Goal: Task Accomplishment & Management: Manage account settings

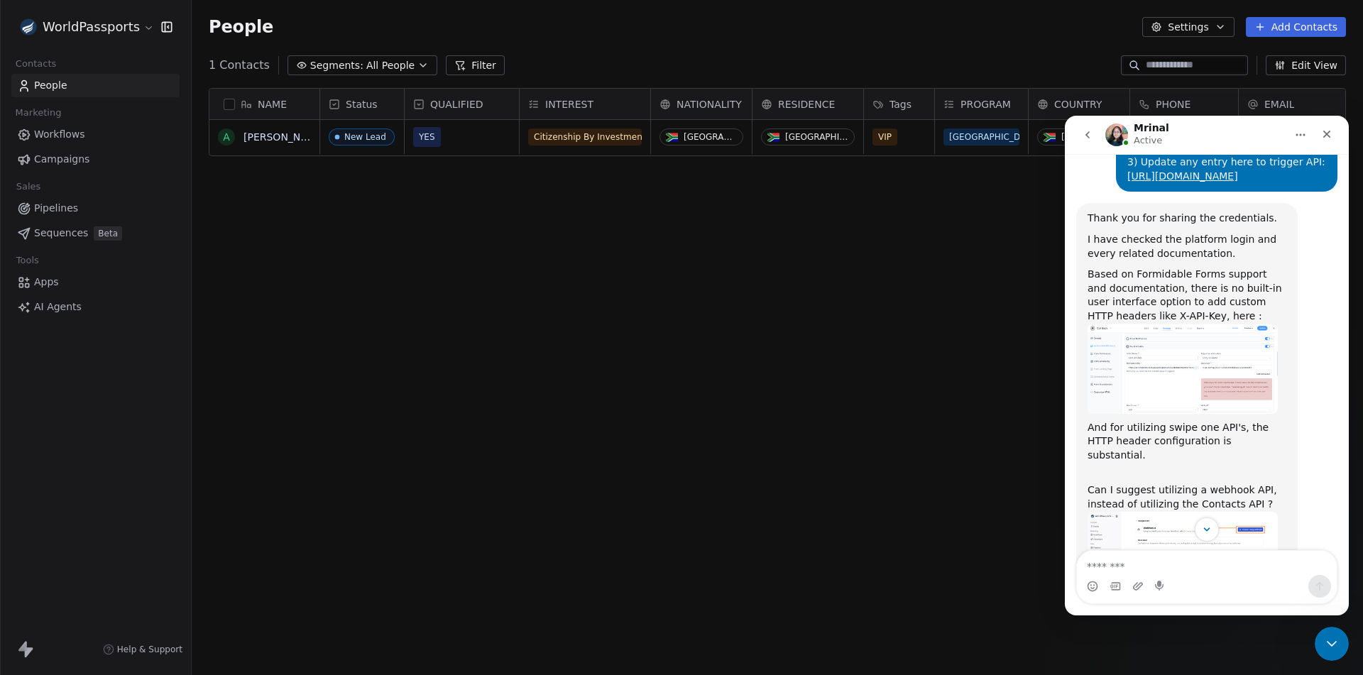
scroll to position [5709, 0]
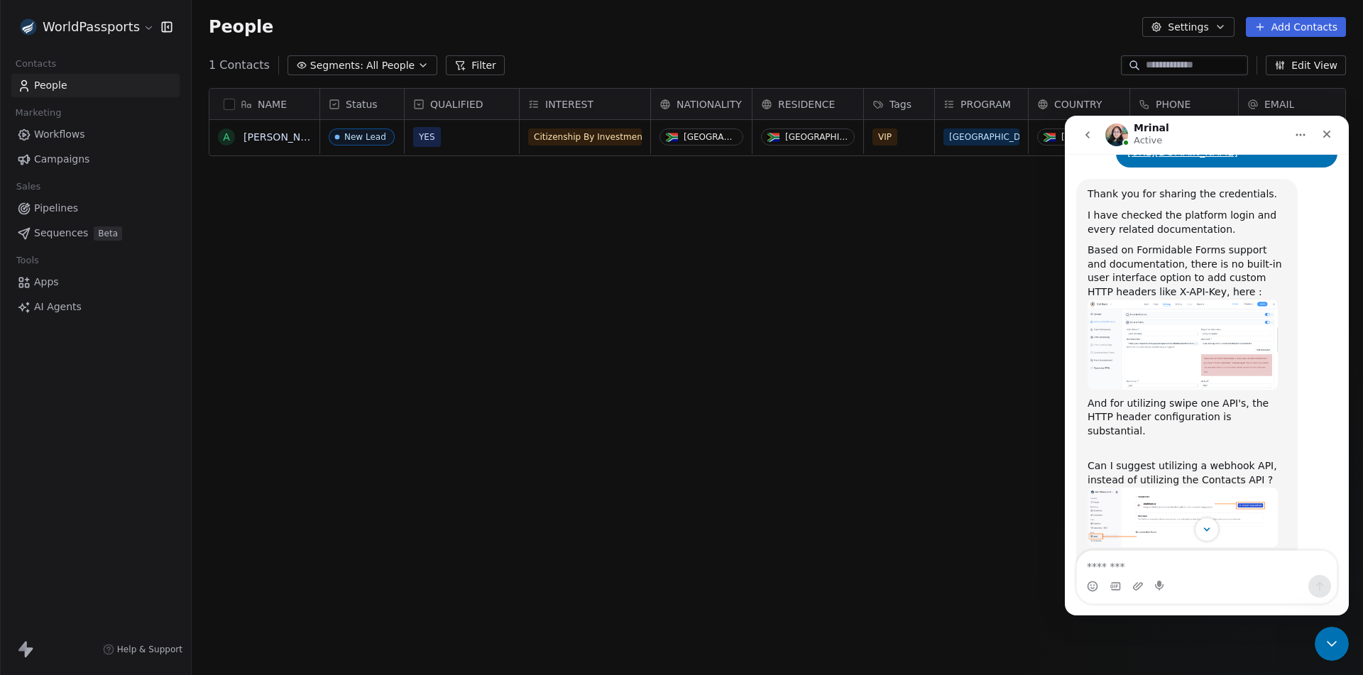
click at [1156, 491] on img "Mrinal says…" at bounding box center [1182, 518] width 190 height 60
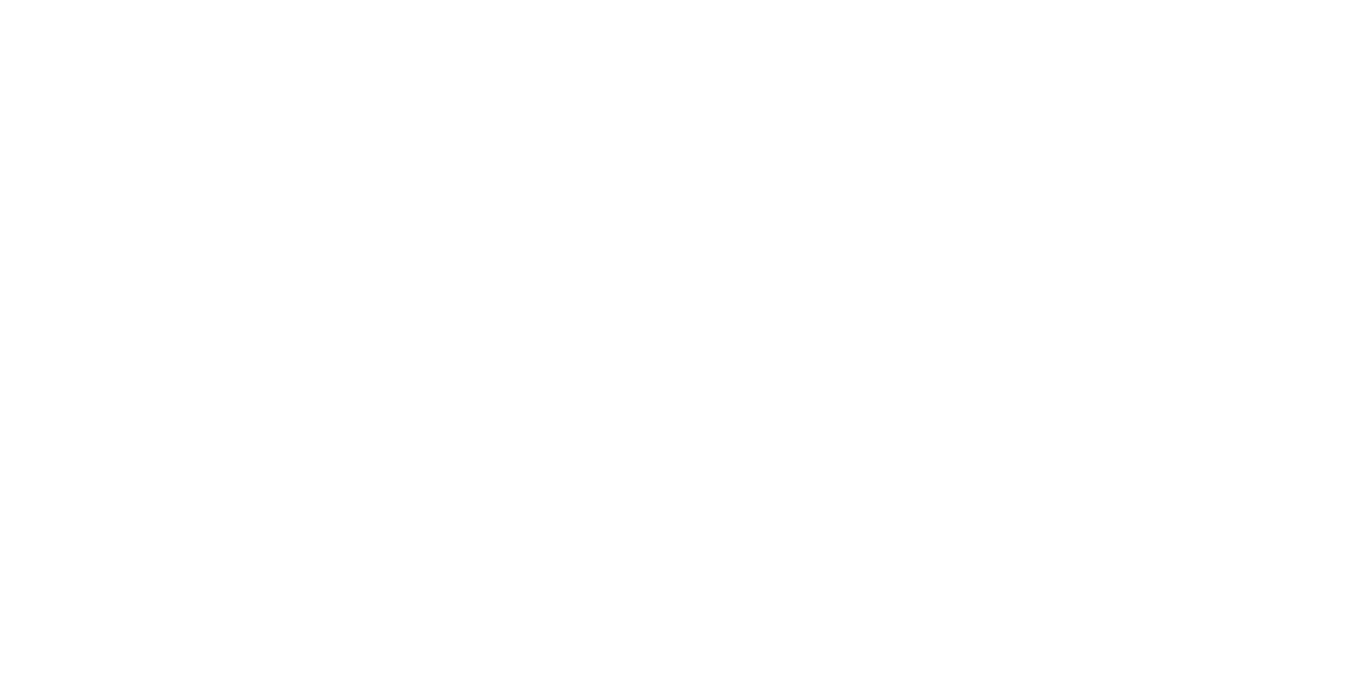
scroll to position [0, 0]
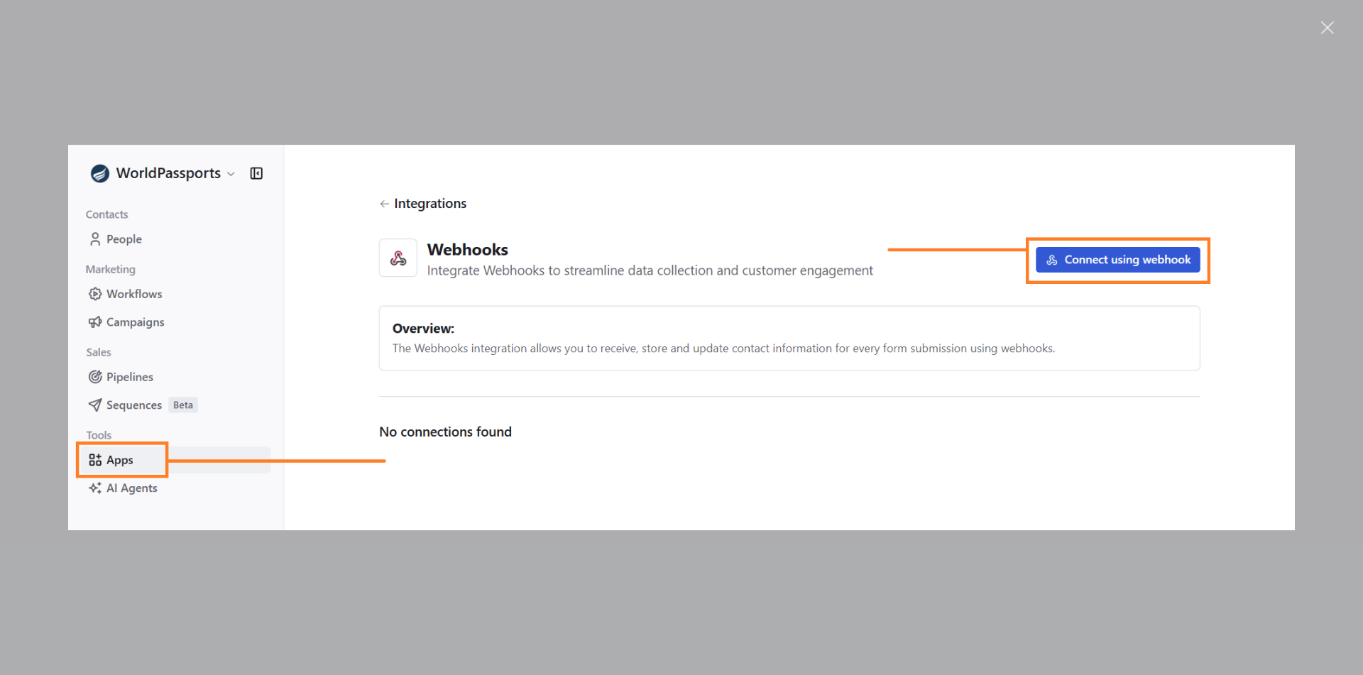
click at [1275, 422] on img "Close" at bounding box center [681, 338] width 1227 height 386
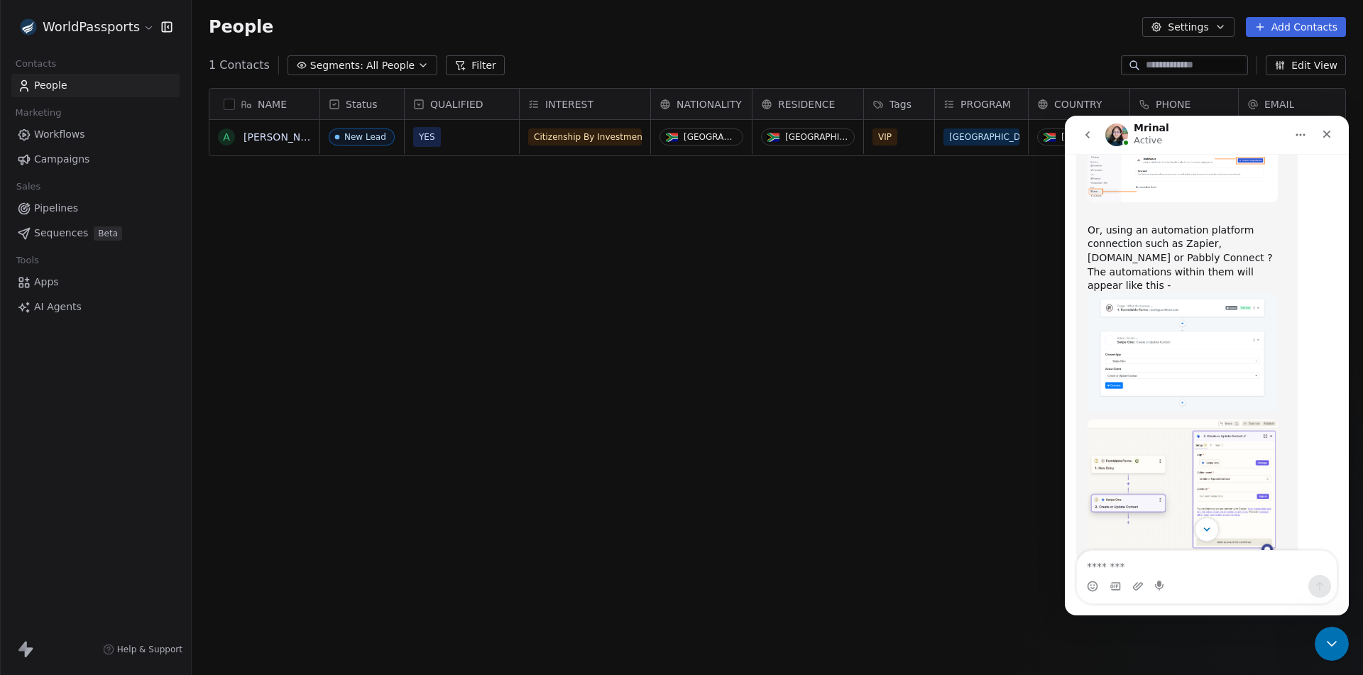
scroll to position [6064, 0]
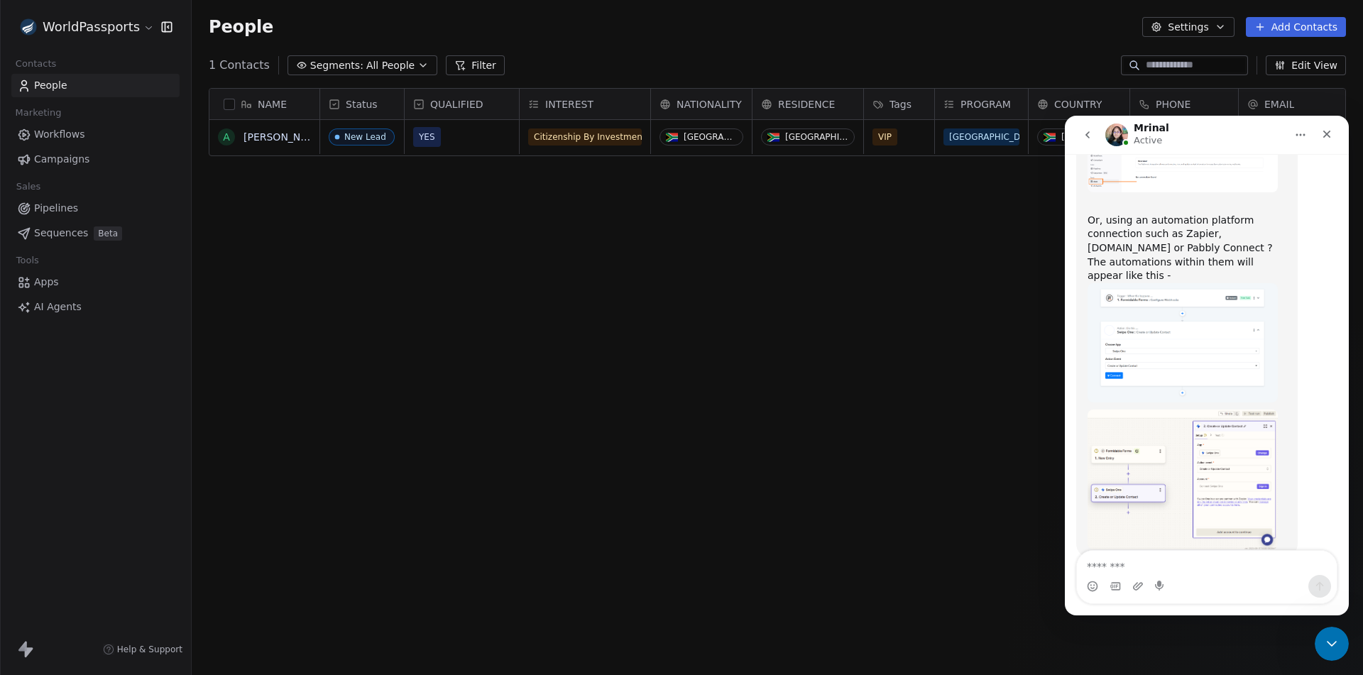
click at [1159, 465] on img "Mrinal says…" at bounding box center [1182, 480] width 190 height 141
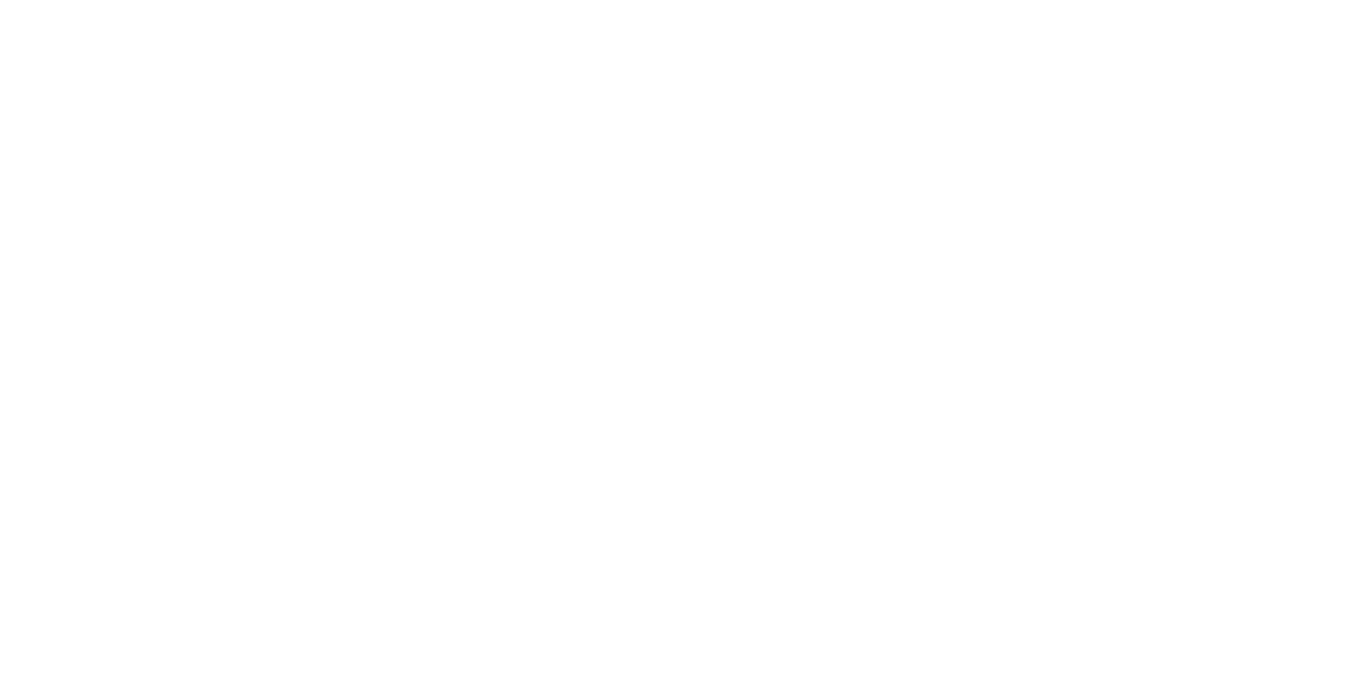
scroll to position [0, 0]
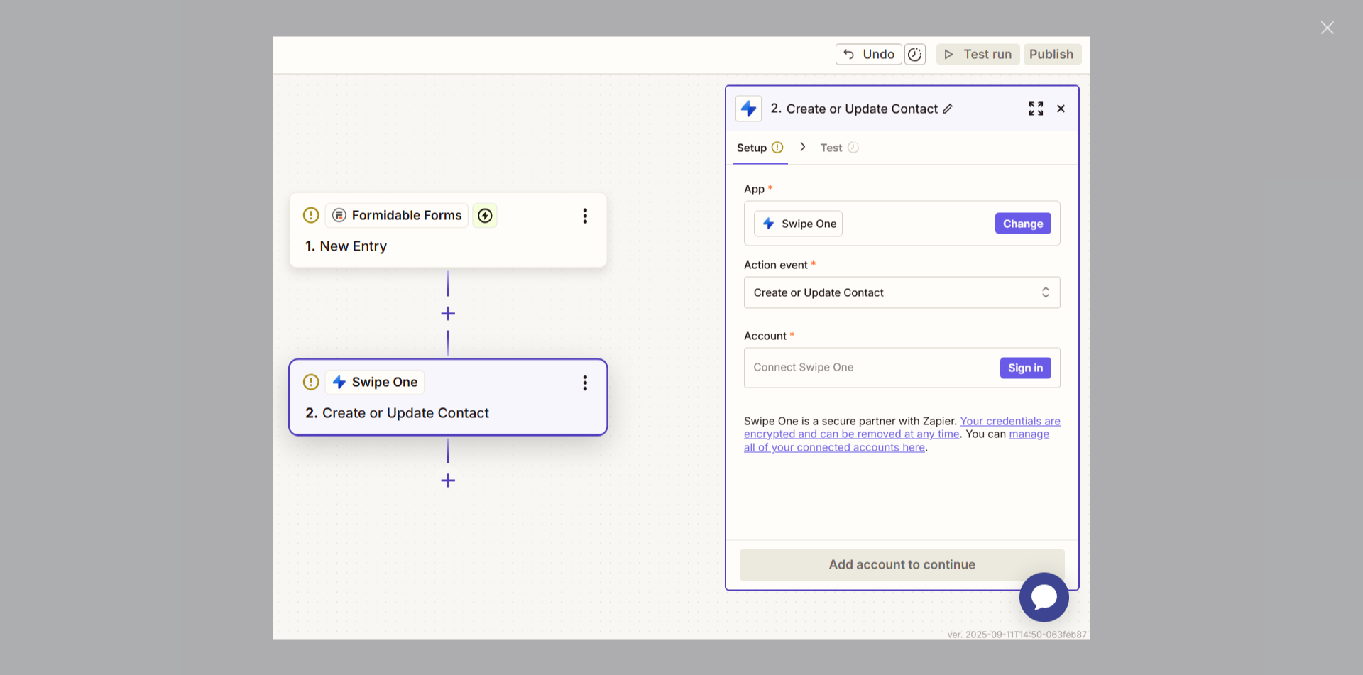
click at [1163, 430] on div "Intercom messenger" at bounding box center [681, 337] width 1363 height 675
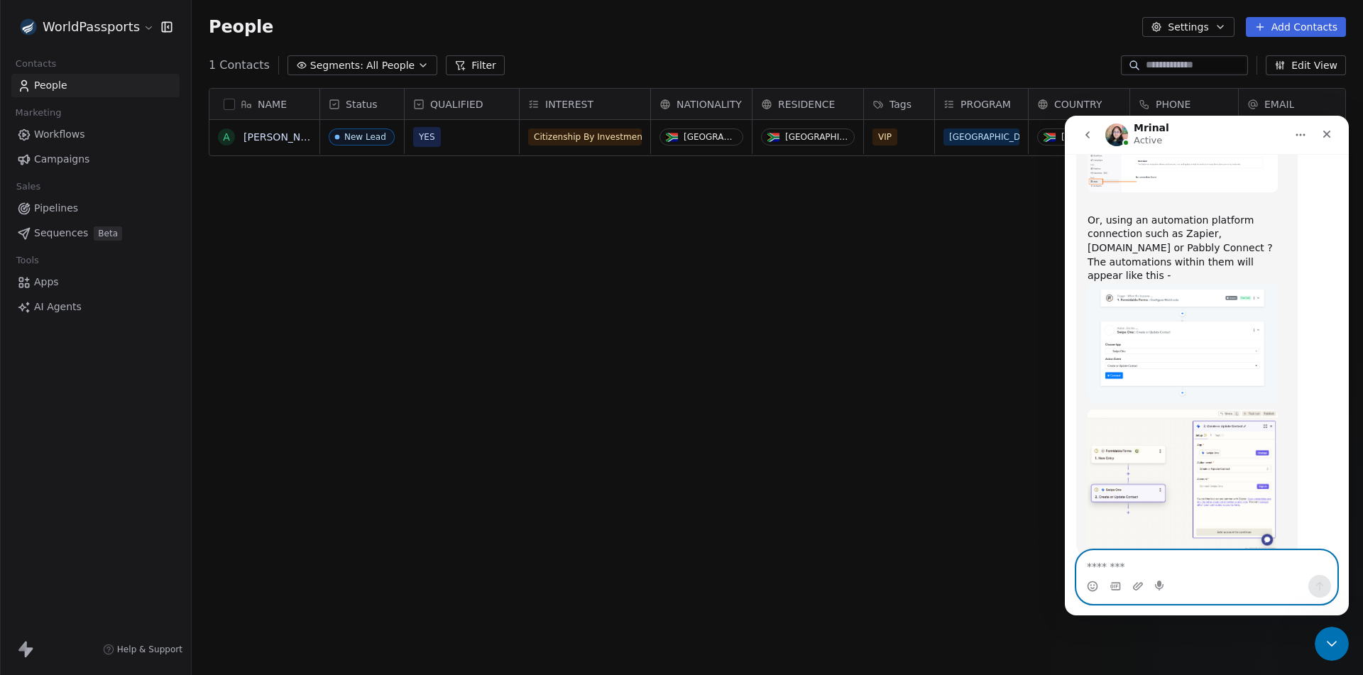
click at [1148, 552] on textarea "Message…" at bounding box center [1207, 563] width 260 height 24
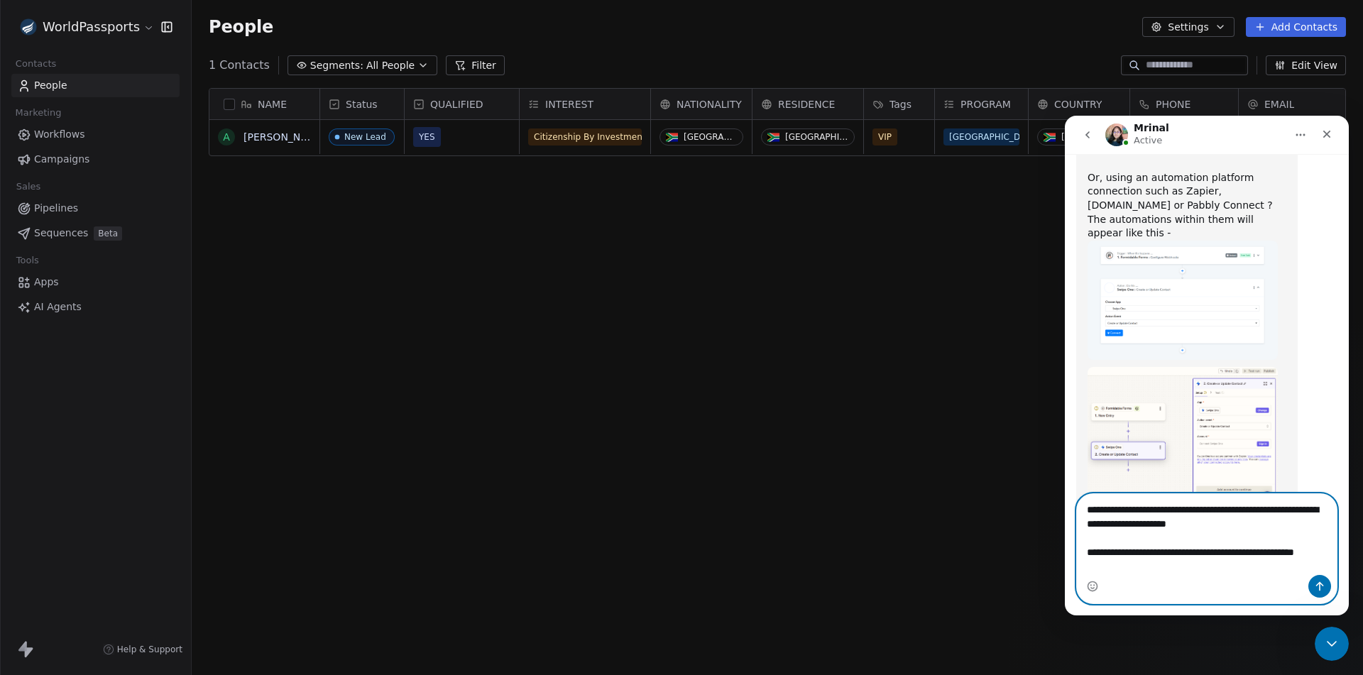
scroll to position [6121, 0]
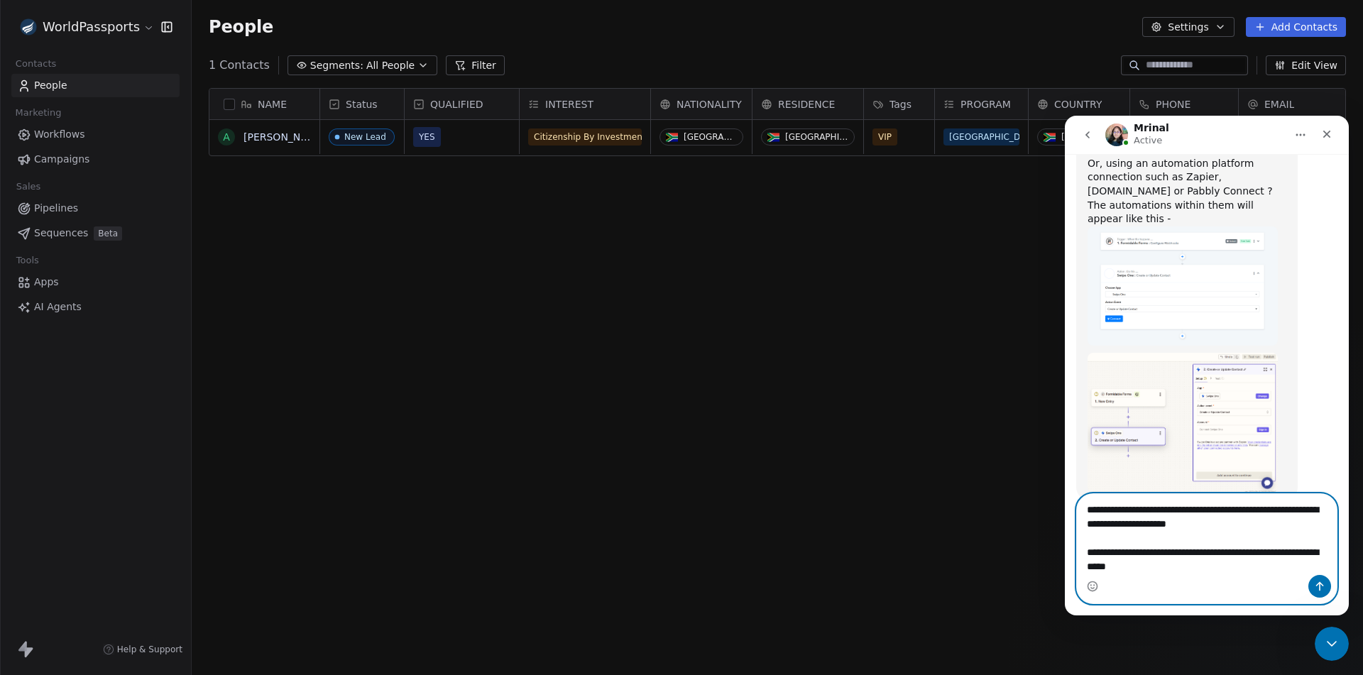
type textarea "**********"
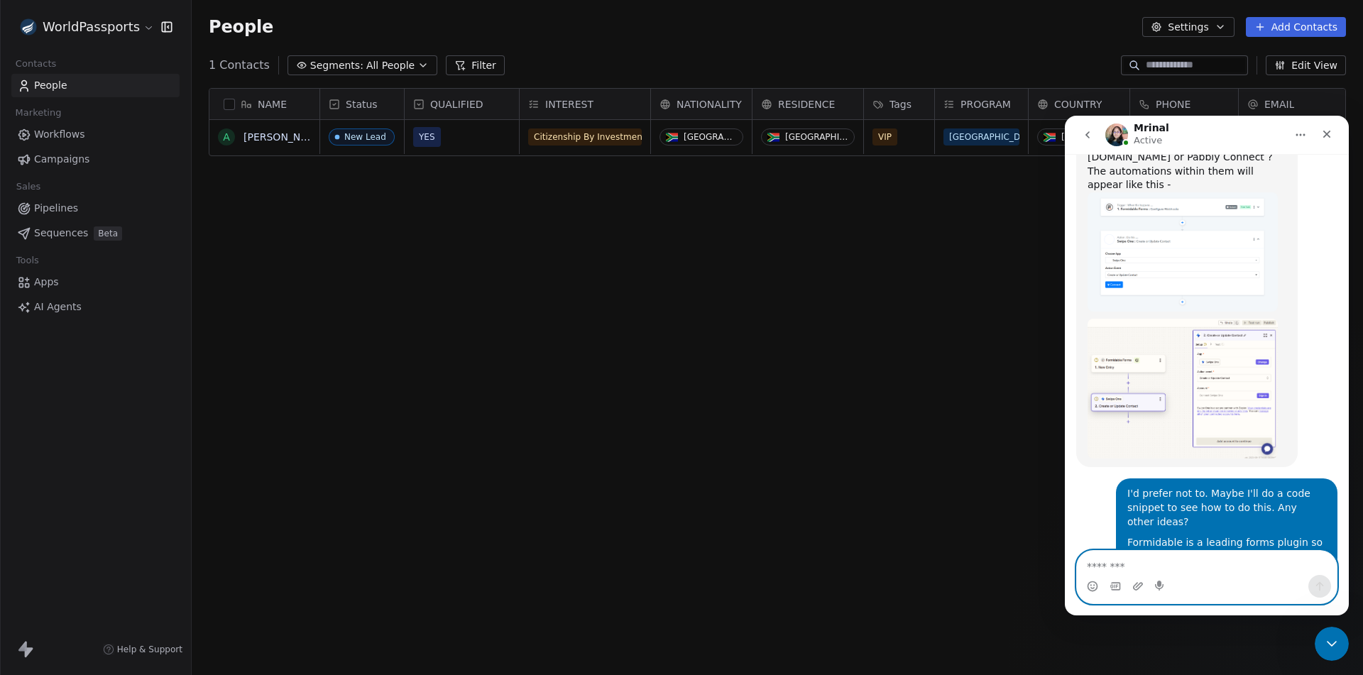
scroll to position [6382, 0]
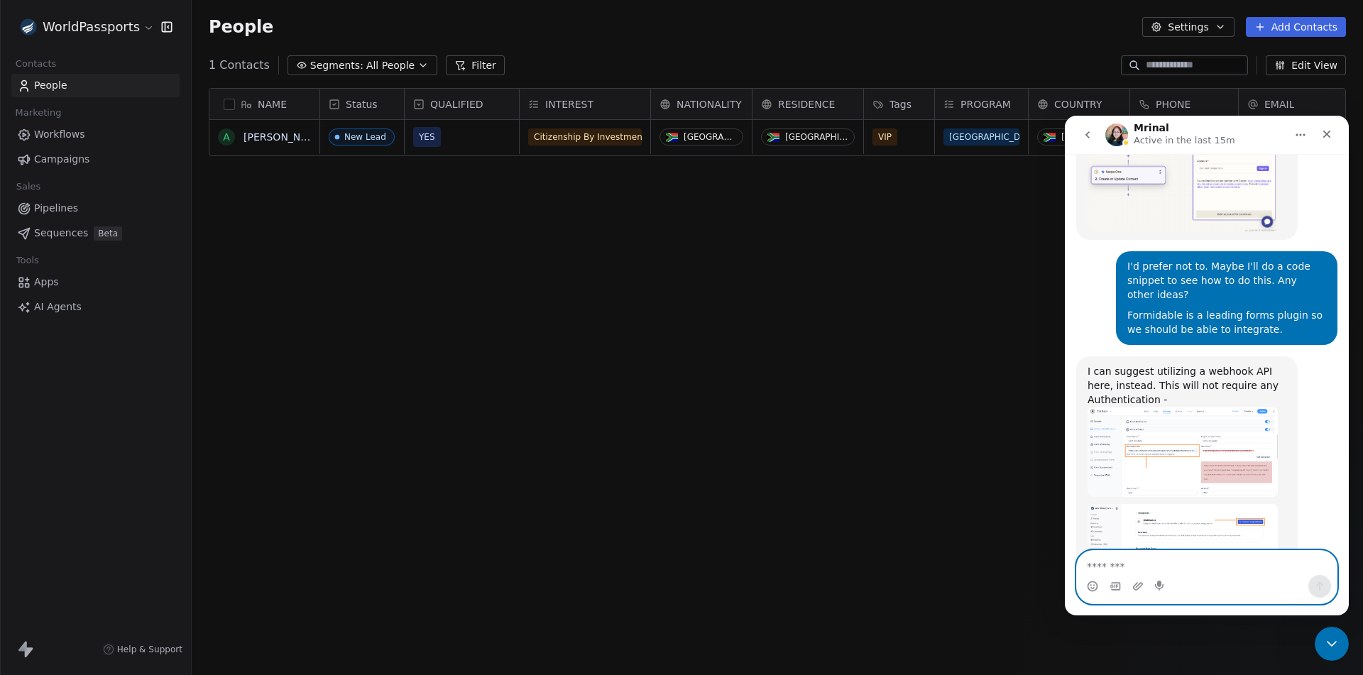
click at [1118, 559] on textarea "Message…" at bounding box center [1207, 563] width 260 height 24
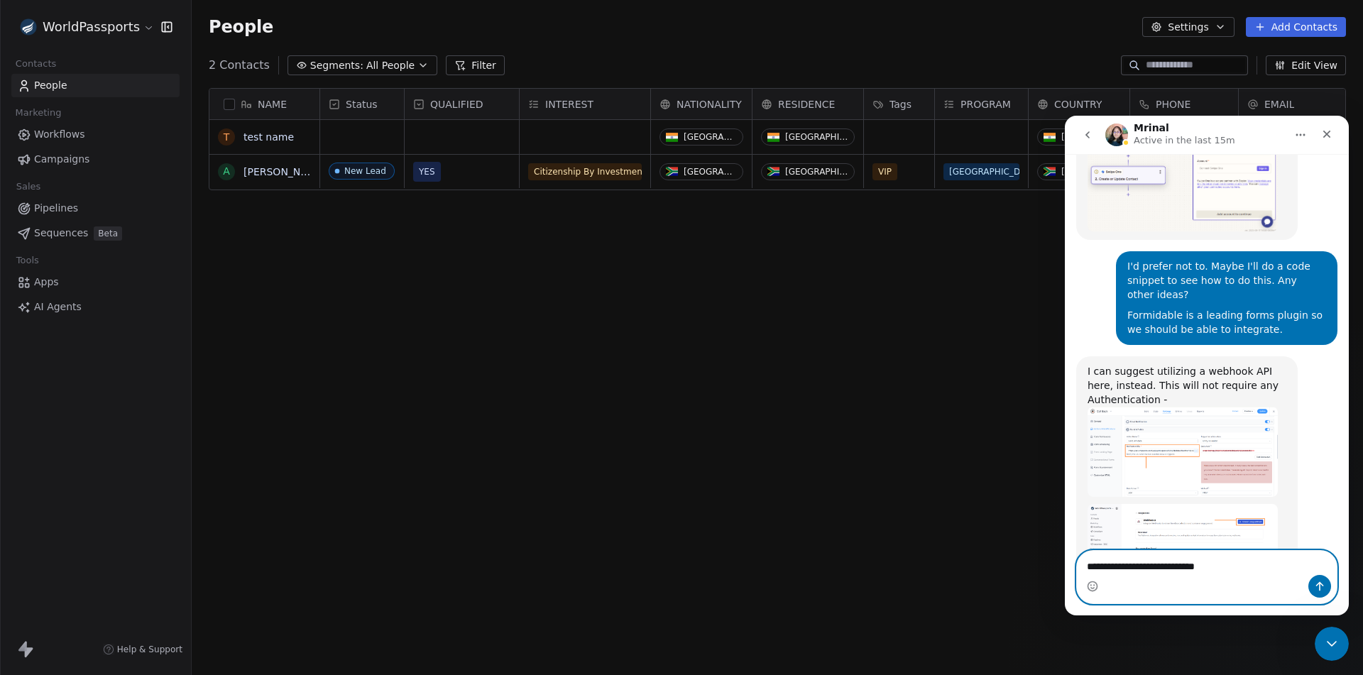
type textarea "**********"
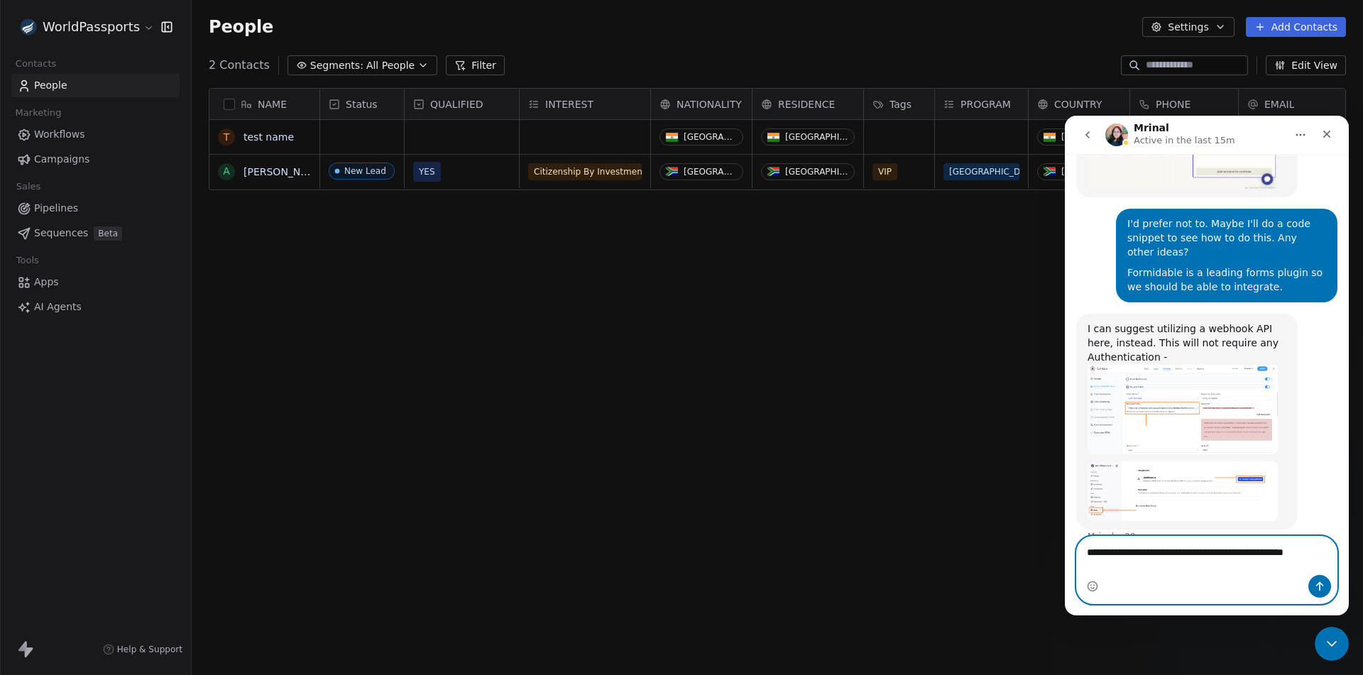
scroll to position [6439, 0]
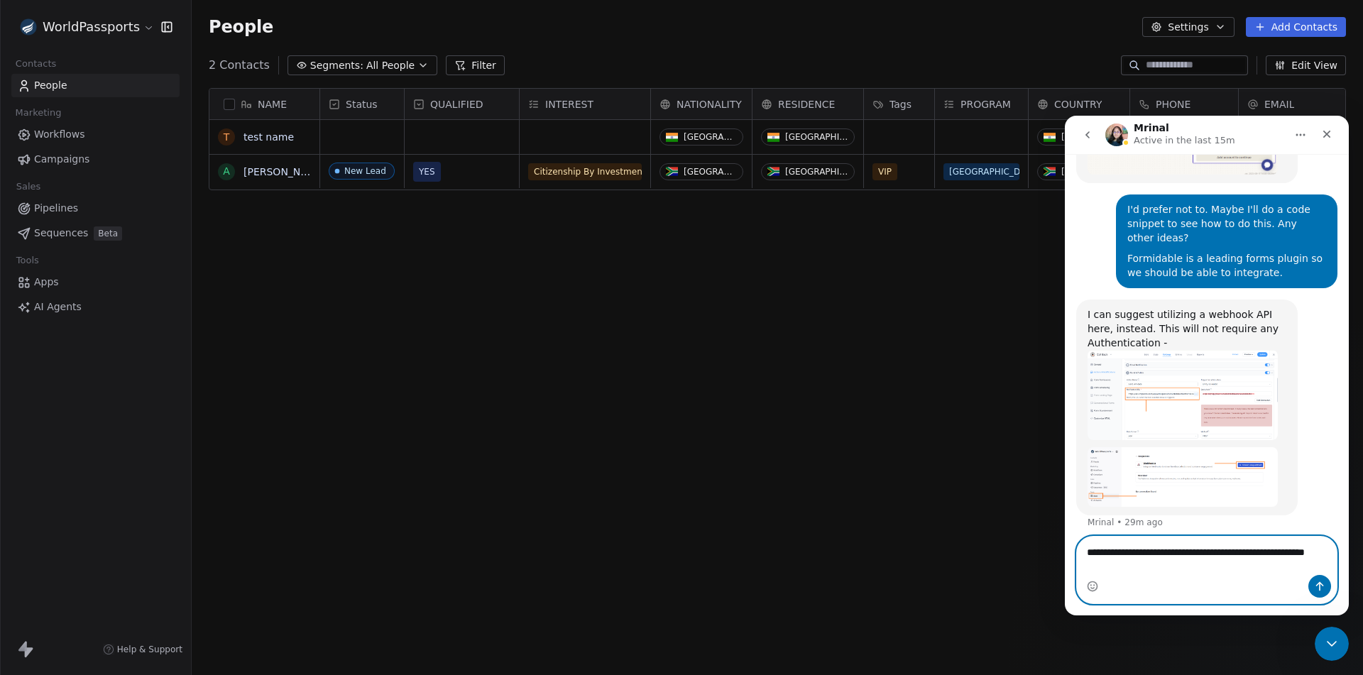
type textarea "**********"
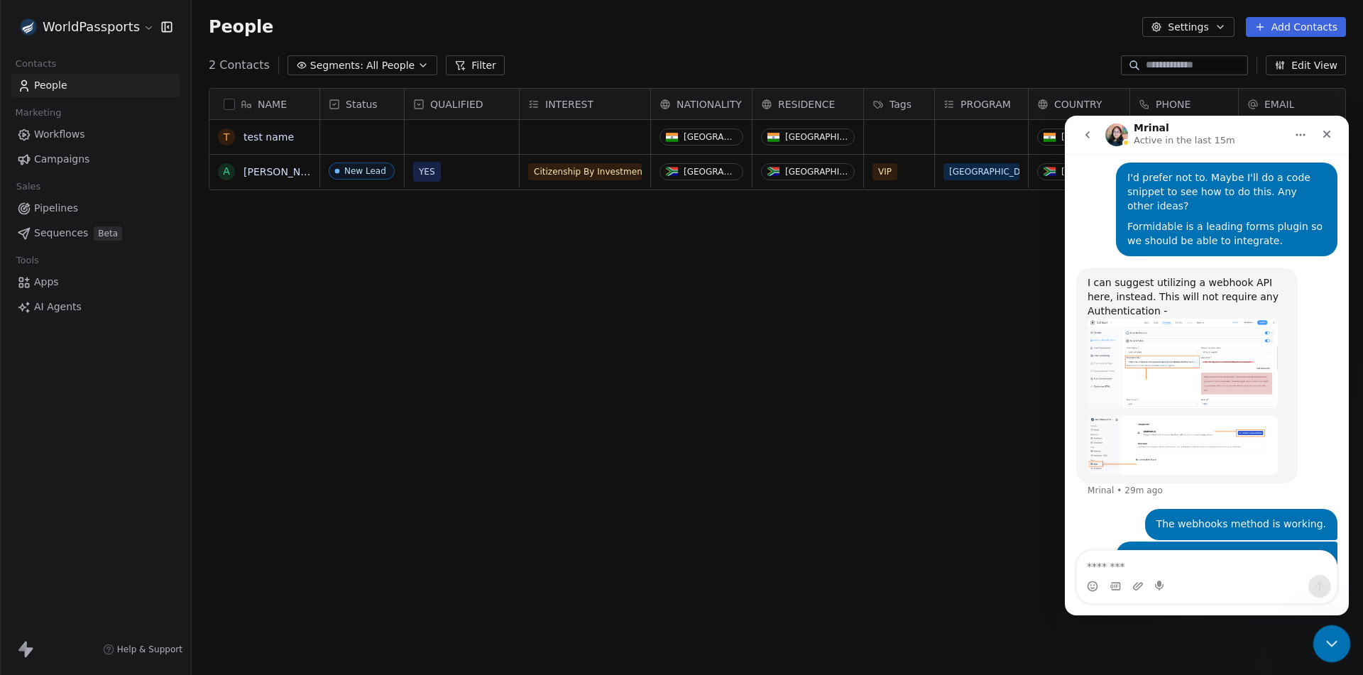
click at [1327, 640] on icon "Close Intercom Messenger" at bounding box center [1329, 641] width 17 height 17
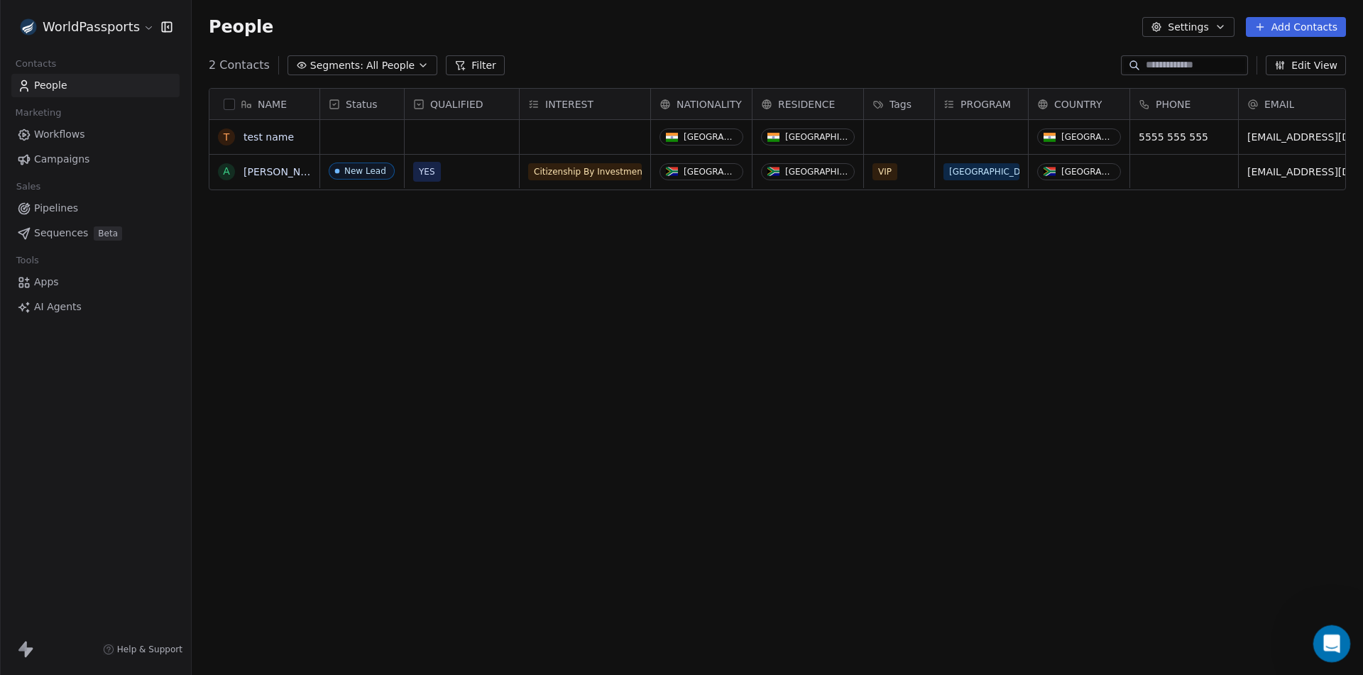
scroll to position [6442, 0]
click at [42, 282] on span "Apps" at bounding box center [46, 282] width 25 height 15
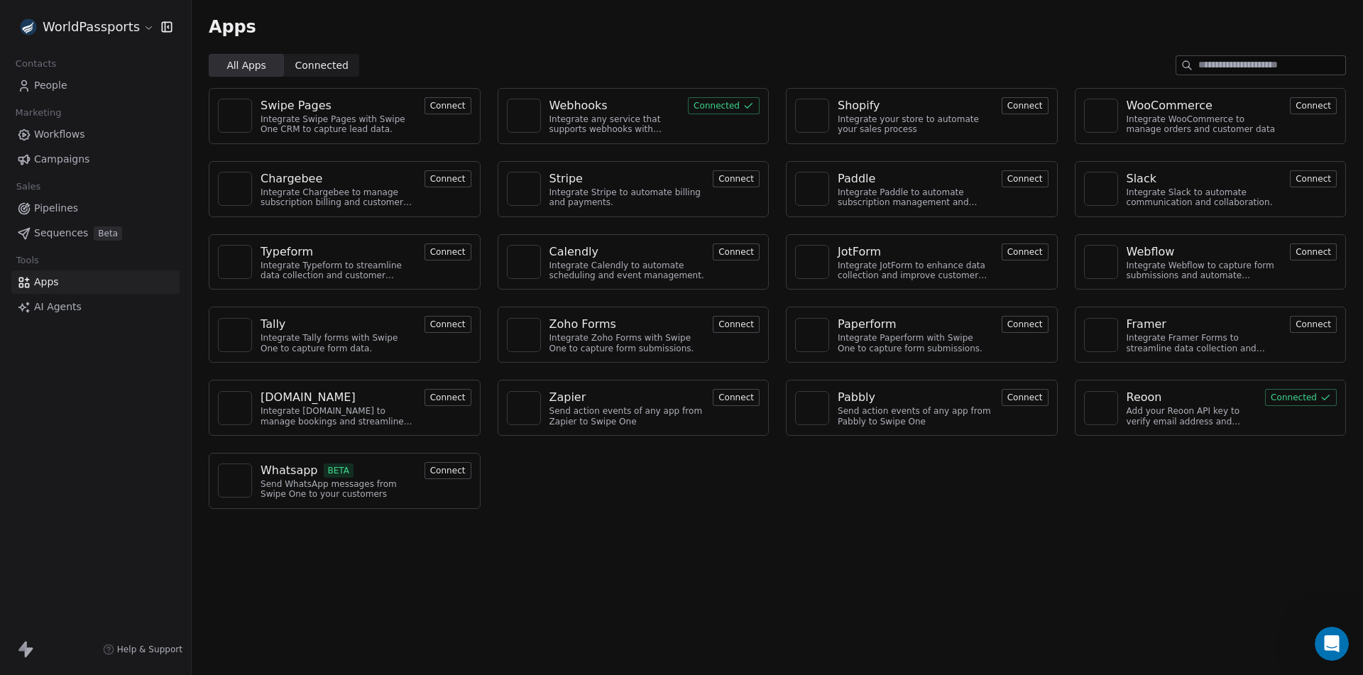
click at [565, 102] on div "Webhooks" at bounding box center [578, 105] width 58 height 17
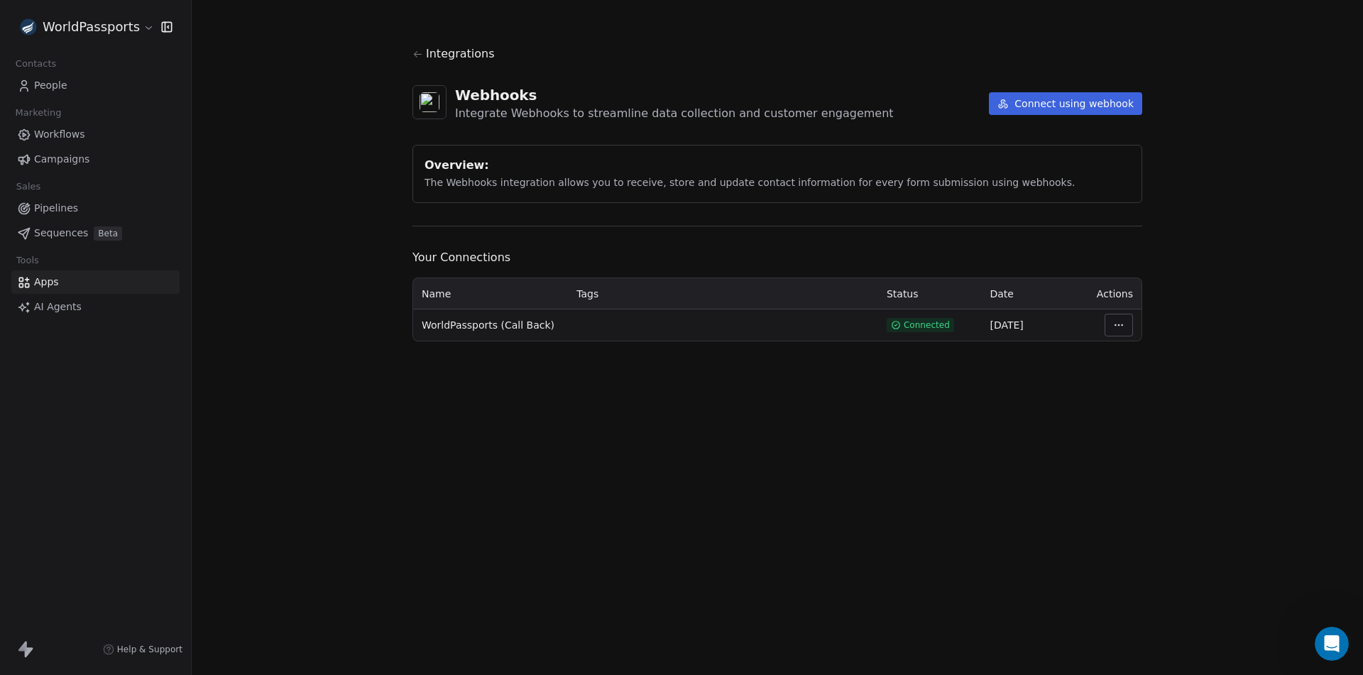
click at [1118, 321] on html "WorldPassports Contacts People Marketing Workflows Campaigns Sales Pipelines Se…" at bounding box center [681, 337] width 1363 height 675
click at [1146, 425] on div "Manage Mapping" at bounding box center [1161, 424] width 102 height 23
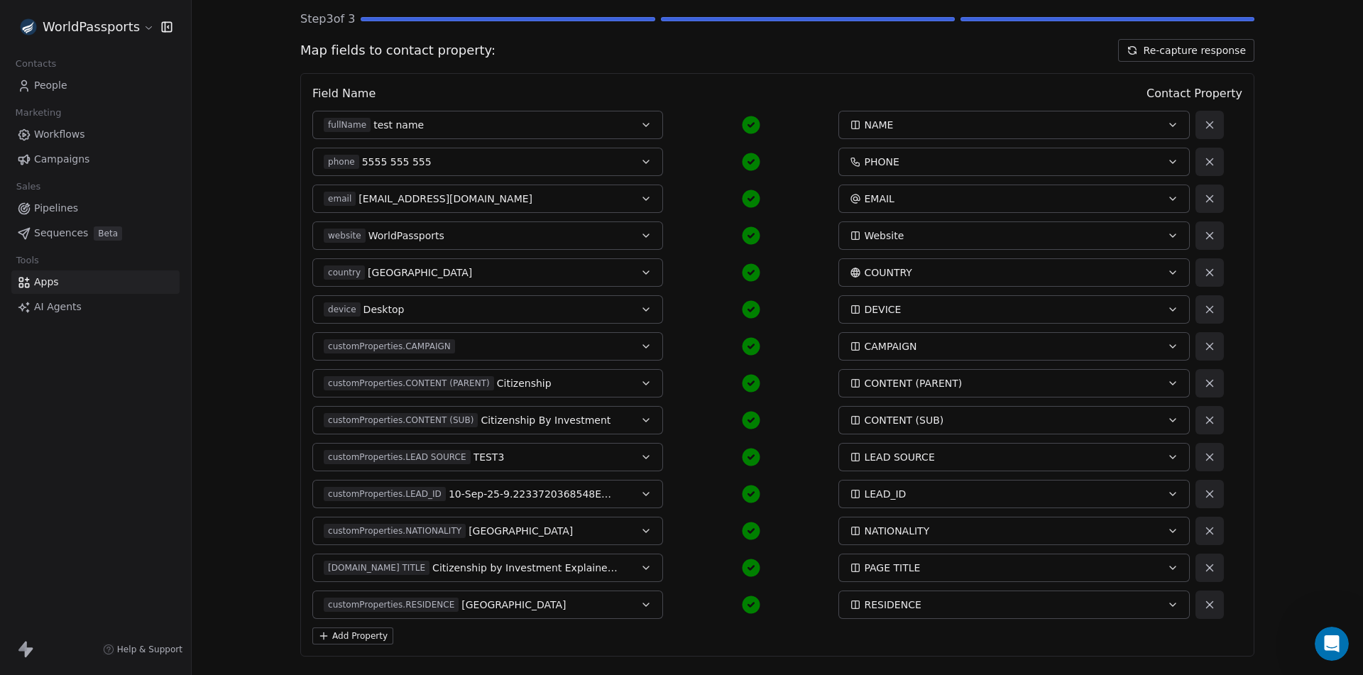
scroll to position [187, 0]
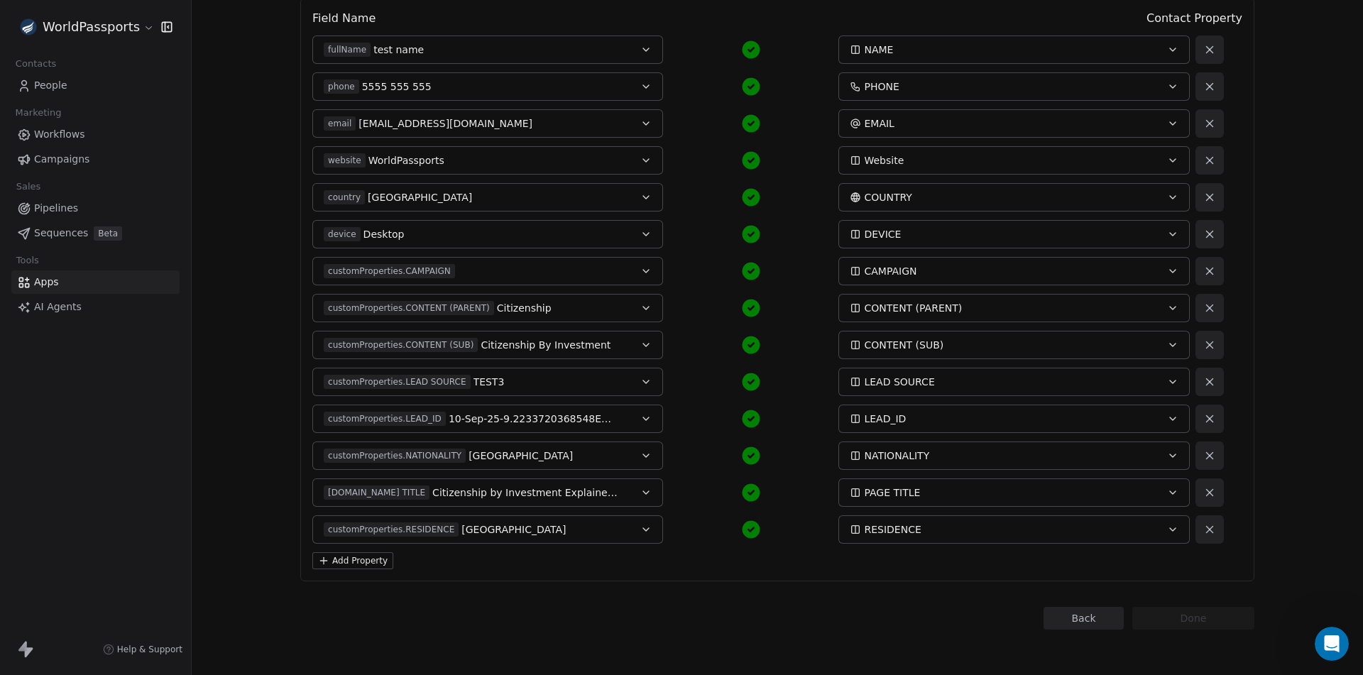
click at [345, 557] on button "Add Property" at bounding box center [352, 560] width 81 height 17
click at [410, 567] on button "Select a Field" at bounding box center [487, 566] width 351 height 28
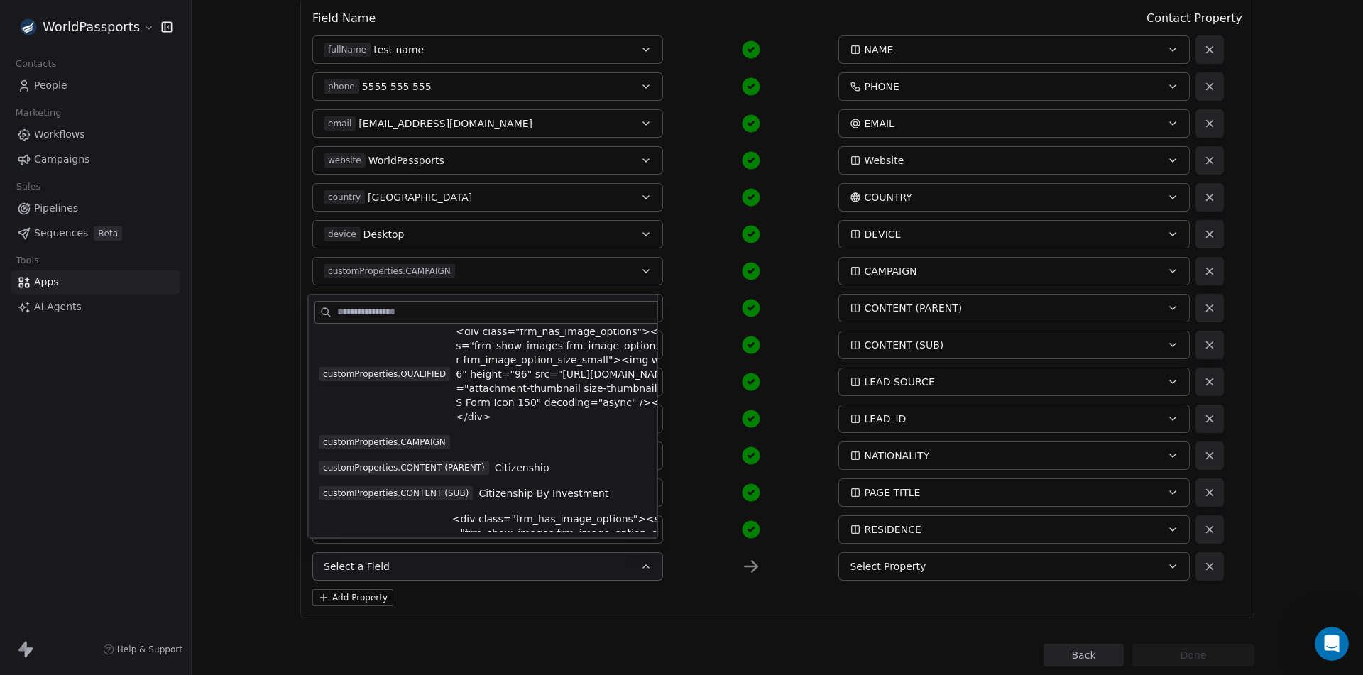
scroll to position [213, 0]
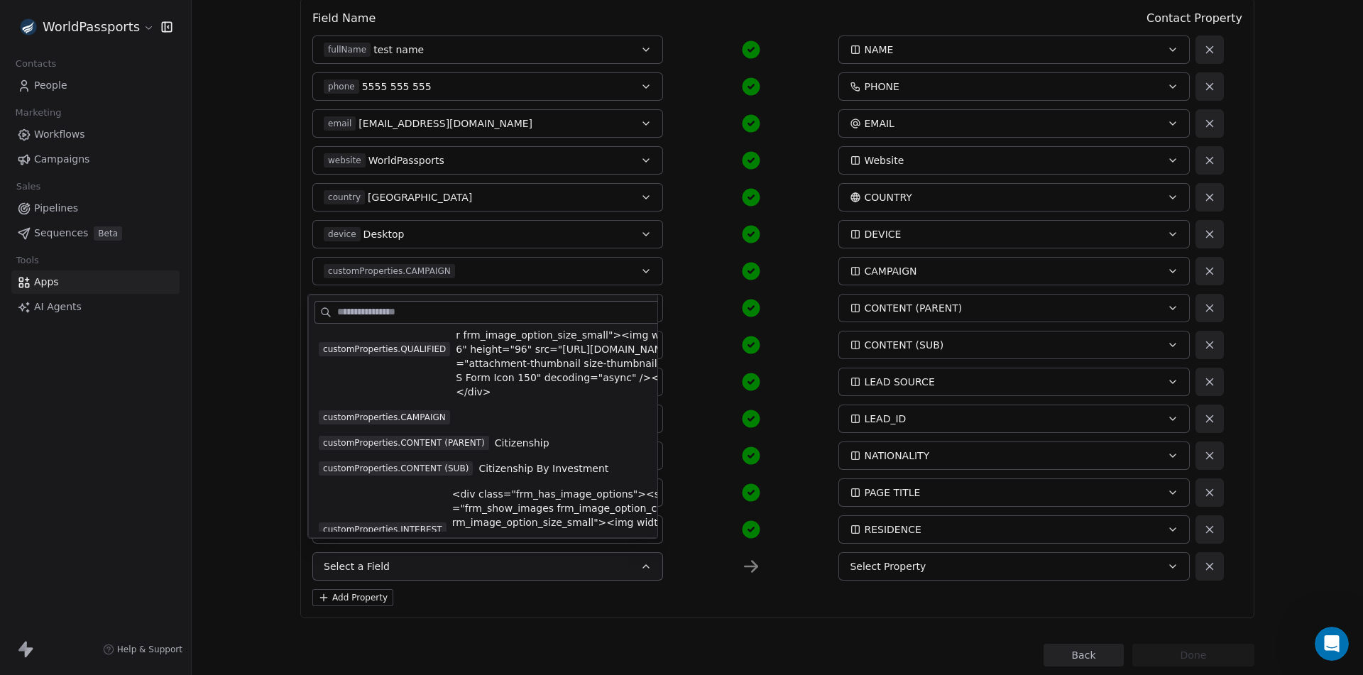
click at [408, 344] on span "customProperties.QUALIFIED" at bounding box center [384, 349] width 131 height 14
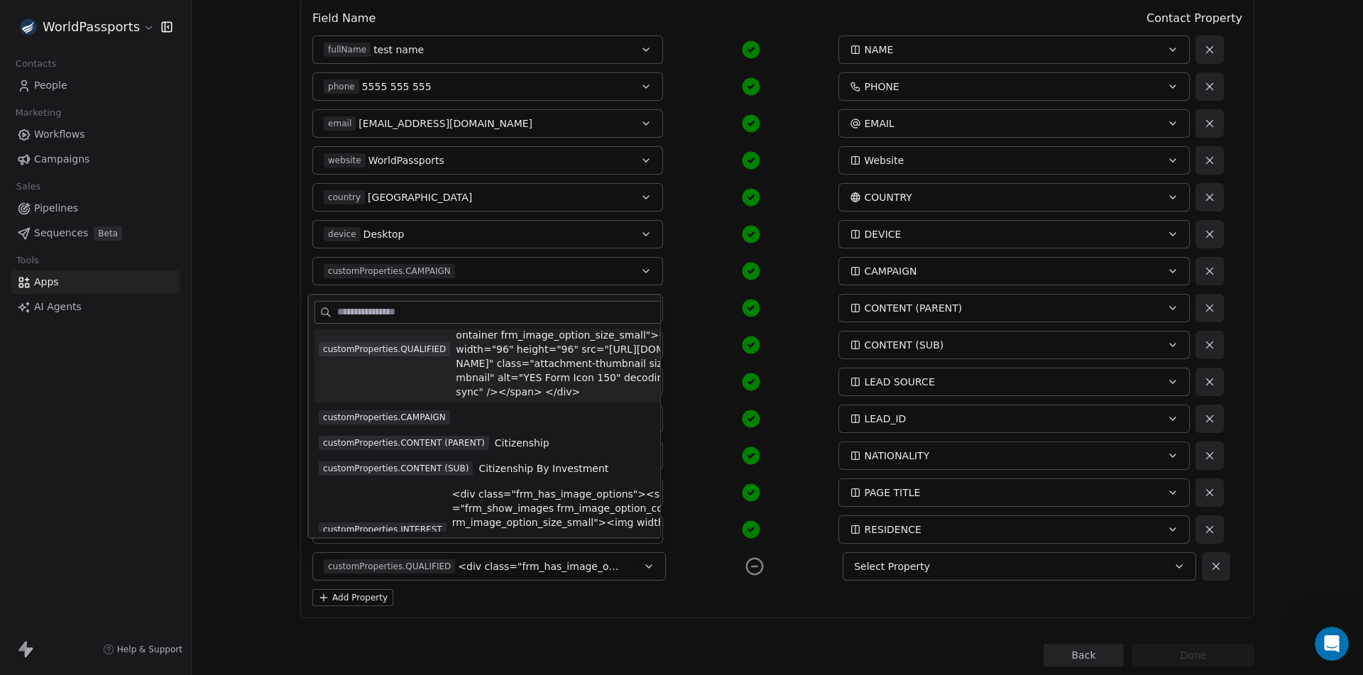
scroll to position [0, 0]
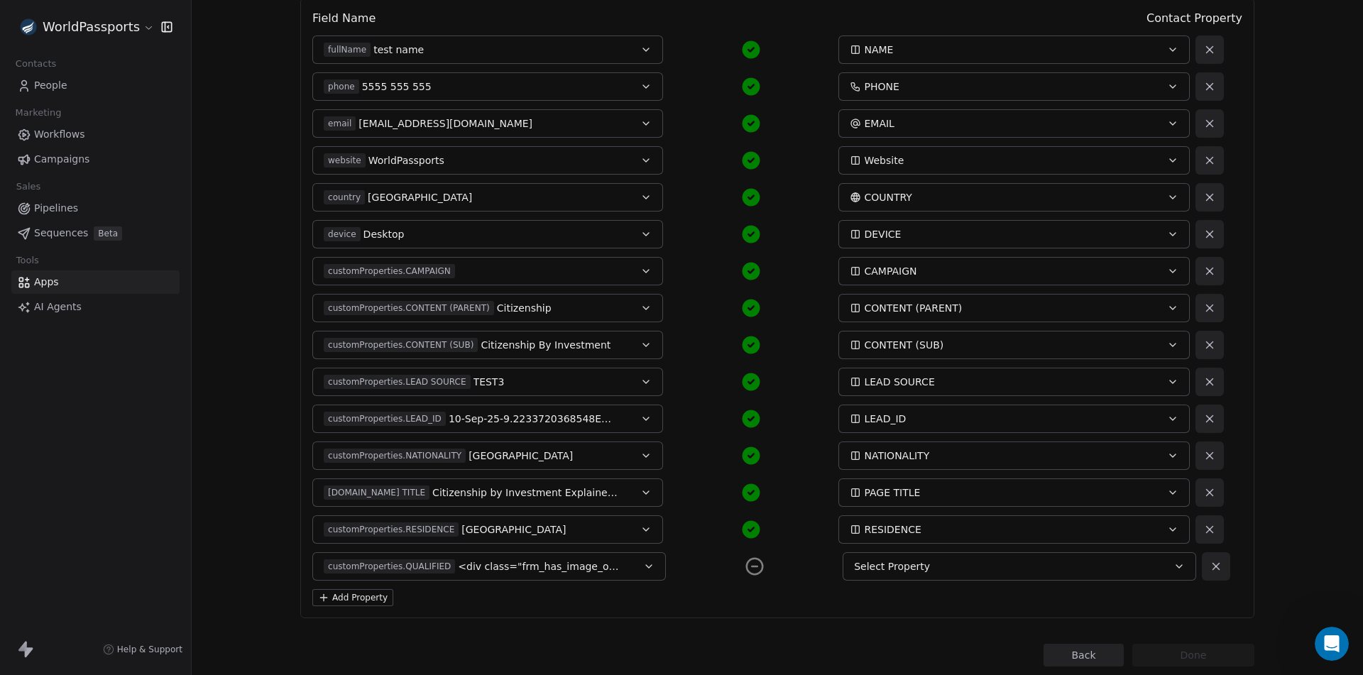
click at [959, 566] on div "Select Property" at bounding box center [1002, 566] width 297 height 14
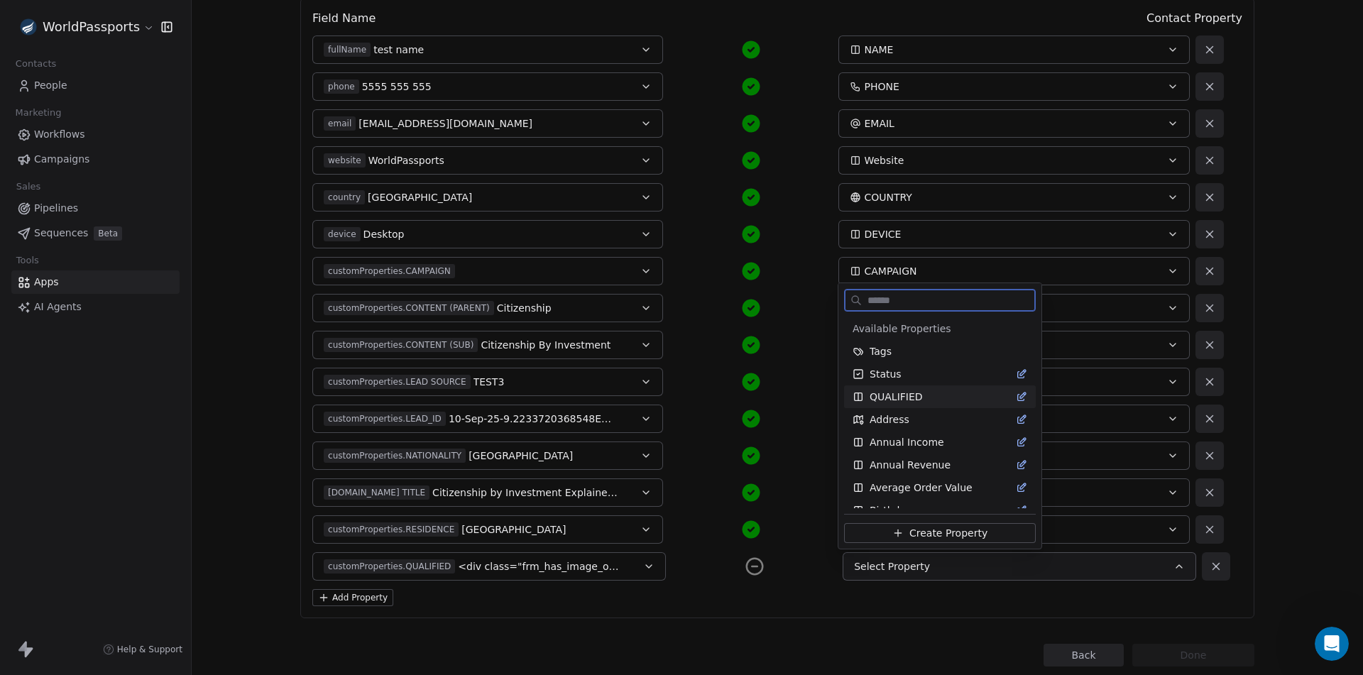
click at [919, 397] on div "QUALIFIED" at bounding box center [939, 397] width 175 height 14
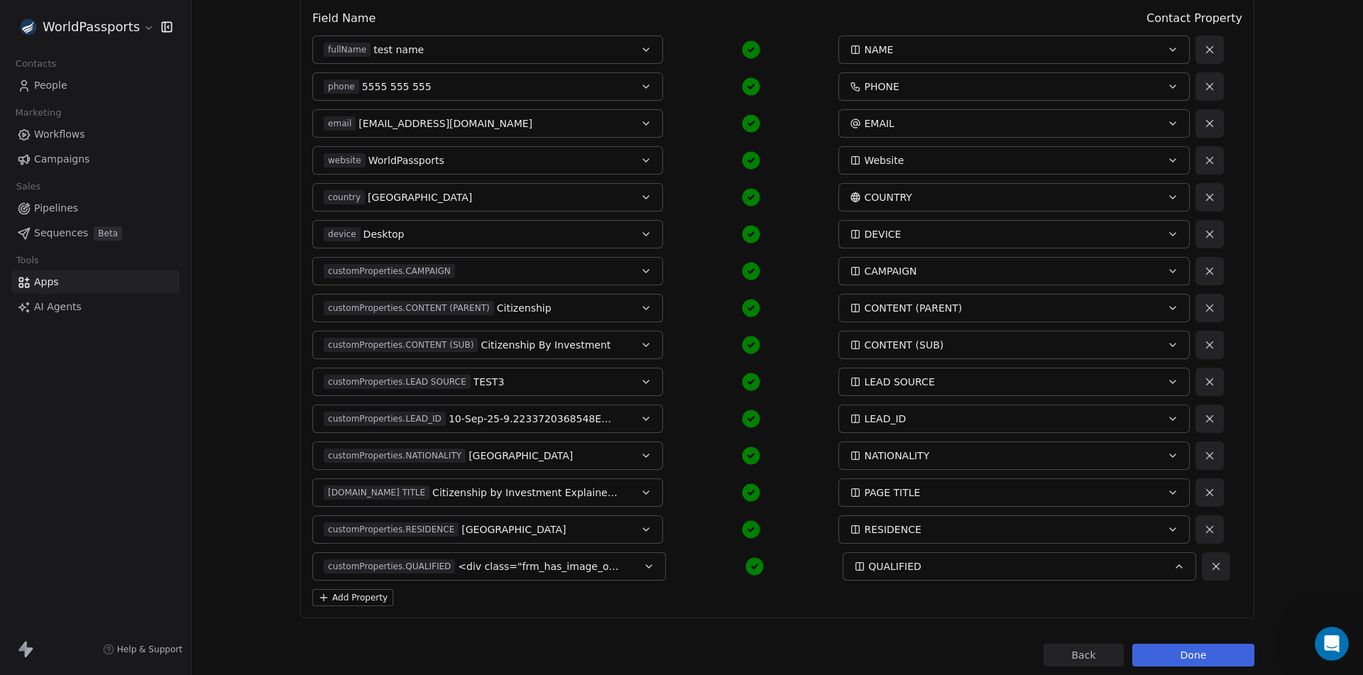
click at [352, 598] on button "Add Property" at bounding box center [352, 597] width 81 height 17
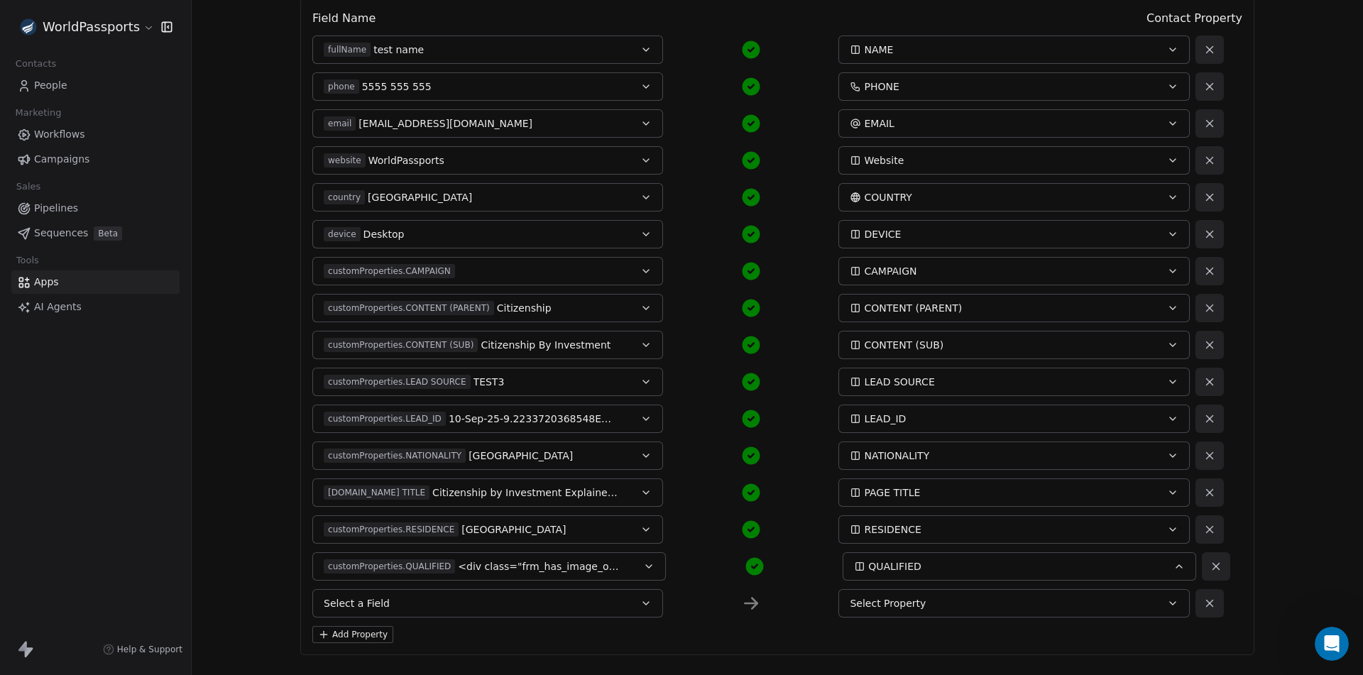
click at [405, 601] on button "Select a Field" at bounding box center [487, 603] width 351 height 28
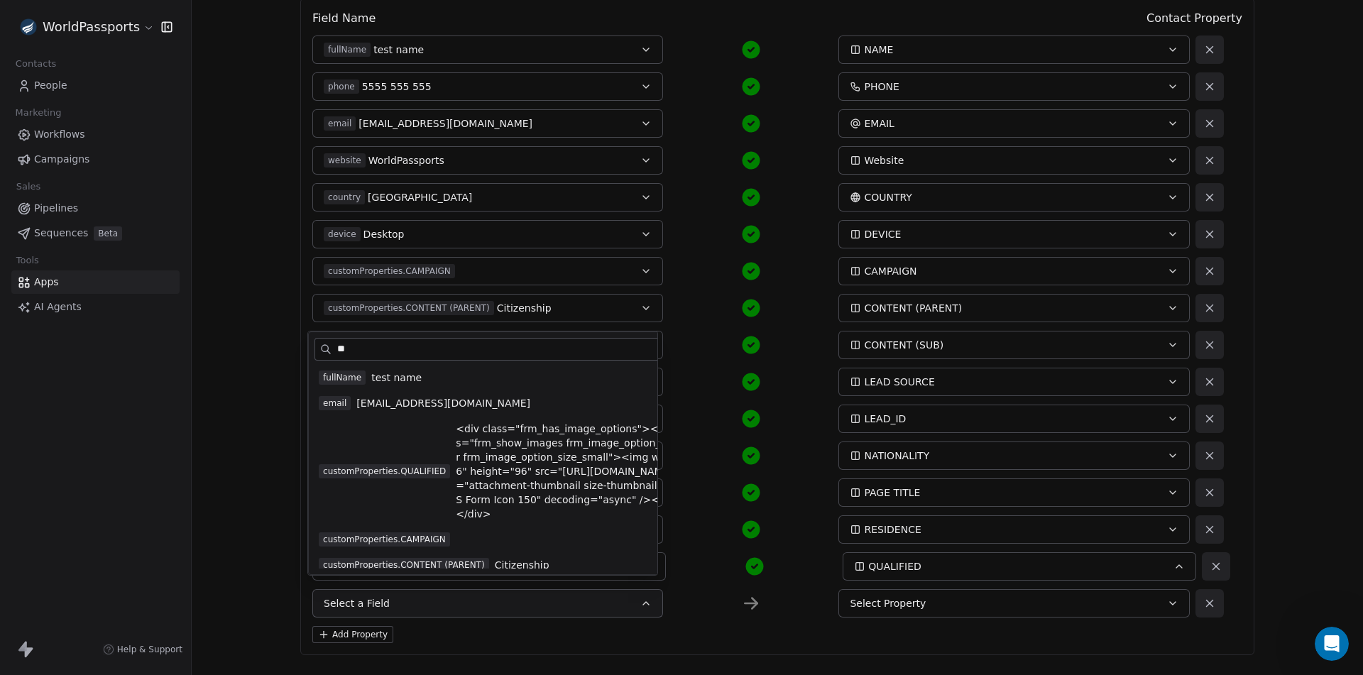
type input "***"
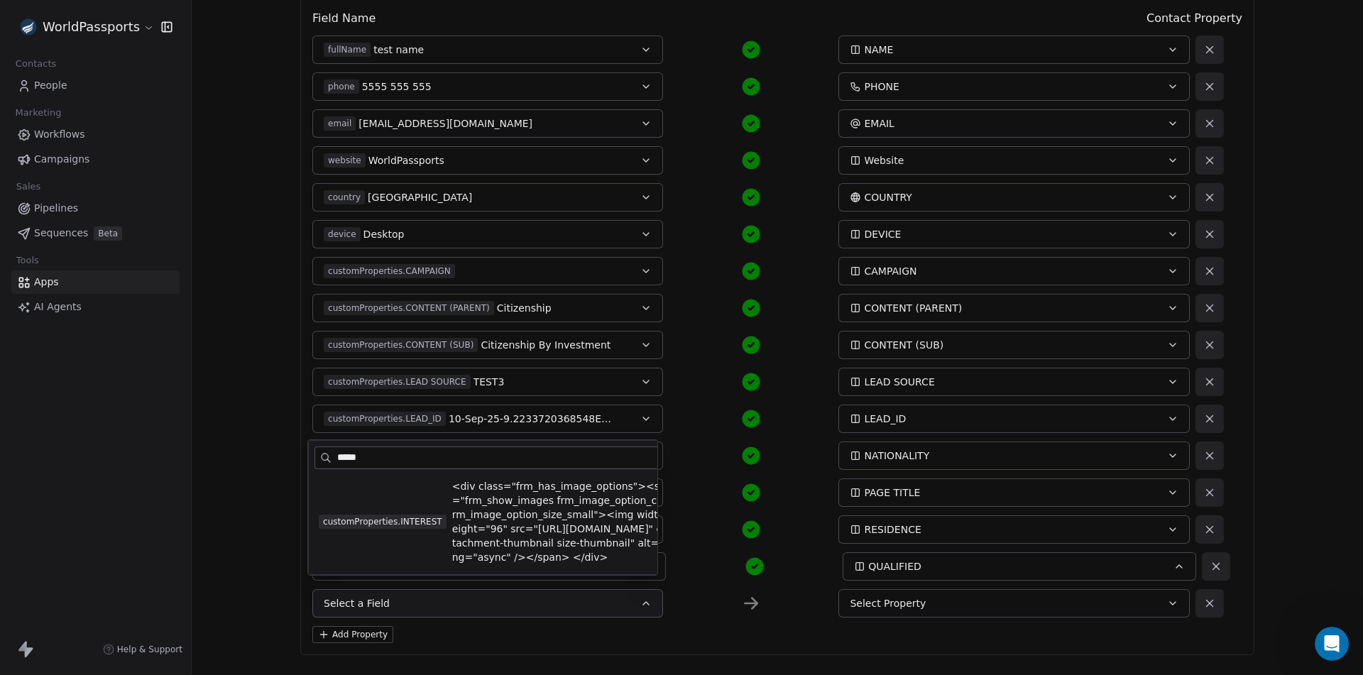
type input "*****"
click at [395, 517] on span "customProperties.INTEREST" at bounding box center [383, 522] width 128 height 14
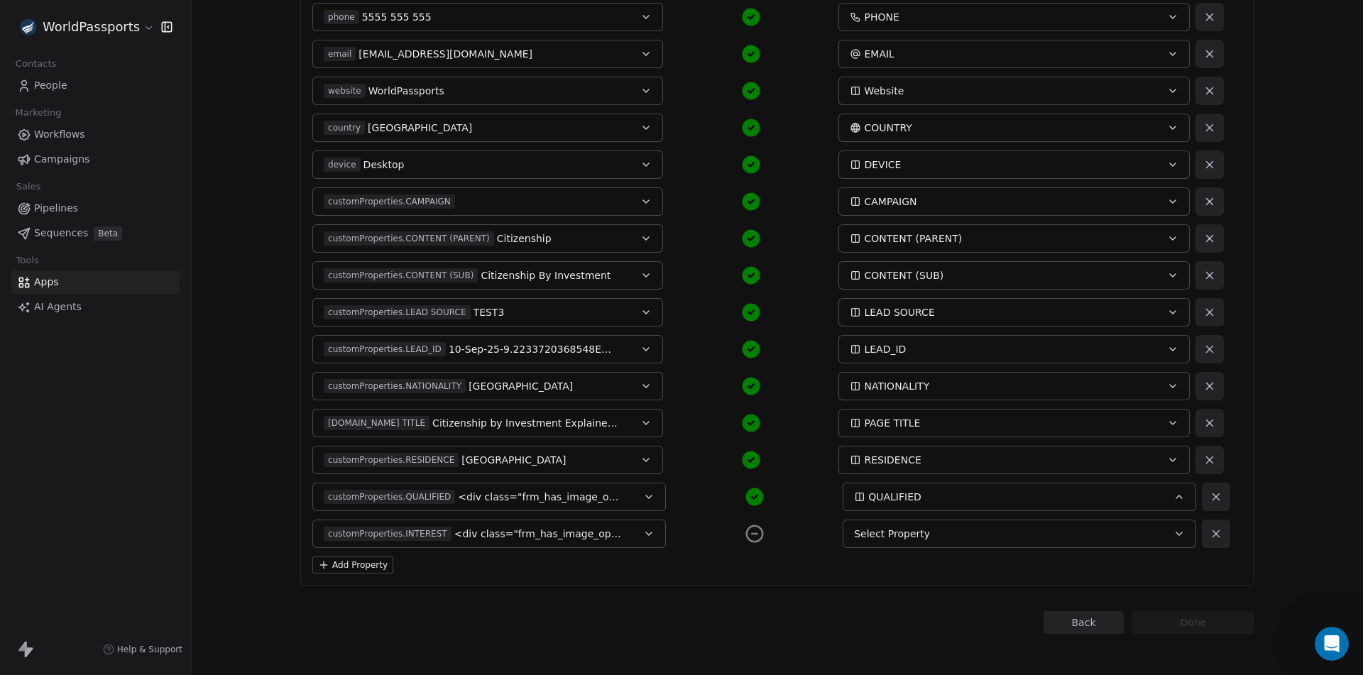
scroll to position [261, 0]
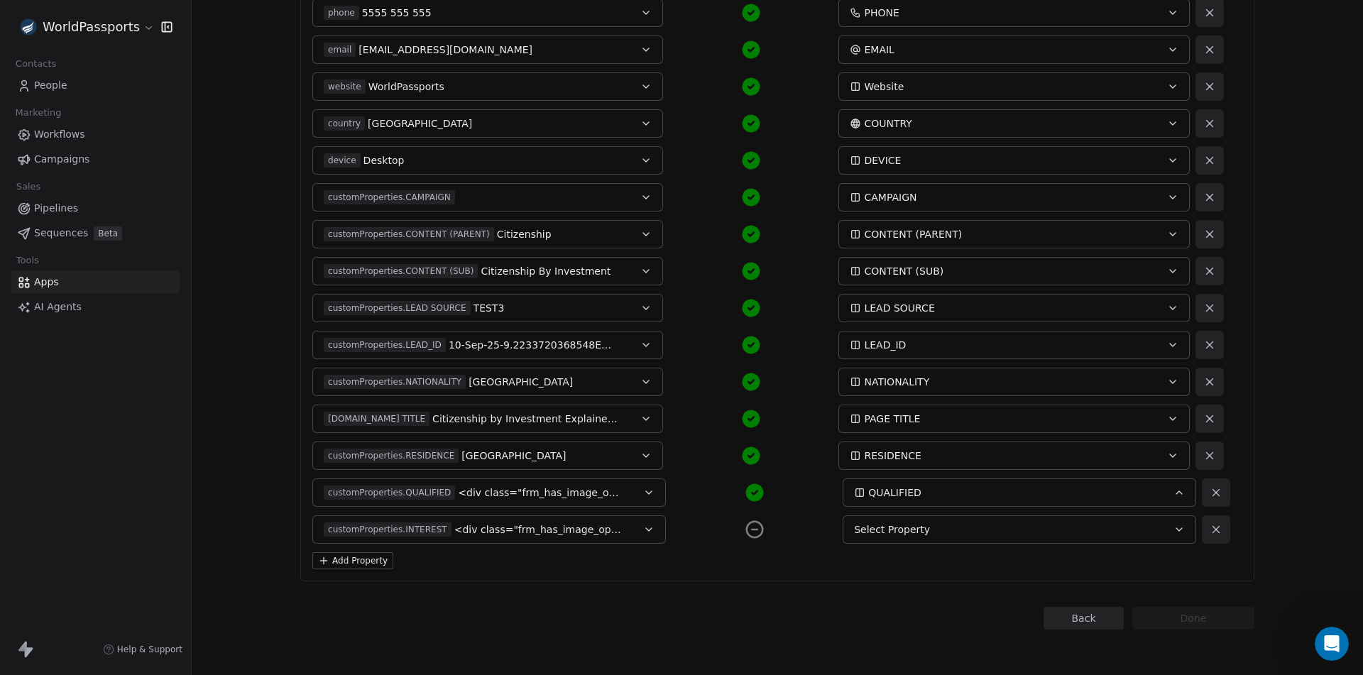
click at [904, 536] on span "Select Property" at bounding box center [892, 529] width 76 height 14
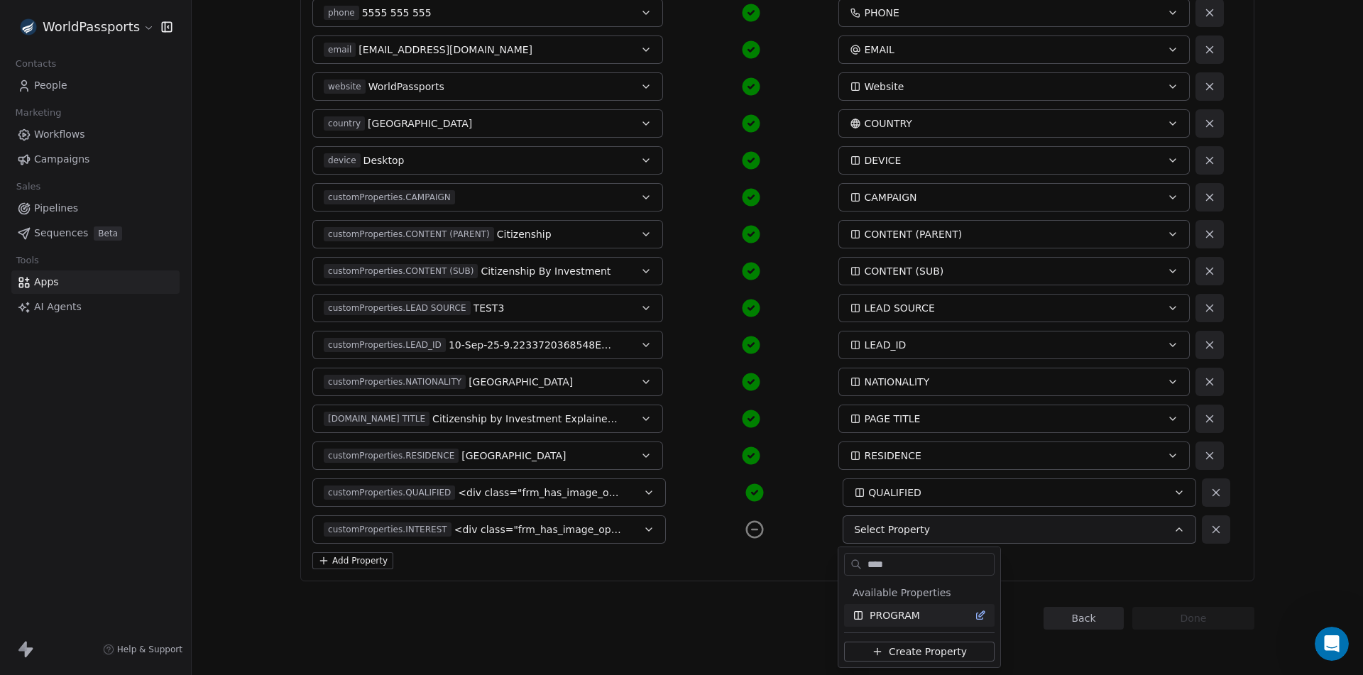
type input "****"
click at [926, 615] on div "PROGRAM" at bounding box center [918, 615] width 133 height 14
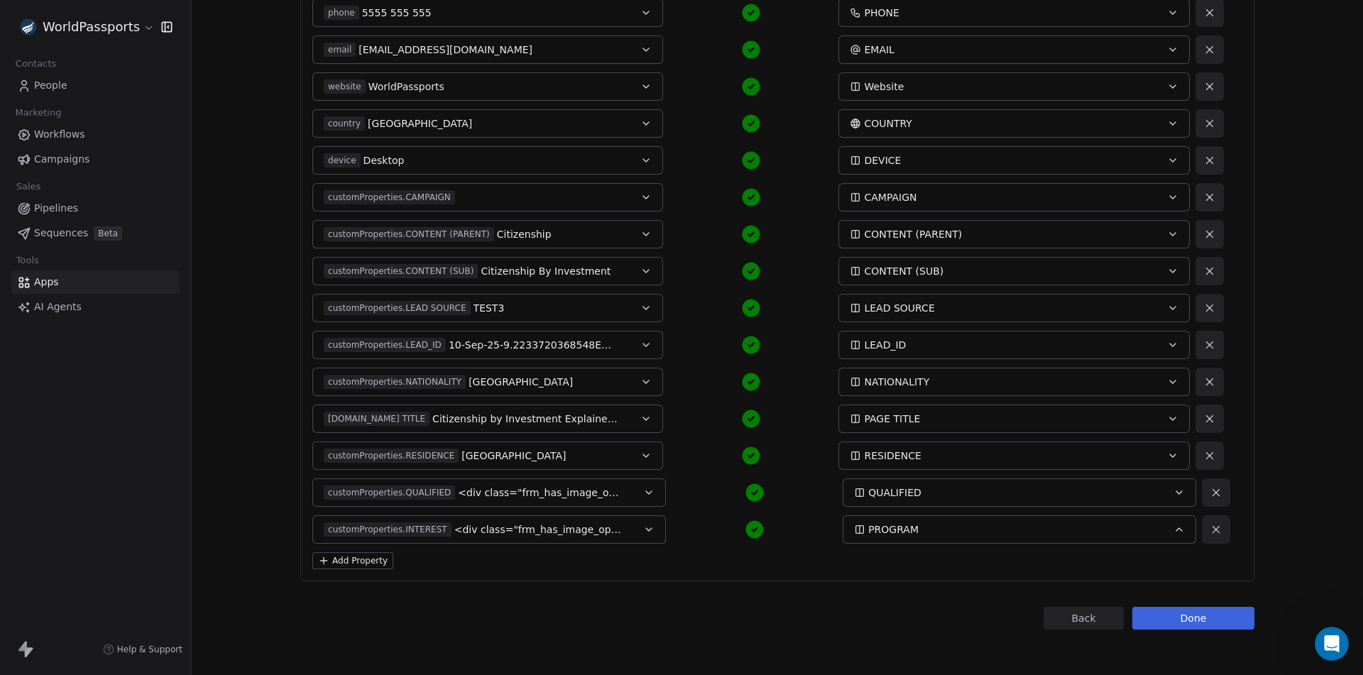
click at [1183, 609] on button "Done" at bounding box center [1193, 618] width 122 height 23
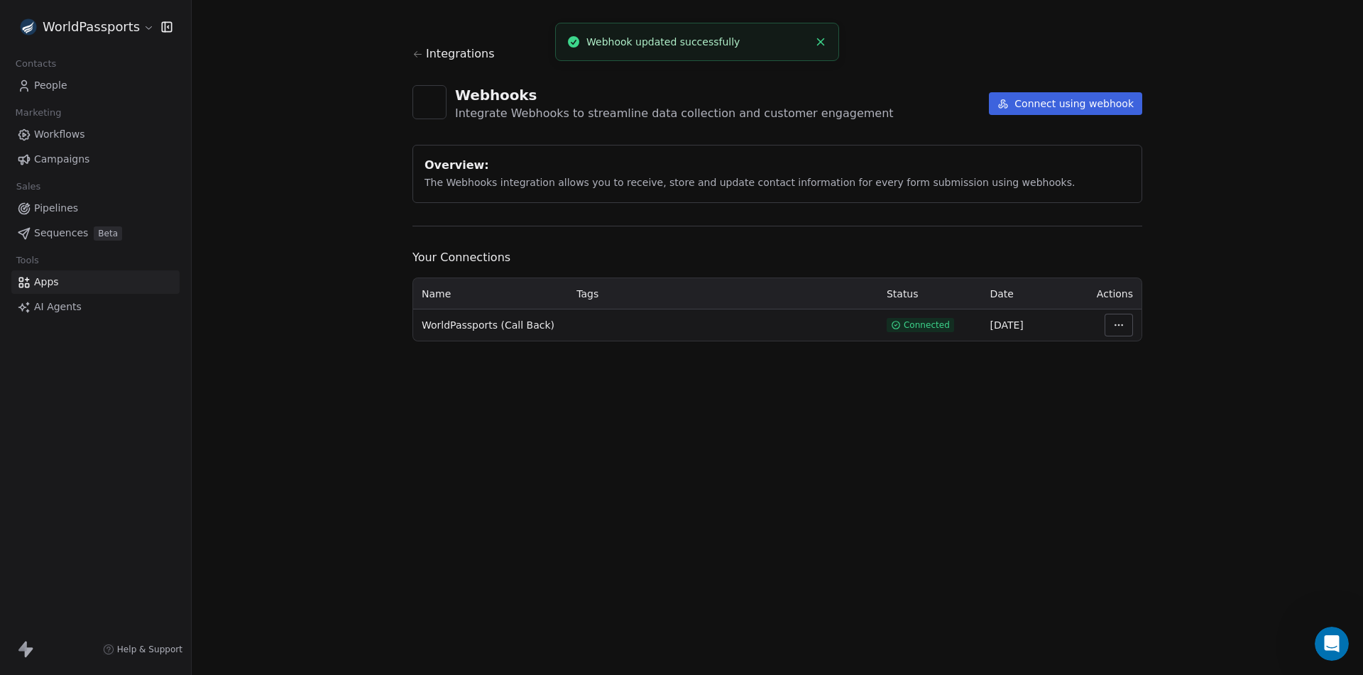
click at [1124, 329] on html "WorldPassports Contacts People Marketing Workflows Campaigns Sales Pipelines Se…" at bounding box center [681, 337] width 1363 height 675
click at [1214, 296] on html "WorldPassports Contacts People Marketing Workflows Campaigns Sales Pipelines Se…" at bounding box center [681, 337] width 1363 height 675
click at [40, 82] on span "People" at bounding box center [50, 85] width 33 height 15
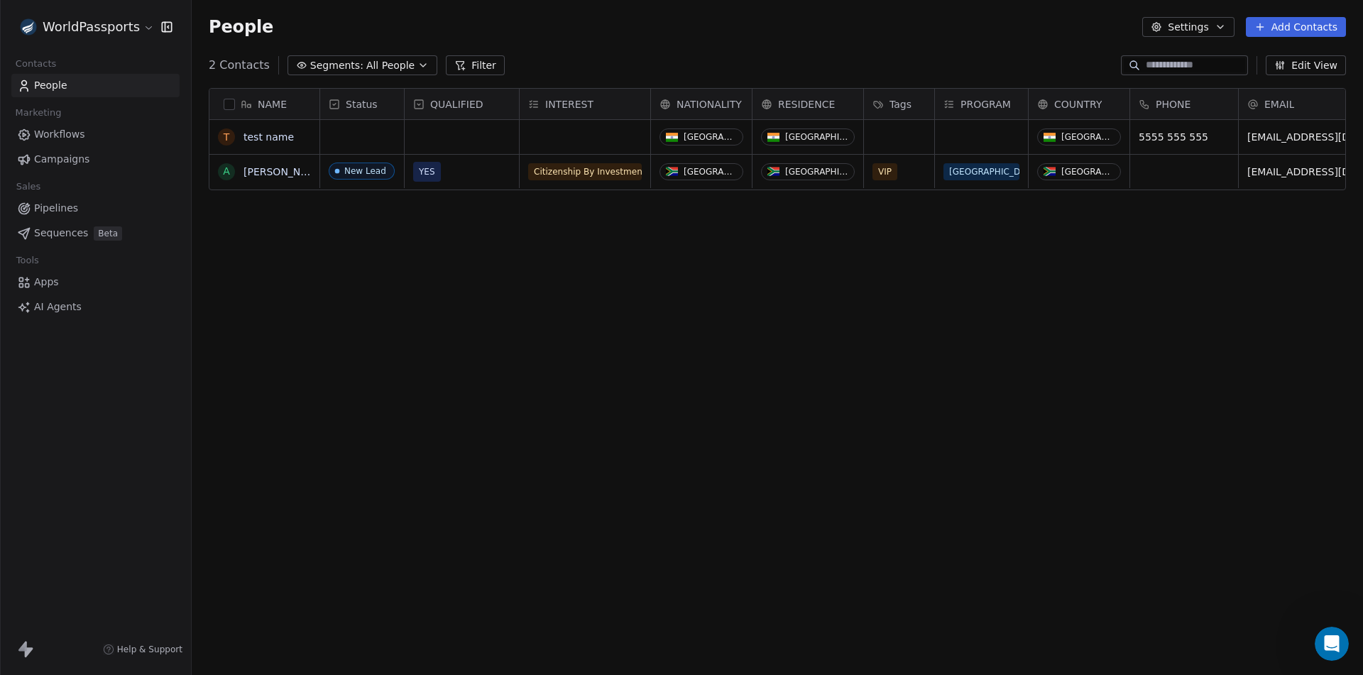
scroll to position [6576, 0]
click at [44, 280] on span "Apps" at bounding box center [46, 282] width 25 height 15
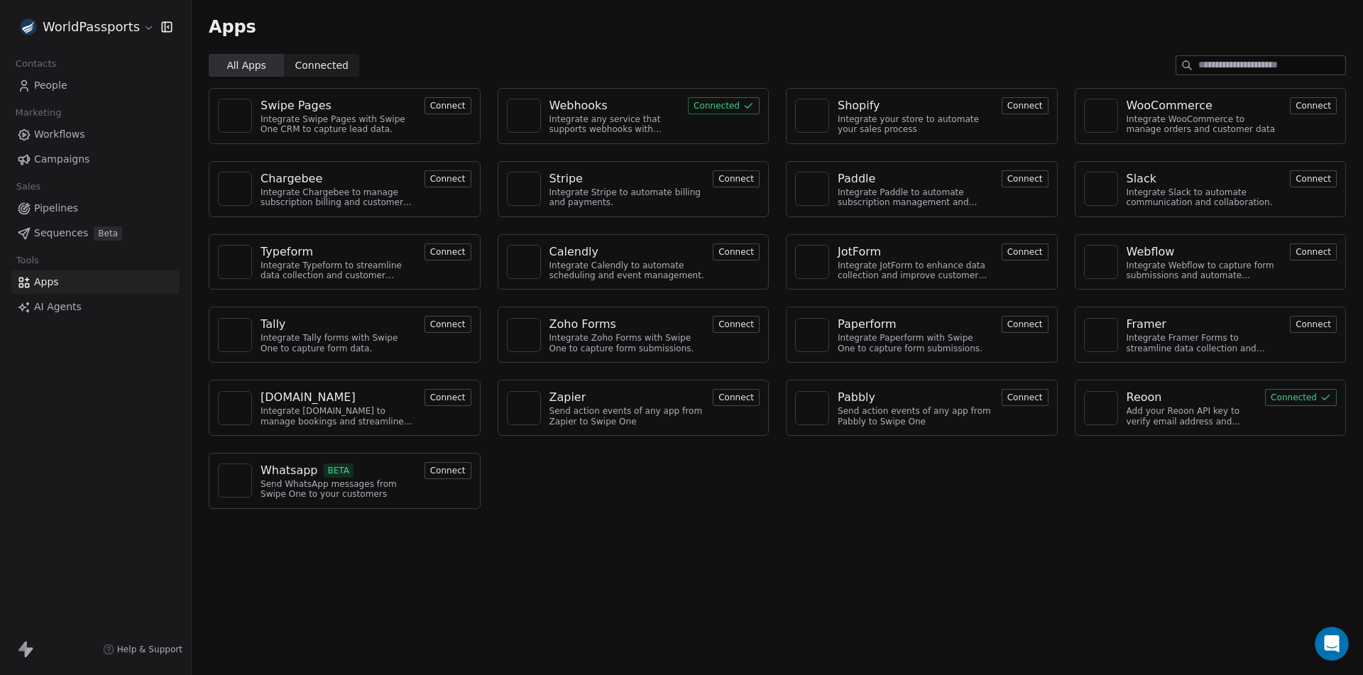
click at [593, 109] on div "Webhooks" at bounding box center [578, 105] width 58 height 17
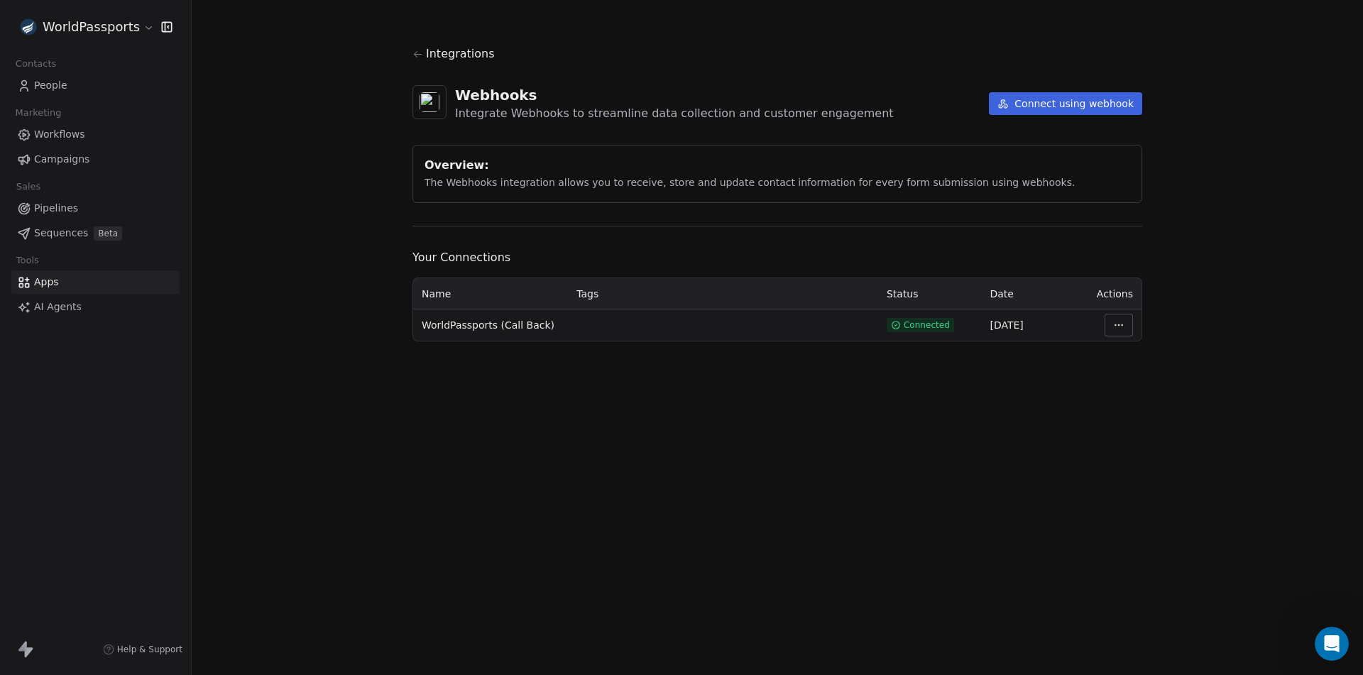
click at [1114, 327] on html "WorldPassports Contacts People Marketing Workflows Campaigns Sales Pipelines Se…" at bounding box center [681, 337] width 1363 height 675
click at [49, 91] on html "WorldPassports Contacts People Marketing Workflows Campaigns Sales Pipelines Se…" at bounding box center [681, 337] width 1363 height 675
click at [53, 79] on span "People" at bounding box center [50, 85] width 33 height 15
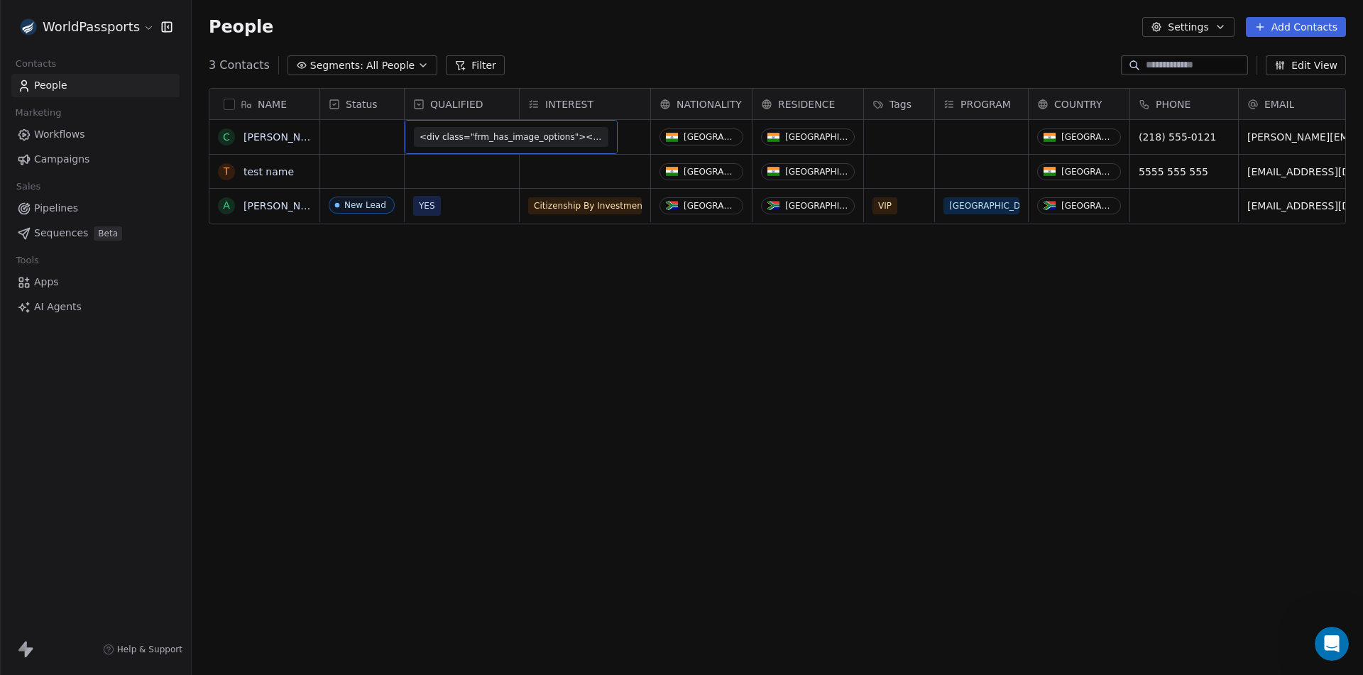
click at [475, 328] on div "NAME C Carter Matthews t test name A Alex Read Status QUALIFIED INTEREST NATION…" at bounding box center [777, 374] width 1171 height 594
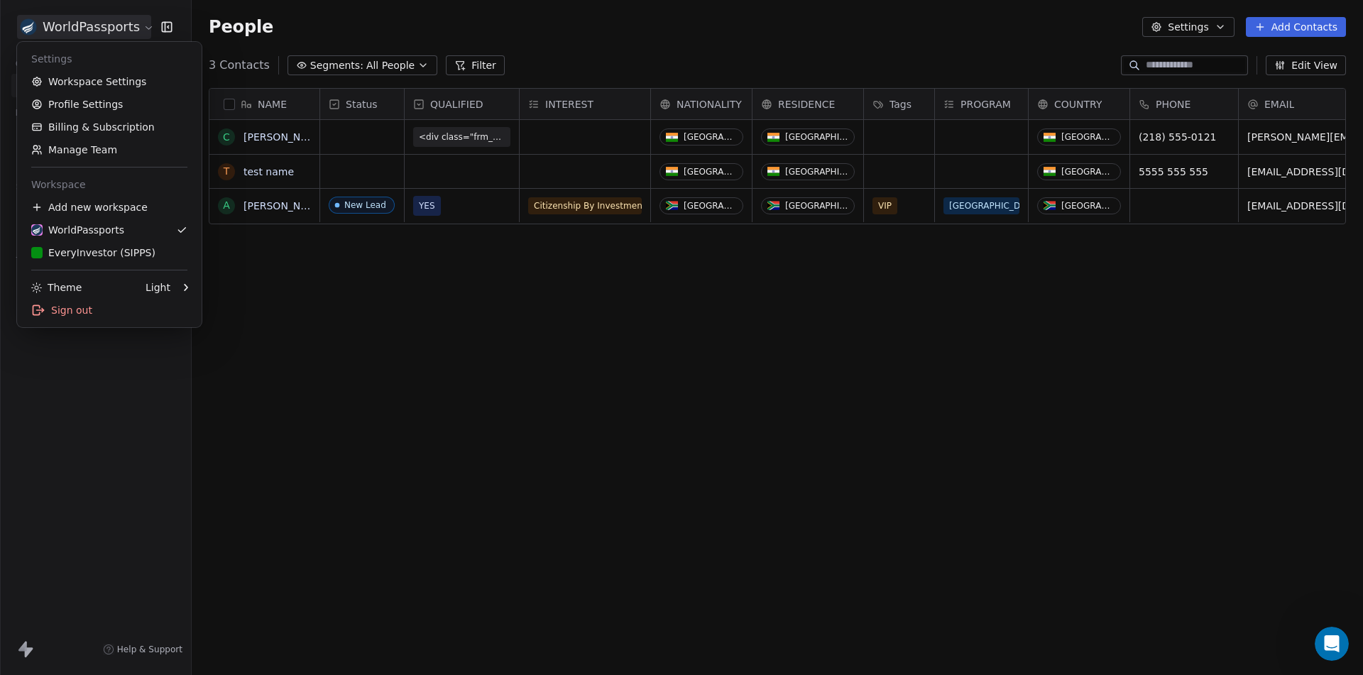
click at [143, 28] on html "WorldPassports Contacts People Marketing Workflows Campaigns Sales Pipelines Se…" at bounding box center [681, 337] width 1363 height 675
click at [102, 106] on link "Profile Settings" at bounding box center [109, 104] width 173 height 23
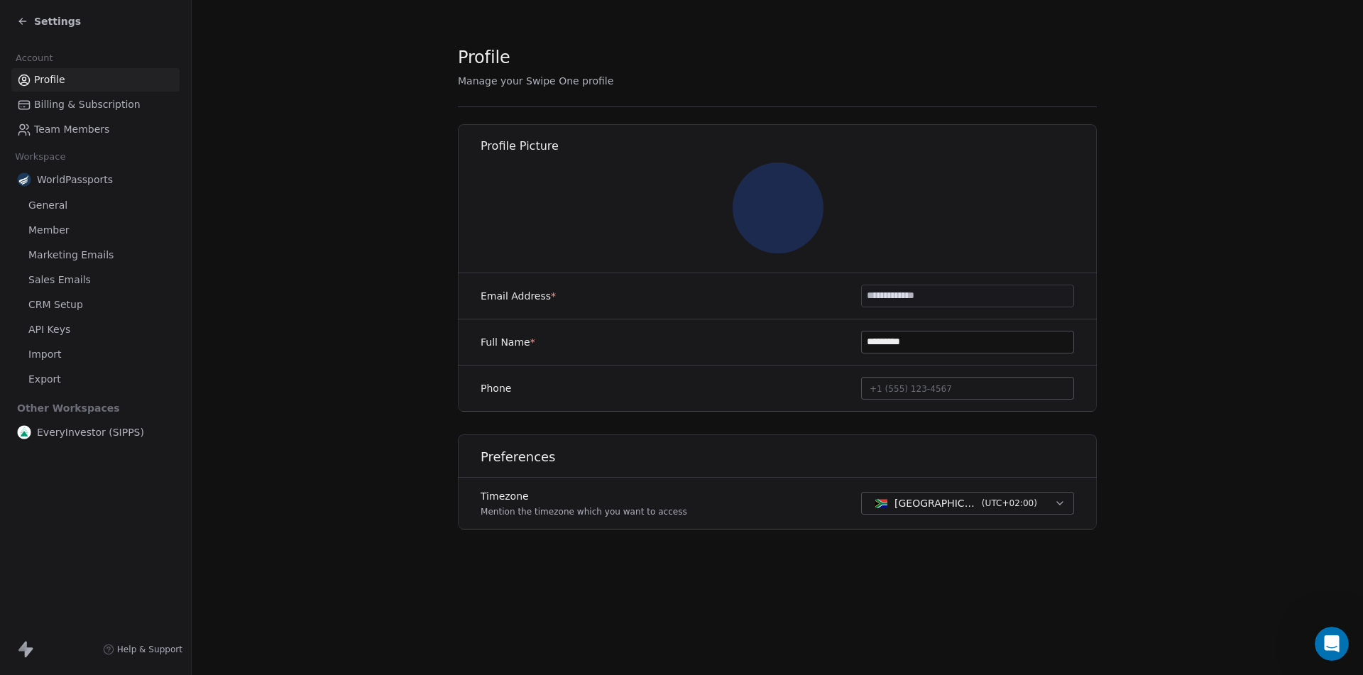
click at [50, 308] on span "CRM Setup" at bounding box center [55, 304] width 55 height 15
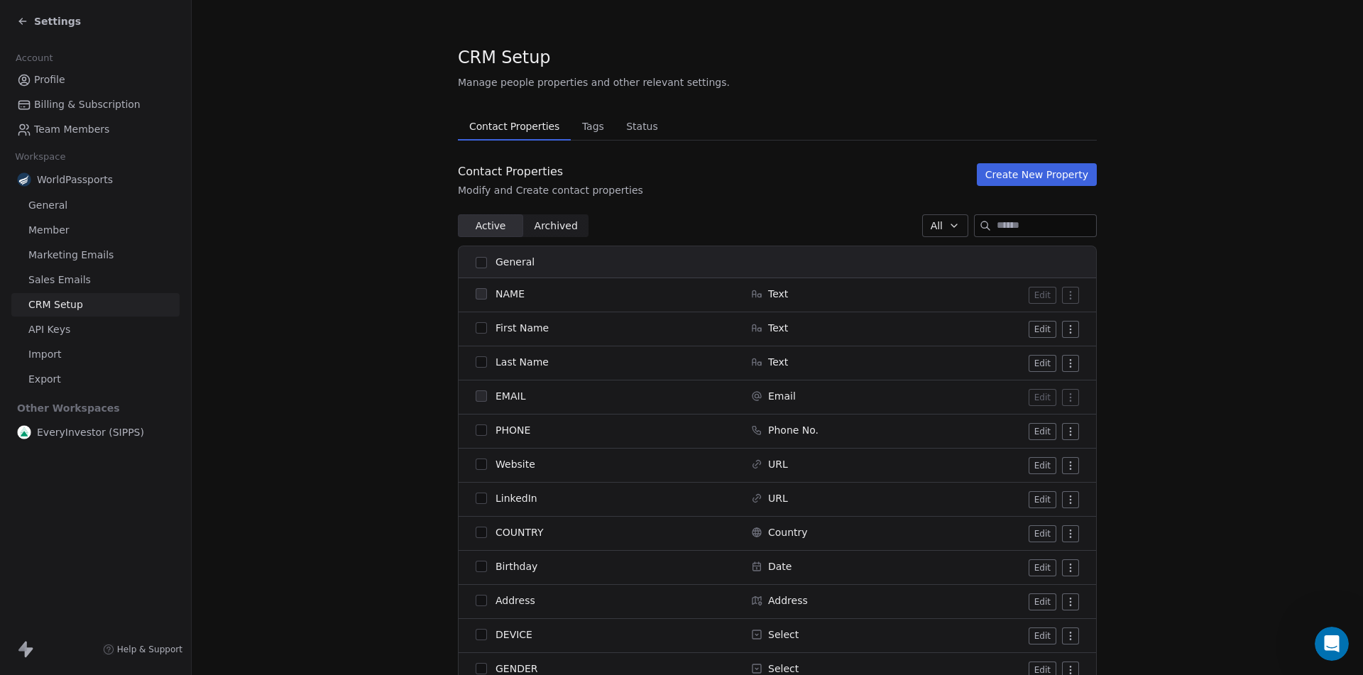
click at [581, 126] on span "Tags" at bounding box center [592, 126] width 33 height 20
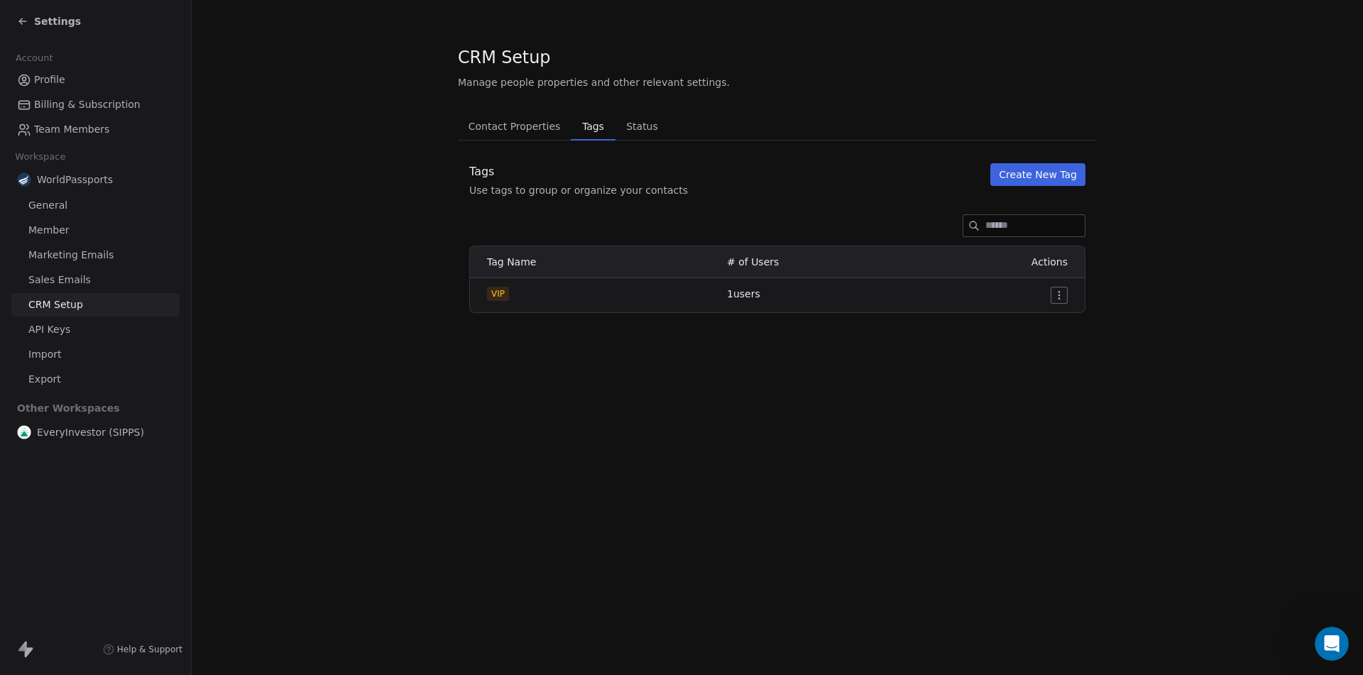
scroll to position [6632, 0]
click at [1034, 169] on button "Create New Tag" at bounding box center [1037, 174] width 95 height 23
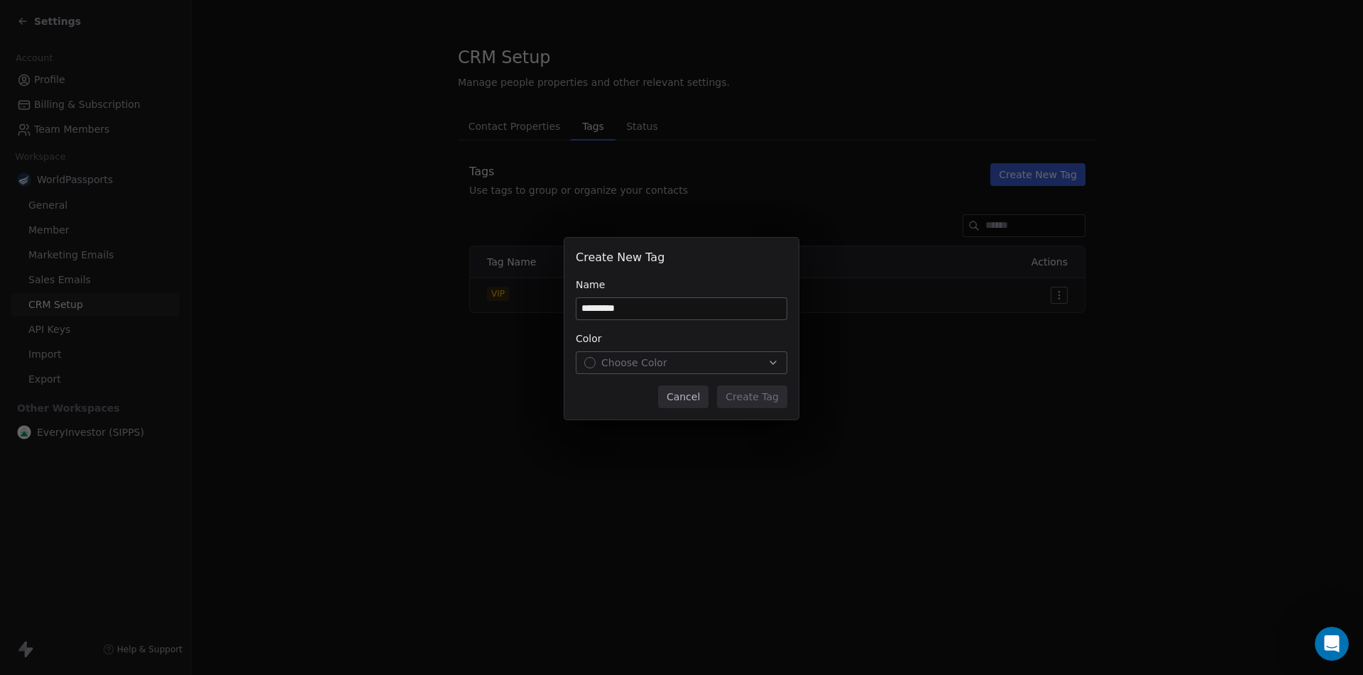
type input "*********"
click at [652, 367] on span "Choose Color" at bounding box center [634, 363] width 66 height 14
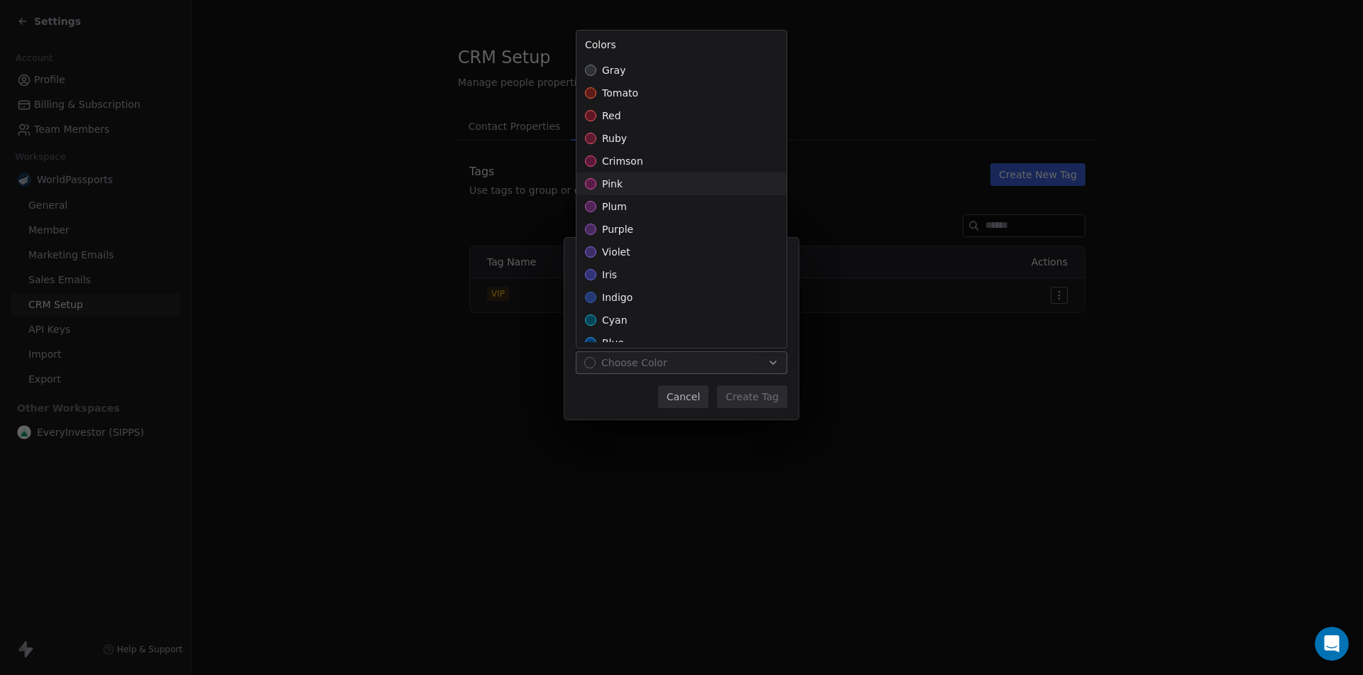
click at [589, 185] on div "Suggestions" at bounding box center [590, 183] width 11 height 11
click at [750, 391] on div "Create New Tag Name ********* Color pink Cancel Create Tag" at bounding box center [681, 337] width 1363 height 245
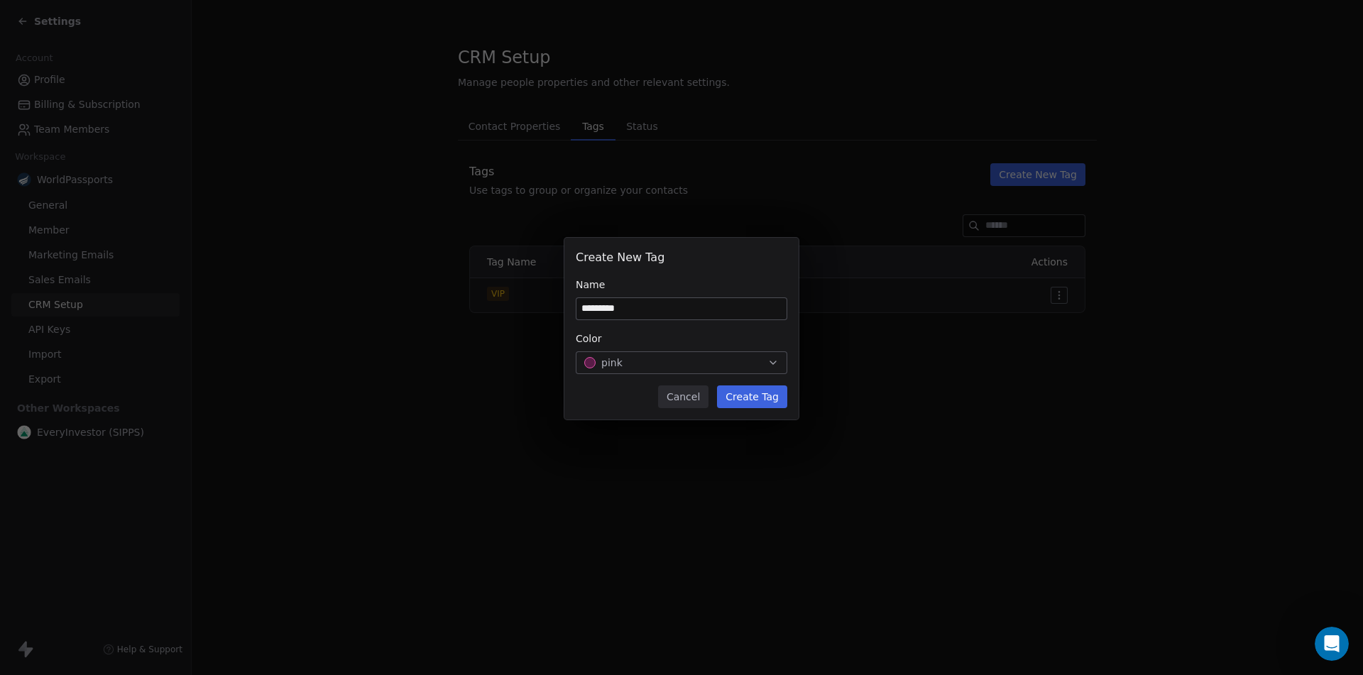
click at [770, 397] on button "Create Tag" at bounding box center [752, 396] width 70 height 23
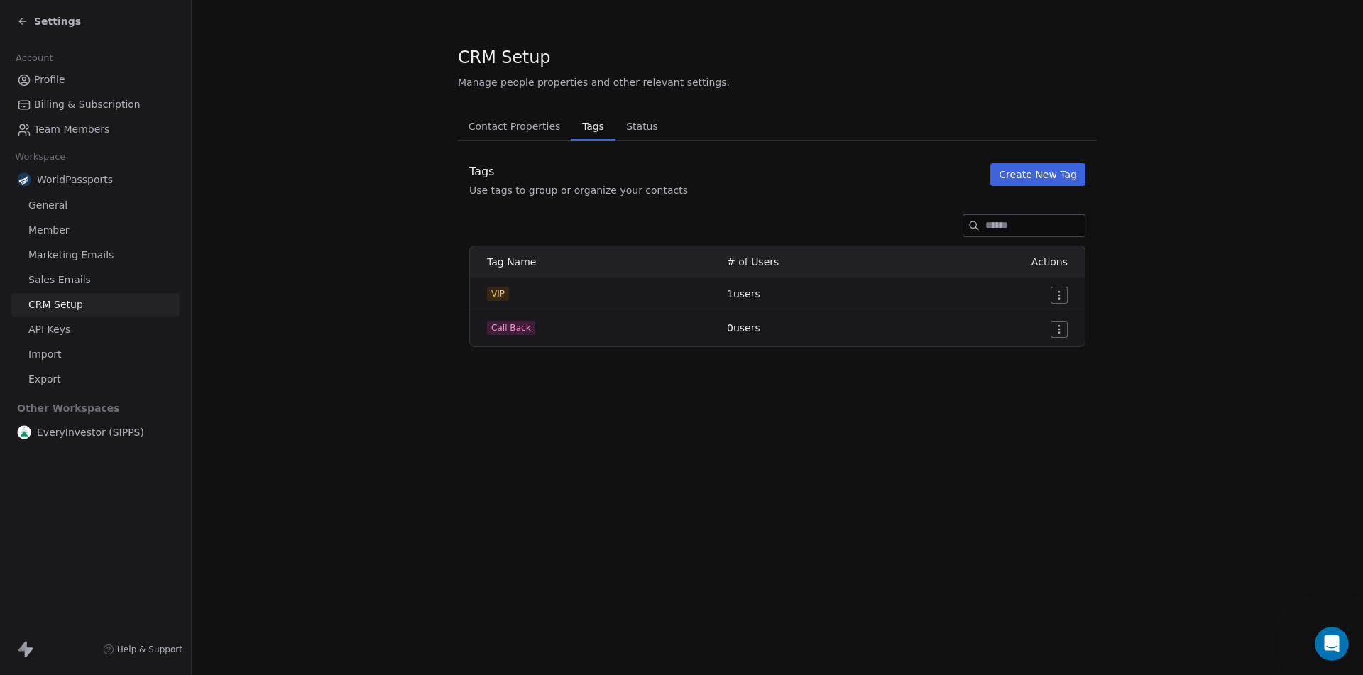
click at [1058, 324] on html "Settings Account Profile Billing & Subscription Team Members Workspace WorldPas…" at bounding box center [681, 337] width 1363 height 675
click at [1203, 320] on html "Settings Account Profile Billing & Subscription Team Members Workspace WorldPas…" at bounding box center [681, 337] width 1363 height 675
click at [53, 21] on span "Settings" at bounding box center [57, 21] width 47 height 14
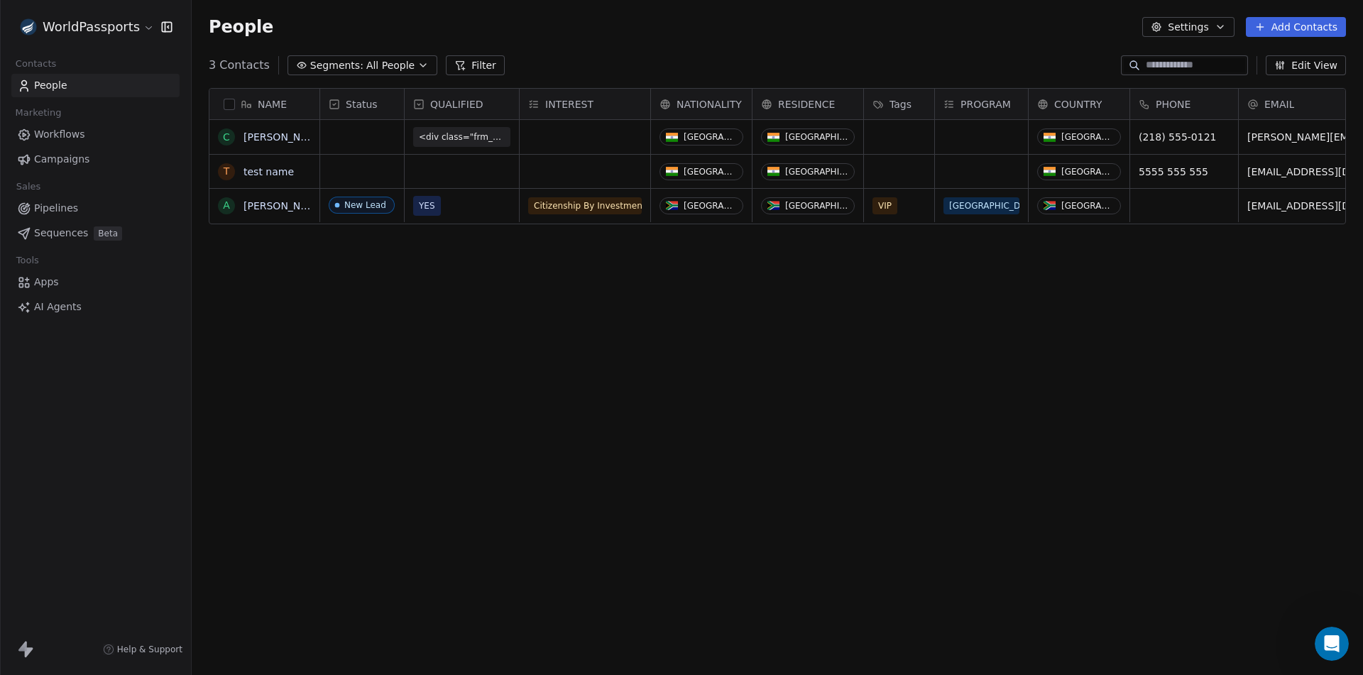
scroll to position [583, 1161]
click at [47, 272] on link "Apps" at bounding box center [95, 281] width 168 height 23
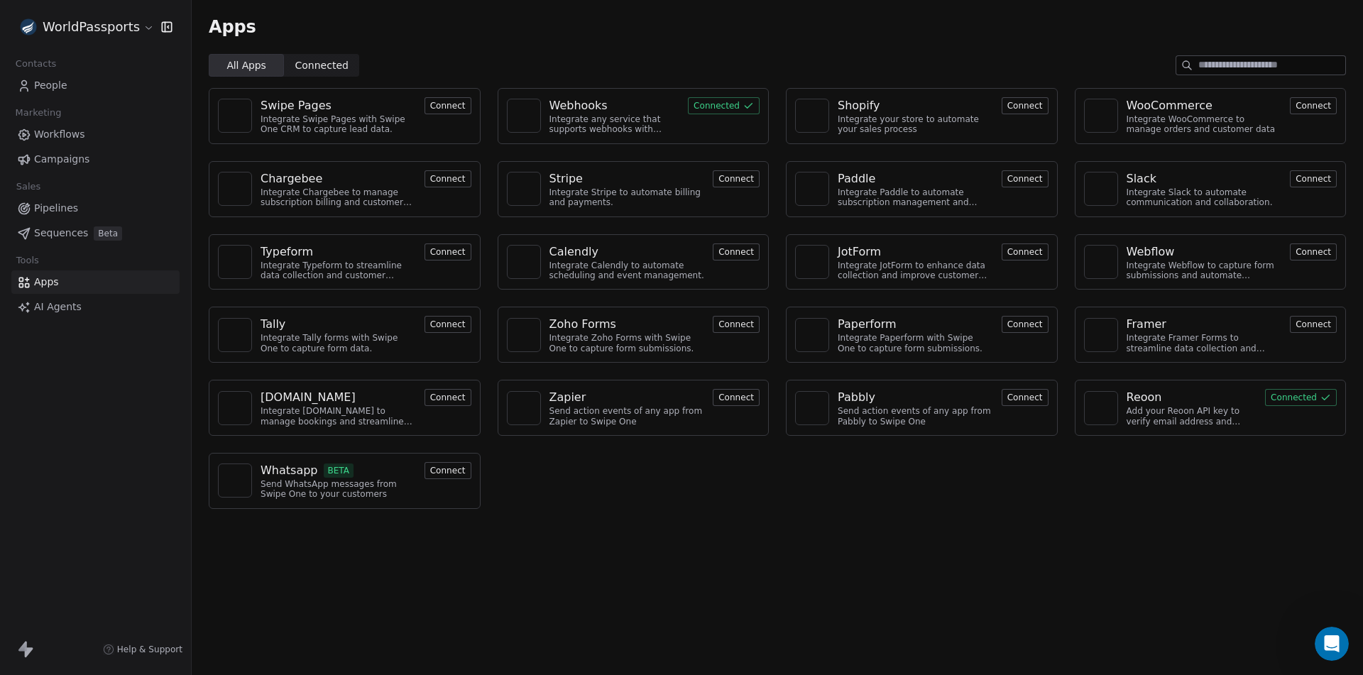
click at [735, 102] on button "Connected" at bounding box center [724, 105] width 72 height 17
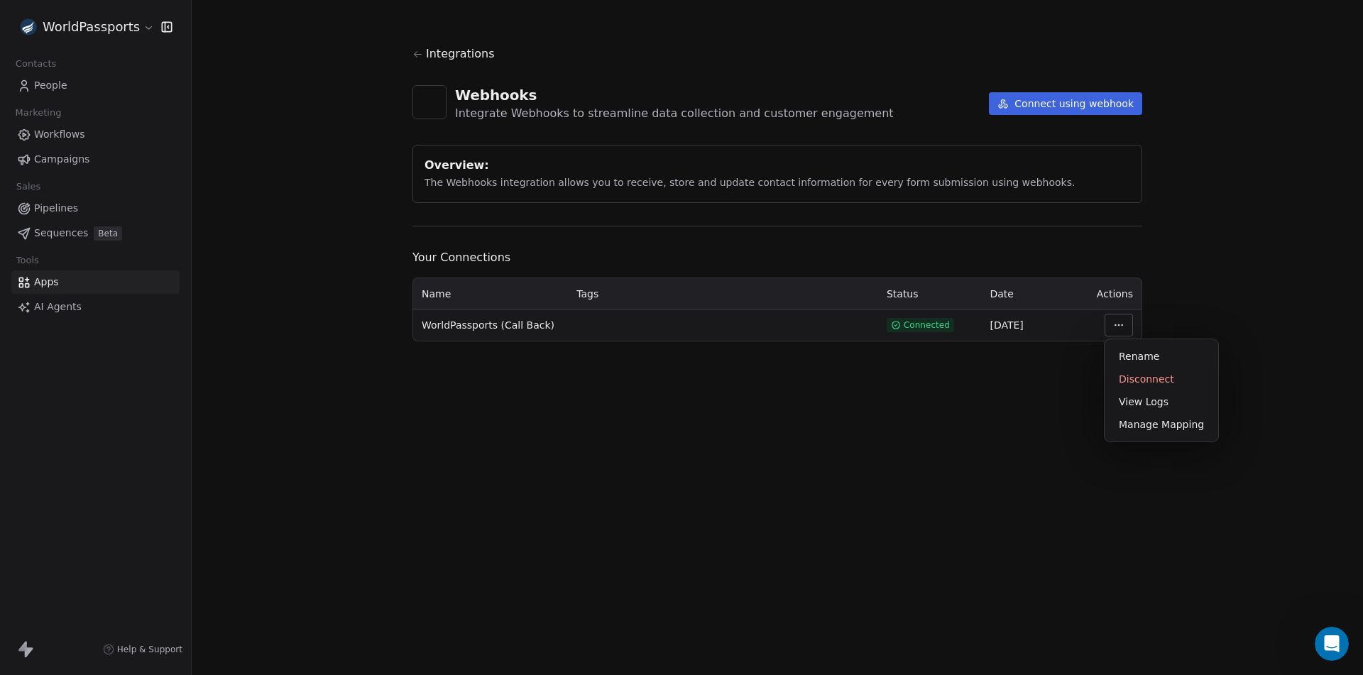
click at [1119, 319] on html "WorldPassports Contacts People Marketing Workflows Campaigns Sales Pipelines Se…" at bounding box center [681, 337] width 1363 height 675
click at [1148, 427] on div "Manage Mapping" at bounding box center [1161, 424] width 102 height 23
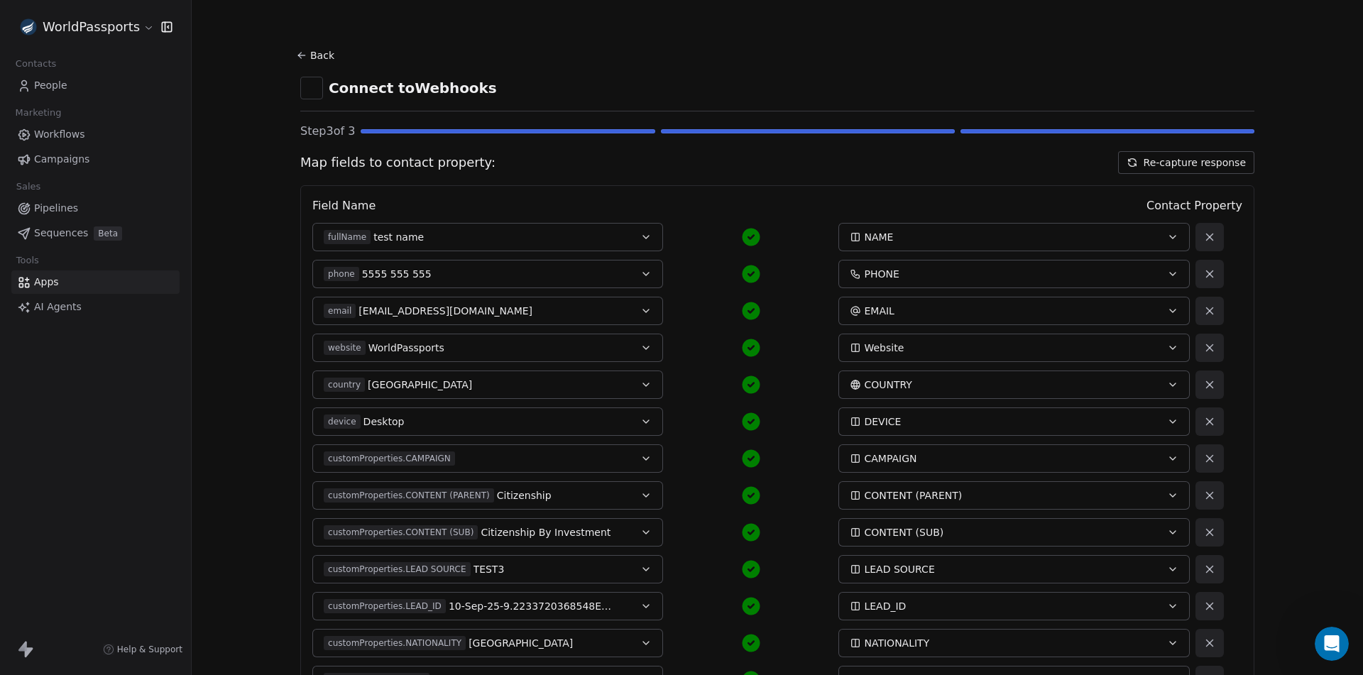
click at [958, 352] on div "Website" at bounding box center [997, 348] width 295 height 14
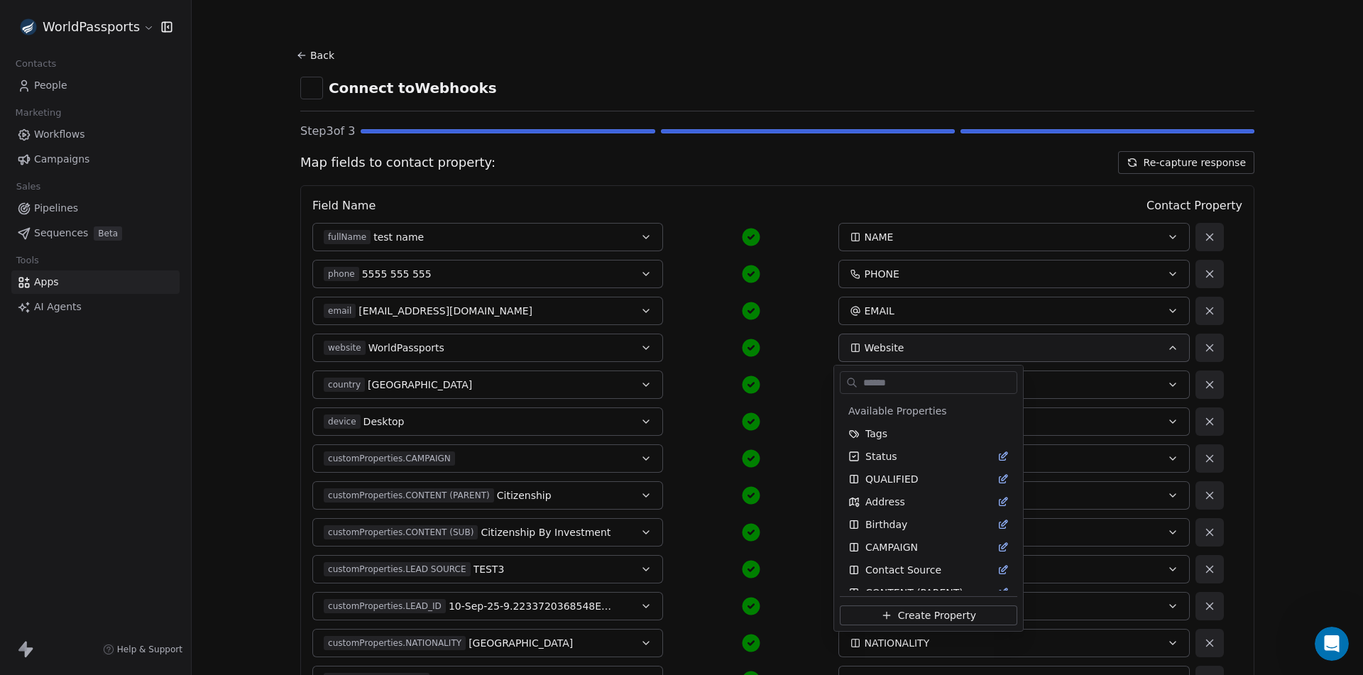
scroll to position [649, 0]
click at [801, 344] on html "WorldPassports Contacts People Marketing Workflows Campaigns Sales Pipelines Se…" at bounding box center [681, 337] width 1363 height 675
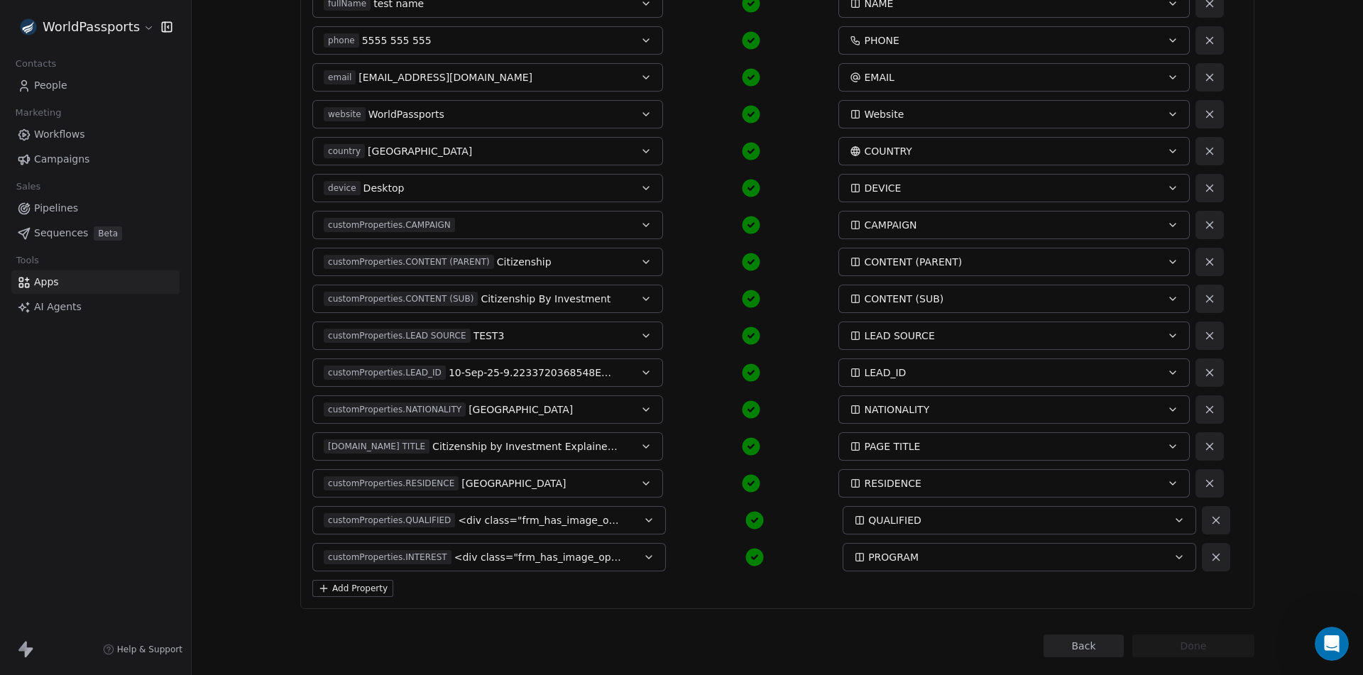
scroll to position [261, 0]
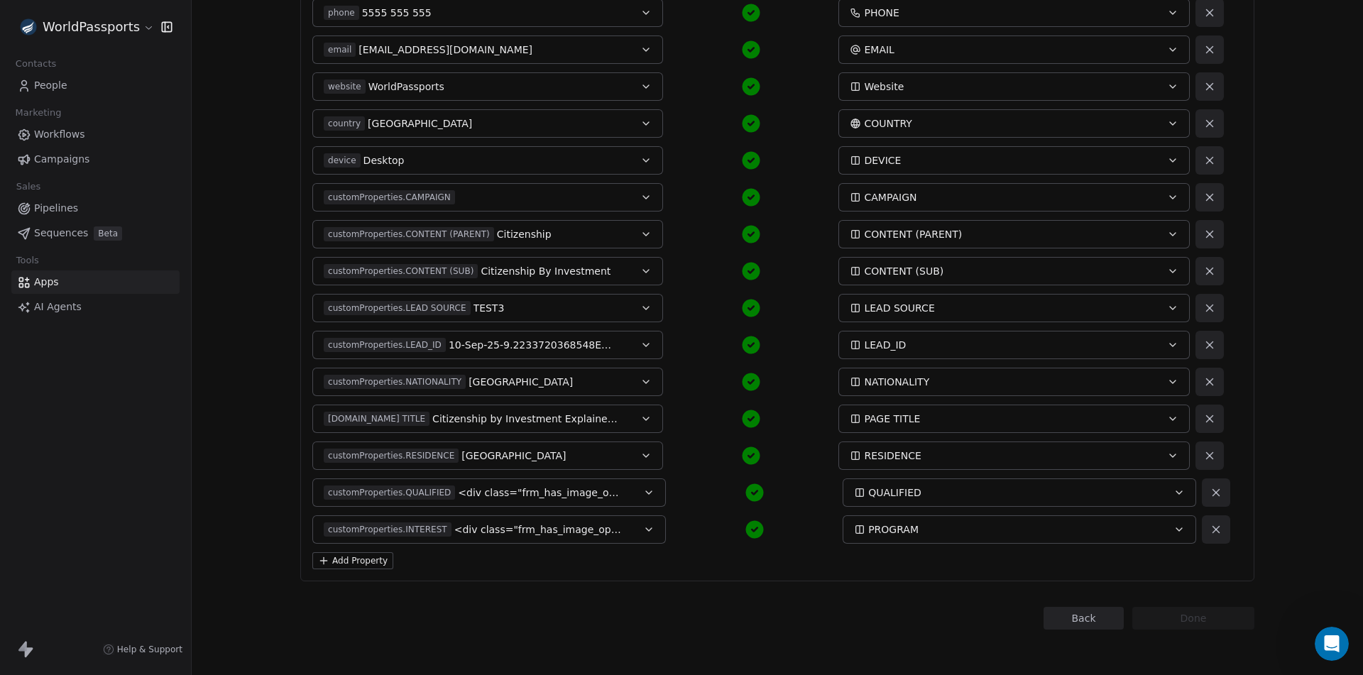
click at [591, 495] on span "<div class="frm_has_image_options"><span class="frm_show_images frm_image_optio…" at bounding box center [539, 493] width 163 height 14
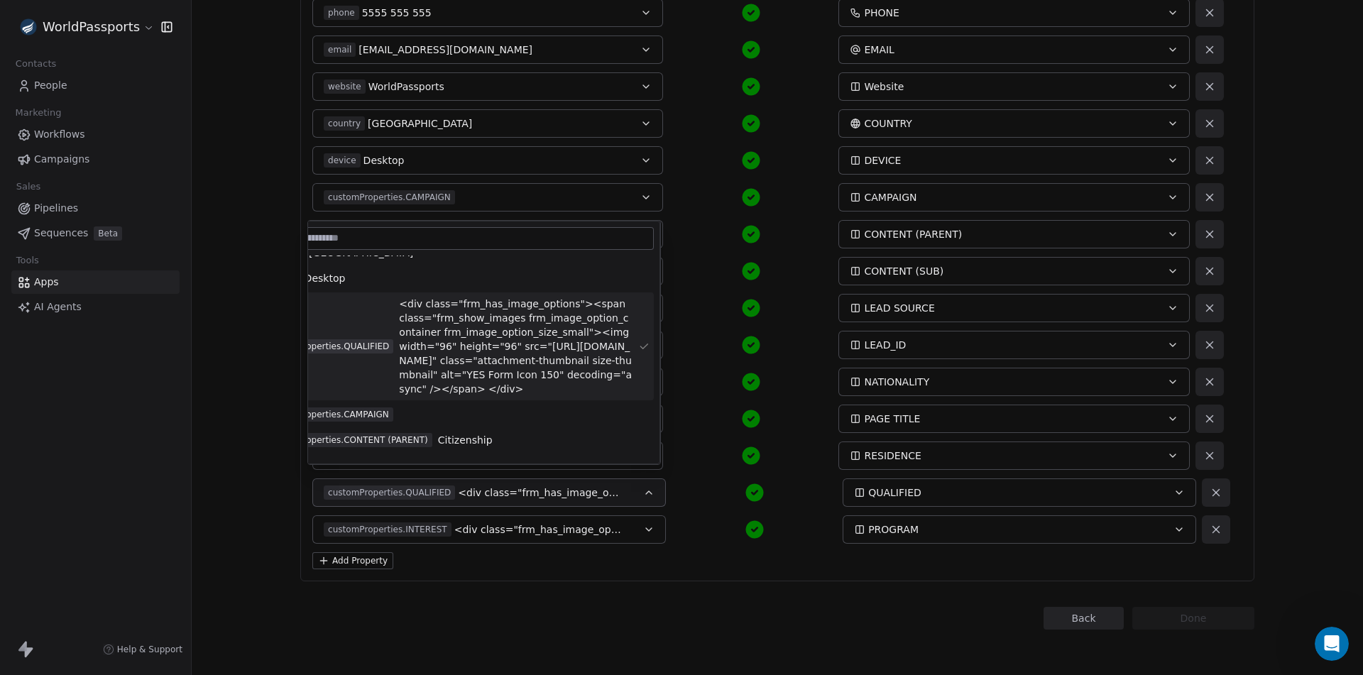
scroll to position [0, 0]
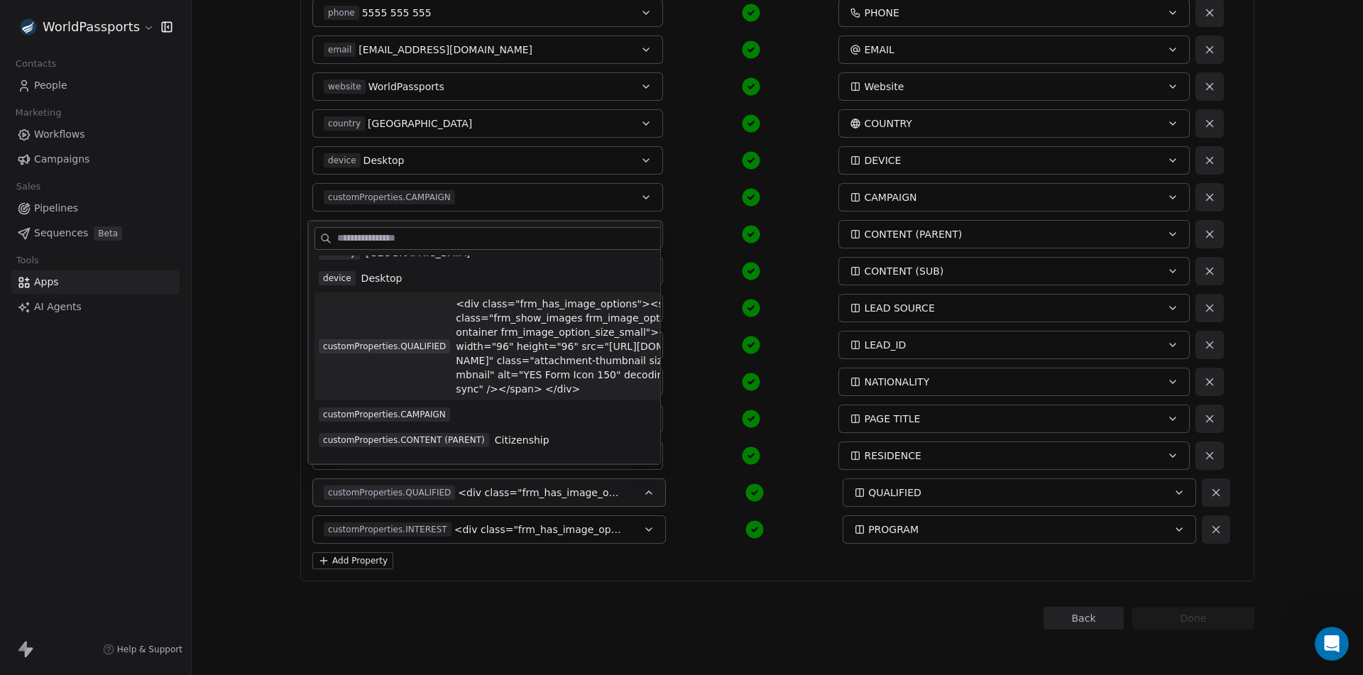
click at [681, 265] on div "customProperties.CONTENT (SUB) Citizenship By Investment CONTENT (SUB)" at bounding box center [750, 271] width 877 height 28
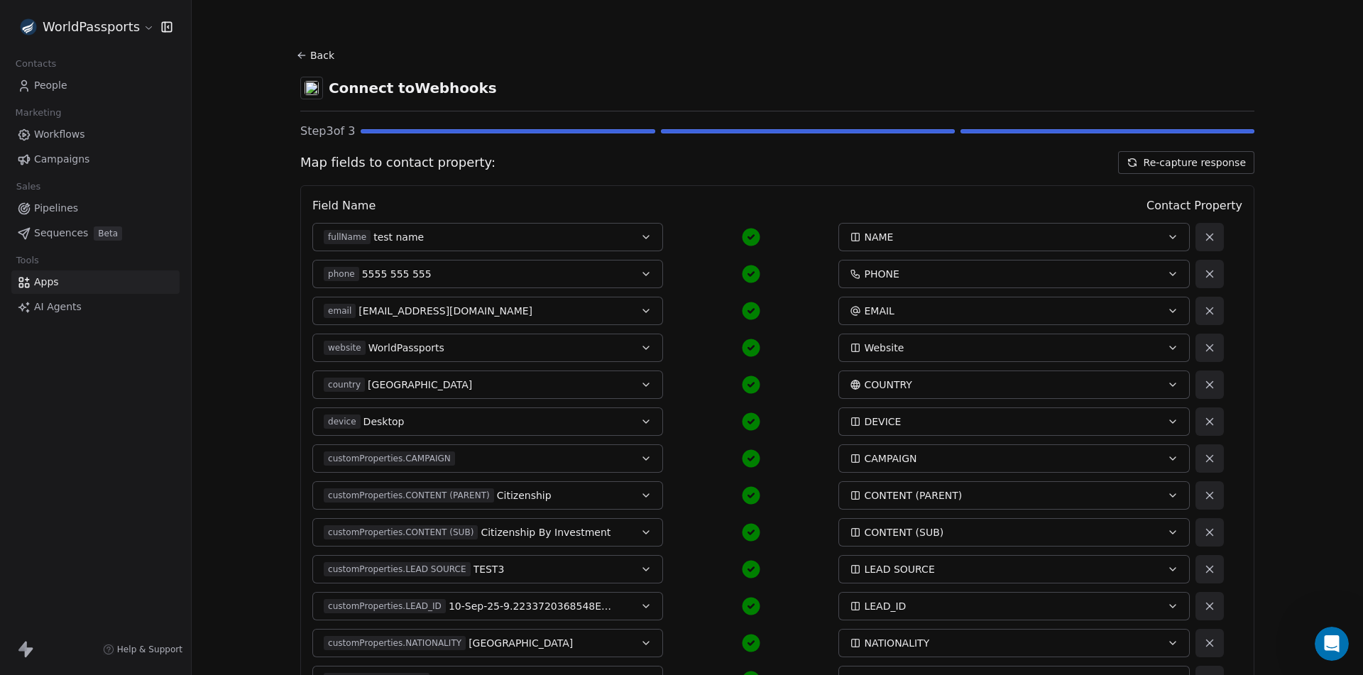
click at [40, 275] on link "Apps" at bounding box center [95, 281] width 168 height 23
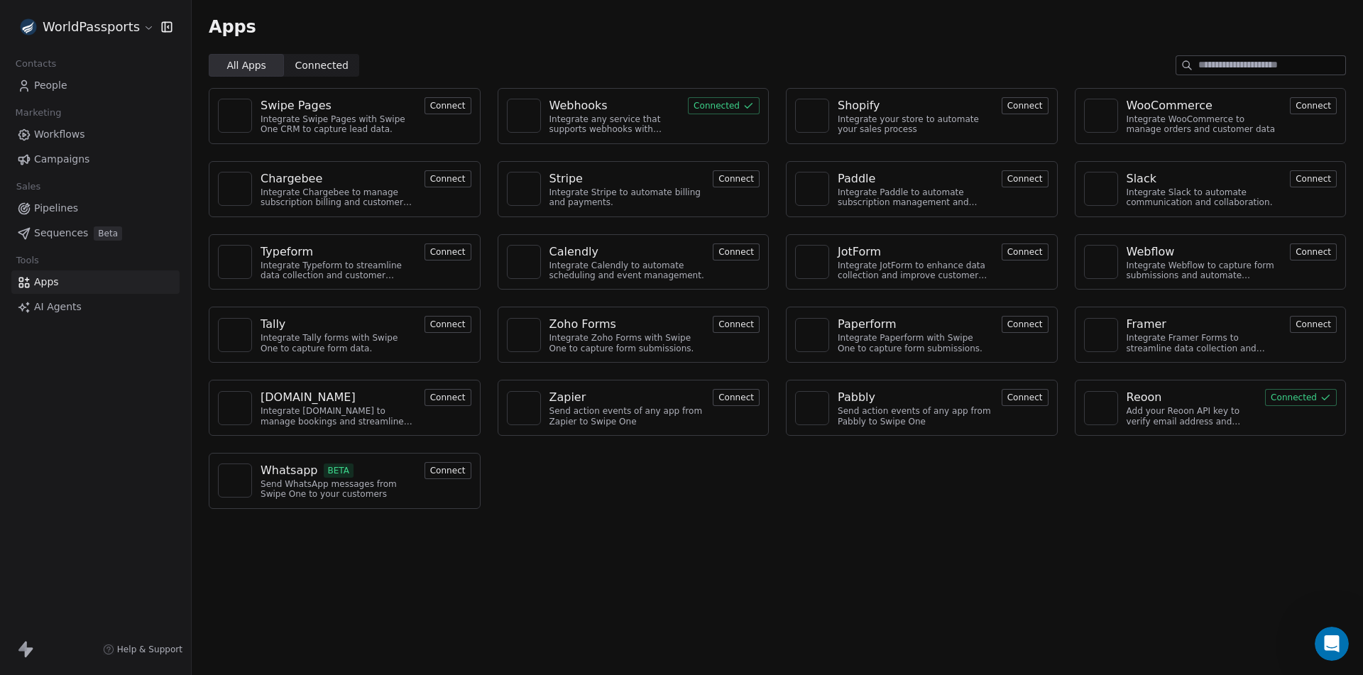
click at [687, 100] on div "Webhooks Integrate any service that supports webhooks with Swipe One to capture…" at bounding box center [634, 116] width 272 height 56
click at [708, 98] on button "Connected" at bounding box center [724, 105] width 72 height 17
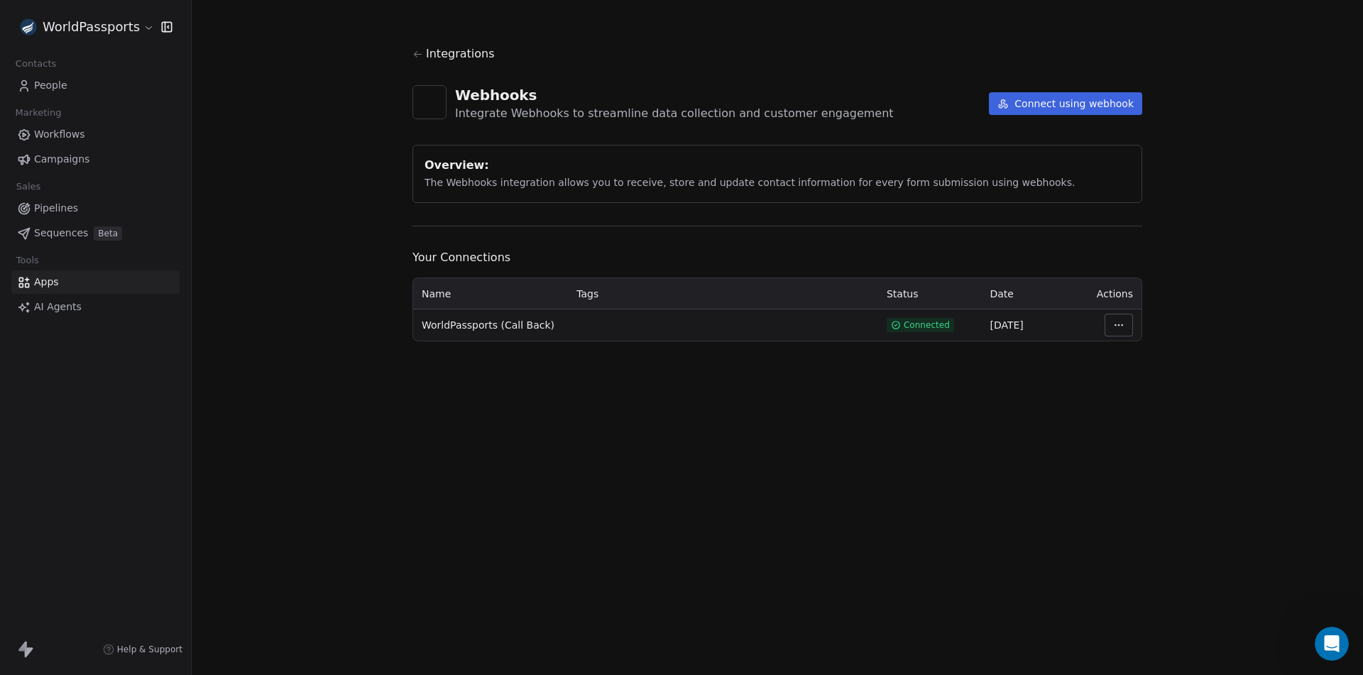
click at [1065, 109] on button "Connect using webhook" at bounding box center [1065, 103] width 153 height 23
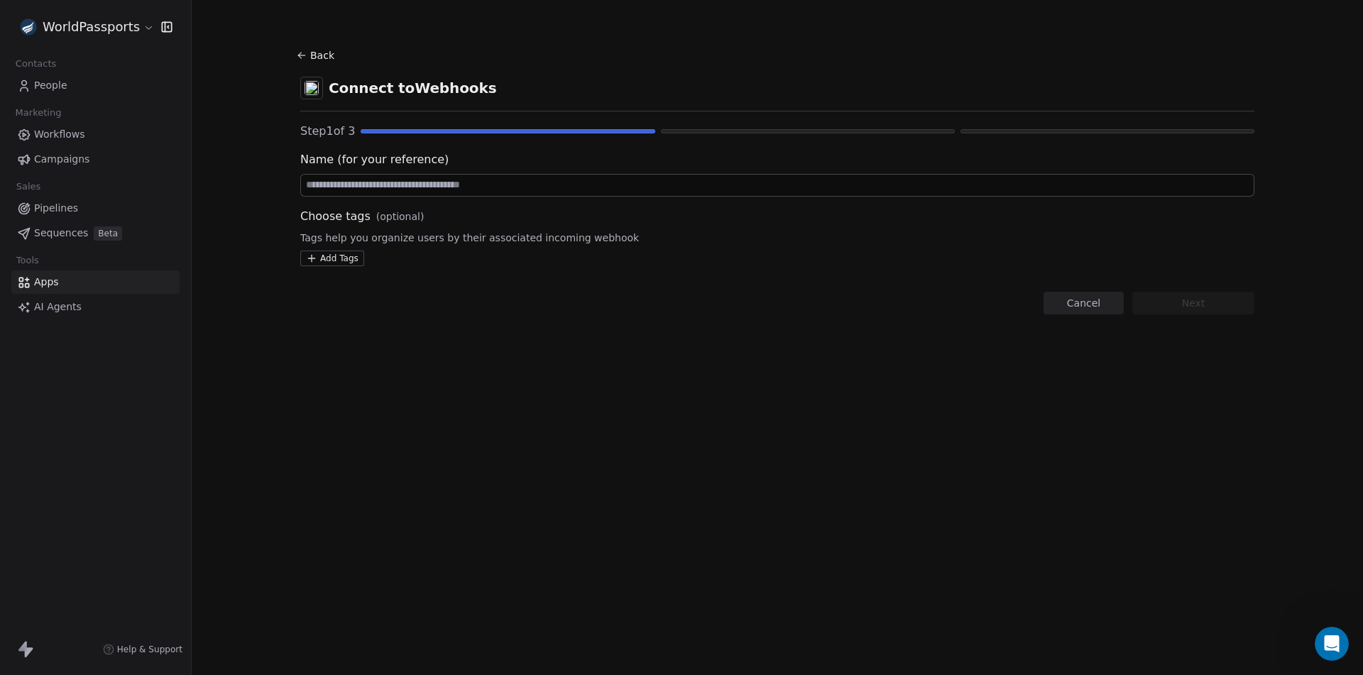
click at [500, 192] on input at bounding box center [777, 185] width 953 height 21
type input "*****"
click at [338, 263] on html "WorldPassports Contacts People Marketing Workflows Campaigns Sales Pipelines Se…" at bounding box center [681, 337] width 1363 height 675
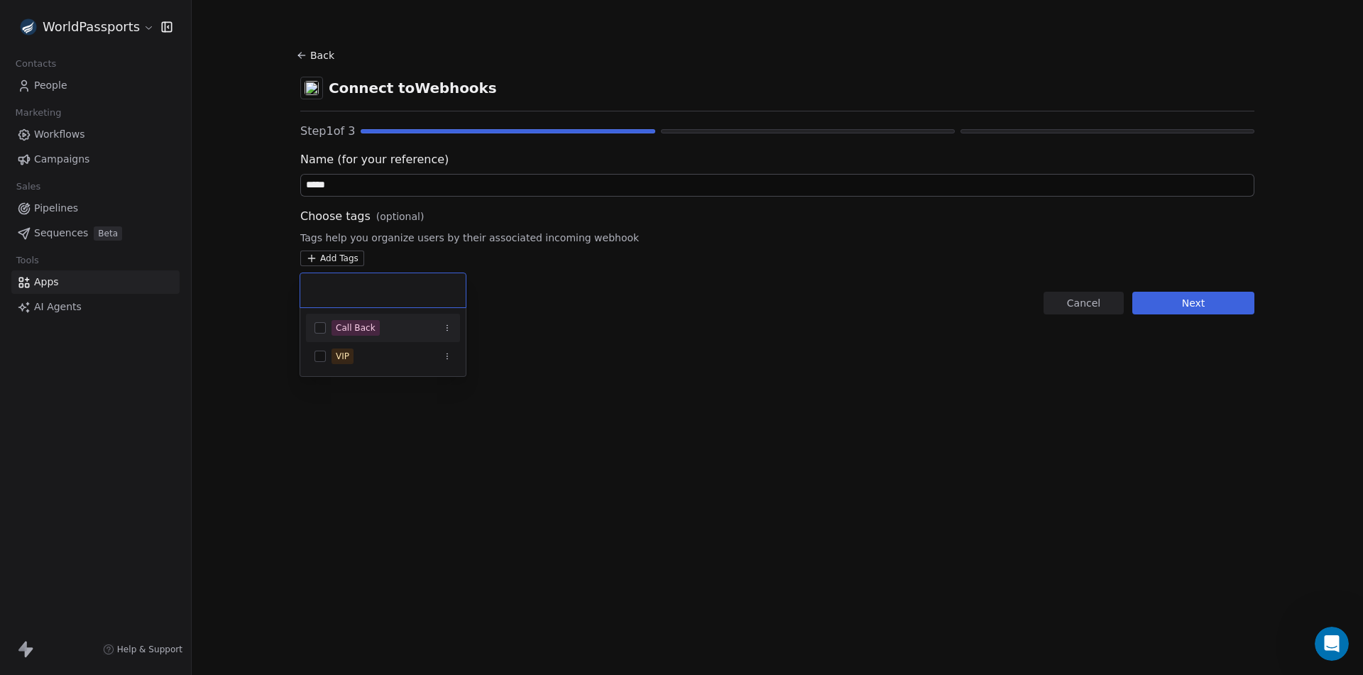
click at [60, 215] on html "WorldPassports Contacts People Marketing Workflows Campaigns Sales Pipelines Se…" at bounding box center [681, 337] width 1363 height 675
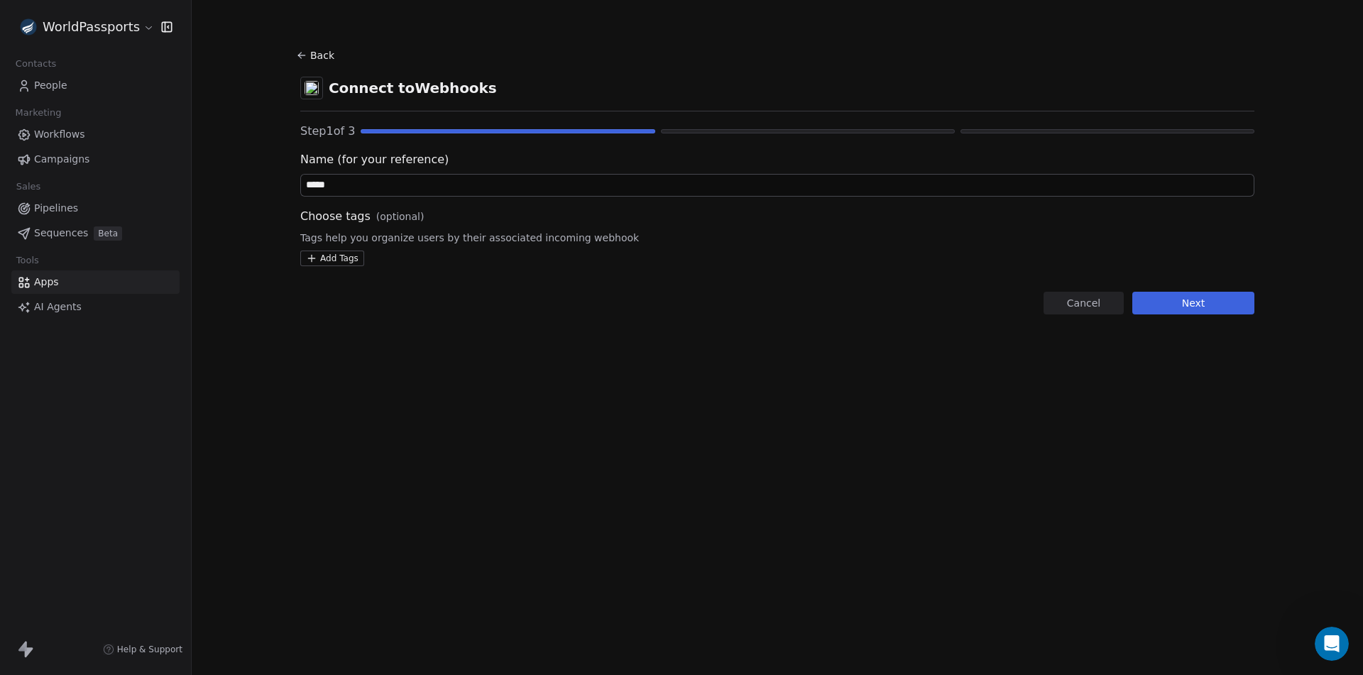
click at [171, 28] on icon "button" at bounding box center [166, 26] width 9 height 9
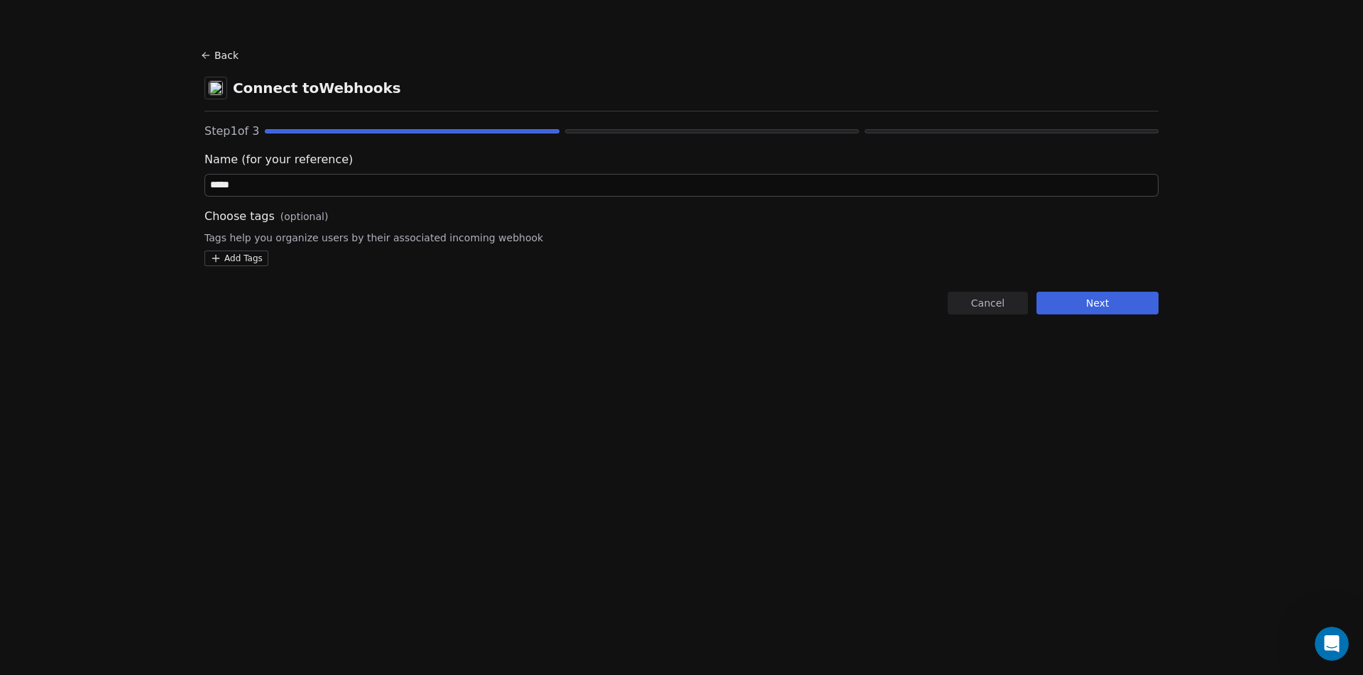
click at [207, 52] on icon at bounding box center [205, 55] width 11 height 11
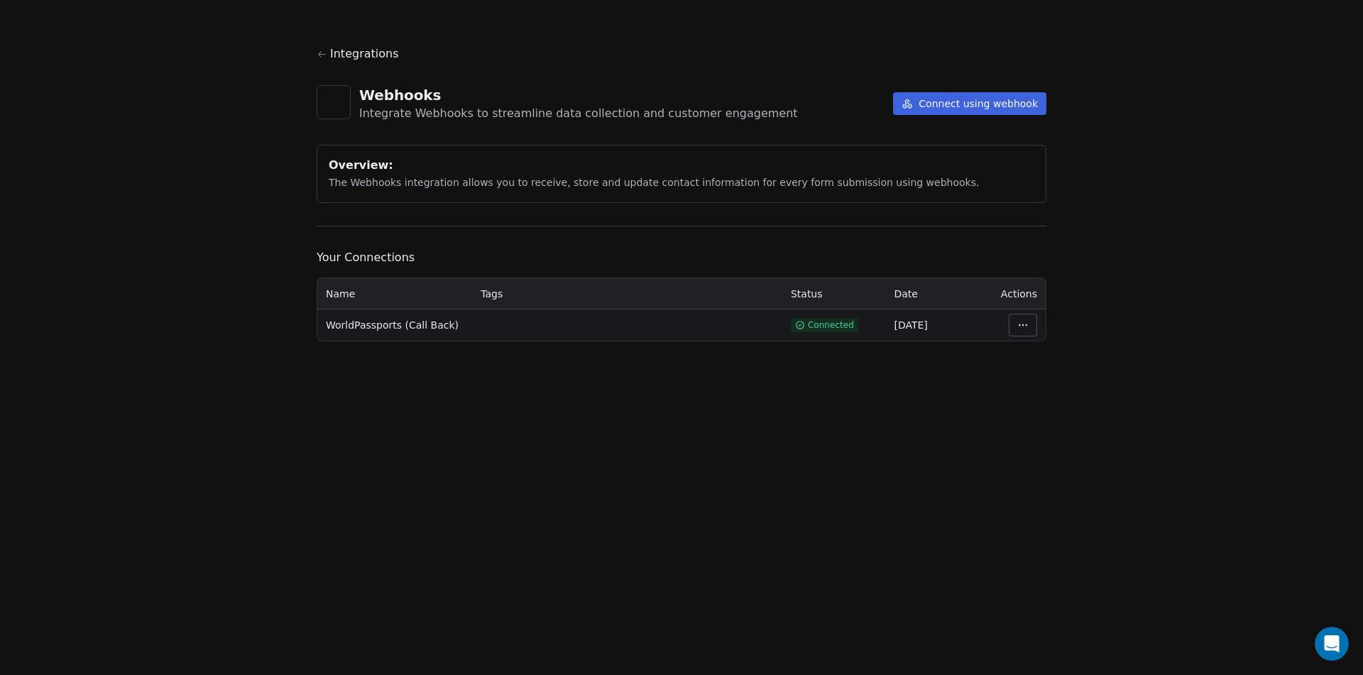
click at [0, 21] on div "Integrations Webhooks Integrate Webhooks to streamline data collection and cust…" at bounding box center [681, 337] width 1363 height 675
click at [329, 49] on div "Integrations" at bounding box center [682, 53] width 730 height 17
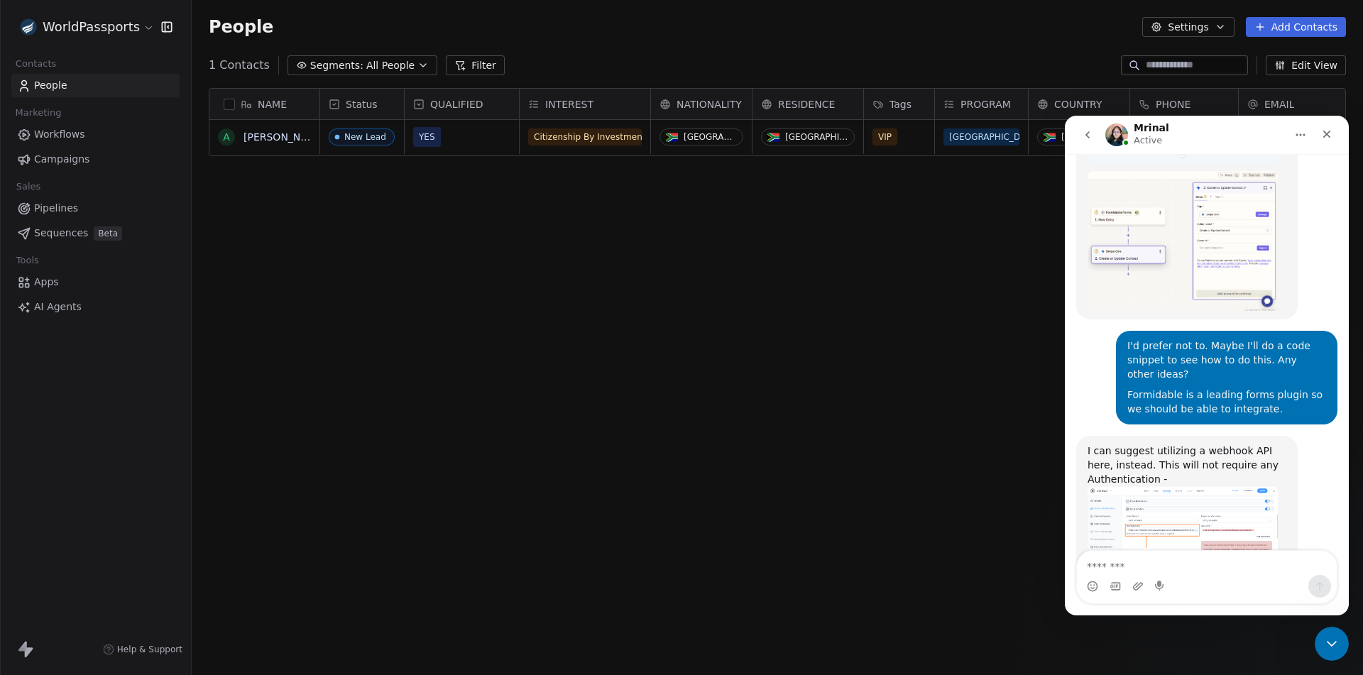
scroll to position [6354, 0]
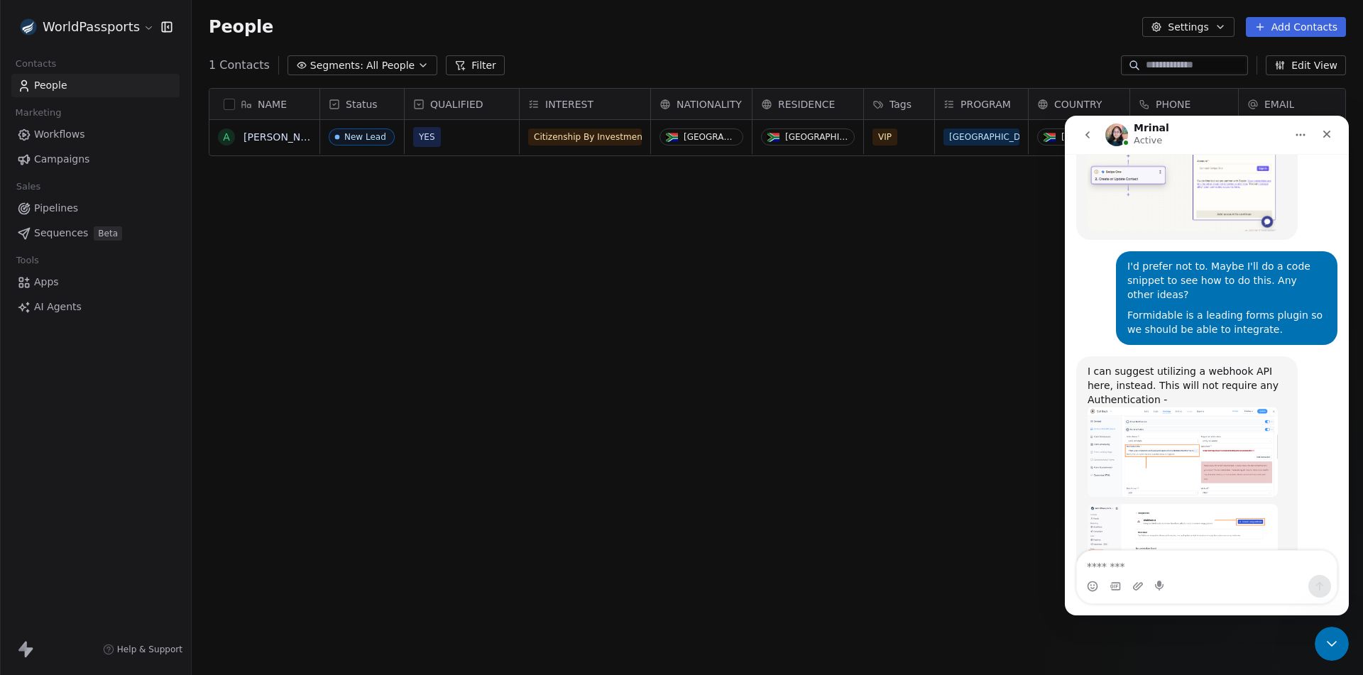
click at [1156, 504] on img "Mrinal says…" at bounding box center [1182, 534] width 190 height 60
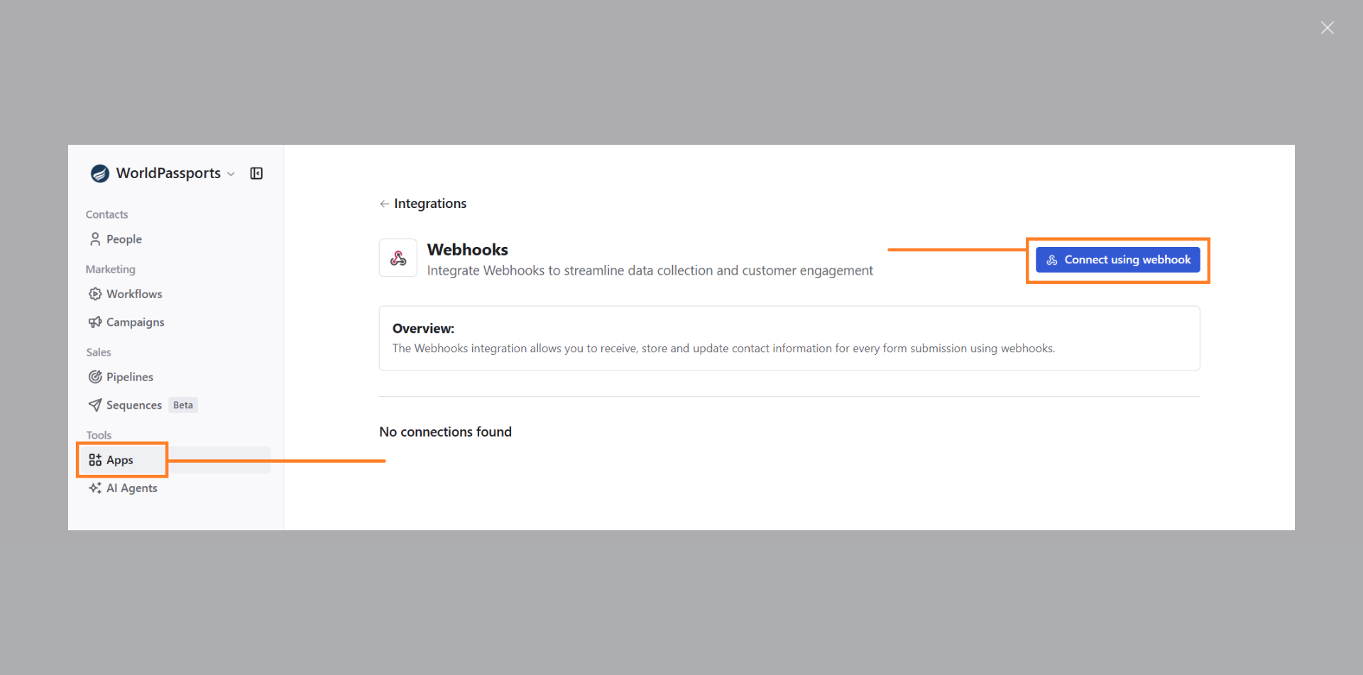
scroll to position [0, 0]
click at [965, 600] on div "Intercom messenger" at bounding box center [681, 337] width 1363 height 675
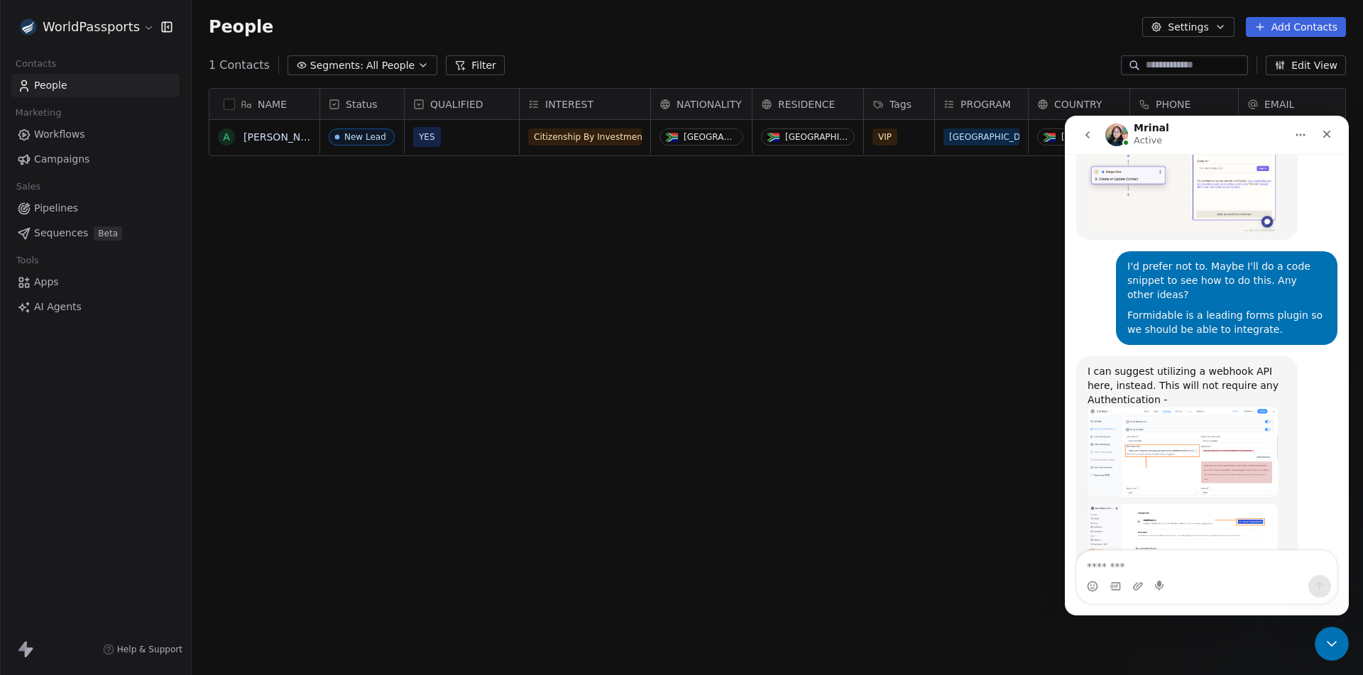
click at [40, 273] on link "Apps" at bounding box center [95, 281] width 168 height 23
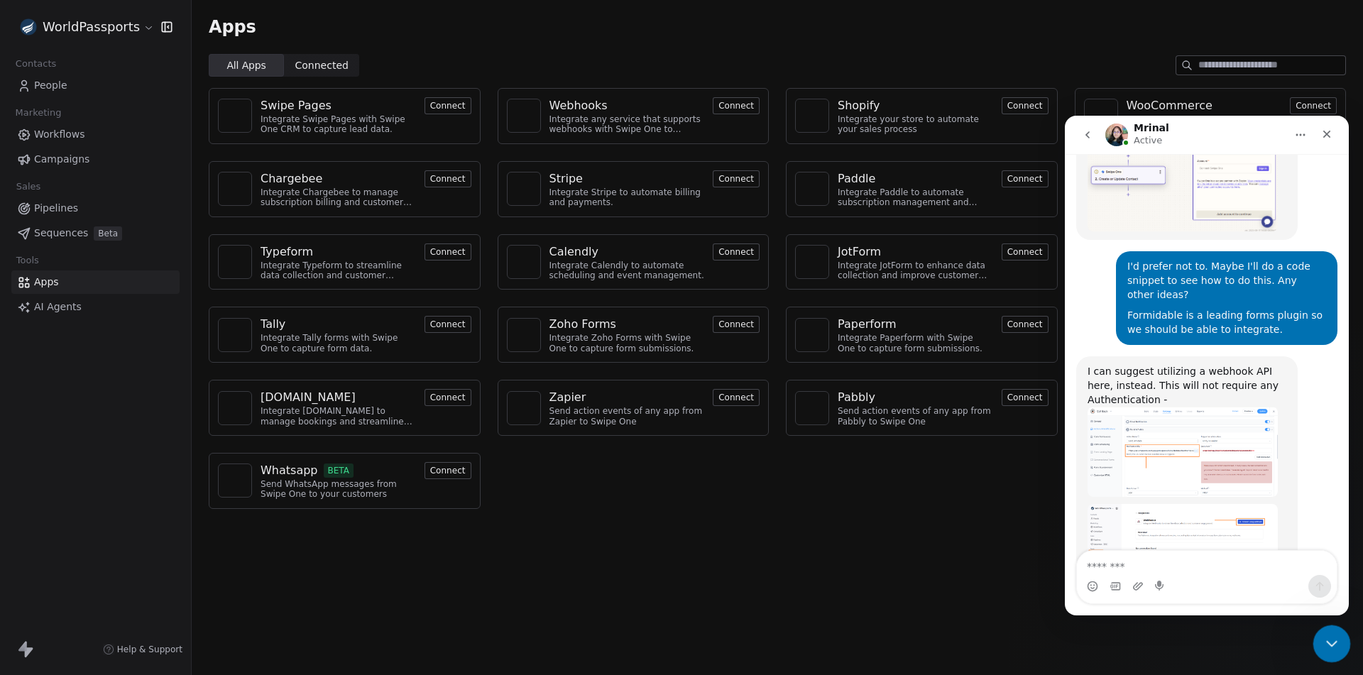
drag, startPoint x: 1329, startPoint y: 643, endPoint x: 1913, endPoint y: 964, distance: 665.9
click at [1329, 643] on icon "Close Intercom Messenger" at bounding box center [1330, 642] width 10 height 6
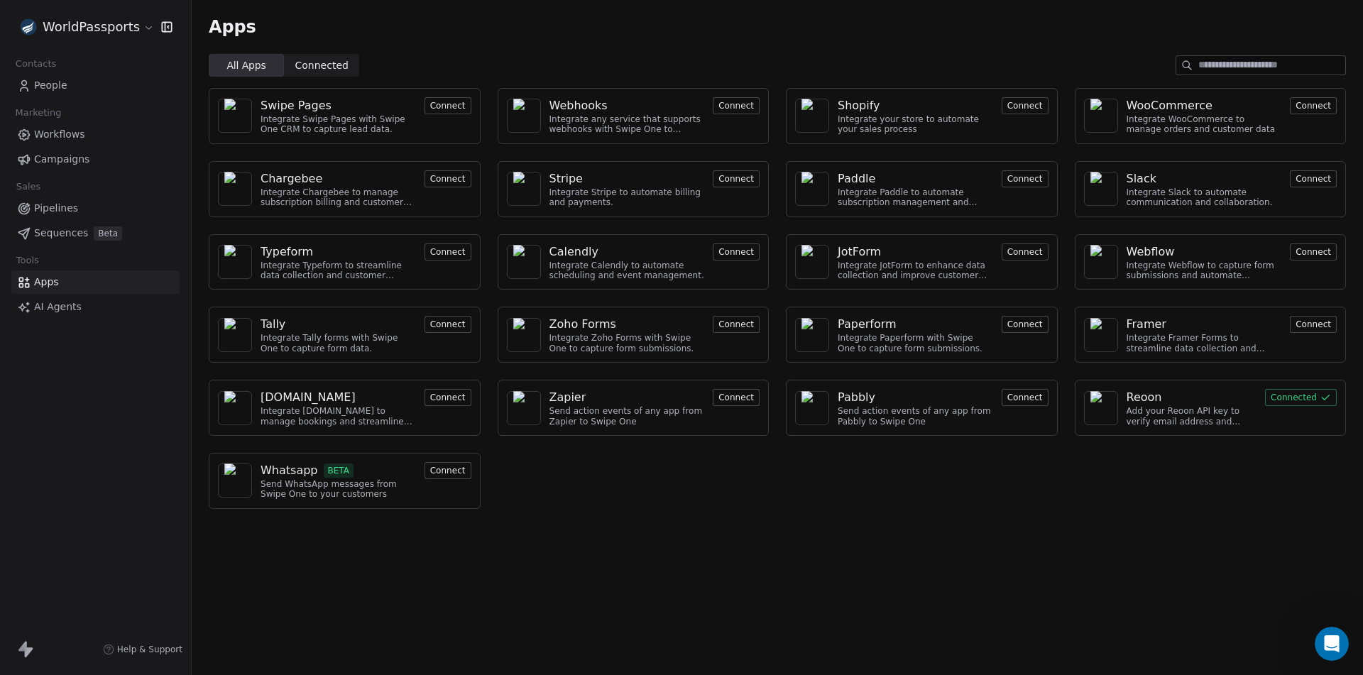
scroll to position [6354, 0]
click at [742, 104] on button "Connect" at bounding box center [736, 105] width 47 height 17
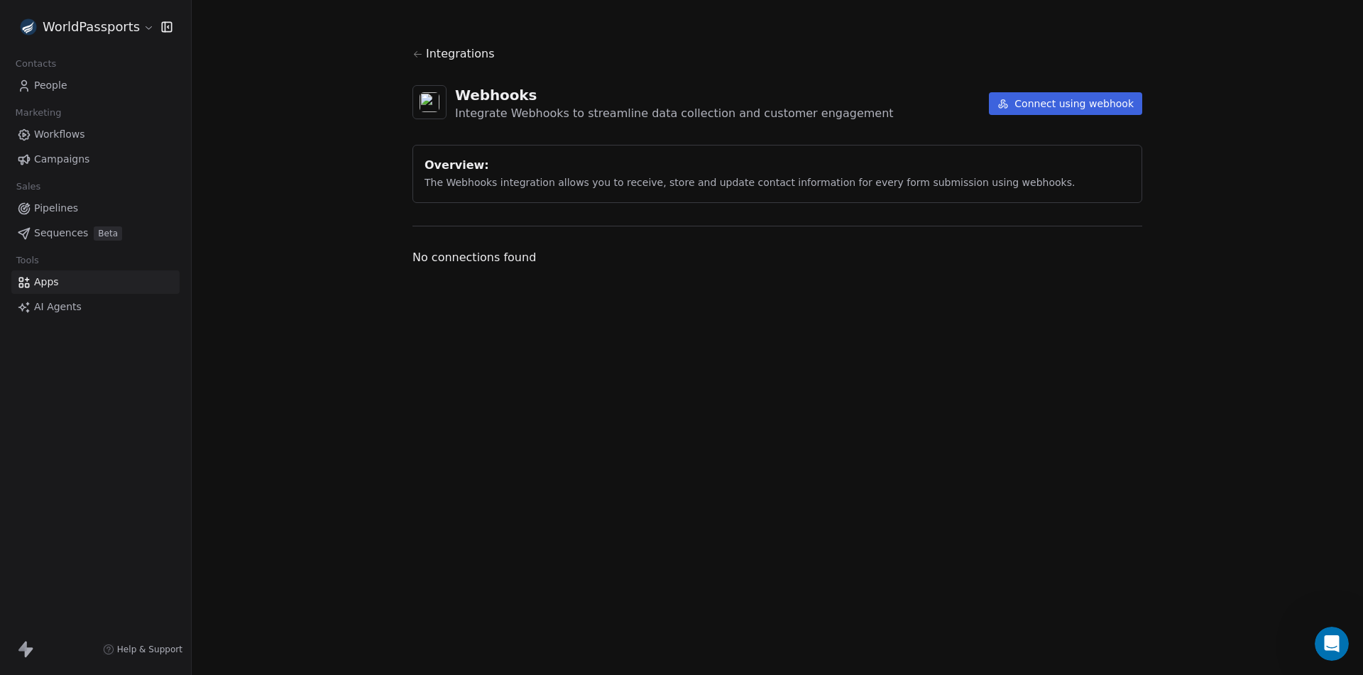
click at [1054, 99] on button "Connect using webhook" at bounding box center [1065, 103] width 153 height 23
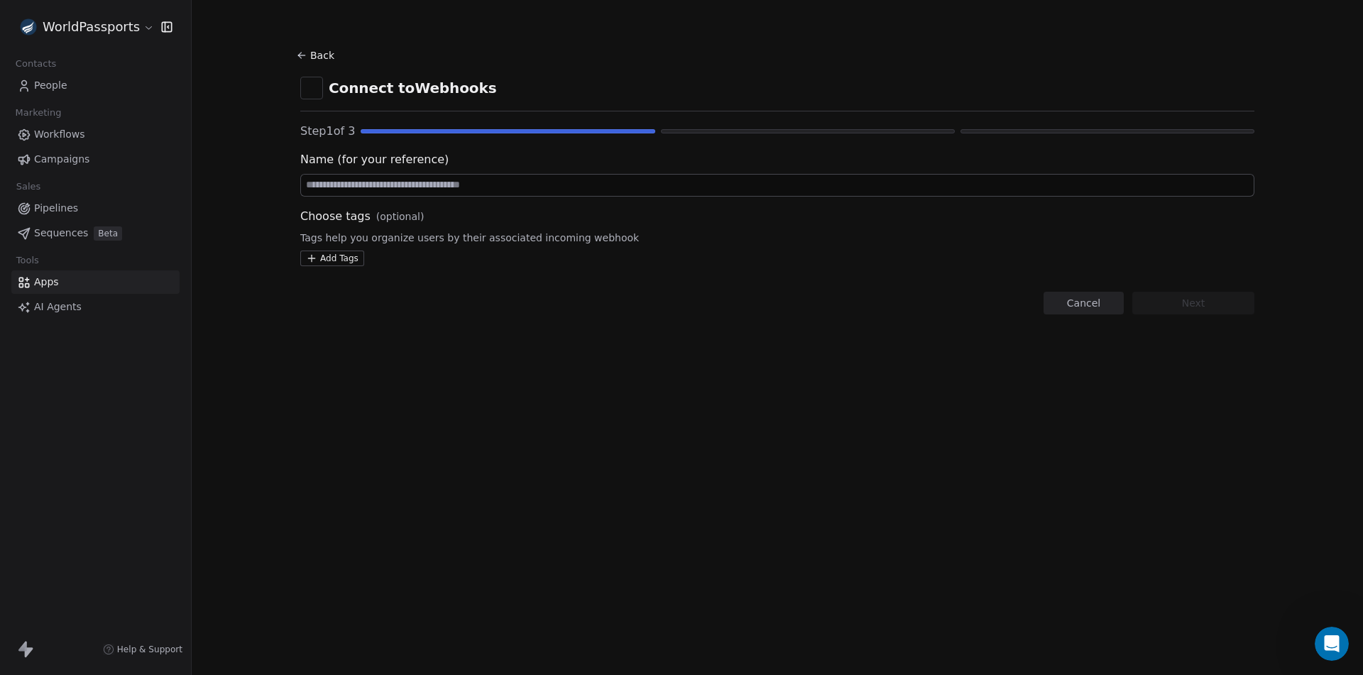
click at [515, 187] on input at bounding box center [777, 185] width 953 height 21
type input "**********"
click at [1166, 303] on button "Next" at bounding box center [1193, 303] width 122 height 23
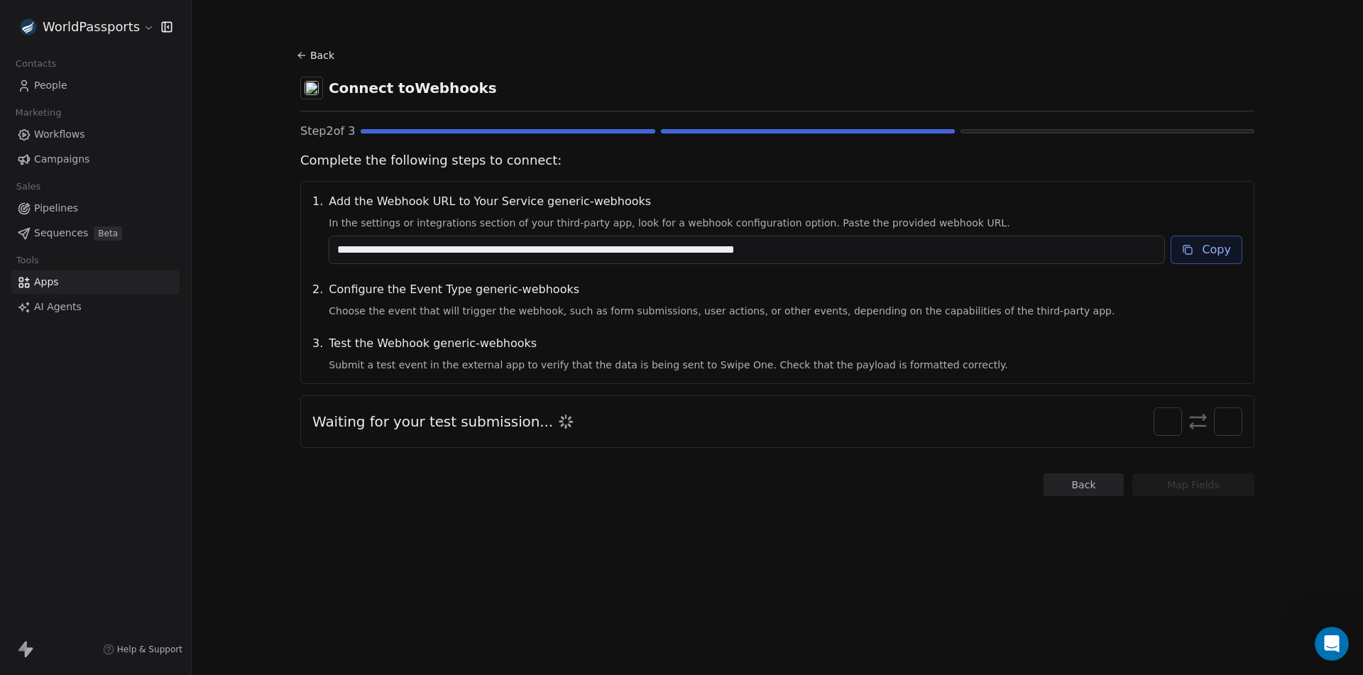
click at [1195, 246] on button "Copy" at bounding box center [1206, 250] width 72 height 28
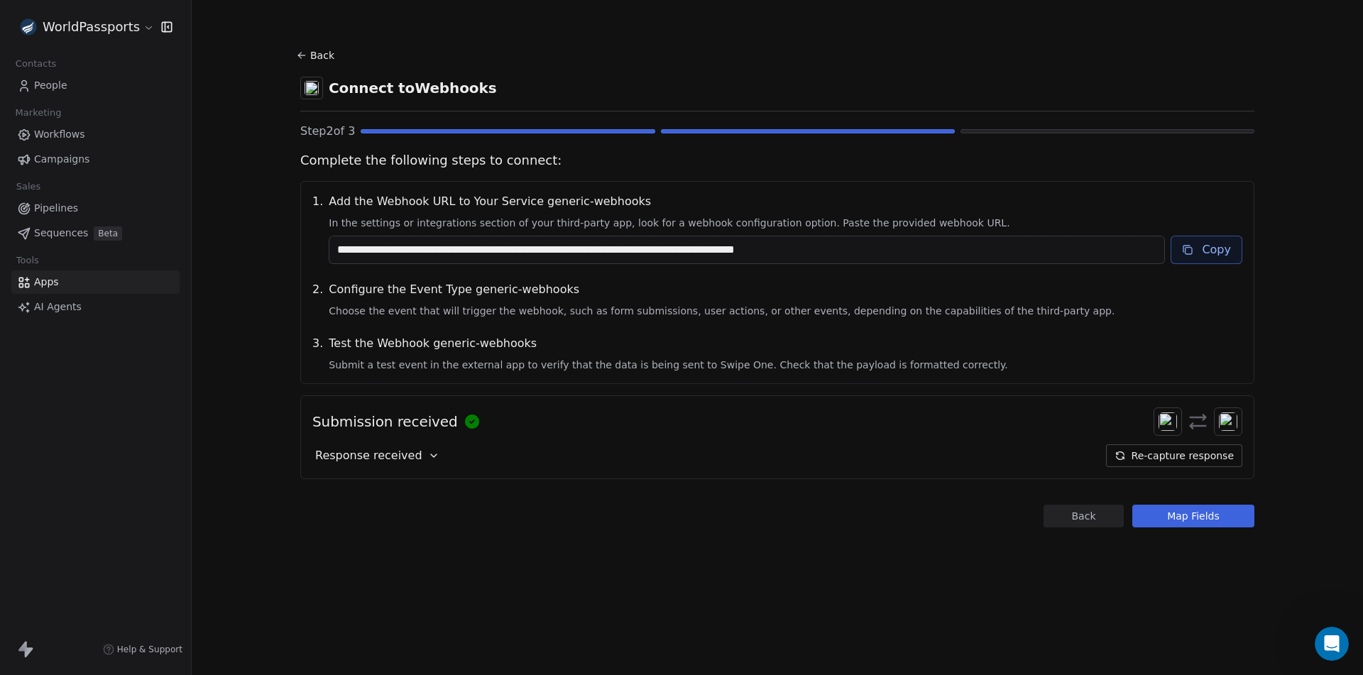
click at [428, 455] on icon at bounding box center [433, 455] width 11 height 11
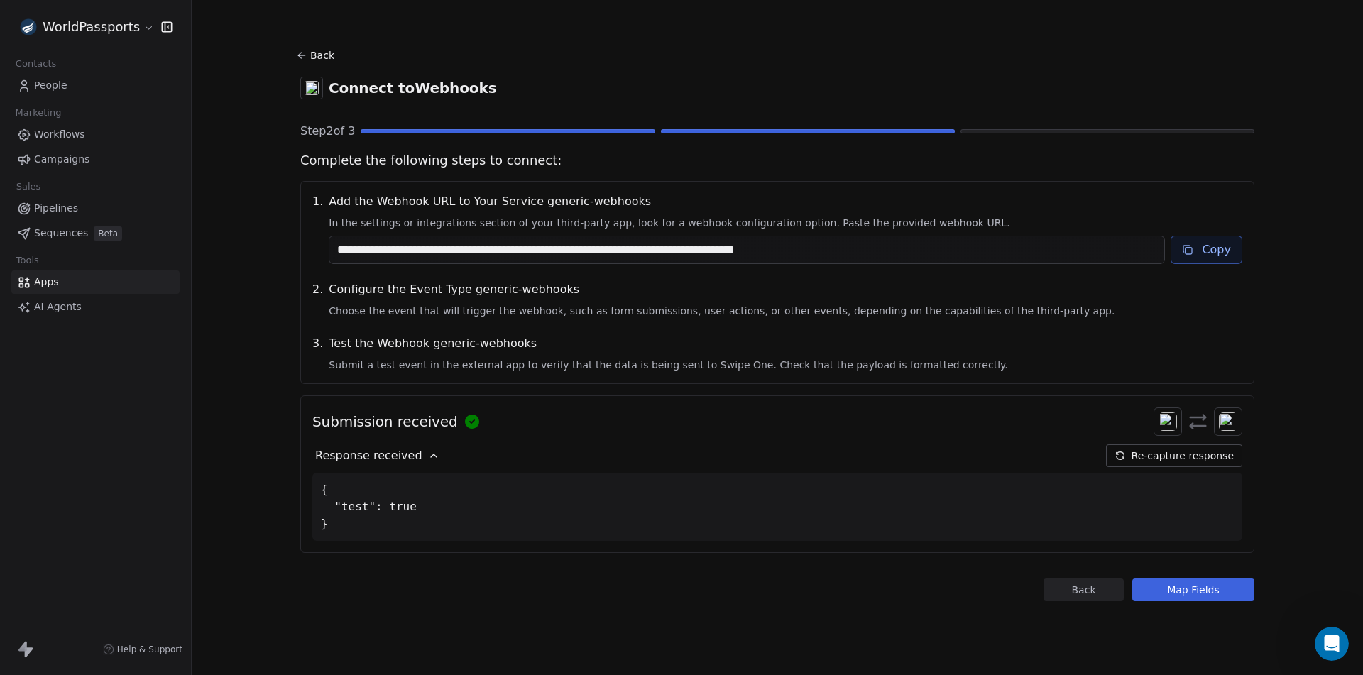
click at [428, 454] on icon at bounding box center [433, 455] width 11 height 11
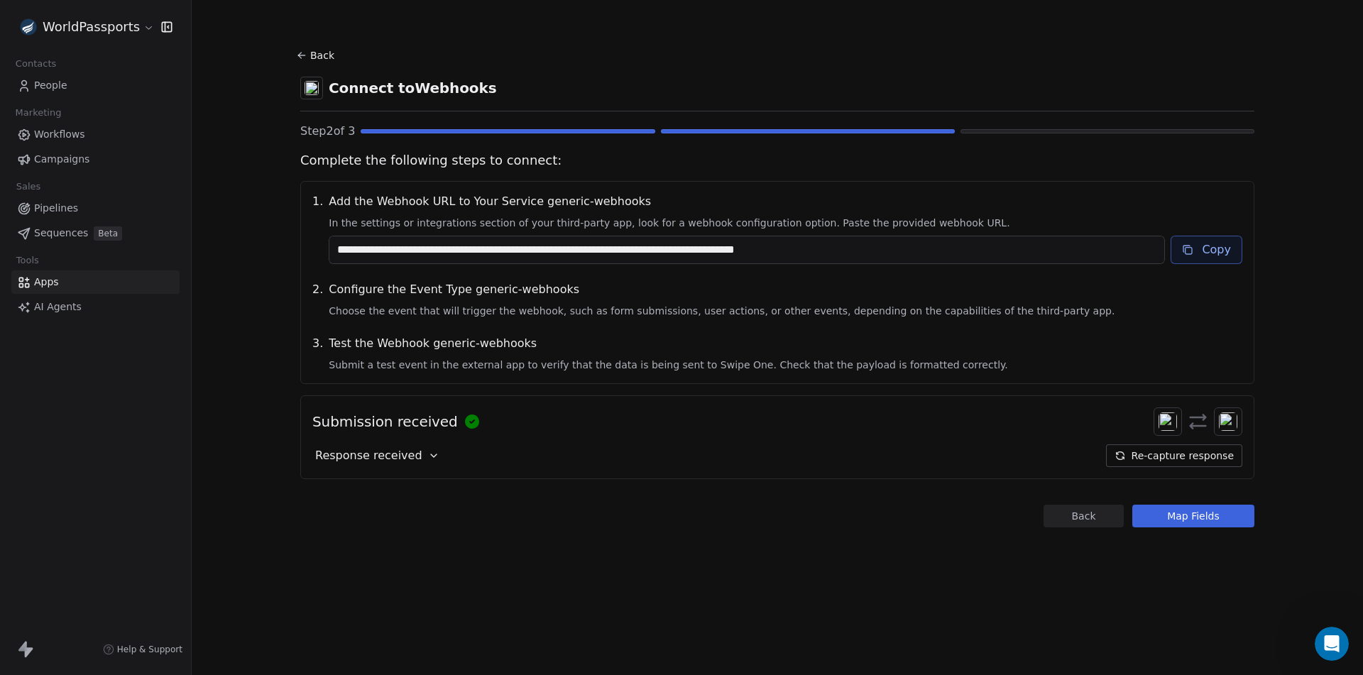
click at [1170, 459] on button "Re-capture response" at bounding box center [1174, 455] width 136 height 23
click at [415, 455] on div "Response received" at bounding box center [377, 455] width 130 height 23
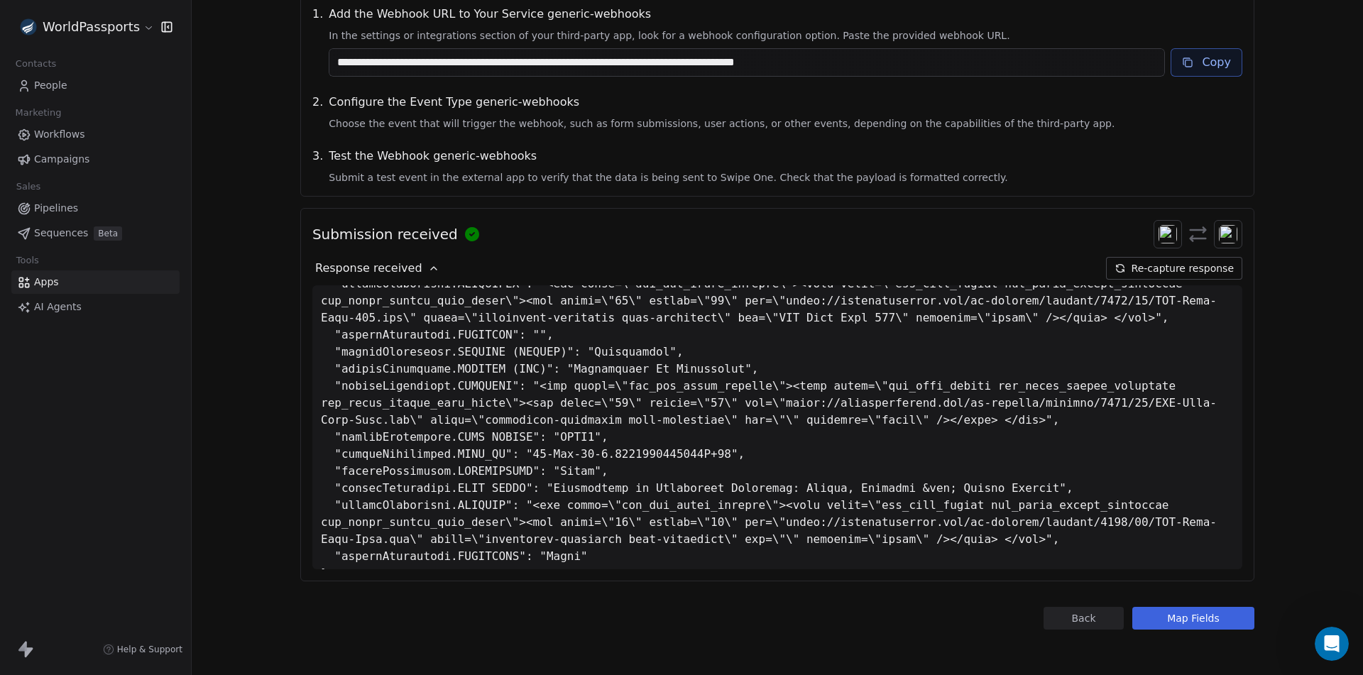
scroll to position [176, 0]
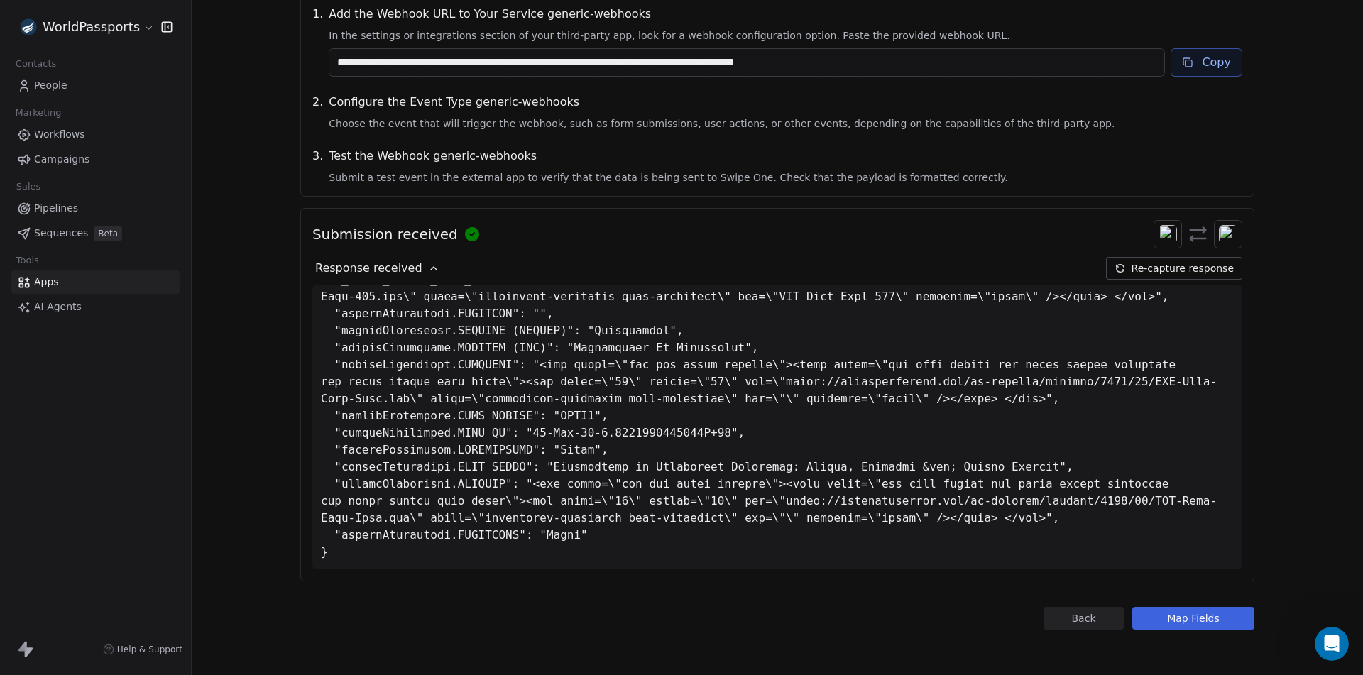
click at [1200, 620] on button "Map Fields" at bounding box center [1193, 618] width 122 height 23
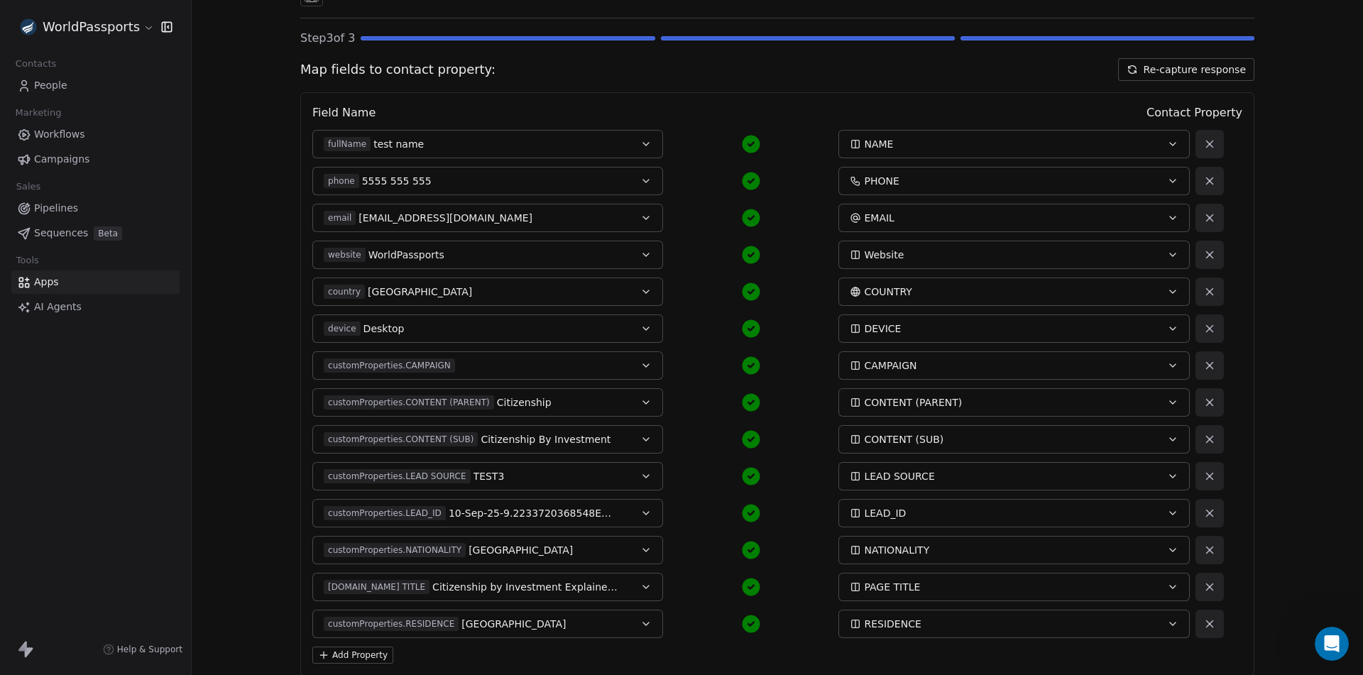
scroll to position [187, 0]
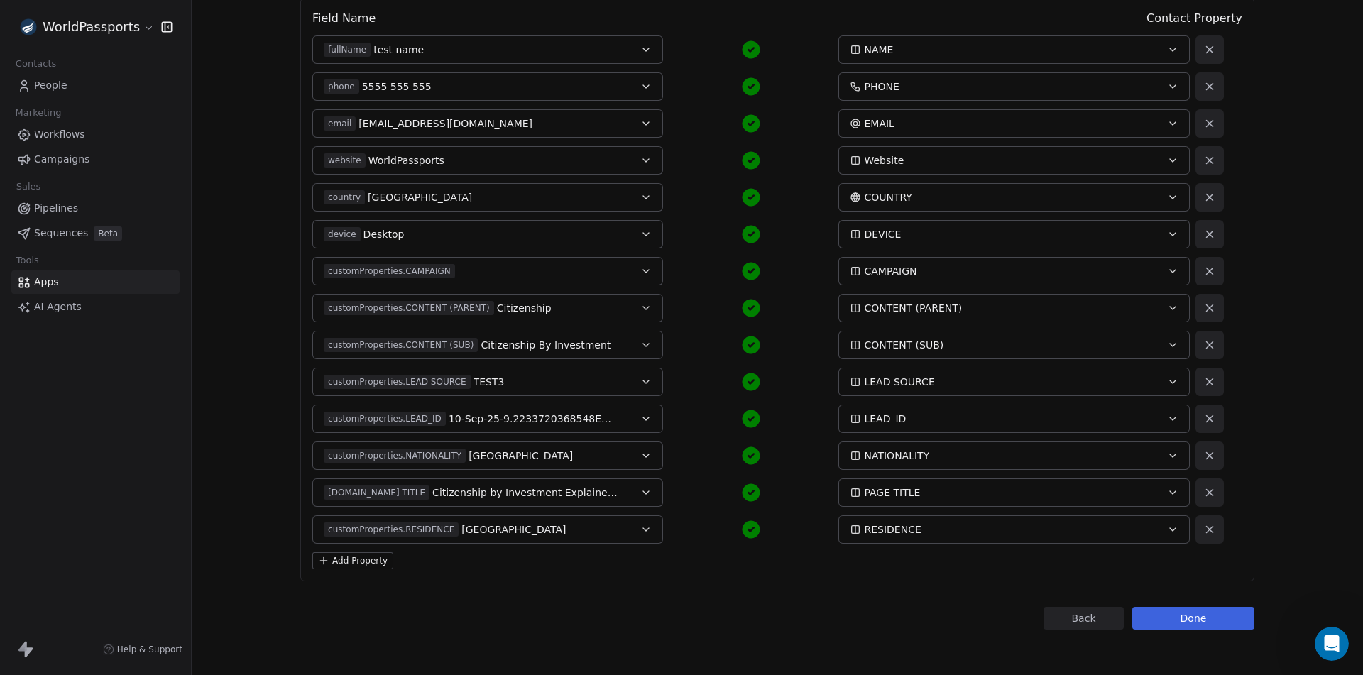
click at [1142, 601] on div "Back Connect to Webhooks Step 3 of 3 Map fields to contact property: Re-capture…" at bounding box center [777, 244] width 954 height 772
click at [1160, 619] on button "Done" at bounding box center [1193, 618] width 122 height 23
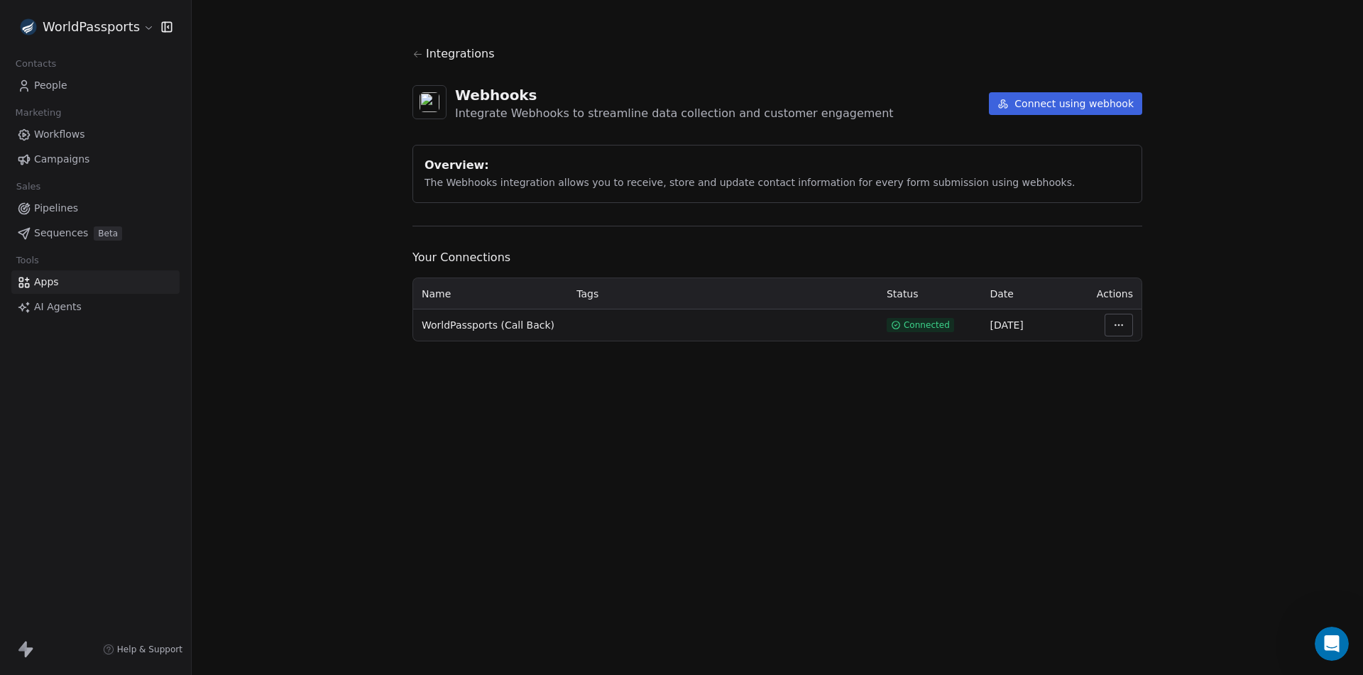
click at [45, 79] on span "People" at bounding box center [50, 85] width 33 height 15
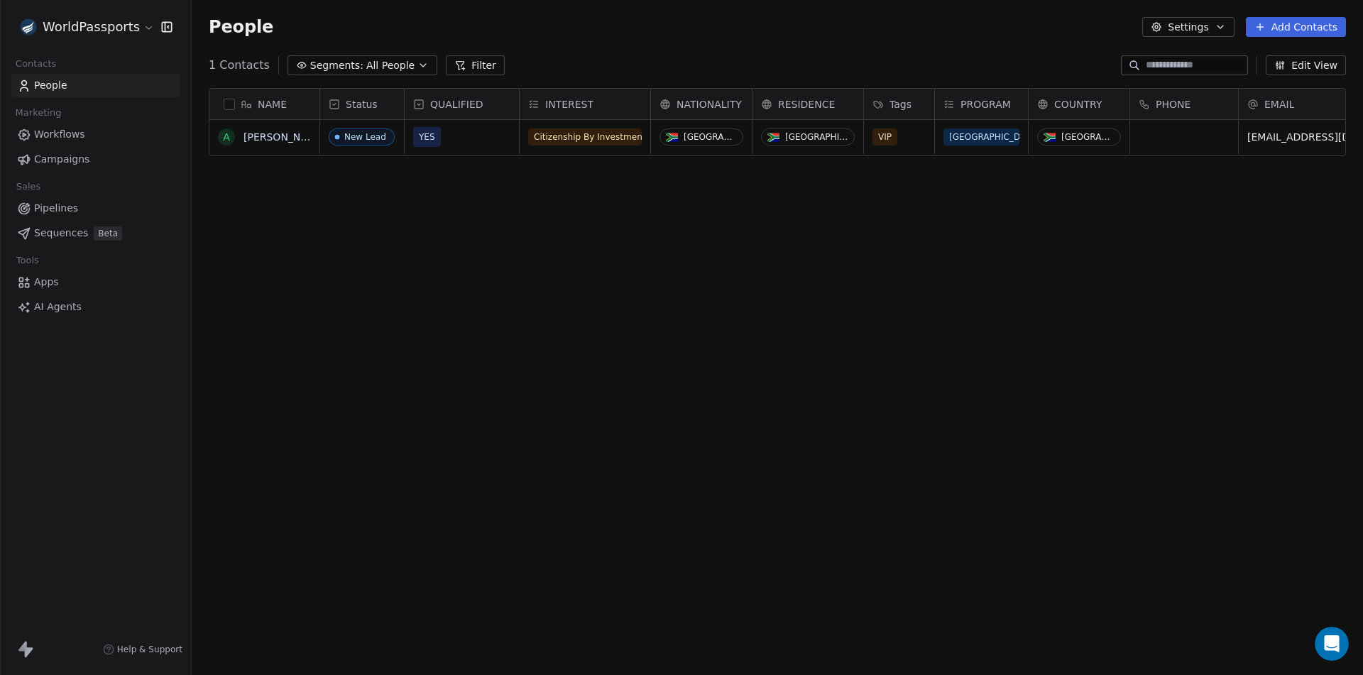
scroll to position [583, 1161]
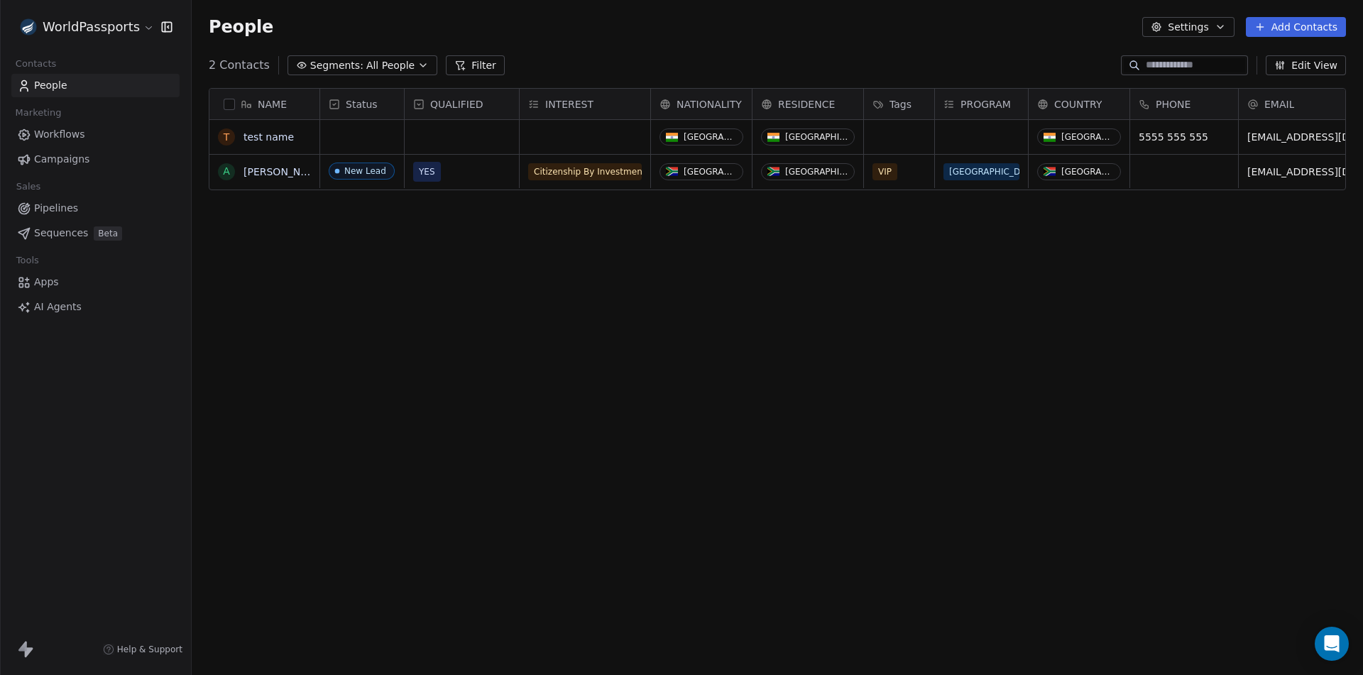
scroll to position [583, 1161]
drag, startPoint x: 1089, startPoint y: 361, endPoint x: 1355, endPoint y: 344, distance: 266.7
click at [1355, 344] on div "NAME t test name A Alex Read Status QUALIFIED INTEREST NATIONALITY RESIDENCE Ta…" at bounding box center [777, 374] width 1171 height 594
click at [43, 276] on span "Apps" at bounding box center [46, 282] width 25 height 15
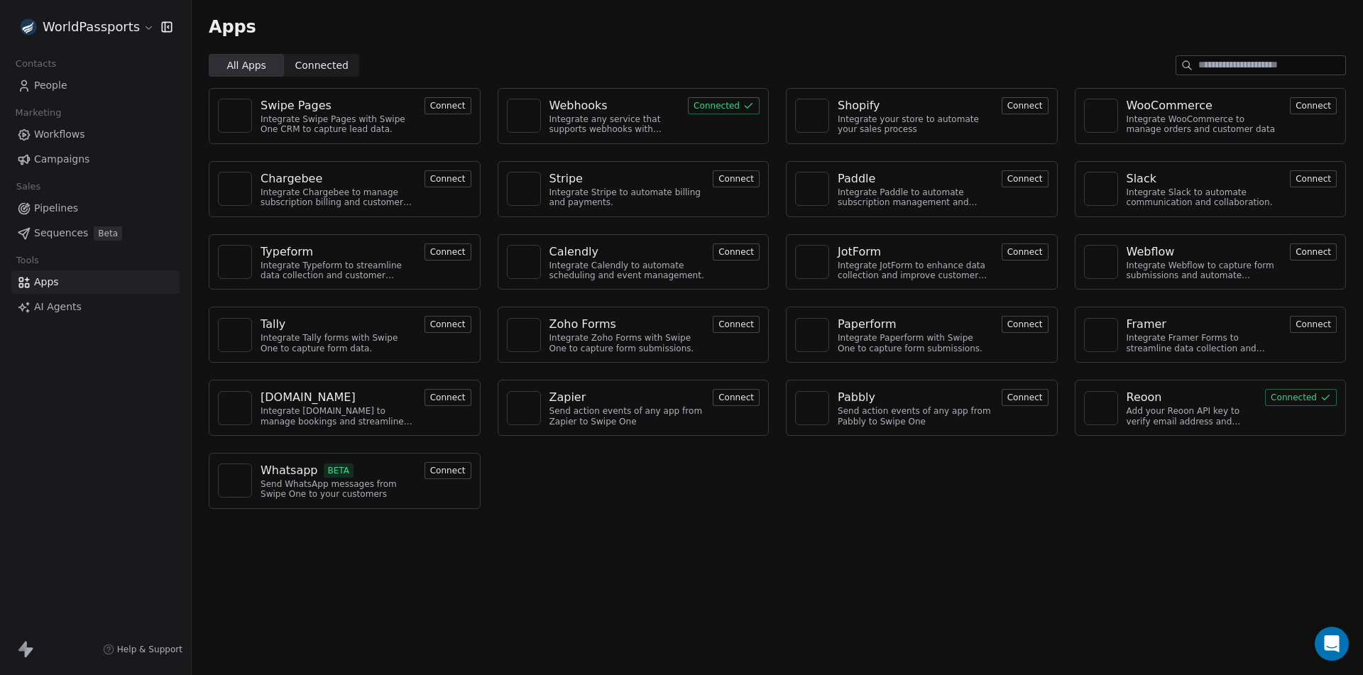
click at [601, 106] on div "Webhooks" at bounding box center [578, 105] width 58 height 17
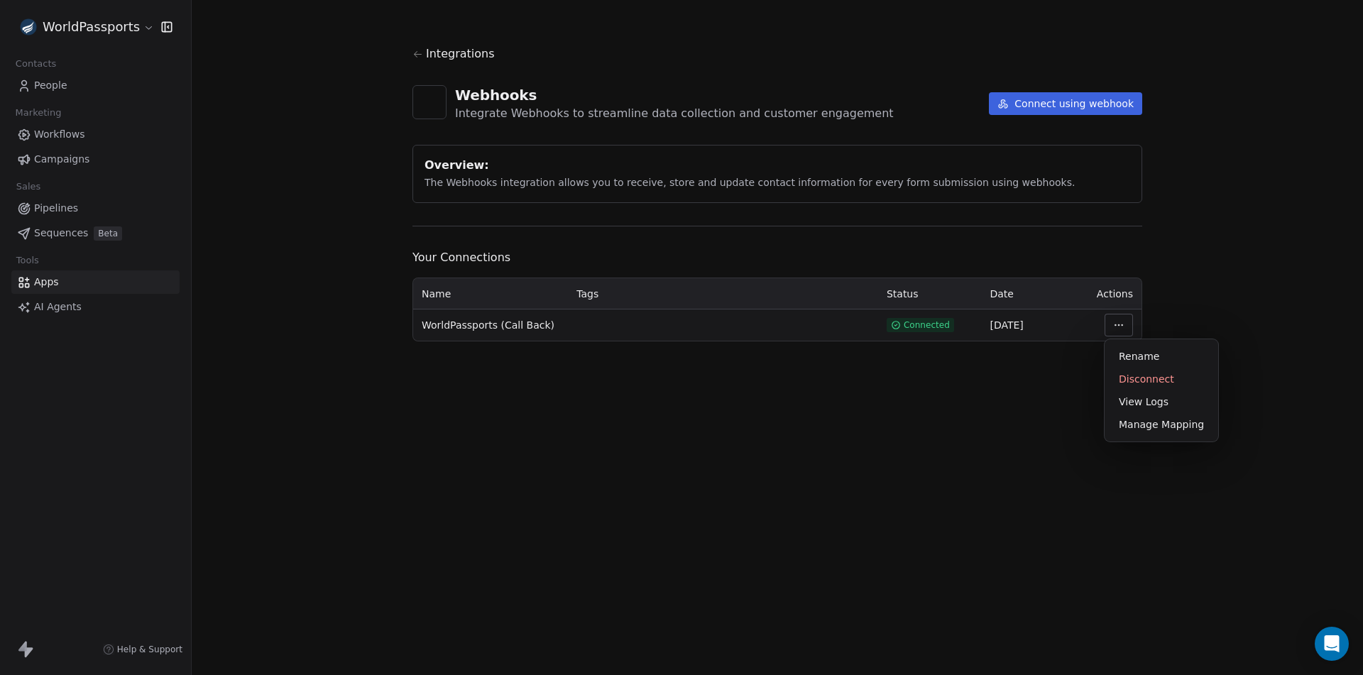
click at [1124, 324] on html "WorldPassports Contacts People Marketing Workflows Campaigns Sales Pipelines Se…" at bounding box center [681, 337] width 1363 height 675
click at [1146, 424] on div "Manage Mapping" at bounding box center [1161, 424] width 102 height 23
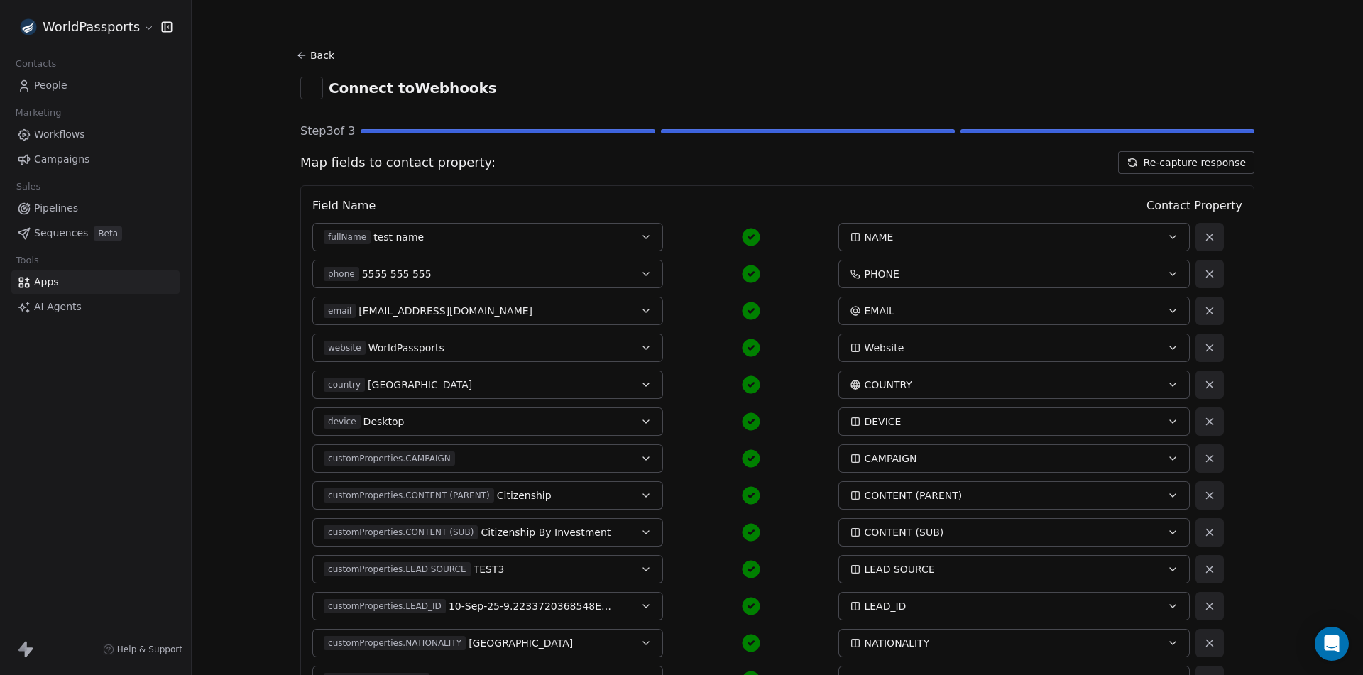
click at [1168, 233] on icon "button" at bounding box center [1172, 236] width 11 height 11
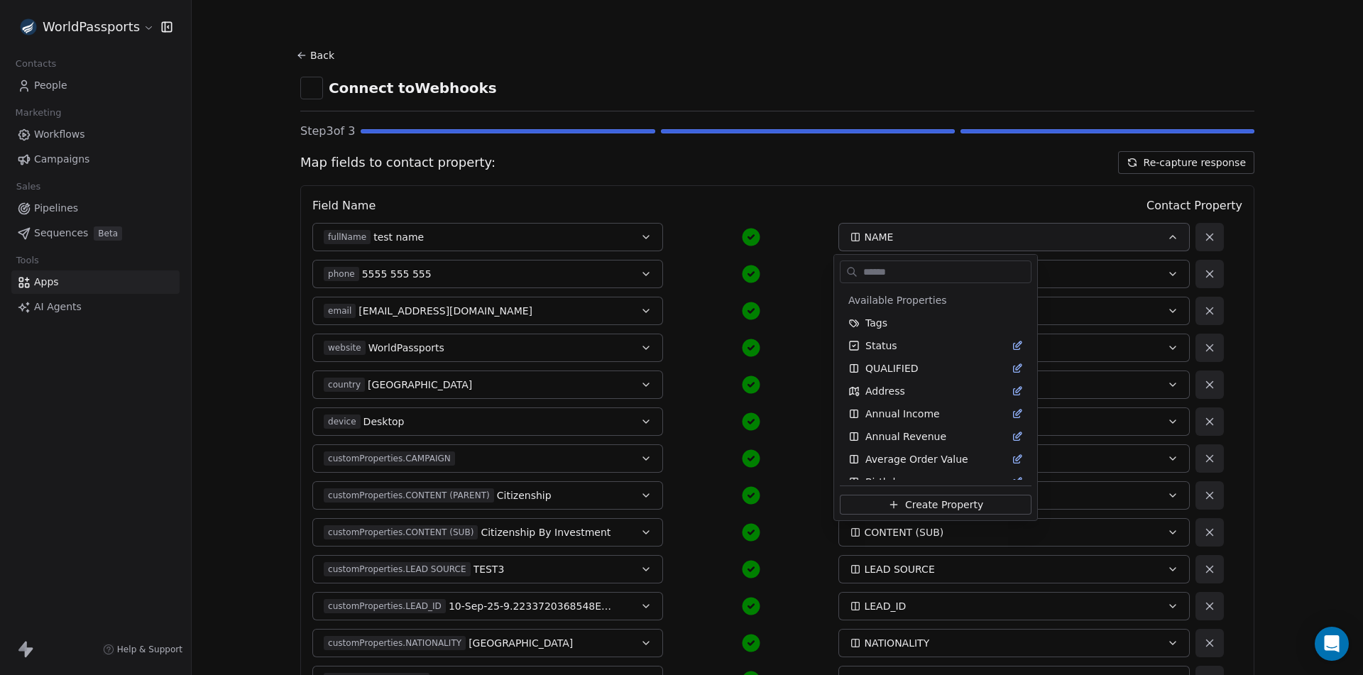
scroll to position [377, 0]
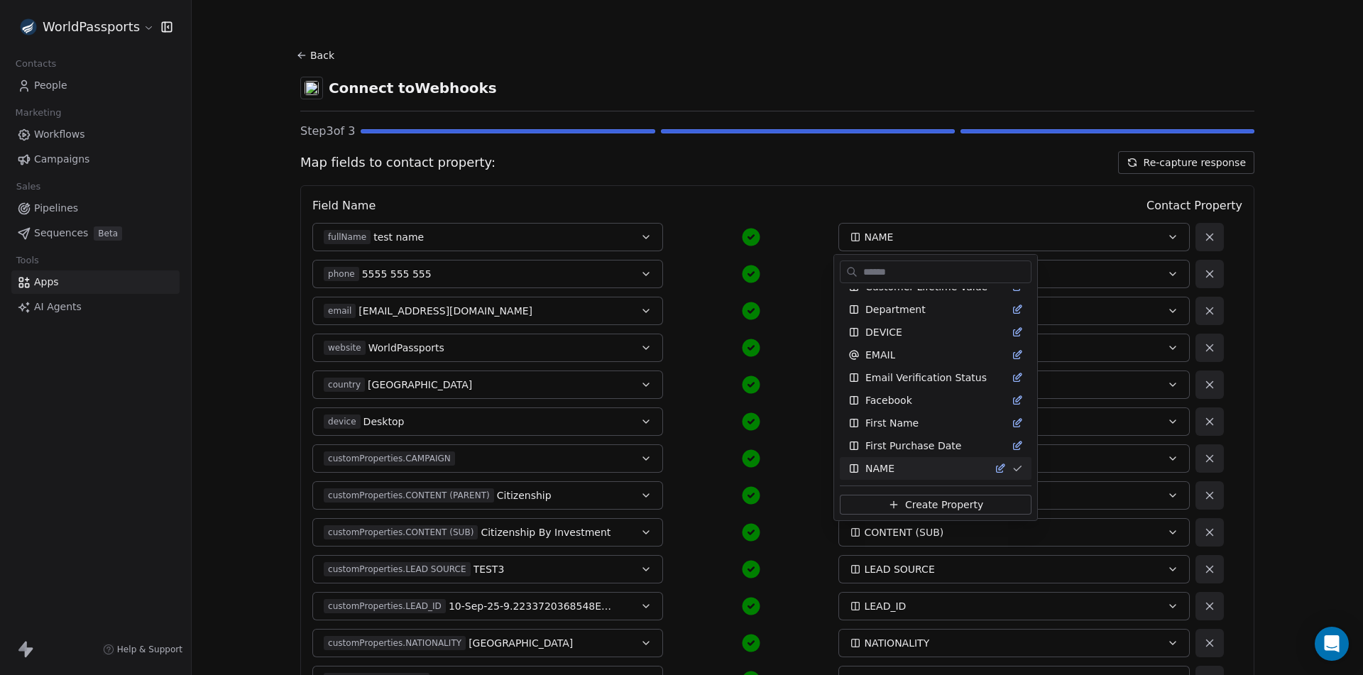
click at [1168, 233] on html "WorldPassports Contacts People Marketing Workflows Campaigns Sales Pipelines Se…" at bounding box center [681, 337] width 1363 height 675
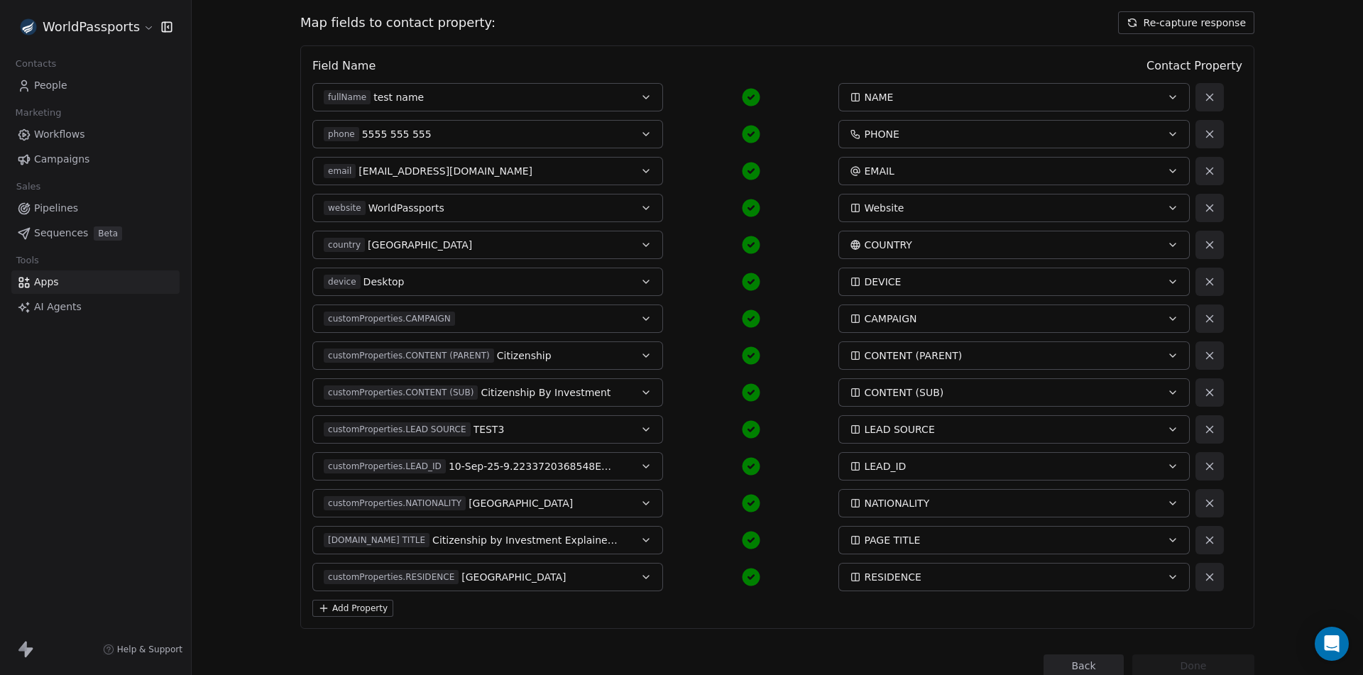
scroll to position [187, 0]
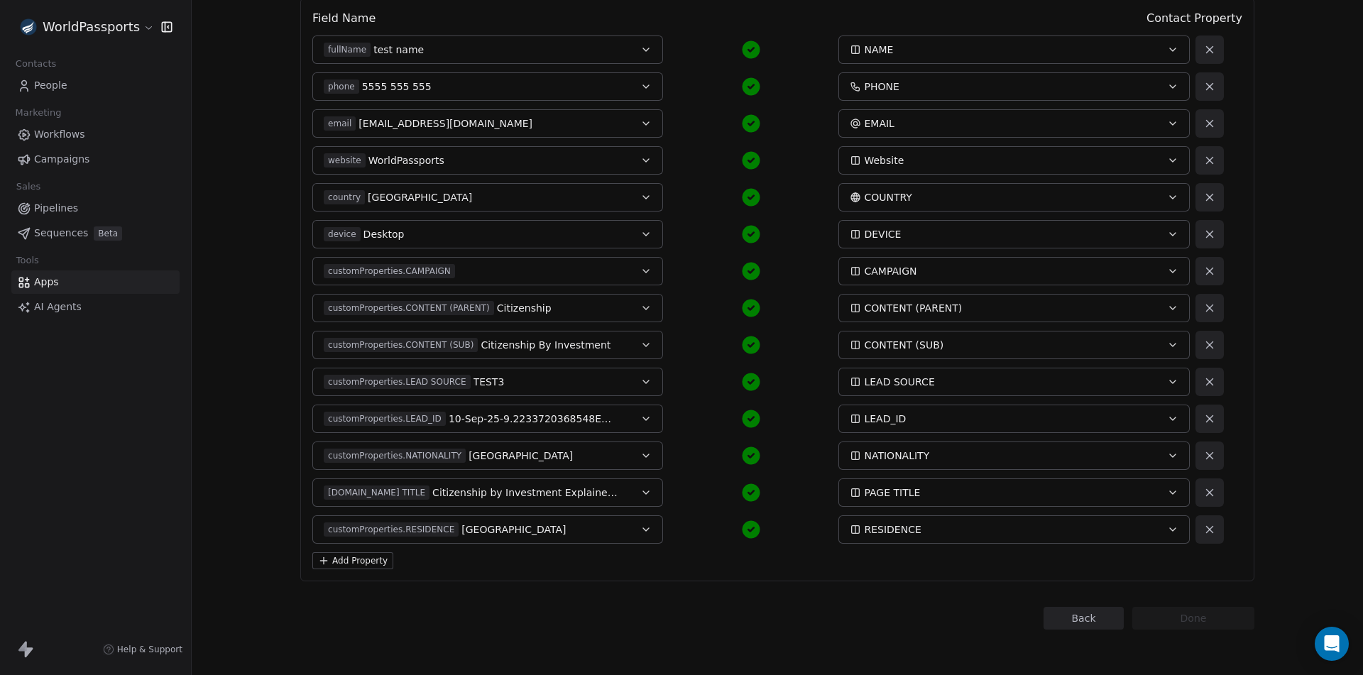
click at [366, 566] on button "Add Property" at bounding box center [352, 560] width 81 height 17
click at [527, 564] on button "Select a Field" at bounding box center [487, 566] width 351 height 28
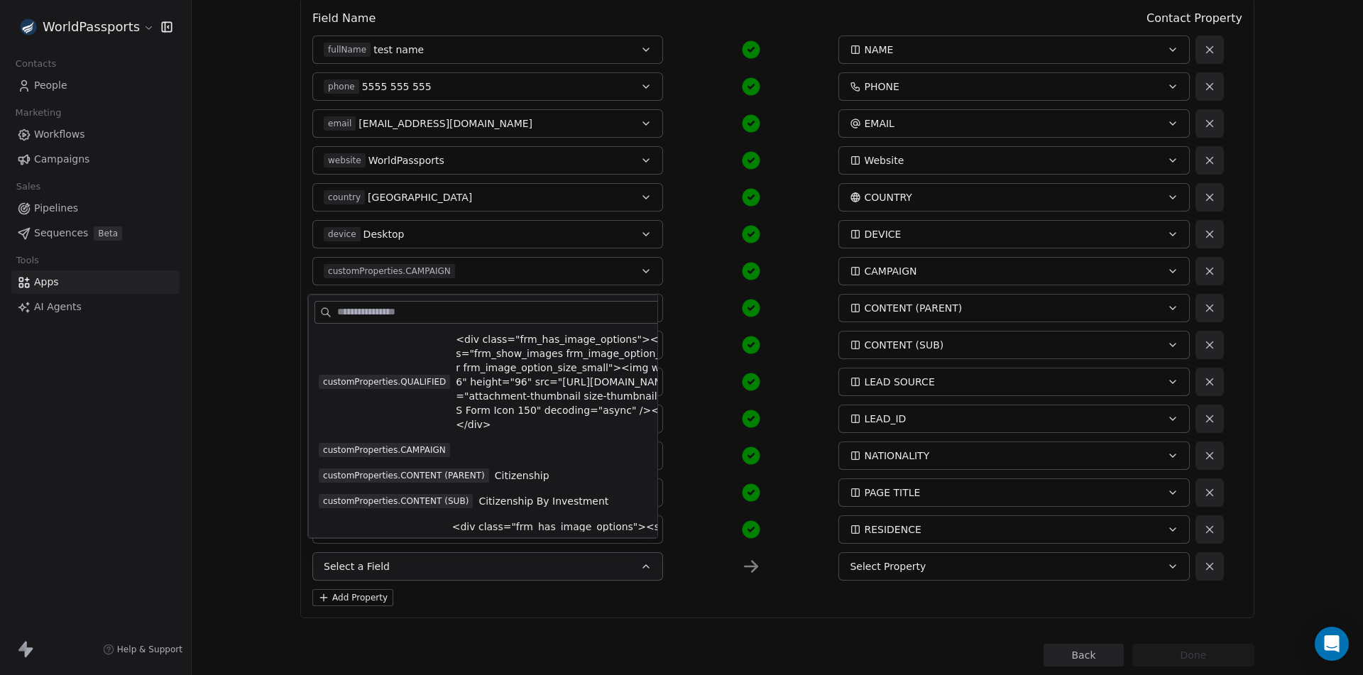
scroll to position [0, 0]
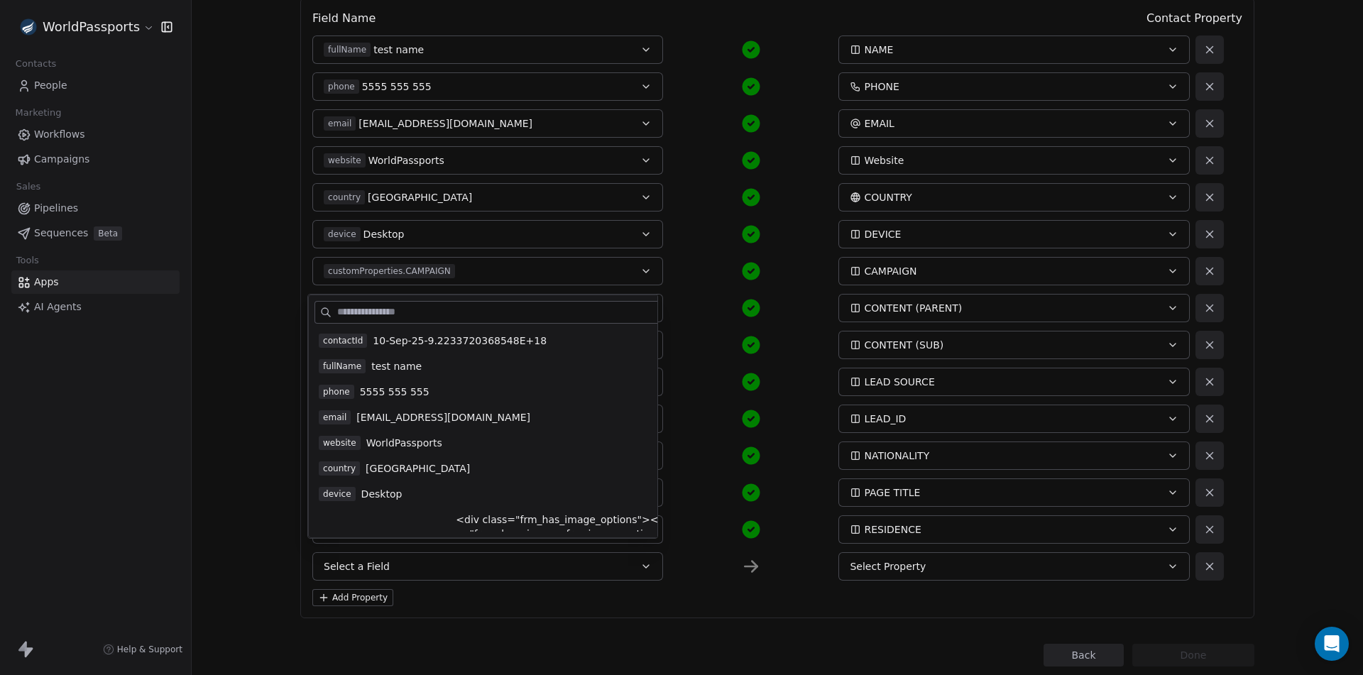
click at [512, 645] on div "Back Done" at bounding box center [777, 655] width 954 height 23
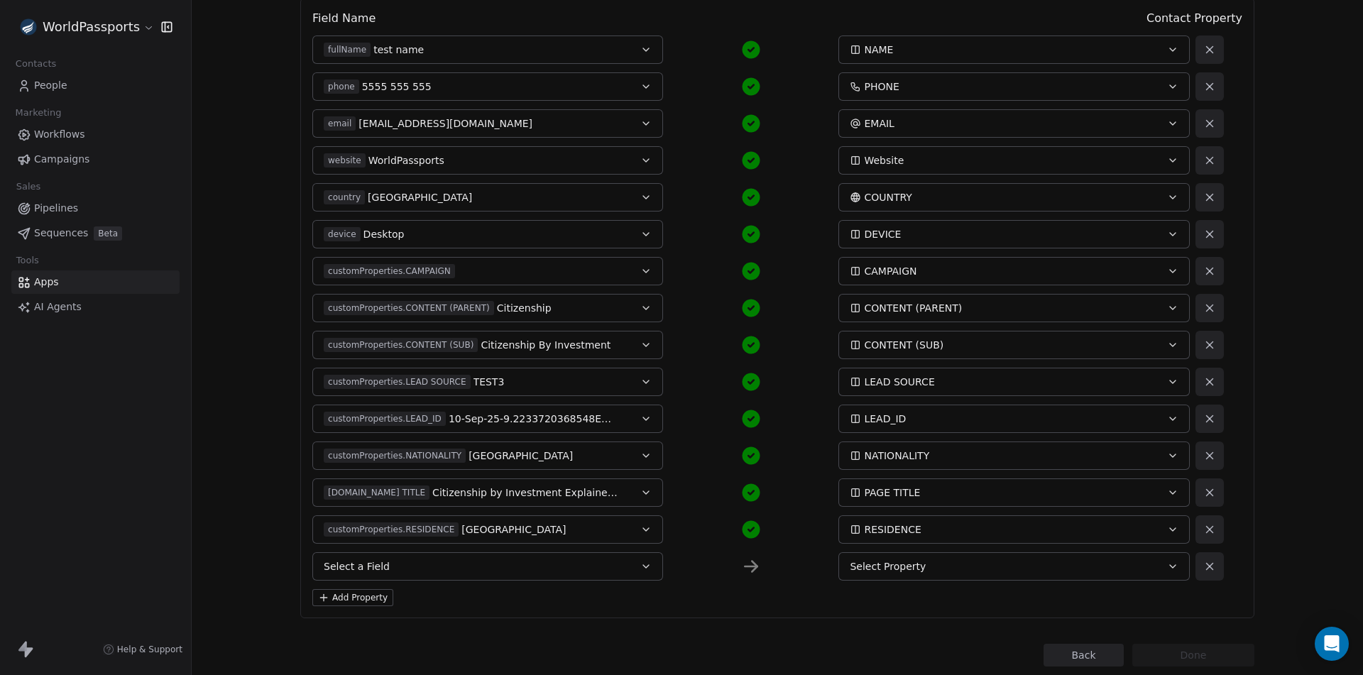
click at [411, 563] on button "Select a Field" at bounding box center [487, 566] width 351 height 28
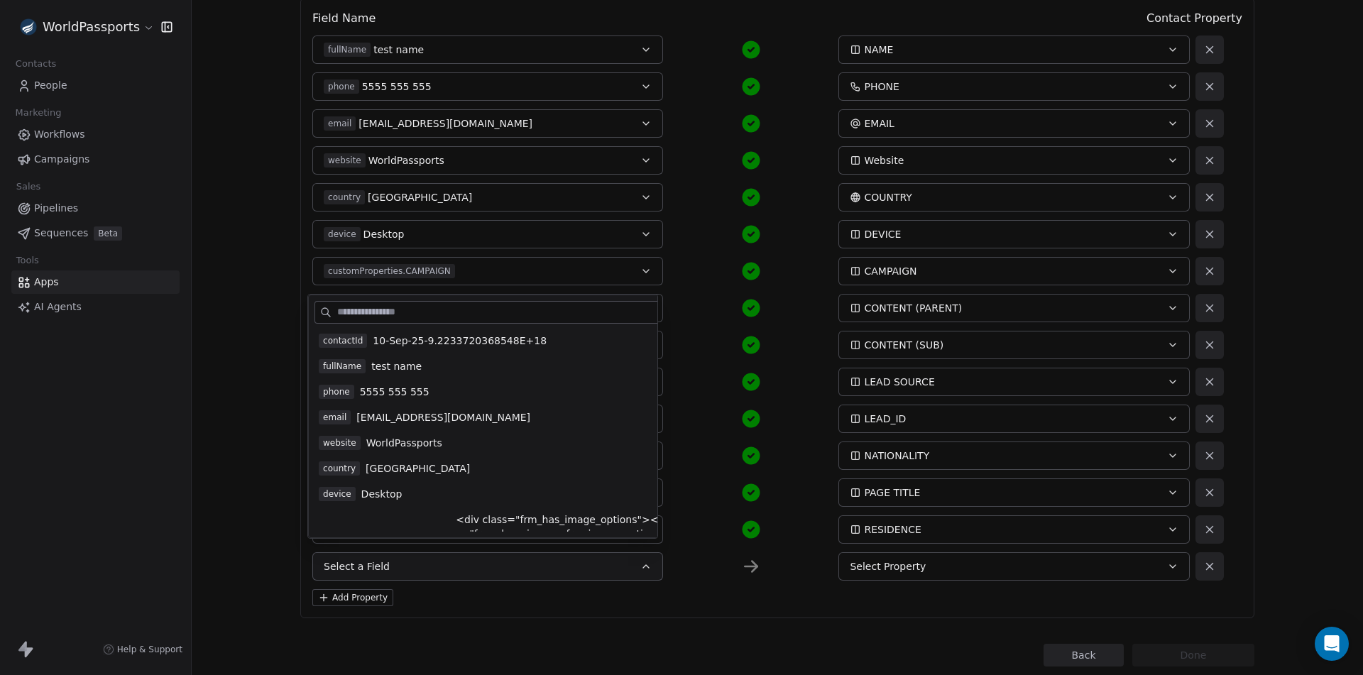
drag, startPoint x: 801, startPoint y: 653, endPoint x: 943, endPoint y: 664, distance: 141.7
click at [805, 653] on div "Back Done" at bounding box center [777, 655] width 954 height 23
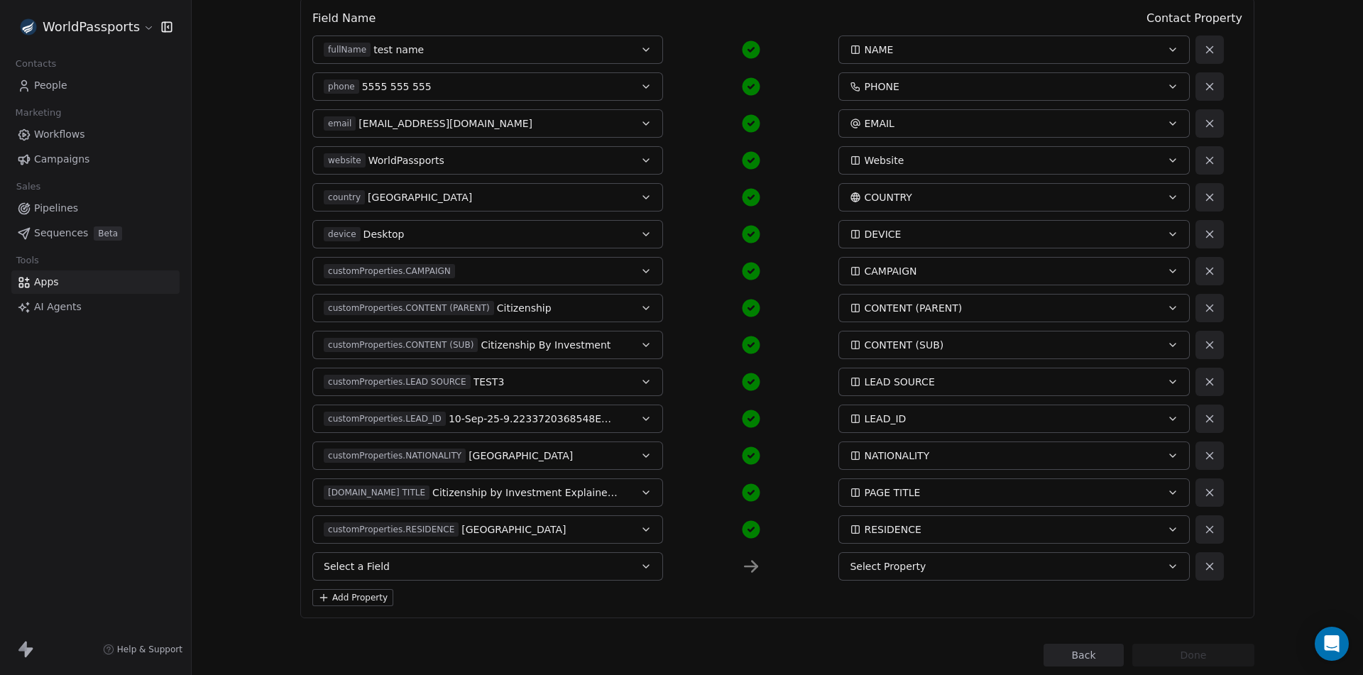
click at [1076, 652] on button "Back" at bounding box center [1083, 655] width 80 height 23
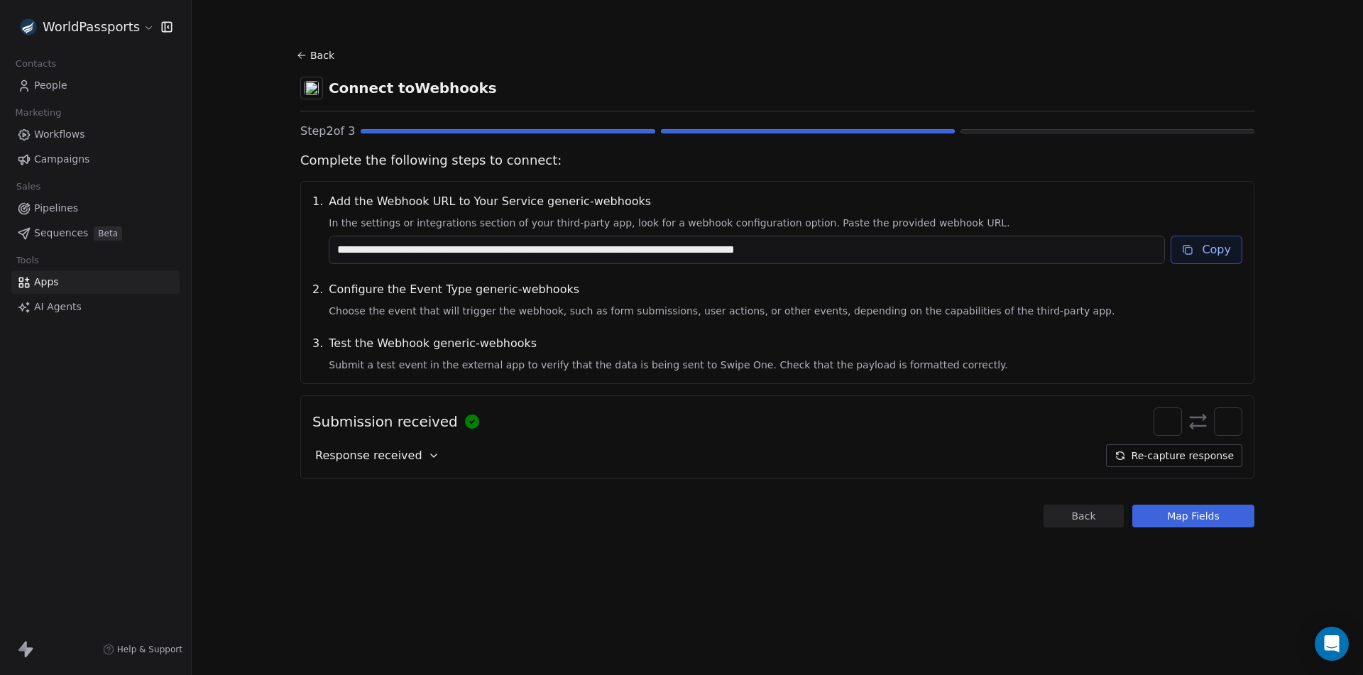
click at [49, 84] on span "People" at bounding box center [50, 85] width 33 height 15
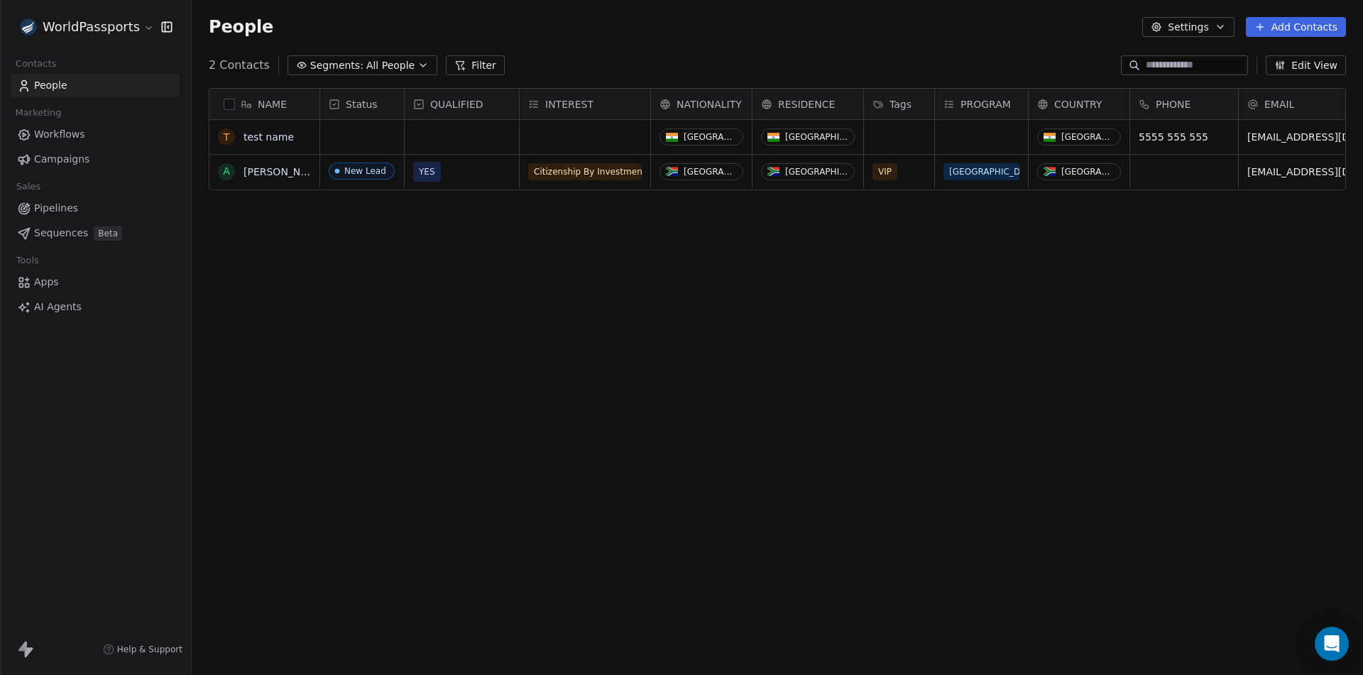
scroll to position [583, 1161]
click at [262, 136] on link "test name" at bounding box center [268, 136] width 50 height 11
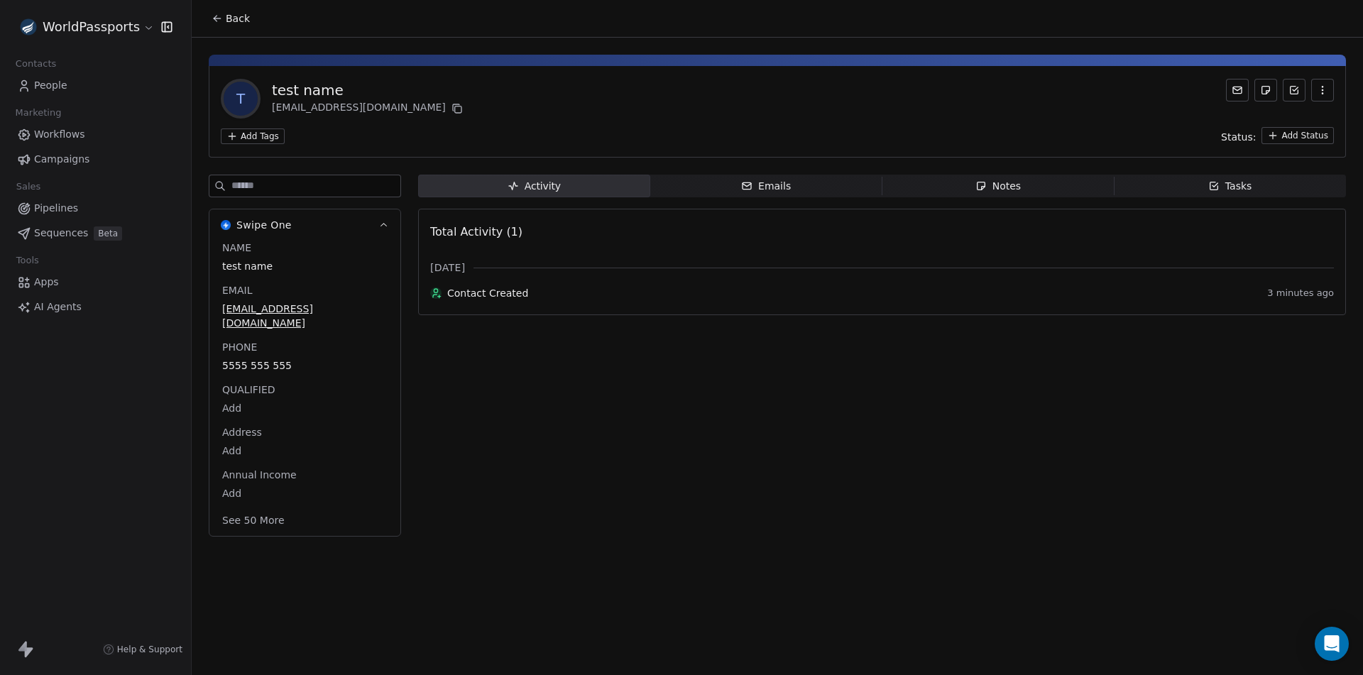
click at [252, 509] on button "See 50 More" at bounding box center [253, 521] width 79 height 26
click at [140, 22] on html "WorldPassports Contacts People Marketing Workflows Campaigns Sales Pipelines Se…" at bounding box center [681, 337] width 1363 height 675
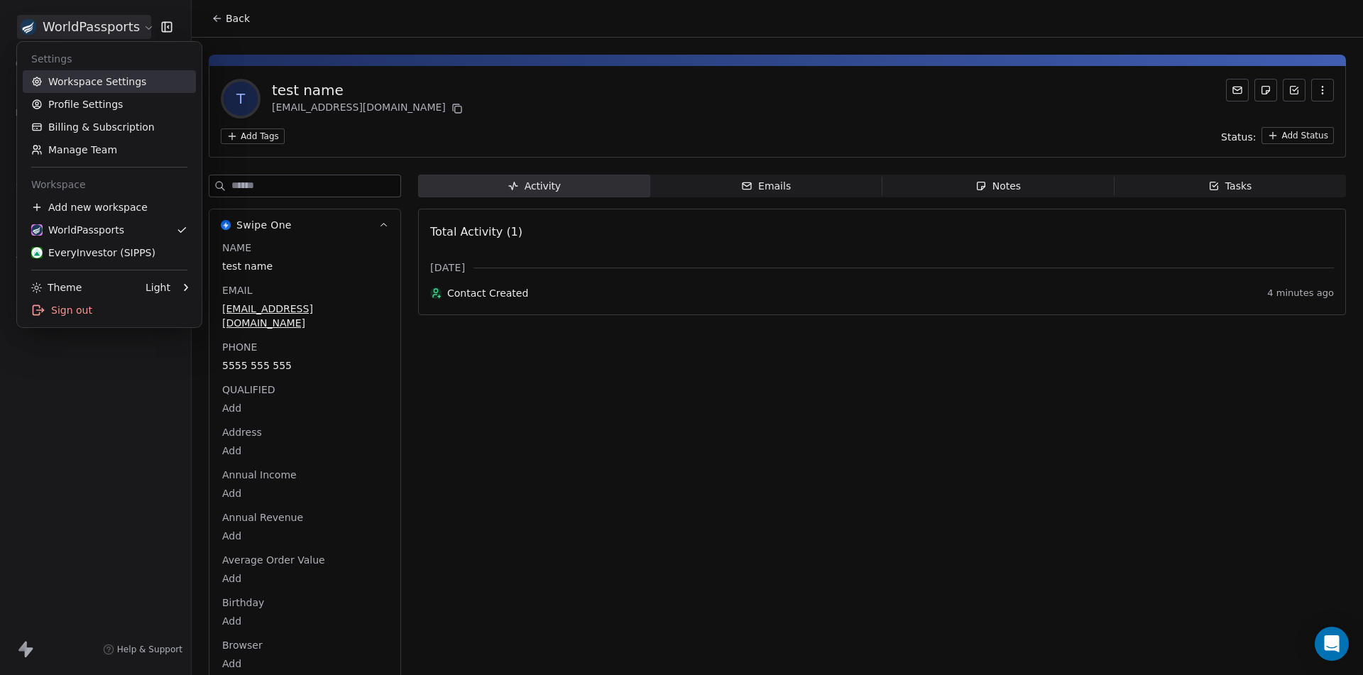
click at [109, 71] on link "Workspace Settings" at bounding box center [109, 81] width 173 height 23
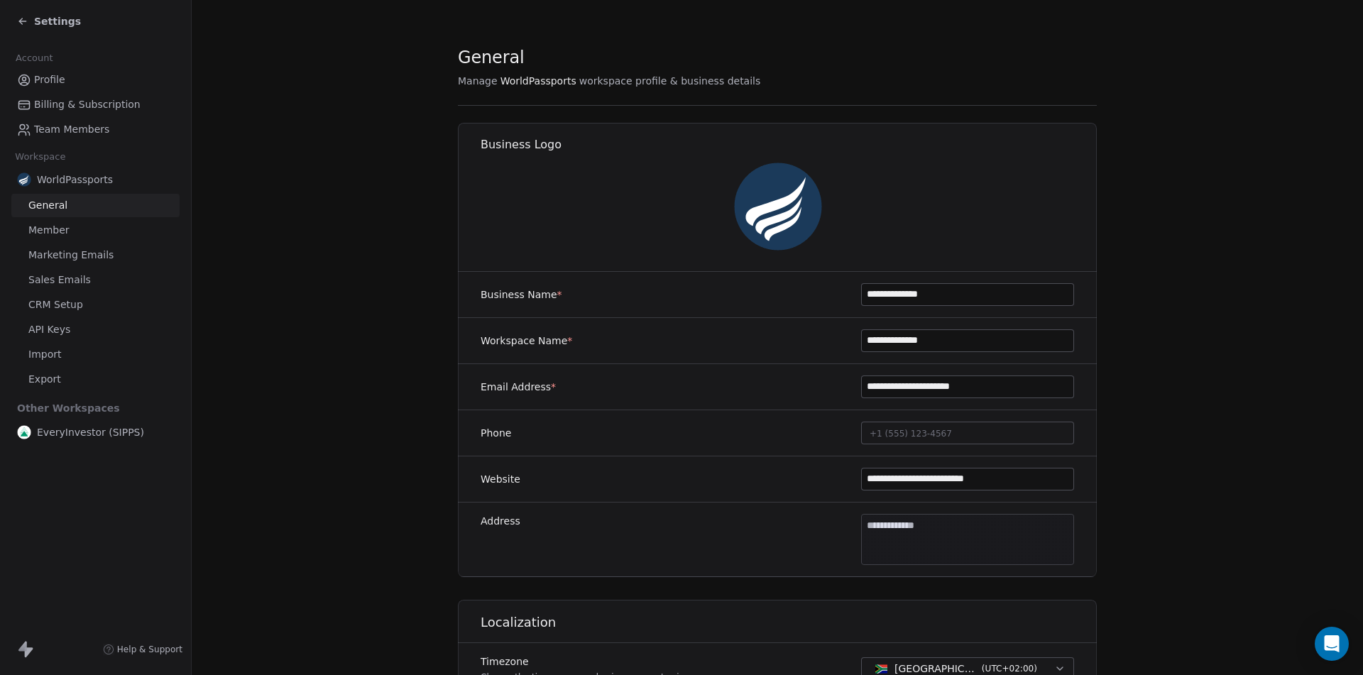
click at [57, 305] on span "CRM Setup" at bounding box center [55, 304] width 55 height 15
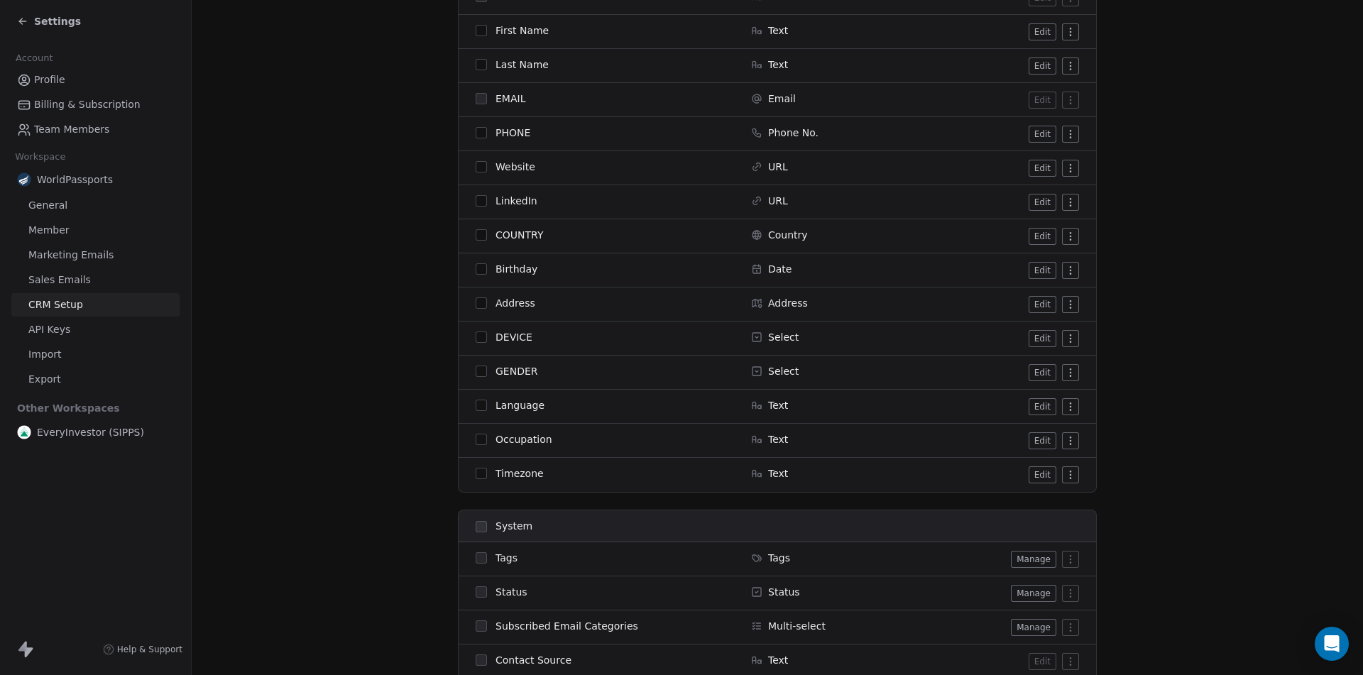
scroll to position [84, 0]
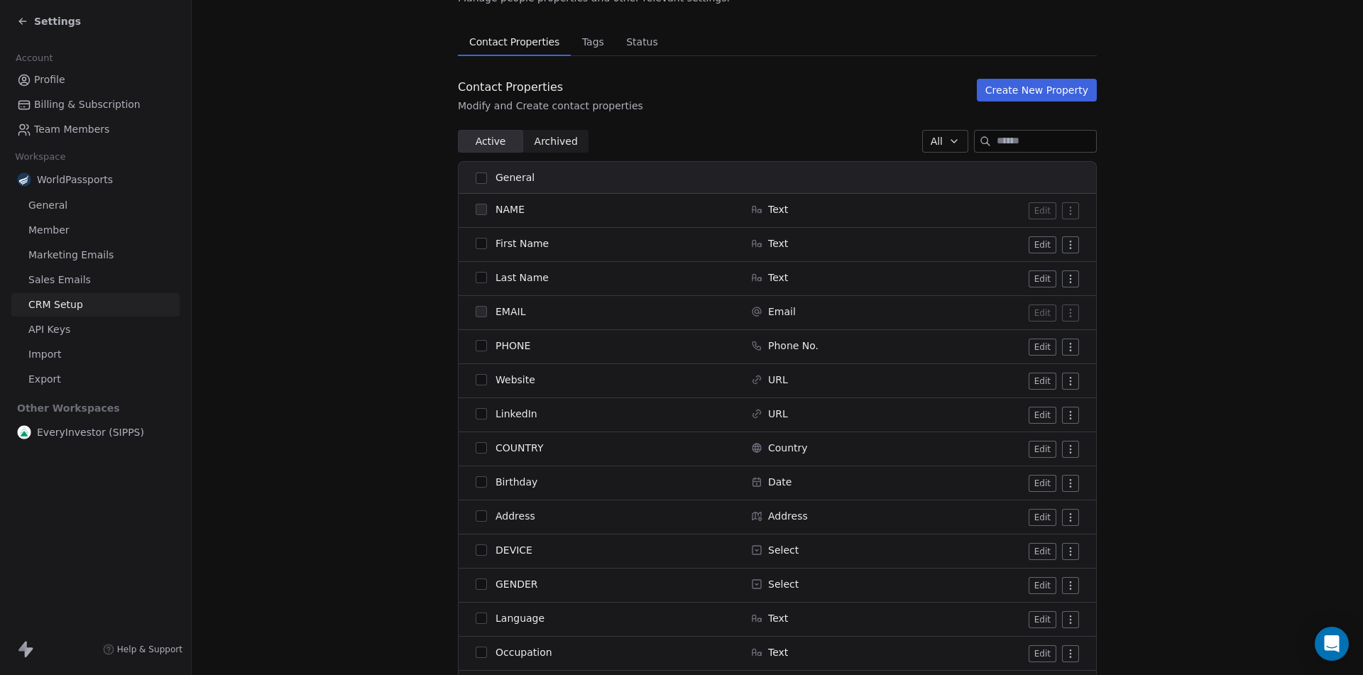
click at [576, 39] on span "Tags" at bounding box center [592, 42] width 33 height 20
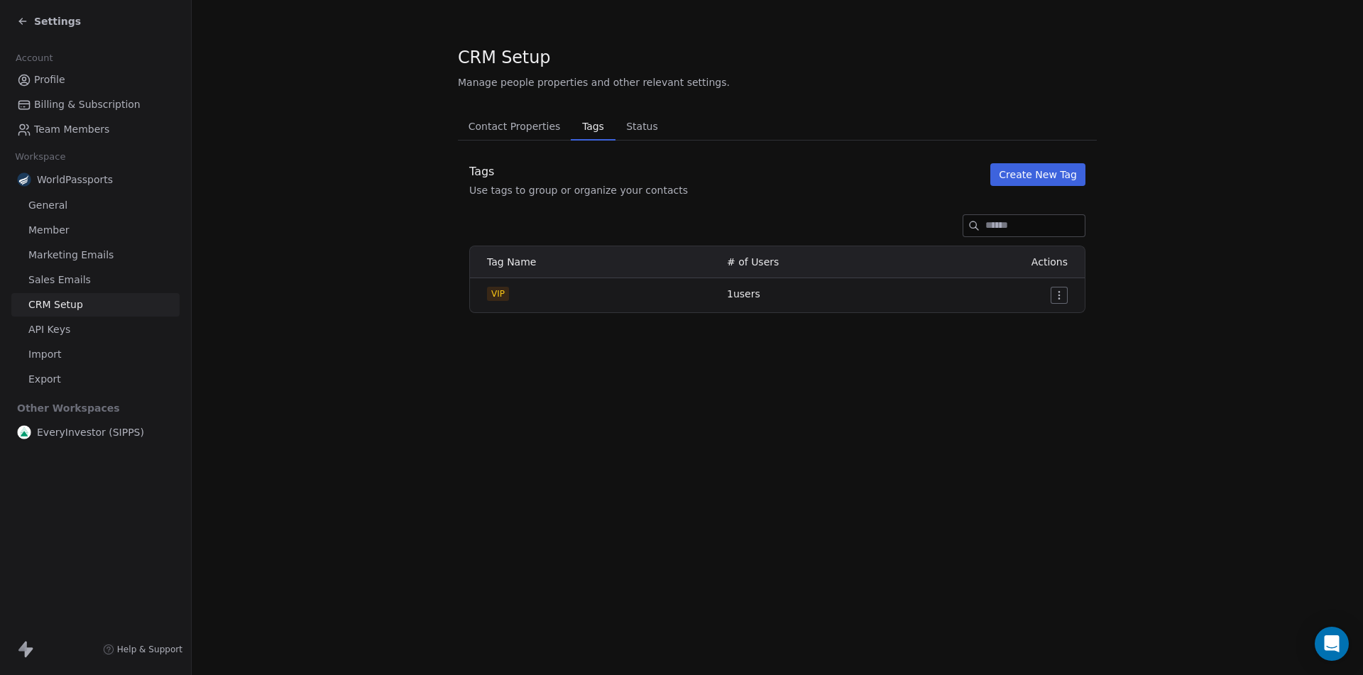
click at [634, 126] on span "Status" at bounding box center [641, 126] width 43 height 20
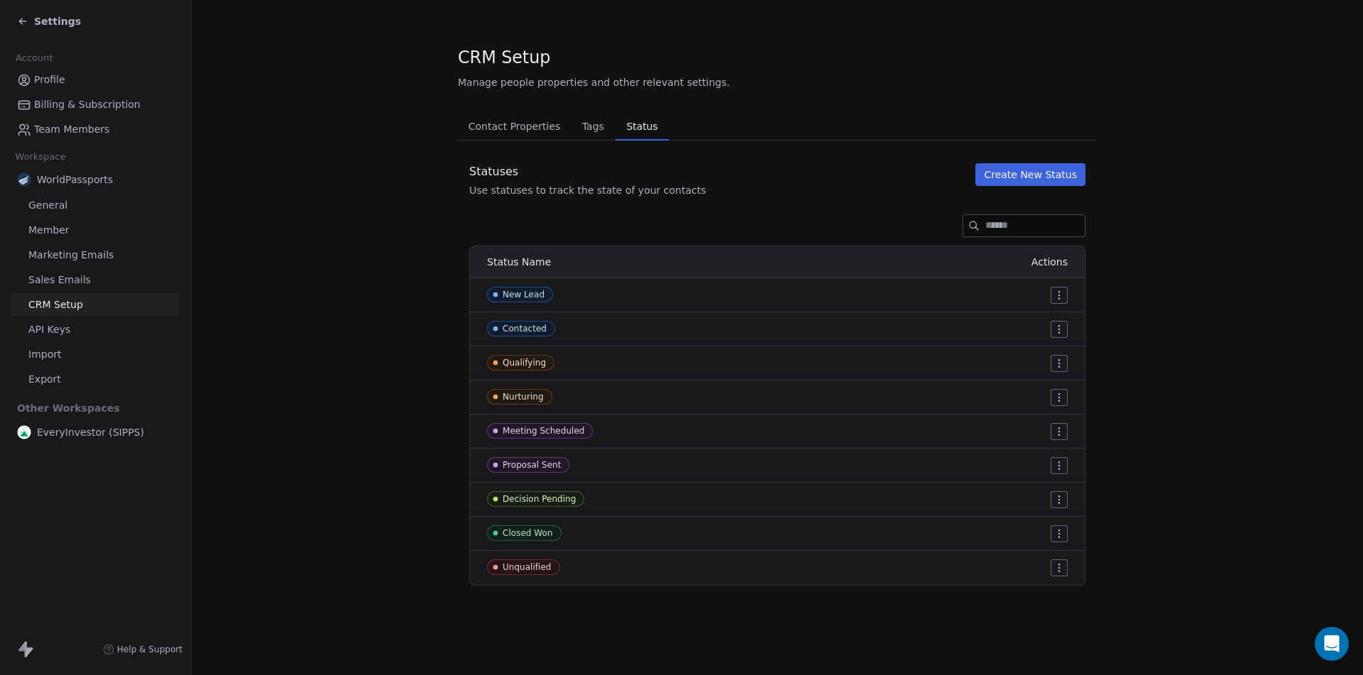
click at [504, 126] on span "Contact Properties" at bounding box center [515, 126] width 104 height 20
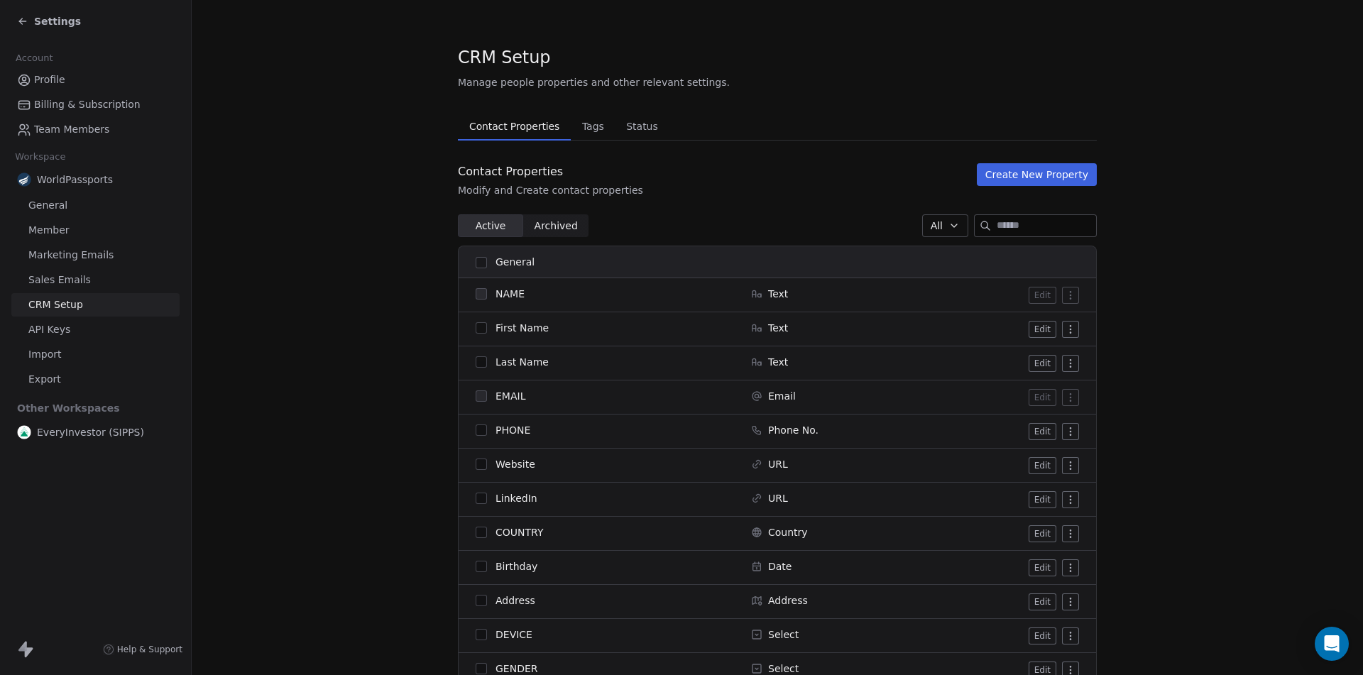
click at [542, 217] on span "Archived Archived" at bounding box center [555, 225] width 65 height 23
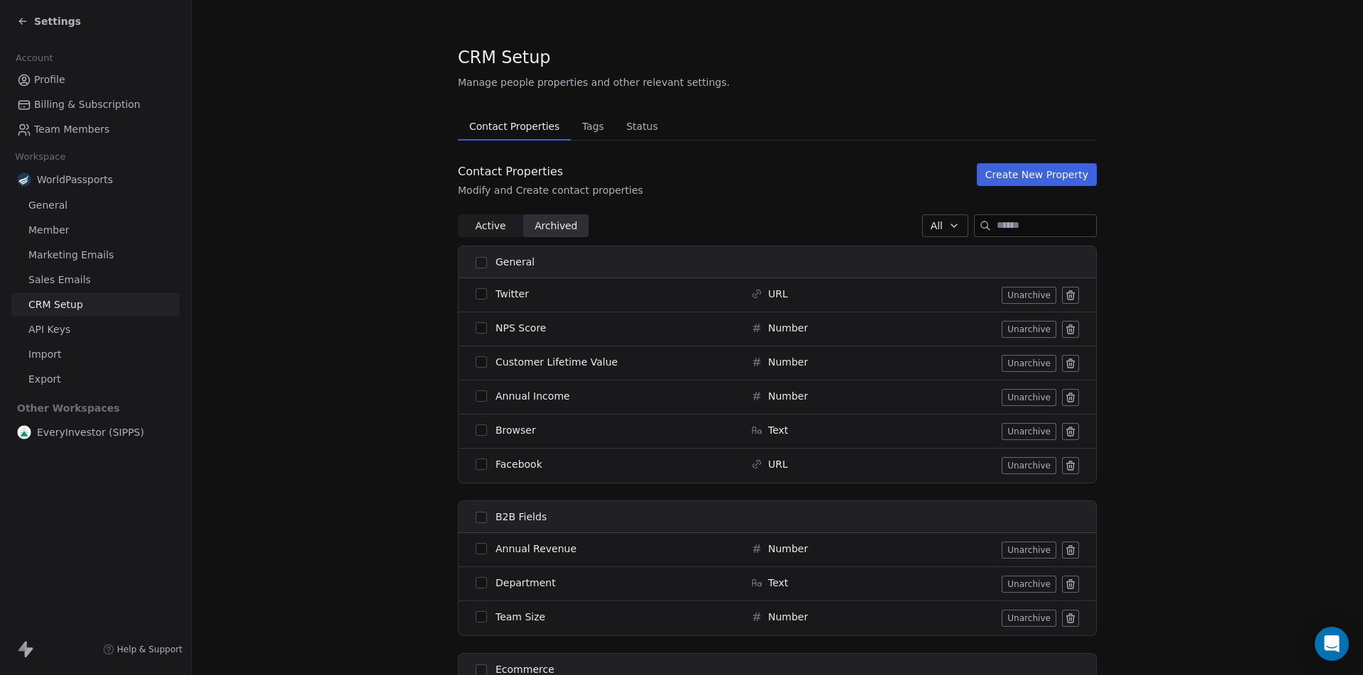
click at [1065, 296] on icon at bounding box center [1070, 295] width 11 height 11
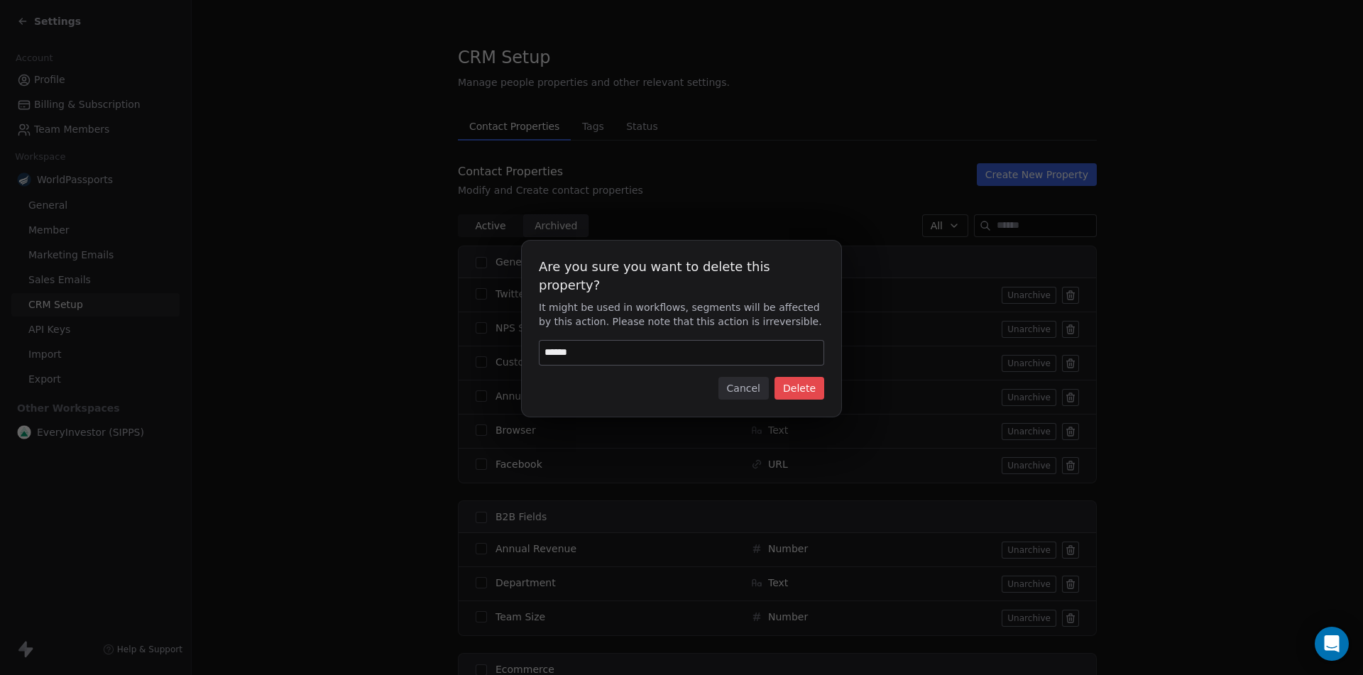
type input "******"
click at [802, 377] on button "Delete" at bounding box center [799, 388] width 50 height 23
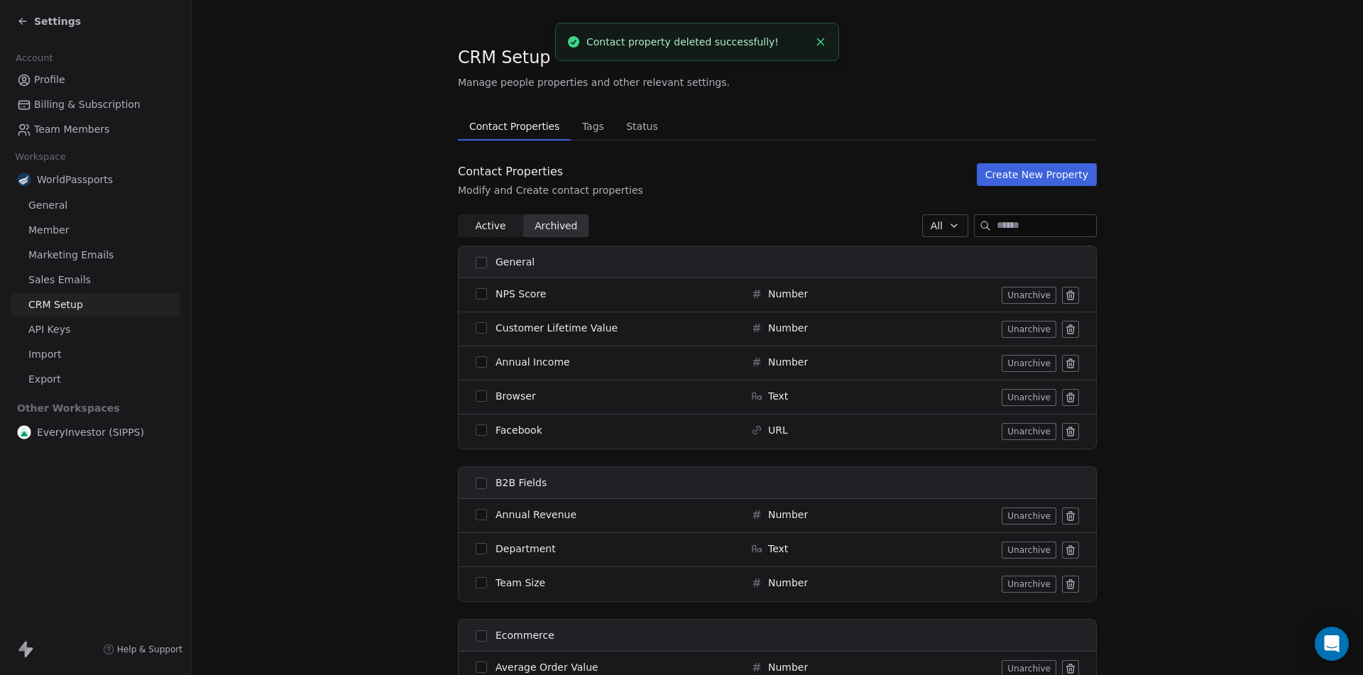
click at [1065, 294] on icon at bounding box center [1070, 295] width 11 height 11
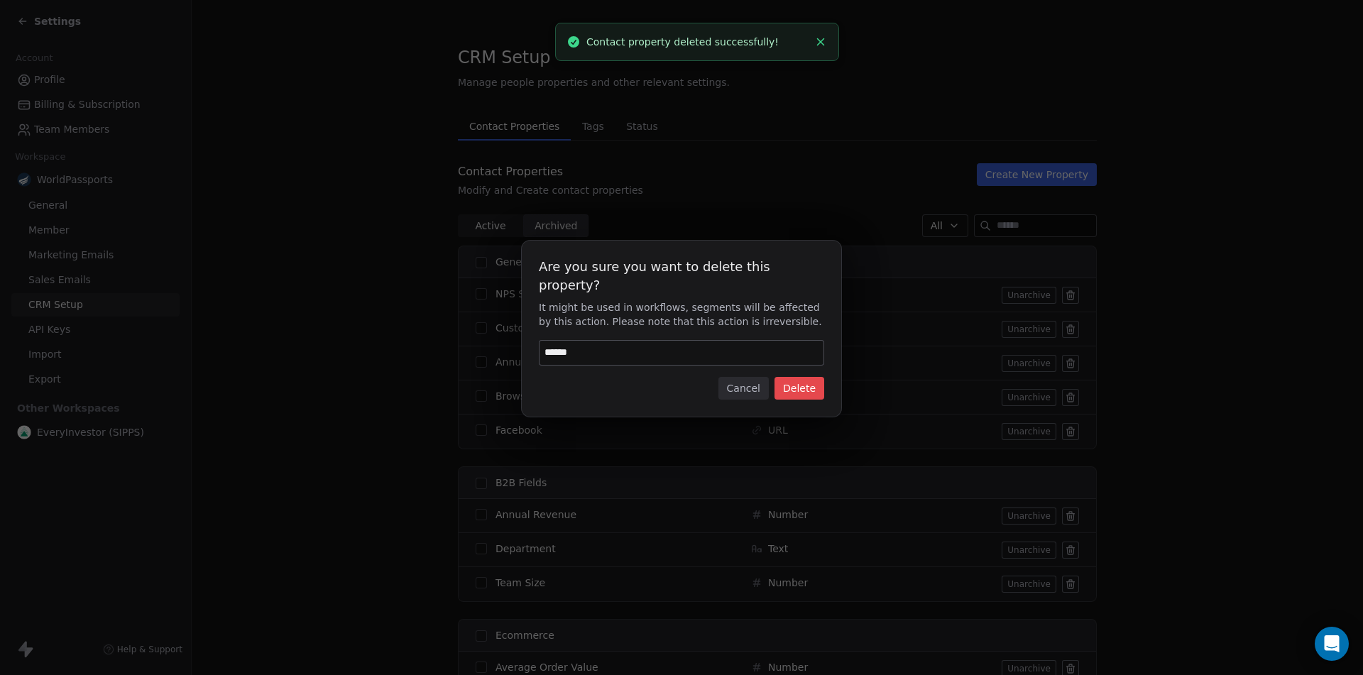
type input "******"
click at [798, 377] on button "Delete" at bounding box center [799, 388] width 50 height 23
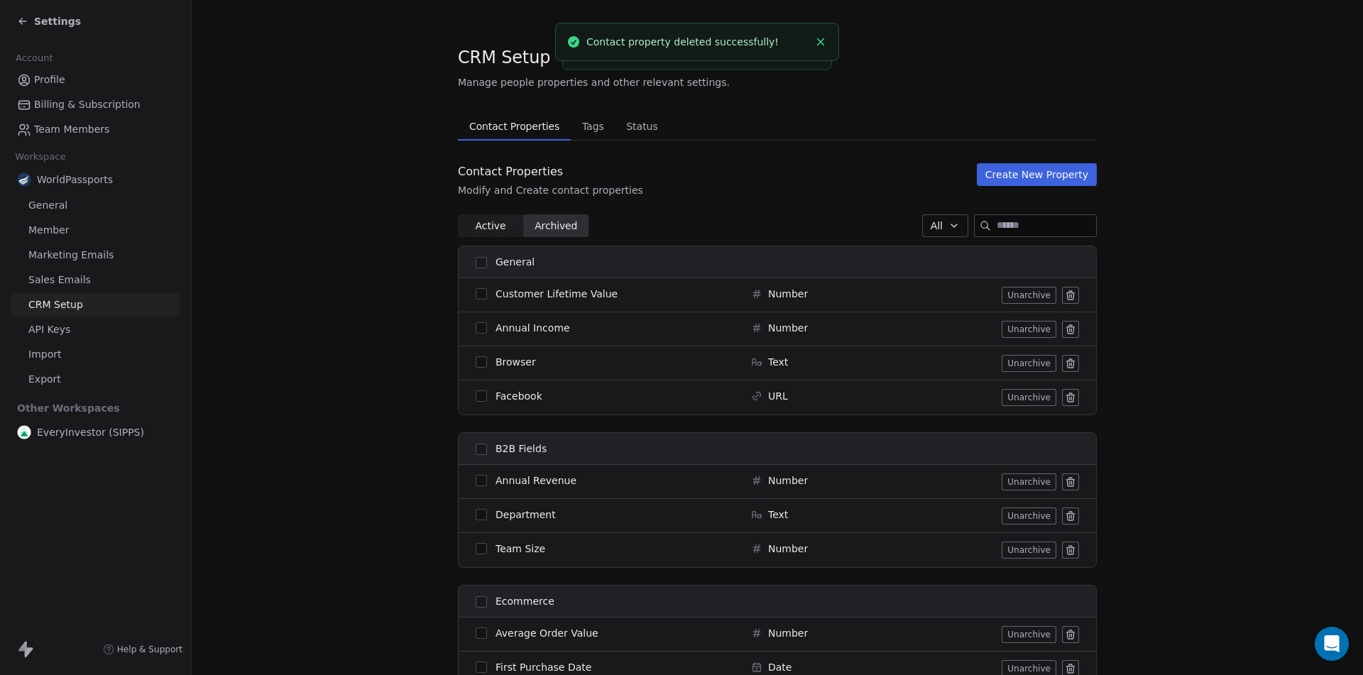
click at [1067, 300] on icon at bounding box center [1070, 296] width 6 height 6
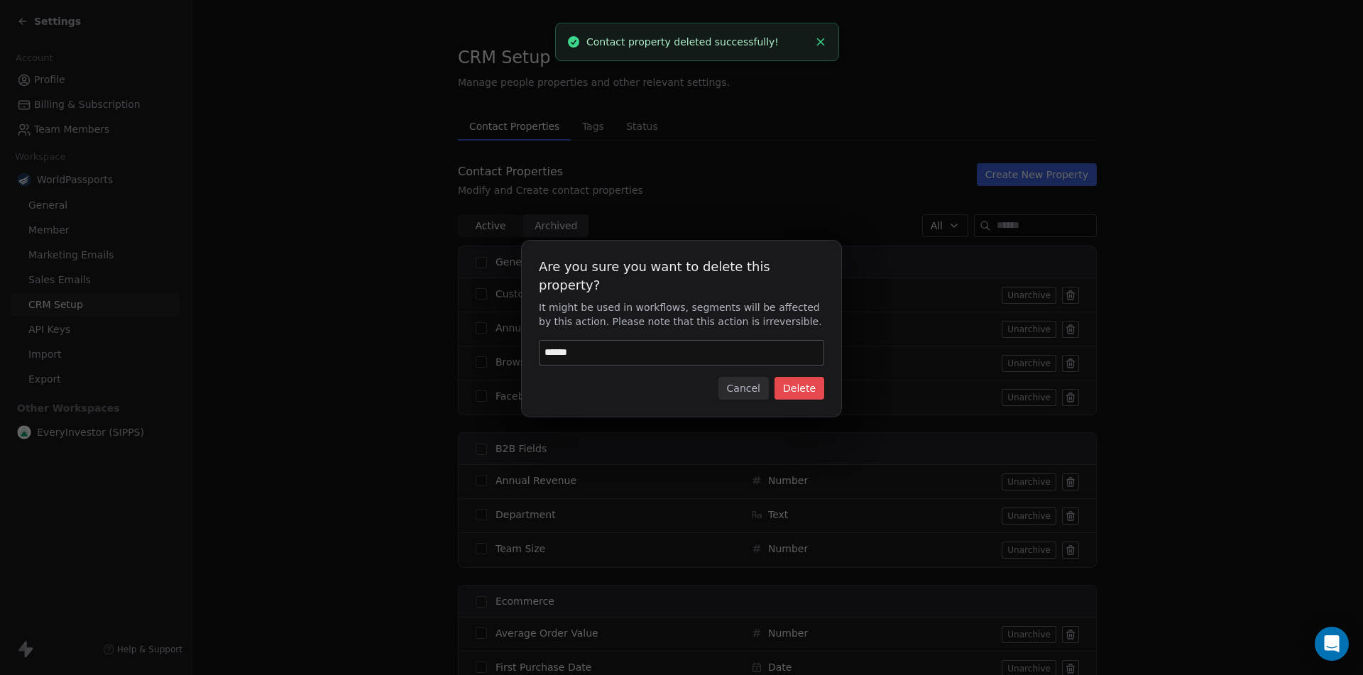
type input "******"
click at [806, 377] on button "Delete" at bounding box center [799, 388] width 50 height 23
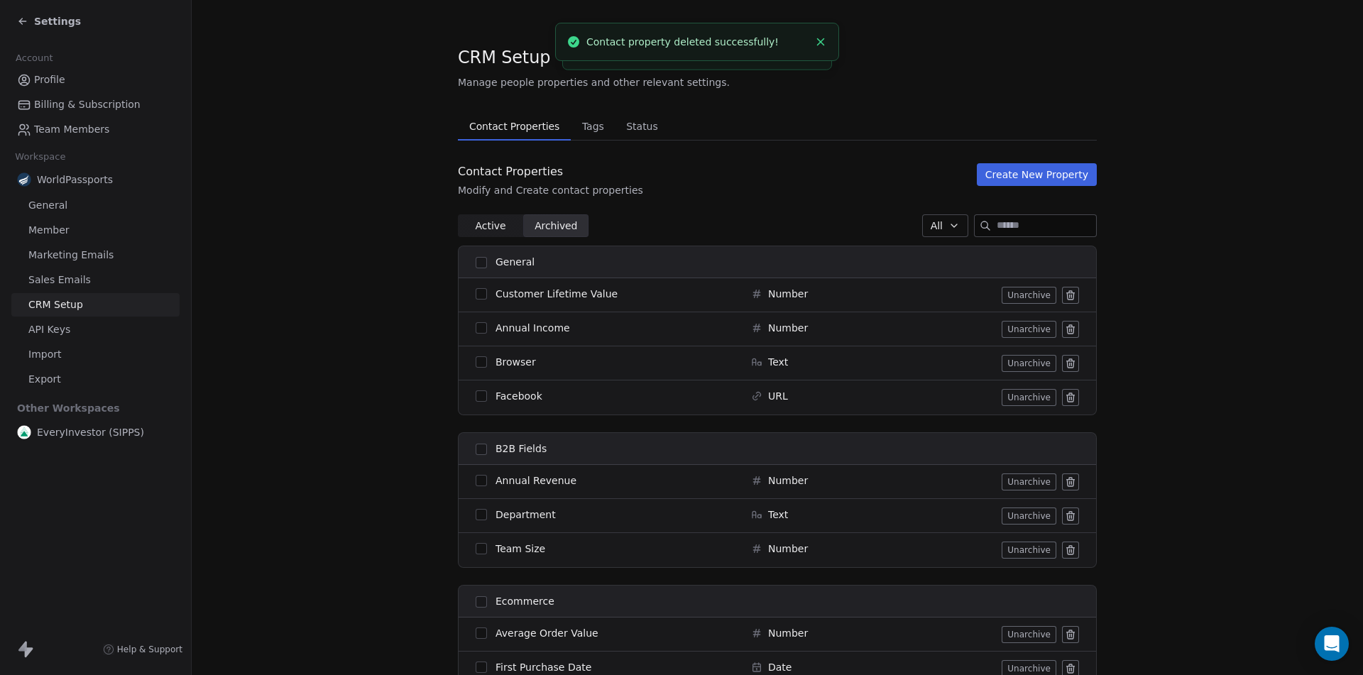
click at [1065, 324] on icon at bounding box center [1070, 329] width 11 height 11
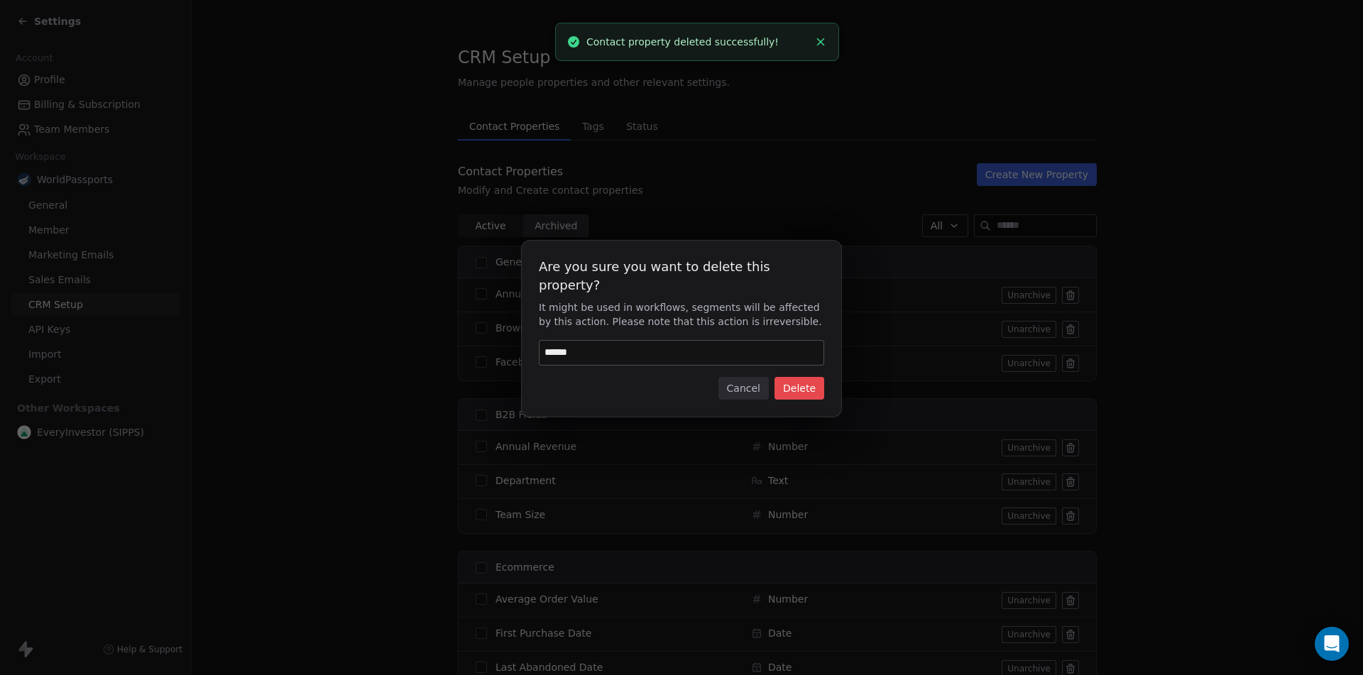
type input "******"
click at [786, 377] on button "Delete" at bounding box center [799, 388] width 50 height 23
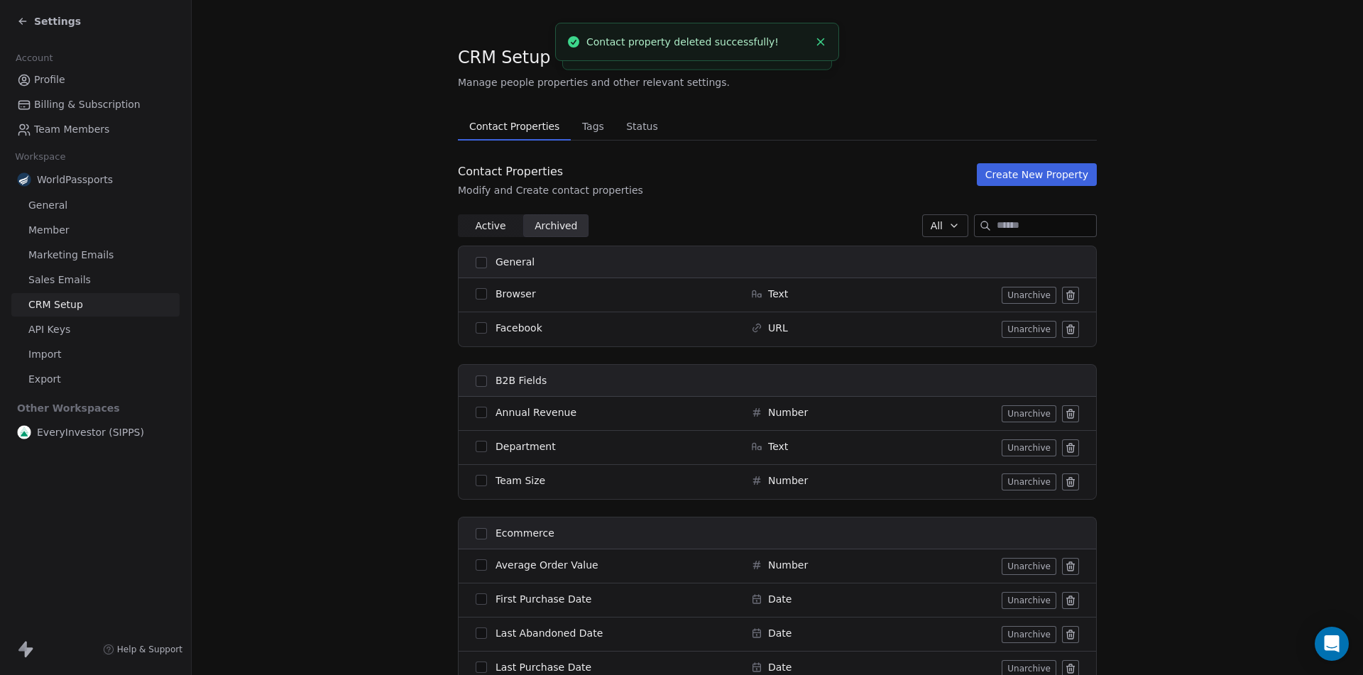
click at [1066, 294] on icon at bounding box center [1070, 295] width 11 height 11
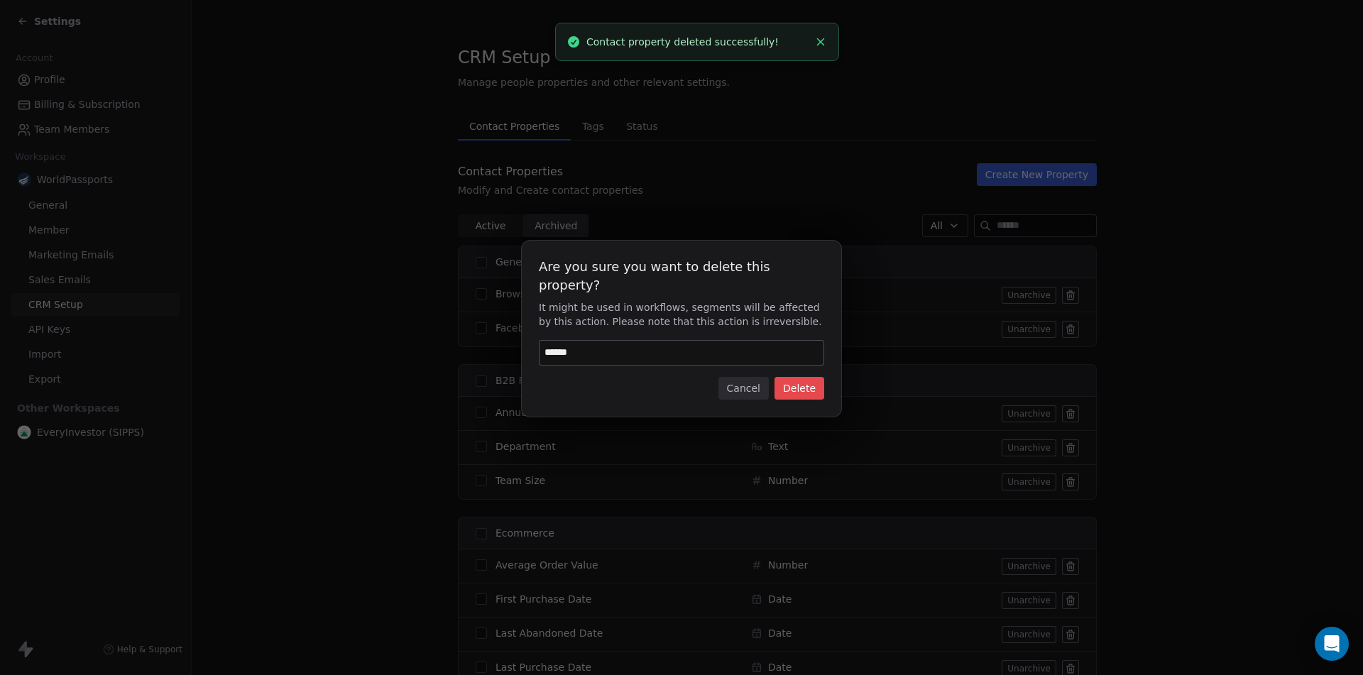
type input "******"
click at [798, 377] on button "Delete" at bounding box center [799, 388] width 50 height 23
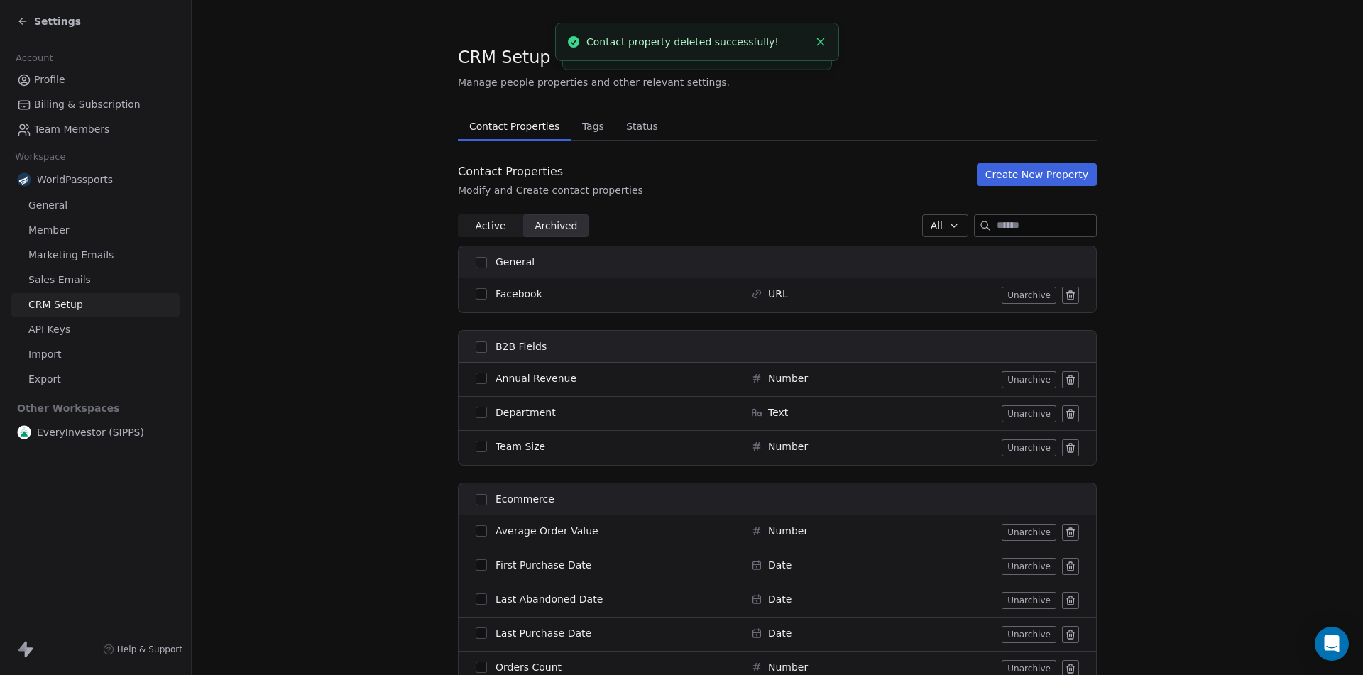
click at [1065, 296] on icon at bounding box center [1070, 295] width 11 height 11
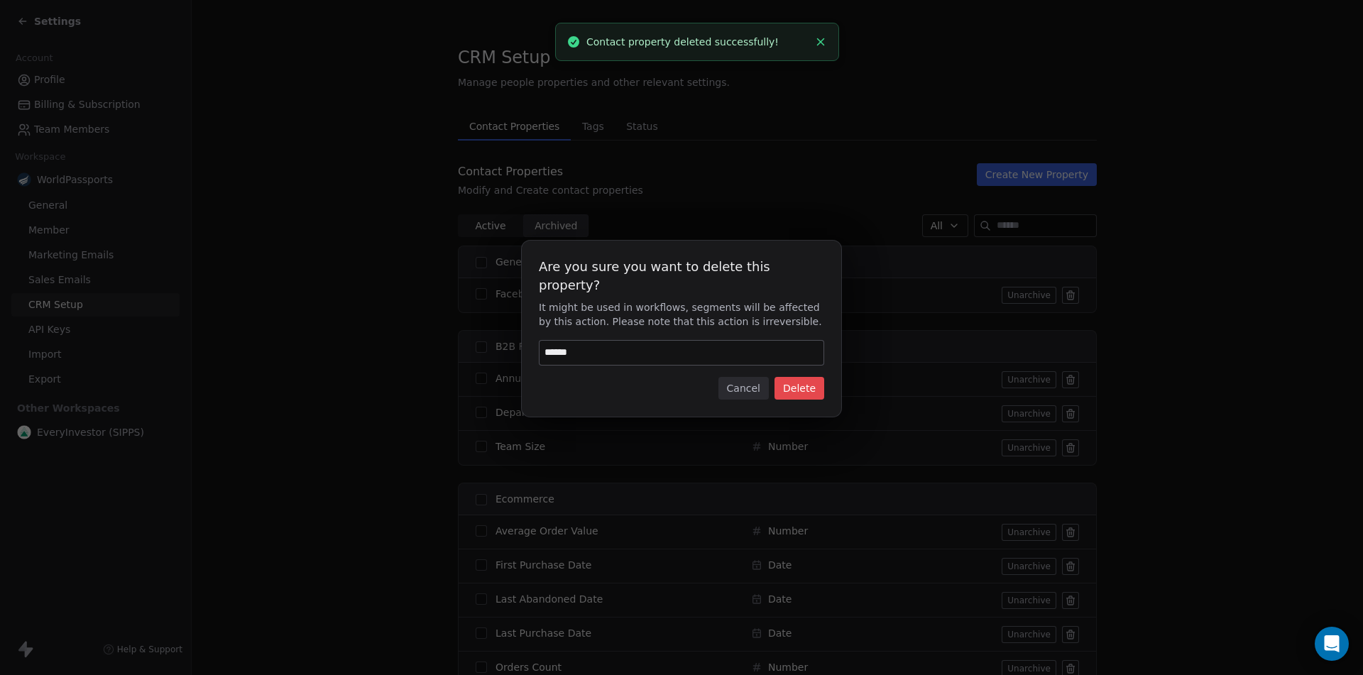
type input "******"
click at [815, 377] on button "Delete" at bounding box center [799, 388] width 50 height 23
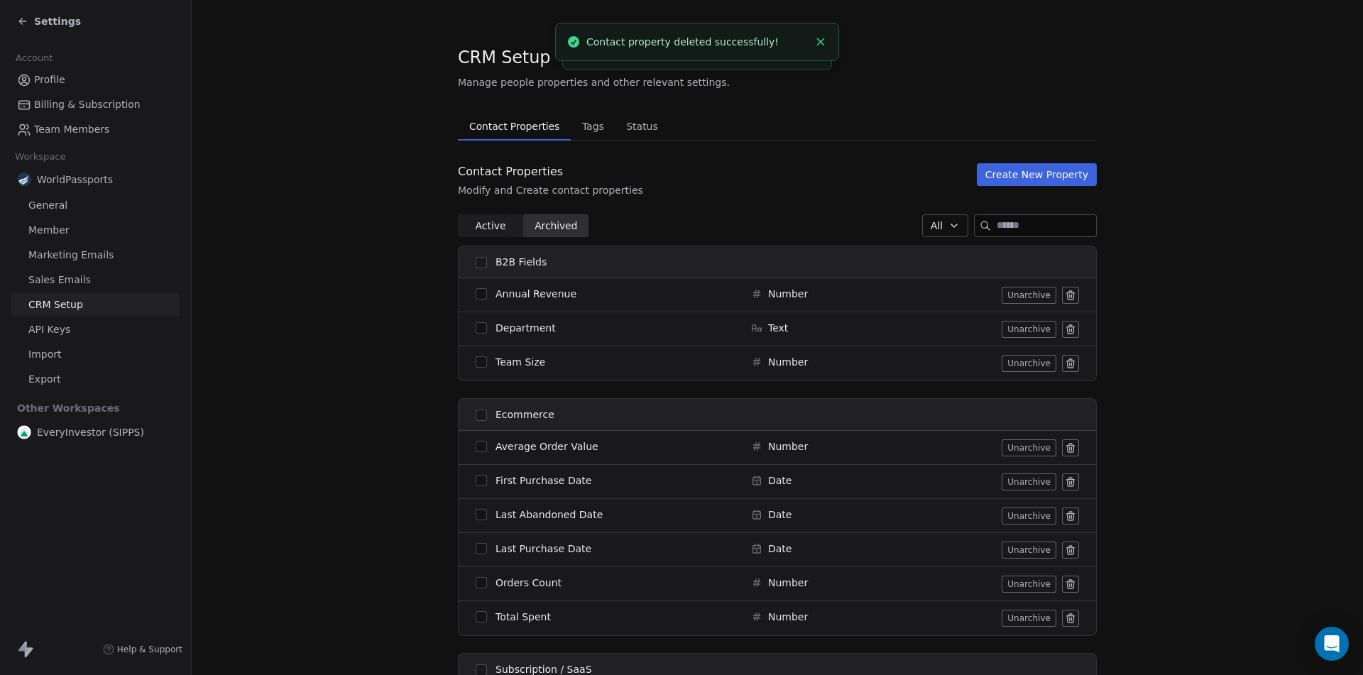
click at [1071, 329] on icon at bounding box center [1071, 330] width 0 height 3
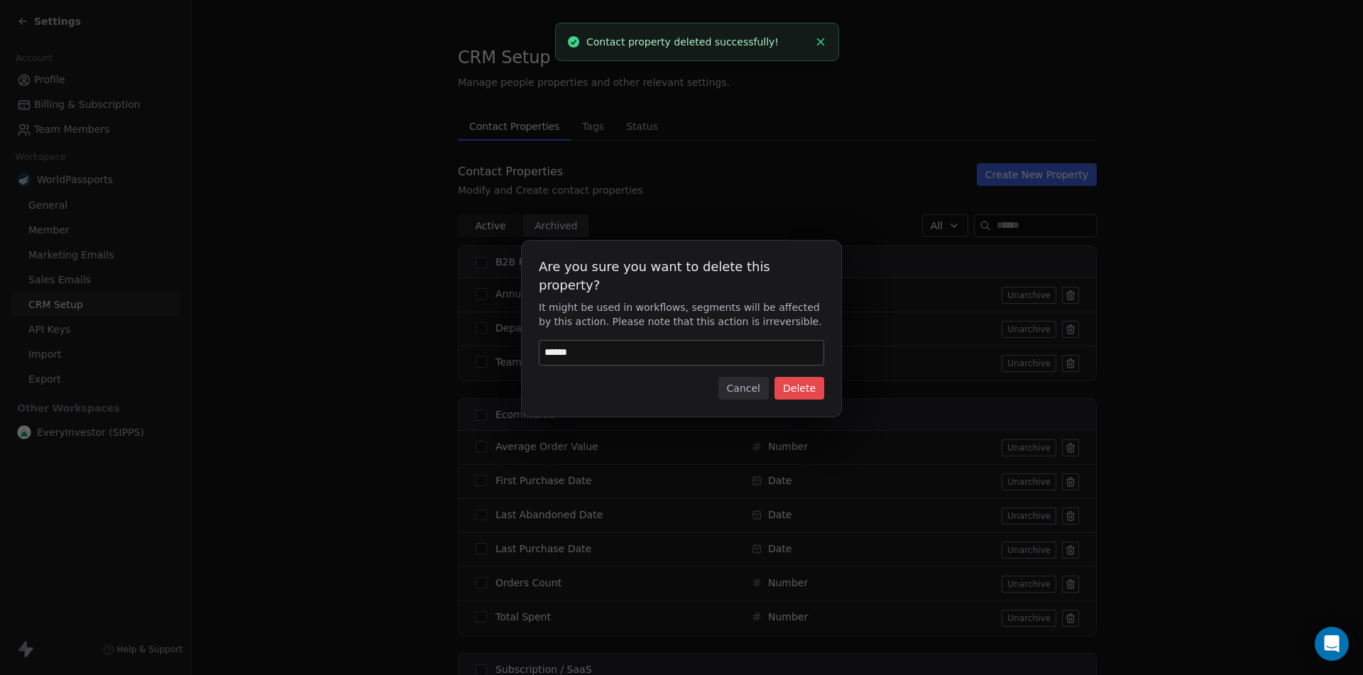
type input "******"
click at [814, 377] on button "Delete" at bounding box center [799, 388] width 50 height 23
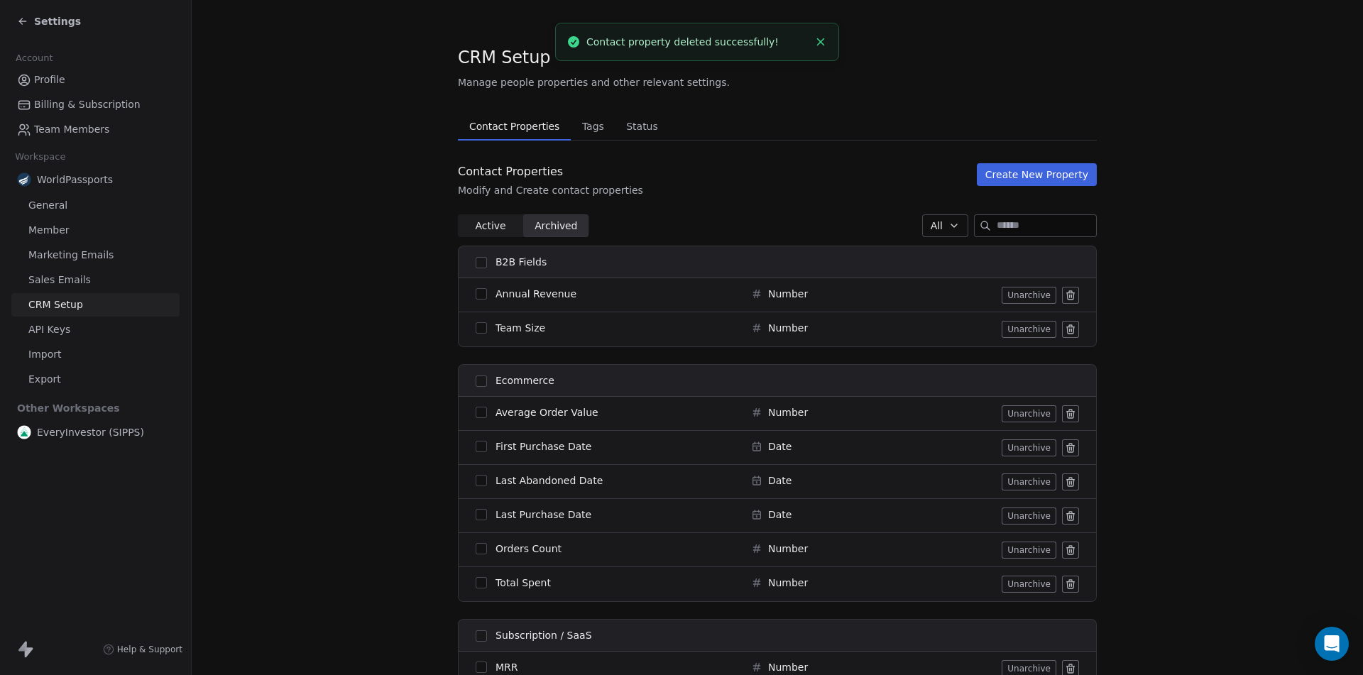
click at [1068, 297] on icon at bounding box center [1070, 296] width 6 height 6
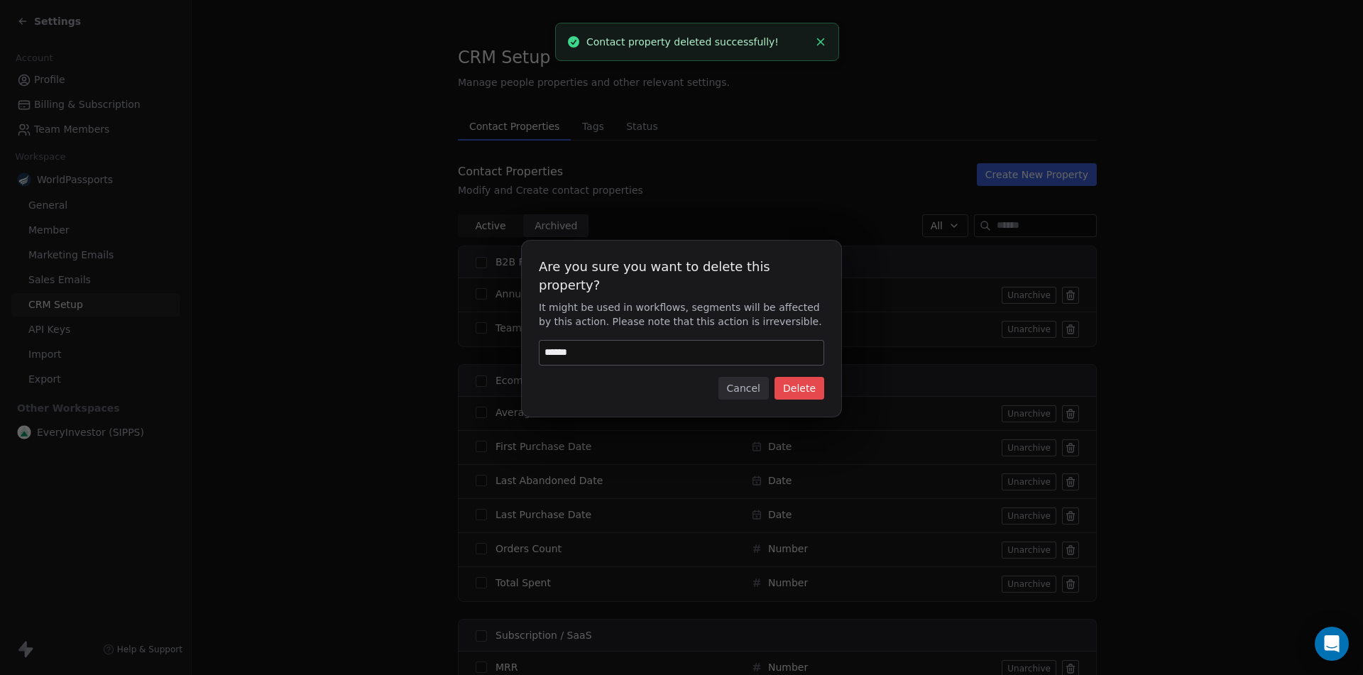
type input "******"
click at [801, 377] on button "Delete" at bounding box center [799, 388] width 50 height 23
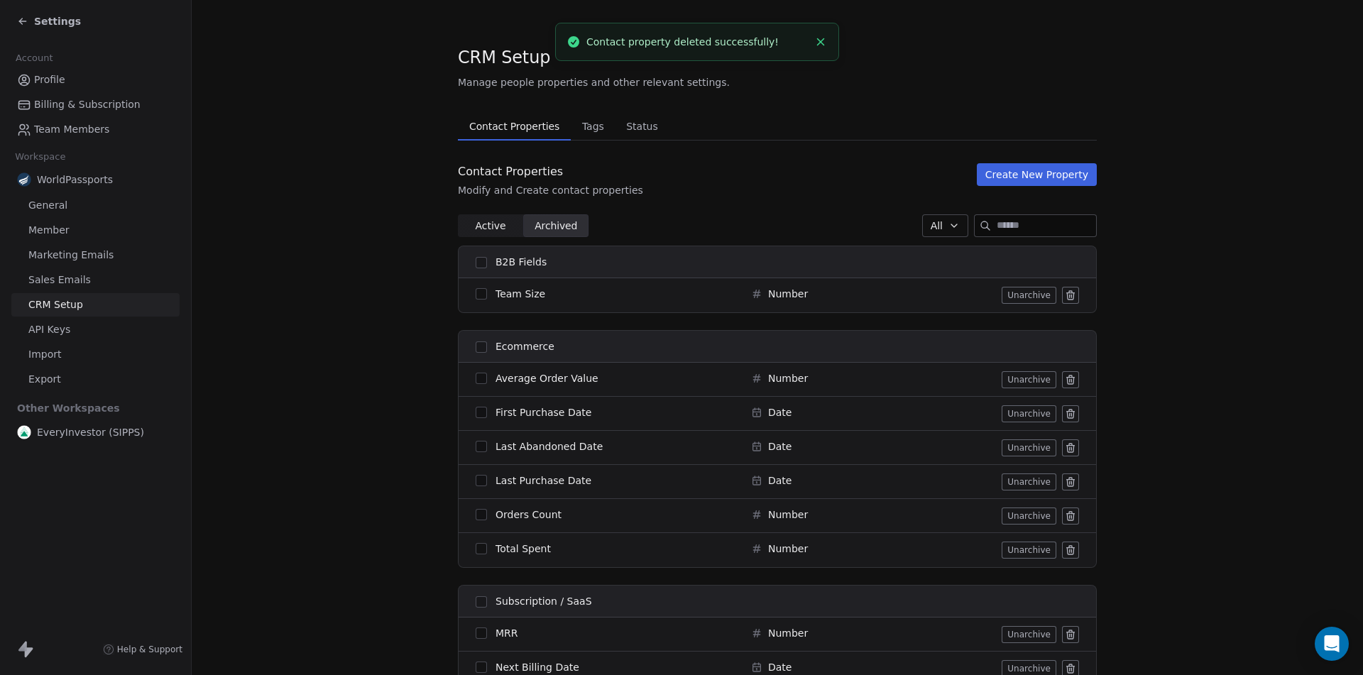
click at [1065, 295] on icon at bounding box center [1070, 295] width 11 height 11
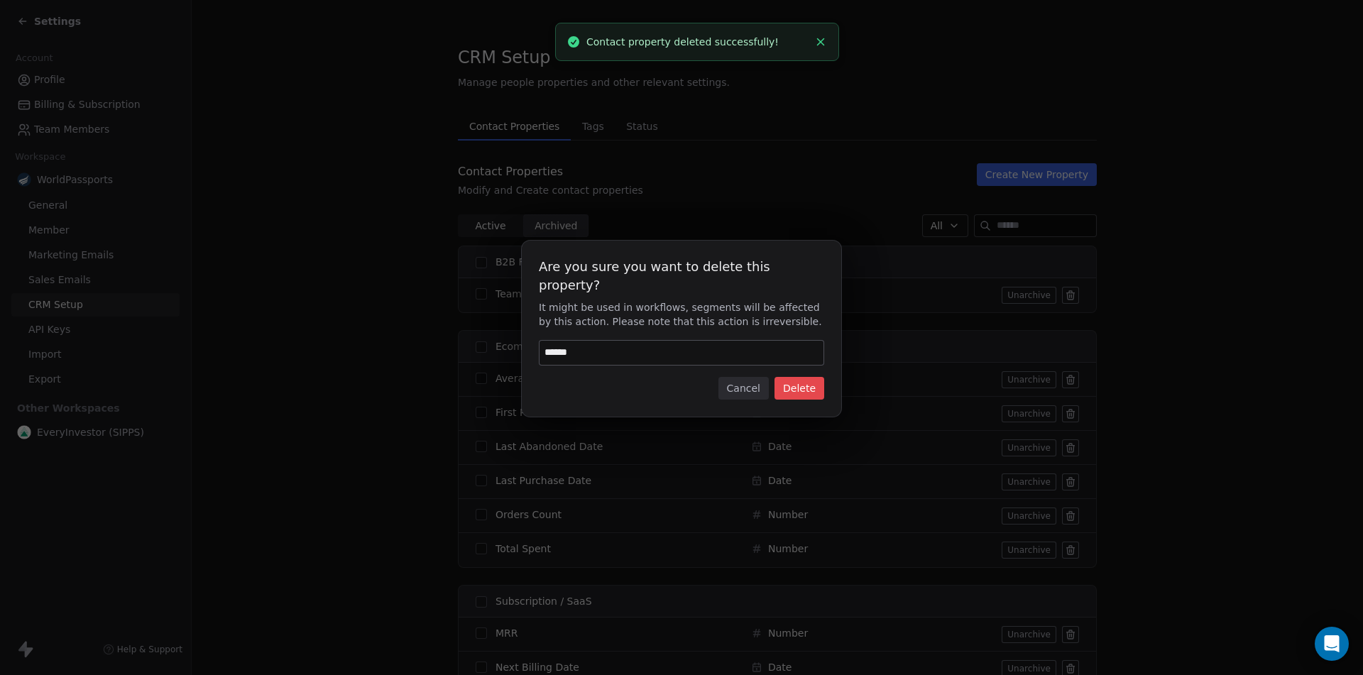
type input "******"
click at [800, 382] on button "Delete" at bounding box center [799, 388] width 50 height 23
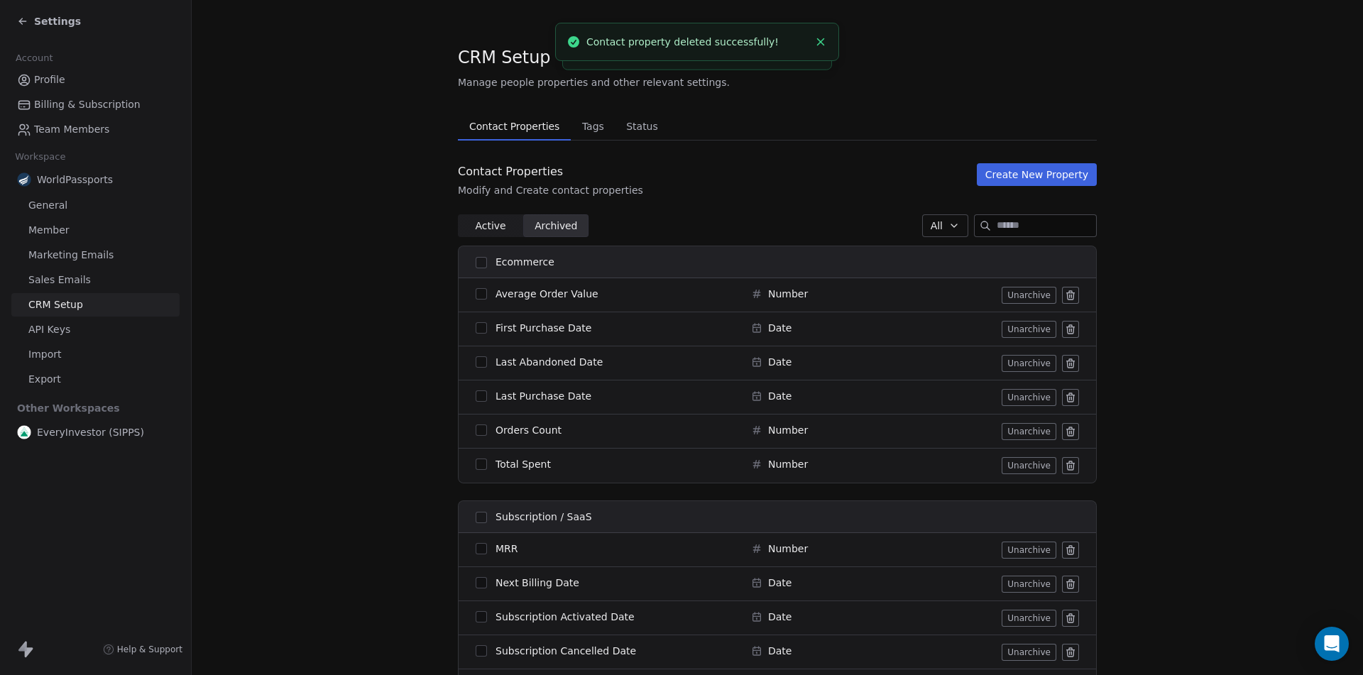
click at [1066, 324] on icon at bounding box center [1070, 329] width 11 height 11
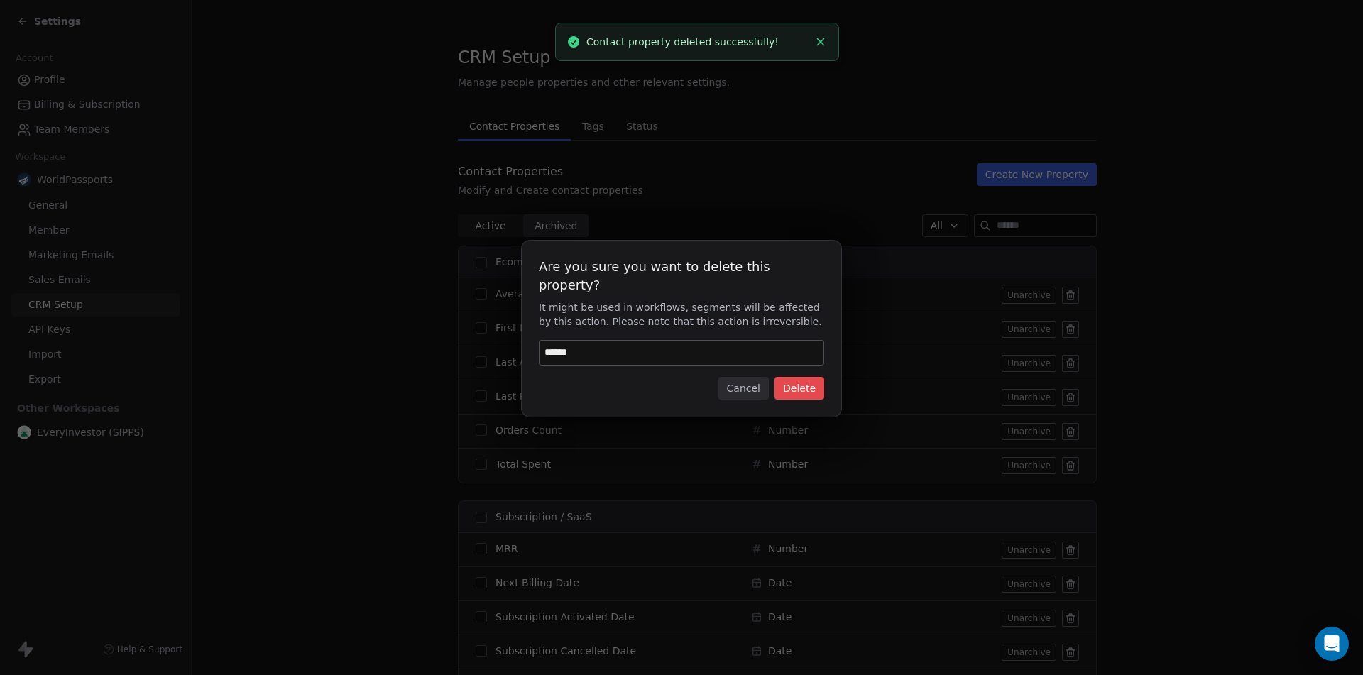
type input "******"
click at [804, 377] on button "Delete" at bounding box center [799, 388] width 50 height 23
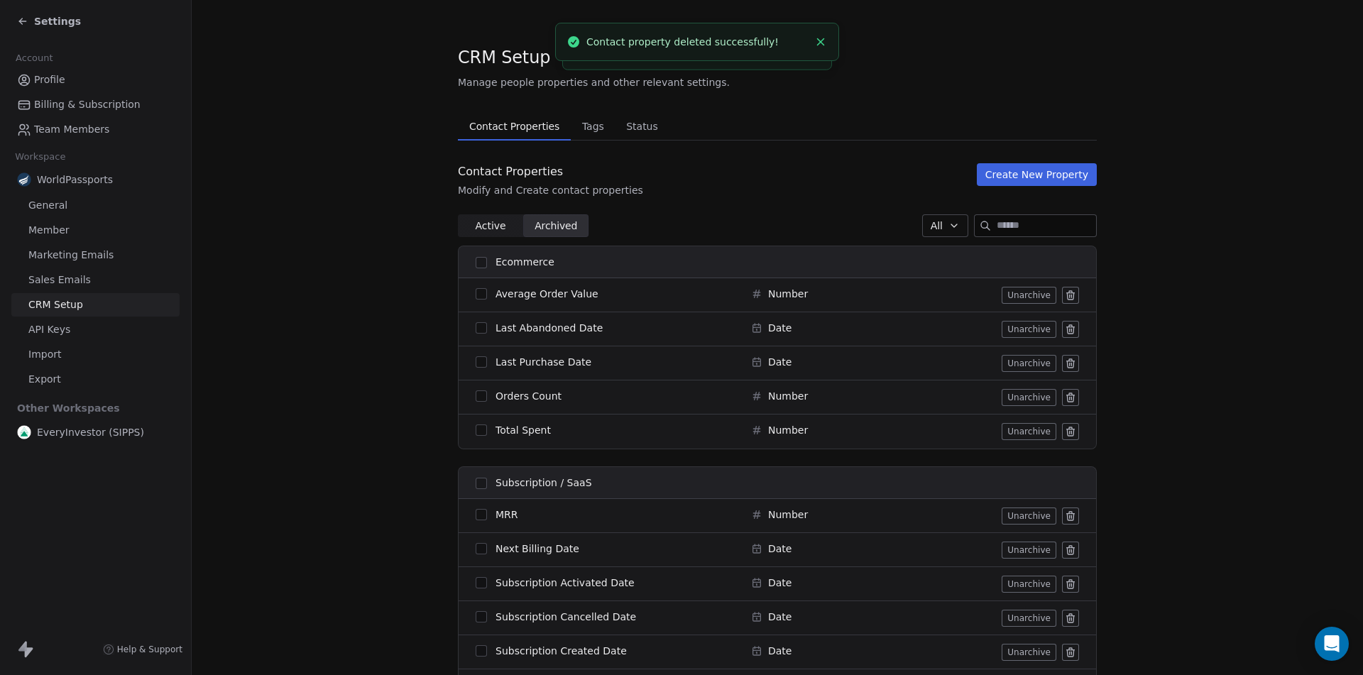
click at [1065, 294] on icon at bounding box center [1070, 295] width 11 height 11
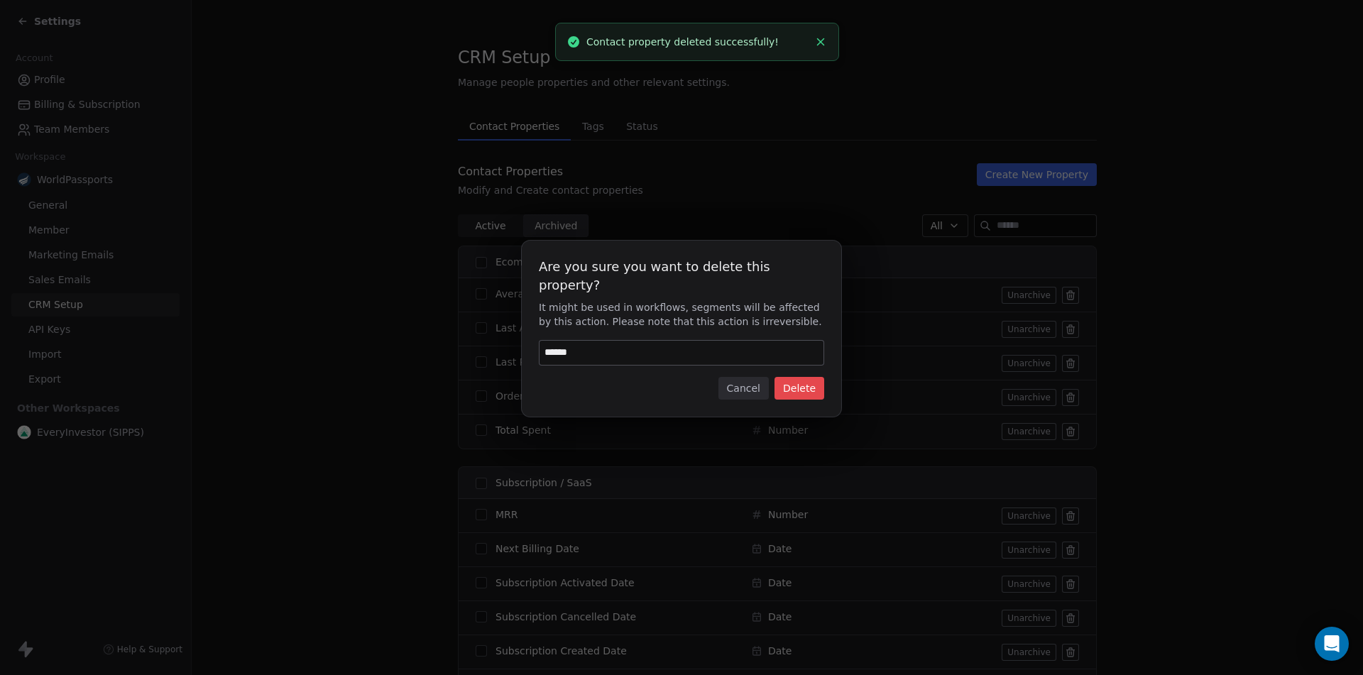
type input "******"
click at [808, 379] on button "Delete" at bounding box center [799, 388] width 50 height 23
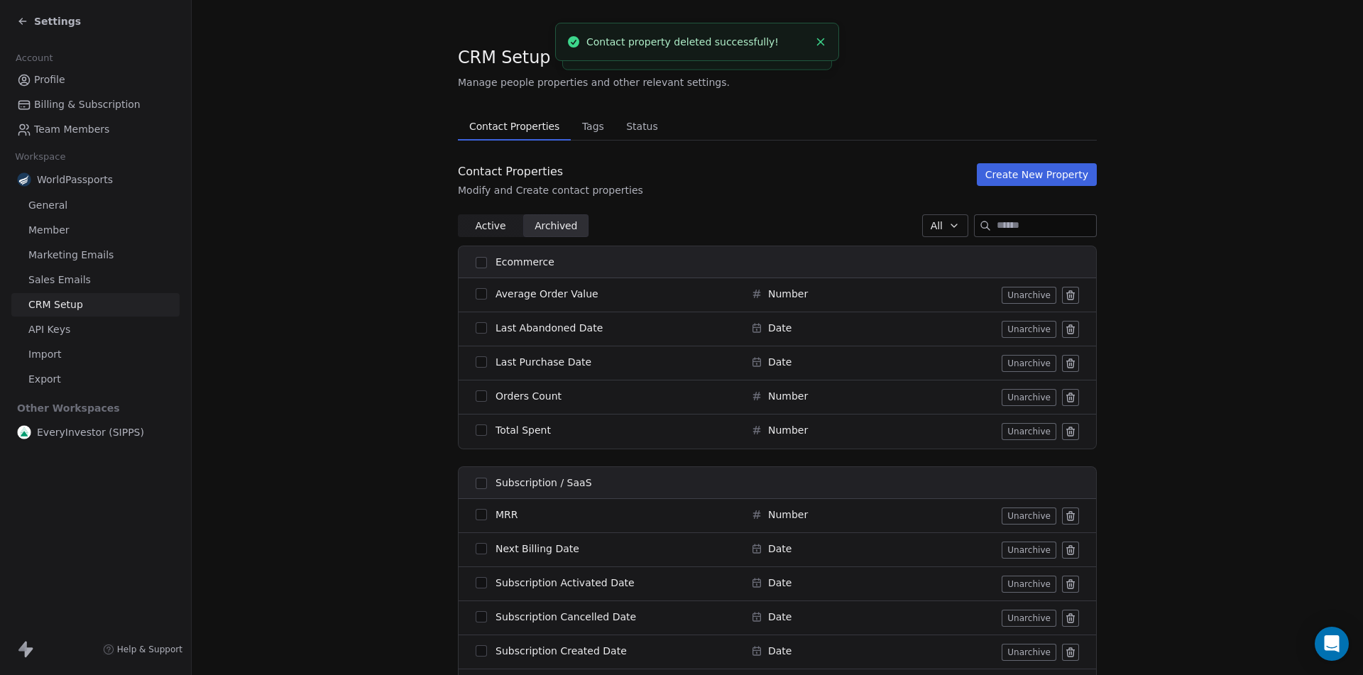
click at [1068, 295] on icon at bounding box center [1070, 296] width 6 height 6
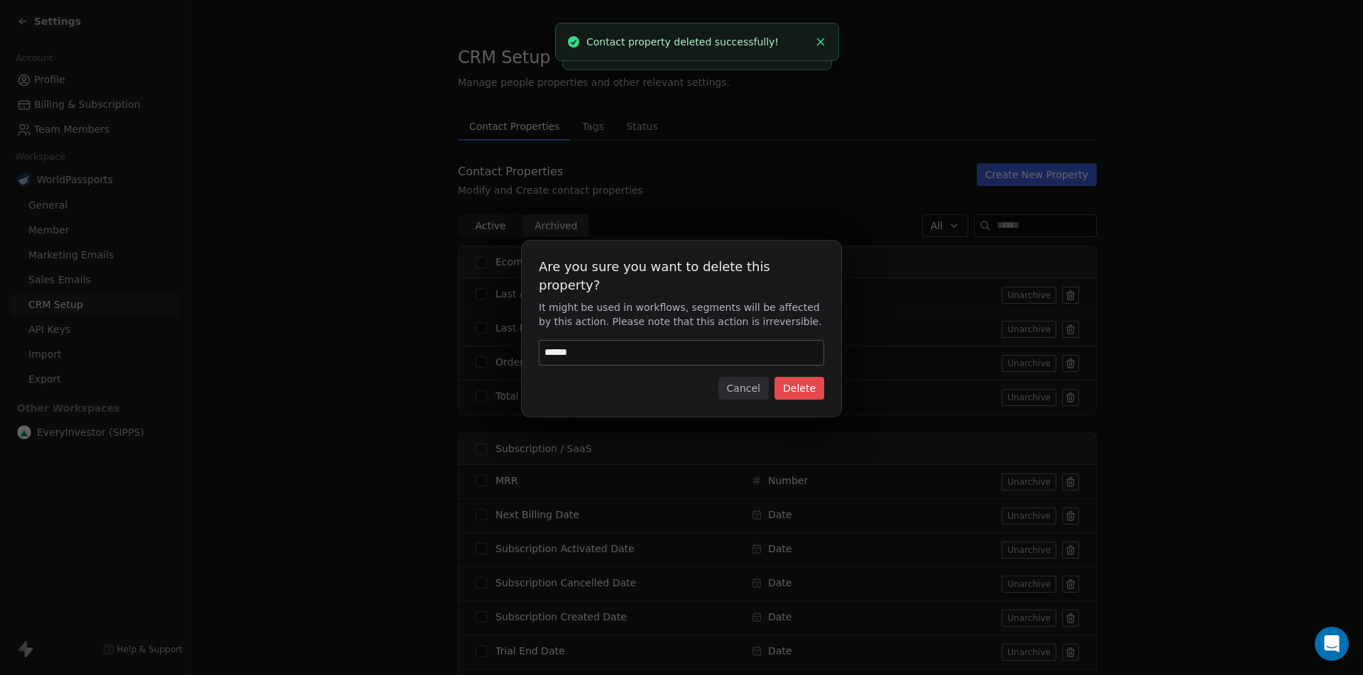
type input "******"
click at [810, 377] on button "Delete" at bounding box center [799, 388] width 50 height 23
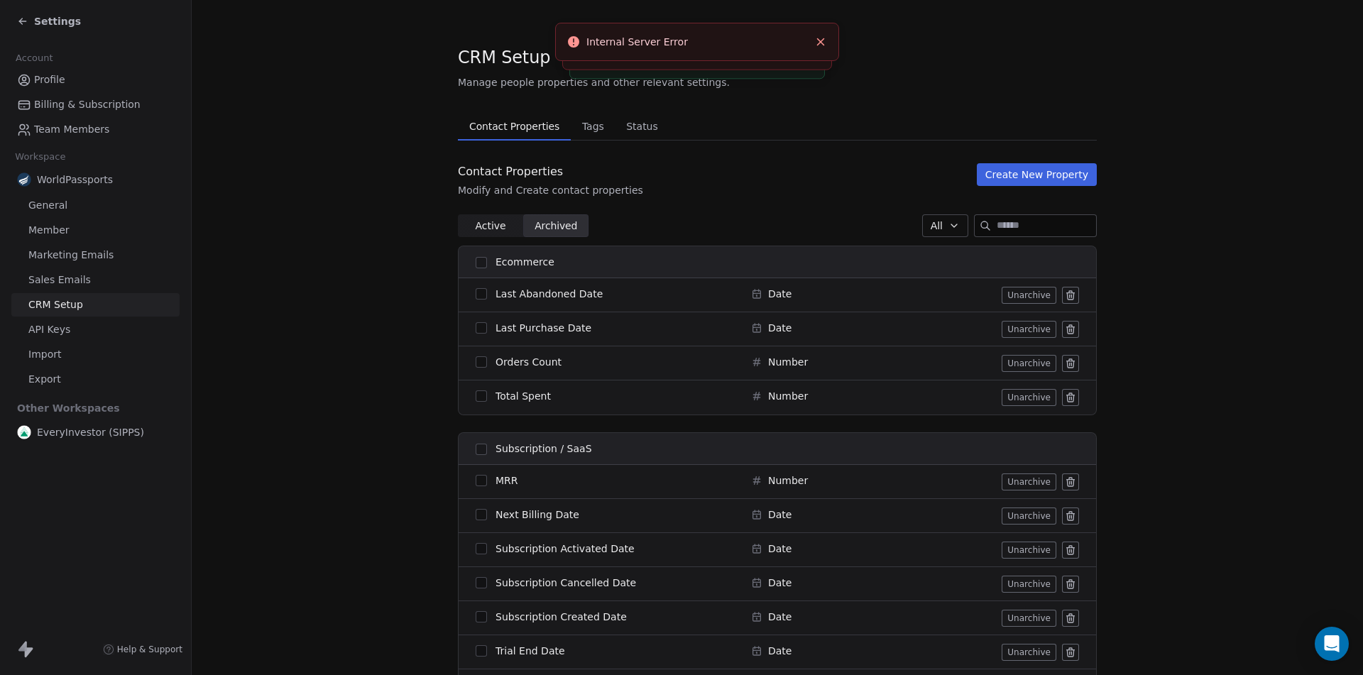
click at [1065, 367] on icon at bounding box center [1070, 363] width 11 height 11
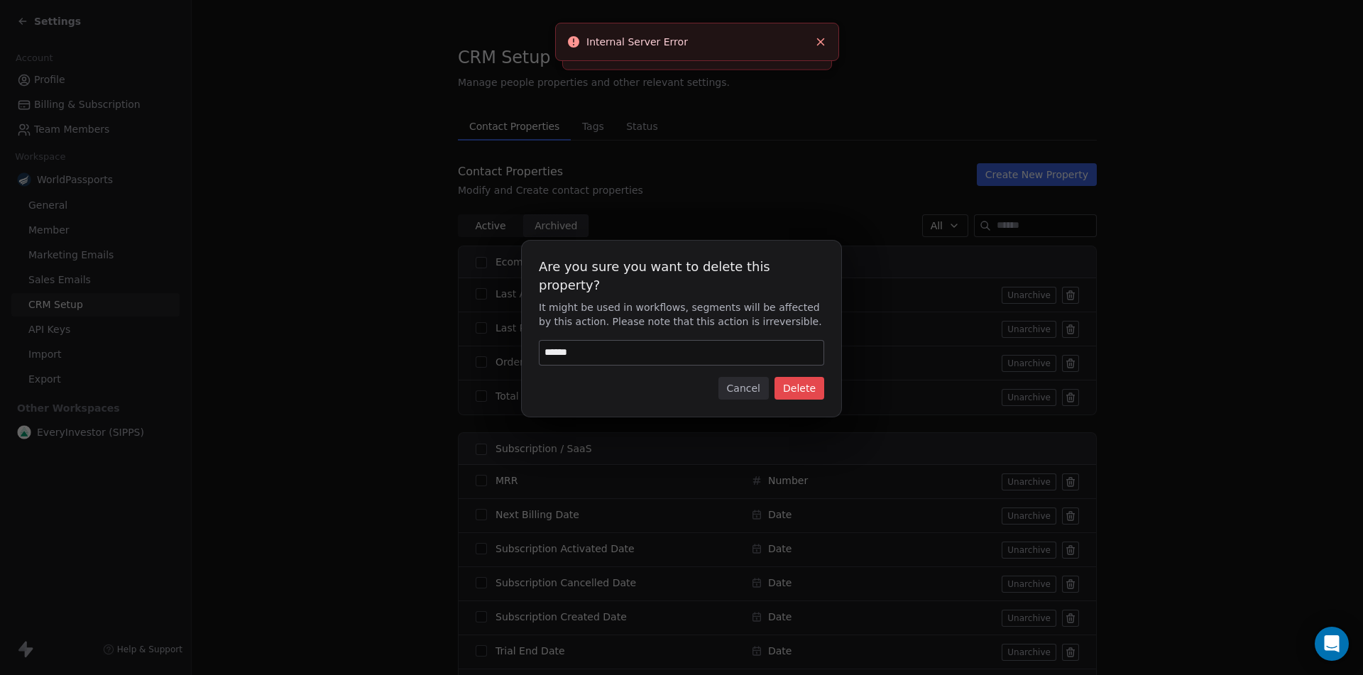
type input "******"
drag, startPoint x: 803, startPoint y: 380, endPoint x: 927, endPoint y: 390, distance: 124.6
click at [804, 380] on button "Delete" at bounding box center [799, 388] width 50 height 23
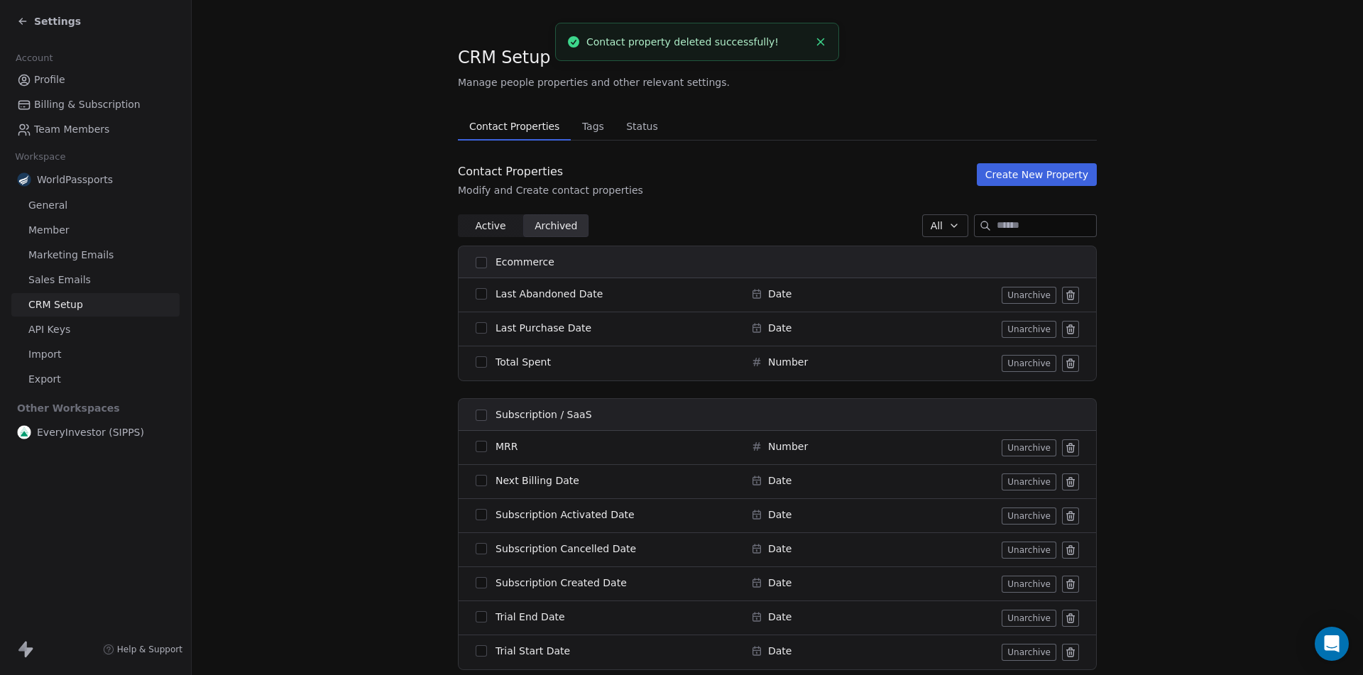
click at [1066, 397] on div "Ecommerce Last Abandoned Date Date Unarchive Last Purchase Date Date Unarchive …" at bounding box center [777, 458] width 639 height 424
click at [1065, 362] on icon at bounding box center [1070, 363] width 11 height 11
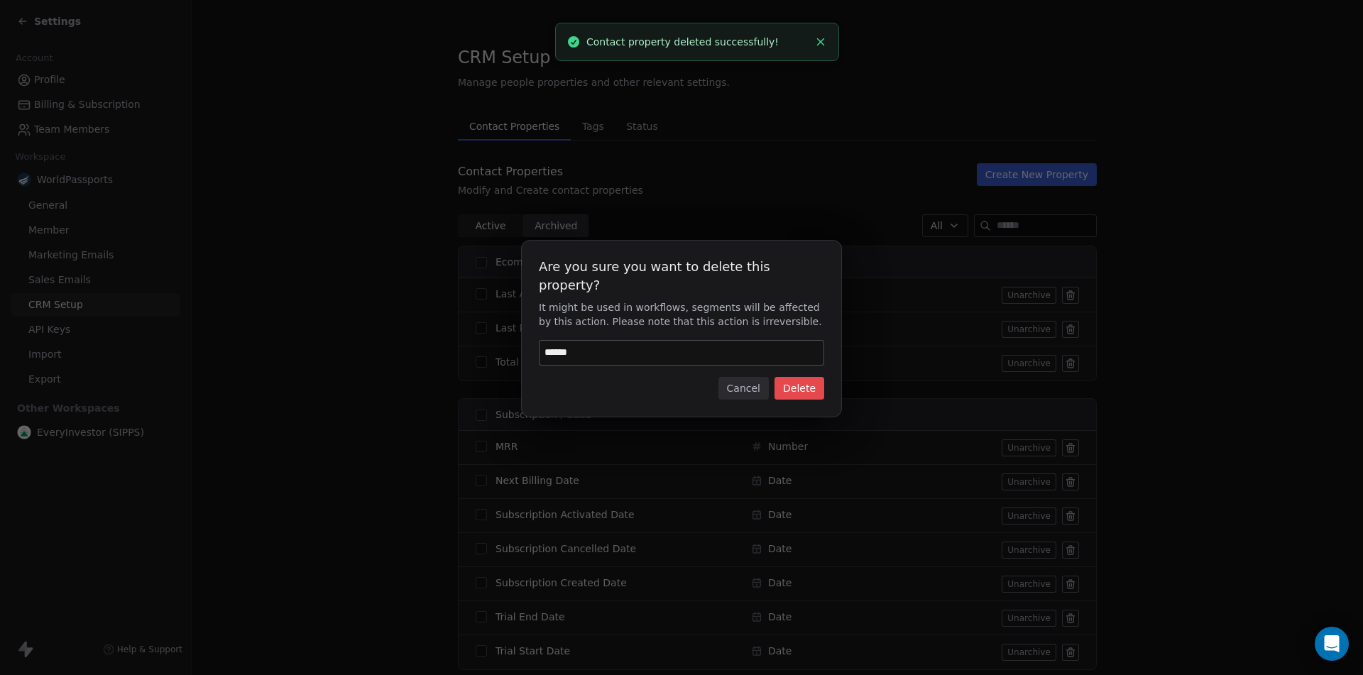
type input "******"
click at [804, 380] on button "Delete" at bounding box center [799, 388] width 50 height 23
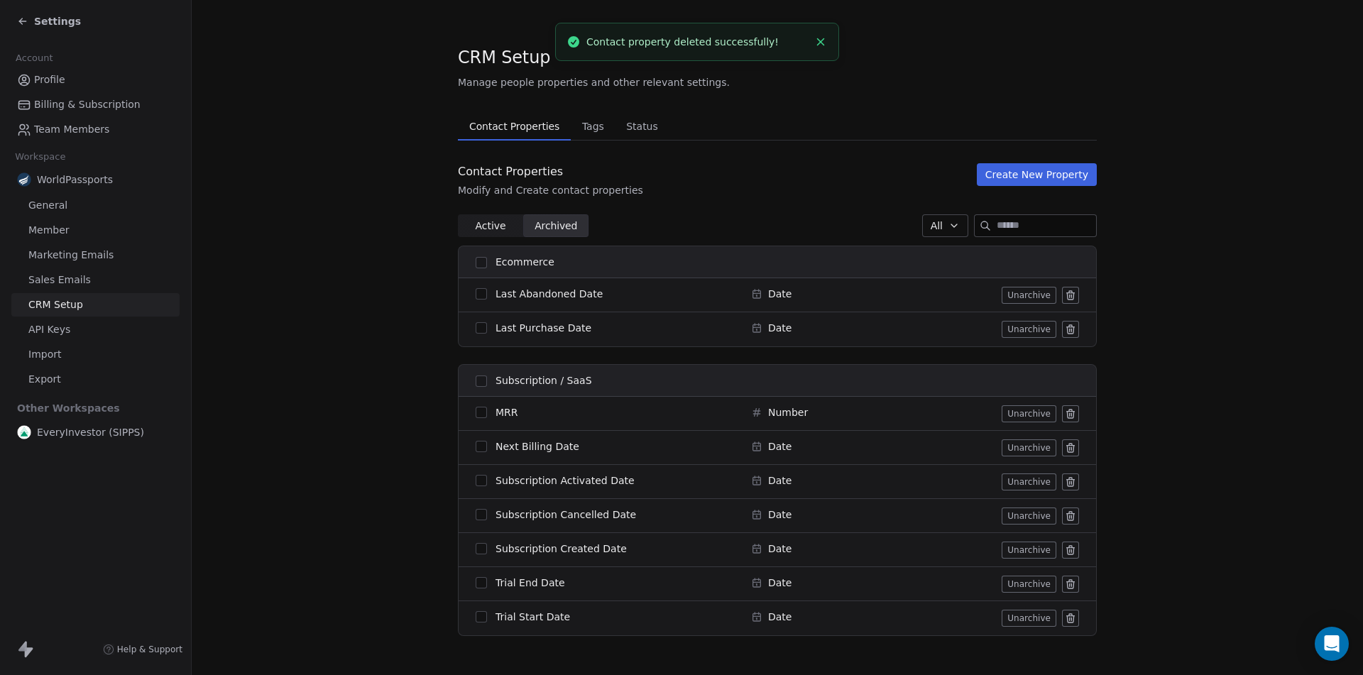
click at [1067, 324] on icon at bounding box center [1070, 329] width 11 height 11
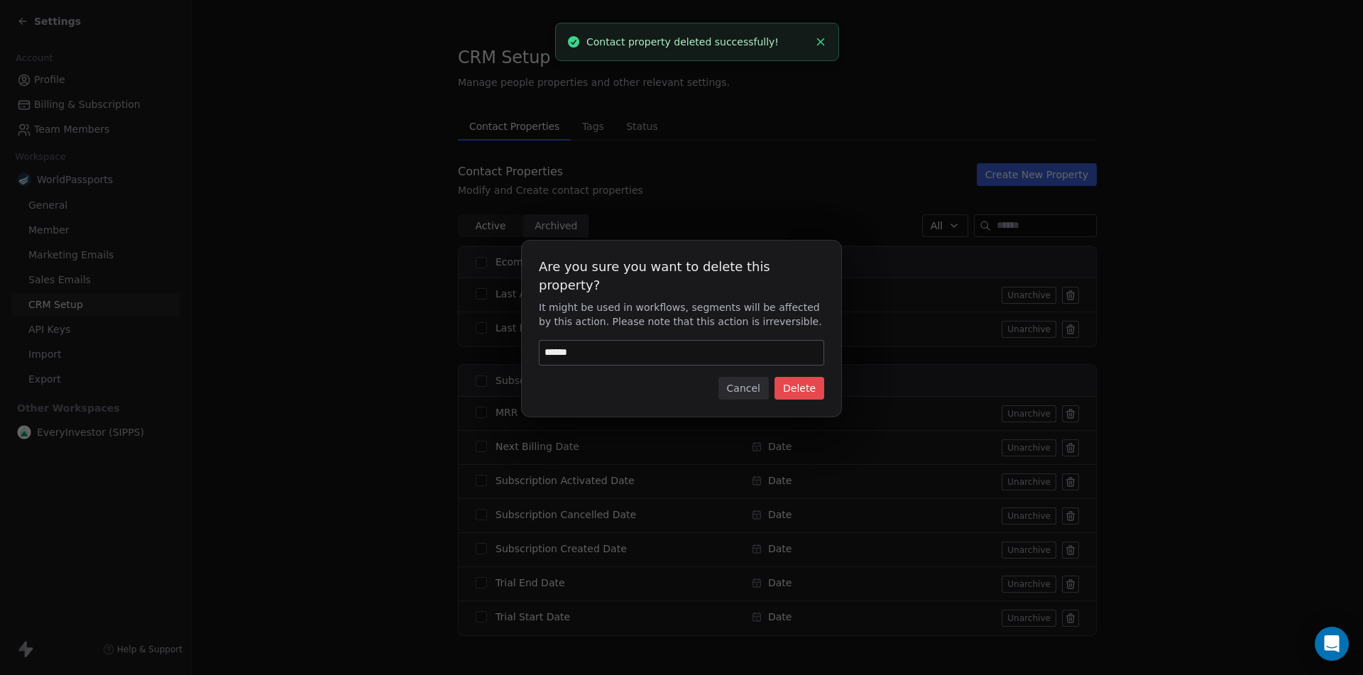
type input "******"
click at [802, 377] on button "Delete" at bounding box center [799, 388] width 50 height 23
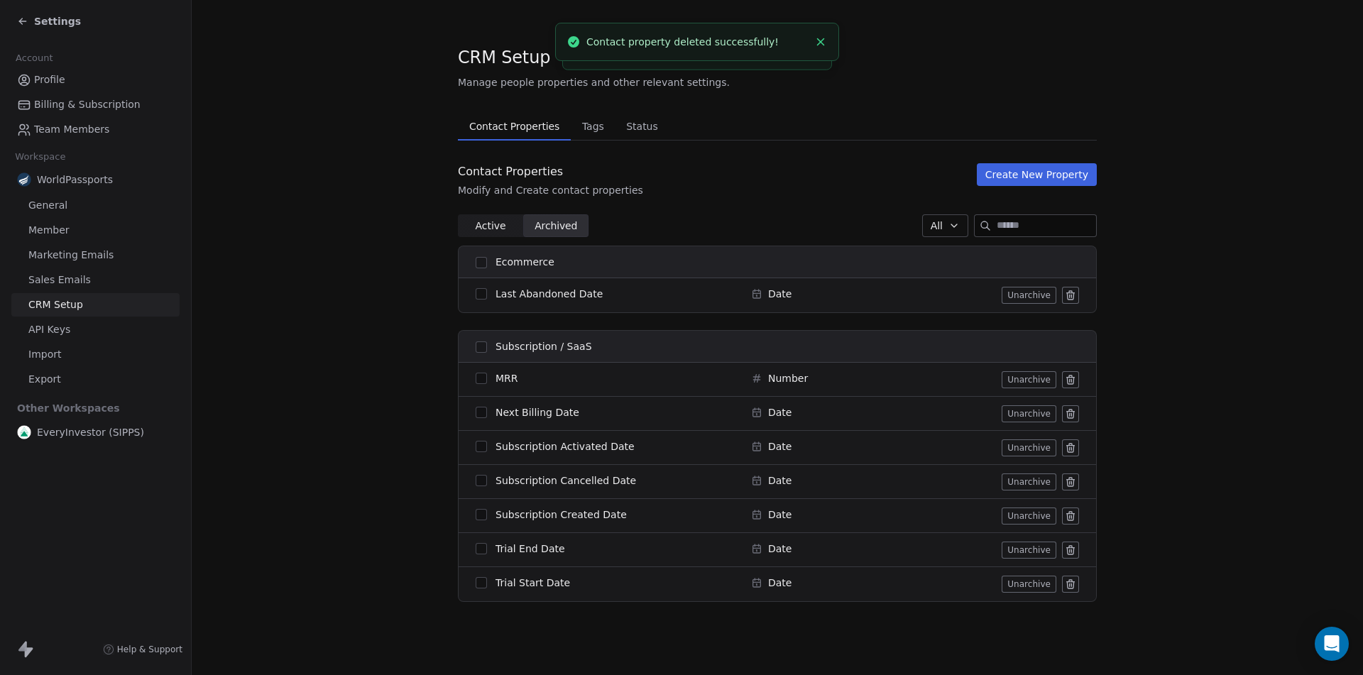
click at [1072, 292] on icon at bounding box center [1070, 292] width 3 height 2
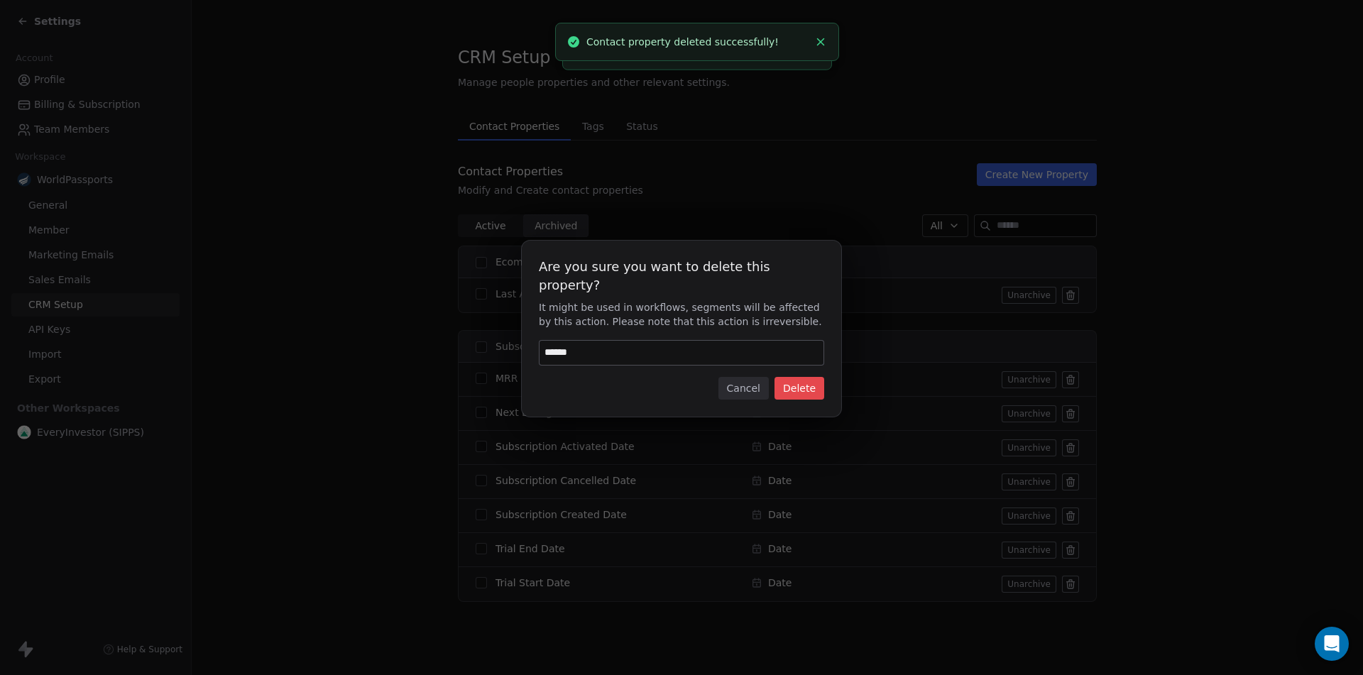
type input "******"
click at [801, 377] on button "Delete" at bounding box center [799, 388] width 50 height 23
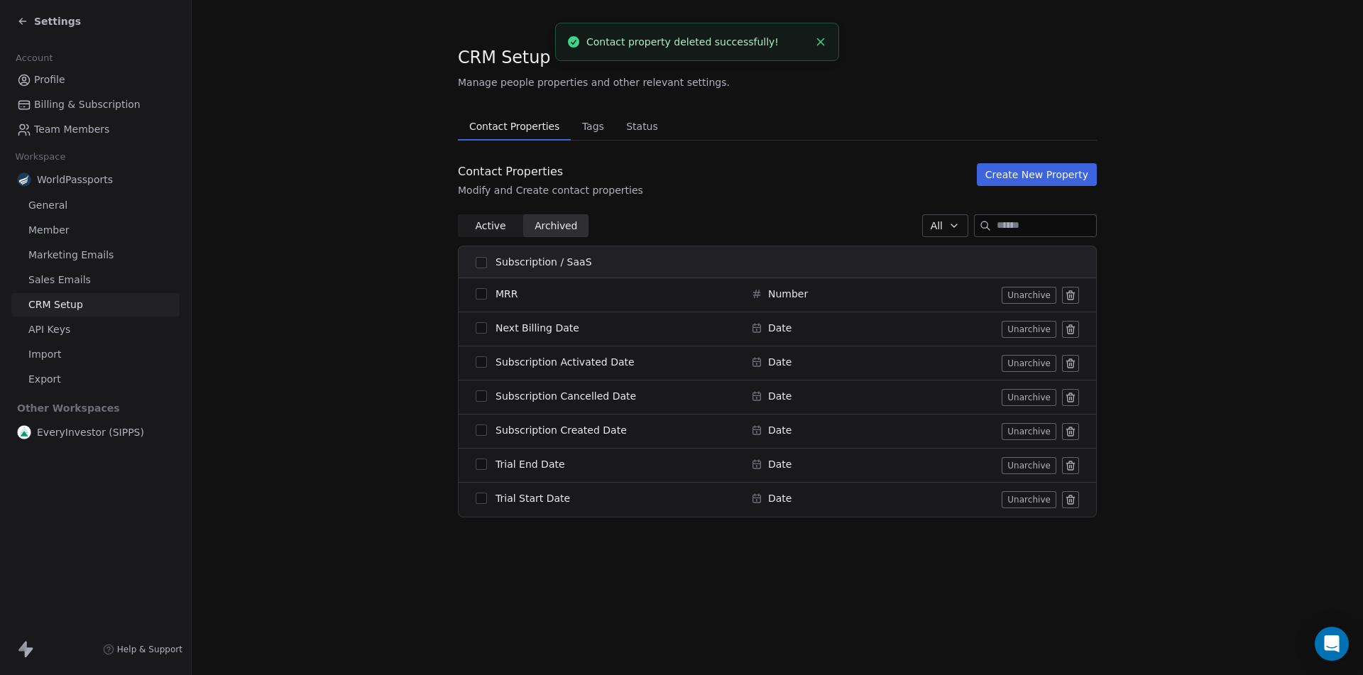
click at [1071, 501] on icon at bounding box center [1071, 500] width 0 height 3
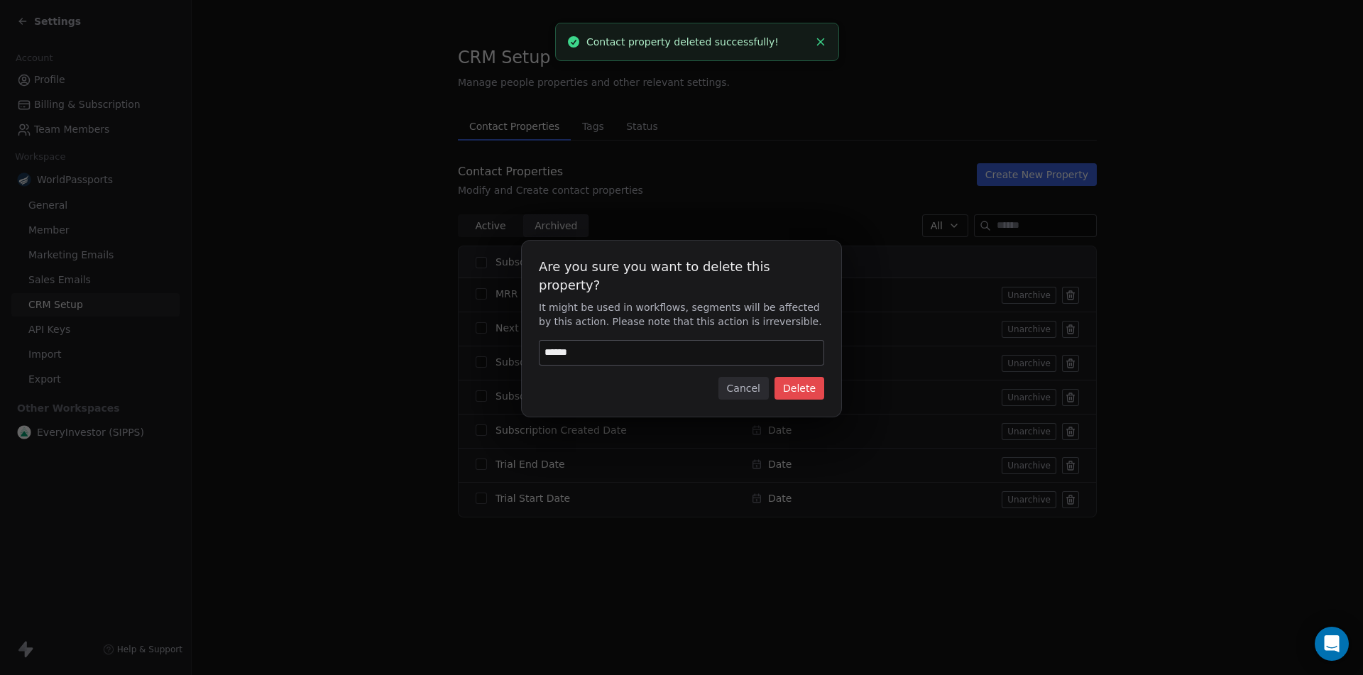
type input "******"
click at [804, 377] on button "Delete" at bounding box center [799, 388] width 50 height 23
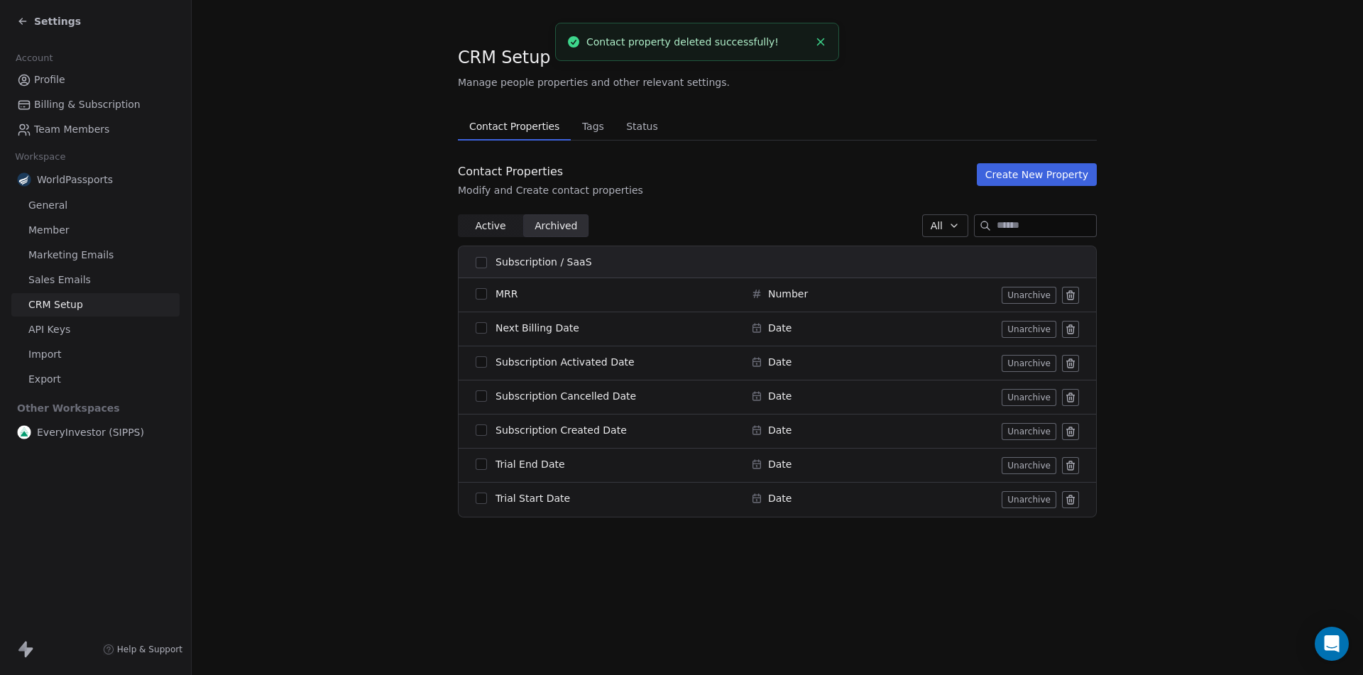
click at [1073, 466] on icon at bounding box center [1070, 465] width 11 height 11
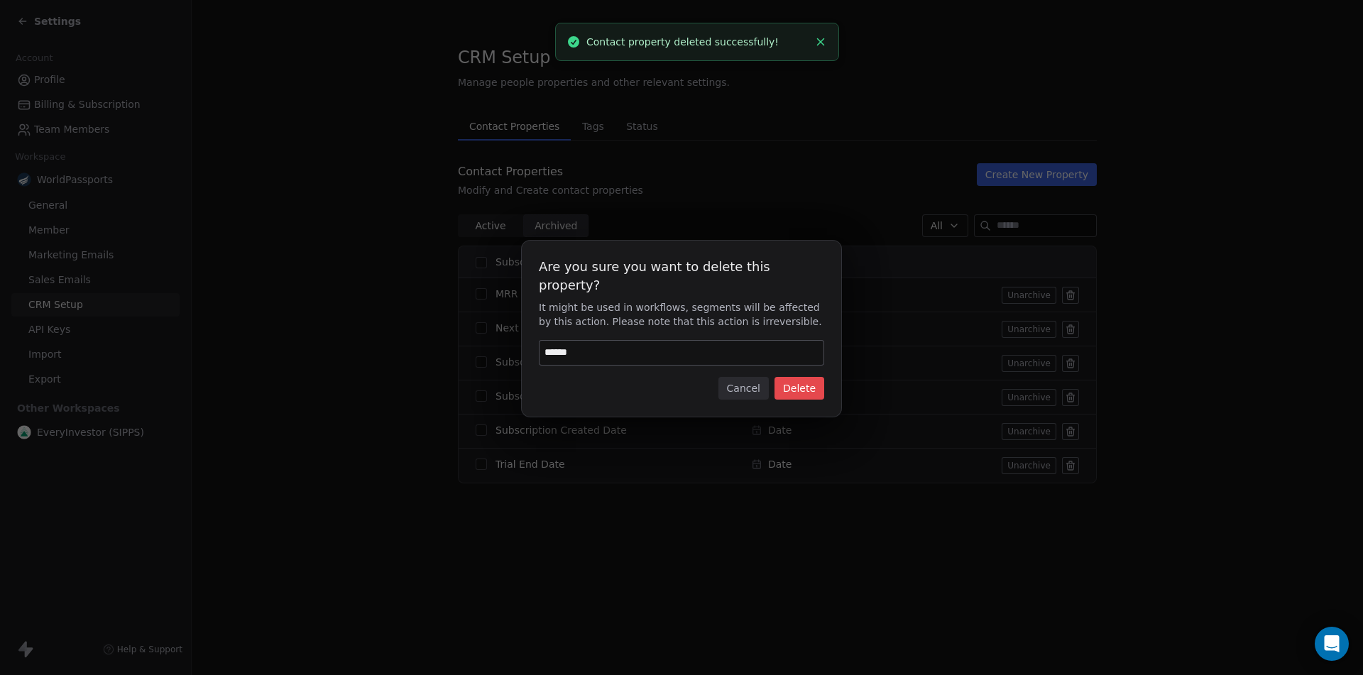
type input "******"
click at [804, 377] on button "Delete" at bounding box center [799, 388] width 50 height 23
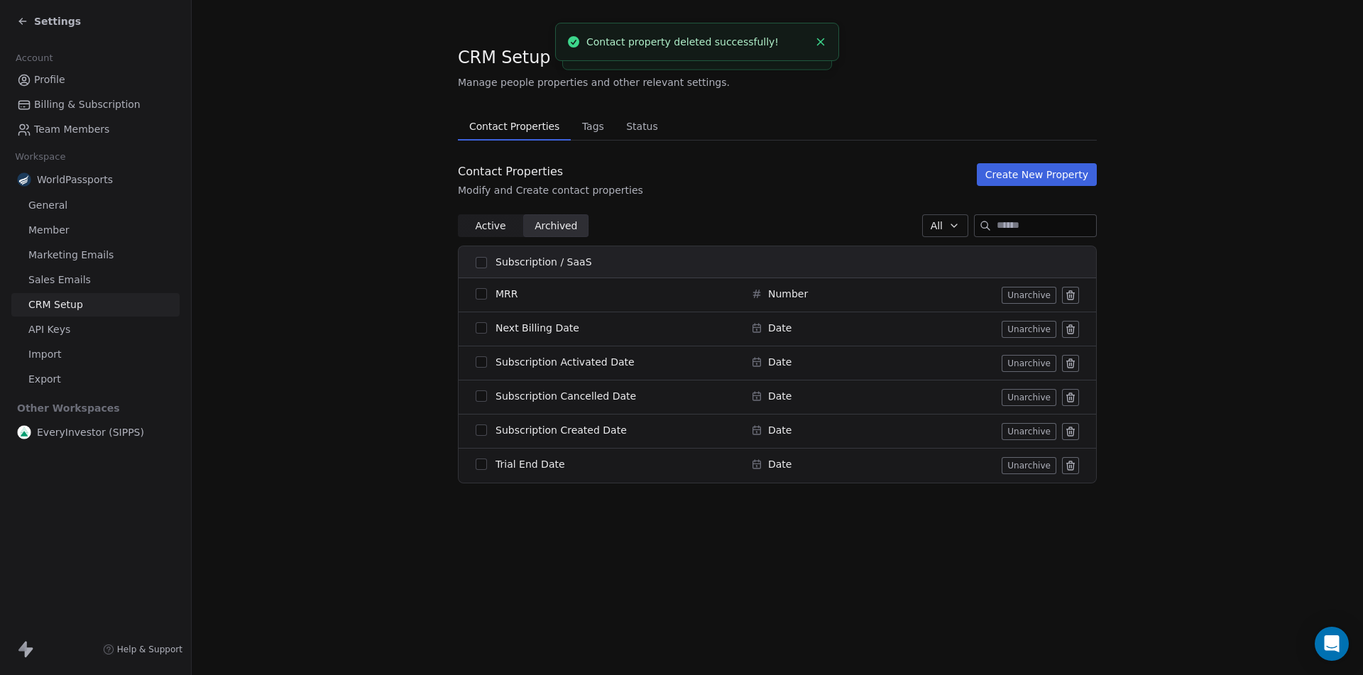
click at [1070, 429] on icon at bounding box center [1071, 429] width 8 height 0
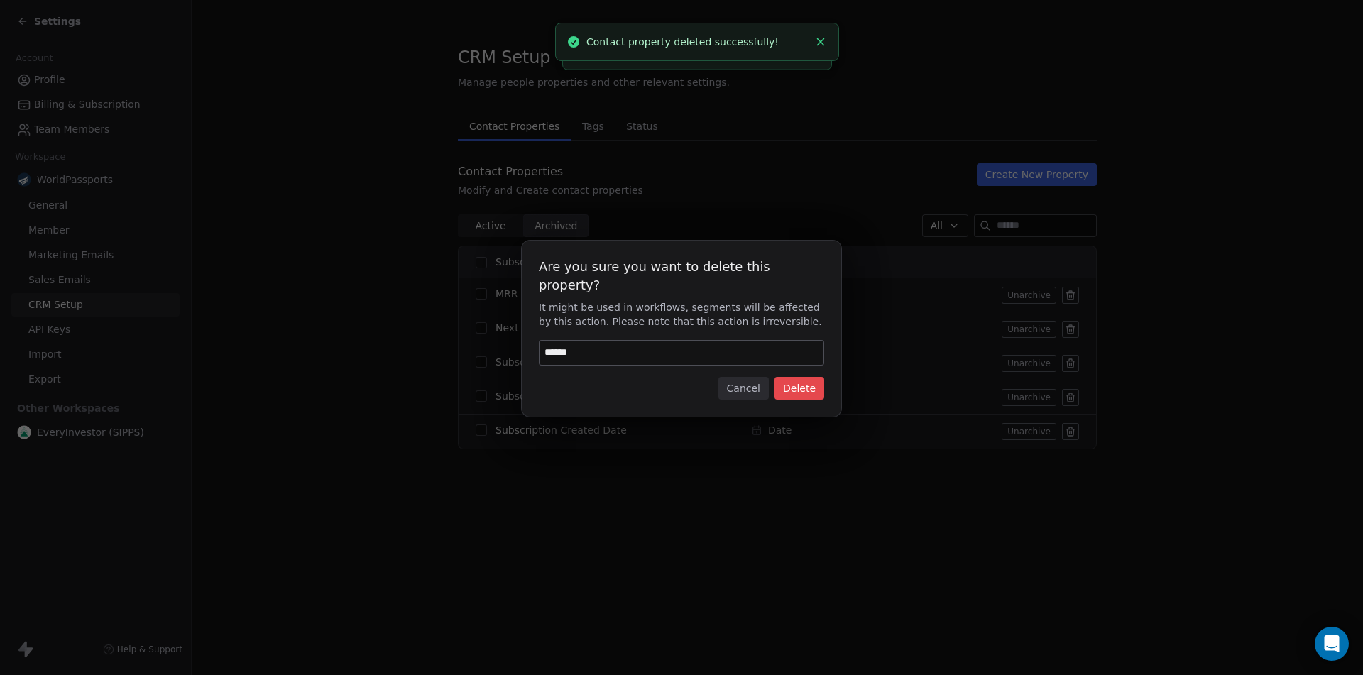
type input "******"
click at [805, 380] on button "Delete" at bounding box center [799, 388] width 50 height 23
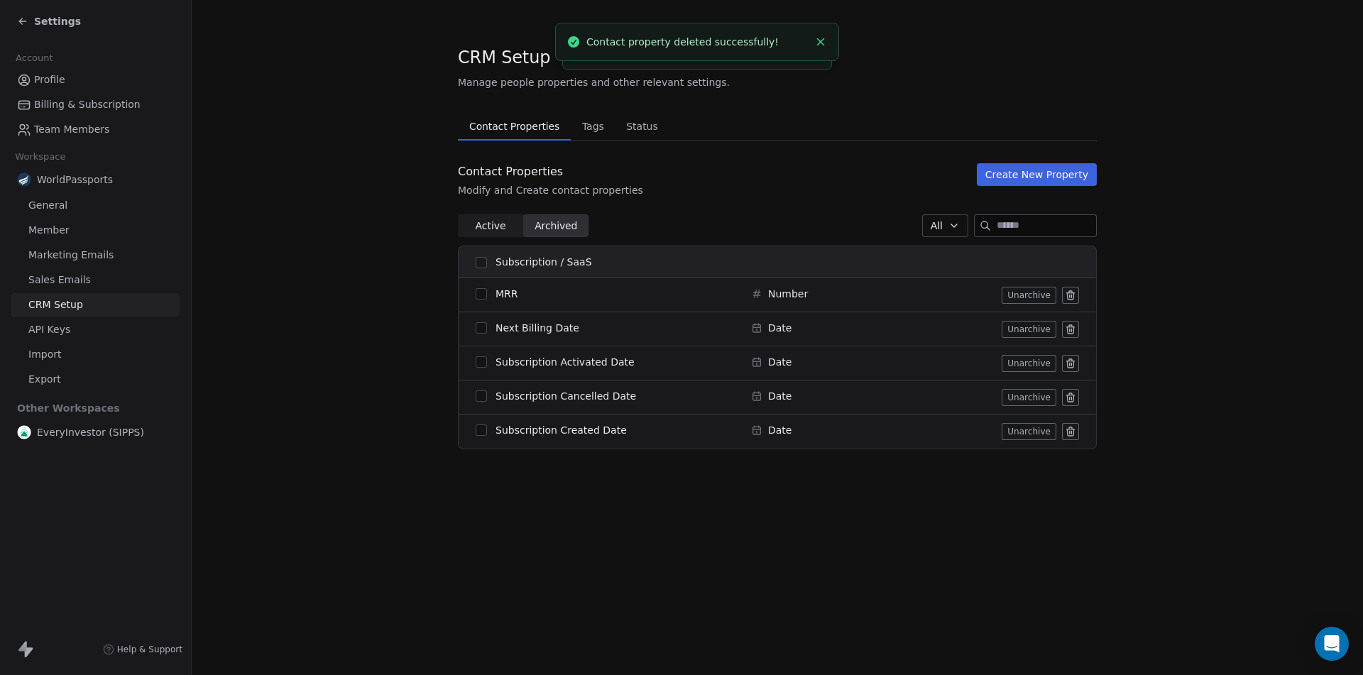
click at [1073, 293] on icon at bounding box center [1070, 296] width 6 height 6
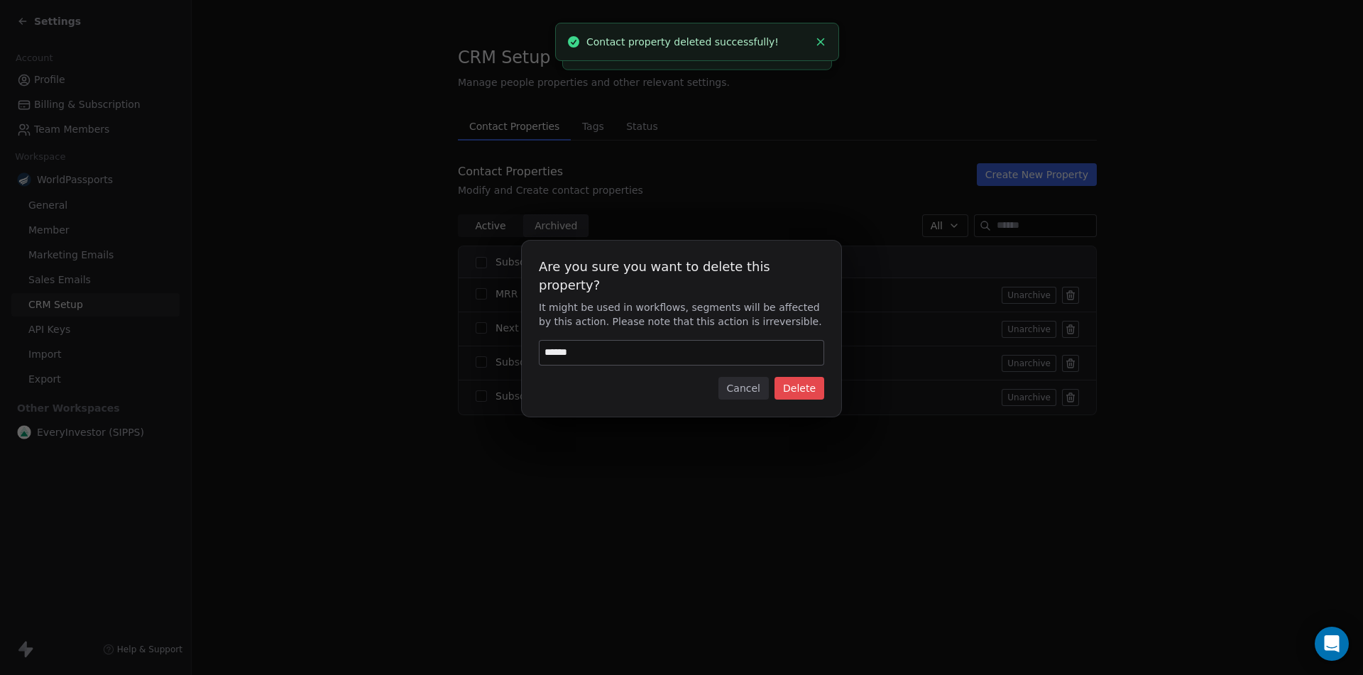
type input "******"
click at [807, 381] on button "Delete" at bounding box center [799, 388] width 50 height 23
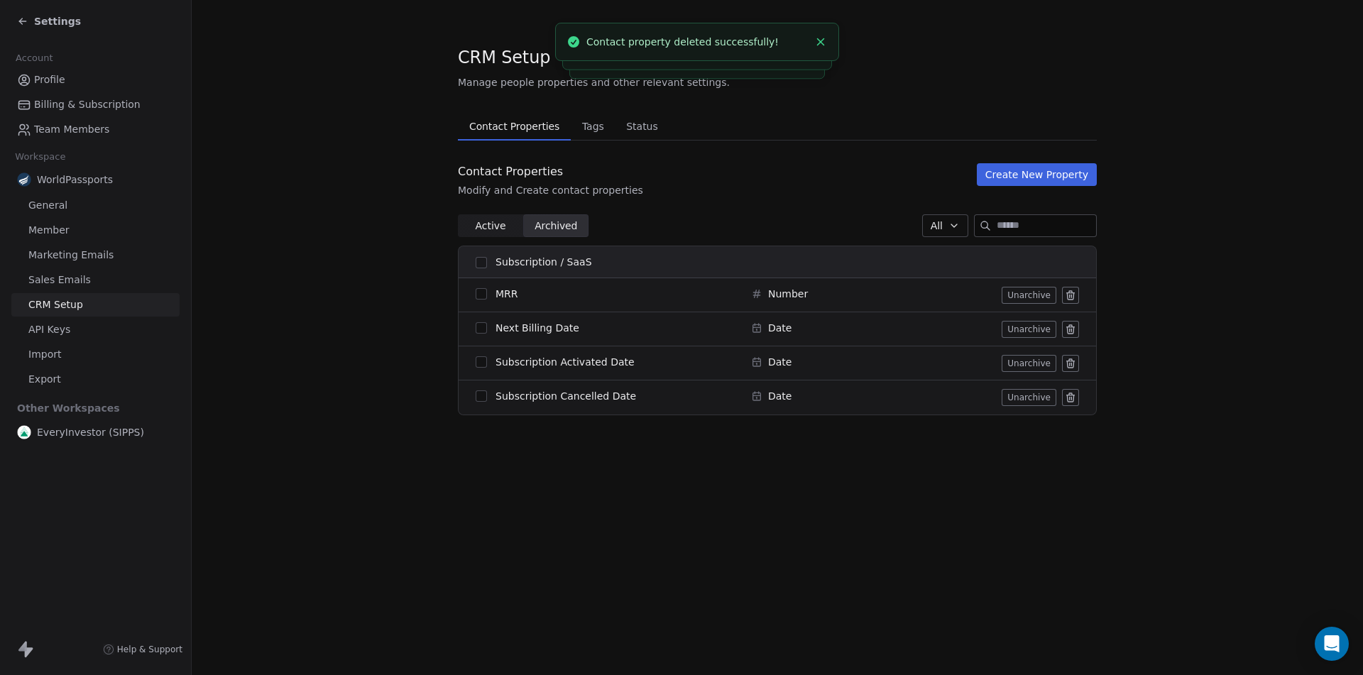
click at [1075, 331] on icon at bounding box center [1070, 329] width 11 height 11
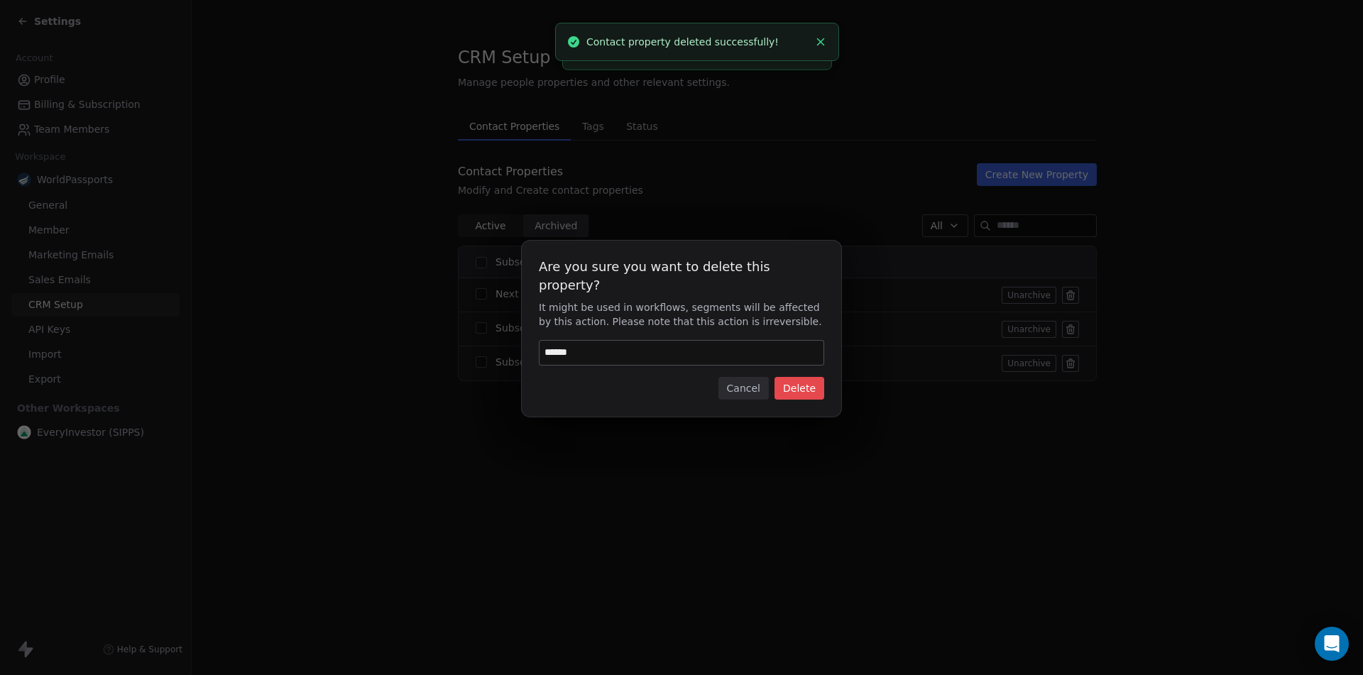
type input "******"
click at [814, 377] on button "Delete" at bounding box center [799, 388] width 50 height 23
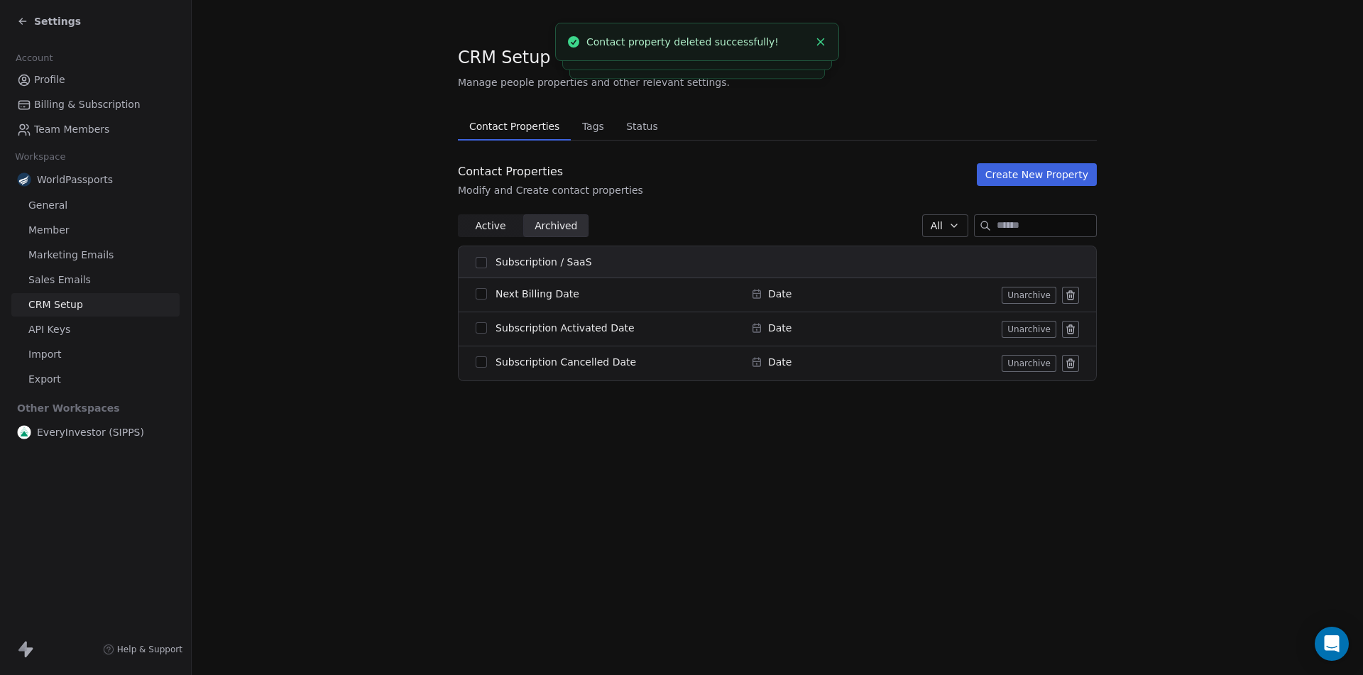
click at [1075, 330] on icon at bounding box center [1070, 329] width 11 height 11
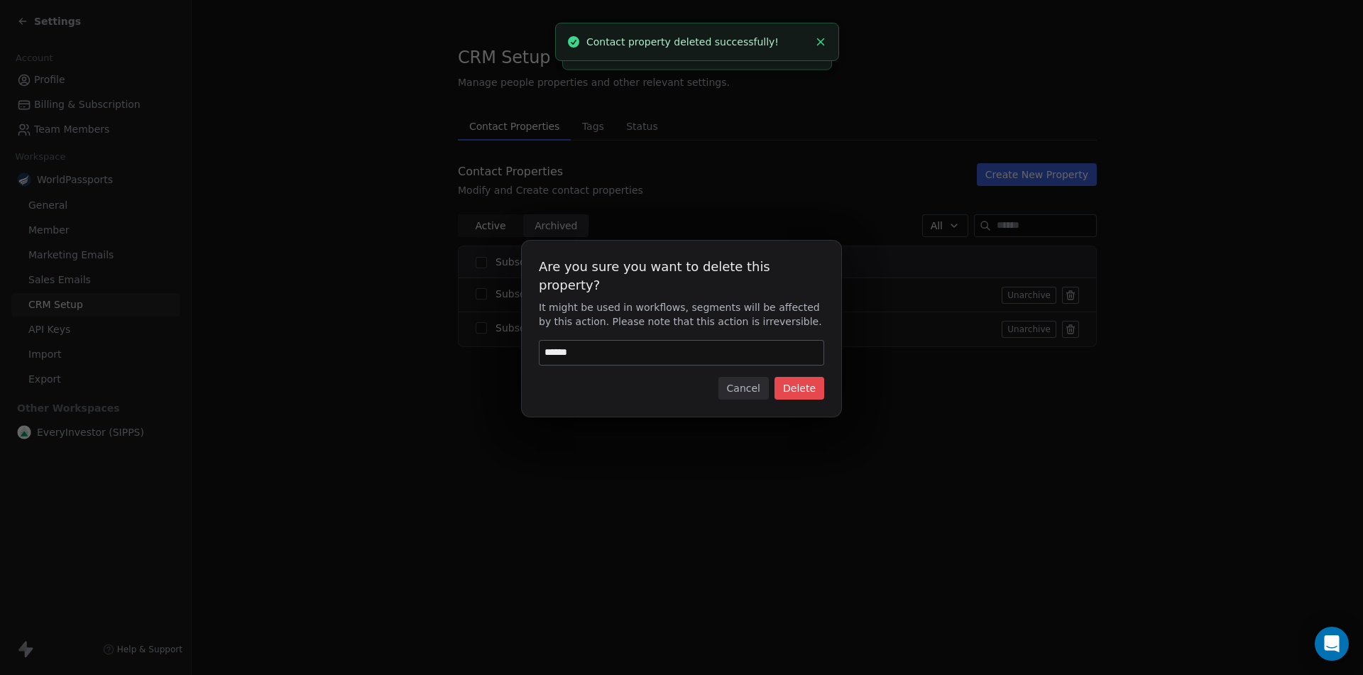
type input "******"
drag, startPoint x: 797, startPoint y: 379, endPoint x: 1007, endPoint y: 375, distance: 209.4
click at [797, 380] on button "Delete" at bounding box center [799, 388] width 50 height 23
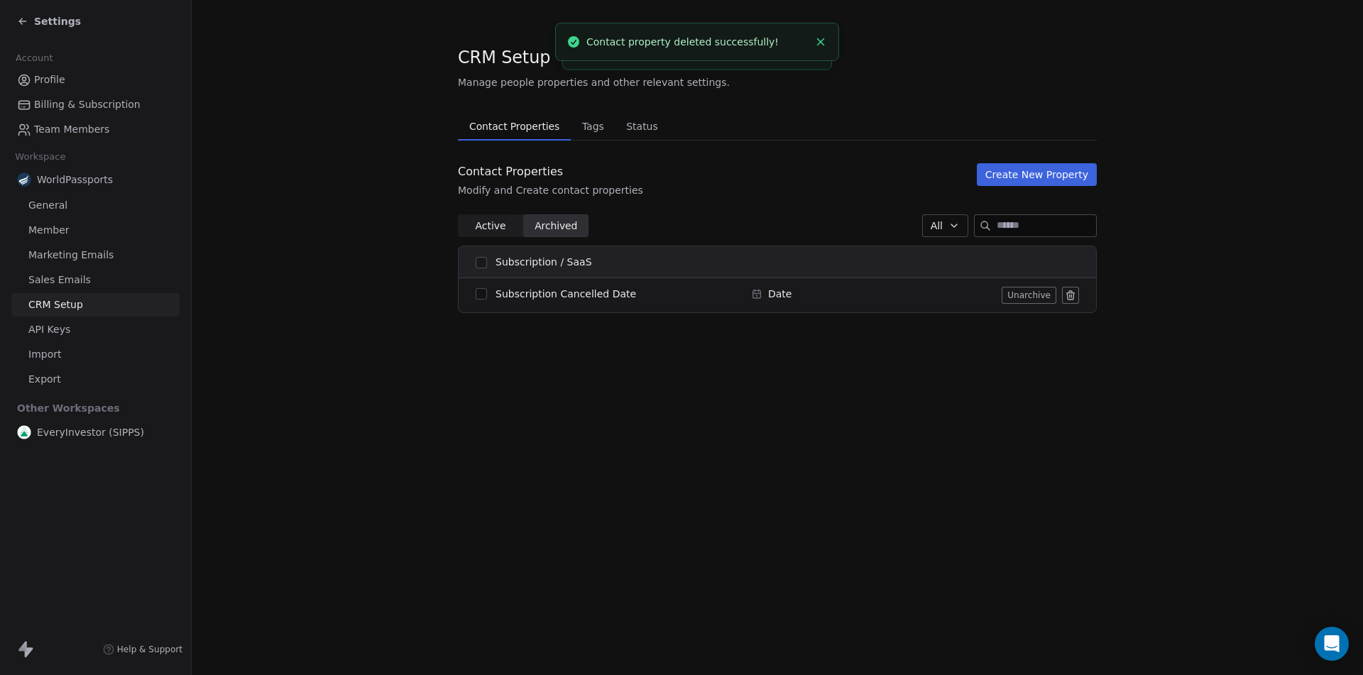
click at [1076, 296] on button at bounding box center [1070, 295] width 17 height 17
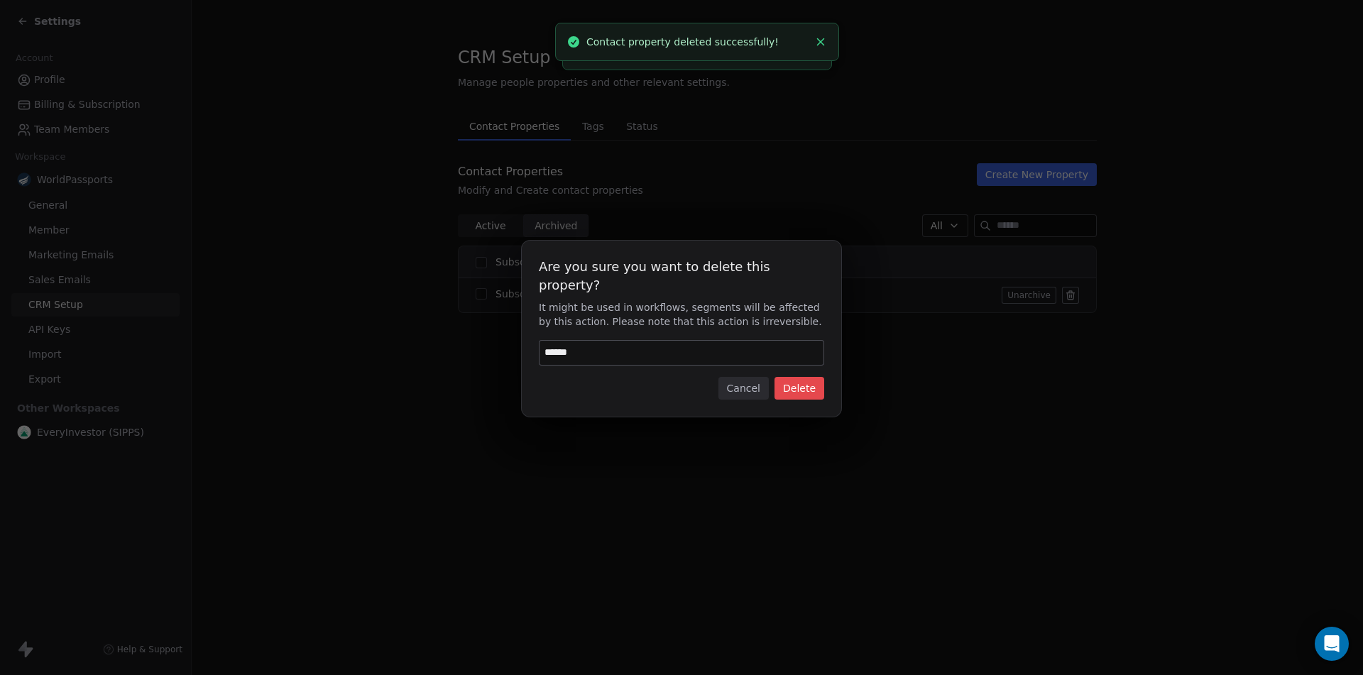
type input "******"
click at [808, 386] on button "Delete" at bounding box center [799, 388] width 50 height 23
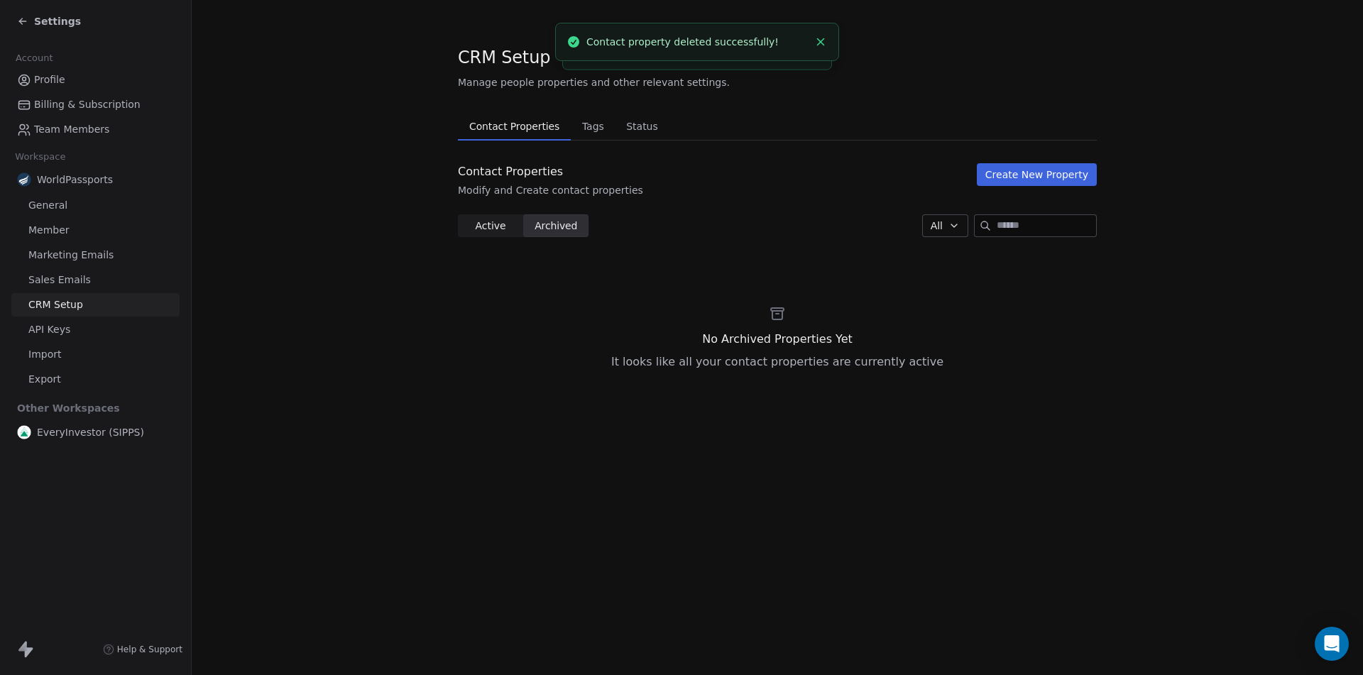
click at [593, 129] on span "Tags" at bounding box center [592, 126] width 33 height 20
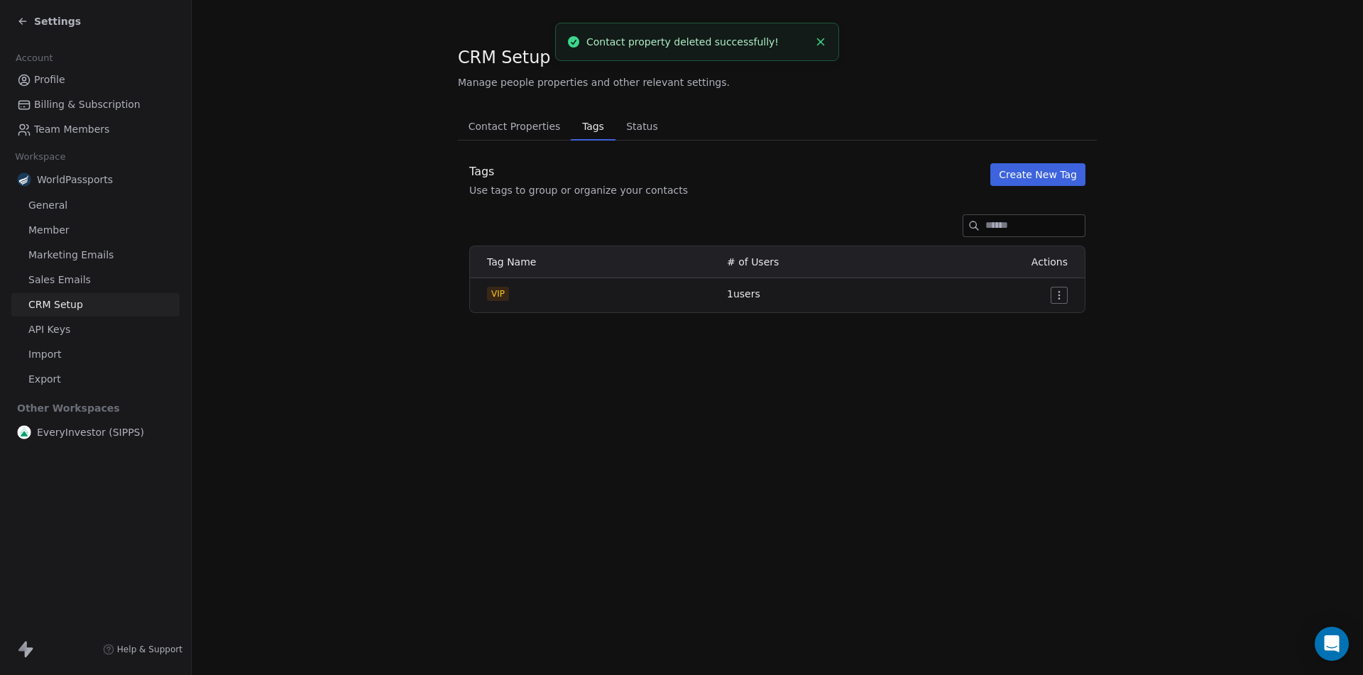
click at [501, 120] on span "Contact Properties" at bounding box center [515, 126] width 104 height 20
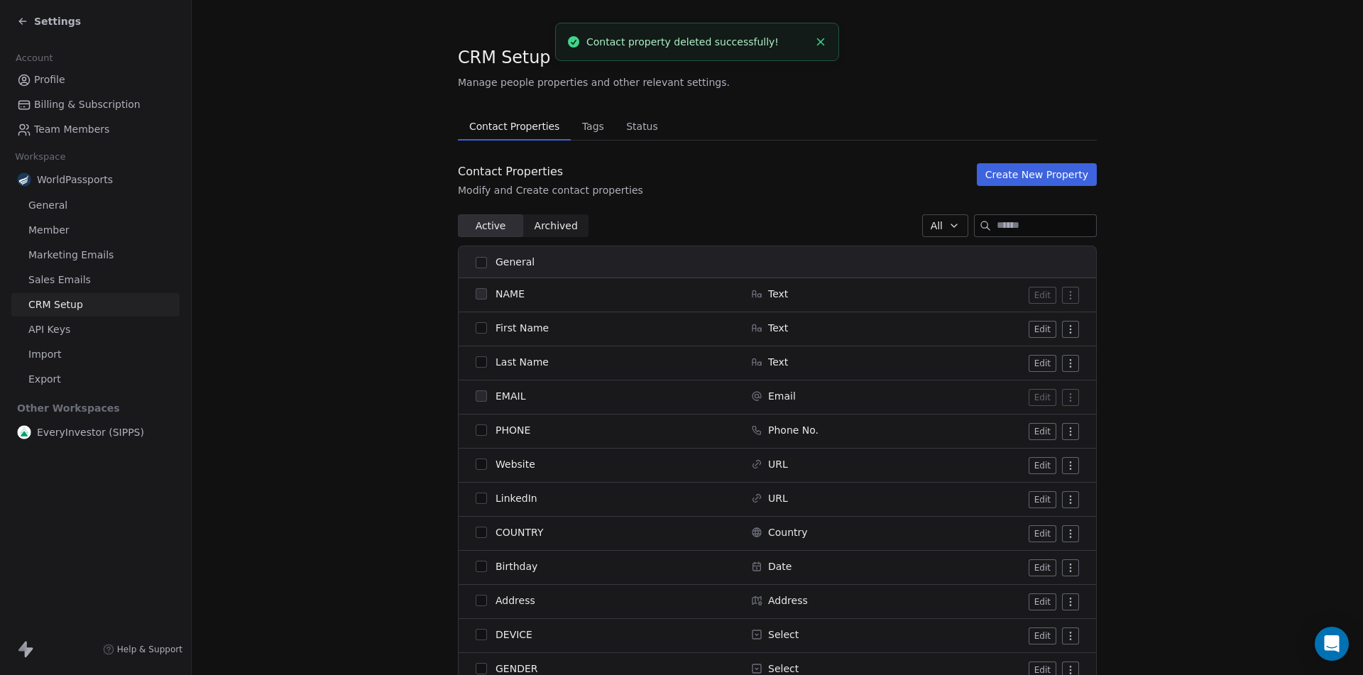
click at [483, 226] on span "Active" at bounding box center [490, 226] width 31 height 15
drag, startPoint x: 42, startPoint y: 17, endPoint x: 58, endPoint y: 23, distance: 17.3
click at [43, 17] on span "Settings" at bounding box center [57, 21] width 47 height 14
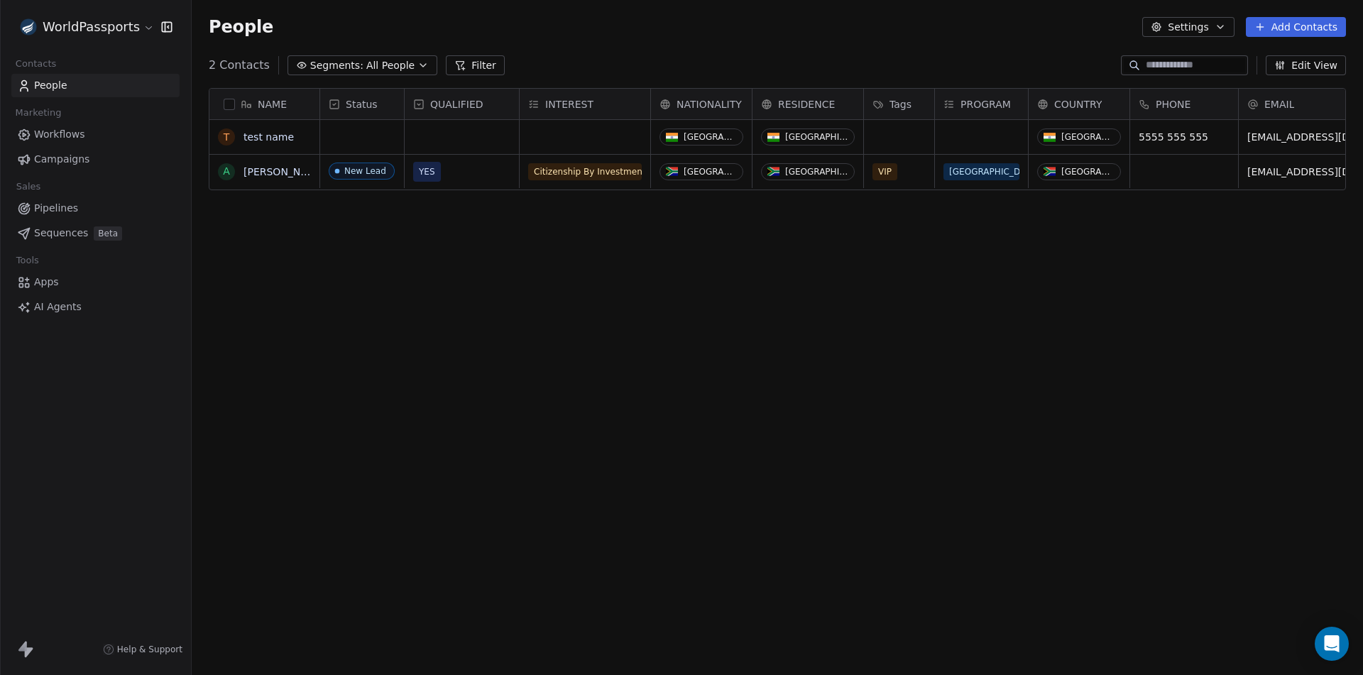
scroll to position [583, 1161]
click at [261, 141] on link "test name" at bounding box center [268, 136] width 50 height 11
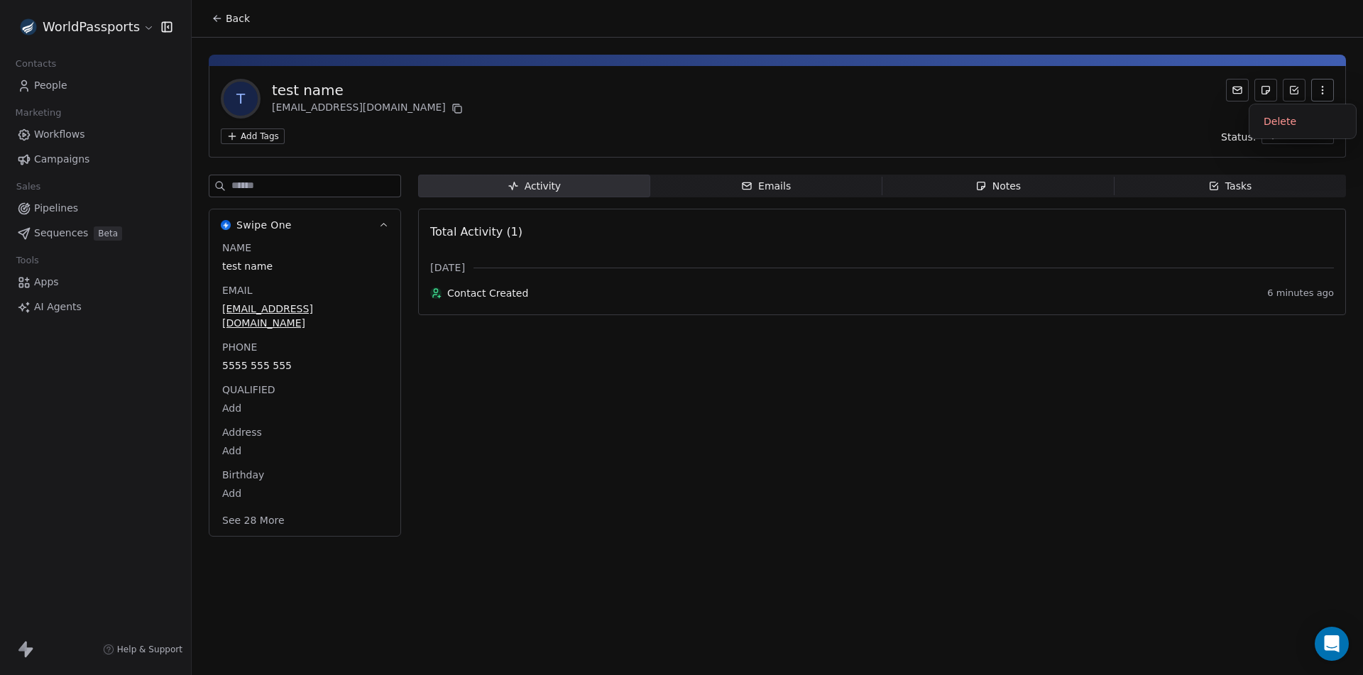
click at [1320, 80] on button "button" at bounding box center [1322, 90] width 23 height 23
click at [1325, 87] on icon "button" at bounding box center [1322, 89] width 11 height 11
click at [341, 429] on body "WorldPassports Contacts People Marketing Workflows Campaigns Sales Pipelines Se…" at bounding box center [681, 337] width 1363 height 675
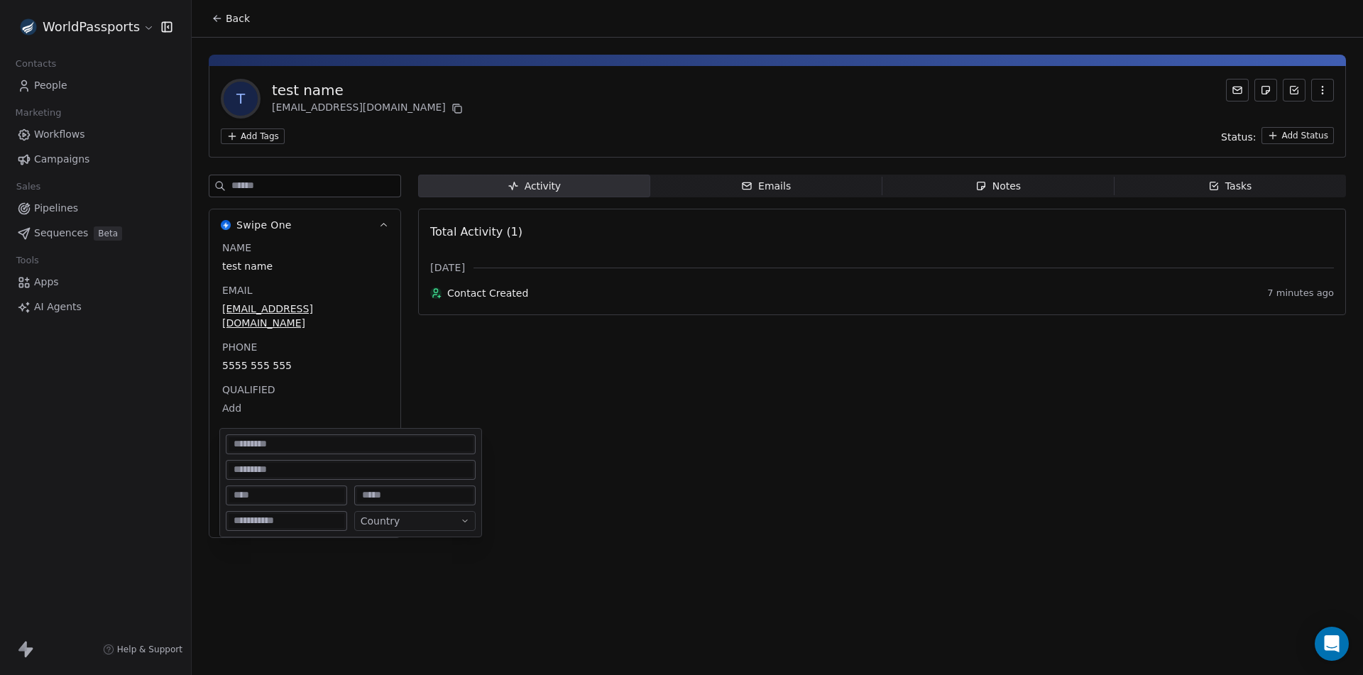
click at [340, 396] on html "WorldPassports Contacts People Marketing Workflows Campaigns Sales Pipelines Se…" at bounding box center [681, 337] width 1363 height 675
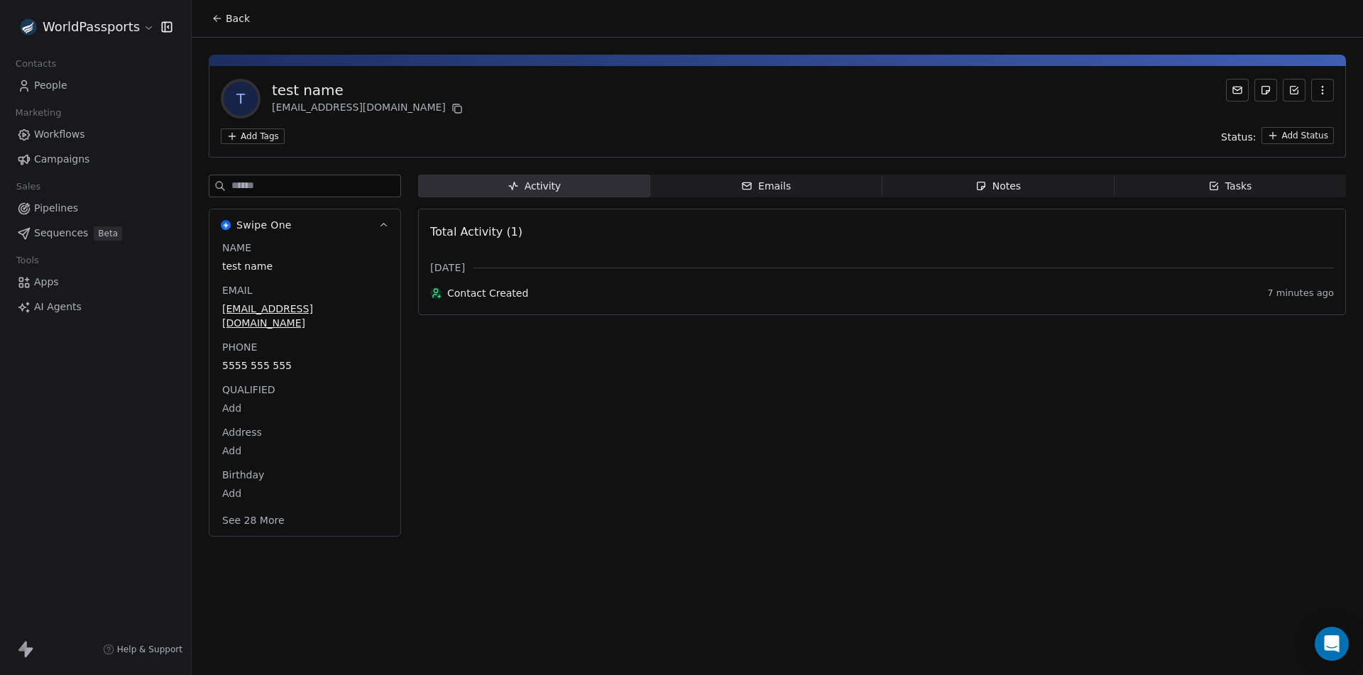
click at [46, 85] on span "People" at bounding box center [50, 85] width 33 height 15
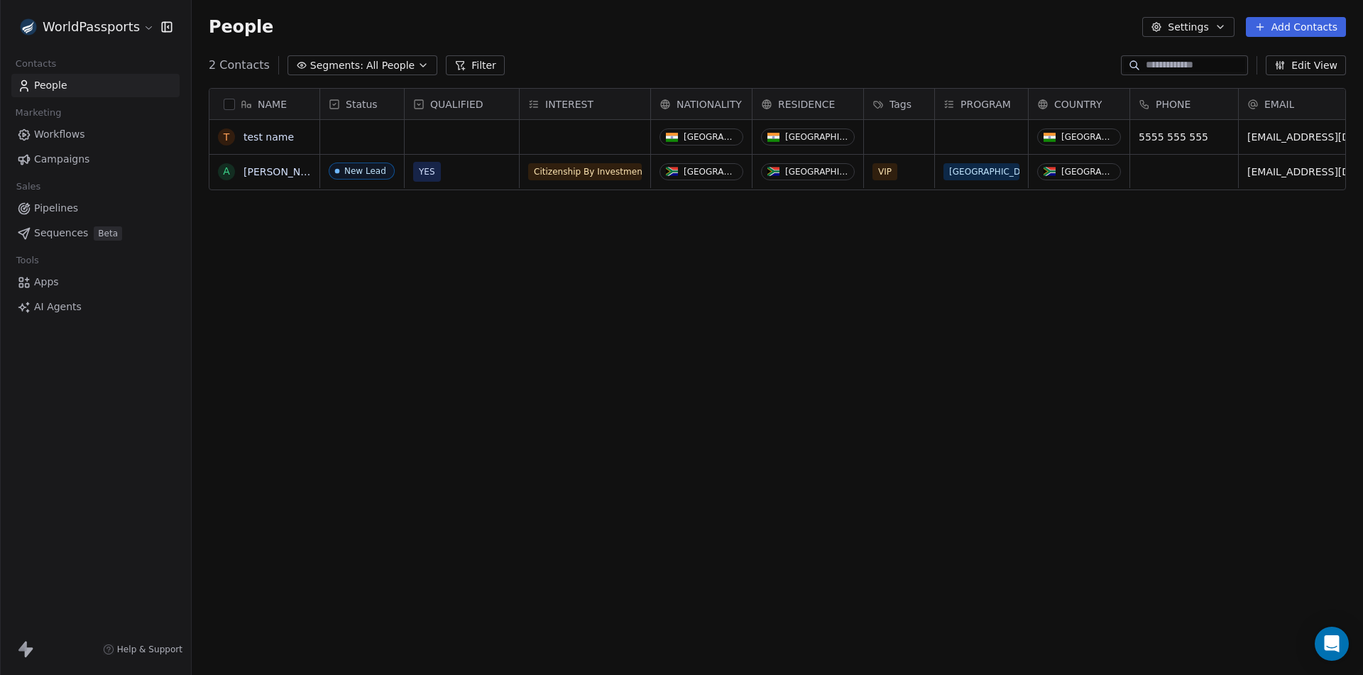
scroll to position [583, 1161]
click at [259, 136] on link "test name" at bounding box center [268, 136] width 50 height 11
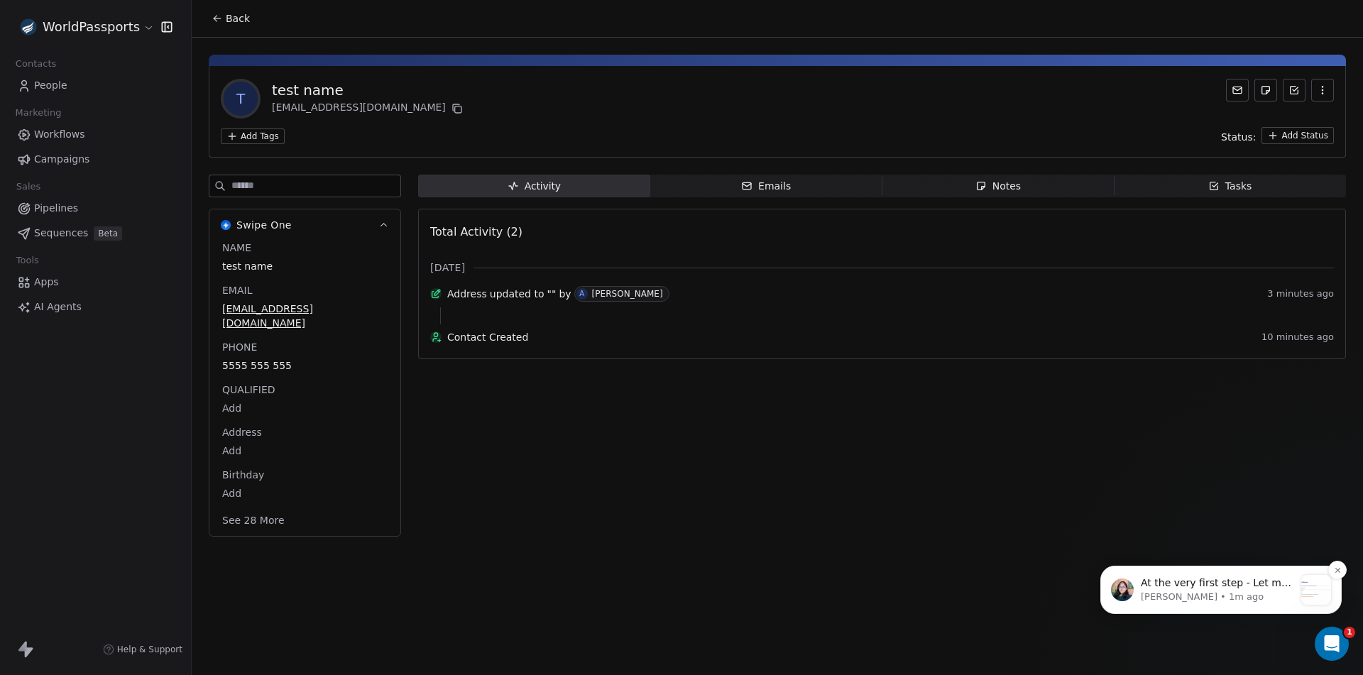
click at [1227, 571] on div "At the very first step - Let me know the Tags, I will configure them. Mrinal • …" at bounding box center [1220, 590] width 241 height 48
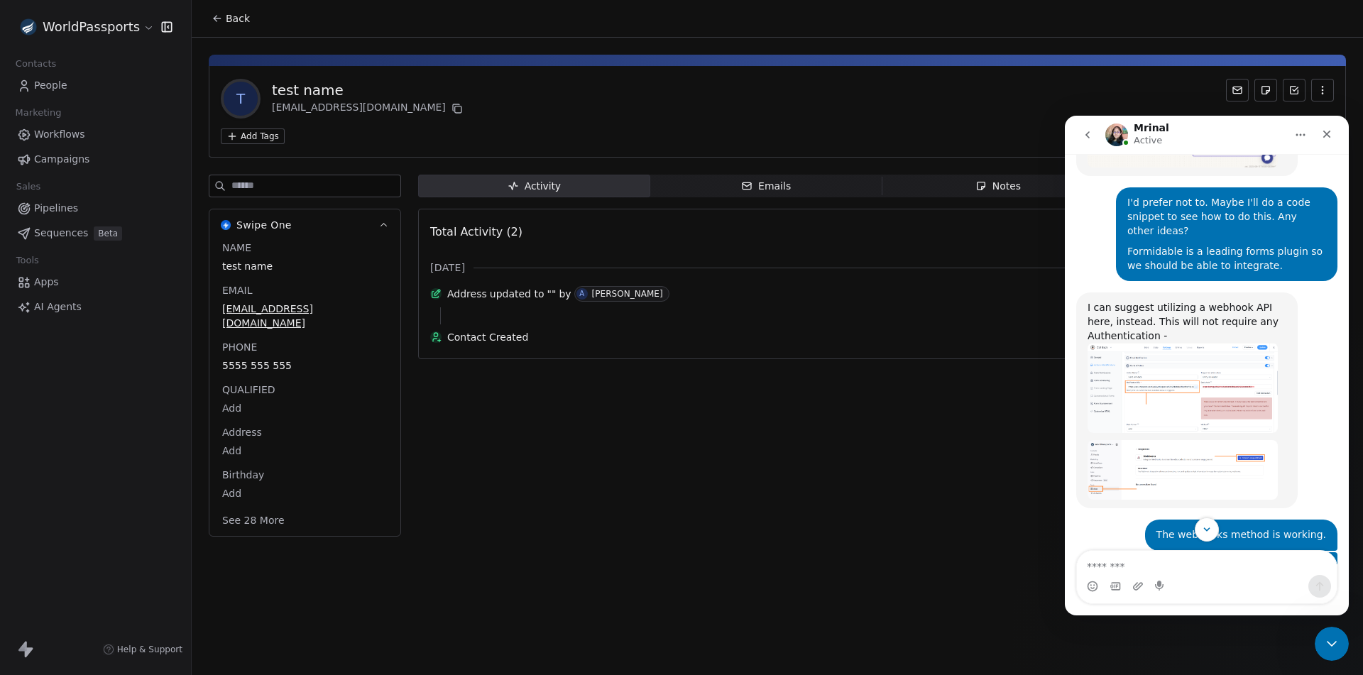
scroll to position [6599, 0]
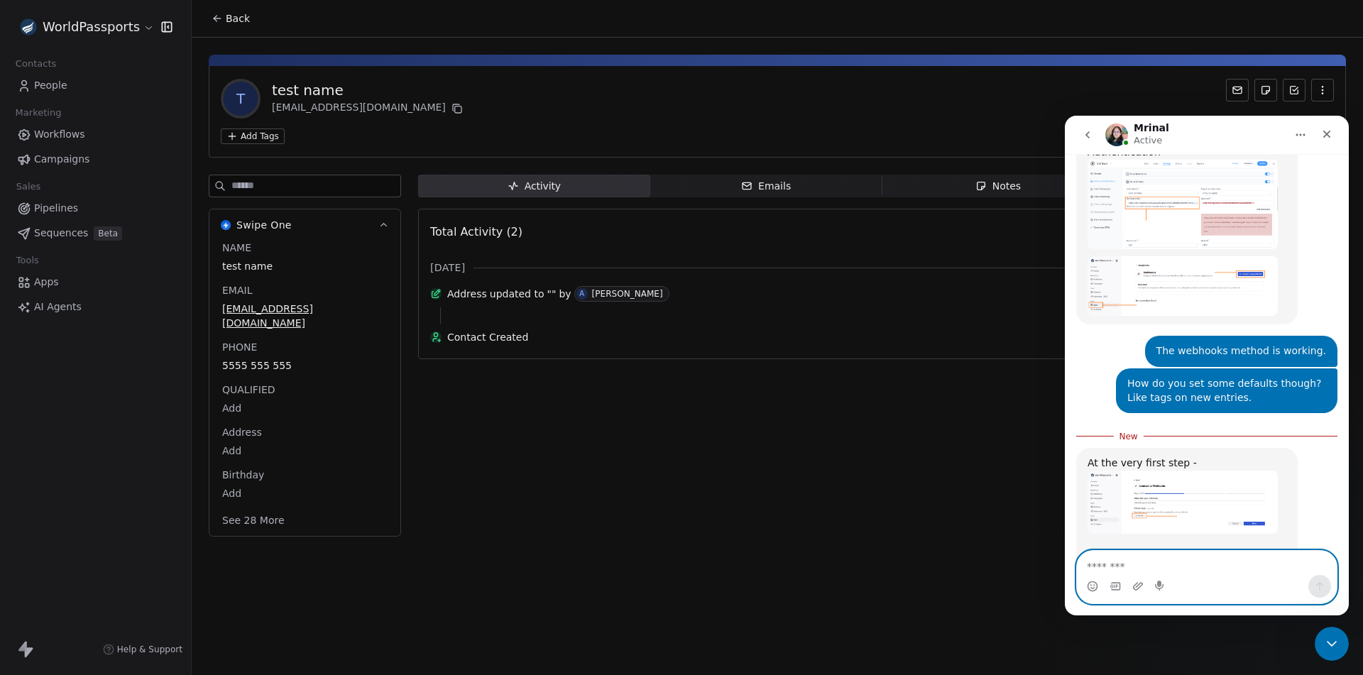
click at [1132, 556] on textarea "Message…" at bounding box center [1207, 563] width 260 height 24
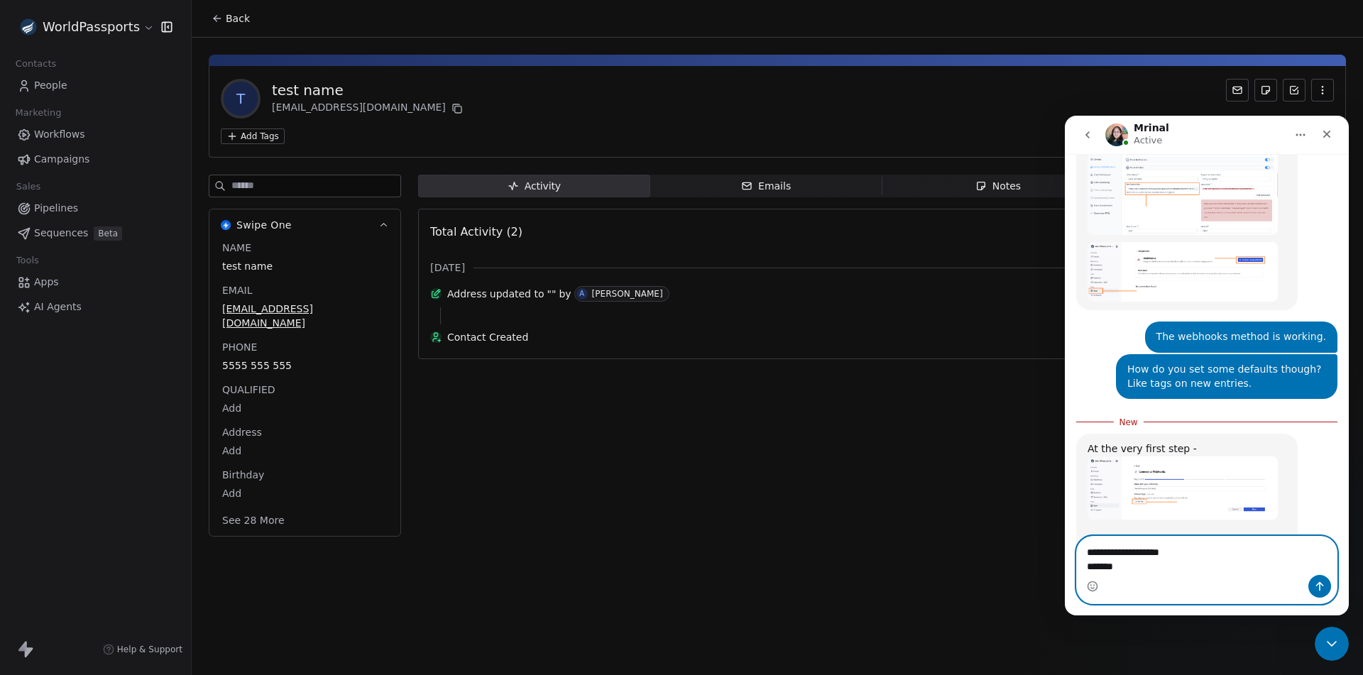
type textarea "**********"
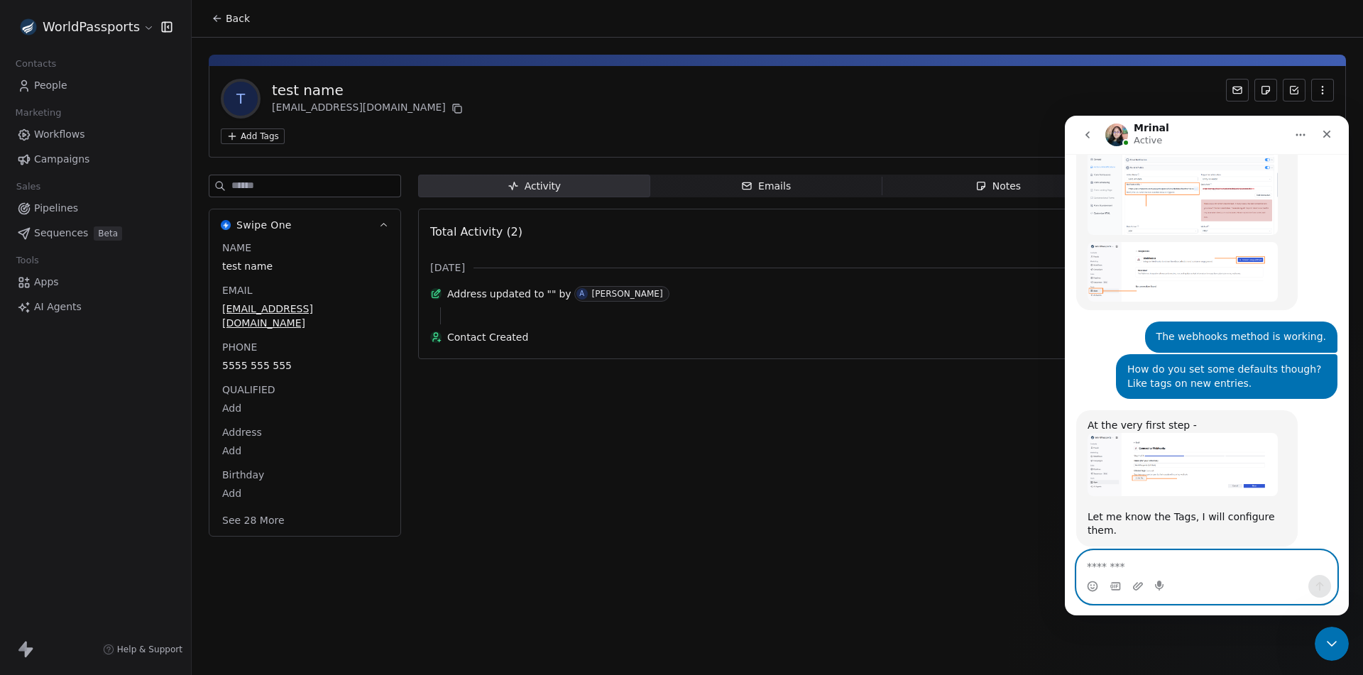
scroll to position [6632, 0]
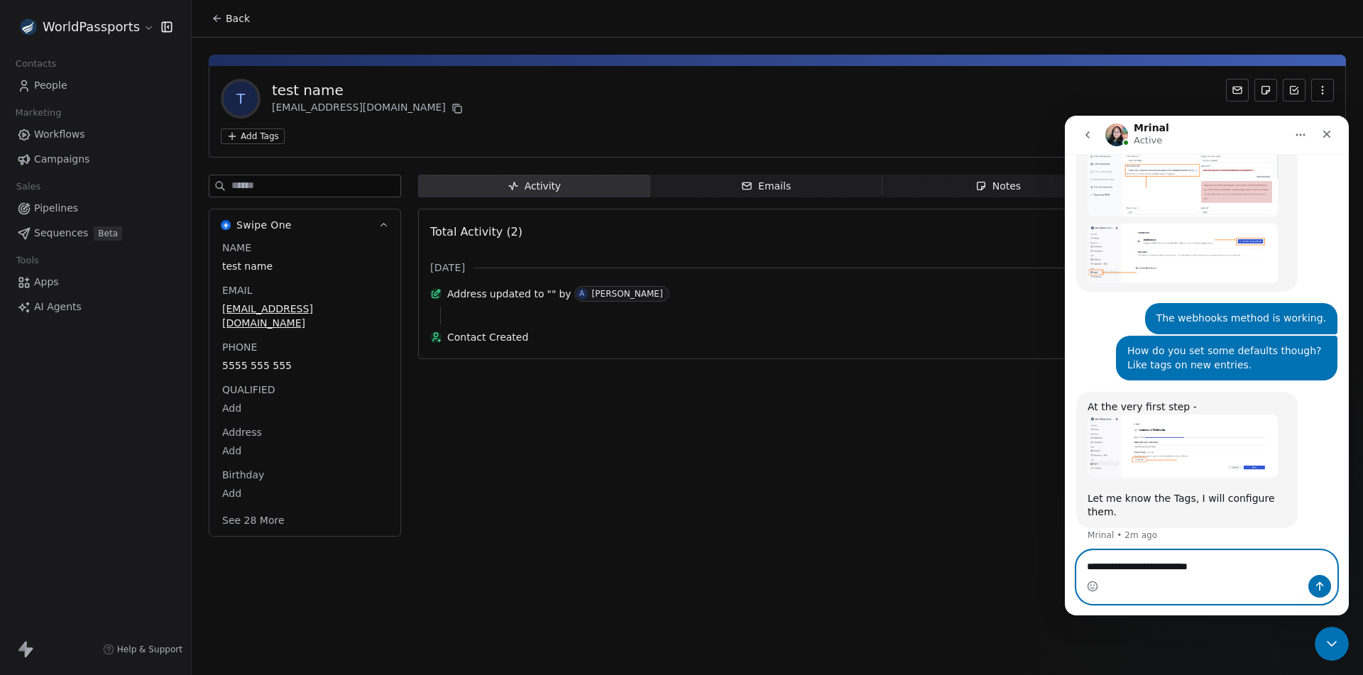
paste textarea "**********"
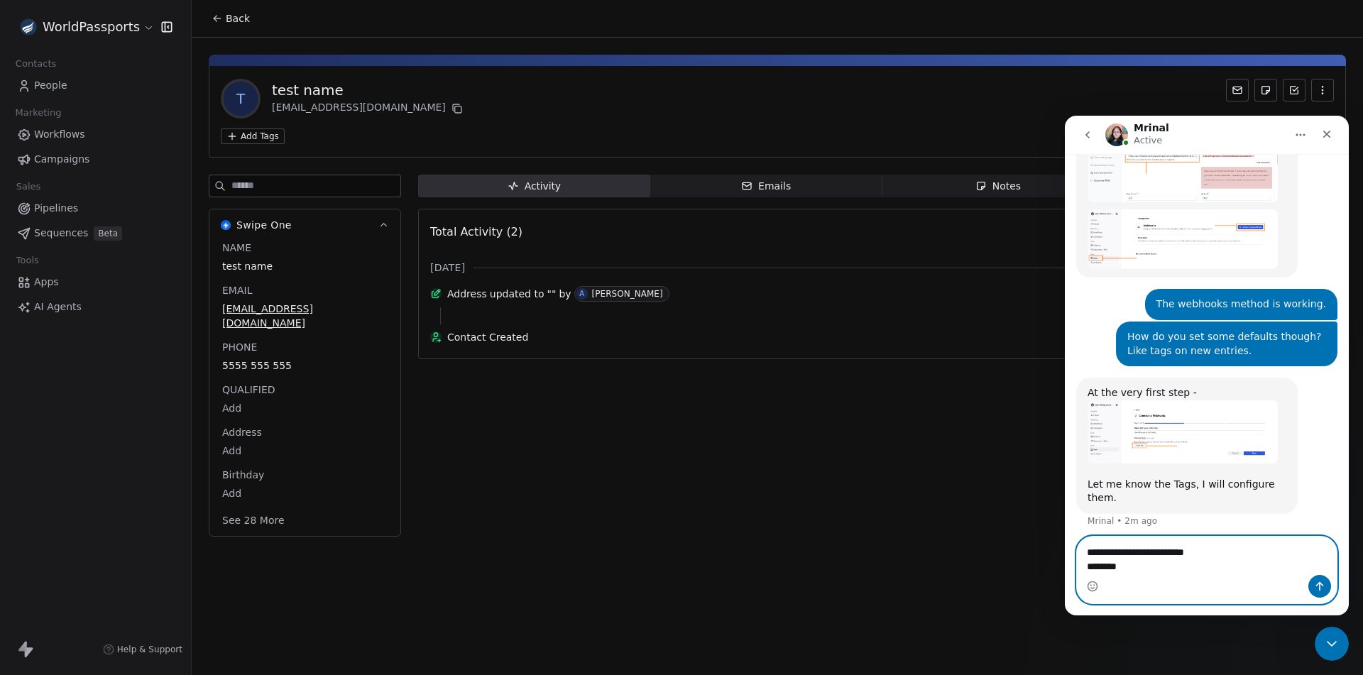
type textarea "**********"
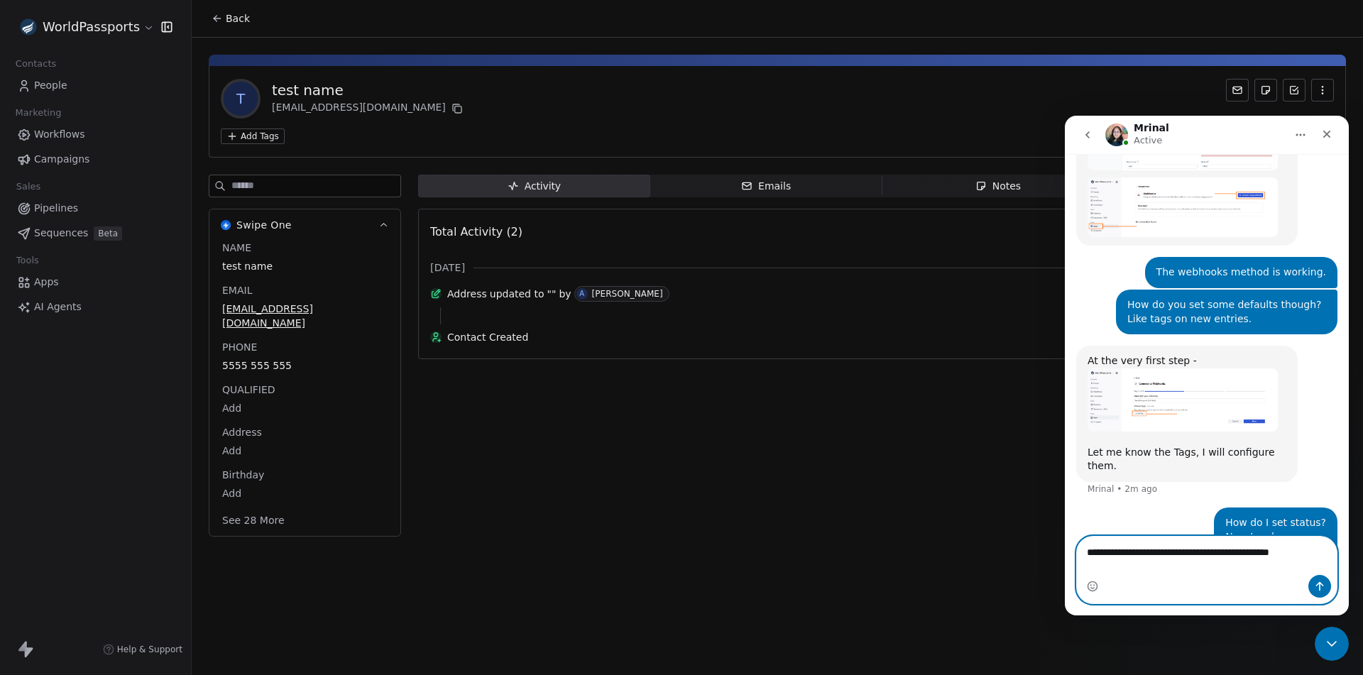
type textarea "**********"
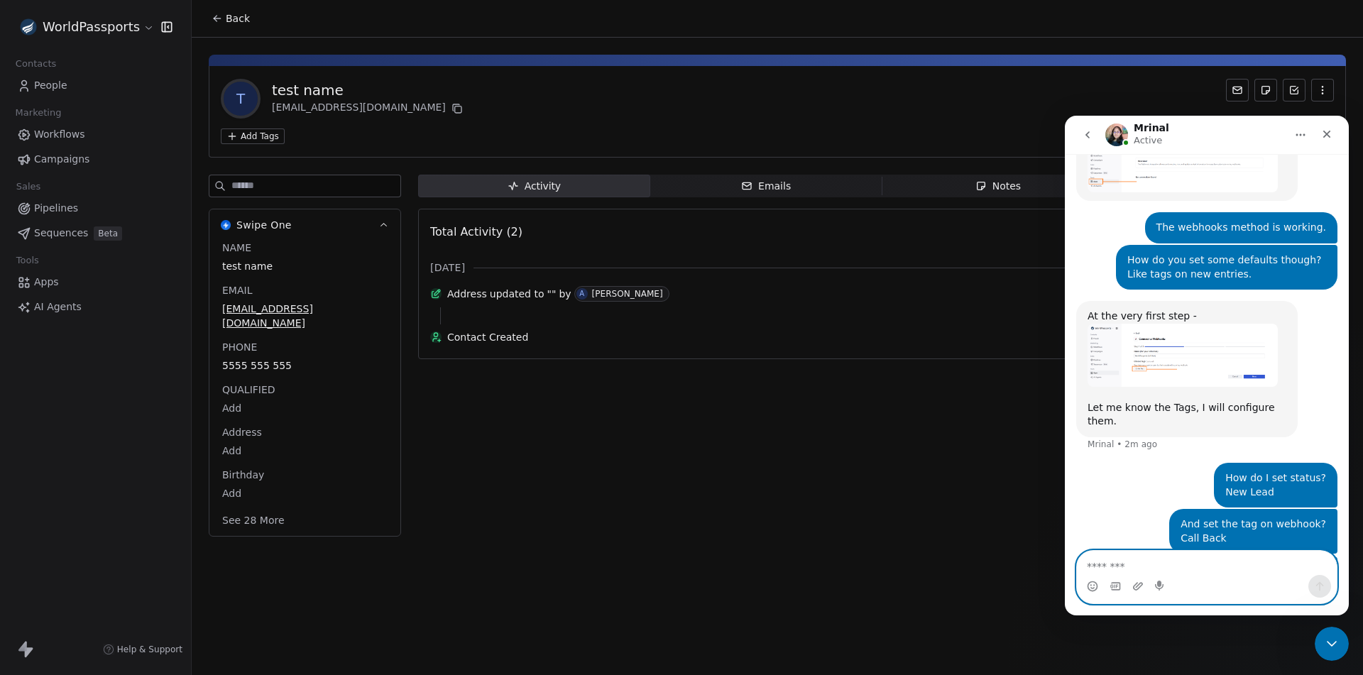
scroll to position [6725, 0]
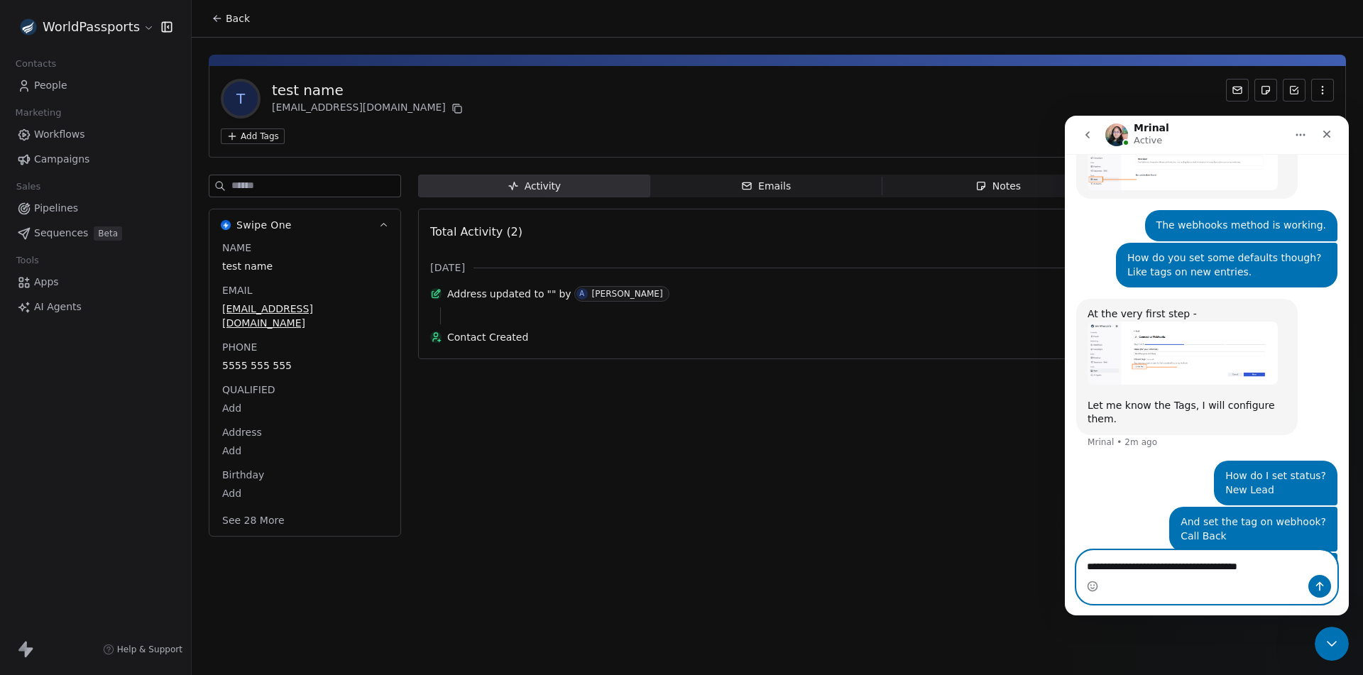
type textarea "**********"
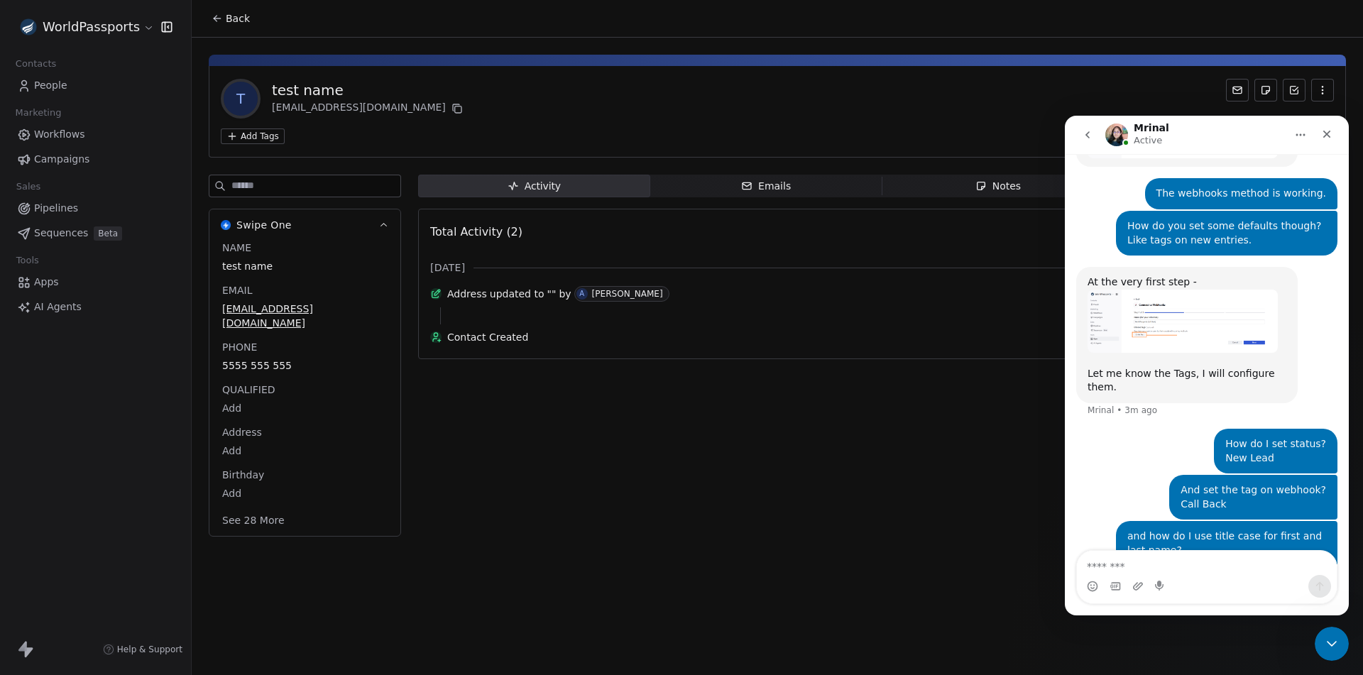
click at [52, 83] on span "People" at bounding box center [50, 85] width 33 height 15
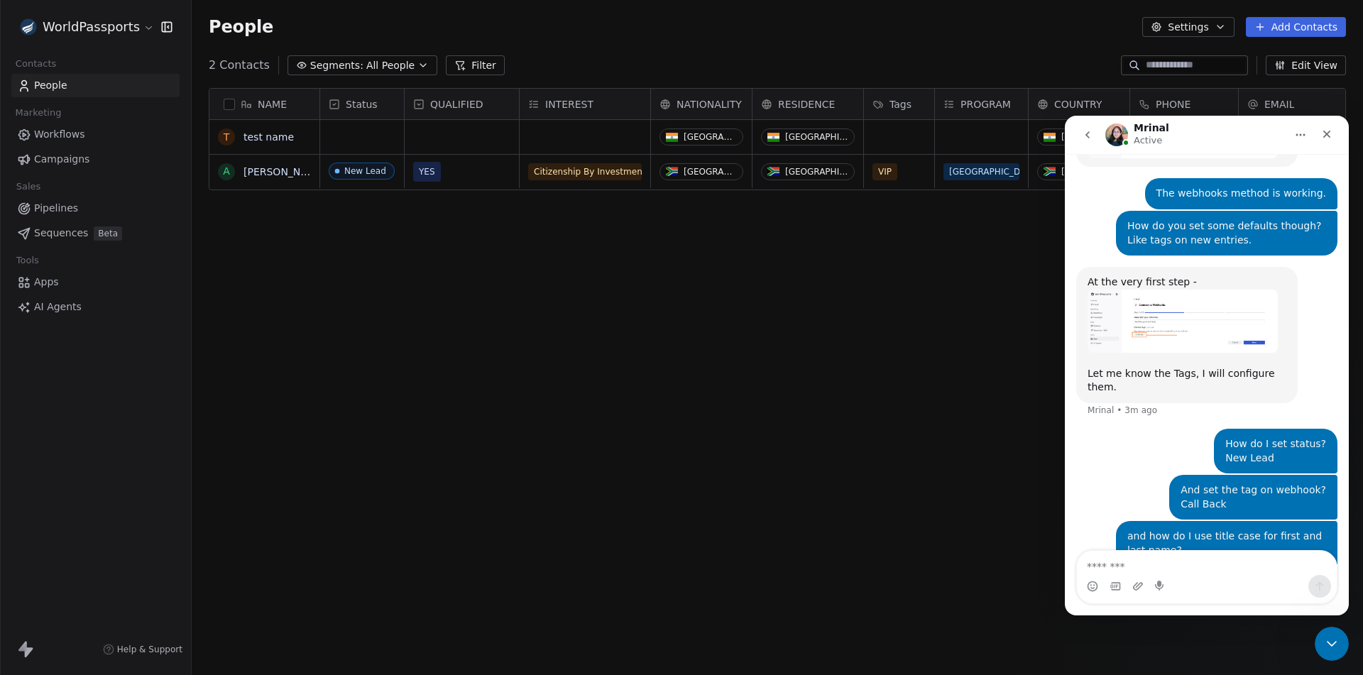
scroll to position [583, 1161]
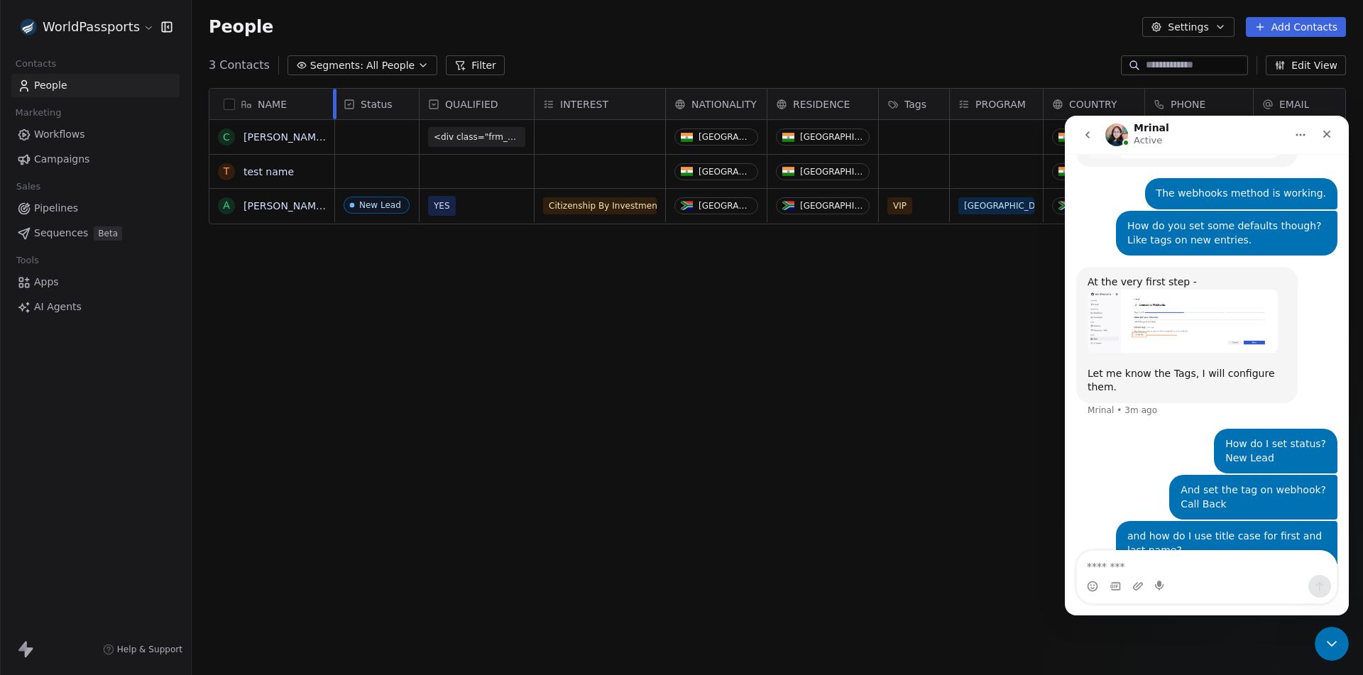
drag, startPoint x: 321, startPoint y: 102, endPoint x: 334, endPoint y: 105, distance: 13.1
click at [335, 102] on div at bounding box center [335, 104] width 4 height 31
click at [1328, 637] on icon "Close Intercom Messenger" at bounding box center [1329, 641] width 17 height 17
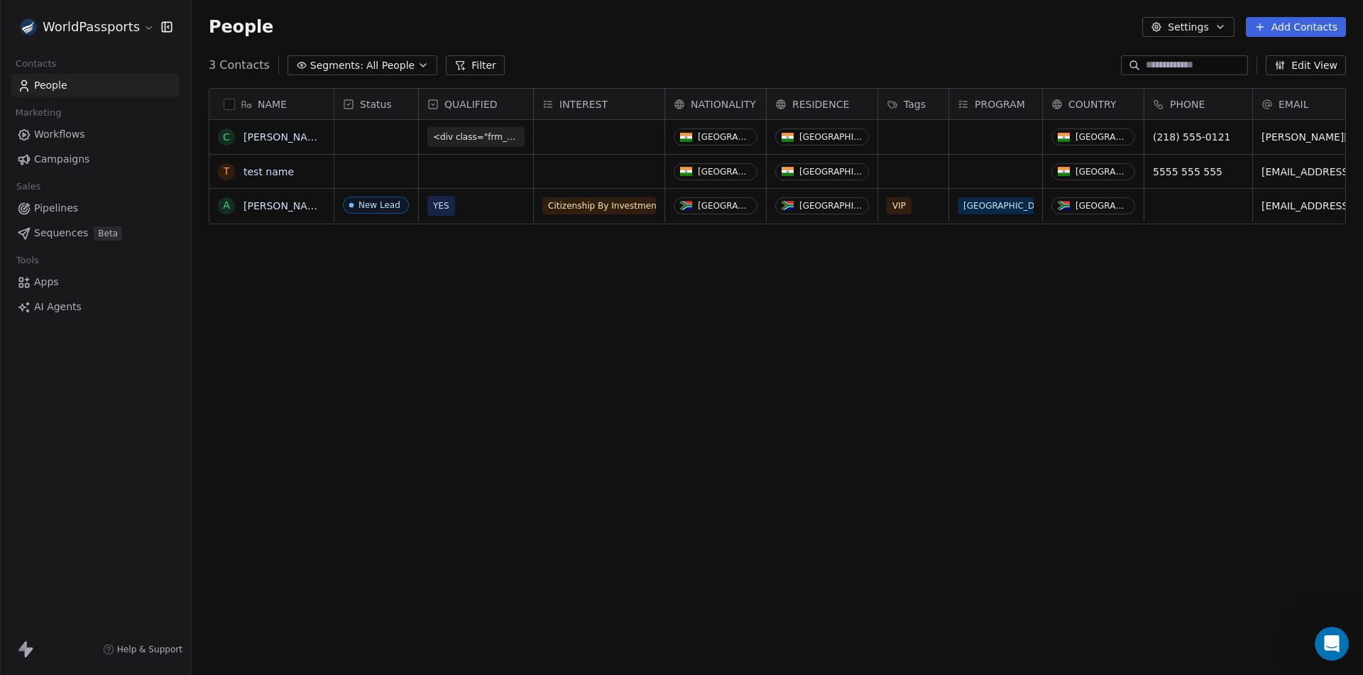
scroll to position [6757, 0]
click at [263, 139] on link "Carter Matthews" at bounding box center [284, 136] width 82 height 11
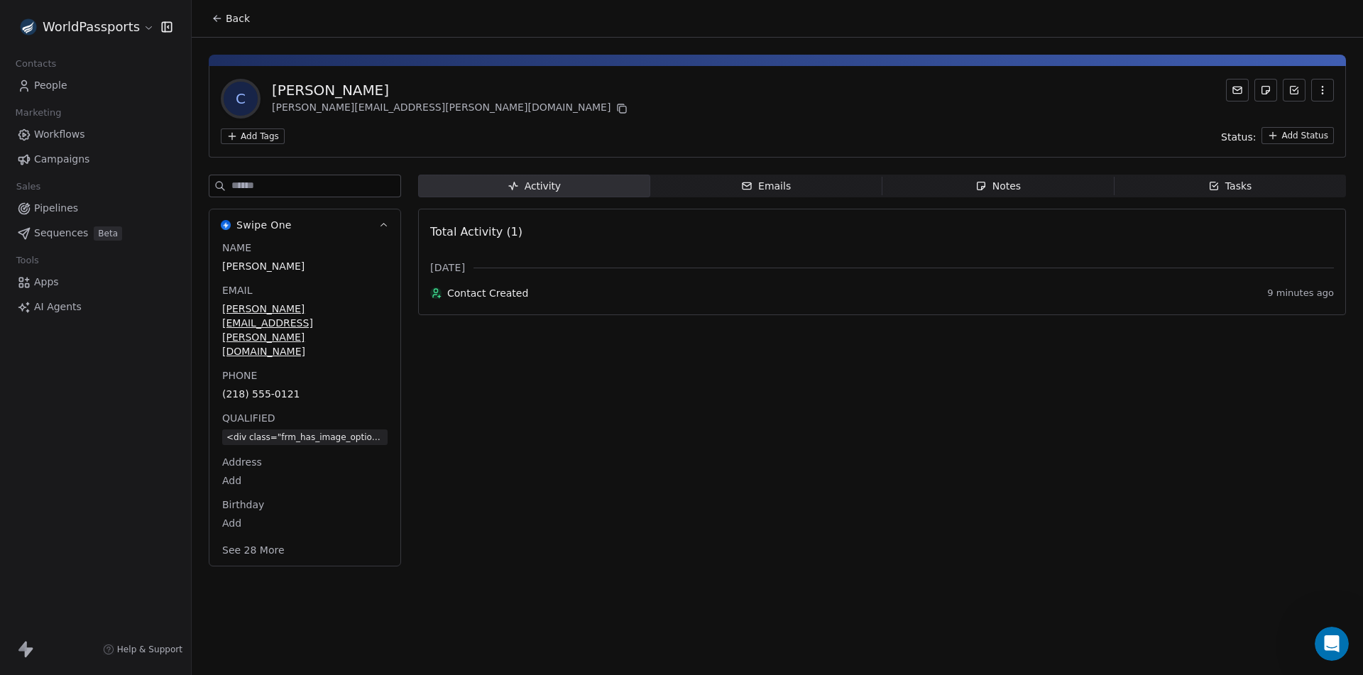
click at [257, 537] on button "See 28 More" at bounding box center [253, 550] width 79 height 26
click at [62, 83] on span "People" at bounding box center [50, 85] width 33 height 15
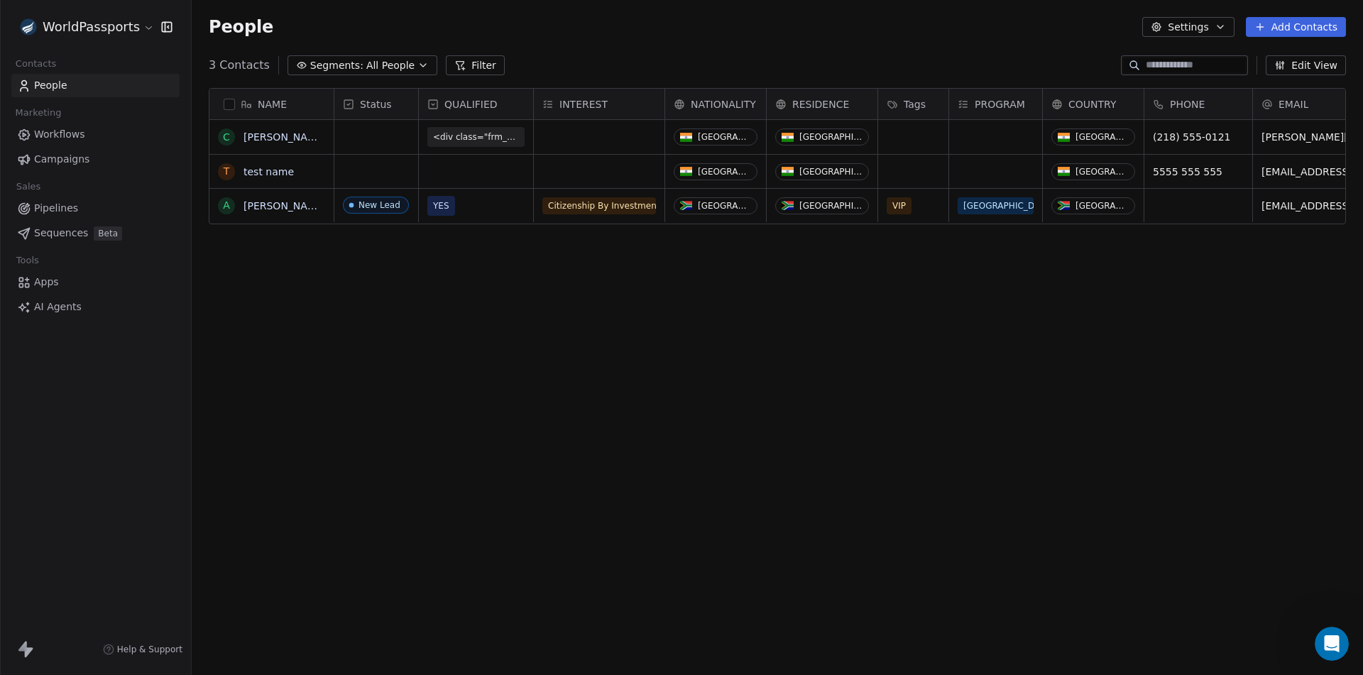
scroll to position [583, 1161]
click at [263, 139] on link "Carter Matthews" at bounding box center [284, 136] width 82 height 11
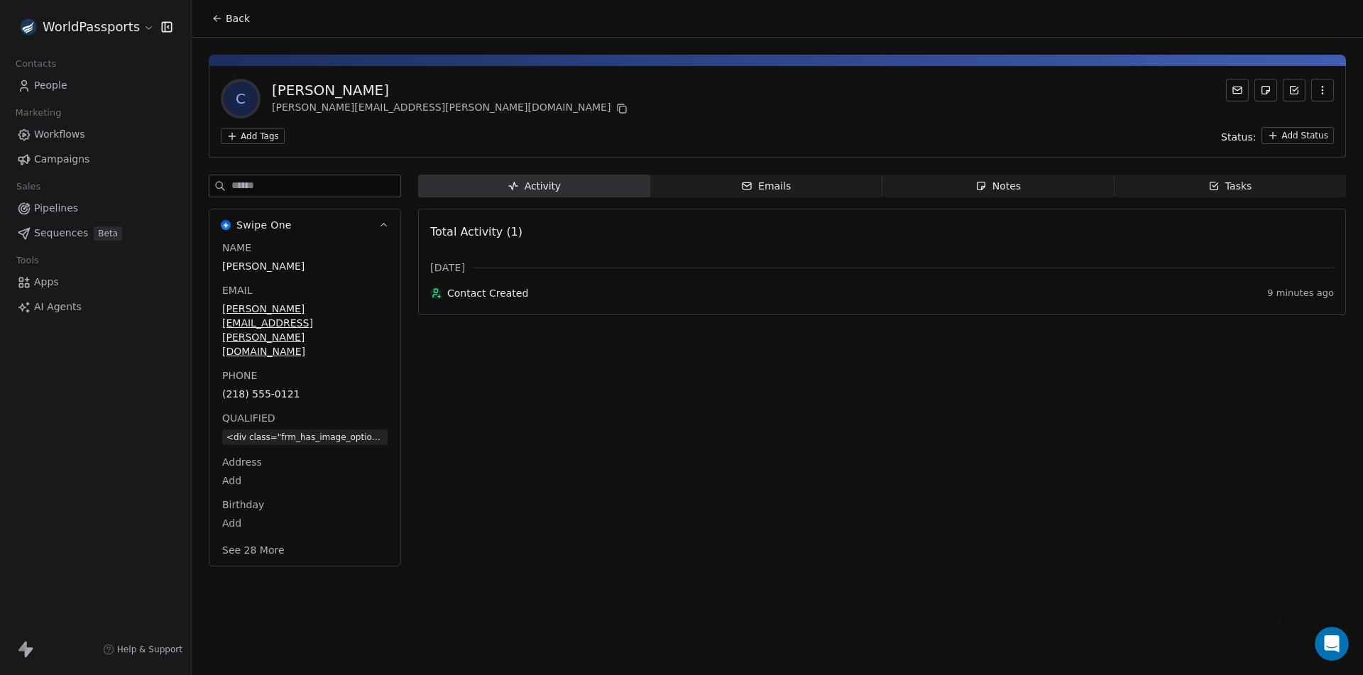
click at [251, 537] on button "See 28 More" at bounding box center [253, 550] width 79 height 26
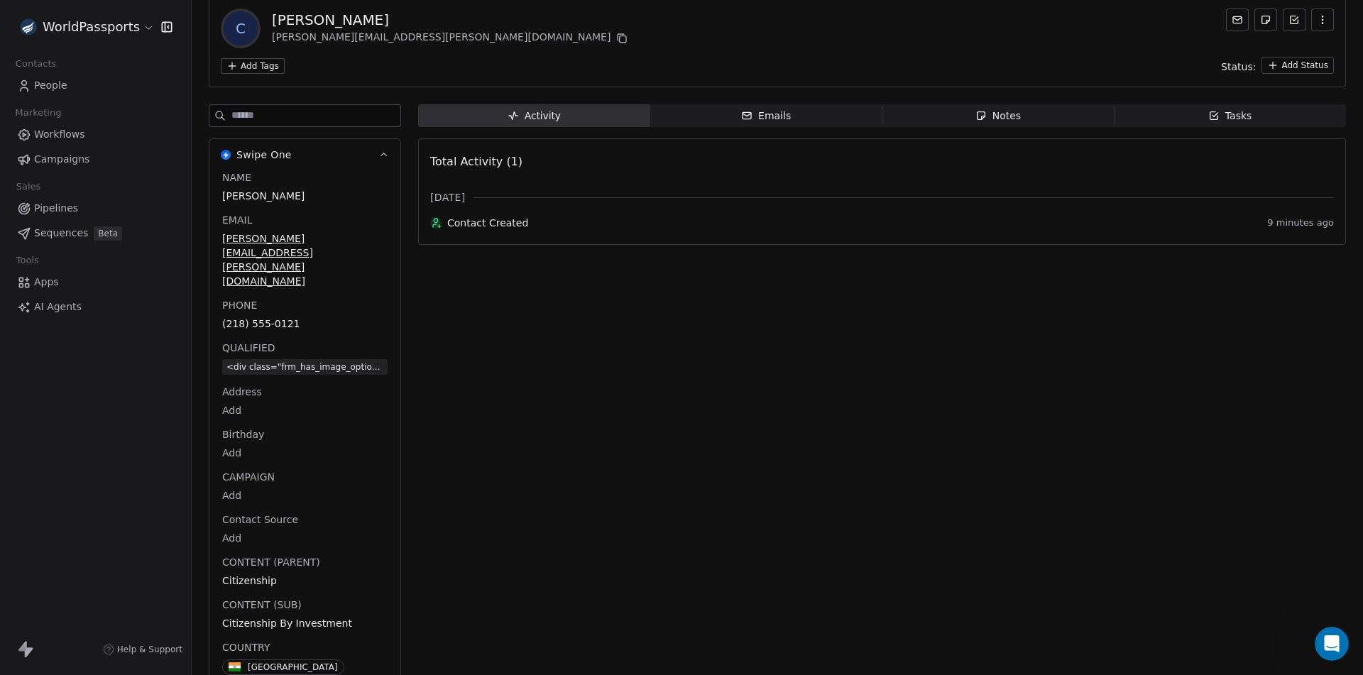
scroll to position [71, 0]
click at [134, 28] on html "WorldPassports Contacts People Marketing Workflows Campaigns Sales Pipelines Se…" at bounding box center [681, 337] width 1363 height 675
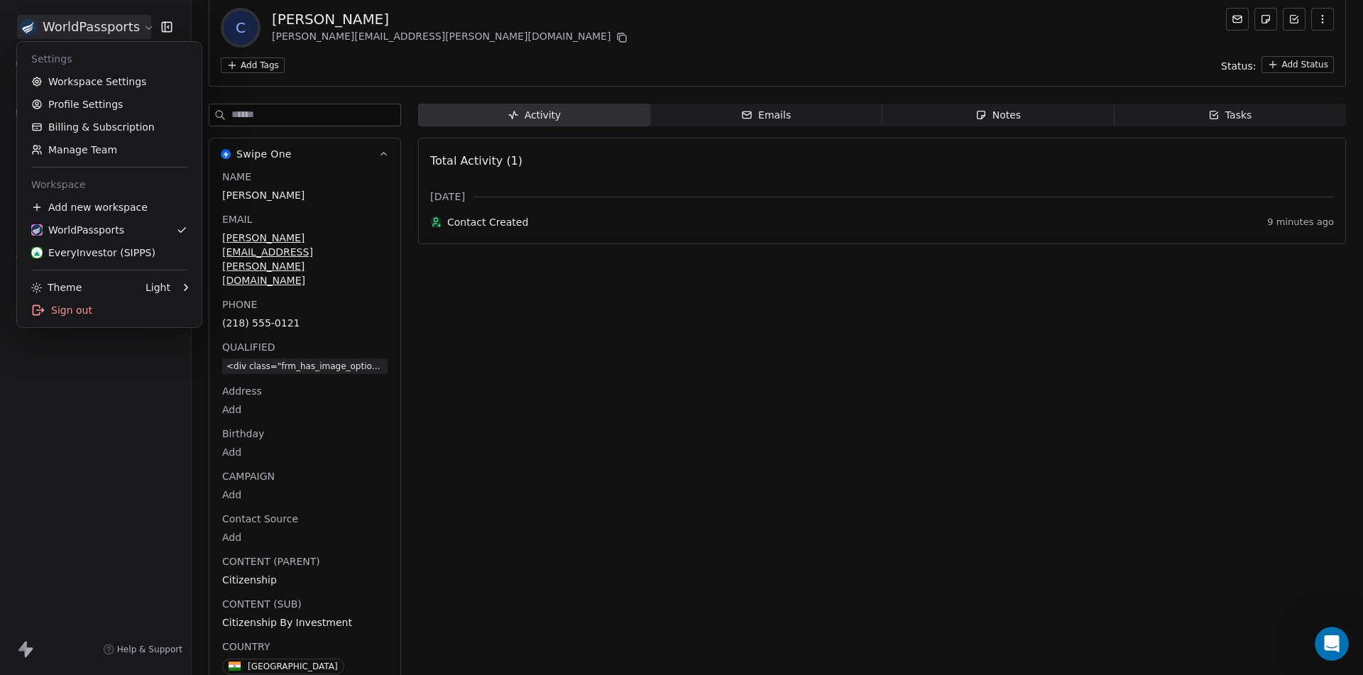
click at [762, 437] on html "WorldPassports Contacts People Marketing Workflows Campaigns Sales Pipelines Se…" at bounding box center [681, 337] width 1363 height 675
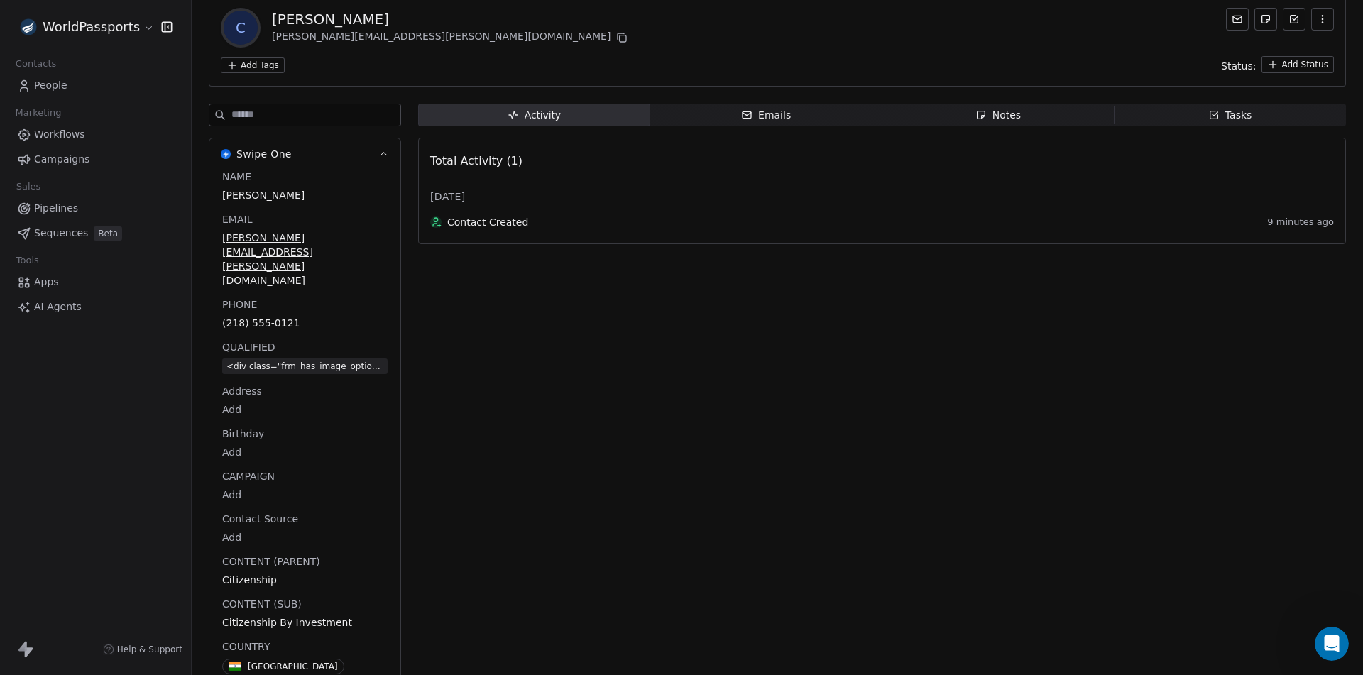
click at [57, 84] on span "People" at bounding box center [50, 85] width 33 height 15
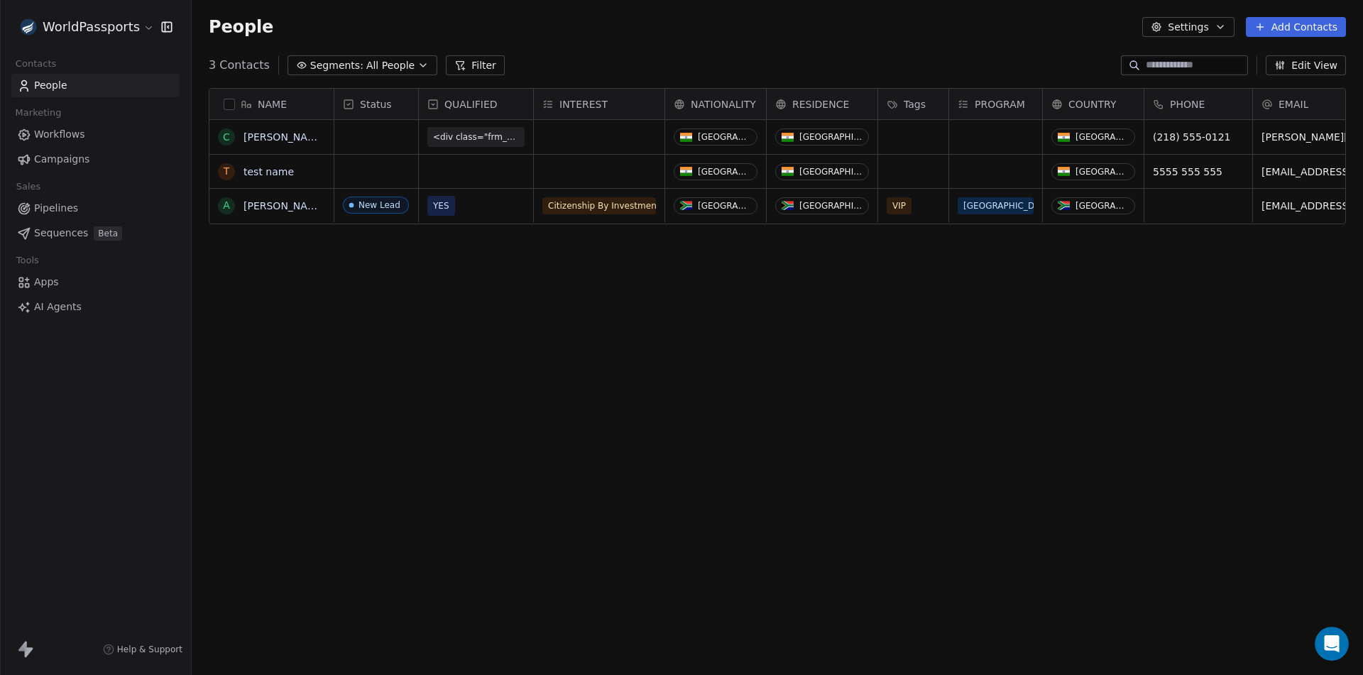
scroll to position [583, 1161]
click at [1217, 28] on button "Settings" at bounding box center [1188, 27] width 92 height 20
click at [962, 55] on html "WorldPassports Contacts People Marketing Workflows Campaigns Sales Pipelines Se…" at bounding box center [681, 337] width 1363 height 675
click at [264, 136] on link "Carter Matthews" at bounding box center [284, 136] width 82 height 11
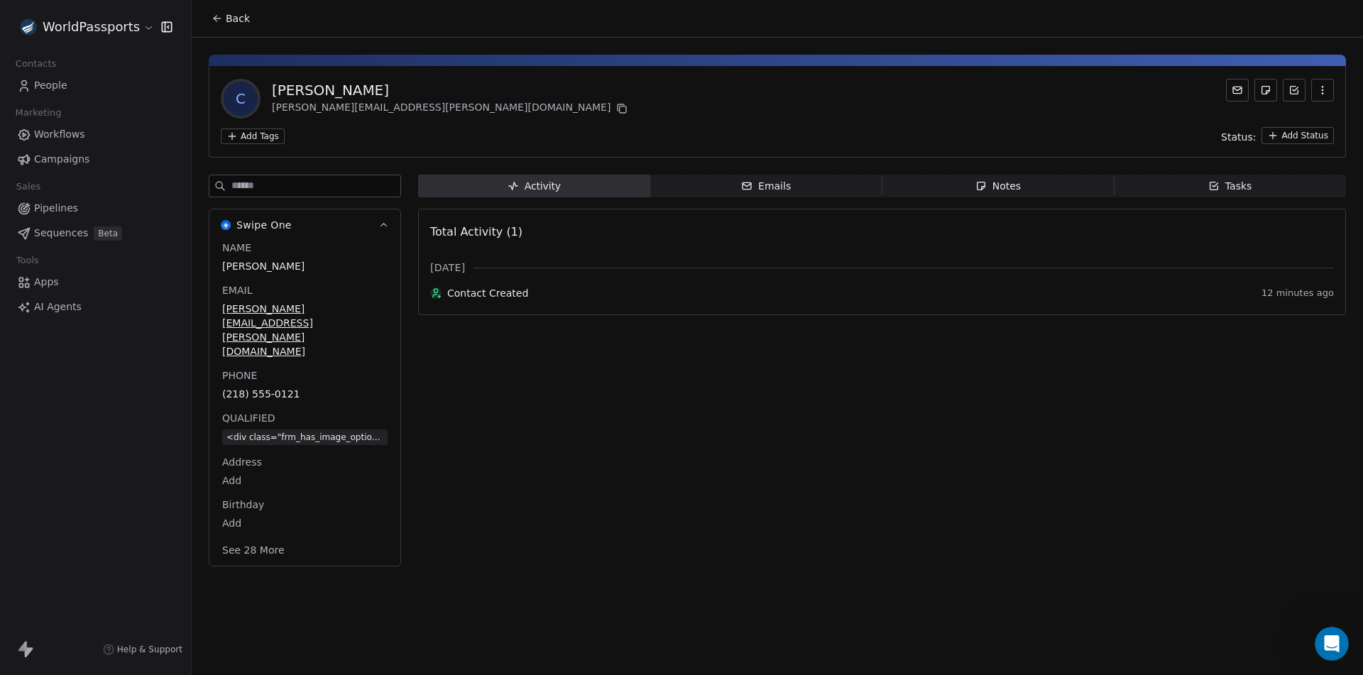
drag, startPoint x: 247, startPoint y: 503, endPoint x: 292, endPoint y: 418, distance: 95.9
click at [248, 537] on button "See 28 More" at bounding box center [253, 550] width 79 height 26
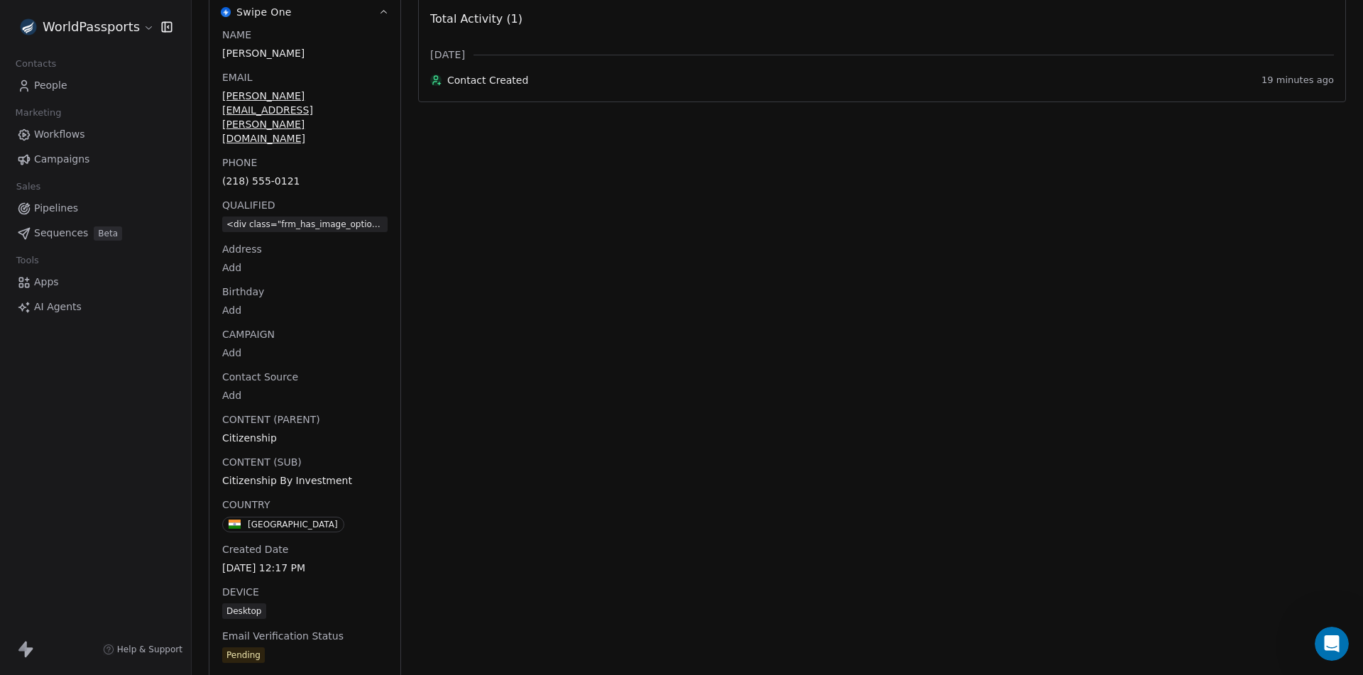
click at [231, 354] on body "WorldPassports Contacts People Marketing Workflows Campaigns Sales Pipelines Se…" at bounding box center [681, 337] width 1363 height 675
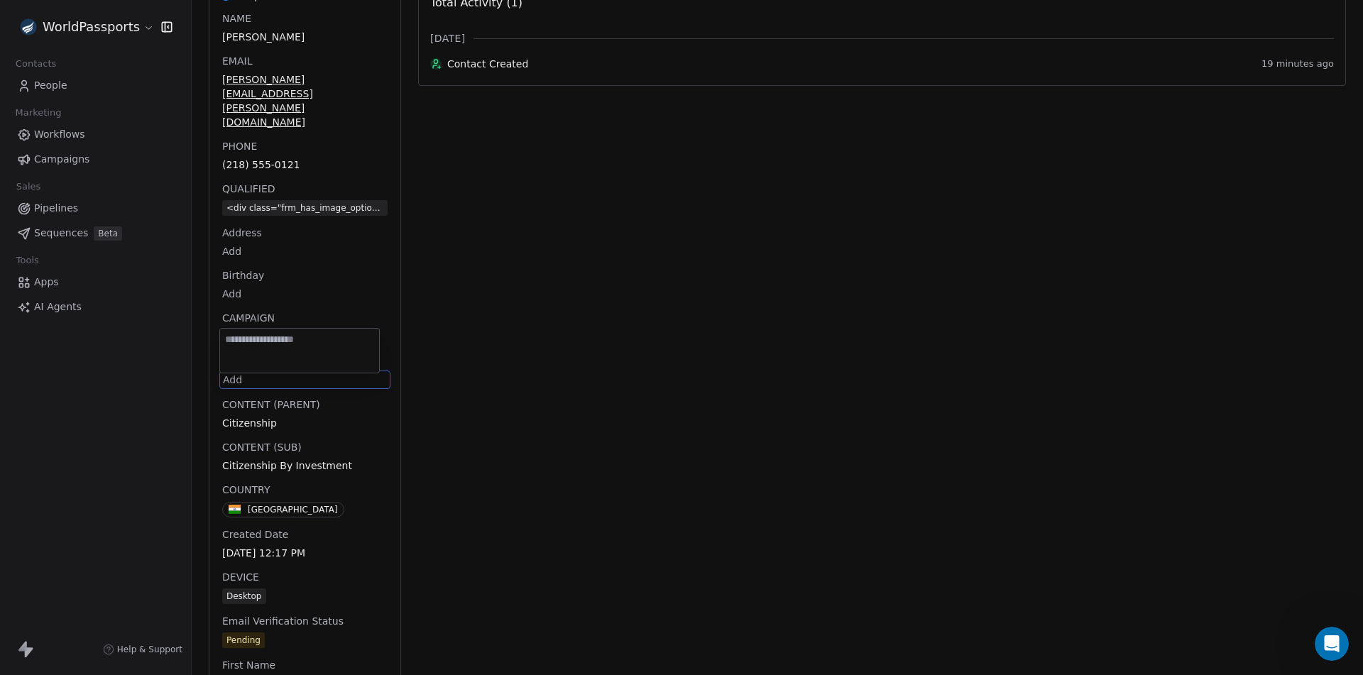
click at [277, 351] on textarea at bounding box center [299, 351] width 159 height 44
click at [130, 26] on html "WorldPassports Contacts People Marketing Workflows Campaigns Sales Pipelines Se…" at bounding box center [681, 337] width 1363 height 675
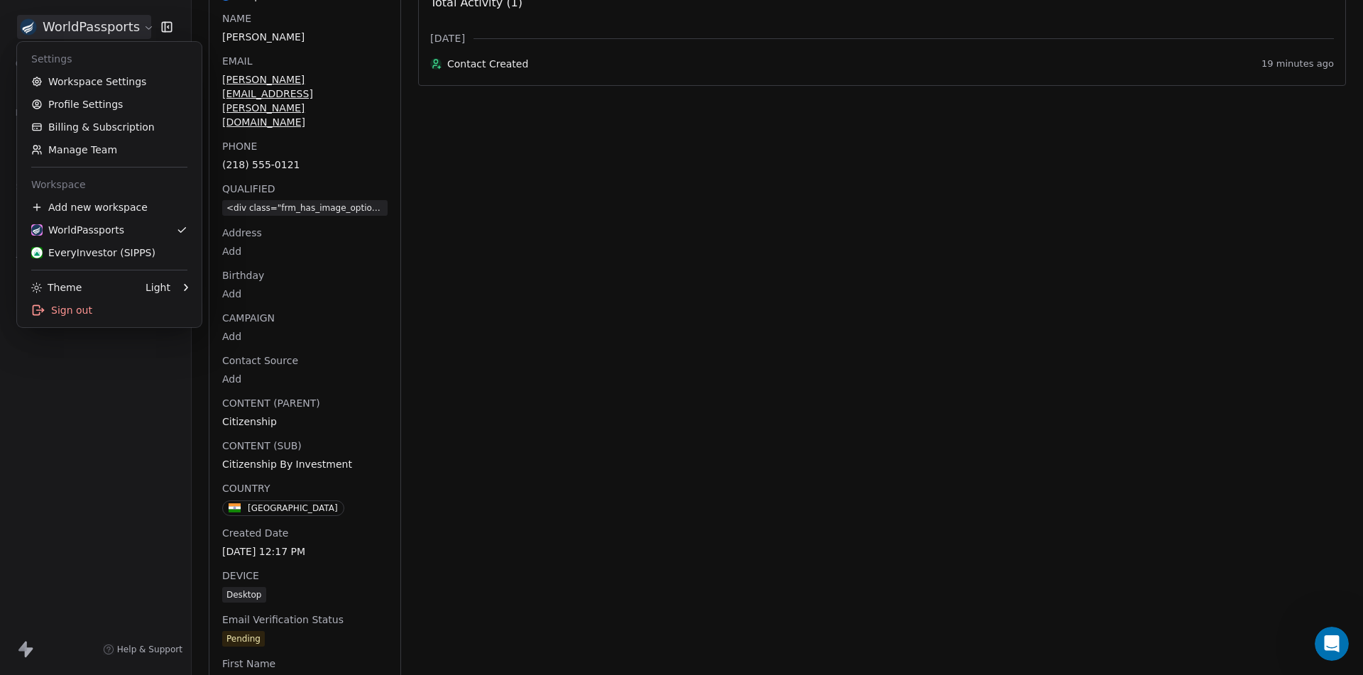
click at [131, 26] on html "WorldPassports Contacts People Marketing Workflows Campaigns Sales Pipelines Se…" at bounding box center [681, 337] width 1363 height 675
click at [95, 82] on link "Workspace Settings" at bounding box center [109, 81] width 173 height 23
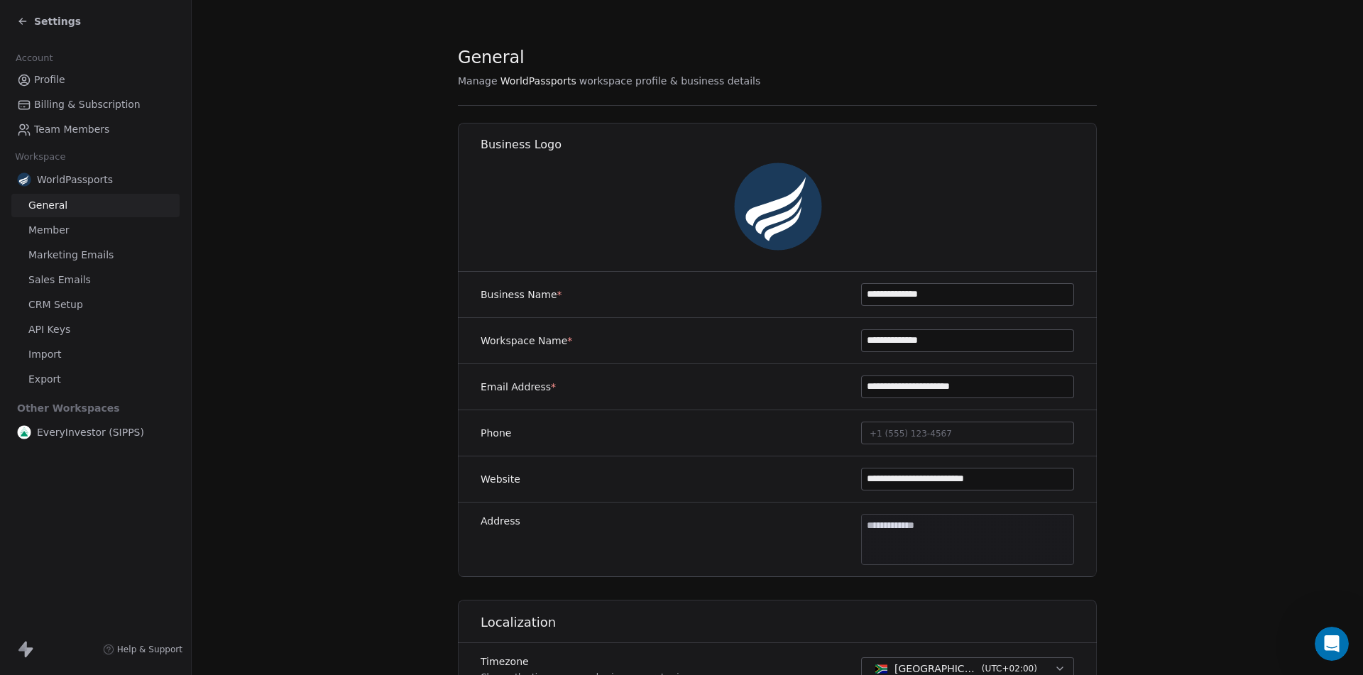
click at [62, 312] on span "CRM Setup" at bounding box center [55, 304] width 55 height 15
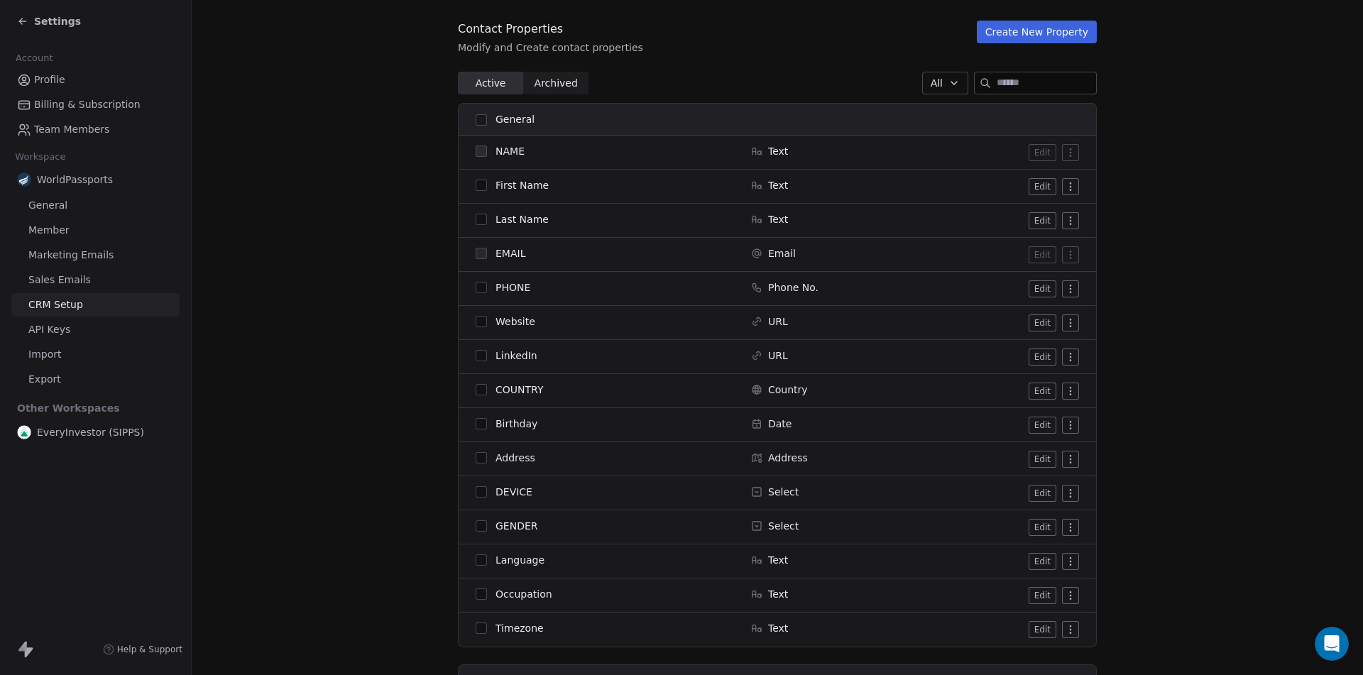
scroll to position [142, 0]
click at [1070, 188] on html "Settings Account Profile Billing & Subscription Team Members Workspace WorldPas…" at bounding box center [681, 337] width 1363 height 675
click at [1136, 196] on html "Settings Account Profile Billing & Subscription Team Members Workspace WorldPas…" at bounding box center [681, 337] width 1363 height 675
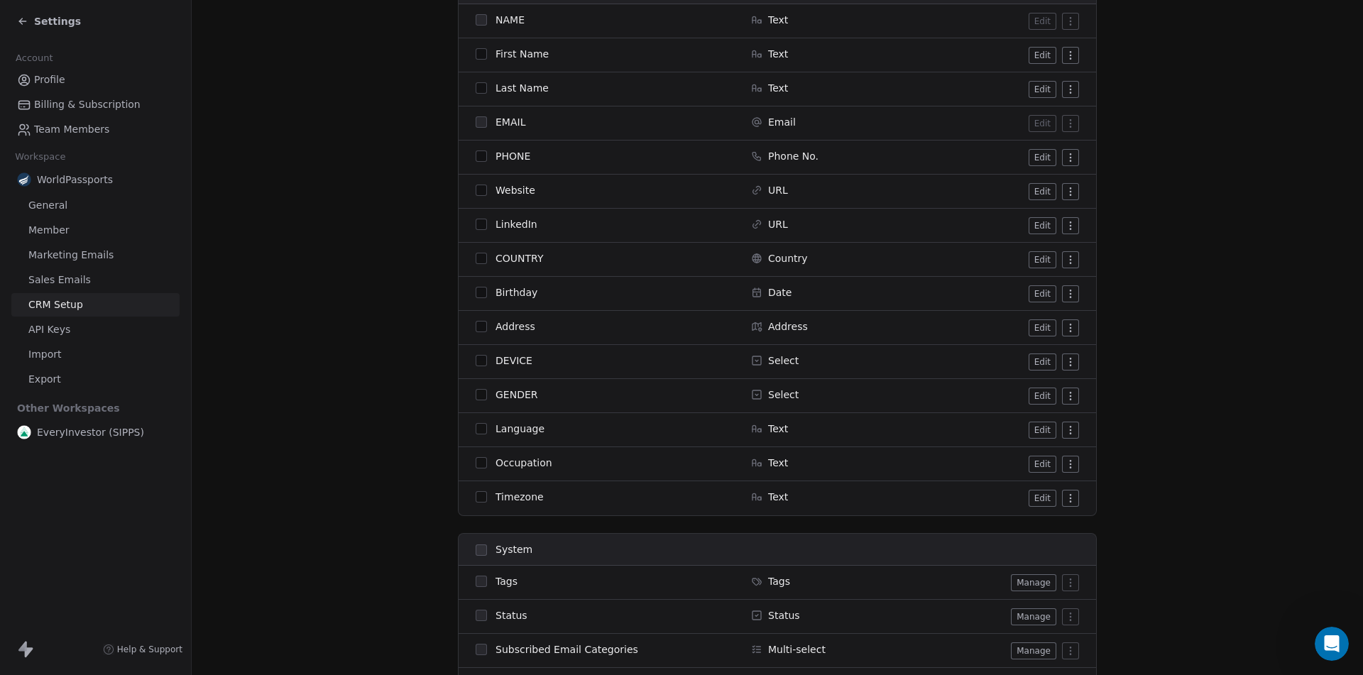
scroll to position [284, 0]
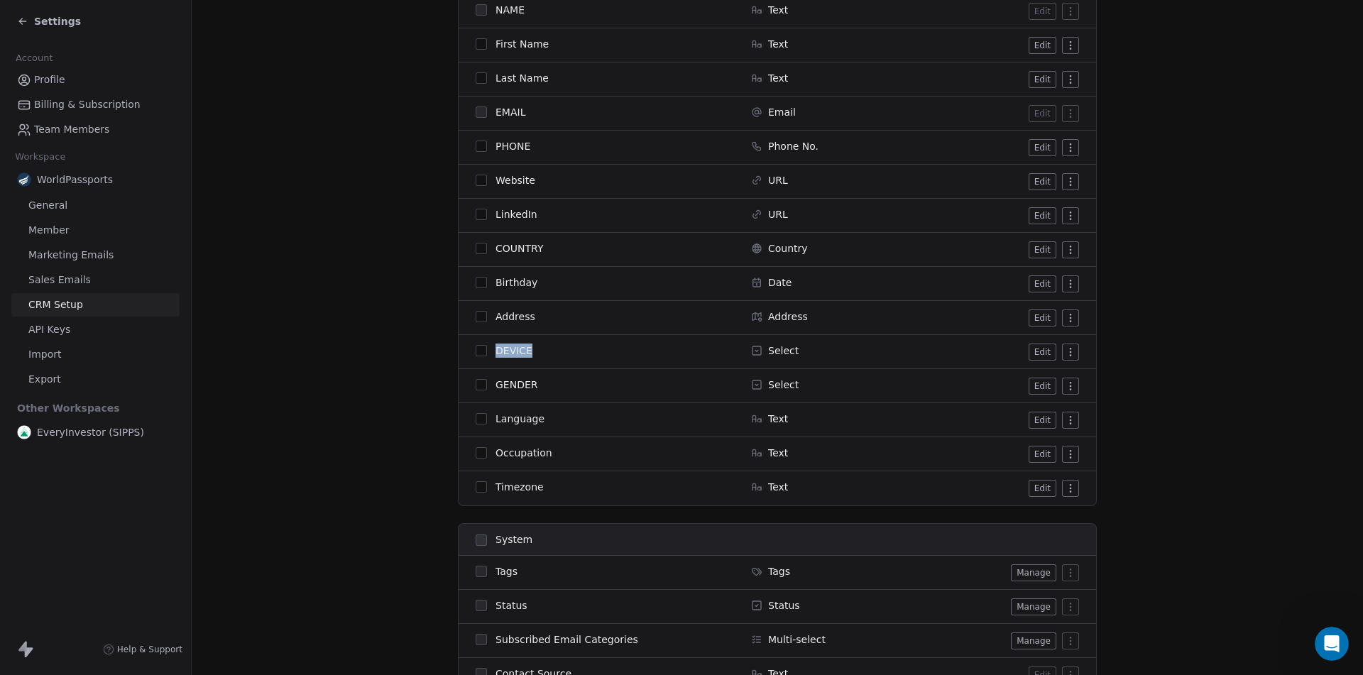
drag, startPoint x: 492, startPoint y: 352, endPoint x: 534, endPoint y: 351, distance: 42.6
click at [534, 351] on div "DEVICE" at bounding box center [605, 351] width 258 height 14
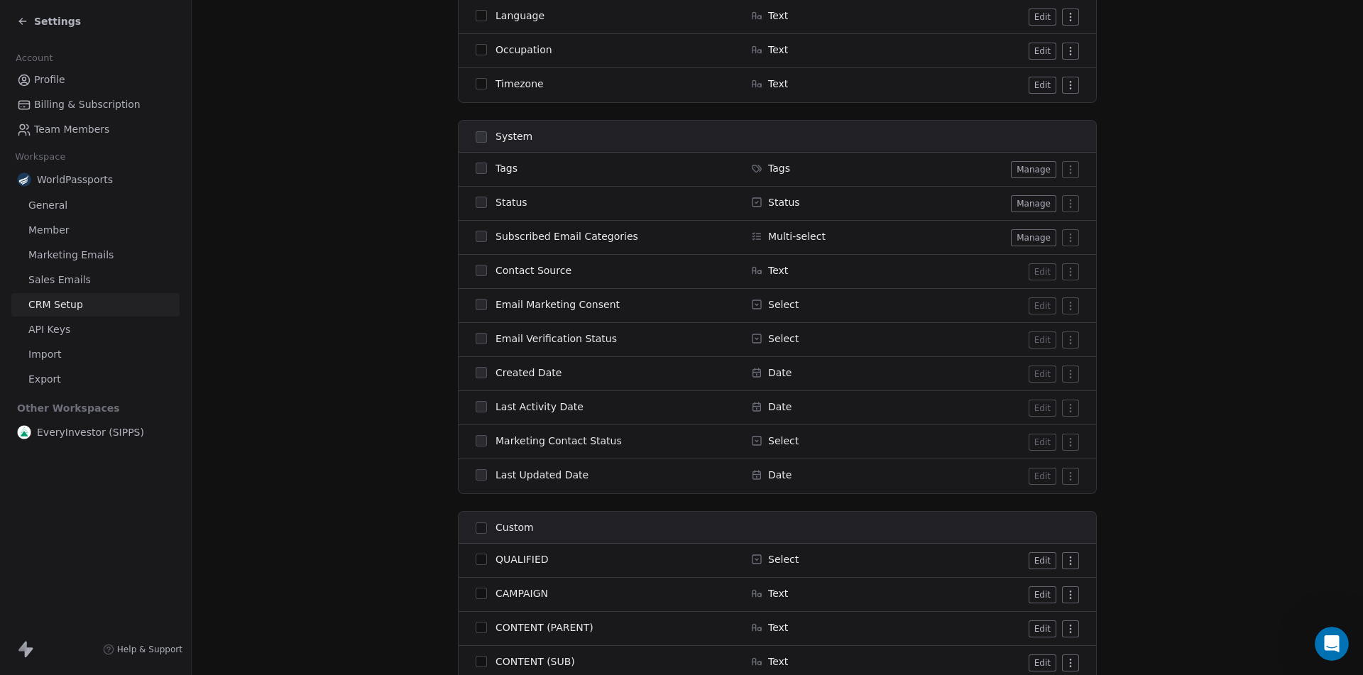
scroll to position [710, 0]
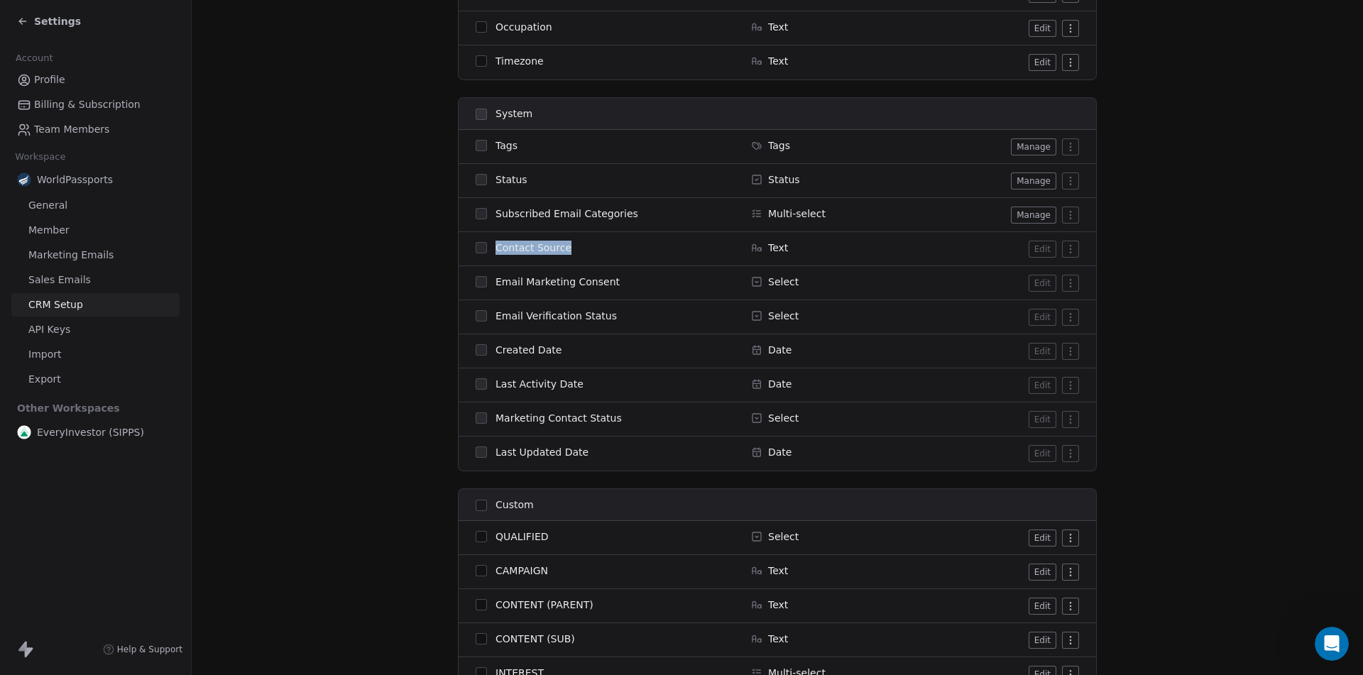
drag, startPoint x: 492, startPoint y: 248, endPoint x: 598, endPoint y: 246, distance: 106.5
click at [598, 246] on div "Contact Source" at bounding box center [605, 248] width 258 height 14
copy span "Contact Source"
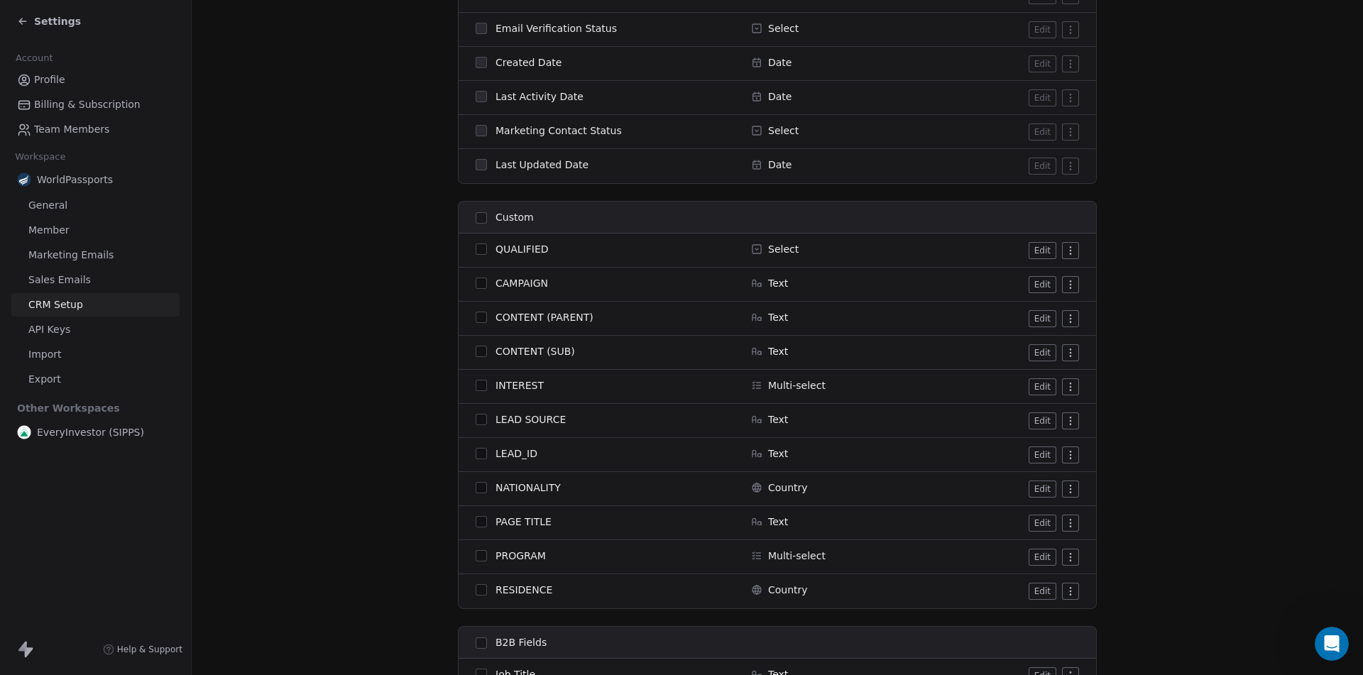
scroll to position [1065, 0]
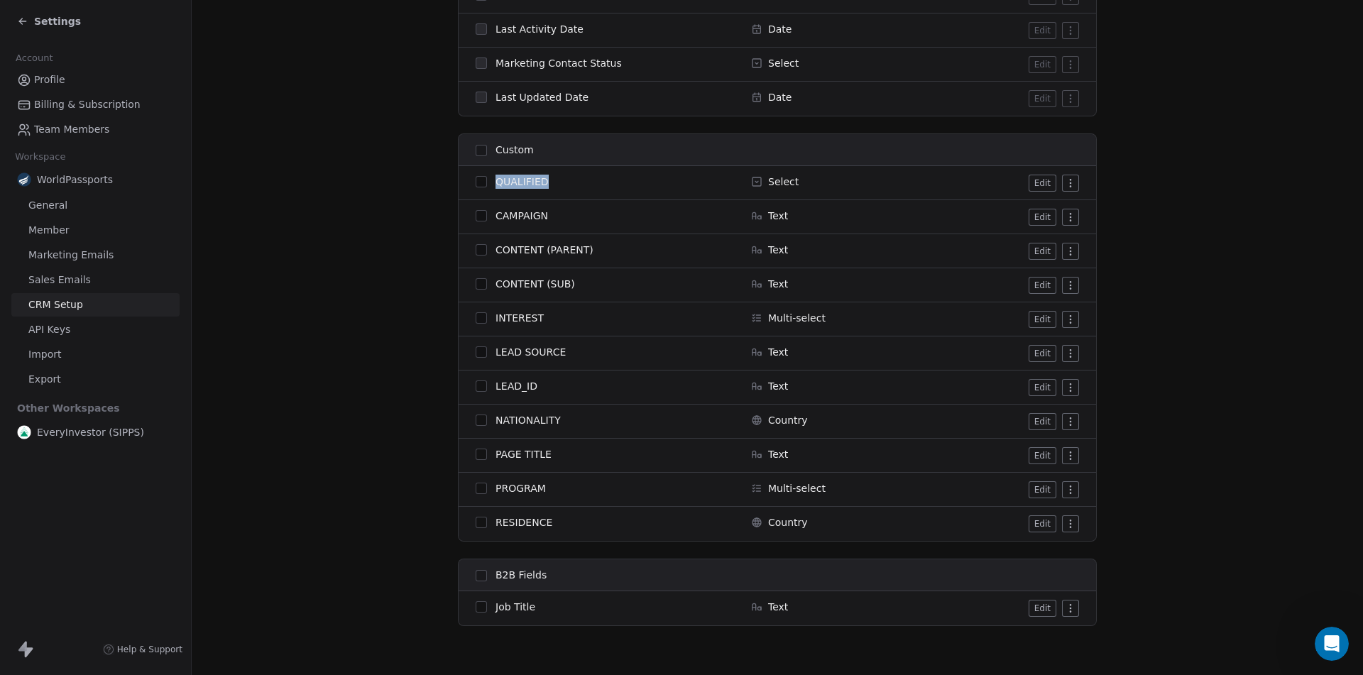
drag, startPoint x: 486, startPoint y: 182, endPoint x: 556, endPoint y: 183, distance: 69.6
click at [556, 183] on div "QUALIFIED" at bounding box center [605, 182] width 258 height 14
copy span "QUALIFIED"
drag, startPoint x: 490, startPoint y: 216, endPoint x: 598, endPoint y: 216, distance: 107.9
click at [597, 216] on div "CAMPAIGN" at bounding box center [605, 216] width 258 height 14
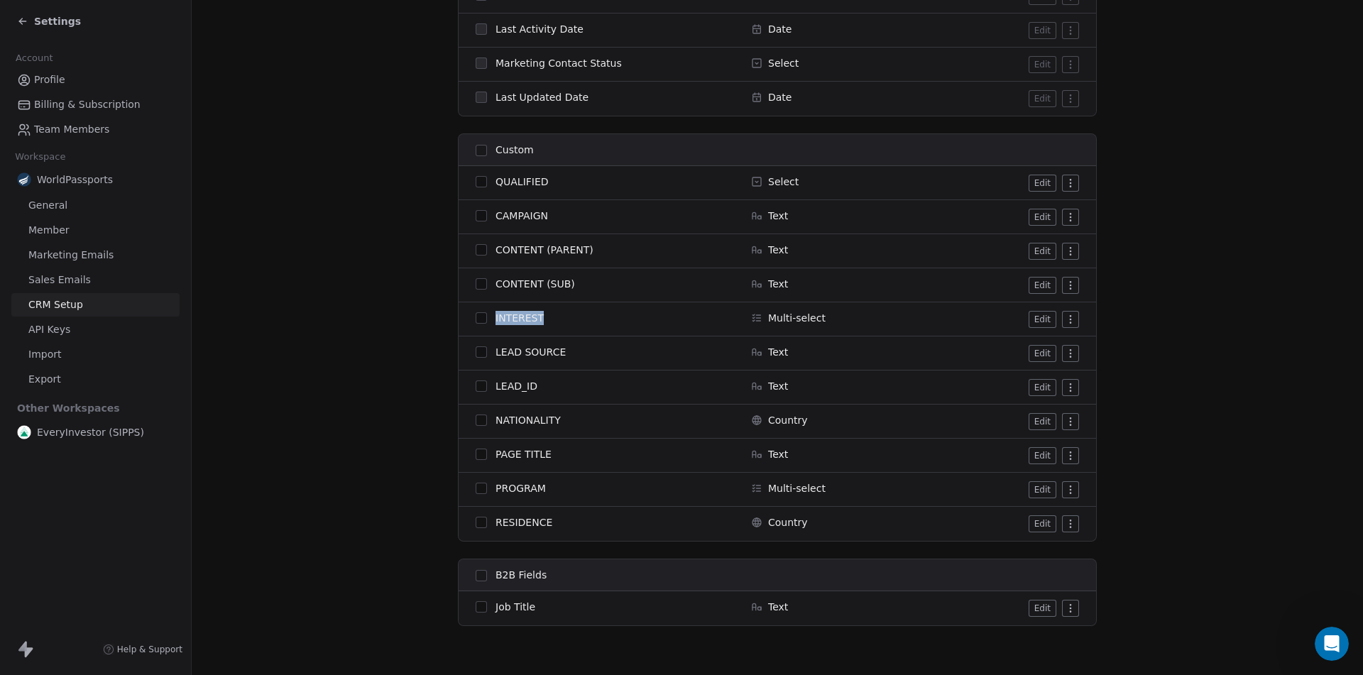
drag, startPoint x: 489, startPoint y: 315, endPoint x: 578, endPoint y: 314, distance: 88.7
click at [578, 314] on div "INTEREST" at bounding box center [605, 318] width 258 height 14
copy span "INTEREST"
drag, startPoint x: 487, startPoint y: 352, endPoint x: 645, endPoint y: 358, distance: 158.4
click at [645, 358] on div "LEAD SOURCE" at bounding box center [605, 352] width 258 height 14
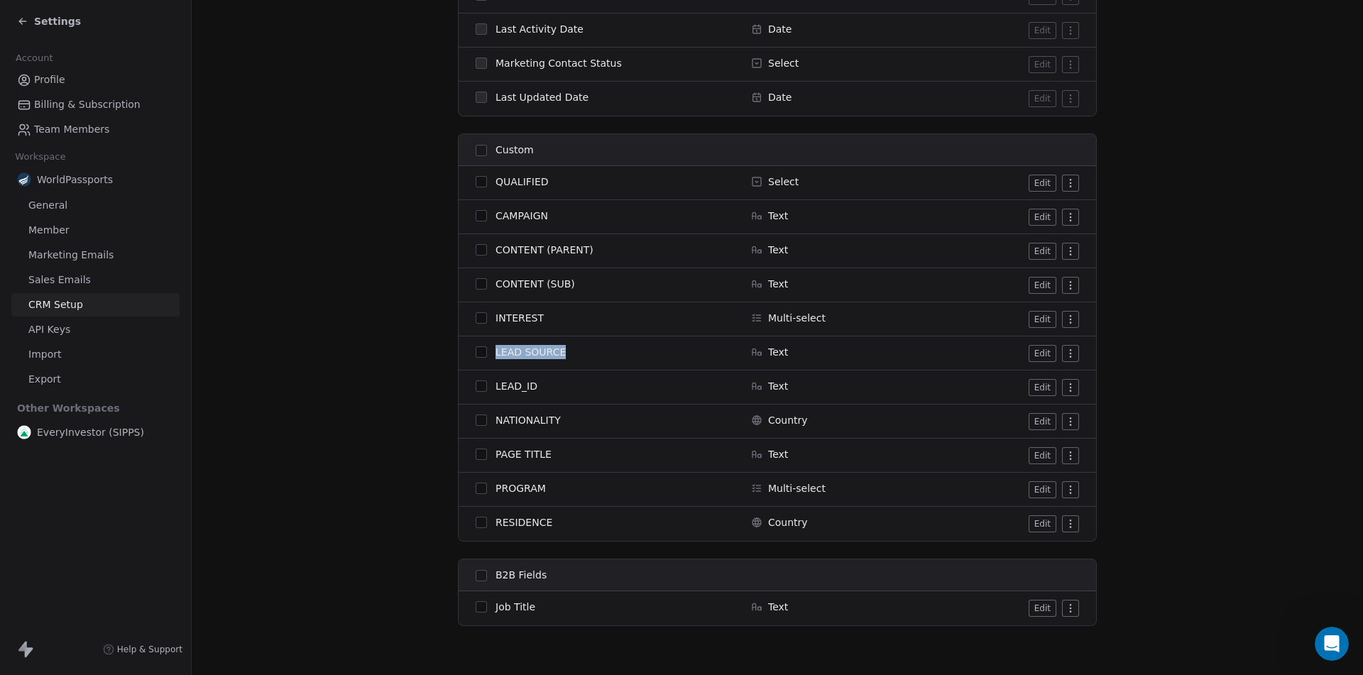
copy span "LEAD SOURCE"
drag, startPoint x: 490, startPoint y: 384, endPoint x: 557, endPoint y: 377, distance: 67.8
click at [554, 383] on div "LEAD_ID" at bounding box center [605, 386] width 258 height 14
copy span "LEAD_ID"
drag, startPoint x: 492, startPoint y: 420, endPoint x: 596, endPoint y: 385, distance: 110.0
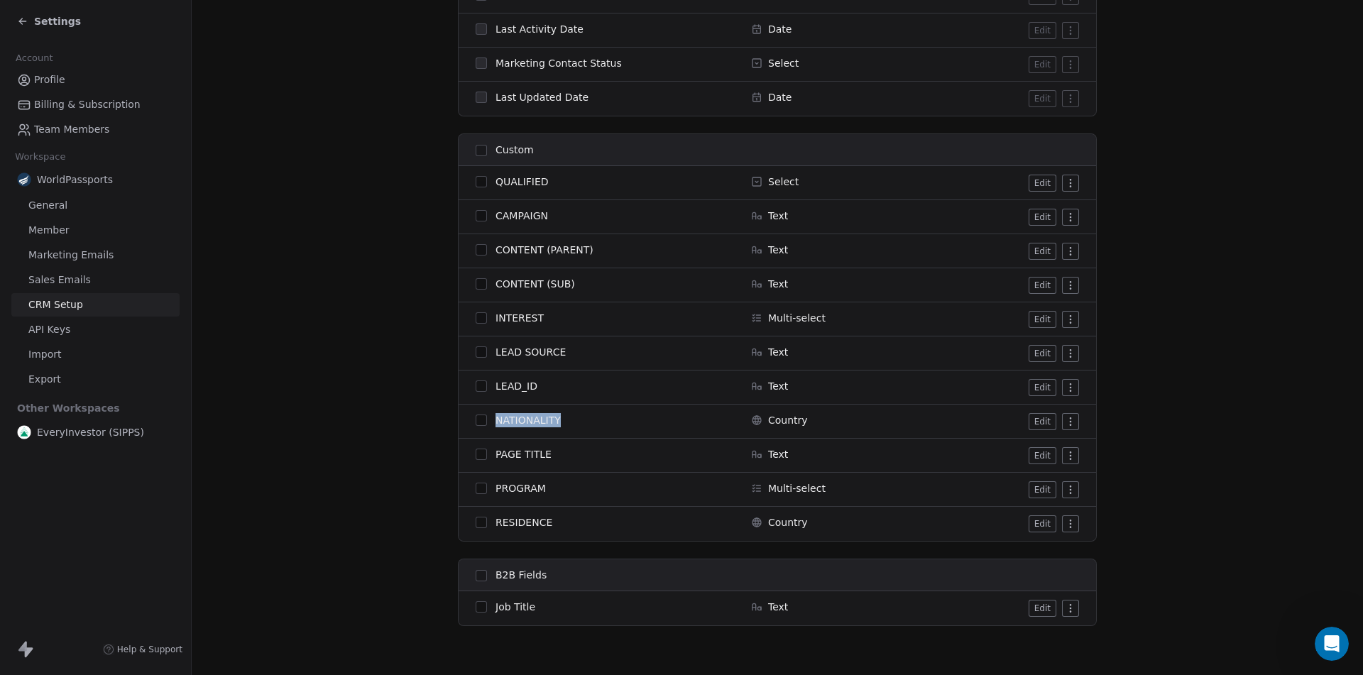
click at [564, 421] on div "NATIONALITY" at bounding box center [605, 420] width 258 height 14
drag, startPoint x: 492, startPoint y: 486, endPoint x: 686, endPoint y: 432, distance: 201.3
click at [540, 488] on div "PROGRAM" at bounding box center [605, 488] width 258 height 14
copy span "PROGRAM"
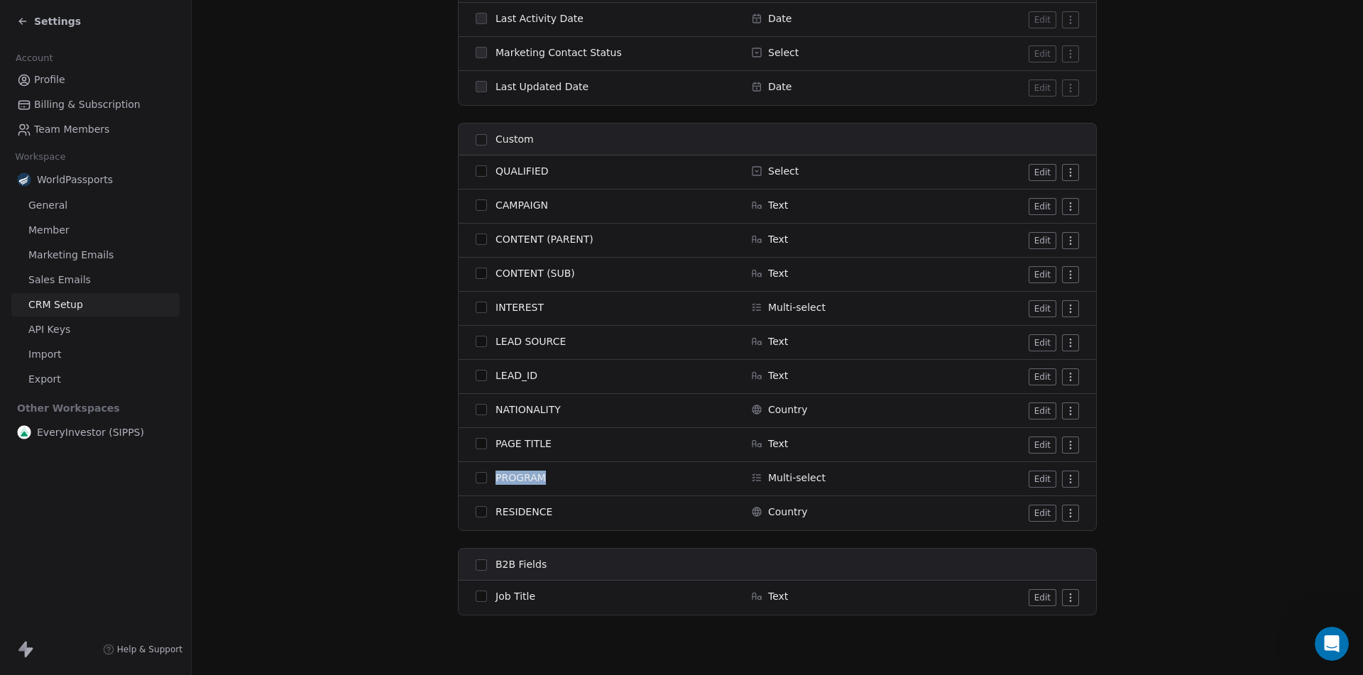
scroll to position [1078, 0]
click at [1035, 306] on button "Edit" at bounding box center [1043, 305] width 28 height 17
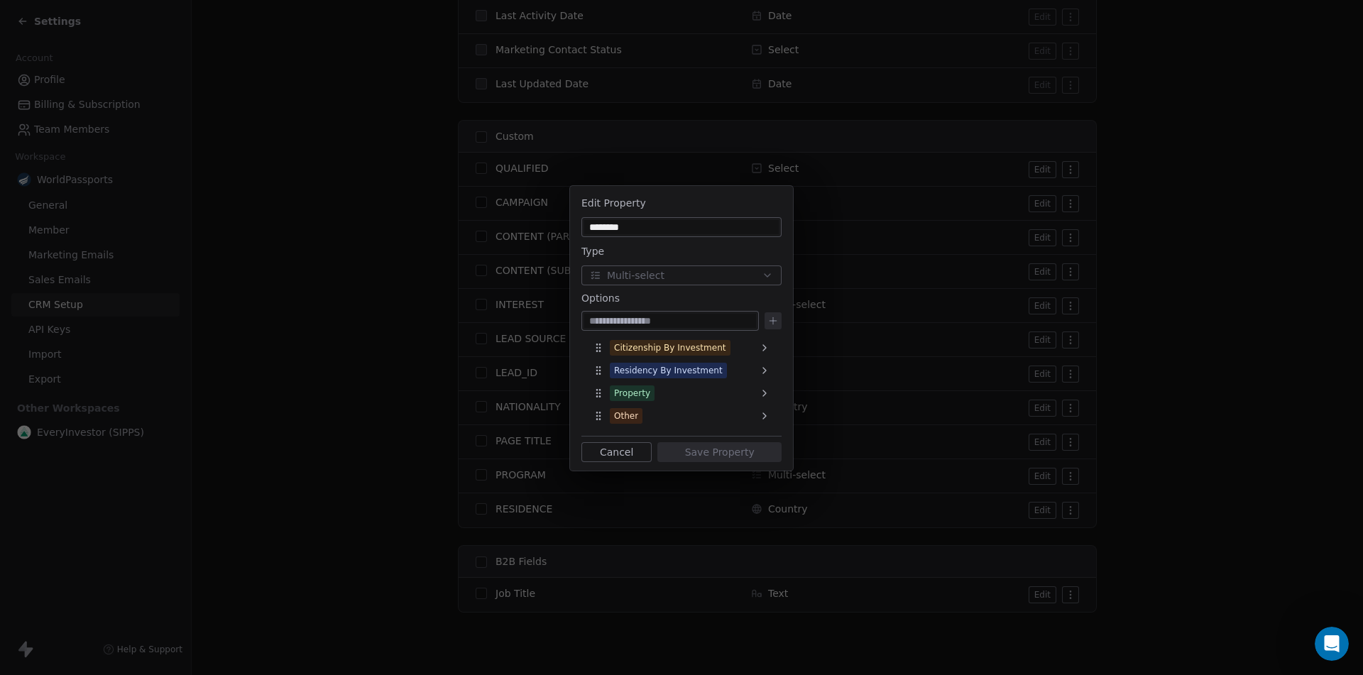
click at [622, 454] on button "Cancel" at bounding box center [616, 452] width 70 height 20
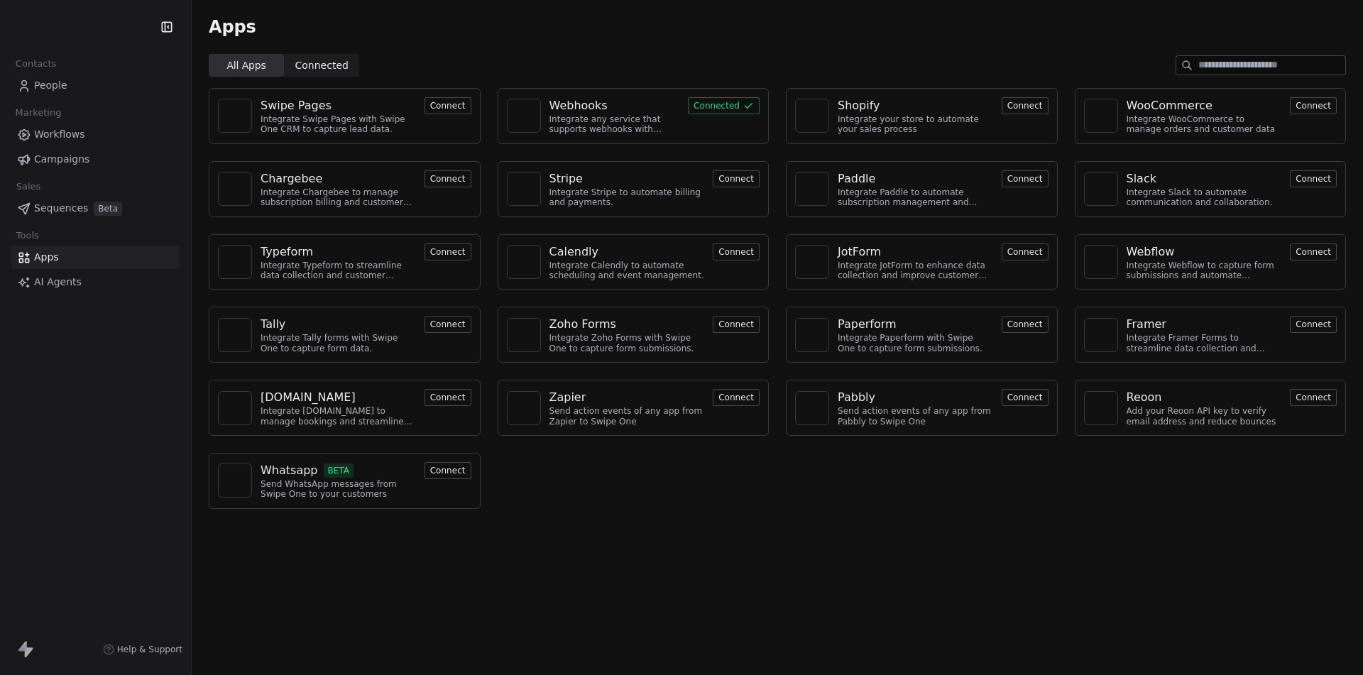
click at [128, 25] on html "Contacts People Marketing Workflows Campaigns Sales Sequences Beta Tools Apps A…" at bounding box center [681, 337] width 1363 height 675
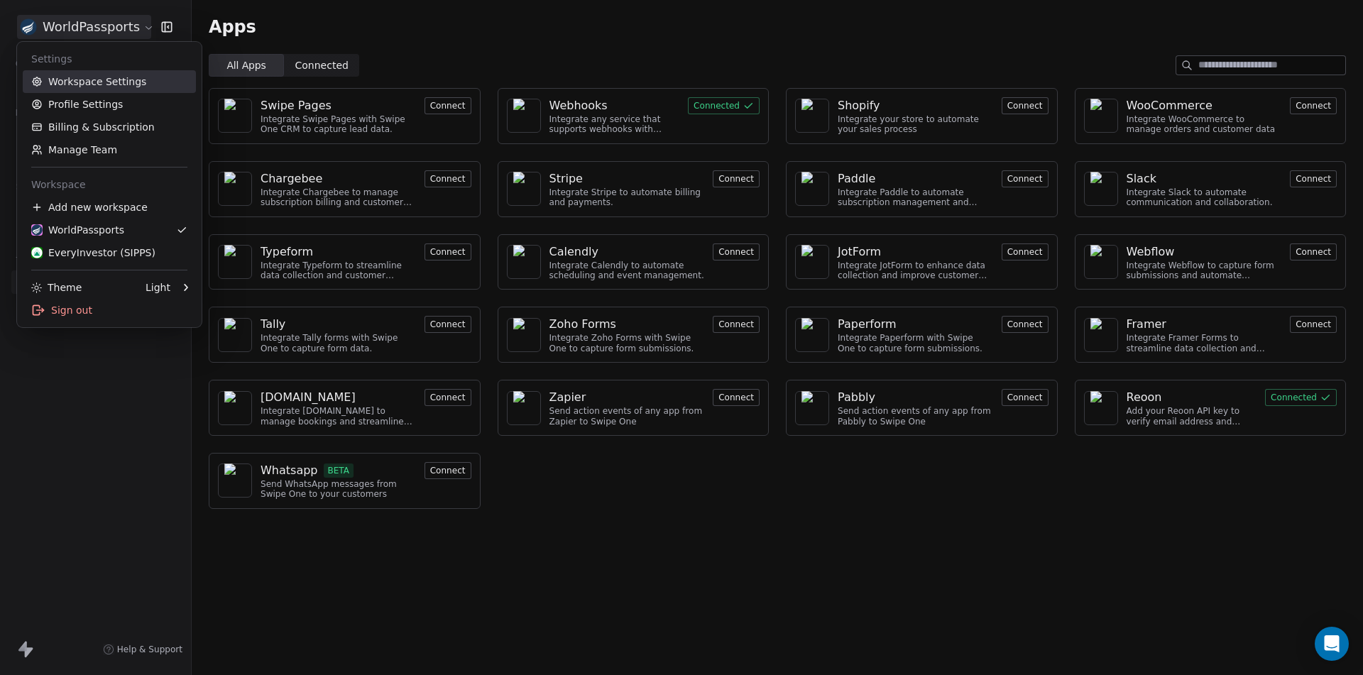
click at [101, 83] on link "Workspace Settings" at bounding box center [109, 81] width 173 height 23
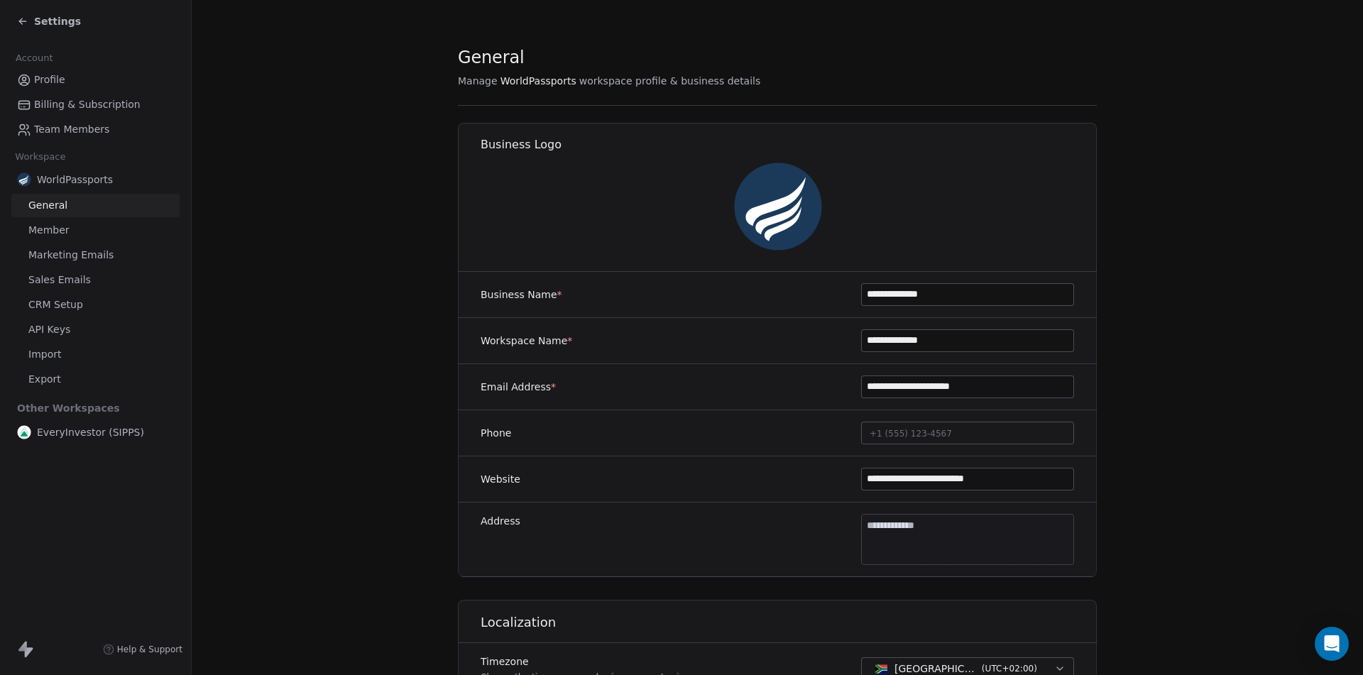
click at [48, 305] on span "CRM Setup" at bounding box center [55, 304] width 55 height 15
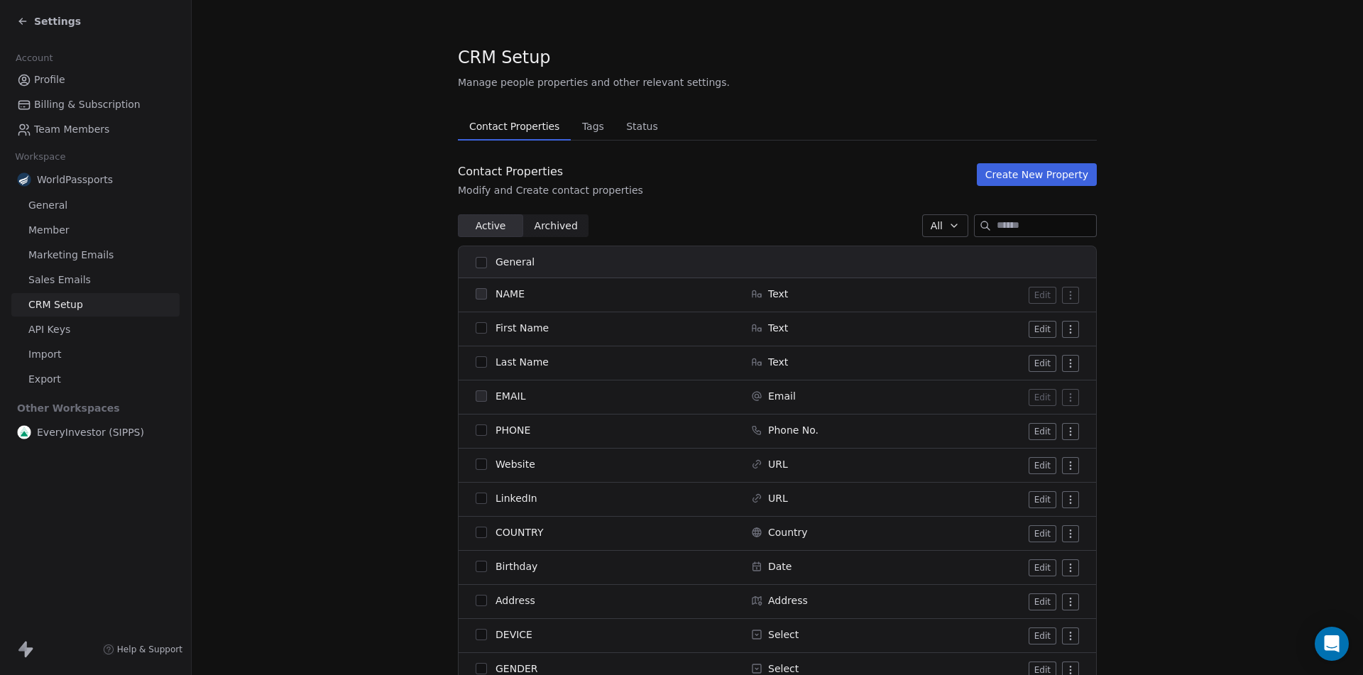
click at [579, 119] on span "Tags" at bounding box center [592, 126] width 33 height 20
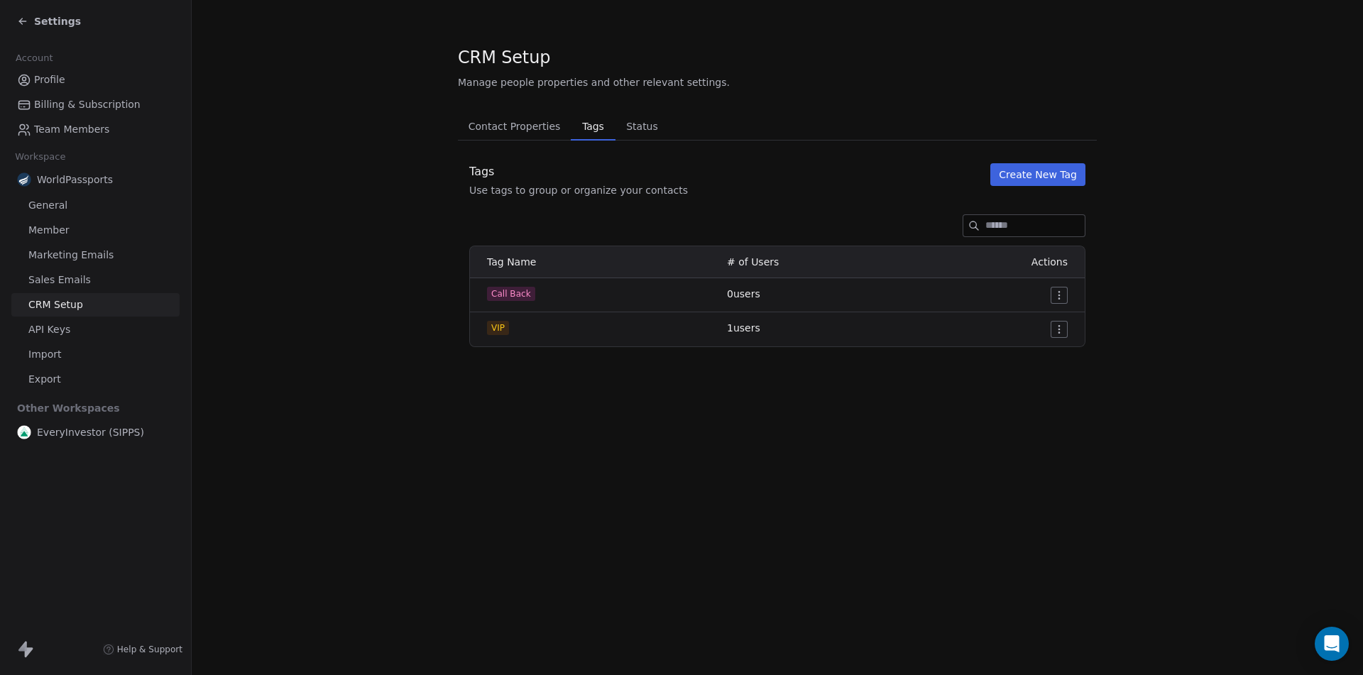
click at [1071, 170] on button "Create New Tag" at bounding box center [1037, 174] width 95 height 23
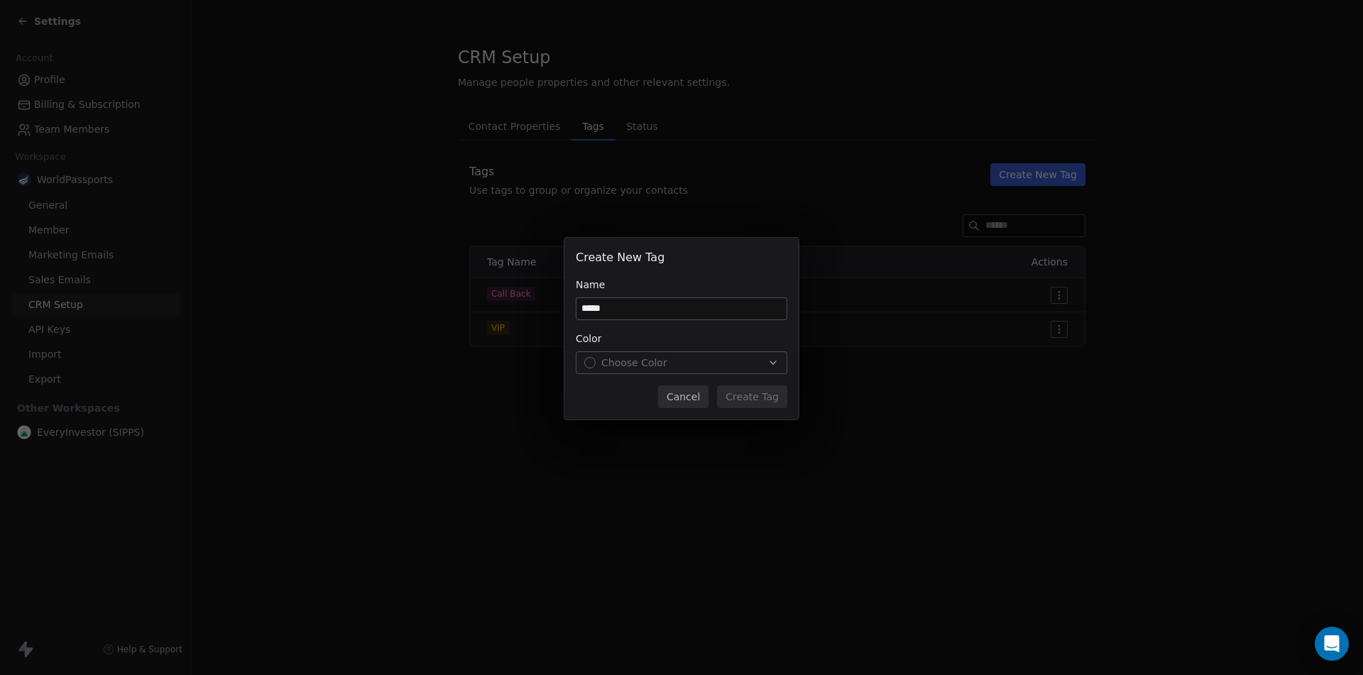
type input "*****"
click at [698, 369] on div "Choose Color" at bounding box center [681, 363] width 194 height 14
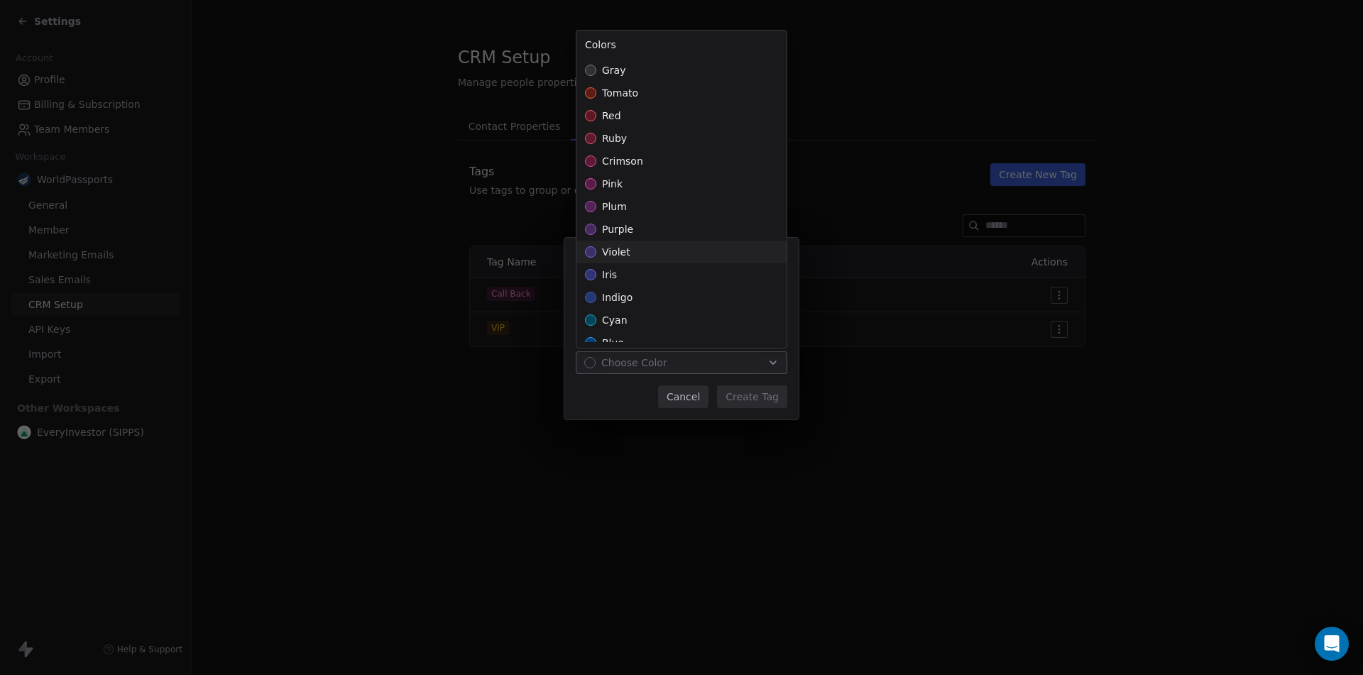
click at [608, 253] on span "violet" at bounding box center [616, 252] width 28 height 14
click at [769, 395] on div "Create New Tag Name ***** Color violet Cancel Create Tag" at bounding box center [681, 337] width 1363 height 245
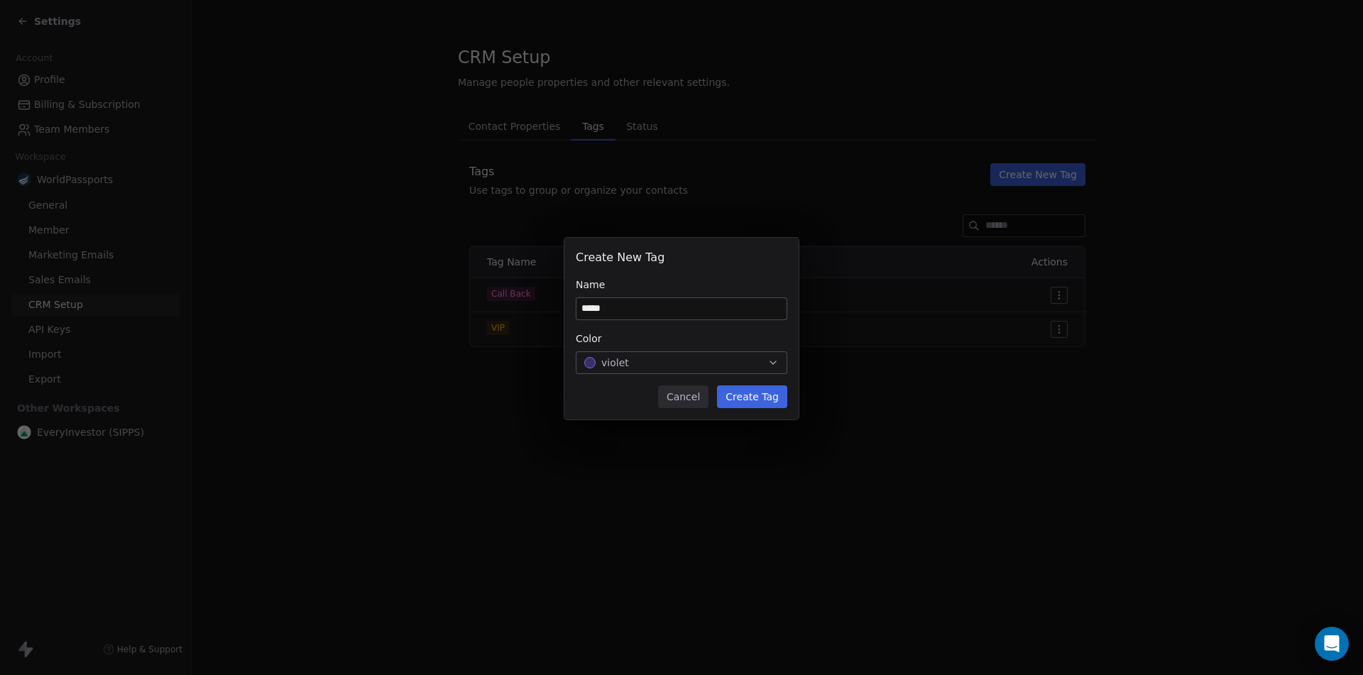
click at [761, 391] on button "Create Tag" at bounding box center [752, 396] width 70 height 23
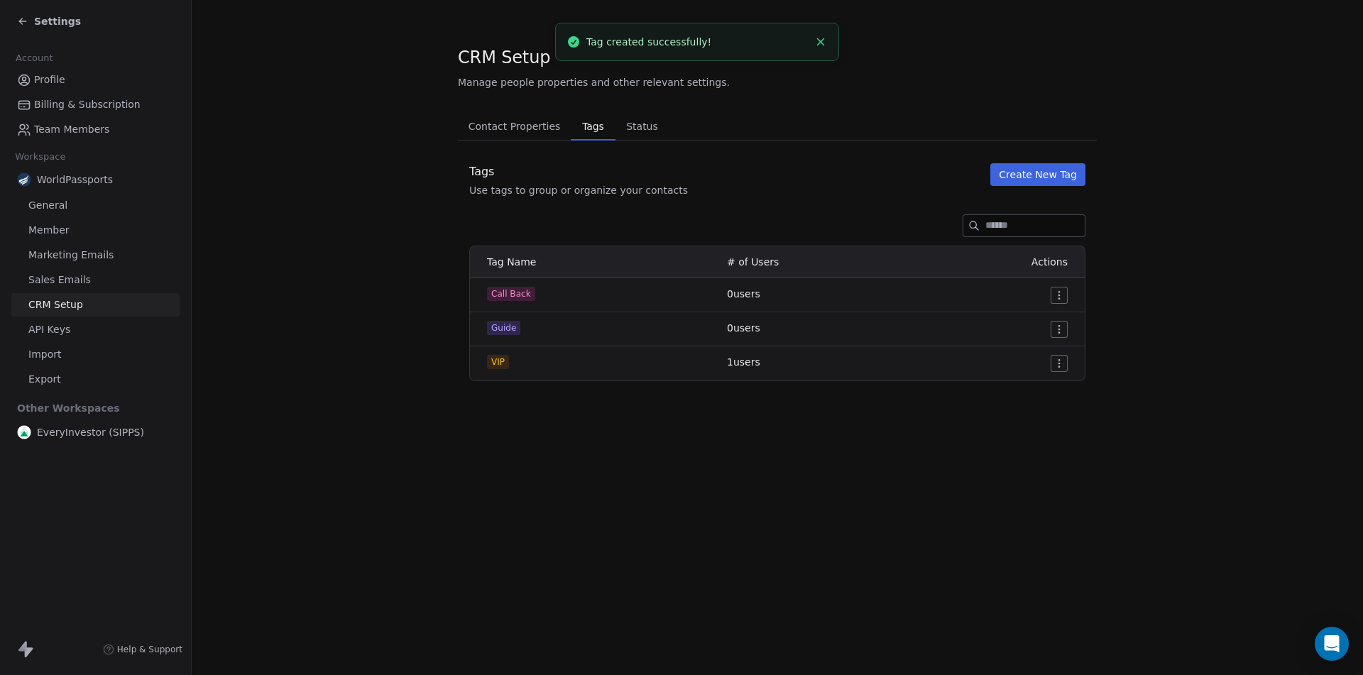
click at [62, 13] on div "Settings" at bounding box center [98, 21] width 163 height 20
click at [66, 25] on span "Settings" at bounding box center [57, 21] width 47 height 14
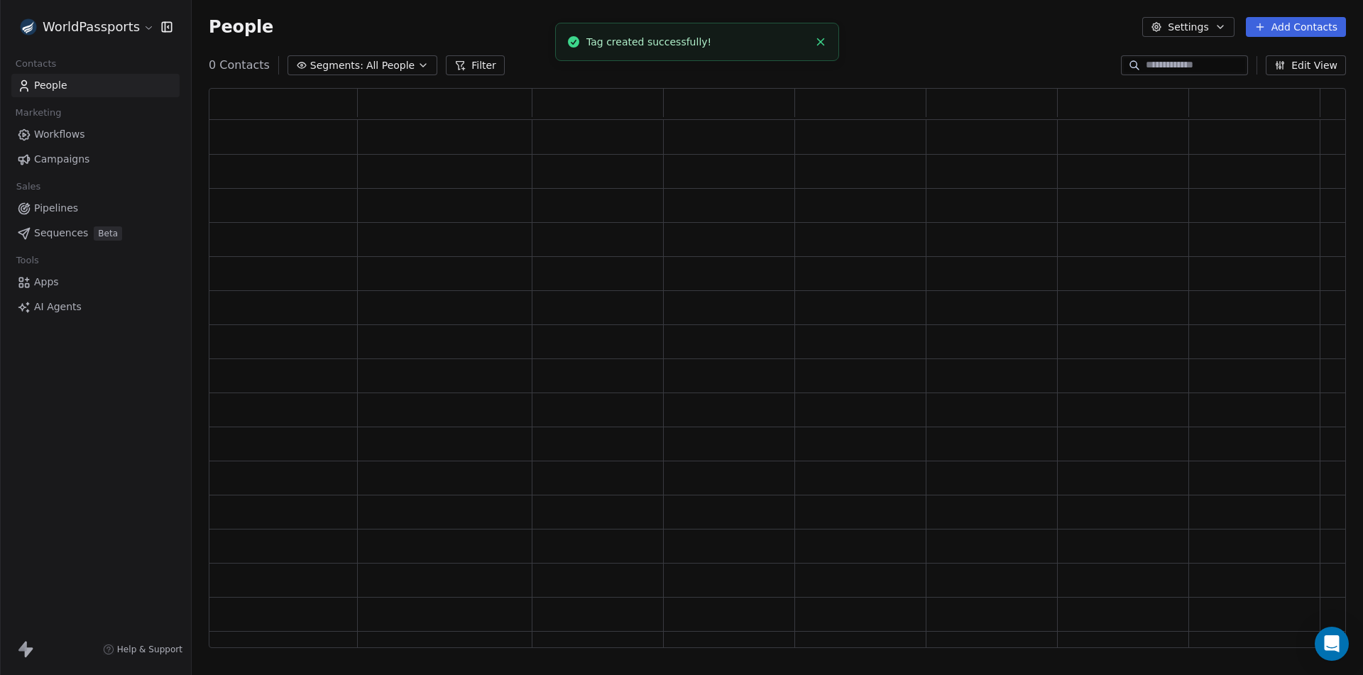
scroll to position [549, 1126]
click at [45, 288] on span "Apps" at bounding box center [46, 282] width 25 height 15
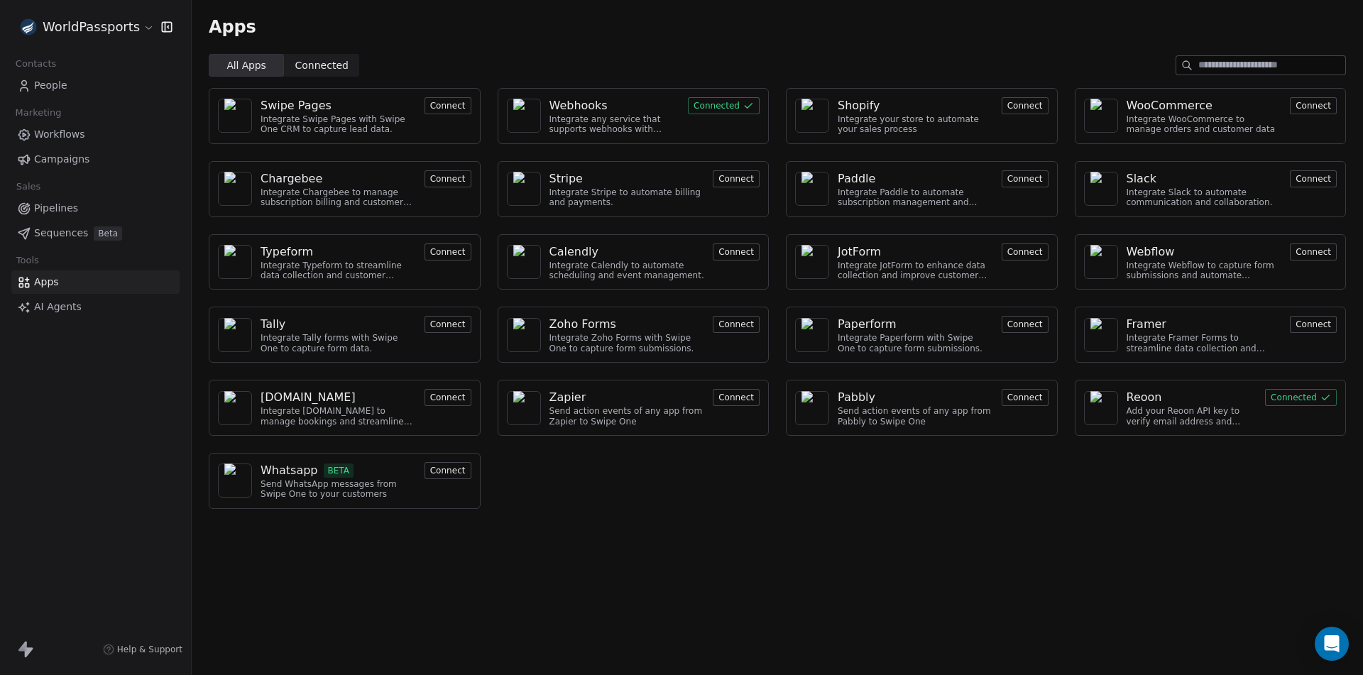
click at [703, 98] on button "Connected" at bounding box center [724, 105] width 72 height 17
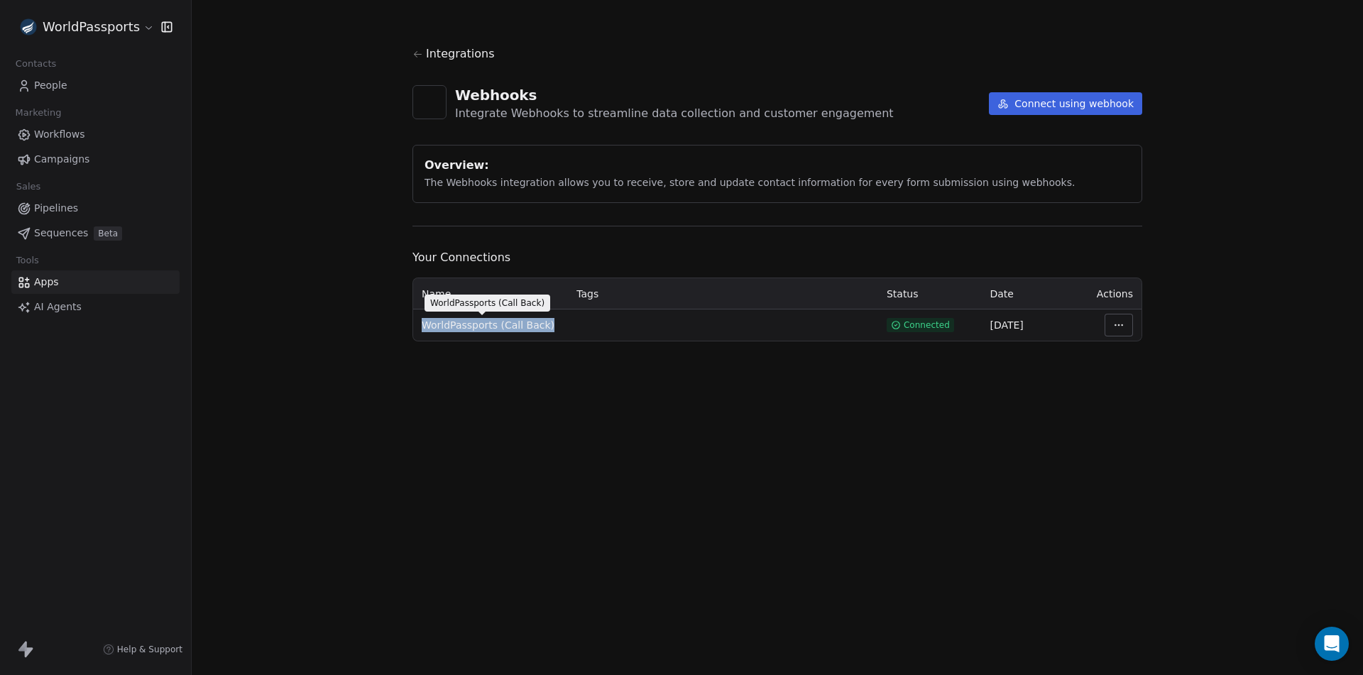
drag, startPoint x: 421, startPoint y: 324, endPoint x: 540, endPoint y: 322, distance: 119.3
click at [540, 322] on td "WorldPassports (Call Back)" at bounding box center [490, 324] width 155 height 31
copy span "WorldPassports (Call Back)"
click at [1067, 103] on button "Connect using webhook" at bounding box center [1065, 103] width 153 height 23
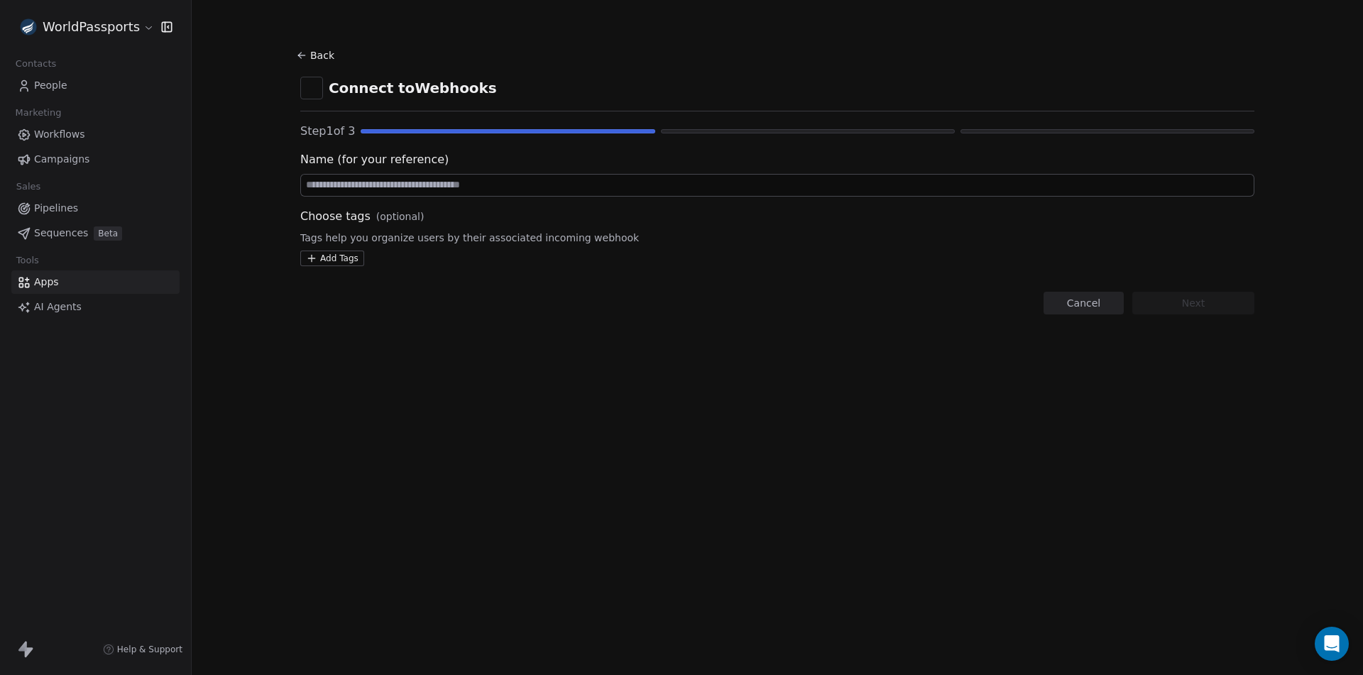
click at [357, 190] on input at bounding box center [777, 185] width 953 height 21
paste input "**********"
drag, startPoint x: 384, startPoint y: 184, endPoint x: 420, endPoint y: 184, distance: 36.2
click at [420, 184] on input "**********" at bounding box center [777, 185] width 953 height 21
type input "**********"
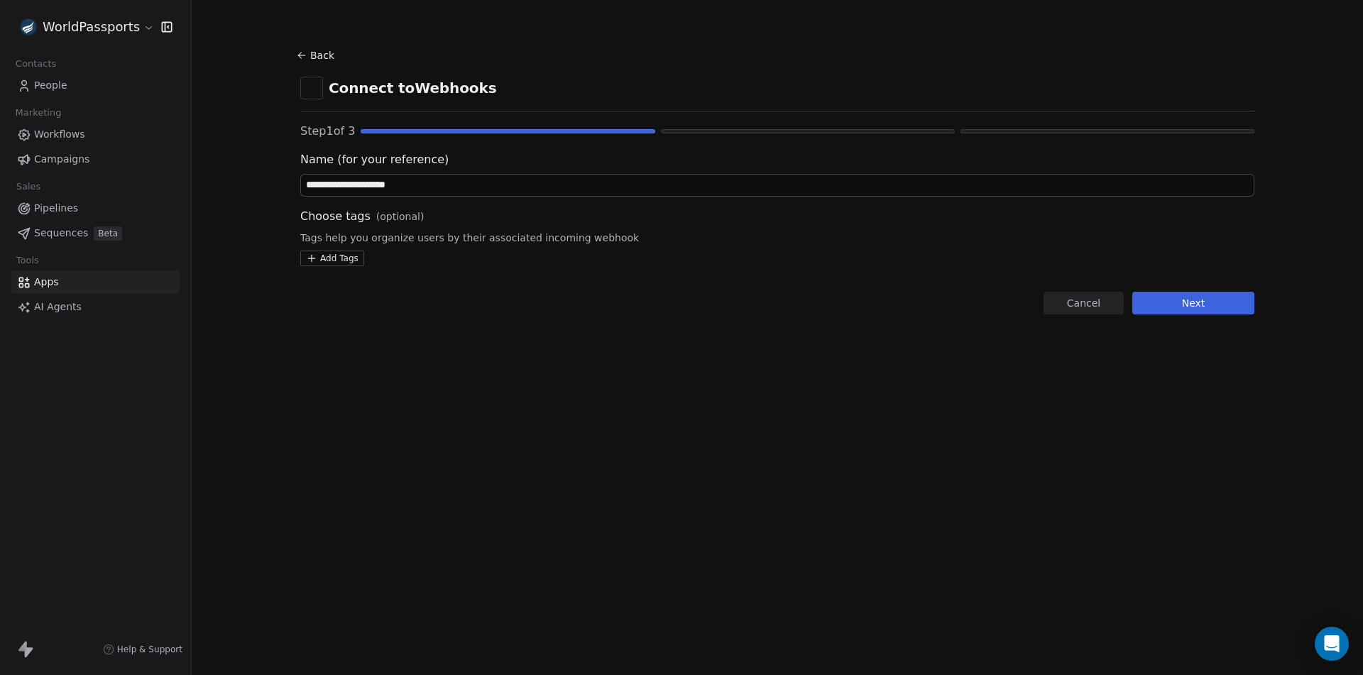
click at [335, 258] on html "**********" at bounding box center [681, 337] width 1363 height 675
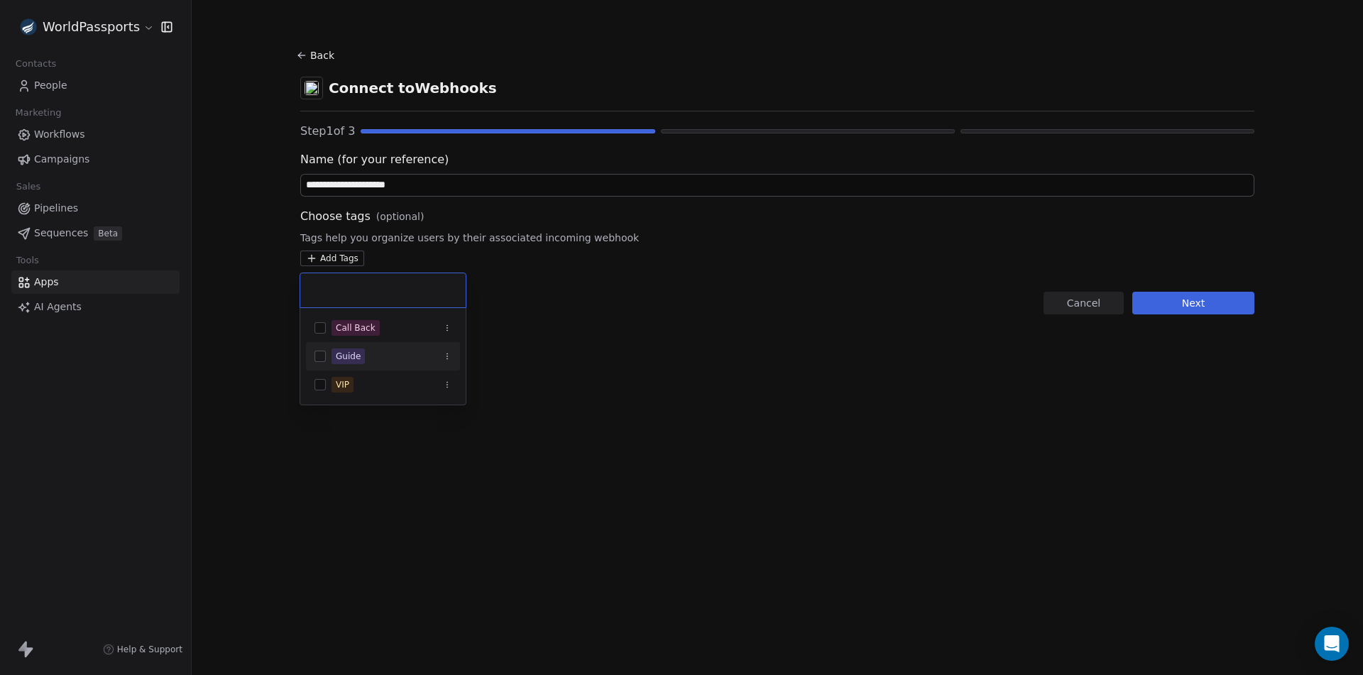
click at [322, 356] on button "Suggestions" at bounding box center [319, 356] width 11 height 11
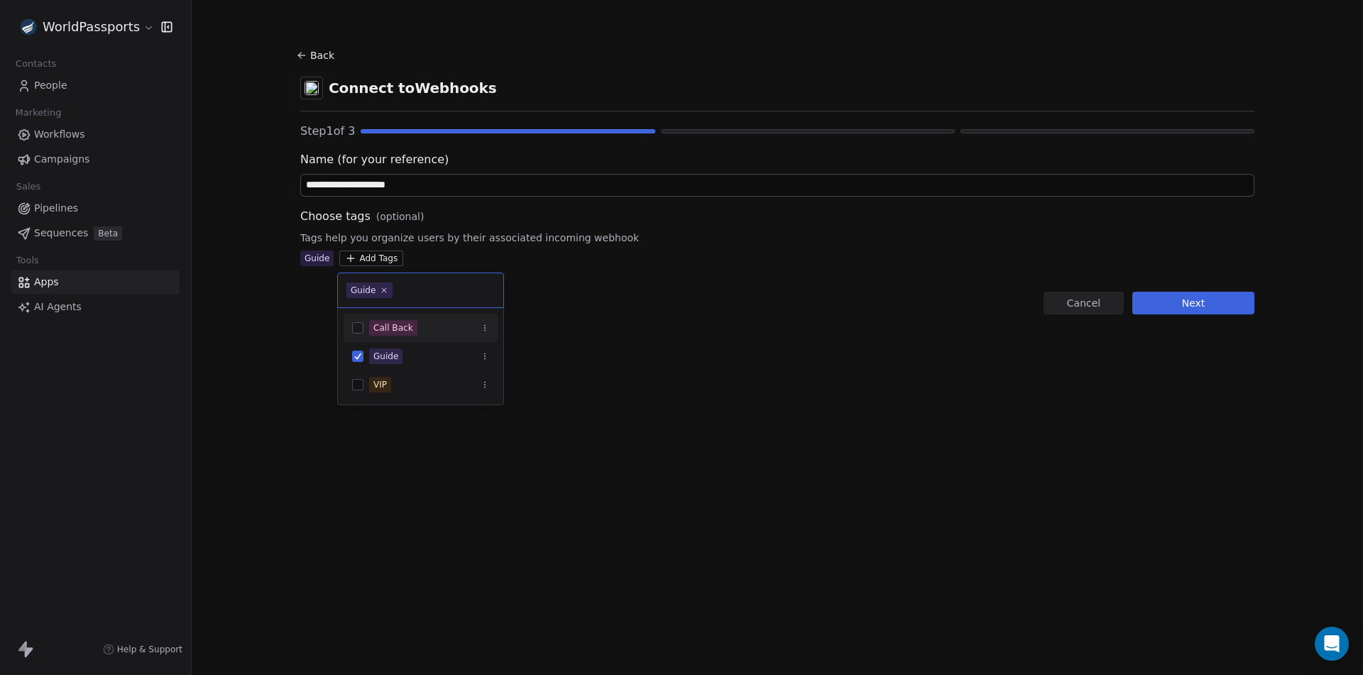
click at [1195, 303] on html "**********" at bounding box center [681, 337] width 1363 height 675
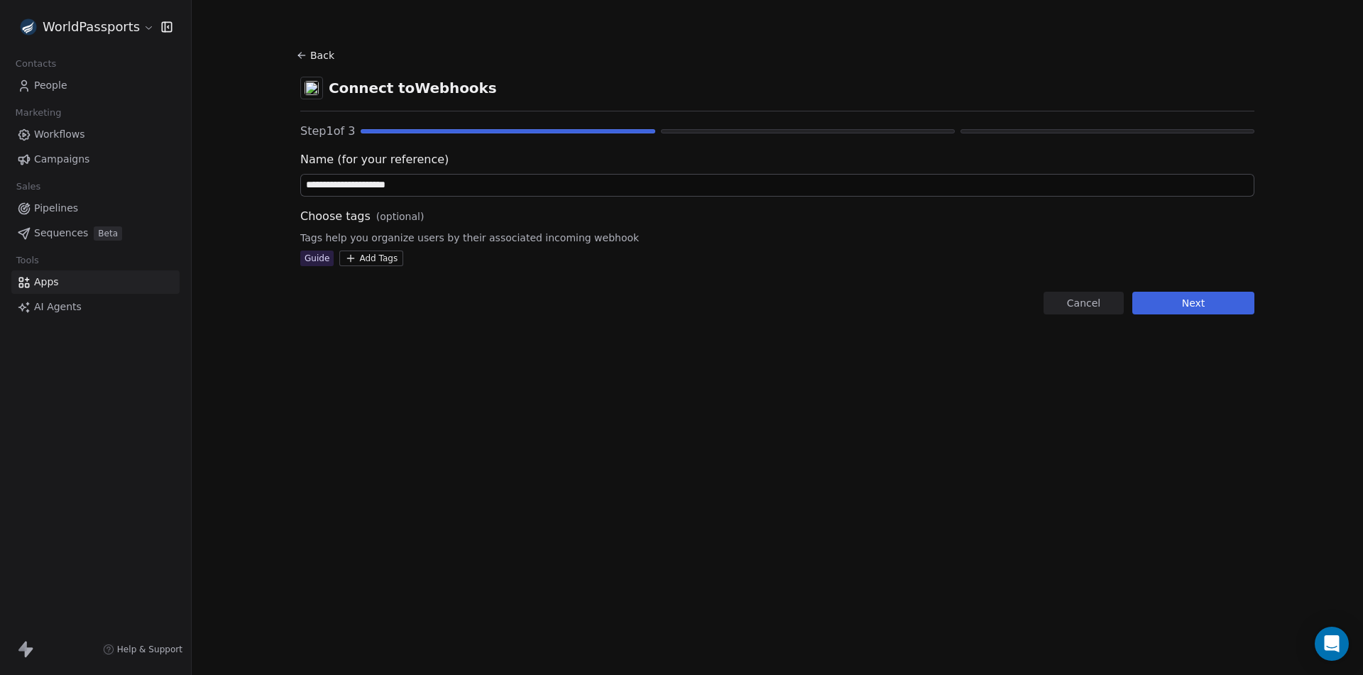
click at [1209, 303] on button "Next" at bounding box center [1193, 303] width 122 height 23
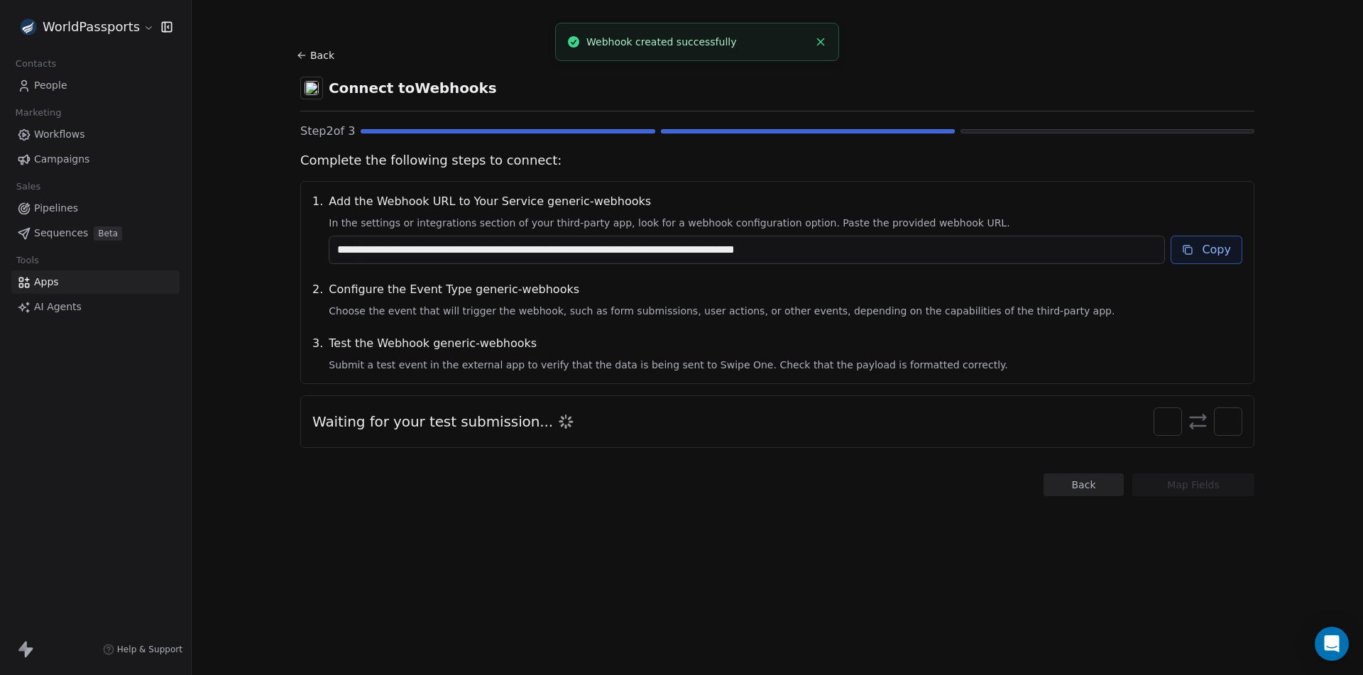
click at [1207, 251] on button "Copy" at bounding box center [1206, 250] width 72 height 28
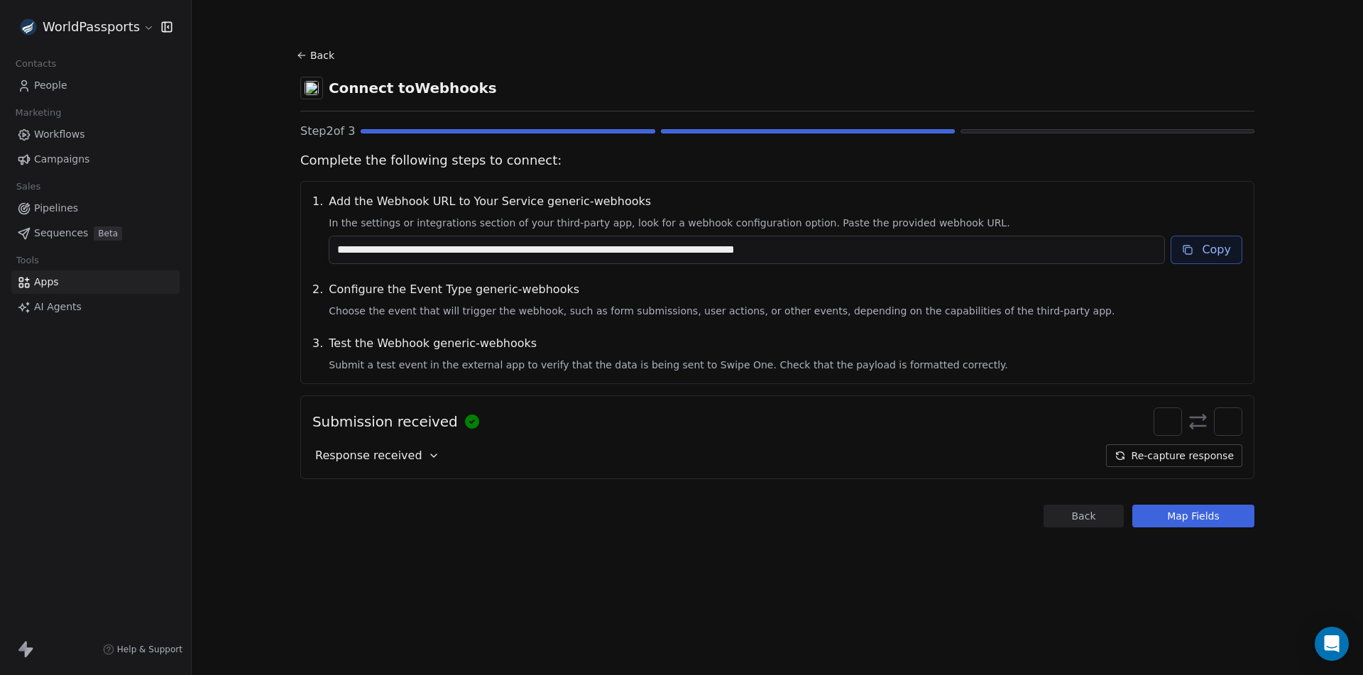
click at [428, 458] on icon at bounding box center [433, 455] width 11 height 11
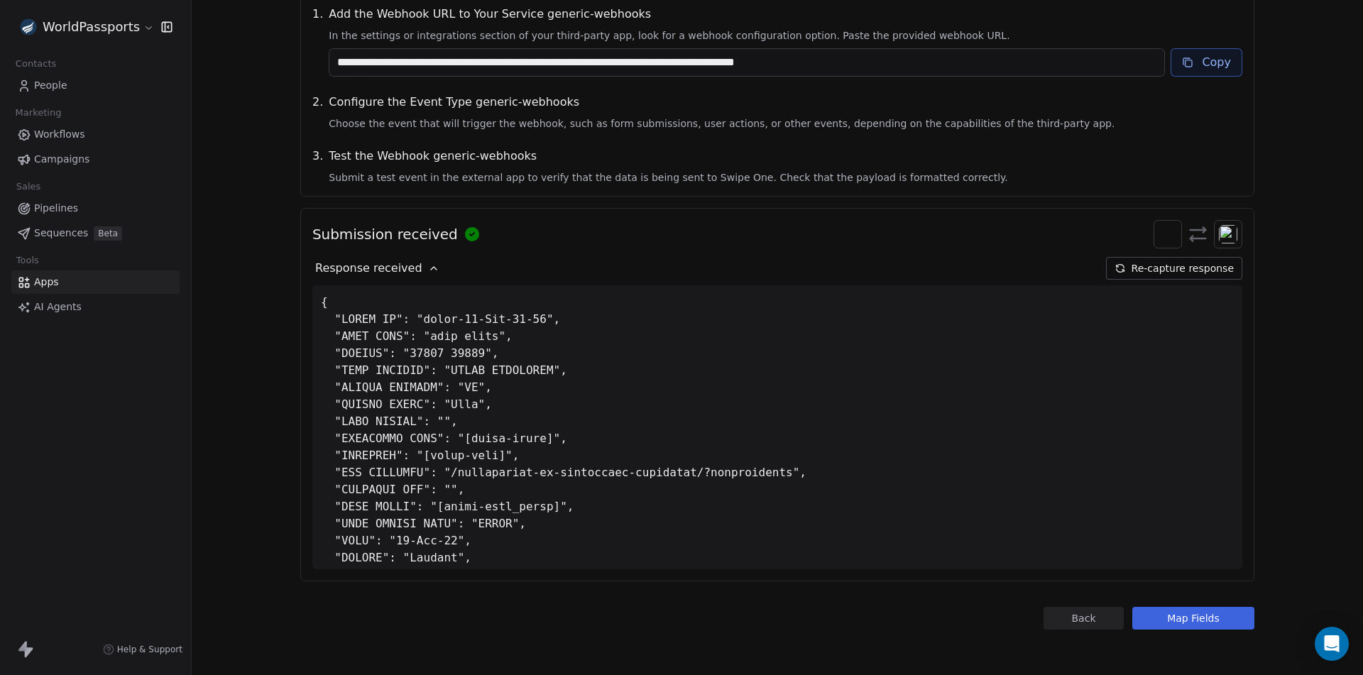
click at [428, 265] on icon at bounding box center [433, 268] width 11 height 11
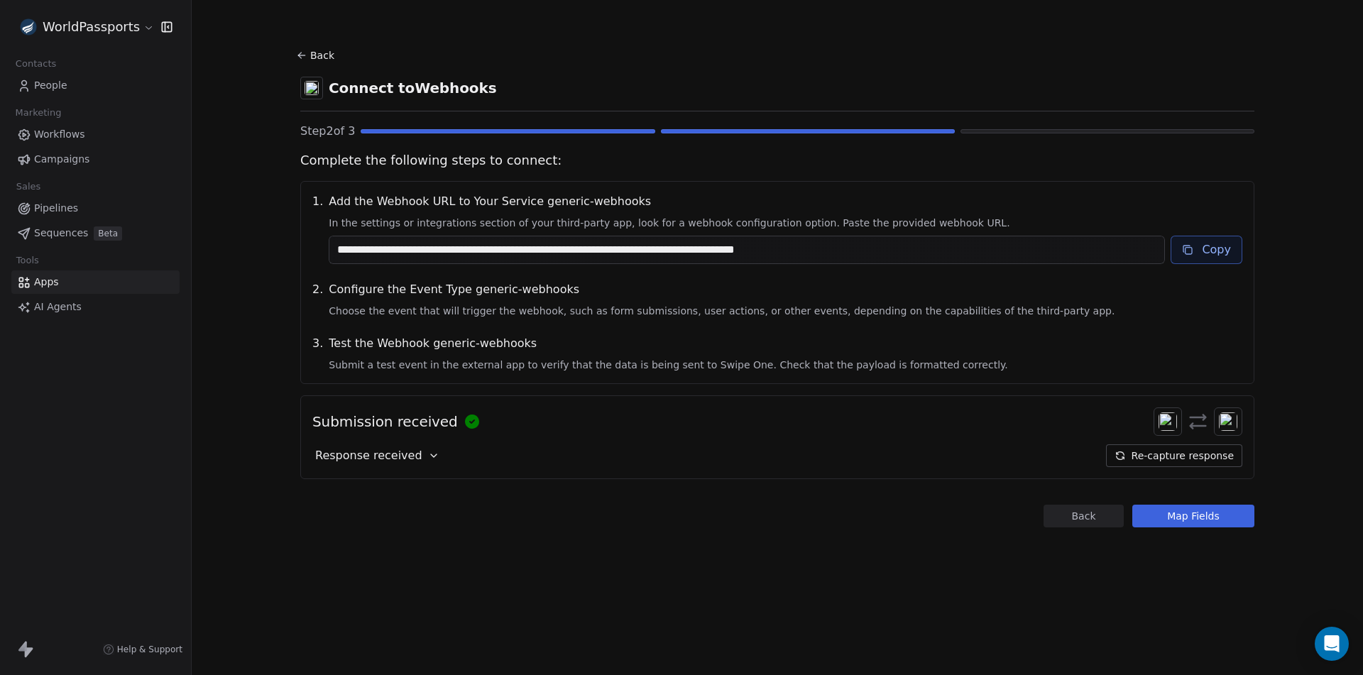
click at [1187, 517] on button "Map Fields" at bounding box center [1193, 516] width 122 height 23
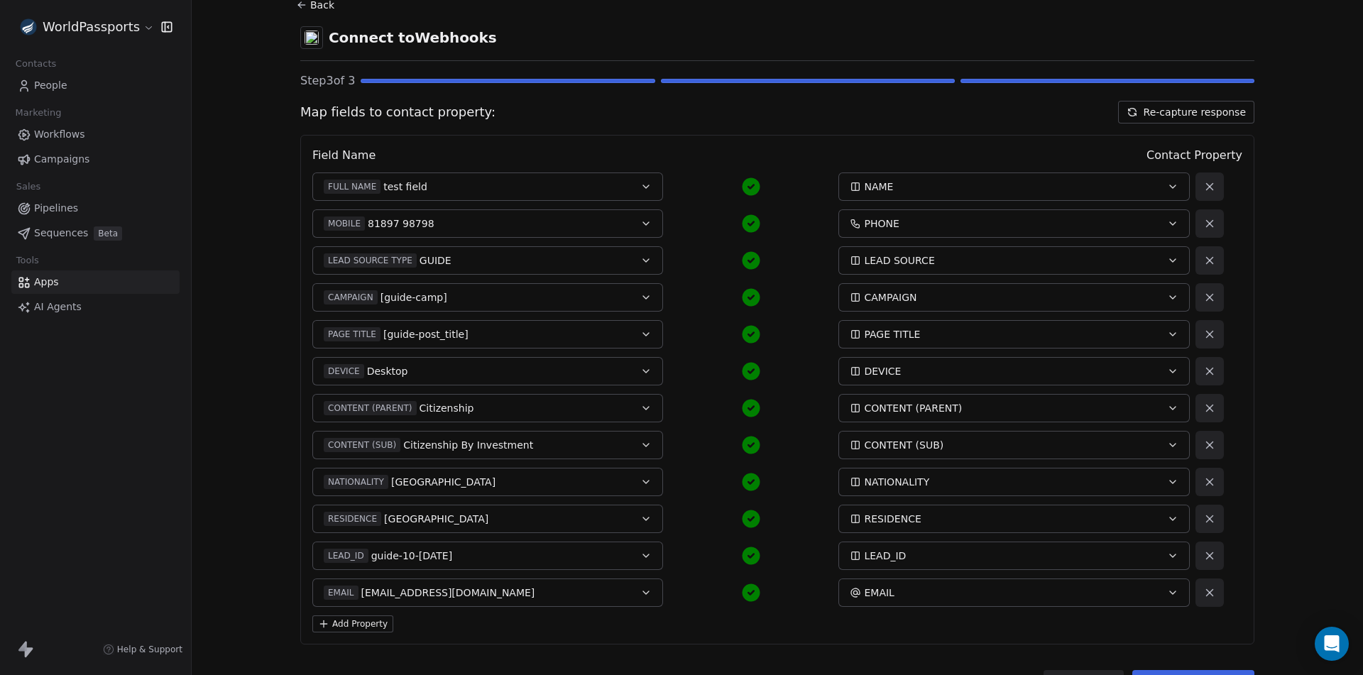
scroll to position [114, 0]
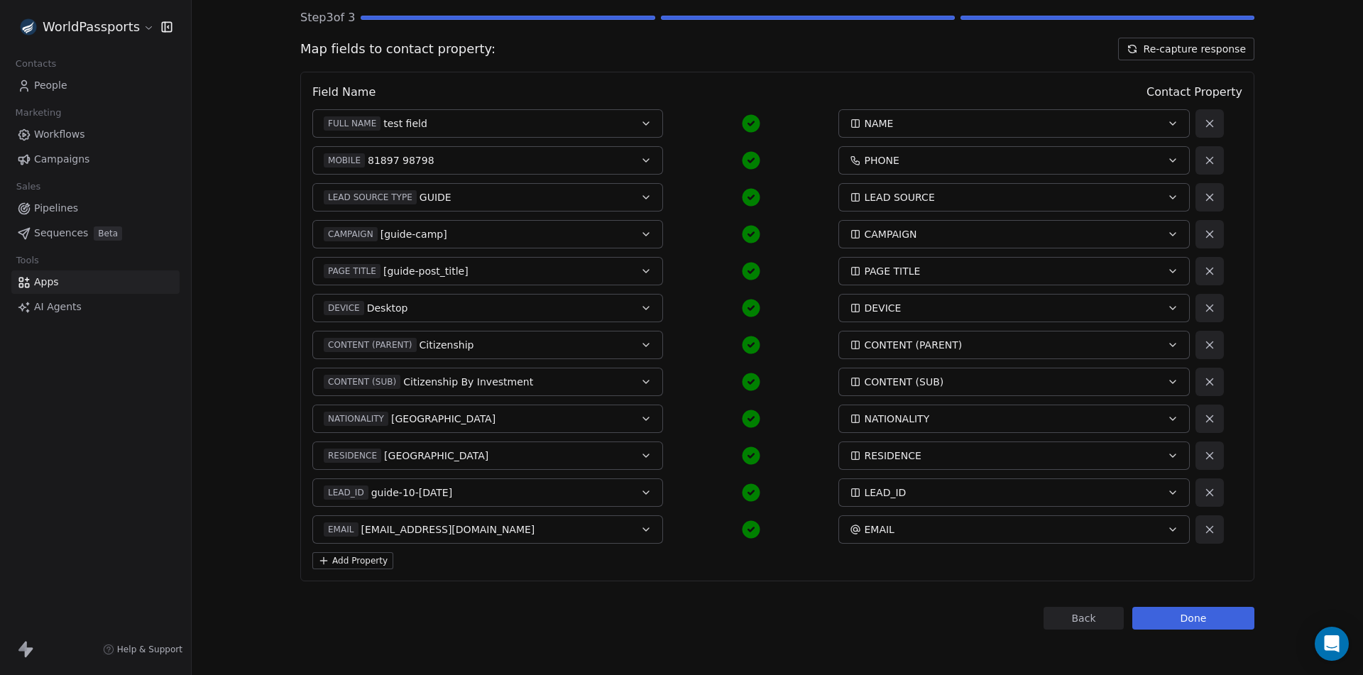
click at [352, 553] on button "Add Property" at bounding box center [352, 560] width 81 height 17
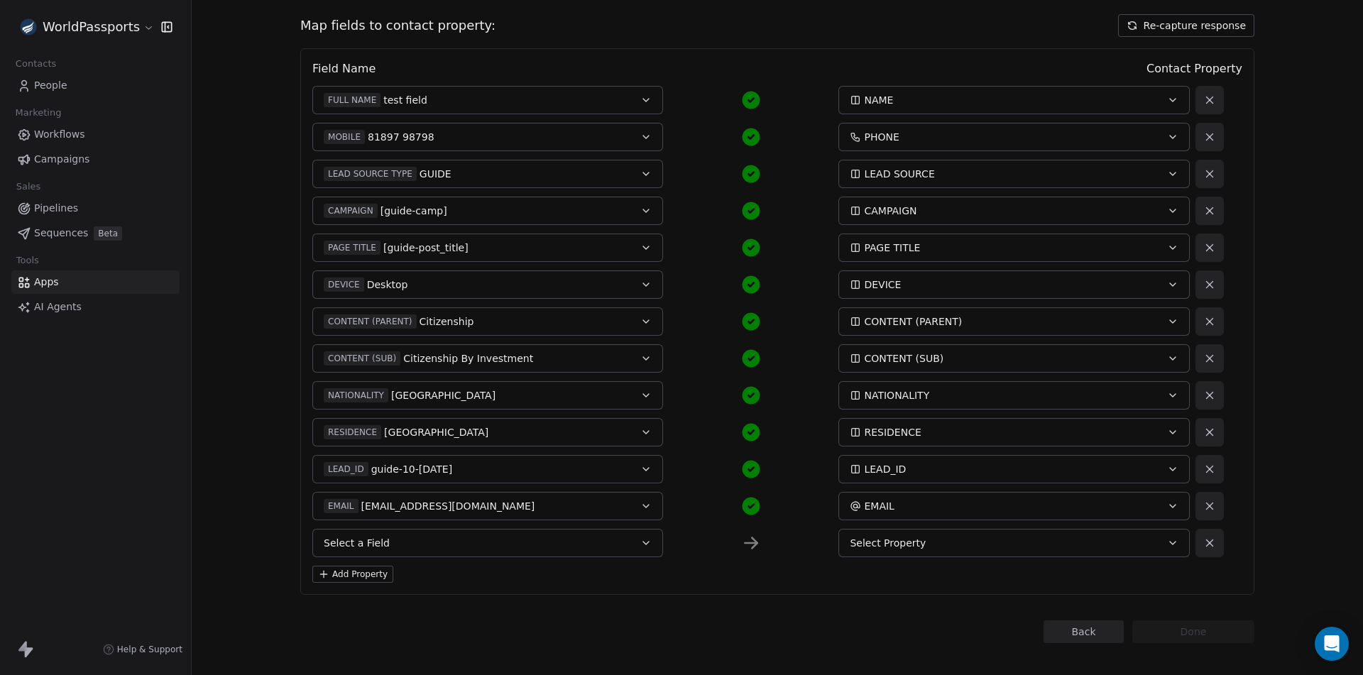
scroll to position [150, 0]
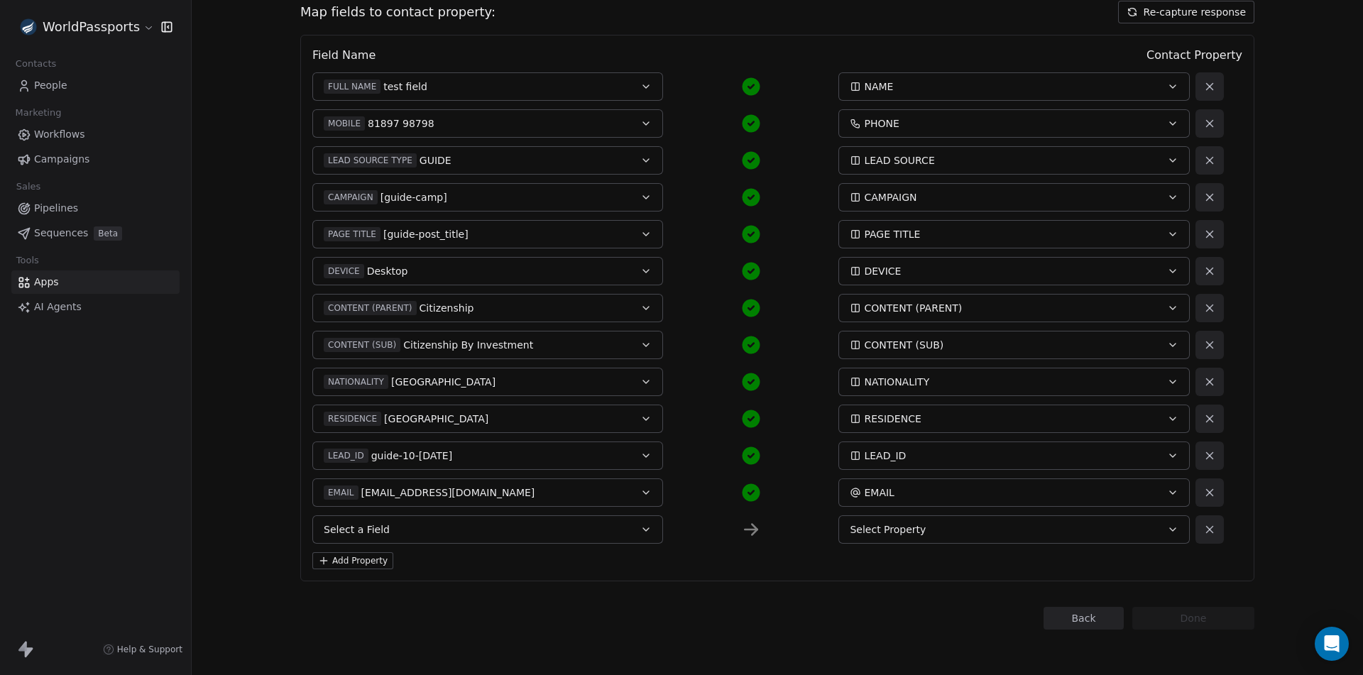
click at [455, 540] on button "Select a Field" at bounding box center [487, 529] width 351 height 28
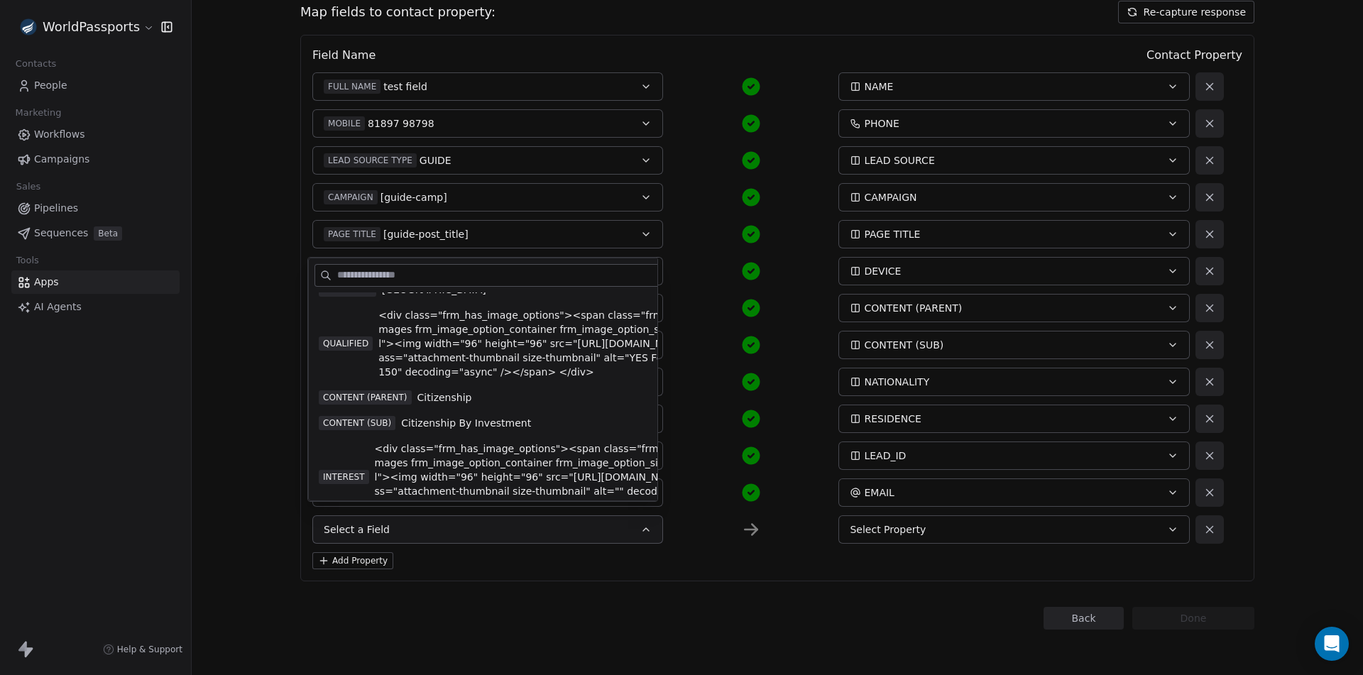
scroll to position [664, 0]
click at [246, 241] on div "Back Connect to Webhooks Step 3 of 3 Map fields to contact property: Re-capture…" at bounding box center [777, 337] width 1171 height 675
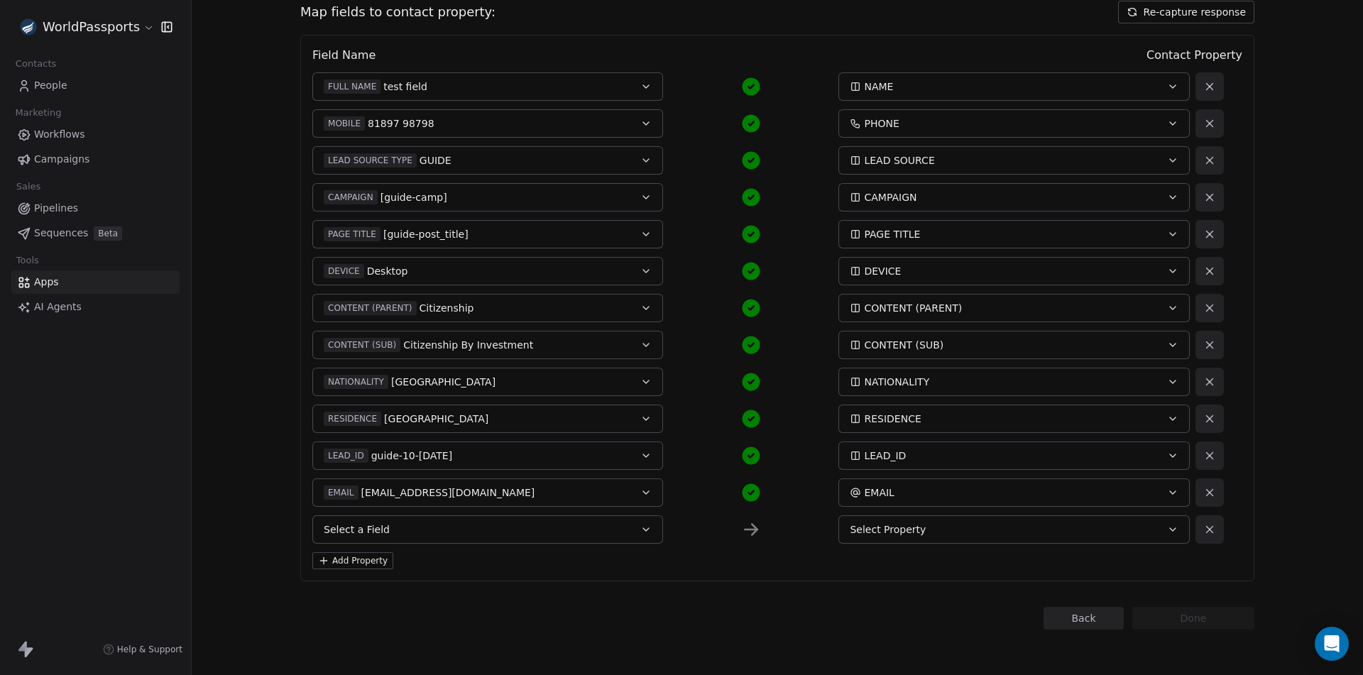
click at [953, 529] on div "Select Property" at bounding box center [997, 529] width 295 height 14
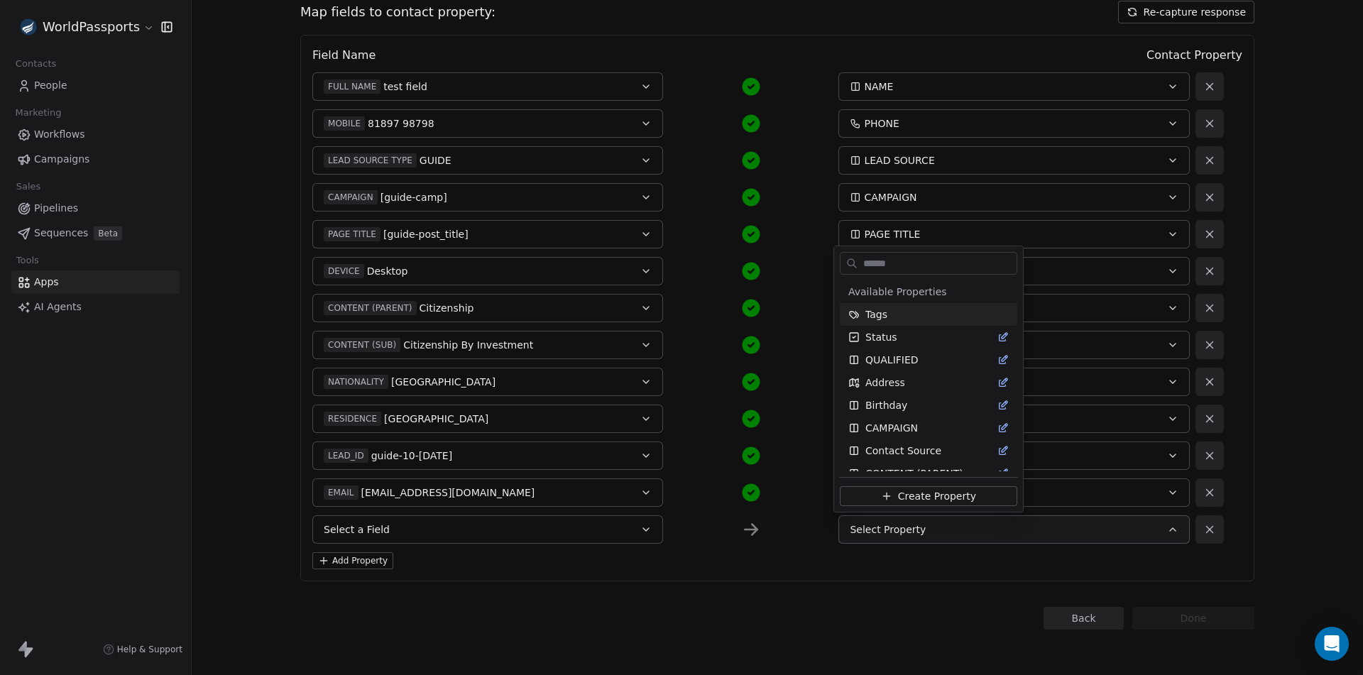
click at [953, 529] on html "WorldPassports Contacts People Marketing Workflows Campaigns Sales Pipelines Se…" at bounding box center [681, 337] width 1363 height 675
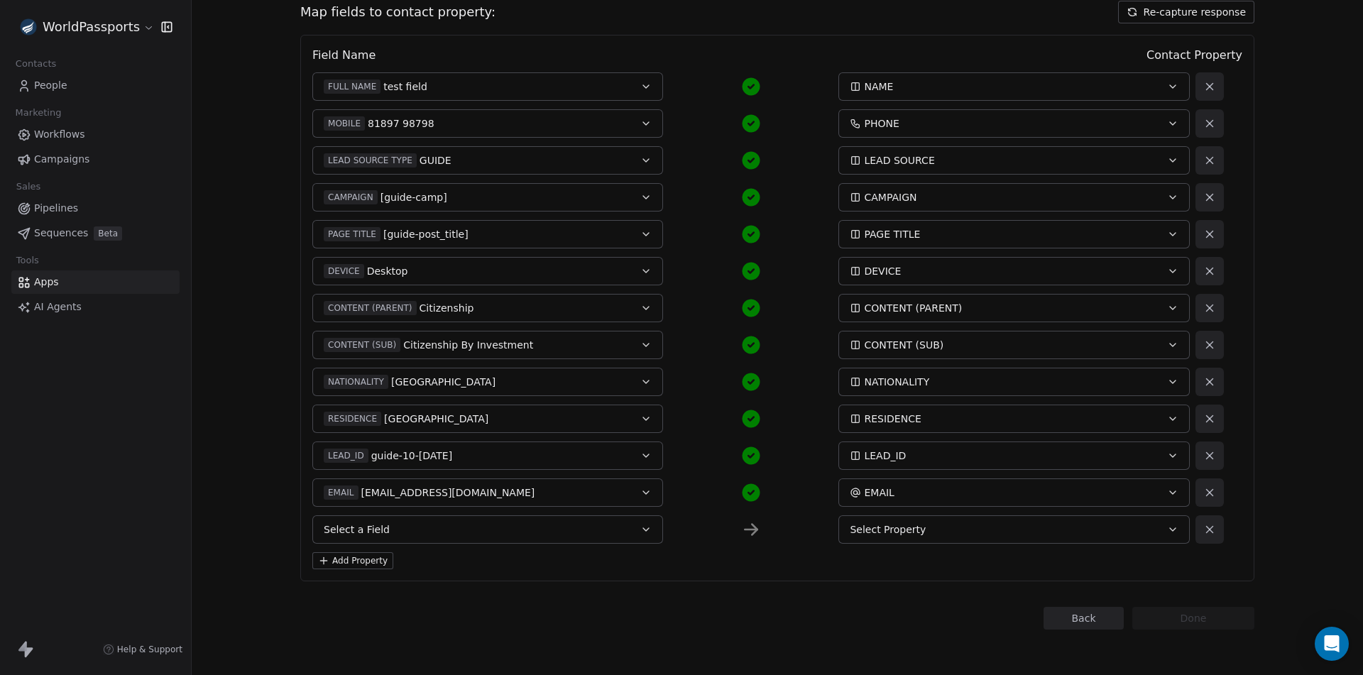
click at [900, 527] on span "Select Property" at bounding box center [888, 529] width 76 height 14
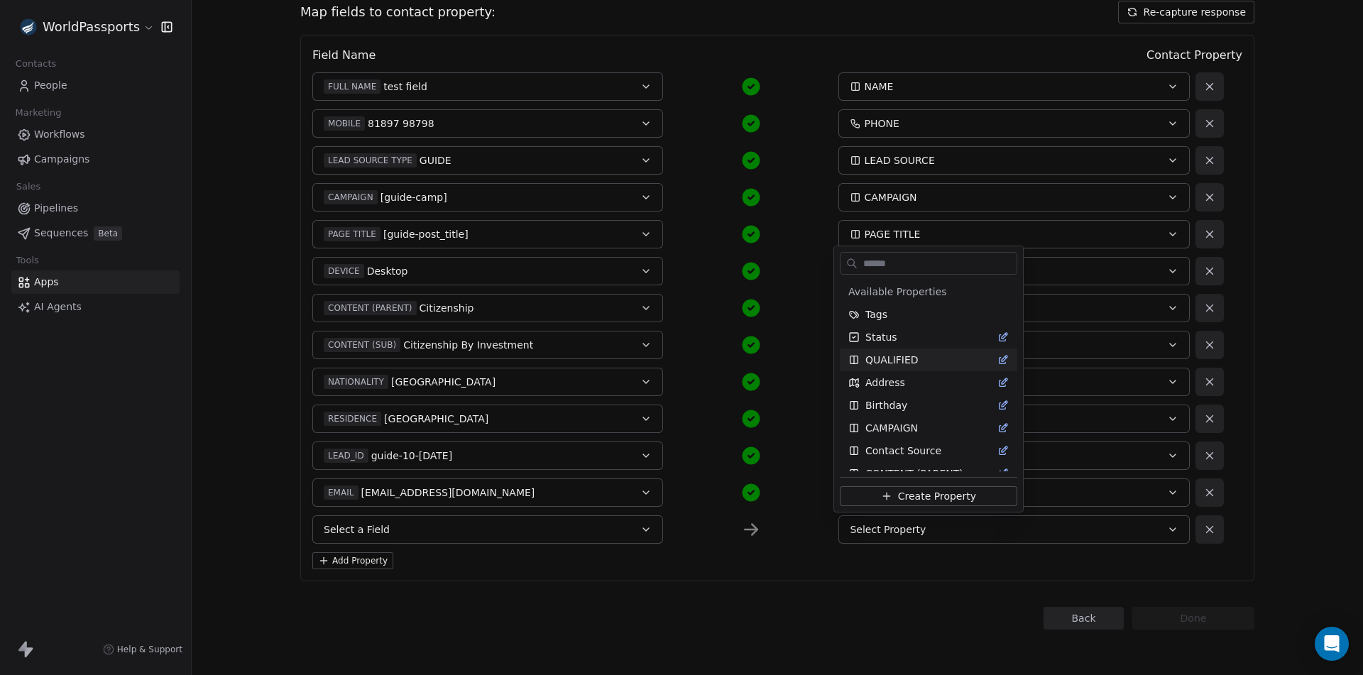
click at [429, 525] on html "WorldPassports Contacts People Marketing Workflows Campaigns Sales Pipelines Se…" at bounding box center [681, 337] width 1363 height 675
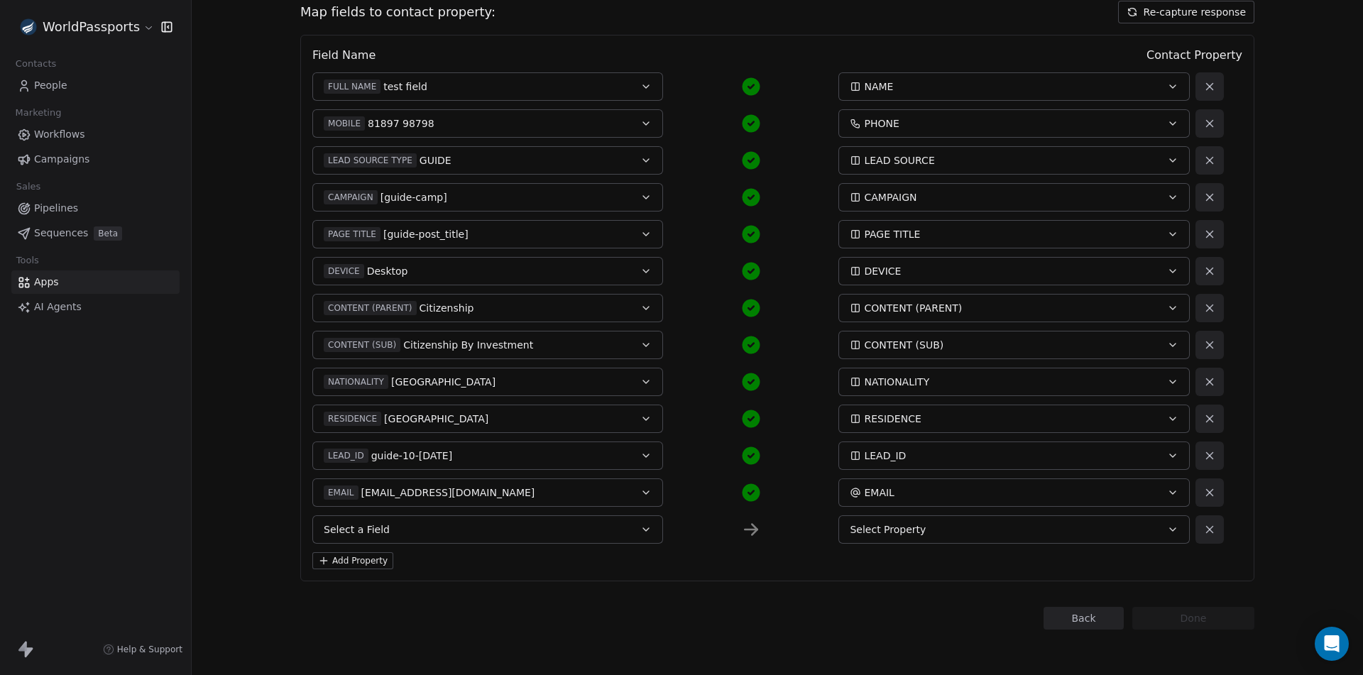
click at [538, 537] on button "Select a Field" at bounding box center [487, 529] width 351 height 28
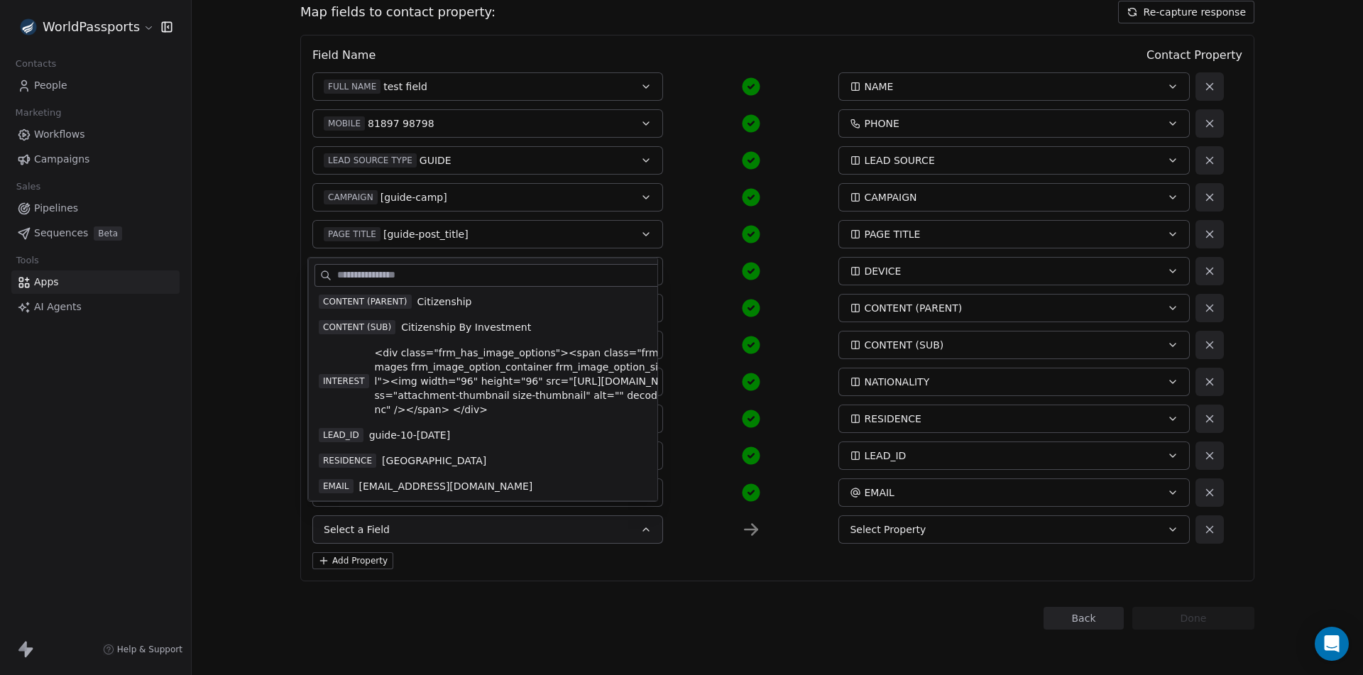
scroll to position [806, 0]
click at [892, 548] on div "Field Name Contact Property FULL NAME test field NAME MOBILE 81897 98798 PHONE …" at bounding box center [777, 308] width 954 height 547
click at [901, 536] on span "Select Property" at bounding box center [888, 529] width 76 height 14
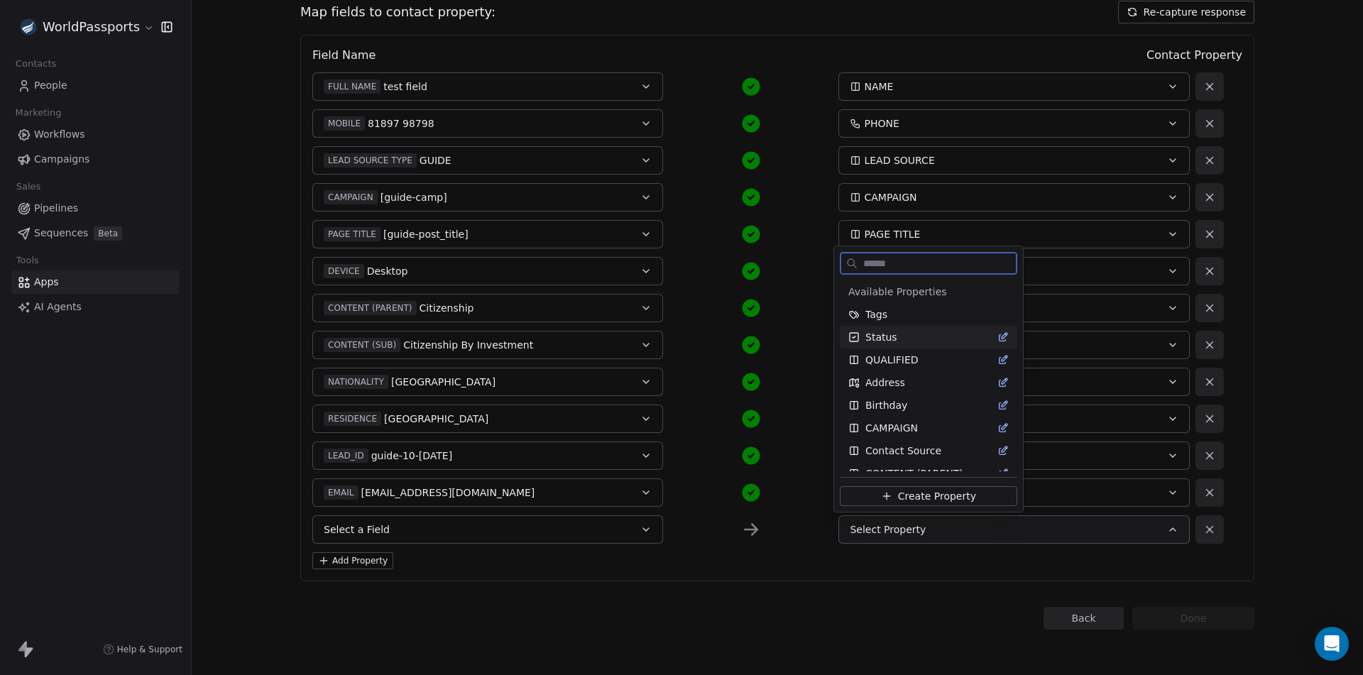
click at [945, 338] on div "Status" at bounding box center [928, 337] width 160 height 14
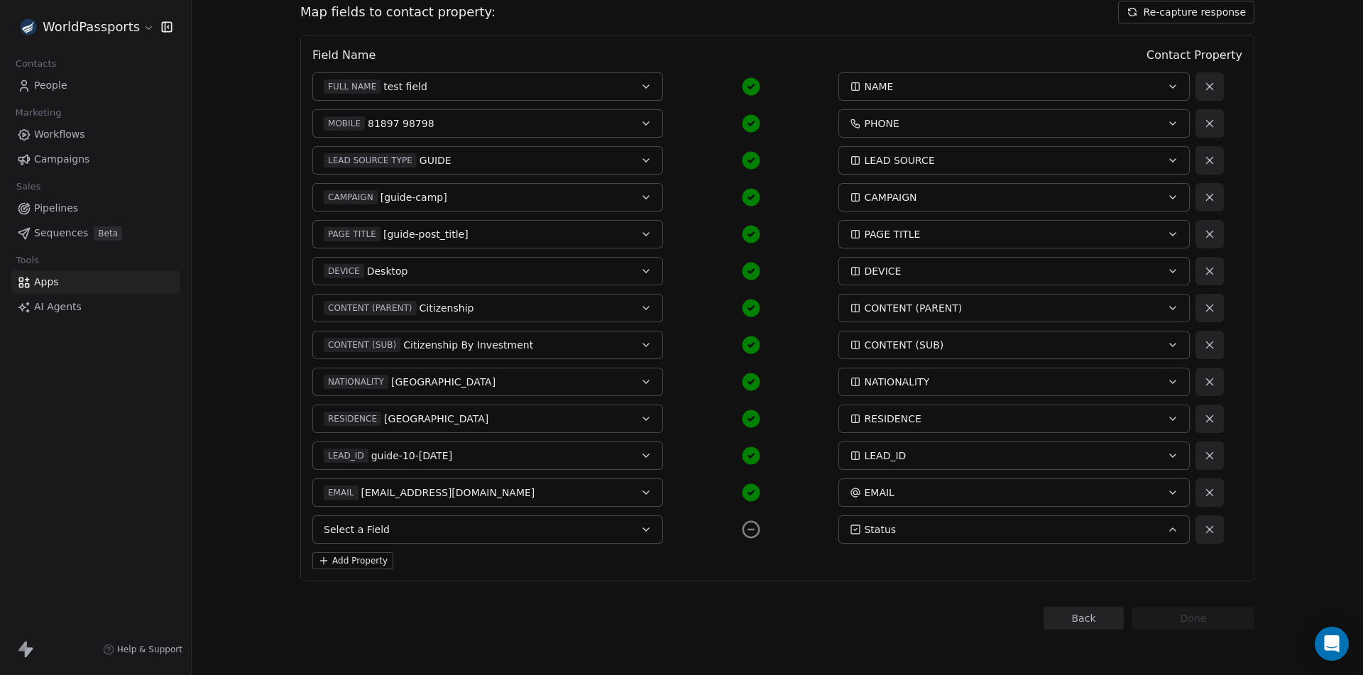
click at [554, 532] on button "Select a Field" at bounding box center [487, 529] width 351 height 28
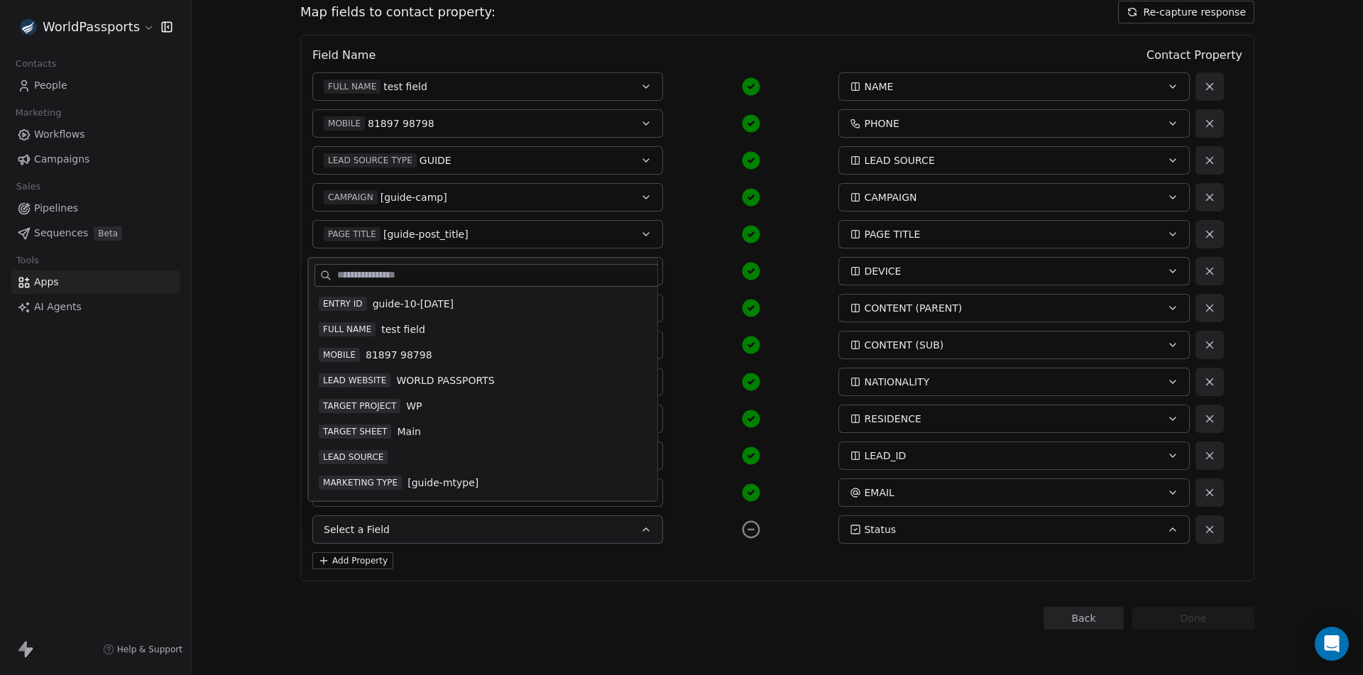
click at [554, 532] on button "Select a Field" at bounding box center [487, 529] width 351 height 28
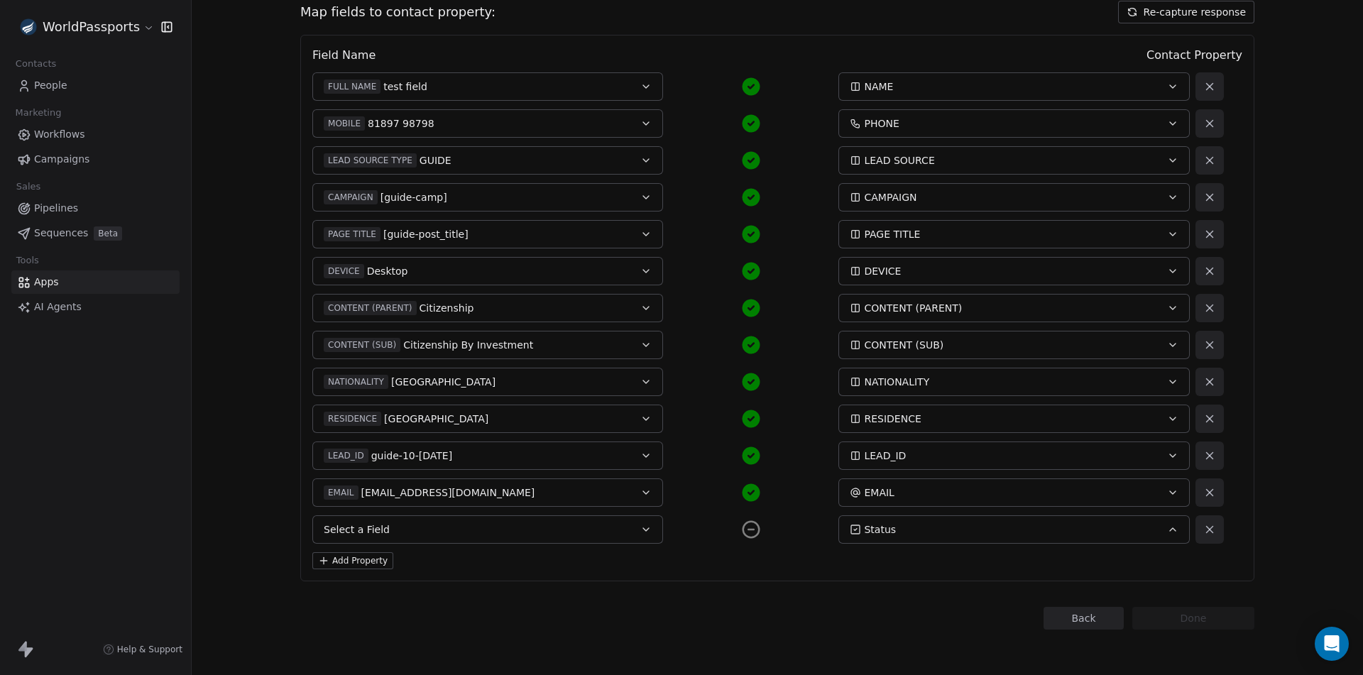
click at [349, 559] on button "Add Property" at bounding box center [352, 560] width 81 height 17
click at [985, 571] on div "Select Property" at bounding box center [997, 566] width 295 height 14
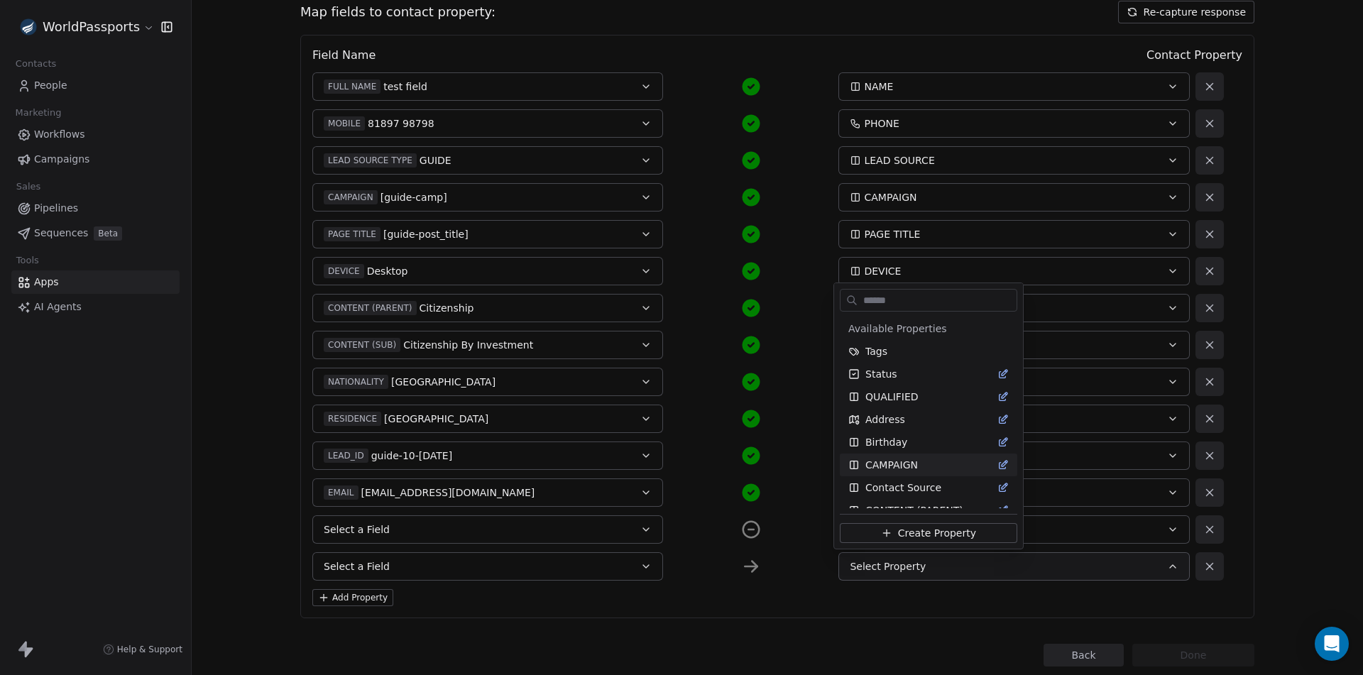
click at [816, 71] on html "WorldPassports Contacts People Marketing Workflows Campaigns Sales Pipelines Se…" at bounding box center [681, 337] width 1363 height 675
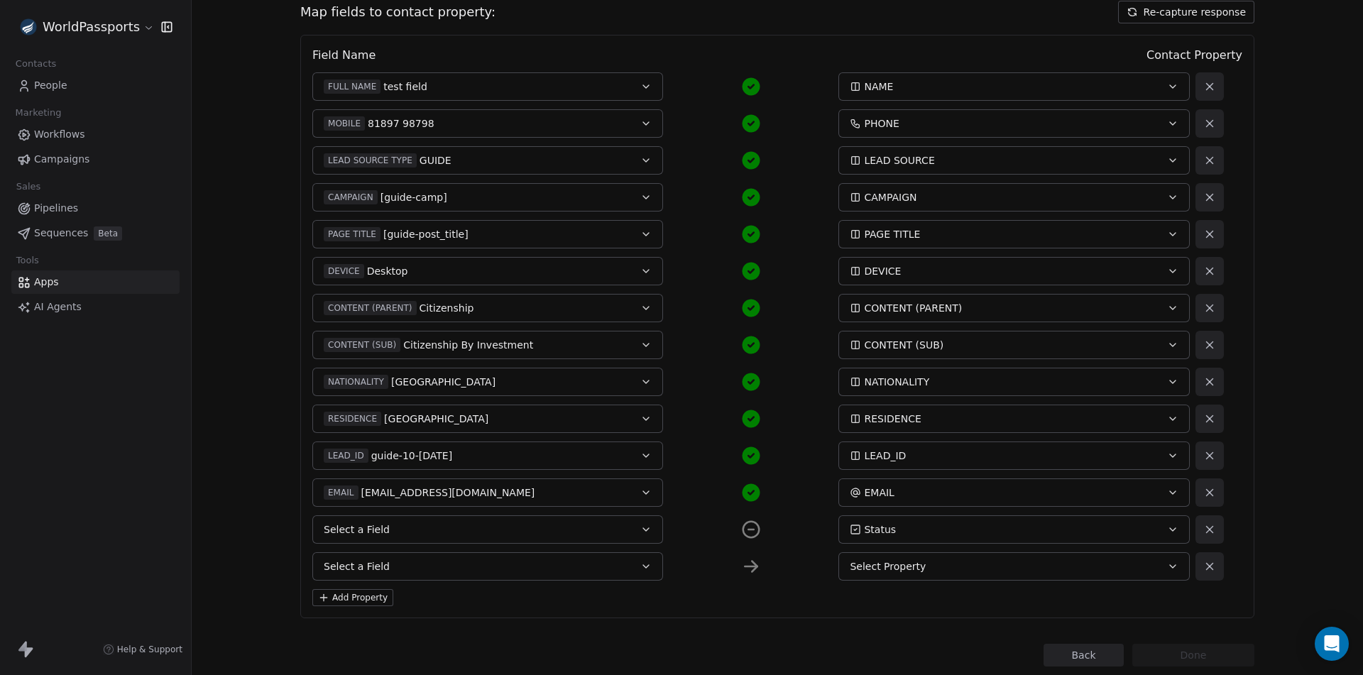
click at [989, 553] on button "Select Property" at bounding box center [1013, 566] width 351 height 28
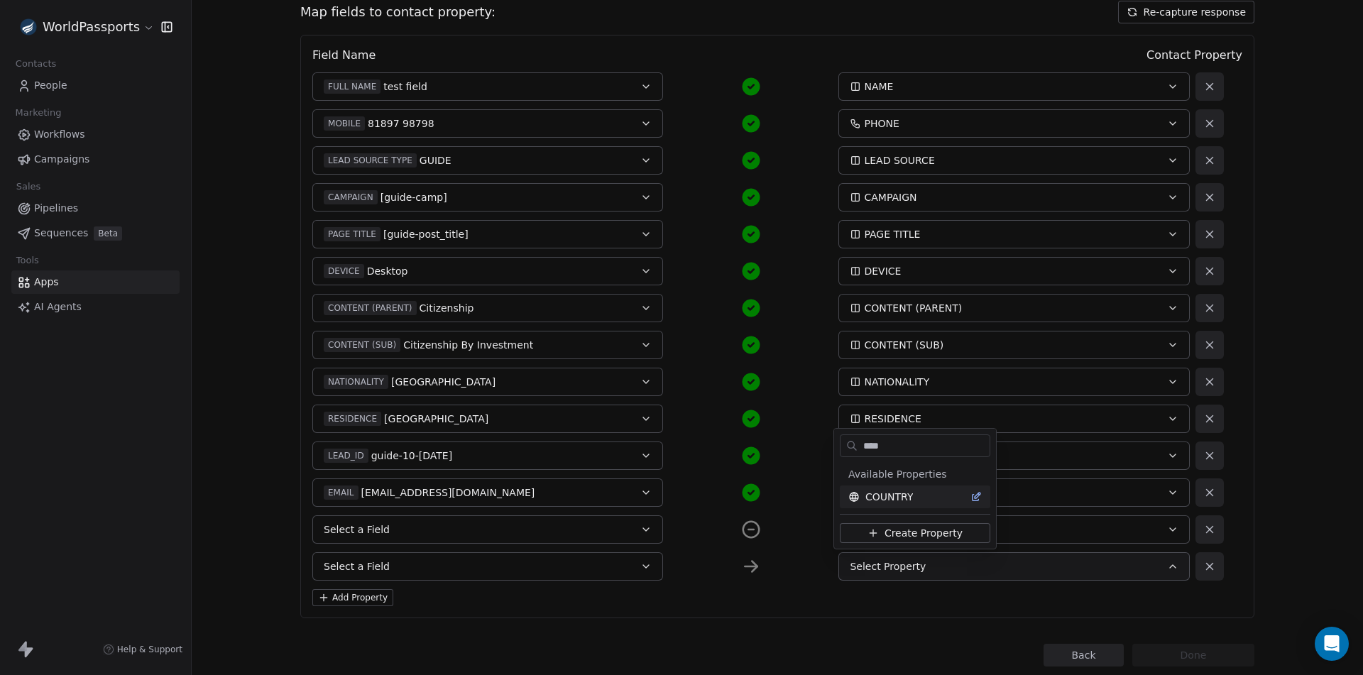
type input "****"
click at [891, 492] on span "COUNTRY" at bounding box center [889, 497] width 48 height 14
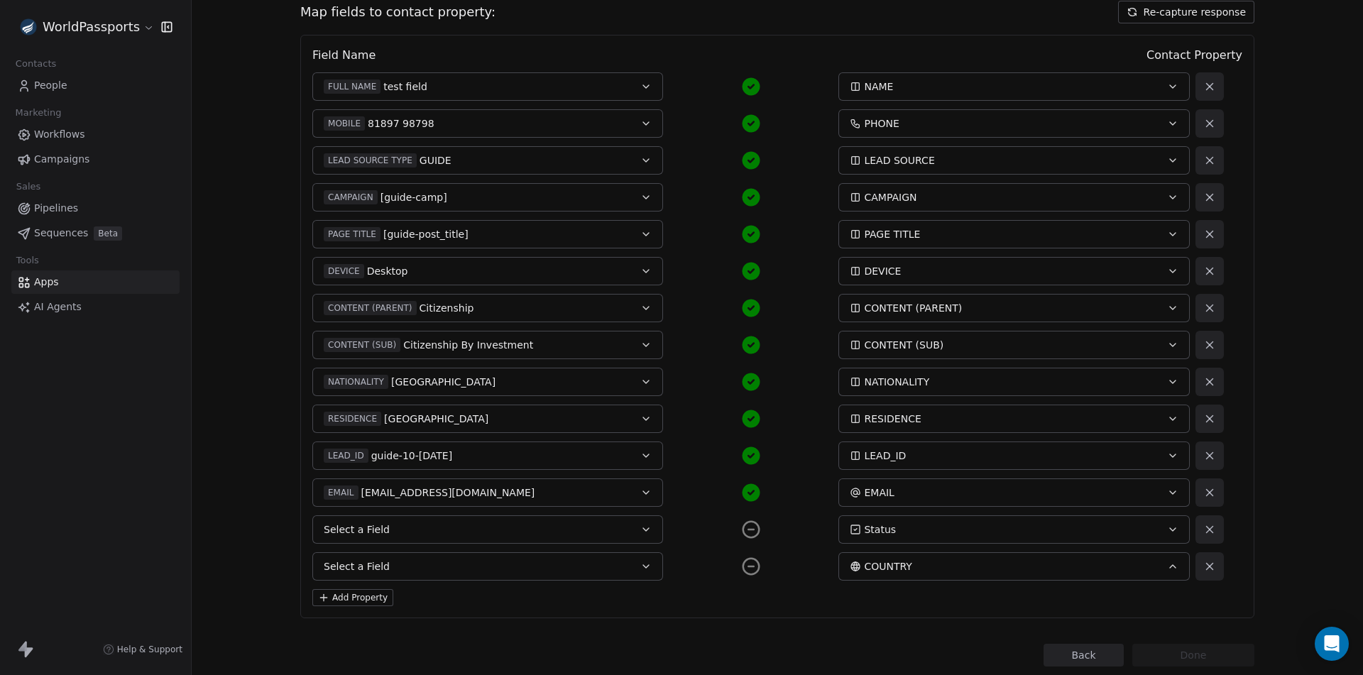
click at [436, 564] on button "Select a Field" at bounding box center [487, 566] width 351 height 28
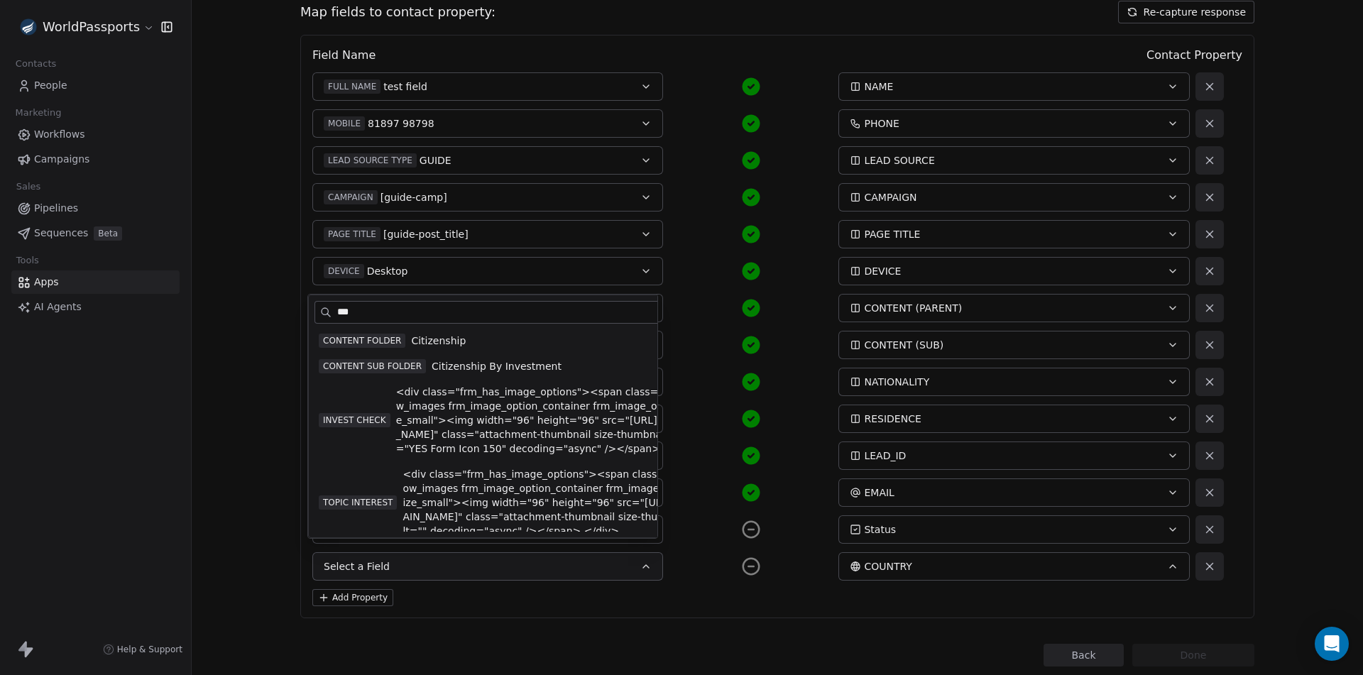
type input "****"
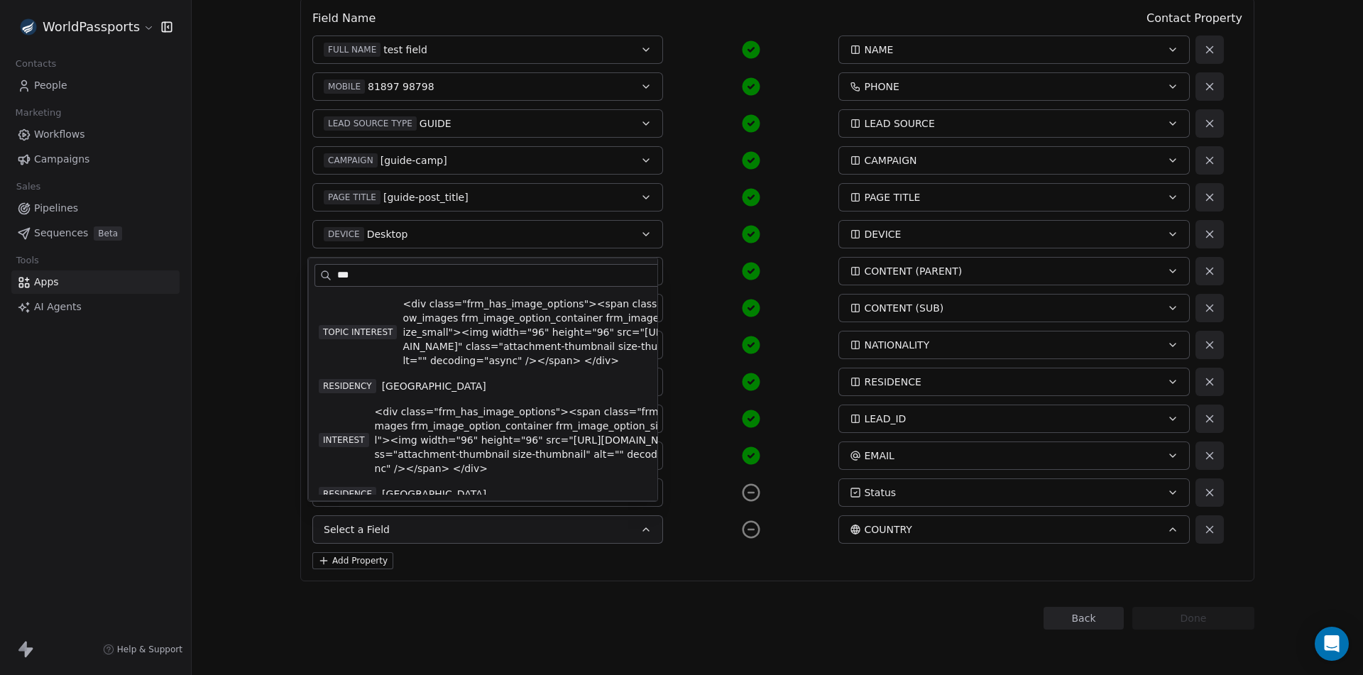
scroll to position [25, 0]
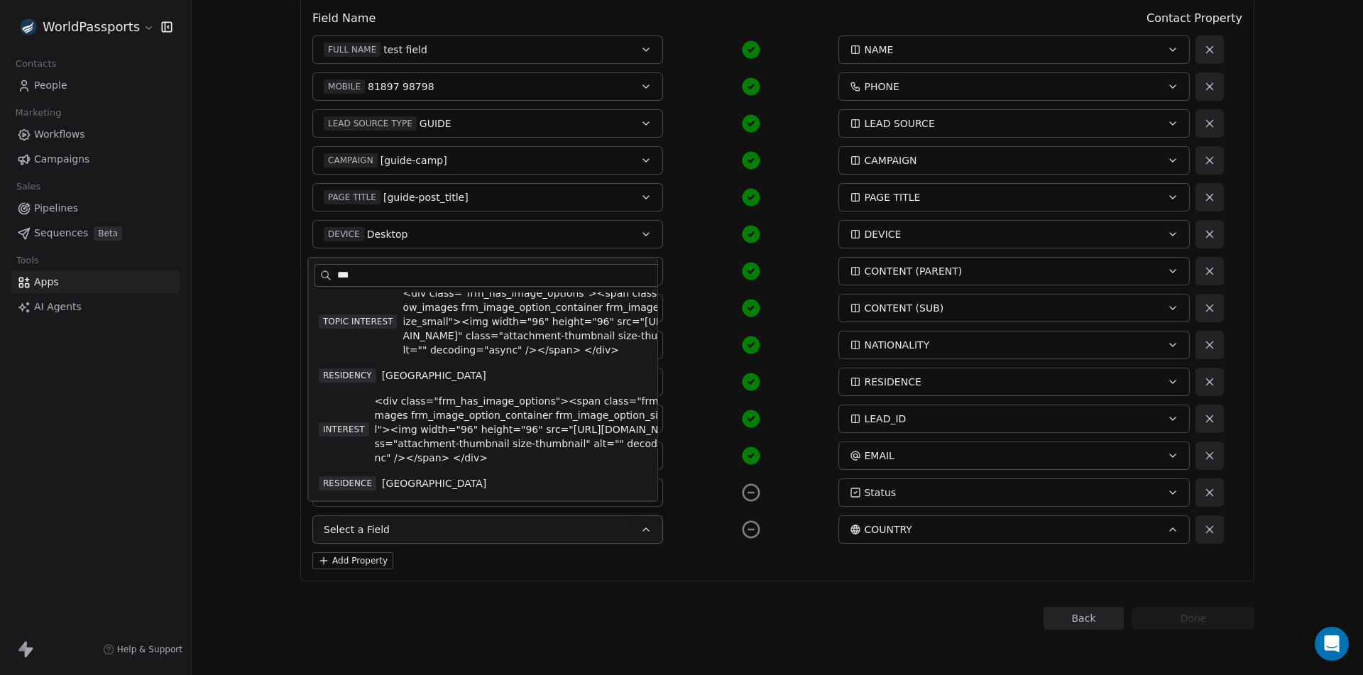
type input "***"
click at [341, 481] on span "RESIDENCE" at bounding box center [347, 483] width 57 height 14
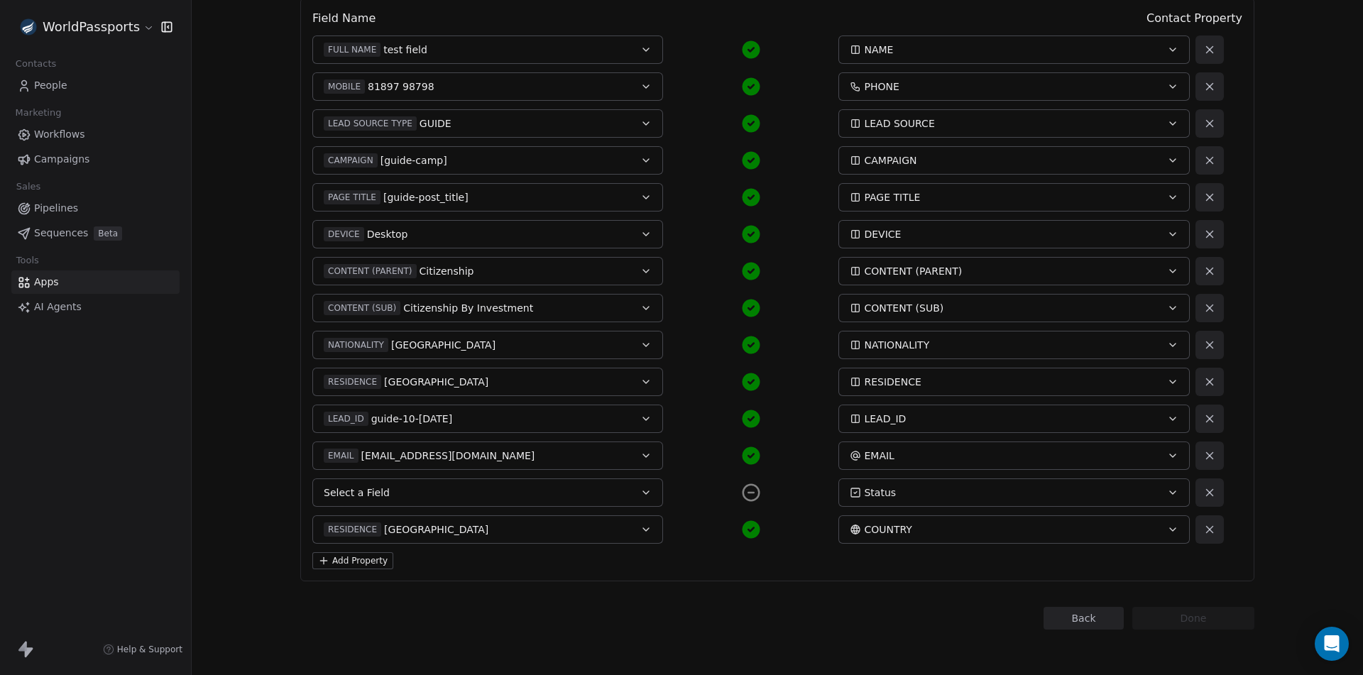
click at [351, 559] on button "Add Property" at bounding box center [352, 560] width 81 height 17
click at [872, 567] on span "Select Property" at bounding box center [888, 566] width 76 height 14
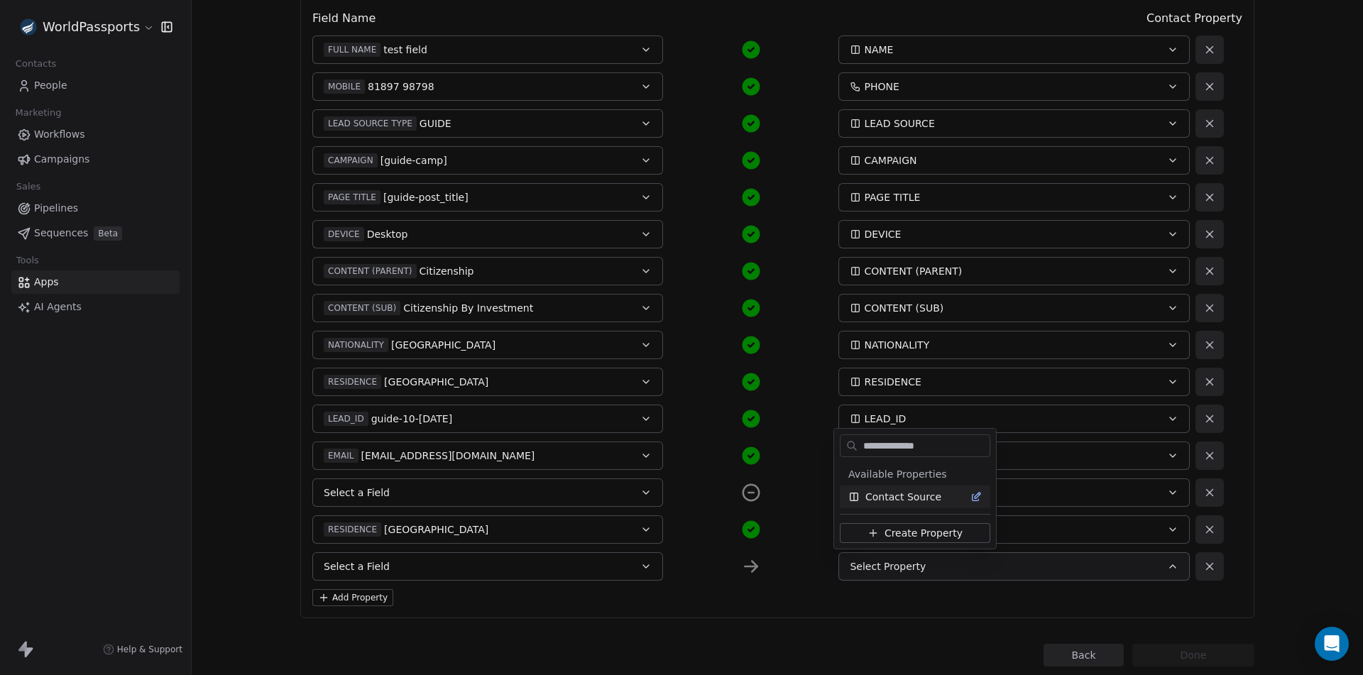
type input "**********"
click at [884, 490] on span "Contact Source" at bounding box center [903, 497] width 76 height 14
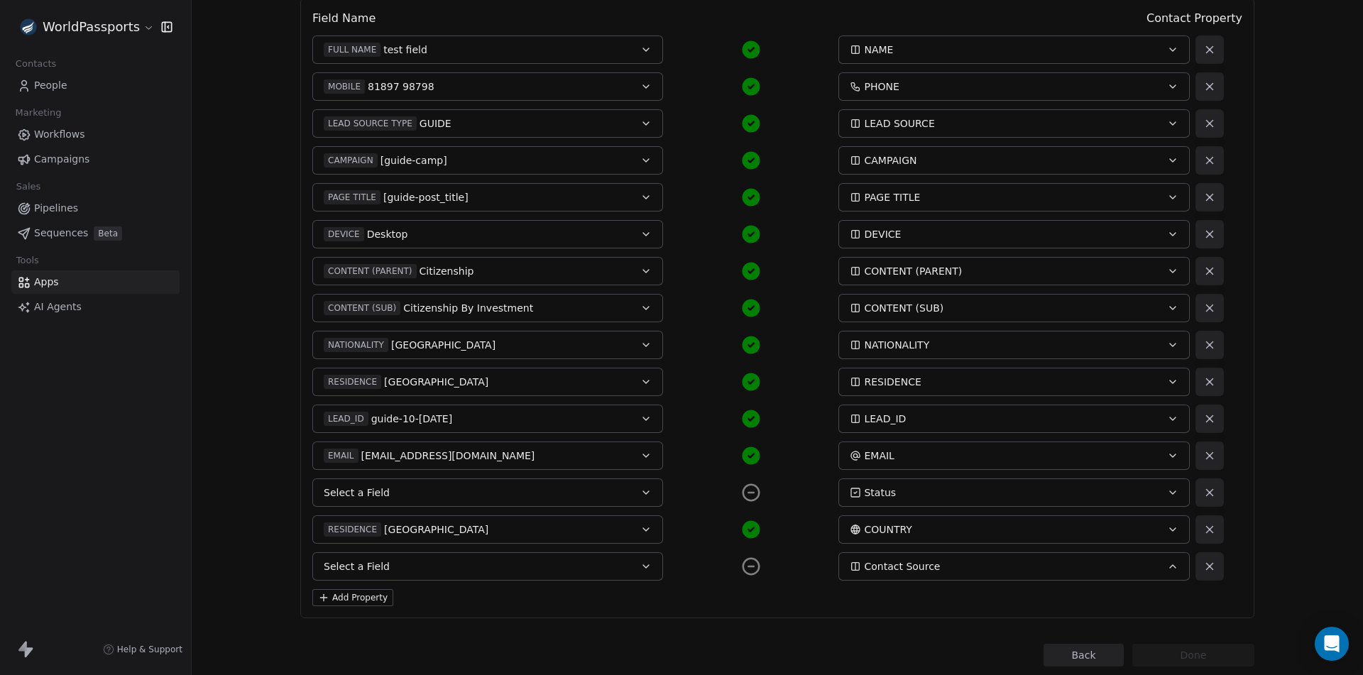
click at [384, 565] on button "Select a Field" at bounding box center [487, 566] width 351 height 28
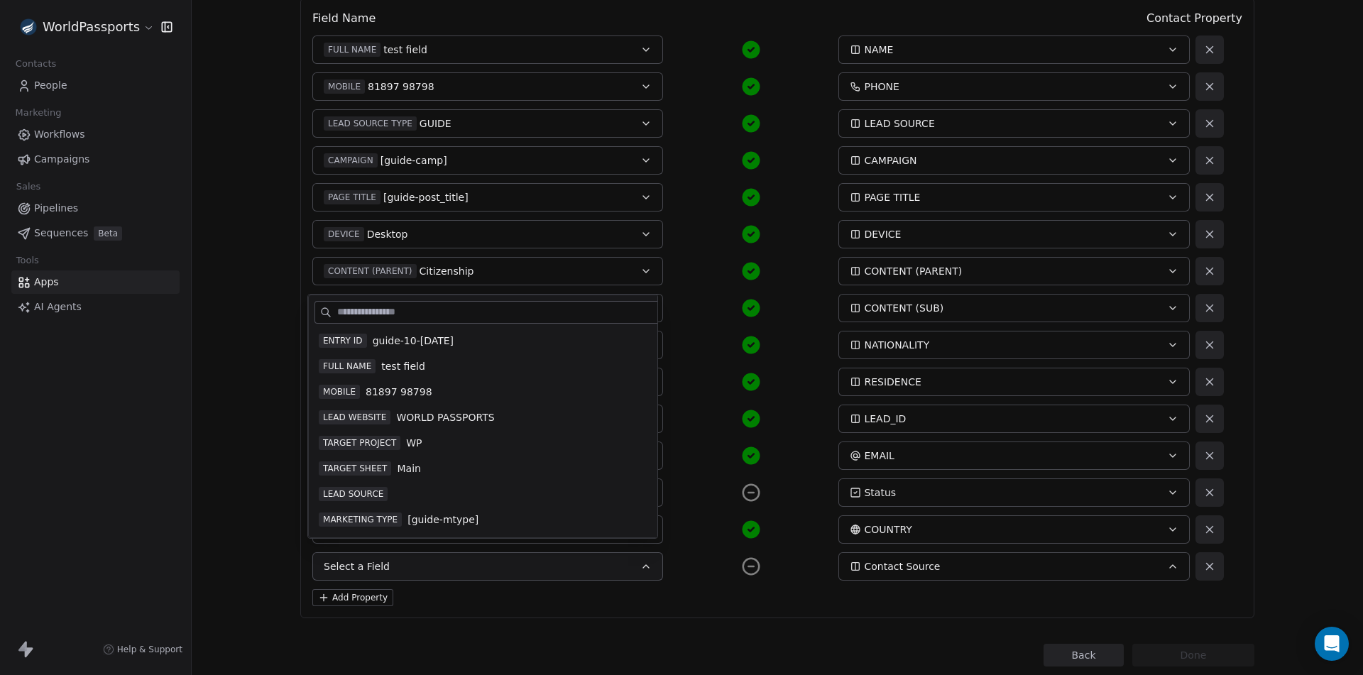
click at [384, 565] on button "Select a Field" at bounding box center [487, 566] width 351 height 28
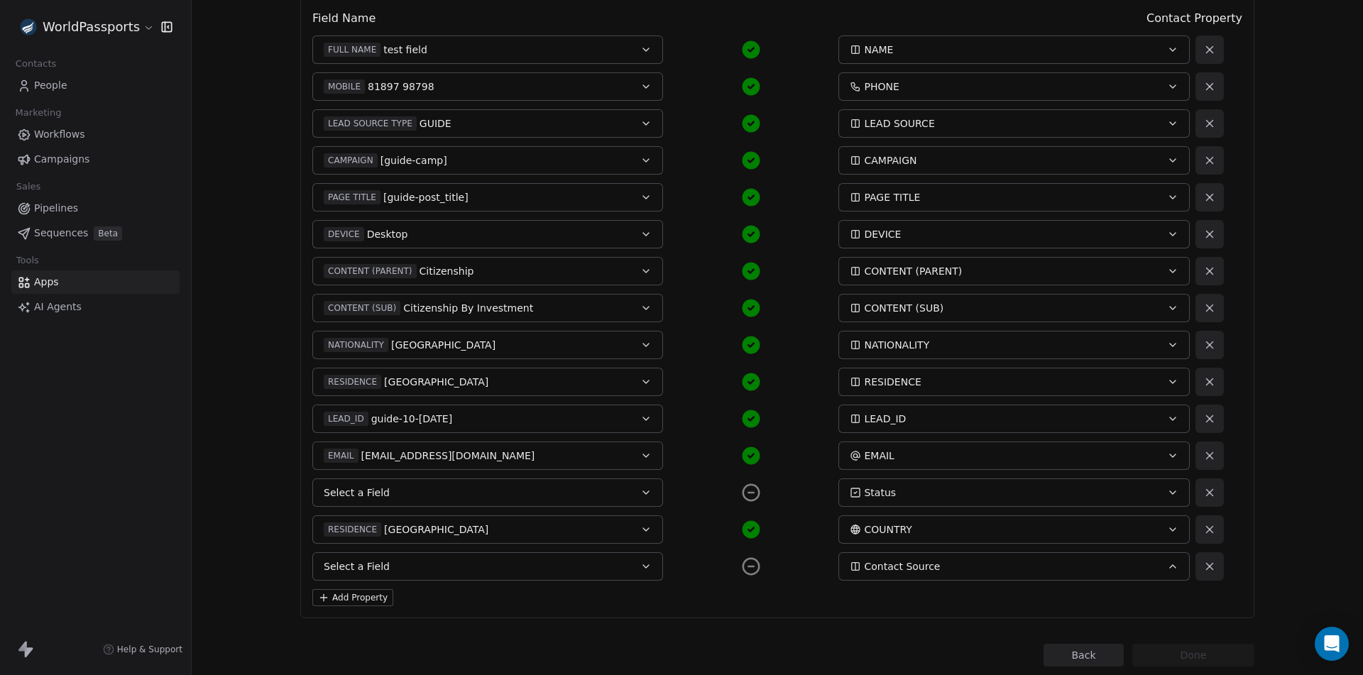
click at [334, 593] on button "Add Property" at bounding box center [352, 597] width 81 height 17
click at [877, 614] on button "Select Property" at bounding box center [1013, 603] width 351 height 28
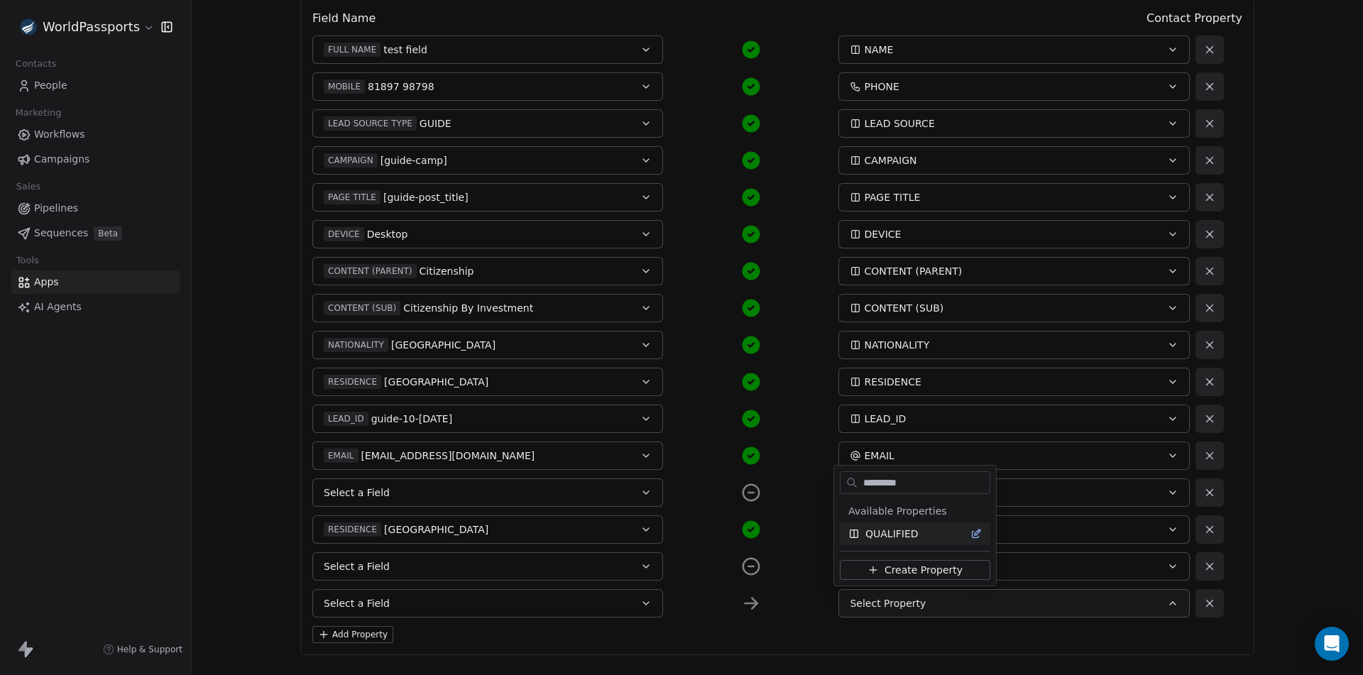
type input "*********"
click at [887, 535] on span "QUALIFIED" at bounding box center [891, 534] width 53 height 14
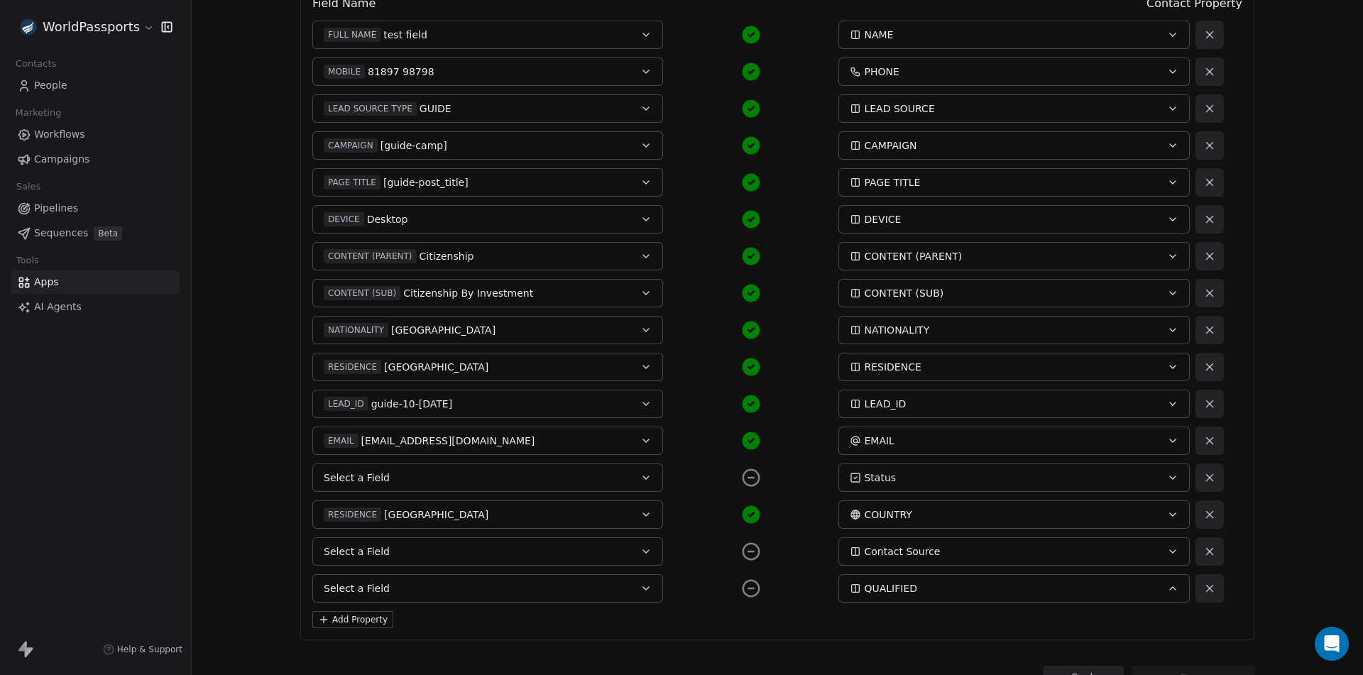
scroll to position [258, 0]
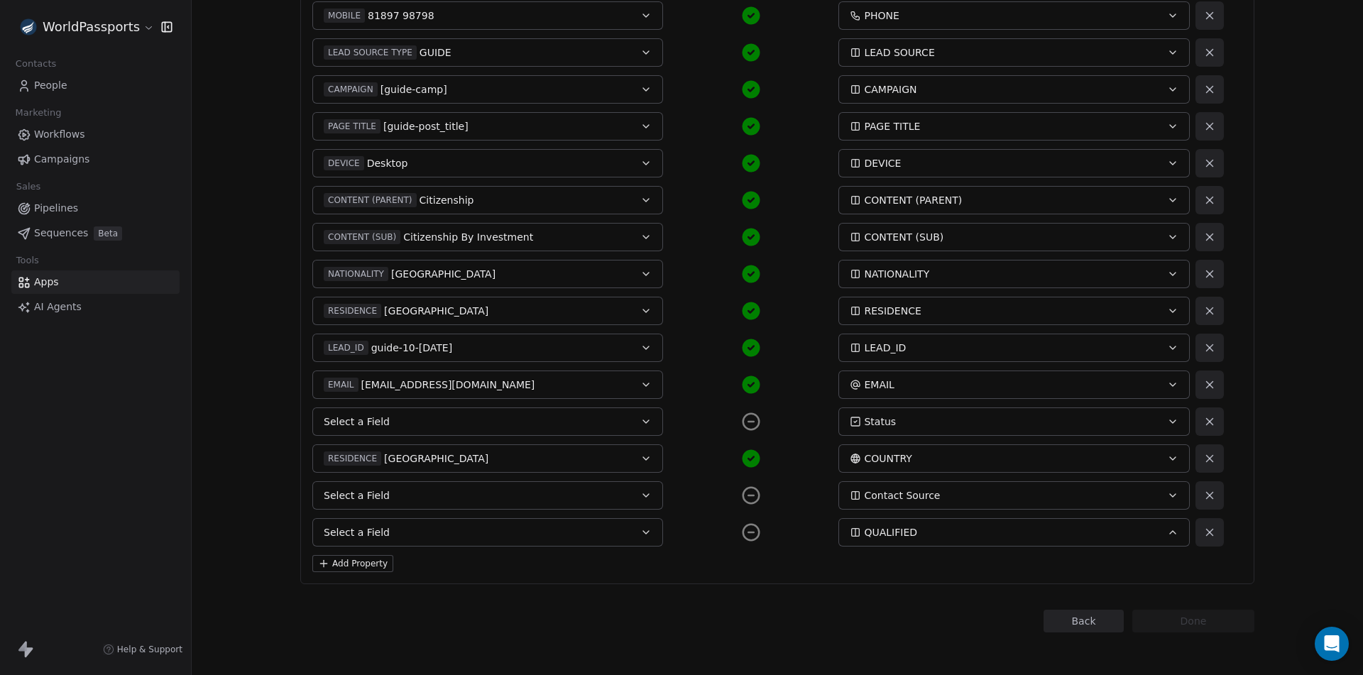
click at [324, 563] on button "Add Property" at bounding box center [352, 563] width 81 height 17
click at [883, 575] on span "Select Property" at bounding box center [888, 569] width 76 height 14
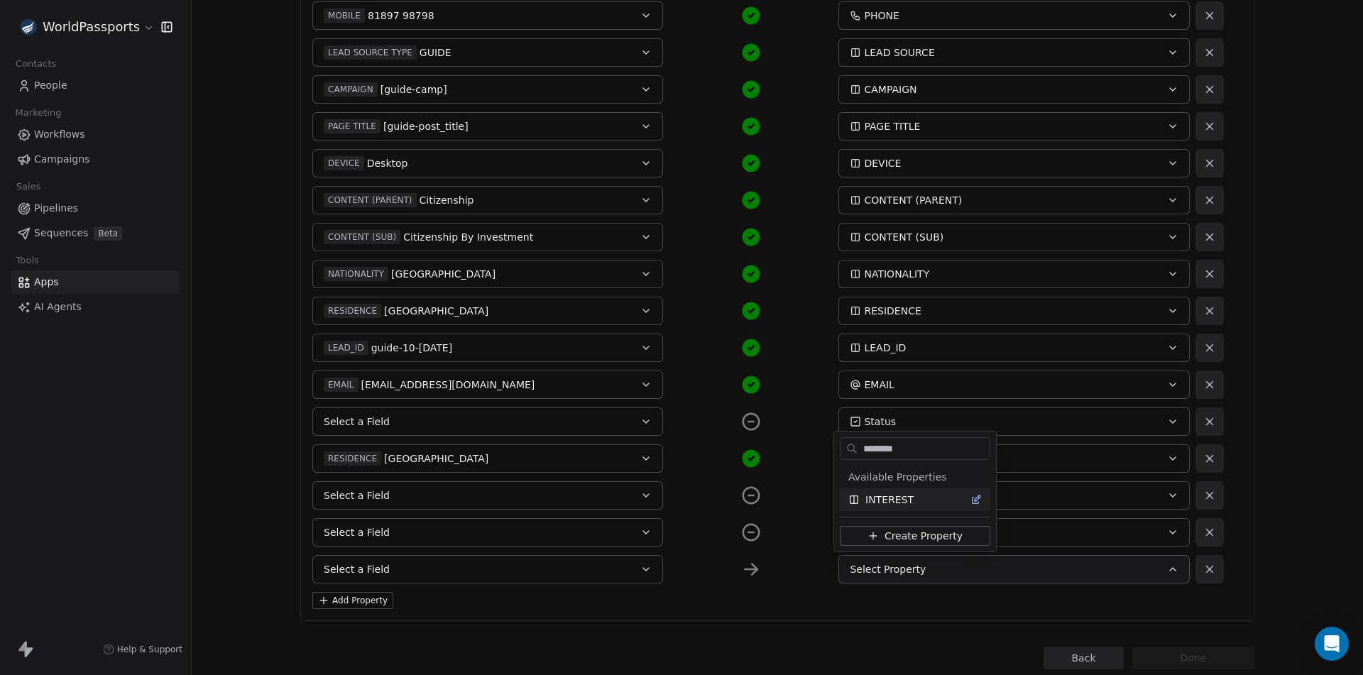
type input "********"
click at [879, 497] on span "INTEREST" at bounding box center [889, 500] width 48 height 14
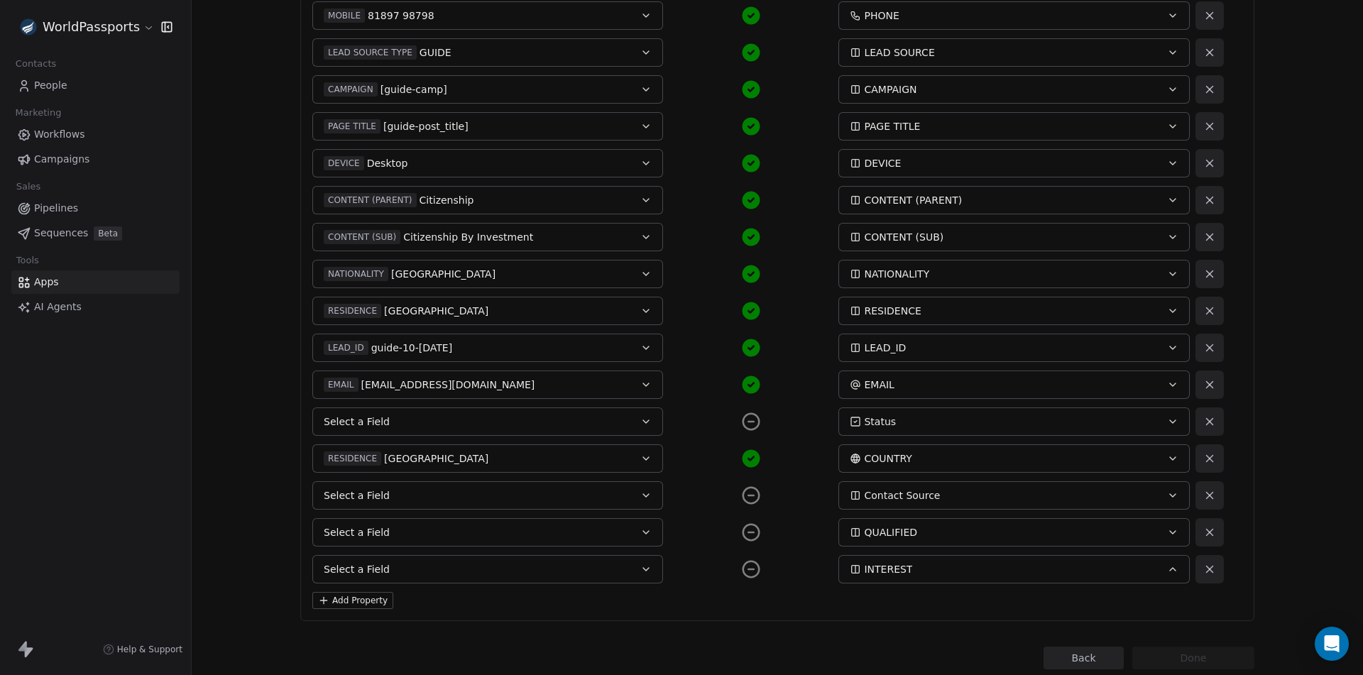
click at [347, 596] on button "Add Property" at bounding box center [352, 600] width 81 height 17
click at [865, 601] on span "Select Property" at bounding box center [888, 606] width 76 height 14
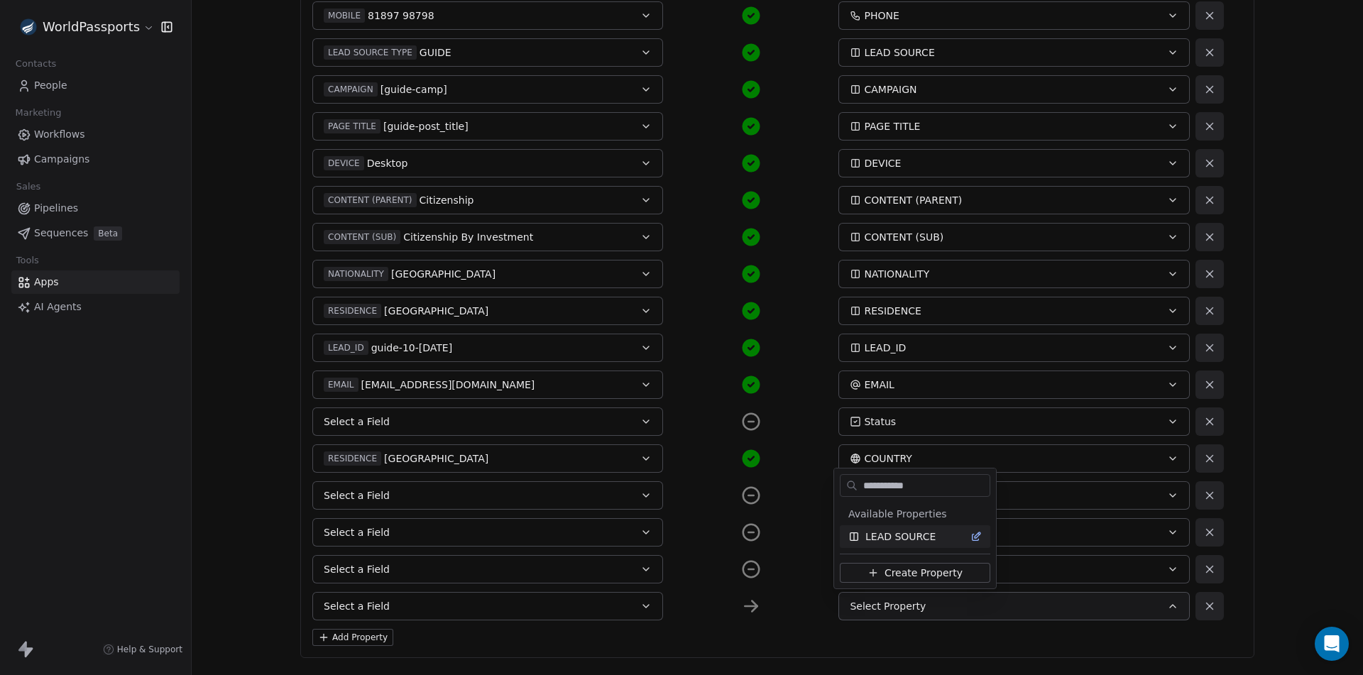
type input "**********"
click at [877, 535] on span "LEAD SOURCE" at bounding box center [900, 537] width 70 height 14
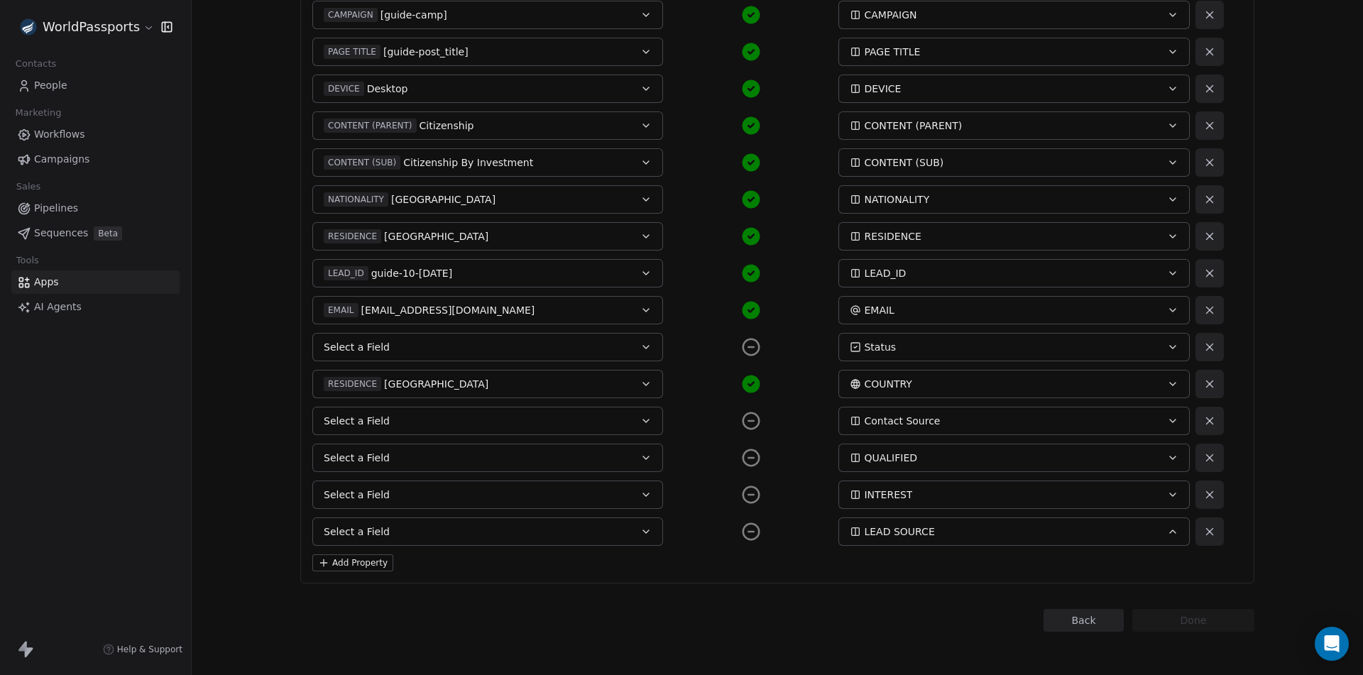
scroll to position [335, 0]
click at [522, 337] on button "Select a Field" at bounding box center [487, 345] width 351 height 28
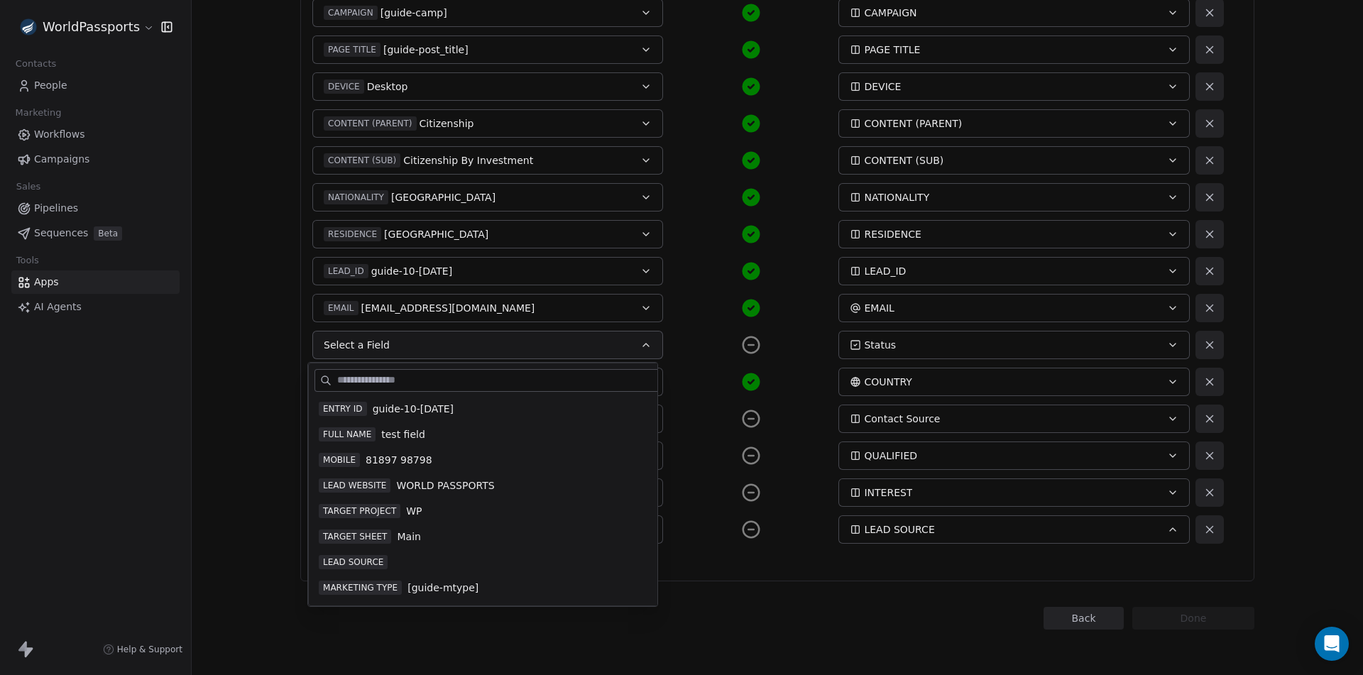
click at [385, 410] on span "guide-10-Sep-25-32" at bounding box center [413, 409] width 81 height 14
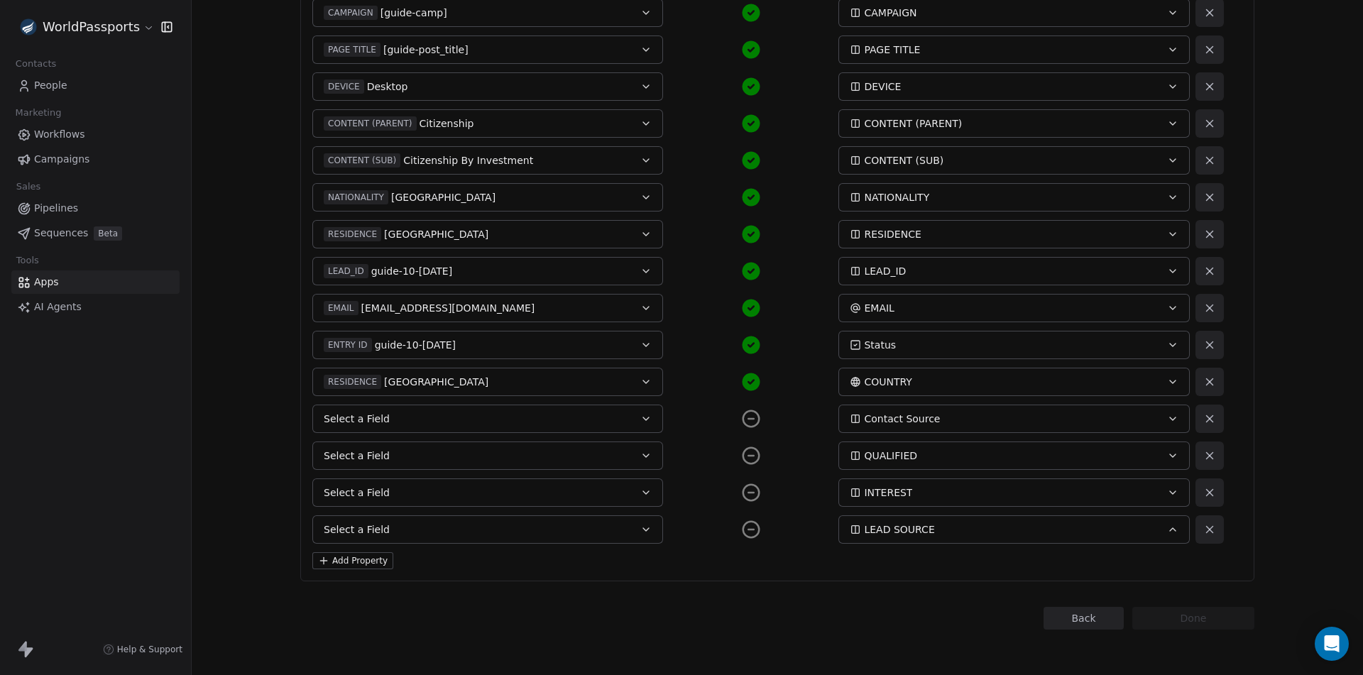
click at [427, 421] on button "Select a Field" at bounding box center [487, 419] width 351 height 28
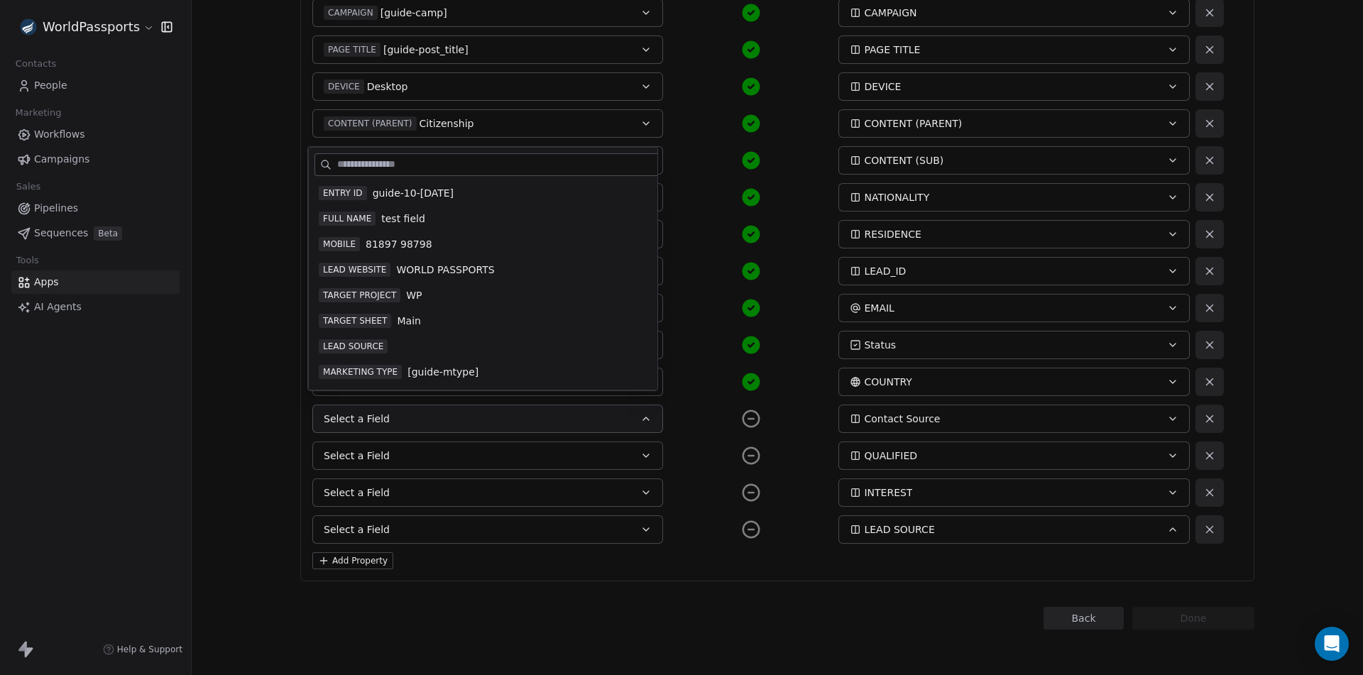
click at [424, 192] on span "guide-10-Sep-25-32" at bounding box center [413, 193] width 81 height 14
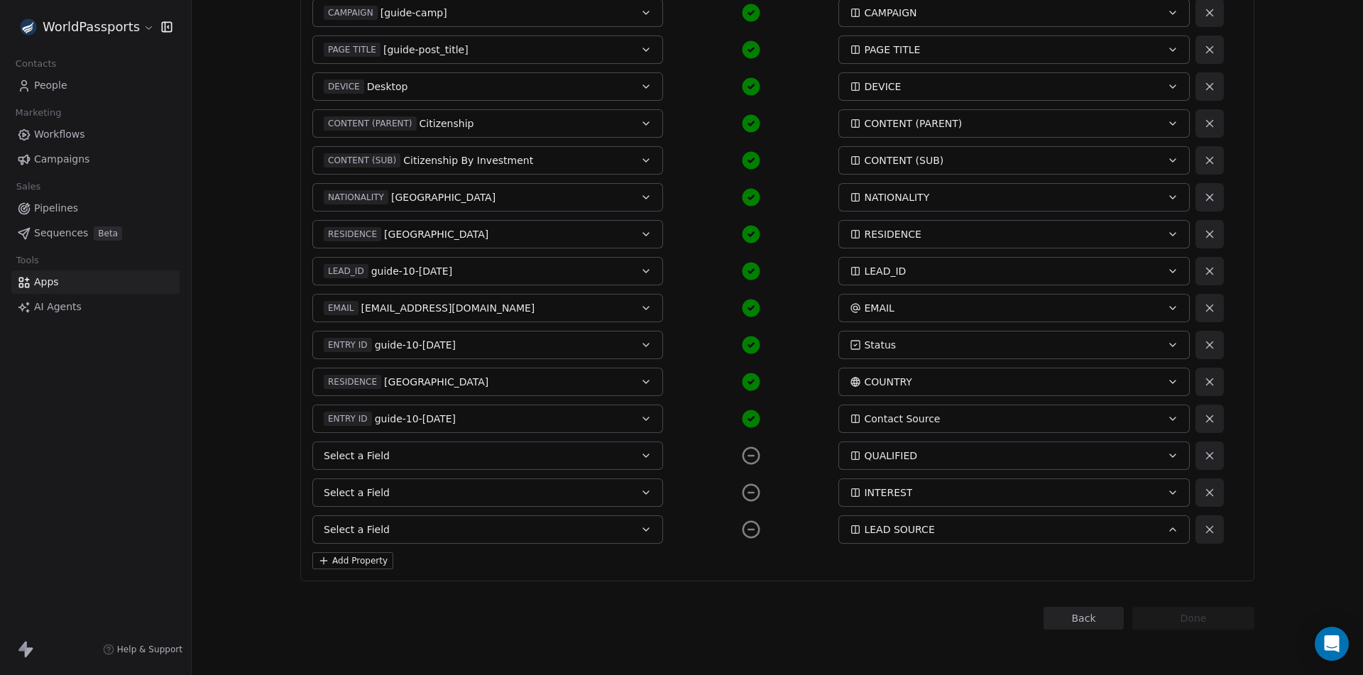
click at [410, 454] on button "Select a Field" at bounding box center [487, 456] width 351 height 28
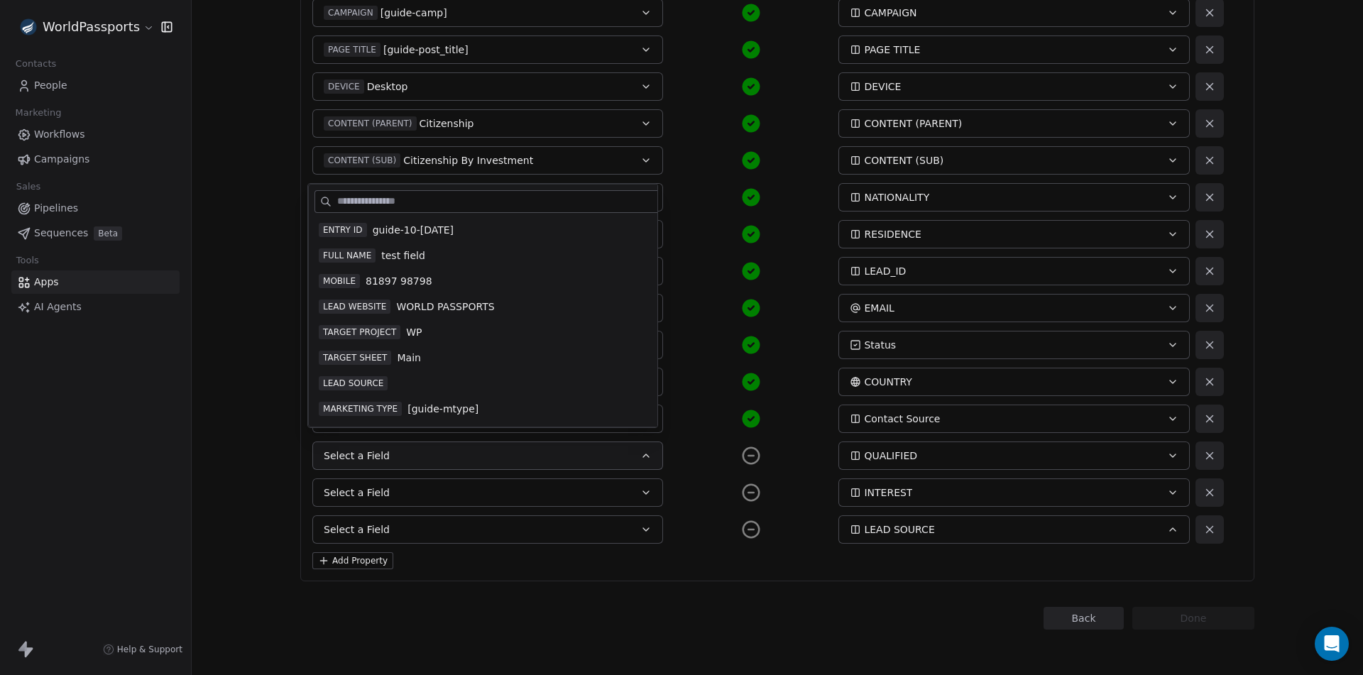
click at [449, 234] on span "guide-10-Sep-25-32" at bounding box center [413, 230] width 81 height 14
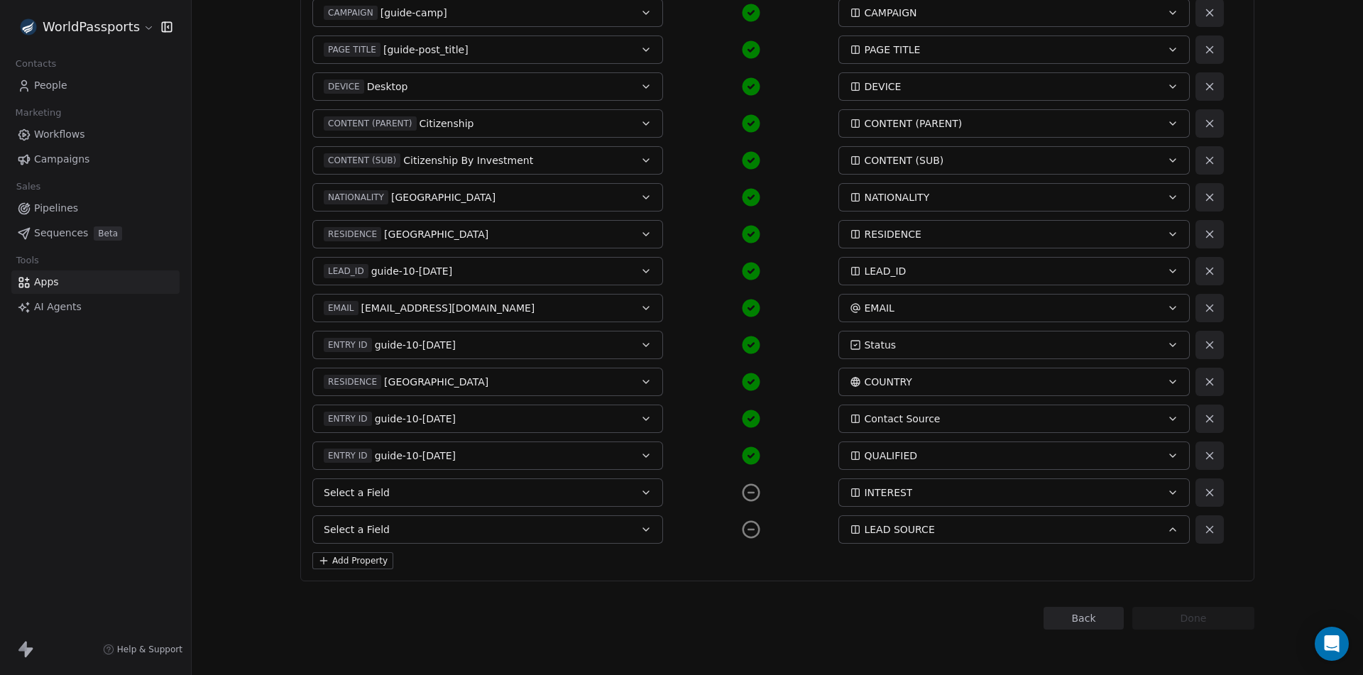
click at [417, 498] on button "Select a Field" at bounding box center [487, 492] width 351 height 28
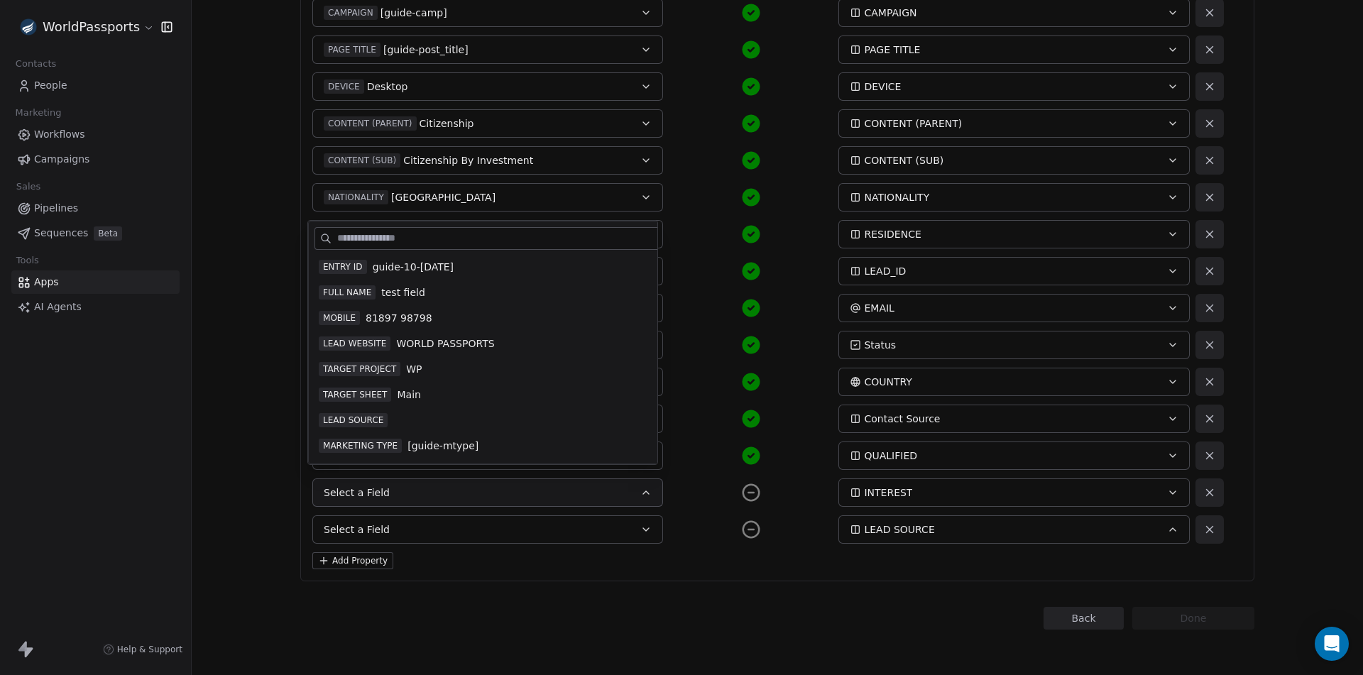
click at [467, 265] on div "ENTRY ID guide-10-Sep-25-32" at bounding box center [513, 267] width 388 height 14
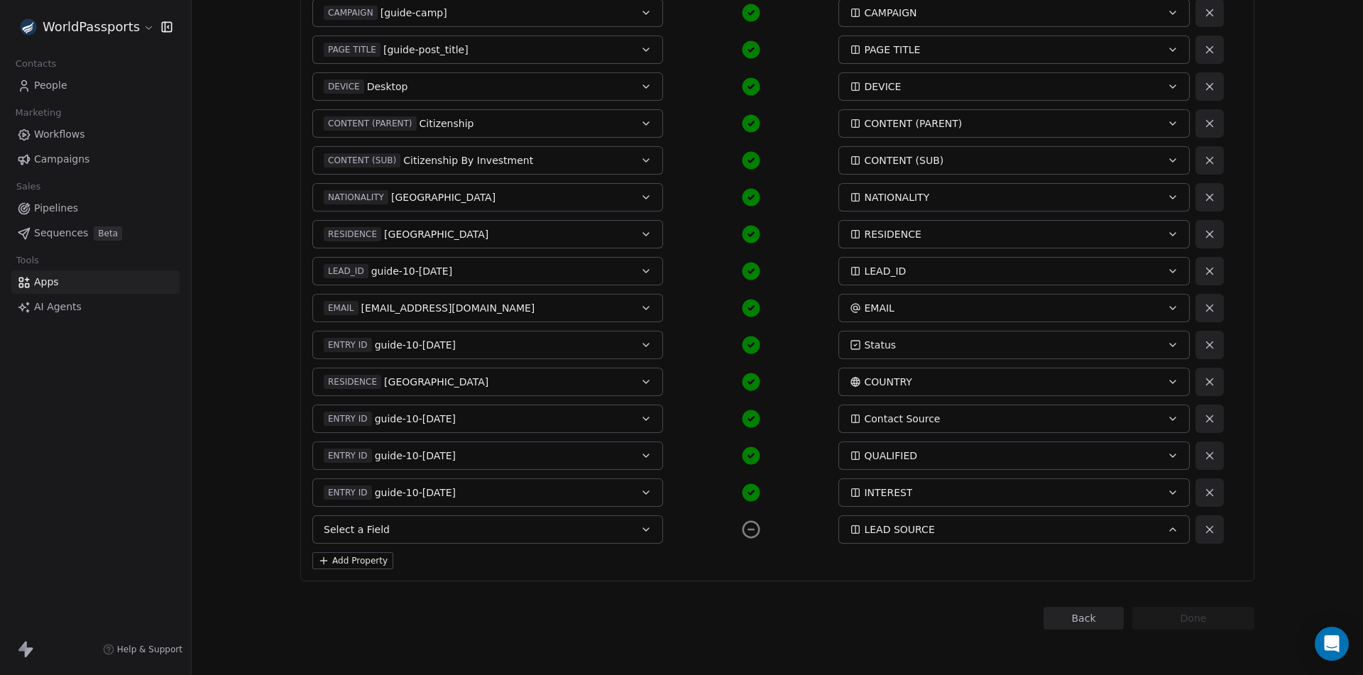
click at [433, 525] on button "Select a Field" at bounding box center [487, 529] width 351 height 28
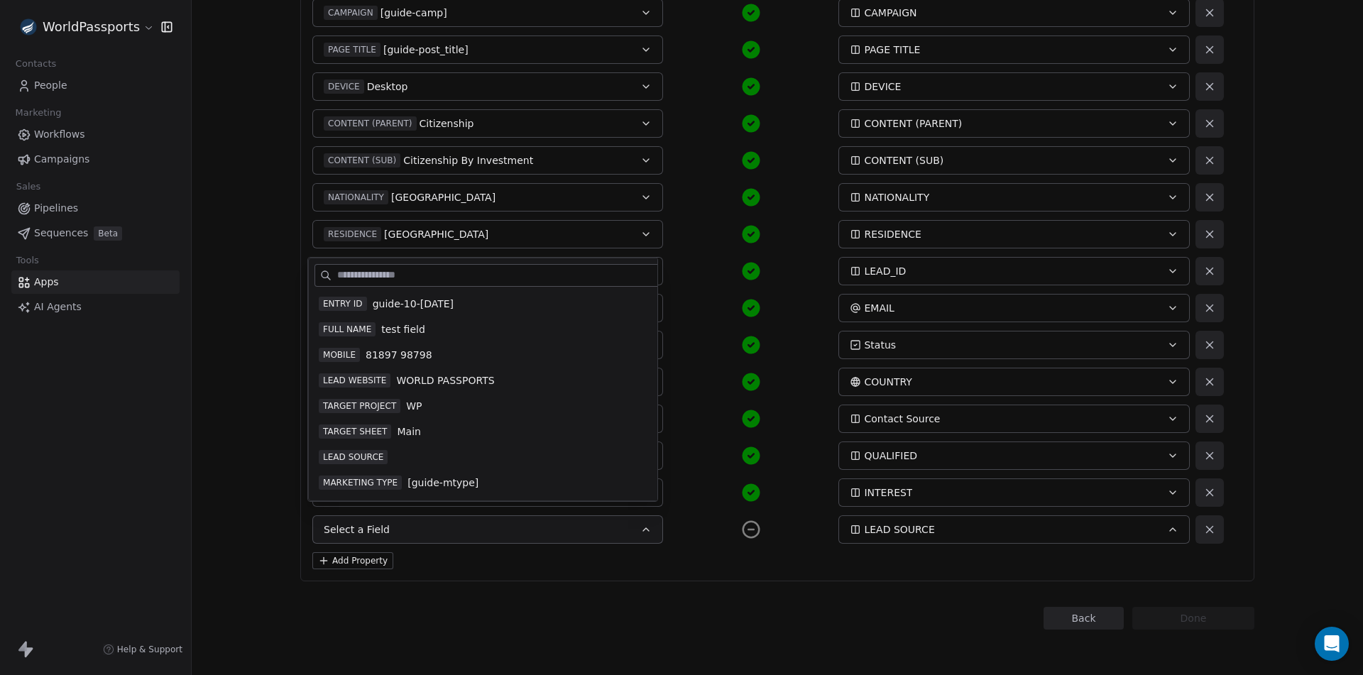
click at [473, 304] on div "ENTRY ID guide-10-Sep-25-32" at bounding box center [513, 304] width 388 height 14
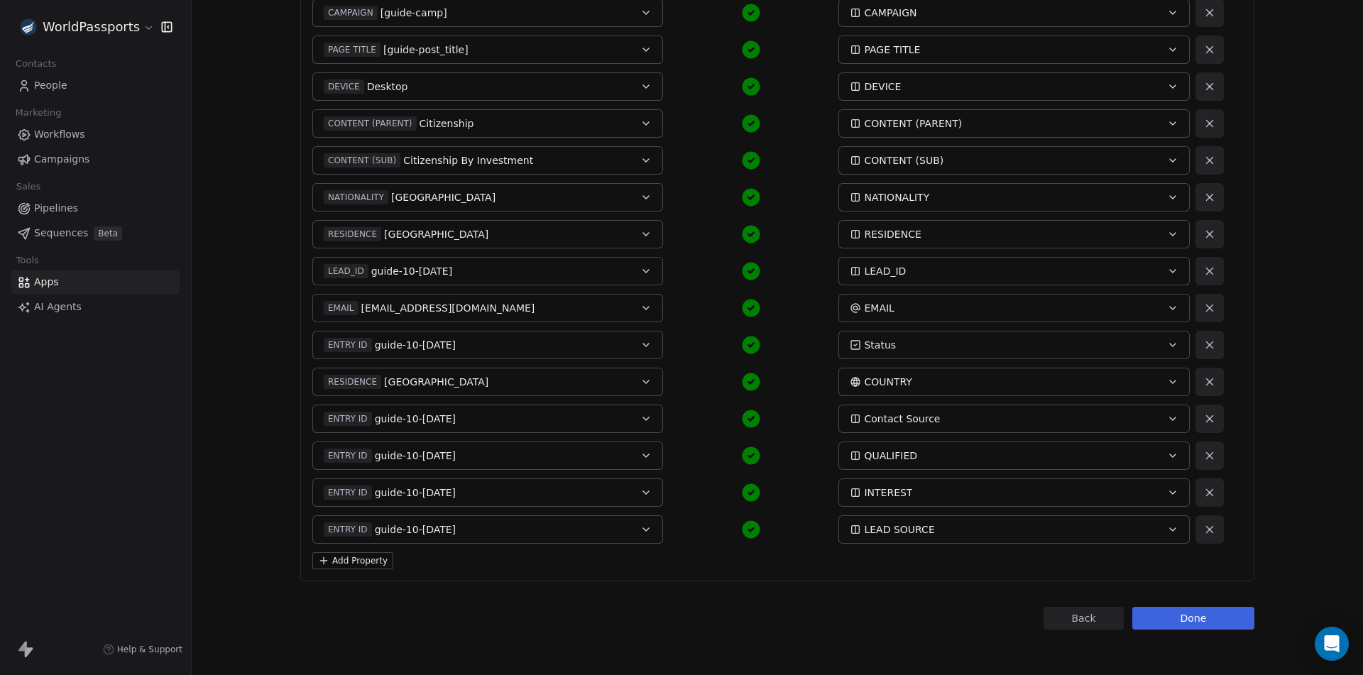
click at [1203, 529] on icon at bounding box center [1209, 529] width 13 height 13
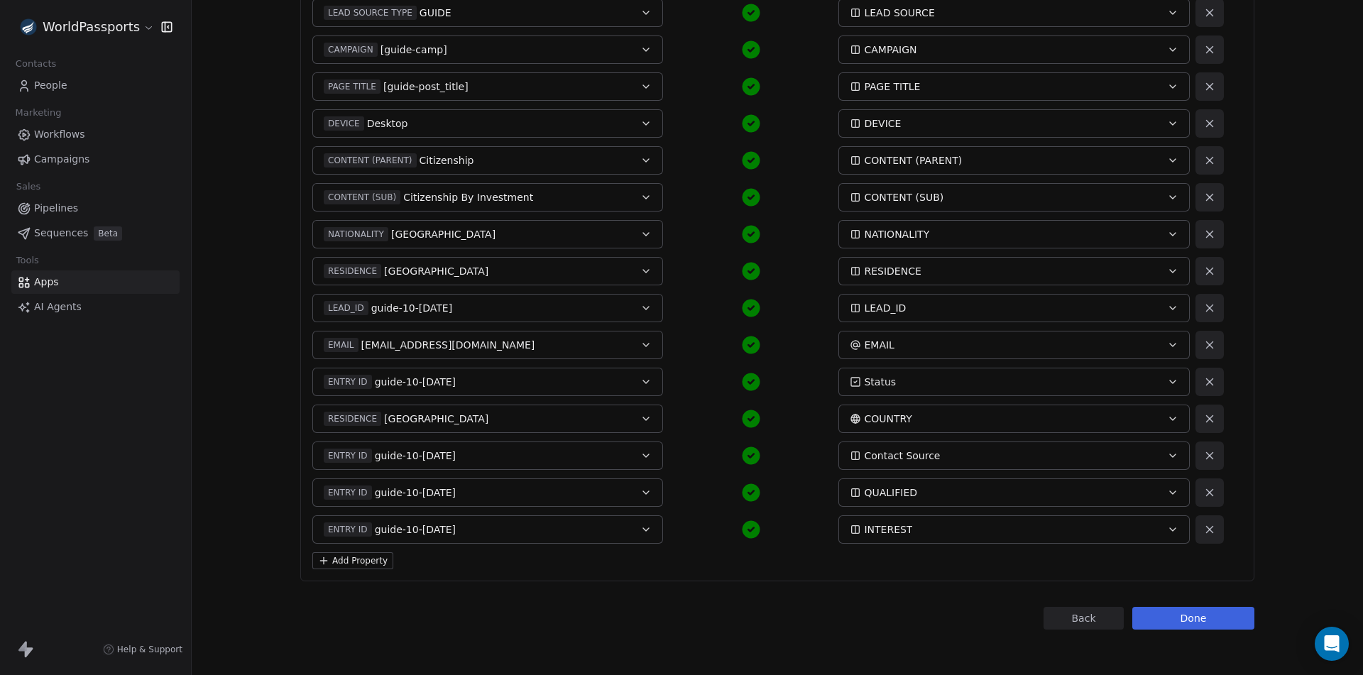
click at [557, 456] on div "ENTRY ID guide-10-Sep-25-32" at bounding box center [471, 456] width 295 height 14
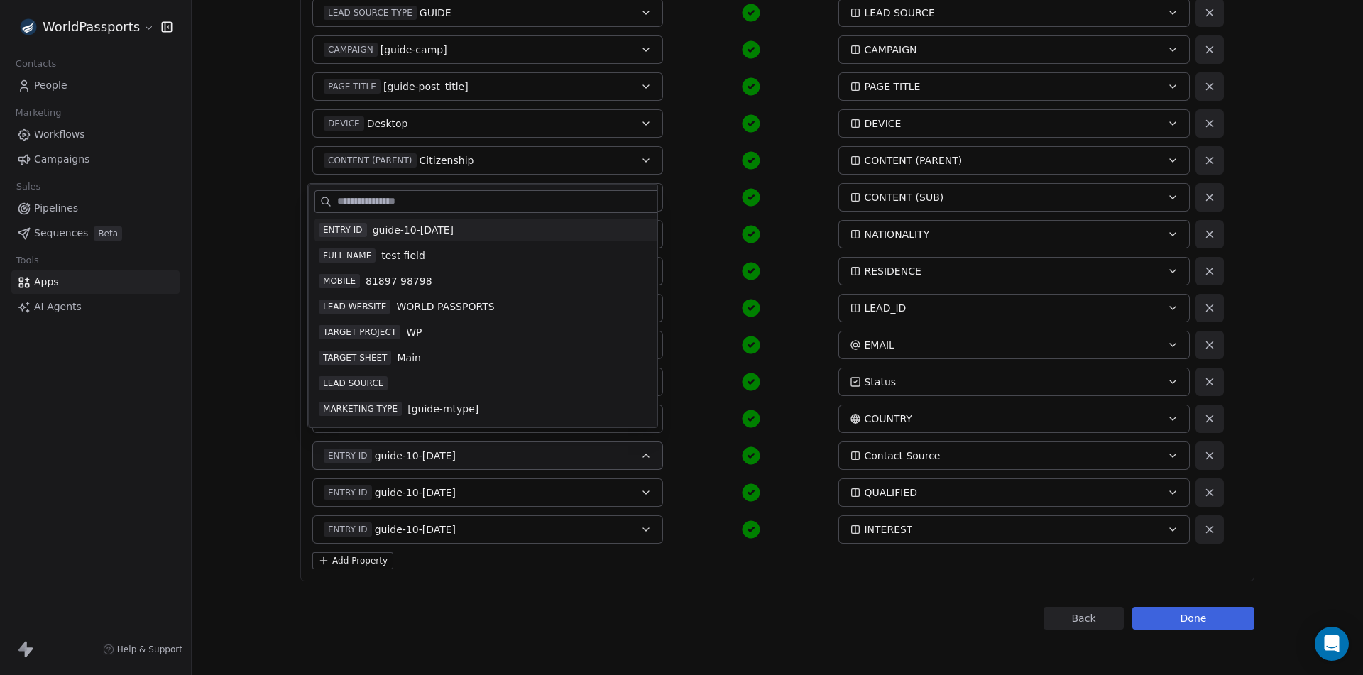
click at [365, 384] on span "LEAD SOURCE" at bounding box center [353, 383] width 69 height 14
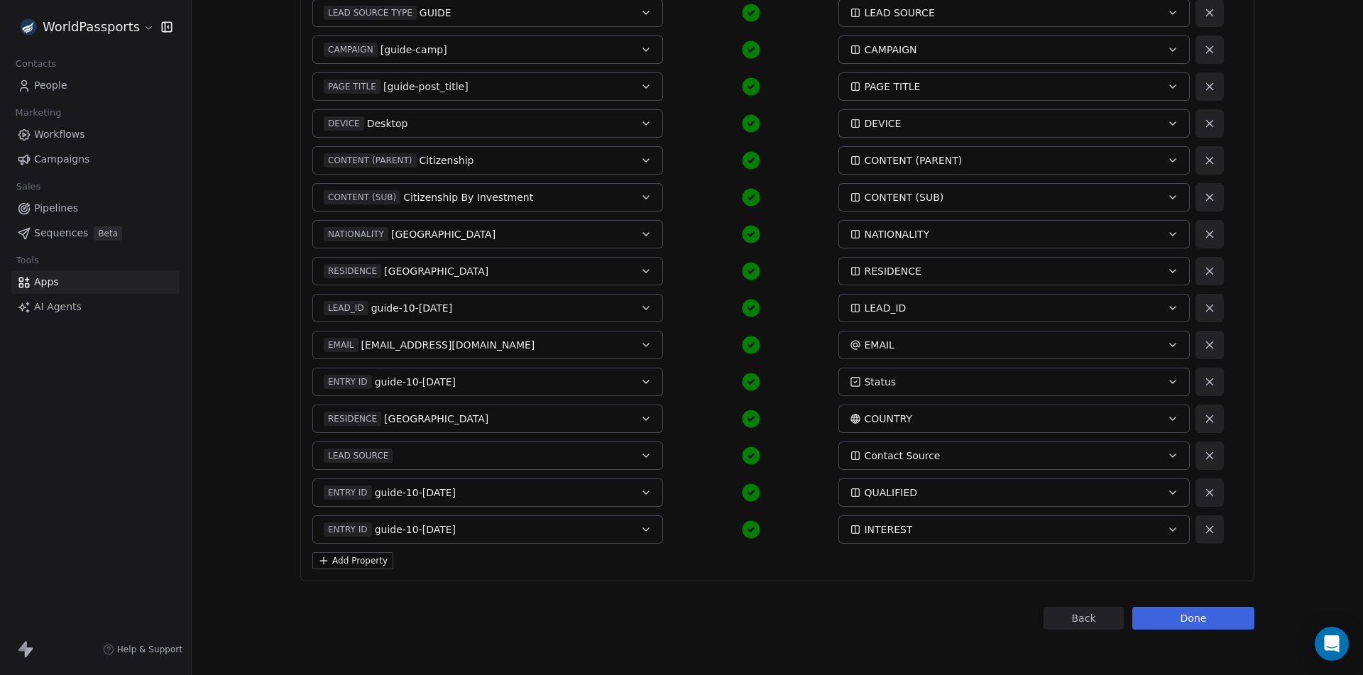
click at [456, 490] on span "guide-10-Sep-25-32" at bounding box center [415, 493] width 81 height 14
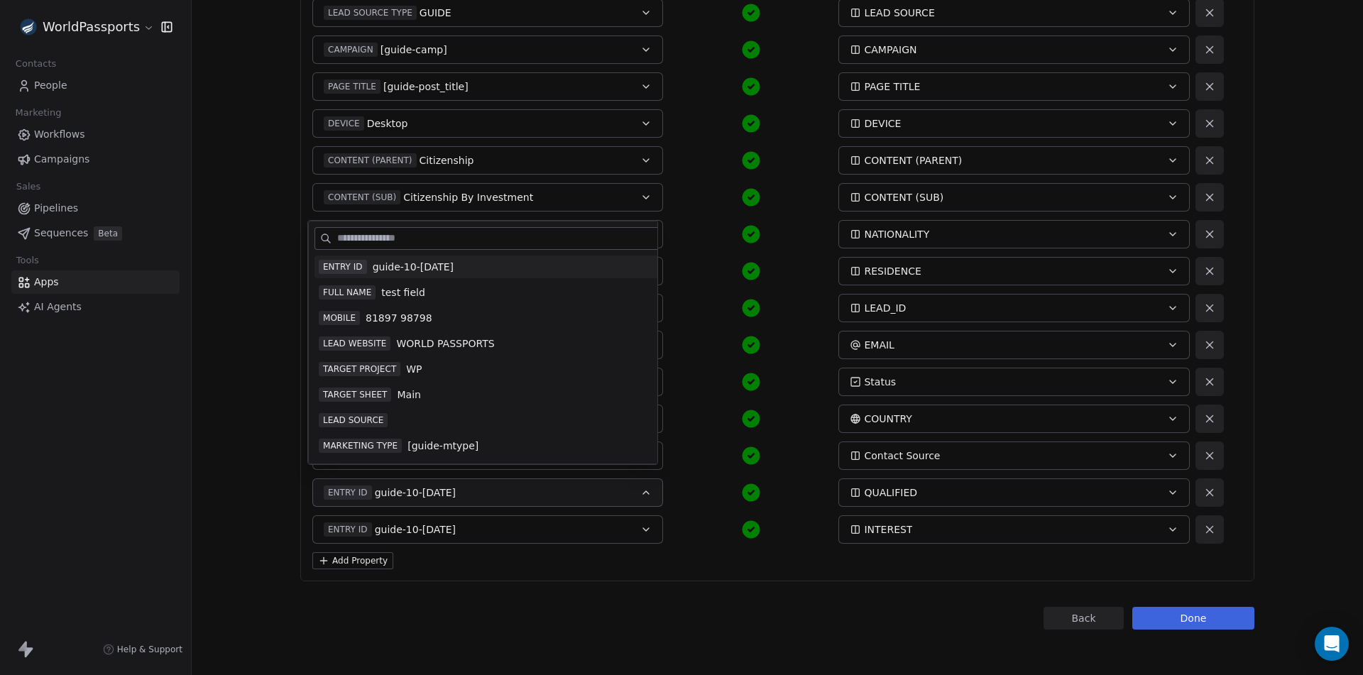
click at [707, 512] on div "FULL NAME test field NAME MOBILE 81897 98798 PHONE LEAD SOURCE TYPE GUIDE LEAD …" at bounding box center [767, 234] width 911 height 619
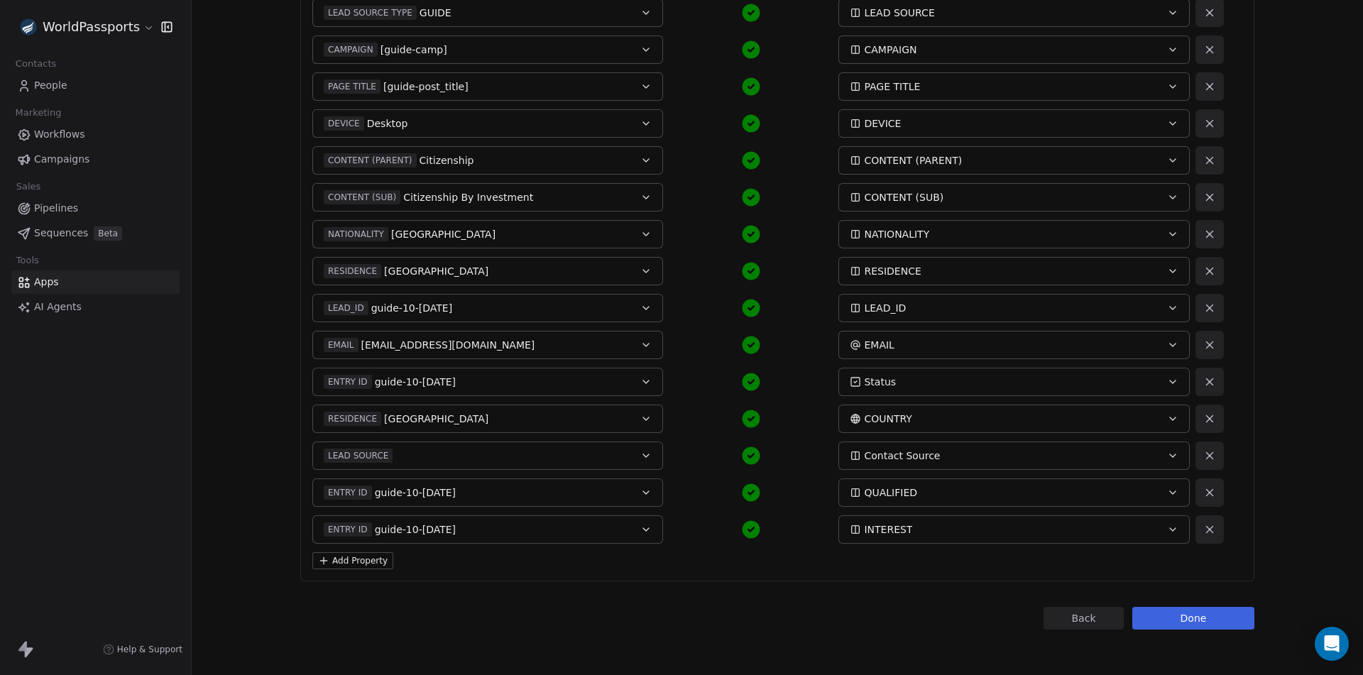
click at [1175, 609] on button "Done" at bounding box center [1193, 618] width 122 height 23
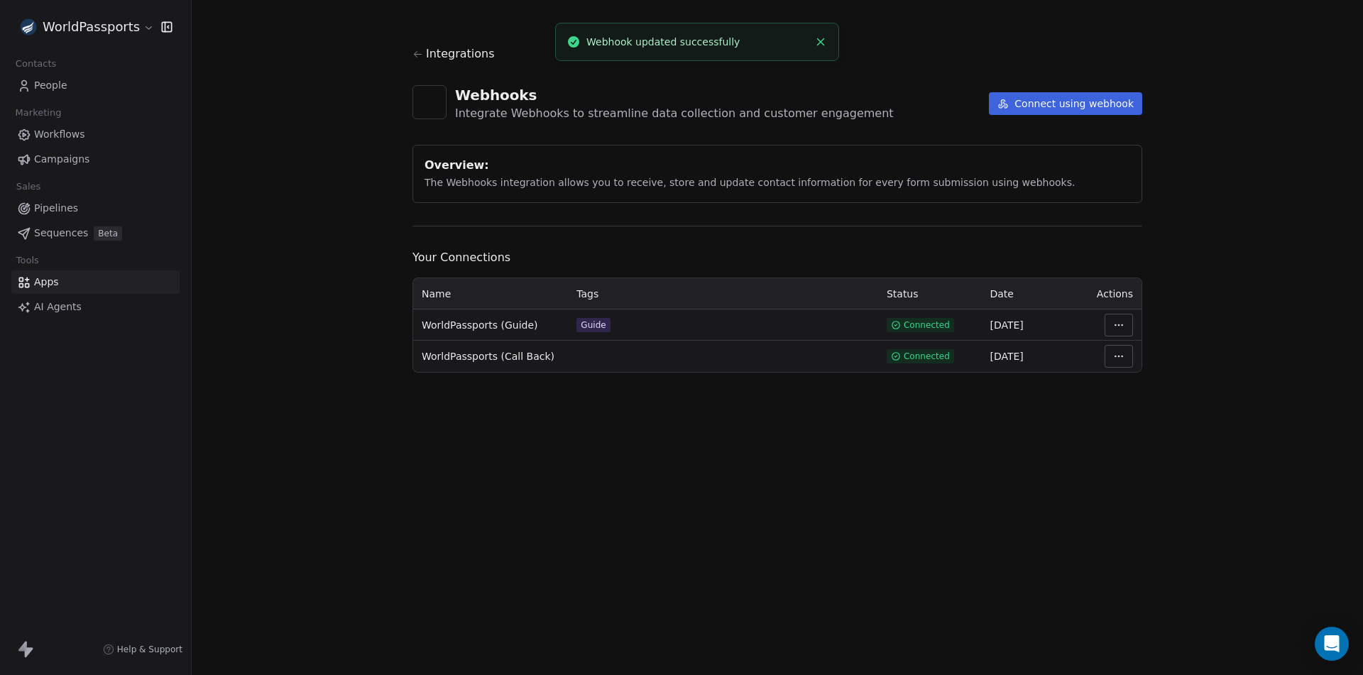
click at [1126, 324] on html "WorldPassports Contacts People Marketing Workflows Campaigns Sales Pipelines Se…" at bounding box center [681, 337] width 1363 height 675
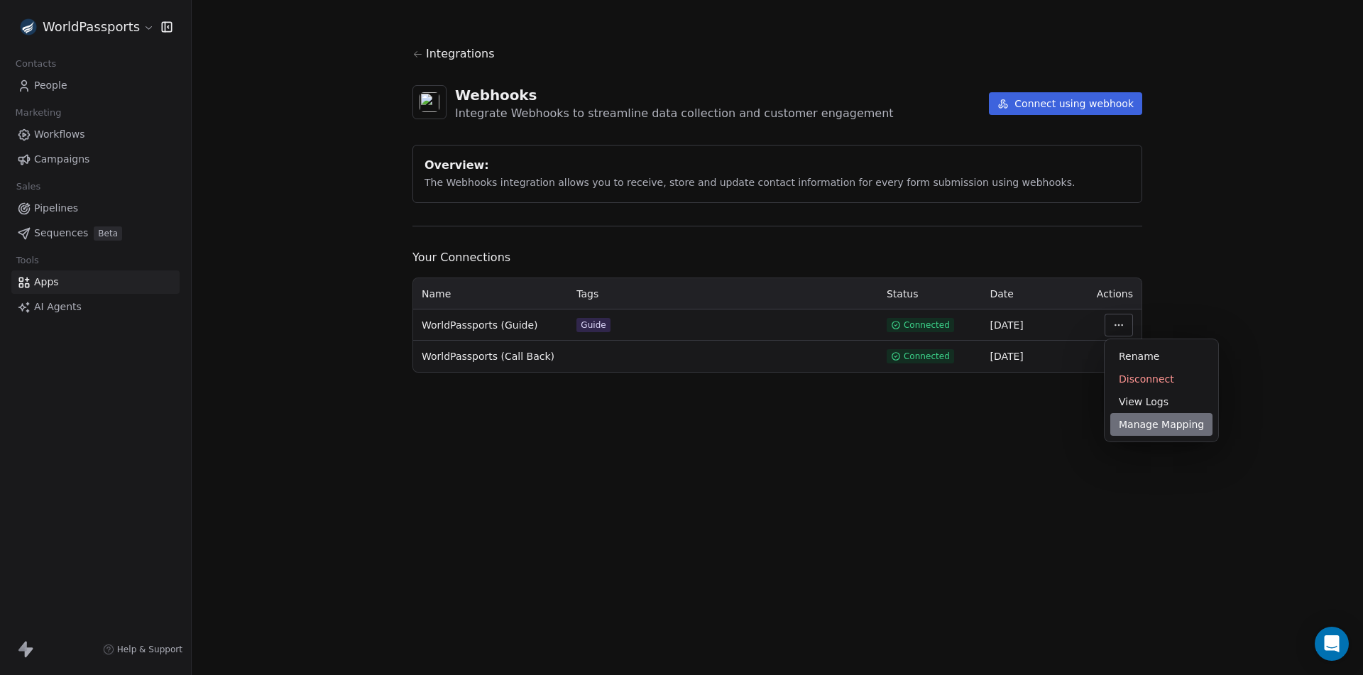
click at [1148, 426] on div "Manage Mapping" at bounding box center [1161, 424] width 102 height 23
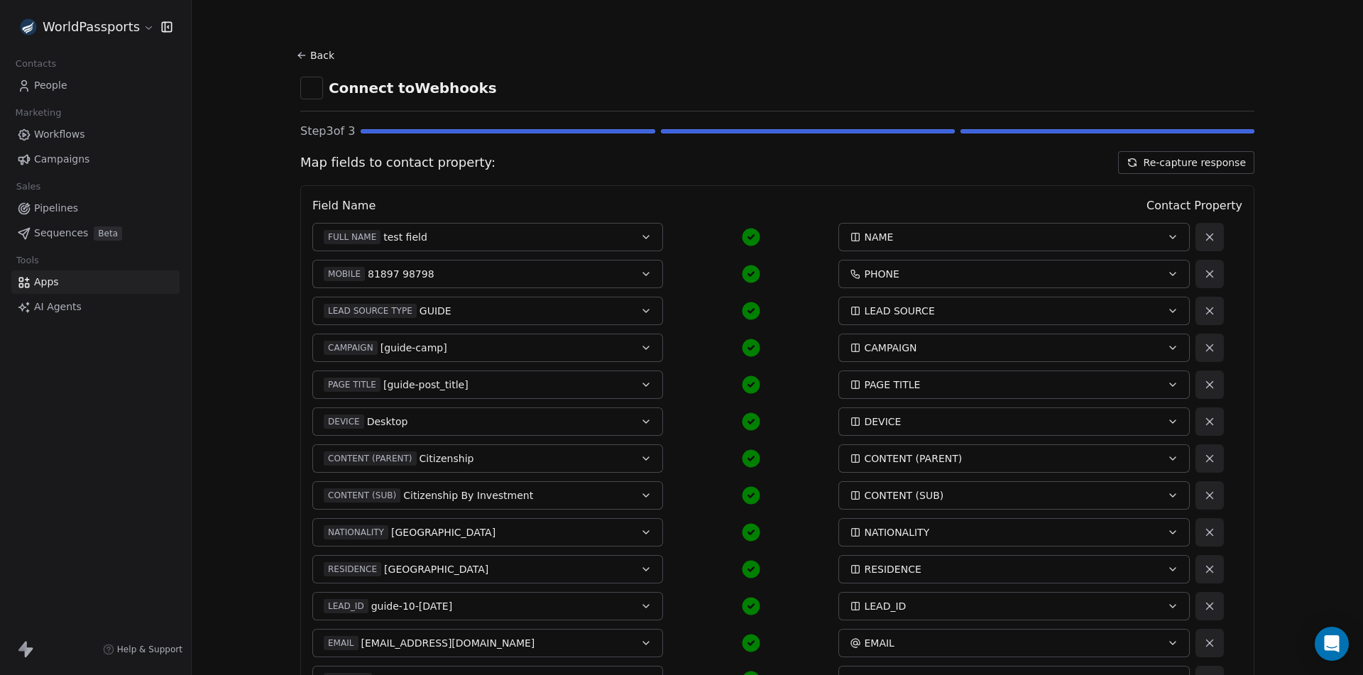
click at [1164, 163] on button "Re-capture response" at bounding box center [1186, 162] width 136 height 23
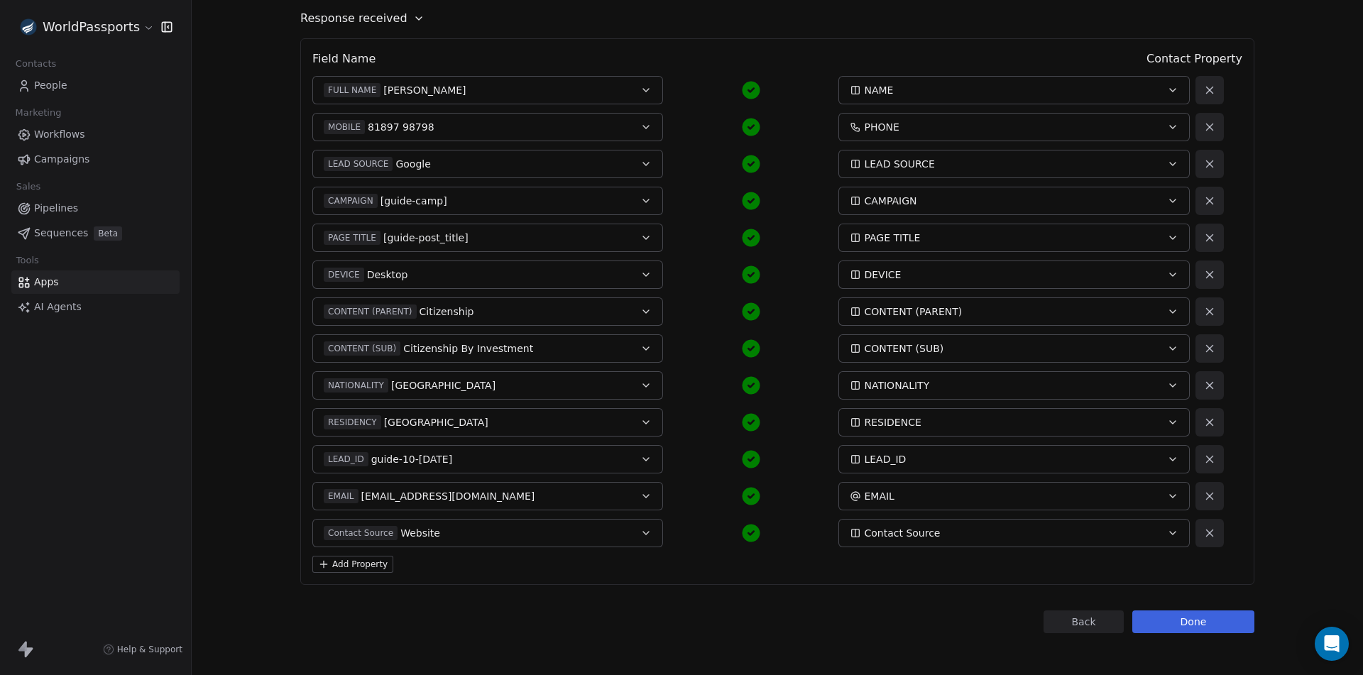
scroll to position [179, 0]
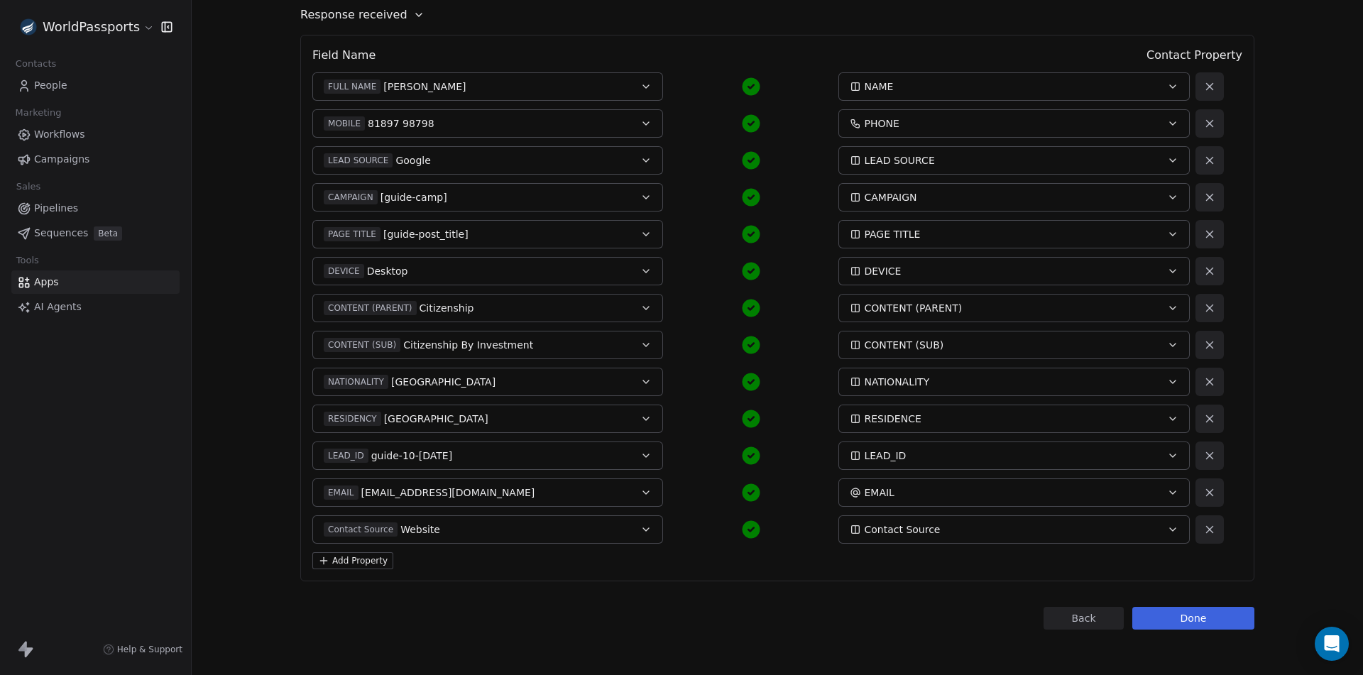
click at [375, 558] on button "Add Property" at bounding box center [352, 560] width 81 height 17
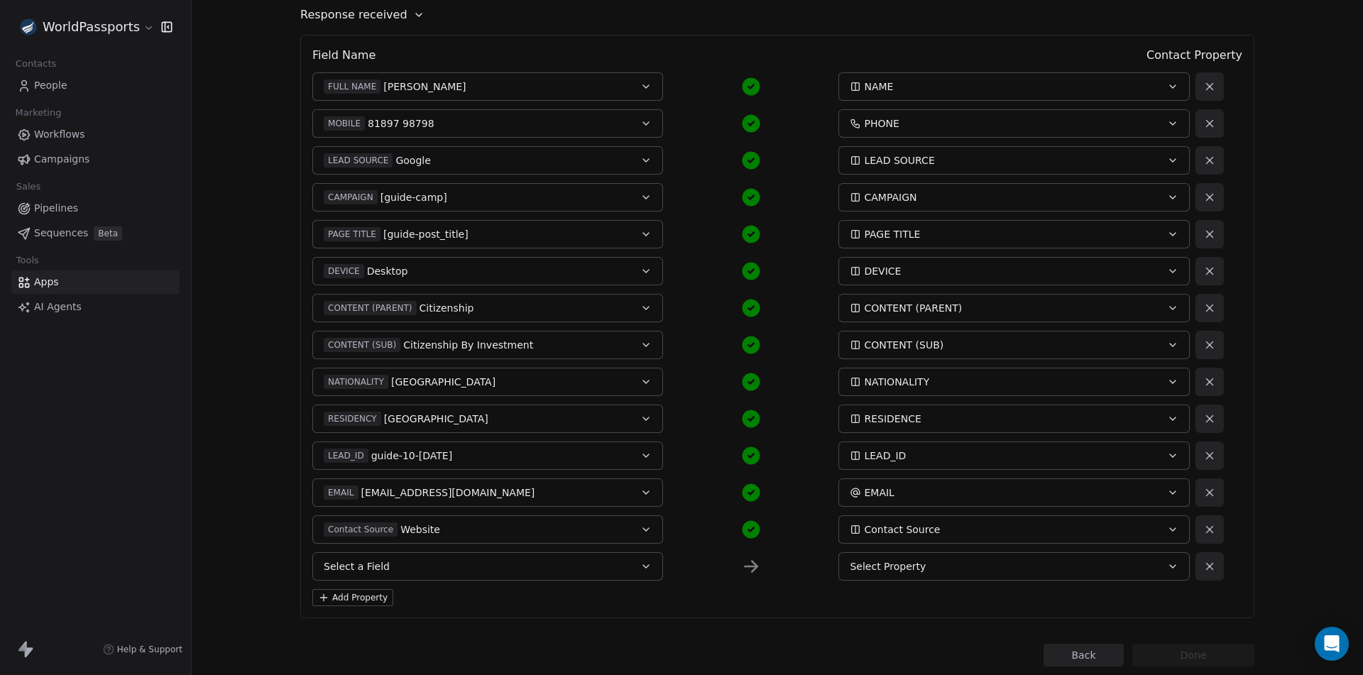
click at [494, 557] on button "Select a Field" at bounding box center [487, 566] width 351 height 28
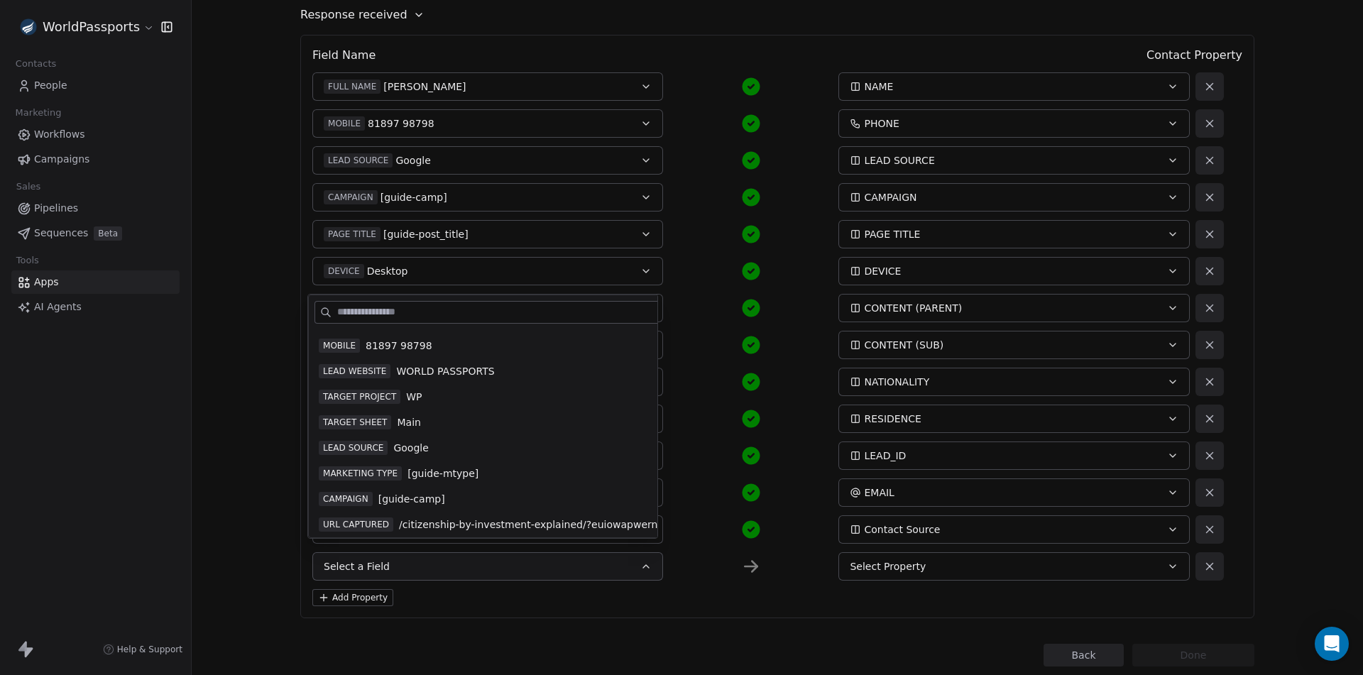
scroll to position [71, 0]
click at [410, 449] on span "[guide-mtype]" at bounding box center [442, 449] width 71 height 14
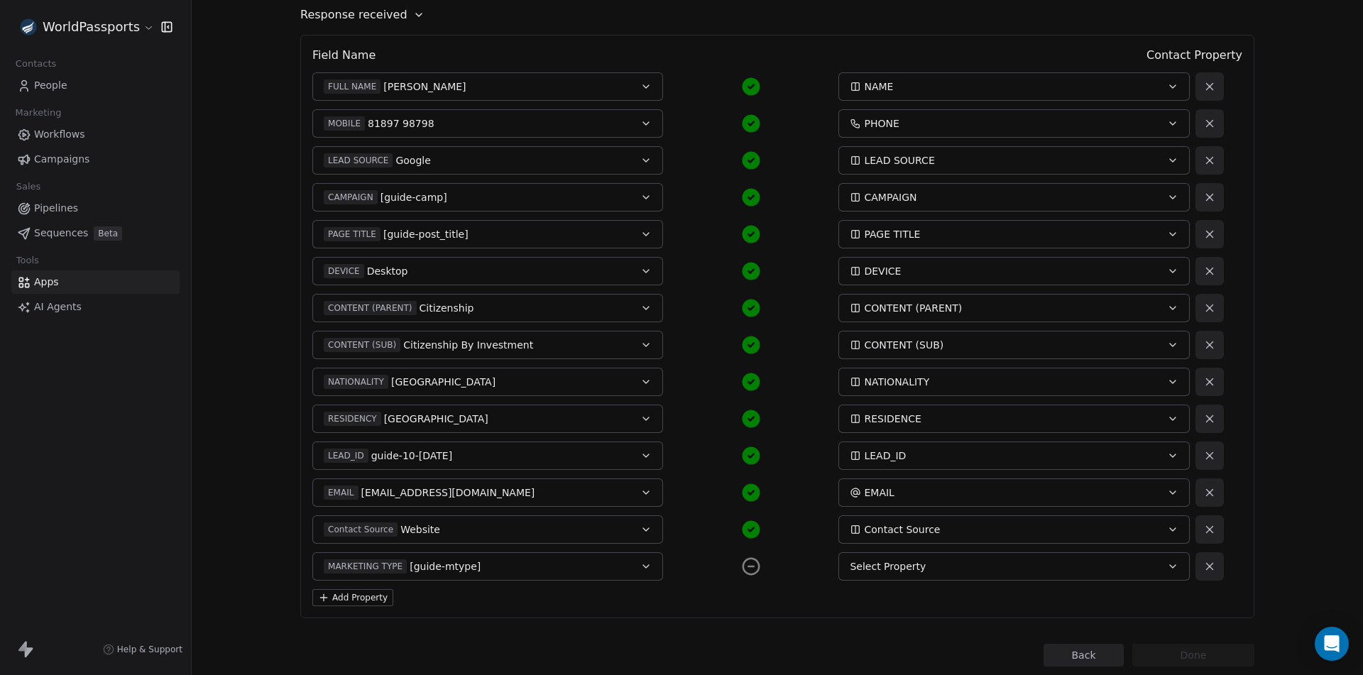
click at [1167, 564] on icon "button" at bounding box center [1172, 566] width 11 height 11
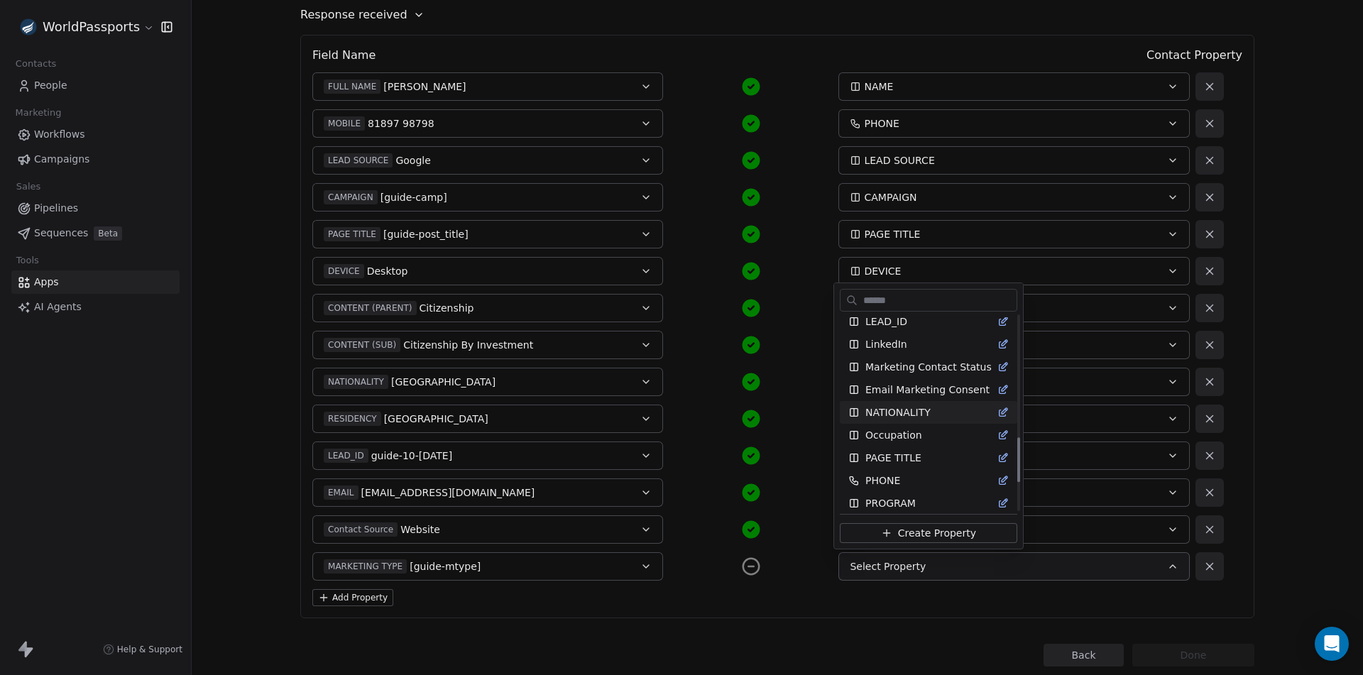
scroll to position [568, 0]
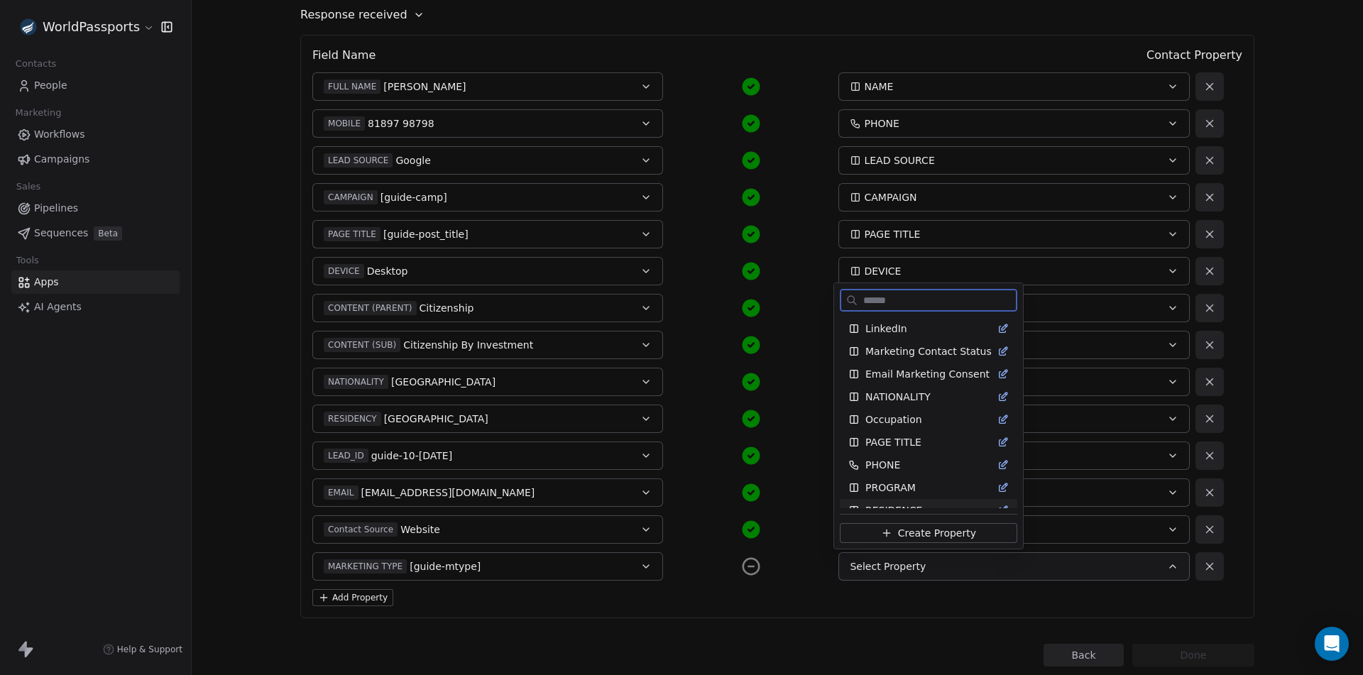
click at [904, 531] on span "Create Property" at bounding box center [937, 533] width 78 height 14
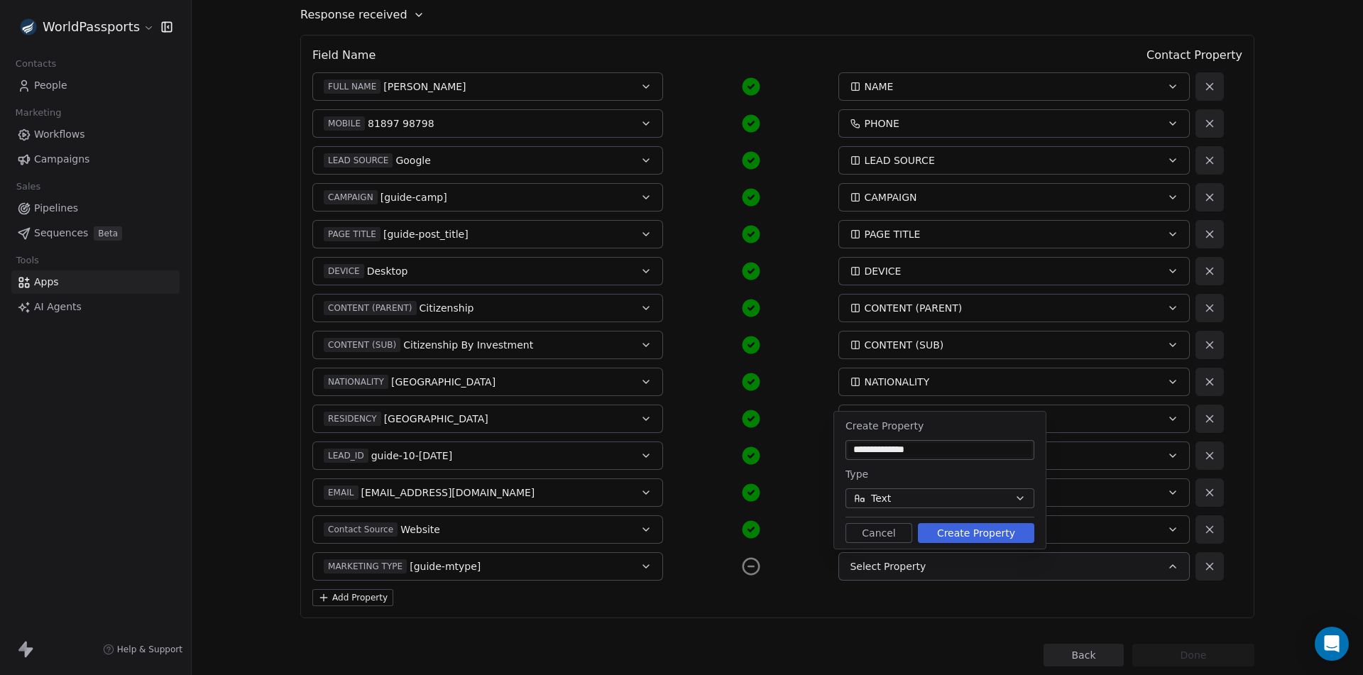
type input "**********"
click at [901, 500] on button "Text" at bounding box center [939, 498] width 189 height 20
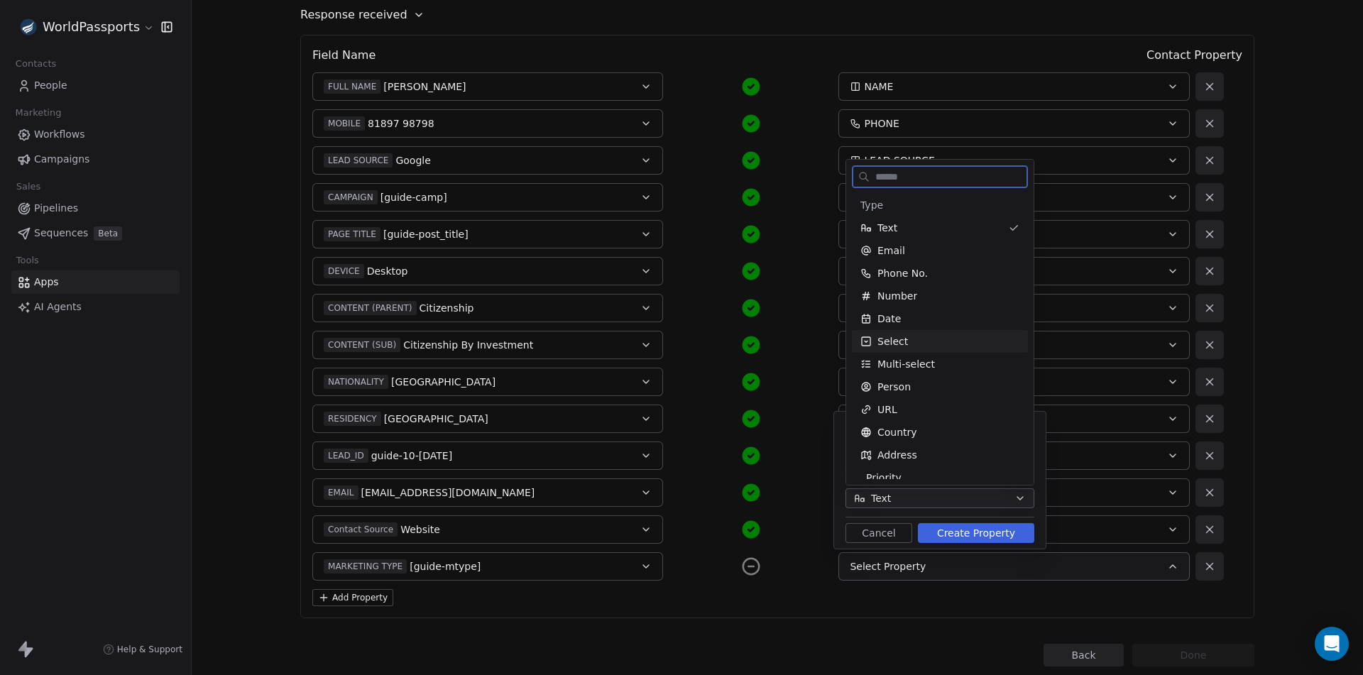
click at [903, 344] on span "Select" at bounding box center [892, 341] width 31 height 14
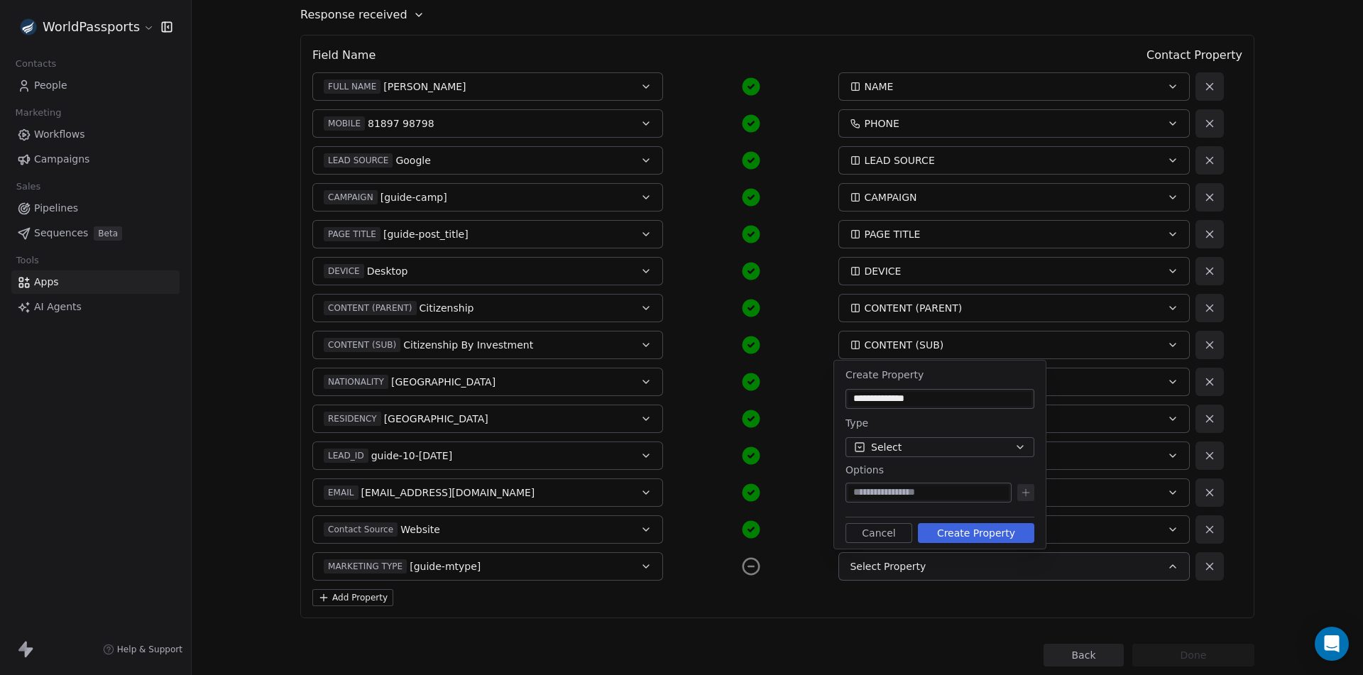
click at [905, 493] on input at bounding box center [928, 493] width 160 height 14
type input "******"
click at [1025, 493] on icon at bounding box center [1025, 493] width 6 height 0
type input "*****"
click at [1024, 470] on icon at bounding box center [1025, 470] width 6 height 0
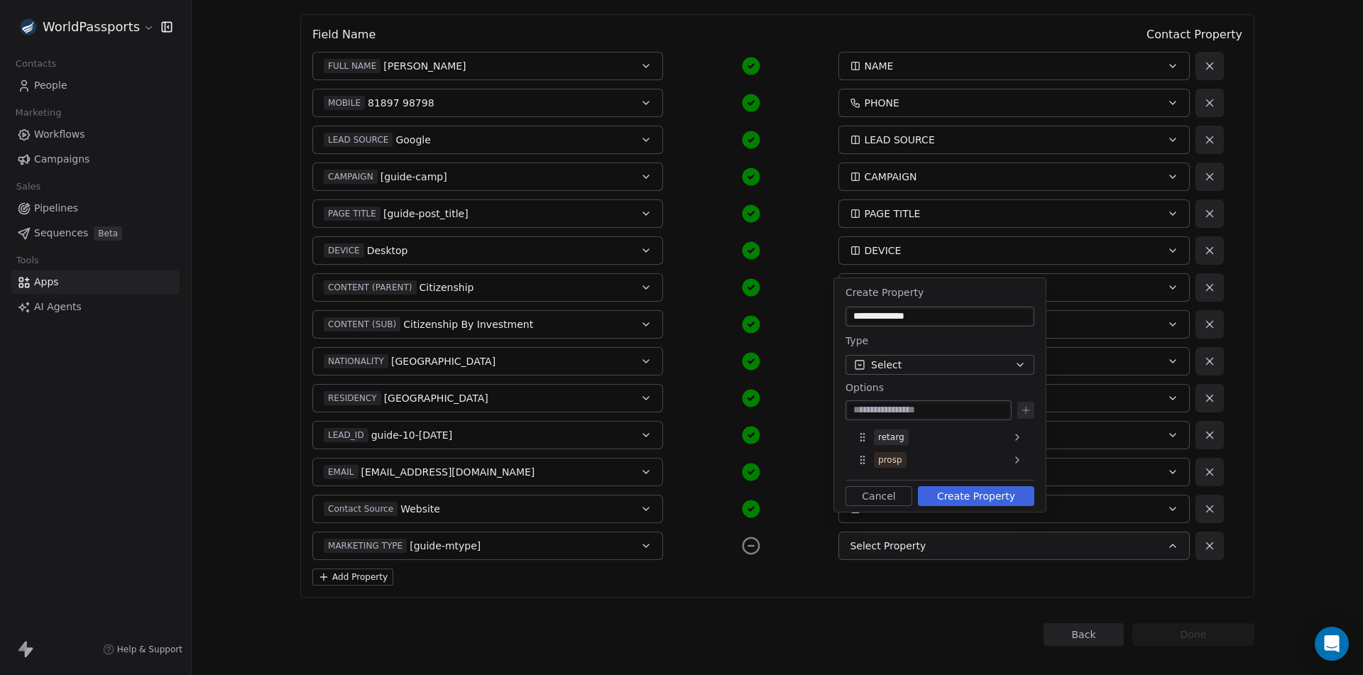
scroll to position [216, 0]
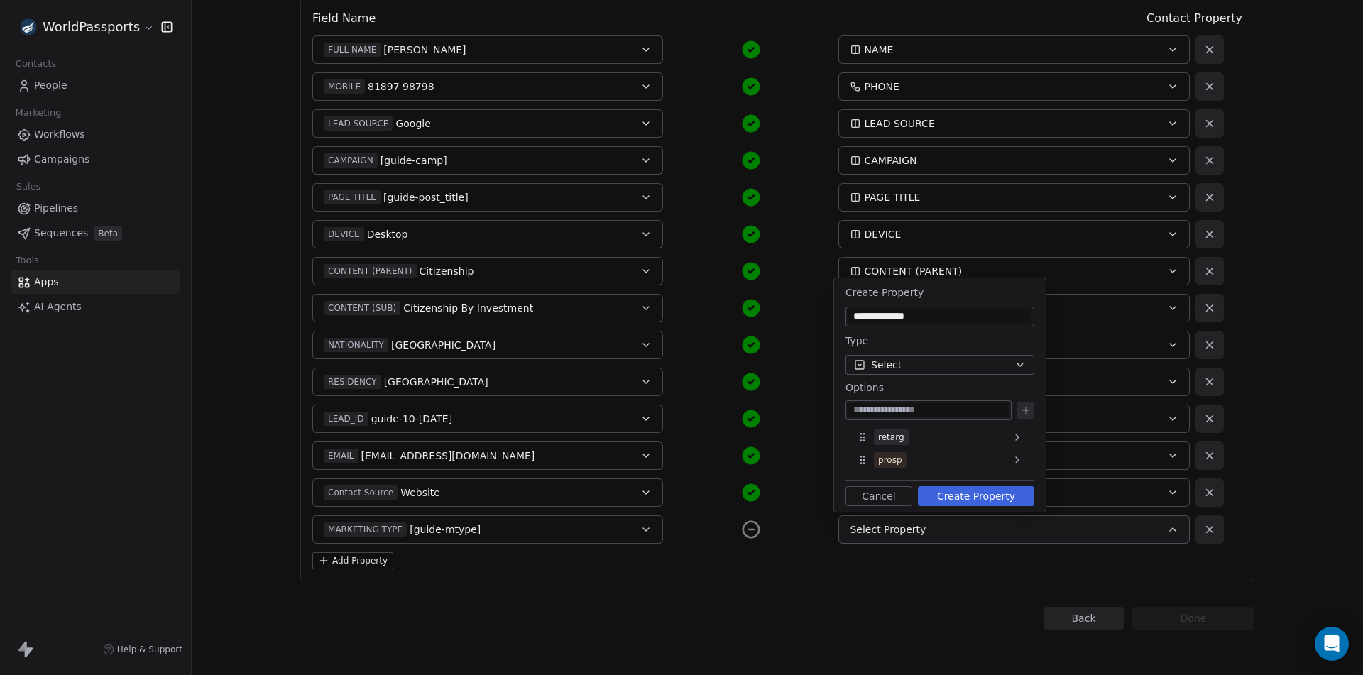
click at [968, 494] on button "Create Property" at bounding box center [976, 496] width 116 height 20
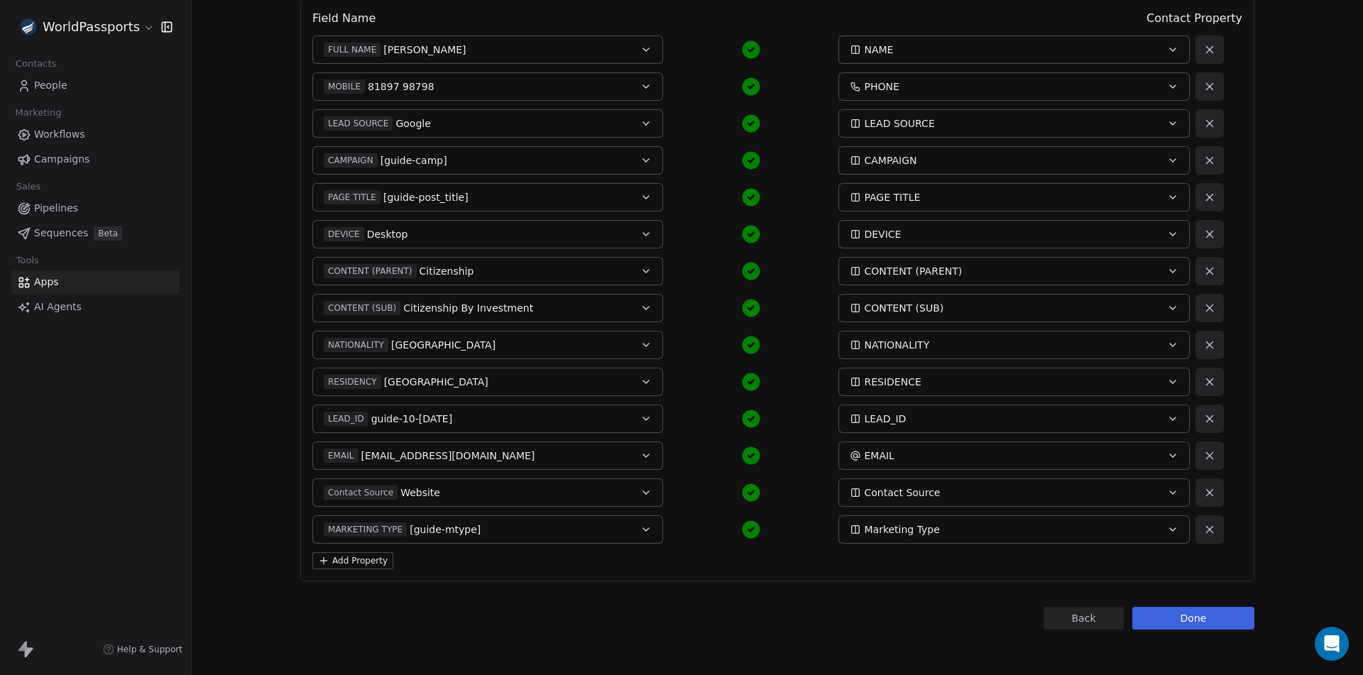
click at [332, 558] on button "Add Property" at bounding box center [352, 560] width 81 height 17
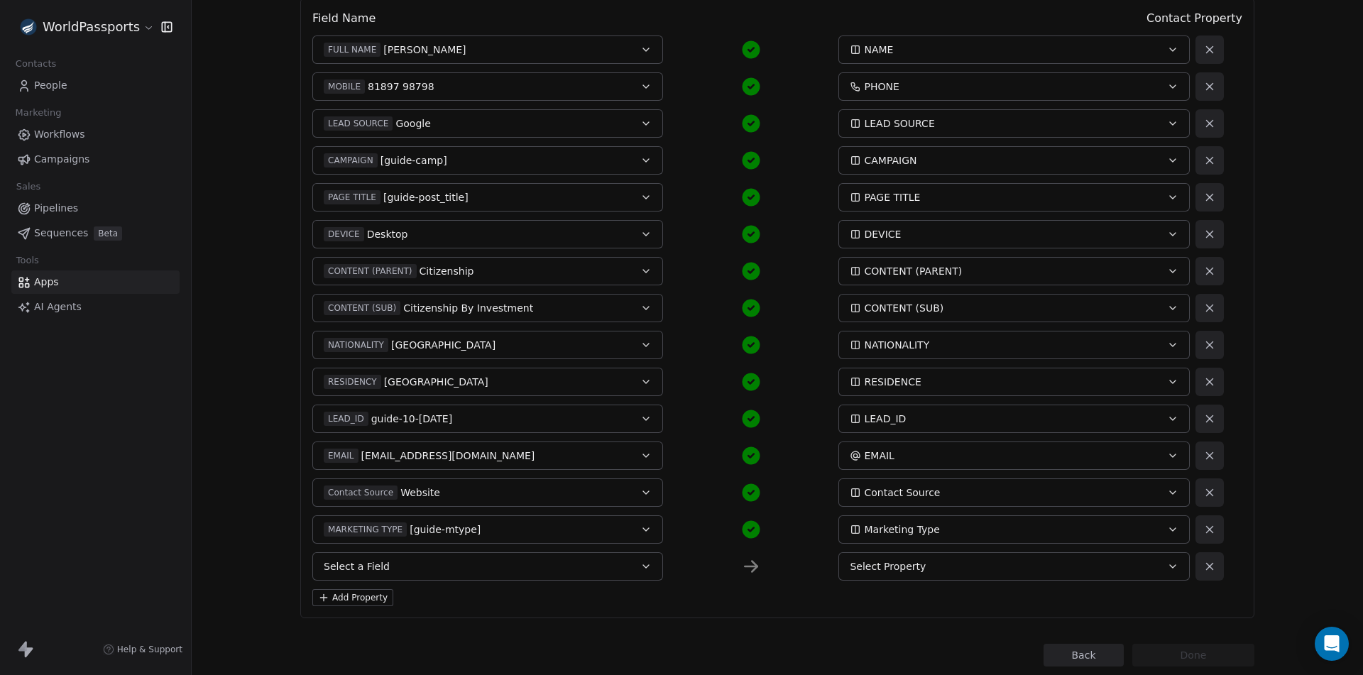
click at [433, 557] on button "Select a Field" at bounding box center [487, 566] width 351 height 28
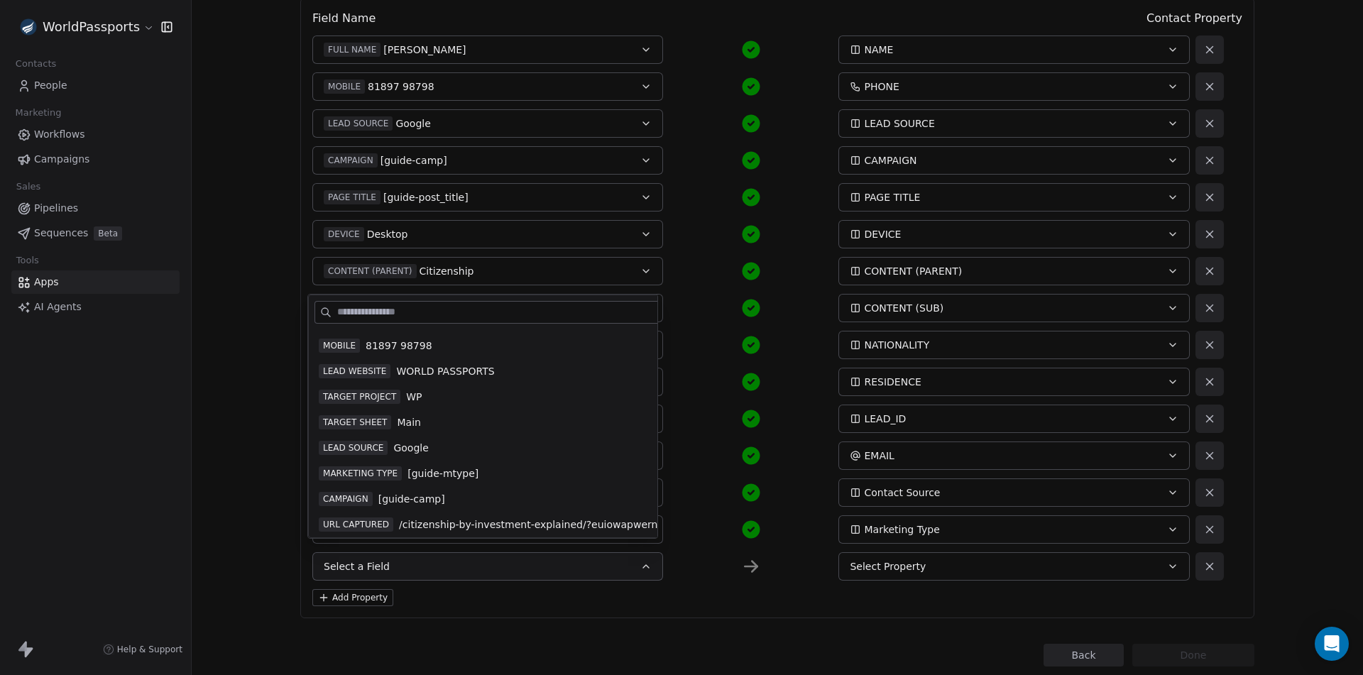
scroll to position [71, 0]
click at [356, 499] on span "URL CAPTURED" at bounding box center [356, 500] width 75 height 14
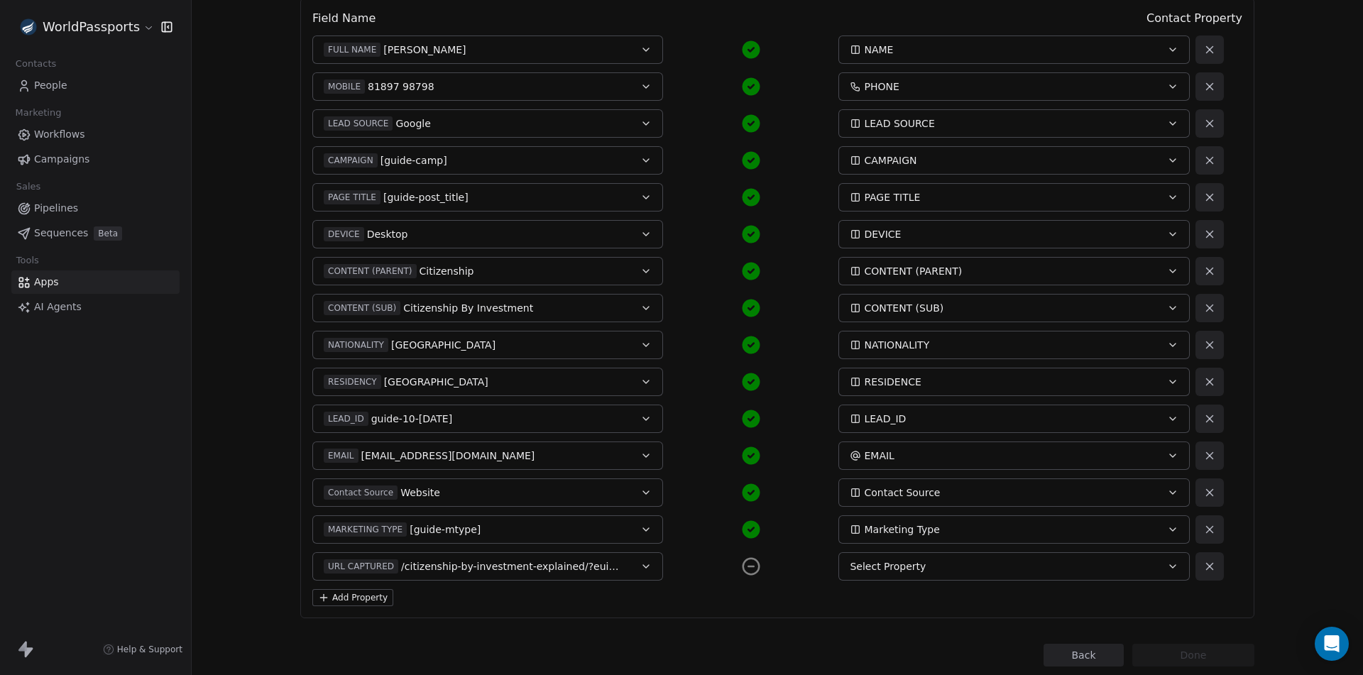
click at [900, 562] on span "Select Property" at bounding box center [888, 566] width 76 height 14
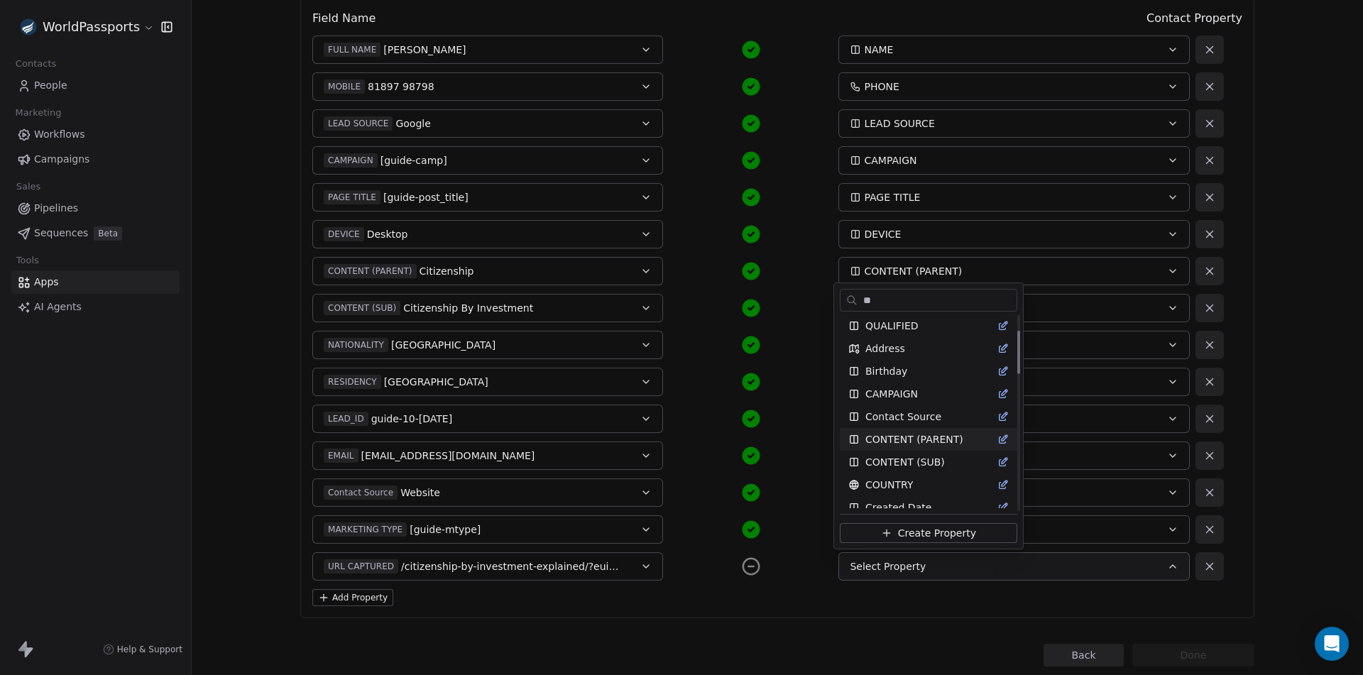
scroll to position [0, 0]
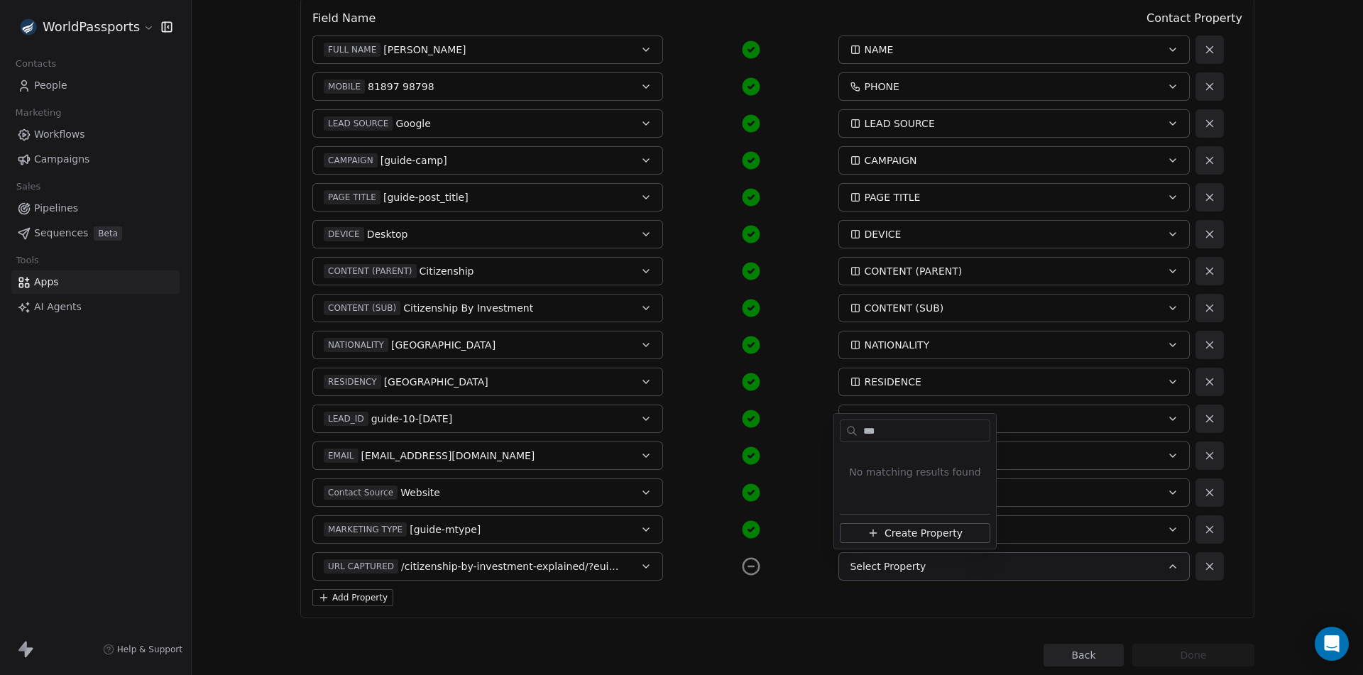
type input "***"
click at [901, 530] on span "Create Property" at bounding box center [923, 533] width 78 height 14
type input "**********"
click at [888, 497] on span "Text" at bounding box center [881, 498] width 20 height 15
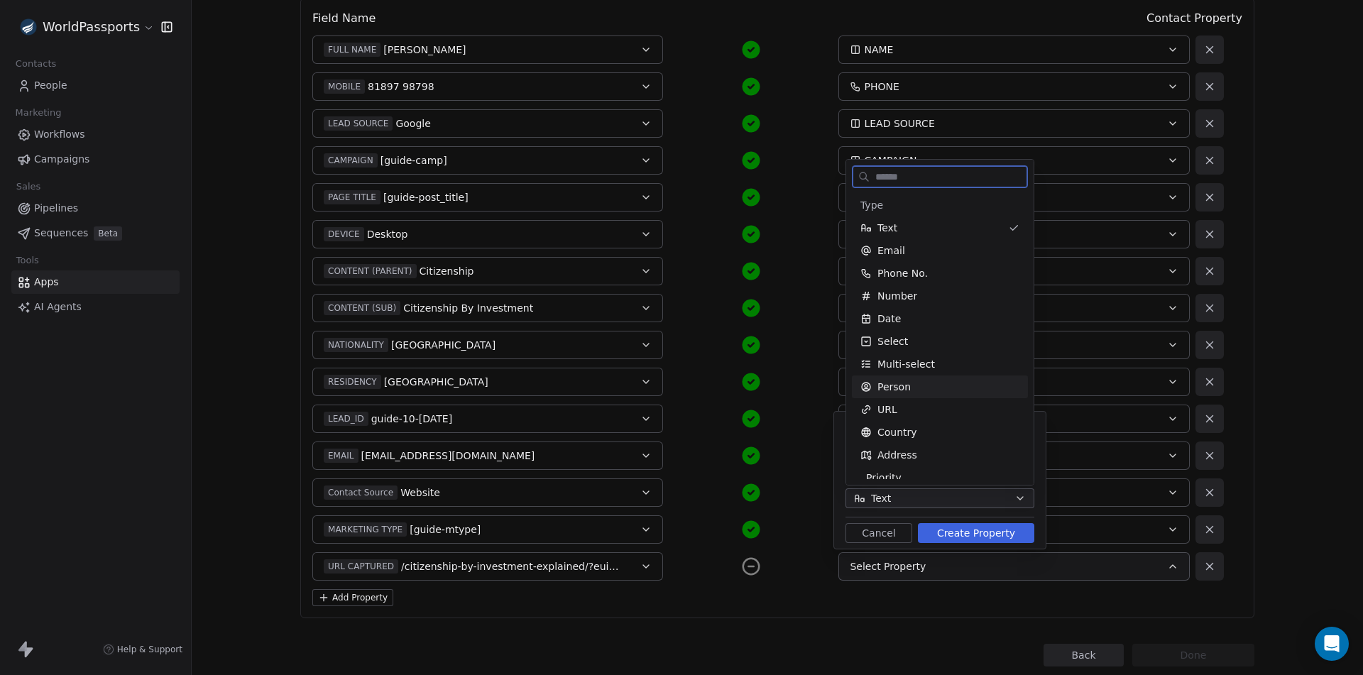
click at [885, 396] on div "Person" at bounding box center [940, 386] width 176 height 23
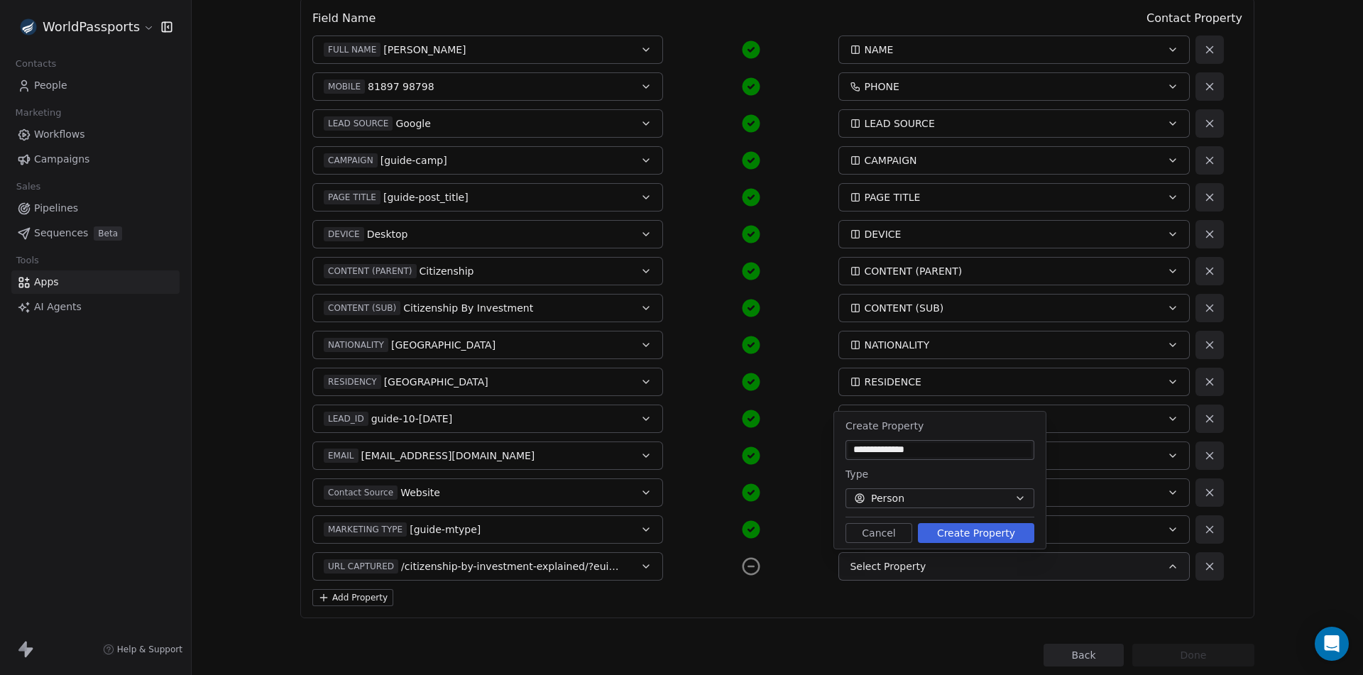
click at [885, 505] on span "Person" at bounding box center [887, 498] width 33 height 15
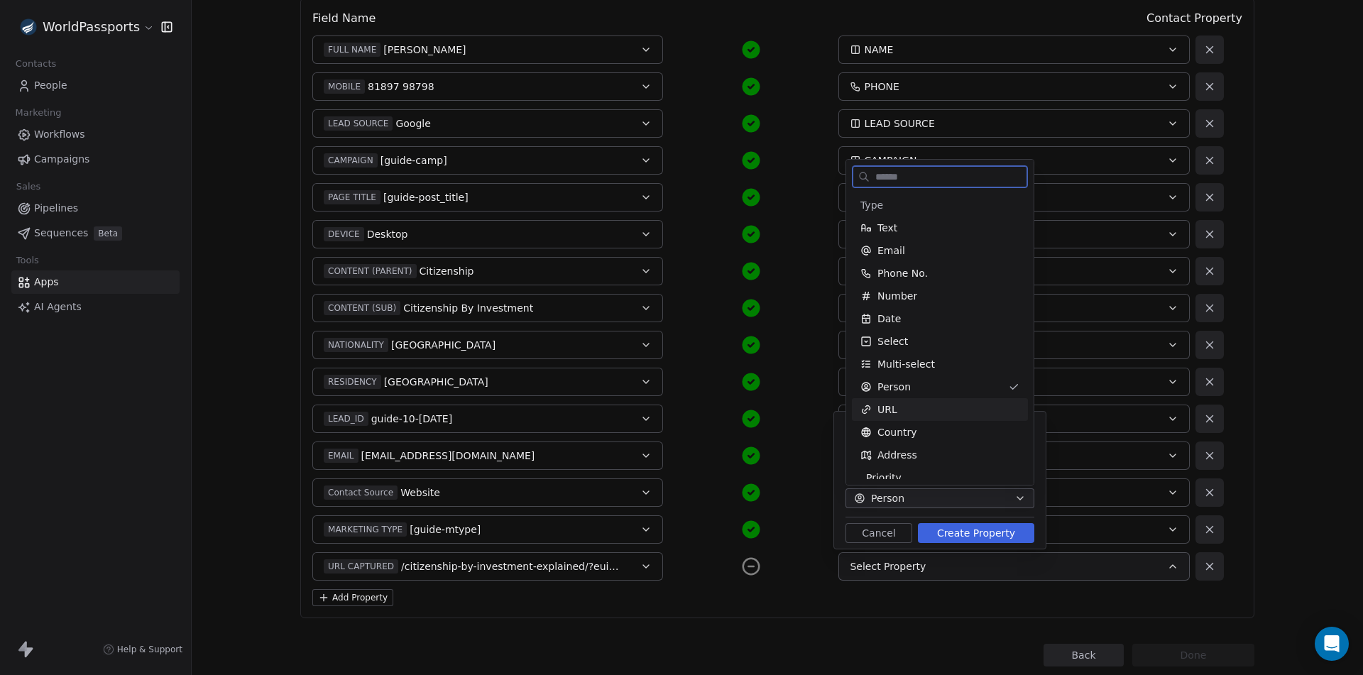
click at [894, 403] on span "URL" at bounding box center [887, 409] width 20 height 14
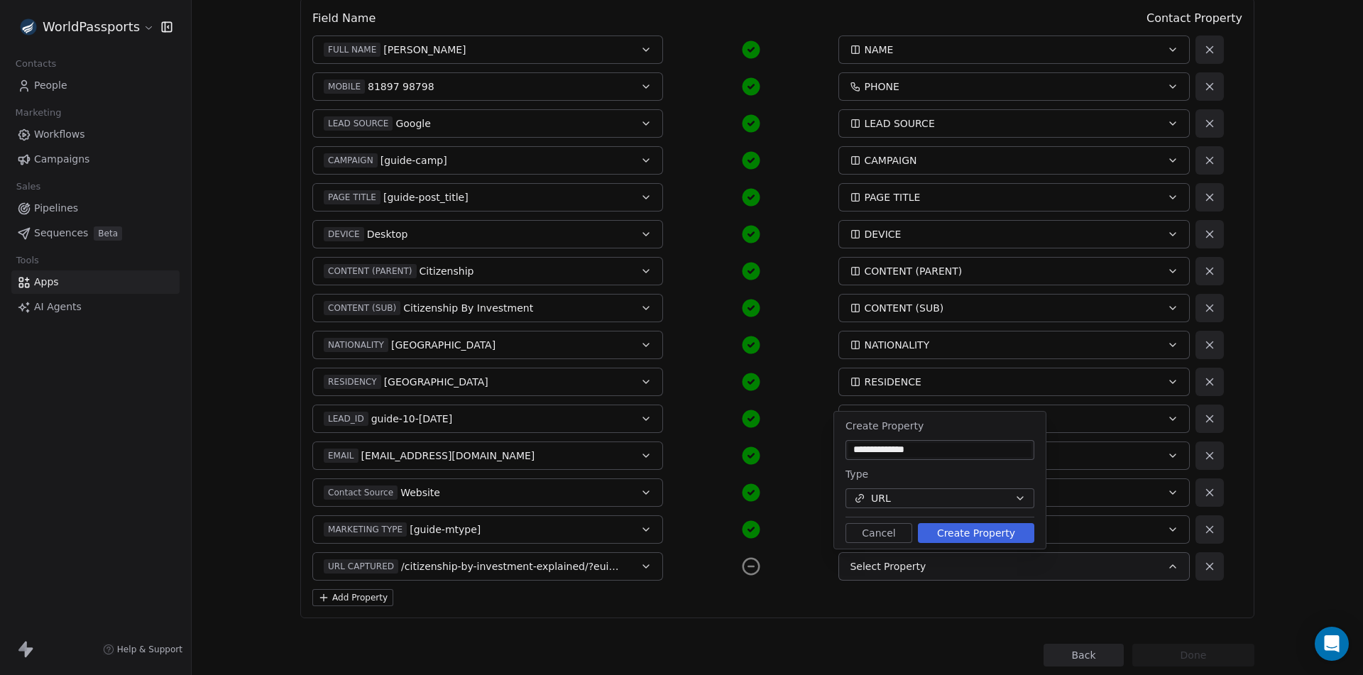
click at [924, 448] on input "**********" at bounding box center [939, 450] width 183 height 14
click at [945, 530] on button "Create Property" at bounding box center [976, 533] width 116 height 20
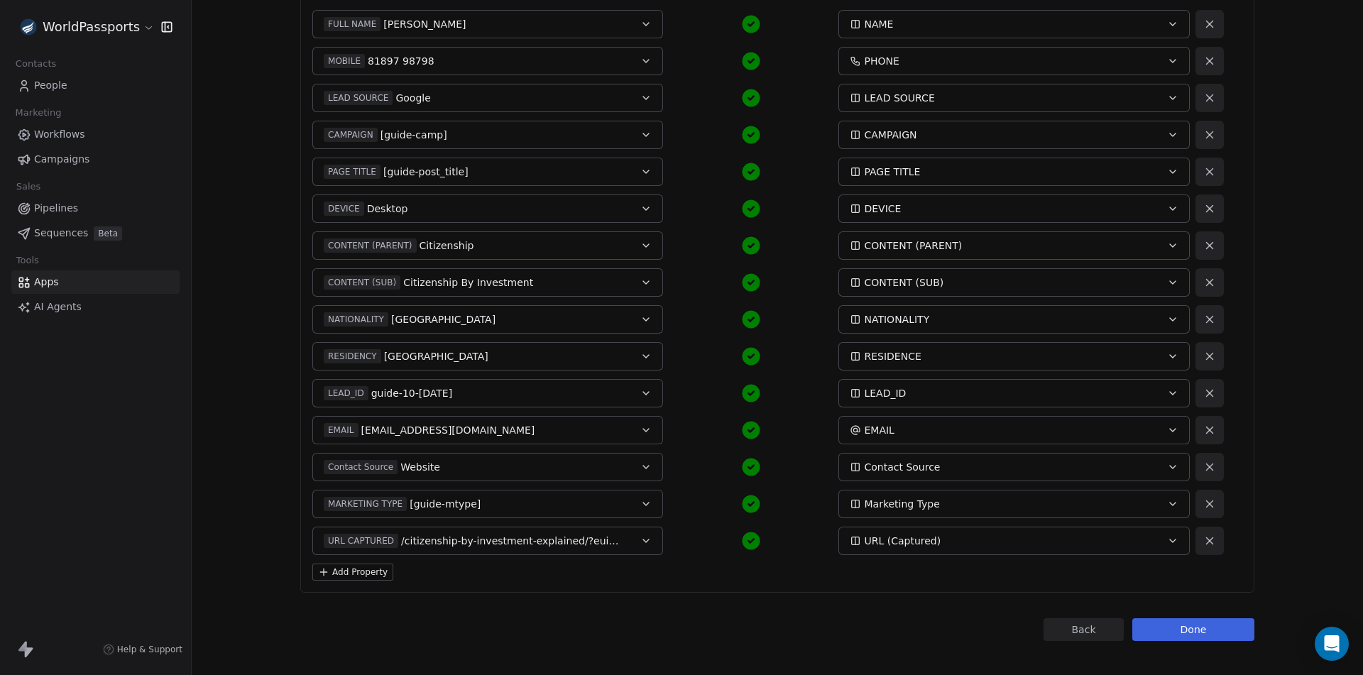
scroll to position [253, 0]
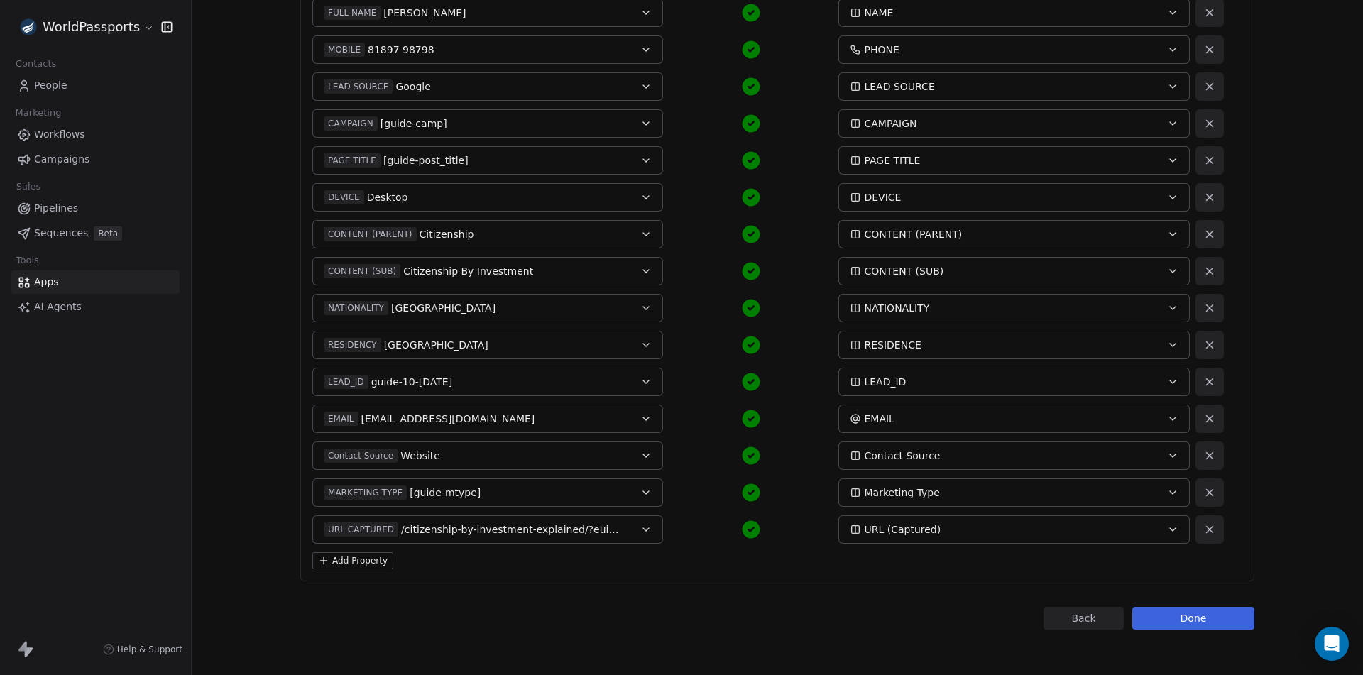
click at [358, 557] on button "Add Property" at bounding box center [352, 560] width 81 height 17
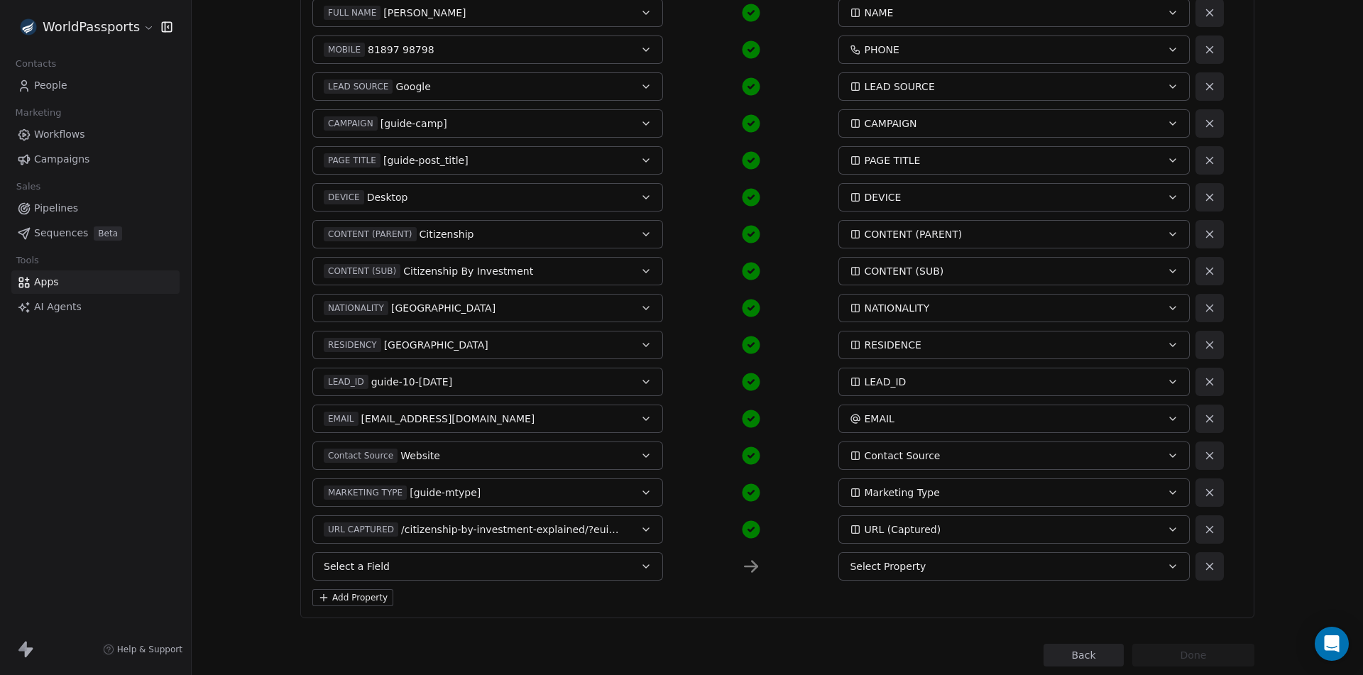
click at [397, 564] on button "Select a Field" at bounding box center [487, 566] width 351 height 28
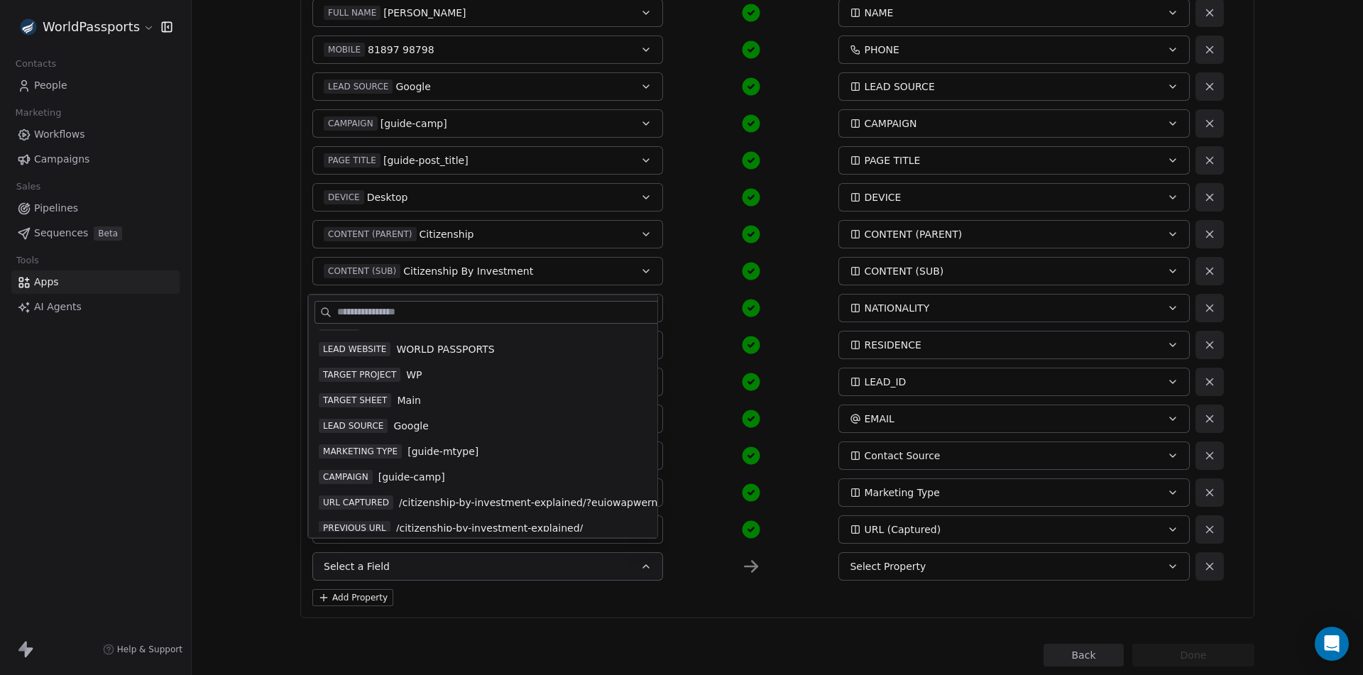
scroll to position [142, 0]
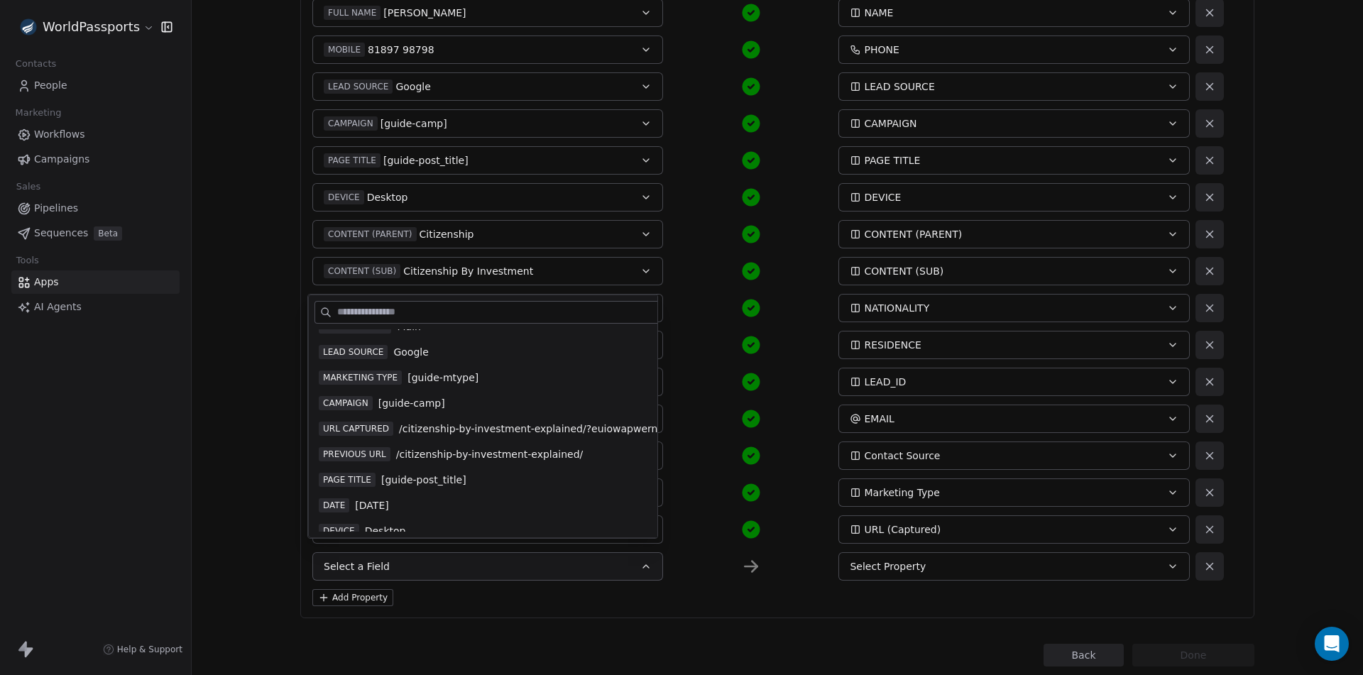
click at [426, 449] on span "/citizenship-by-investment-explained/" at bounding box center [489, 454] width 187 height 14
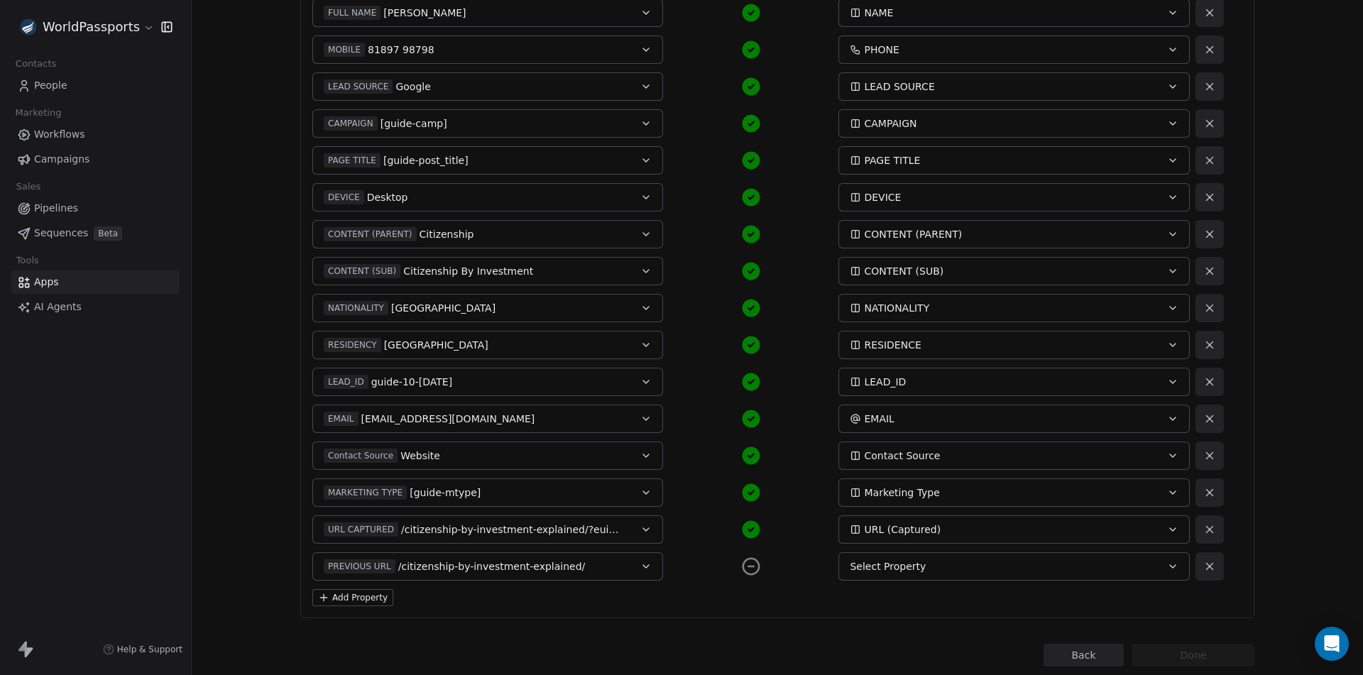
click at [901, 570] on span "Select Property" at bounding box center [888, 566] width 76 height 14
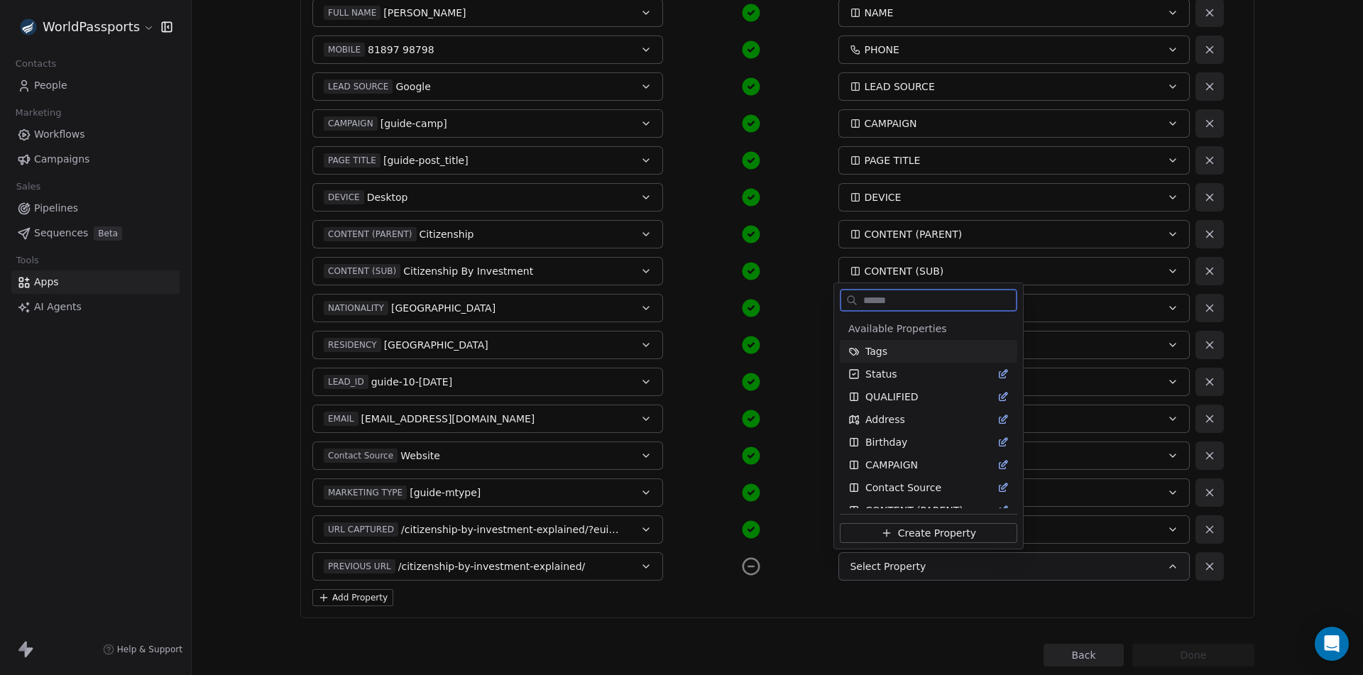
click at [909, 534] on span "Create Property" at bounding box center [937, 533] width 78 height 14
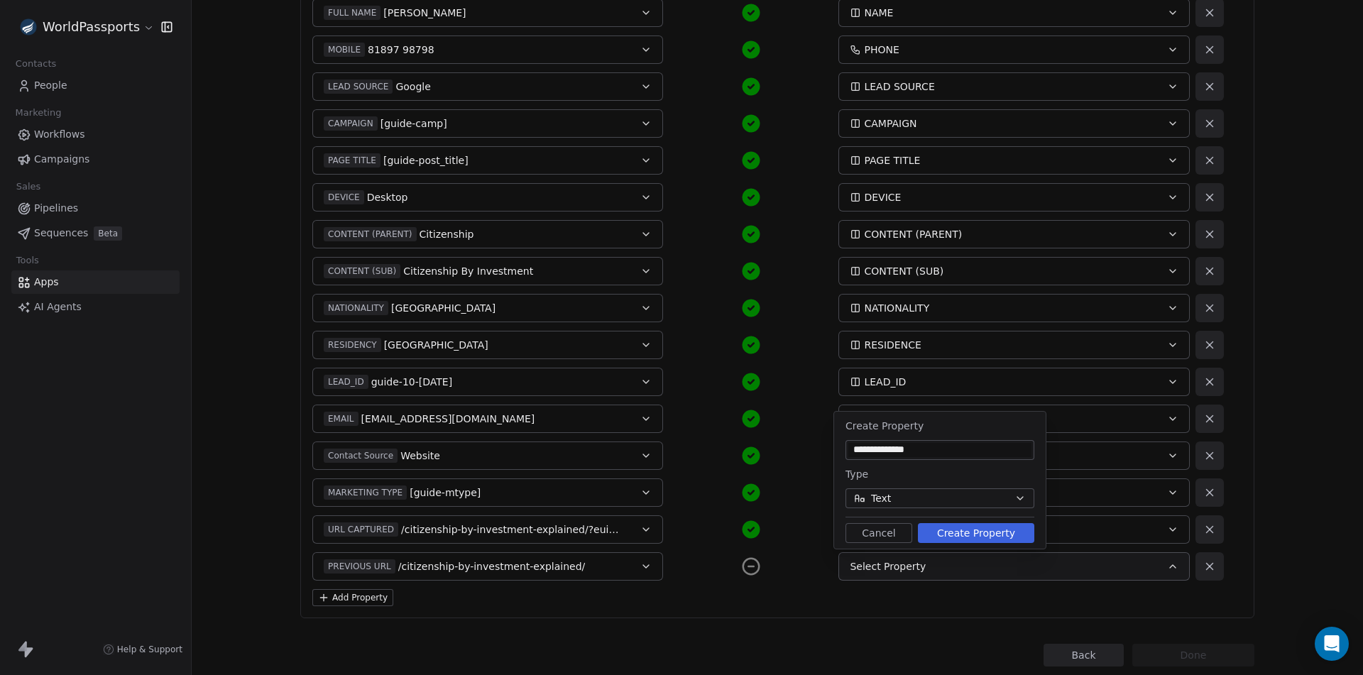
click at [892, 446] on input "**********" at bounding box center [939, 450] width 183 height 14
type input "**********"
click at [949, 498] on button "Text" at bounding box center [939, 498] width 189 height 20
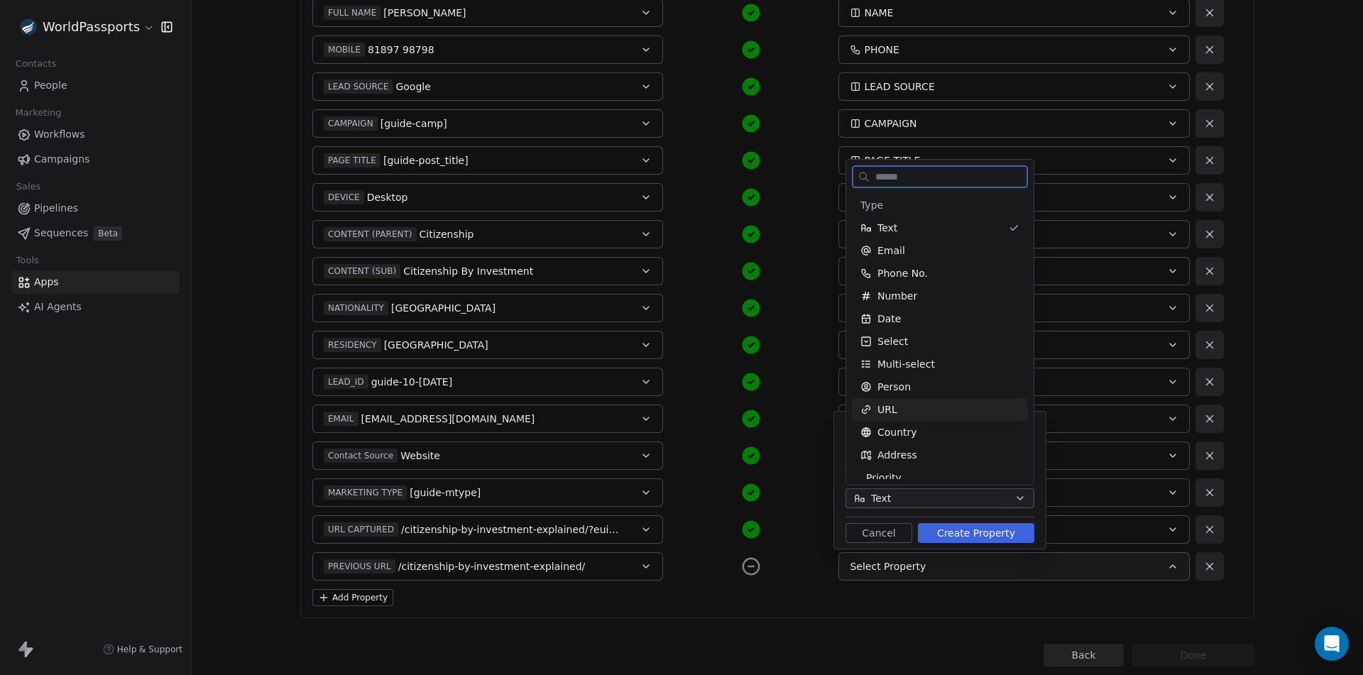
click at [910, 413] on div "URL" at bounding box center [939, 409] width 159 height 14
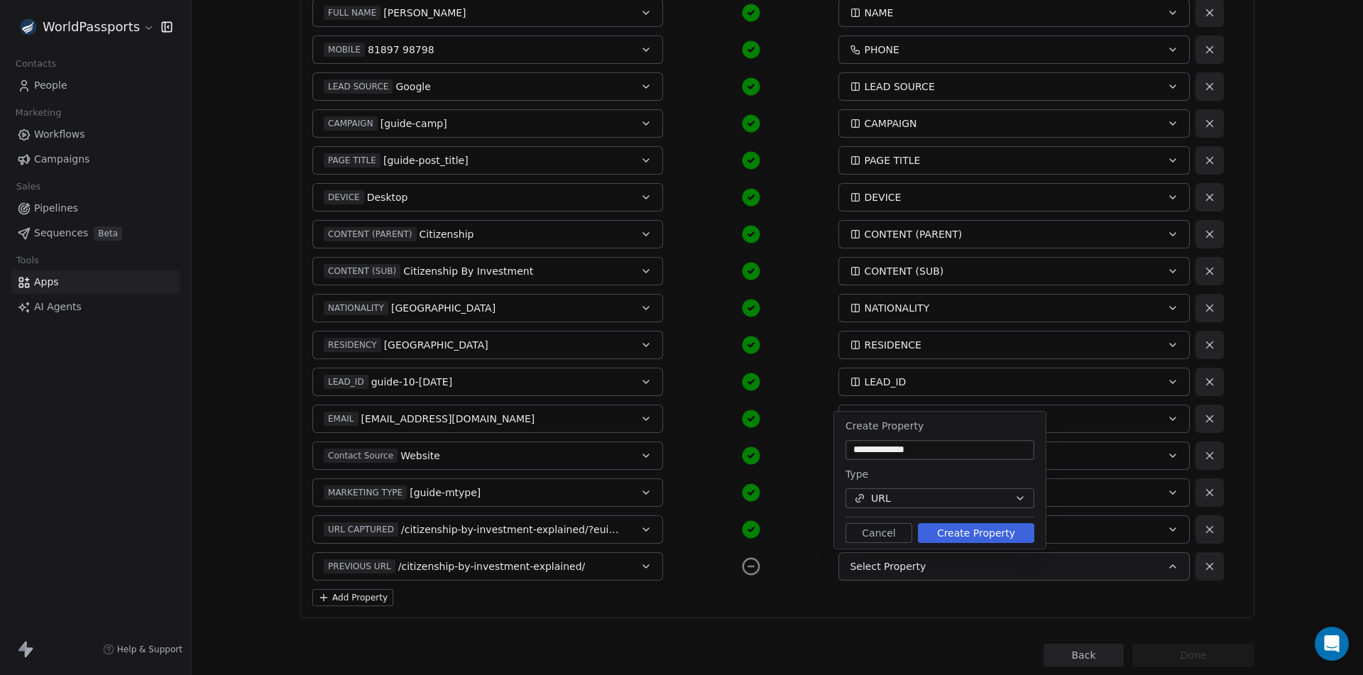
click at [979, 533] on button "Create Property" at bounding box center [976, 533] width 116 height 20
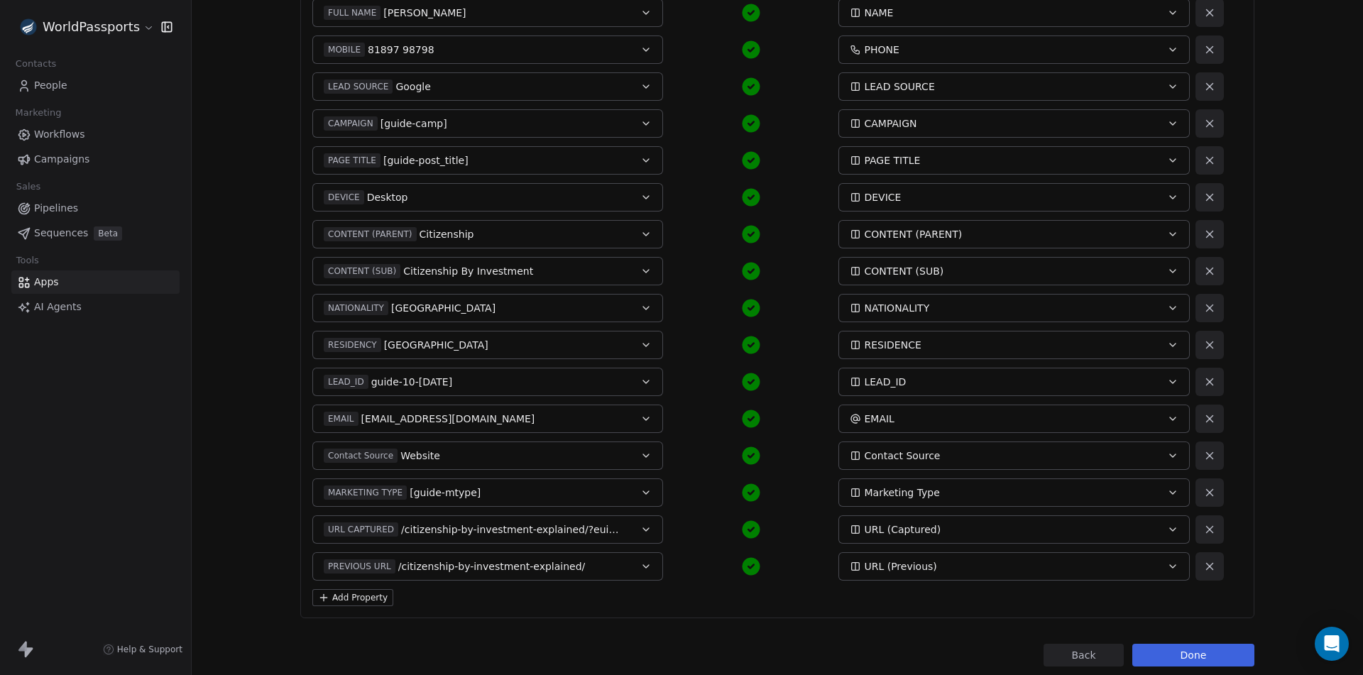
click at [353, 599] on button "Add Property" at bounding box center [352, 597] width 81 height 17
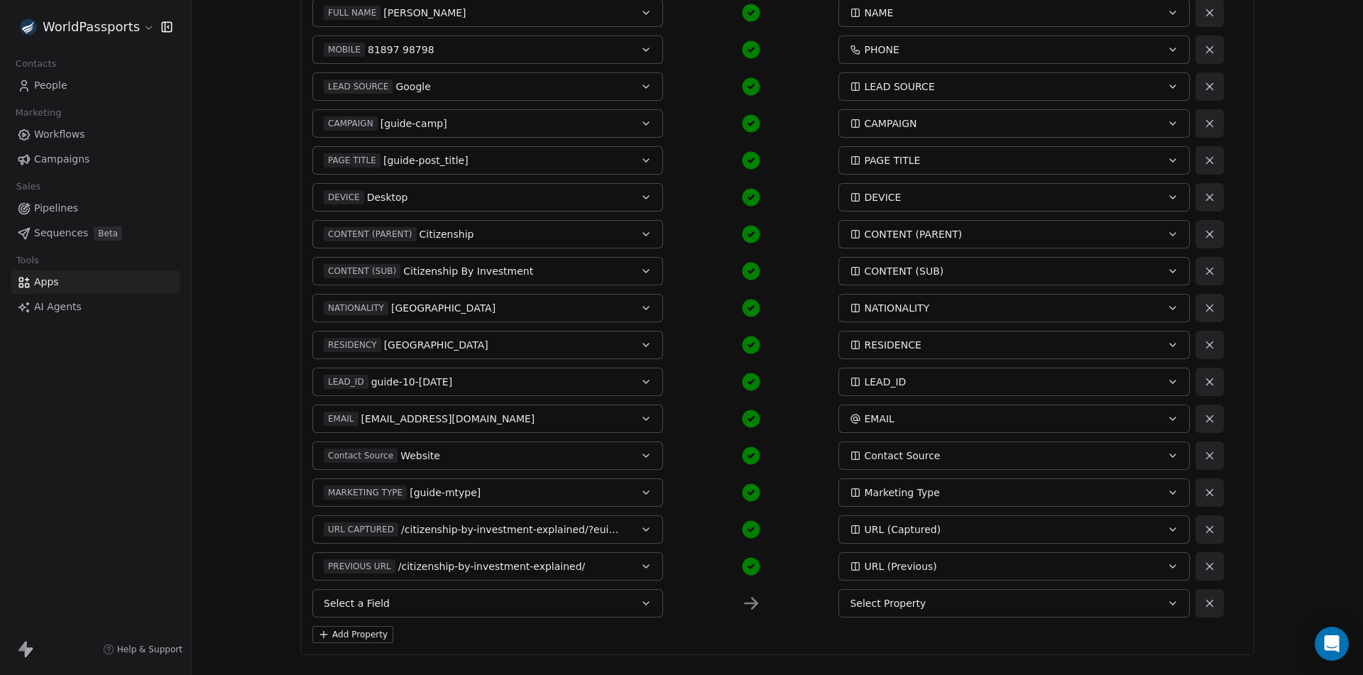
scroll to position [327, 0]
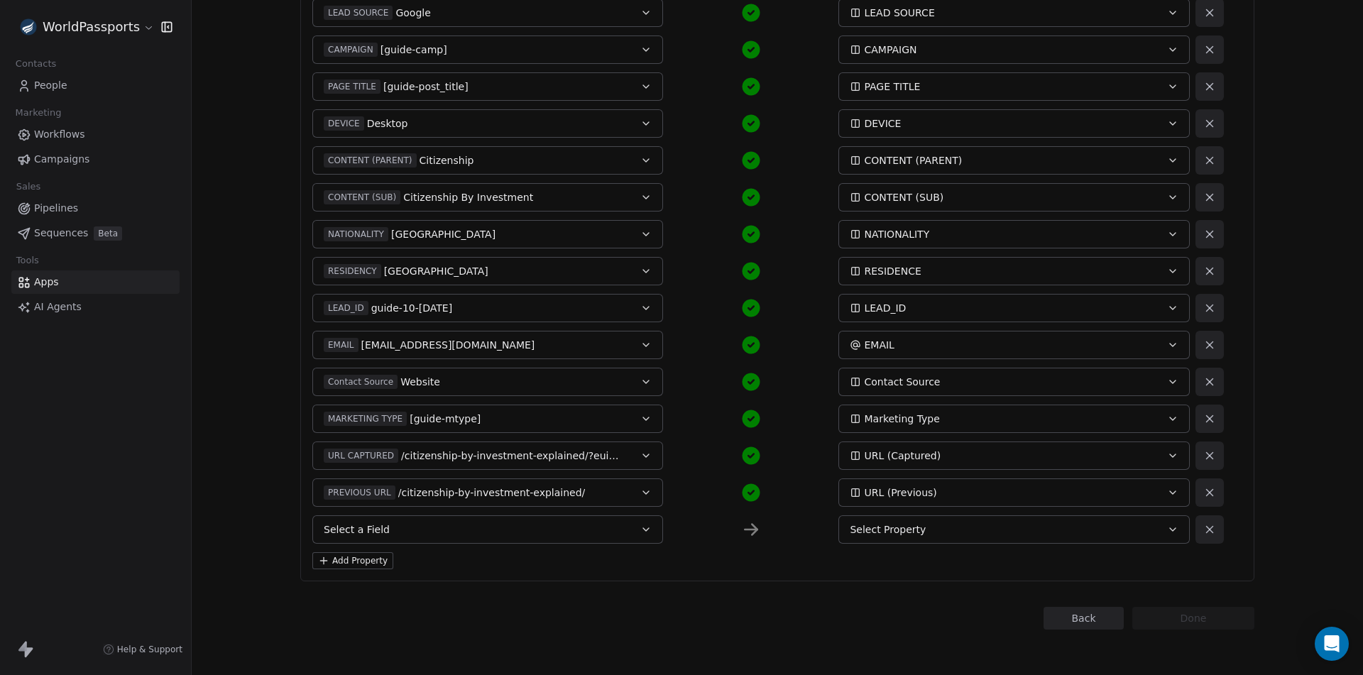
click at [419, 534] on button "Select a Field" at bounding box center [487, 529] width 351 height 28
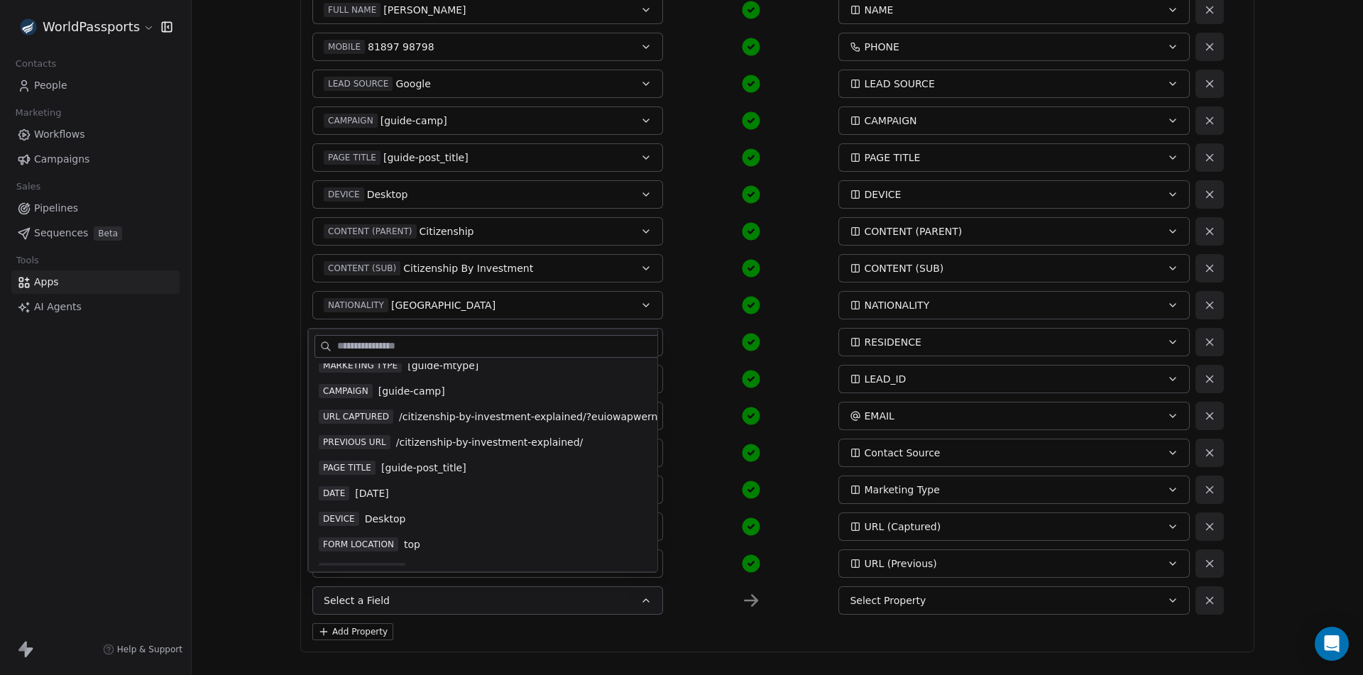
scroll to position [213, 0]
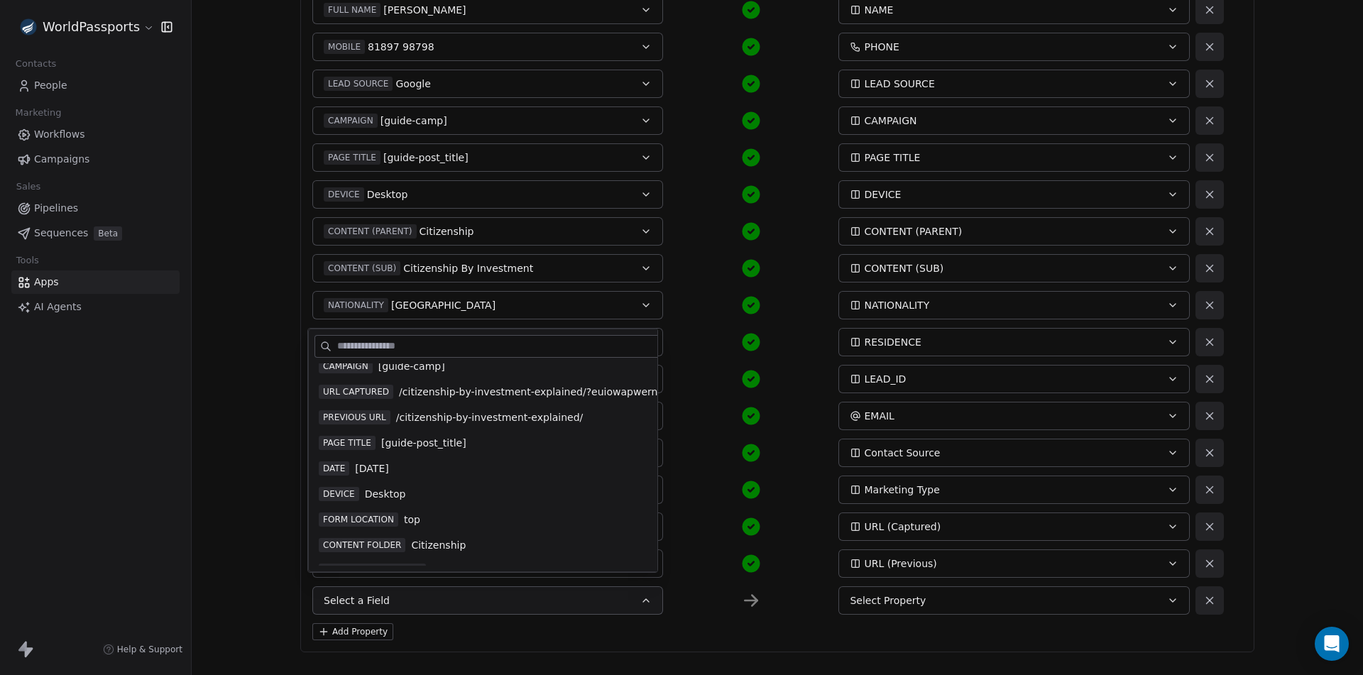
click at [381, 520] on span "FORM LOCATION" at bounding box center [358, 519] width 79 height 14
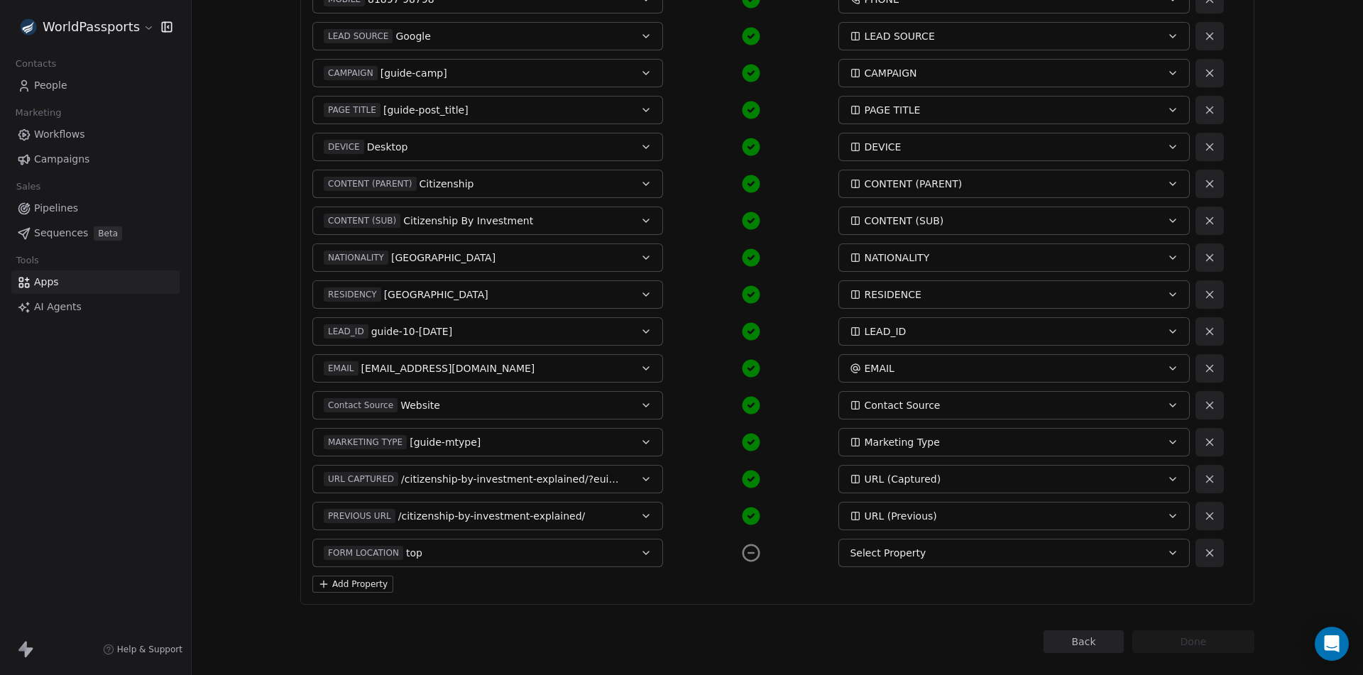
scroll to position [327, 0]
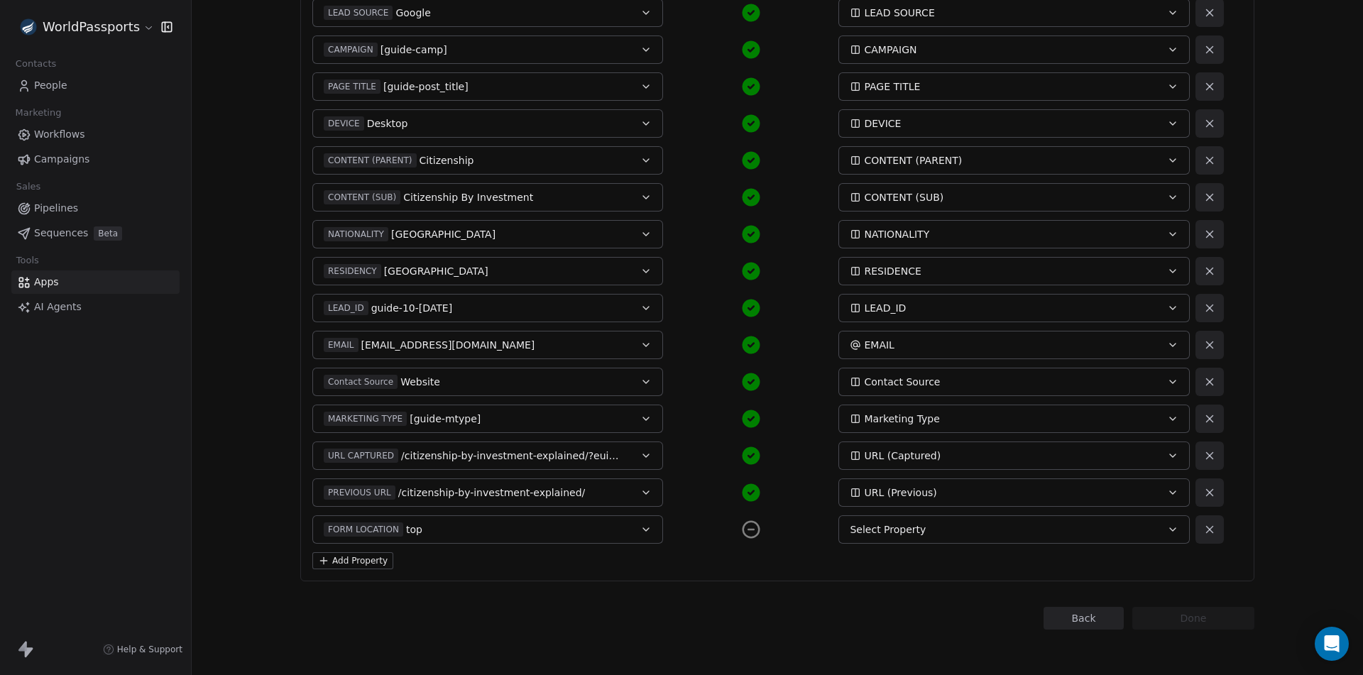
click at [897, 522] on button "Select Property" at bounding box center [1013, 529] width 351 height 28
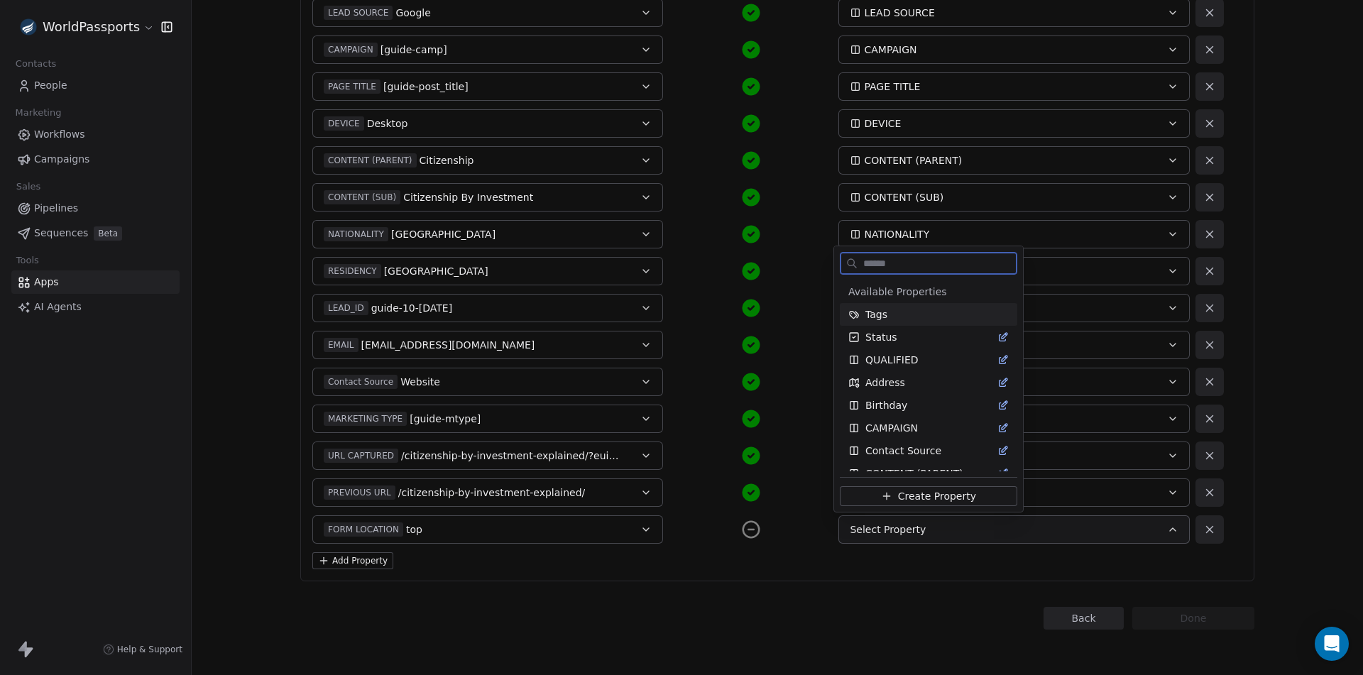
click at [931, 492] on span "Create Property" at bounding box center [937, 496] width 78 height 14
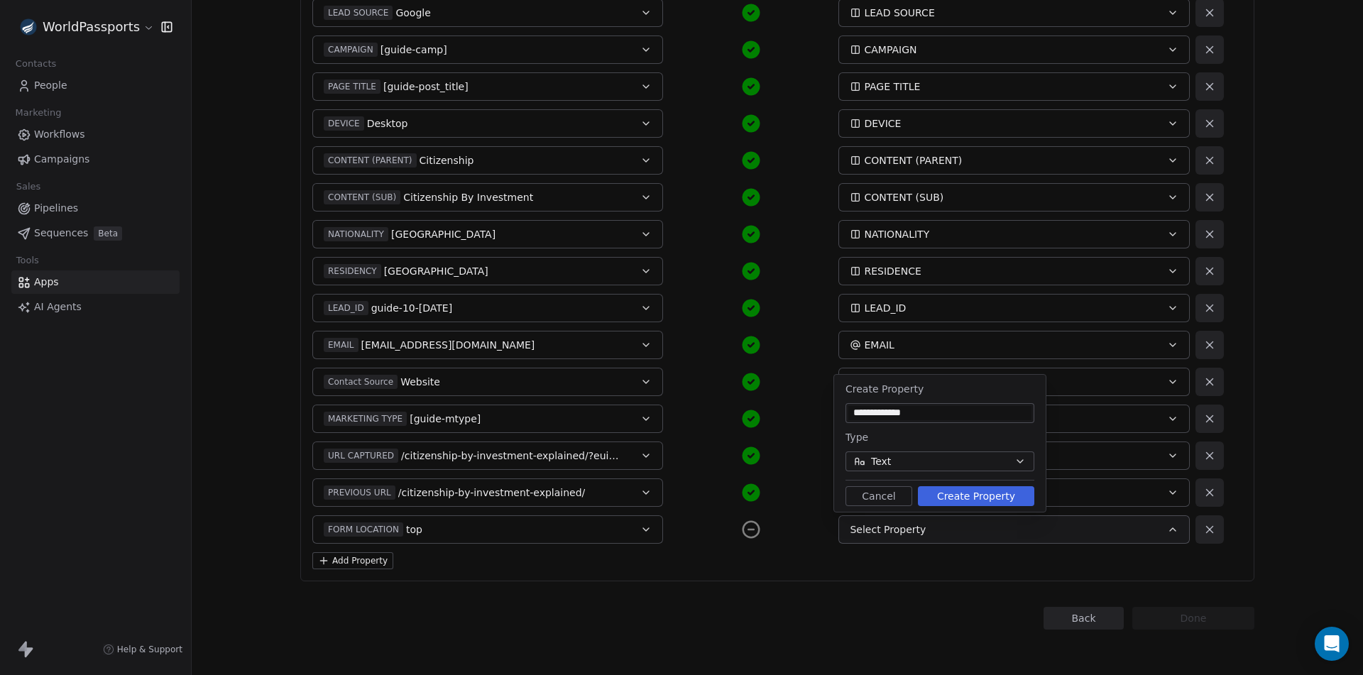
type input "**********"
click at [957, 488] on button "Create Property" at bounding box center [976, 496] width 116 height 20
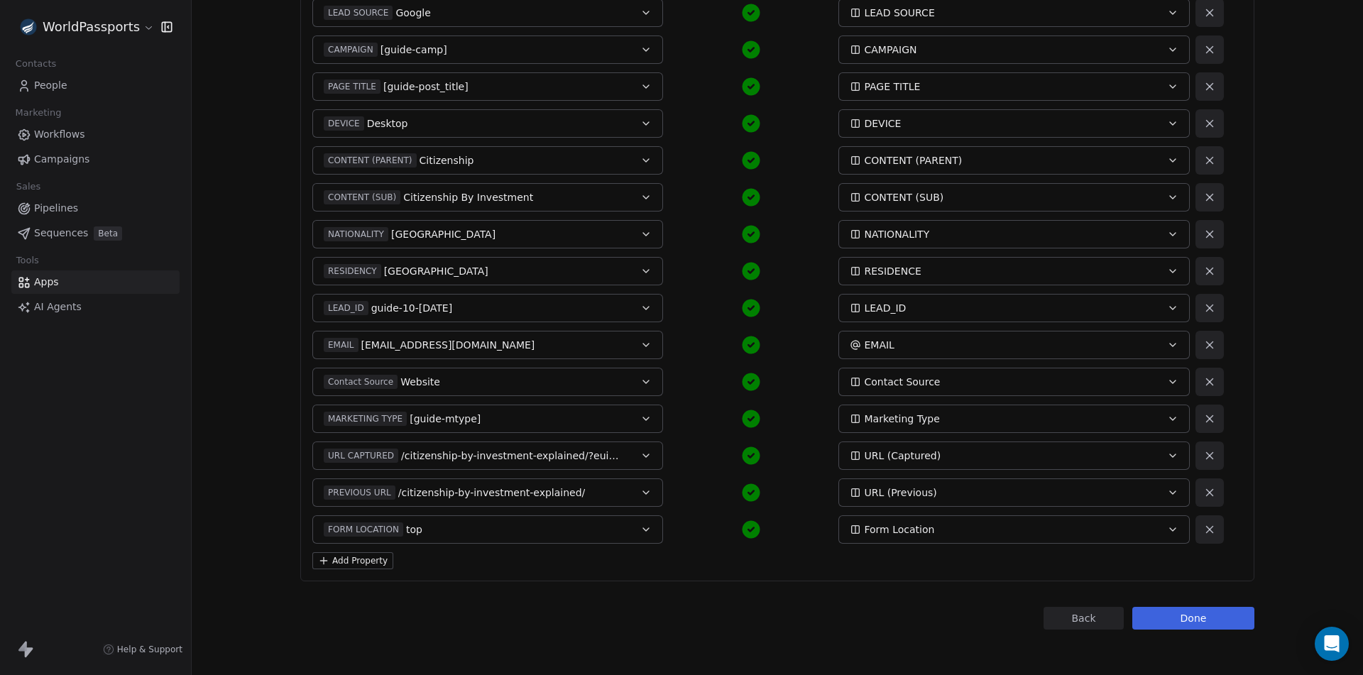
click at [357, 566] on button "Add Property" at bounding box center [352, 560] width 81 height 17
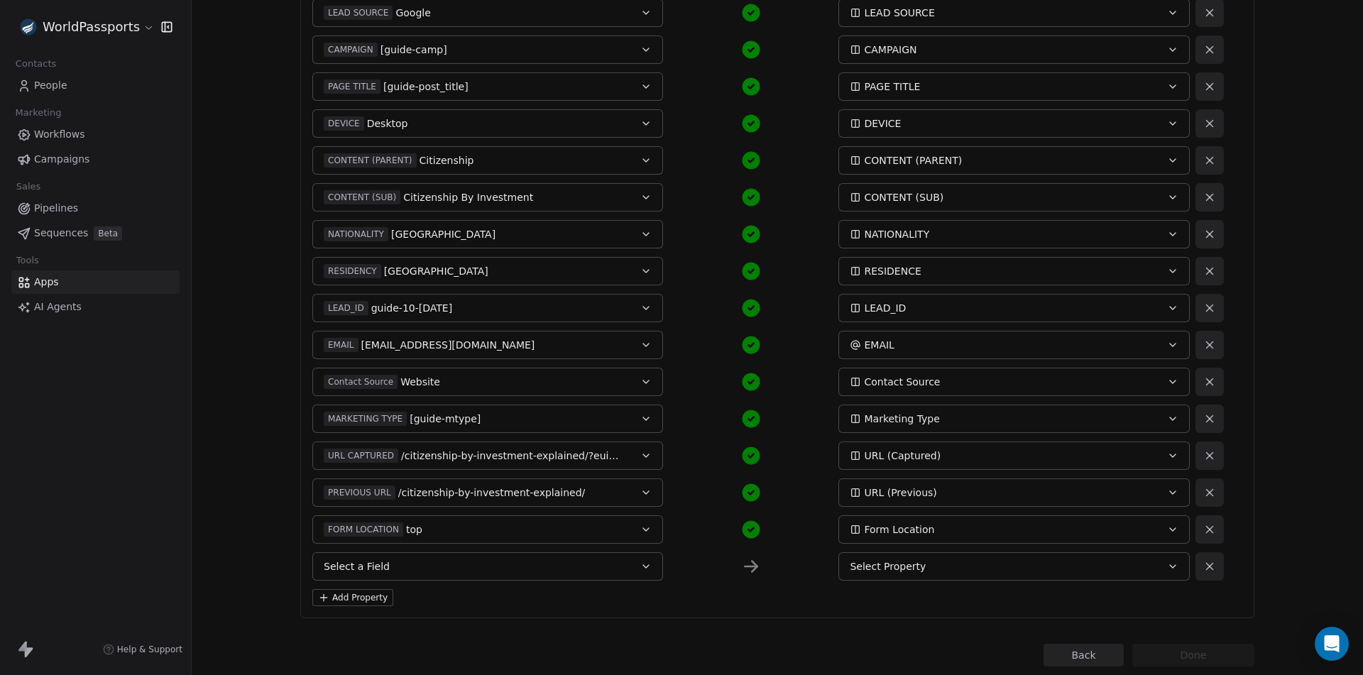
click at [423, 564] on button "Select a Field" at bounding box center [487, 566] width 351 height 28
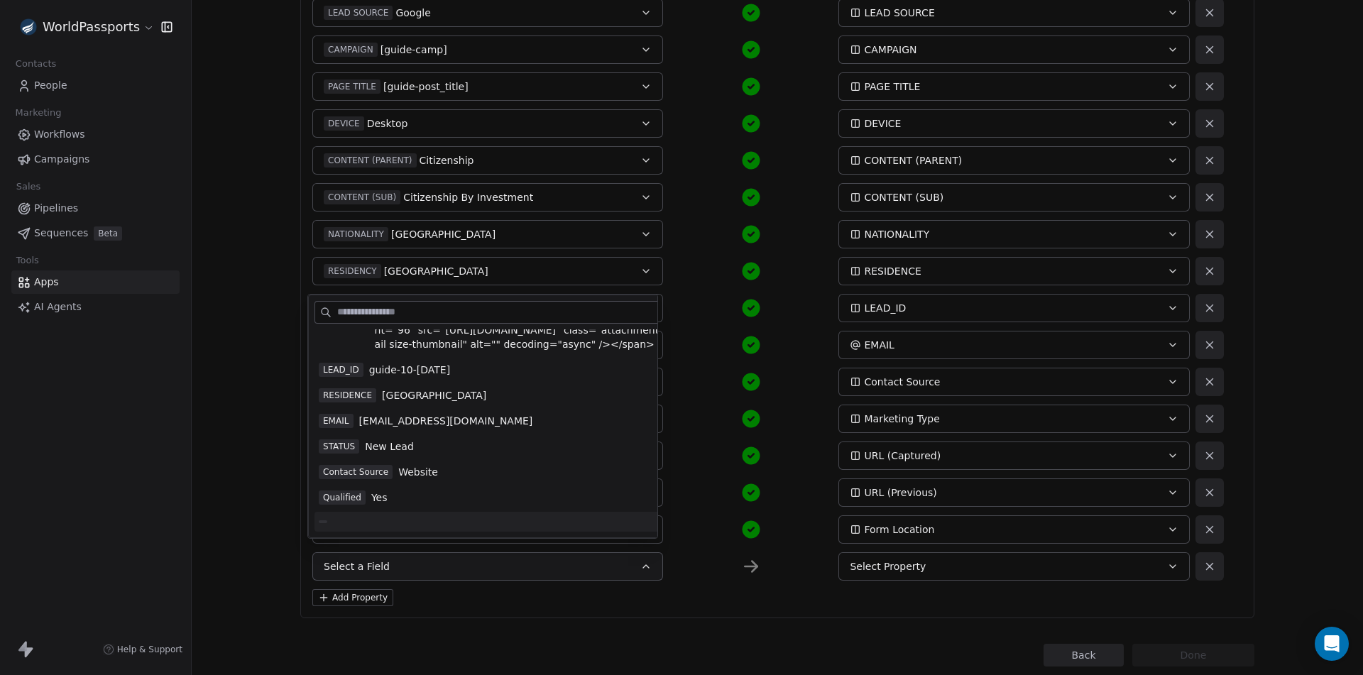
click at [429, 371] on span "guide-10-[DATE]" at bounding box center [409, 370] width 81 height 14
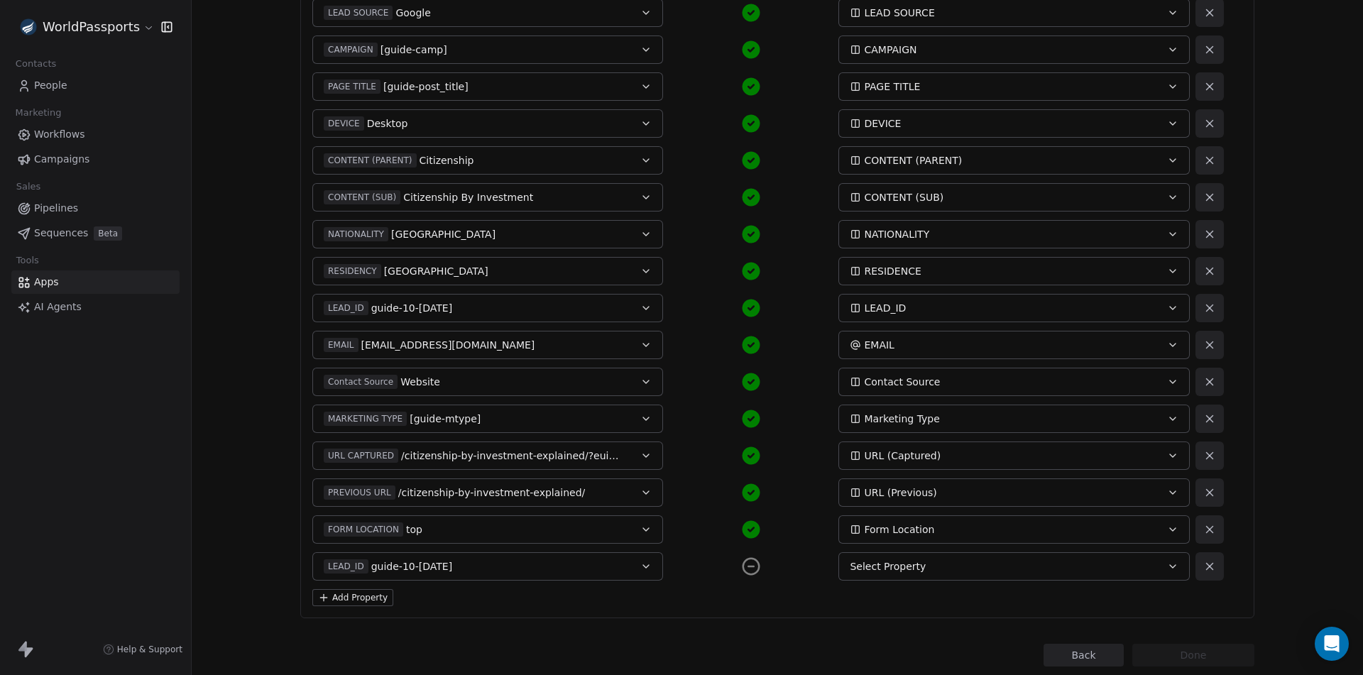
click at [405, 566] on span "guide-10-[DATE]" at bounding box center [411, 566] width 81 height 14
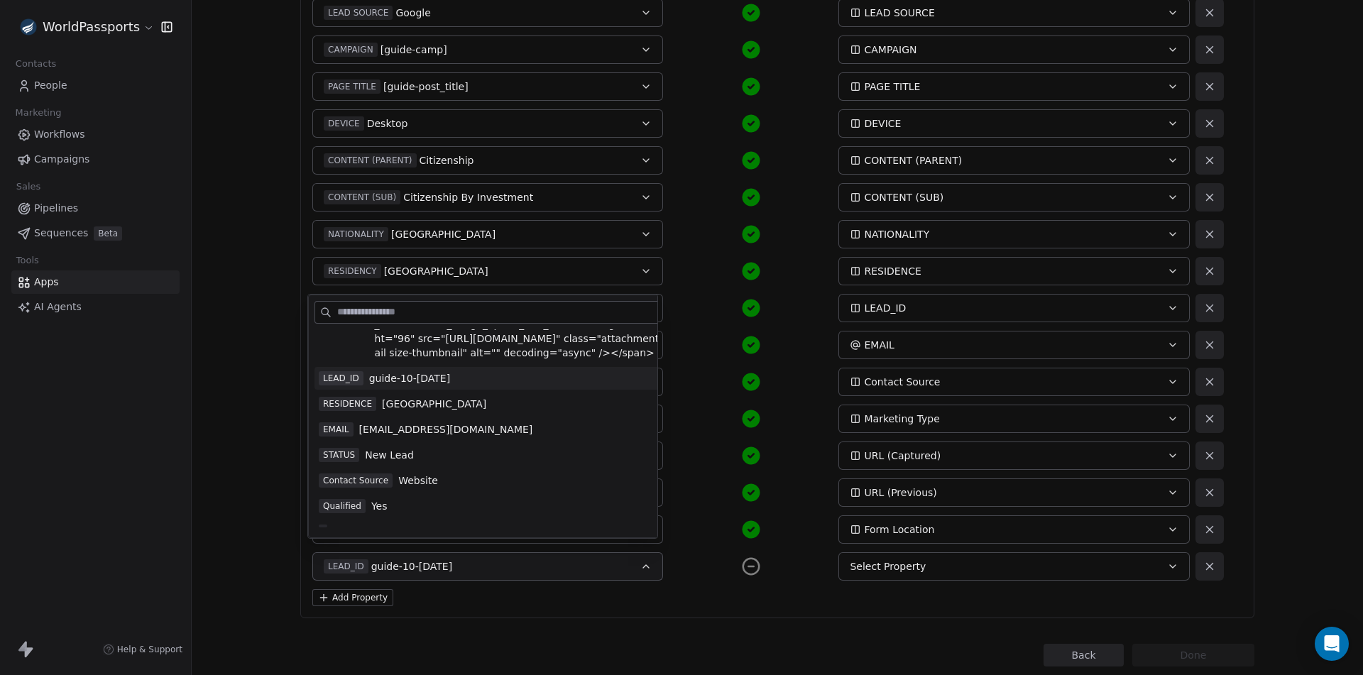
click at [345, 427] on span "EMAIL" at bounding box center [336, 429] width 35 height 14
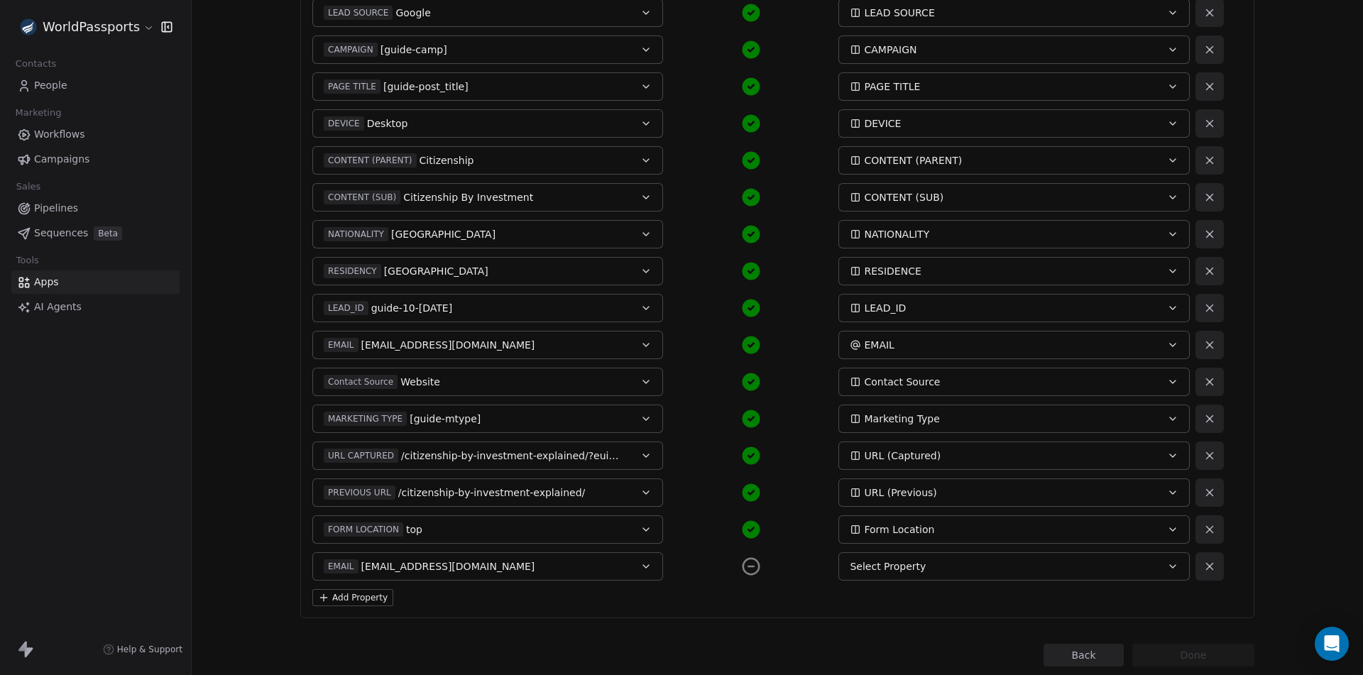
click at [889, 564] on span "Select Property" at bounding box center [888, 566] width 76 height 14
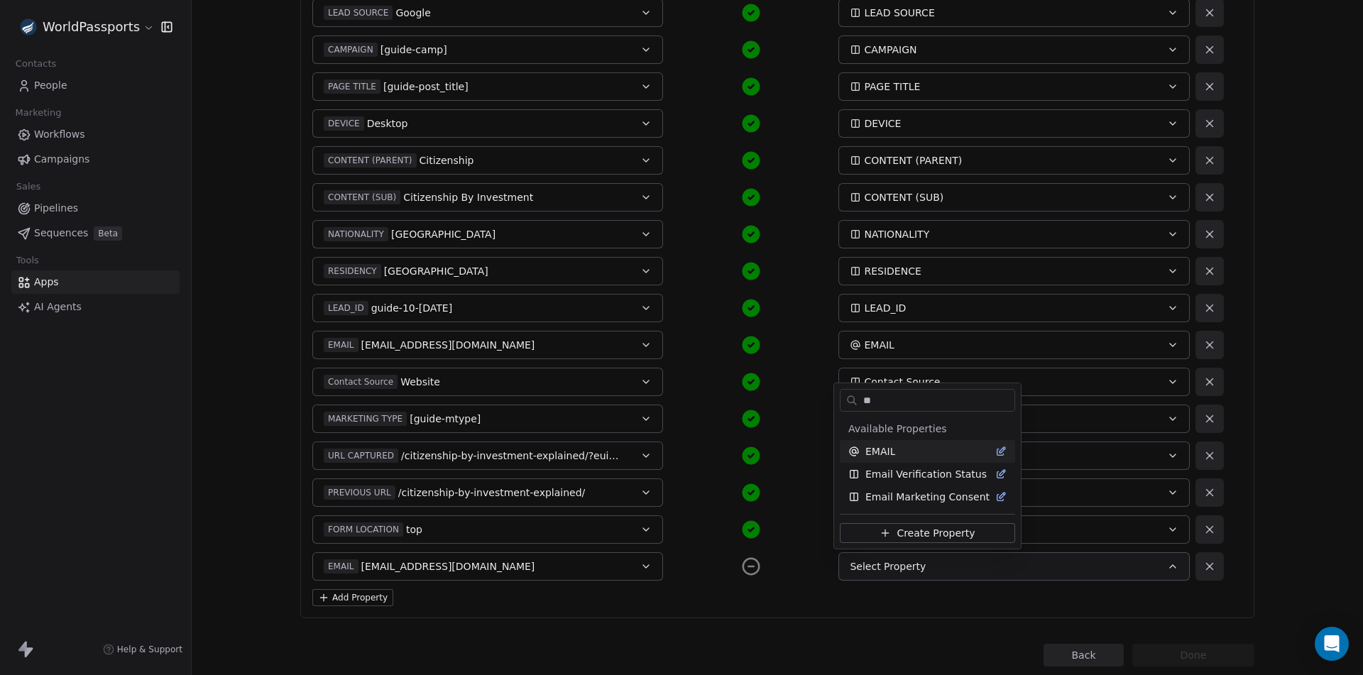
type input "**"
click at [890, 449] on span "EMAIL" at bounding box center [880, 451] width 30 height 14
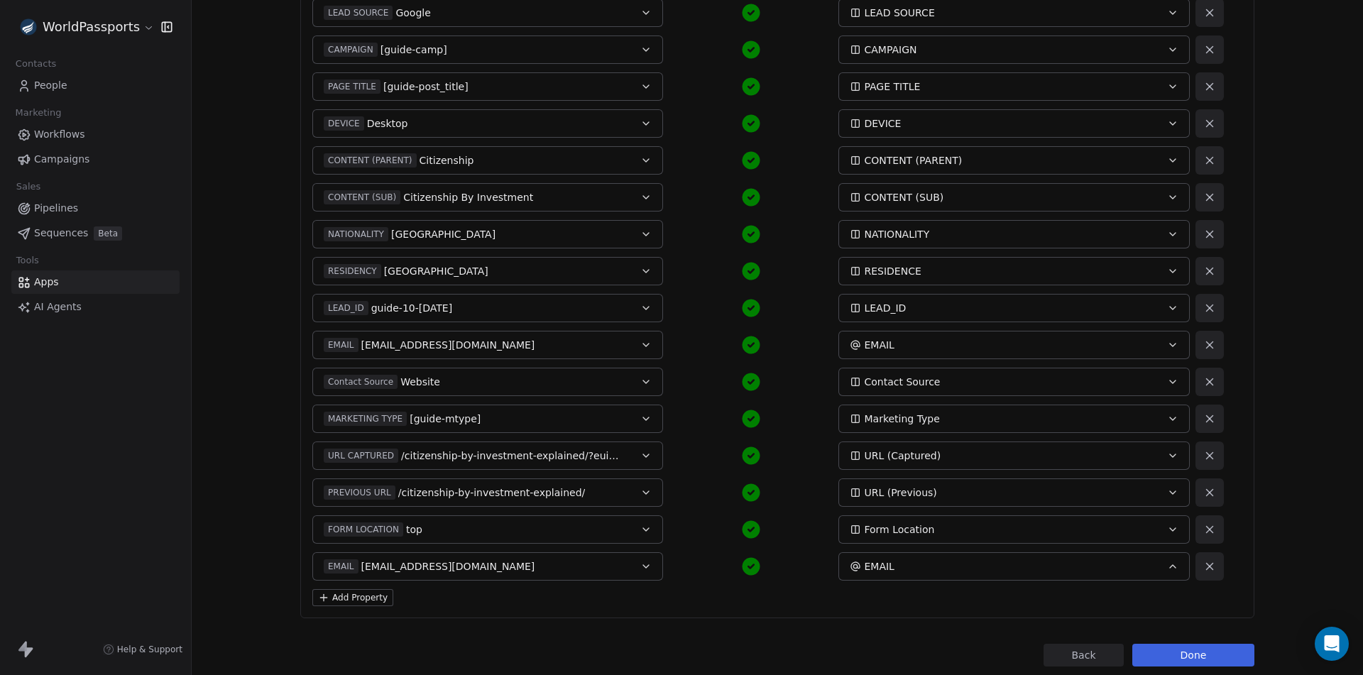
click at [343, 596] on button "Add Property" at bounding box center [352, 597] width 81 height 17
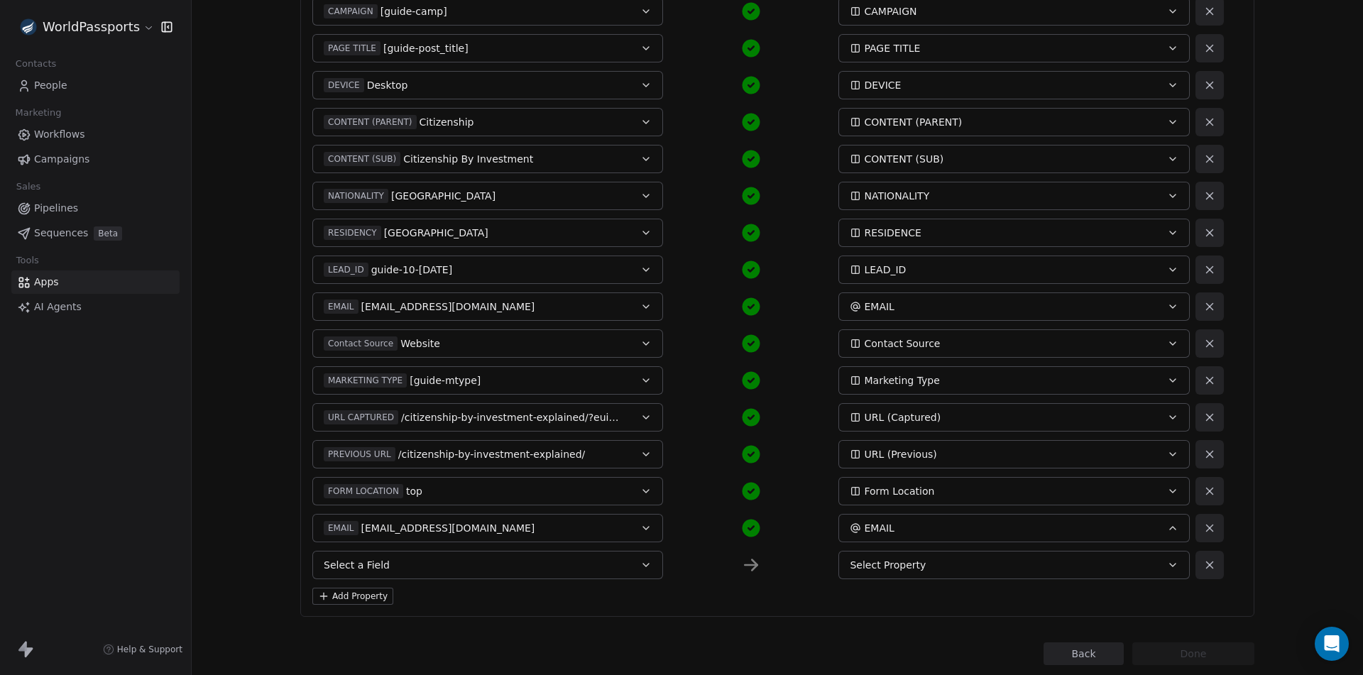
scroll to position [400, 0]
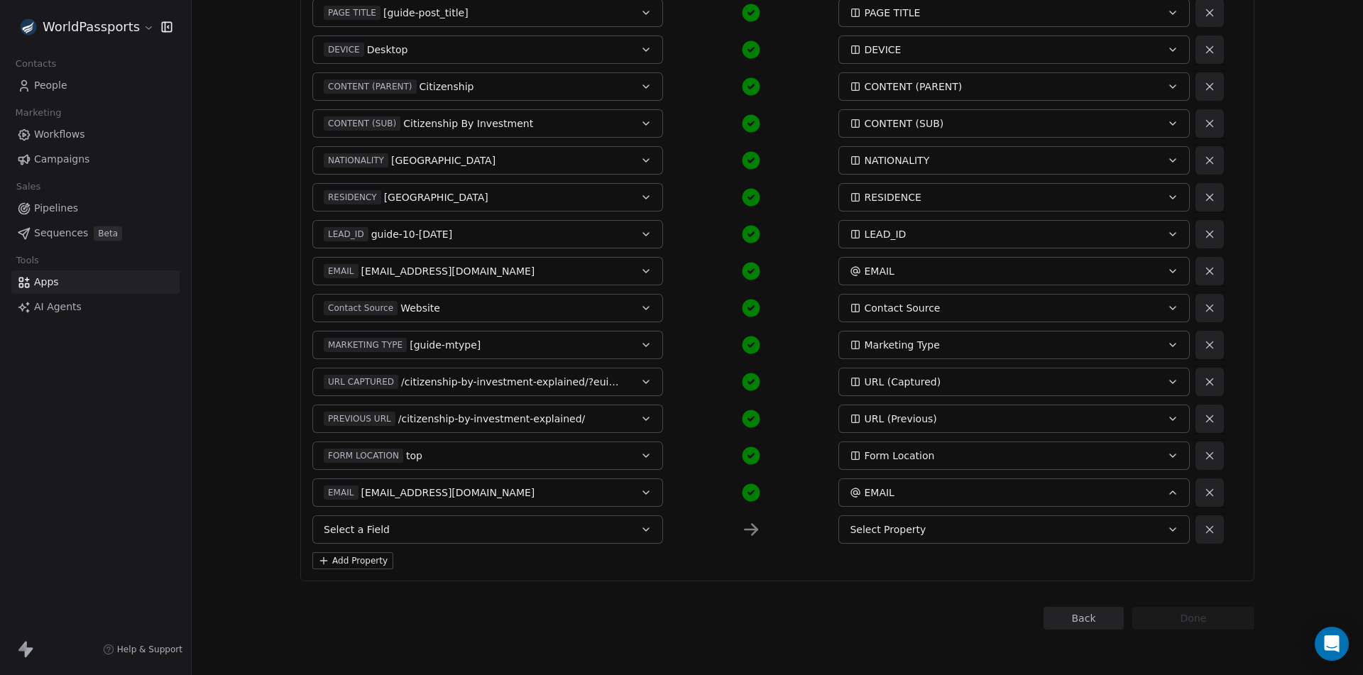
click at [401, 524] on button "Select a Field" at bounding box center [487, 529] width 351 height 28
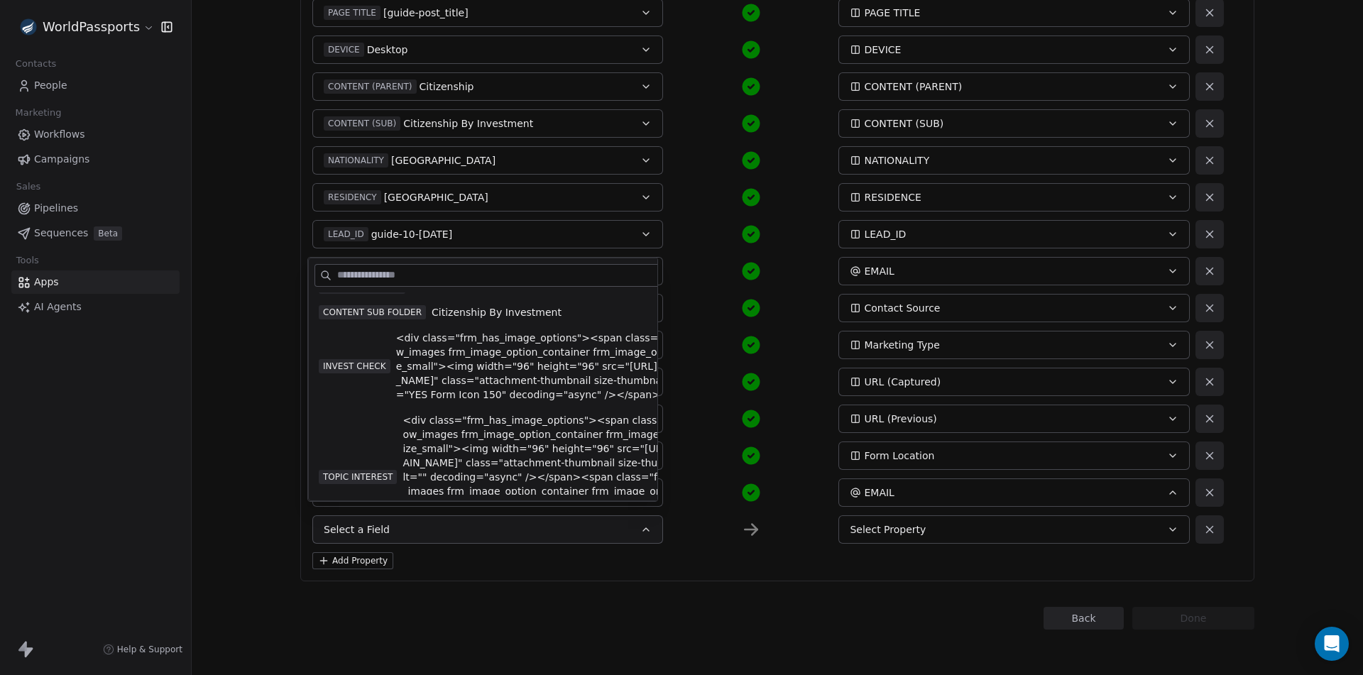
scroll to position [993, 0]
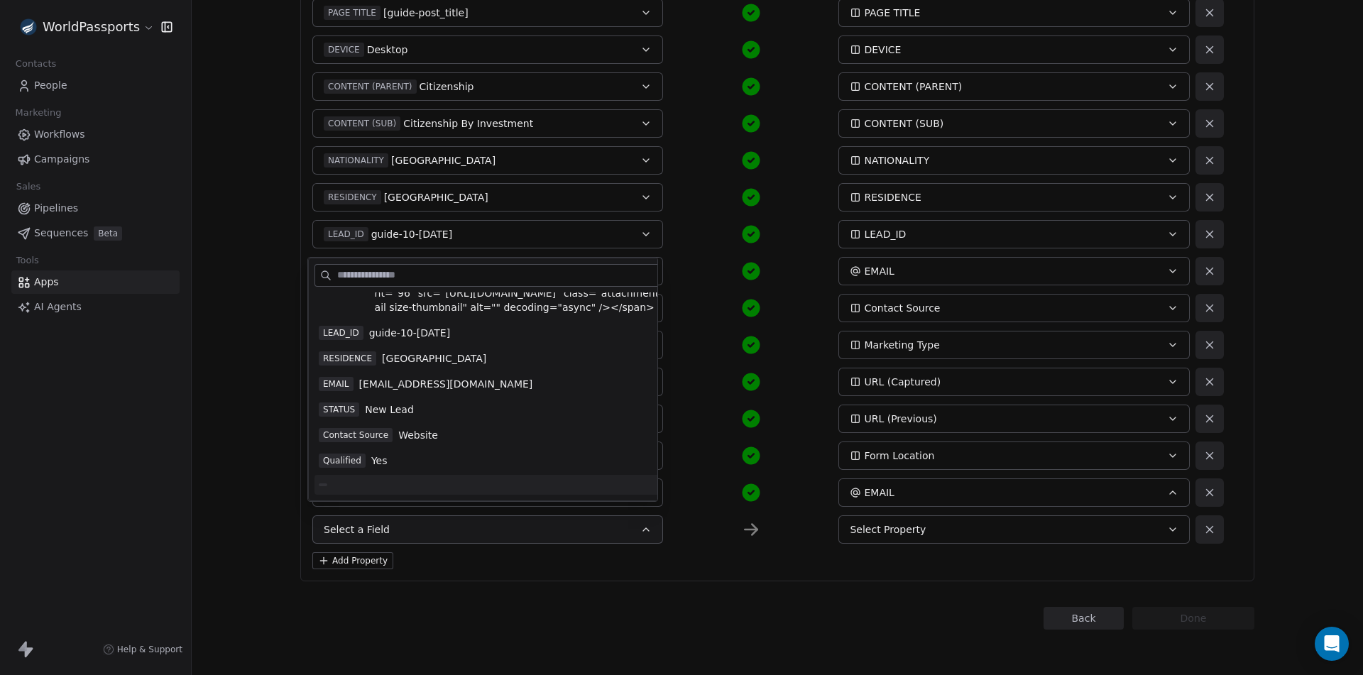
click at [342, 417] on div "STATUS New Lead" at bounding box center [512, 409] width 396 height 23
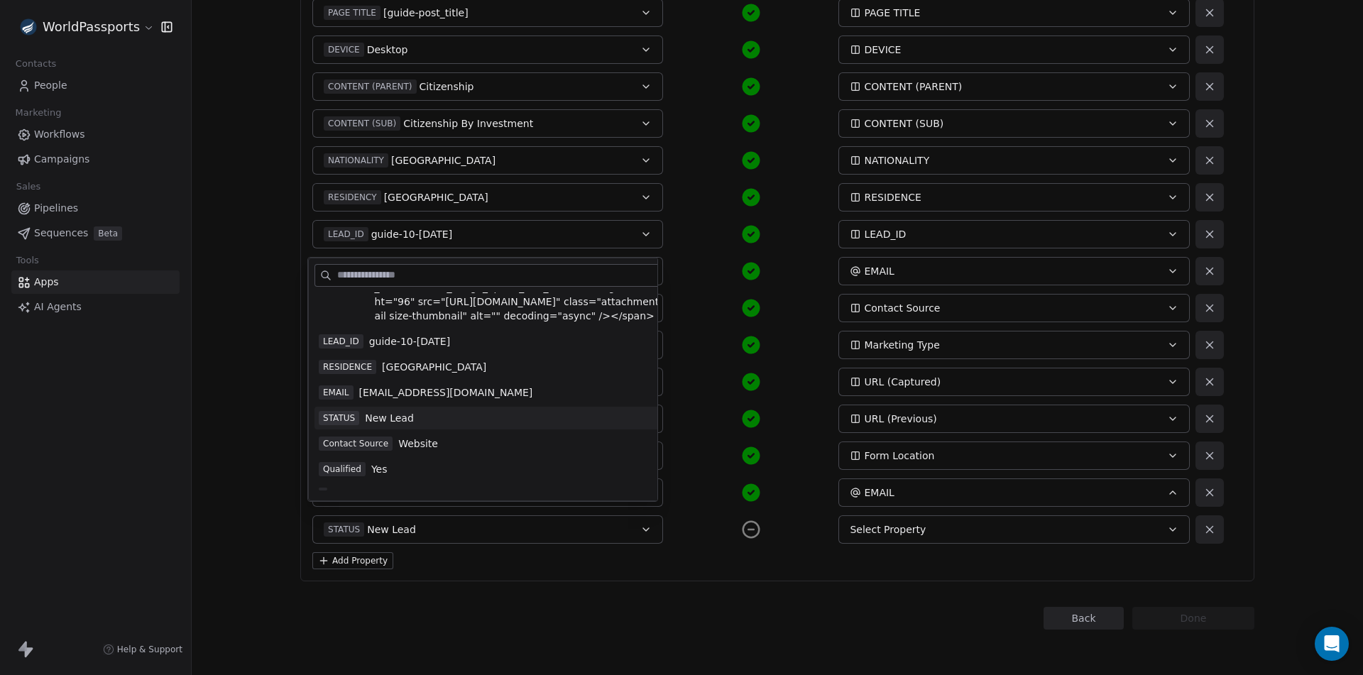
scroll to position [985, 0]
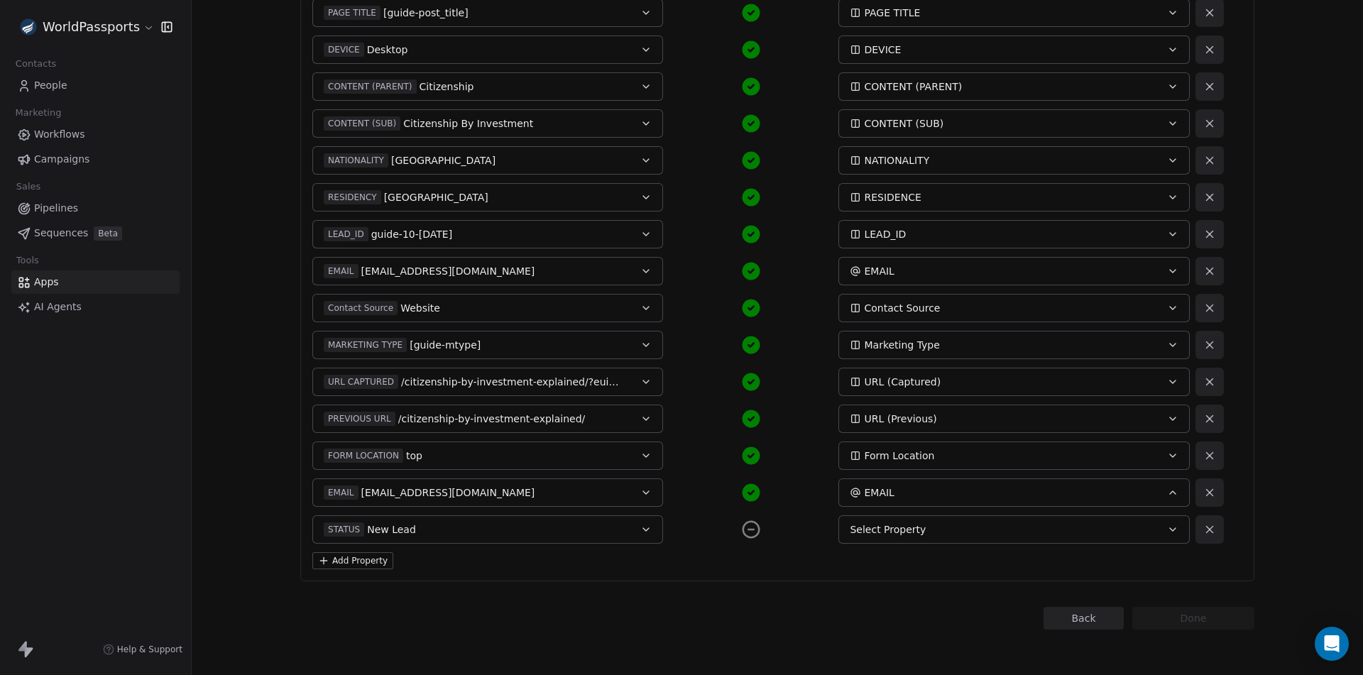
click at [926, 538] on button "Select Property" at bounding box center [1013, 529] width 351 height 28
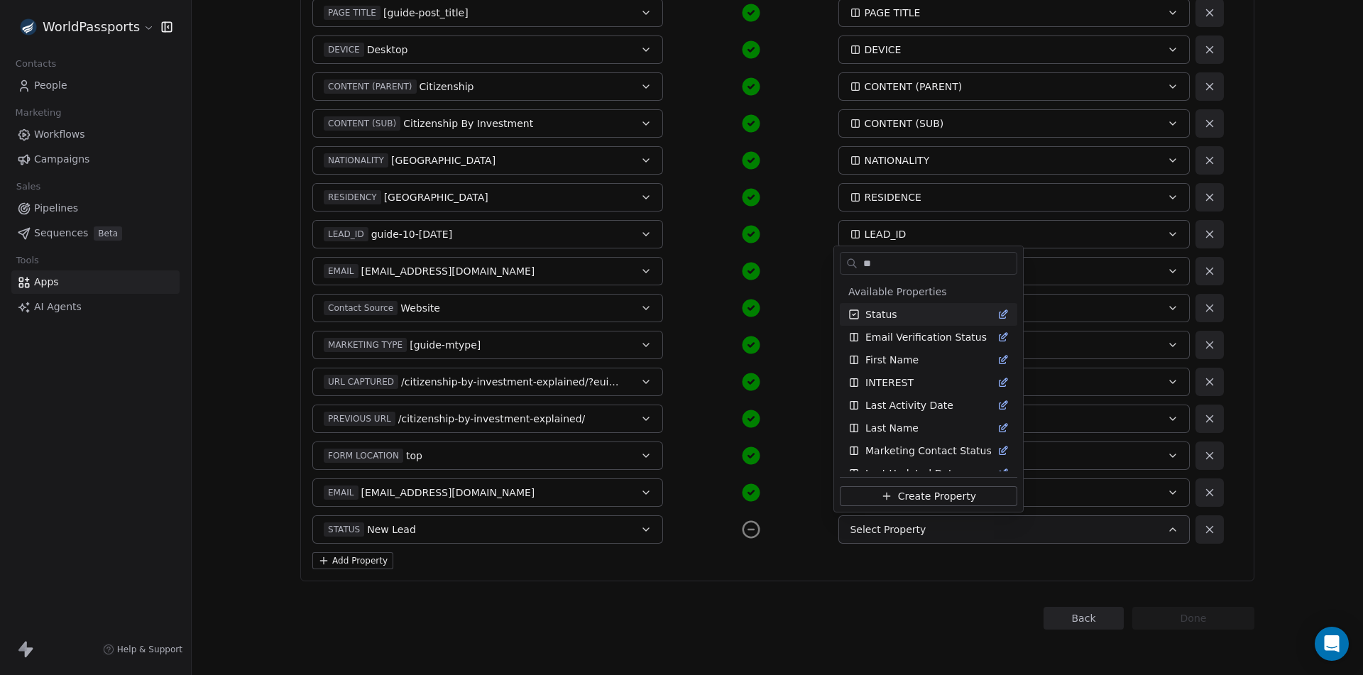
type input "**"
click at [892, 314] on span "Status" at bounding box center [881, 314] width 32 height 14
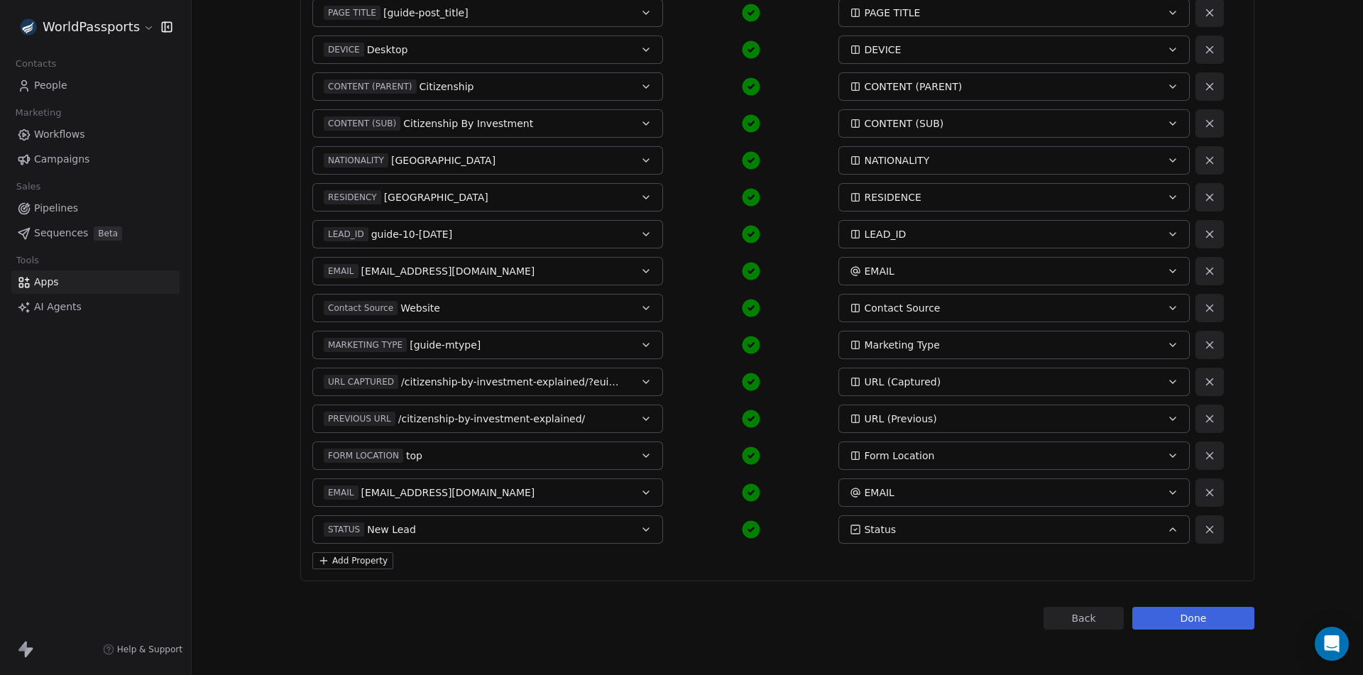
click at [344, 558] on button "Add Property" at bounding box center [352, 560] width 81 height 17
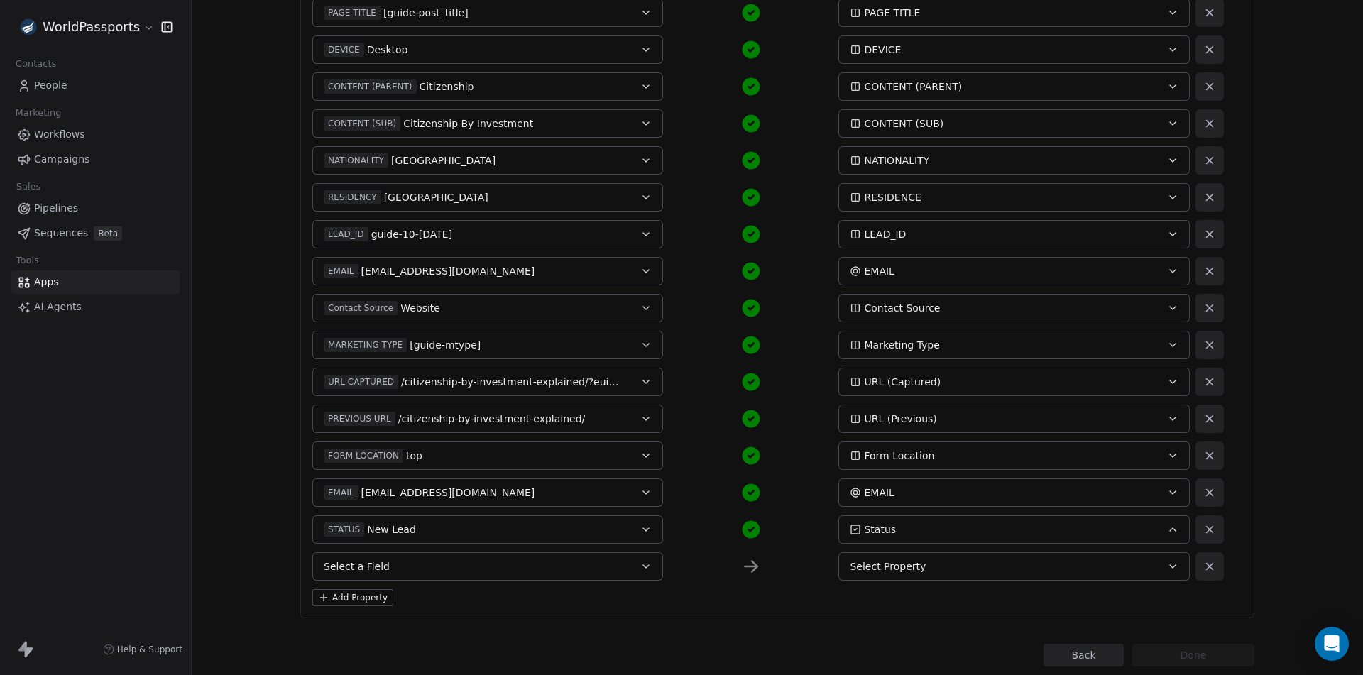
drag, startPoint x: 389, startPoint y: 550, endPoint x: 394, endPoint y: 557, distance: 8.7
click at [391, 552] on div "FULL NAME Alex Test NAME MOBILE 81897 98798 PHONE LEAD SOURCE Google LEAD SOURC…" at bounding box center [767, 216] width 911 height 730
click at [397, 560] on button "Select a Field" at bounding box center [487, 566] width 351 height 28
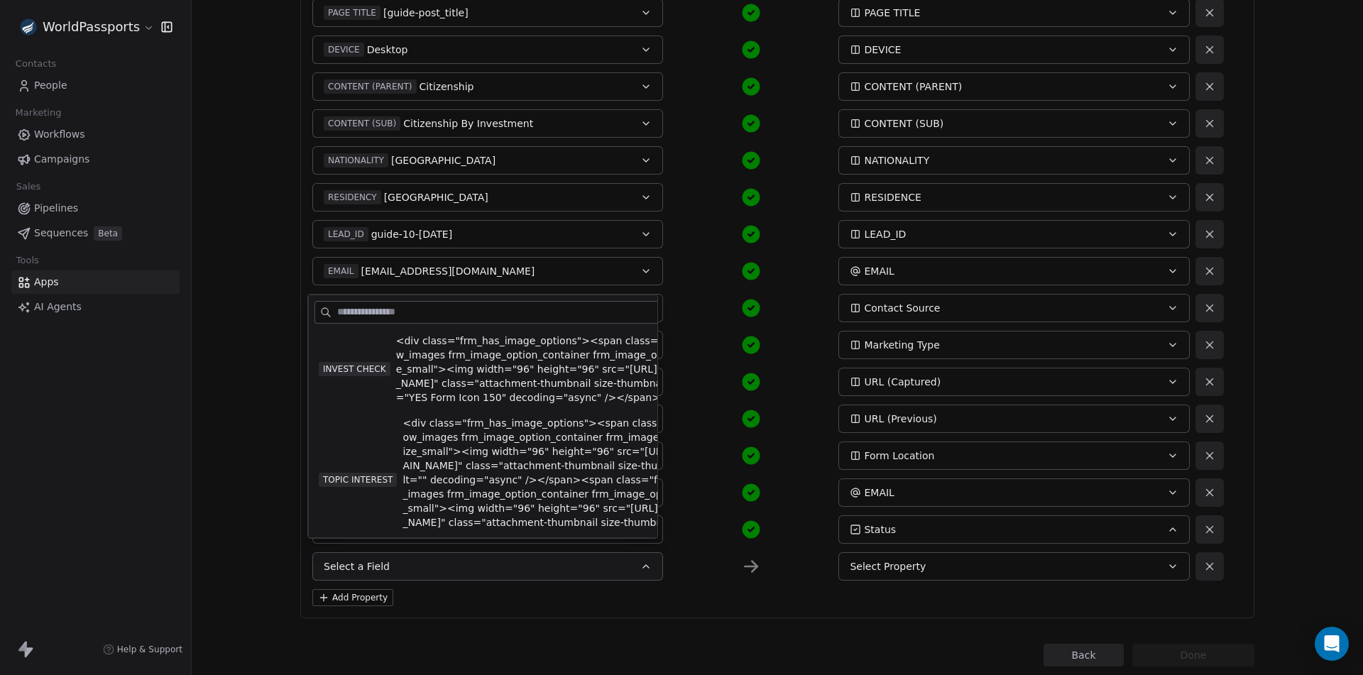
scroll to position [993, 0]
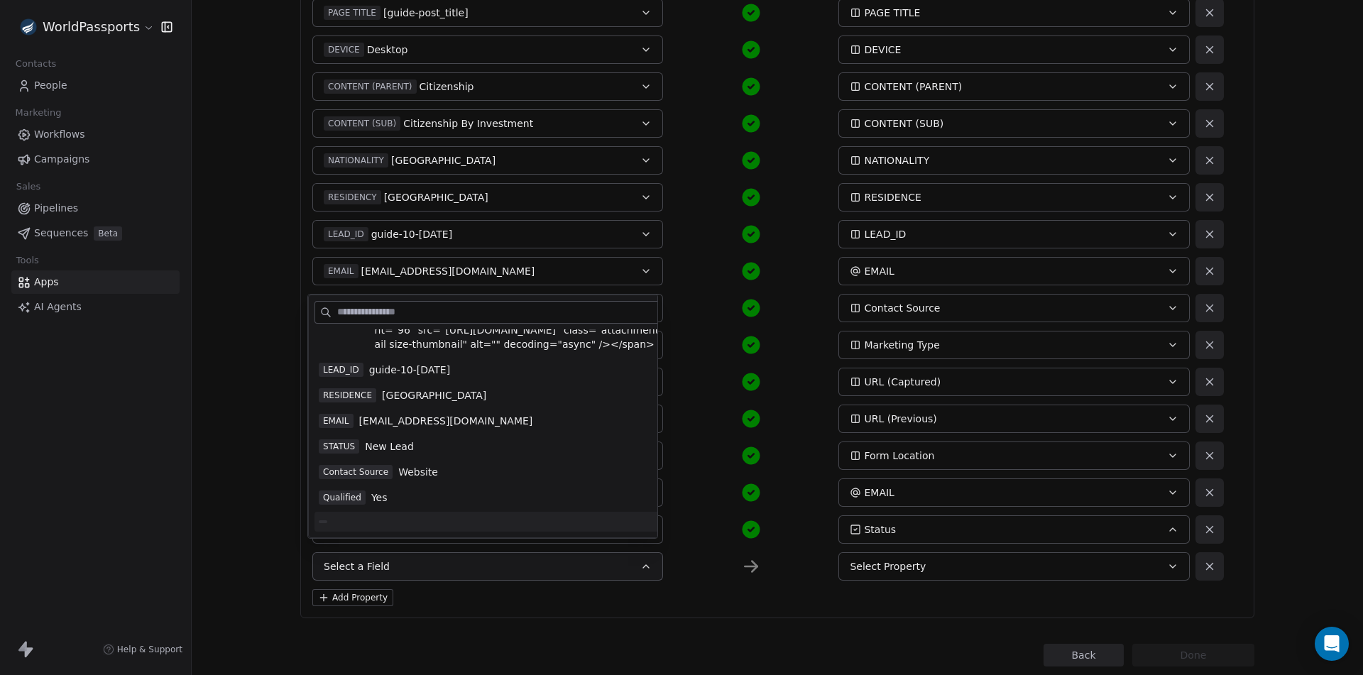
click at [385, 469] on span "Contact Source" at bounding box center [356, 472] width 74 height 14
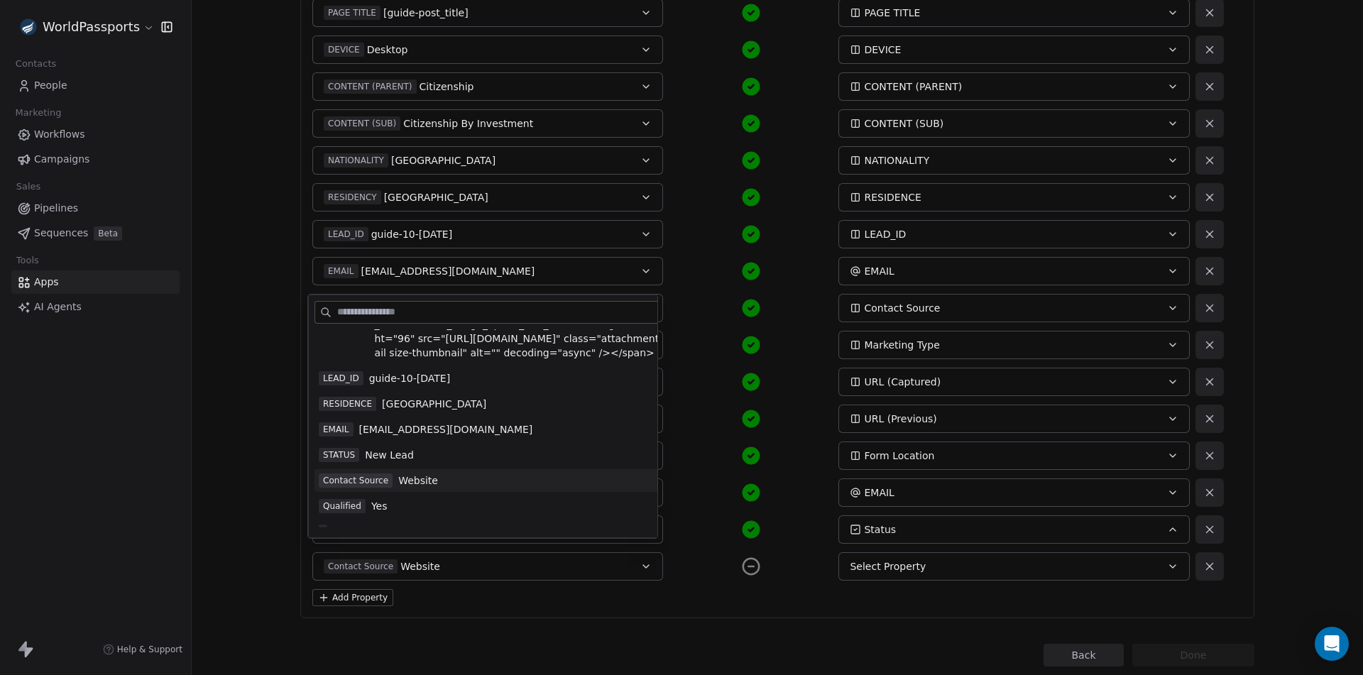
scroll to position [0, 0]
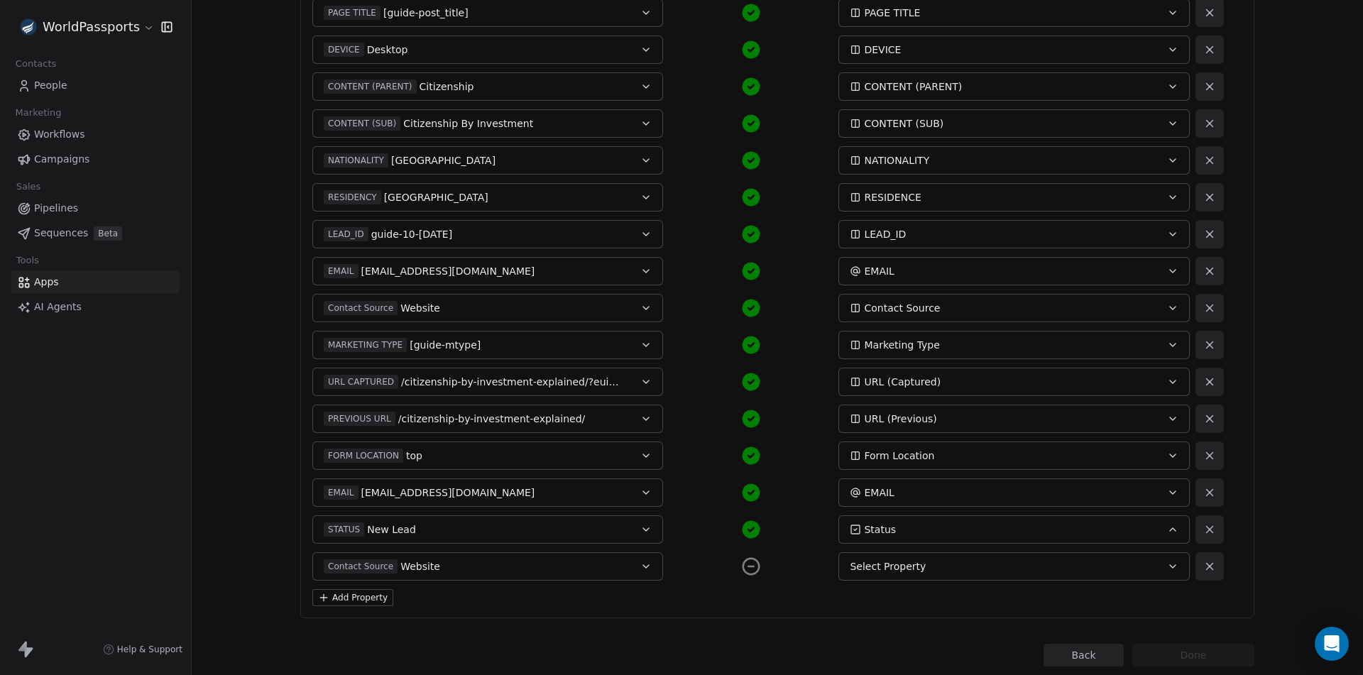
click at [916, 559] on div "Select Property" at bounding box center [997, 566] width 295 height 14
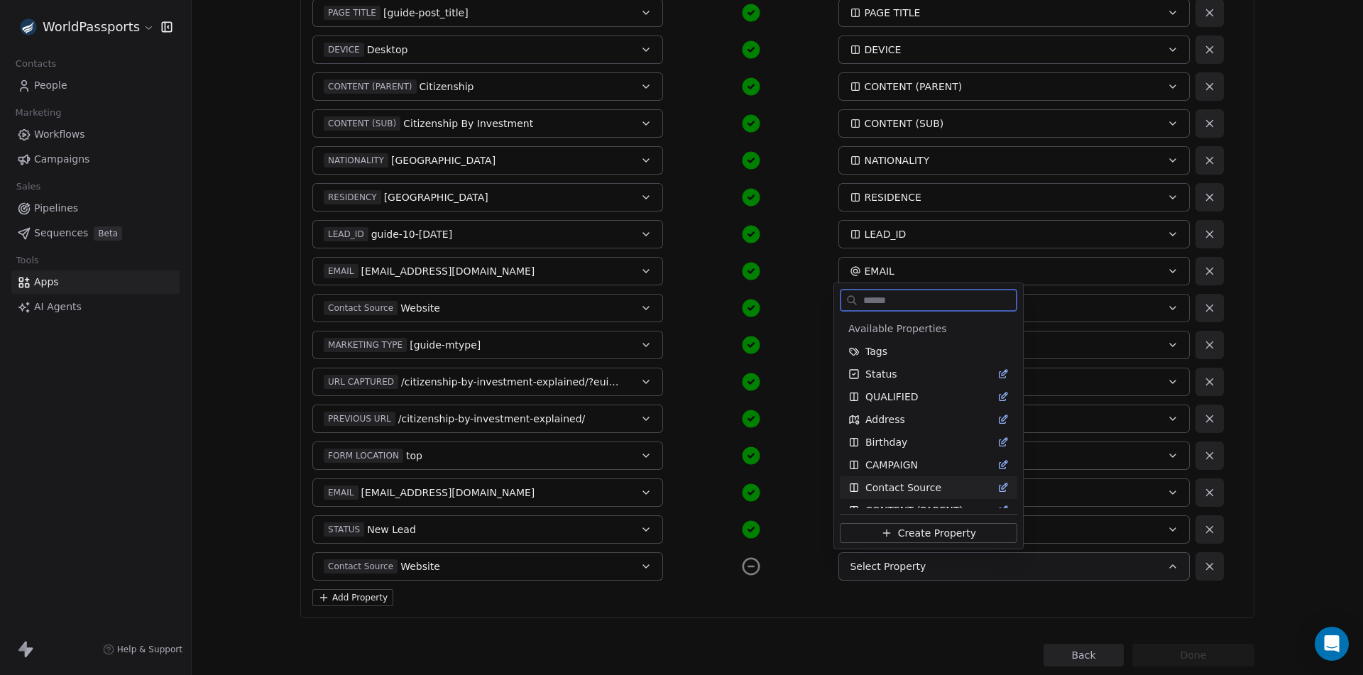
click at [907, 486] on span "Contact Source" at bounding box center [903, 488] width 76 height 14
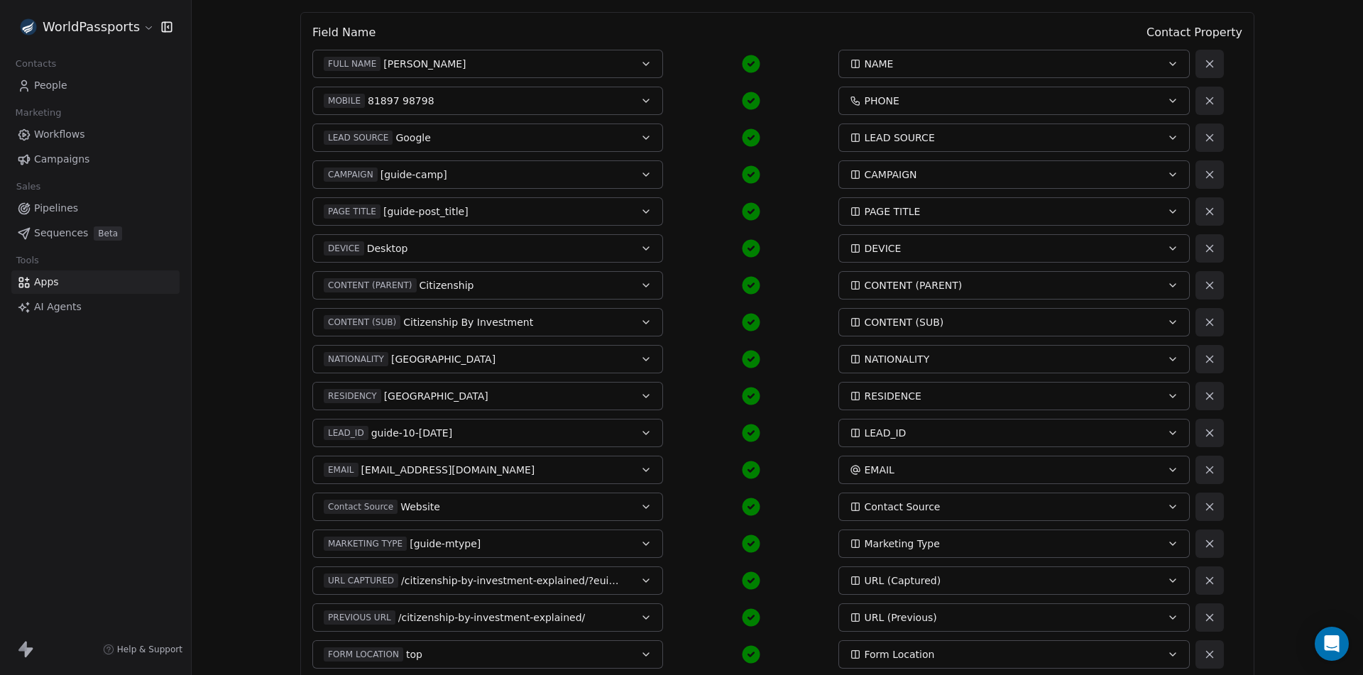
scroll to position [437, 0]
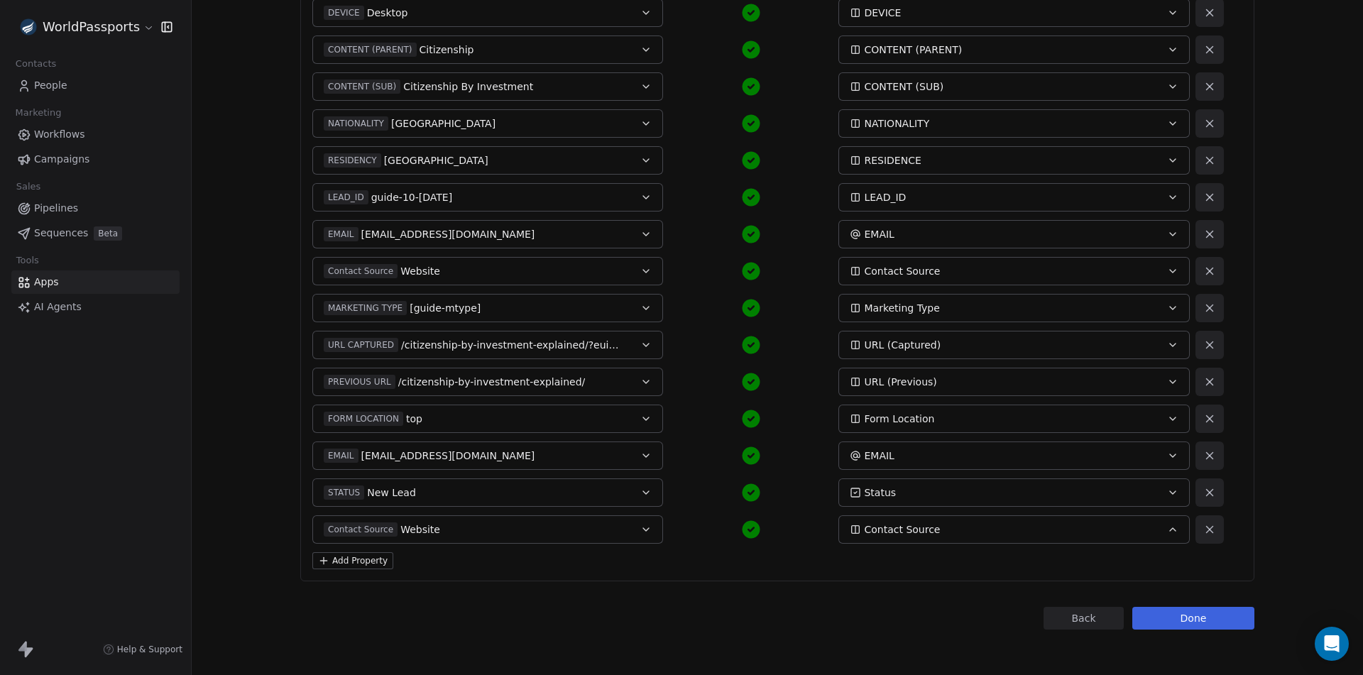
click at [341, 555] on button "Add Property" at bounding box center [352, 560] width 81 height 17
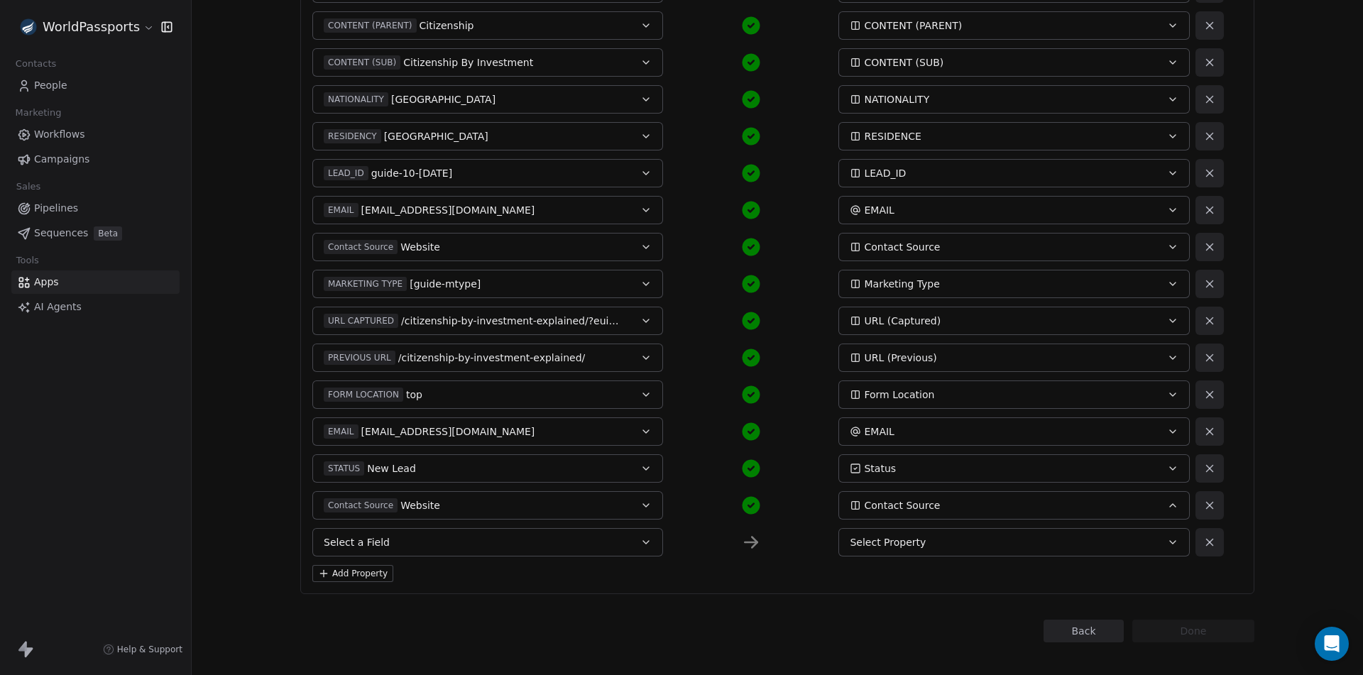
scroll to position [474, 0]
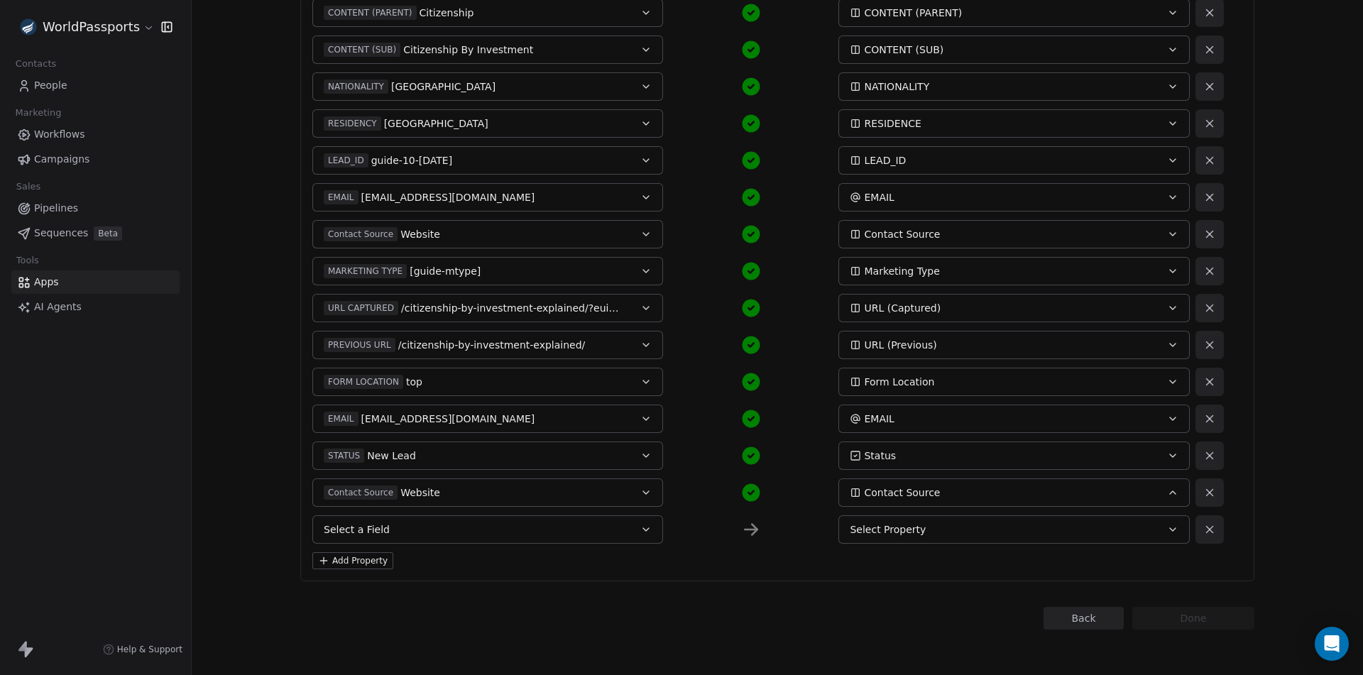
click at [426, 526] on button "Select a Field" at bounding box center [487, 529] width 351 height 28
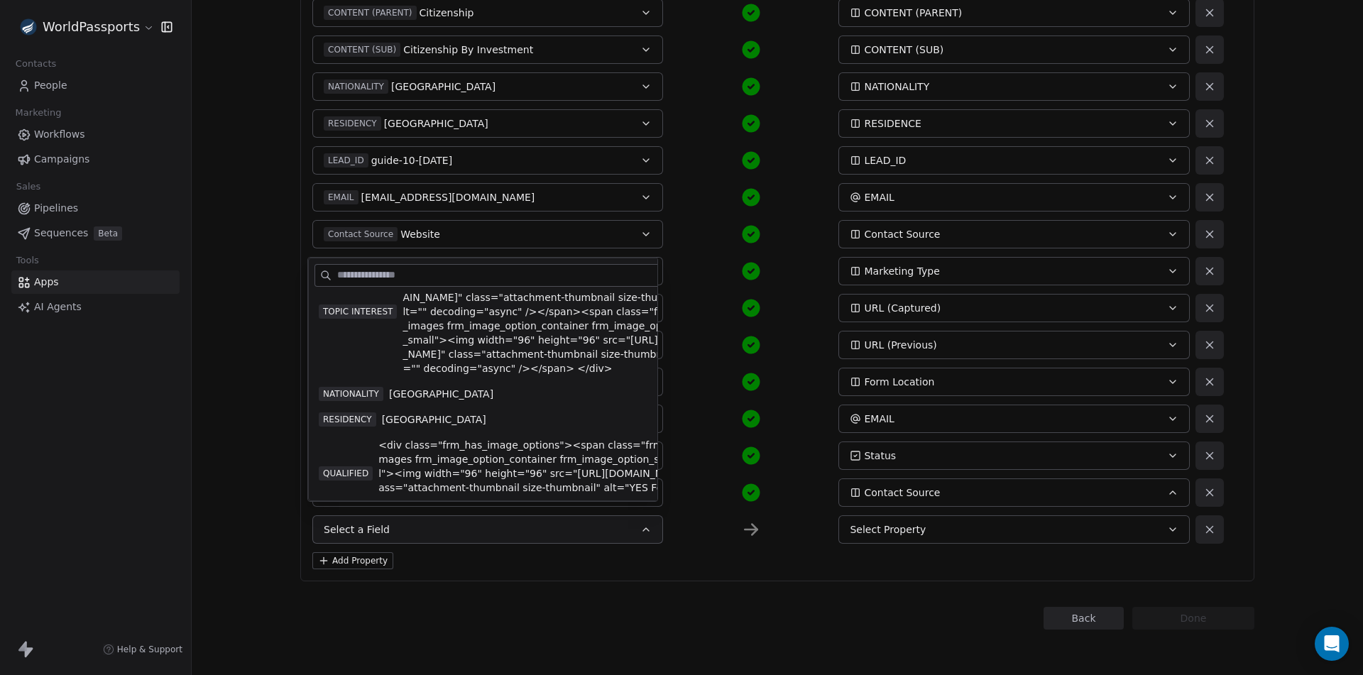
scroll to position [993, 0]
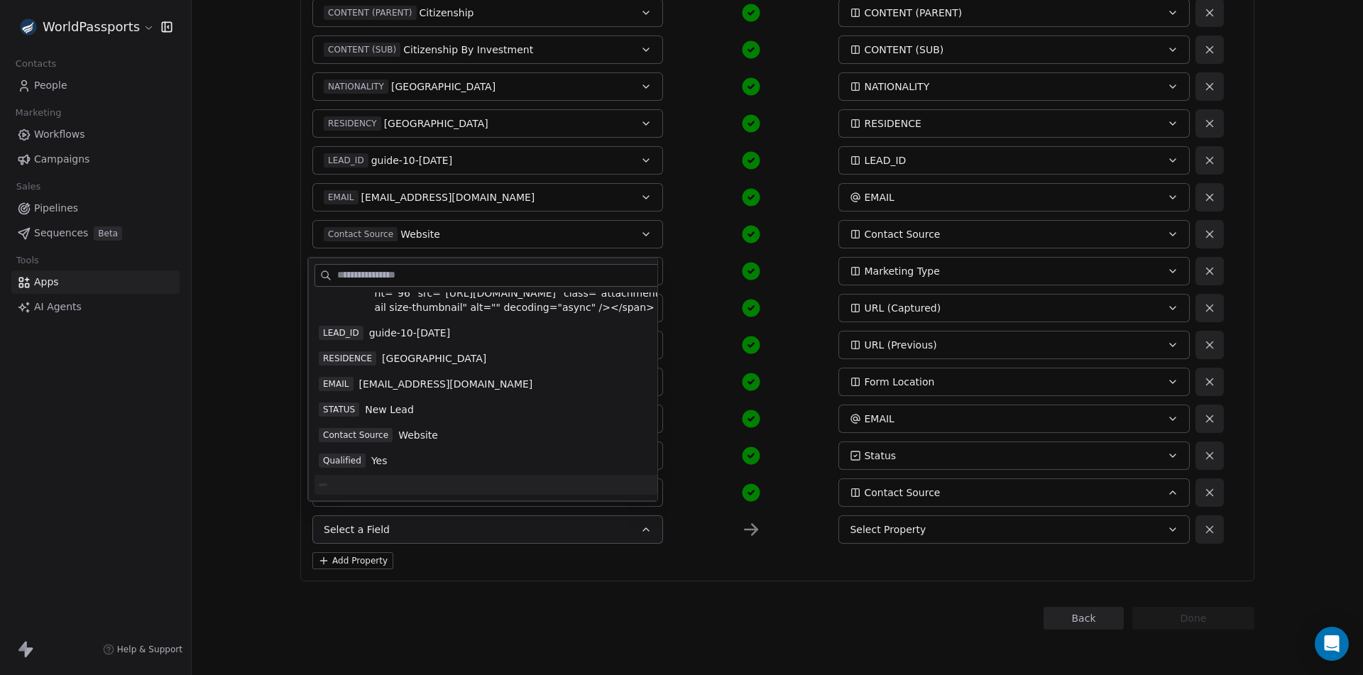
click at [352, 460] on span "Qualified" at bounding box center [342, 461] width 47 height 14
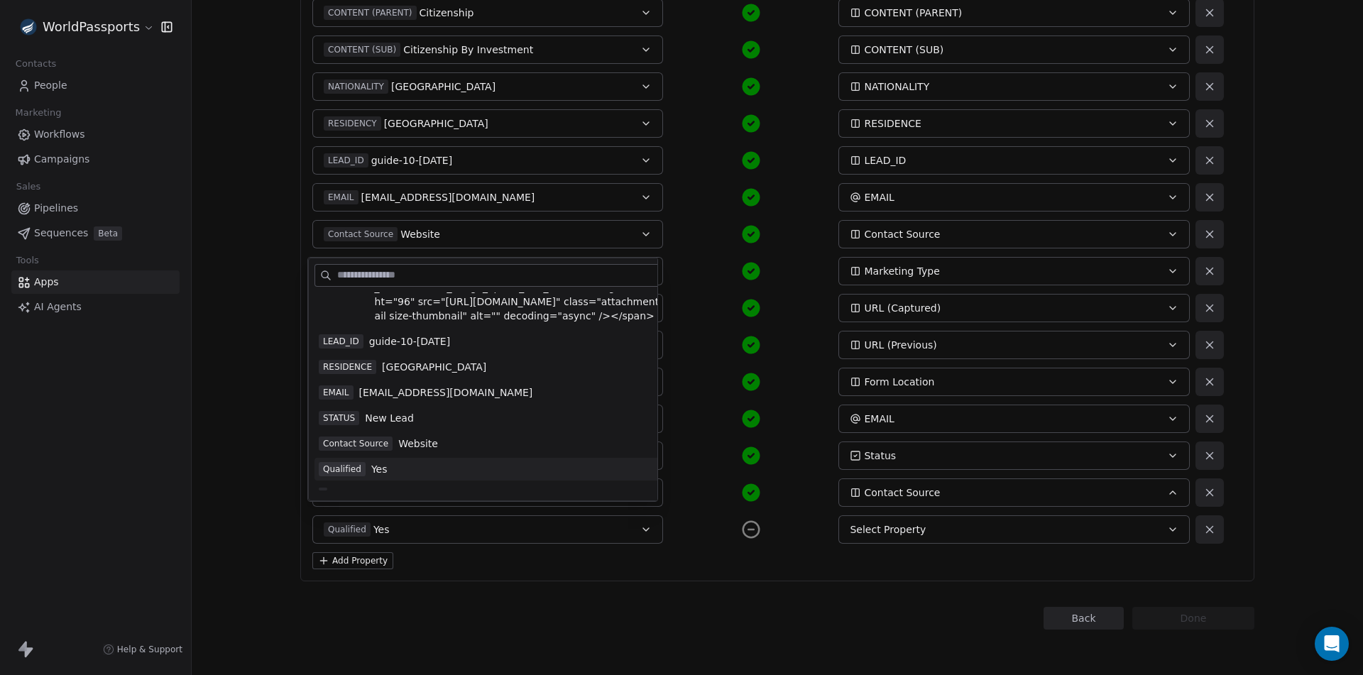
scroll to position [985, 0]
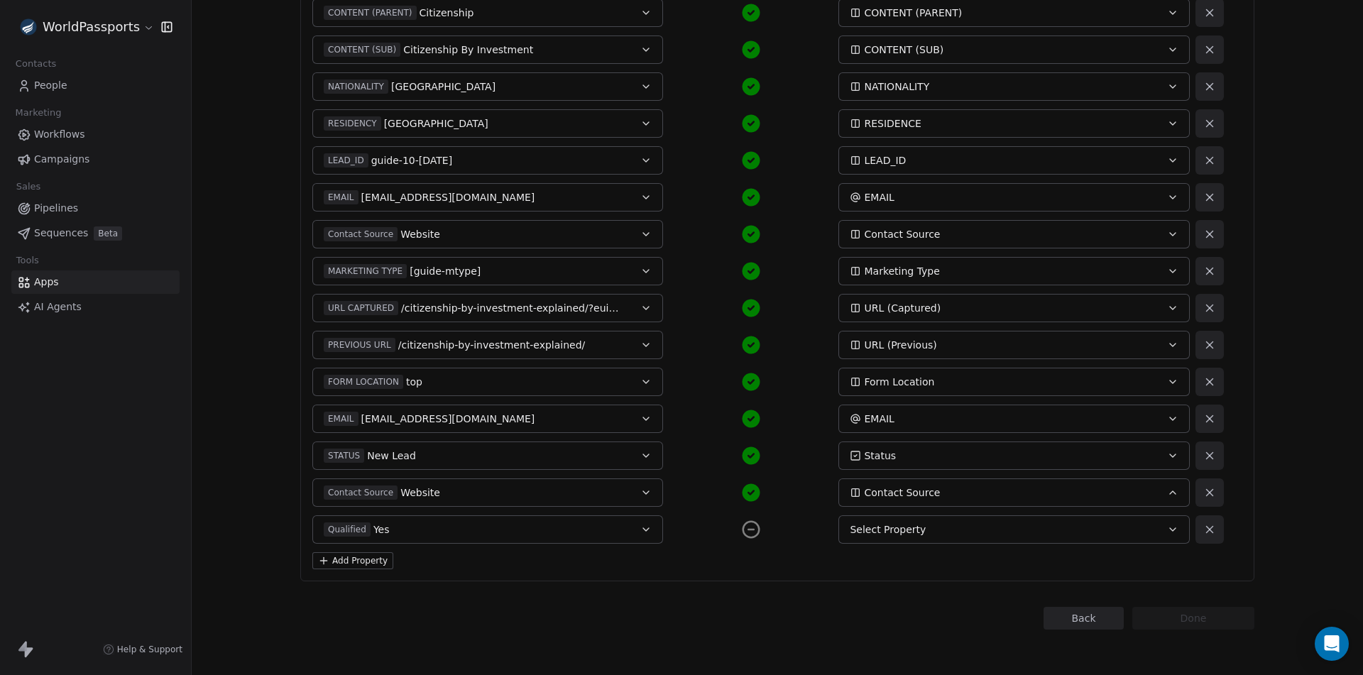
click at [923, 530] on div "Select Property" at bounding box center [997, 529] width 295 height 14
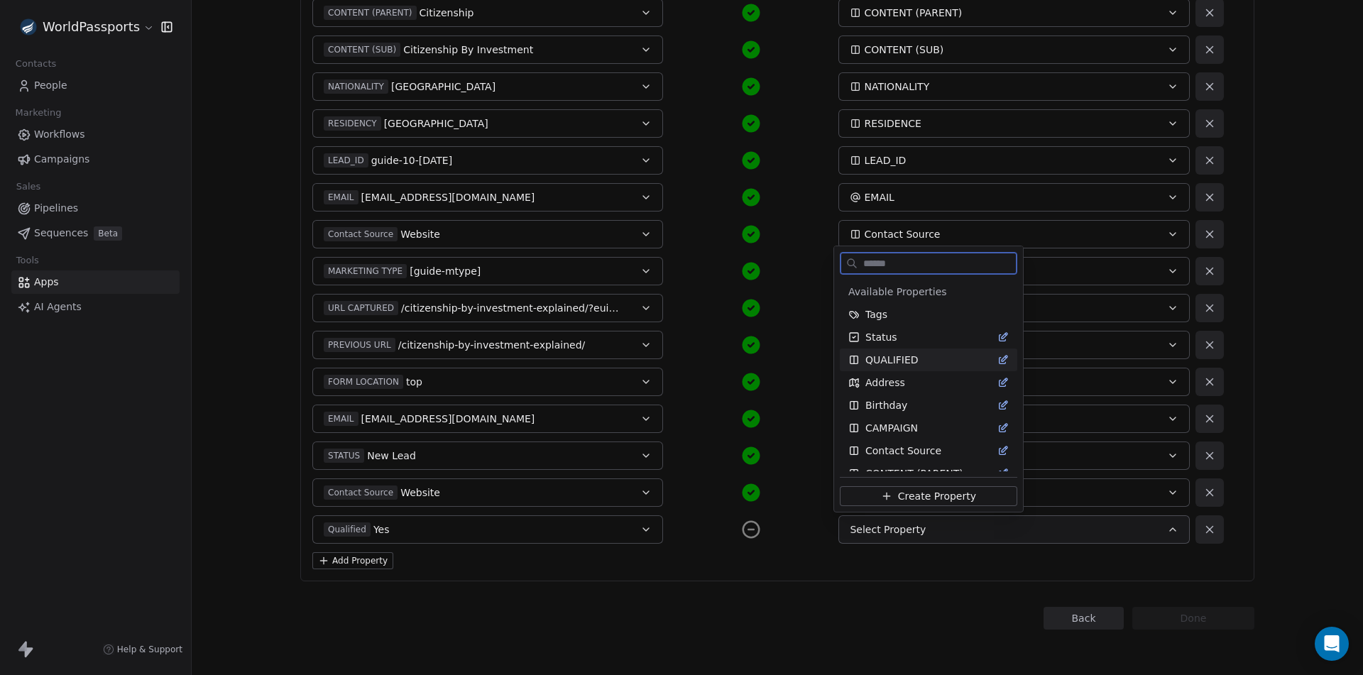
click at [901, 358] on span "QUALIFIED" at bounding box center [891, 360] width 53 height 14
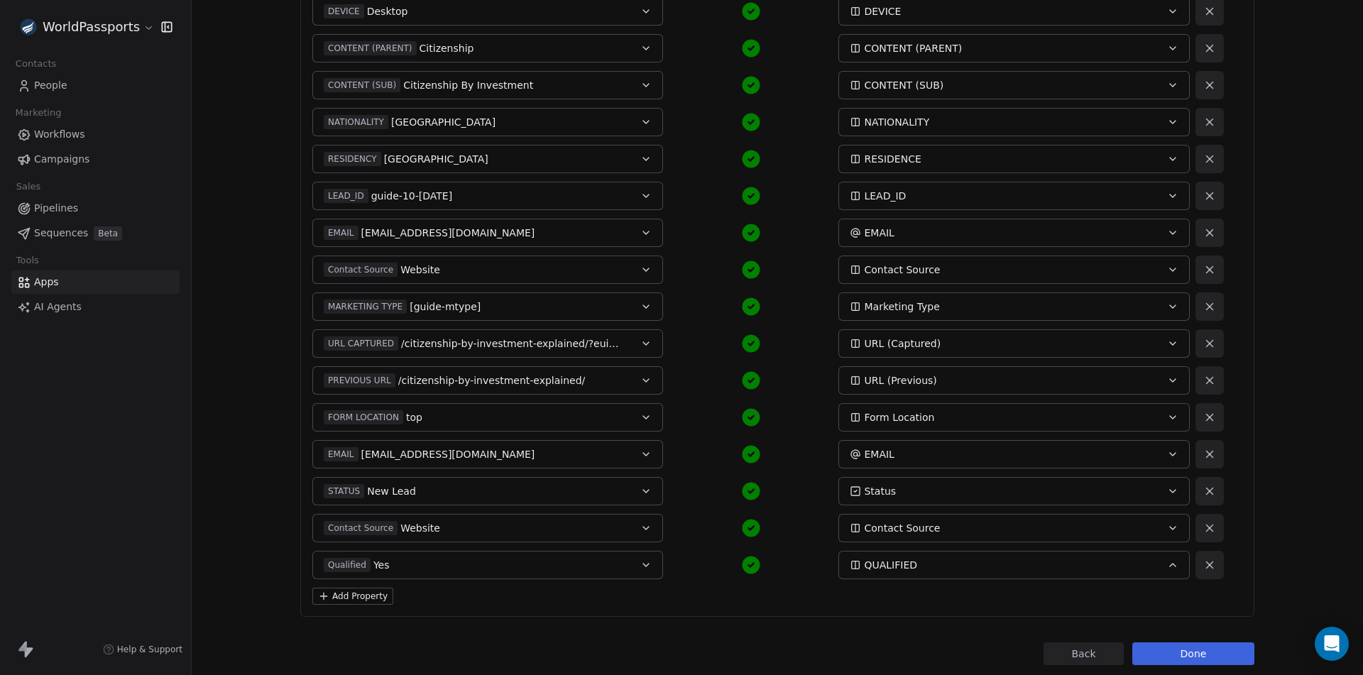
scroll to position [474, 0]
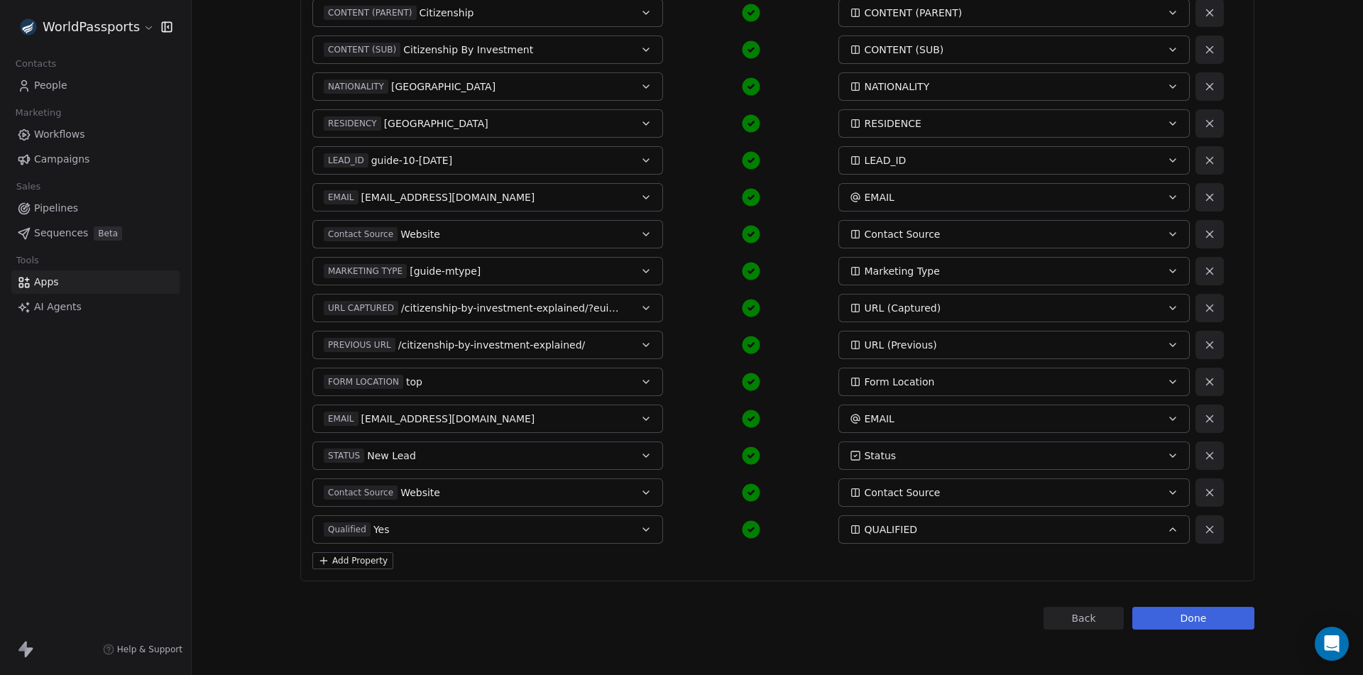
click at [1210, 616] on button "Done" at bounding box center [1193, 618] width 122 height 23
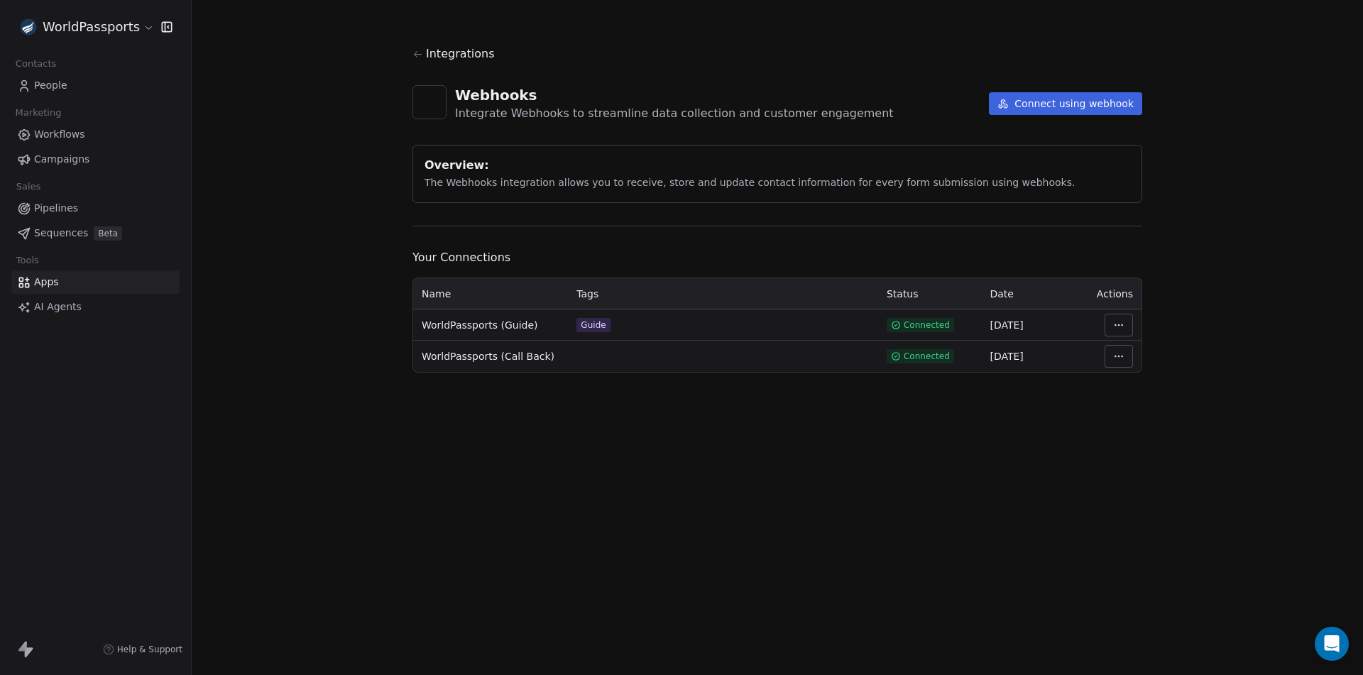
click at [43, 84] on span "People" at bounding box center [50, 85] width 33 height 15
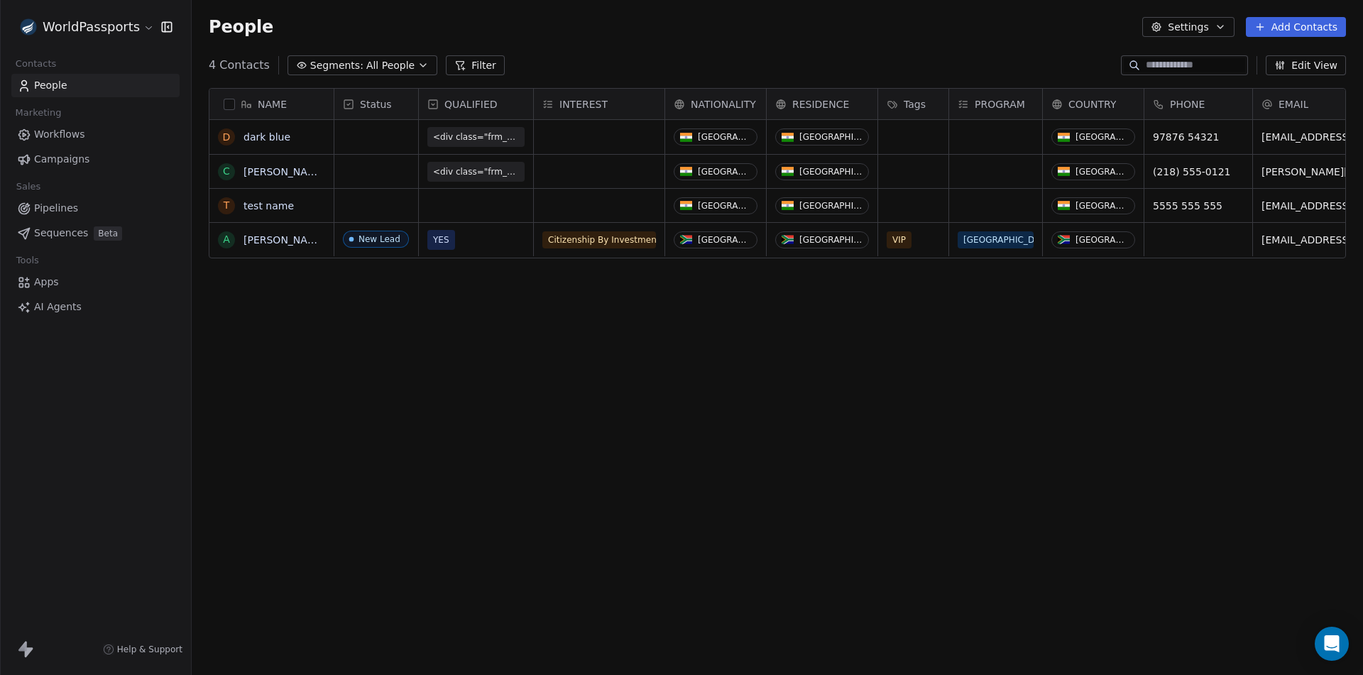
scroll to position [583, 1161]
click at [229, 138] on button "grid" at bounding box center [226, 136] width 11 height 11
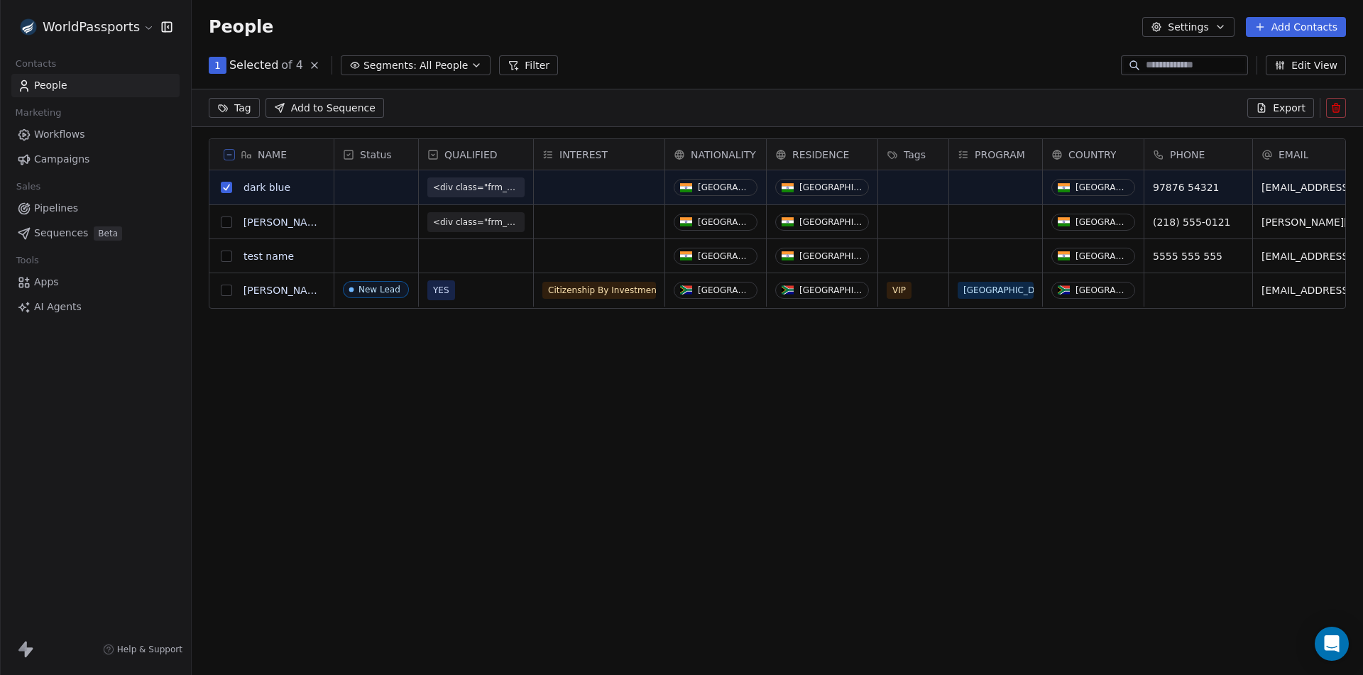
click at [226, 258] on button "grid" at bounding box center [226, 256] width 11 height 11
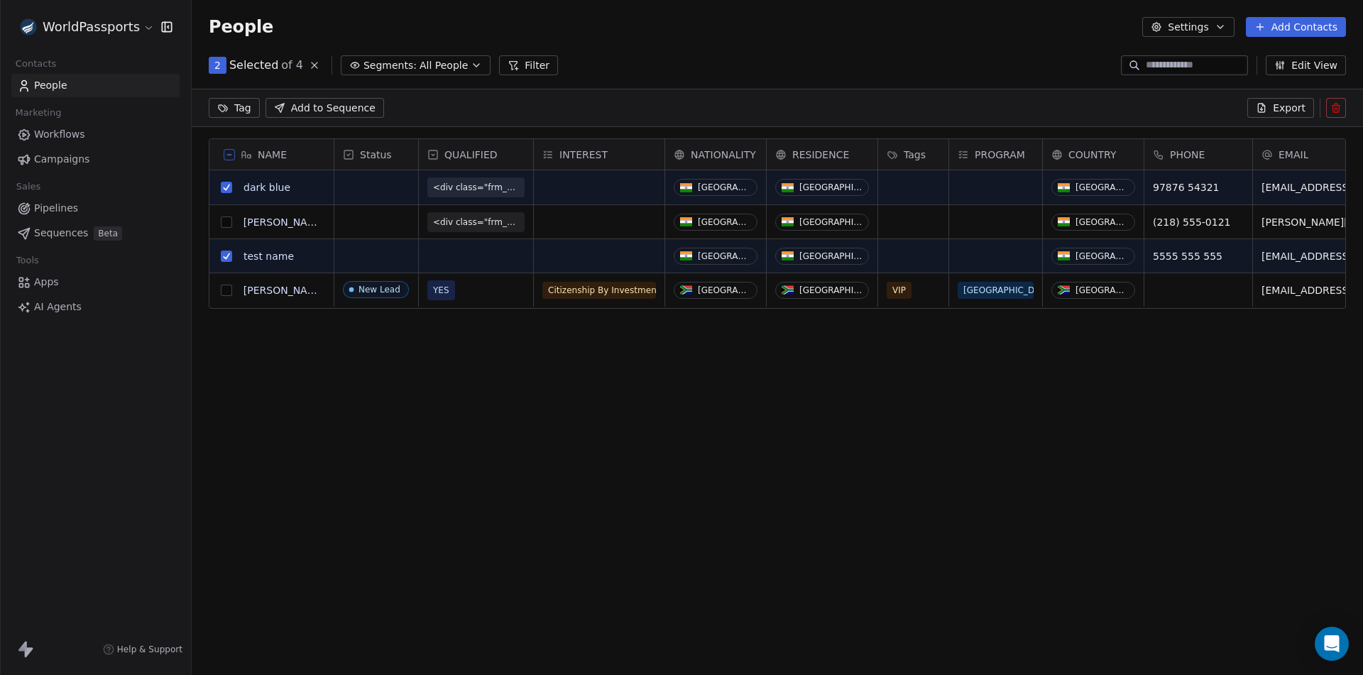
click at [227, 224] on button "grid" at bounding box center [226, 221] width 11 height 11
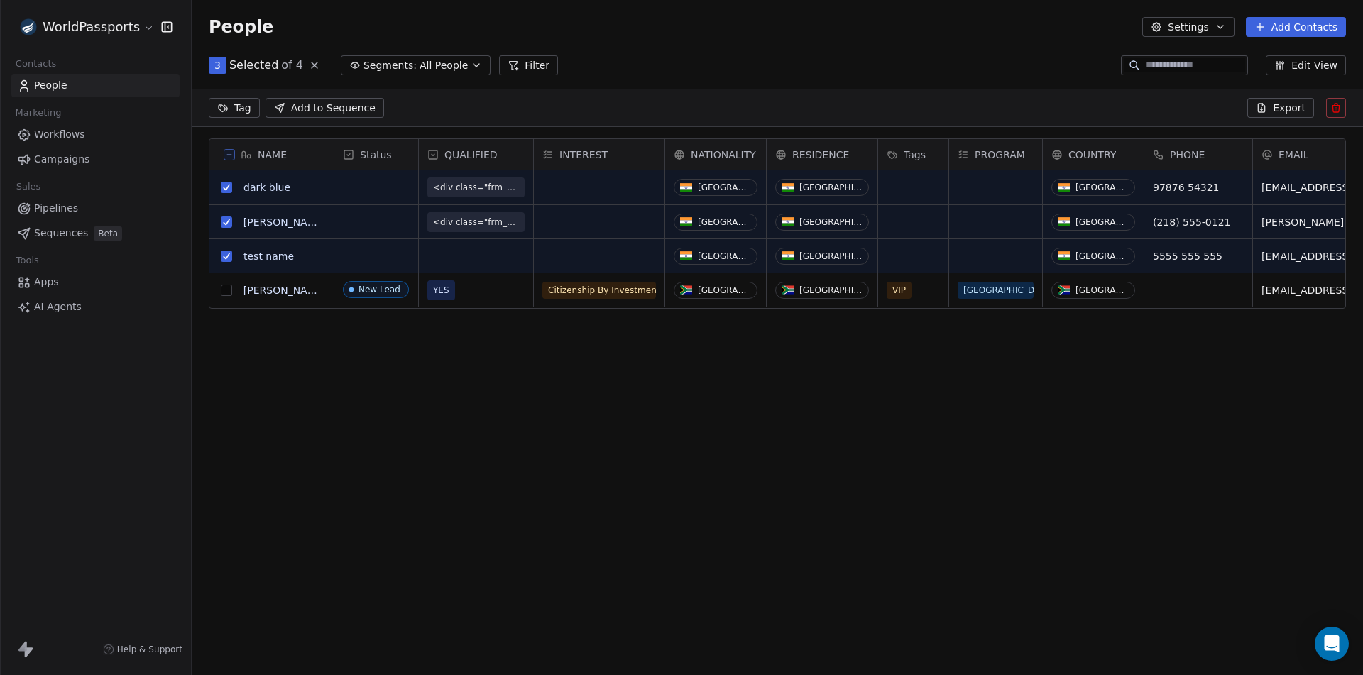
click at [1339, 111] on icon at bounding box center [1335, 107] width 11 height 11
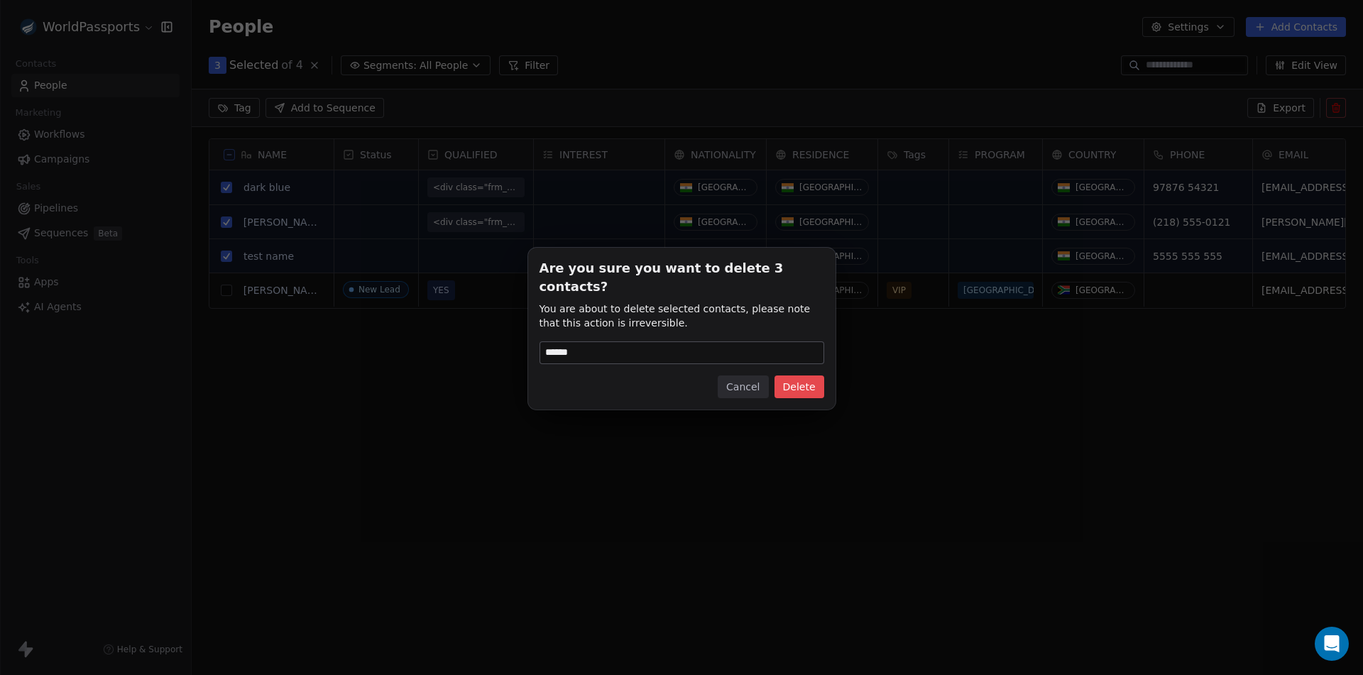
type input "******"
click at [811, 384] on button "Delete" at bounding box center [799, 386] width 50 height 23
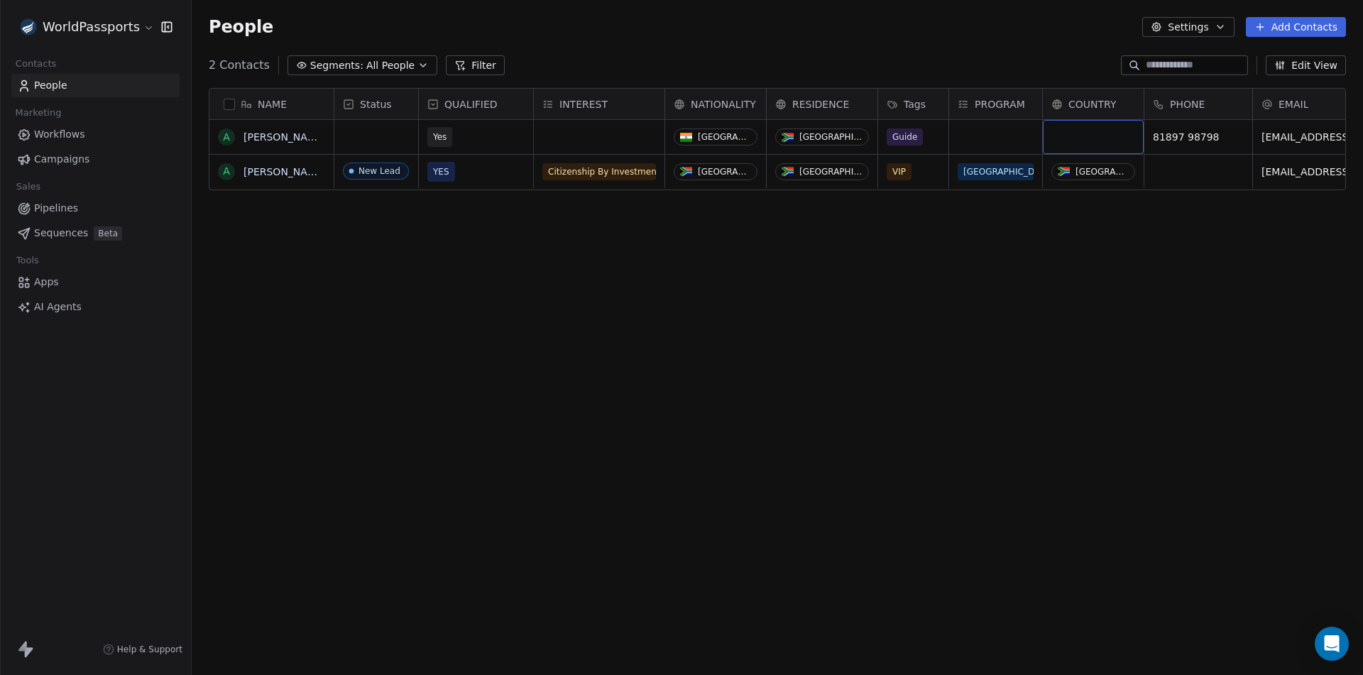
click at [1079, 131] on div "grid" at bounding box center [1093, 137] width 101 height 34
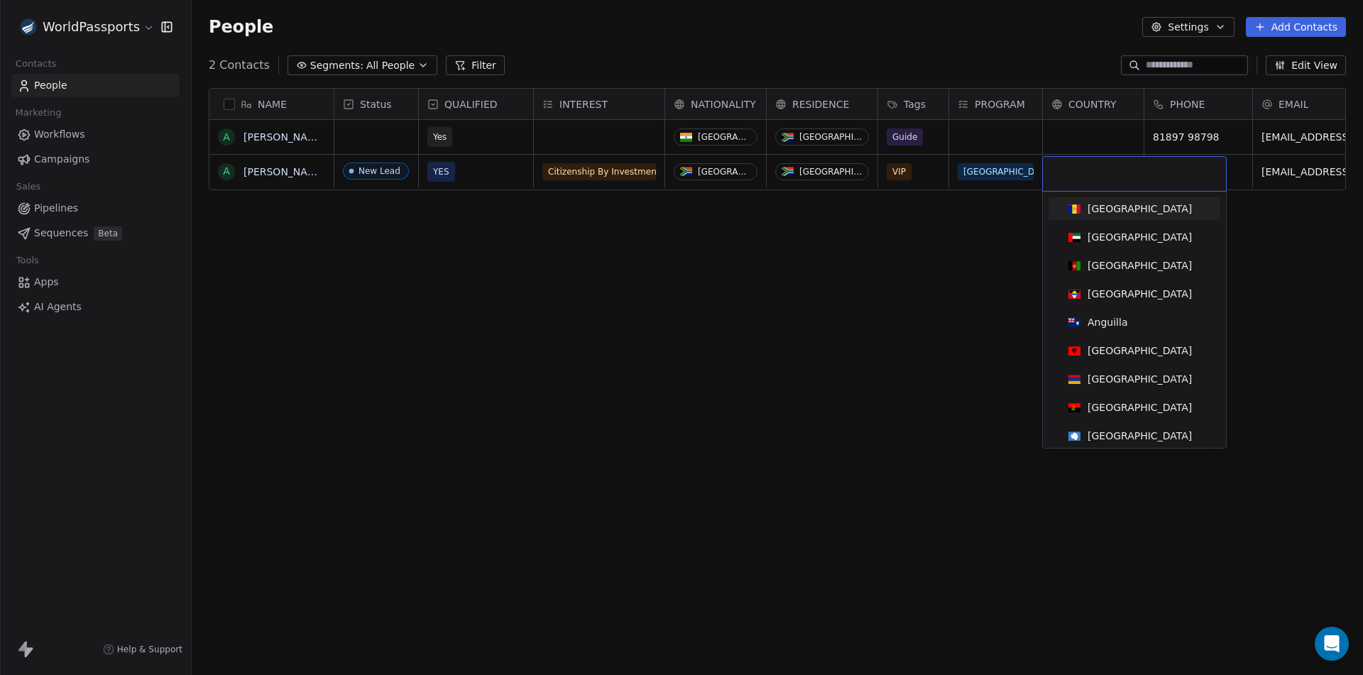
drag, startPoint x: 894, startPoint y: 336, endPoint x: 915, endPoint y: 310, distance: 32.8
click at [895, 336] on html "WorldPassports Contacts People Marketing Workflows Campaigns Sales Pipelines Se…" at bounding box center [681, 337] width 1363 height 675
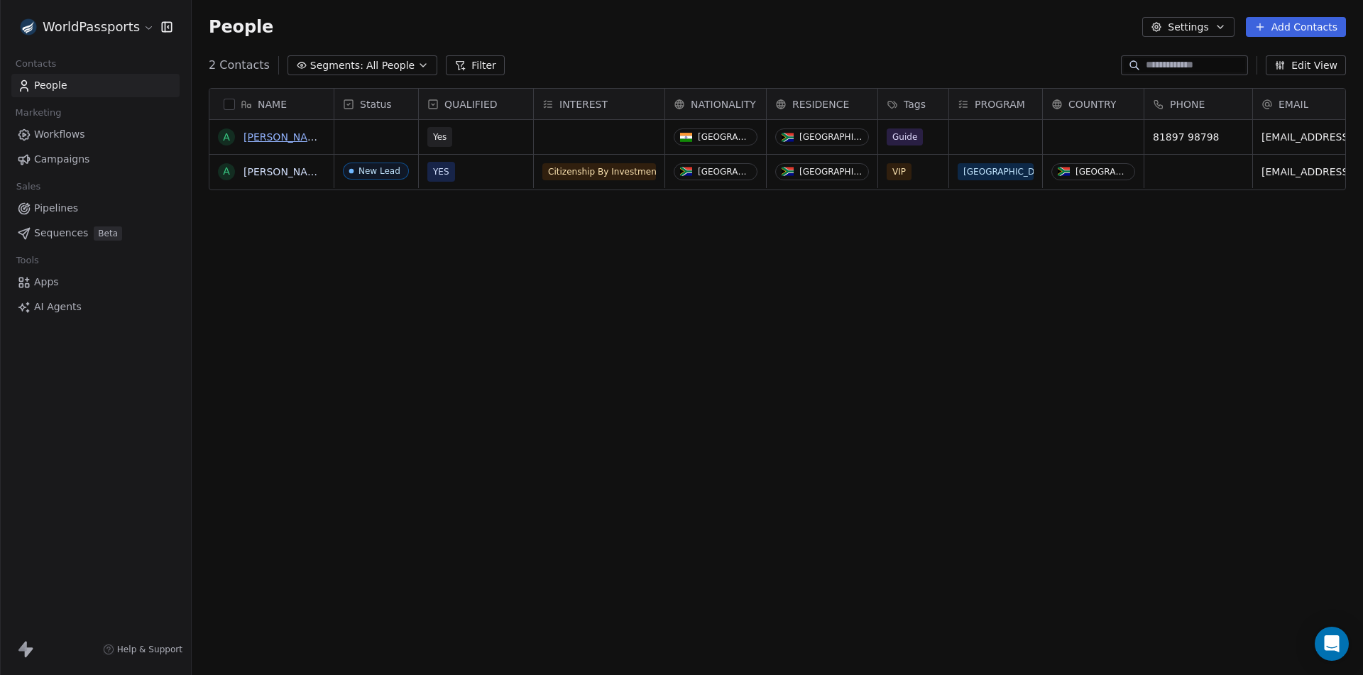
click at [255, 140] on link "[PERSON_NAME]" at bounding box center [284, 136] width 82 height 11
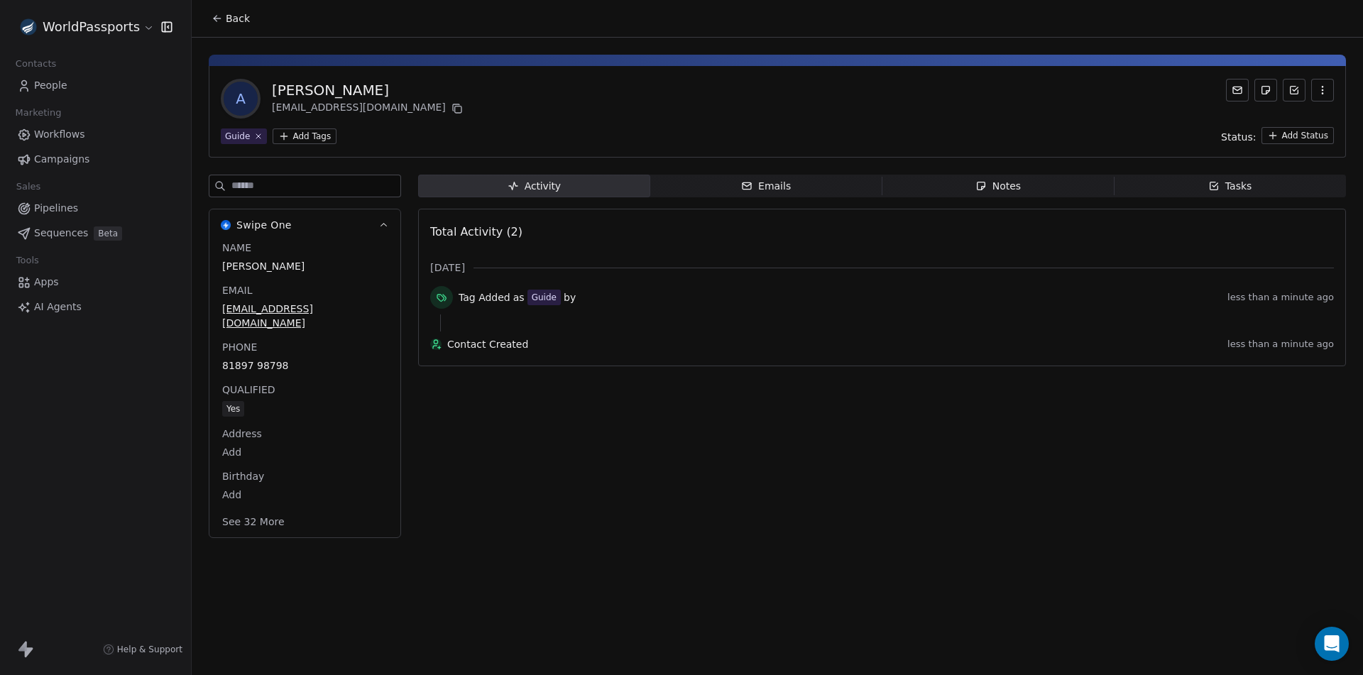
click at [264, 511] on button "See 32 More" at bounding box center [253, 522] width 79 height 26
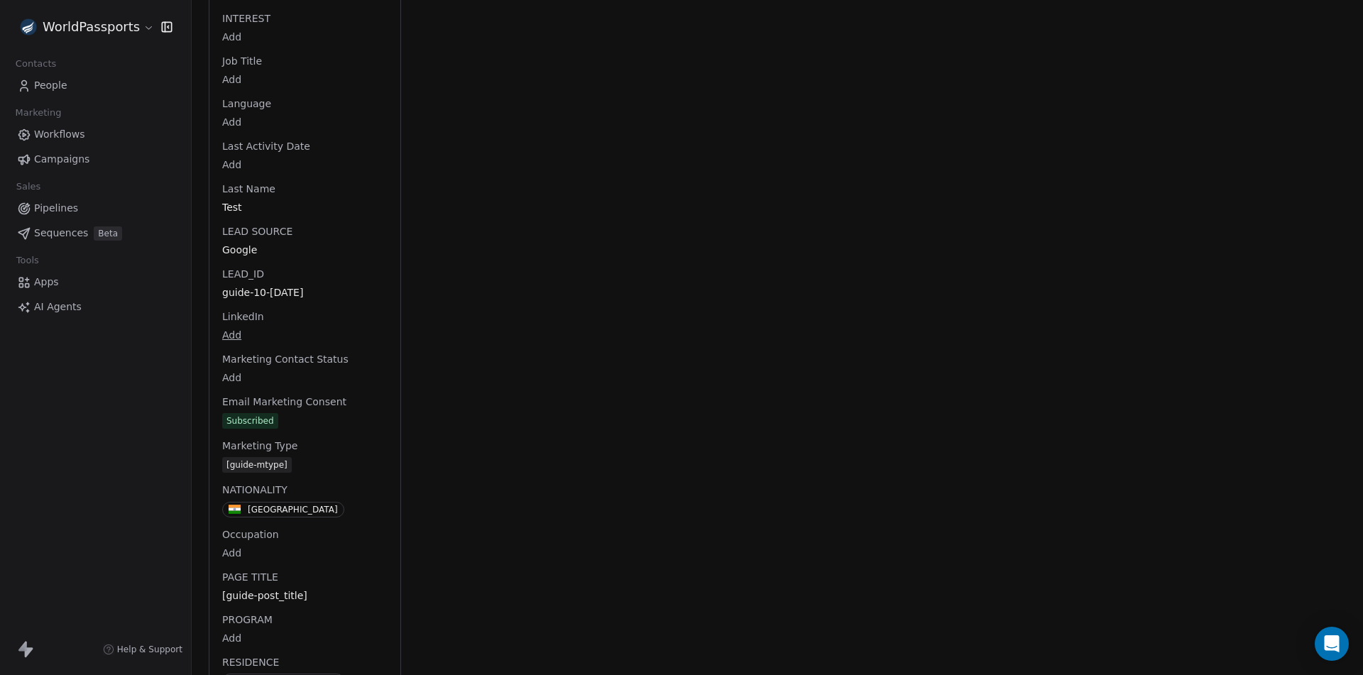
scroll to position [994, 0]
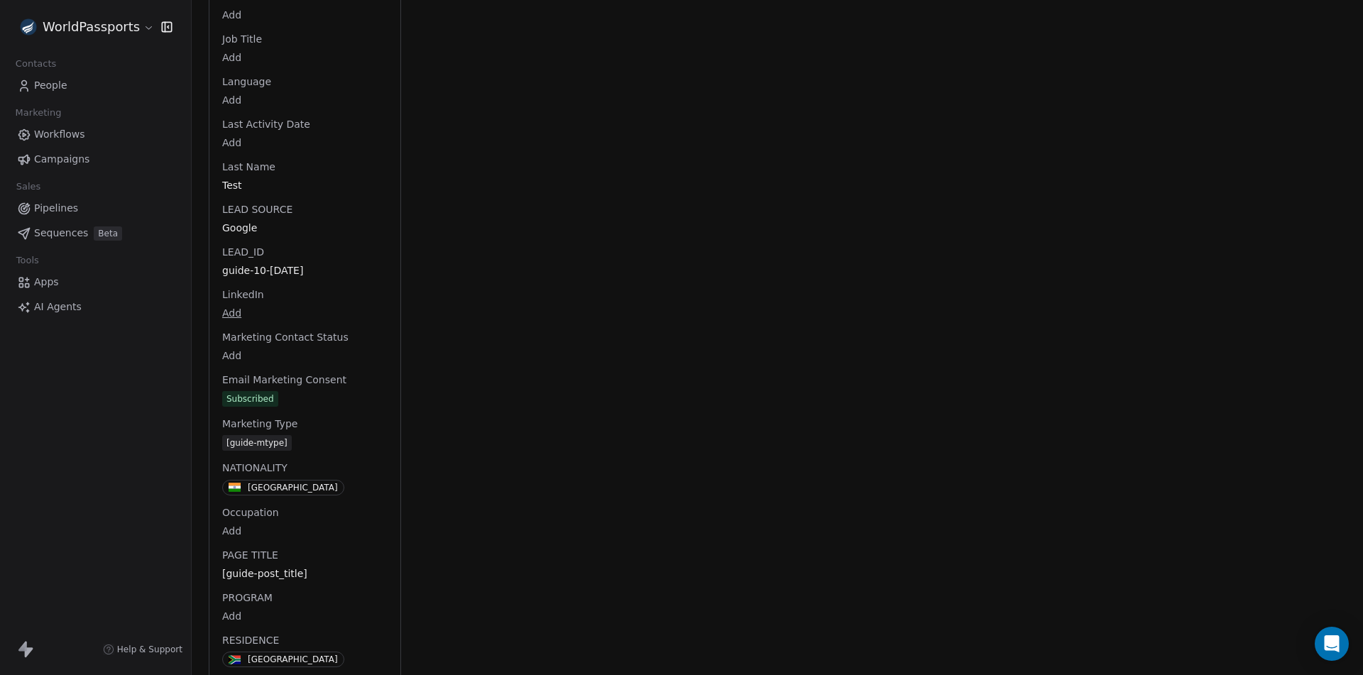
click at [43, 77] on link "People" at bounding box center [95, 85] width 168 height 23
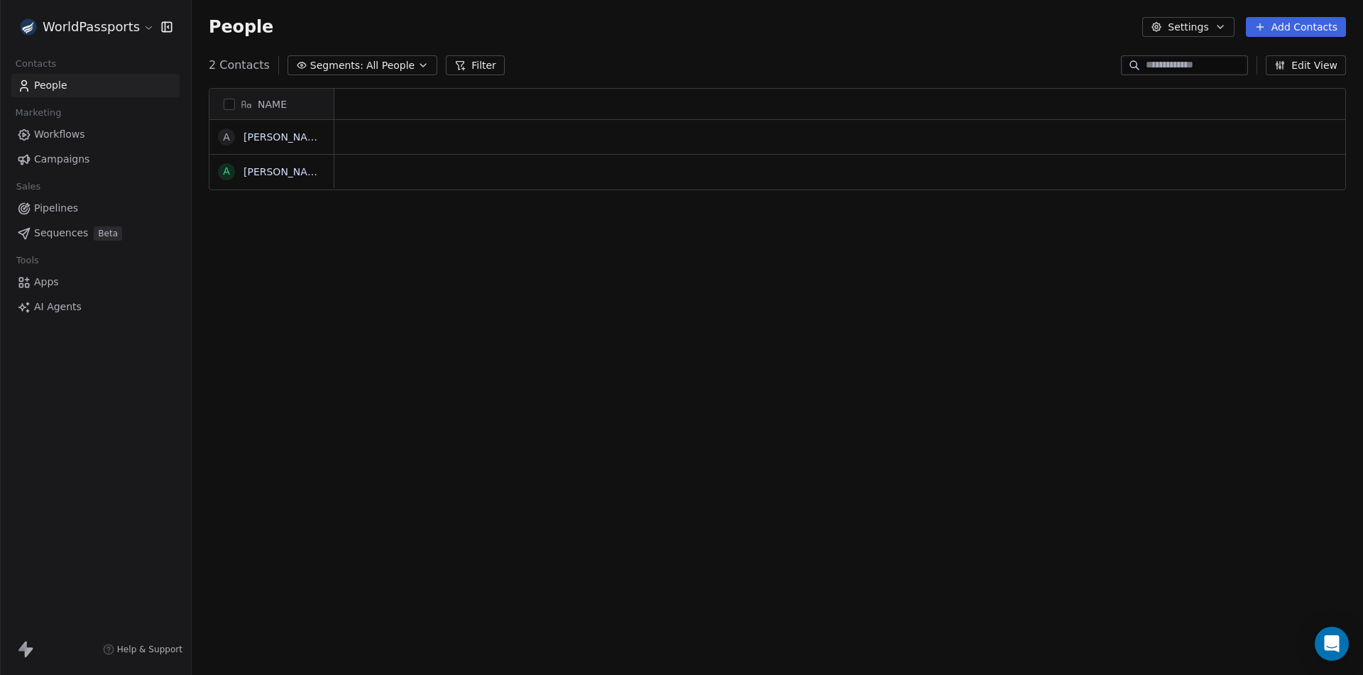
scroll to position [11, 11]
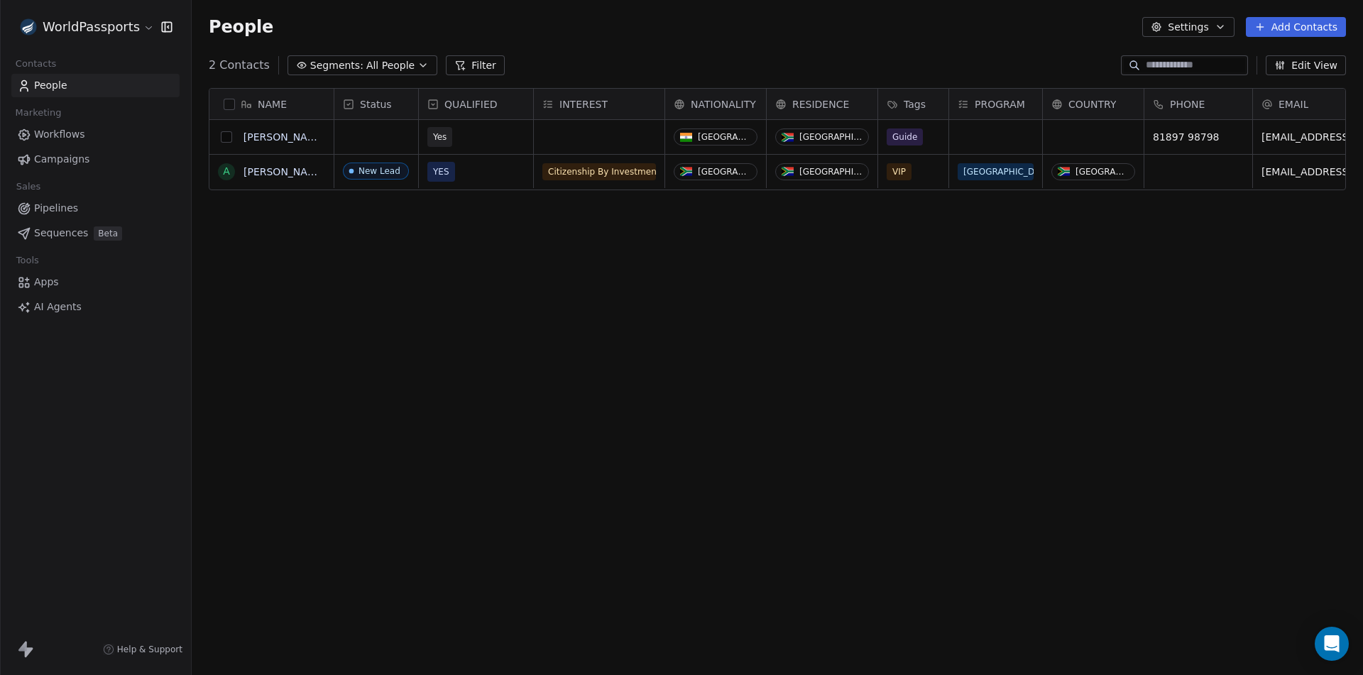
click at [227, 141] on button "grid" at bounding box center [226, 136] width 11 height 11
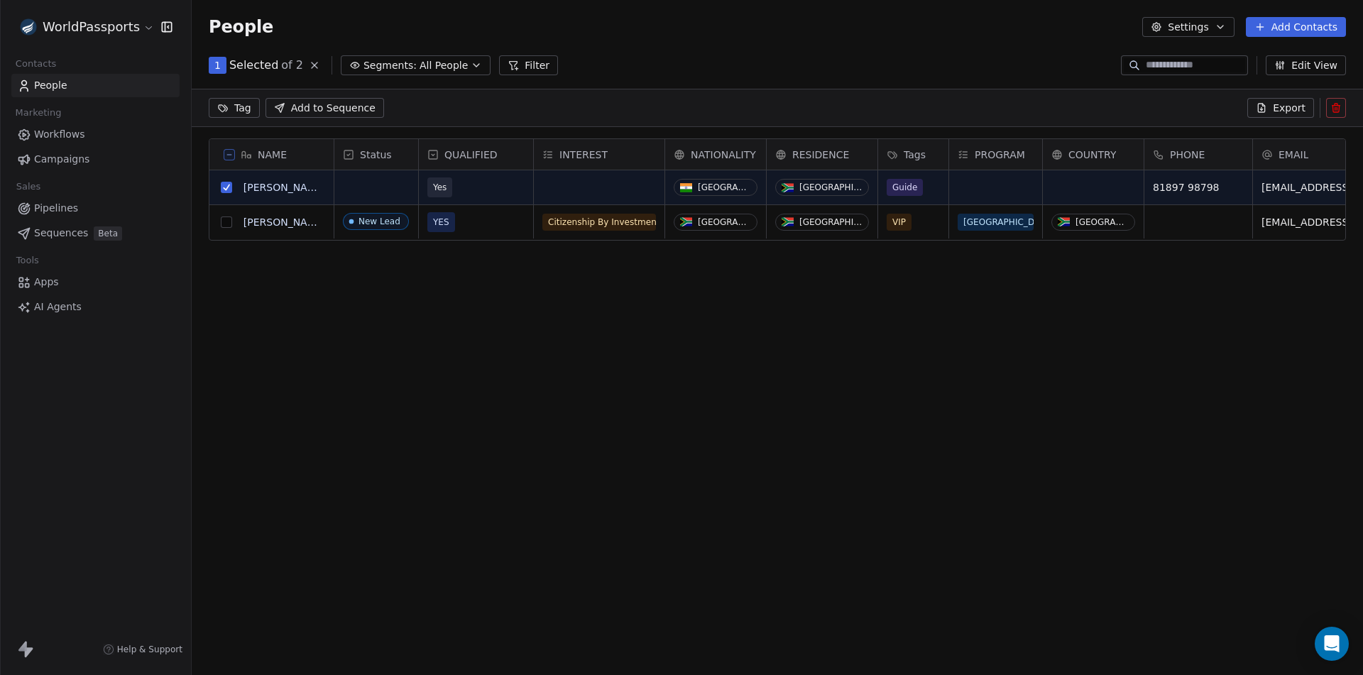
scroll to position [534, 1161]
click at [1336, 100] on button at bounding box center [1336, 108] width 20 height 20
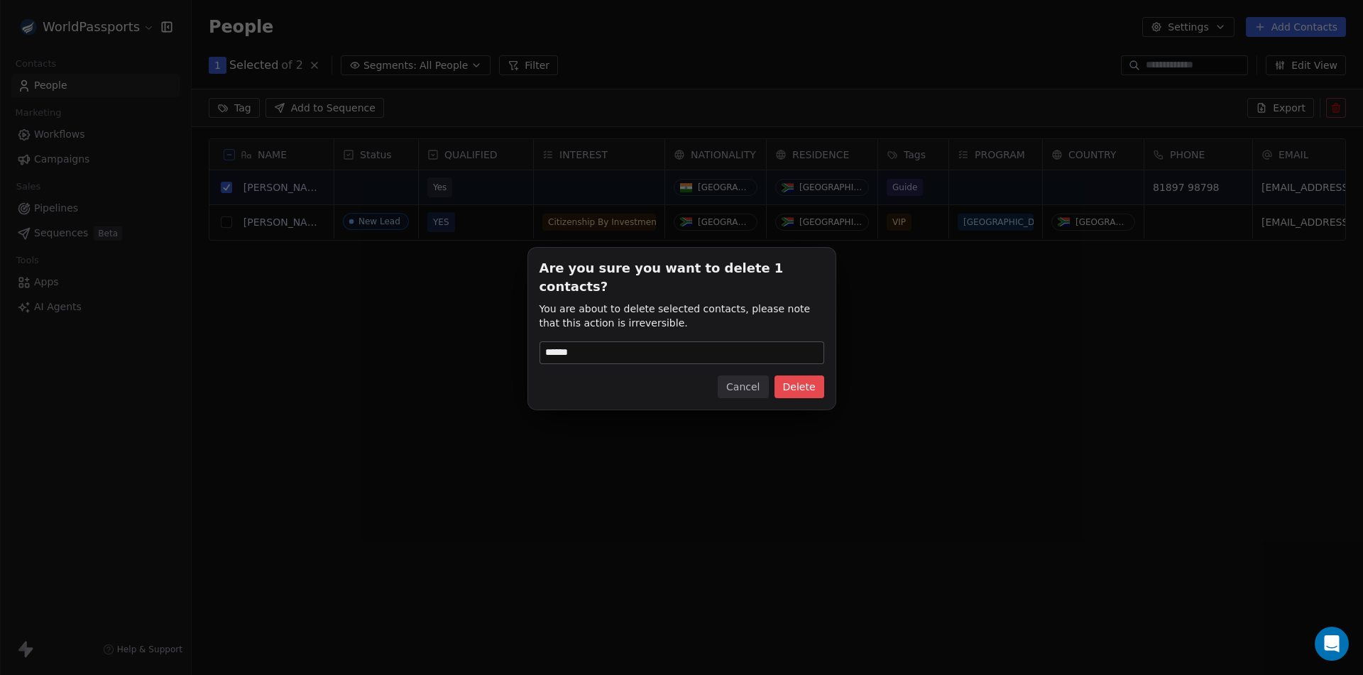
type input "******"
click at [794, 383] on button "Delete" at bounding box center [799, 386] width 50 height 23
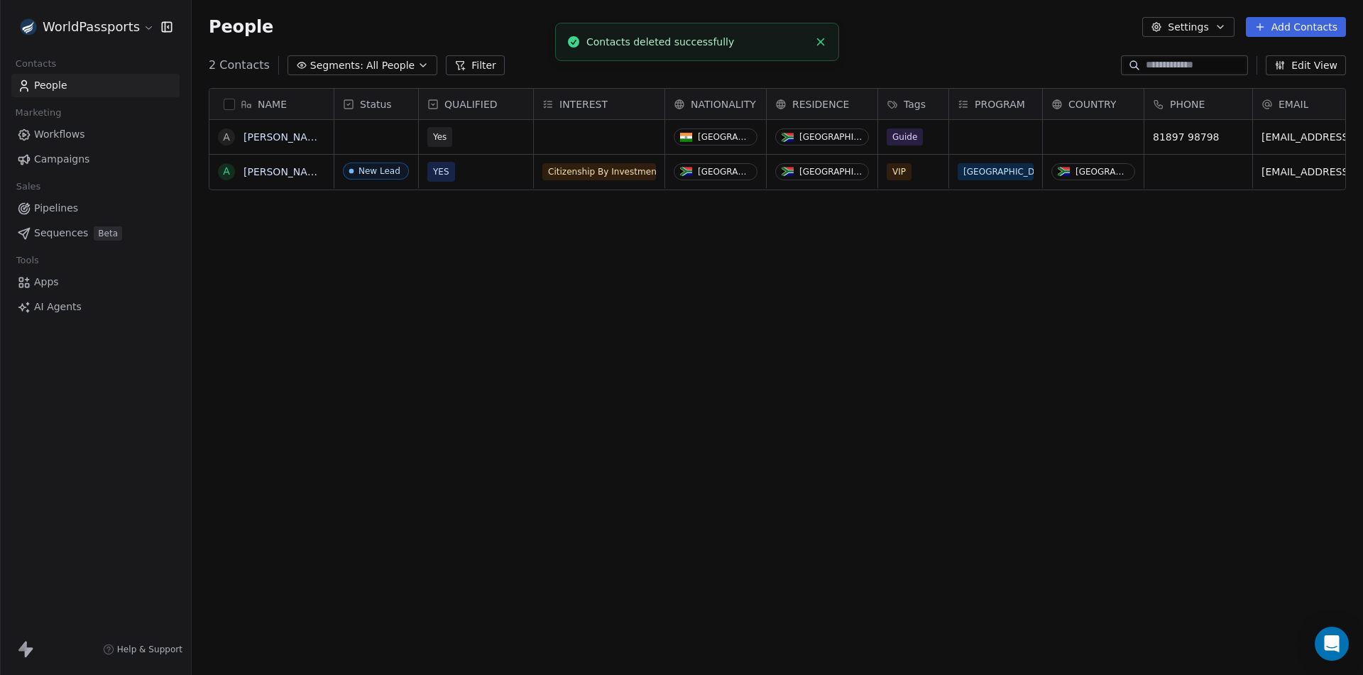
scroll to position [583, 1161]
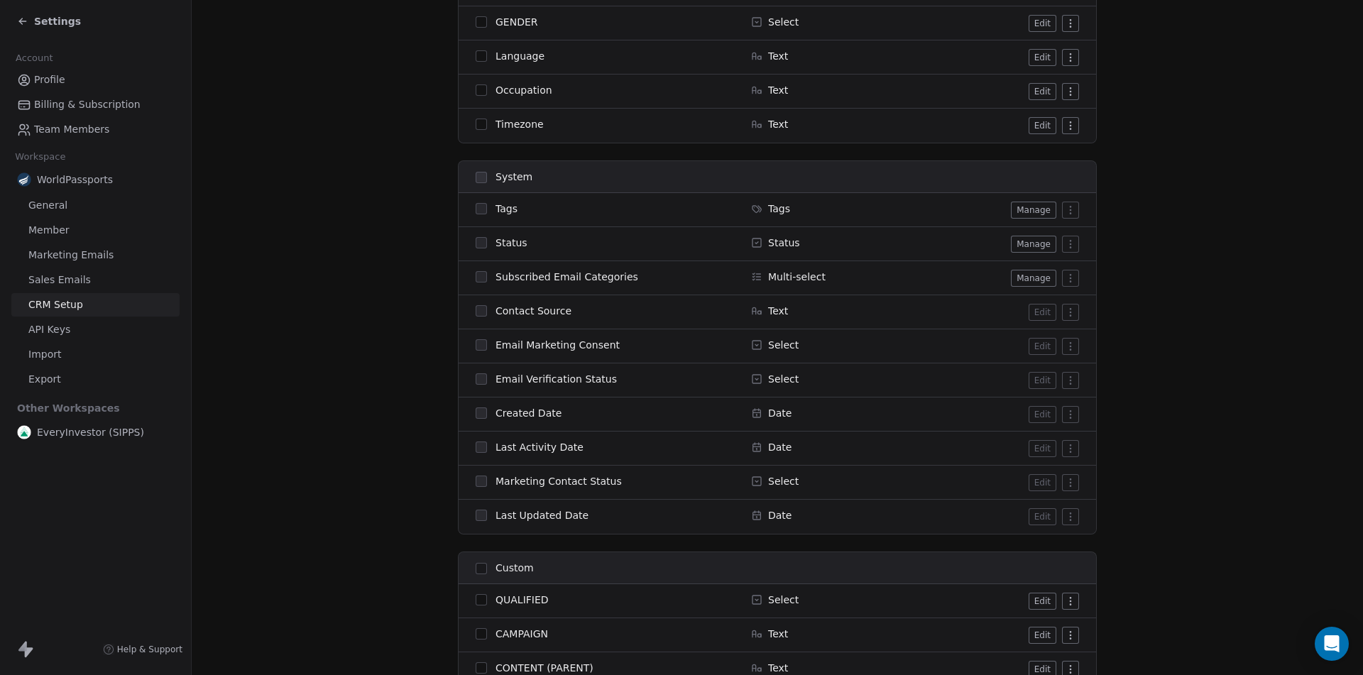
scroll to position [127, 0]
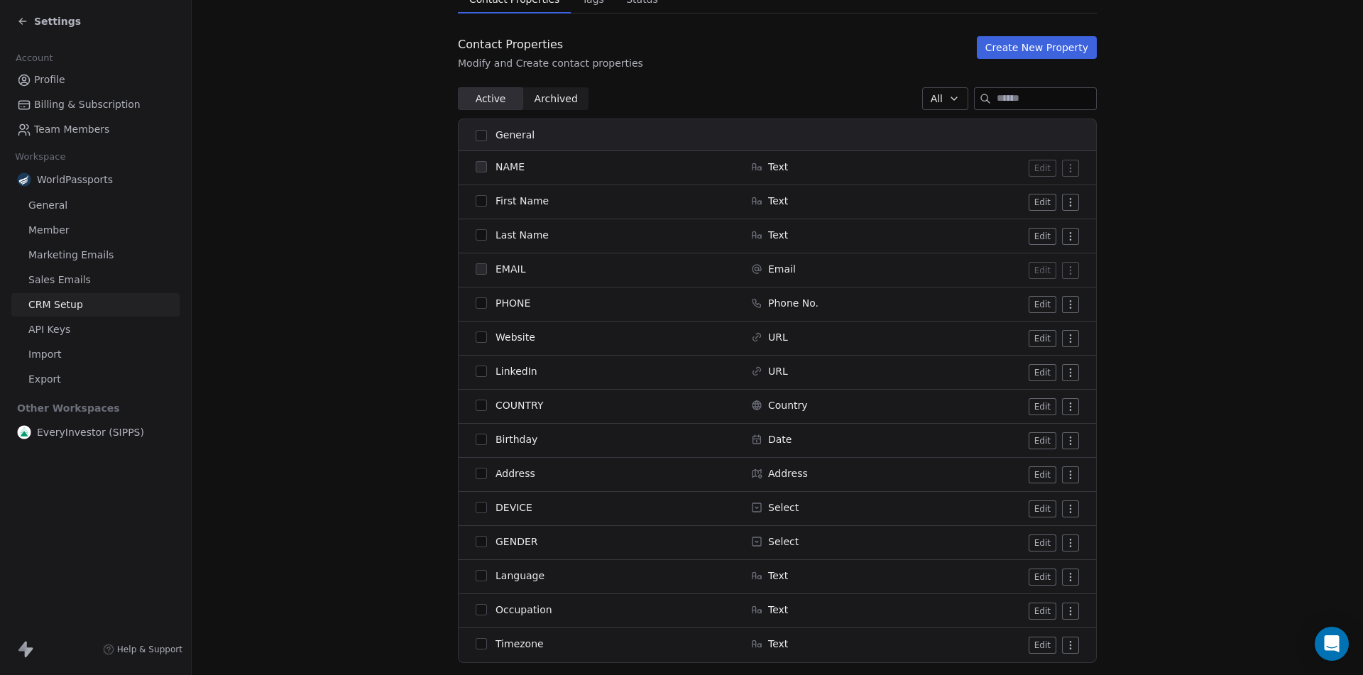
click at [1031, 337] on button "Edit" at bounding box center [1043, 338] width 28 height 17
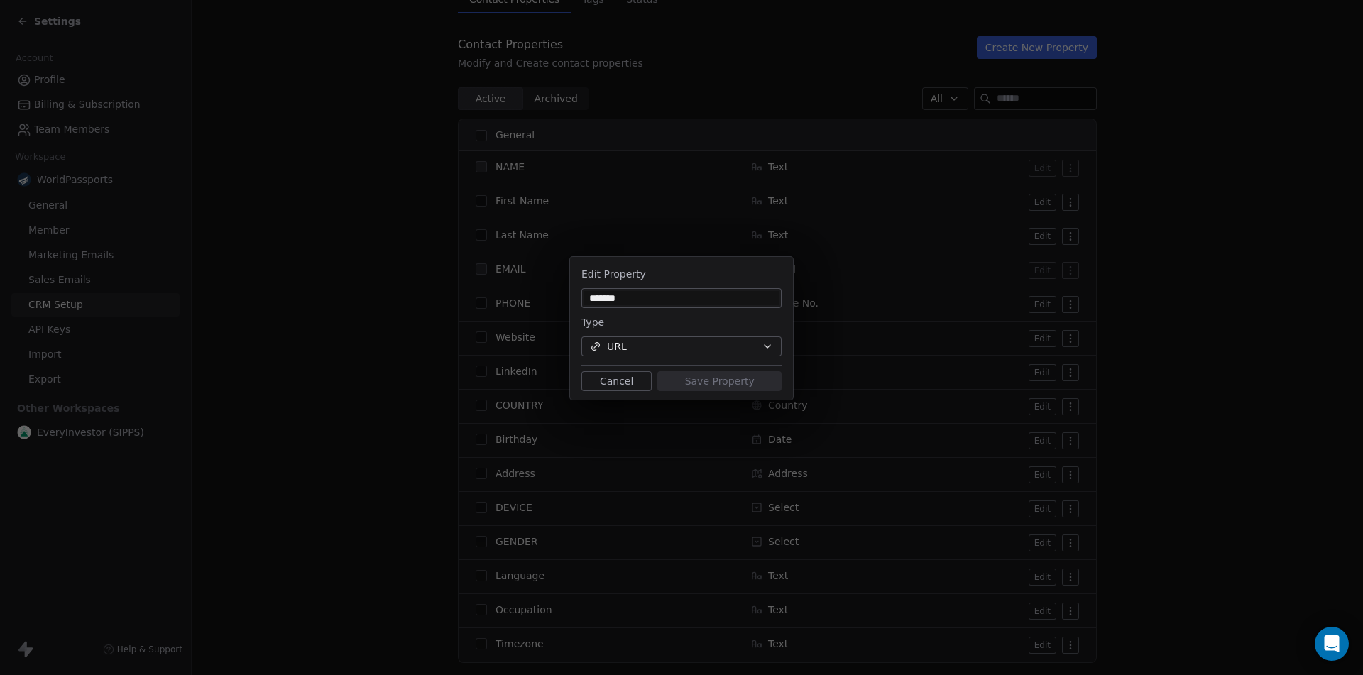
click at [681, 297] on input "*******" at bounding box center [681, 298] width 194 height 14
type input "**********"
click at [693, 379] on button "Save Property" at bounding box center [719, 381] width 124 height 20
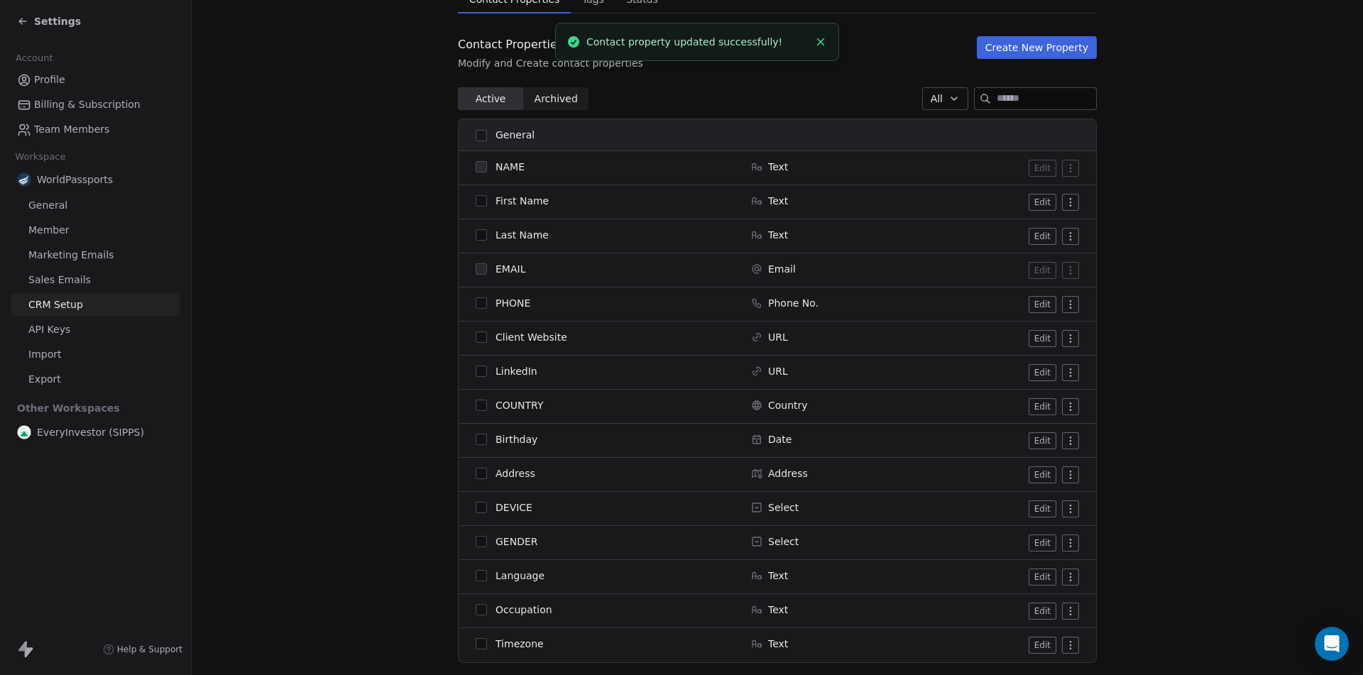
click at [1040, 339] on button "Edit" at bounding box center [1043, 338] width 28 height 17
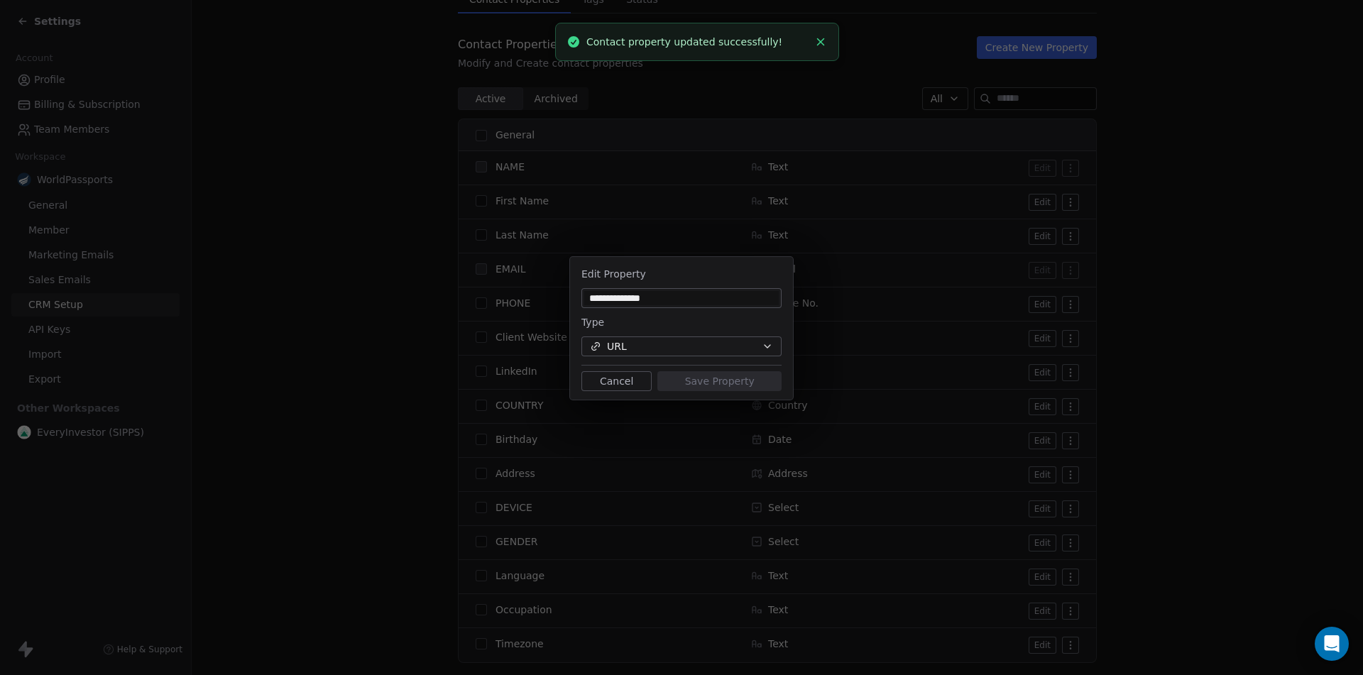
click at [708, 298] on input "**********" at bounding box center [681, 298] width 194 height 14
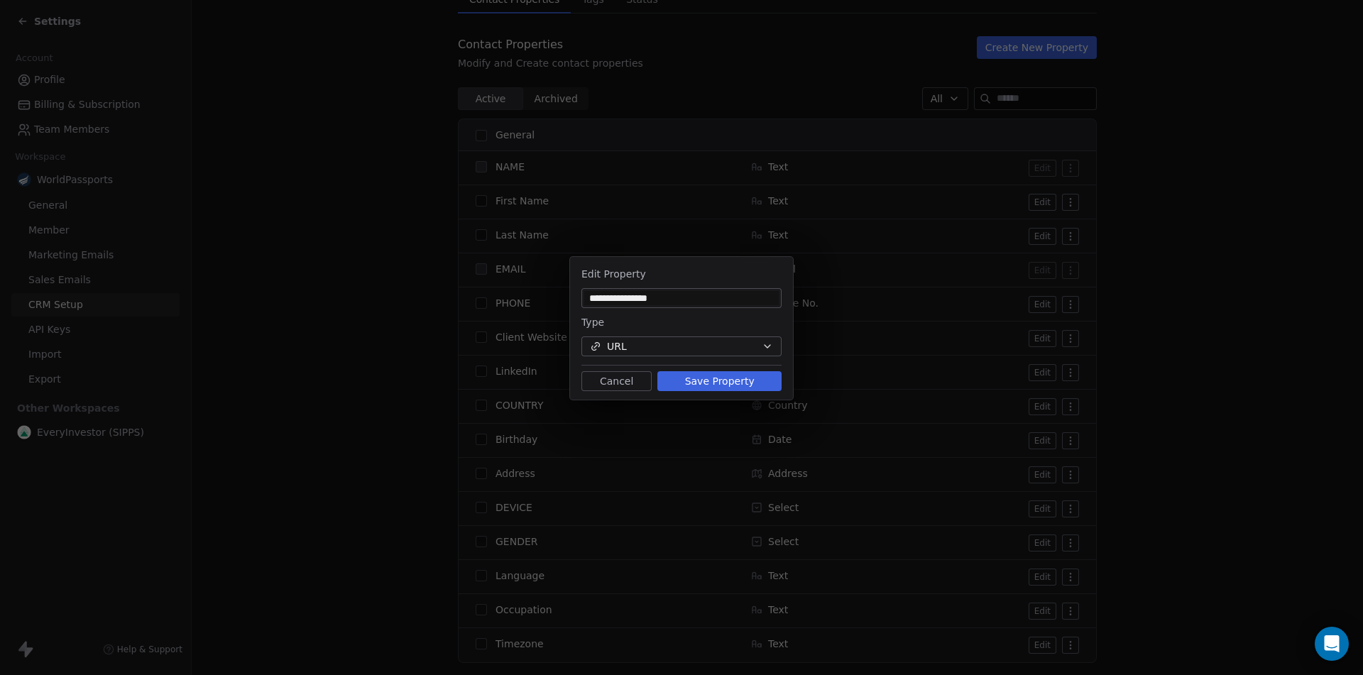
type input "**********"
click at [698, 374] on button "Save Property" at bounding box center [719, 381] width 124 height 20
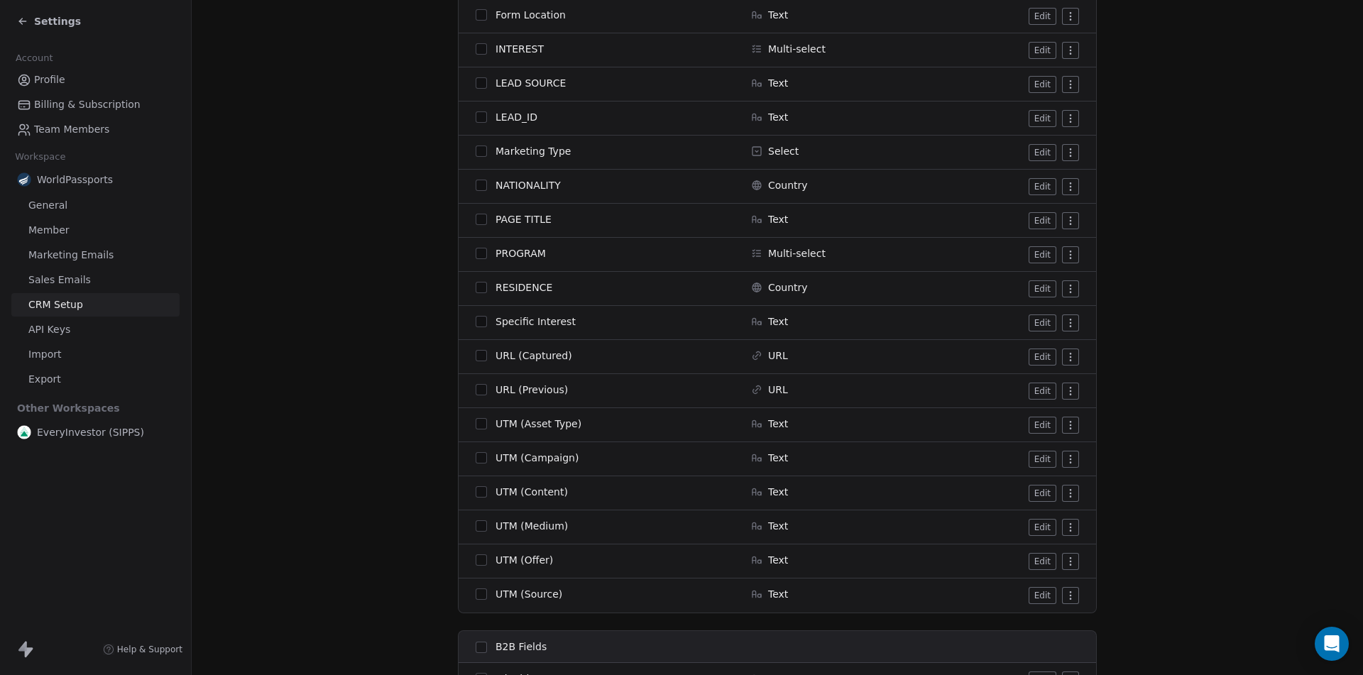
scroll to position [1098, 0]
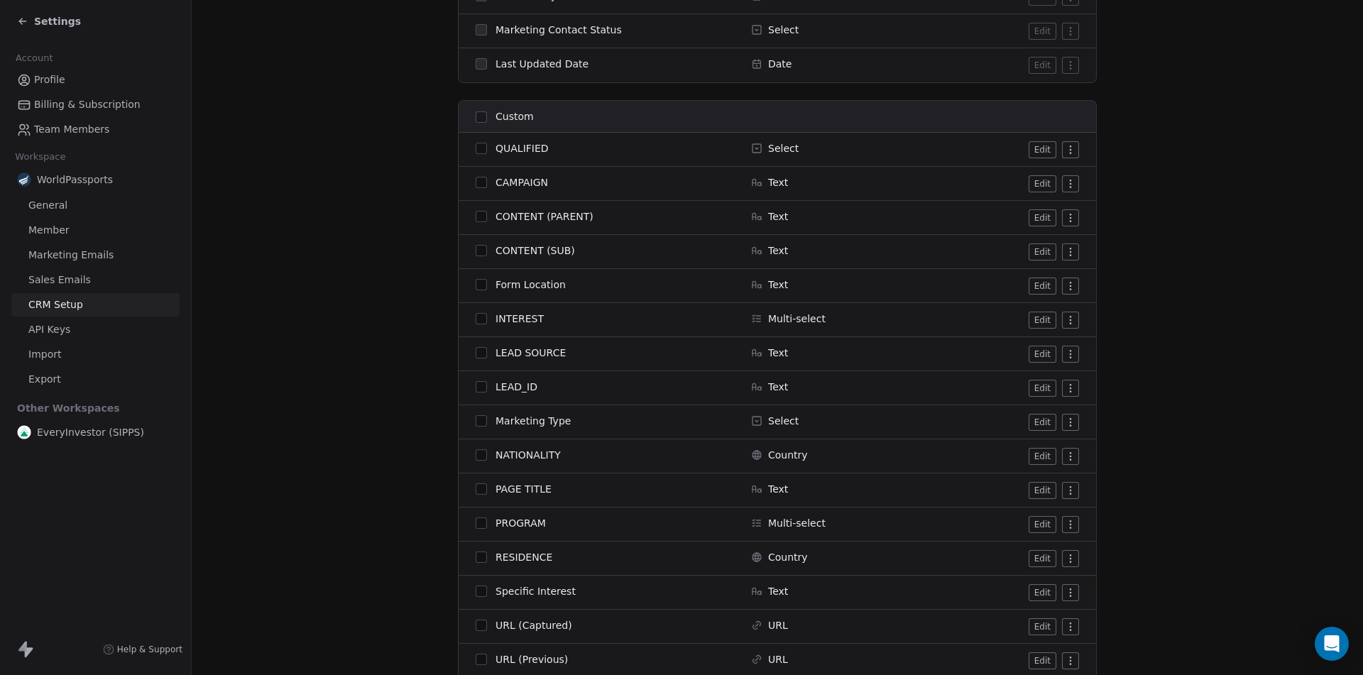
click at [1067, 182] on html "Settings Account Profile Billing & Subscription Team Members Workspace WorldPas…" at bounding box center [681, 337] width 1363 height 675
click at [1036, 214] on div "Archive" at bounding box center [1035, 212] width 71 height 23
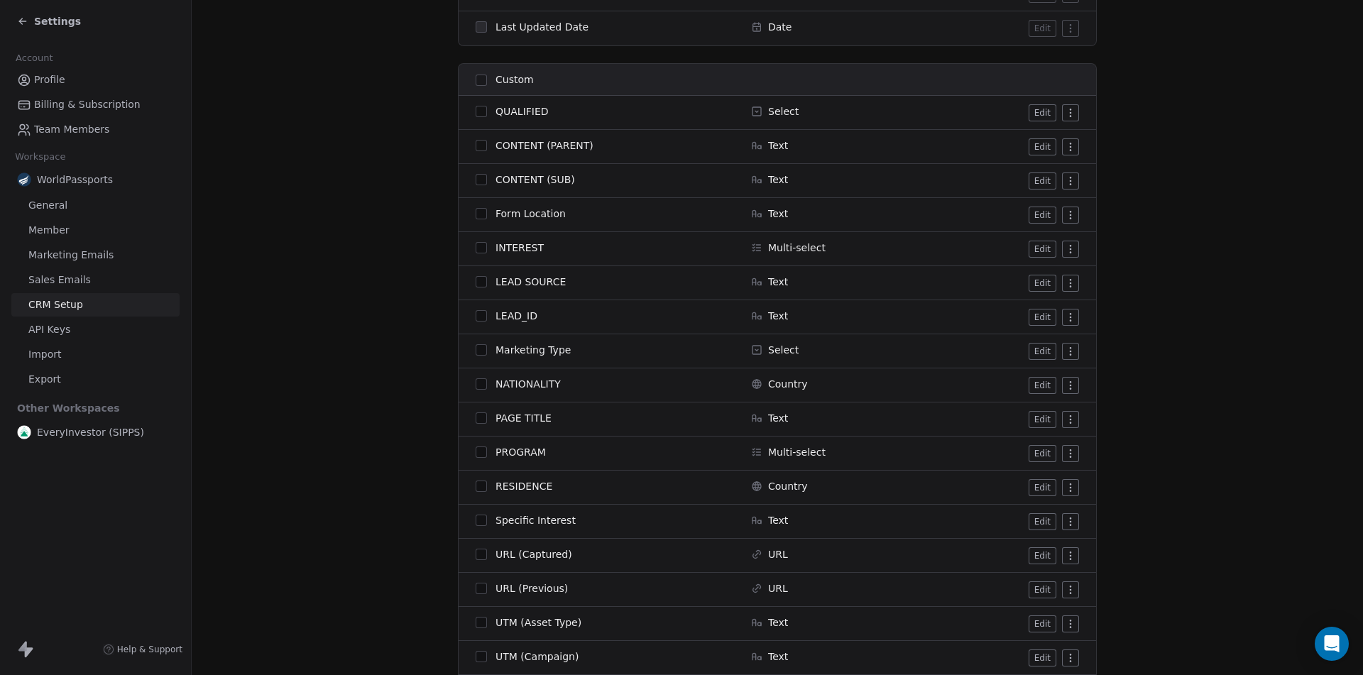
scroll to position [1348, 0]
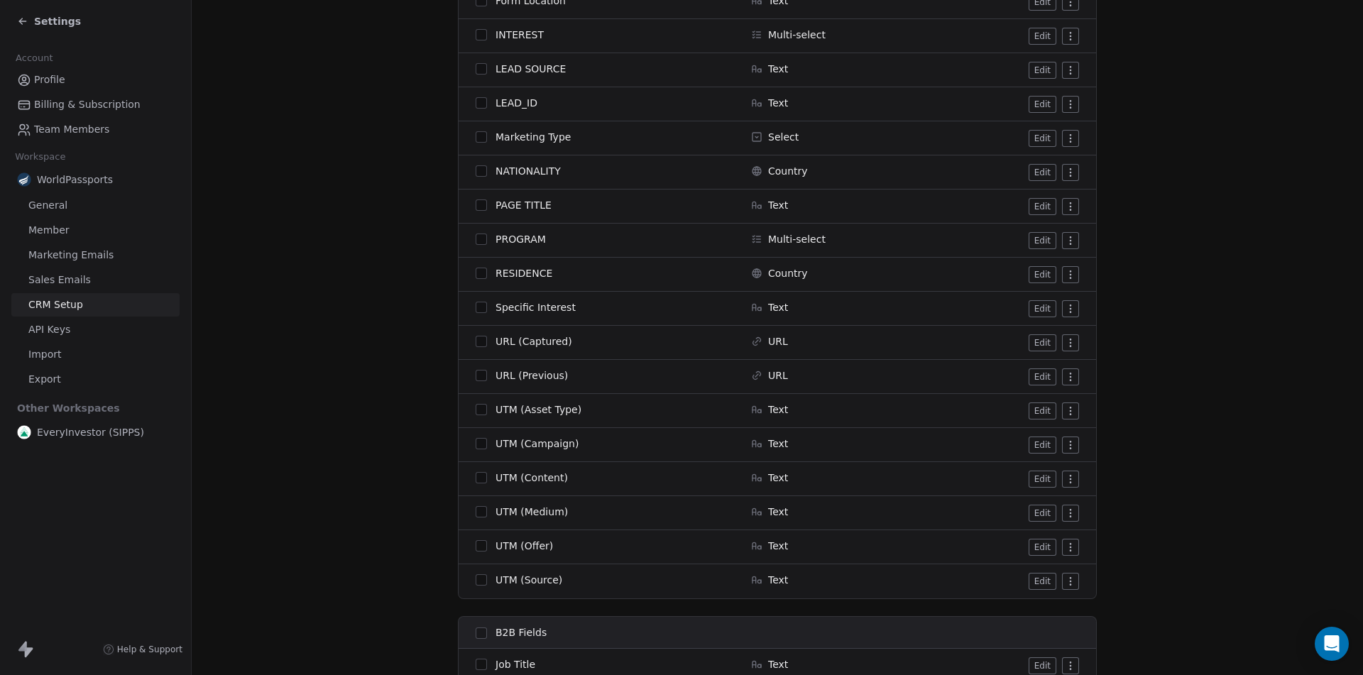
click at [1038, 140] on button "Edit" at bounding box center [1043, 138] width 28 height 17
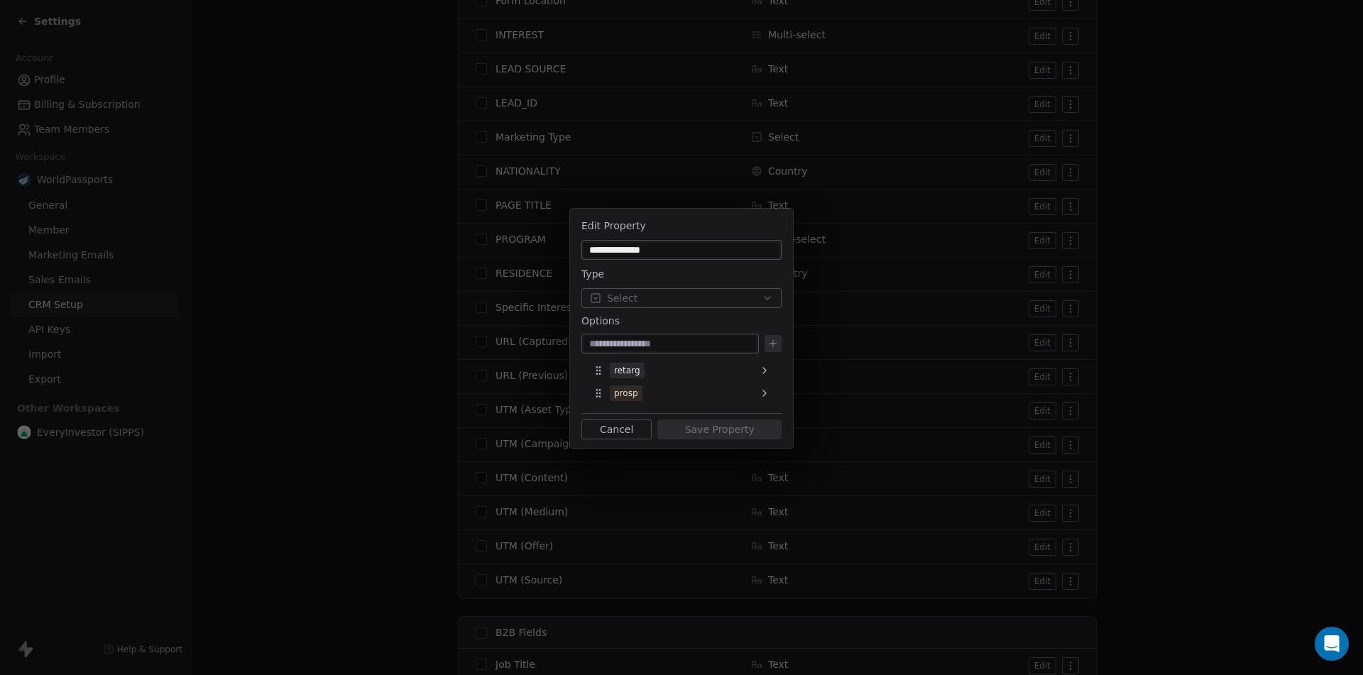
click at [696, 252] on input "**********" at bounding box center [681, 250] width 194 height 14
type input "**********"
click at [705, 432] on button "Save Property" at bounding box center [719, 430] width 124 height 20
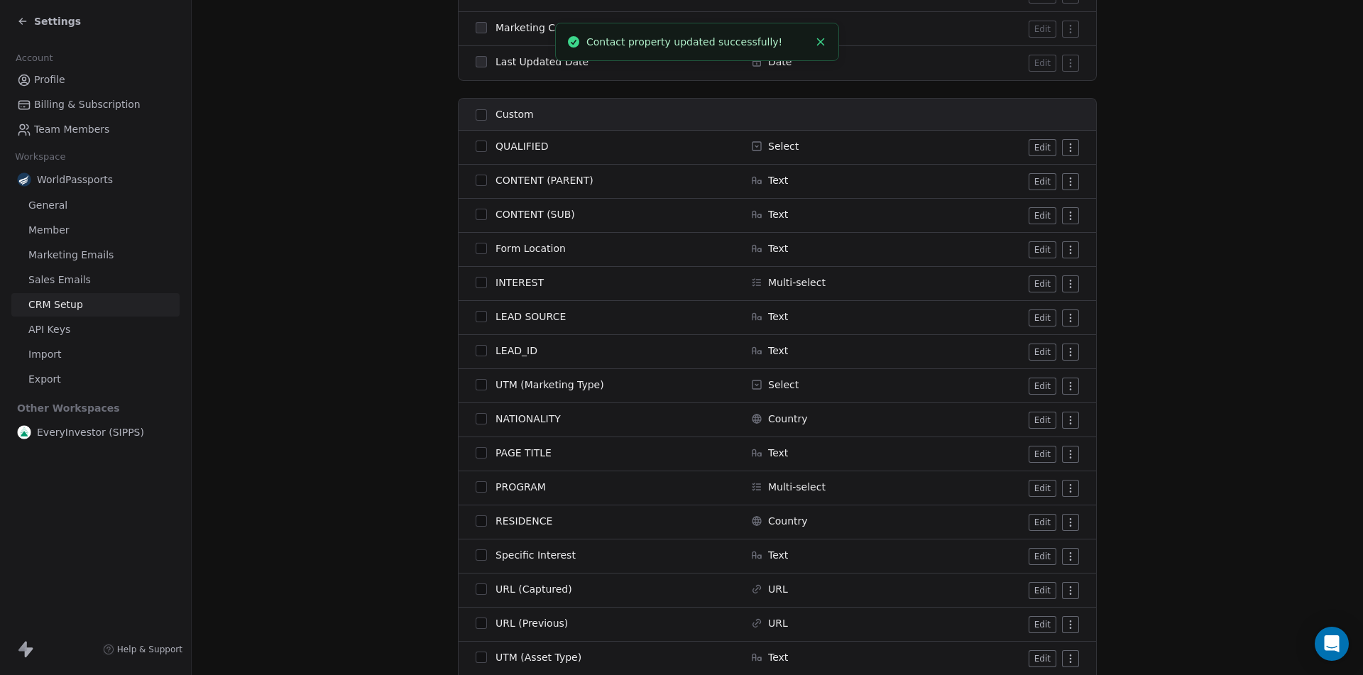
scroll to position [1064, 0]
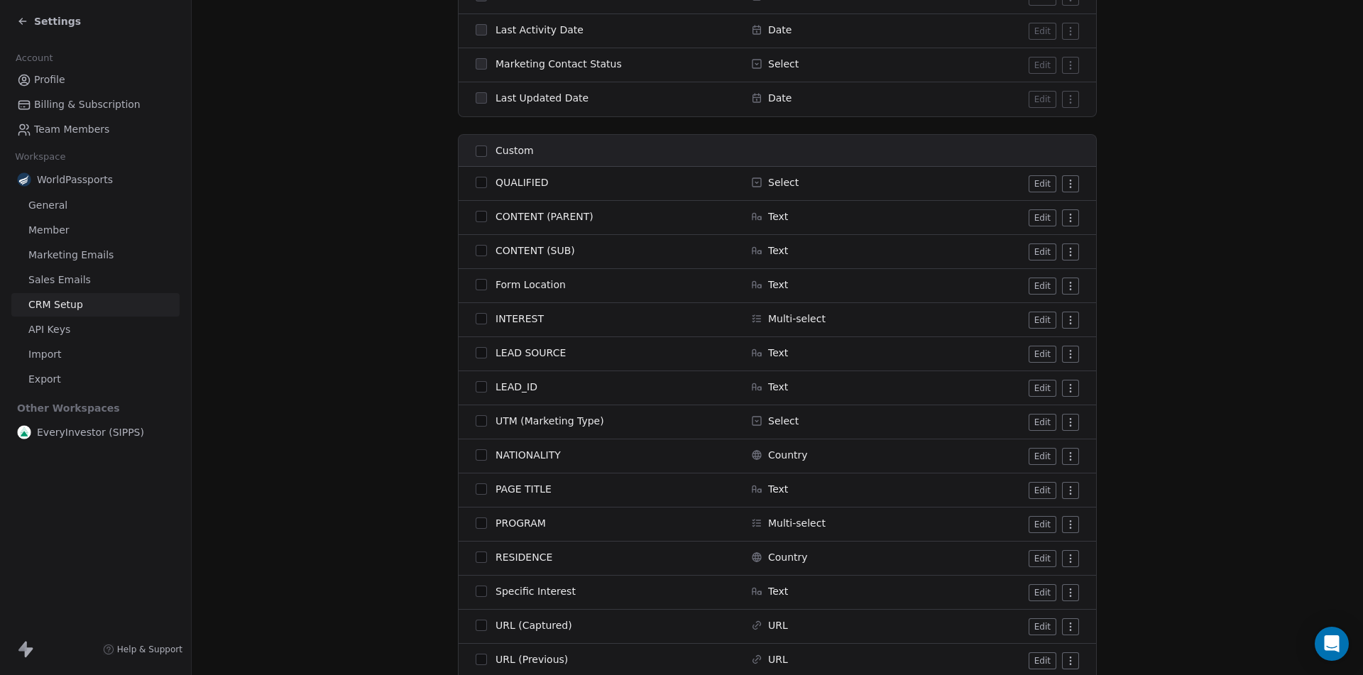
click at [1037, 286] on button "Edit" at bounding box center [1043, 286] width 28 height 17
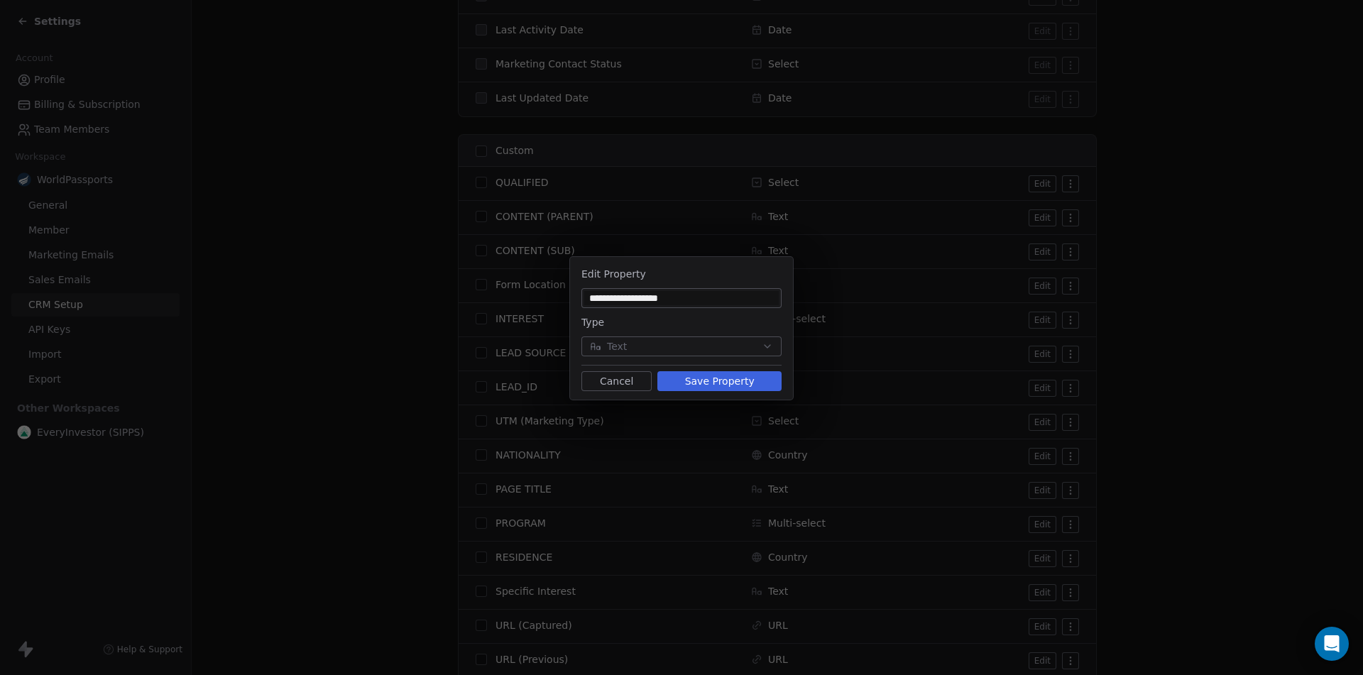
type input "**********"
click at [721, 384] on button "Save Property" at bounding box center [719, 381] width 124 height 20
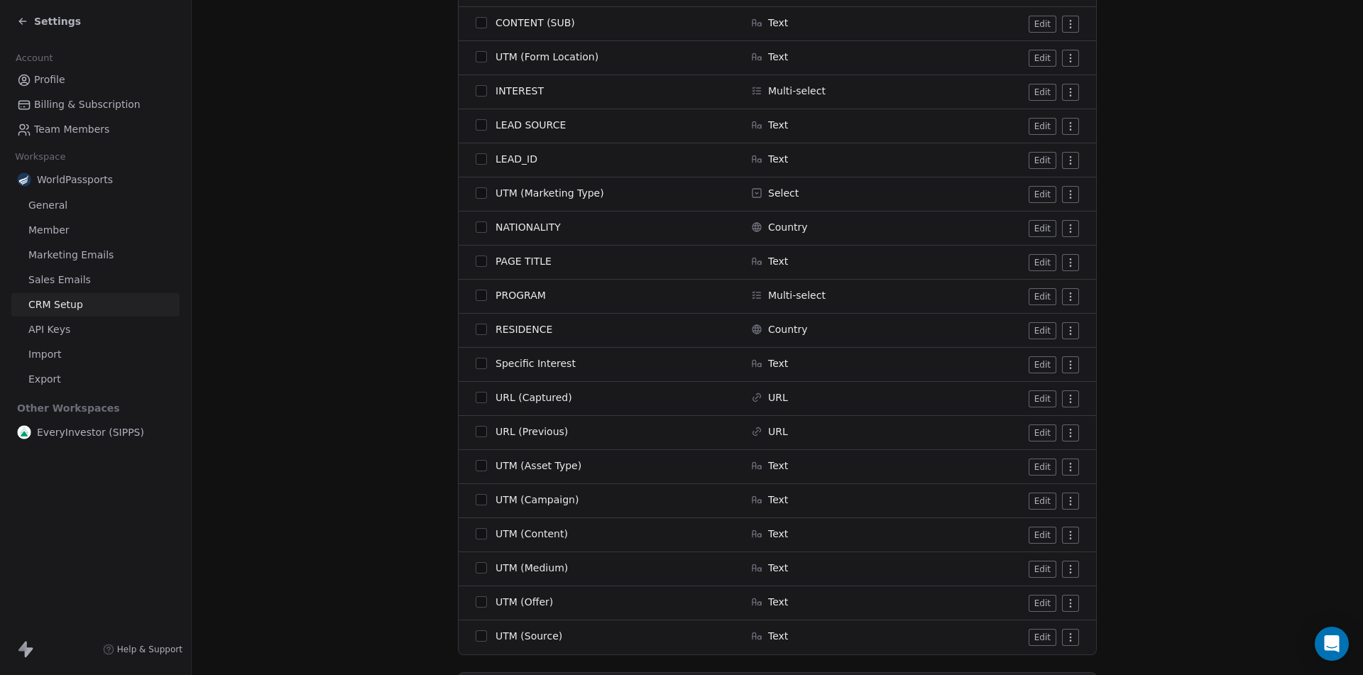
scroll to position [1419, 0]
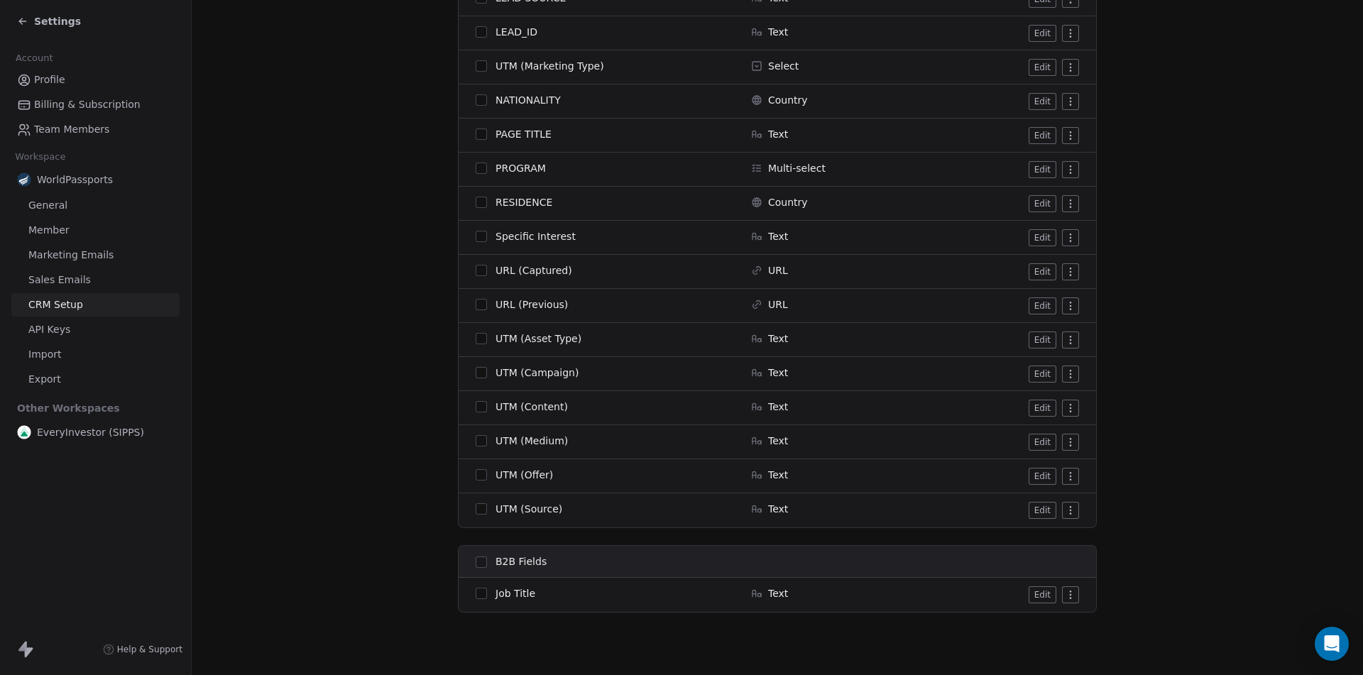
click at [1036, 269] on button "Edit" at bounding box center [1043, 271] width 28 height 17
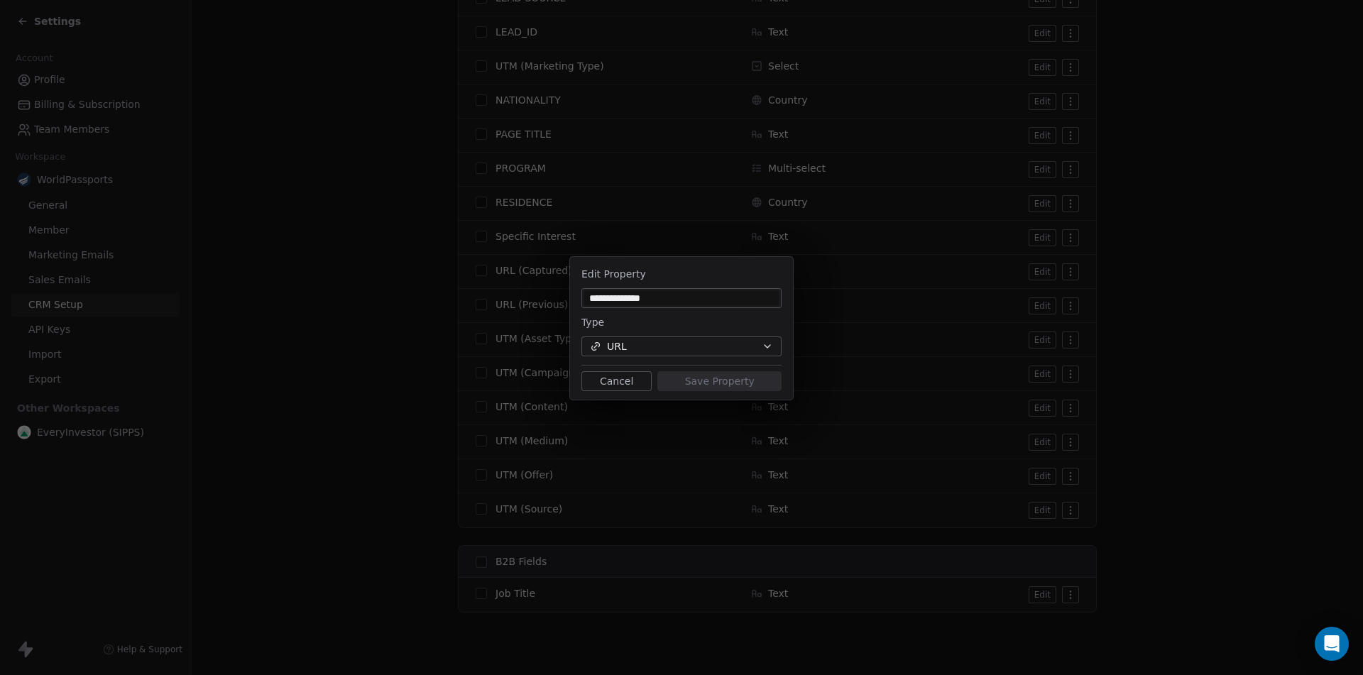
click at [634, 350] on button "URL" at bounding box center [681, 346] width 200 height 20
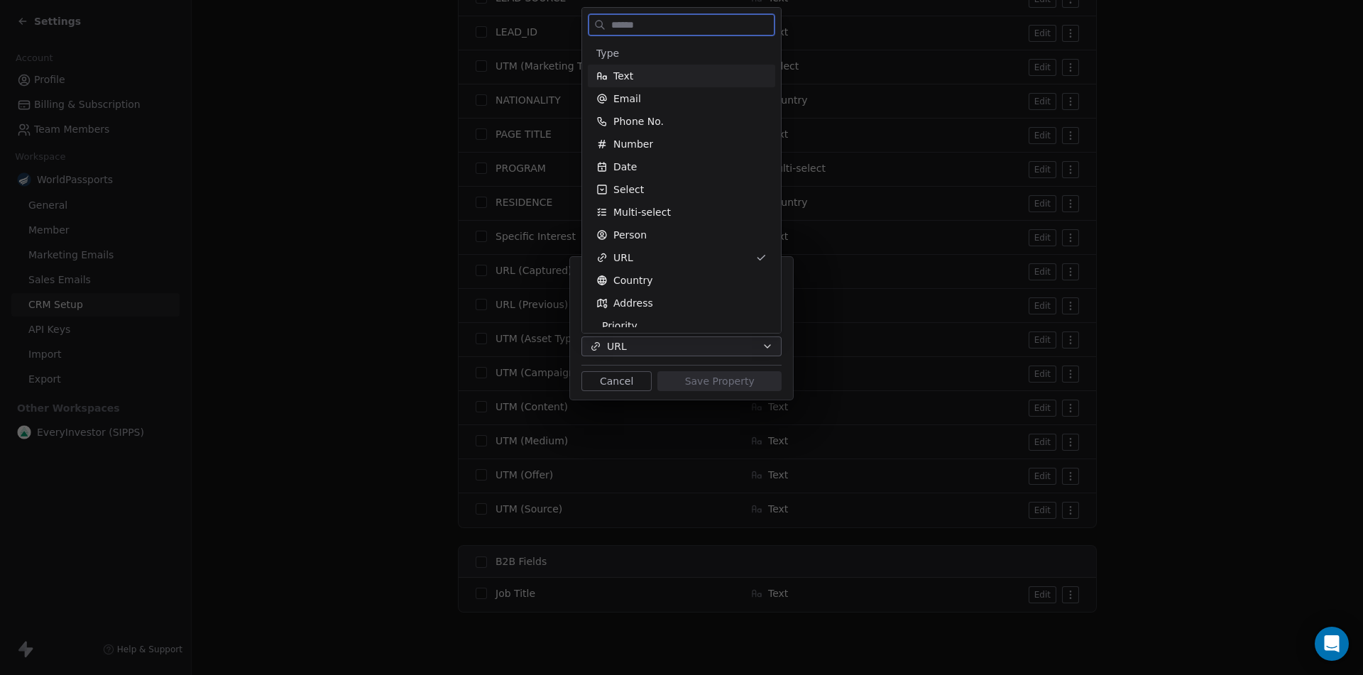
click at [652, 75] on div "Text" at bounding box center [681, 76] width 170 height 14
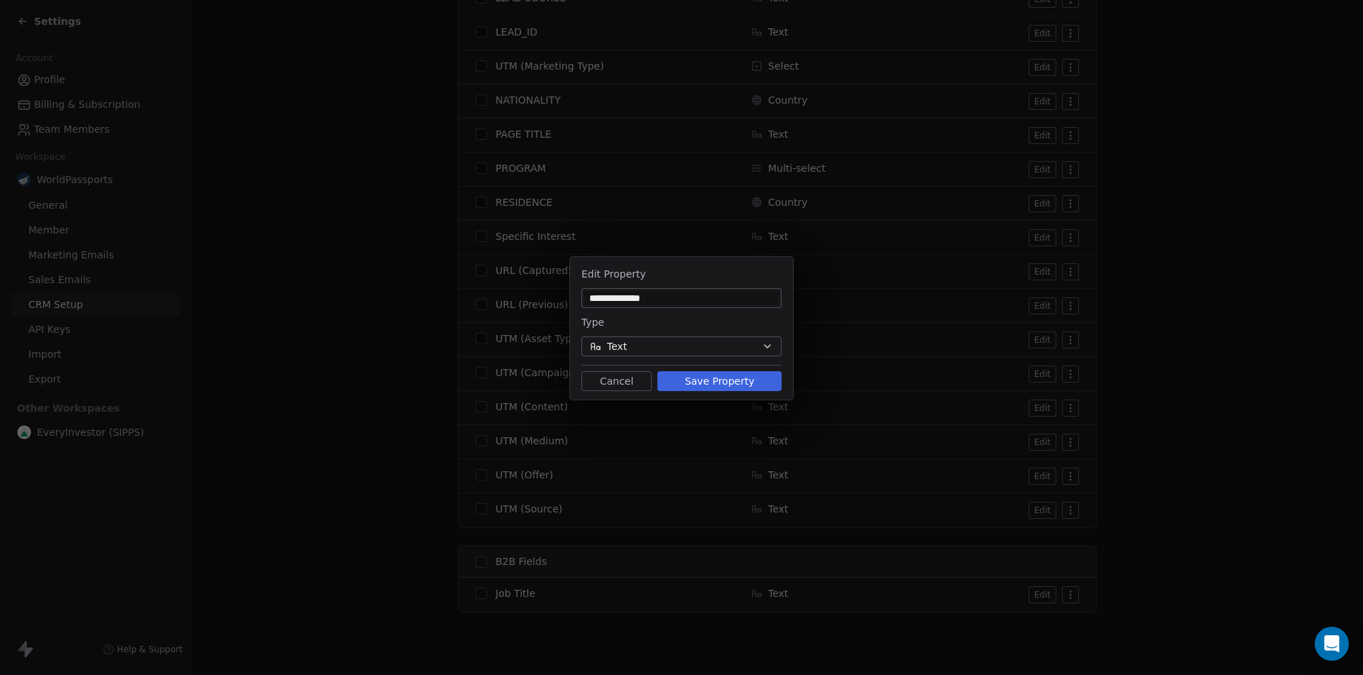
click at [715, 376] on button "Save Property" at bounding box center [719, 381] width 124 height 20
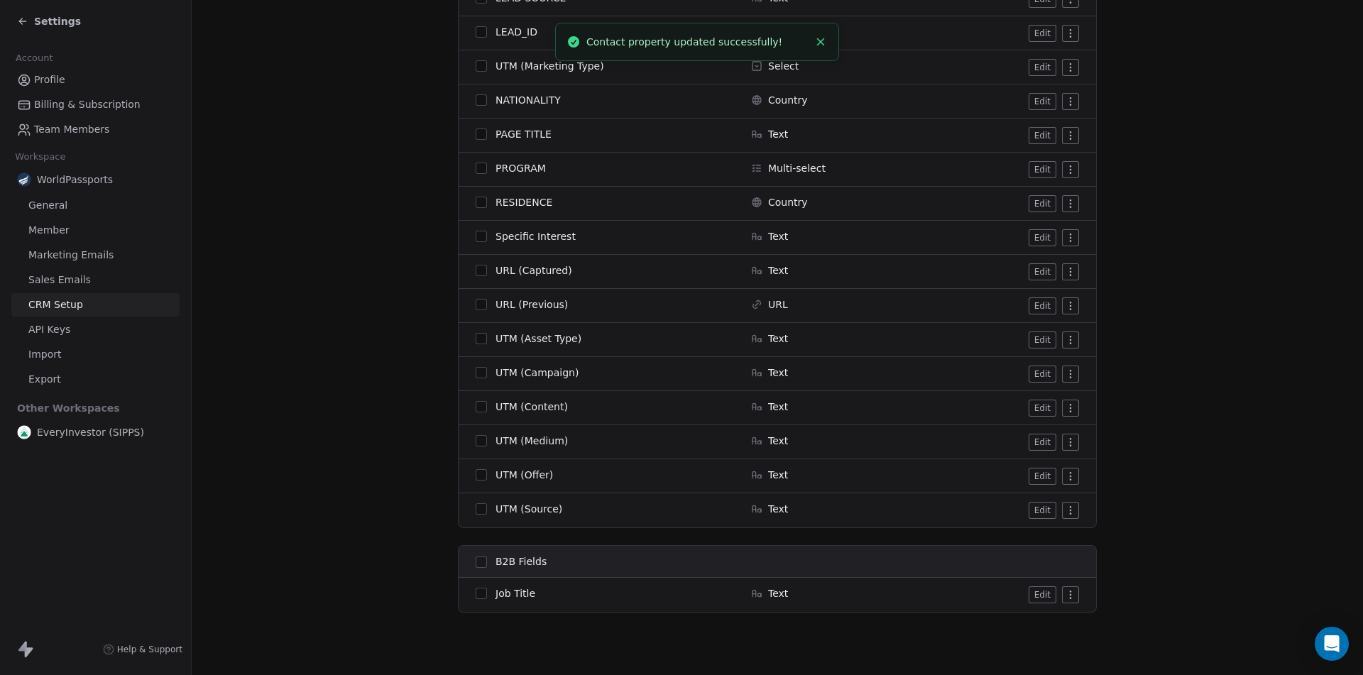
click at [1029, 302] on button "Edit" at bounding box center [1043, 305] width 28 height 17
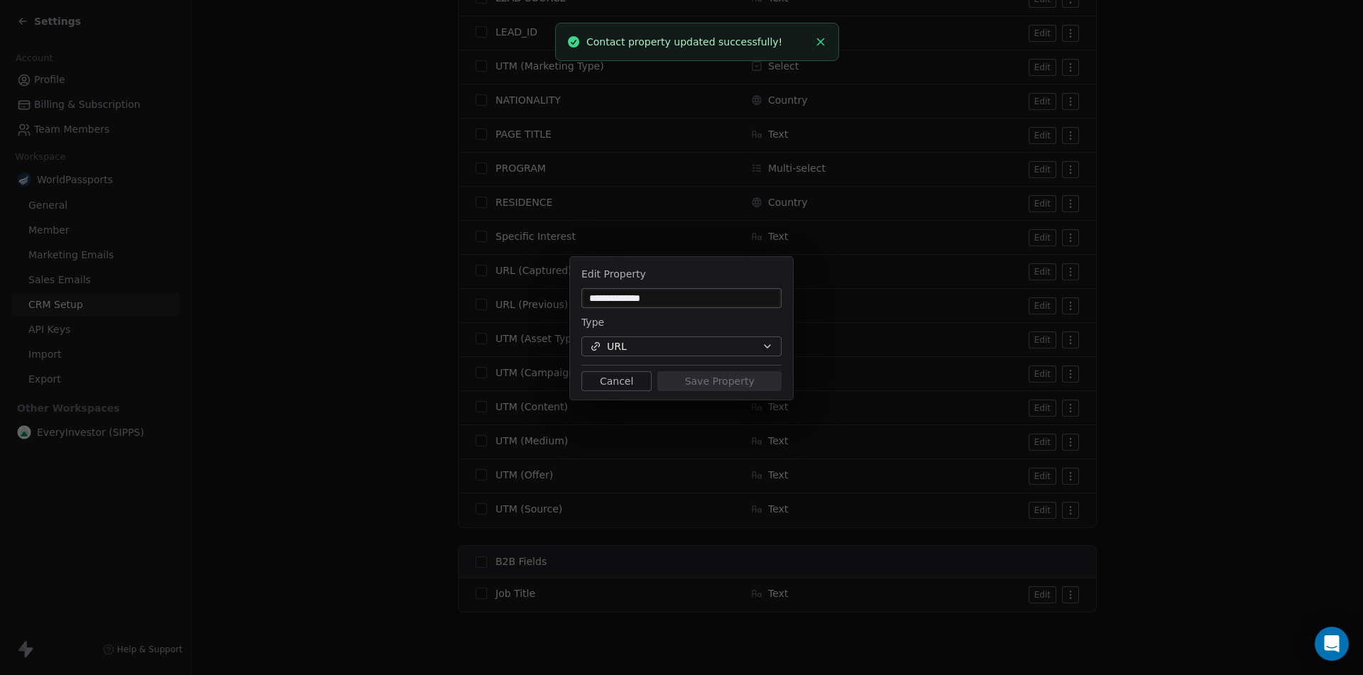
click at [659, 355] on button "URL" at bounding box center [681, 346] width 200 height 20
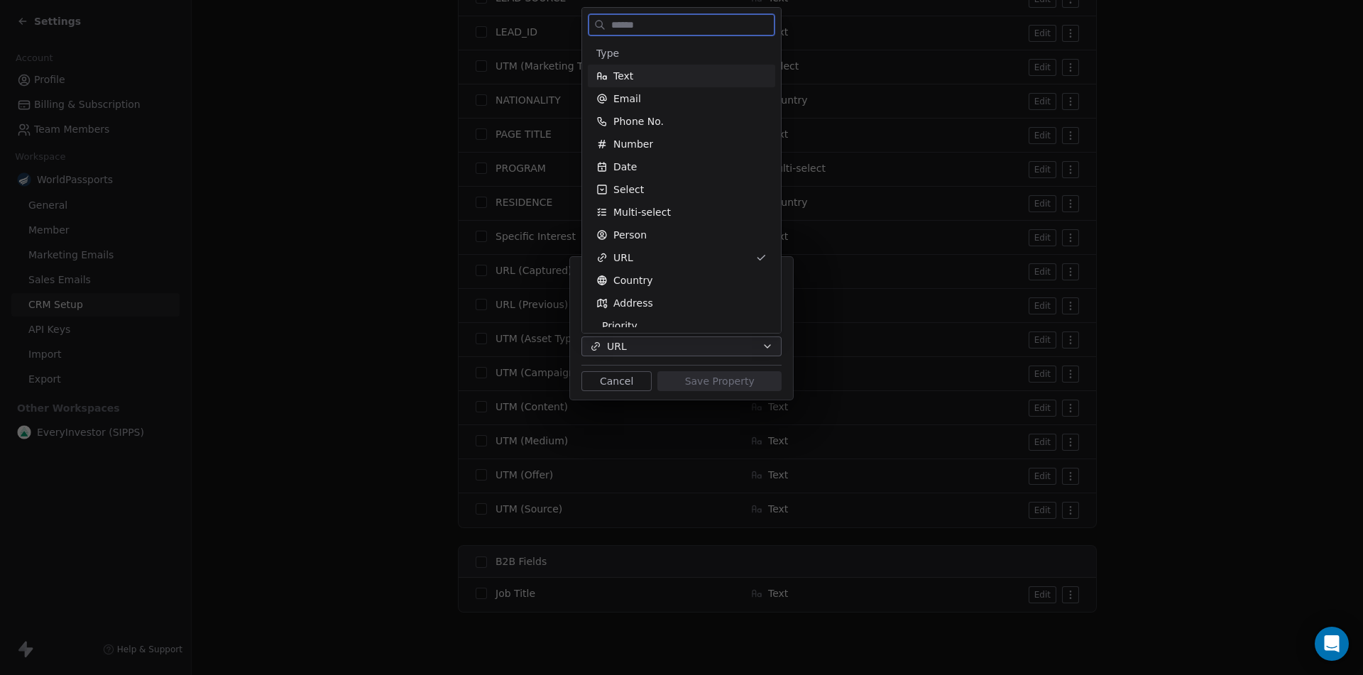
click at [657, 70] on div "Text" at bounding box center [681, 76] width 170 height 14
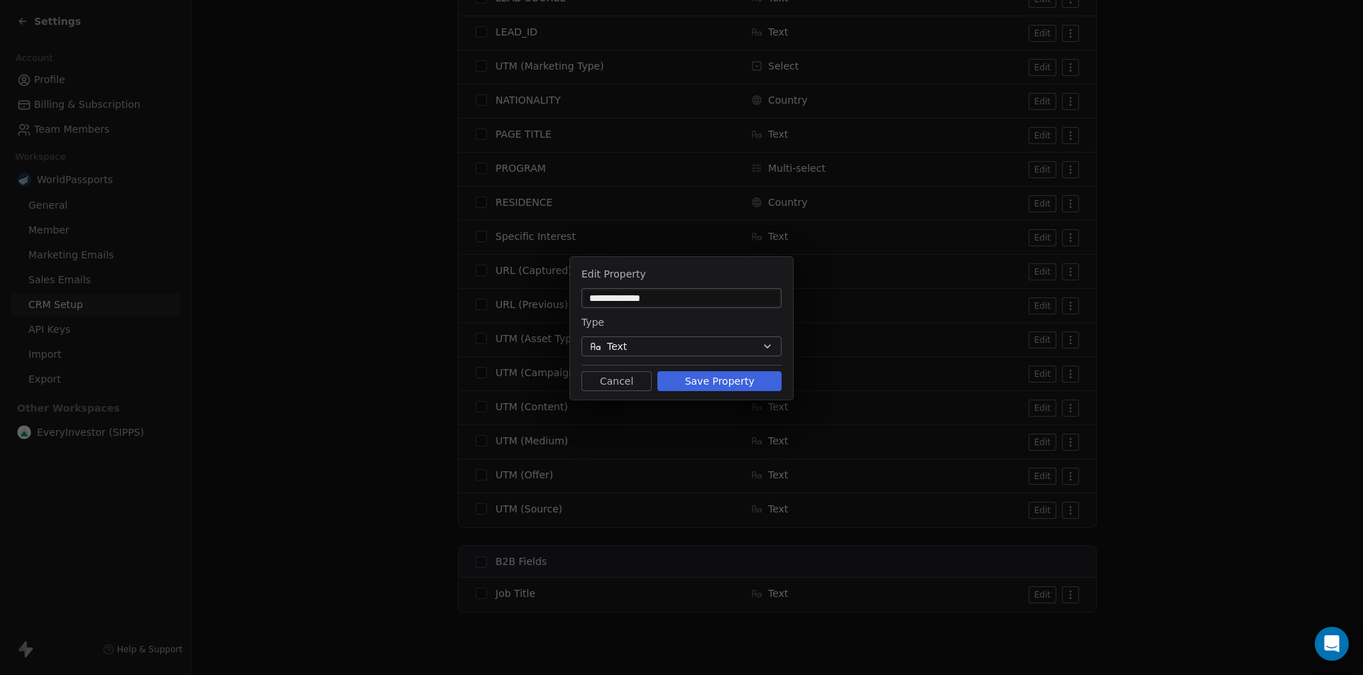
click at [697, 383] on button "Save Property" at bounding box center [719, 381] width 124 height 20
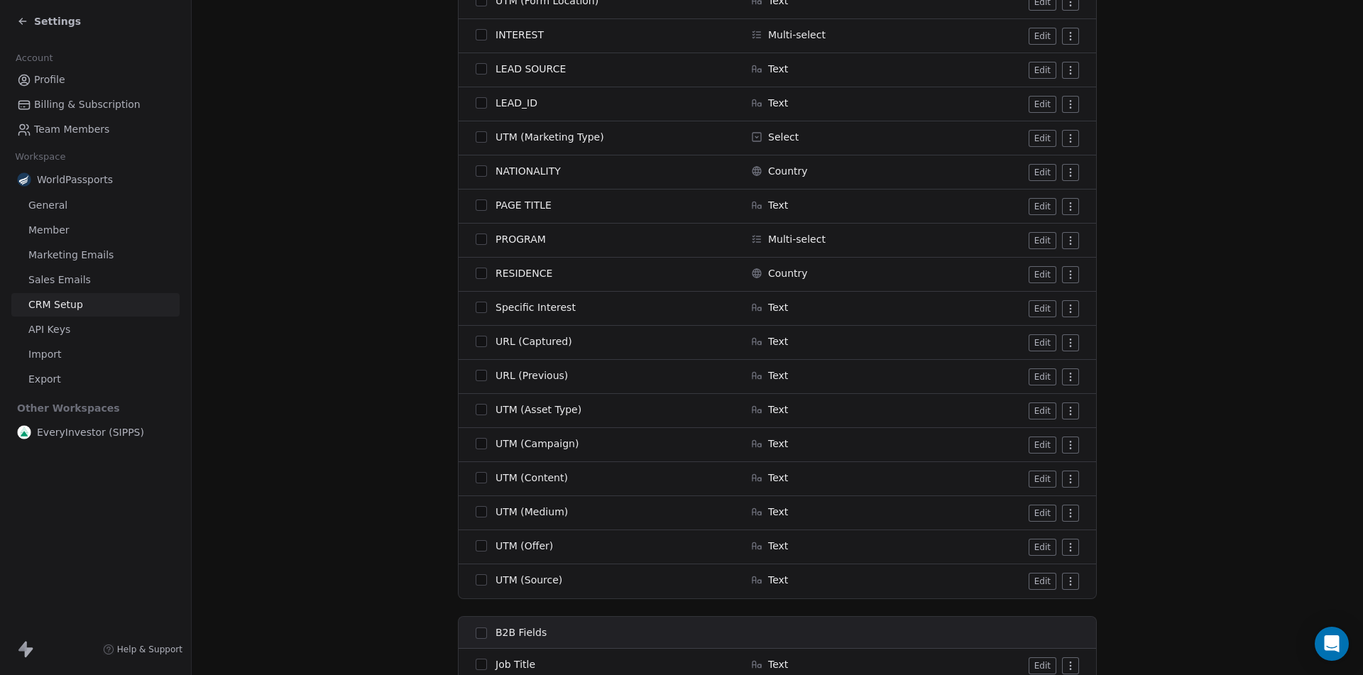
scroll to position [1206, 0]
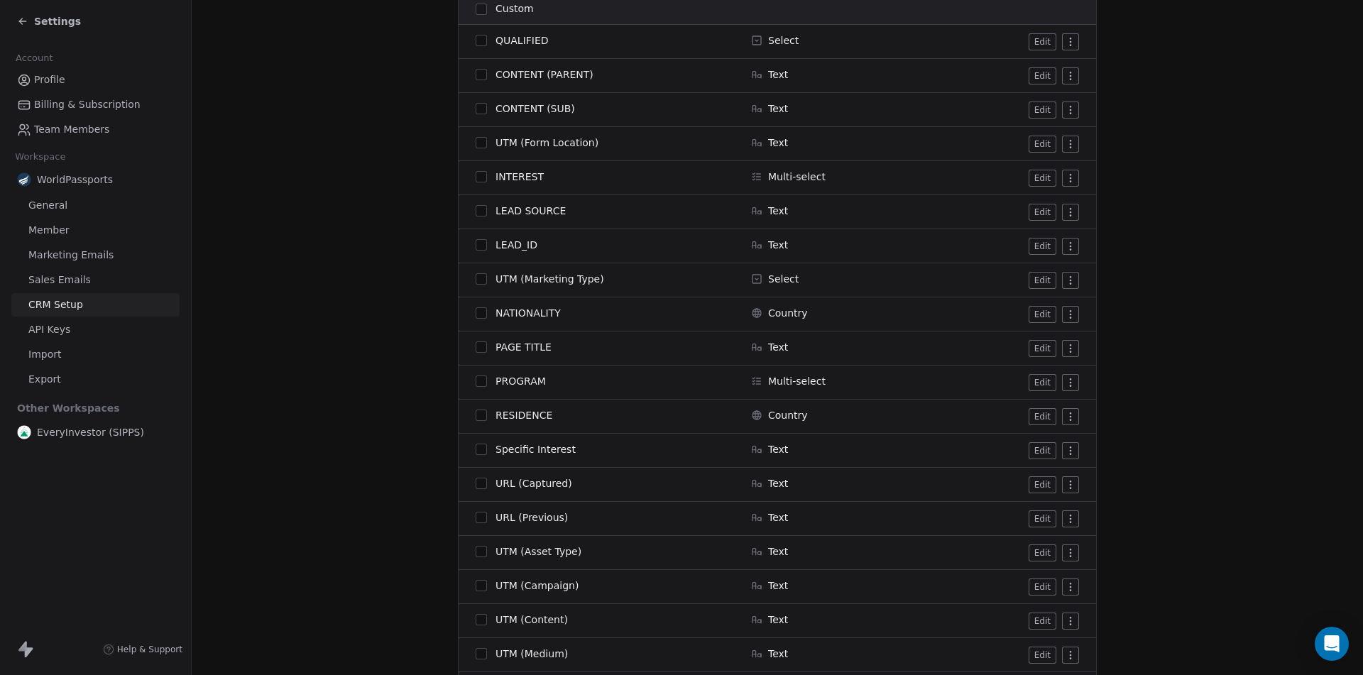
click at [1035, 172] on button "Edit" at bounding box center [1043, 178] width 28 height 17
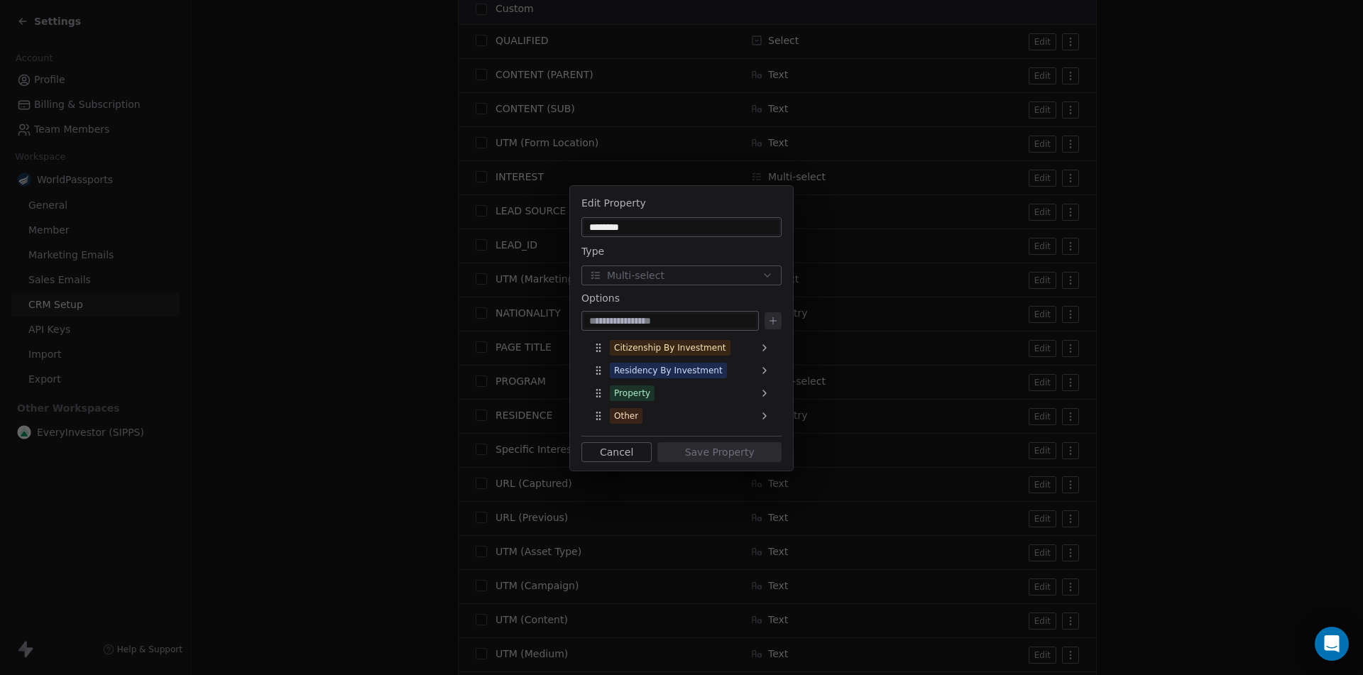
click at [616, 444] on button "Cancel" at bounding box center [616, 452] width 70 height 20
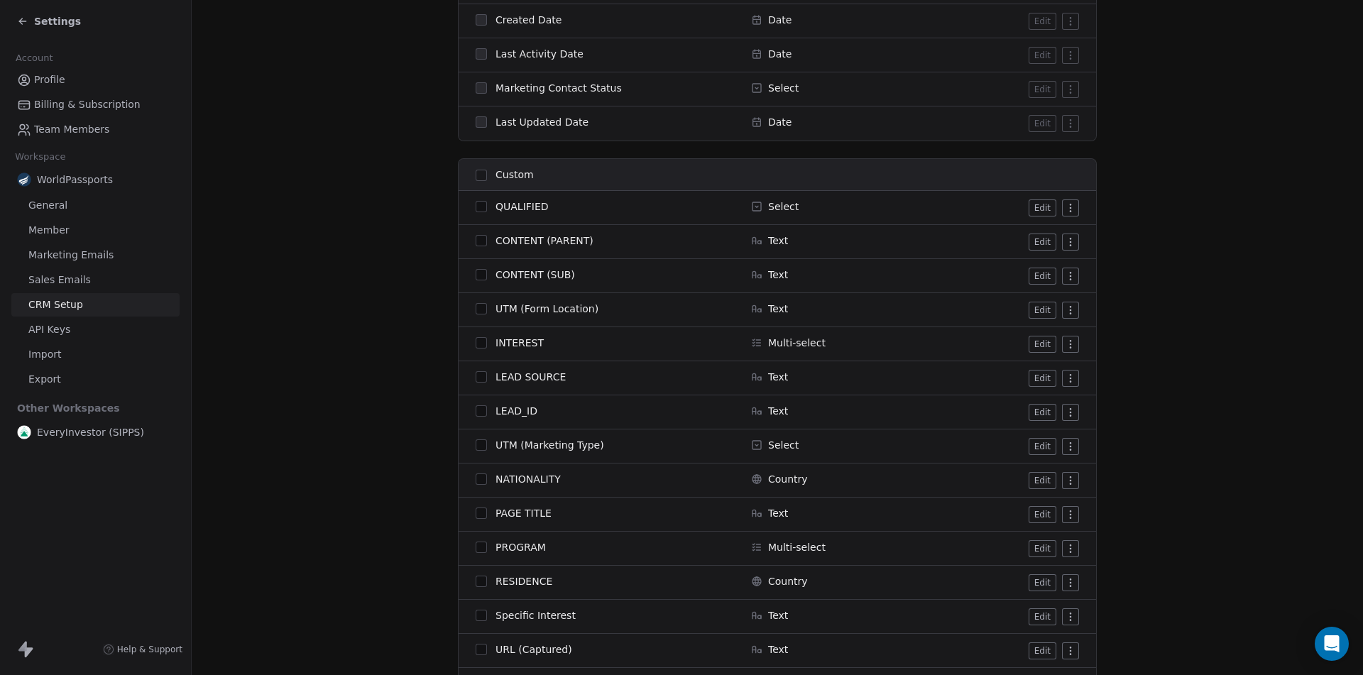
scroll to position [0, 0]
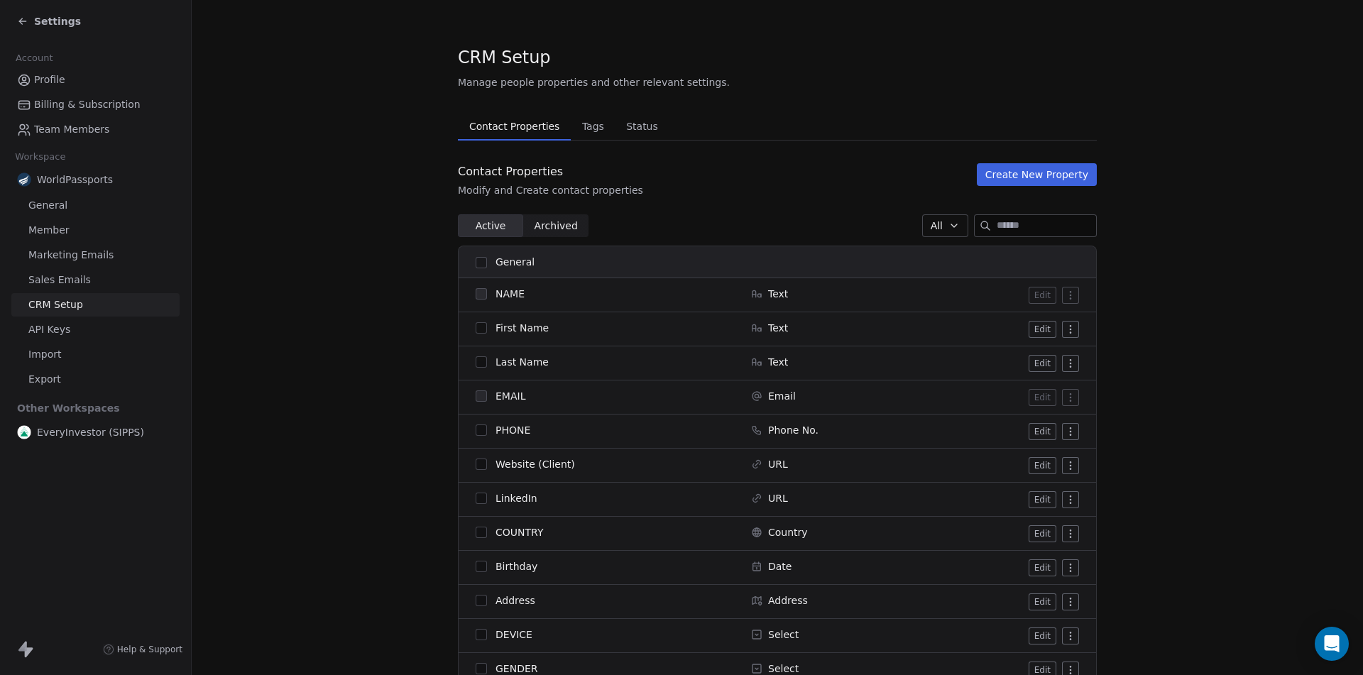
click at [637, 122] on span "Status" at bounding box center [641, 126] width 43 height 20
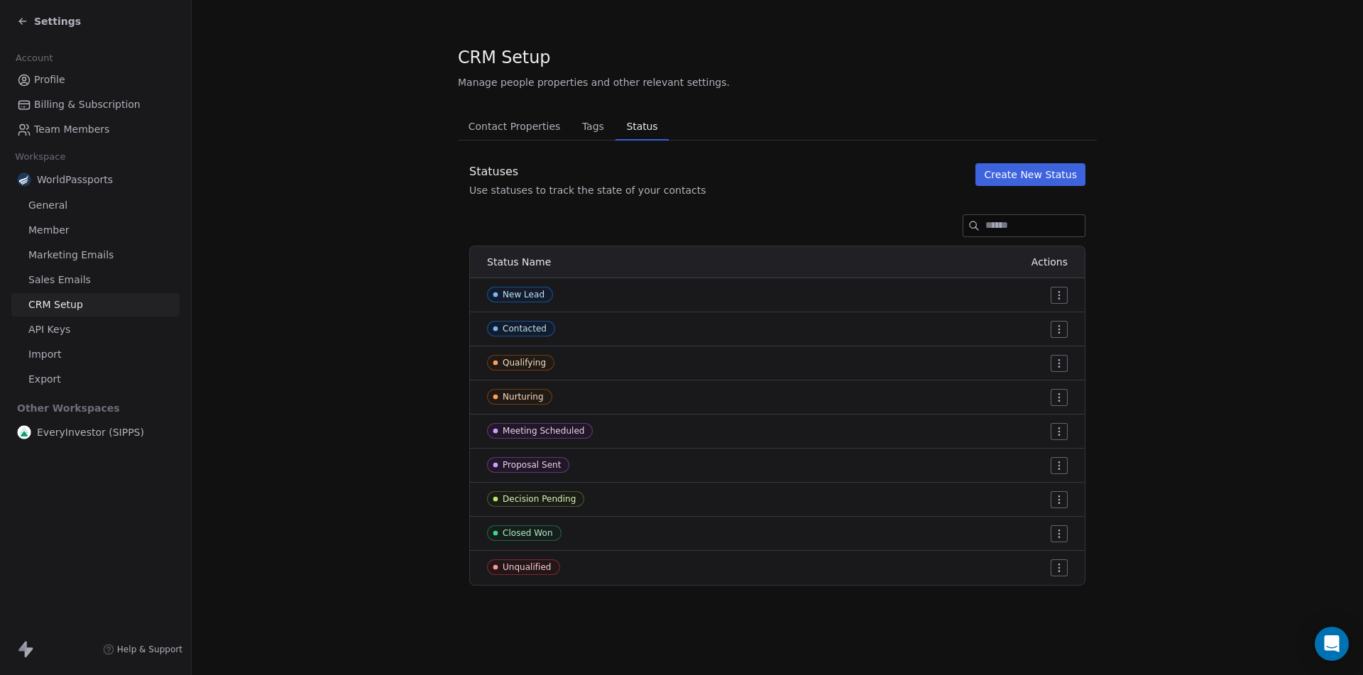
click at [509, 125] on span "Contact Properties" at bounding box center [515, 126] width 104 height 20
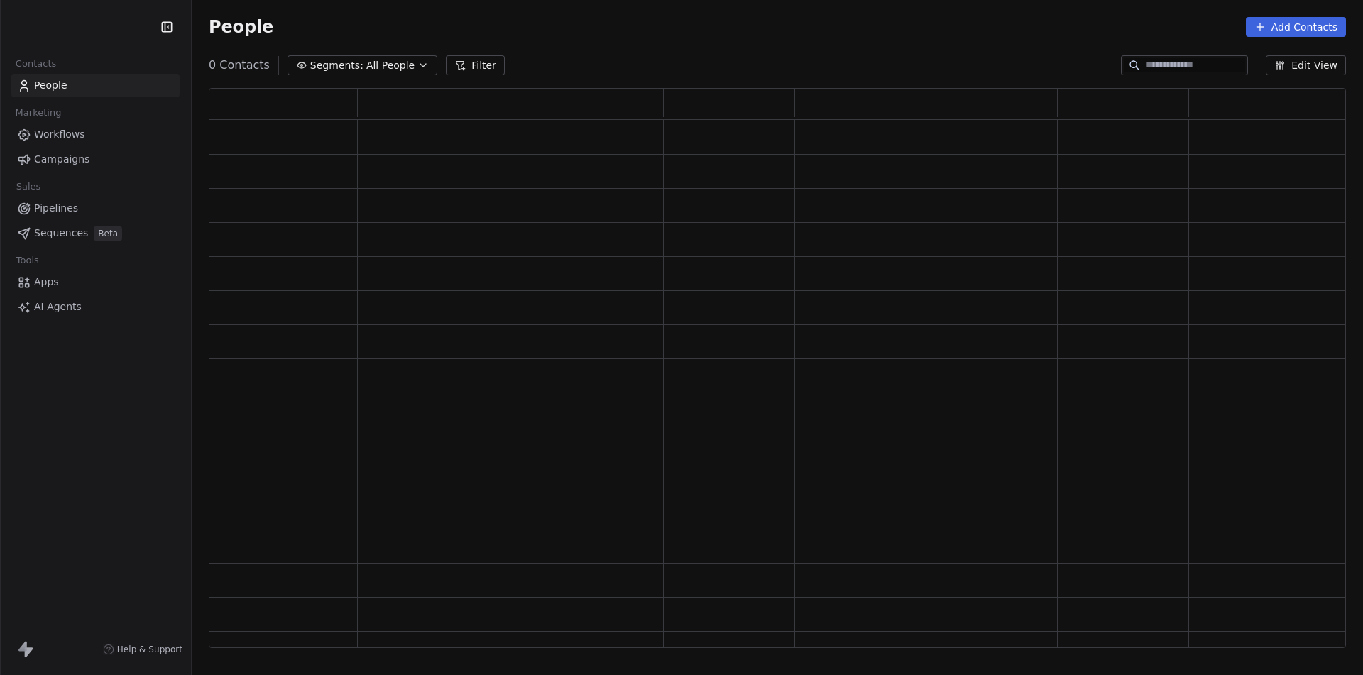
scroll to position [549, 1126]
click at [48, 280] on span "Apps" at bounding box center [46, 282] width 25 height 15
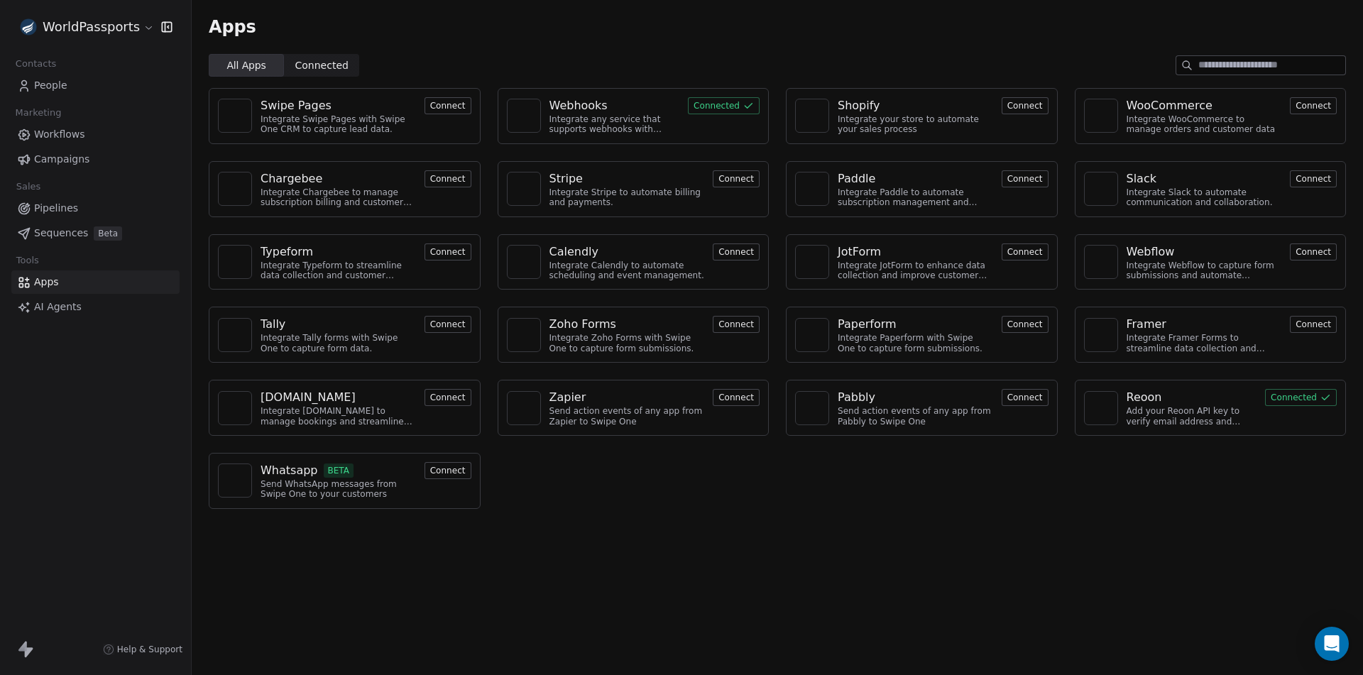
click at [324, 65] on span "Connected" at bounding box center [321, 65] width 53 height 15
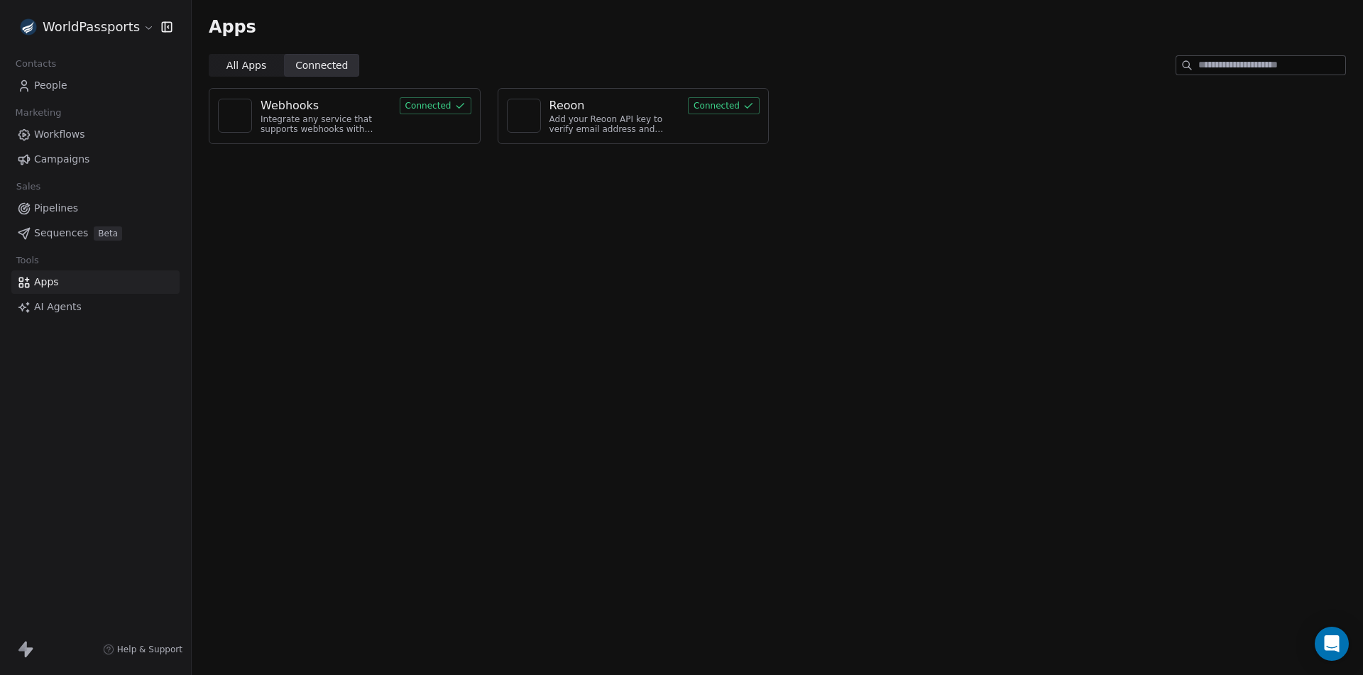
click at [282, 104] on div "Webhooks" at bounding box center [290, 105] width 58 height 17
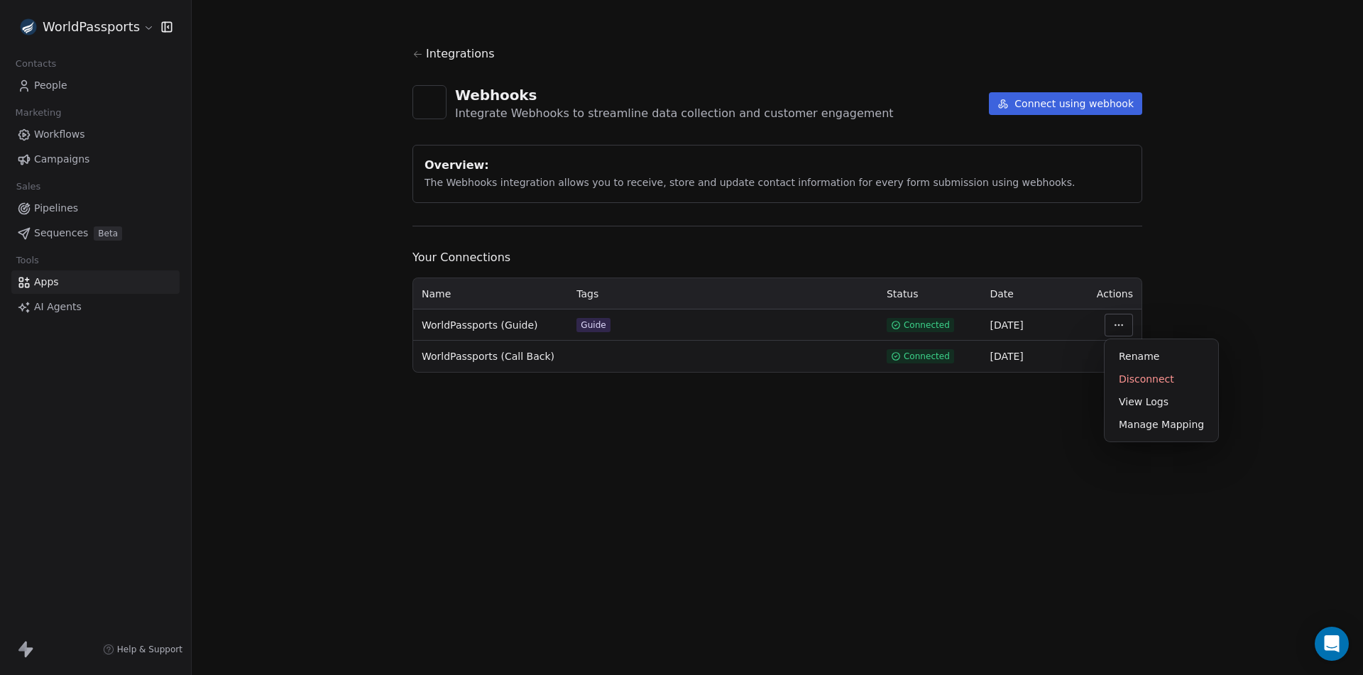
click at [1124, 319] on html "WorldPassports Contacts People Marketing Workflows Campaigns Sales Pipelines Se…" at bounding box center [681, 337] width 1363 height 675
click at [1131, 426] on div "Manage Mapping" at bounding box center [1161, 424] width 102 height 23
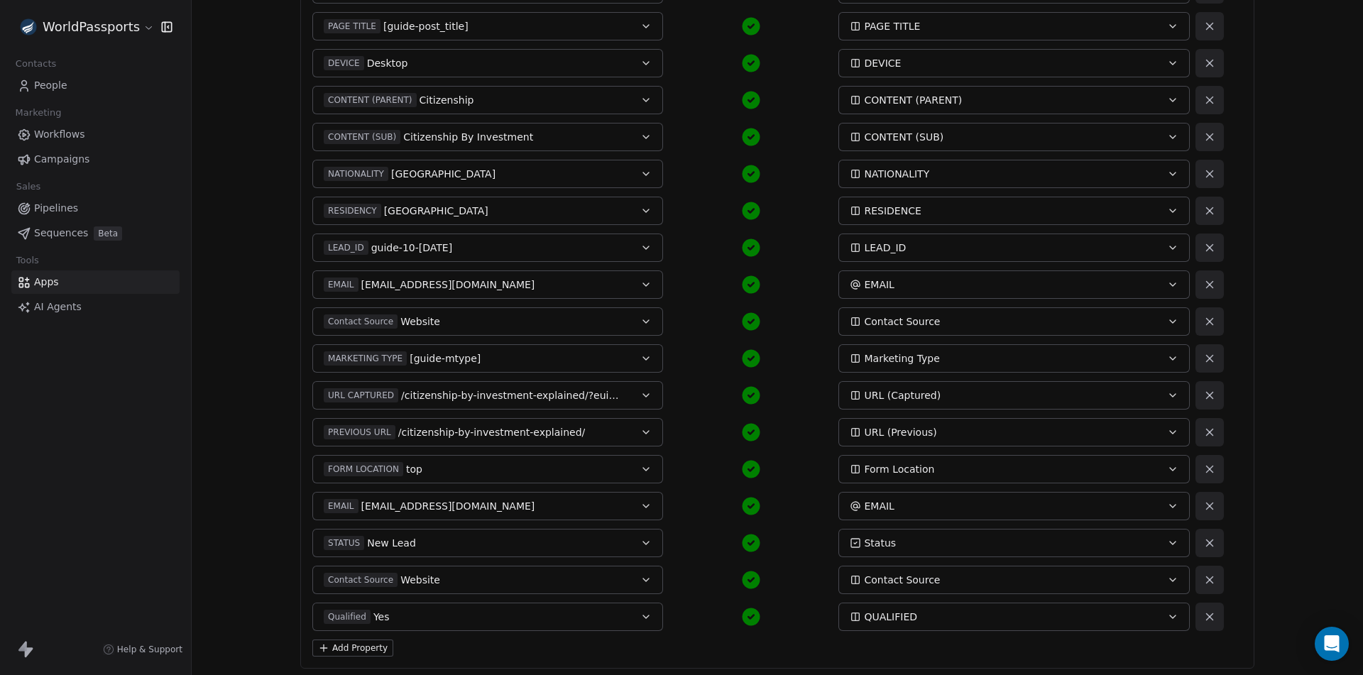
scroll to position [446, 0]
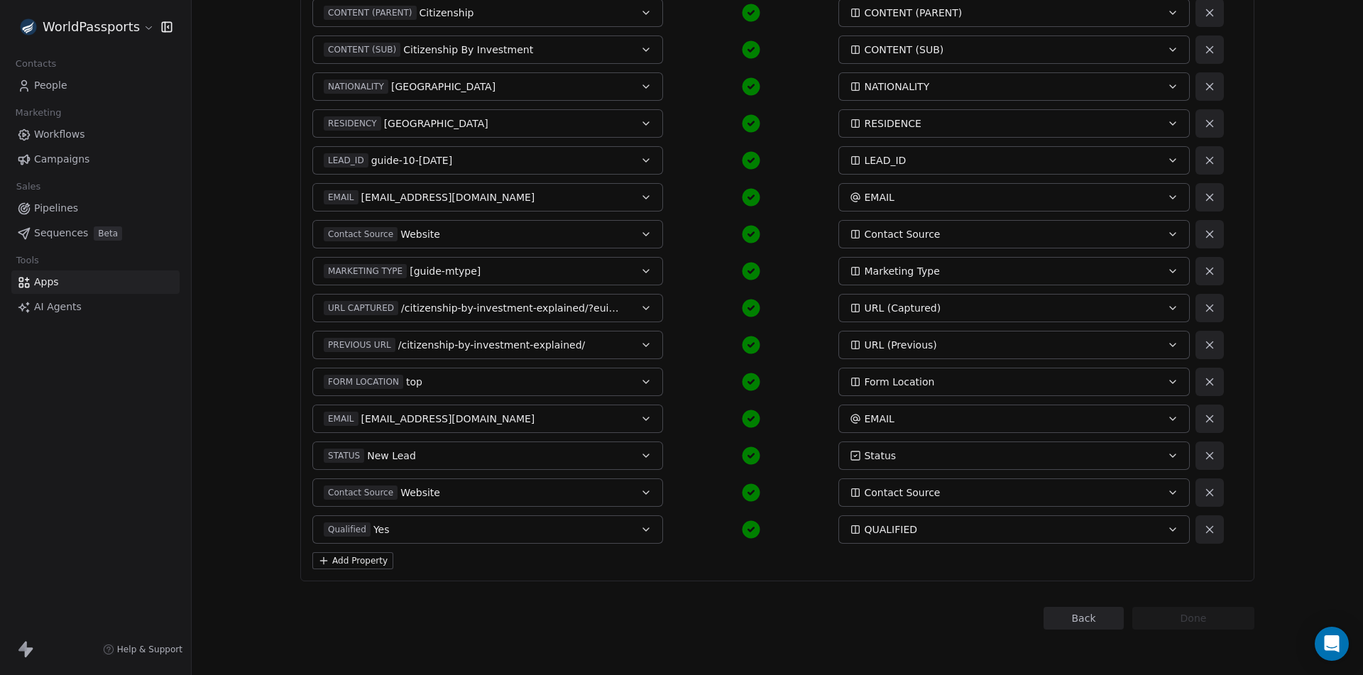
click at [361, 561] on button "Add Property" at bounding box center [352, 560] width 81 height 17
click at [888, 567] on span "Select Property" at bounding box center [888, 566] width 76 height 14
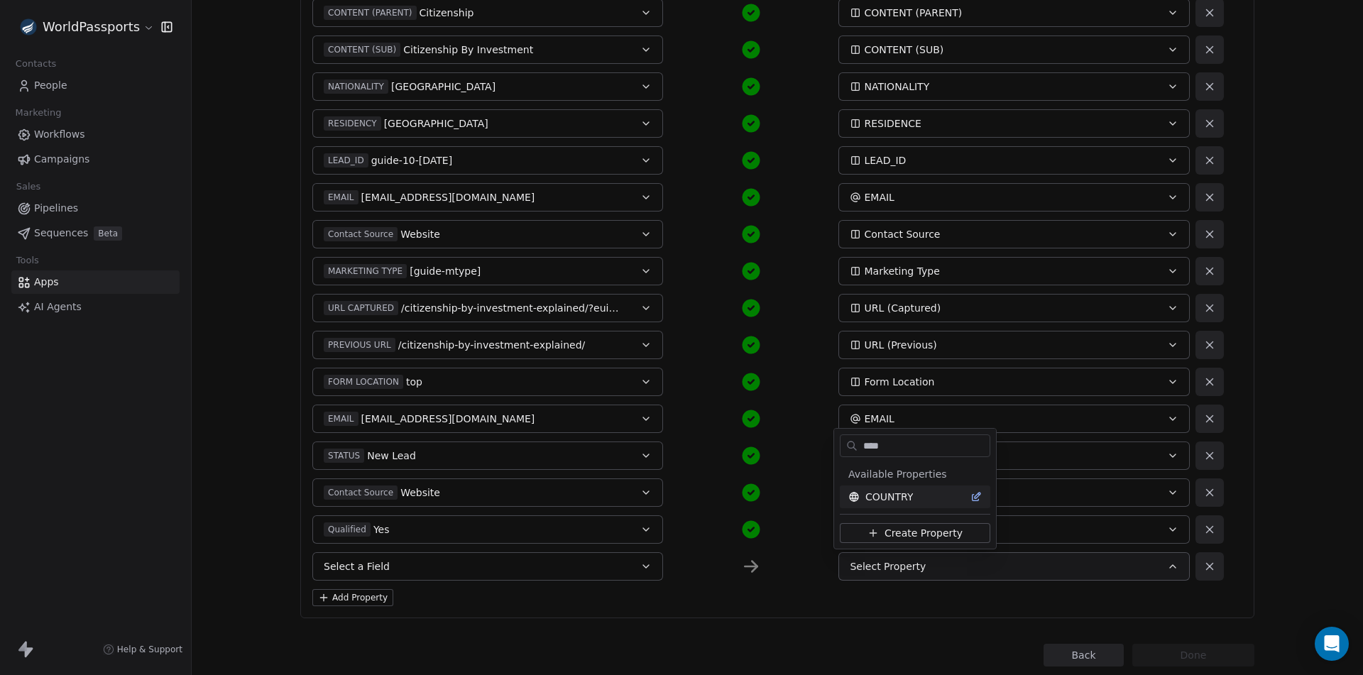
type input "****"
click at [886, 493] on span "COUNTRY" at bounding box center [889, 497] width 48 height 14
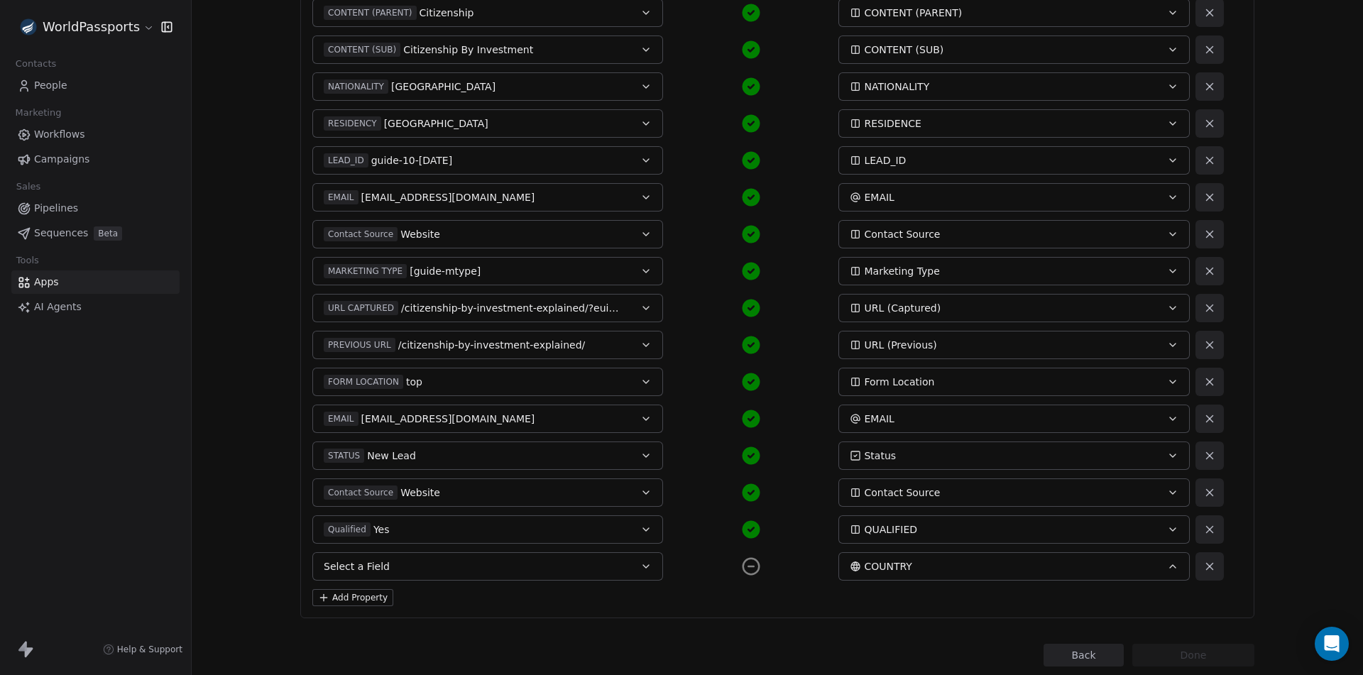
click at [459, 563] on button "Select a Field" at bounding box center [487, 566] width 351 height 28
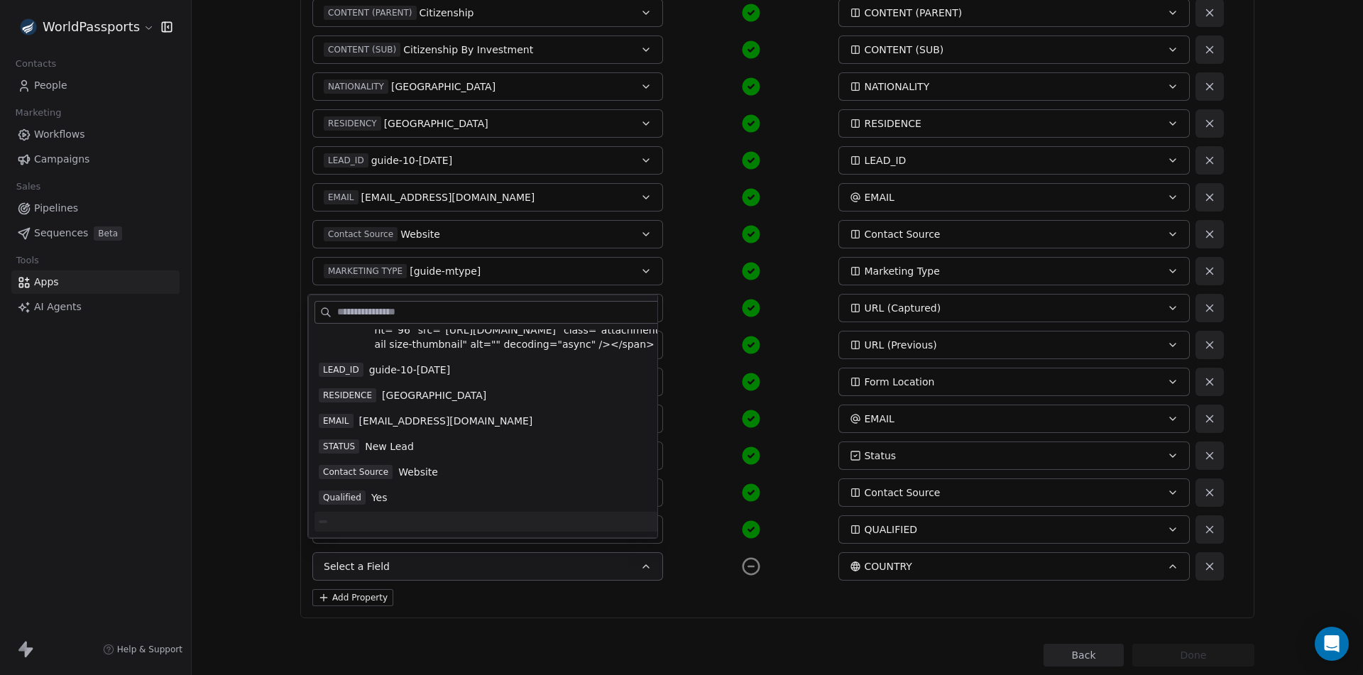
scroll to position [993, 0]
click at [373, 396] on div "RESIDENCE [DEMOGRAPHIC_DATA]" at bounding box center [513, 395] width 388 height 14
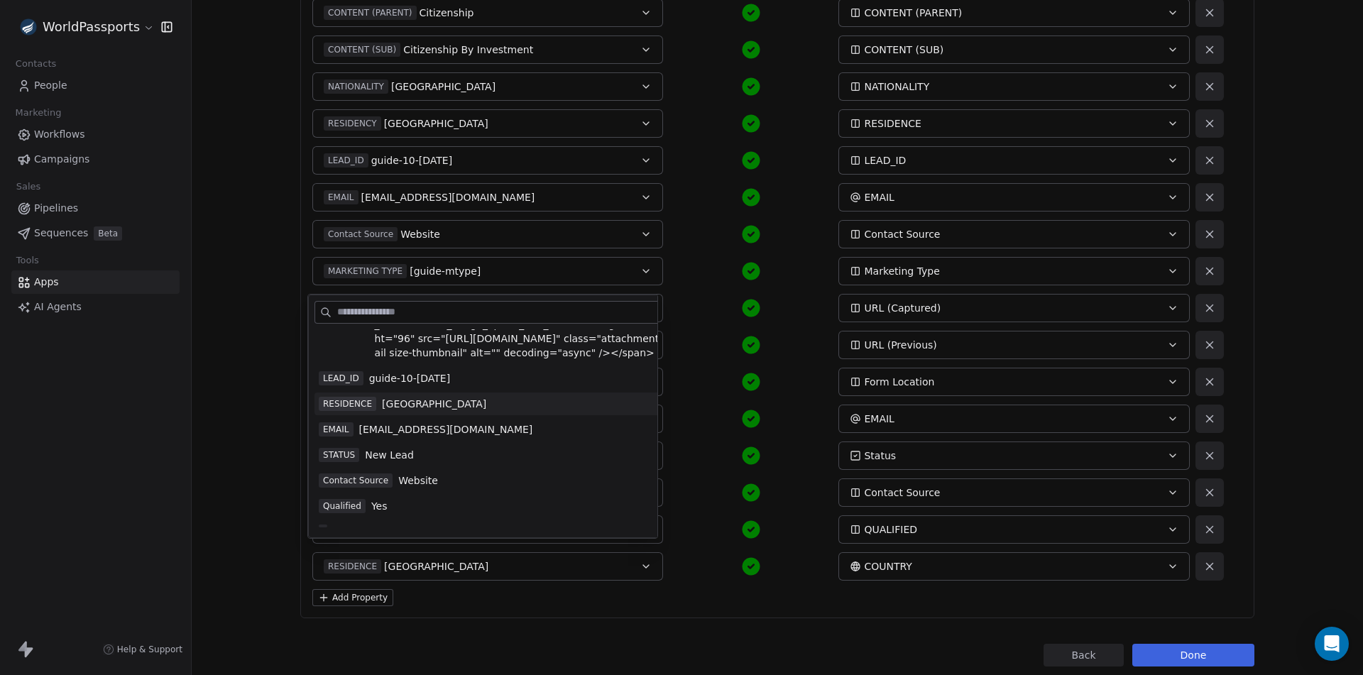
scroll to position [985, 0]
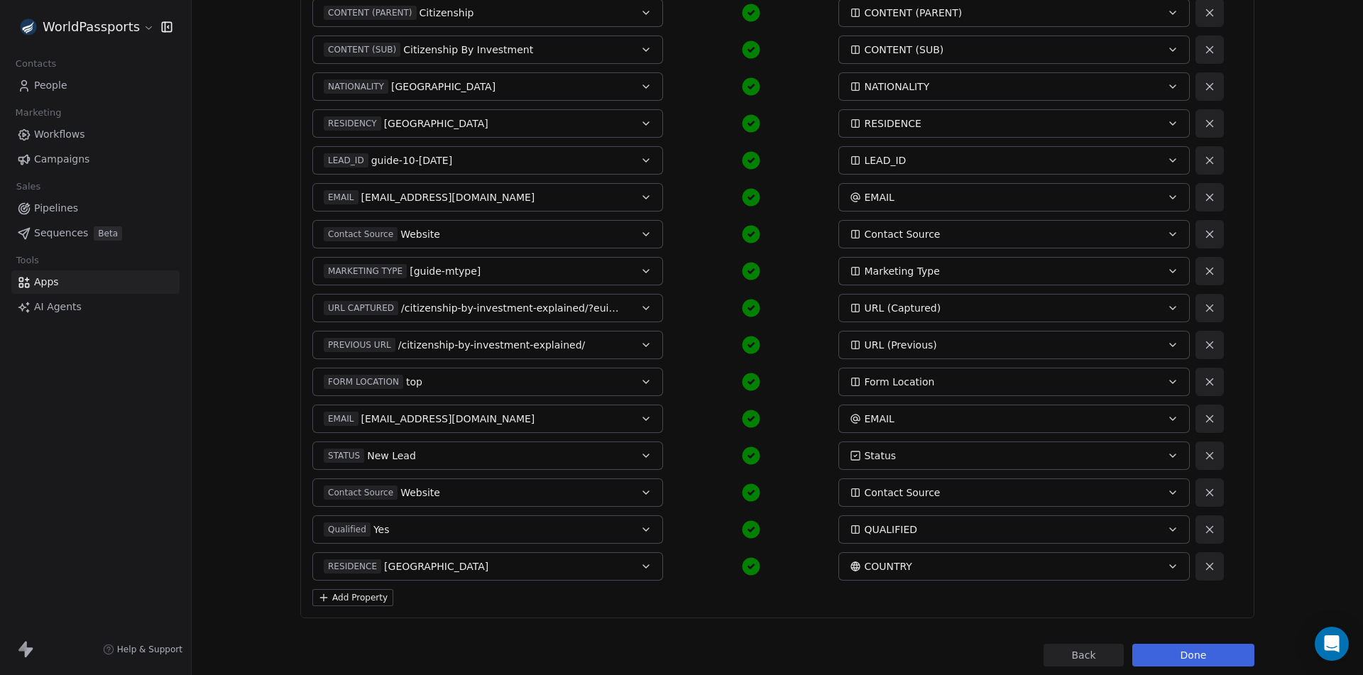
click at [1195, 656] on button "Done" at bounding box center [1193, 655] width 122 height 23
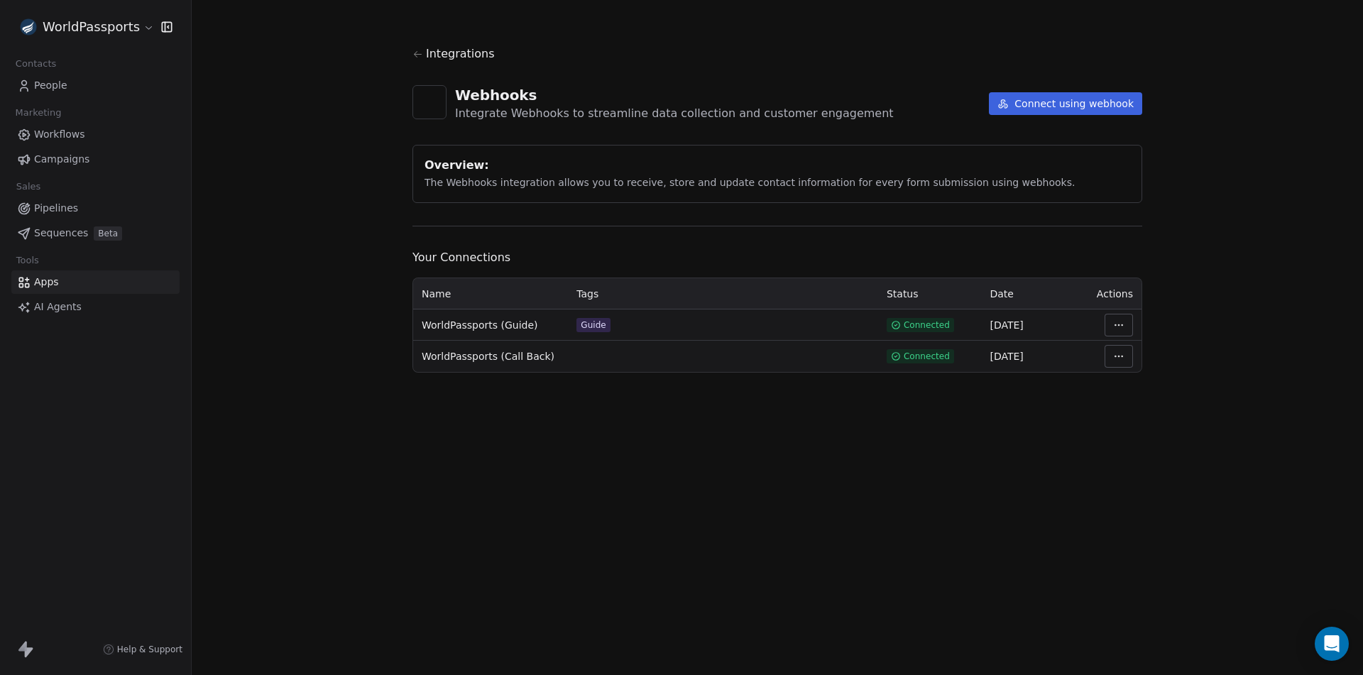
click at [1119, 319] on html "WorldPassports Contacts People Marketing Workflows Campaigns Sales Pipelines Se…" at bounding box center [681, 337] width 1363 height 675
click at [1148, 427] on div "Manage Mapping" at bounding box center [1161, 424] width 102 height 23
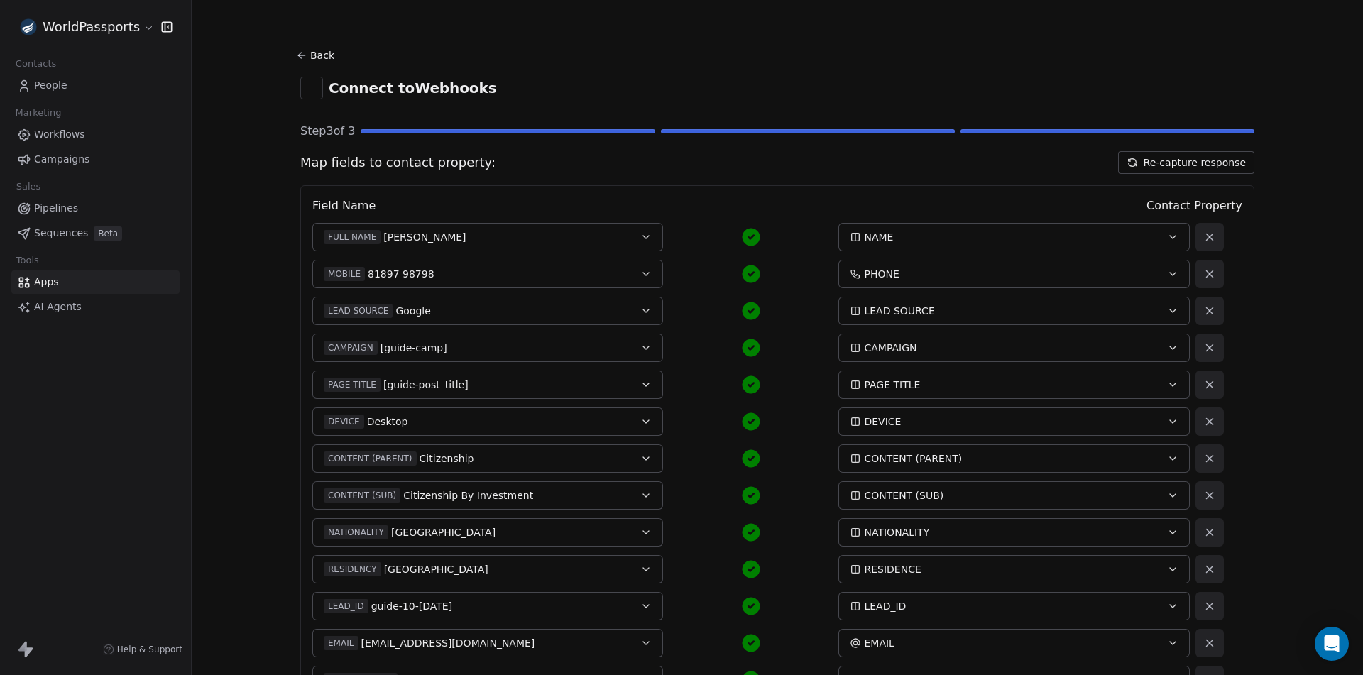
click at [1184, 155] on button "Re-capture response" at bounding box center [1186, 162] width 136 height 23
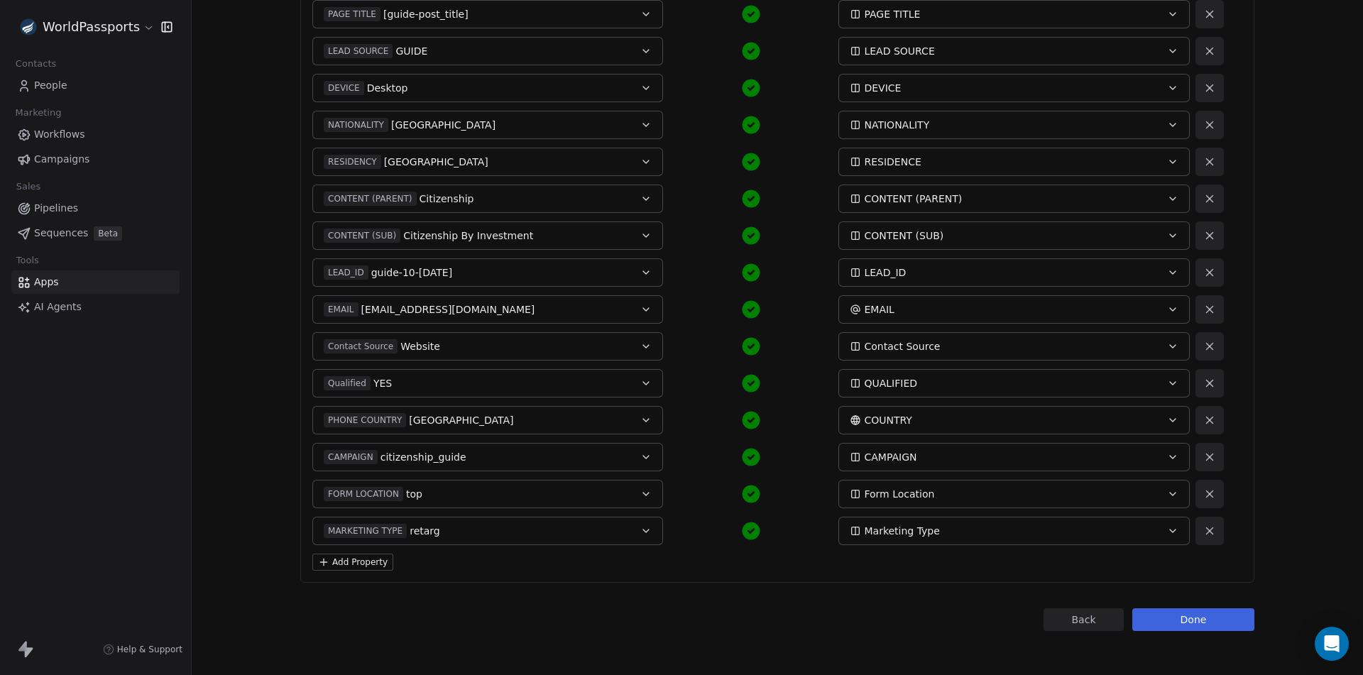
scroll to position [400, 0]
click at [340, 562] on button "Add Property" at bounding box center [352, 560] width 81 height 17
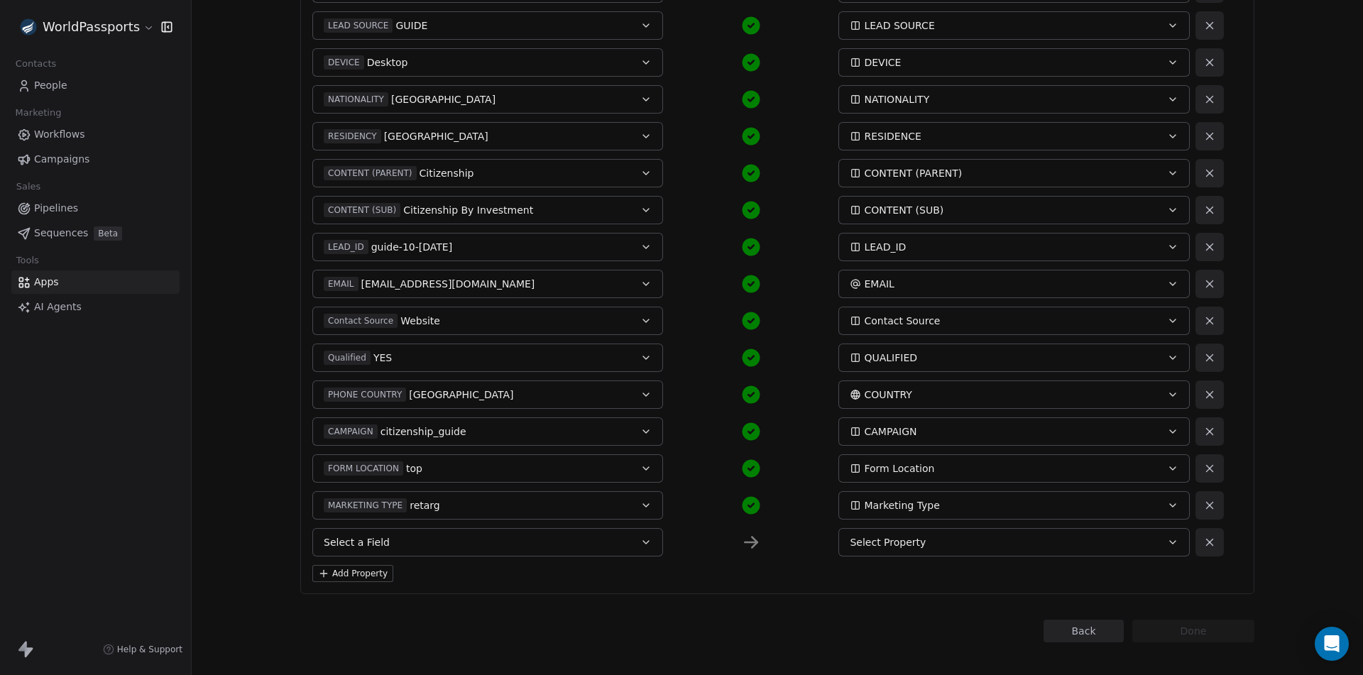
scroll to position [437, 0]
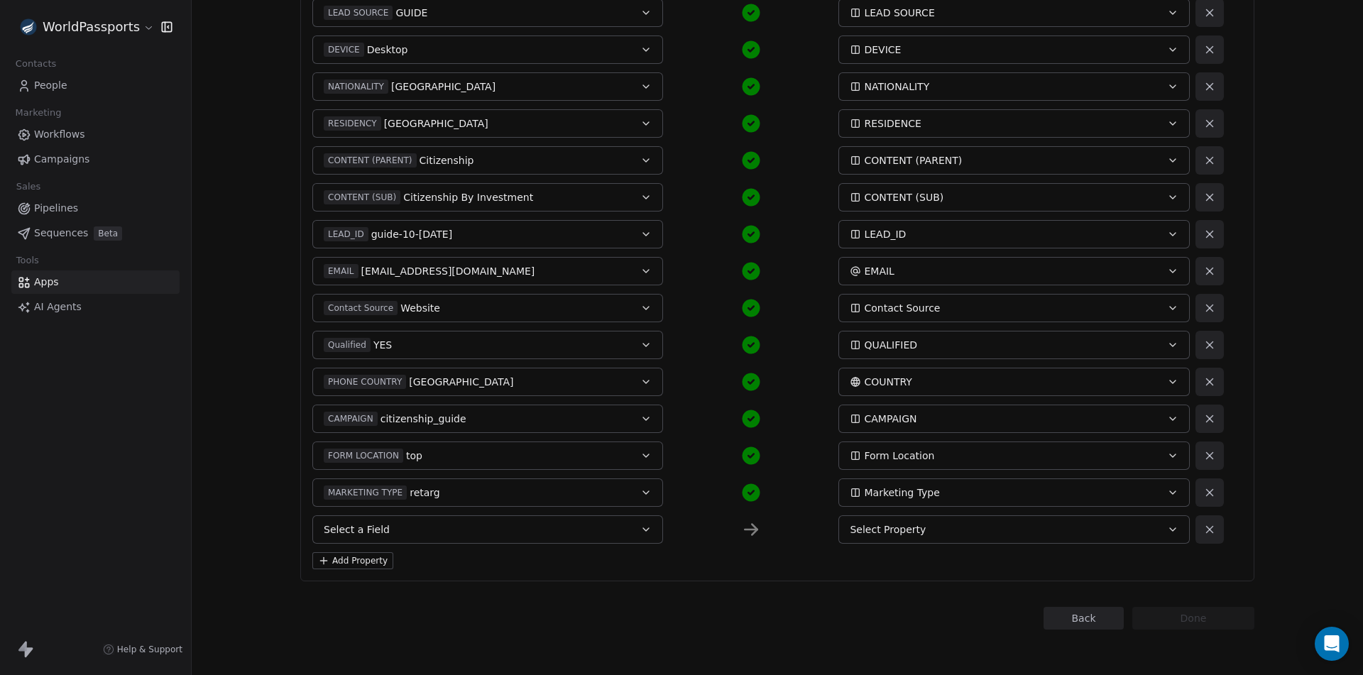
click at [495, 529] on button "Select a Field" at bounding box center [487, 529] width 351 height 28
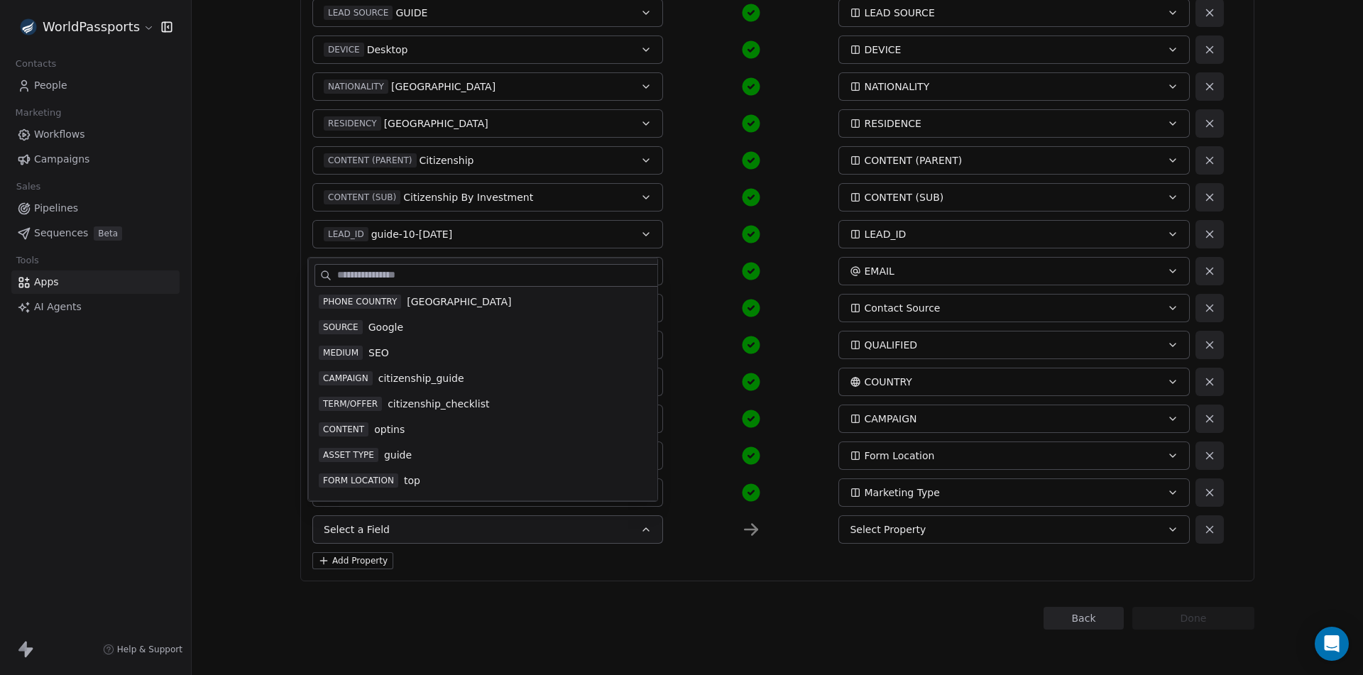
scroll to position [1047, 0]
click at [257, 263] on div "Back Connect to Webhooks Step 3 of 3 Map fields to contact property: Re-capture…" at bounding box center [777, 337] width 1171 height 675
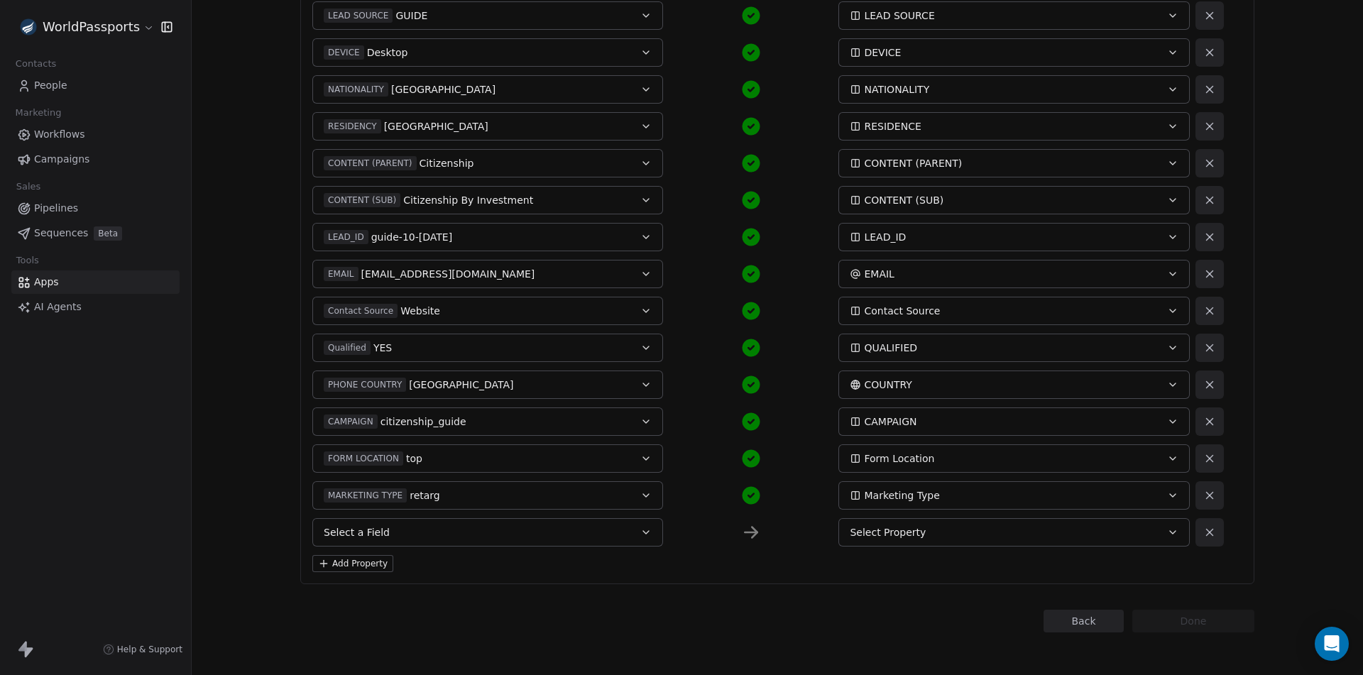
scroll to position [437, 0]
click at [350, 562] on button "Add Property" at bounding box center [352, 560] width 81 height 17
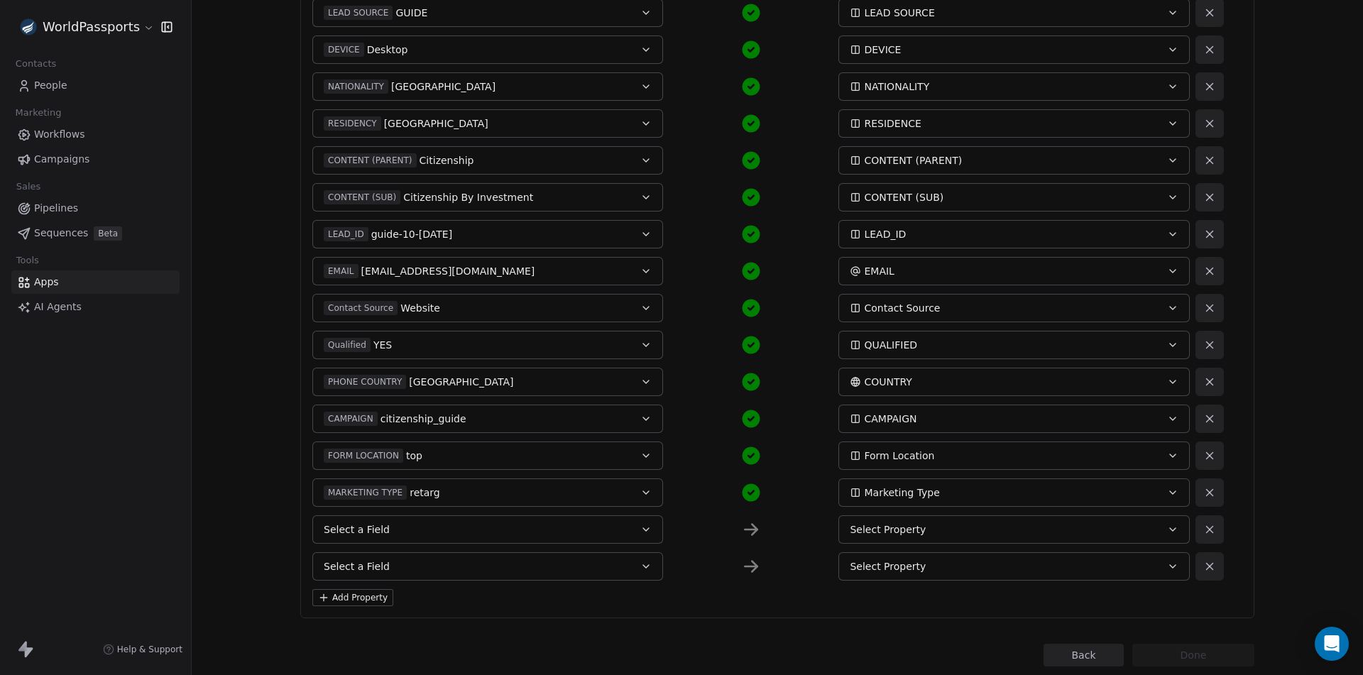
click at [386, 563] on button "Select a Field" at bounding box center [487, 566] width 351 height 28
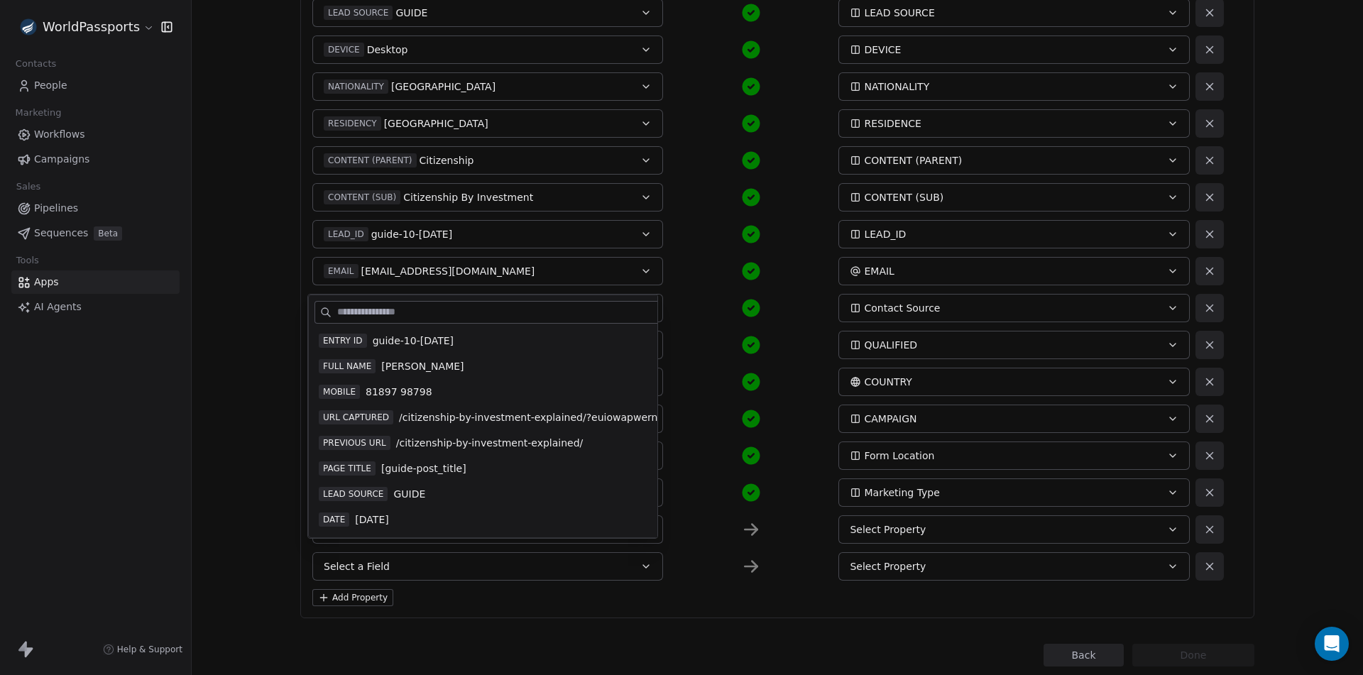
drag, startPoint x: 247, startPoint y: 534, endPoint x: 319, endPoint y: 552, distance: 74.7
click at [248, 534] on div "Back Connect to Webhooks Step 3 of 3 Map fields to contact property: Re-capture…" at bounding box center [777, 337] width 1171 height 675
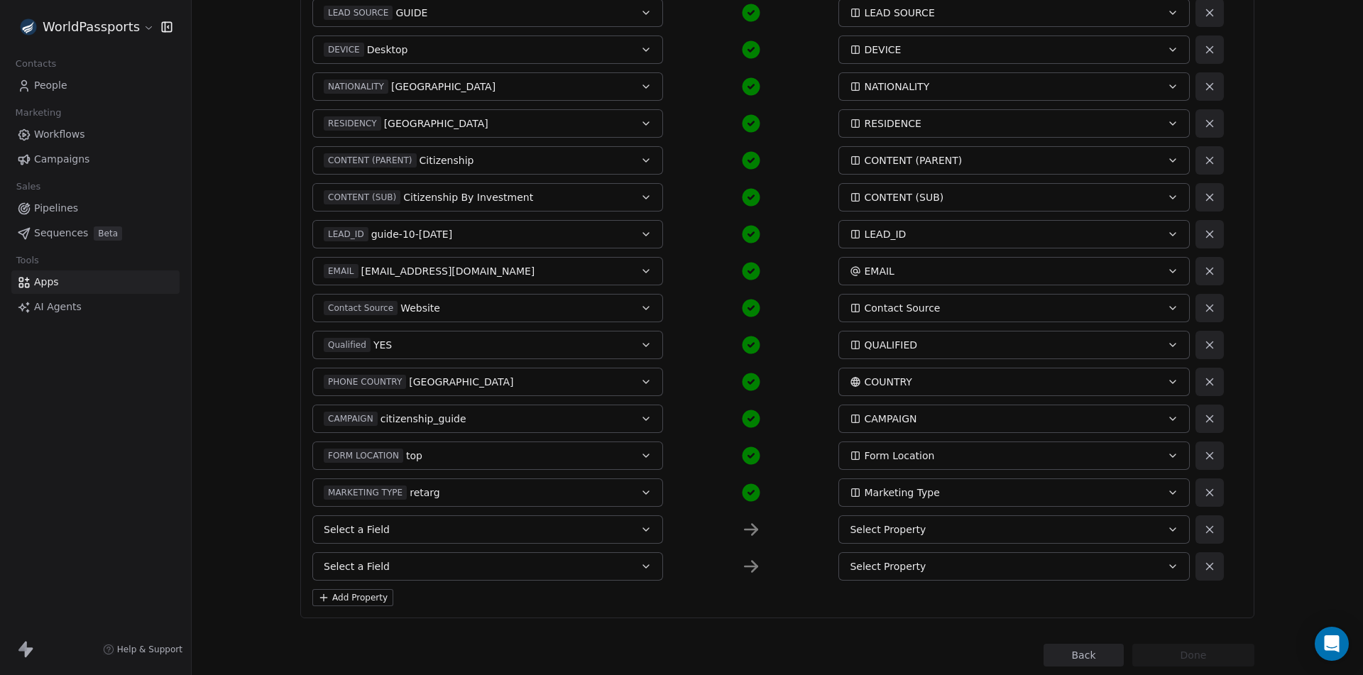
click at [374, 537] on button "Select a Field" at bounding box center [487, 529] width 351 height 28
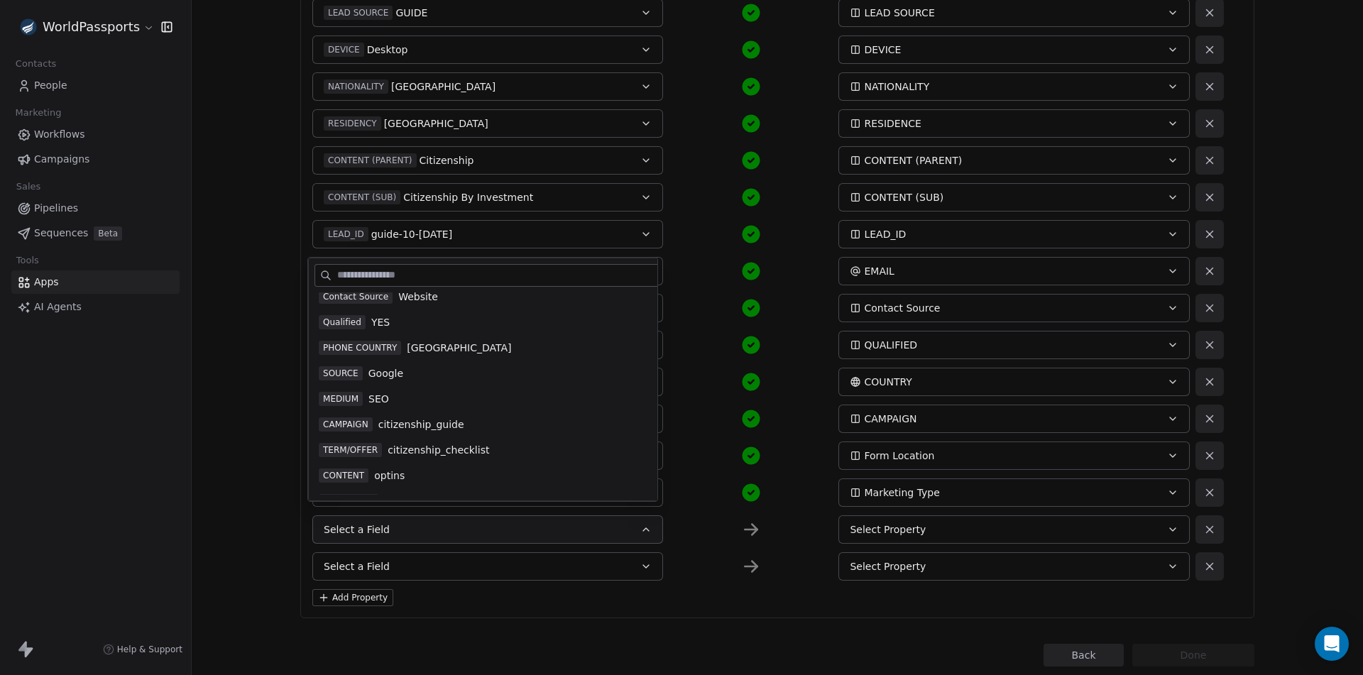
scroll to position [923, 0]
click at [339, 379] on span "SOURCE" at bounding box center [341, 372] width 44 height 14
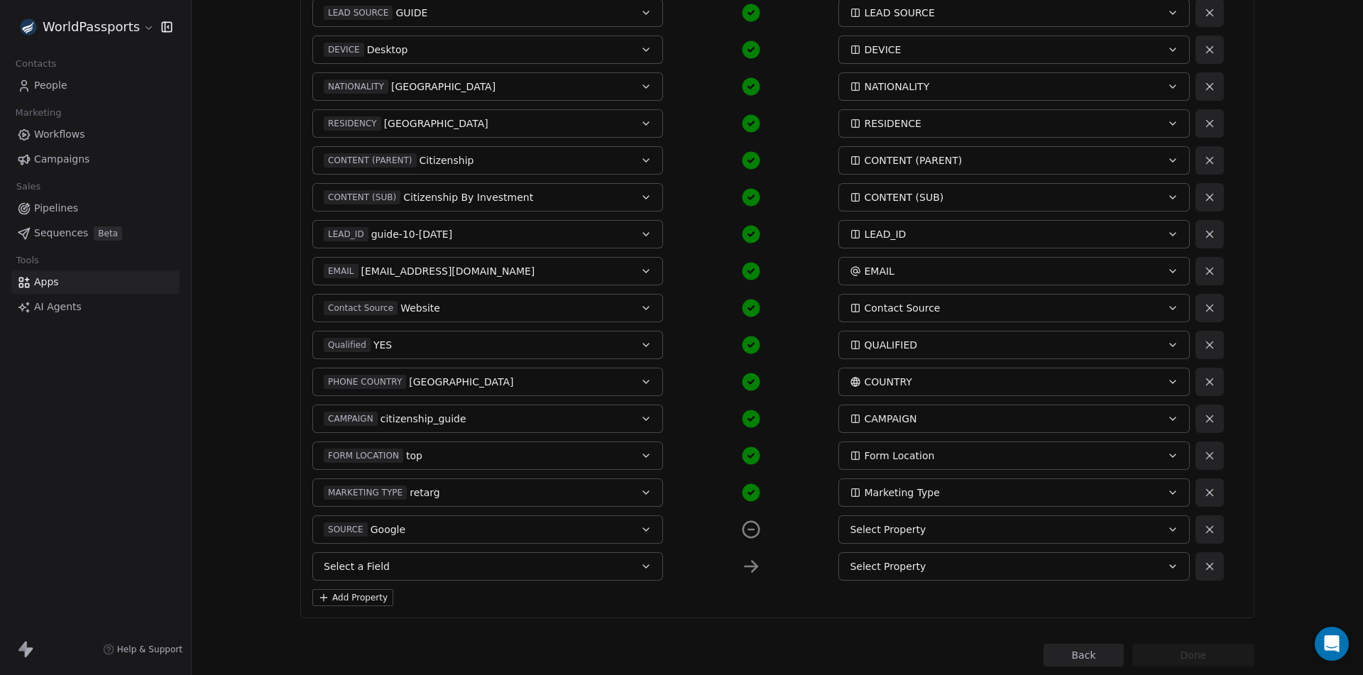
click at [360, 561] on span "Select a Field" at bounding box center [357, 566] width 66 height 14
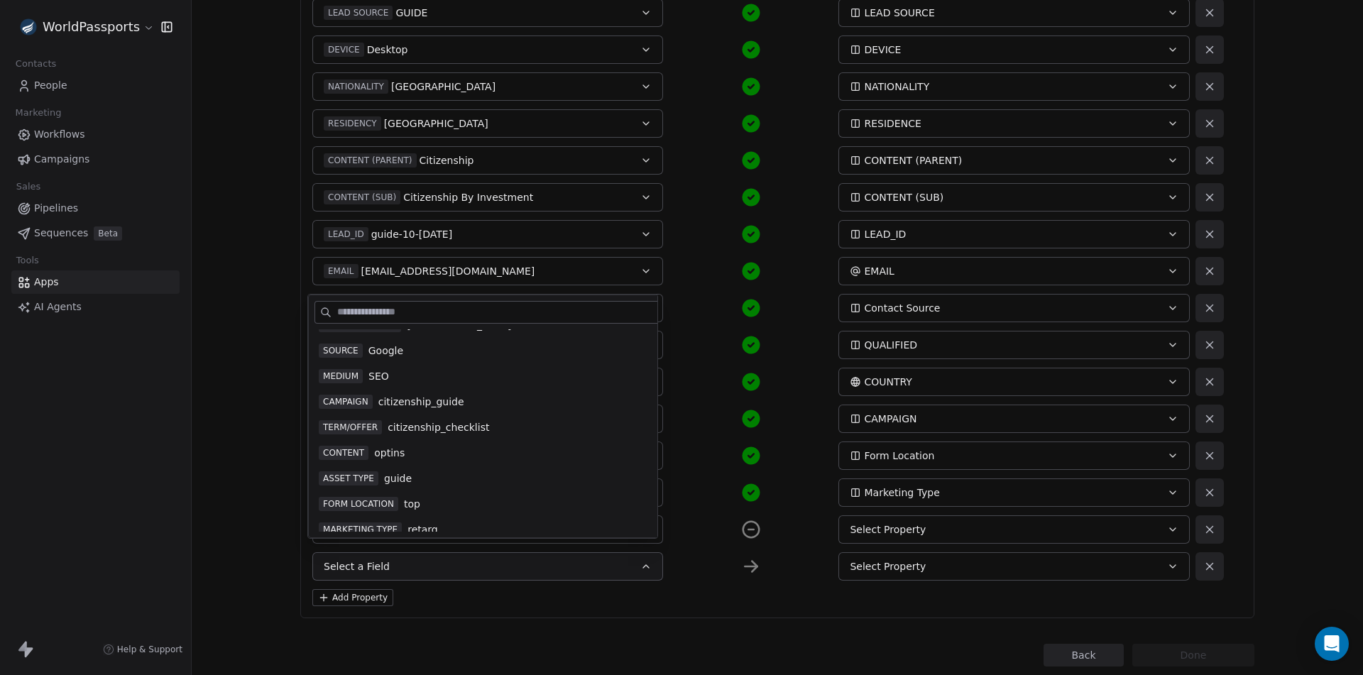
scroll to position [994, 0]
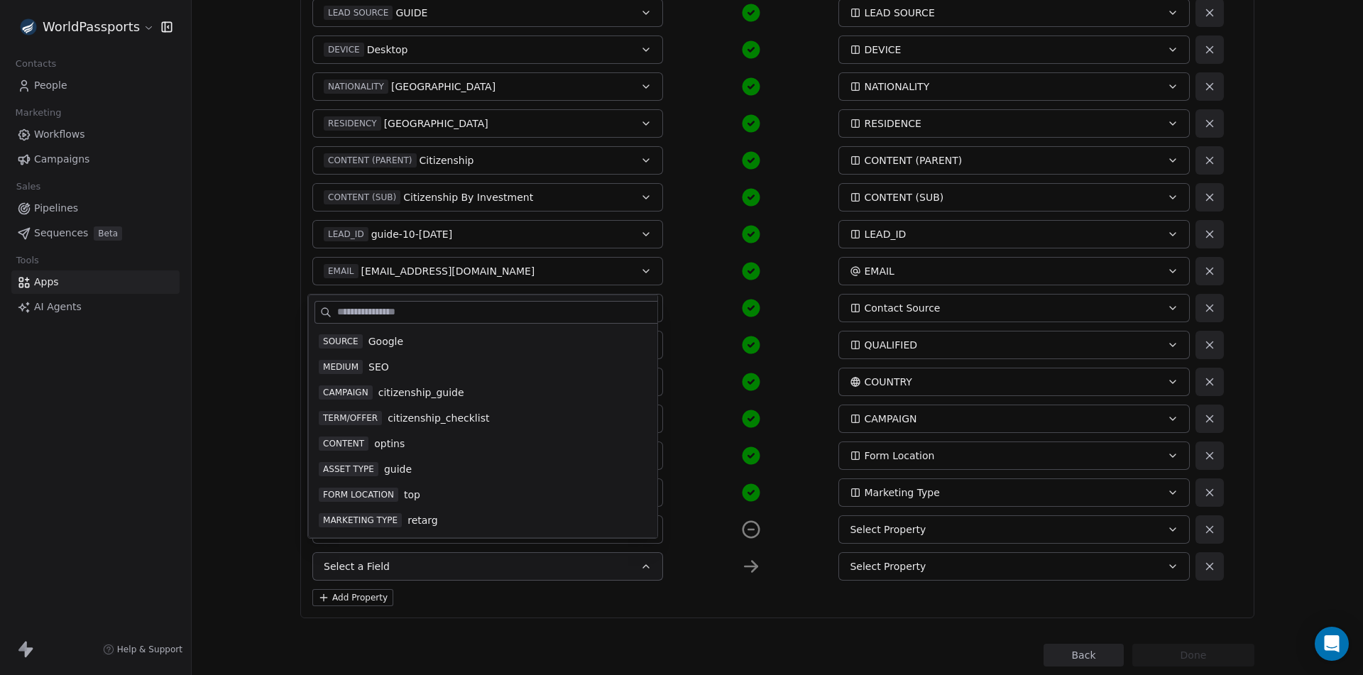
click at [373, 374] on span "SEO" at bounding box center [378, 367] width 21 height 14
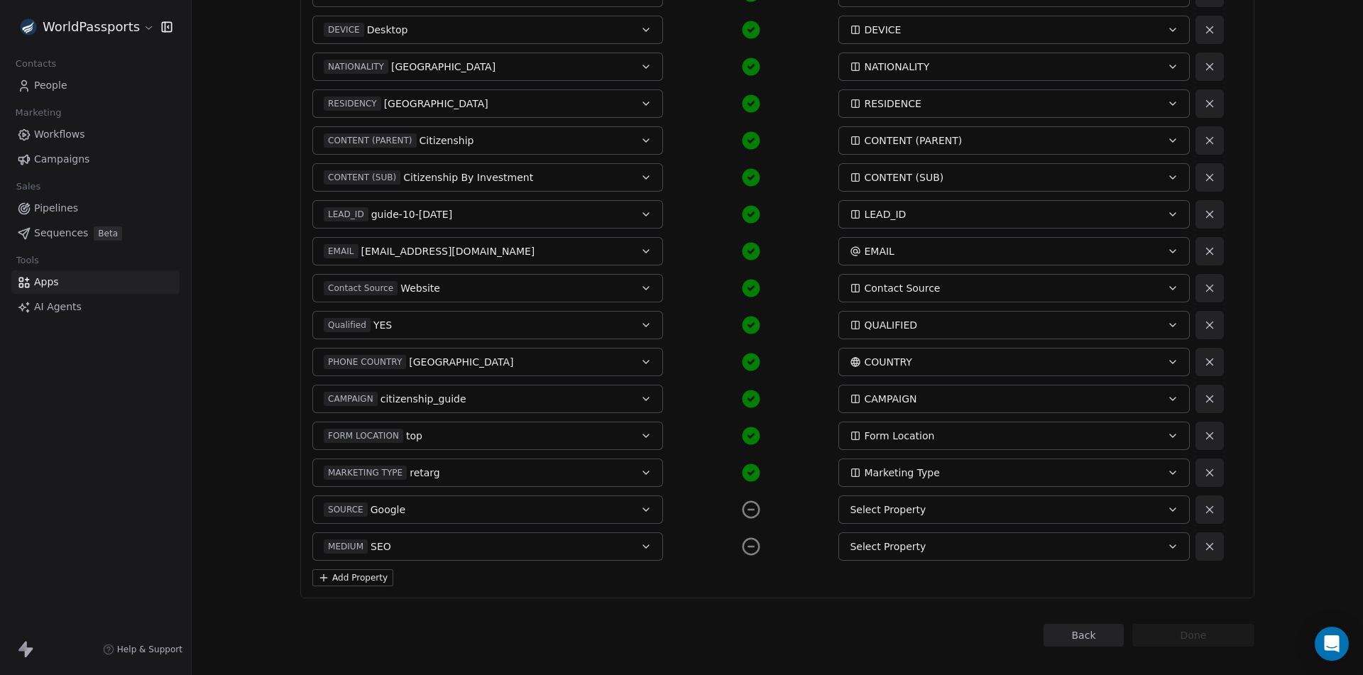
scroll to position [474, 0]
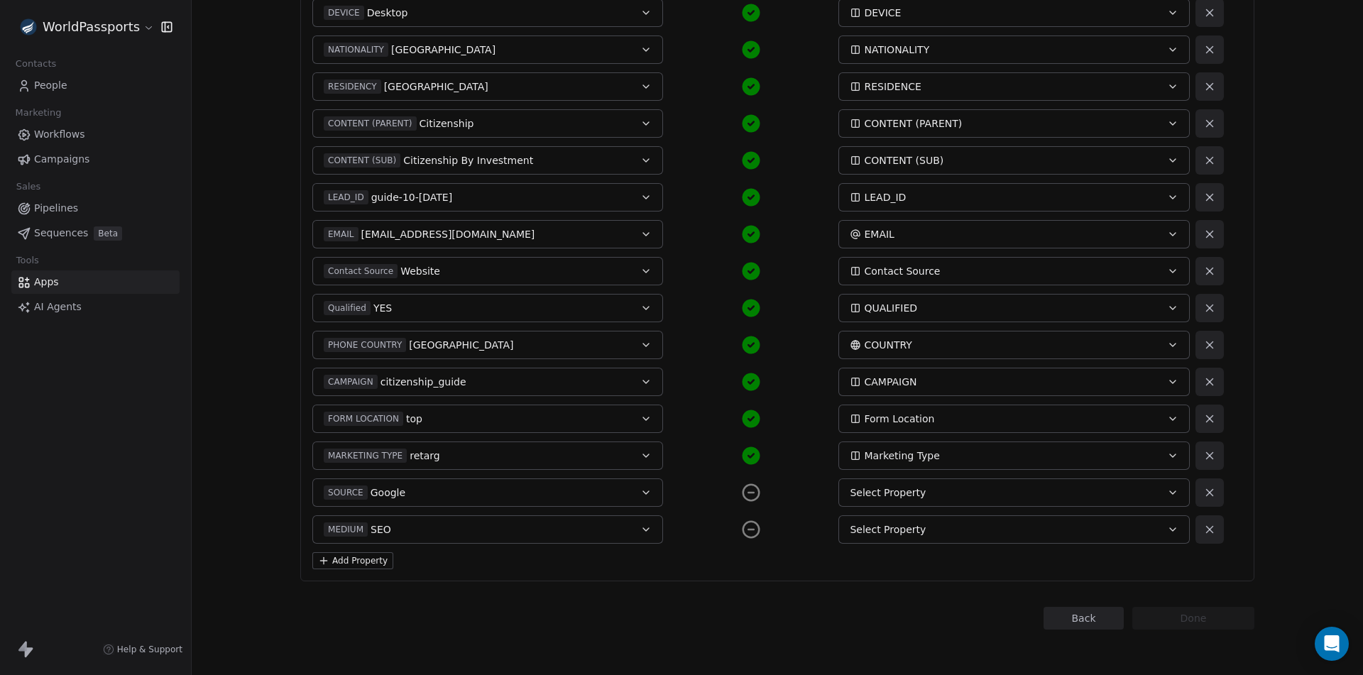
click at [344, 559] on button "Add Property" at bounding box center [352, 560] width 81 height 17
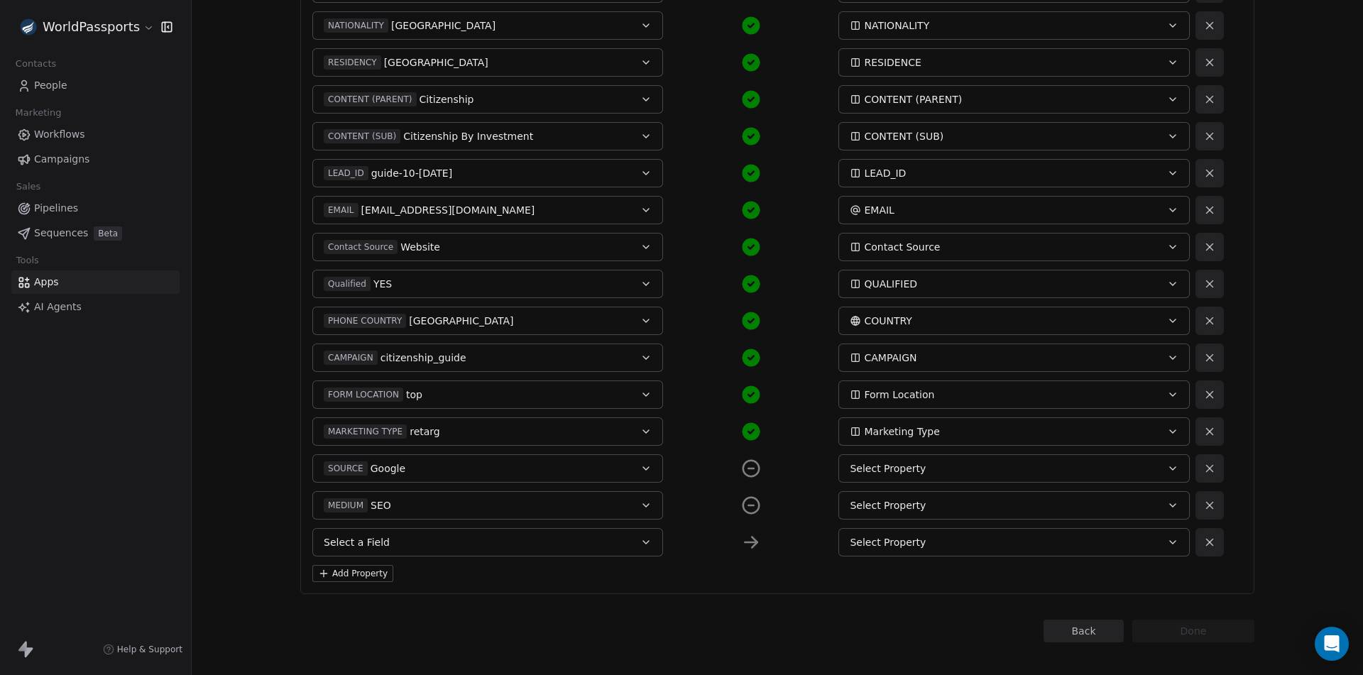
scroll to position [511, 0]
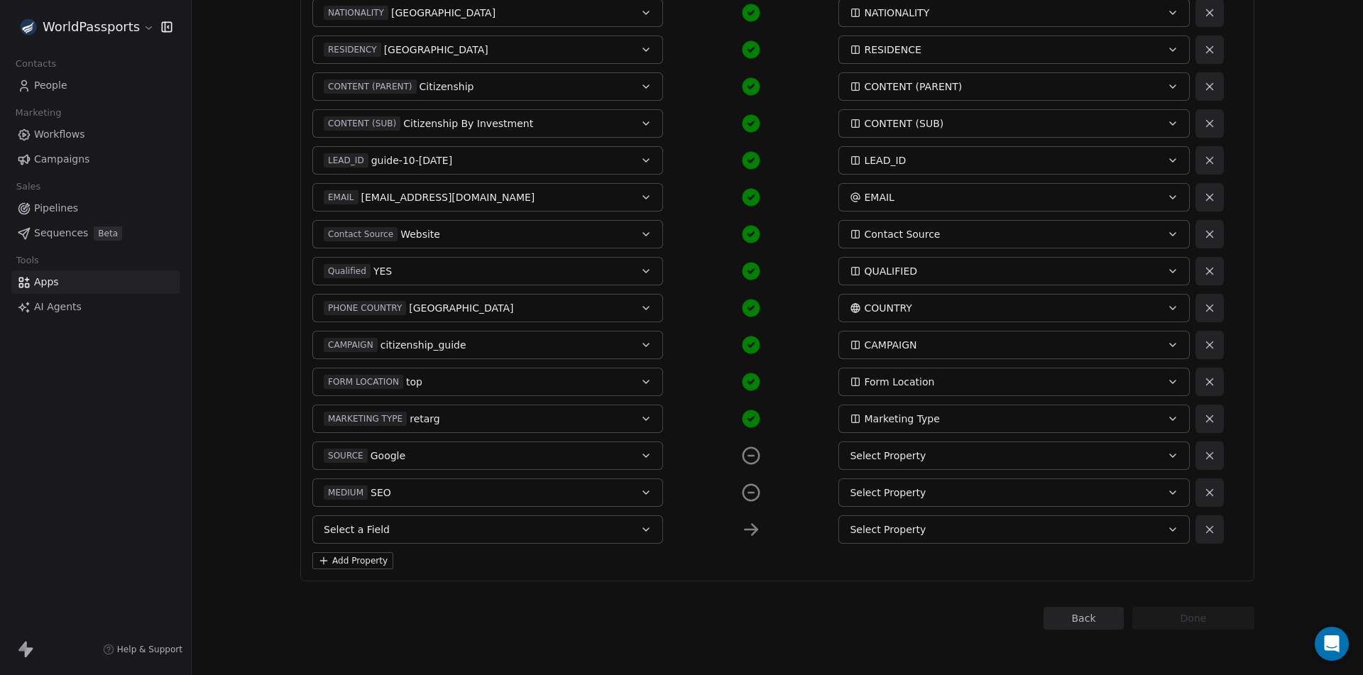
click at [402, 522] on button "Select a Field" at bounding box center [487, 529] width 351 height 28
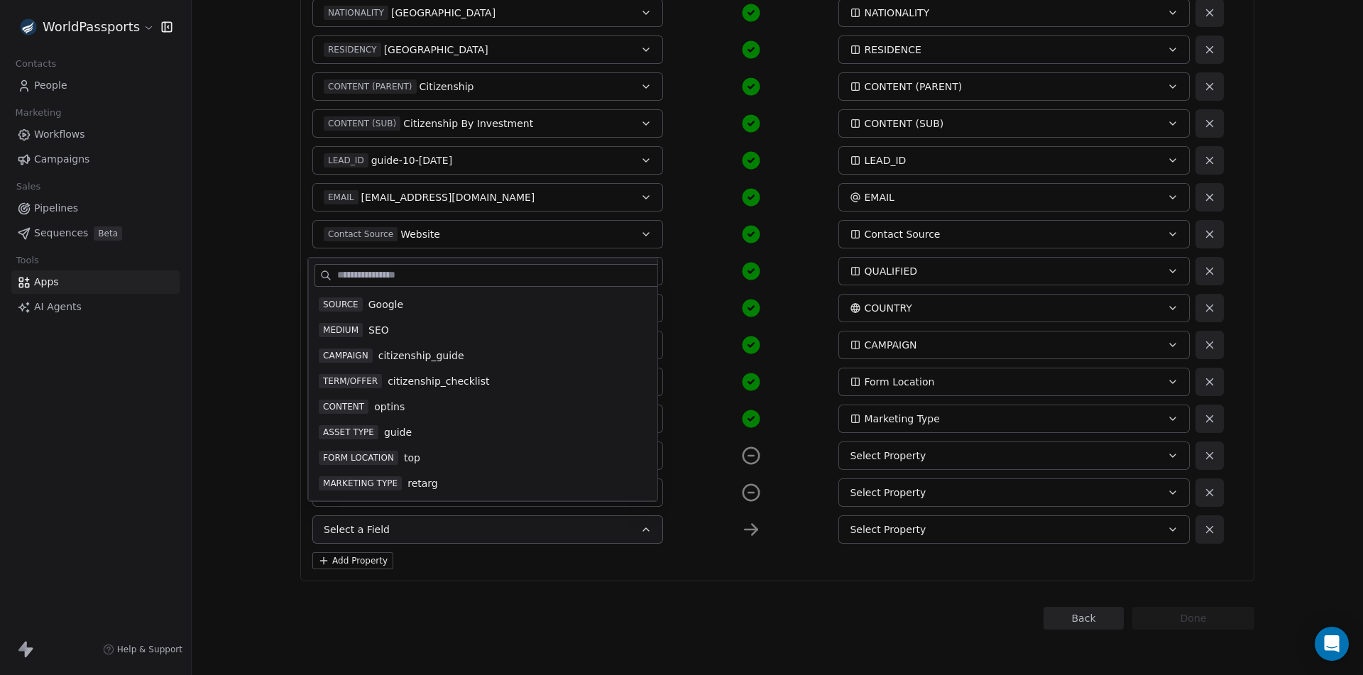
scroll to position [1047, 0]
click at [365, 364] on div "CAMPAIGN citizenship_guide" at bounding box center [512, 355] width 396 height 23
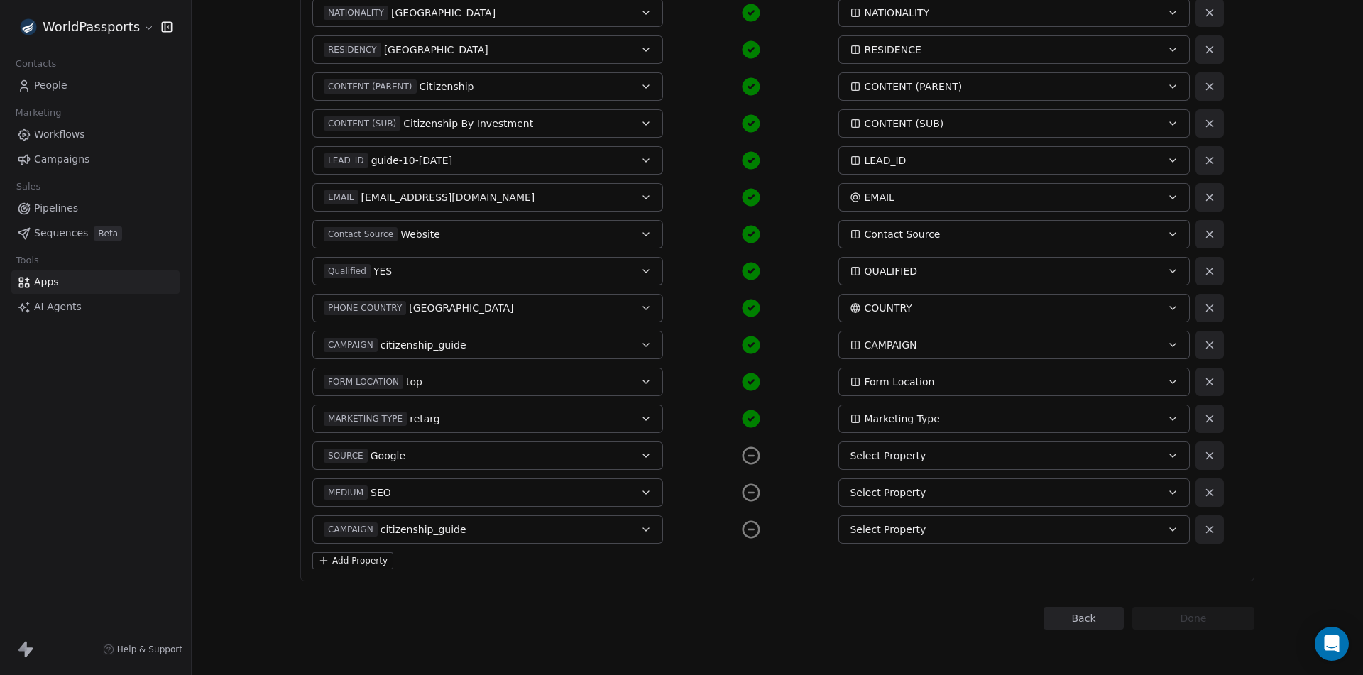
click at [349, 554] on button "Add Property" at bounding box center [352, 560] width 81 height 17
click at [412, 568] on button "Select a Field" at bounding box center [487, 566] width 351 height 28
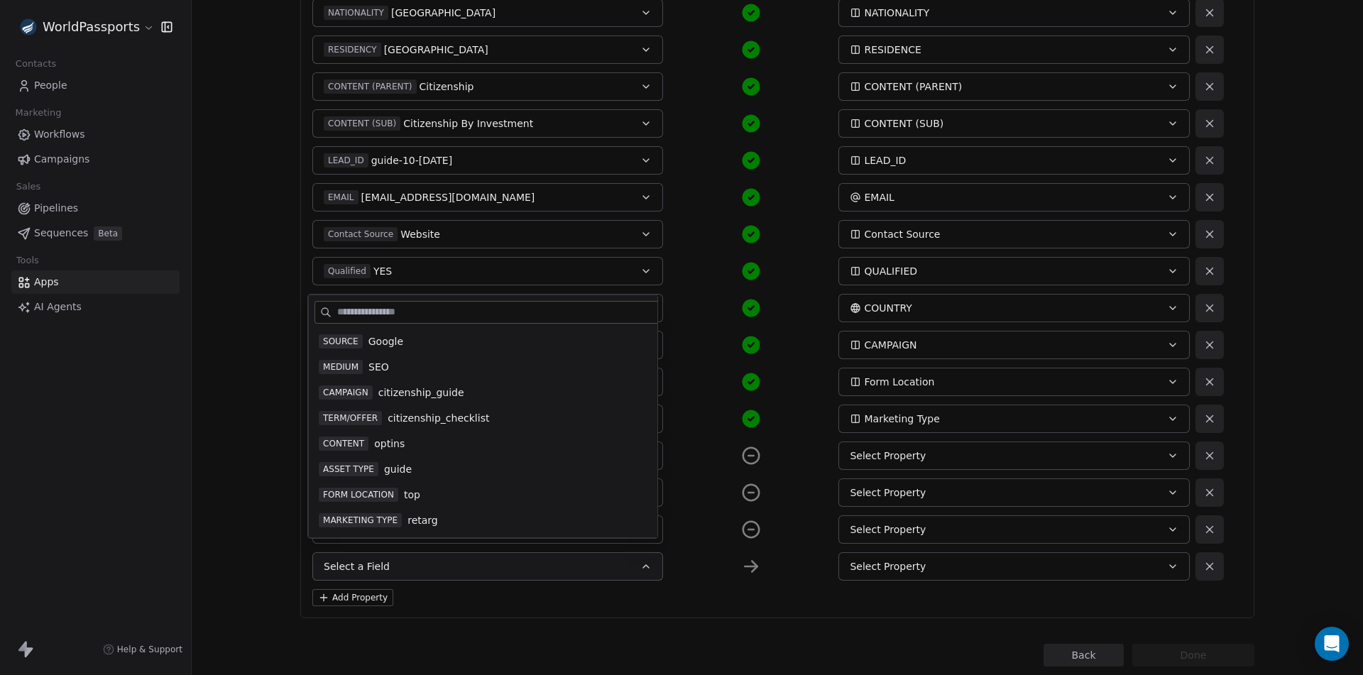
click at [364, 416] on span "TERM/OFFER" at bounding box center [350, 418] width 63 height 14
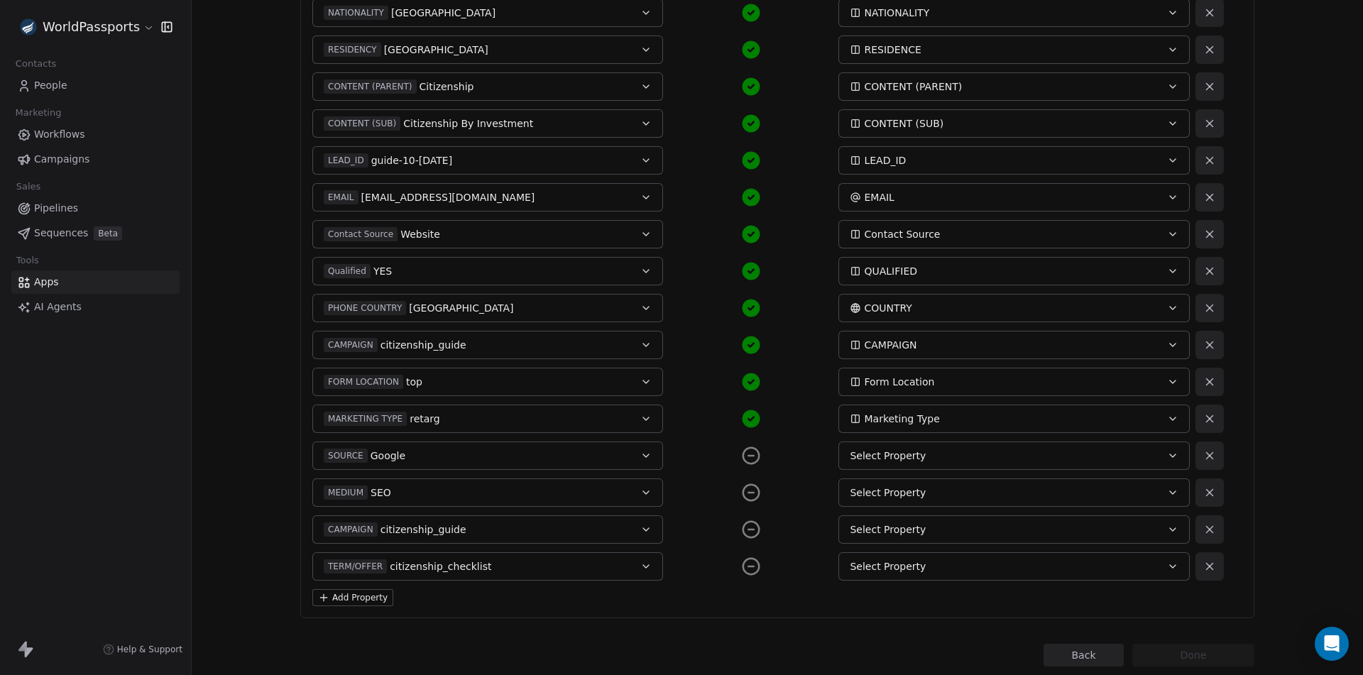
click at [351, 598] on button "Add Property" at bounding box center [352, 597] width 81 height 17
click at [403, 597] on button "Select a Field" at bounding box center [487, 603] width 351 height 28
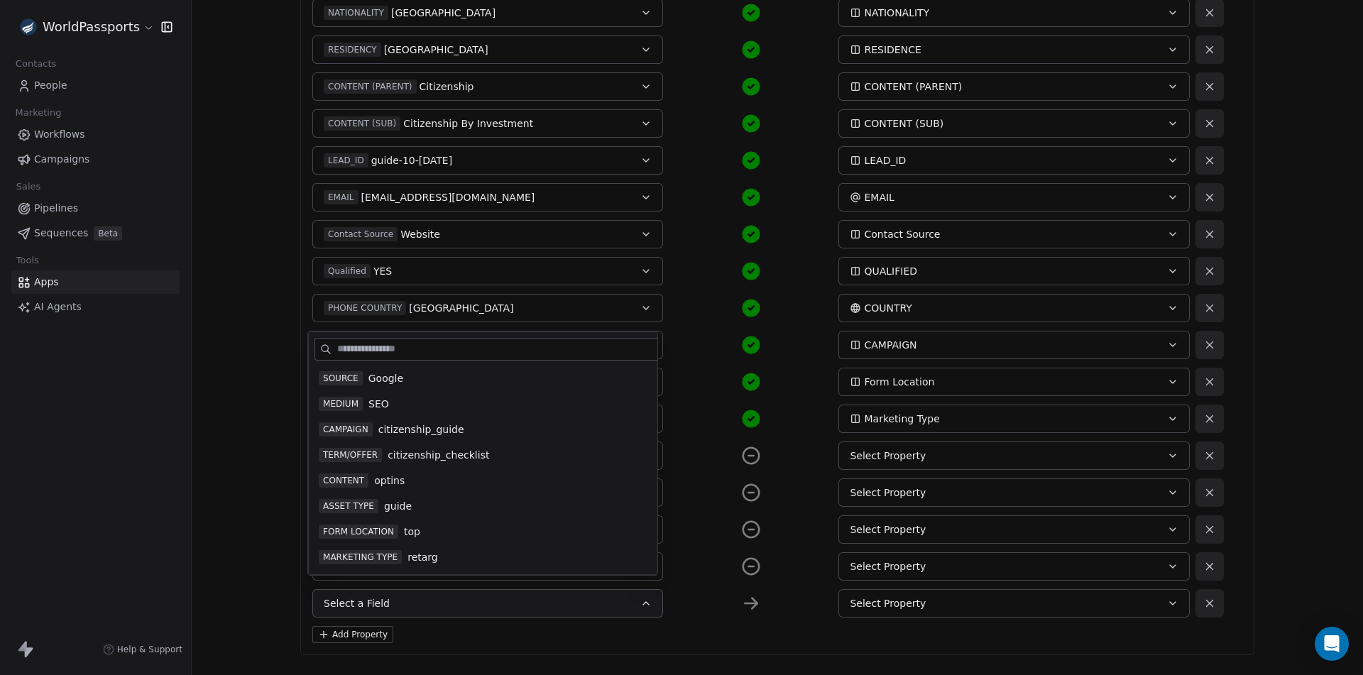
click at [352, 483] on span "CONTENT" at bounding box center [344, 480] width 50 height 14
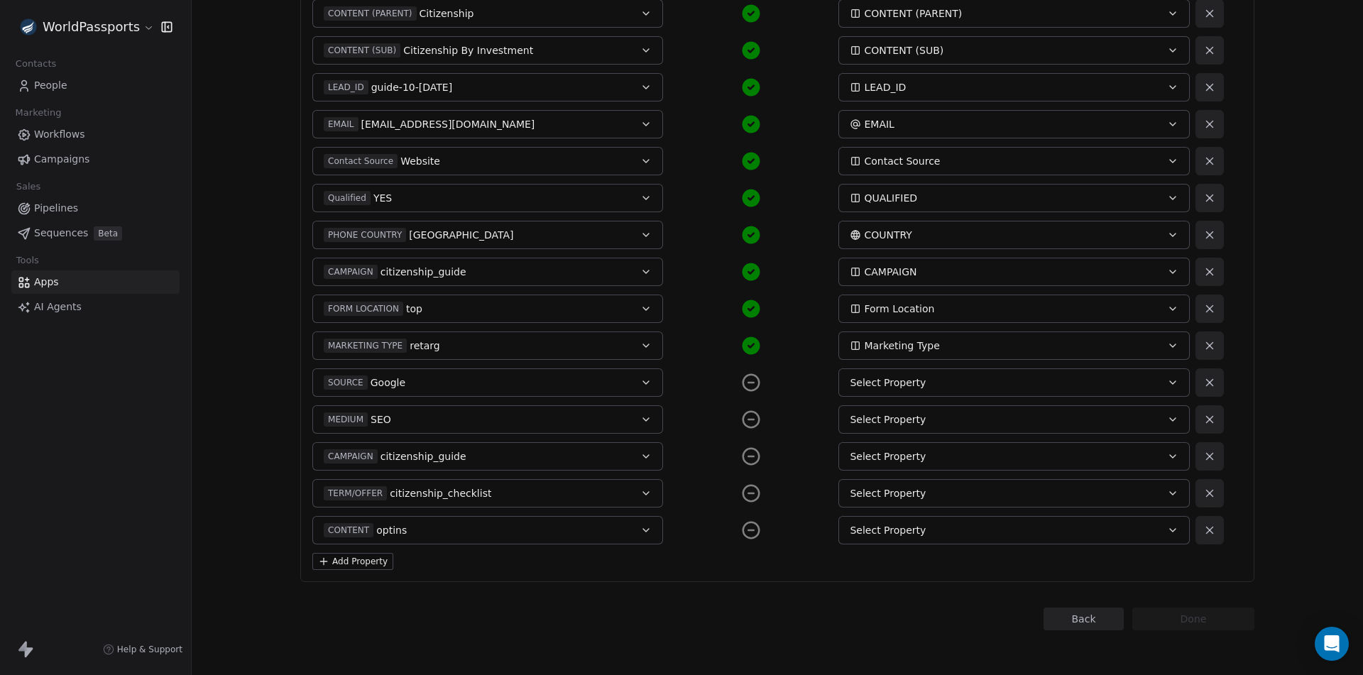
scroll to position [585, 0]
drag, startPoint x: 338, startPoint y: 568, endPoint x: 395, endPoint y: 545, distance: 61.2
click at [339, 568] on button "Add Property" at bounding box center [352, 560] width 81 height 17
click at [426, 563] on button "Select a Field" at bounding box center [487, 566] width 351 height 28
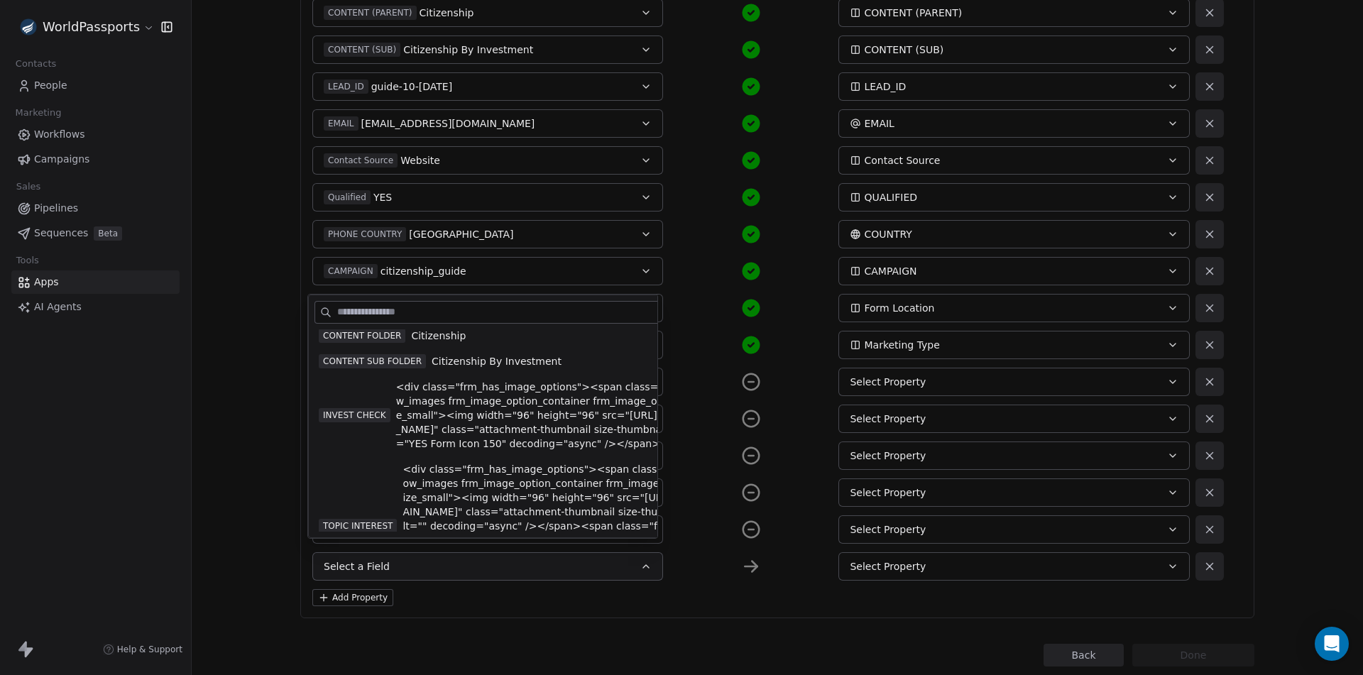
scroll to position [1047, 0]
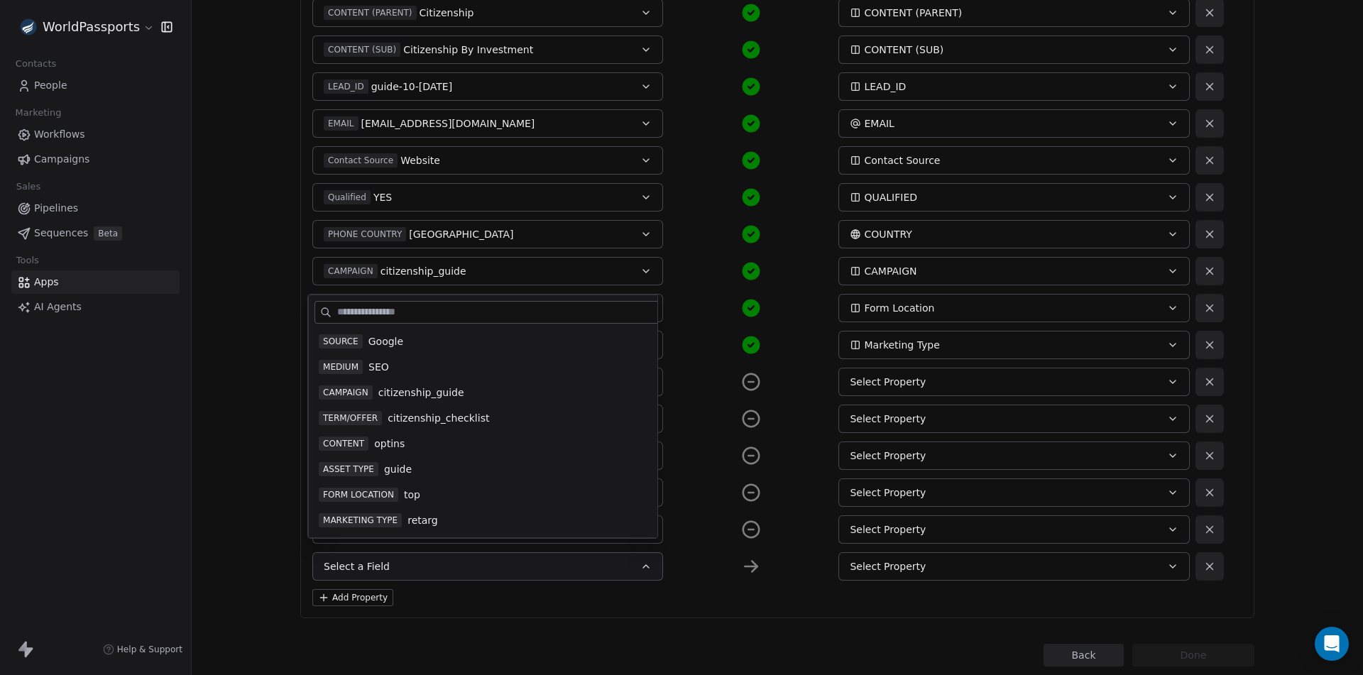
click at [359, 474] on span "ASSET TYPE" at bounding box center [349, 469] width 60 height 14
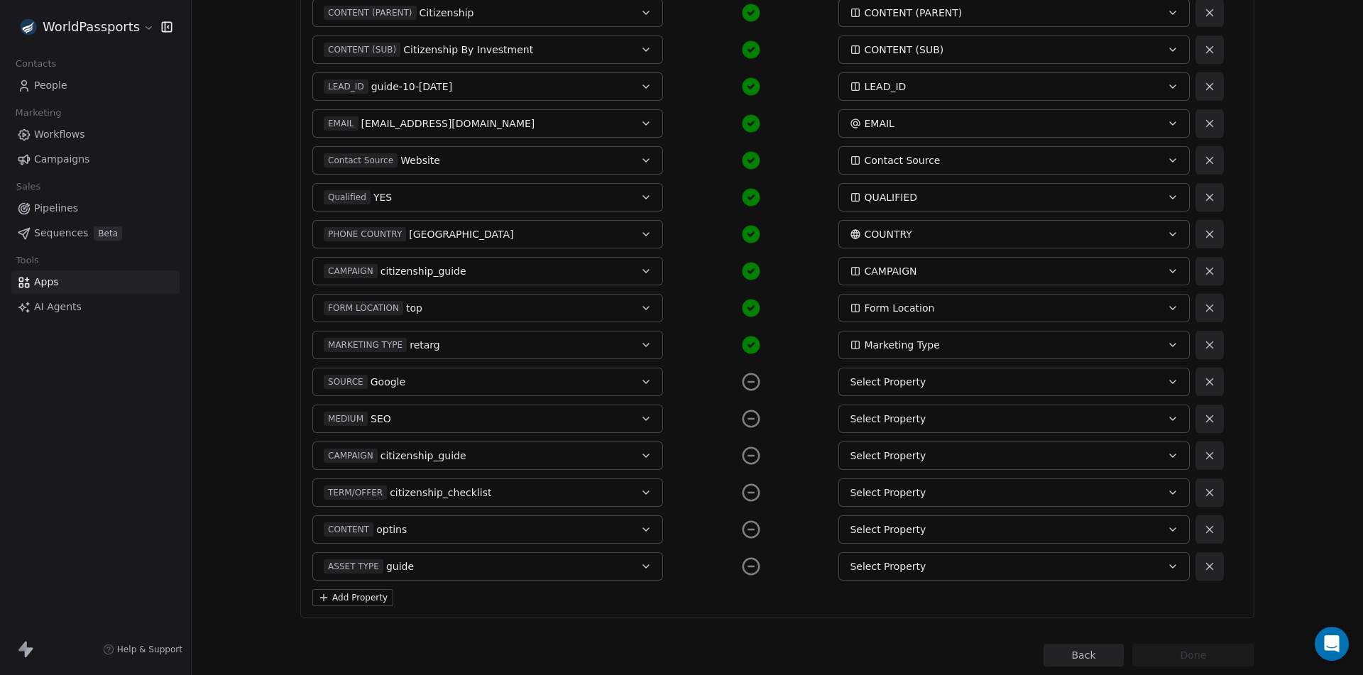
click at [363, 598] on button "Add Property" at bounding box center [352, 597] width 81 height 17
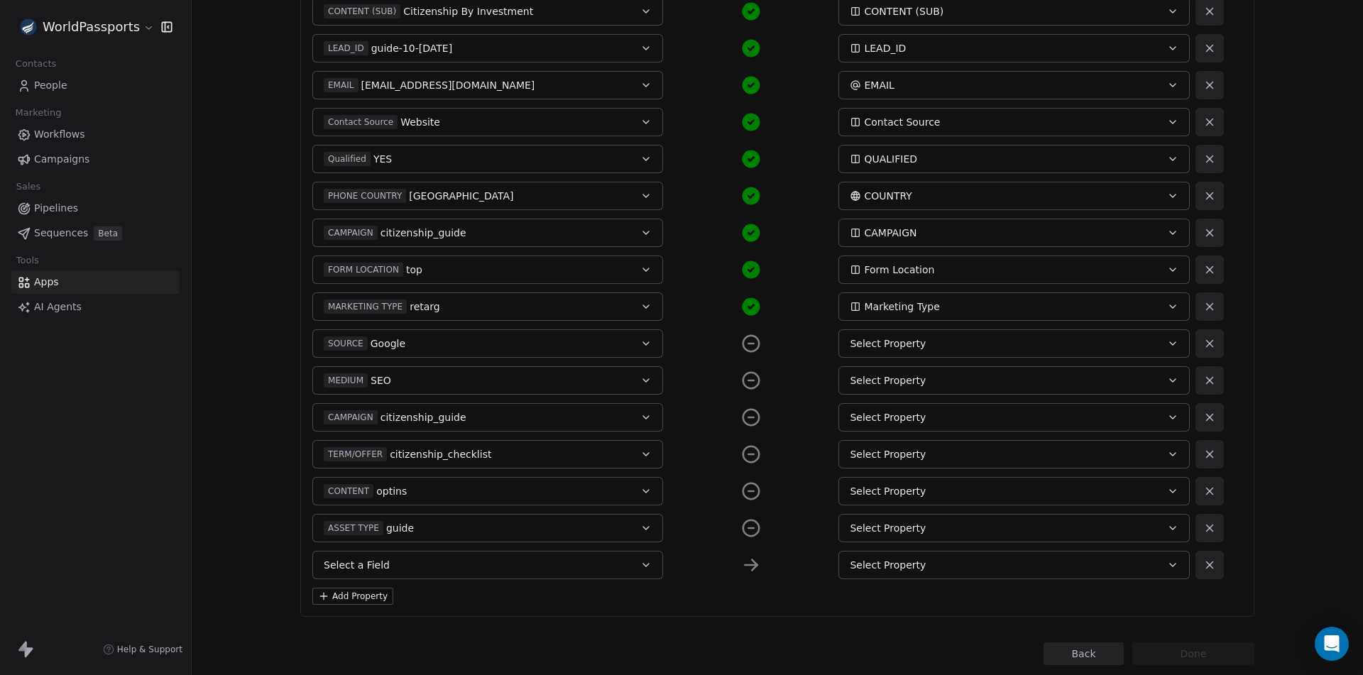
scroll to position [659, 0]
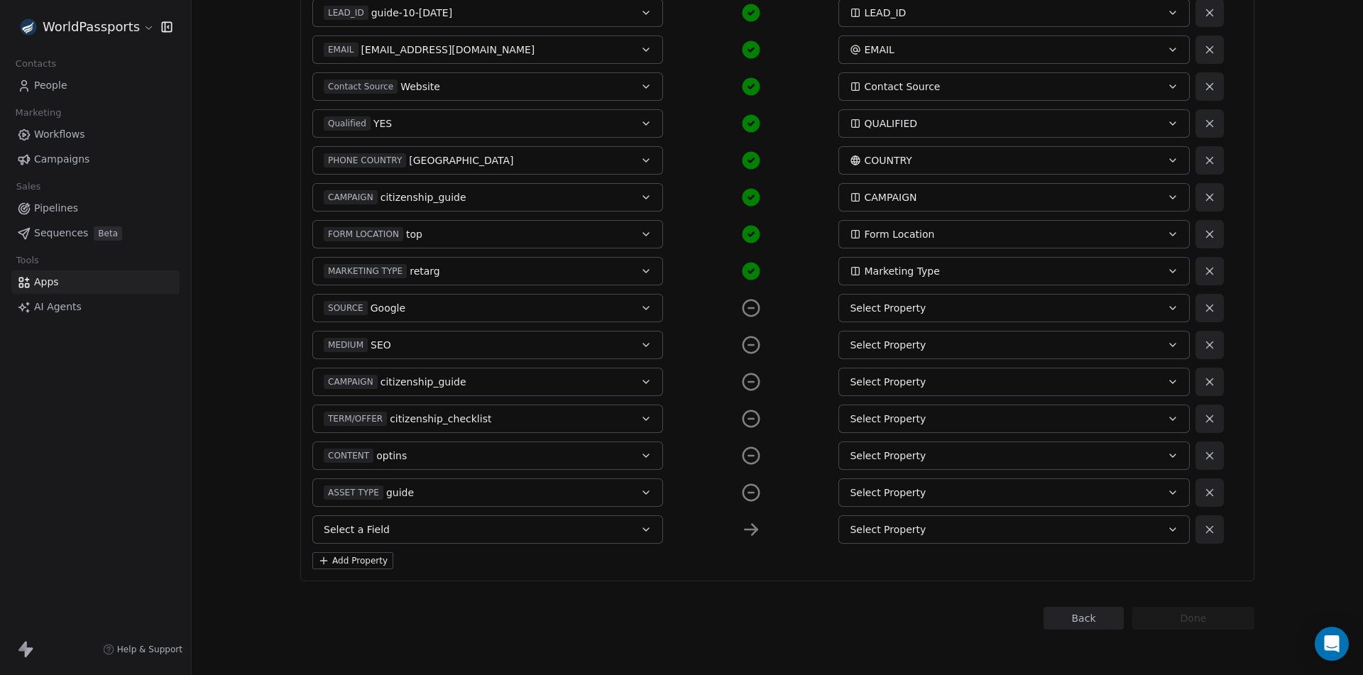
click at [412, 532] on button "Select a Field" at bounding box center [487, 529] width 351 height 28
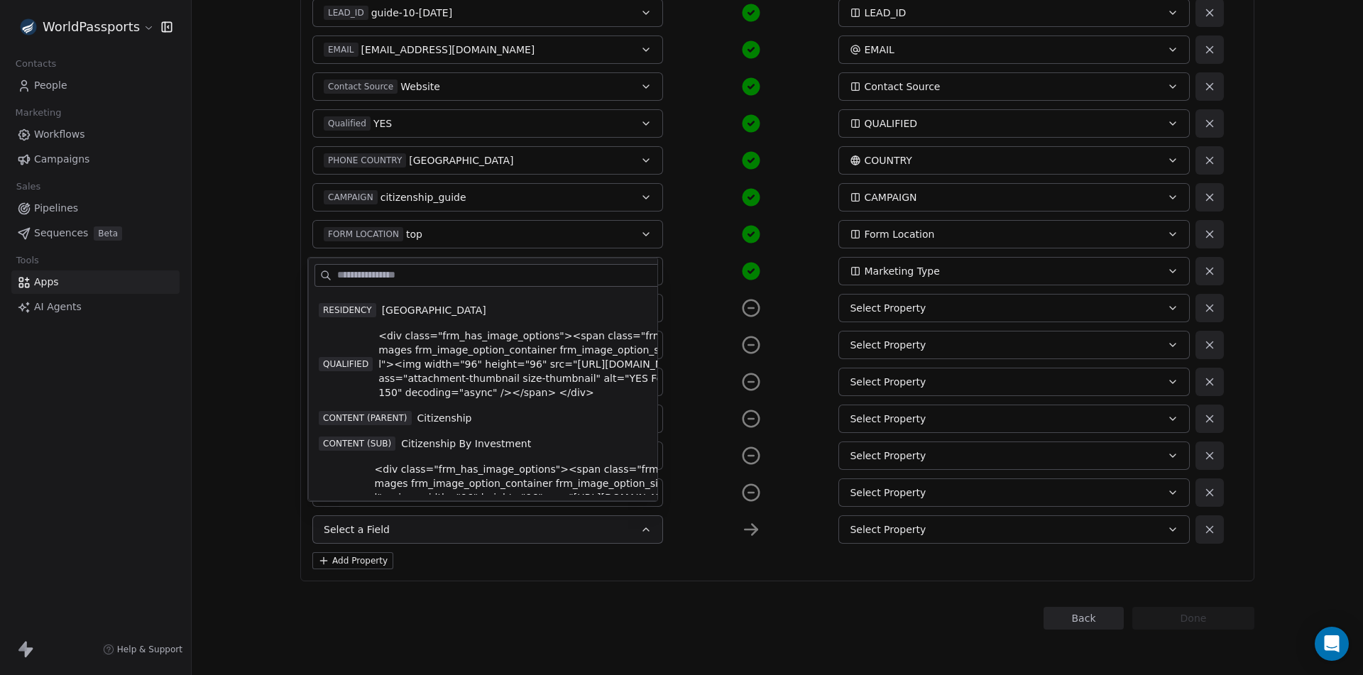
scroll to position [1047, 0]
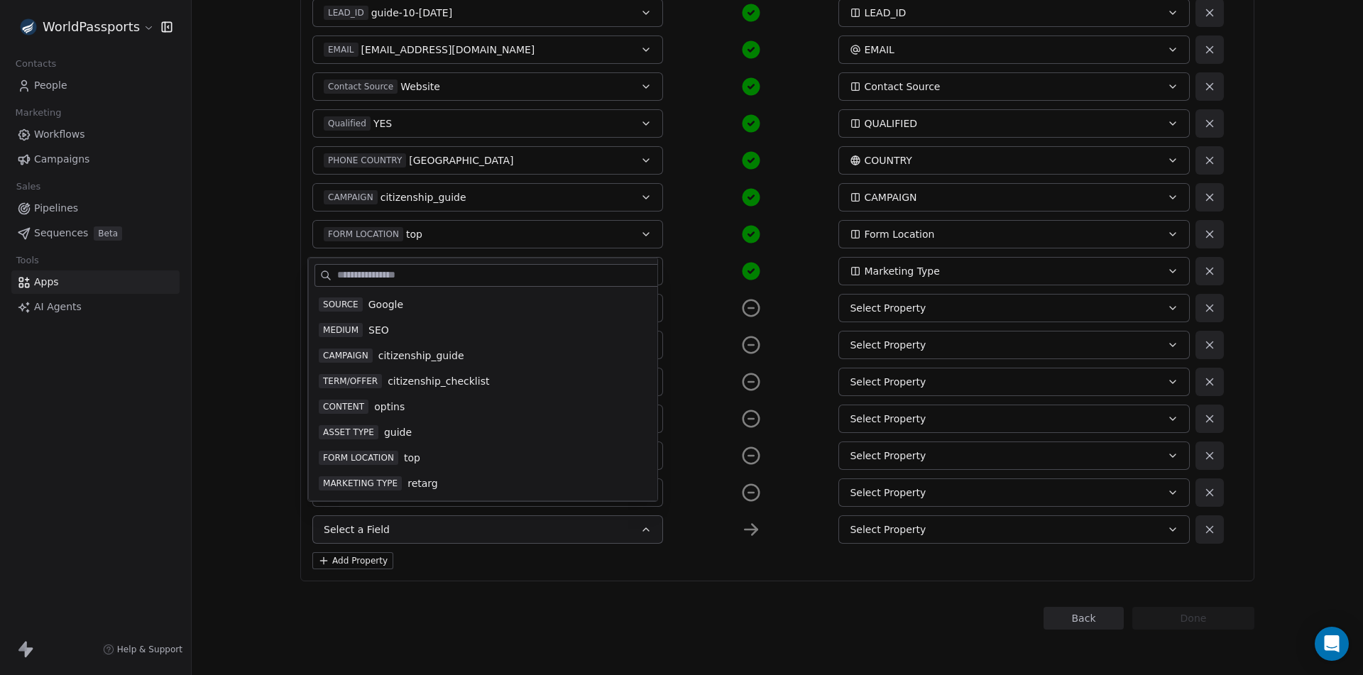
click at [349, 435] on span "ASSET TYPE" at bounding box center [349, 432] width 60 height 14
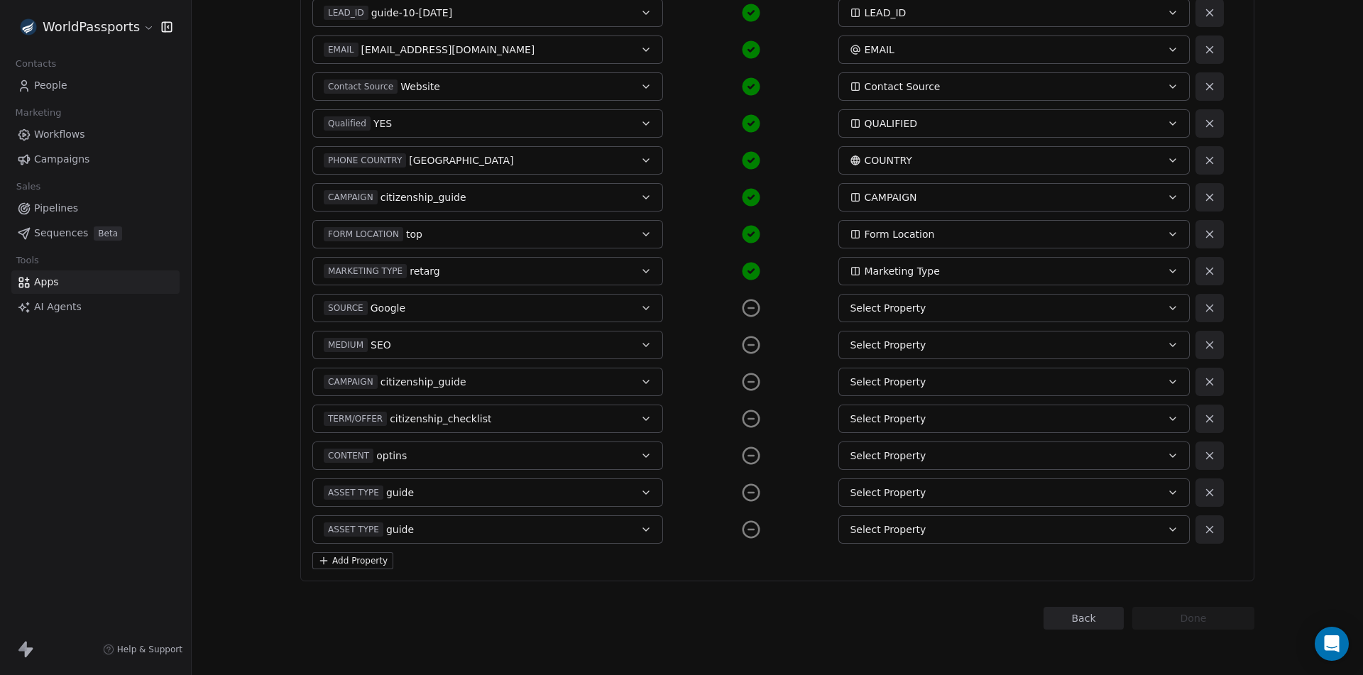
click at [356, 564] on button "Add Property" at bounding box center [352, 560] width 81 height 17
click at [402, 557] on button "Select a Field" at bounding box center [487, 566] width 351 height 28
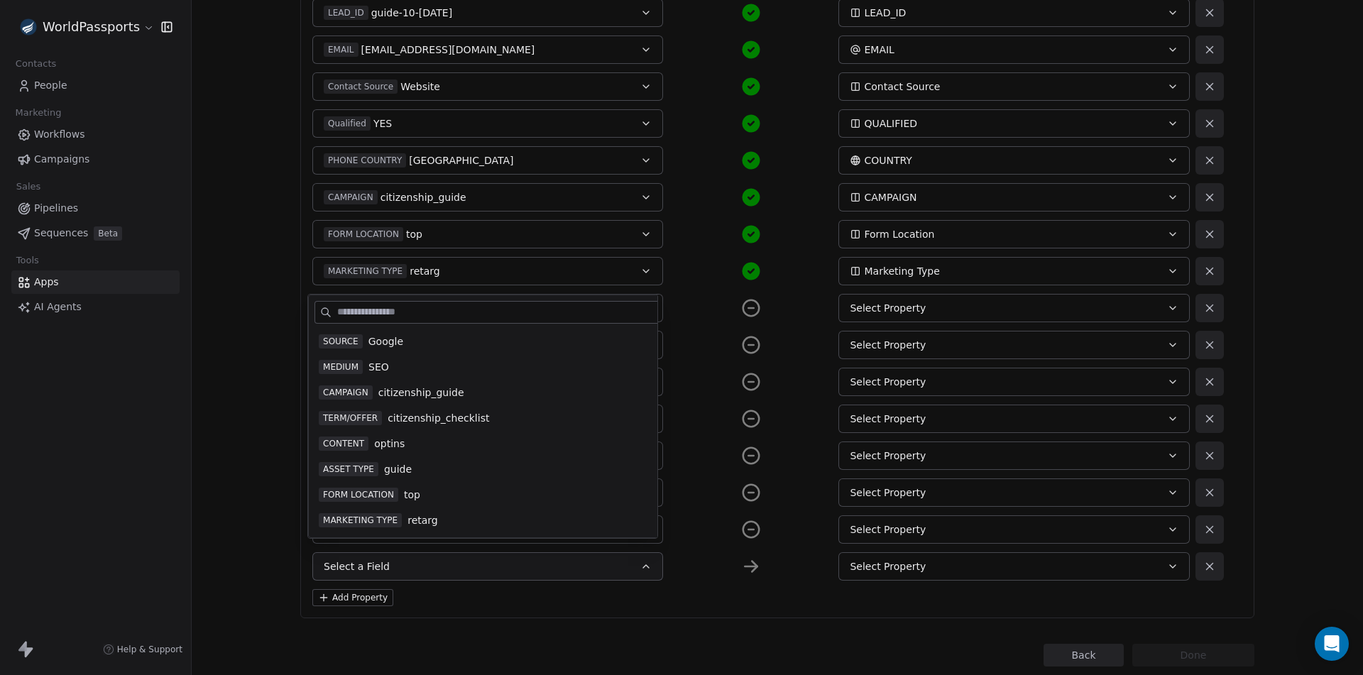
click at [375, 492] on span "FORM LOCATION" at bounding box center [358, 495] width 79 height 14
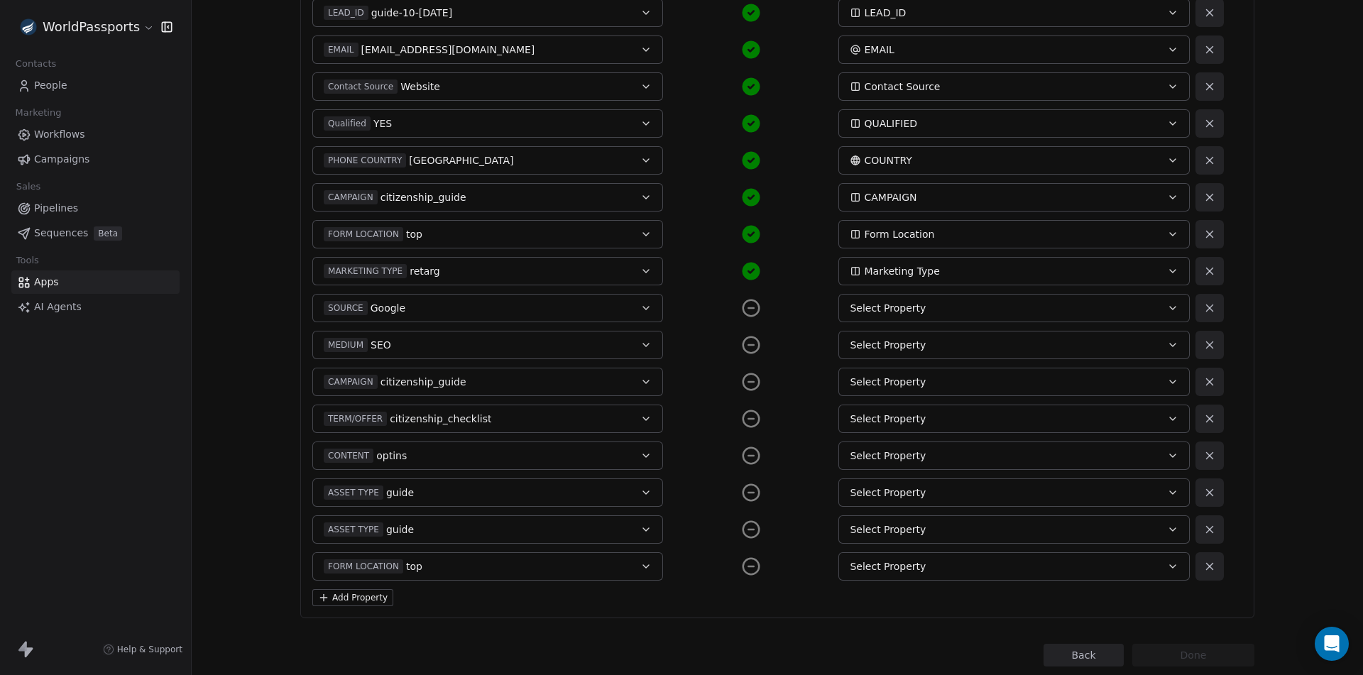
click at [347, 599] on button "Add Property" at bounding box center [352, 597] width 81 height 17
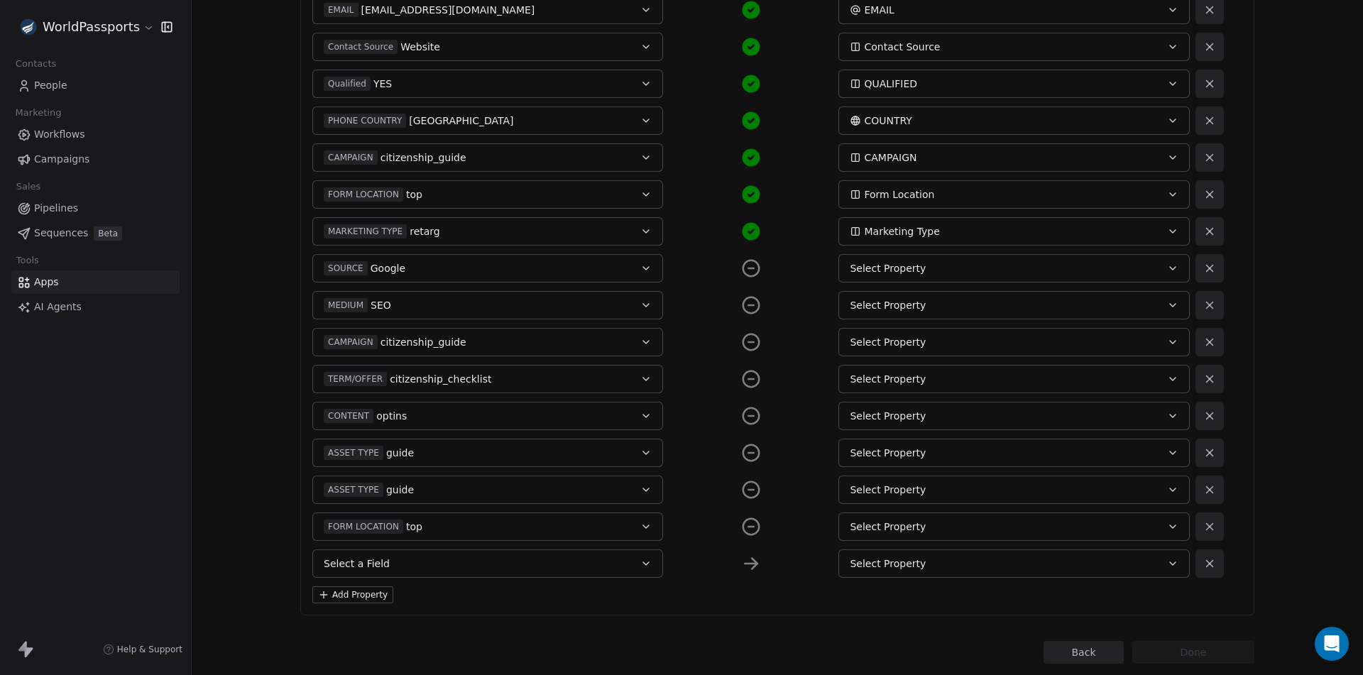
scroll to position [733, 0]
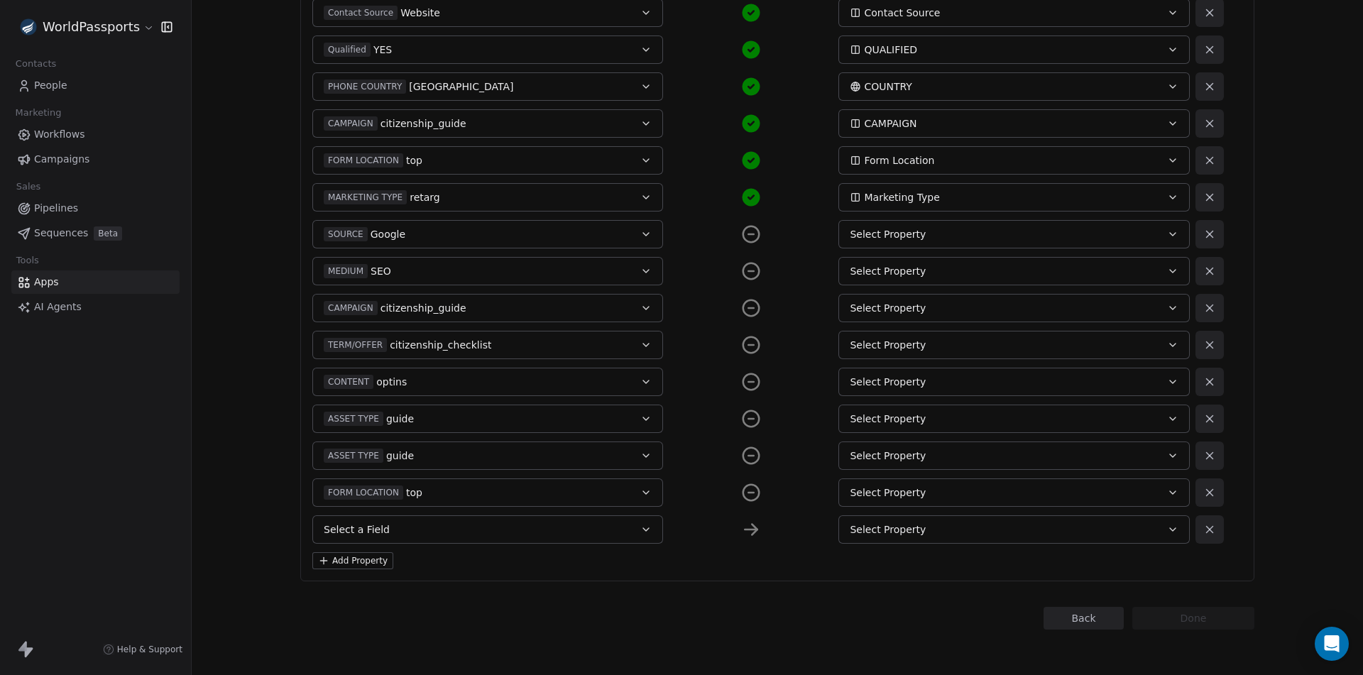
click at [414, 527] on button "Select a Field" at bounding box center [487, 529] width 351 height 28
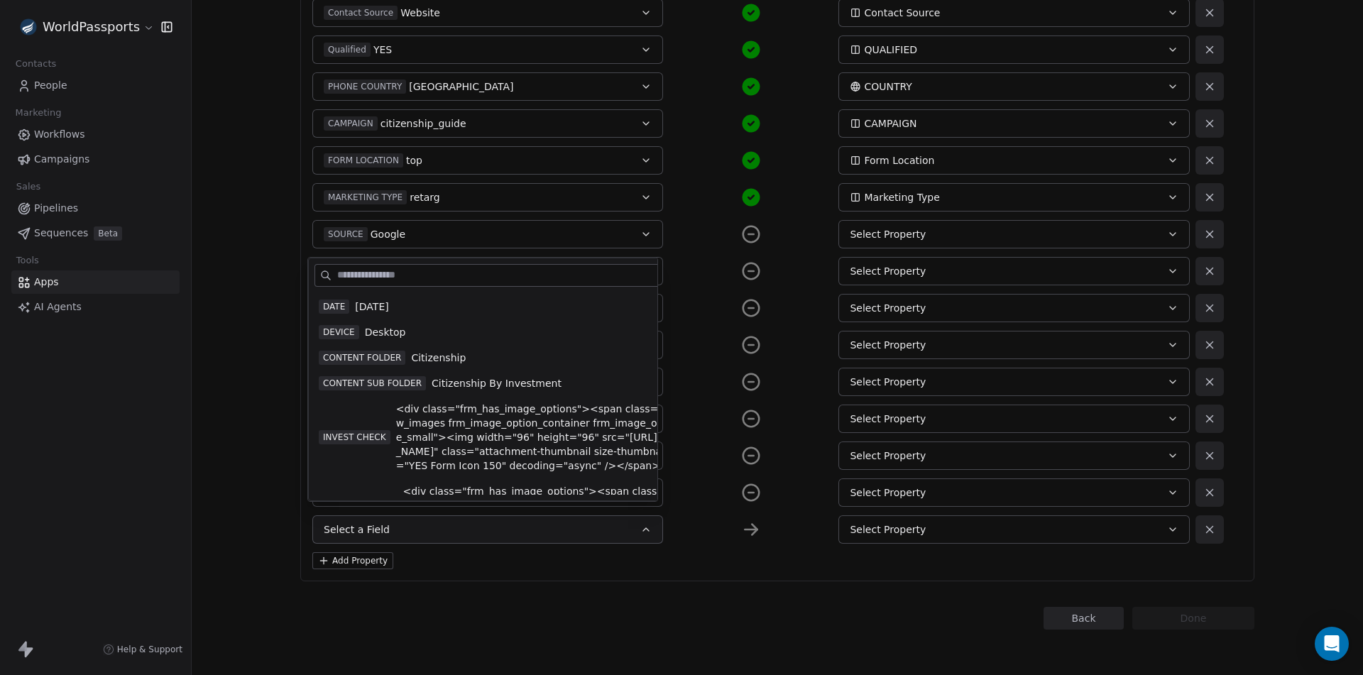
scroll to position [1047, 0]
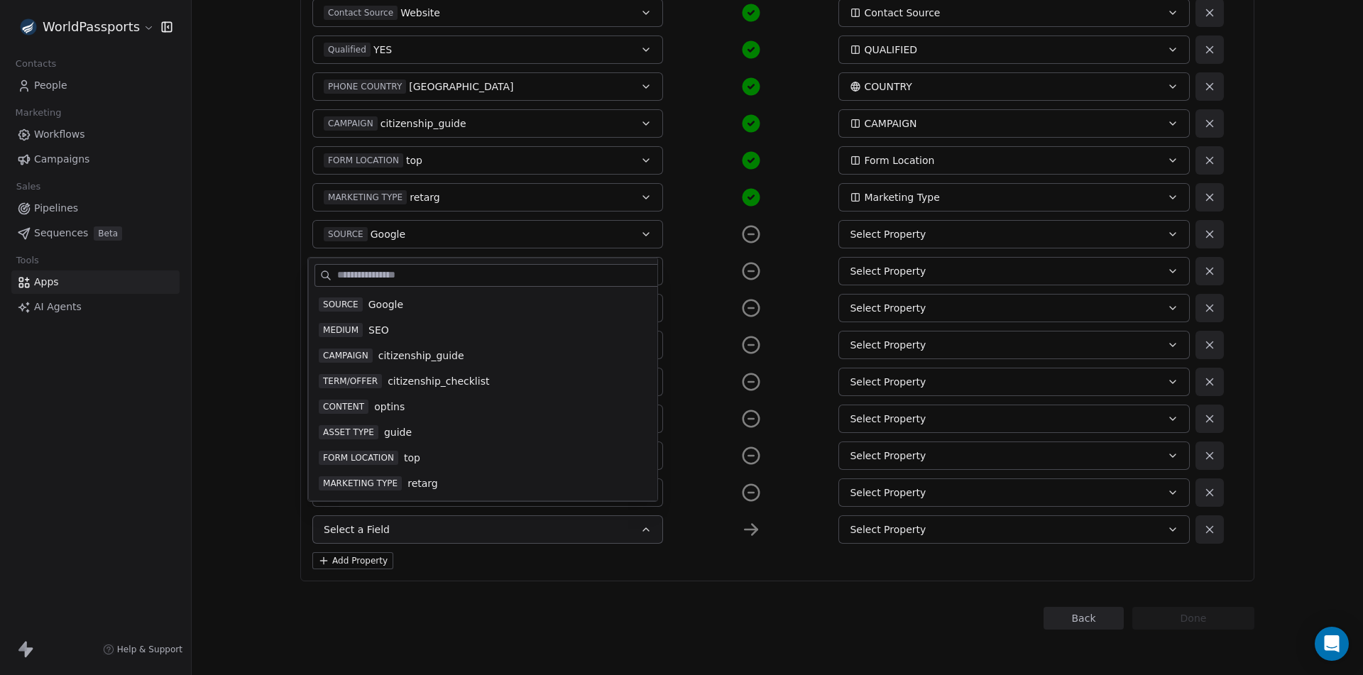
click at [370, 481] on span "MARKETING TYPE" at bounding box center [360, 483] width 83 height 14
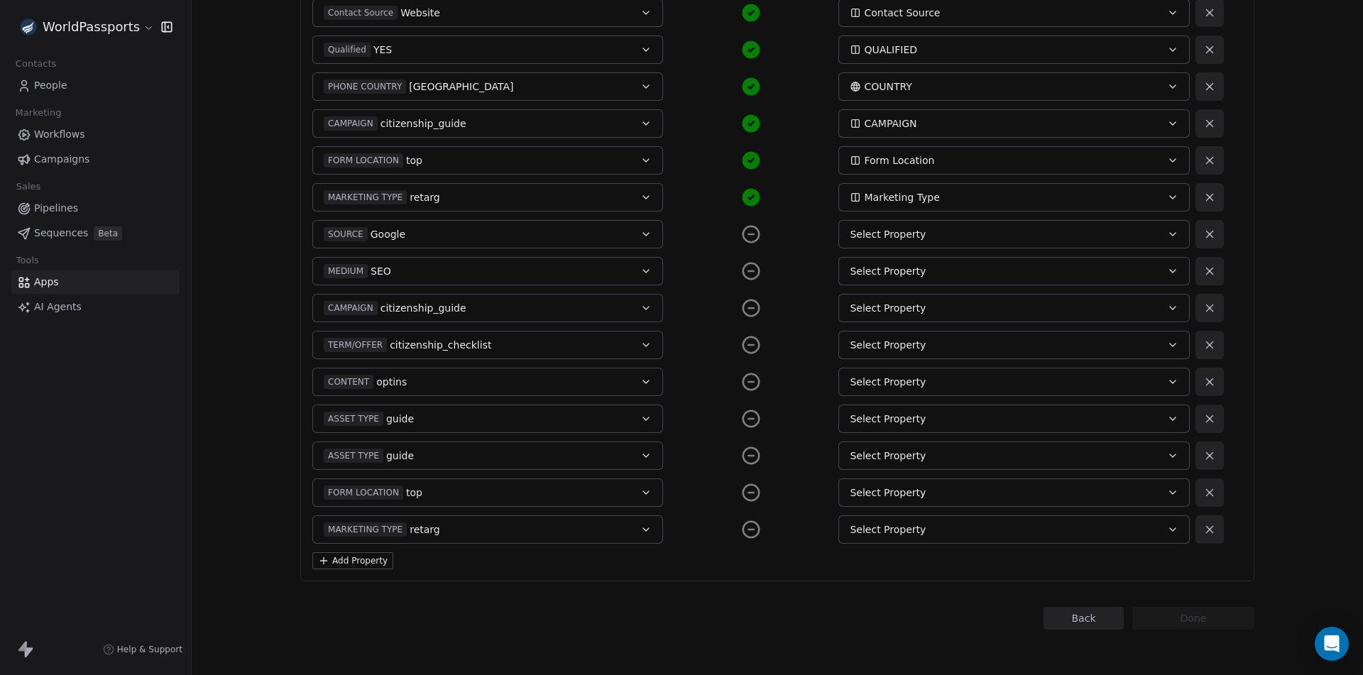
click at [916, 240] on div "Select Property" at bounding box center [997, 234] width 295 height 14
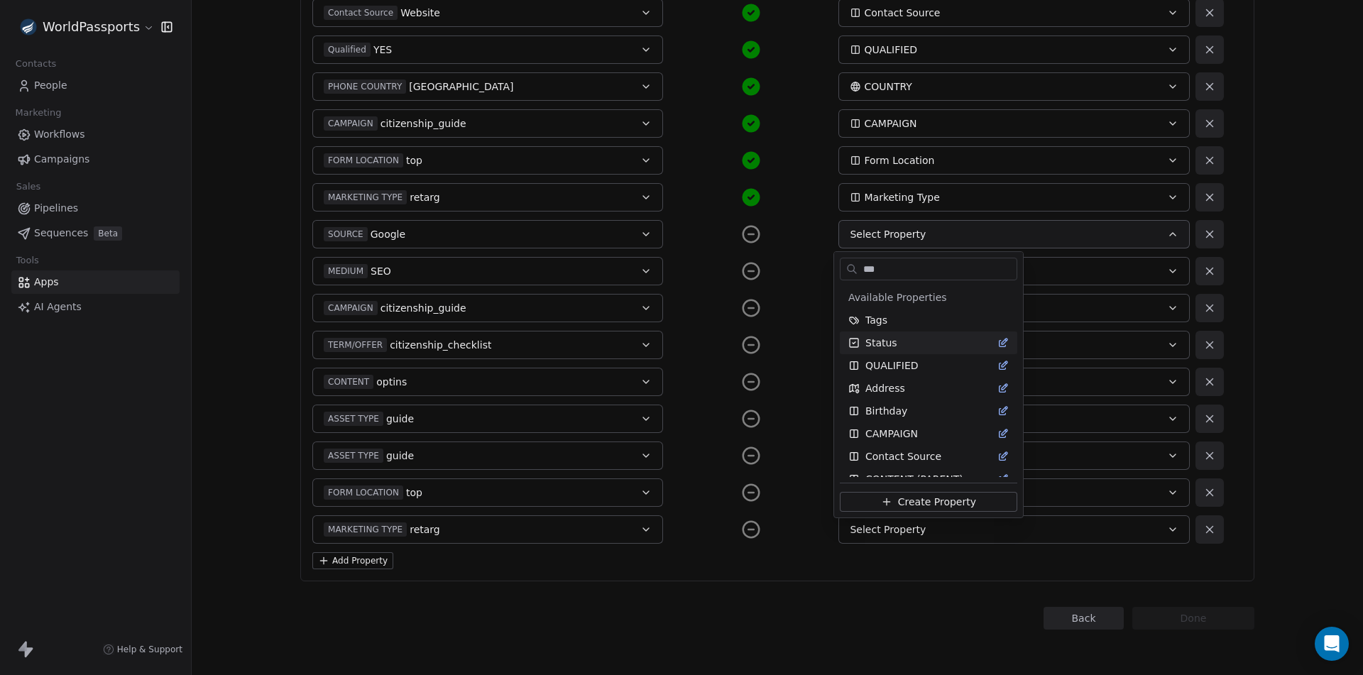
type input "****"
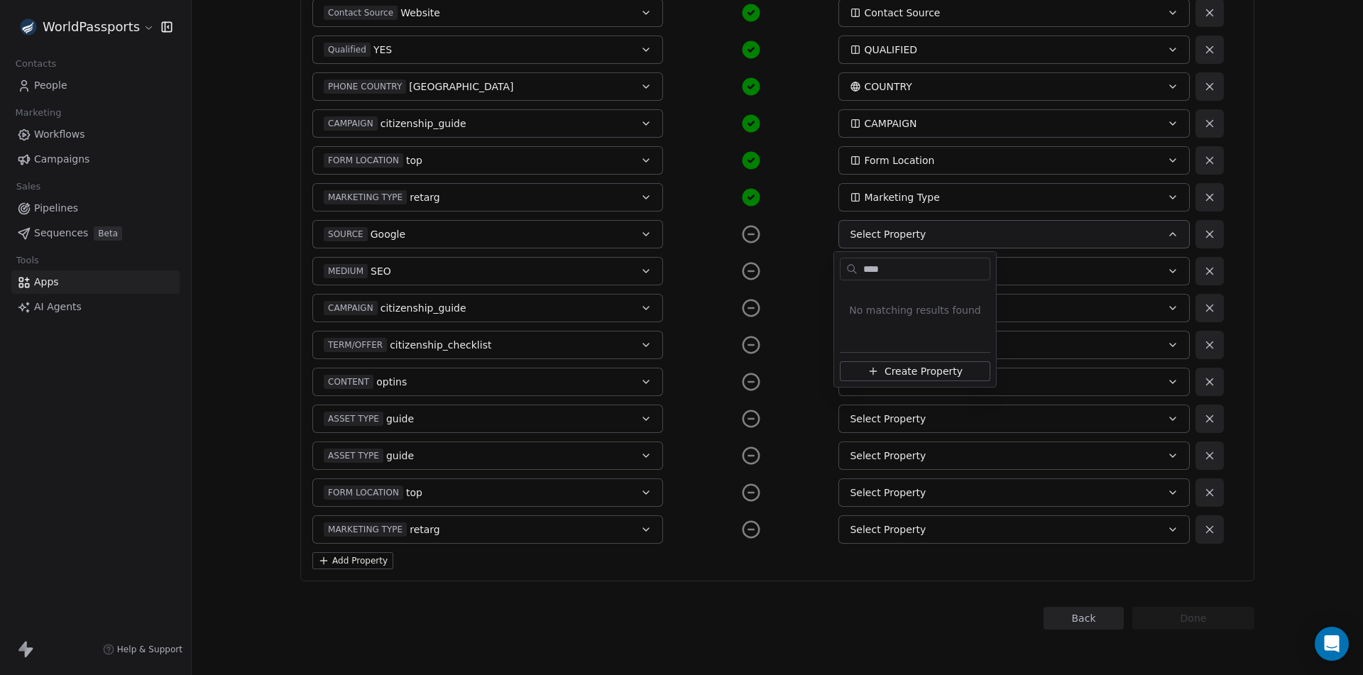
click at [870, 264] on input "****" at bounding box center [924, 269] width 129 height 21
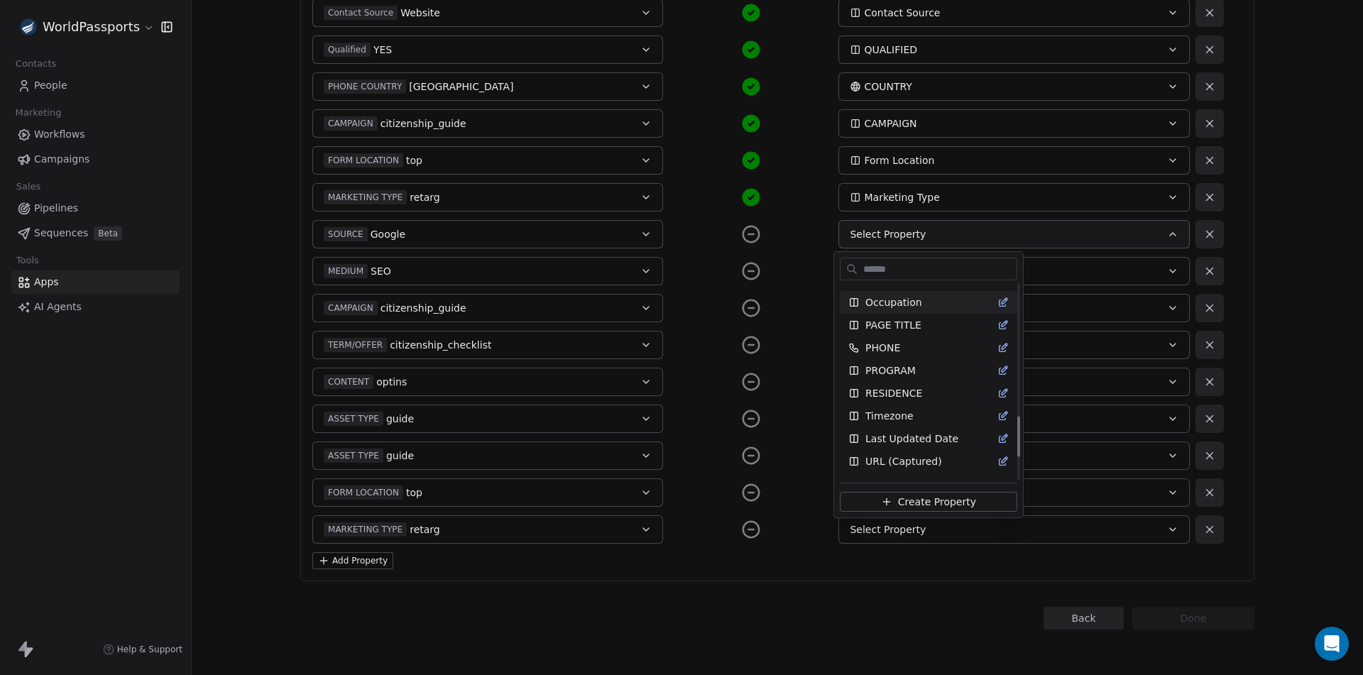
scroll to position [740, 0]
click at [906, 504] on span "Create Property" at bounding box center [937, 502] width 78 height 14
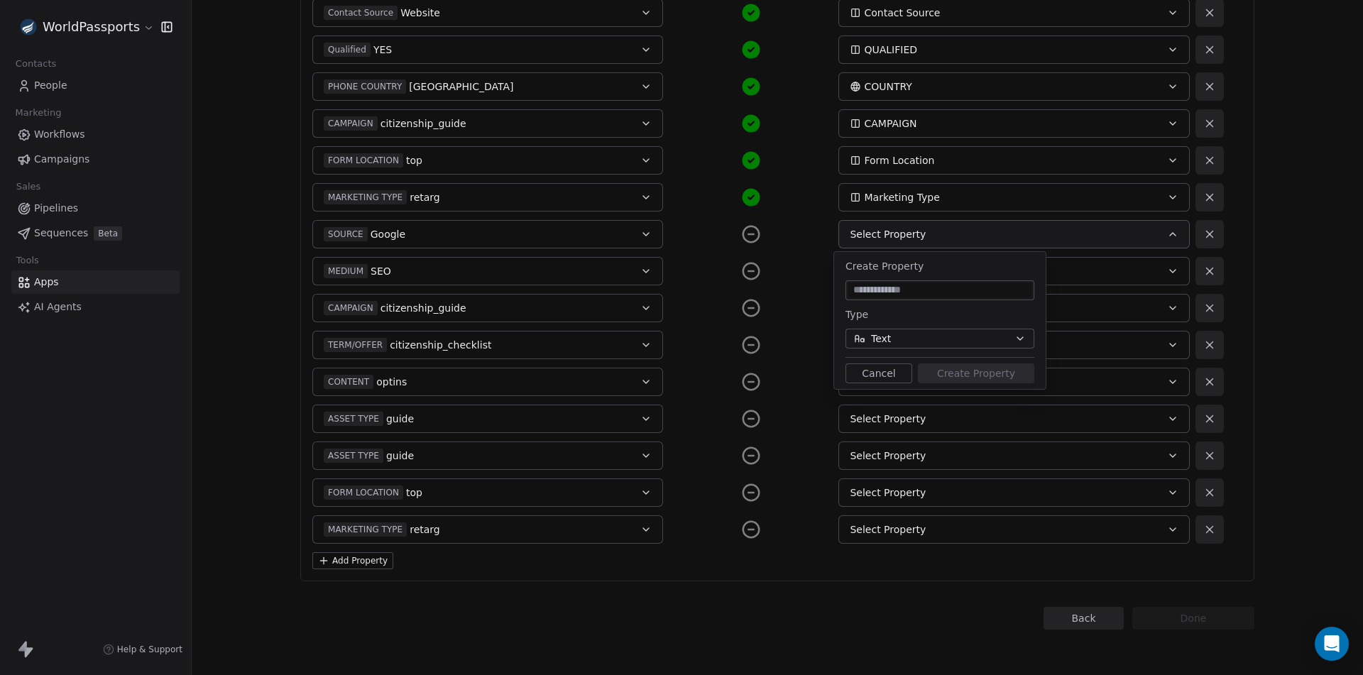
type input "*"
click at [877, 290] on input "**********" at bounding box center [939, 290] width 183 height 14
type input "**********"
click at [978, 373] on button "Create Property" at bounding box center [976, 373] width 116 height 20
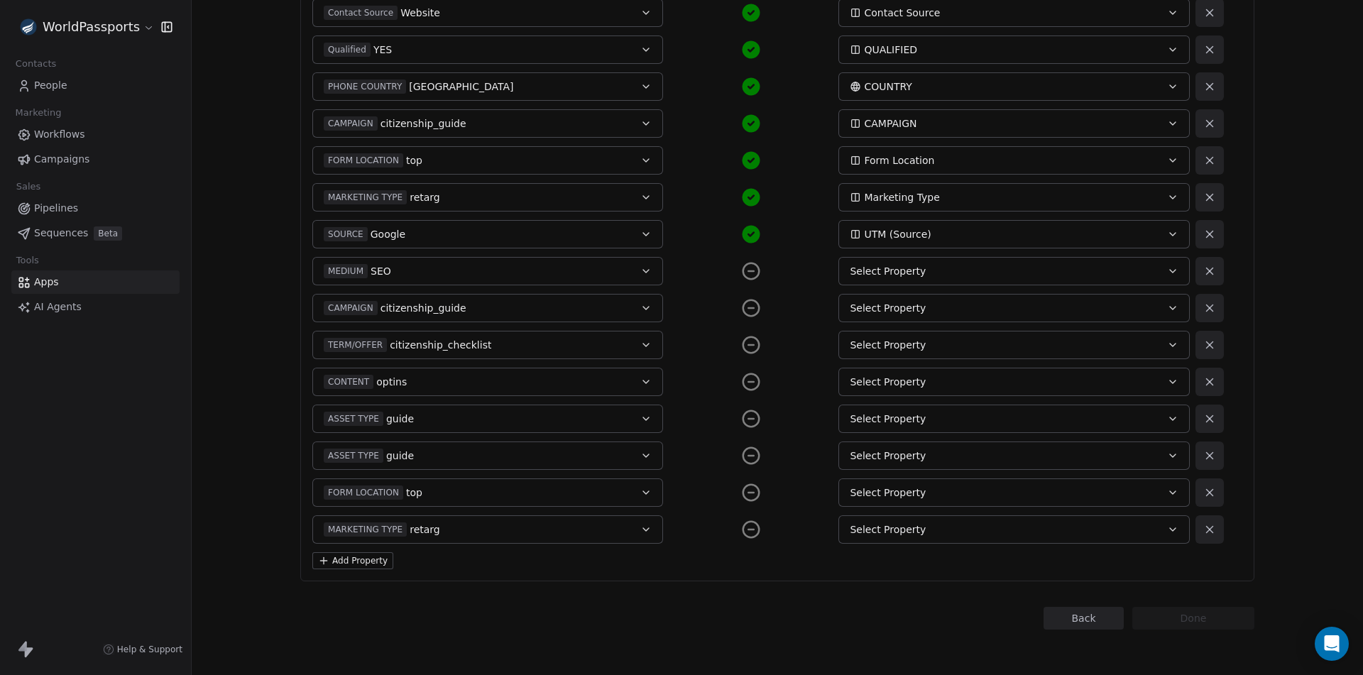
click at [891, 268] on span "Select Property" at bounding box center [888, 271] width 76 height 14
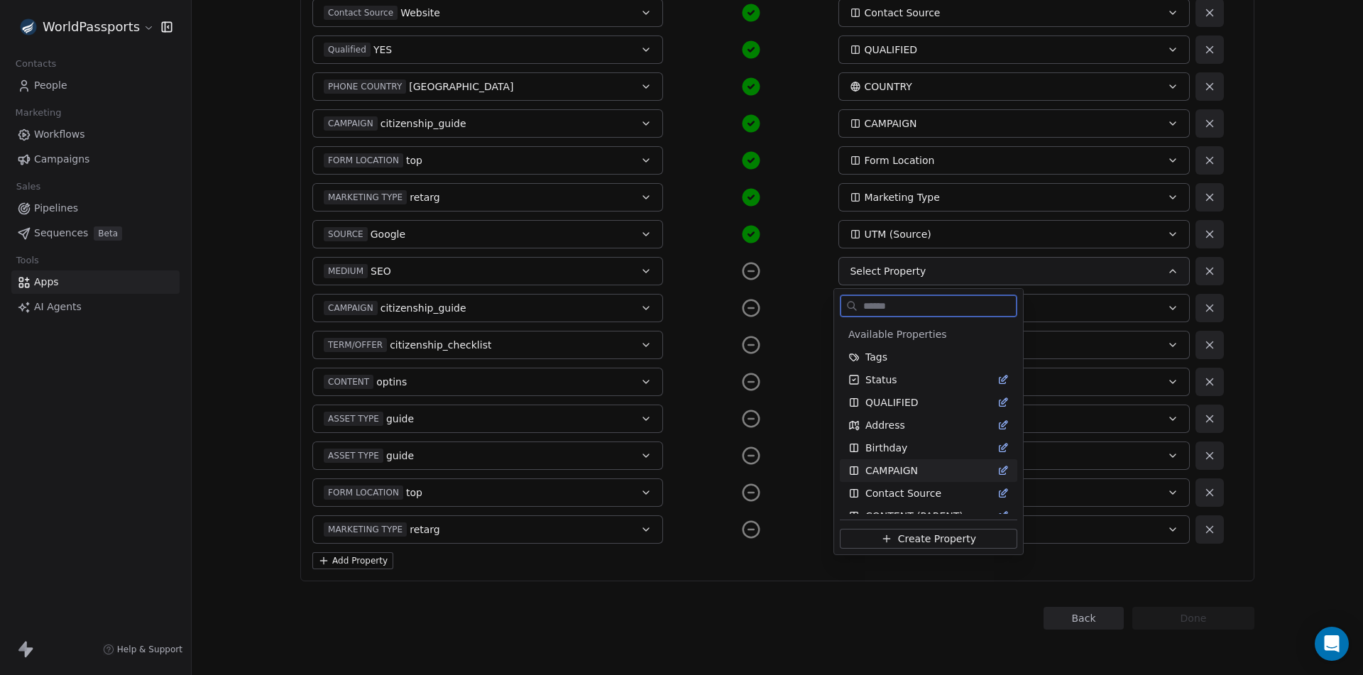
click at [904, 541] on span "Create Property" at bounding box center [937, 539] width 78 height 14
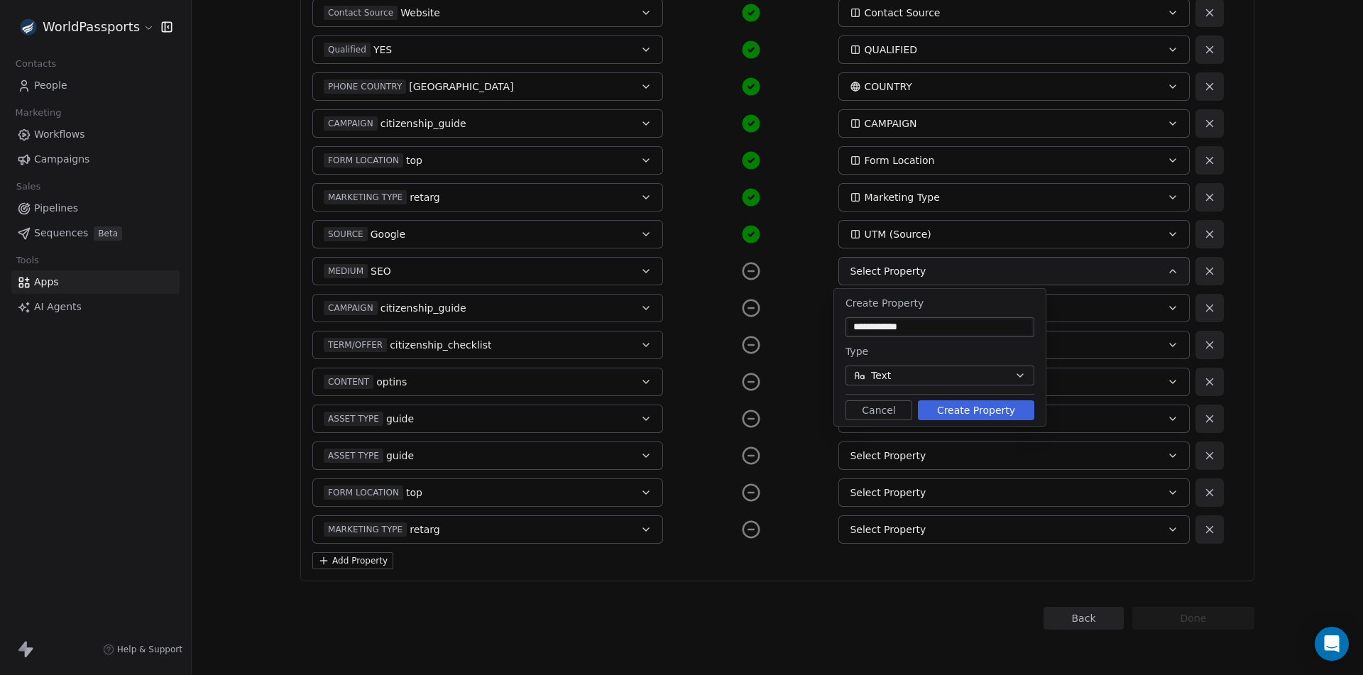
click at [898, 329] on input "**********" at bounding box center [939, 327] width 183 height 14
type input "**********"
click at [950, 405] on button "Create Property" at bounding box center [976, 410] width 116 height 20
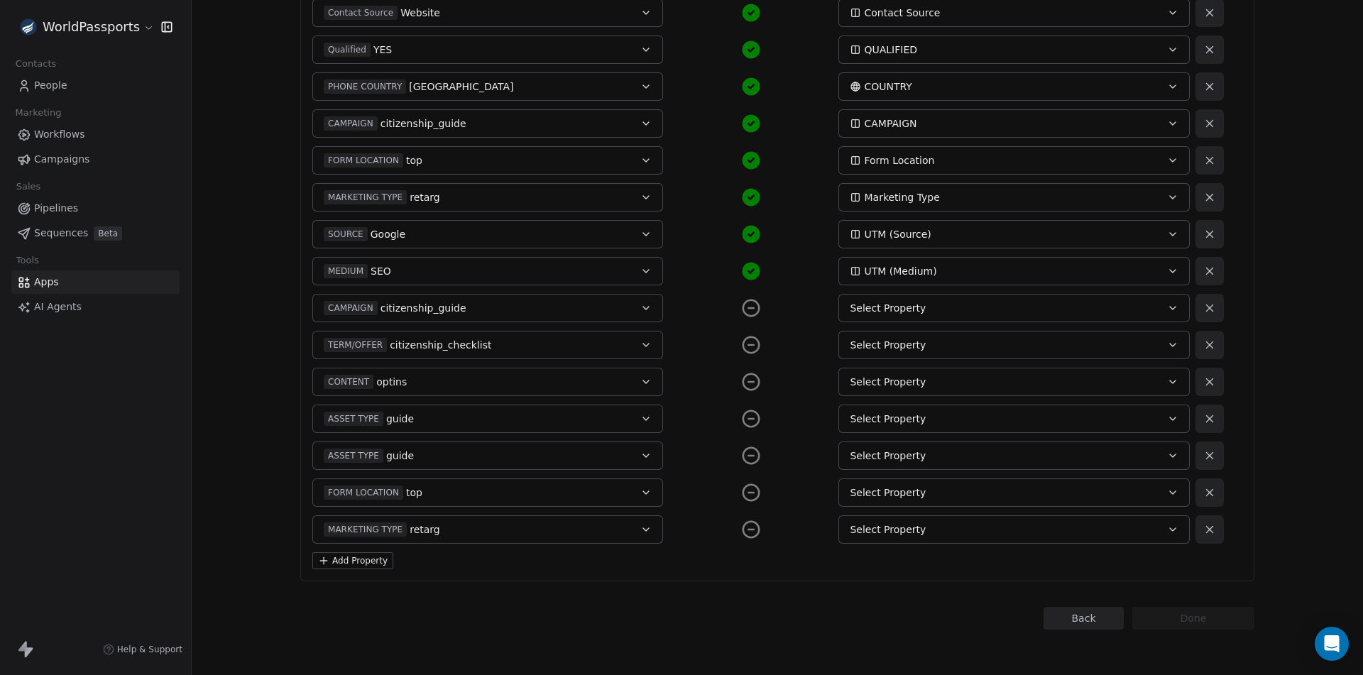
click at [885, 310] on span "Select Property" at bounding box center [888, 308] width 76 height 14
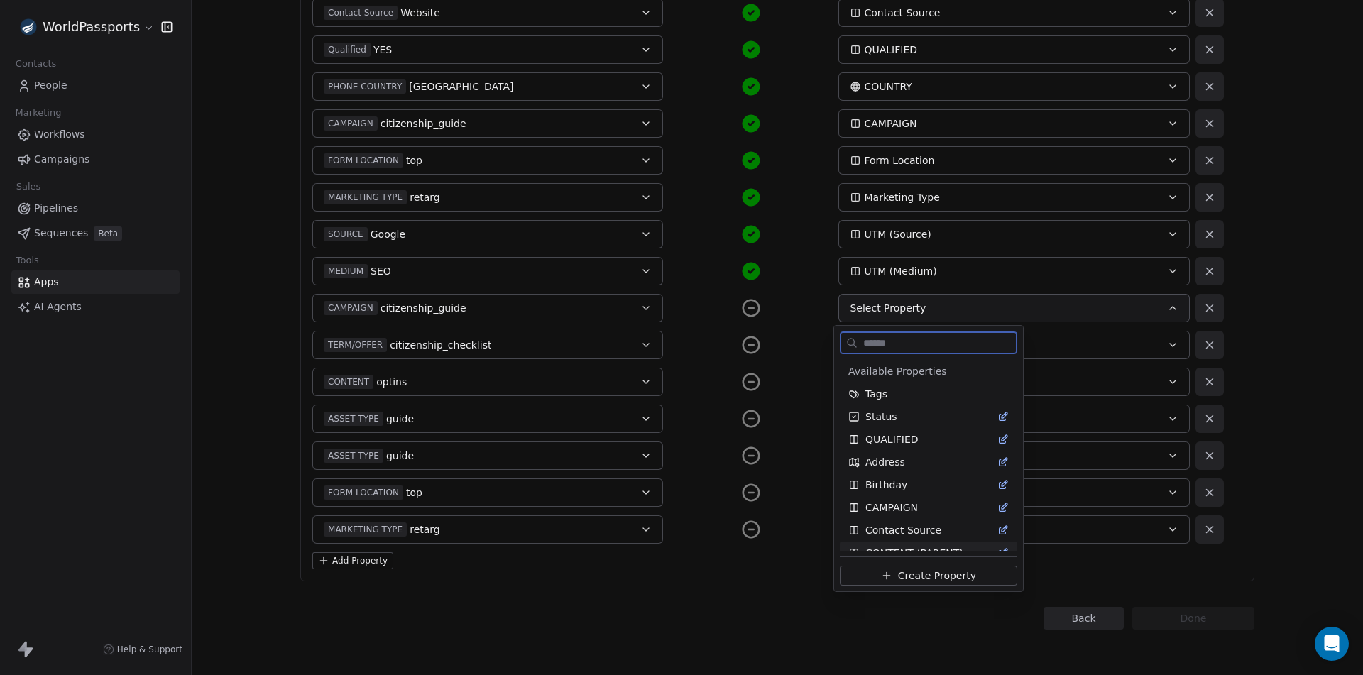
click at [898, 573] on span "Create Property" at bounding box center [937, 576] width 78 height 14
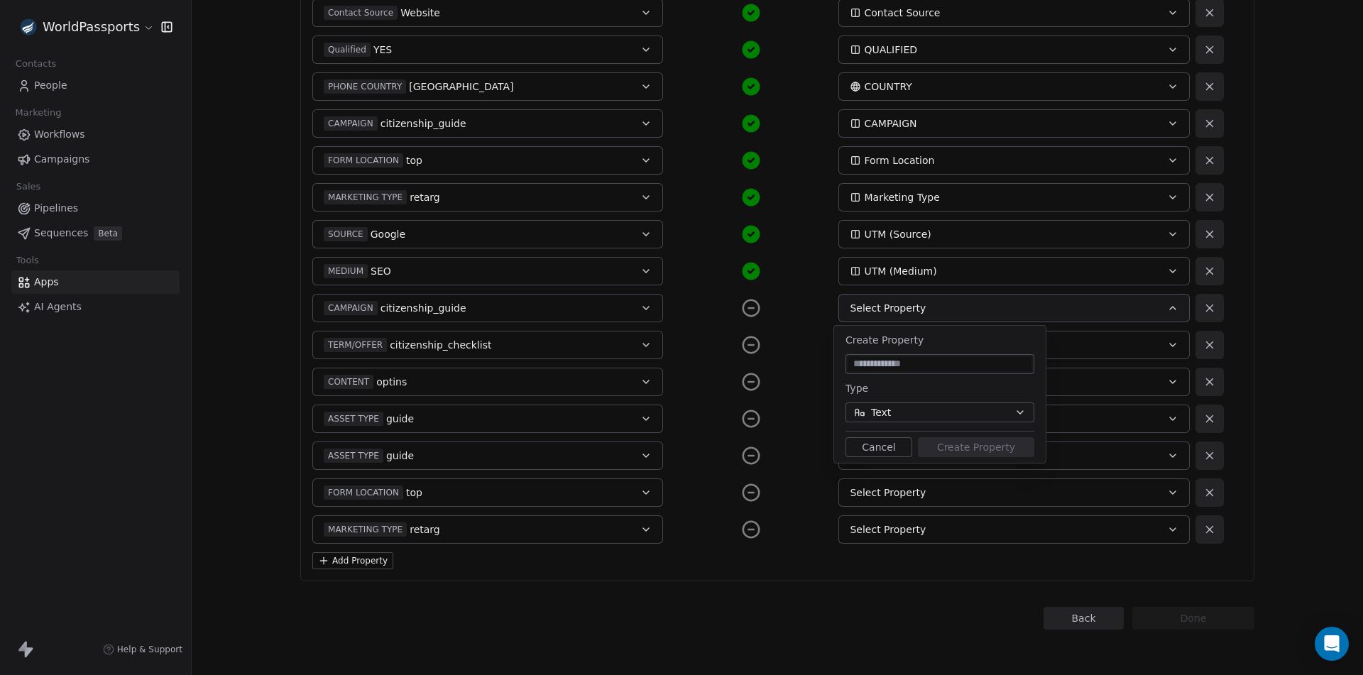
click at [877, 441] on button "Cancel" at bounding box center [878, 447] width 67 height 20
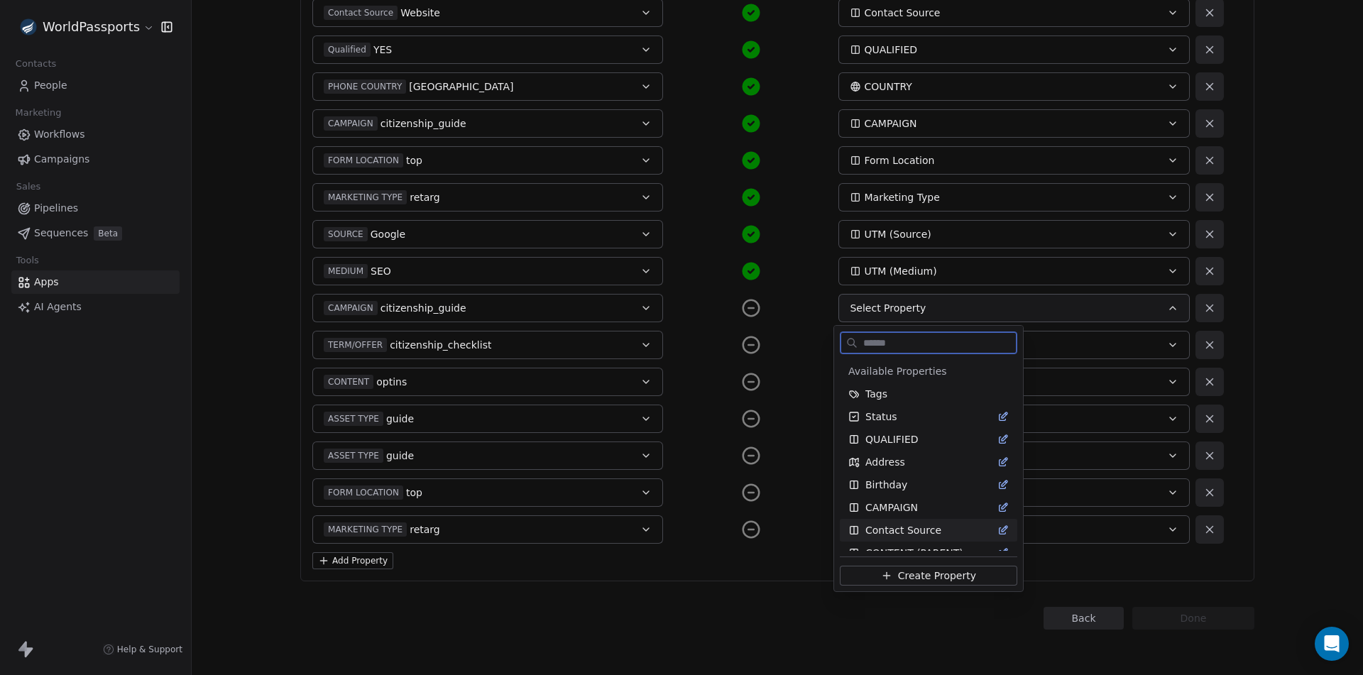
click at [926, 572] on span "Create Property" at bounding box center [937, 576] width 78 height 14
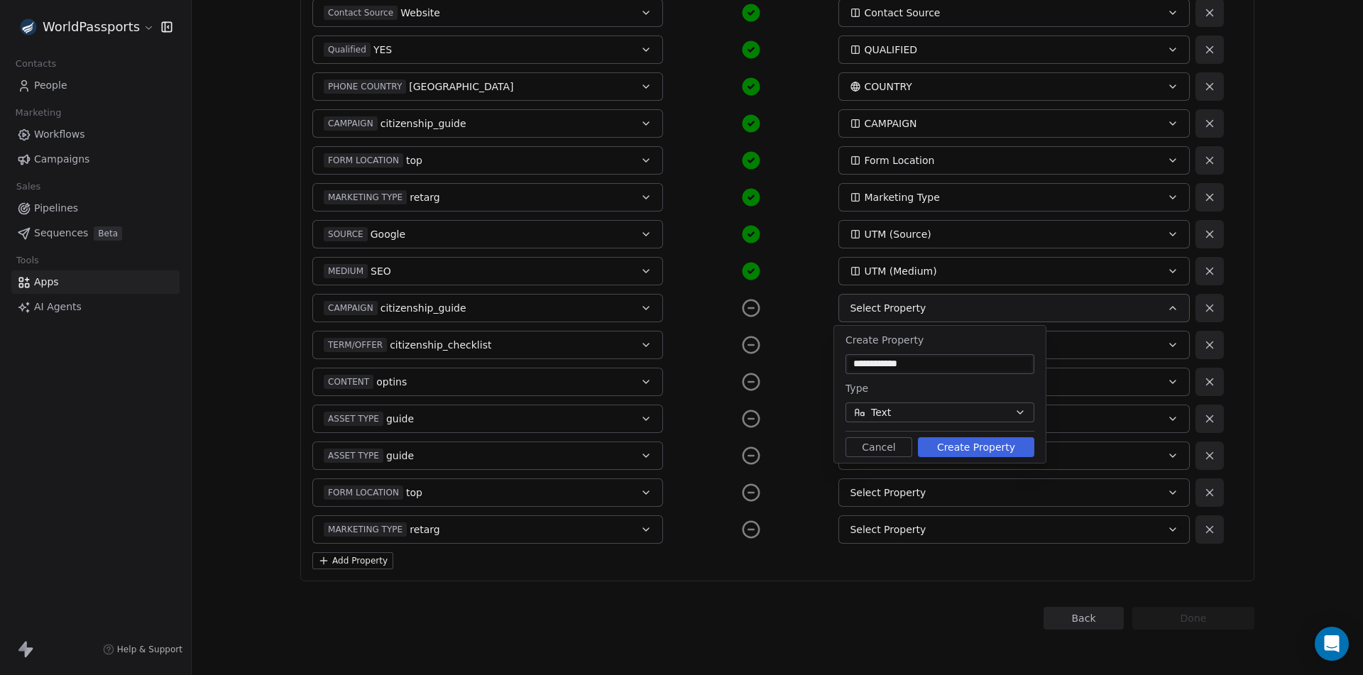
click at [887, 364] on input "**********" at bounding box center [939, 364] width 183 height 14
type input "**********"
click at [955, 448] on button "Create Property" at bounding box center [976, 447] width 116 height 20
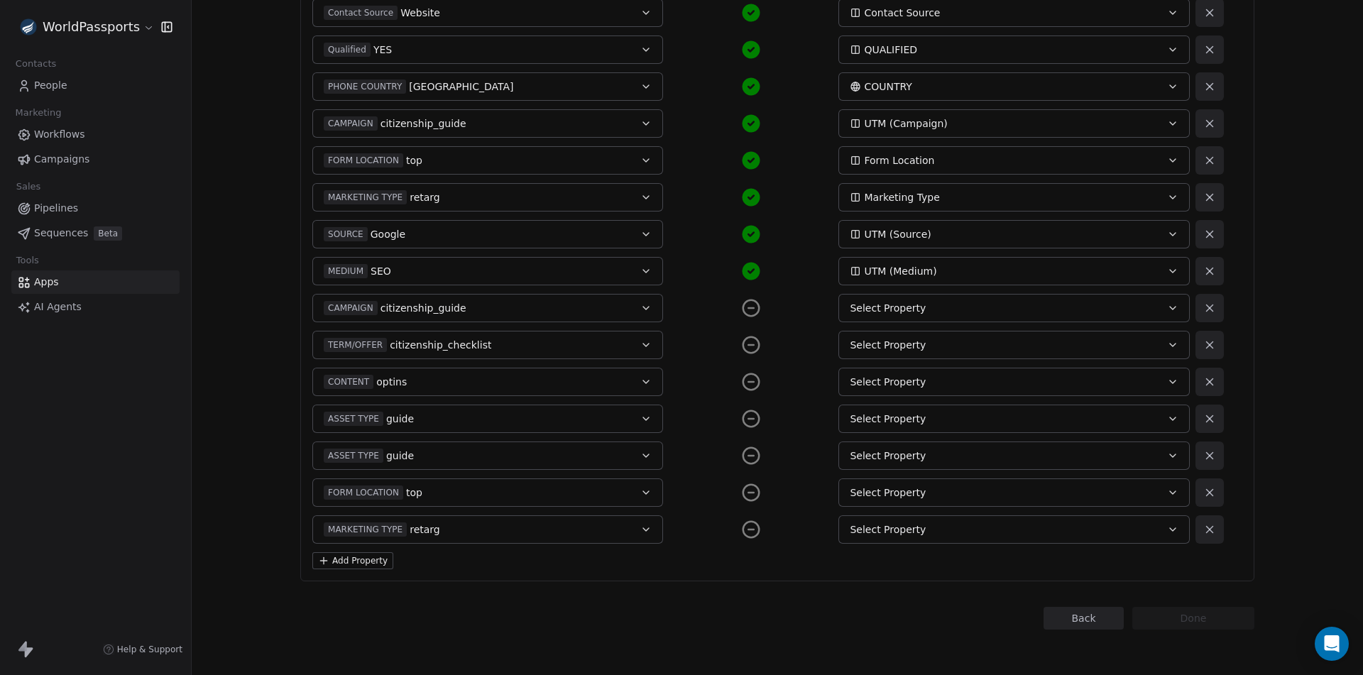
click at [904, 310] on span "Select Property" at bounding box center [888, 308] width 76 height 14
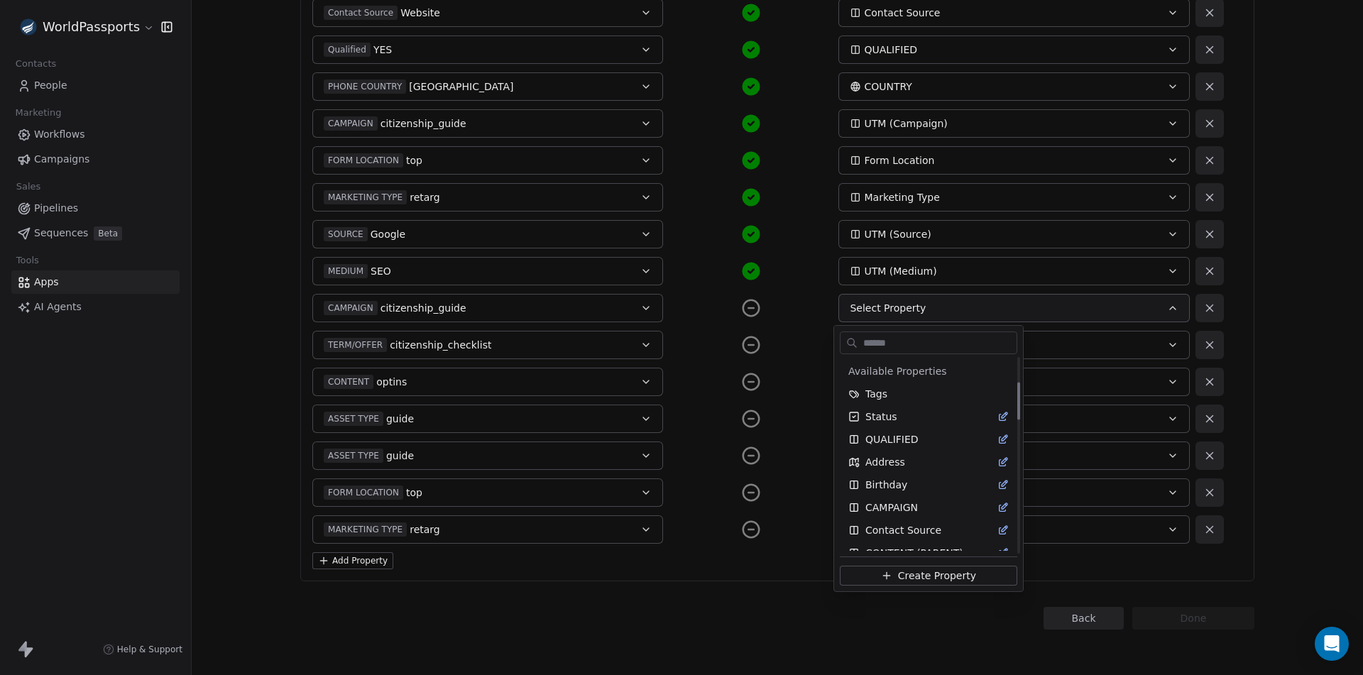
scroll to position [808, 0]
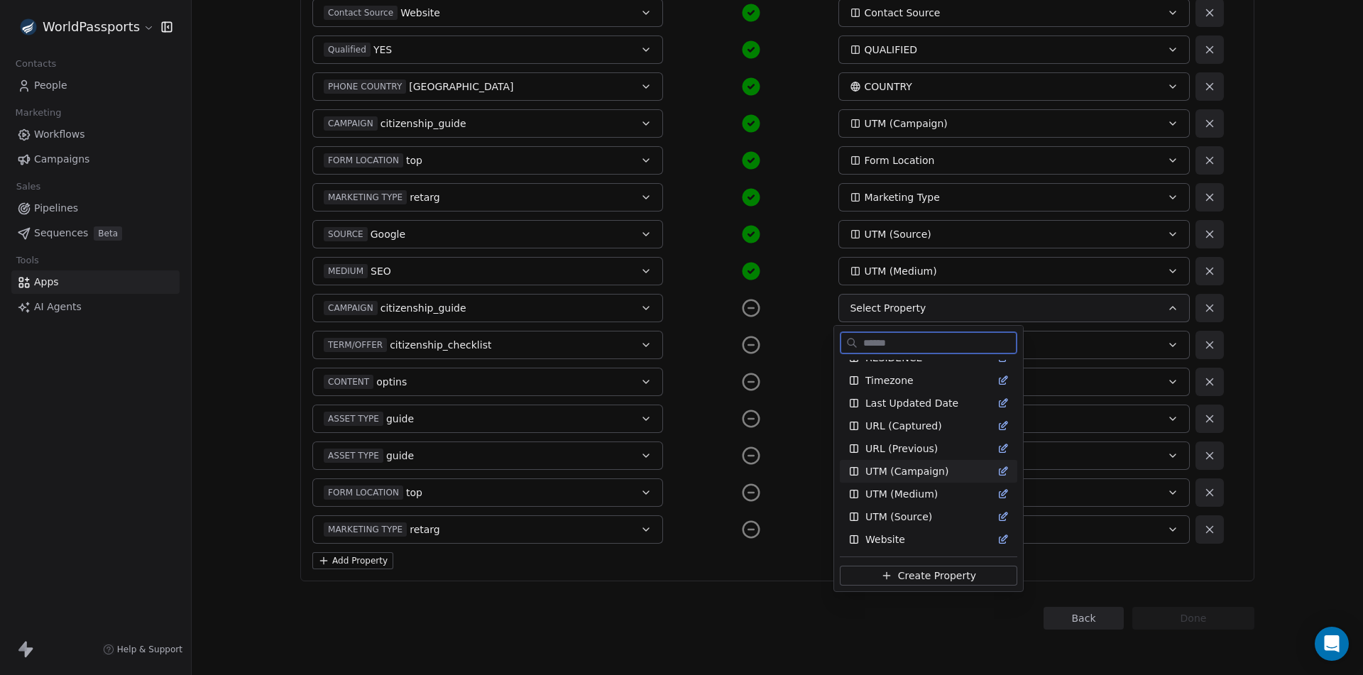
click at [907, 464] on span "UTM (Campaign)" at bounding box center [906, 471] width 83 height 14
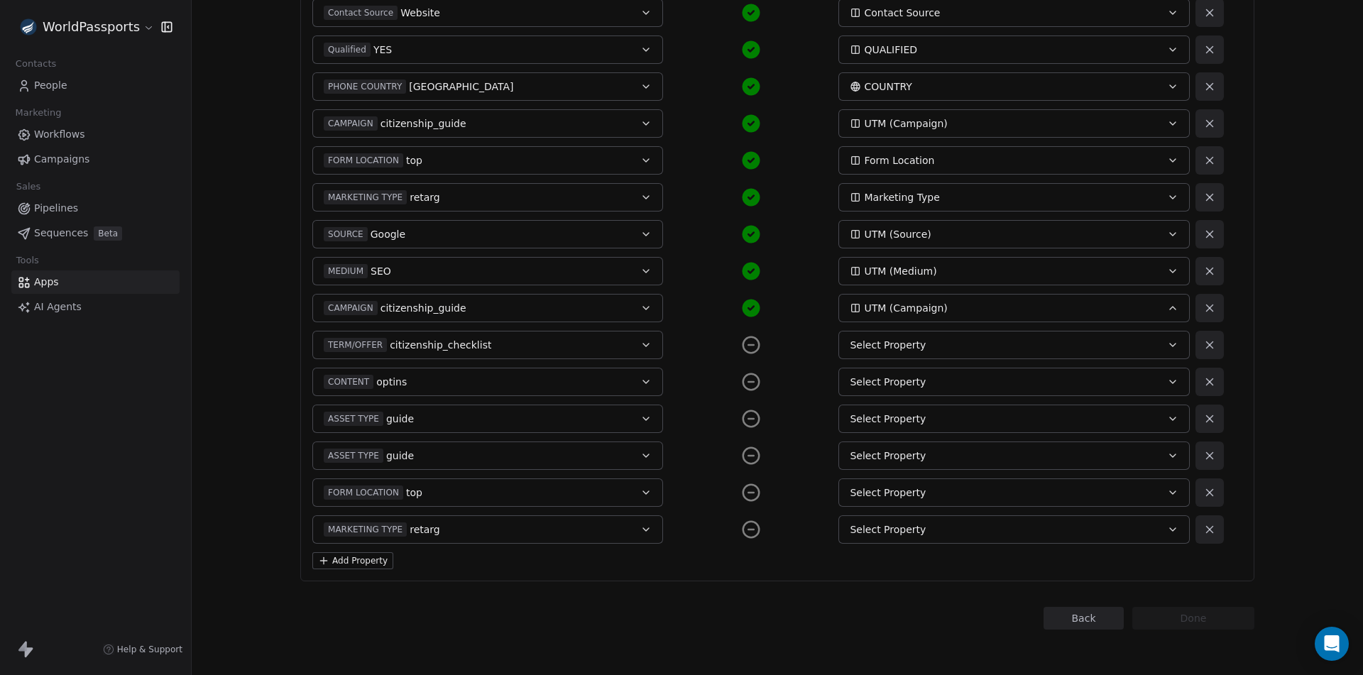
click at [879, 341] on span "Select Property" at bounding box center [888, 345] width 76 height 14
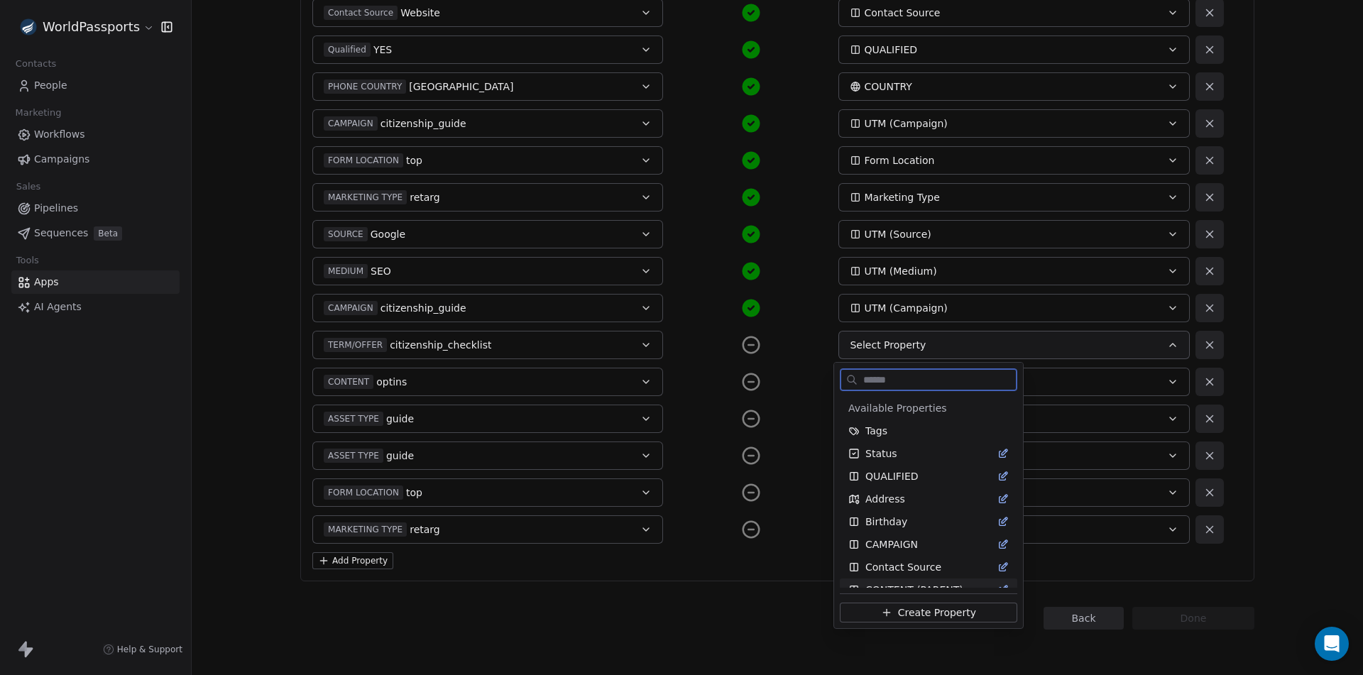
click at [911, 612] on span "Create Property" at bounding box center [937, 612] width 78 height 14
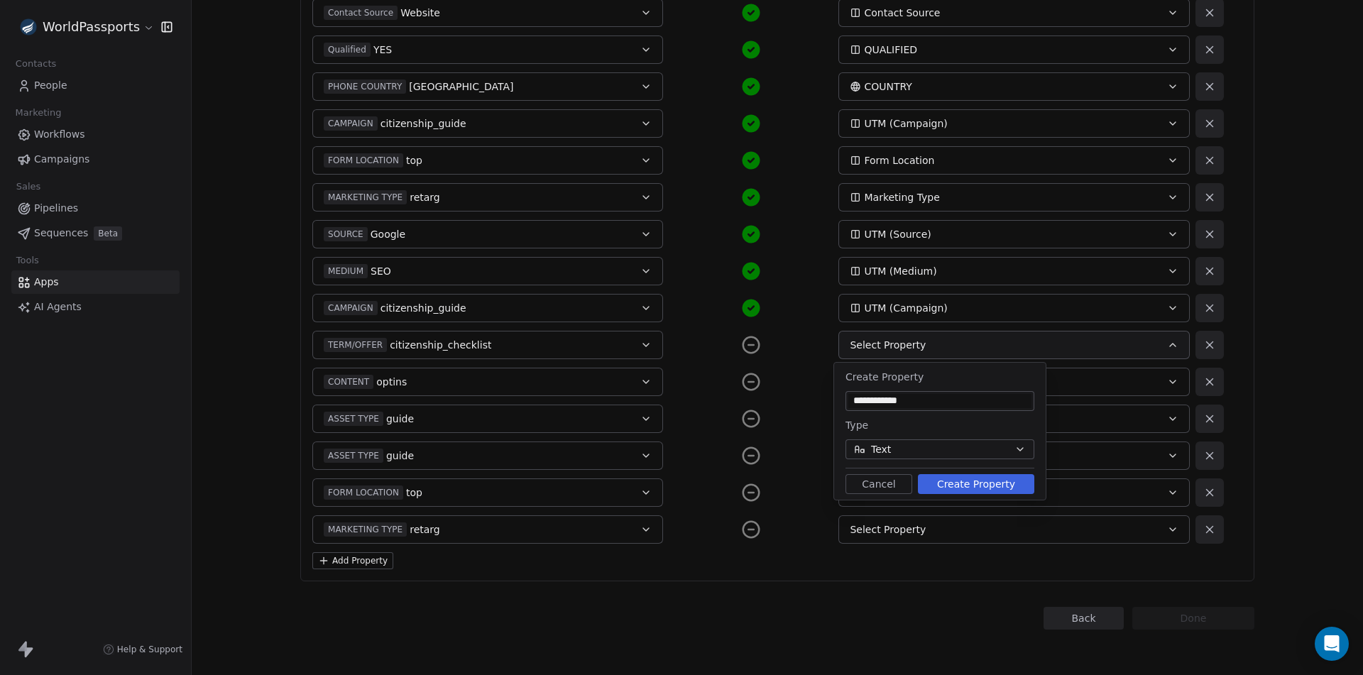
click at [896, 401] on input "**********" at bounding box center [939, 401] width 183 height 14
type input "**********"
click at [956, 481] on button "Create Property" at bounding box center [976, 484] width 116 height 20
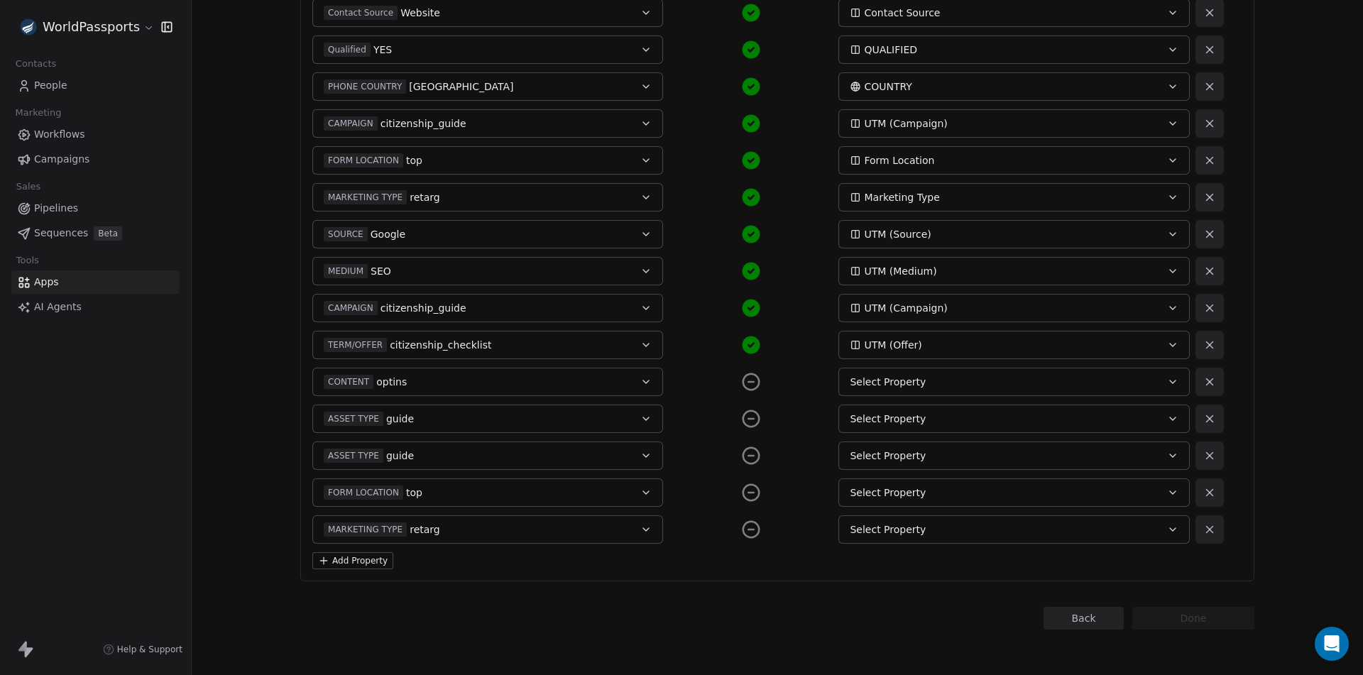
click at [870, 381] on span "Select Property" at bounding box center [888, 382] width 76 height 14
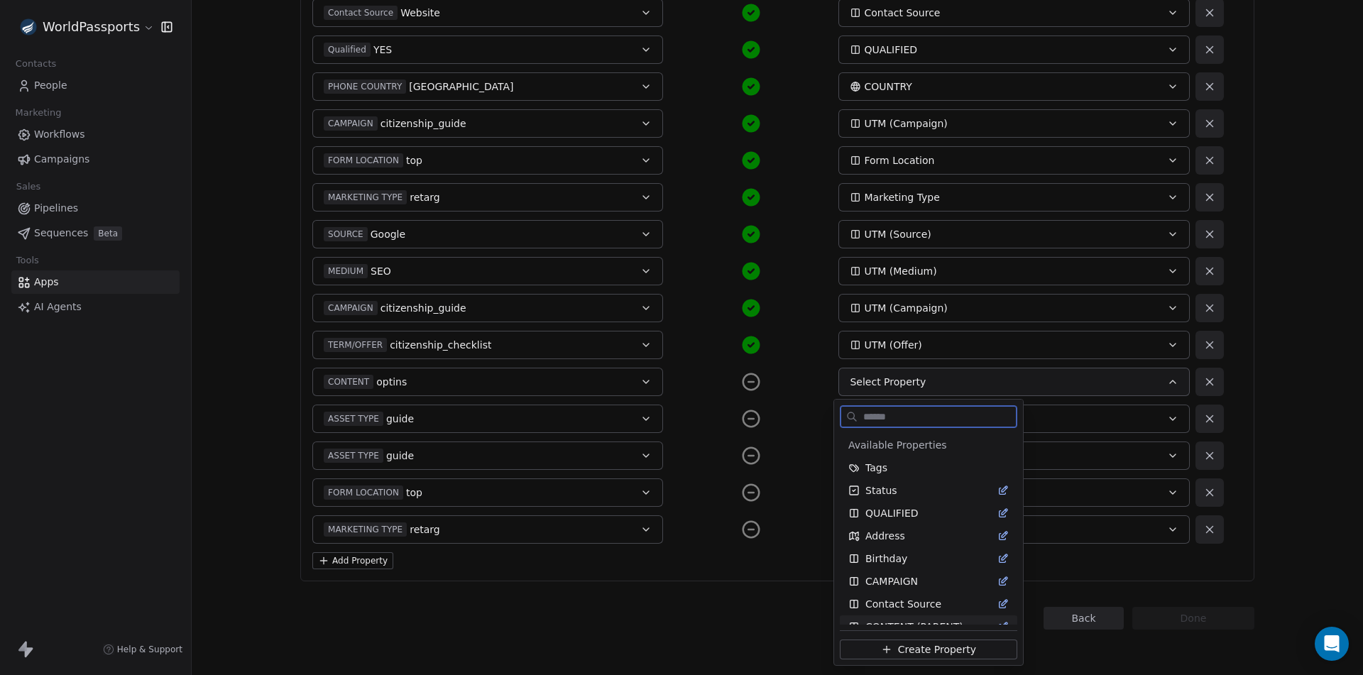
click at [909, 648] on span "Create Property" at bounding box center [937, 649] width 78 height 14
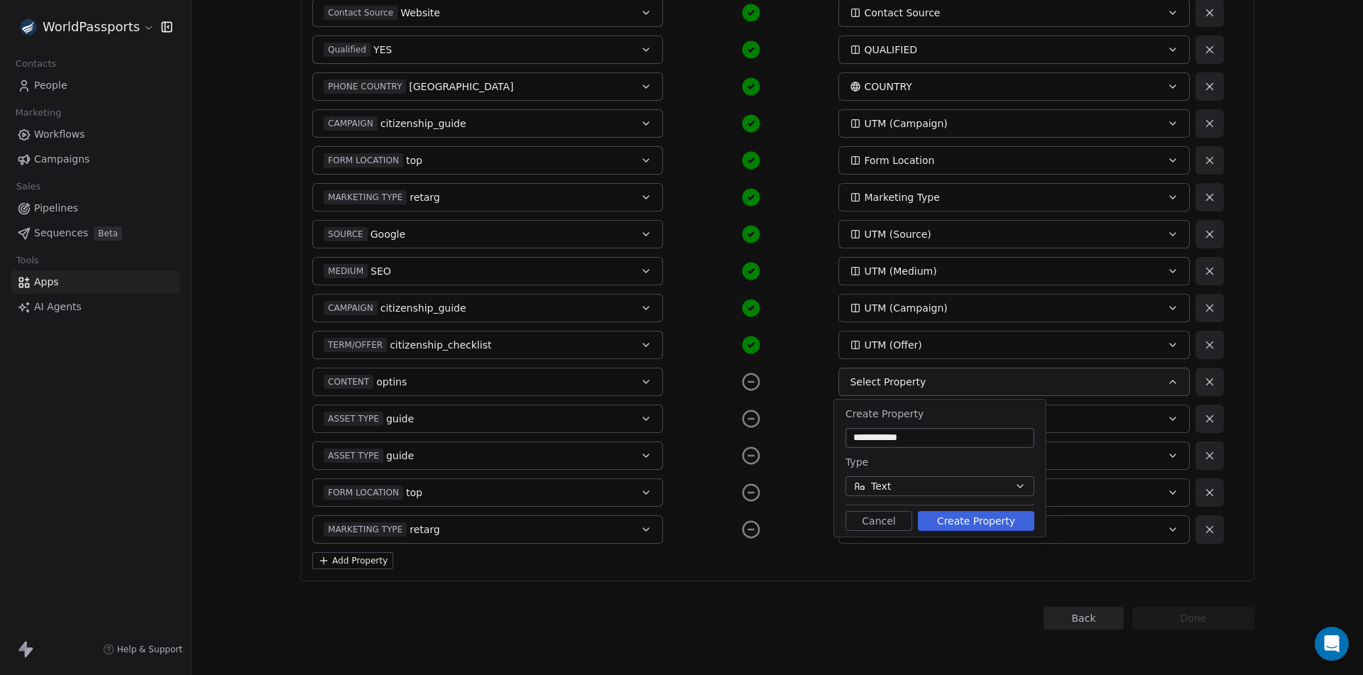
click at [893, 439] on input "**********" at bounding box center [939, 438] width 183 height 14
type input "**********"
click at [966, 532] on div "**********" at bounding box center [940, 468] width 212 height 137
click at [982, 521] on button "Create Property" at bounding box center [976, 521] width 116 height 20
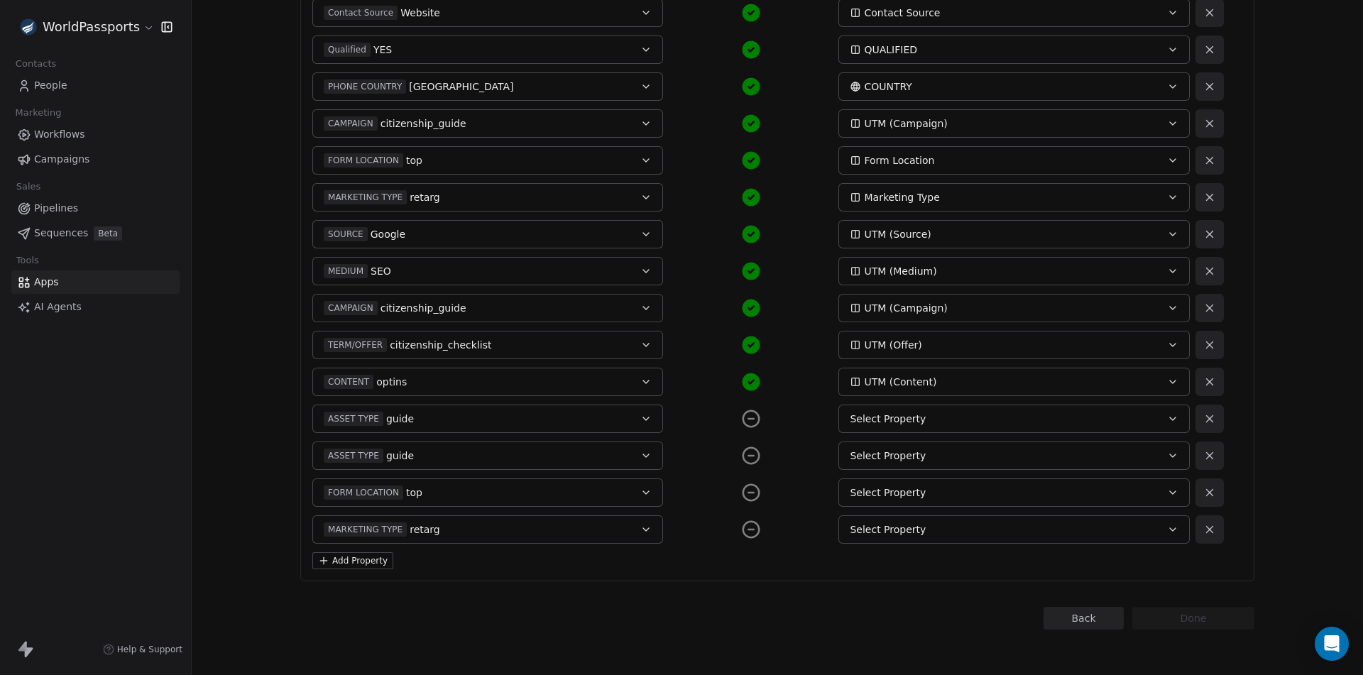
click at [872, 418] on span "Select Property" at bounding box center [888, 419] width 76 height 14
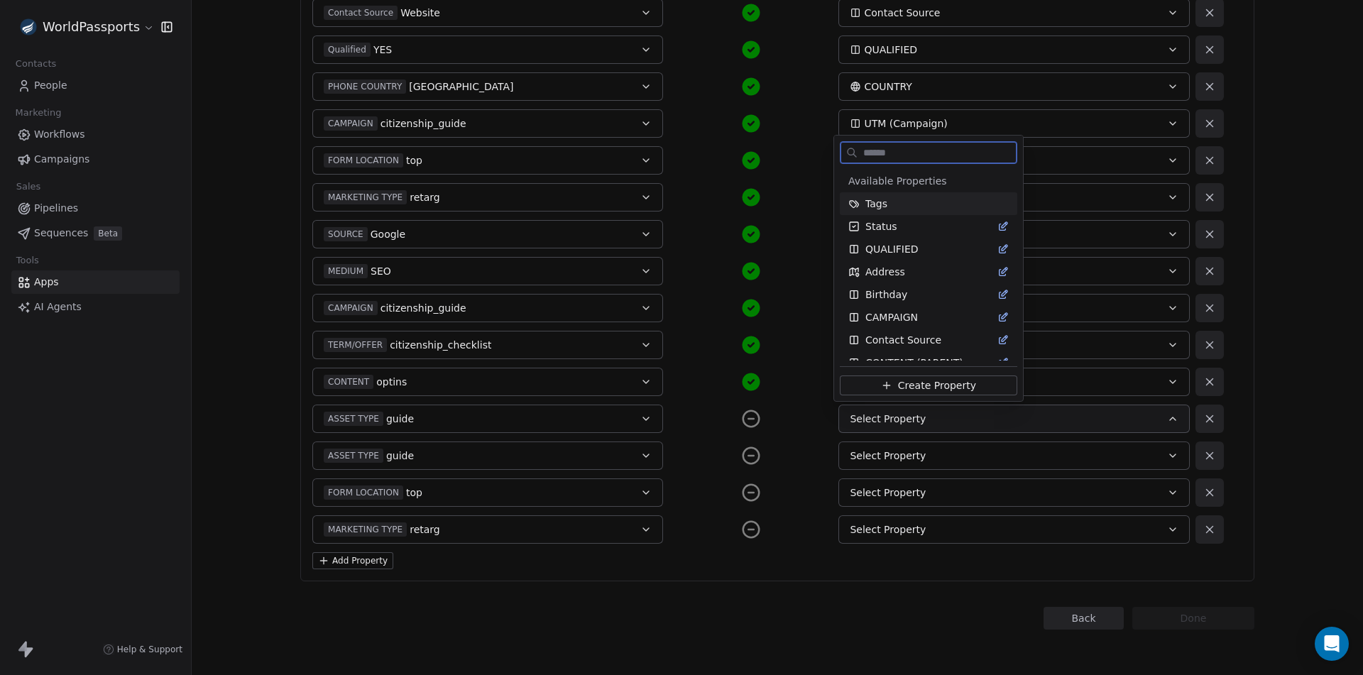
click at [888, 384] on icon at bounding box center [886, 385] width 11 height 11
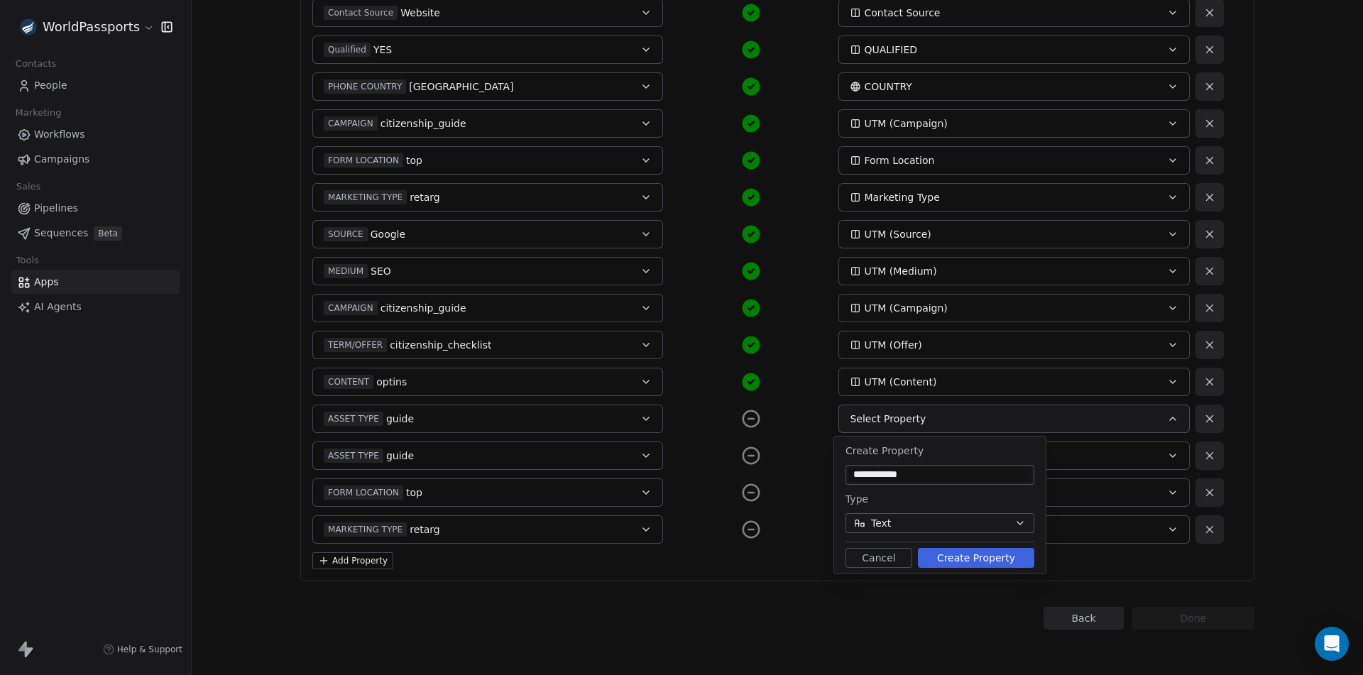
click at [891, 469] on input "**********" at bounding box center [939, 475] width 183 height 14
type input "**********"
click at [956, 565] on button "Create Property" at bounding box center [976, 558] width 116 height 20
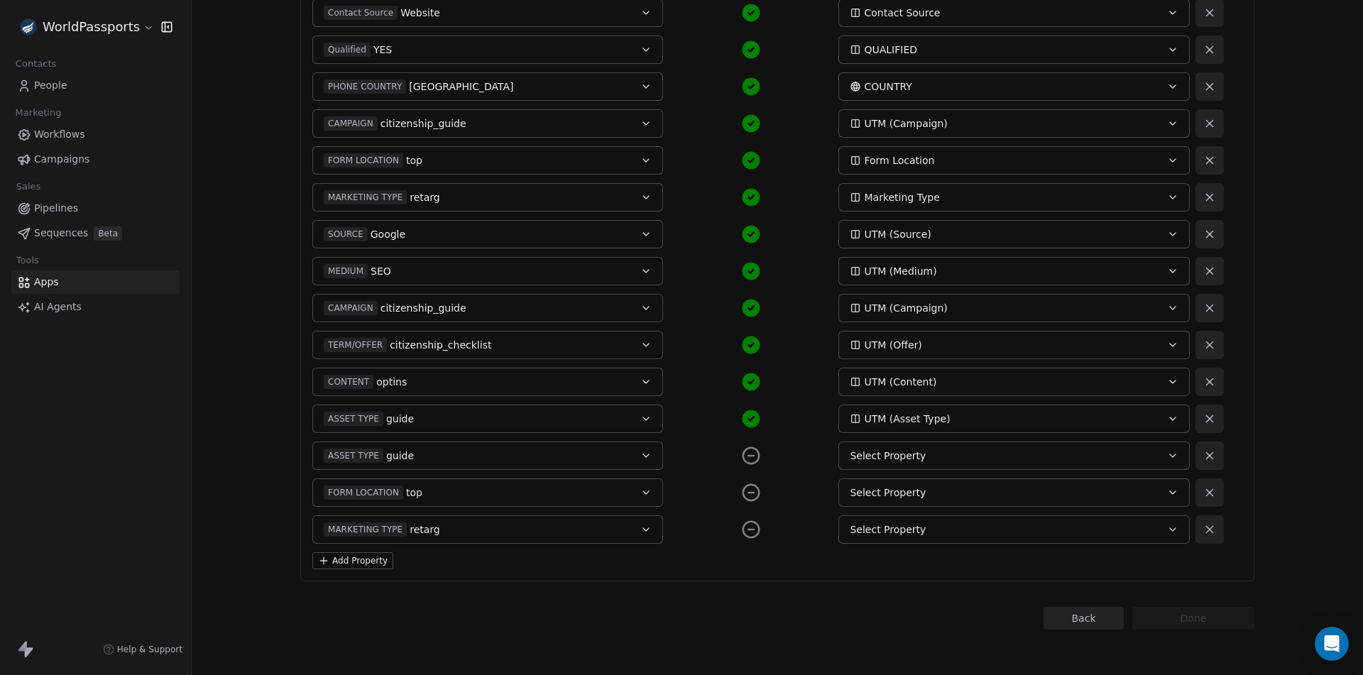
click at [748, 452] on icon at bounding box center [750, 455] width 21 height 21
click at [1215, 456] on button at bounding box center [1209, 456] width 28 height 28
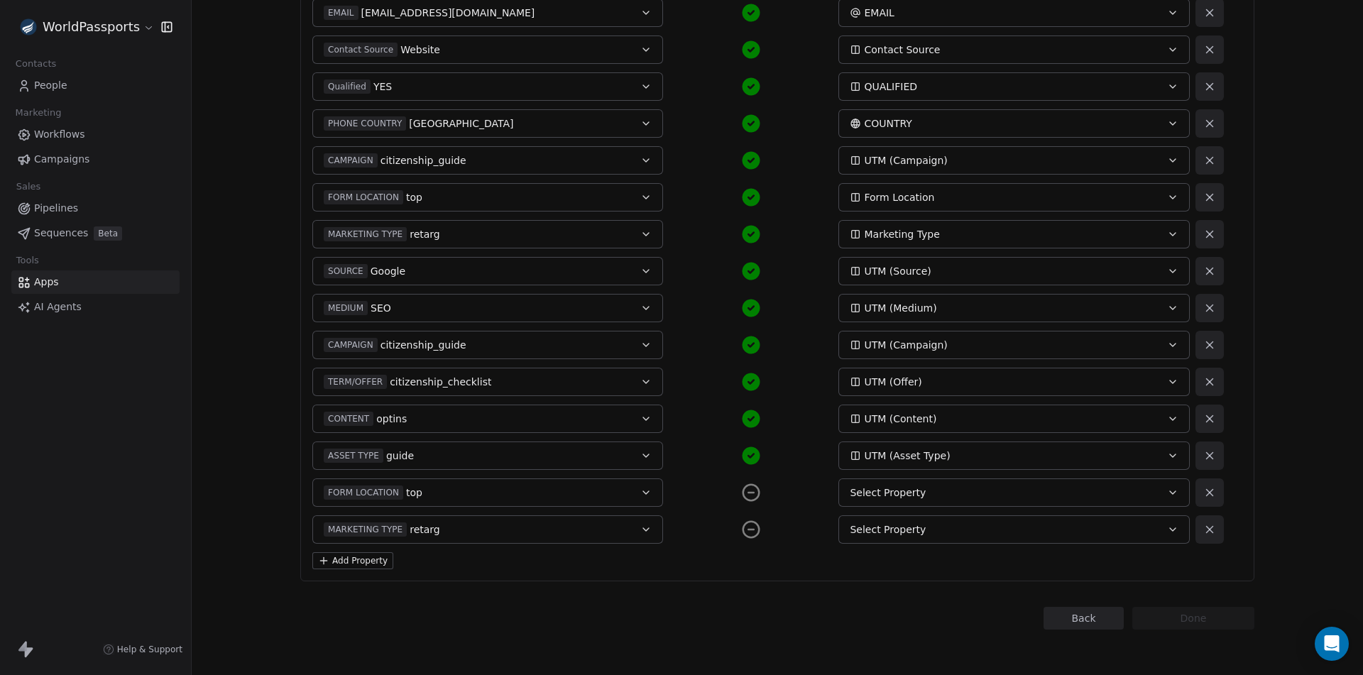
click at [909, 495] on span "Select Property" at bounding box center [888, 493] width 76 height 14
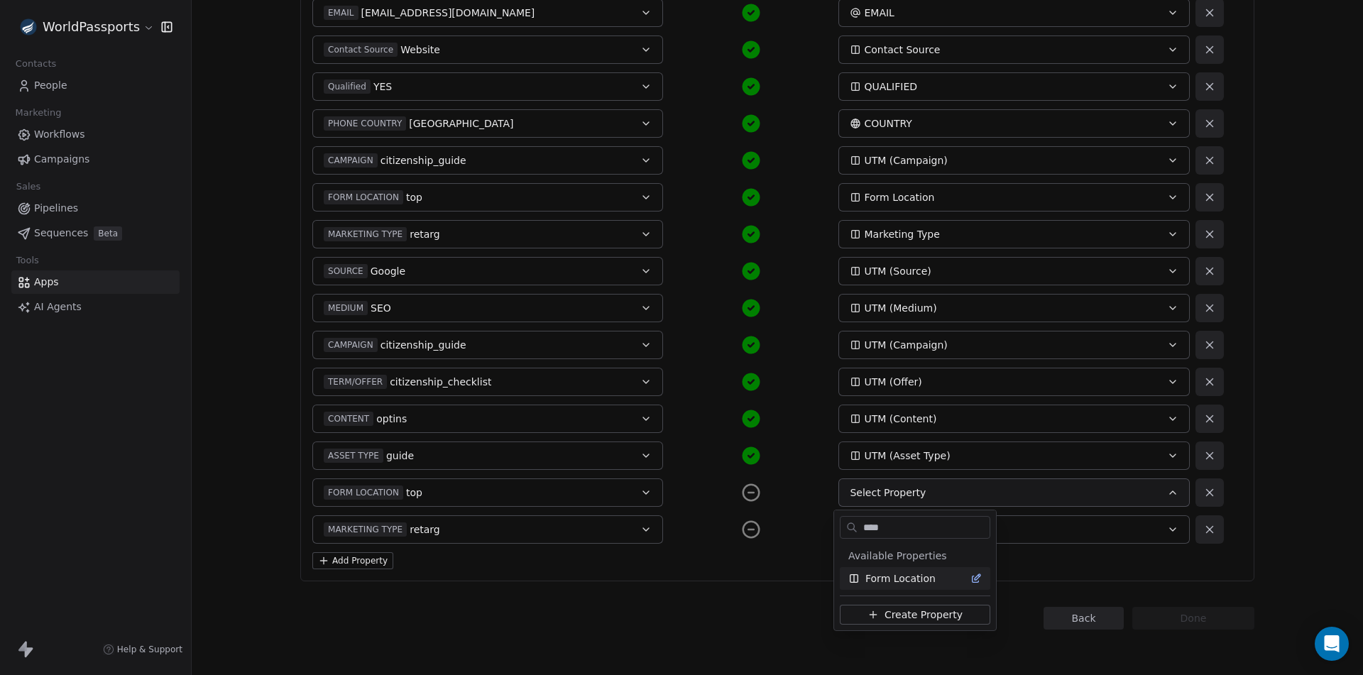
type input "****"
click at [903, 579] on span "Form Location" at bounding box center [900, 578] width 70 height 14
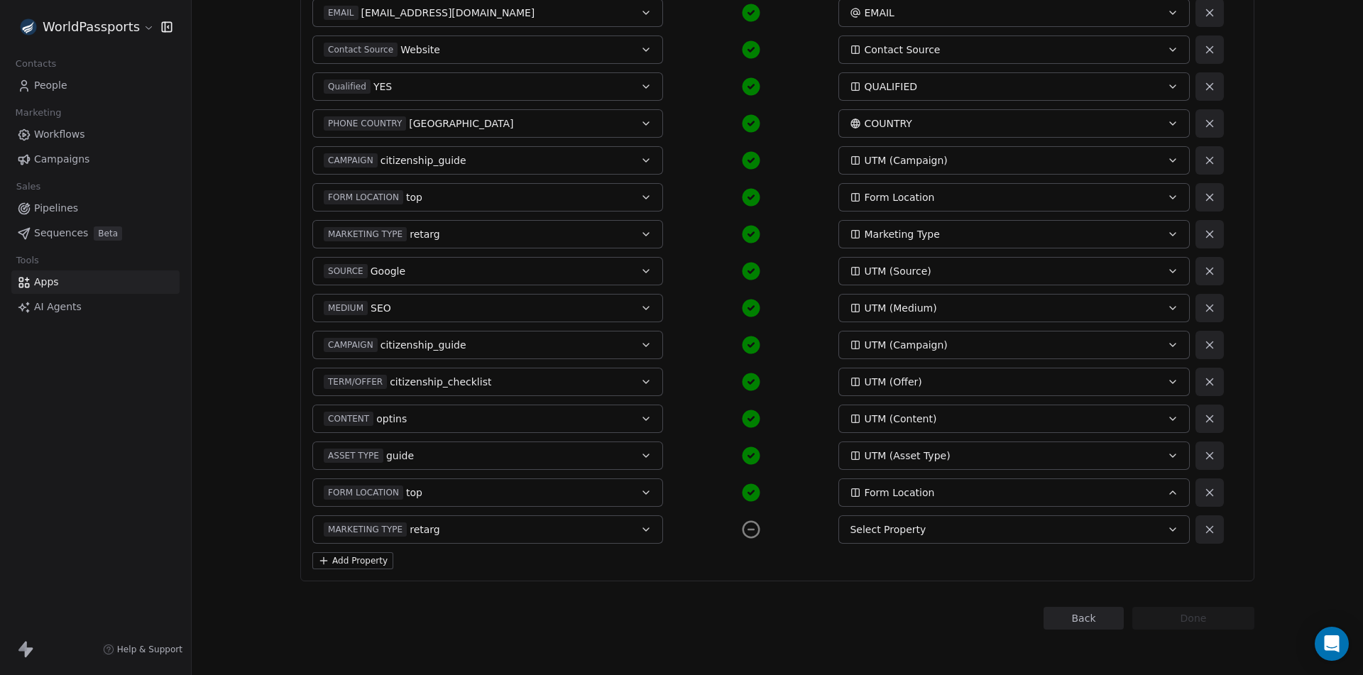
click at [905, 530] on span "Select Property" at bounding box center [888, 529] width 76 height 14
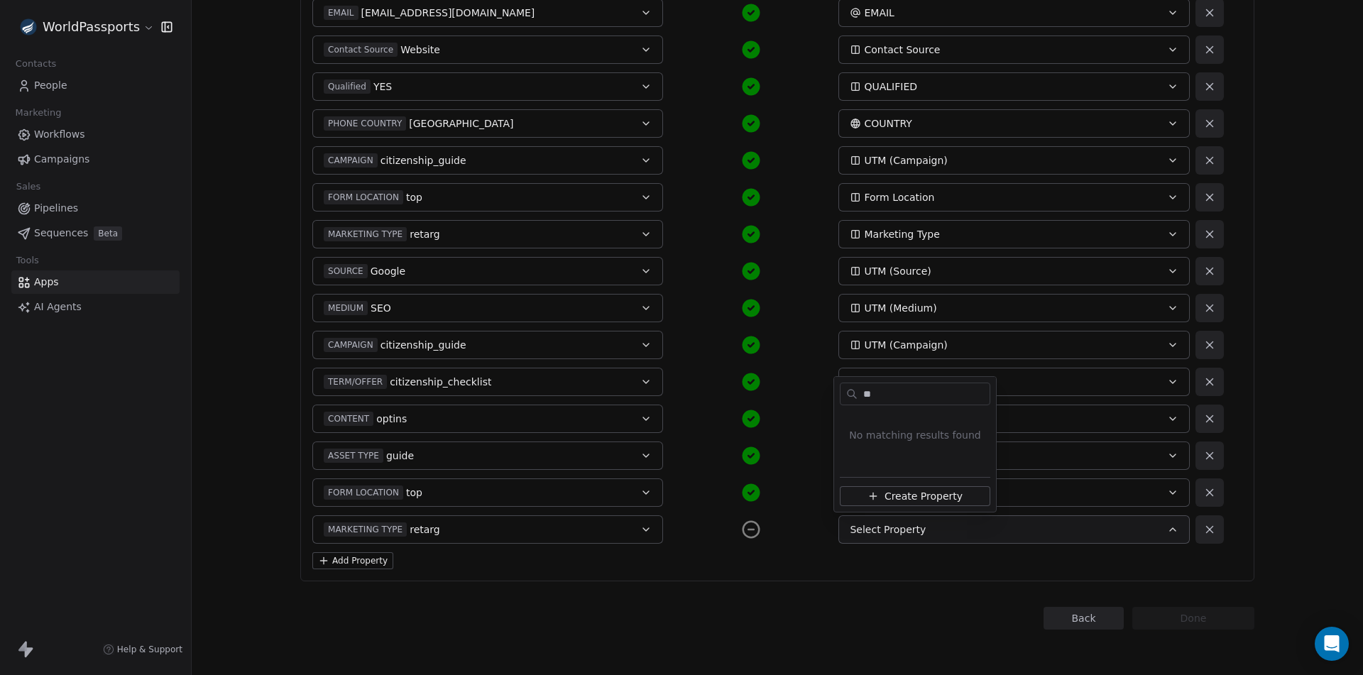
type input "*"
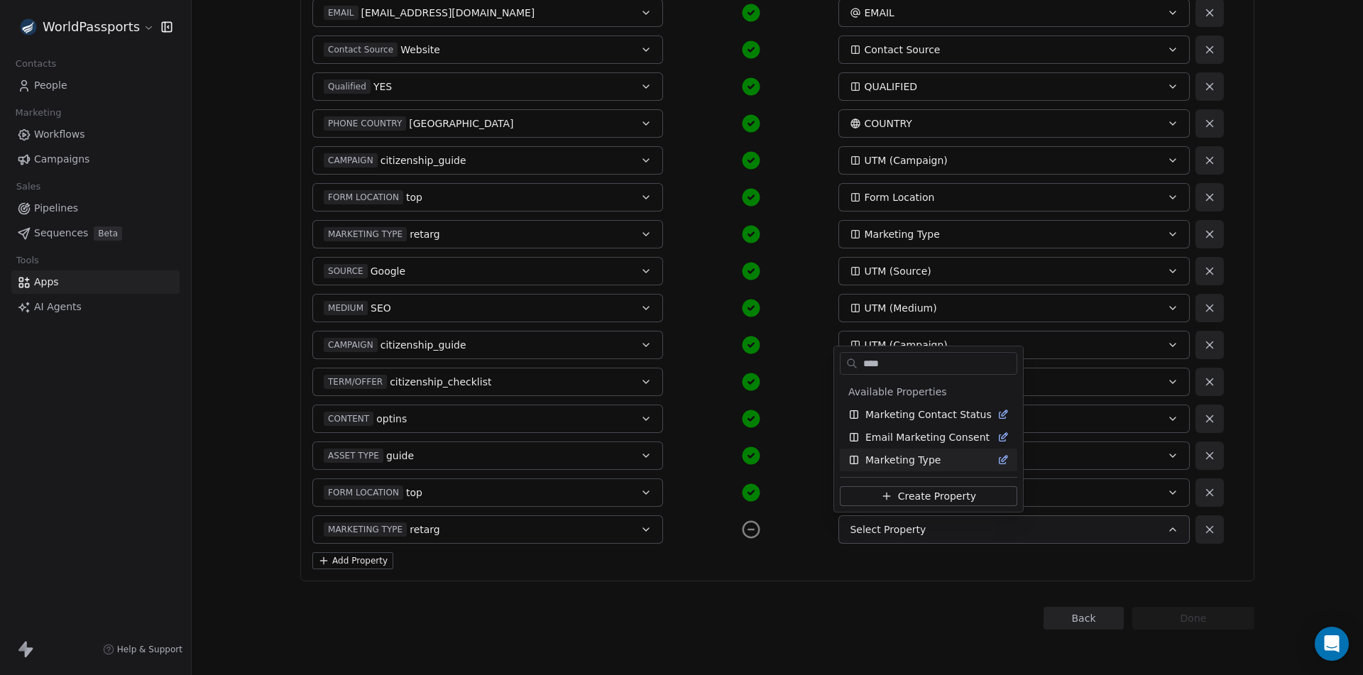
type input "****"
click at [896, 459] on span "Marketing Type" at bounding box center [902, 460] width 75 height 14
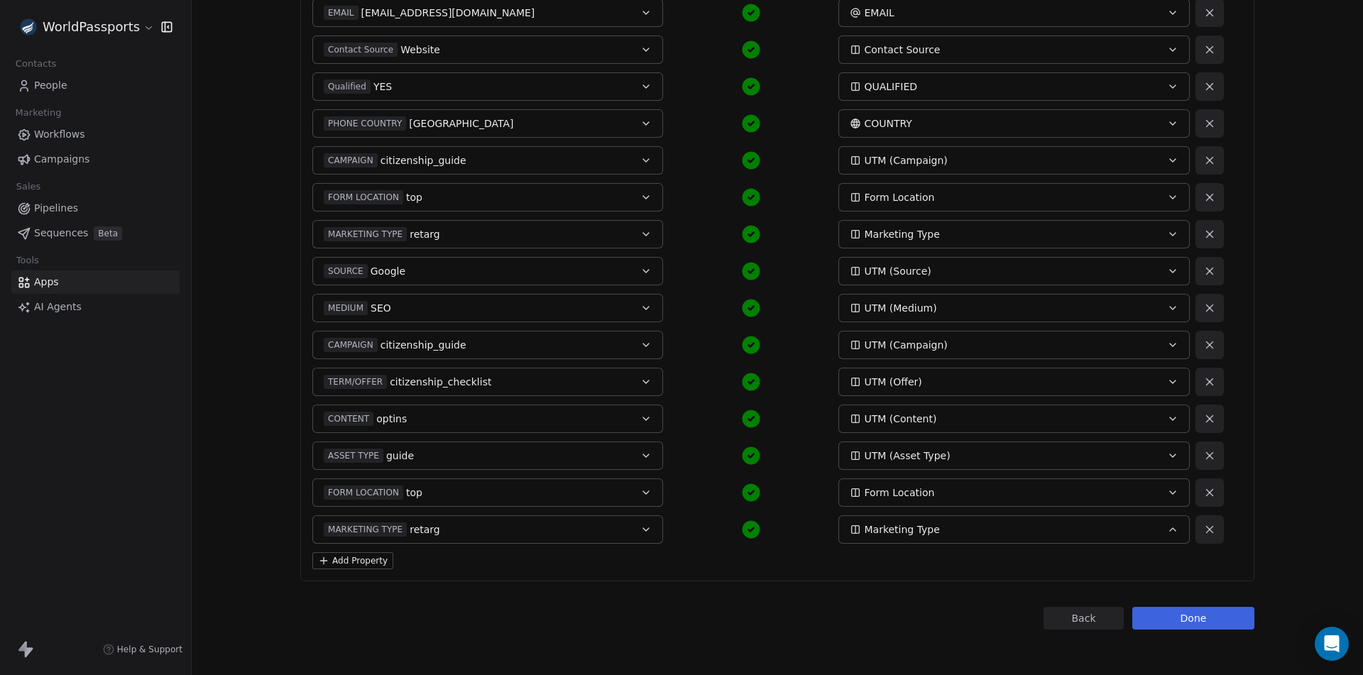
click at [1206, 200] on icon at bounding box center [1209, 197] width 13 height 13
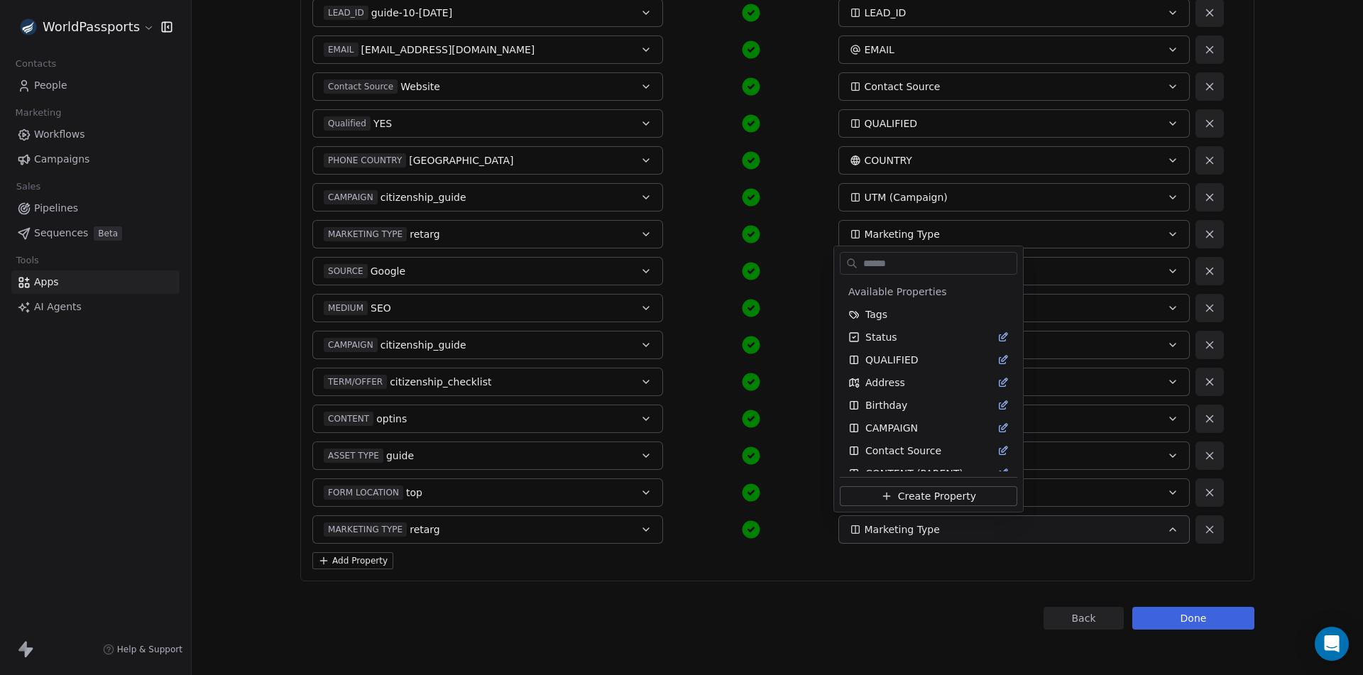
scroll to position [490, 0]
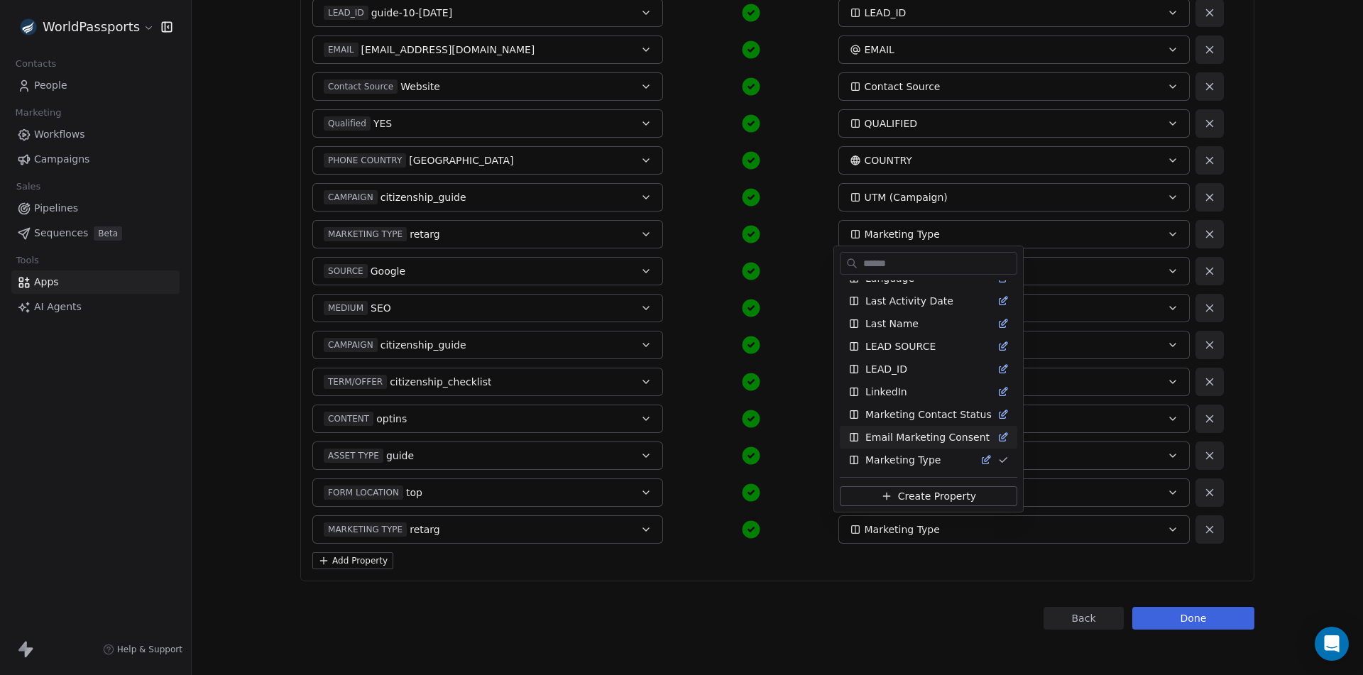
click at [1280, 542] on html "WorldPassports Contacts People Marketing Workflows Campaigns Sales Pipelines Se…" at bounding box center [681, 337] width 1363 height 675
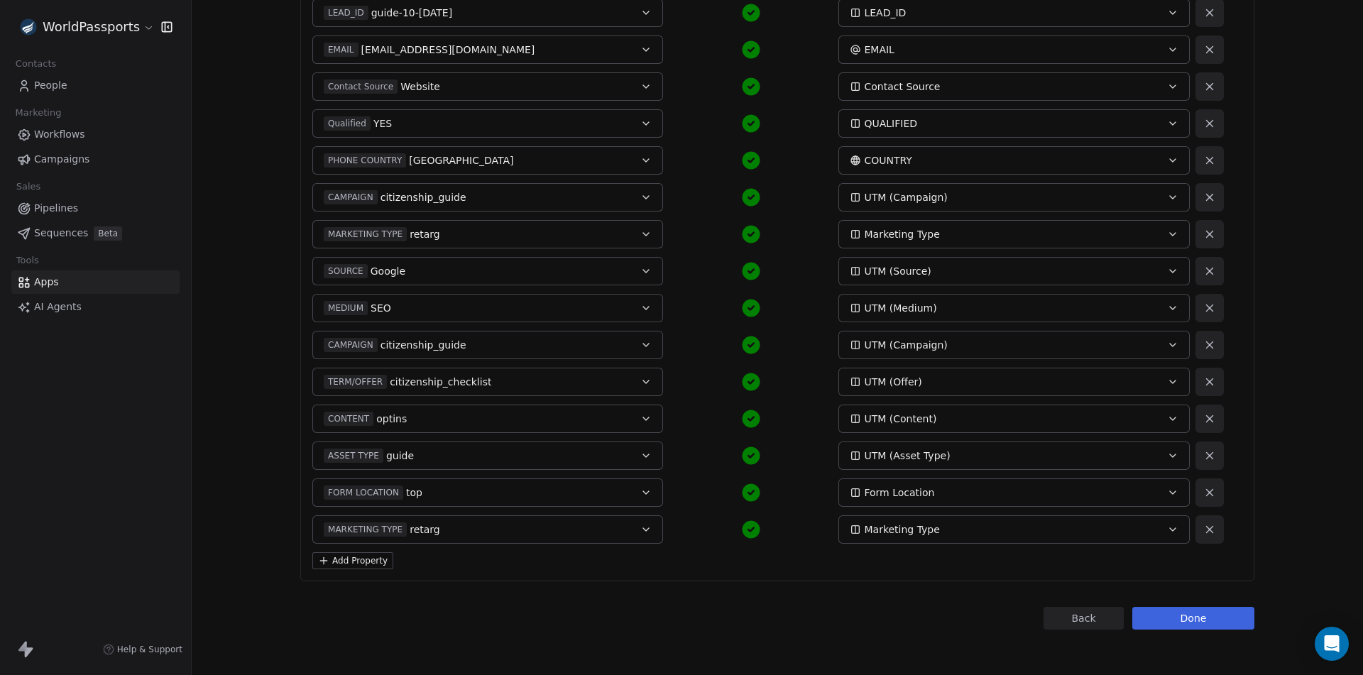
click at [1205, 197] on icon at bounding box center [1209, 197] width 13 height 13
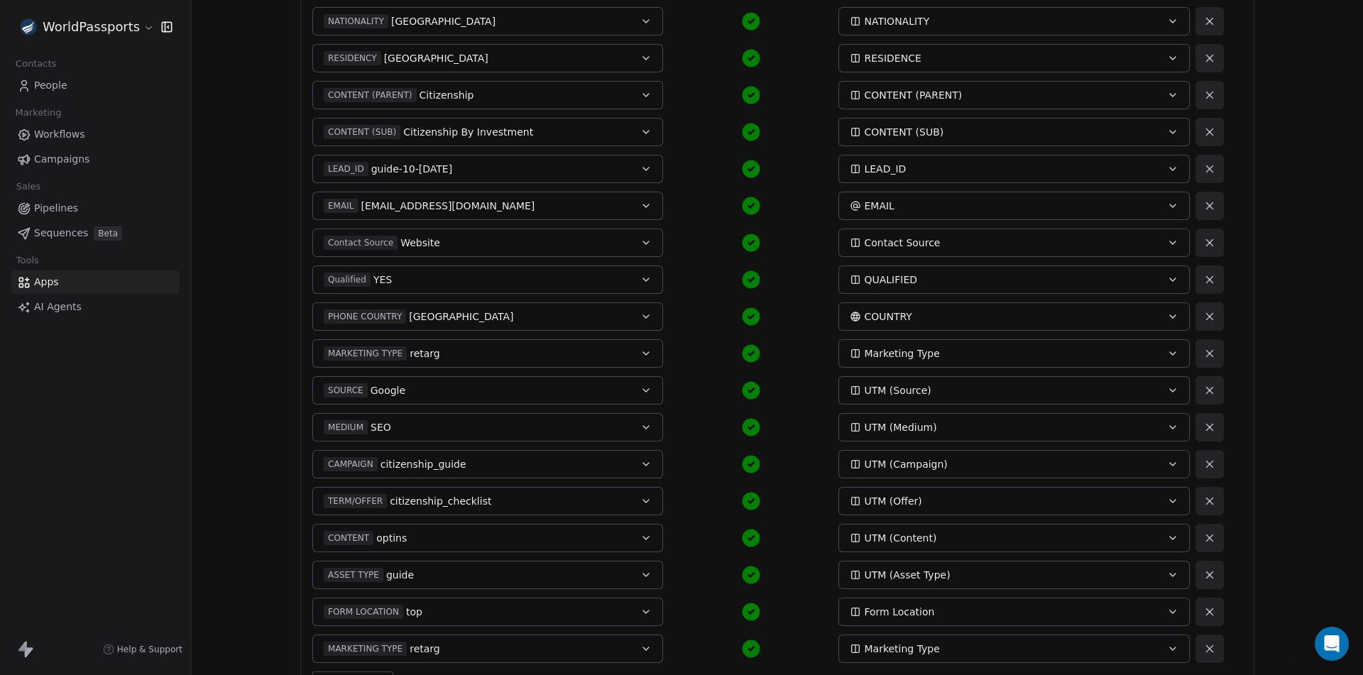
scroll to position [622, 0]
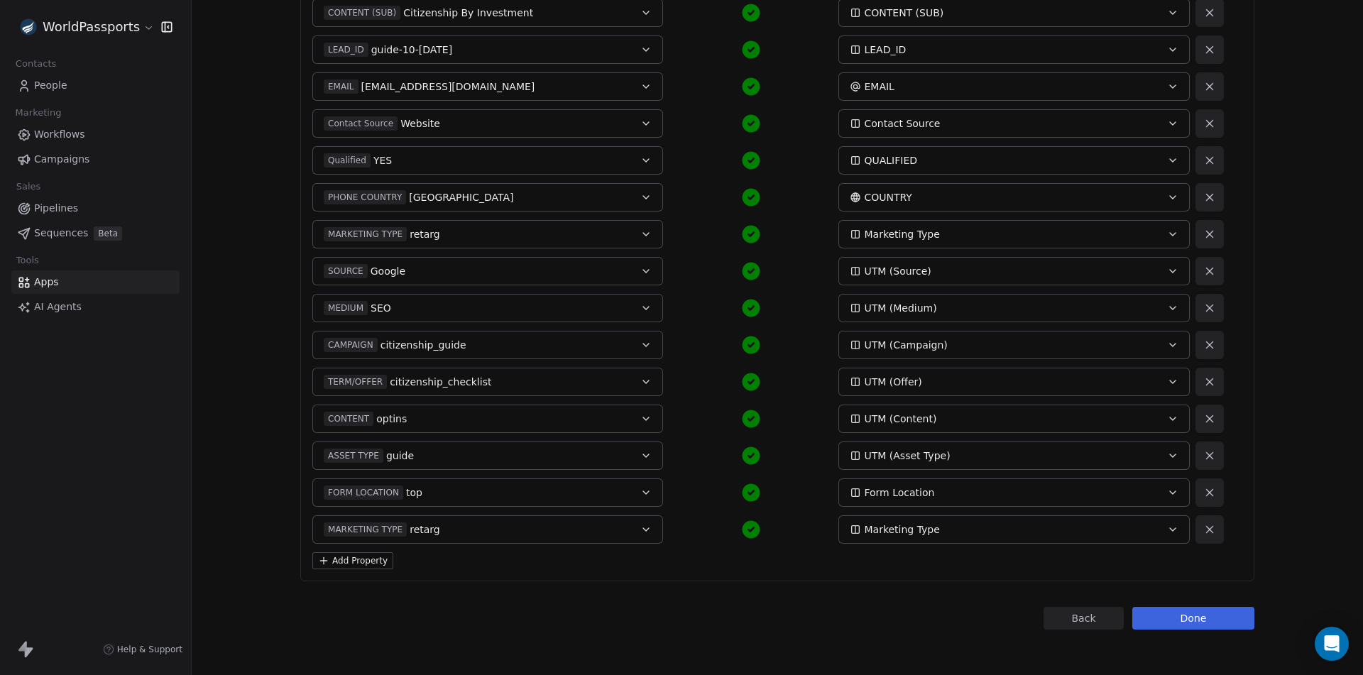
click at [1187, 618] on button "Done" at bounding box center [1193, 618] width 122 height 23
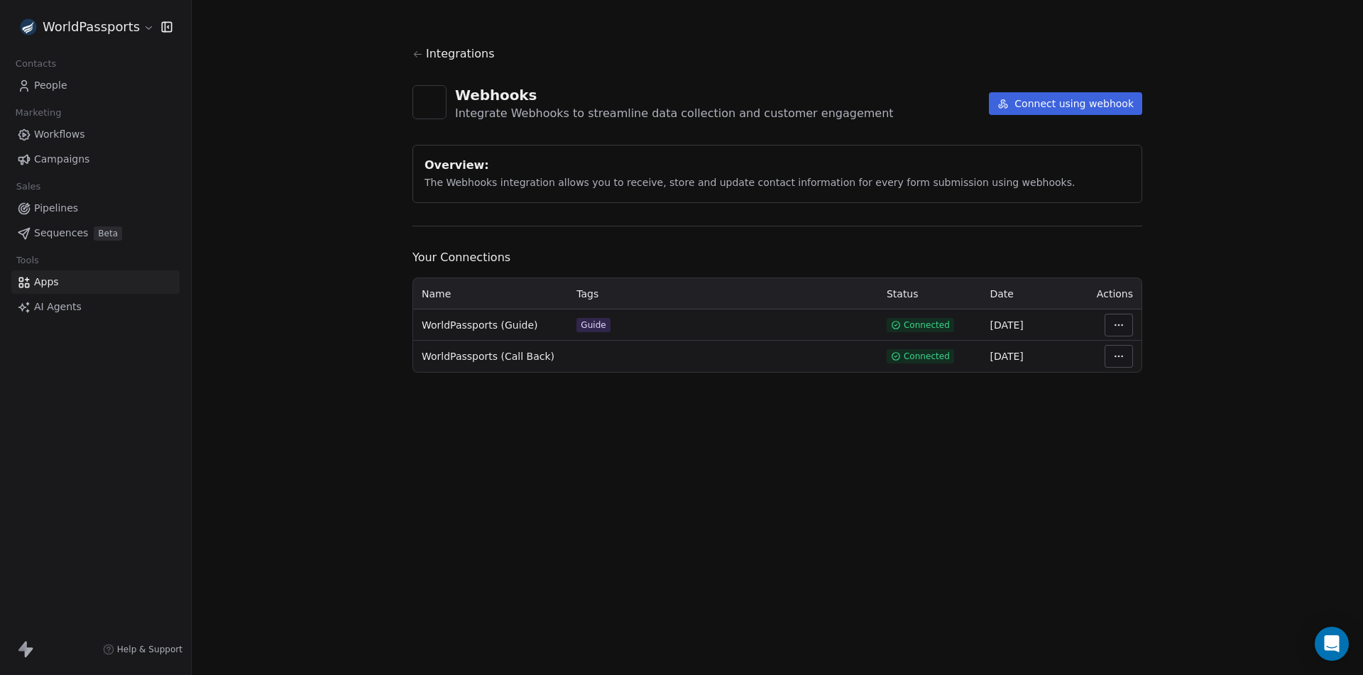
click at [1122, 324] on html "WorldPassports Contacts People Marketing Workflows Campaigns Sales Pipelines Se…" at bounding box center [681, 337] width 1363 height 675
click at [1156, 426] on div "Manage Mapping" at bounding box center [1161, 424] width 102 height 23
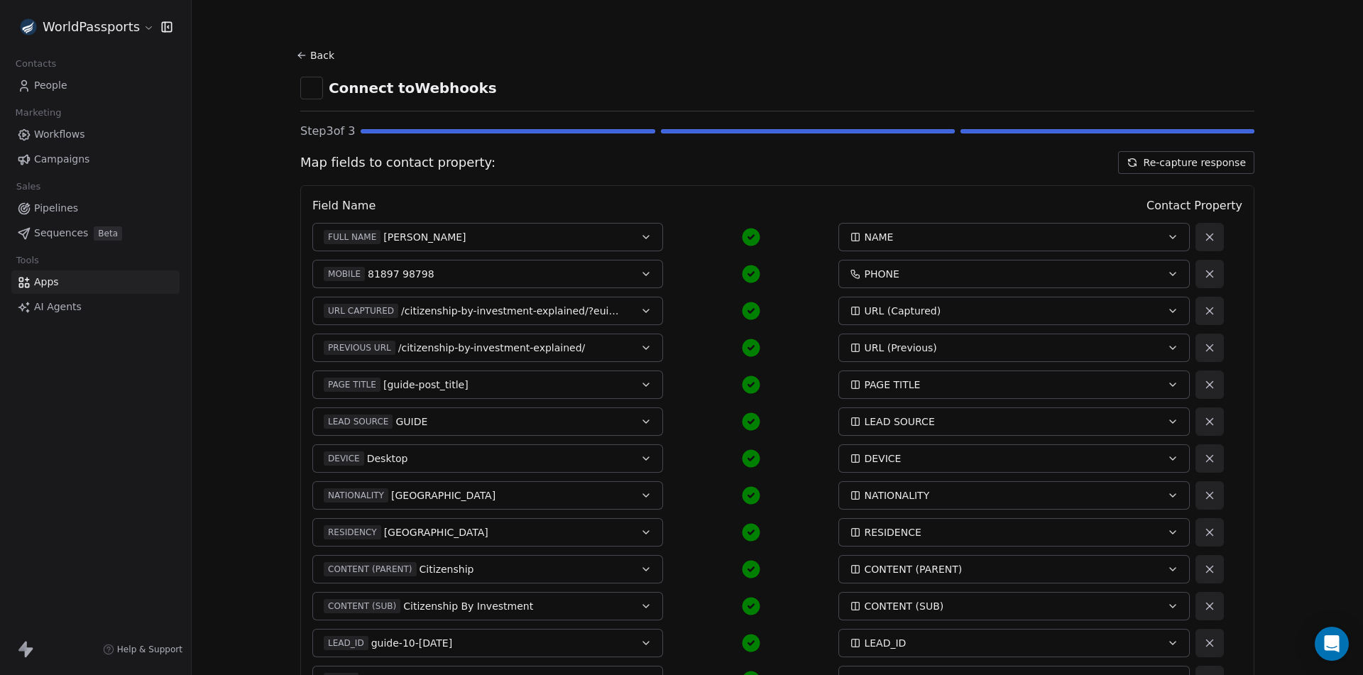
click at [1173, 165] on button "Re-capture response" at bounding box center [1186, 162] width 136 height 23
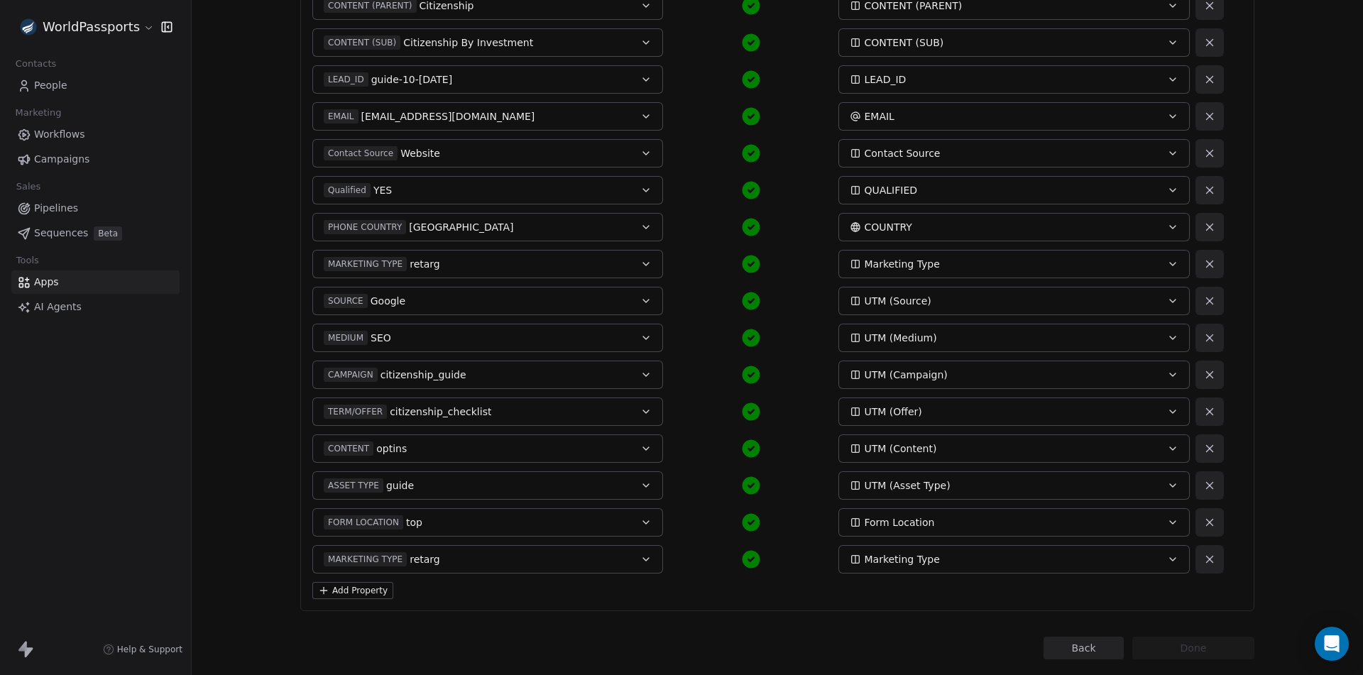
scroll to position [623, 0]
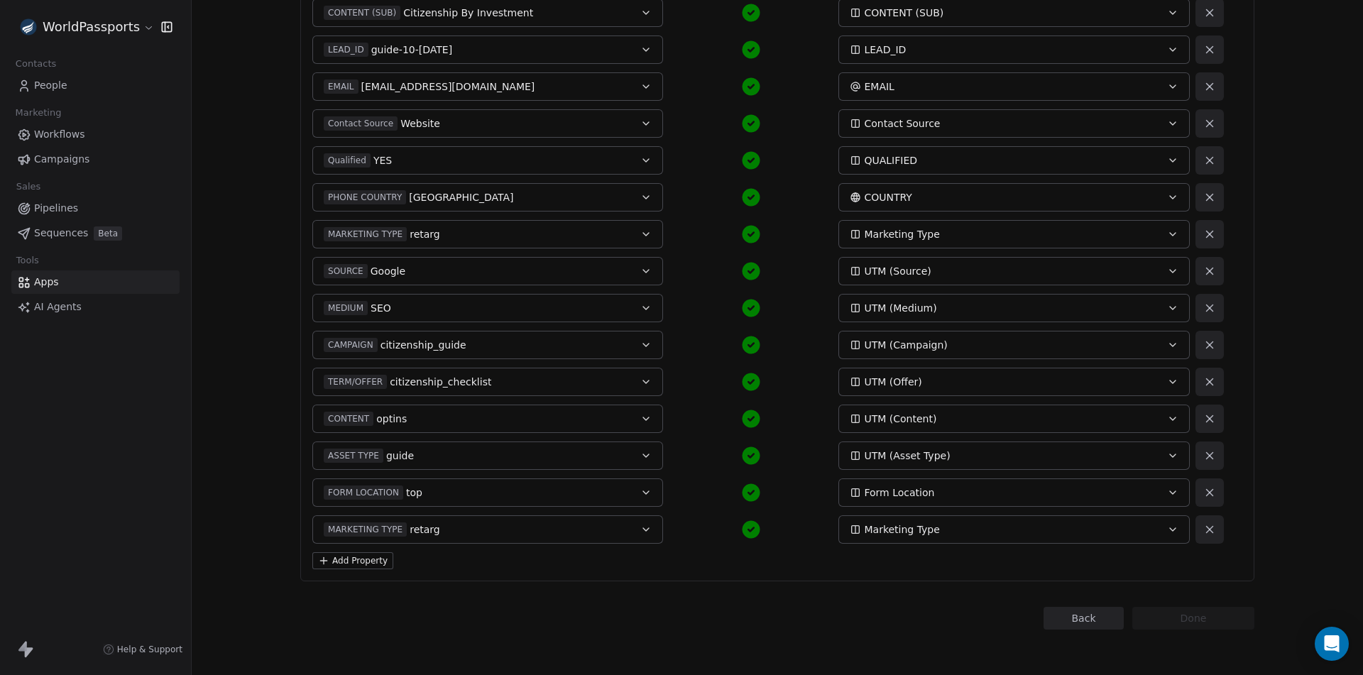
click at [346, 555] on button "Add Property" at bounding box center [352, 560] width 81 height 17
click at [453, 569] on button "Select a Field" at bounding box center [487, 566] width 351 height 28
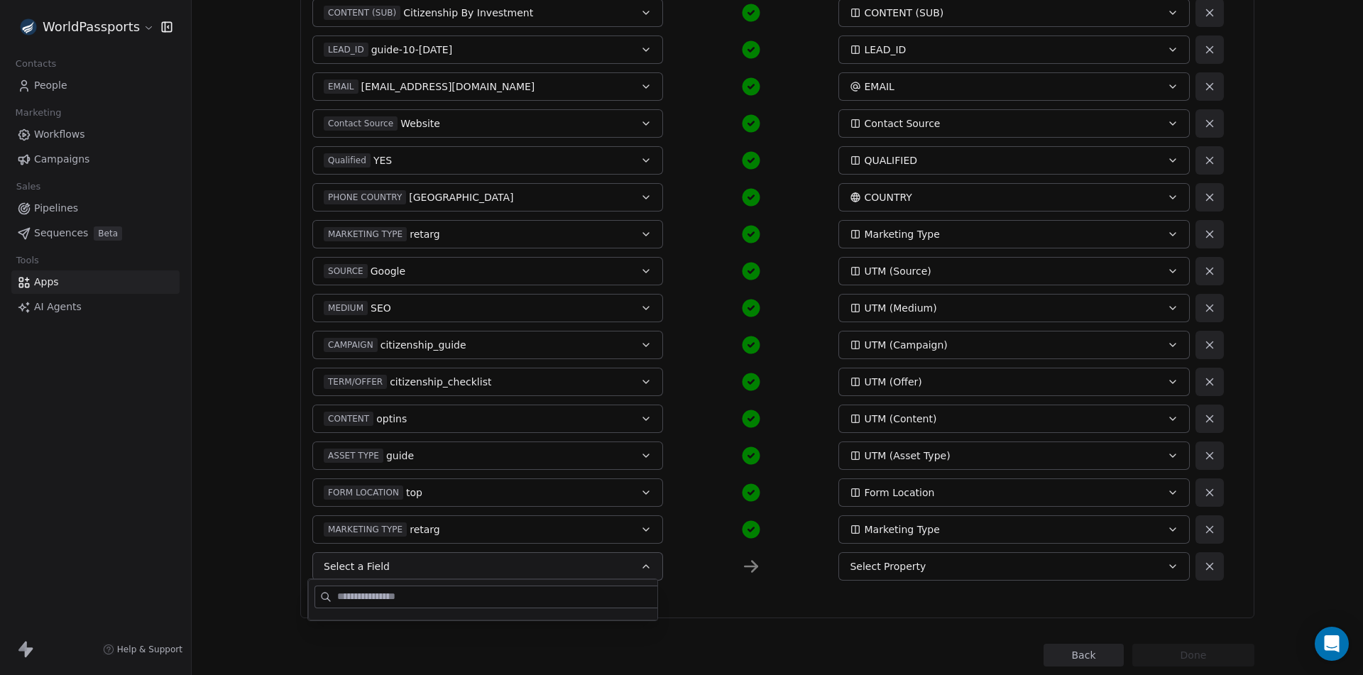
scroll to position [660, 0]
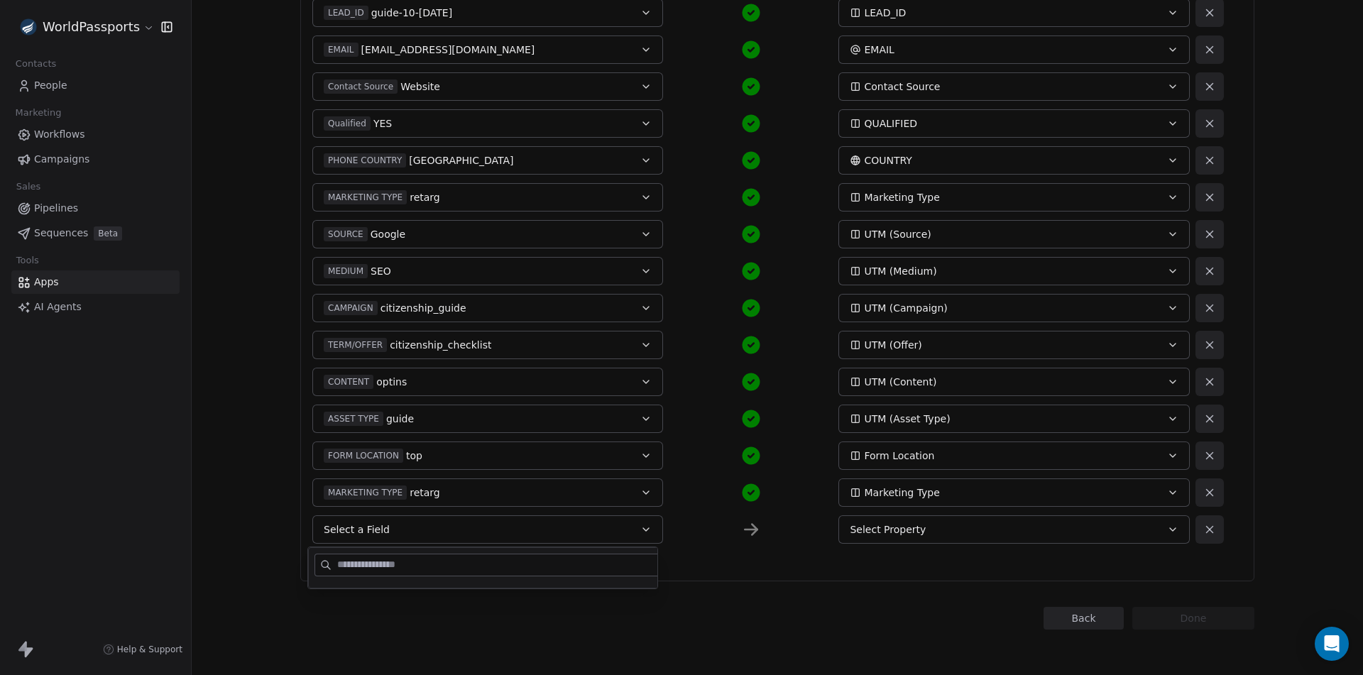
click at [284, 465] on section "Back Connect to Webhooks Step 3 of 3 Map fields to contact property: Re-capture…" at bounding box center [777, 7] width 1022 height 1335
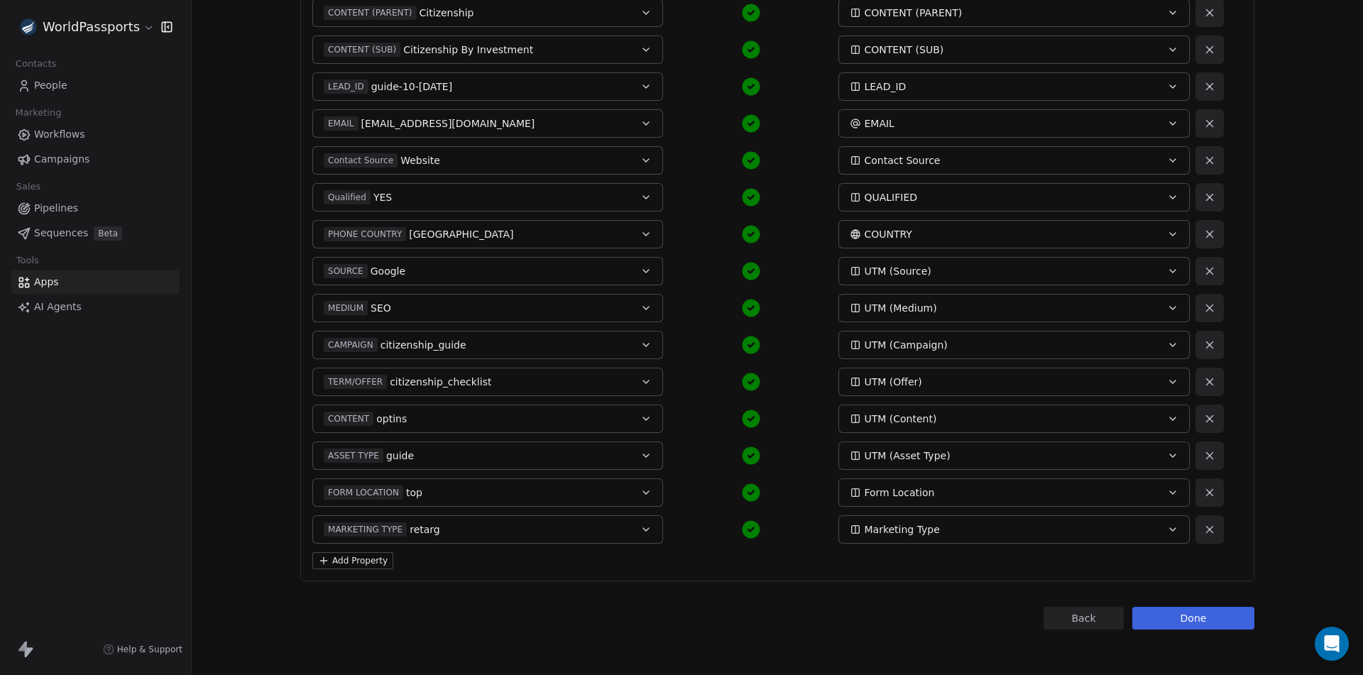
scroll to position [585, 0]
click at [364, 554] on button "Add Property" at bounding box center [352, 560] width 81 height 17
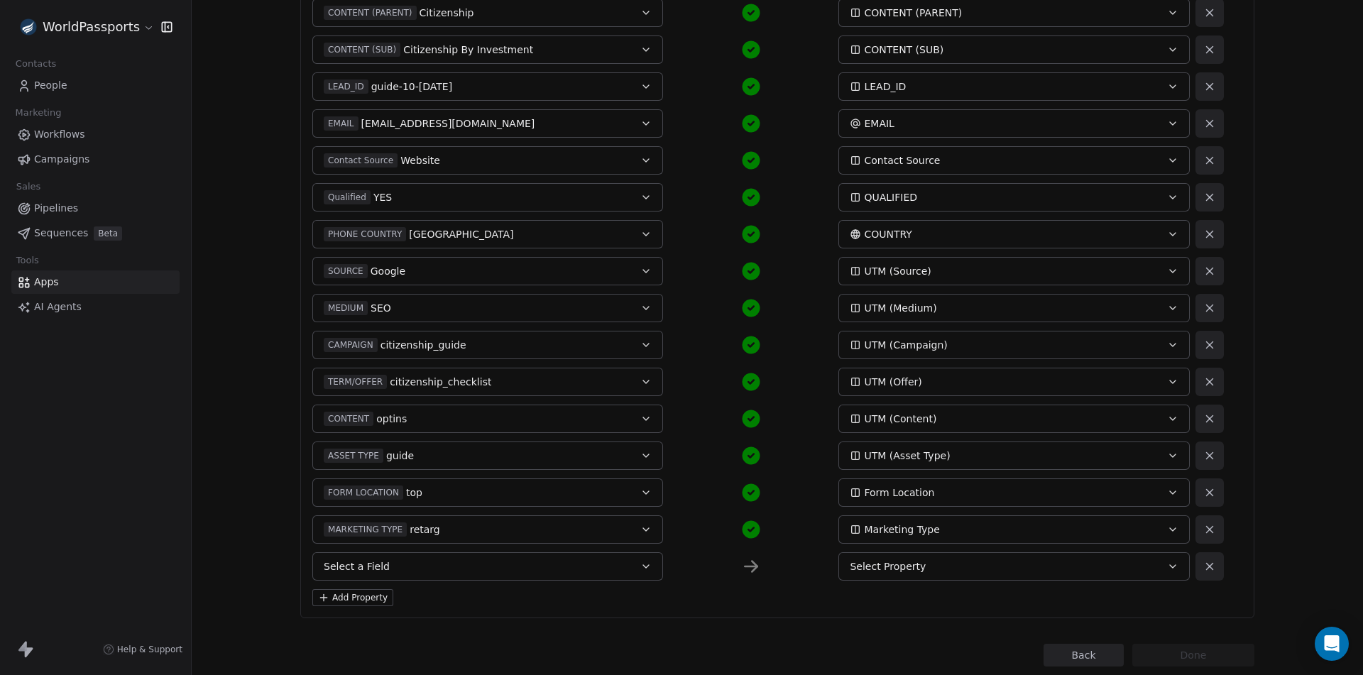
click at [476, 570] on button "Select a Field" at bounding box center [487, 566] width 351 height 28
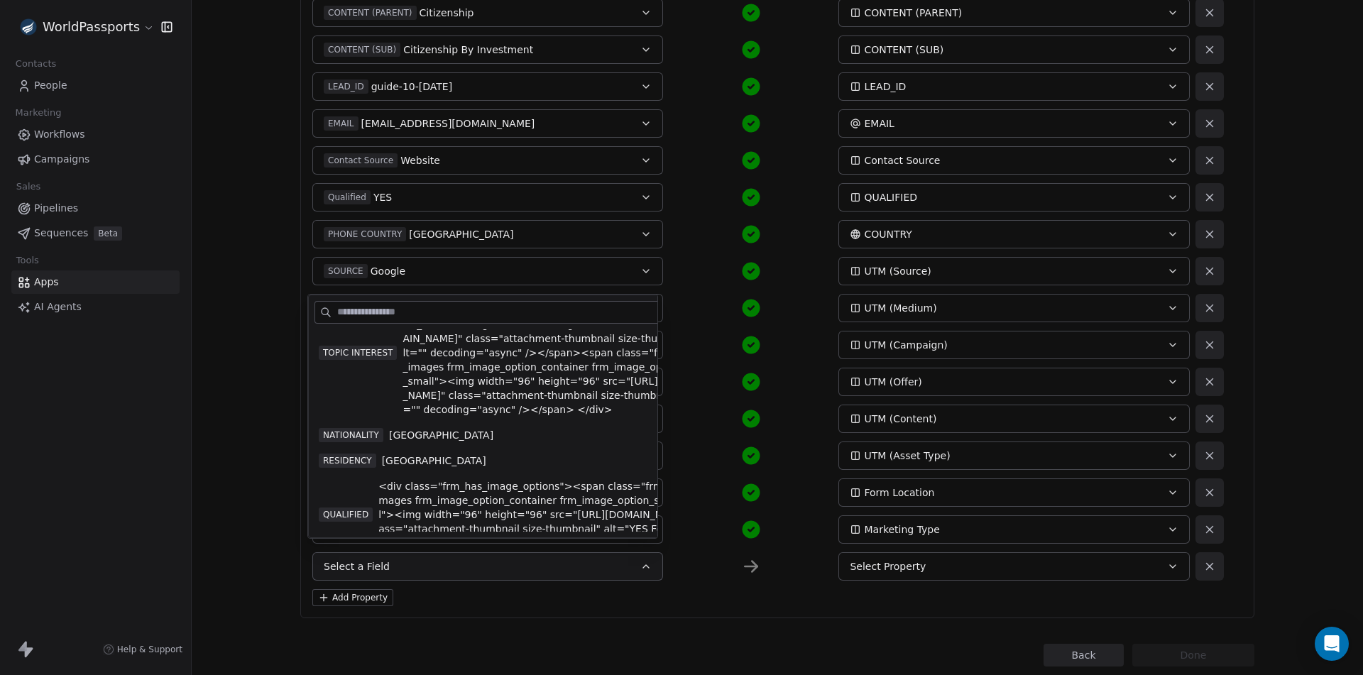
scroll to position [1073, 0]
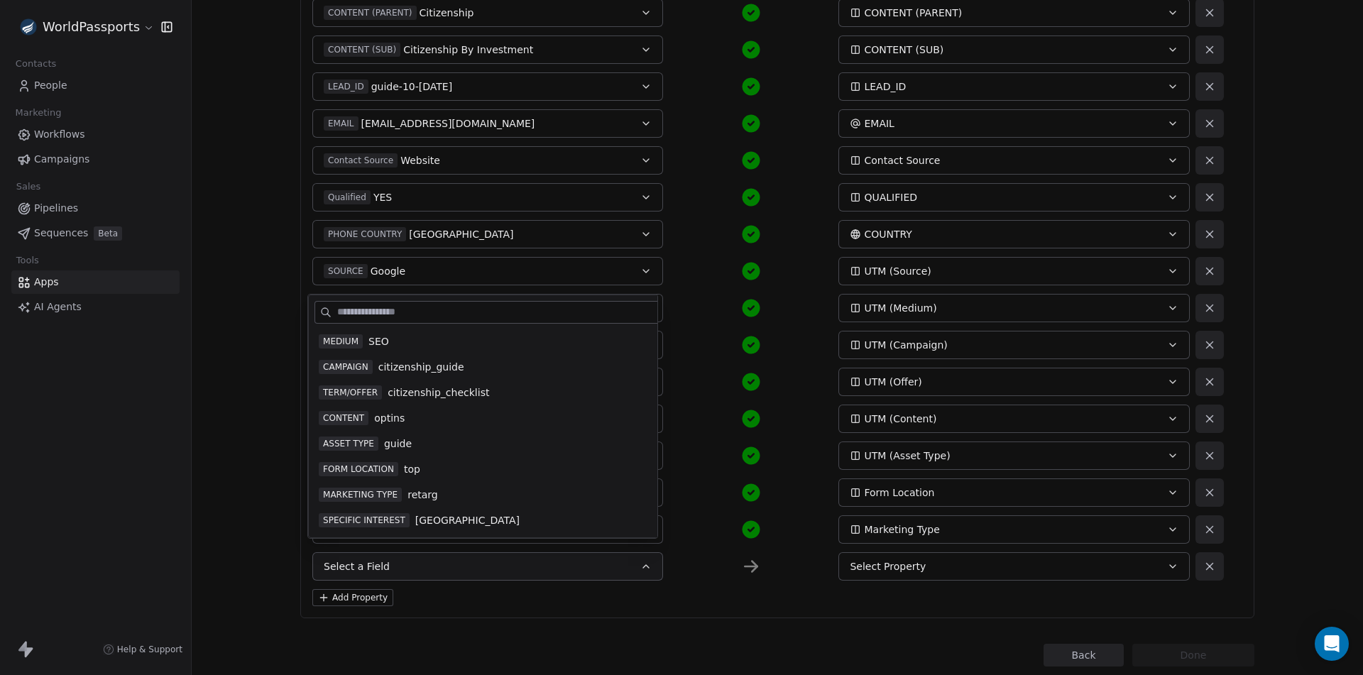
click at [407, 515] on div "SPECIFIC INTEREST Barbados" at bounding box center [513, 520] width 388 height 14
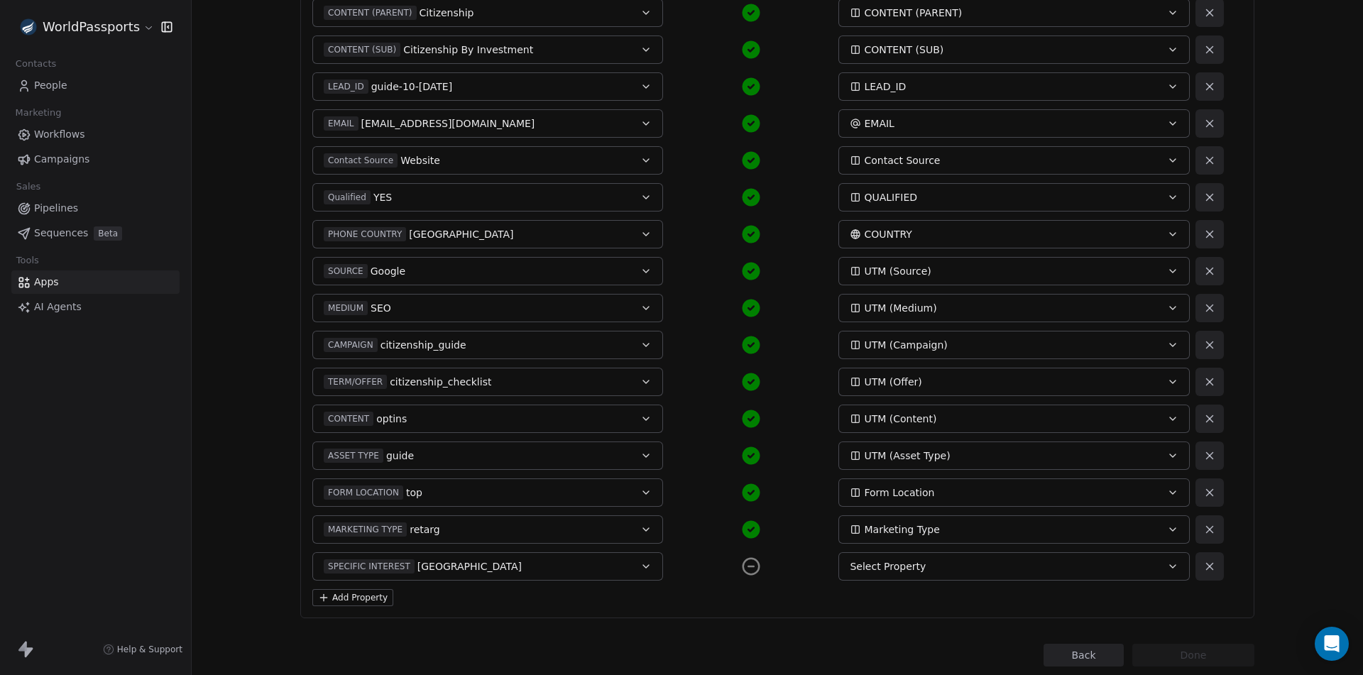
click at [919, 575] on button "Select Property" at bounding box center [1013, 566] width 351 height 28
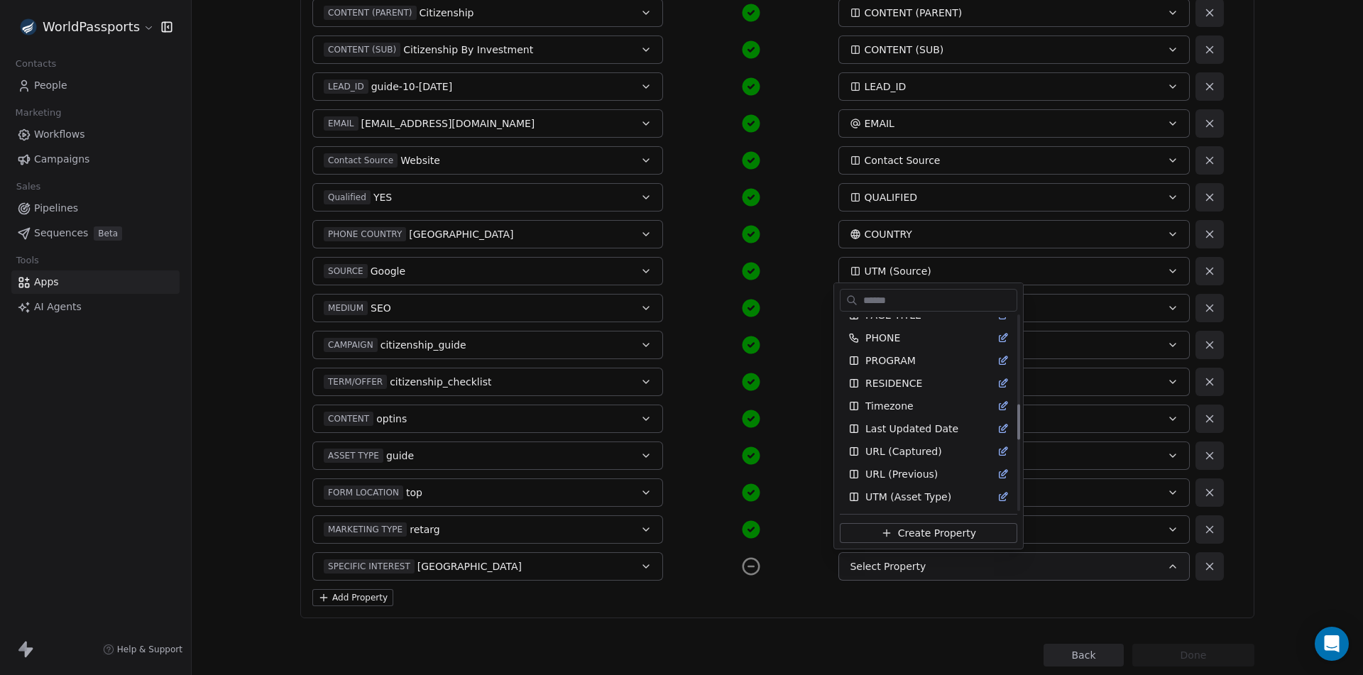
scroll to position [877, 0]
click at [906, 534] on span "Create Property" at bounding box center [937, 533] width 78 height 14
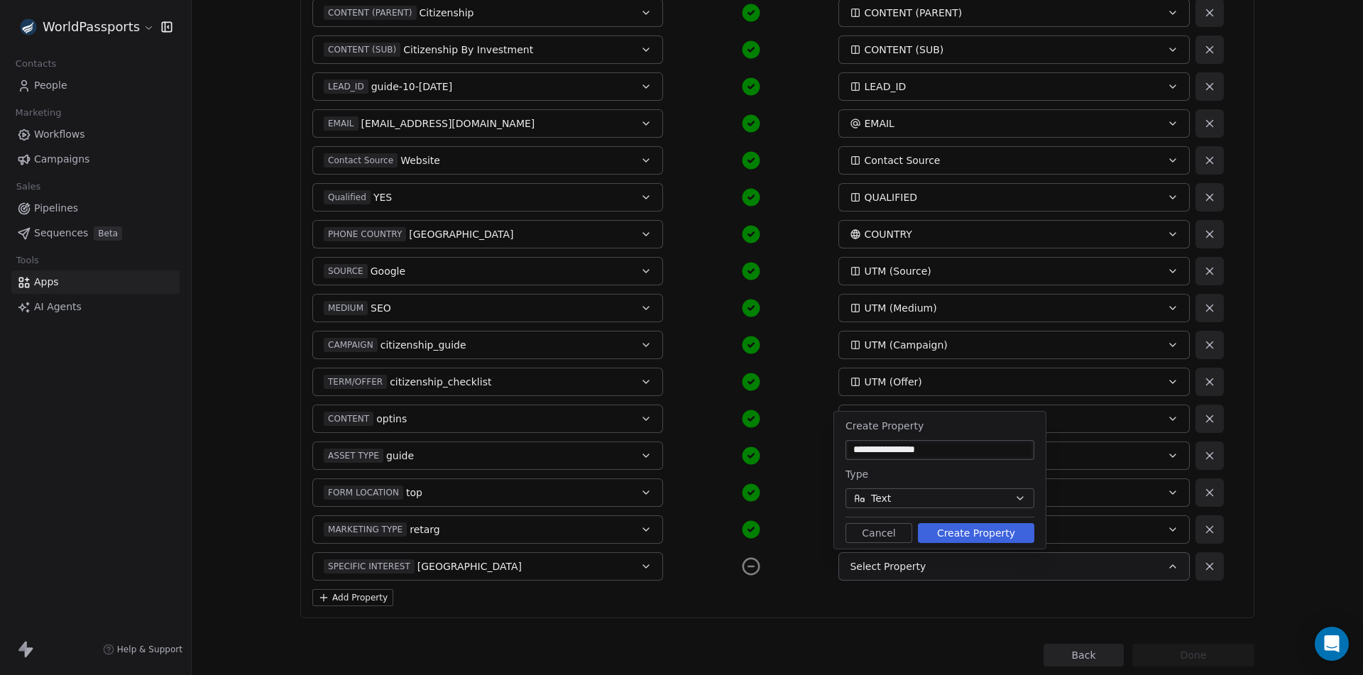
type input "**********"
click at [957, 530] on button "Create Property" at bounding box center [976, 533] width 116 height 20
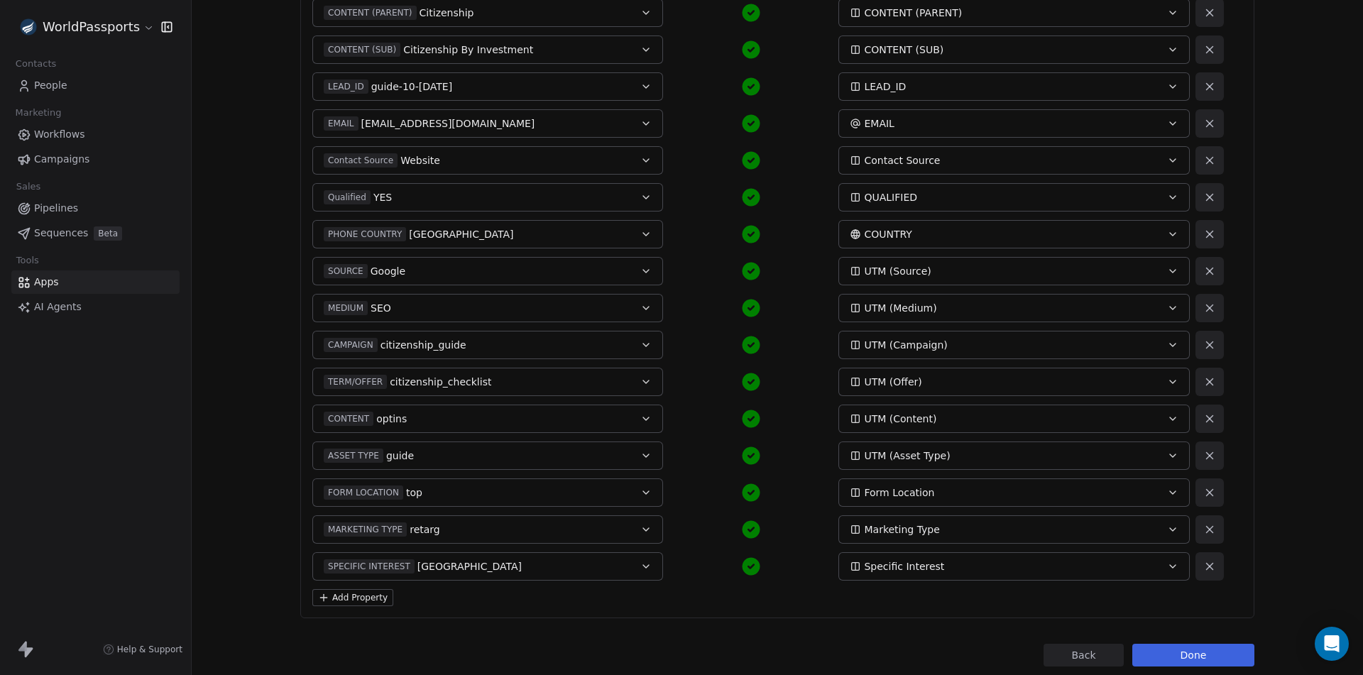
click at [1197, 652] on button "Done" at bounding box center [1193, 655] width 122 height 23
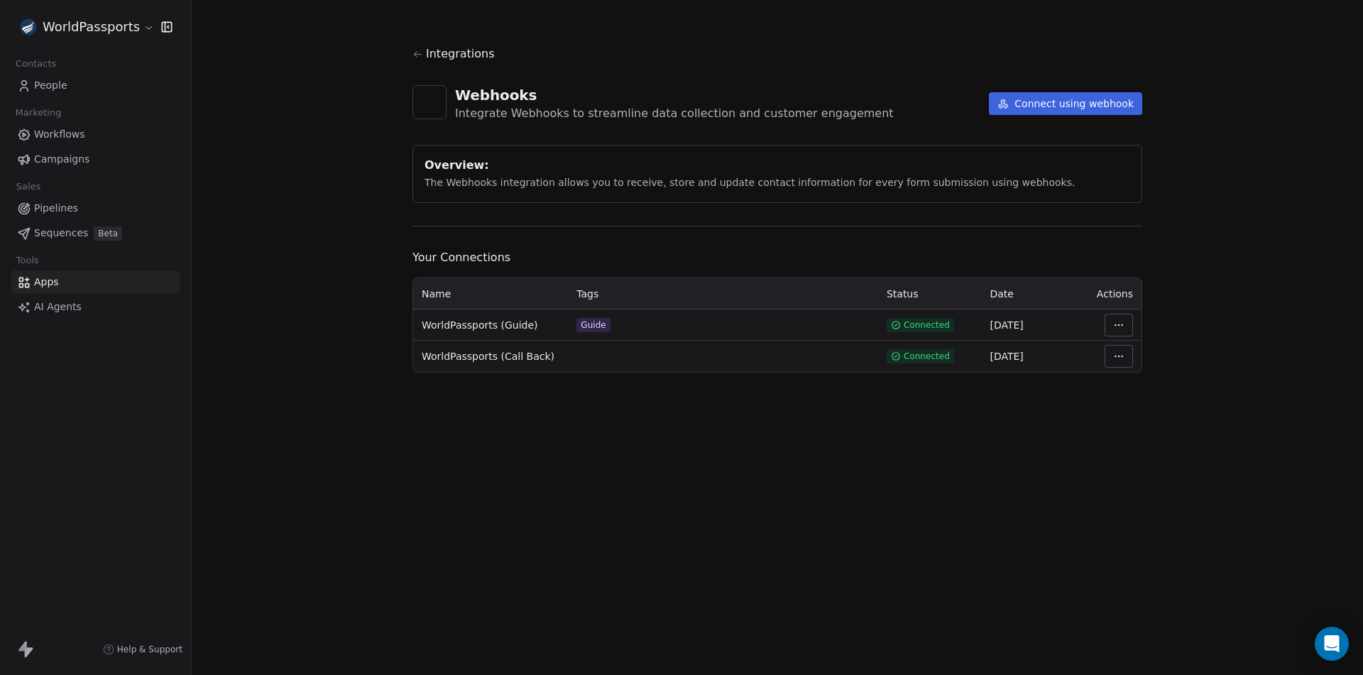
click at [1124, 319] on html "WorldPassports Contacts People Marketing Workflows Campaigns Sales Pipelines Se…" at bounding box center [681, 337] width 1363 height 675
click at [1158, 428] on div "Manage Mapping" at bounding box center [1161, 424] width 102 height 23
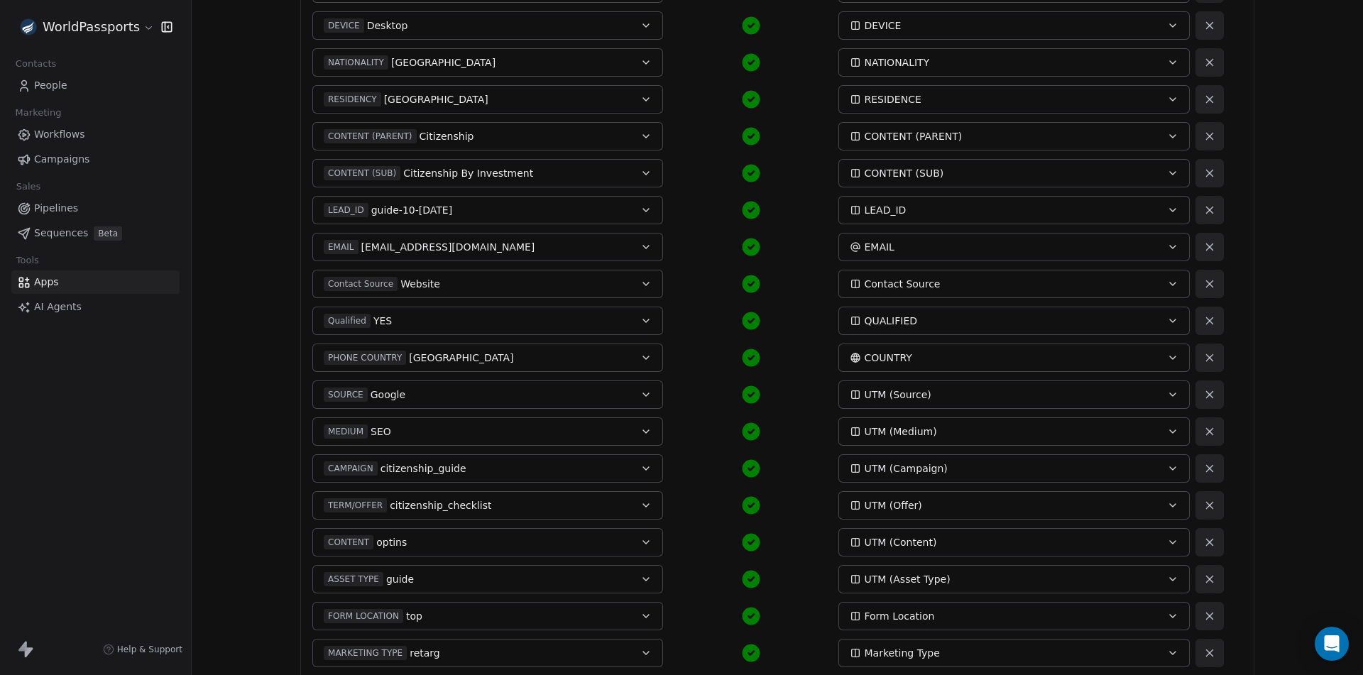
scroll to position [593, 0]
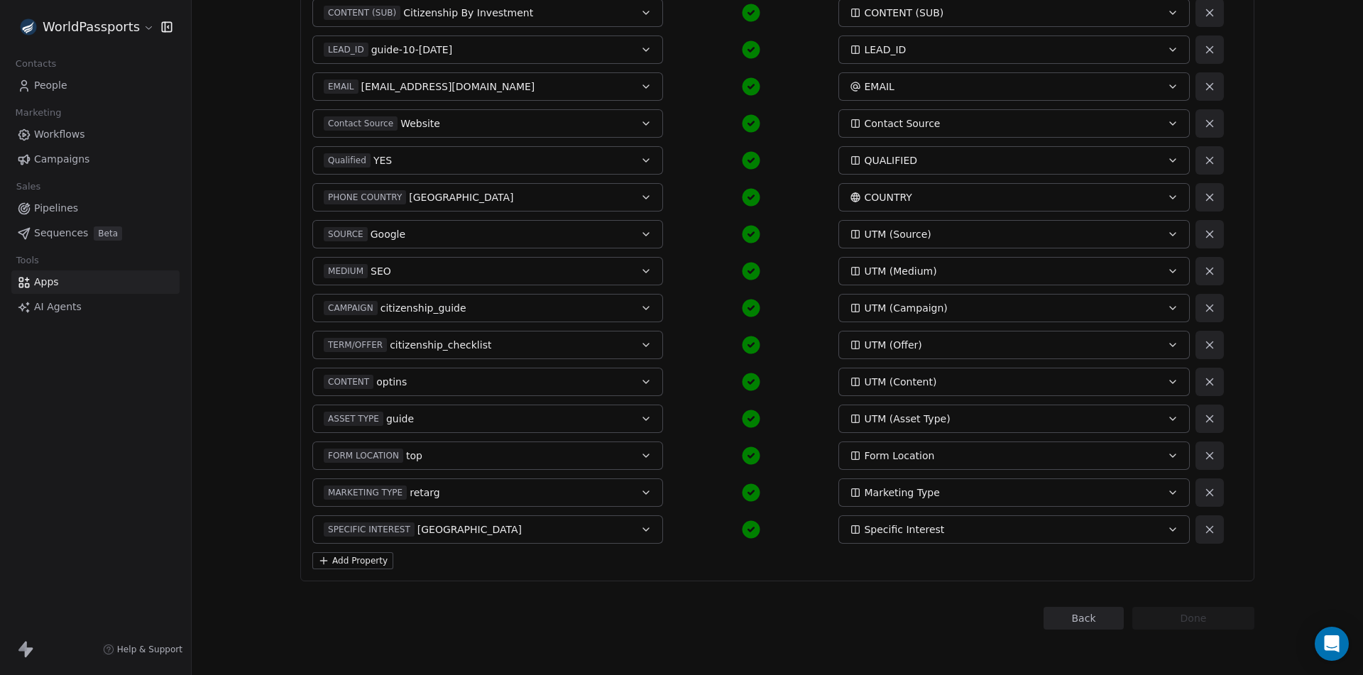
click at [342, 561] on button "Add Property" at bounding box center [352, 560] width 81 height 17
click at [493, 579] on button "Select a Field" at bounding box center [487, 566] width 351 height 28
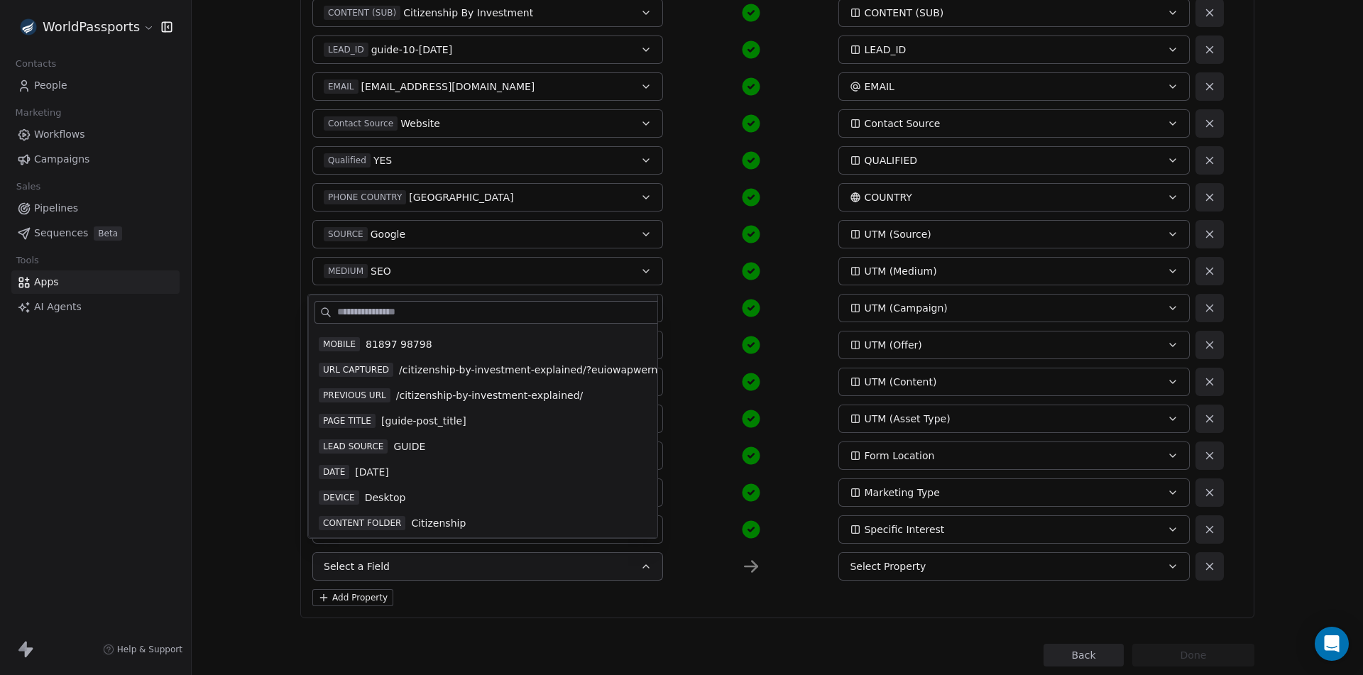
scroll to position [71, 0]
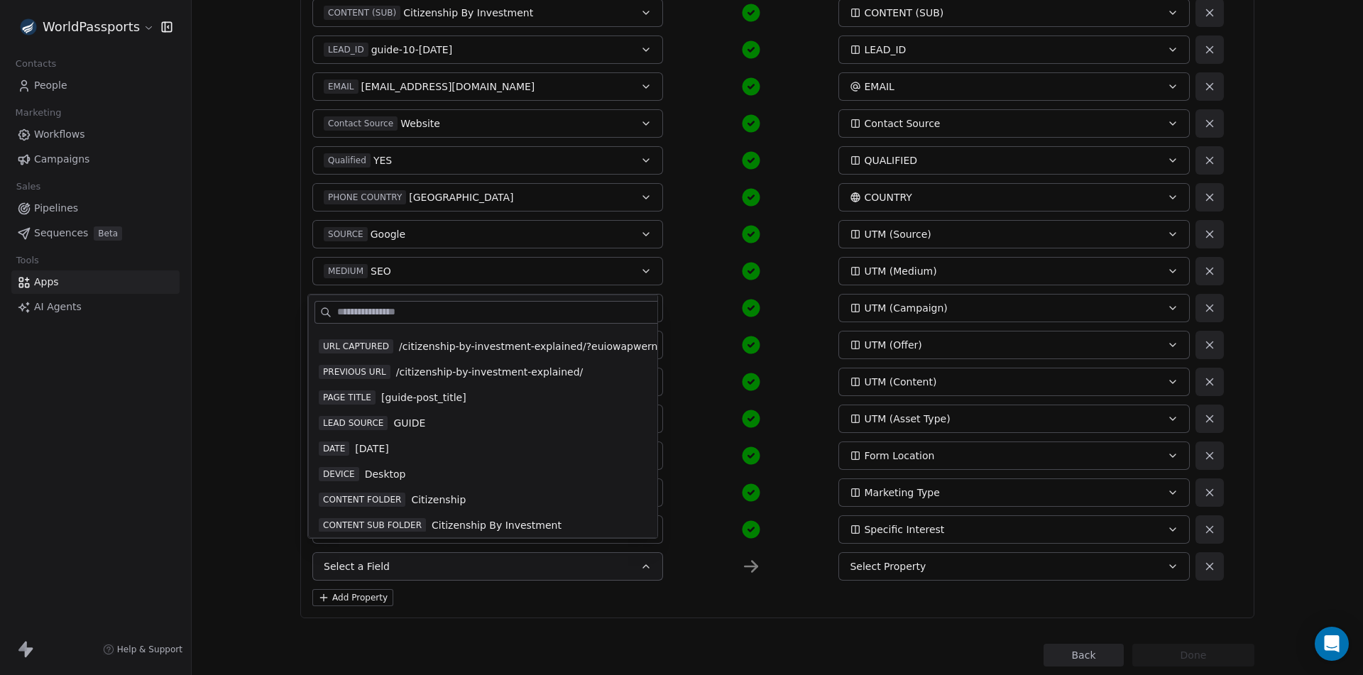
click at [487, 344] on span "/citizenship-by-investment-explained/?euiowapwerna" at bounding box center [531, 346] width 265 height 14
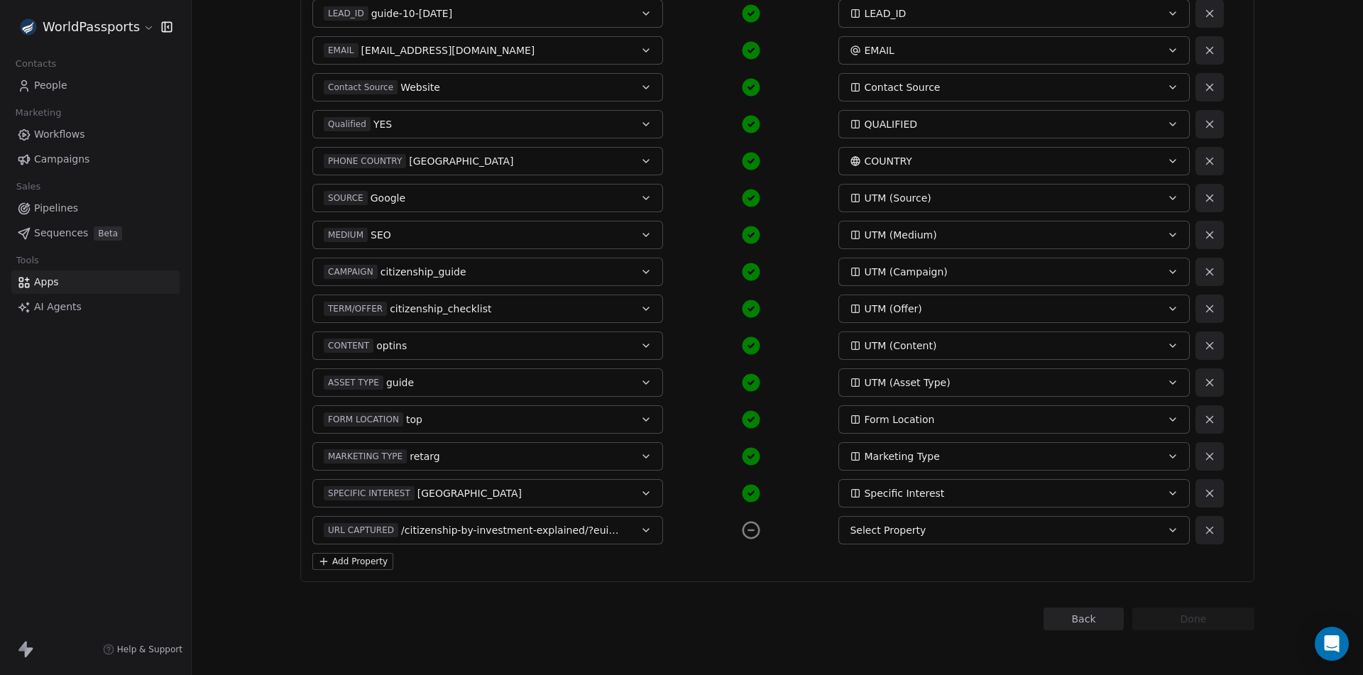
scroll to position [630, 0]
click at [1195, 530] on button at bounding box center [1209, 529] width 28 height 28
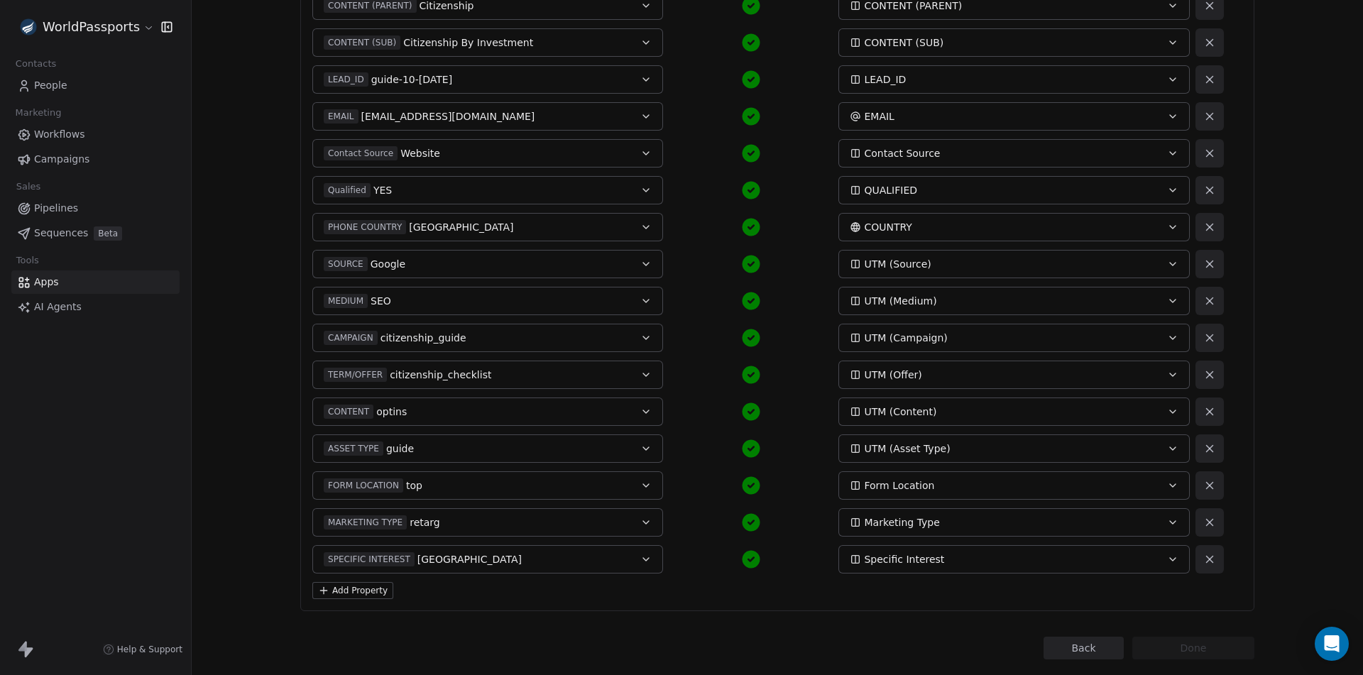
scroll to position [0, 0]
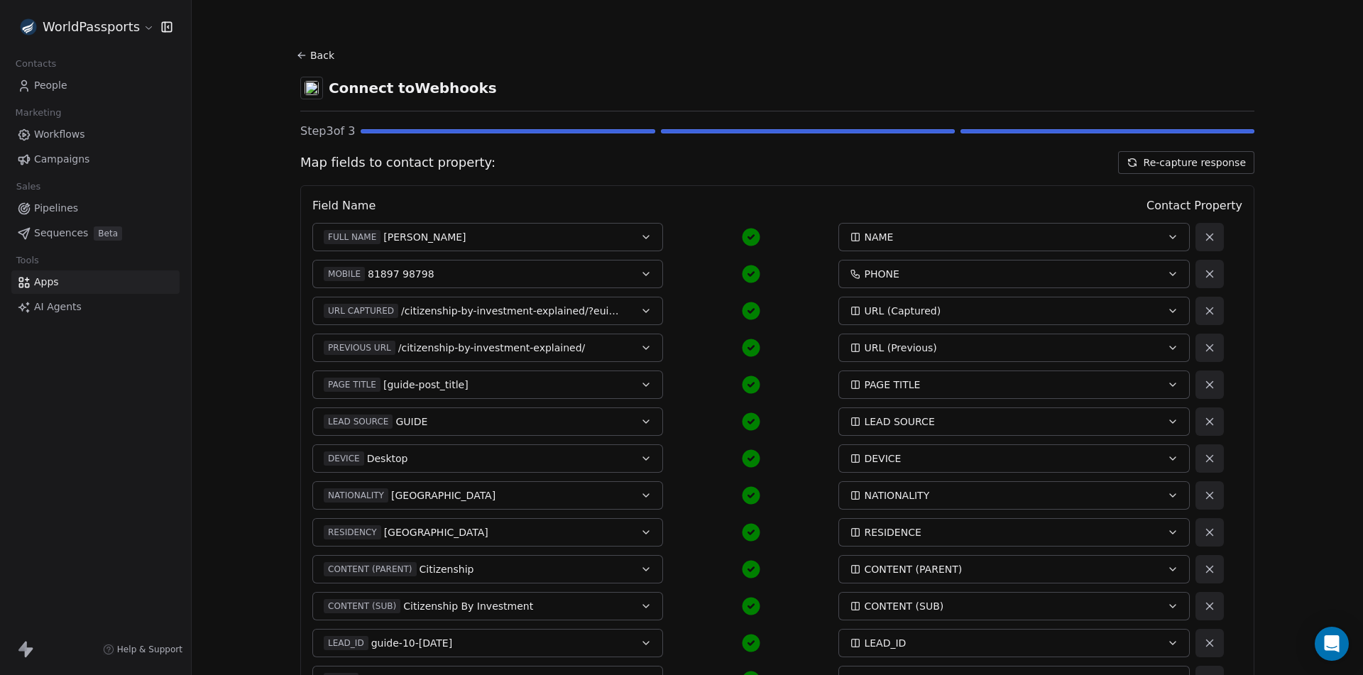
click at [1227, 161] on button "Re-capture response" at bounding box center [1186, 162] width 136 height 23
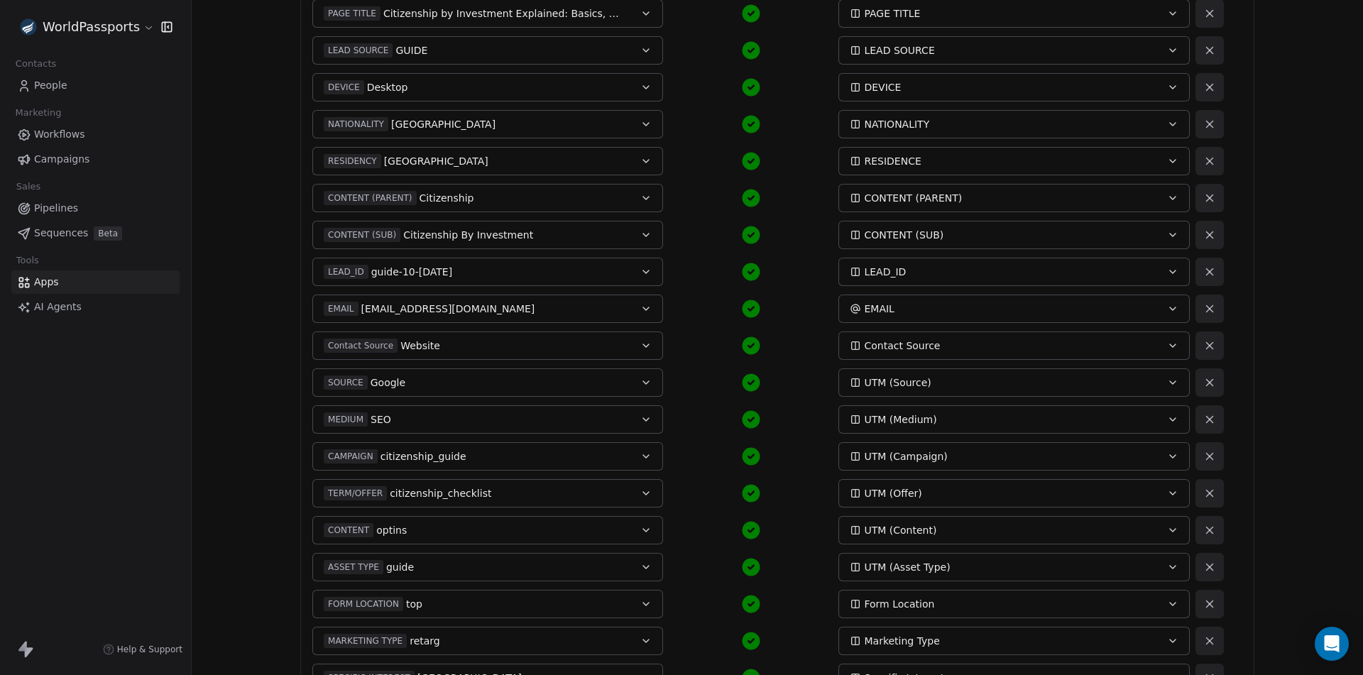
scroll to position [548, 0]
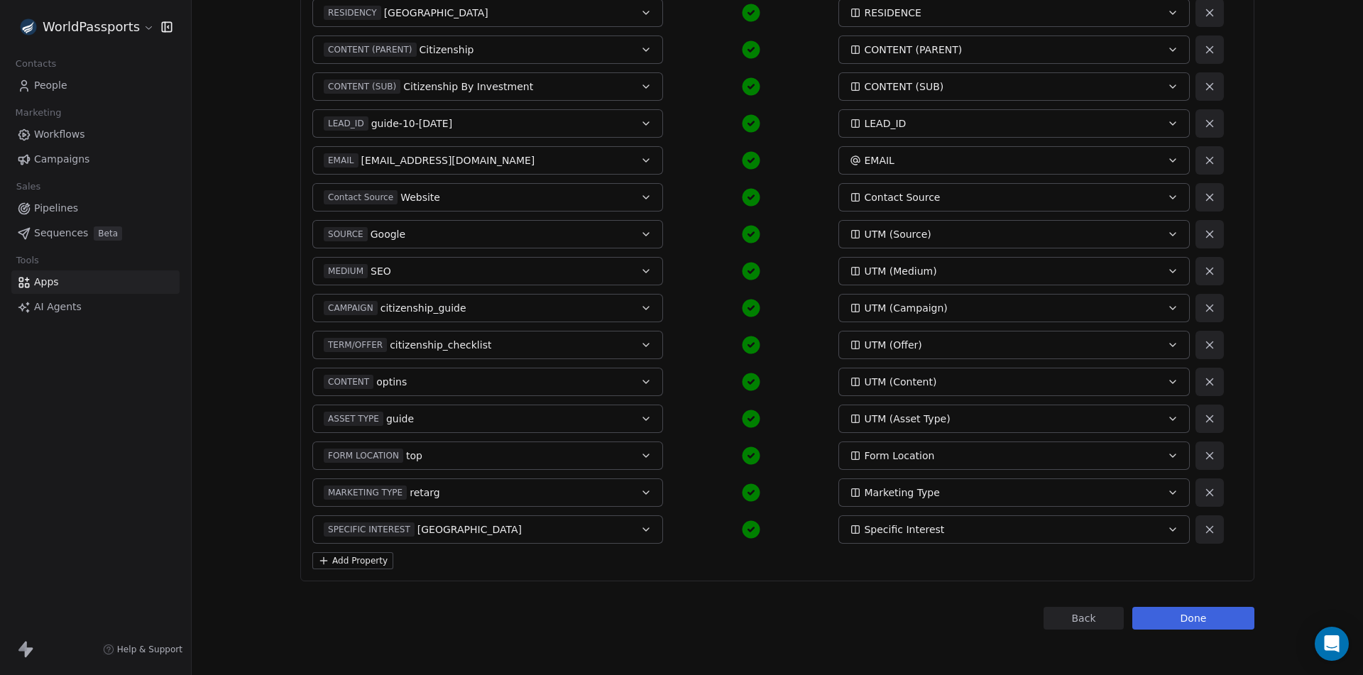
click at [1192, 617] on button "Done" at bounding box center [1193, 618] width 122 height 23
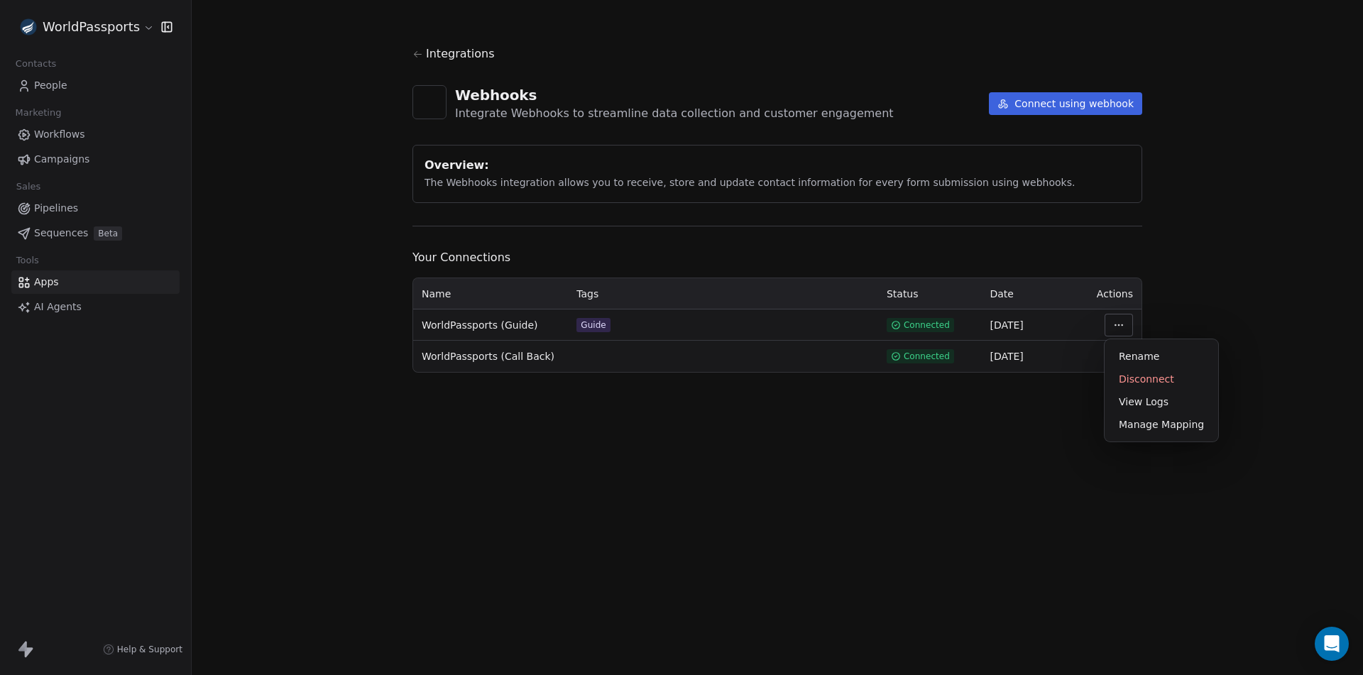
click at [1120, 325] on html "WorldPassports Contacts People Marketing Workflows Campaigns Sales Pipelines Se…" at bounding box center [681, 337] width 1363 height 675
click at [1130, 429] on div "Manage Mapping" at bounding box center [1161, 424] width 102 height 23
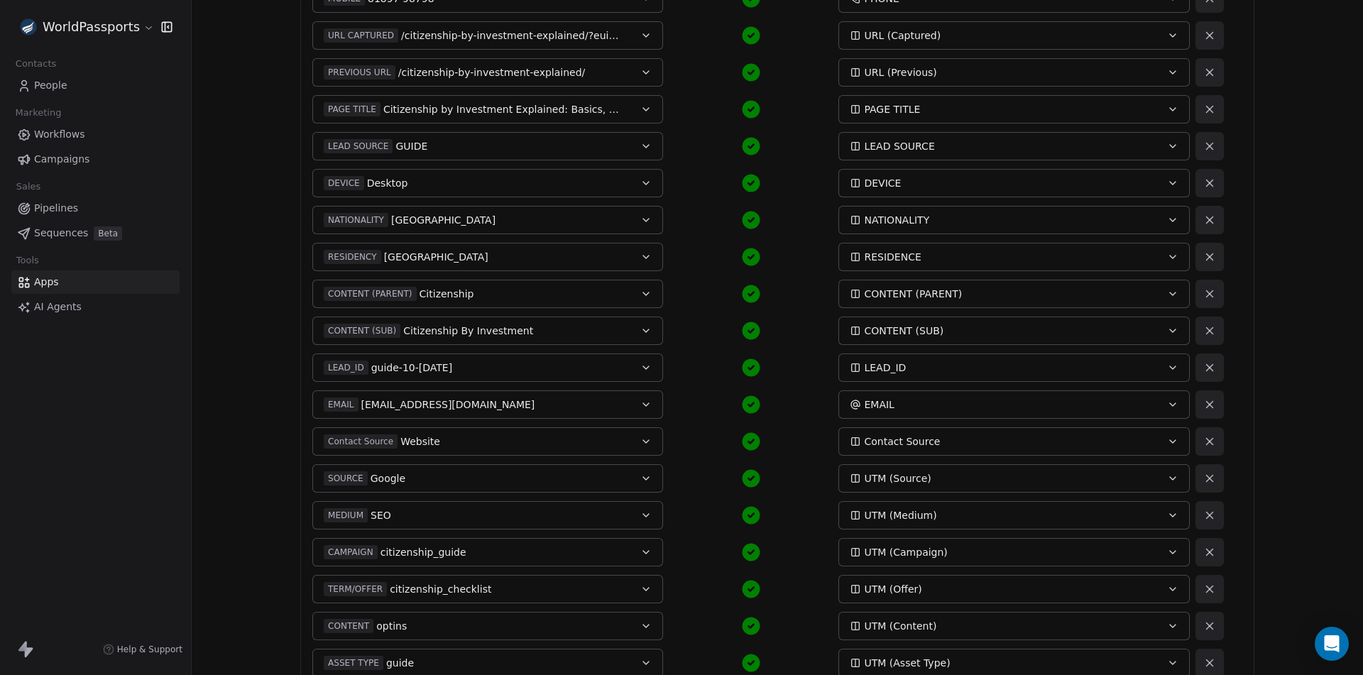
scroll to position [520, 0]
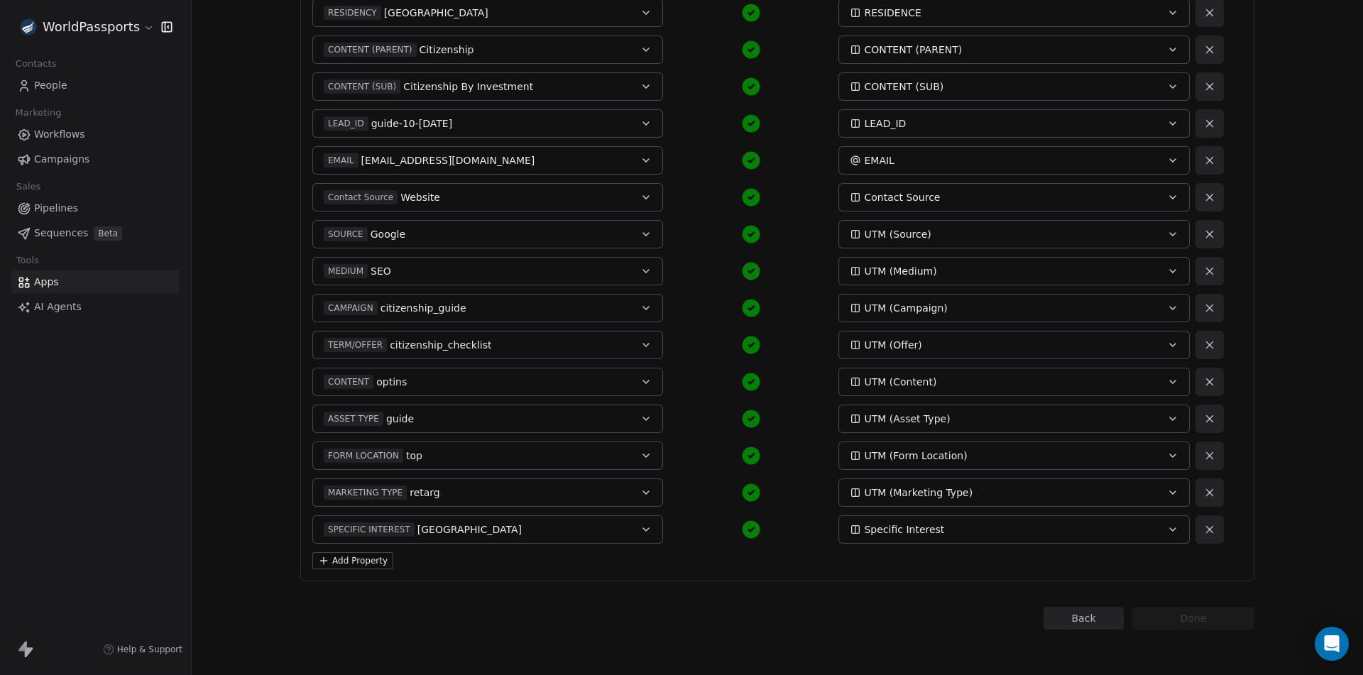
click at [366, 560] on button "Add Property" at bounding box center [352, 560] width 81 height 17
click at [426, 573] on button "Select a Field" at bounding box center [487, 566] width 351 height 28
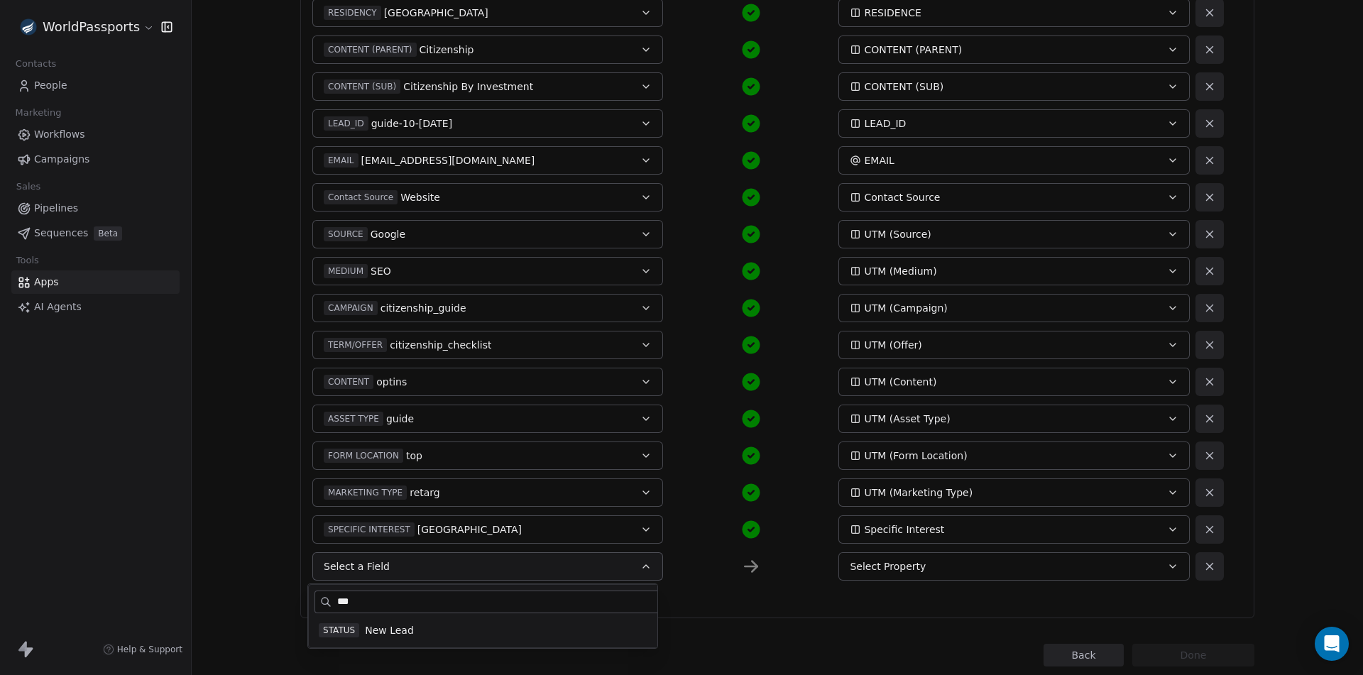
type input "***"
click at [383, 625] on span "New Lead" at bounding box center [389, 630] width 49 height 14
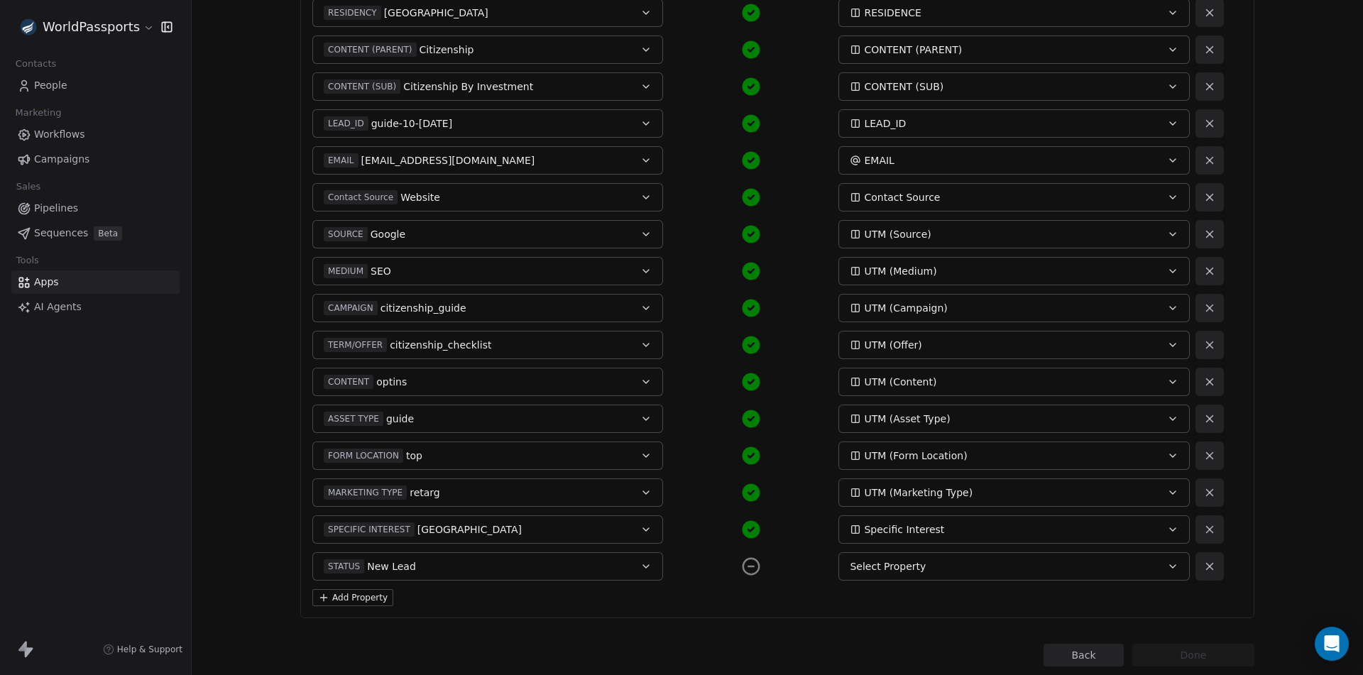
click at [937, 559] on div "Select Property" at bounding box center [997, 566] width 295 height 14
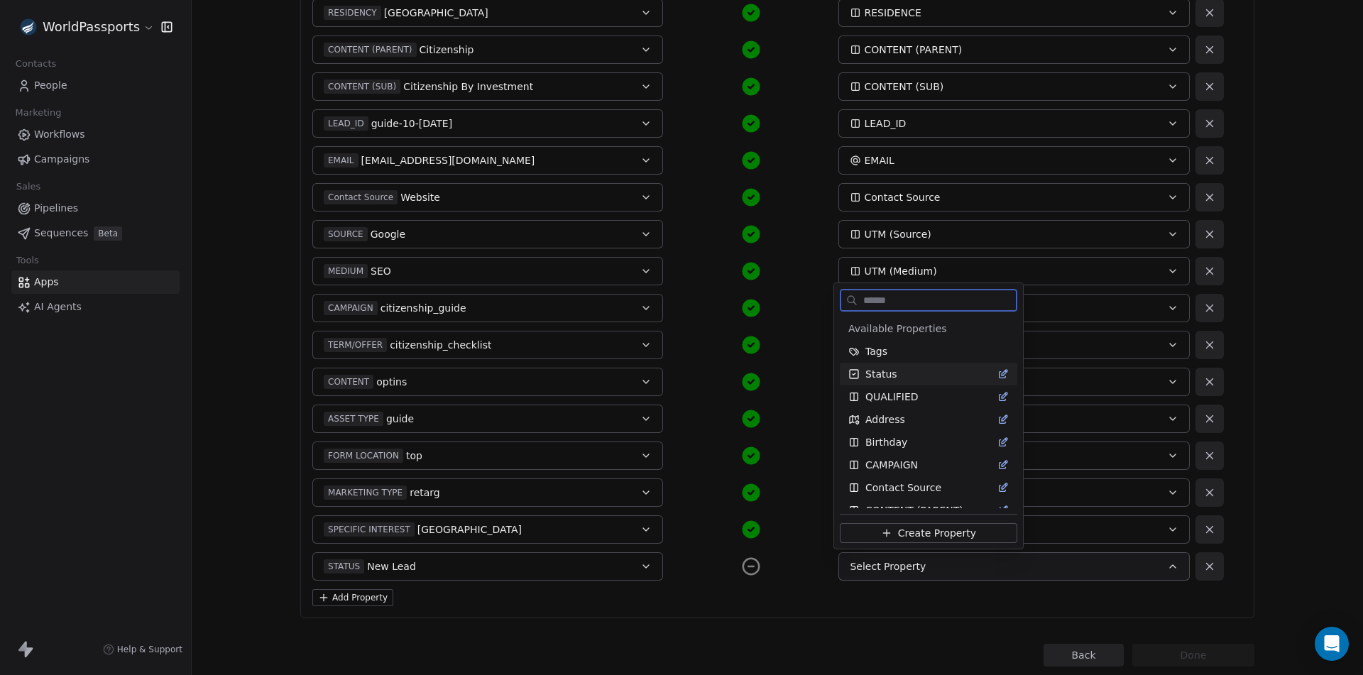
click at [912, 371] on div "Status" at bounding box center [928, 374] width 160 height 14
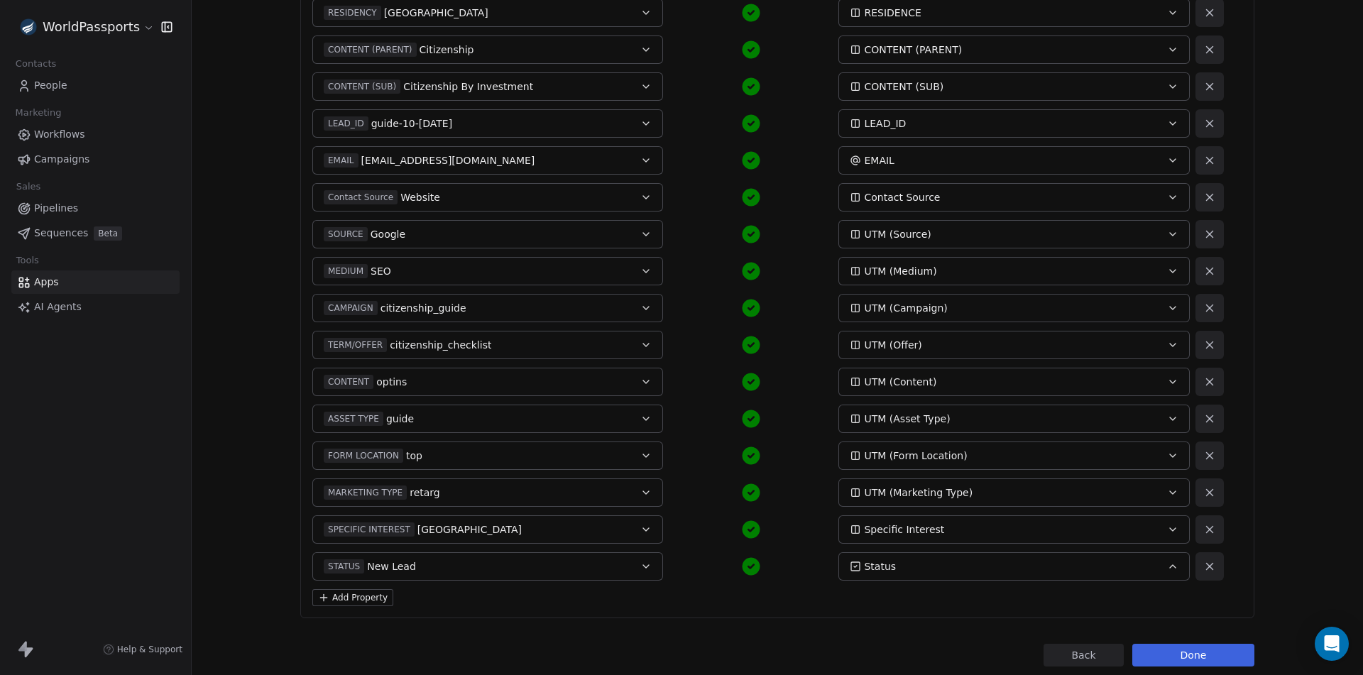
click at [1212, 652] on button "Done" at bounding box center [1193, 655] width 122 height 23
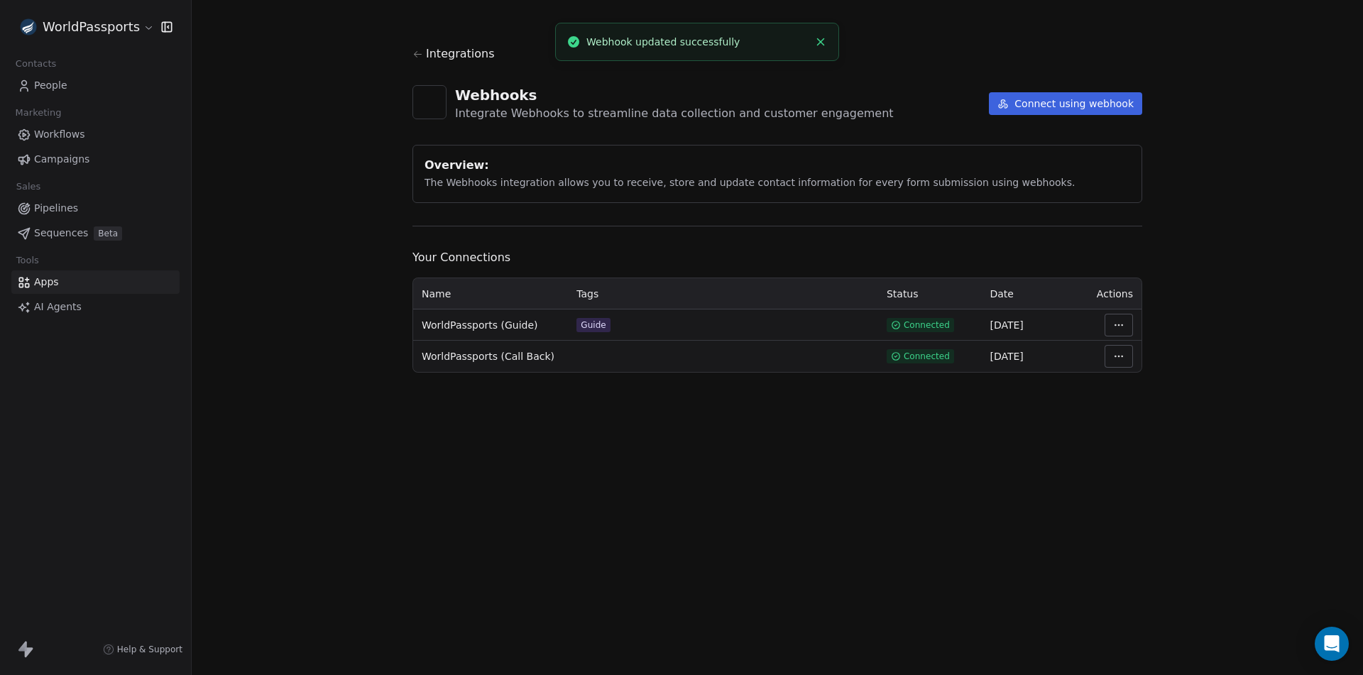
click at [1120, 325] on html "WorldPassports Contacts People Marketing Workflows Campaigns Sales Pipelines Se…" at bounding box center [681, 337] width 1363 height 675
click at [1153, 423] on div "Manage Mapping" at bounding box center [1161, 424] width 102 height 23
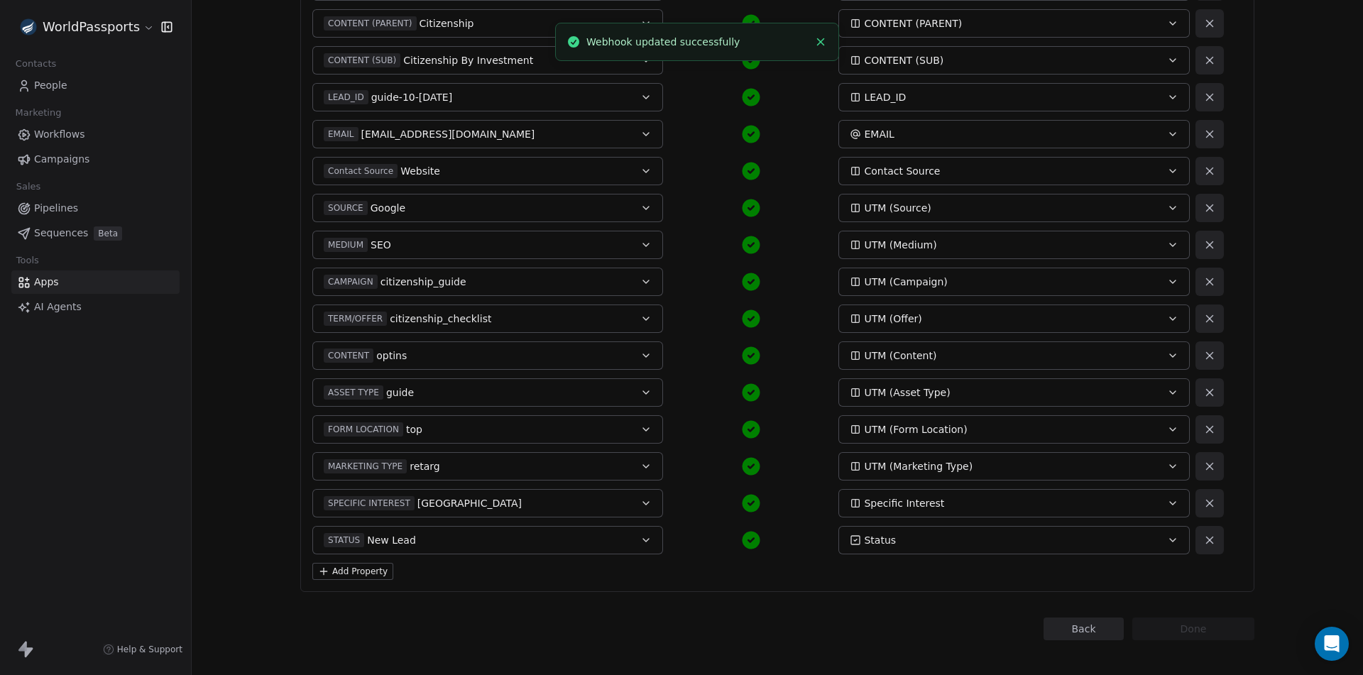
scroll to position [556, 0]
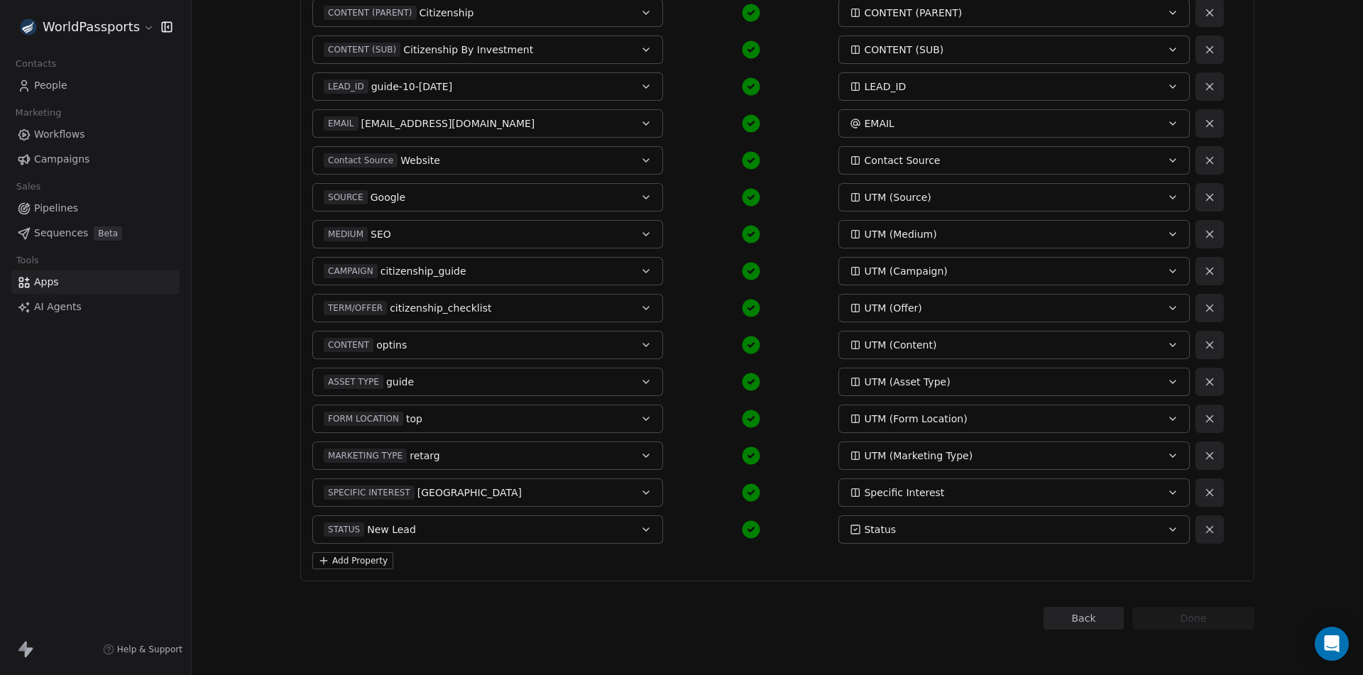
click at [366, 556] on button "Add Property" at bounding box center [352, 560] width 81 height 17
click at [439, 571] on button "Select a Field" at bounding box center [487, 566] width 351 height 28
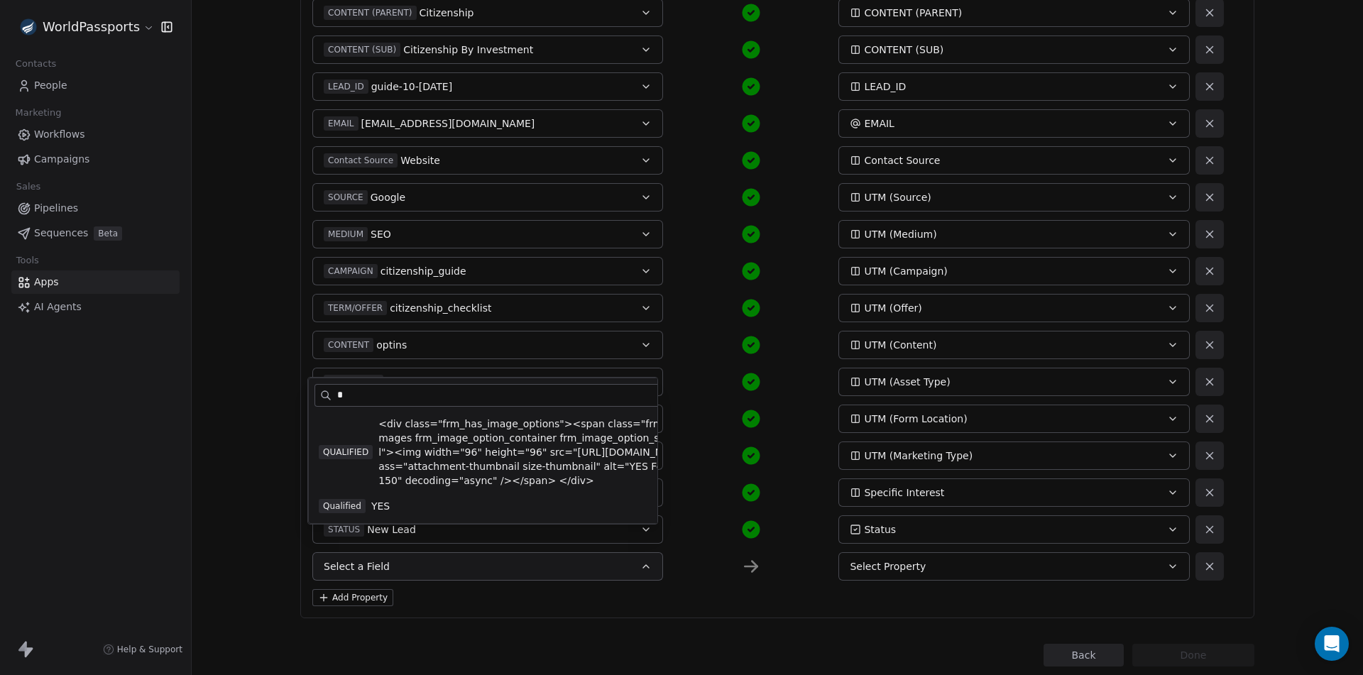
type input "*"
click at [353, 458] on span "QUALIFIED" at bounding box center [346, 452] width 54 height 14
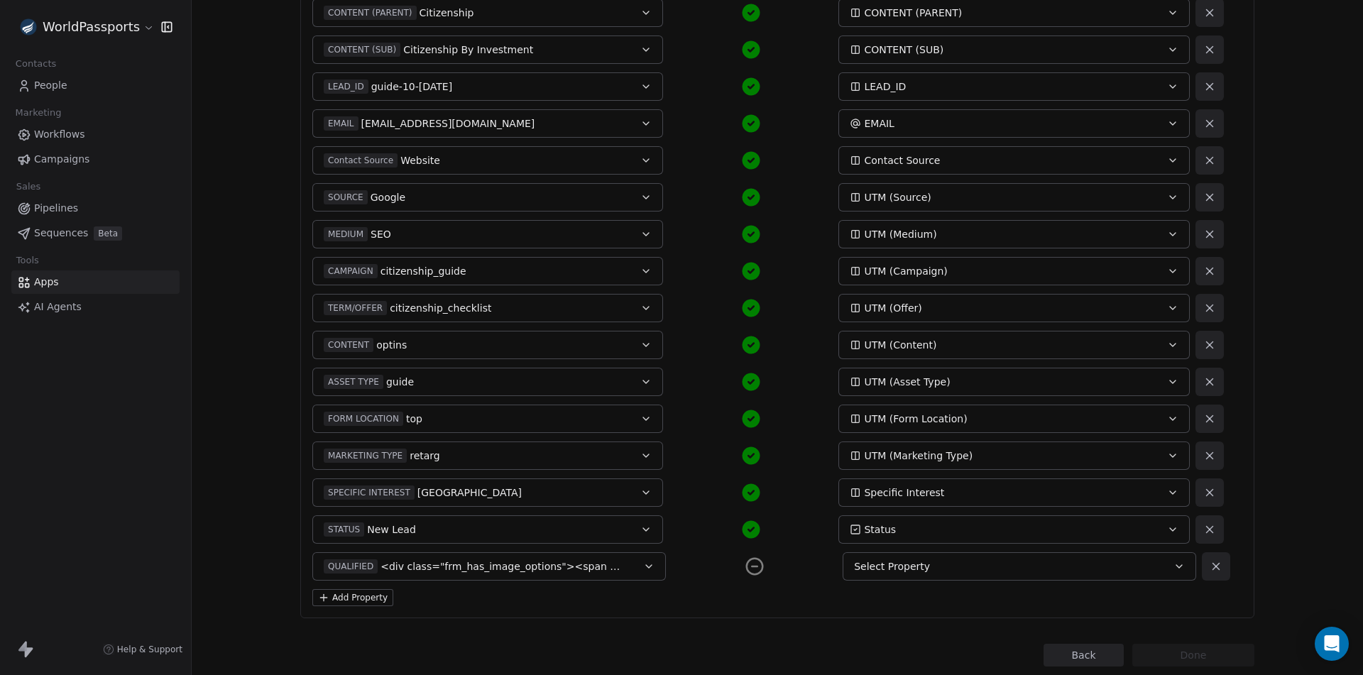
click at [987, 566] on div "Select Property" at bounding box center [1002, 566] width 297 height 14
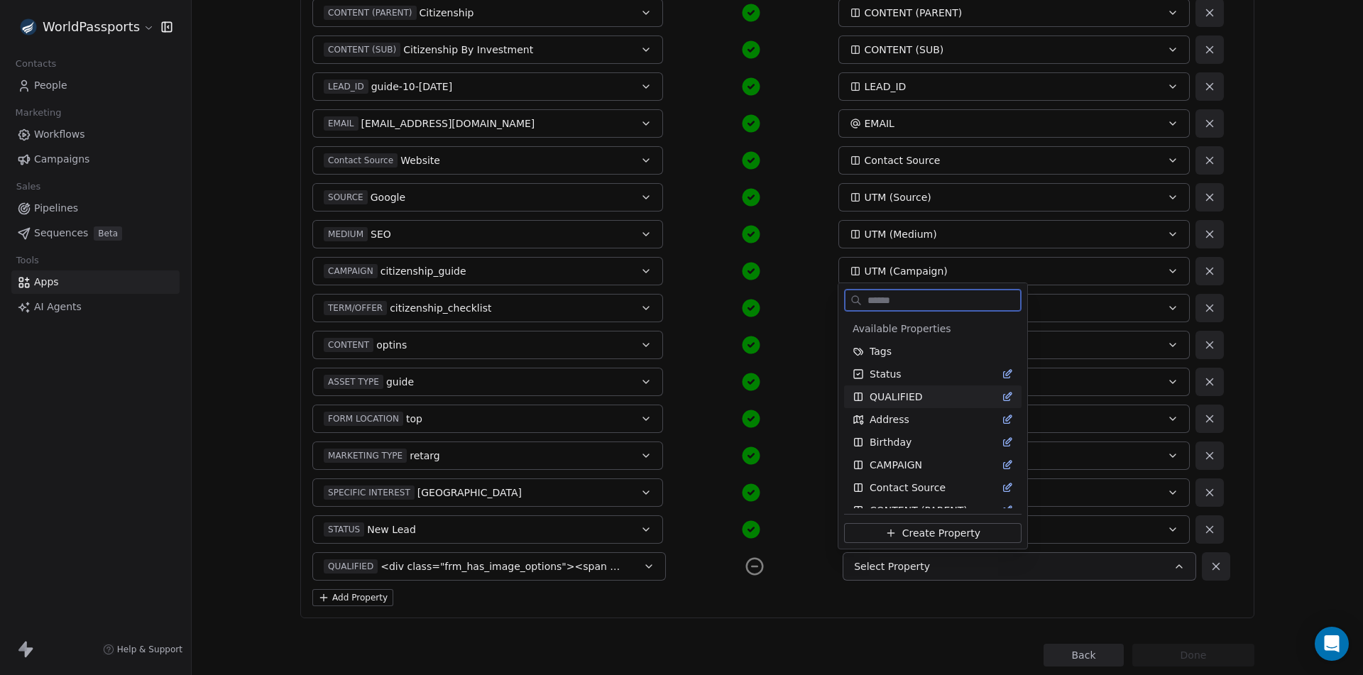
click at [911, 398] on span "QUALIFIED" at bounding box center [896, 397] width 53 height 14
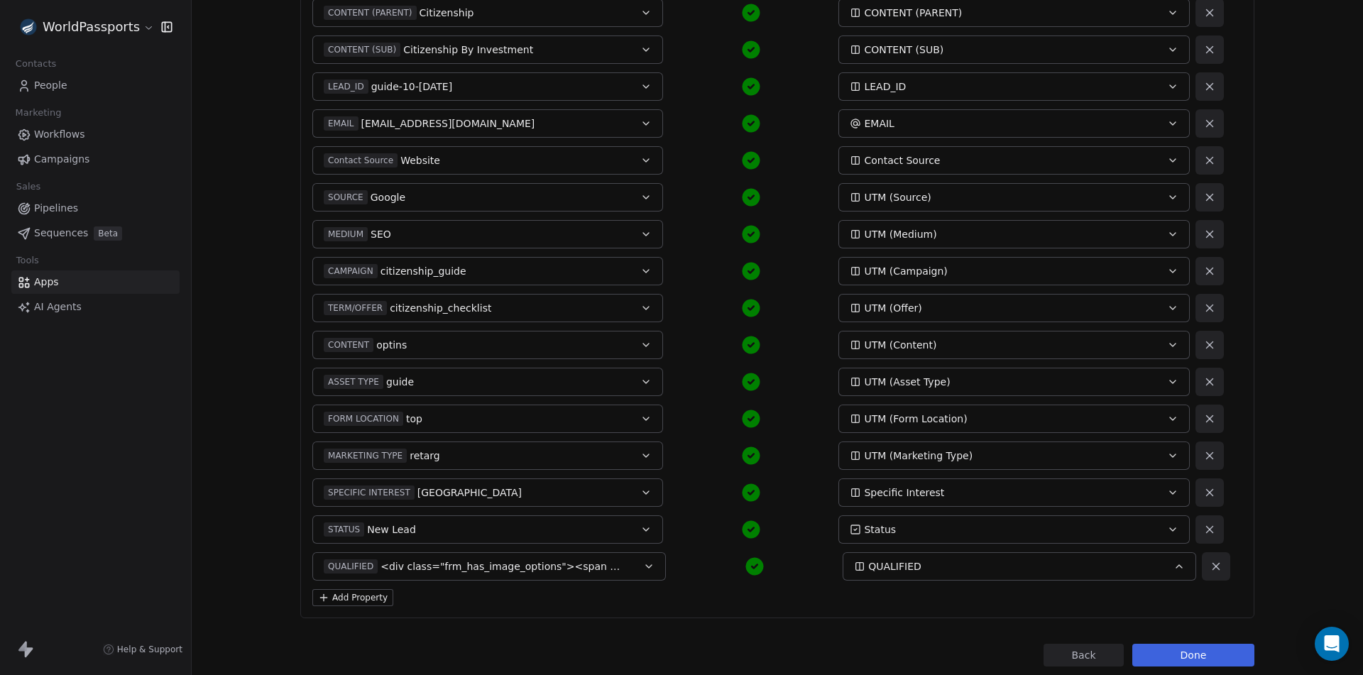
click at [1217, 654] on button "Done" at bounding box center [1193, 655] width 122 height 23
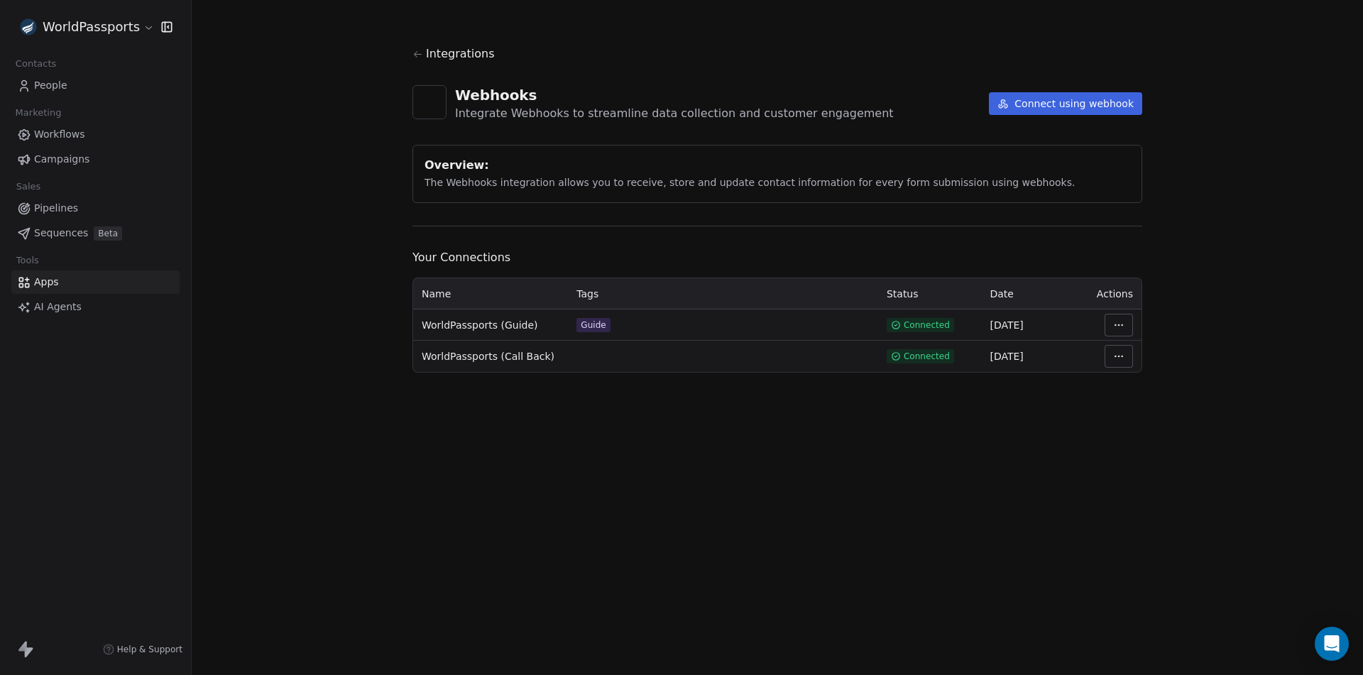
click at [1123, 321] on html "WorldPassports Contacts People Marketing Workflows Campaigns Sales Pipelines Se…" at bounding box center [681, 337] width 1363 height 675
click at [1146, 420] on div "Manage Mapping" at bounding box center [1161, 424] width 102 height 23
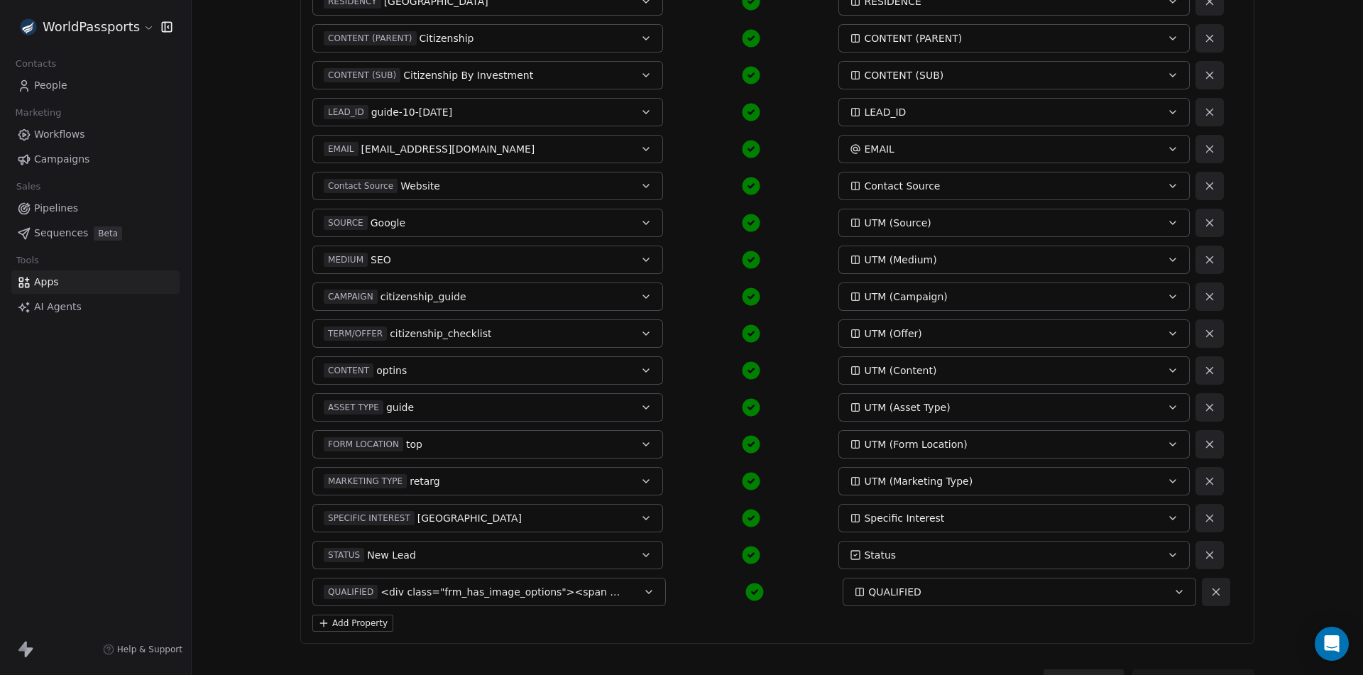
scroll to position [593, 0]
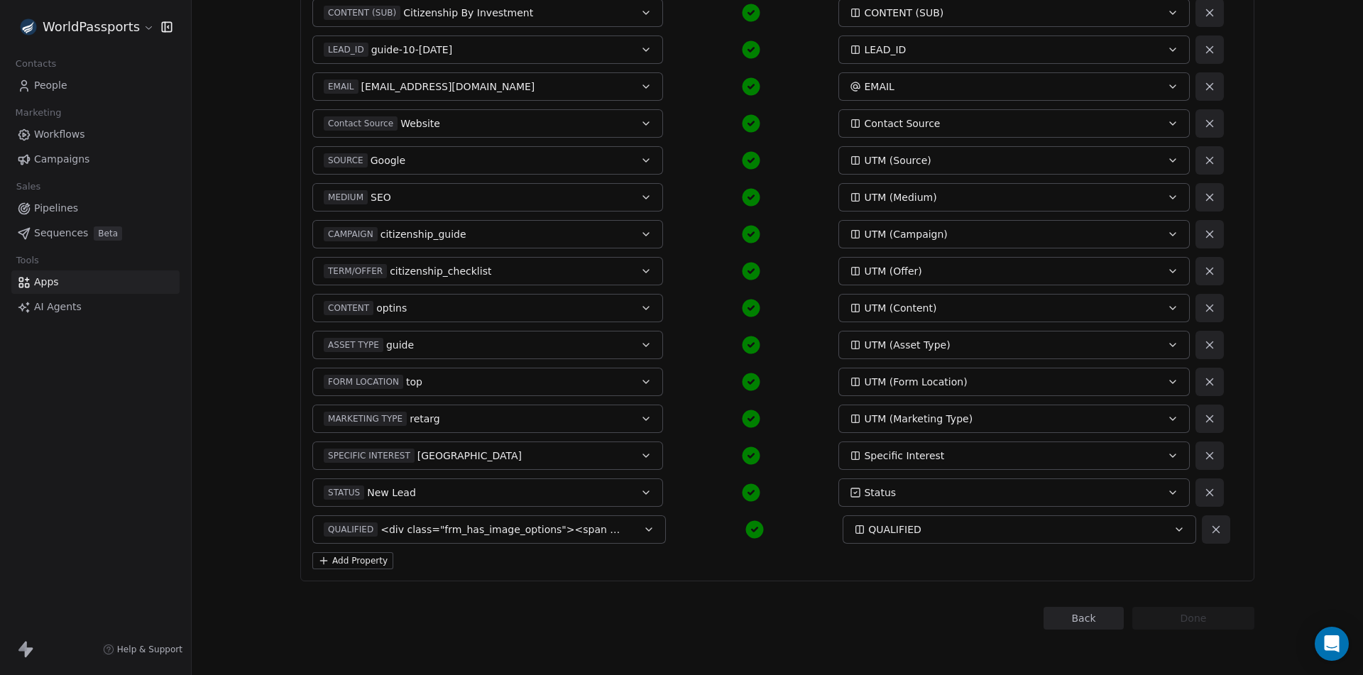
click at [318, 559] on icon at bounding box center [323, 560] width 11 height 11
click at [387, 568] on button "Select a Field" at bounding box center [487, 566] width 351 height 28
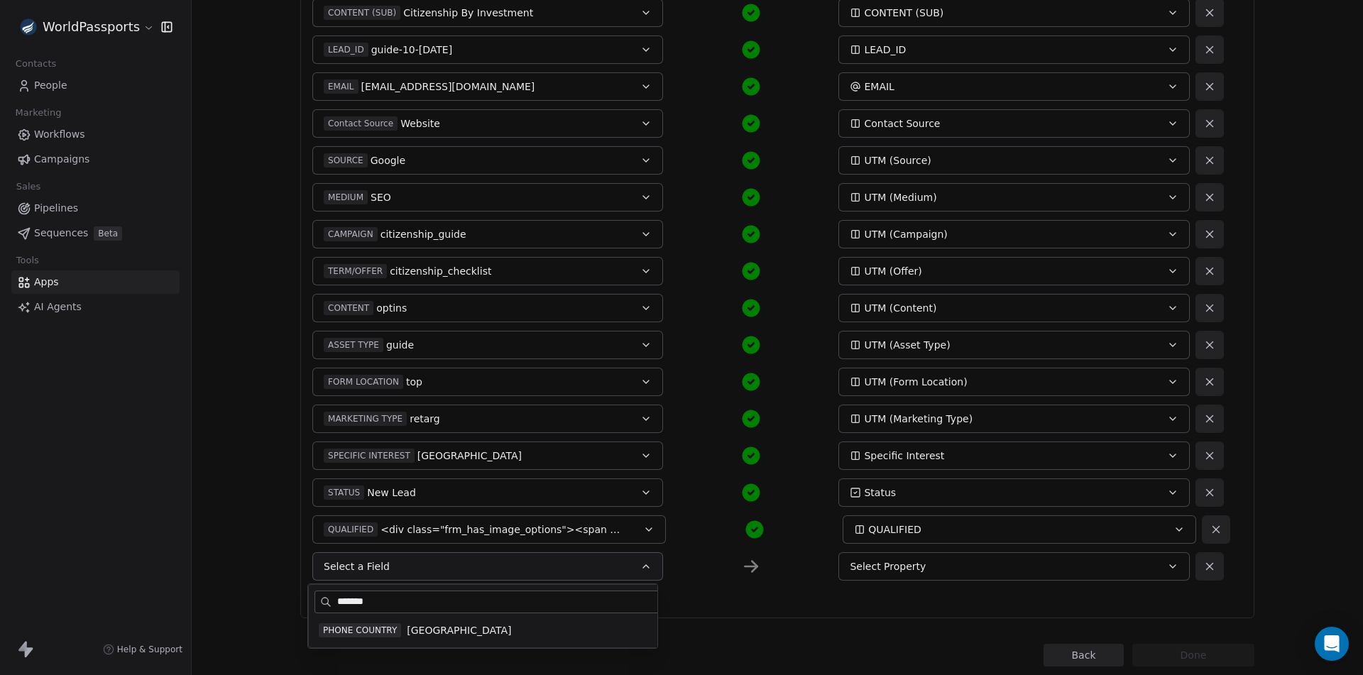
type input "*******"
click at [418, 638] on div "PHONE COUNTRY India" at bounding box center [512, 630] width 396 height 23
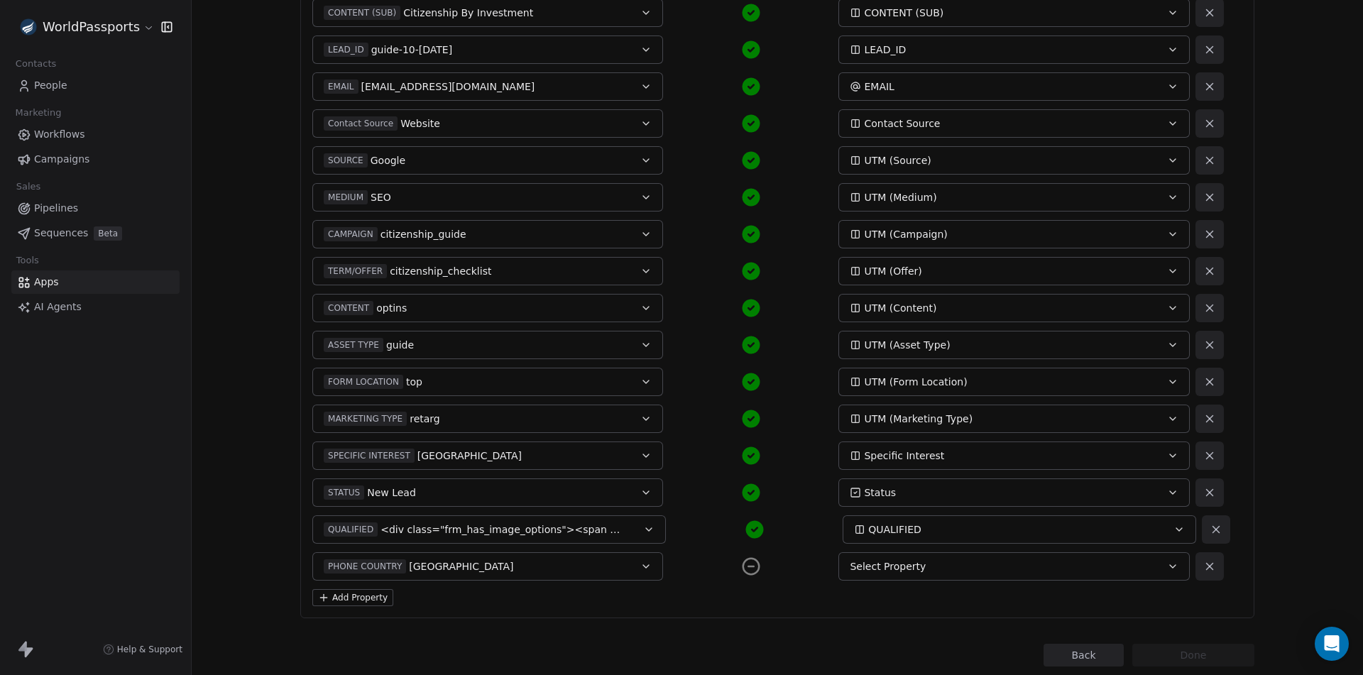
click at [964, 569] on div "Select Property" at bounding box center [997, 566] width 295 height 14
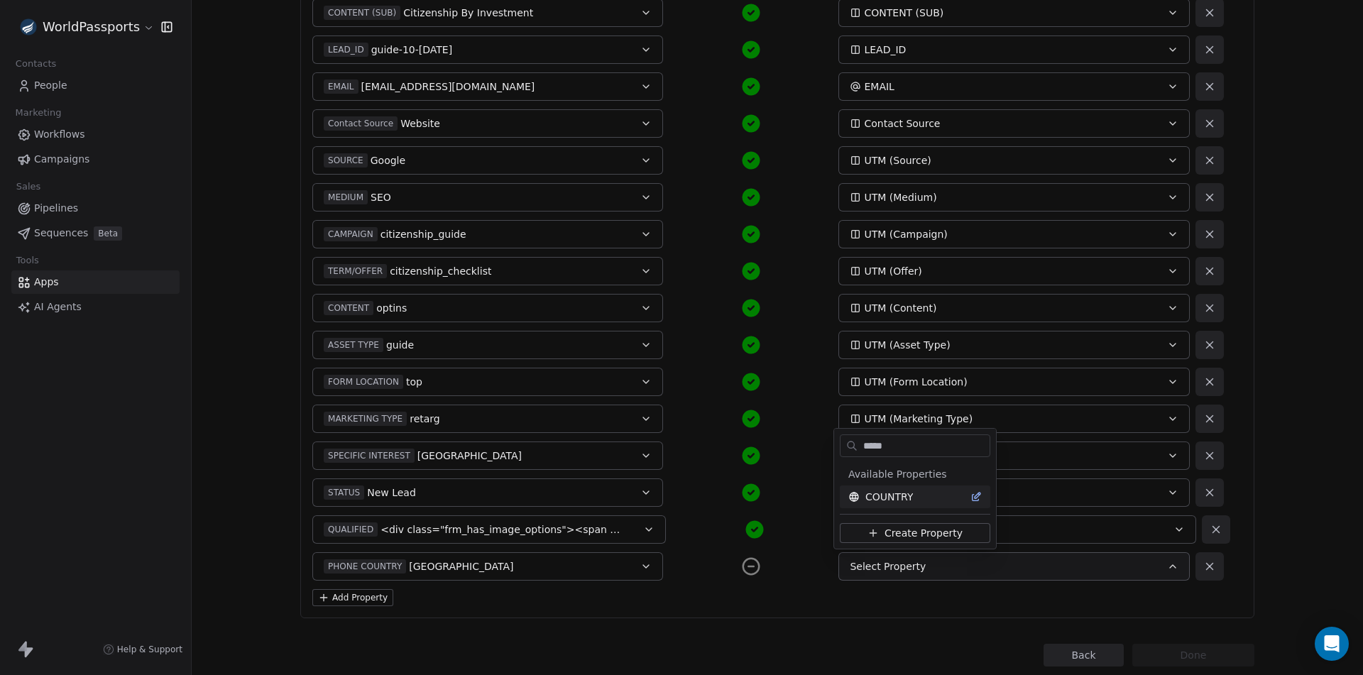
type input "*****"
click at [910, 500] on span "COUNTRY" at bounding box center [889, 497] width 48 height 14
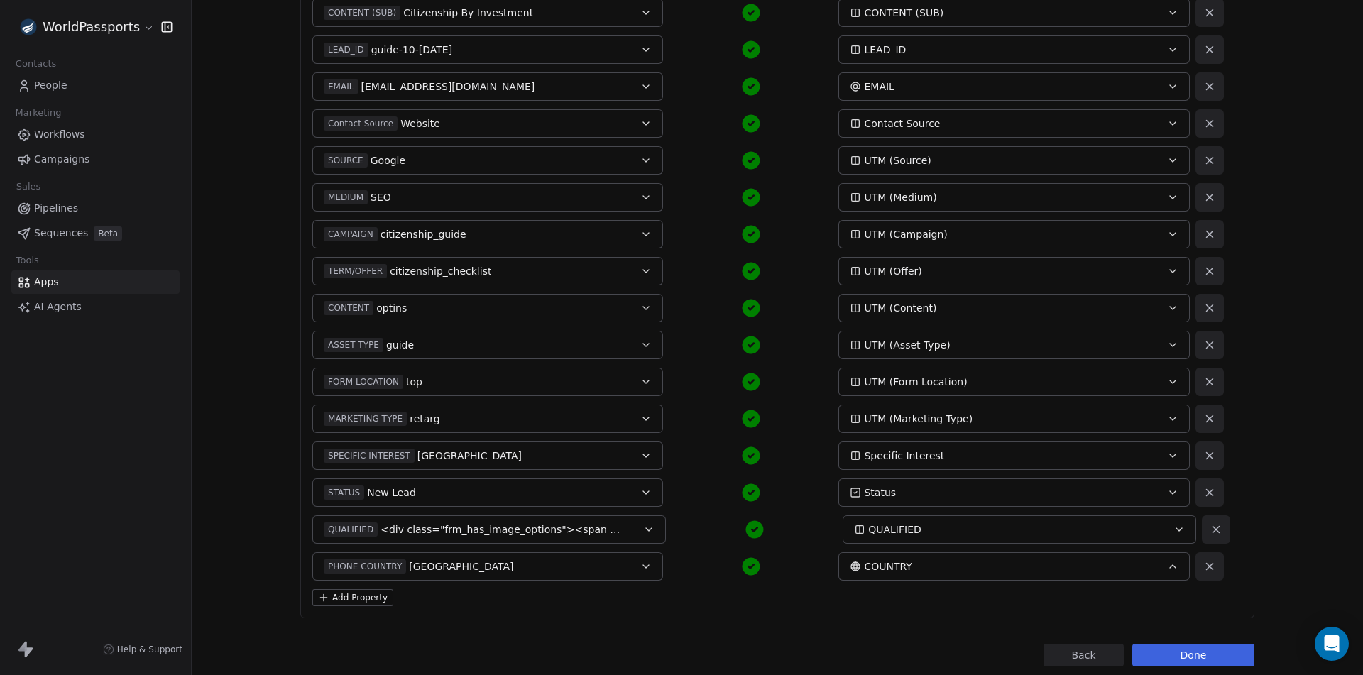
click at [1195, 660] on button "Done" at bounding box center [1193, 655] width 122 height 23
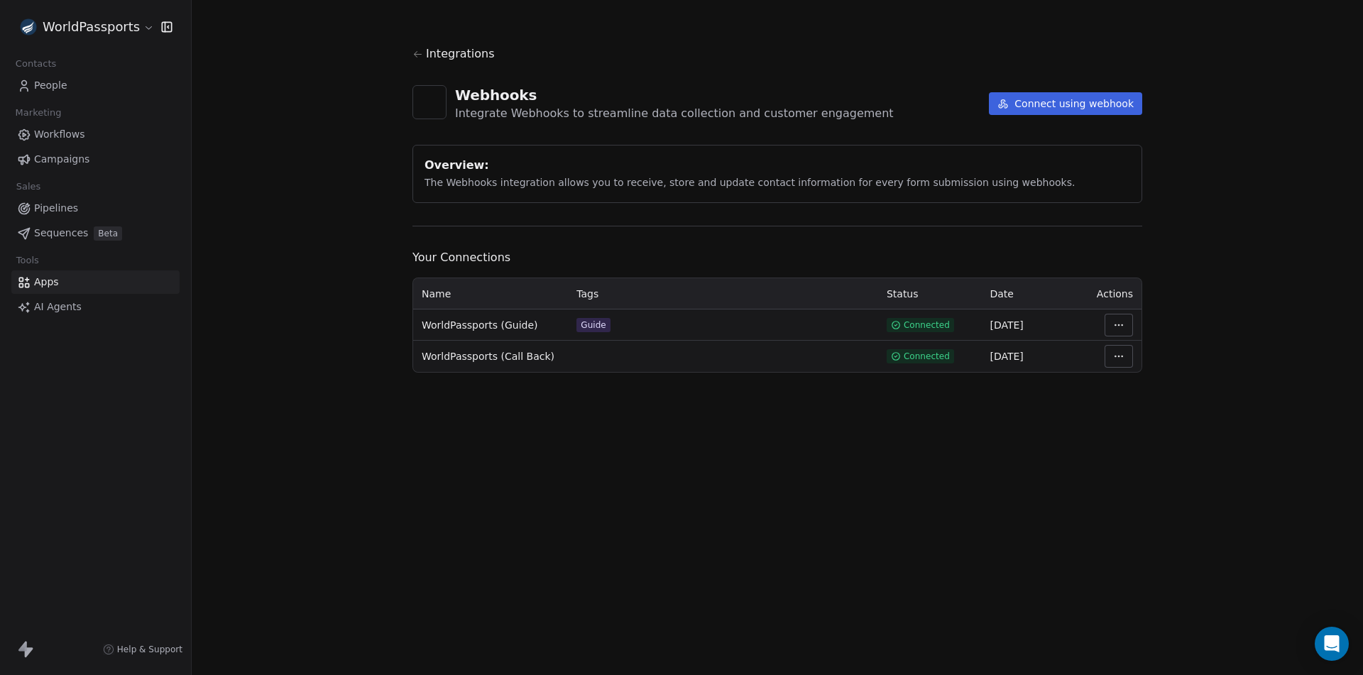
click at [1112, 322] on html "WorldPassports Contacts People Marketing Workflows Campaigns Sales Pipelines Se…" at bounding box center [681, 337] width 1363 height 675
click at [1151, 424] on div "Manage Mapping" at bounding box center [1161, 424] width 102 height 23
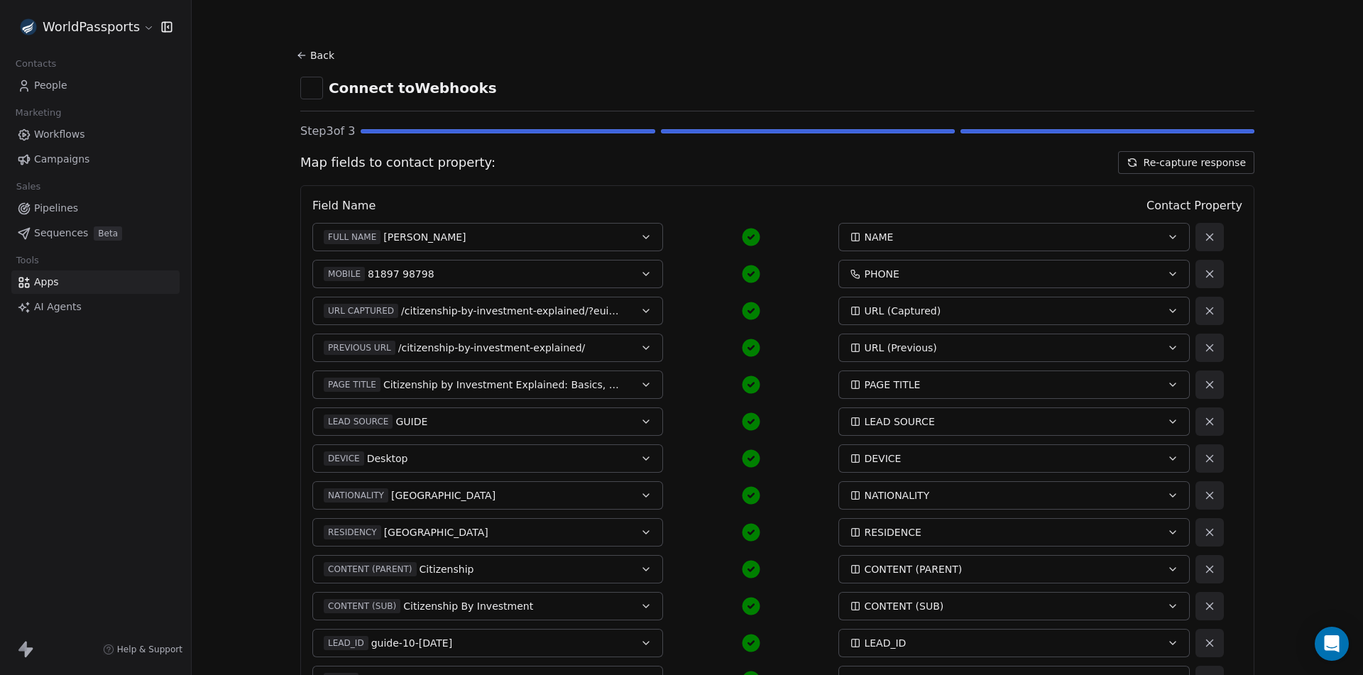
click at [1203, 168] on button "Re-capture response" at bounding box center [1186, 162] width 136 height 23
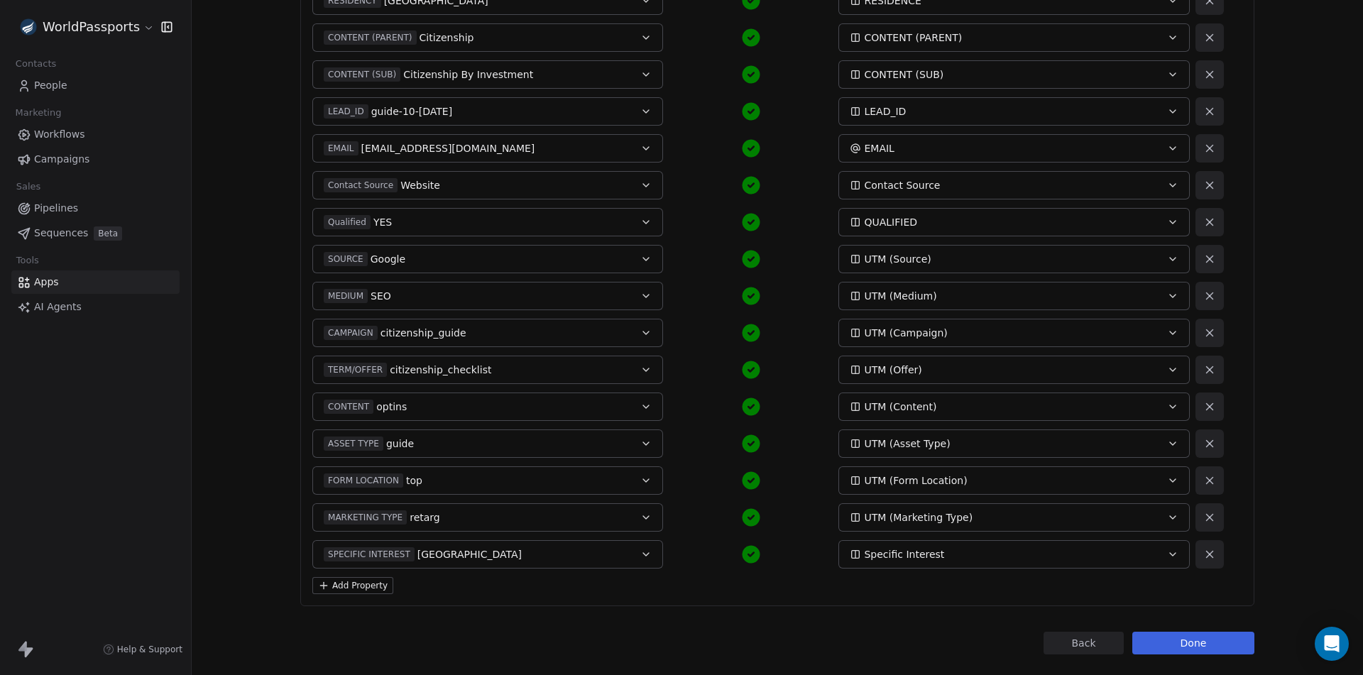
scroll to position [585, 0]
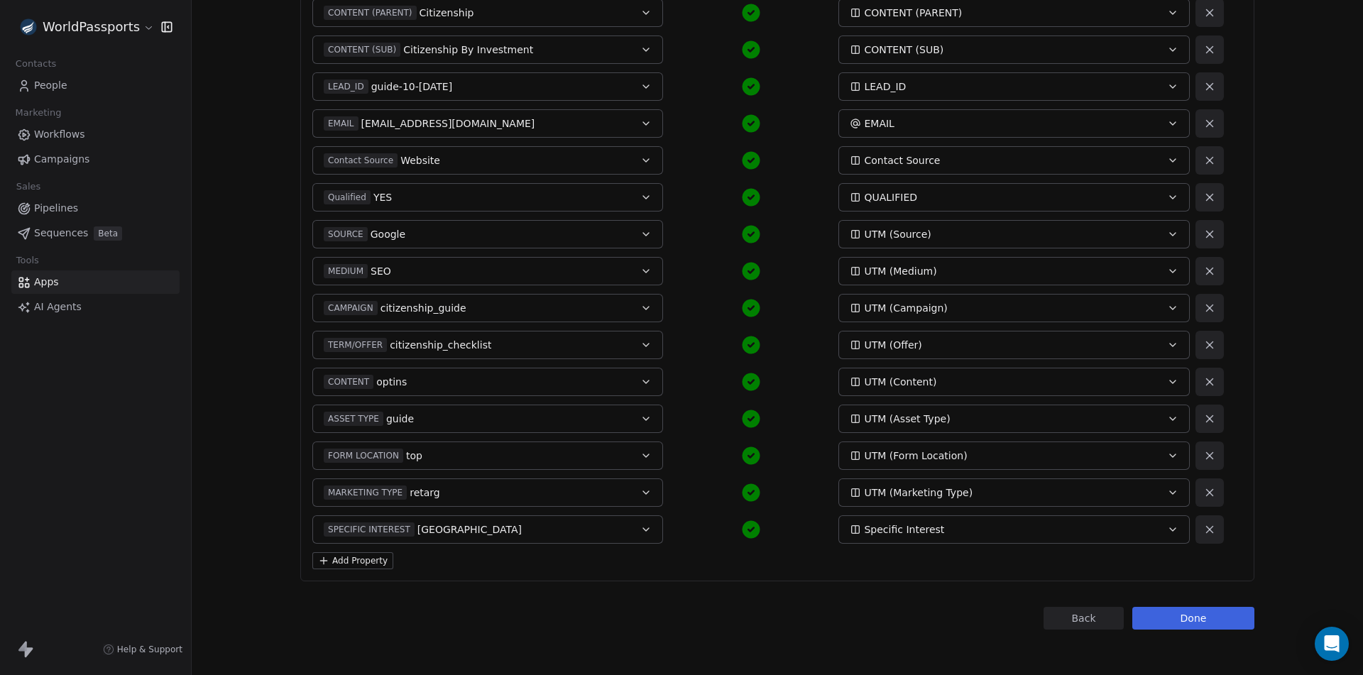
click at [1214, 616] on button "Done" at bounding box center [1193, 618] width 122 height 23
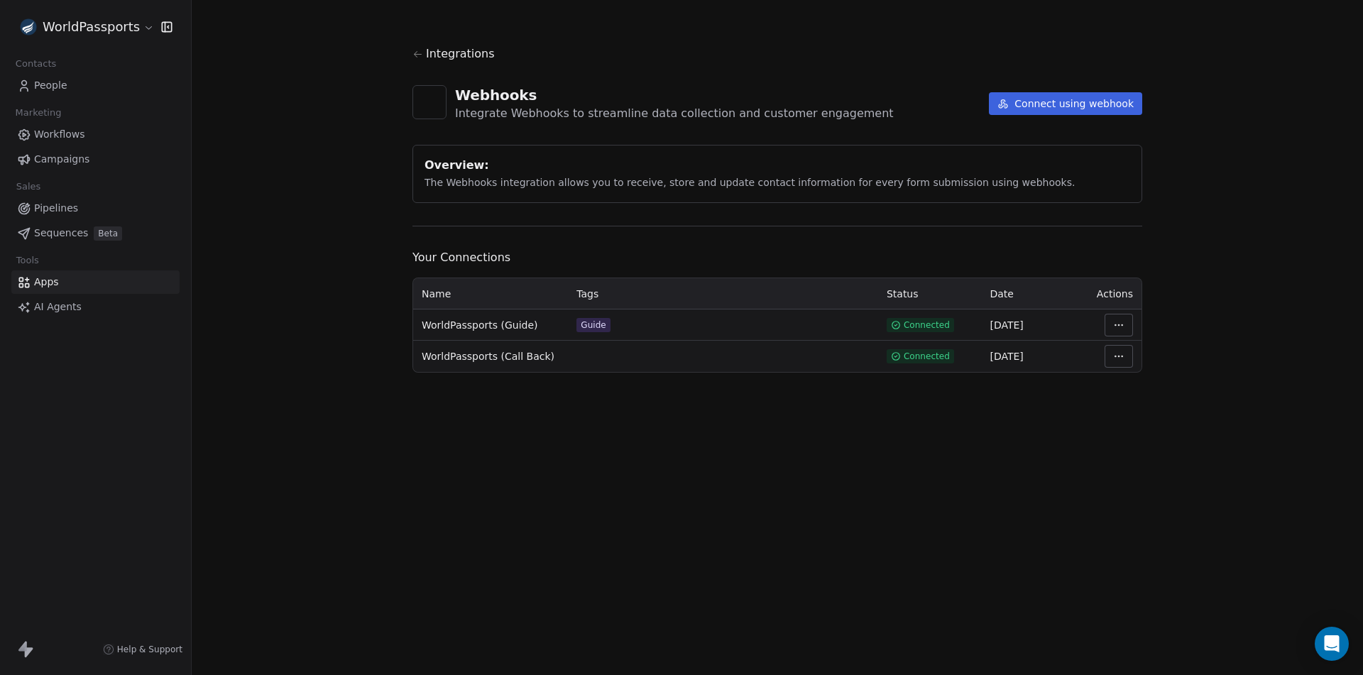
click at [1123, 326] on html "WorldPassports Contacts People Marketing Workflows Campaigns Sales Pipelines Se…" at bounding box center [681, 337] width 1363 height 675
click at [1152, 424] on div "Manage Mapping" at bounding box center [1161, 424] width 102 height 23
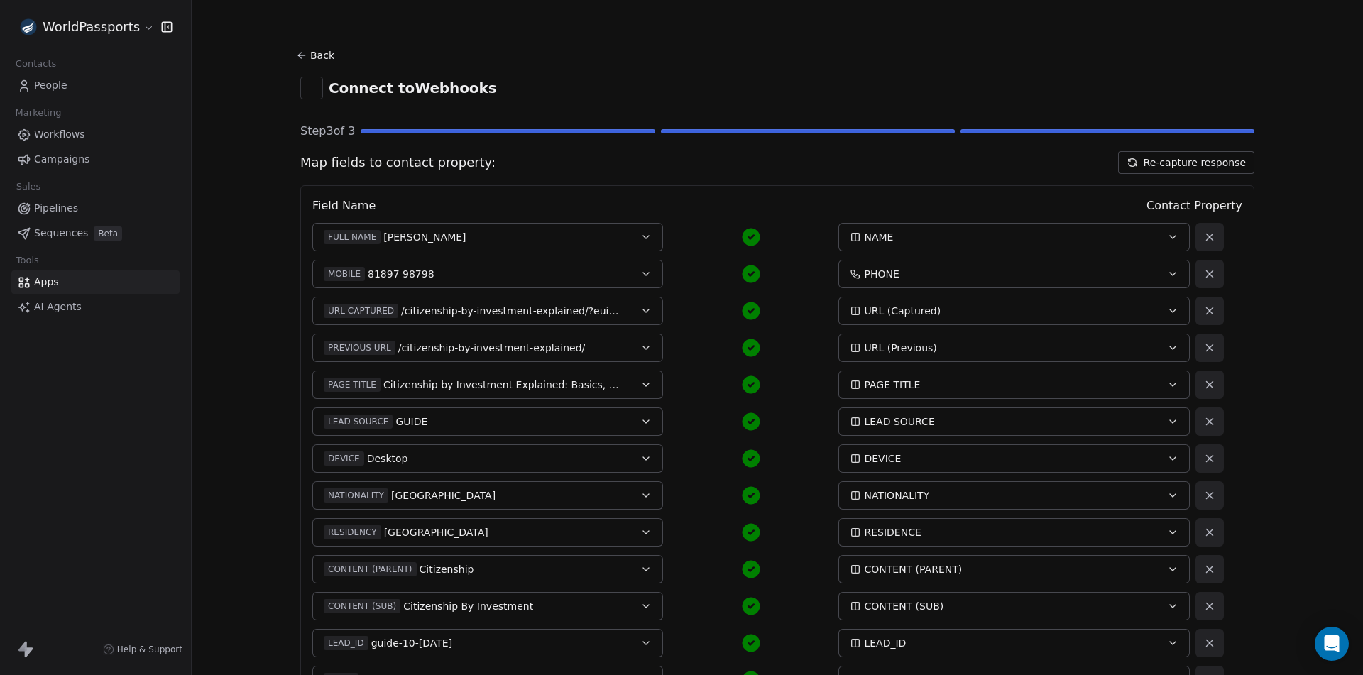
scroll to position [556, 0]
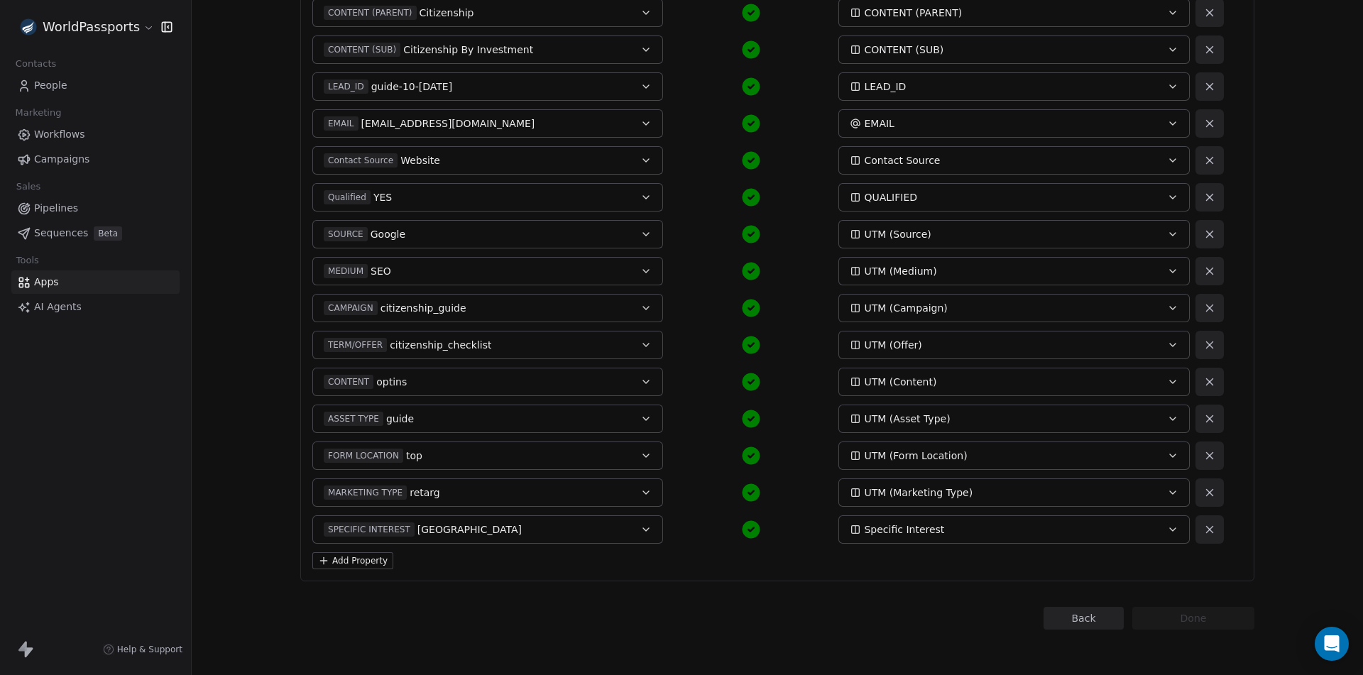
click at [354, 565] on button "Add Property" at bounding box center [352, 560] width 81 height 17
click at [437, 564] on button "Select a Field" at bounding box center [487, 566] width 351 height 28
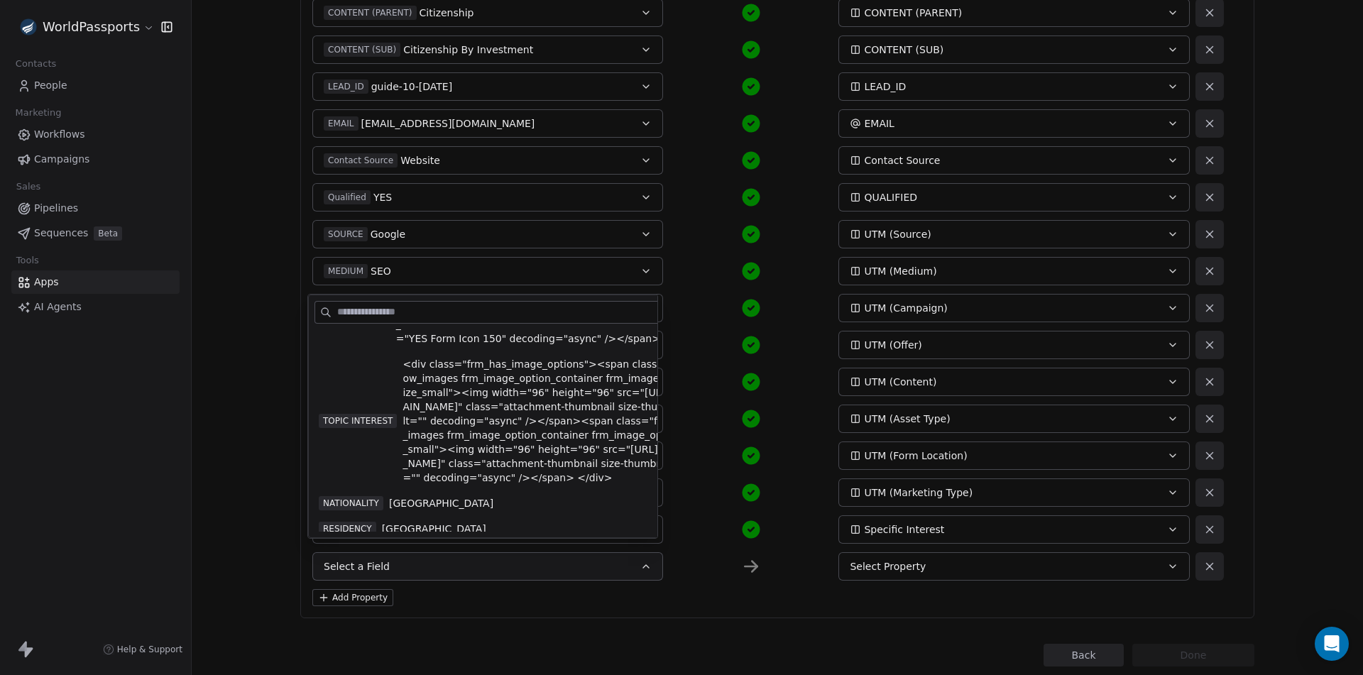
scroll to position [355, 0]
click at [350, 427] on span "TOPIC INTEREST" at bounding box center [358, 420] width 78 height 14
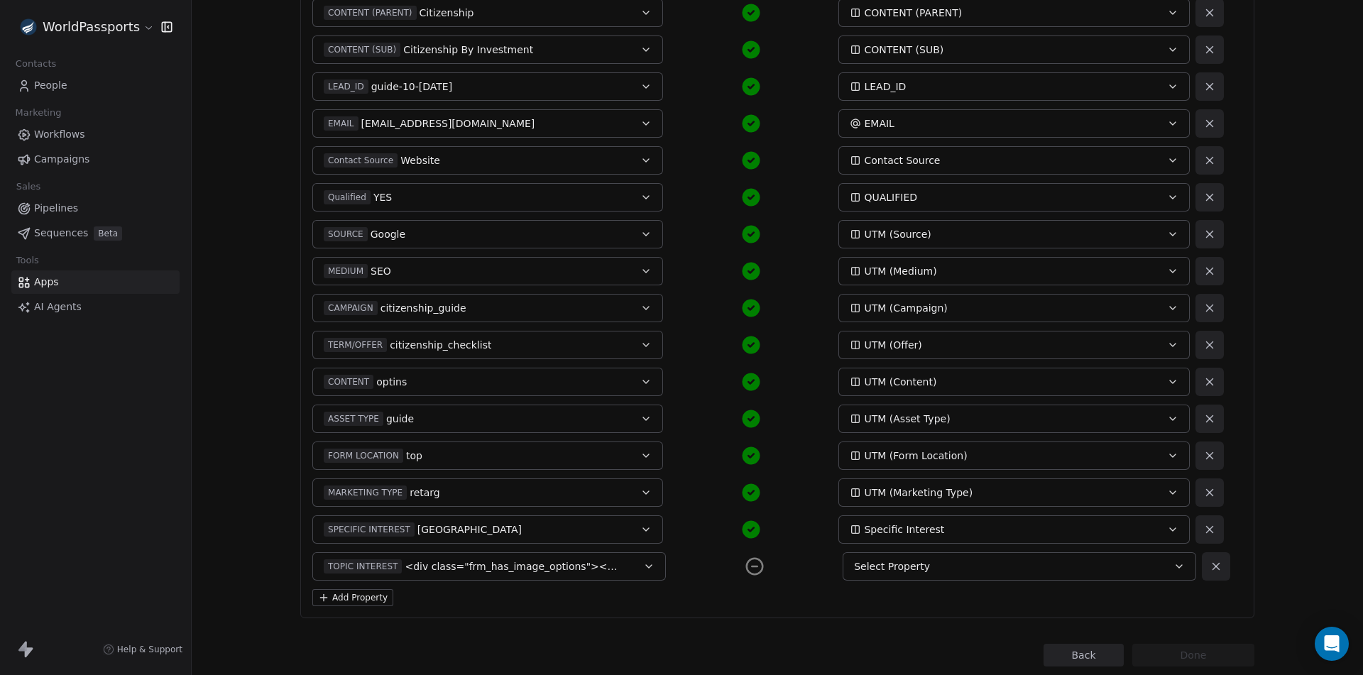
click at [987, 561] on div "Select Property" at bounding box center [1002, 566] width 297 height 14
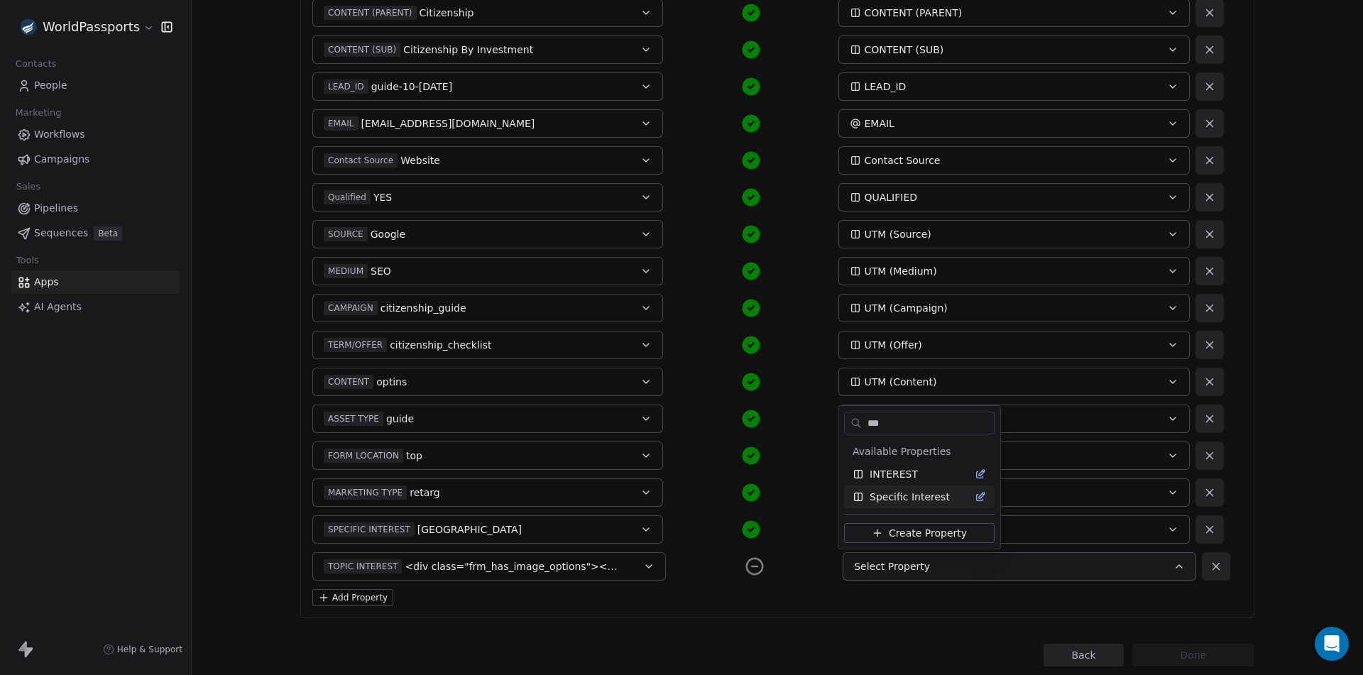
type input "***"
click at [913, 471] on div "INTEREST" at bounding box center [918, 474] width 133 height 14
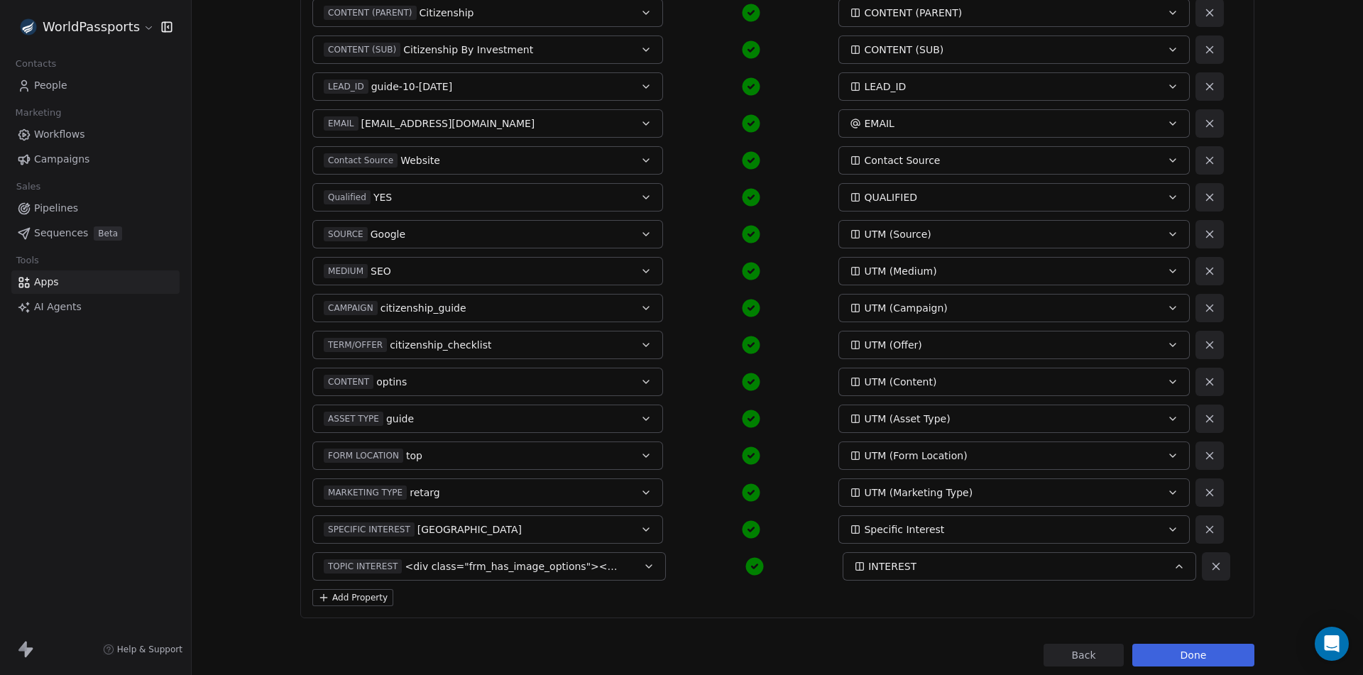
click at [1207, 662] on button "Done" at bounding box center [1193, 655] width 122 height 23
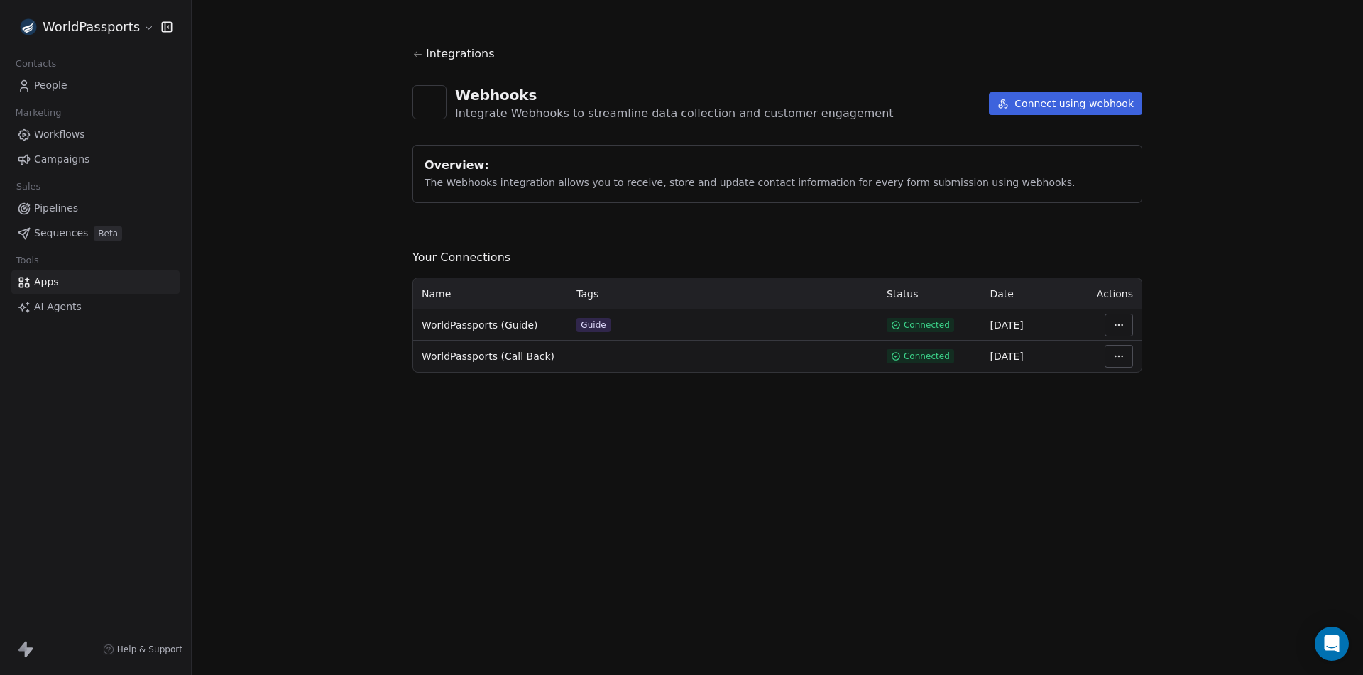
click at [1114, 358] on html "WorldPassports Contacts People Marketing Workflows Campaigns Sales Pipelines Se…" at bounding box center [681, 337] width 1363 height 675
click at [1144, 417] on div "Disconnect" at bounding box center [1161, 410] width 102 height 23
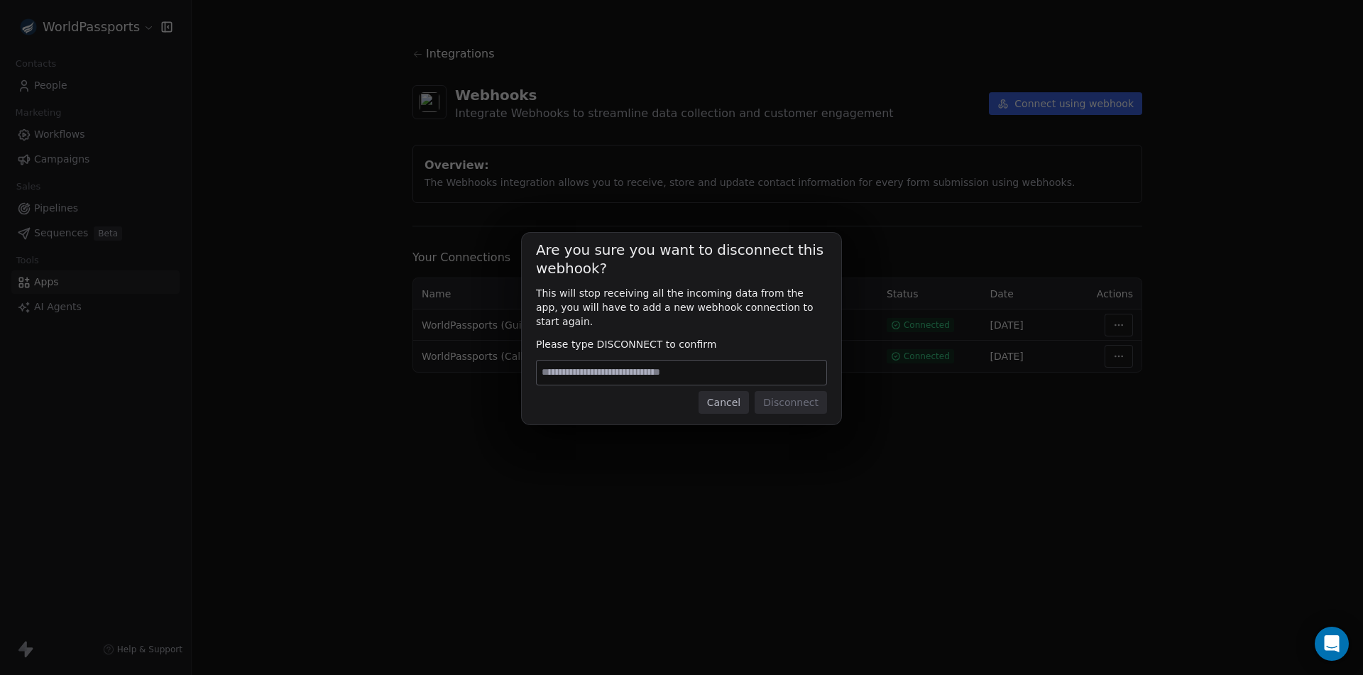
click at [628, 340] on span "Please type DISCONNECT to confirm" at bounding box center [681, 344] width 291 height 14
copy span "DISCONNECT"
click at [623, 361] on input at bounding box center [682, 373] width 290 height 24
paste input "**********"
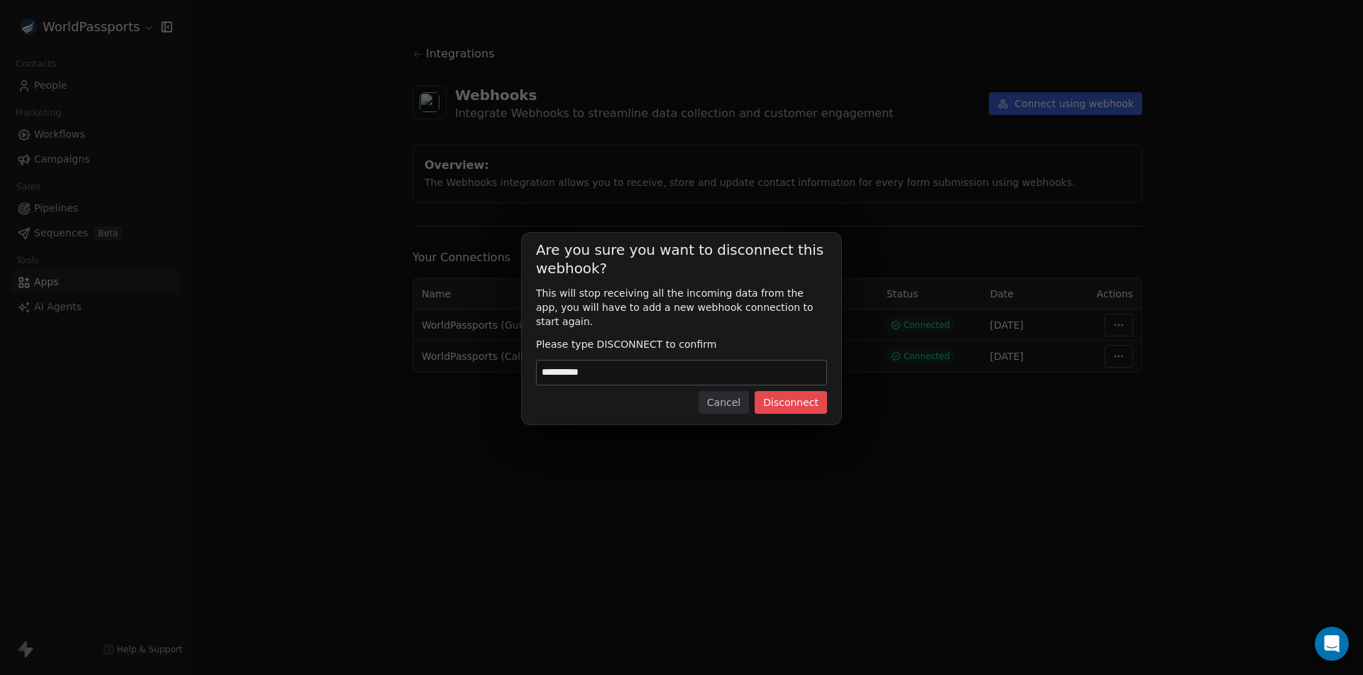
type input "**********"
click at [799, 393] on button "Disconnect" at bounding box center [791, 402] width 72 height 23
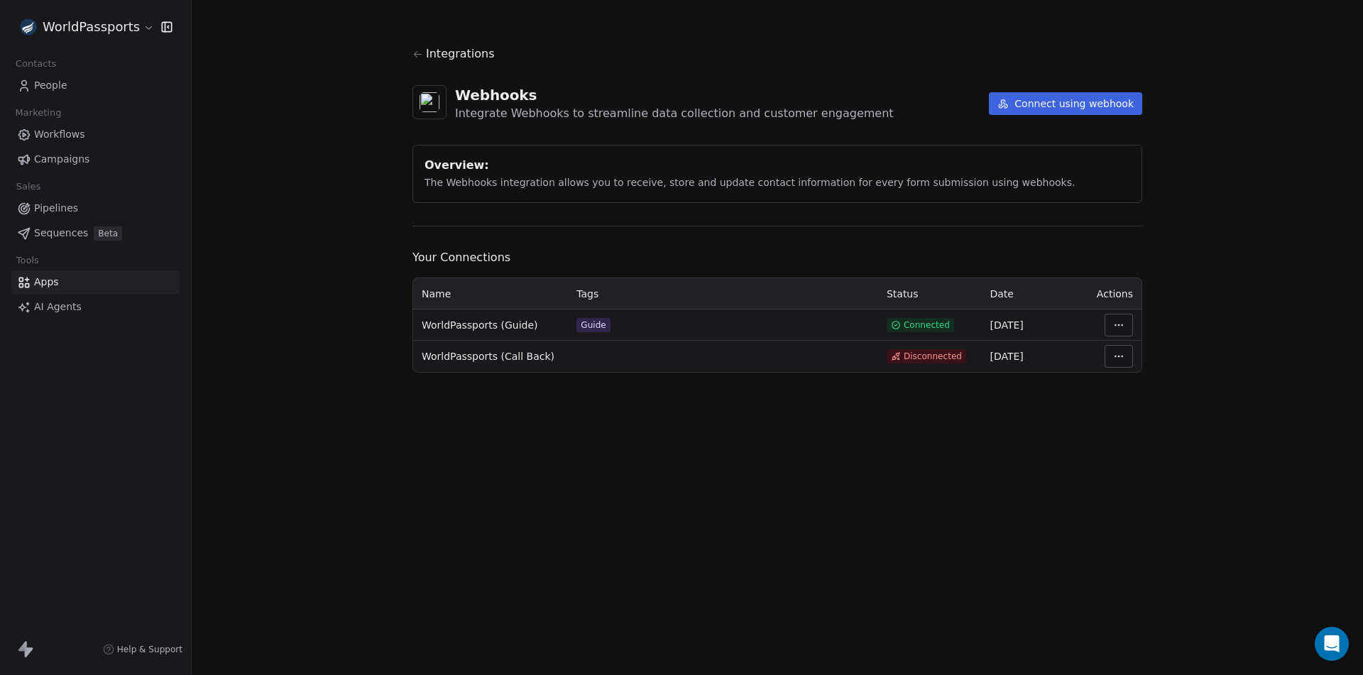
click at [1126, 344] on td at bounding box center [1113, 356] width 57 height 31
click at [1123, 354] on html "WorldPassports Contacts People Marketing Workflows Campaigns Sales Pipelines Se…" at bounding box center [681, 337] width 1363 height 675
click at [1140, 478] on div "Delete" at bounding box center [1161, 478] width 102 height 23
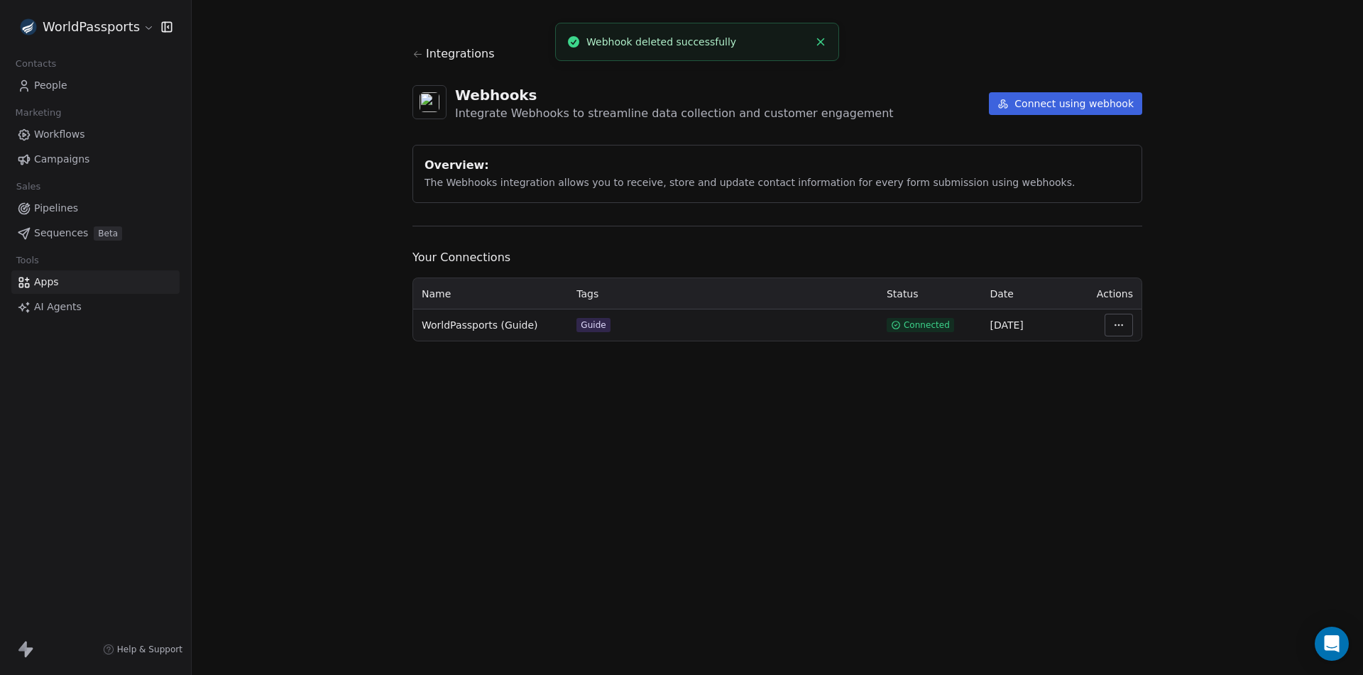
click at [1063, 104] on button "Connect using webhook" at bounding box center [1065, 103] width 153 height 23
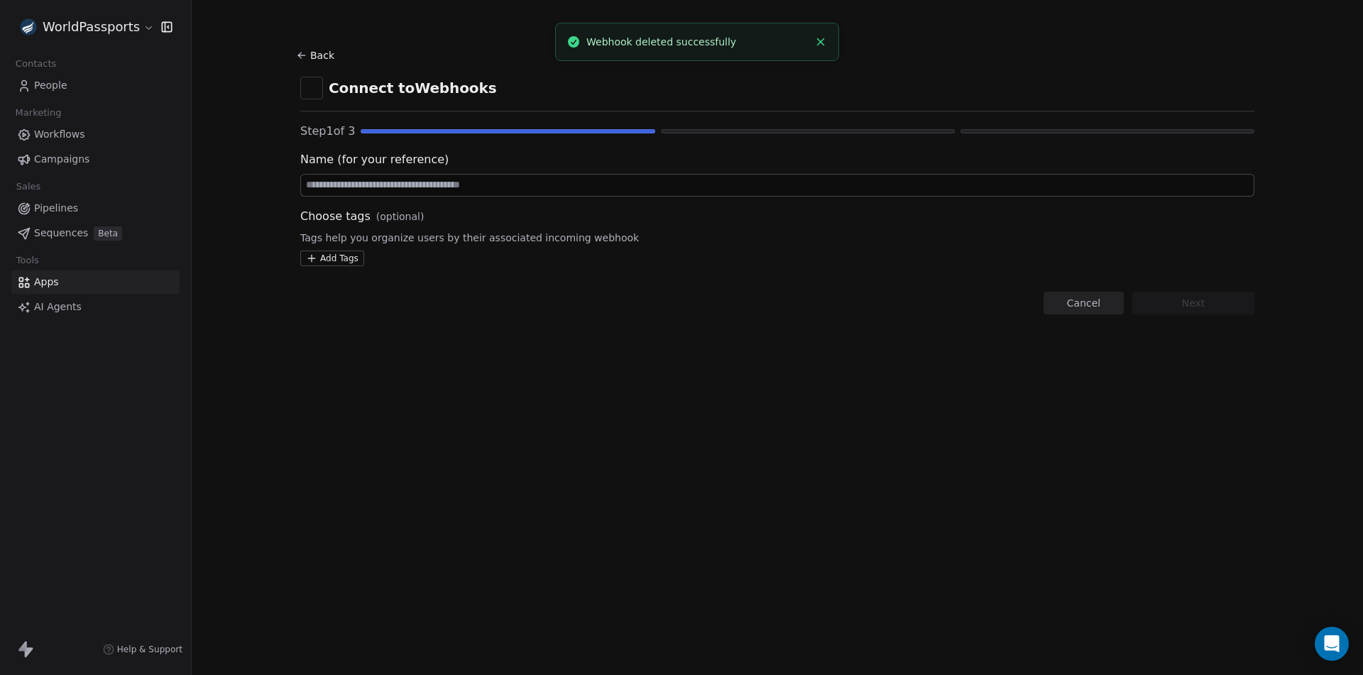
click at [1071, 301] on button "Cancel" at bounding box center [1083, 303] width 80 height 23
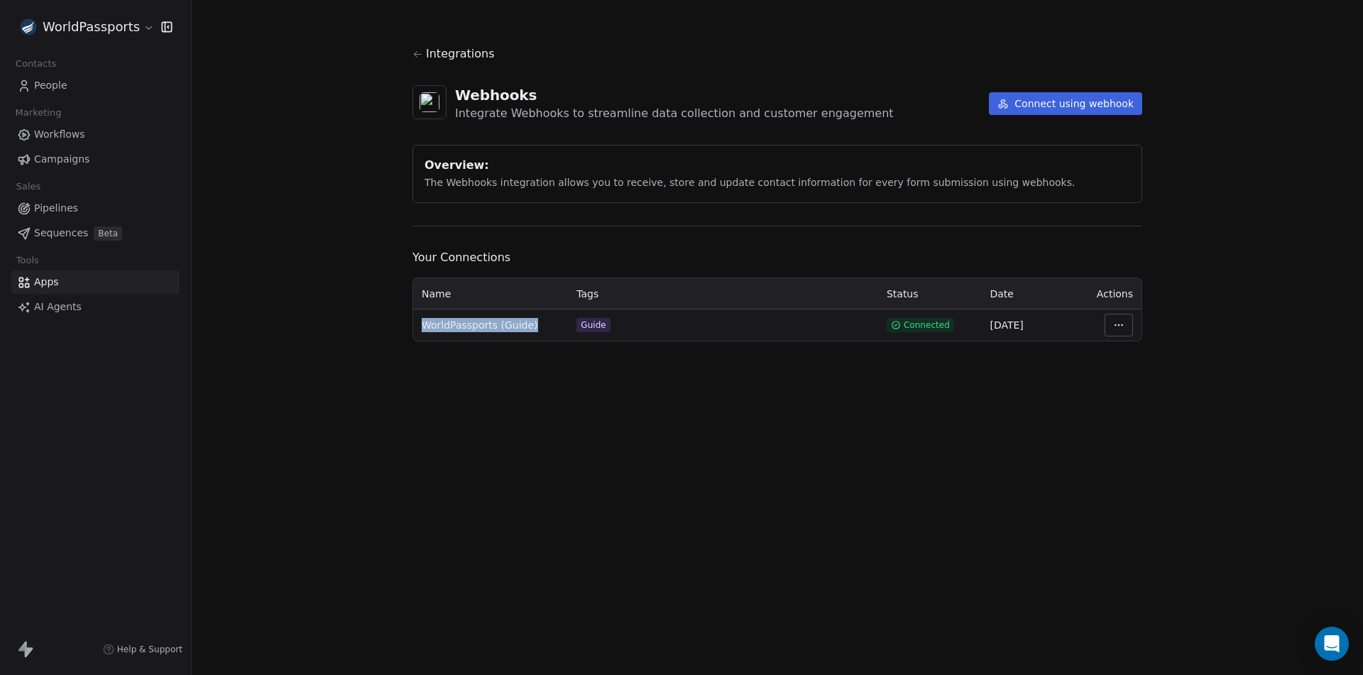
drag, startPoint x: 421, startPoint y: 324, endPoint x: 533, endPoint y: 327, distance: 112.2
click at [533, 327] on td "WorldPassports (Guide)" at bounding box center [490, 324] width 155 height 31
copy span "WorldPassports (Guide)"
click at [1104, 98] on button "Connect using webhook" at bounding box center [1065, 103] width 153 height 23
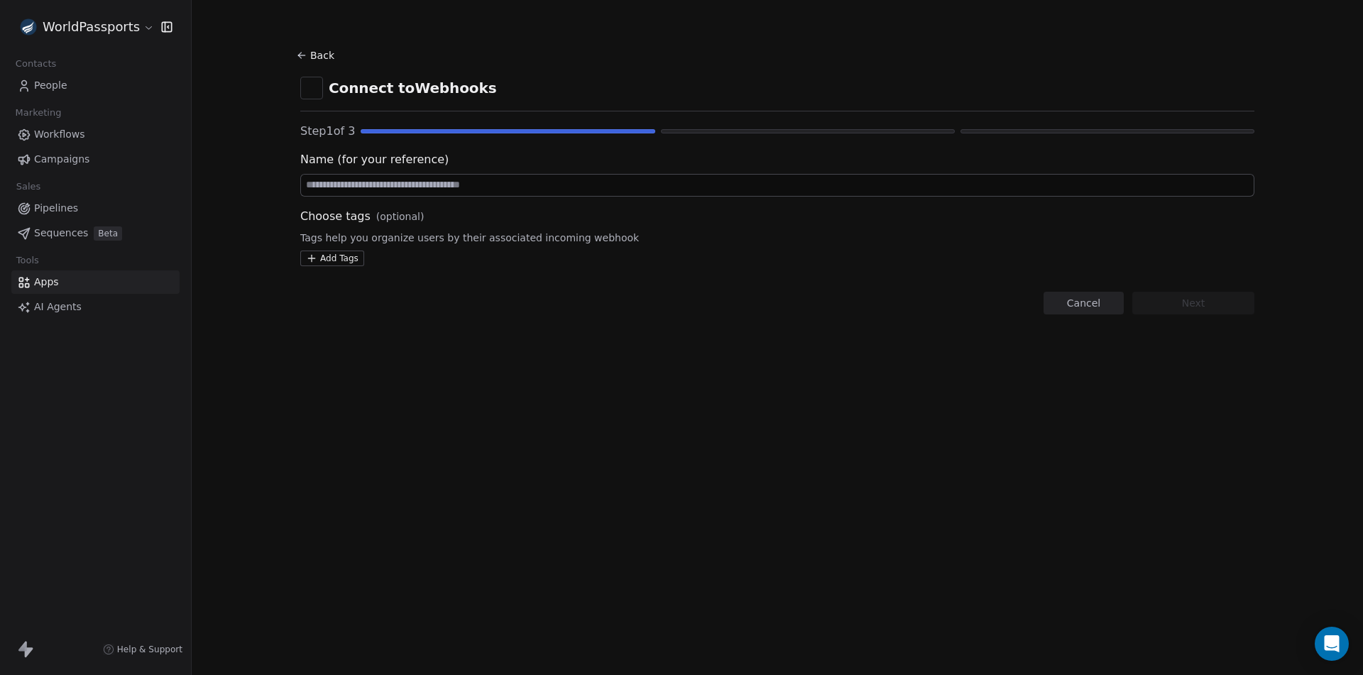
click at [419, 188] on input at bounding box center [777, 185] width 953 height 21
paste input "**********"
click at [402, 183] on input "**********" at bounding box center [777, 185] width 953 height 21
type input "**********"
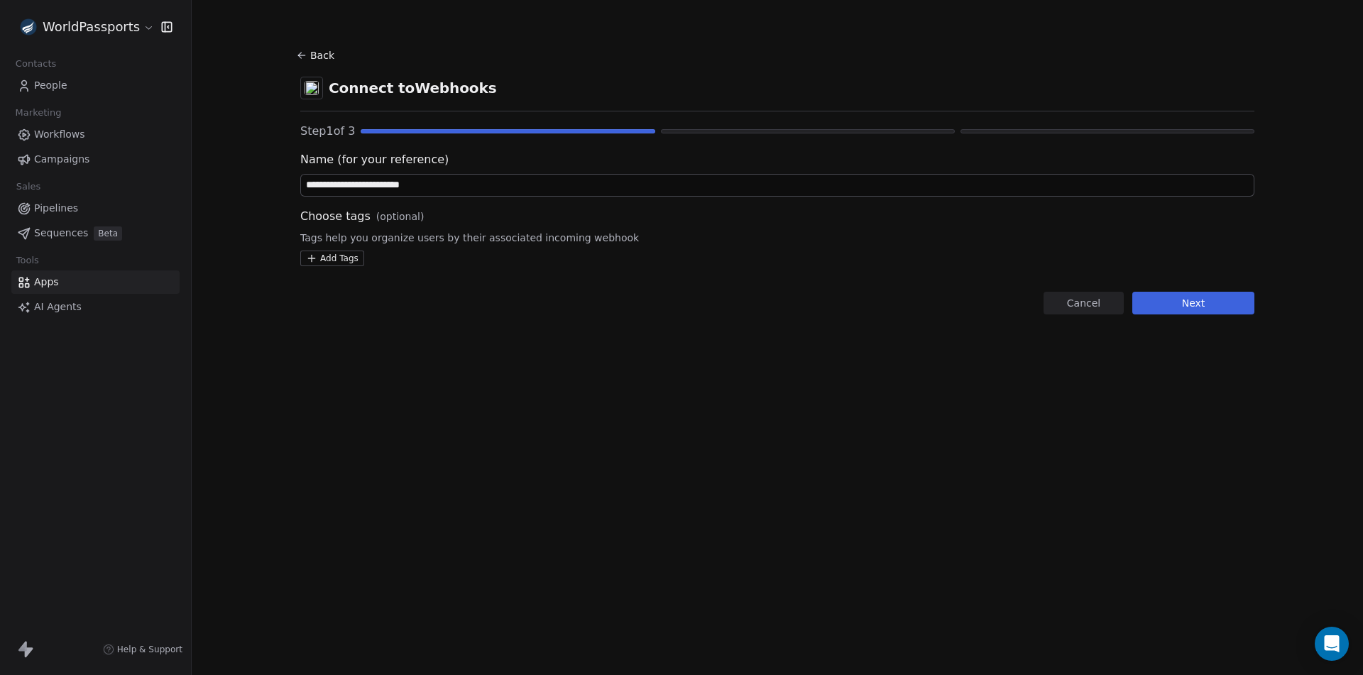
click at [317, 252] on html "**********" at bounding box center [681, 337] width 1363 height 675
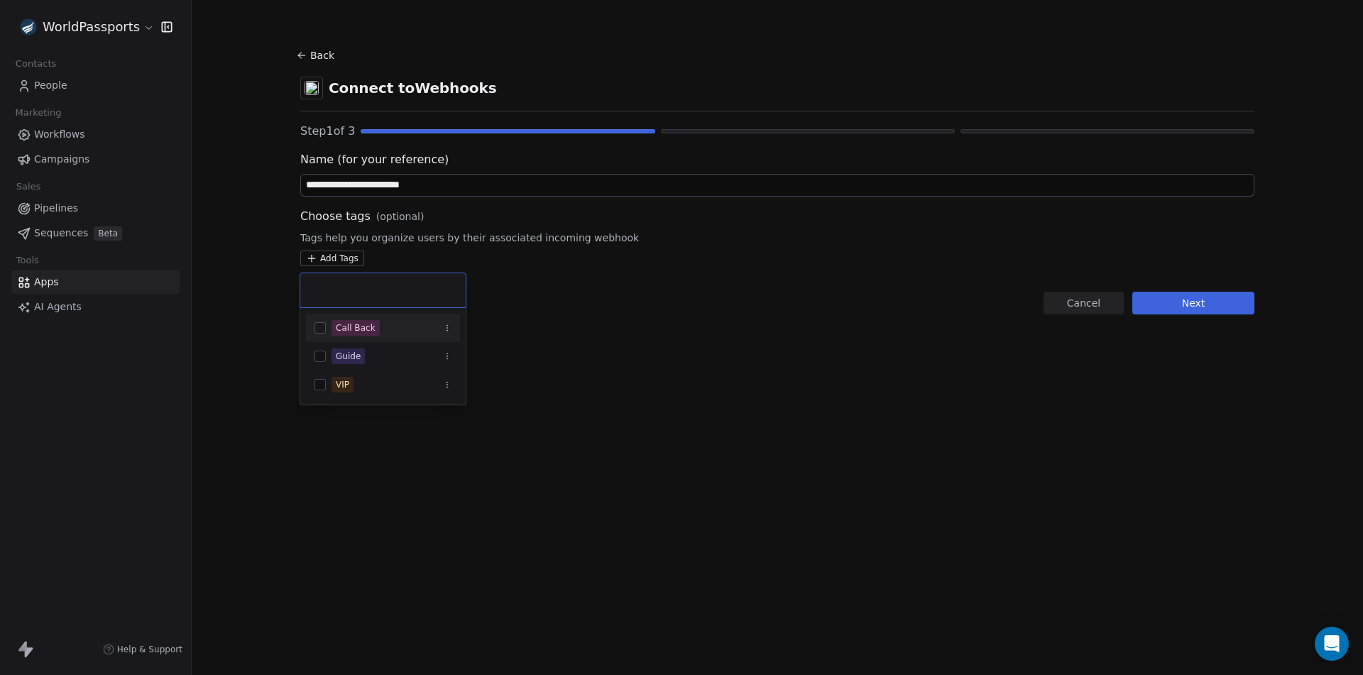
click at [346, 322] on div "Call Back" at bounding box center [356, 328] width 40 height 13
click at [1215, 305] on html "**********" at bounding box center [681, 337] width 1363 height 675
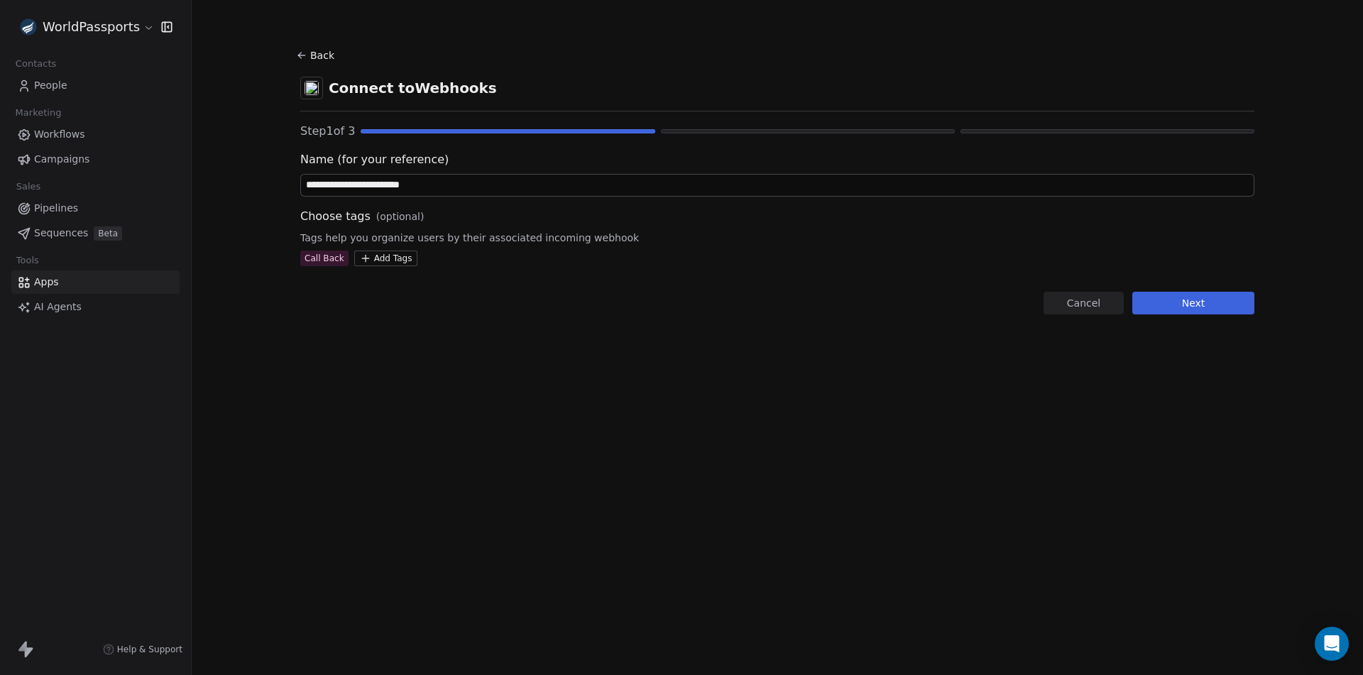
click at [1205, 302] on button "Next" at bounding box center [1193, 303] width 122 height 23
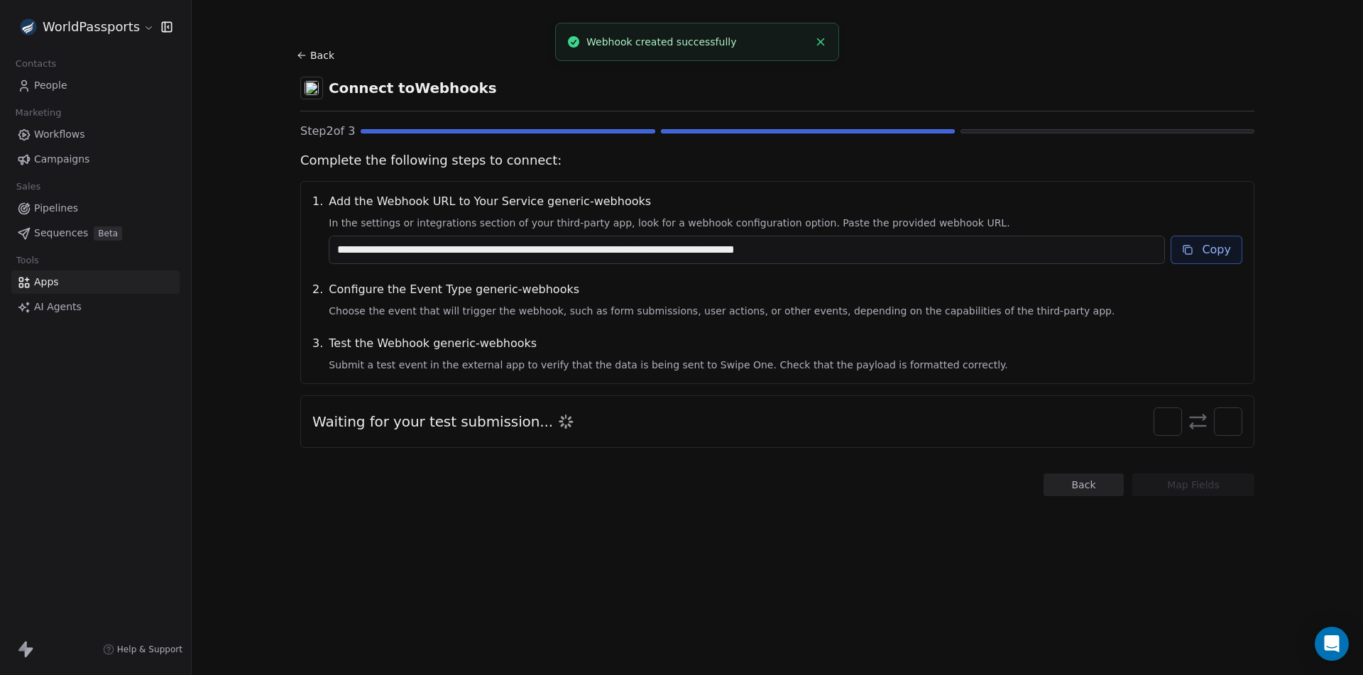
click at [1206, 259] on button "Copy" at bounding box center [1206, 250] width 72 height 28
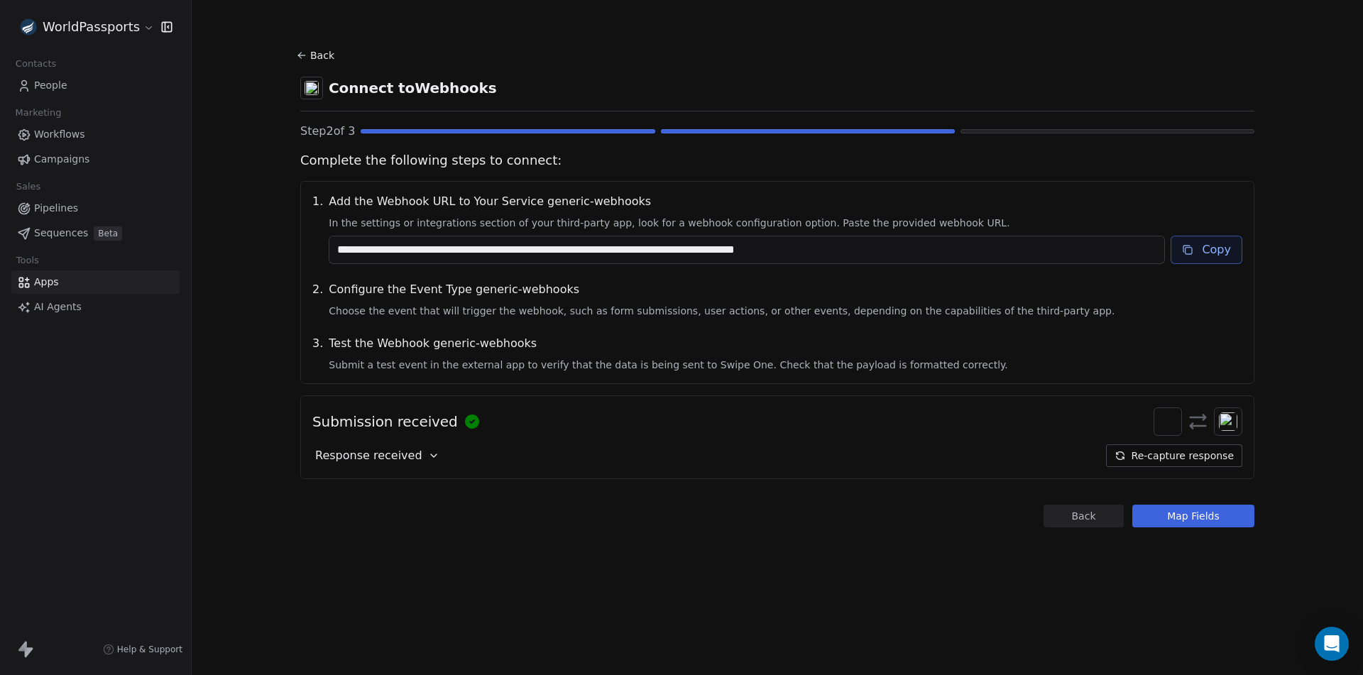
click at [428, 455] on icon at bounding box center [433, 455] width 11 height 11
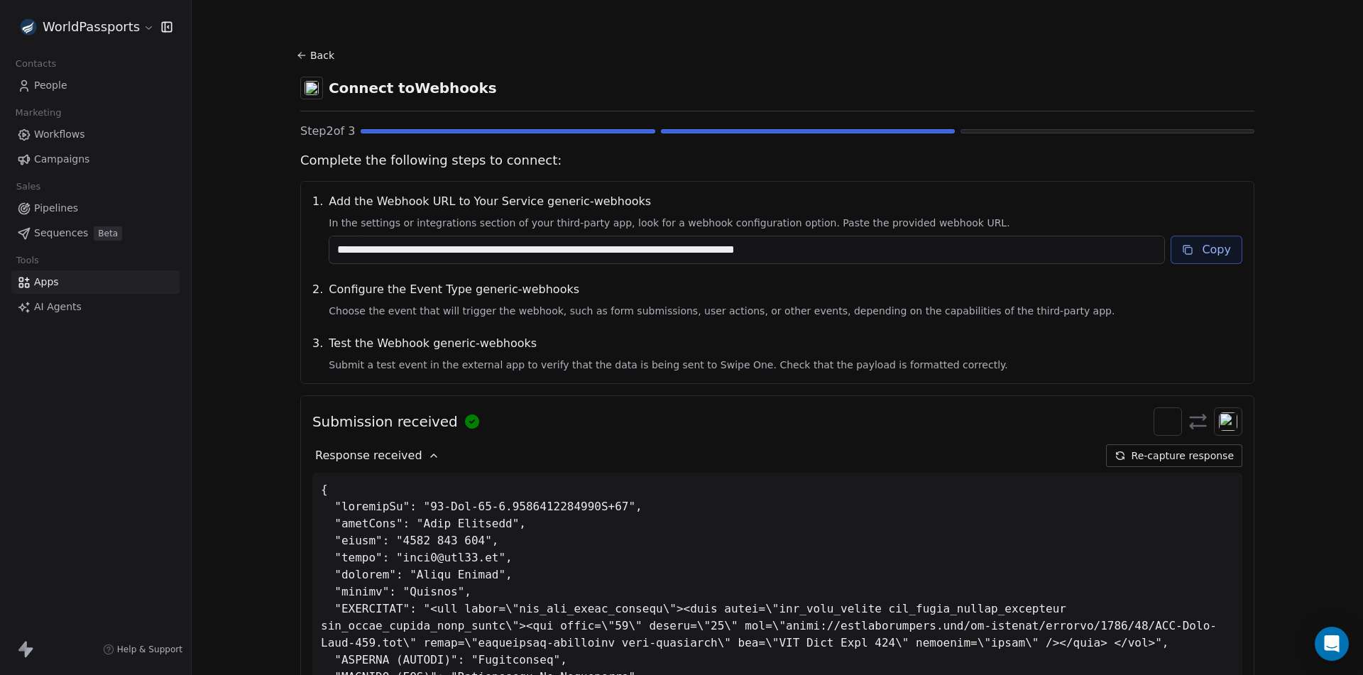
click at [428, 453] on icon at bounding box center [433, 455] width 11 height 11
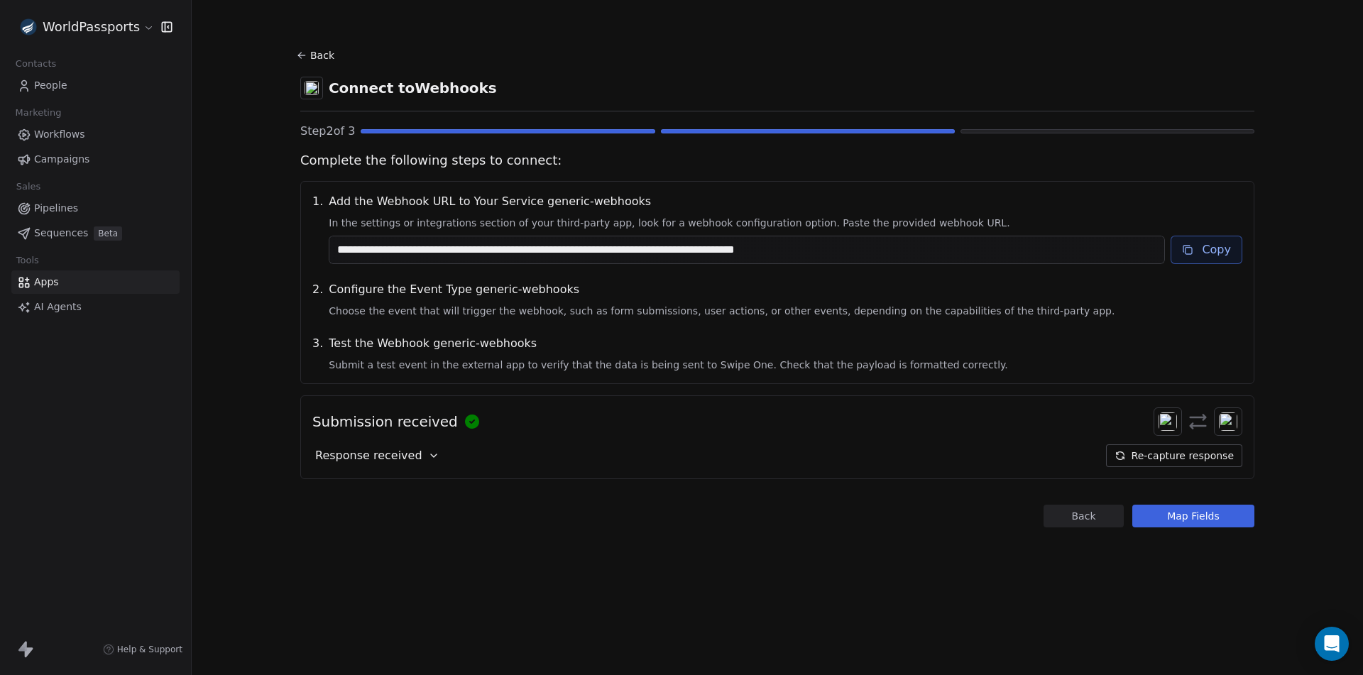
click at [1184, 513] on button "Map Fields" at bounding box center [1193, 516] width 122 height 23
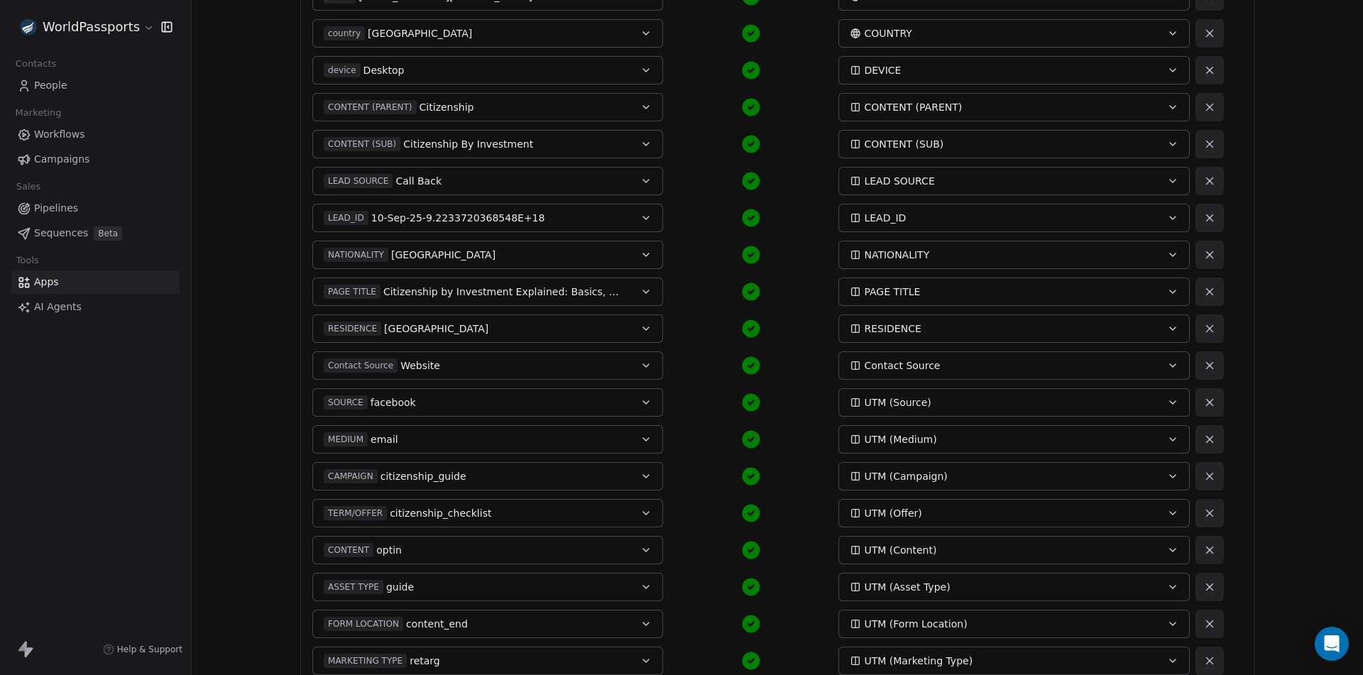
scroll to position [446, 0]
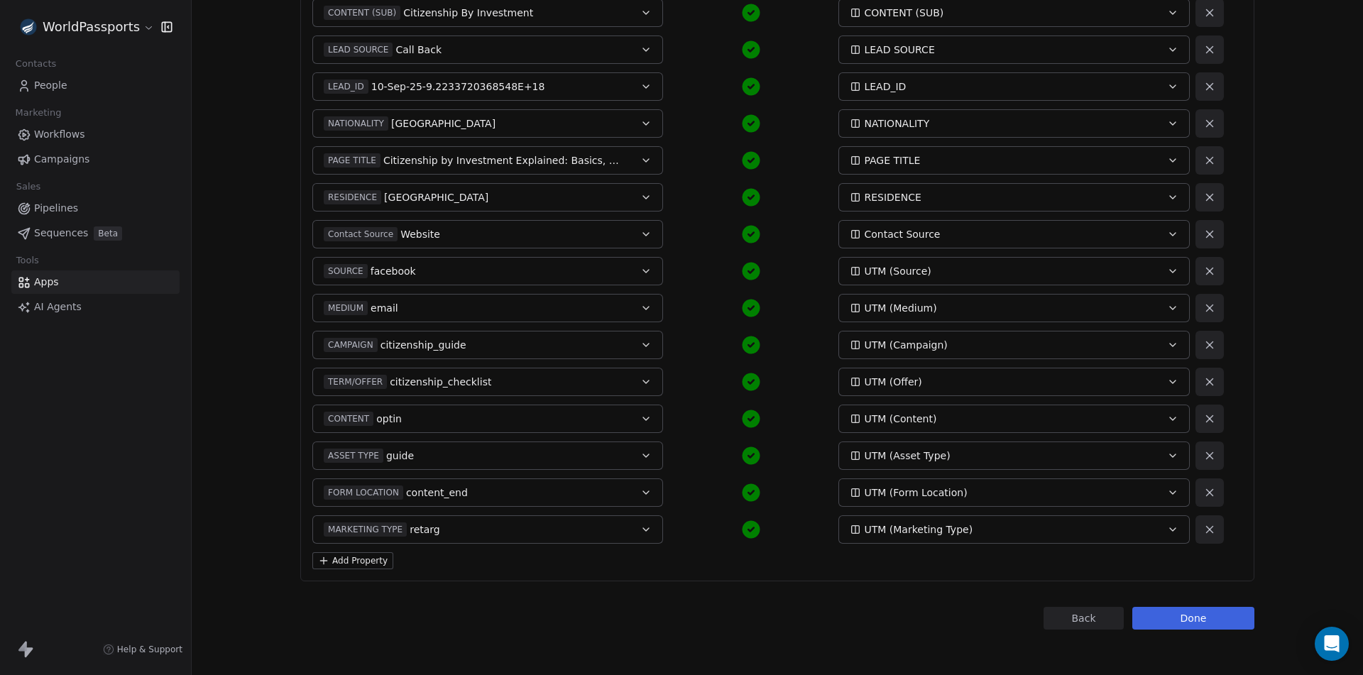
click at [353, 556] on button "Add Property" at bounding box center [352, 560] width 81 height 17
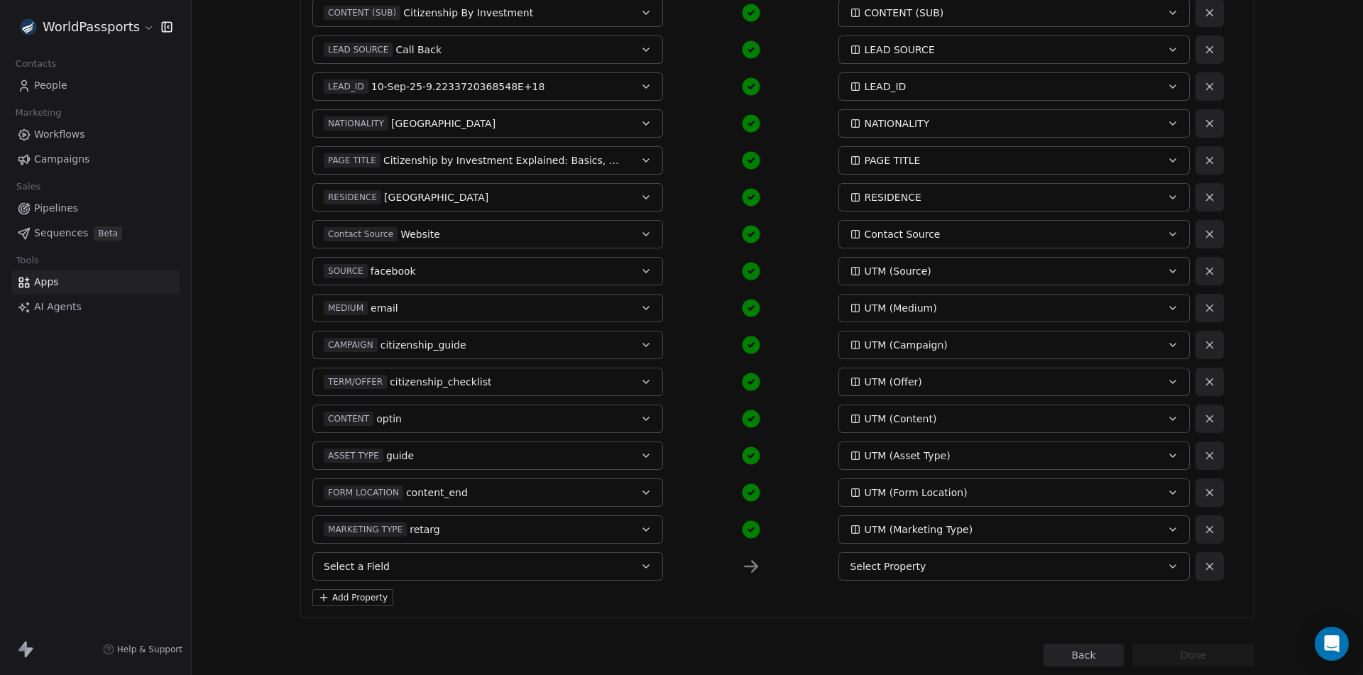
click at [369, 568] on span "Select a Field" at bounding box center [357, 566] width 66 height 14
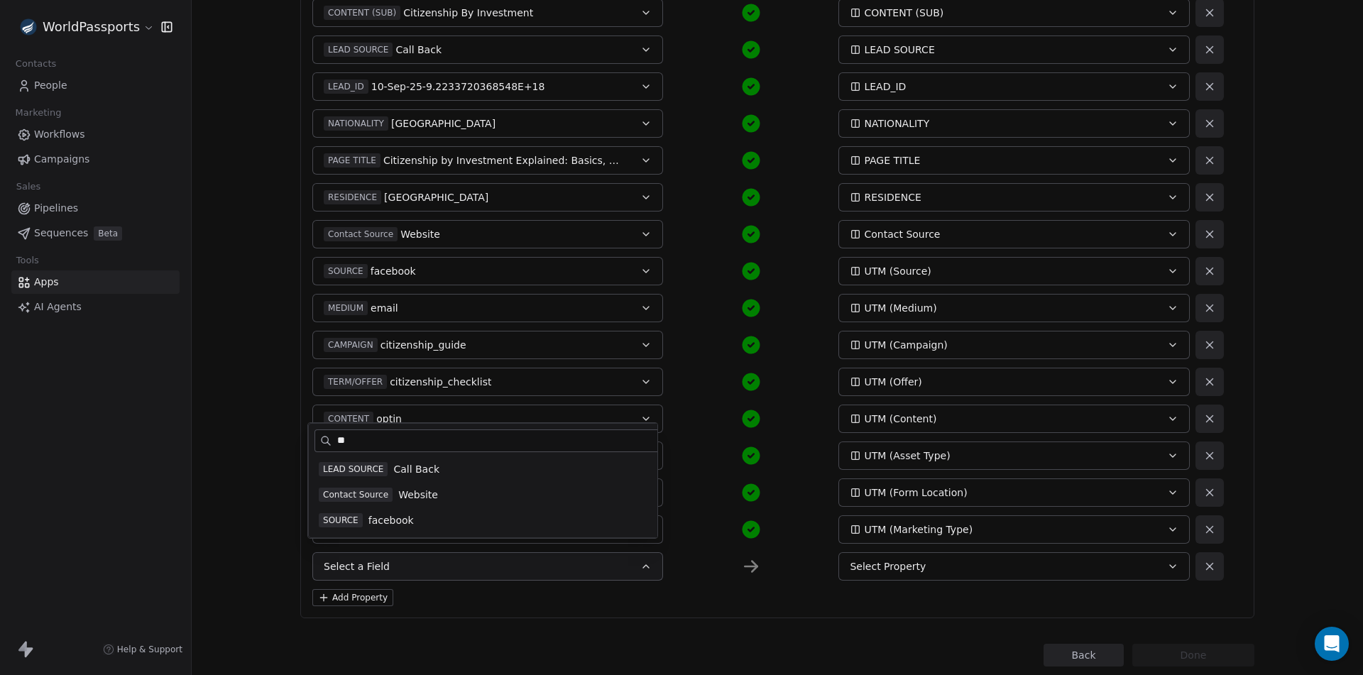
type input "***"
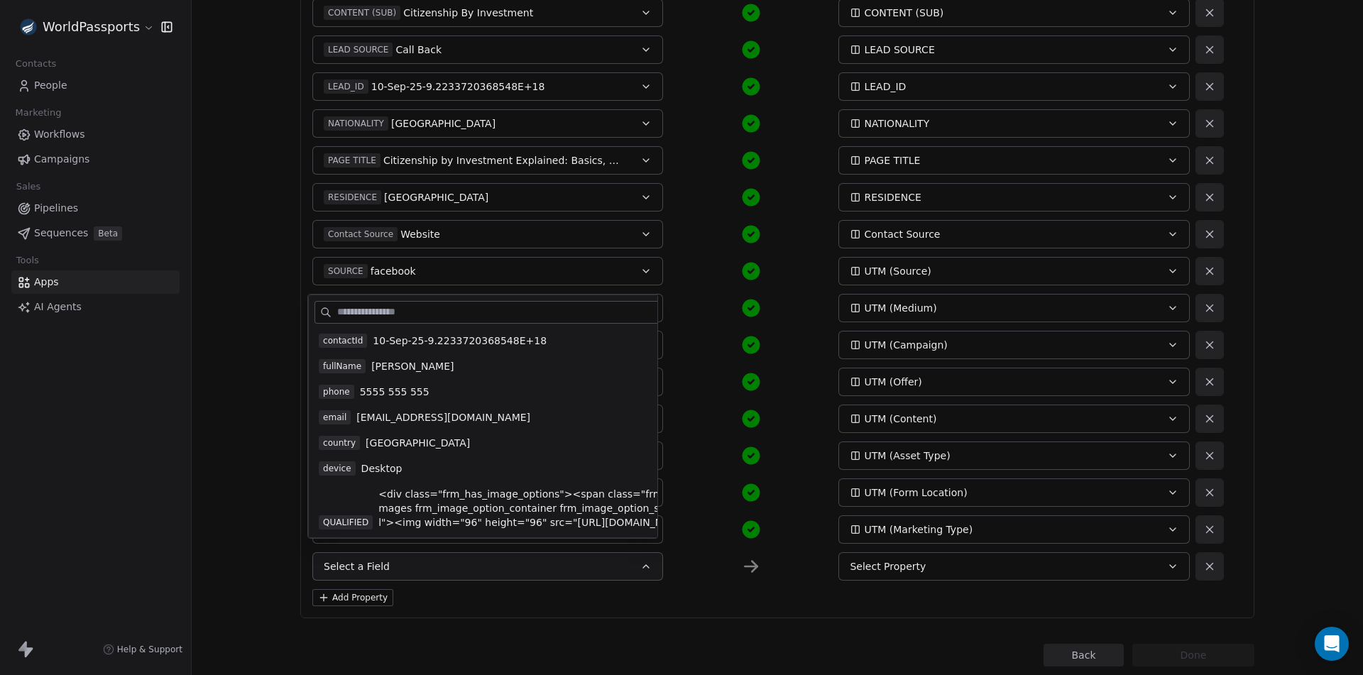
click at [696, 532] on div "MARKETING TYPE retarg UTM (Marketing Type)" at bounding box center [750, 529] width 877 height 28
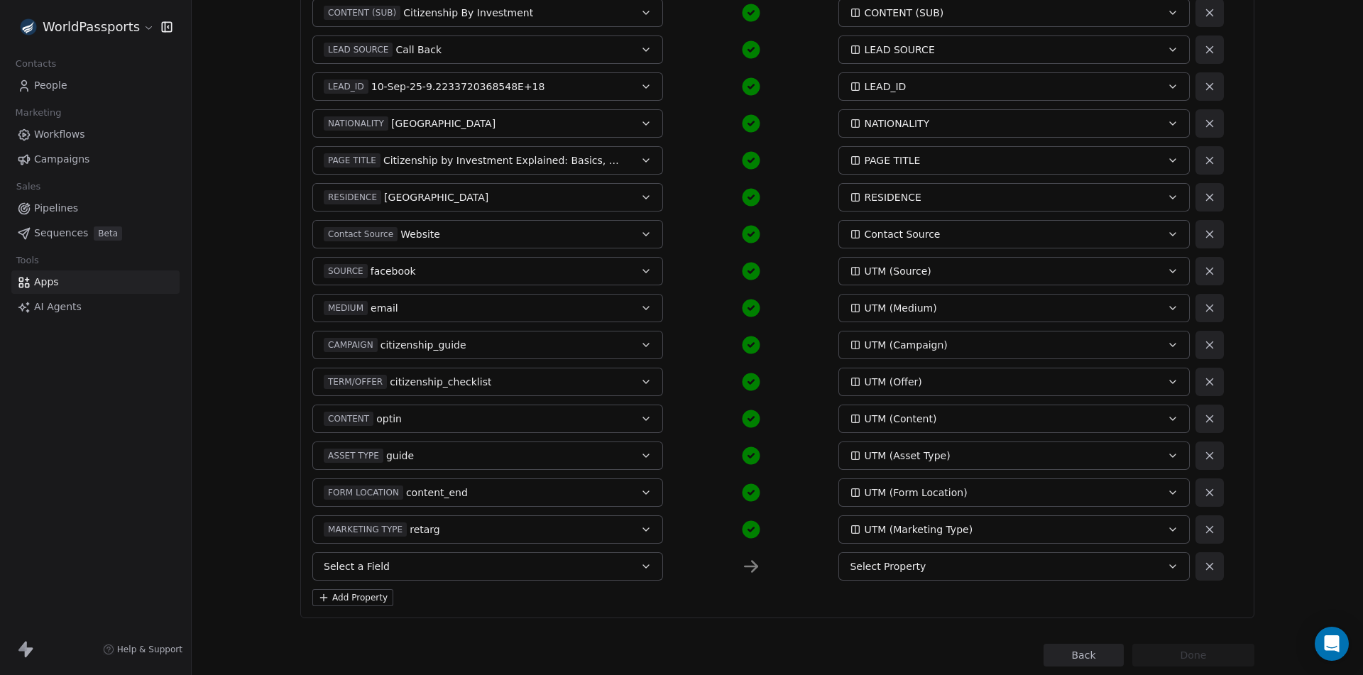
click at [1208, 566] on icon at bounding box center [1209, 566] width 13 height 13
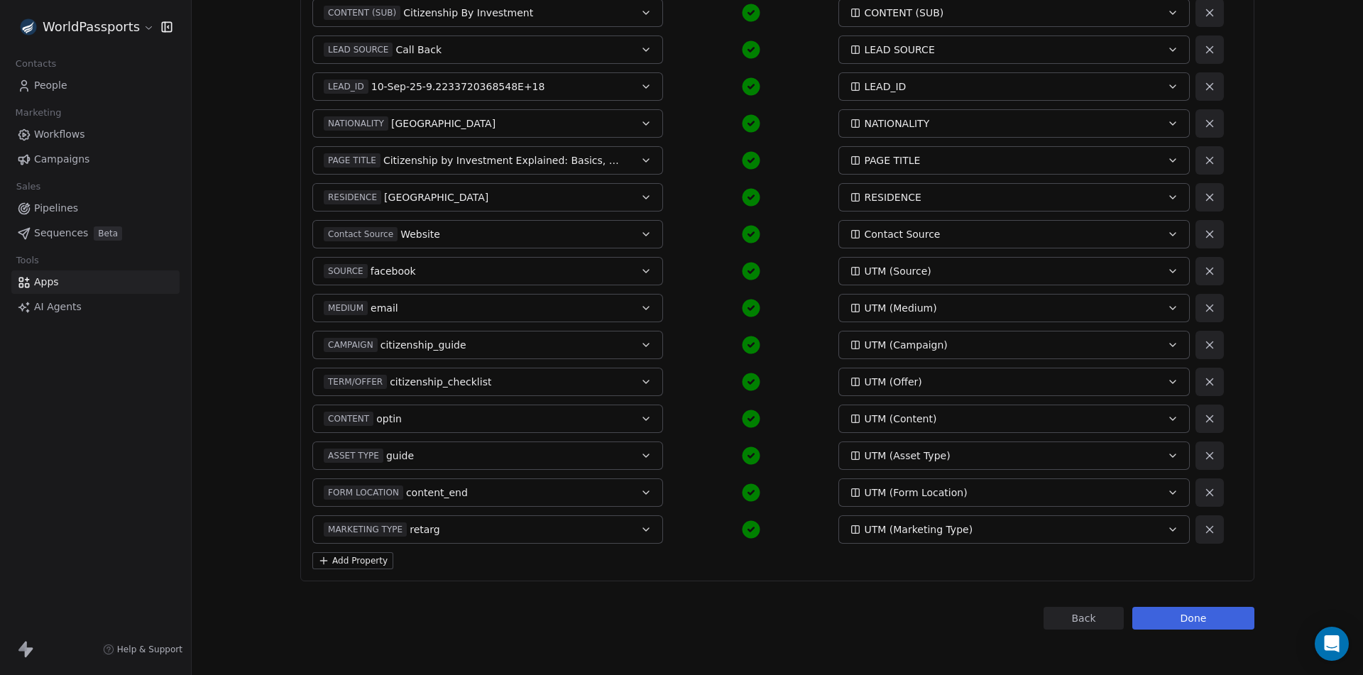
click at [1197, 615] on button "Done" at bounding box center [1193, 618] width 122 height 23
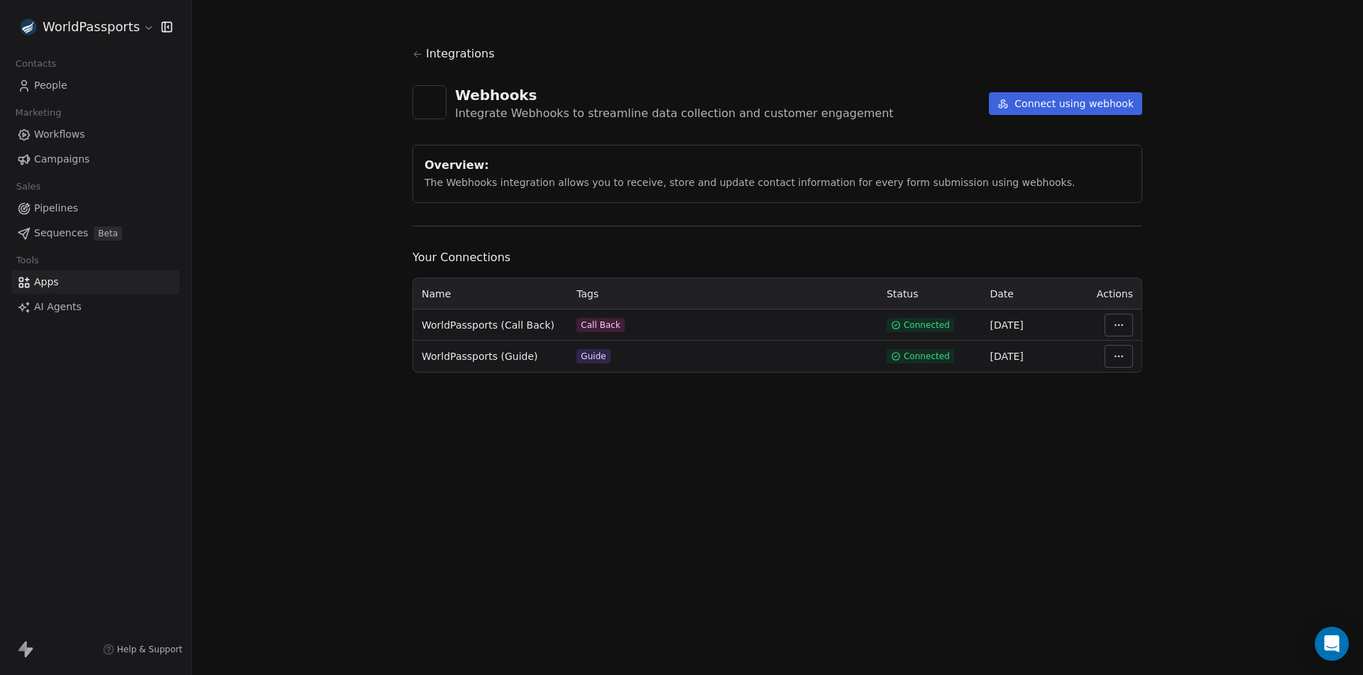
click at [1123, 324] on html "WorldPassports Contacts People Marketing Workflows Campaigns Sales Pipelines Se…" at bounding box center [681, 337] width 1363 height 675
click at [1142, 424] on div "Manage Mapping" at bounding box center [1161, 424] width 102 height 23
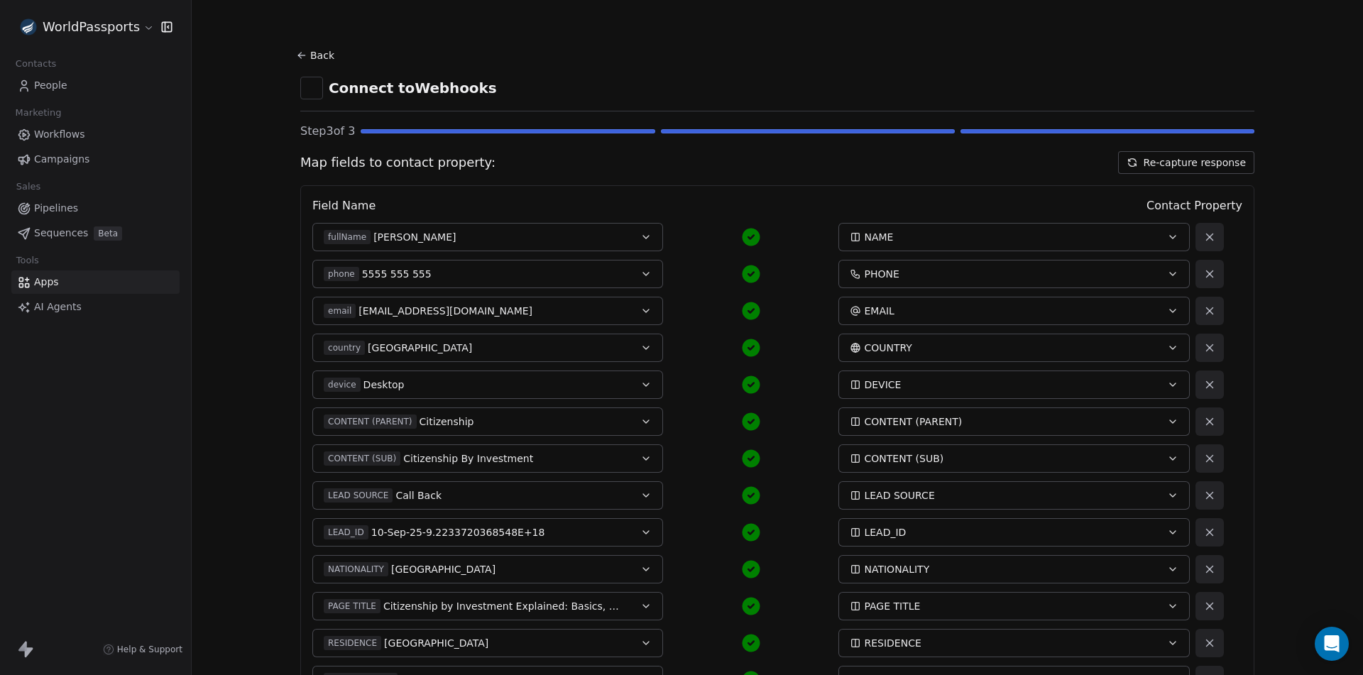
click at [1195, 158] on button "Re-capture response" at bounding box center [1186, 162] width 136 height 23
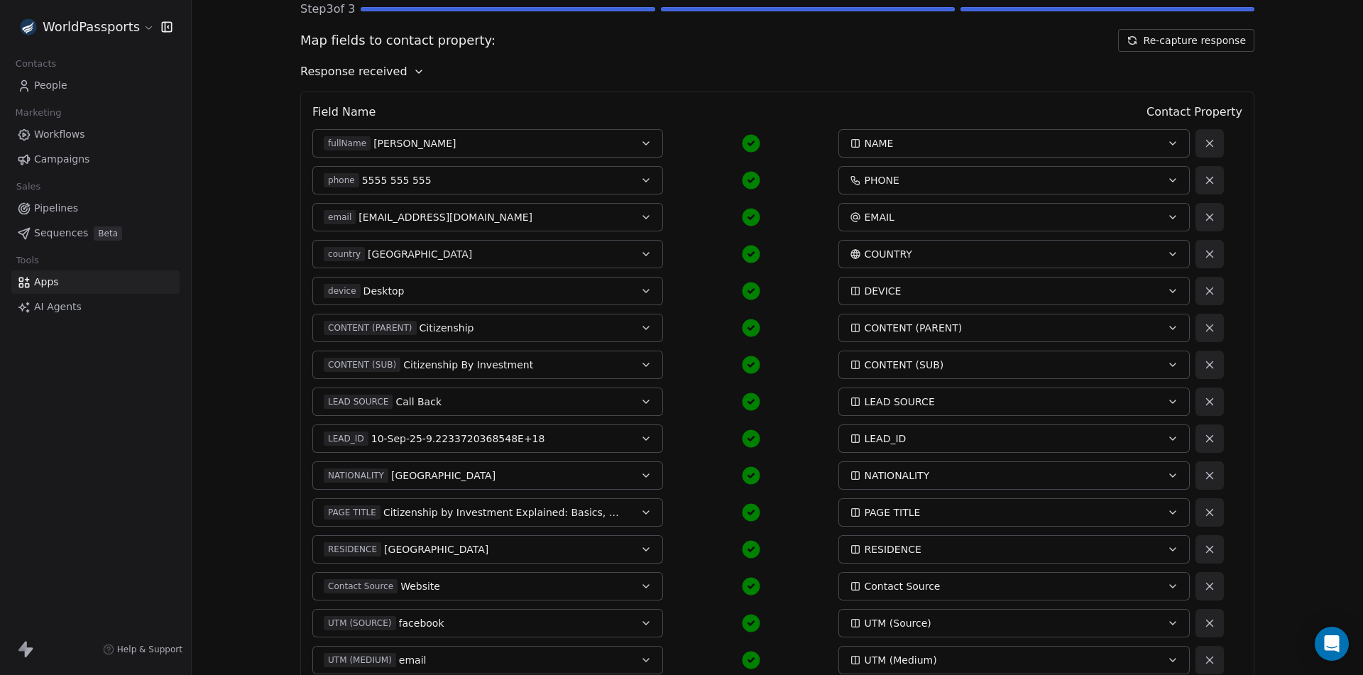
scroll to position [548, 0]
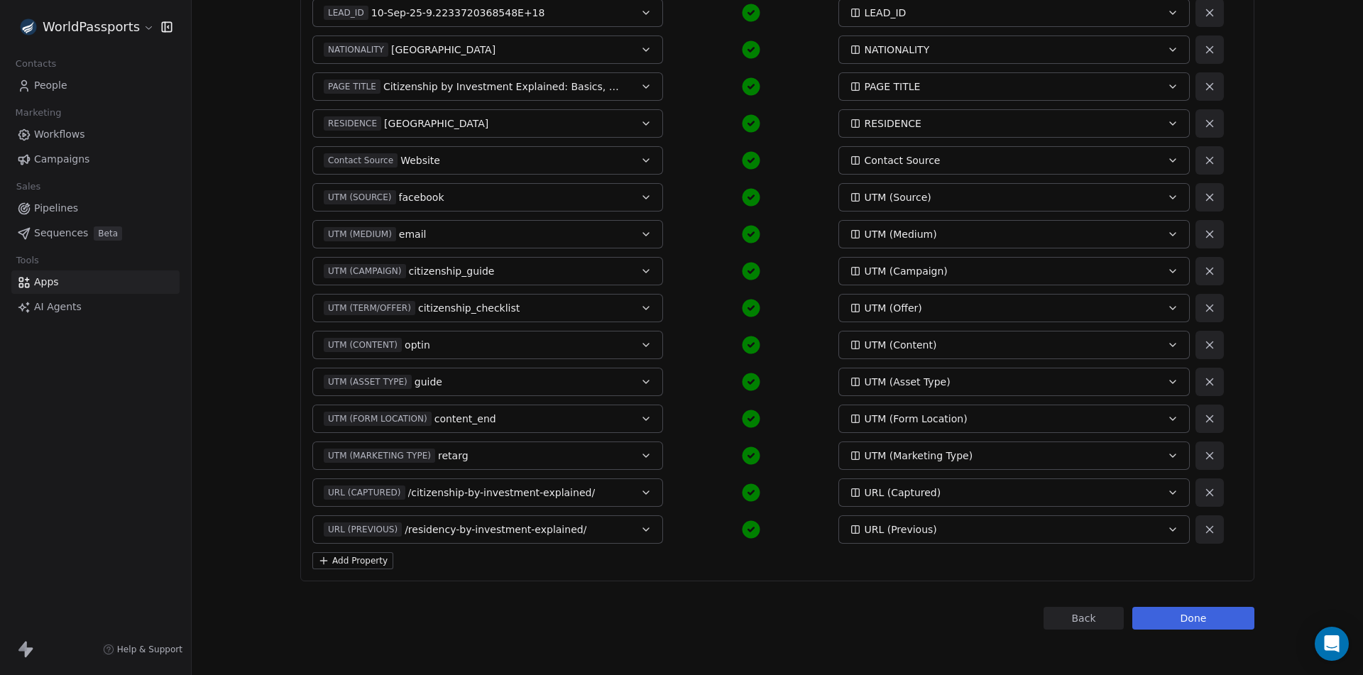
click at [1177, 605] on div "Back Connect to Webhooks Step 3 of 3 Map fields to contact property: Re-capture…" at bounding box center [777, 63] width 954 height 1132
click at [1178, 615] on button "Done" at bounding box center [1193, 618] width 122 height 23
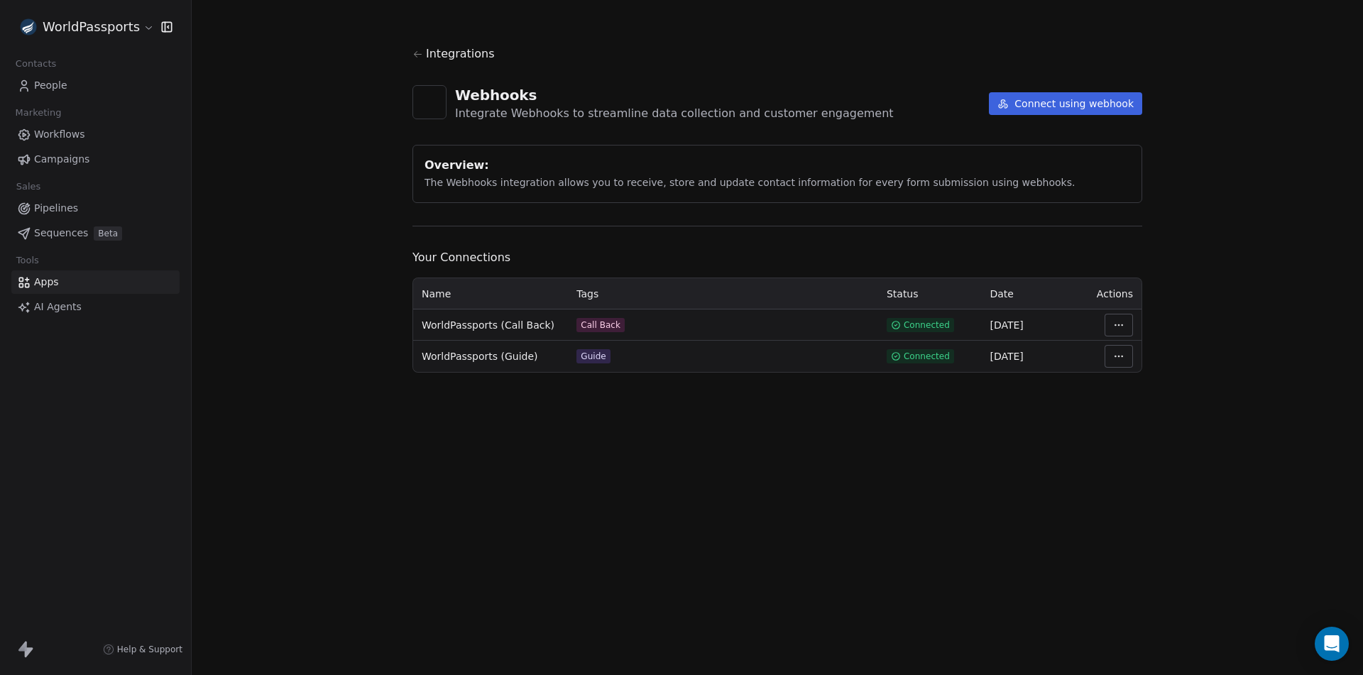
click at [1121, 356] on html "WorldPassports Contacts People Marketing Workflows Campaigns Sales Pipelines Se…" at bounding box center [681, 337] width 1363 height 675
click at [1161, 454] on div "Manage Mapping" at bounding box center [1161, 455] width 102 height 23
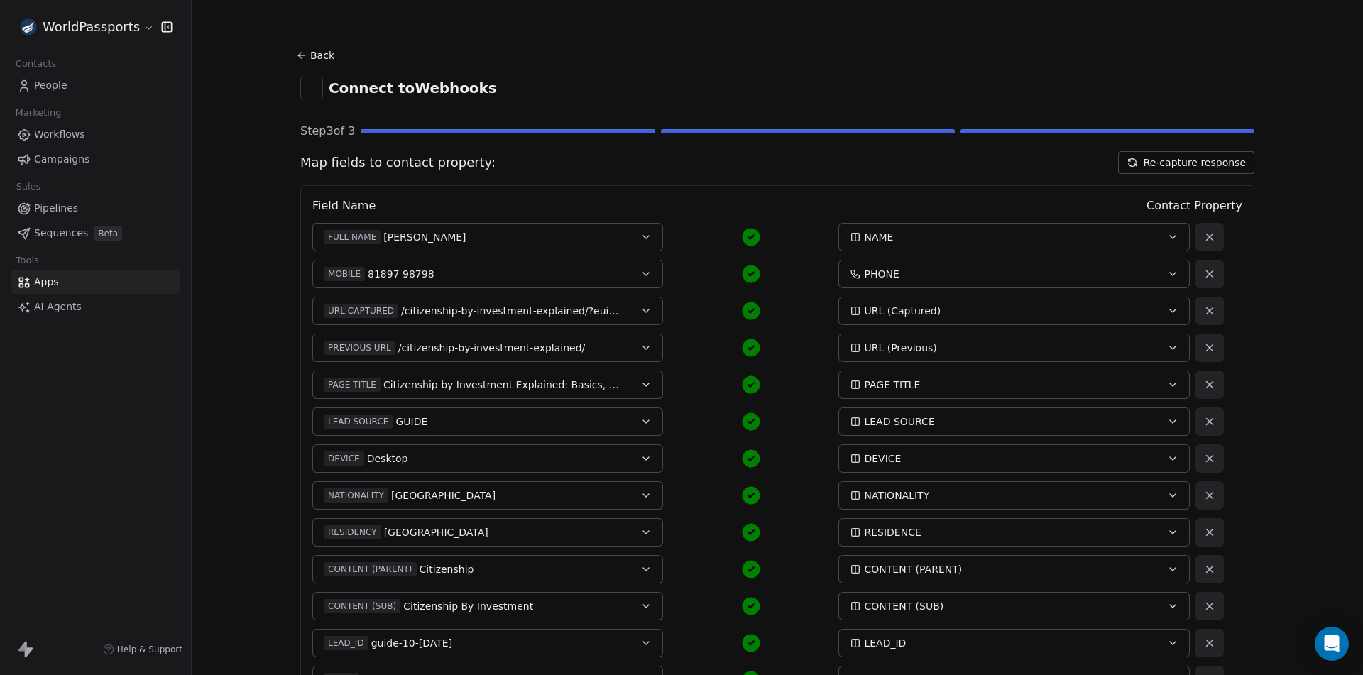
click at [1178, 165] on button "Re-capture response" at bounding box center [1186, 162] width 136 height 23
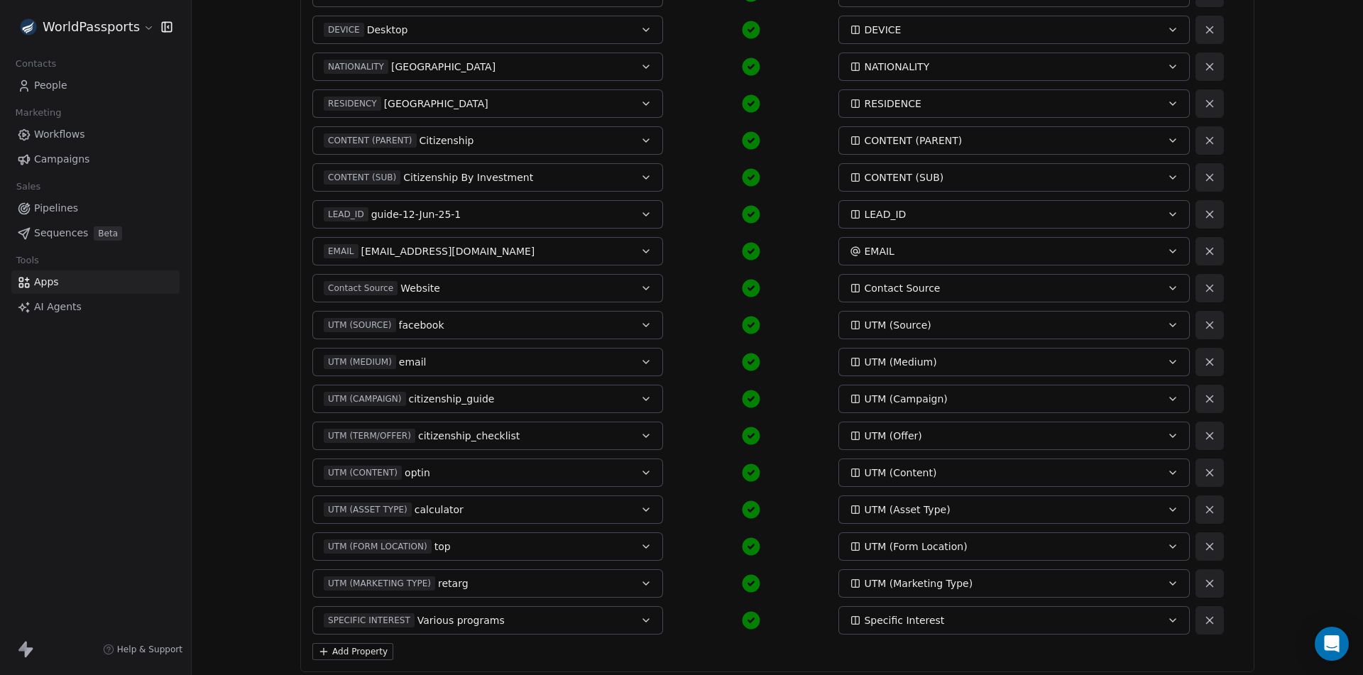
scroll to position [548, 0]
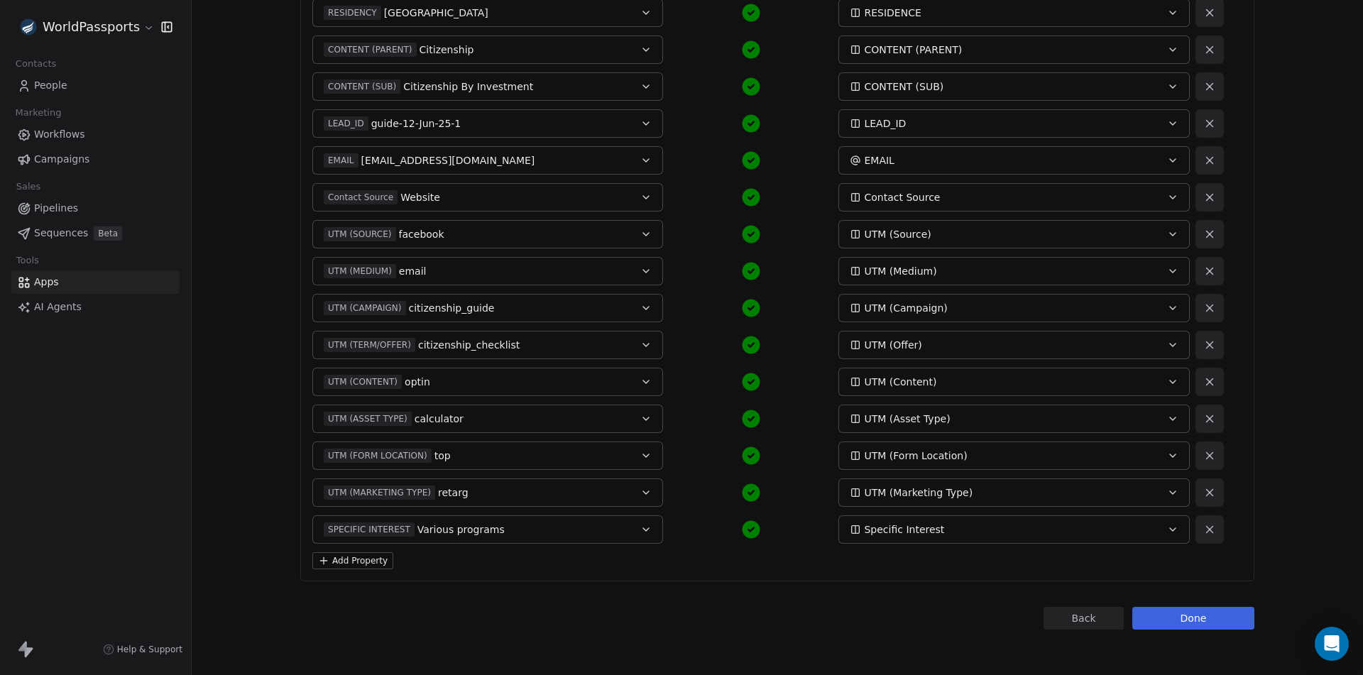
click at [356, 560] on button "Add Property" at bounding box center [352, 560] width 81 height 17
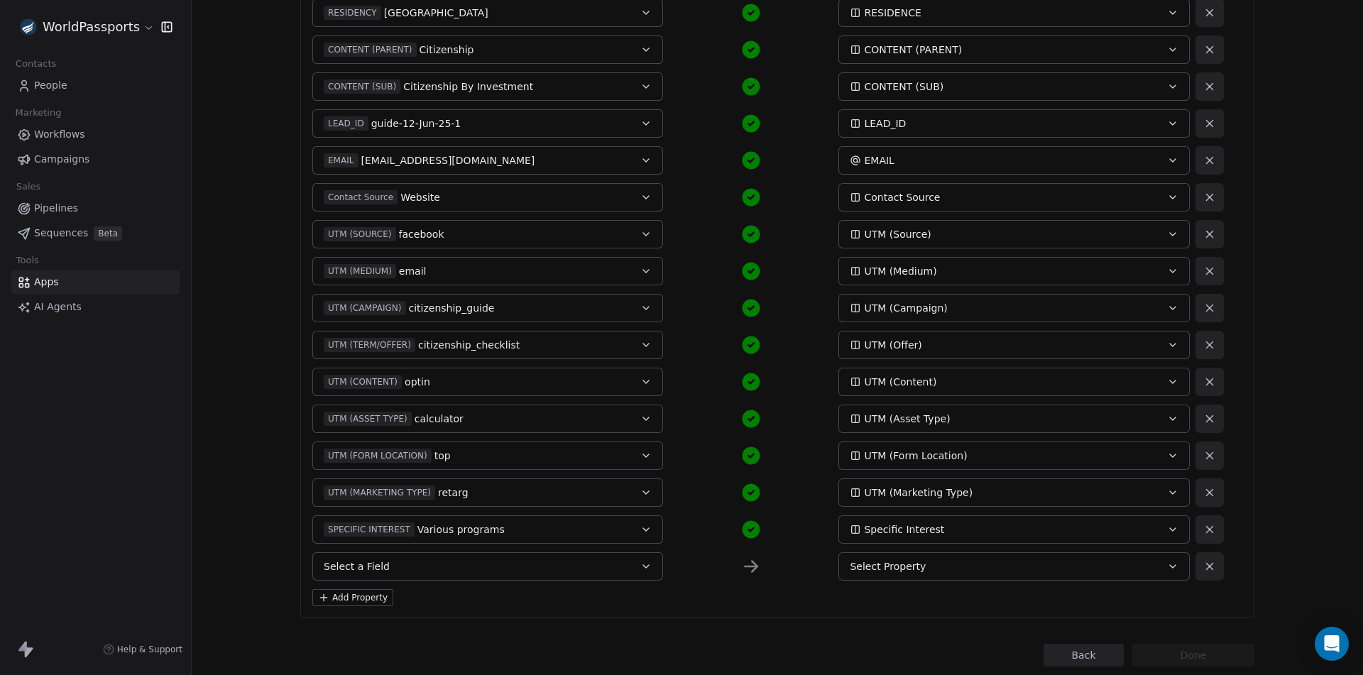
click at [385, 567] on button "Select a Field" at bounding box center [487, 566] width 351 height 28
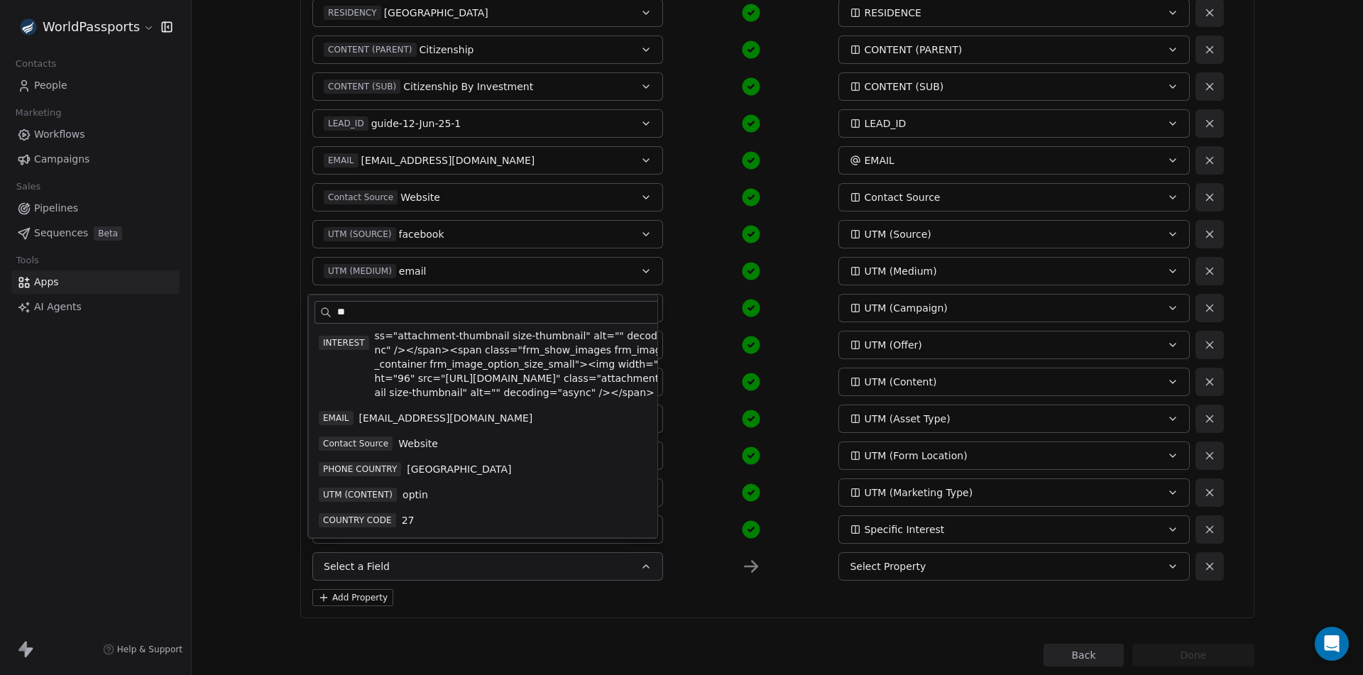
scroll to position [510, 0]
type input "**"
click at [359, 515] on span "COUNTRY CODE" at bounding box center [357, 520] width 77 height 14
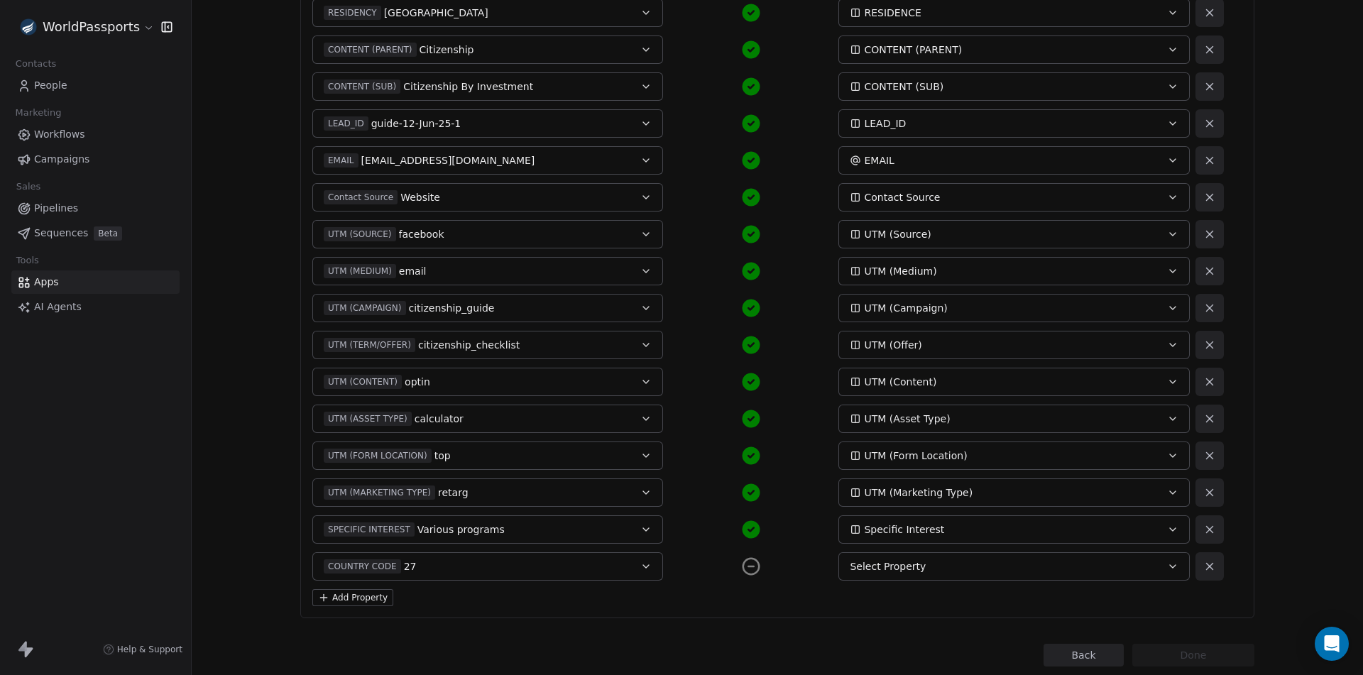
click at [919, 563] on div "Select Property" at bounding box center [997, 566] width 295 height 14
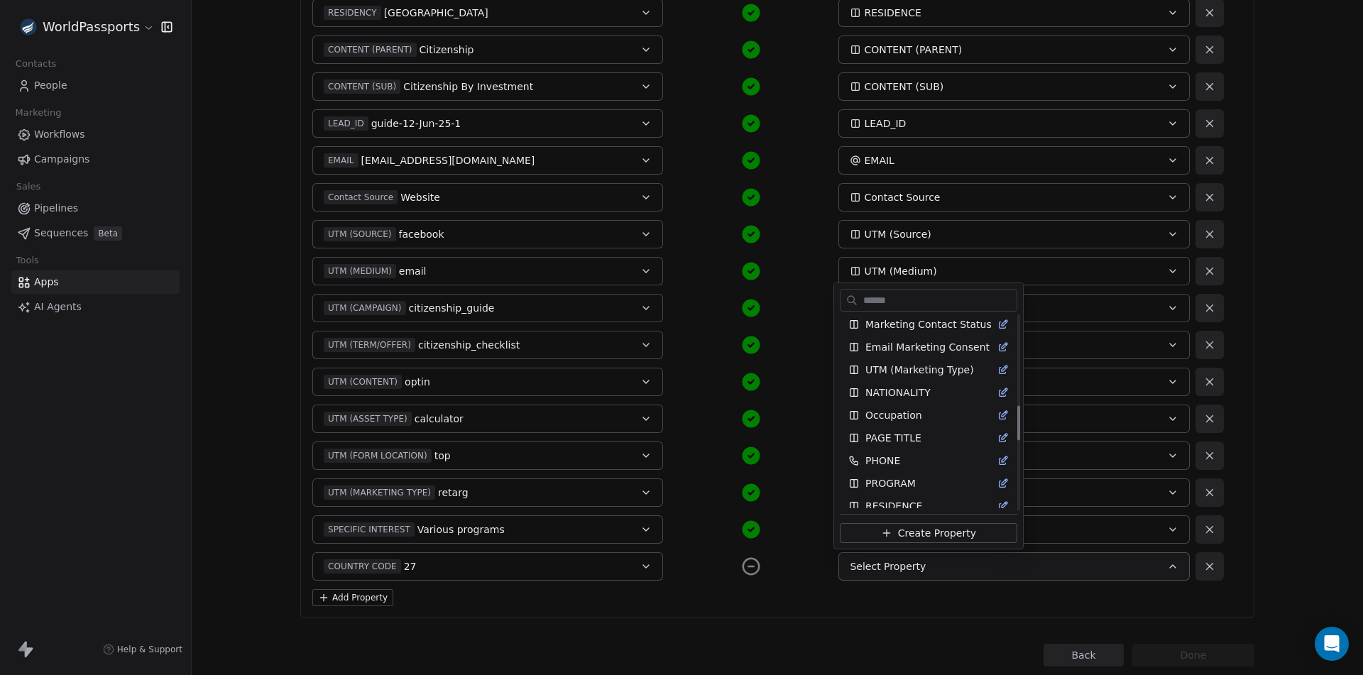
scroll to position [639, 0]
click at [898, 539] on span "Create Property" at bounding box center [937, 533] width 78 height 14
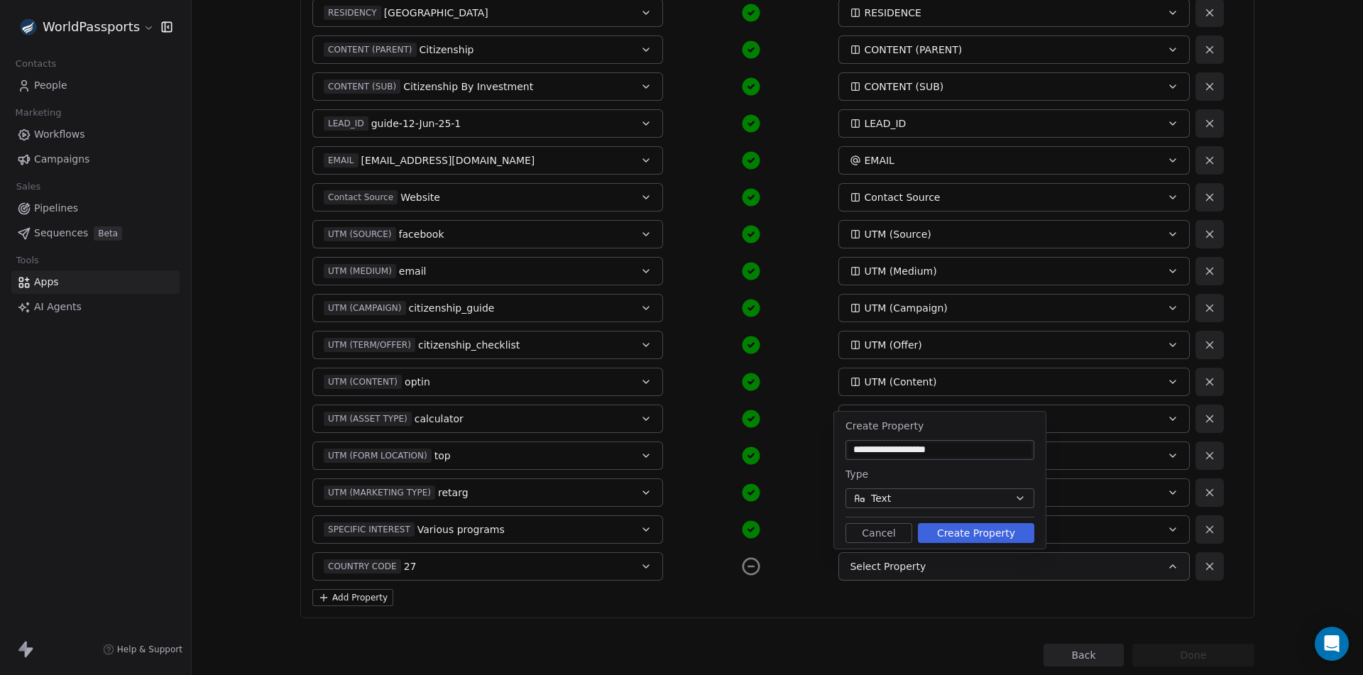
type input "**********"
click at [945, 538] on button "Create Property" at bounding box center [976, 533] width 116 height 20
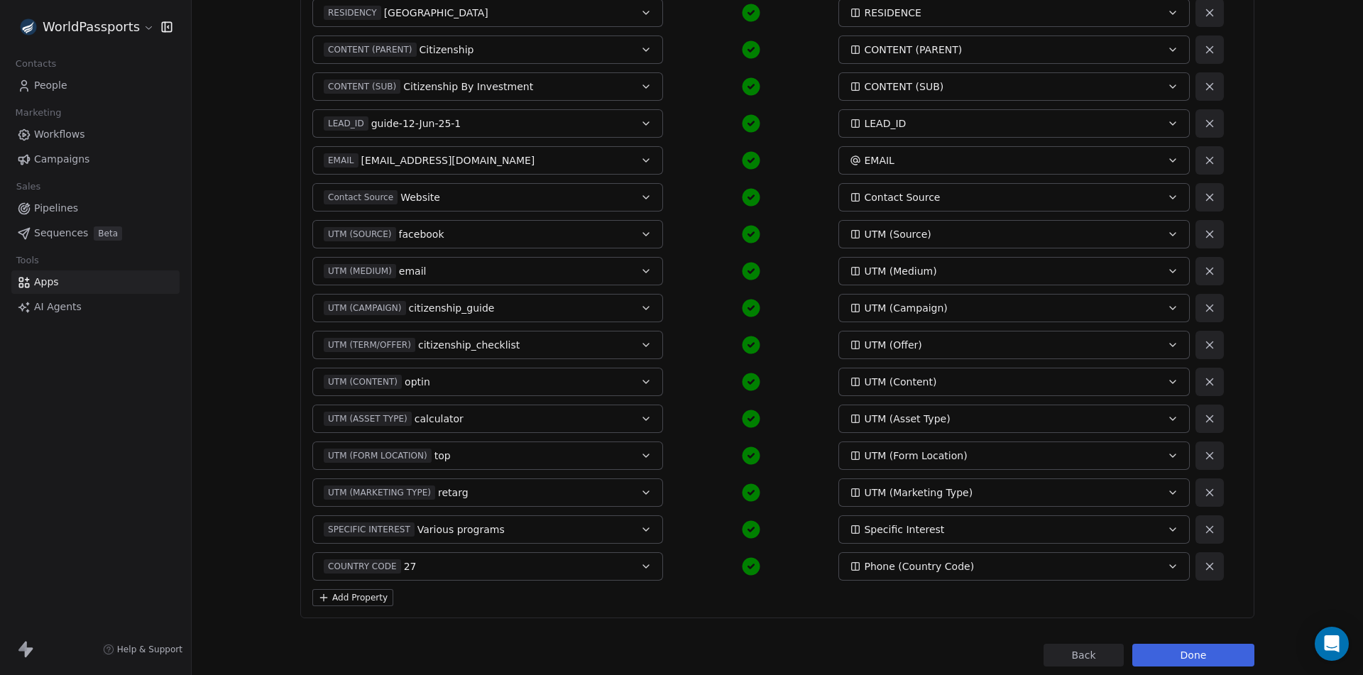
click at [1202, 657] on button "Done" at bounding box center [1193, 655] width 122 height 23
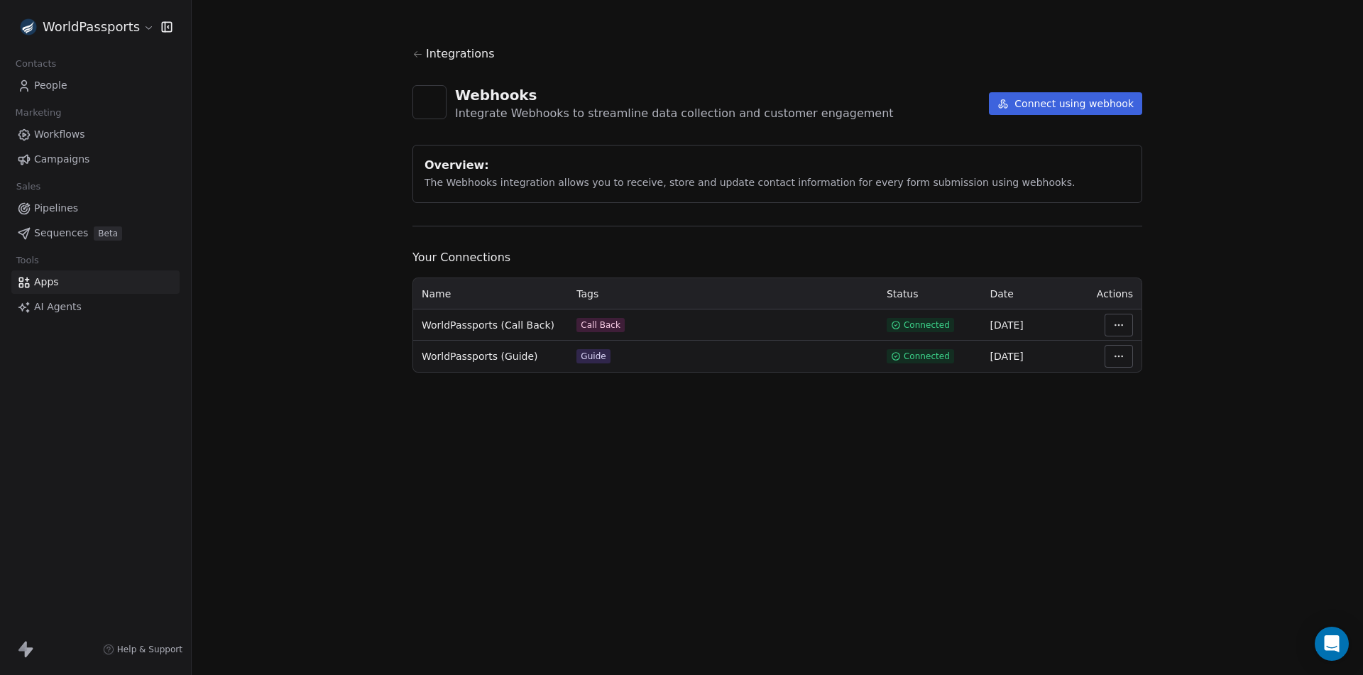
click at [1122, 362] on html "WorldPassports Contacts People Marketing Workflows Campaigns Sales Pipelines Se…" at bounding box center [681, 337] width 1363 height 675
click at [1165, 451] on div "Manage Mapping" at bounding box center [1161, 455] width 102 height 23
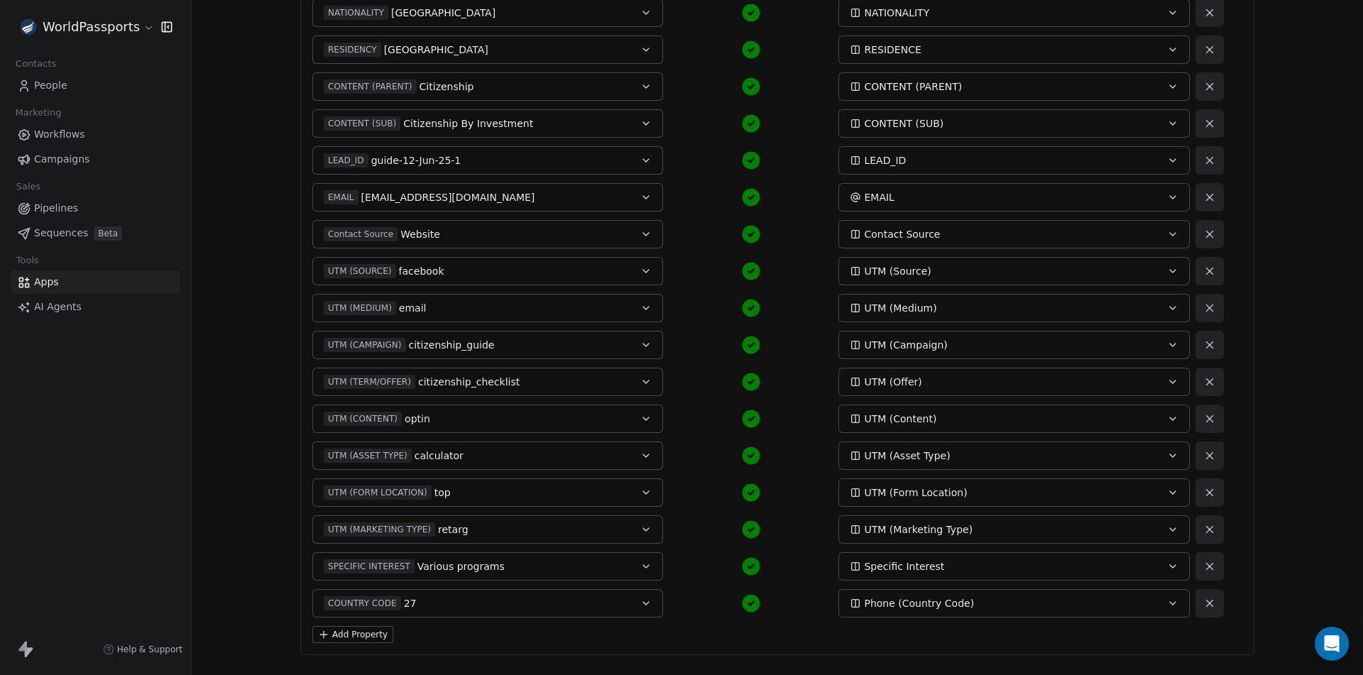
scroll to position [556, 0]
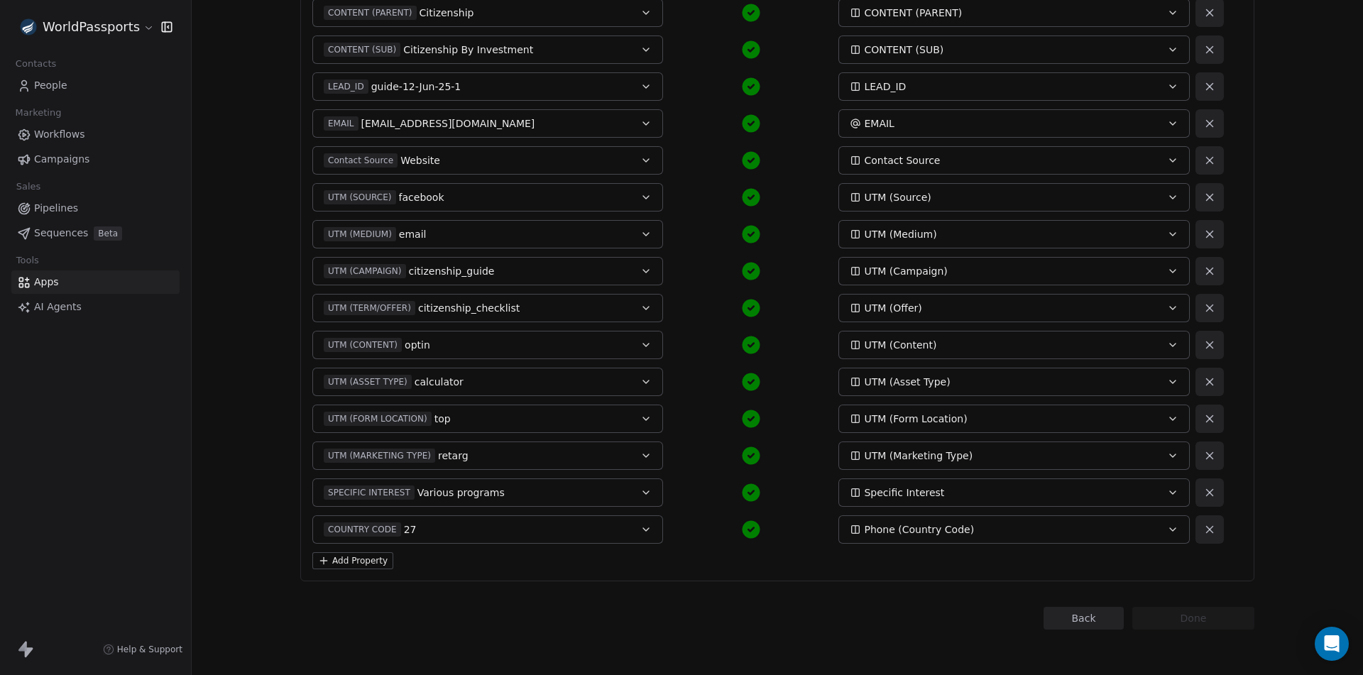
click at [1078, 623] on button "Back" at bounding box center [1083, 618] width 80 height 23
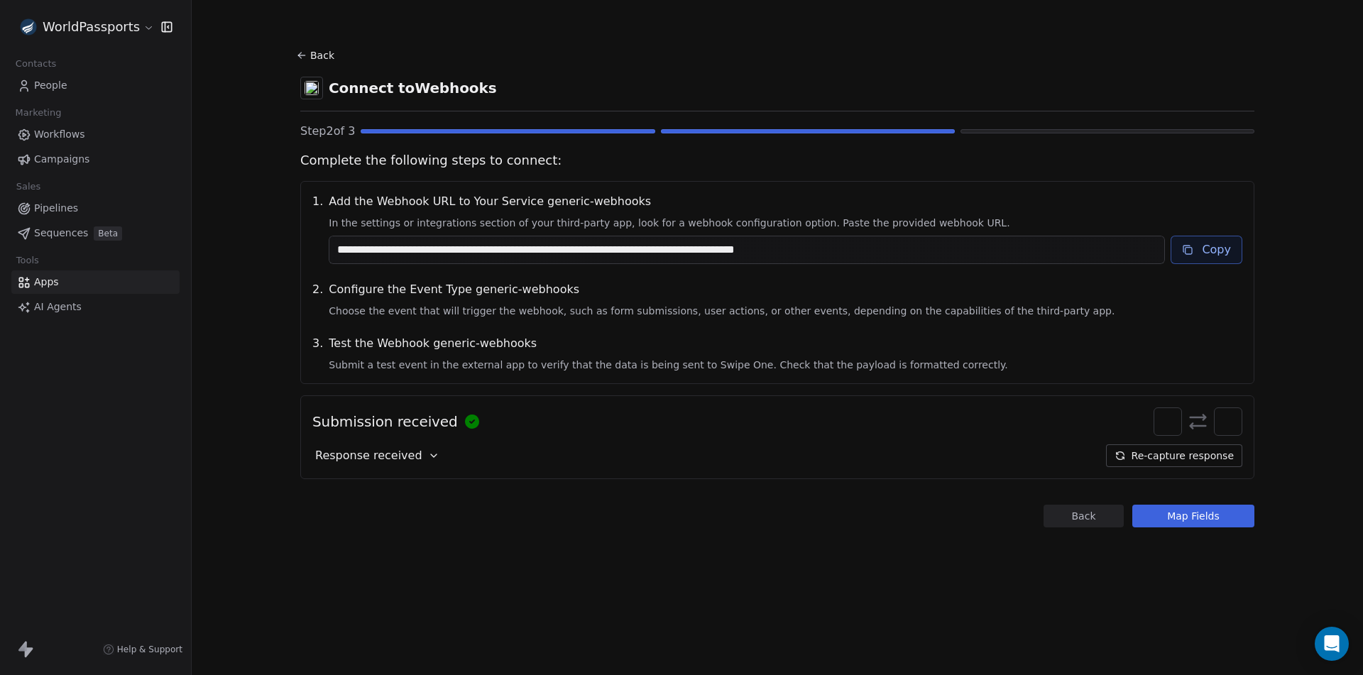
scroll to position [0, 0]
click at [1097, 511] on button "Back" at bounding box center [1083, 516] width 80 height 23
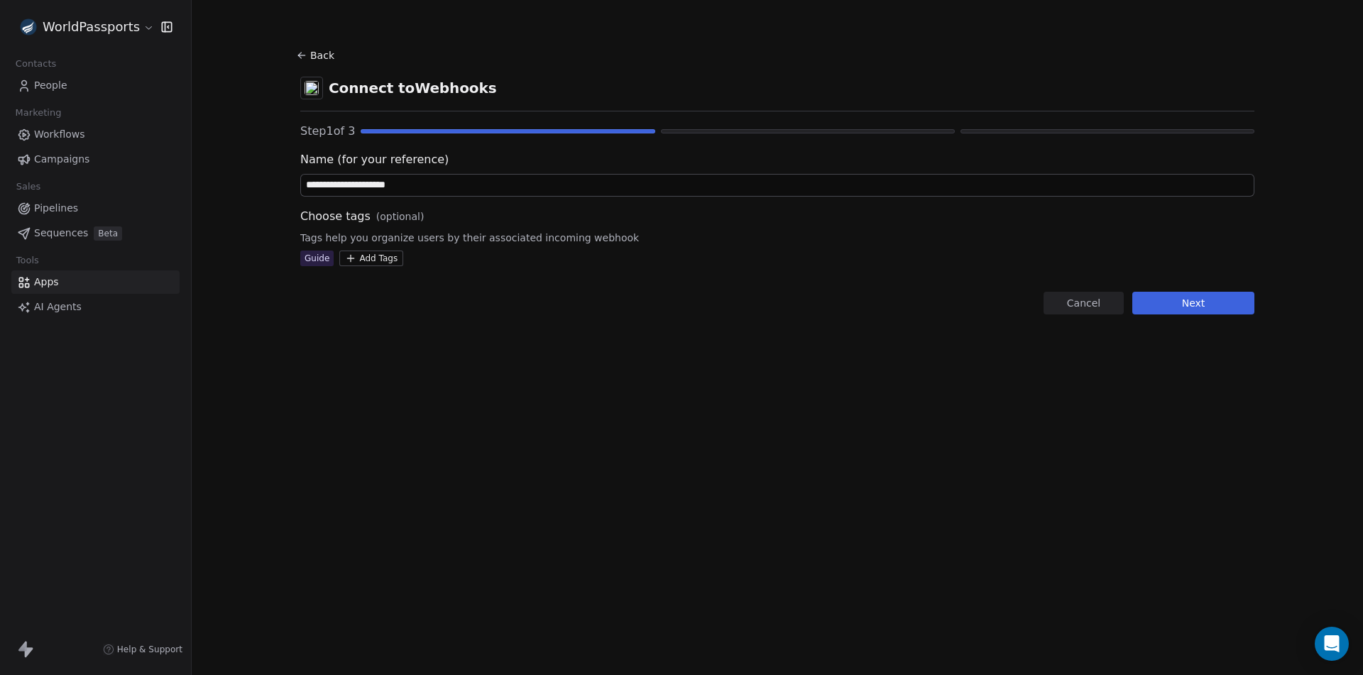
drag, startPoint x: 48, startPoint y: 283, endPoint x: 133, endPoint y: 307, distance: 88.0
click at [48, 283] on span "Apps" at bounding box center [46, 282] width 25 height 15
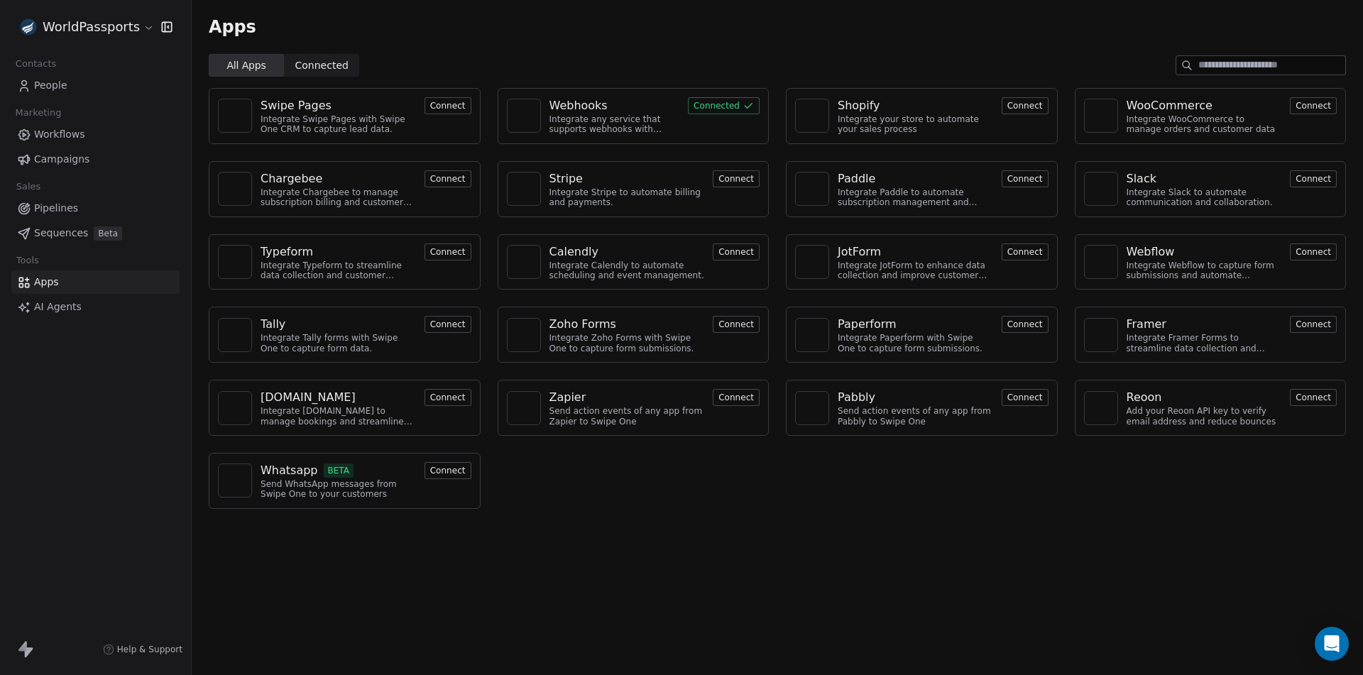
click at [623, 114] on div "Integrate any service that supports webhooks with Swipe One to capture and auto…" at bounding box center [614, 124] width 131 height 21
click at [574, 107] on div "Webhooks" at bounding box center [578, 105] width 58 height 17
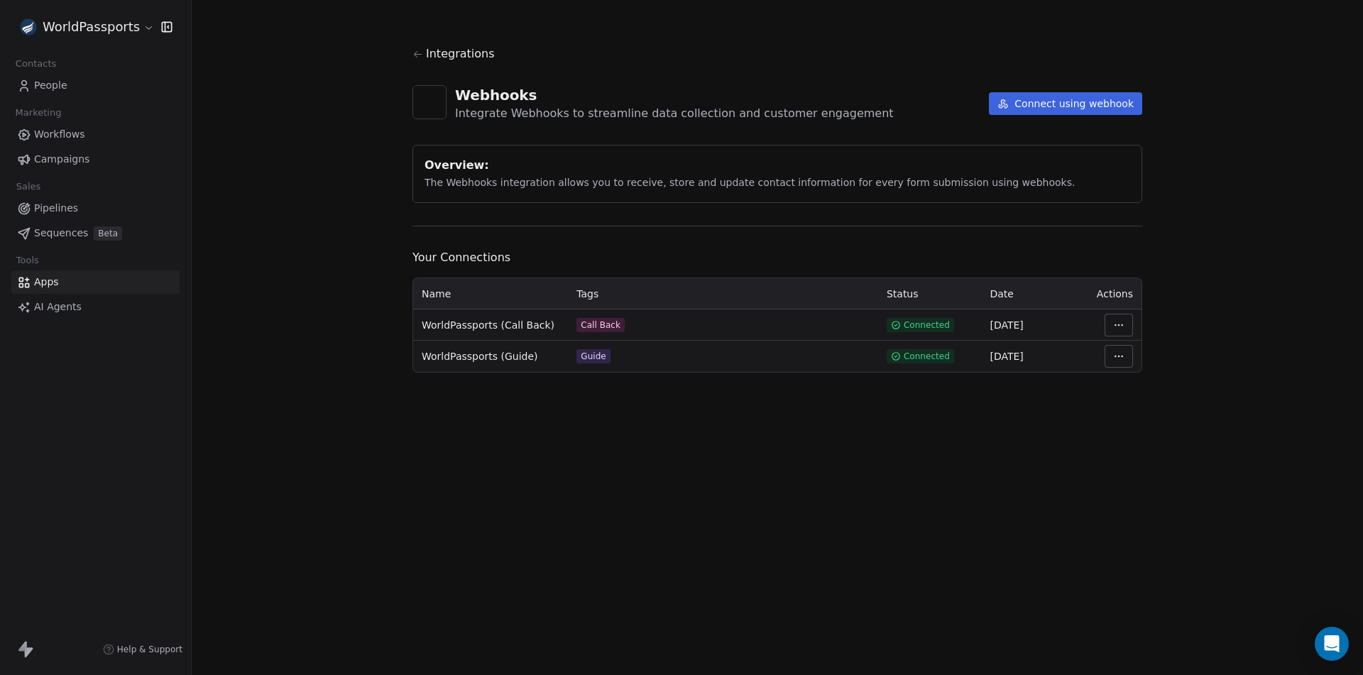
click at [1122, 321] on html "WorldPassports Contacts People Marketing Workflows Campaigns Sales Pipelines Se…" at bounding box center [681, 337] width 1363 height 675
click at [1142, 418] on div "Manage Mapping" at bounding box center [1161, 424] width 102 height 23
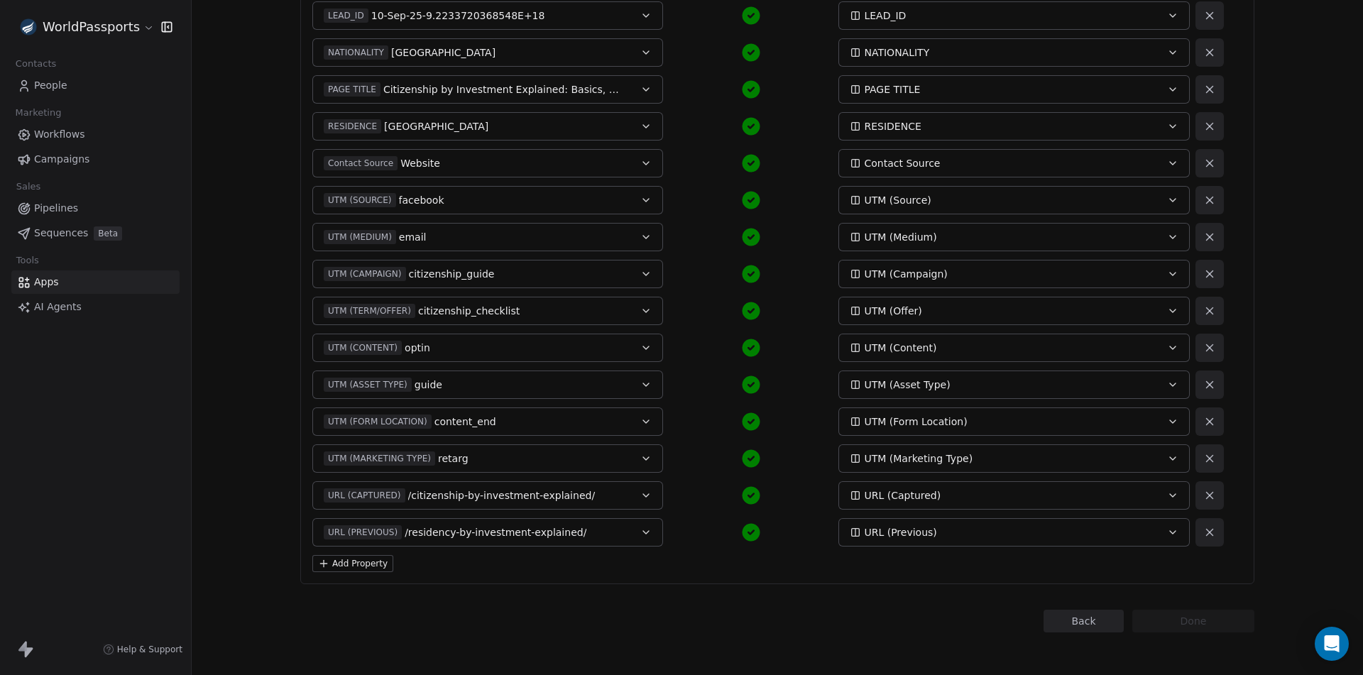
scroll to position [520, 0]
click at [351, 561] on button "Add Property" at bounding box center [352, 560] width 81 height 17
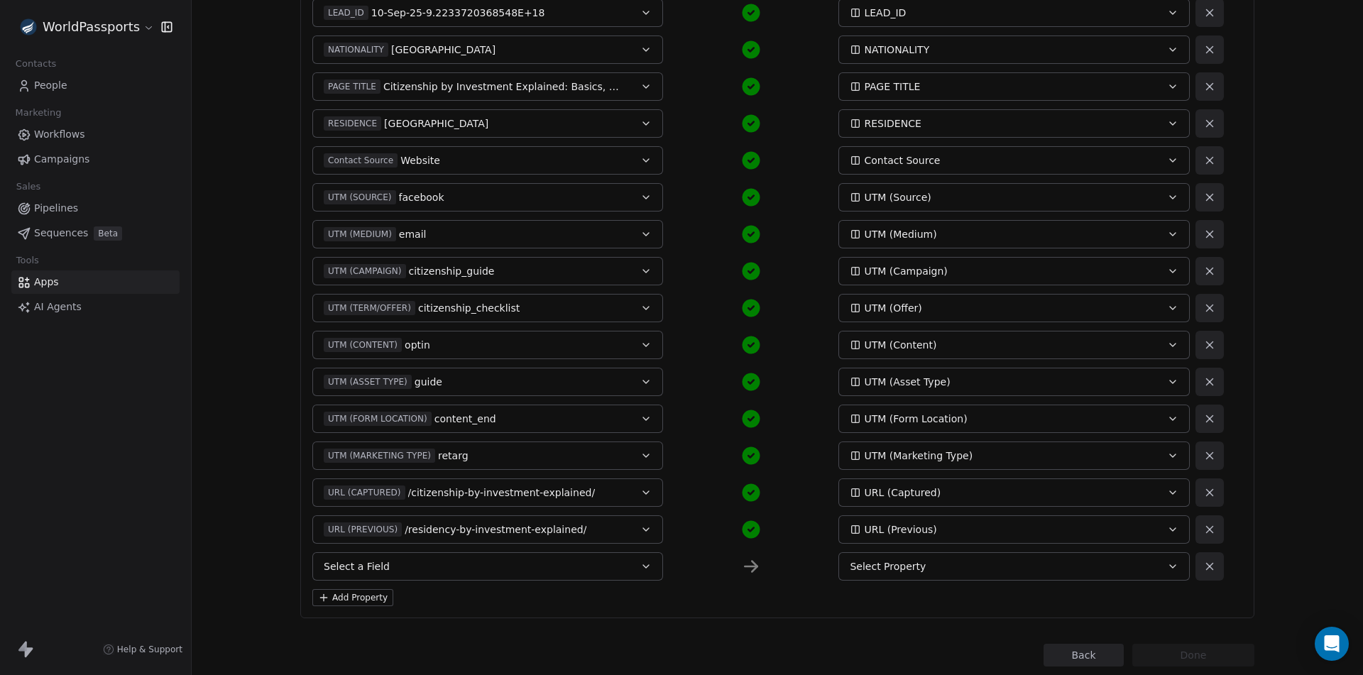
click at [434, 566] on button "Select a Field" at bounding box center [487, 566] width 351 height 28
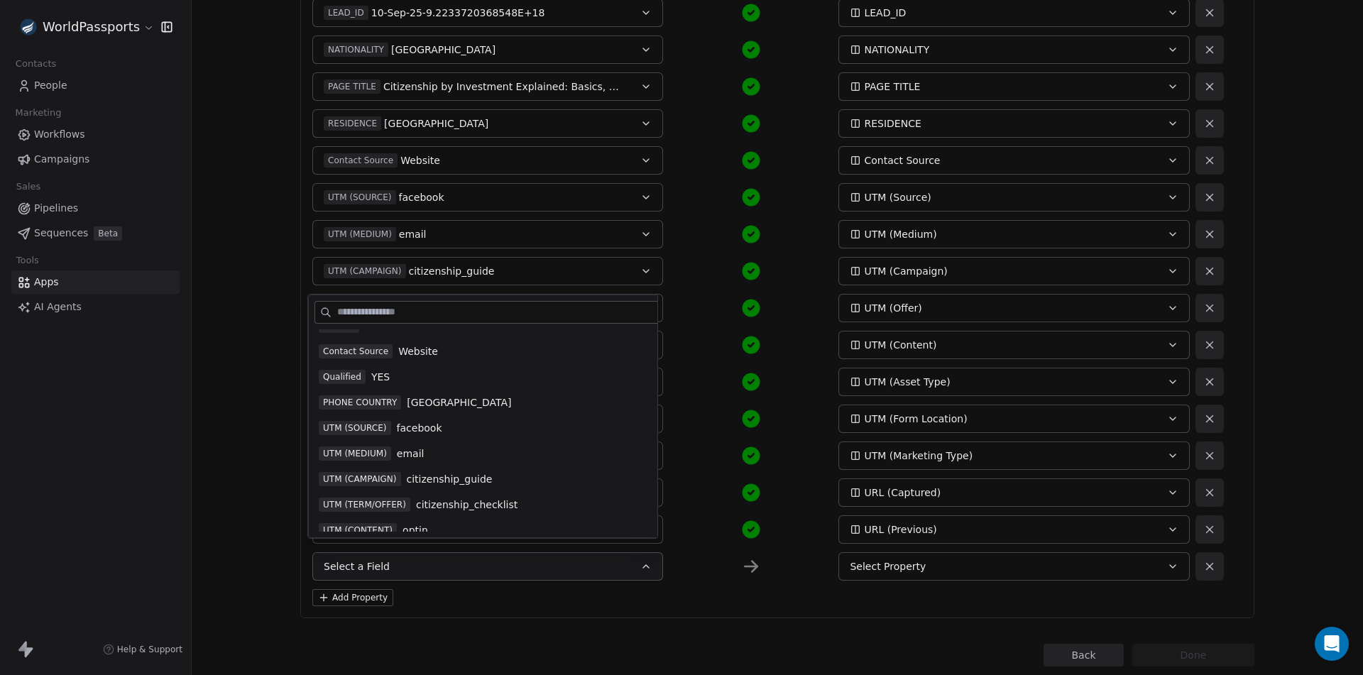
scroll to position [914, 0]
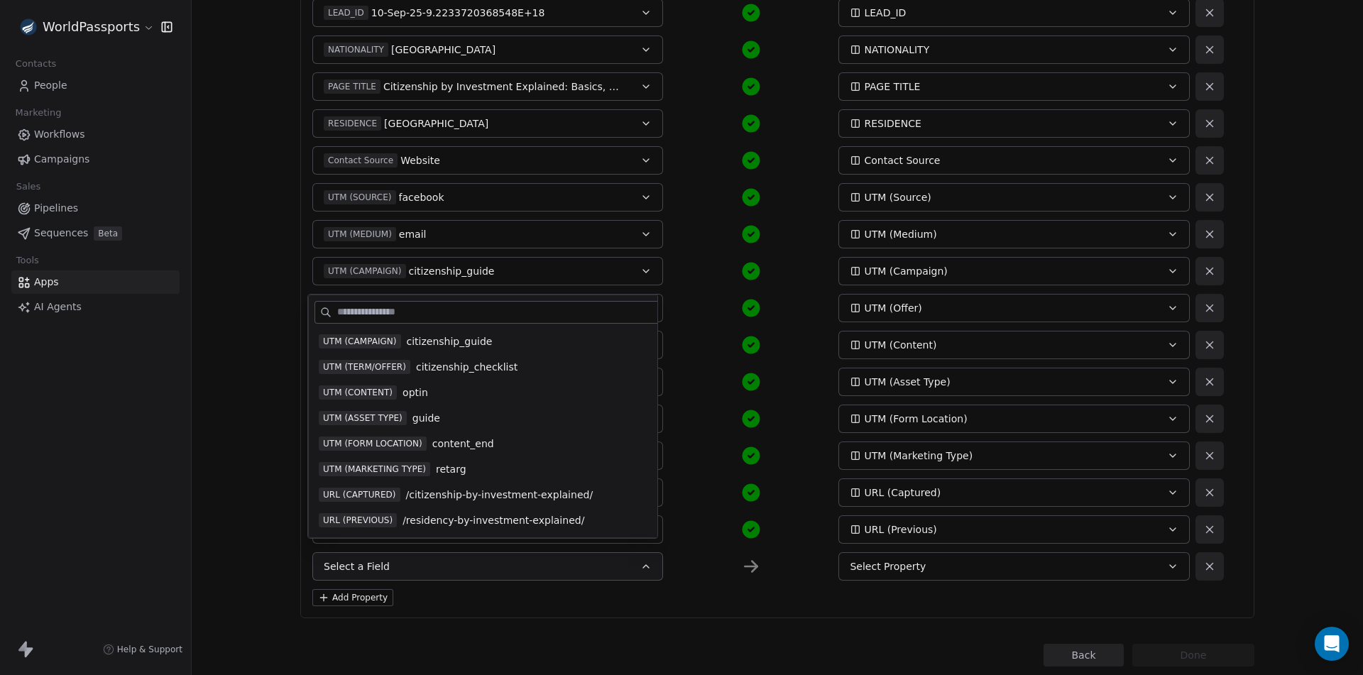
click at [770, 632] on div "Back Connect to Webhooks Step 3 of 3 Map fields to contact property: Re-capture…" at bounding box center [777, 96] width 954 height 1141
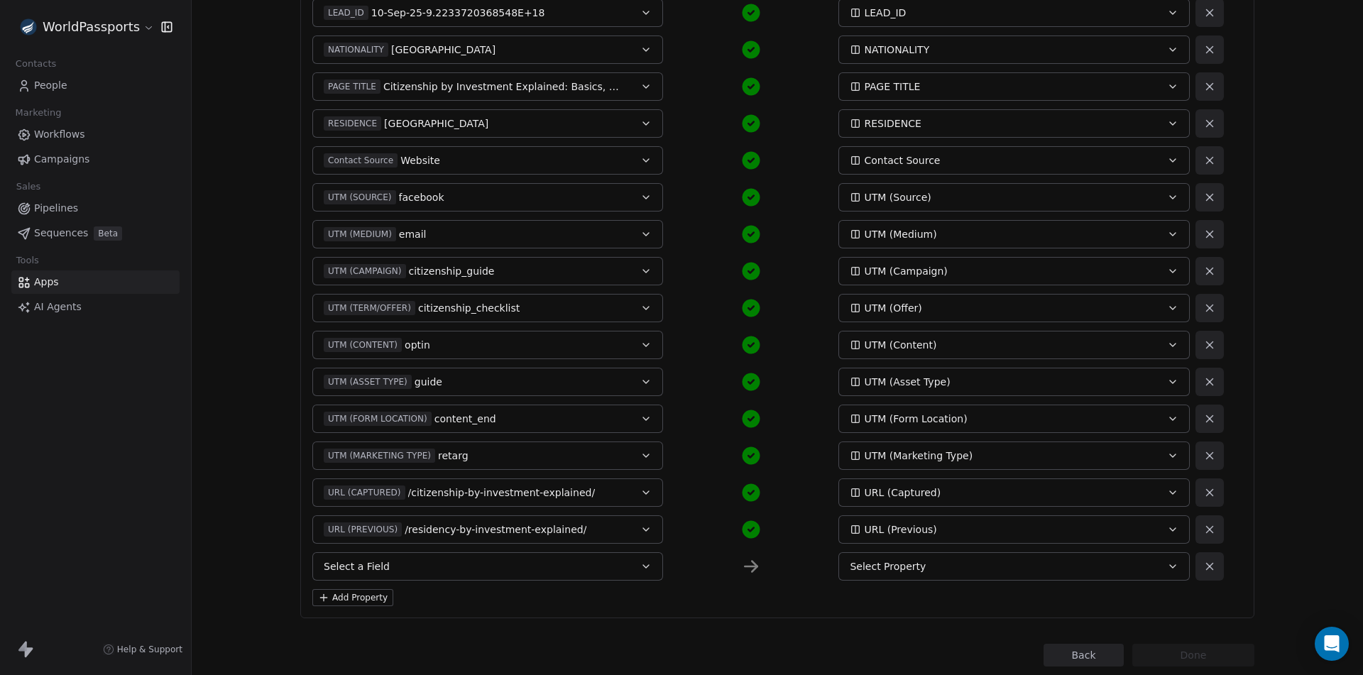
click at [1060, 656] on button "Back" at bounding box center [1083, 655] width 80 height 23
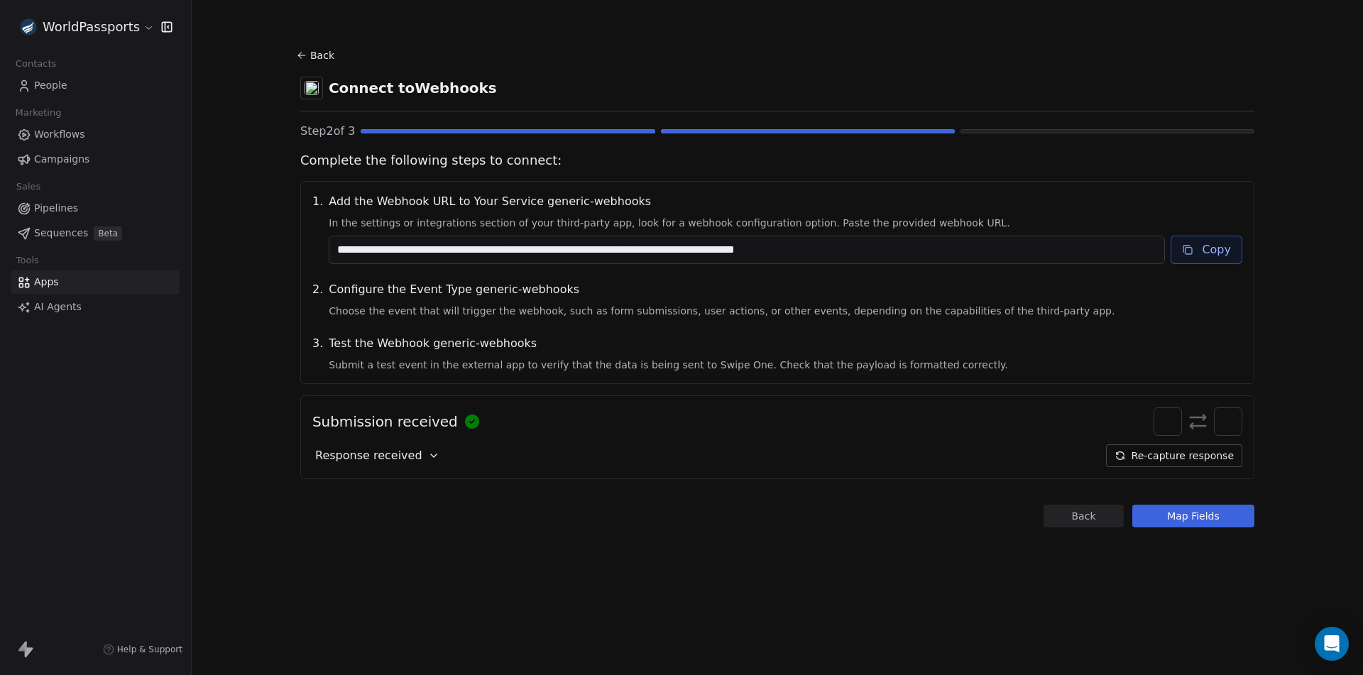
click at [1209, 515] on button "Map Fields" at bounding box center [1193, 516] width 122 height 23
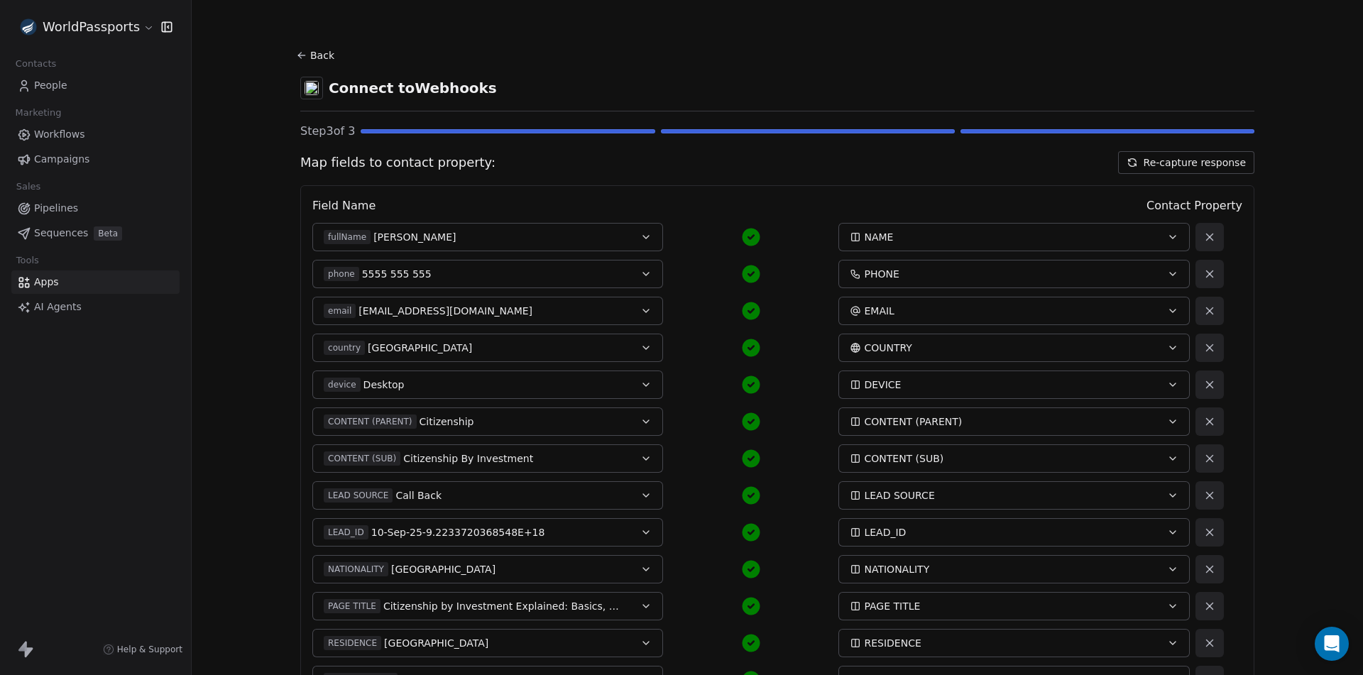
click at [1178, 165] on button "Re-capture response" at bounding box center [1186, 162] width 136 height 23
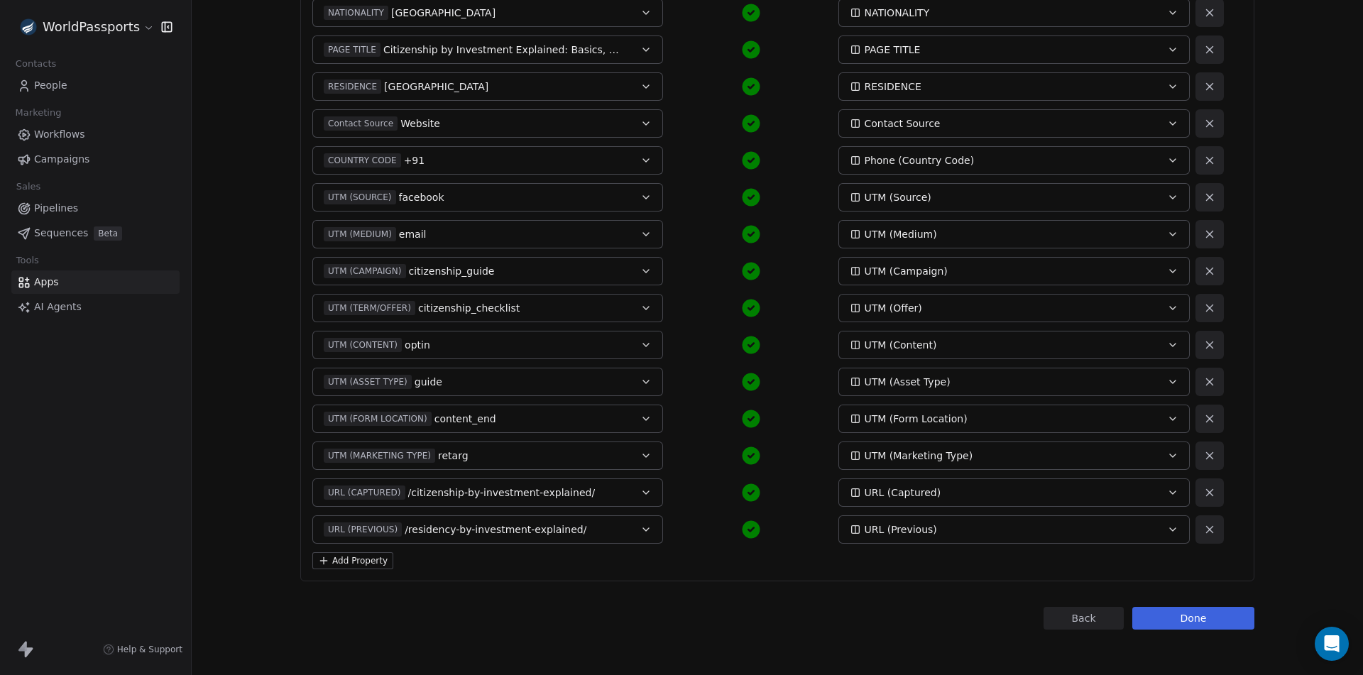
scroll to position [585, 0]
click at [344, 556] on button "Add Property" at bounding box center [352, 560] width 81 height 17
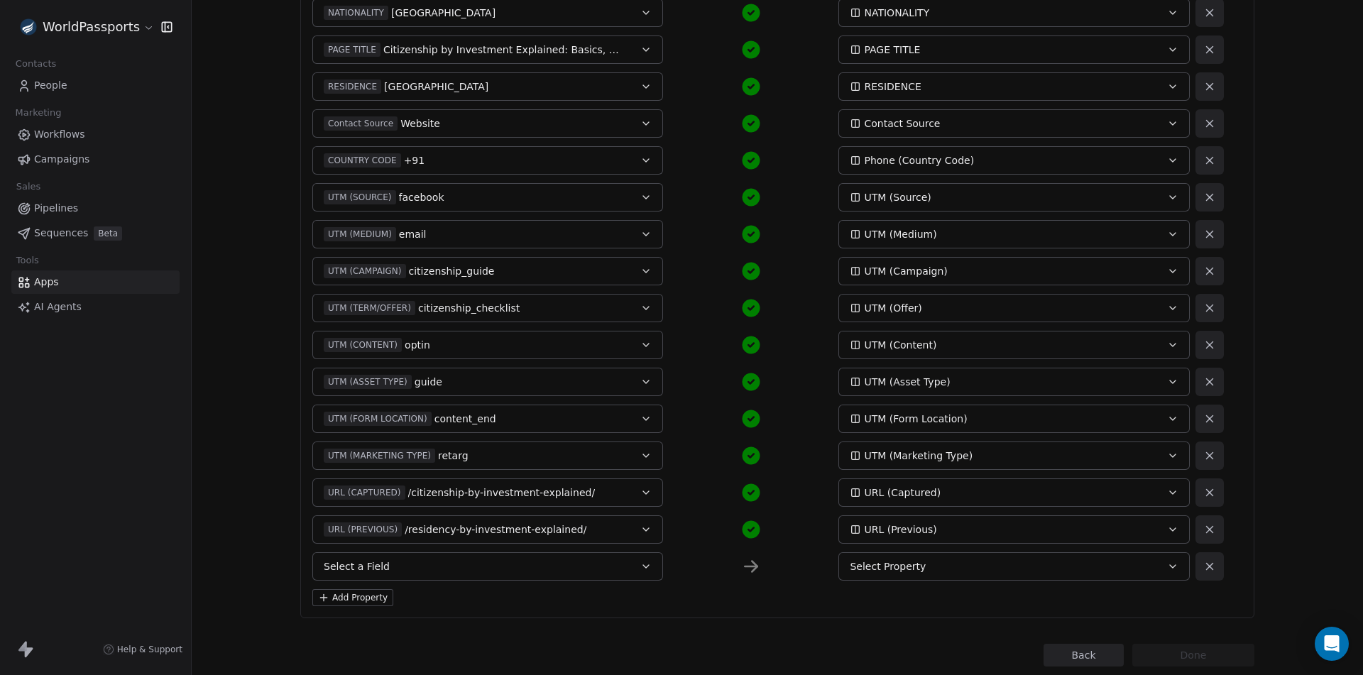
click at [448, 560] on button "Select a Field" at bounding box center [487, 566] width 351 height 28
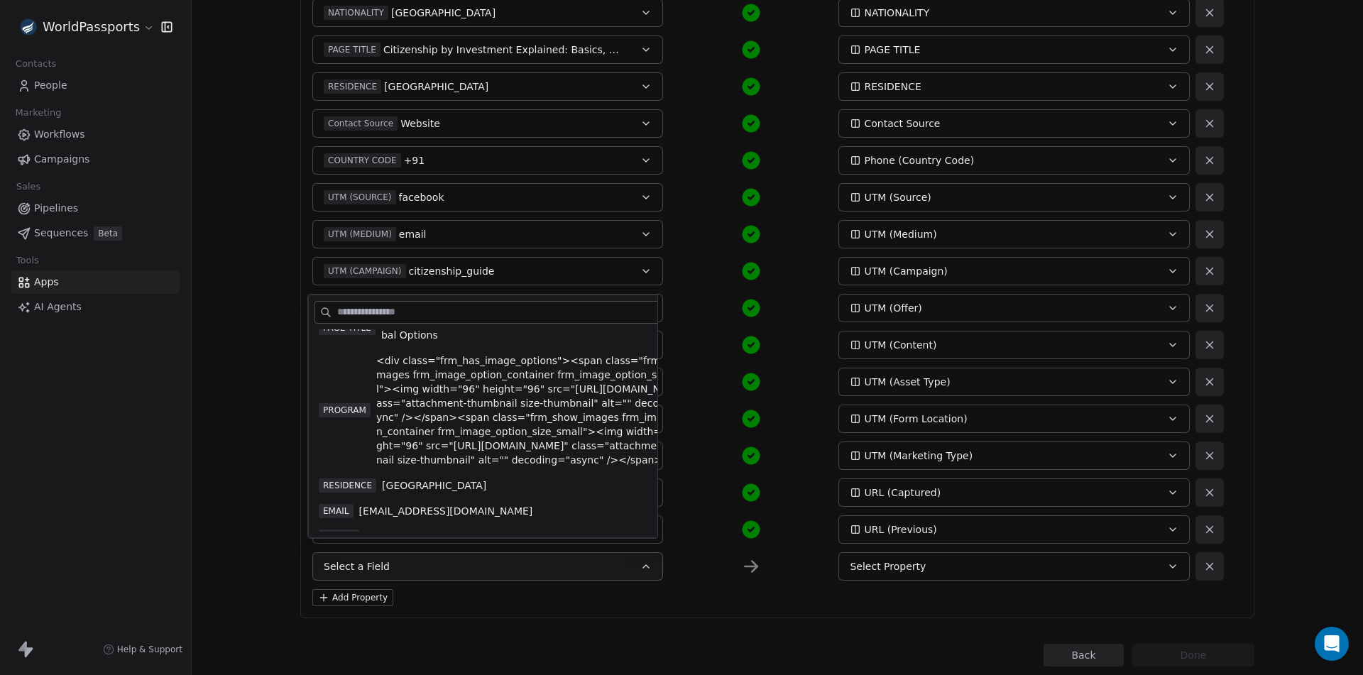
scroll to position [939, 0]
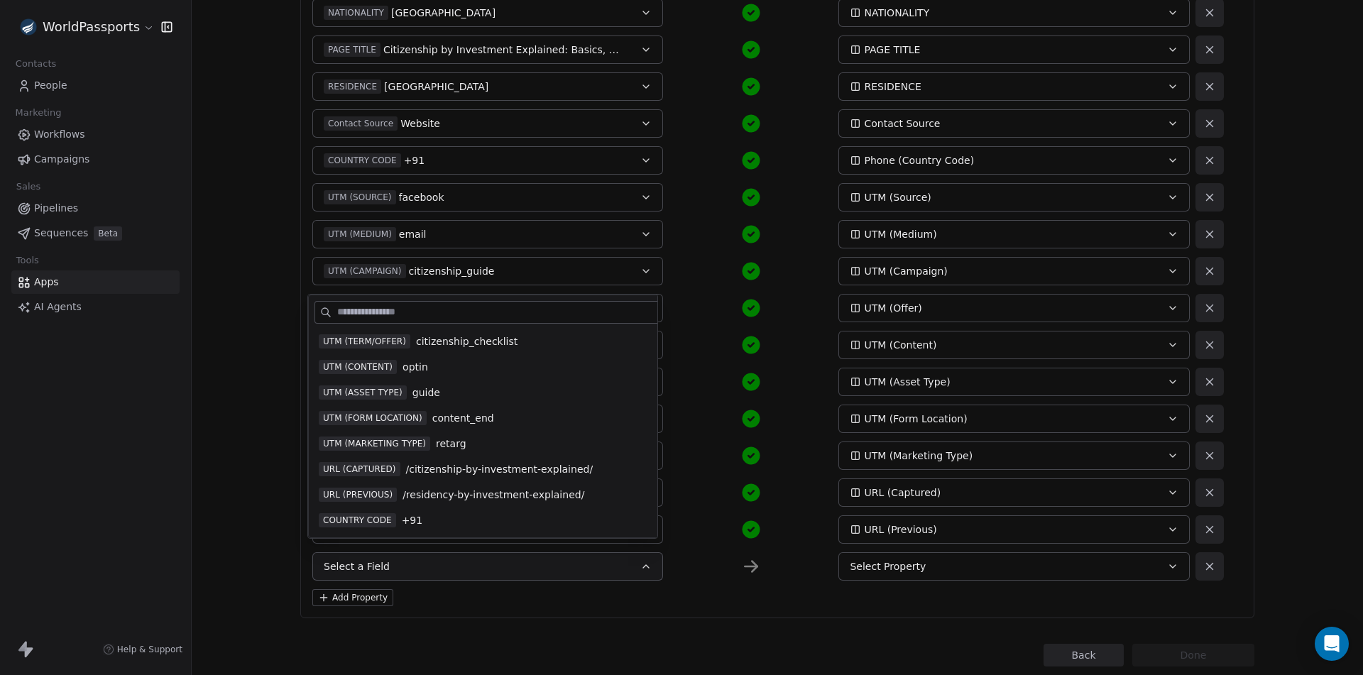
click at [390, 519] on span "COUNTRY CODE" at bounding box center [357, 520] width 77 height 14
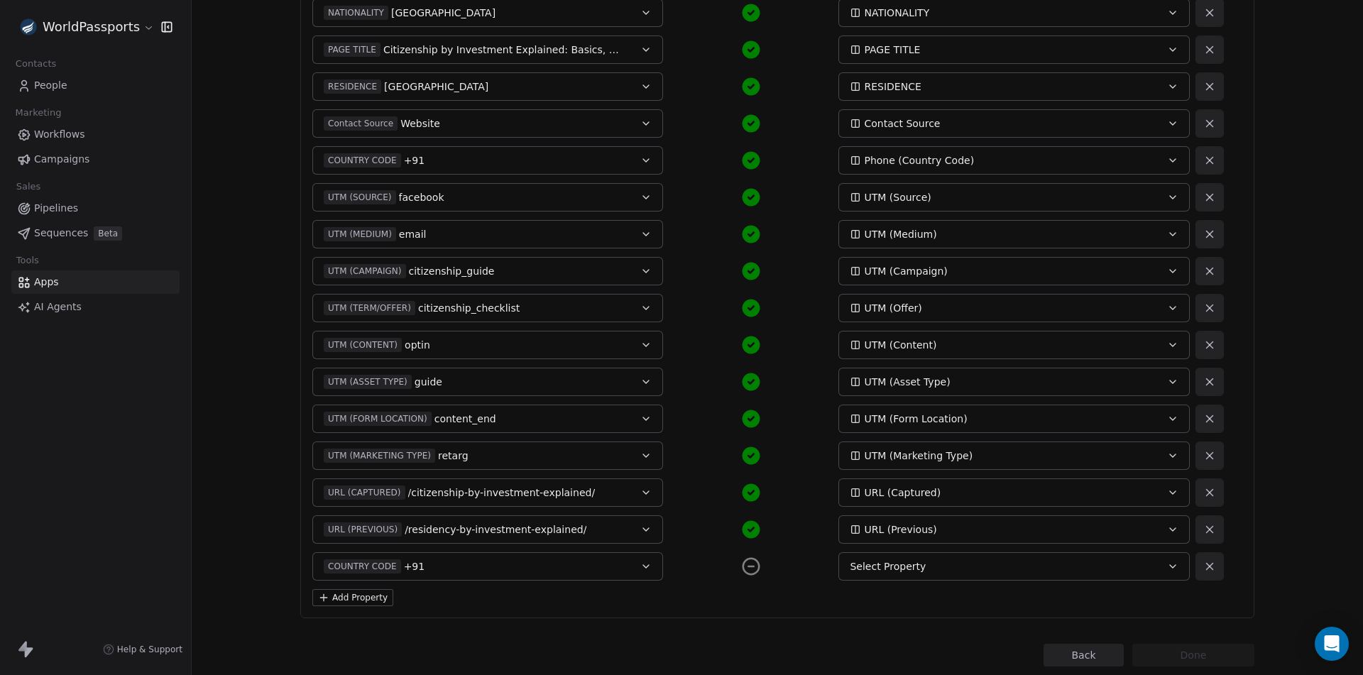
click at [897, 580] on button "Select Property" at bounding box center [1013, 566] width 351 height 28
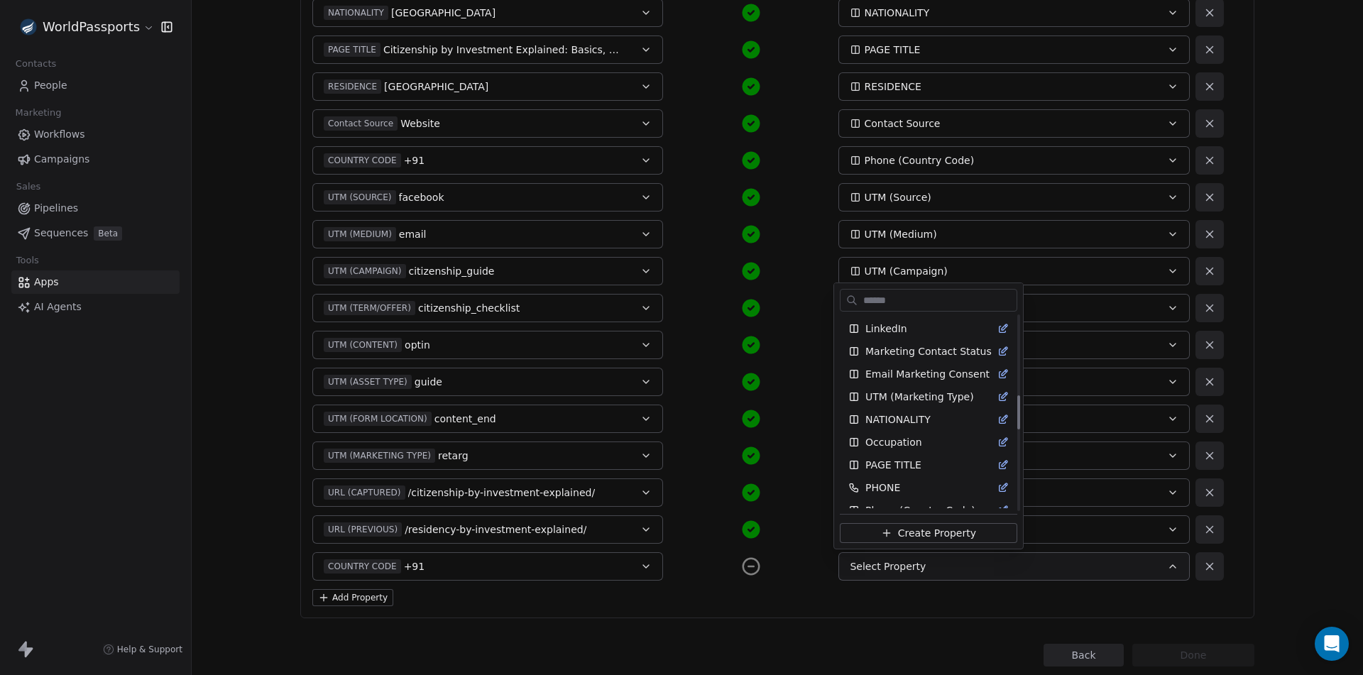
scroll to position [0, 0]
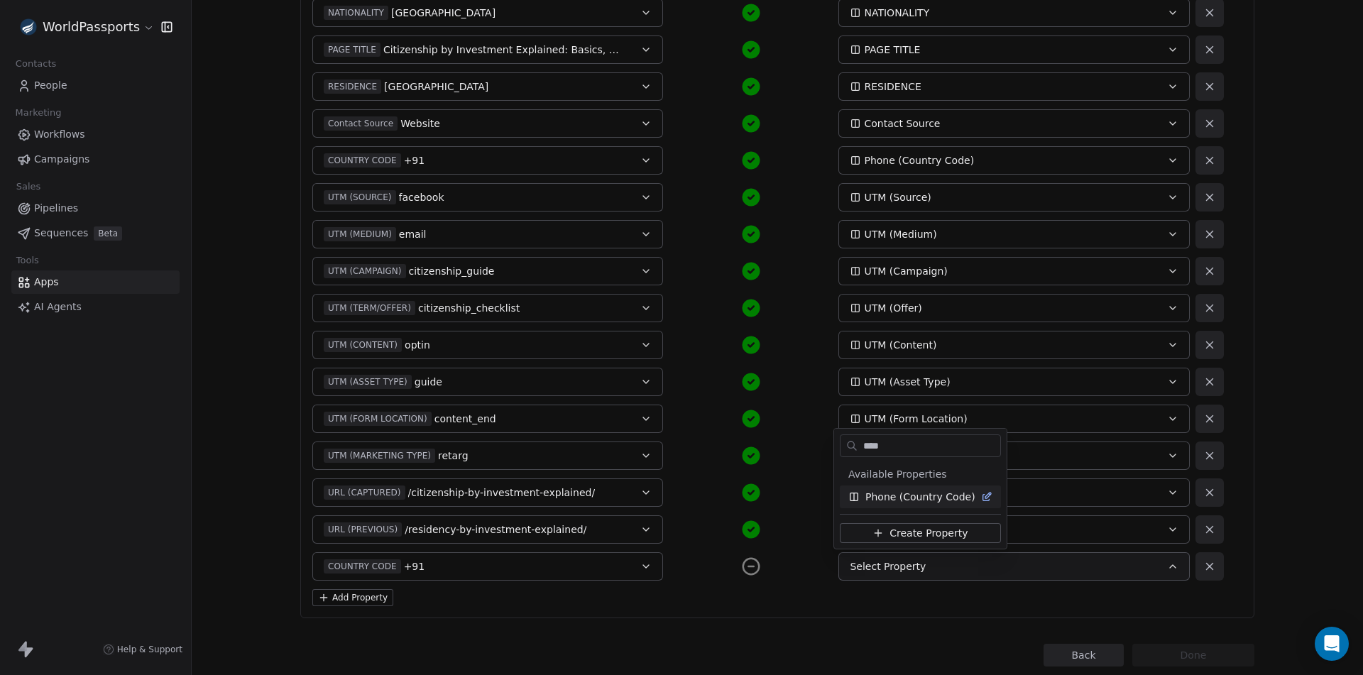
type input "****"
click at [908, 490] on span "Phone (Country Code)" at bounding box center [920, 497] width 110 height 14
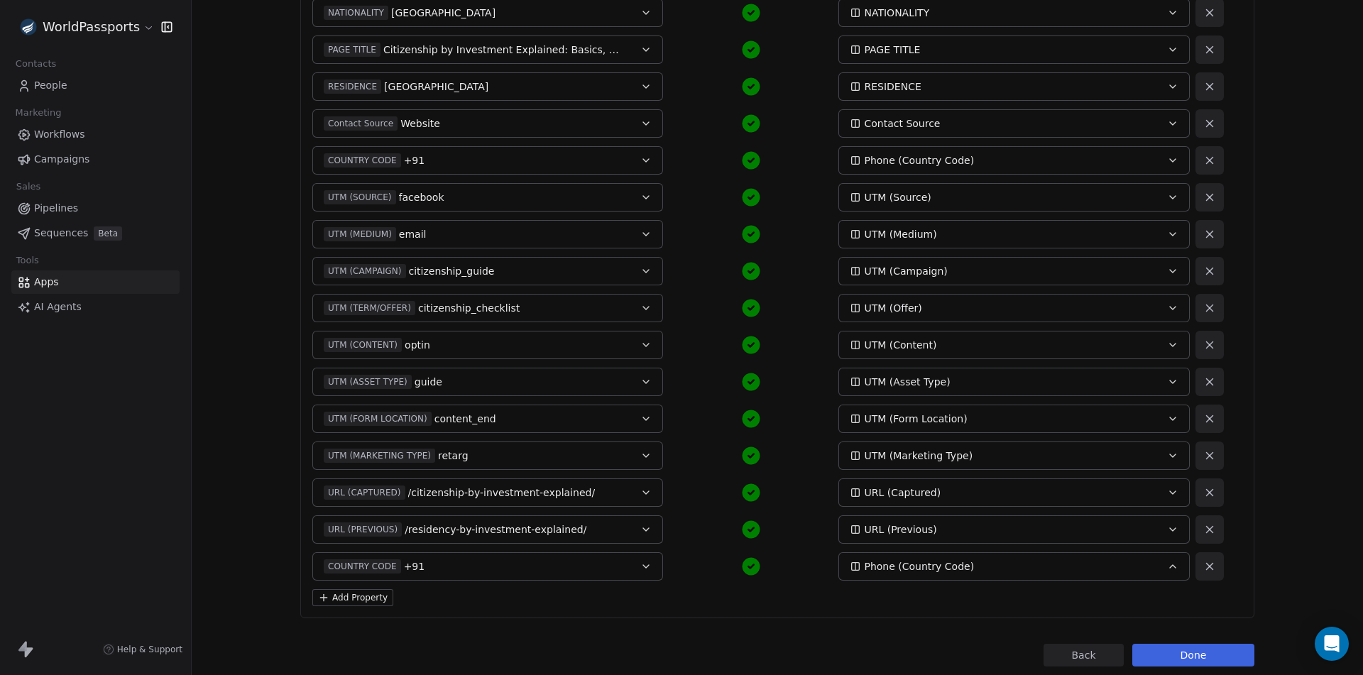
click at [1213, 652] on button "Done" at bounding box center [1193, 655] width 122 height 23
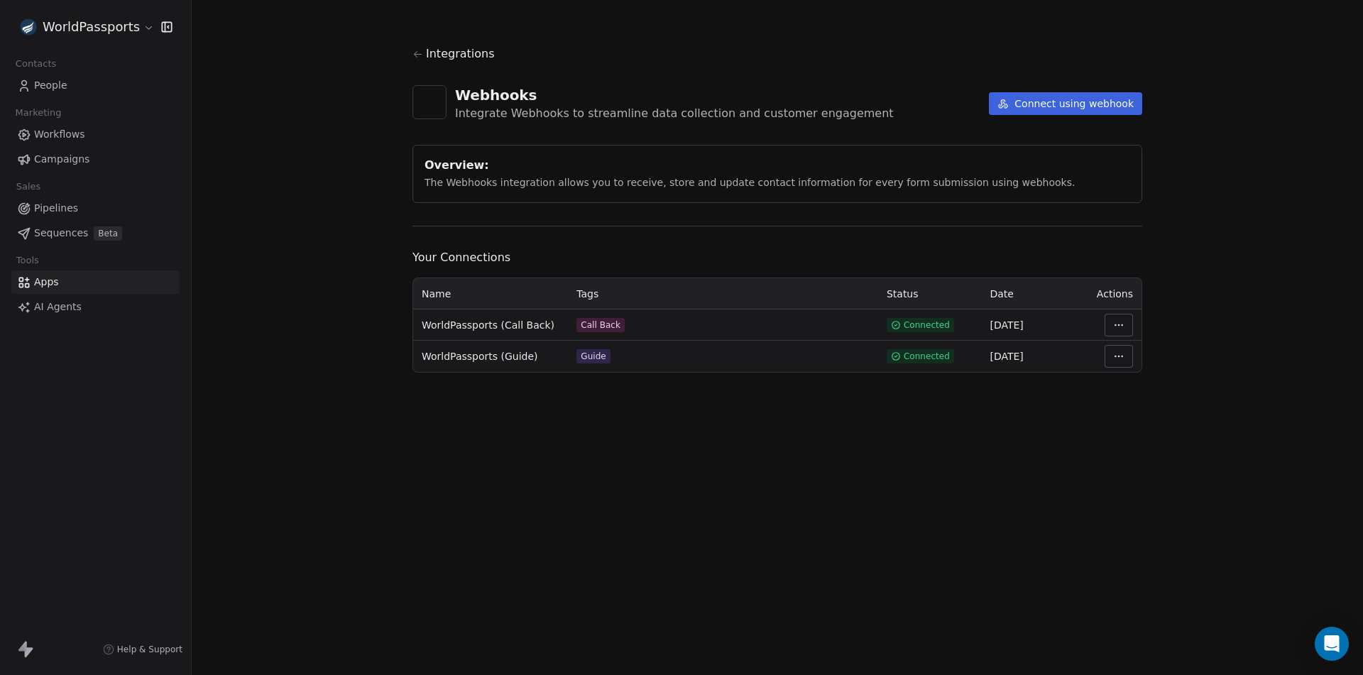
click at [54, 90] on span "People" at bounding box center [50, 85] width 33 height 15
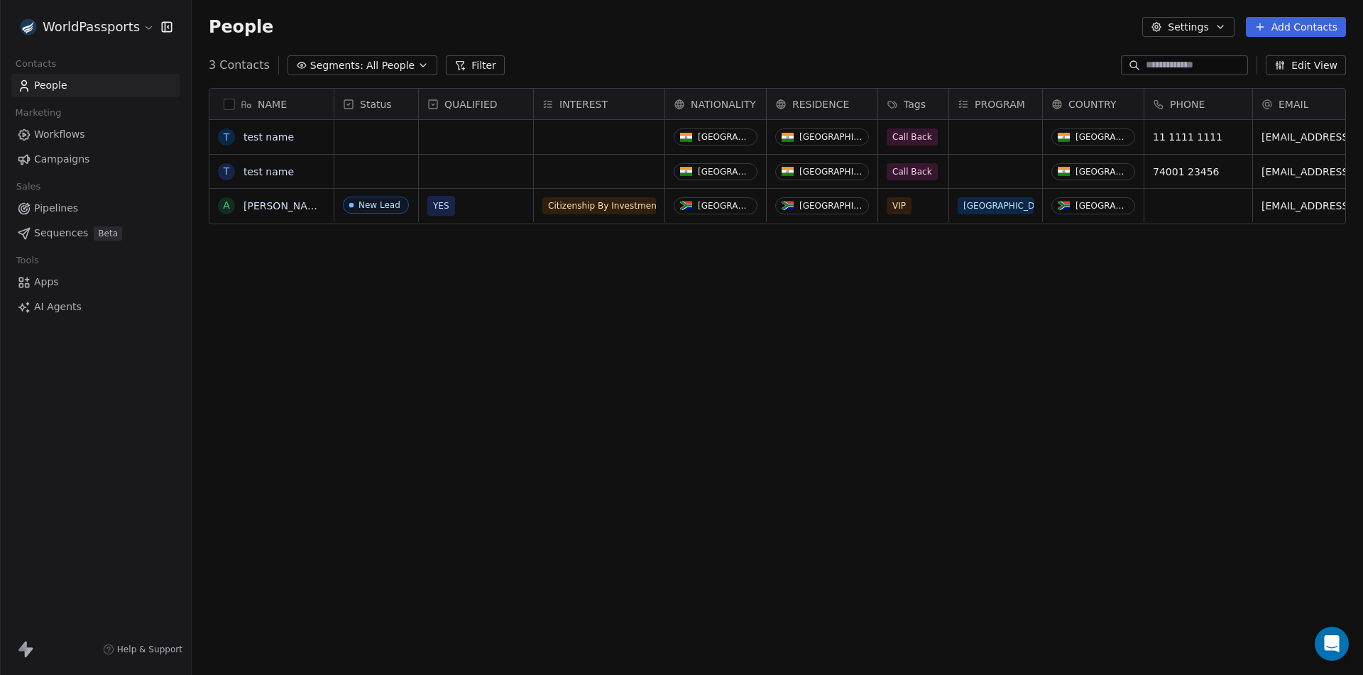
scroll to position [583, 1161]
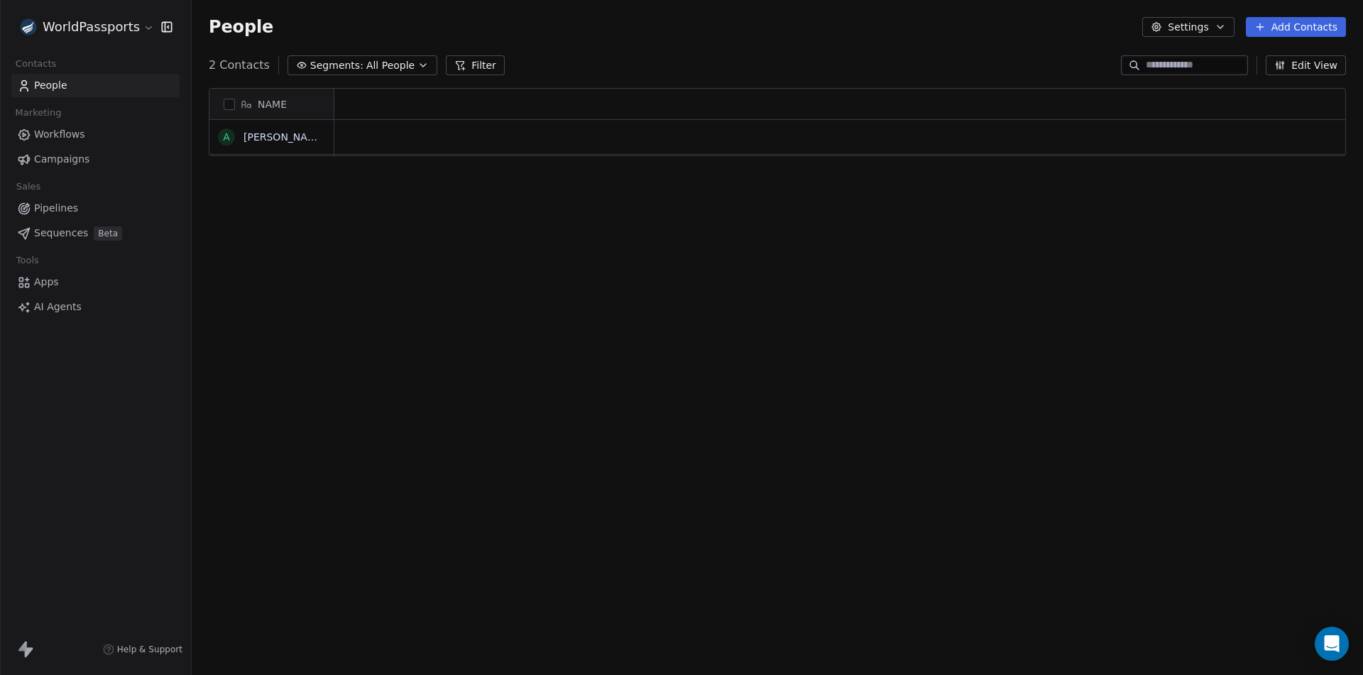
scroll to position [583, 1161]
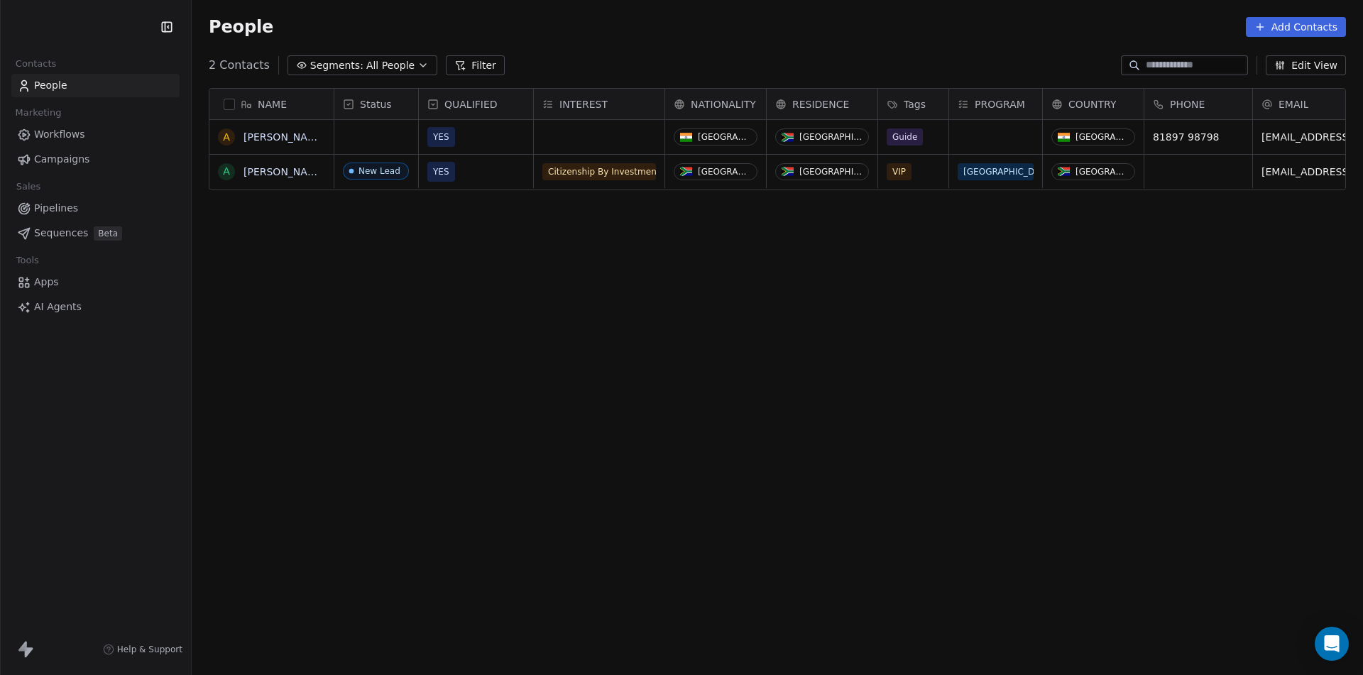
scroll to position [583, 1161]
click at [256, 133] on link "[PERSON_NAME]" at bounding box center [284, 136] width 82 height 11
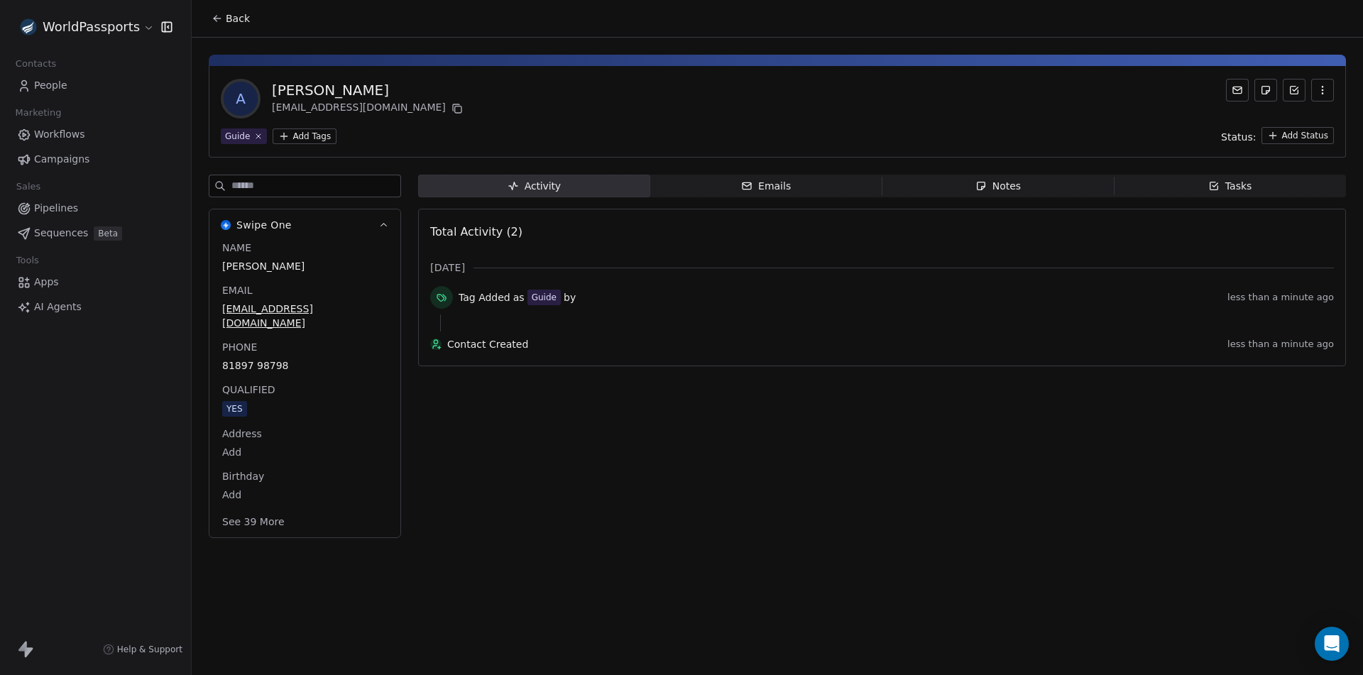
click at [253, 509] on button "See 39 More" at bounding box center [253, 522] width 79 height 26
click at [1317, 89] on icon "button" at bounding box center [1322, 89] width 11 height 11
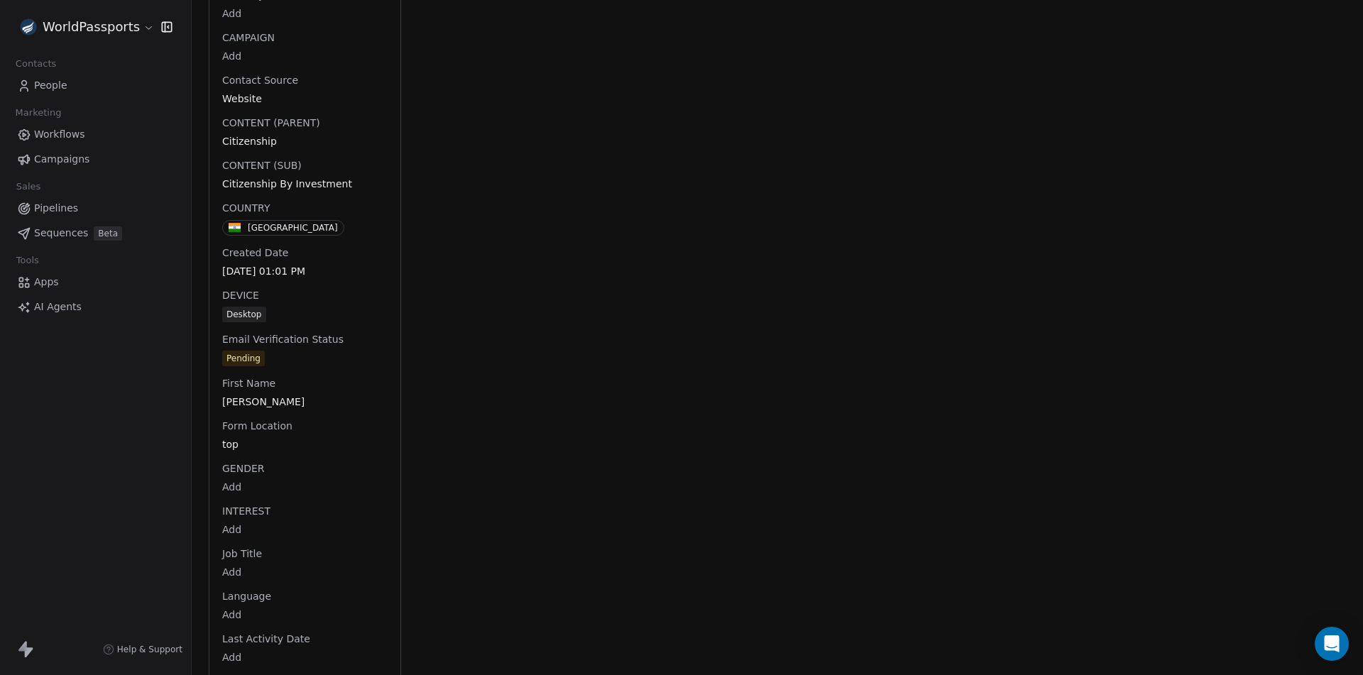
scroll to position [437, 0]
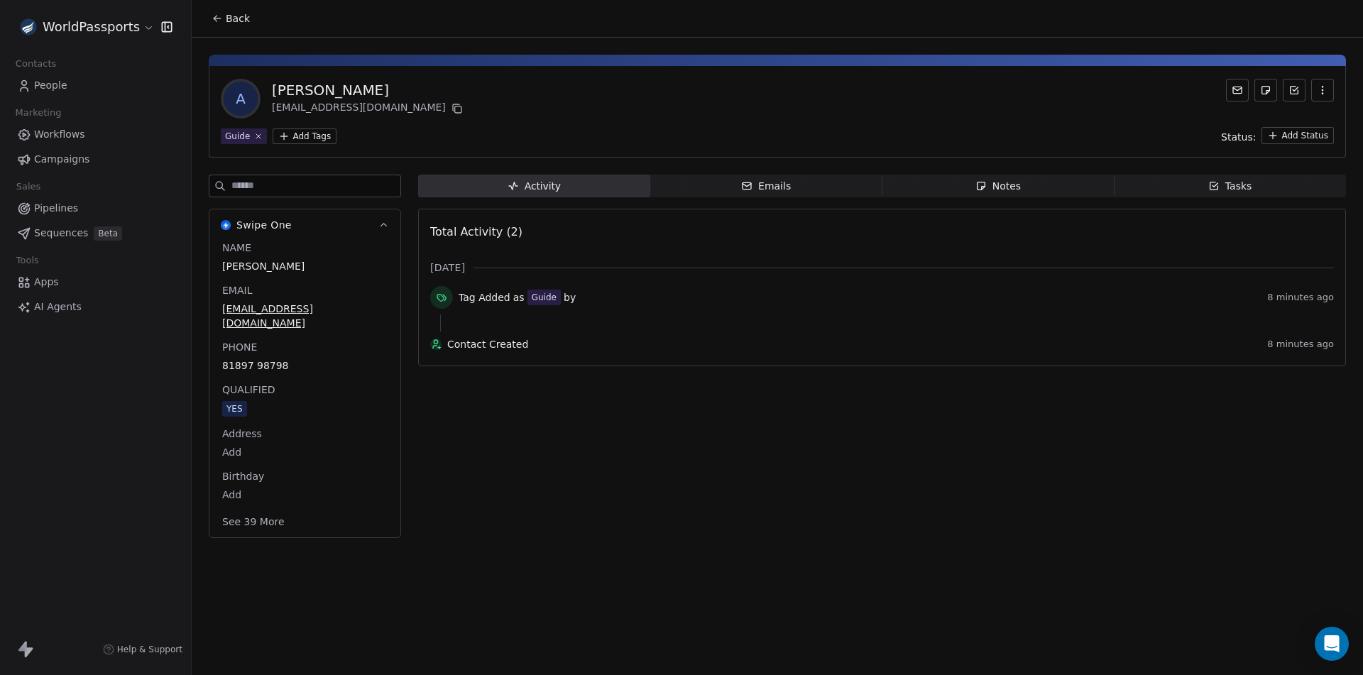
click at [243, 509] on button "See 39 More" at bounding box center [253, 522] width 79 height 26
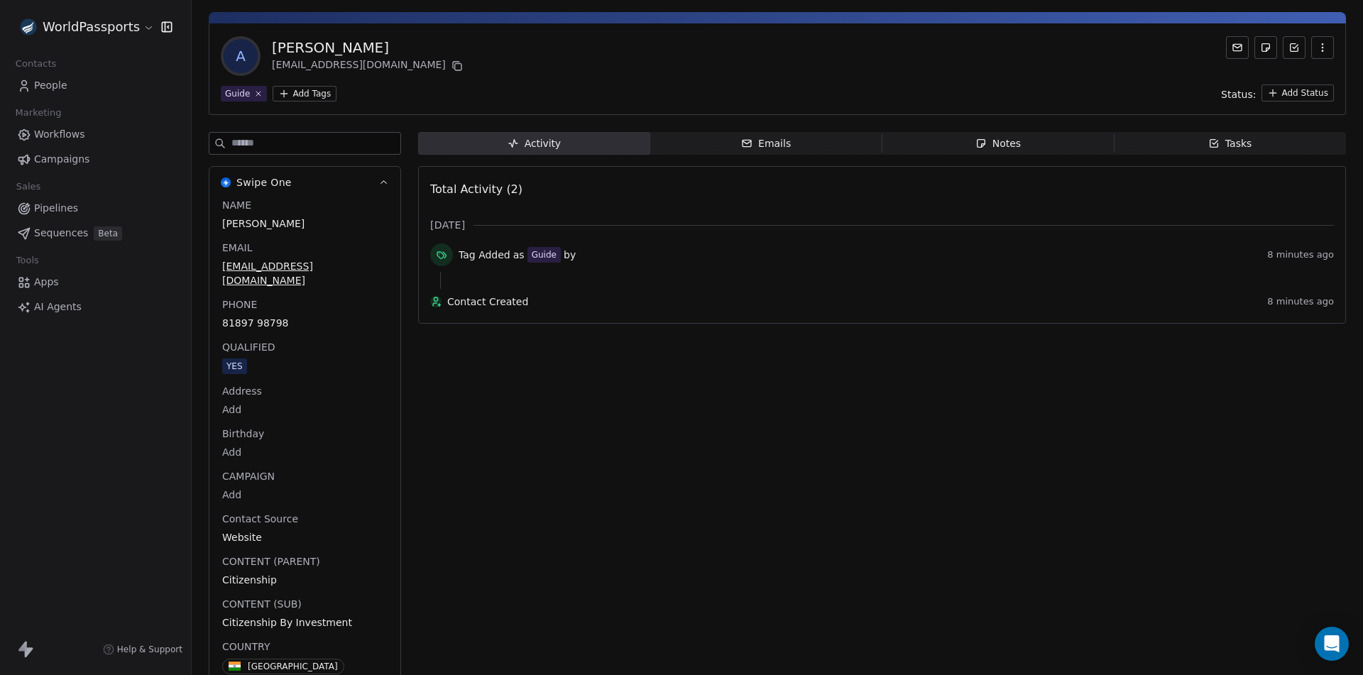
scroll to position [213, 0]
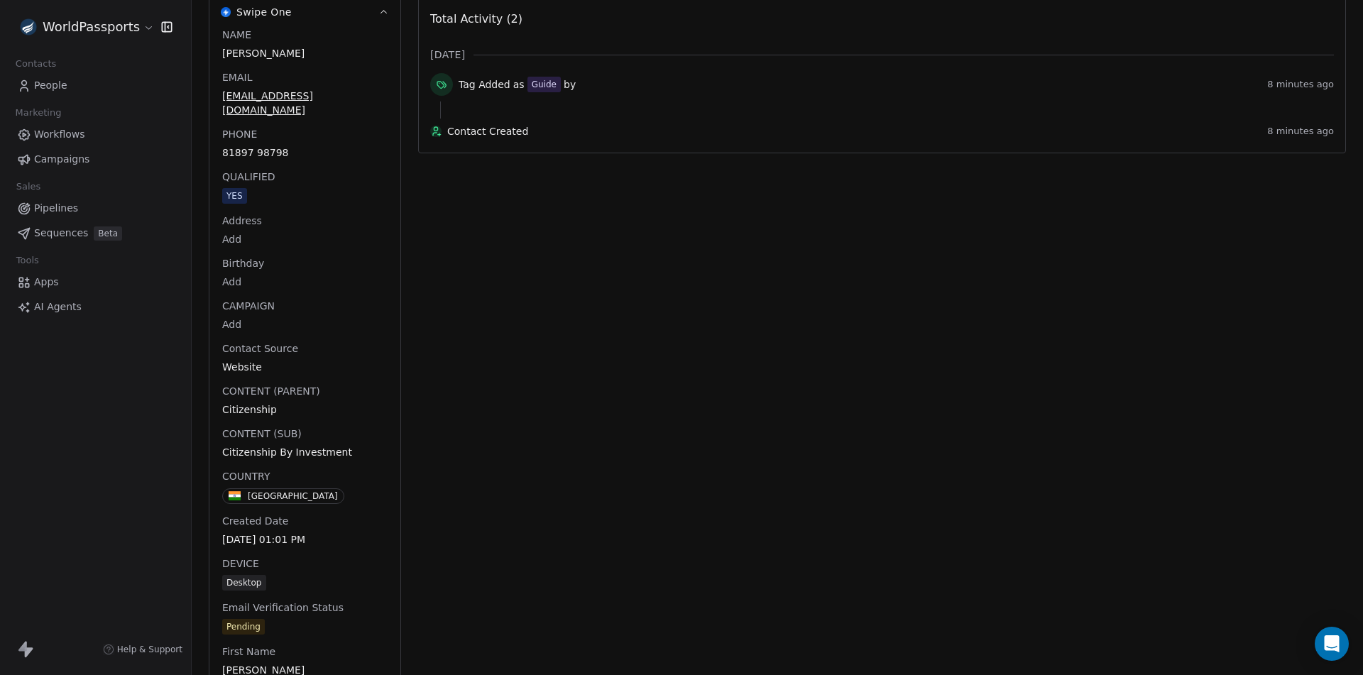
click at [46, 78] on span "People" at bounding box center [50, 85] width 33 height 15
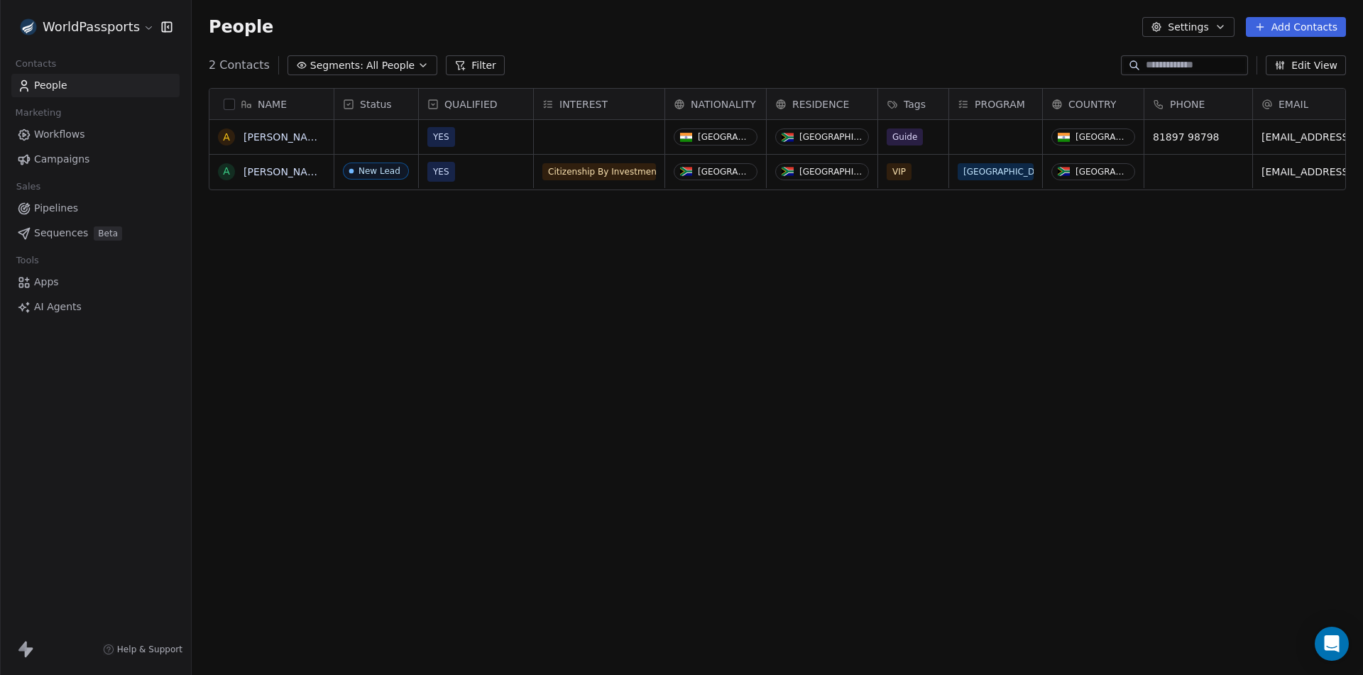
scroll to position [583, 1161]
click at [225, 136] on button "grid" at bounding box center [226, 136] width 11 height 11
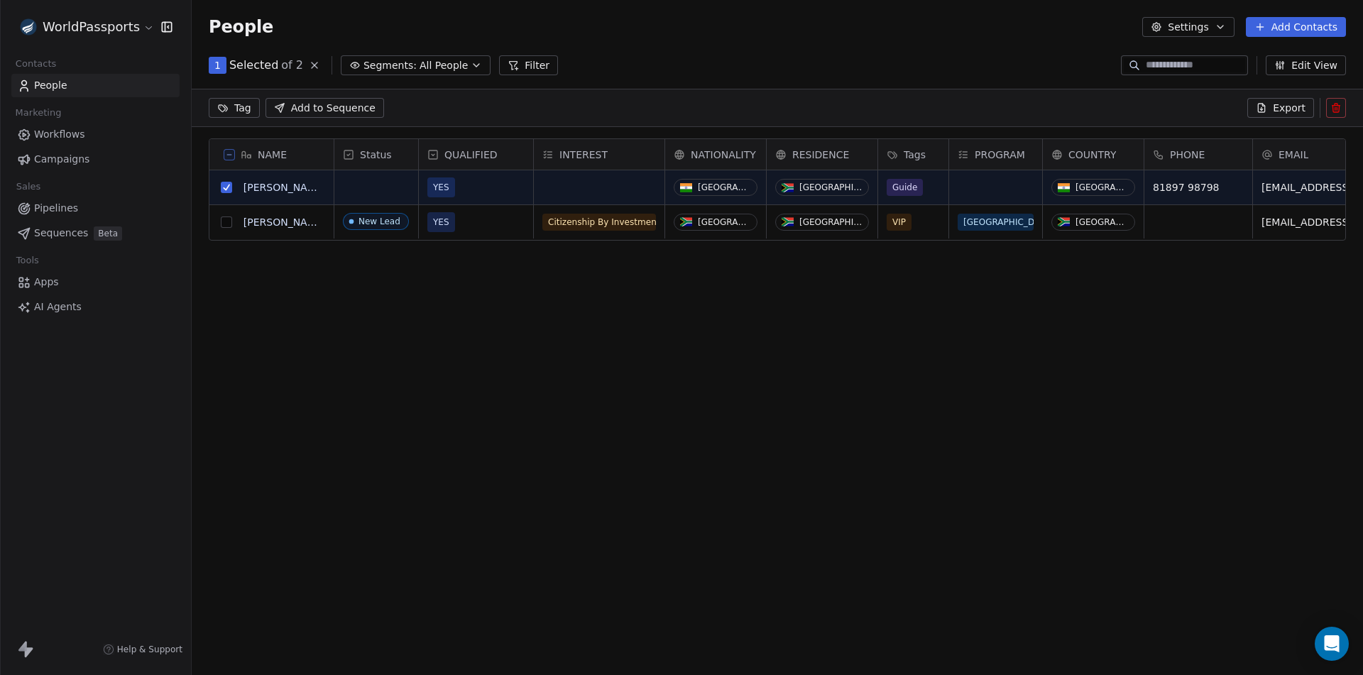
scroll to position [534, 1161]
click at [1339, 108] on icon at bounding box center [1335, 109] width 6 height 6
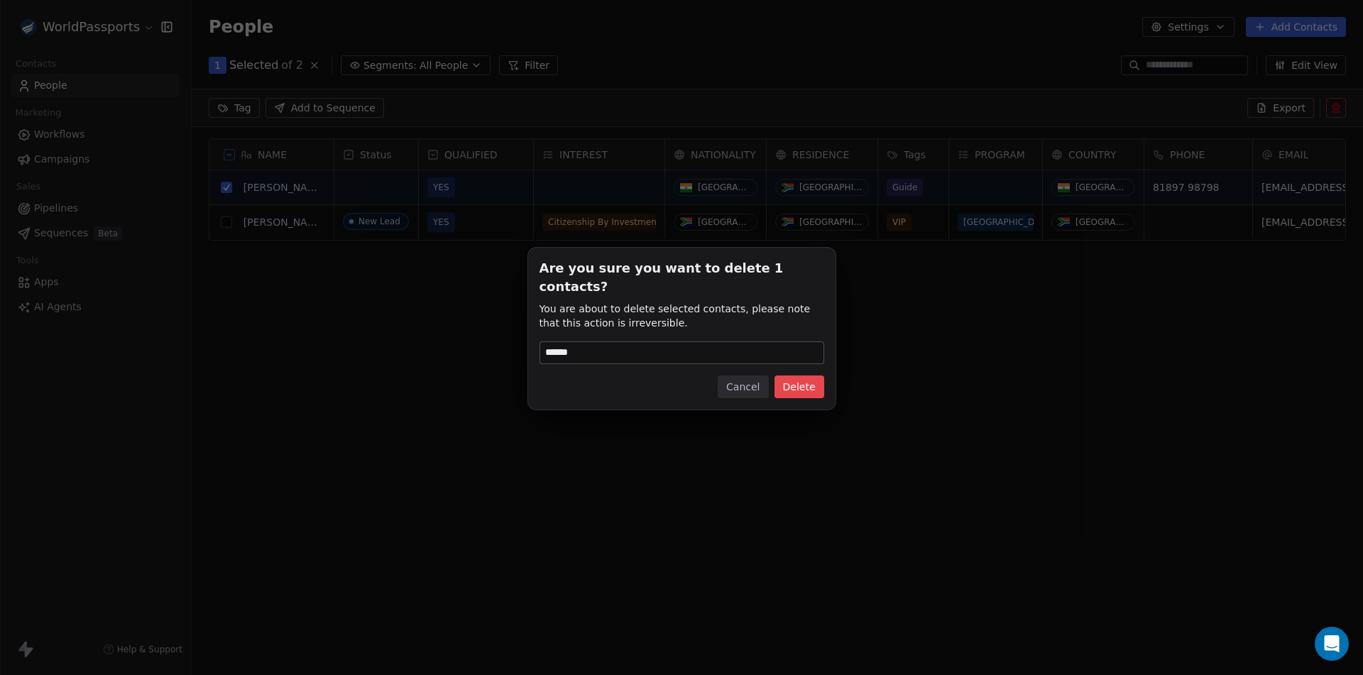
type input "******"
click at [808, 382] on button "Delete" at bounding box center [799, 386] width 50 height 23
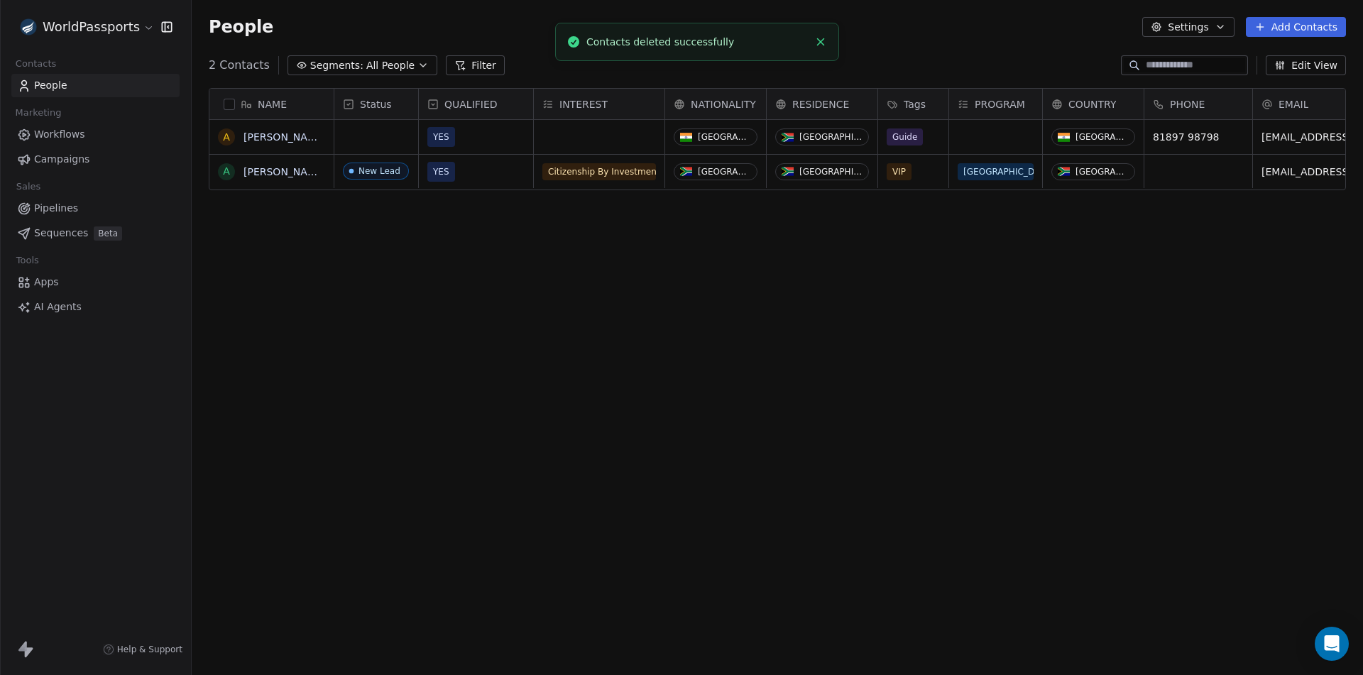
scroll to position [583, 1161]
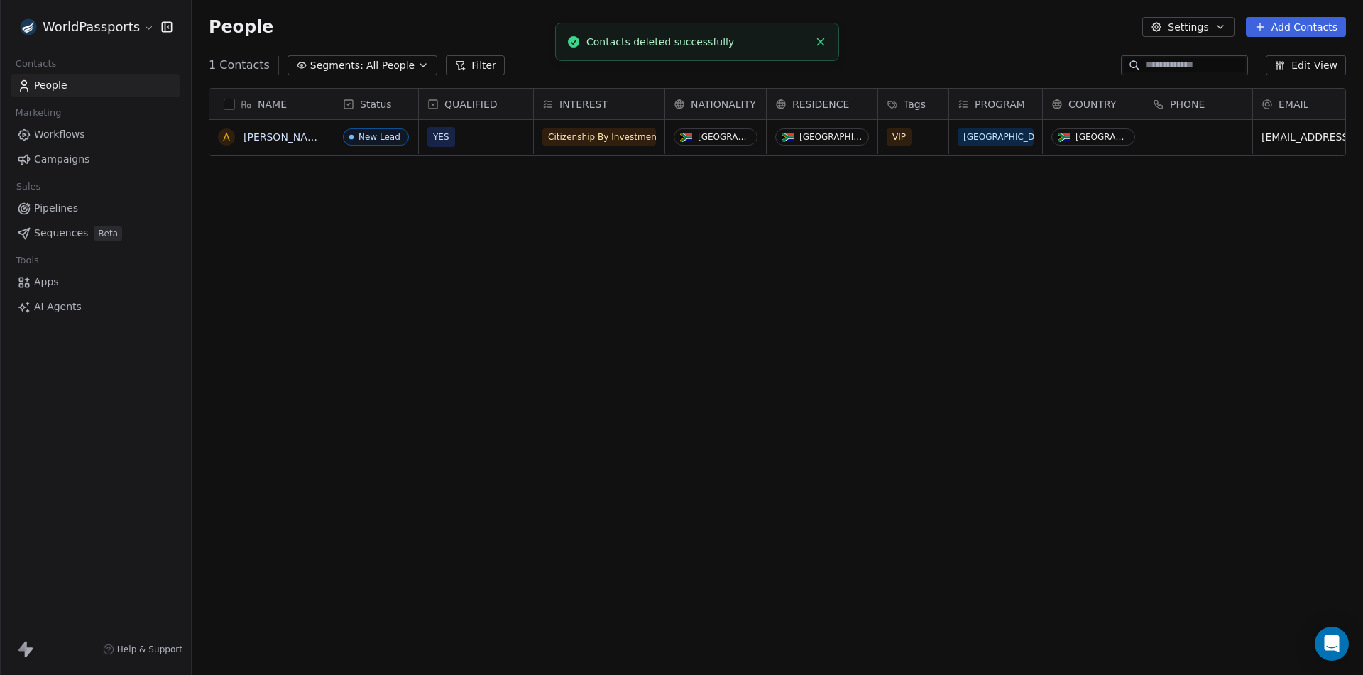
drag, startPoint x: 819, startPoint y: 43, endPoint x: 789, endPoint y: 26, distance: 34.7
click at [819, 43] on line "Close toast" at bounding box center [821, 42] width 6 height 6
click at [1339, 647] on icon "Open Intercom Messenger" at bounding box center [1331, 644] width 16 height 18
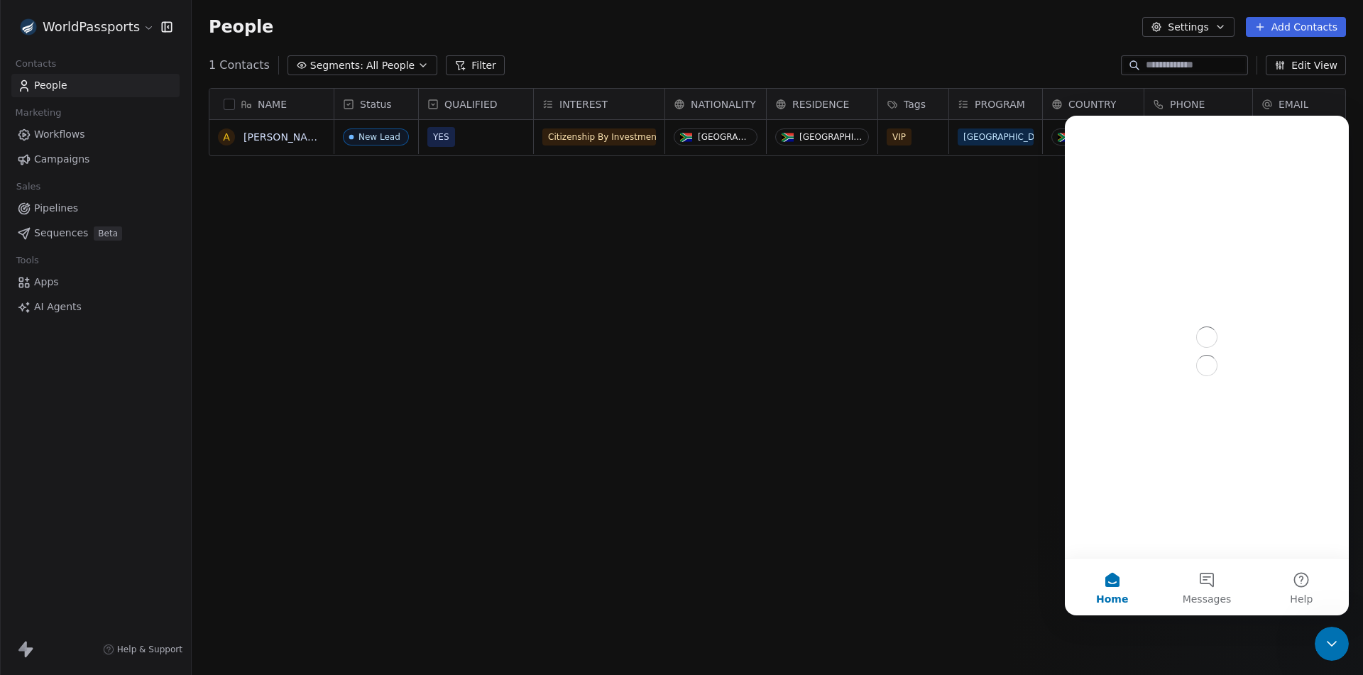
scroll to position [0, 0]
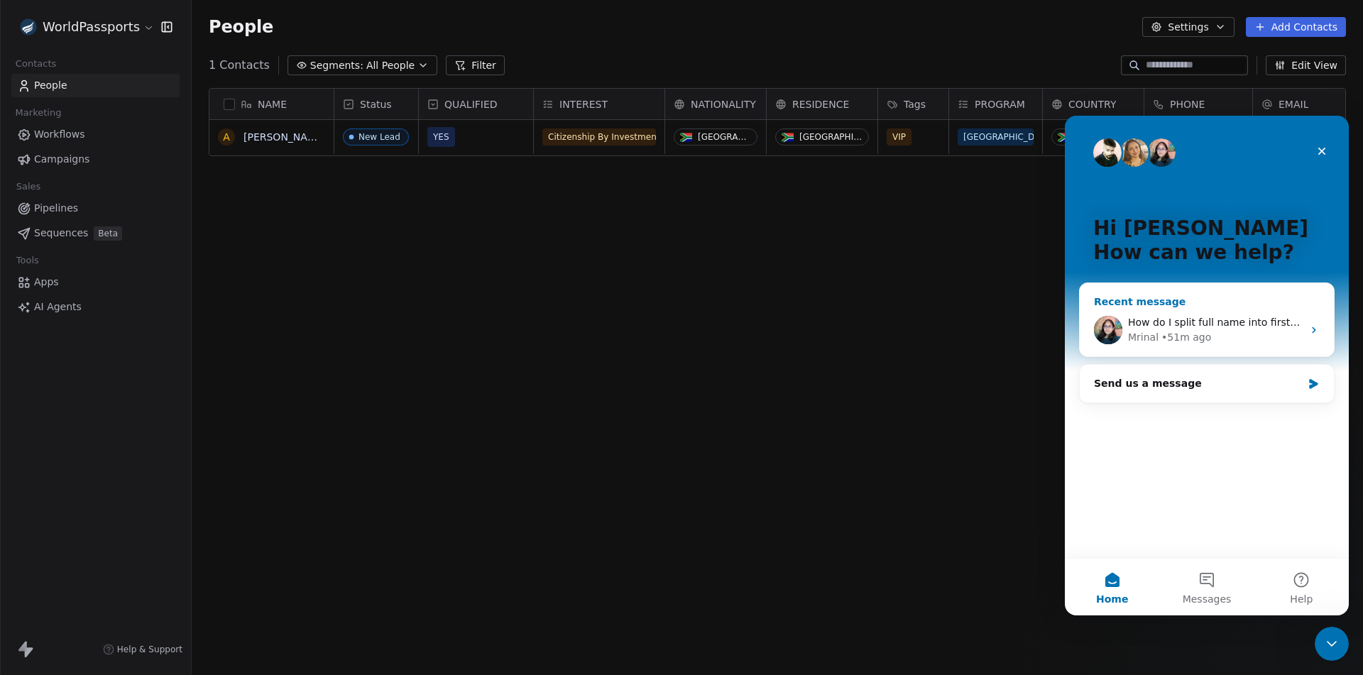
click at [1232, 320] on span "How do I split full name into first & last." at bounding box center [1226, 322] width 197 height 11
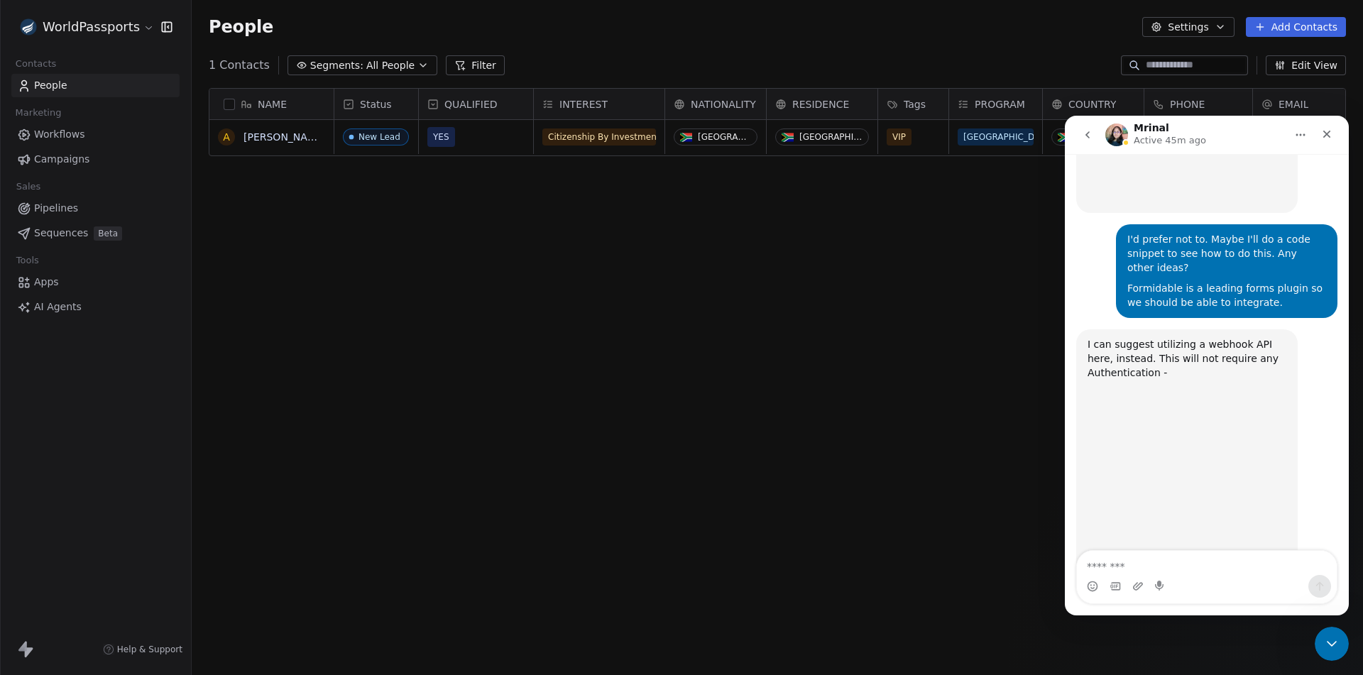
scroll to position [6836, 0]
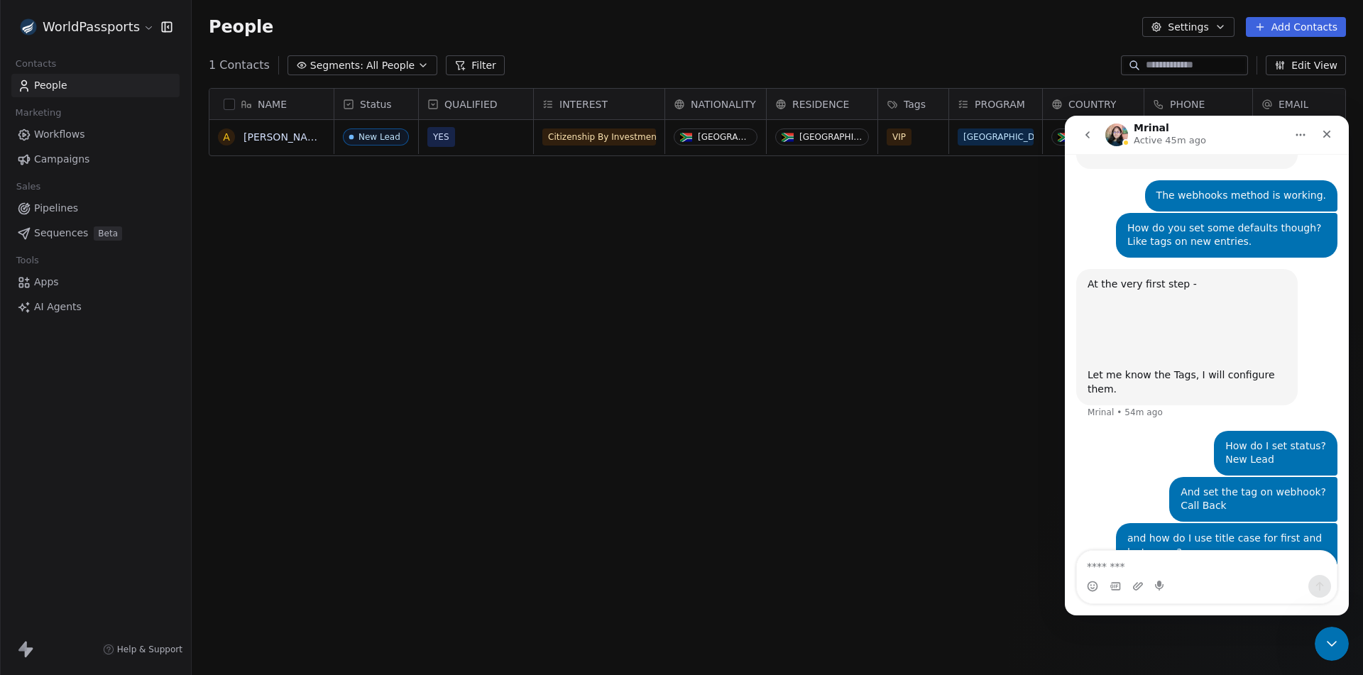
click at [1178, 555] on textarea "Message…" at bounding box center [1207, 563] width 260 height 24
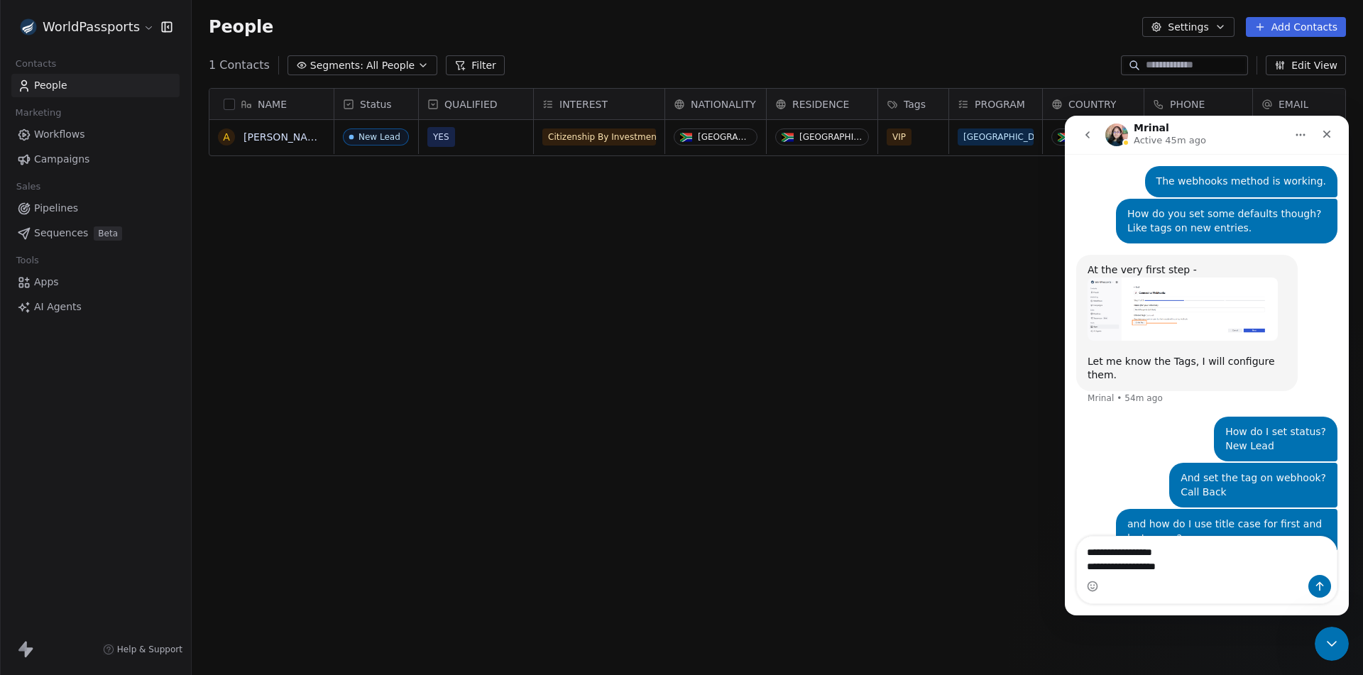
scroll to position [6785, 0]
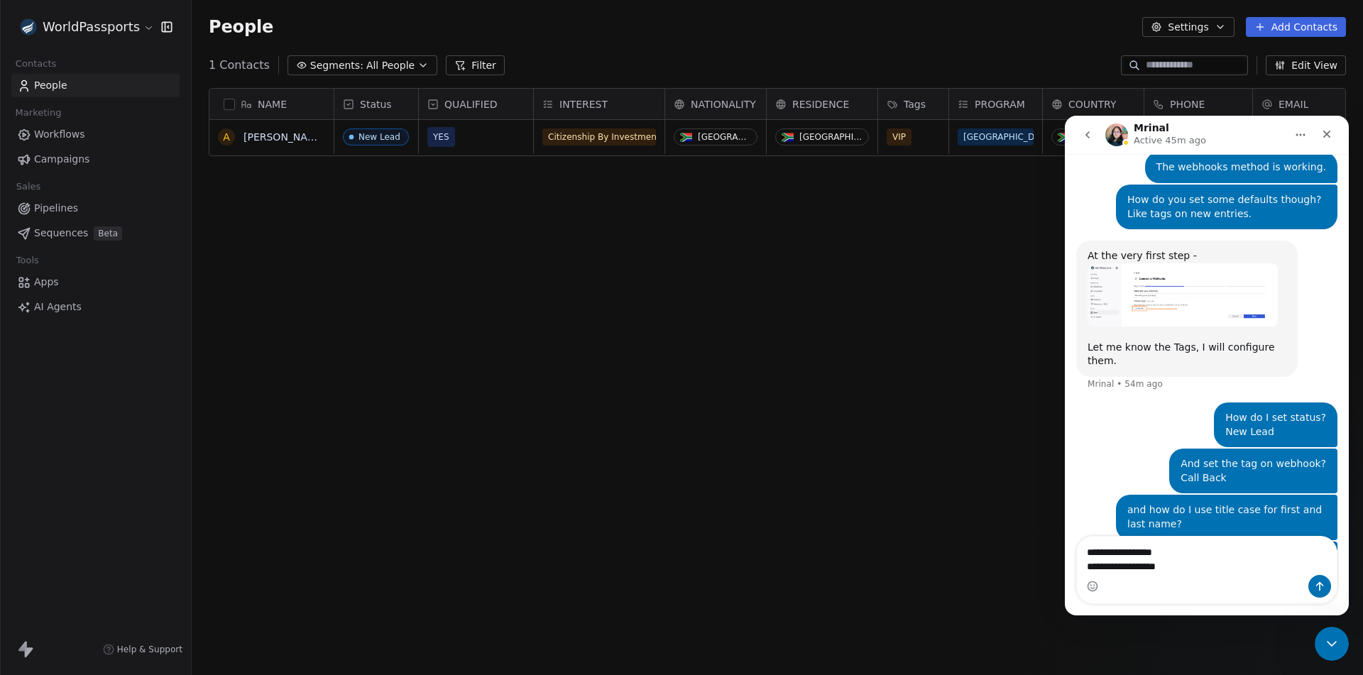
type textarea "**********"
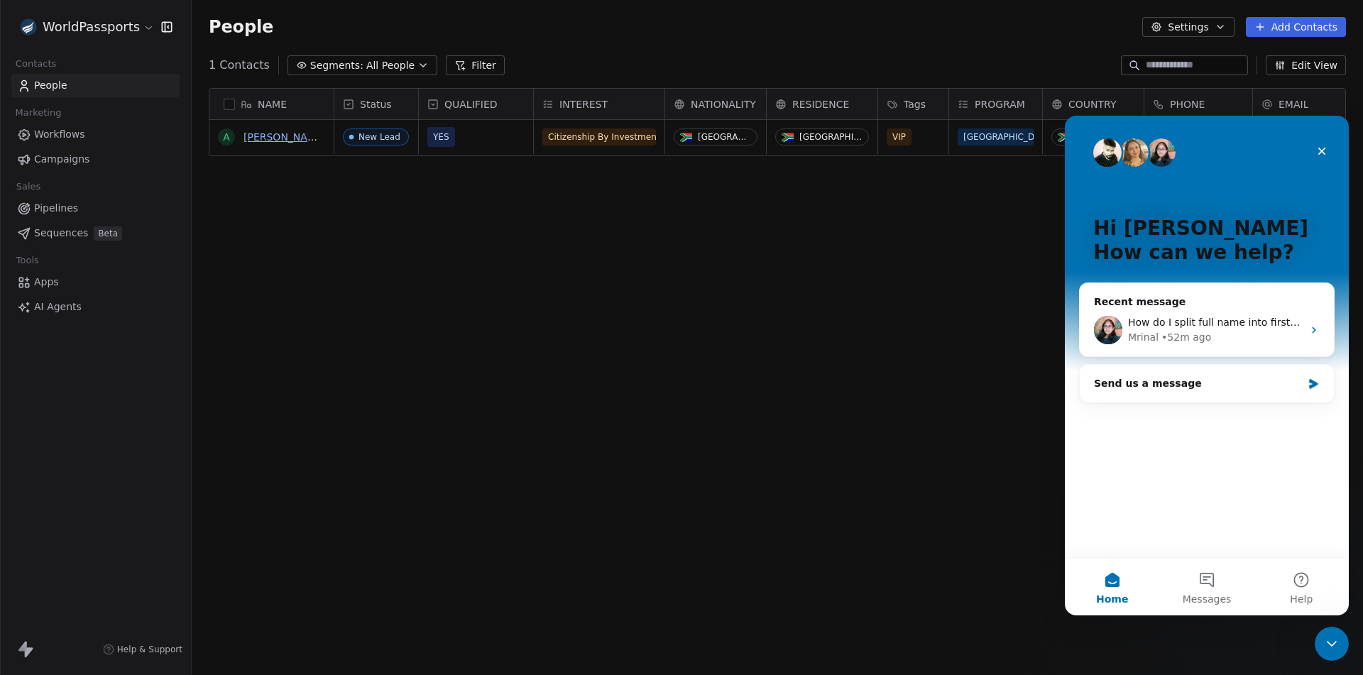
scroll to position [583, 1161]
click at [1322, 642] on icon "Close Intercom Messenger" at bounding box center [1329, 641] width 17 height 17
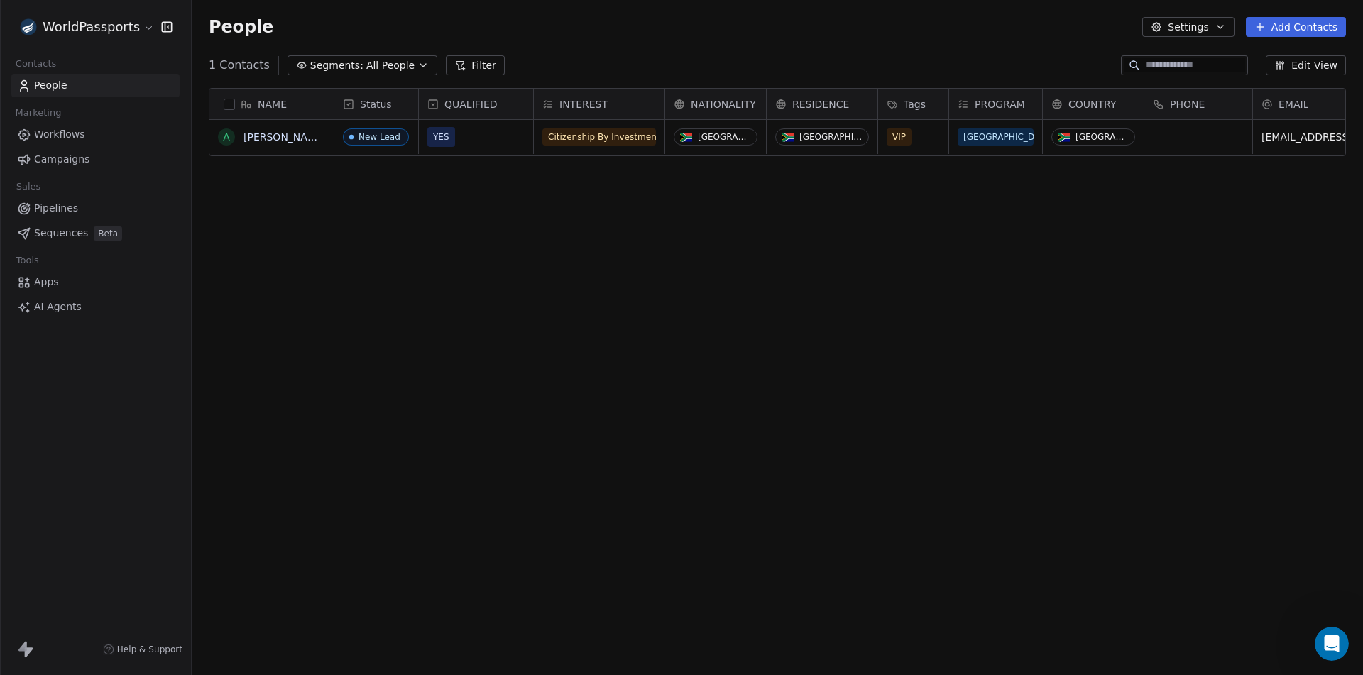
scroll to position [0, 0]
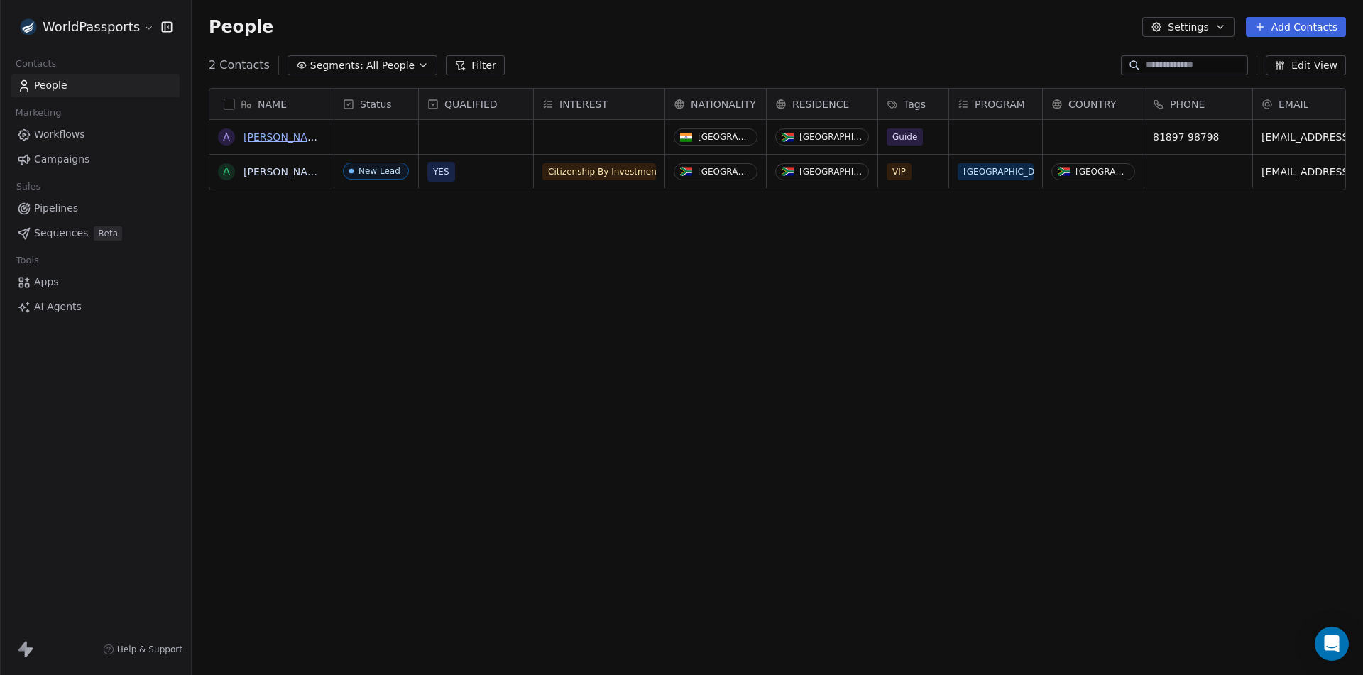
scroll to position [583, 1161]
click at [259, 139] on link "[PERSON_NAME]" at bounding box center [284, 136] width 82 height 11
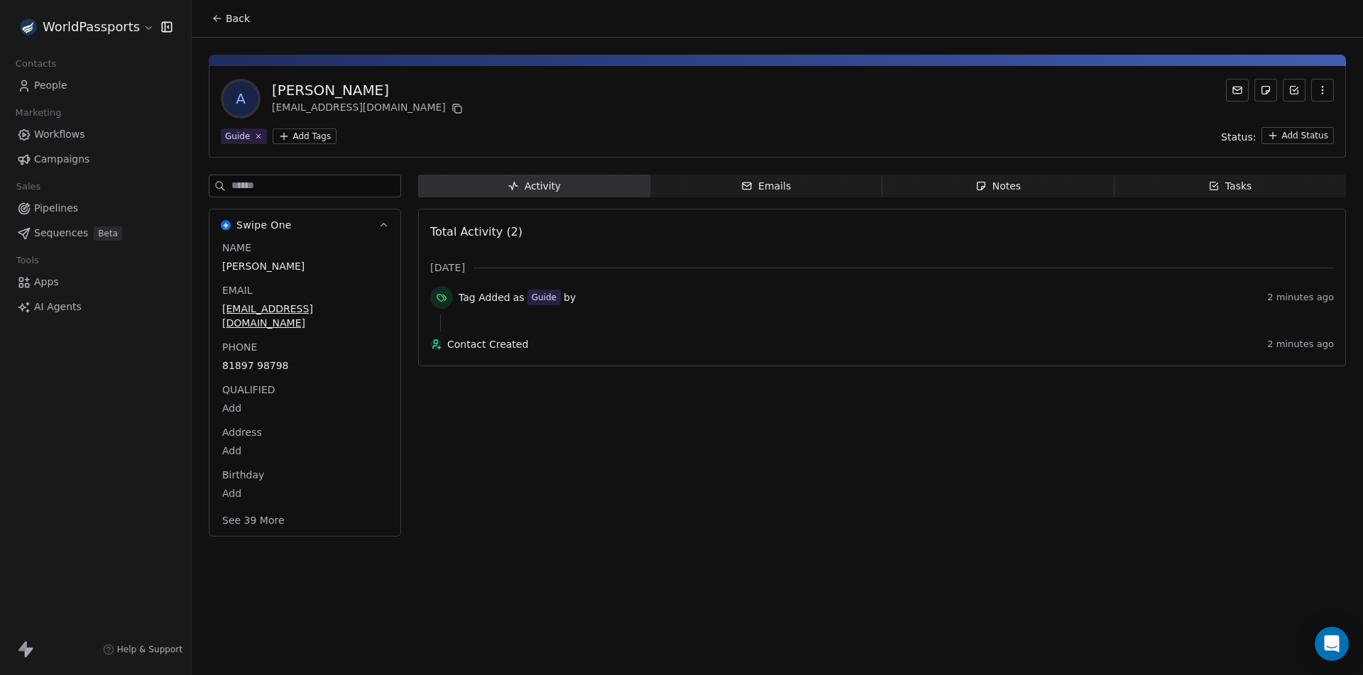
click at [256, 509] on button "See 39 More" at bounding box center [253, 521] width 79 height 26
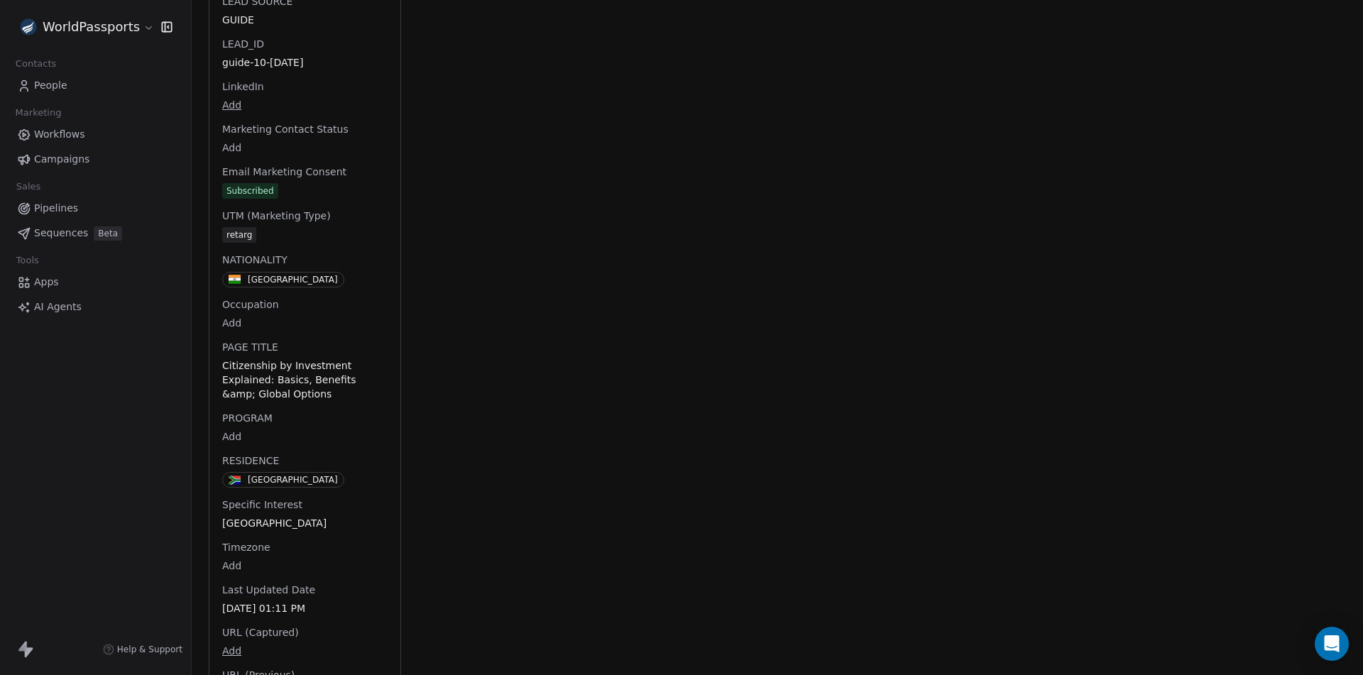
scroll to position [1526, 0]
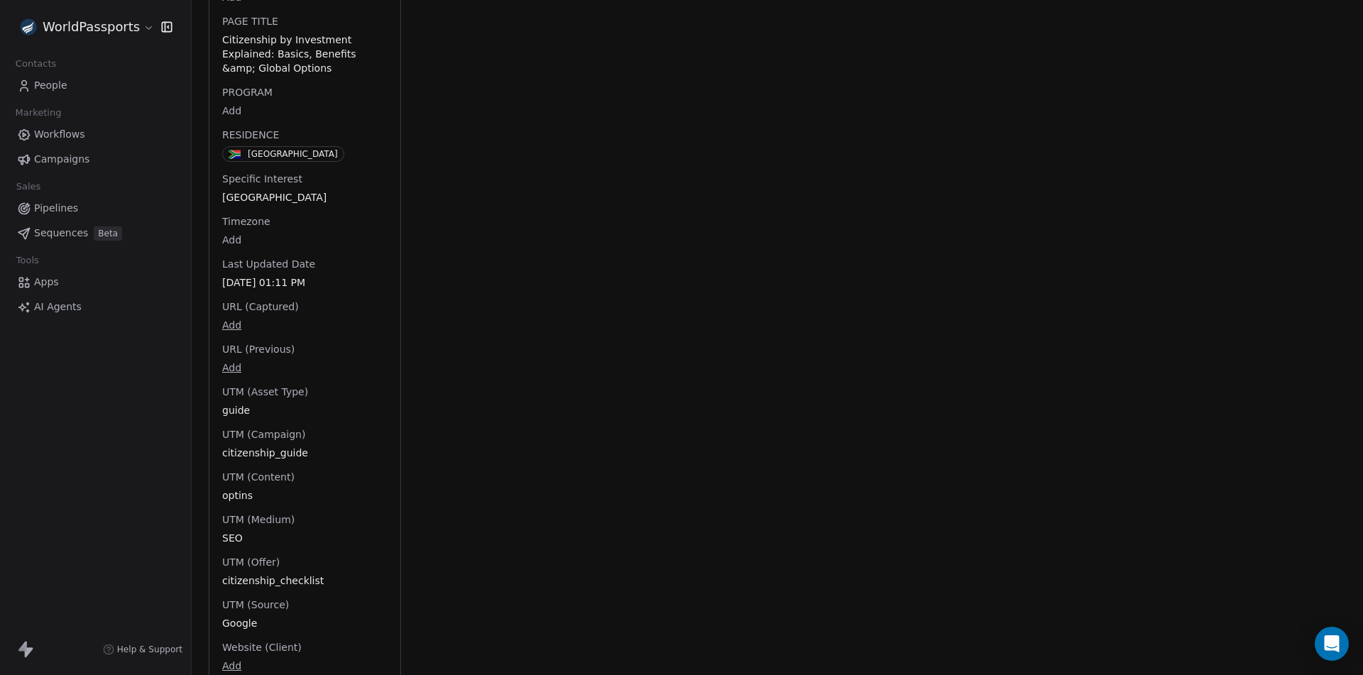
click at [51, 88] on span "People" at bounding box center [50, 85] width 33 height 15
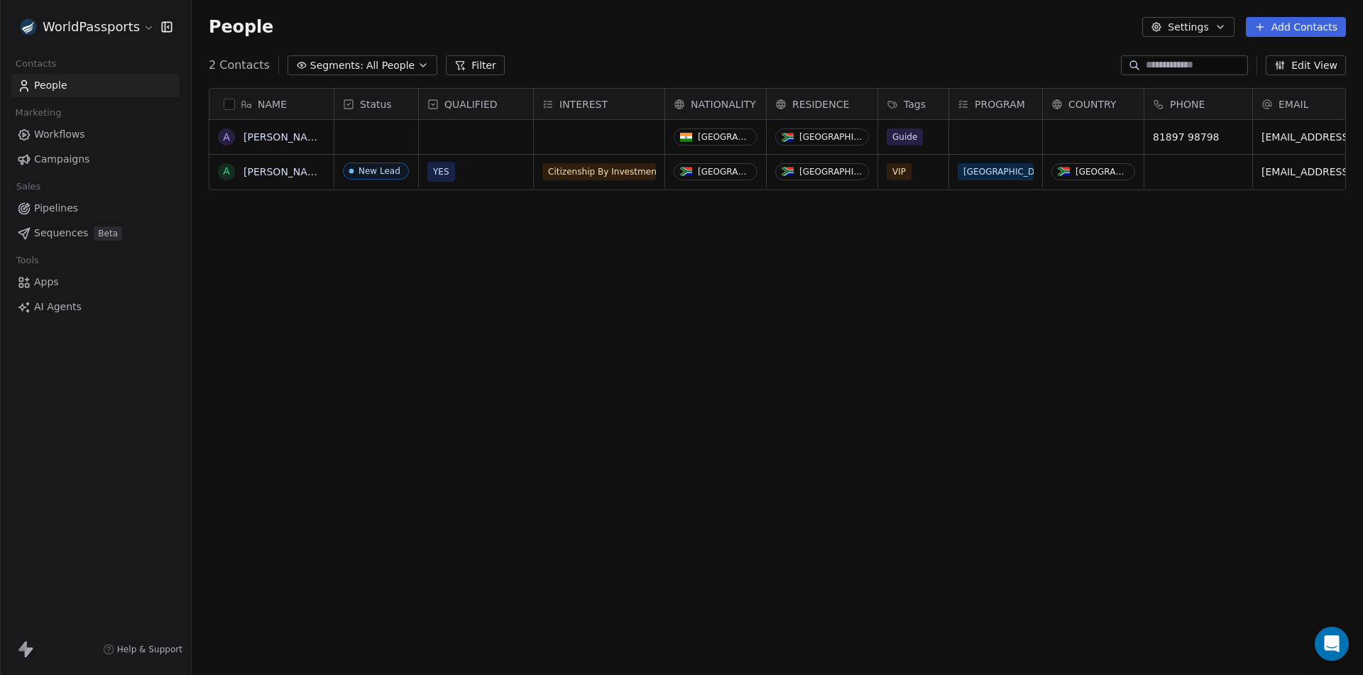
scroll to position [583, 1161]
click at [228, 138] on button "grid" at bounding box center [226, 136] width 11 height 11
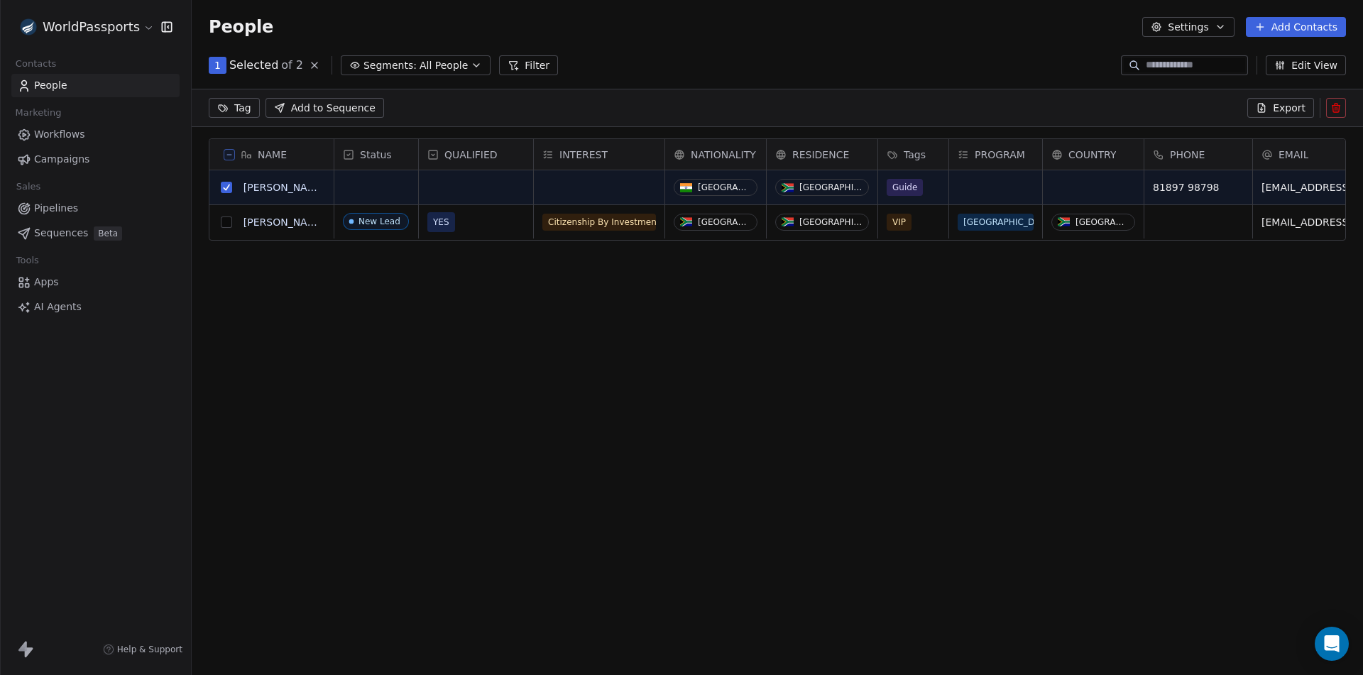
click at [1337, 109] on icon at bounding box center [1337, 108] width 0 height 3
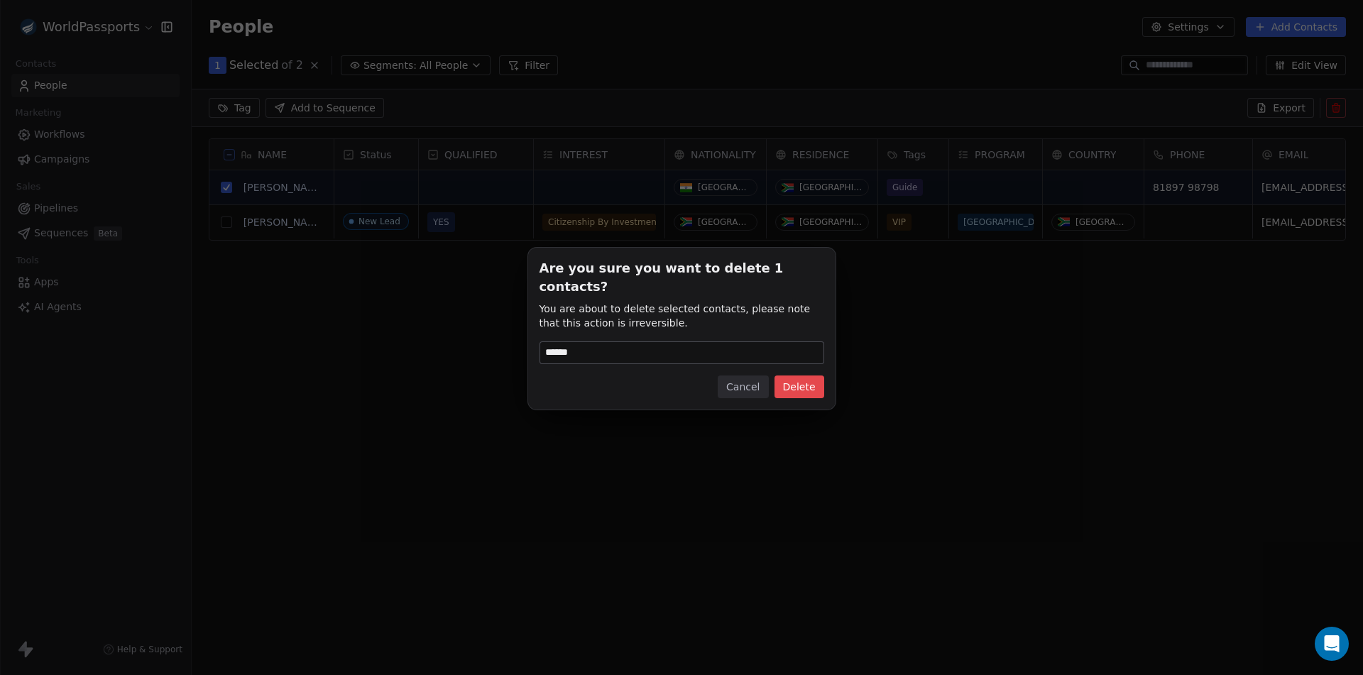
type input "******"
click at [808, 378] on button "Delete" at bounding box center [799, 386] width 50 height 23
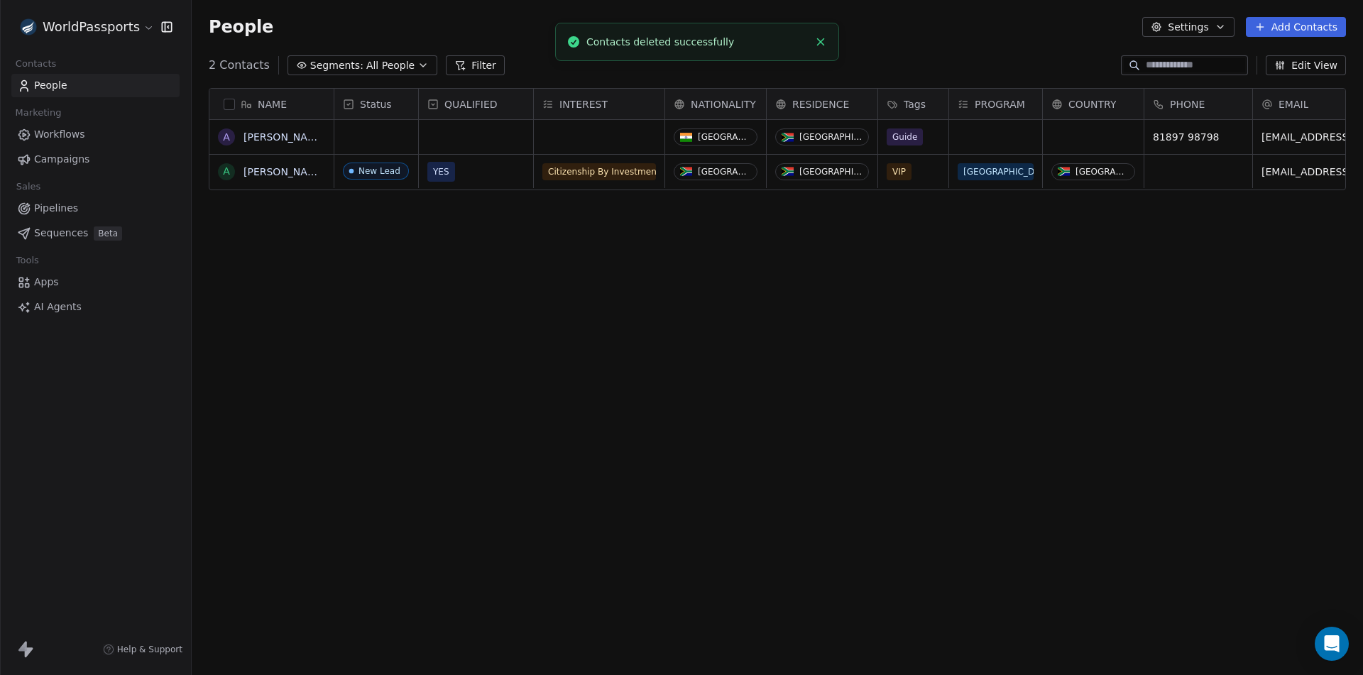
scroll to position [583, 1161]
click at [256, 137] on link "[PERSON_NAME]" at bounding box center [284, 136] width 82 height 11
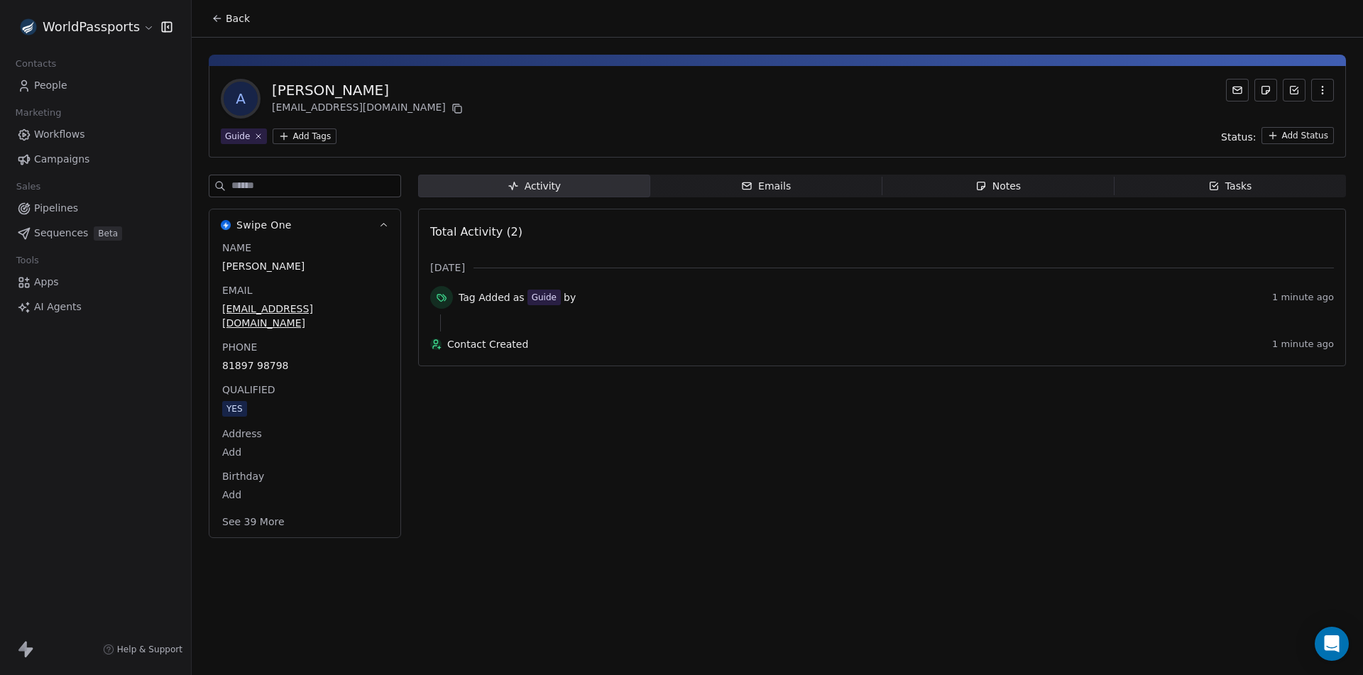
click at [243, 509] on button "See 39 More" at bounding box center [253, 522] width 79 height 26
click at [31, 88] on link "People" at bounding box center [95, 85] width 168 height 23
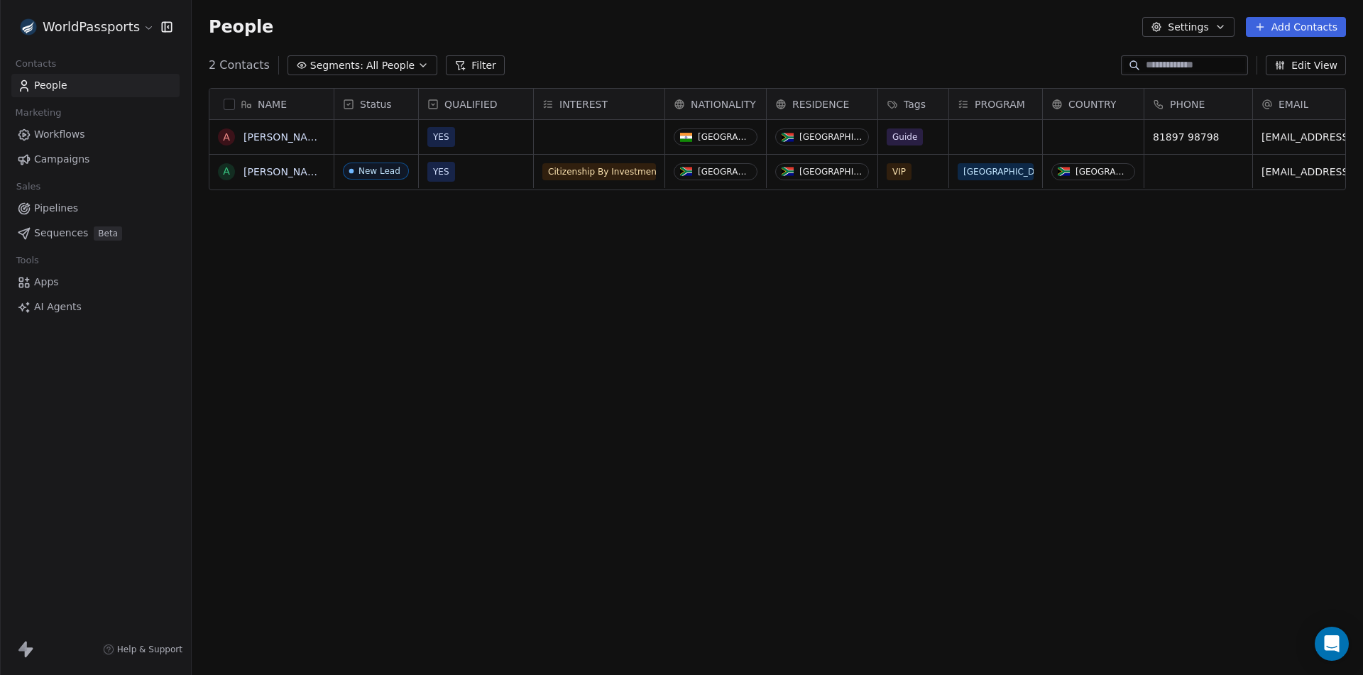
scroll to position [583, 1161]
click at [229, 137] on button "grid" at bounding box center [226, 136] width 11 height 11
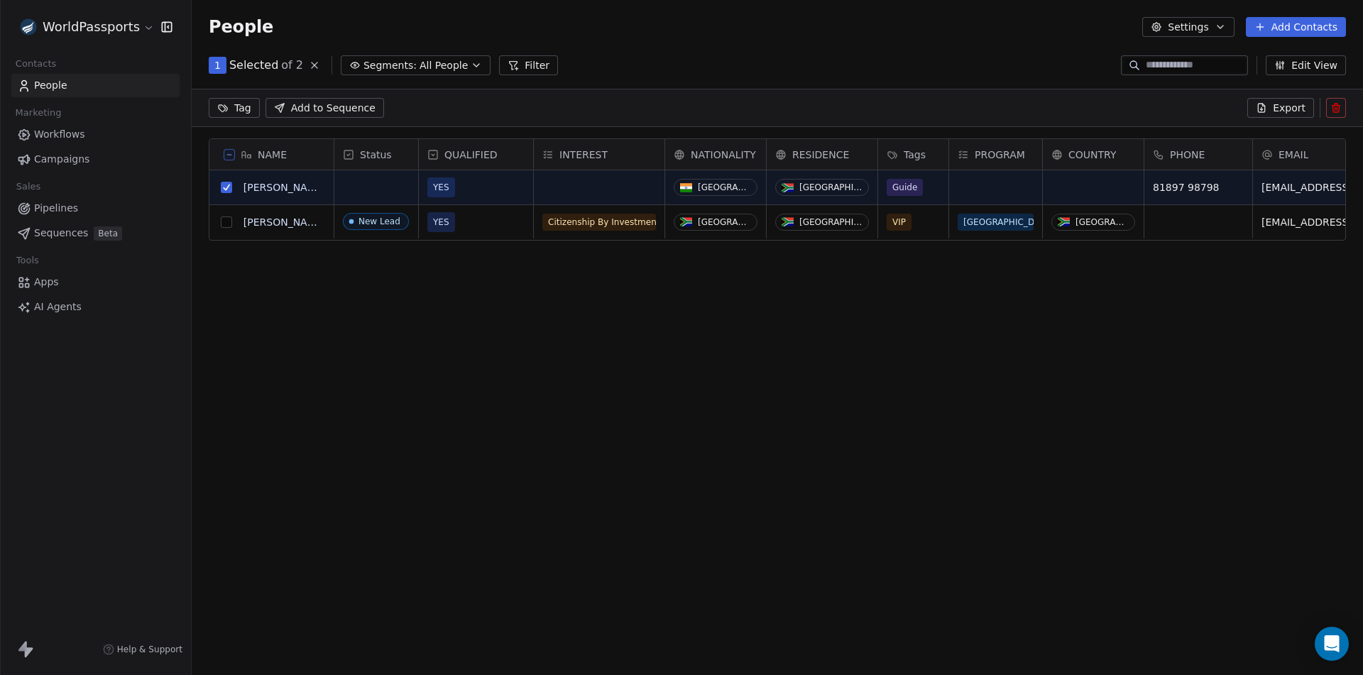
click at [1337, 104] on icon at bounding box center [1335, 105] width 3 height 2
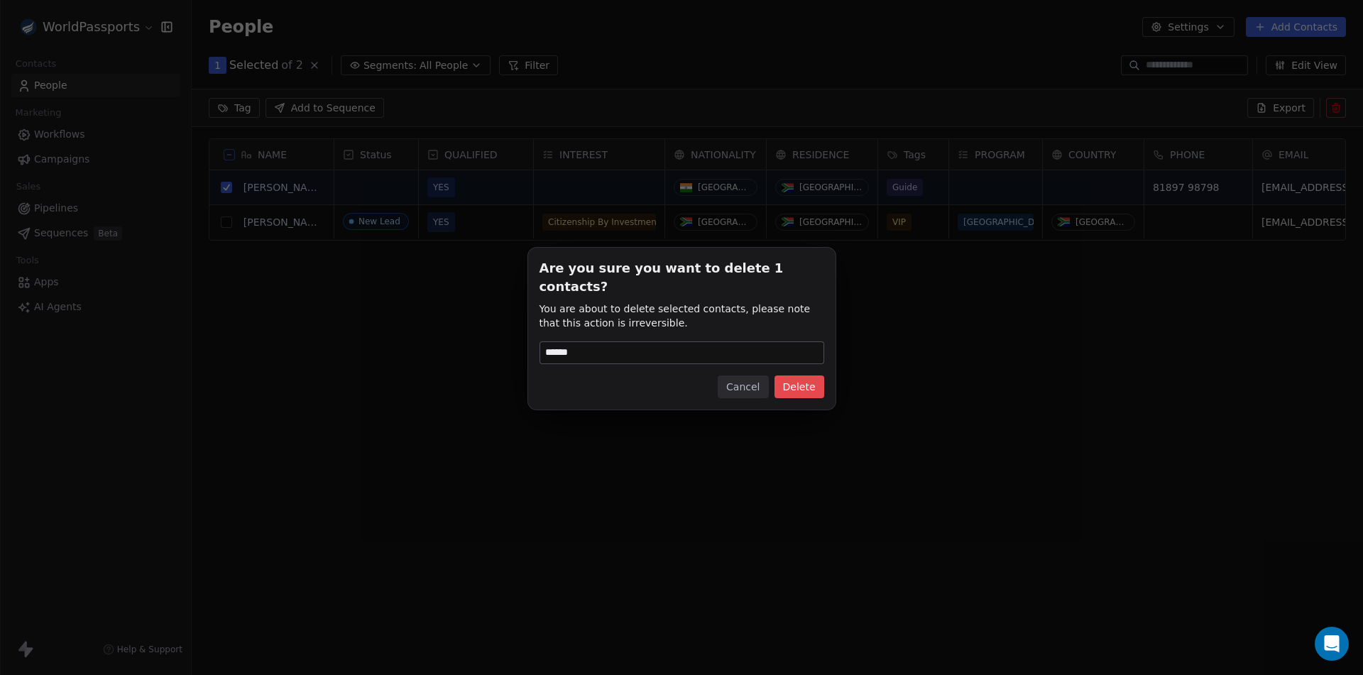
type input "******"
click at [802, 376] on button "Delete" at bounding box center [799, 386] width 50 height 23
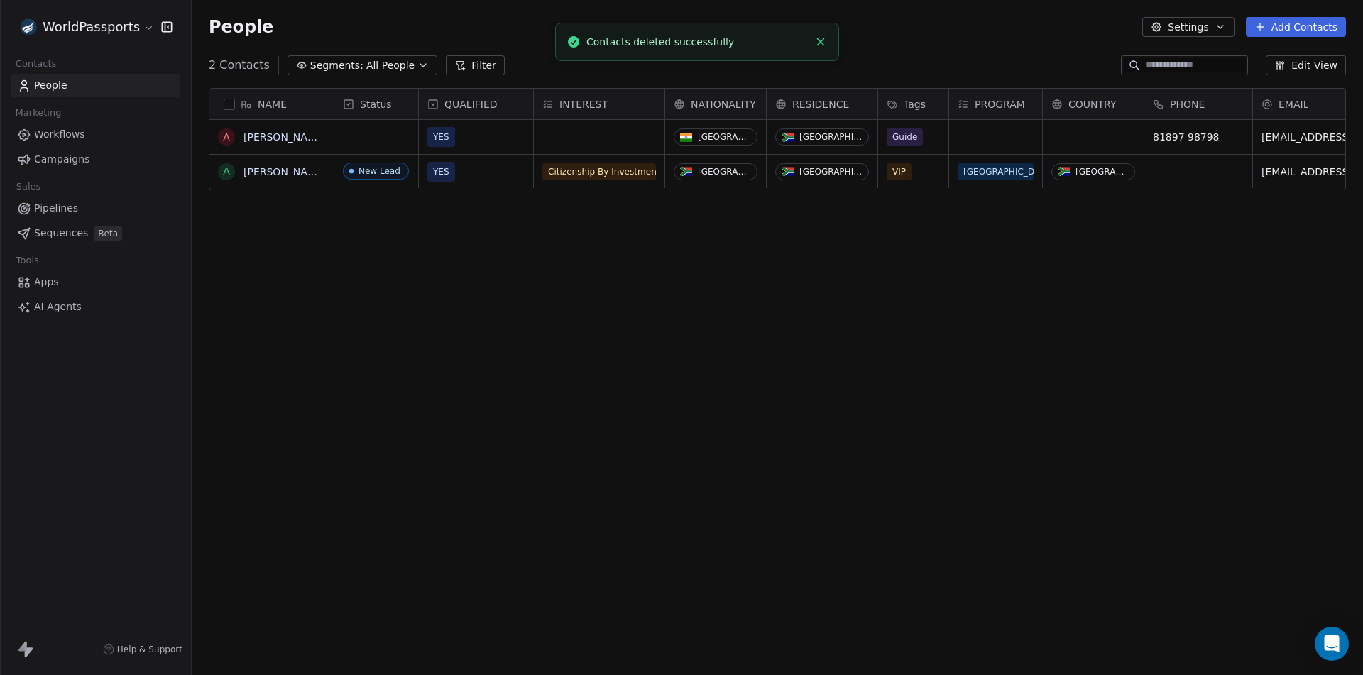
scroll to position [583, 1161]
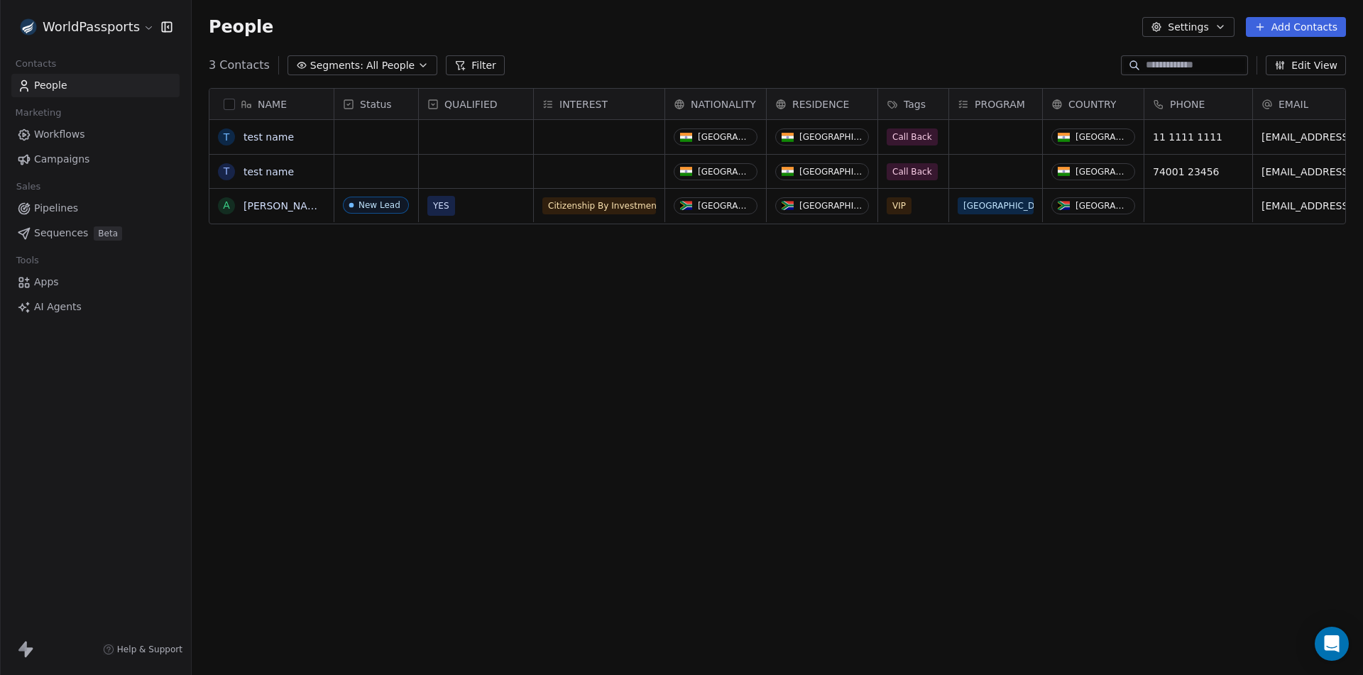
drag, startPoint x: 225, startPoint y: 172, endPoint x: 229, endPoint y: 154, distance: 18.8
click at [0, 0] on button "grid" at bounding box center [0, 0] width 0 height 0
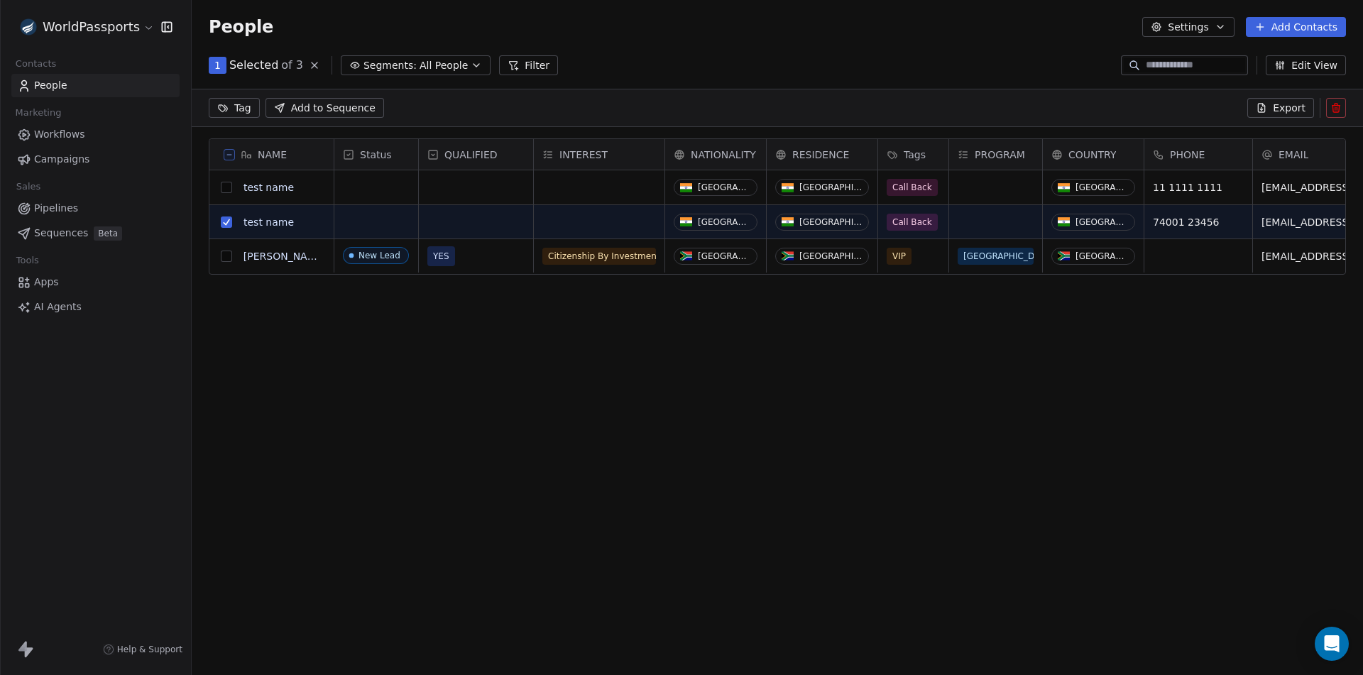
scroll to position [534, 1161]
click at [226, 189] on button "grid" at bounding box center [226, 187] width 11 height 11
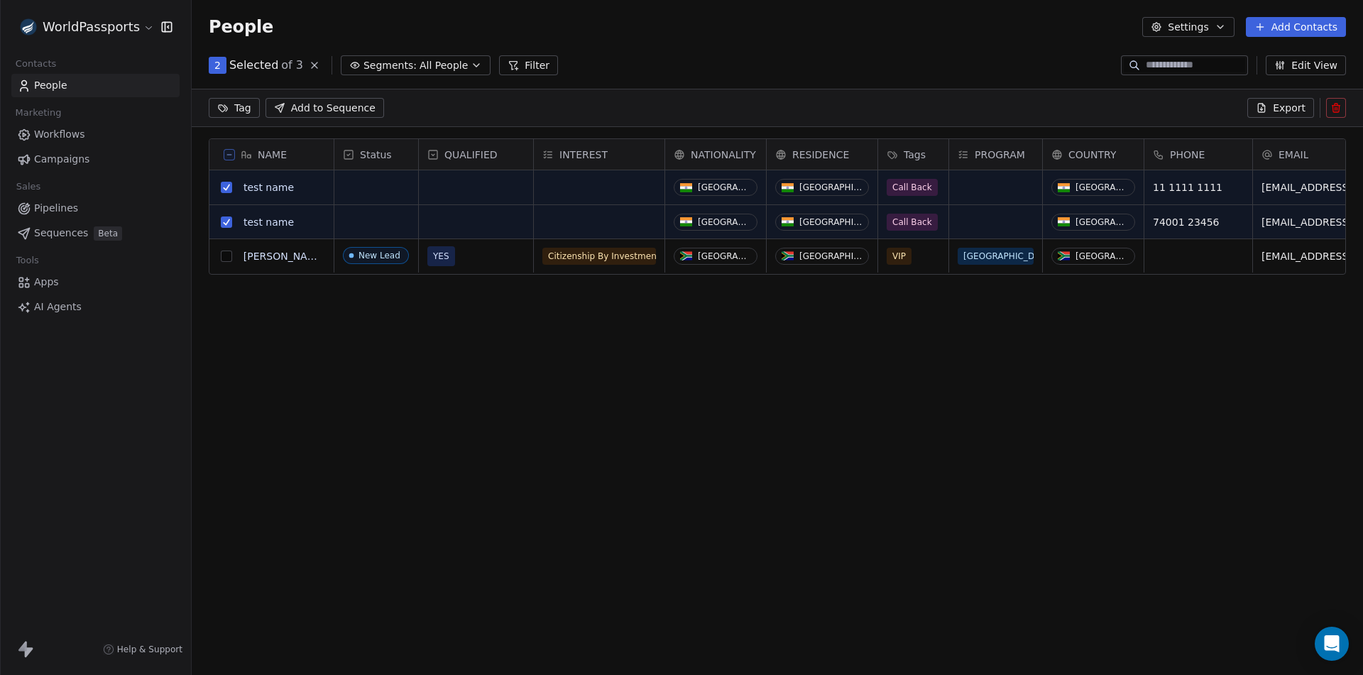
click at [1332, 108] on icon at bounding box center [1335, 109] width 6 height 6
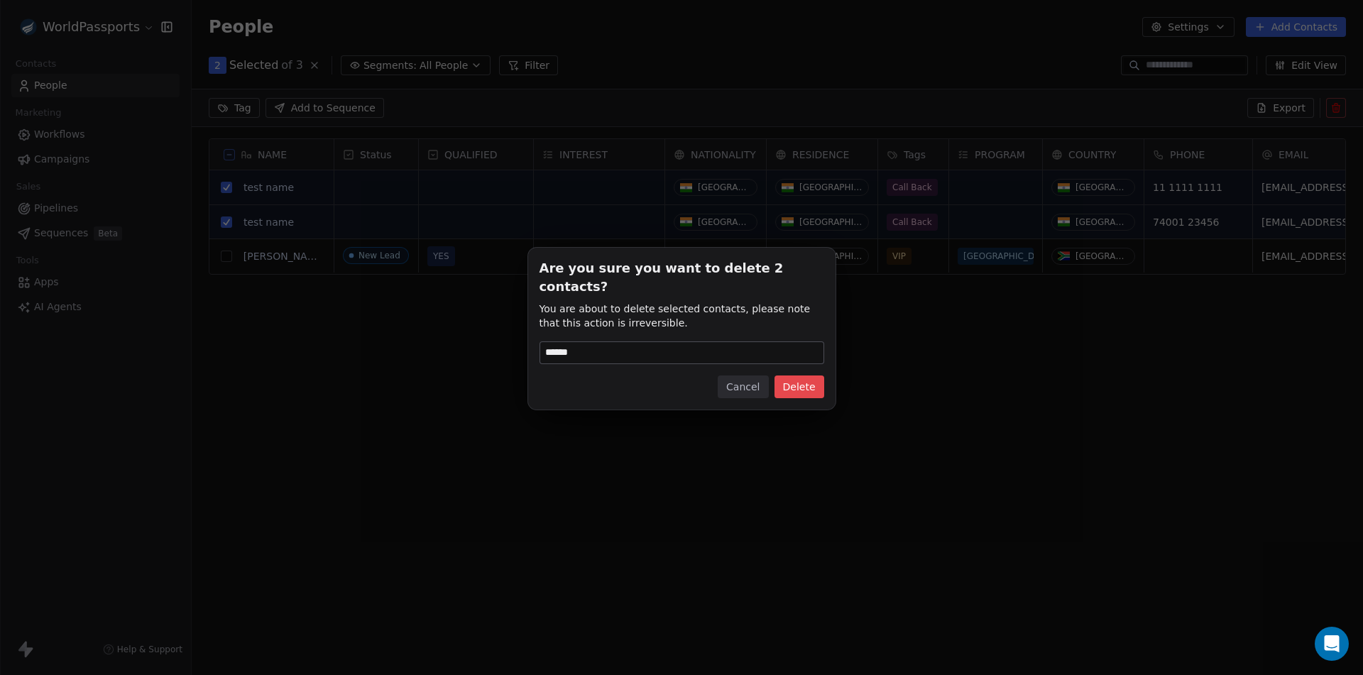
click at [805, 379] on button "Delete" at bounding box center [799, 386] width 50 height 23
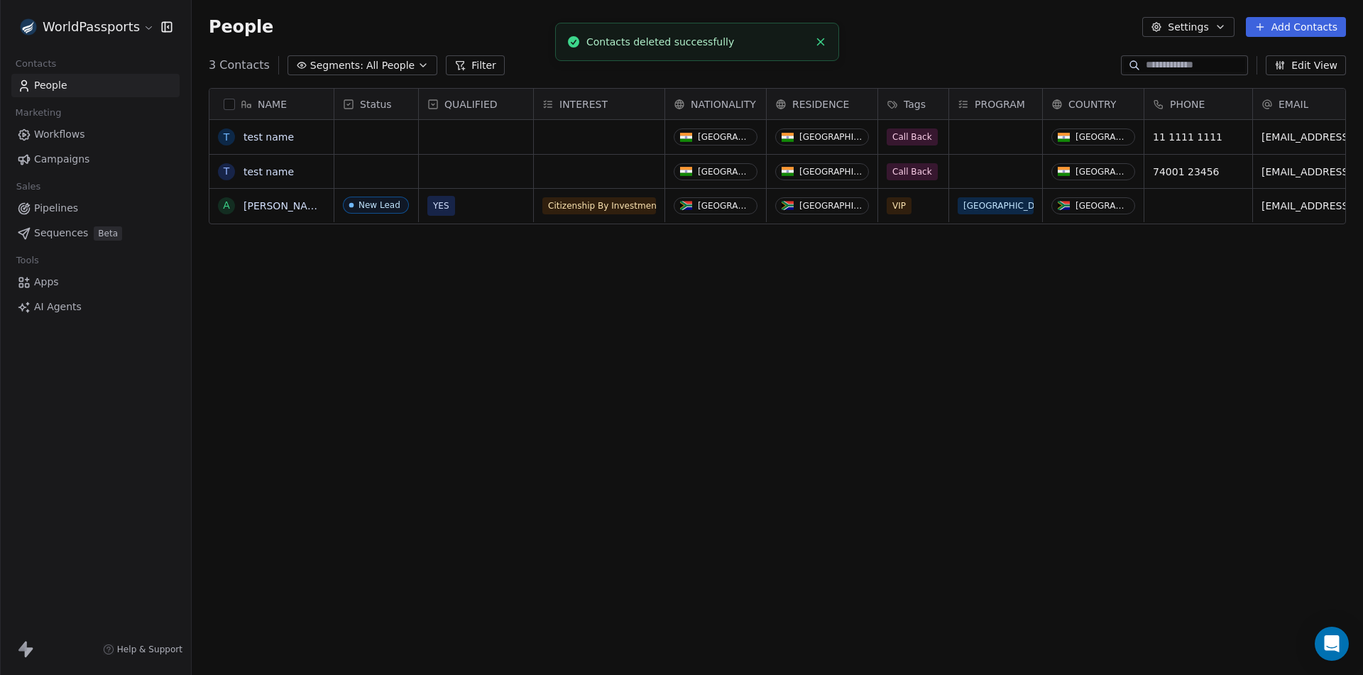
scroll to position [583, 1161]
drag, startPoint x: 974, startPoint y: 412, endPoint x: 953, endPoint y: 368, distance: 48.9
click at [974, 411] on div "NAME t test name t test name A [PERSON_NAME] Status QUALIFIED INTEREST NATIONAL…" at bounding box center [777, 374] width 1171 height 594
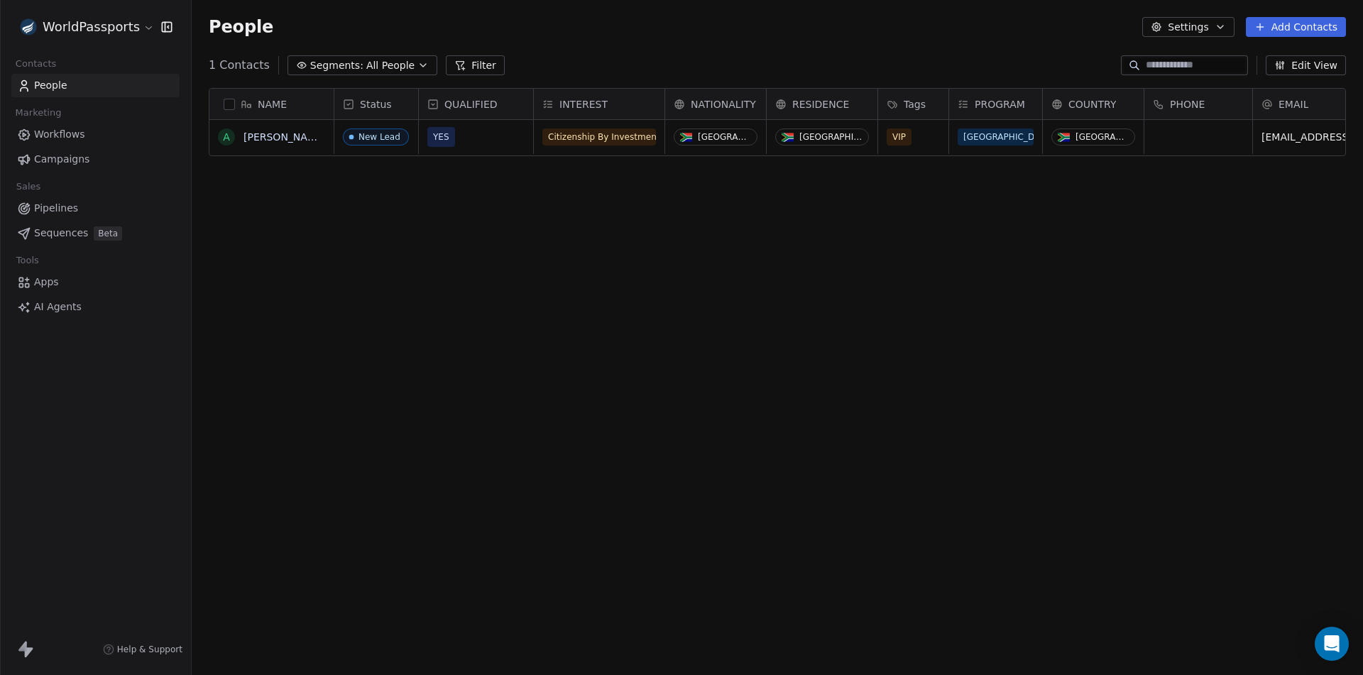
drag, startPoint x: 227, startPoint y: 138, endPoint x: 311, endPoint y: 145, distance: 84.1
click at [0, 0] on button "grid" at bounding box center [0, 0] width 0 height 0
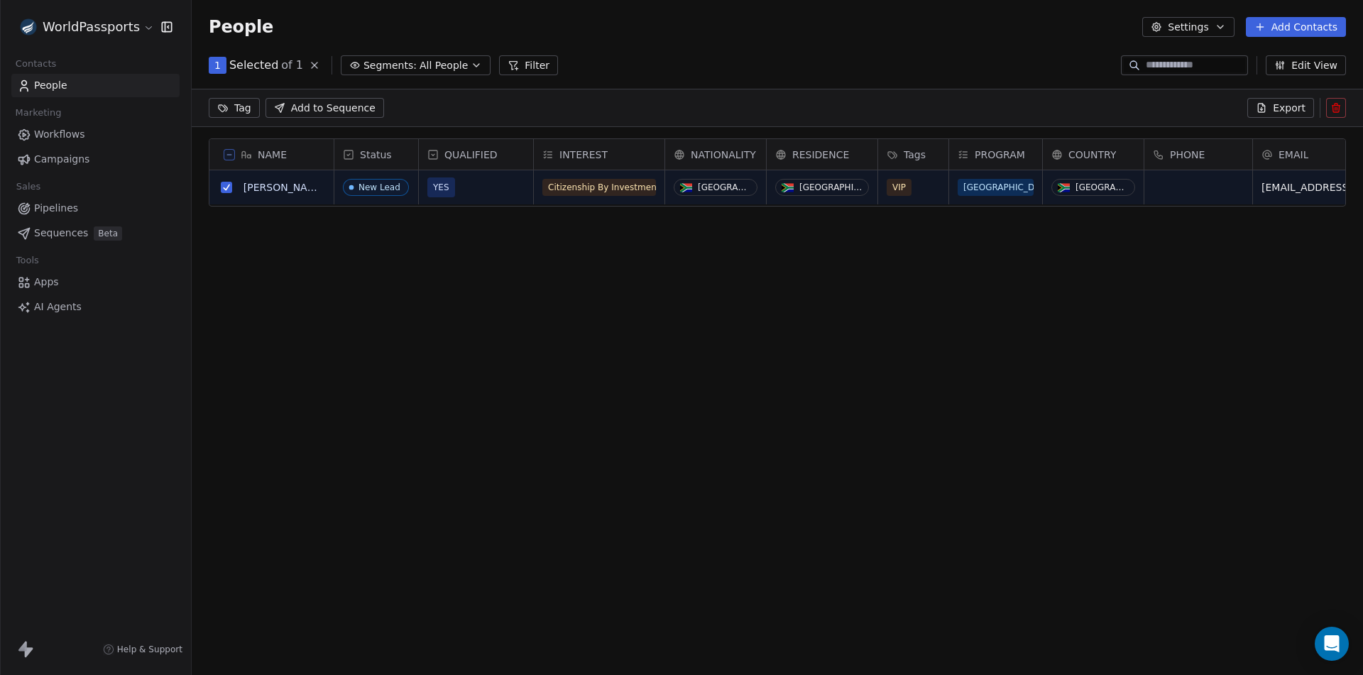
click at [1337, 109] on icon at bounding box center [1335, 107] width 11 height 11
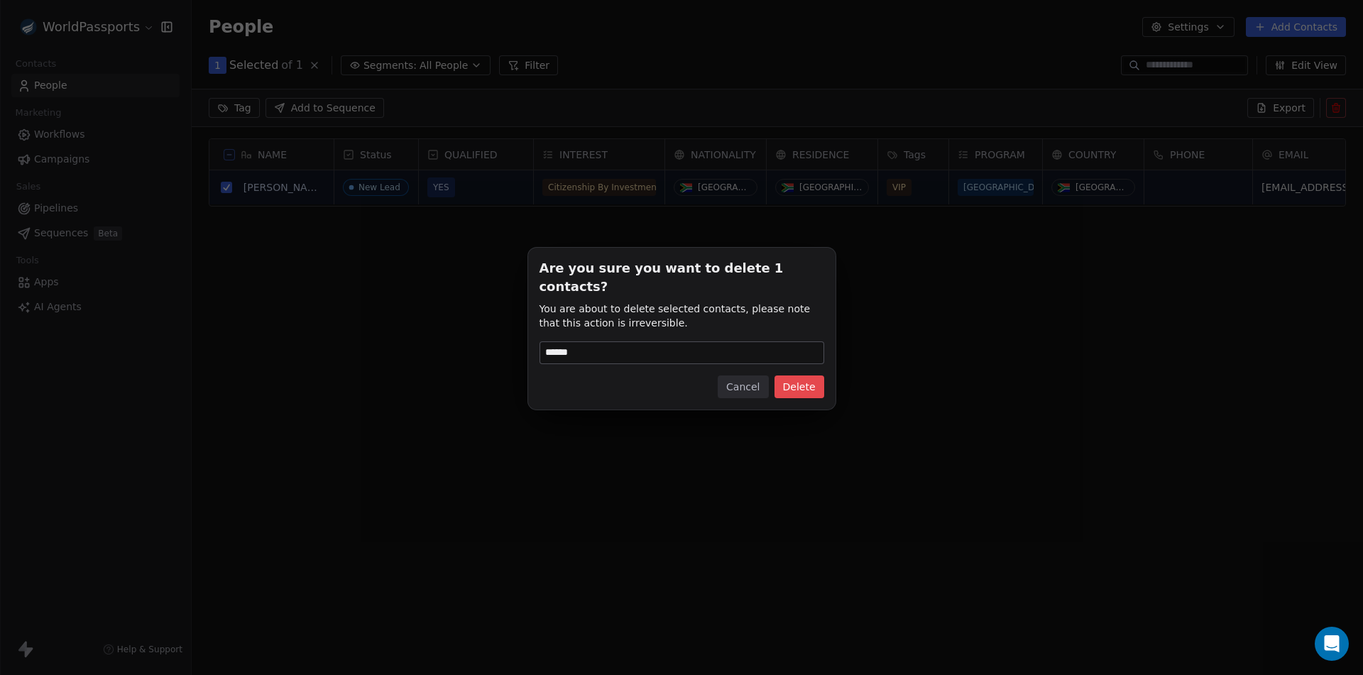
click at [799, 379] on button "Delete" at bounding box center [799, 386] width 50 height 23
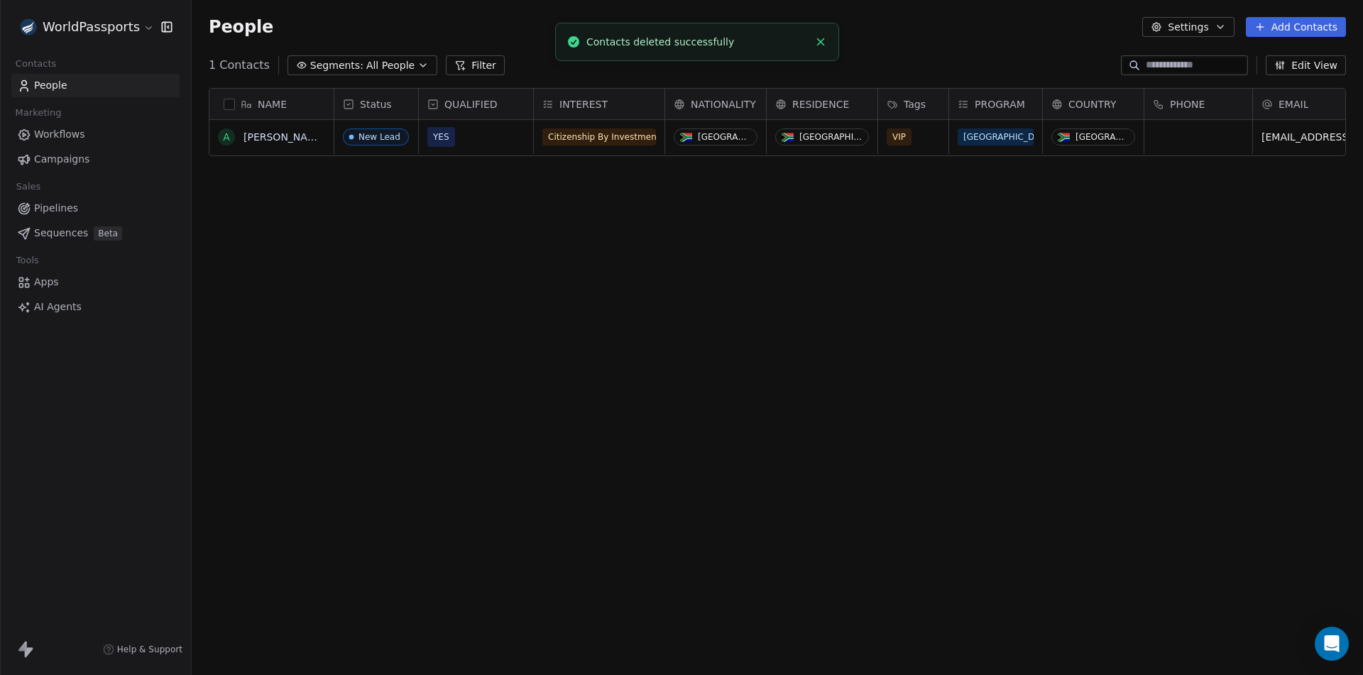
scroll to position [583, 1161]
click at [413, 401] on div "NAME A [PERSON_NAME] Status QUALIFIED INTEREST NATIONALITY RESIDENCE Tags PROGR…" at bounding box center [777, 374] width 1171 height 594
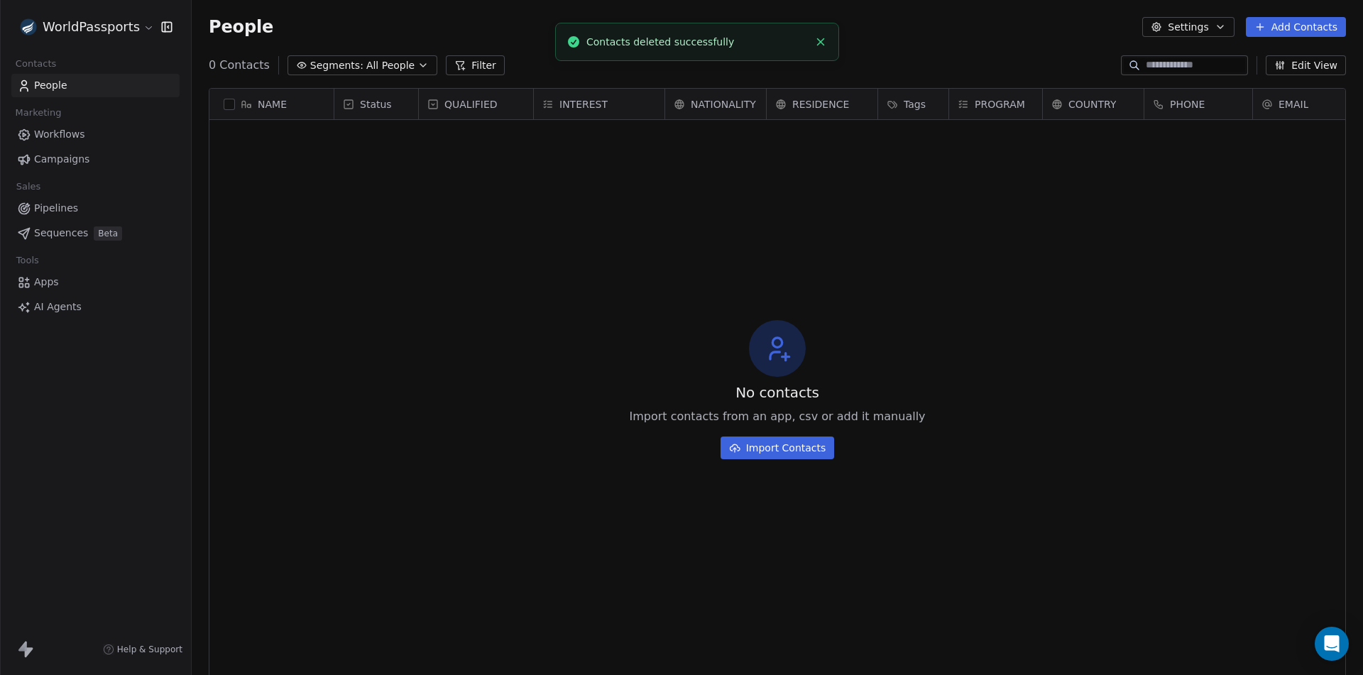
click at [85, 27] on html "WorldPassports Contacts People Marketing Workflows Campaigns Sales Pipelines Se…" at bounding box center [681, 337] width 1363 height 675
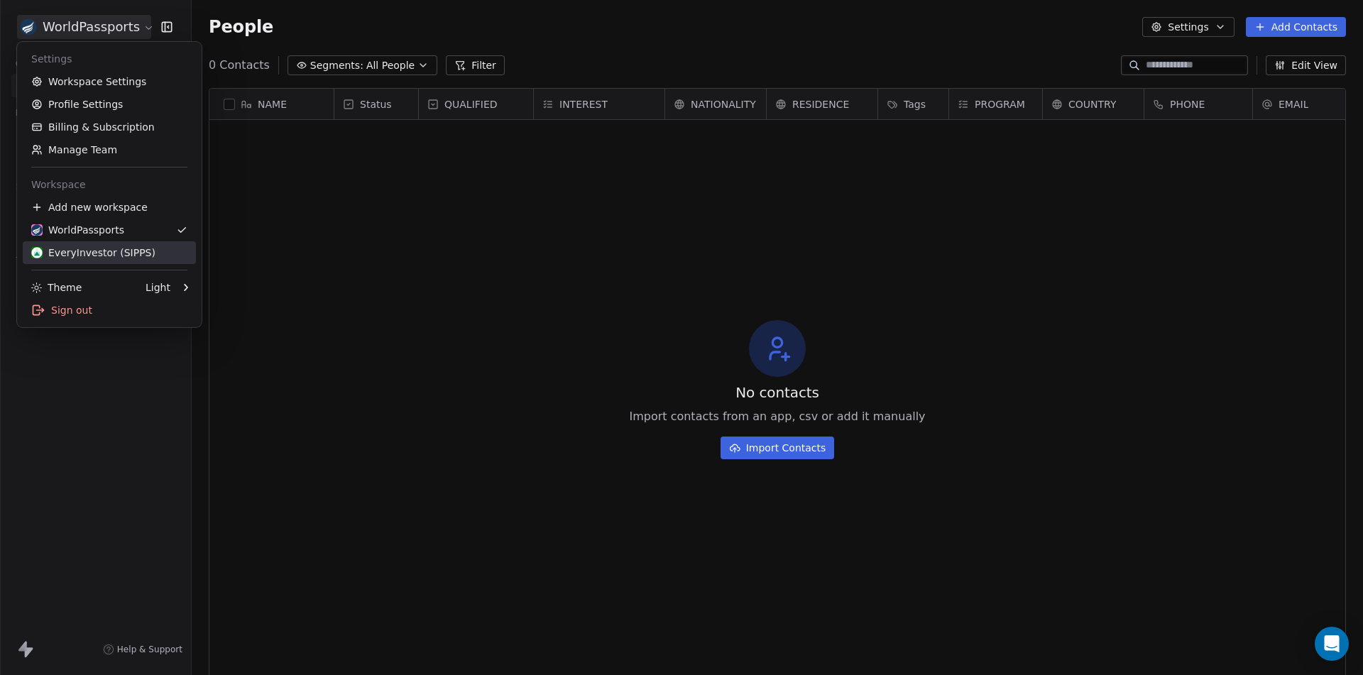
click at [77, 253] on div "EveryInvestor (SIPPS)" at bounding box center [93, 253] width 124 height 14
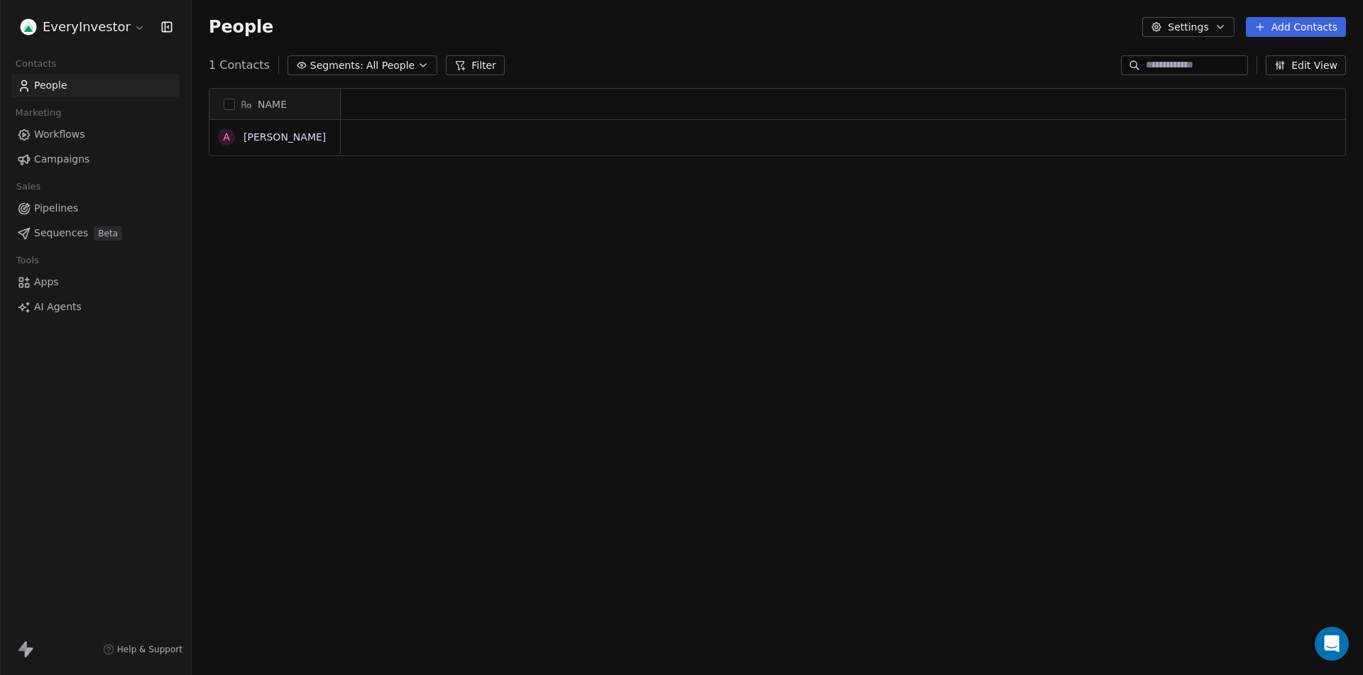
scroll to position [583, 1161]
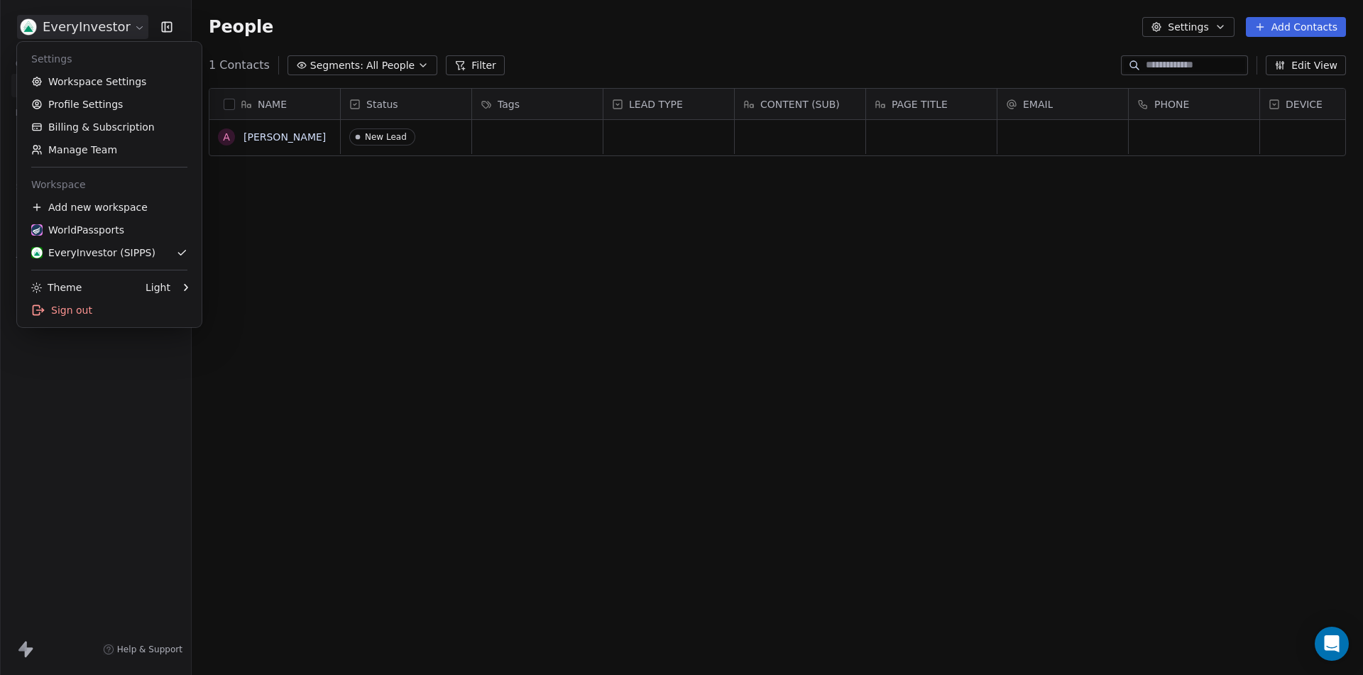
click at [119, 27] on html "EveryInvestor Contacts People Marketing Workflows Campaigns Sales Pipelines Seq…" at bounding box center [681, 337] width 1363 height 675
click at [109, 84] on link "Workspace Settings" at bounding box center [109, 81] width 173 height 23
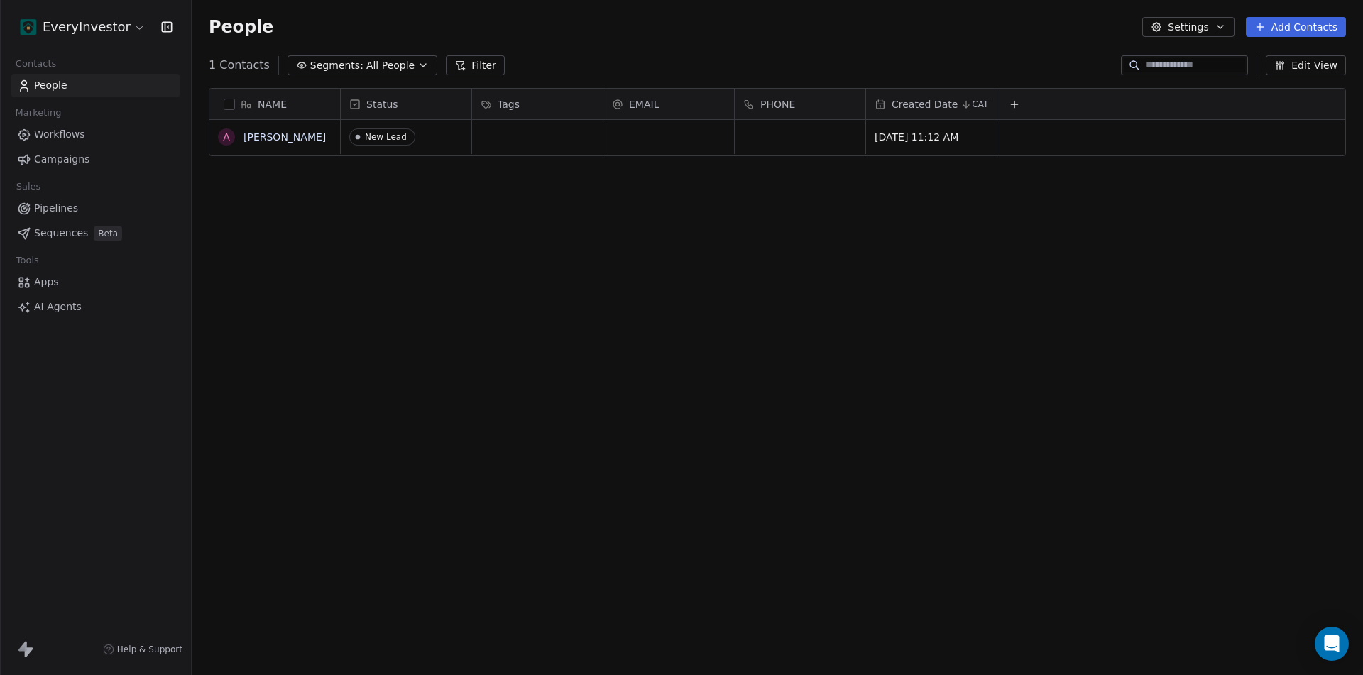
click at [60, 283] on link "Apps" at bounding box center [95, 281] width 168 height 23
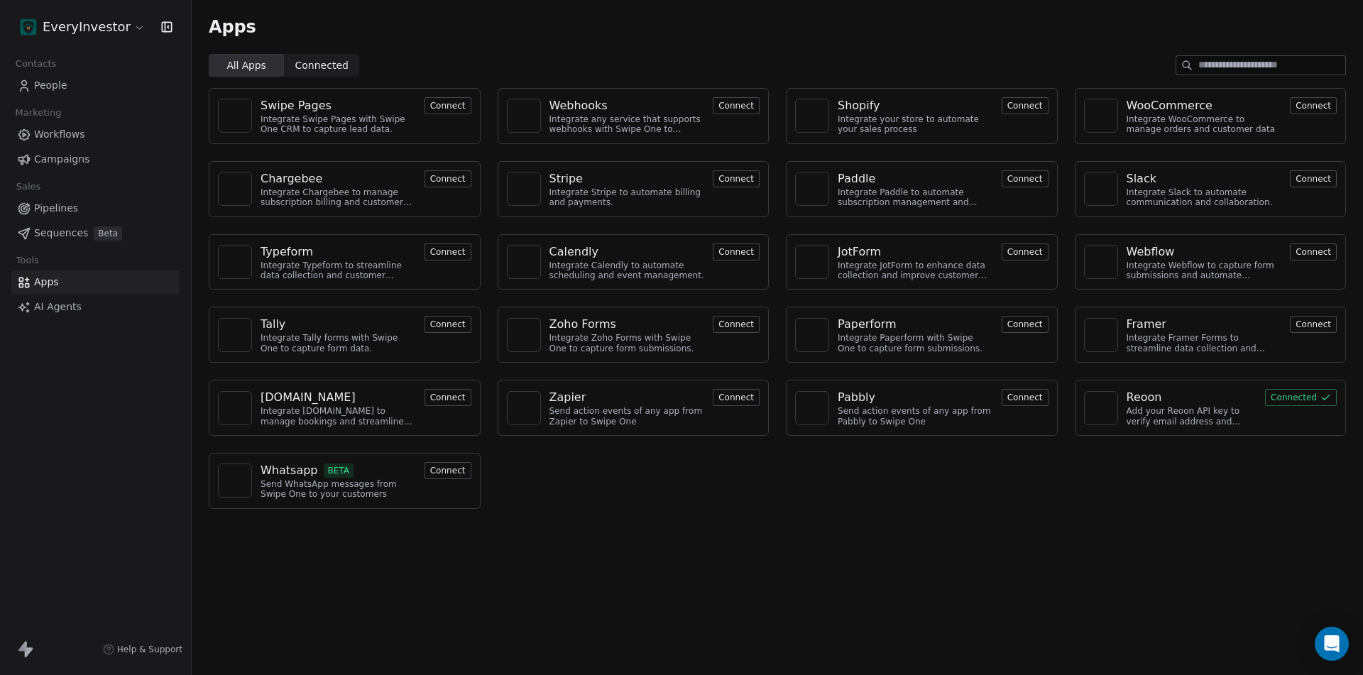
click at [730, 102] on button "Connect" at bounding box center [736, 105] width 47 height 17
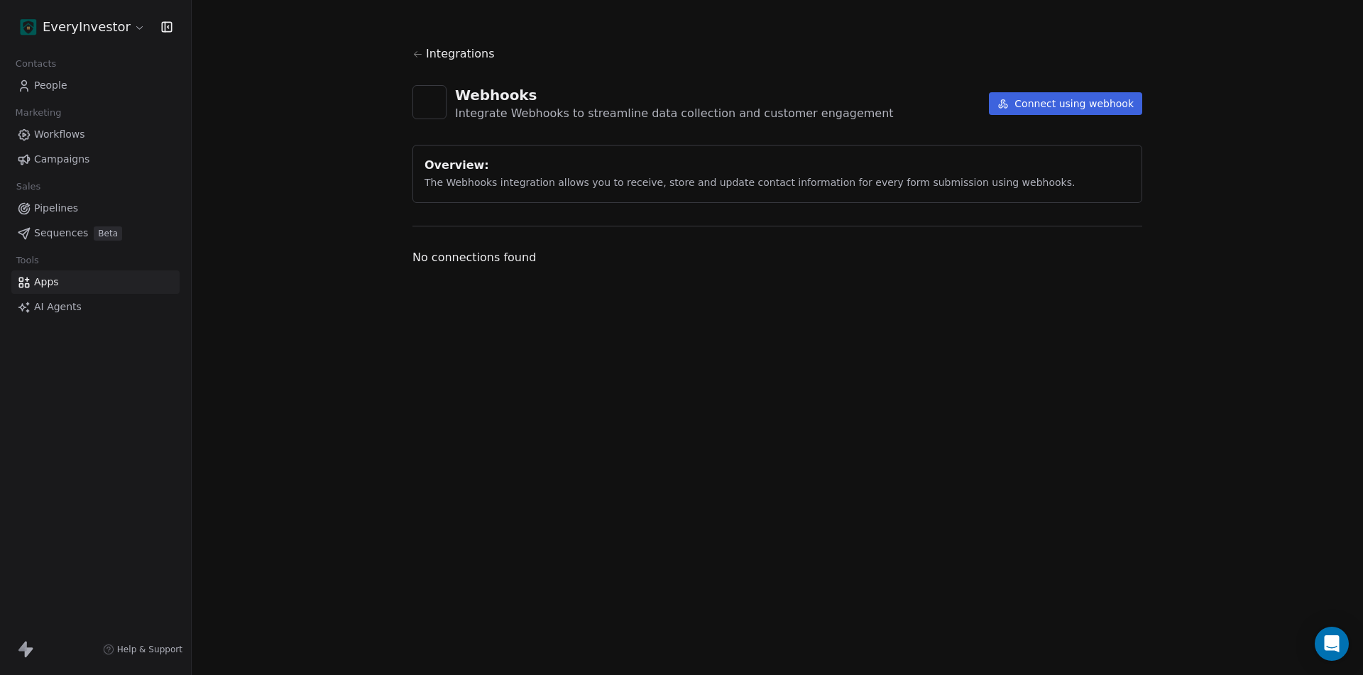
click at [1084, 102] on button "Connect using webhook" at bounding box center [1065, 103] width 153 height 23
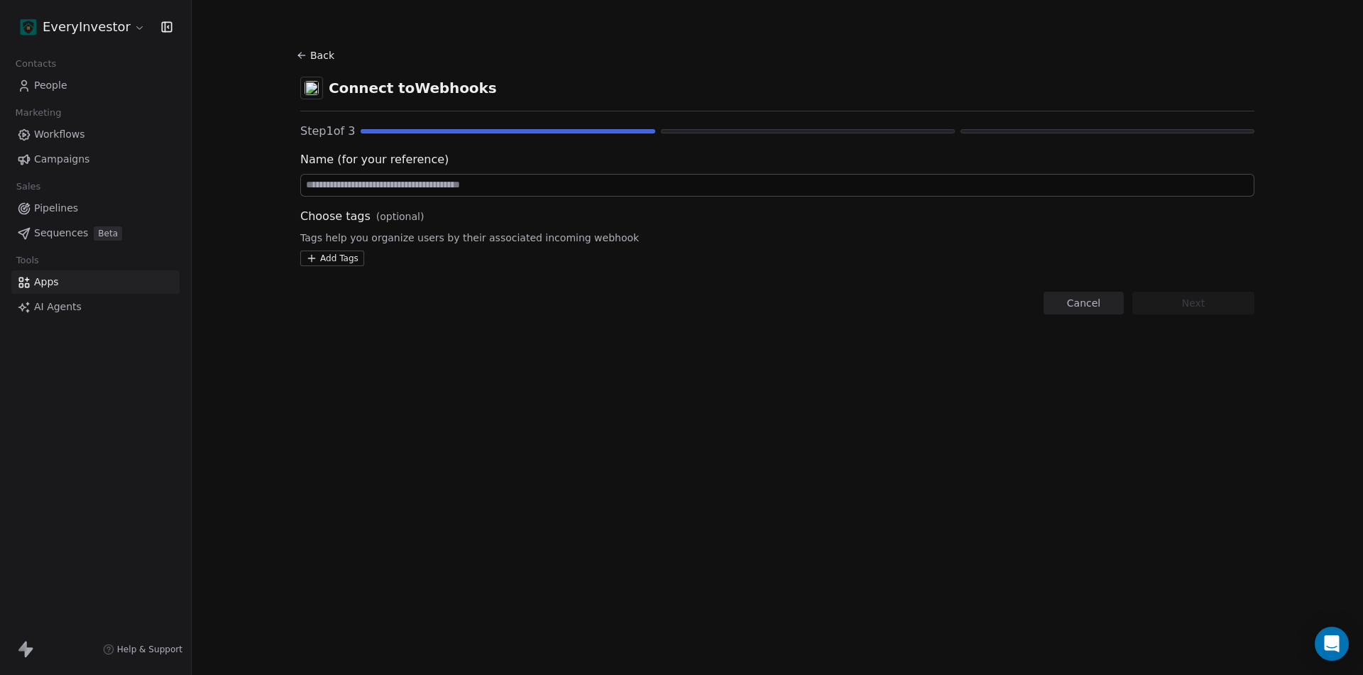
click at [490, 187] on input at bounding box center [777, 185] width 953 height 21
type input "**********"
click at [330, 258] on html "**********" at bounding box center [681, 337] width 1363 height 675
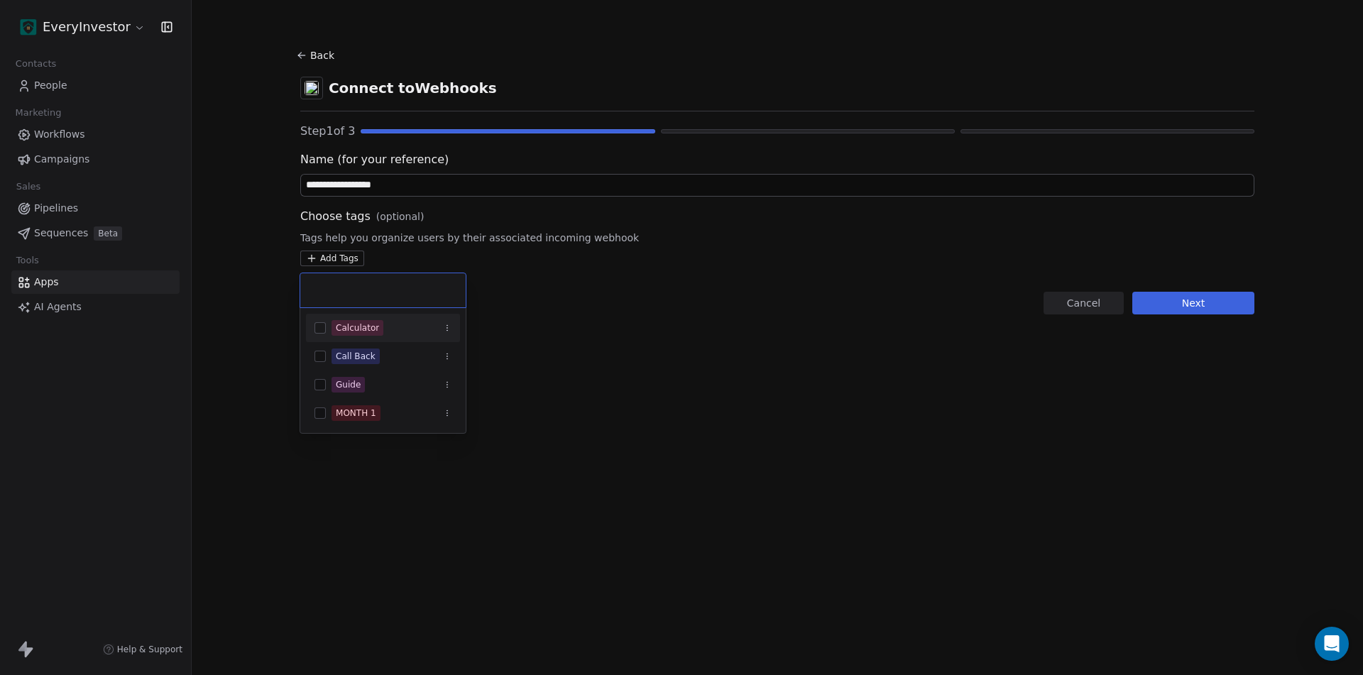
click at [320, 327] on button "Suggestions" at bounding box center [319, 327] width 11 height 11
click at [769, 361] on html "**********" at bounding box center [681, 337] width 1363 height 675
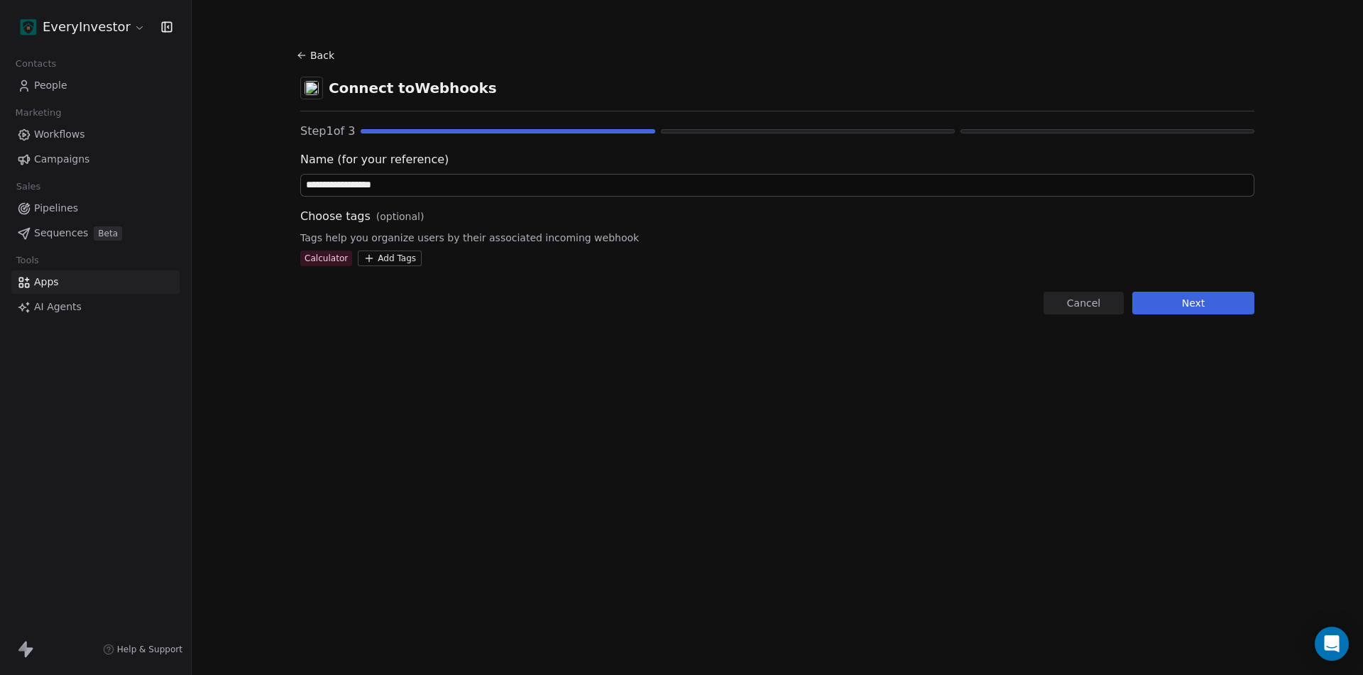
click at [1220, 297] on button "Next" at bounding box center [1193, 303] width 122 height 23
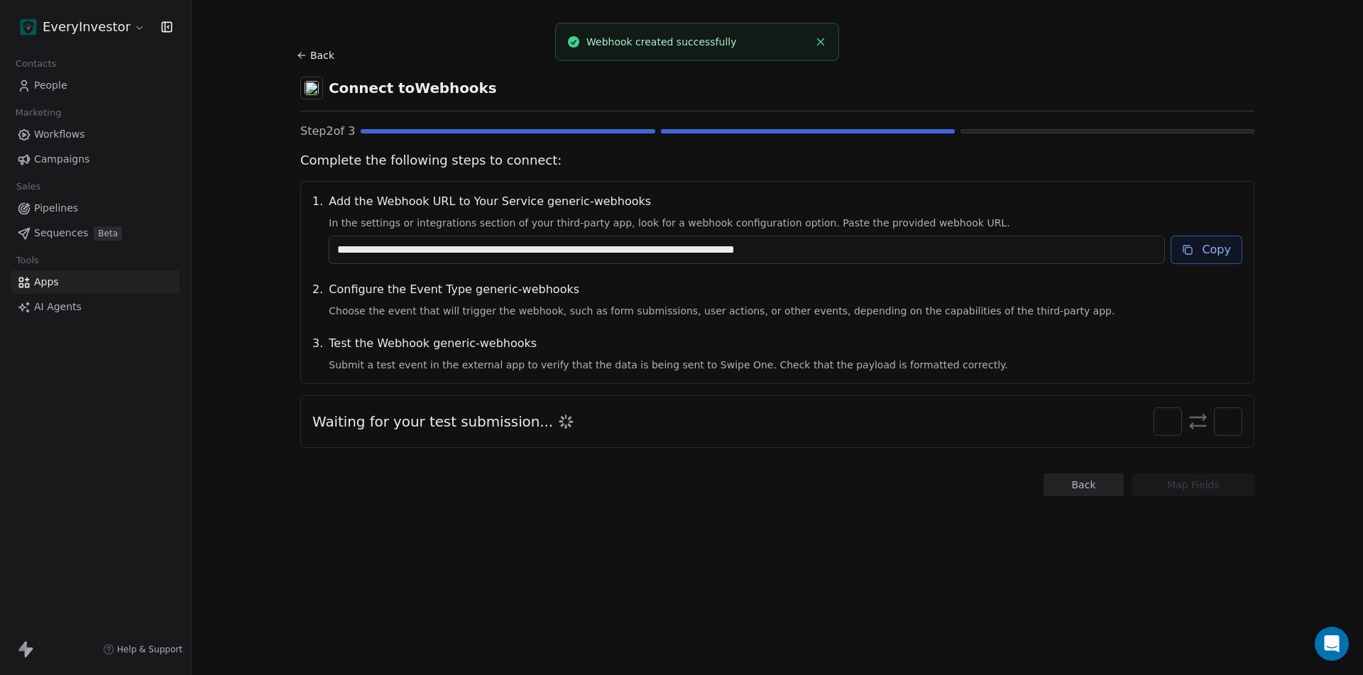
click at [1201, 254] on button "Copy" at bounding box center [1206, 250] width 72 height 28
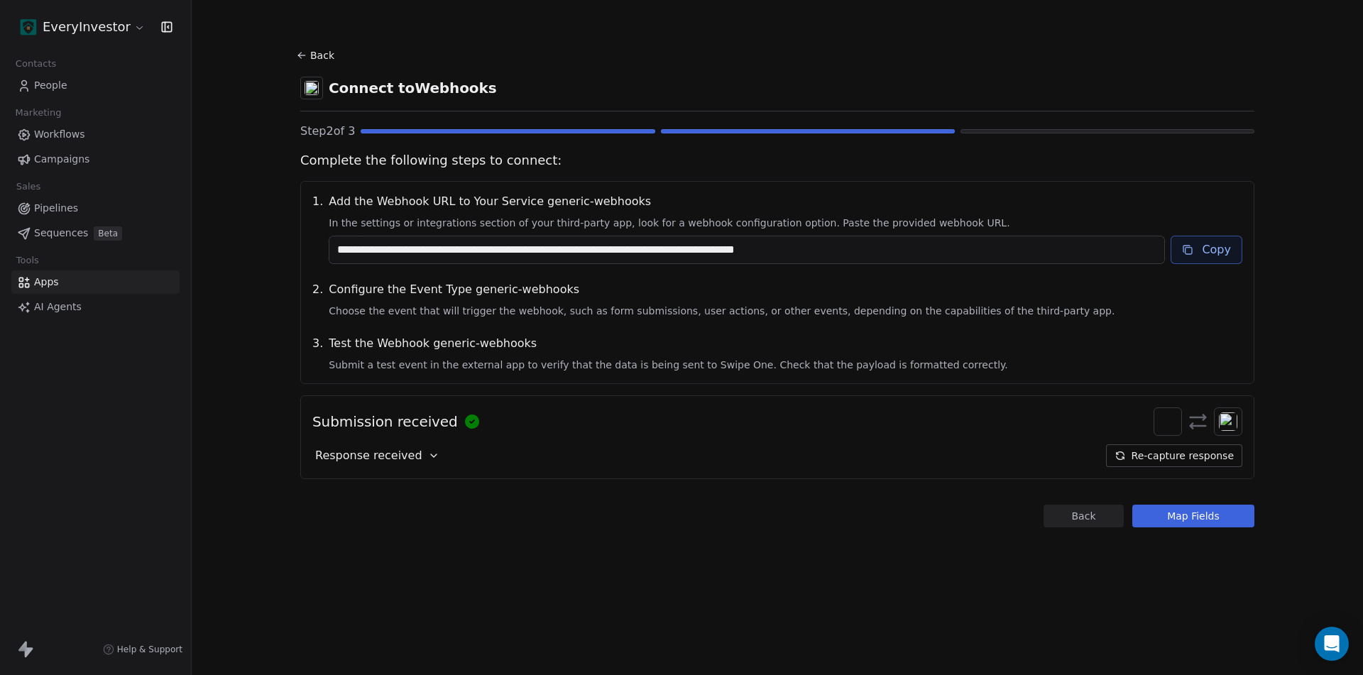
click at [1200, 524] on button "Map Fields" at bounding box center [1193, 516] width 122 height 23
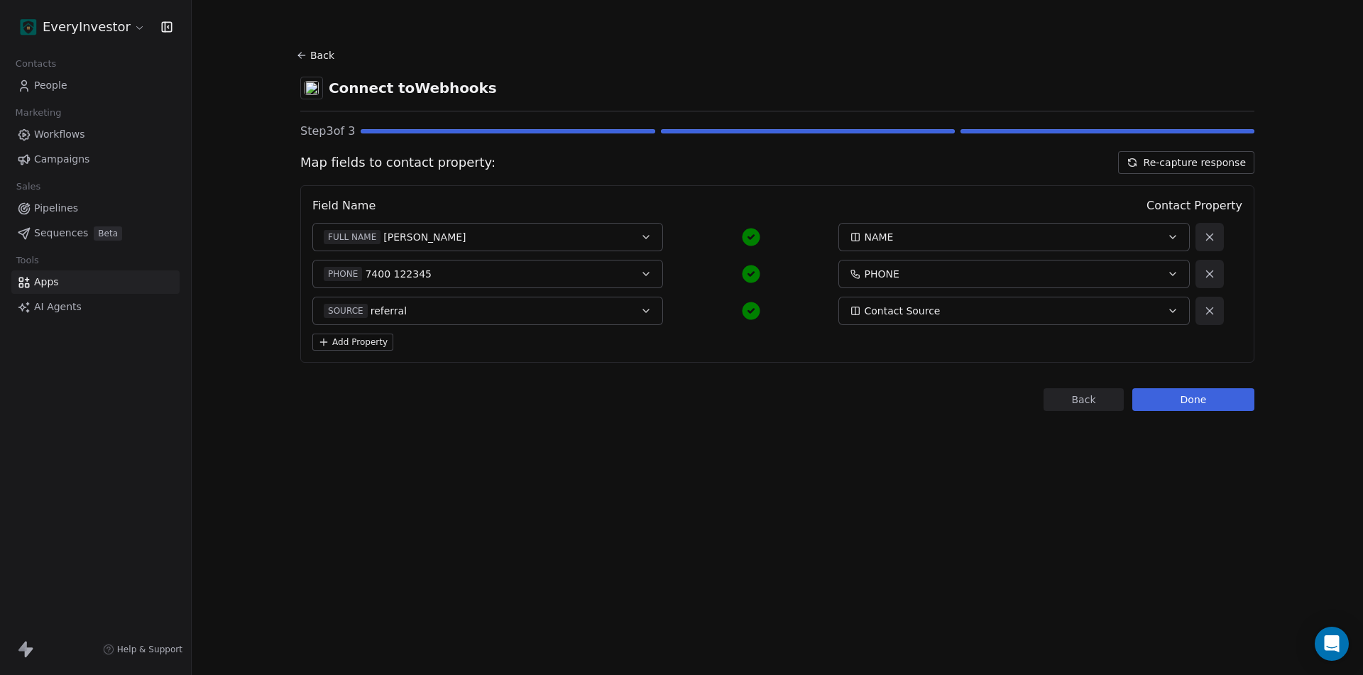
click at [356, 342] on button "Add Property" at bounding box center [352, 342] width 81 height 17
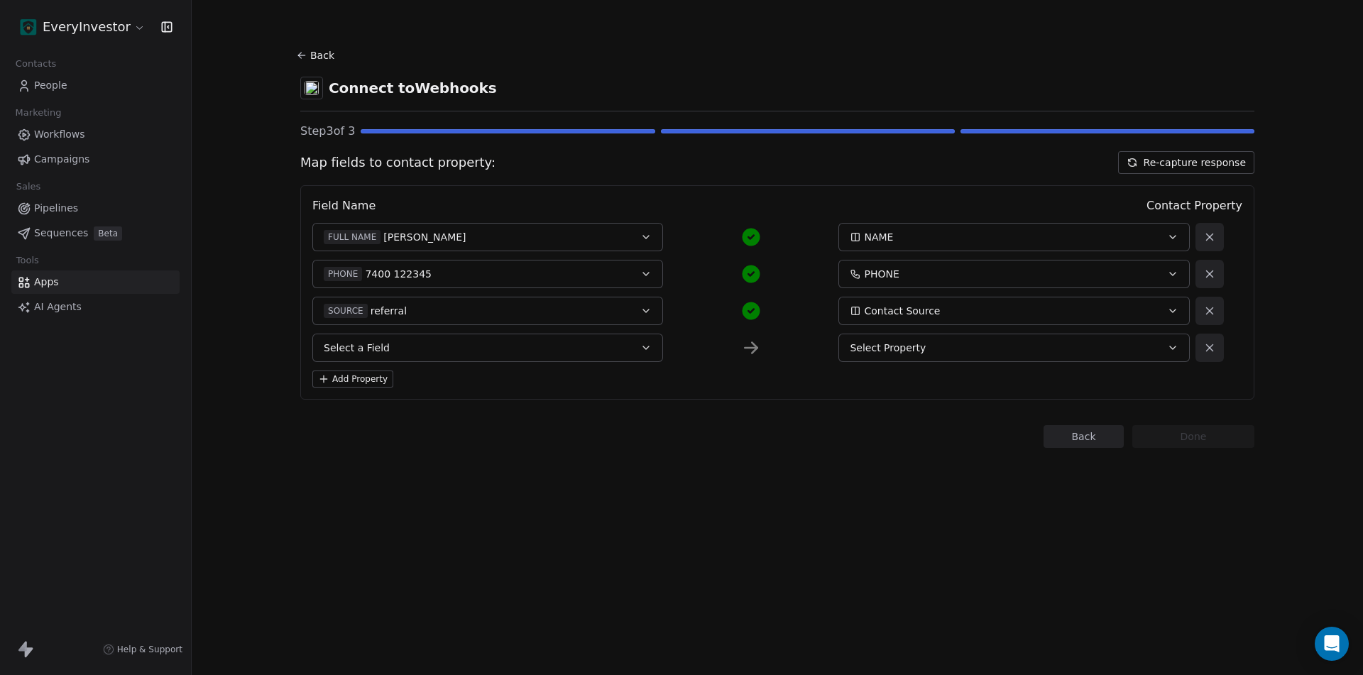
click at [356, 342] on span "Select a Field" at bounding box center [357, 348] width 66 height 14
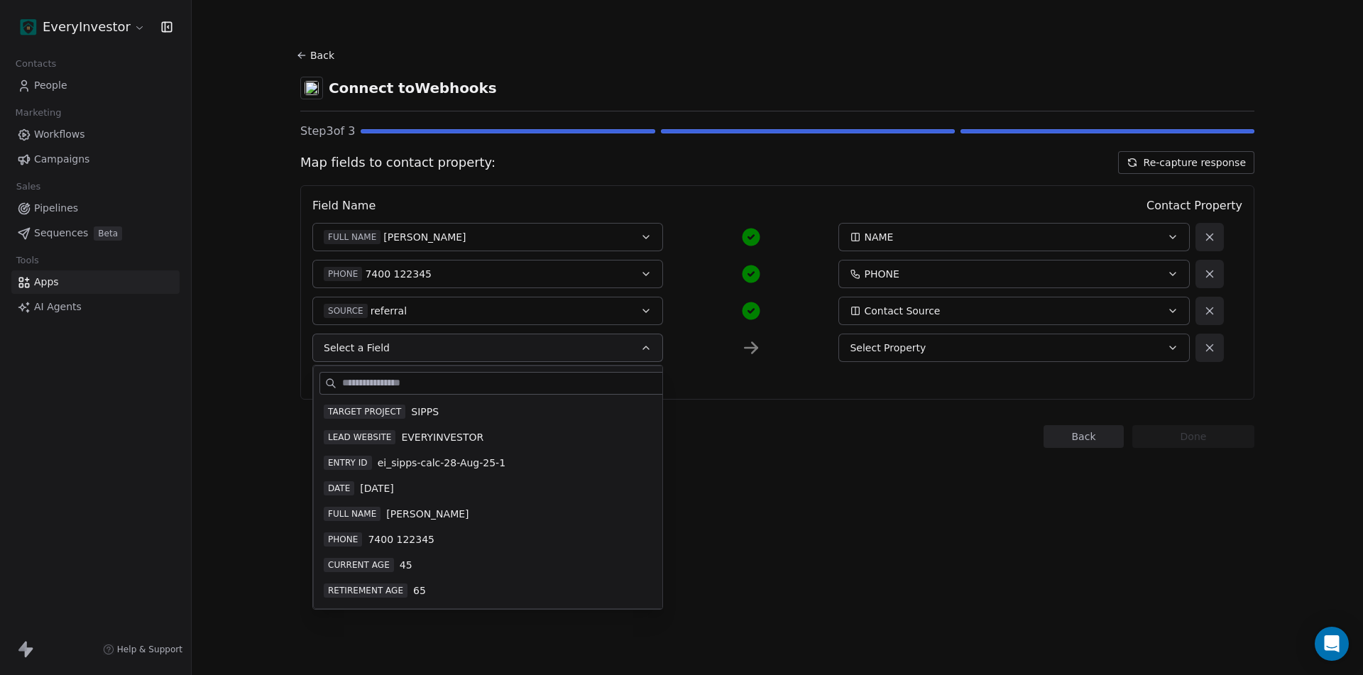
click at [331, 342] on span "Select a Field" at bounding box center [357, 348] width 66 height 14
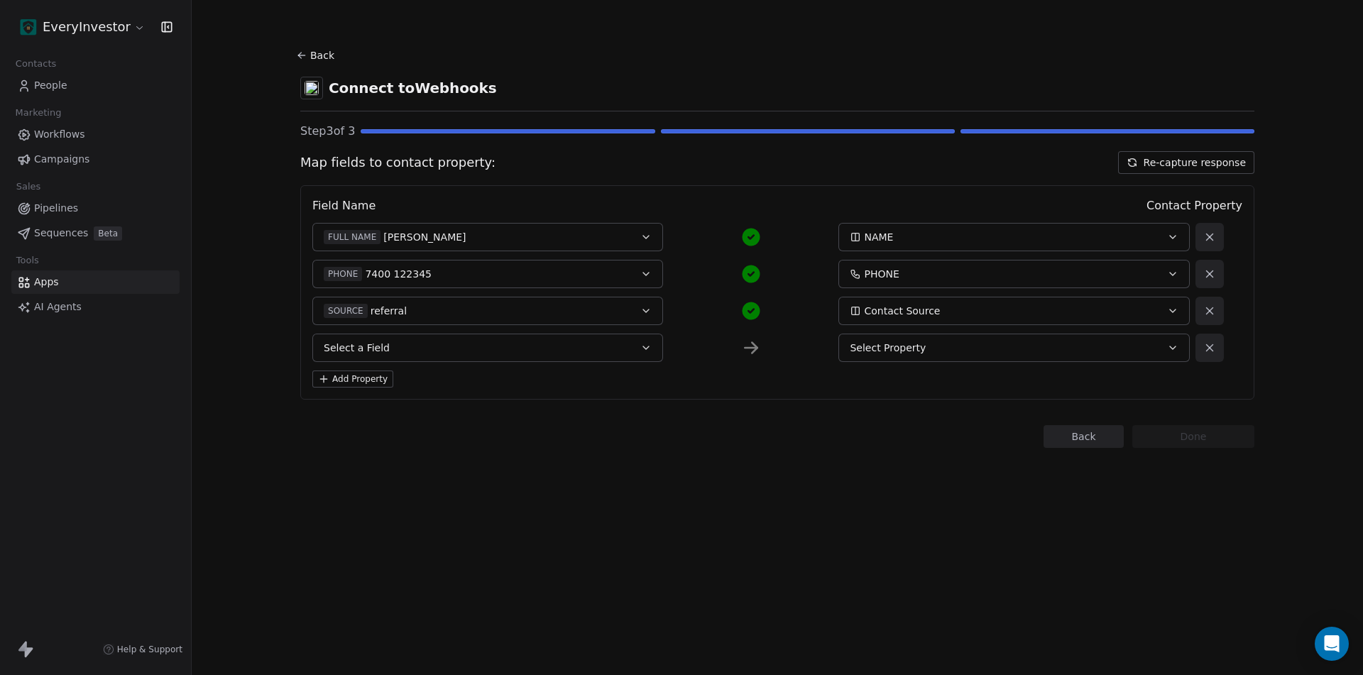
click at [374, 391] on div "Field Name Contact Property FULL NAME Alex SippCalc NAME PHONE 7400 122345 PHON…" at bounding box center [777, 292] width 954 height 214
click at [385, 380] on button "Add Property" at bounding box center [352, 379] width 81 height 17
click at [365, 410] on button "Add Property" at bounding box center [352, 415] width 81 height 17
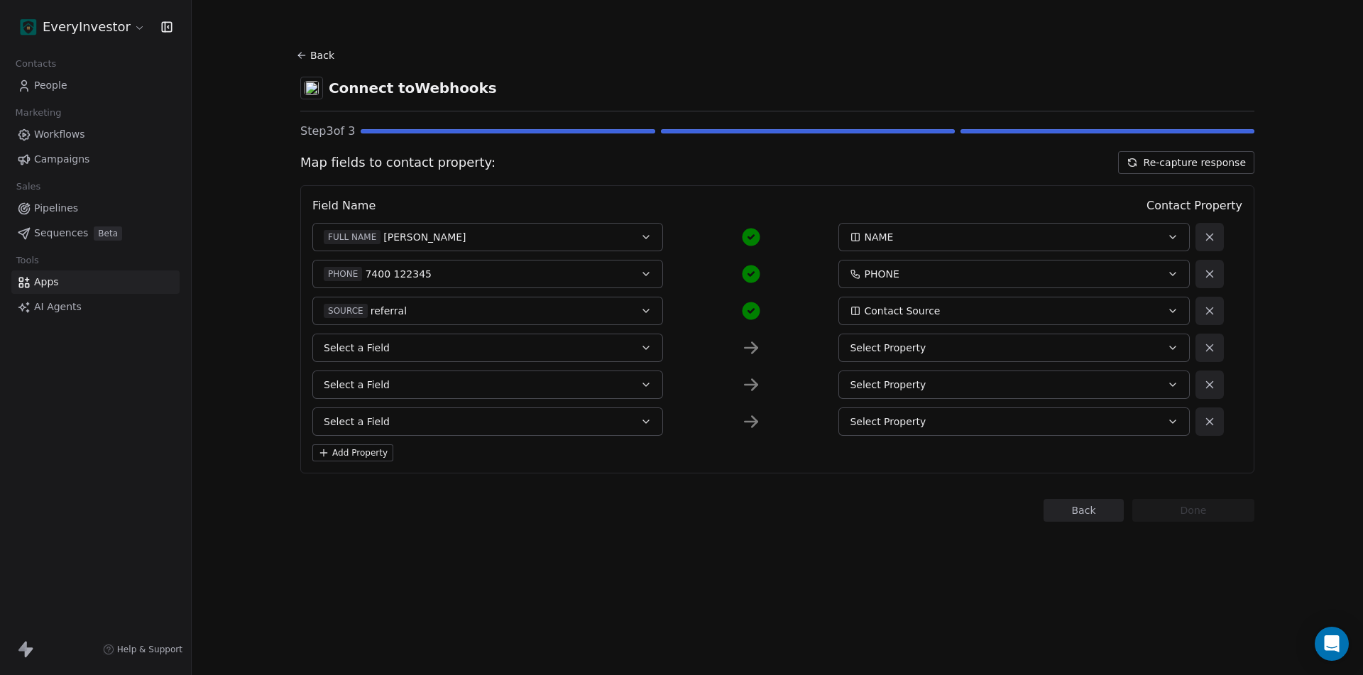
click at [359, 456] on button "Add Property" at bounding box center [352, 452] width 81 height 17
click at [361, 495] on button "Add Property" at bounding box center [352, 489] width 81 height 17
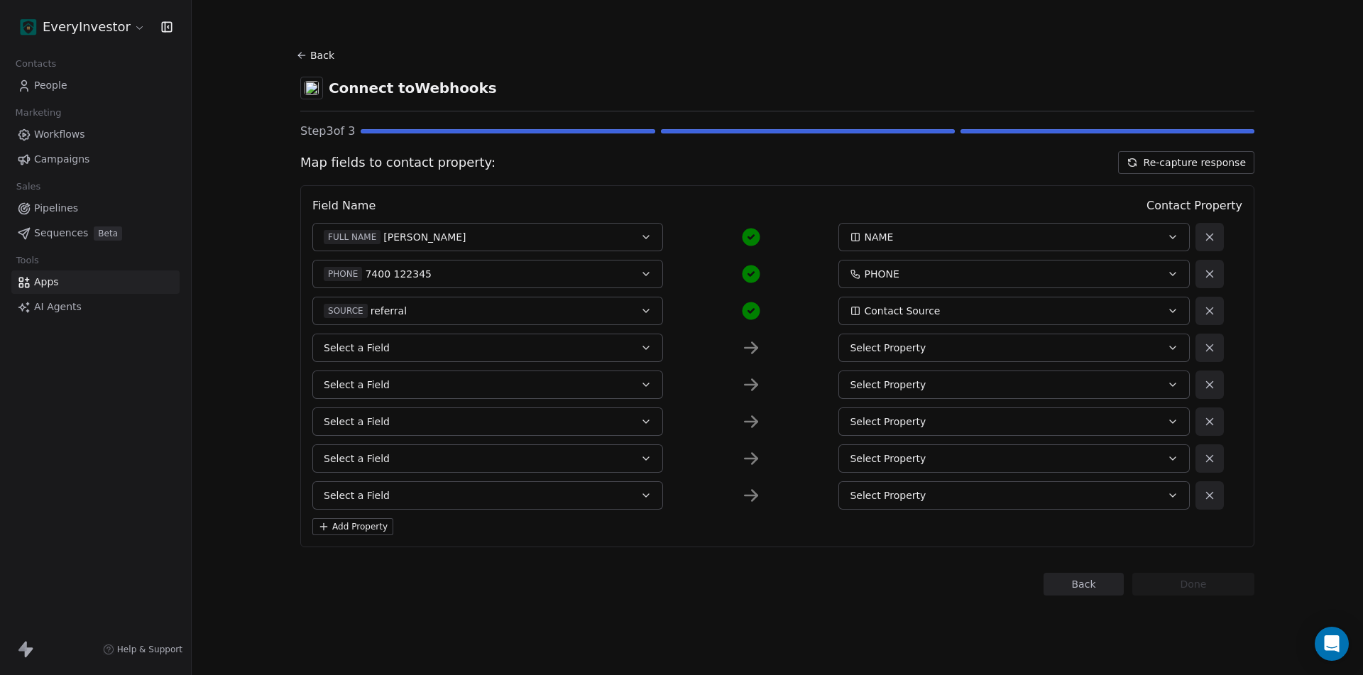
click at [358, 534] on button "Add Property" at bounding box center [352, 526] width 81 height 17
click at [355, 559] on button "Add Property" at bounding box center [352, 563] width 81 height 17
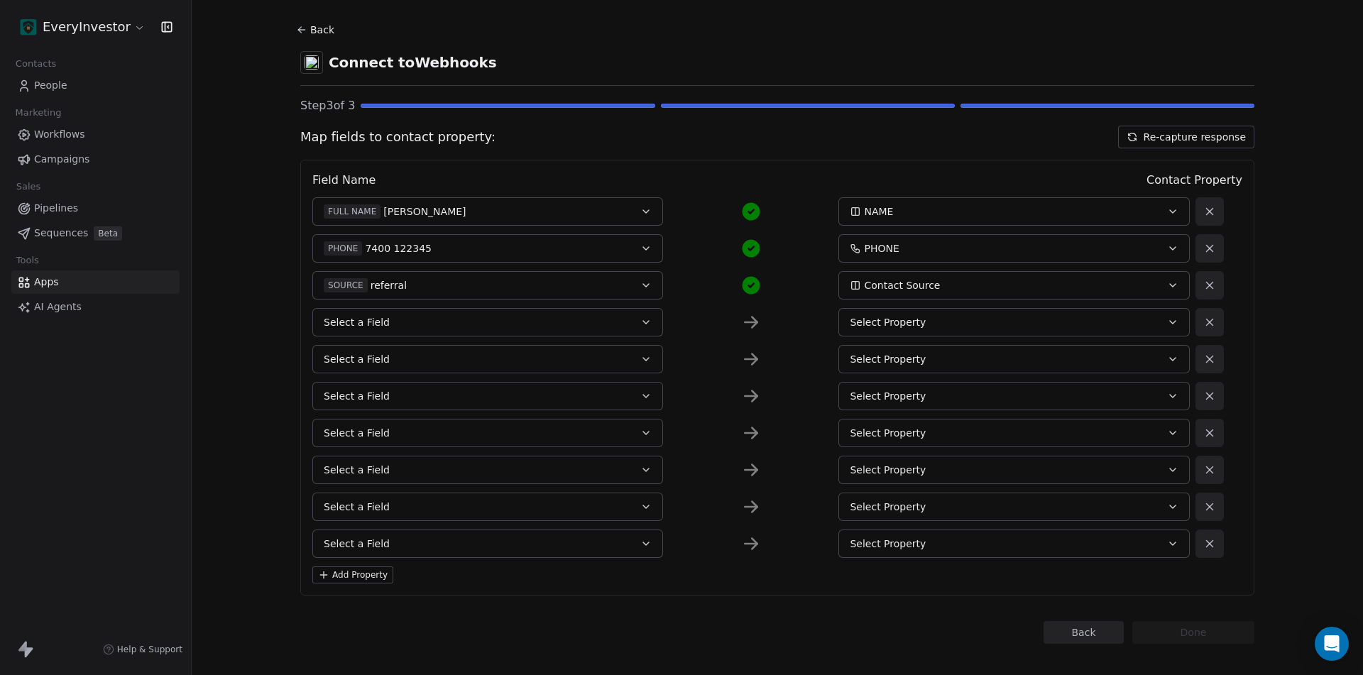
scroll to position [40, 0]
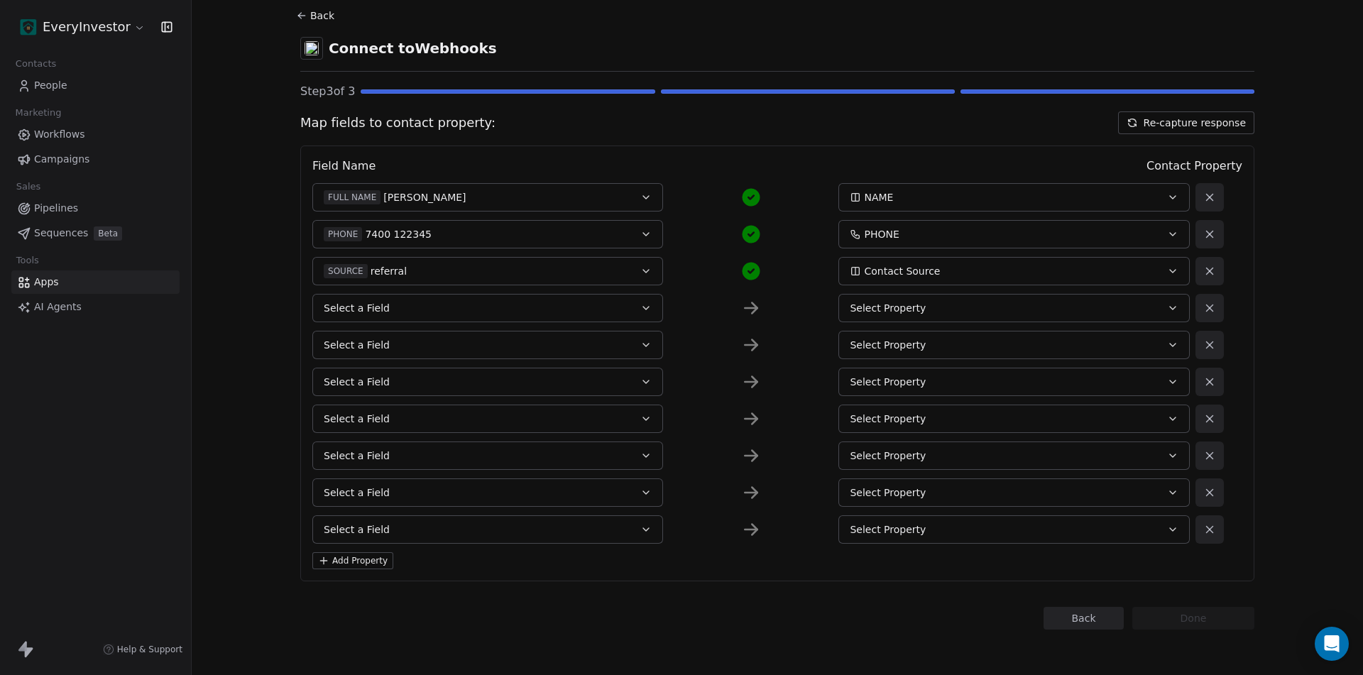
click at [351, 563] on button "Add Property" at bounding box center [352, 560] width 81 height 17
click at [358, 606] on div "Field Name Contact Property FULL NAME Alex SippCalc NAME PHONE 7400 122345 PHON…" at bounding box center [777, 382] width 954 height 473
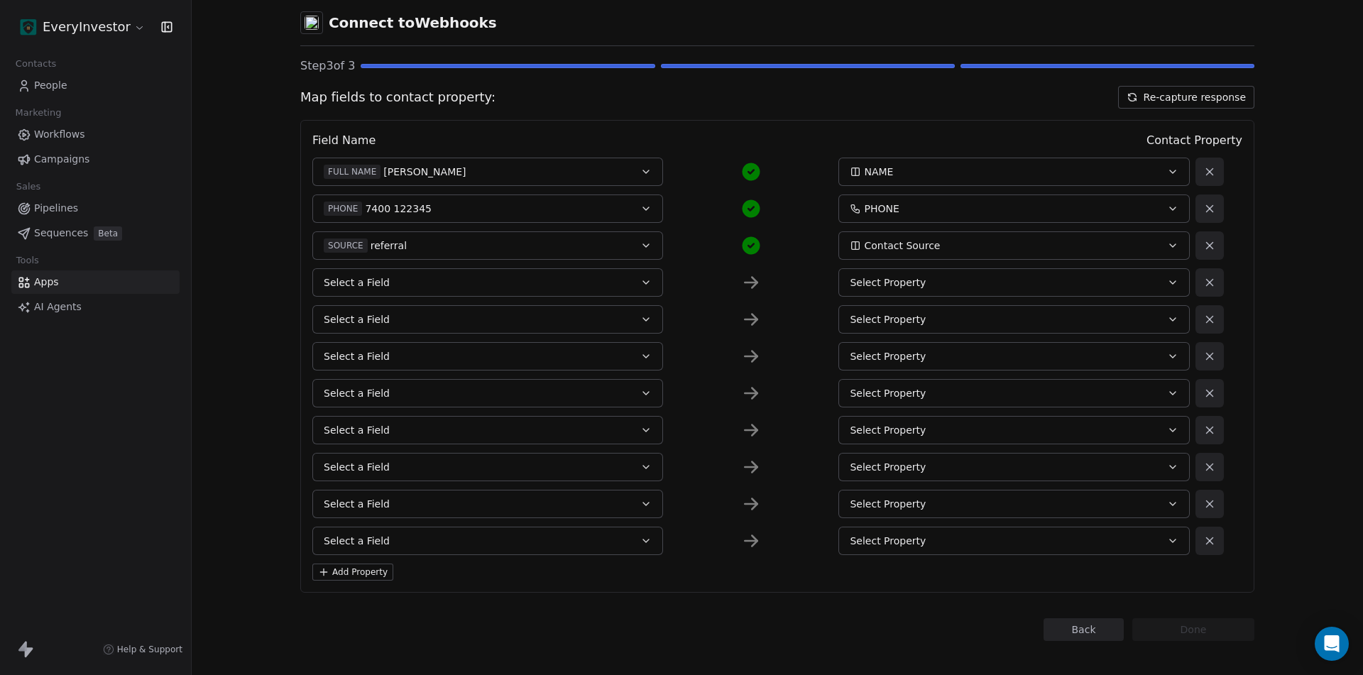
scroll to position [77, 0]
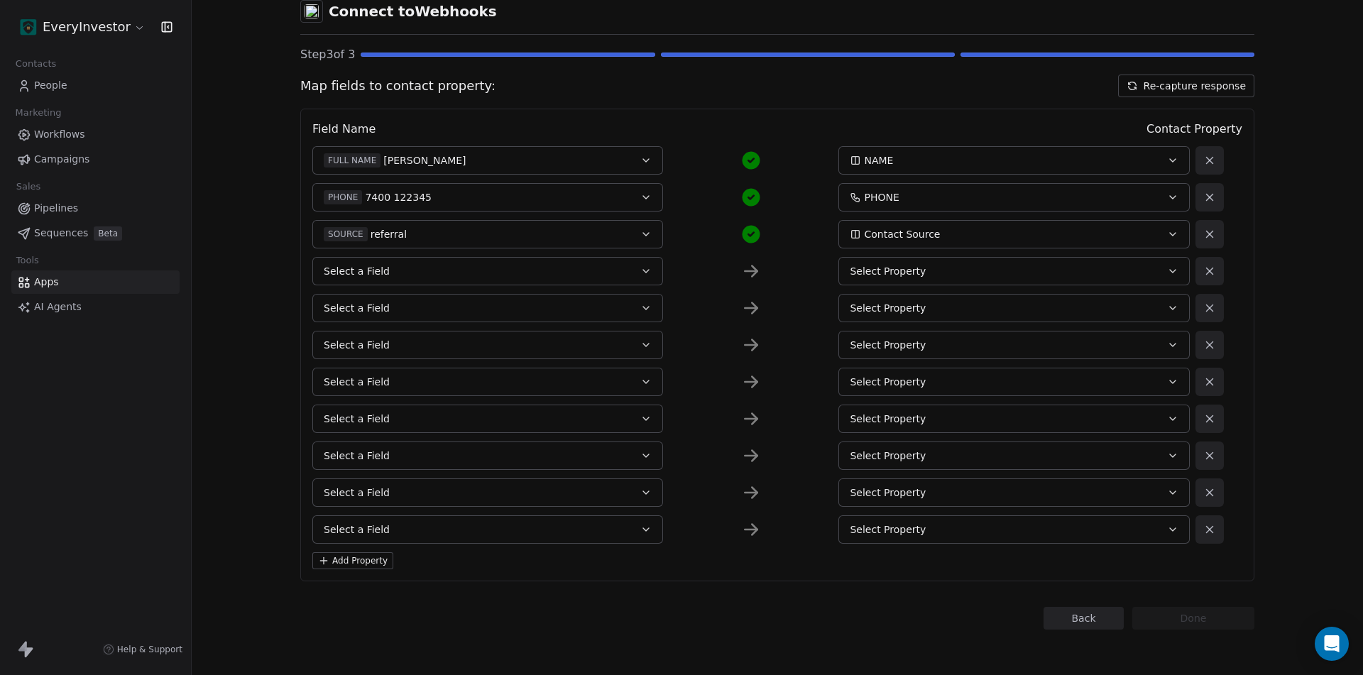
drag, startPoint x: 351, startPoint y: 562, endPoint x: 356, endPoint y: 594, distance: 32.2
click at [353, 562] on button "Add Property" at bounding box center [352, 560] width 81 height 17
click at [357, 600] on button "Add Property" at bounding box center [352, 597] width 81 height 17
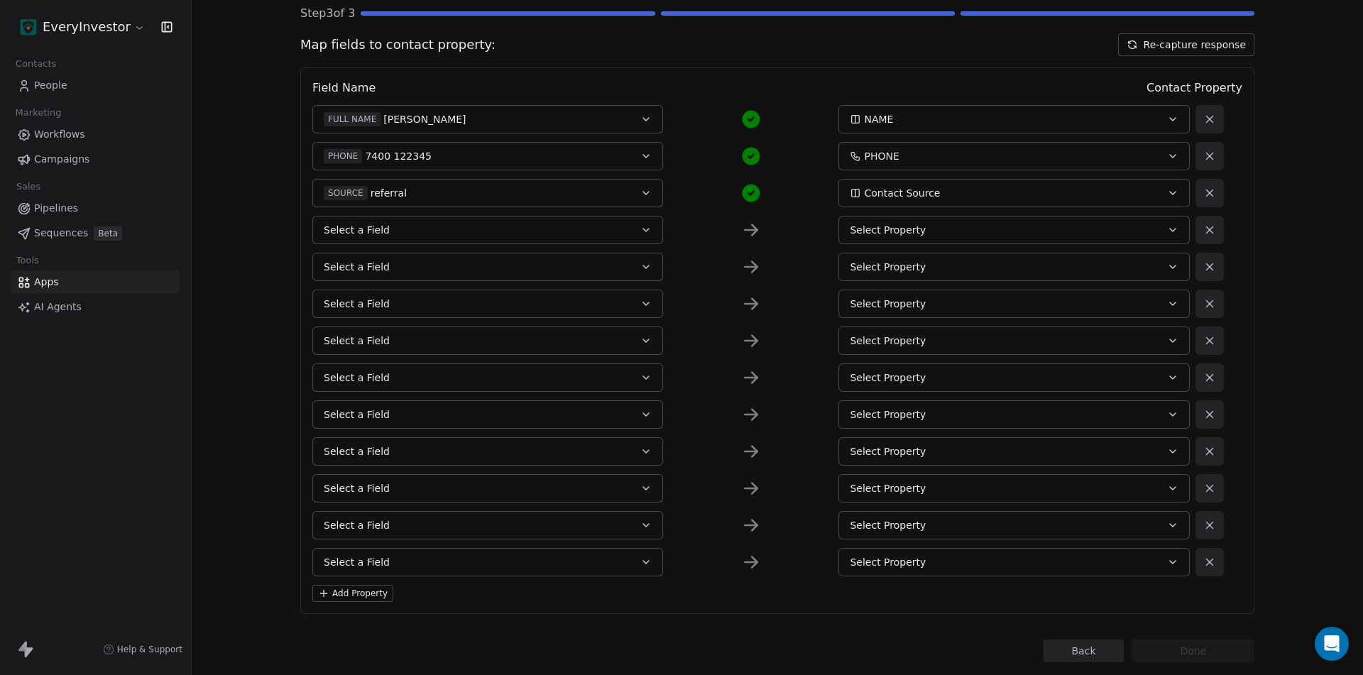
scroll to position [150, 0]
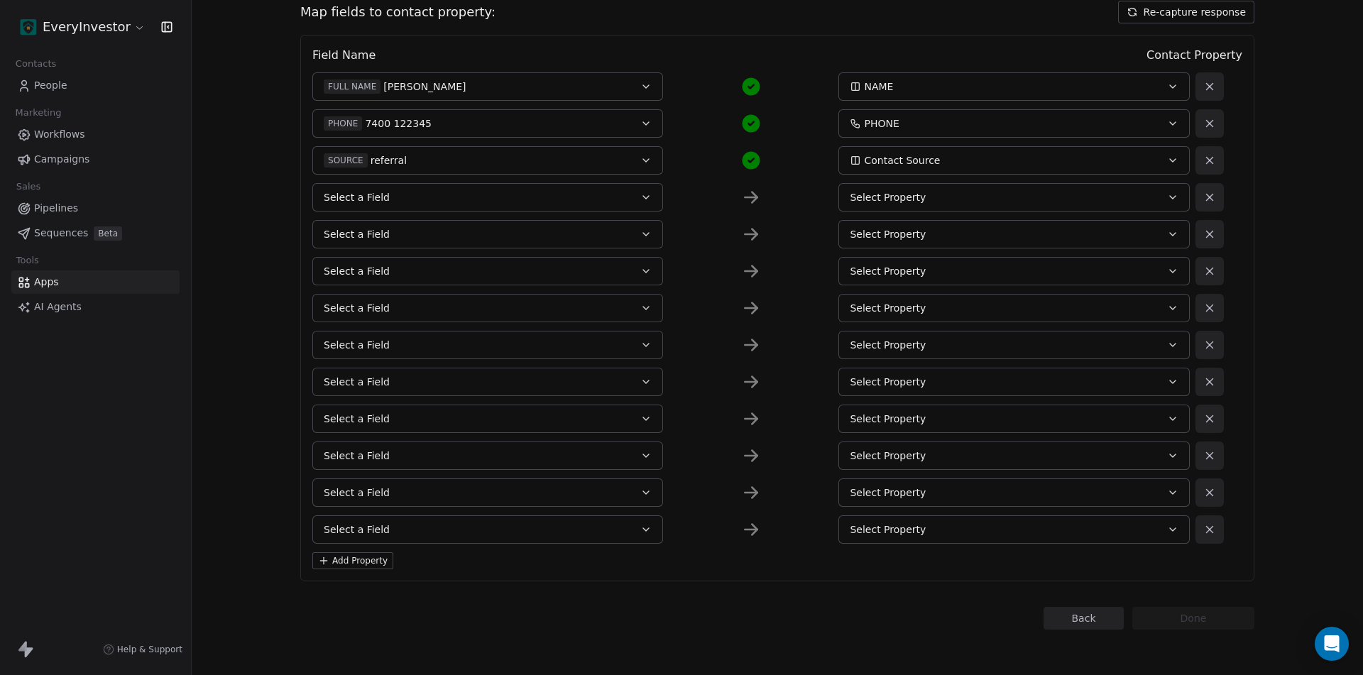
drag, startPoint x: 370, startPoint y: 562, endPoint x: 365, endPoint y: 583, distance: 21.2
click at [371, 562] on button "Add Property" at bounding box center [352, 560] width 81 height 17
click at [364, 594] on button "Add Property" at bounding box center [352, 597] width 81 height 17
click at [366, 636] on button "Add Property" at bounding box center [352, 634] width 81 height 17
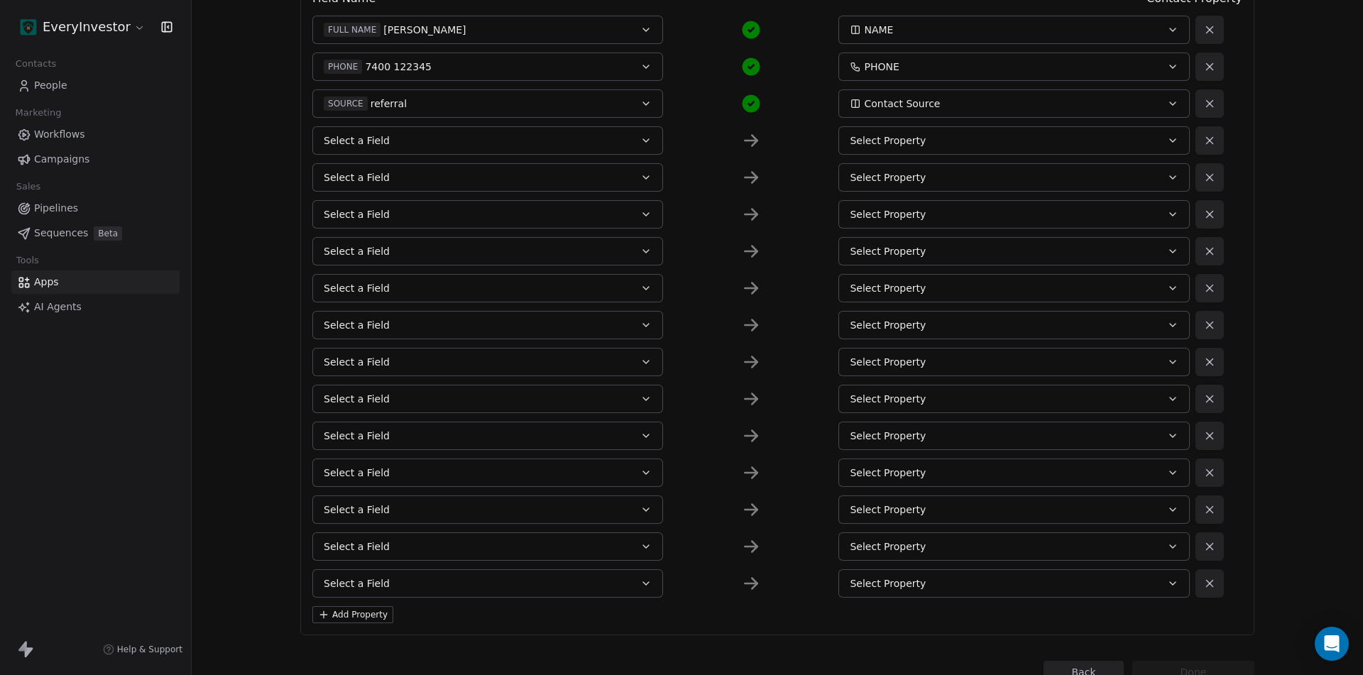
scroll to position [261, 0]
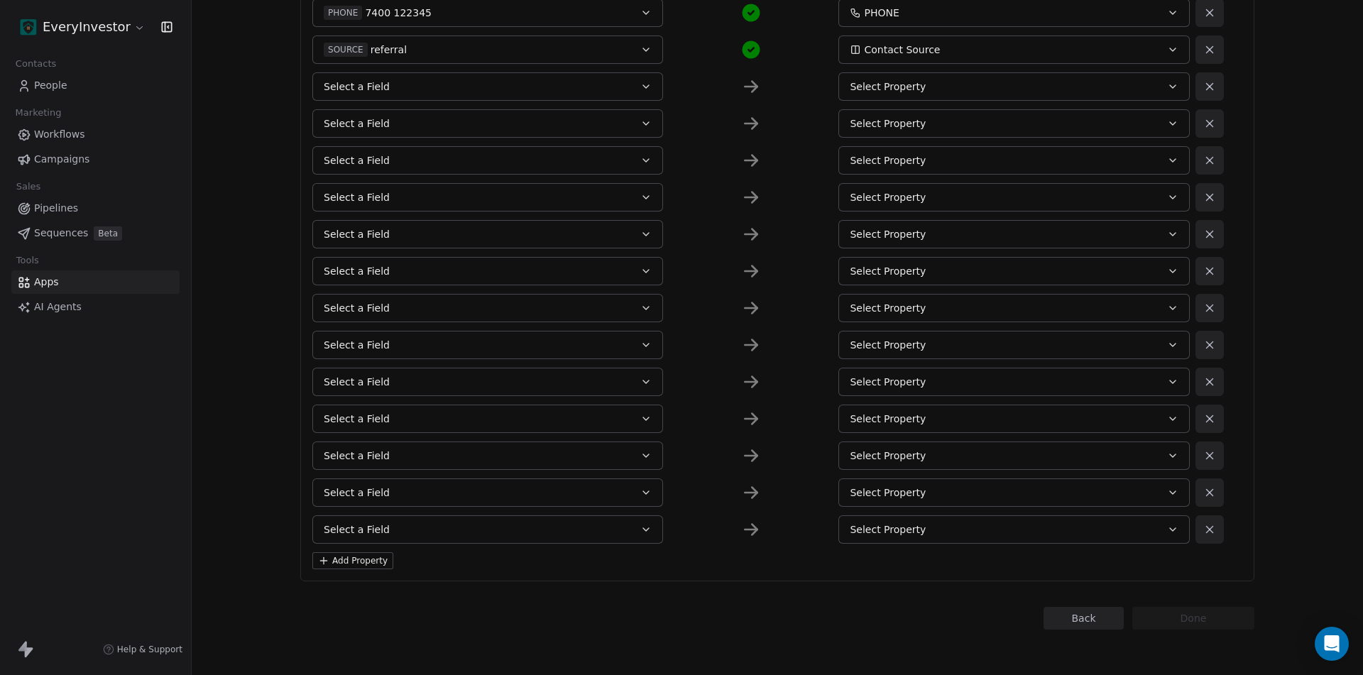
click at [353, 563] on button "Add Property" at bounding box center [352, 560] width 81 height 17
click at [362, 601] on button "Add Property" at bounding box center [352, 597] width 81 height 17
click at [348, 636] on button "Add Property" at bounding box center [352, 634] width 81 height 17
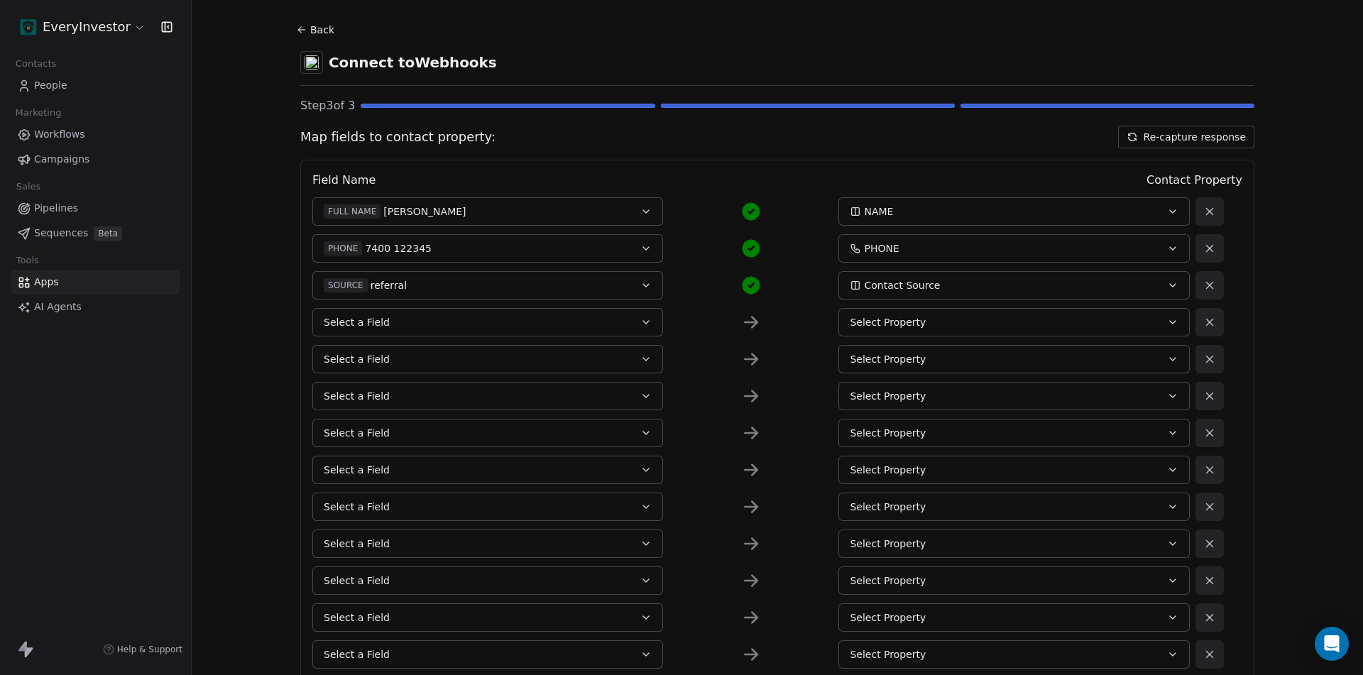
scroll to position [71, 0]
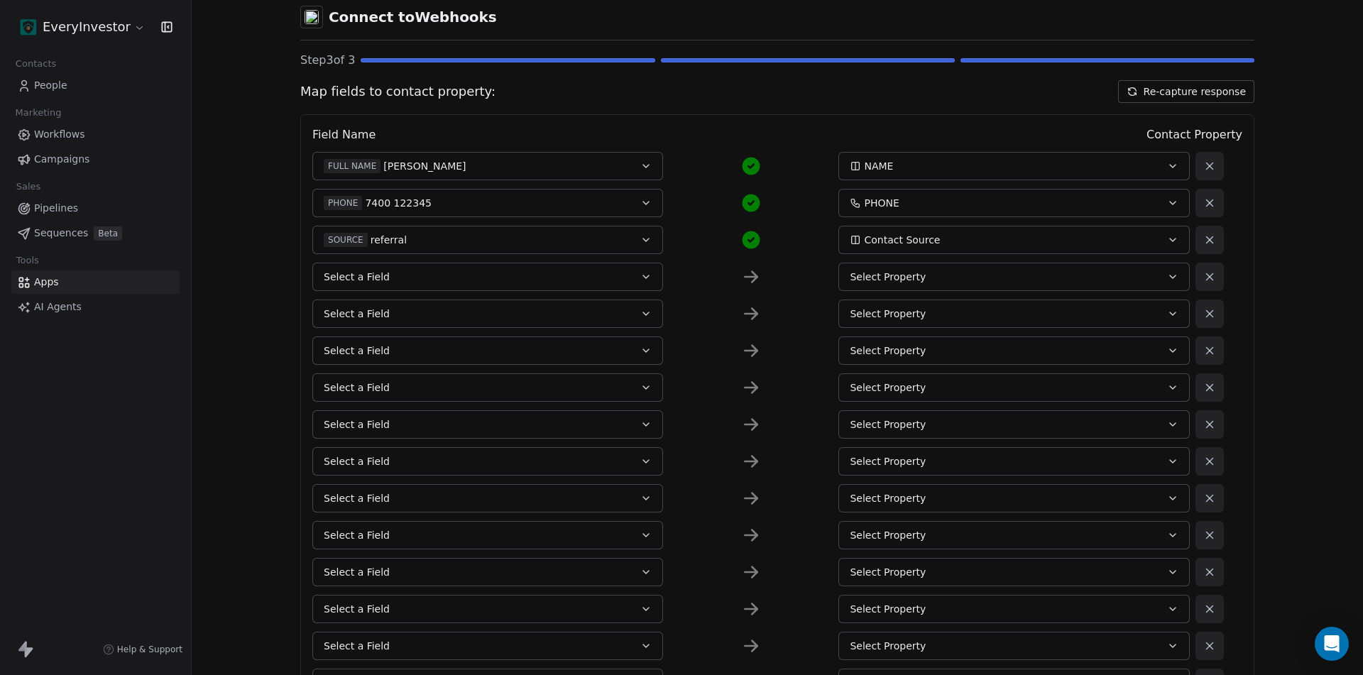
click at [619, 243] on button "SOURCE referral" at bounding box center [487, 240] width 351 height 28
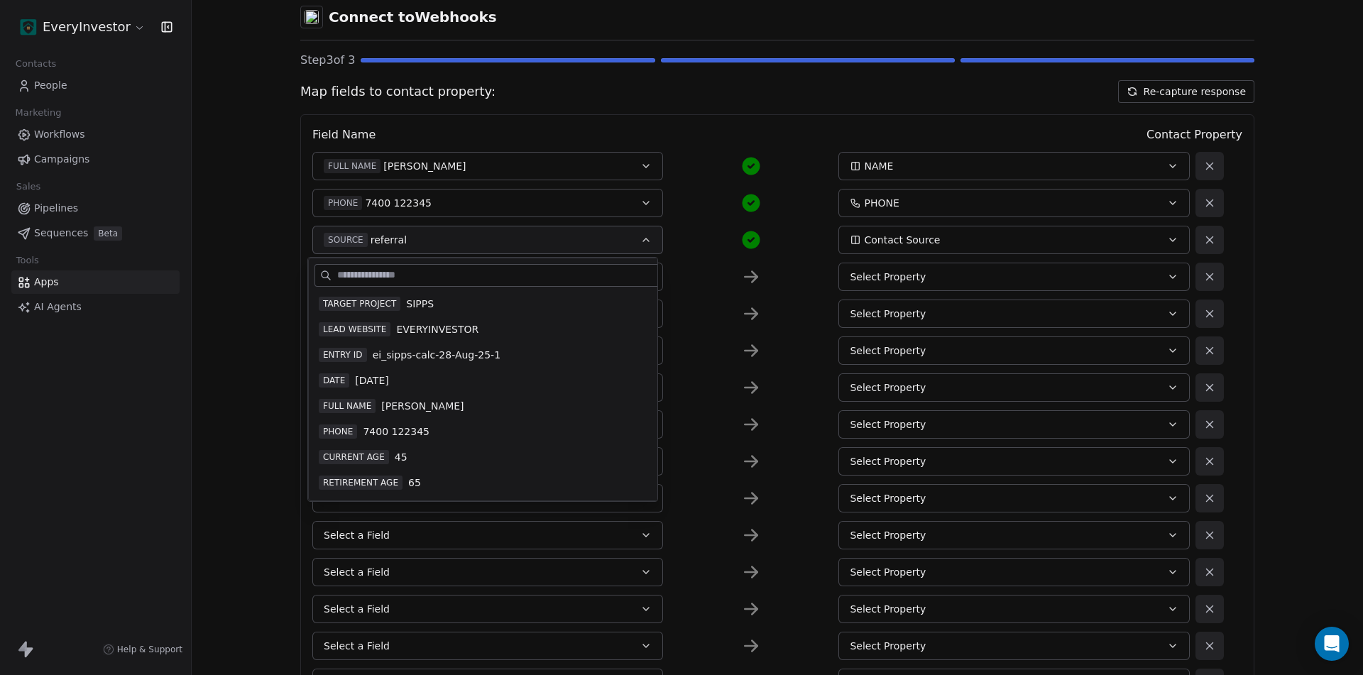
click at [466, 356] on span "ei_sipps-calc-28-Aug-25-1" at bounding box center [437, 355] width 128 height 14
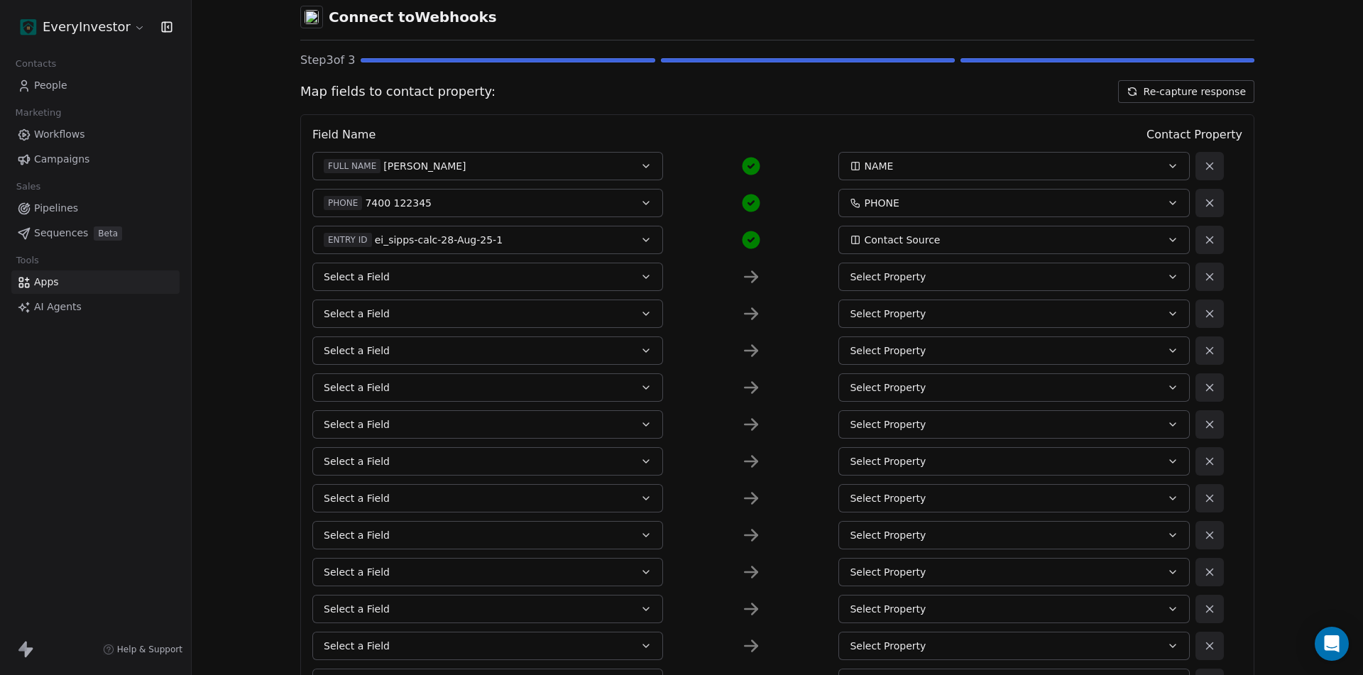
click at [958, 242] on div "Contact Source" at bounding box center [997, 240] width 295 height 14
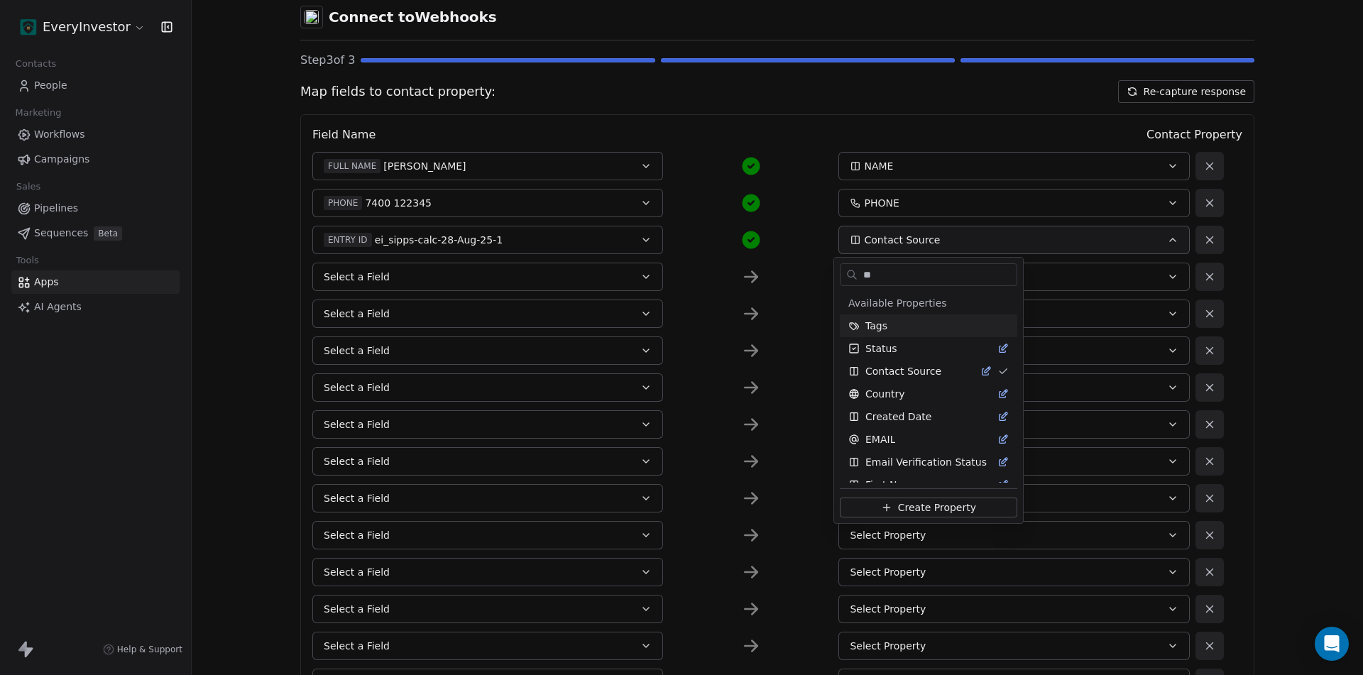
type input "*"
click at [918, 506] on span "Create Property" at bounding box center [937, 507] width 78 height 14
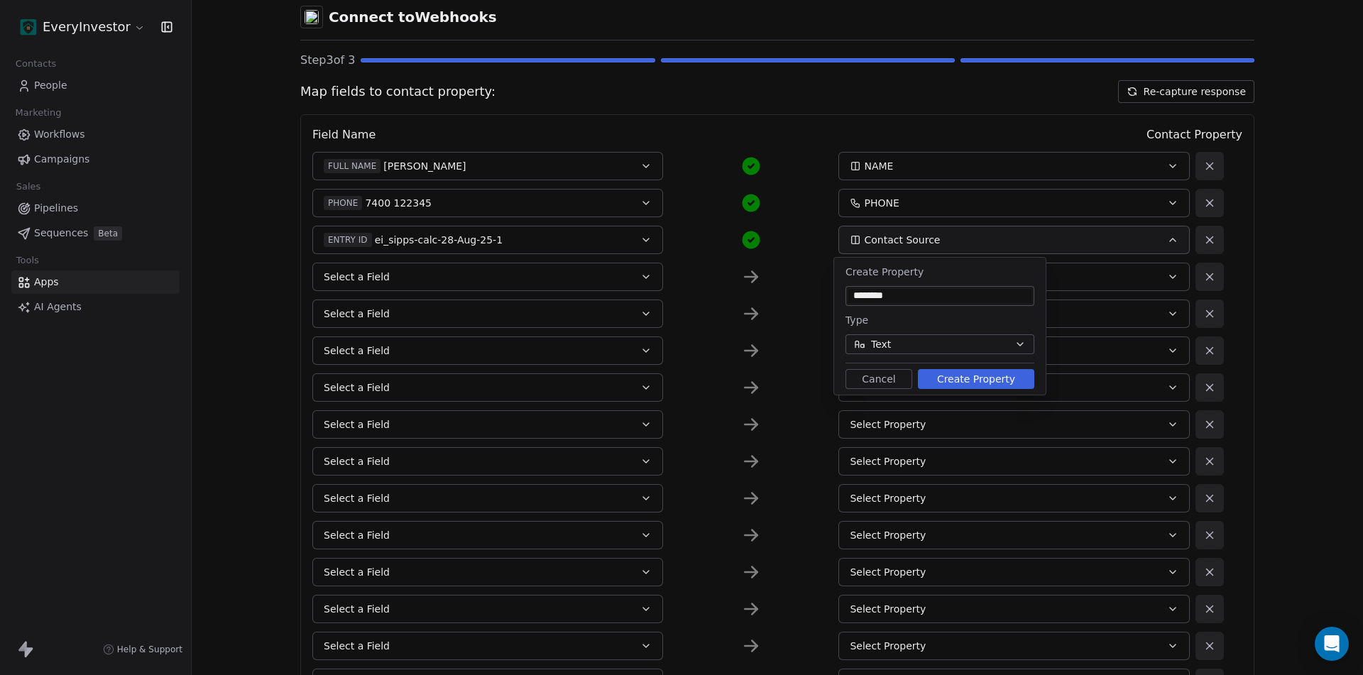
type input "********"
click at [983, 378] on button "Create Property" at bounding box center [976, 379] width 116 height 20
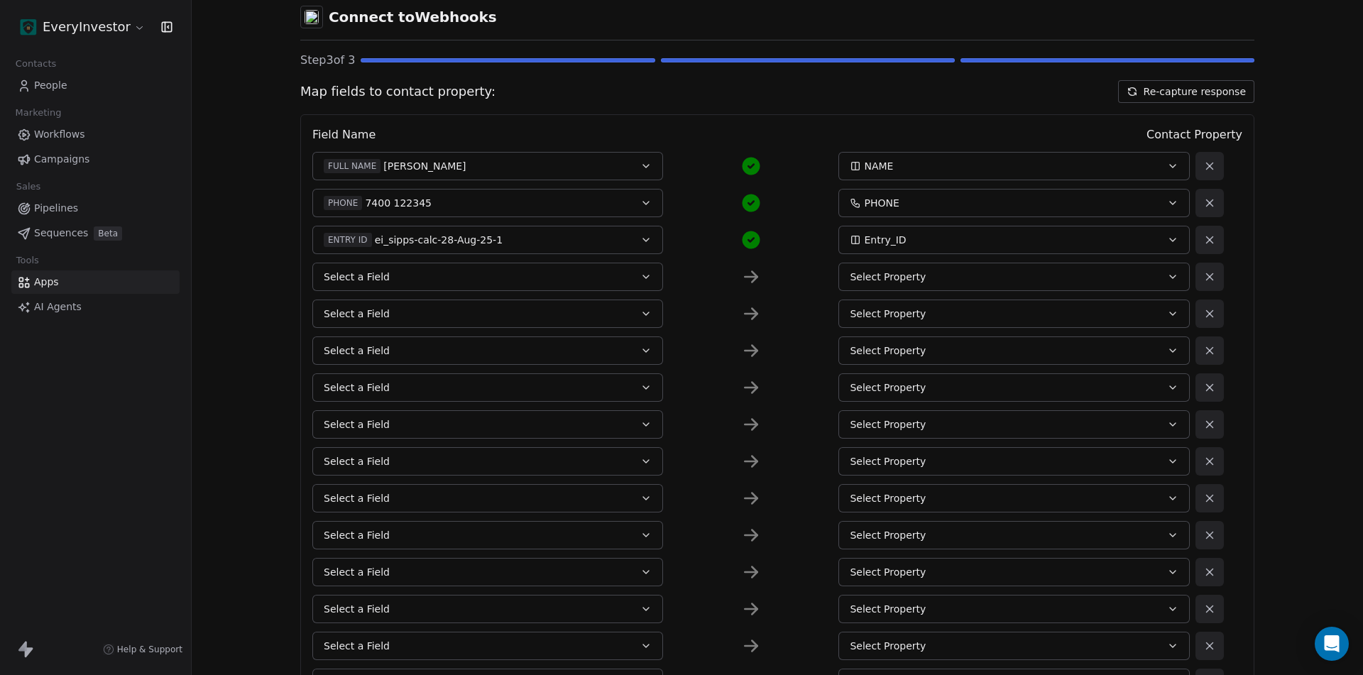
click at [417, 271] on button "Select a Field" at bounding box center [487, 277] width 351 height 28
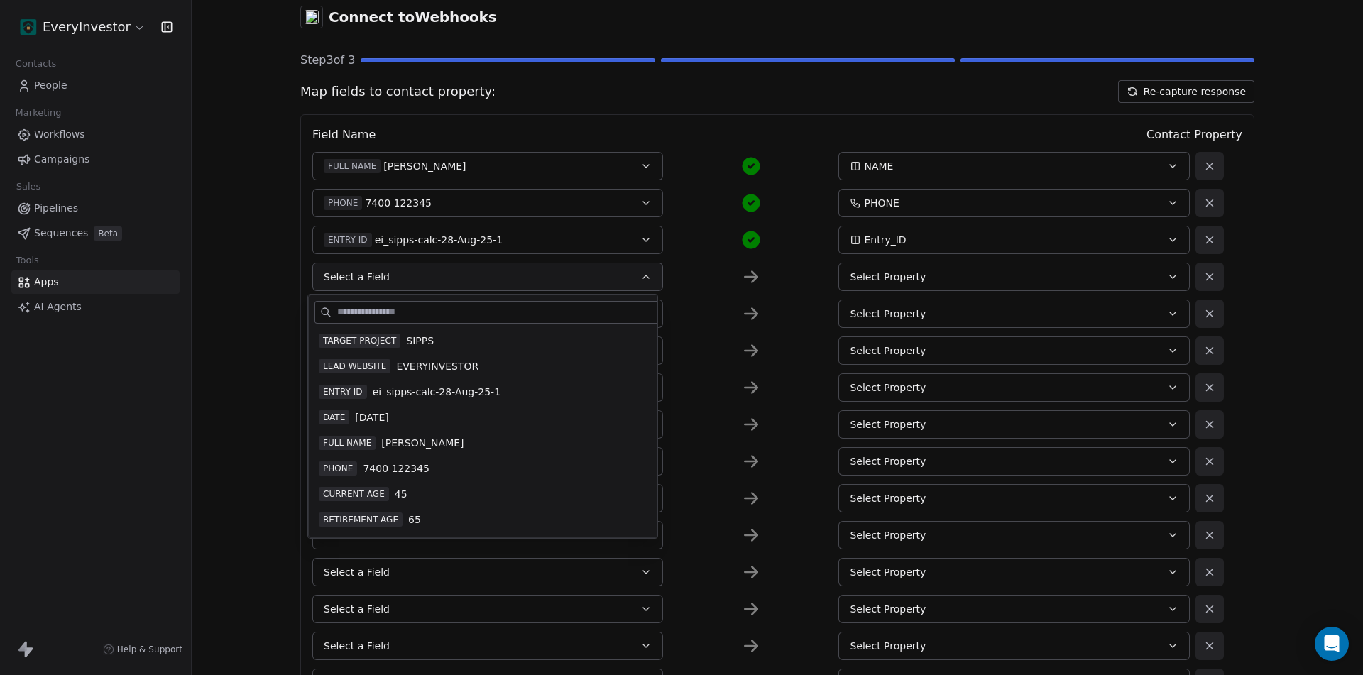
click at [385, 416] on span "28-Aug-25" at bounding box center [371, 417] width 33 height 14
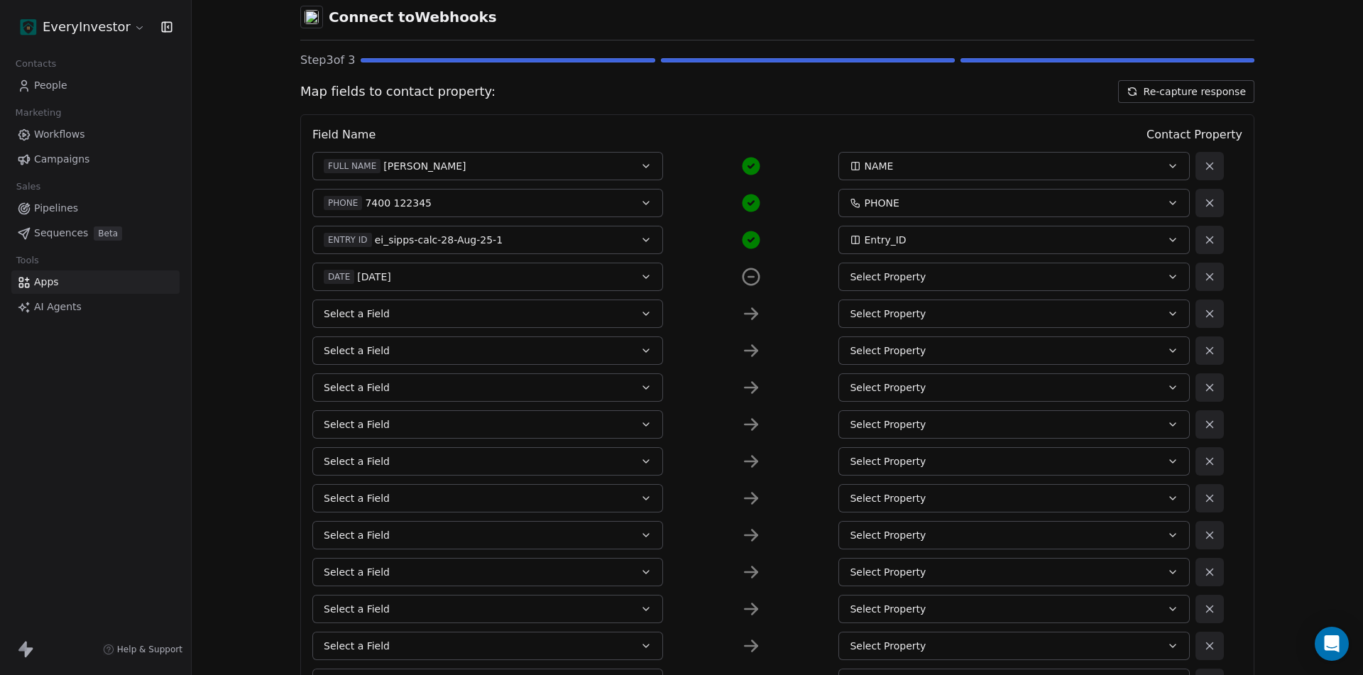
click at [921, 278] on div "Select Property" at bounding box center [997, 277] width 295 height 14
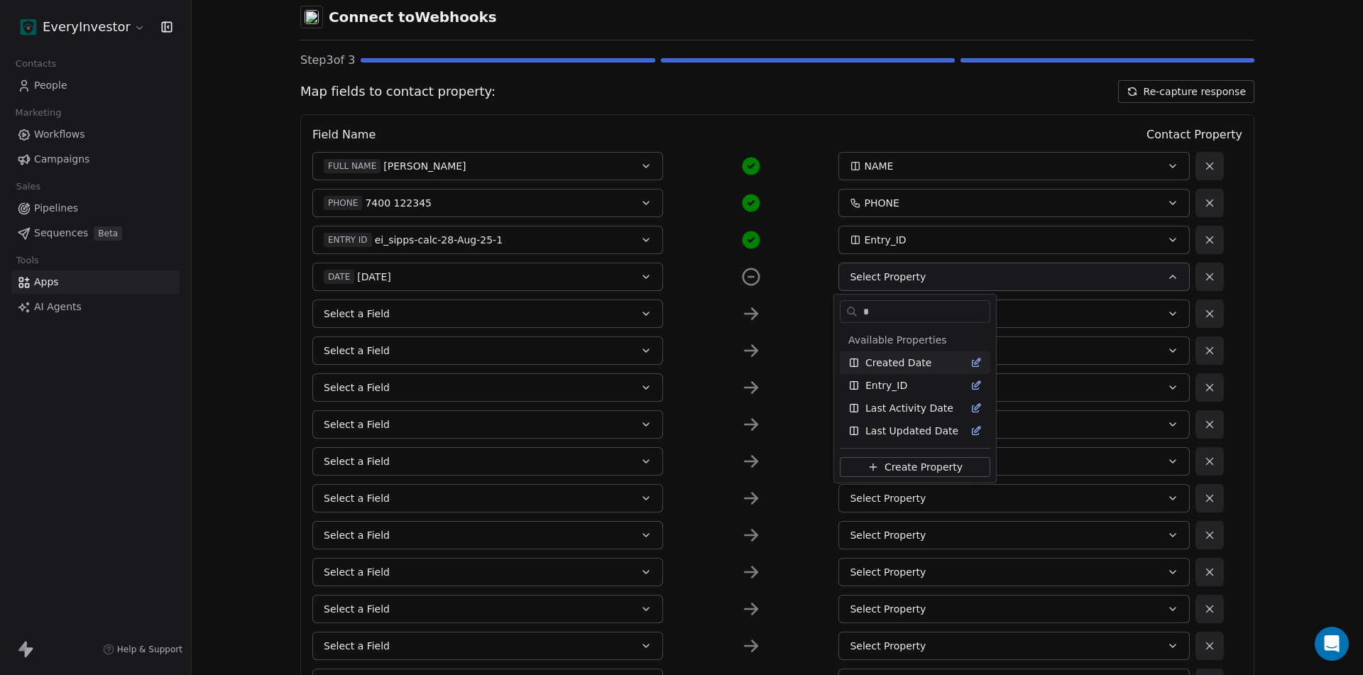
type input "*"
click at [914, 360] on span "Created Date" at bounding box center [898, 363] width 66 height 14
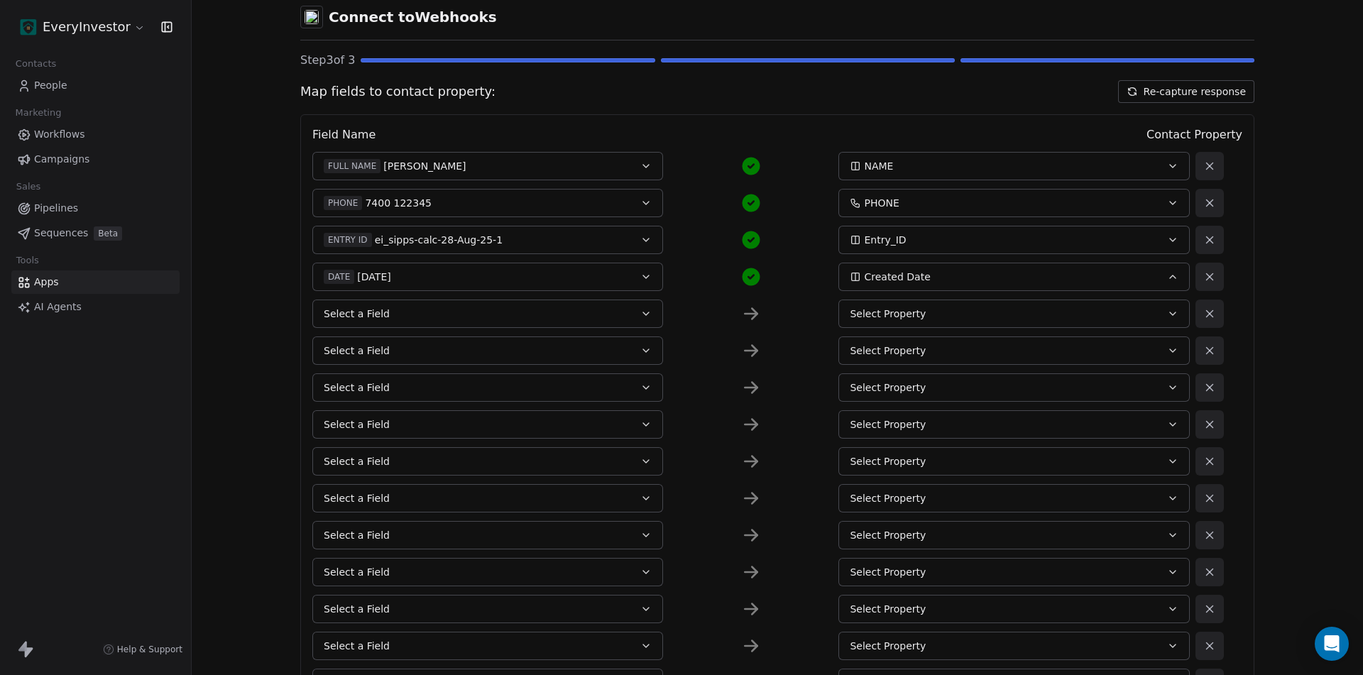
click at [361, 311] on span "Select a Field" at bounding box center [357, 314] width 66 height 14
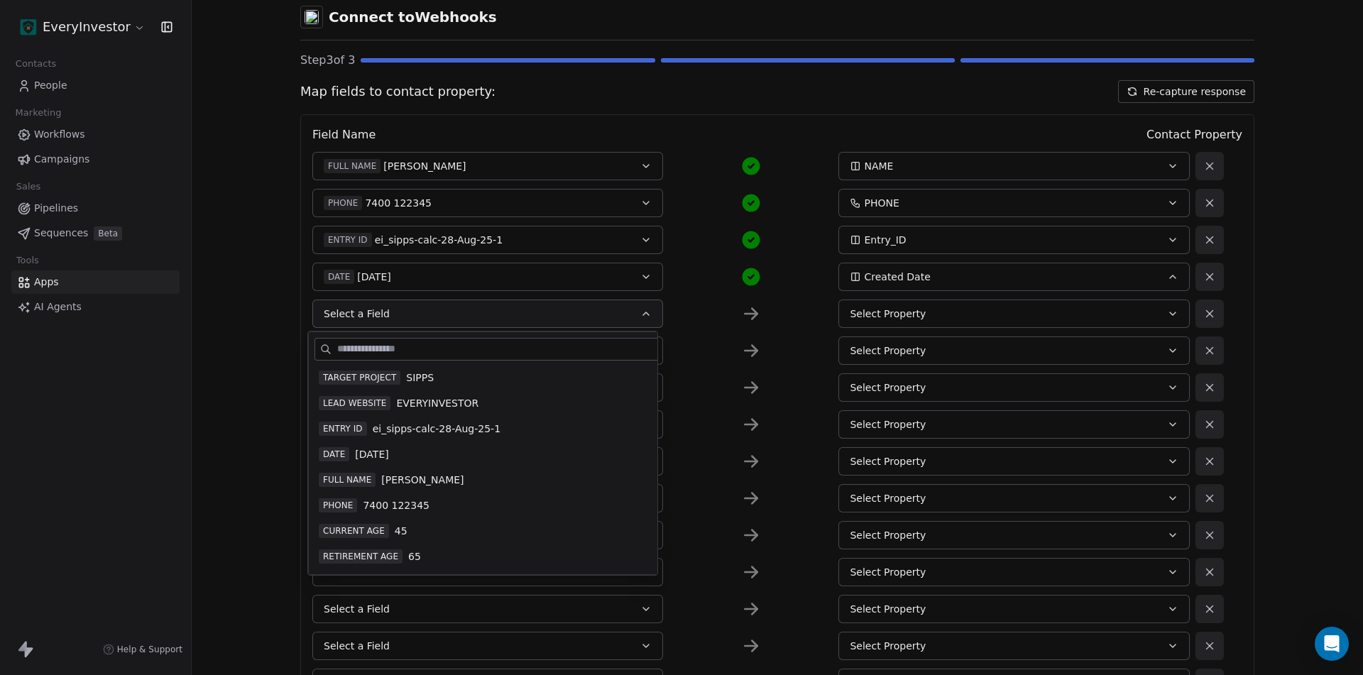
click at [358, 477] on span "FULL NAME" at bounding box center [347, 480] width 57 height 14
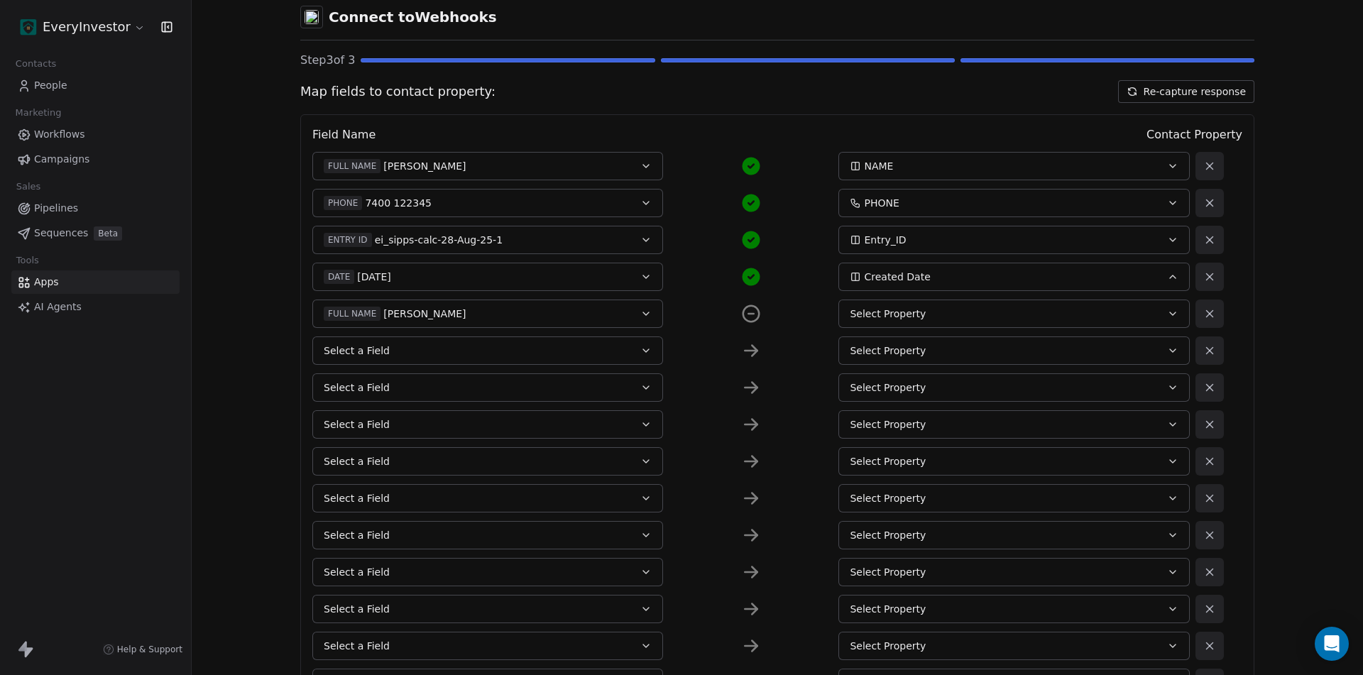
click at [938, 310] on div "Select Property" at bounding box center [997, 314] width 295 height 14
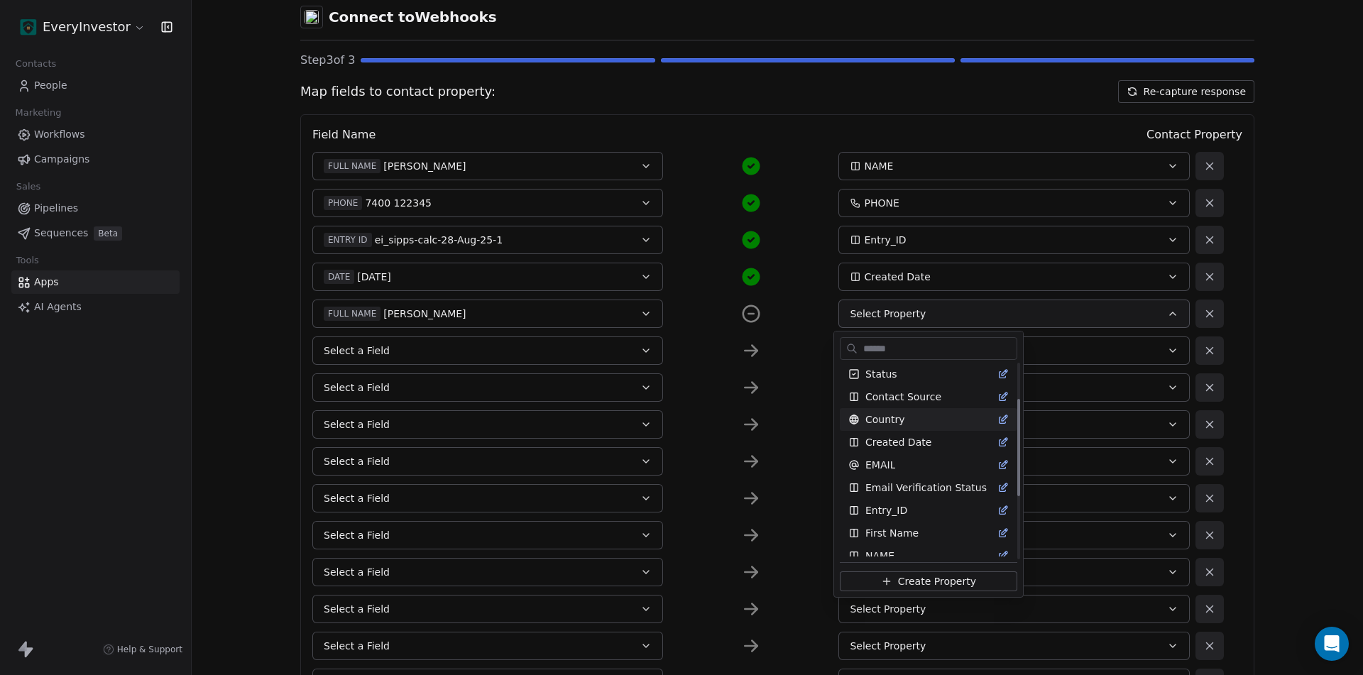
scroll to position [71, 0]
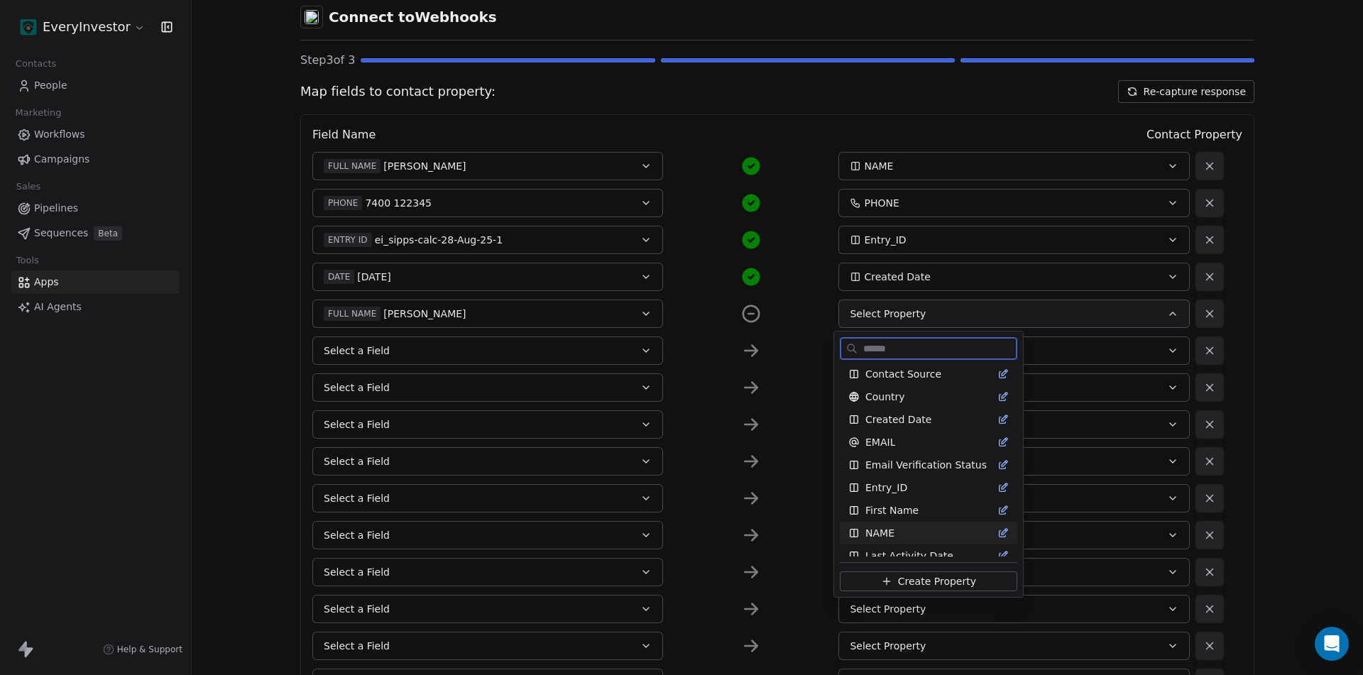
click at [889, 527] on span "NAME" at bounding box center [879, 533] width 29 height 14
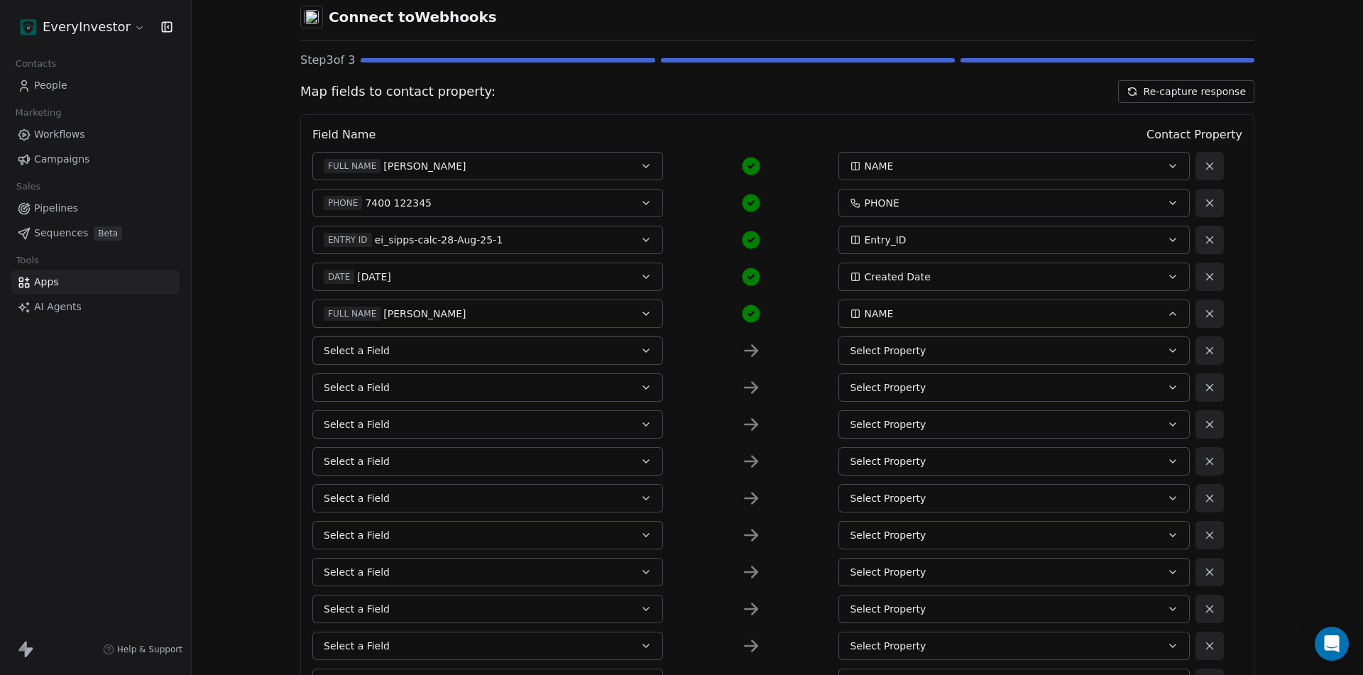
click at [1206, 164] on icon at bounding box center [1209, 166] width 6 height 6
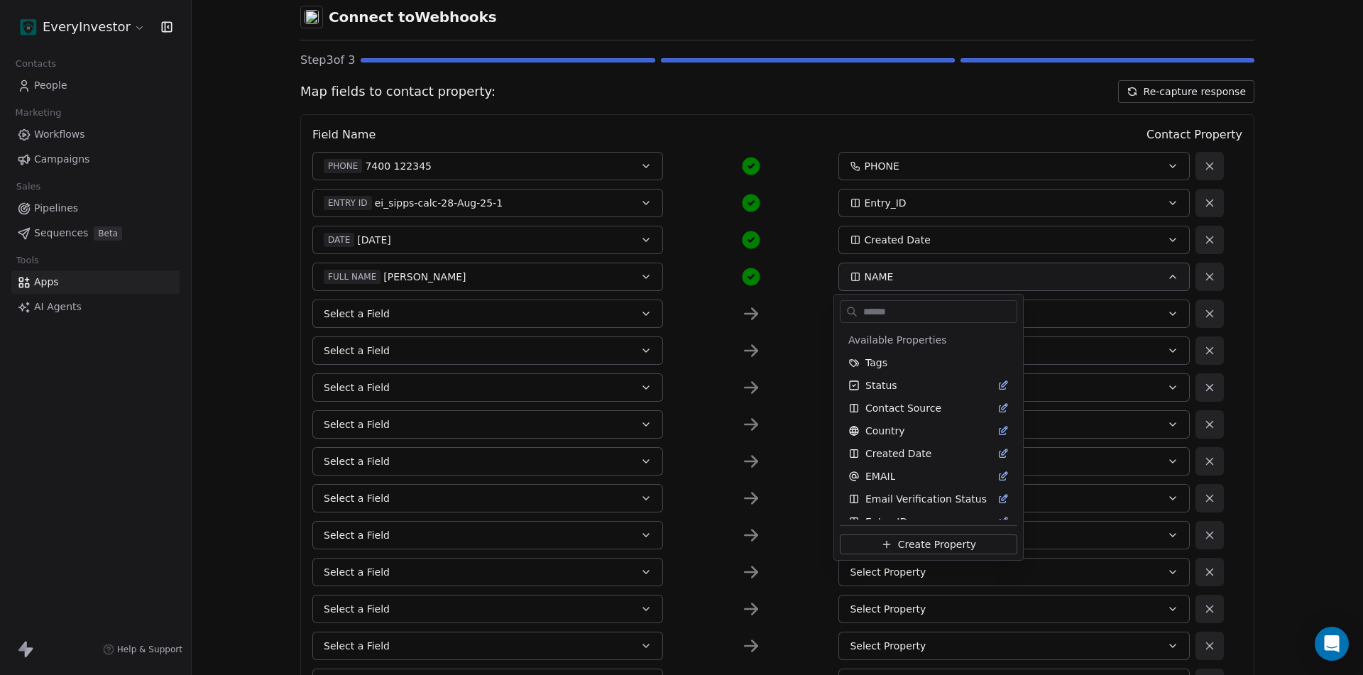
scroll to position [59, 0]
click at [380, 307] on html "EveryInvestor Contacts People Marketing Workflows Campaigns Sales Pipelines Seq…" at bounding box center [681, 337] width 1363 height 675
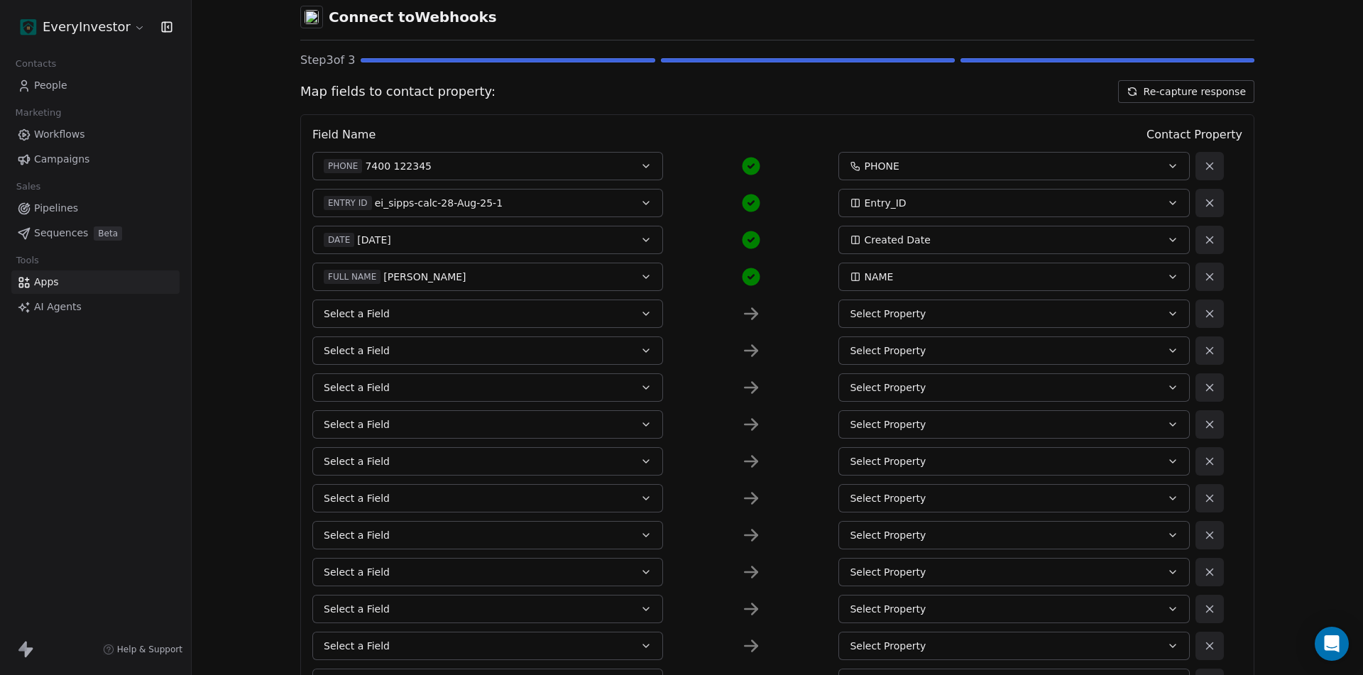
click at [389, 309] on button "Select a Field" at bounding box center [487, 314] width 351 height 28
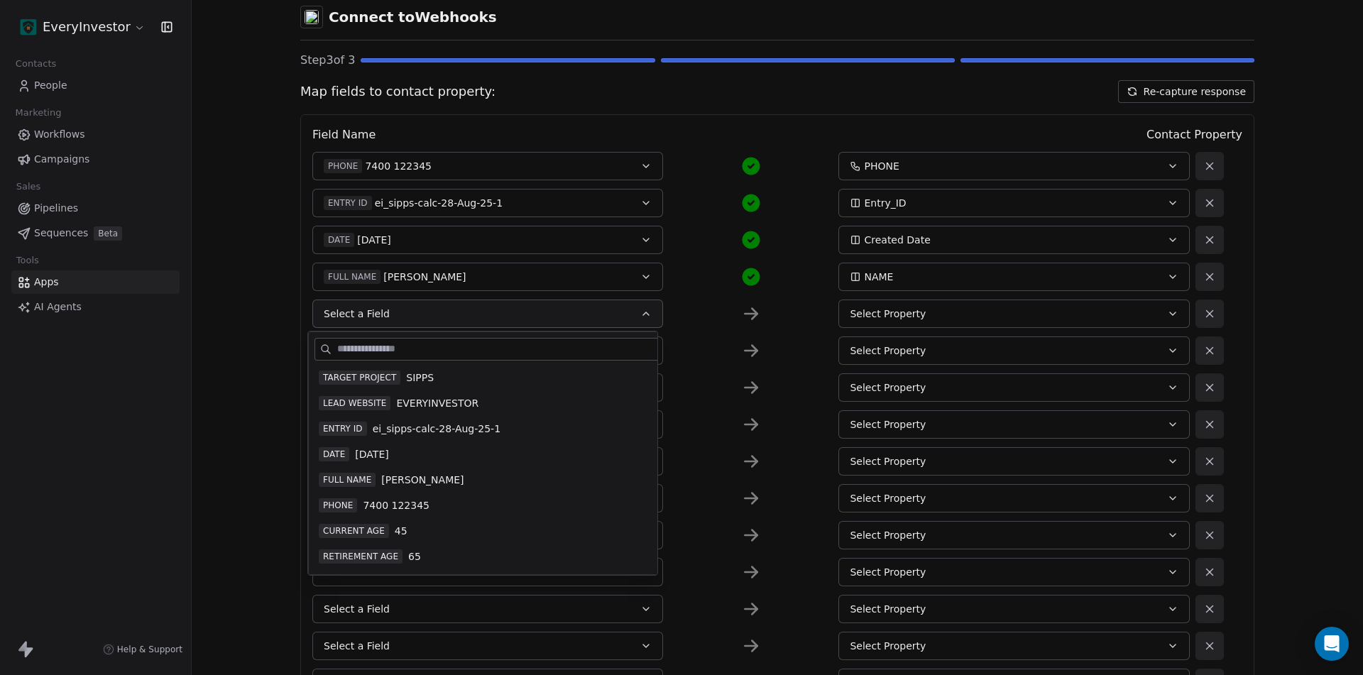
click at [374, 502] on span "7400 122345" at bounding box center [396, 505] width 67 height 14
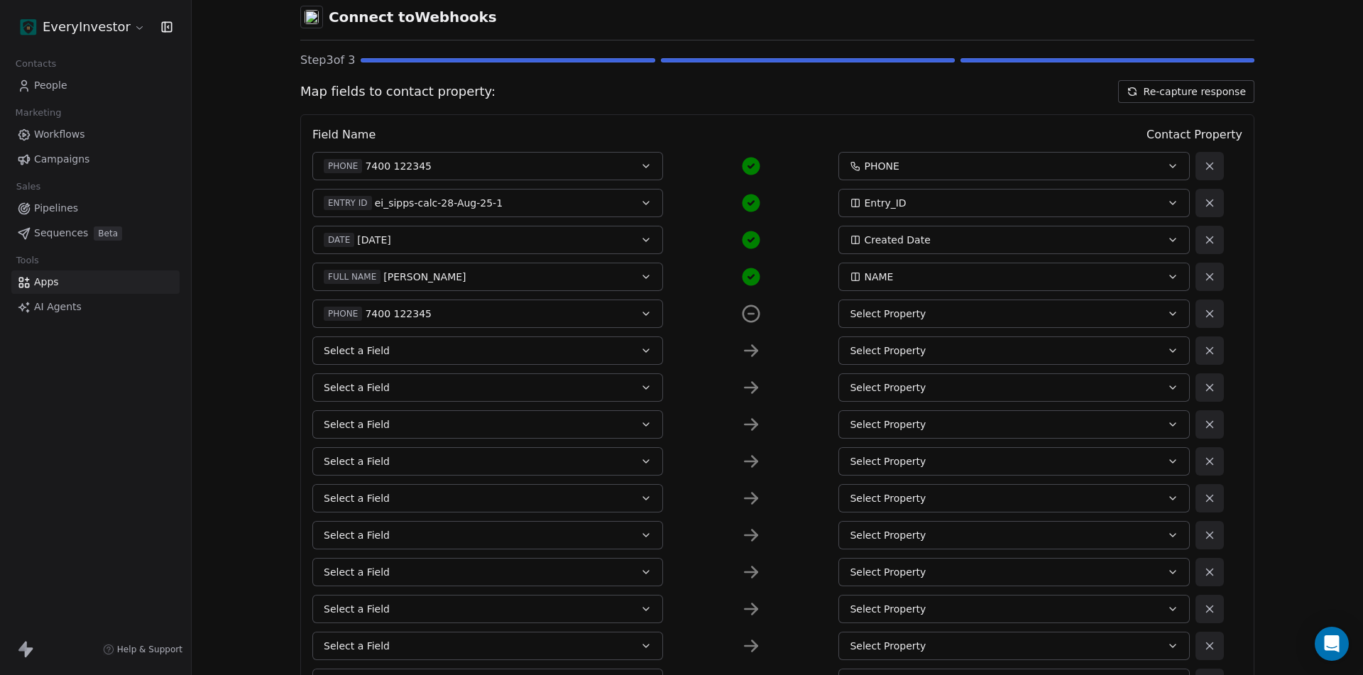
click at [936, 321] on button "Select Property" at bounding box center [1013, 314] width 351 height 28
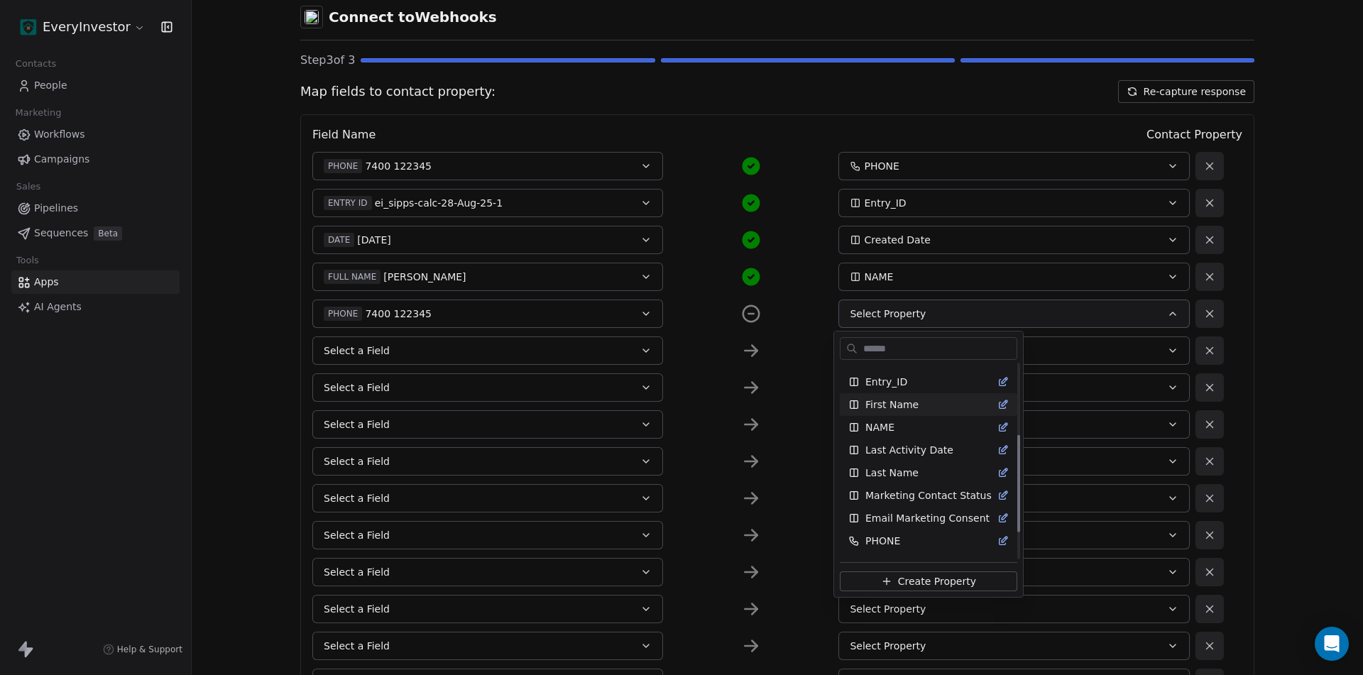
scroll to position [195, 0]
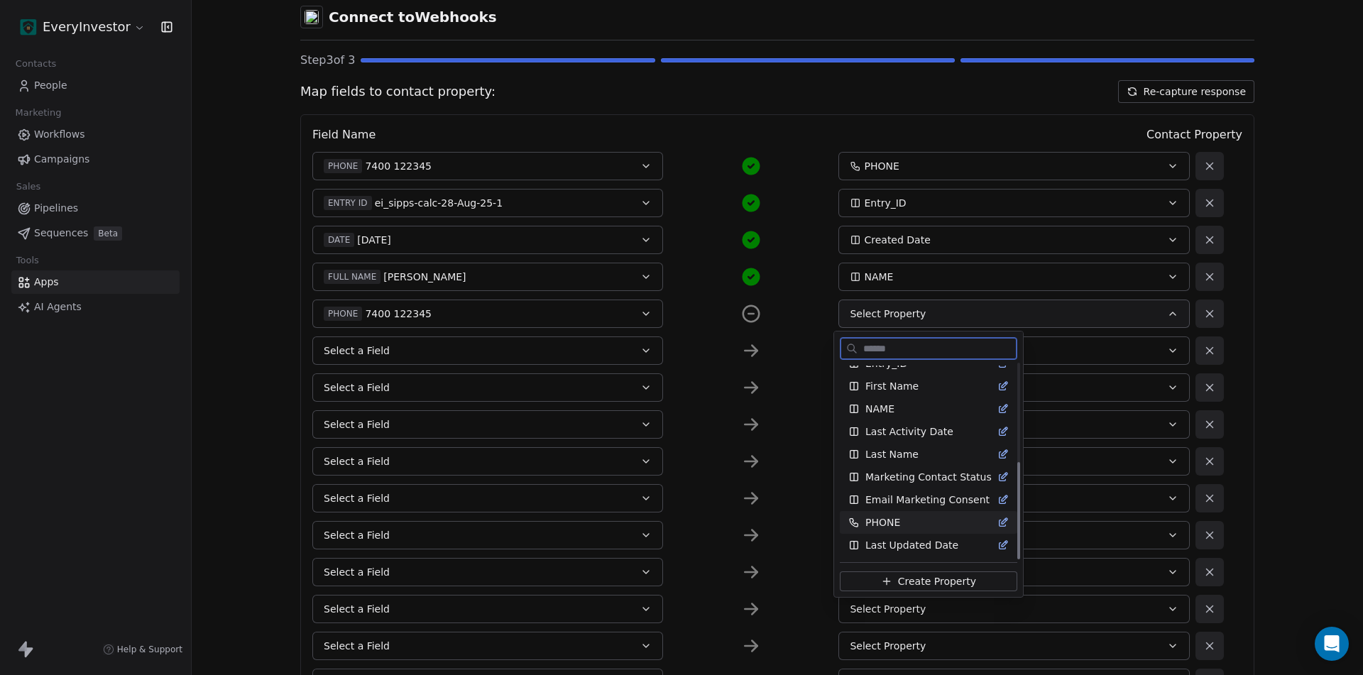
click at [894, 522] on span "PHONE" at bounding box center [882, 522] width 35 height 14
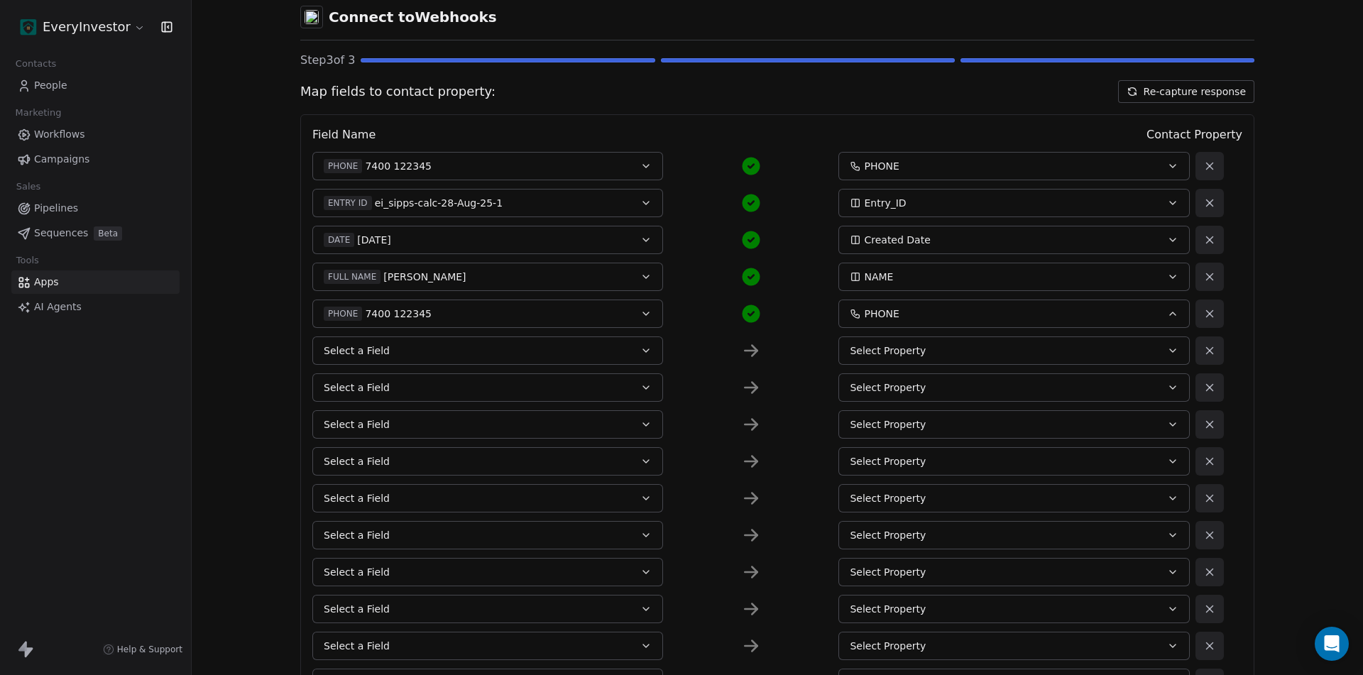
click at [1207, 164] on icon at bounding box center [1209, 166] width 13 height 13
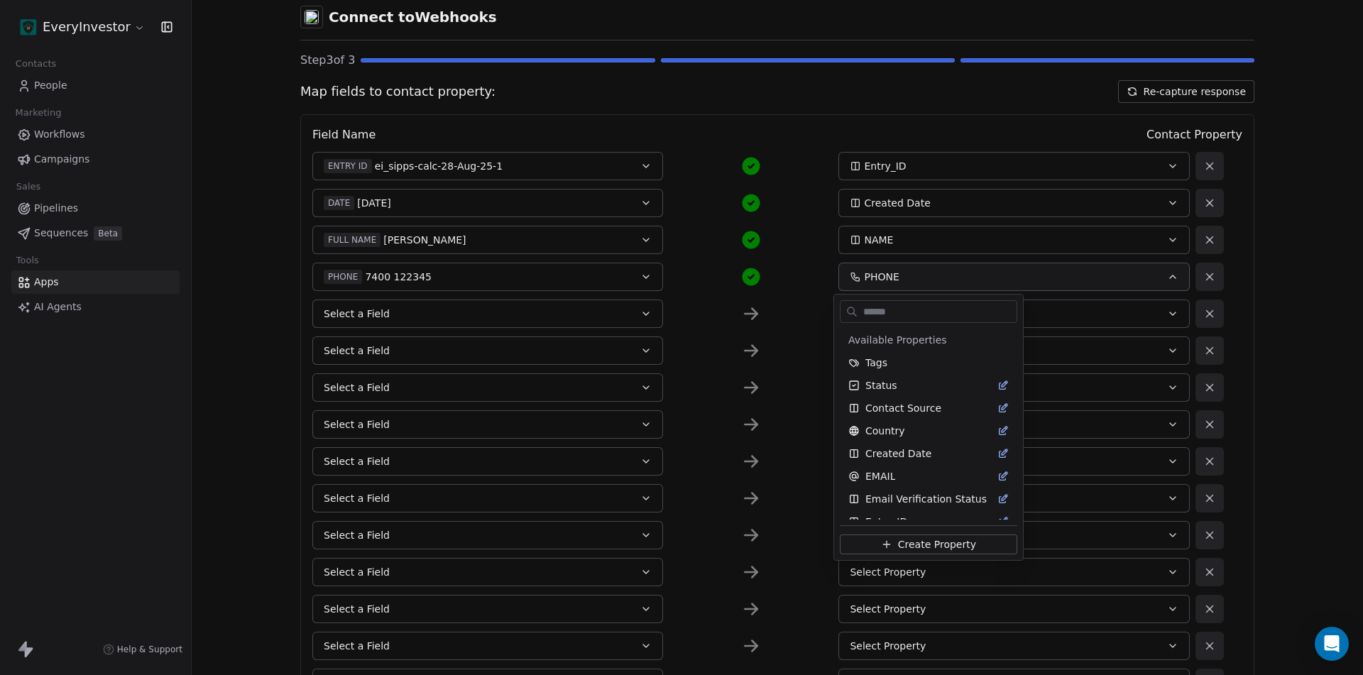
scroll to position [172, 0]
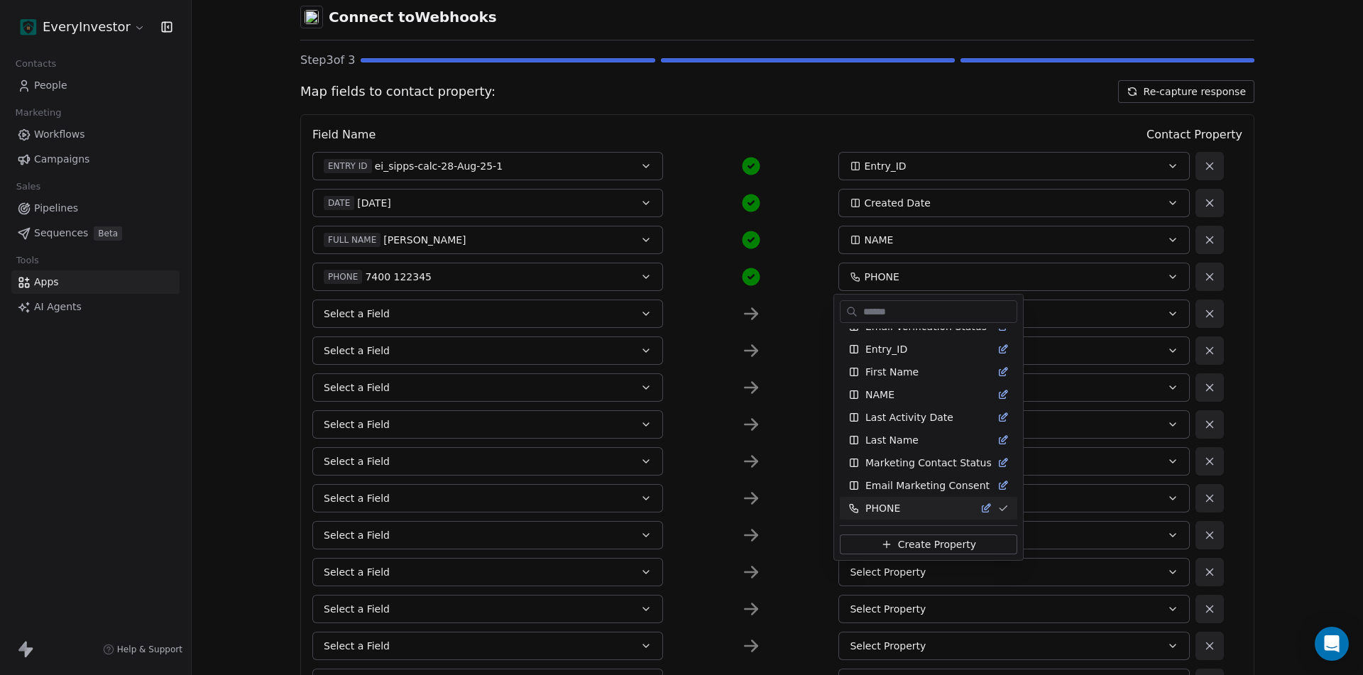
click at [388, 303] on html "EveryInvestor Contacts People Marketing Workflows Campaigns Sales Pipelines Seq…" at bounding box center [681, 337] width 1363 height 675
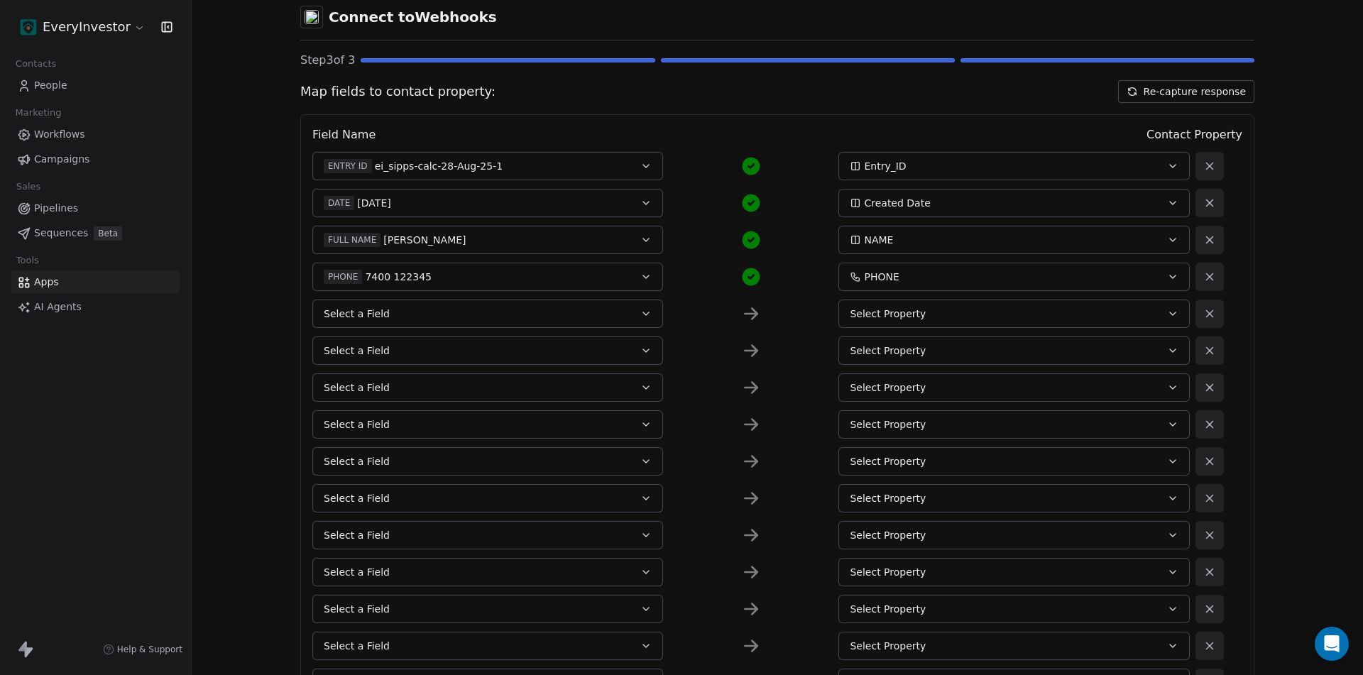
click at [396, 309] on button "Select a Field" at bounding box center [487, 314] width 351 height 28
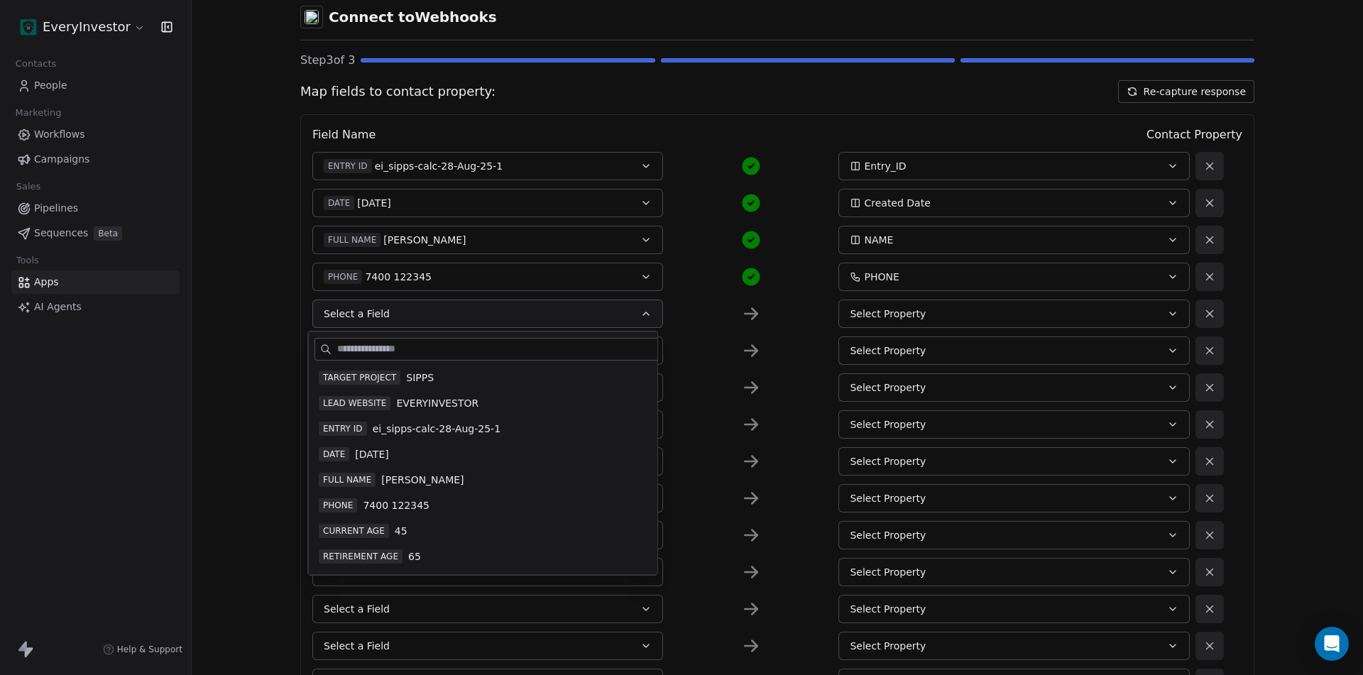
click at [357, 529] on span "CURRENT AGE" at bounding box center [354, 531] width 70 height 14
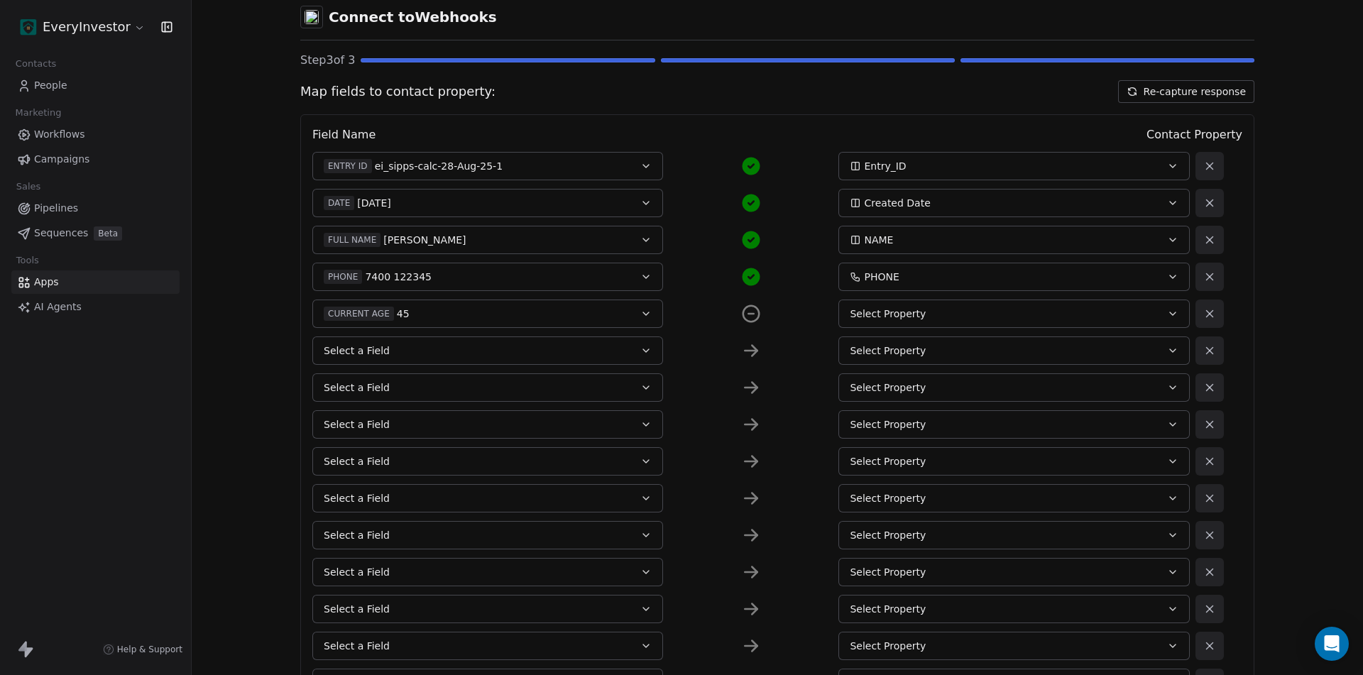
click at [943, 311] on div "Select Property" at bounding box center [997, 314] width 295 height 14
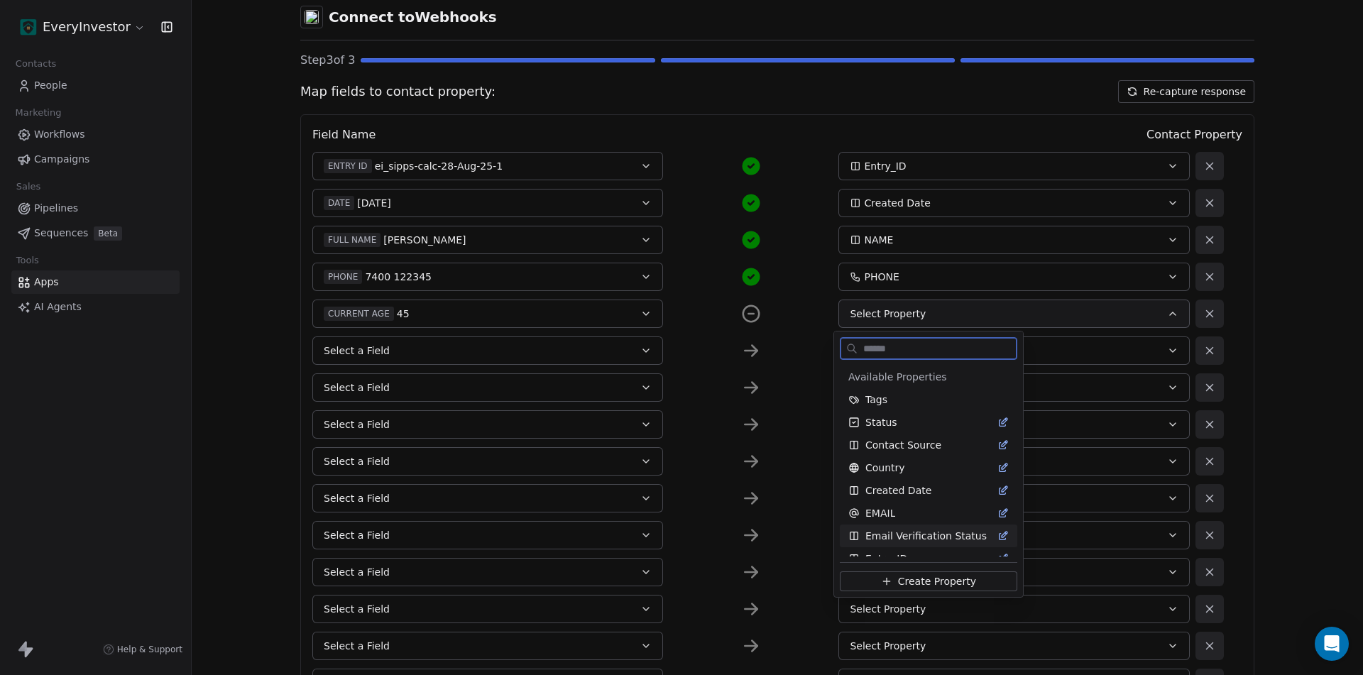
click at [926, 580] on span "Create Property" at bounding box center [937, 581] width 78 height 14
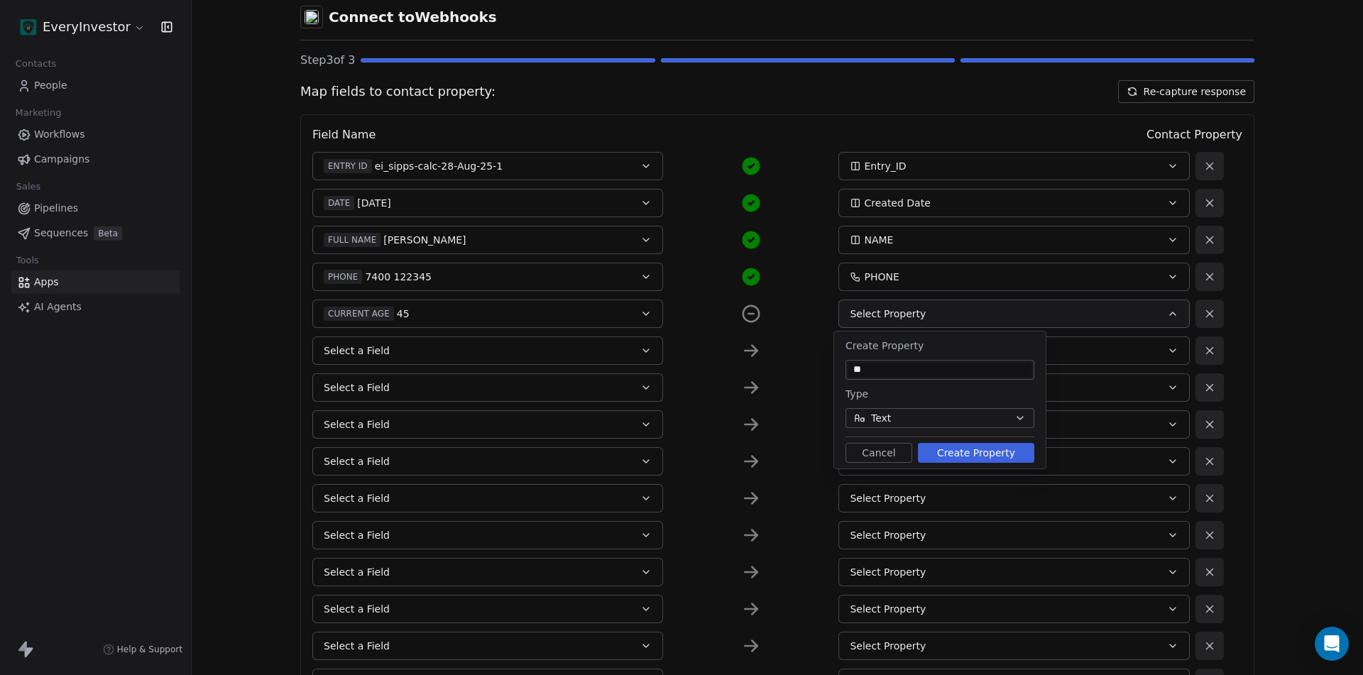
type input "*"
type input "**********"
click at [942, 451] on button "Create Property" at bounding box center [976, 453] width 116 height 20
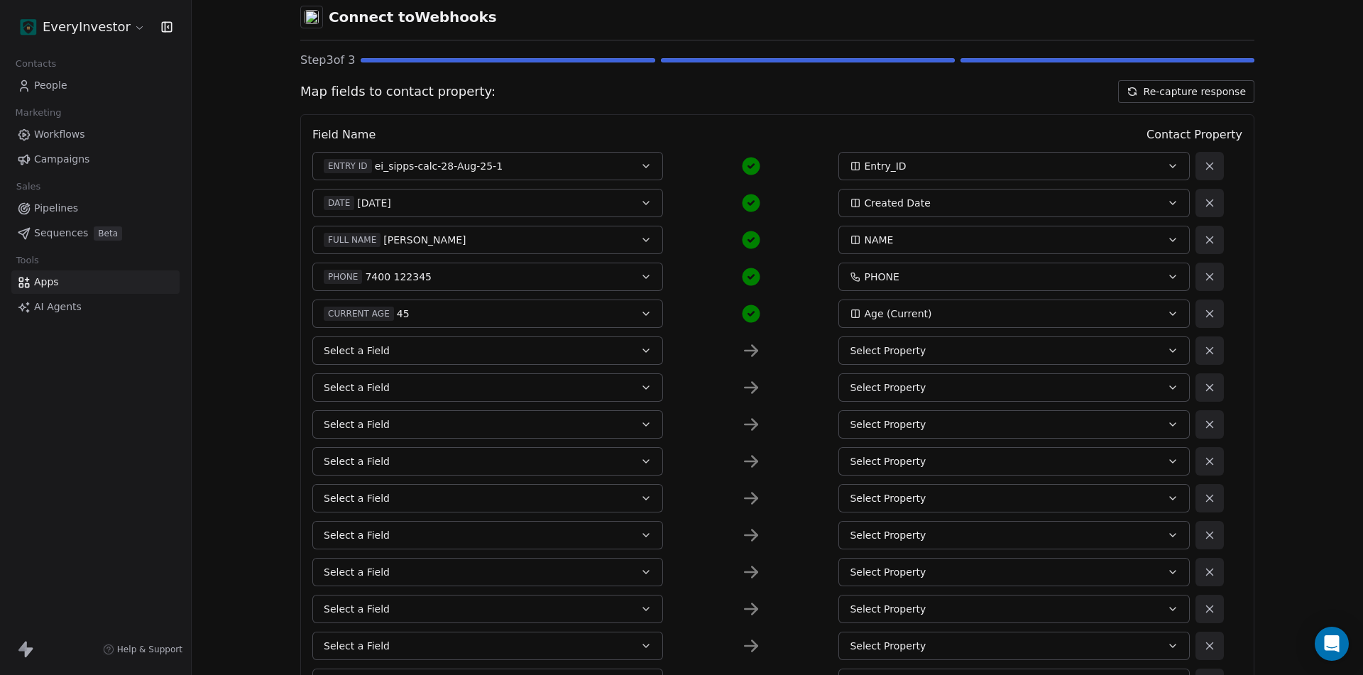
click at [429, 351] on button "Select a Field" at bounding box center [487, 350] width 351 height 28
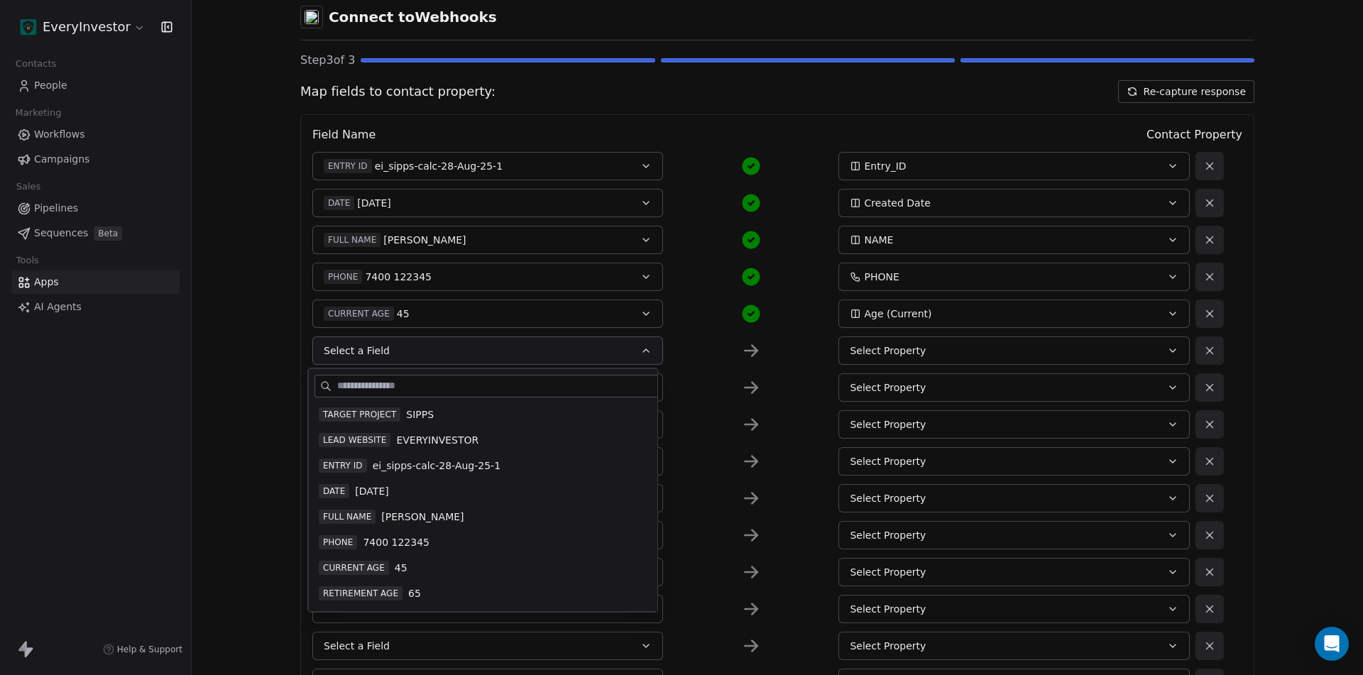
click at [409, 598] on span "65" at bounding box center [414, 593] width 13 height 14
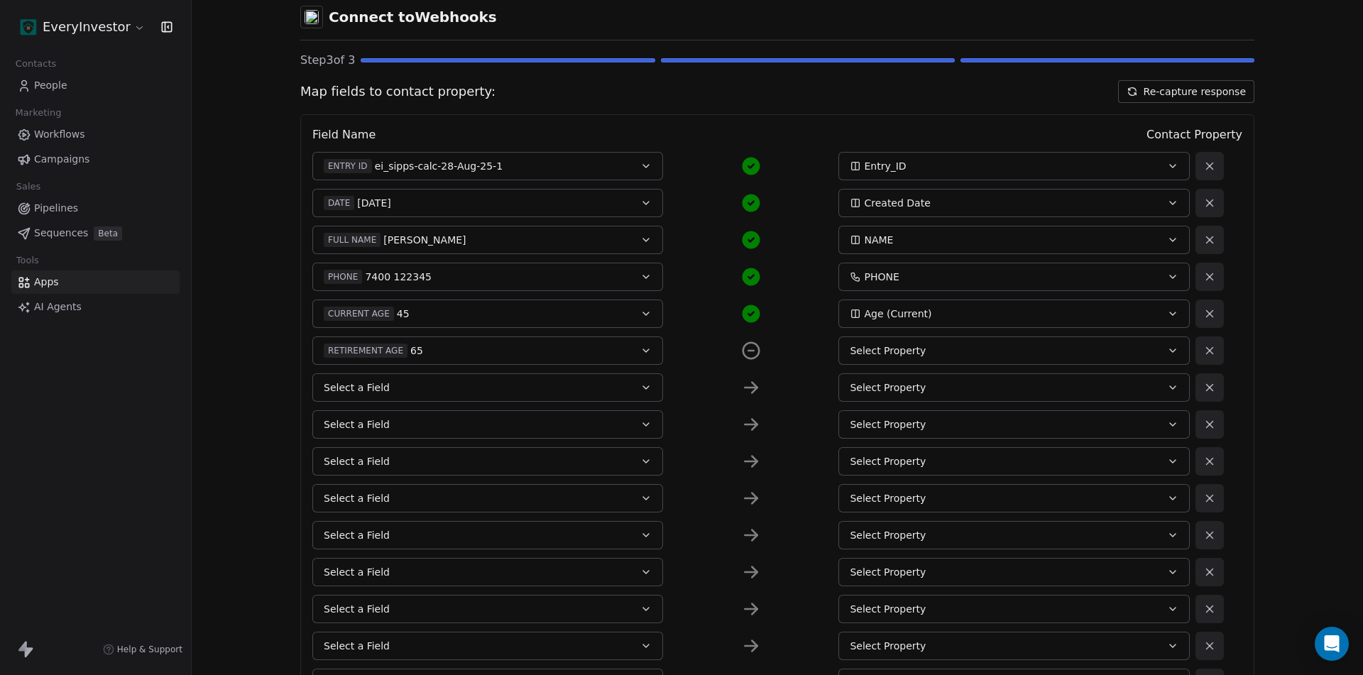
click at [939, 350] on div "Select Property" at bounding box center [997, 351] width 295 height 14
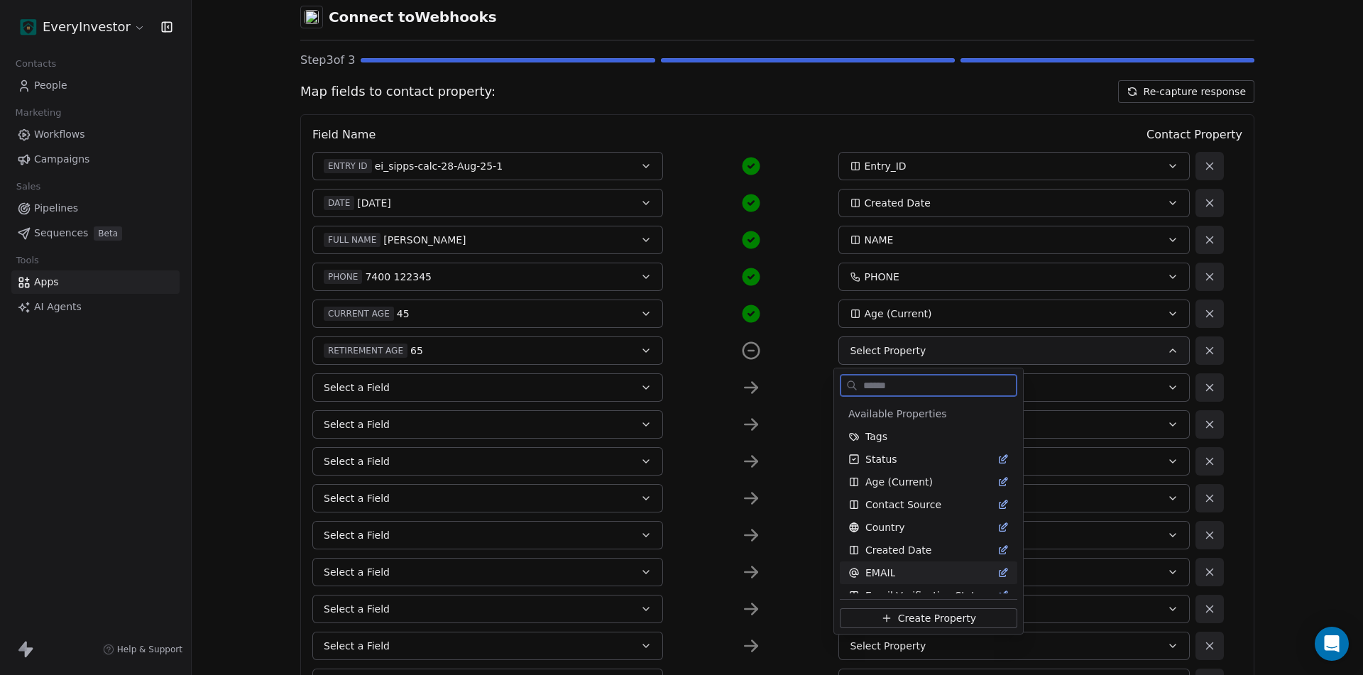
click at [931, 613] on span "Create Property" at bounding box center [937, 618] width 78 height 14
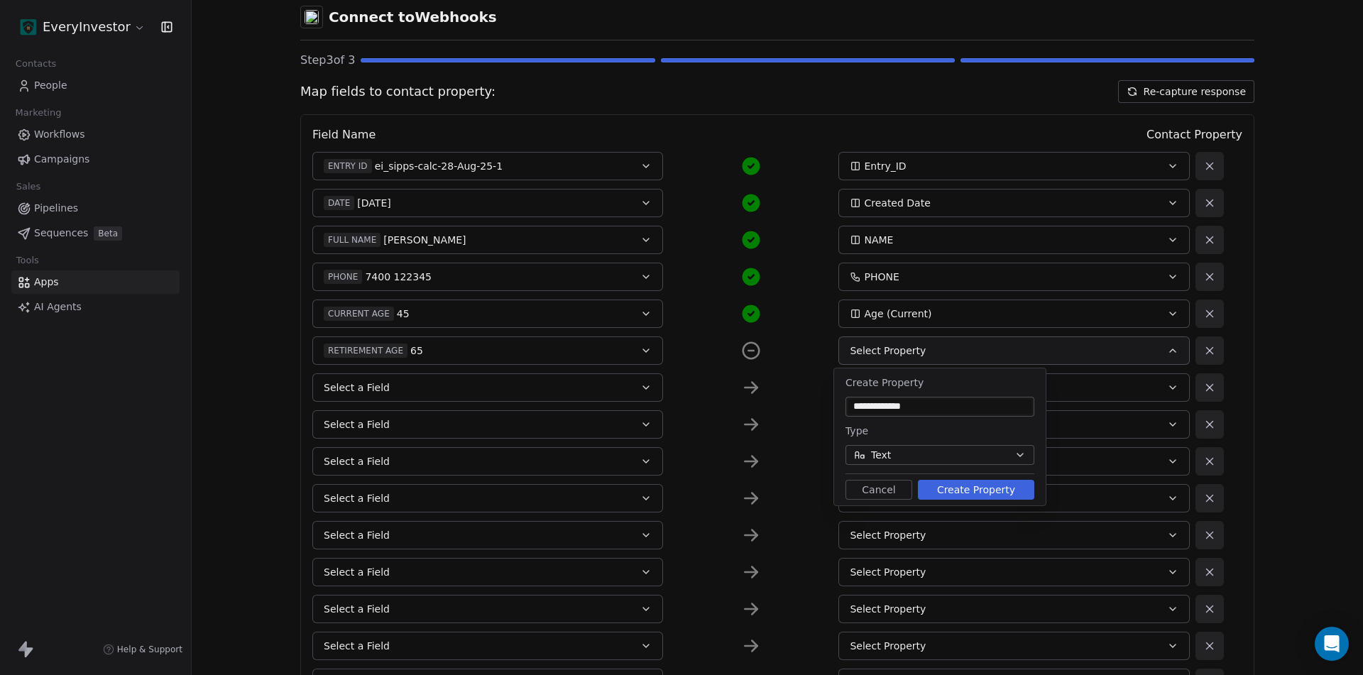
click at [900, 403] on input "**********" at bounding box center [939, 407] width 183 height 14
type input "**********"
click at [991, 488] on button "Create Property" at bounding box center [976, 490] width 116 height 20
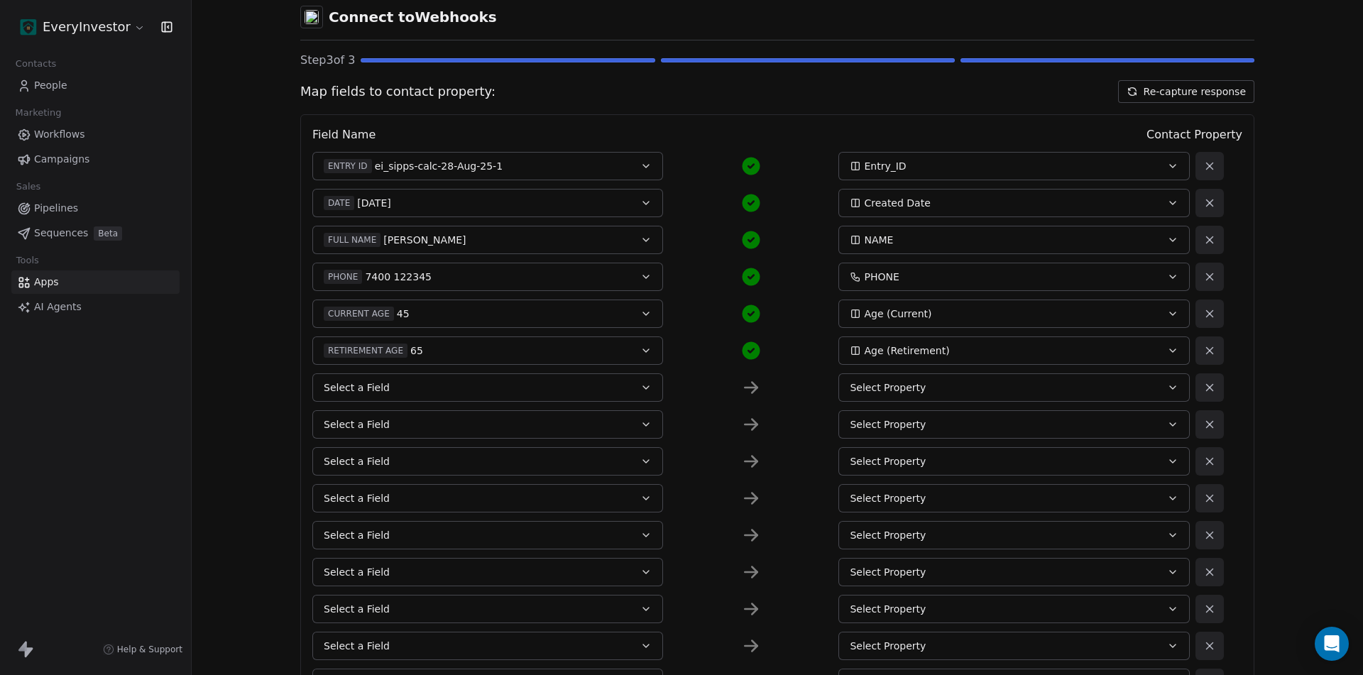
click at [413, 383] on button "Select a Field" at bounding box center [487, 387] width 351 height 28
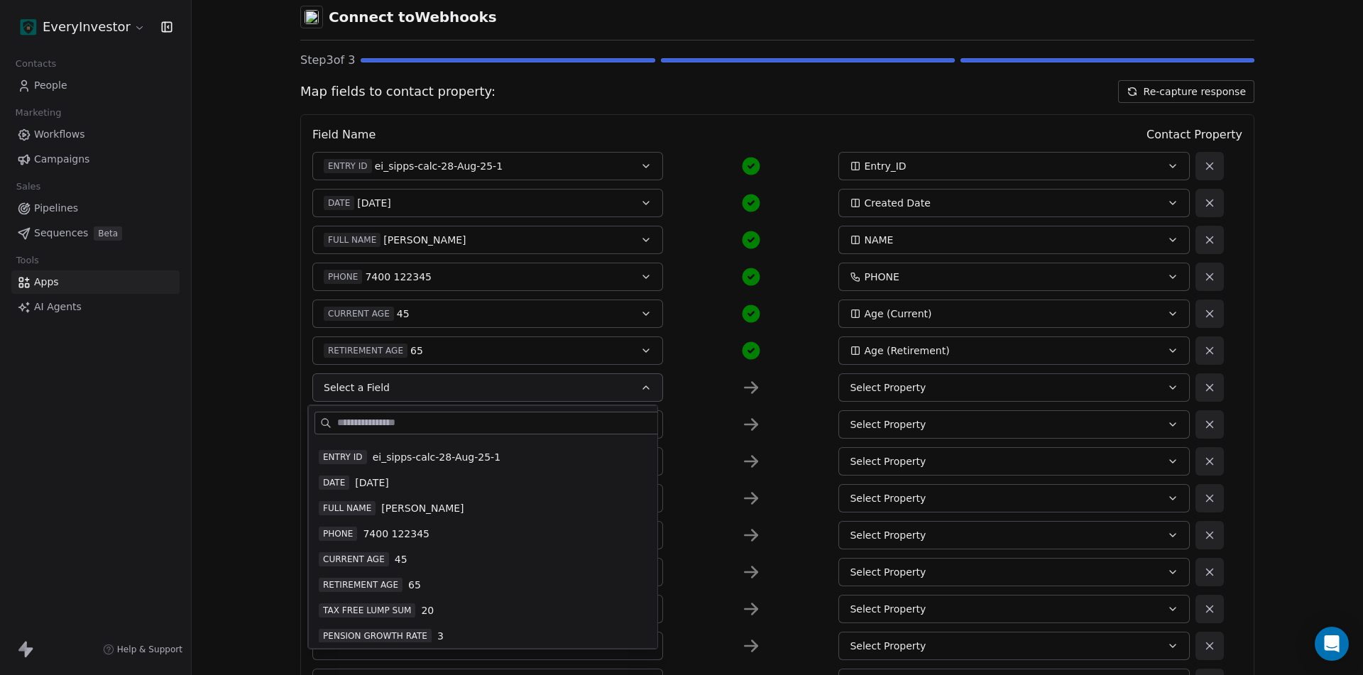
scroll to position [71, 0]
click at [381, 582] on span "TAX FREE LUMP SUM" at bounding box center [367, 585] width 97 height 14
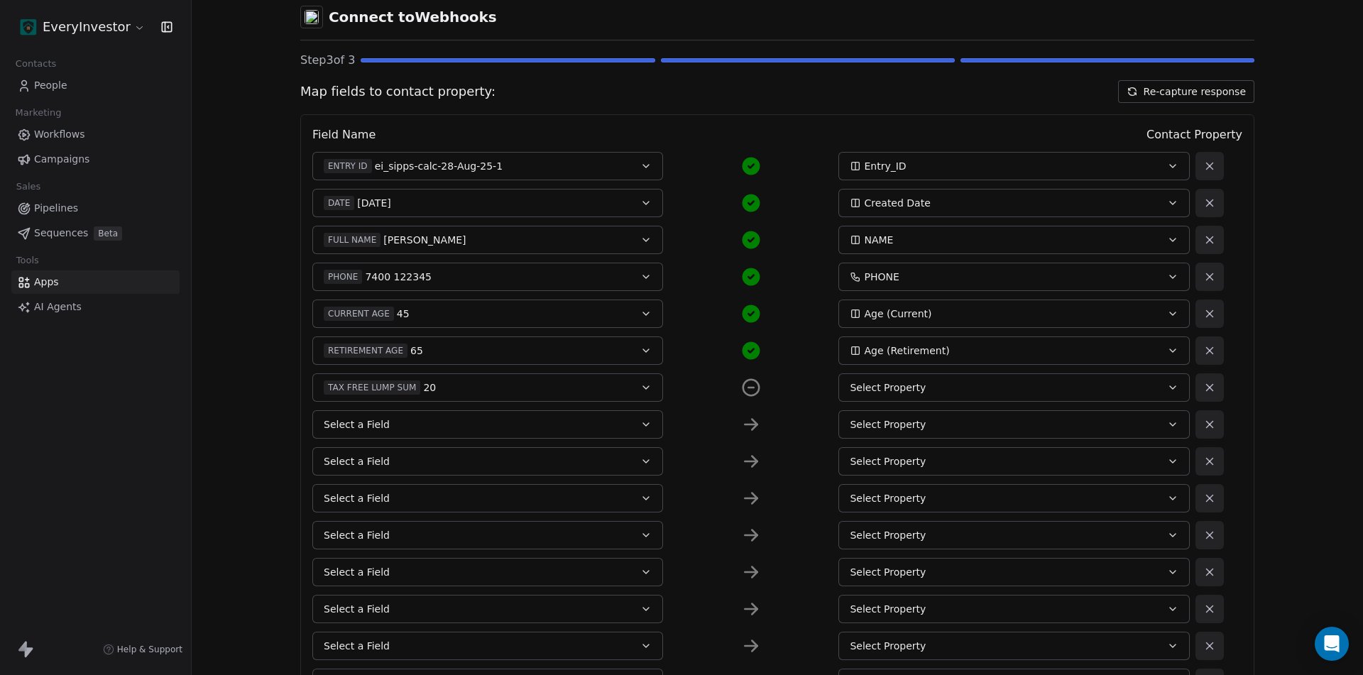
click at [913, 390] on span "Select Property" at bounding box center [888, 387] width 76 height 14
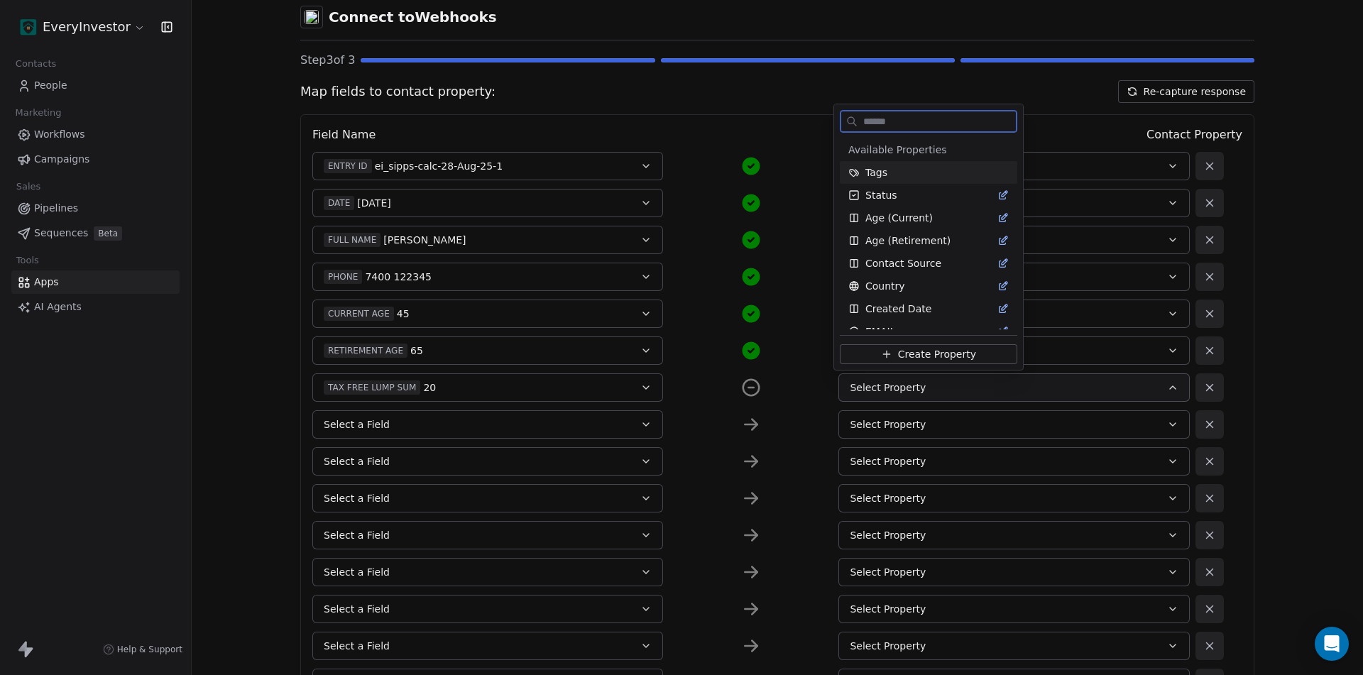
click at [917, 352] on span "Create Property" at bounding box center [937, 354] width 78 height 14
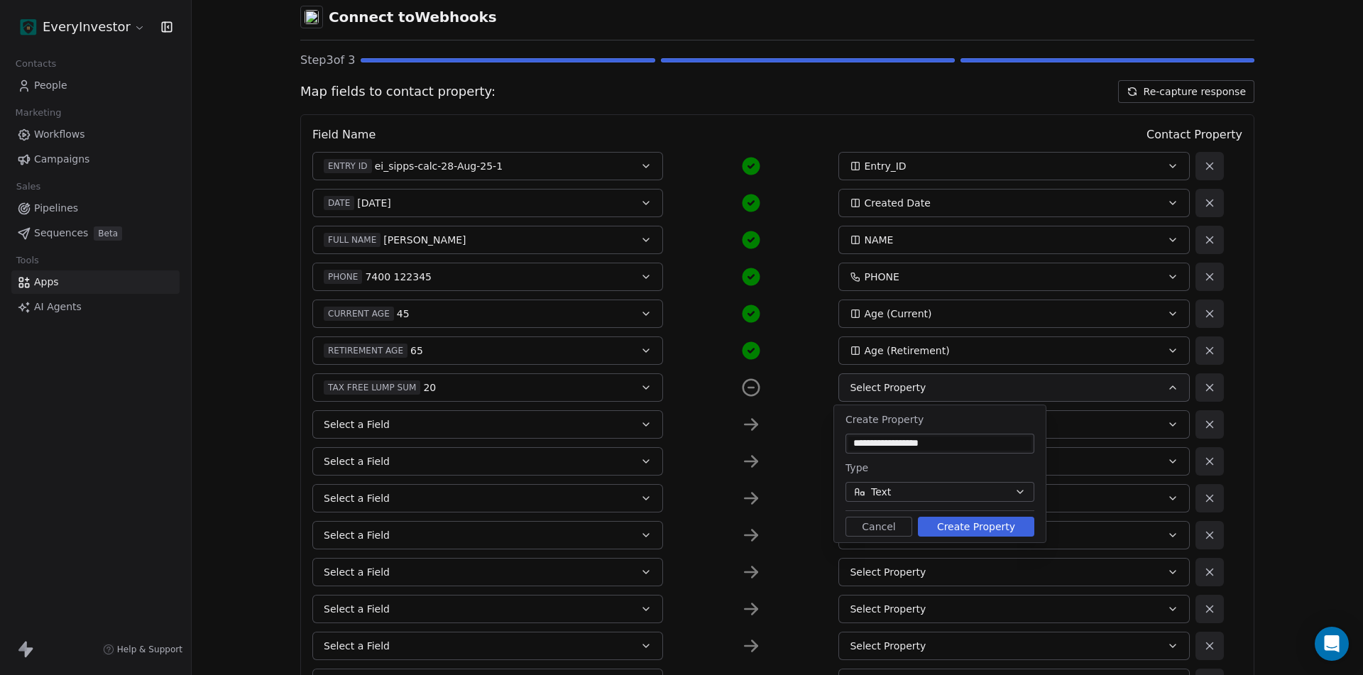
type input "**********"
click at [972, 525] on button "Create Property" at bounding box center [976, 527] width 116 height 20
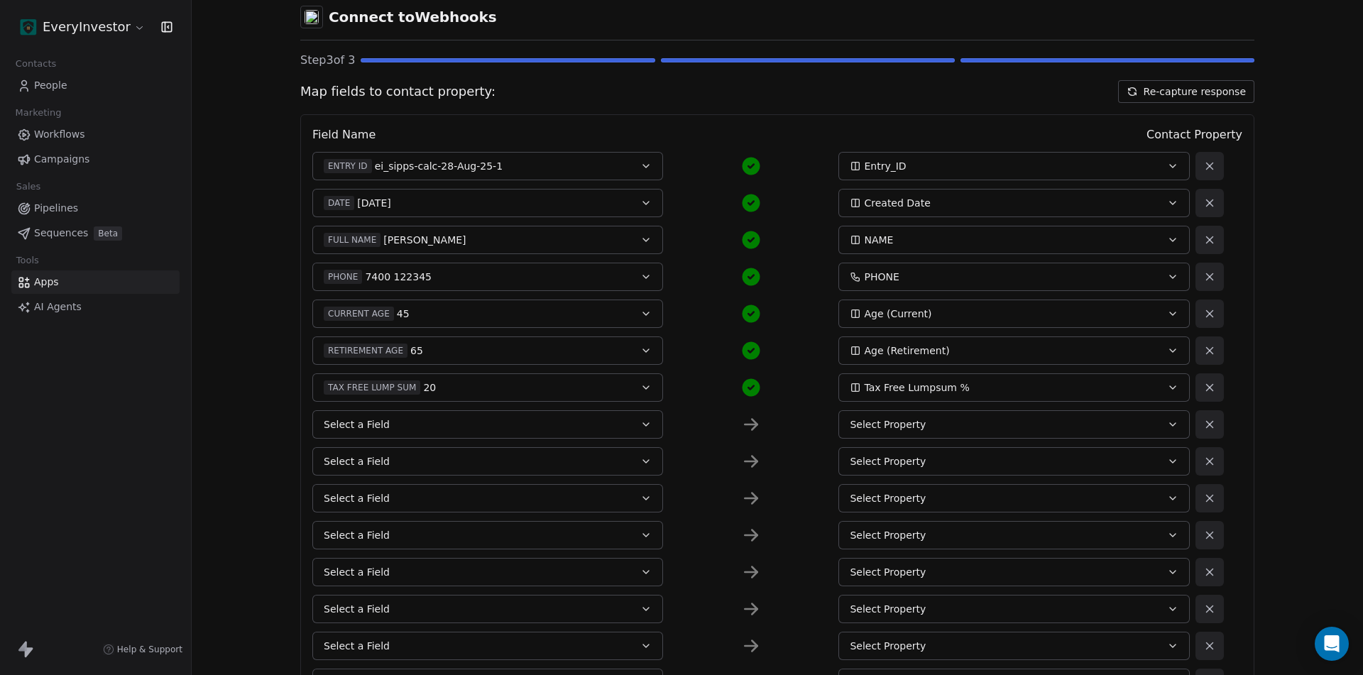
click at [420, 416] on button "Select a Field" at bounding box center [487, 424] width 351 height 28
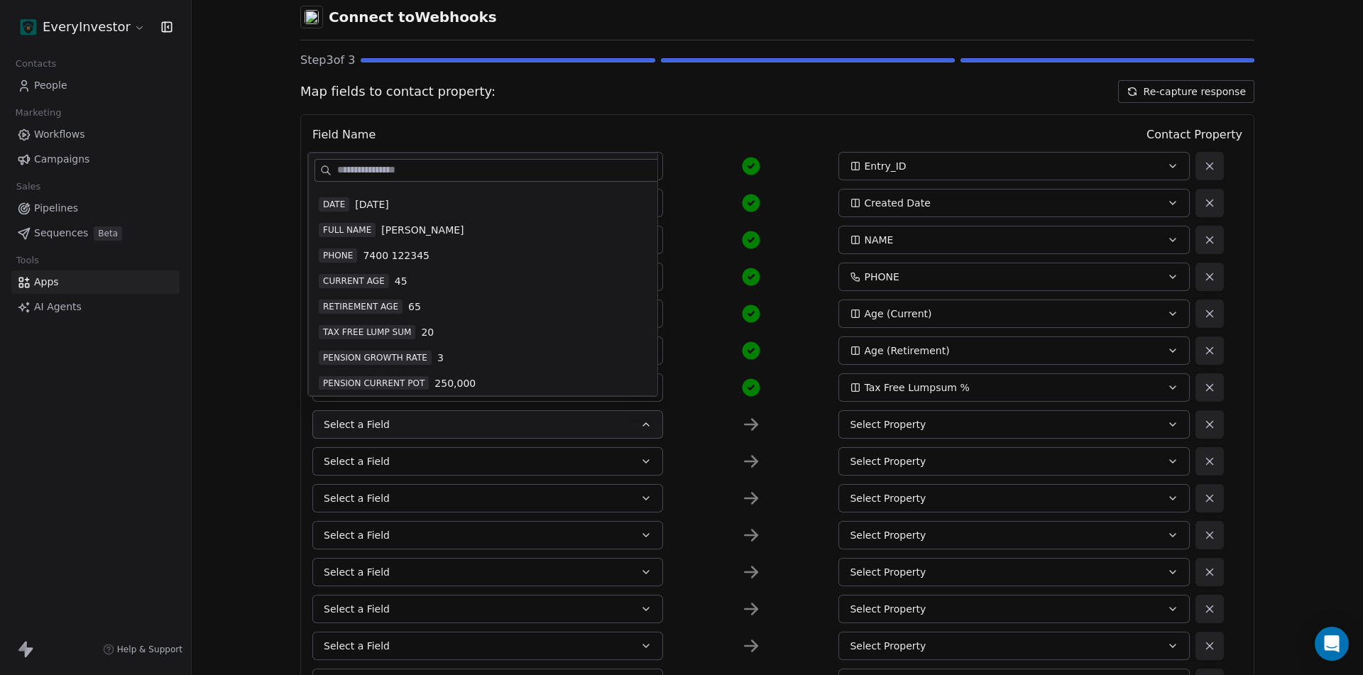
click at [364, 355] on span "PENSION GROWTH RATE" at bounding box center [375, 358] width 113 height 14
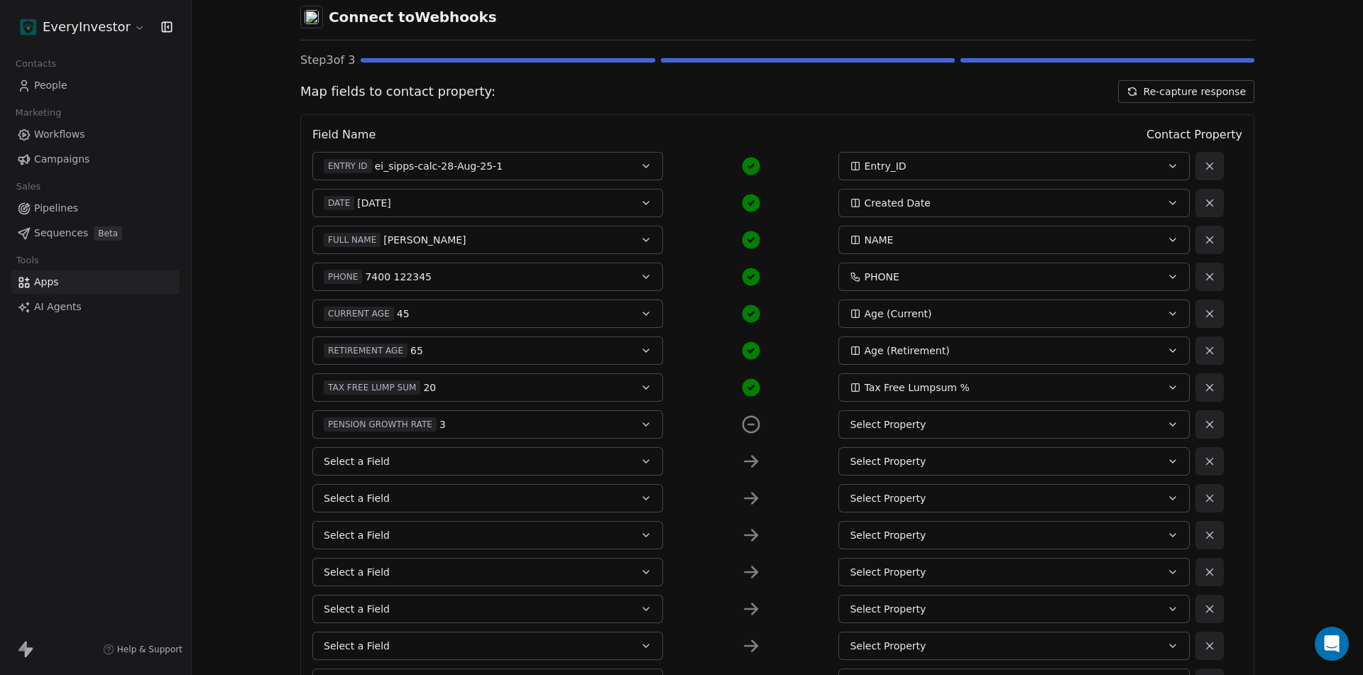
click at [908, 422] on span "Select Property" at bounding box center [888, 424] width 76 height 14
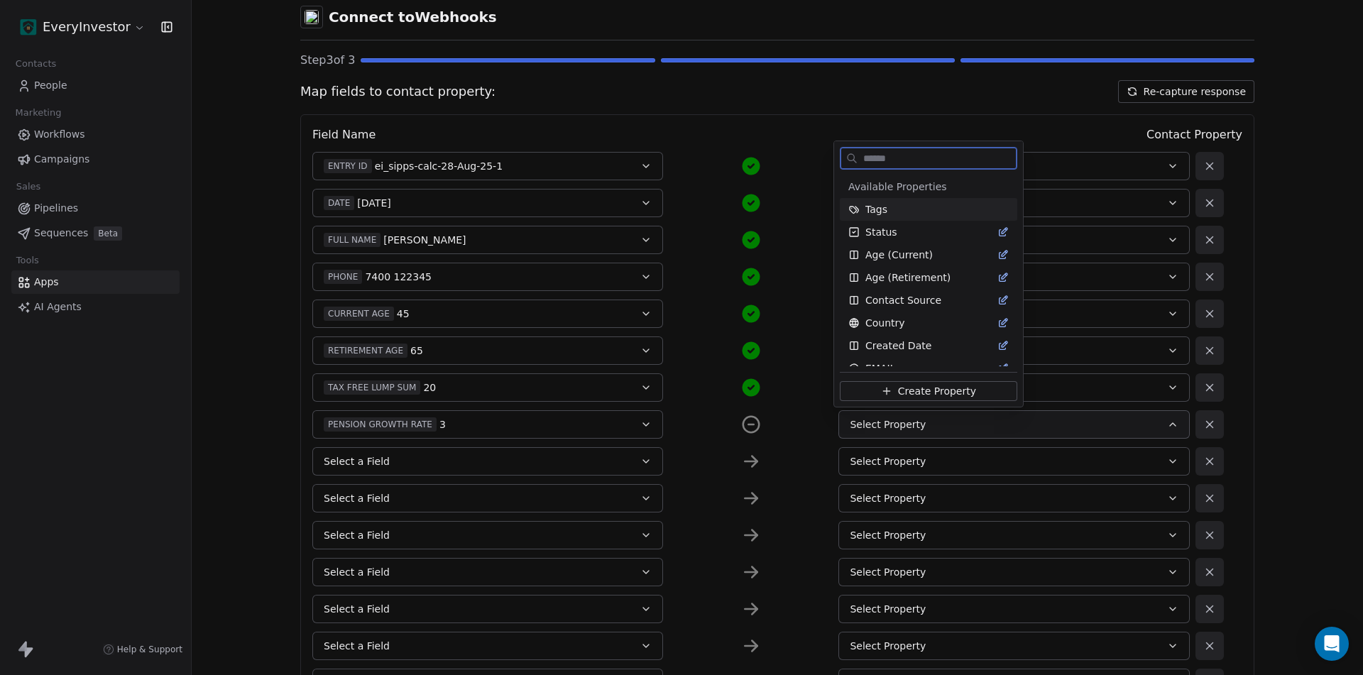
click at [899, 386] on span "Create Property" at bounding box center [937, 391] width 78 height 14
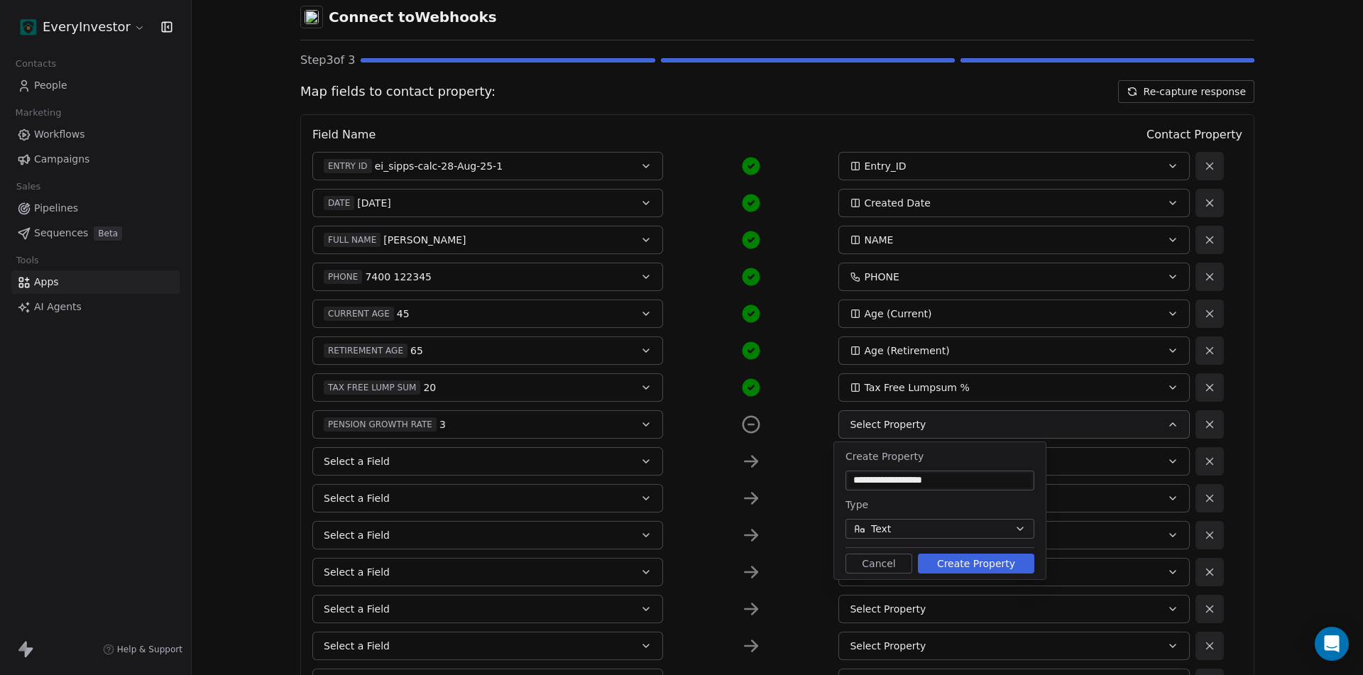
type input "**********"
click at [889, 534] on span "Text" at bounding box center [881, 529] width 20 height 15
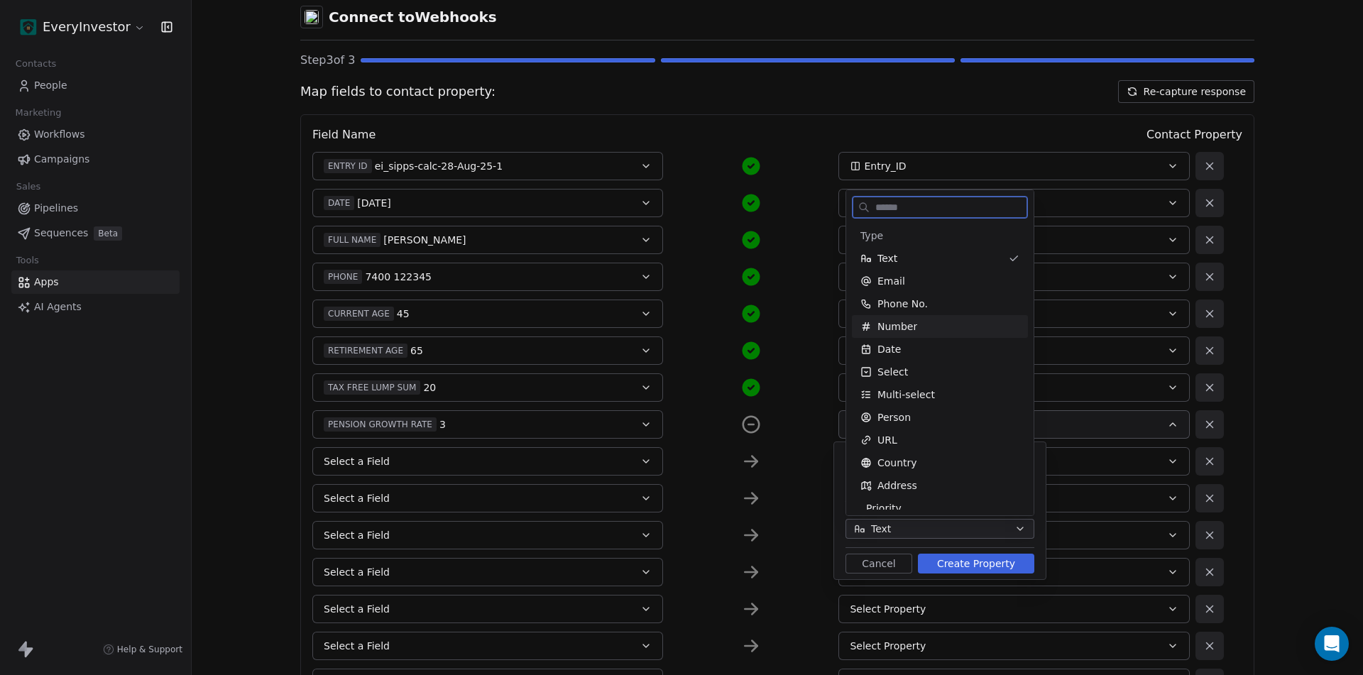
click at [919, 329] on div "Number" at bounding box center [939, 326] width 159 height 14
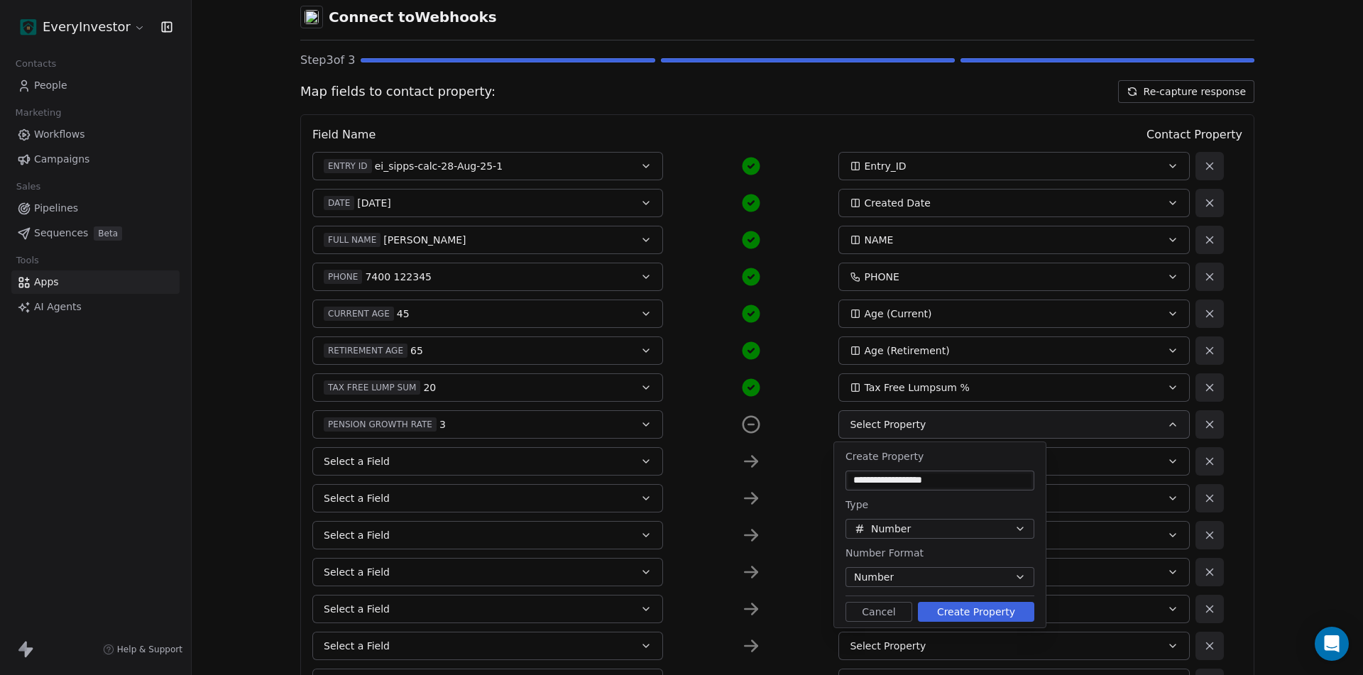
click at [940, 574] on button "Number" at bounding box center [939, 577] width 189 height 20
click at [941, 527] on div "Percentage" at bounding box center [939, 524] width 159 height 15
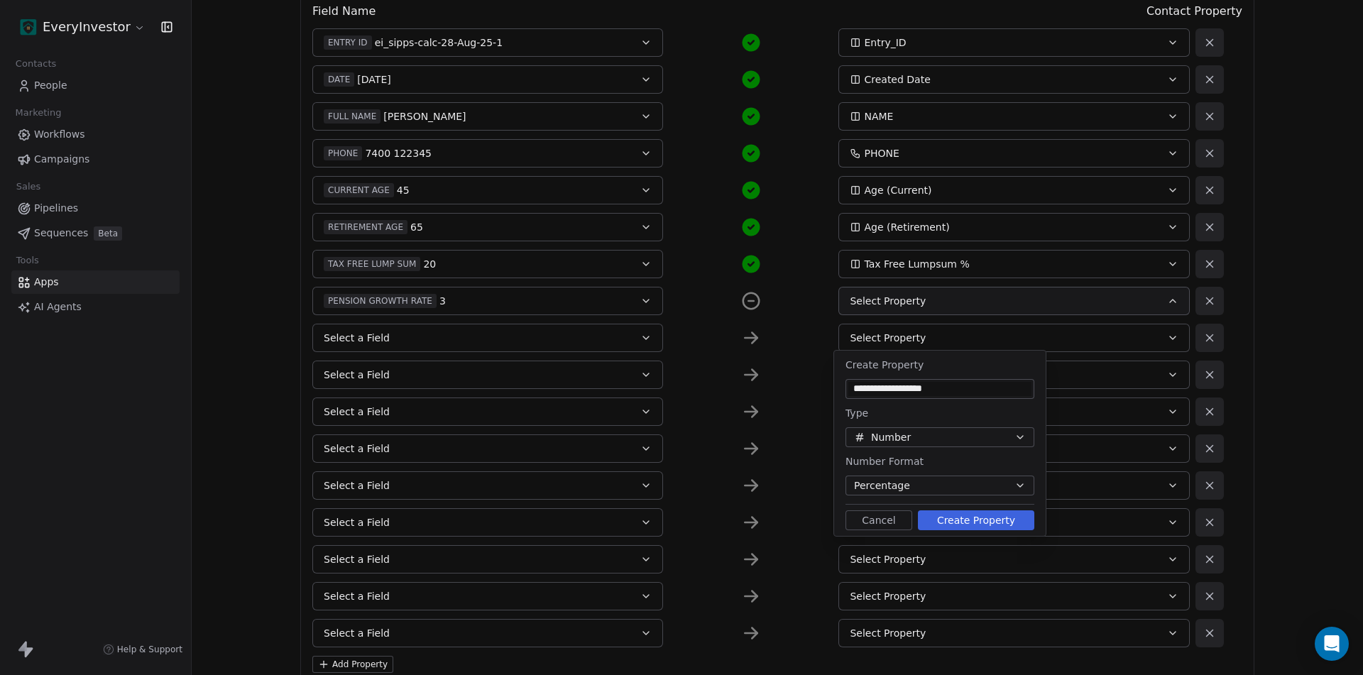
scroll to position [213, 0]
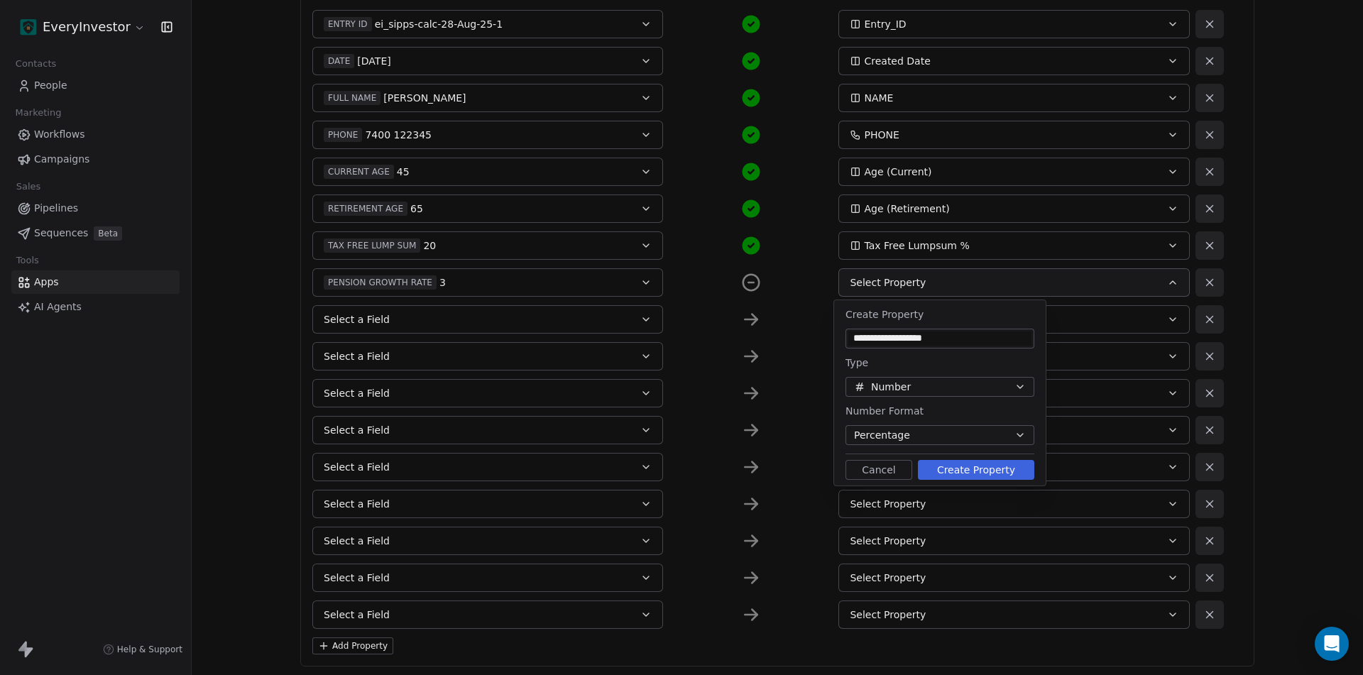
click at [978, 471] on button "Create Property" at bounding box center [976, 470] width 116 height 20
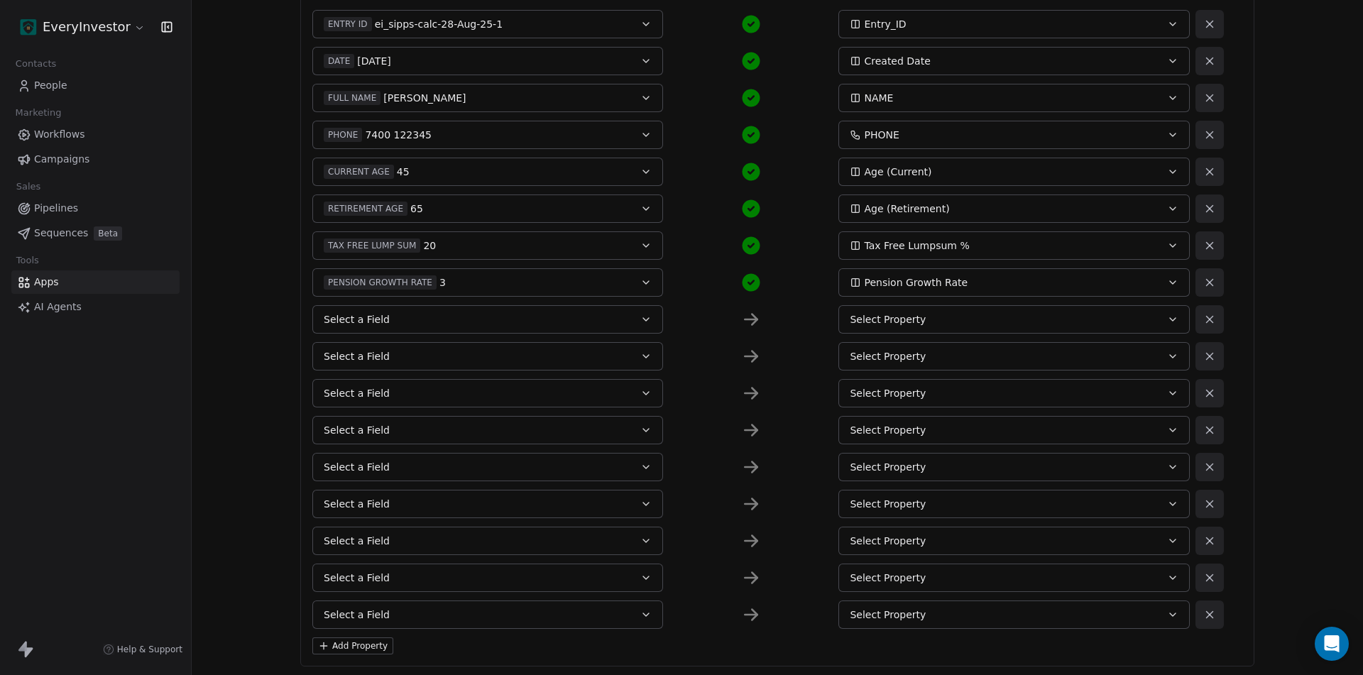
click at [977, 241] on div "Tax Free Lumpsum %" at bounding box center [997, 245] width 295 height 14
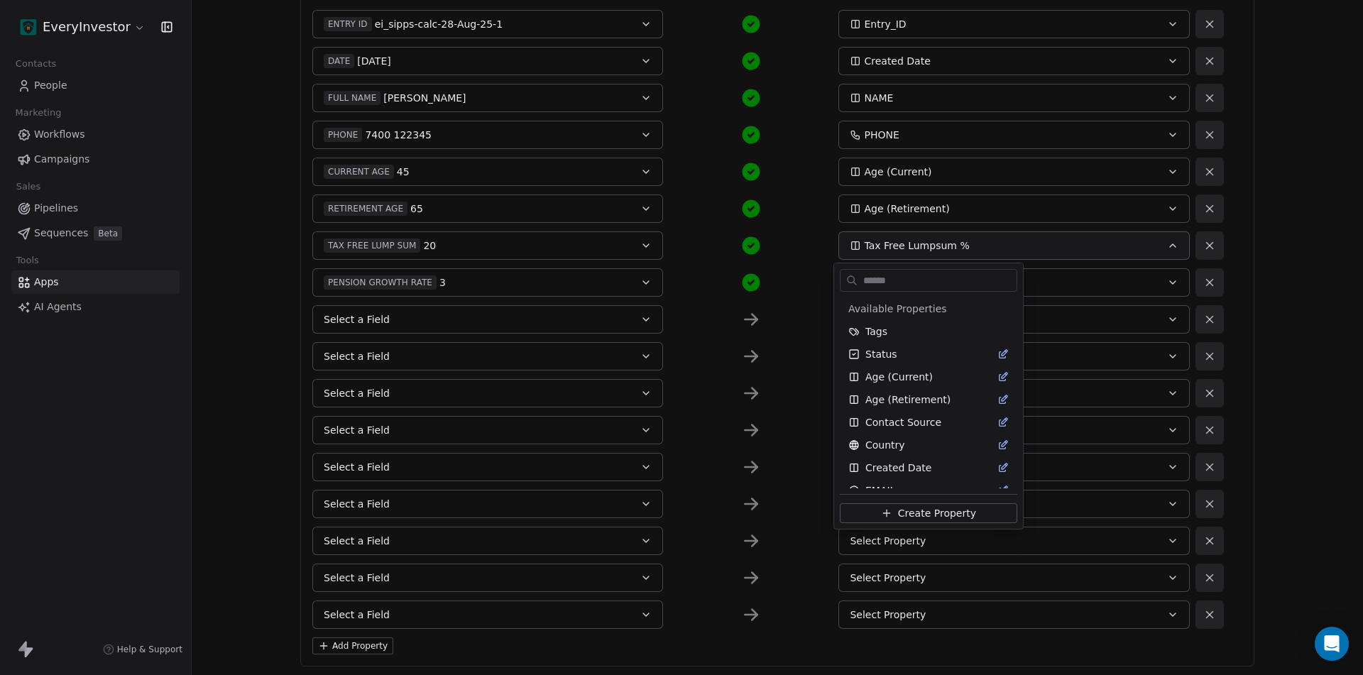
scroll to position [263, 0]
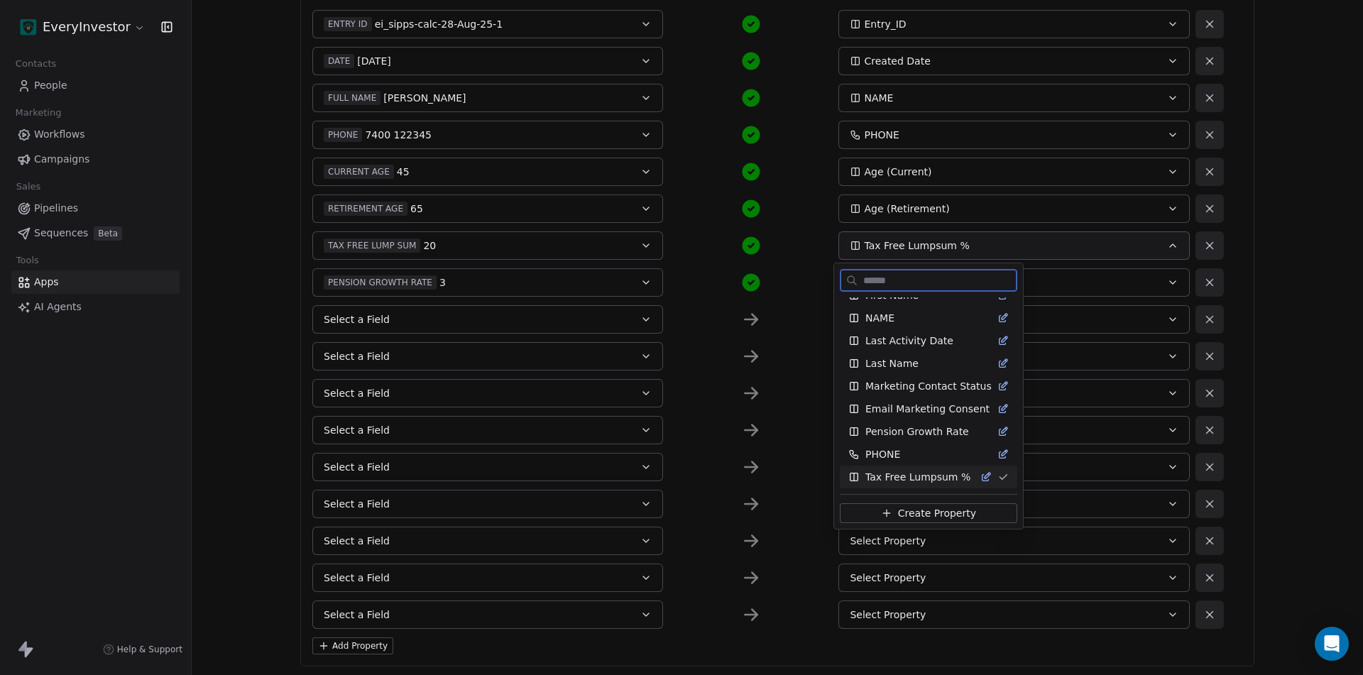
click at [980, 475] on icon "Suggestions" at bounding box center [985, 476] width 11 height 11
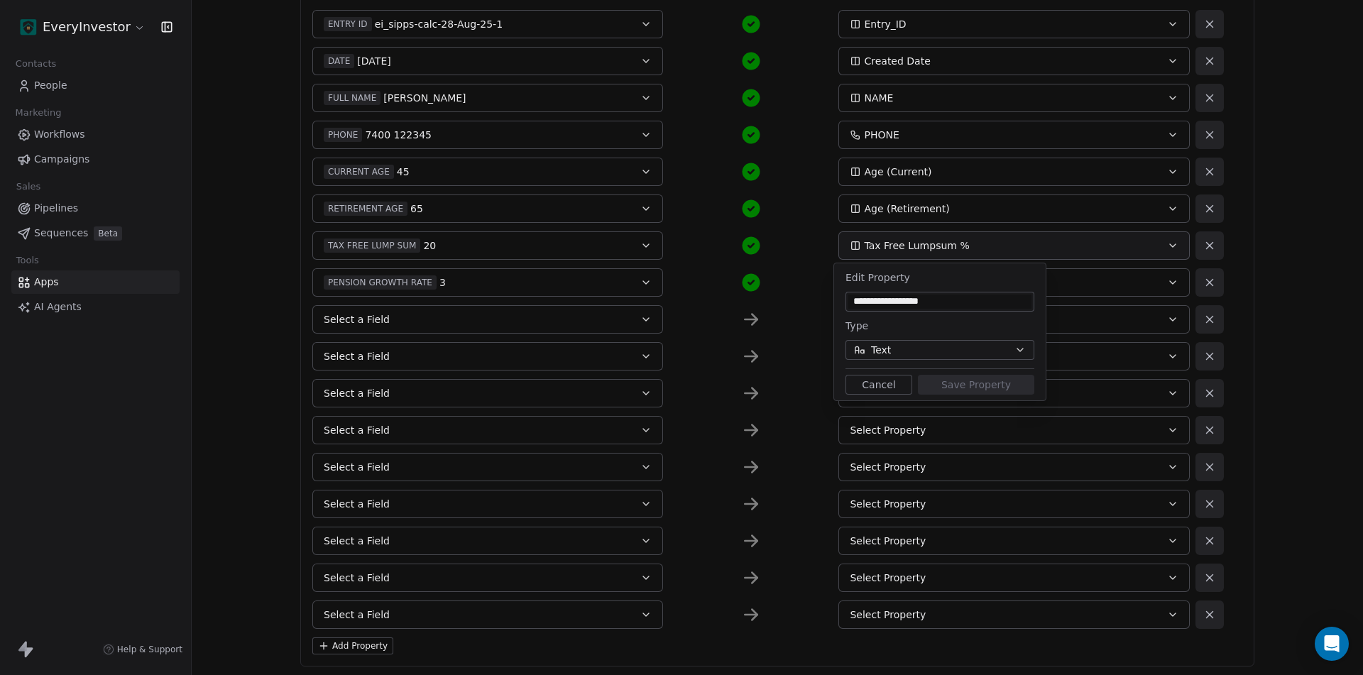
click at [911, 341] on button "Text" at bounding box center [939, 350] width 189 height 20
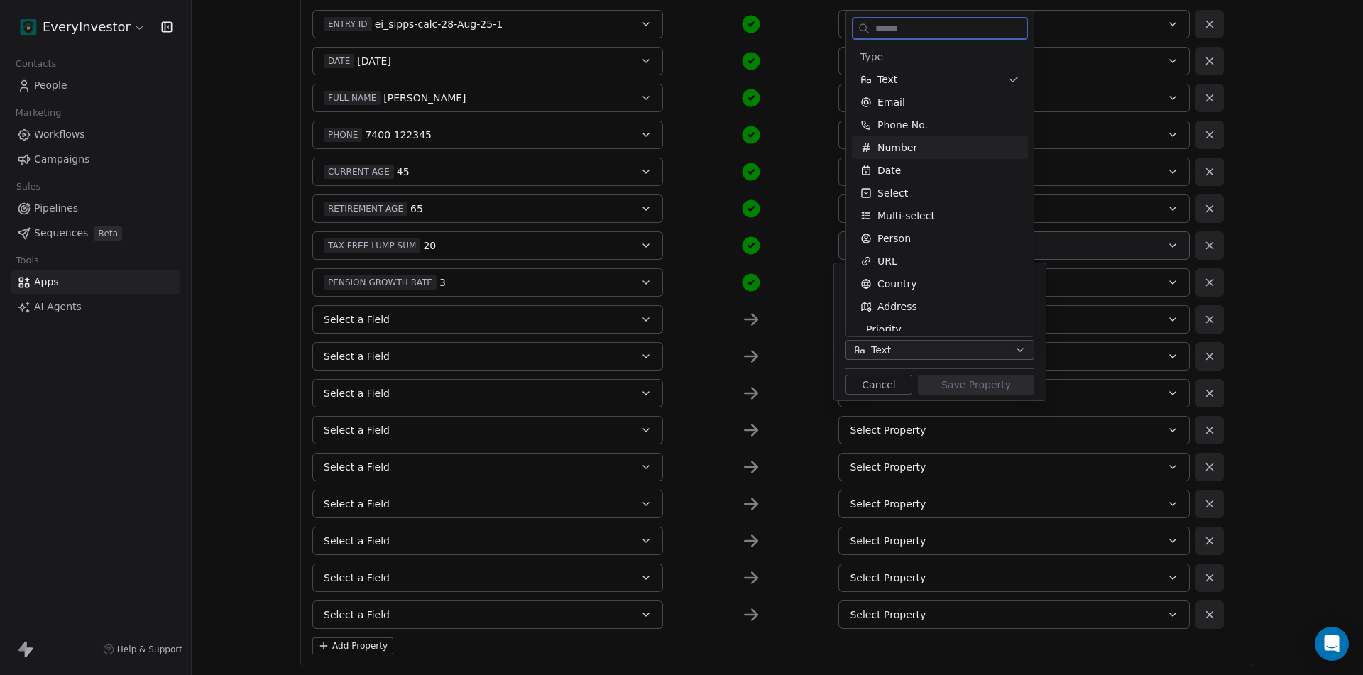
click at [912, 147] on span "Number" at bounding box center [897, 148] width 40 height 14
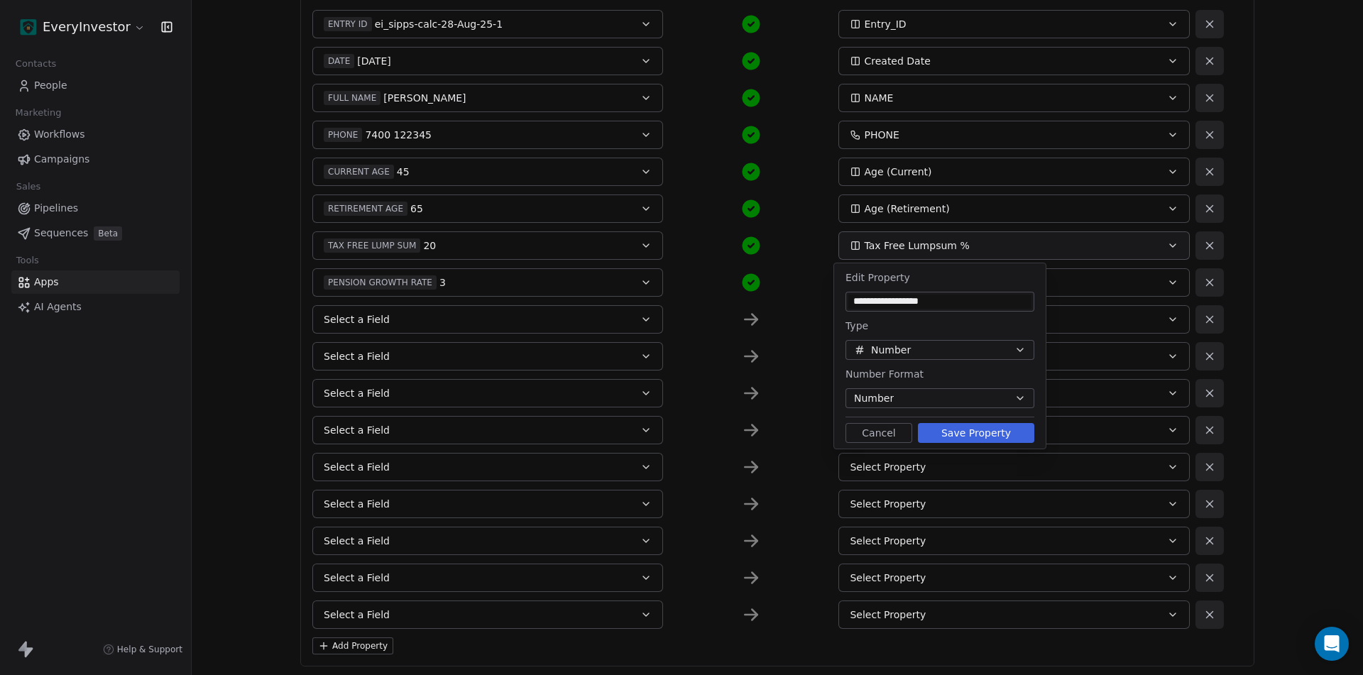
click at [925, 393] on button "Number" at bounding box center [939, 398] width 189 height 20
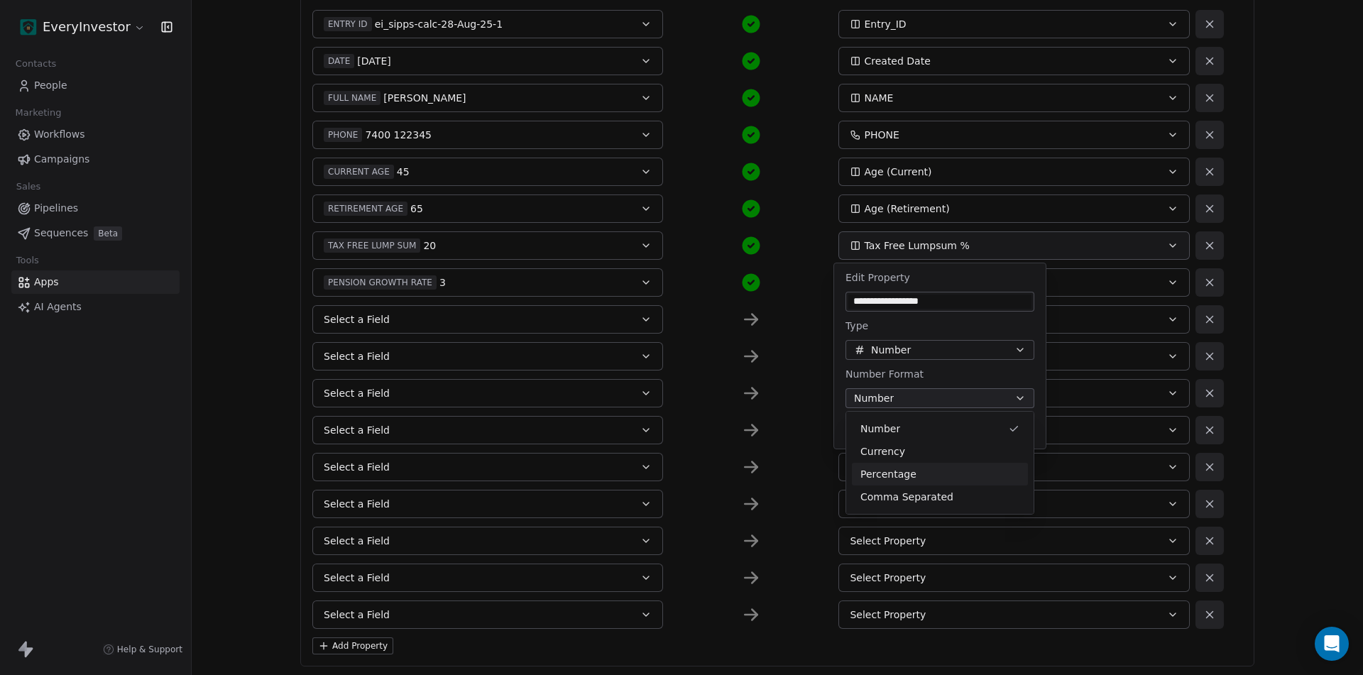
click at [916, 476] on div "Percentage" at bounding box center [939, 474] width 159 height 15
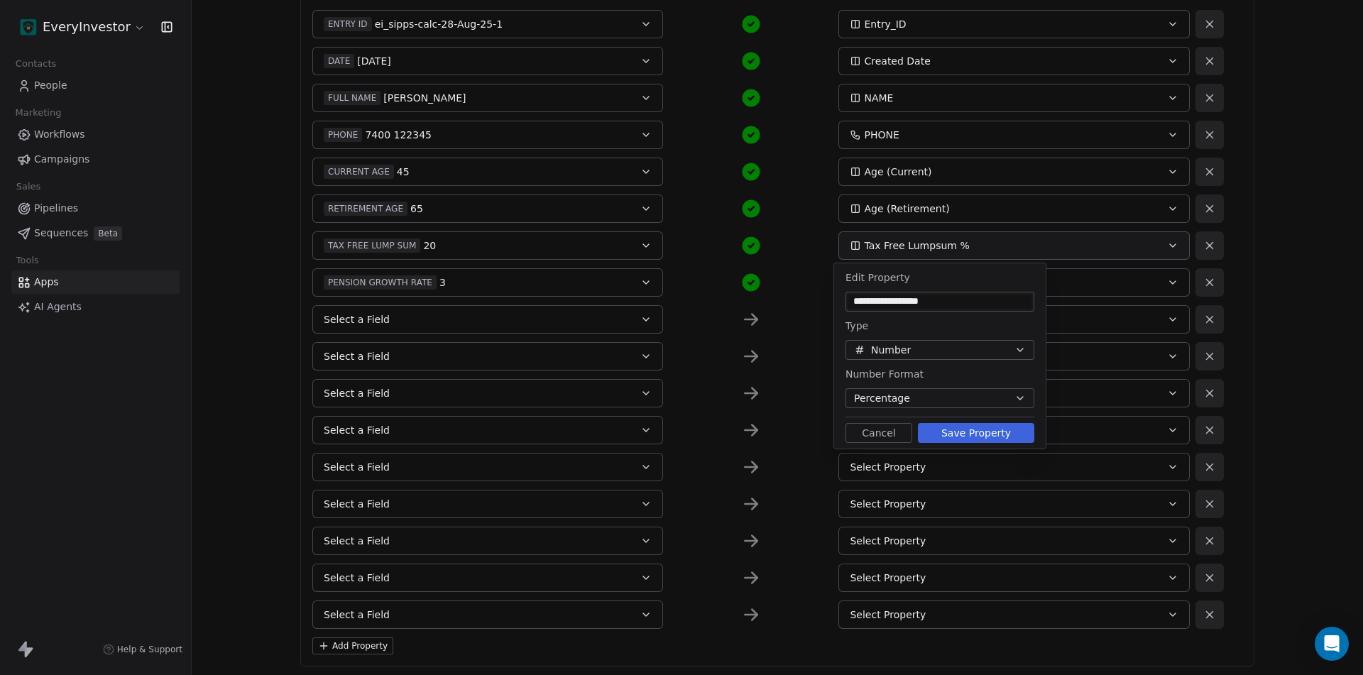
click at [983, 431] on button "Save Property" at bounding box center [976, 433] width 116 height 20
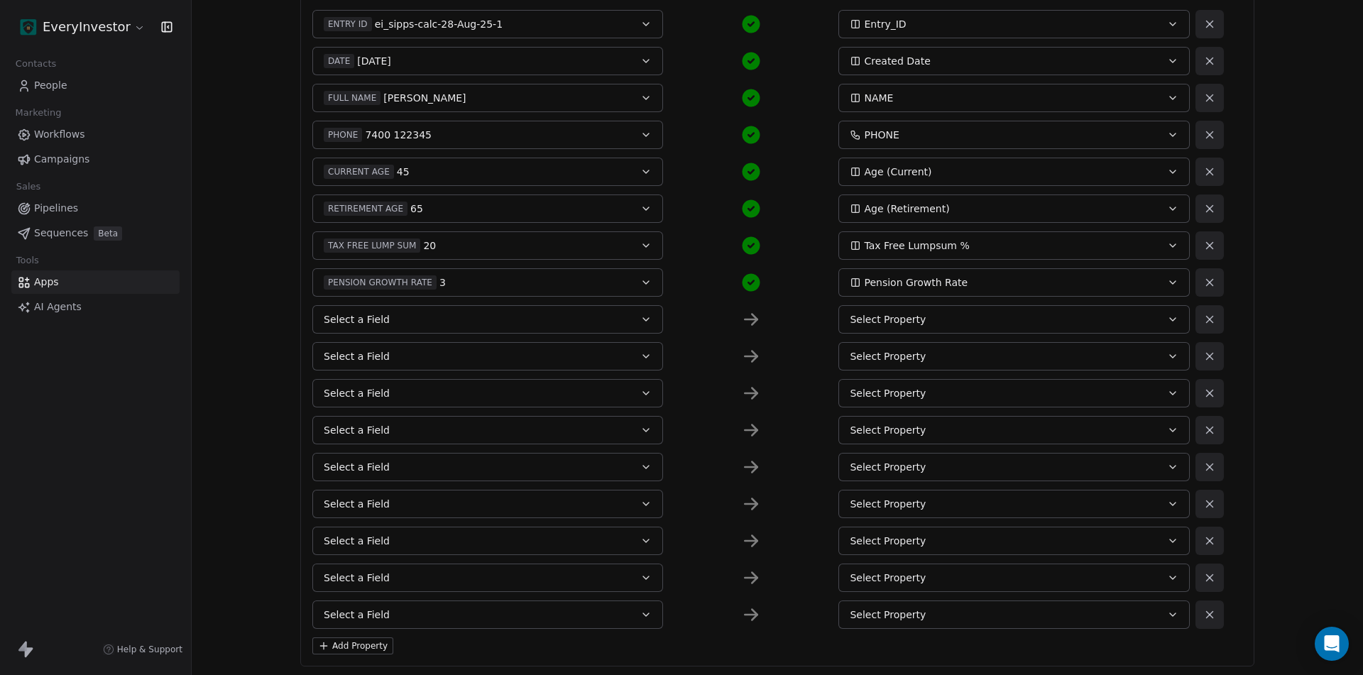
click at [900, 160] on button "Age (Current)" at bounding box center [1013, 172] width 351 height 28
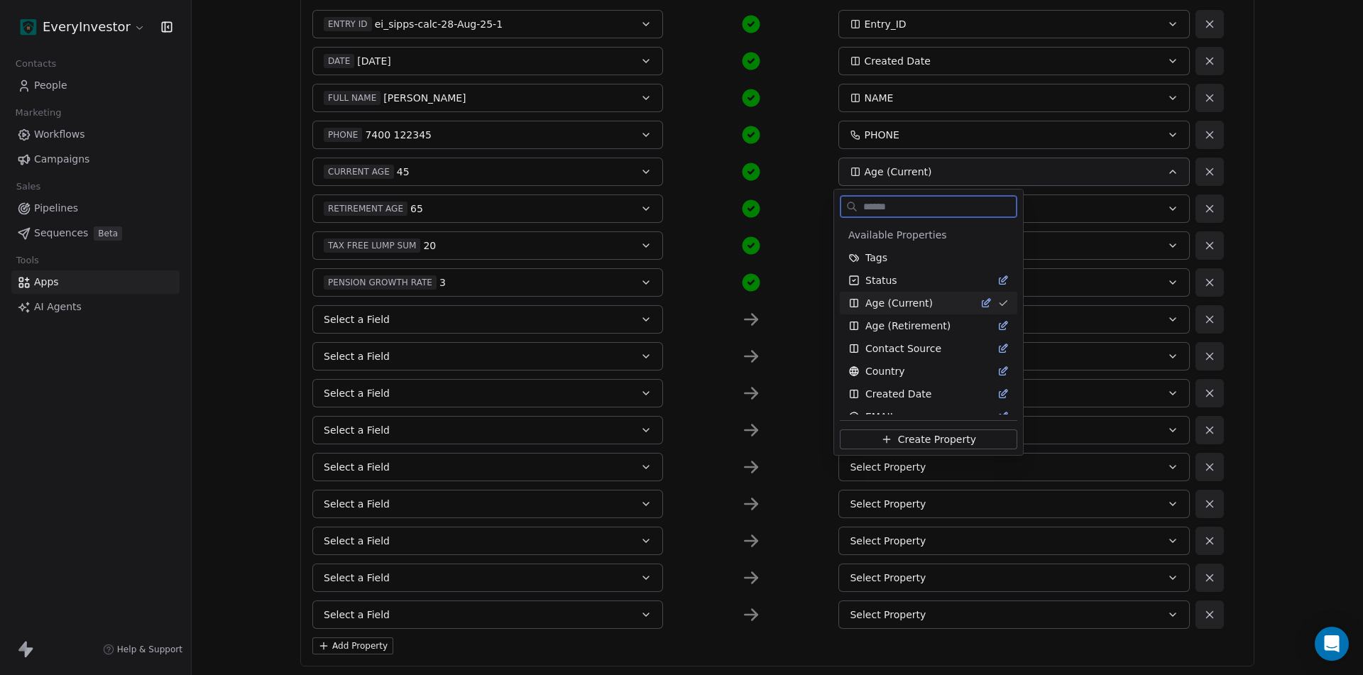
click at [987, 300] on icon "Suggestions" at bounding box center [987, 300] width 1 height 1
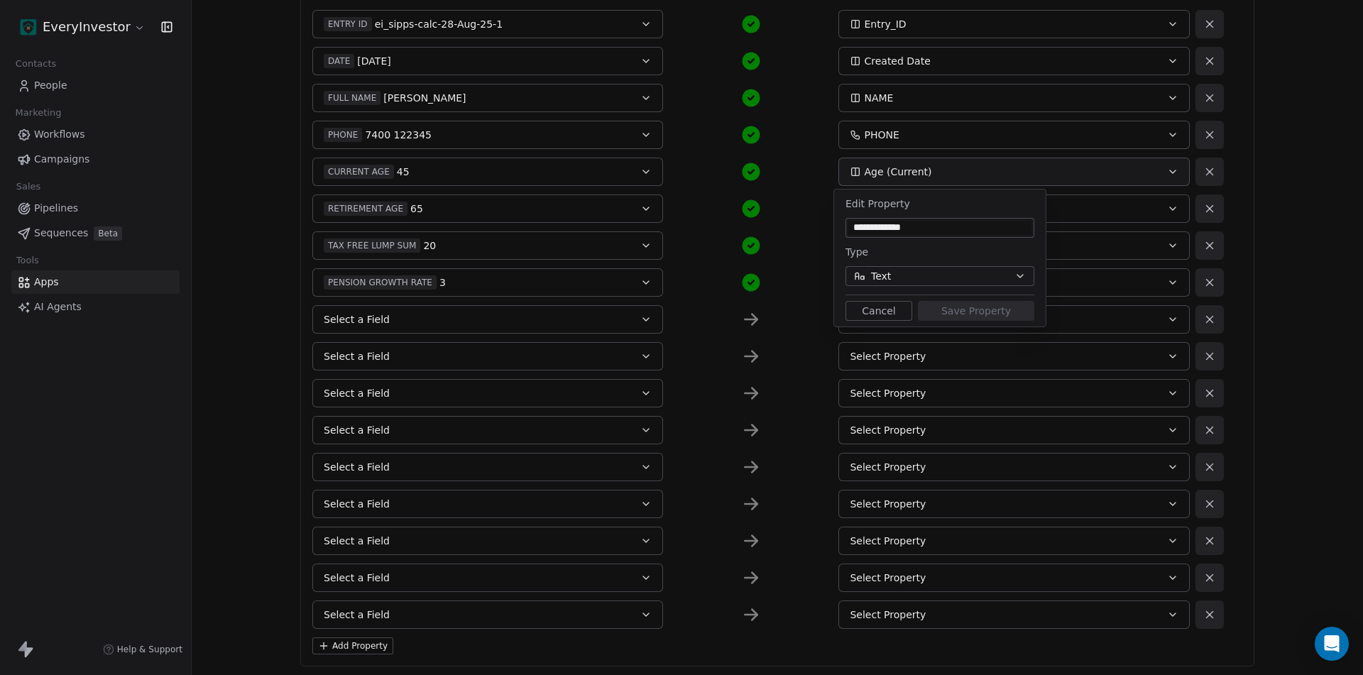
click at [906, 275] on button "Text" at bounding box center [939, 276] width 189 height 20
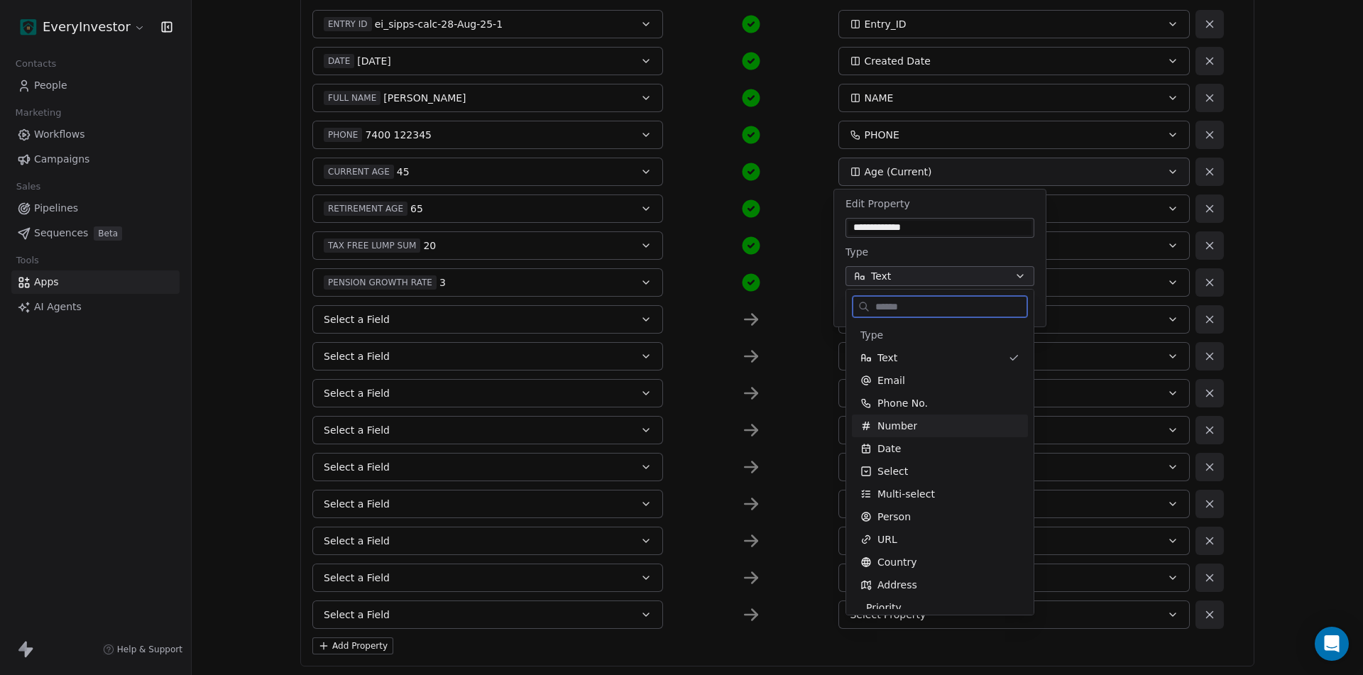
click at [906, 426] on span "Number" at bounding box center [897, 426] width 40 height 14
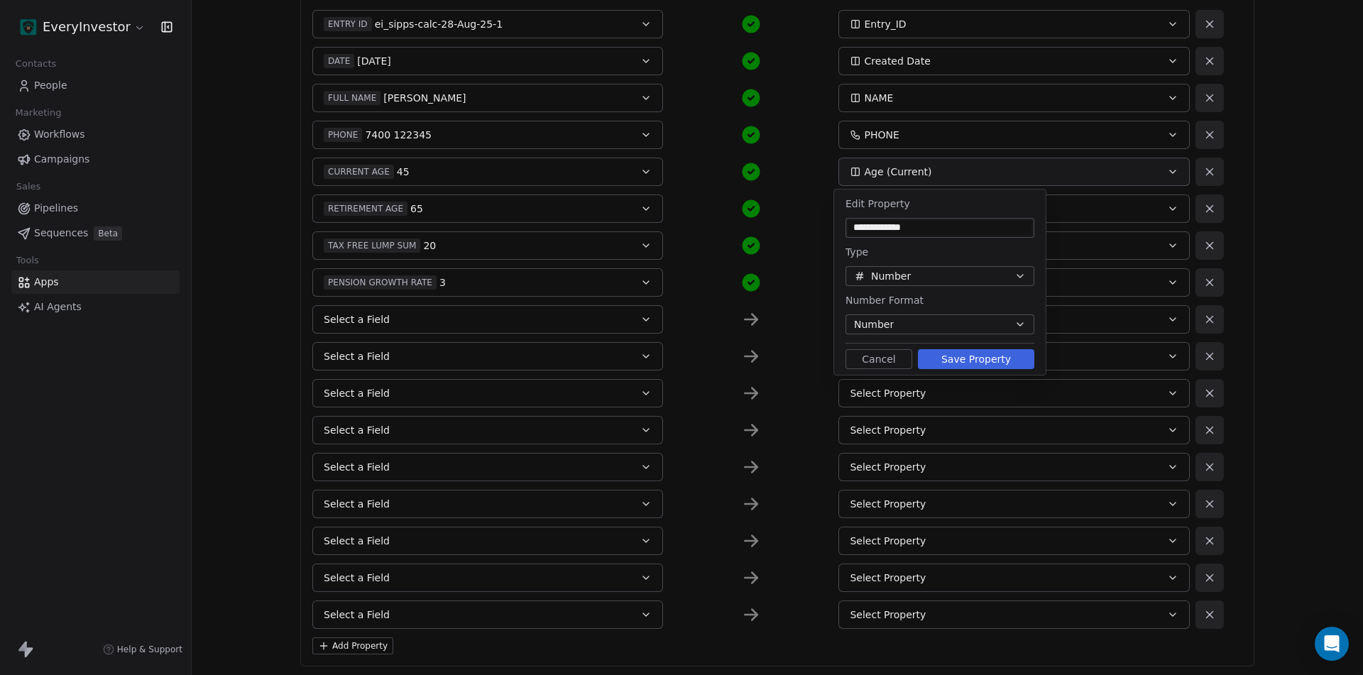
click at [898, 320] on button "Number" at bounding box center [939, 324] width 189 height 20
click at [898, 320] on html "**********" at bounding box center [681, 337] width 1363 height 675
click at [980, 361] on button "Save Property" at bounding box center [976, 359] width 116 height 20
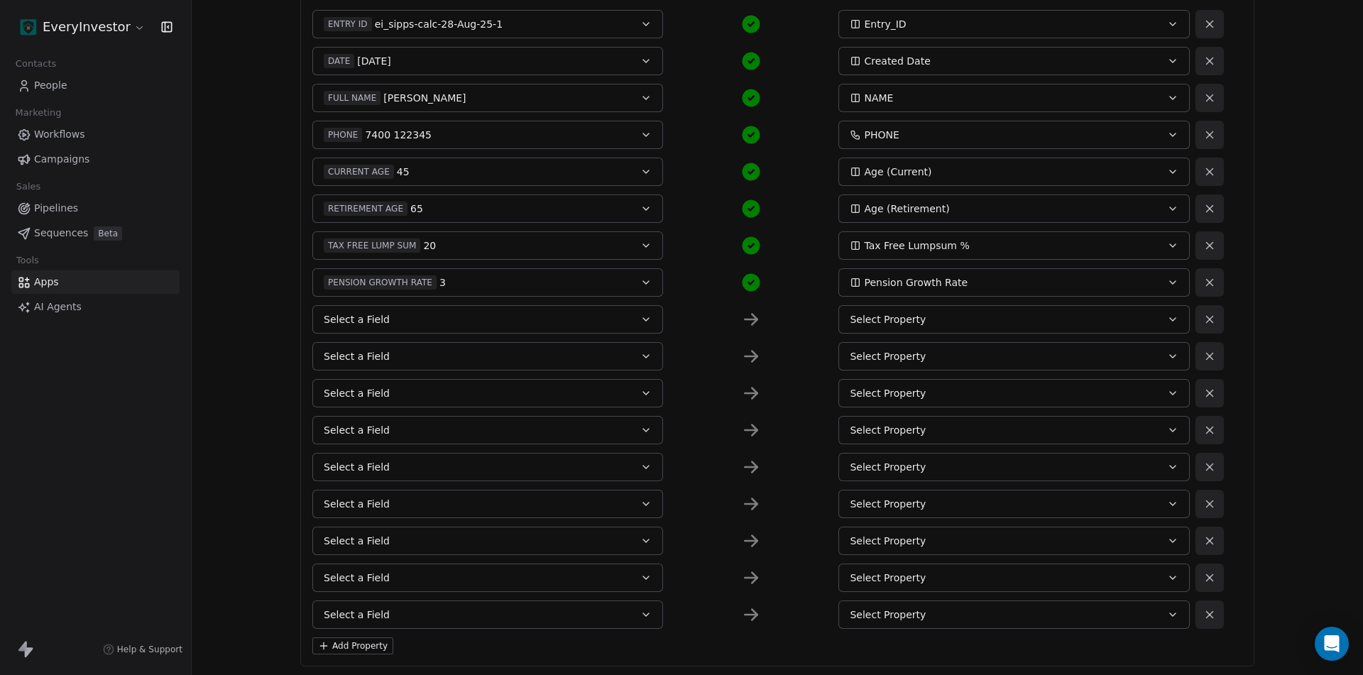
click at [916, 207] on span "Age (Retirement)" at bounding box center [906, 209] width 85 height 14
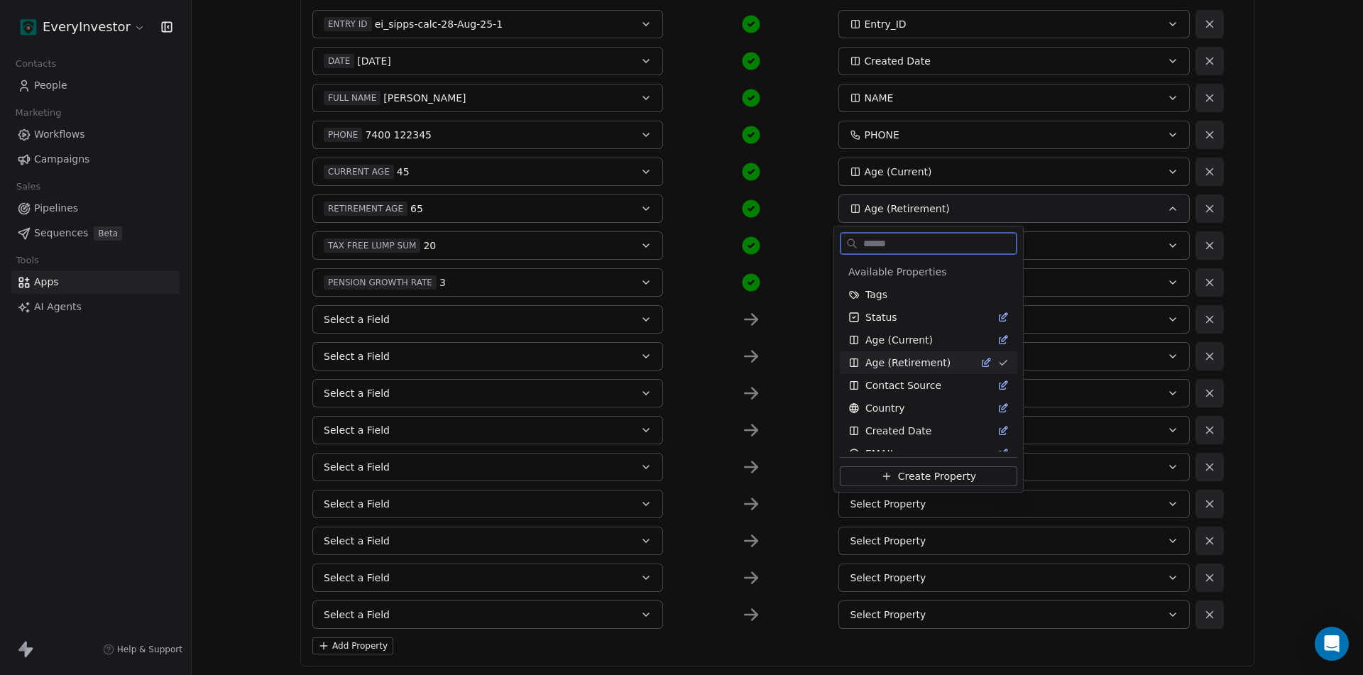
click at [980, 363] on icon "Suggestions" at bounding box center [985, 362] width 11 height 11
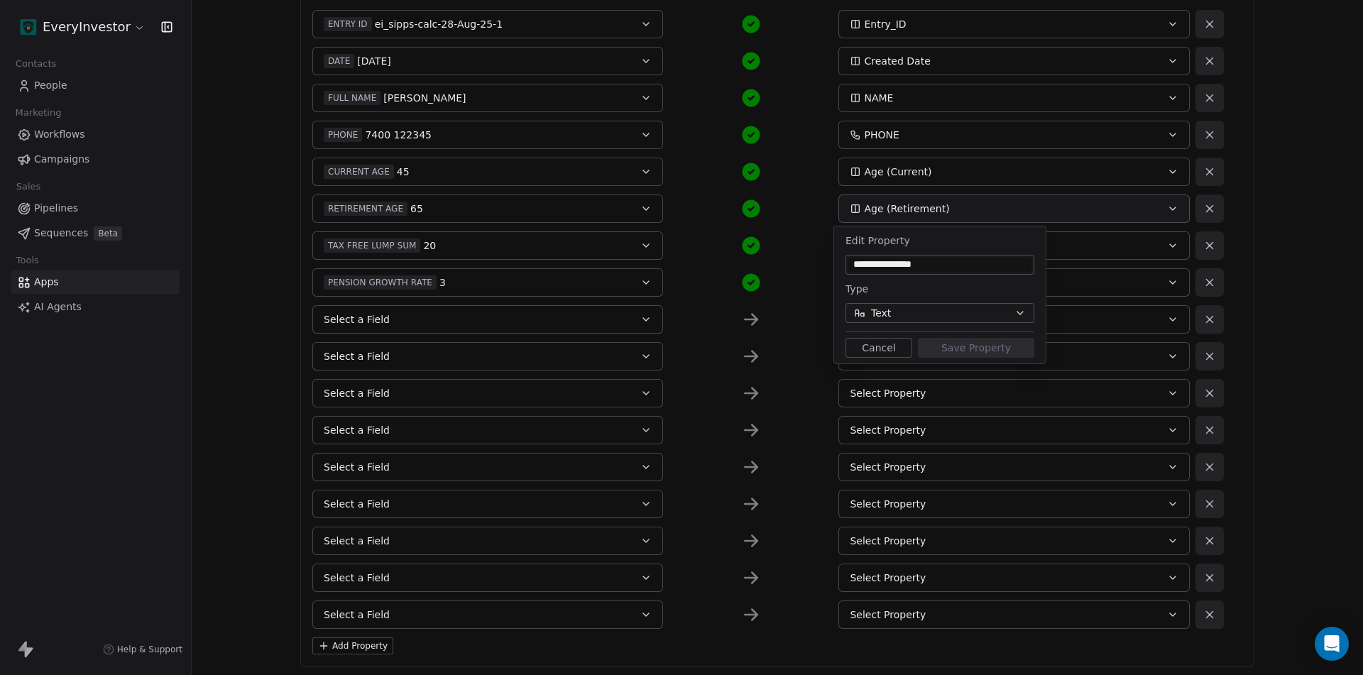
click at [921, 312] on button "Text" at bounding box center [939, 313] width 189 height 20
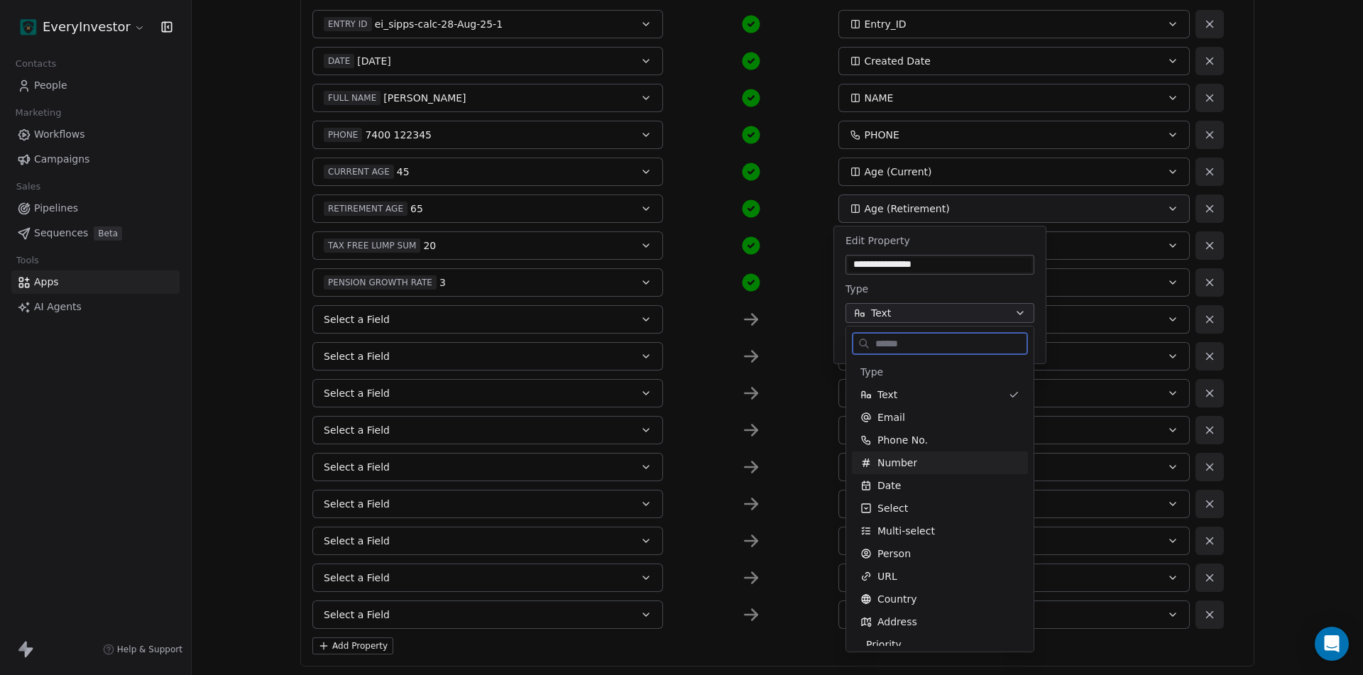
click at [903, 465] on span "Number" at bounding box center [897, 463] width 40 height 14
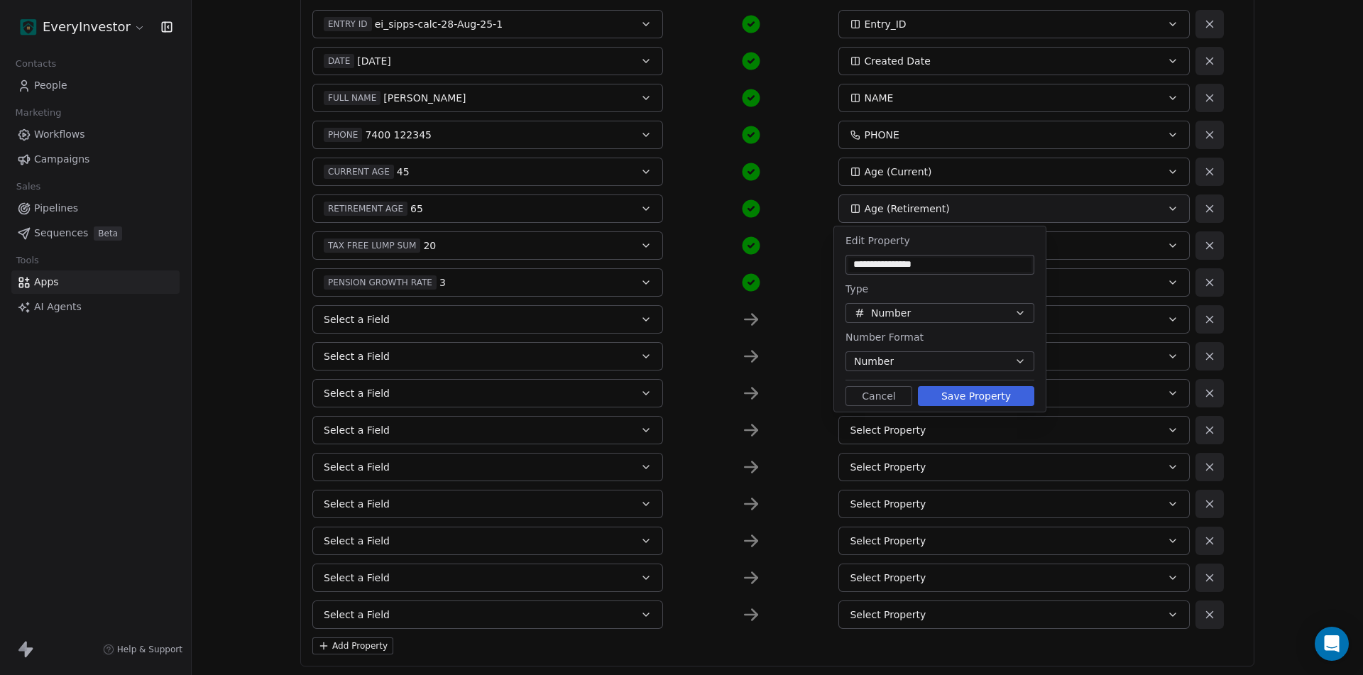
click at [887, 363] on span "Number" at bounding box center [874, 361] width 40 height 15
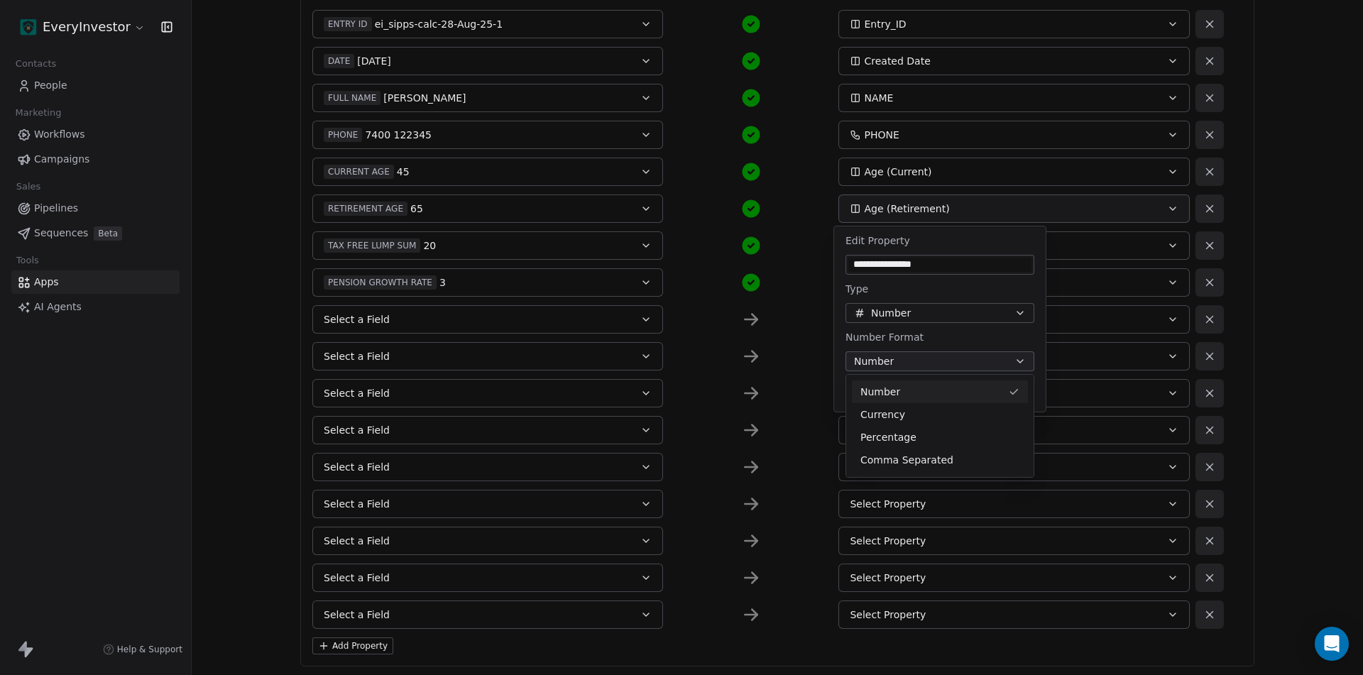
click at [889, 361] on html "**********" at bounding box center [681, 337] width 1363 height 675
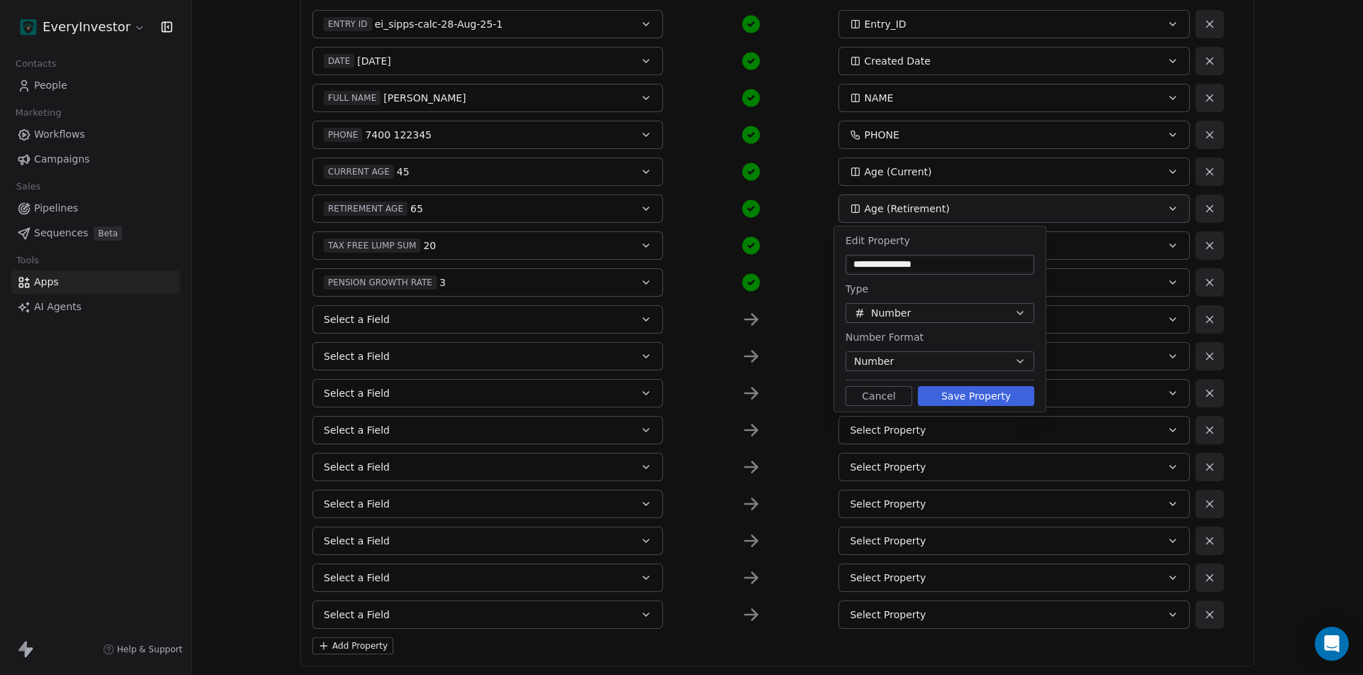
click at [982, 397] on button "Save Property" at bounding box center [976, 396] width 116 height 20
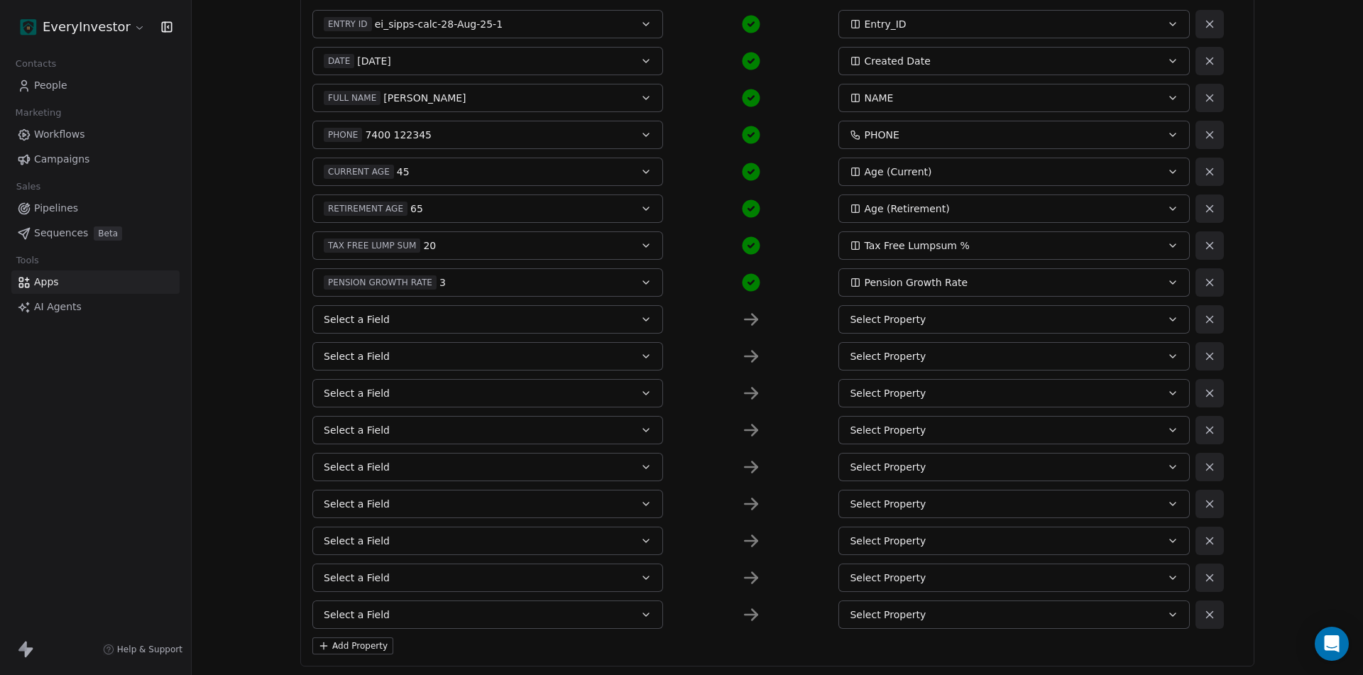
click at [412, 314] on button "Select a Field" at bounding box center [487, 319] width 351 height 28
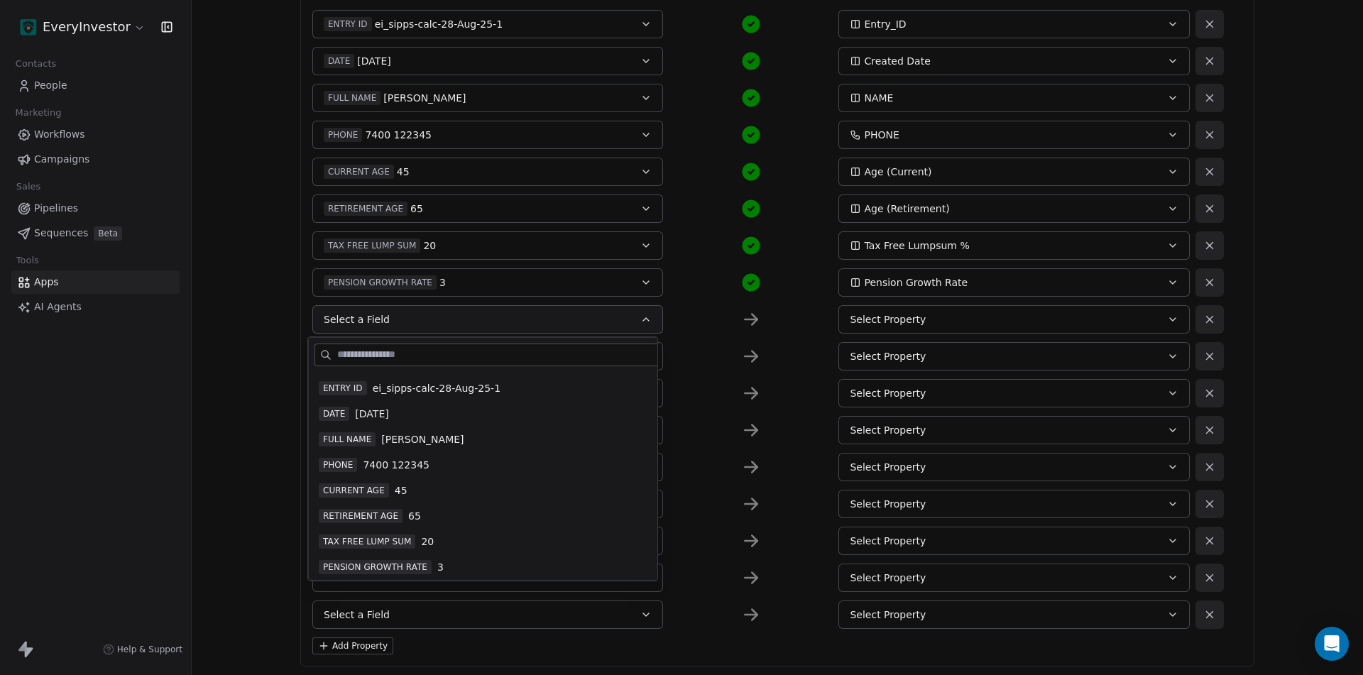
scroll to position [71, 0]
click at [384, 564] on span "PENSION CURRENT POT" at bounding box center [374, 568] width 110 height 14
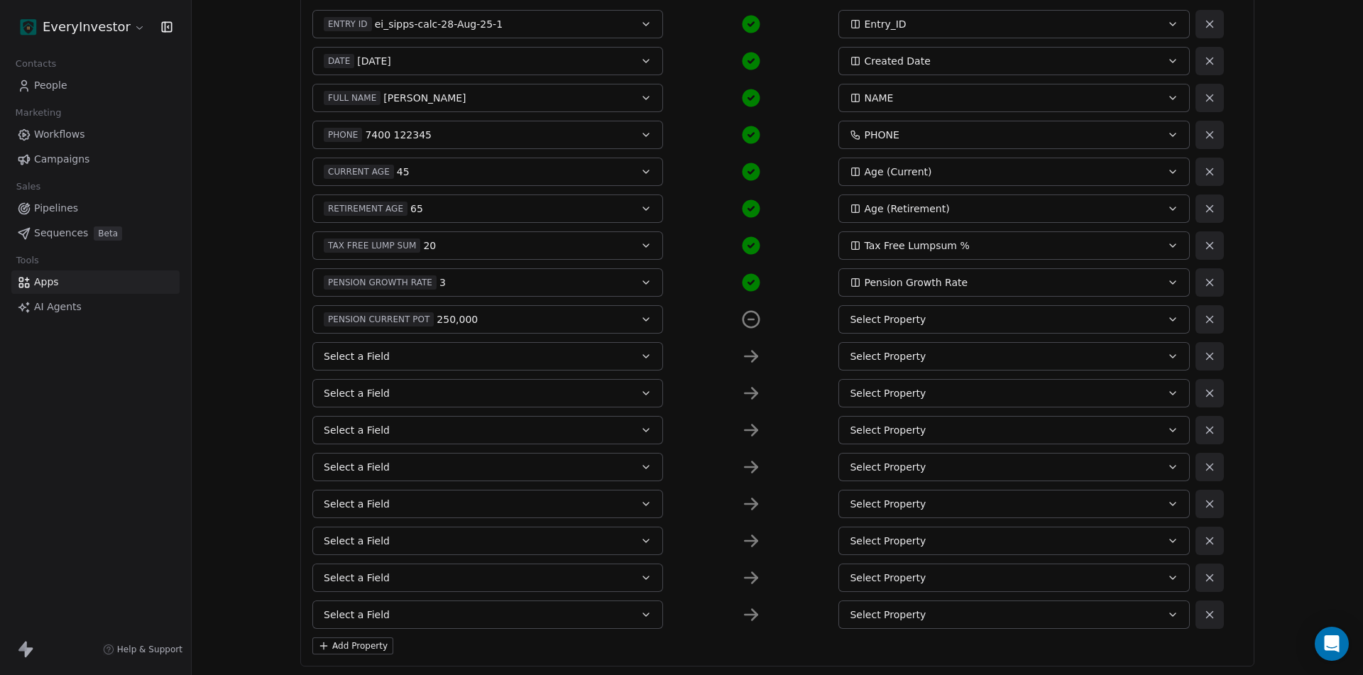
click at [941, 320] on div "Select Property" at bounding box center [997, 319] width 295 height 14
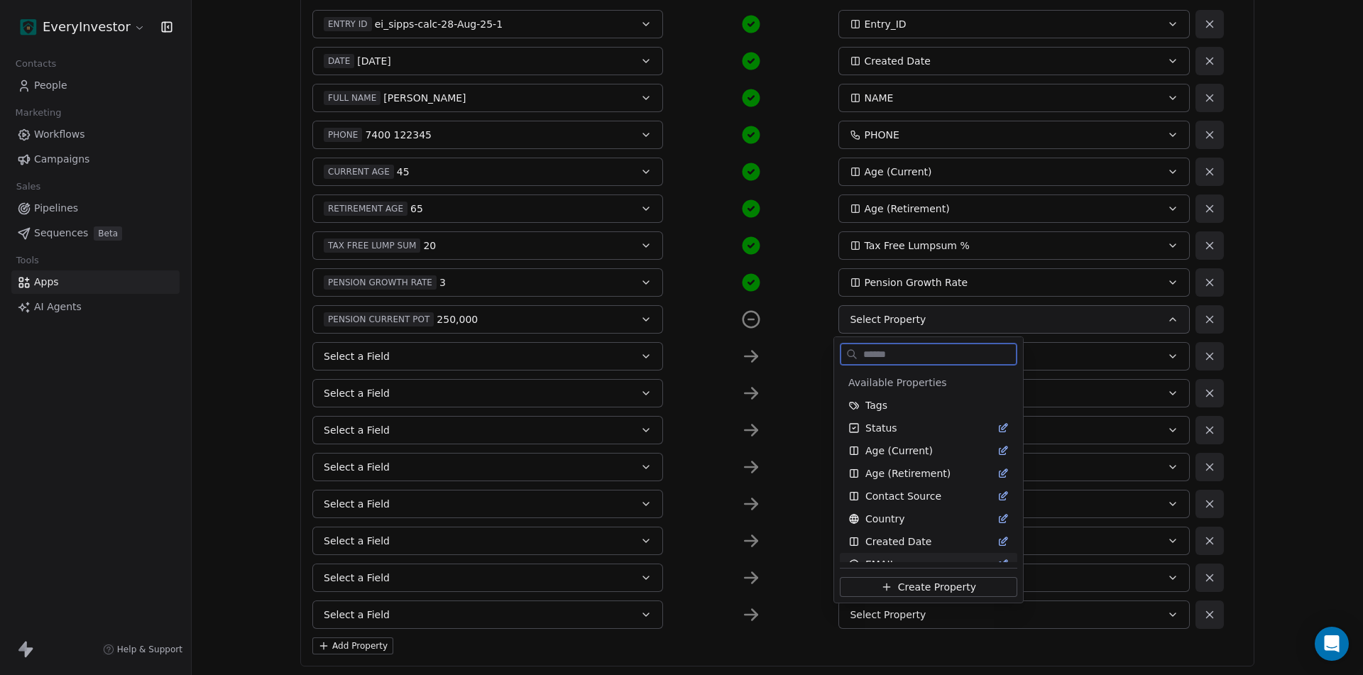
click at [923, 583] on span "Create Property" at bounding box center [937, 587] width 78 height 14
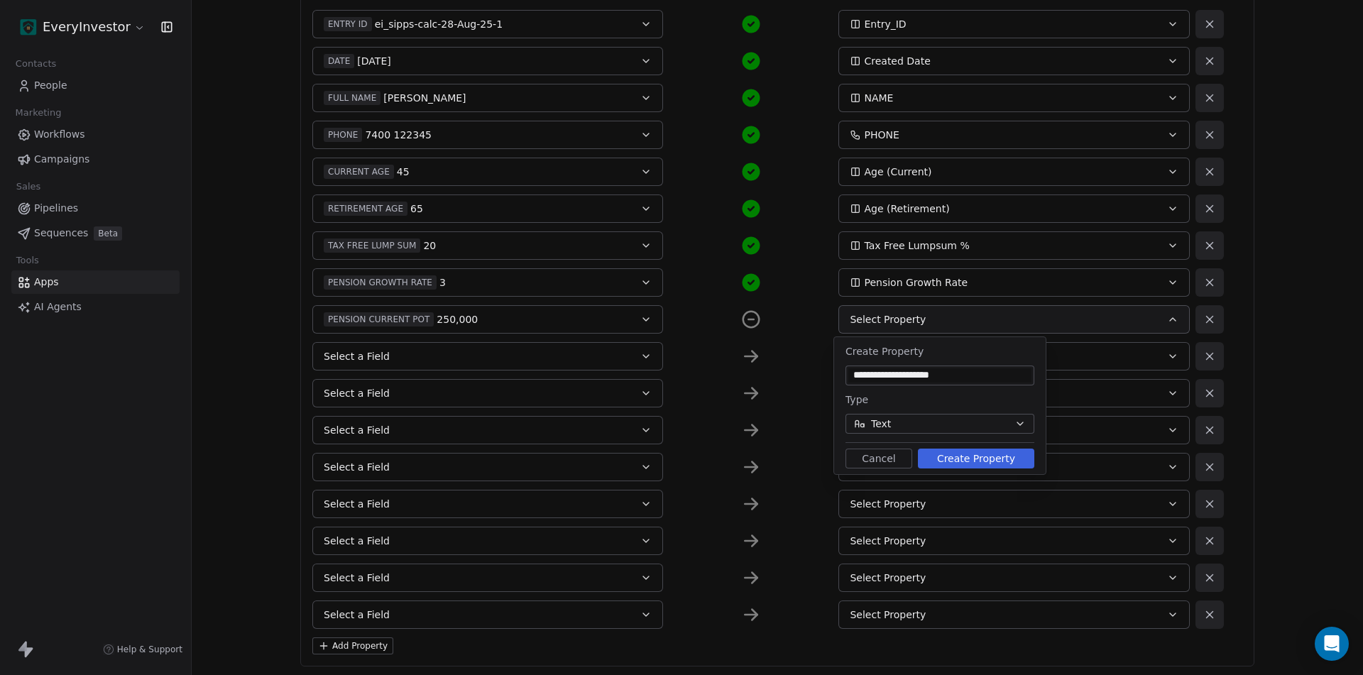
type input "**********"
click at [898, 420] on button "Text" at bounding box center [939, 424] width 189 height 20
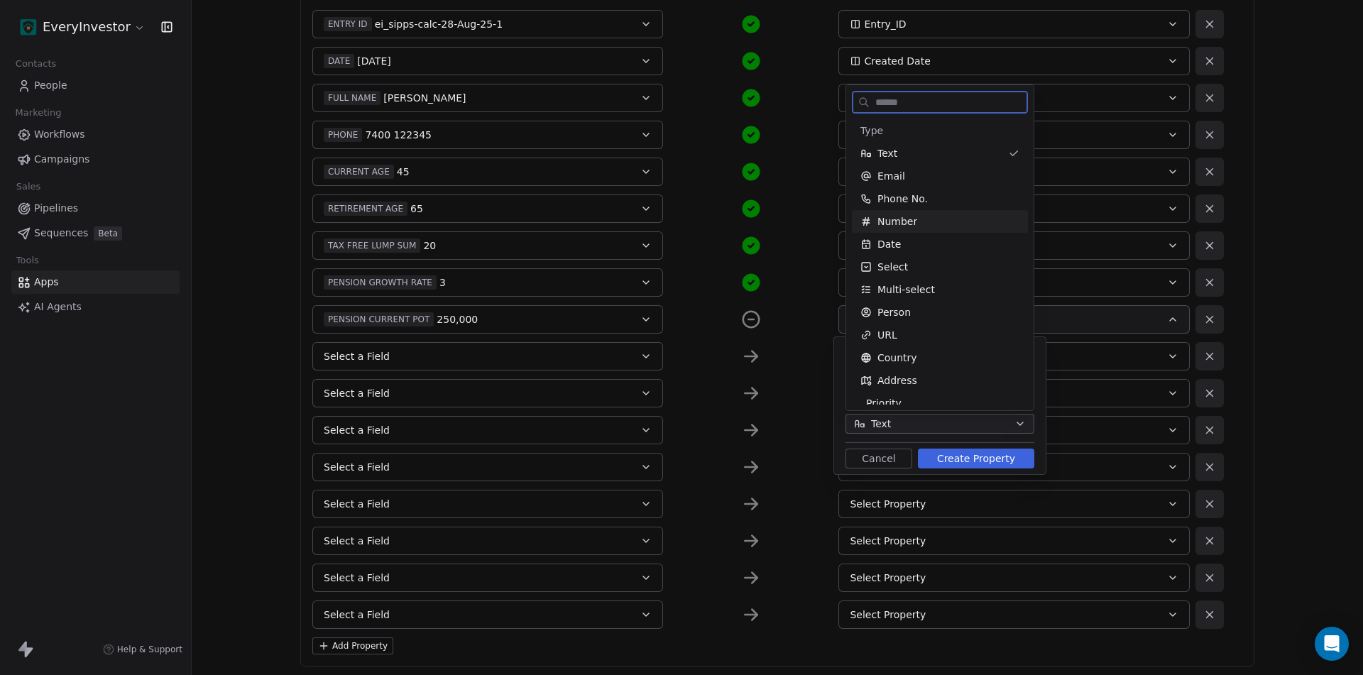
click at [902, 216] on span "Number" at bounding box center [897, 221] width 40 height 14
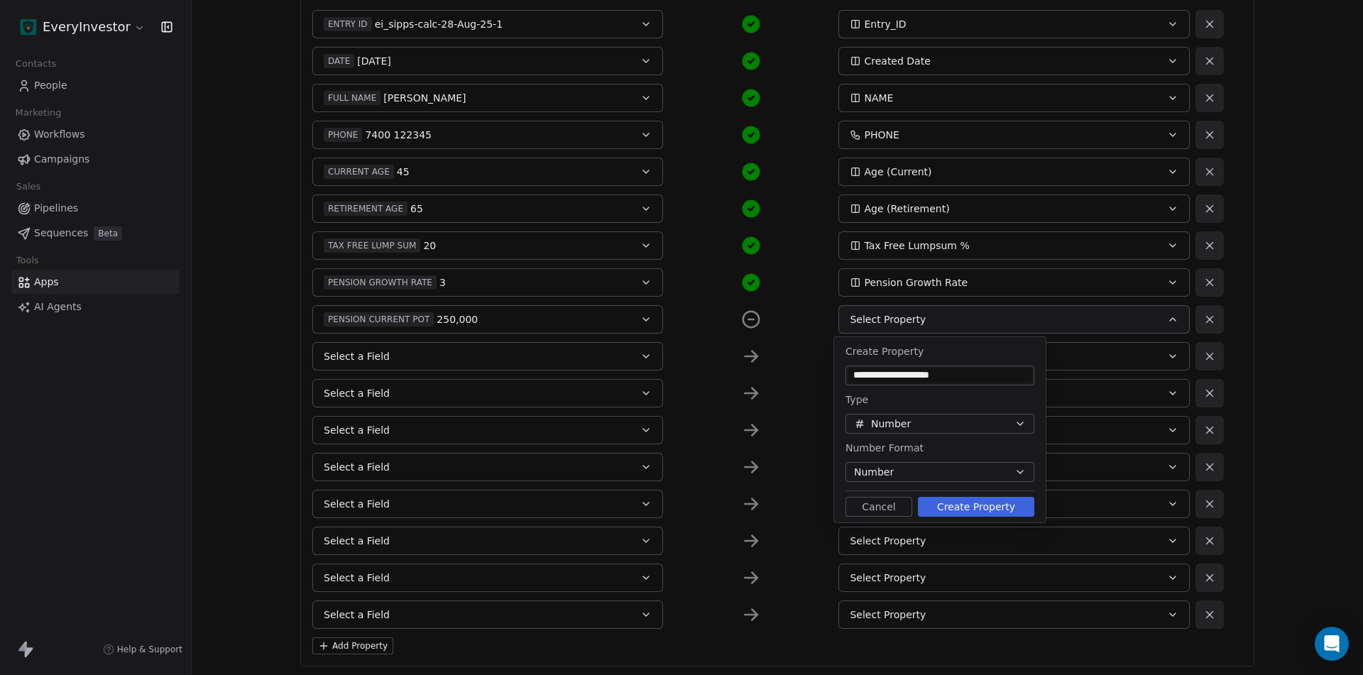
click at [894, 465] on button "Number" at bounding box center [939, 472] width 189 height 20
click at [901, 527] on div "Currency" at bounding box center [939, 525] width 159 height 15
click at [897, 515] on span "Pick currency" at bounding box center [887, 522] width 66 height 15
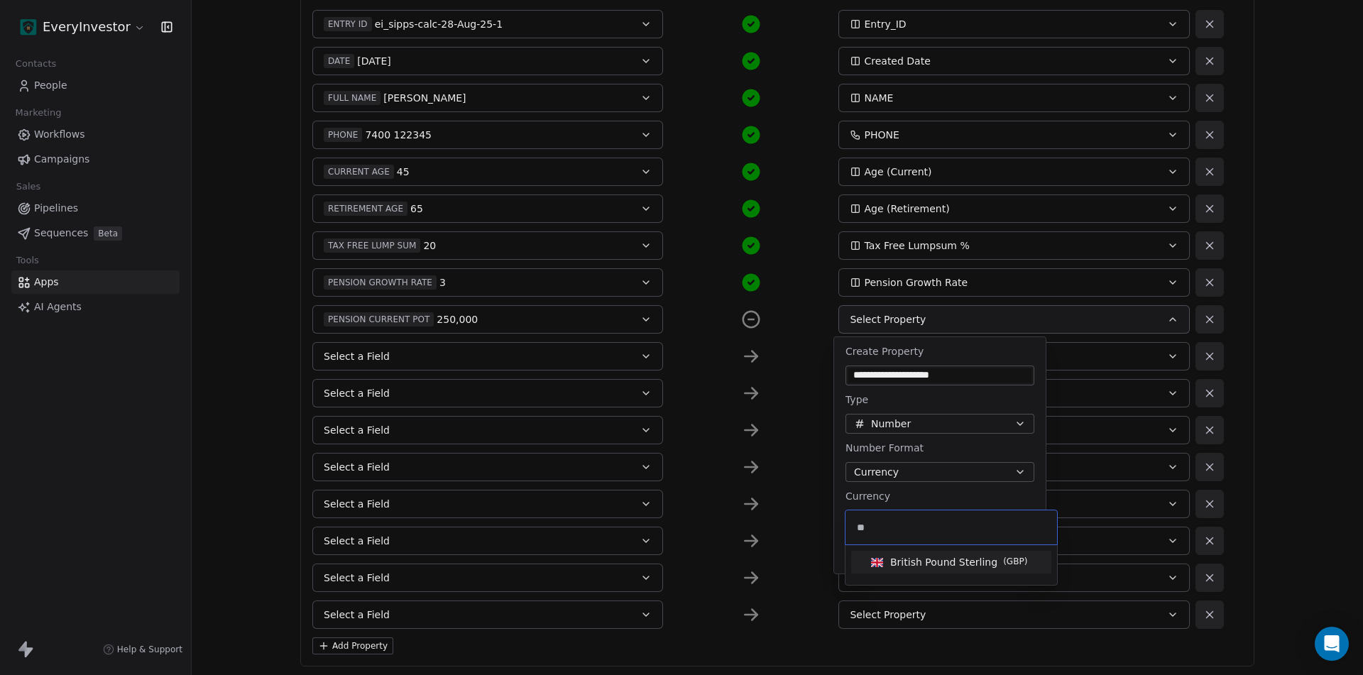
type input "**"
click at [925, 564] on span "British Pound Sterling" at bounding box center [943, 562] width 107 height 14
click at [980, 554] on button "Create Property" at bounding box center [976, 558] width 116 height 20
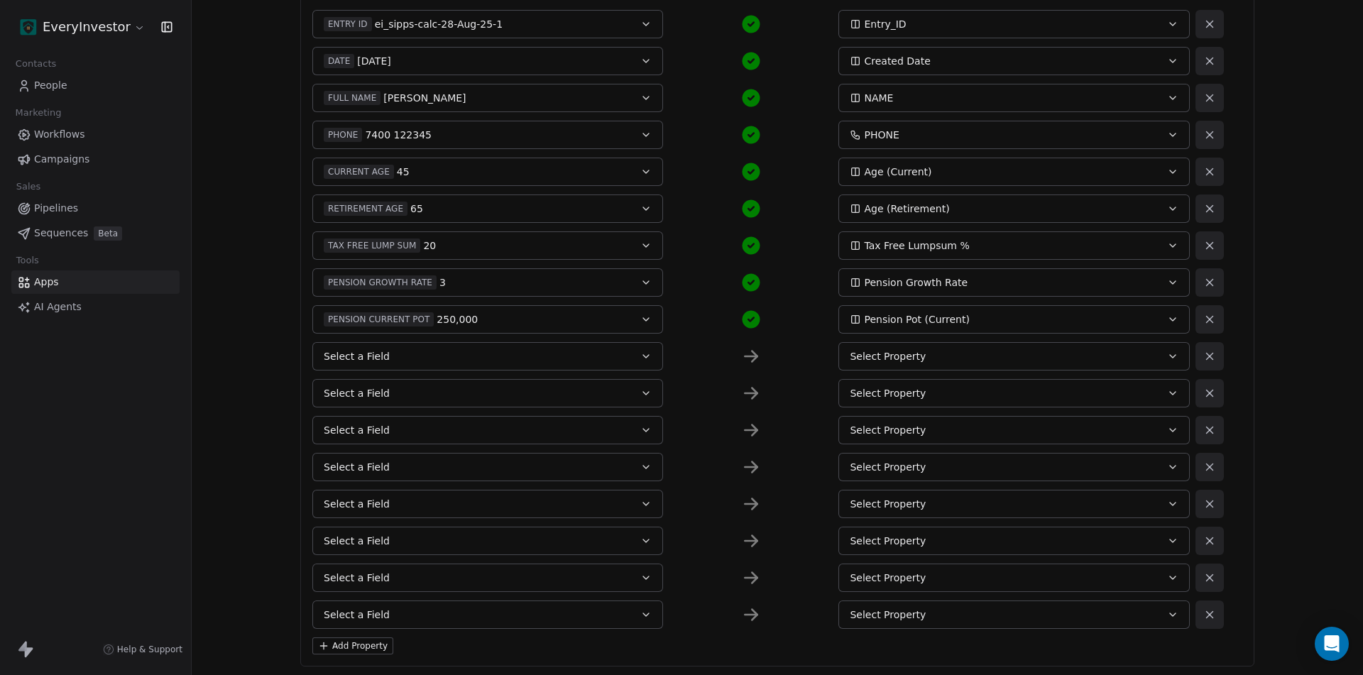
click at [405, 363] on button "Select a Field" at bounding box center [487, 356] width 351 height 28
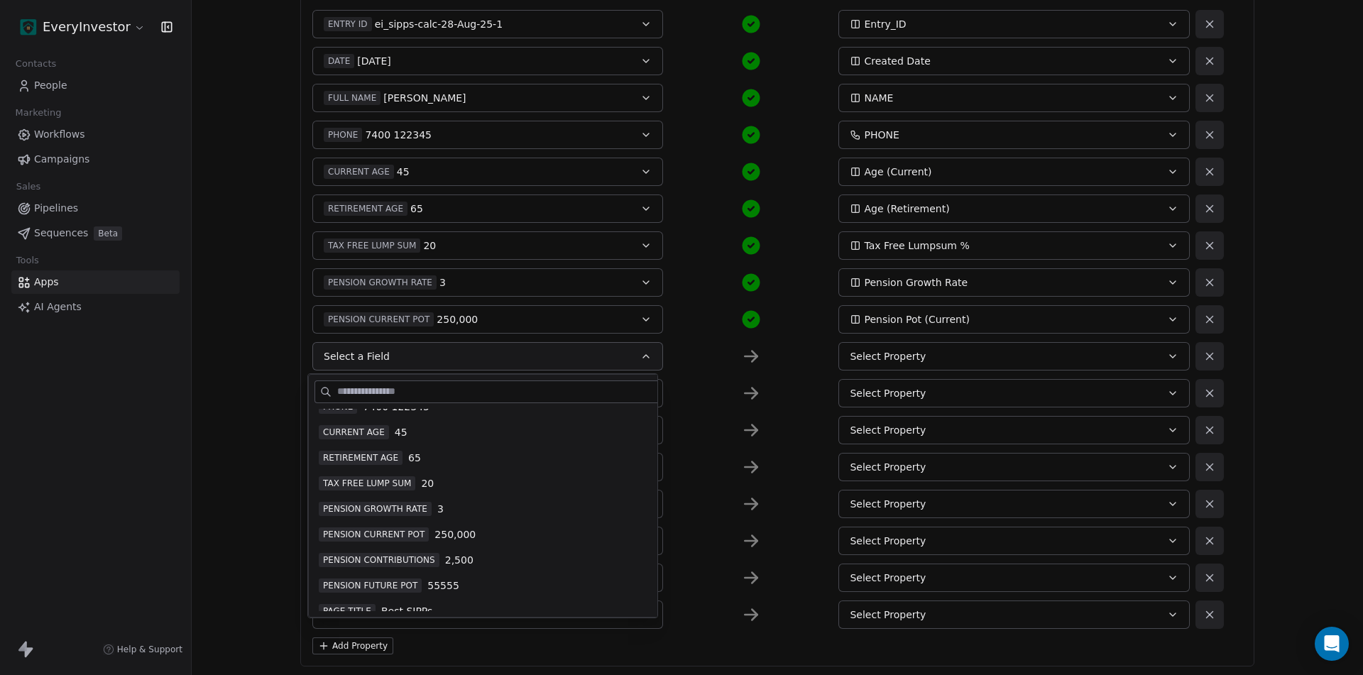
scroll to position [142, 0]
click at [381, 586] on span "PENSION FUTURE POT" at bounding box center [370, 585] width 103 height 14
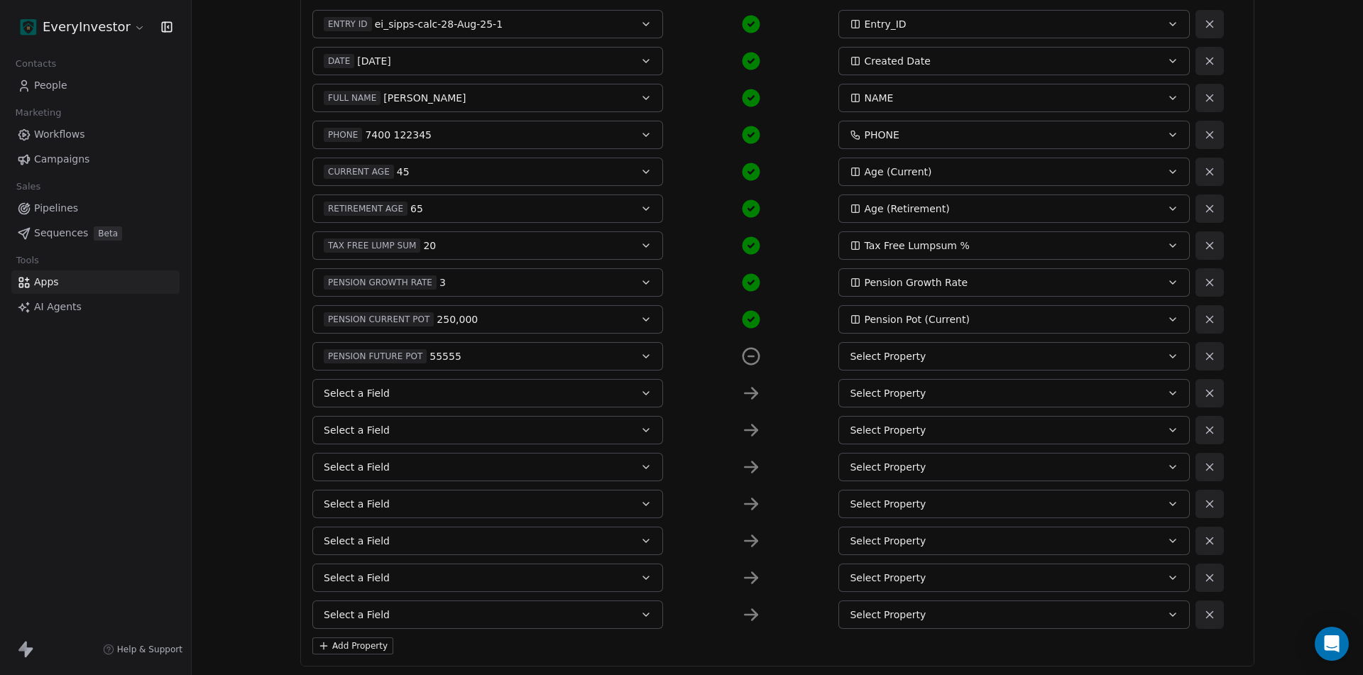
click at [943, 346] on button "Select Property" at bounding box center [1013, 356] width 351 height 28
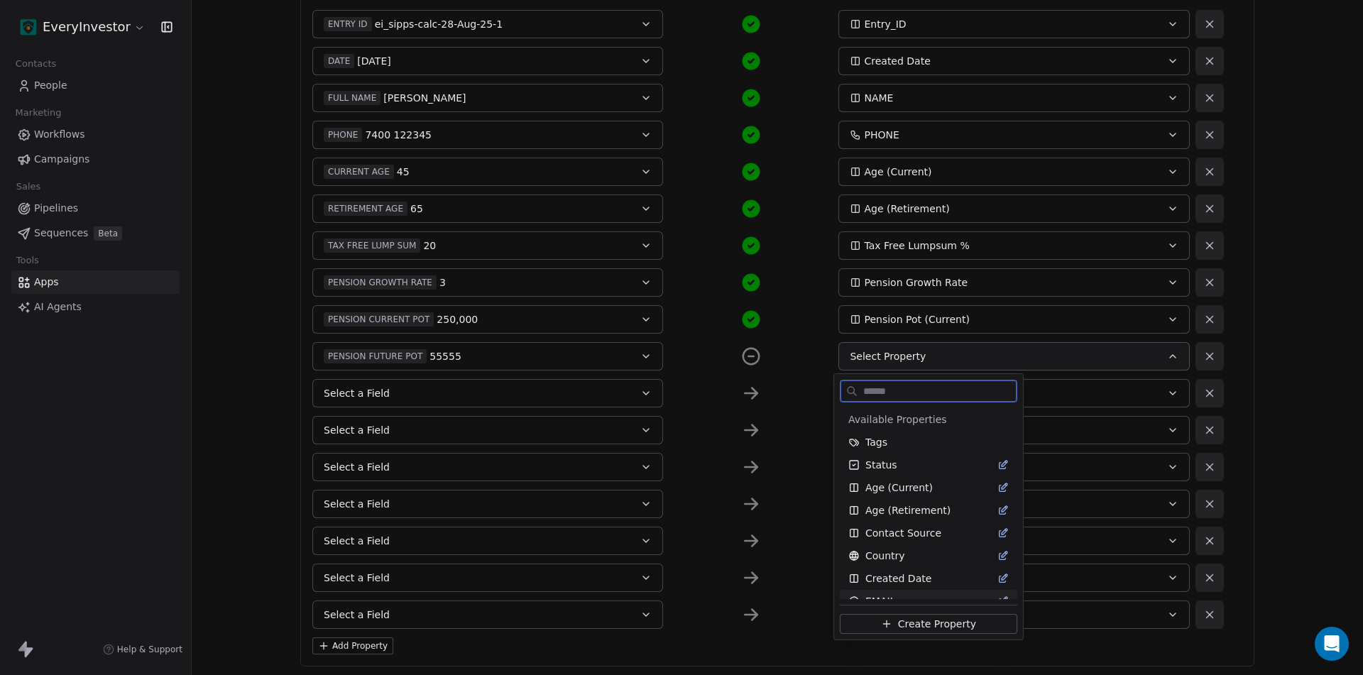
click at [919, 623] on span "Create Property" at bounding box center [937, 624] width 78 height 14
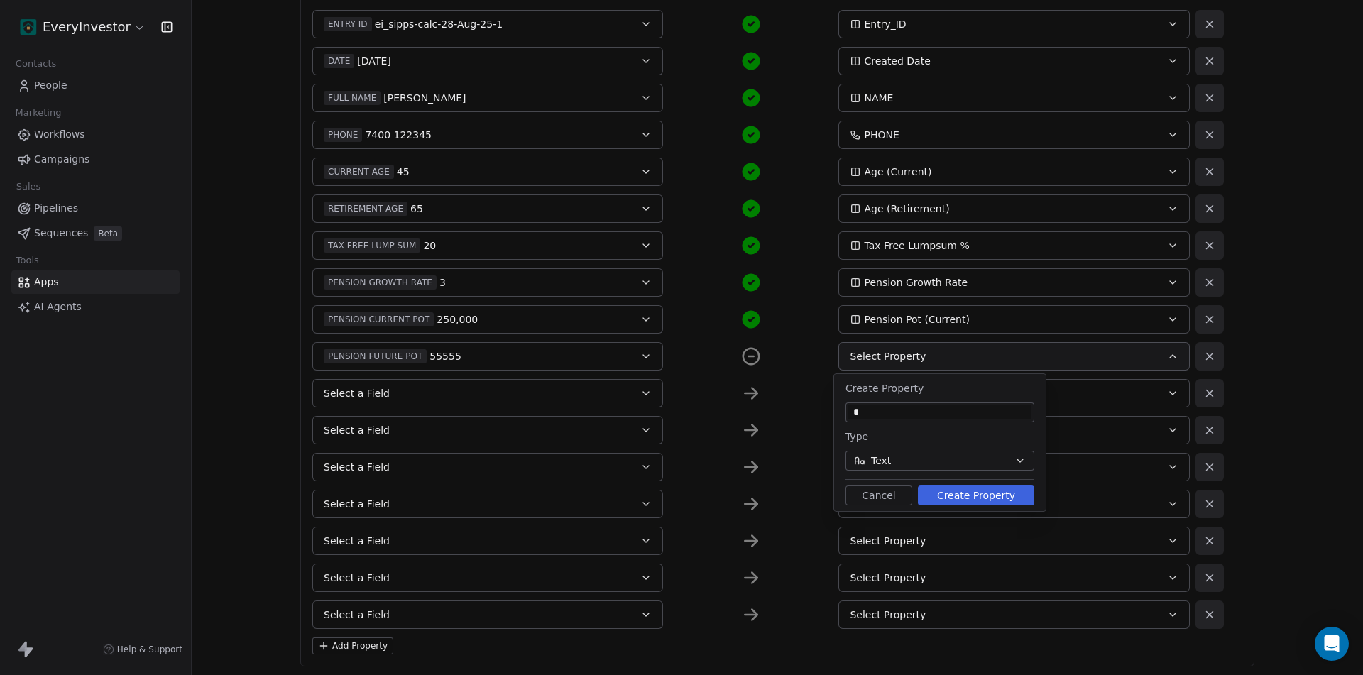
drag, startPoint x: 882, startPoint y: 413, endPoint x: 851, endPoint y: 413, distance: 30.5
click at [848, 413] on div "*" at bounding box center [939, 412] width 189 height 20
click at [916, 407] on input "**********" at bounding box center [939, 412] width 183 height 14
click at [917, 407] on input "**********" at bounding box center [939, 412] width 183 height 14
type input "**********"
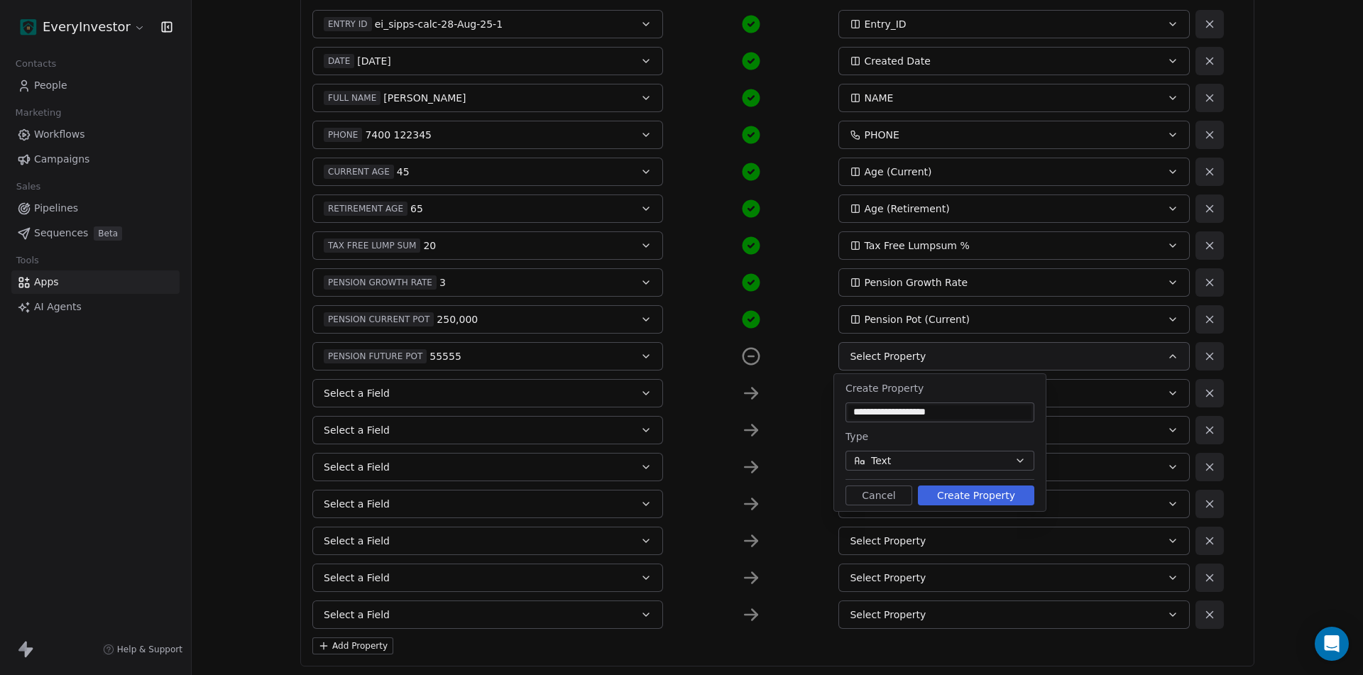
click at [936, 459] on button "Text" at bounding box center [939, 461] width 189 height 20
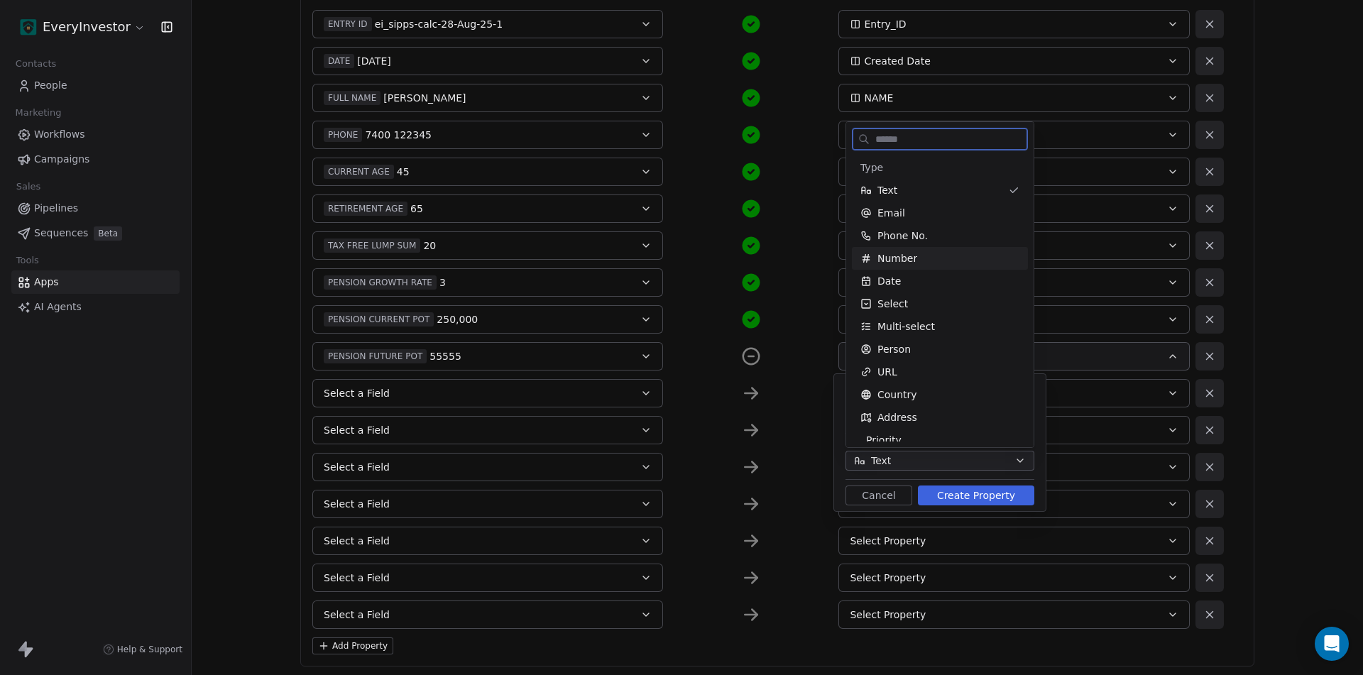
click at [901, 261] on span "Number" at bounding box center [897, 258] width 40 height 14
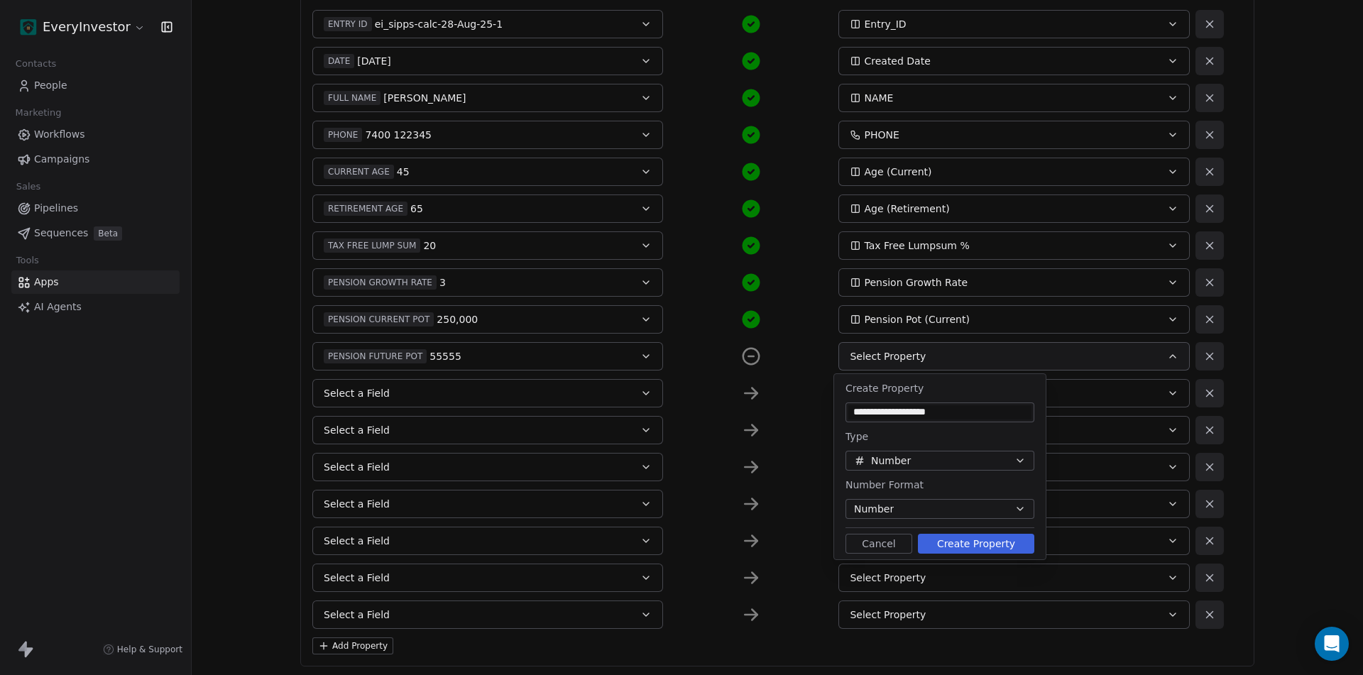
click at [899, 509] on button "Number" at bounding box center [939, 509] width 189 height 20
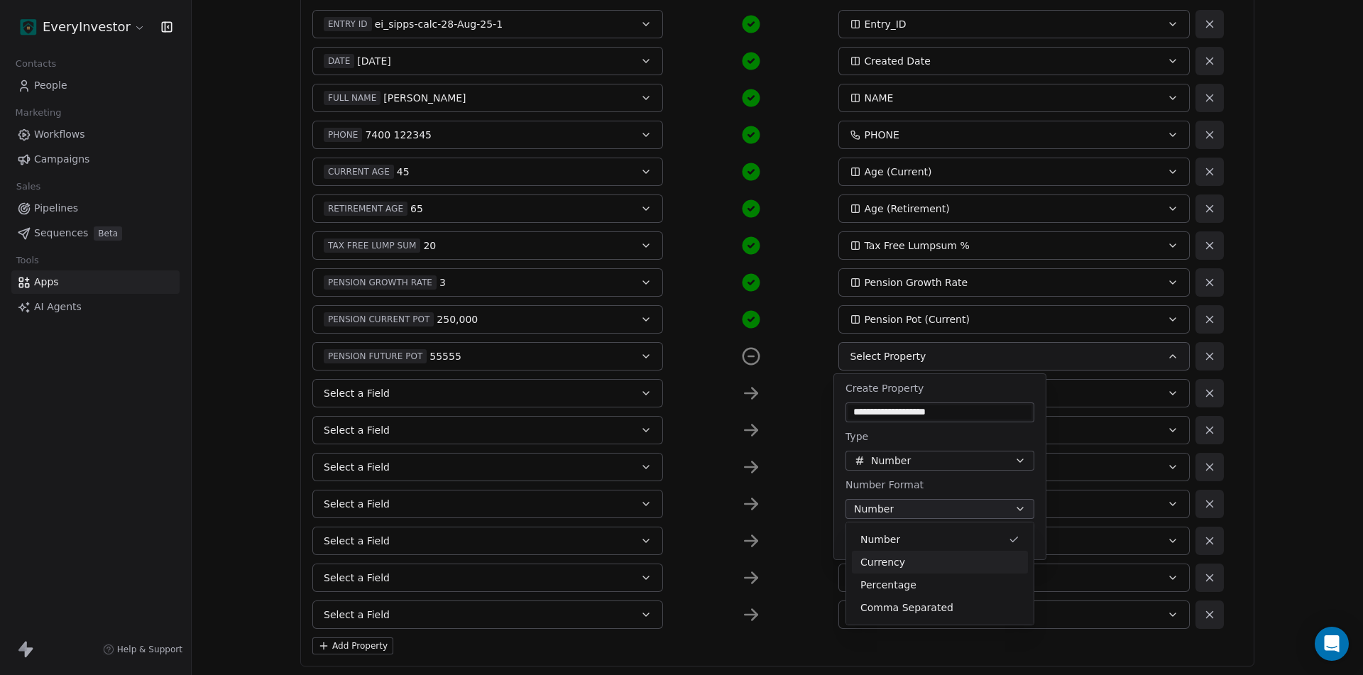
drag, startPoint x: 915, startPoint y: 581, endPoint x: 923, endPoint y: 564, distance: 18.7
click at [923, 564] on div "Number Currency Percentage Comma Separated" at bounding box center [940, 573] width 176 height 91
click at [923, 564] on div "Currency" at bounding box center [939, 562] width 159 height 15
click at [918, 552] on button "Pick currency" at bounding box center [939, 558] width 189 height 23
type input "**"
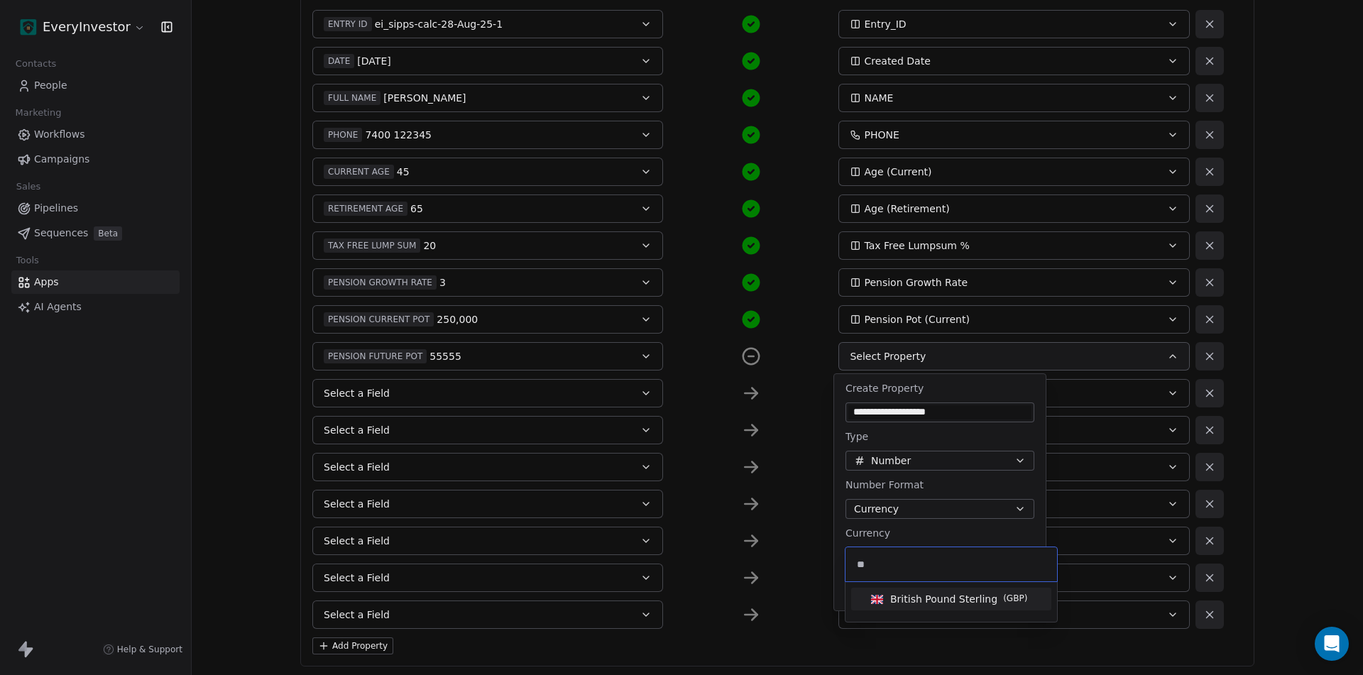
click at [908, 589] on div "British Pound Sterling ( GBP )" at bounding box center [951, 599] width 189 height 23
click at [973, 593] on button "Create Property" at bounding box center [976, 595] width 116 height 20
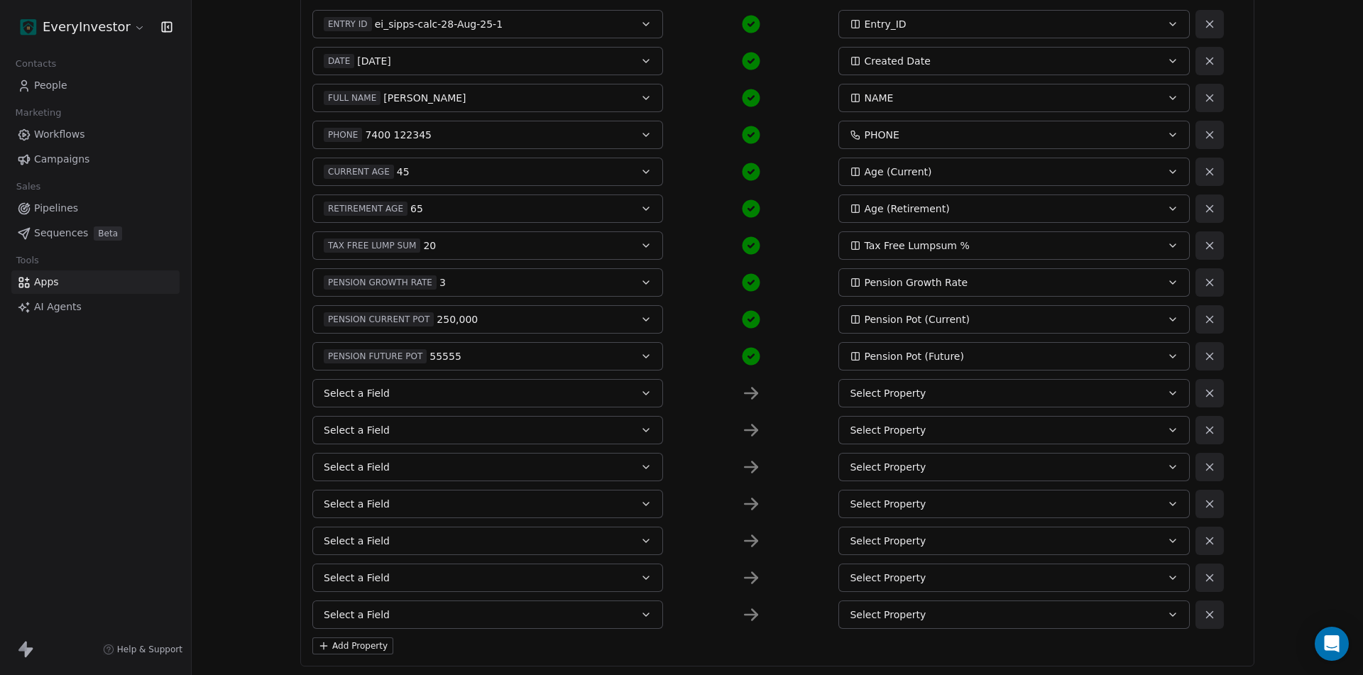
click at [425, 383] on button "Select a Field" at bounding box center [487, 393] width 351 height 28
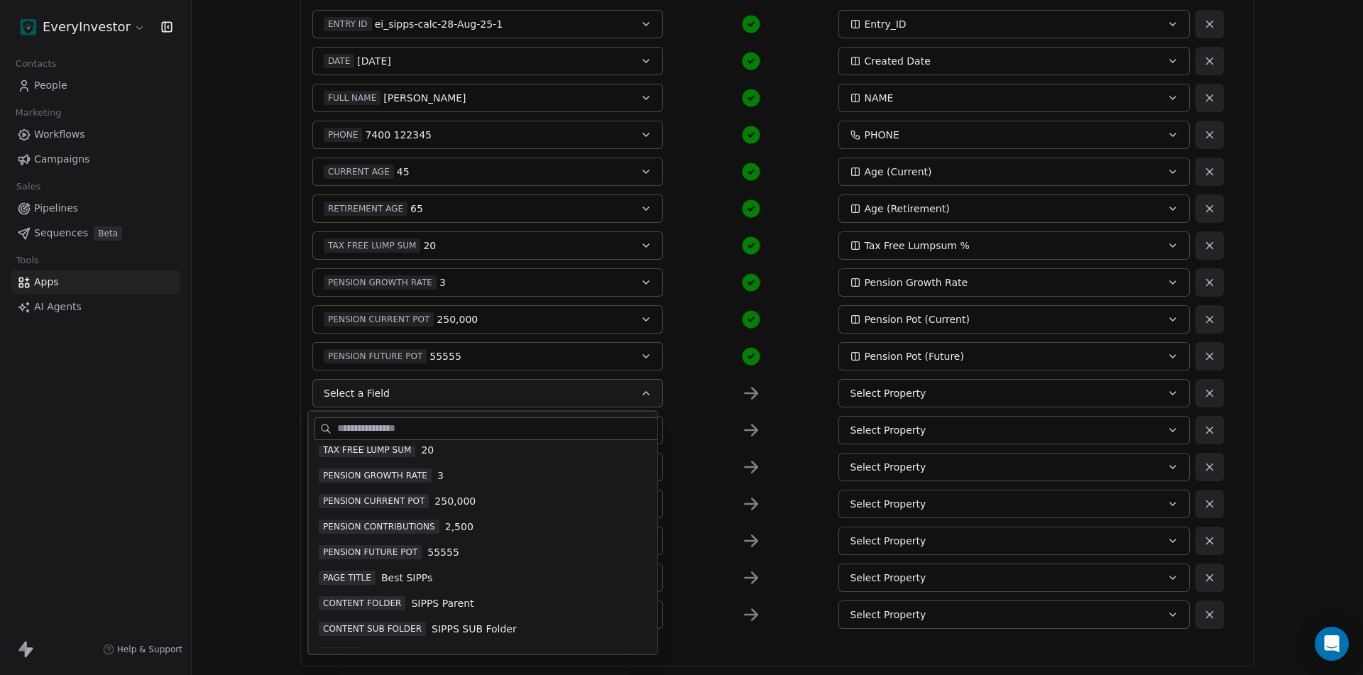
scroll to position [213, 0]
click at [379, 520] on span "PENSION CONTRIBUTIONS" at bounding box center [379, 525] width 121 height 14
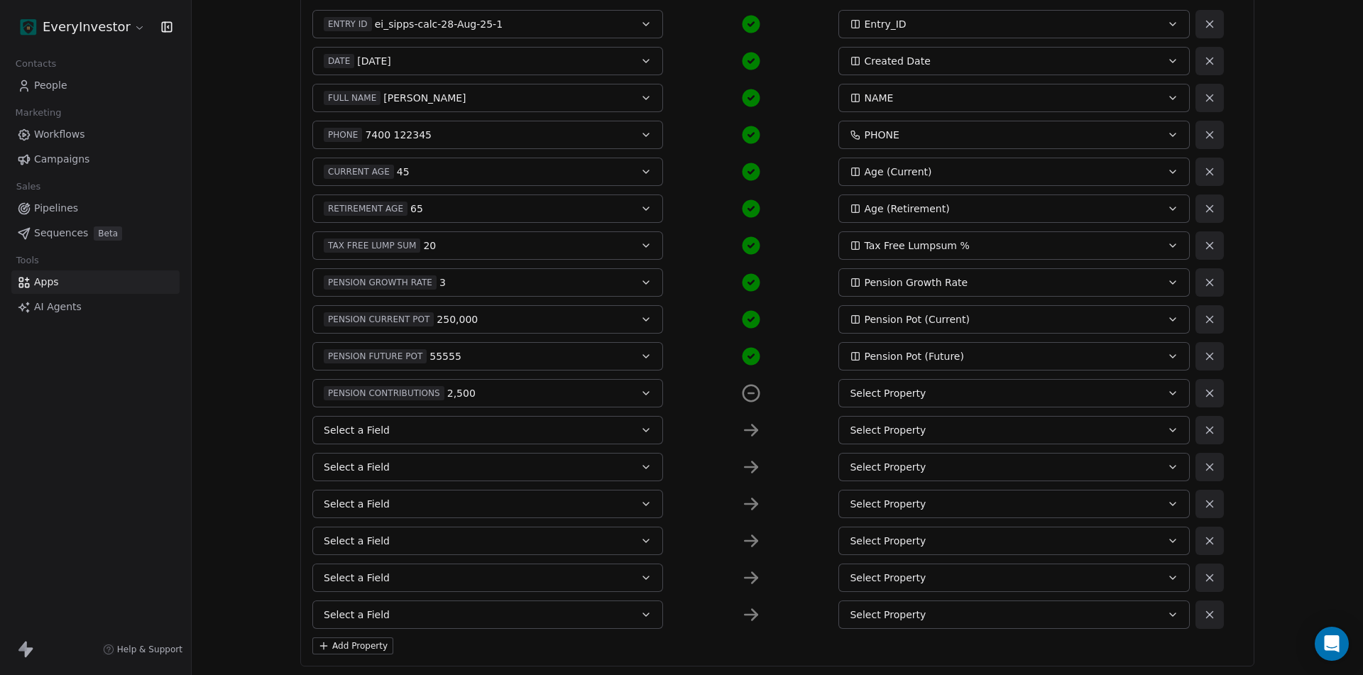
click at [897, 385] on button "Select Property" at bounding box center [1013, 393] width 351 height 28
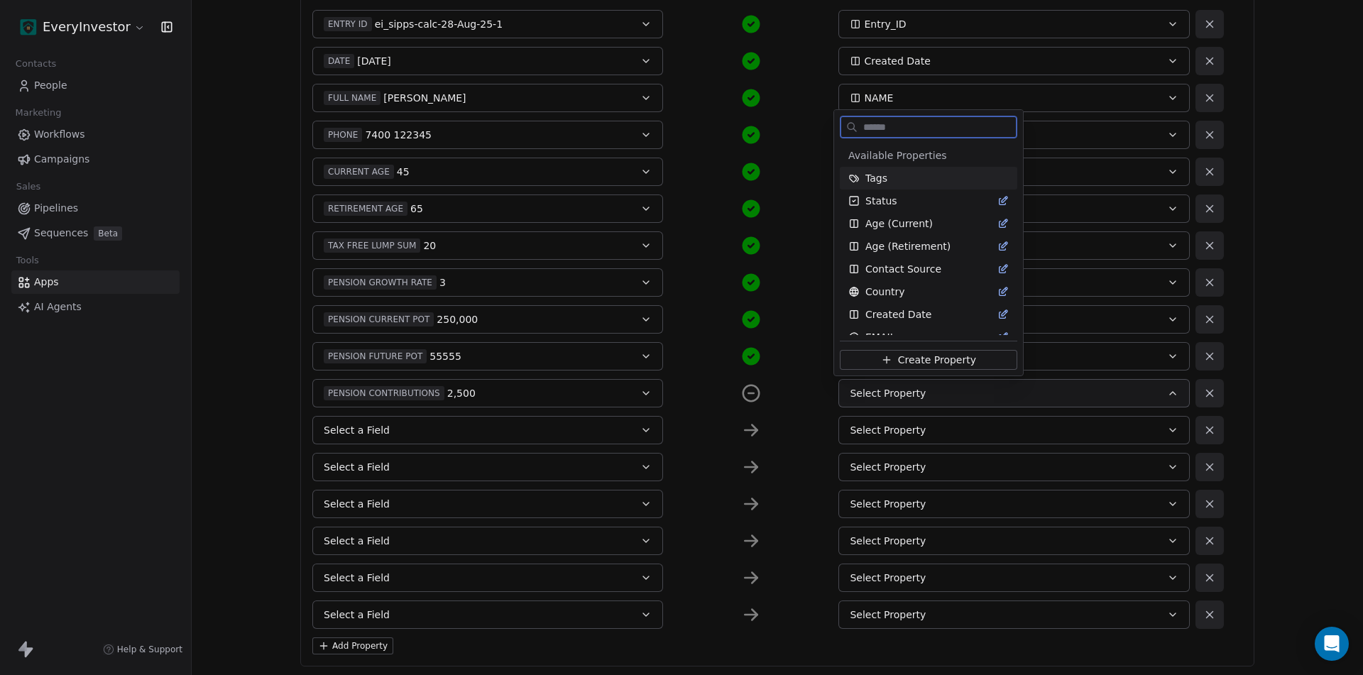
click at [909, 358] on span "Create Property" at bounding box center [937, 360] width 78 height 14
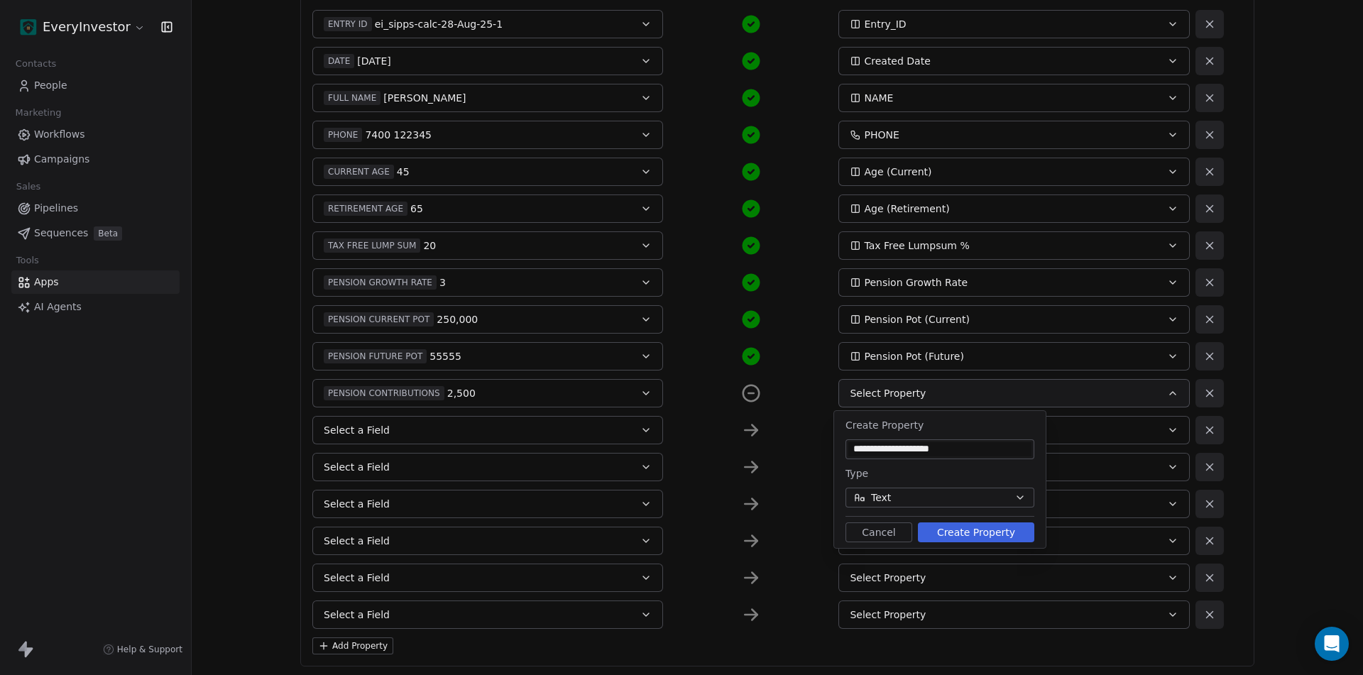
type input "**********"
click at [890, 497] on button "Text" at bounding box center [939, 498] width 189 height 20
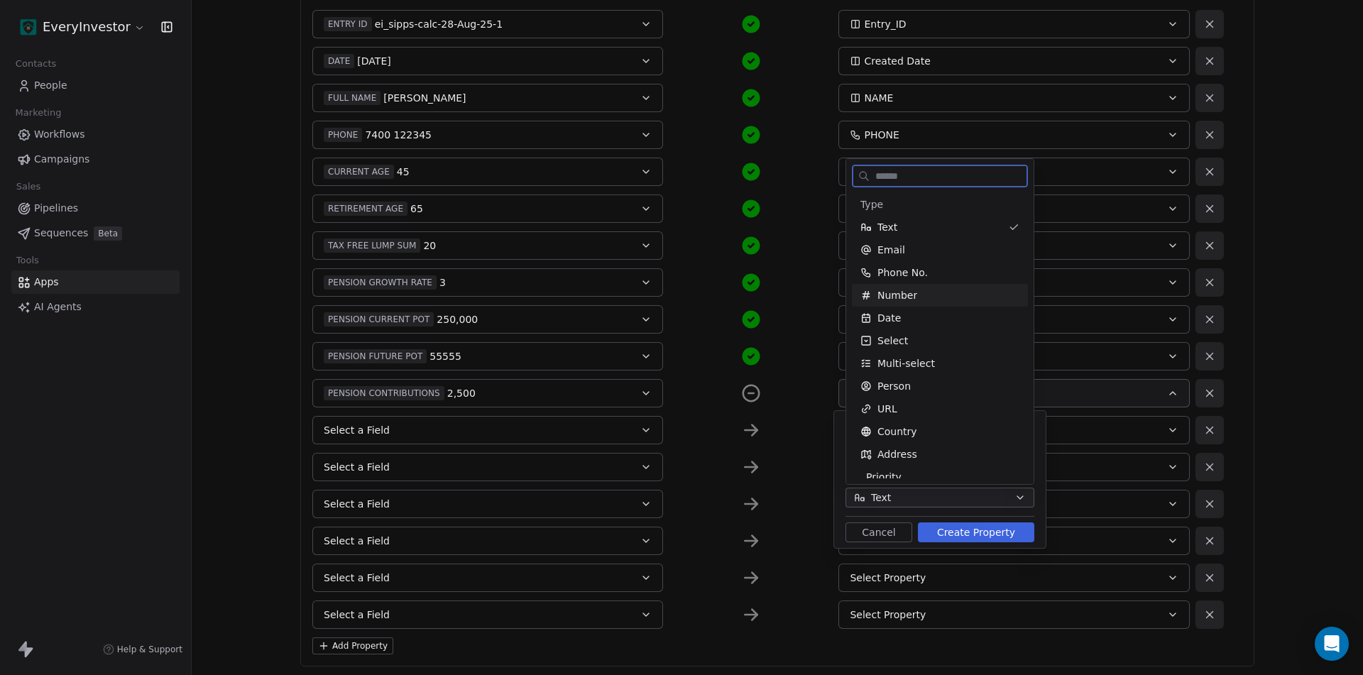
click at [895, 299] on span "Number" at bounding box center [897, 295] width 40 height 14
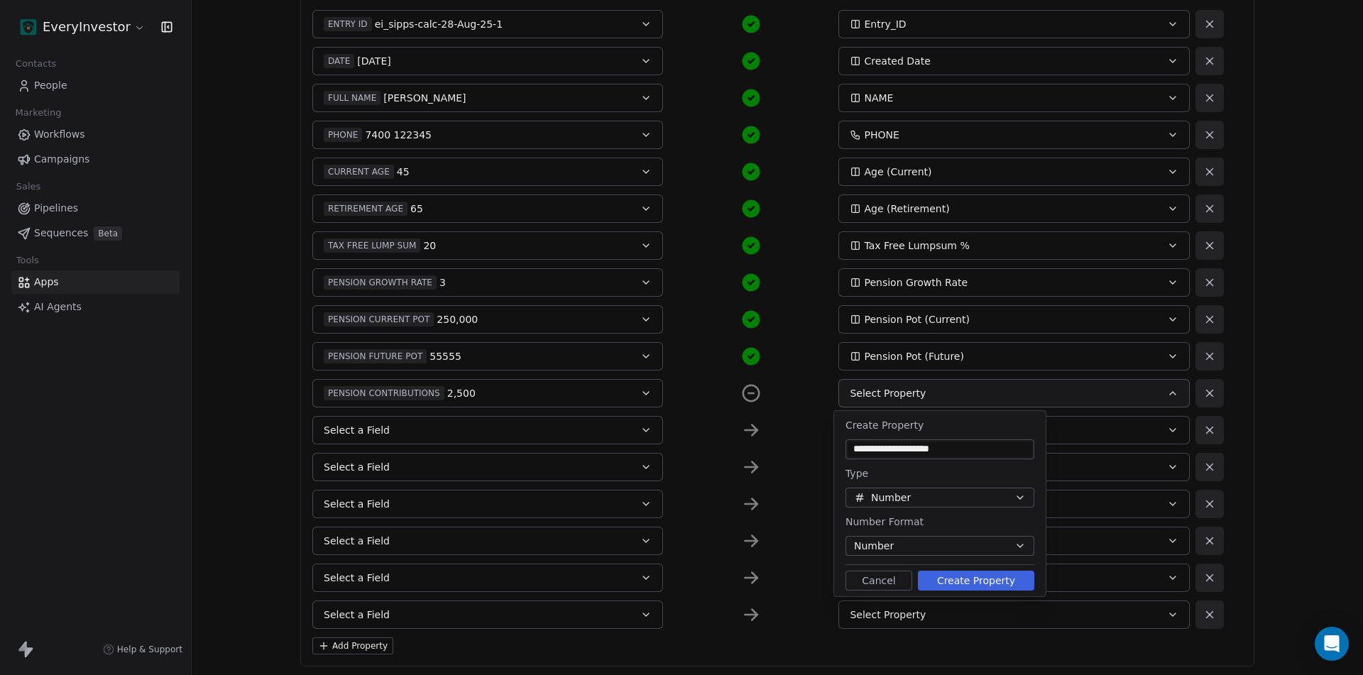
click at [906, 544] on button "Number" at bounding box center [939, 546] width 189 height 20
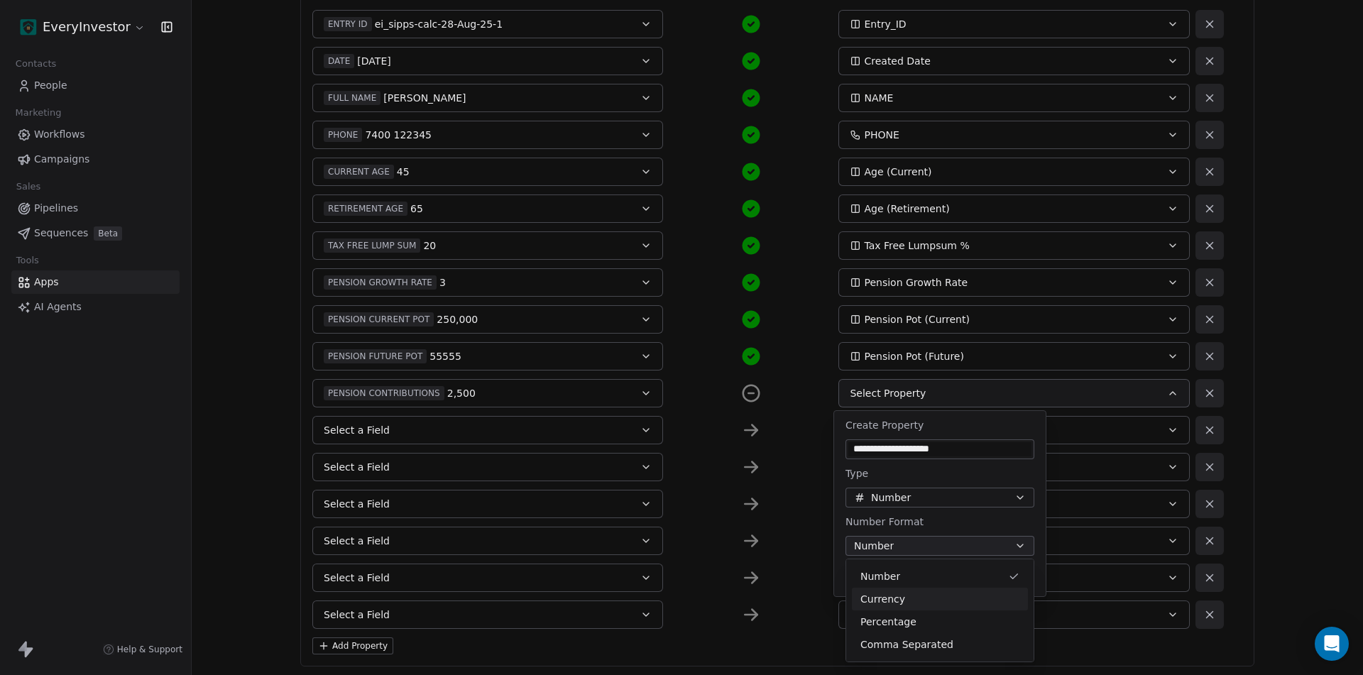
click at [903, 595] on div "Currency" at bounding box center [939, 599] width 159 height 15
click at [923, 591] on button "Pick currency" at bounding box center [939, 595] width 189 height 23
type input "**"
click at [896, 630] on span "British Pound Sterling" at bounding box center [943, 636] width 107 height 14
click at [963, 630] on button "Create Property" at bounding box center [976, 632] width 116 height 20
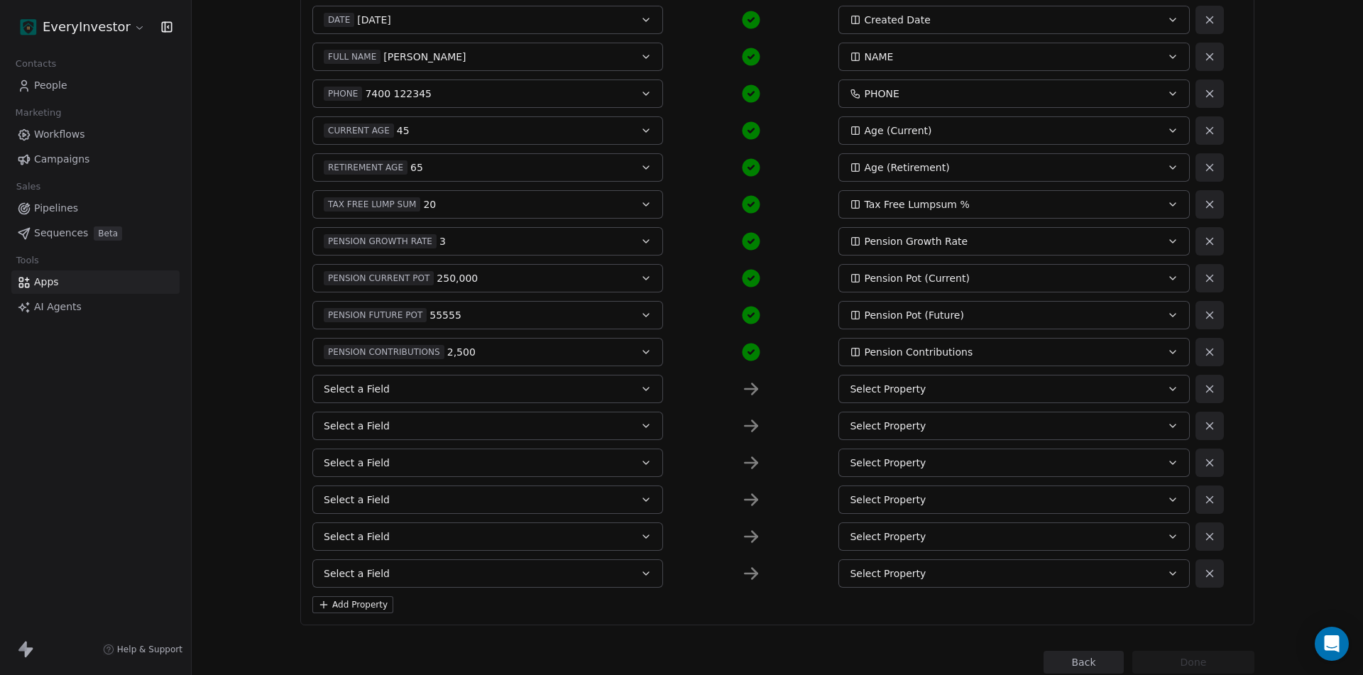
scroll to position [298, 0]
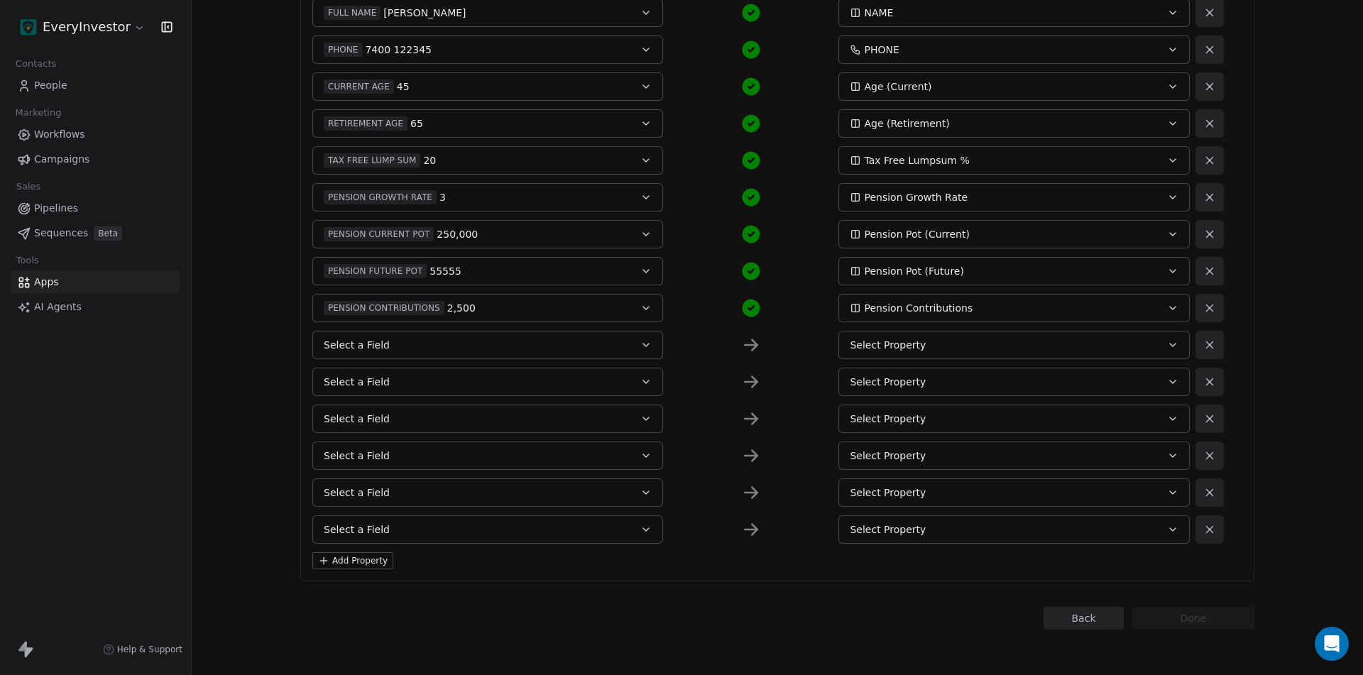
click at [446, 340] on button "Select a Field" at bounding box center [487, 345] width 351 height 28
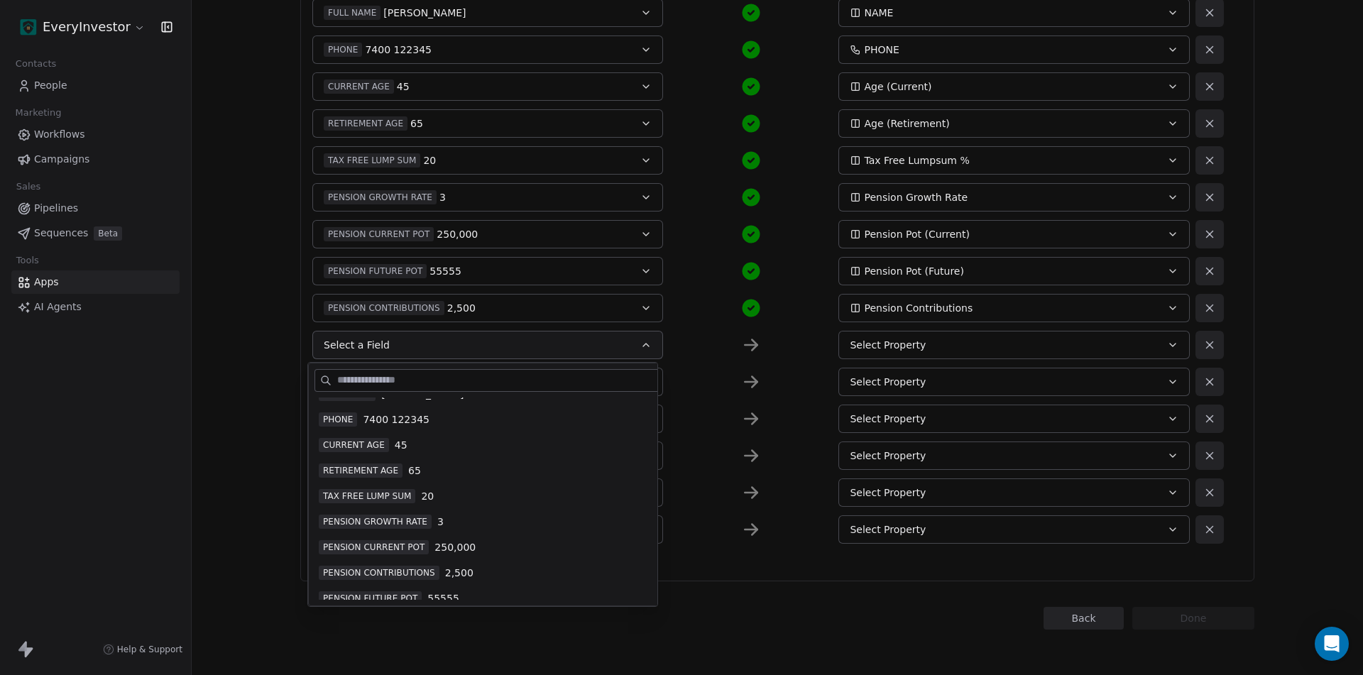
scroll to position [213, 0]
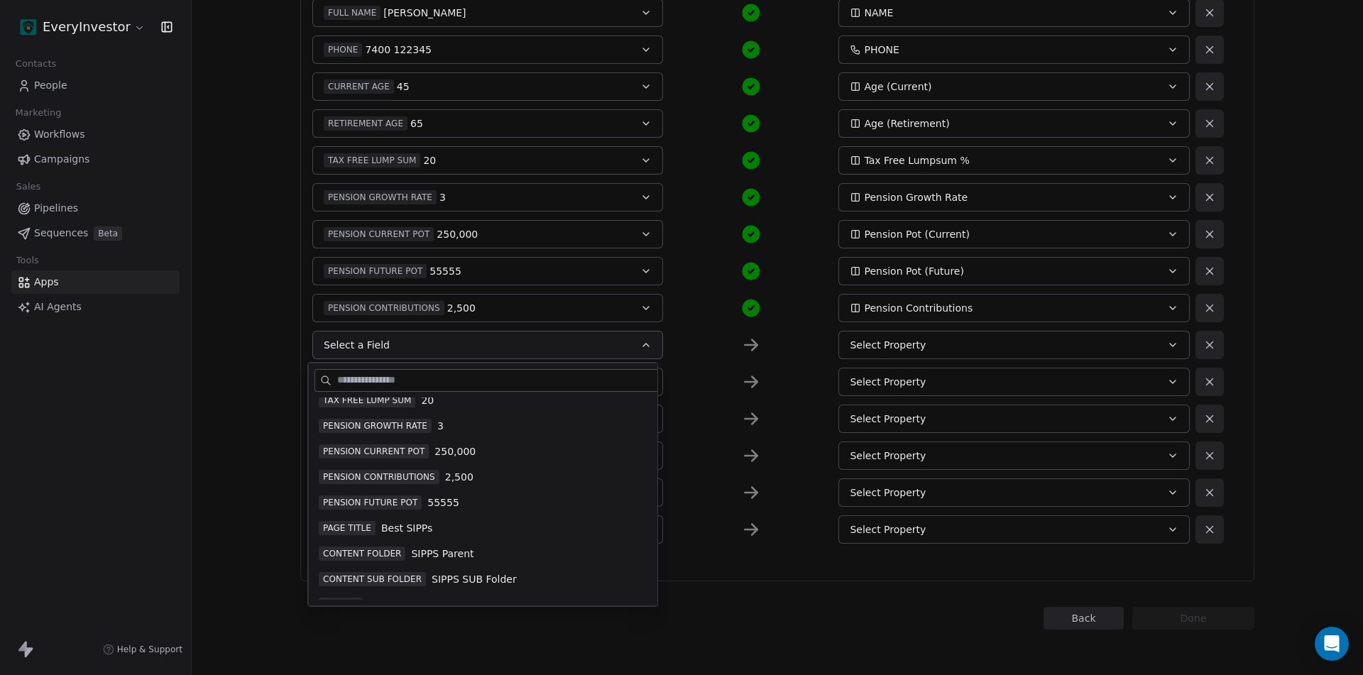
click at [353, 527] on span "PAGE TITLE" at bounding box center [347, 528] width 57 height 14
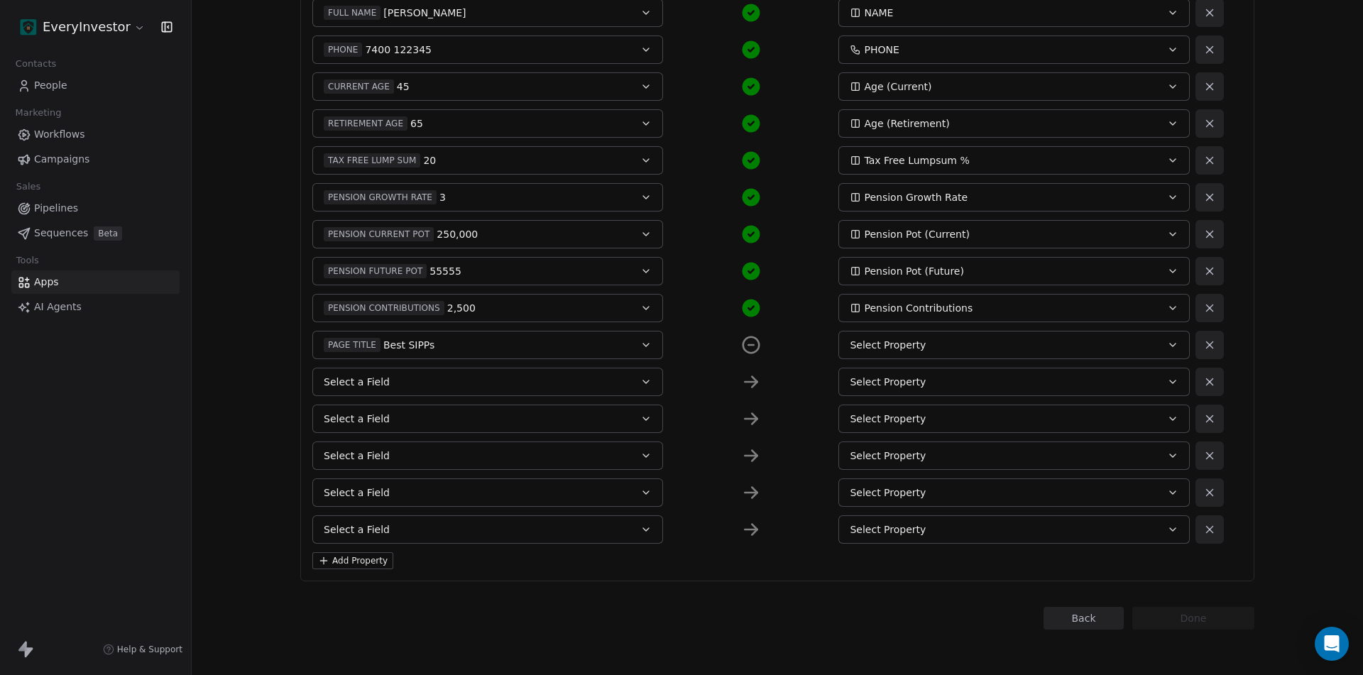
click at [966, 342] on div "Select Property" at bounding box center [997, 345] width 295 height 14
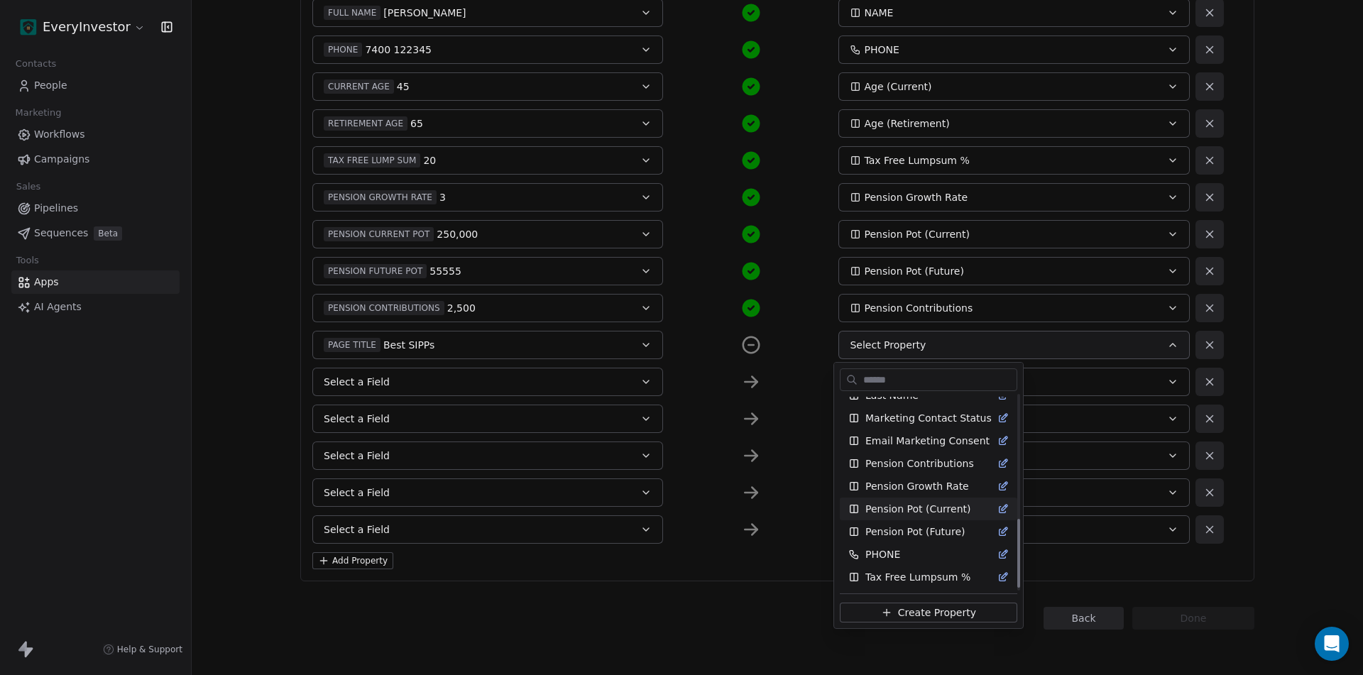
scroll to position [354, 0]
click at [914, 608] on span "Create Property" at bounding box center [937, 612] width 78 height 14
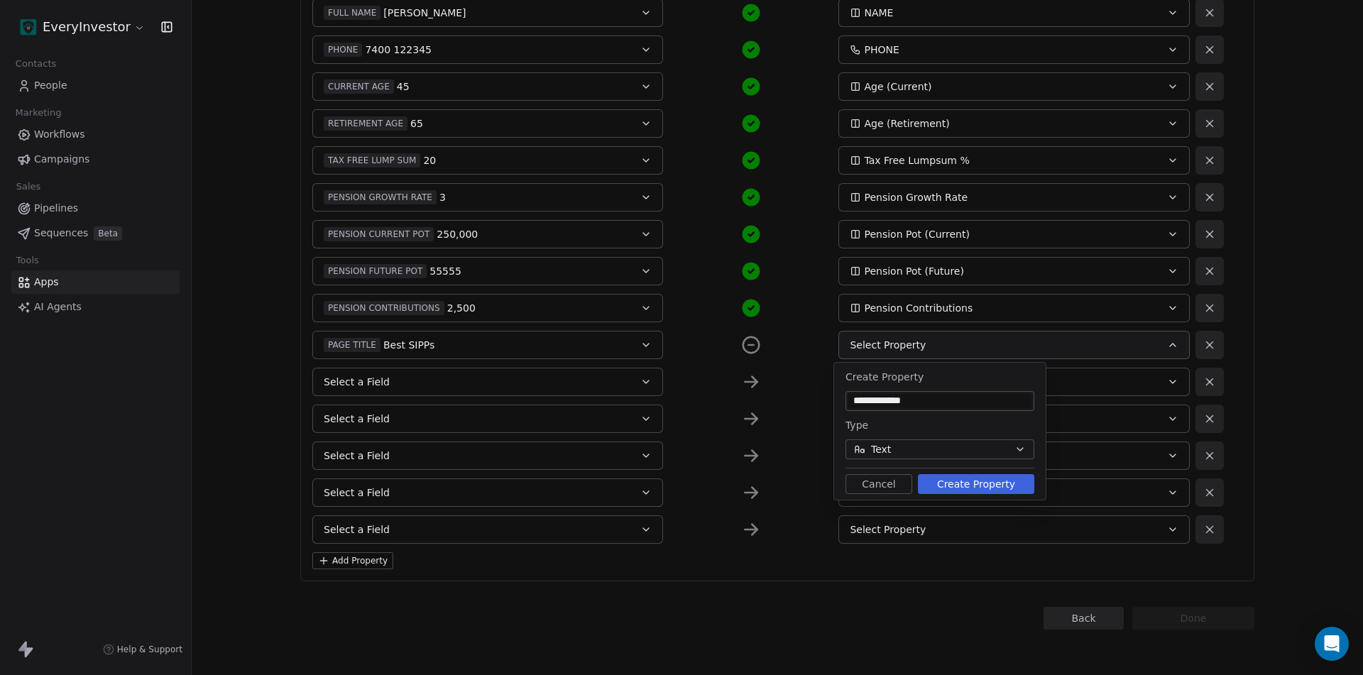
type input "**********"
click at [956, 477] on button "Create Property" at bounding box center [976, 484] width 116 height 20
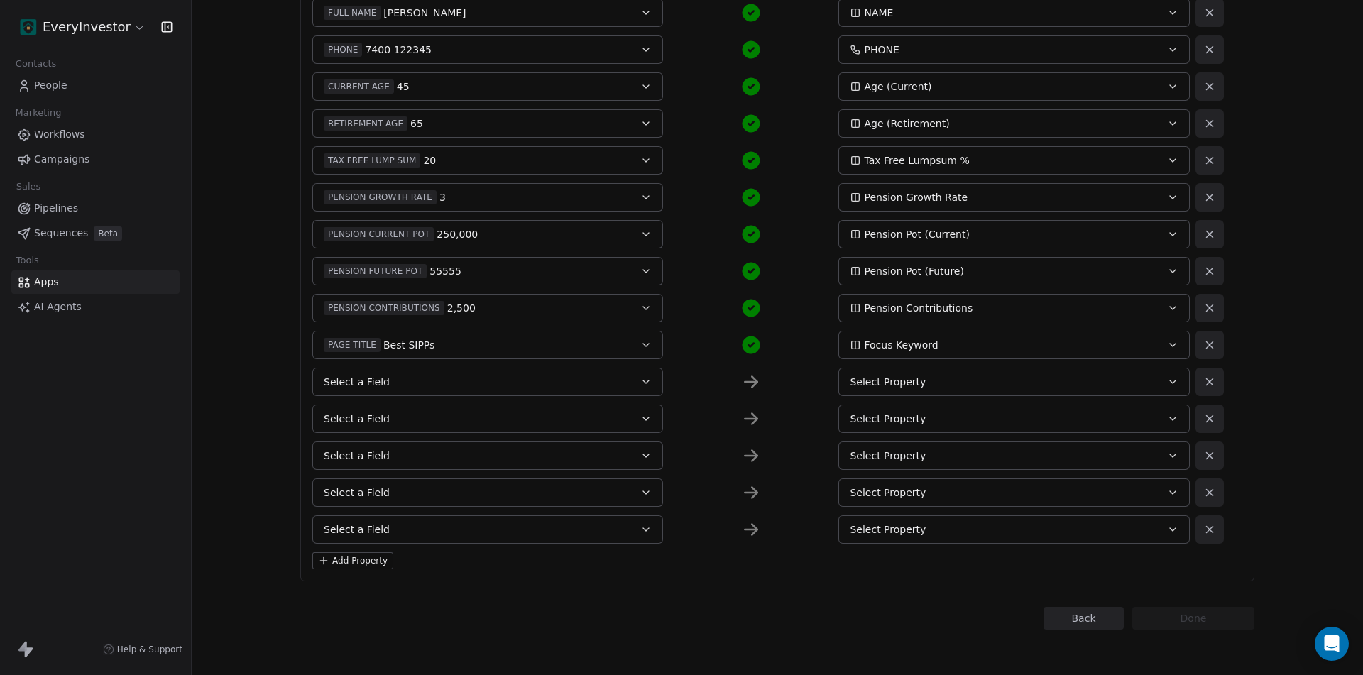
click at [378, 382] on span "Select a Field" at bounding box center [357, 382] width 66 height 14
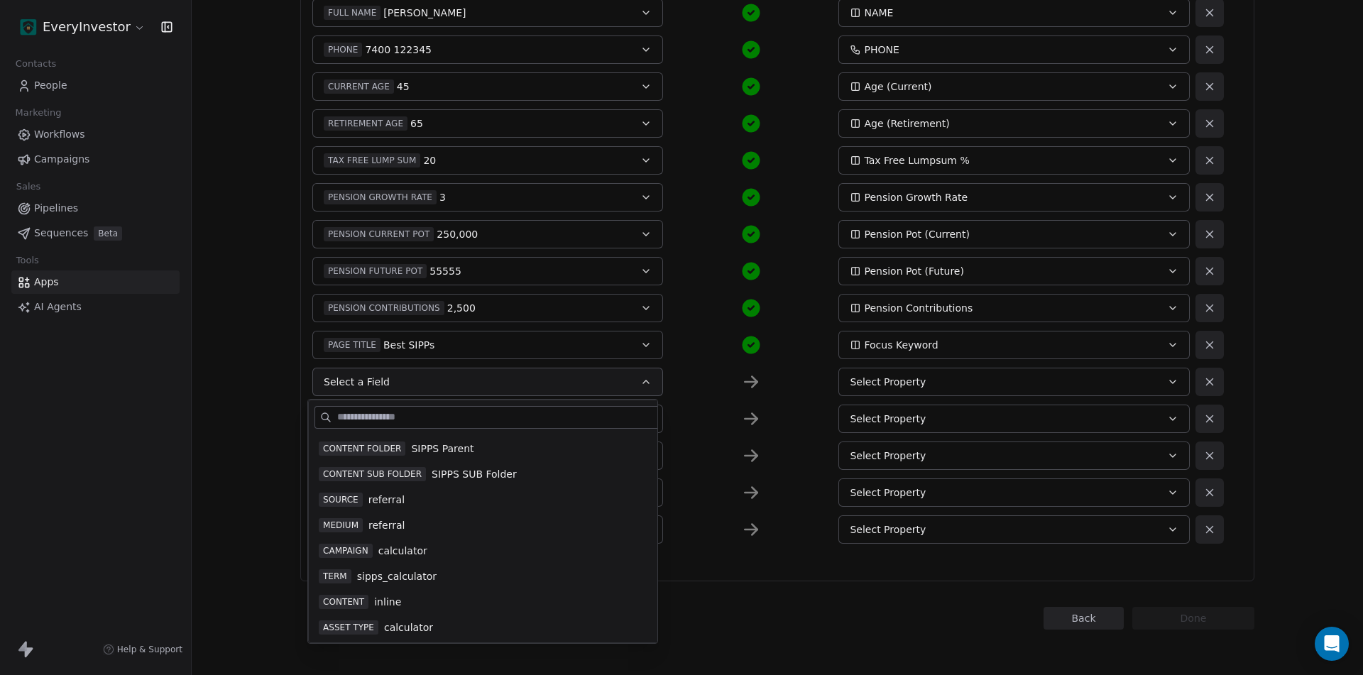
scroll to position [284, 0]
click at [446, 517] on span "SIPPS Parent" at bounding box center [442, 519] width 62 height 14
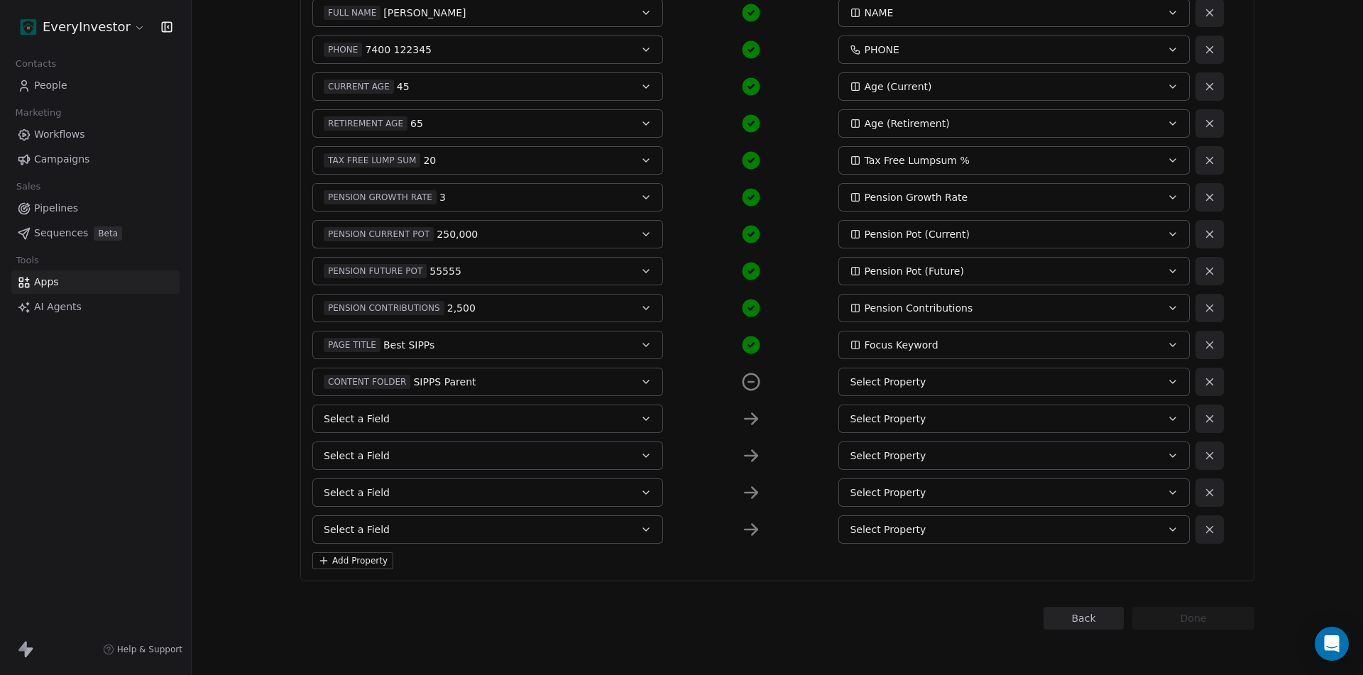
click at [940, 378] on div "Select Property" at bounding box center [997, 382] width 295 height 14
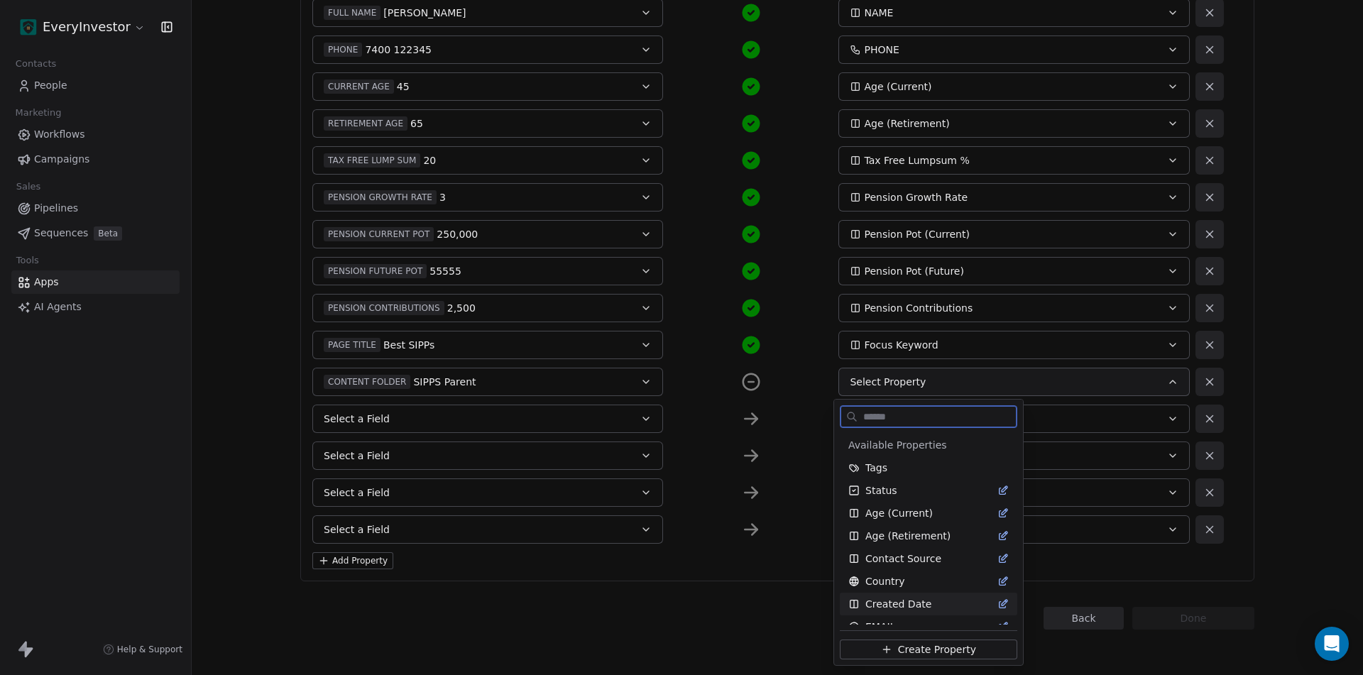
click at [923, 649] on span "Create Property" at bounding box center [937, 649] width 78 height 14
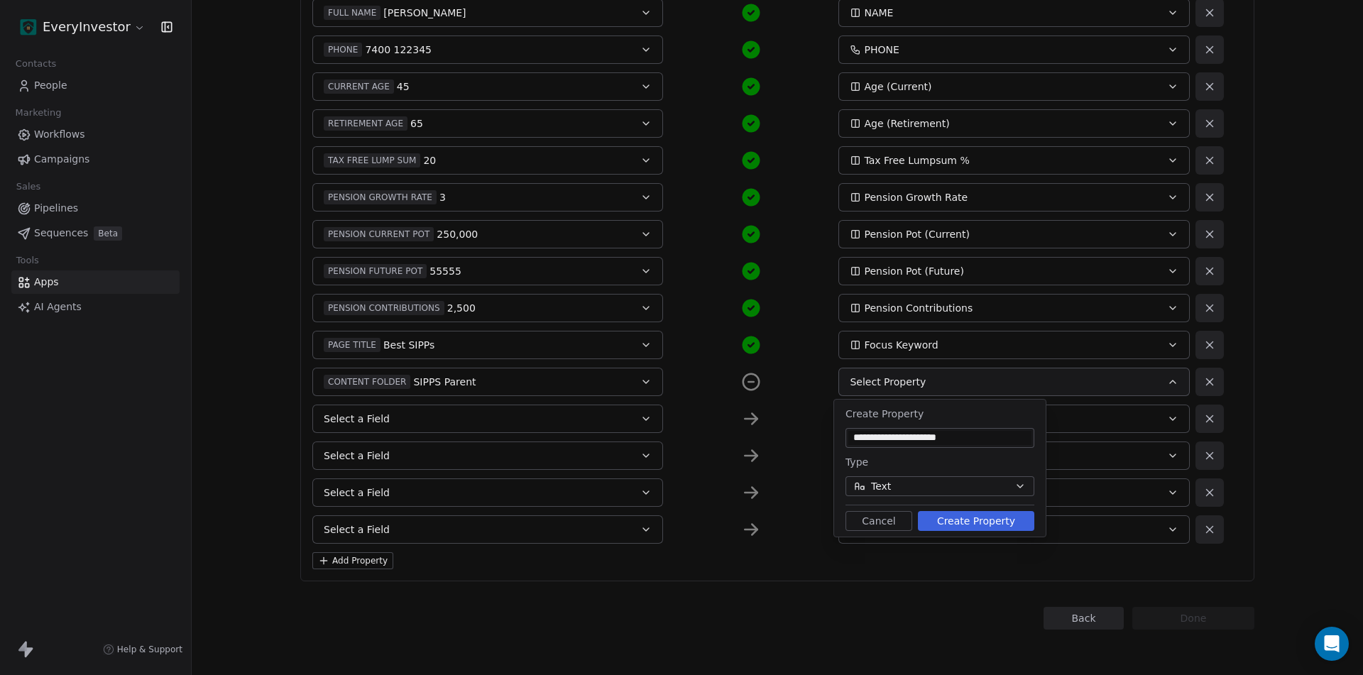
type input "**********"
click at [967, 523] on button "Create Property" at bounding box center [976, 521] width 116 height 20
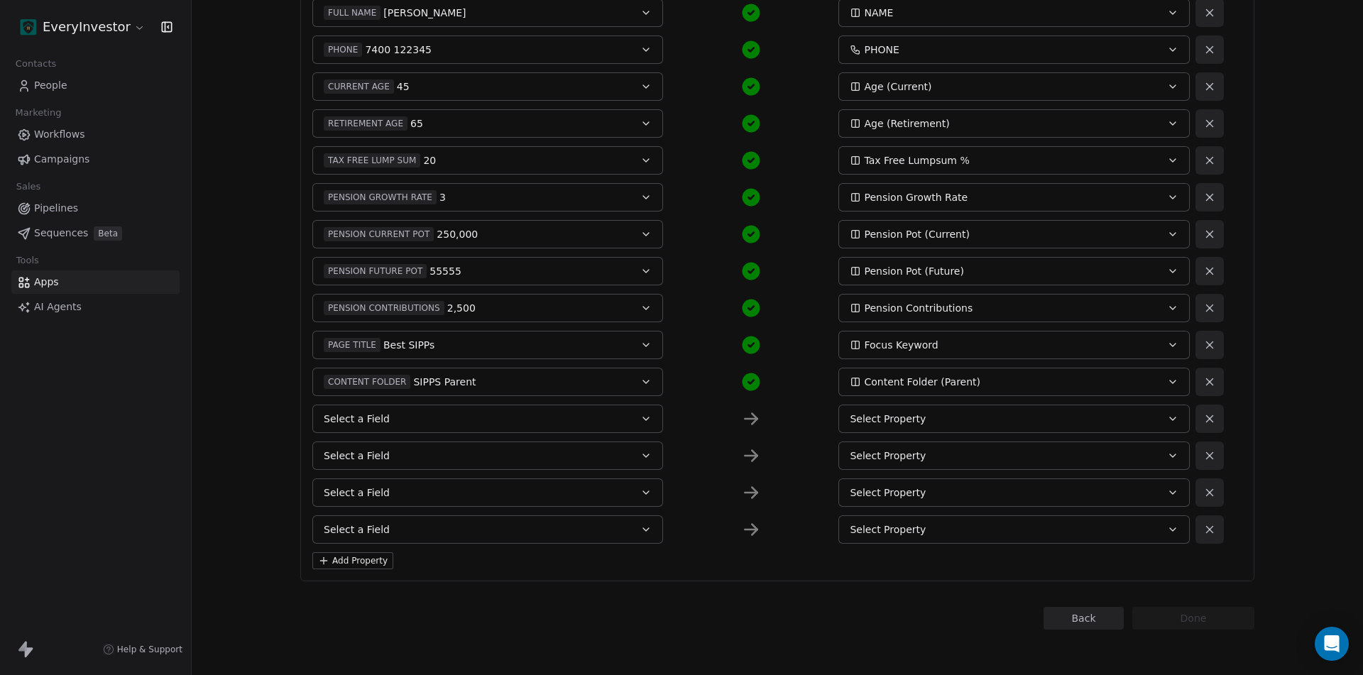
click at [387, 420] on button "Select a Field" at bounding box center [487, 419] width 351 height 28
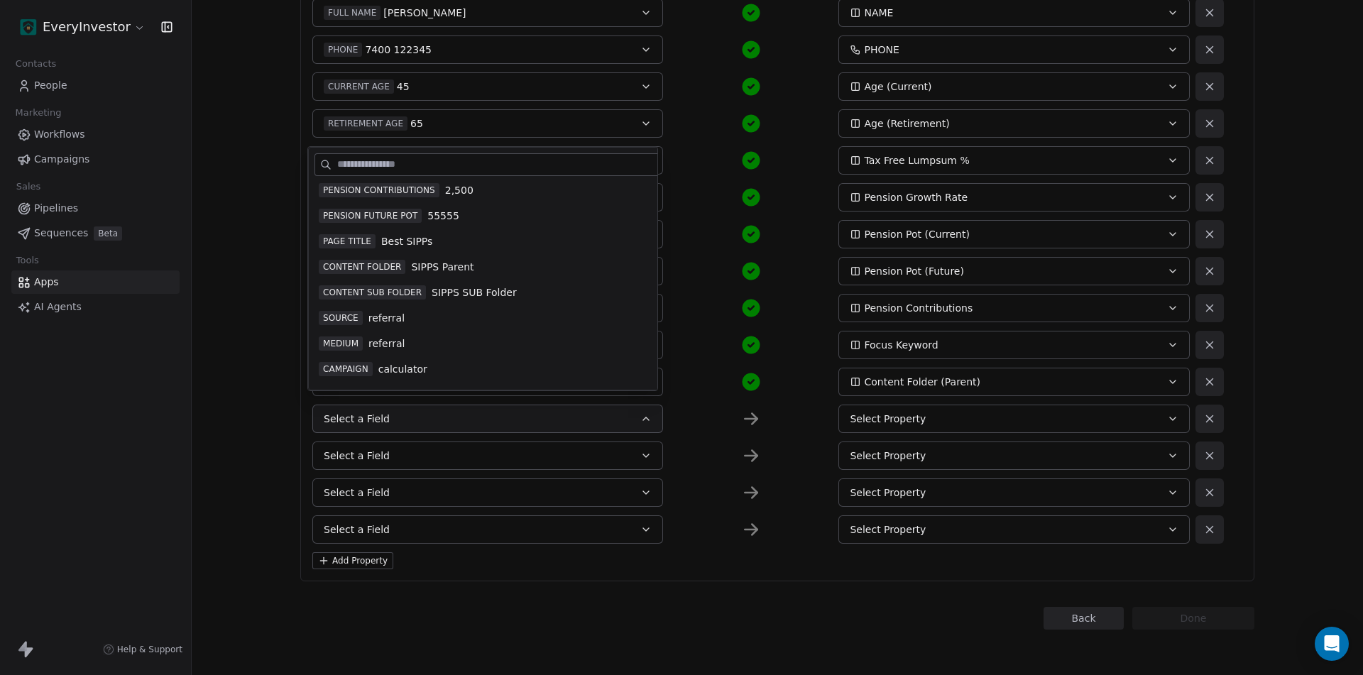
click at [466, 287] on span "SIPPS SUB Folder" at bounding box center [474, 292] width 85 height 14
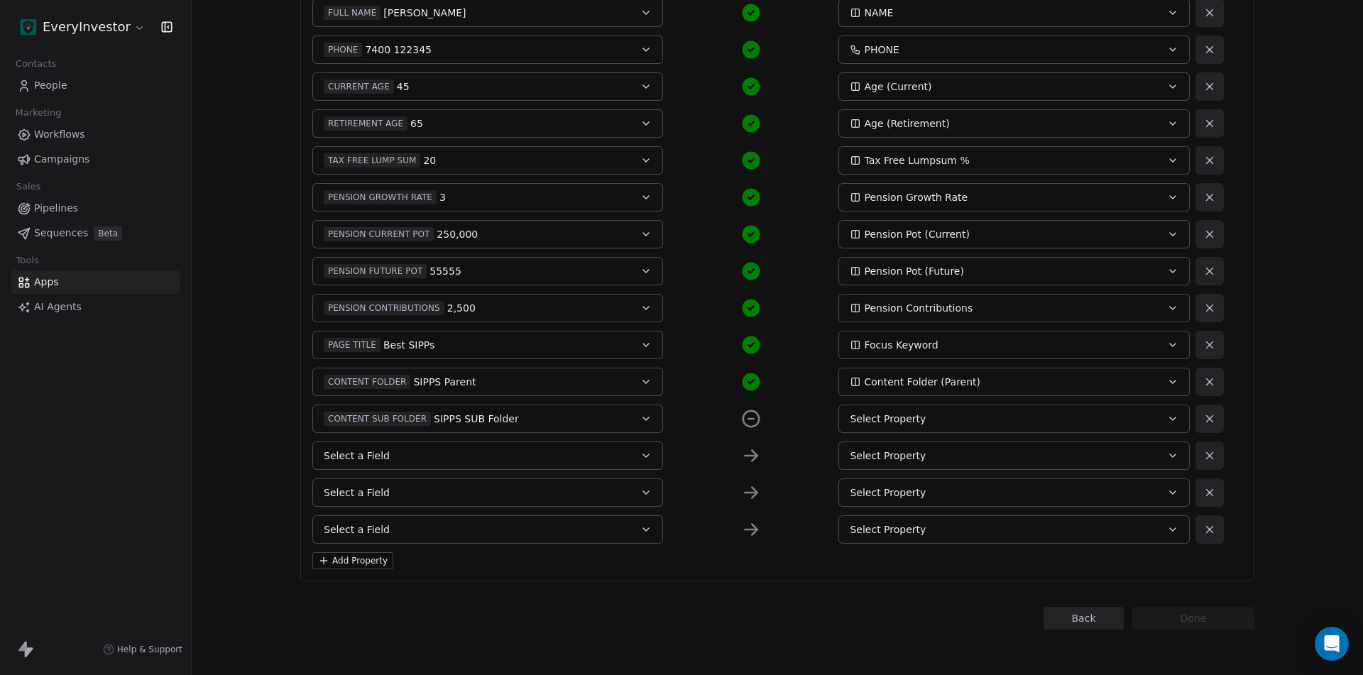
click at [958, 410] on button "Select Property" at bounding box center [1013, 419] width 351 height 28
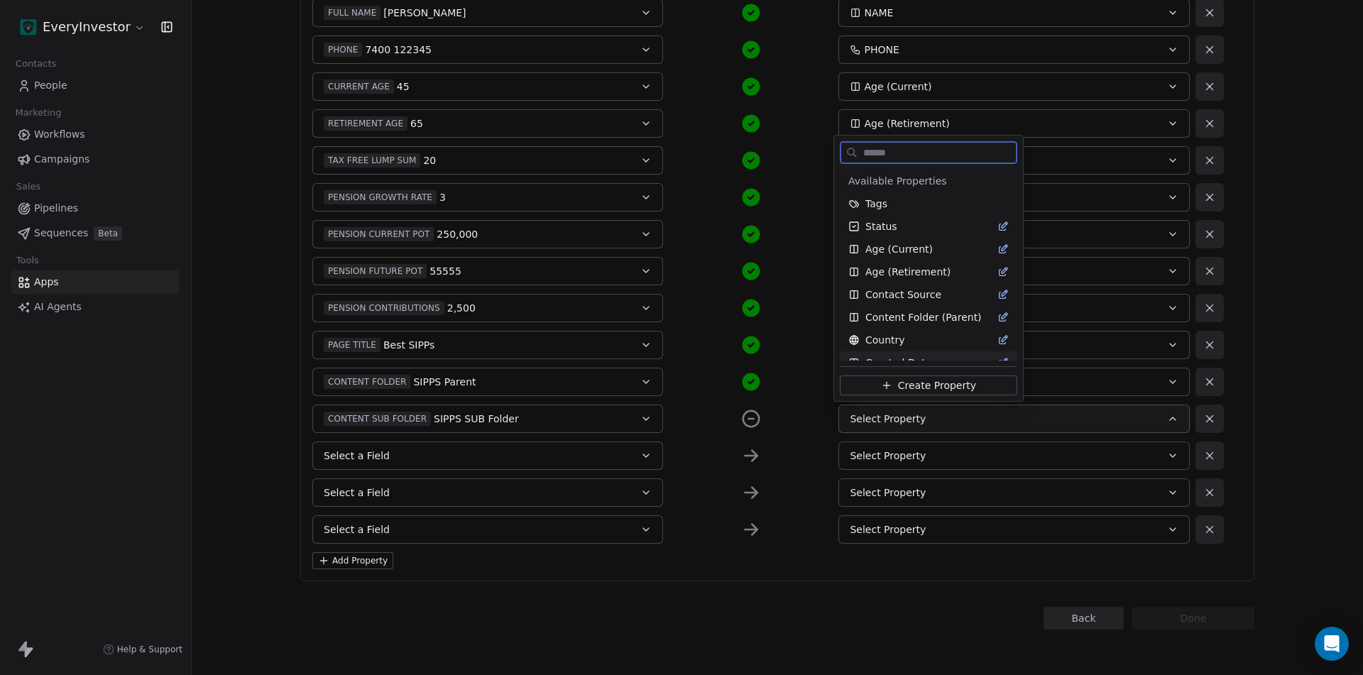
click at [910, 393] on span "Create Property" at bounding box center [937, 385] width 78 height 14
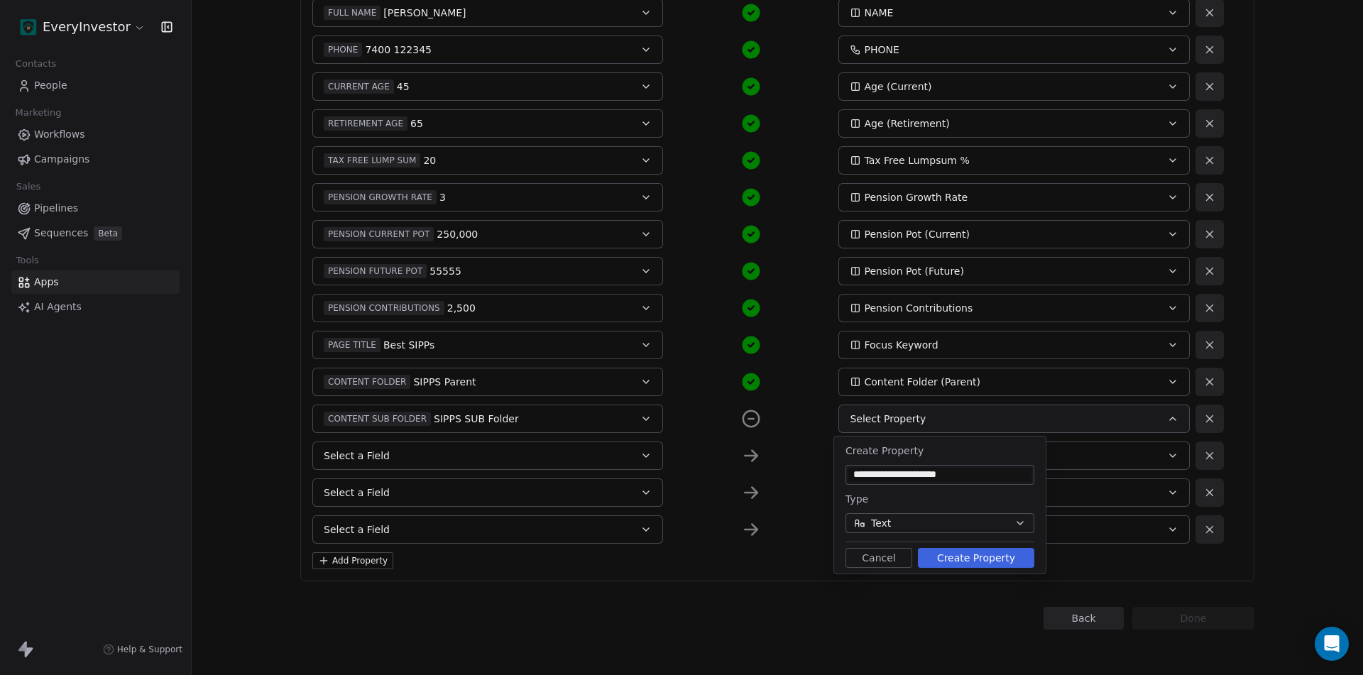
click at [942, 468] on input "**********" at bounding box center [939, 475] width 183 height 14
type input "**********"
click at [968, 557] on button "Create Property" at bounding box center [976, 558] width 116 height 20
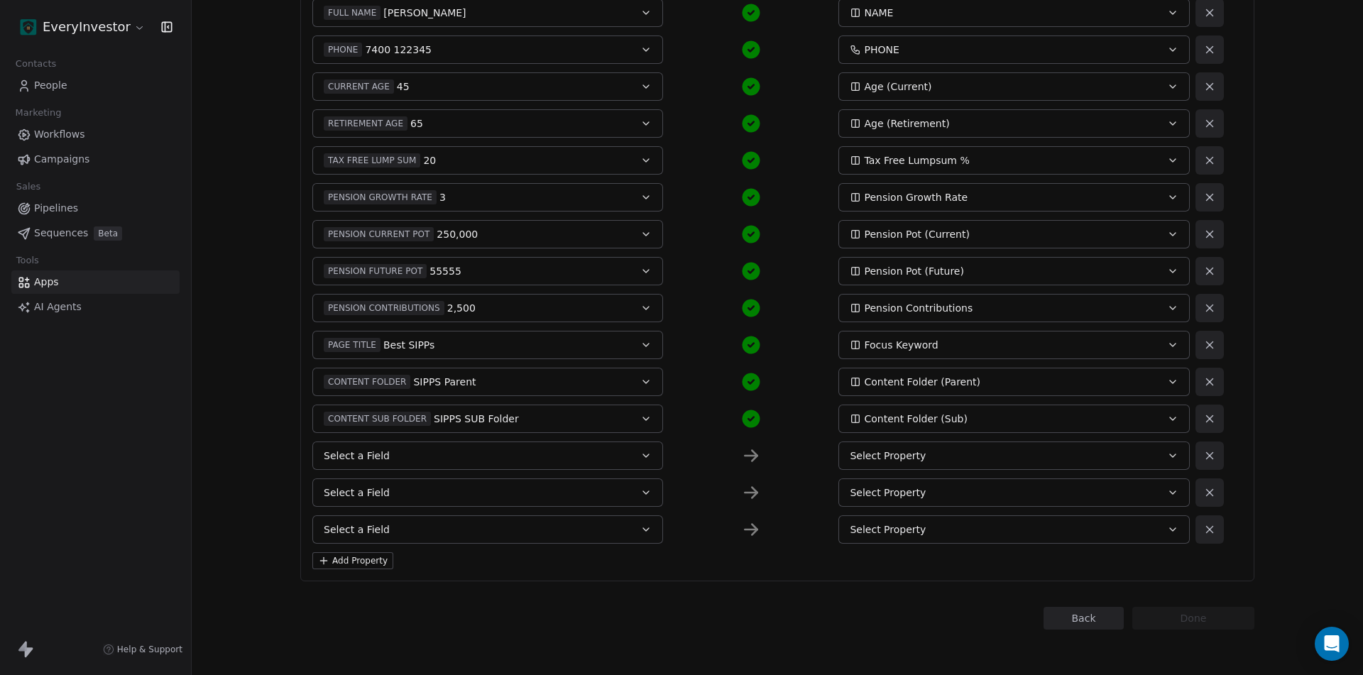
click at [399, 452] on button "Select a Field" at bounding box center [487, 456] width 351 height 28
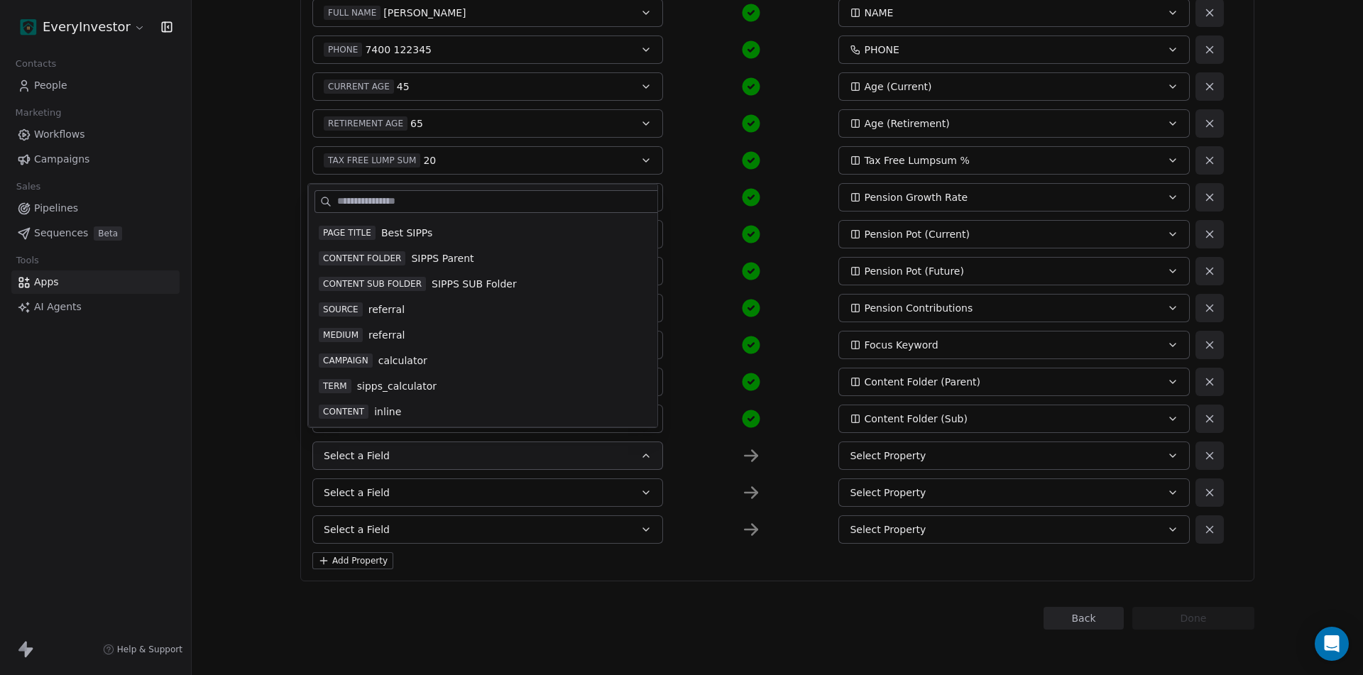
scroll to position [355, 0]
click at [385, 280] on span "referral" at bounding box center [386, 284] width 36 height 14
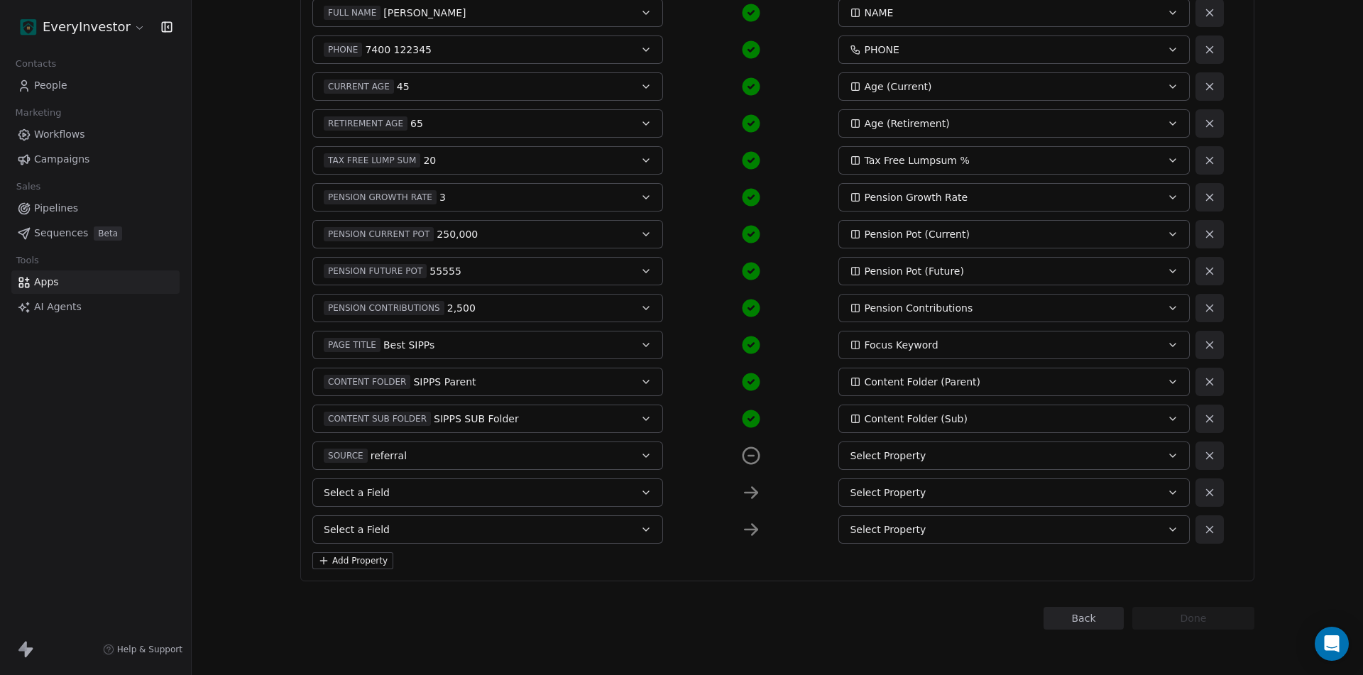
click at [919, 455] on div "Select Property" at bounding box center [997, 456] width 295 height 14
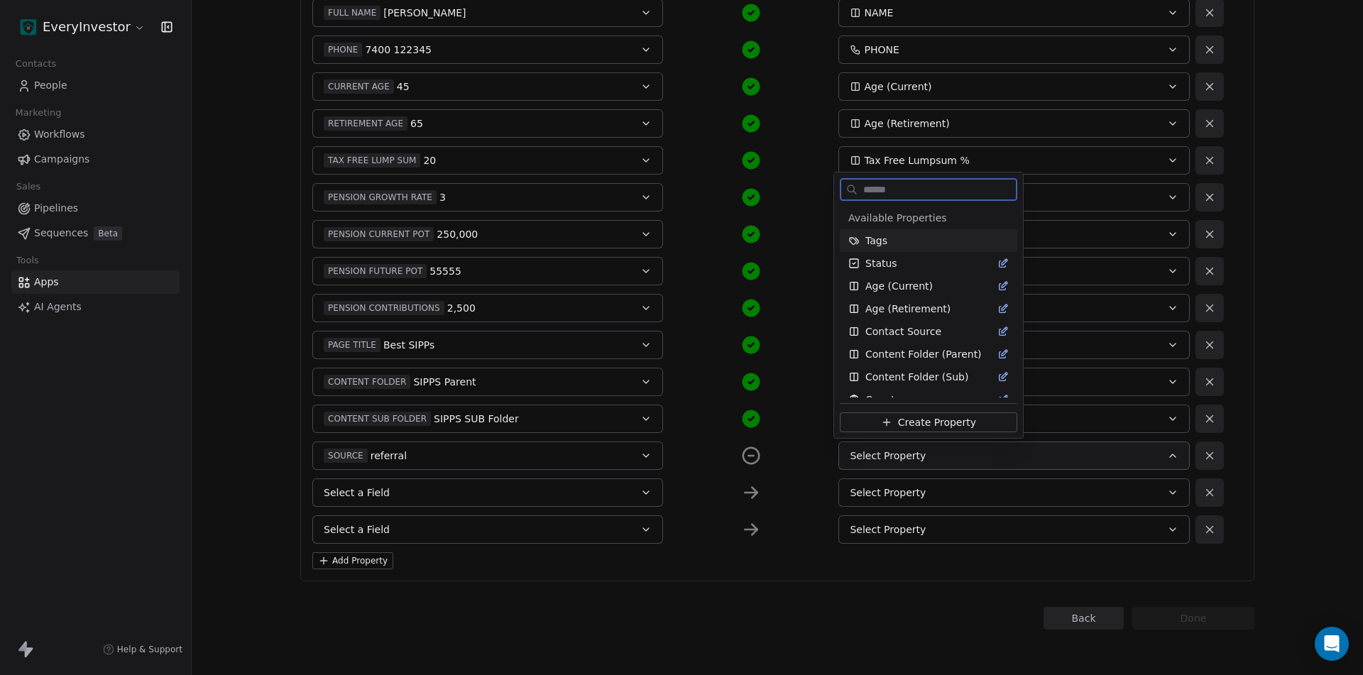
click at [924, 419] on span "Create Property" at bounding box center [937, 422] width 78 height 14
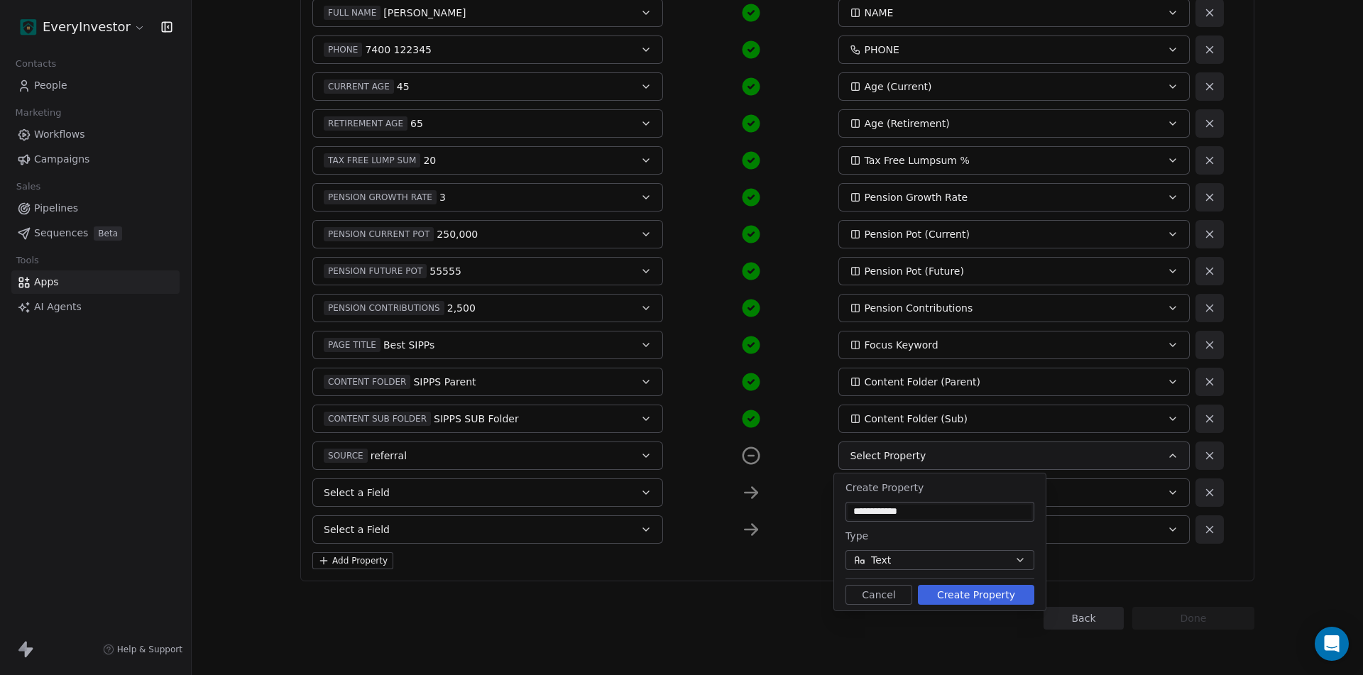
type input "**********"
click at [965, 597] on button "Create Property" at bounding box center [976, 595] width 116 height 20
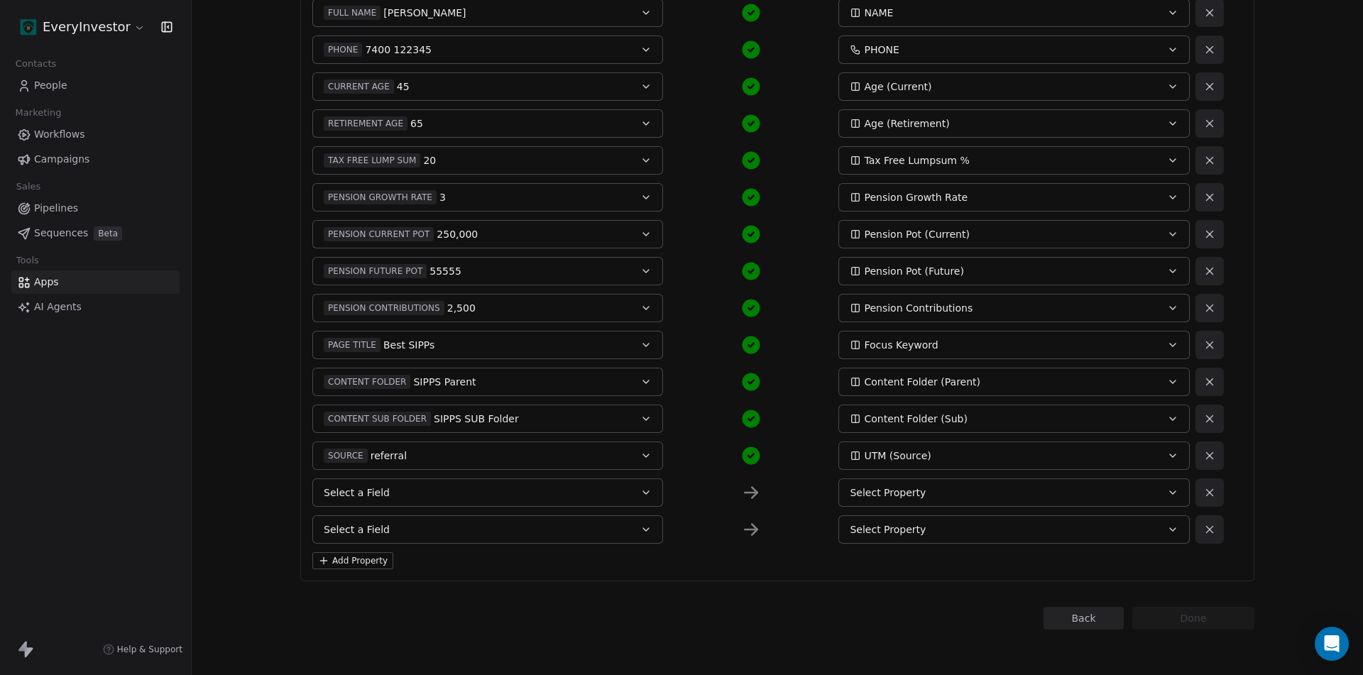
click at [377, 486] on span "Select a Field" at bounding box center [357, 493] width 66 height 14
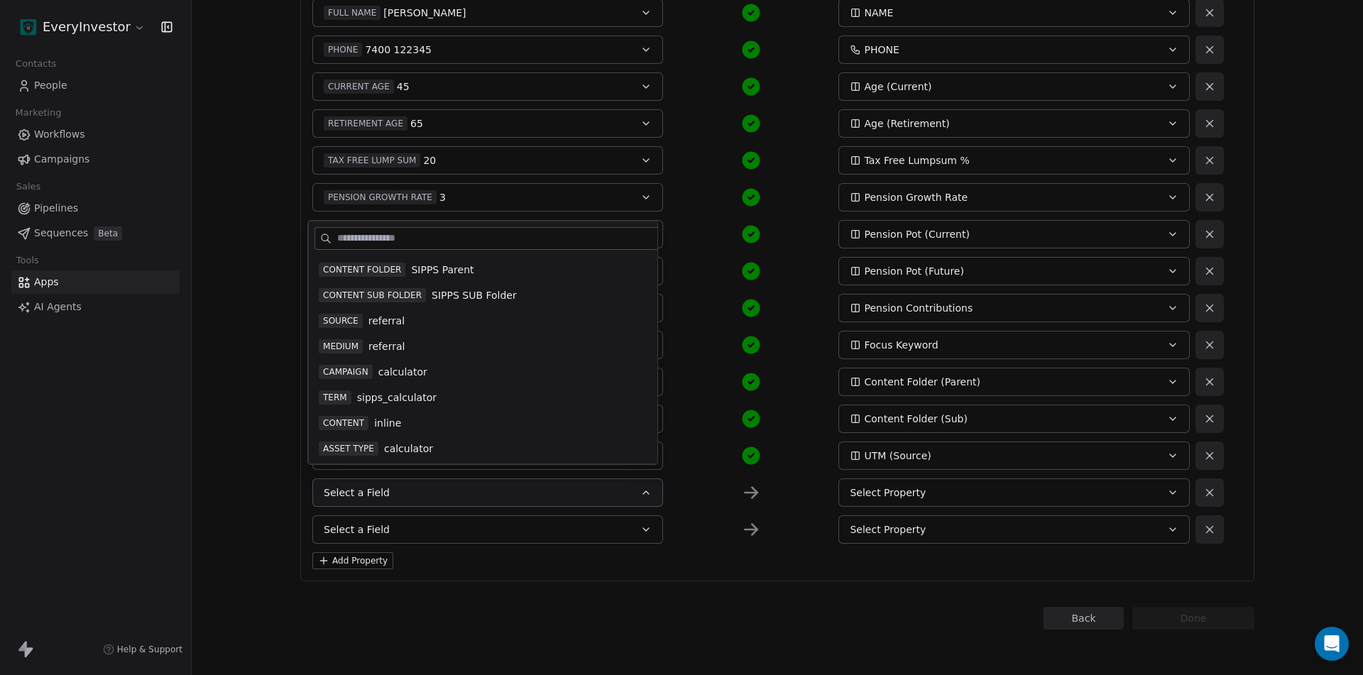
click at [363, 342] on div "MEDIUM referral" at bounding box center [513, 346] width 388 height 14
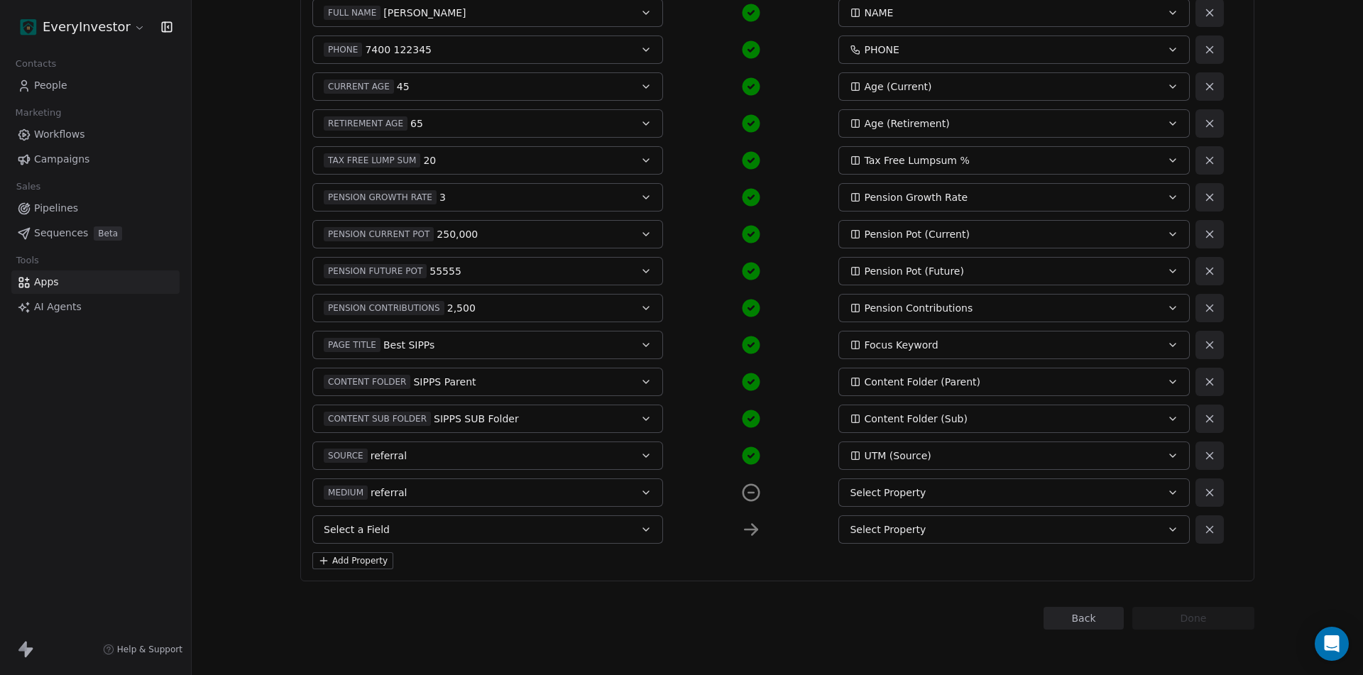
click at [963, 498] on div "Select Property" at bounding box center [997, 493] width 295 height 14
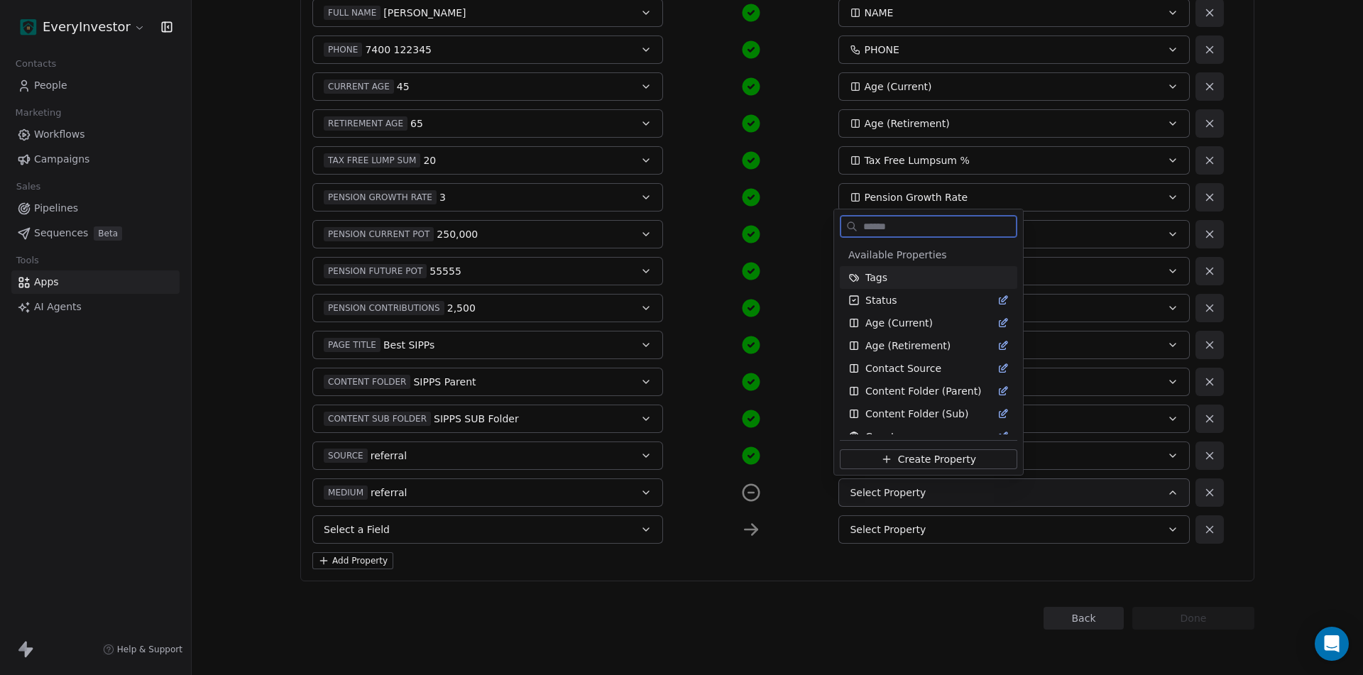
click at [913, 454] on span "Create Property" at bounding box center [937, 459] width 78 height 14
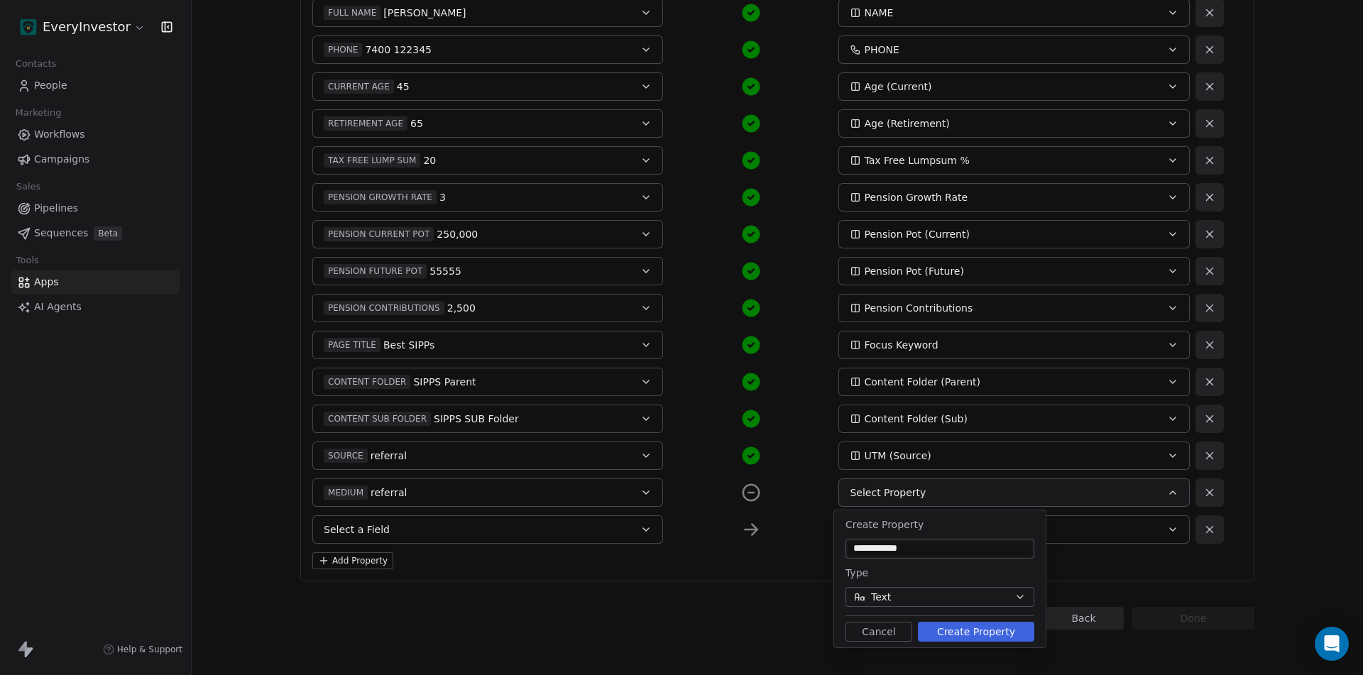
click at [901, 544] on input "**********" at bounding box center [939, 549] width 183 height 14
type input "**********"
click at [953, 631] on button "Create Property" at bounding box center [976, 632] width 116 height 20
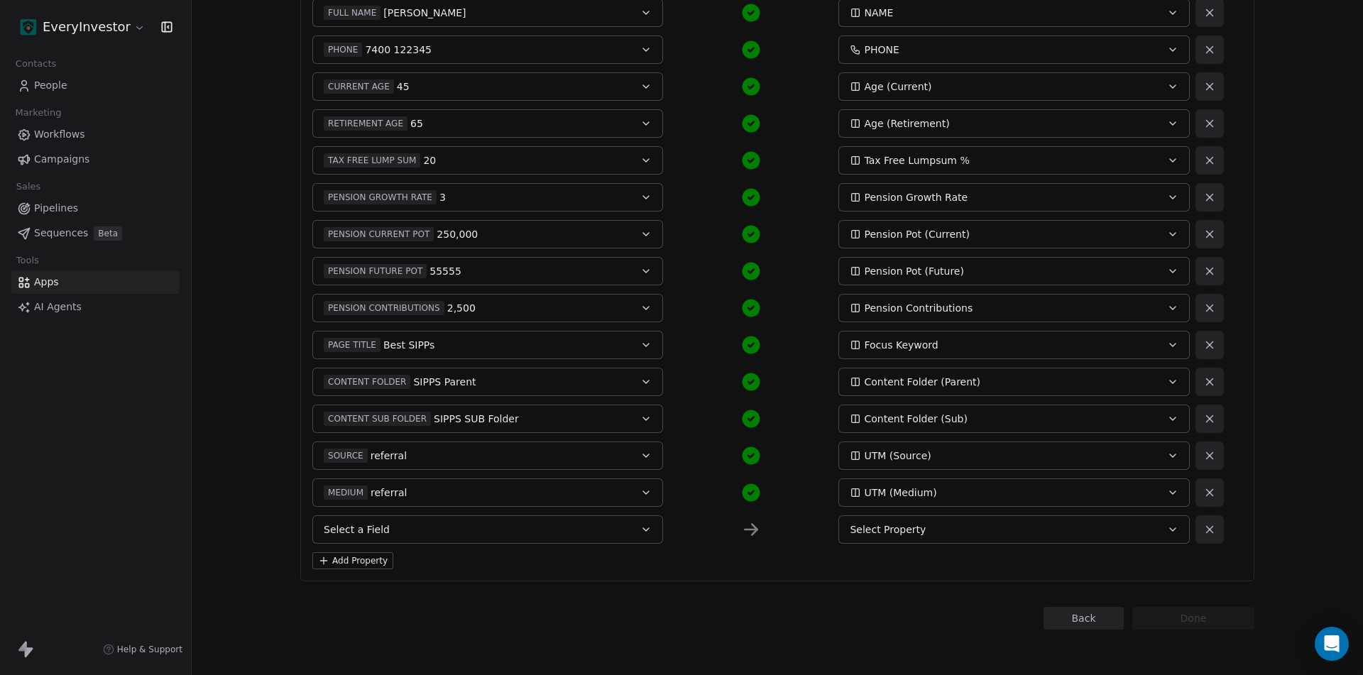
click at [362, 561] on button "Add Property" at bounding box center [352, 560] width 81 height 17
click at [353, 593] on button "Add Property" at bounding box center [352, 597] width 81 height 17
click at [350, 634] on button "Add Property" at bounding box center [352, 634] width 81 height 17
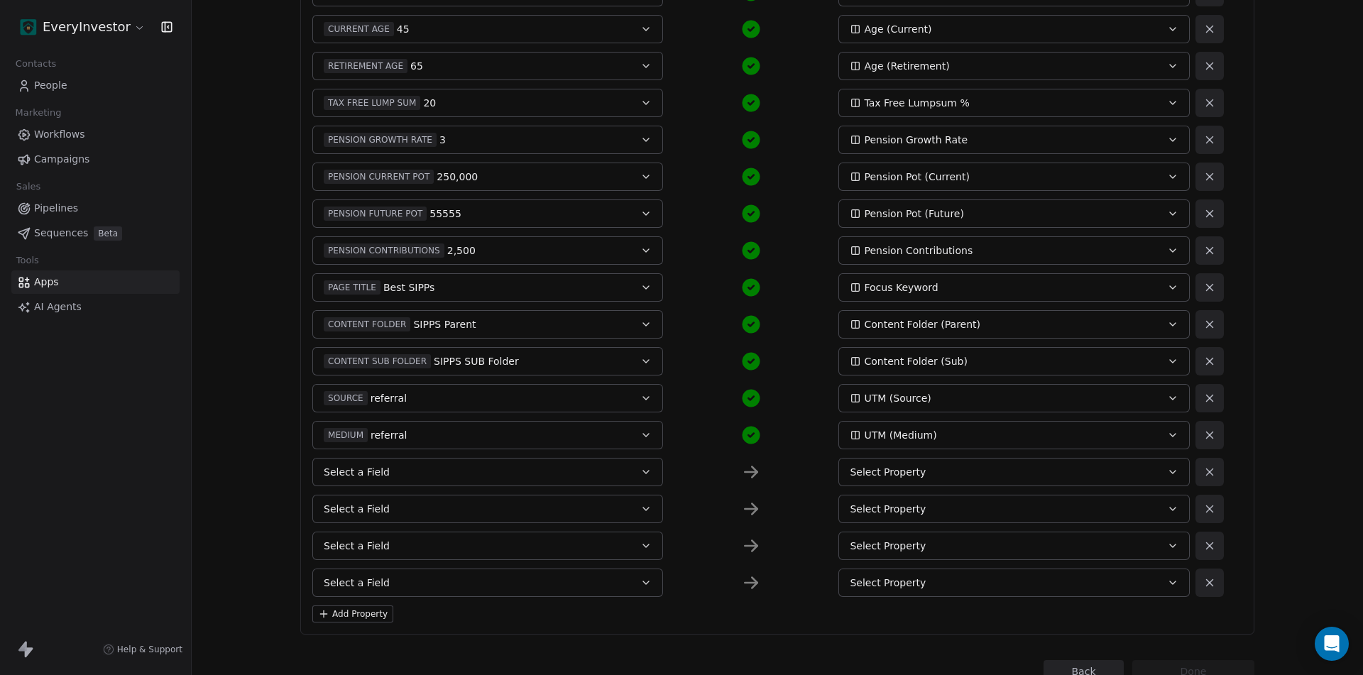
scroll to position [409, 0]
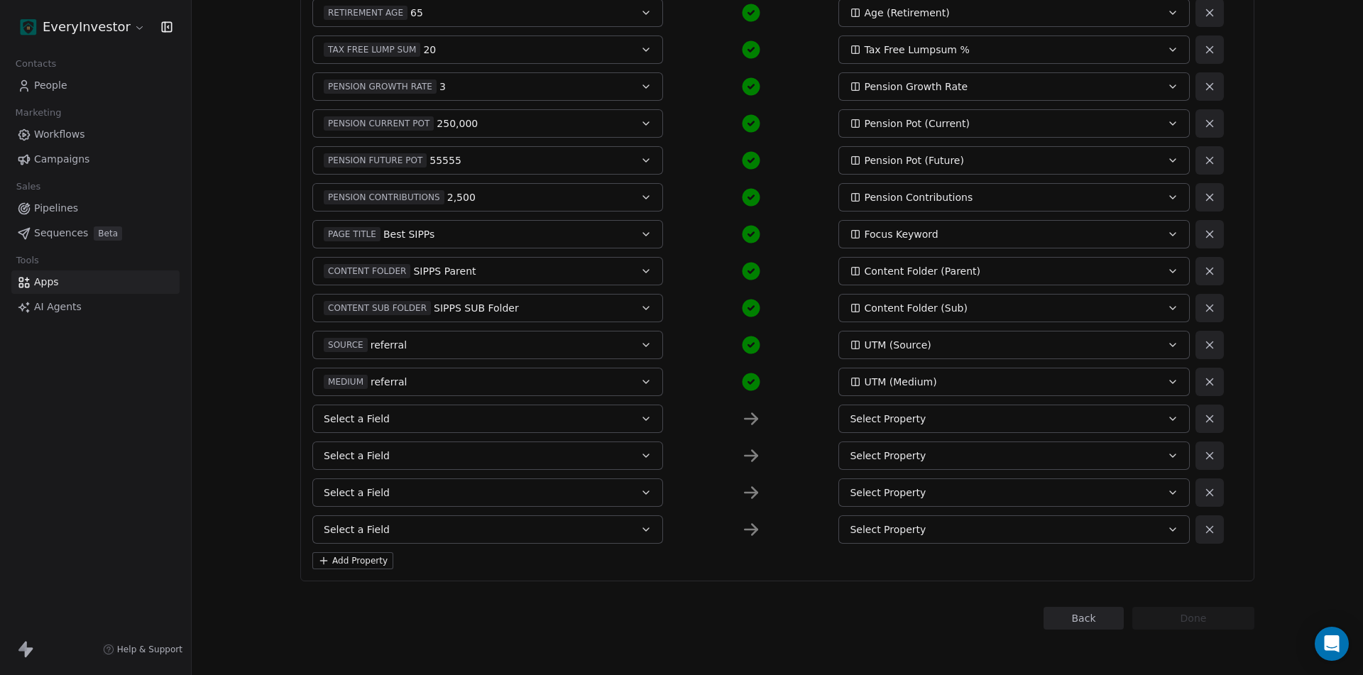
click at [350, 559] on button "Add Property" at bounding box center [352, 560] width 81 height 17
click at [356, 601] on button "Add Property" at bounding box center [352, 597] width 81 height 17
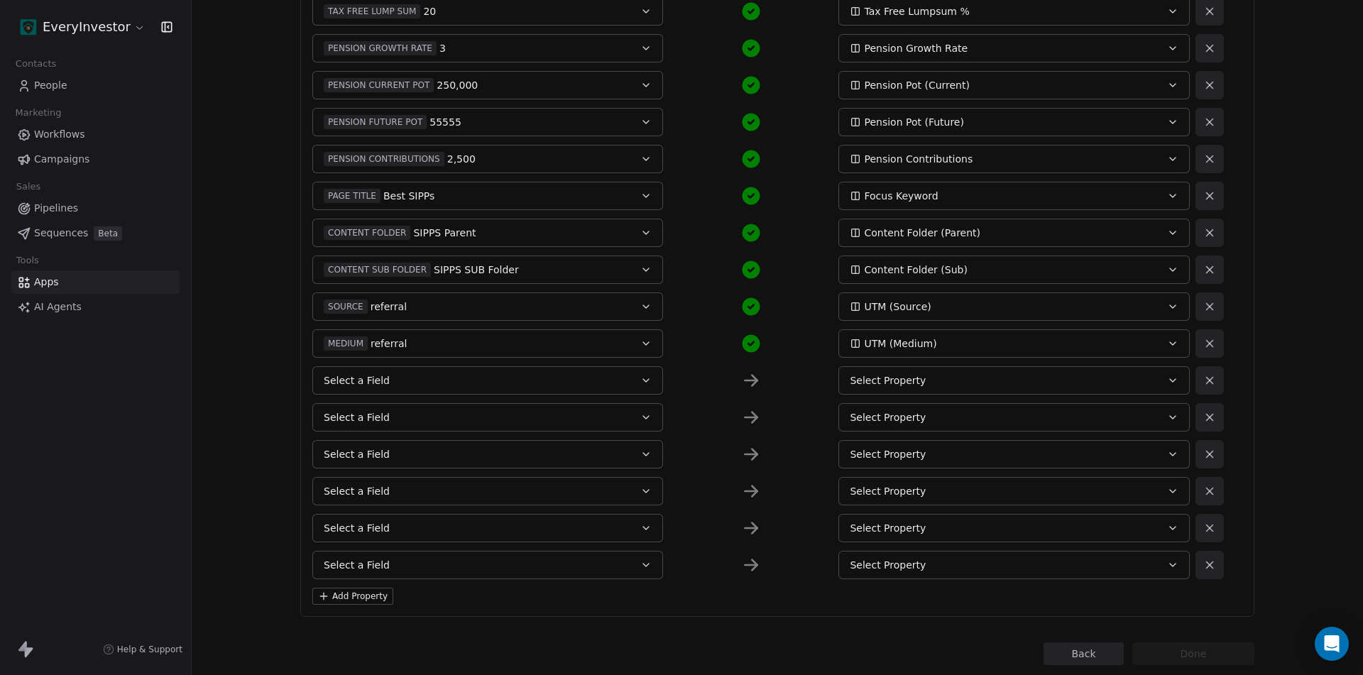
scroll to position [483, 0]
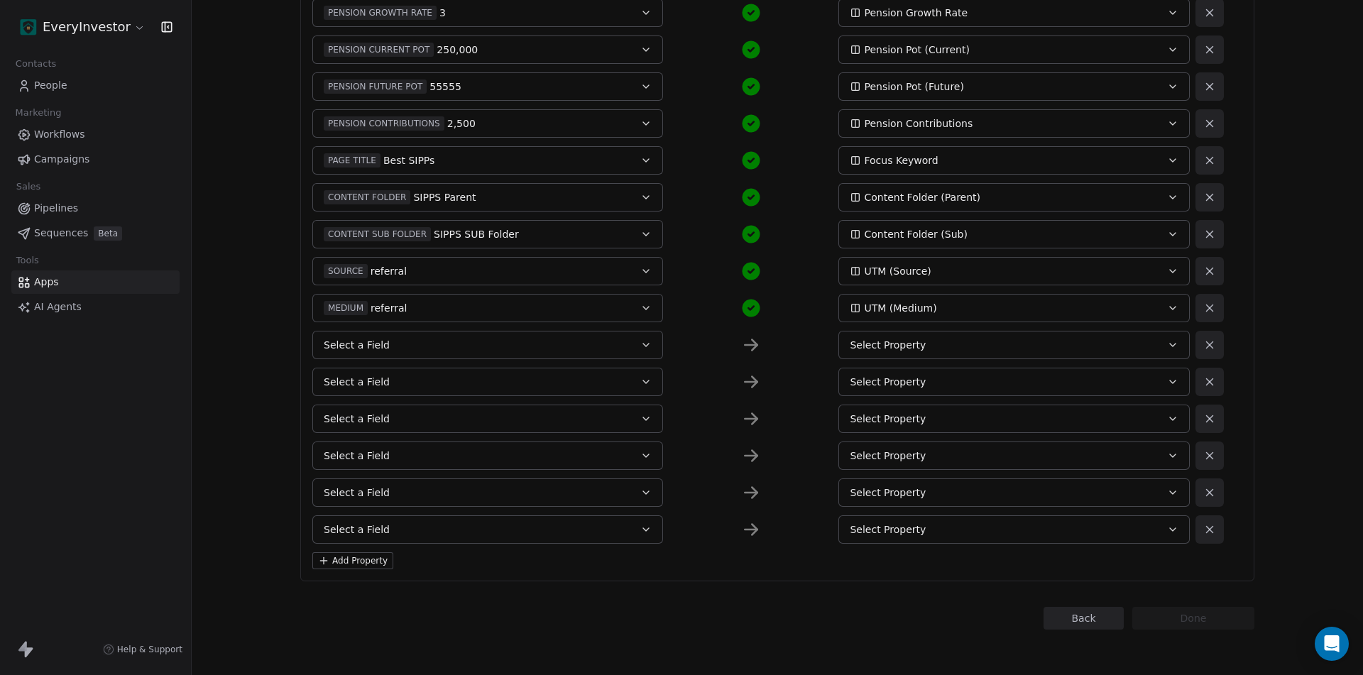
click at [413, 345] on button "Select a Field" at bounding box center [487, 345] width 351 height 28
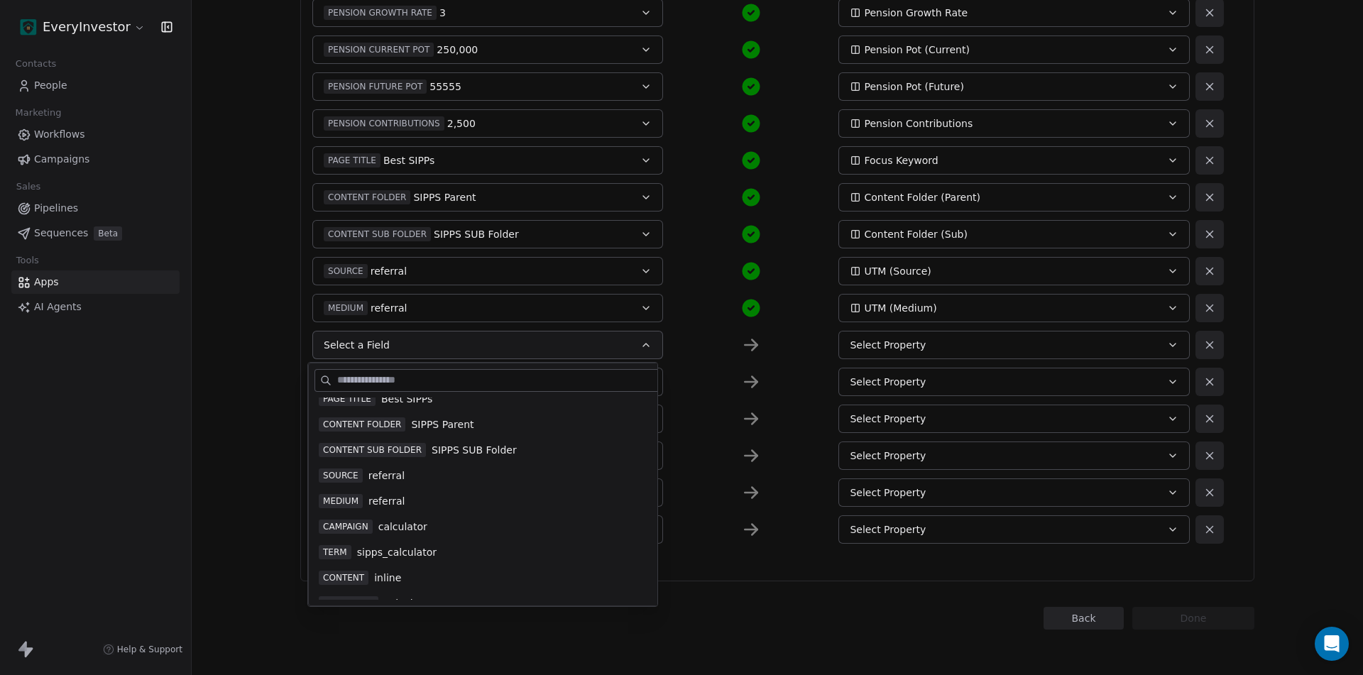
scroll to position [355, 0]
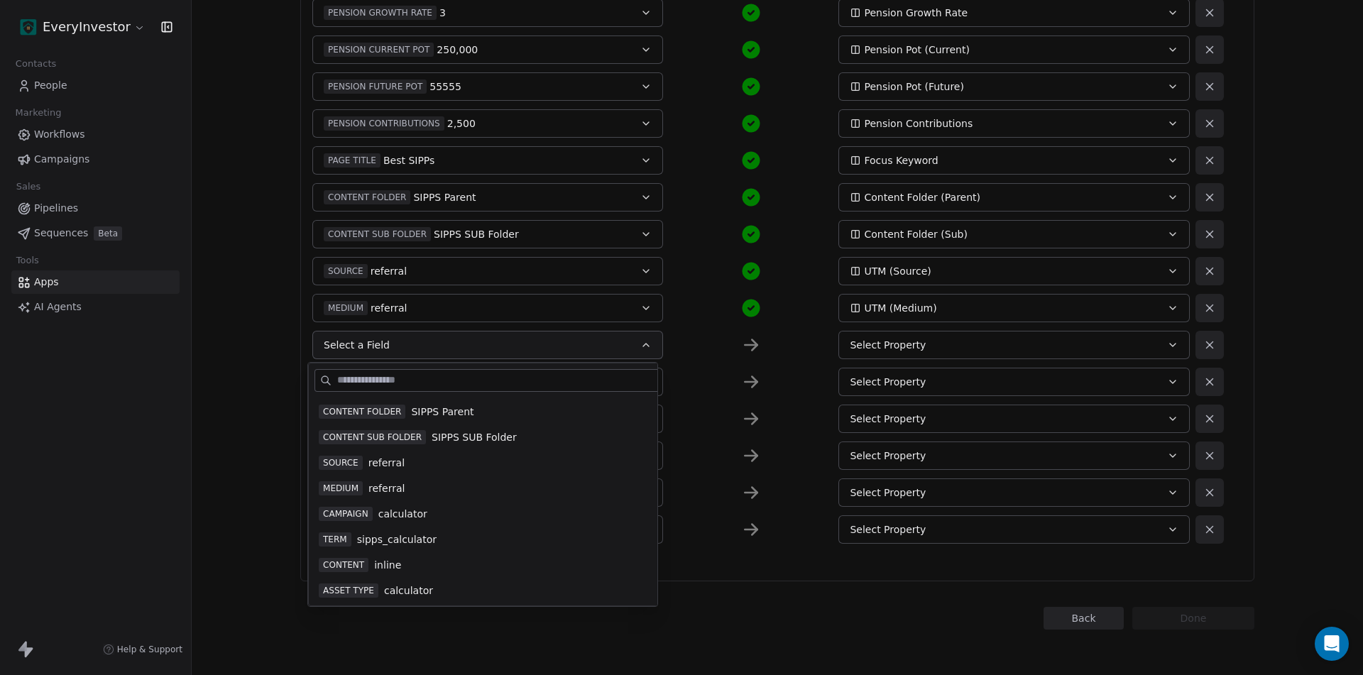
click at [389, 514] on span "calculator" at bounding box center [402, 514] width 49 height 14
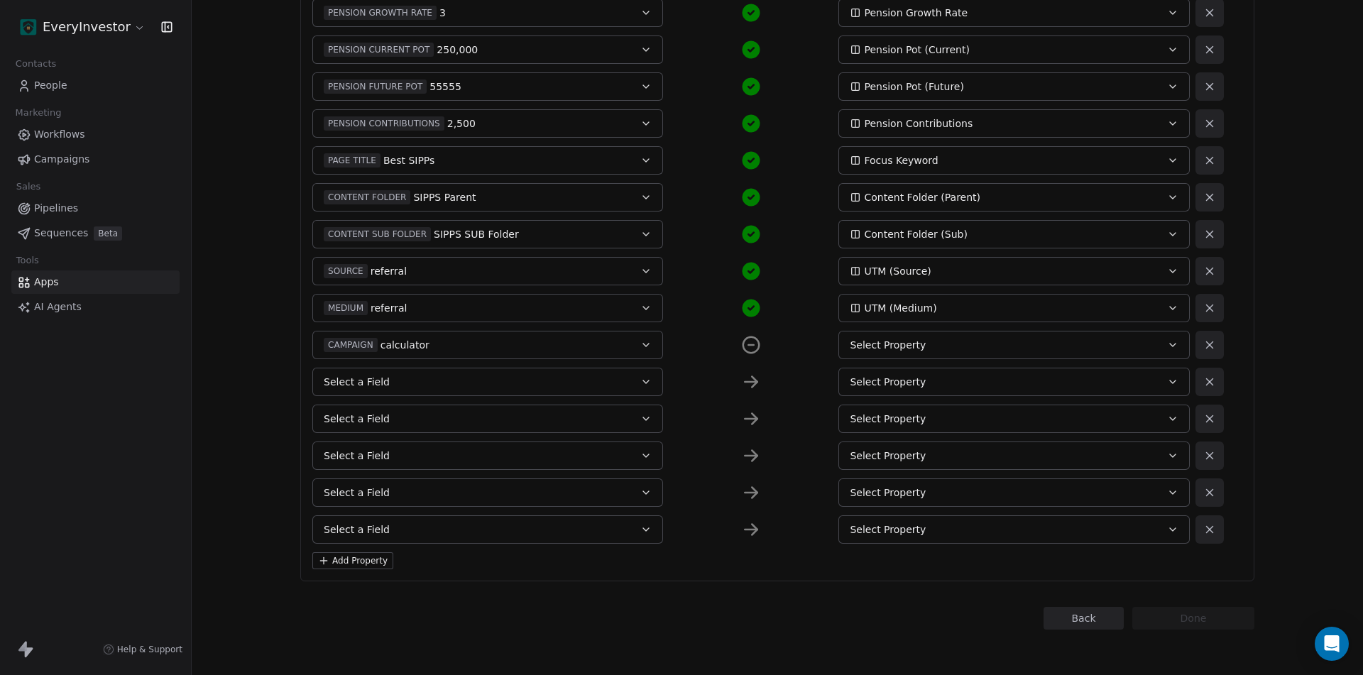
click at [940, 346] on div "Select Property" at bounding box center [997, 345] width 295 height 14
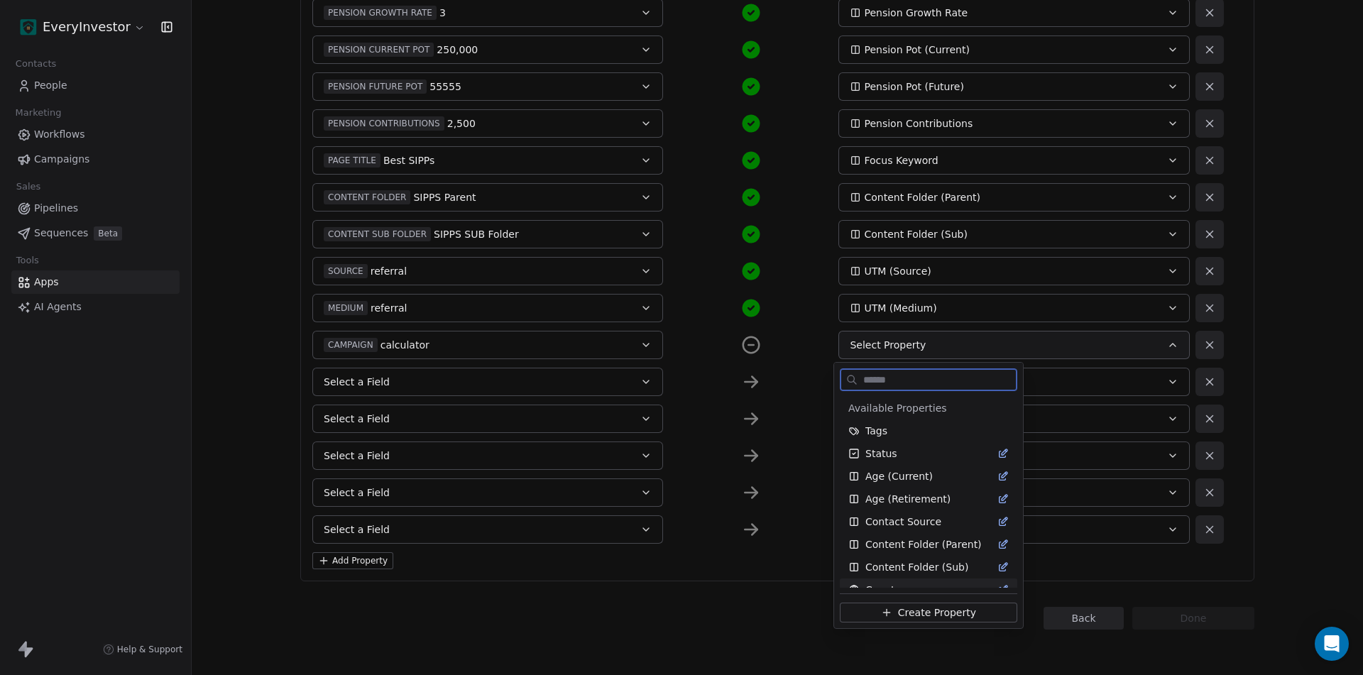
click at [901, 613] on span "Create Property" at bounding box center [937, 612] width 78 height 14
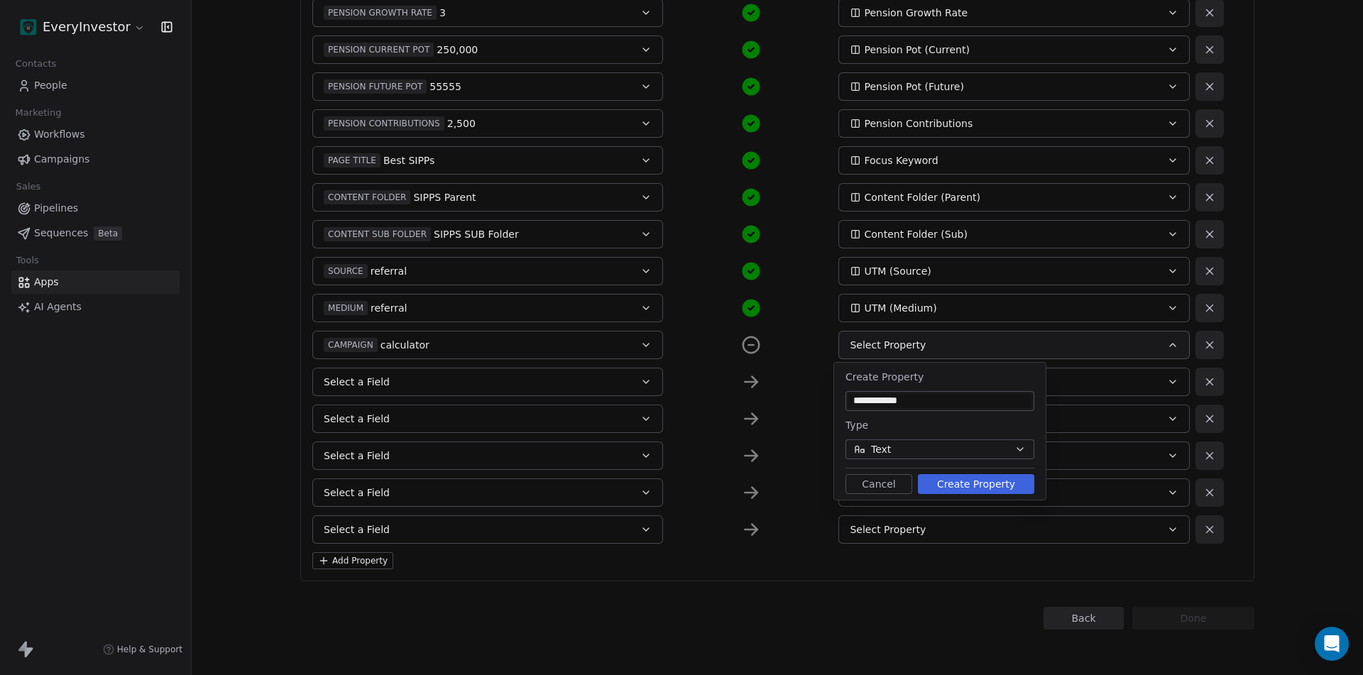
click at [902, 397] on input "**********" at bounding box center [939, 401] width 183 height 14
type input "**********"
click at [948, 480] on button "Create Property" at bounding box center [976, 484] width 116 height 20
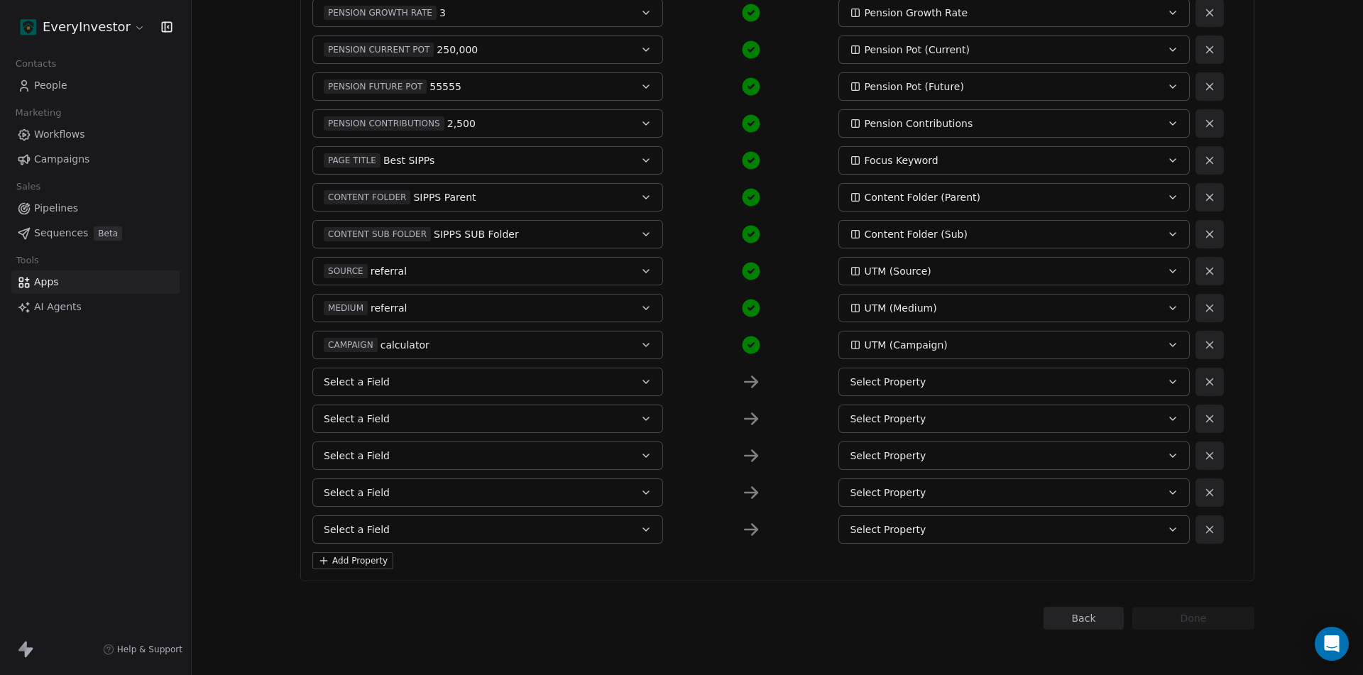
click at [410, 380] on button "Select a Field" at bounding box center [487, 382] width 351 height 28
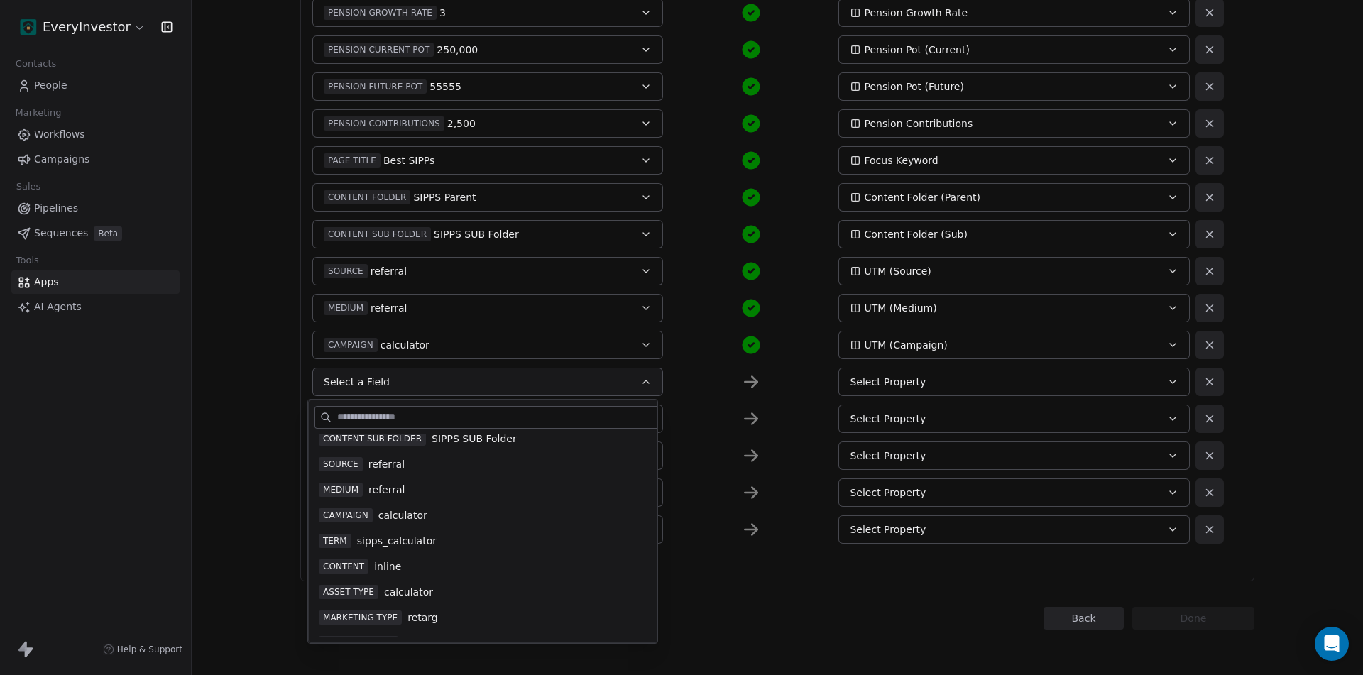
scroll to position [426, 0]
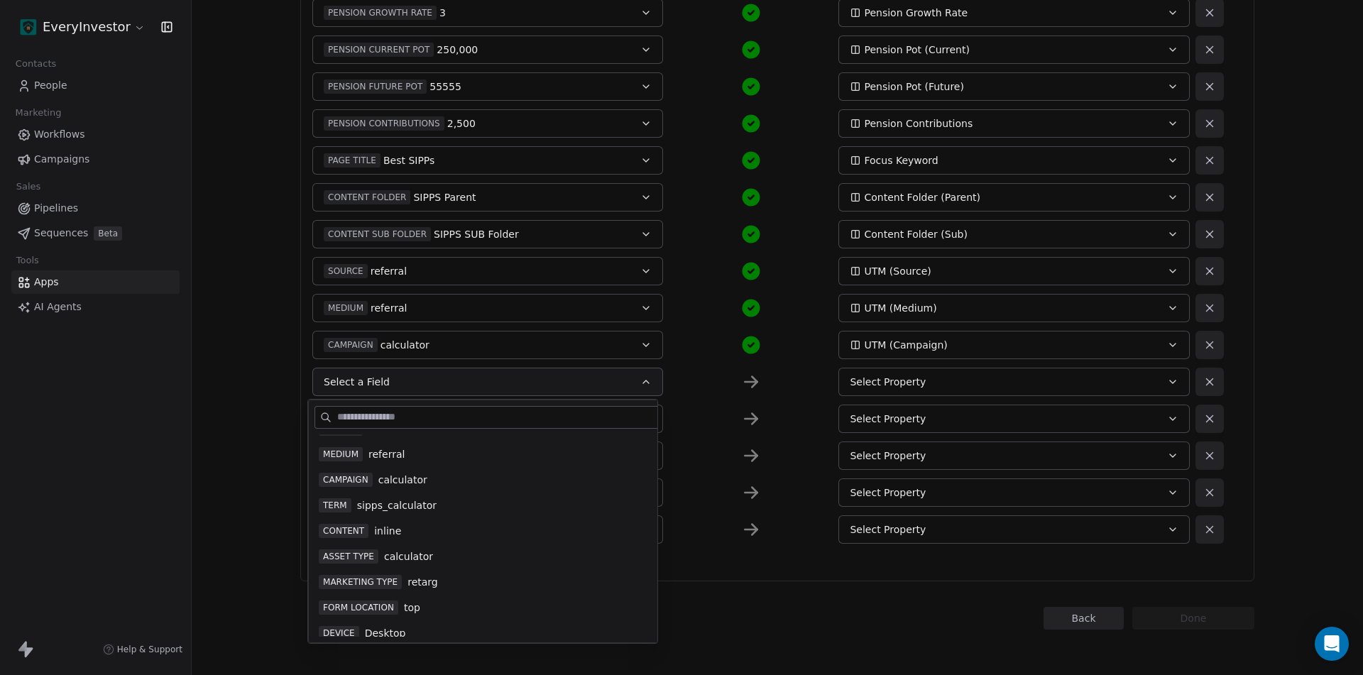
click at [402, 506] on span "sipps_calculator" at bounding box center [396, 505] width 79 height 14
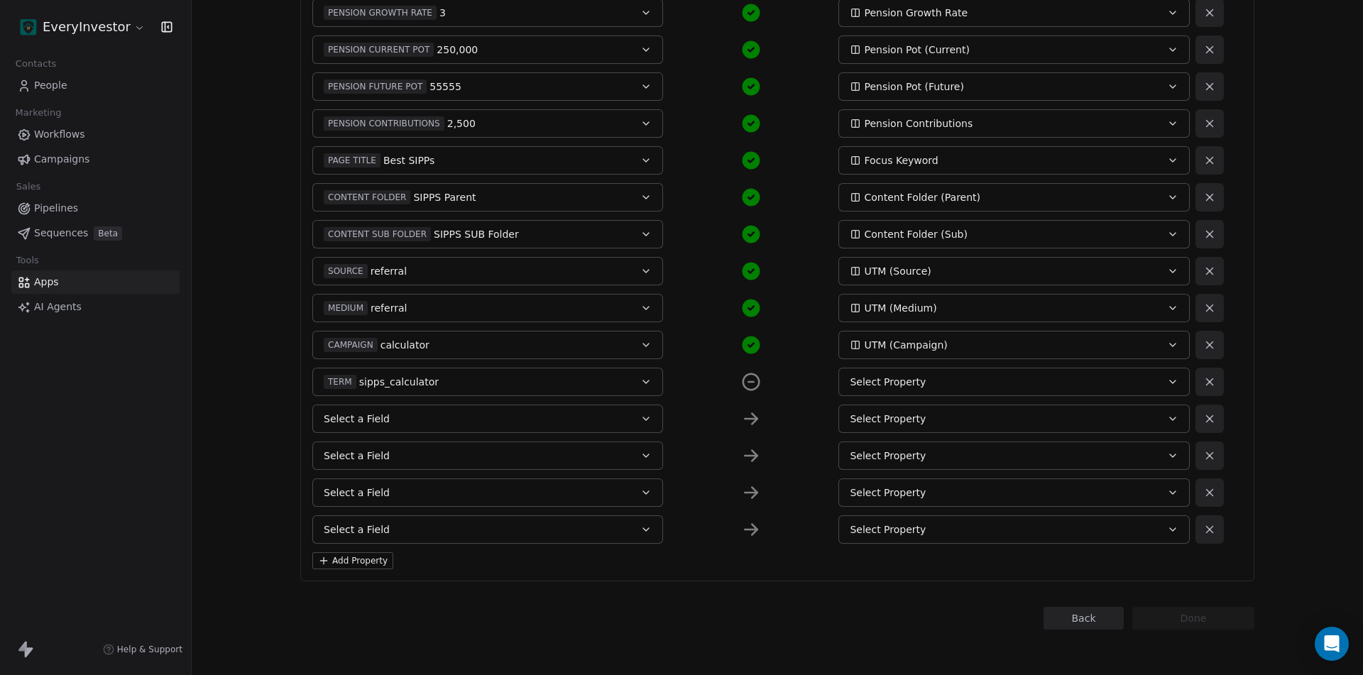
click at [917, 384] on div "Select Property" at bounding box center [997, 382] width 295 height 14
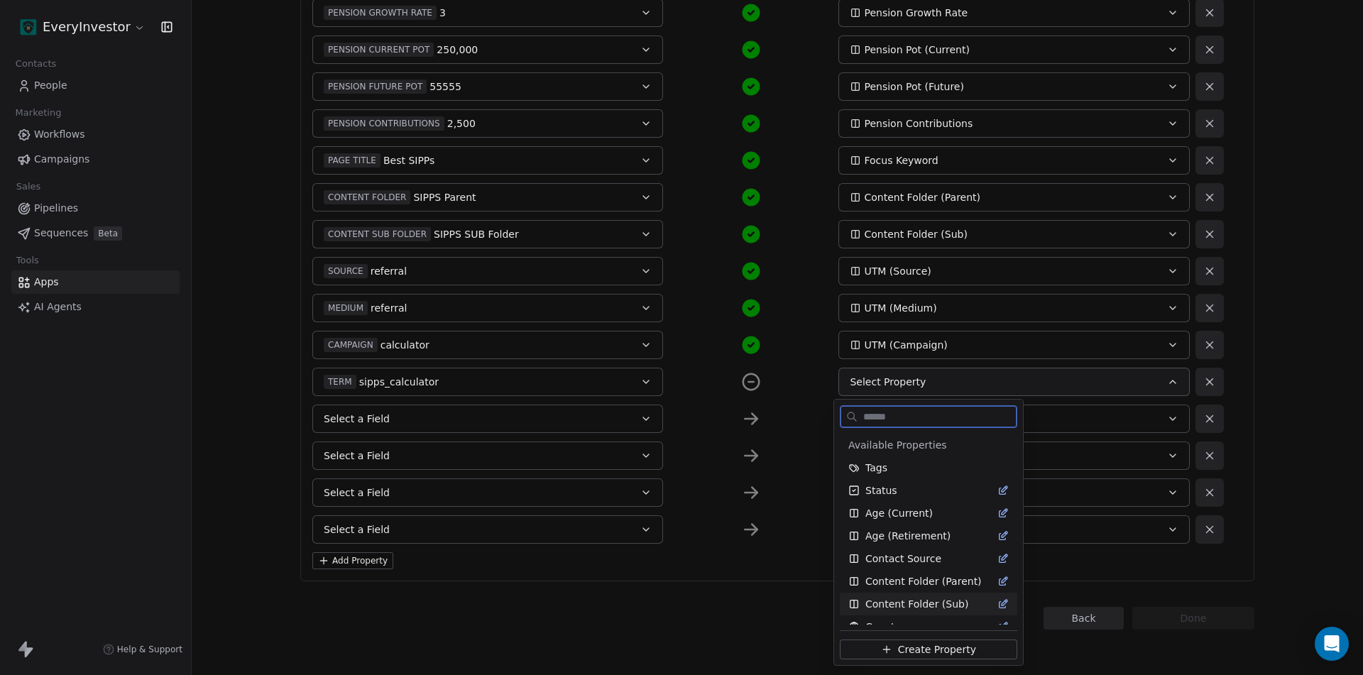
click at [893, 645] on button "Create Property" at bounding box center [928, 650] width 177 height 20
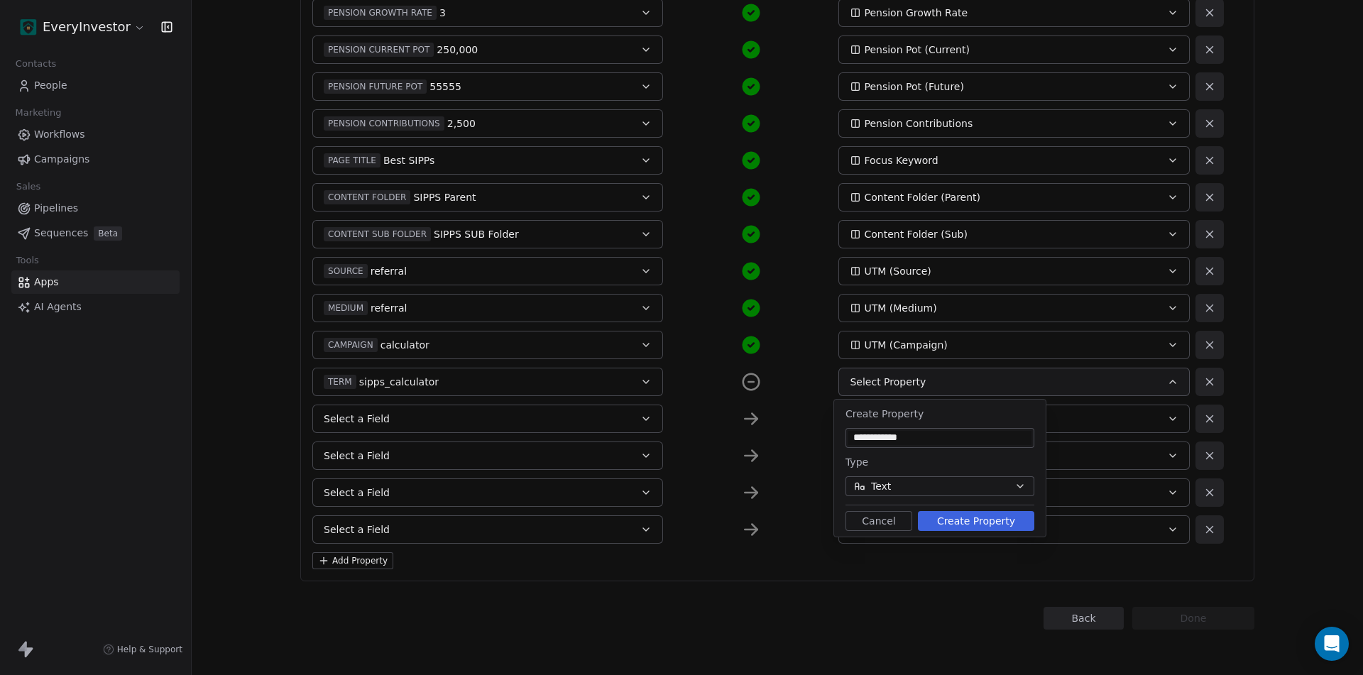
click at [901, 441] on input "**********" at bounding box center [939, 438] width 183 height 14
type input "**********"
click at [966, 515] on button "Create Property" at bounding box center [976, 521] width 116 height 20
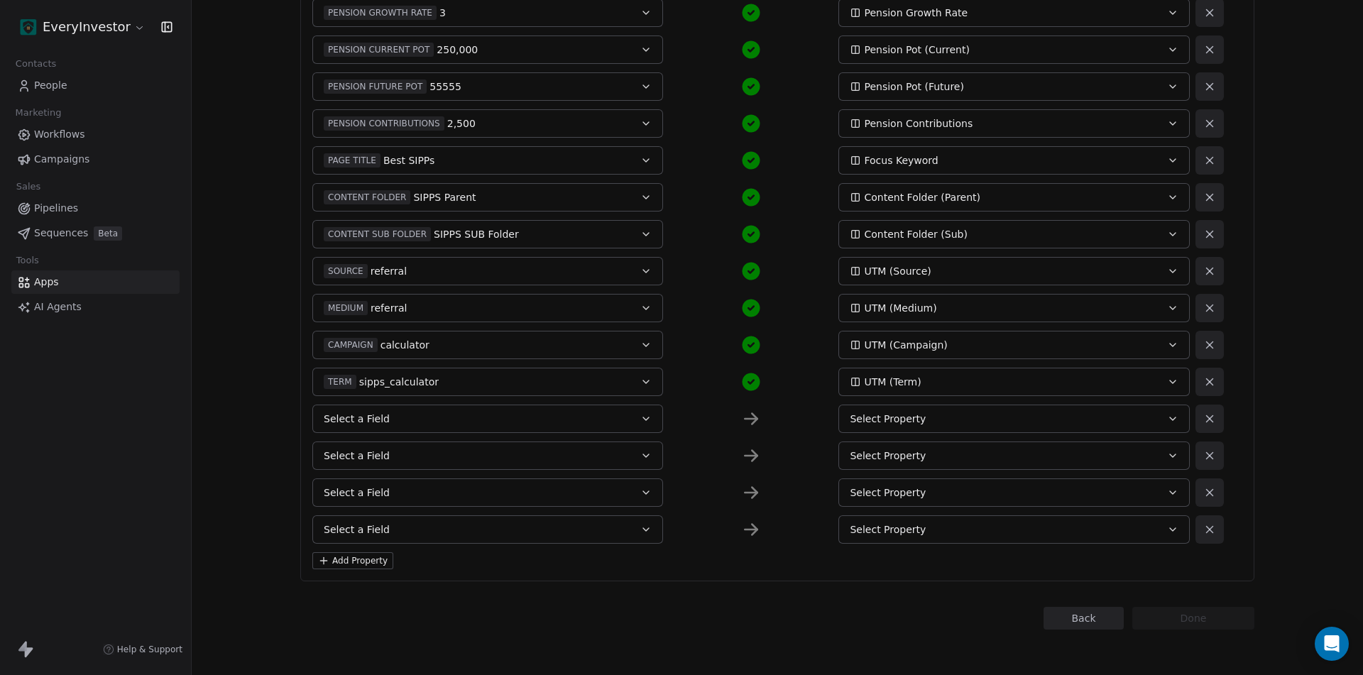
click at [356, 419] on span "Select a Field" at bounding box center [357, 419] width 66 height 14
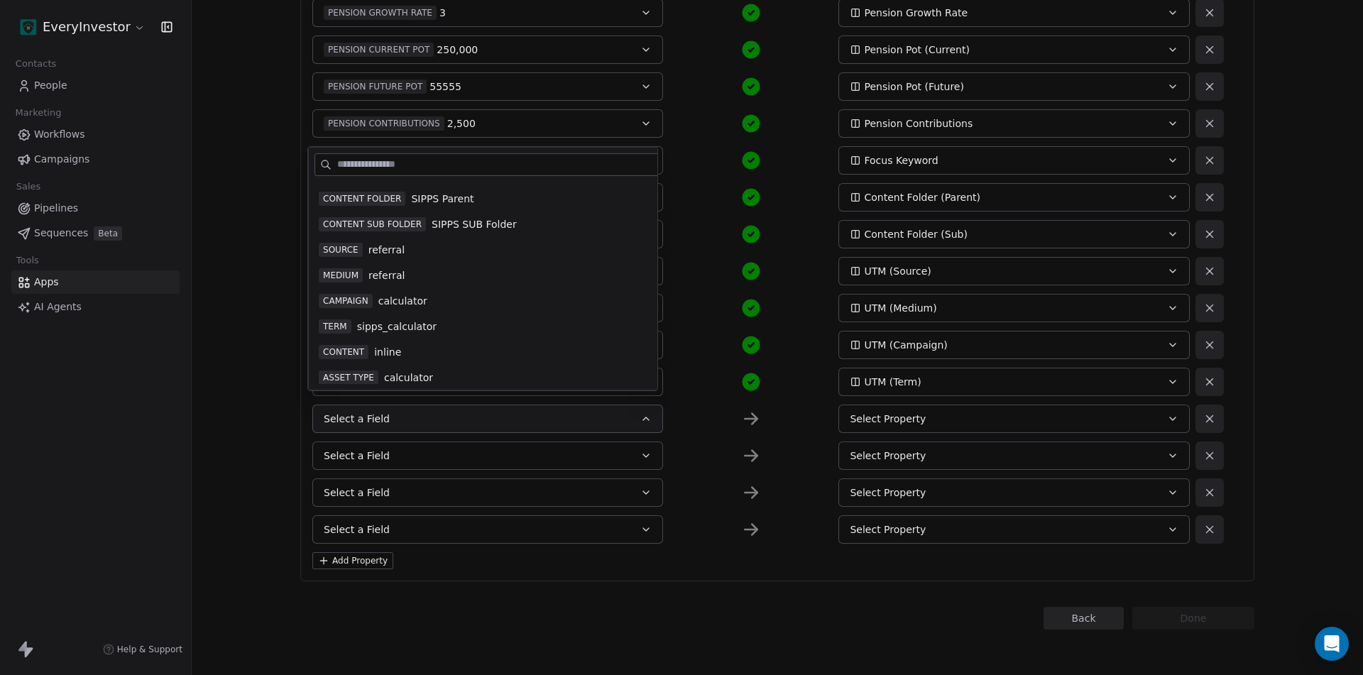
scroll to position [355, 0]
click at [366, 351] on span "CONTENT" at bounding box center [344, 349] width 50 height 14
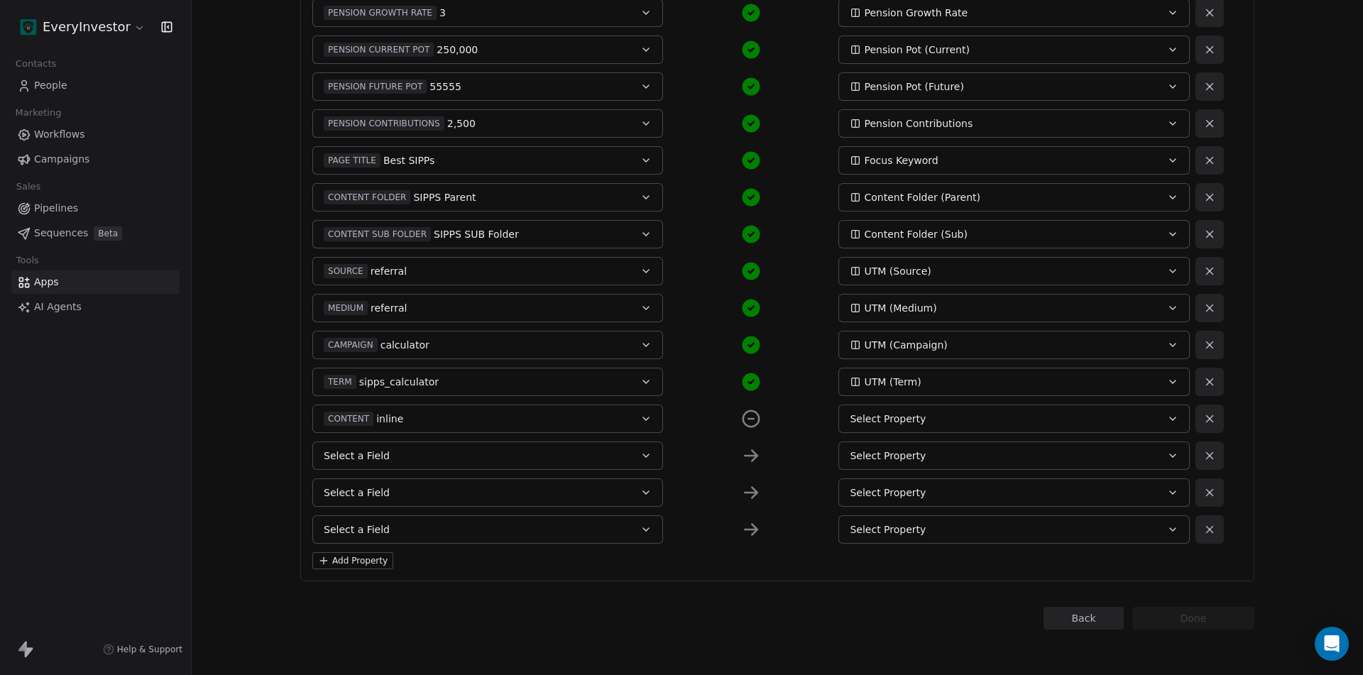
click at [887, 422] on span "Select Property" at bounding box center [888, 419] width 76 height 14
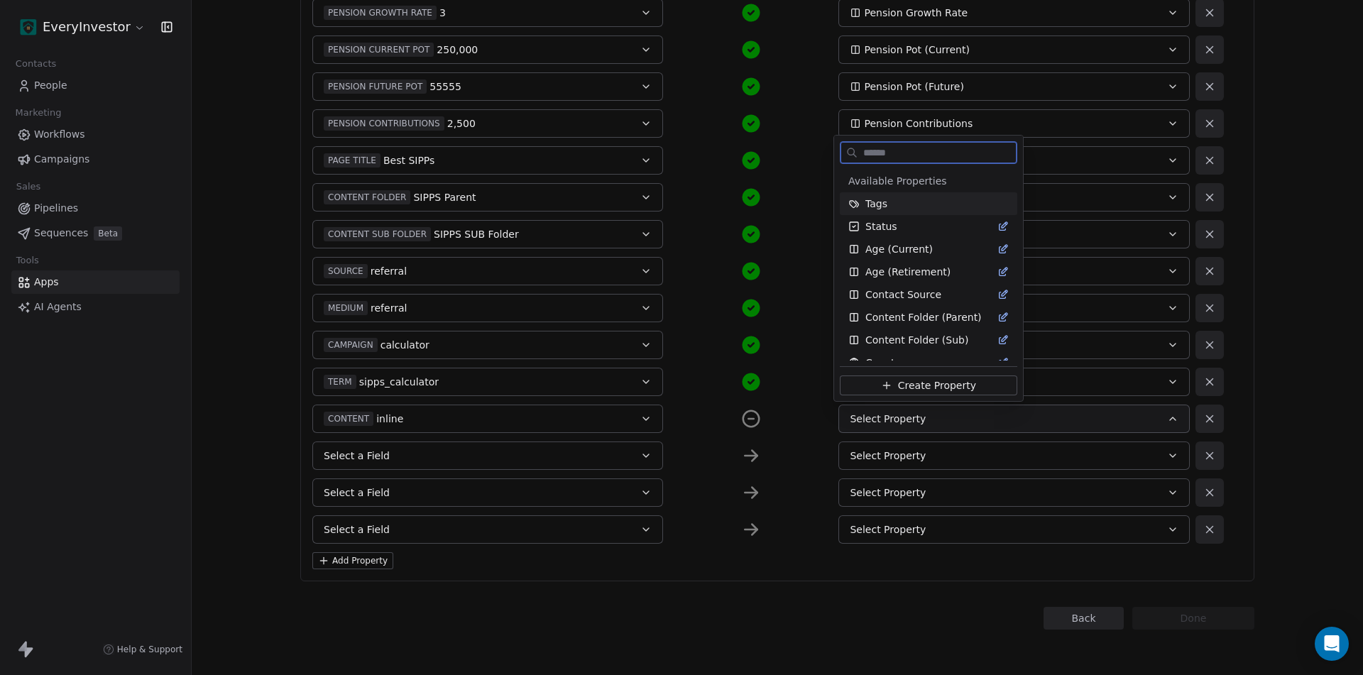
click at [901, 383] on span "Create Property" at bounding box center [937, 385] width 78 height 14
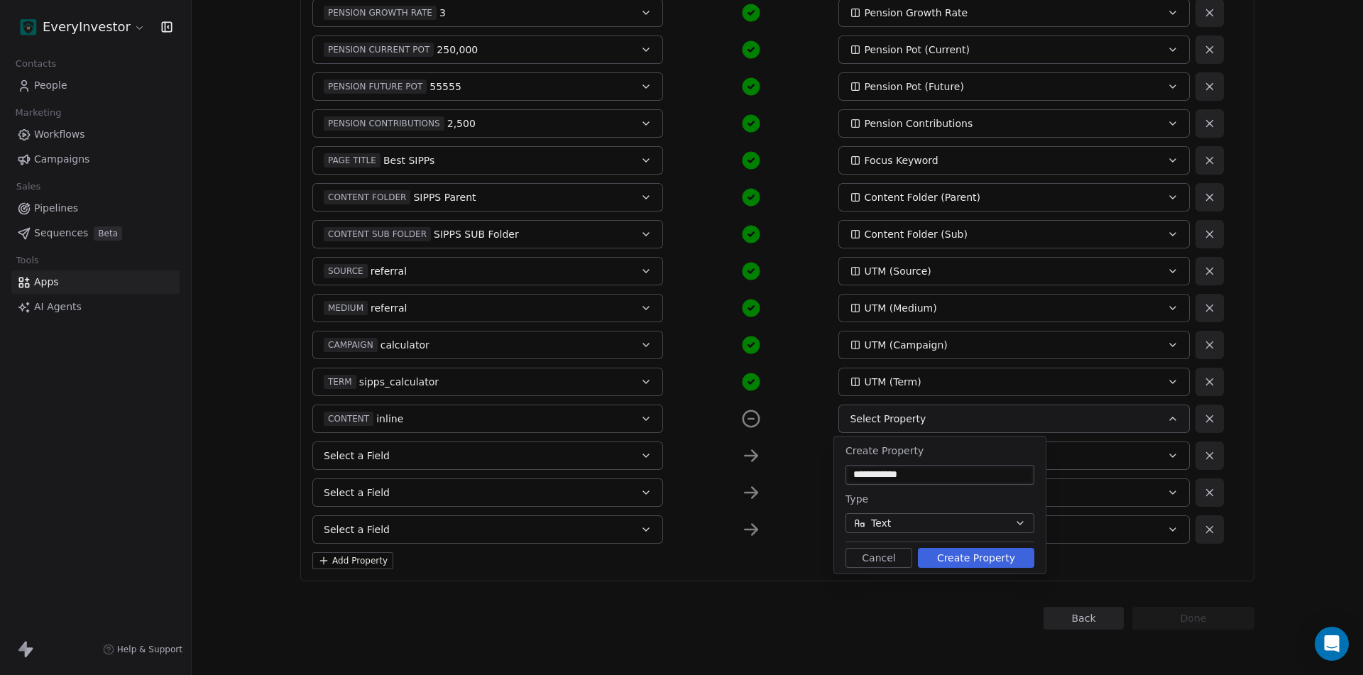
click at [897, 474] on input "**********" at bounding box center [939, 475] width 183 height 14
click at [897, 473] on input "**********" at bounding box center [939, 475] width 183 height 14
type input "**********"
click at [968, 560] on button "Create Property" at bounding box center [976, 558] width 116 height 20
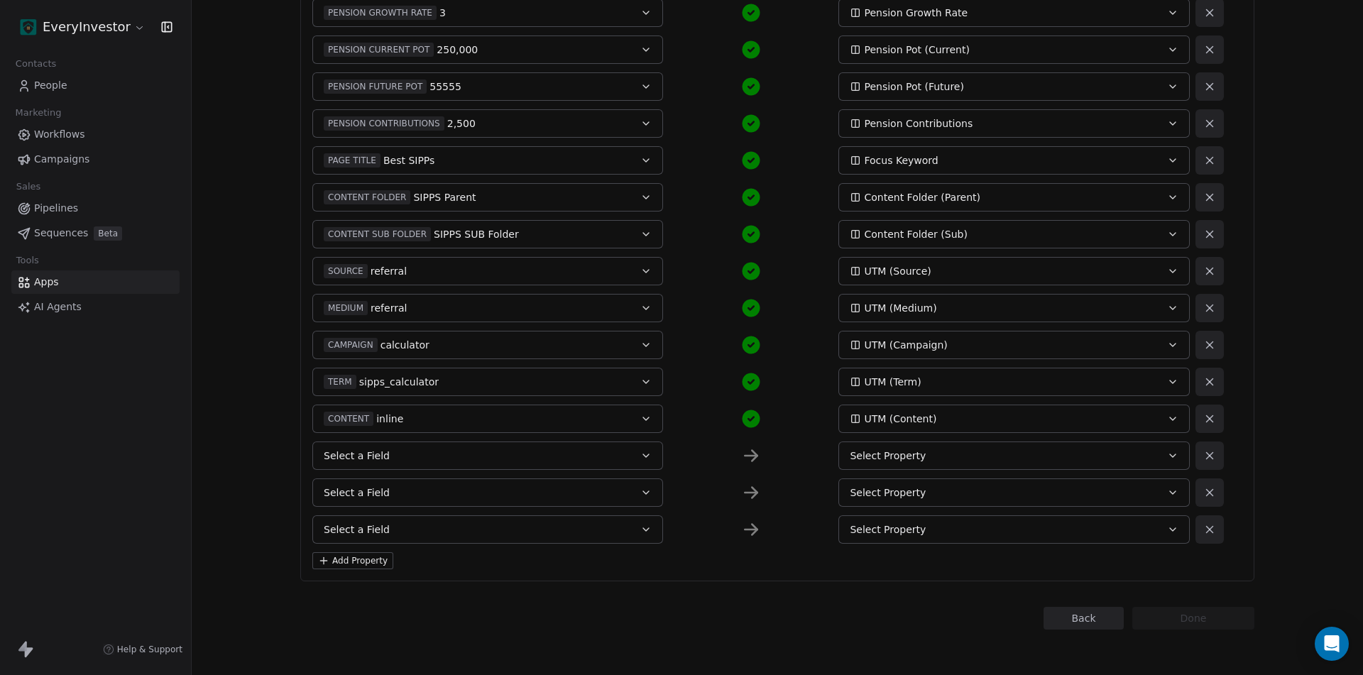
click at [370, 457] on span "Select a Field" at bounding box center [357, 456] width 66 height 14
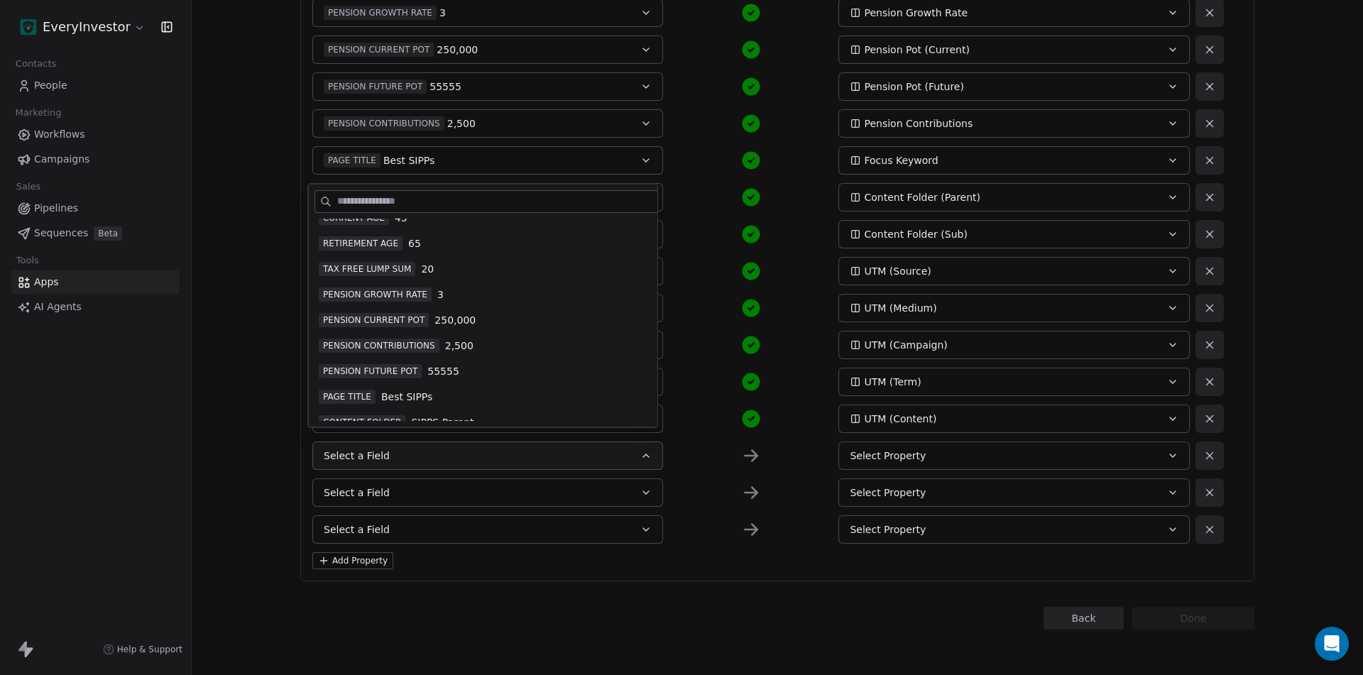
scroll to position [499, 0]
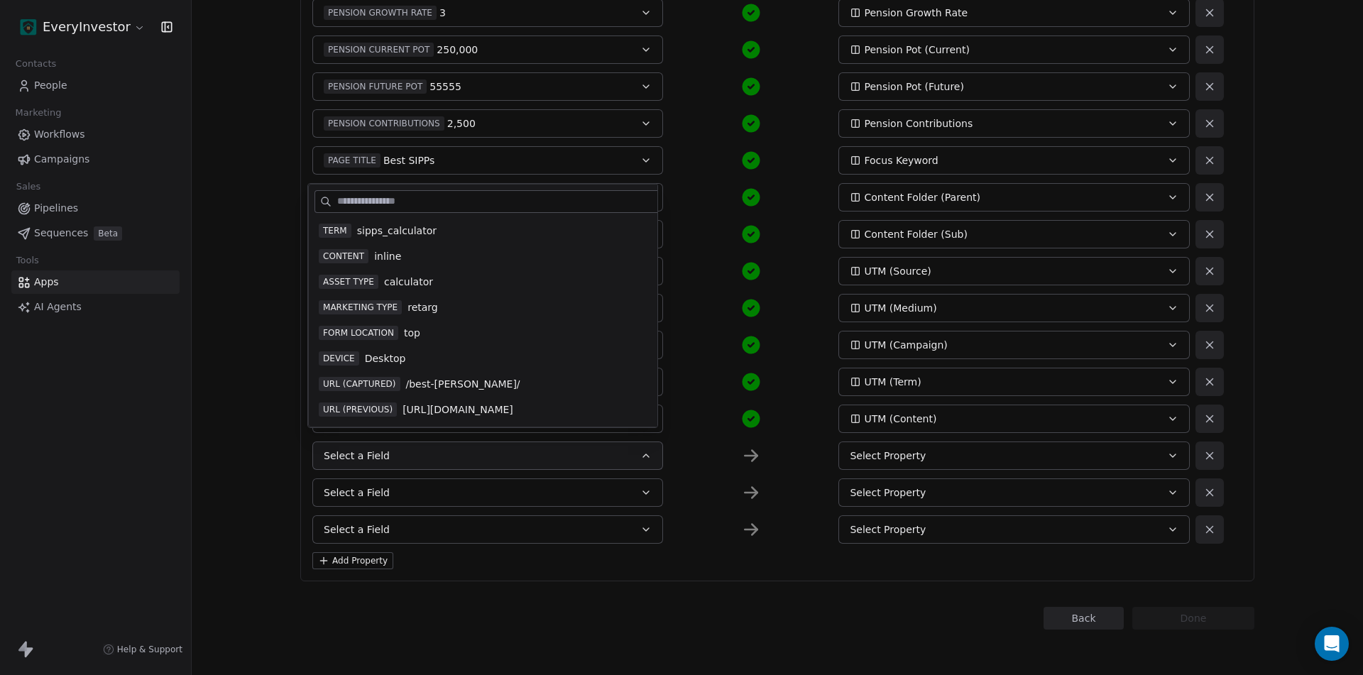
click at [407, 275] on span "calculator" at bounding box center [408, 282] width 49 height 14
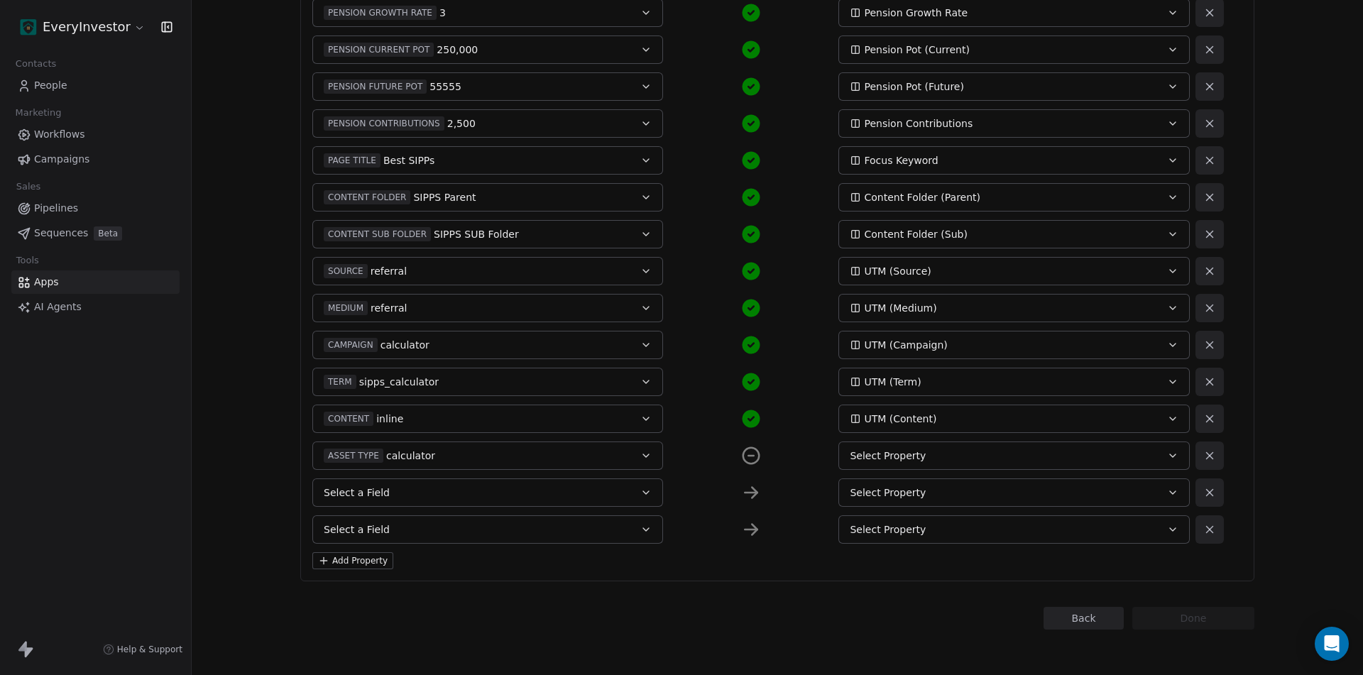
click at [954, 459] on div "Select Property" at bounding box center [997, 456] width 295 height 14
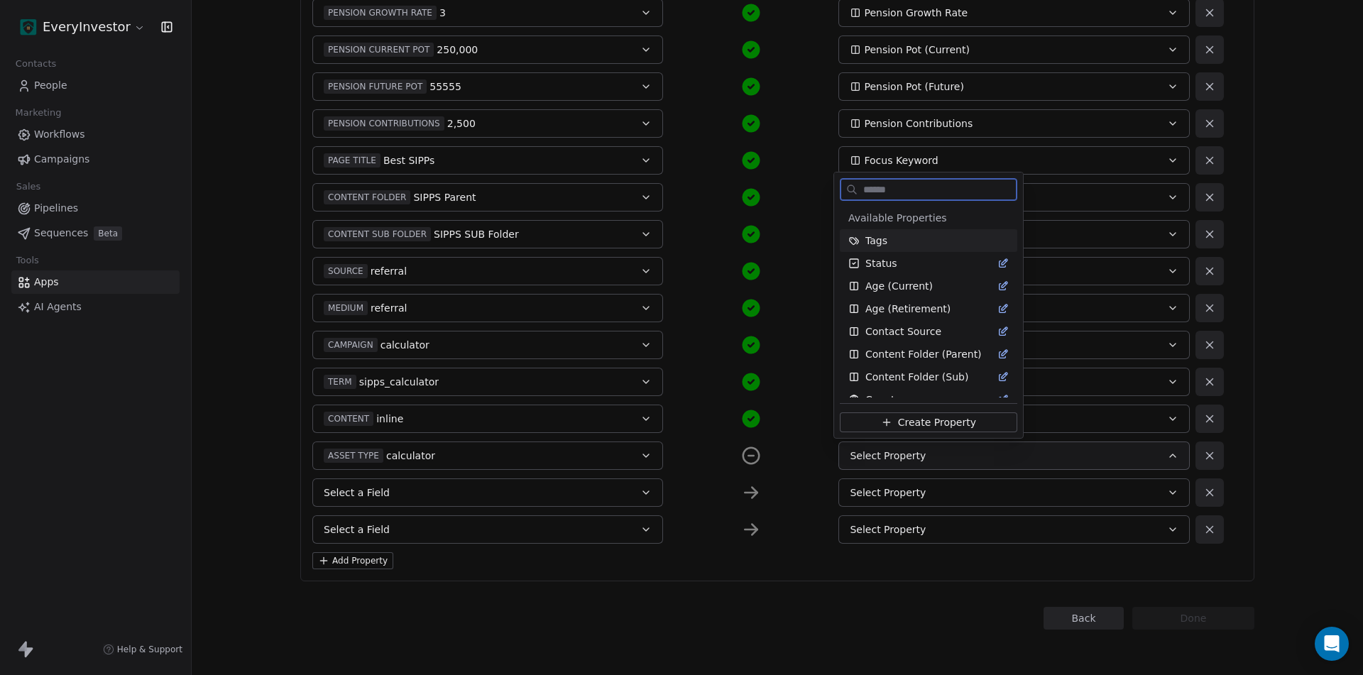
click at [916, 410] on div "Create Property" at bounding box center [928, 420] width 189 height 35
click at [922, 421] on span "Create Property" at bounding box center [937, 422] width 78 height 14
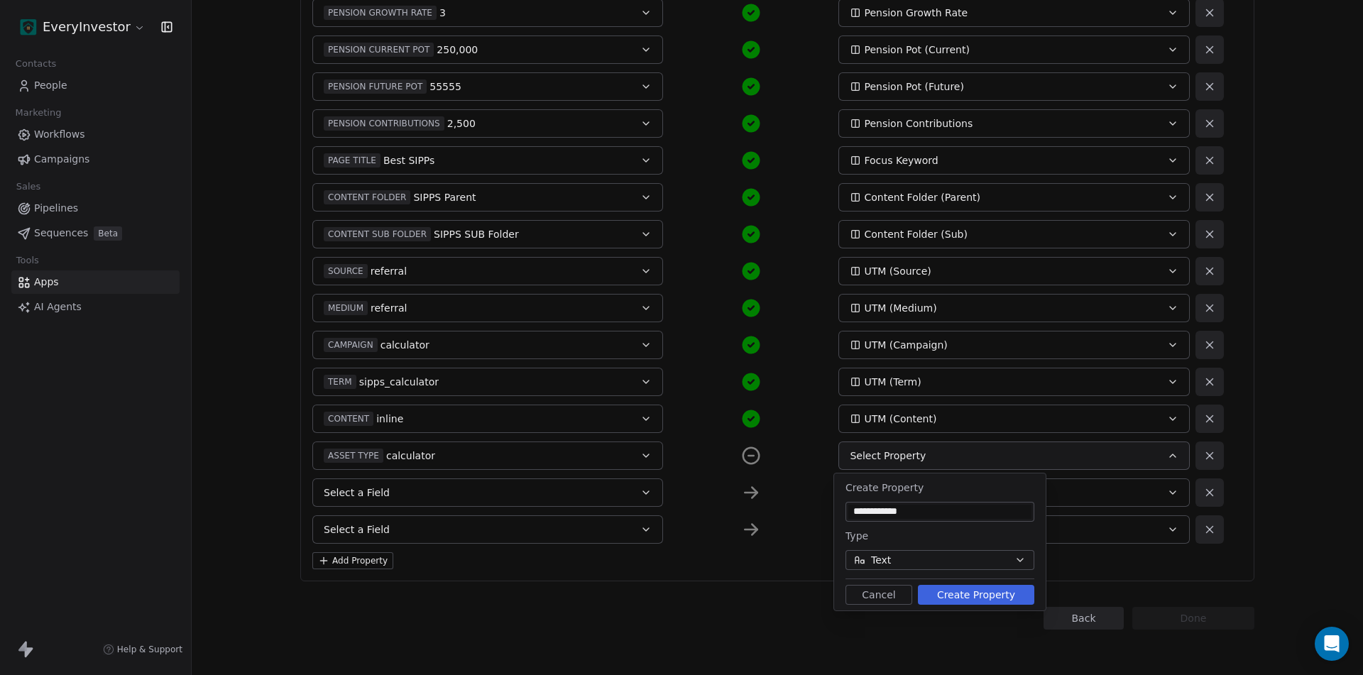
click at [902, 508] on input "**********" at bounding box center [939, 512] width 183 height 14
type input "**********"
click at [961, 595] on button "Create Property" at bounding box center [976, 595] width 116 height 20
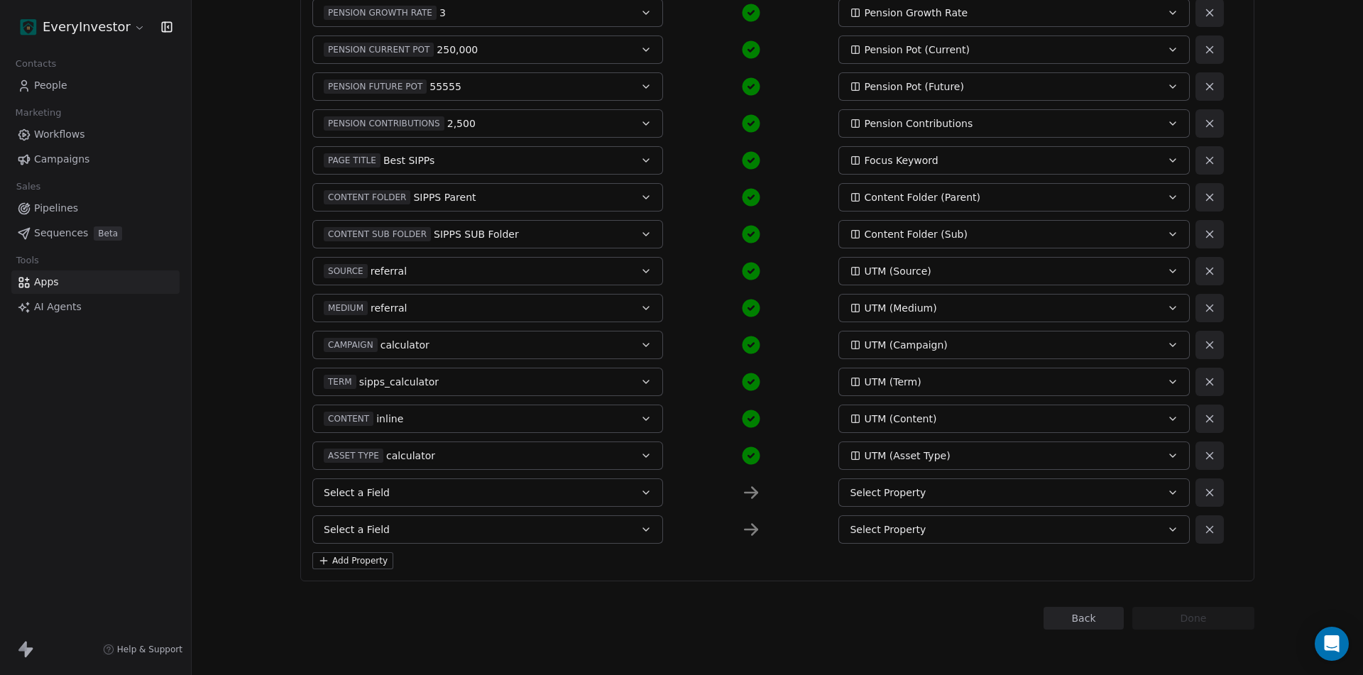
click at [432, 498] on button "Select a Field" at bounding box center [487, 492] width 351 height 28
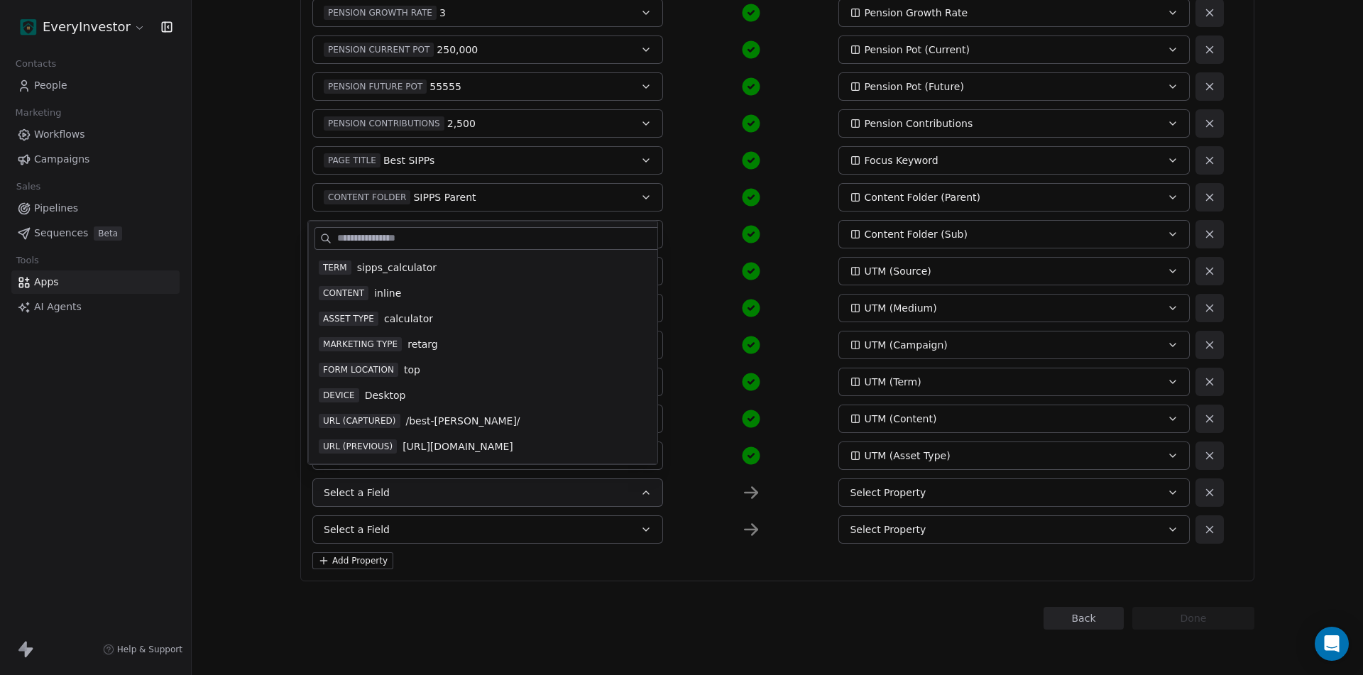
click at [400, 337] on div "MARKETING TYPE retarg" at bounding box center [513, 344] width 388 height 14
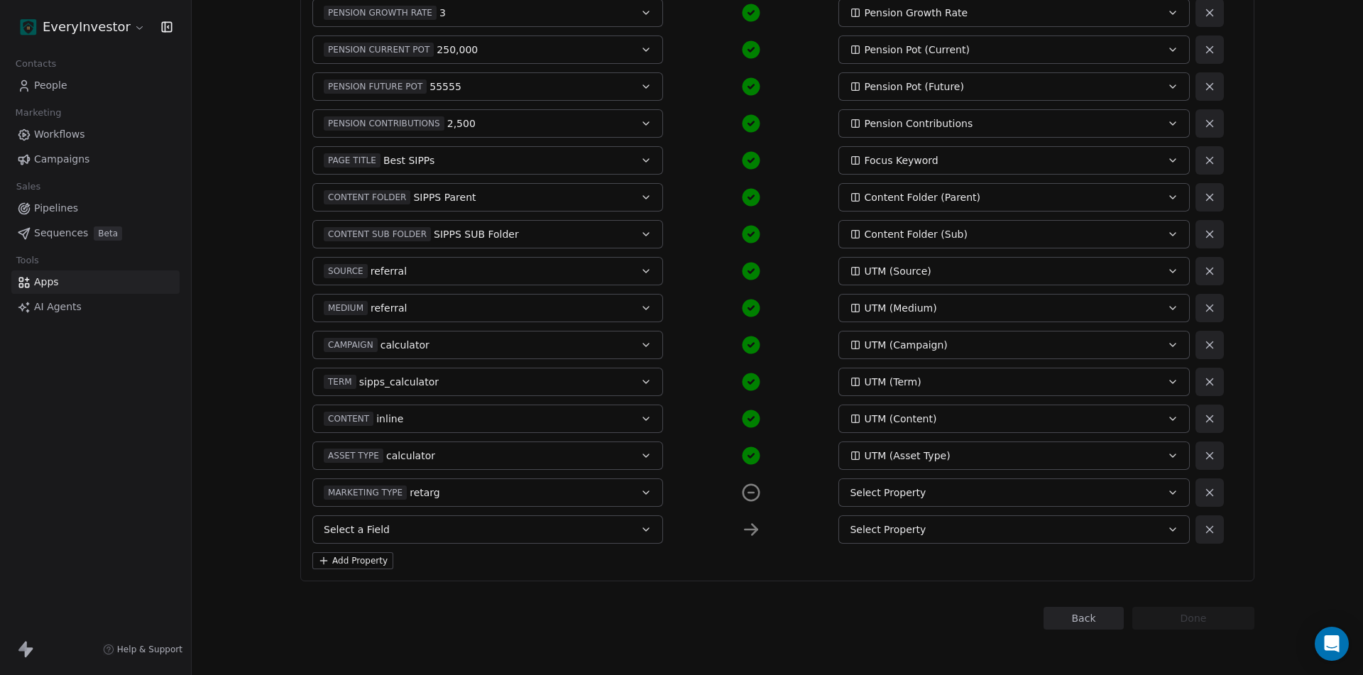
click at [898, 493] on span "Select Property" at bounding box center [888, 493] width 76 height 14
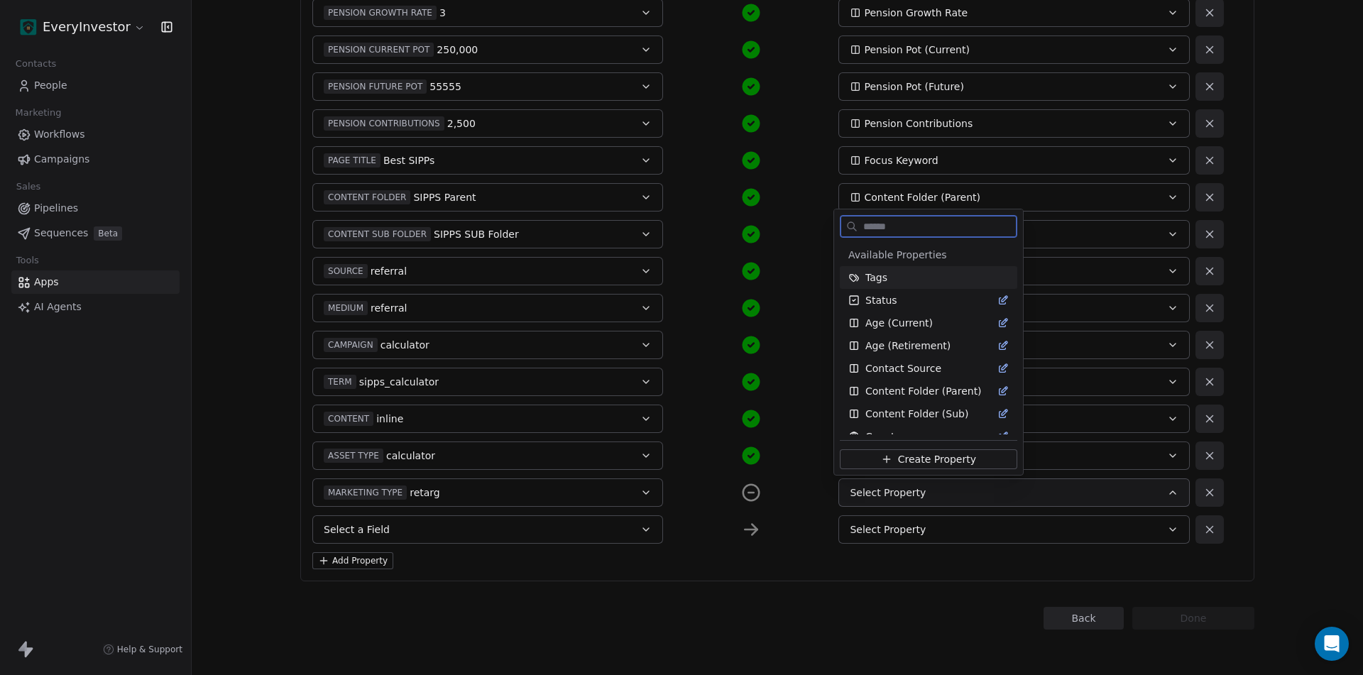
click at [930, 456] on span "Create Property" at bounding box center [937, 459] width 78 height 14
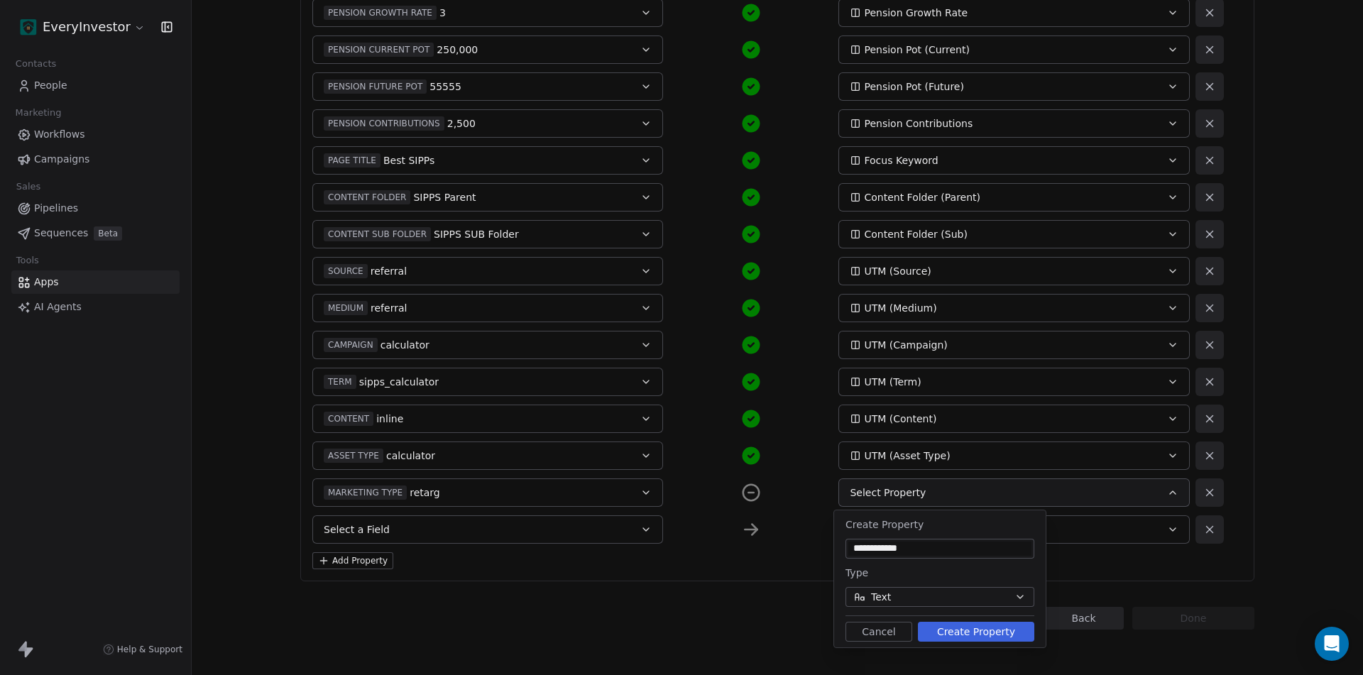
click at [901, 546] on input "**********" at bounding box center [939, 549] width 183 height 14
type input "**********"
click at [946, 632] on button "Create Property" at bounding box center [976, 632] width 116 height 20
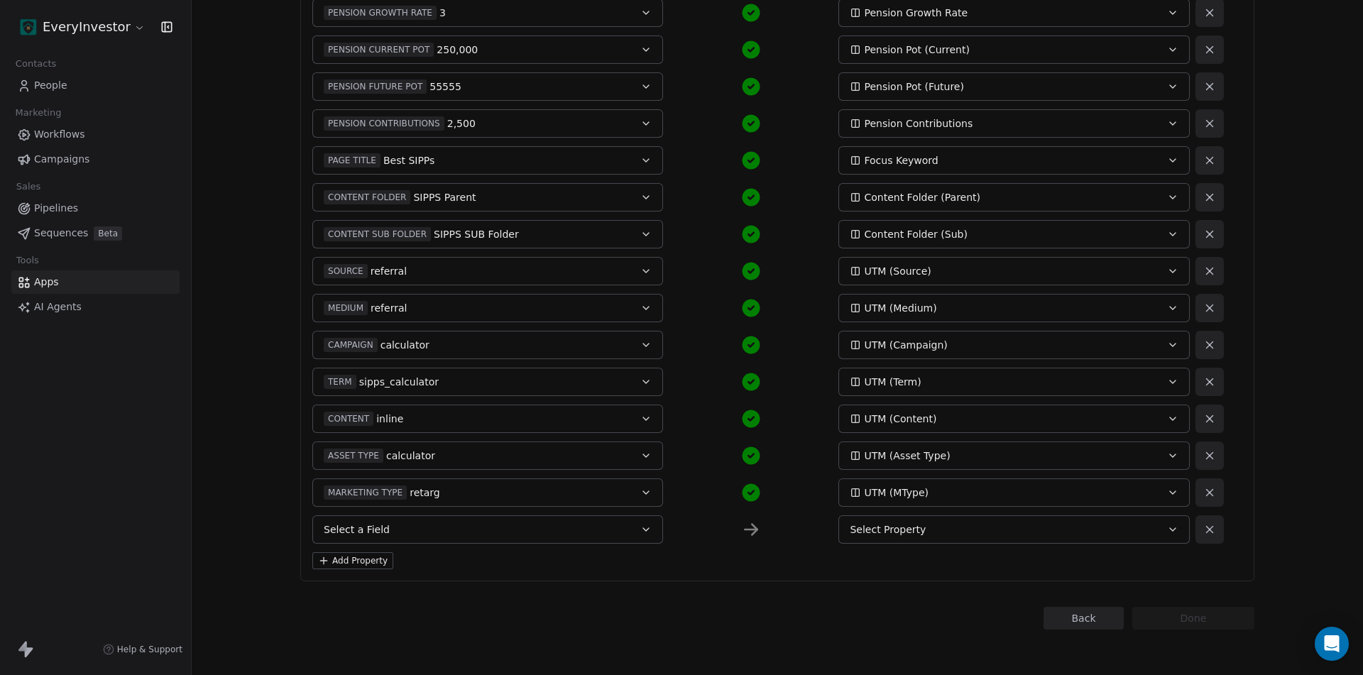
click at [400, 533] on button "Select a Field" at bounding box center [487, 529] width 351 height 28
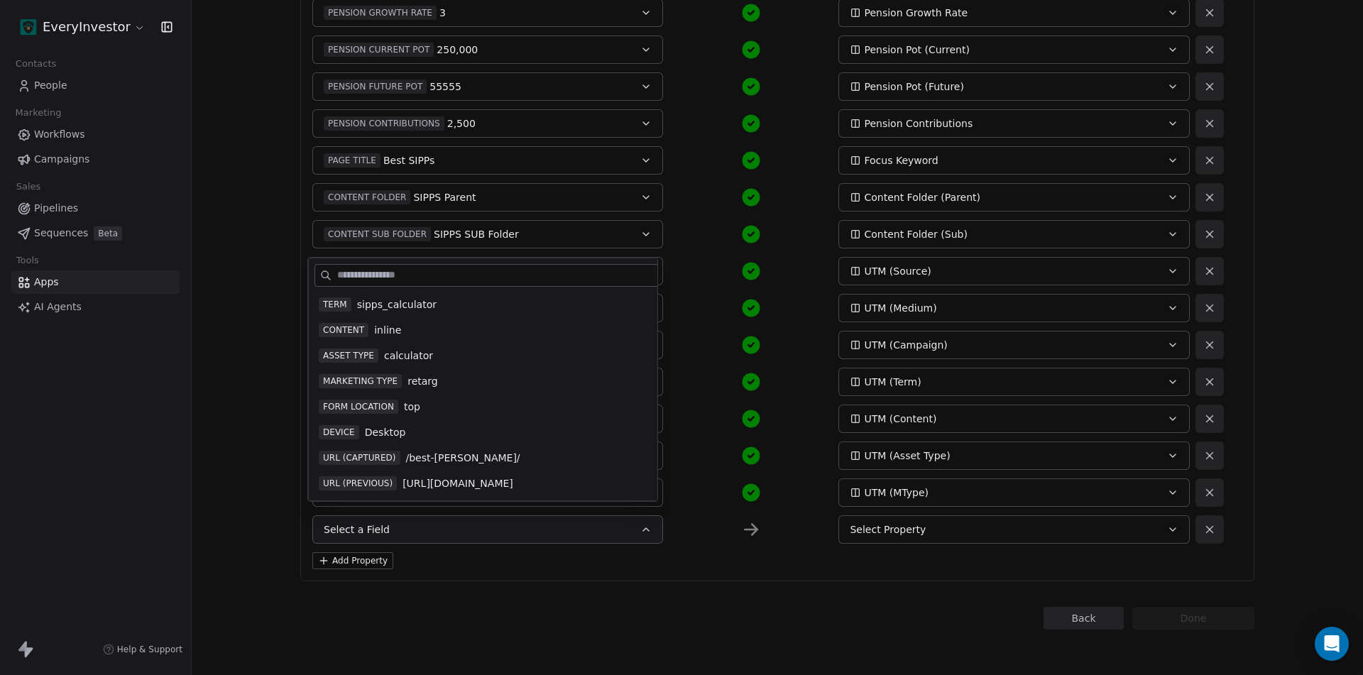
click at [433, 400] on div "FORM LOCATION top" at bounding box center [513, 407] width 388 height 14
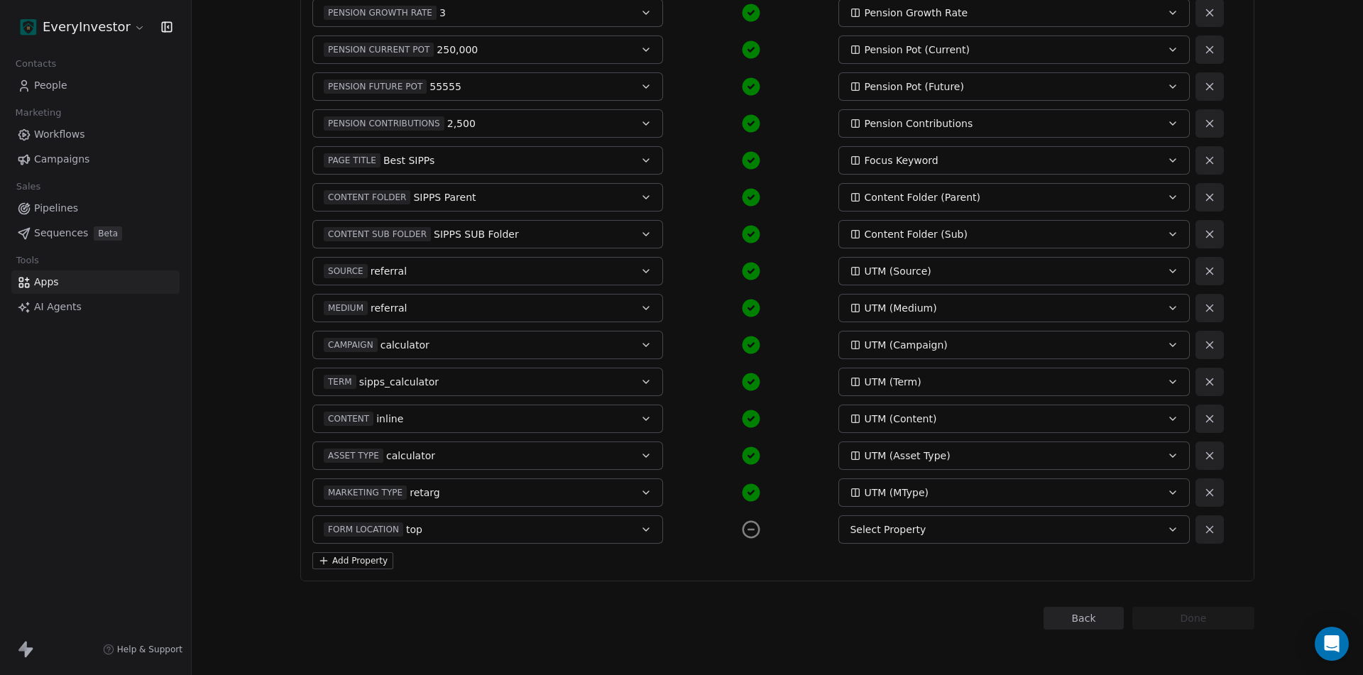
click at [954, 523] on div "Select Property" at bounding box center [997, 529] width 295 height 14
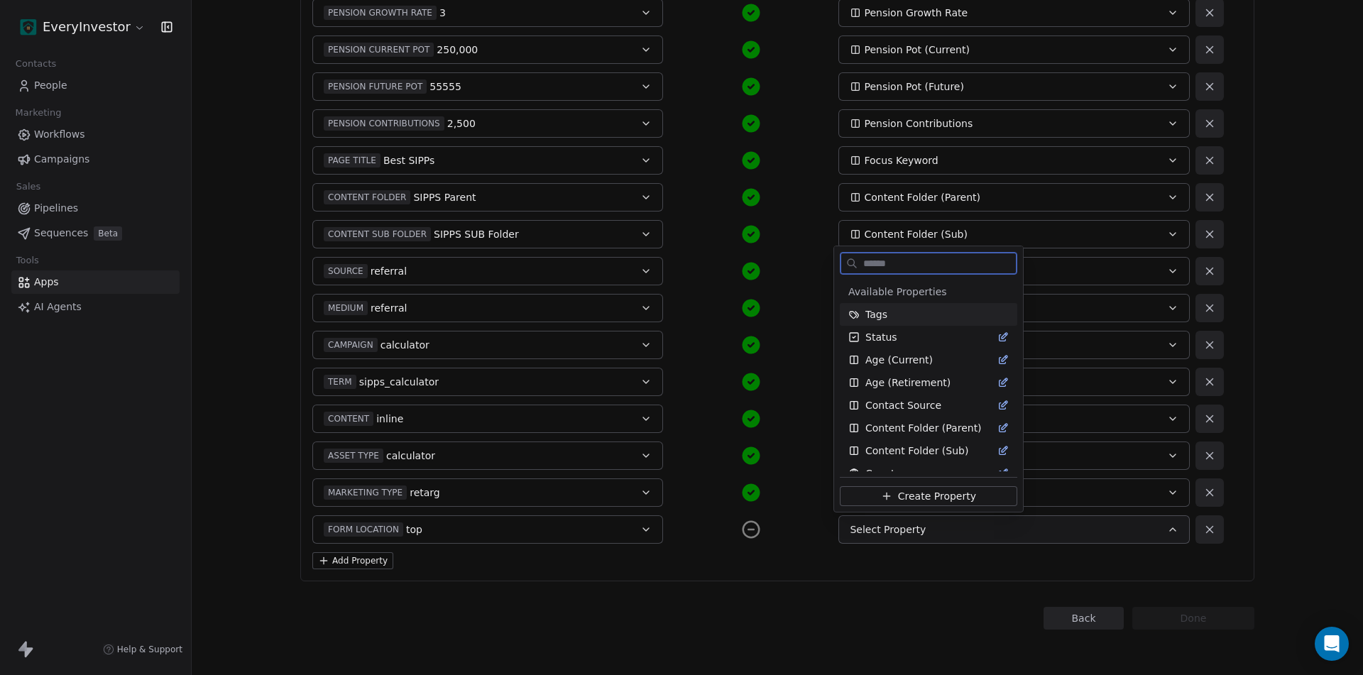
click at [916, 497] on span "Create Property" at bounding box center [937, 496] width 78 height 14
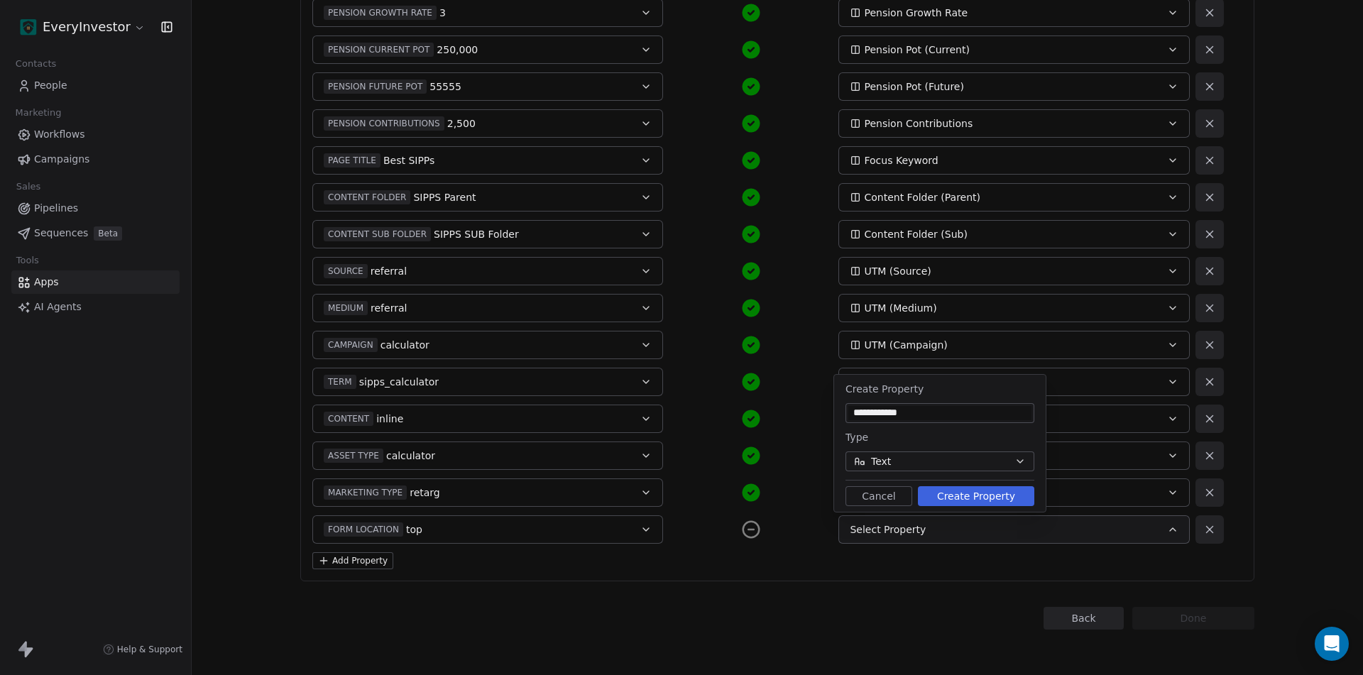
click at [887, 415] on input "**********" at bounding box center [939, 413] width 183 height 14
type input "**********"
click at [975, 490] on button "Create Property" at bounding box center [976, 496] width 116 height 20
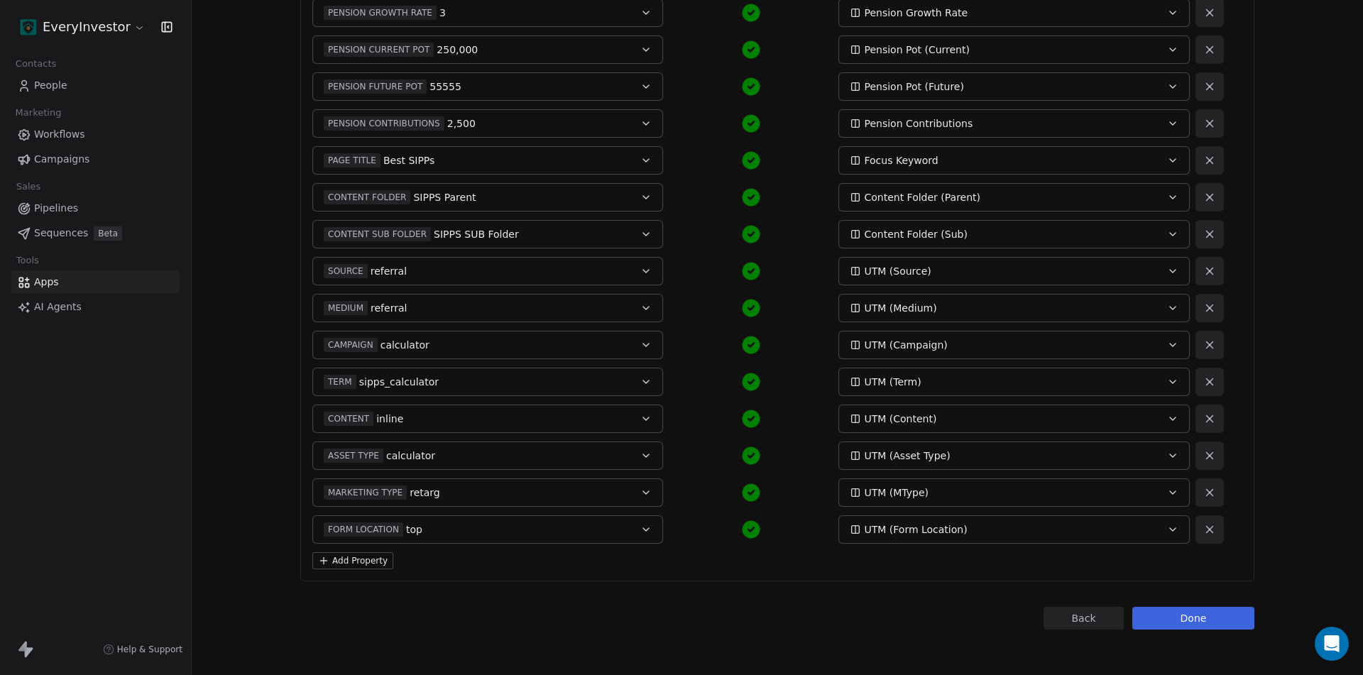
click at [368, 546] on div "Field Name Contact Property ENTRY ID ei_sipps-calc-28-Aug-25-1 Entry_ID DATE 28…" at bounding box center [777, 142] width 954 height 879
click at [356, 565] on button "Add Property" at bounding box center [352, 560] width 81 height 17
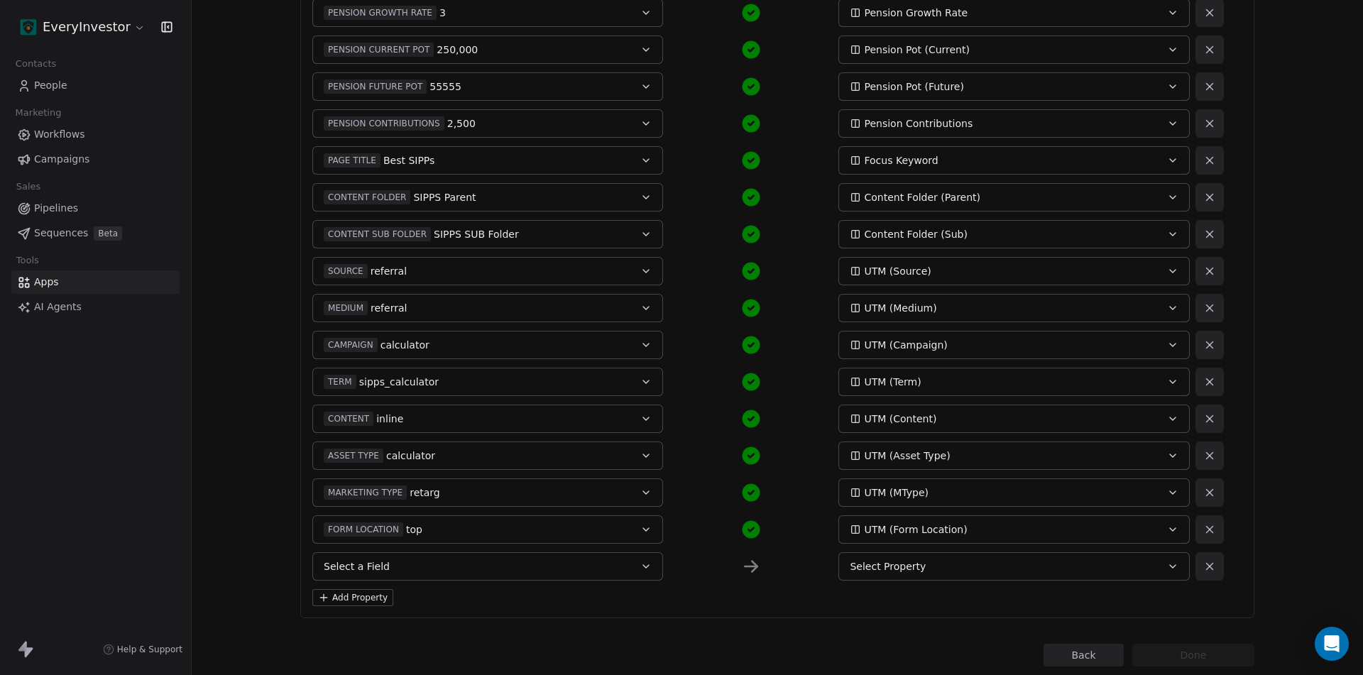
click at [349, 604] on button "Add Property" at bounding box center [352, 597] width 81 height 17
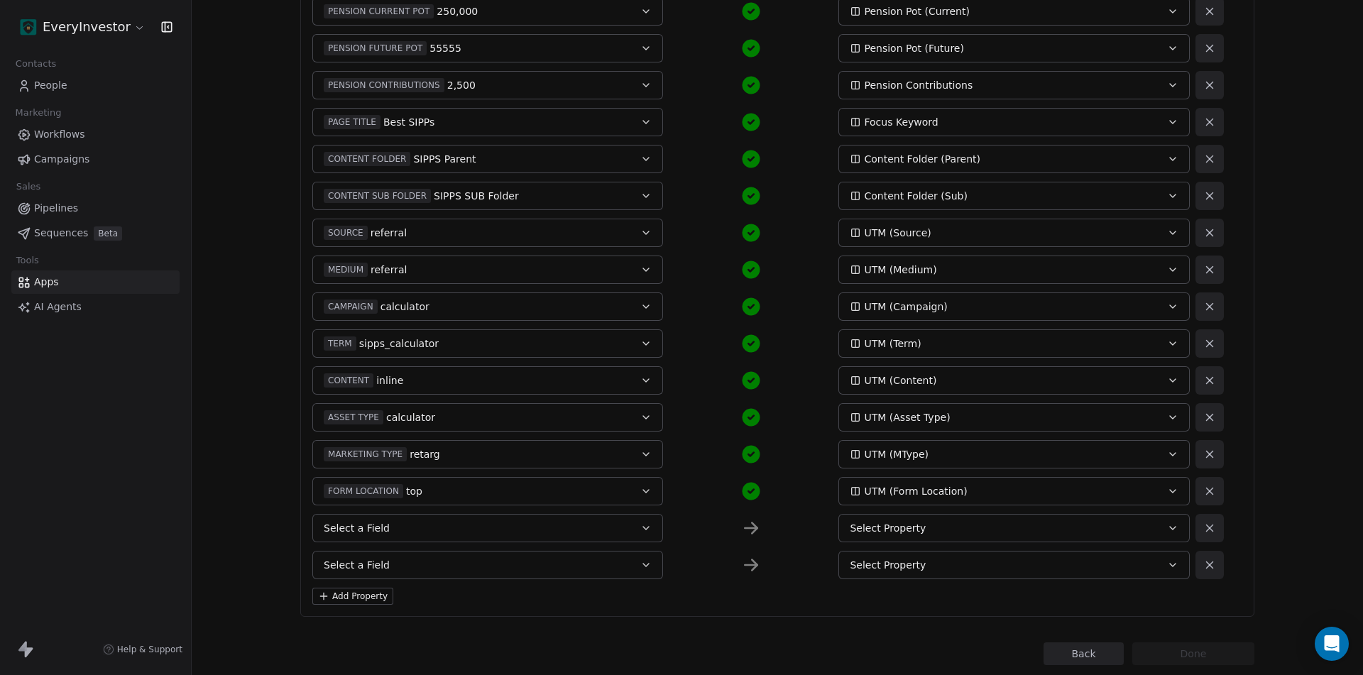
scroll to position [556, 0]
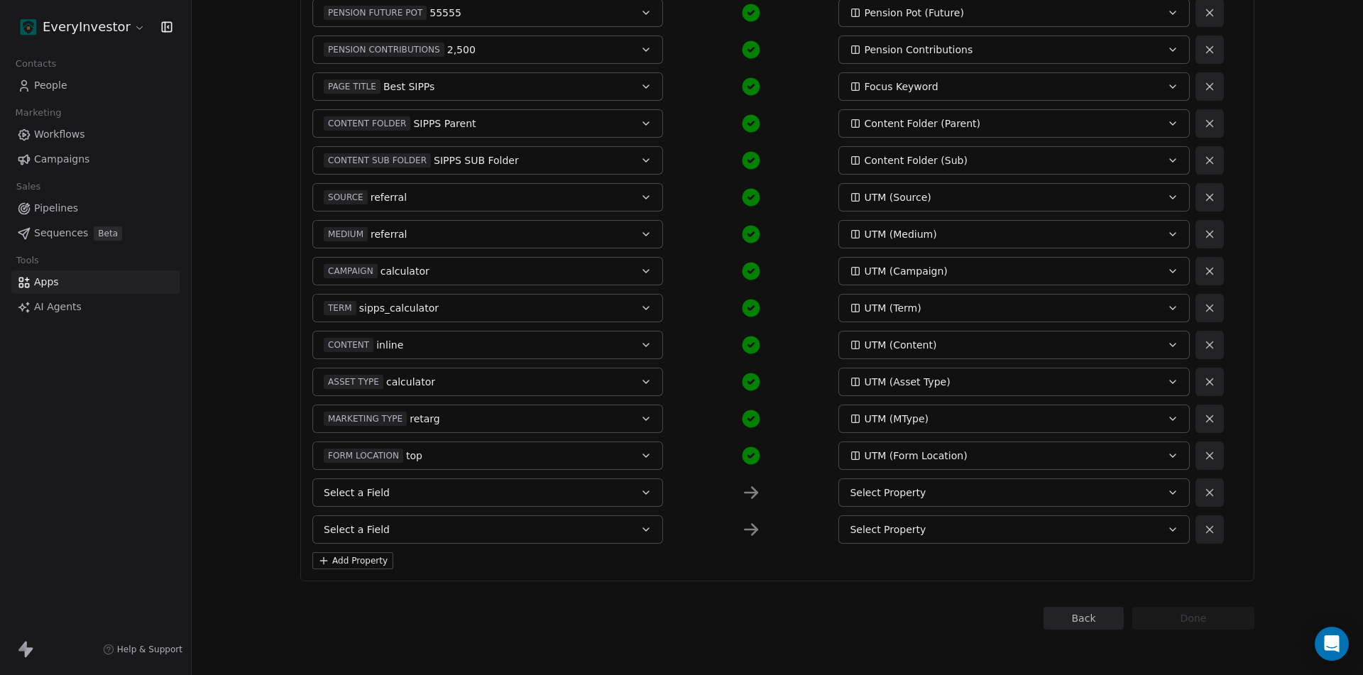
click at [398, 491] on button "Select a Field" at bounding box center [487, 492] width 351 height 28
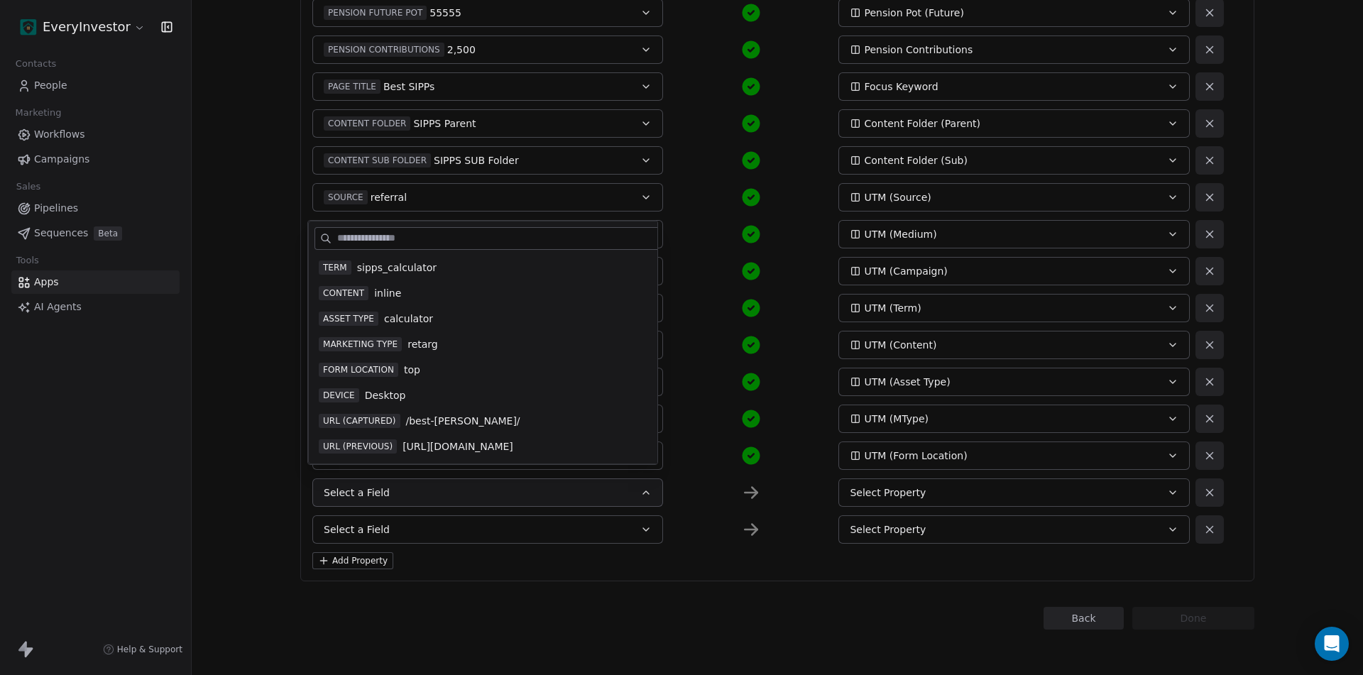
scroll to position [499, 0]
click at [376, 388] on span "Desktop" at bounding box center [385, 395] width 41 height 14
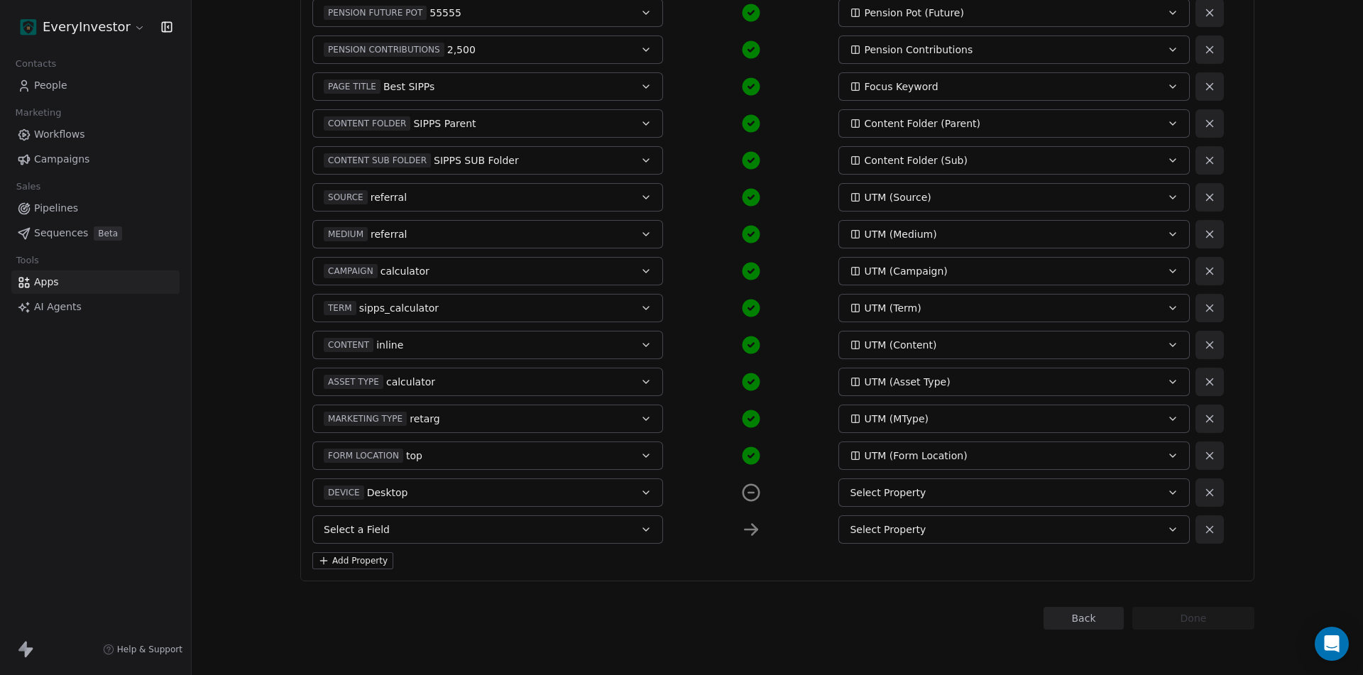
click at [908, 495] on span "Select Property" at bounding box center [888, 493] width 76 height 14
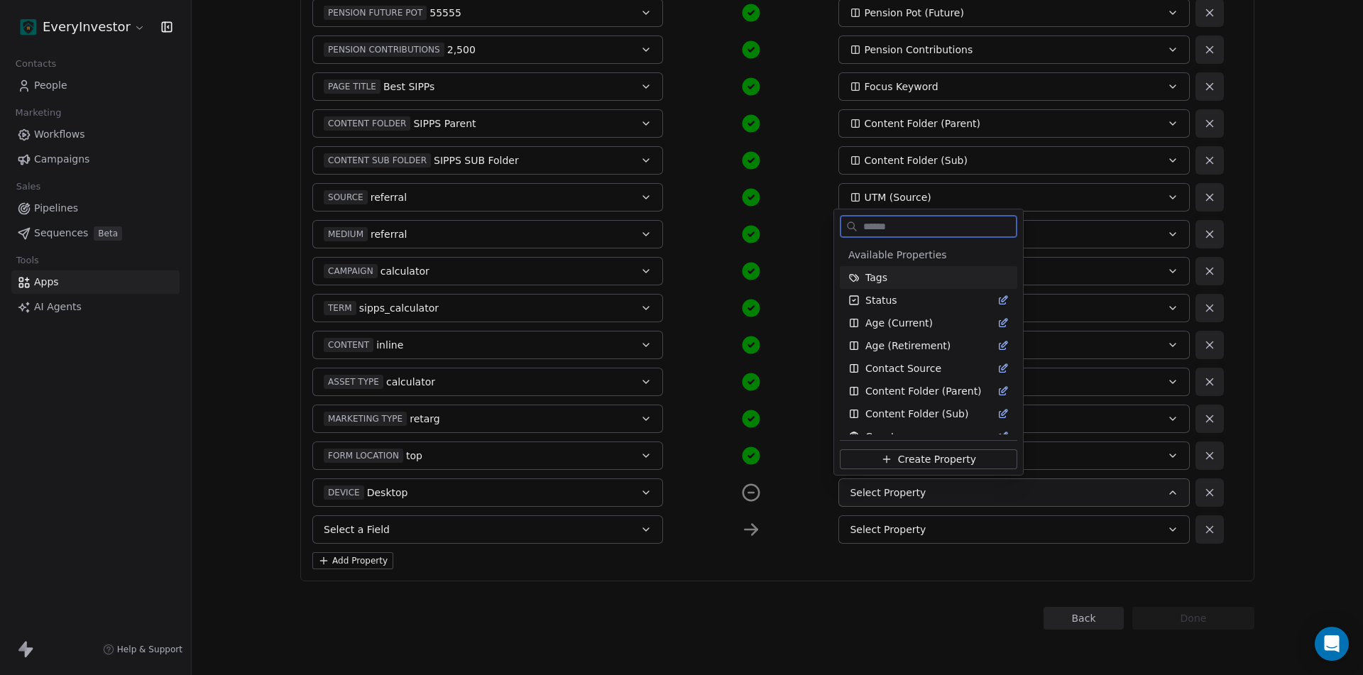
click at [912, 459] on span "Create Property" at bounding box center [937, 459] width 78 height 14
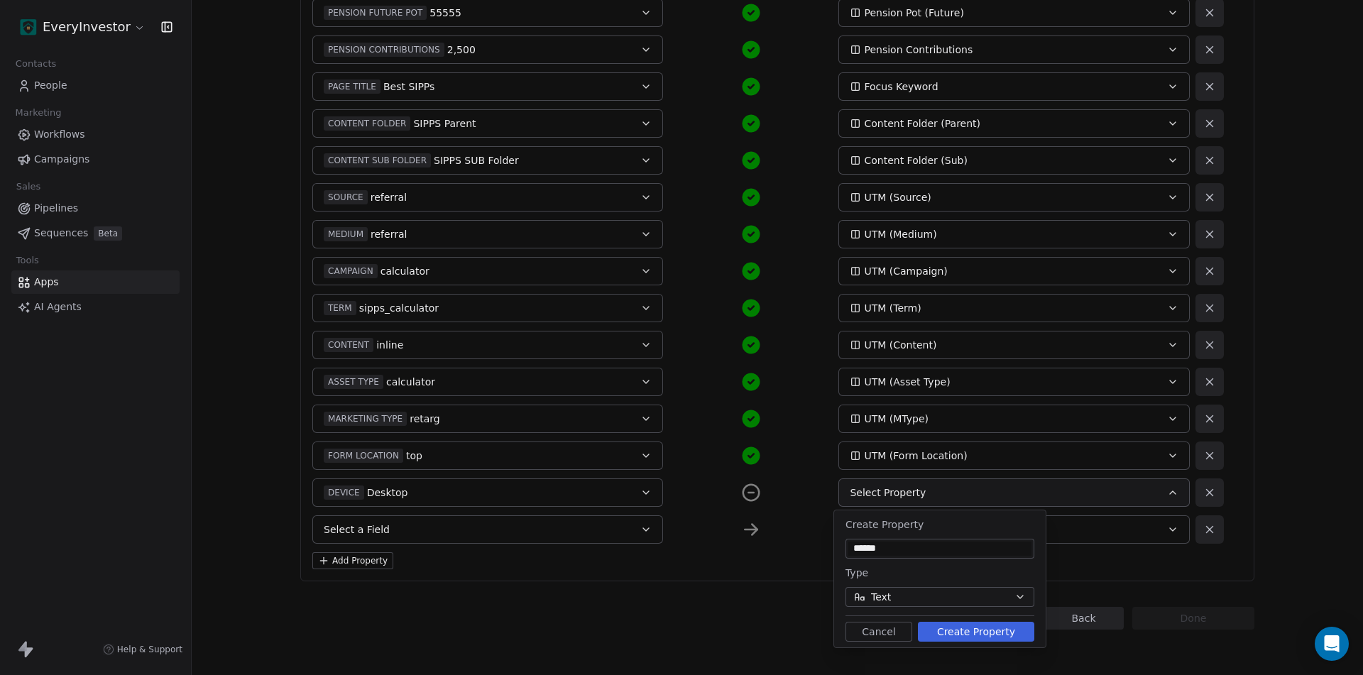
type input "******"
click at [902, 598] on button "Text" at bounding box center [939, 597] width 189 height 20
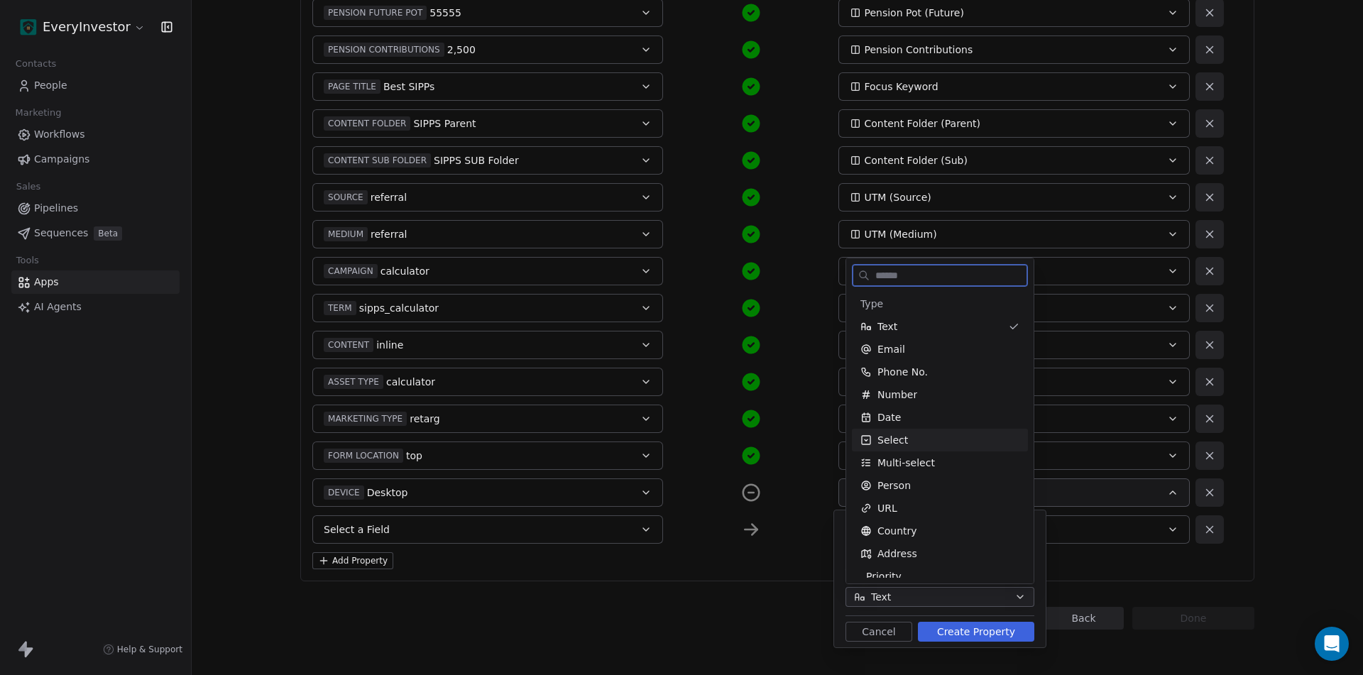
click at [923, 437] on div "Select" at bounding box center [939, 440] width 159 height 14
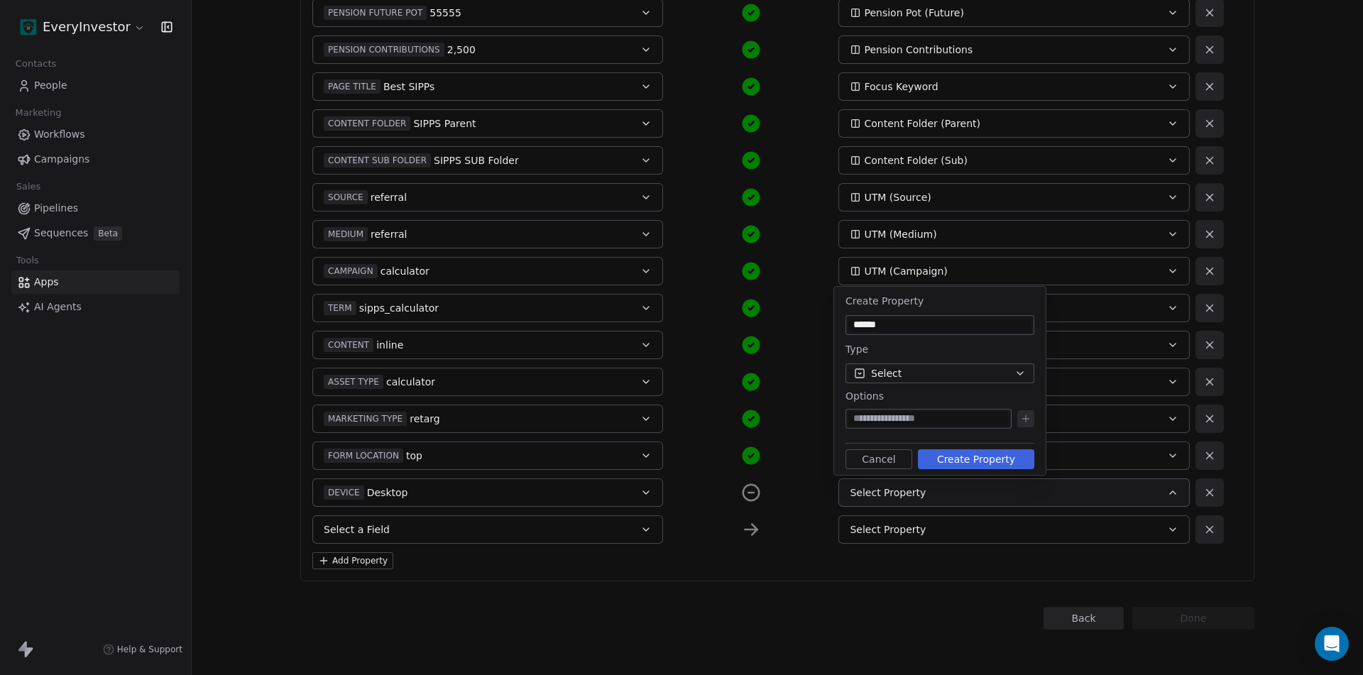
click at [941, 419] on input at bounding box center [928, 419] width 160 height 14
type input "*******"
click at [1025, 414] on icon at bounding box center [1025, 418] width 11 height 11
type input "******"
click at [1028, 397] on icon at bounding box center [1025, 395] width 11 height 11
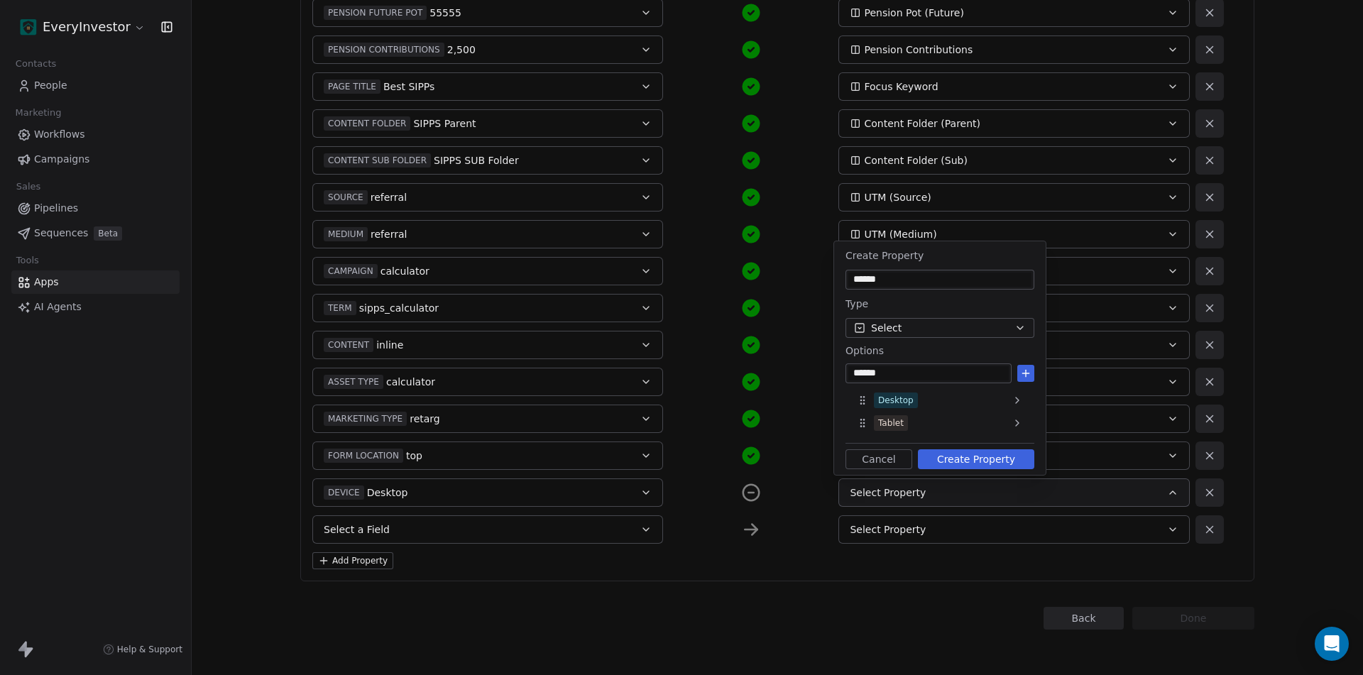
type input "******"
click at [1022, 375] on icon at bounding box center [1025, 373] width 11 height 11
click at [977, 458] on button "Create Property" at bounding box center [976, 459] width 116 height 20
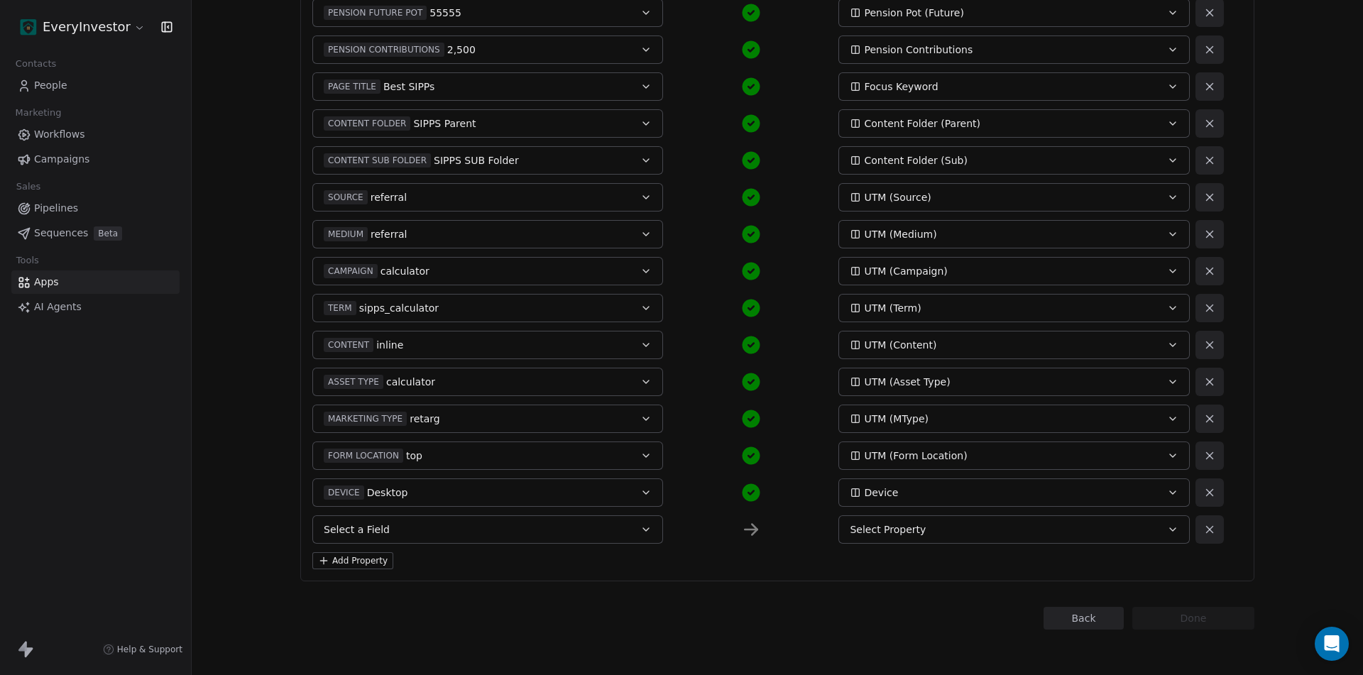
click at [405, 525] on button "Select a Field" at bounding box center [487, 529] width 351 height 28
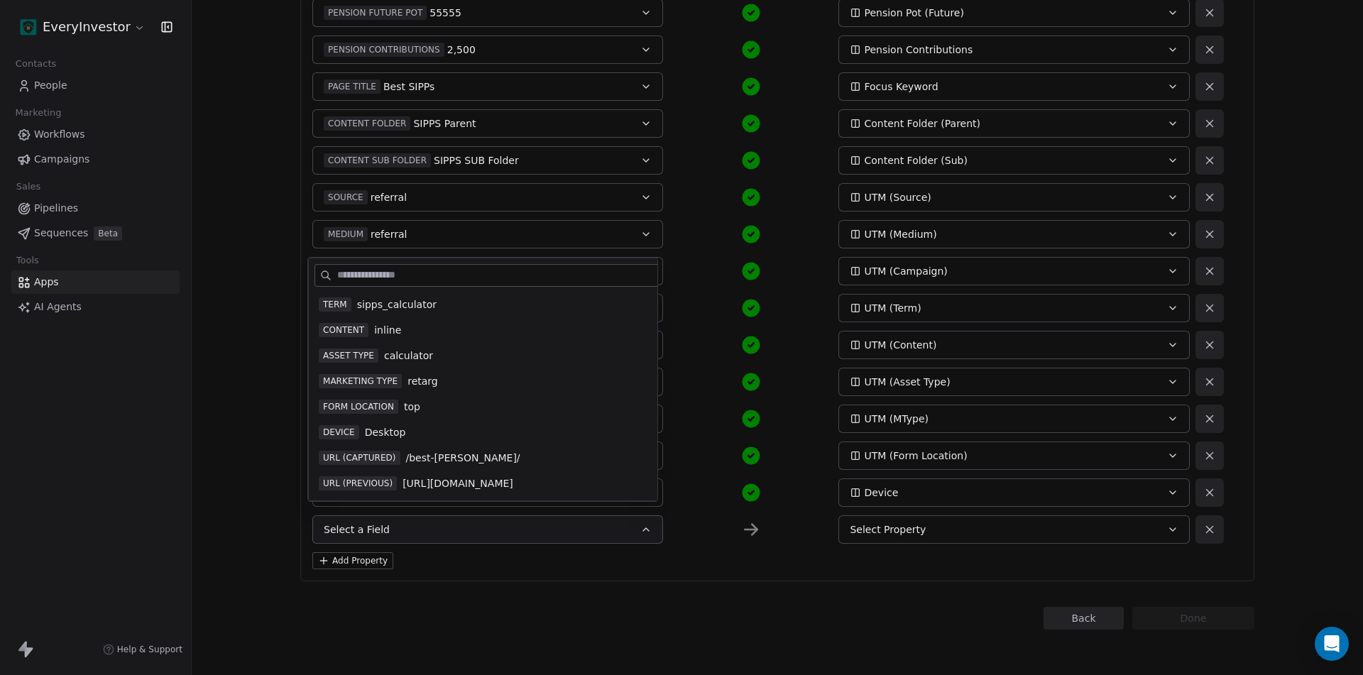
click at [374, 451] on span "URL (CAPTURED)" at bounding box center [360, 458] width 82 height 14
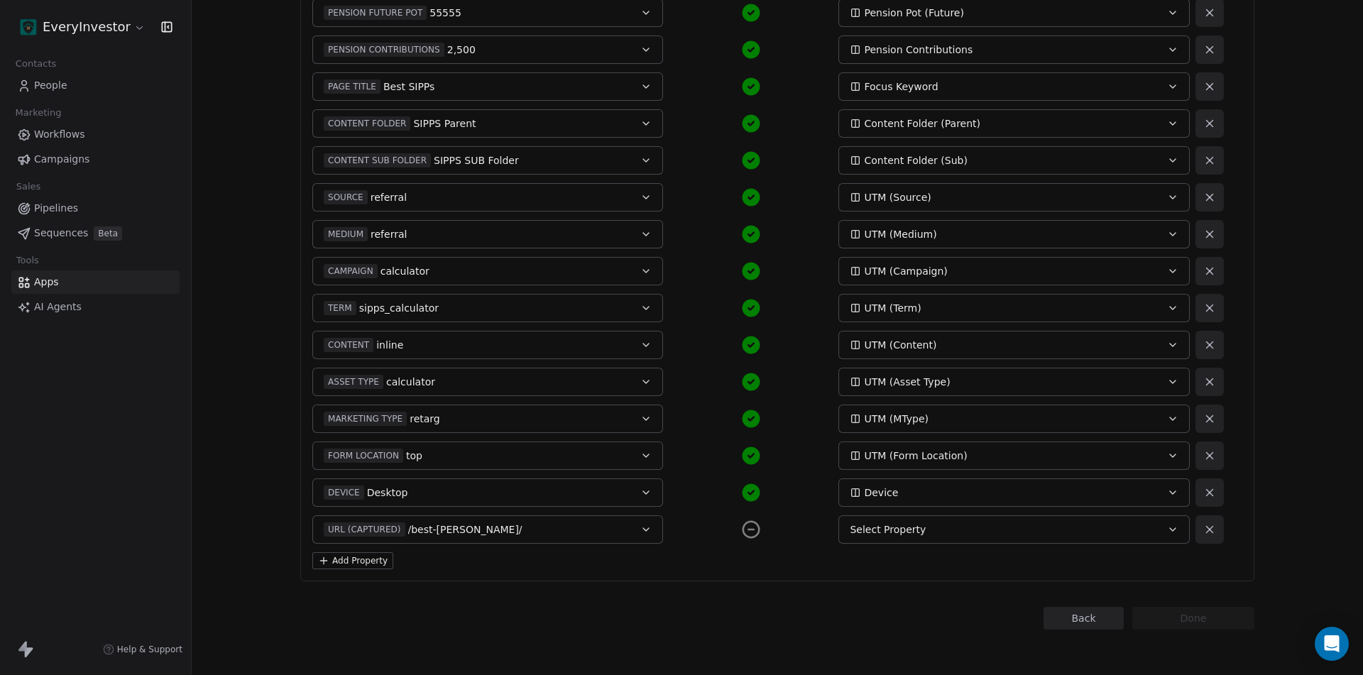
click at [898, 530] on span "Select Property" at bounding box center [888, 529] width 76 height 14
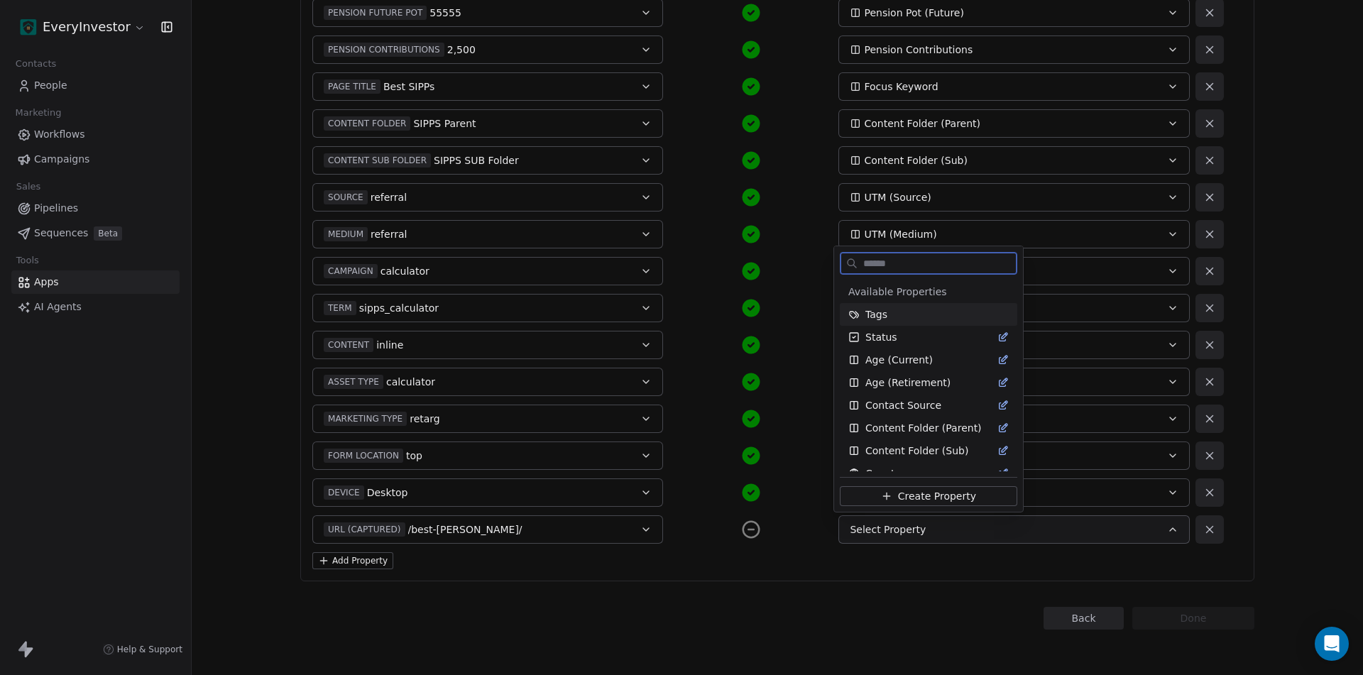
click at [918, 495] on span "Create Property" at bounding box center [937, 496] width 78 height 14
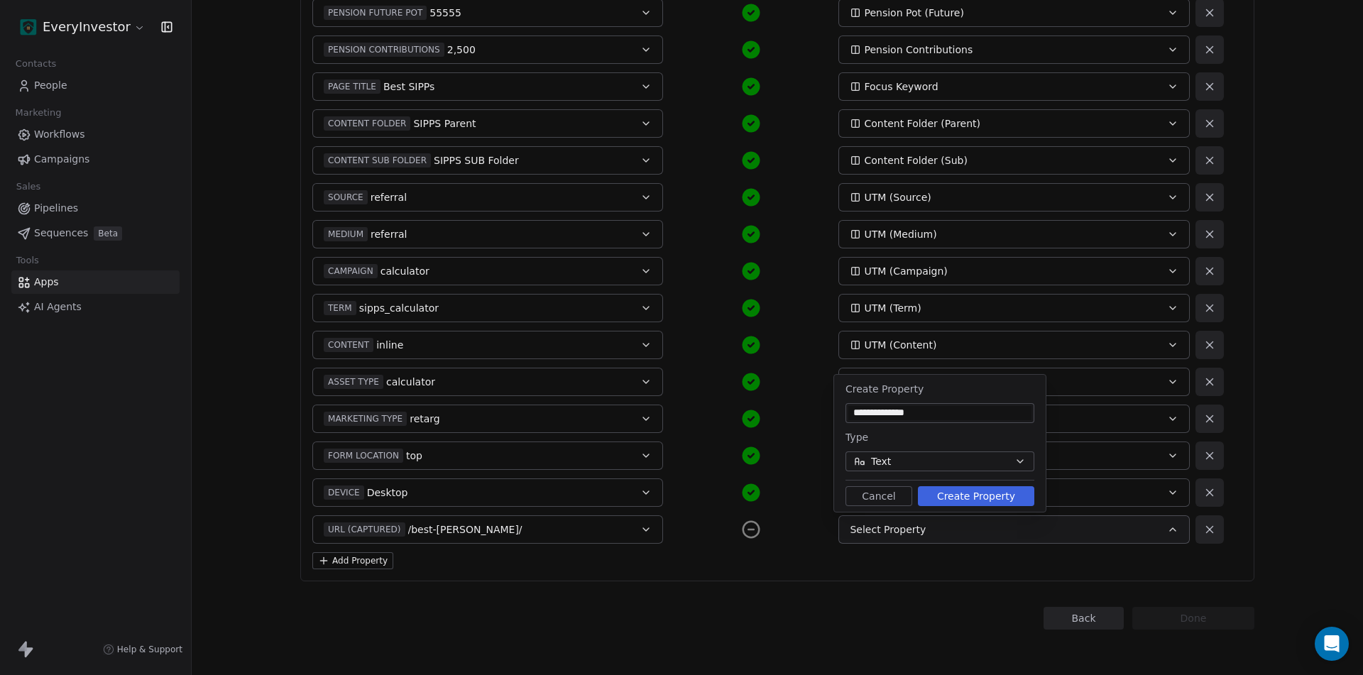
type input "**********"
click at [960, 497] on button "Create Property" at bounding box center [976, 496] width 116 height 20
click at [358, 558] on button "Add Property" at bounding box center [352, 560] width 81 height 17
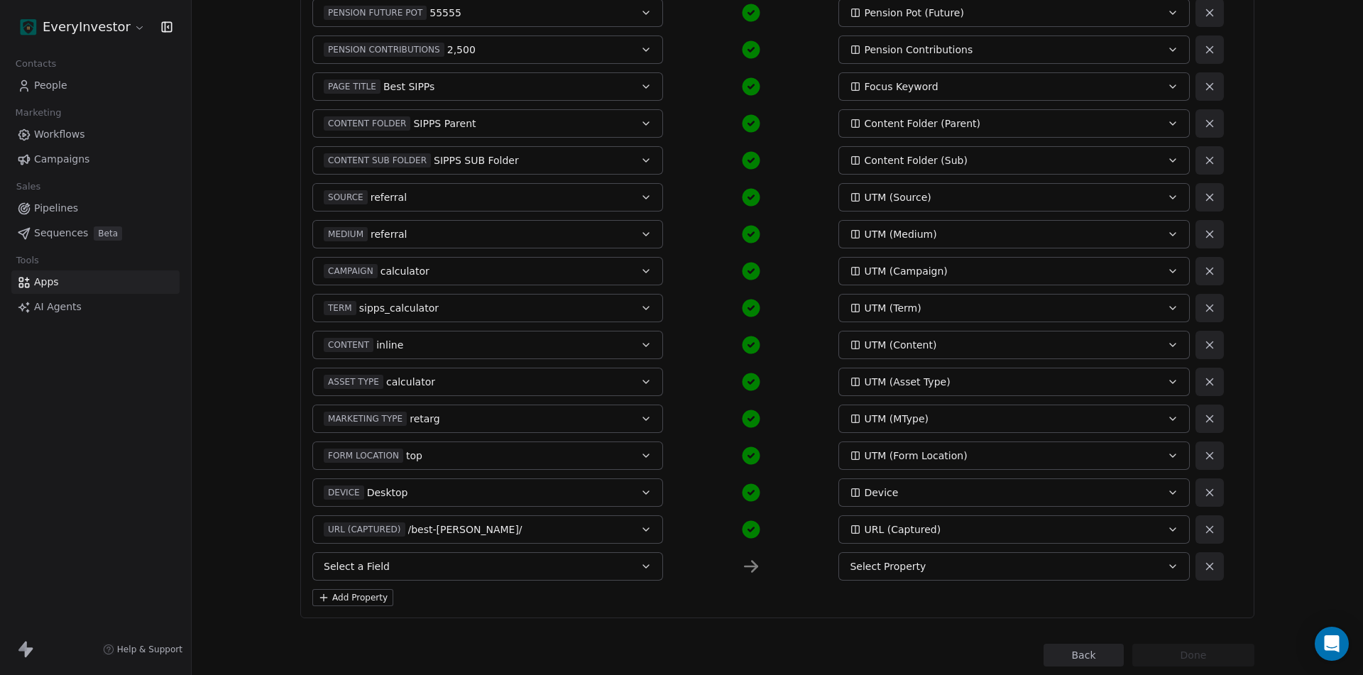
click at [449, 564] on button "Select a Field" at bounding box center [487, 566] width 351 height 28
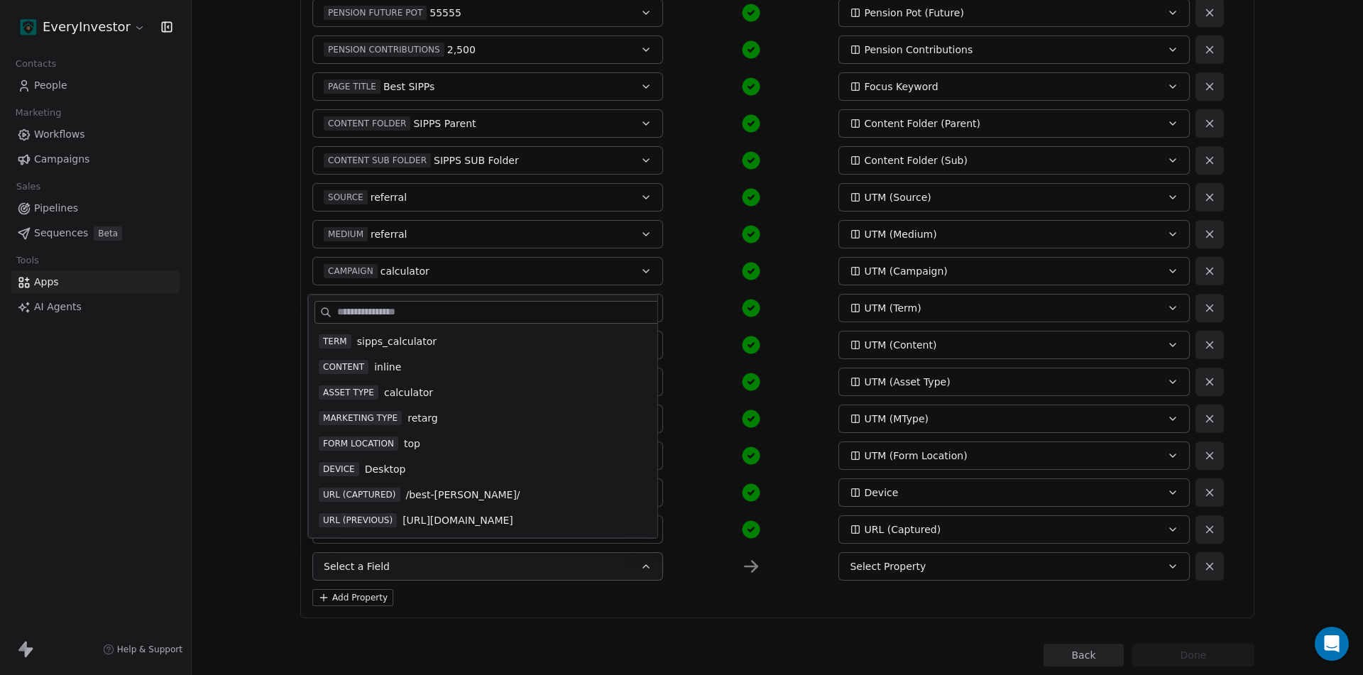
click at [451, 513] on span "https://rpl8go5rvv-staging.onrocket.site/age-partnership-equity-release/" at bounding box center [457, 520] width 111 height 14
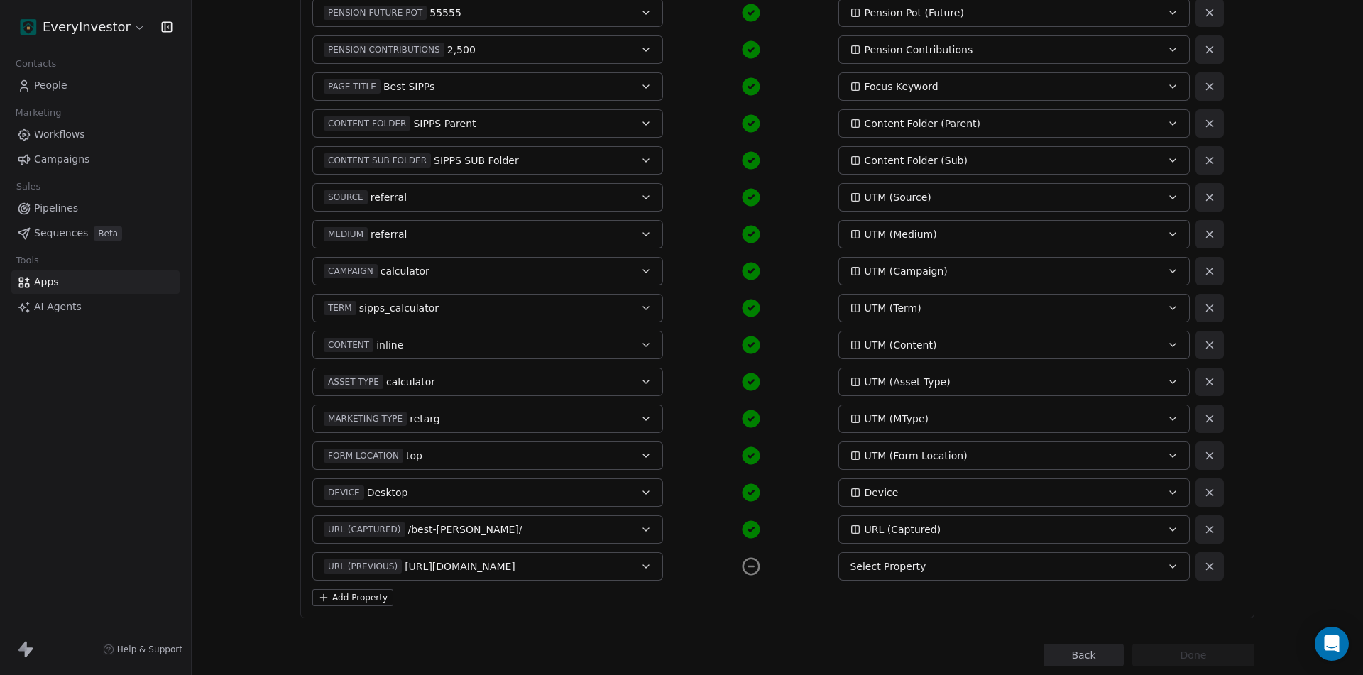
click at [881, 566] on span "Select Property" at bounding box center [888, 566] width 76 height 14
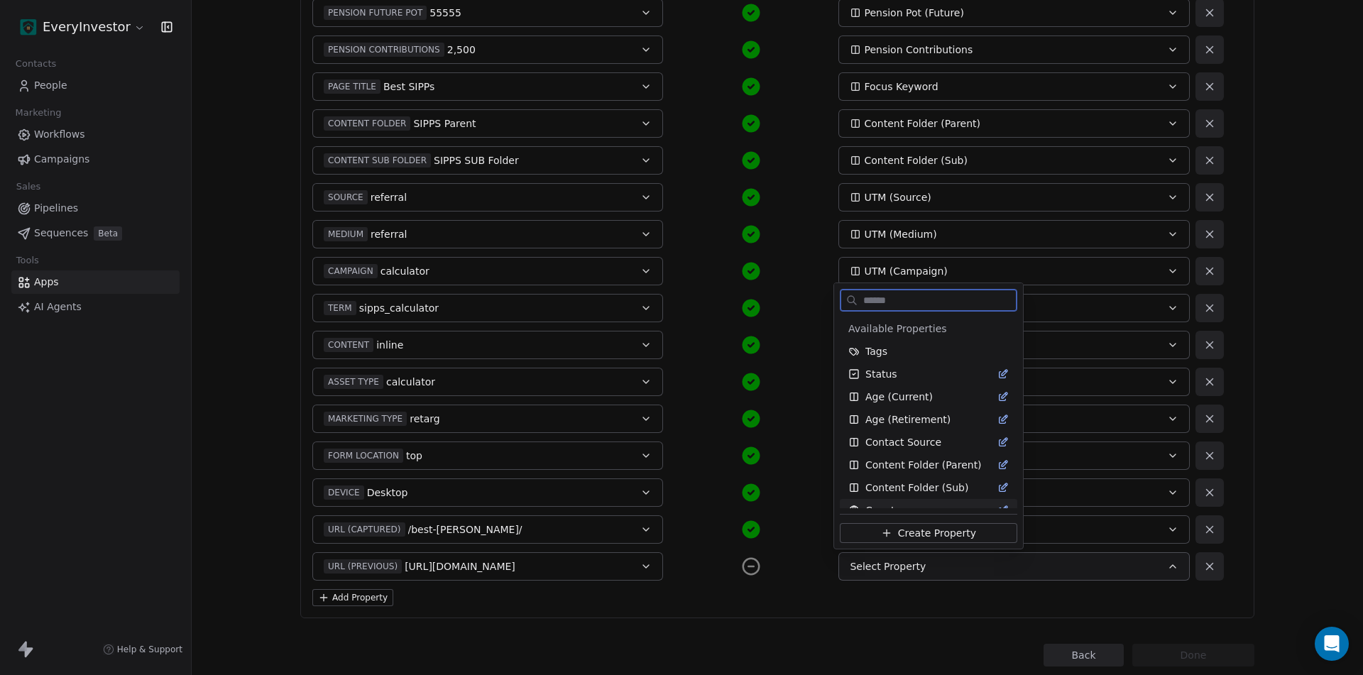
click at [934, 530] on span "Create Property" at bounding box center [937, 533] width 78 height 14
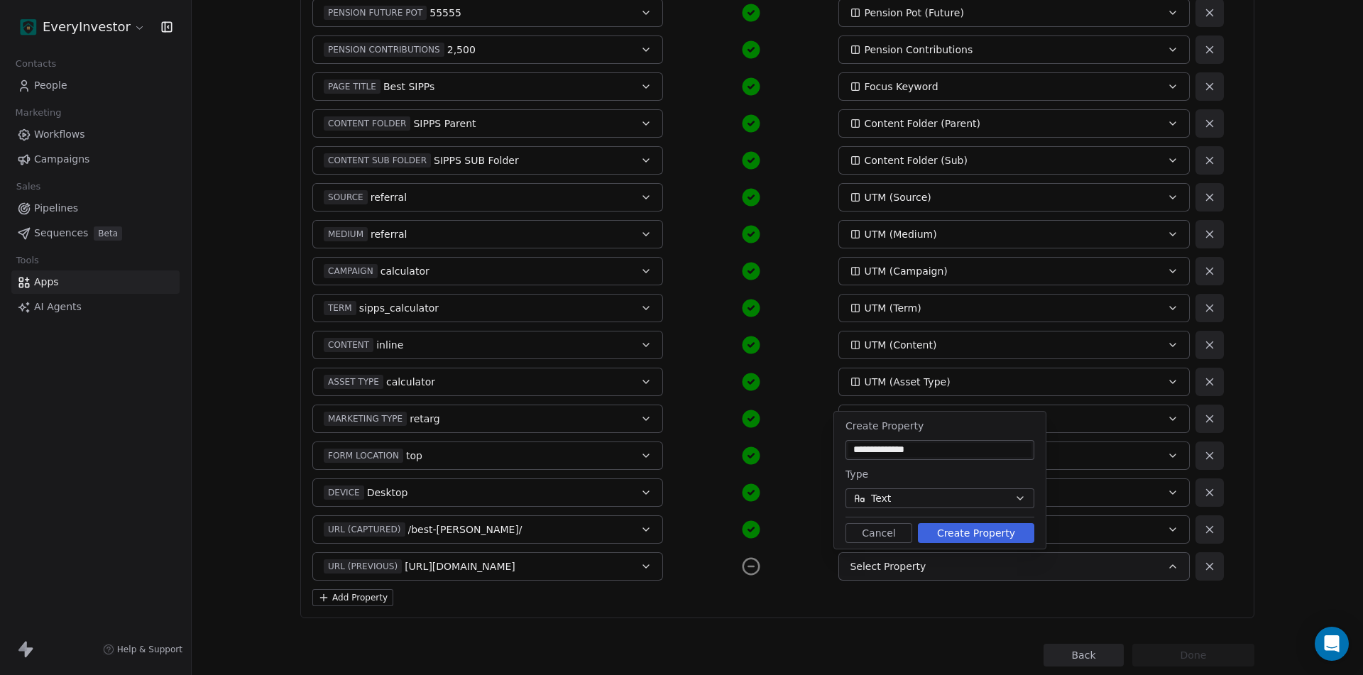
click at [898, 446] on input "**********" at bounding box center [939, 450] width 183 height 14
type input "**********"
click at [949, 532] on button "Create Property" at bounding box center [976, 533] width 116 height 20
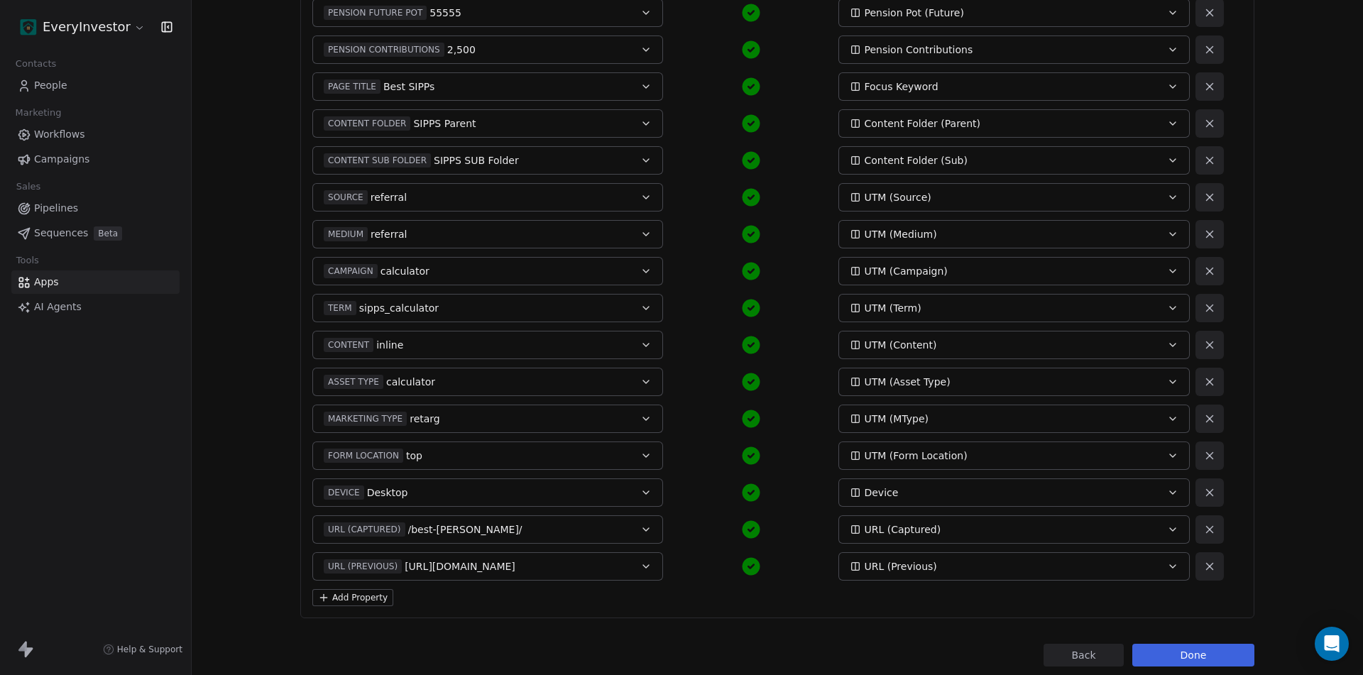
click at [1200, 653] on button "Done" at bounding box center [1193, 655] width 122 height 23
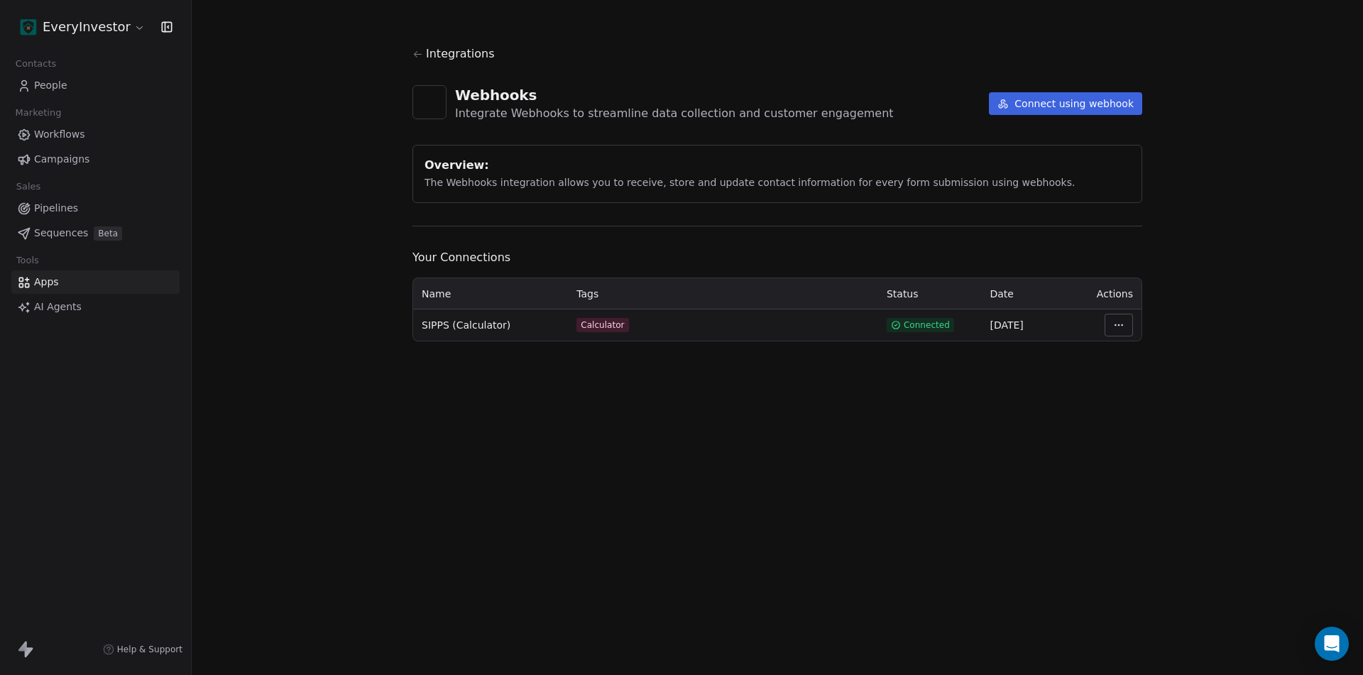
drag, startPoint x: 60, startPoint y: 83, endPoint x: 96, endPoint y: 92, distance: 36.5
click at [60, 83] on span "People" at bounding box center [50, 85] width 33 height 15
click at [1126, 326] on html "EveryInvestor Contacts People Marketing Workflows Campaigns Sales Pipelines Seq…" at bounding box center [681, 337] width 1363 height 675
click at [1153, 424] on div "Manage Mapping" at bounding box center [1161, 424] width 102 height 23
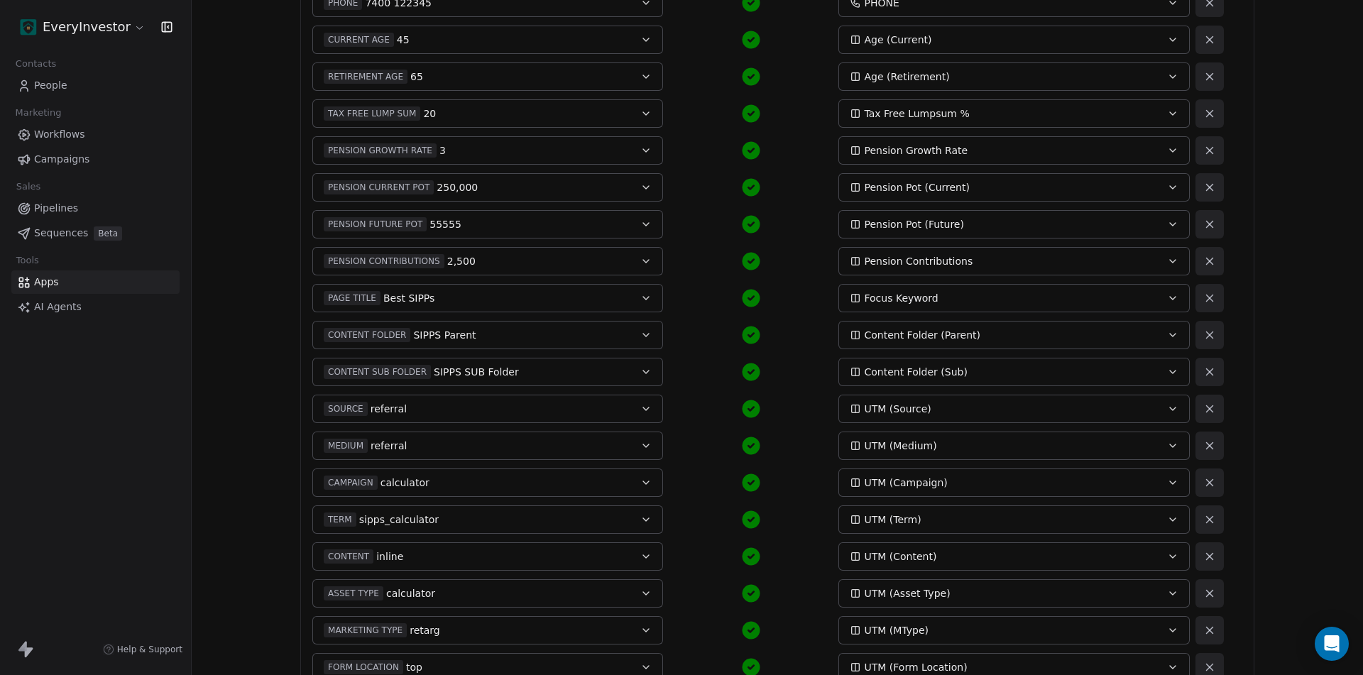
scroll to position [593, 0]
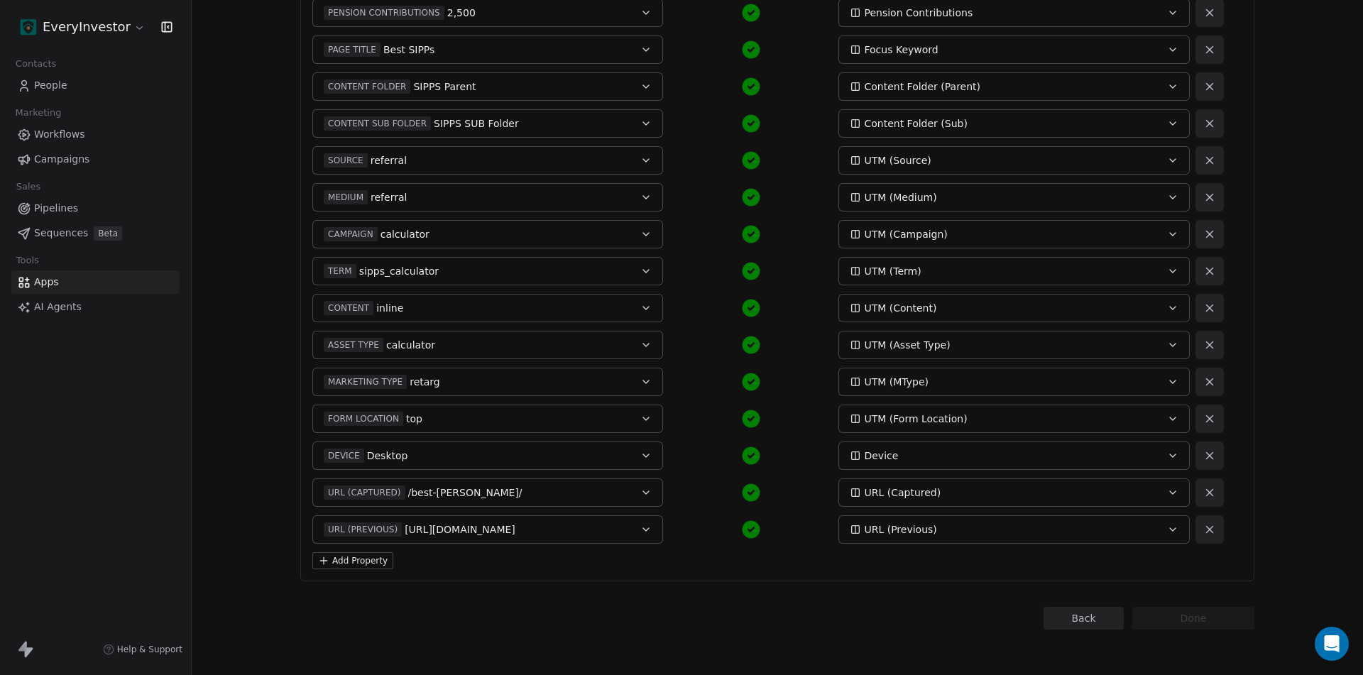
click at [358, 562] on button "Add Property" at bounding box center [352, 560] width 81 height 17
click at [459, 564] on button "Select a Field" at bounding box center [487, 566] width 351 height 28
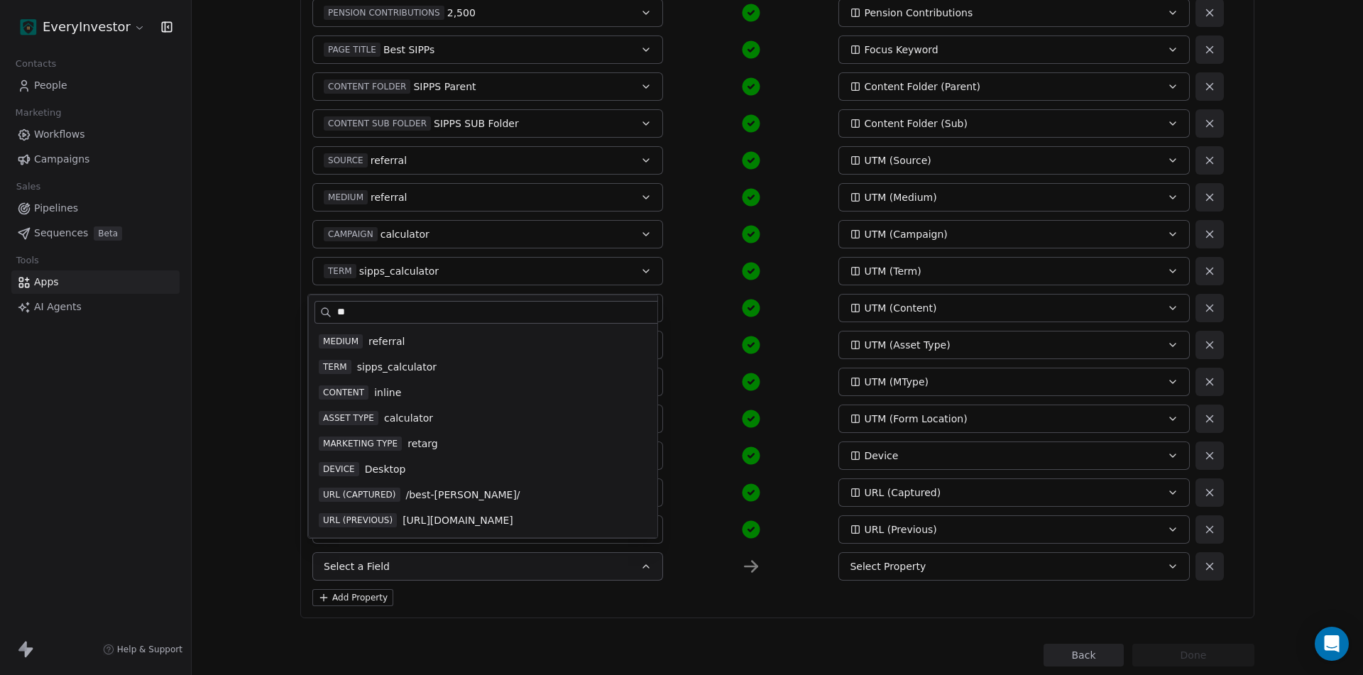
scroll to position [0, 0]
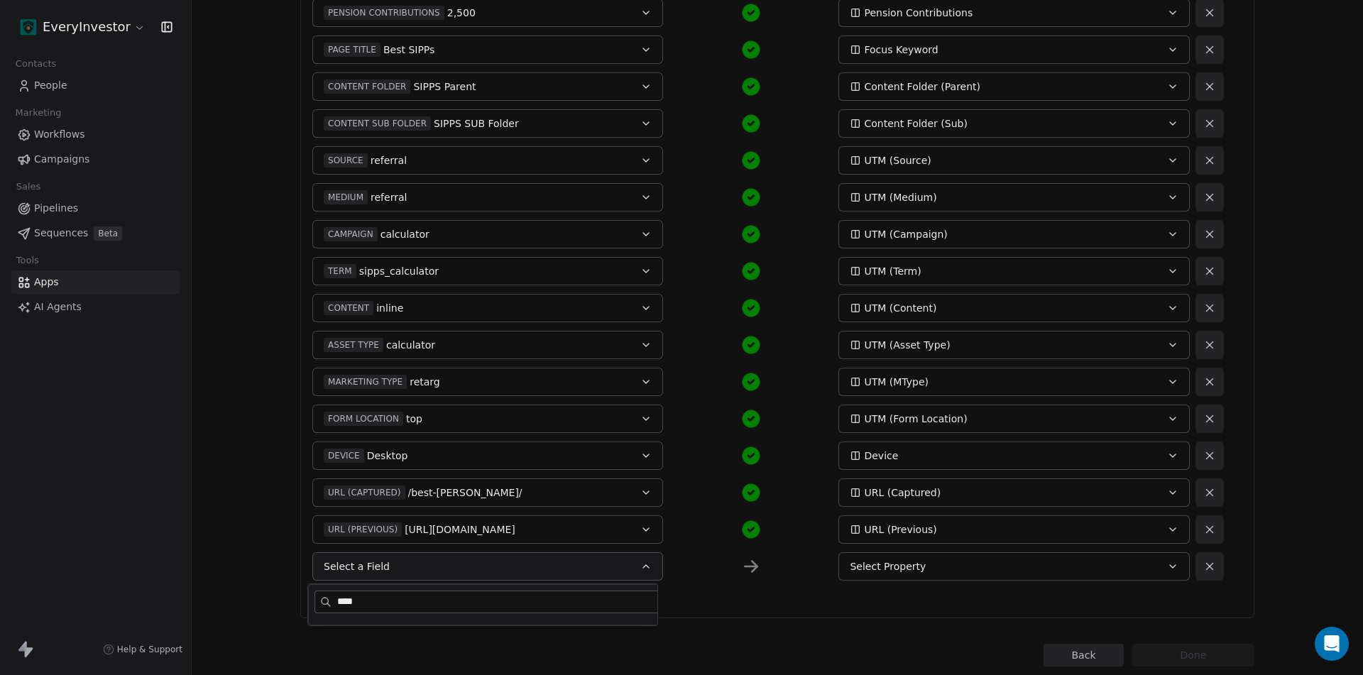
type input "*****"
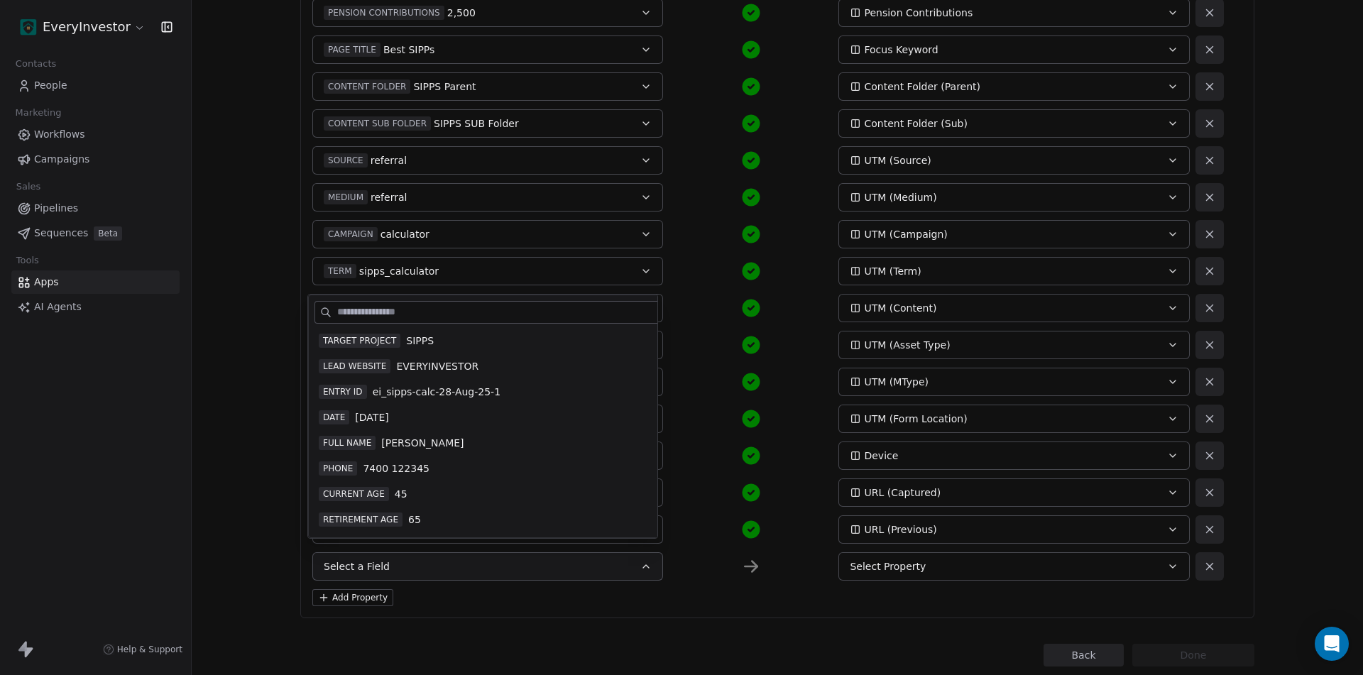
click at [520, 623] on div "Back Connect to Webhooks Step 3 of 3 Map fields to contact property: Re-capture…" at bounding box center [777, 59] width 954 height 1215
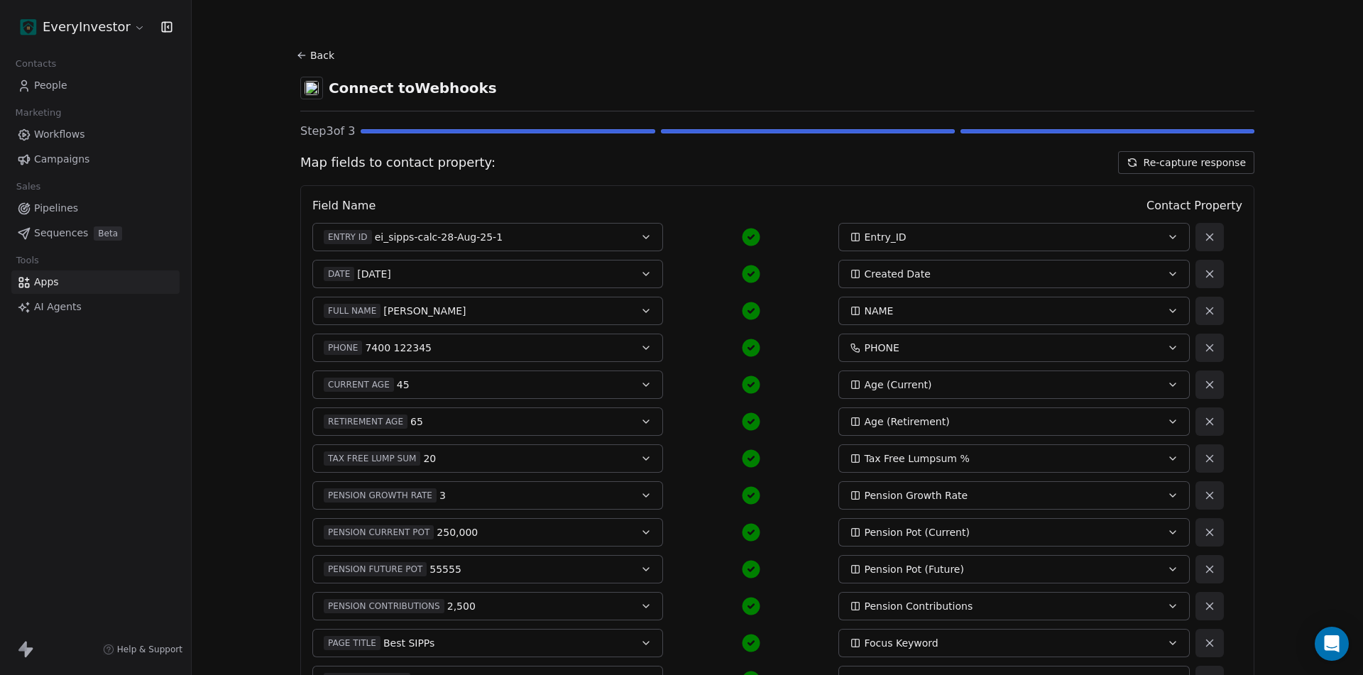
click at [1183, 160] on button "Re-capture response" at bounding box center [1186, 162] width 136 height 23
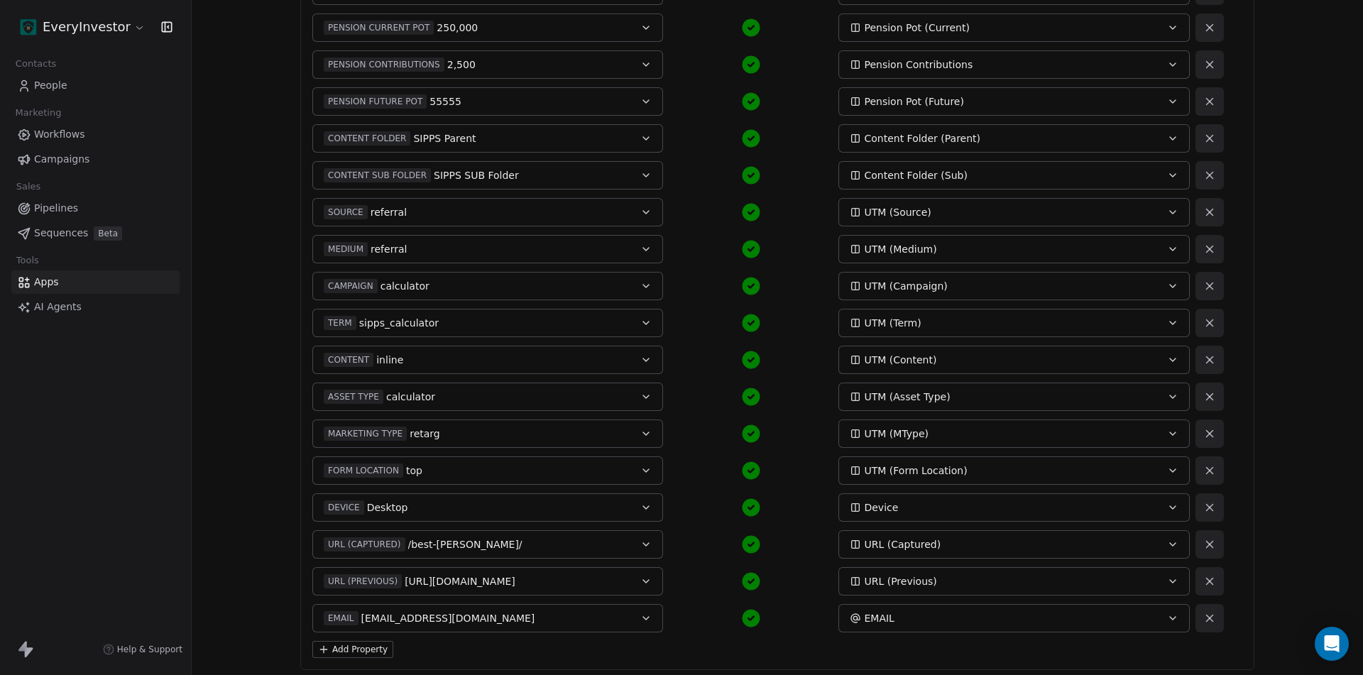
scroll to position [585, 0]
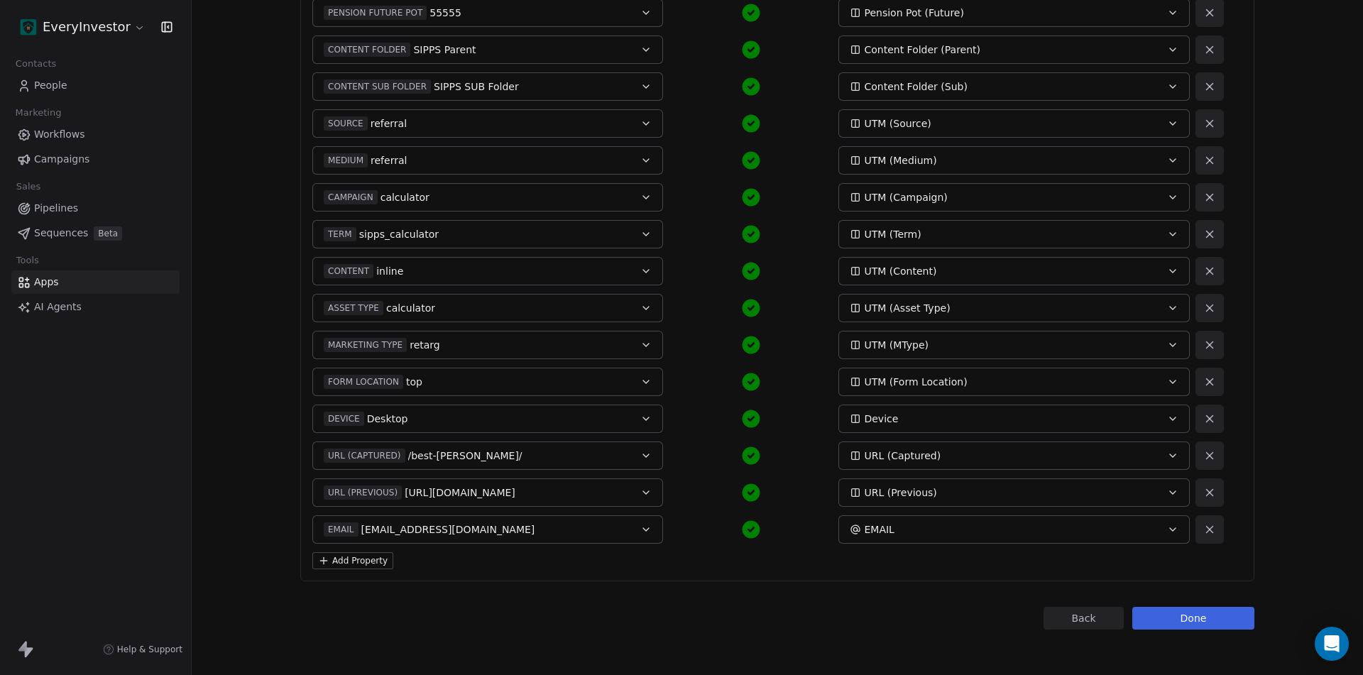
click at [1194, 618] on button "Done" at bounding box center [1193, 618] width 122 height 23
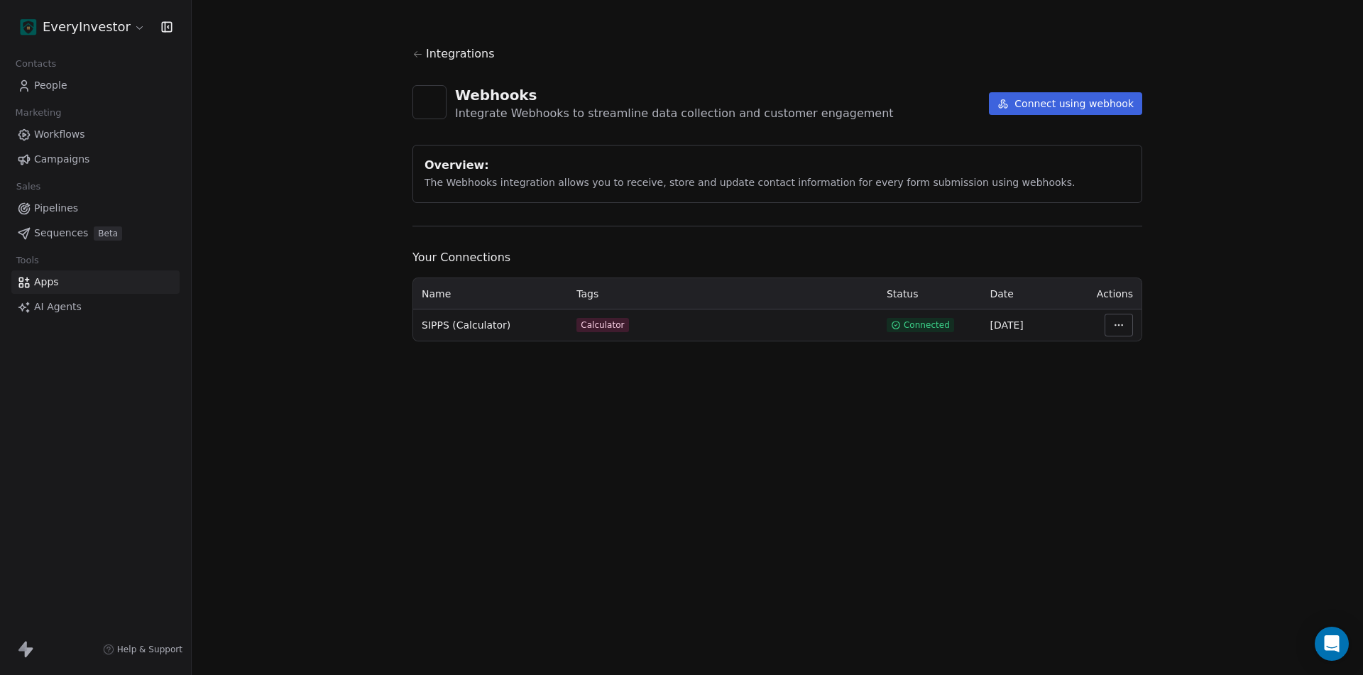
click at [1119, 327] on html "EveryInvestor Contacts People Marketing Workflows Campaigns Sales Pipelines Seq…" at bounding box center [681, 337] width 1363 height 675
click at [1153, 426] on div "Manage Mapping" at bounding box center [1161, 424] width 102 height 23
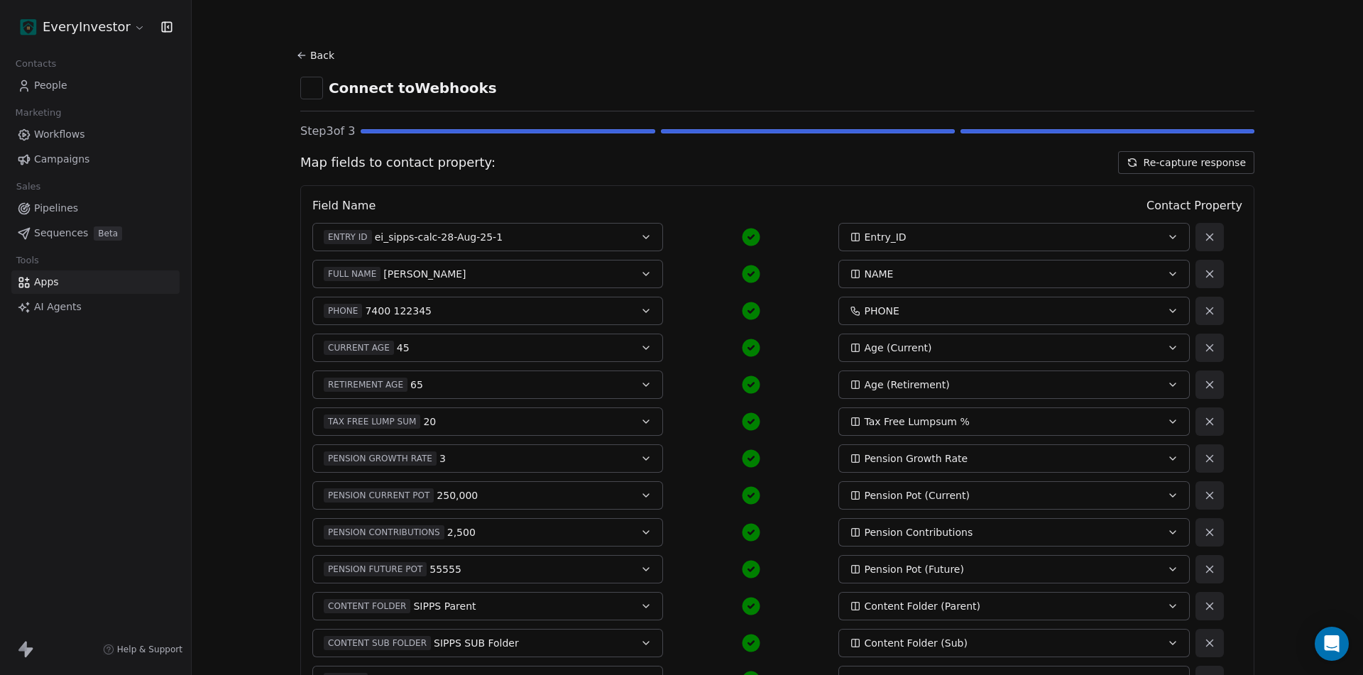
click at [1188, 164] on button "Re-capture response" at bounding box center [1186, 162] width 136 height 23
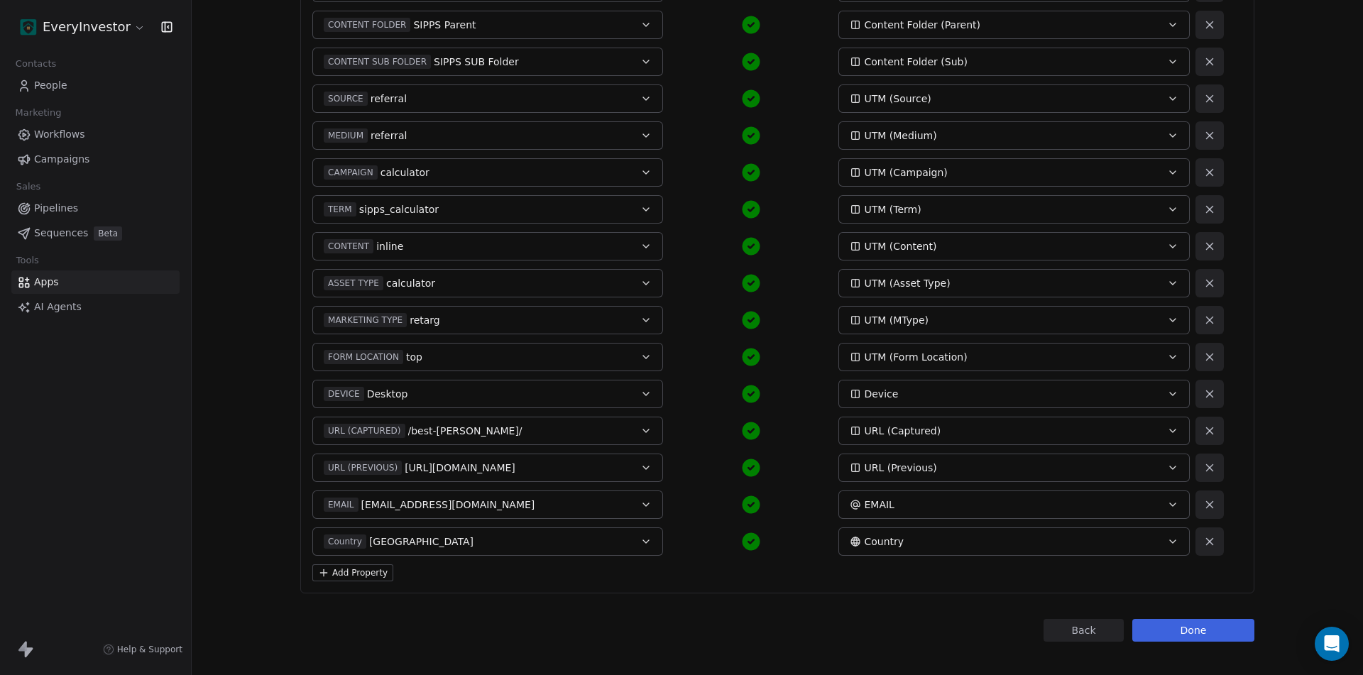
scroll to position [622, 0]
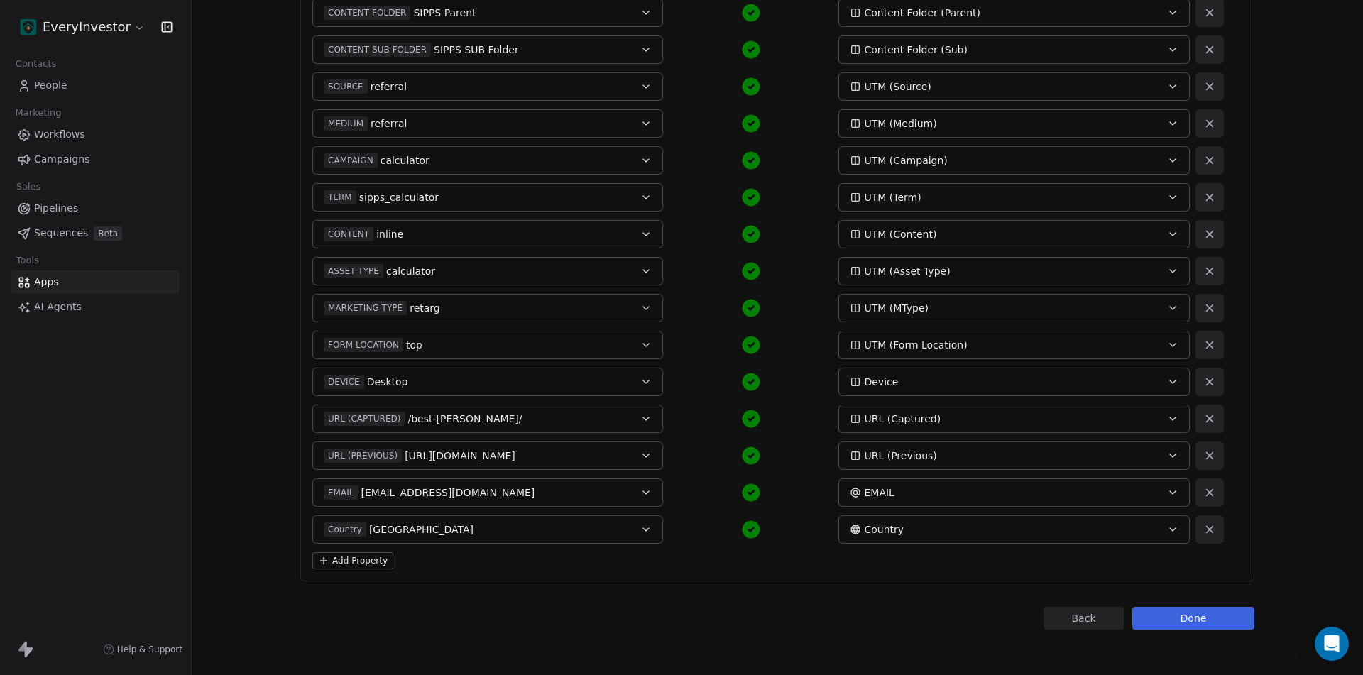
click at [1157, 609] on button "Done" at bounding box center [1193, 618] width 122 height 23
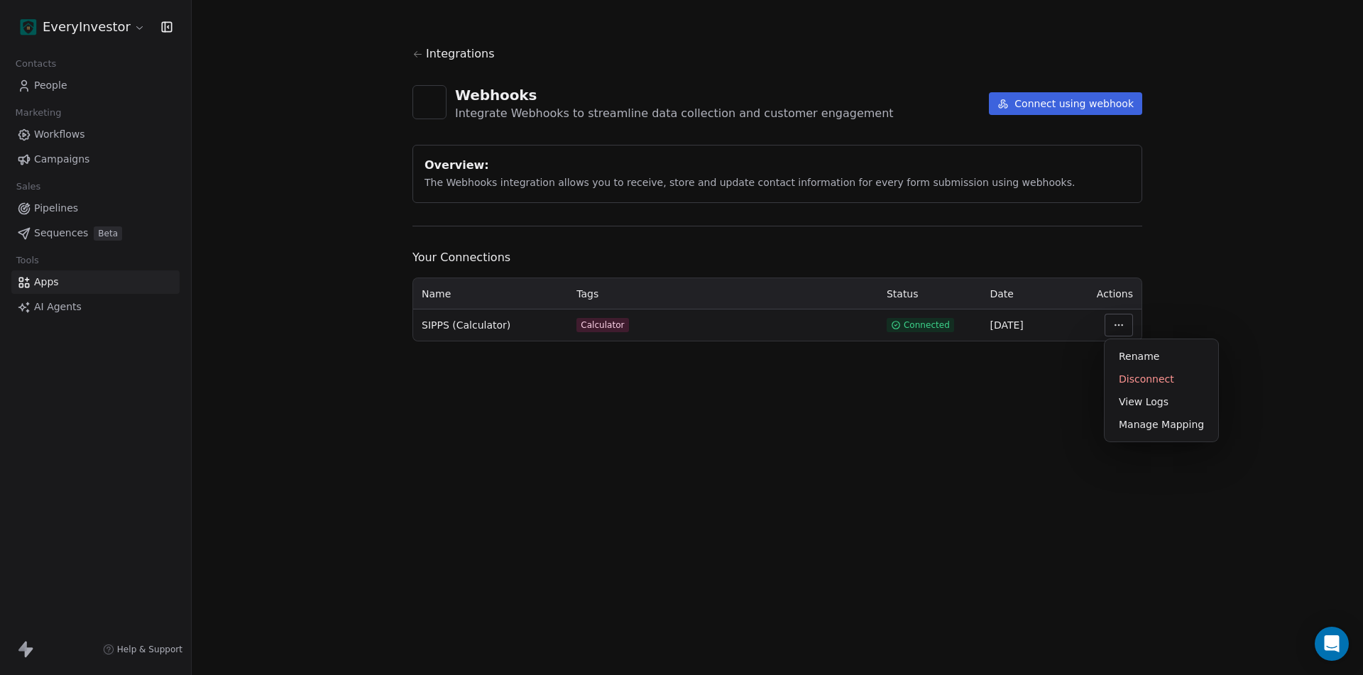
click at [1124, 327] on html "EveryInvestor Contacts People Marketing Workflows Campaigns Sales Pipelines Seq…" at bounding box center [681, 337] width 1363 height 675
click at [1157, 427] on div "Manage Mapping" at bounding box center [1161, 424] width 102 height 23
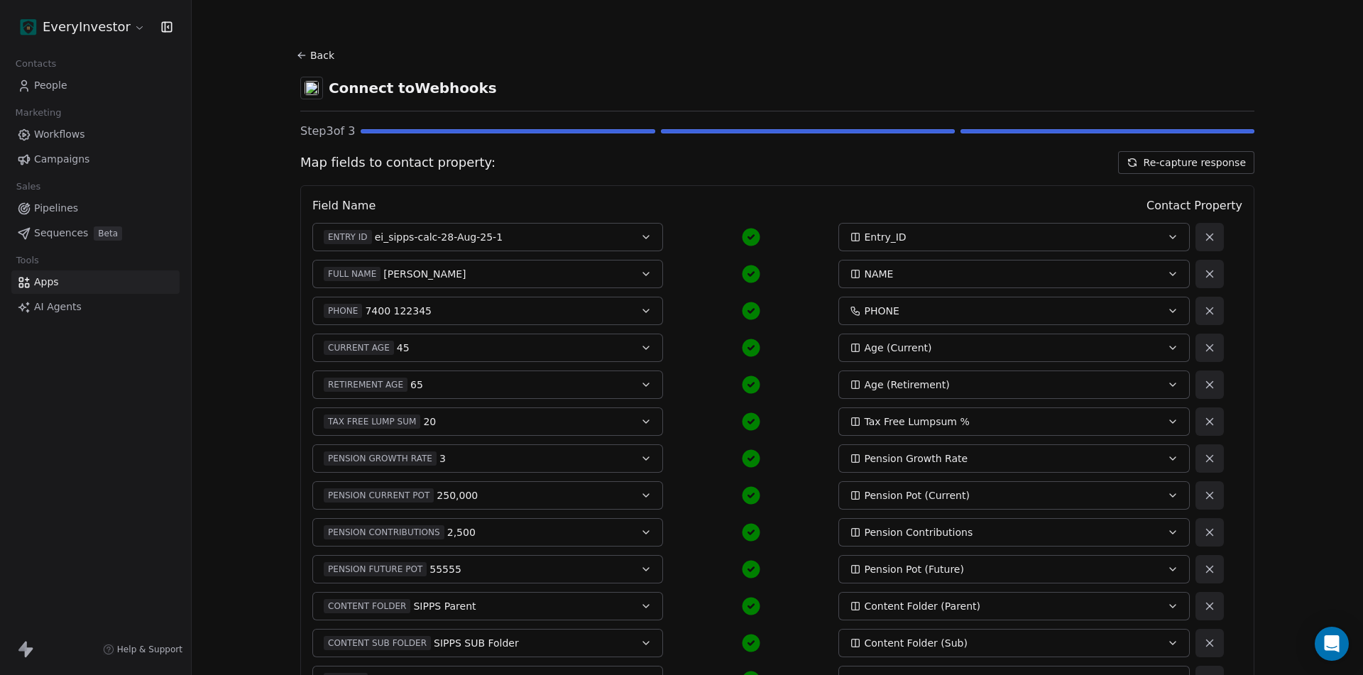
click at [1194, 162] on button "Re-capture response" at bounding box center [1186, 162] width 136 height 23
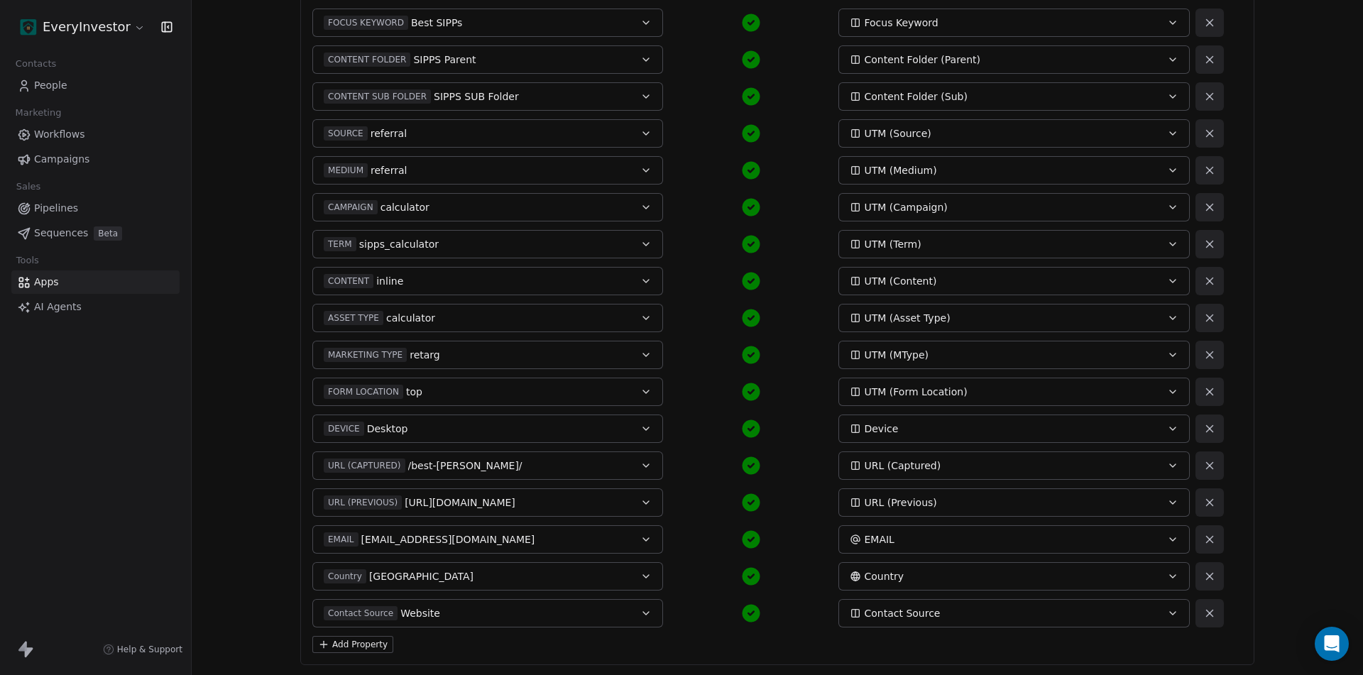
scroll to position [696, 0]
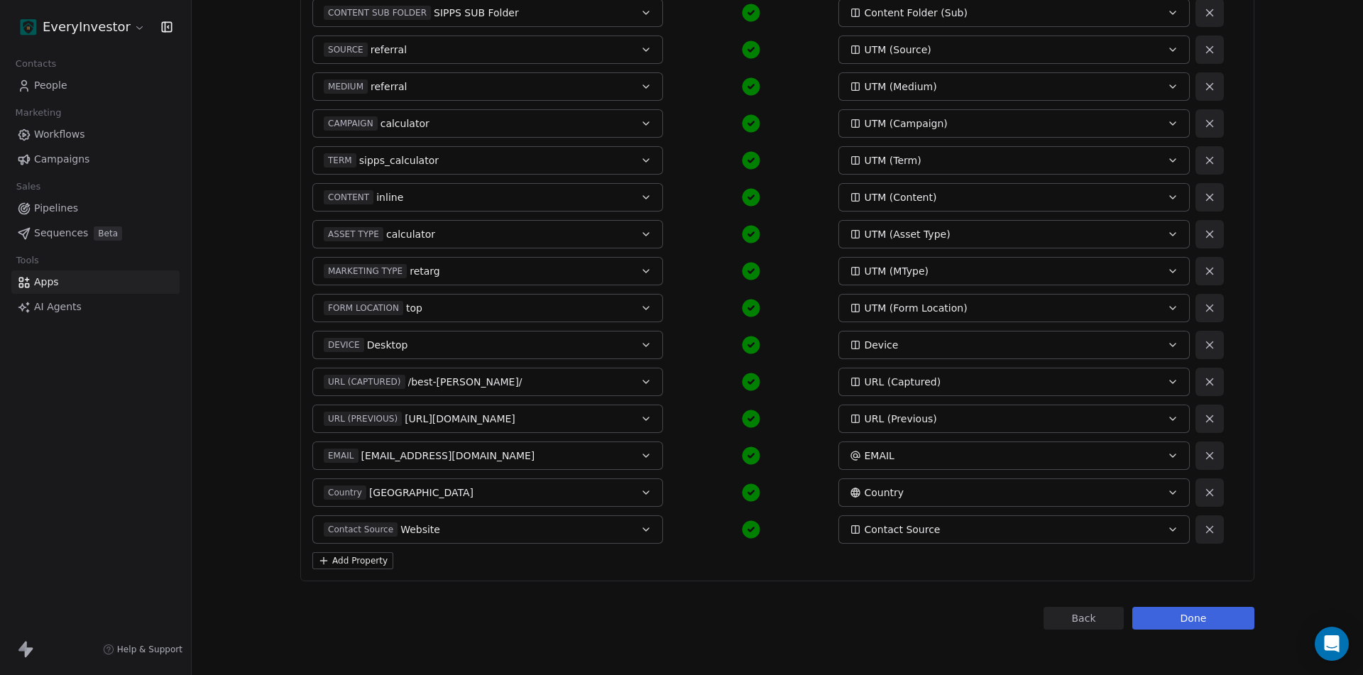
click at [341, 564] on button "Add Property" at bounding box center [352, 560] width 81 height 17
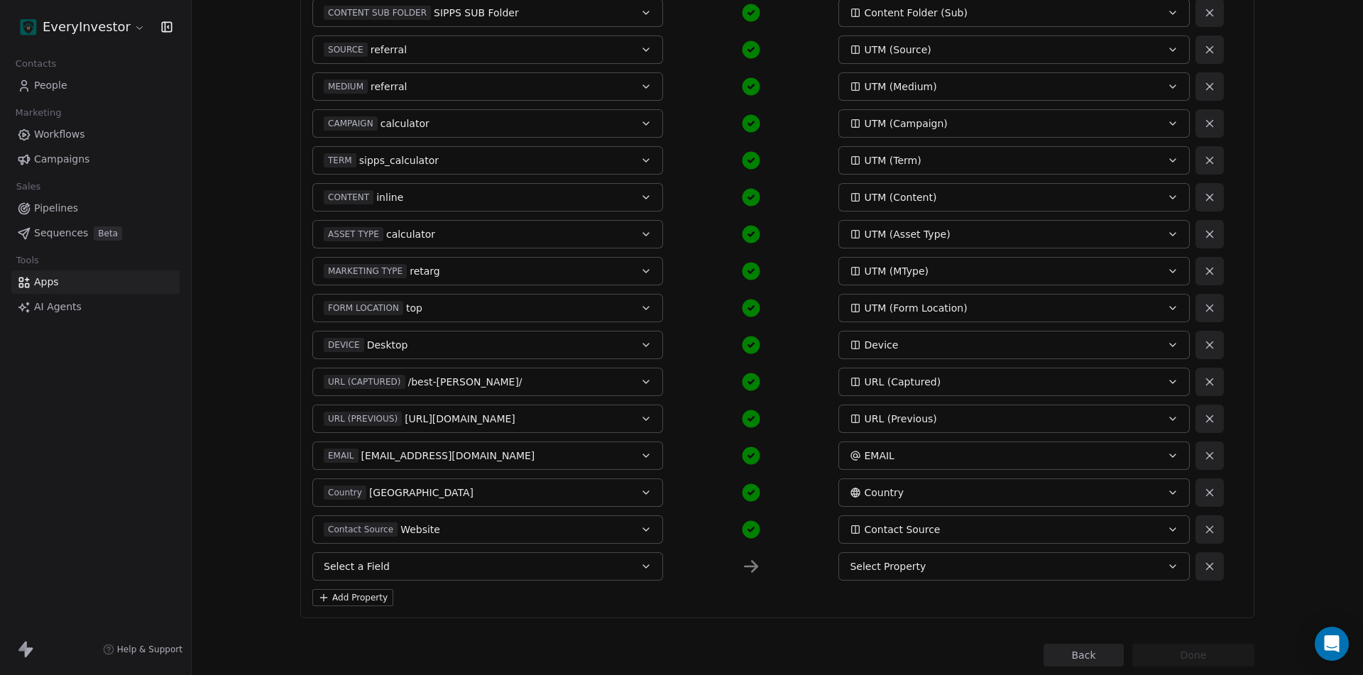
click at [581, 564] on button "Select a Field" at bounding box center [487, 566] width 351 height 28
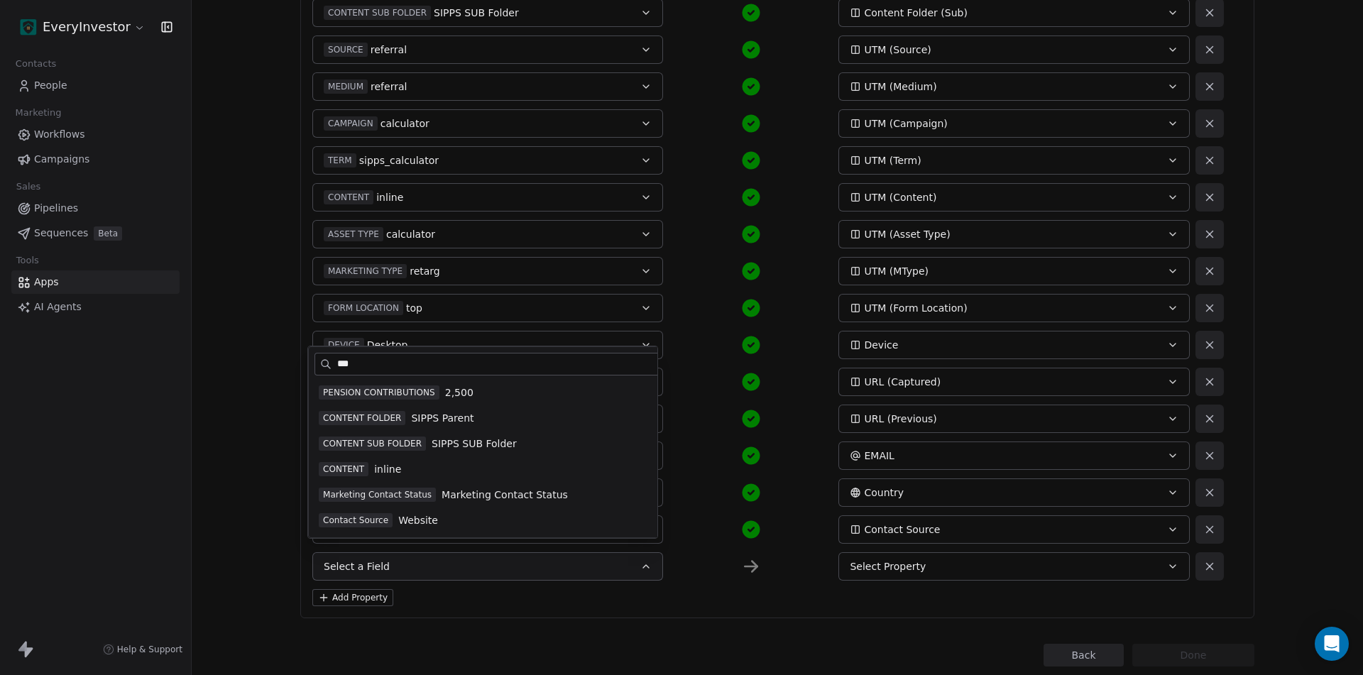
type input "***"
click at [412, 520] on span "Website" at bounding box center [418, 520] width 40 height 14
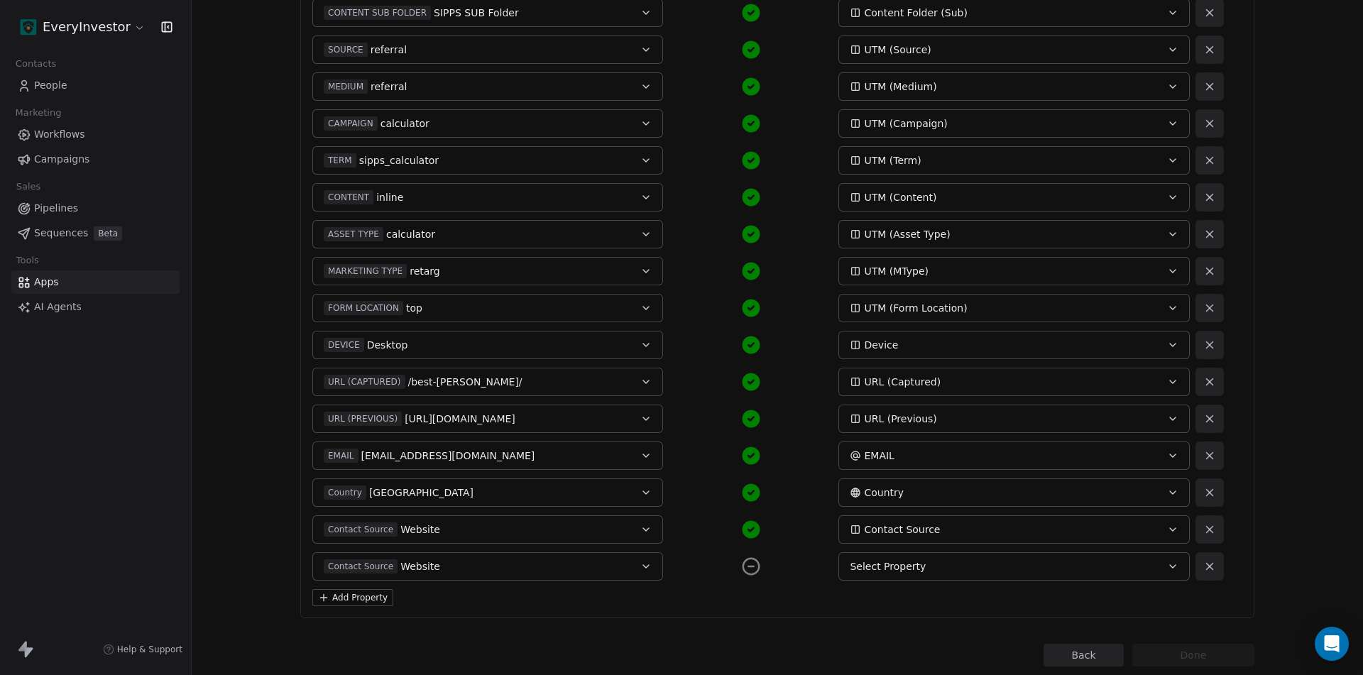
click at [908, 564] on span "Select Property" at bounding box center [888, 566] width 76 height 14
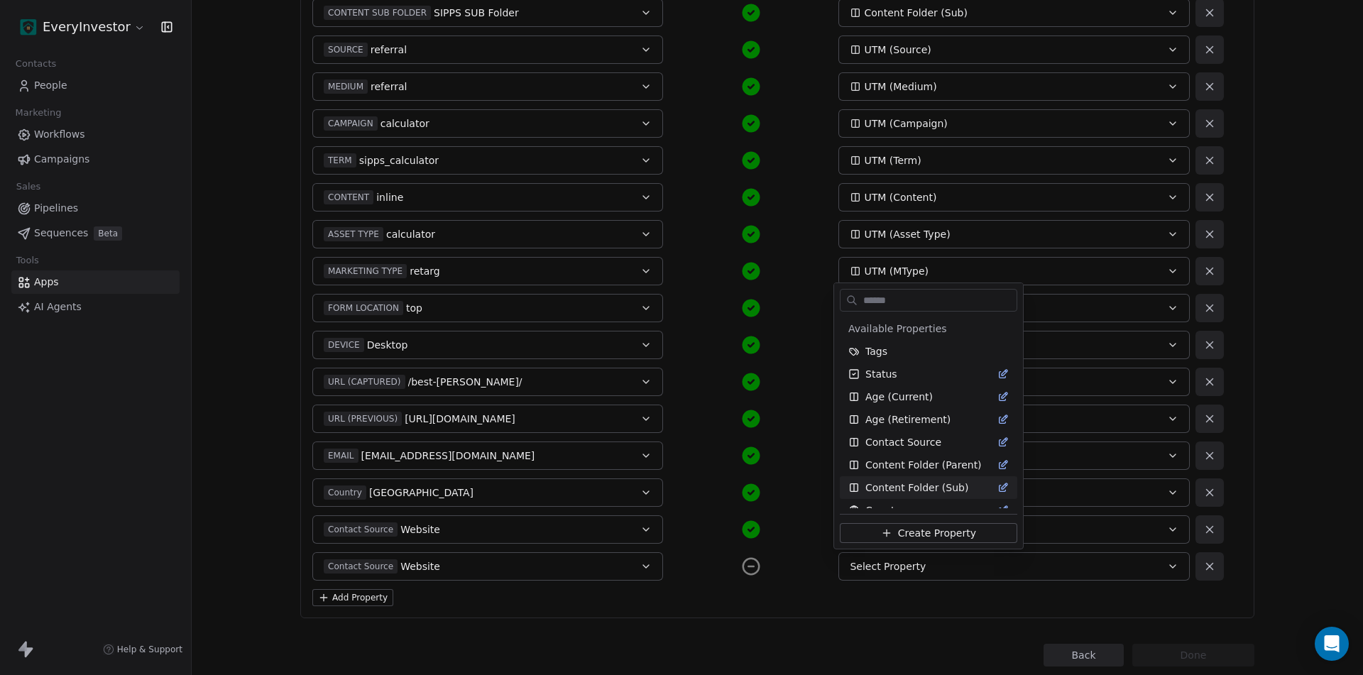
click at [941, 636] on html "EveryInvestor Contacts People Marketing Workflows Campaigns Sales Pipelines Seq…" at bounding box center [681, 337] width 1363 height 675
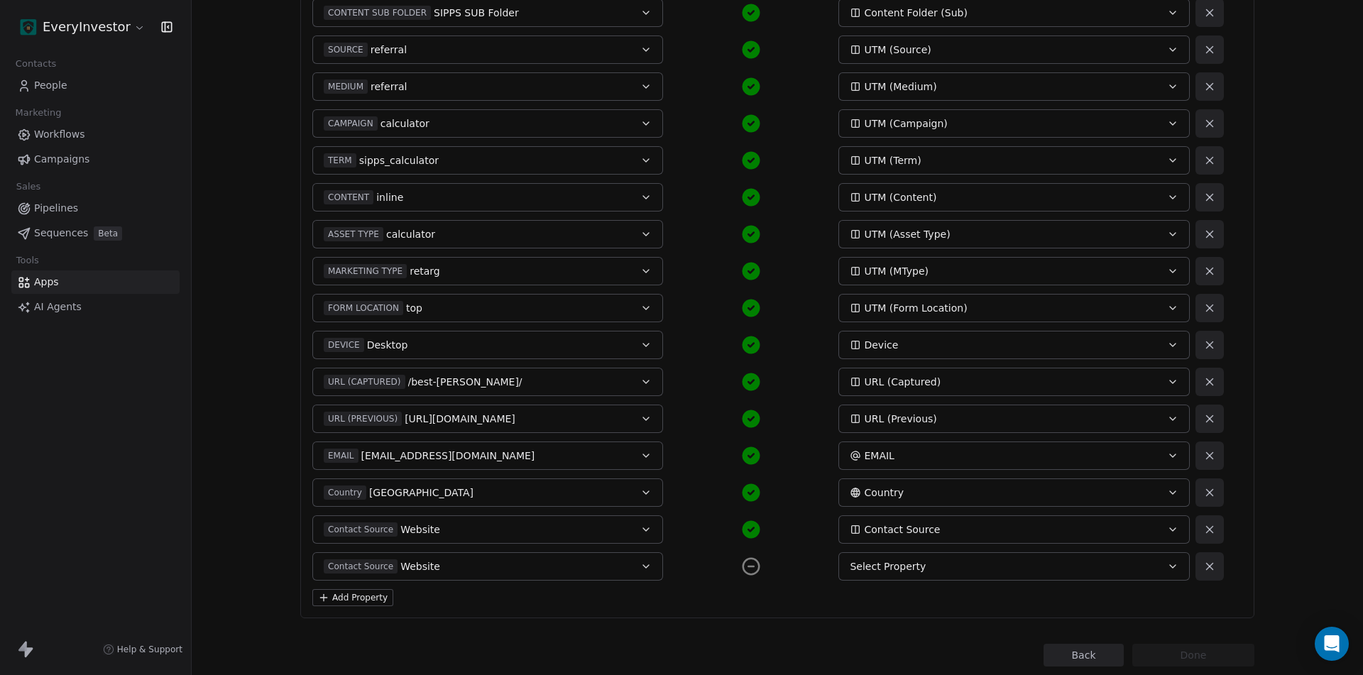
scroll to position [297, 0]
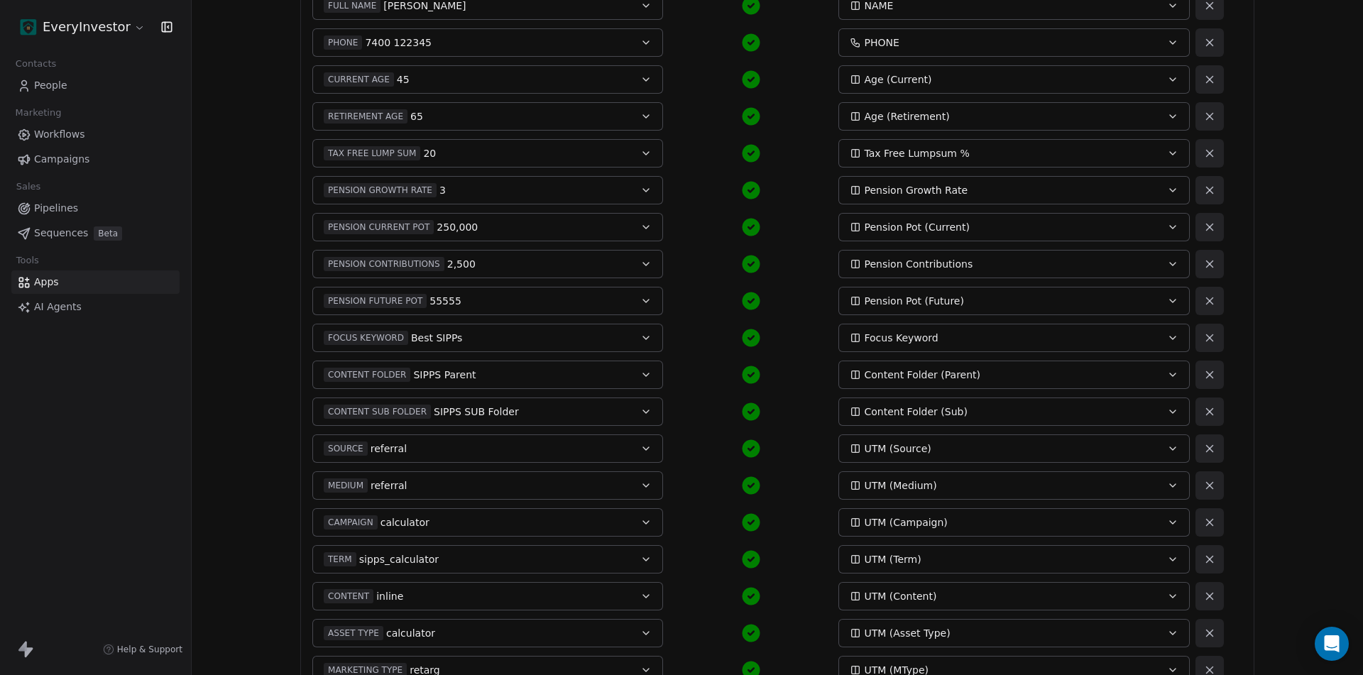
click at [503, 344] on div "FOCUS KEYWORD Best SIPPs" at bounding box center [471, 338] width 295 height 14
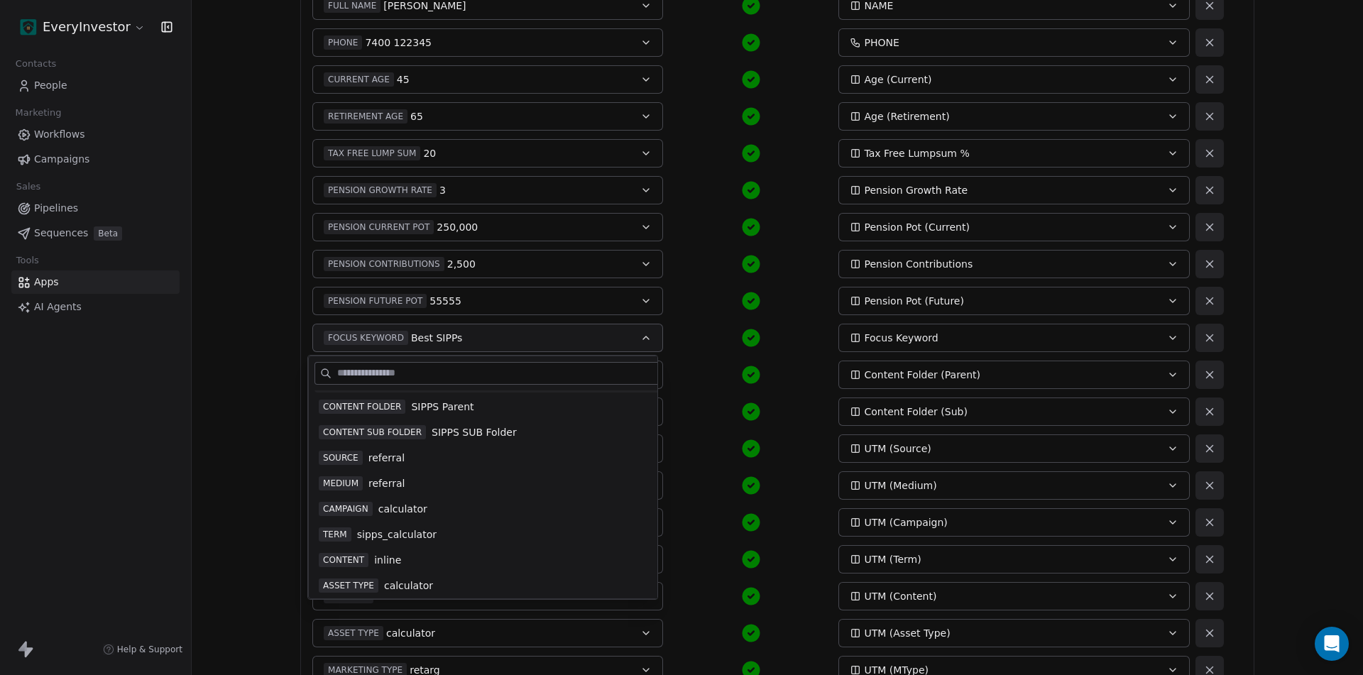
scroll to position [284, 0]
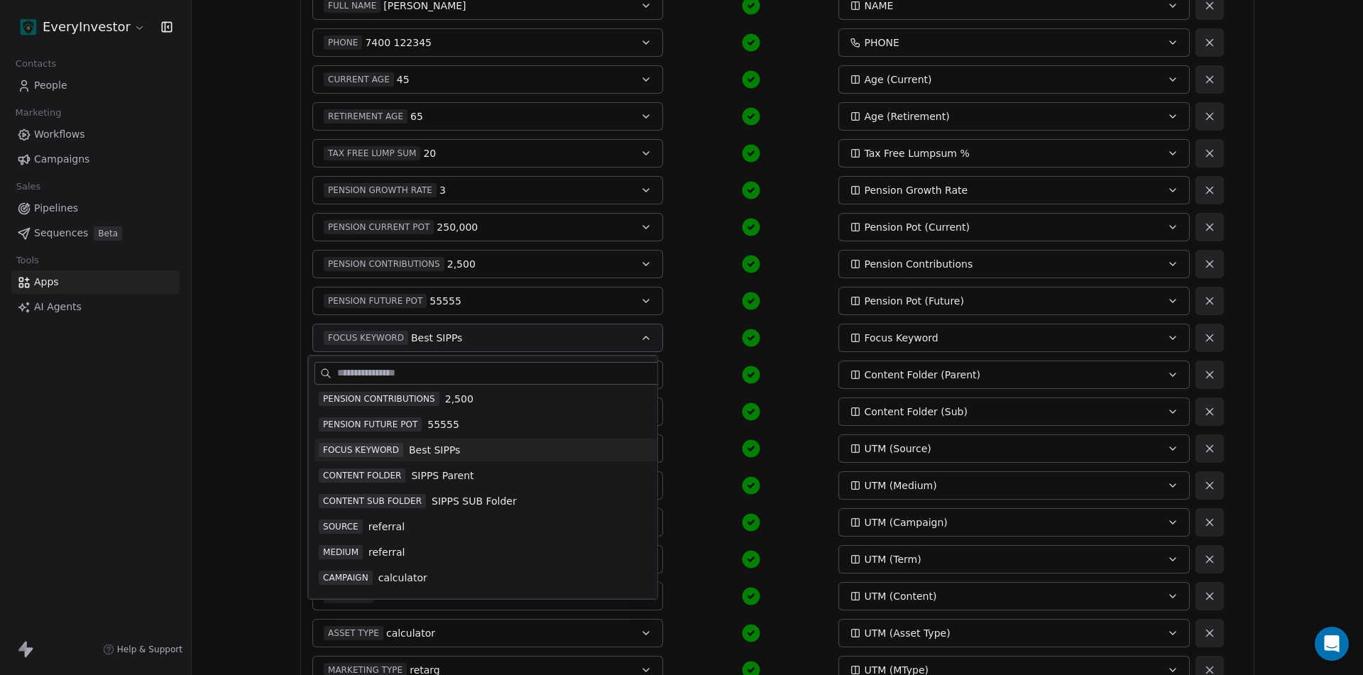
click at [391, 455] on span "FOCUS KEYWORD" at bounding box center [361, 450] width 84 height 14
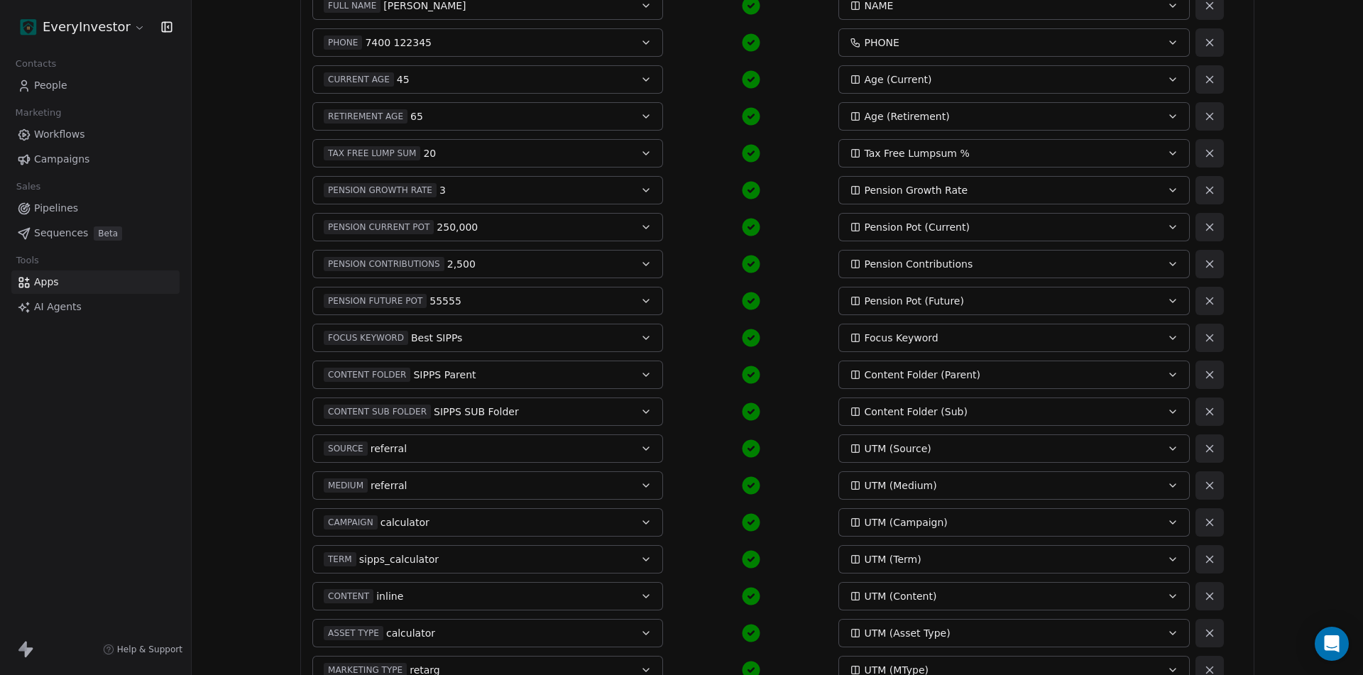
click at [963, 337] on div "Focus Keyword" at bounding box center [997, 338] width 295 height 14
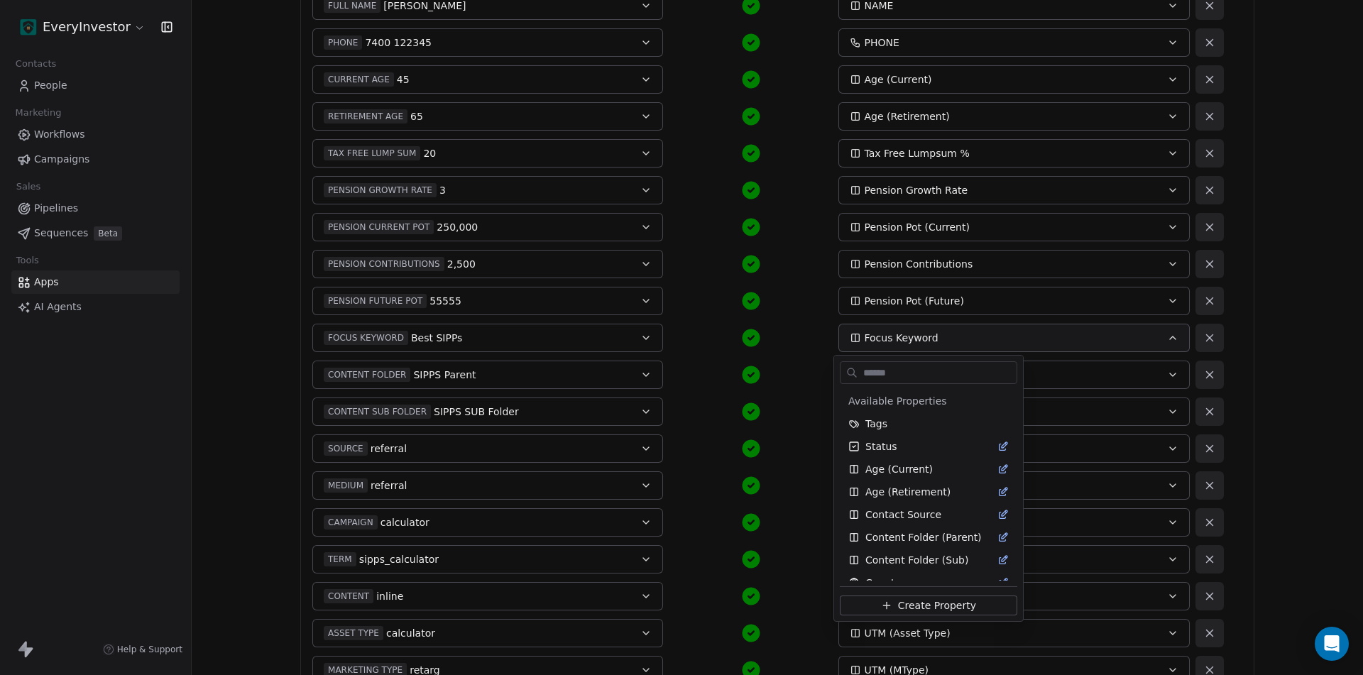
scroll to position [172, 0]
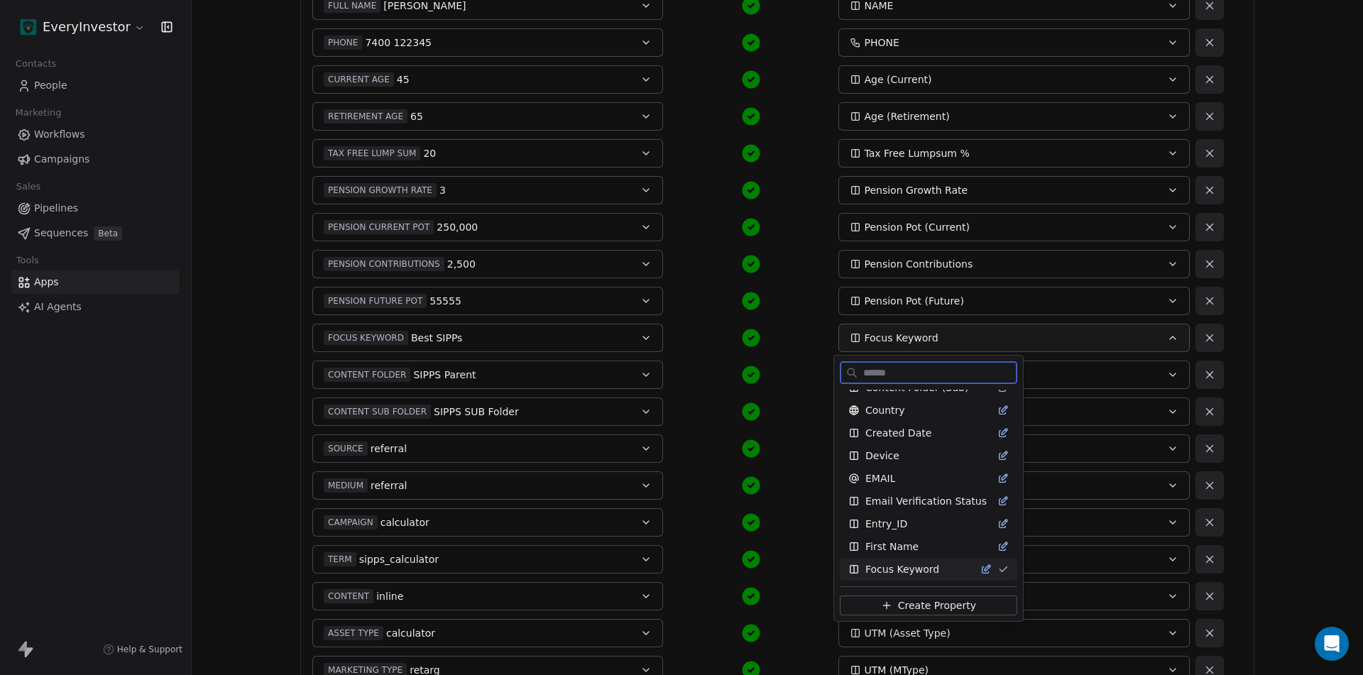
click at [911, 571] on span "Focus Keyword" at bounding box center [902, 569] width 74 height 14
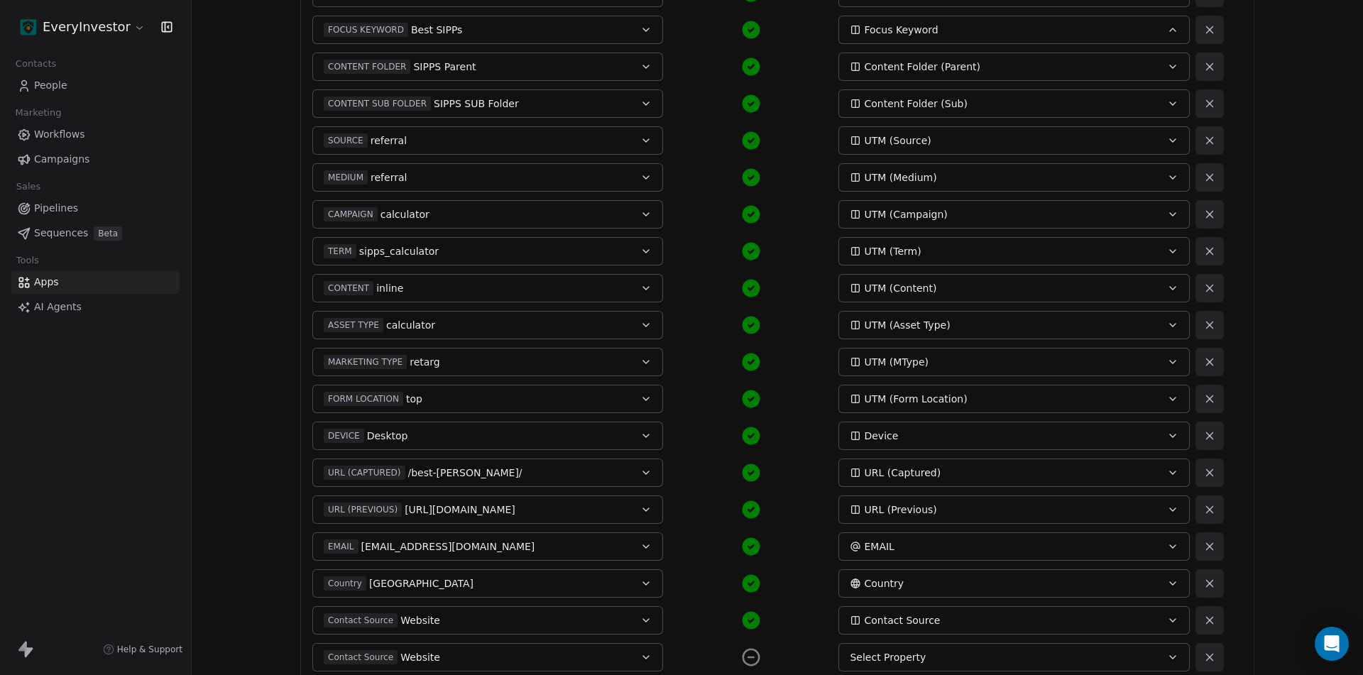
scroll to position [733, 0]
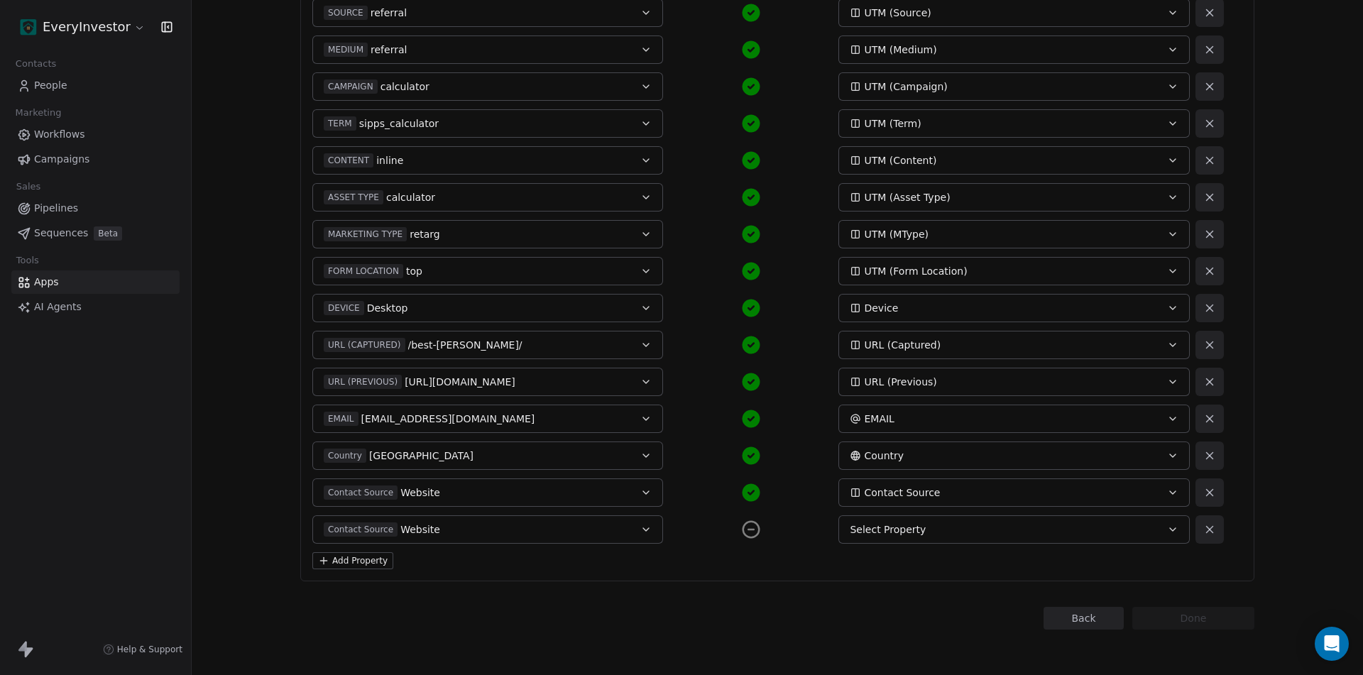
click at [1207, 531] on icon at bounding box center [1209, 529] width 13 height 13
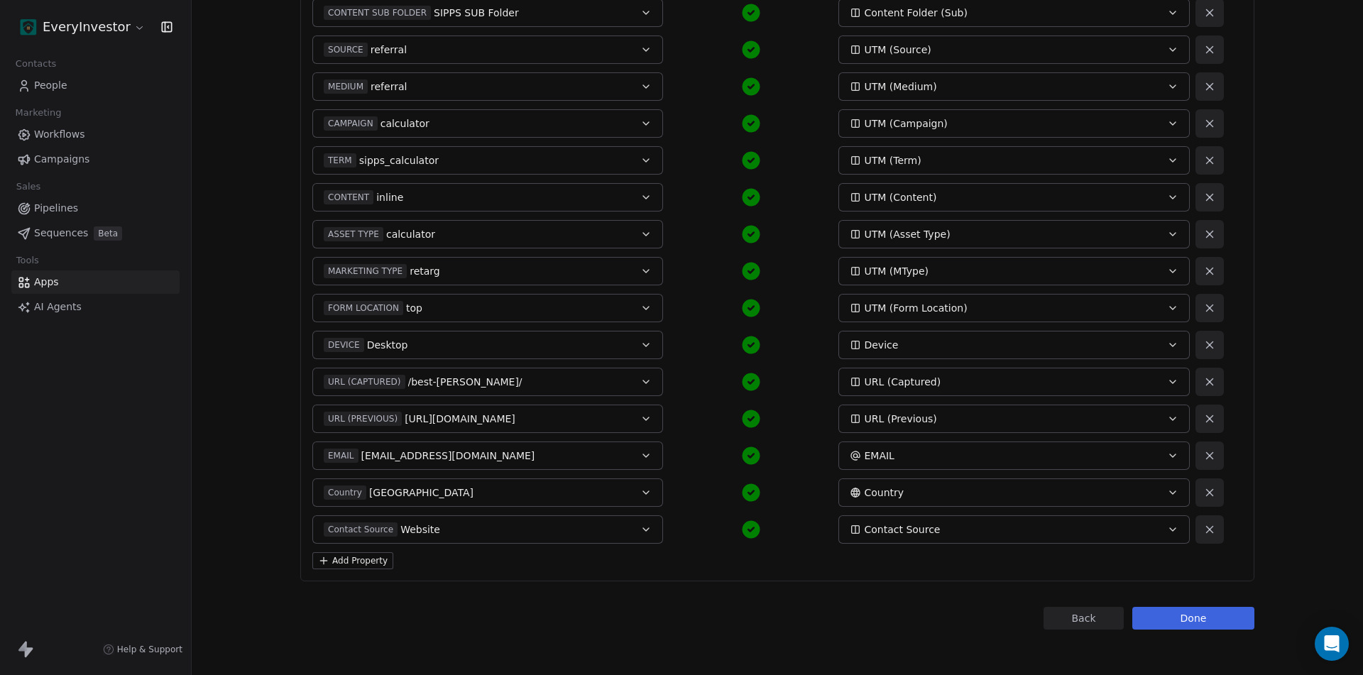
click at [1197, 617] on button "Done" at bounding box center [1193, 618] width 122 height 23
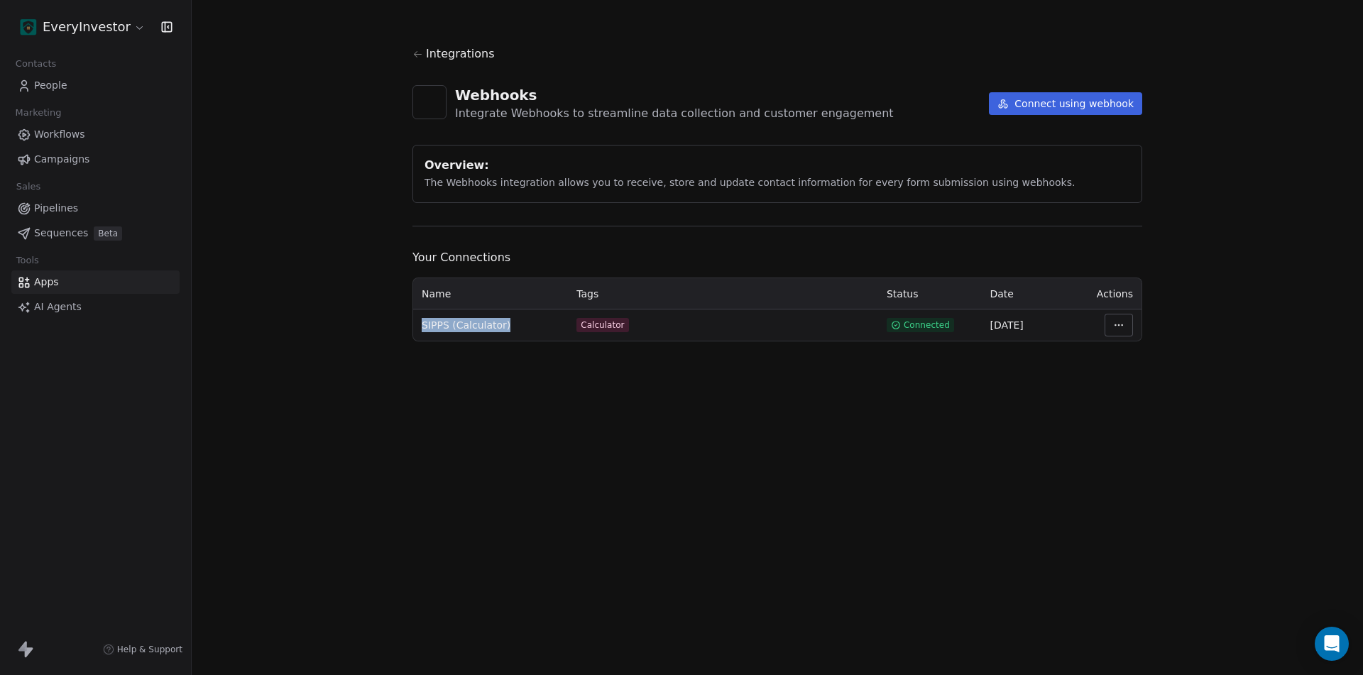
drag, startPoint x: 422, startPoint y: 323, endPoint x: 524, endPoint y: 319, distance: 102.3
click at [524, 319] on div "SIPPS (Calculator)" at bounding box center [491, 325] width 138 height 14
copy span "SIPPS (Calculator)"
click at [1057, 105] on button "Connect using webhook" at bounding box center [1065, 103] width 153 height 23
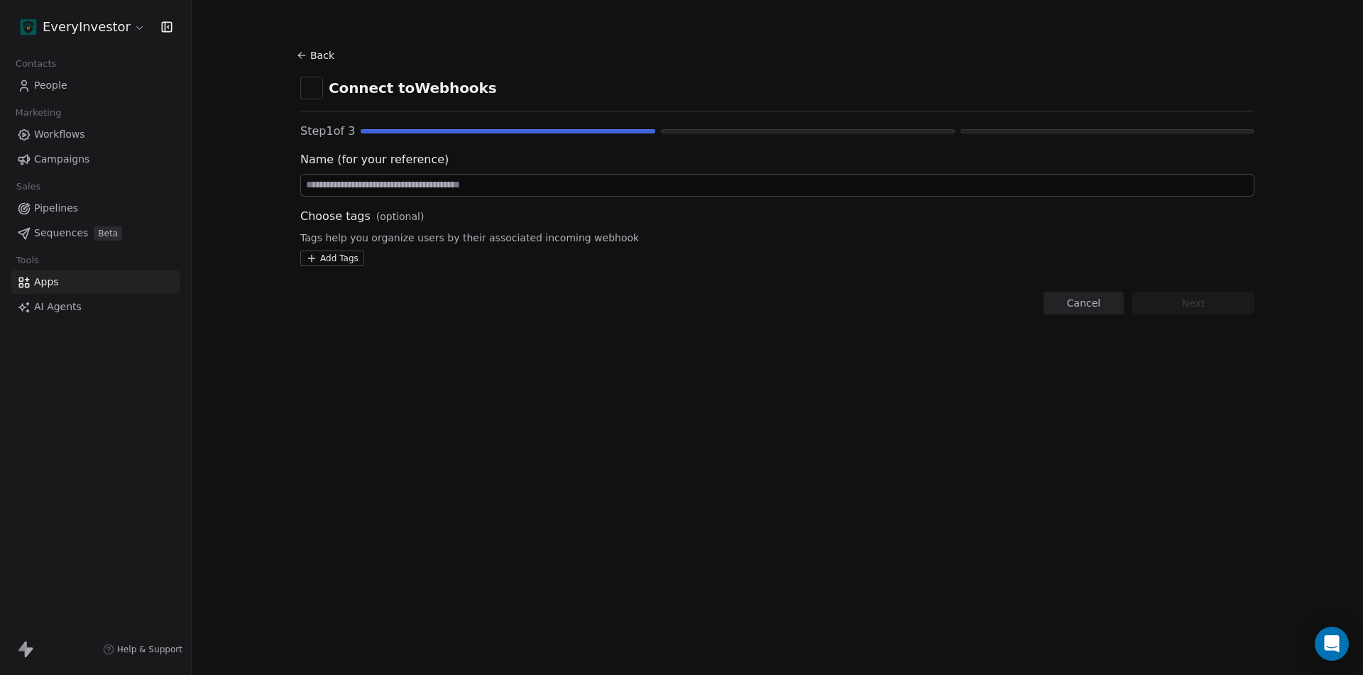
click at [393, 184] on input at bounding box center [777, 185] width 953 height 21
paste input "**********"
click at [370, 182] on input "**********" at bounding box center [777, 185] width 953 height 21
type input "**********"
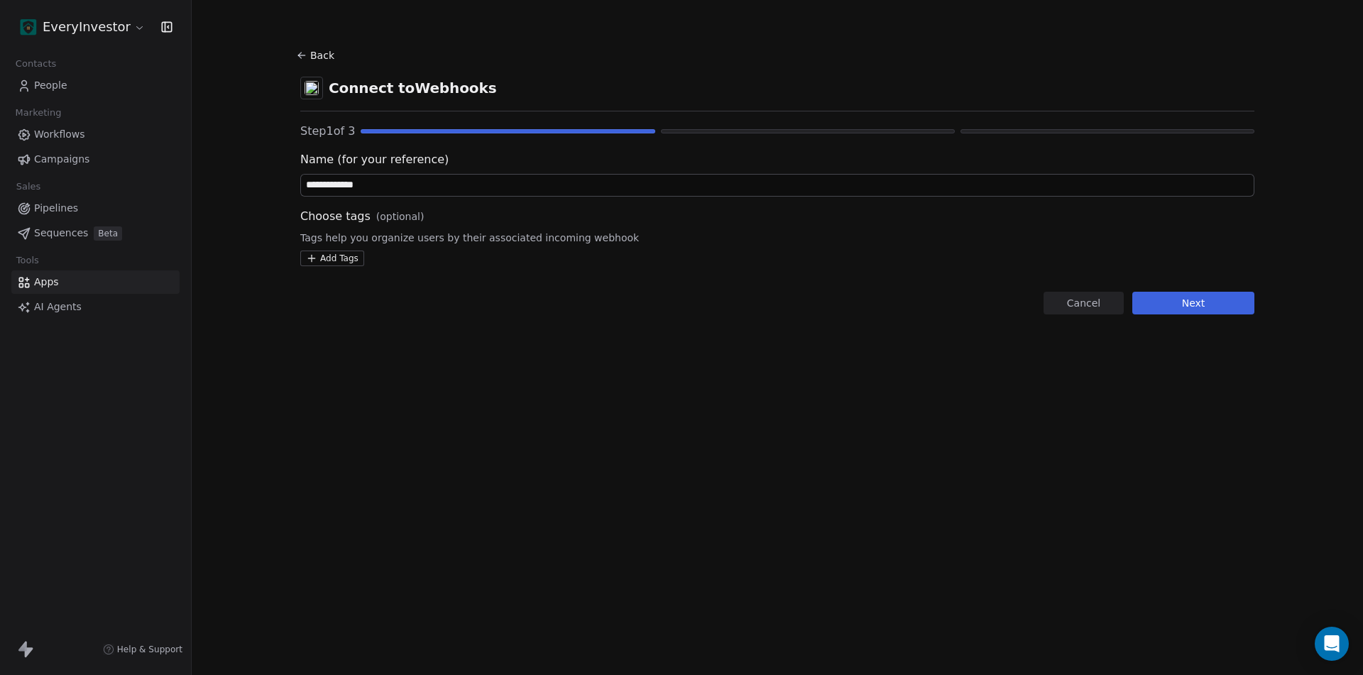
click at [350, 260] on html "**********" at bounding box center [681, 337] width 1363 height 675
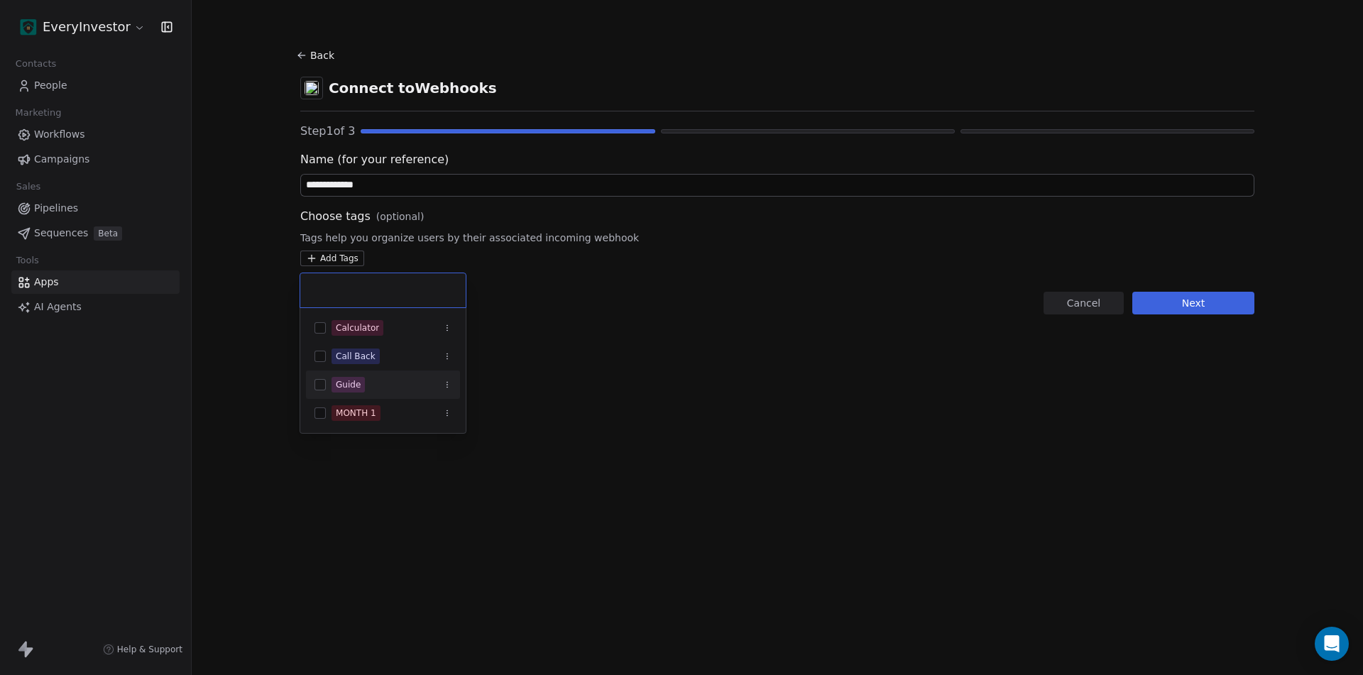
click at [322, 383] on button "Suggestions" at bounding box center [319, 384] width 11 height 11
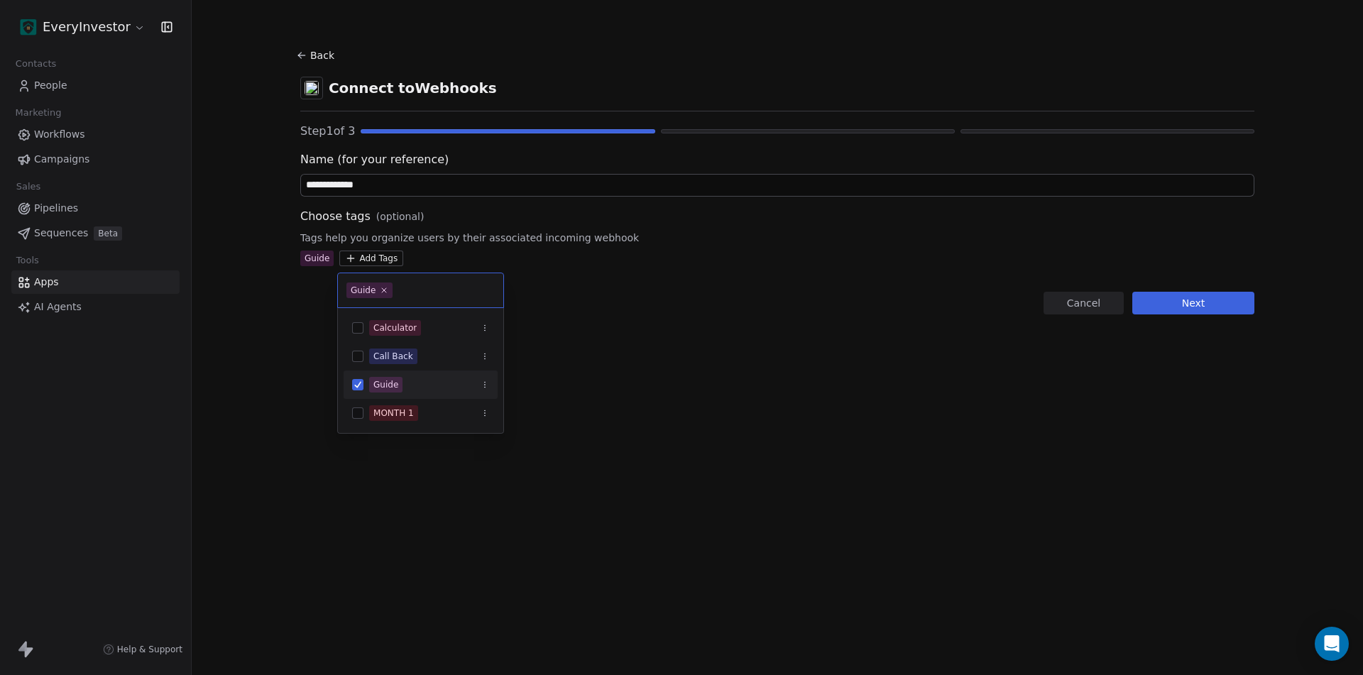
click at [729, 339] on html "**********" at bounding box center [681, 337] width 1363 height 675
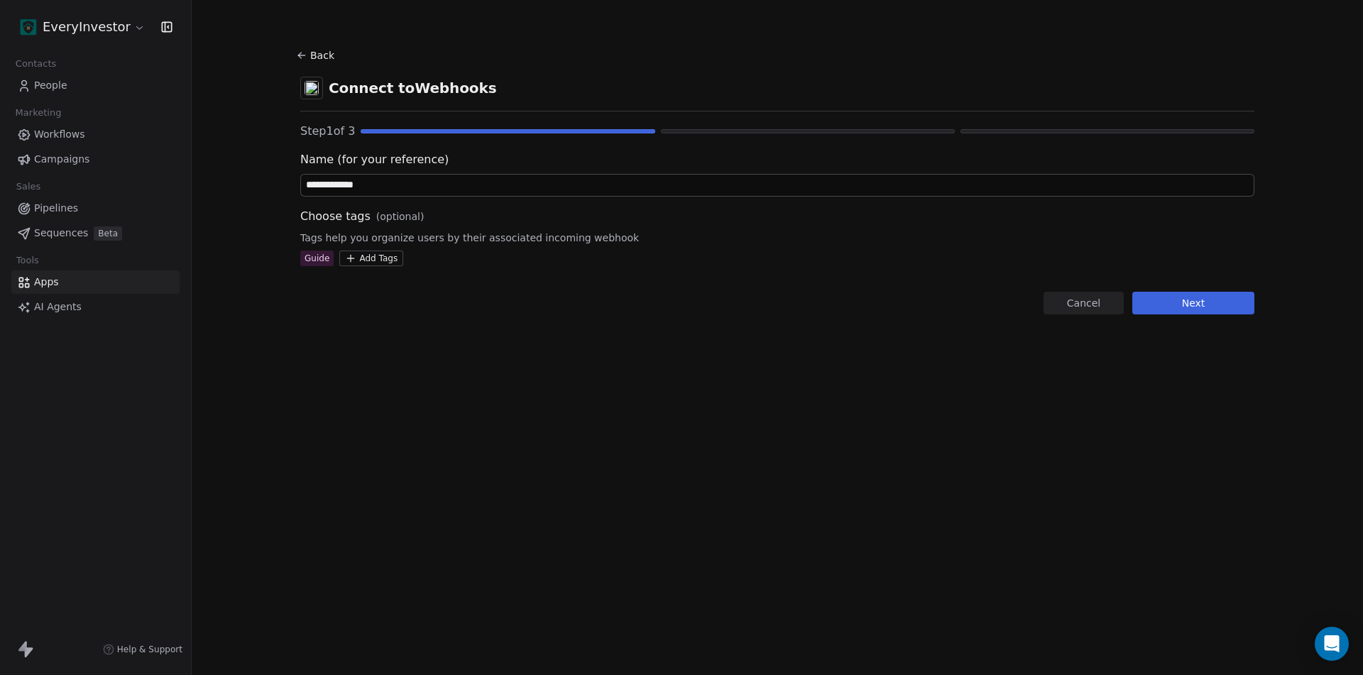
click at [1173, 302] on button "Next" at bounding box center [1193, 303] width 122 height 23
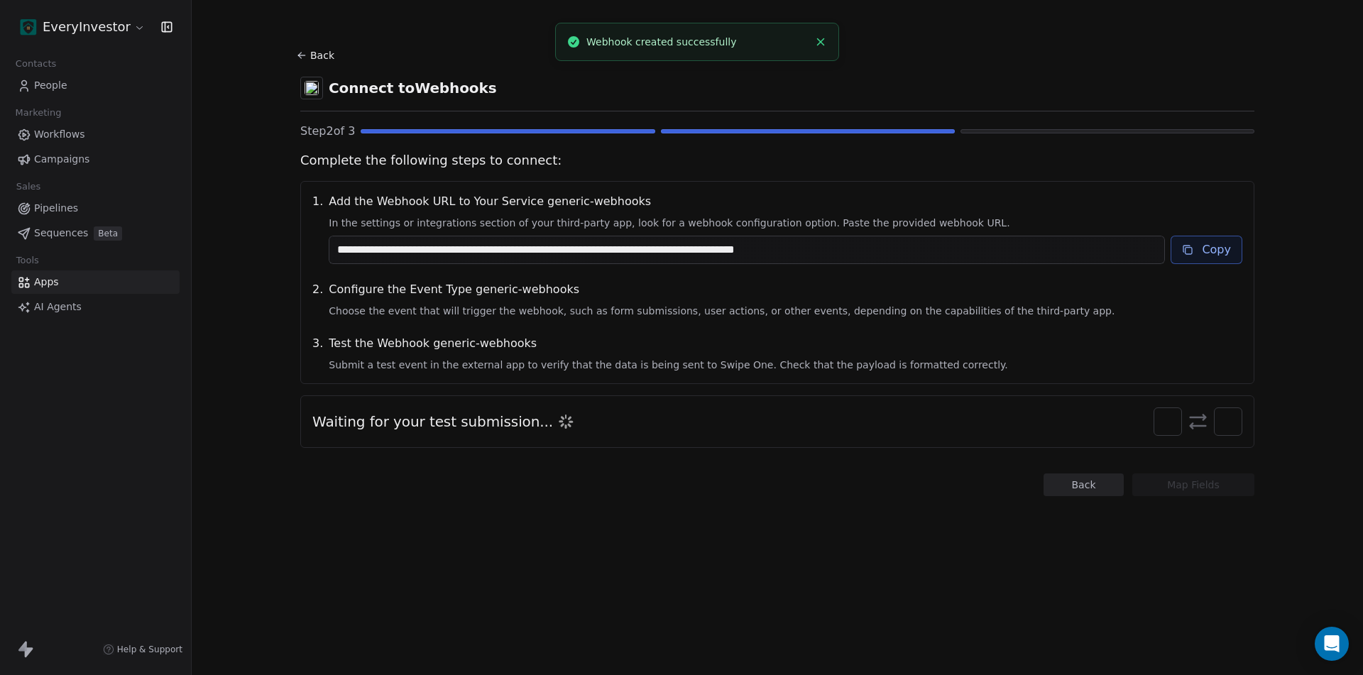
click at [1205, 243] on button "Copy" at bounding box center [1206, 250] width 72 height 28
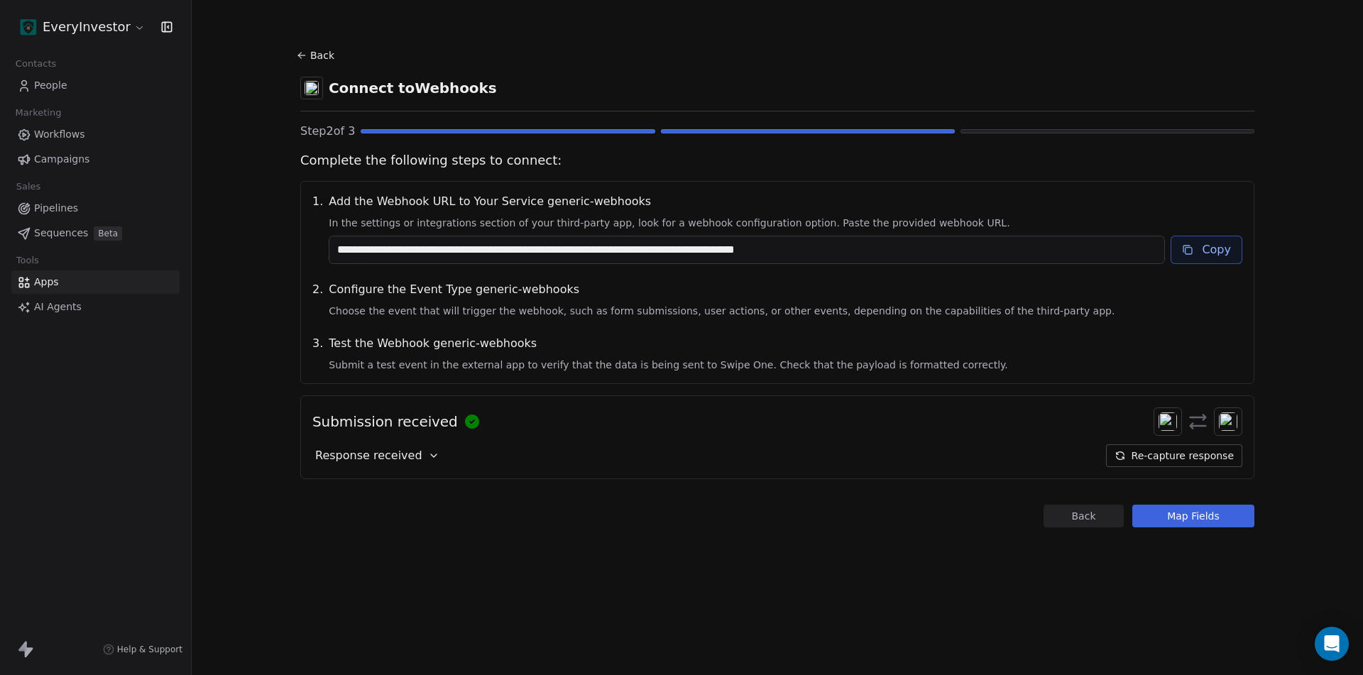
click at [1194, 526] on button "Map Fields" at bounding box center [1193, 516] width 122 height 23
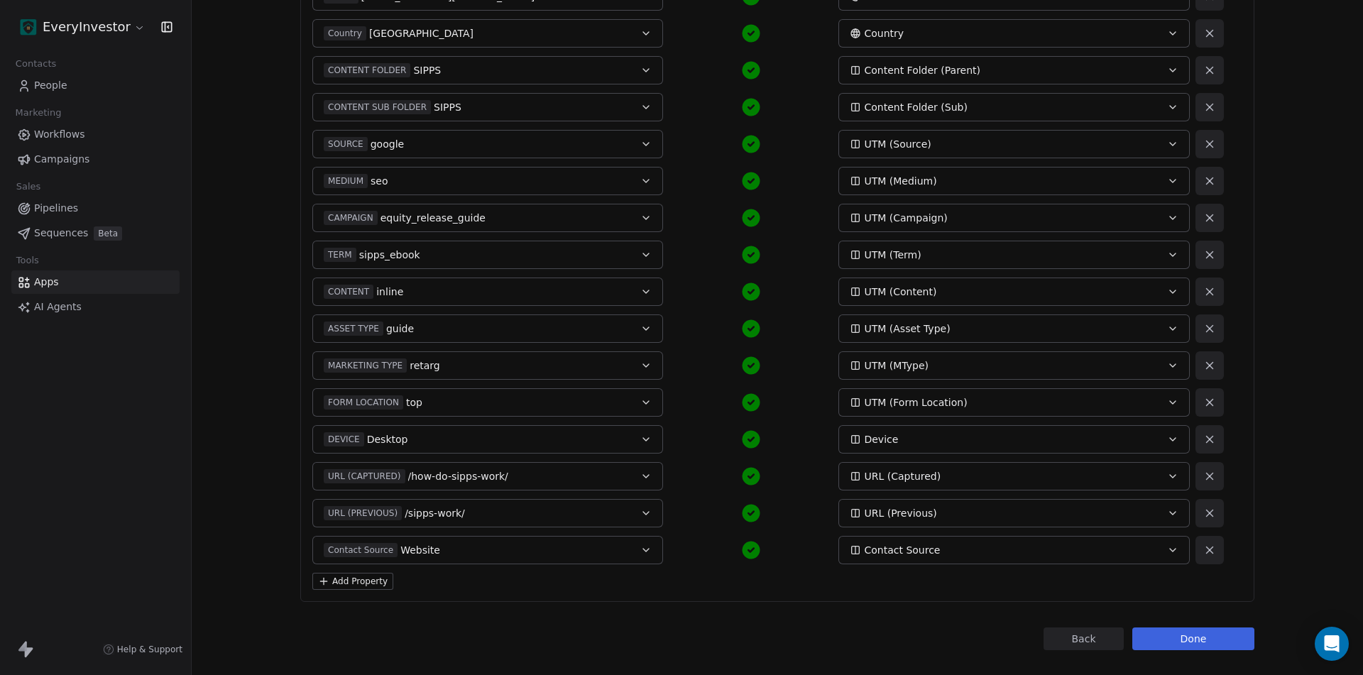
scroll to position [372, 0]
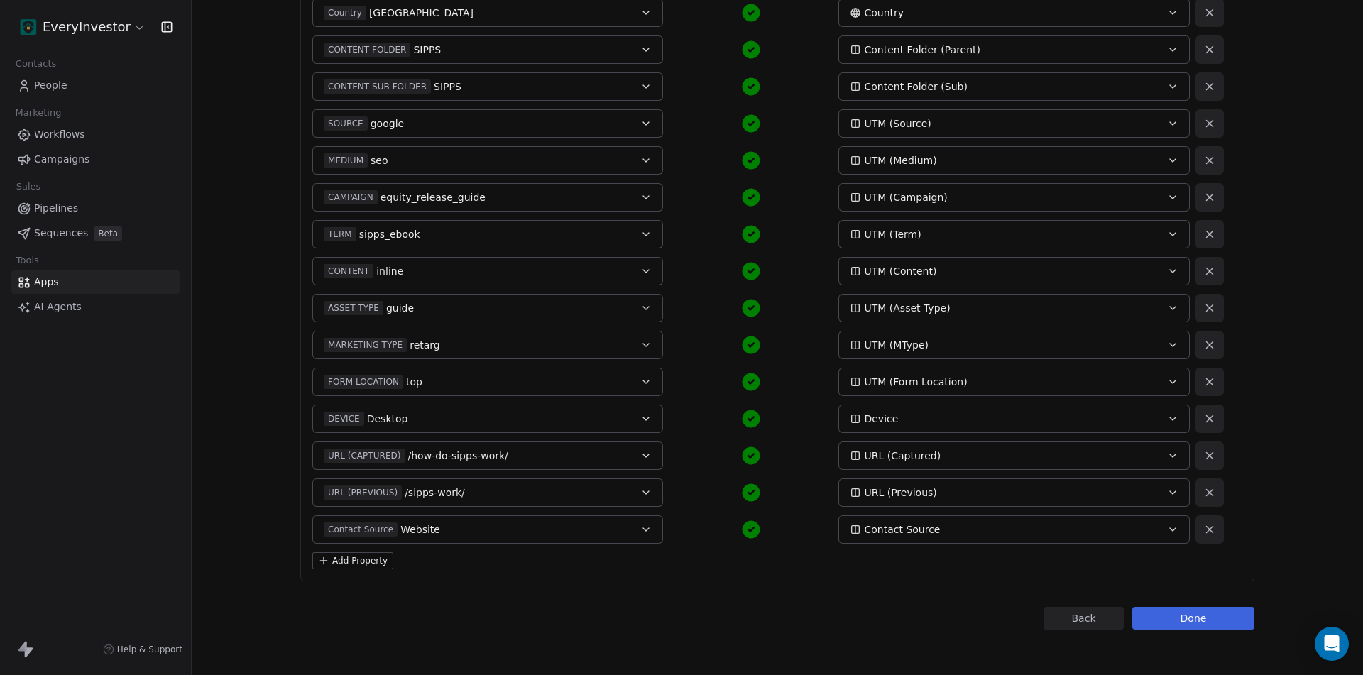
click at [336, 561] on button "Add Property" at bounding box center [352, 560] width 81 height 17
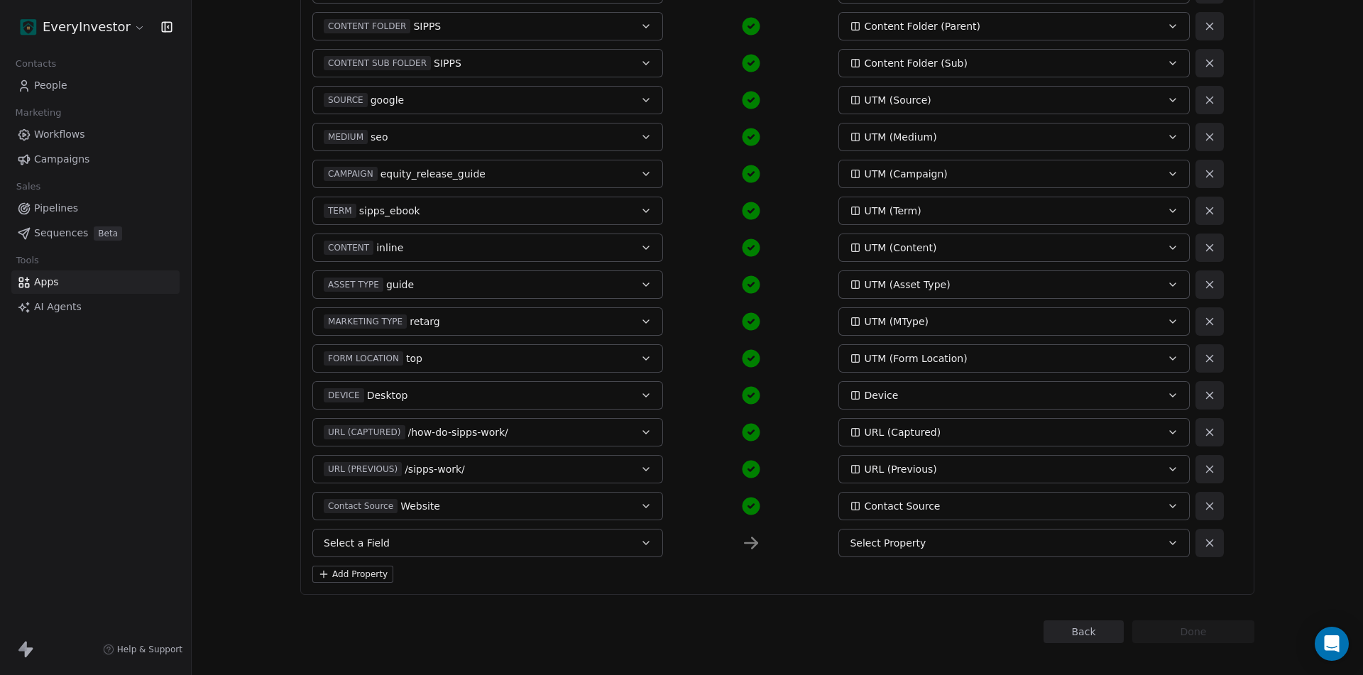
scroll to position [409, 0]
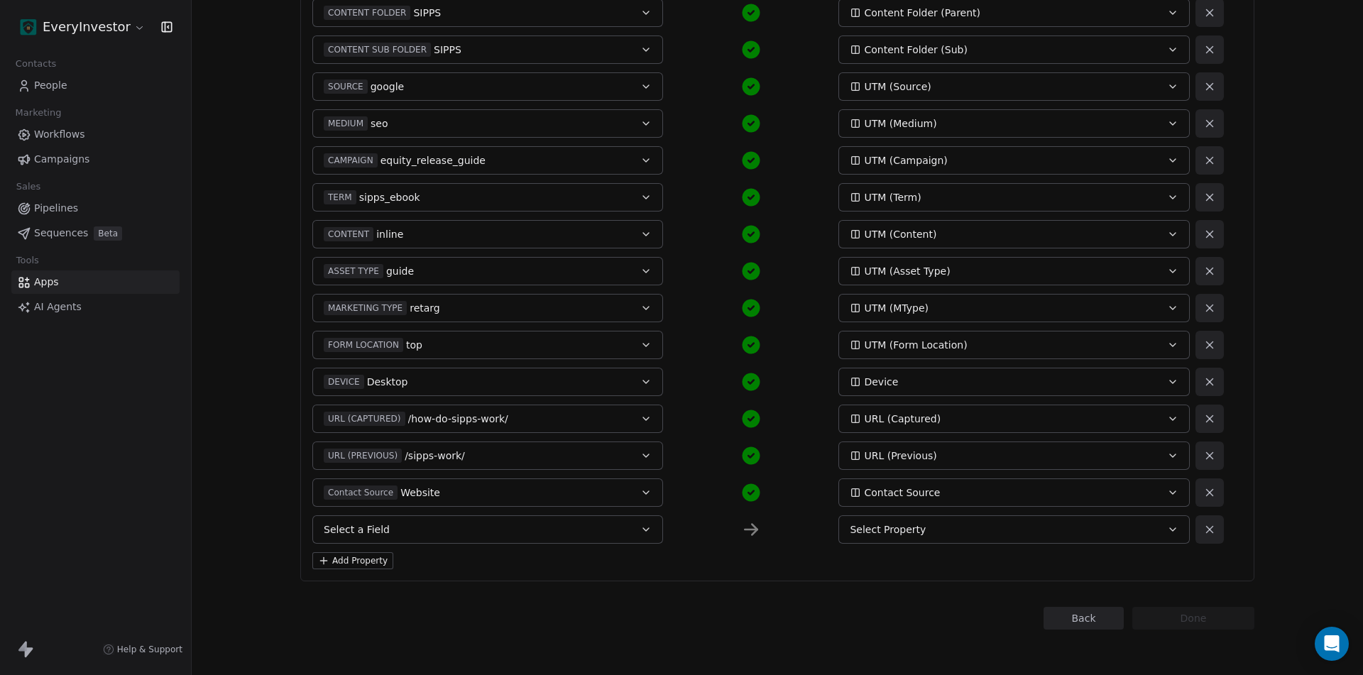
click at [447, 528] on button "Select a Field" at bounding box center [487, 529] width 351 height 28
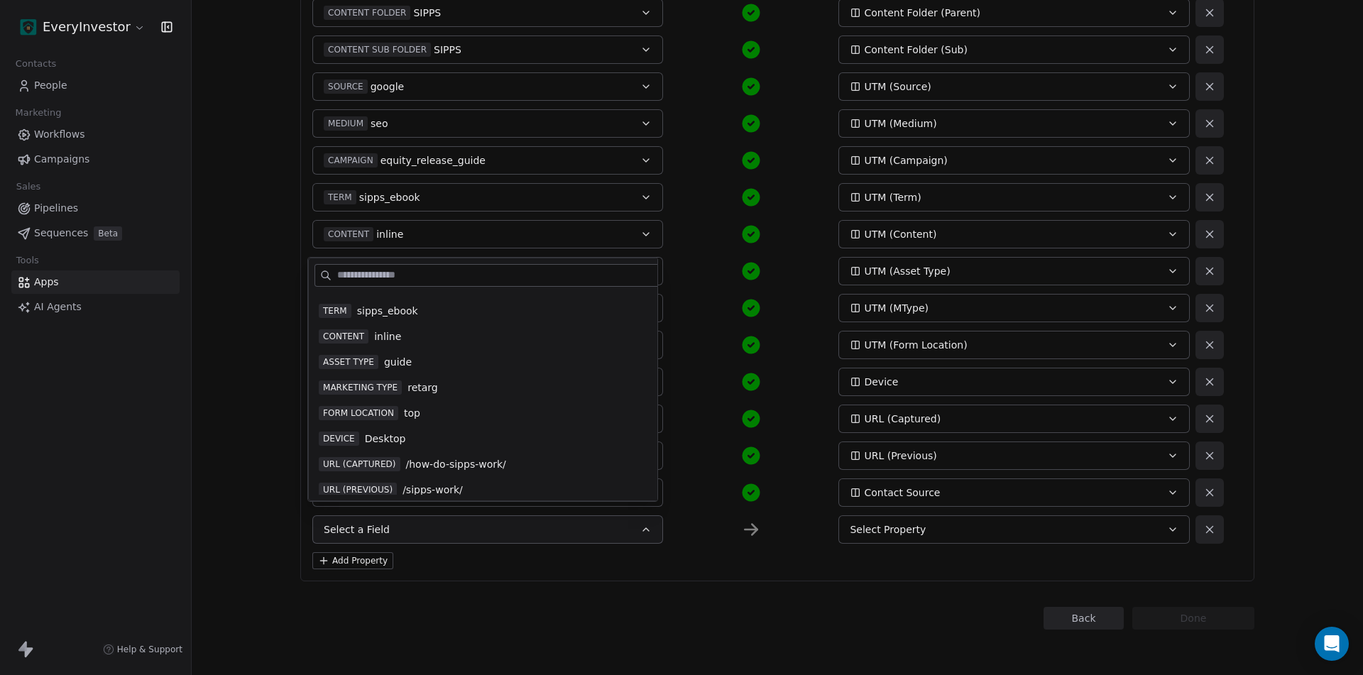
scroll to position [485, 0]
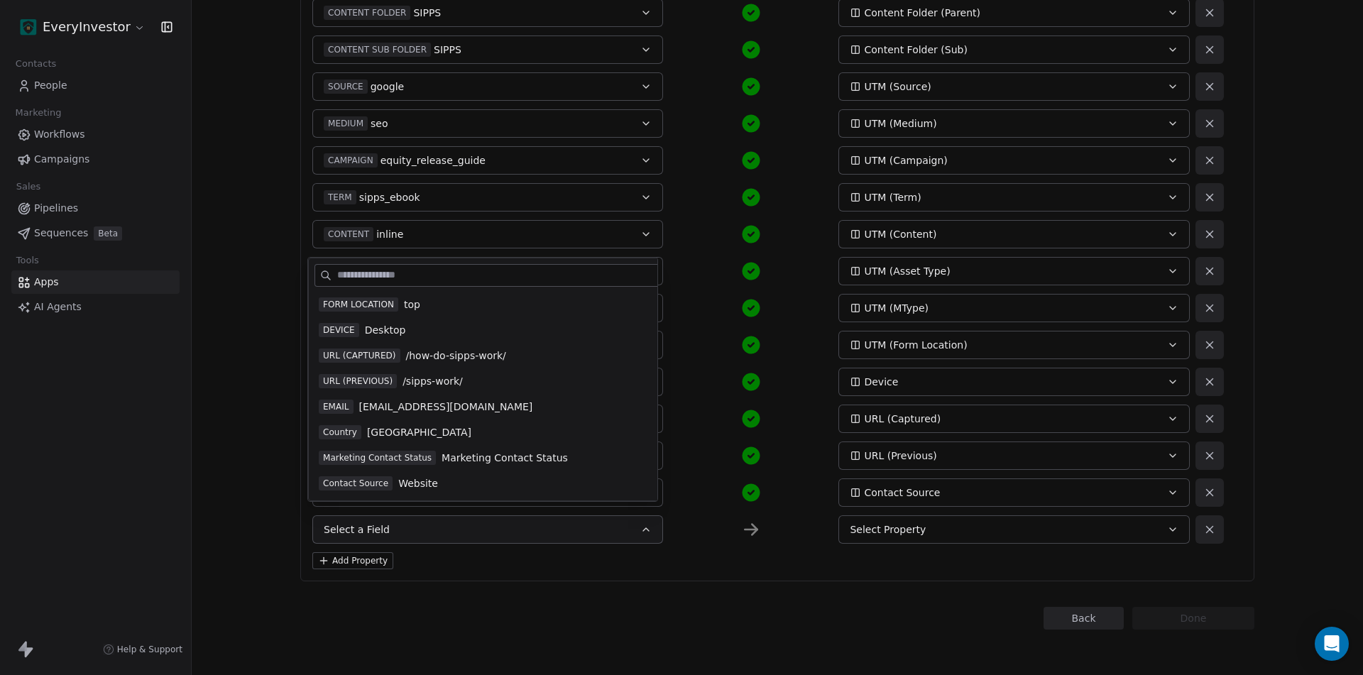
drag, startPoint x: 426, startPoint y: 458, endPoint x: 505, endPoint y: 462, distance: 78.9
click at [429, 458] on div "Marketing Contact Status Marketing Contact Status" at bounding box center [513, 458] width 388 height 14
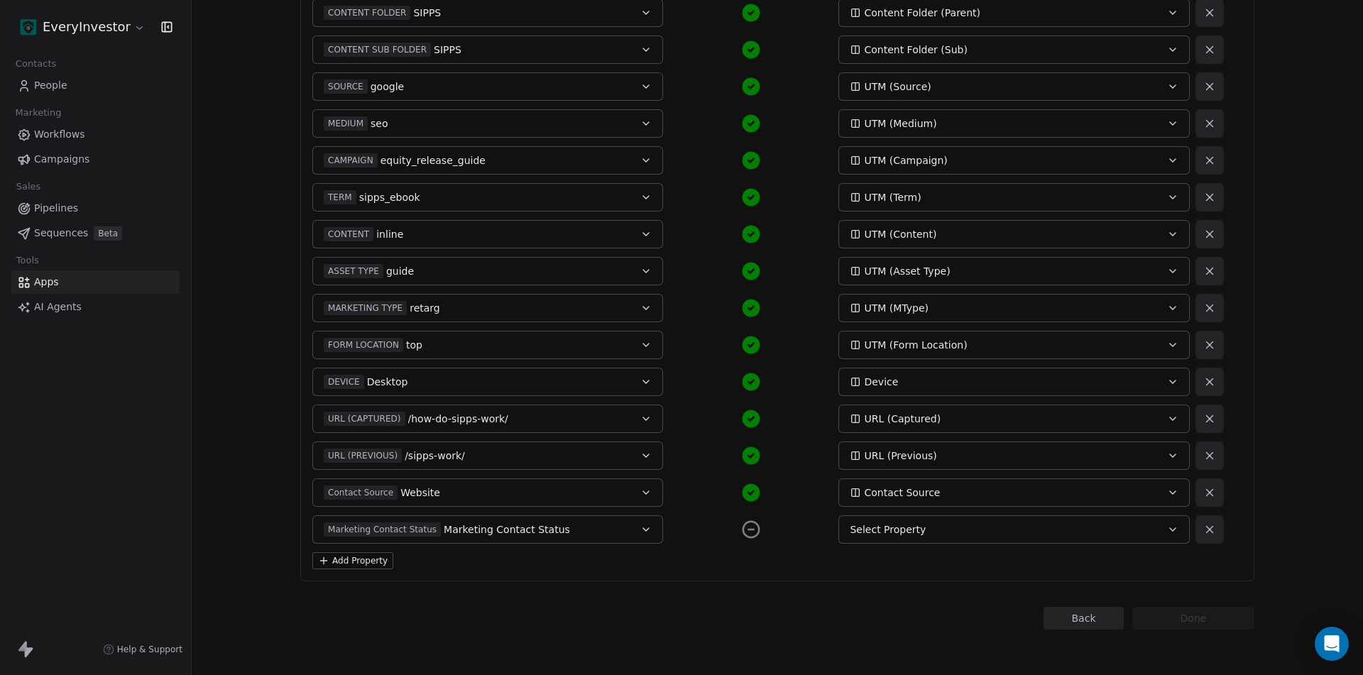
click at [972, 520] on button "Select Property" at bounding box center [1013, 529] width 351 height 28
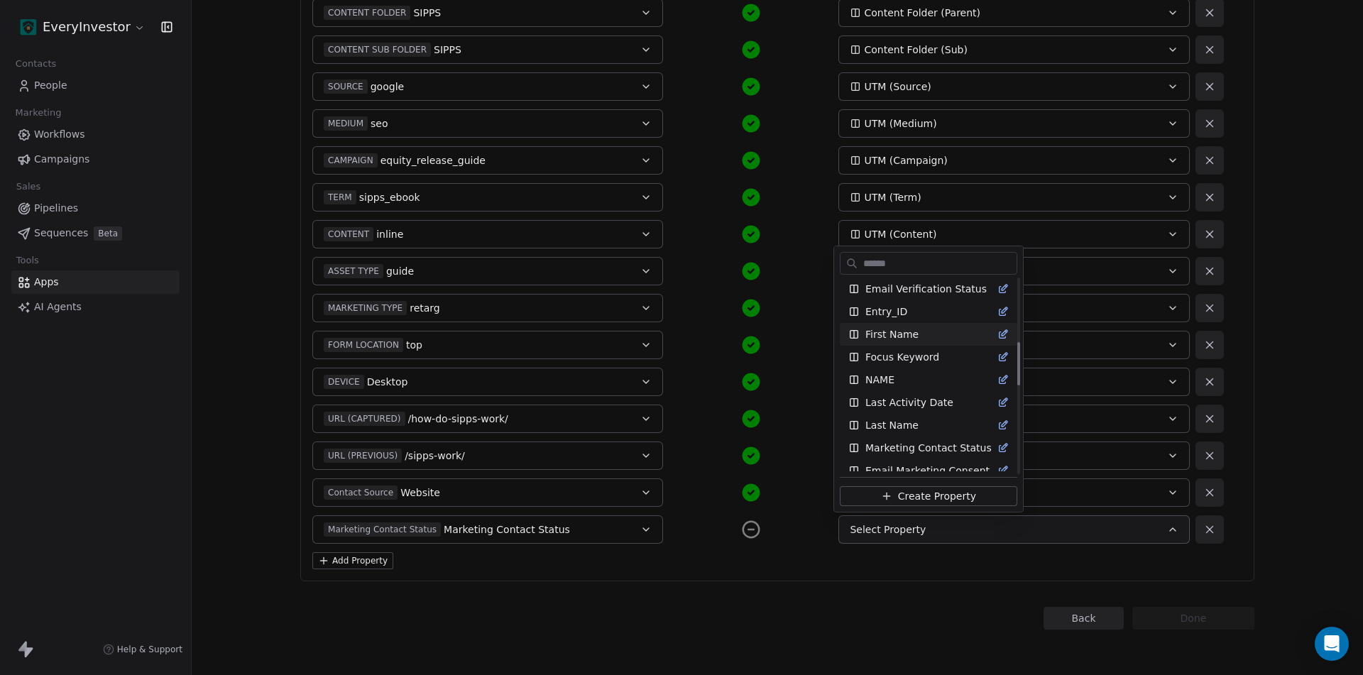
scroll to position [284, 0]
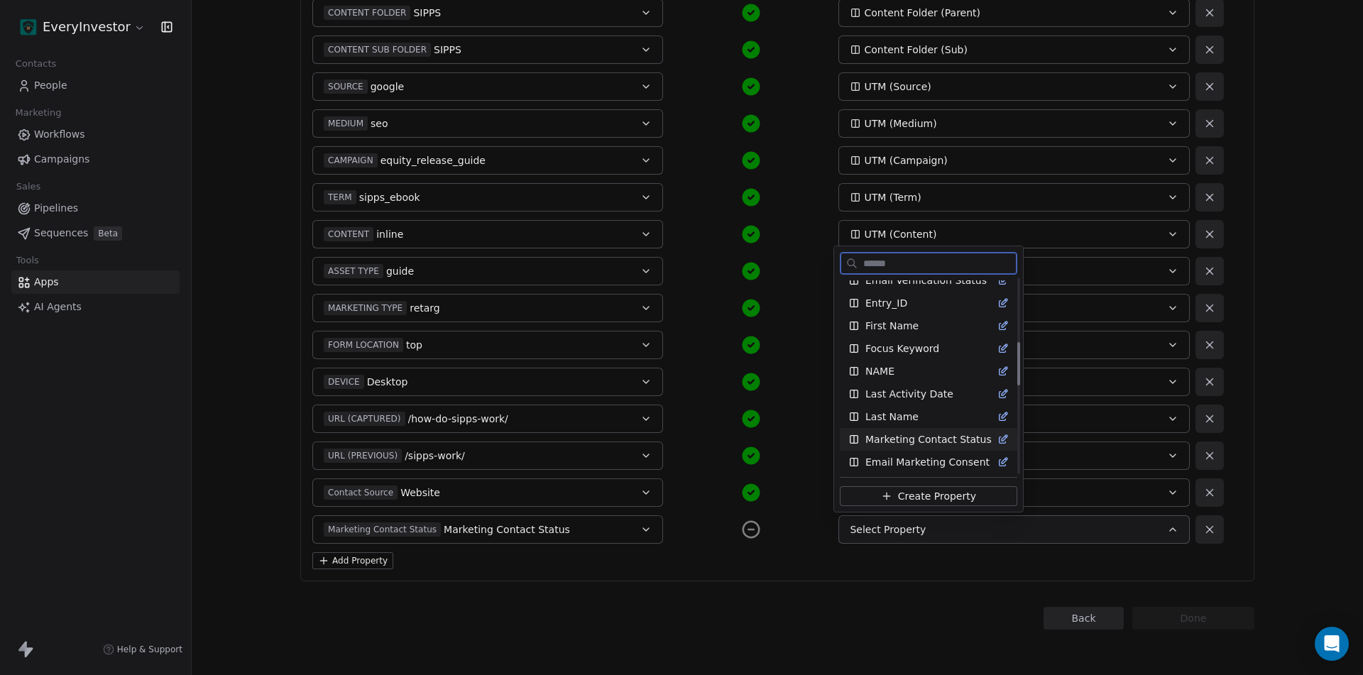
click at [920, 439] on span "Marketing Contact Status" at bounding box center [928, 439] width 126 height 14
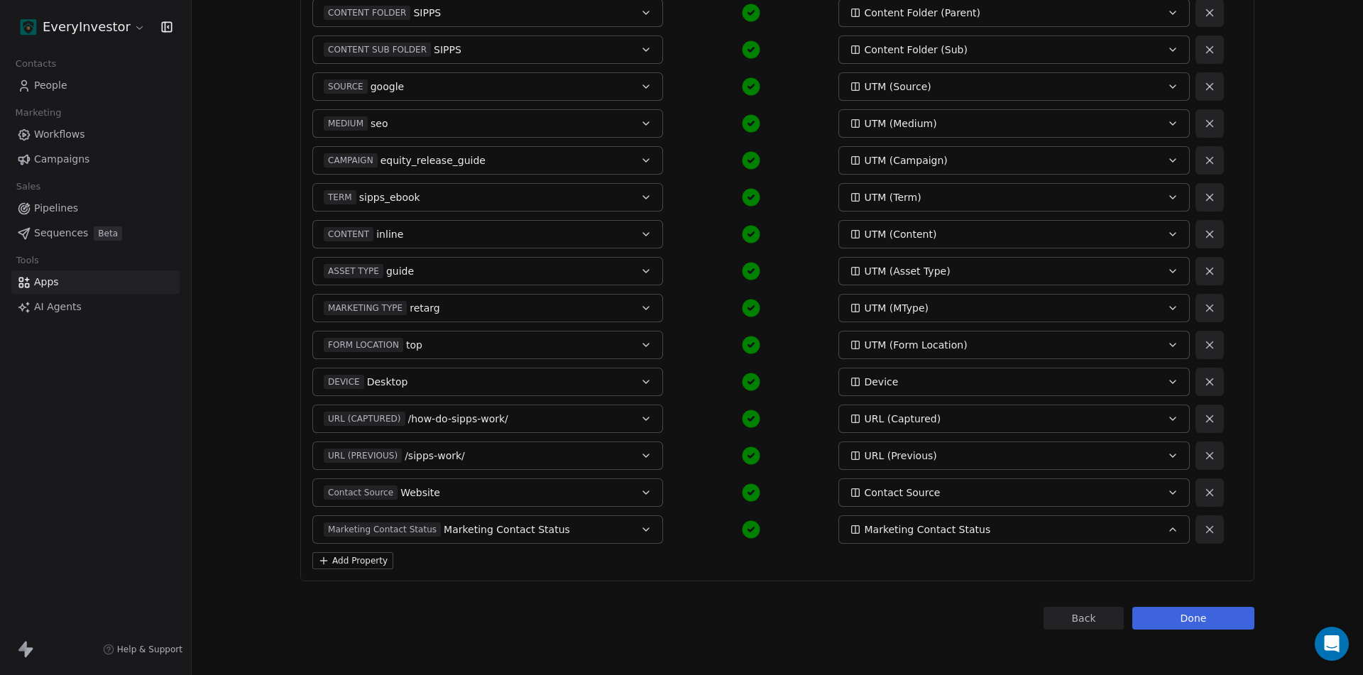
click at [345, 568] on button "Add Property" at bounding box center [352, 560] width 81 height 17
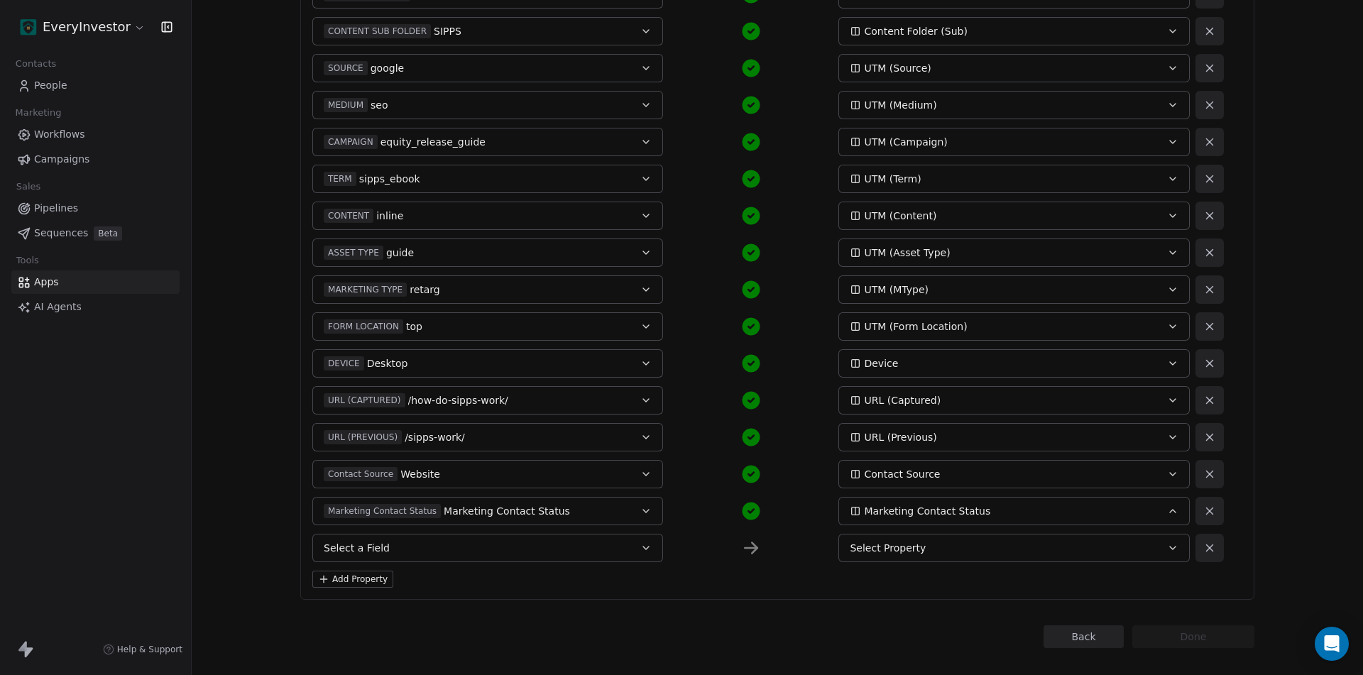
scroll to position [446, 0]
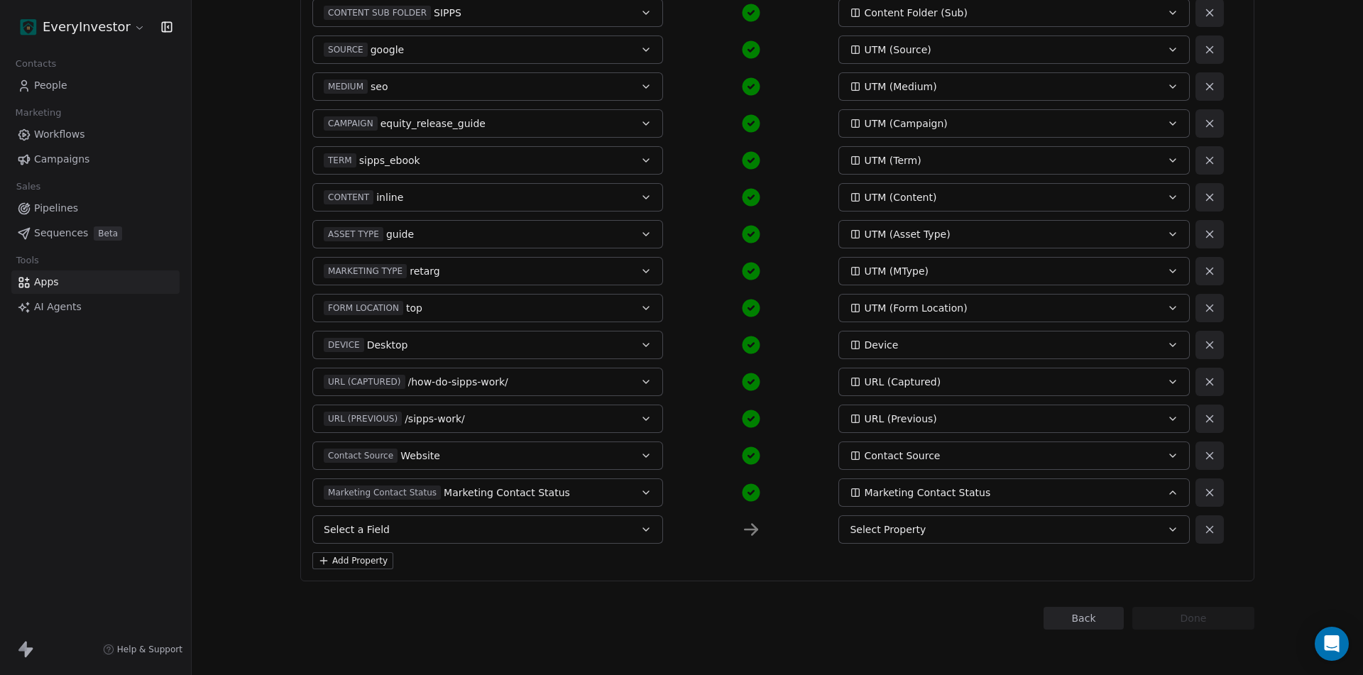
click at [427, 525] on button "Select a Field" at bounding box center [487, 529] width 351 height 28
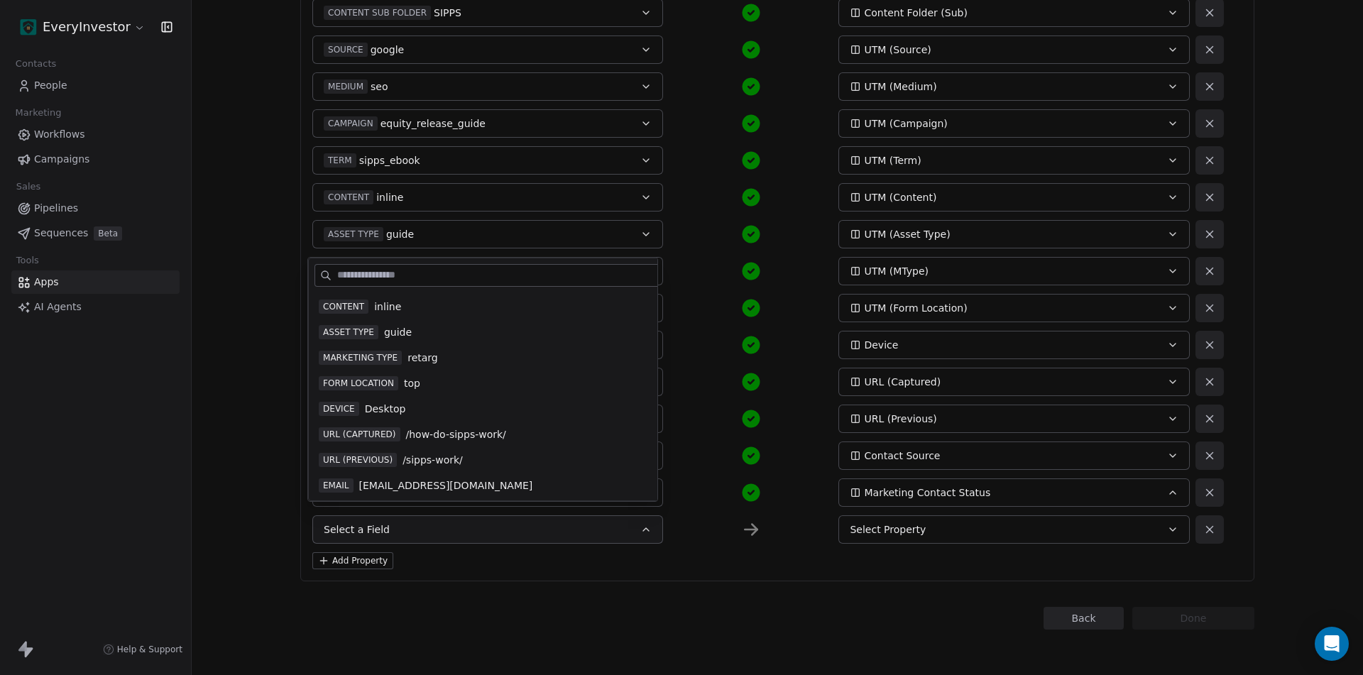
scroll to position [485, 0]
click at [383, 434] on span "[GEOGRAPHIC_DATA]" at bounding box center [419, 432] width 104 height 14
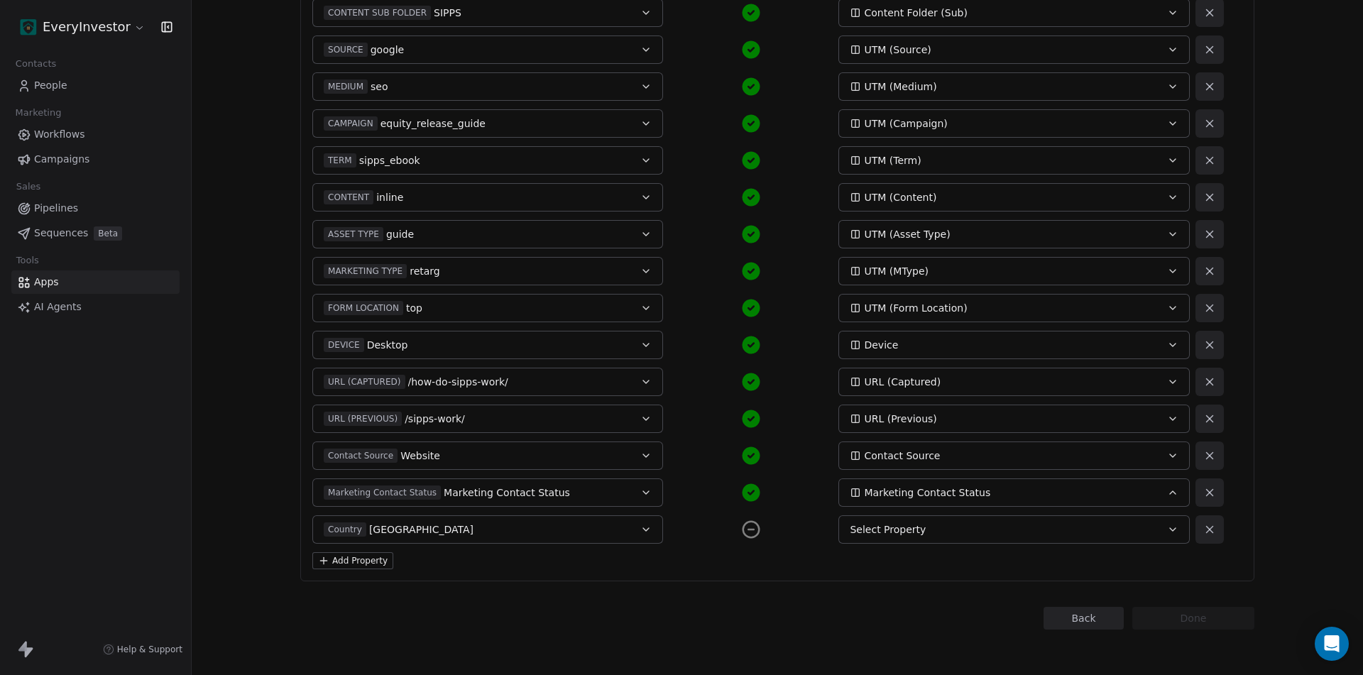
click at [924, 525] on div "Select Property" at bounding box center [997, 529] width 295 height 14
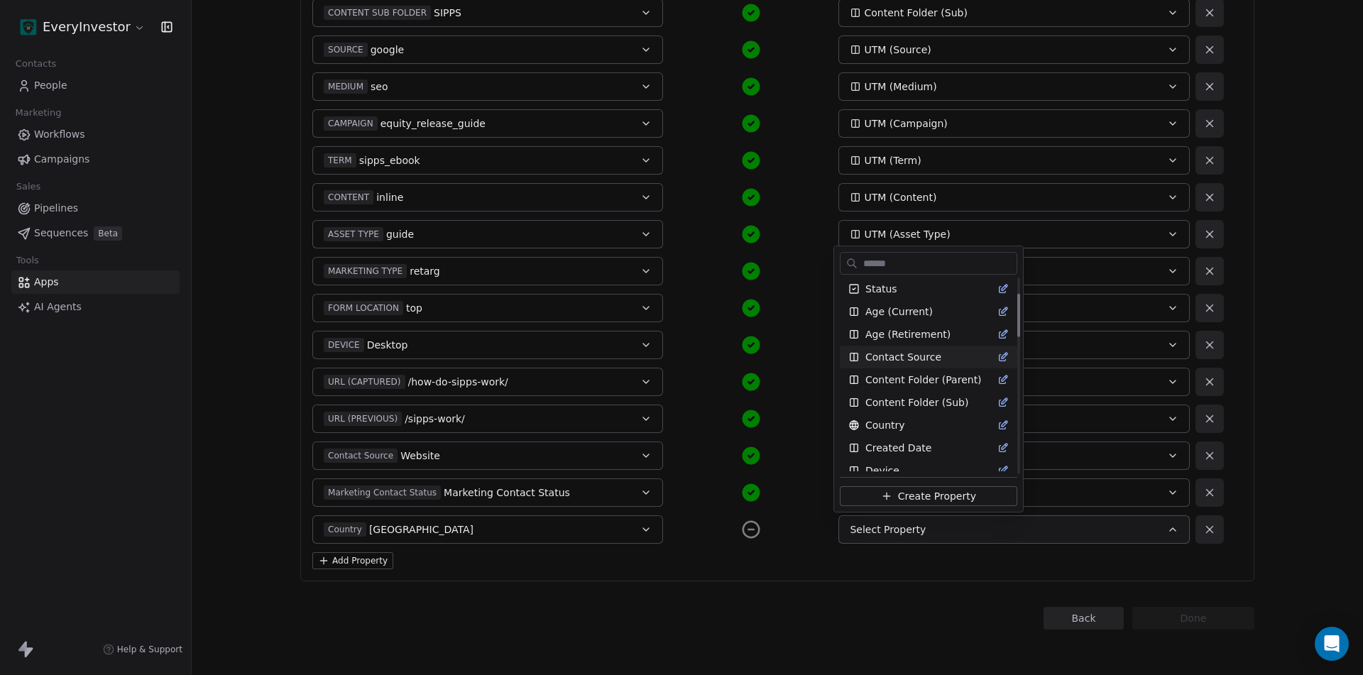
scroll to position [71, 0]
click at [892, 404] on span "Country" at bounding box center [885, 402] width 40 height 14
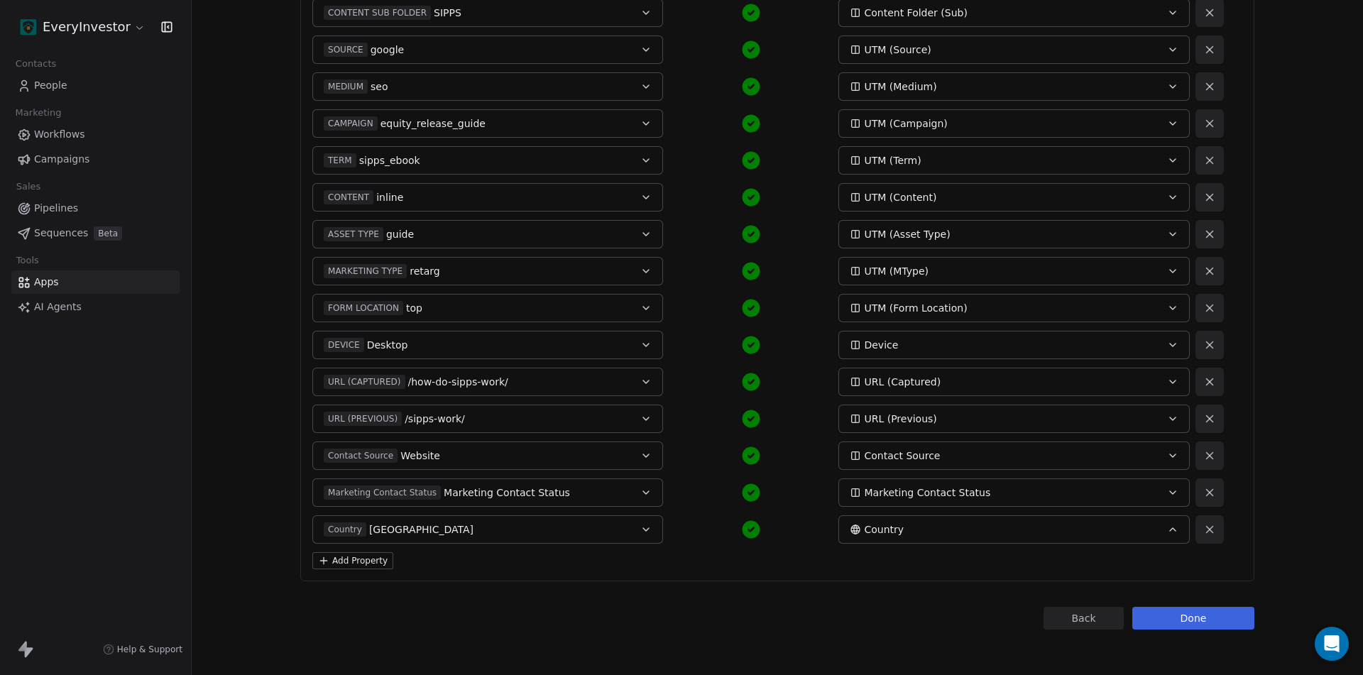
click at [1207, 529] on icon at bounding box center [1209, 529] width 13 height 13
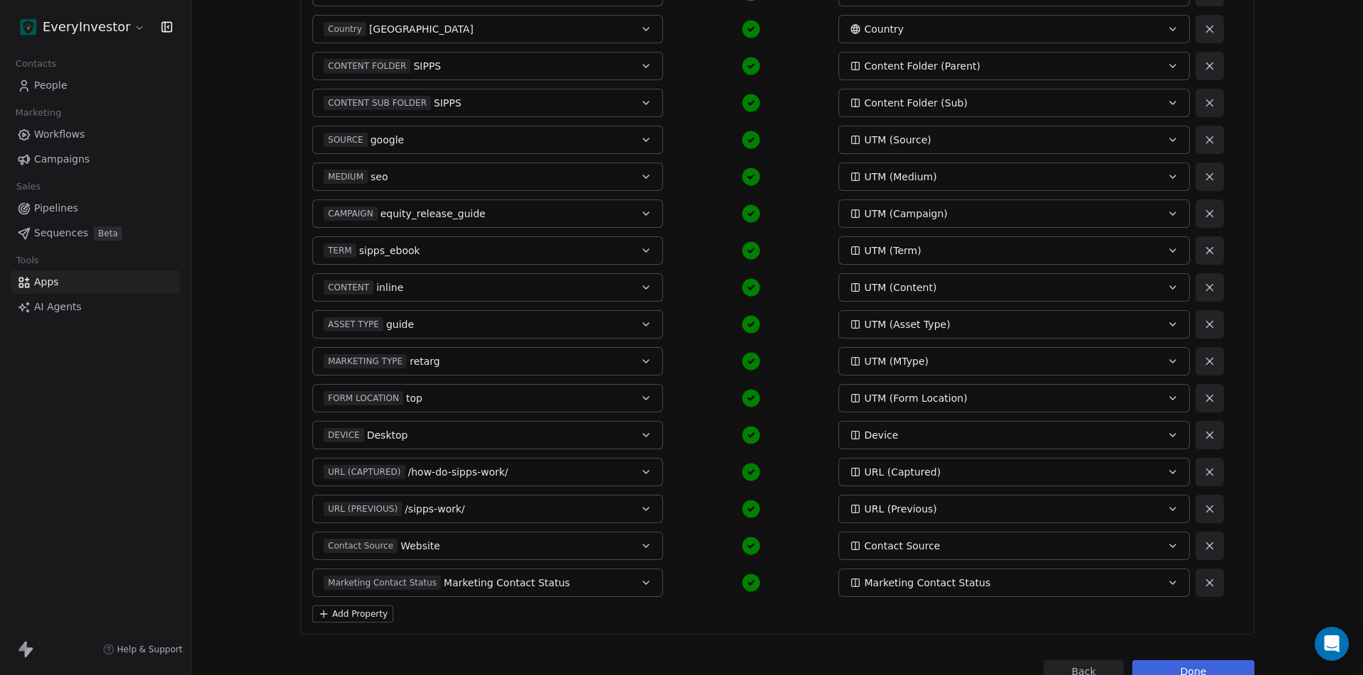
scroll to position [409, 0]
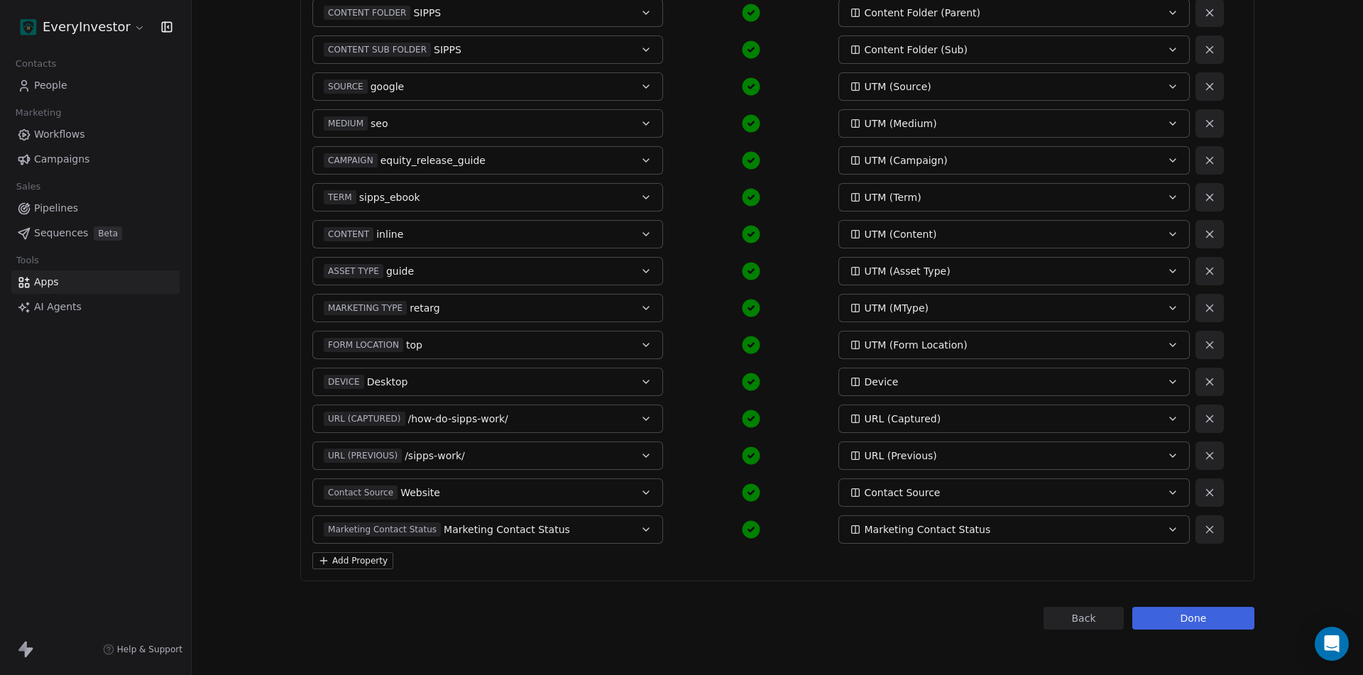
click at [351, 553] on button "Add Property" at bounding box center [352, 560] width 81 height 17
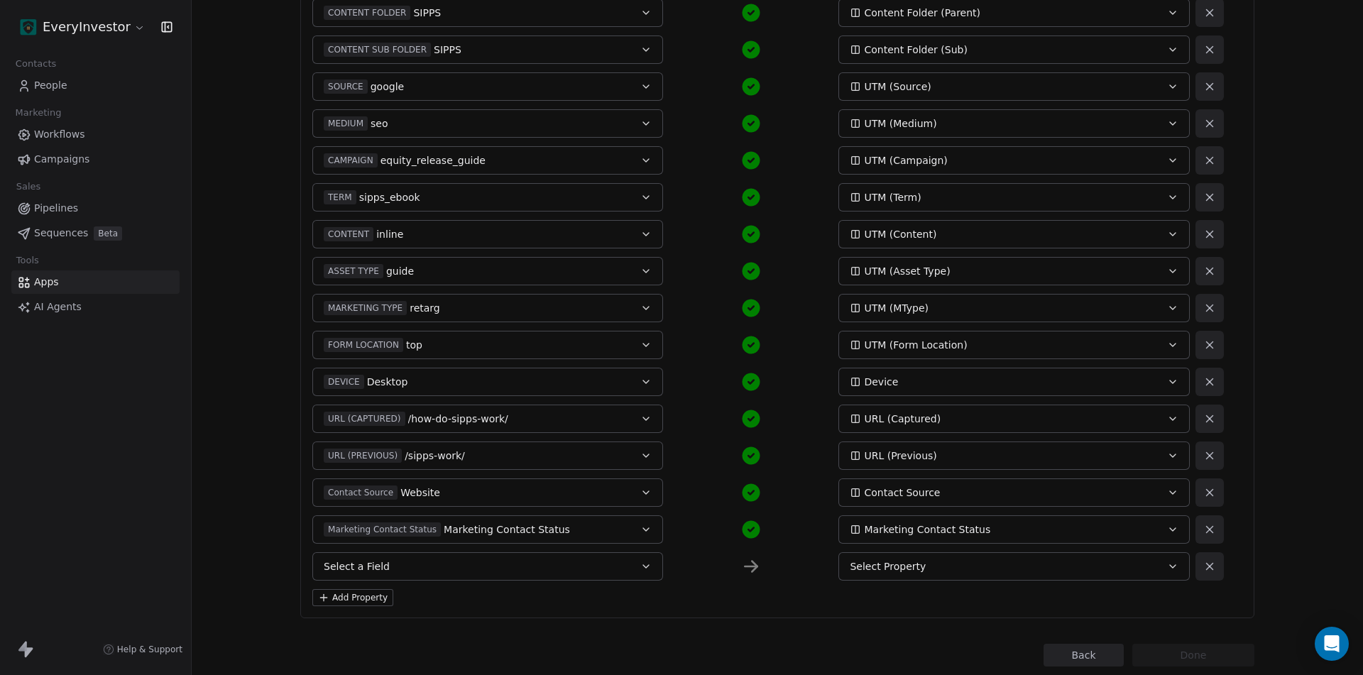
drag, startPoint x: 382, startPoint y: 556, endPoint x: 391, endPoint y: 558, distance: 9.3
click at [387, 557] on button "Select a Field" at bounding box center [487, 566] width 351 height 28
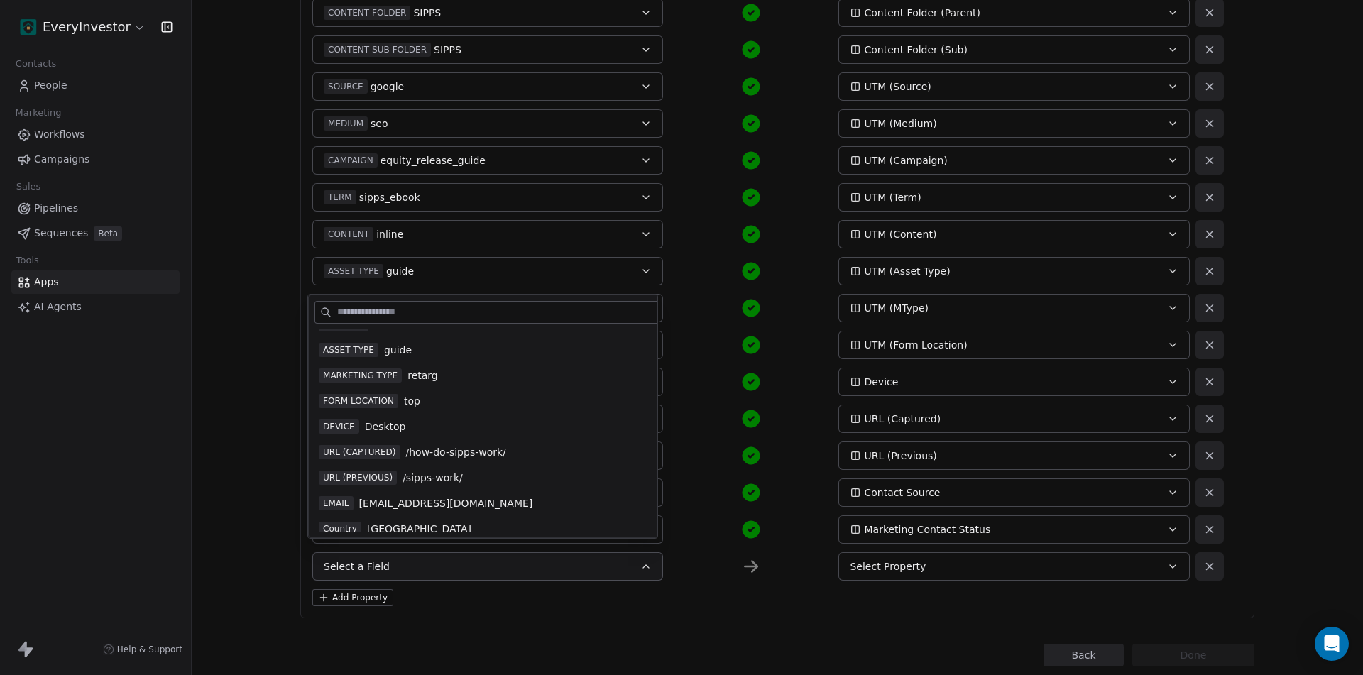
scroll to position [485, 0]
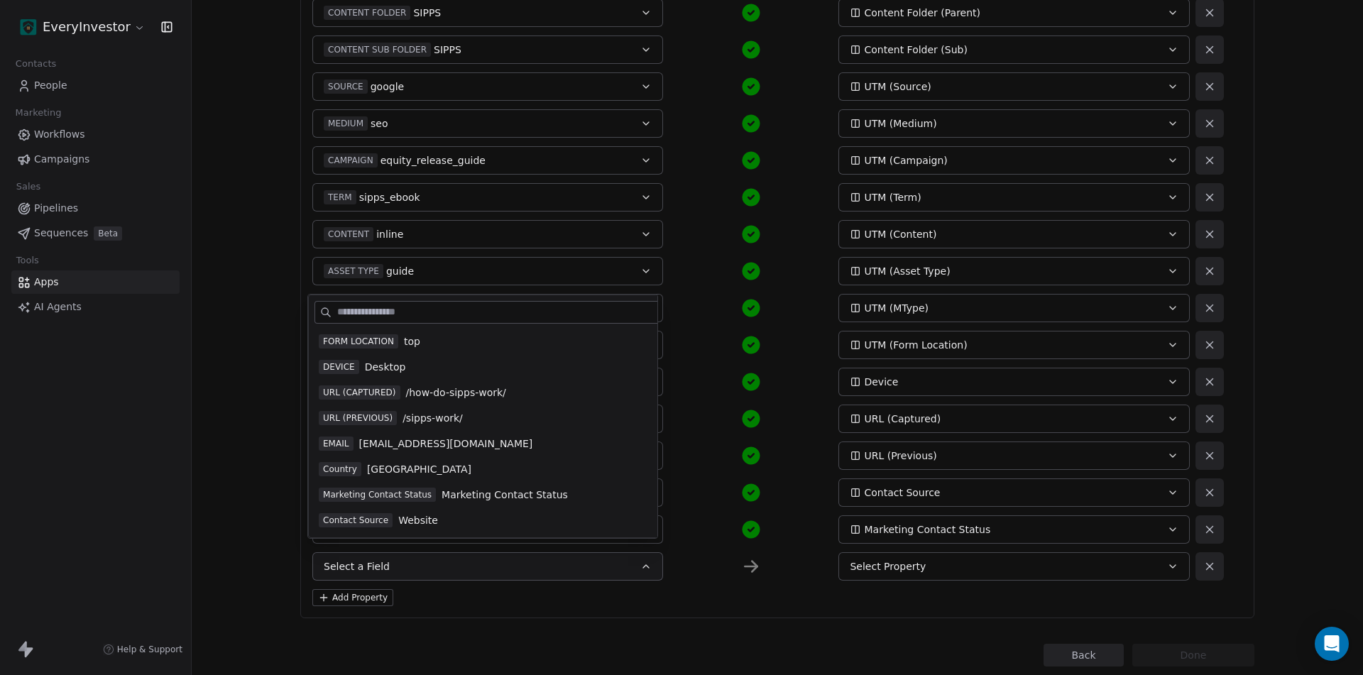
click at [431, 520] on div "Contact Source Website" at bounding box center [513, 520] width 388 height 14
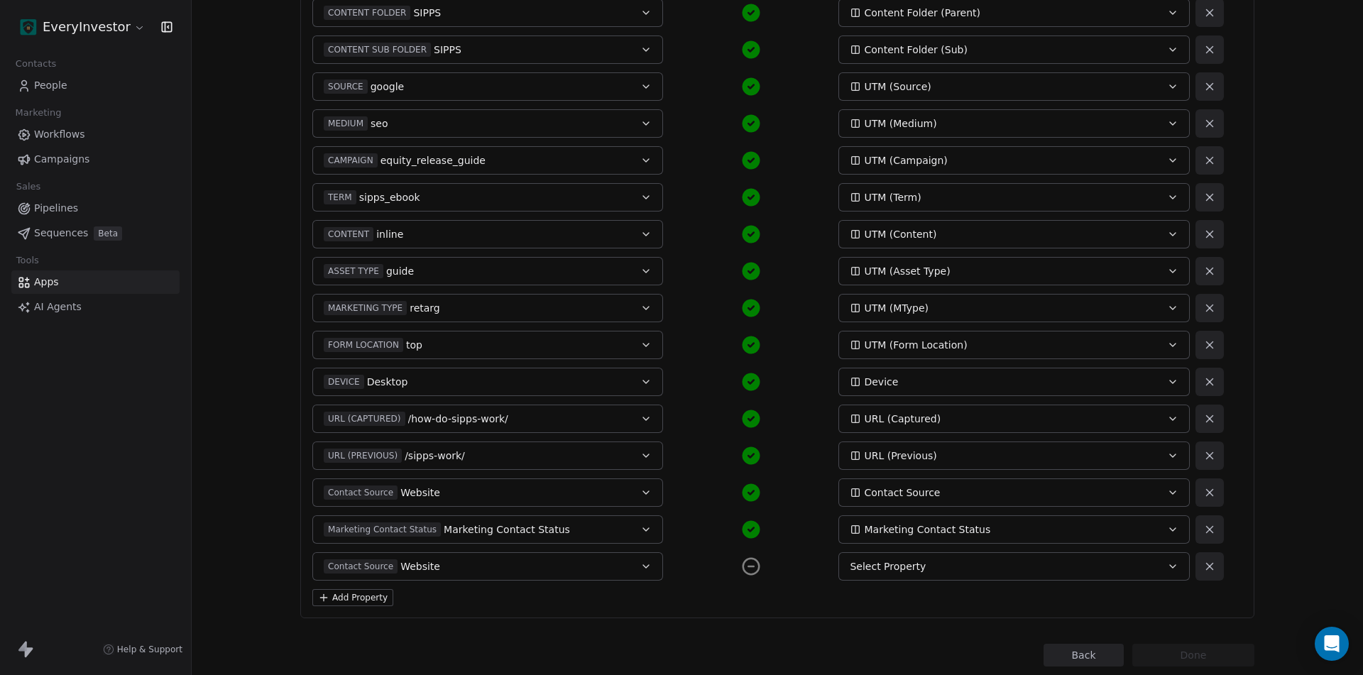
click at [995, 566] on div "Select Property" at bounding box center [997, 566] width 295 height 14
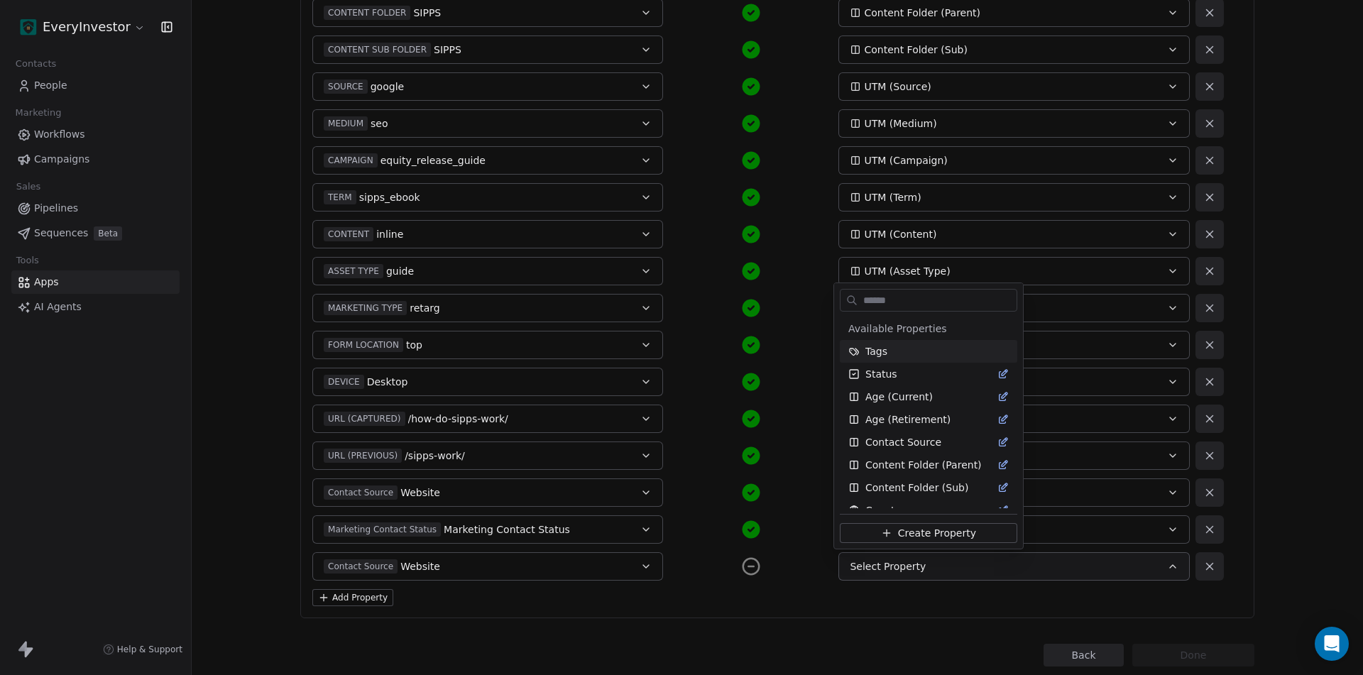
click at [992, 566] on html "EveryInvestor Contacts People Marketing Workflows Campaigns Sales Pipelines Seq…" at bounding box center [681, 337] width 1363 height 675
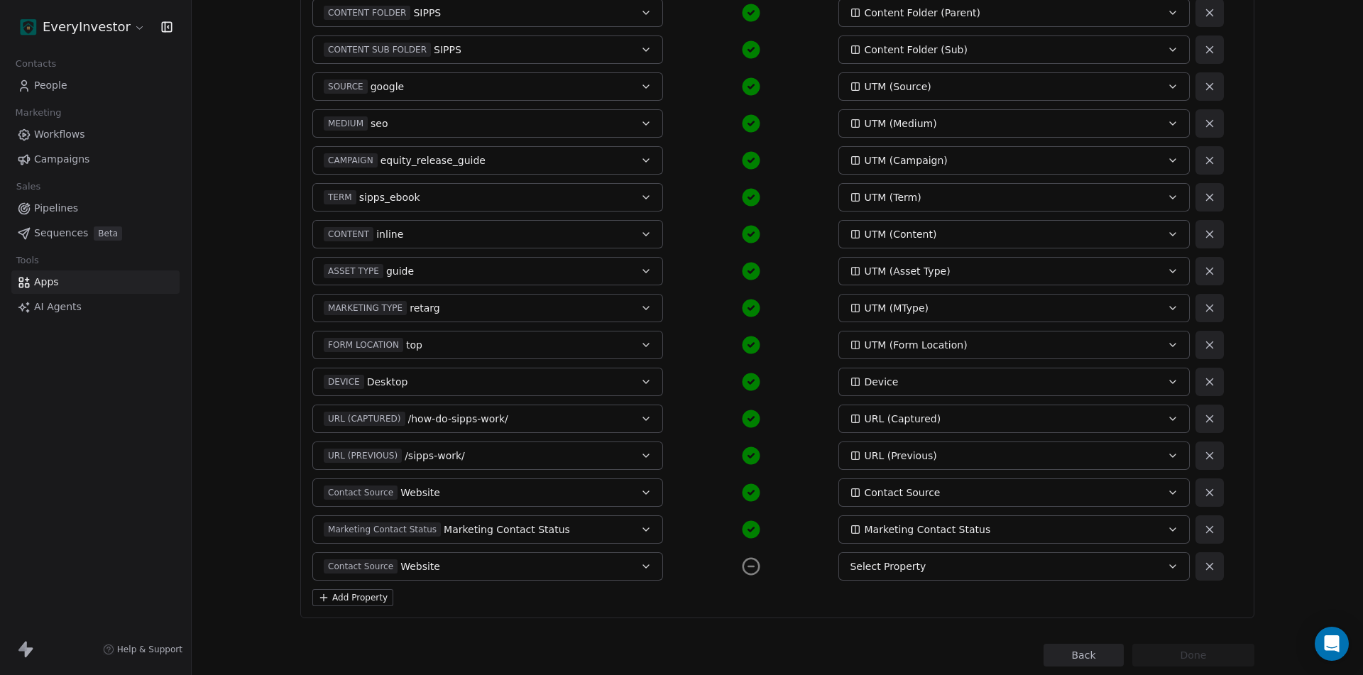
click at [1203, 566] on icon at bounding box center [1209, 566] width 13 height 13
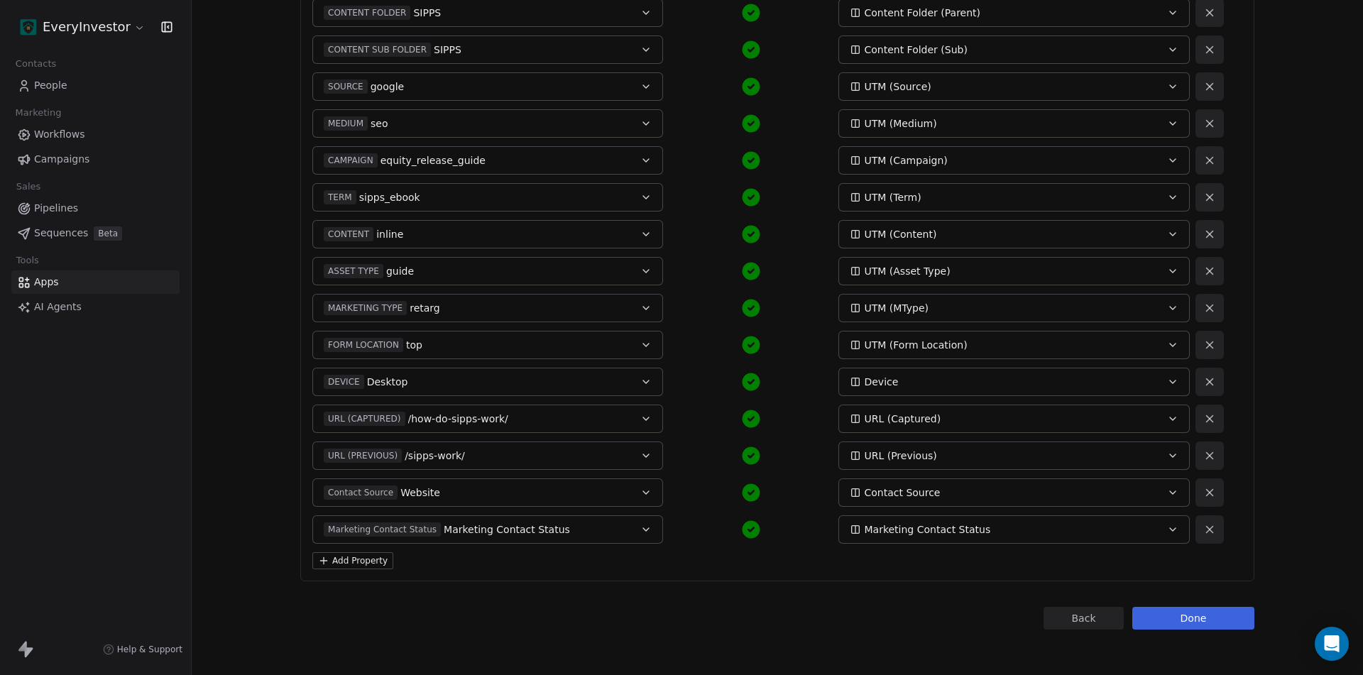
click at [1192, 620] on button "Done" at bounding box center [1193, 618] width 122 height 23
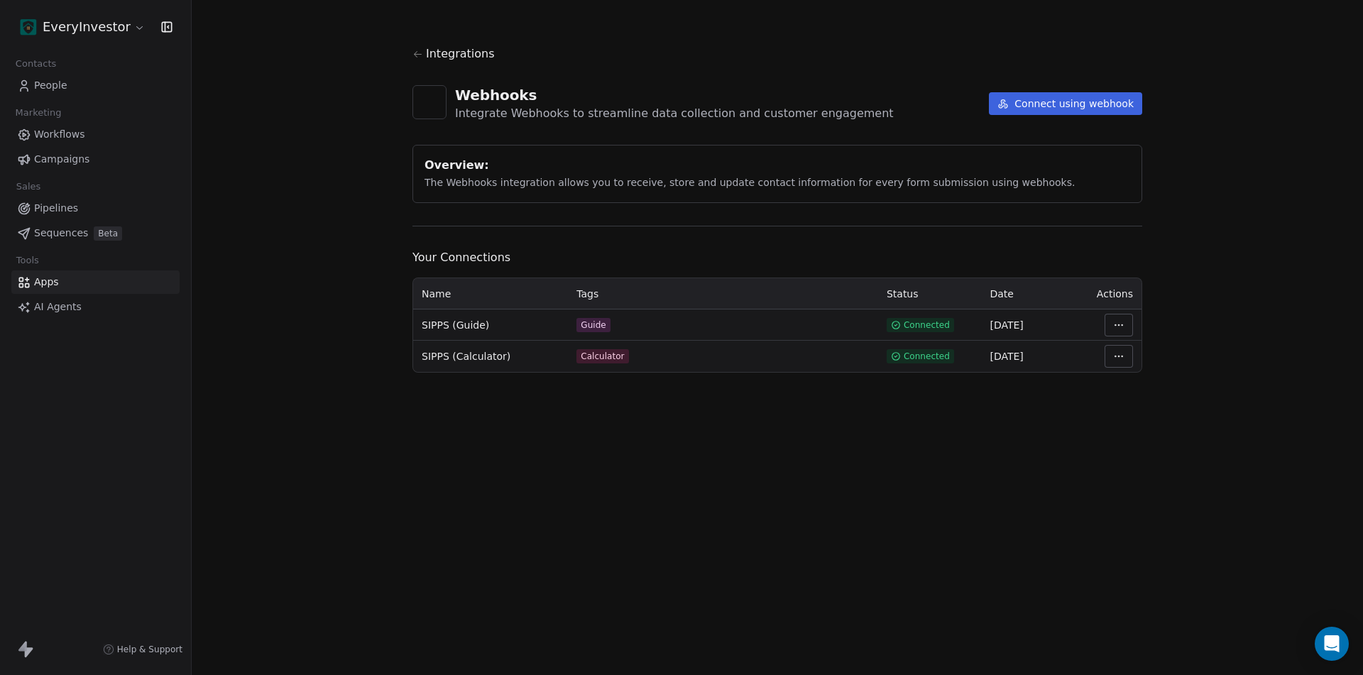
click at [1121, 326] on html "EveryInvestor Contacts People Marketing Workflows Campaigns Sales Pipelines Seq…" at bounding box center [681, 337] width 1363 height 675
click at [1152, 424] on div "Manage Mapping" at bounding box center [1161, 424] width 102 height 23
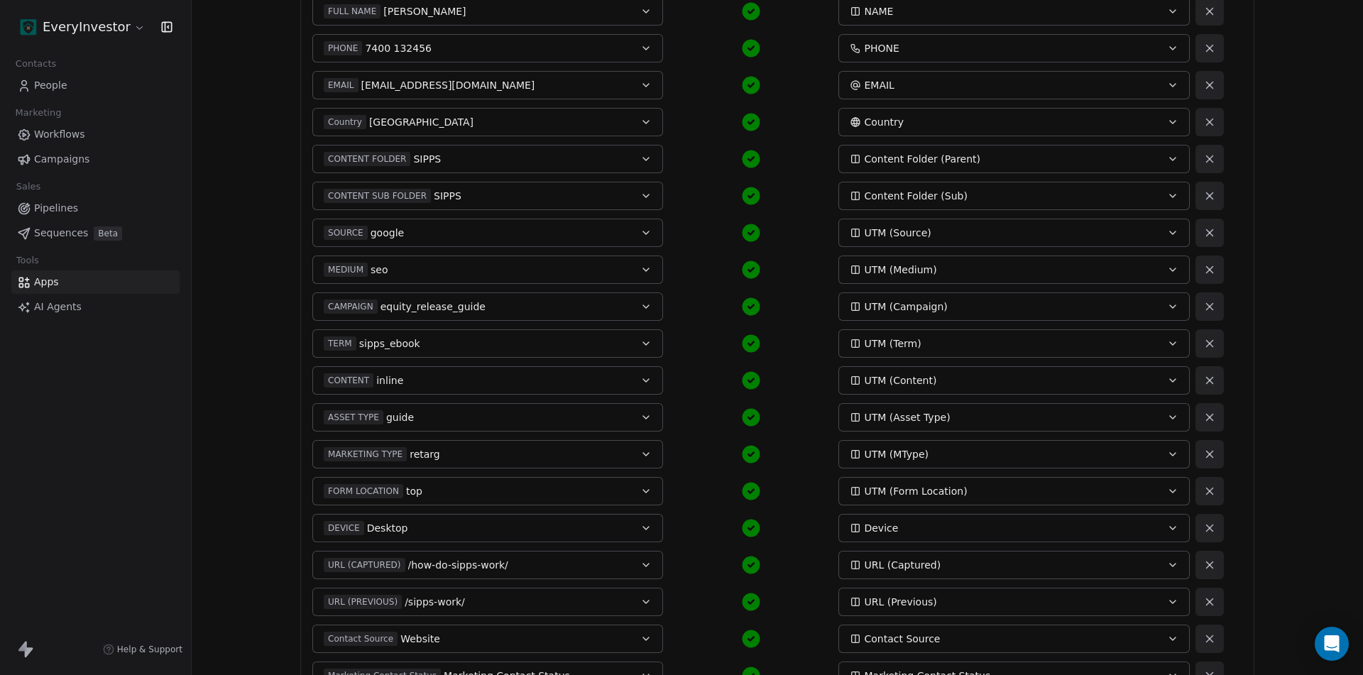
scroll to position [409, 0]
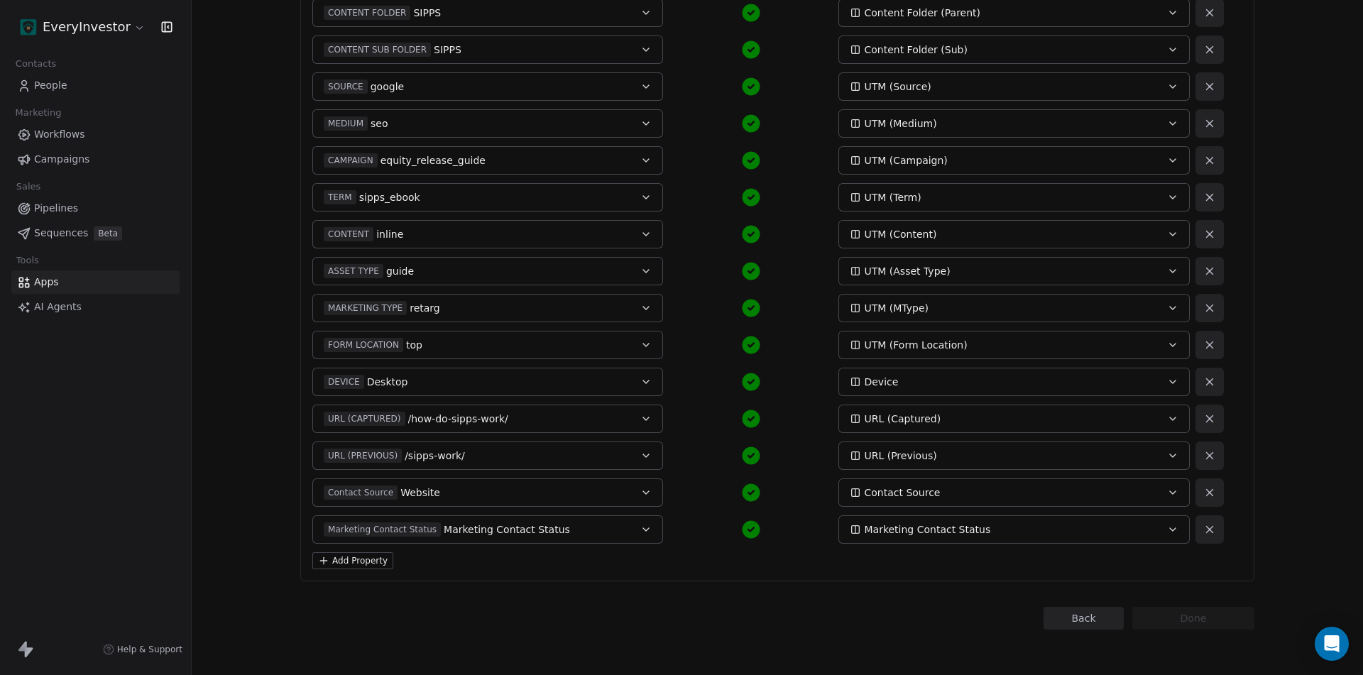
click at [370, 566] on button "Add Property" at bounding box center [352, 560] width 81 height 17
click at [425, 569] on button "Select a Field" at bounding box center [487, 566] width 351 height 28
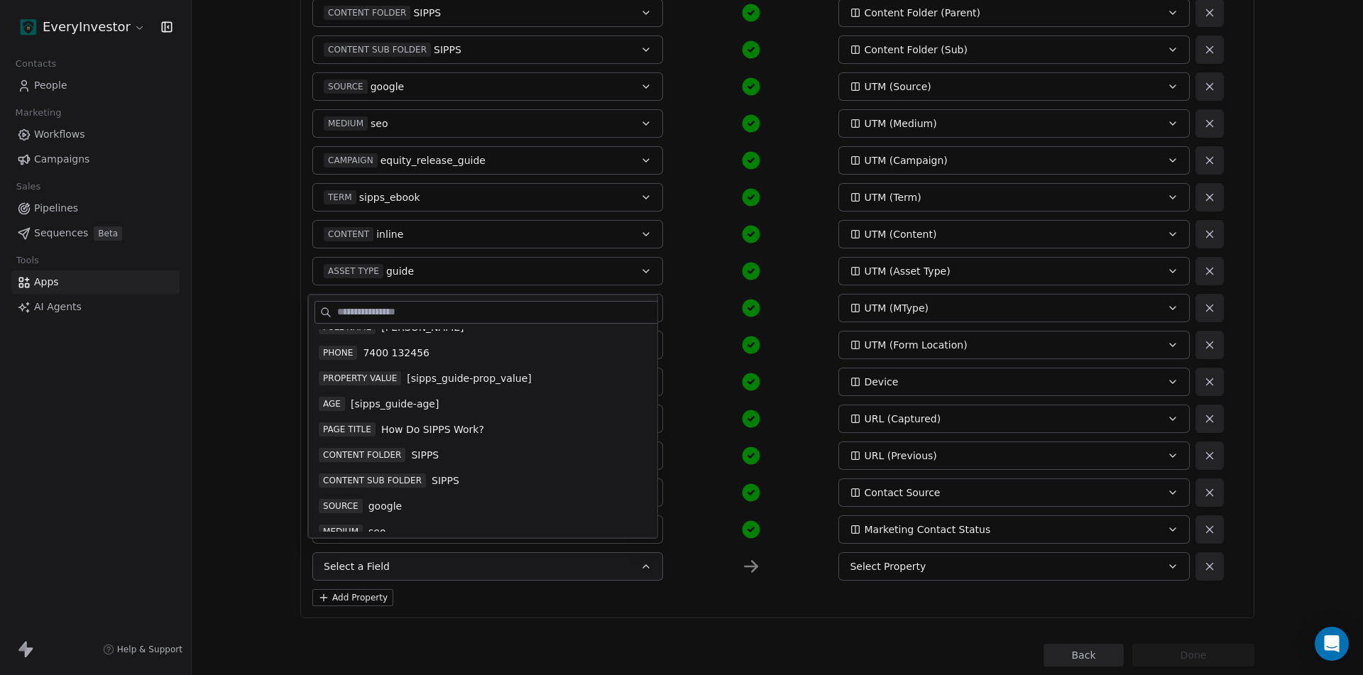
scroll to position [142, 0]
click at [437, 429] on span "How Do SIPPS Work?" at bounding box center [432, 429] width 103 height 14
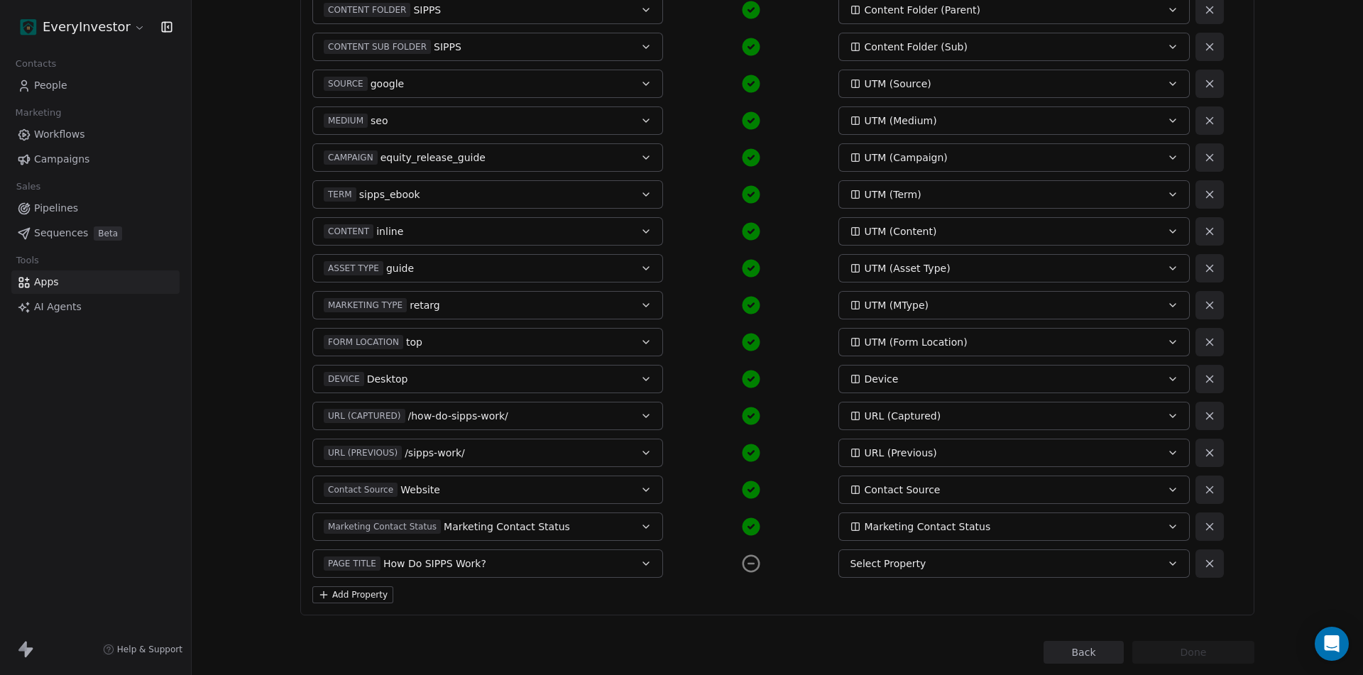
scroll to position [446, 0]
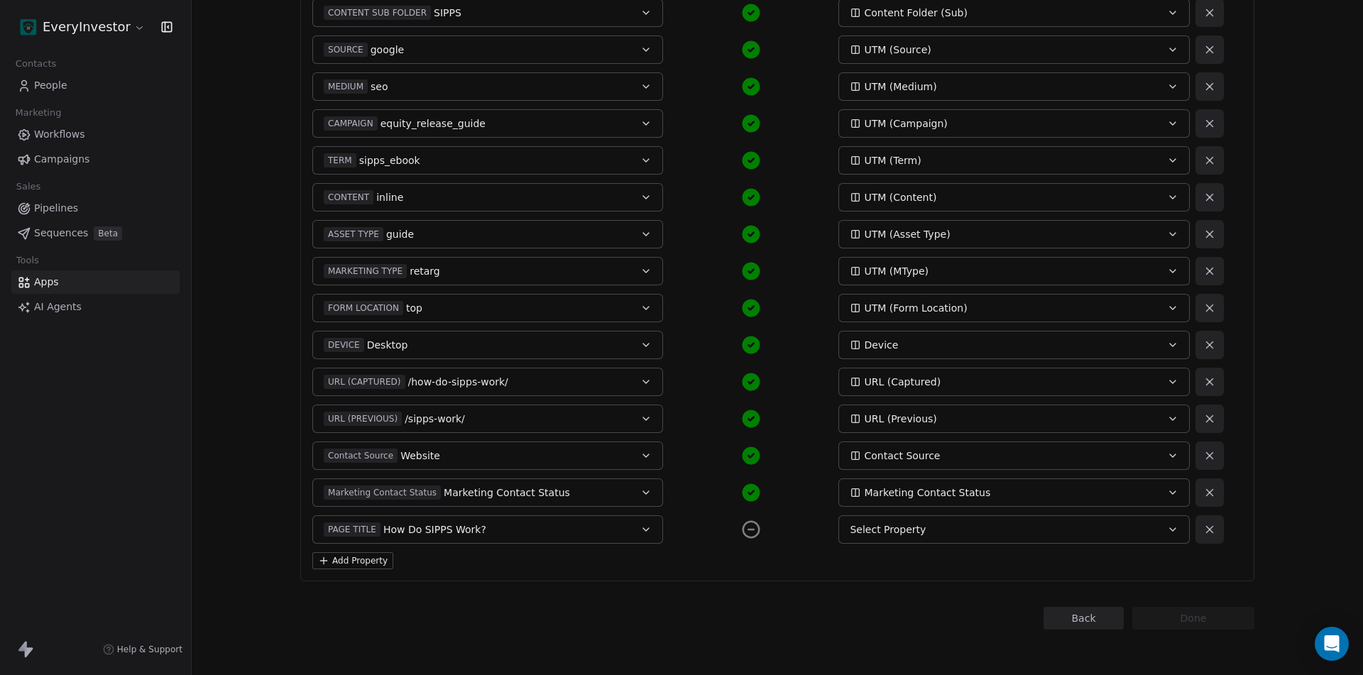
click at [938, 525] on div "Select Property" at bounding box center [997, 529] width 295 height 14
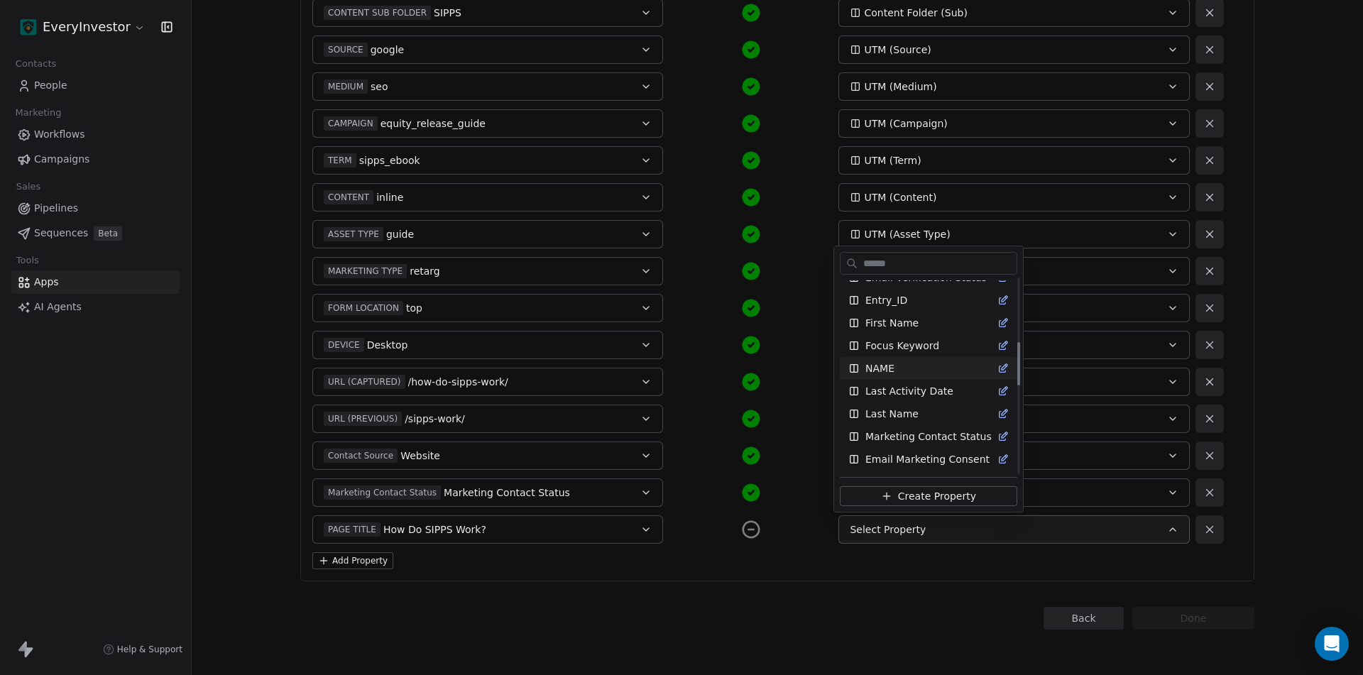
scroll to position [284, 0]
click at [906, 355] on span "Focus Keyword" at bounding box center [902, 348] width 74 height 14
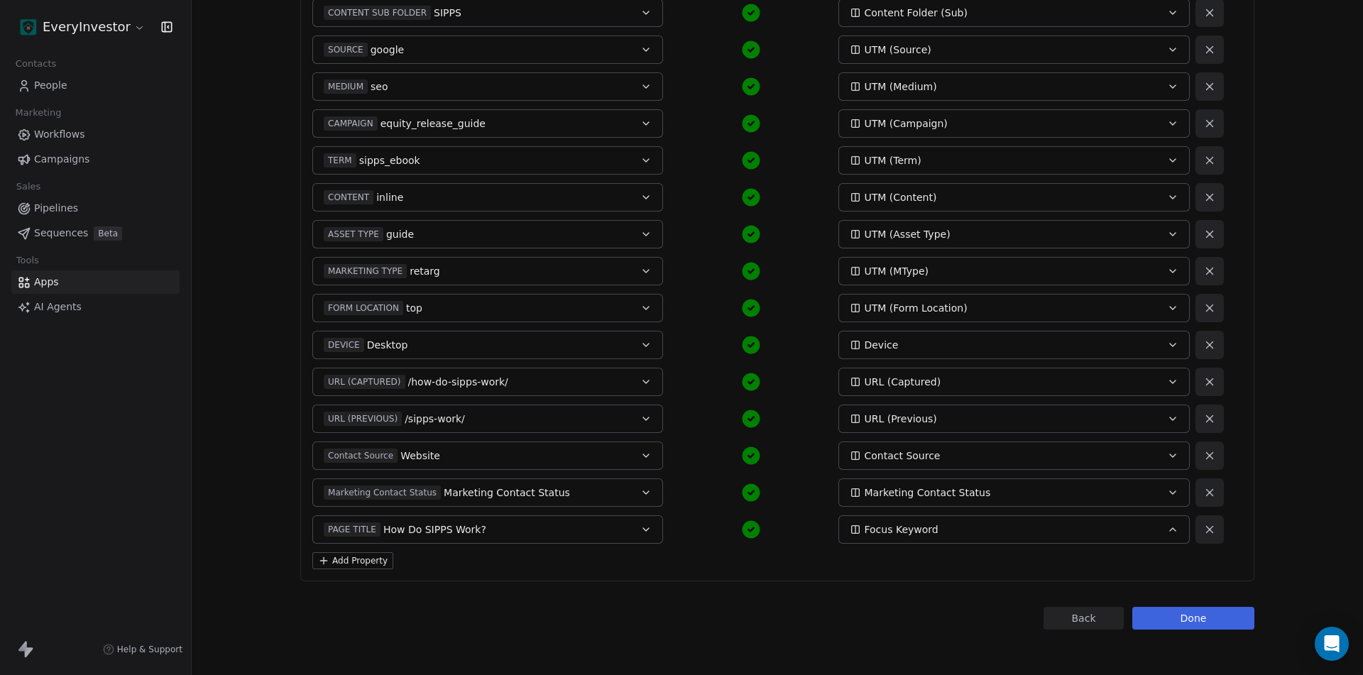
click at [1210, 620] on button "Done" at bounding box center [1193, 618] width 122 height 23
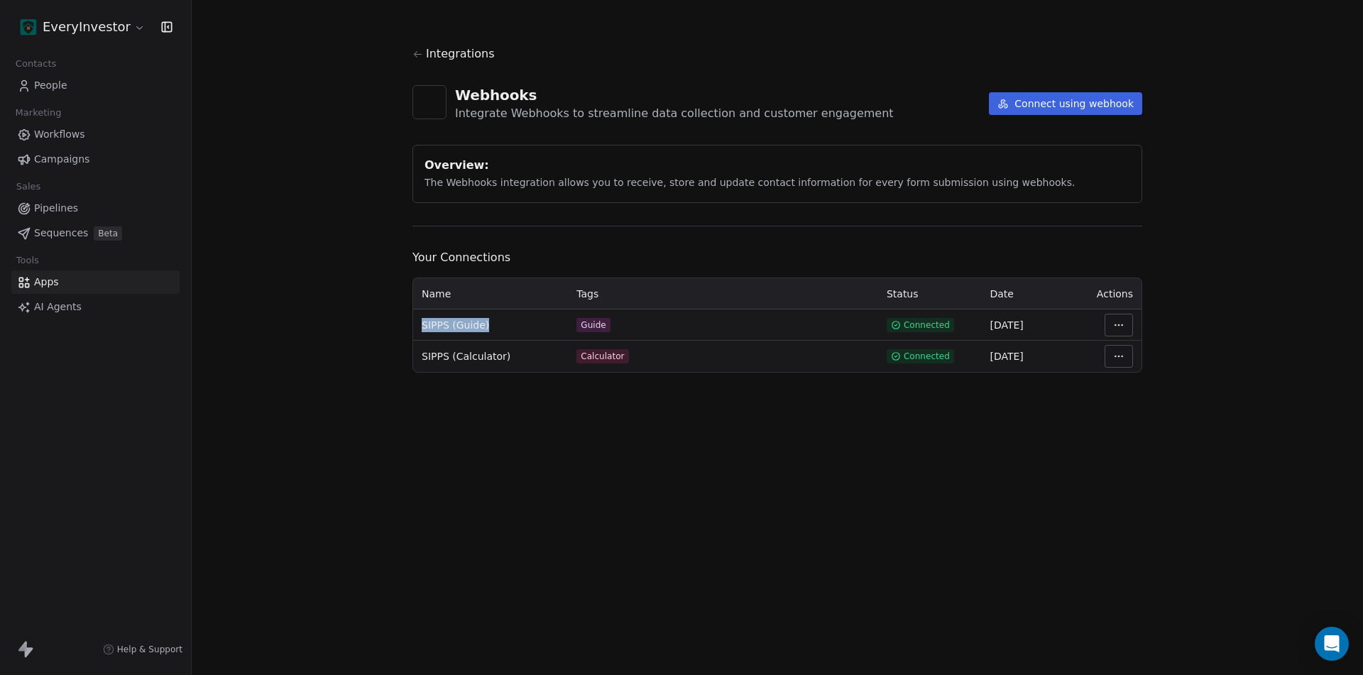
drag, startPoint x: 420, startPoint y: 323, endPoint x: 499, endPoint y: 326, distance: 78.8
click at [499, 326] on td "SIPPS (Guide)" at bounding box center [490, 324] width 155 height 31
copy span "SIPPS (Guide)"
click at [1081, 100] on button "Connect using webhook" at bounding box center [1065, 103] width 153 height 23
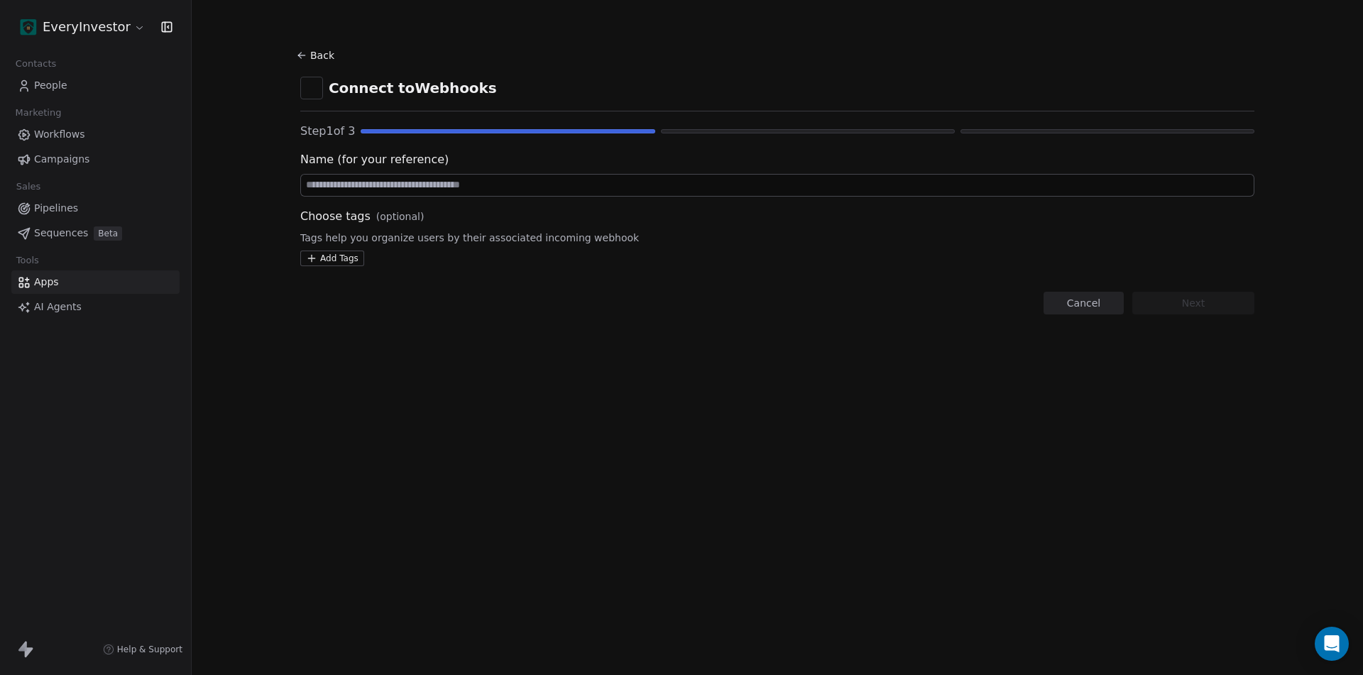
click at [451, 190] on input at bounding box center [777, 185] width 953 height 21
paste input "**********"
click at [351, 183] on input "**********" at bounding box center [777, 185] width 953 height 21
click at [323, 268] on div "**********" at bounding box center [777, 179] width 954 height 269
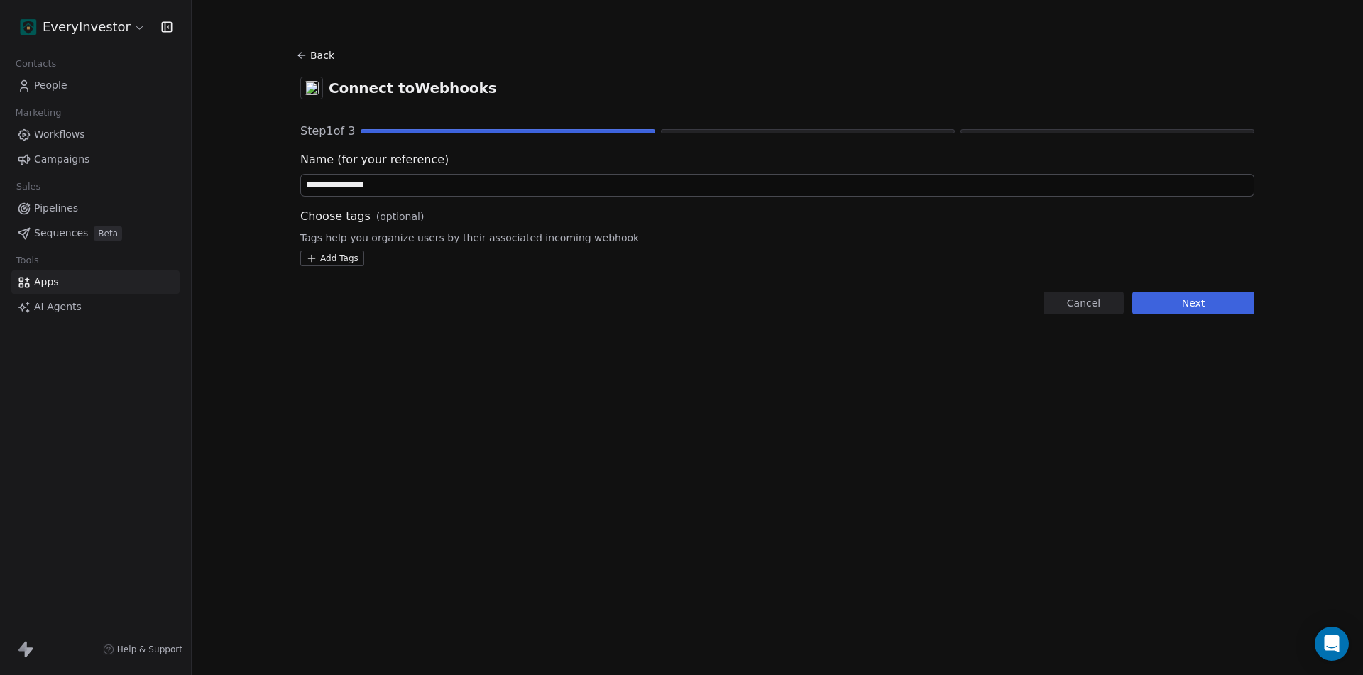
click at [331, 258] on html "**********" at bounding box center [681, 337] width 1363 height 675
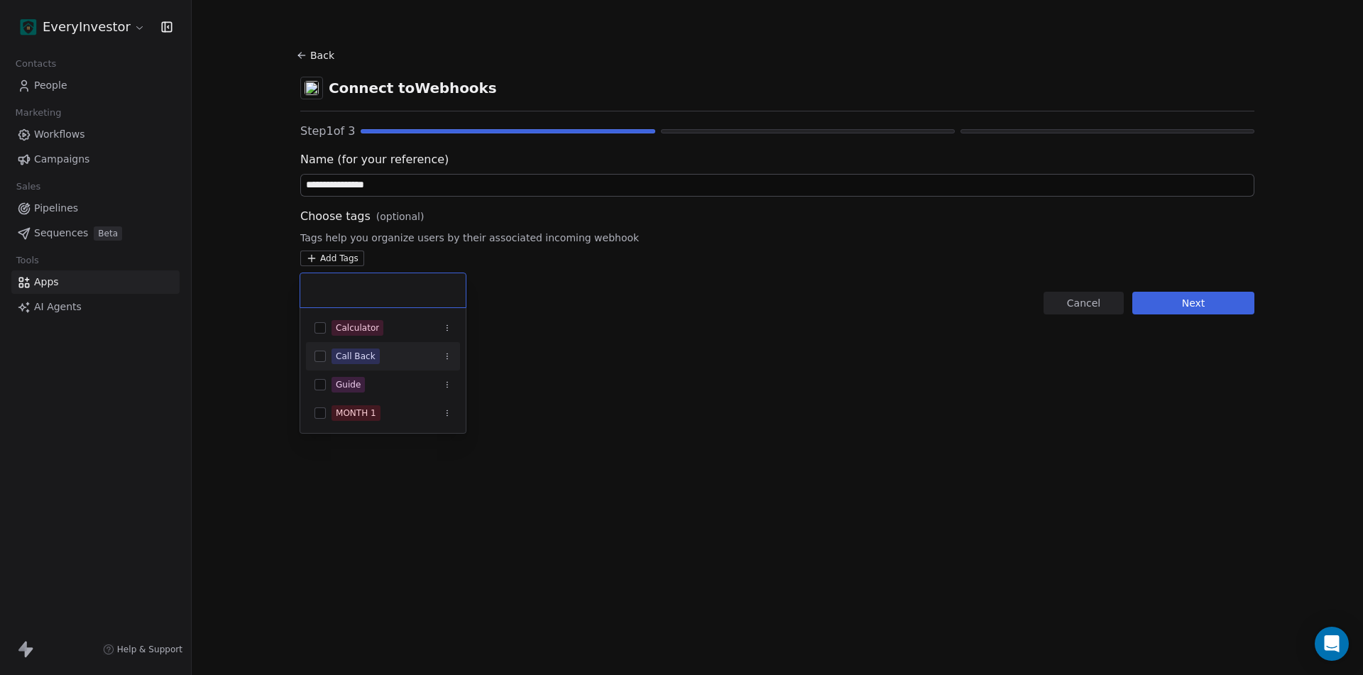
click at [387, 361] on div "Call Back" at bounding box center [391, 357] width 120 height 16
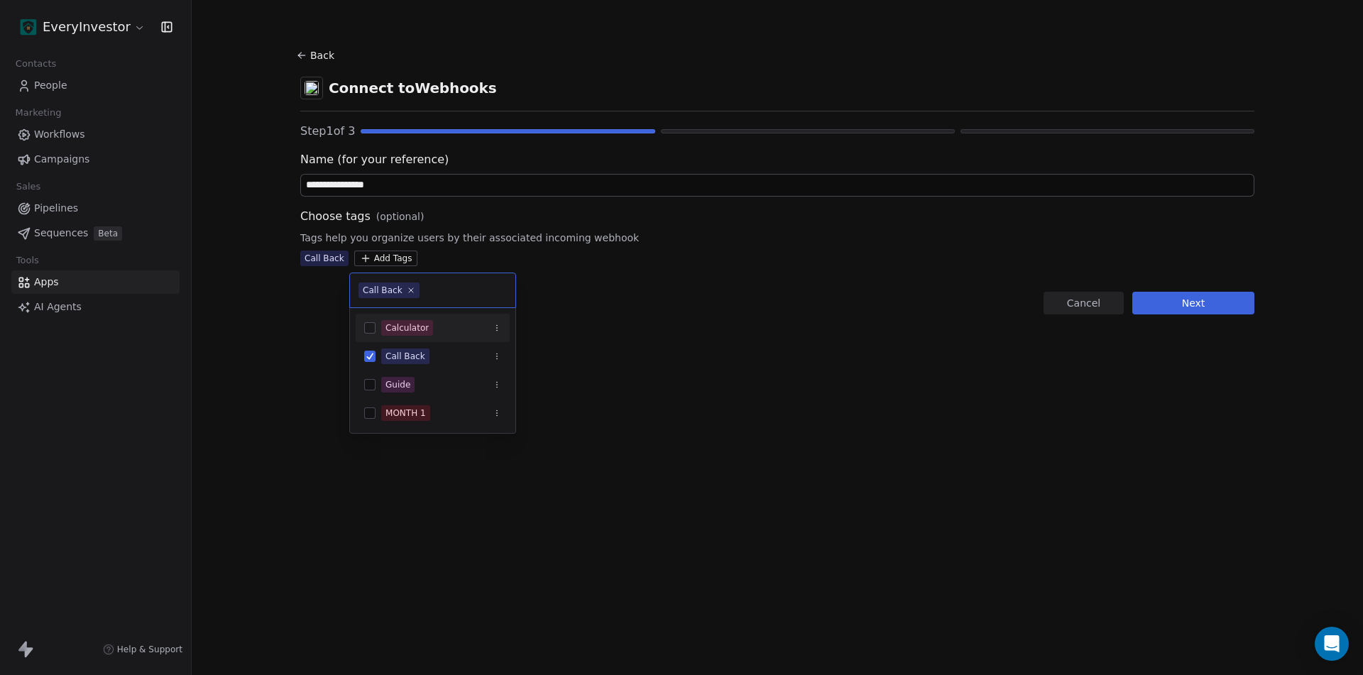
click at [358, 182] on html "**********" at bounding box center [681, 337] width 1363 height 675
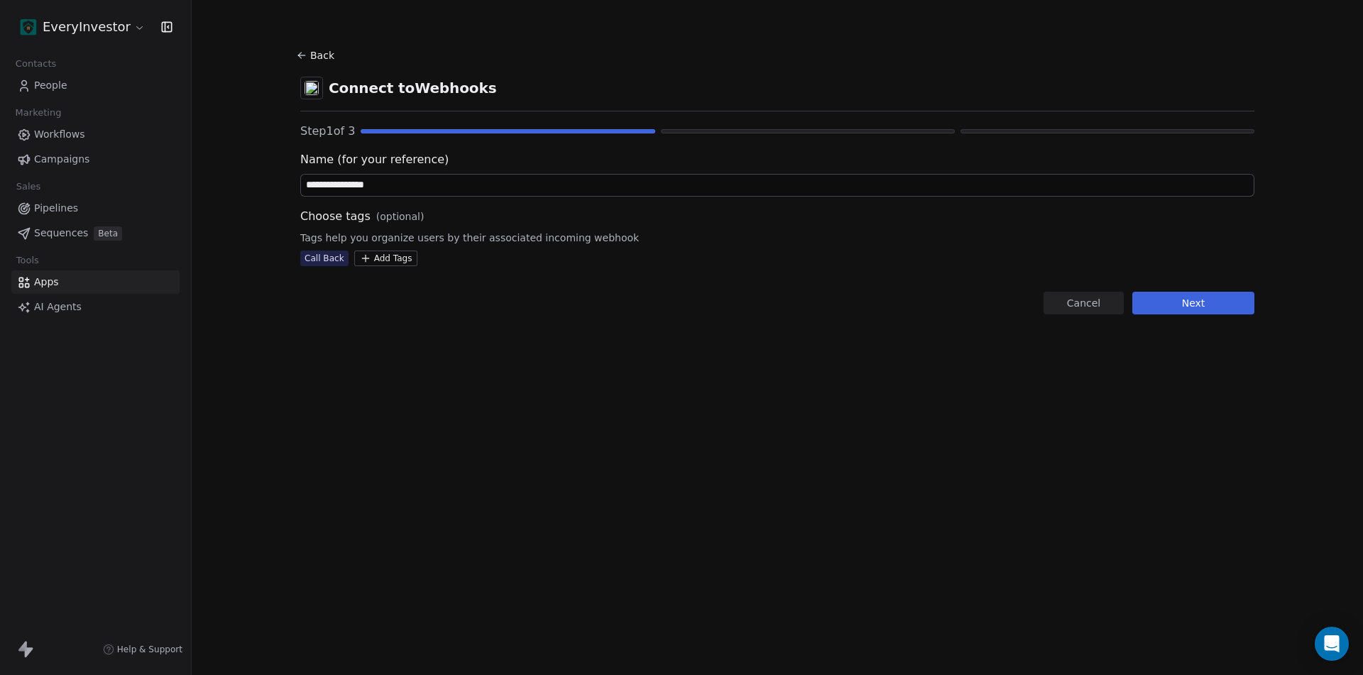
click at [352, 182] on input "**********" at bounding box center [777, 185] width 953 height 21
click at [355, 184] on input "**********" at bounding box center [777, 185] width 953 height 21
type input "**********"
click at [1196, 305] on button "Next" at bounding box center [1193, 303] width 122 height 23
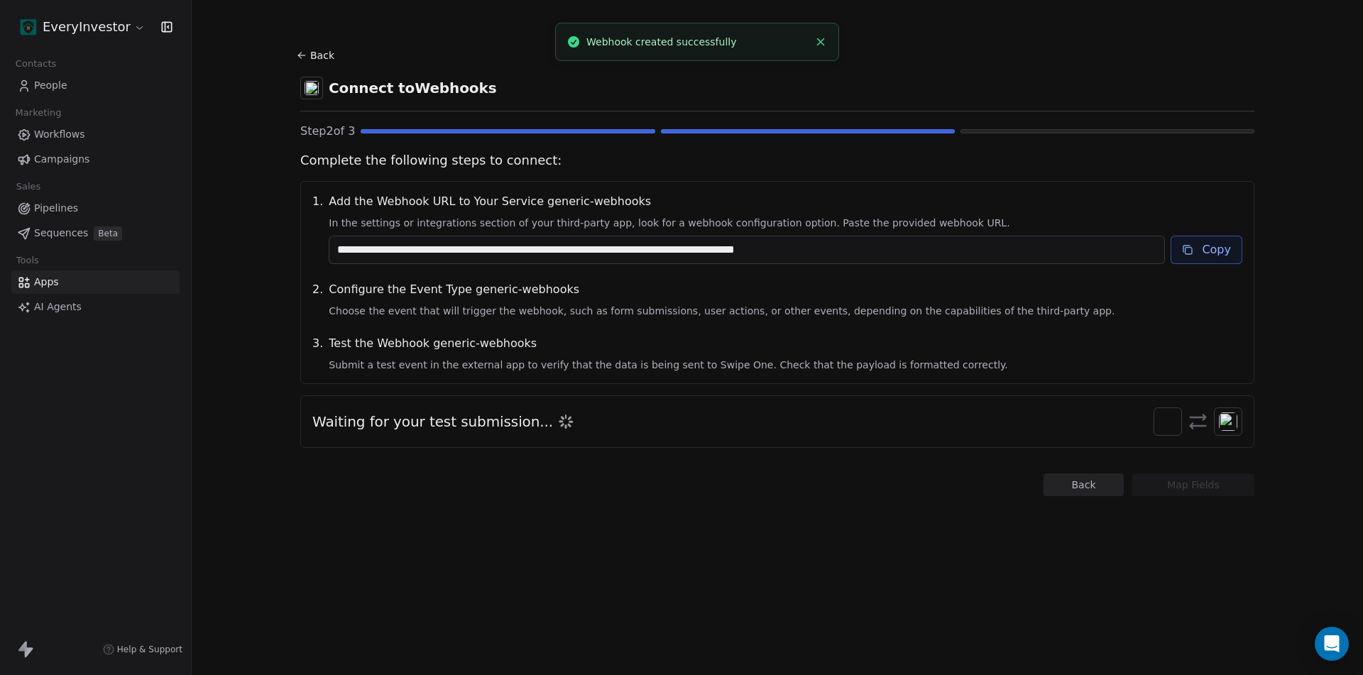
click at [1206, 249] on button "Copy" at bounding box center [1206, 250] width 72 height 28
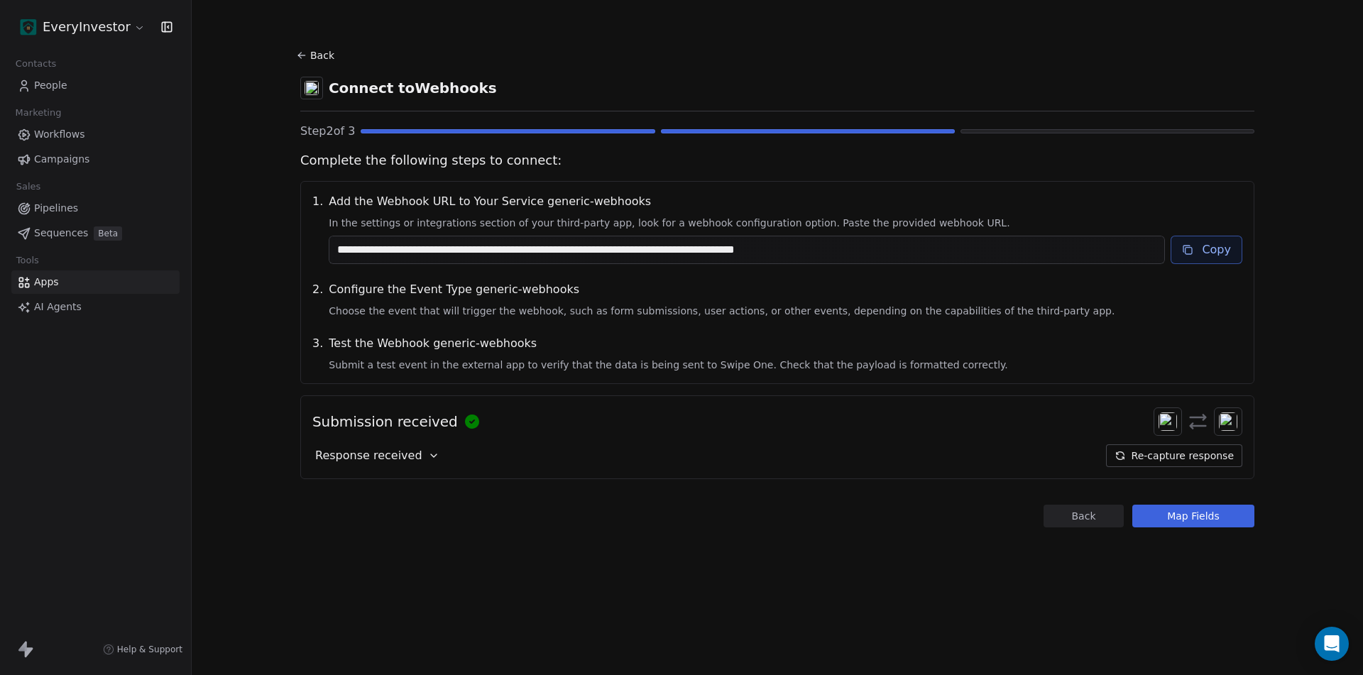
click at [1192, 512] on button "Map Fields" at bounding box center [1193, 516] width 122 height 23
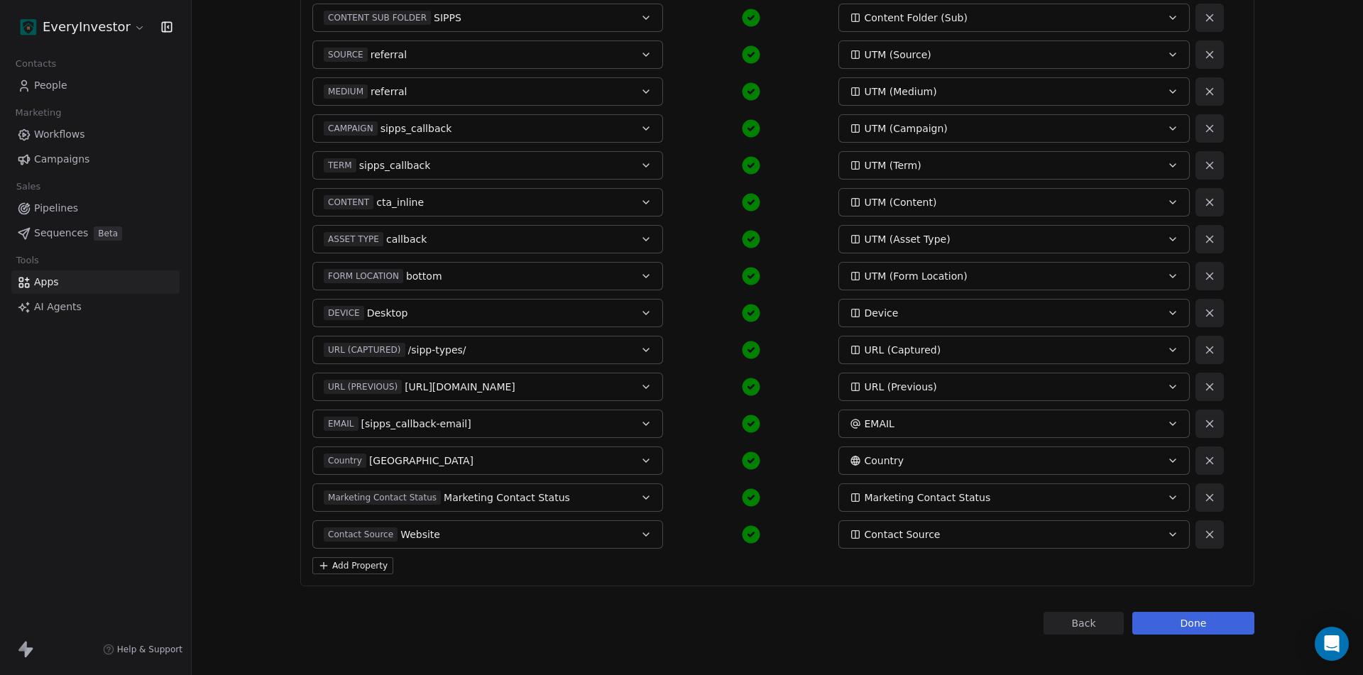
scroll to position [372, 0]
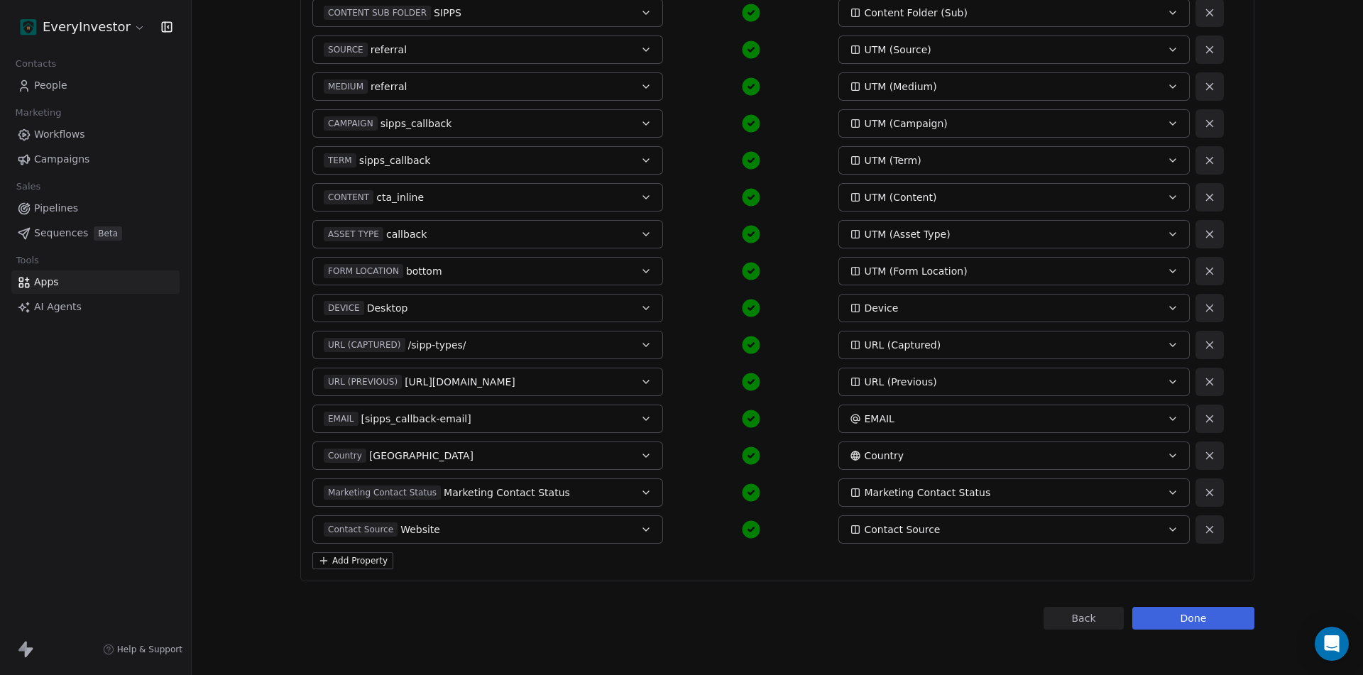
click at [346, 564] on button "Add Property" at bounding box center [352, 560] width 81 height 17
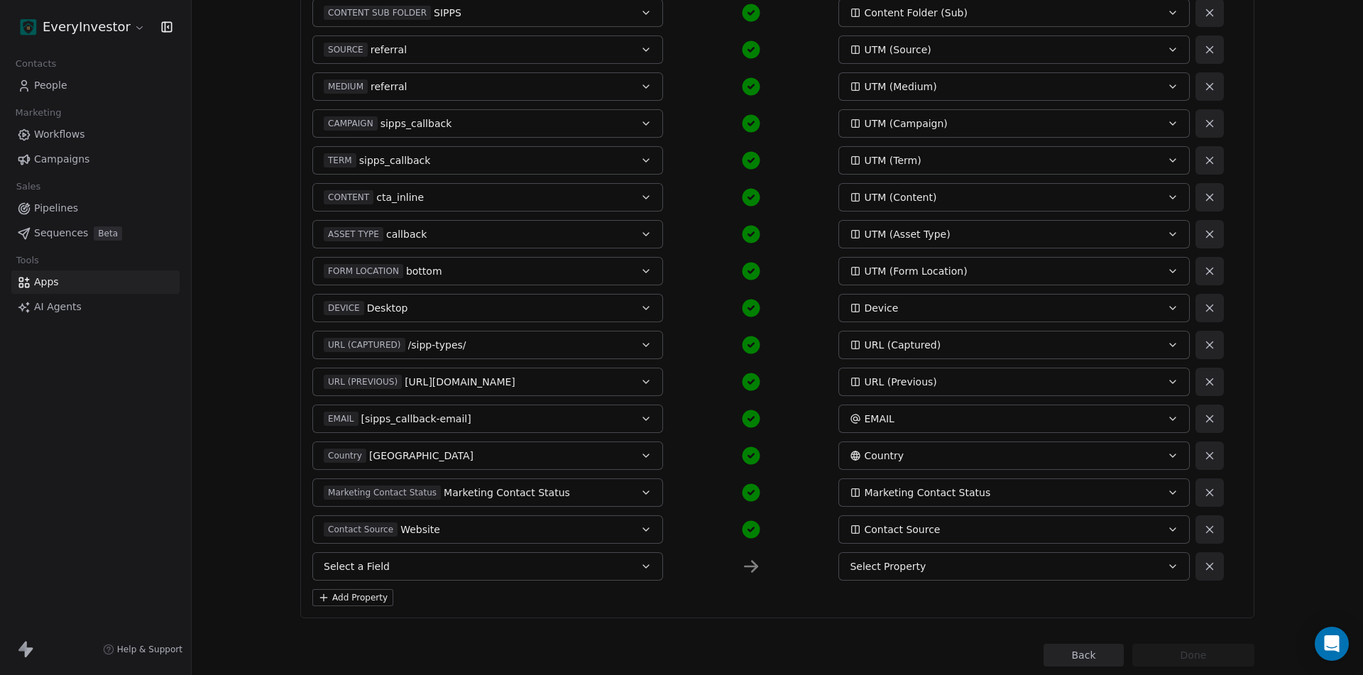
click at [415, 574] on button "Select a Field" at bounding box center [487, 566] width 351 height 28
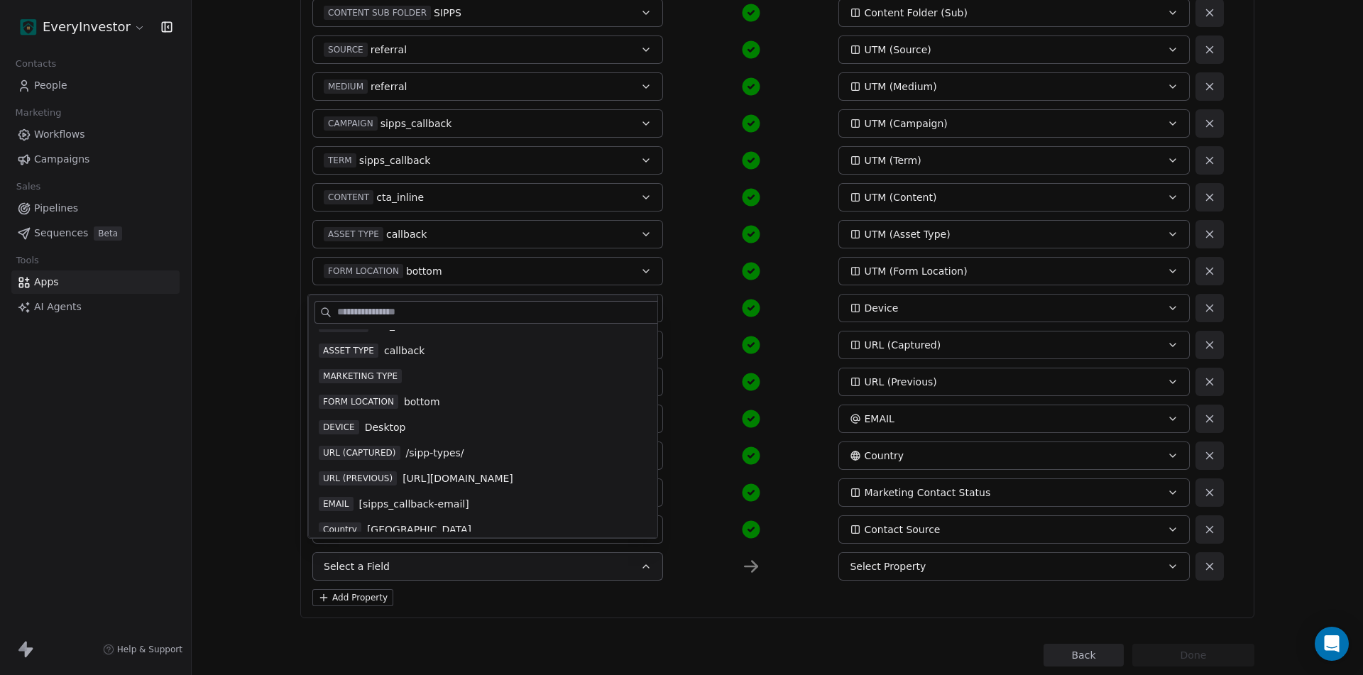
scroll to position [459, 0]
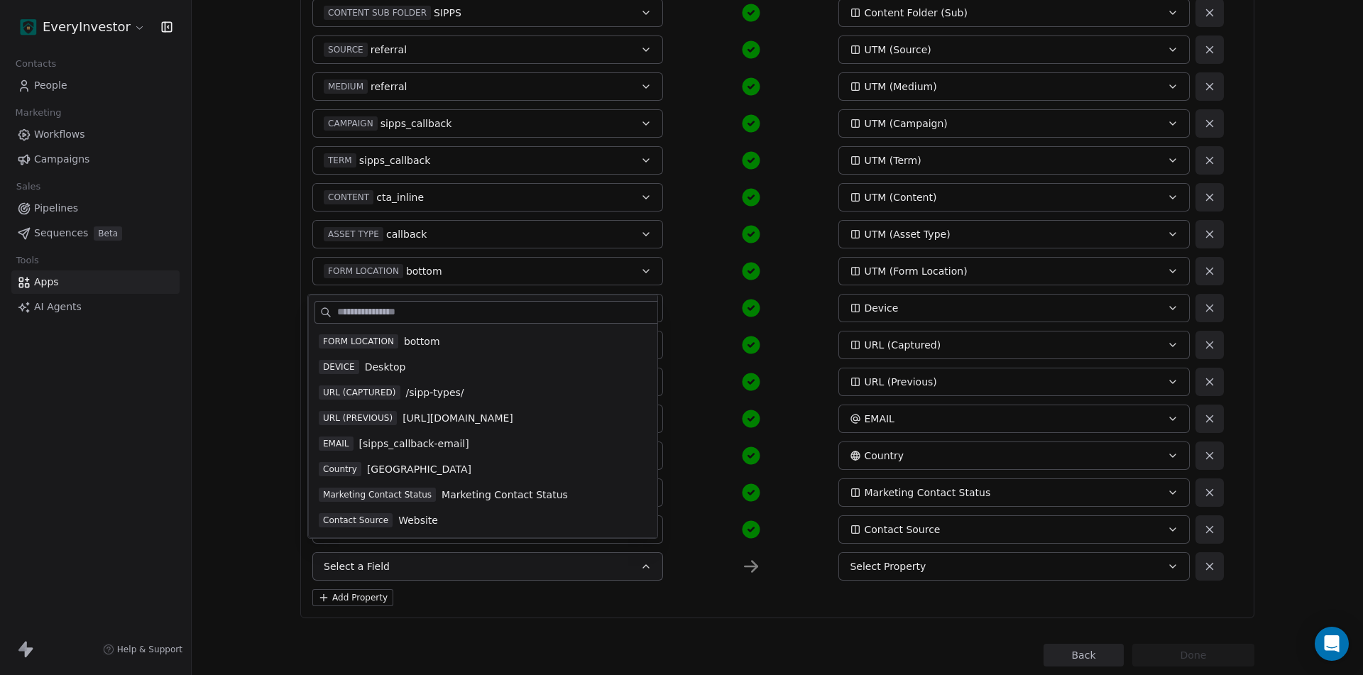
click at [488, 604] on div "Add Property" at bounding box center [777, 597] width 930 height 17
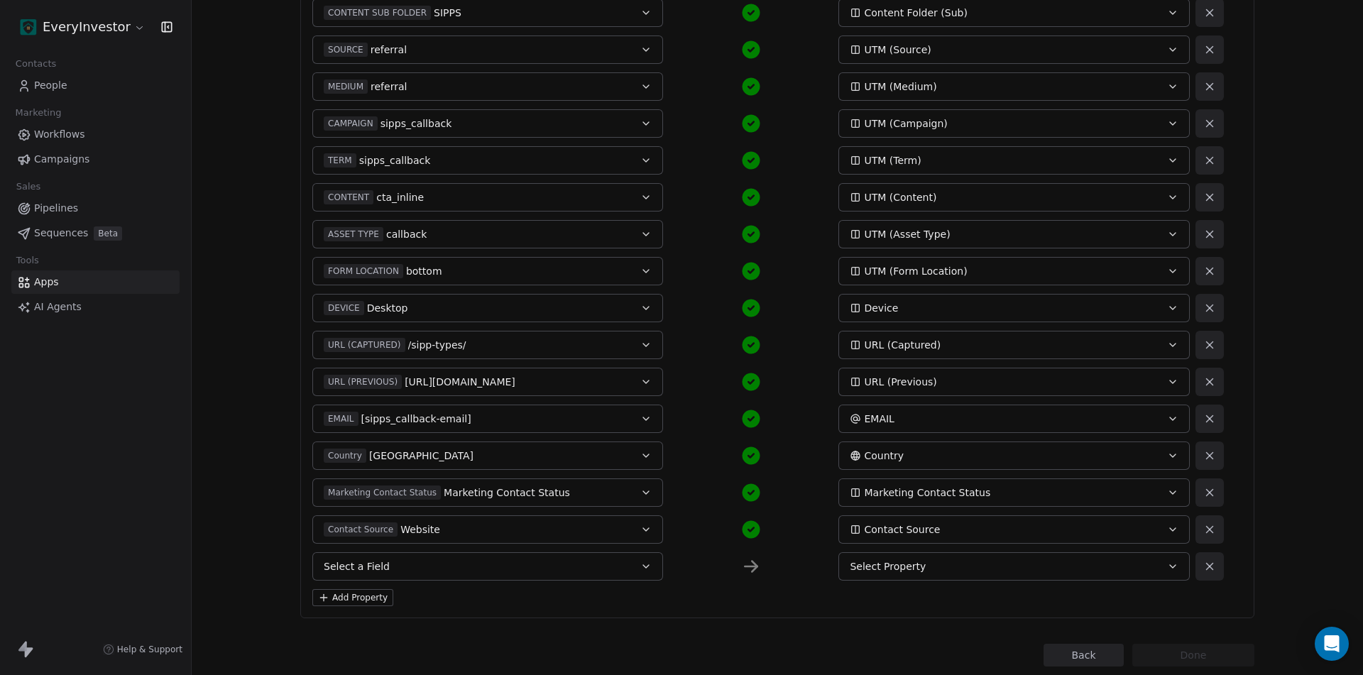
click at [1207, 566] on icon at bounding box center [1209, 566] width 13 height 13
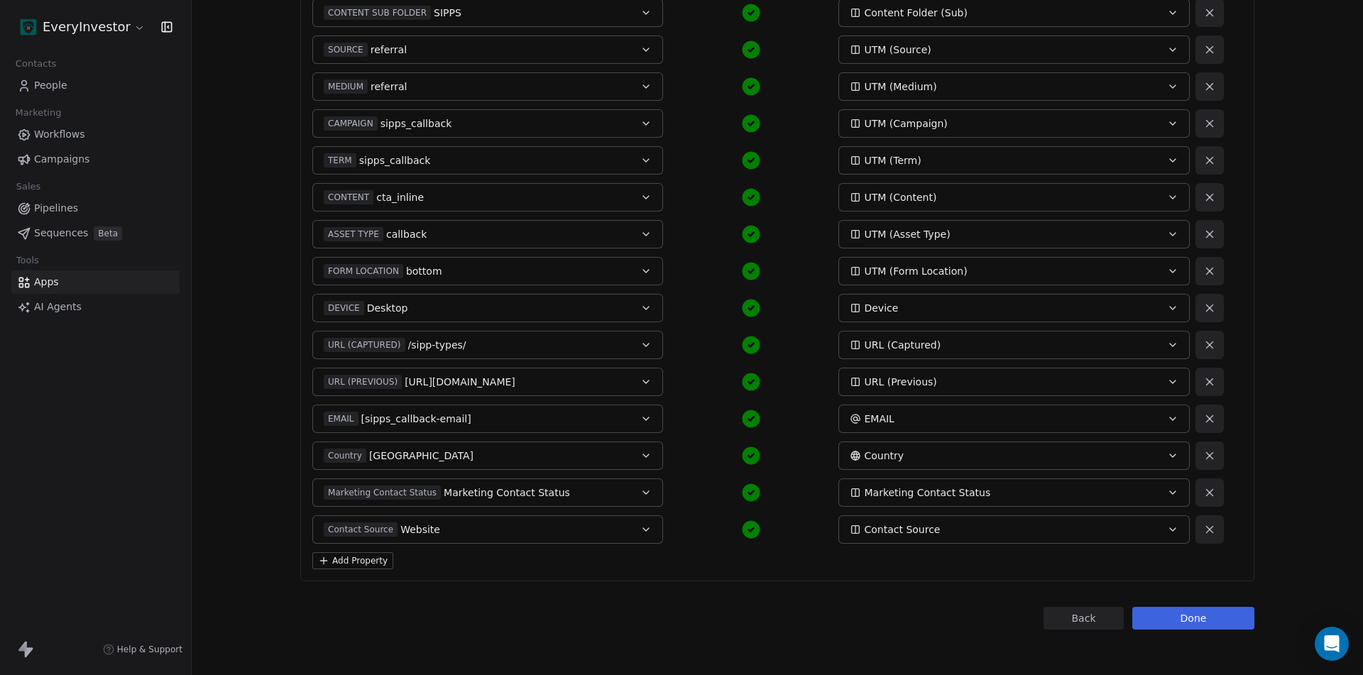
click at [1186, 625] on button "Done" at bounding box center [1193, 618] width 122 height 23
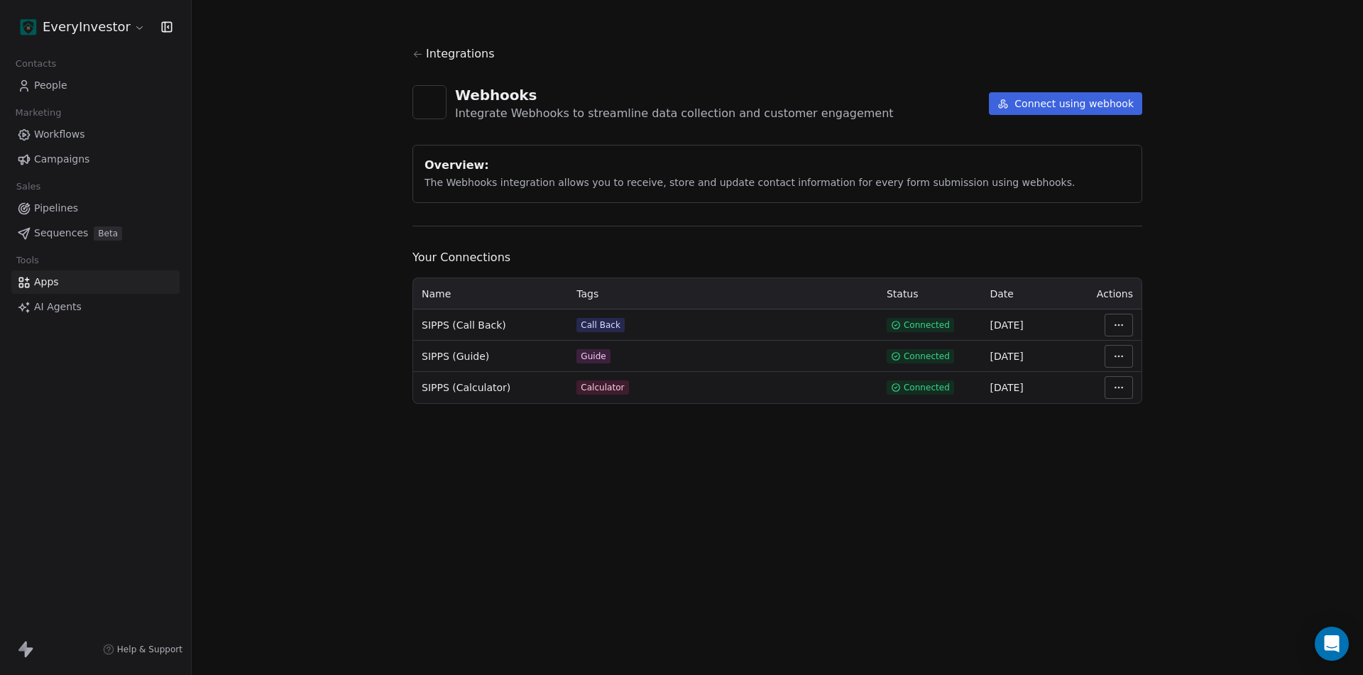
click at [1122, 325] on html "EveryInvestor Contacts People Marketing Workflows Campaigns Sales Pipelines Seq…" at bounding box center [681, 337] width 1363 height 675
click at [1129, 431] on div "Manage Mapping" at bounding box center [1161, 424] width 102 height 23
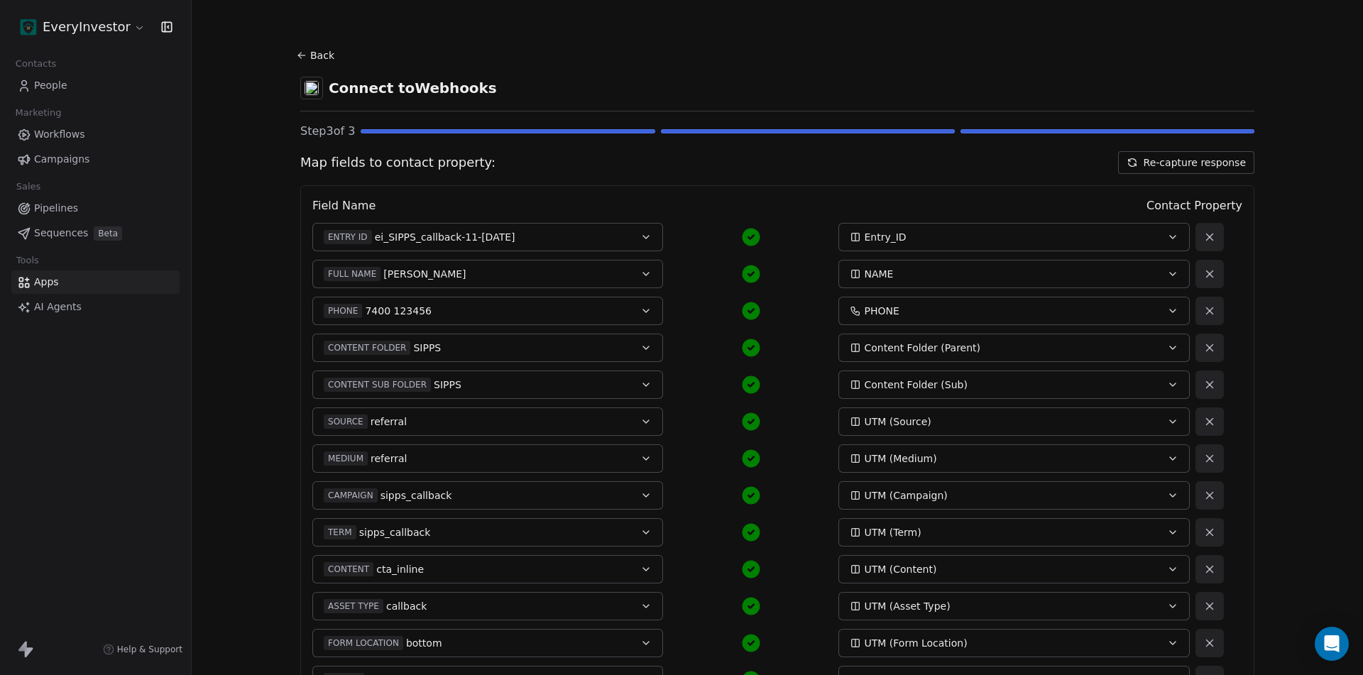
click at [1173, 168] on button "Re-capture response" at bounding box center [1186, 162] width 136 height 23
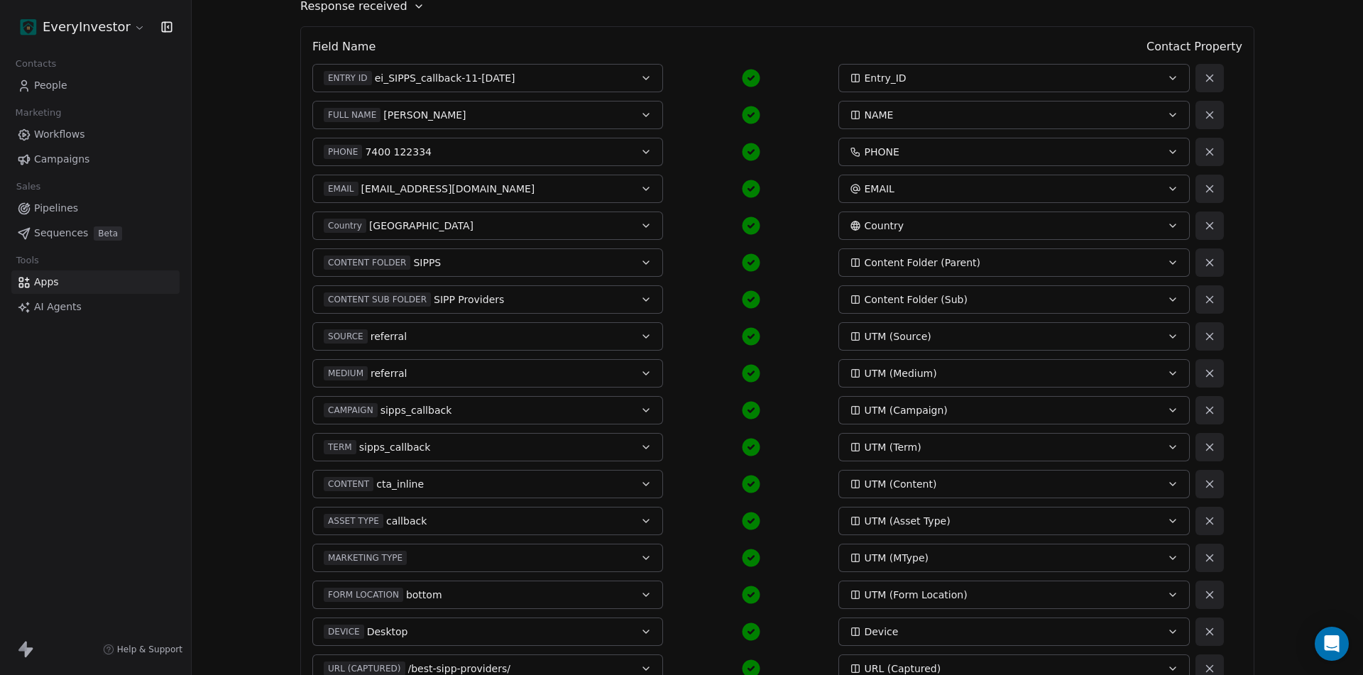
scroll to position [400, 0]
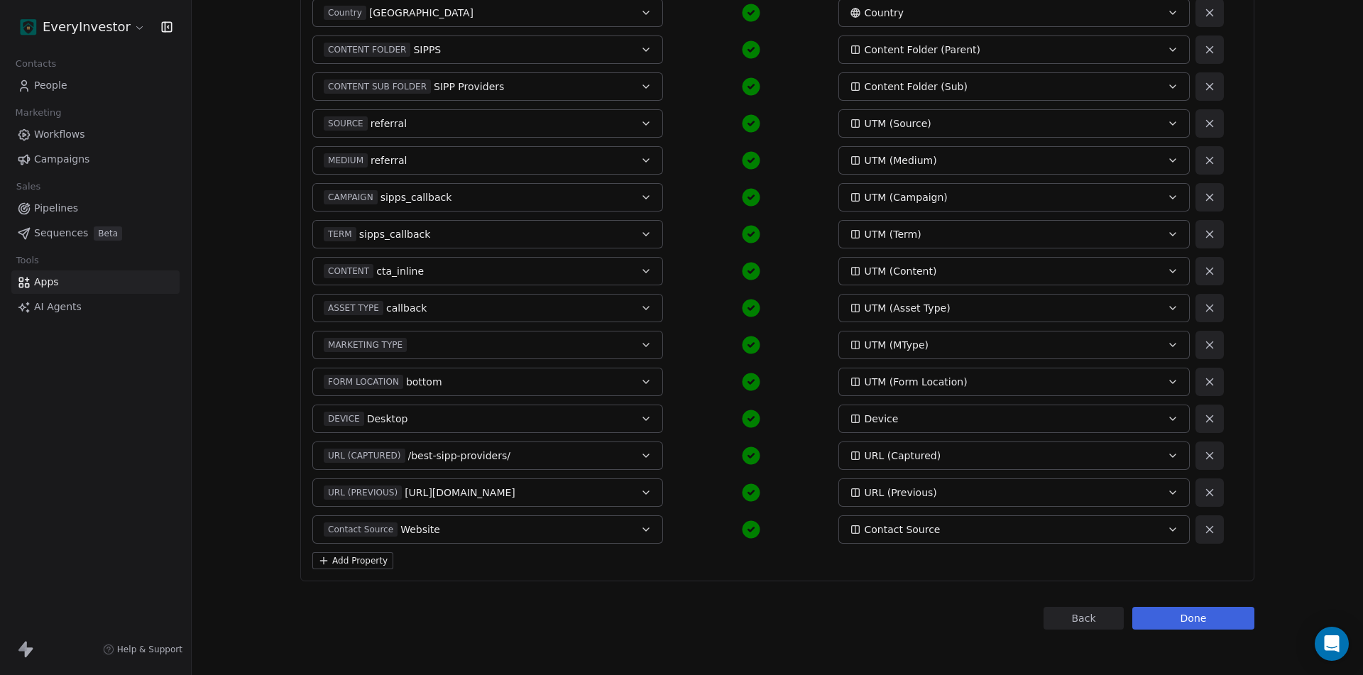
click at [1223, 618] on button "Done" at bounding box center [1193, 618] width 122 height 23
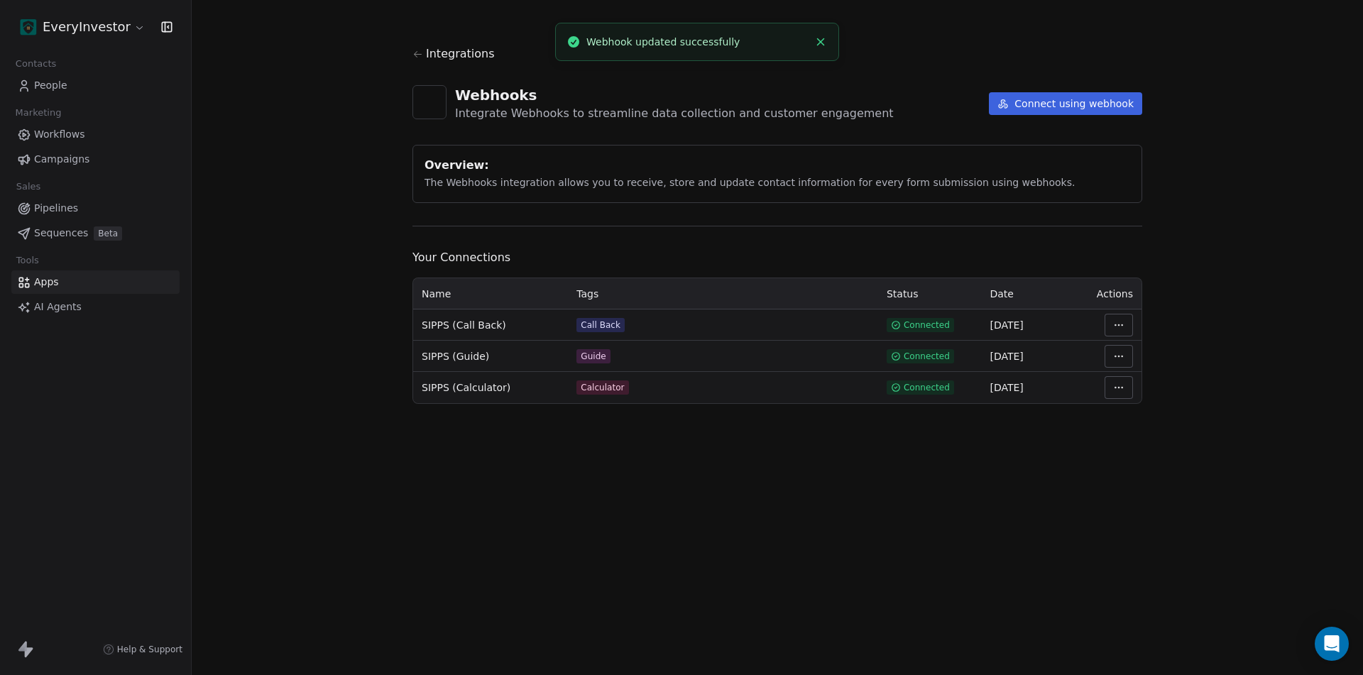
drag, startPoint x: 62, startPoint y: 87, endPoint x: 187, endPoint y: 123, distance: 130.7
click at [62, 87] on span "People" at bounding box center [50, 85] width 33 height 15
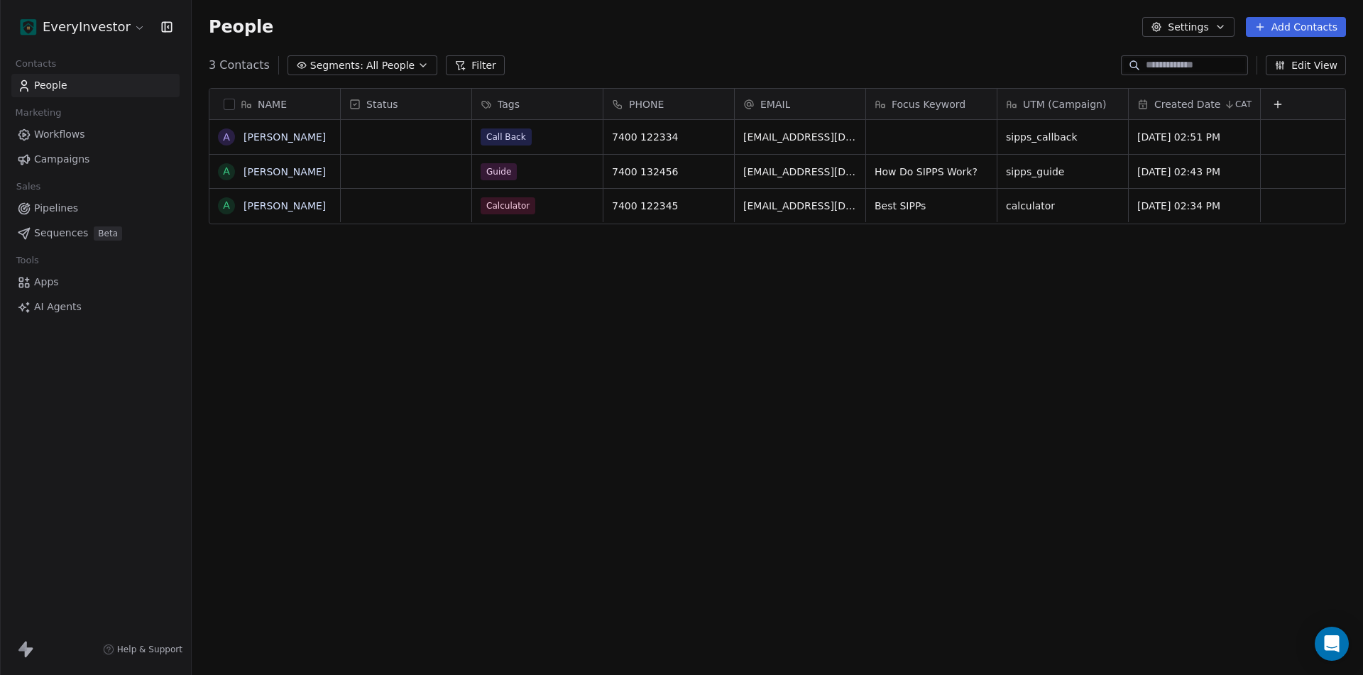
scroll to position [11, 11]
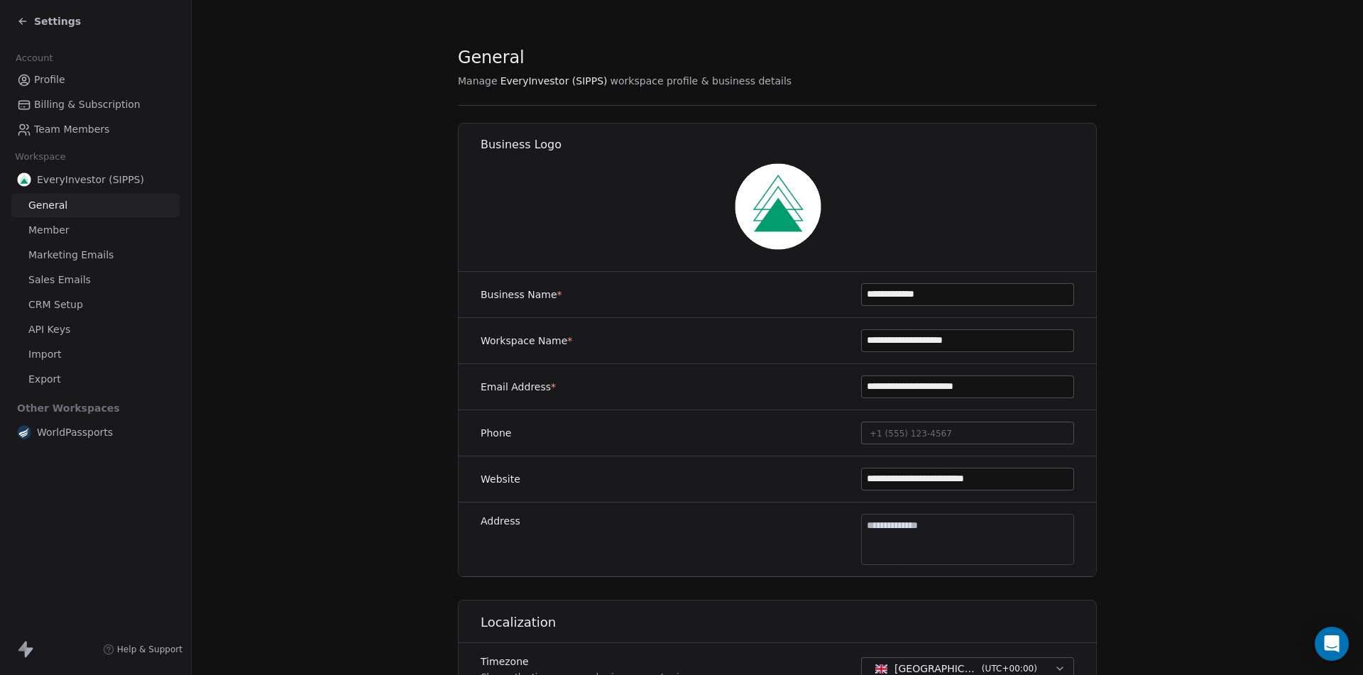
click at [782, 205] on img at bounding box center [778, 206] width 91 height 91
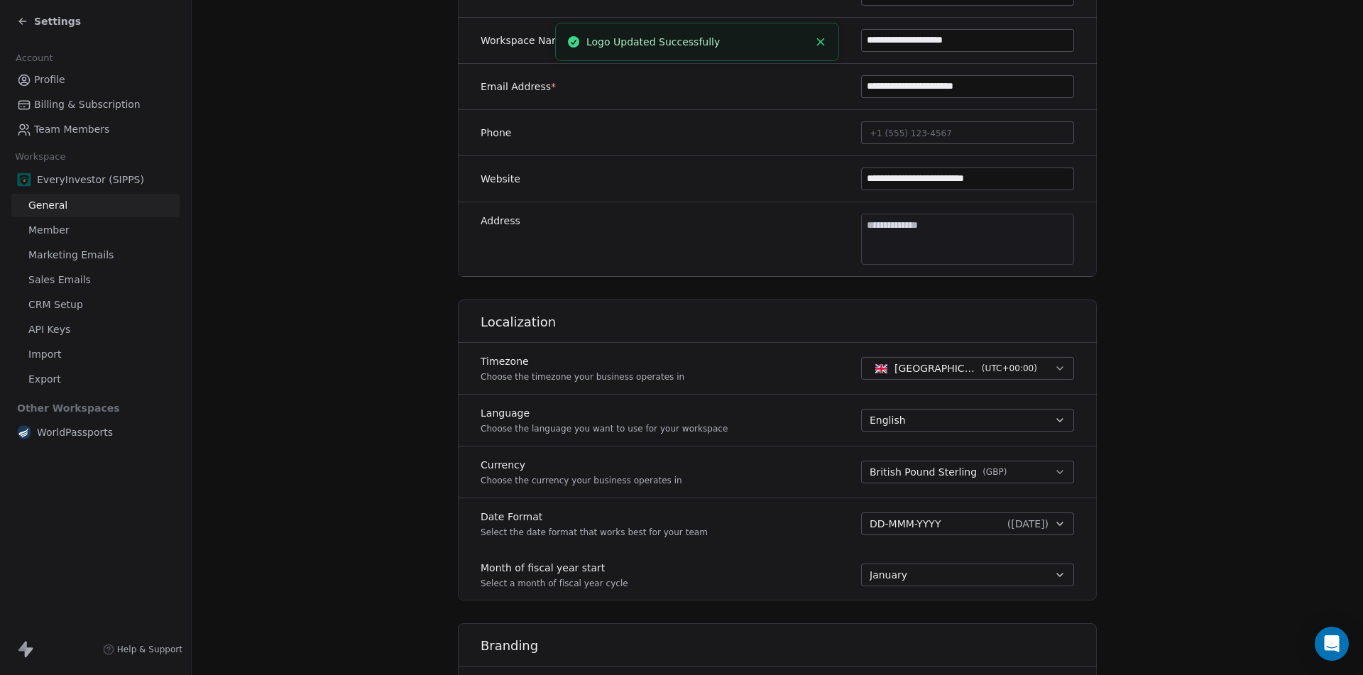
scroll to position [654, 0]
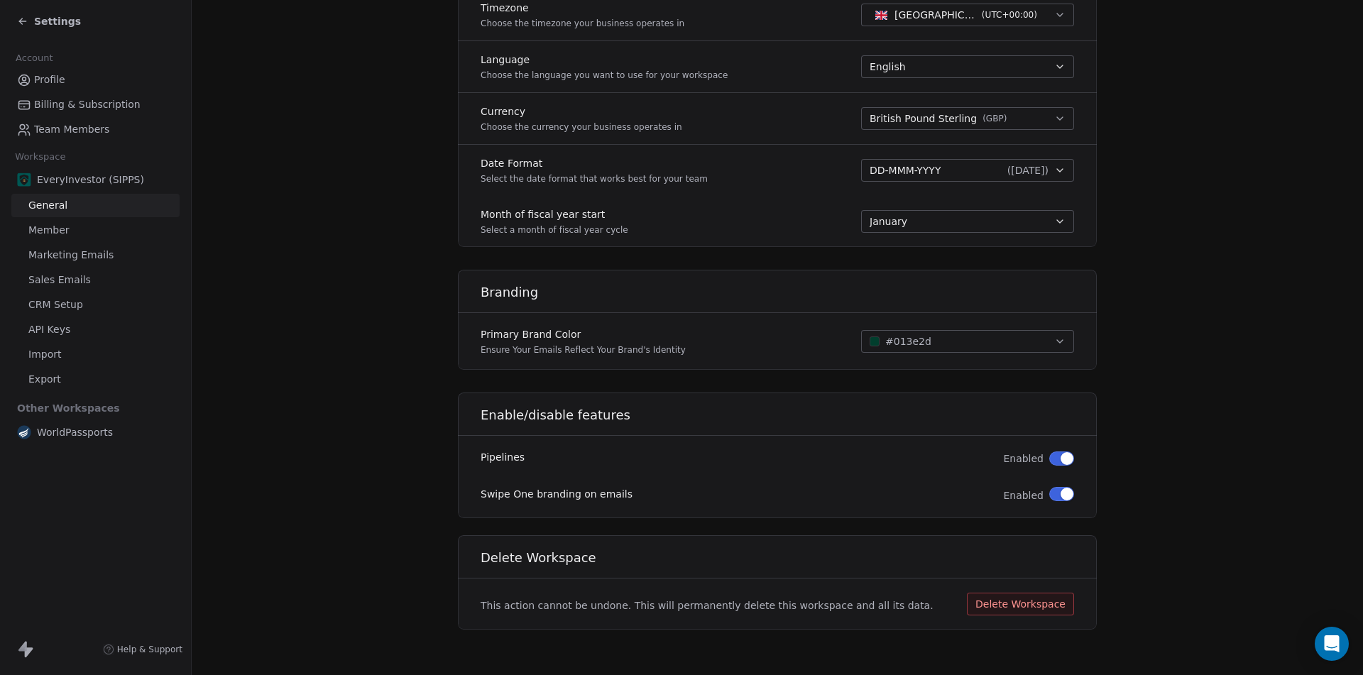
click at [1060, 490] on span "button" at bounding box center [1066, 494] width 13 height 13
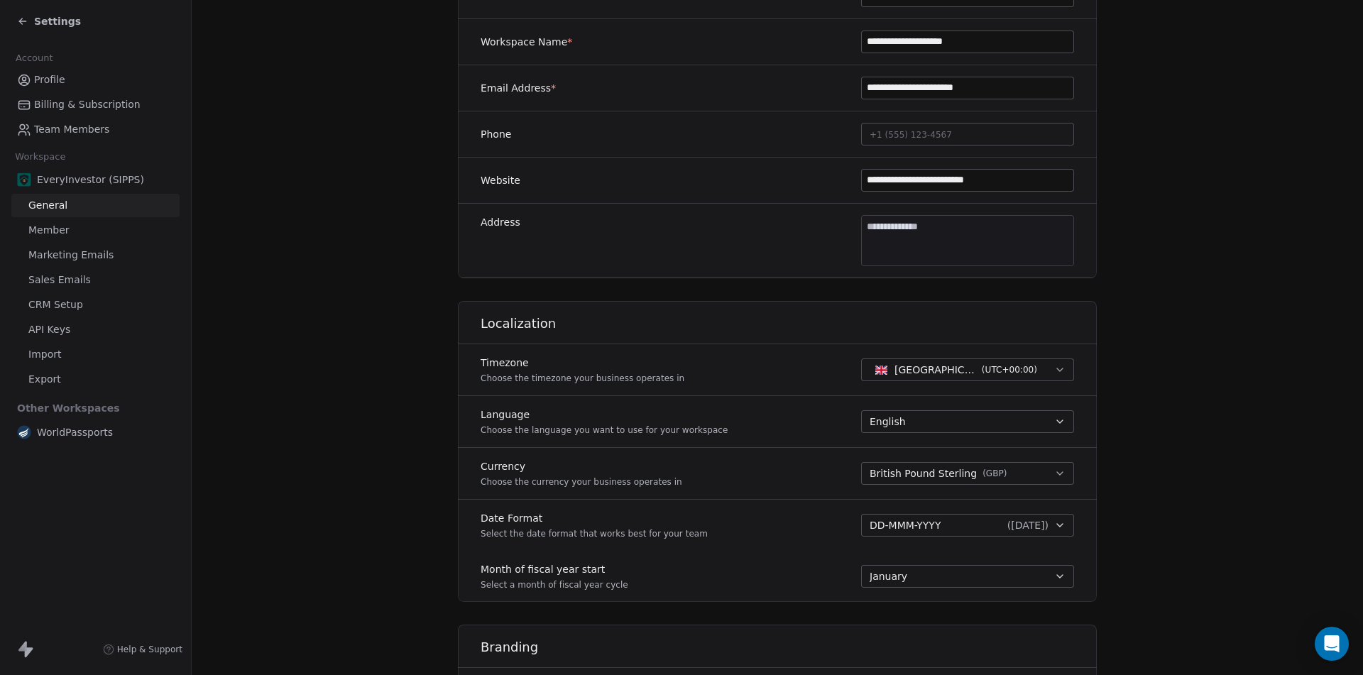
scroll to position [0, 0]
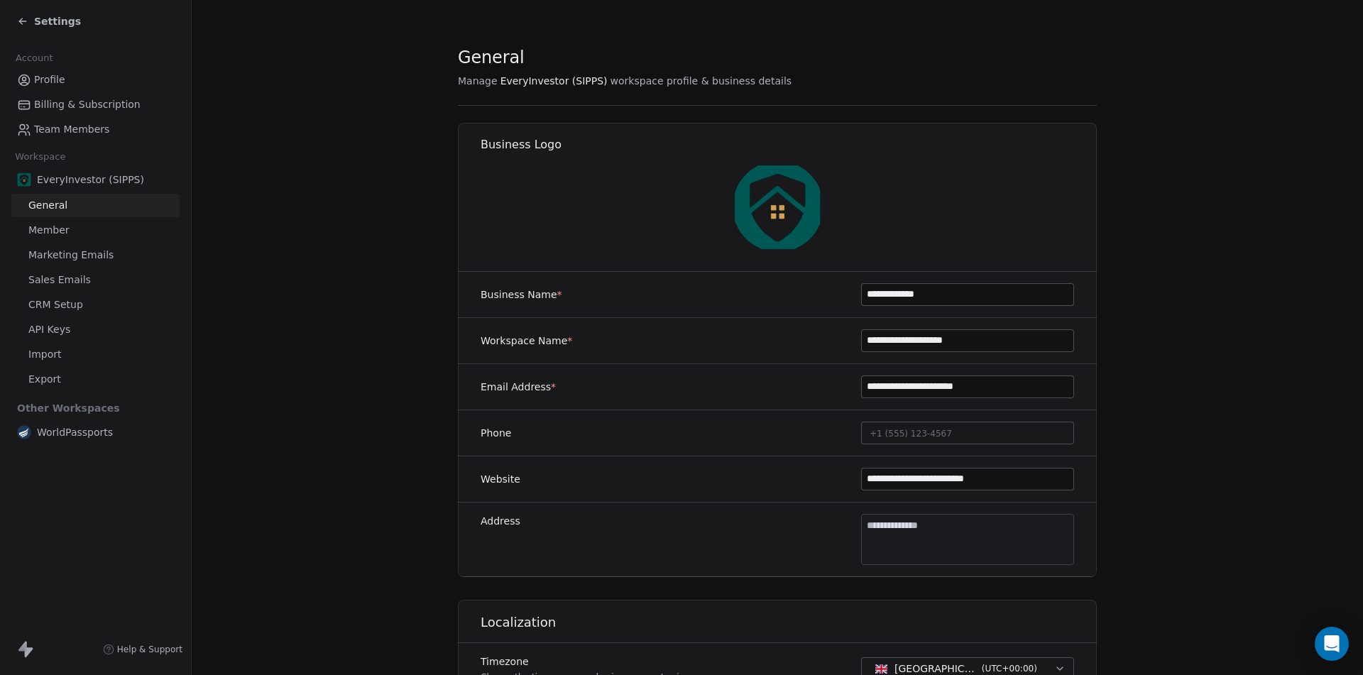
click at [45, 302] on span "CRM Setup" at bounding box center [55, 304] width 55 height 15
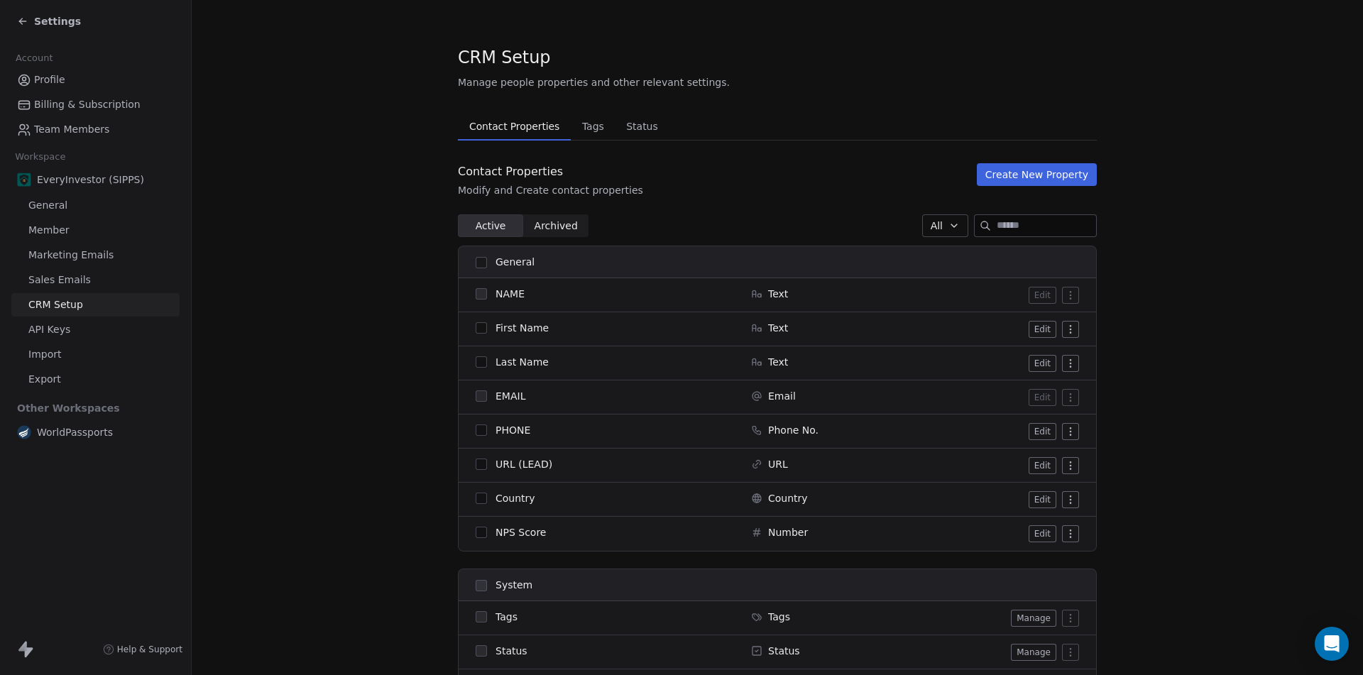
click at [541, 222] on span "Archived" at bounding box center [555, 226] width 43 height 15
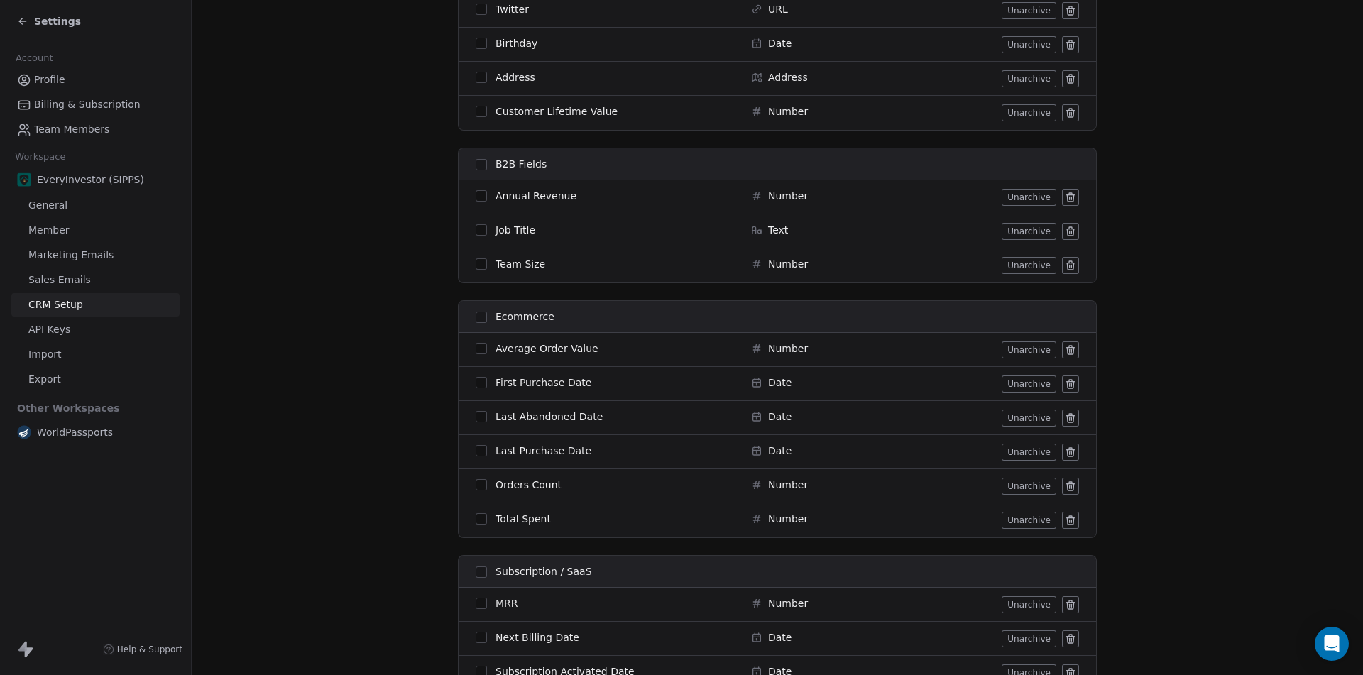
scroll to position [533, 0]
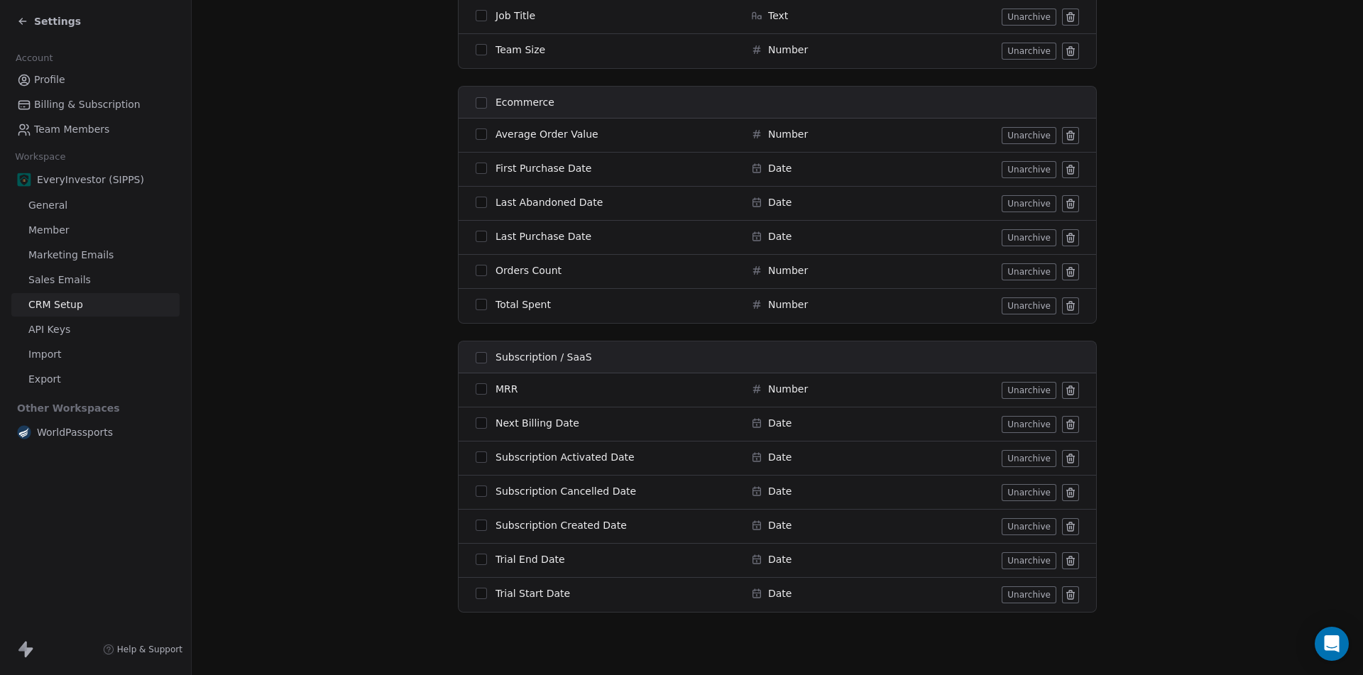
click at [1071, 597] on icon at bounding box center [1071, 595] width 0 height 3
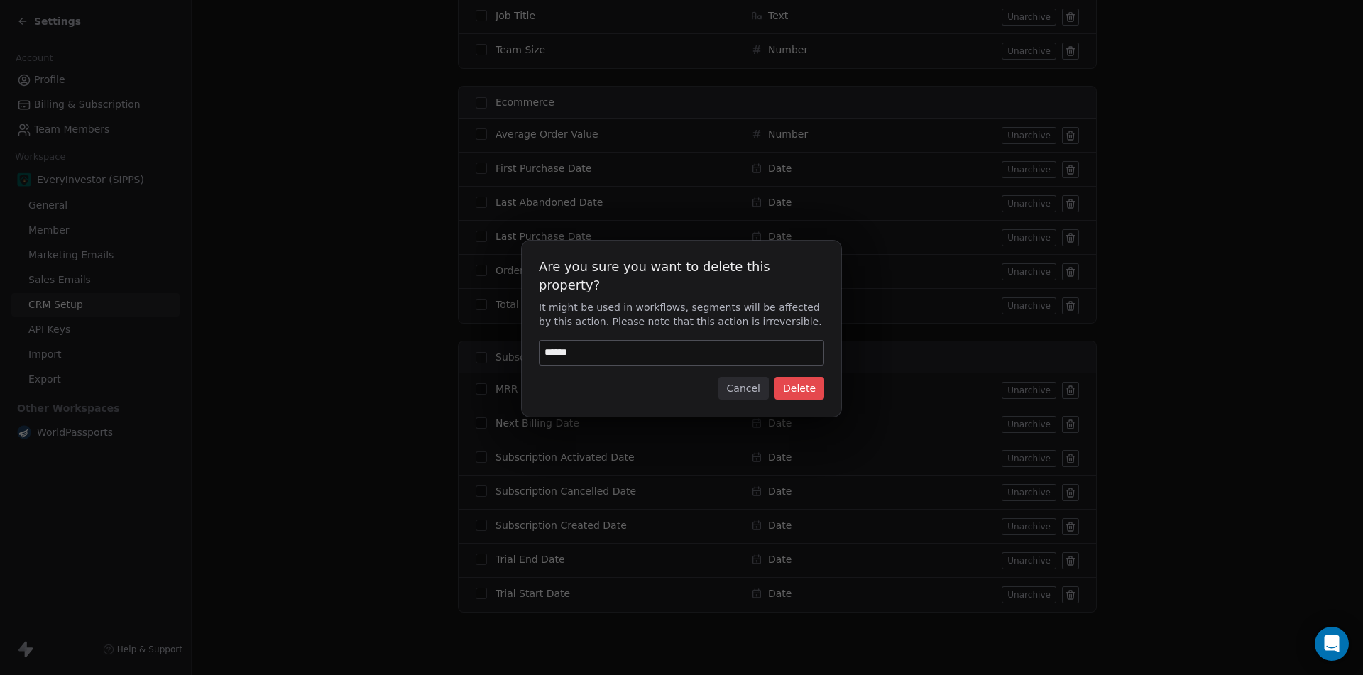
type input "******"
click at [798, 377] on button "Delete" at bounding box center [799, 388] width 50 height 23
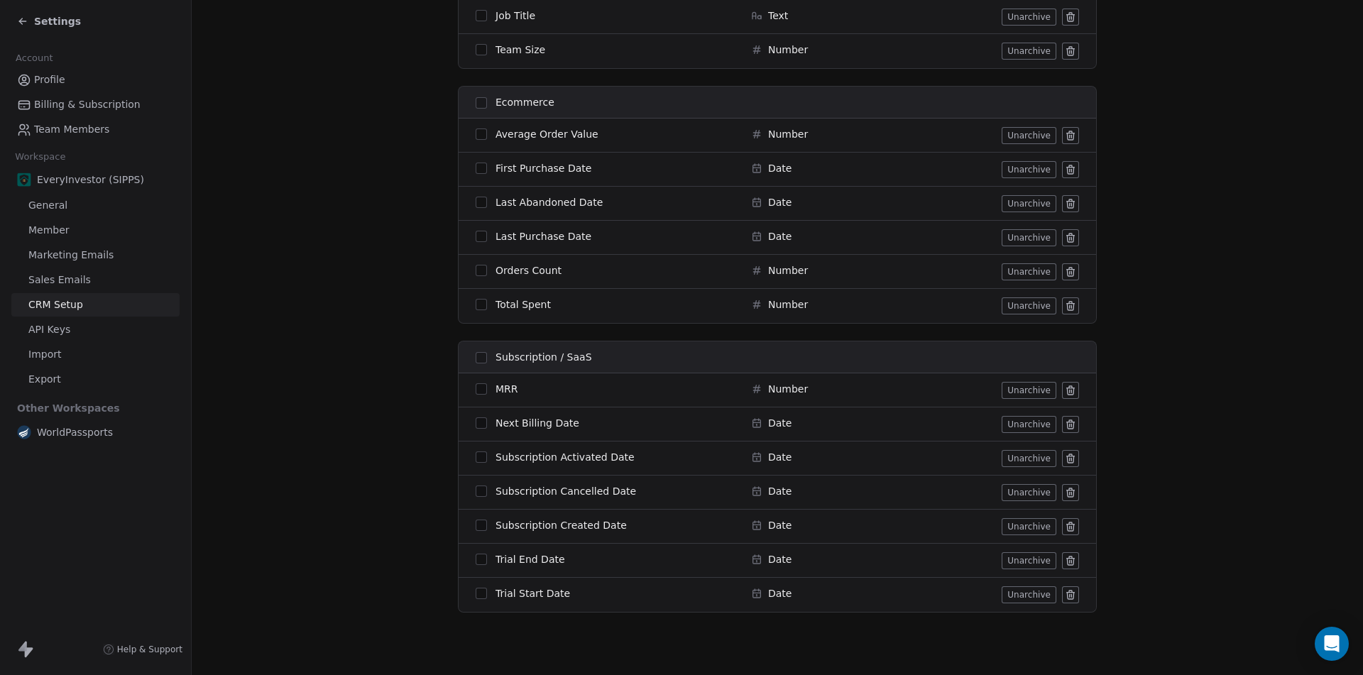
click at [1071, 390] on icon at bounding box center [1071, 391] width 0 height 3
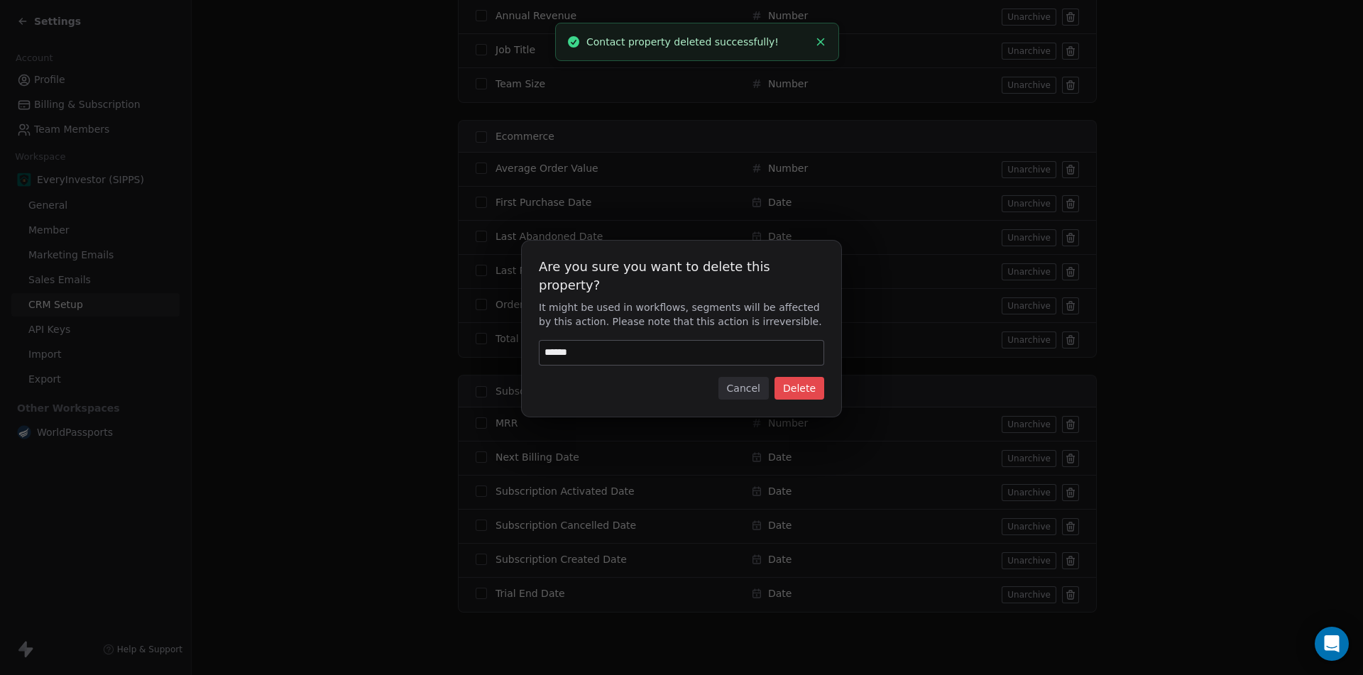
scroll to position [499, 0]
type input "******"
click at [801, 380] on button "Delete" at bounding box center [799, 388] width 50 height 23
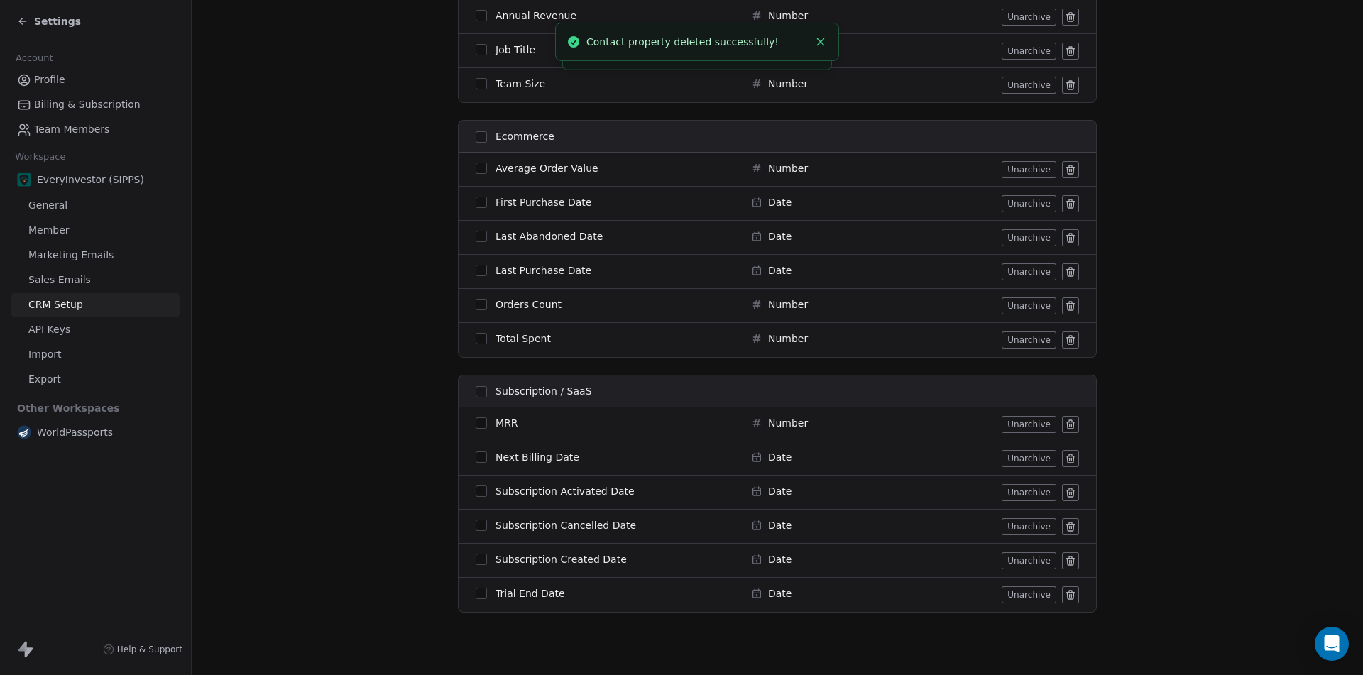
click at [1065, 424] on icon at bounding box center [1070, 424] width 11 height 11
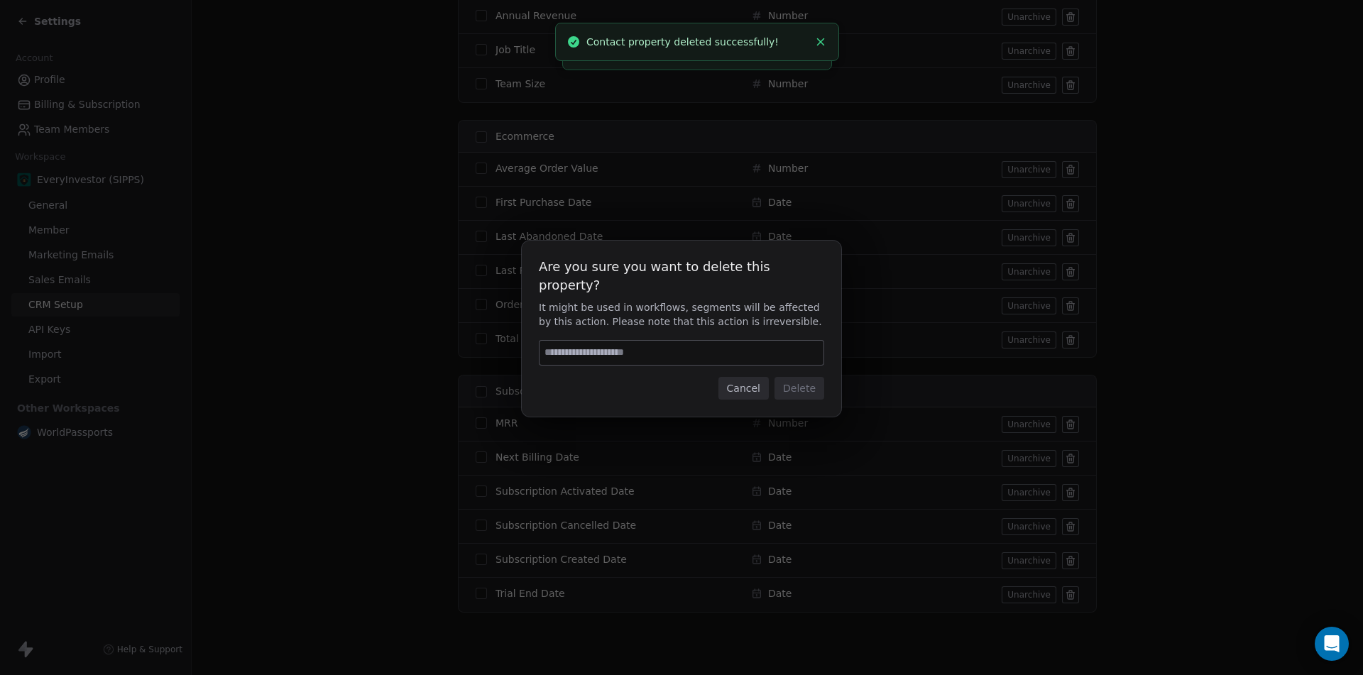
scroll to position [465, 0]
type input "******"
click at [800, 377] on button "Delete" at bounding box center [799, 388] width 50 height 23
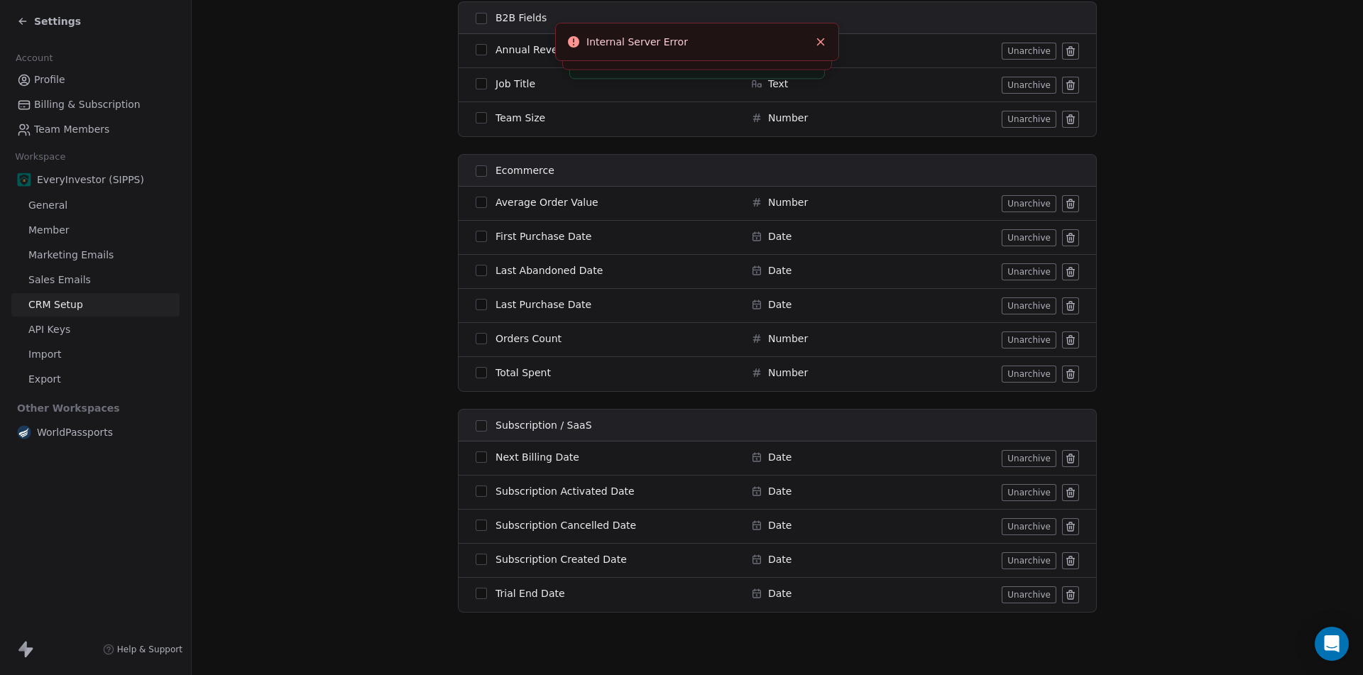
click at [478, 425] on button "button" at bounding box center [481, 425] width 11 height 11
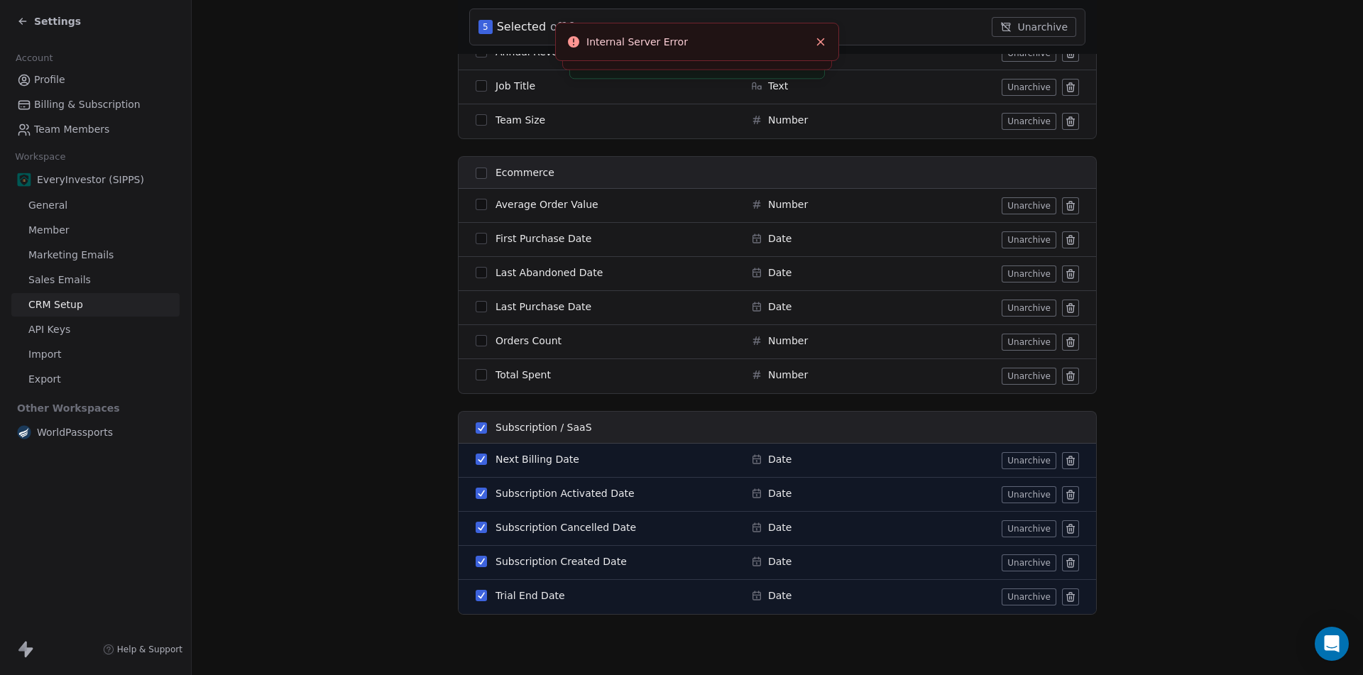
scroll to position [519, 0]
drag, startPoint x: 818, startPoint y: 91, endPoint x: 814, endPoint y: 57, distance: 33.6
click at [818, 90] on icon "Close toast" at bounding box center [820, 90] width 13 height 13
click at [824, 40] on icon "Close toast" at bounding box center [820, 41] width 13 height 13
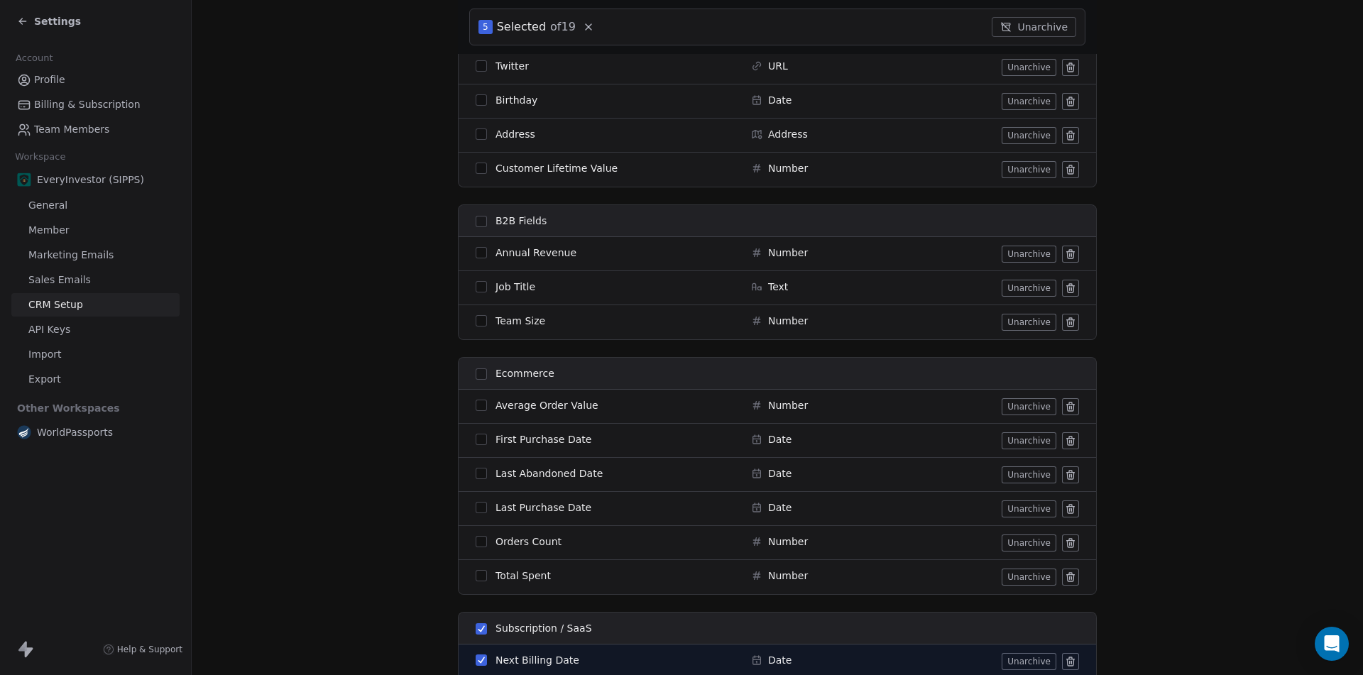
scroll to position [0, 0]
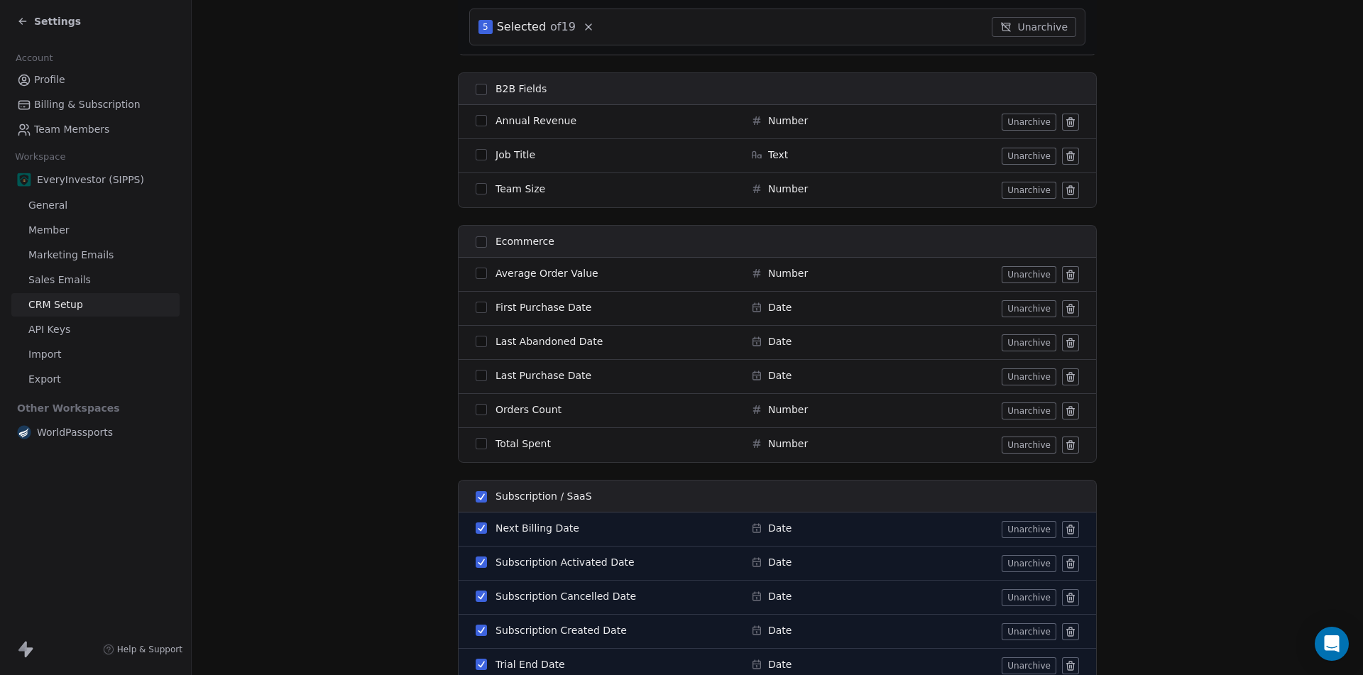
click at [476, 495] on button "button" at bounding box center [481, 496] width 11 height 11
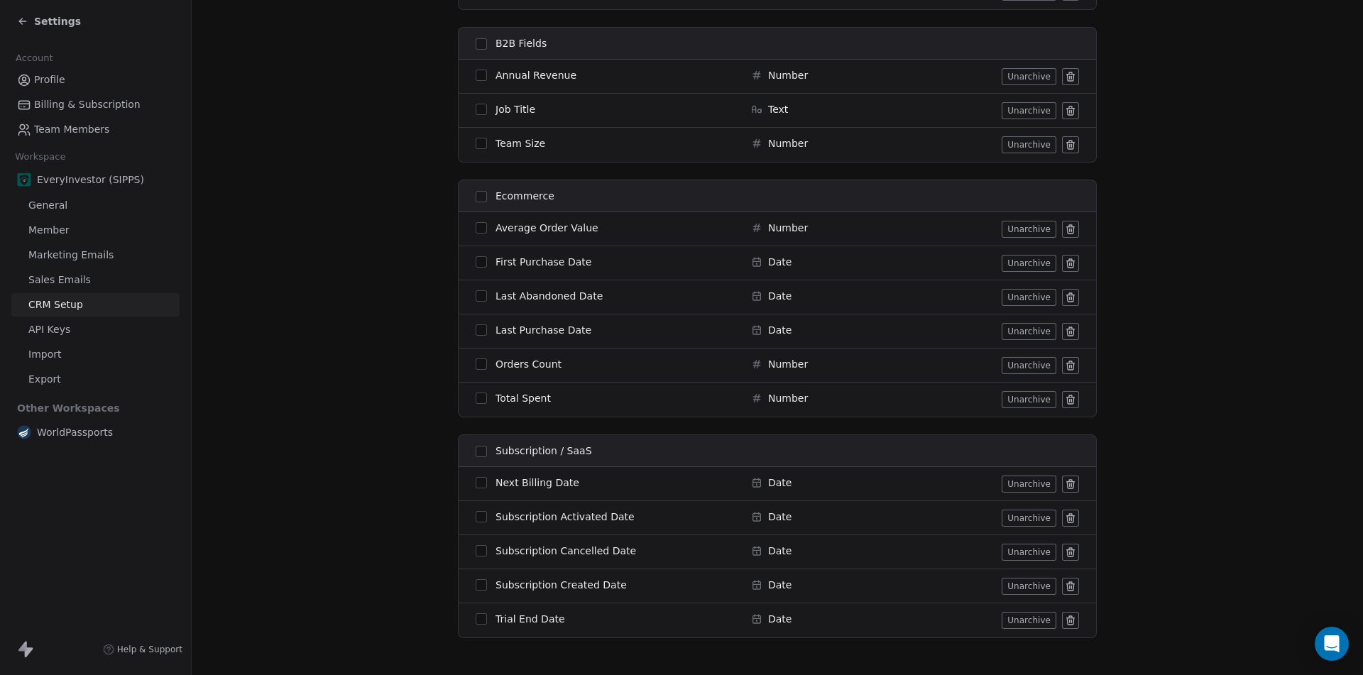
scroll to position [465, 0]
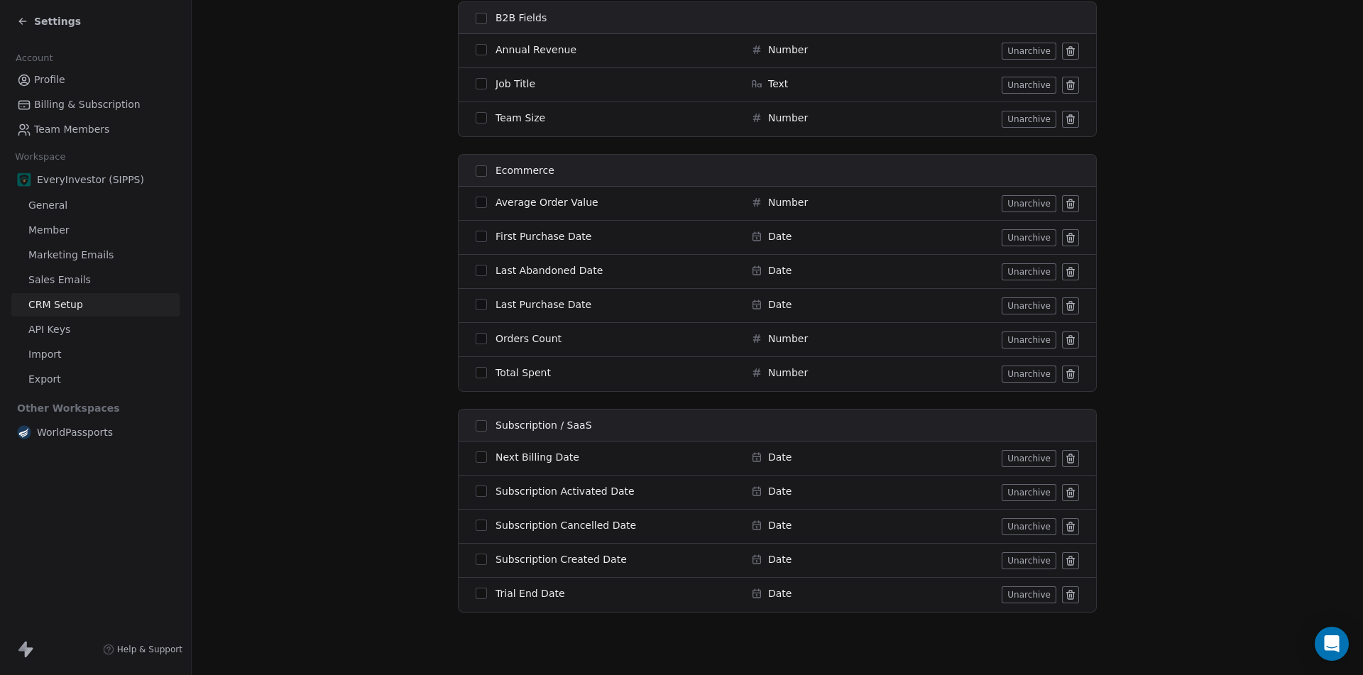
click at [1071, 596] on icon at bounding box center [1071, 595] width 0 height 3
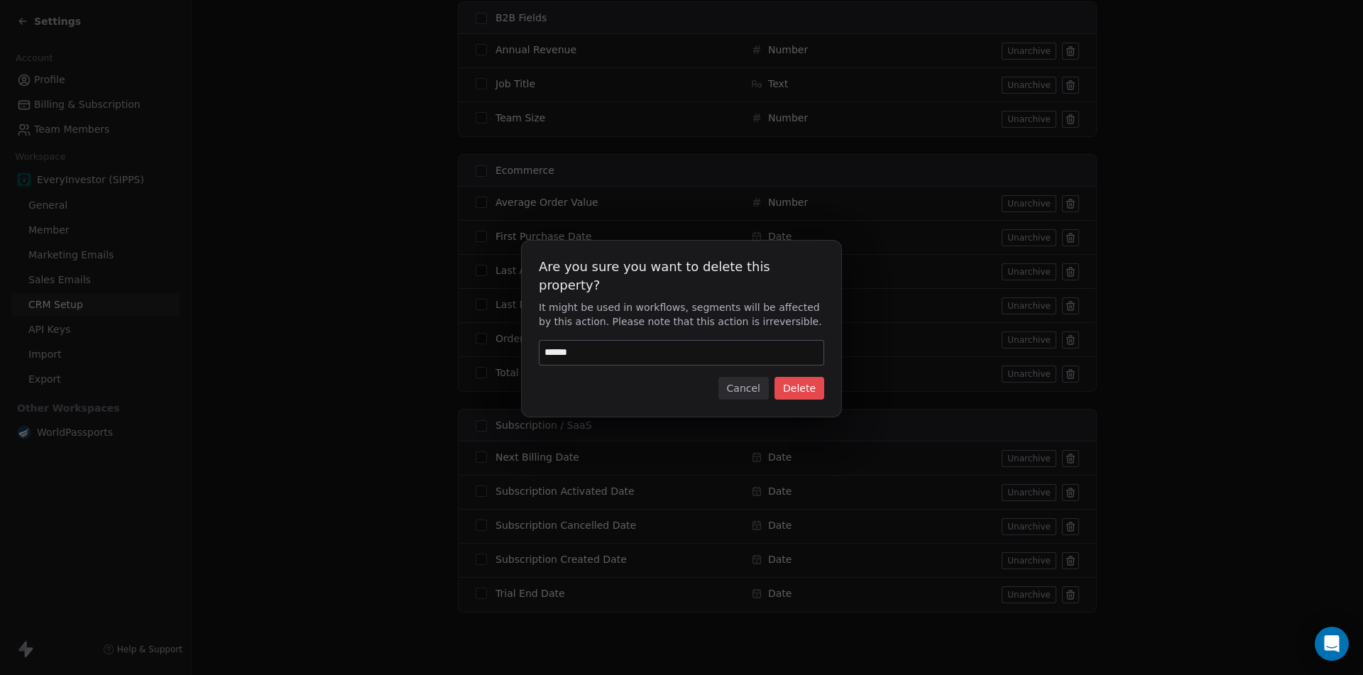
type input "******"
click at [801, 380] on button "Delete" at bounding box center [799, 388] width 50 height 23
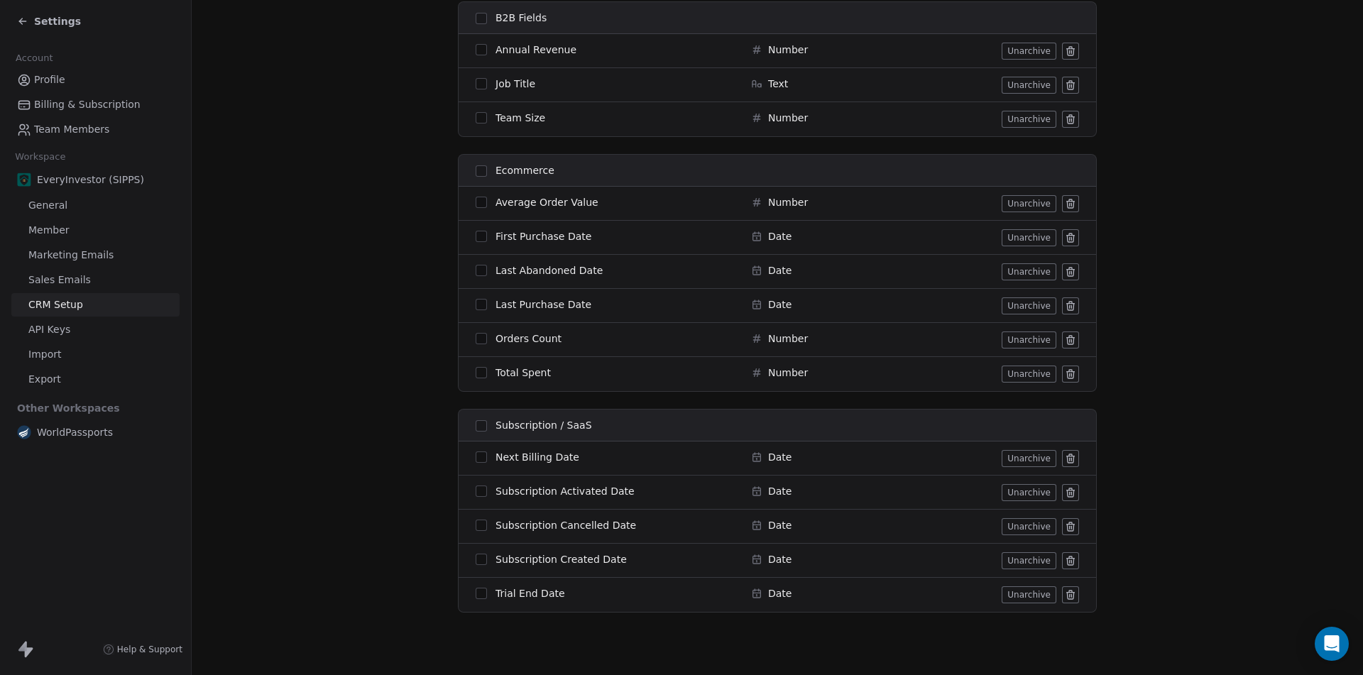
click at [1065, 460] on icon at bounding box center [1070, 458] width 11 height 11
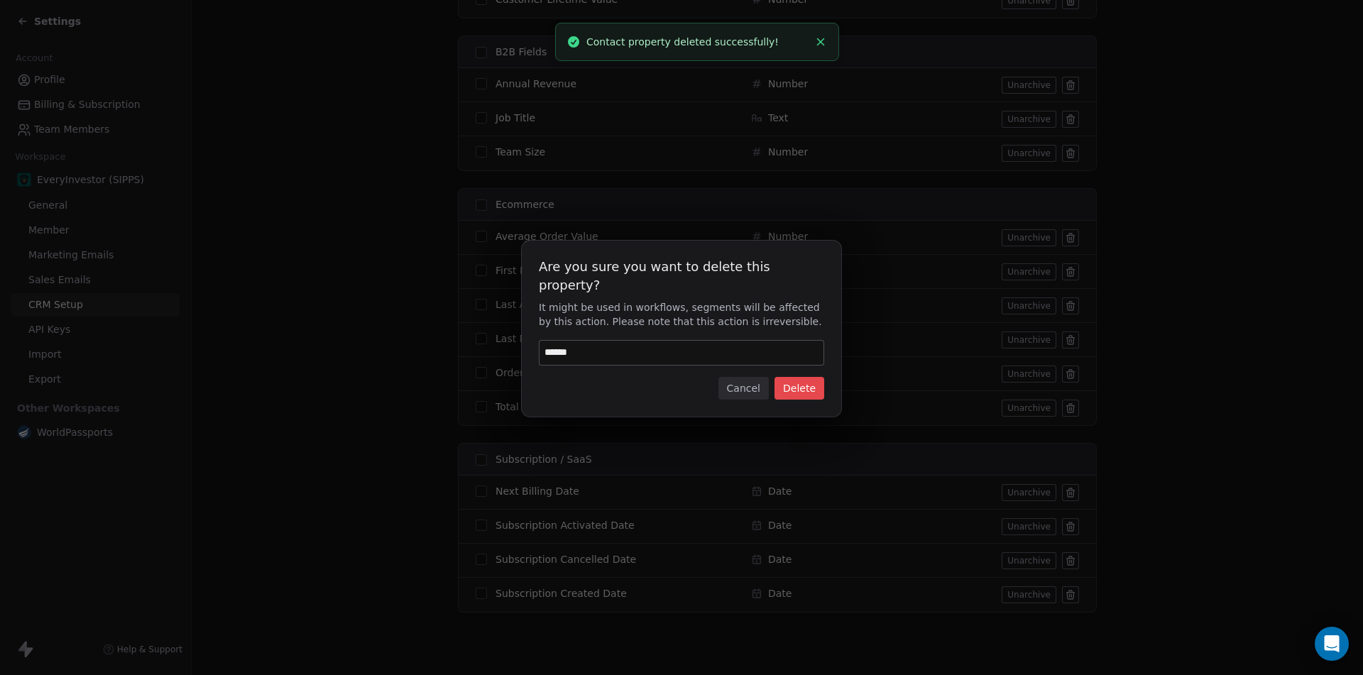
scroll to position [431, 0]
type input "******"
click at [797, 378] on button "Delete" at bounding box center [799, 388] width 50 height 23
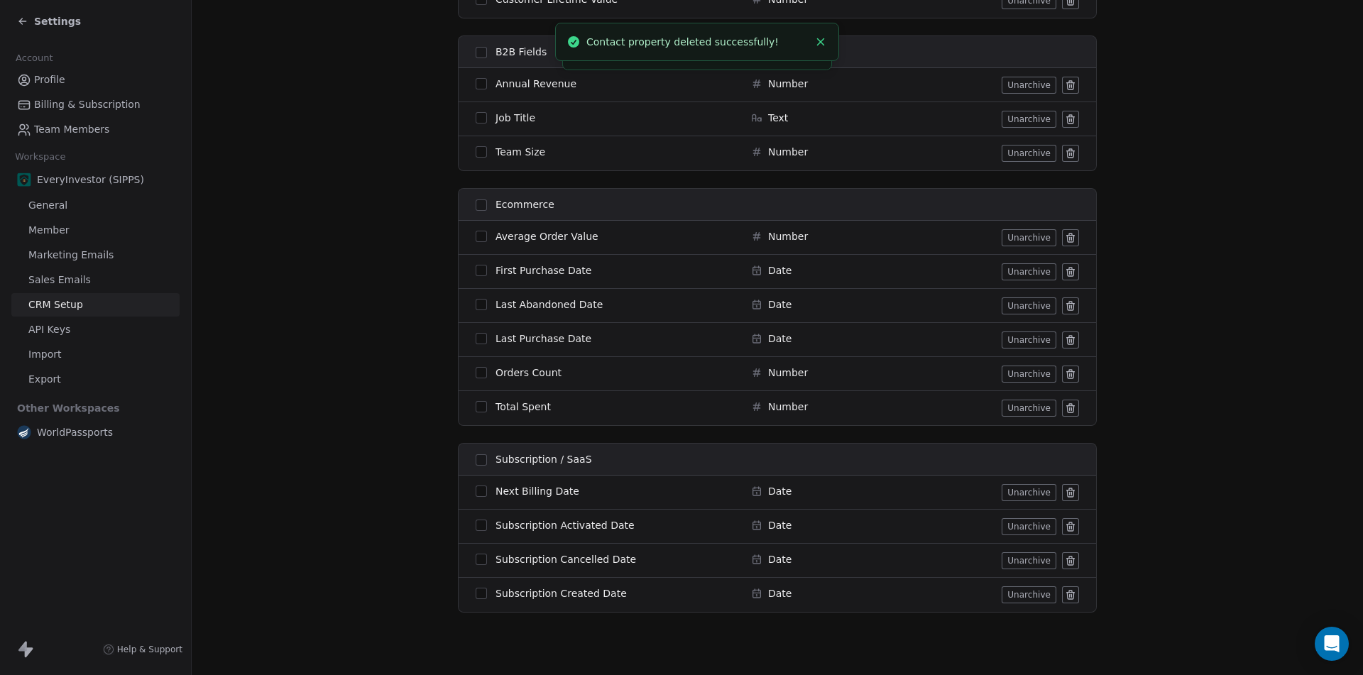
click at [1069, 489] on icon at bounding box center [1070, 489] width 3 height 2
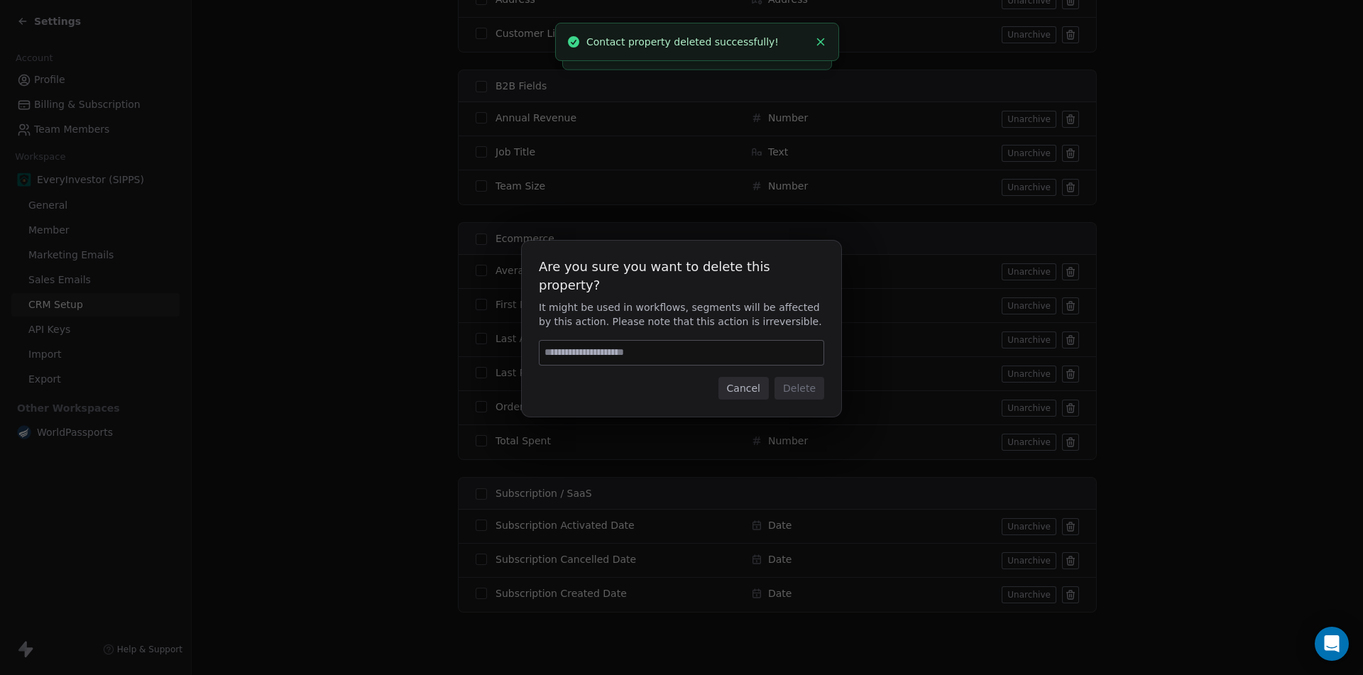
scroll to position [397, 0]
type input "******"
click at [799, 377] on button "Delete" at bounding box center [799, 388] width 50 height 23
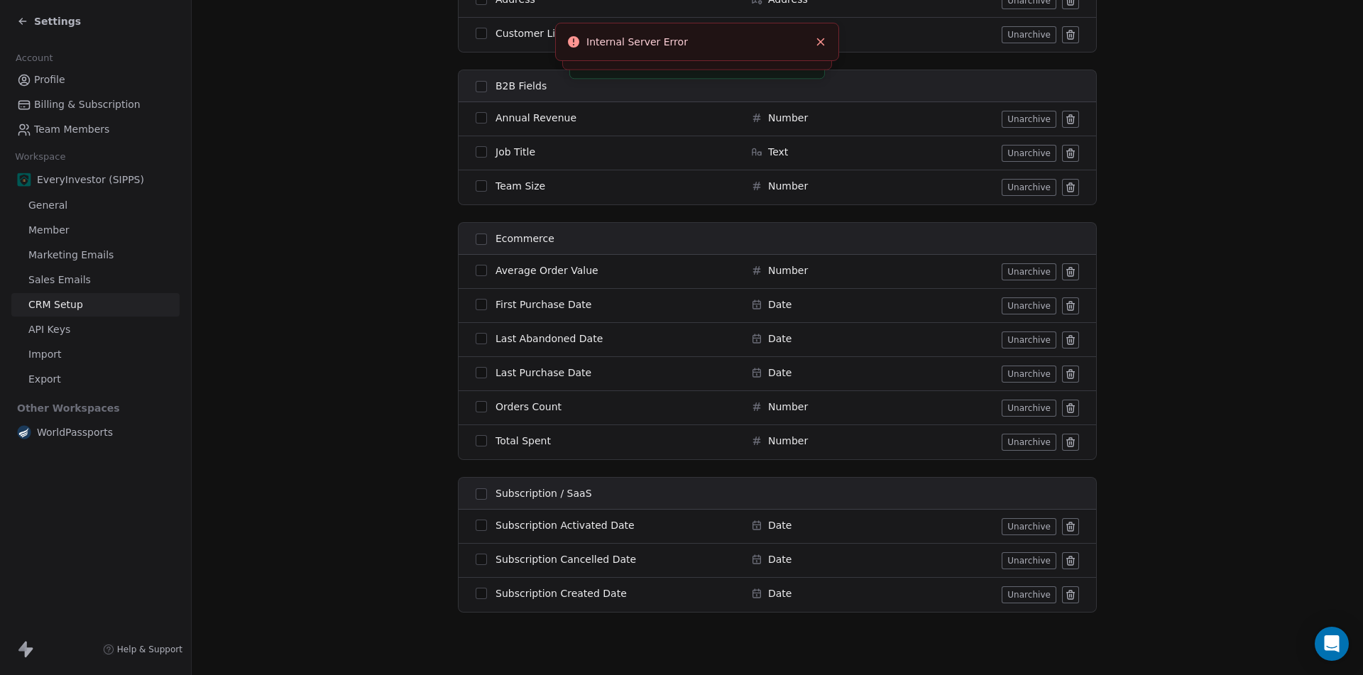
click at [1067, 531] on icon at bounding box center [1070, 528] width 6 height 6
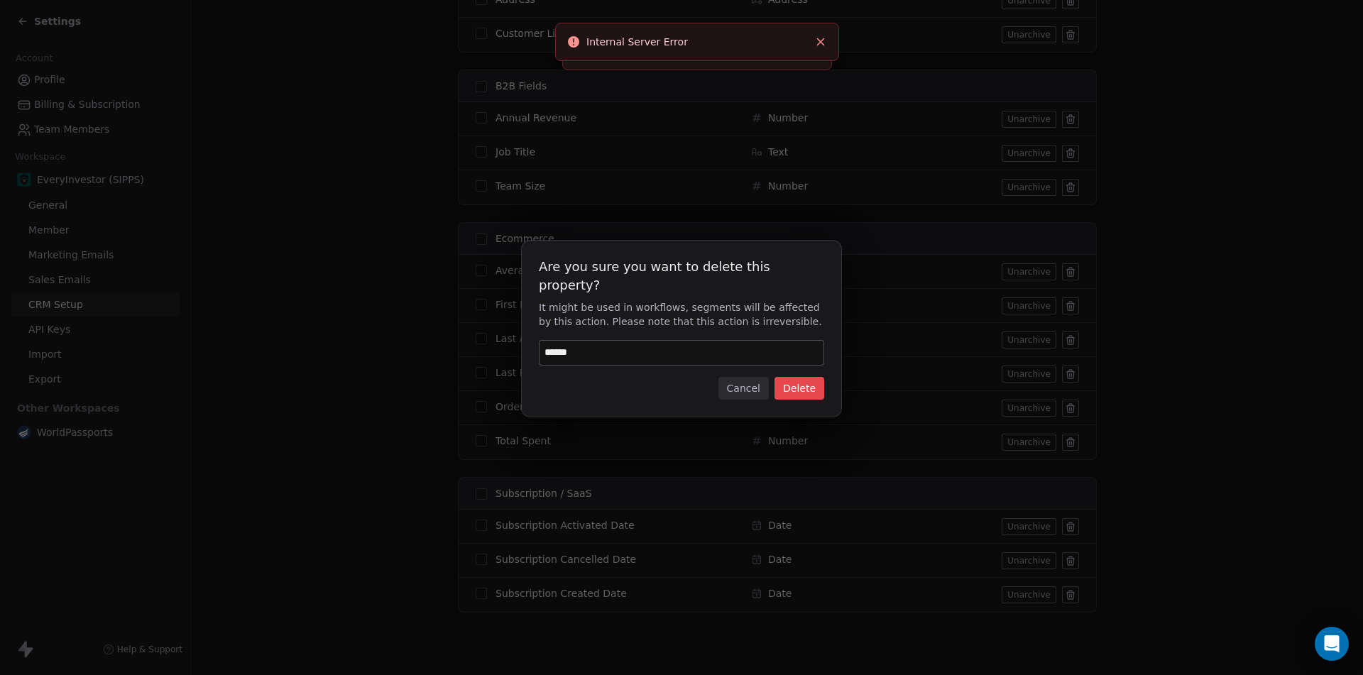
type input "******"
click at [804, 382] on button "Delete" at bounding box center [799, 388] width 50 height 23
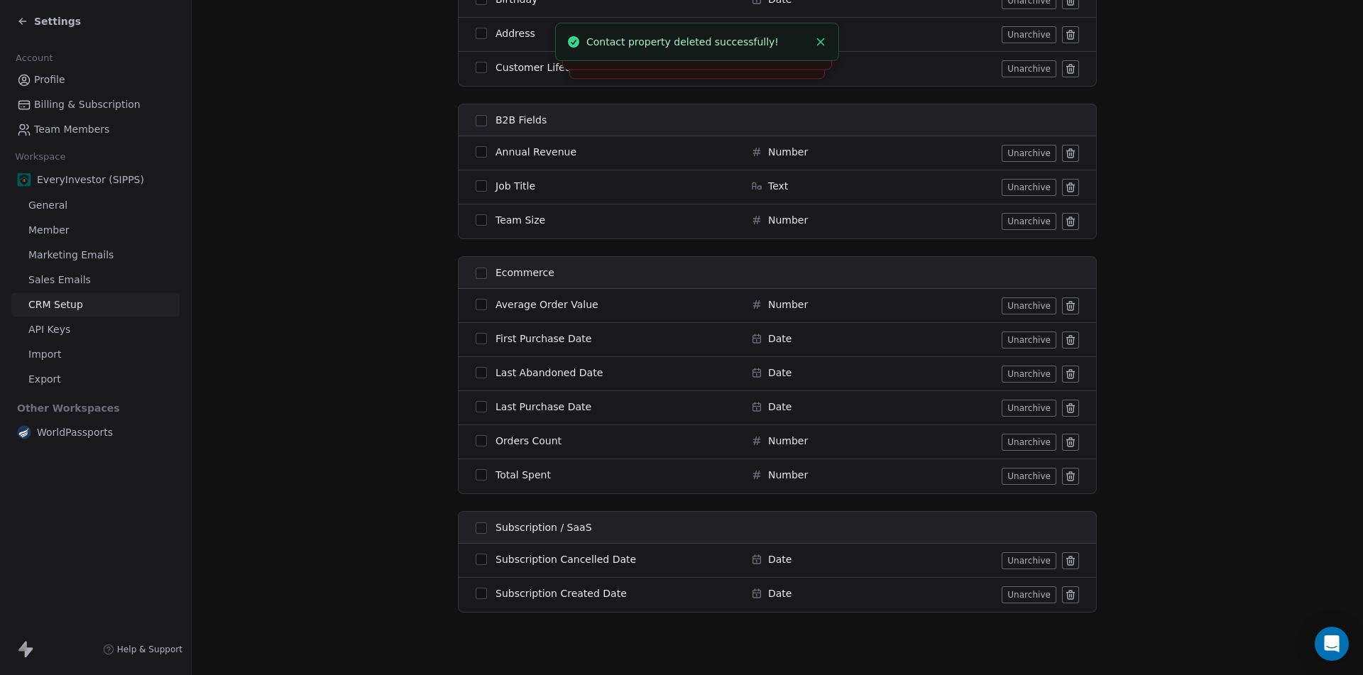
scroll to position [363, 0]
click at [1067, 559] on icon at bounding box center [1070, 560] width 11 height 11
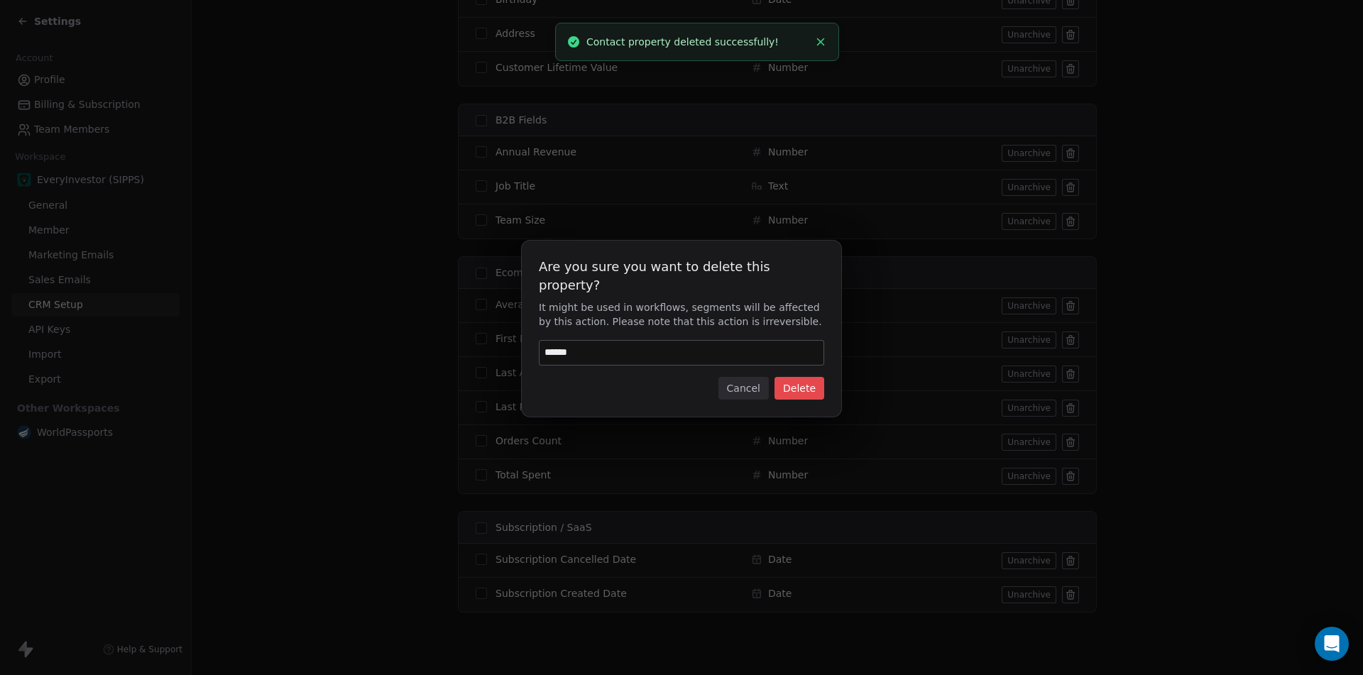
type input "******"
click at [799, 377] on button "Delete" at bounding box center [799, 388] width 50 height 23
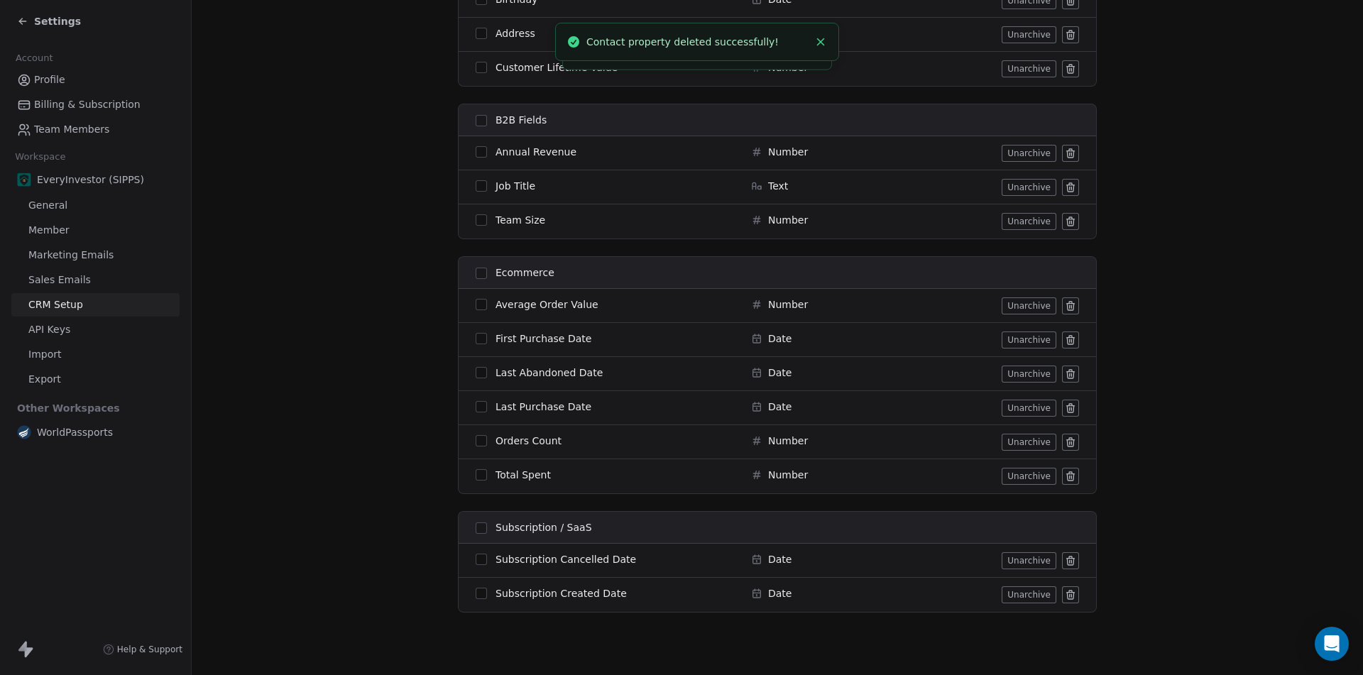
click at [1065, 597] on icon at bounding box center [1070, 594] width 11 height 11
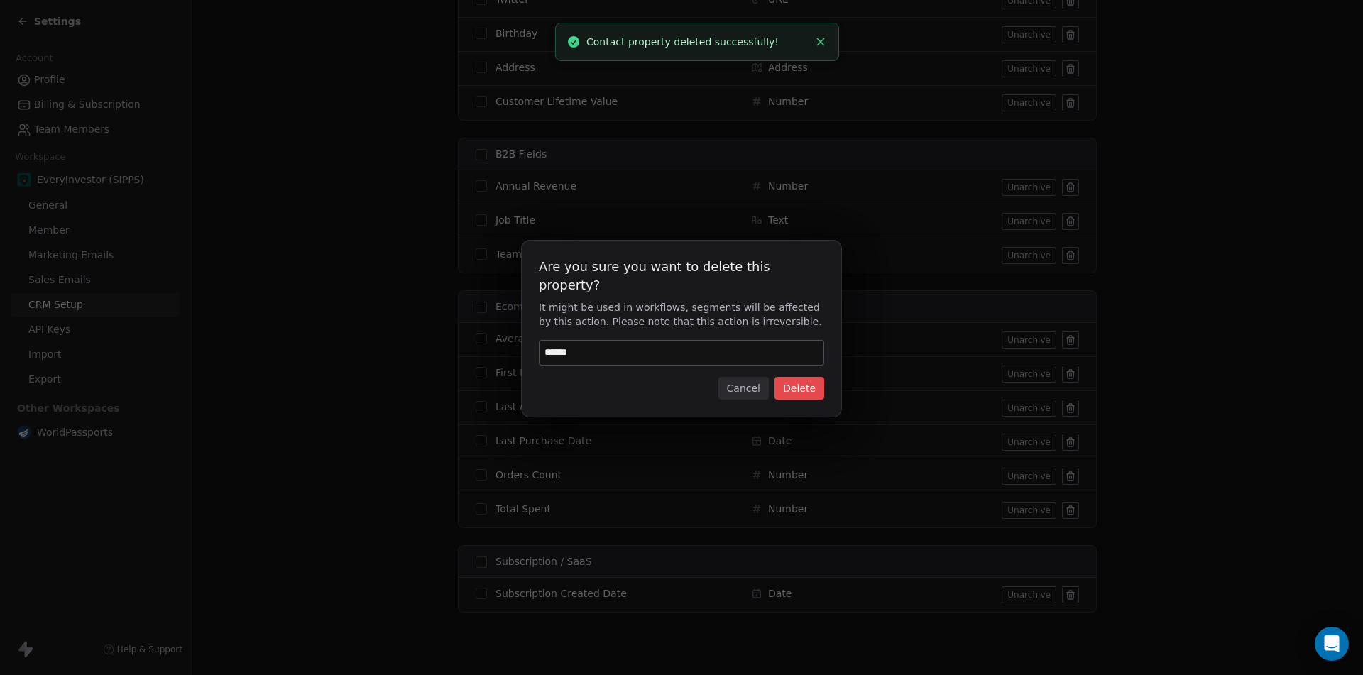
type input "******"
click at [793, 377] on button "Delete" at bounding box center [799, 388] width 50 height 23
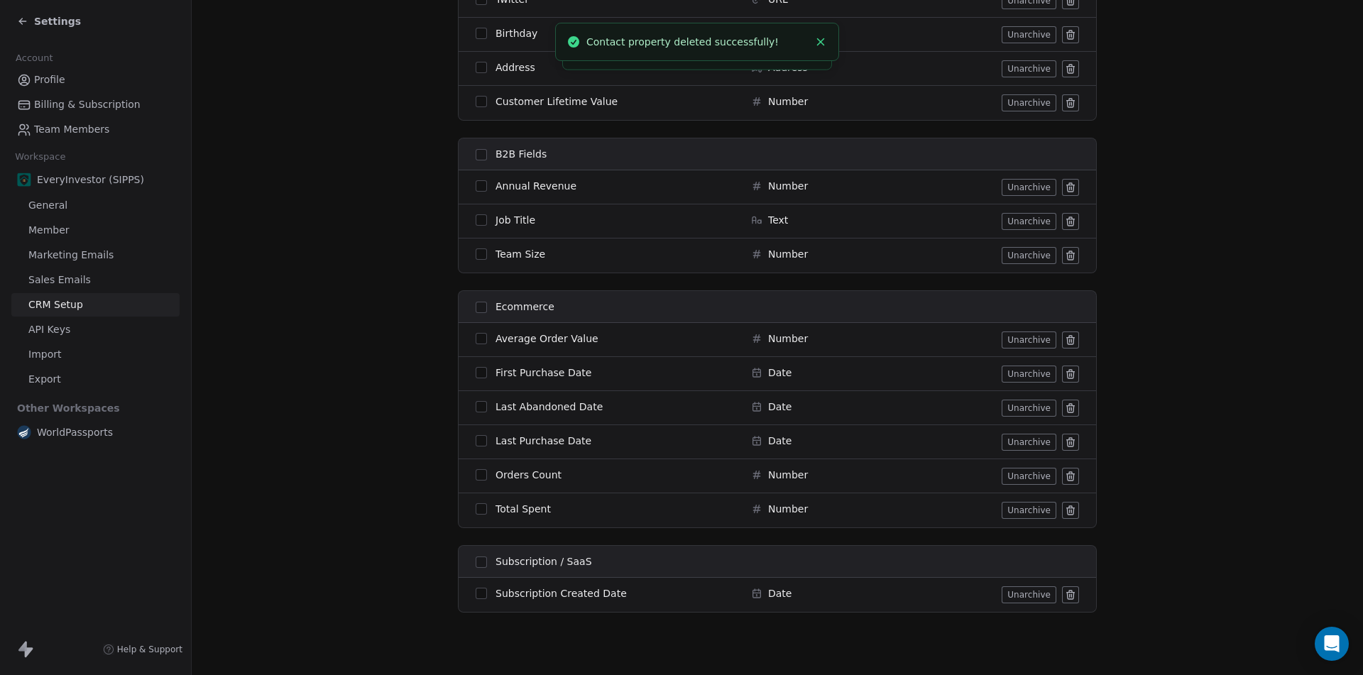
click at [1067, 341] on icon at bounding box center [1070, 339] width 11 height 11
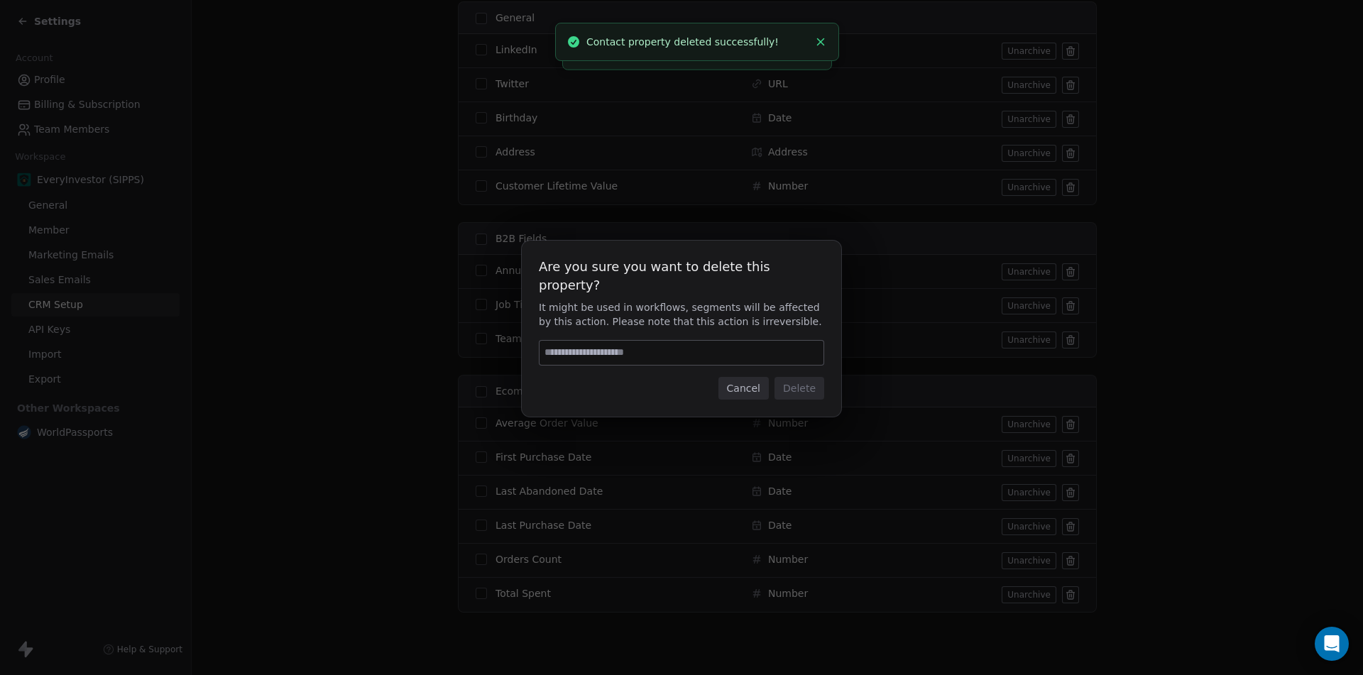
scroll to position [244, 0]
type input "******"
click at [824, 377] on div "Are you sure you want to delete this property? It might be used in workflows, s…" at bounding box center [681, 329] width 319 height 176
click at [816, 378] on button "Delete" at bounding box center [799, 388] width 50 height 23
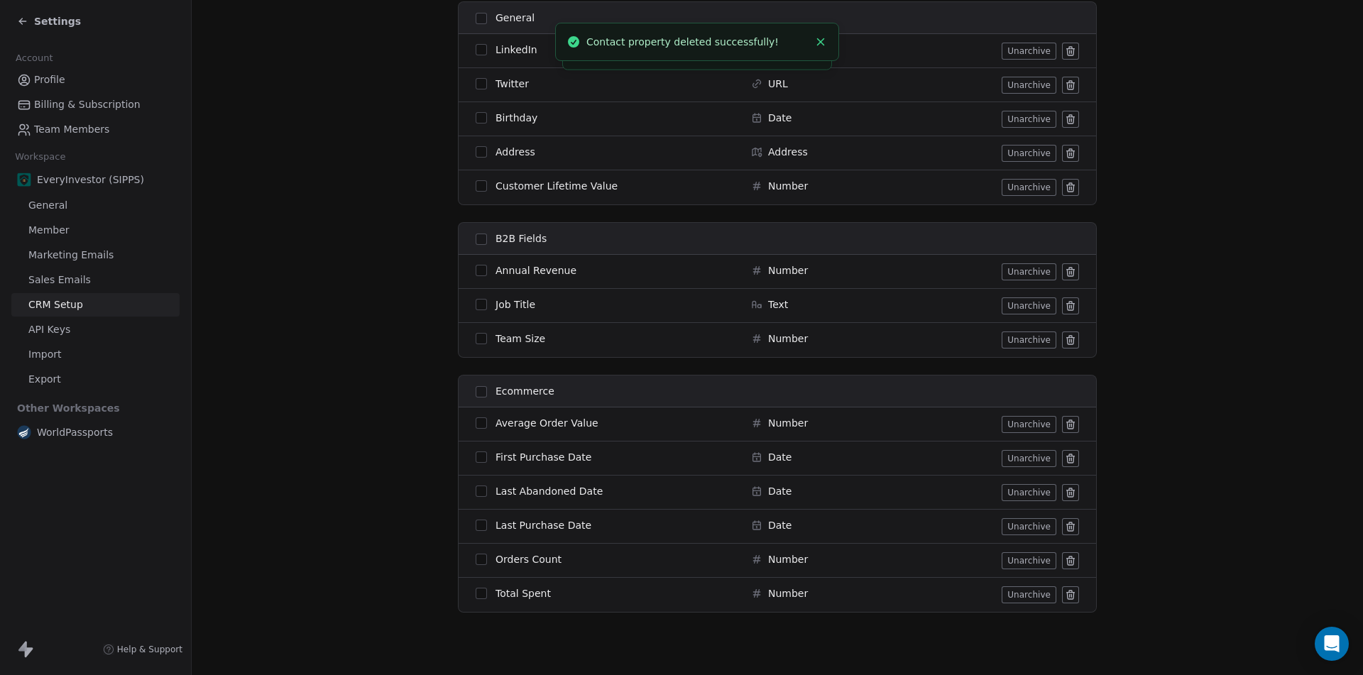
click at [1068, 421] on icon at bounding box center [1070, 424] width 11 height 11
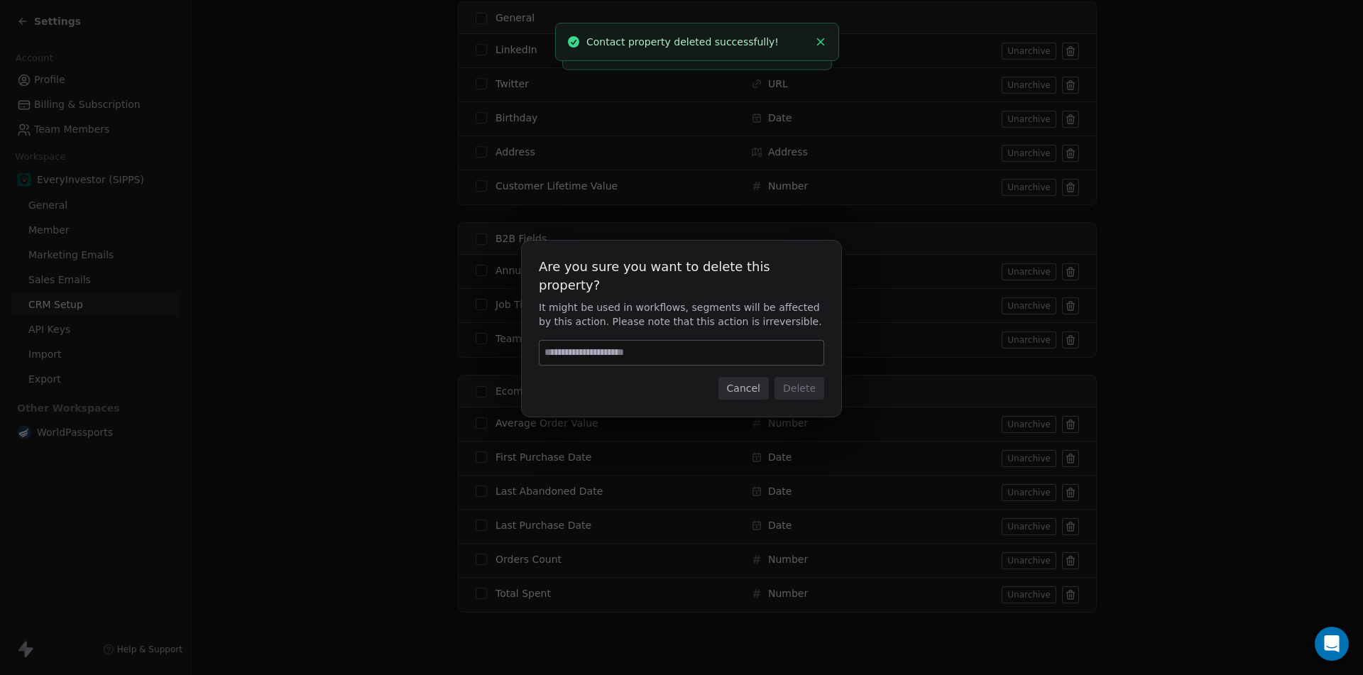
scroll to position [210, 0]
type input "******"
click at [818, 377] on button "Delete" at bounding box center [799, 388] width 50 height 23
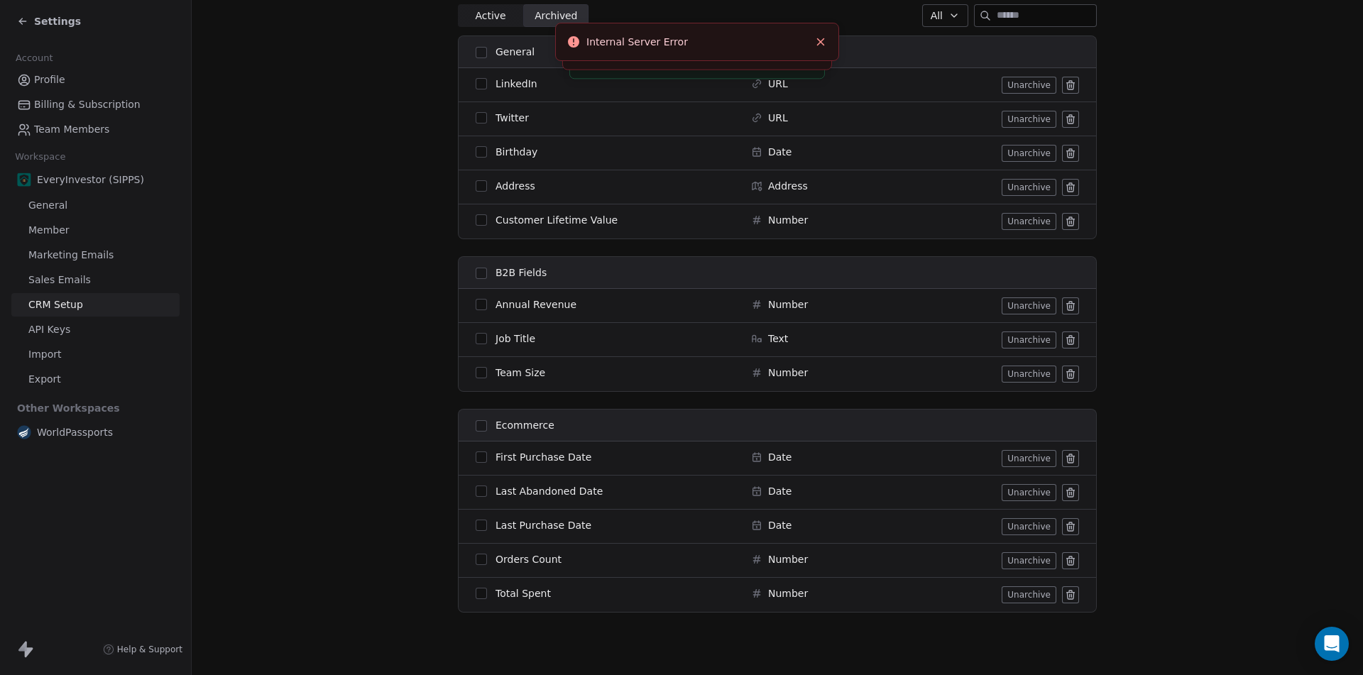
click at [1068, 456] on icon at bounding box center [1070, 458] width 11 height 11
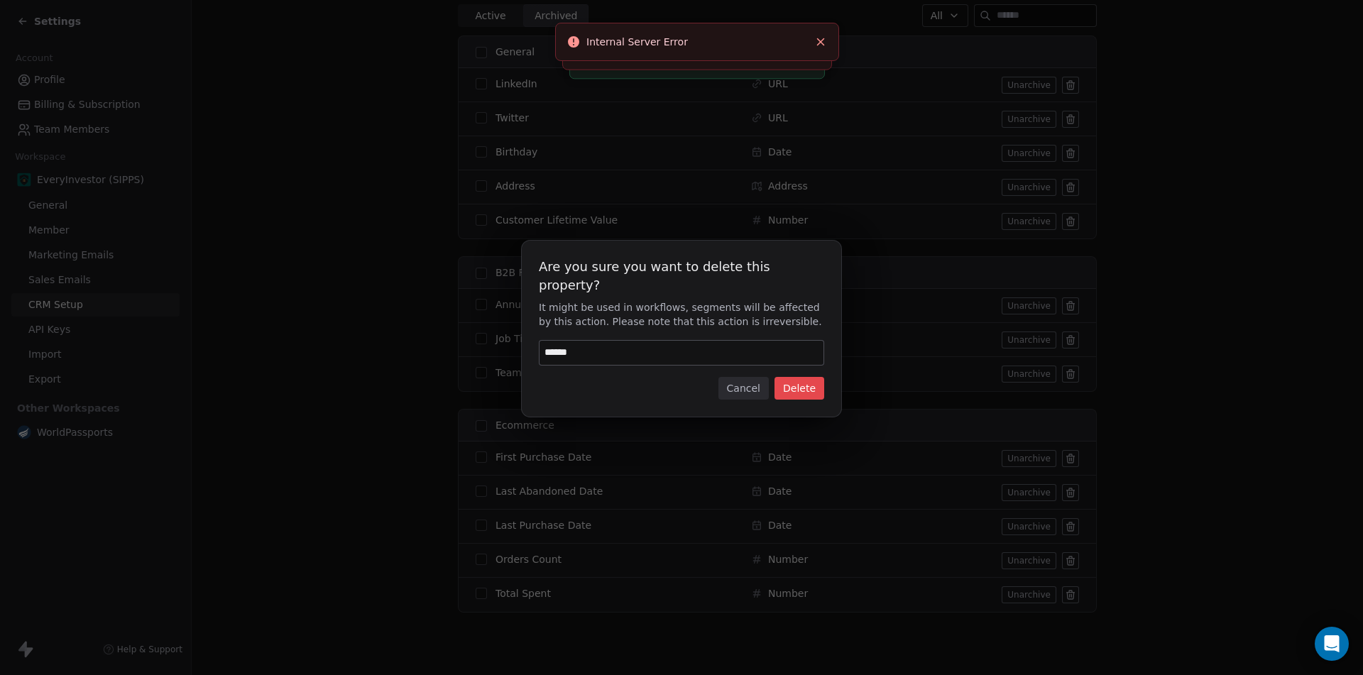
type input "******"
click at [807, 390] on div "Are you sure you want to delete this property? It might be used in workflows, s…" at bounding box center [681, 329] width 319 height 176
click at [803, 379] on button "Delete" at bounding box center [799, 388] width 50 height 23
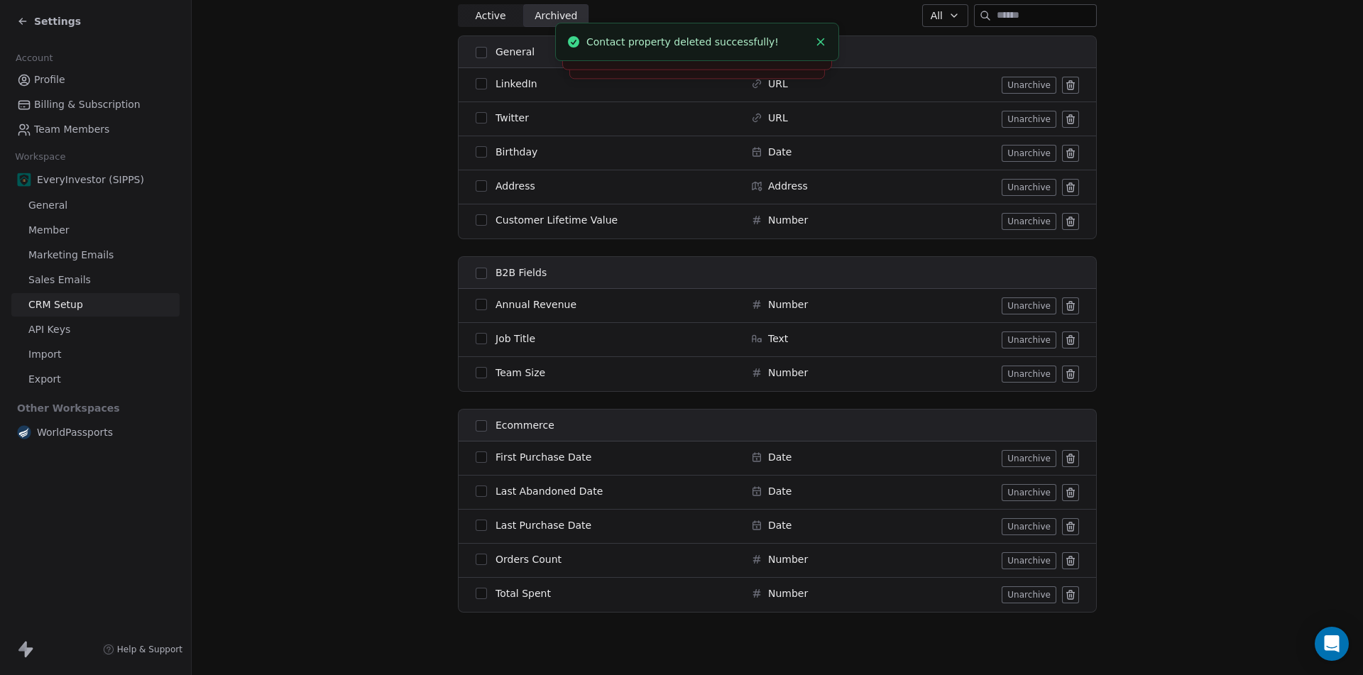
click at [1065, 302] on icon at bounding box center [1070, 305] width 11 height 11
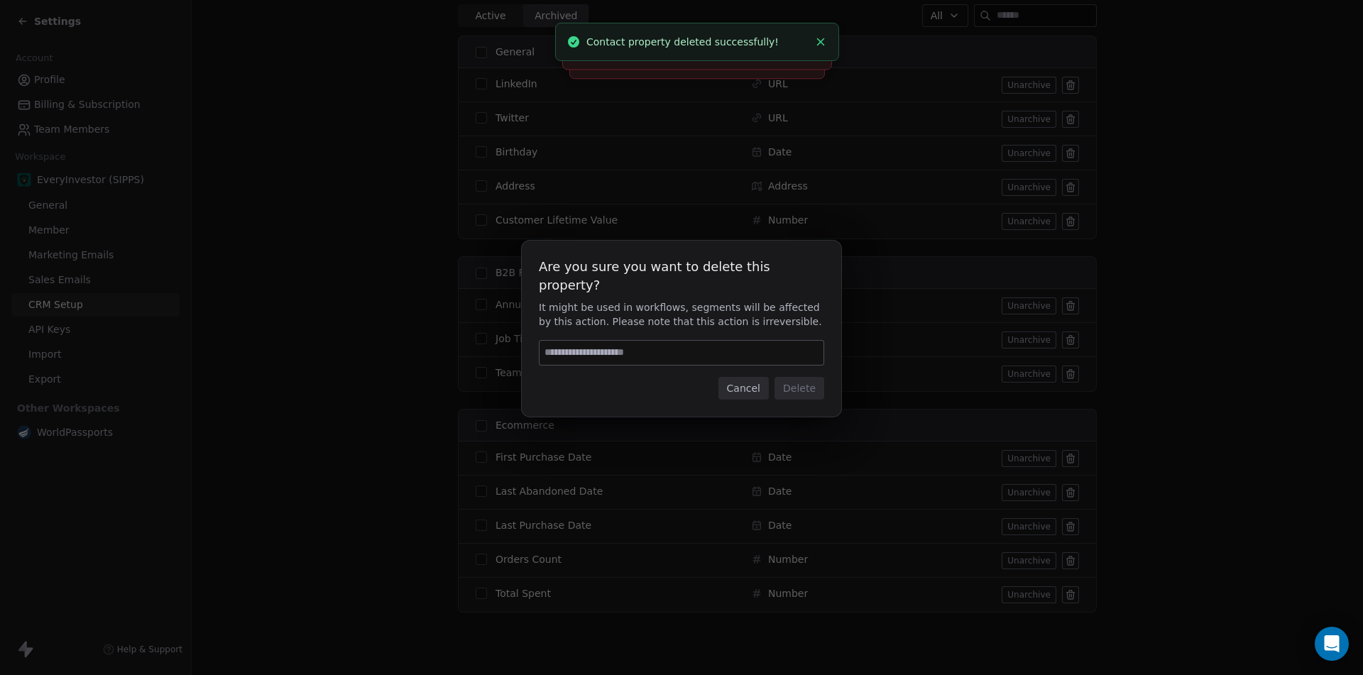
scroll to position [176, 0]
type input "******"
click at [816, 384] on button "Delete" at bounding box center [799, 388] width 50 height 23
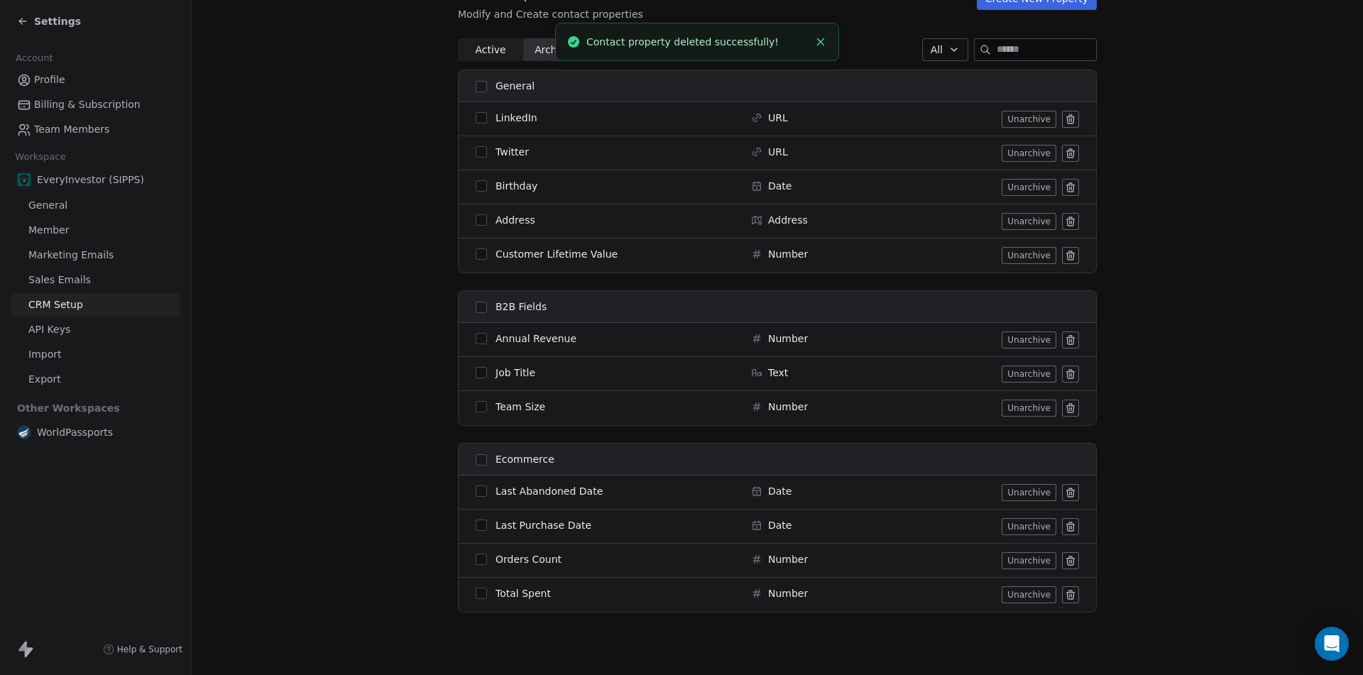
click at [1065, 368] on icon at bounding box center [1070, 373] width 11 height 11
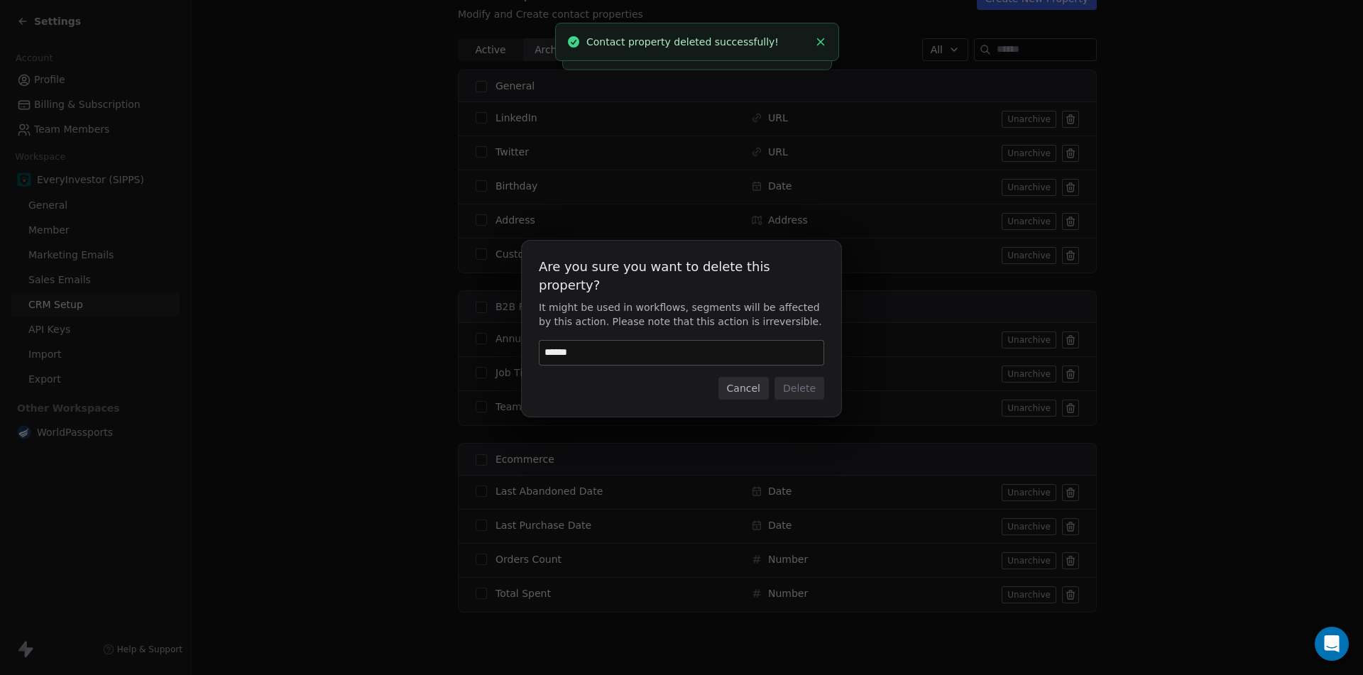
scroll to position [142, 0]
type input "******"
click at [795, 385] on button "Delete" at bounding box center [799, 388] width 50 height 23
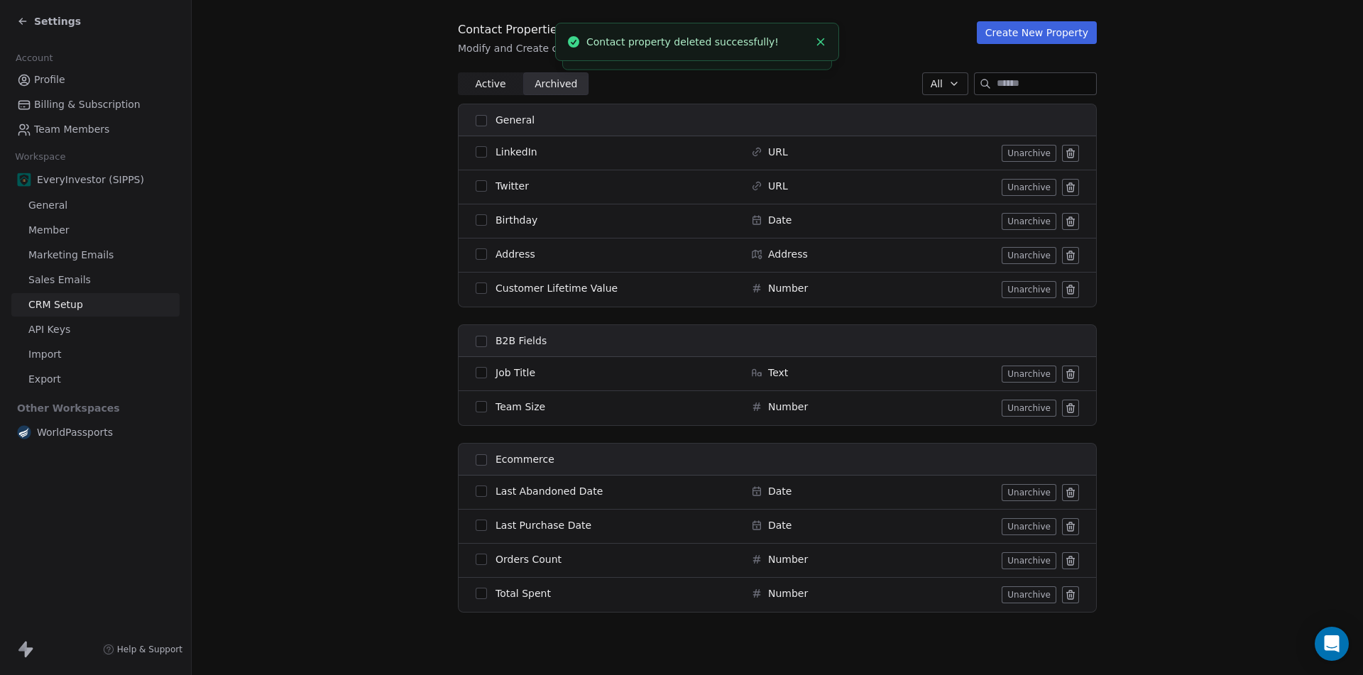
click at [1065, 407] on icon at bounding box center [1070, 407] width 11 height 11
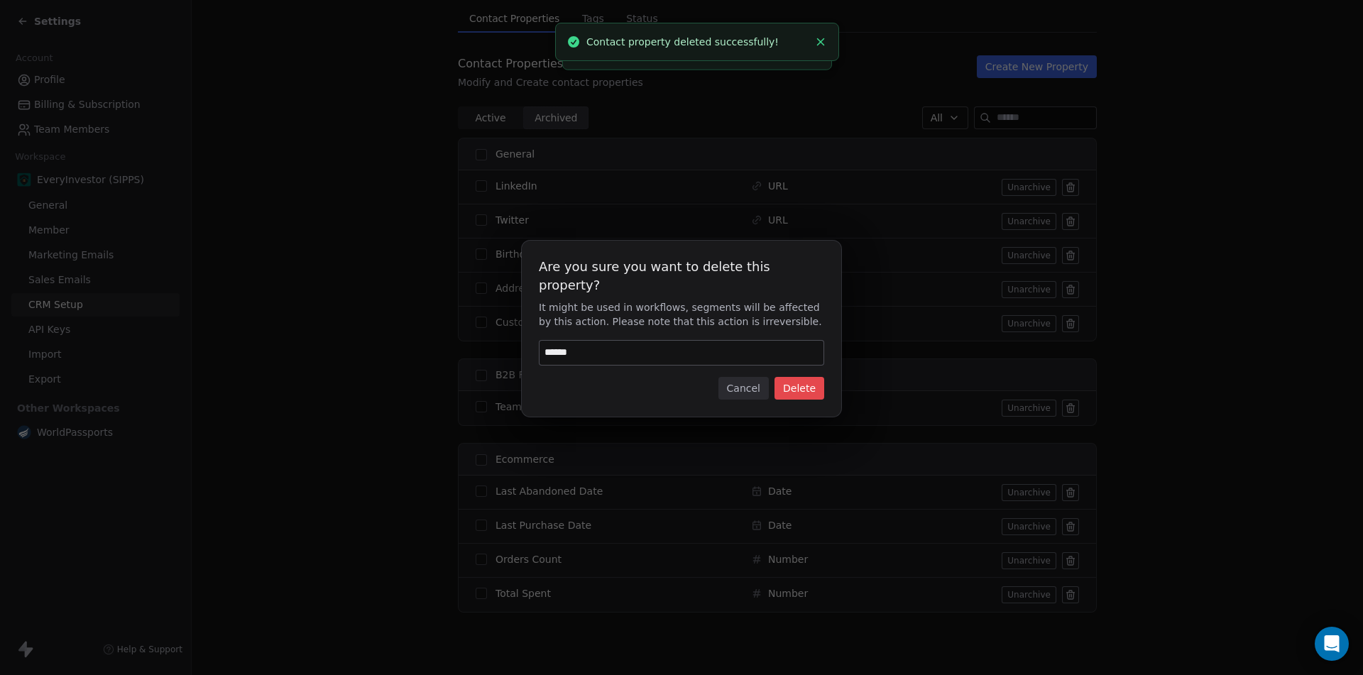
scroll to position [108, 0]
type input "******"
click at [795, 386] on button "Delete" at bounding box center [799, 388] width 50 height 23
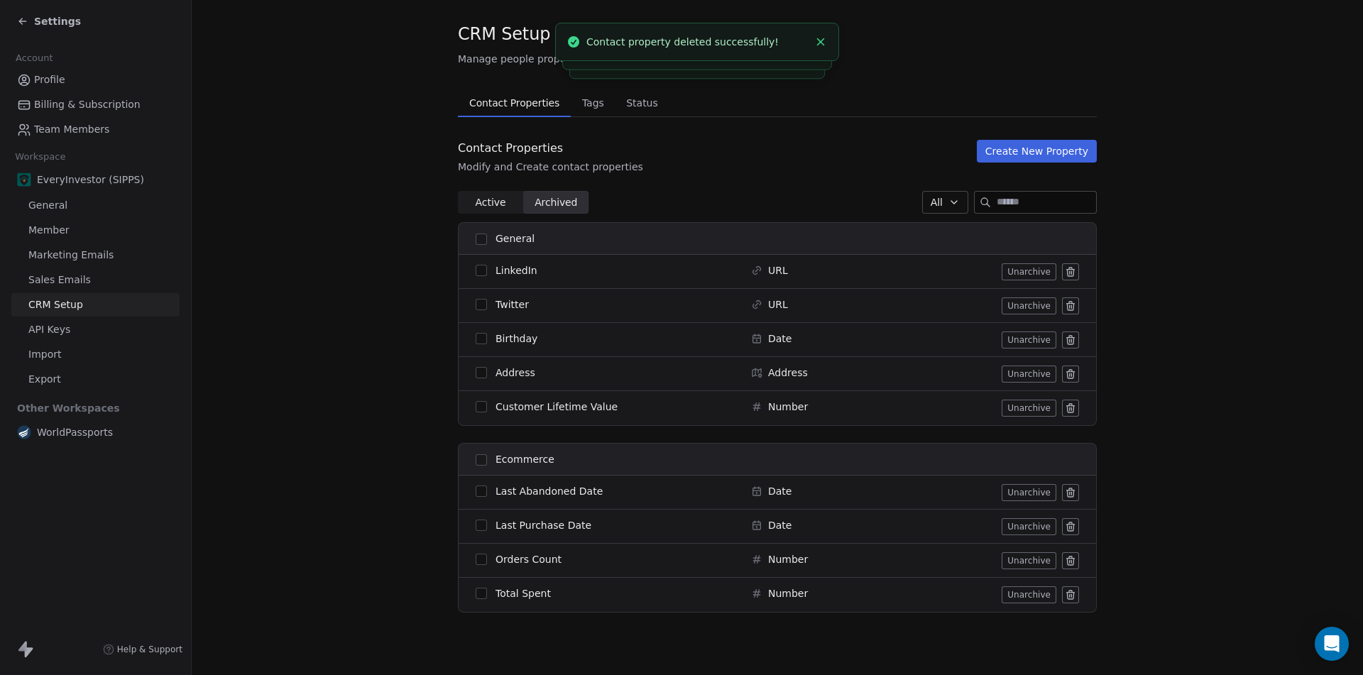
scroll to position [23, 0]
click at [1068, 324] on td "Unarchive" at bounding box center [993, 340] width 205 height 34
click at [1070, 272] on icon at bounding box center [1070, 272] width 0 height 3
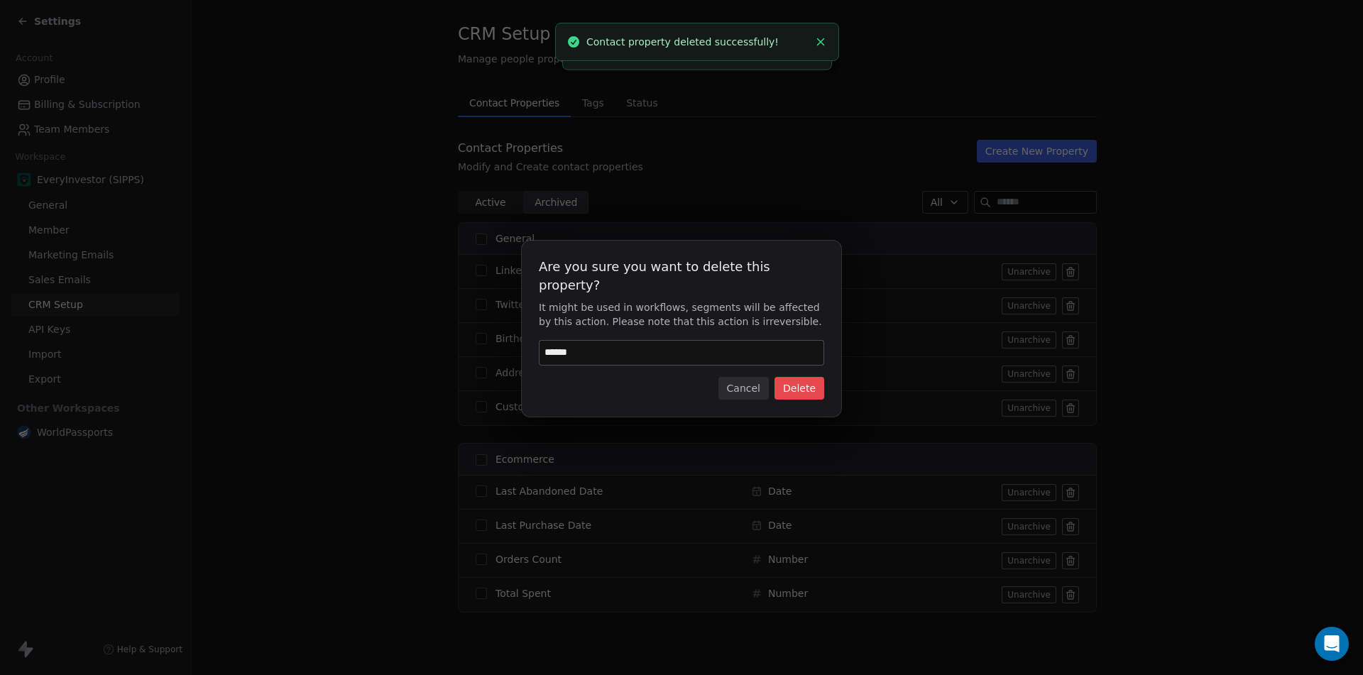
type input "******"
click at [802, 380] on button "Delete" at bounding box center [799, 388] width 50 height 23
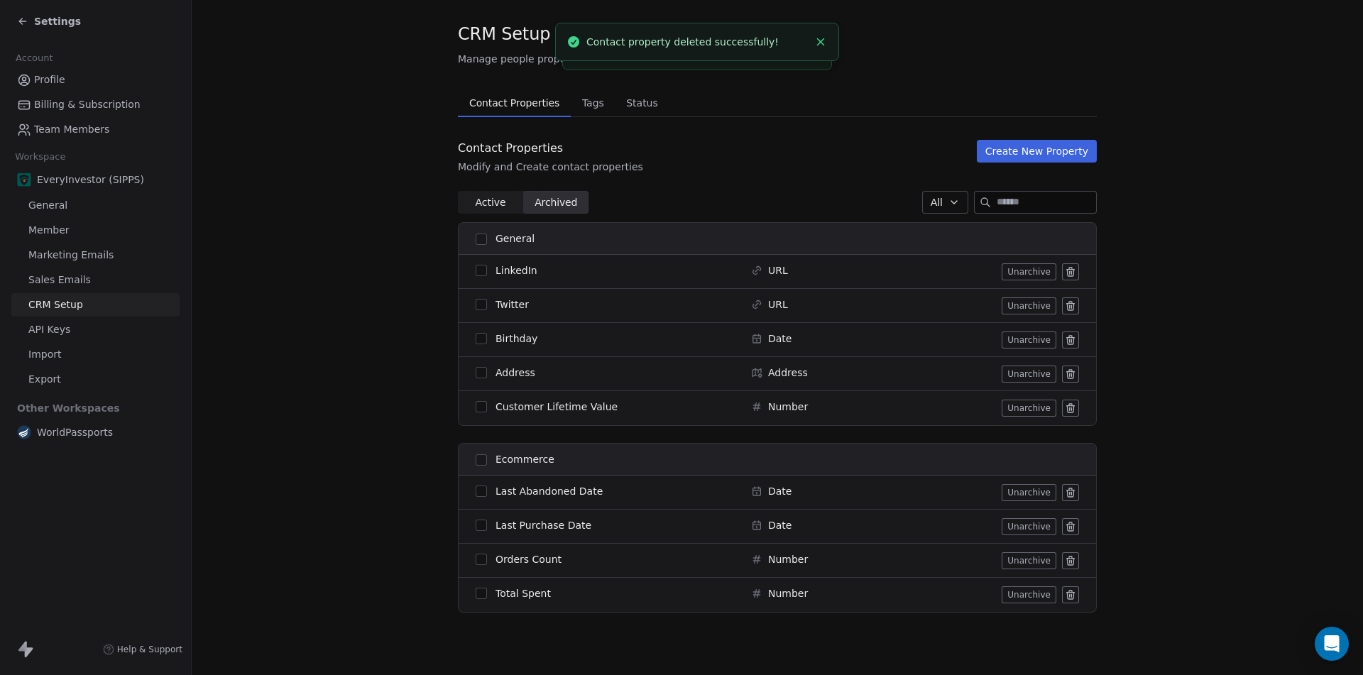
click at [1065, 272] on icon at bounding box center [1070, 271] width 11 height 11
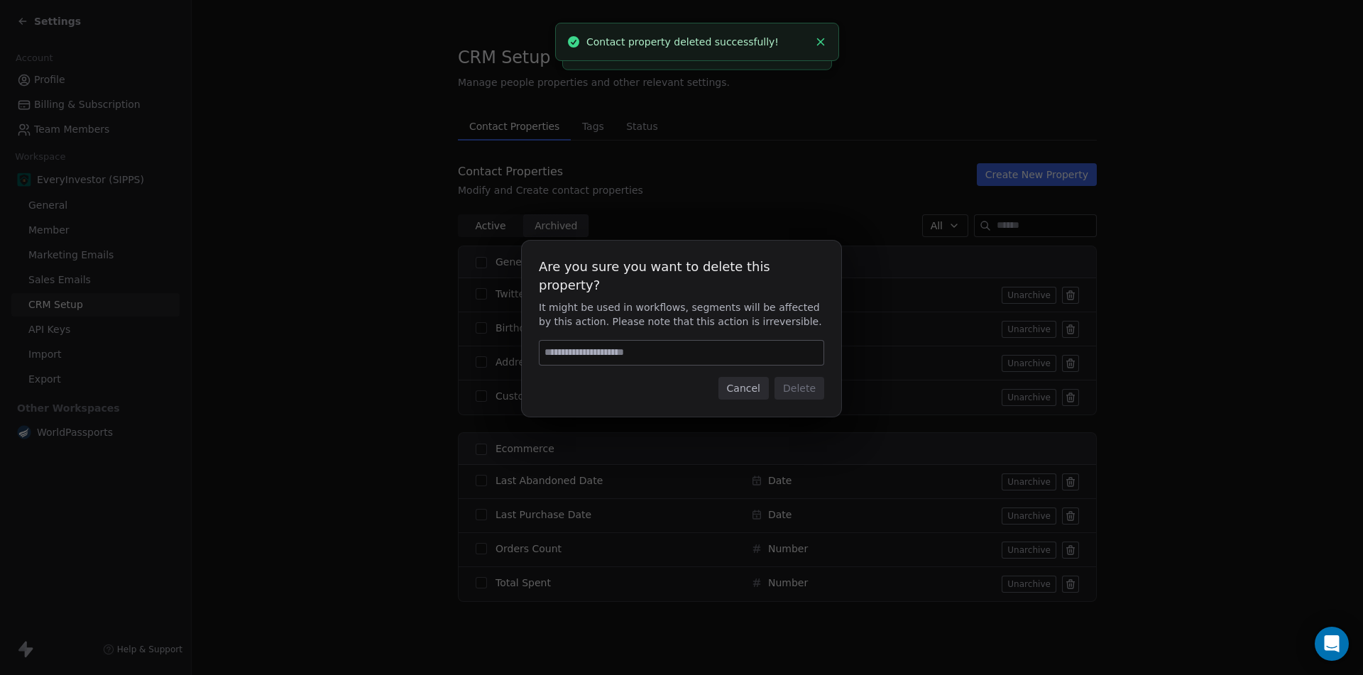
scroll to position [0, 0]
click at [755, 377] on button "Cancel" at bounding box center [743, 388] width 50 height 23
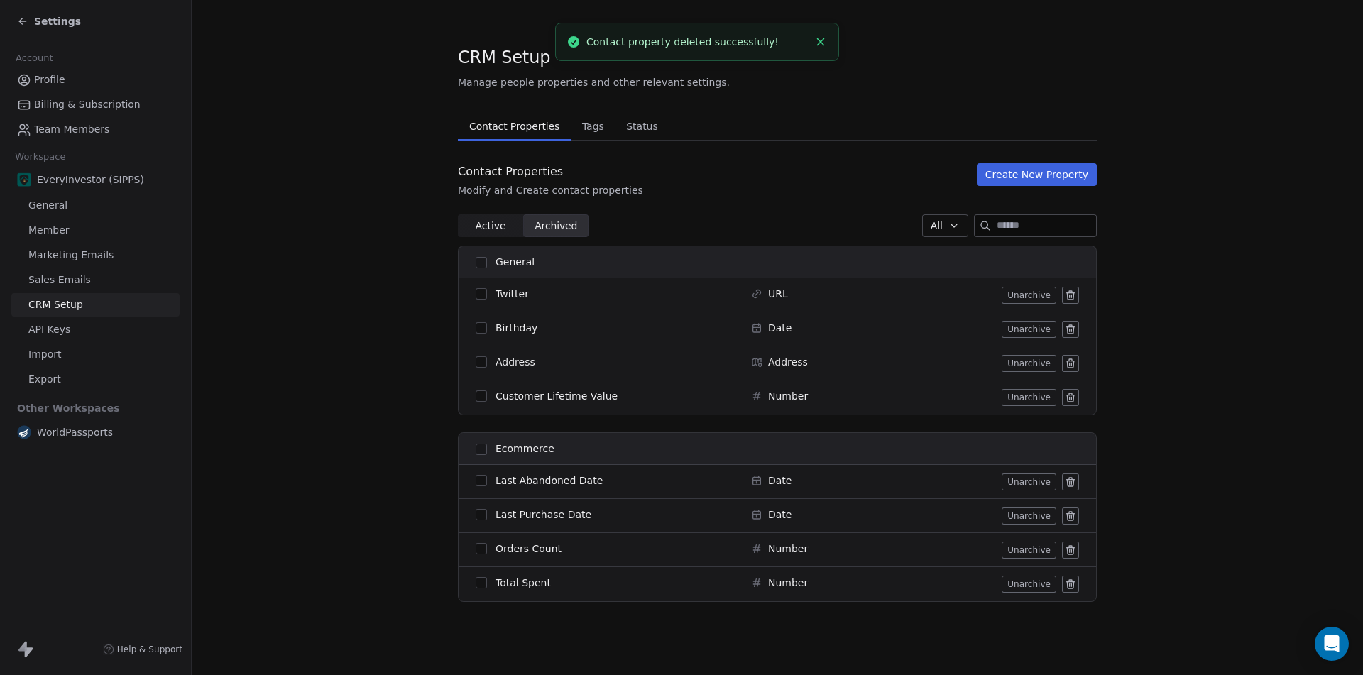
click at [1073, 294] on icon at bounding box center [1070, 296] width 6 height 6
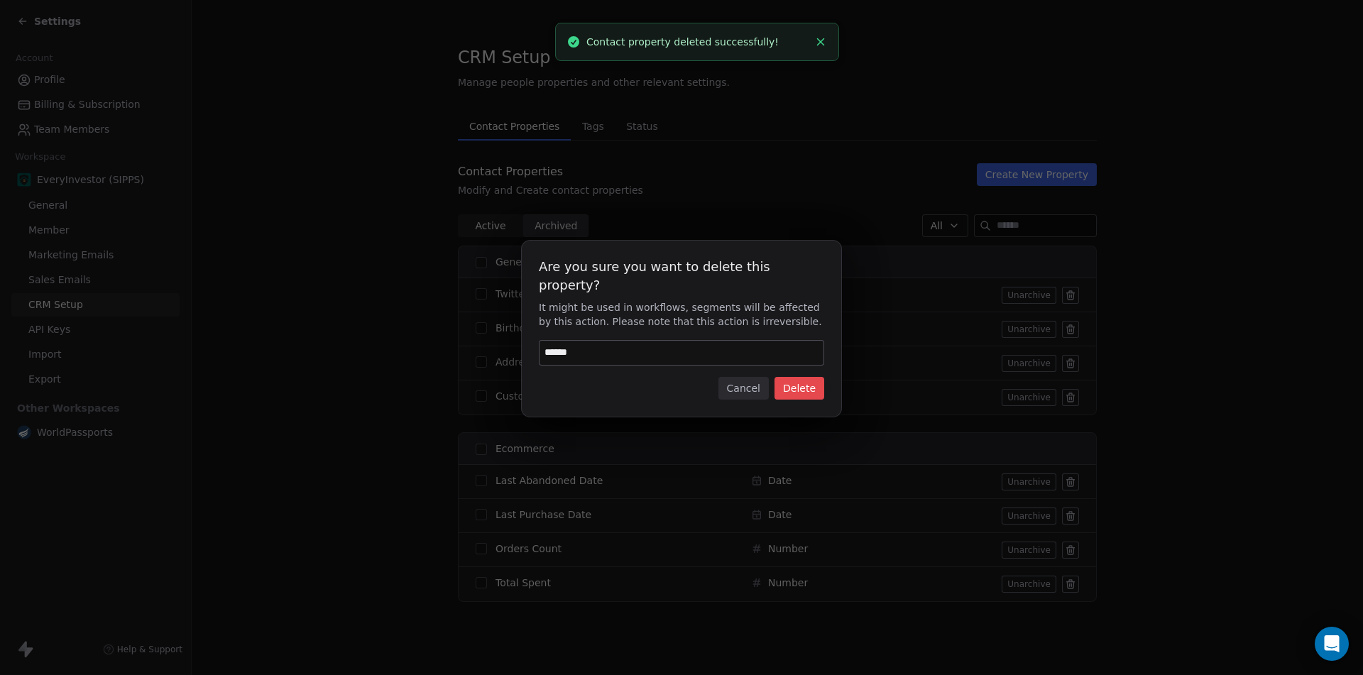
type input "******"
click at [798, 377] on button "Delete" at bounding box center [799, 388] width 50 height 23
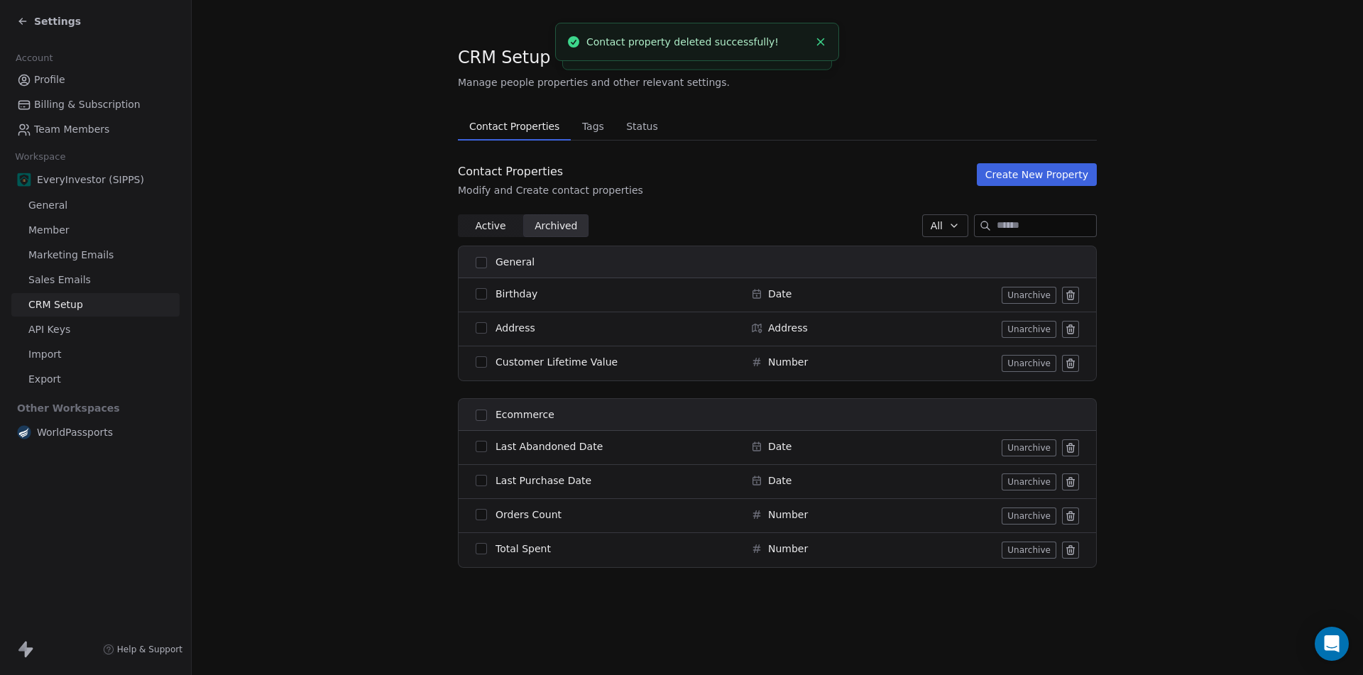
click at [1070, 327] on icon at bounding box center [1071, 327] width 8 height 0
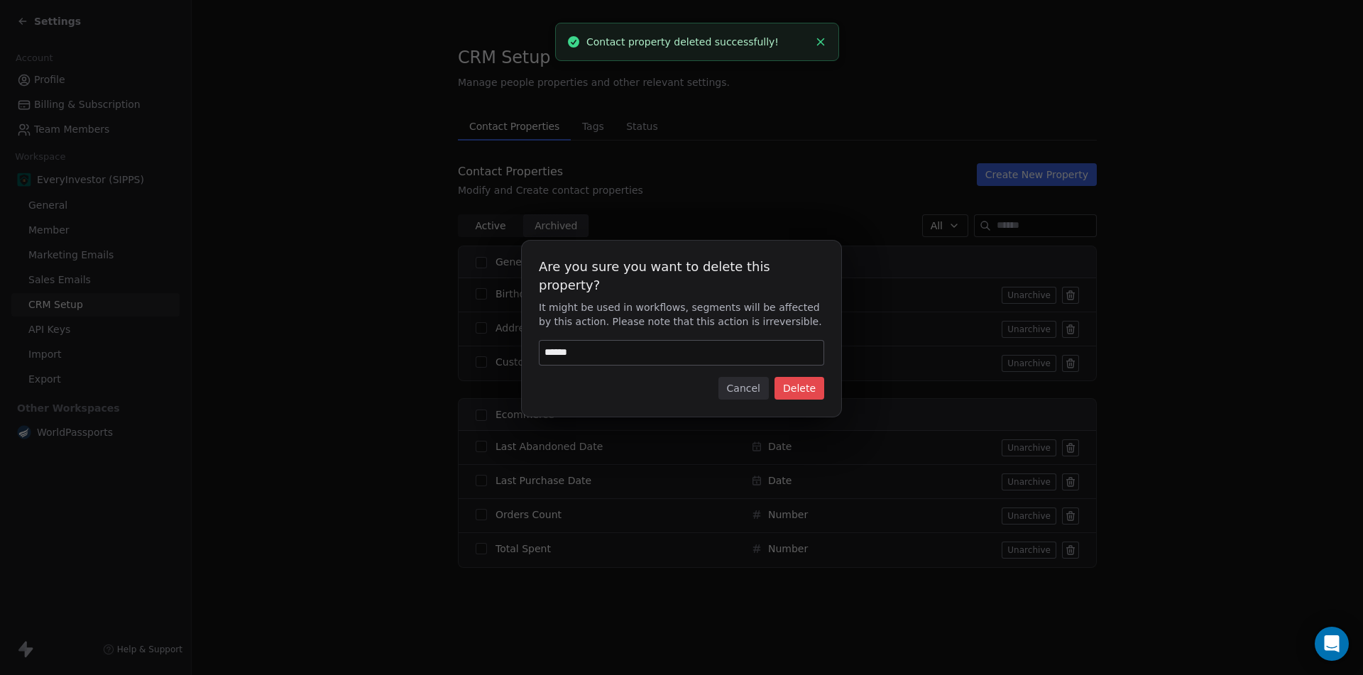
type input "******"
click at [801, 377] on button "Delete" at bounding box center [799, 388] width 50 height 23
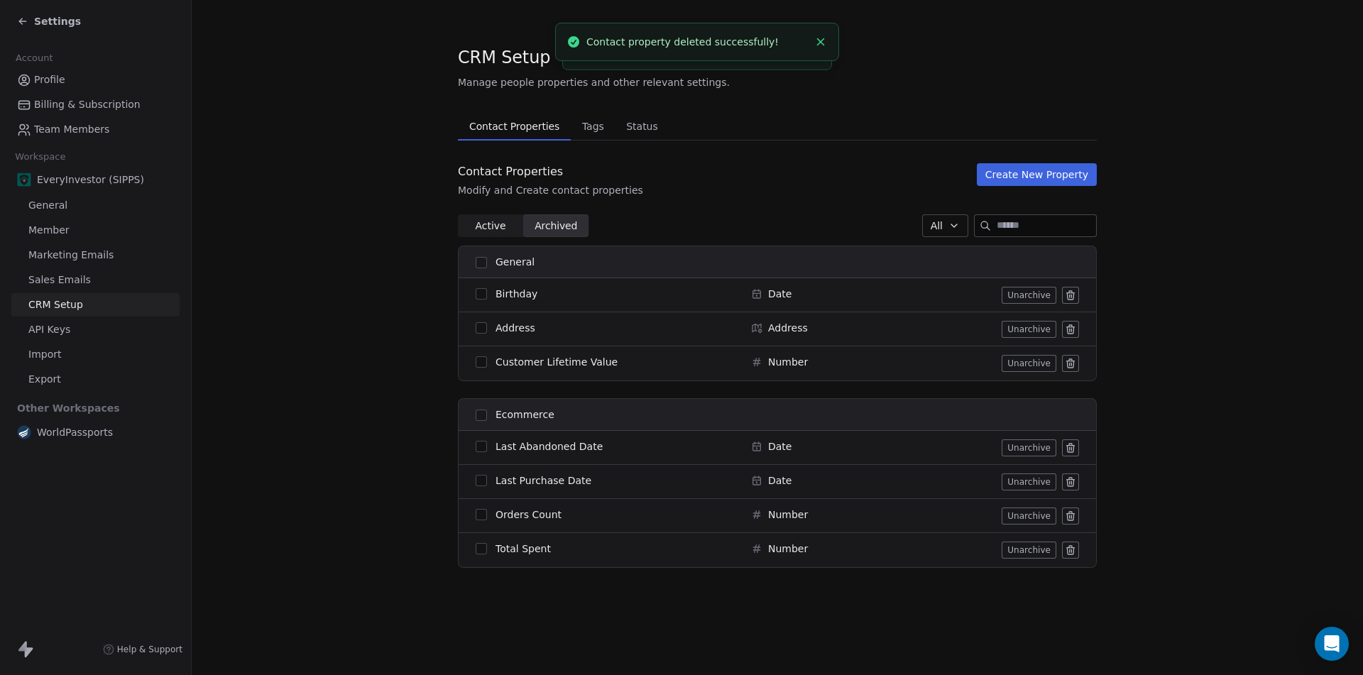
click at [1068, 294] on icon at bounding box center [1070, 295] width 11 height 11
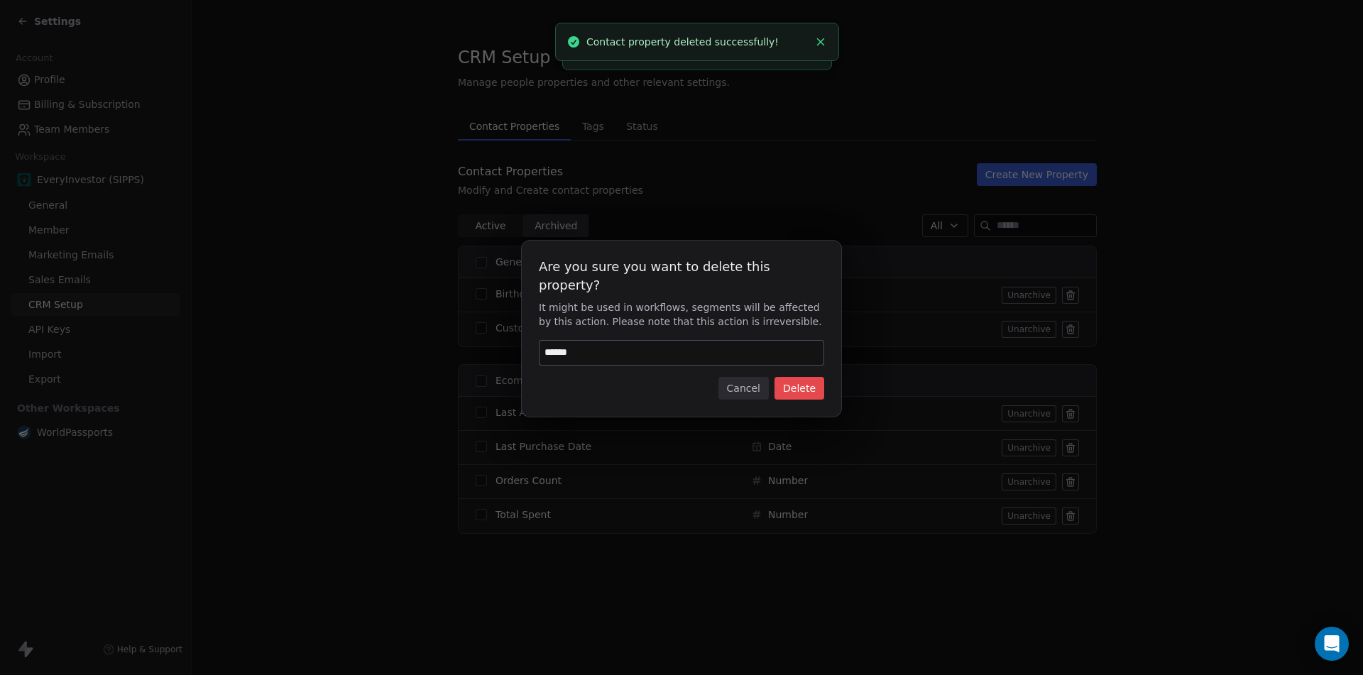
type input "******"
click at [799, 379] on button "Delete" at bounding box center [799, 388] width 50 height 23
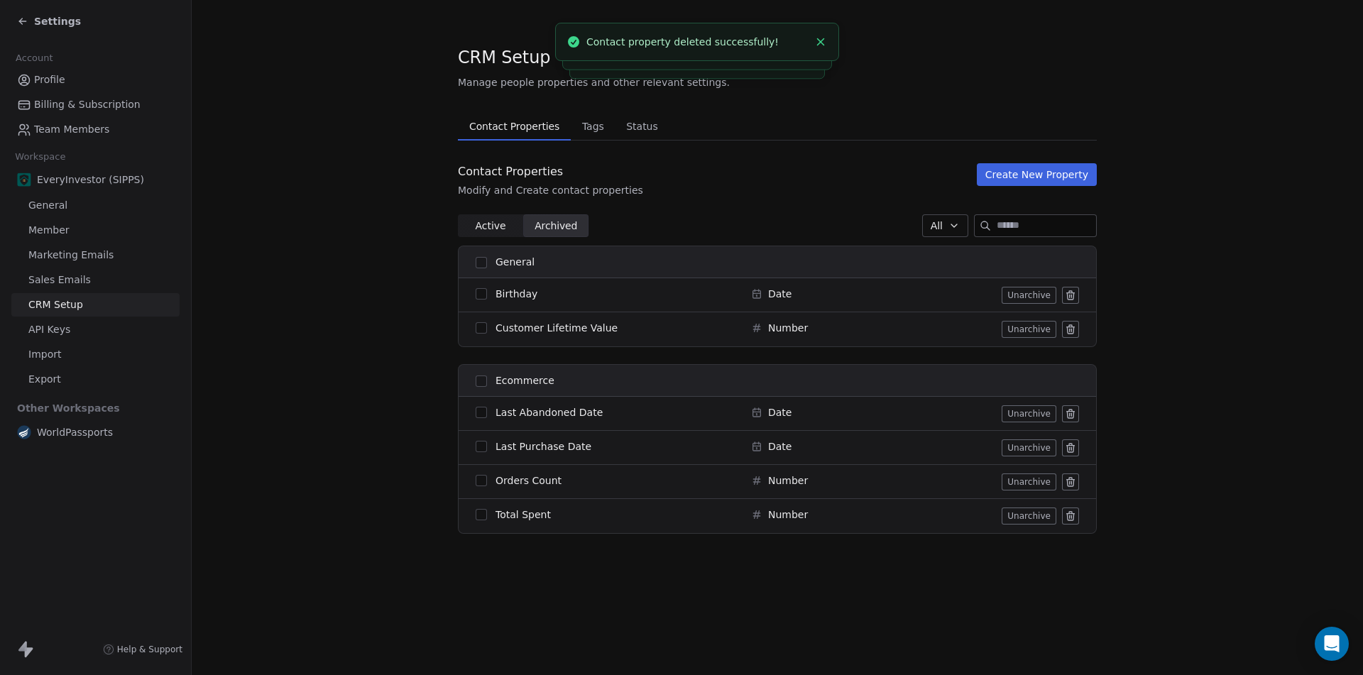
click at [1070, 327] on icon at bounding box center [1071, 327] width 8 height 0
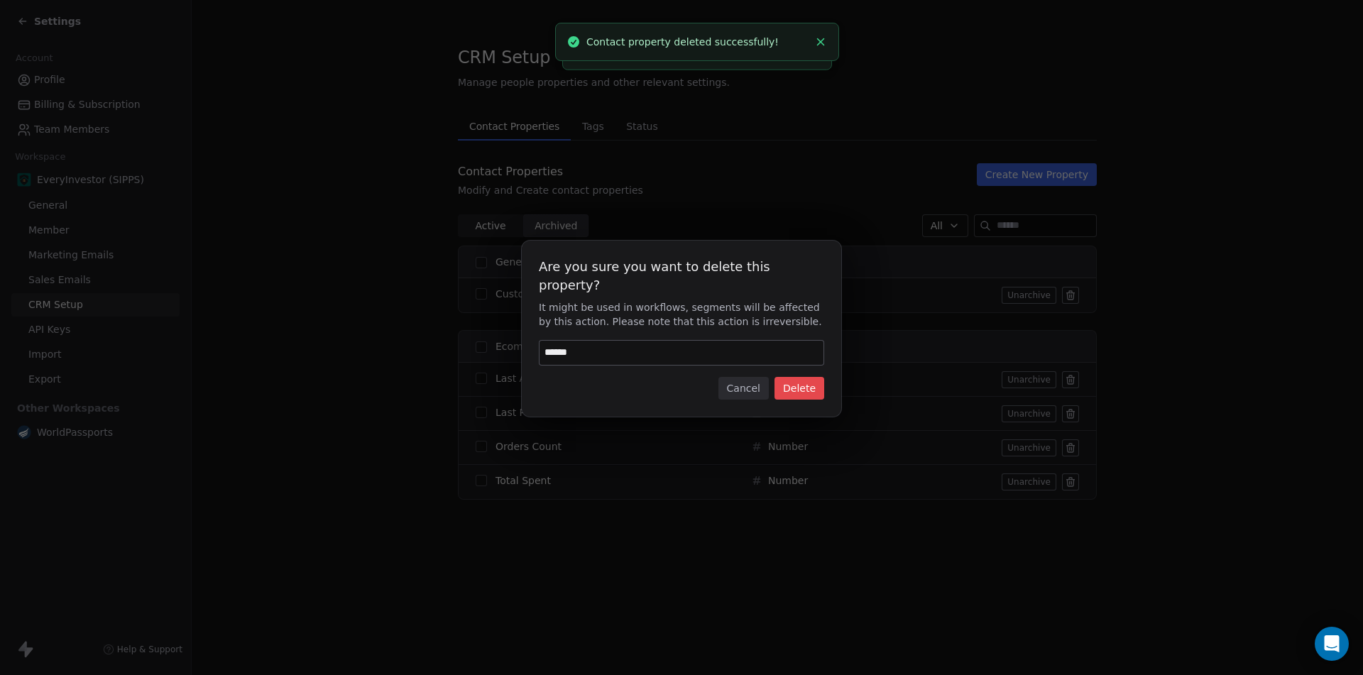
type input "******"
drag, startPoint x: 813, startPoint y: 375, endPoint x: 832, endPoint y: 383, distance: 20.7
click at [813, 377] on button "Delete" at bounding box center [799, 388] width 50 height 23
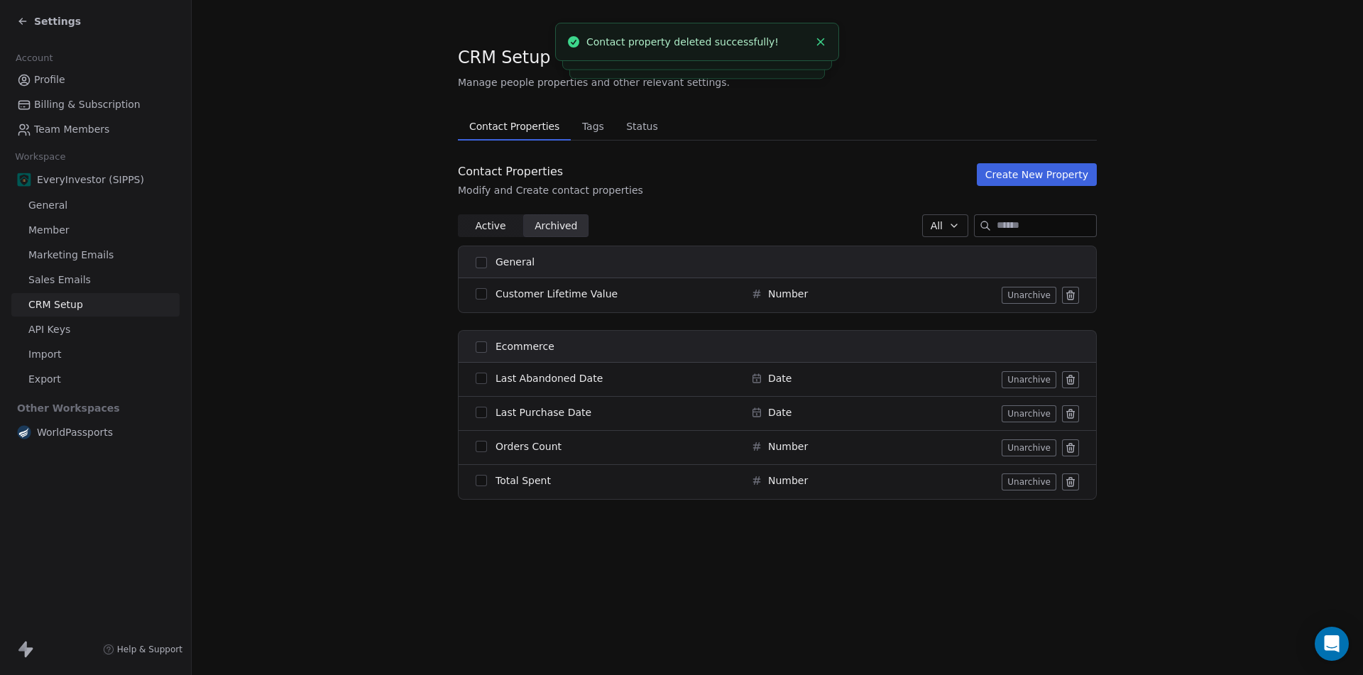
click at [1073, 378] on icon at bounding box center [1070, 381] width 6 height 6
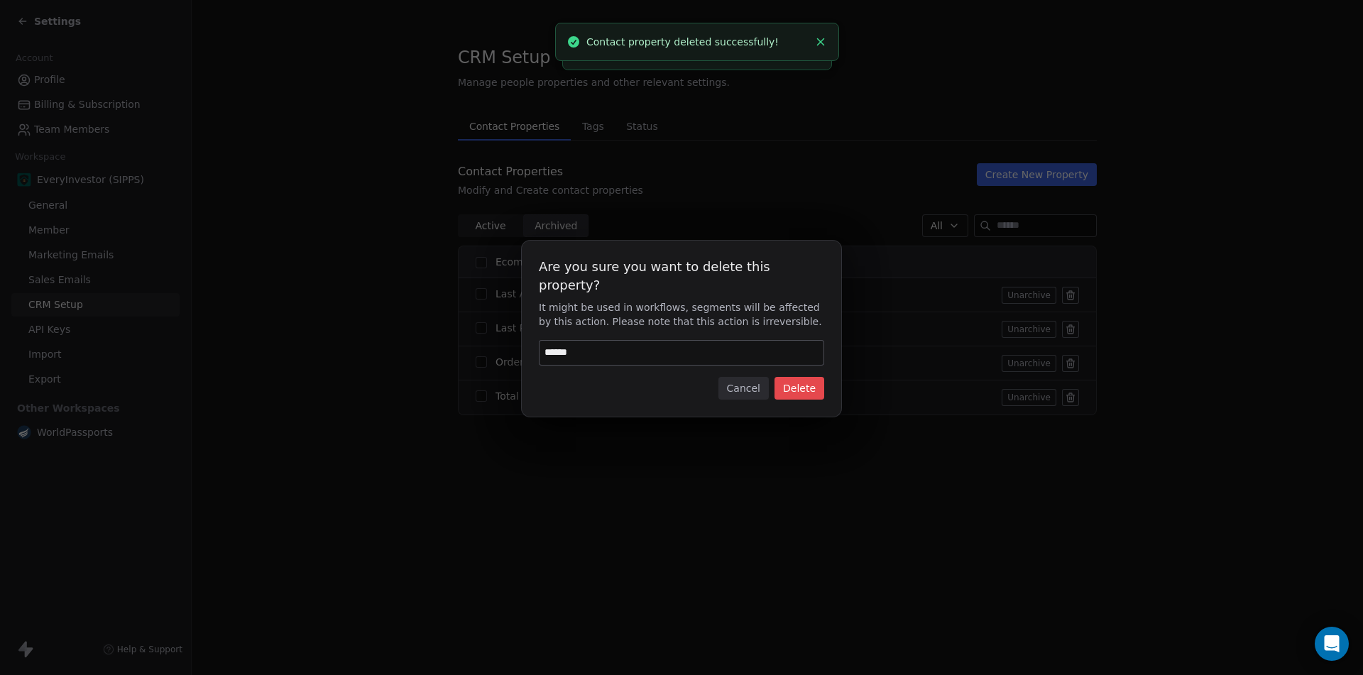
type input "******"
click at [808, 377] on button "Delete" at bounding box center [799, 388] width 50 height 23
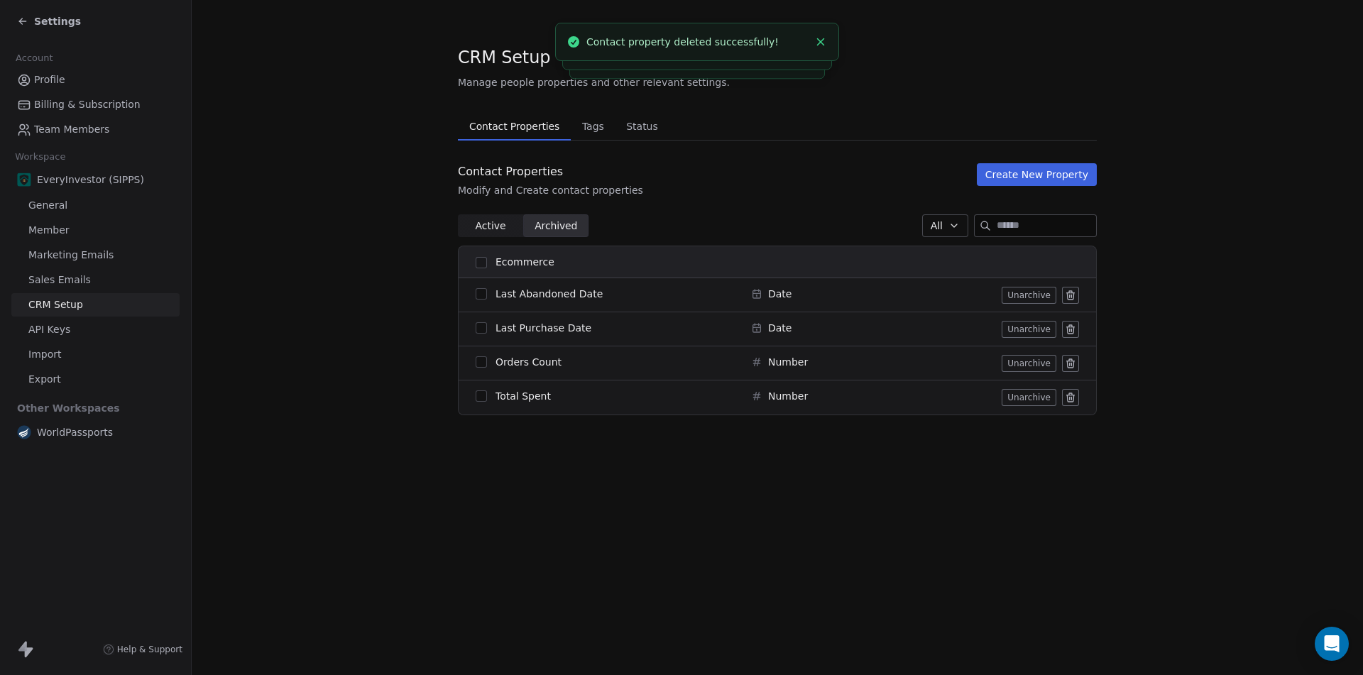
click at [1072, 359] on icon at bounding box center [1070, 360] width 3 height 2
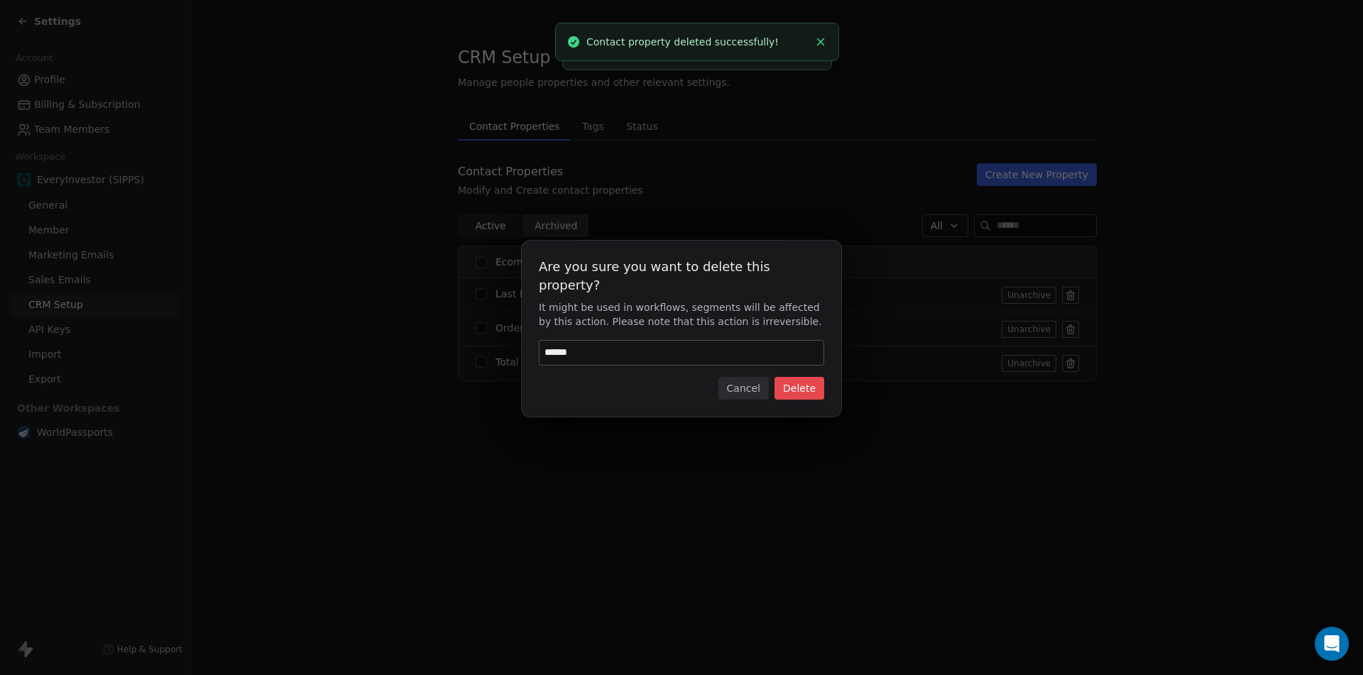
type input "******"
click at [799, 379] on button "Delete" at bounding box center [799, 388] width 50 height 23
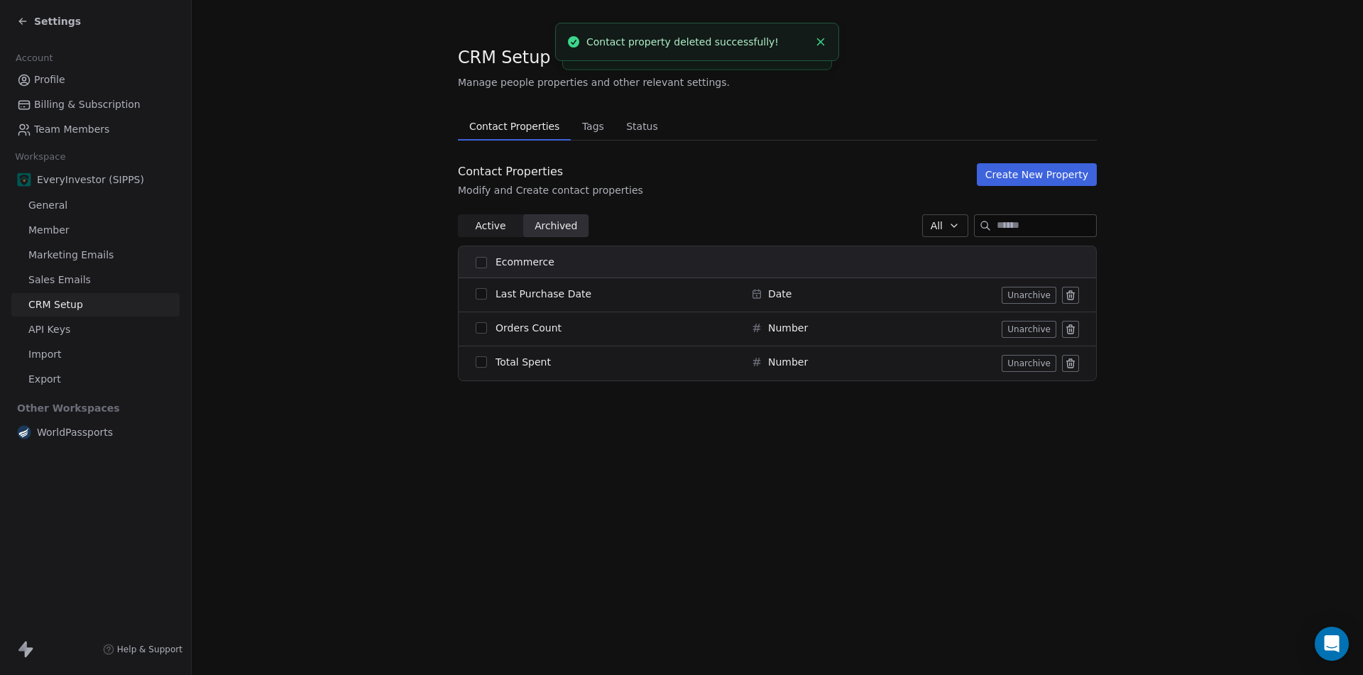
click at [1070, 327] on icon at bounding box center [1071, 327] width 8 height 0
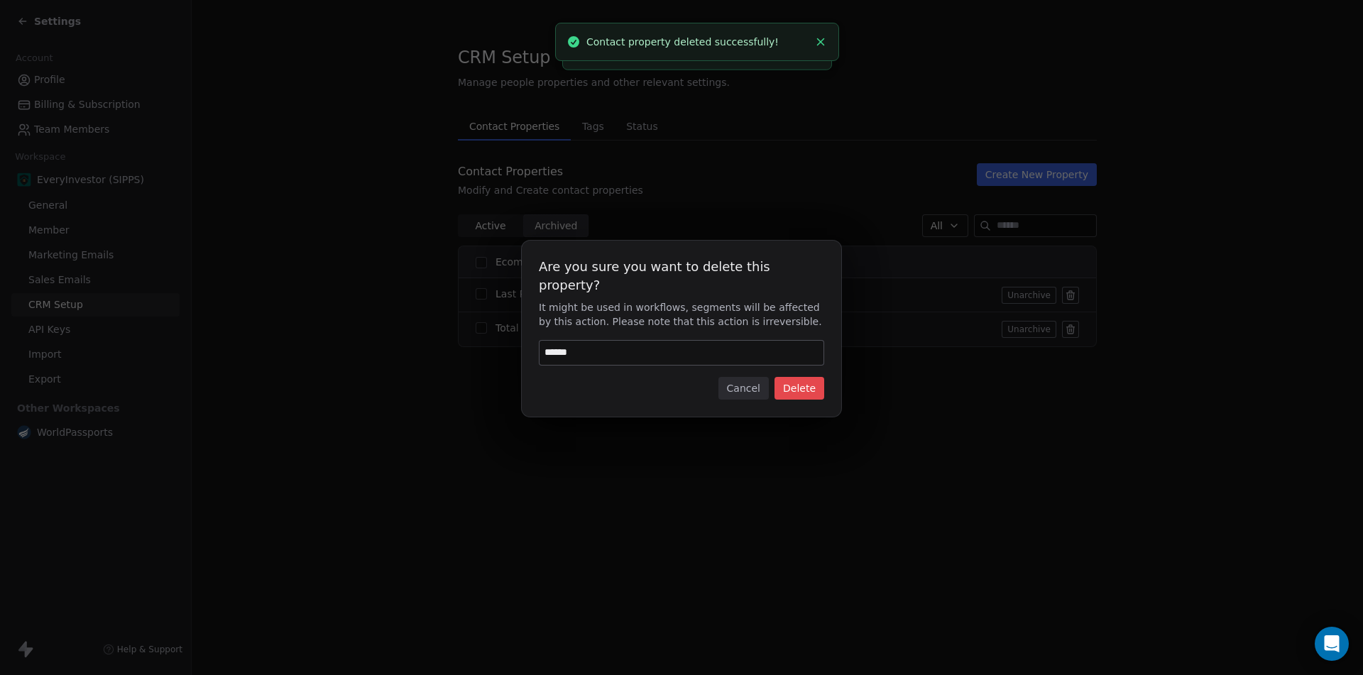
type input "******"
click at [810, 377] on button "Delete" at bounding box center [799, 388] width 50 height 23
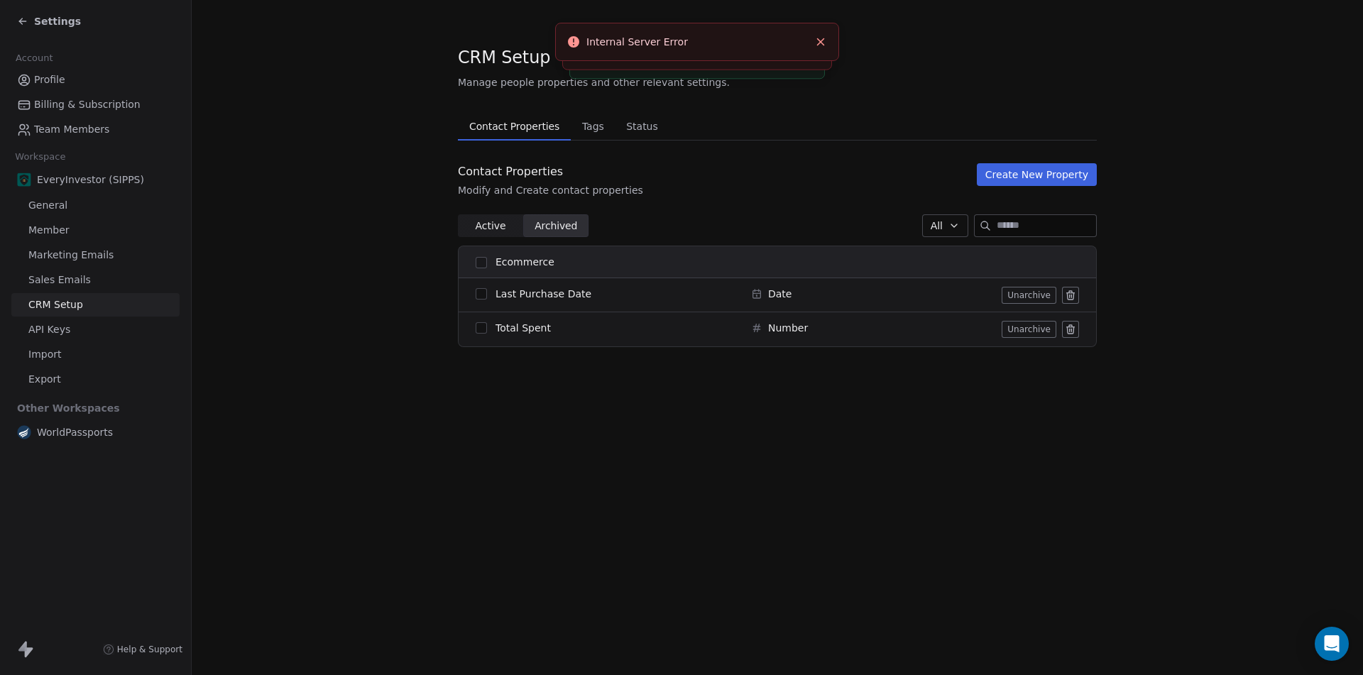
click at [1074, 333] on icon at bounding box center [1070, 329] width 11 height 11
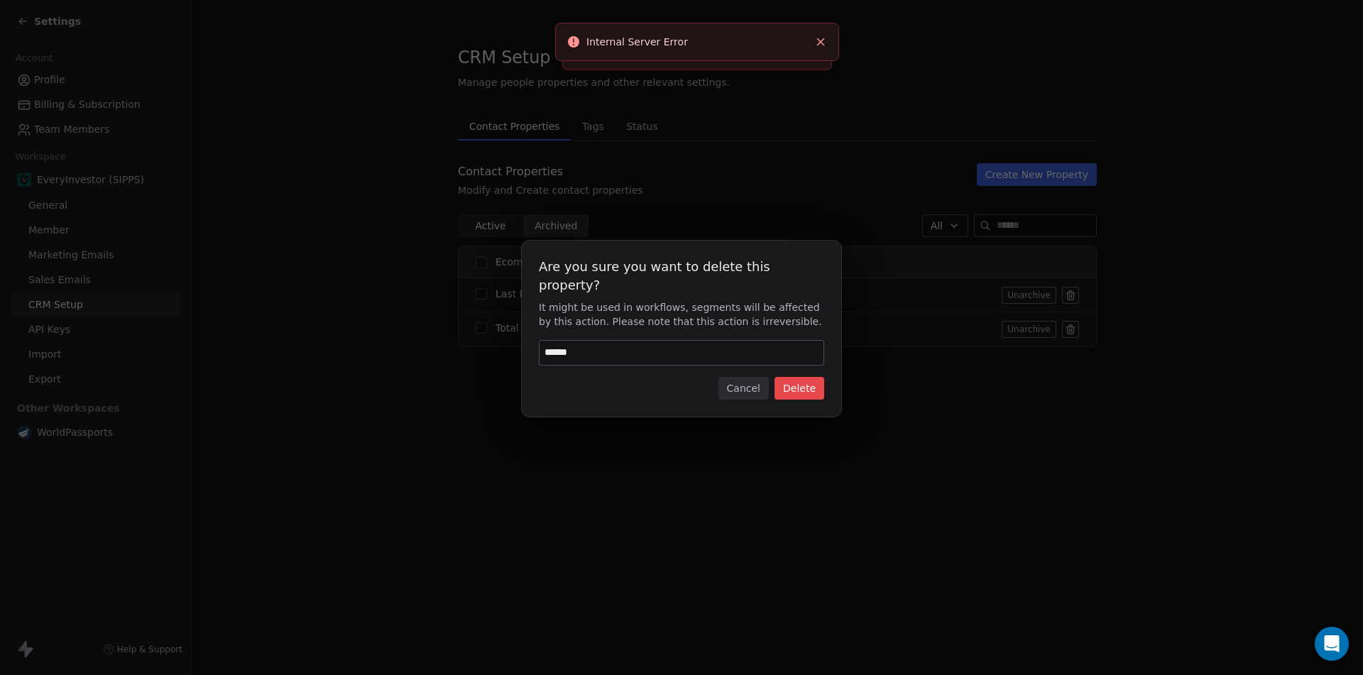
type input "******"
click at [813, 387] on button "Delete" at bounding box center [799, 388] width 50 height 23
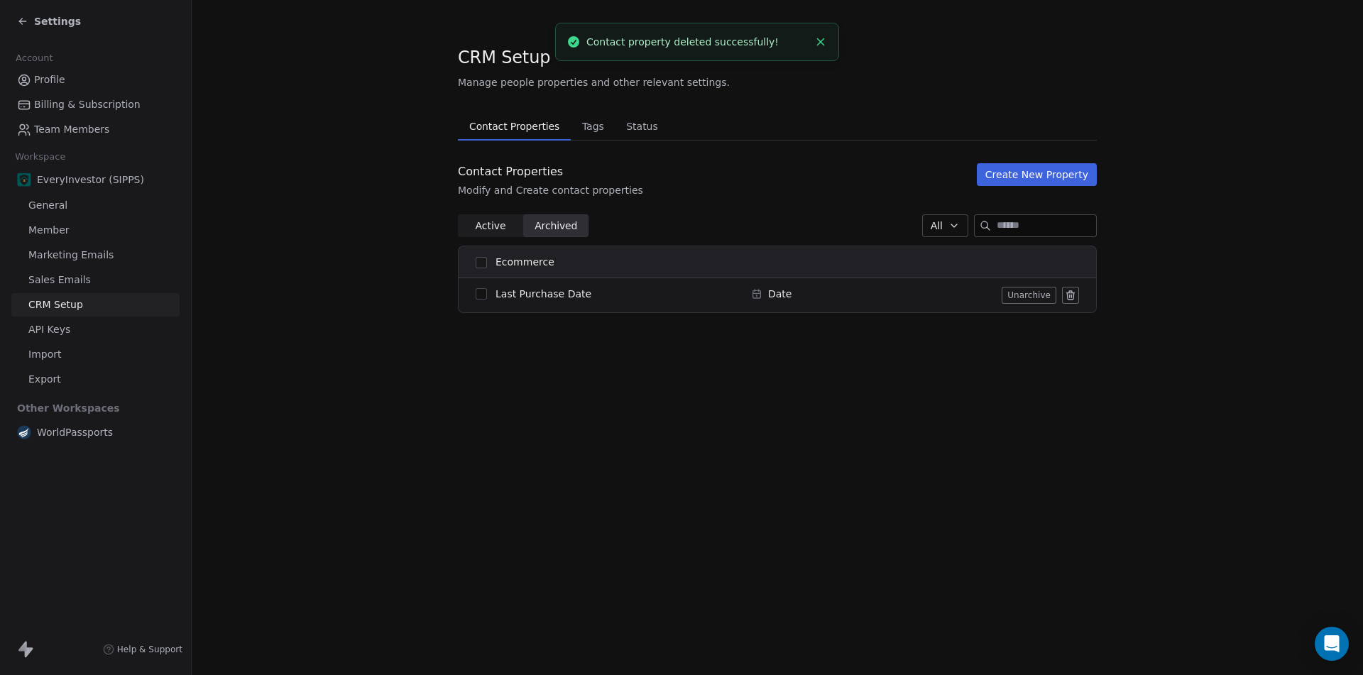
click at [1060, 475] on div "CRM Setup Manage people properties and other relevant settings. Contact Propert…" at bounding box center [777, 337] width 1171 height 675
click at [1071, 296] on icon at bounding box center [1071, 296] width 0 height 3
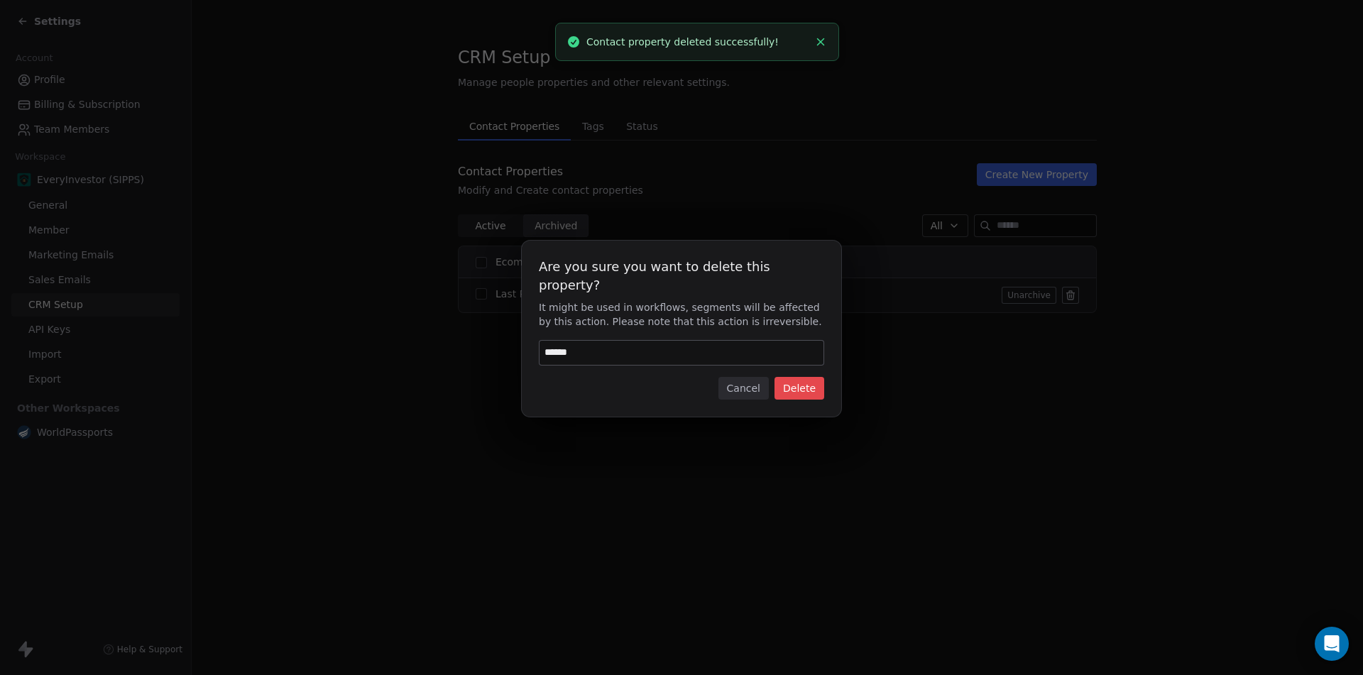
type input "******"
click at [796, 377] on button "Delete" at bounding box center [799, 388] width 50 height 23
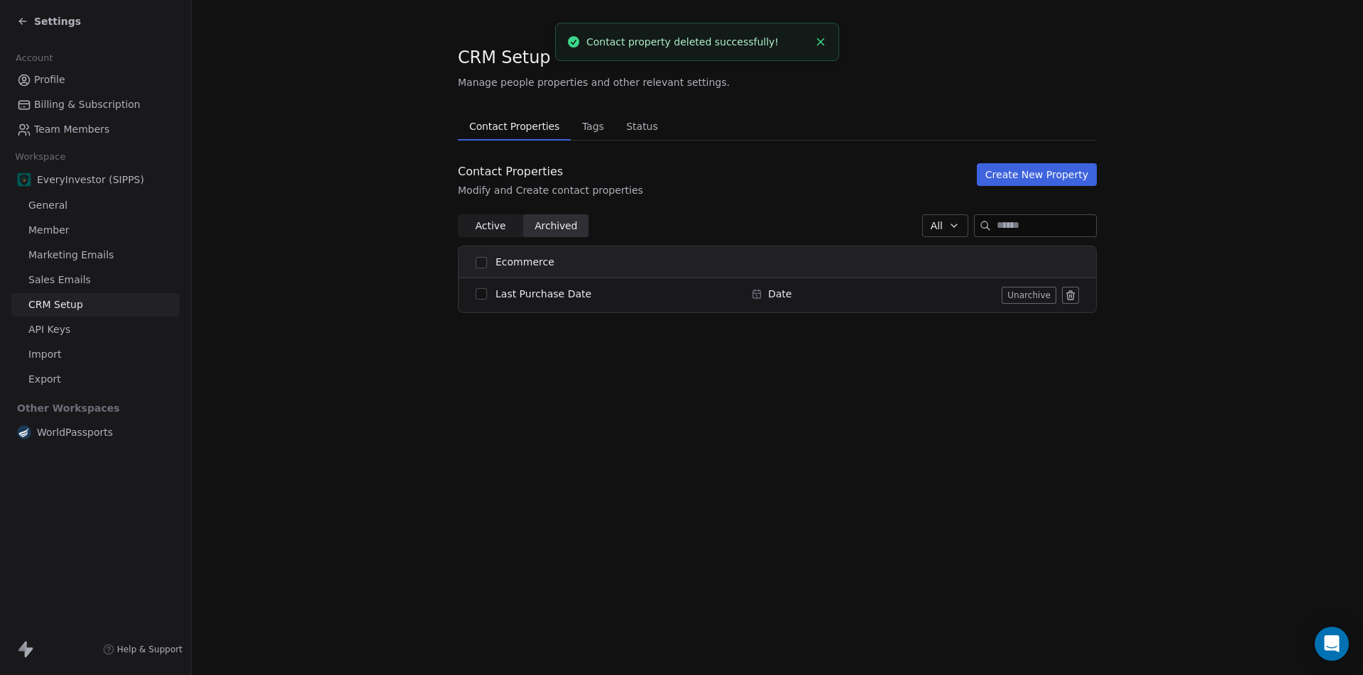
click at [597, 132] on span "Tags" at bounding box center [592, 126] width 33 height 20
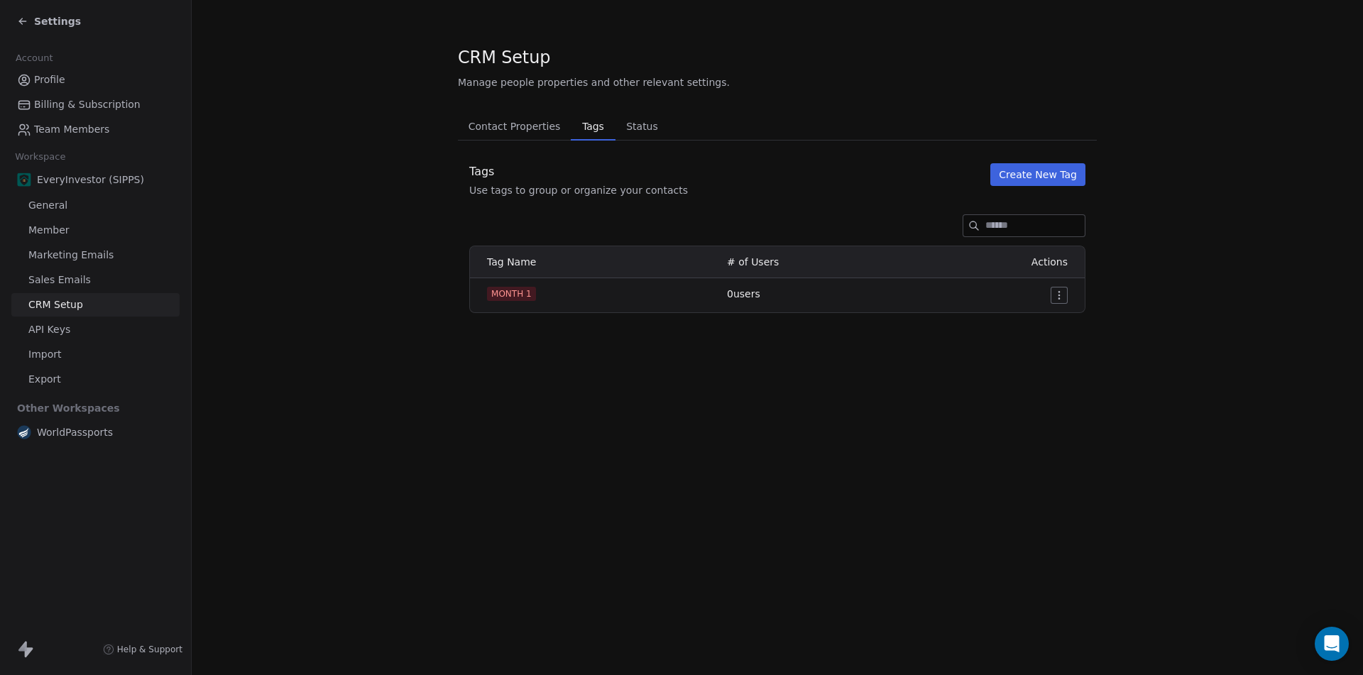
click at [1037, 175] on button "Create New Tag" at bounding box center [1037, 174] width 95 height 23
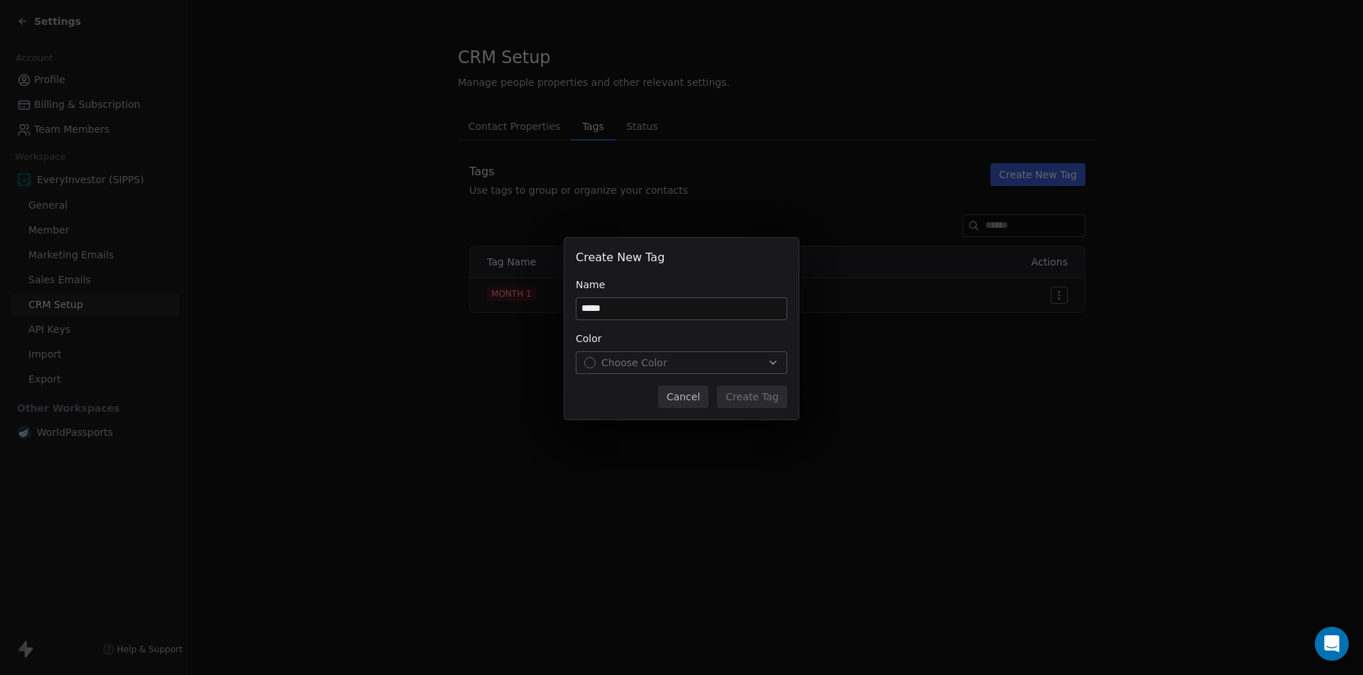
type input "*****"
click at [620, 356] on span "Choose Color" at bounding box center [634, 363] width 66 height 14
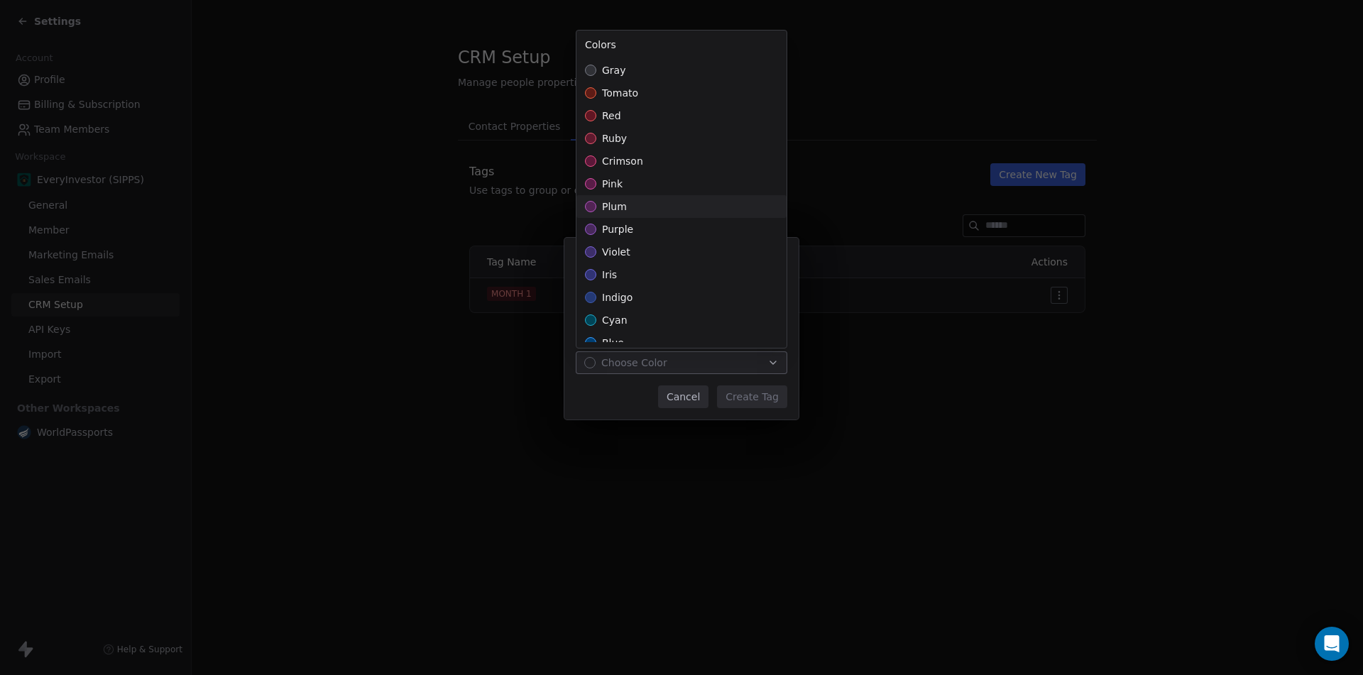
click at [635, 202] on div "plum" at bounding box center [681, 206] width 210 height 23
click at [751, 400] on div "Create New Tag Name ***** Color plum Cancel Create Tag" at bounding box center [681, 337] width 1363 height 245
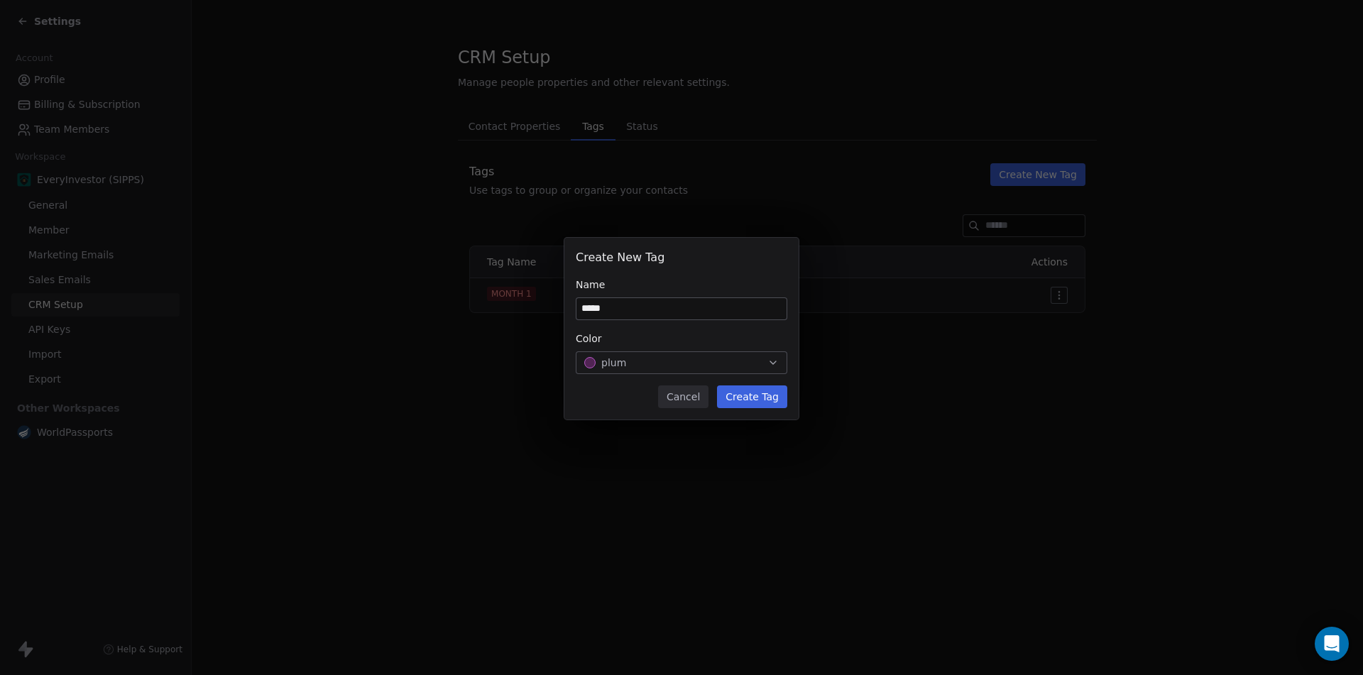
click at [750, 398] on button "Create Tag" at bounding box center [752, 396] width 70 height 23
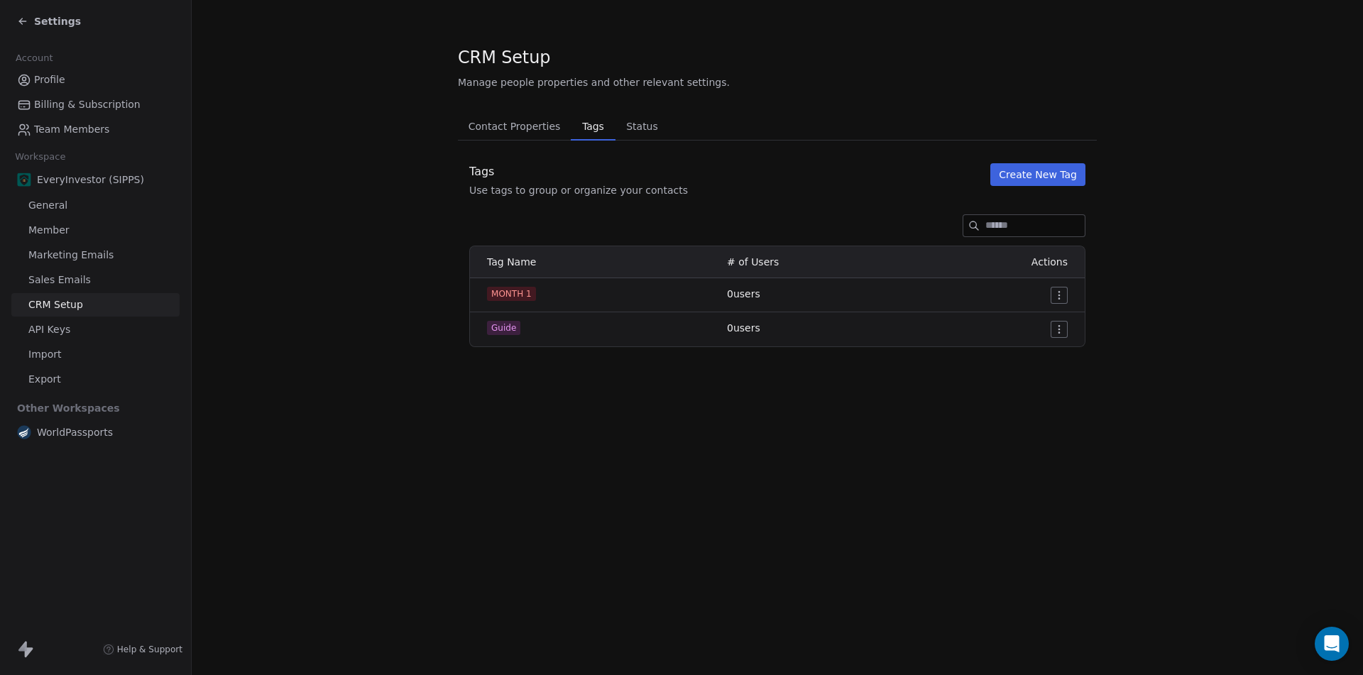
click at [1043, 172] on button "Create New Tag" at bounding box center [1037, 174] width 95 height 23
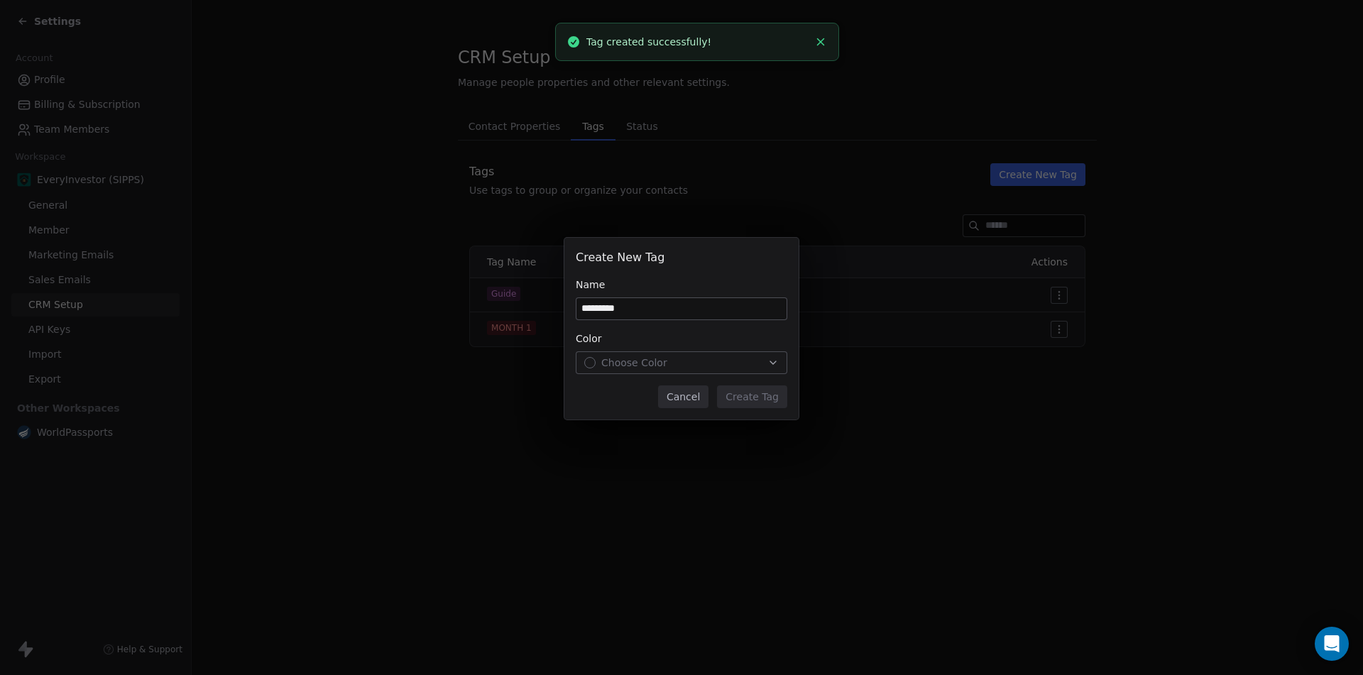
type input "*********"
click at [672, 371] on button "Choose Color" at bounding box center [682, 362] width 212 height 23
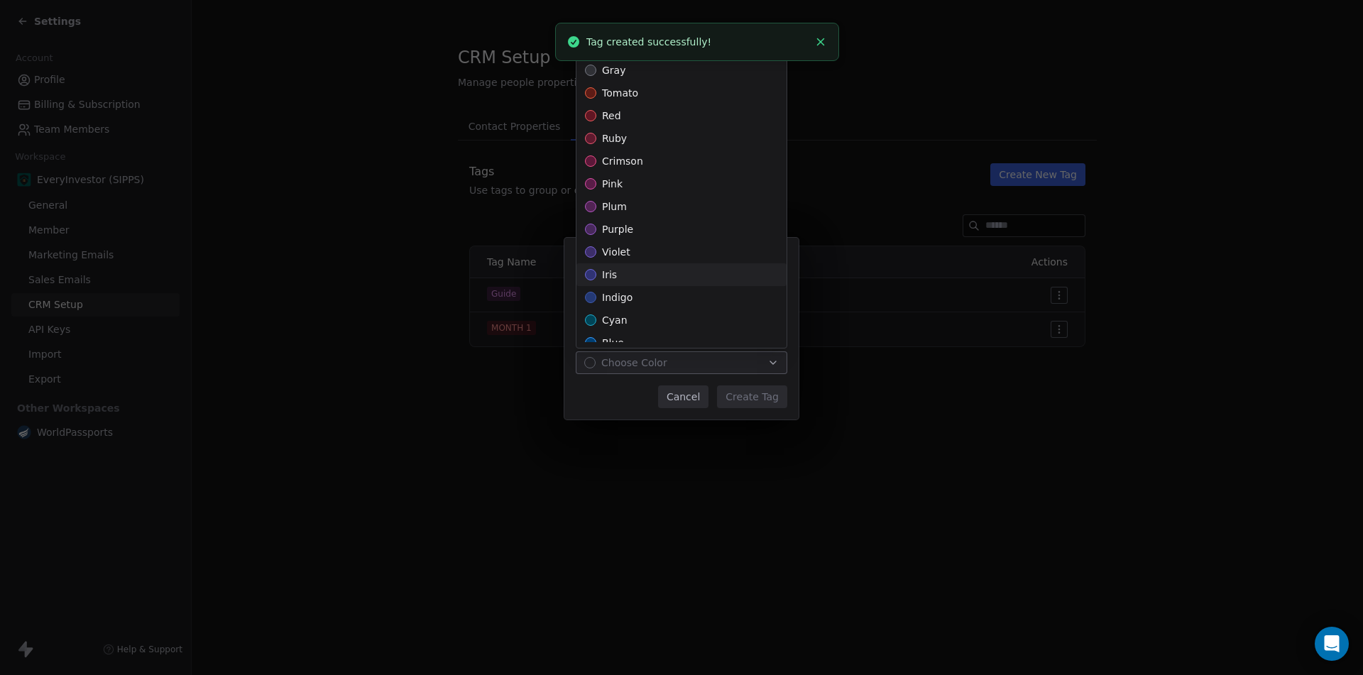
click at [649, 285] on div "iris" at bounding box center [681, 274] width 210 height 23
click at [759, 397] on div "Create New Tag Name ********* Color iris Cancel Create Tag" at bounding box center [681, 337] width 1363 height 245
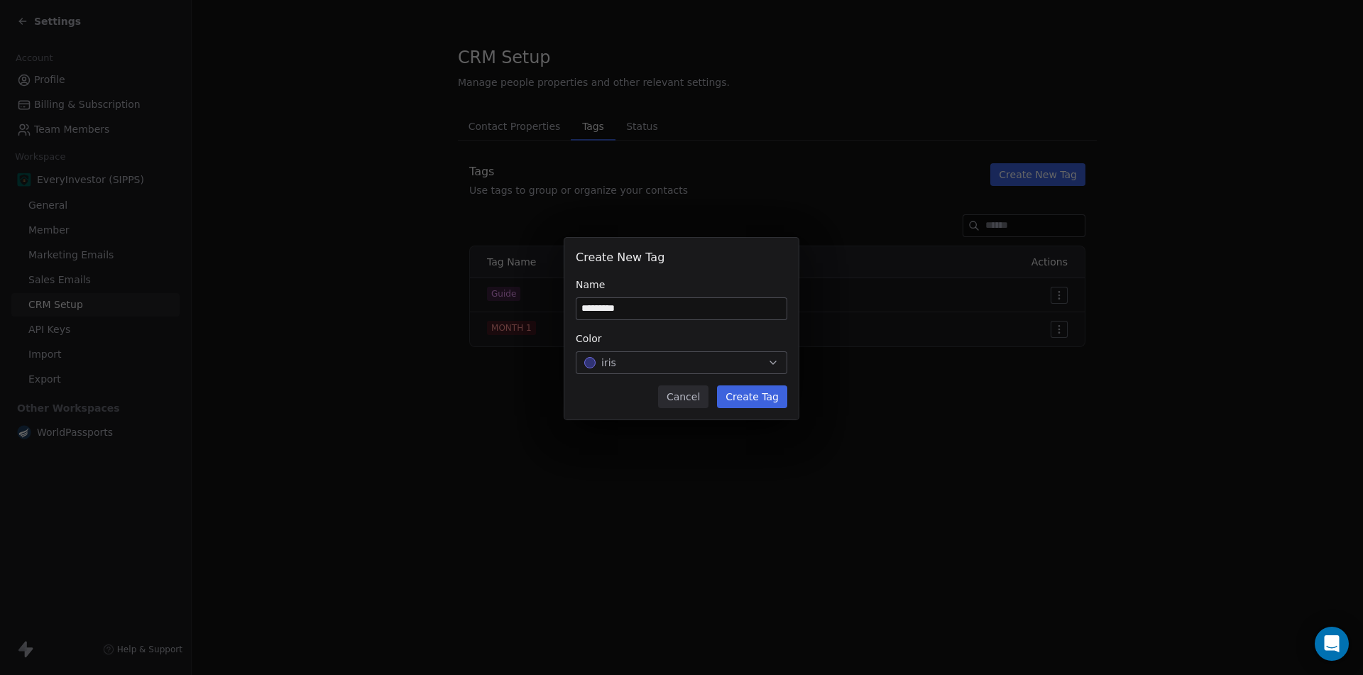
click at [760, 394] on button "Create Tag" at bounding box center [752, 396] width 70 height 23
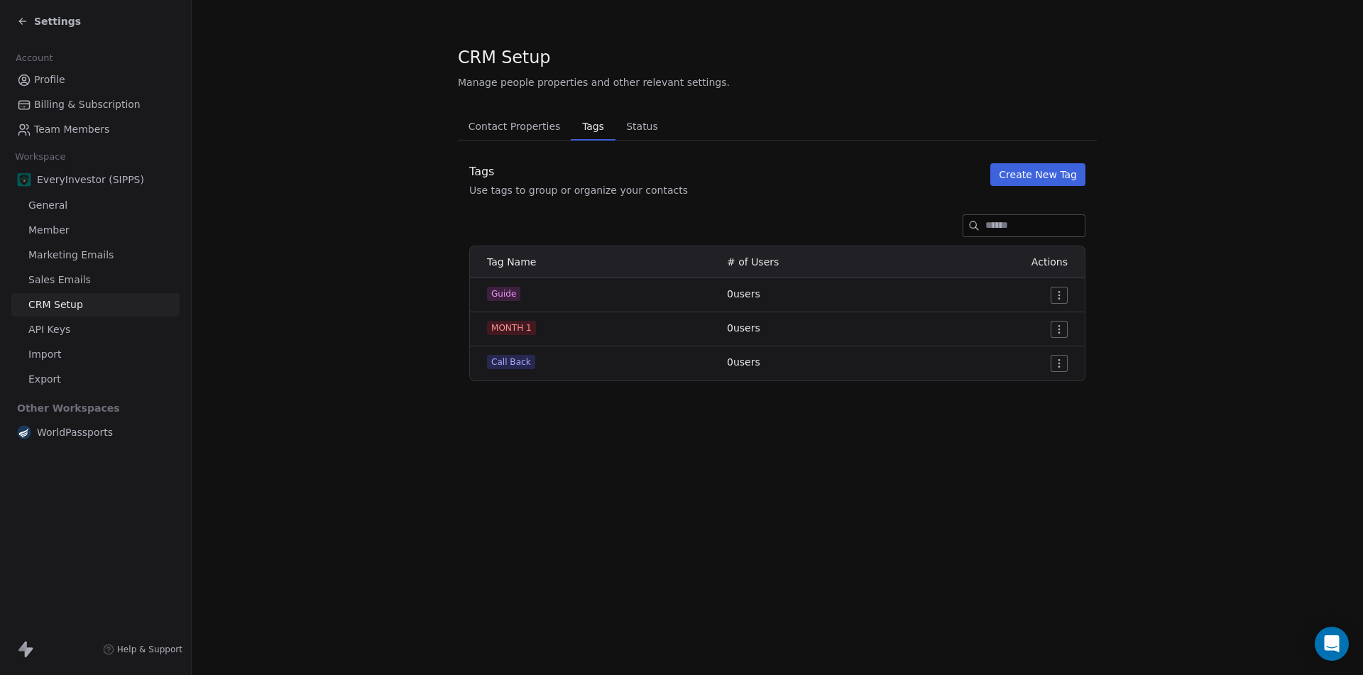
click at [1046, 178] on button "Create New Tag" at bounding box center [1037, 174] width 95 height 23
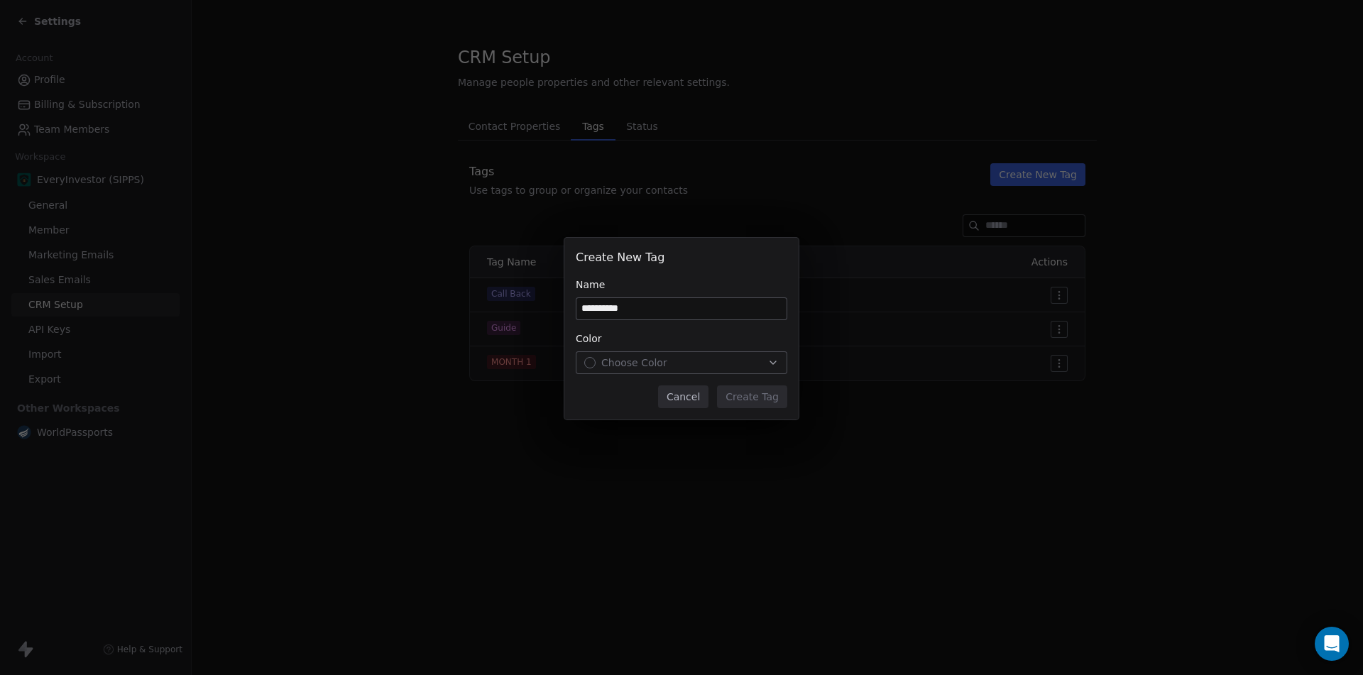
type input "**********"
click at [670, 364] on div "Choose Color" at bounding box center [681, 363] width 194 height 14
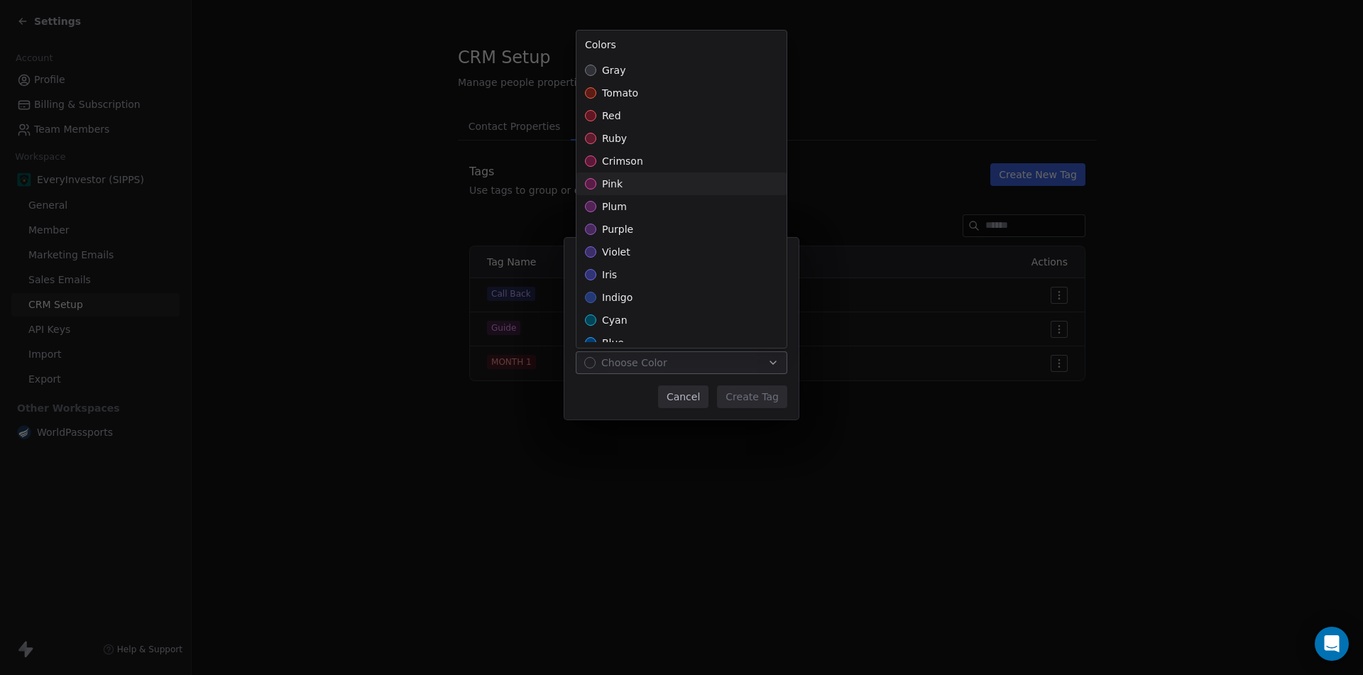
click at [614, 165] on span "crimson" at bounding box center [622, 161] width 41 height 14
click at [760, 405] on div "**********" at bounding box center [681, 337] width 1363 height 245
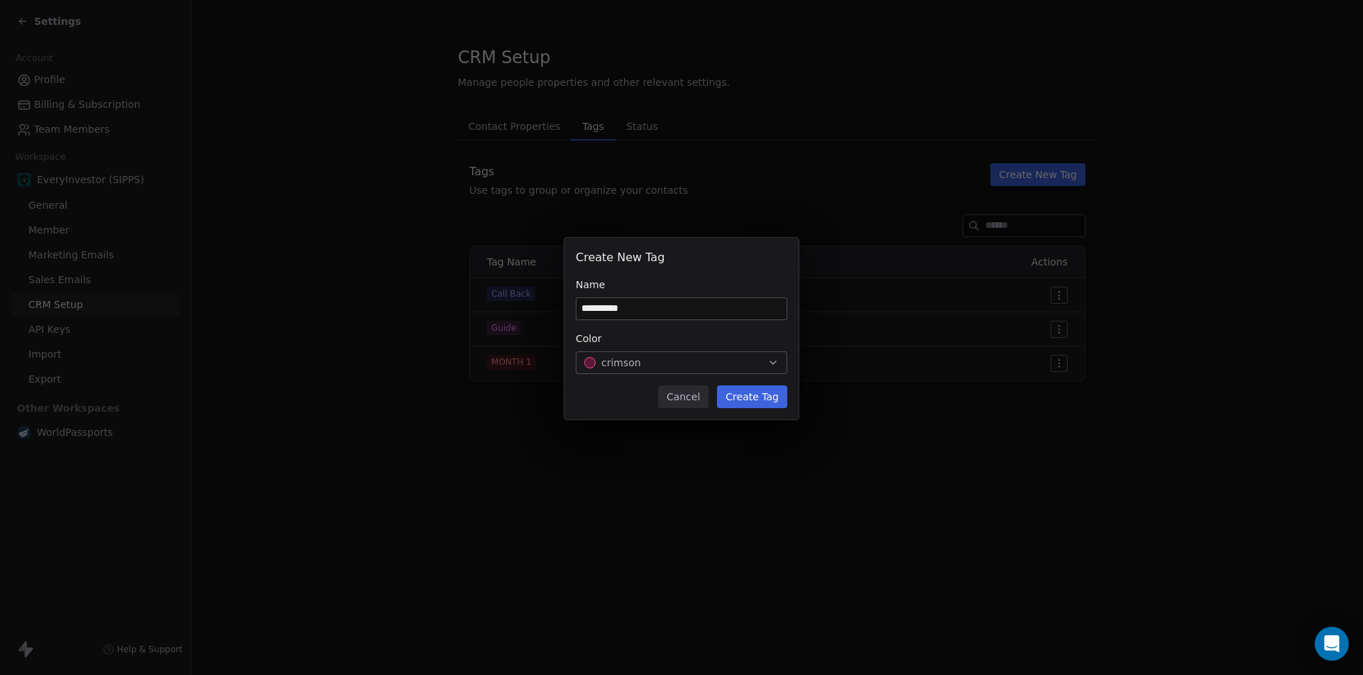
click at [765, 397] on button "Create Tag" at bounding box center [752, 396] width 70 height 23
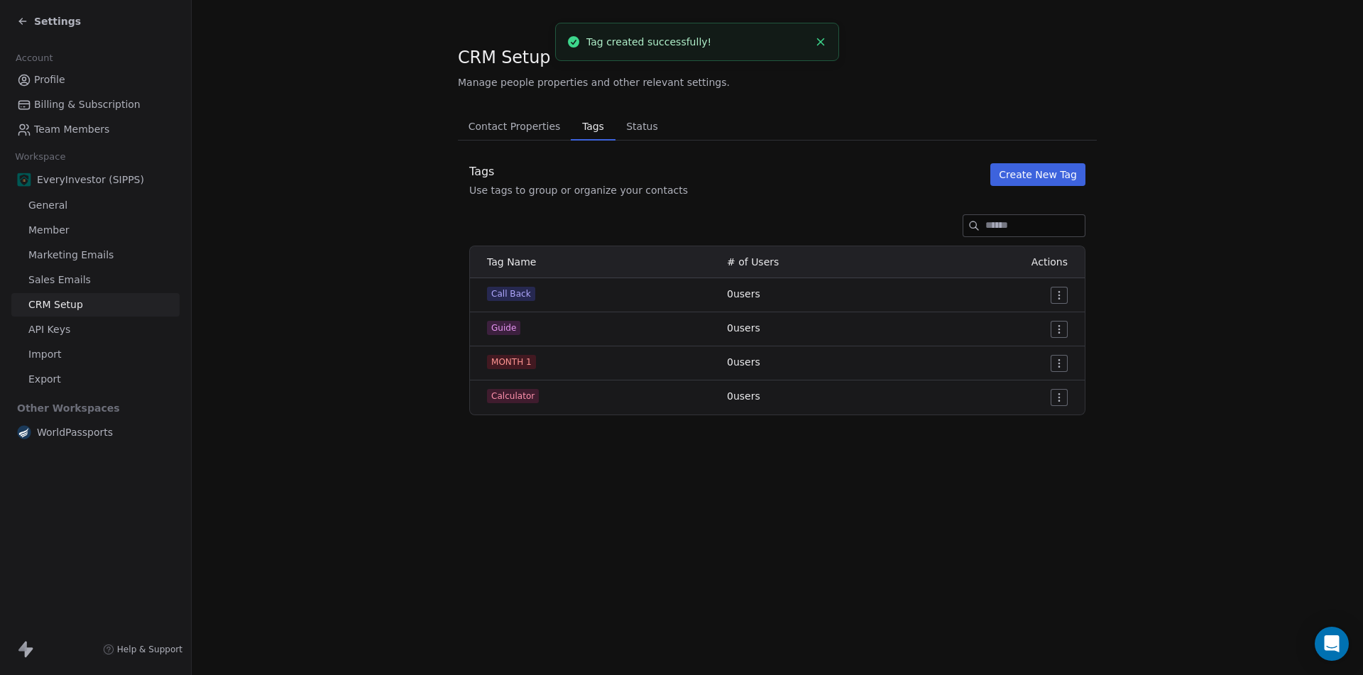
click at [524, 131] on span "Contact Properties" at bounding box center [515, 126] width 104 height 20
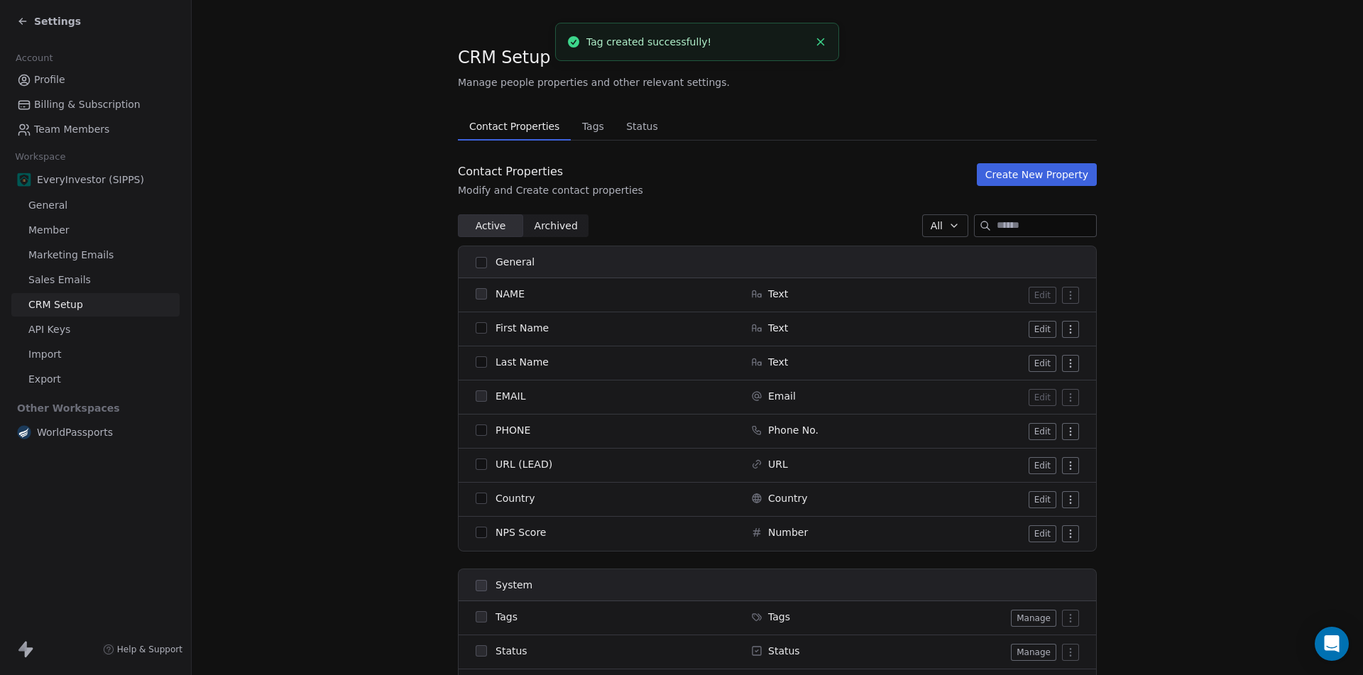
click at [630, 125] on span "Status" at bounding box center [641, 126] width 43 height 20
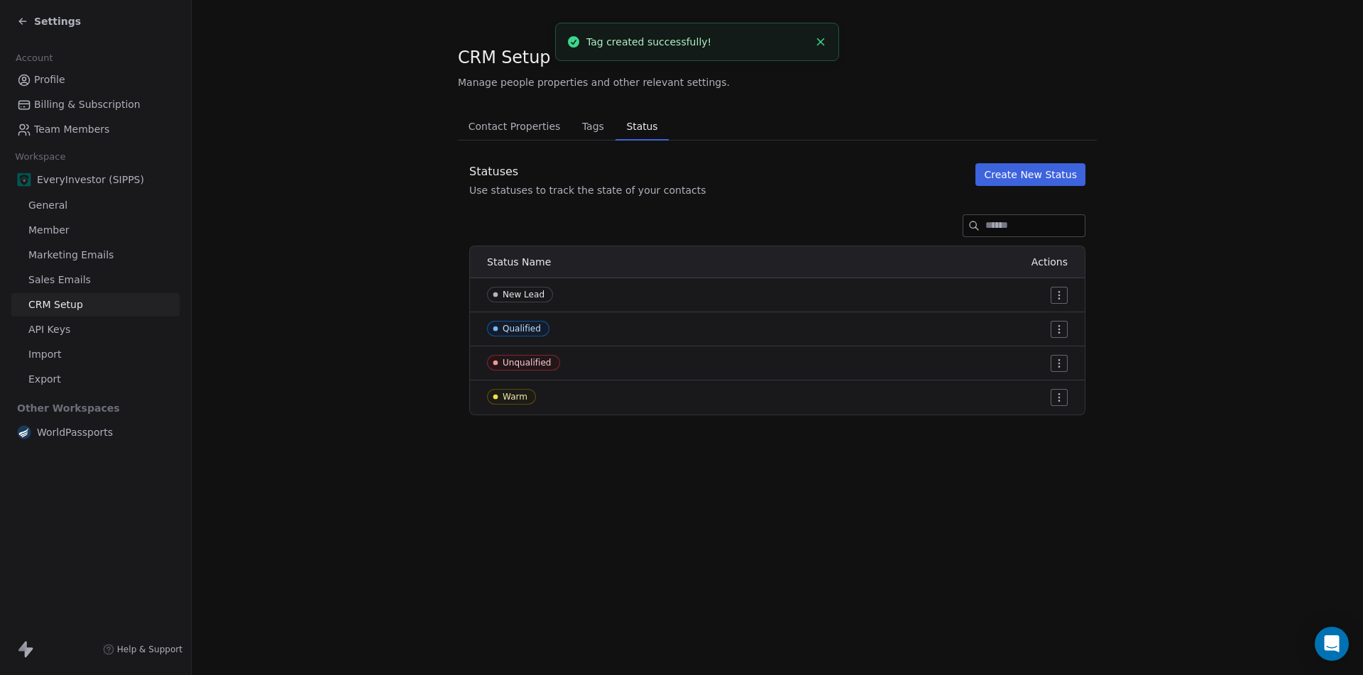
click at [521, 126] on span "Contact Properties" at bounding box center [515, 126] width 104 height 20
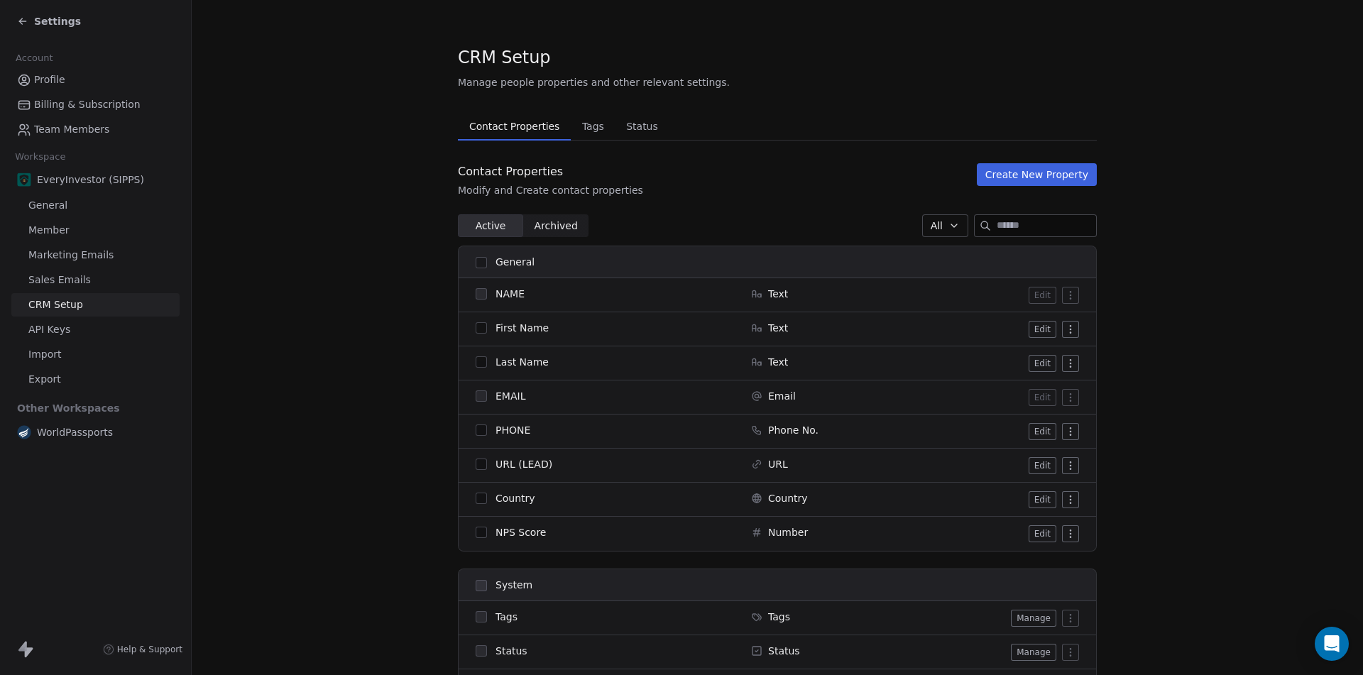
scroll to position [619, 0]
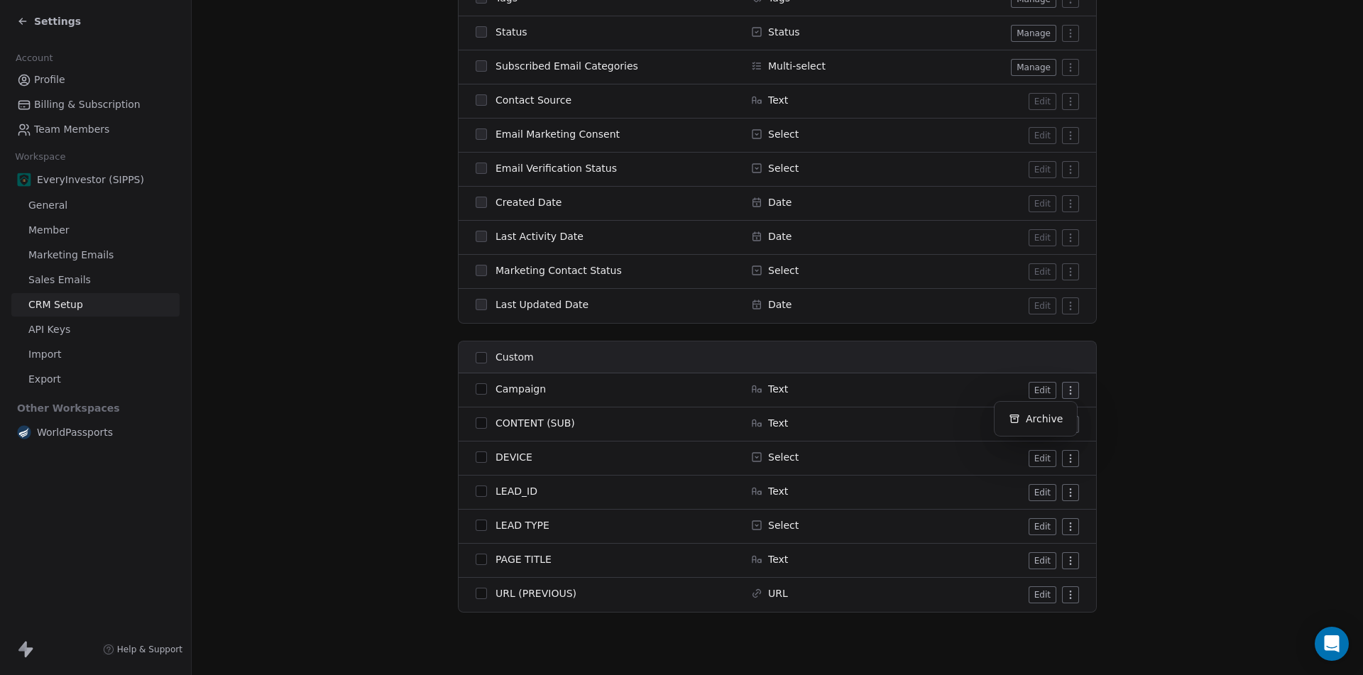
click at [1069, 395] on html "Settings Account Profile Billing & Subscription Team Members Workspace EveryInv…" at bounding box center [681, 337] width 1363 height 675
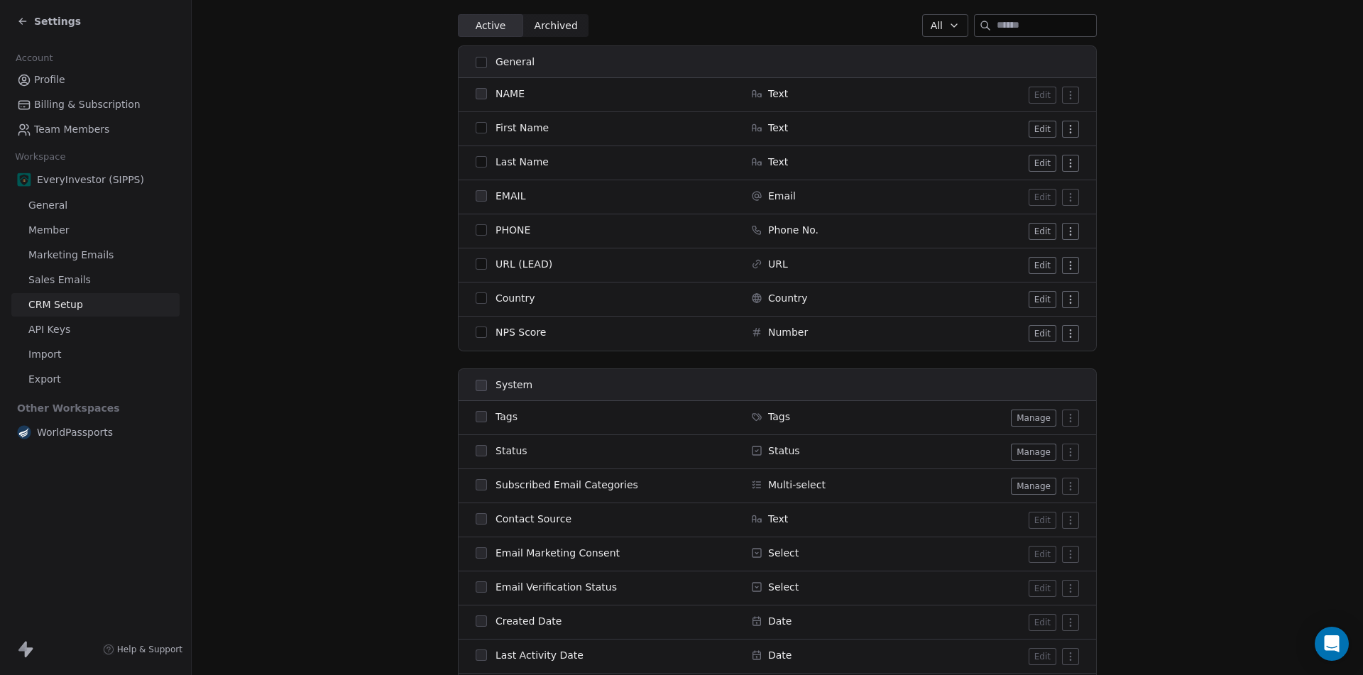
scroll to position [193, 0]
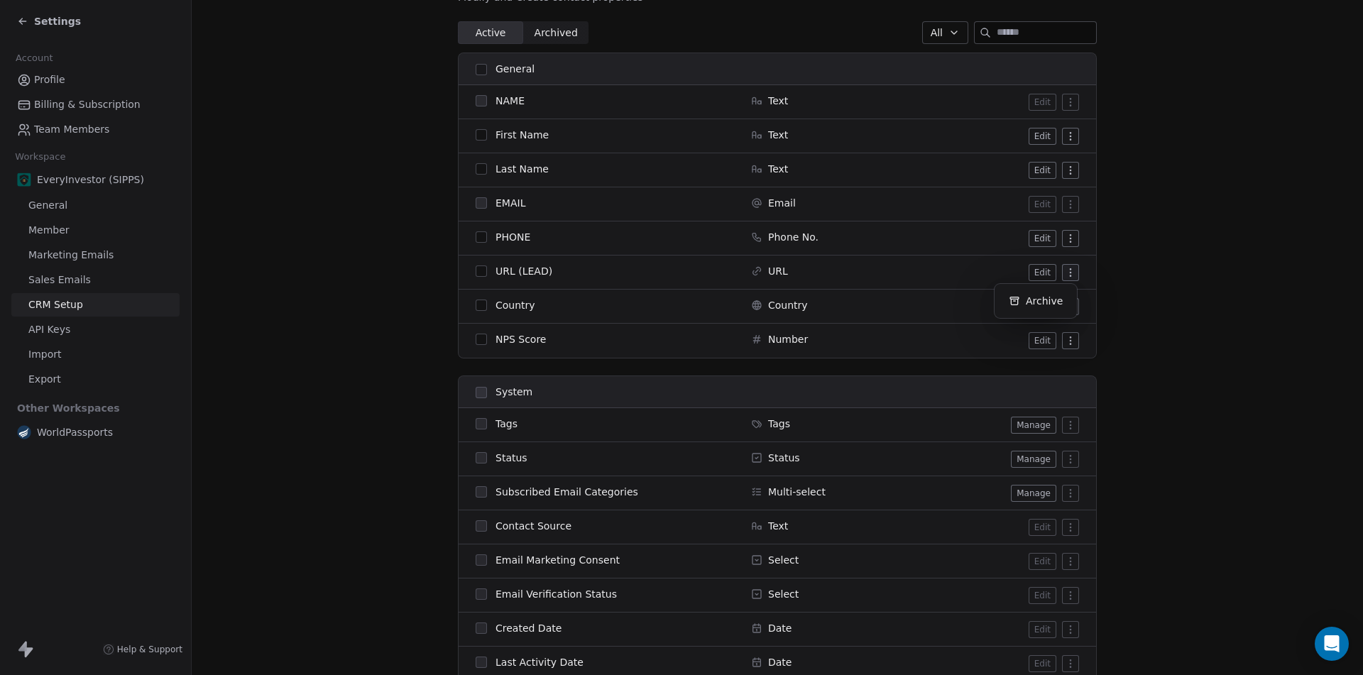
click at [1063, 275] on html "Settings Account Profile Billing & Subscription Team Members Workspace EveryInv…" at bounding box center [681, 337] width 1363 height 675
click at [1067, 341] on html "Settings Account Profile Billing & Subscription Team Members Workspace EveryInv…" at bounding box center [681, 337] width 1363 height 675
click at [1041, 368] on div "Archive" at bounding box center [1035, 369] width 71 height 23
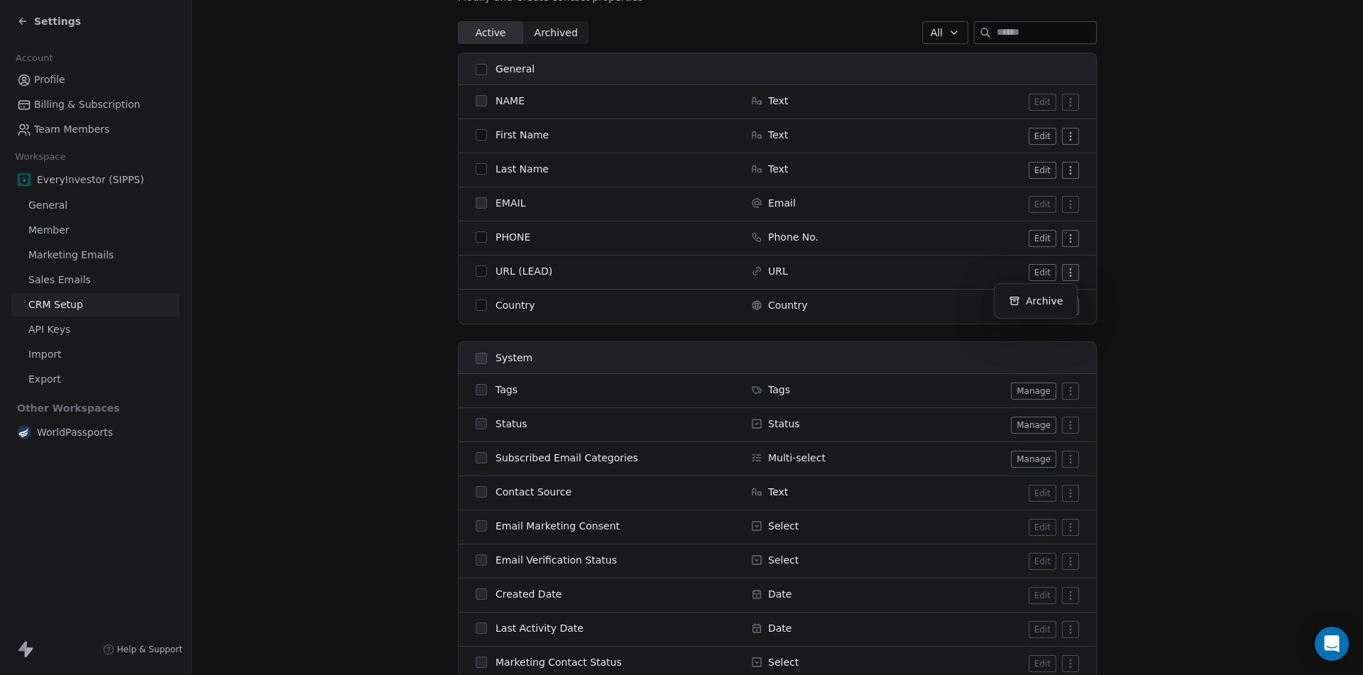
click at [1065, 276] on html "Settings Account Profile Billing & Subscription Team Members Workspace EveryInv…" at bounding box center [681, 337] width 1363 height 675
click at [1035, 297] on div "Archive" at bounding box center [1035, 301] width 71 height 23
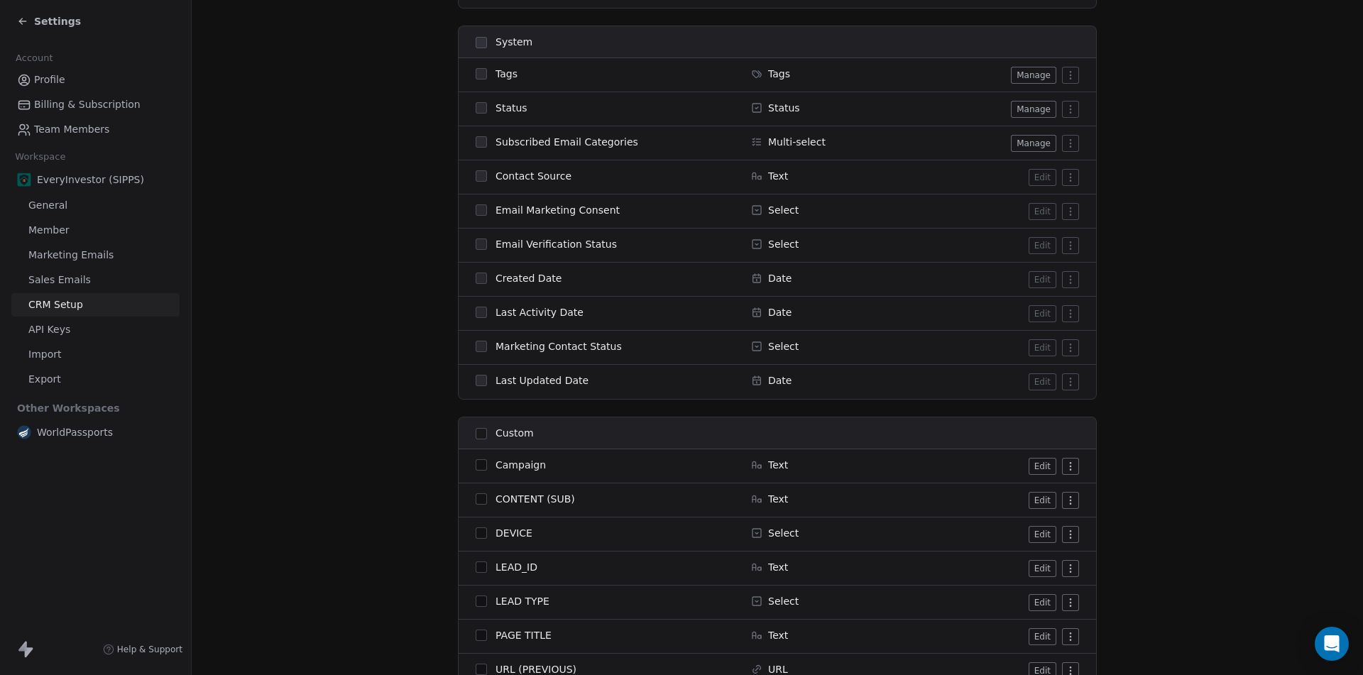
scroll to position [551, 0]
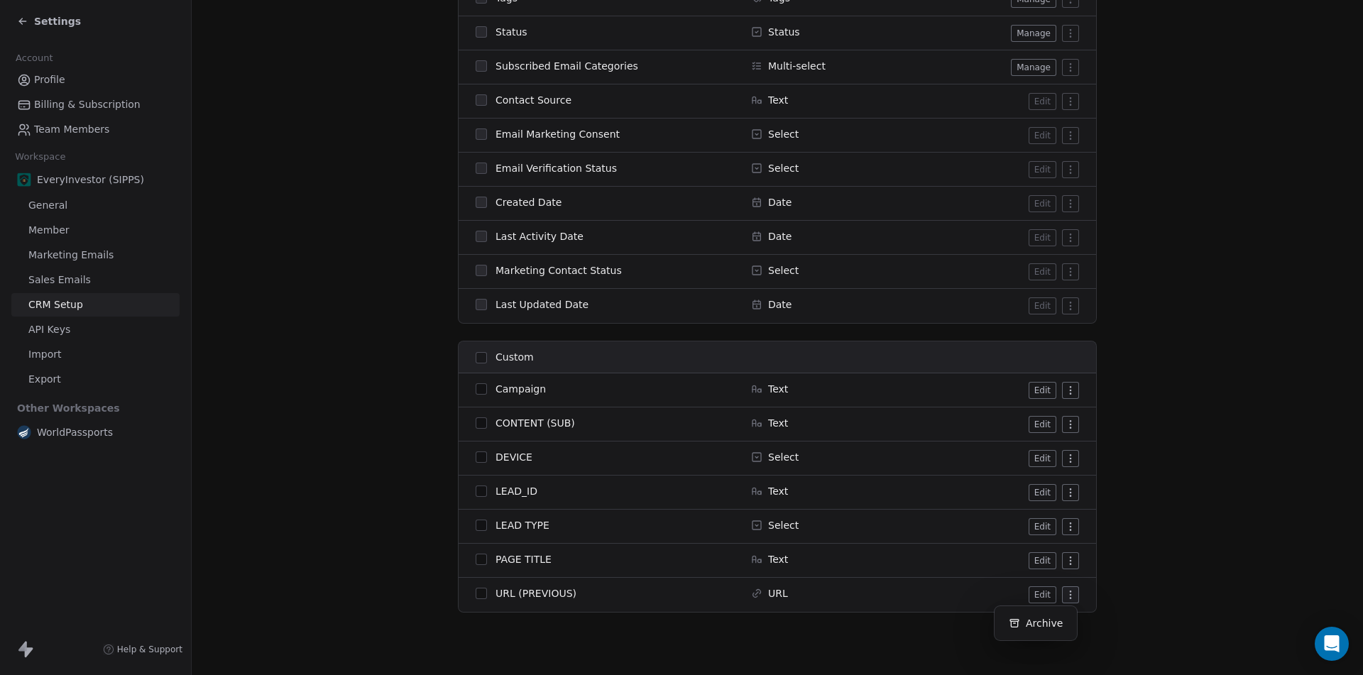
click at [1069, 596] on html "Settings Account Profile Billing & Subscription Team Members Workspace EveryInv…" at bounding box center [681, 337] width 1363 height 675
click at [1049, 619] on div "Archive" at bounding box center [1035, 623] width 71 height 23
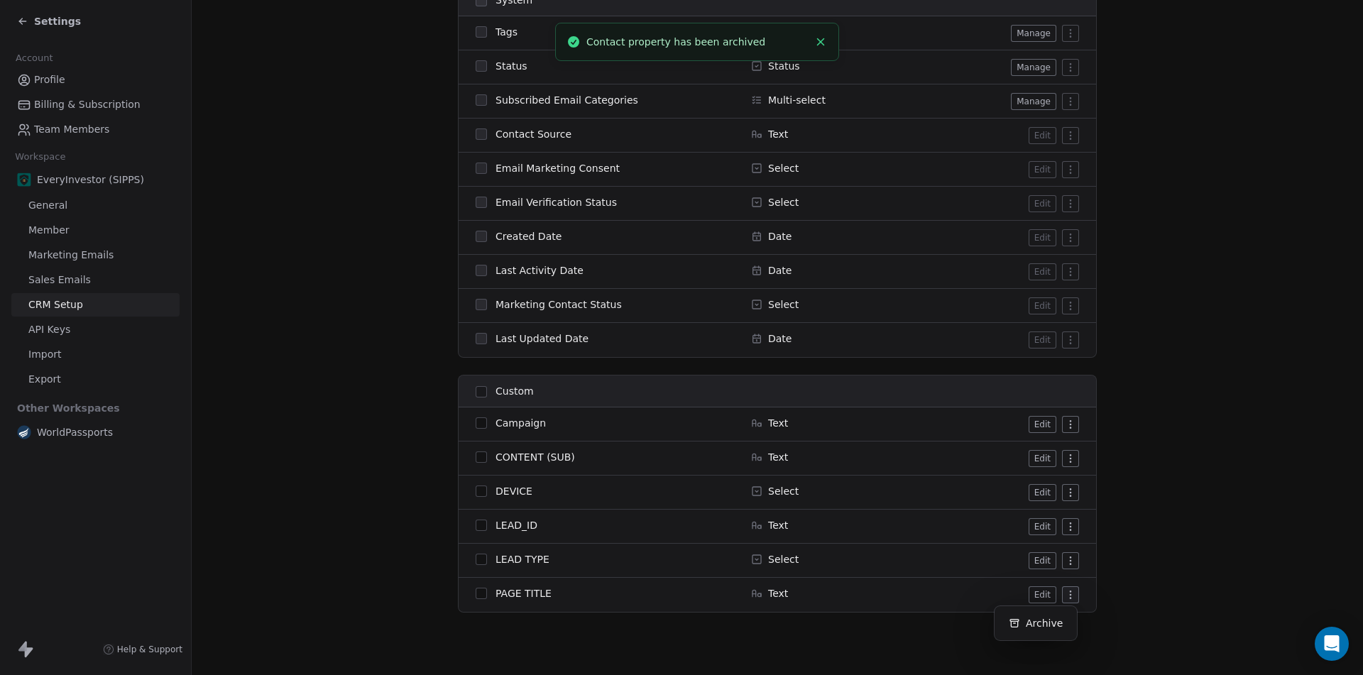
click at [1068, 600] on html "Settings Account Profile Billing & Subscription Team Members Workspace EveryInv…" at bounding box center [681, 337] width 1363 height 675
click at [1047, 627] on div "Archive" at bounding box center [1035, 623] width 71 height 23
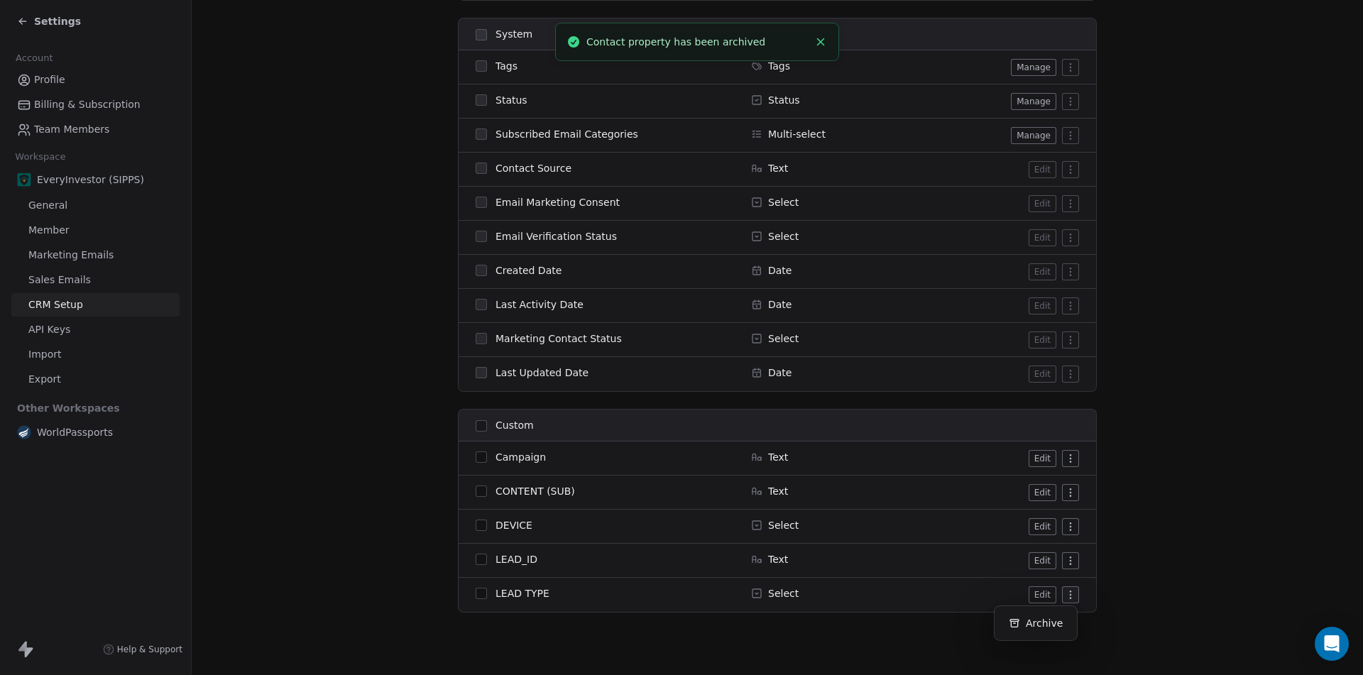
click at [1065, 596] on html "Settings Account Profile Billing & Subscription Team Members Workspace EveryInv…" at bounding box center [681, 337] width 1363 height 675
click at [1019, 623] on icon at bounding box center [1014, 623] width 11 height 11
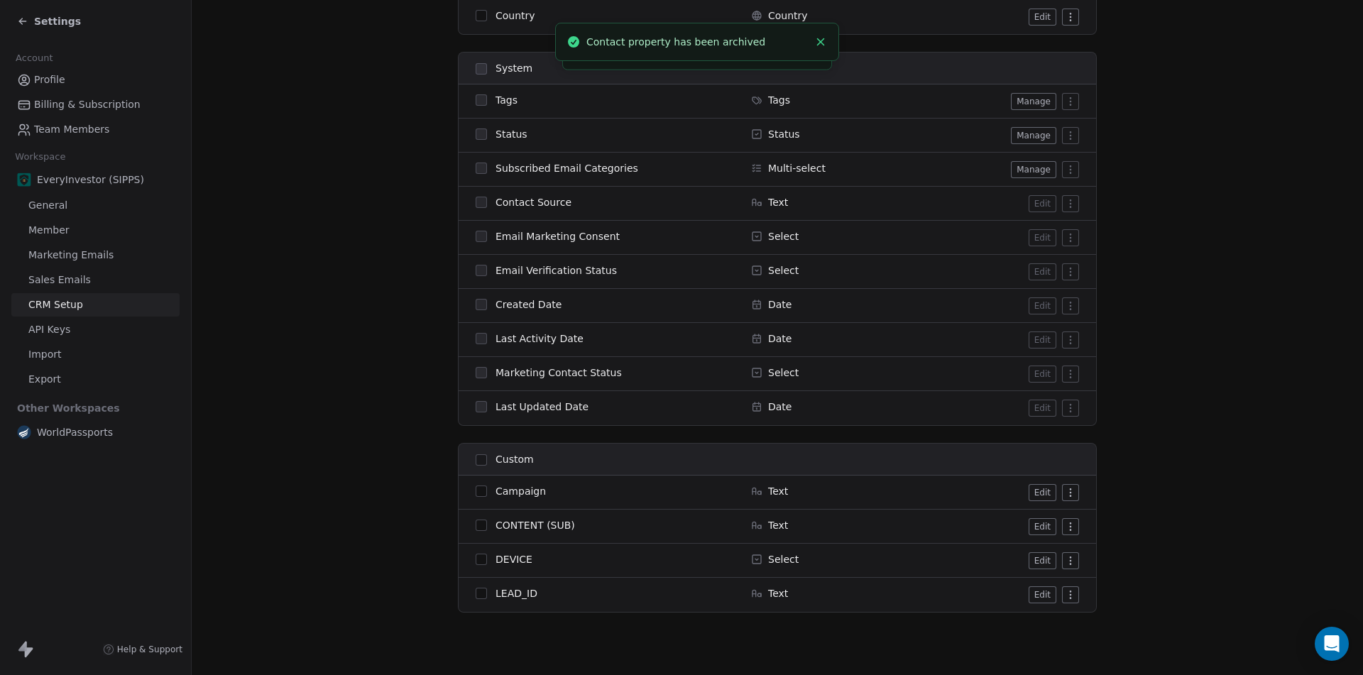
scroll to position [449, 0]
click at [1064, 594] on html "Settings Account Profile Billing & Subscription Team Members Workspace EveryInv…" at bounding box center [681, 337] width 1363 height 675
click at [1036, 628] on div "Archive" at bounding box center [1035, 623] width 71 height 23
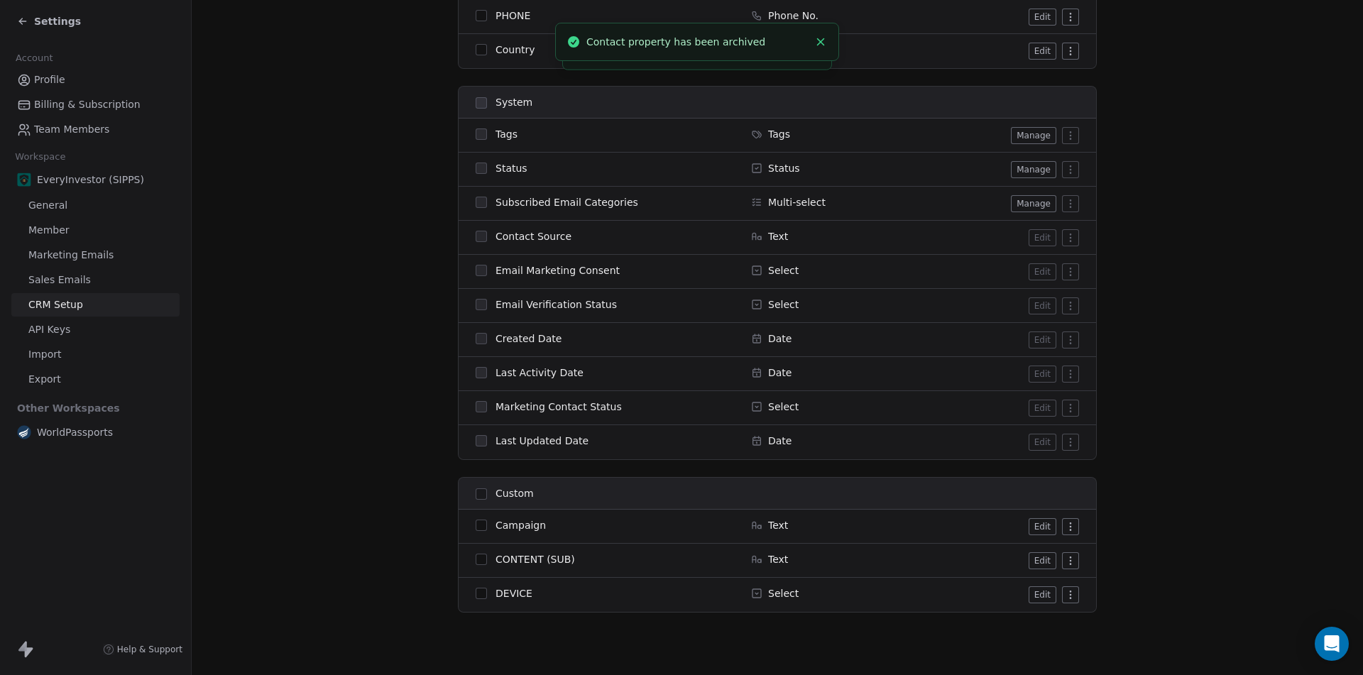
scroll to position [415, 0]
click at [1066, 596] on html "Settings Account Profile Billing & Subscription Team Members Workspace EveryInv…" at bounding box center [681, 337] width 1363 height 675
click at [1032, 623] on div "Archive" at bounding box center [1035, 623] width 71 height 23
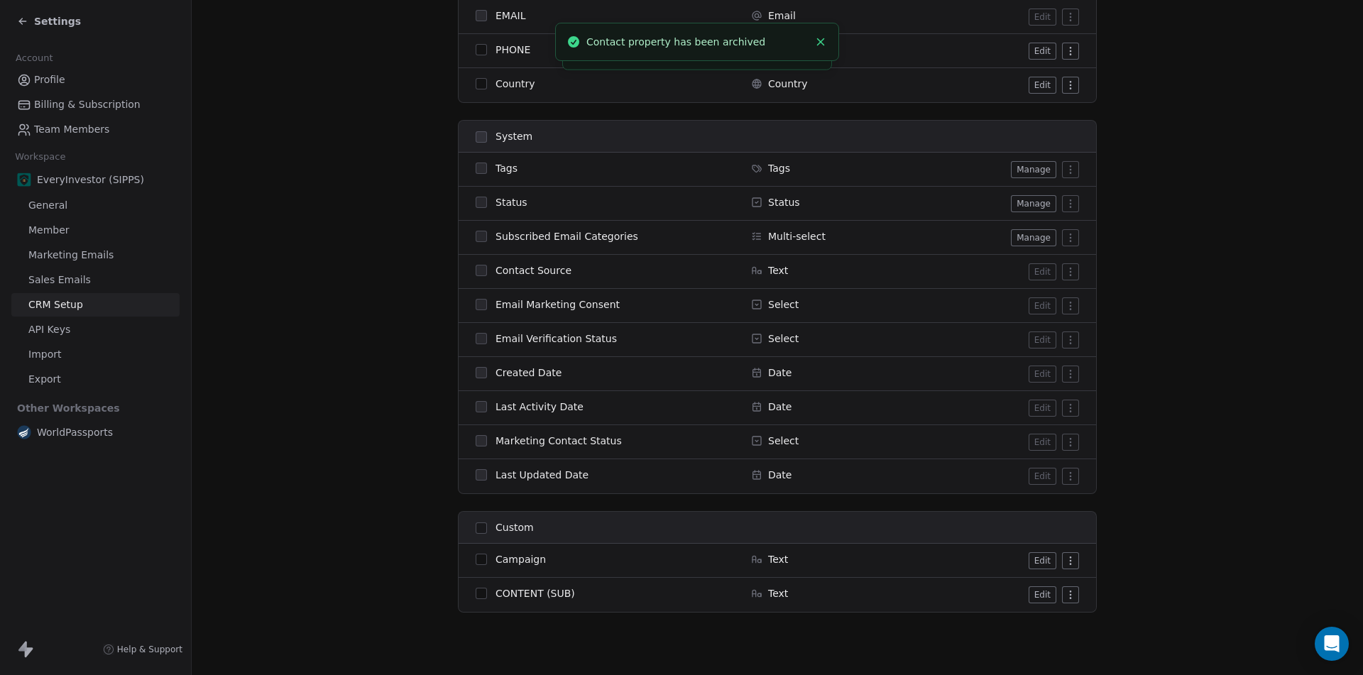
click at [1069, 595] on html "Settings Account Profile Billing & Subscription Team Members Workspace EveryInv…" at bounding box center [681, 337] width 1363 height 675
click at [1044, 632] on div "Archive" at bounding box center [1035, 623] width 71 height 23
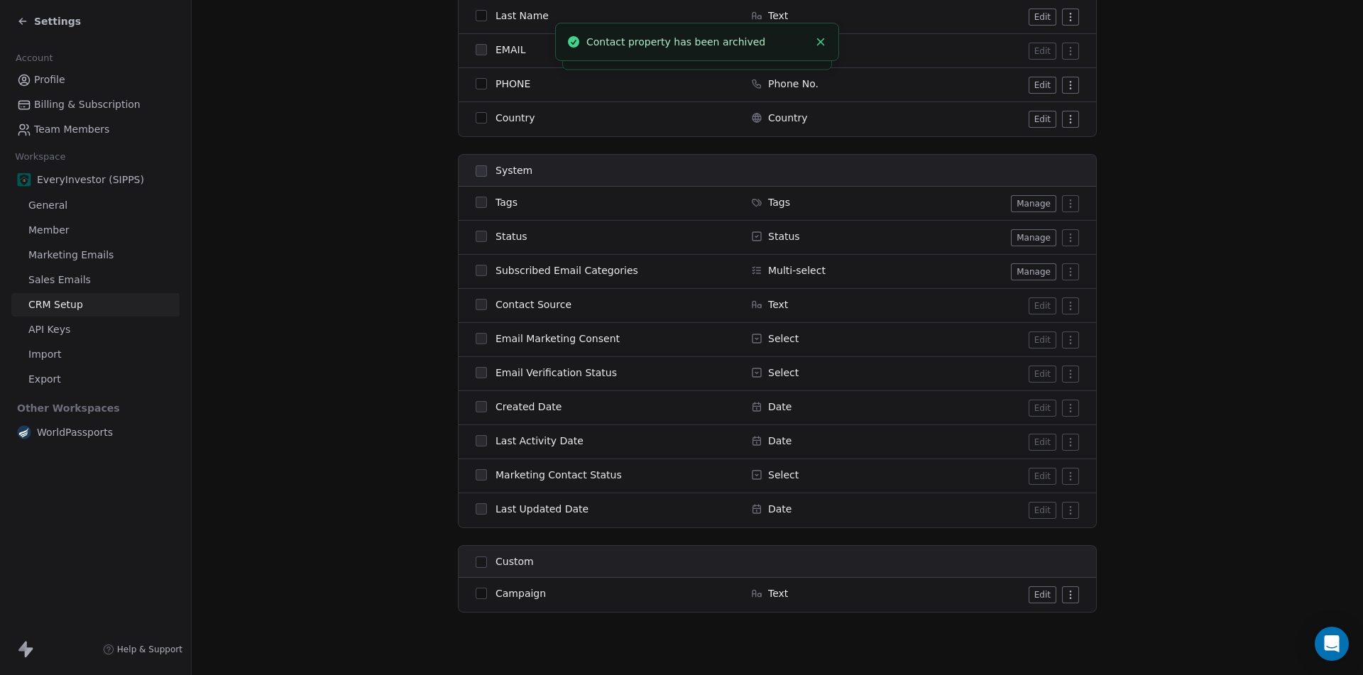
click at [1069, 596] on html "Settings Account Profile Billing & Subscription Team Members Workspace EveryInv…" at bounding box center [681, 337] width 1363 height 675
click at [1054, 627] on div "Archive" at bounding box center [1035, 623] width 71 height 23
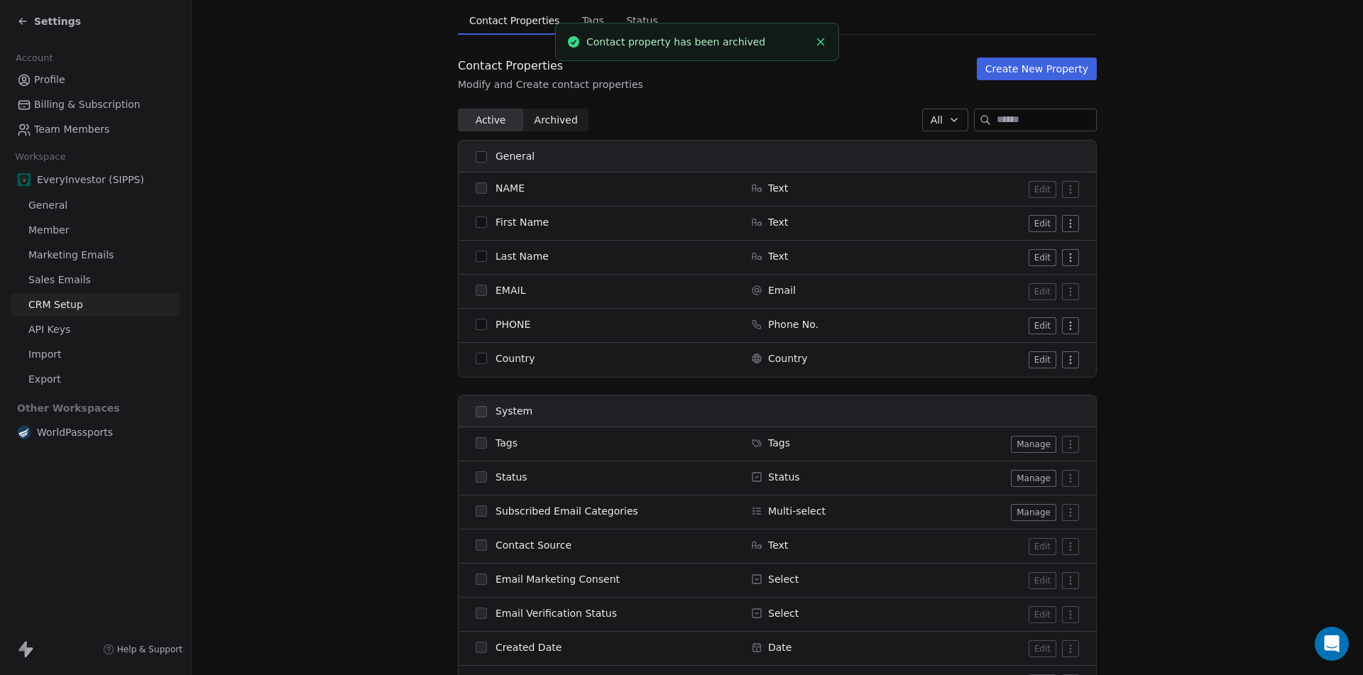
scroll to position [0, 0]
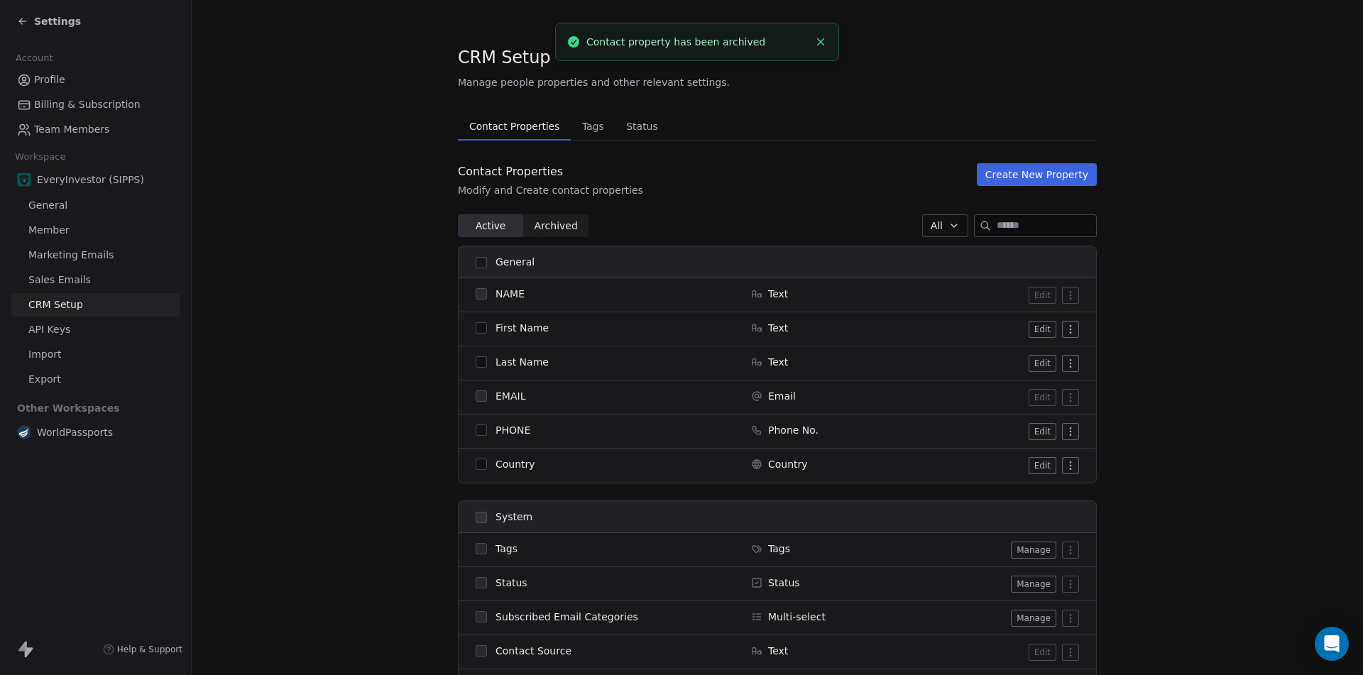
click at [585, 114] on button "Tags Tags" at bounding box center [593, 126] width 44 height 28
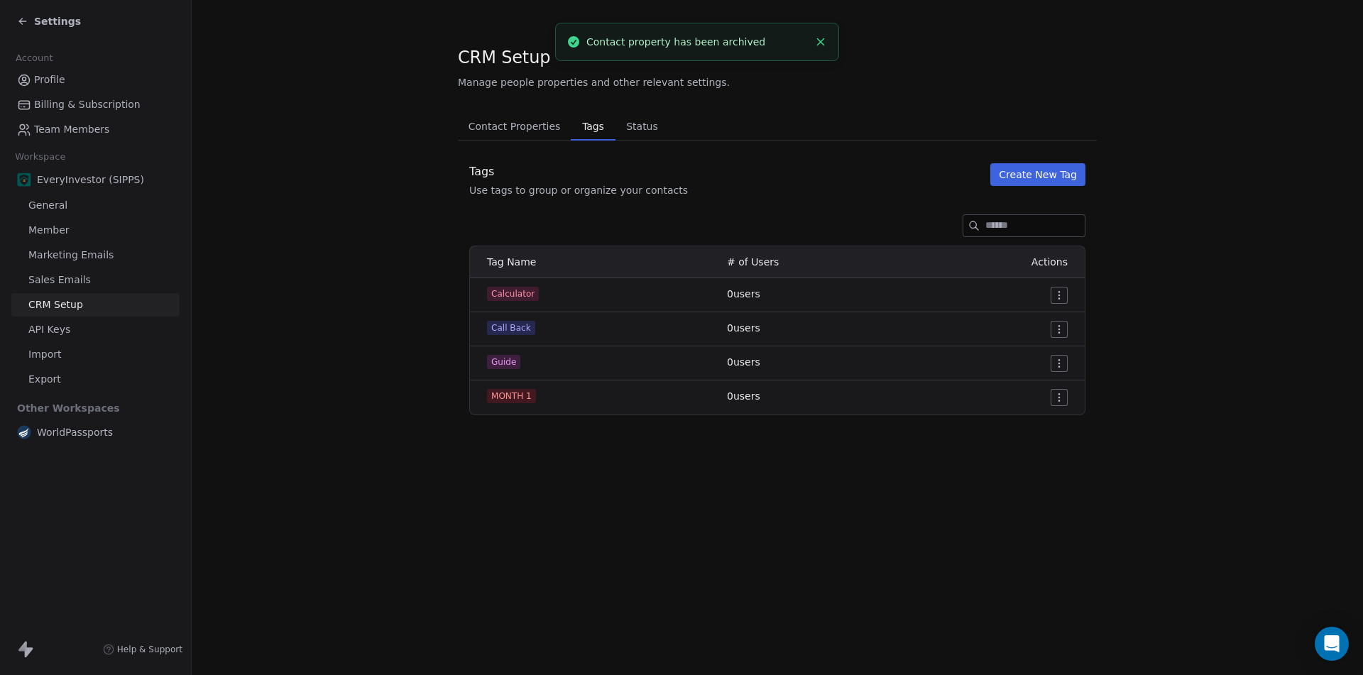
click at [508, 117] on span "Contact Properties" at bounding box center [515, 126] width 104 height 20
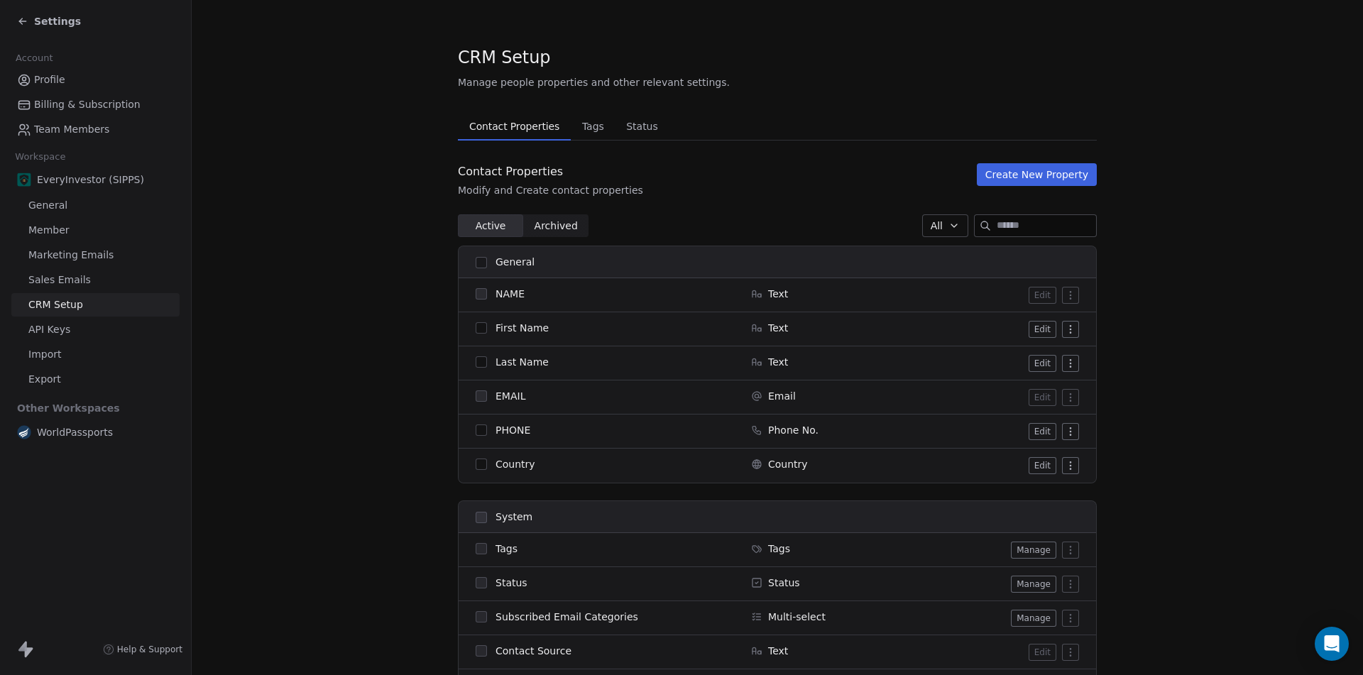
click at [541, 226] on span "Archived" at bounding box center [555, 226] width 43 height 15
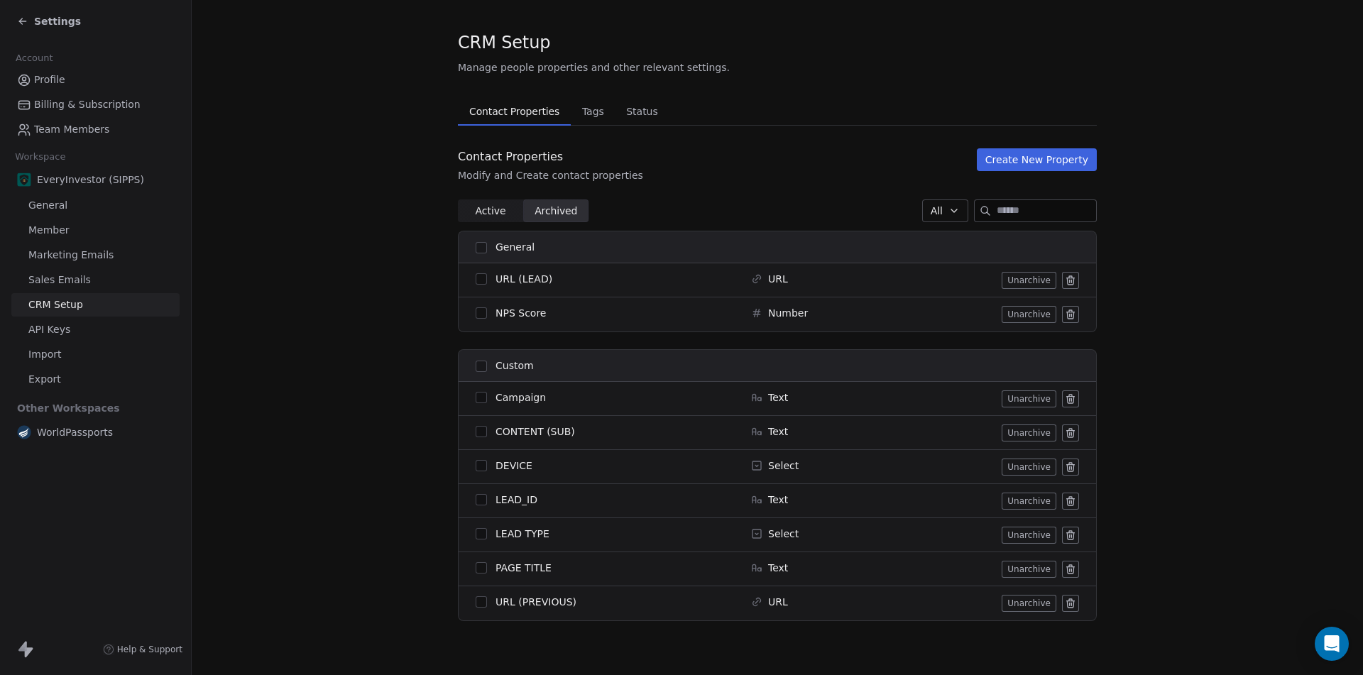
scroll to position [23, 0]
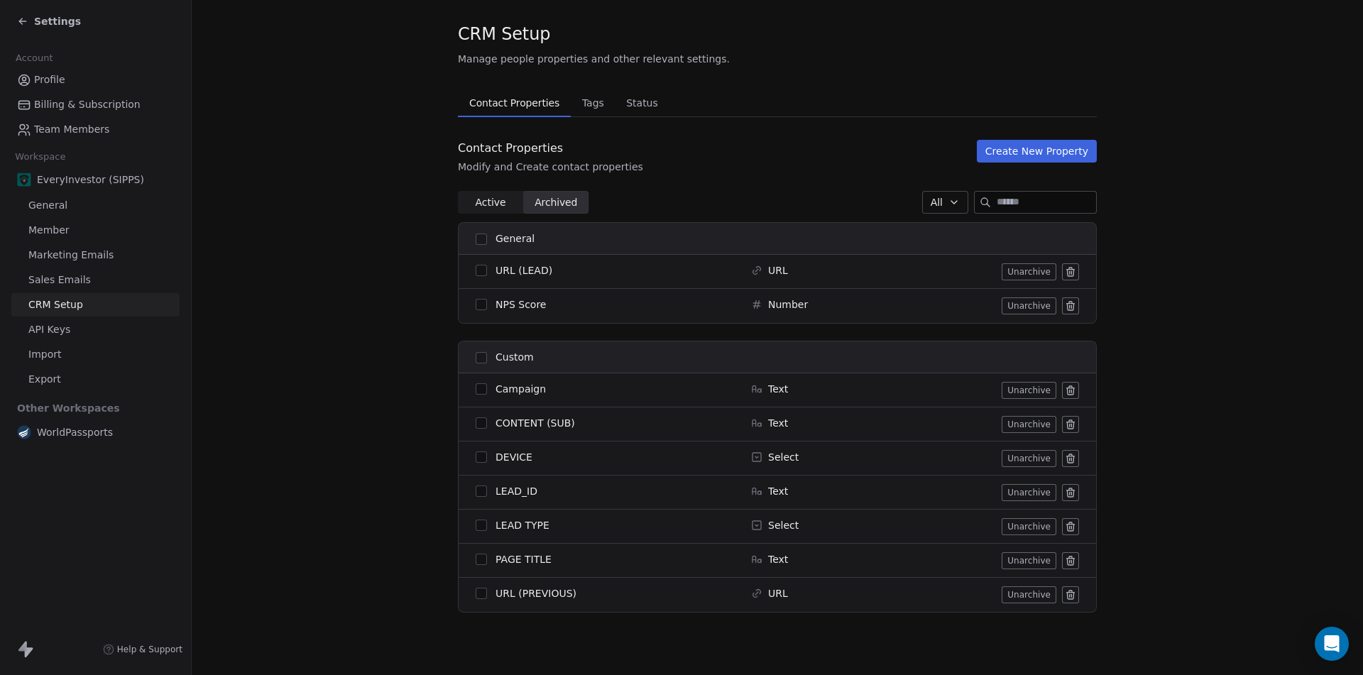
click at [1065, 391] on icon at bounding box center [1070, 390] width 11 height 11
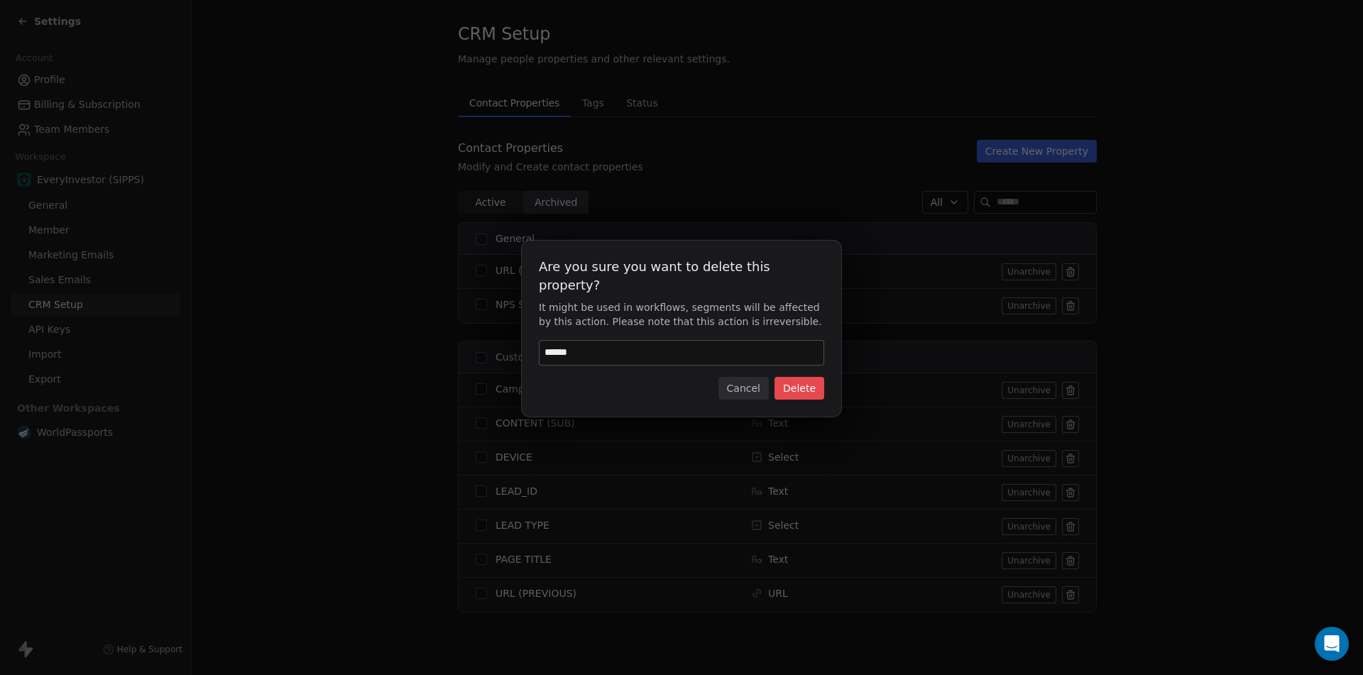
type input "******"
click at [796, 378] on button "Delete" at bounding box center [799, 388] width 50 height 23
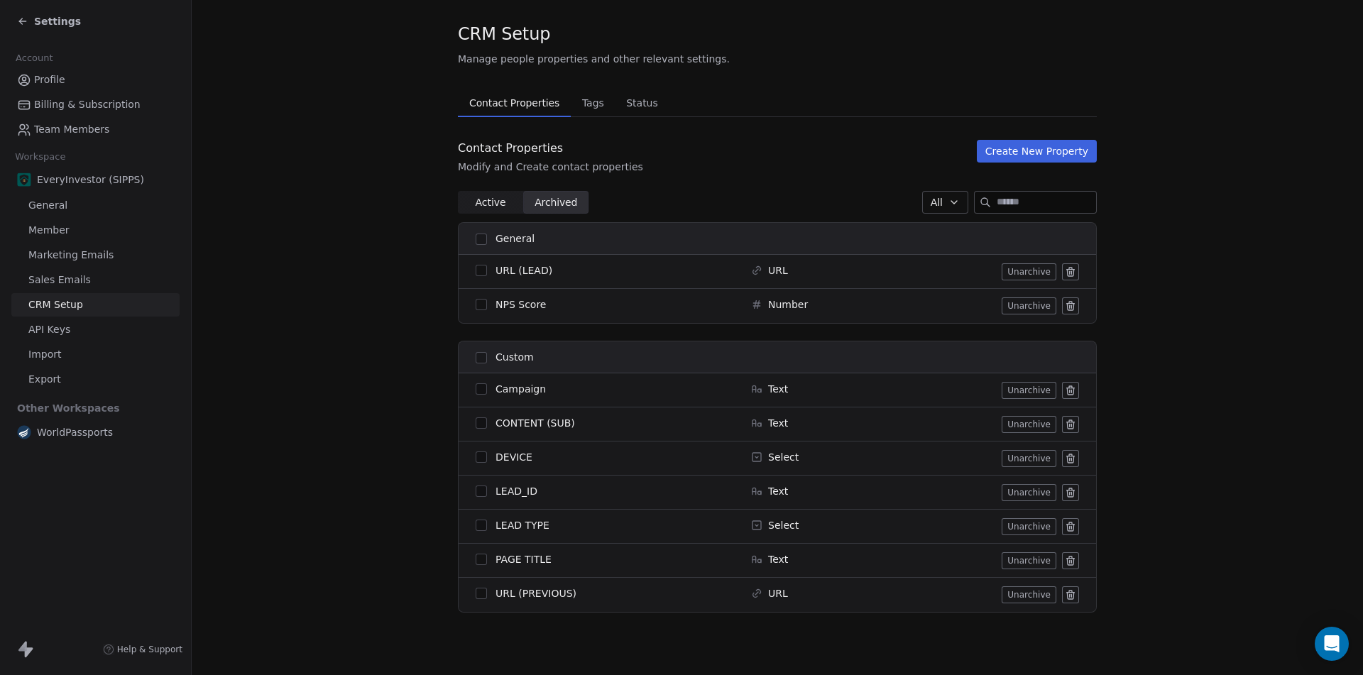
click at [1067, 270] on icon at bounding box center [1071, 270] width 8 height 0
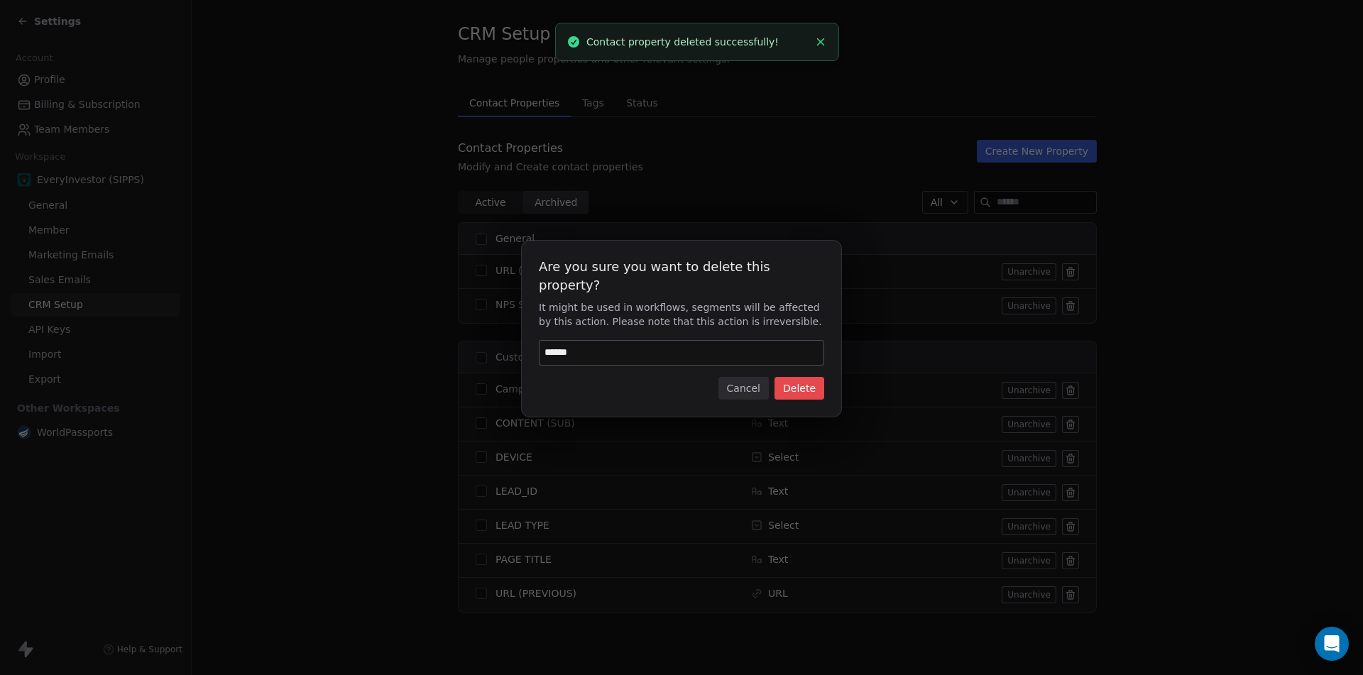
type input "******"
click at [803, 377] on button "Delete" at bounding box center [799, 388] width 50 height 23
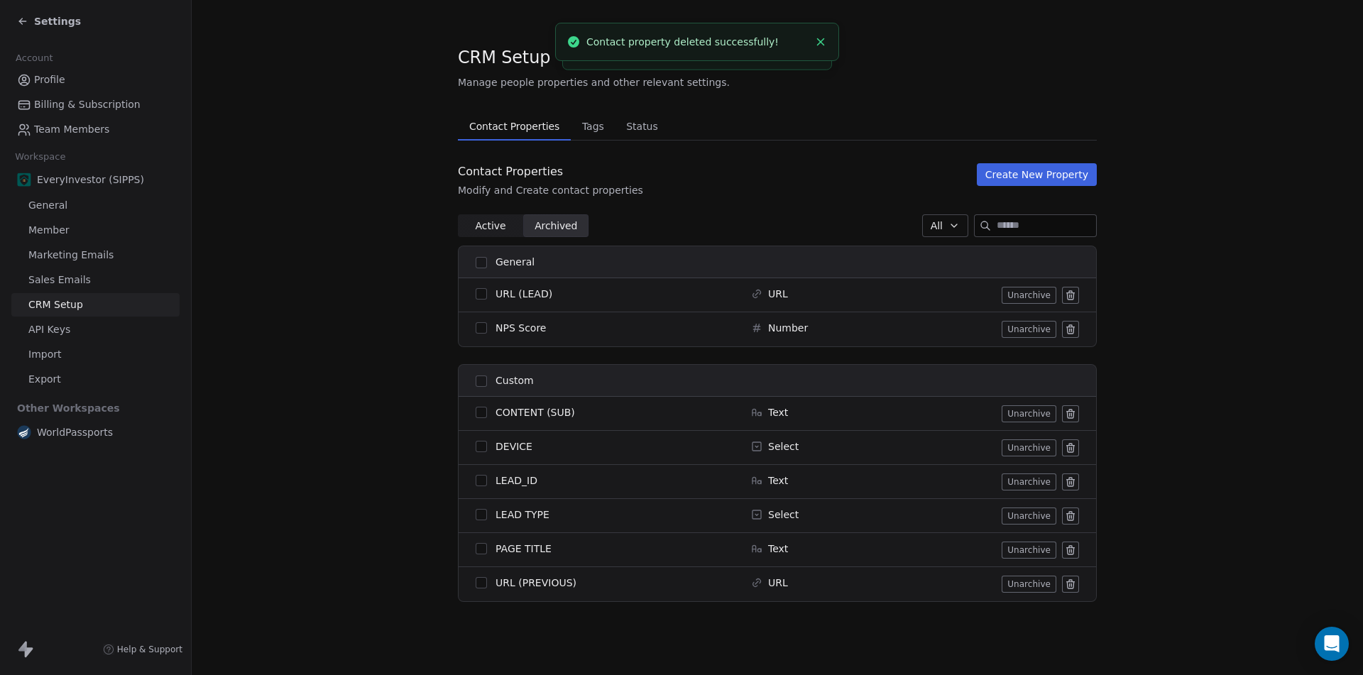
click at [1075, 327] on icon at bounding box center [1070, 329] width 11 height 11
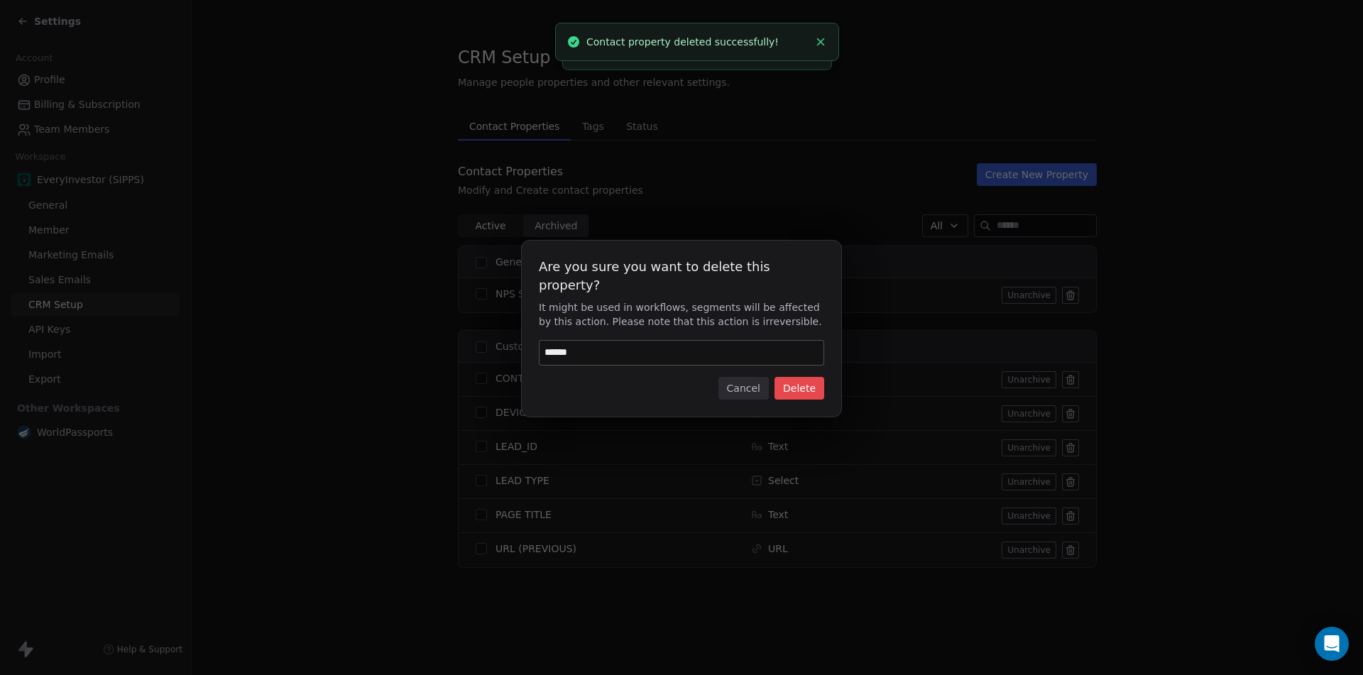
type input "******"
click at [797, 388] on button "Delete" at bounding box center [799, 388] width 50 height 23
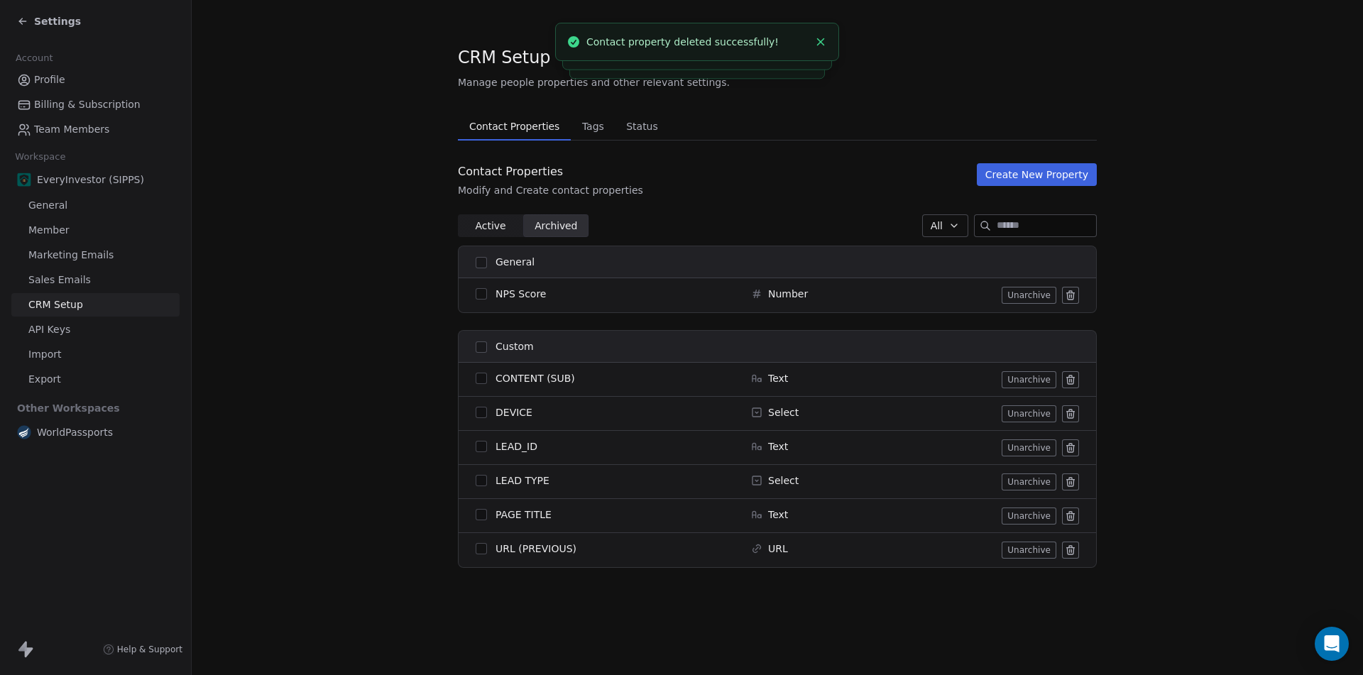
click at [1068, 413] on icon at bounding box center [1070, 415] width 6 height 6
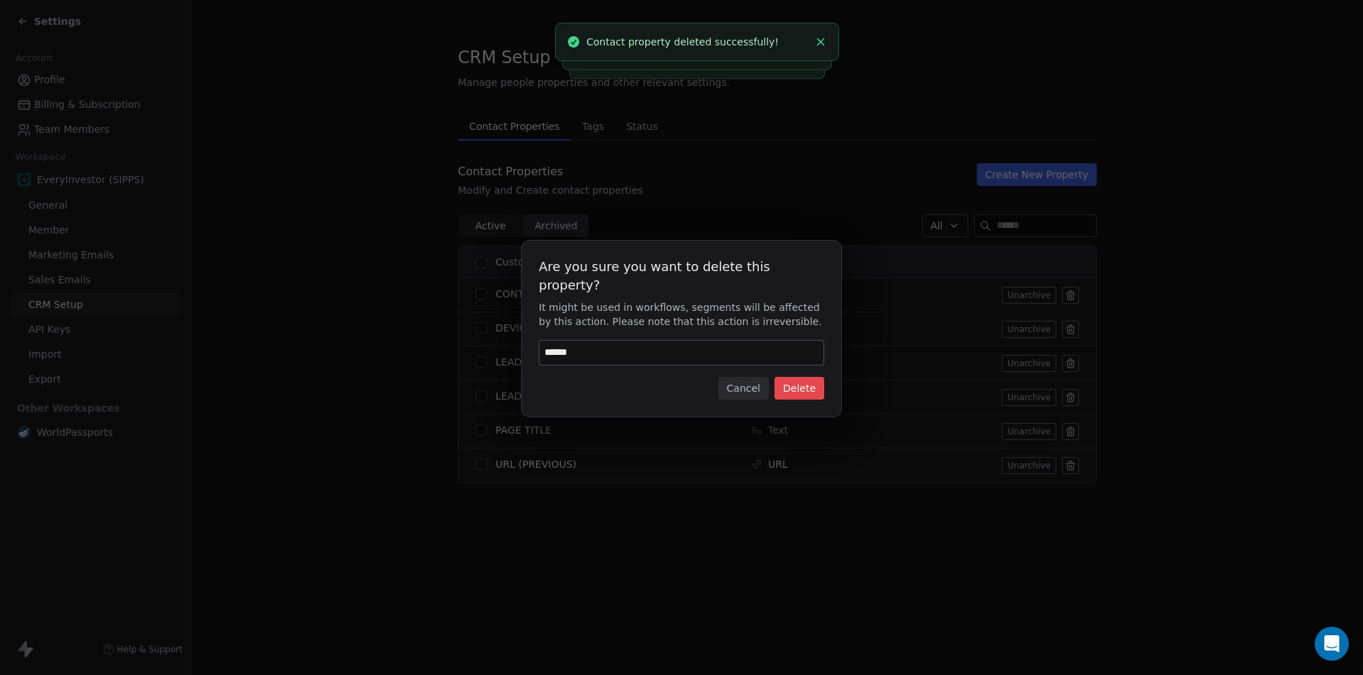
type input "******"
click at [811, 388] on button "Delete" at bounding box center [799, 388] width 50 height 23
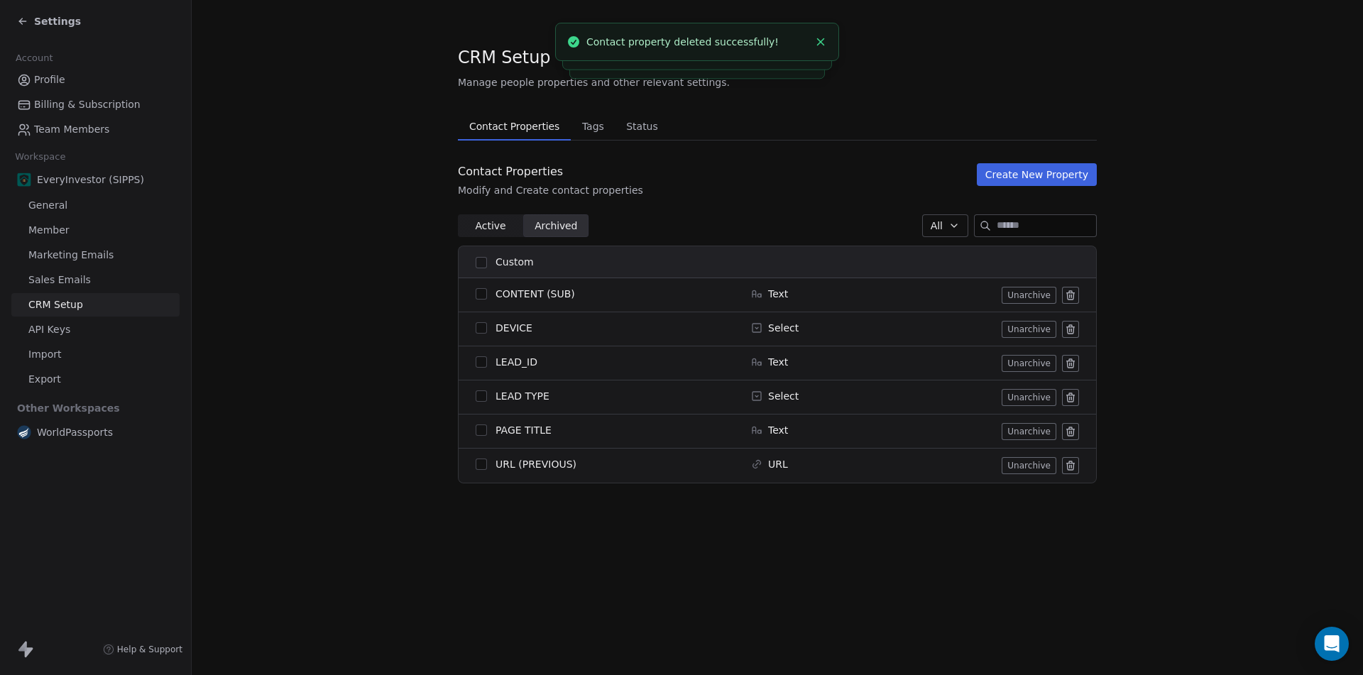
click at [1073, 429] on icon at bounding box center [1071, 429] width 8 height 0
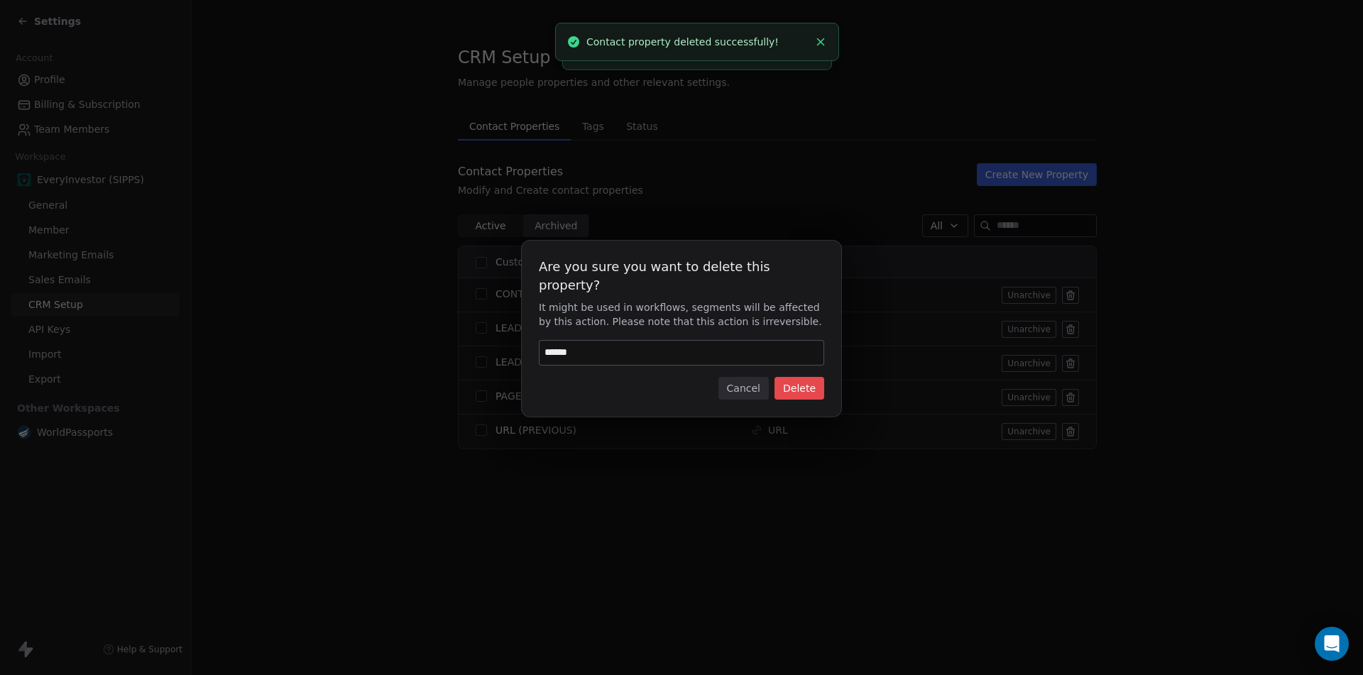
type input "******"
click at [803, 377] on button "Delete" at bounding box center [799, 388] width 50 height 23
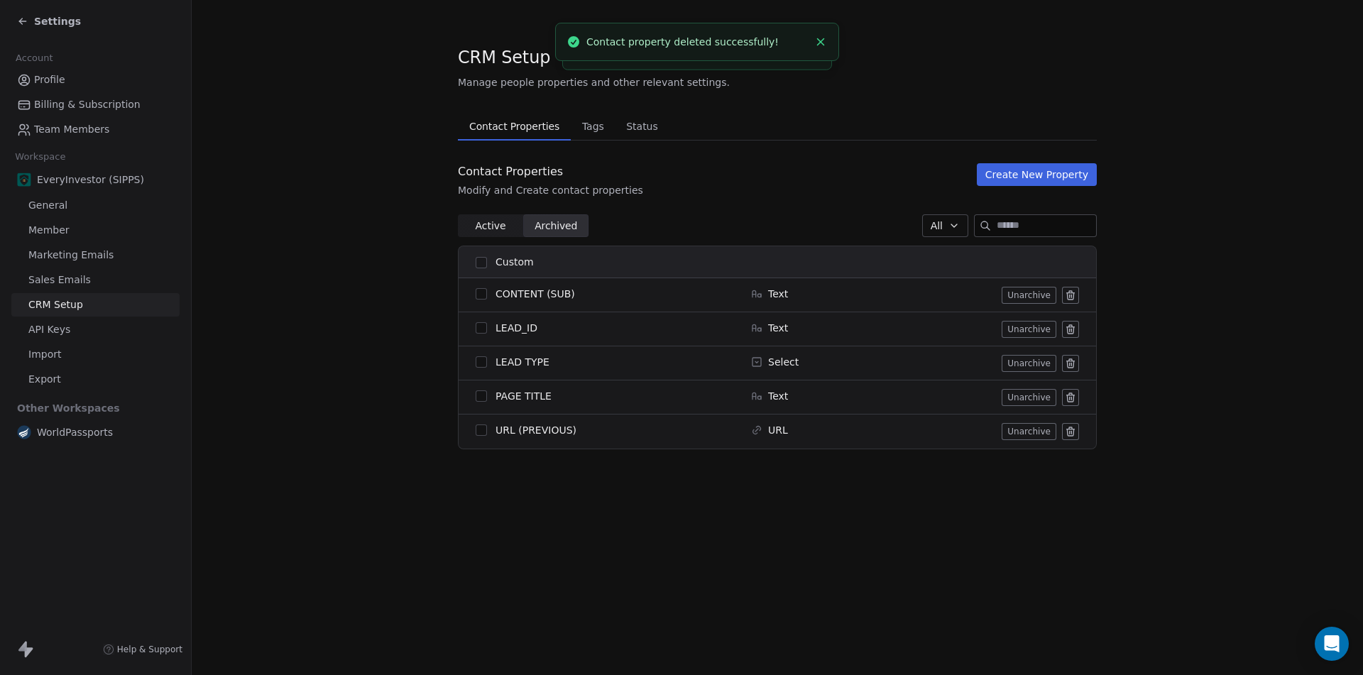
click at [1071, 363] on icon at bounding box center [1071, 364] width 0 height 3
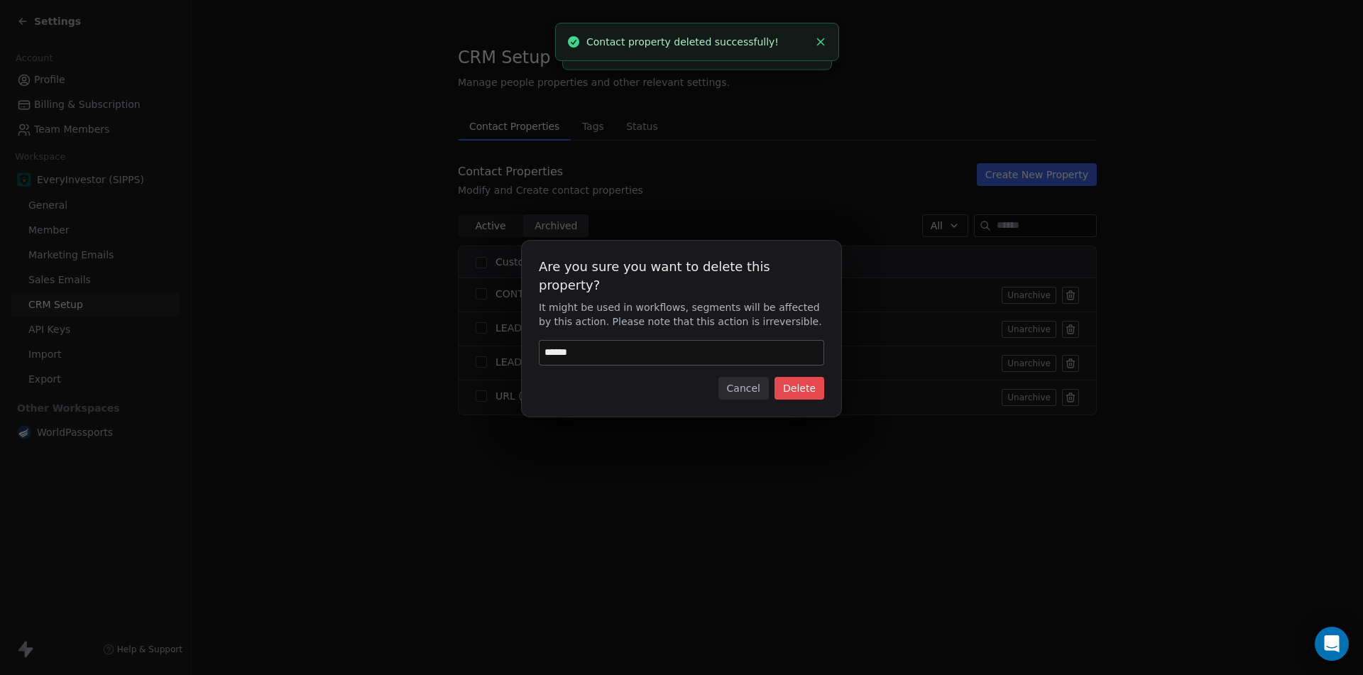
type input "******"
click at [805, 378] on button "Delete" at bounding box center [799, 388] width 50 height 23
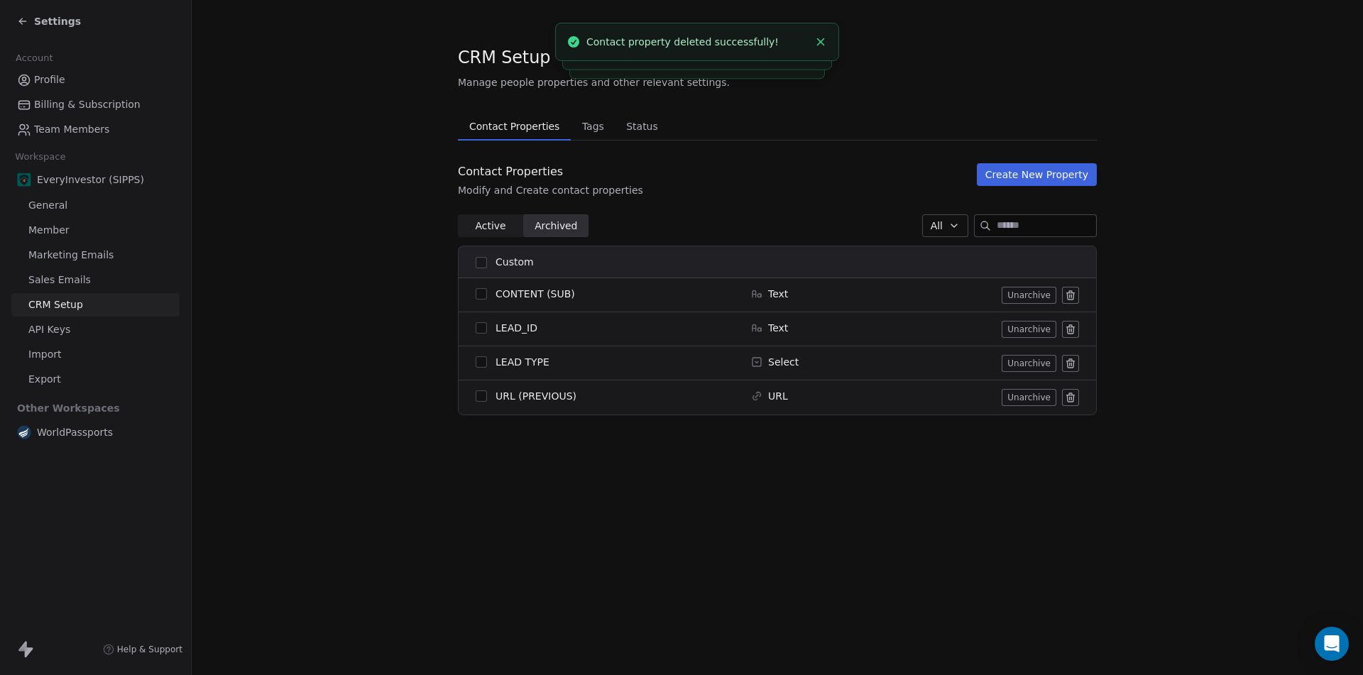
click at [1070, 324] on icon at bounding box center [1070, 329] width 11 height 11
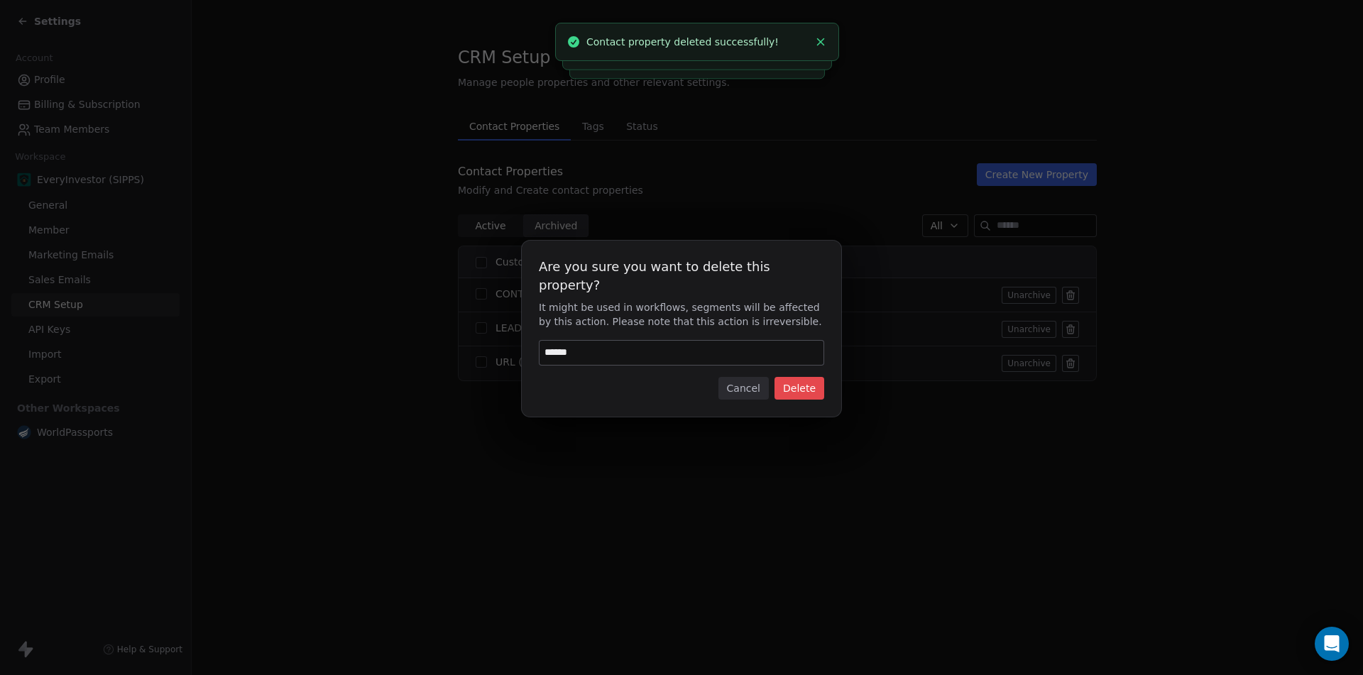
type input "******"
click at [812, 379] on button "Delete" at bounding box center [799, 388] width 50 height 23
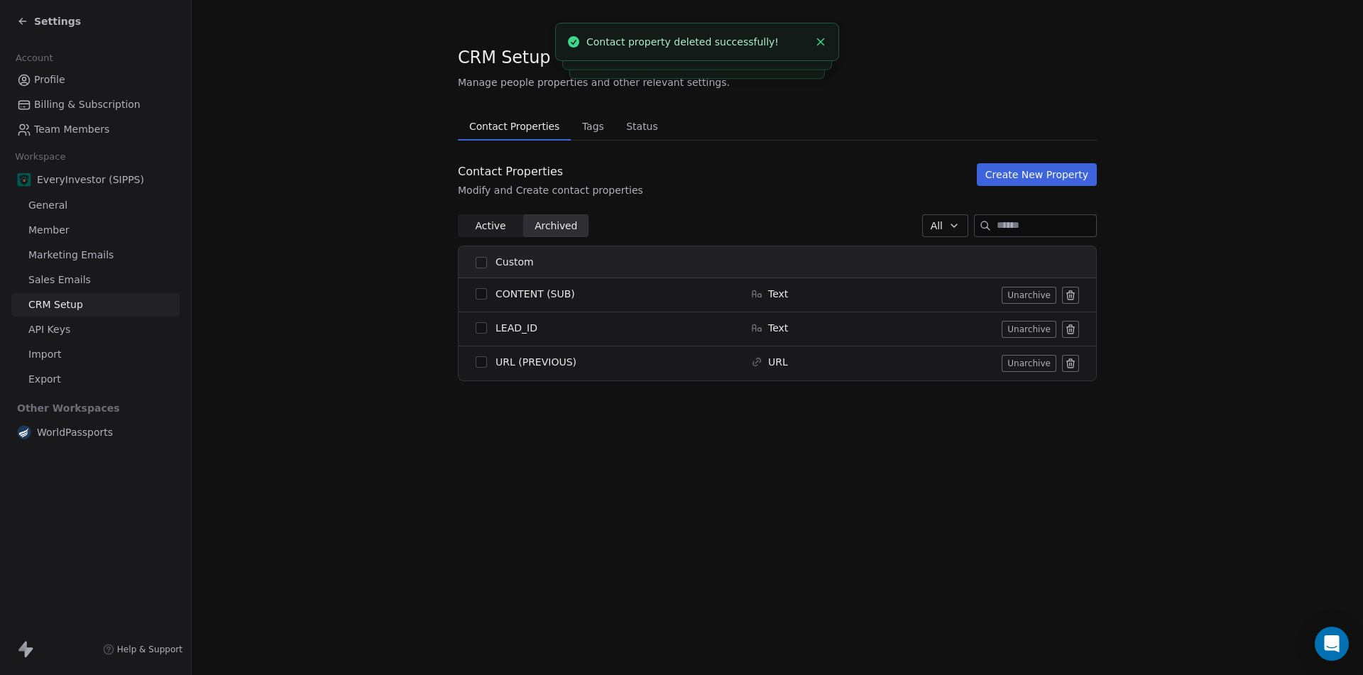
click at [1075, 363] on icon at bounding box center [1070, 363] width 11 height 11
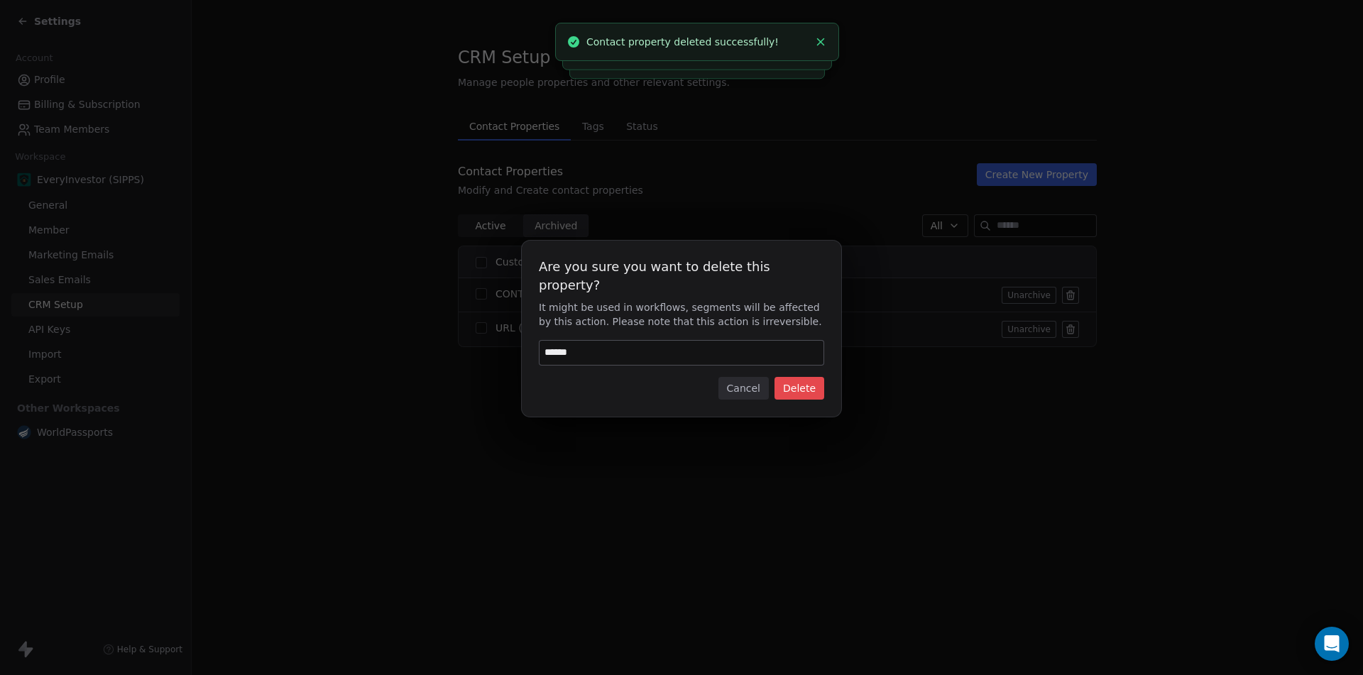
type input "******"
click at [795, 377] on button "Delete" at bounding box center [799, 388] width 50 height 23
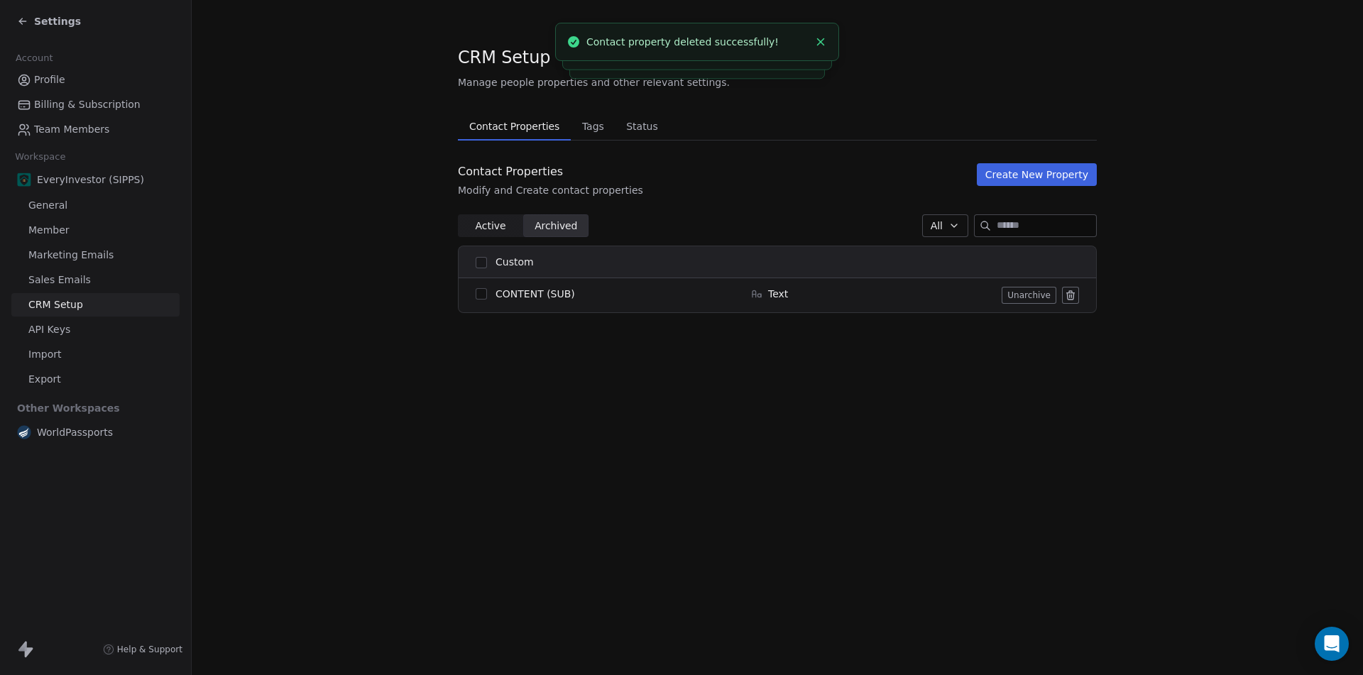
click at [1070, 295] on icon at bounding box center [1070, 295] width 11 height 11
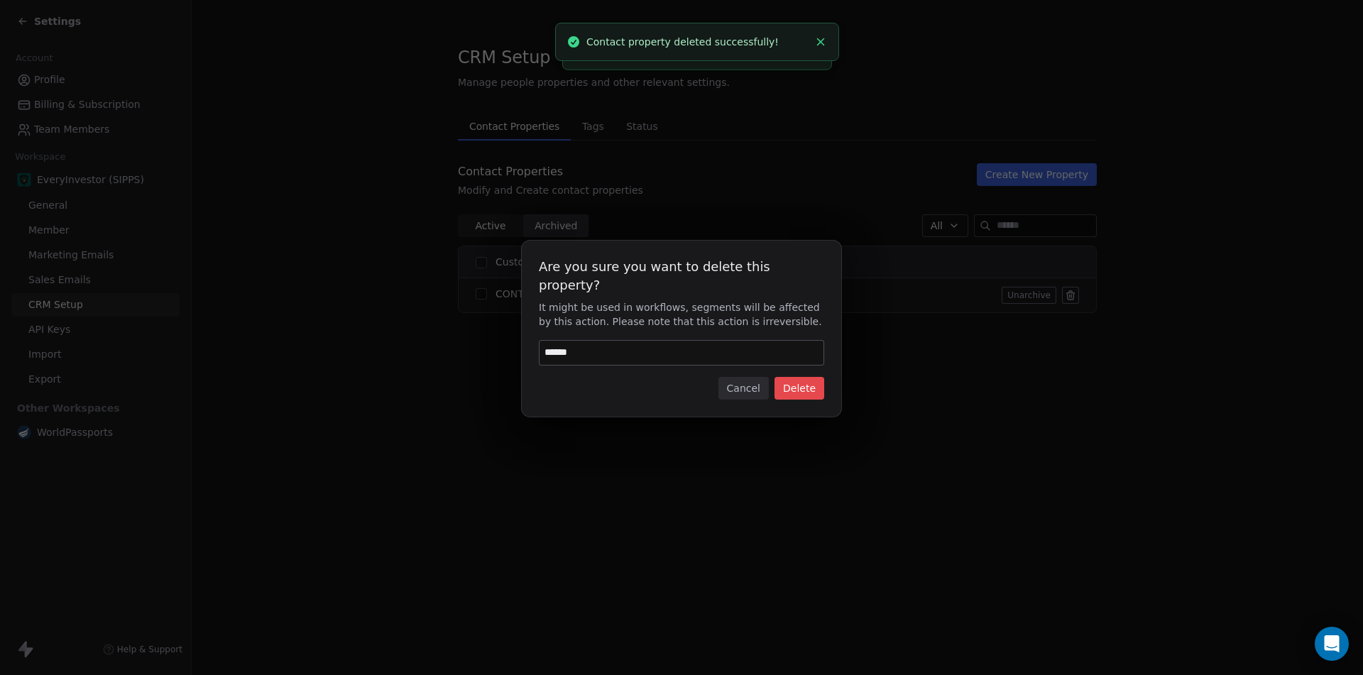
type input "******"
click at [792, 380] on button "Delete" at bounding box center [799, 388] width 50 height 23
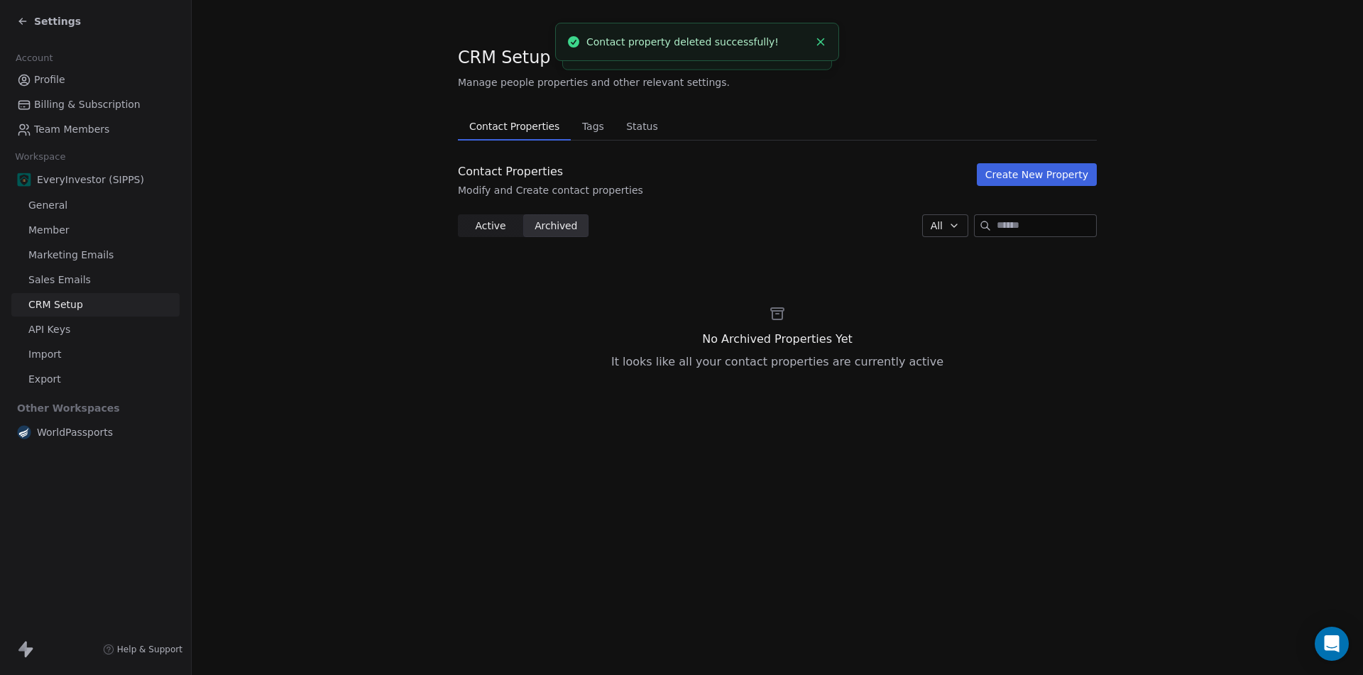
click at [495, 124] on span "Contact Properties" at bounding box center [515, 126] width 102 height 20
click at [493, 226] on span "Active" at bounding box center [490, 226] width 31 height 15
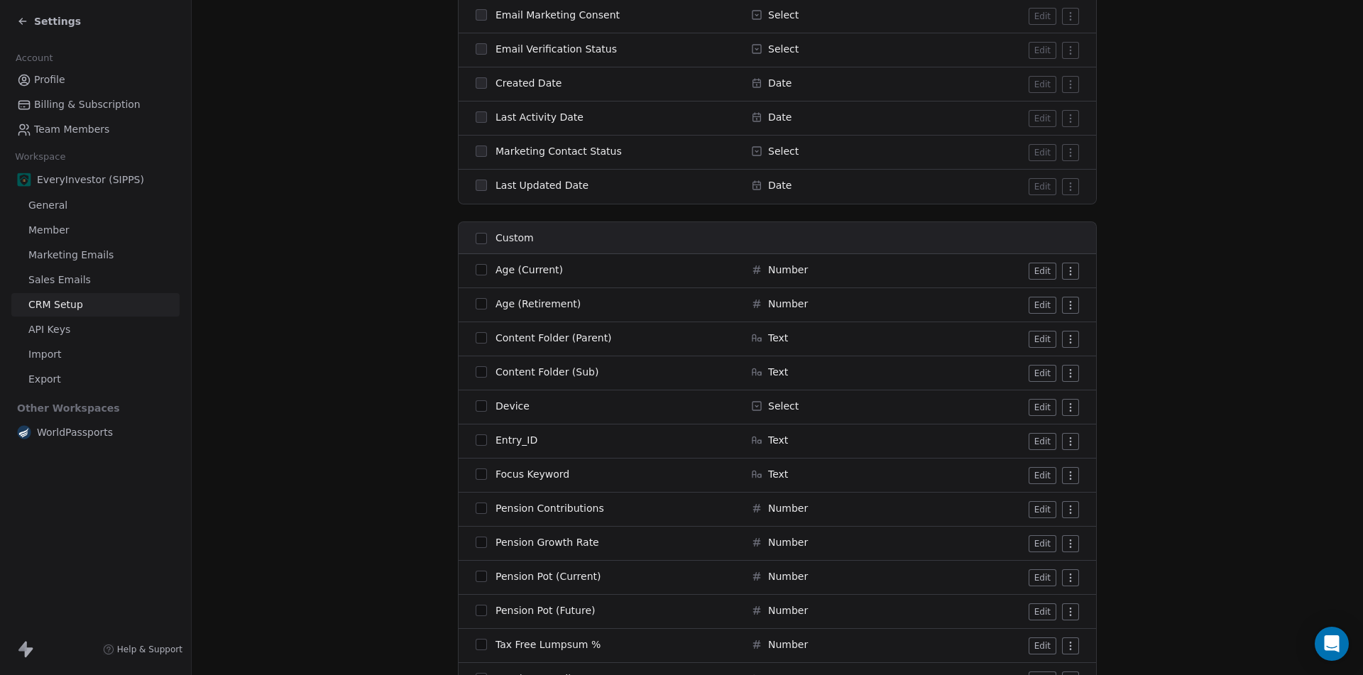
scroll to position [1062, 0]
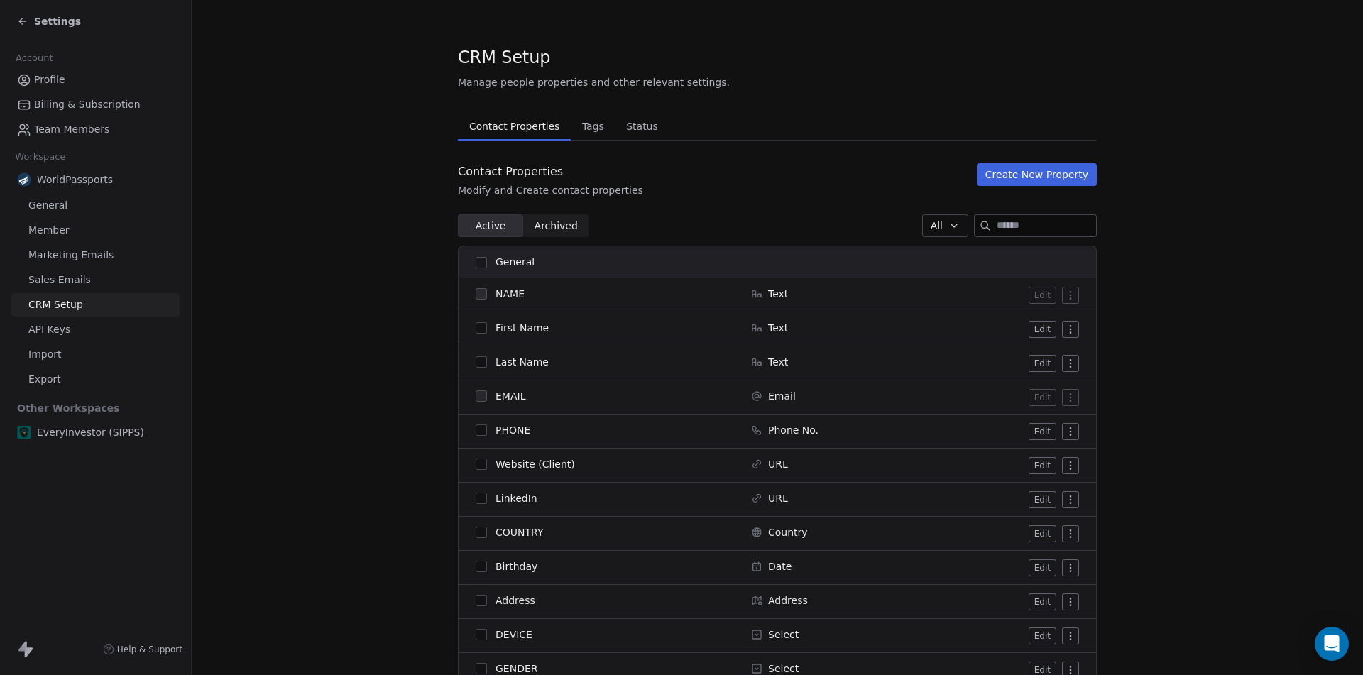
click at [84, 209] on link "General" at bounding box center [95, 205] width 168 height 23
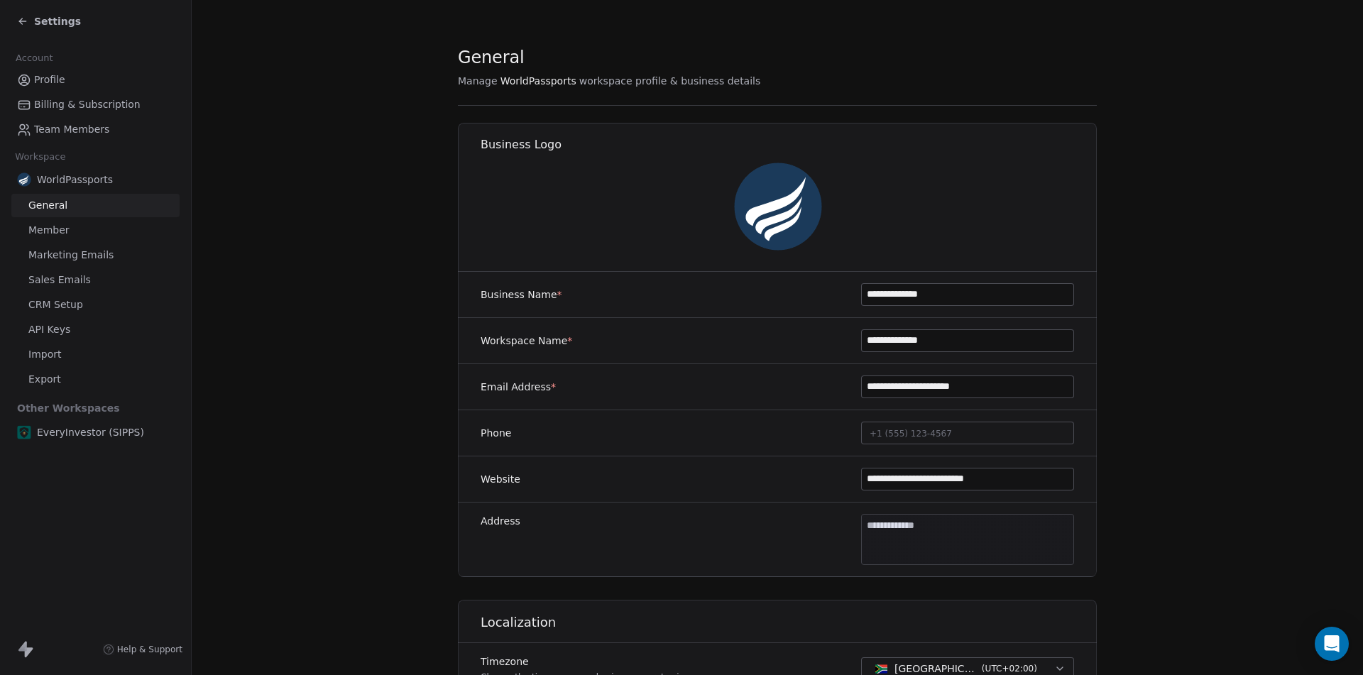
scroll to position [654, 0]
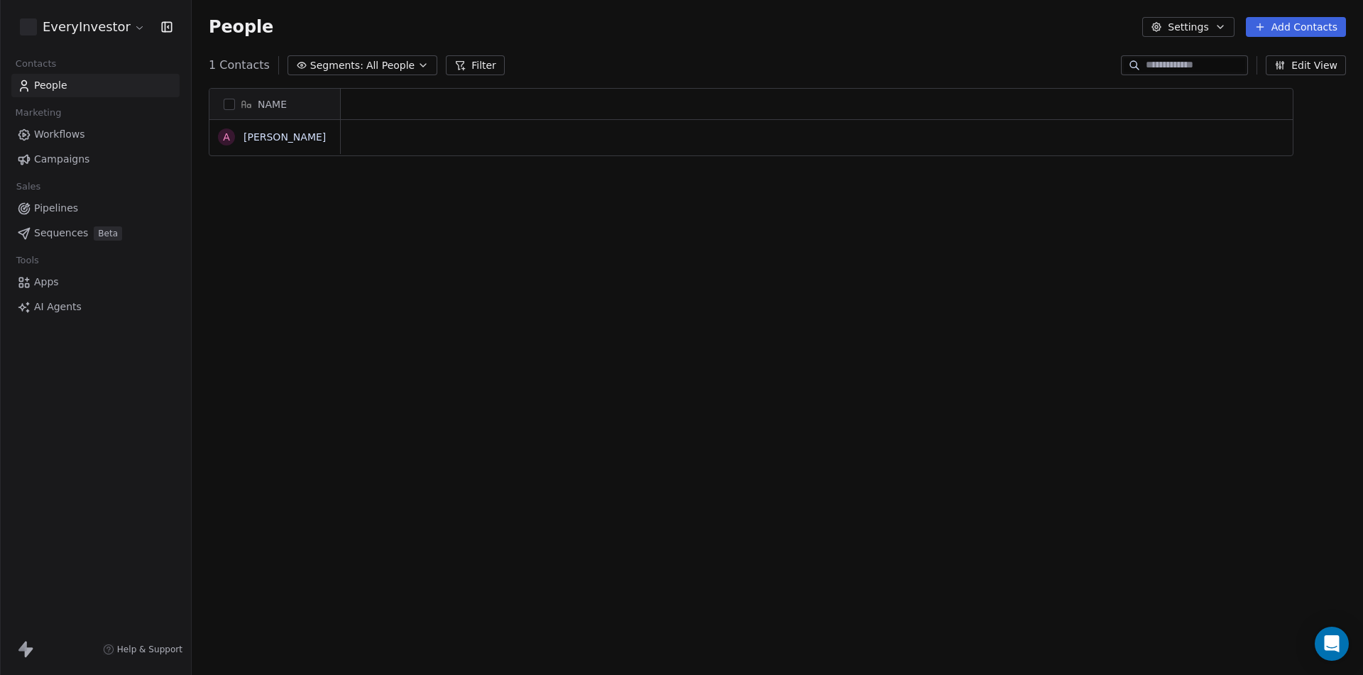
scroll to position [583, 1161]
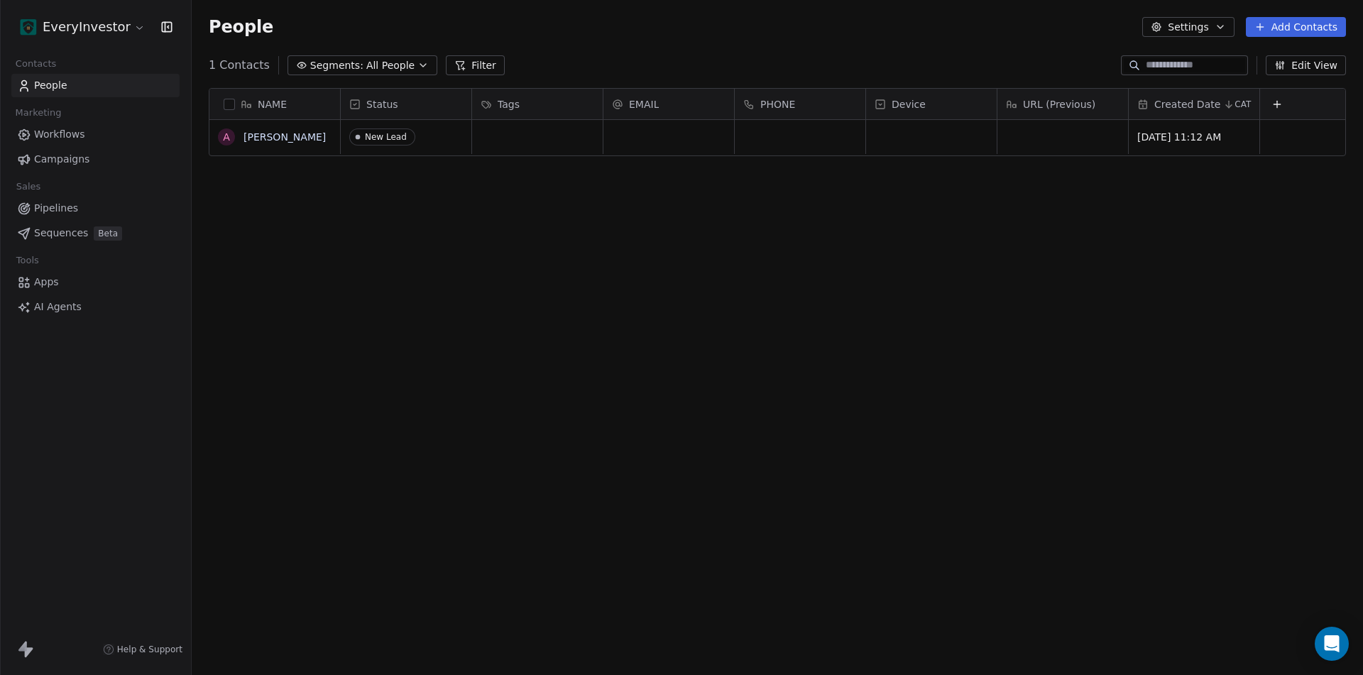
click at [0, 0] on button "grid" at bounding box center [0, 0] width 0 height 0
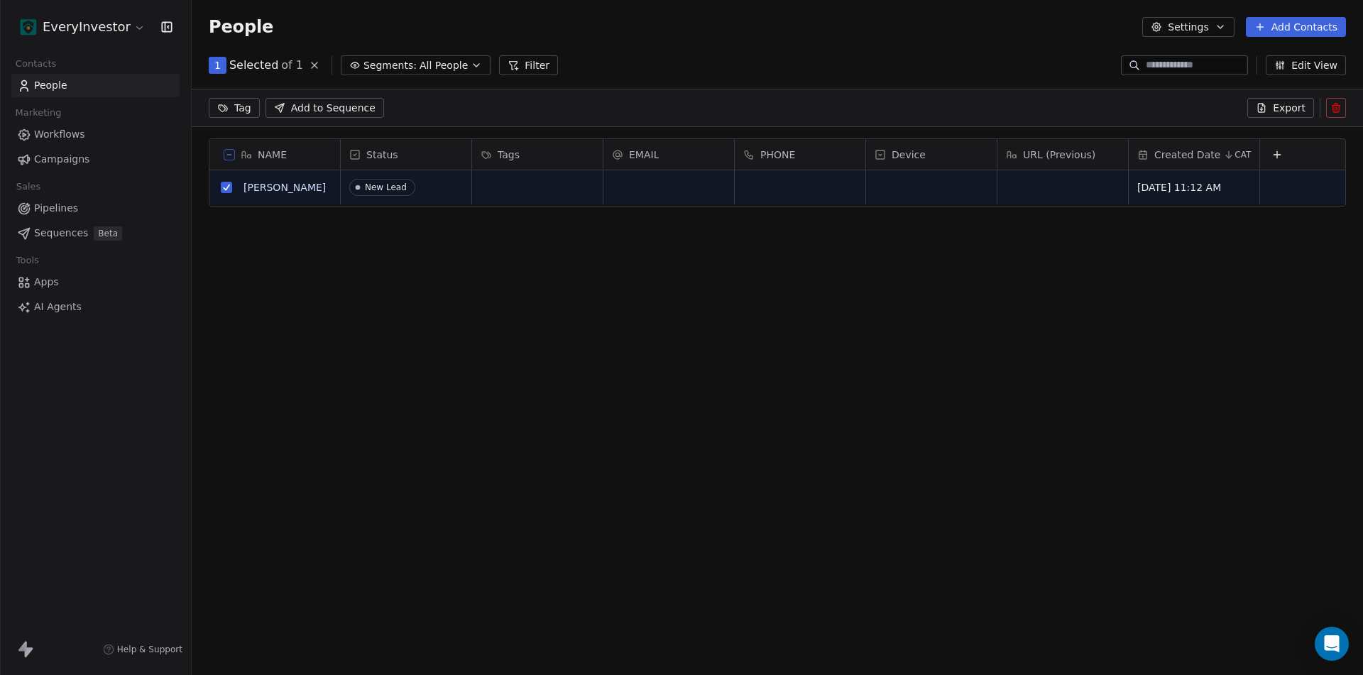
scroll to position [534, 1161]
click at [1333, 108] on icon at bounding box center [1335, 109] width 6 height 6
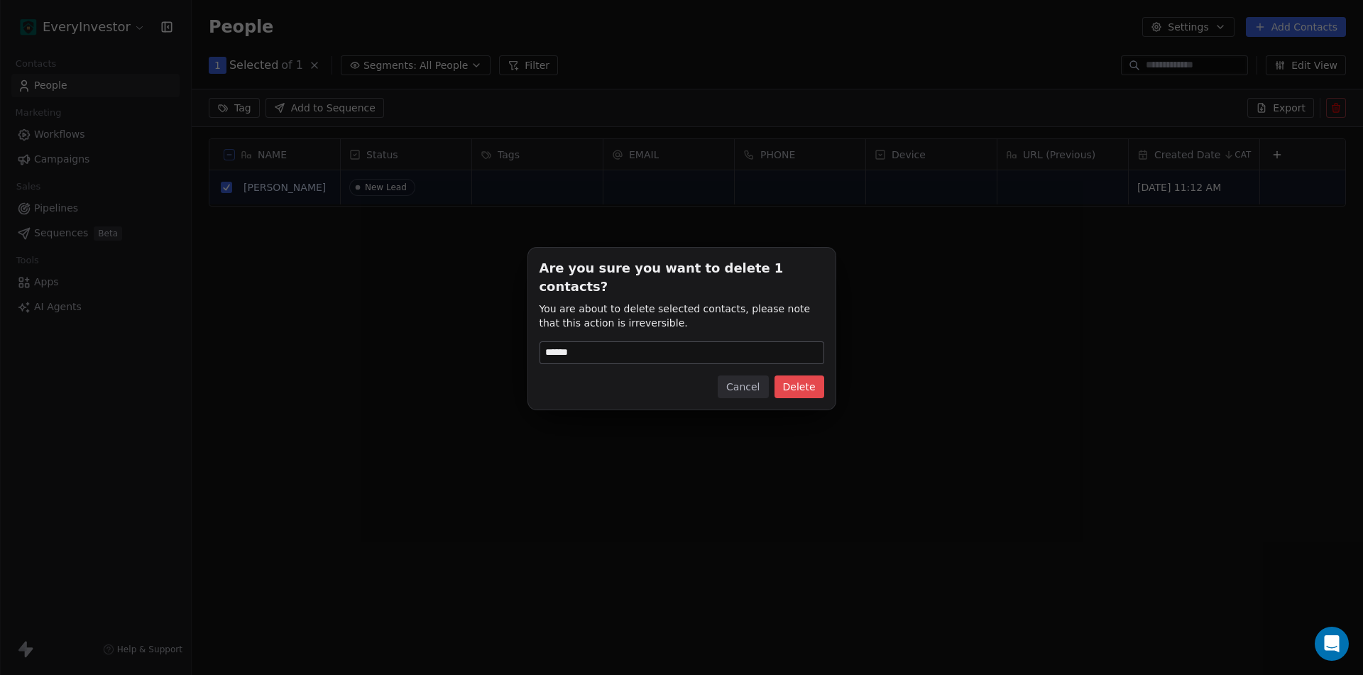
type input "******"
drag, startPoint x: 777, startPoint y: 384, endPoint x: 784, endPoint y: 382, distance: 8.1
click at [777, 384] on button "Delete" at bounding box center [799, 386] width 50 height 23
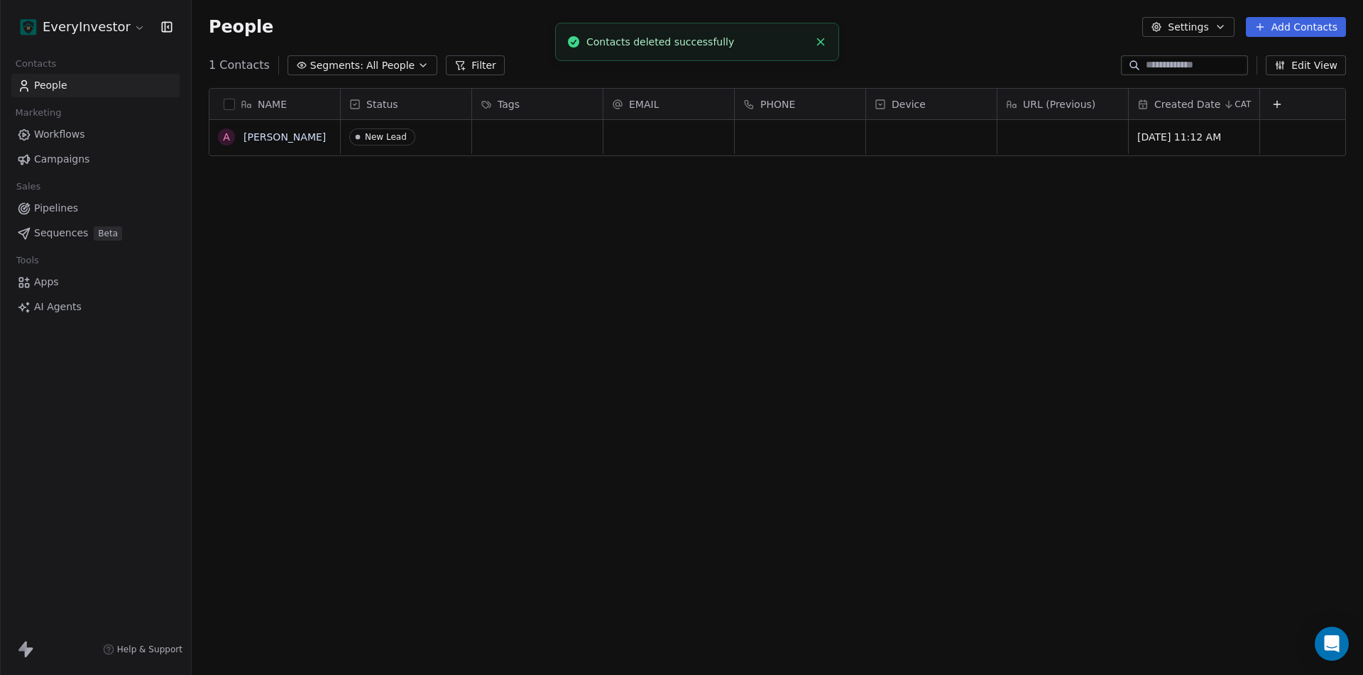
scroll to position [583, 1161]
click at [1305, 65] on button "Edit View" at bounding box center [1306, 65] width 80 height 20
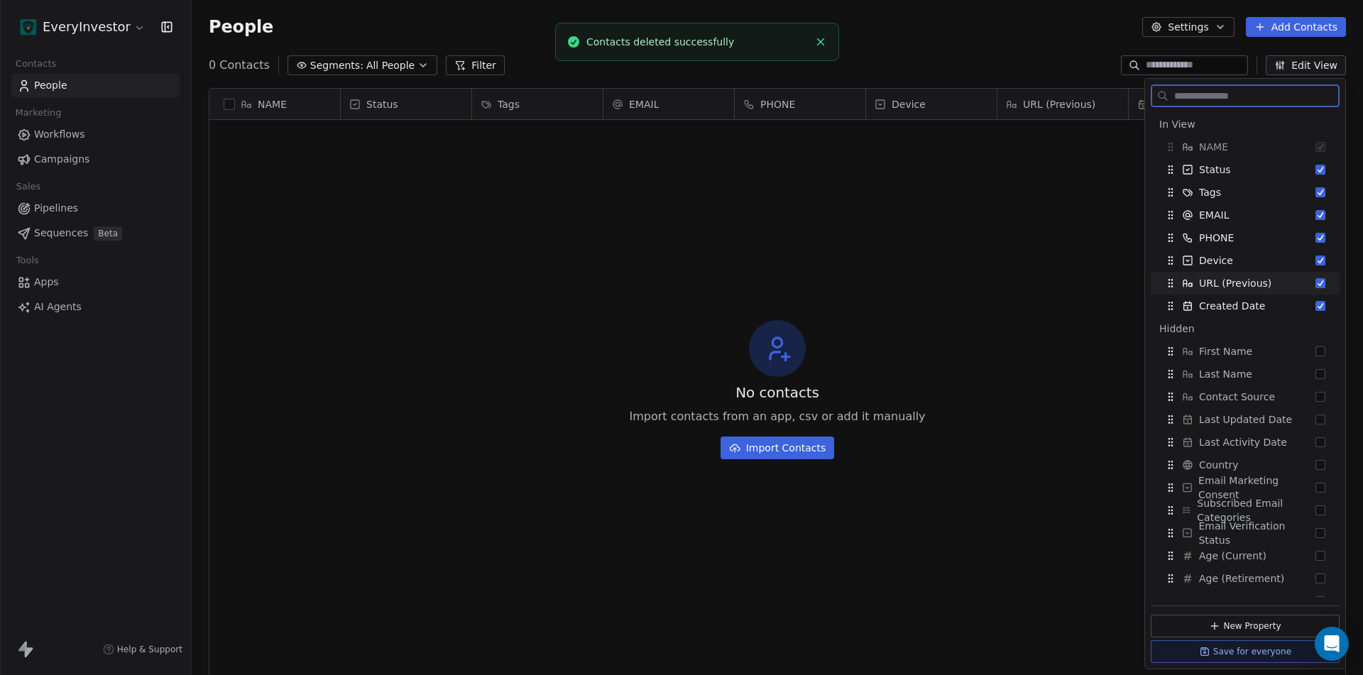
click at [1315, 282] on button "Suggestions" at bounding box center [1320, 283] width 10 height 10
click at [1315, 260] on button "Suggestions" at bounding box center [1320, 261] width 10 height 10
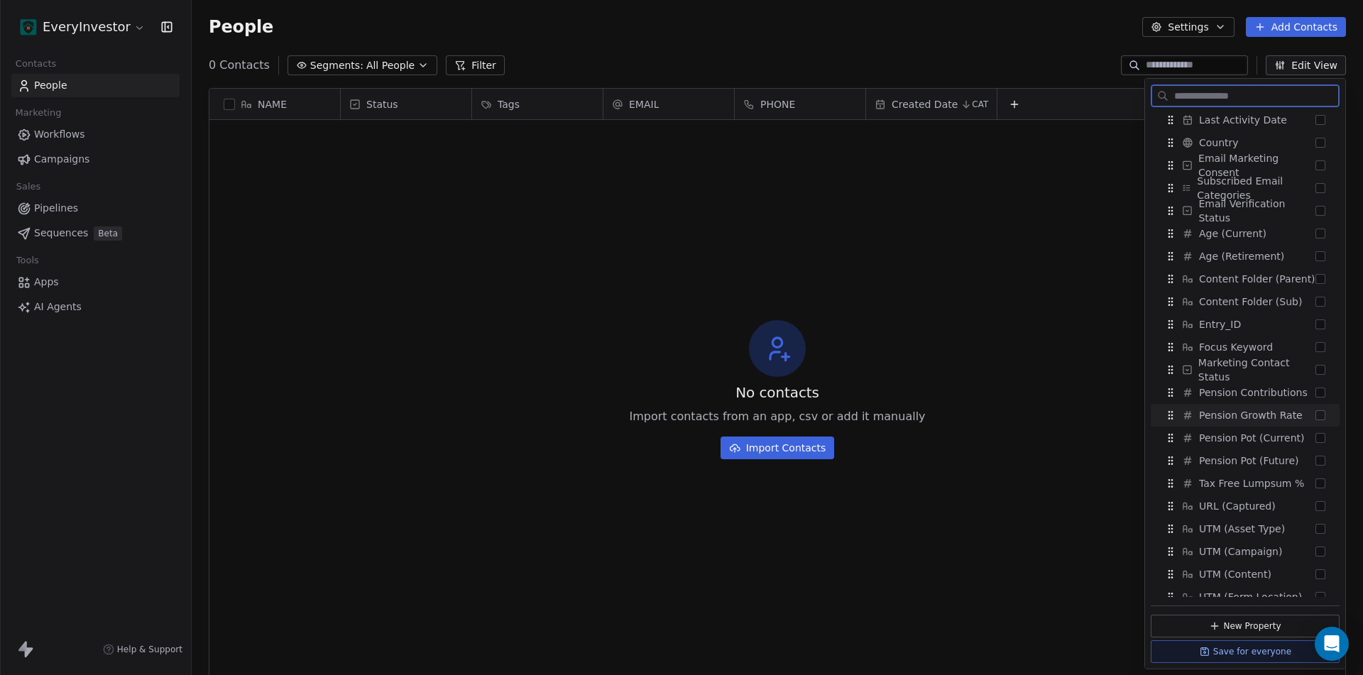
scroll to position [355, 0]
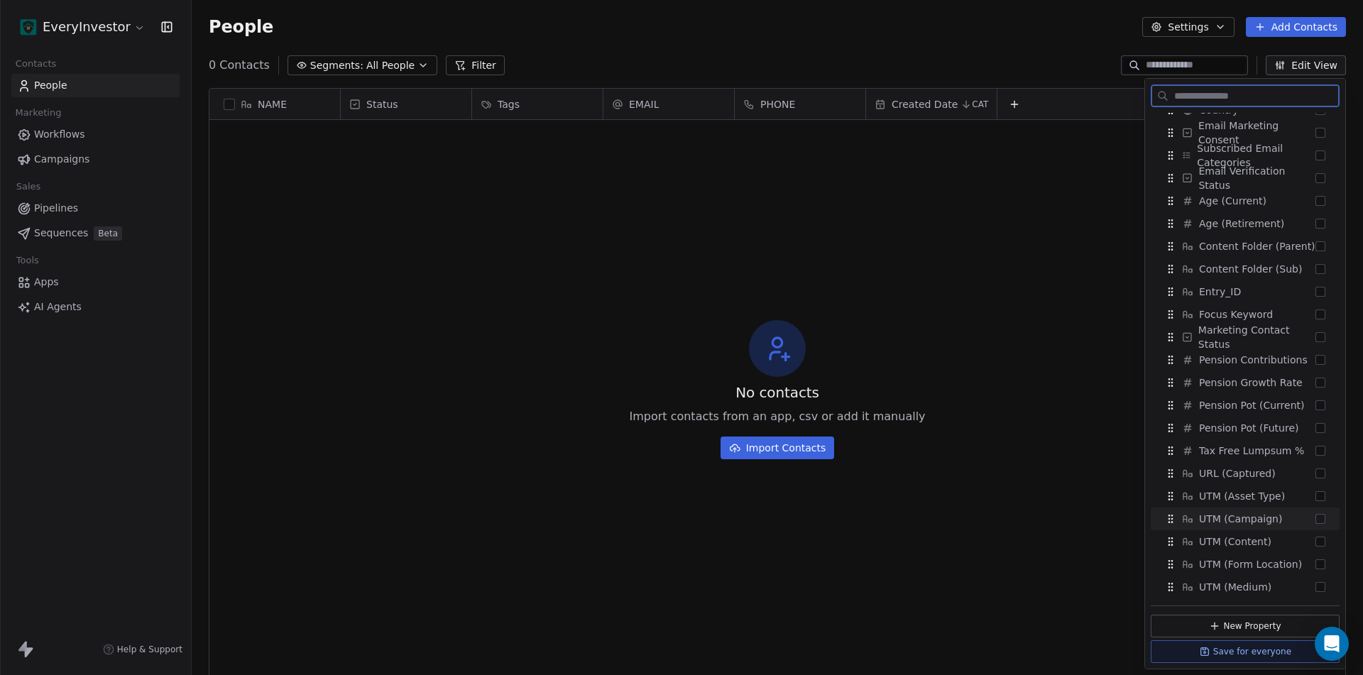
click at [1315, 520] on button "Suggestions" at bounding box center [1320, 519] width 10 height 10
click at [1237, 650] on button "Save for everyone" at bounding box center [1245, 651] width 189 height 23
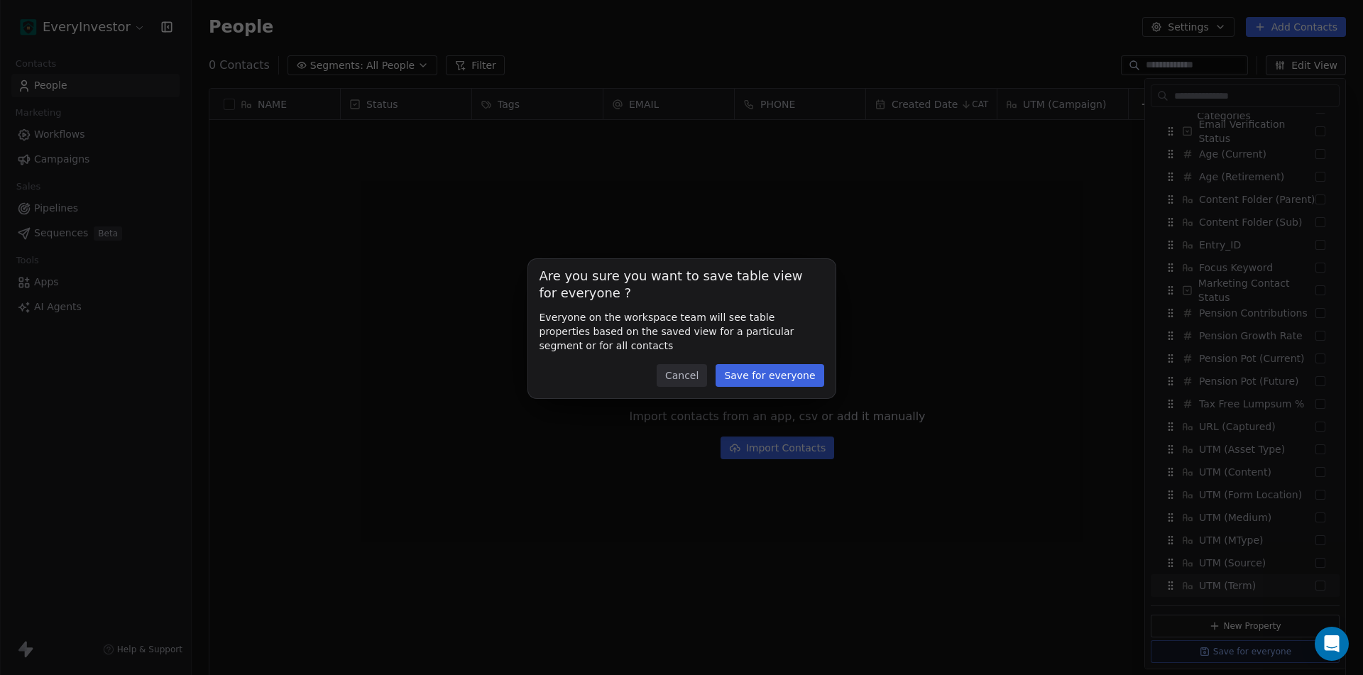
click at [769, 380] on button "Save for everyone" at bounding box center [769, 375] width 108 height 23
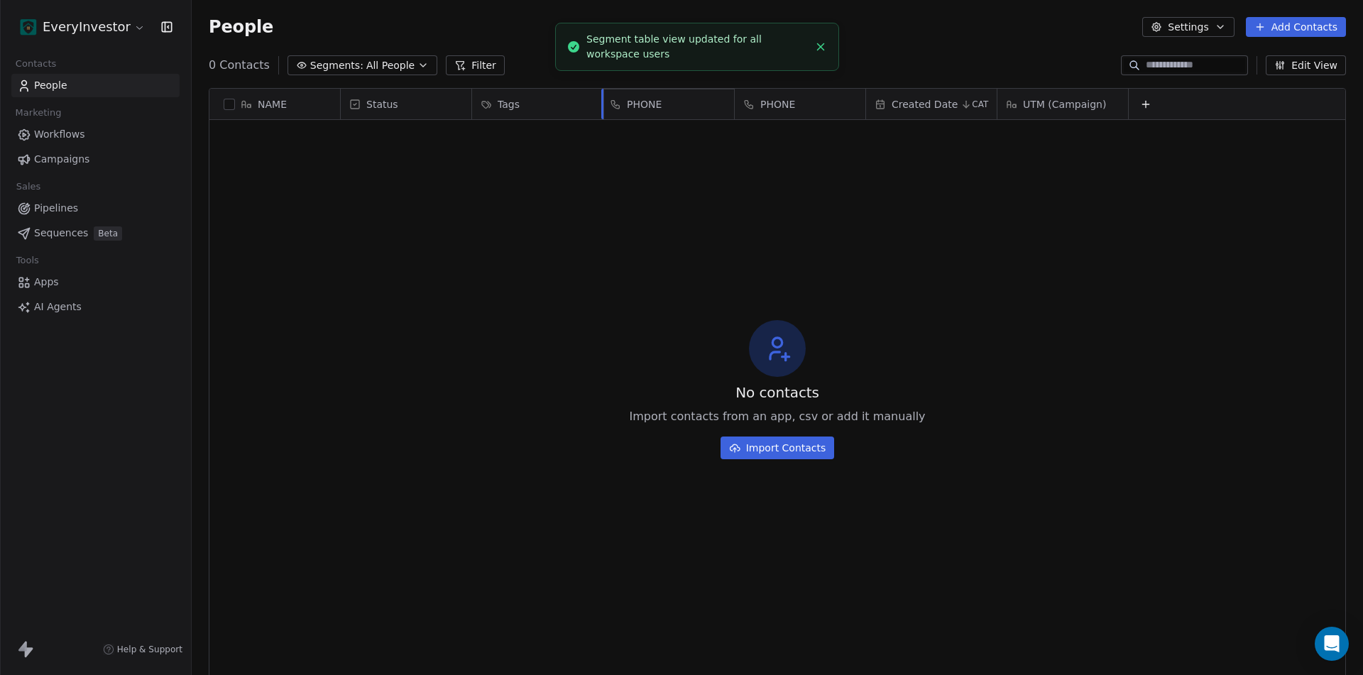
drag, startPoint x: 815, startPoint y: 100, endPoint x: 715, endPoint y: 112, distance: 100.8
click at [715, 112] on div "NAME Status Tags EMAIL PHONE Created Date CAT UTM (Campaign) PHONE To pick up a…" at bounding box center [777, 106] width 1136 height 34
drag, startPoint x: 918, startPoint y: 100, endPoint x: 1075, endPoint y: 102, distance: 156.9
click at [1075, 102] on div "NAME Status Tags PHONE EMAIL Created Date CAT UTM (Campaign) Created Date To pi…" at bounding box center [777, 106] width 1136 height 34
click at [950, 109] on span "UTM (Campaign)" at bounding box center [933, 104] width 83 height 14
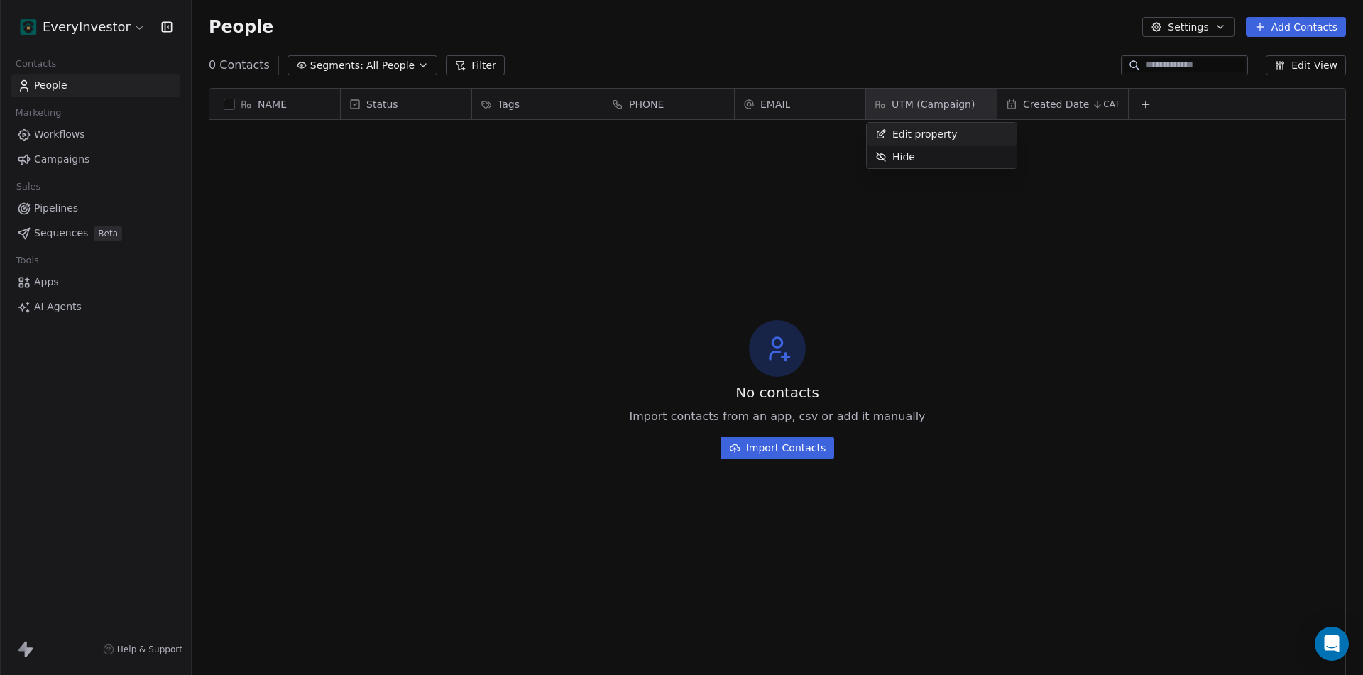
click at [928, 126] on div "Edit property" at bounding box center [916, 134] width 99 height 23
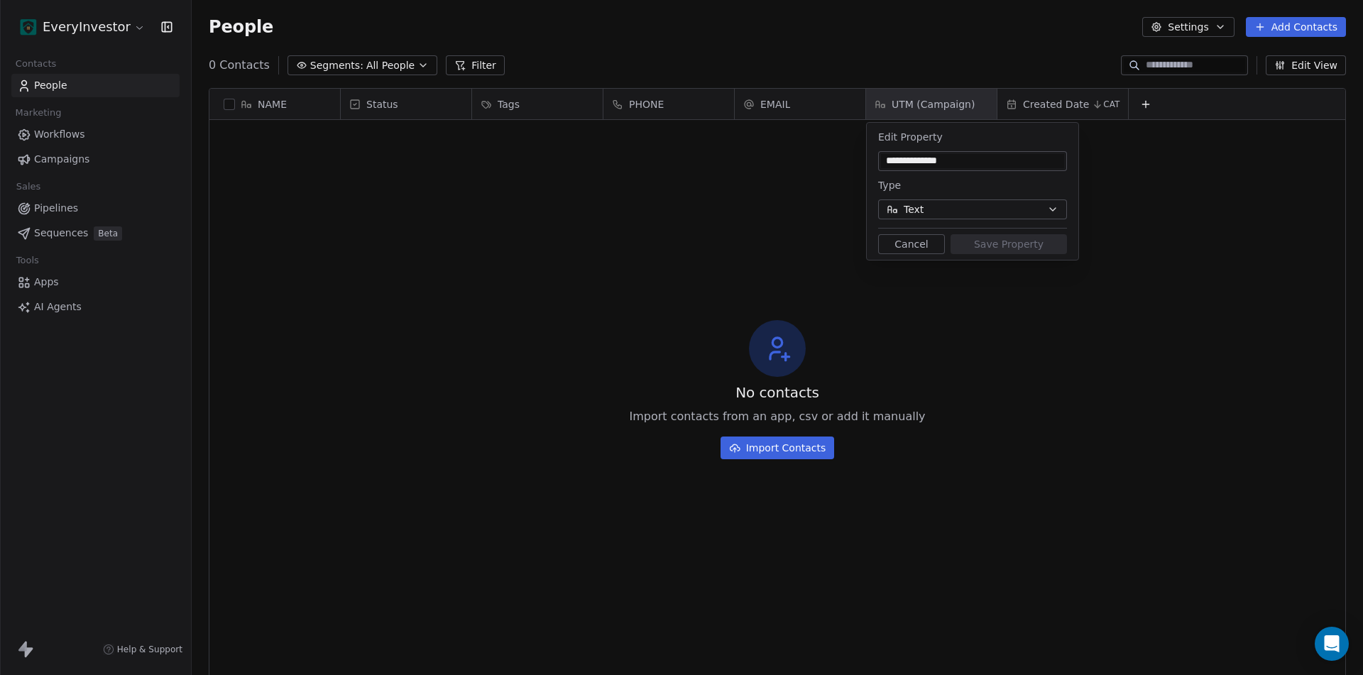
click at [909, 248] on button "Cancel" at bounding box center [911, 244] width 67 height 20
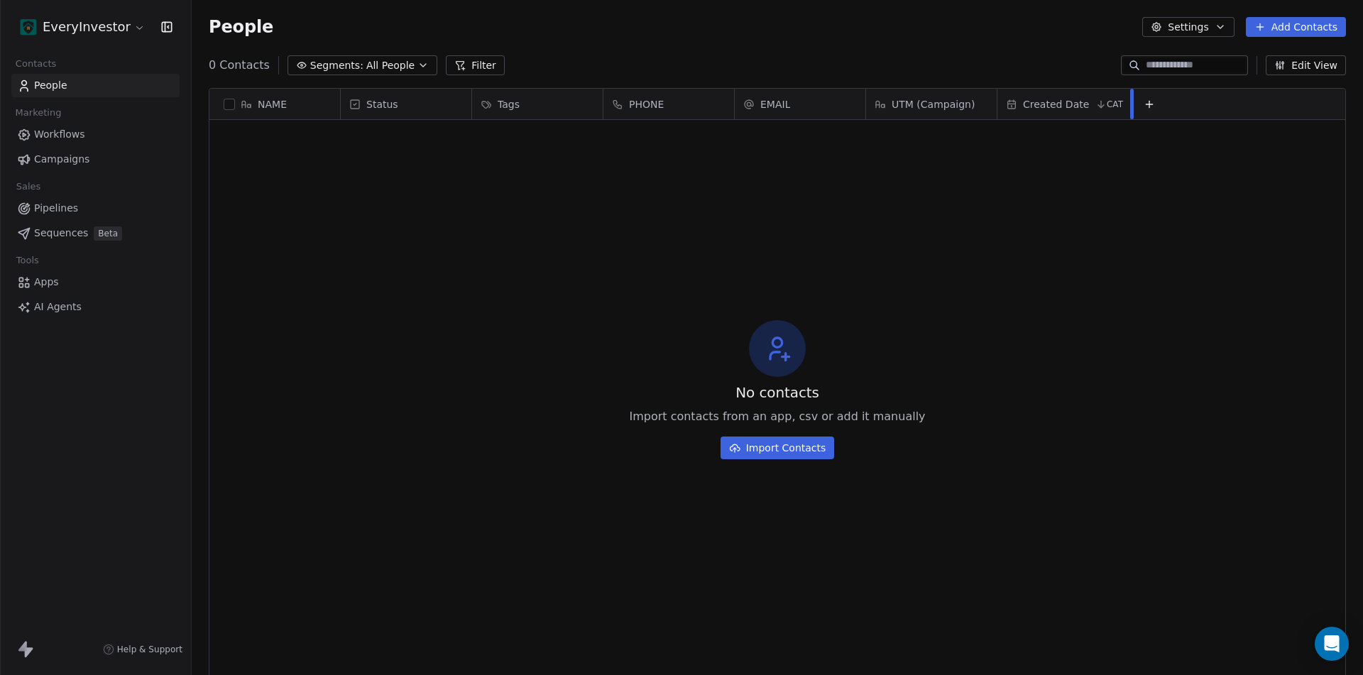
drag, startPoint x: 1129, startPoint y: 100, endPoint x: 1129, endPoint y: 110, distance: 10.0
click at [1130, 110] on div at bounding box center [1132, 104] width 4 height 31
click at [1146, 208] on div "No contacts Import contacts from an app, csv or add it manually Import Contacts" at bounding box center [777, 389] width 1136 height 533
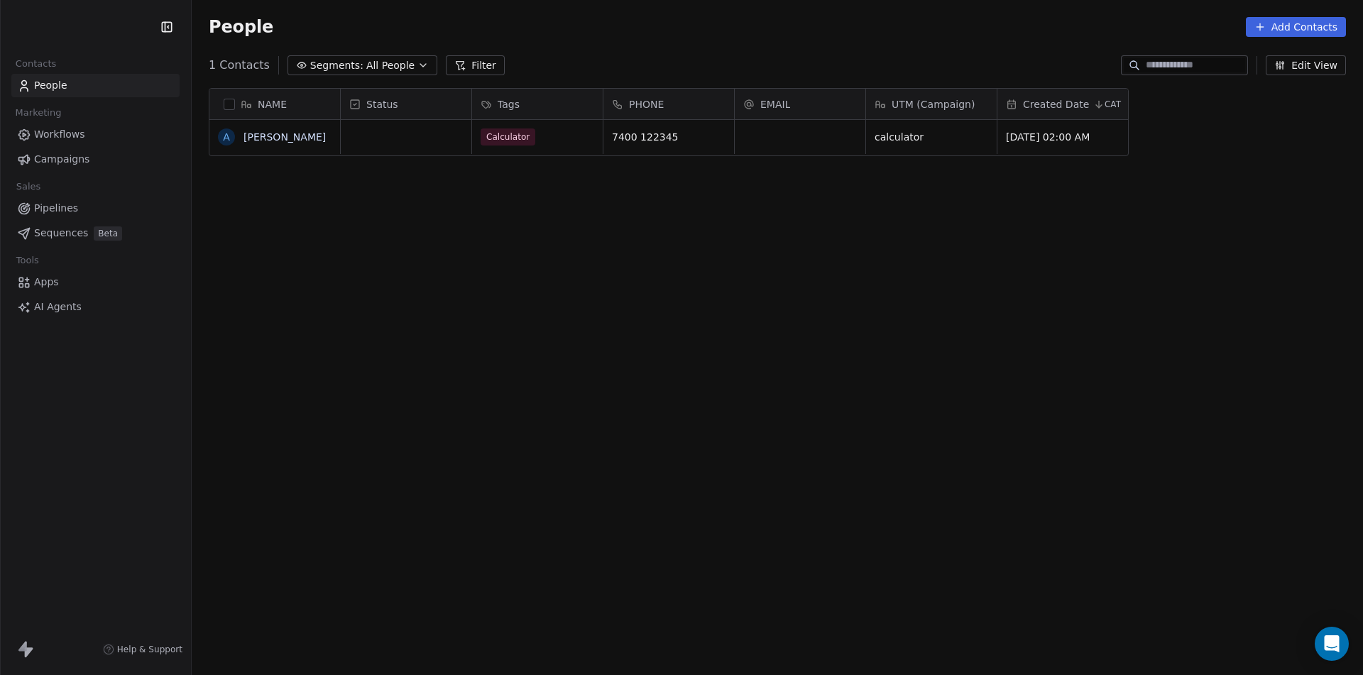
scroll to position [583, 1161]
click at [387, 136] on div "grid" at bounding box center [406, 137] width 131 height 34
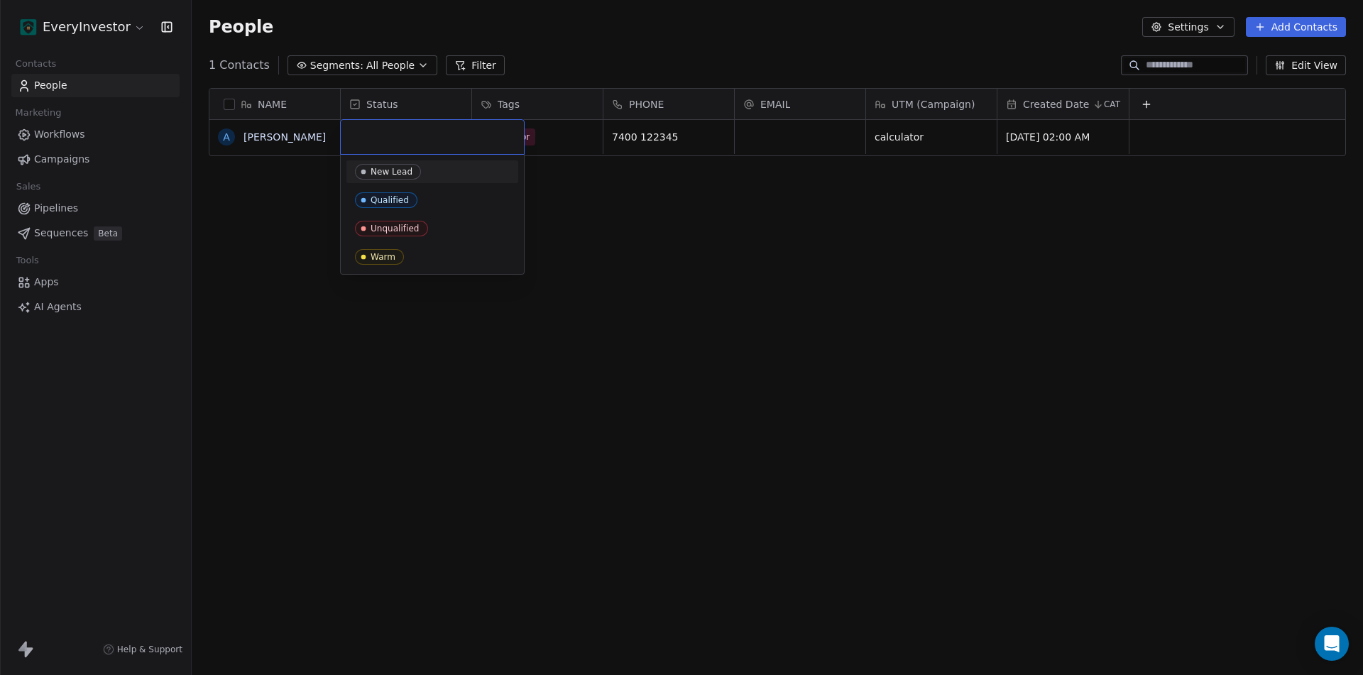
click at [387, 136] on input "text" at bounding box center [432, 137] width 166 height 16
drag, startPoint x: 389, startPoint y: 181, endPoint x: 392, endPoint y: 174, distance: 7.6
click at [392, 179] on div "New Lead" at bounding box center [432, 171] width 172 height 23
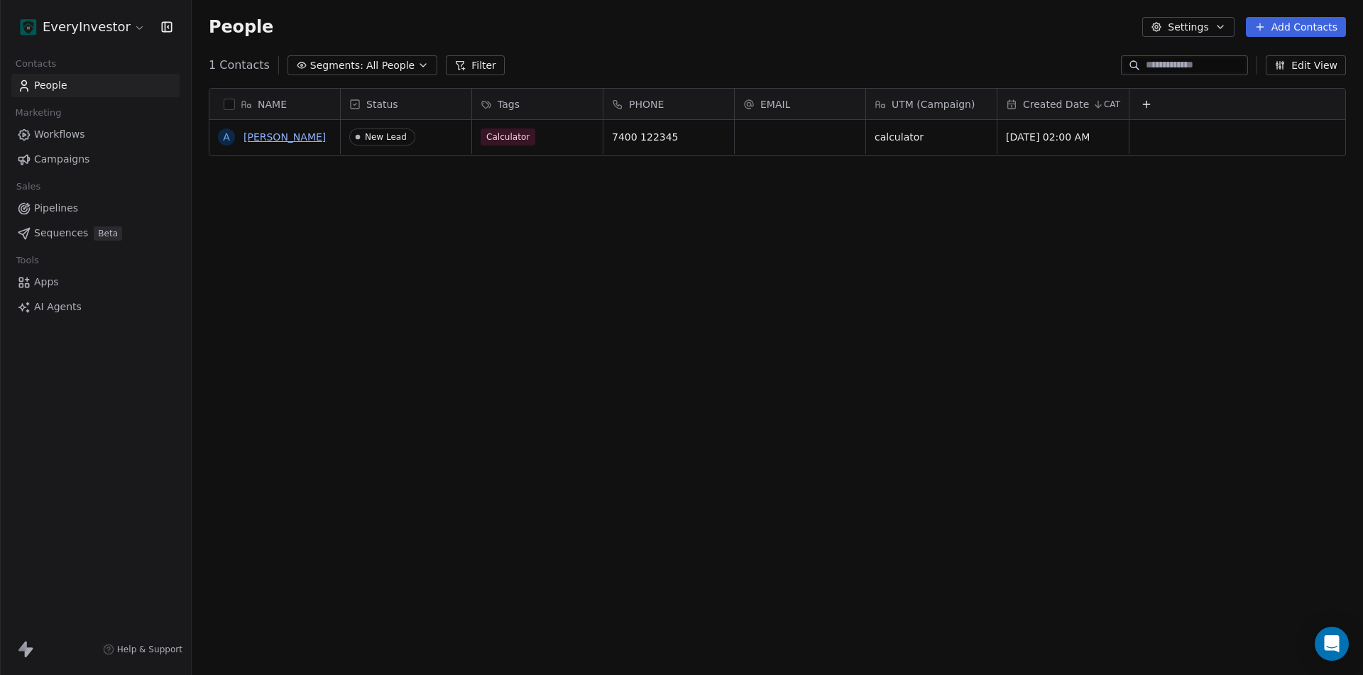
click at [285, 137] on link "[PERSON_NAME]" at bounding box center [284, 136] width 82 height 11
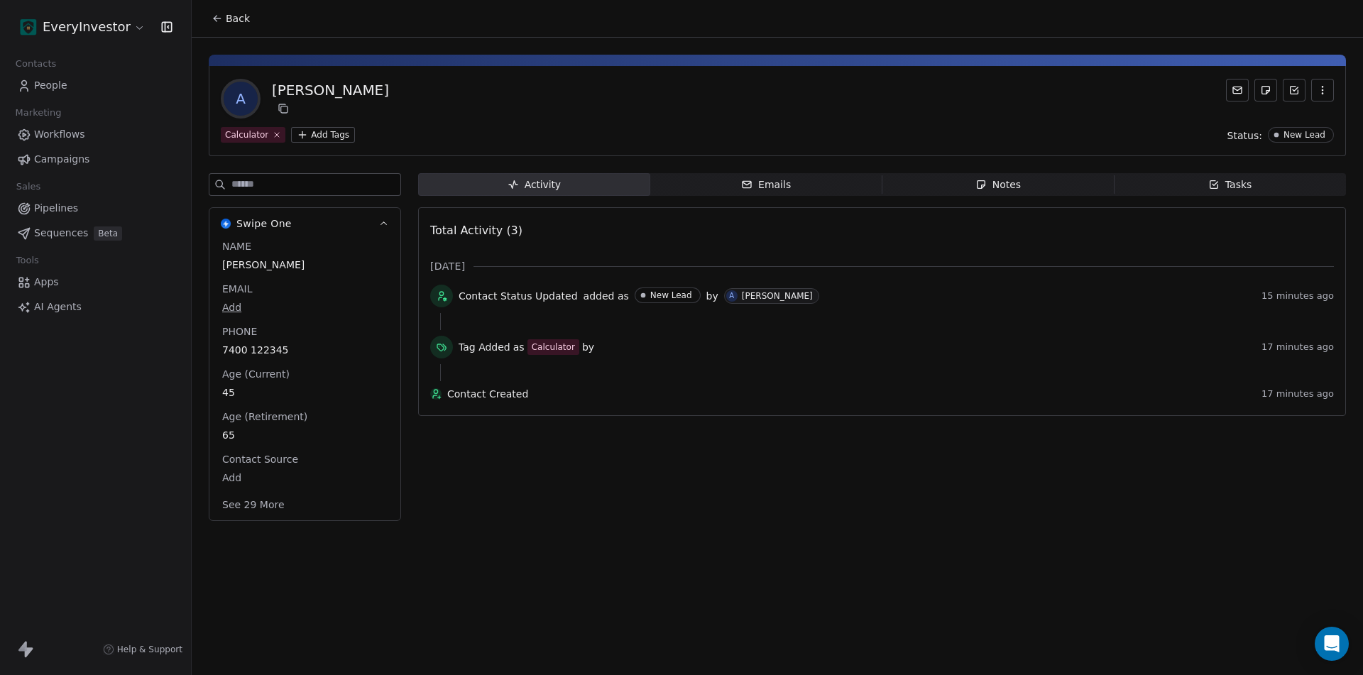
click at [258, 508] on button "See 29 More" at bounding box center [253, 505] width 79 height 26
click at [45, 87] on span "People" at bounding box center [50, 85] width 33 height 15
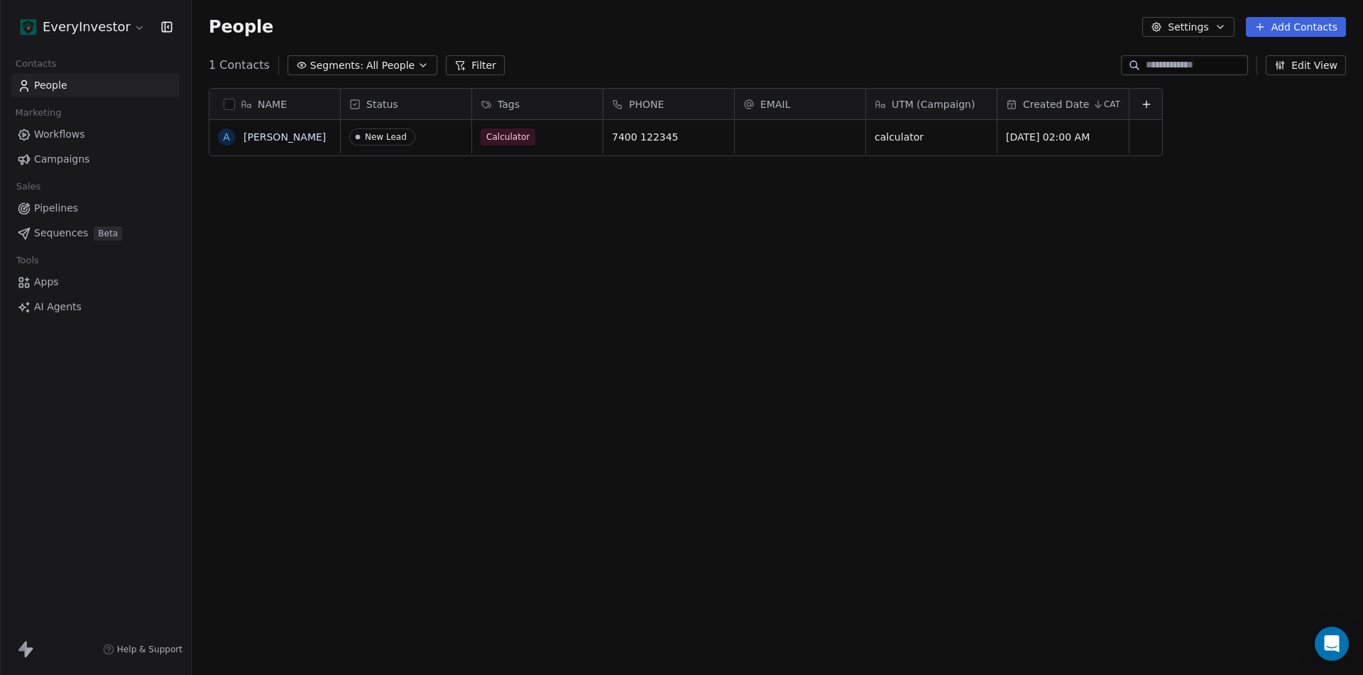
scroll to position [583, 1161]
click at [227, 138] on button "grid" at bounding box center [226, 136] width 11 height 11
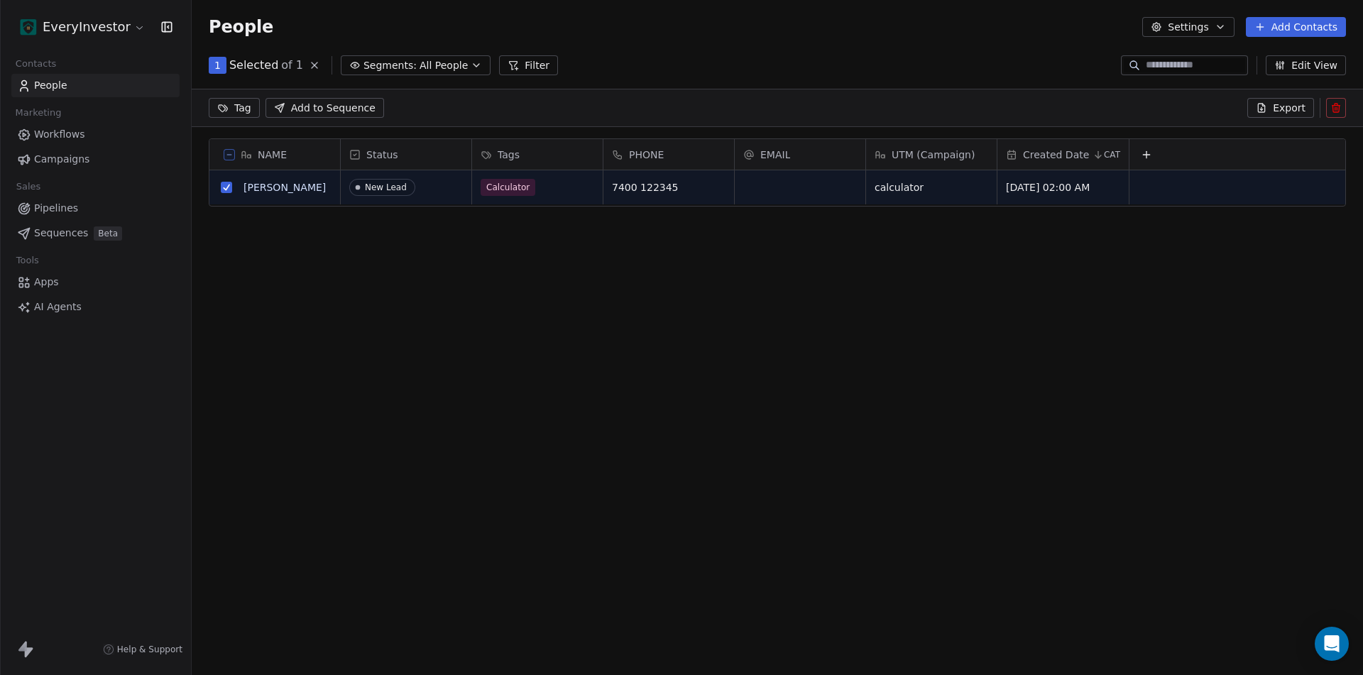
scroll to position [534, 1161]
click at [1337, 108] on icon at bounding box center [1337, 108] width 0 height 3
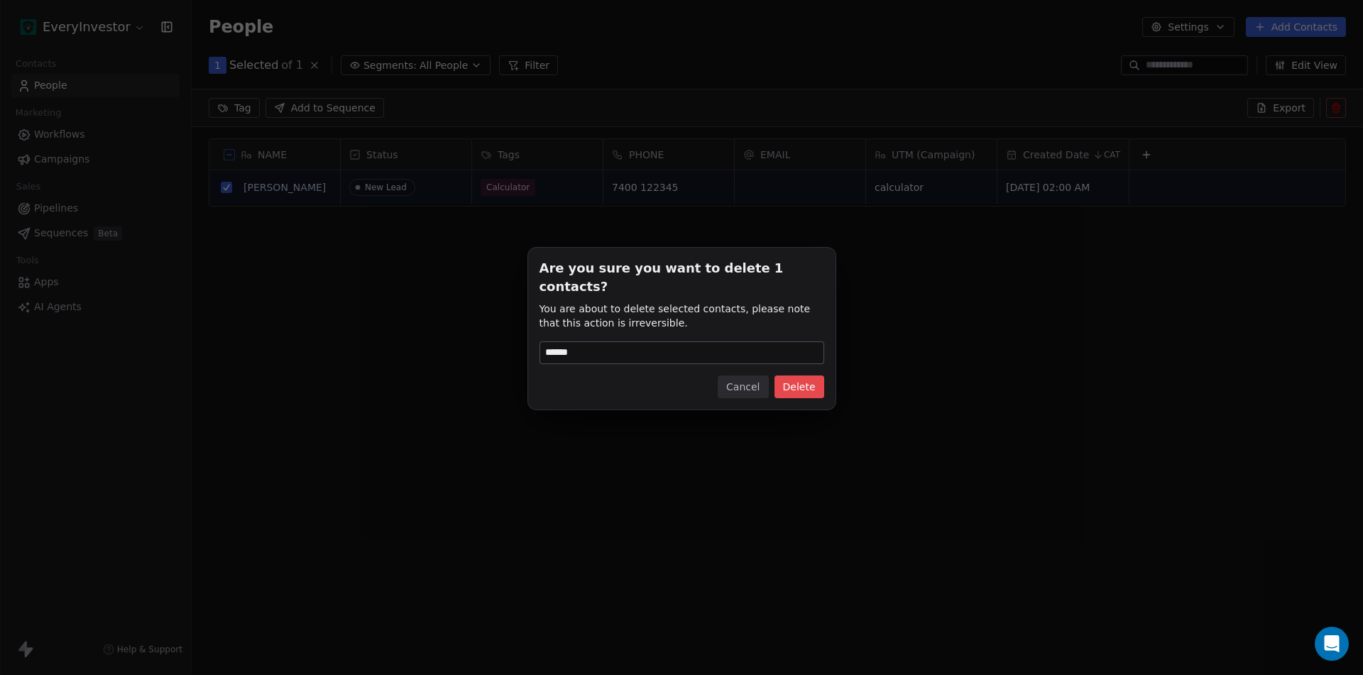
type input "******"
click at [800, 375] on button "Delete" at bounding box center [799, 386] width 50 height 23
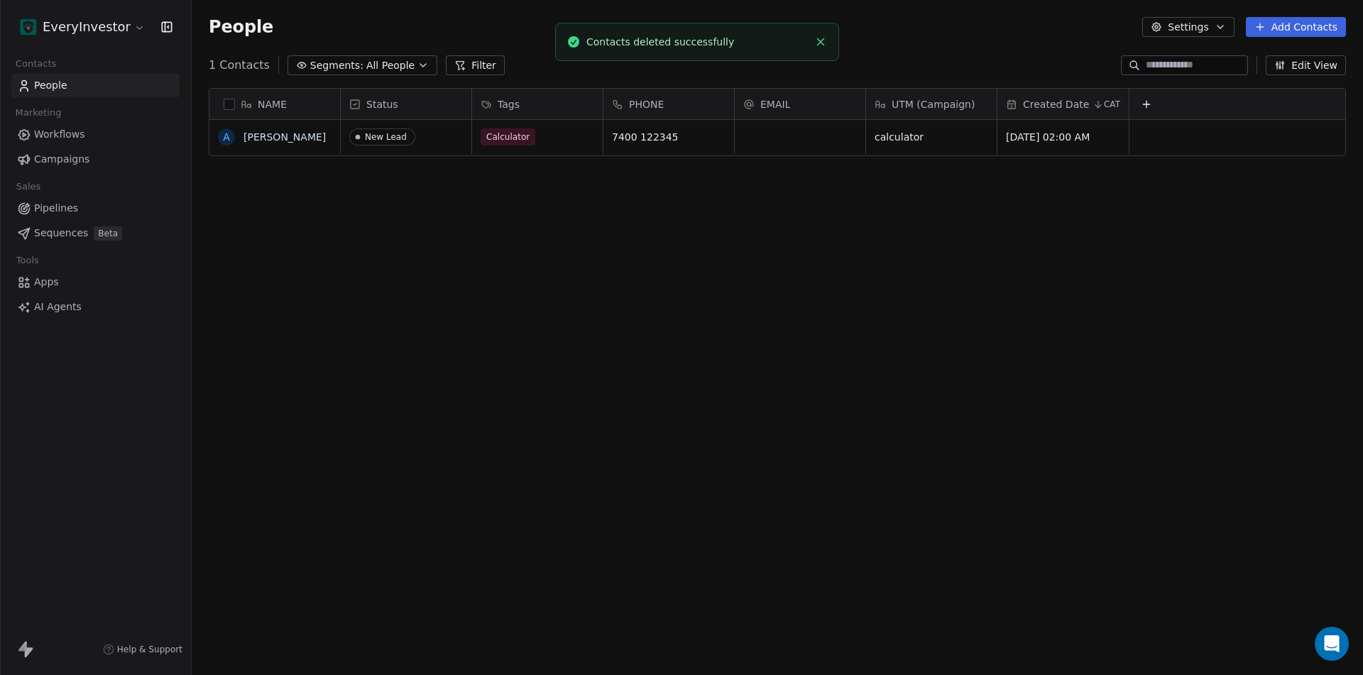
scroll to position [583, 1161]
click at [258, 138] on link "[PERSON_NAME]" at bounding box center [284, 136] width 82 height 11
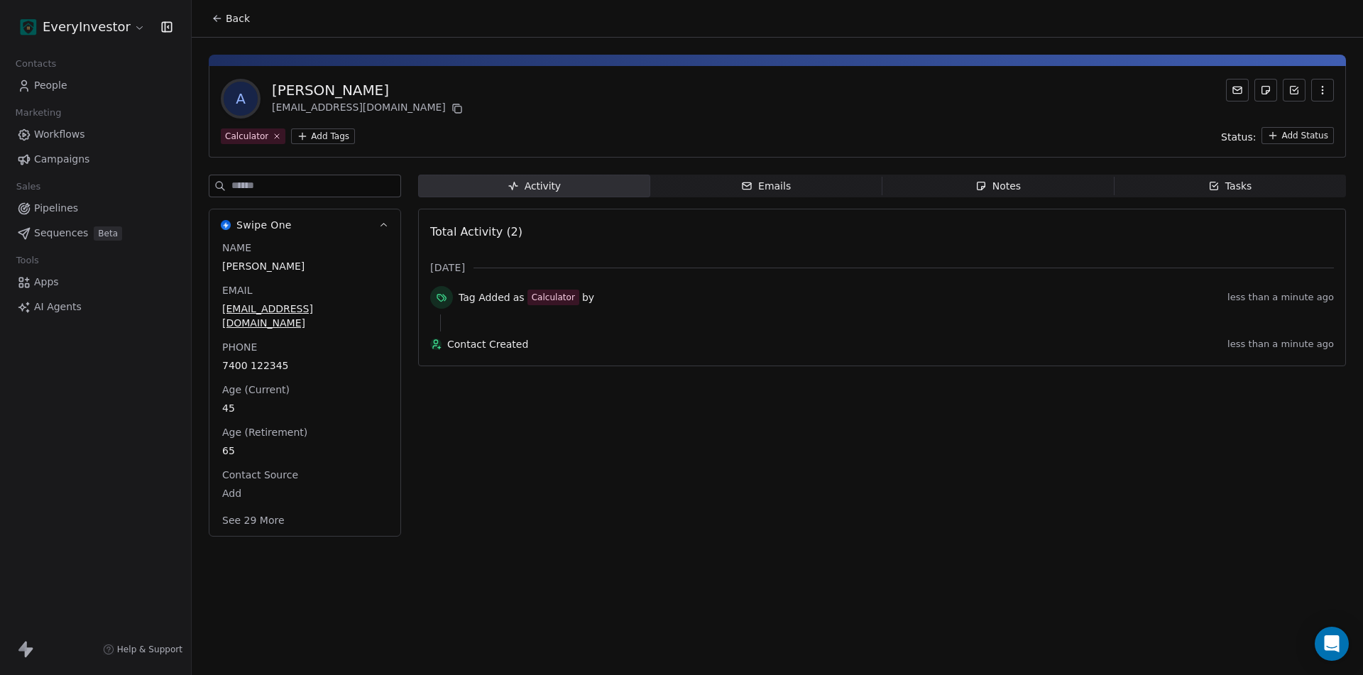
click at [235, 478] on body "EveryInvestor Contacts People Marketing Workflows Campaigns Sales Pipelines Seq…" at bounding box center [681, 337] width 1363 height 675
click at [290, 488] on textarea at bounding box center [299, 493] width 159 height 44
click at [319, 455] on html "EveryInvestor Contacts People Marketing Workflows Campaigns Sales Pipelines Seq…" at bounding box center [681, 337] width 1363 height 675
click at [263, 508] on button "See 29 More" at bounding box center [253, 521] width 79 height 26
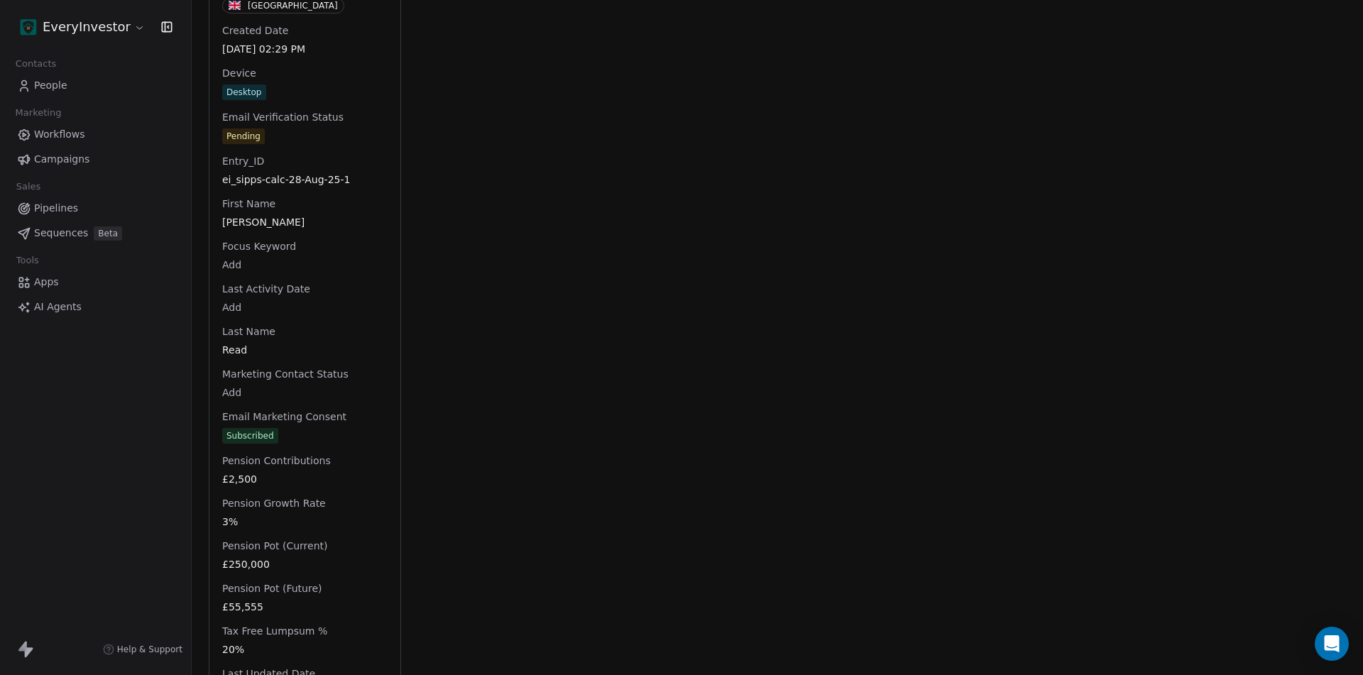
scroll to position [639, 0]
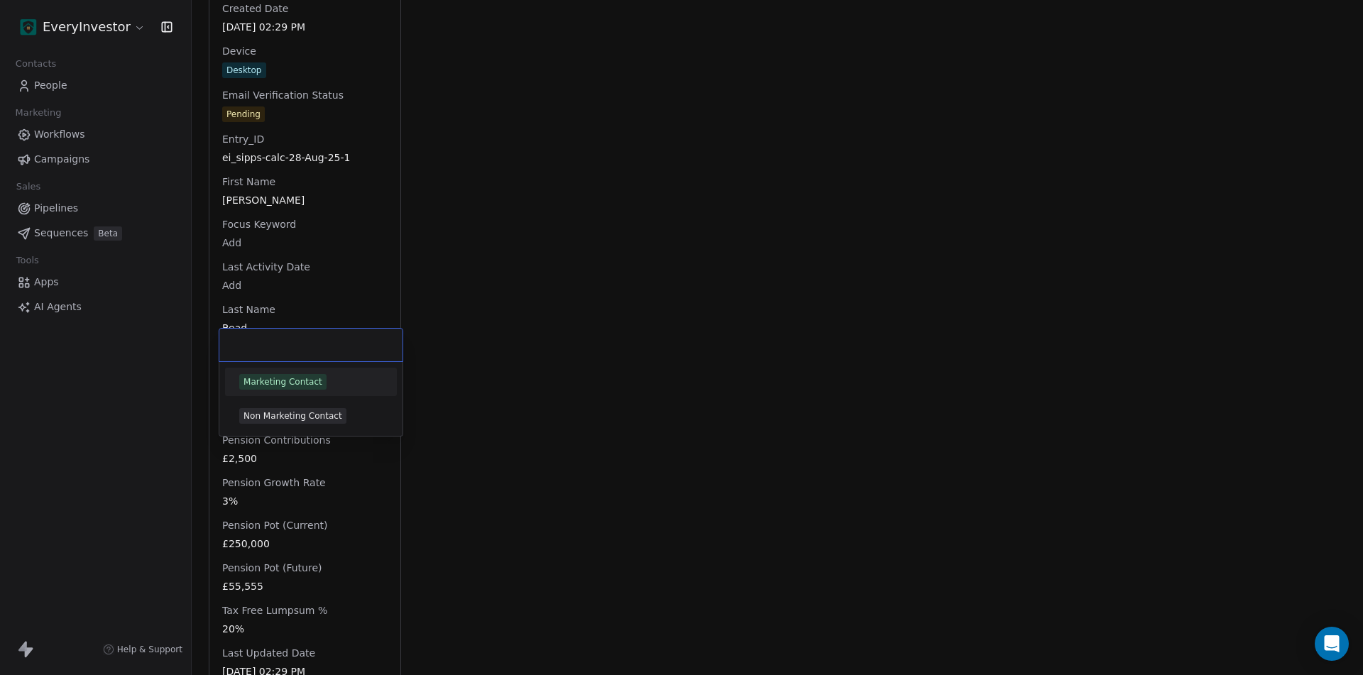
click at [239, 359] on body "EveryInvestor Contacts People Marketing Workflows Campaigns Sales Pipelines Seq…" at bounding box center [681, 337] width 1363 height 675
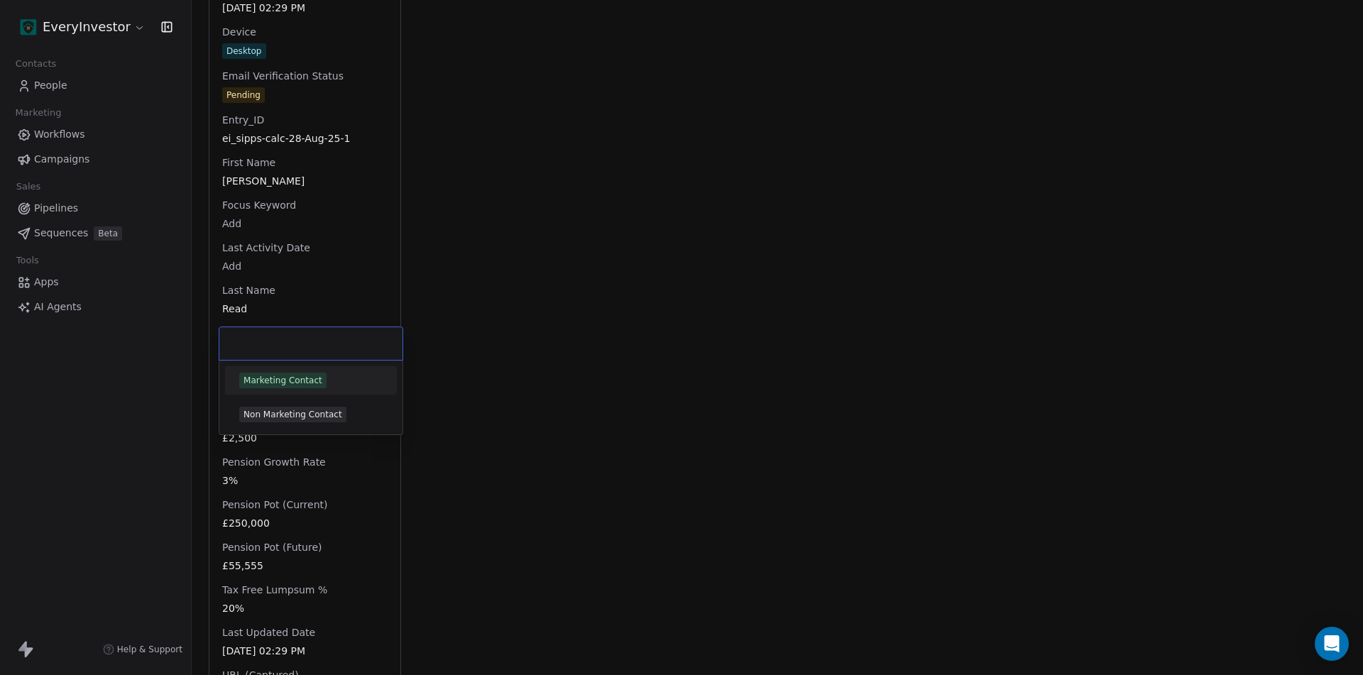
click at [520, 339] on html "EveryInvestor Contacts People Marketing Workflows Campaigns Sales Pipelines Seq…" at bounding box center [681, 337] width 1363 height 675
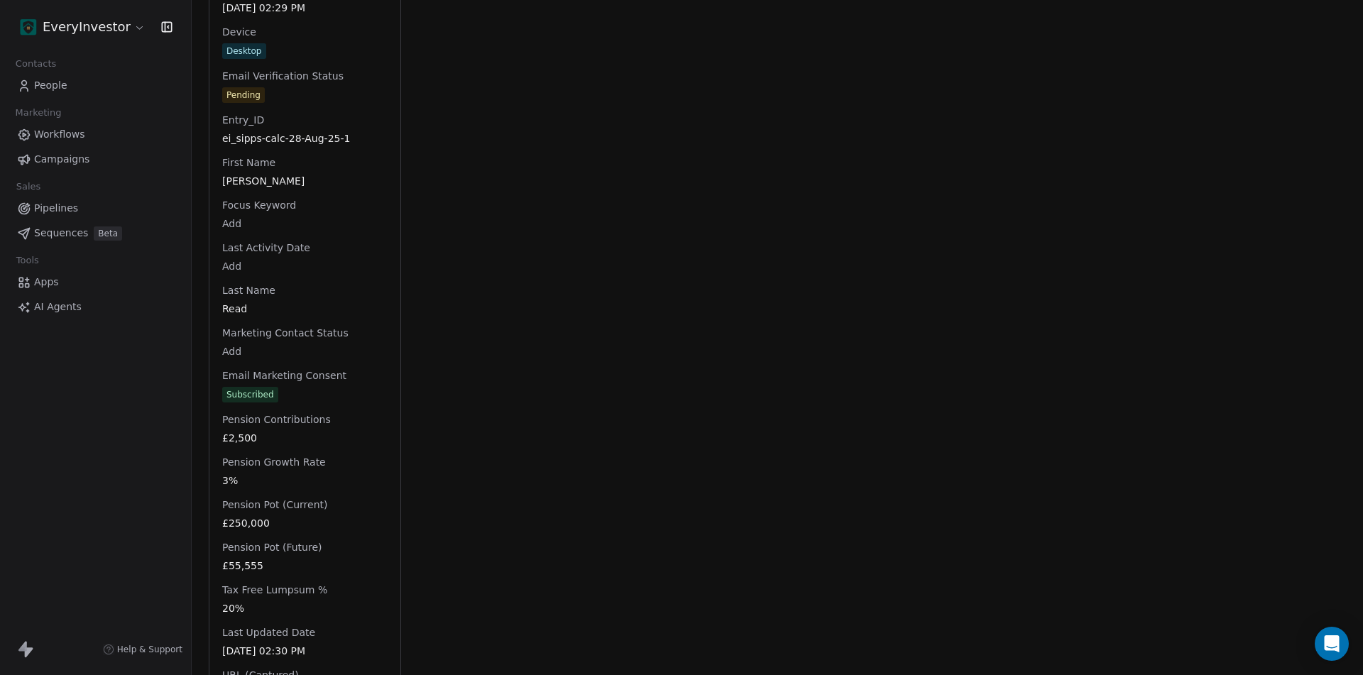
click at [234, 335] on body "EveryInvestor Contacts People Marketing Workflows Campaigns Sales Pipelines Seq…" at bounding box center [681, 337] width 1363 height 675
drag, startPoint x: 223, startPoint y: 320, endPoint x: 339, endPoint y: 311, distance: 116.1
click at [339, 311] on html "EveryInvestor Contacts People Marketing Workflows Campaigns Sales Pipelines Seq…" at bounding box center [681, 337] width 1363 height 675
copy span "Marketing Contact Status"
click at [236, 334] on body "EveryInvestor Contacts People Marketing Workflows Campaigns Sales Pipelines Seq…" at bounding box center [681, 337] width 1363 height 675
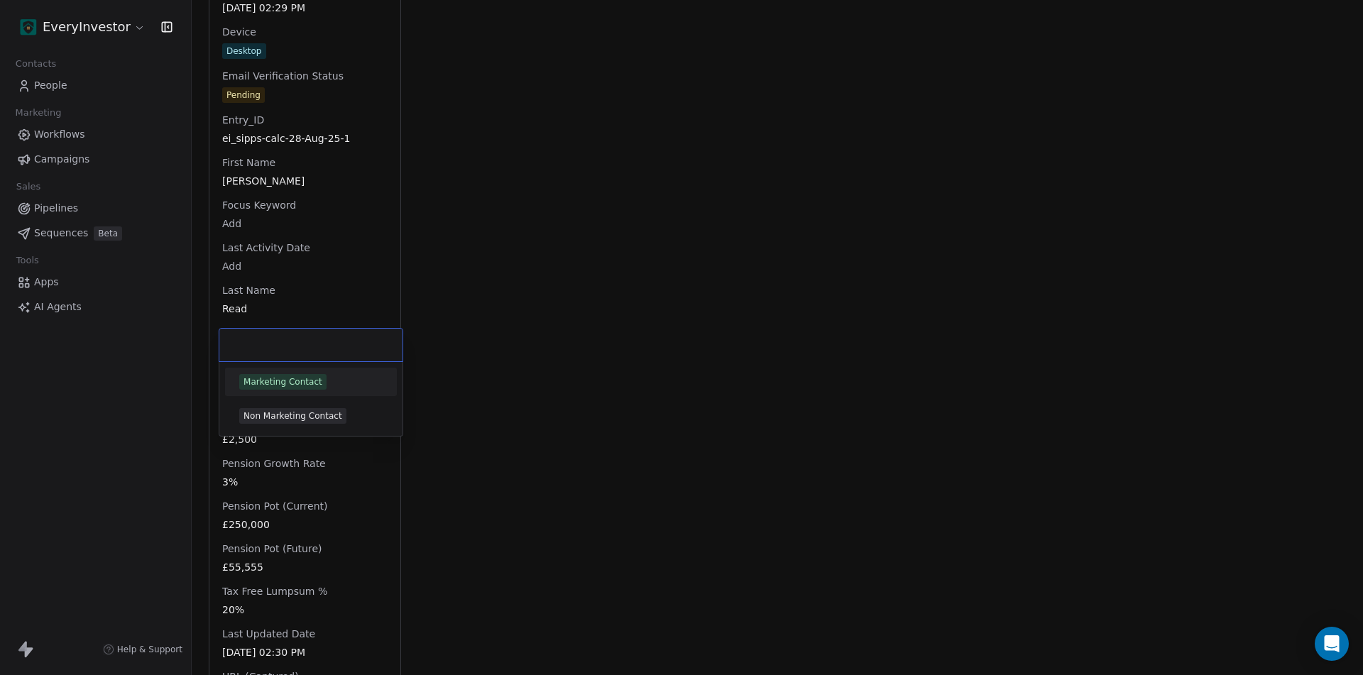
click at [291, 383] on div "Marketing Contact" at bounding box center [282, 381] width 79 height 13
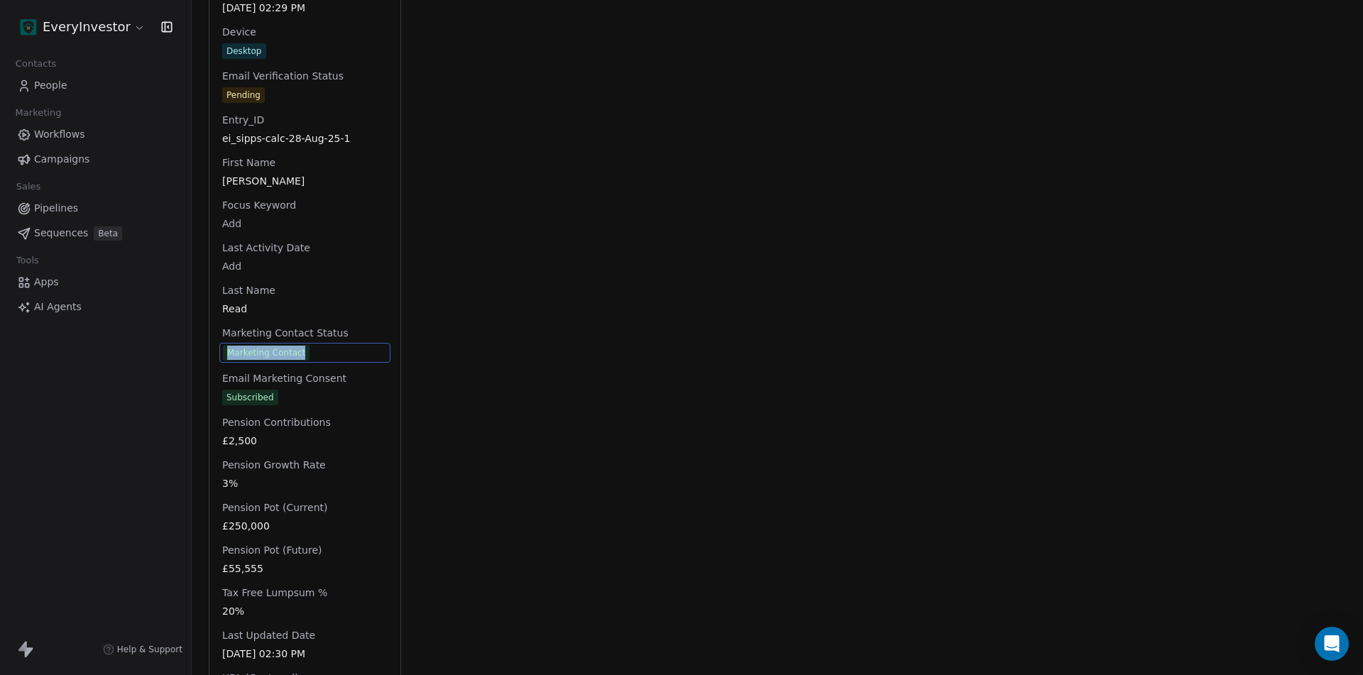
drag, startPoint x: 216, startPoint y: 338, endPoint x: 305, endPoint y: 336, distance: 88.8
click at [305, 336] on div "NAME Alex Read EMAIL alex+sipp@lab41.co PHONE 7400 122345 Age (Current) 45 Age …" at bounding box center [304, 338] width 191 height 1511
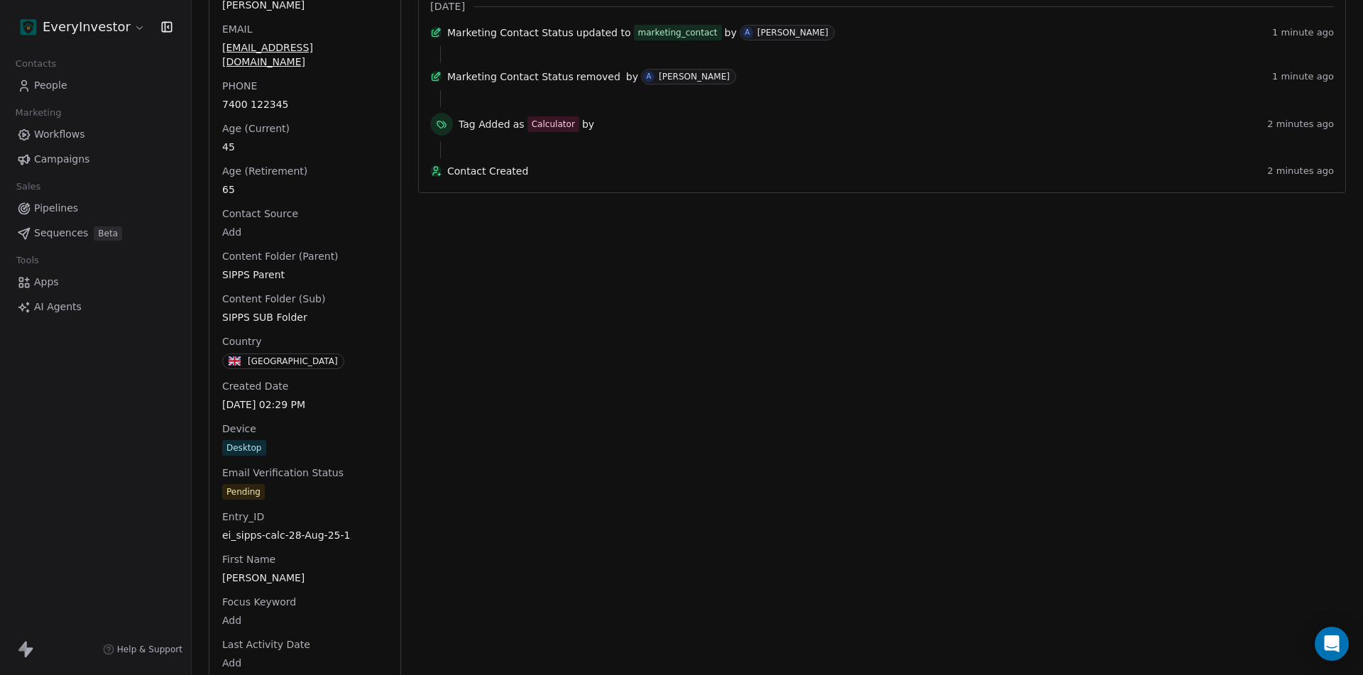
scroll to position [284, 0]
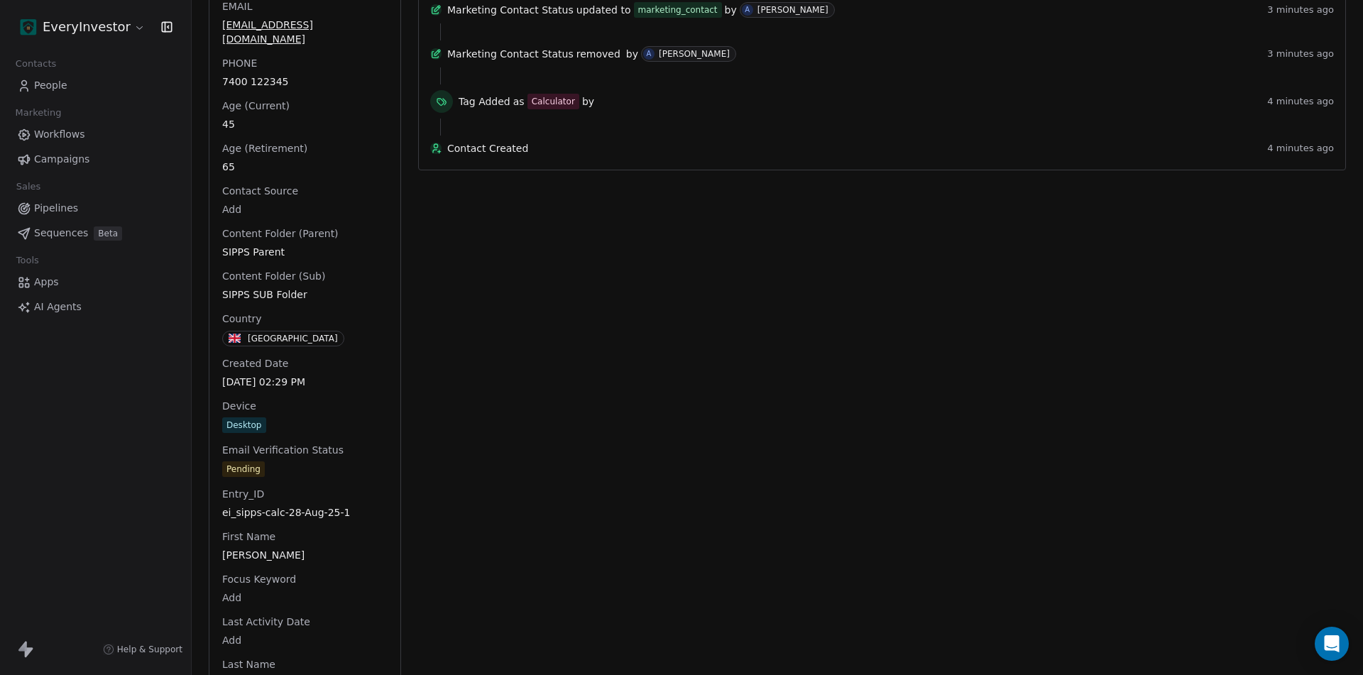
click at [52, 82] on span "People" at bounding box center [50, 85] width 33 height 15
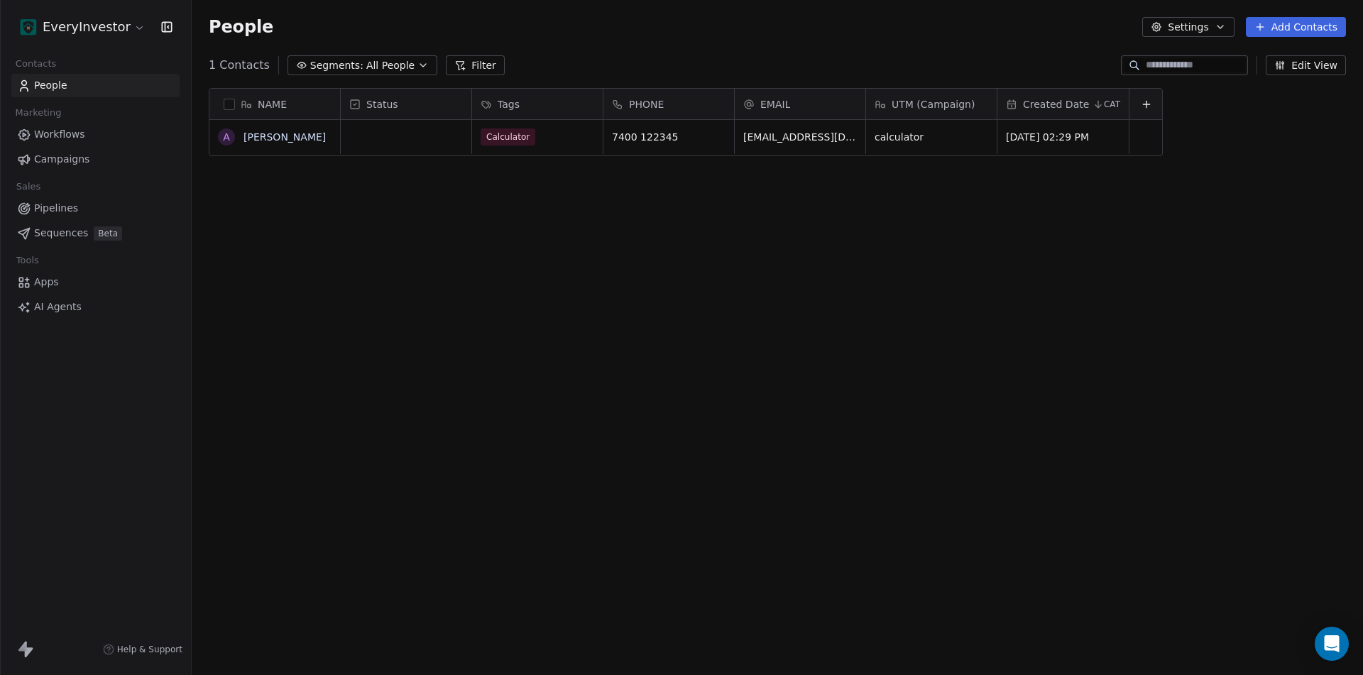
scroll to position [583, 1161]
click at [226, 136] on button "grid" at bounding box center [226, 136] width 11 height 11
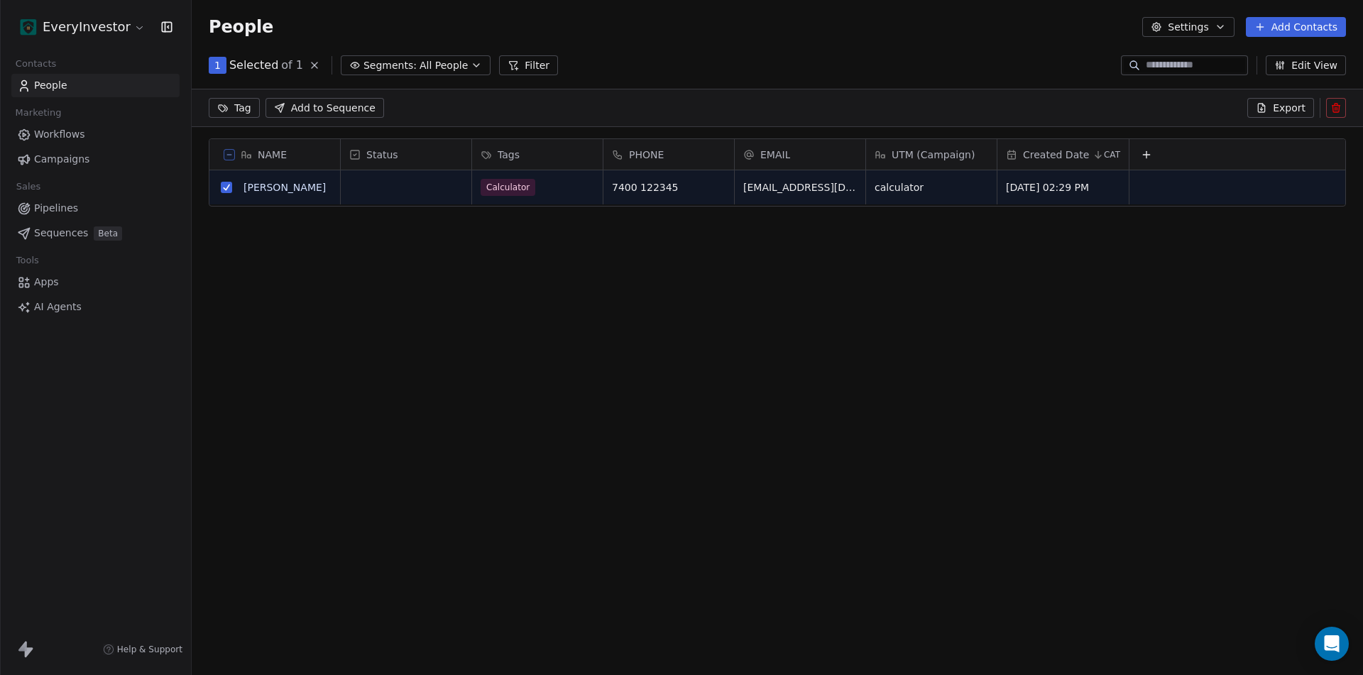
click at [1290, 104] on span "Export" at bounding box center [1289, 108] width 33 height 14
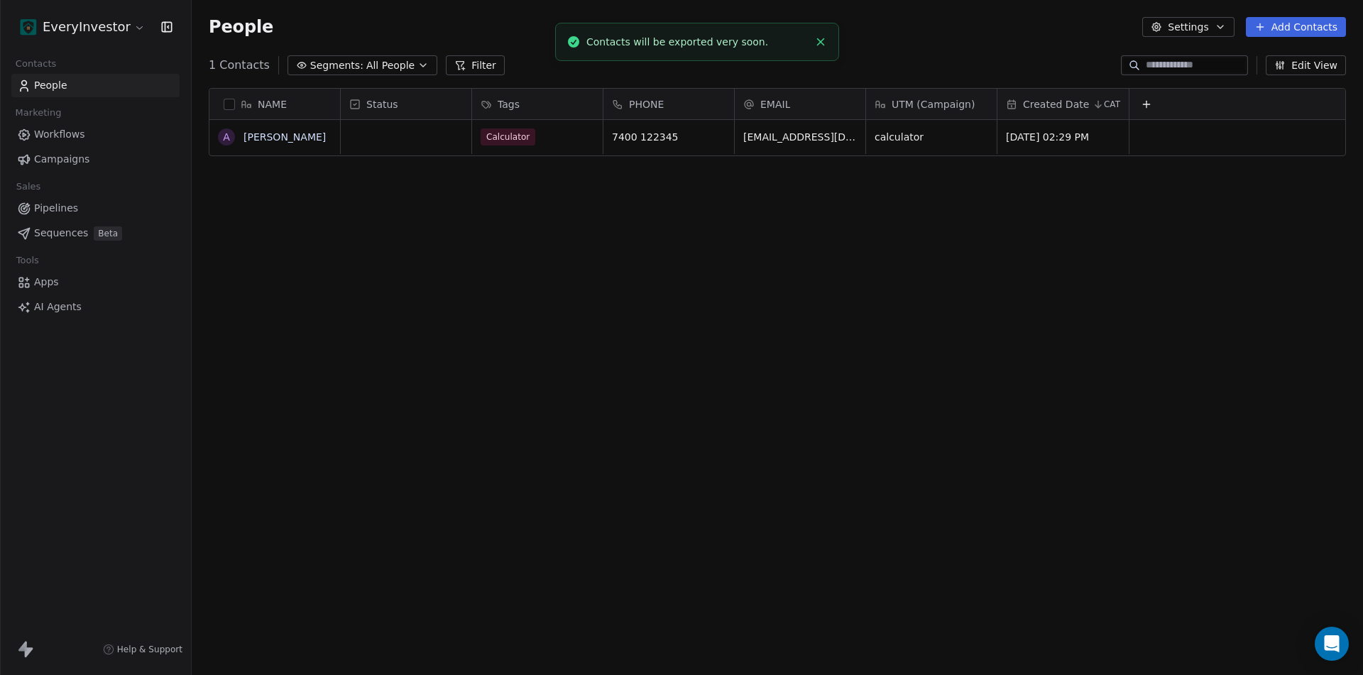
scroll to position [583, 1161]
click at [822, 40] on line "Close toast" at bounding box center [821, 42] width 6 height 6
click at [821, 44] on icon "Close toast" at bounding box center [820, 41] width 13 height 13
click at [223, 137] on button "grid" at bounding box center [226, 136] width 11 height 11
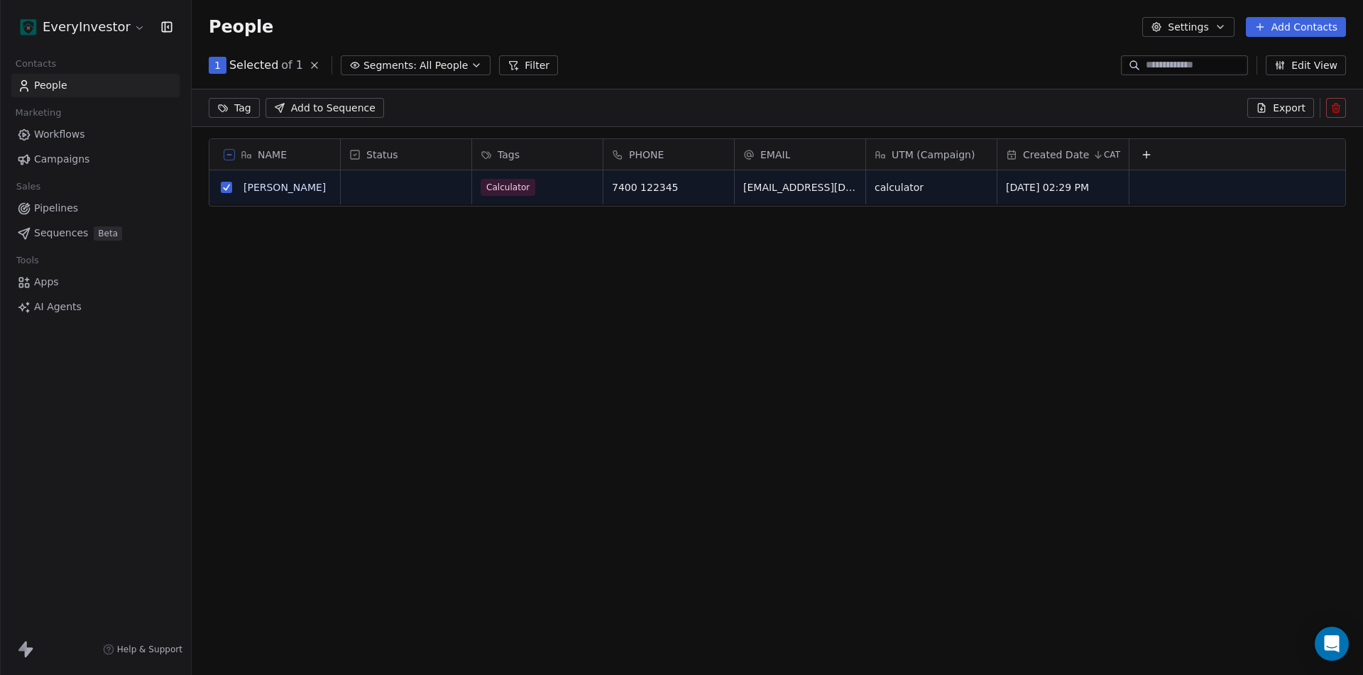
click at [1335, 106] on icon at bounding box center [1335, 107] width 11 height 11
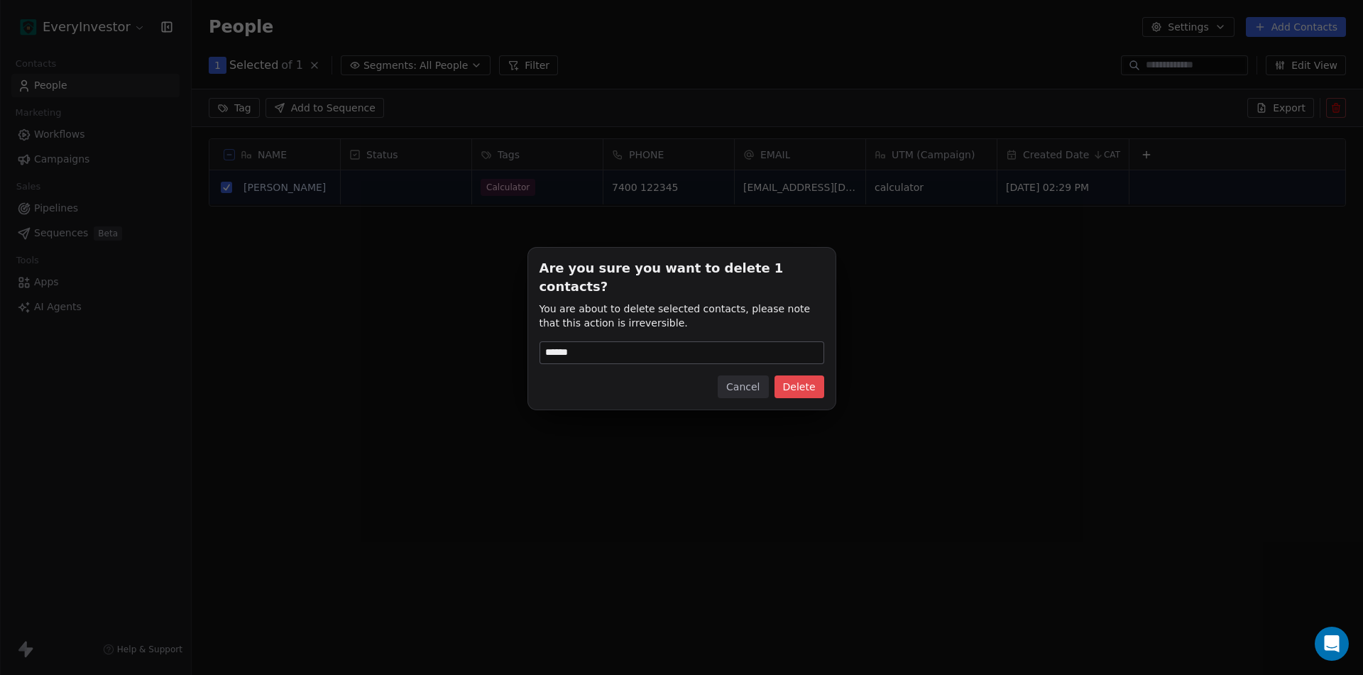
type input "******"
click at [808, 375] on button "Delete" at bounding box center [799, 386] width 50 height 23
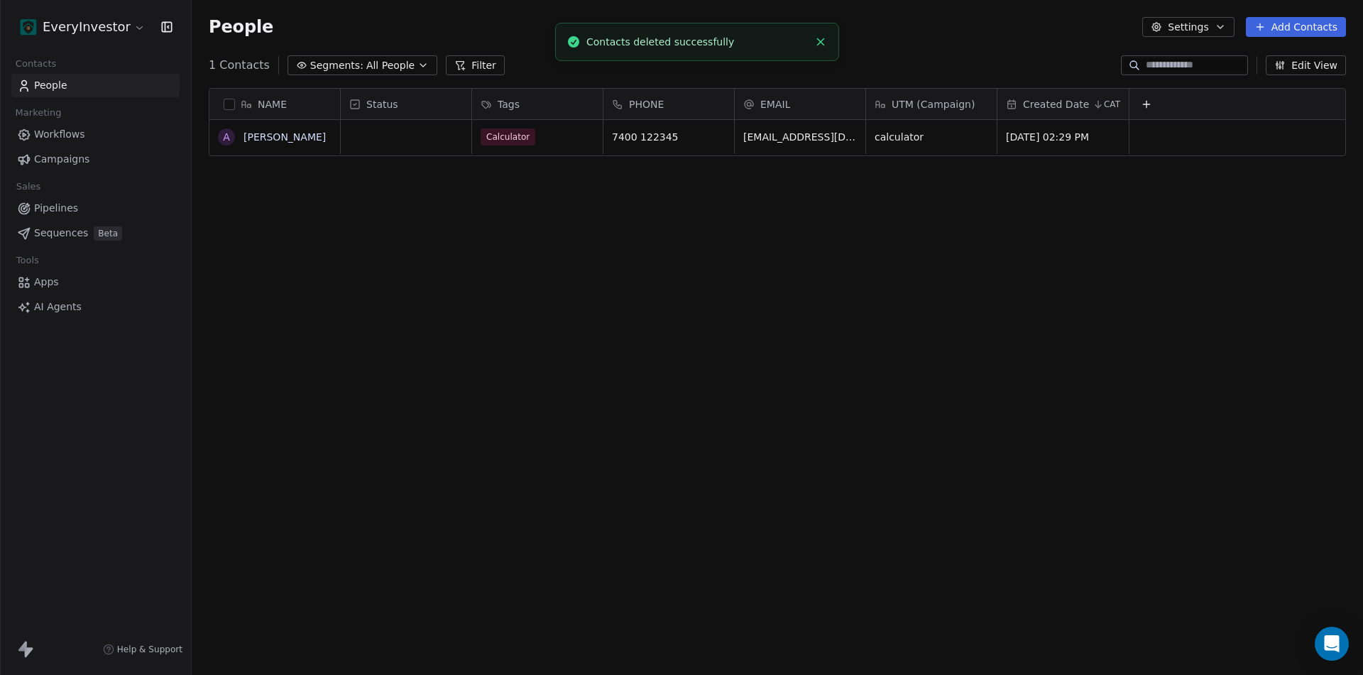
scroll to position [583, 1161]
click at [278, 140] on link "[PERSON_NAME]" at bounding box center [284, 136] width 82 height 11
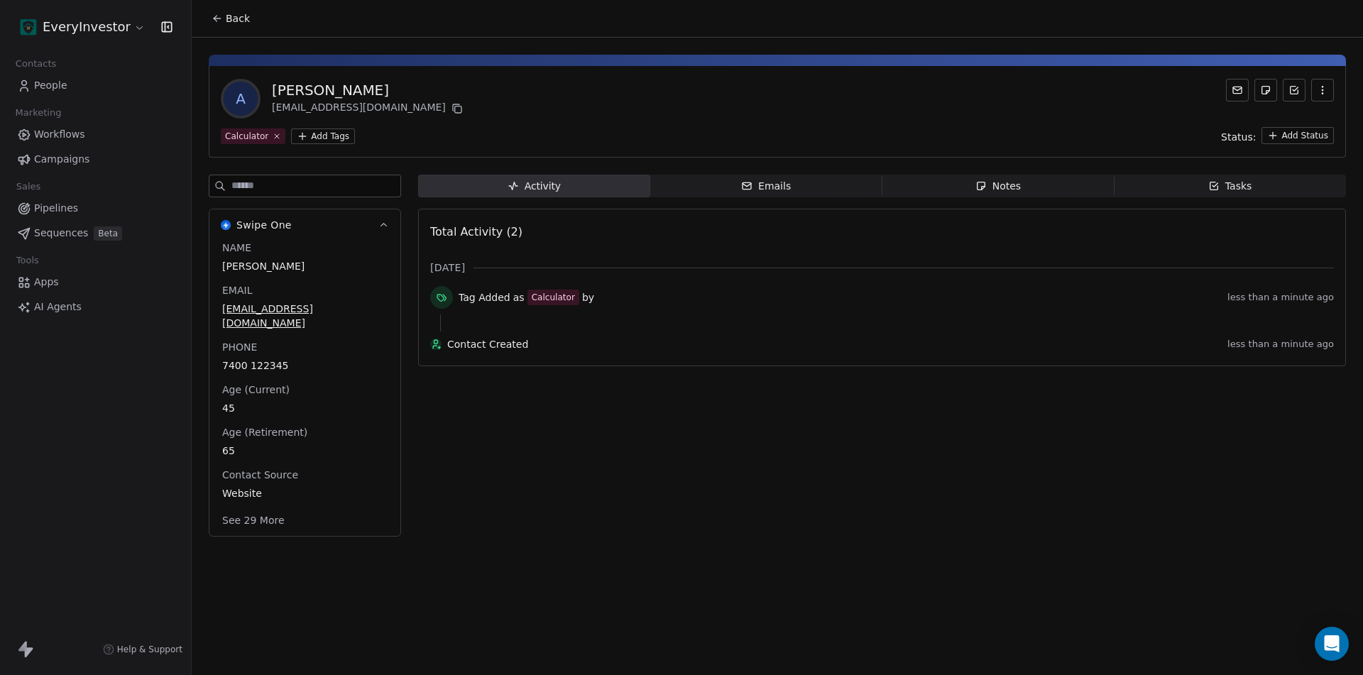
click at [256, 511] on button "See 29 More" at bounding box center [253, 521] width 79 height 26
click at [56, 88] on span "People" at bounding box center [50, 85] width 33 height 15
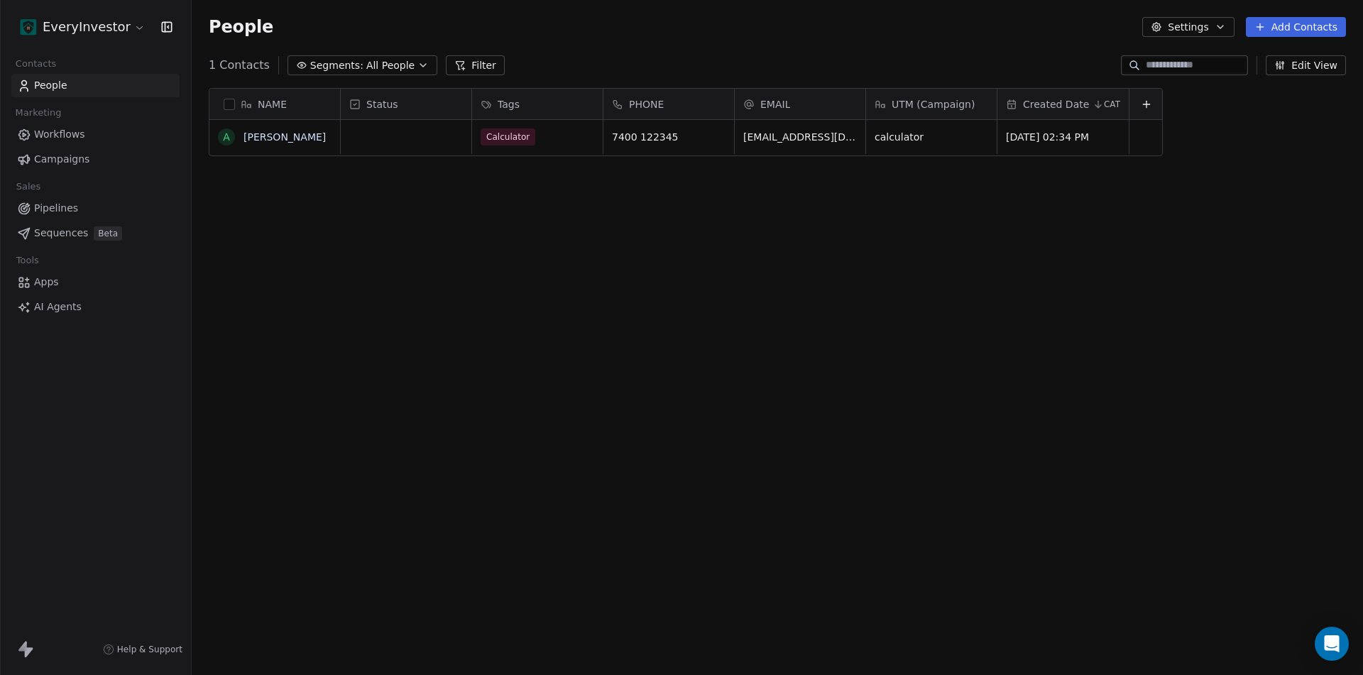
scroll to position [583, 1161]
click at [1325, 69] on button "Edit View" at bounding box center [1306, 65] width 80 height 20
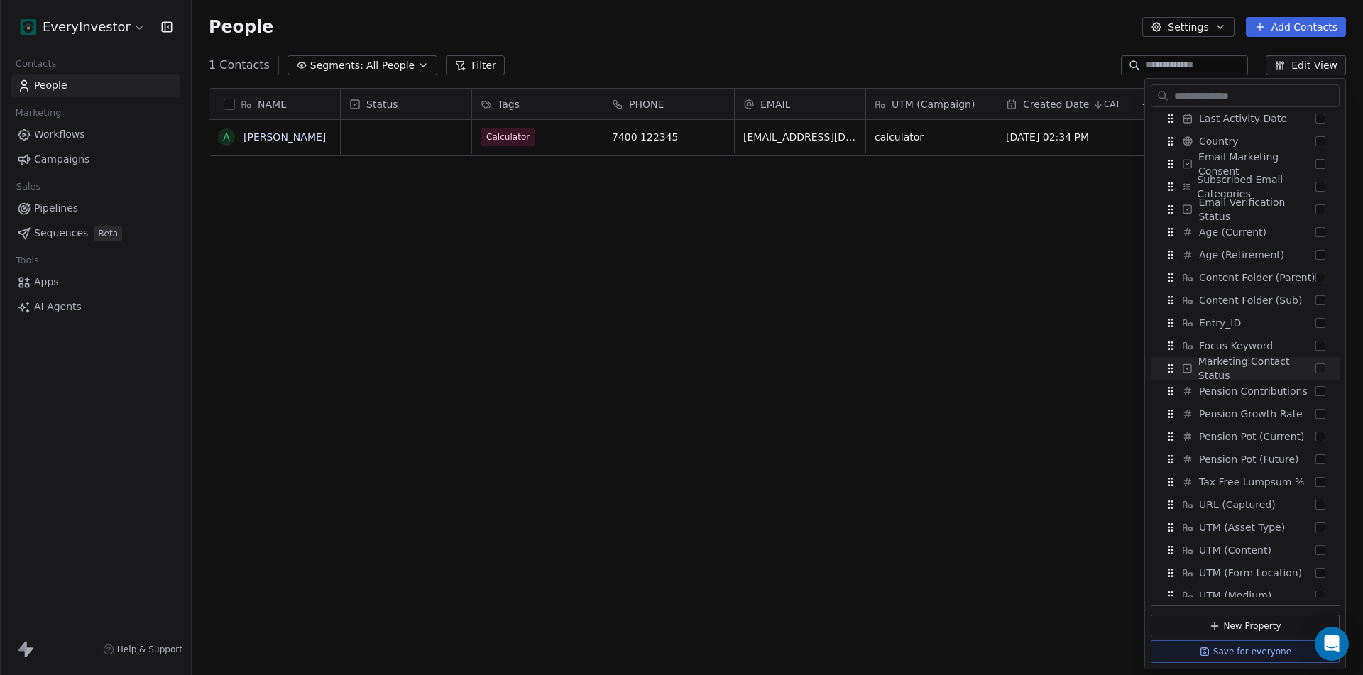
scroll to position [355, 0]
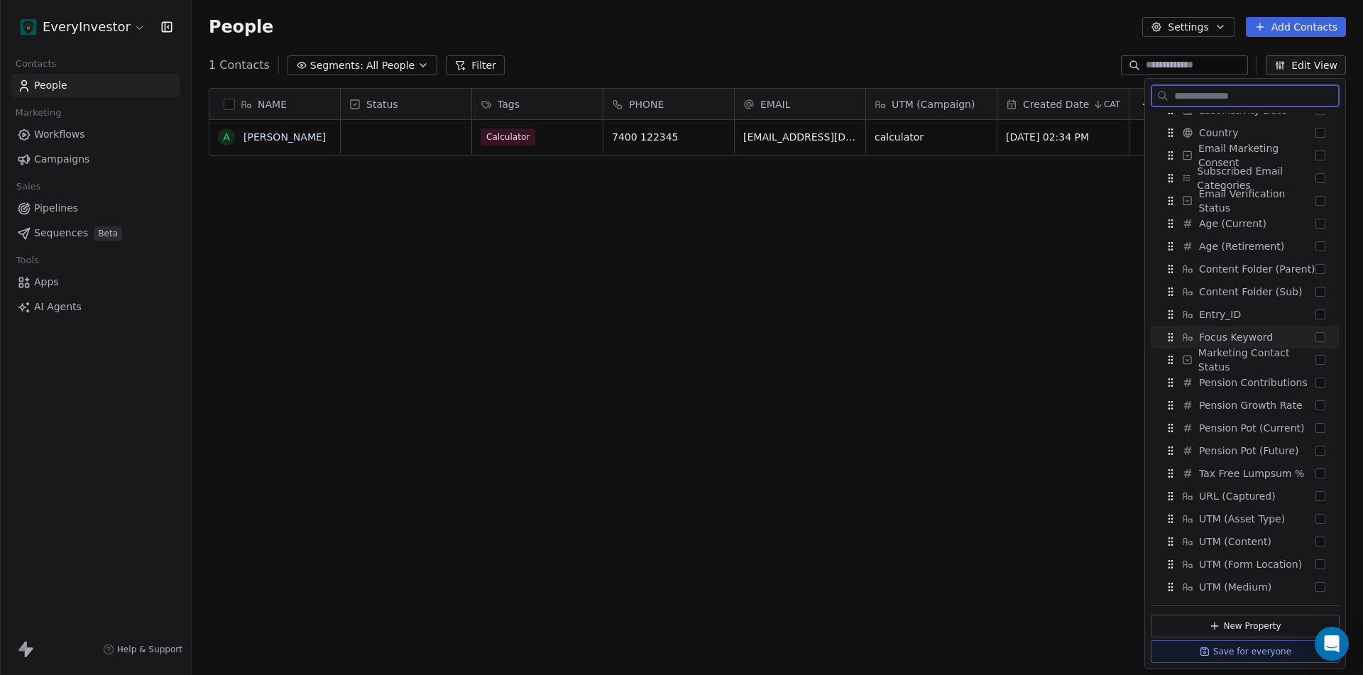
click at [1315, 339] on button "Suggestions" at bounding box center [1320, 337] width 10 height 10
click at [988, 264] on div "NAME A Alex Read Status Tags PHONE EMAIL UTM (Campaign) Created Date CAT Focus …" at bounding box center [777, 374] width 1171 height 594
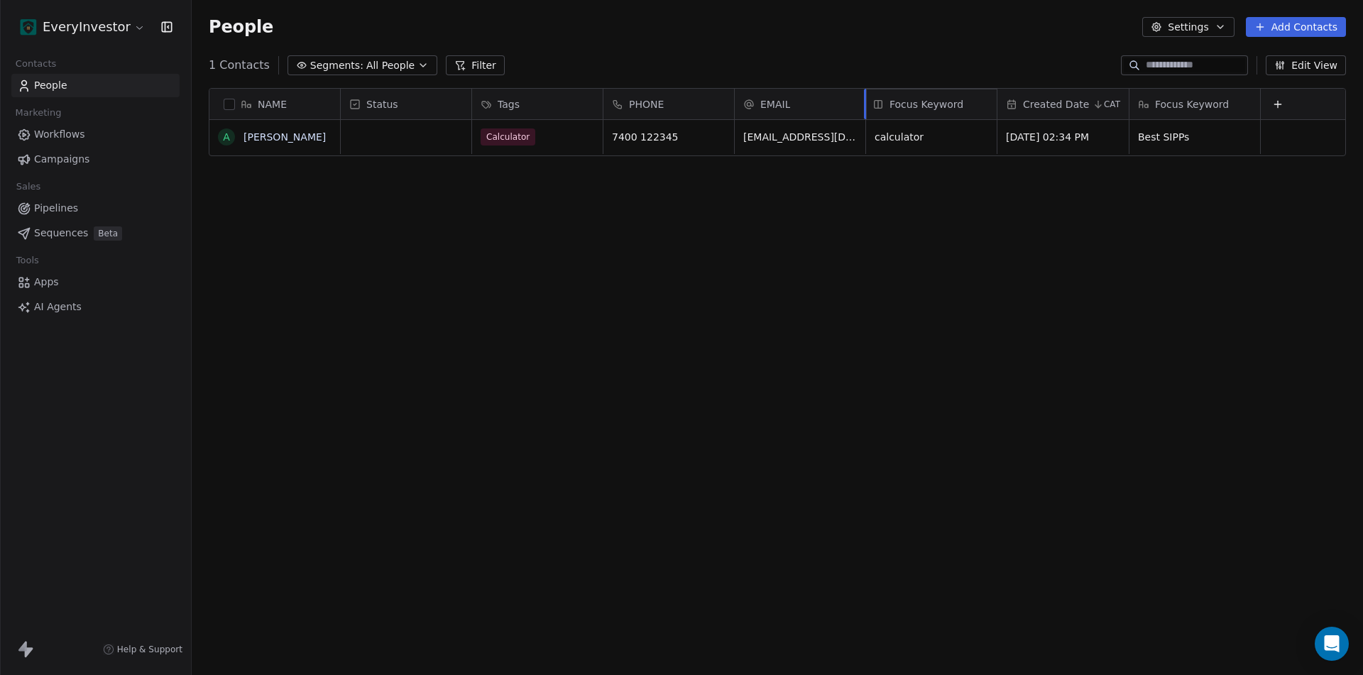
drag, startPoint x: 1171, startPoint y: 99, endPoint x: 874, endPoint y: 111, distance: 297.7
click at [874, 111] on div "NAME A Alex Read Status Tags PHONE EMAIL UTM (Campaign) Created Date CAT Focus …" at bounding box center [777, 123] width 1136 height 68
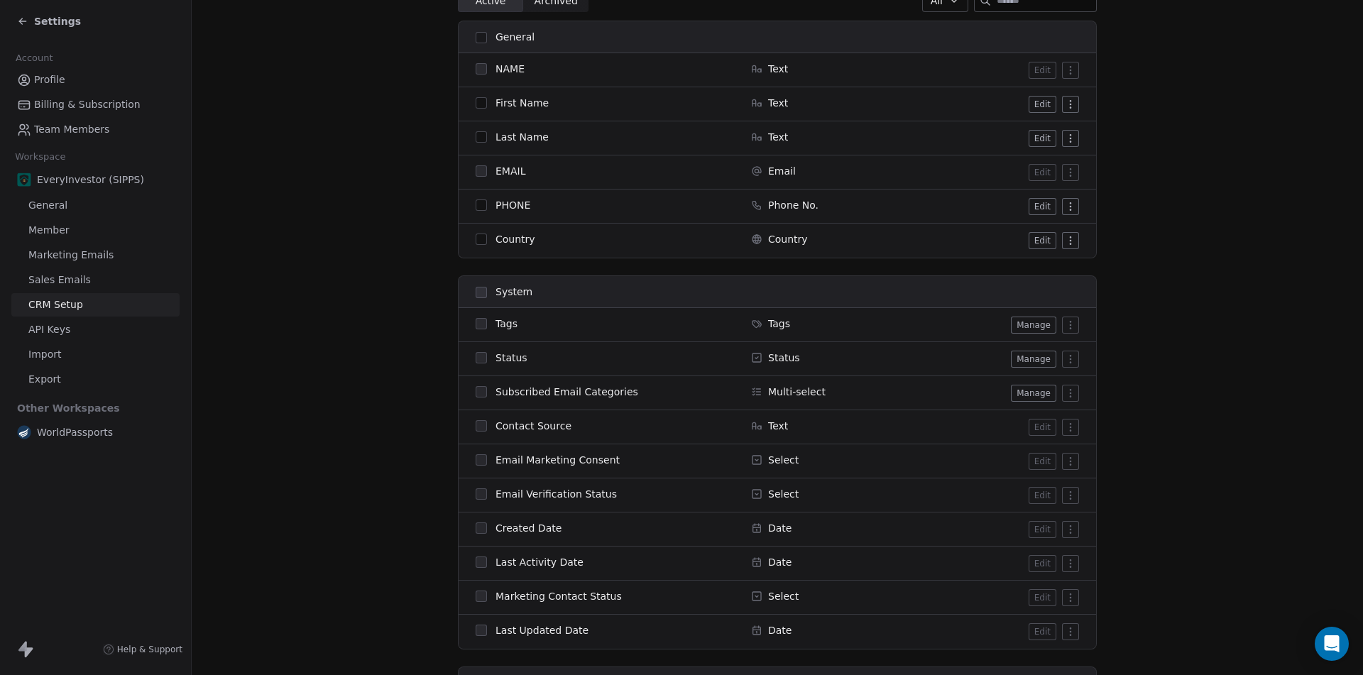
scroll to position [284, 0]
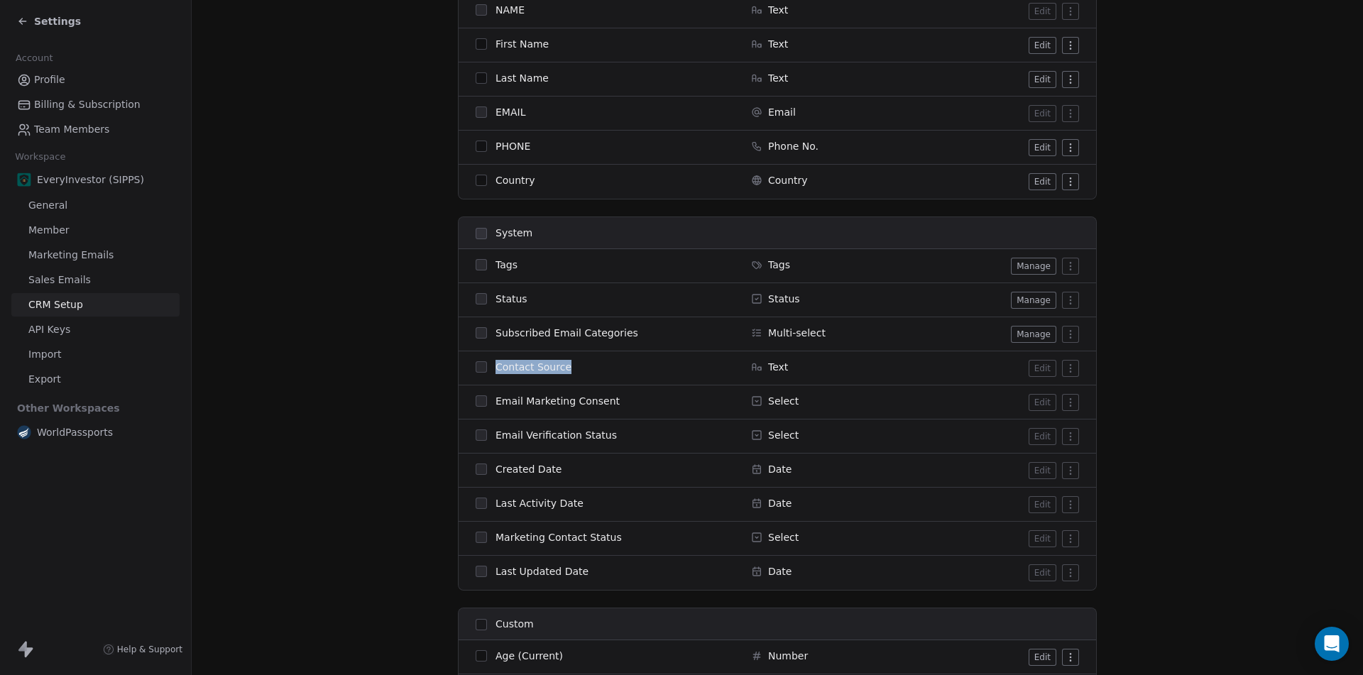
drag, startPoint x: 491, startPoint y: 368, endPoint x: 569, endPoint y: 363, distance: 77.5
click at [569, 363] on div "Contact Source" at bounding box center [605, 367] width 258 height 14
copy span "Contact Source"
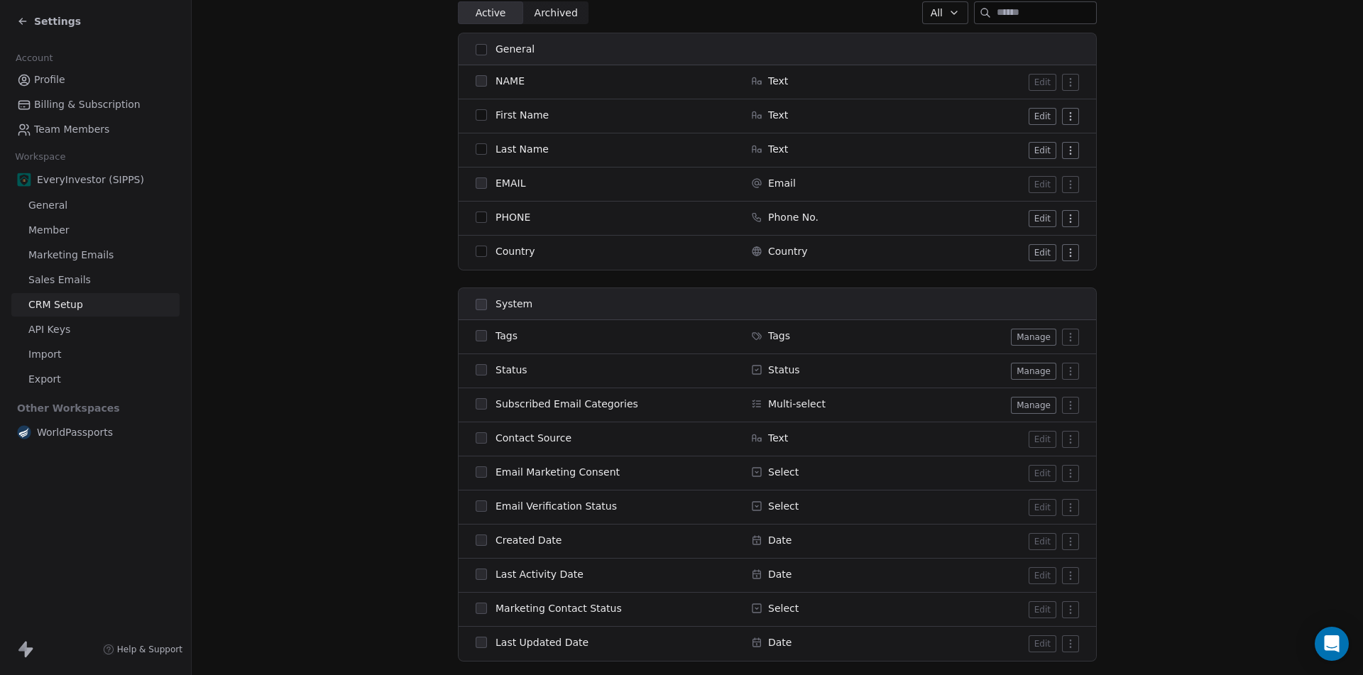
scroll to position [807, 0]
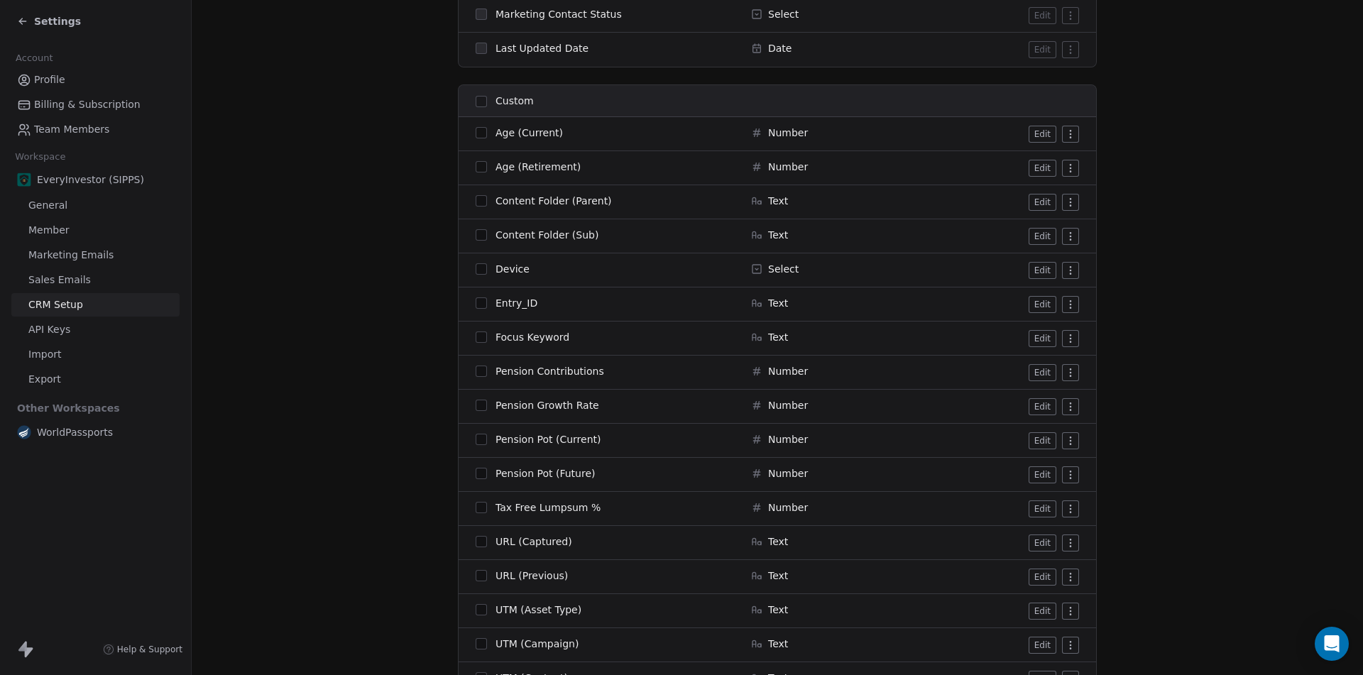
click at [1040, 340] on button "Edit" at bounding box center [1043, 338] width 28 height 17
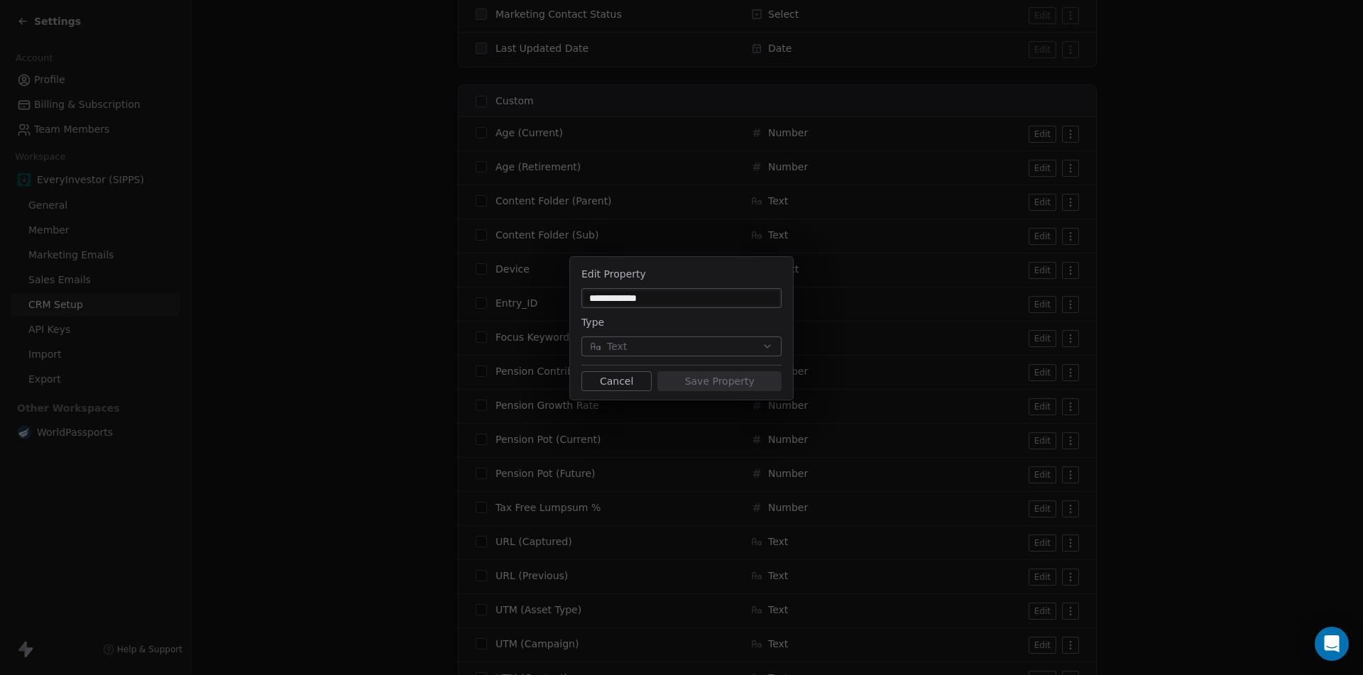
click at [622, 380] on button "Cancel" at bounding box center [616, 381] width 70 height 20
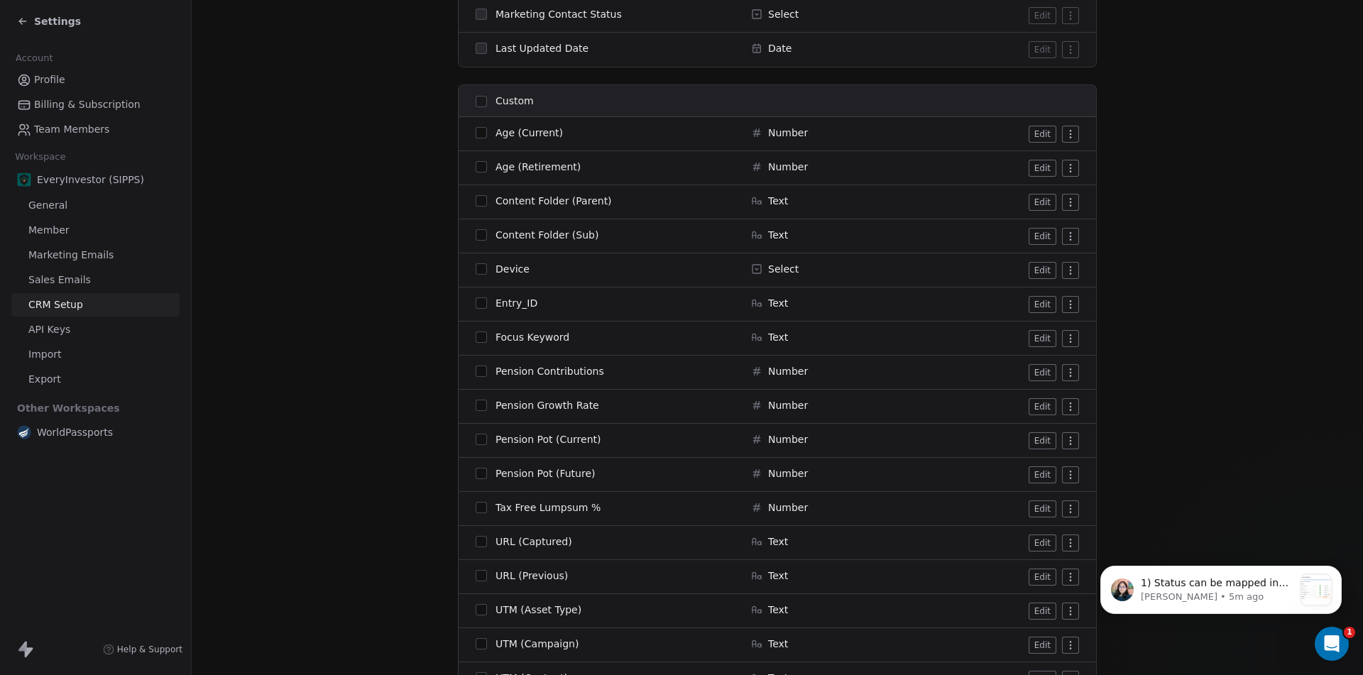
scroll to position [0, 0]
click at [1221, 601] on p "[PERSON_NAME] • 5m ago" at bounding box center [1217, 597] width 153 height 13
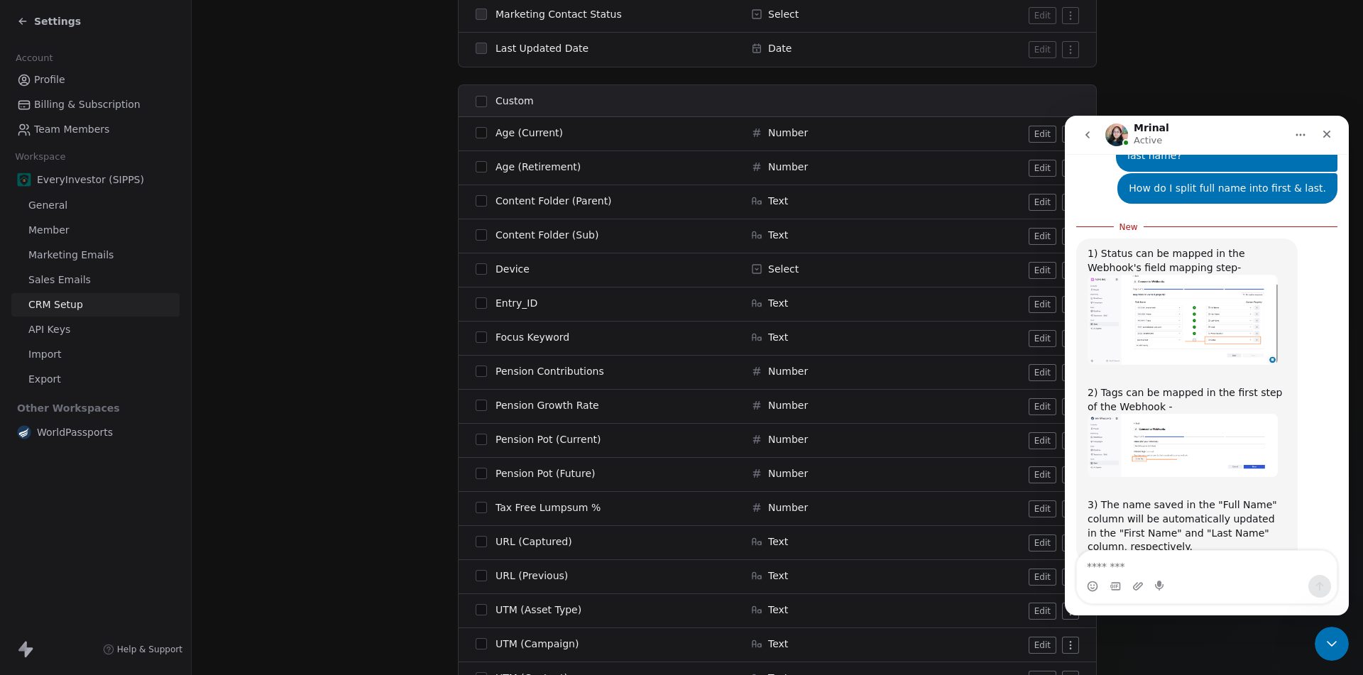
scroll to position [7116, 0]
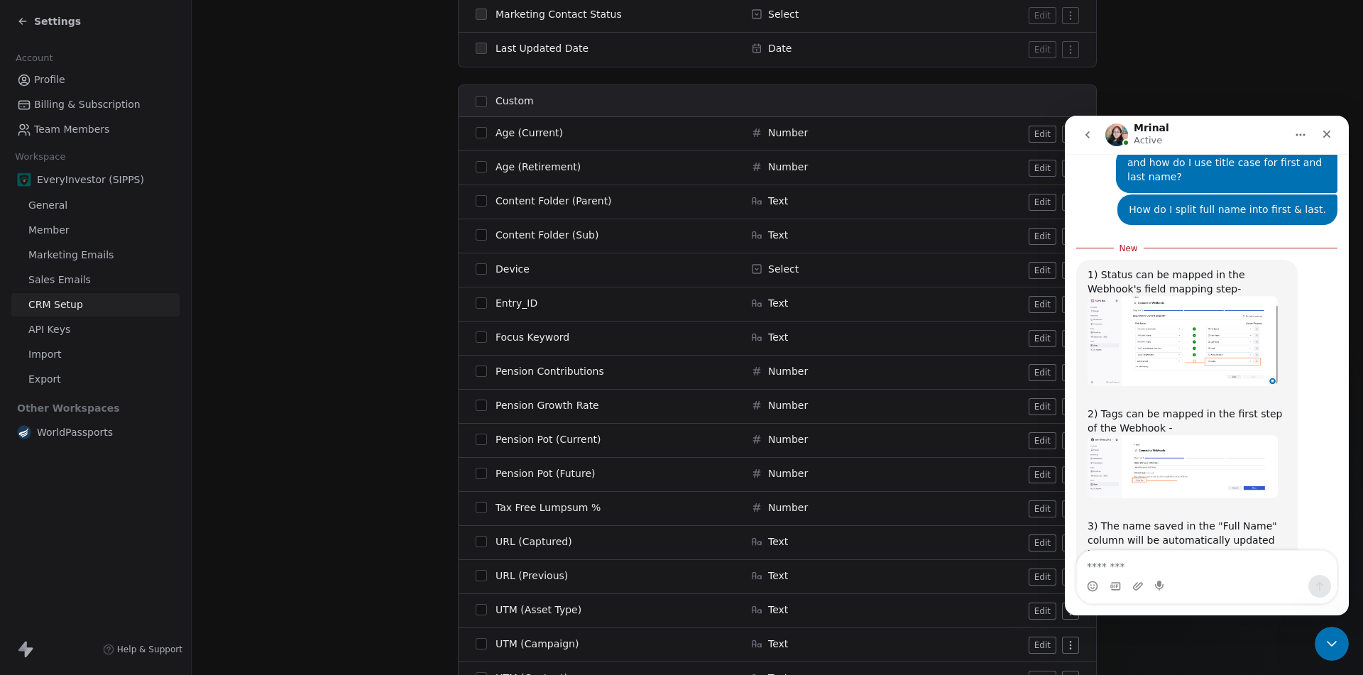
click at [1224, 303] on img "Mrinal says…" at bounding box center [1182, 341] width 190 height 90
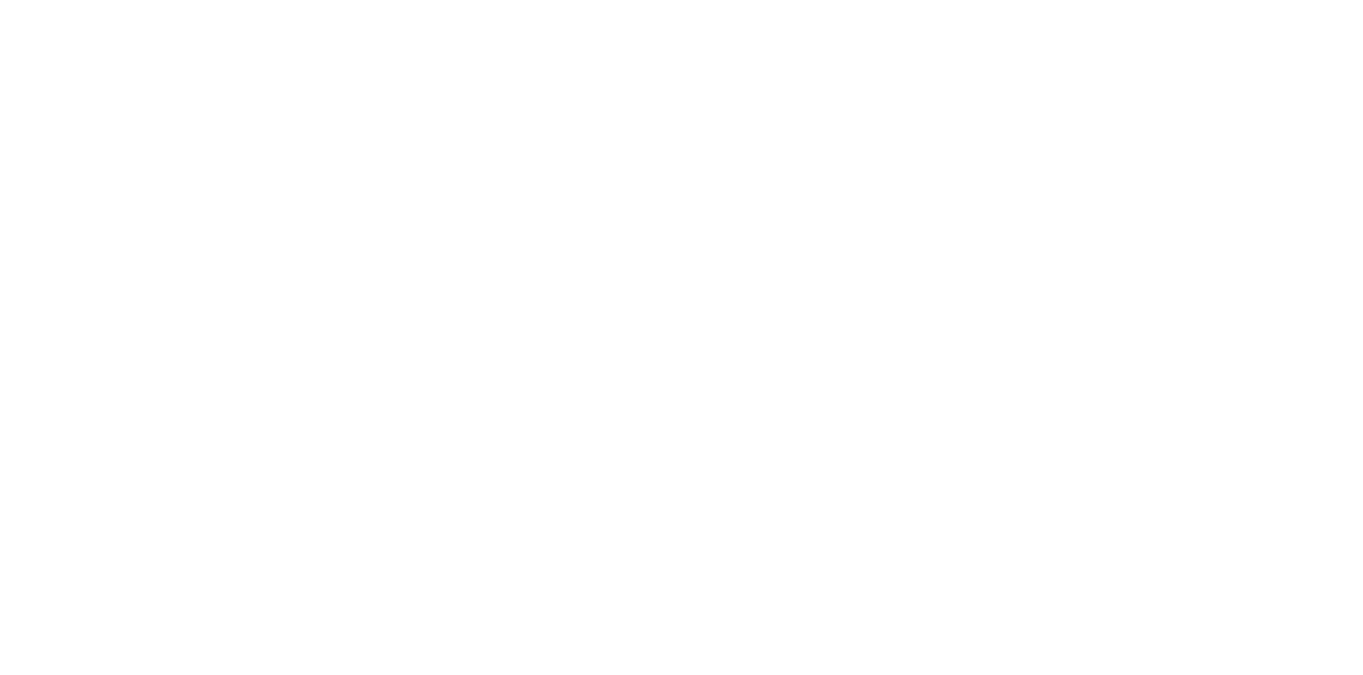
scroll to position [0, 0]
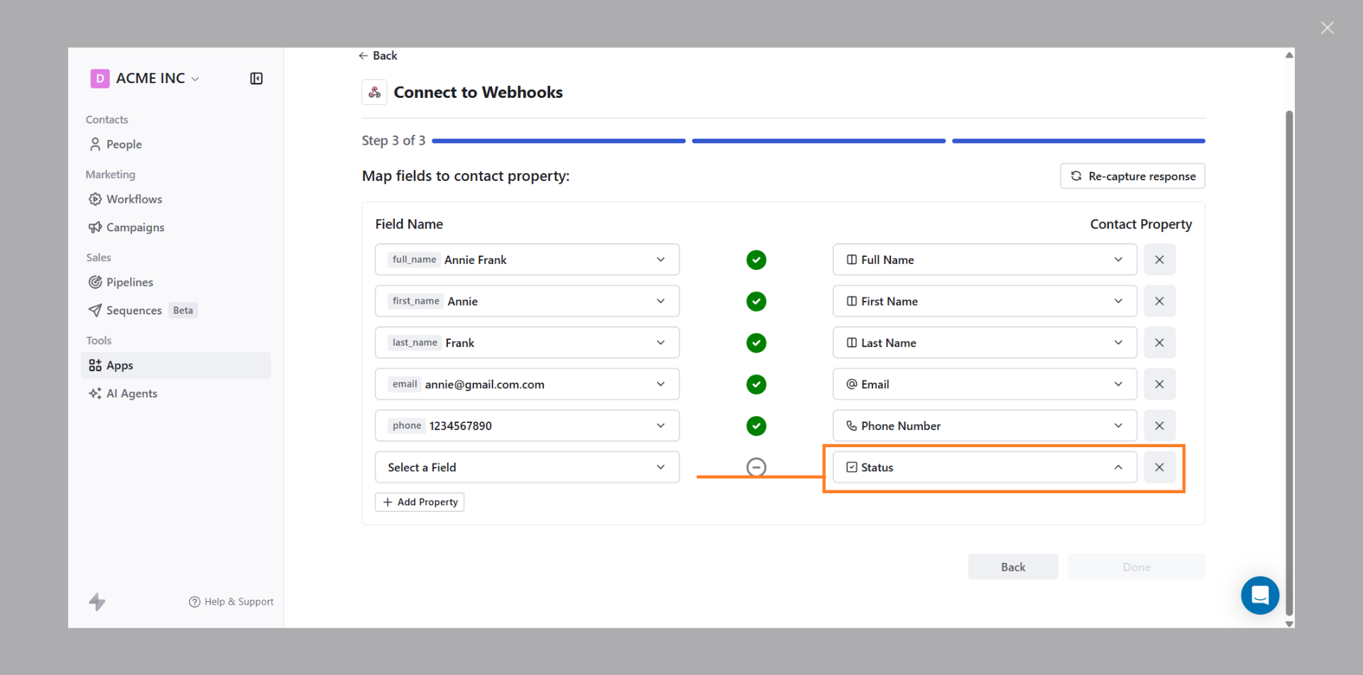
click at [1326, 30] on div "Close" at bounding box center [1327, 27] width 13 height 13
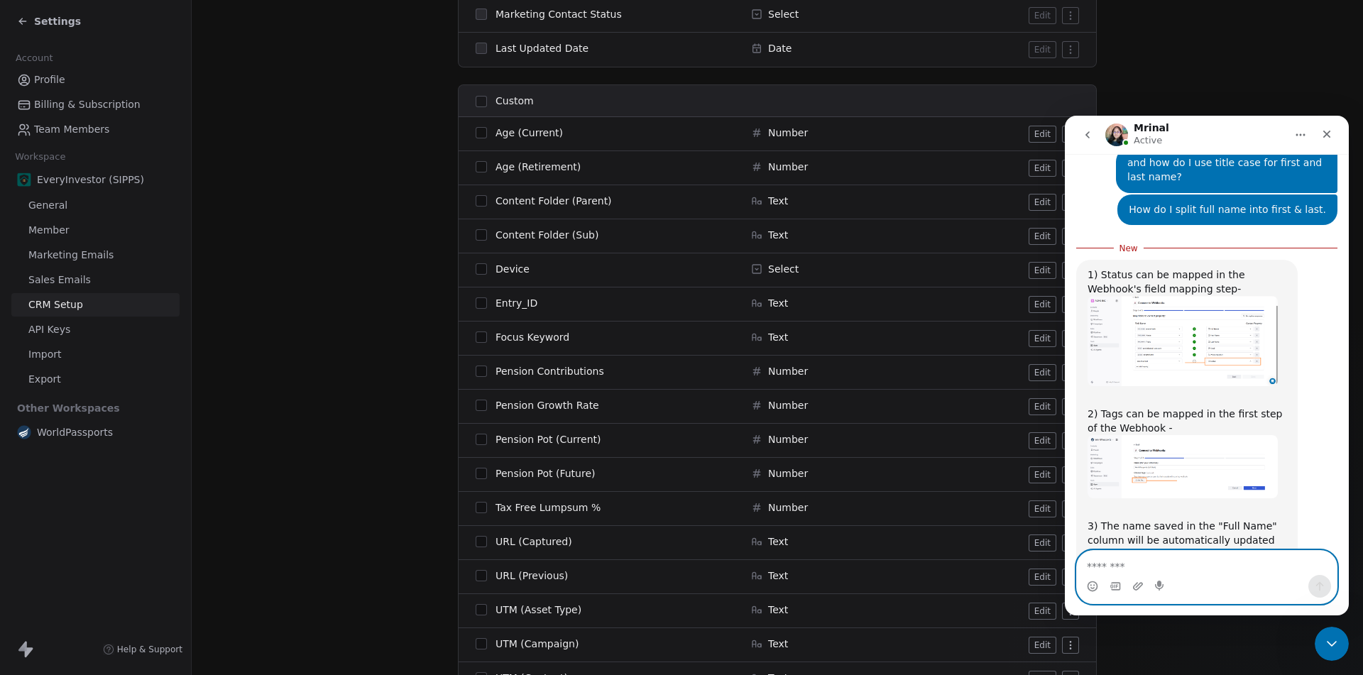
click at [1136, 571] on textarea "Message…" at bounding box center [1207, 563] width 260 height 24
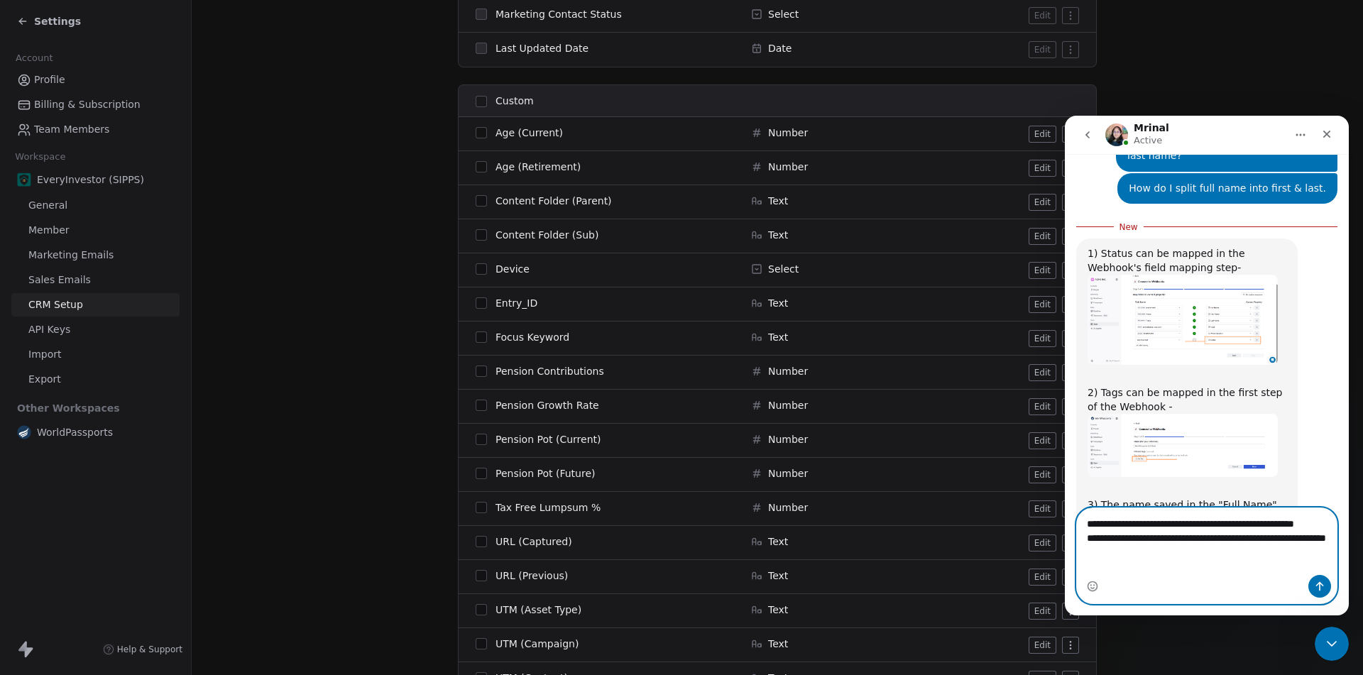
scroll to position [12, 0]
type textarea "**********"
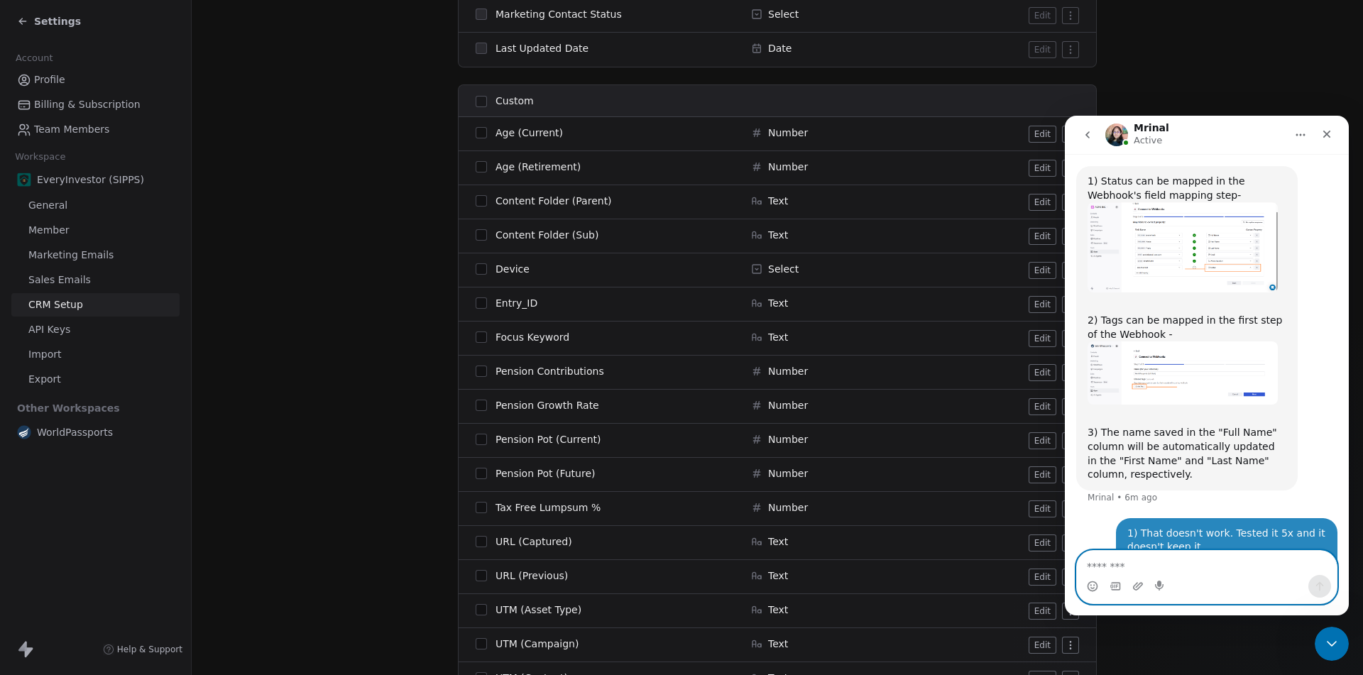
scroll to position [7190, 0]
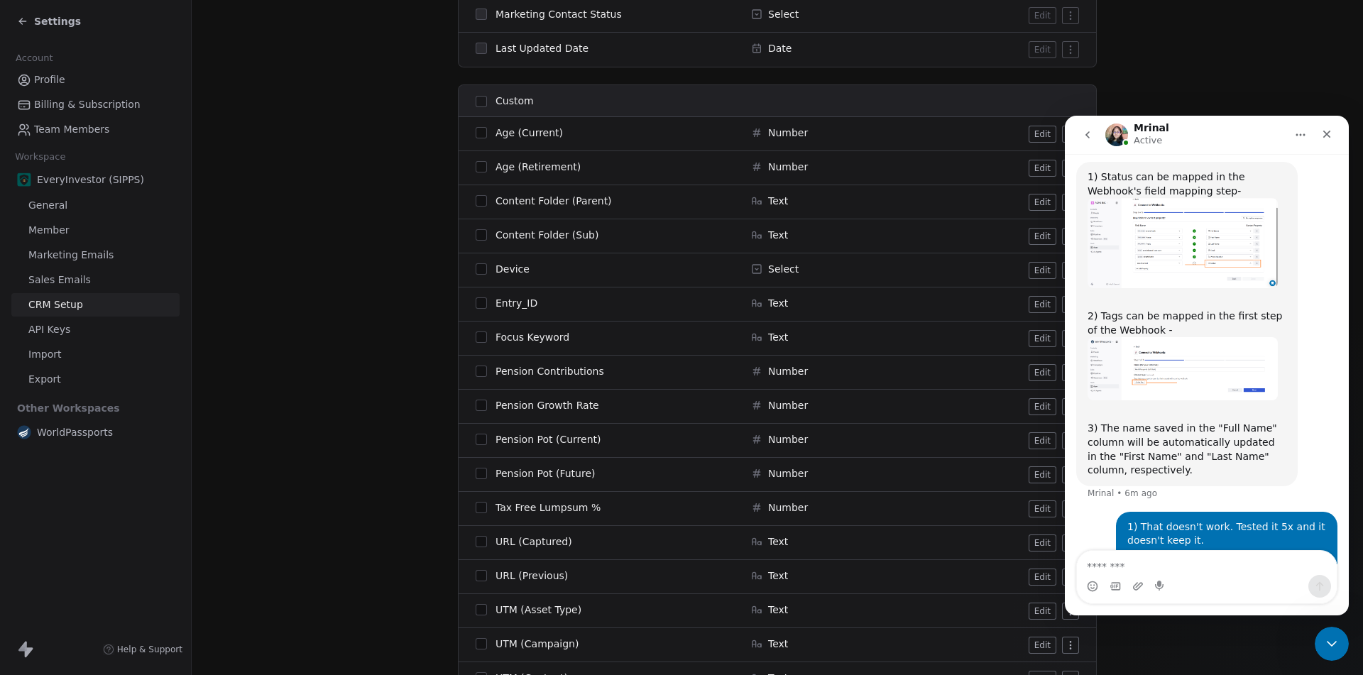
click at [67, 23] on span "Settings" at bounding box center [57, 21] width 47 height 14
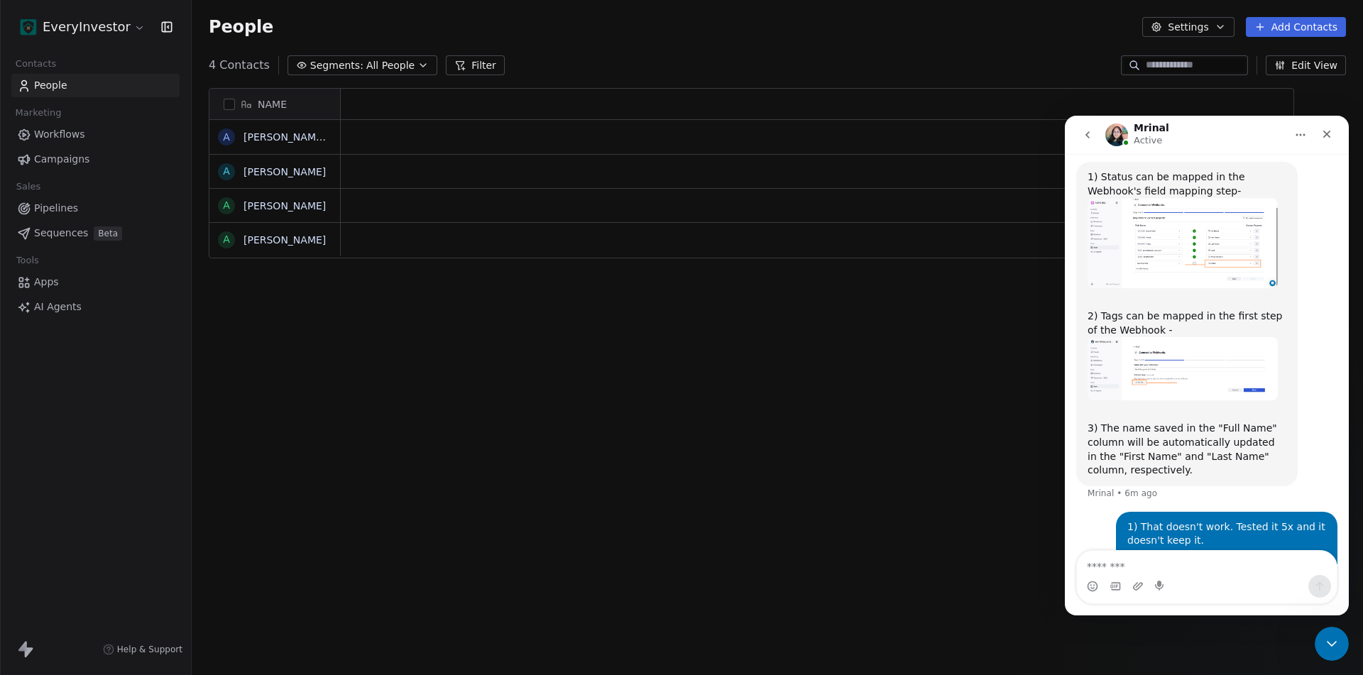
scroll to position [583, 1161]
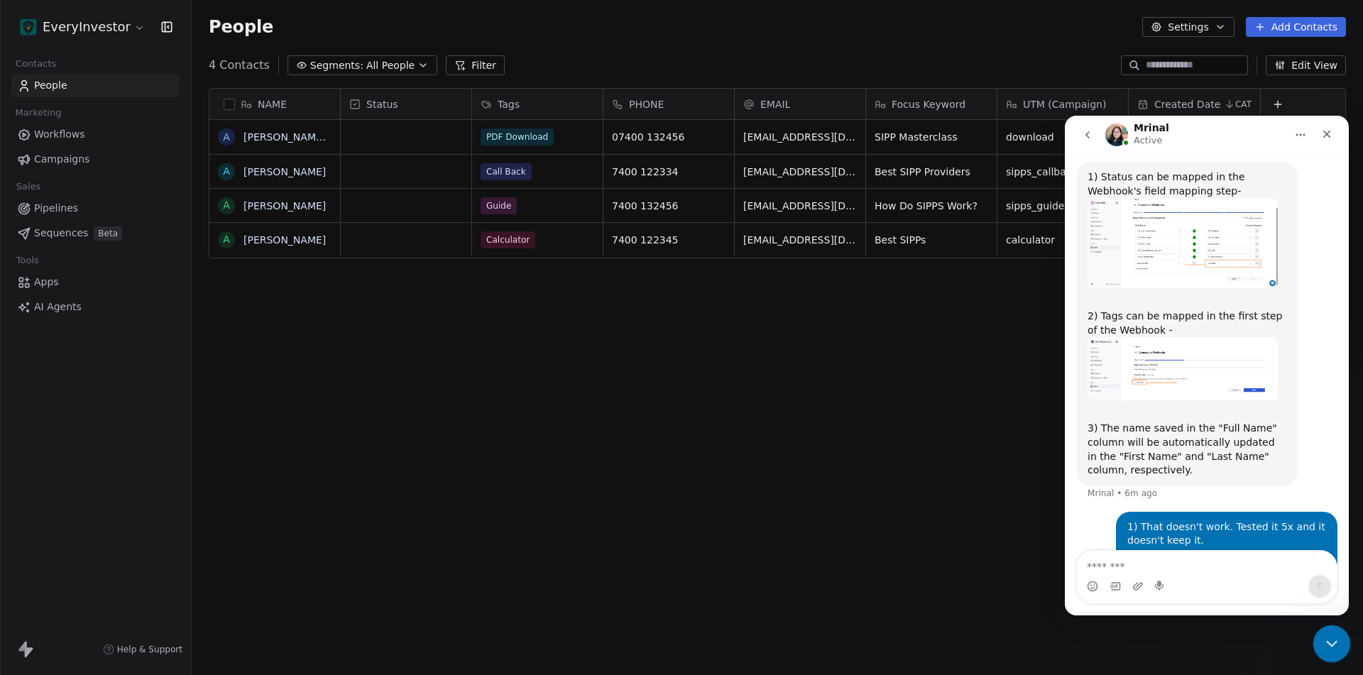
click at [1321, 644] on icon "Close Intercom Messenger" at bounding box center [1329, 641] width 17 height 17
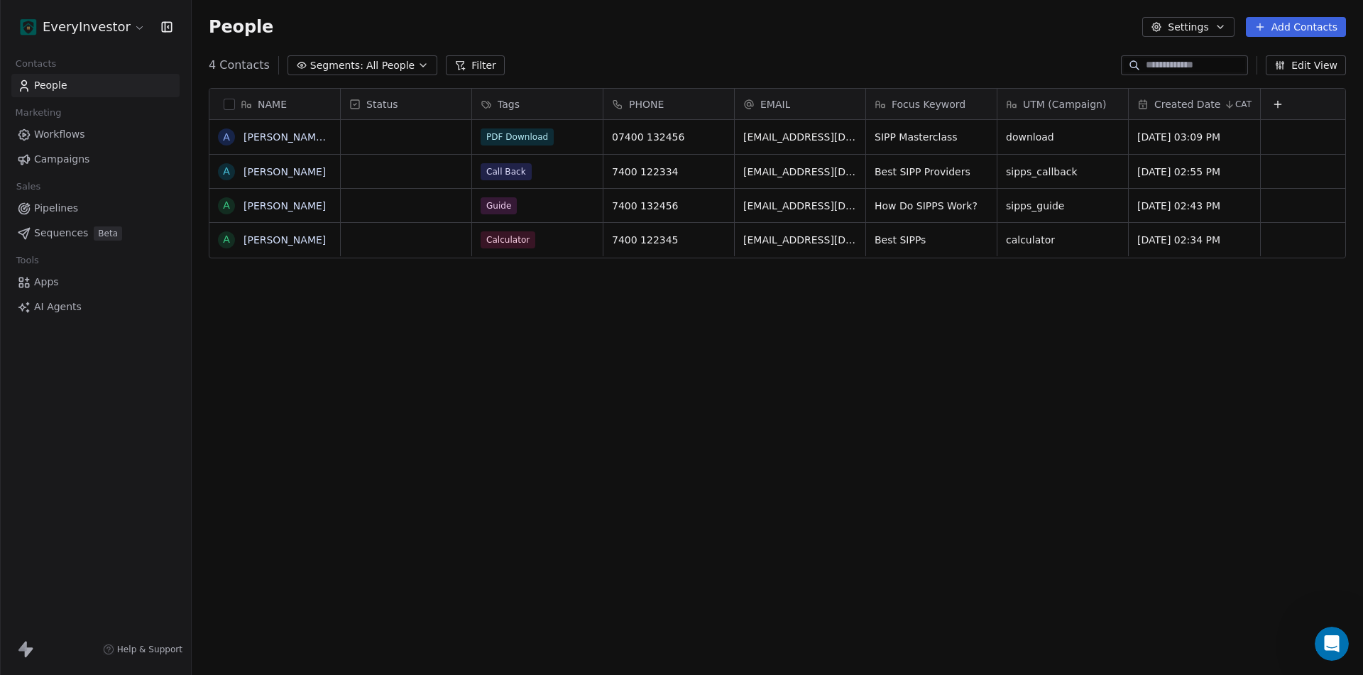
scroll to position [7190, 0]
click at [63, 317] on link "AI Agents" at bounding box center [95, 306] width 168 height 23
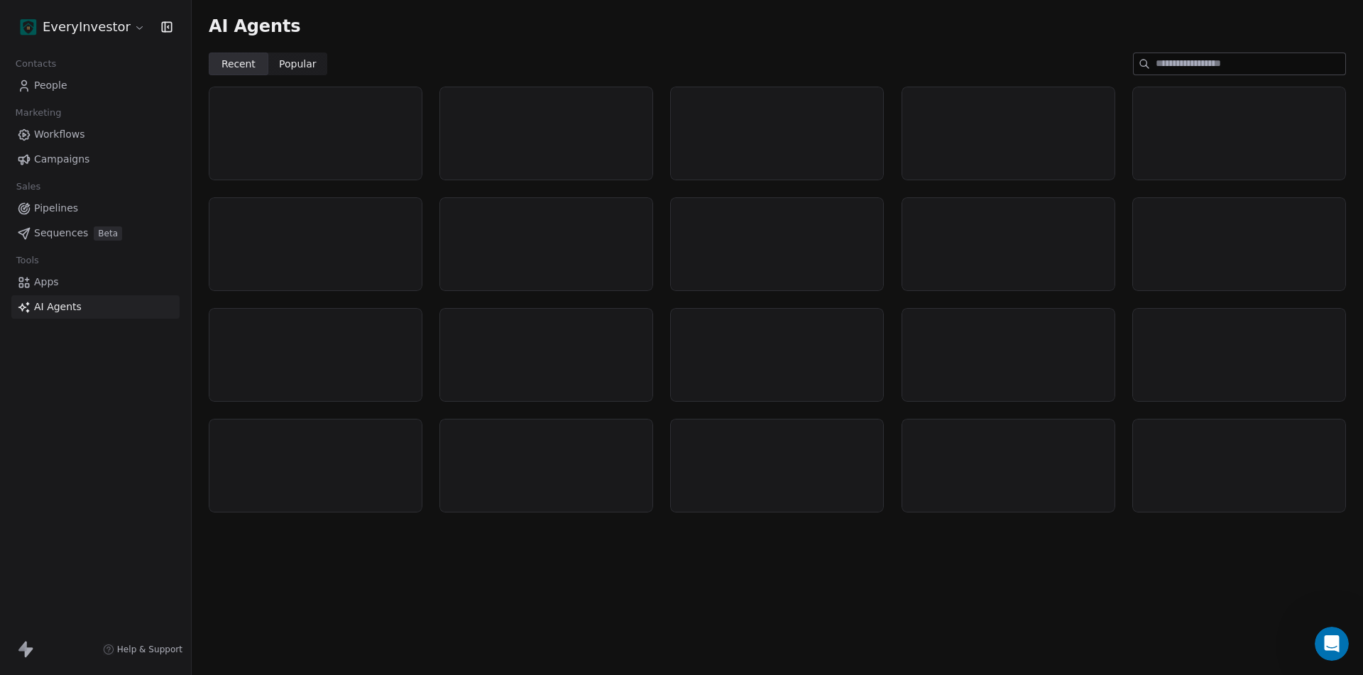
click at [44, 285] on span "Apps" at bounding box center [46, 282] width 25 height 15
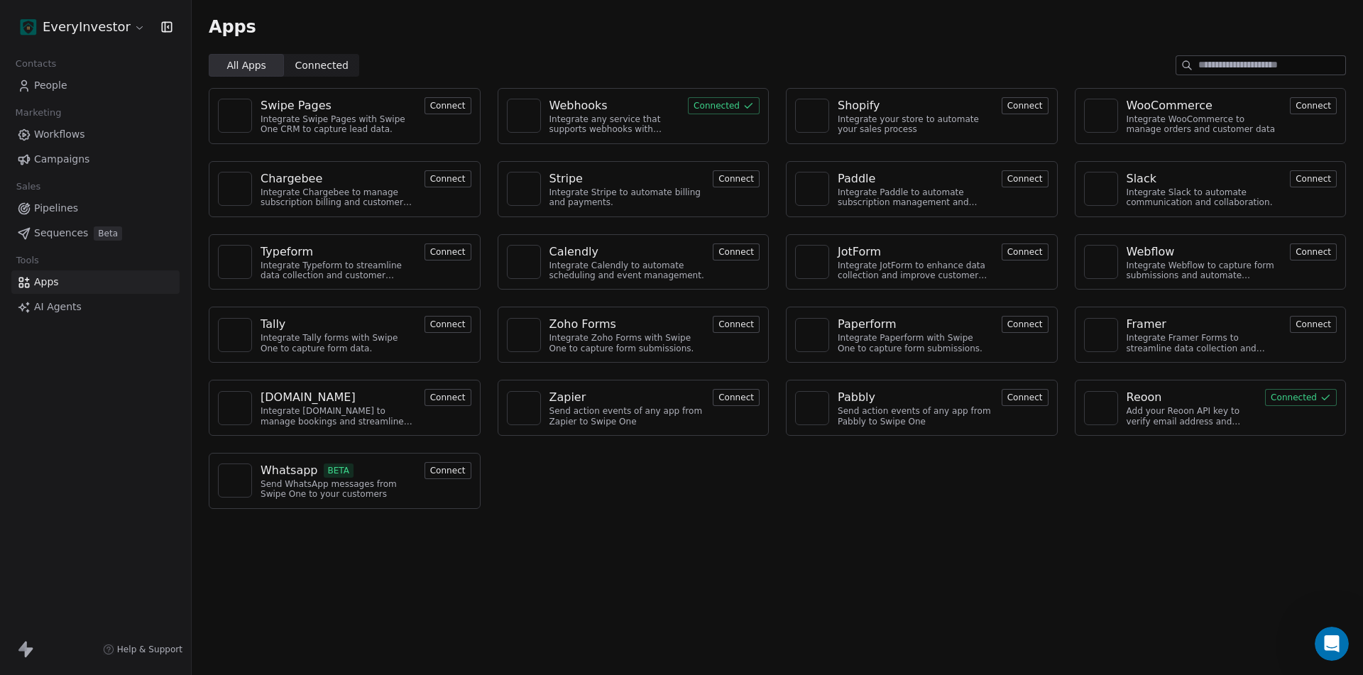
click at [585, 104] on div "Webhooks" at bounding box center [578, 105] width 58 height 17
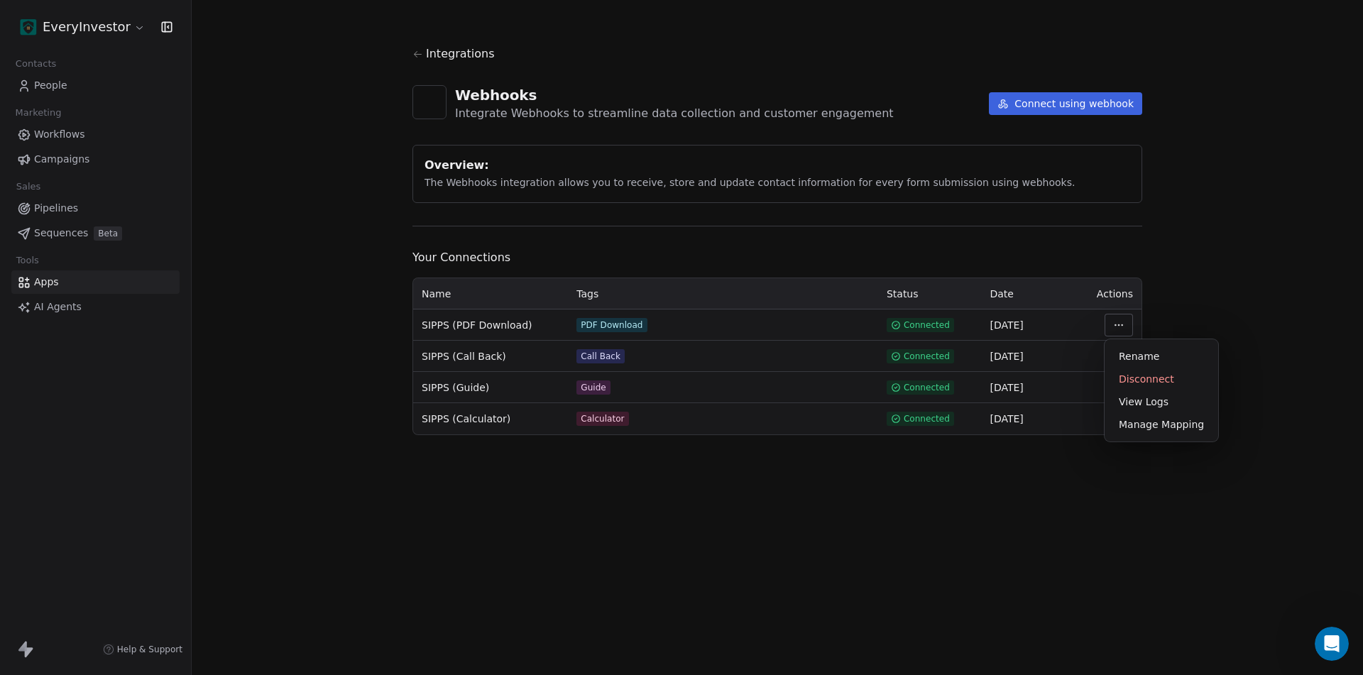
click at [1122, 327] on html "EveryInvestor Contacts People Marketing Workflows Campaigns Sales Pipelines Seq…" at bounding box center [681, 337] width 1363 height 675
click at [1154, 429] on div "Manage Mapping" at bounding box center [1161, 424] width 102 height 23
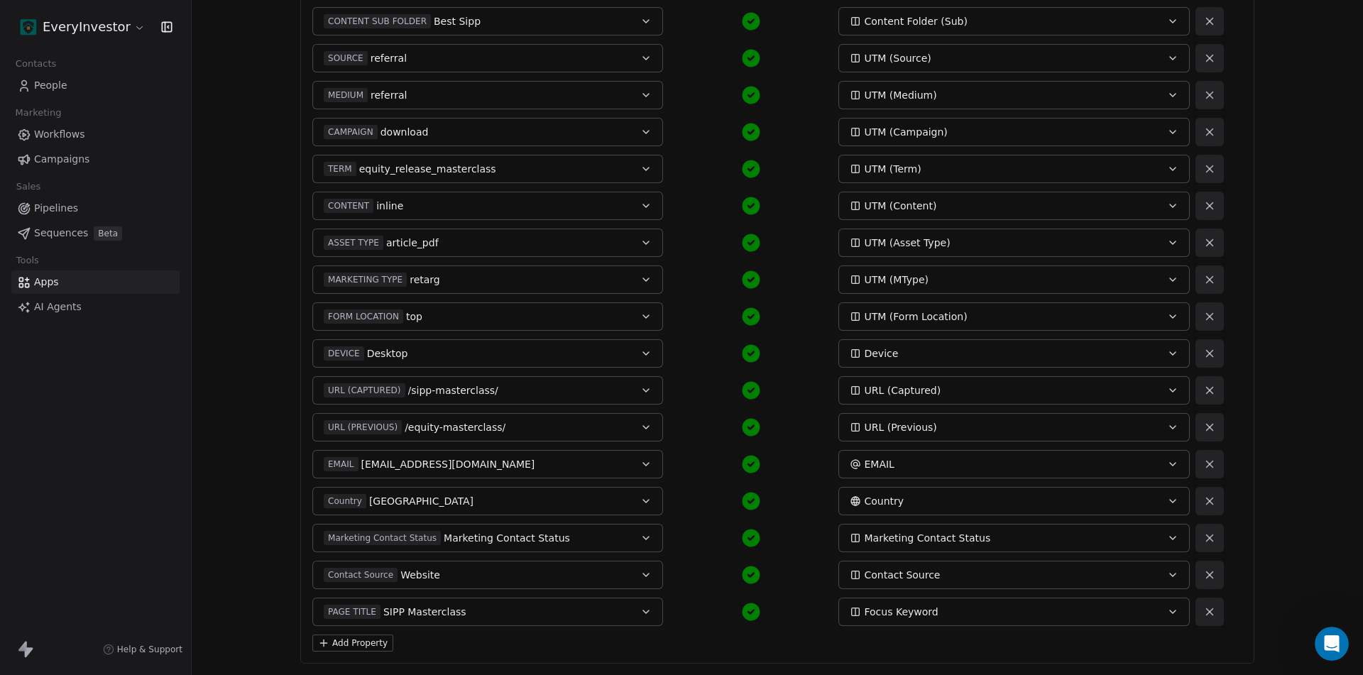
scroll to position [446, 0]
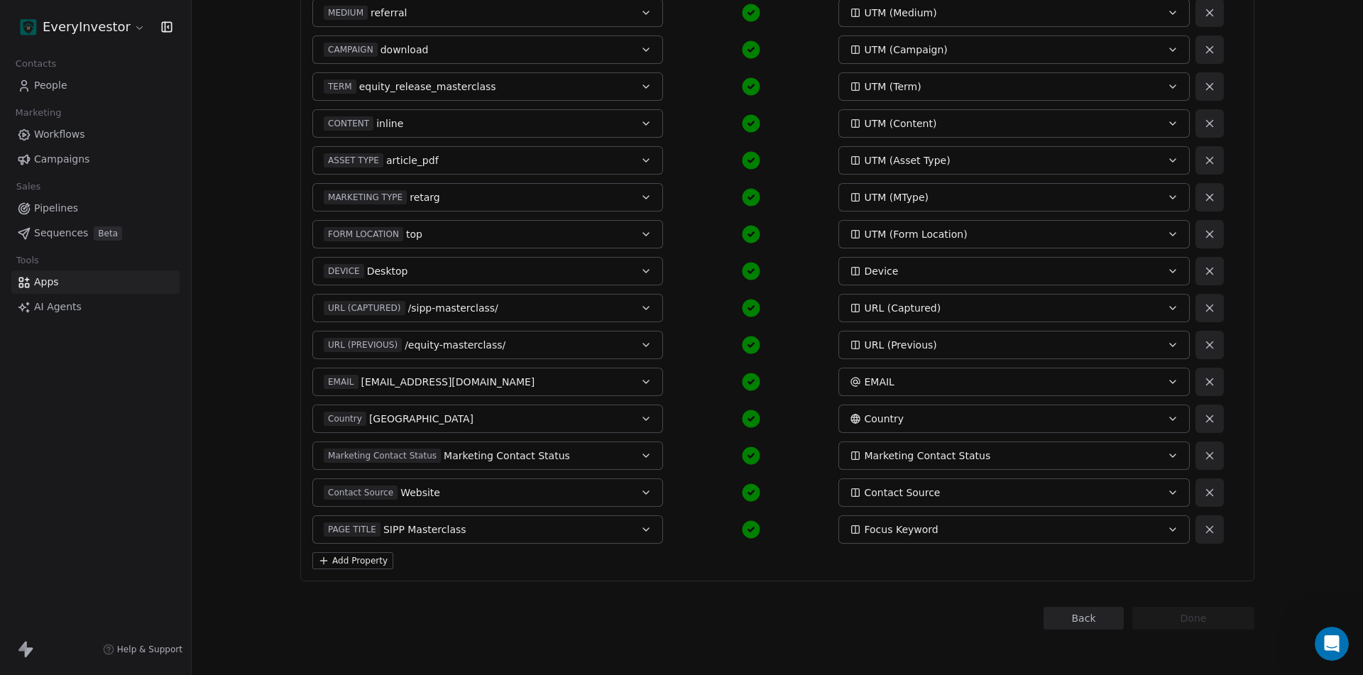
click at [324, 556] on button "Add Property" at bounding box center [352, 560] width 81 height 17
click at [398, 559] on button "Select a Field" at bounding box center [487, 566] width 351 height 28
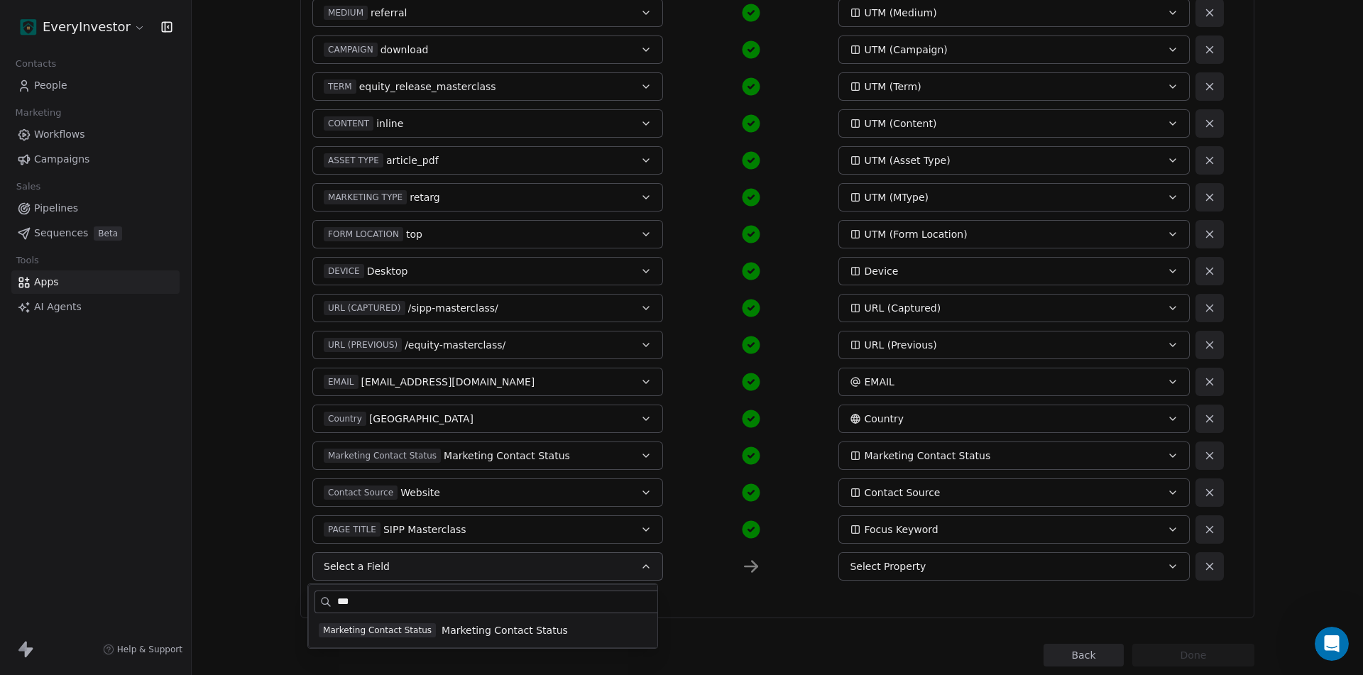
type input "***"
click at [791, 629] on div "Back Connect to Webhooks Step 3 of 3 Map fields to contact property: Re-capture…" at bounding box center [777, 133] width 954 height 1067
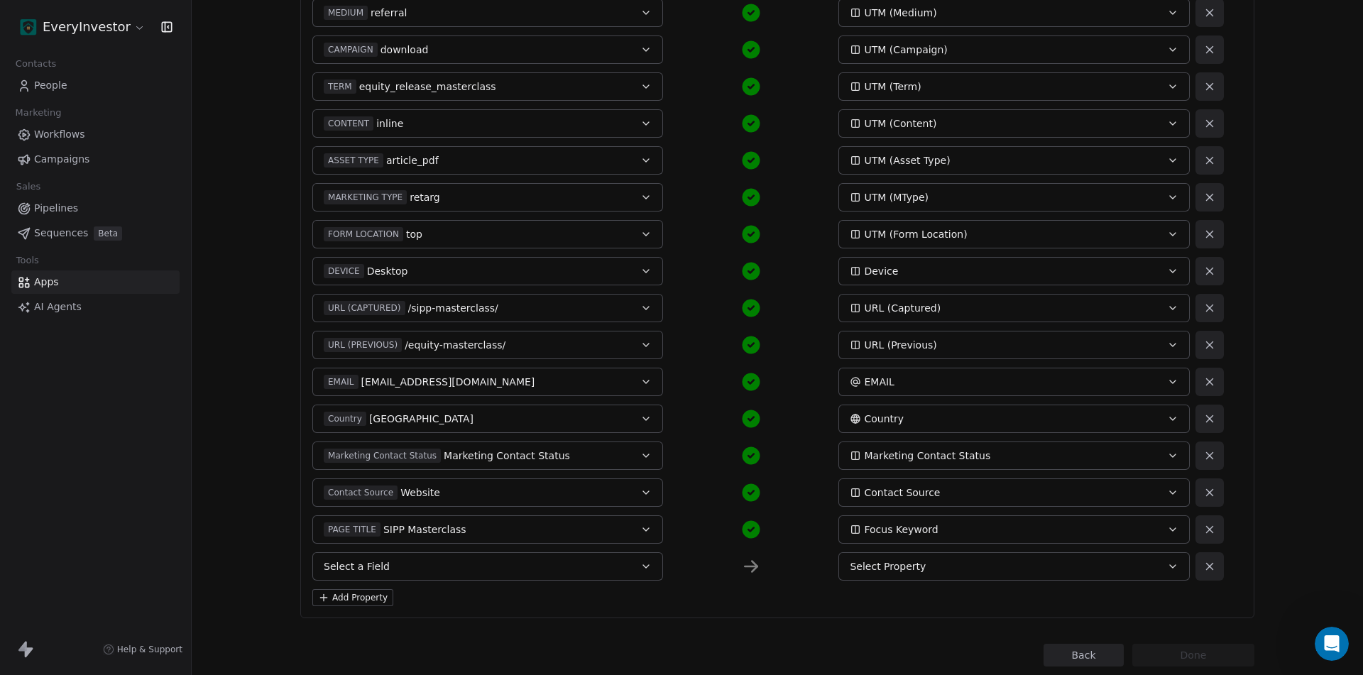
drag, startPoint x: 1206, startPoint y: 568, endPoint x: 1209, endPoint y: 557, distance: 11.0
click at [1206, 567] on icon at bounding box center [1209, 566] width 13 height 13
click at [57, 88] on span "People" at bounding box center [50, 85] width 33 height 15
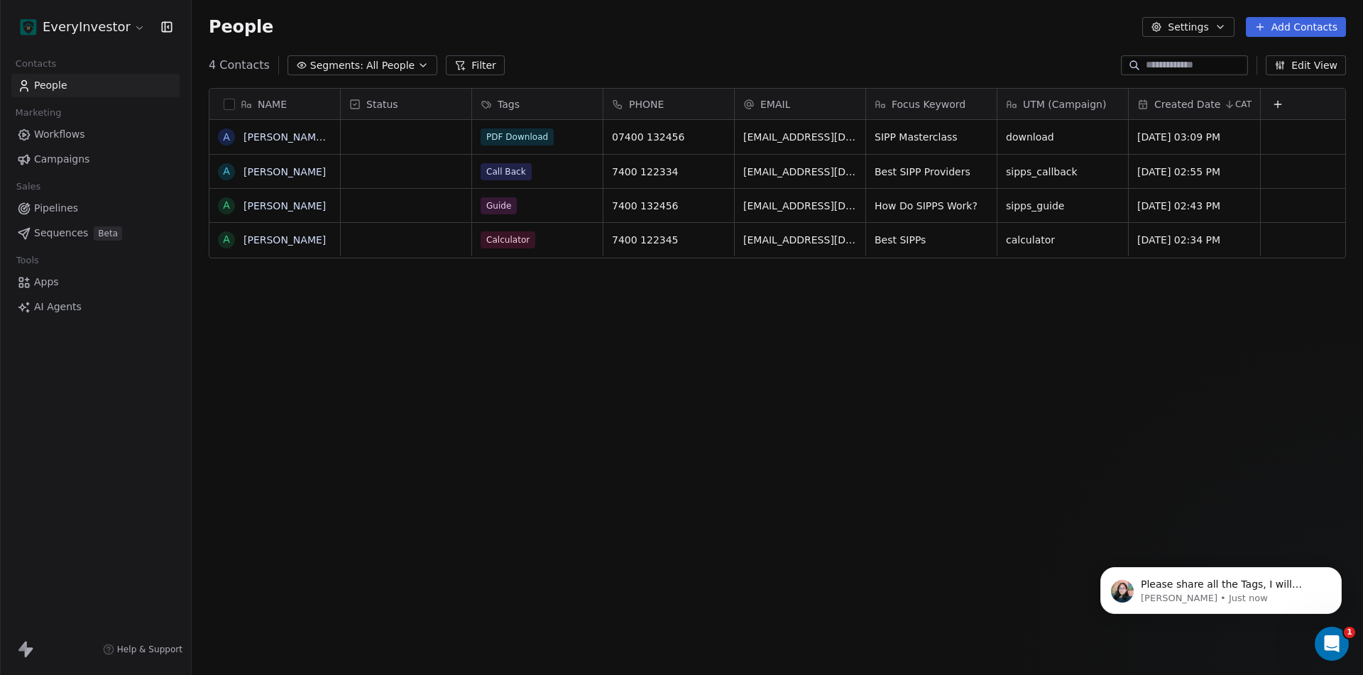
scroll to position [7281, 0]
click at [1239, 593] on p "Mrinal • Just now" at bounding box center [1232, 598] width 183 height 13
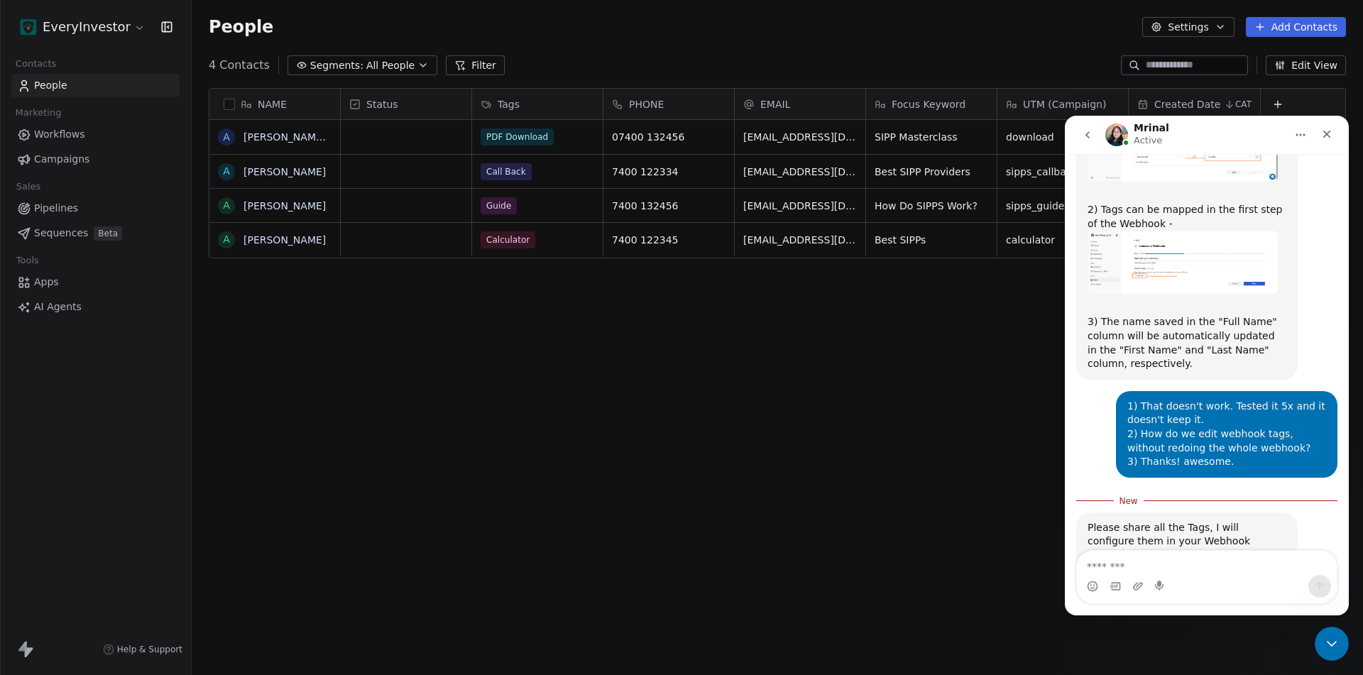
scroll to position [7305, 0]
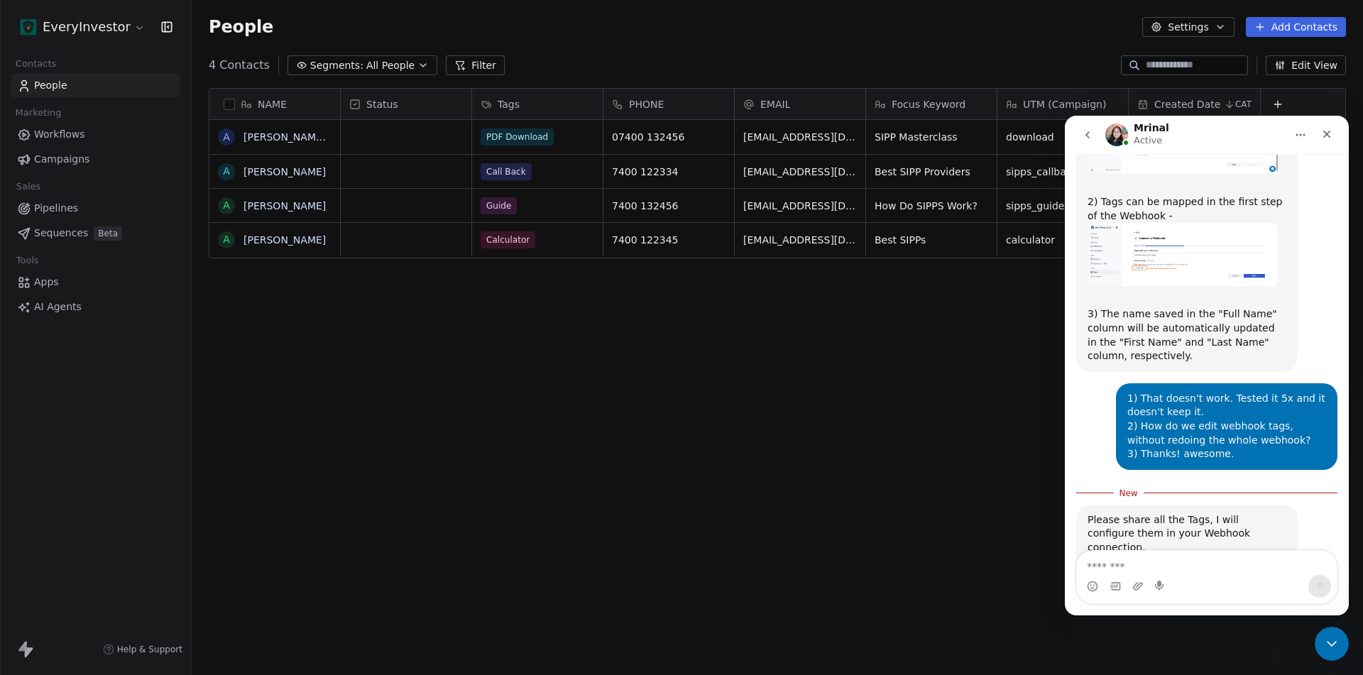
click at [1148, 575] on div "Intercom messenger" at bounding box center [1207, 586] width 260 height 23
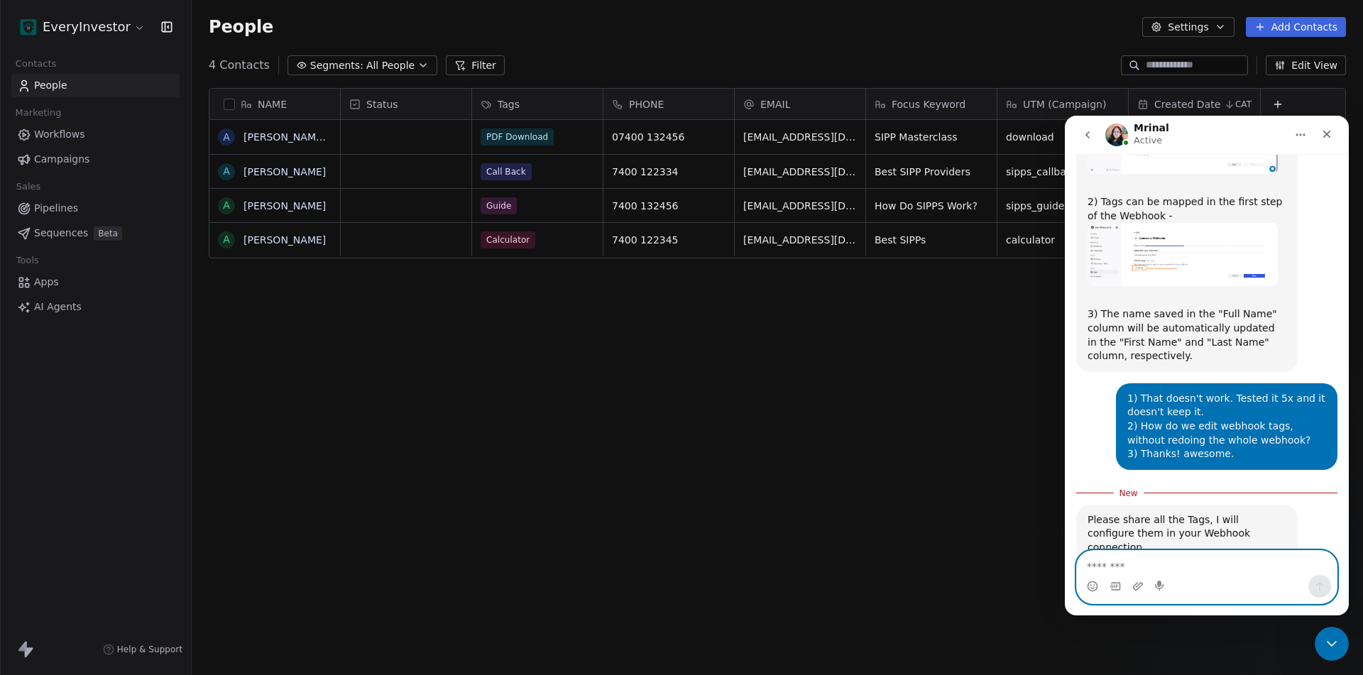
click at [1163, 567] on textarea "Message…" at bounding box center [1207, 563] width 260 height 24
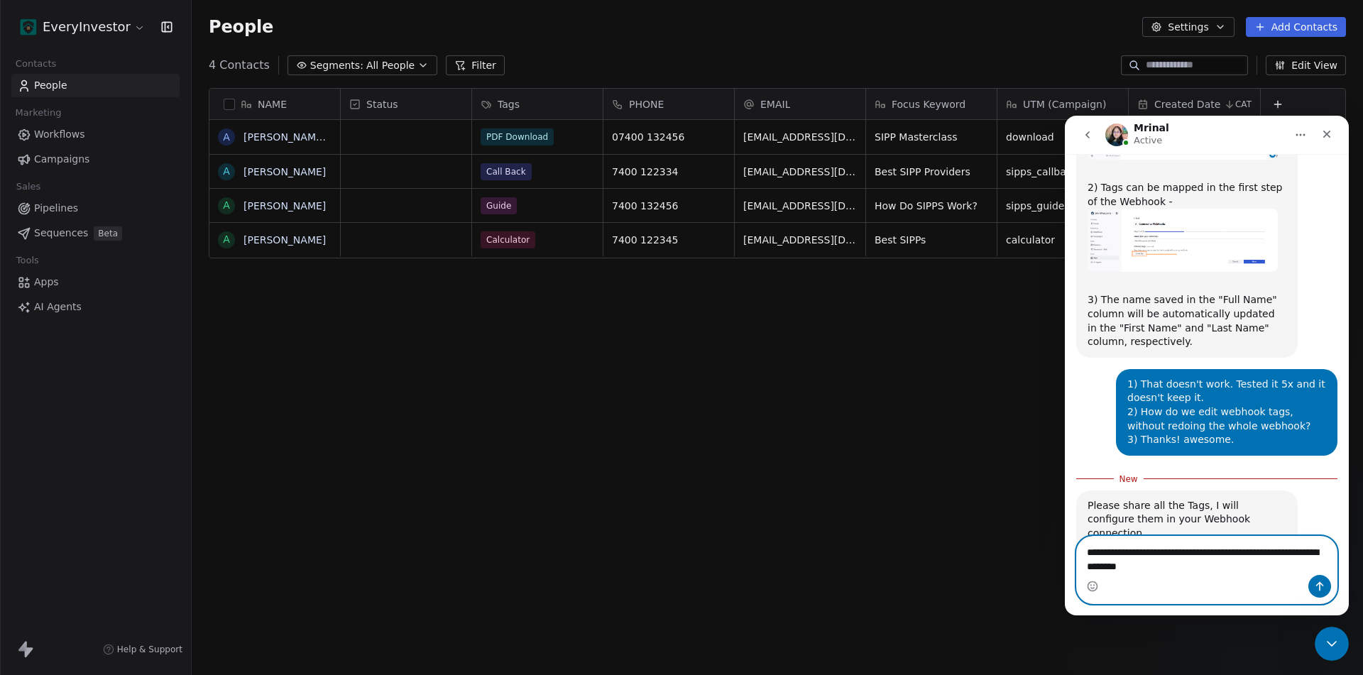
scroll to position [7333, 0]
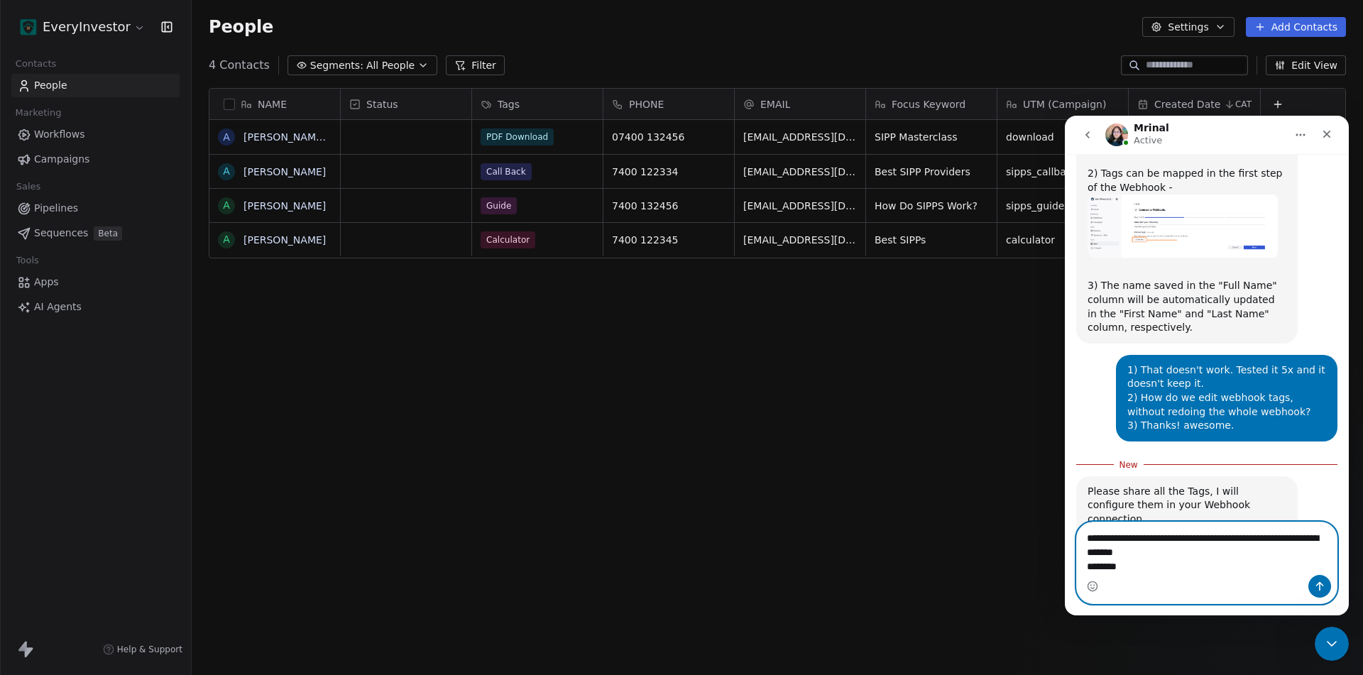
type textarea "**********"
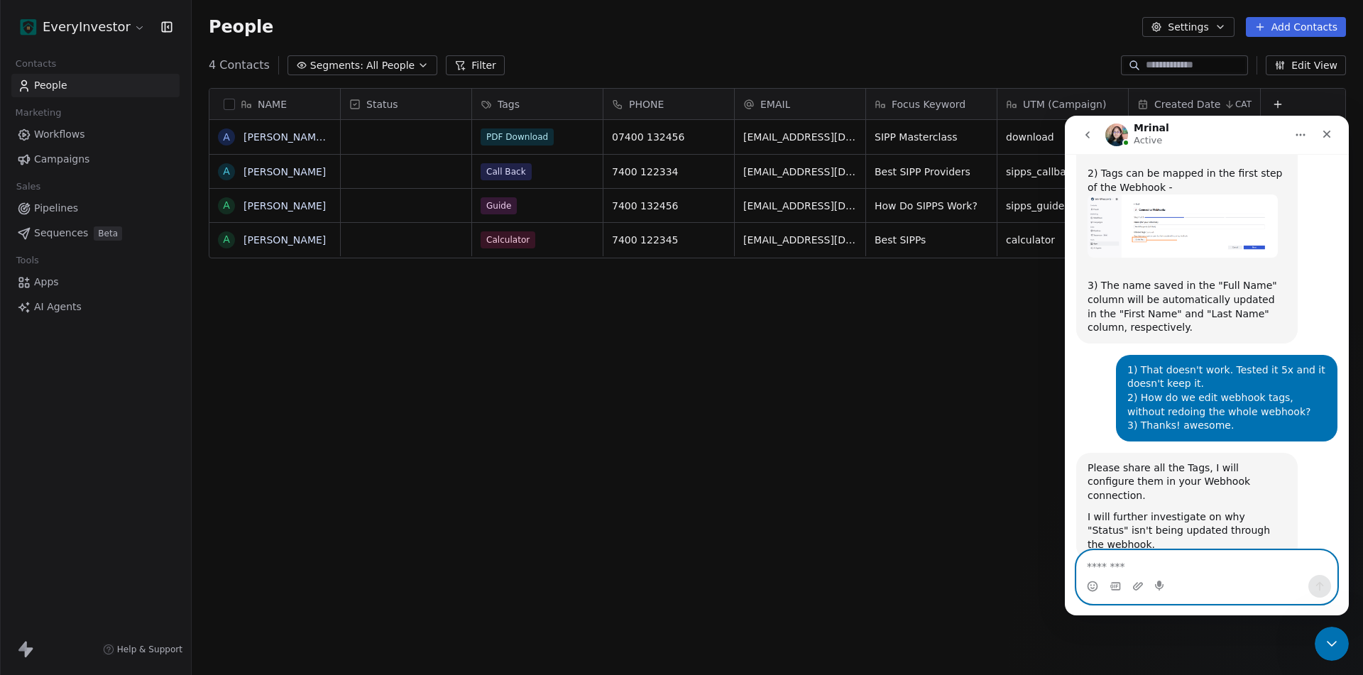
scroll to position [7352, 0]
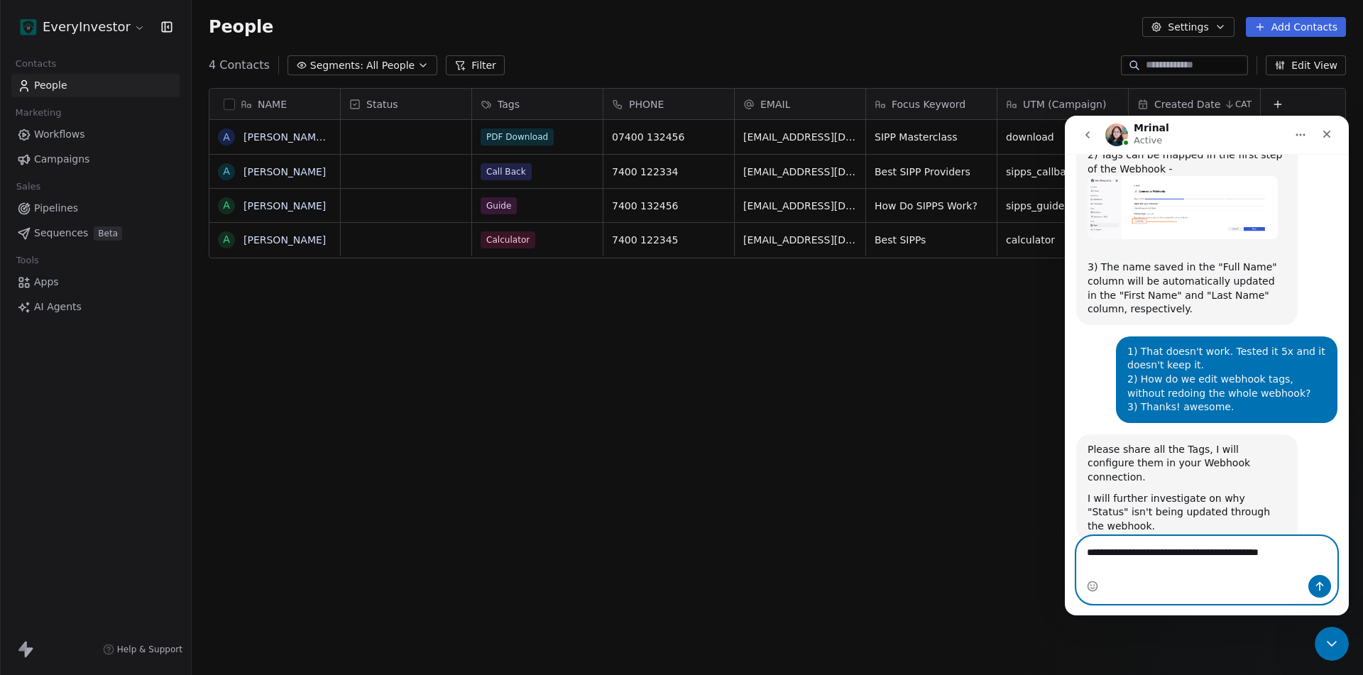
type textarea "**********"
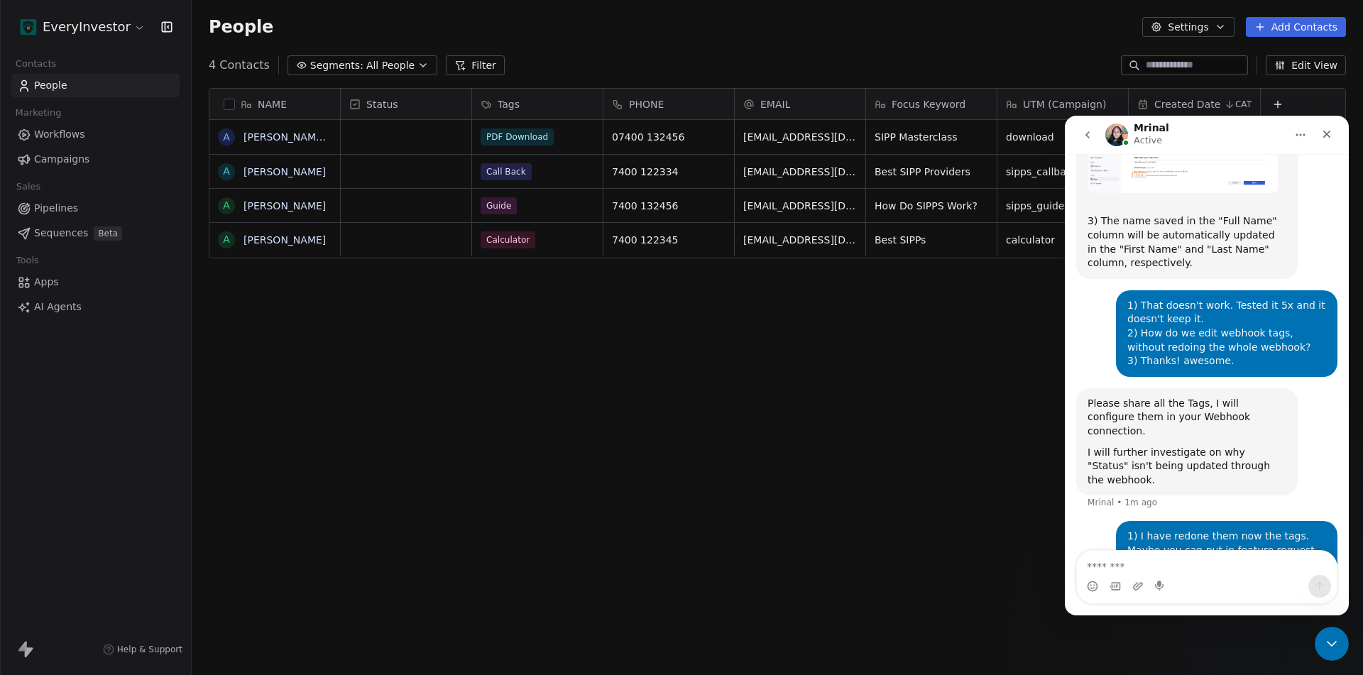
click at [45, 277] on span "Apps" at bounding box center [46, 282] width 25 height 15
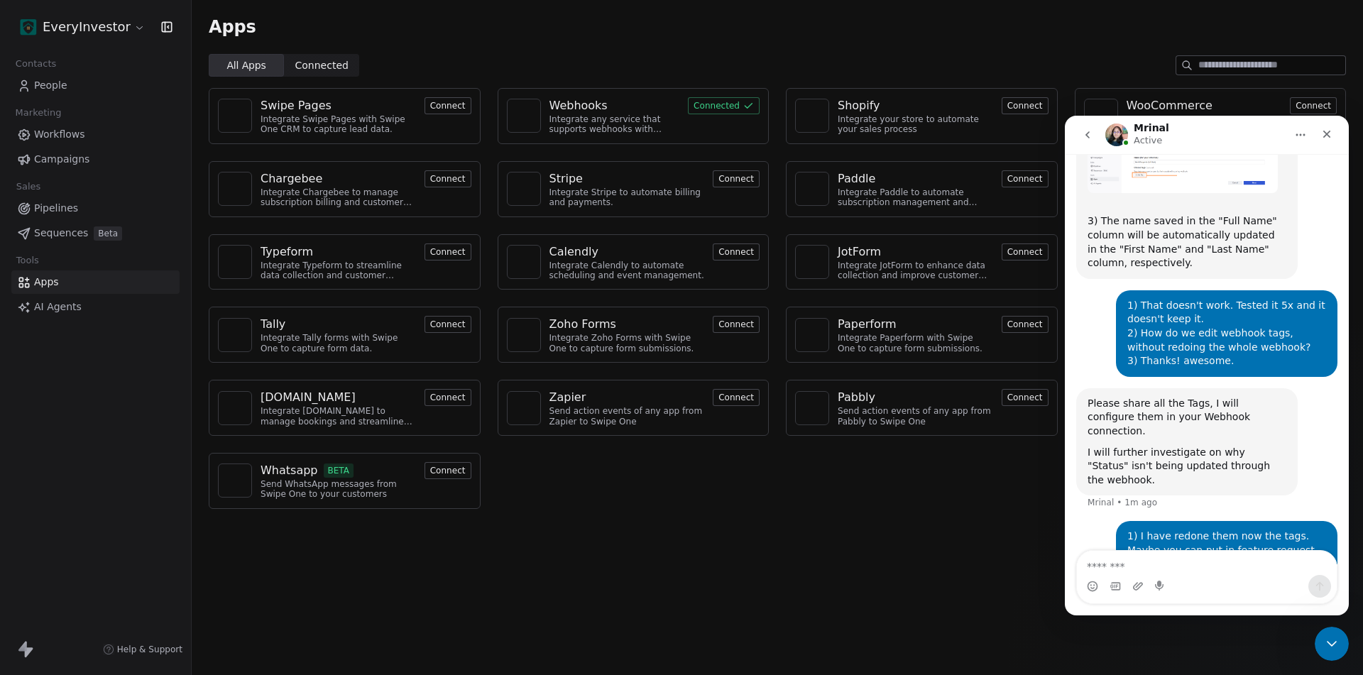
click at [583, 108] on div "Webhooks" at bounding box center [578, 105] width 58 height 17
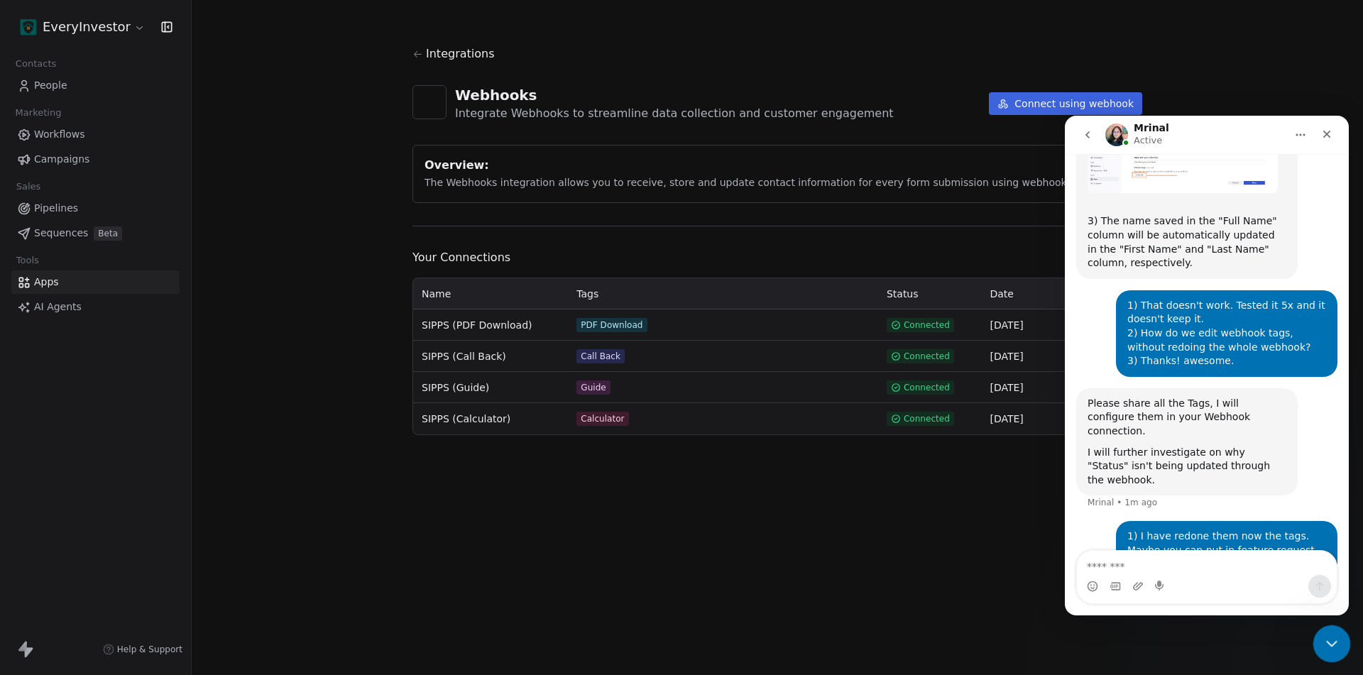
drag, startPoint x: 1331, startPoint y: 640, endPoint x: 2591, endPoint y: 1136, distance: 1354.4
click at [1332, 639] on icon "Close Intercom Messenger" at bounding box center [1329, 641] width 17 height 17
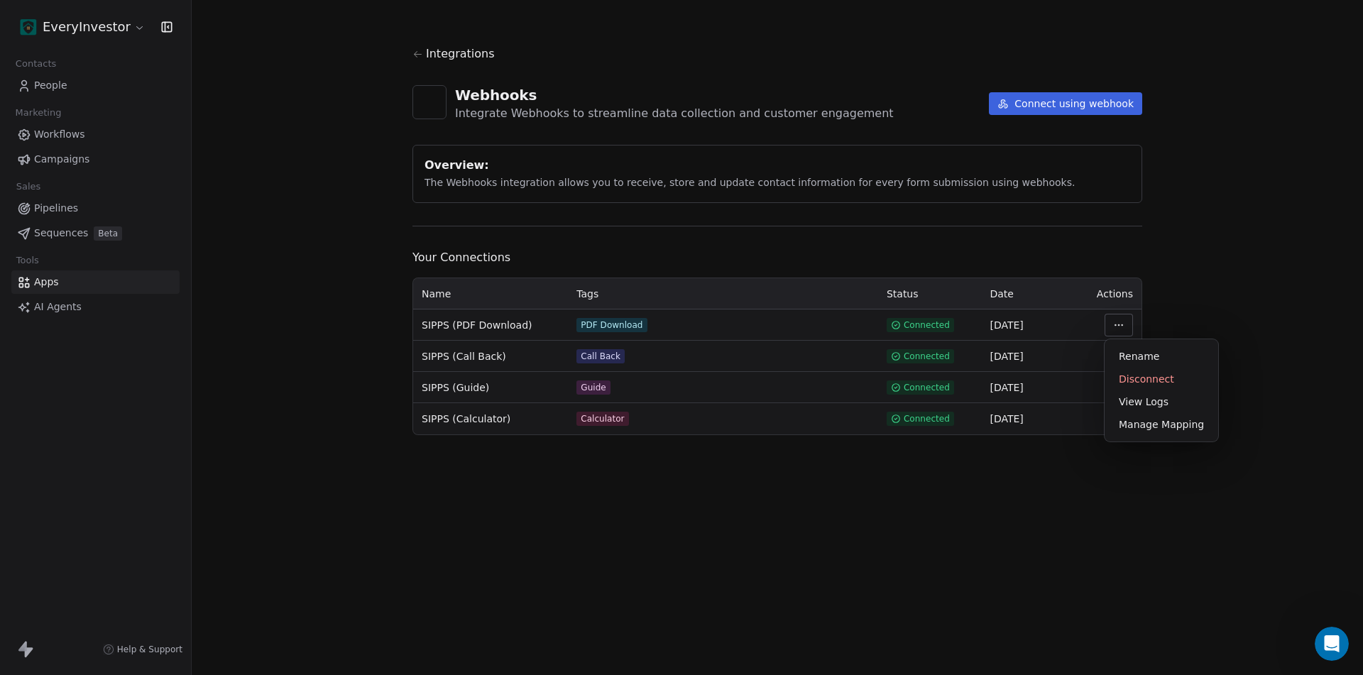
click at [1124, 321] on html "EveryInvestor Contacts People Marketing Workflows Campaigns Sales Pipelines Seq…" at bounding box center [681, 337] width 1363 height 675
click at [1175, 427] on div "Manage Mapping" at bounding box center [1161, 424] width 102 height 23
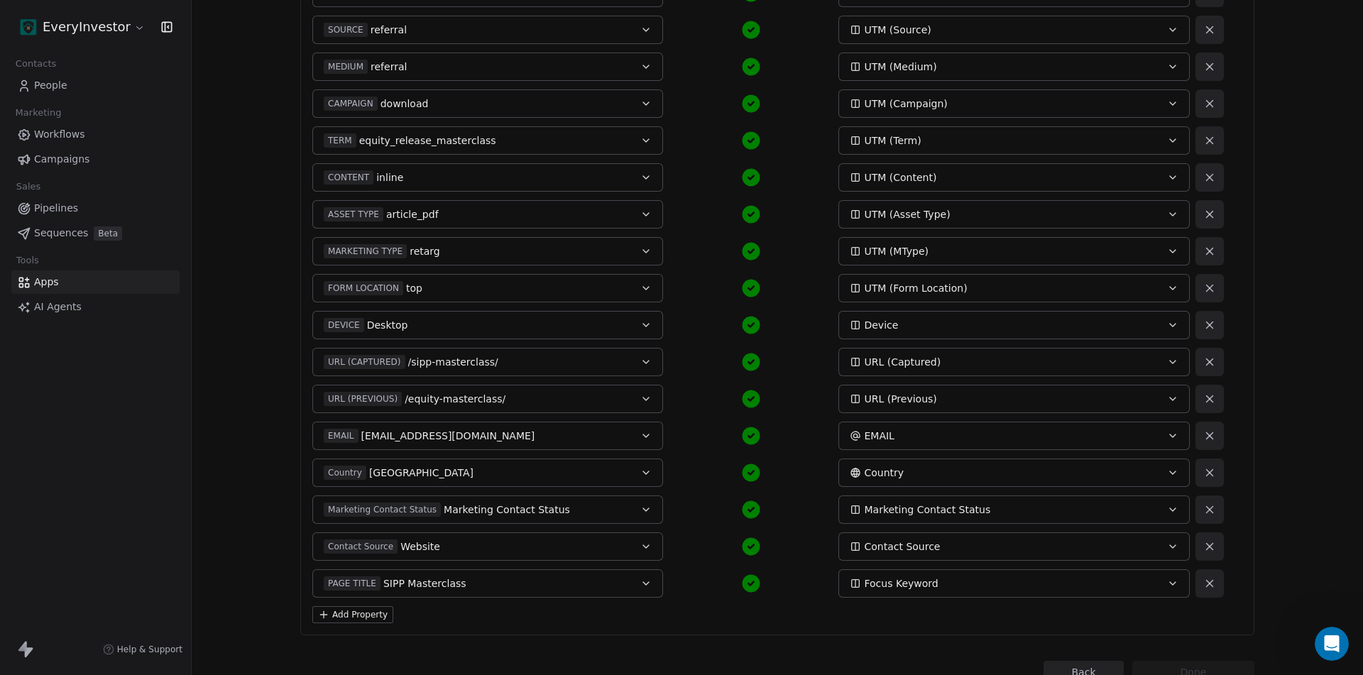
scroll to position [446, 0]
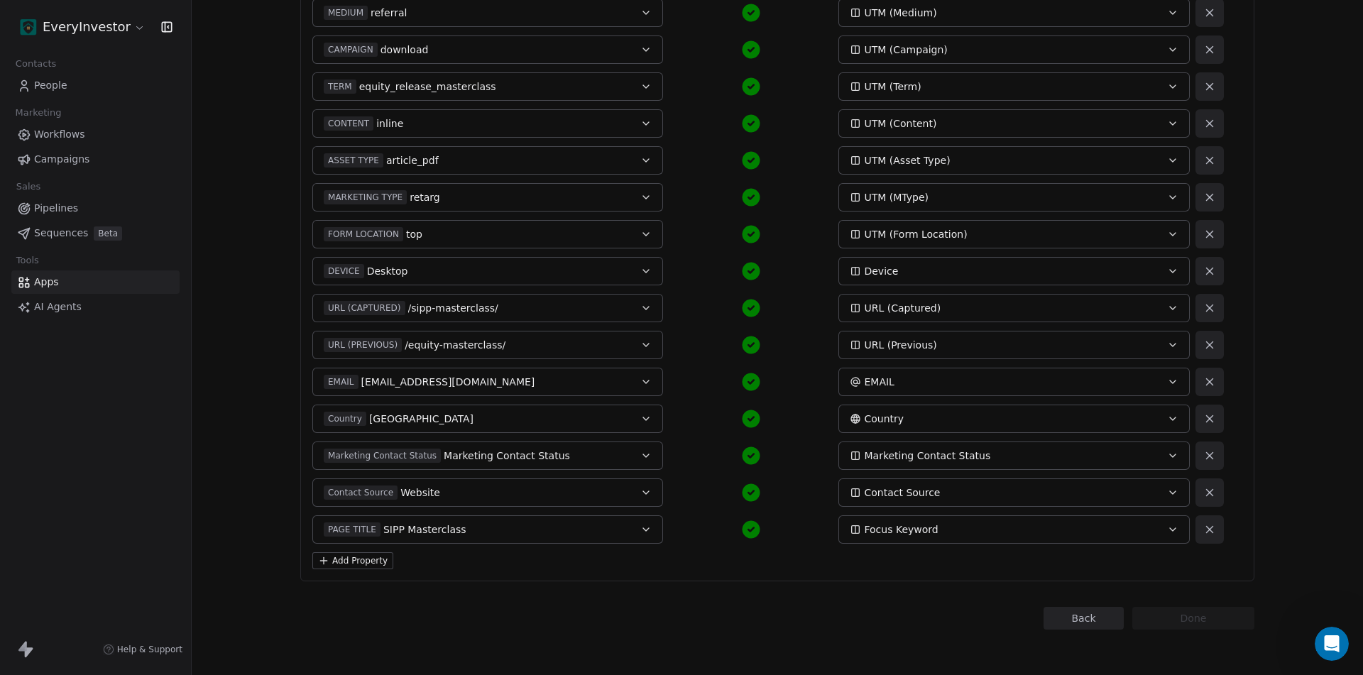
click at [348, 561] on button "Add Property" at bounding box center [352, 560] width 81 height 17
click at [905, 561] on span "Select Property" at bounding box center [888, 566] width 76 height 14
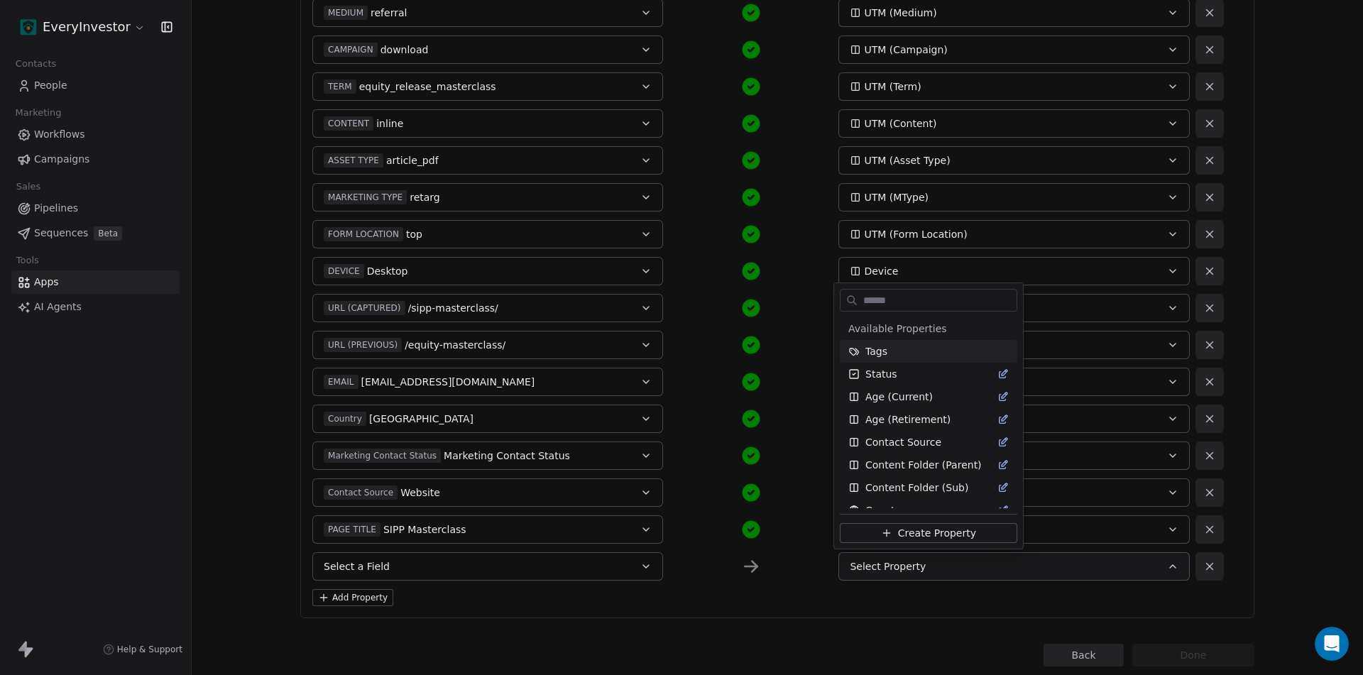
click at [437, 569] on html "EveryInvestor Contacts People Marketing Workflows Campaigns Sales Pipelines Seq…" at bounding box center [681, 337] width 1363 height 675
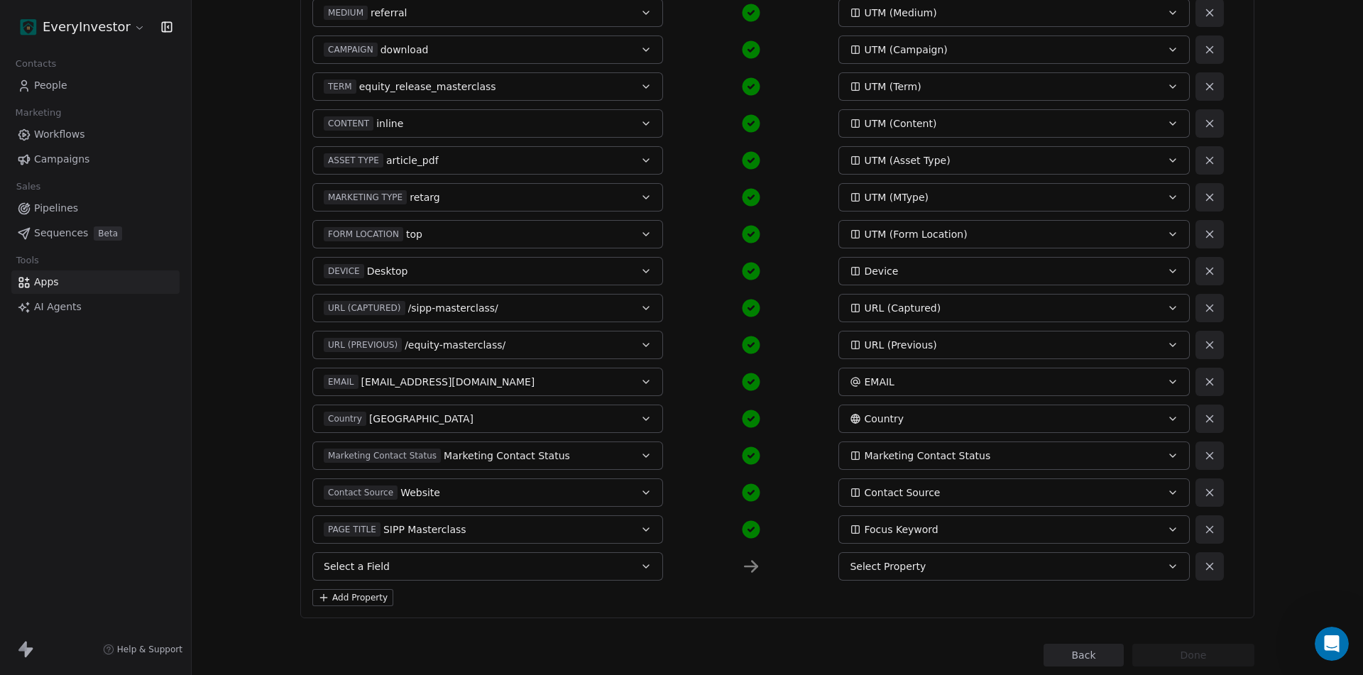
click at [445, 566] on button "Select a Field" at bounding box center [487, 566] width 351 height 28
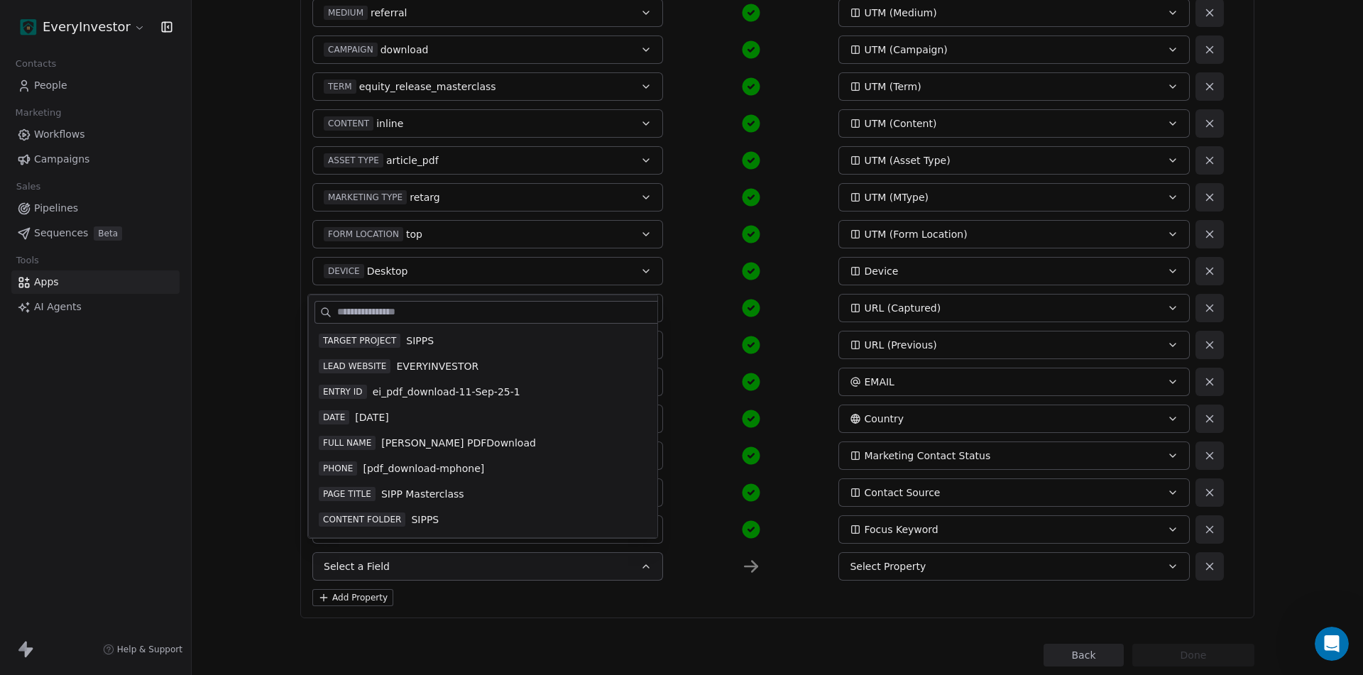
click at [445, 566] on button "Select a Field" at bounding box center [487, 566] width 351 height 28
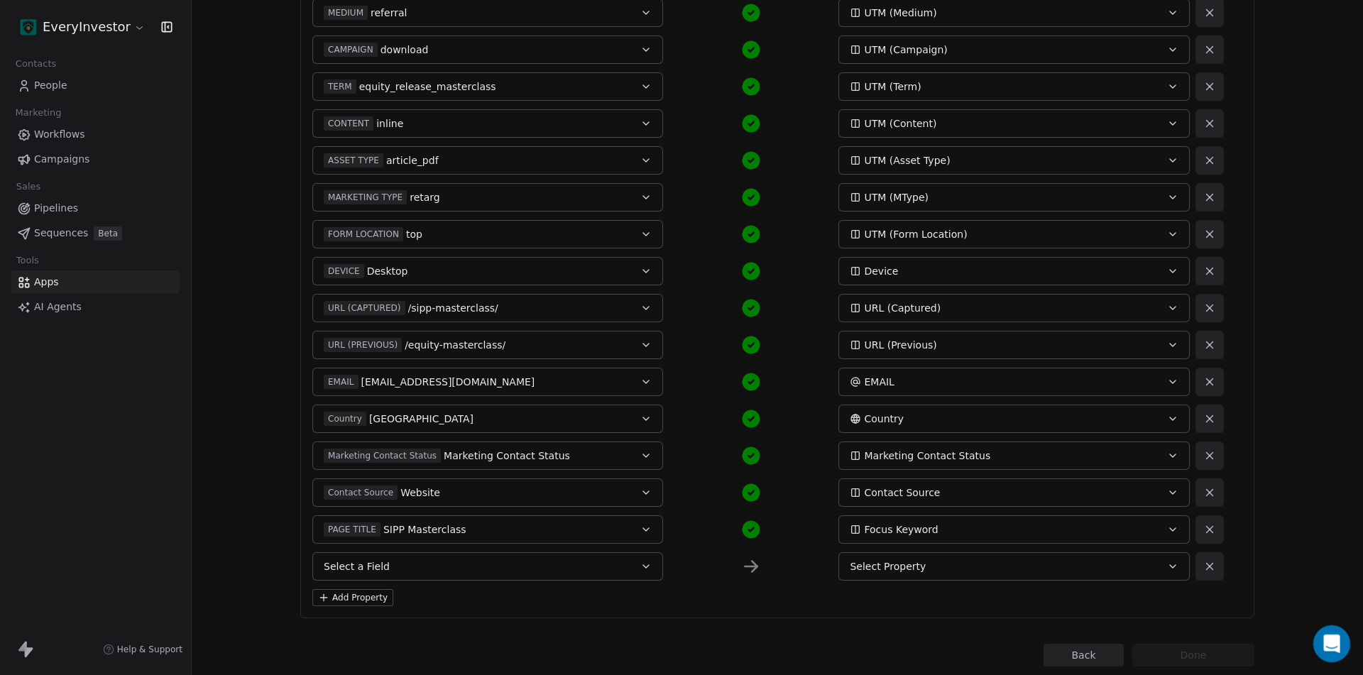
drag, startPoint x: 1327, startPoint y: 644, endPoint x: 2629, endPoint y: 1261, distance: 1440.6
click at [1327, 645] on icon "Open Intercom Messenger" at bounding box center [1329, 641] width 23 height 23
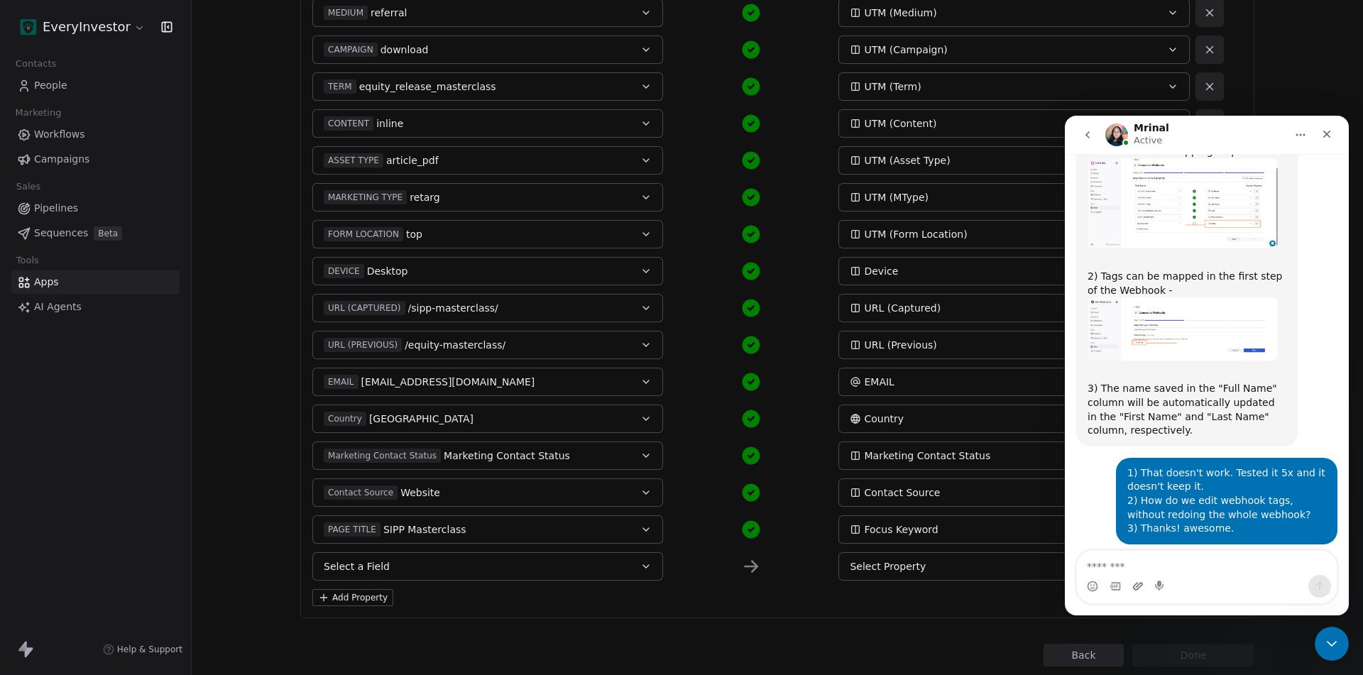
scroll to position [7398, 0]
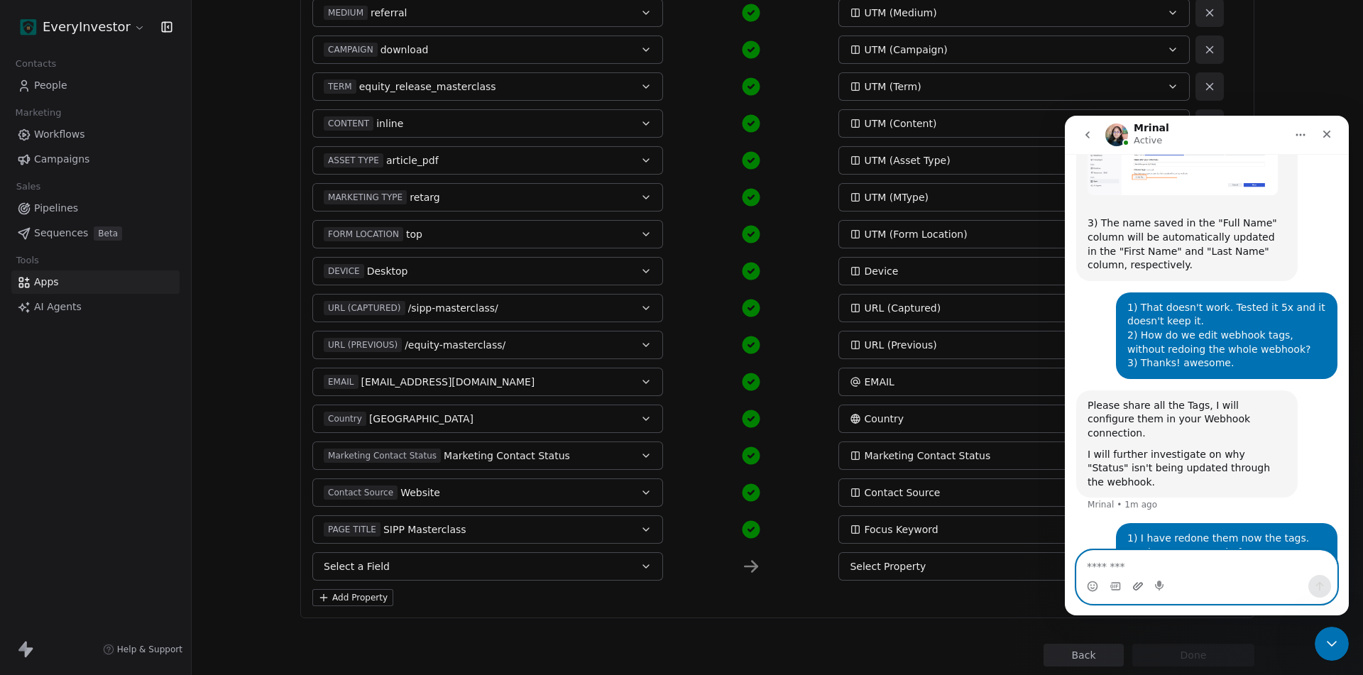
click at [1134, 586] on icon "Upload attachment" at bounding box center [1137, 586] width 11 height 11
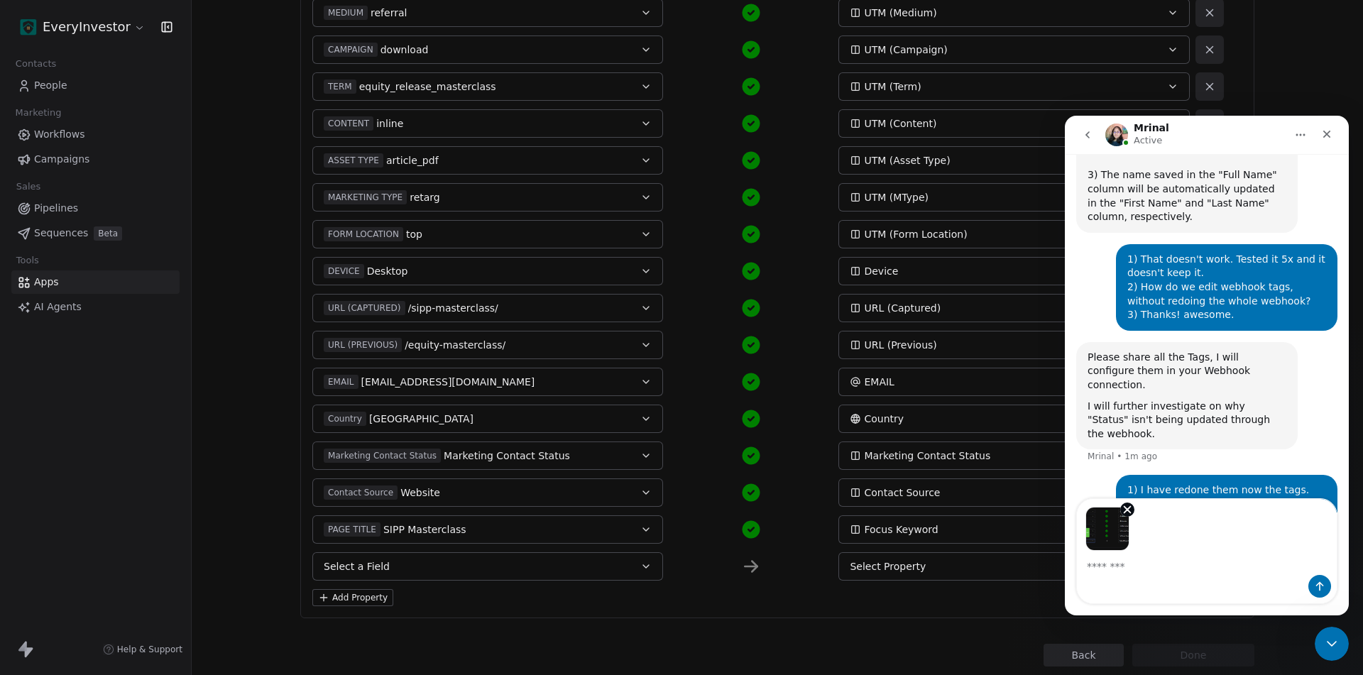
scroll to position [7450, 0]
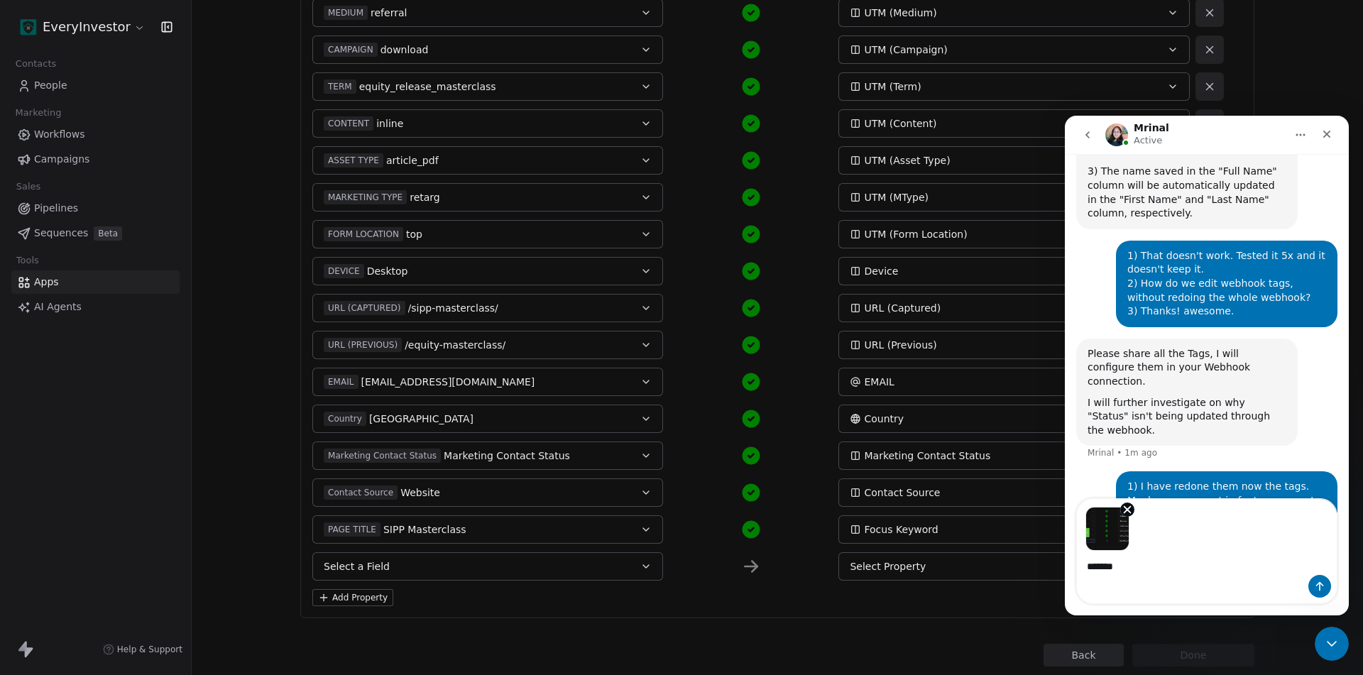
type textarea "********"
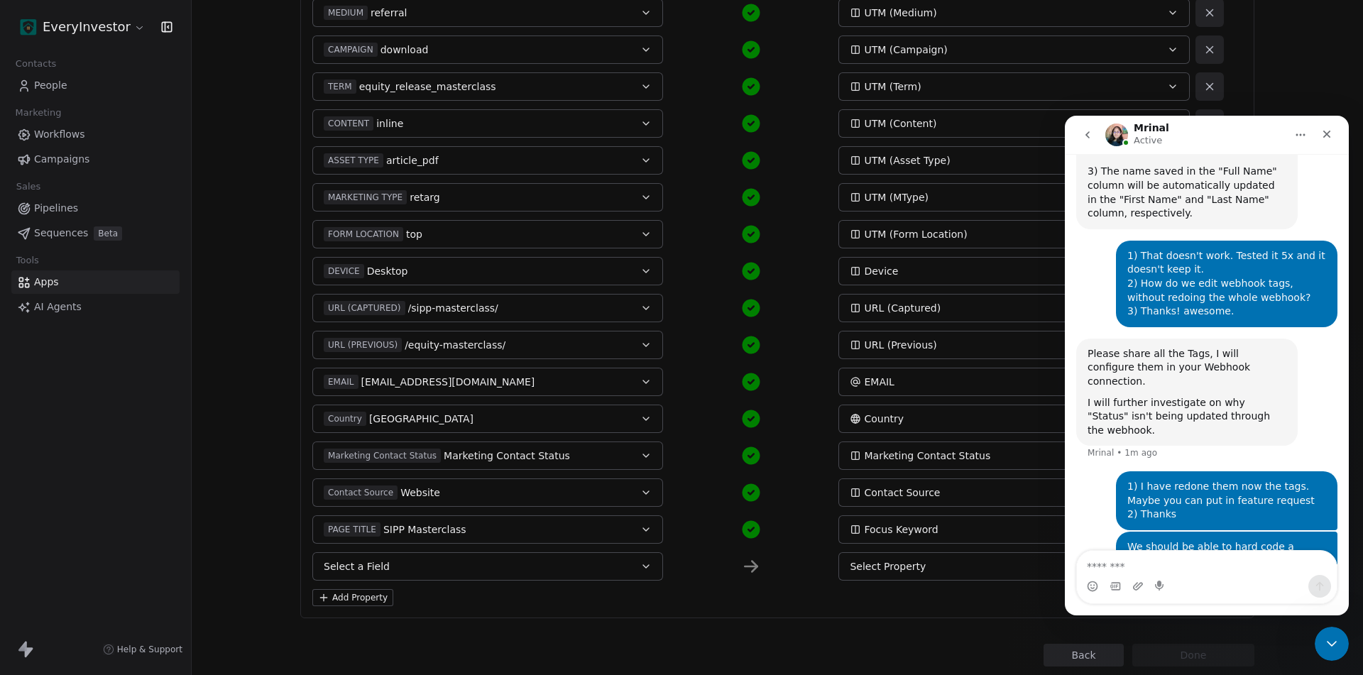
scroll to position [7497, 0]
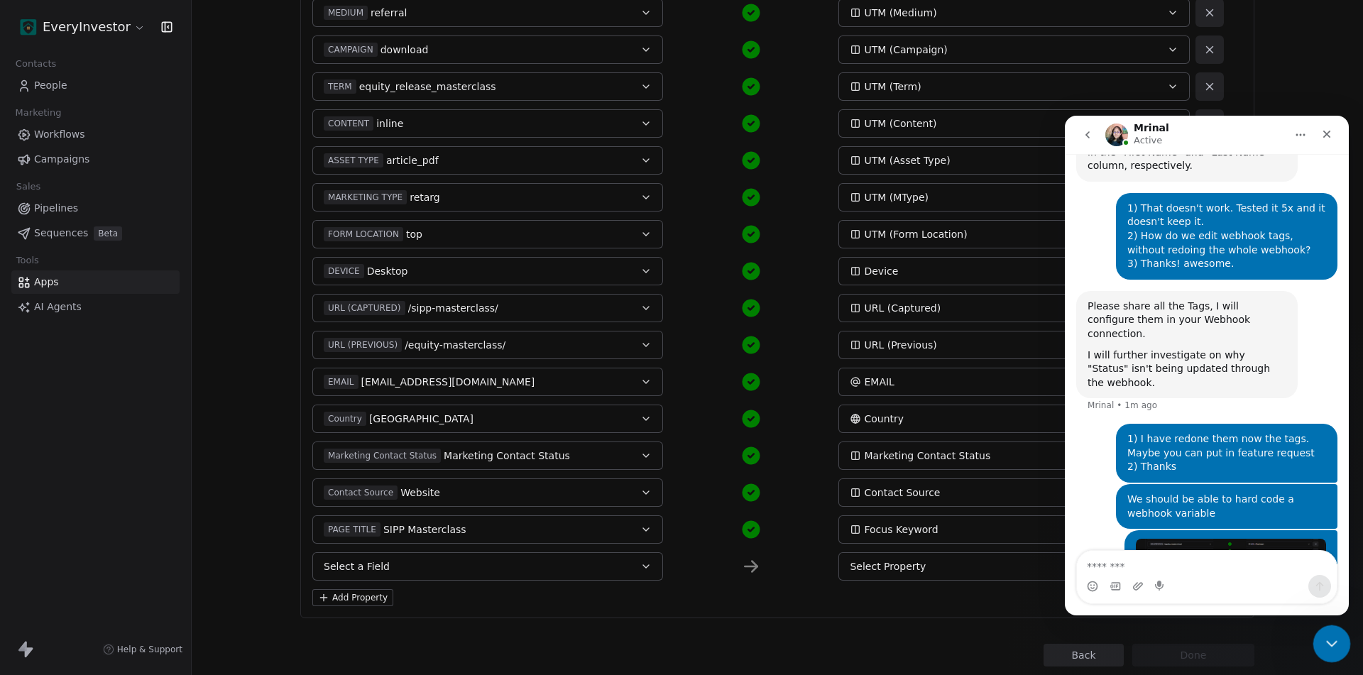
drag, startPoint x: 1327, startPoint y: 640, endPoint x: 2419, endPoint y: 1198, distance: 1226.6
click at [1326, 640] on icon "Close Intercom Messenger" at bounding box center [1330, 642] width 10 height 6
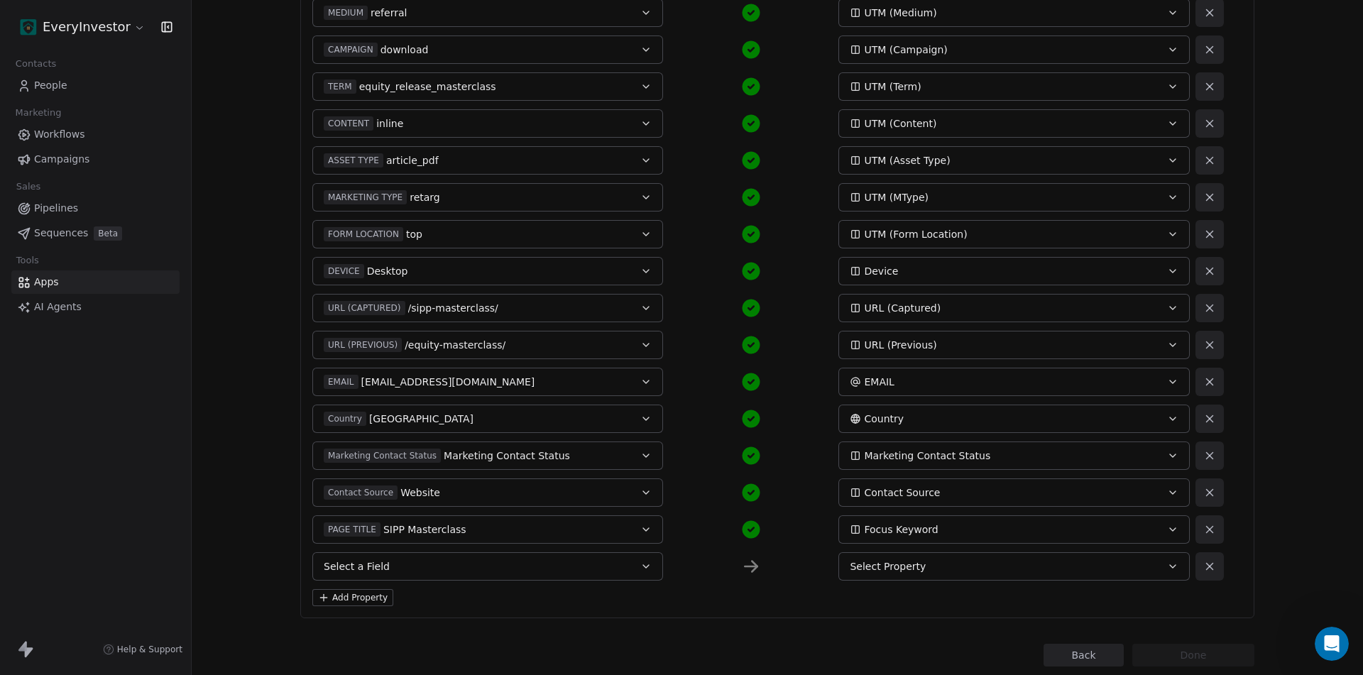
click at [58, 82] on span "People" at bounding box center [50, 85] width 33 height 15
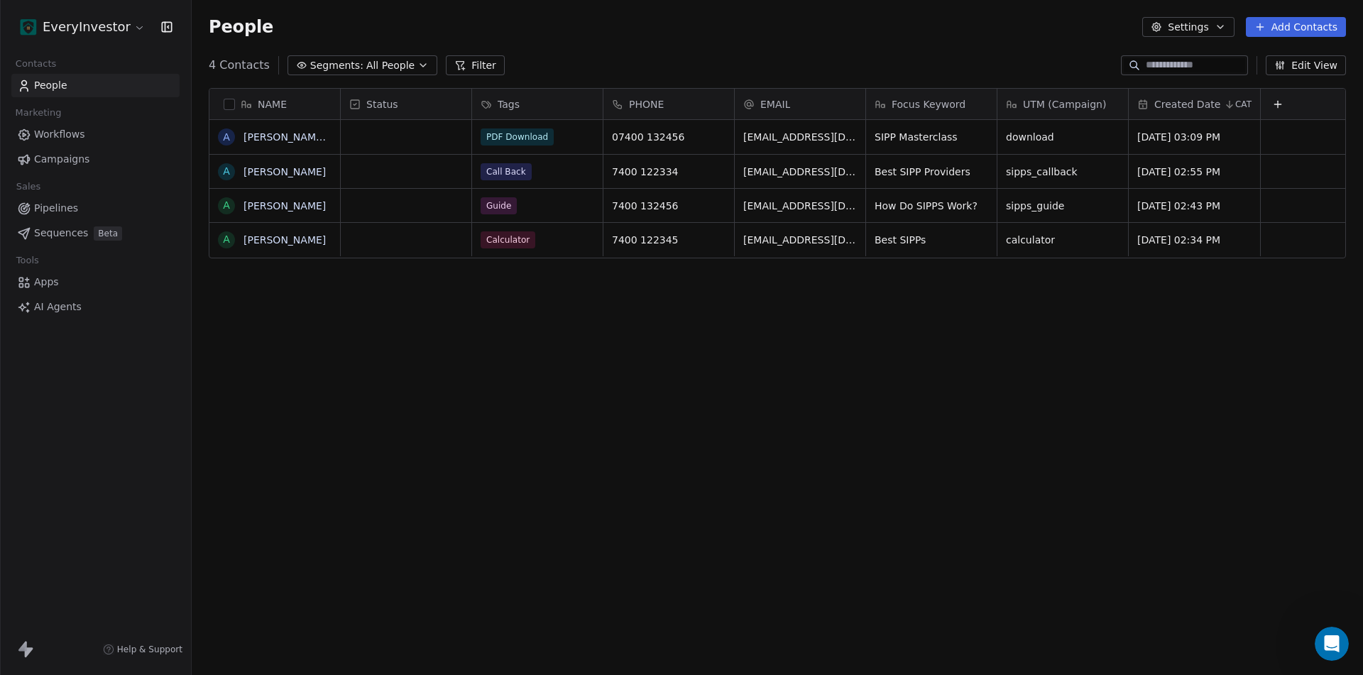
scroll to position [583, 1161]
click at [229, 104] on button "button" at bounding box center [229, 104] width 11 height 11
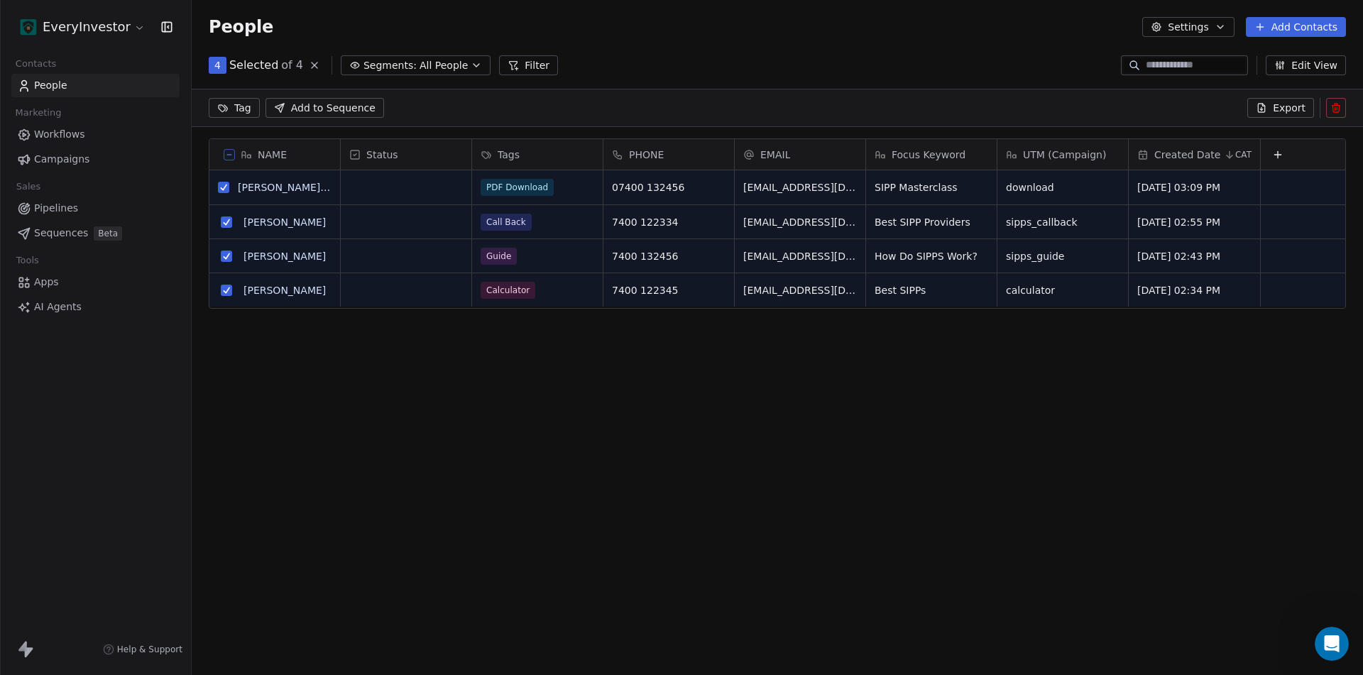
click at [238, 109] on html "EveryInvestor Contacts People Marketing Workflows Campaigns Sales Pipelines Seq…" at bounding box center [681, 337] width 1363 height 675
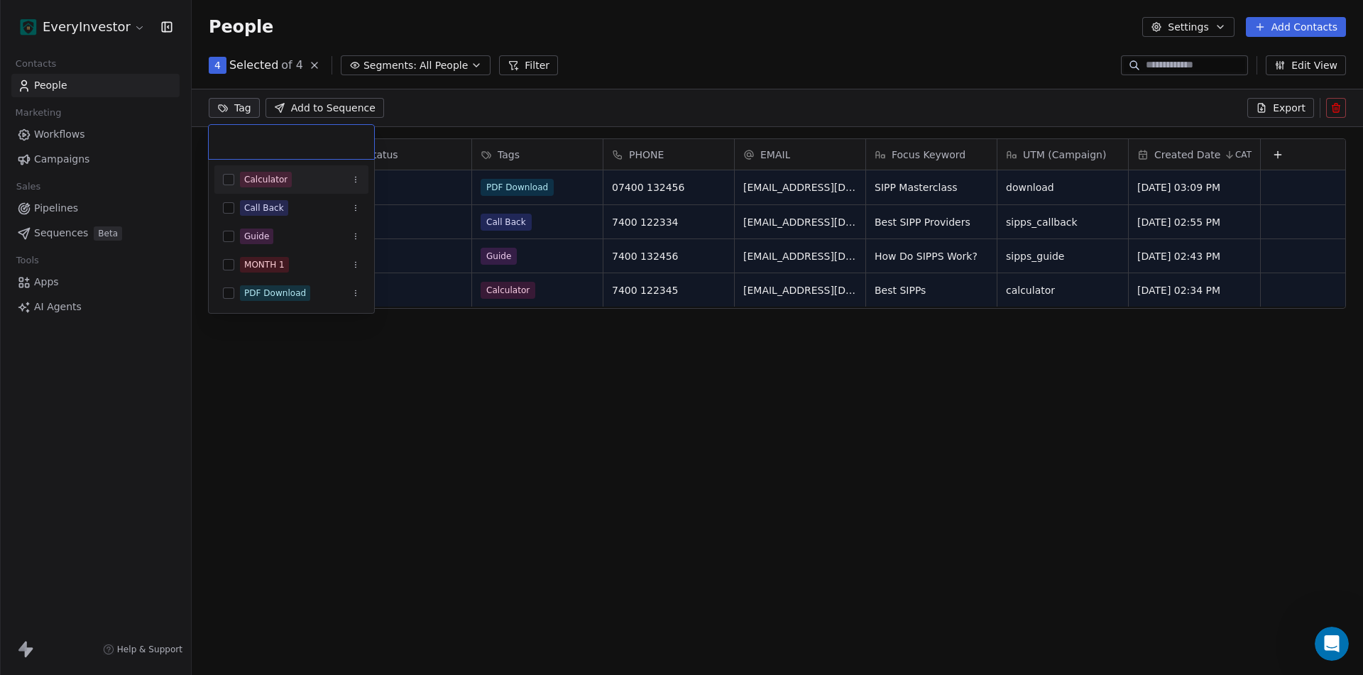
click at [238, 109] on html "EveryInvestor Contacts People Marketing Workflows Campaigns Sales Pipelines Seq…" at bounding box center [681, 337] width 1363 height 675
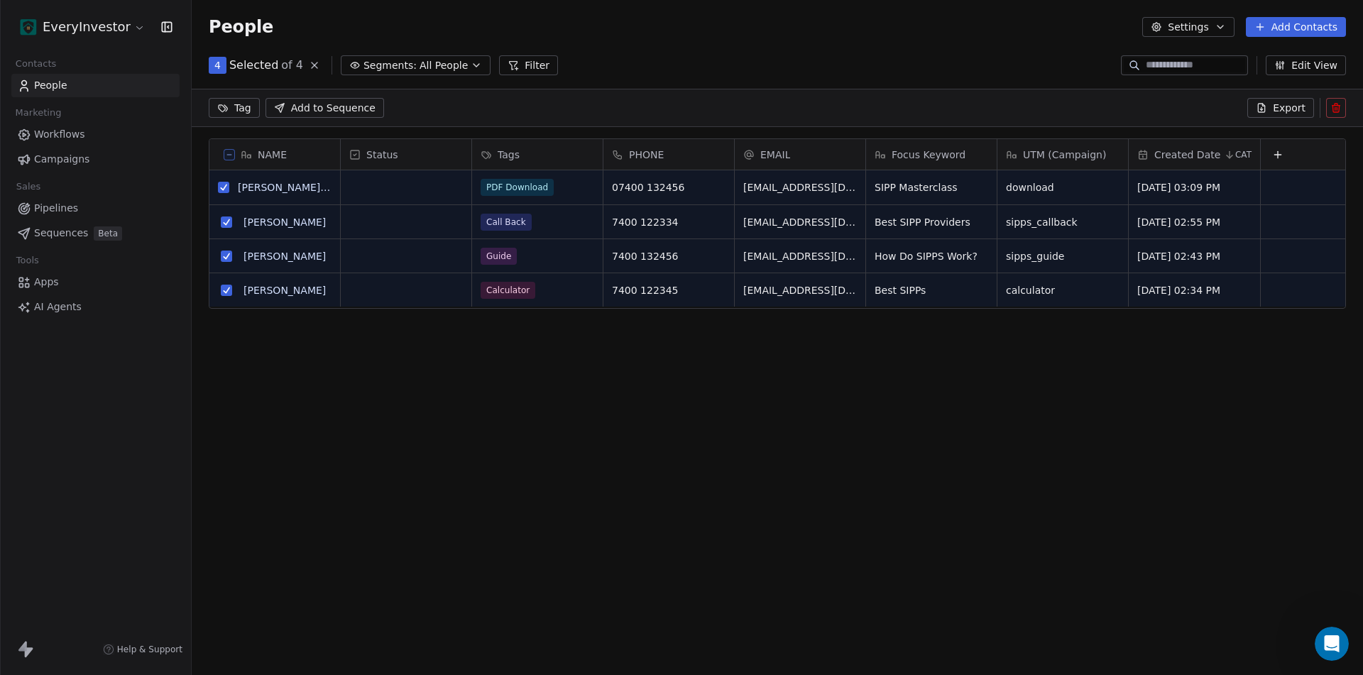
click at [395, 160] on div "Status" at bounding box center [404, 155] width 111 height 14
click at [395, 160] on html "EveryInvestor Contacts People Marketing Workflows Campaigns Sales Pipelines Seq…" at bounding box center [681, 337] width 1363 height 675
click at [1322, 635] on icon "Open Intercom Messenger" at bounding box center [1329, 641] width 23 height 23
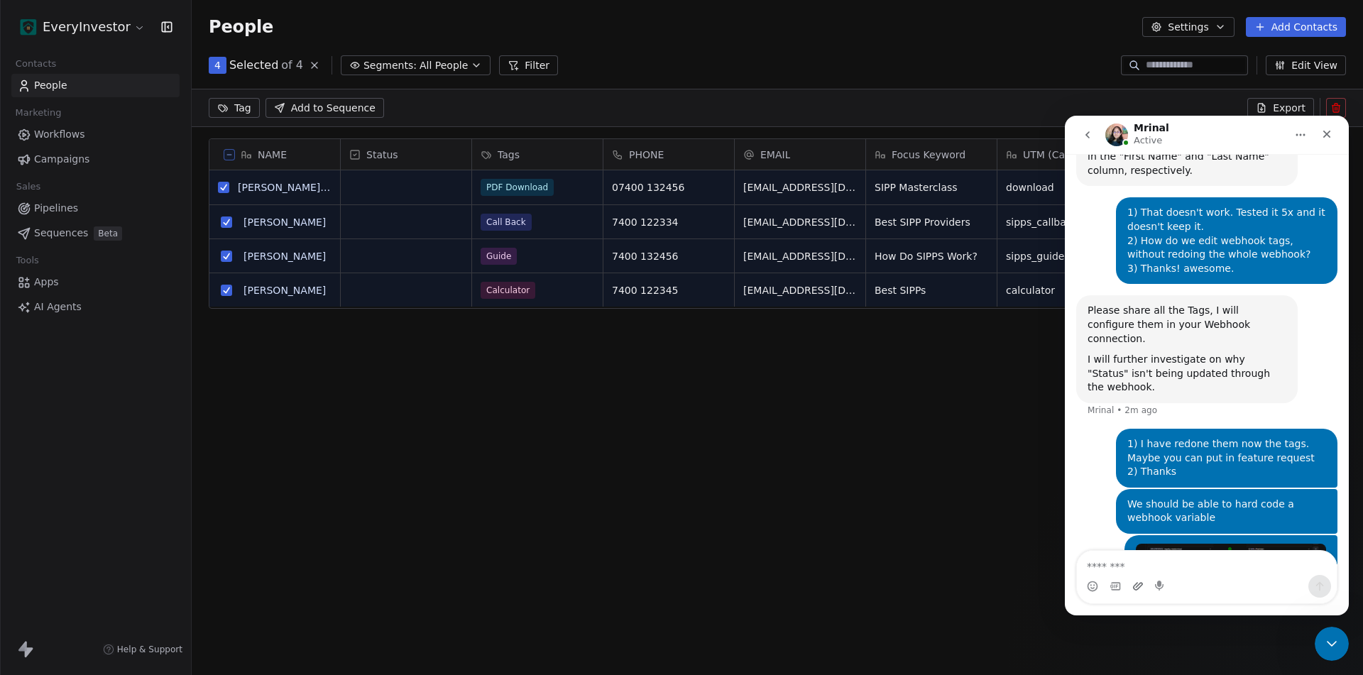
scroll to position [7497, 0]
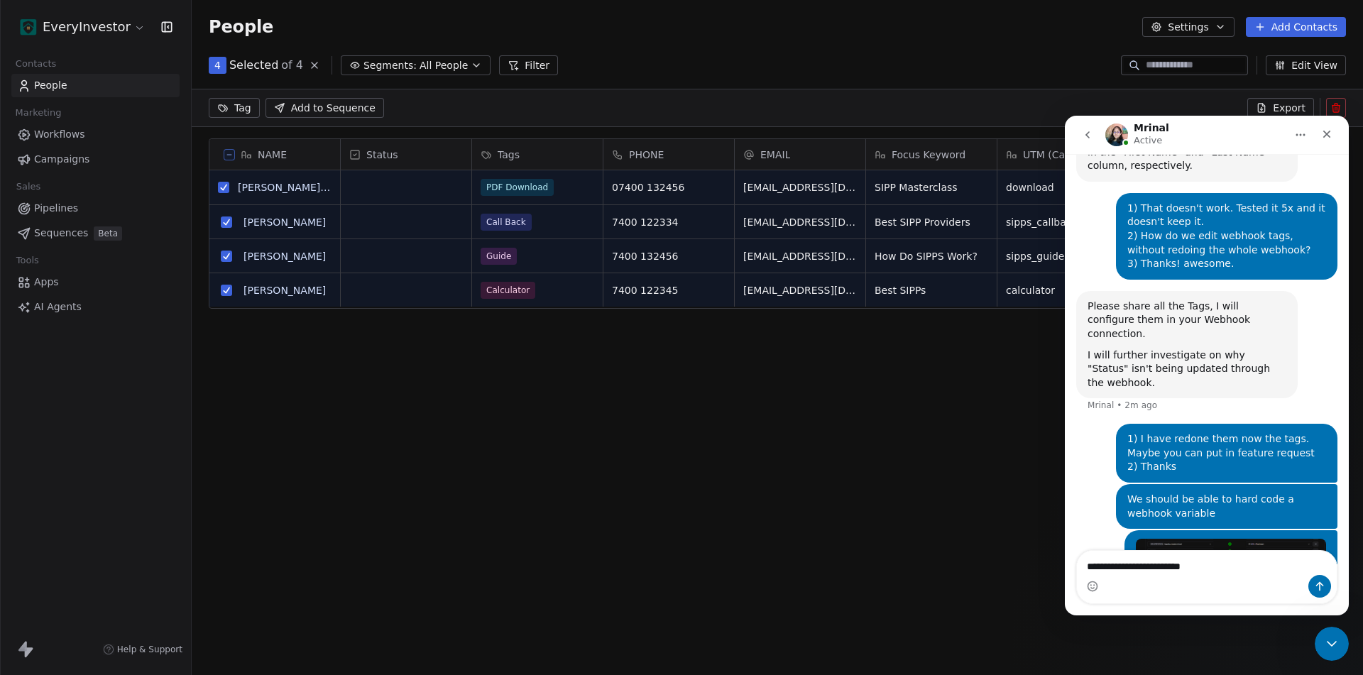
type textarea "**********"
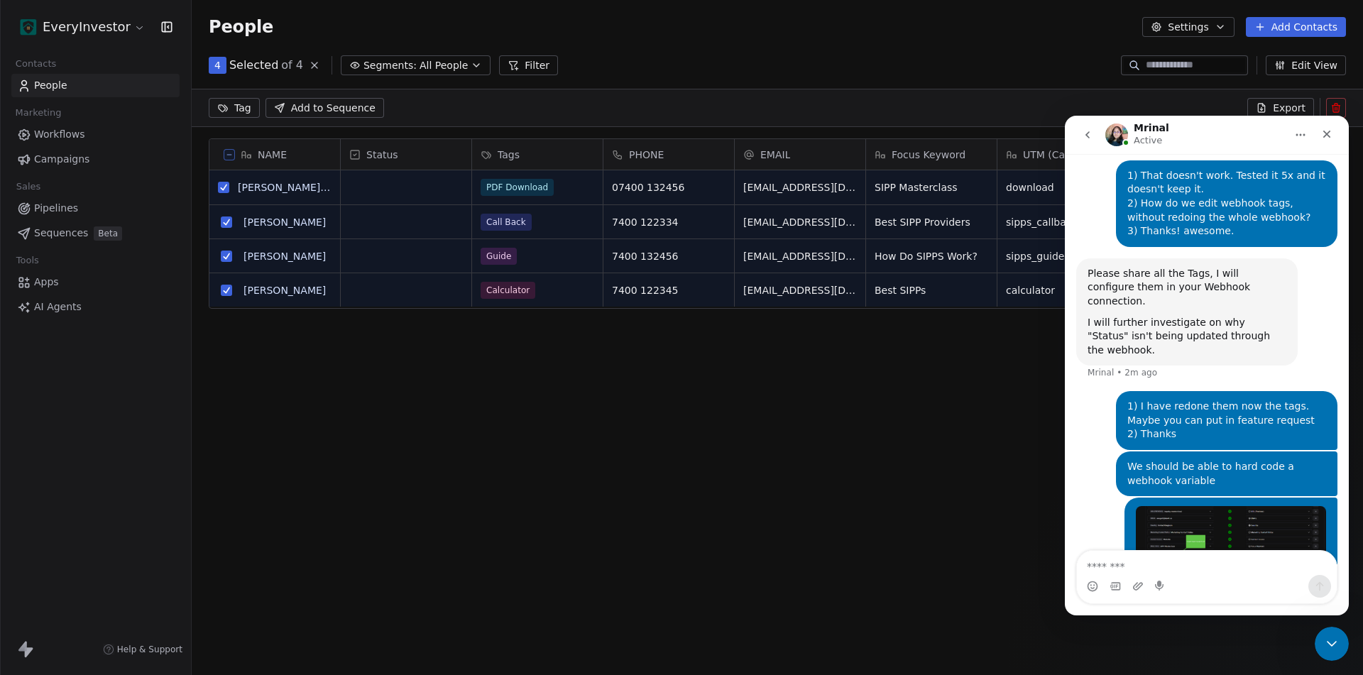
scroll to position [7543, 0]
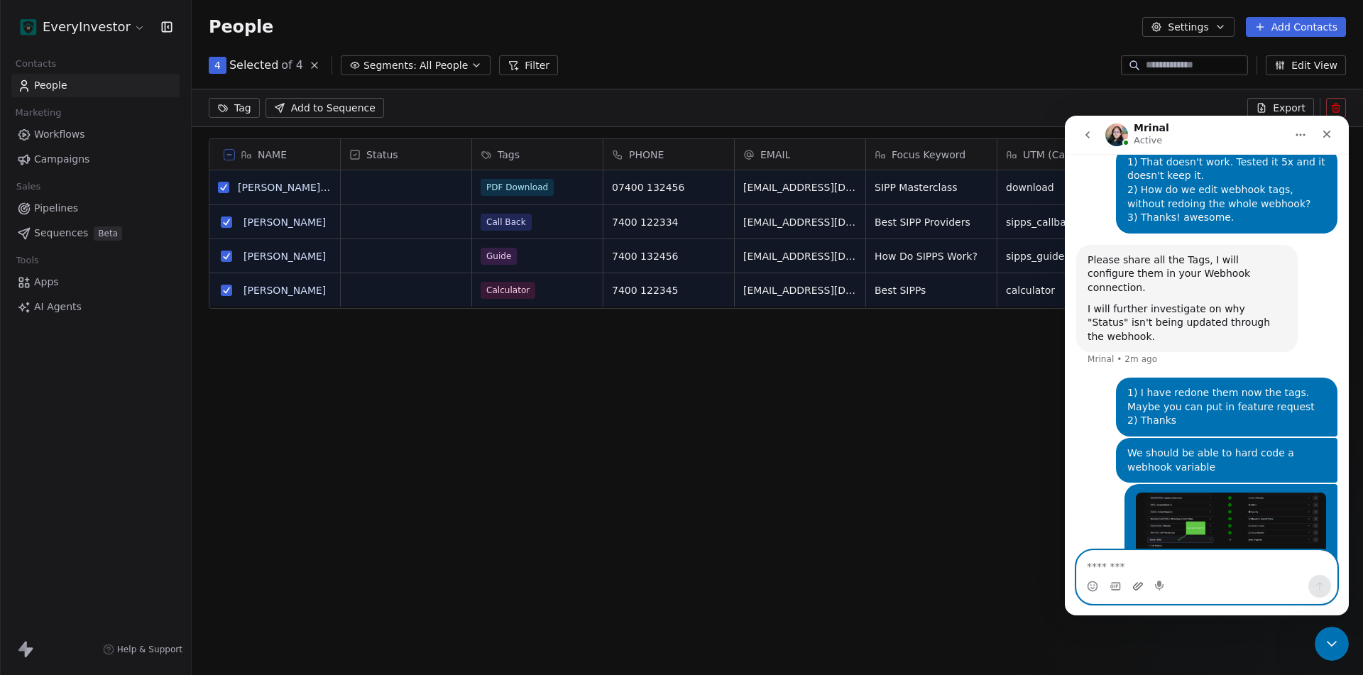
click at [1136, 581] on icon "Upload attachment" at bounding box center [1137, 586] width 11 height 11
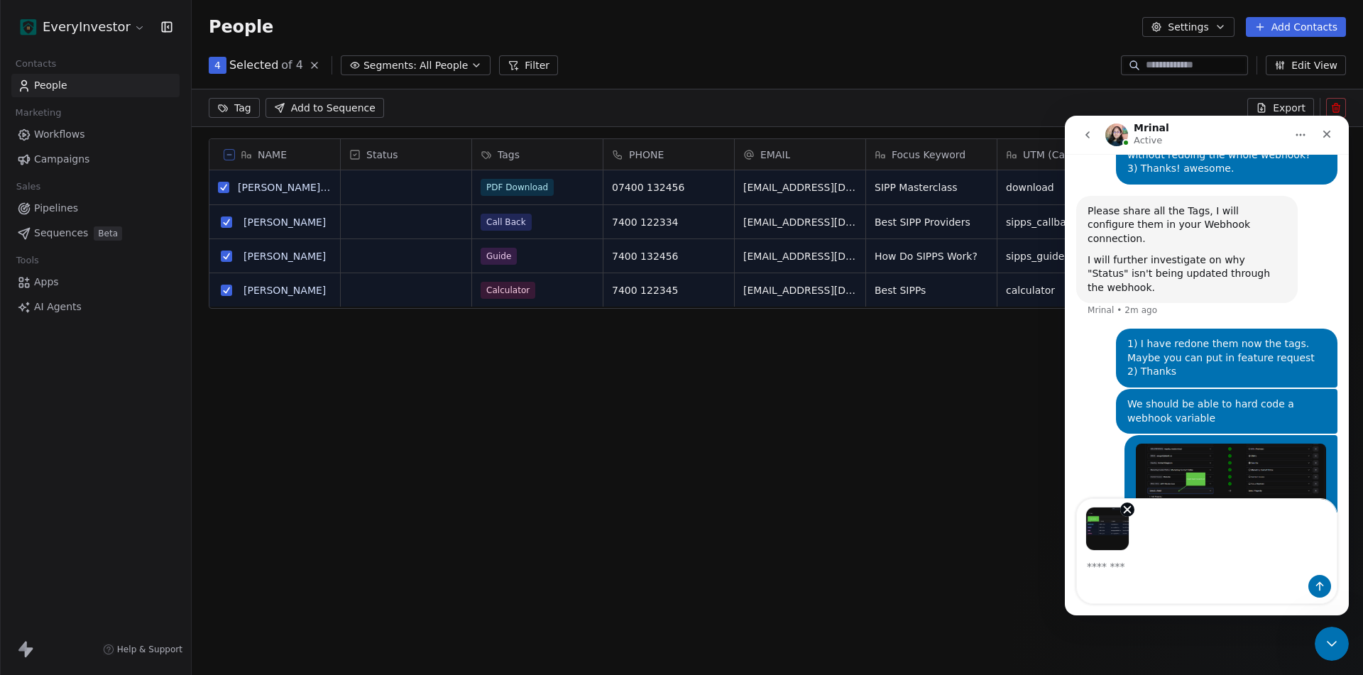
scroll to position [7595, 0]
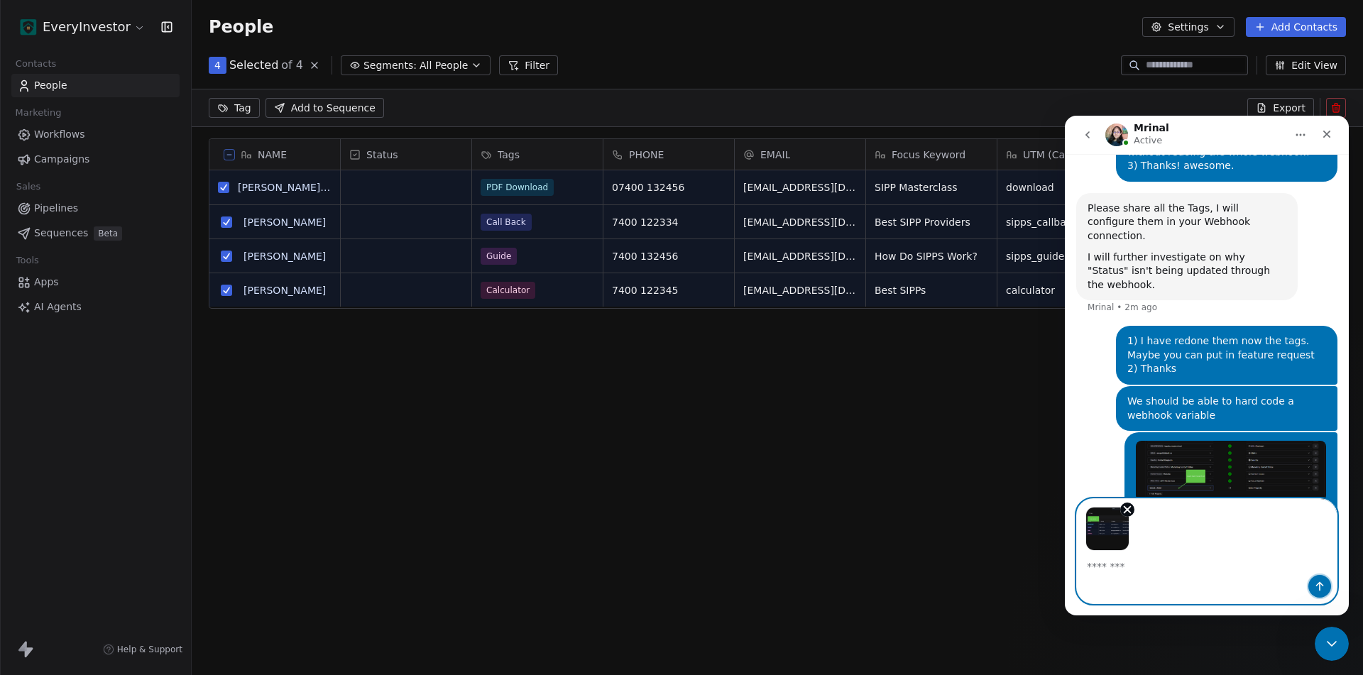
click at [1316, 585] on icon "Send a message…" at bounding box center [1319, 586] width 11 height 11
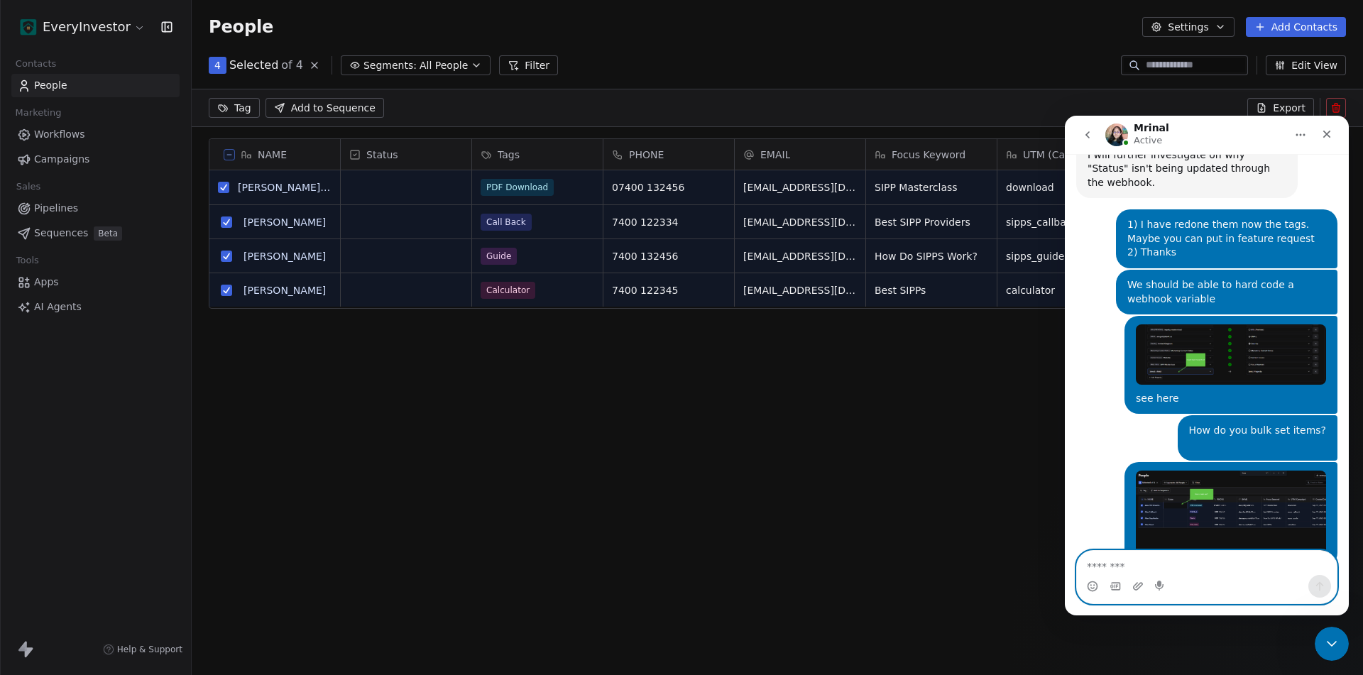
scroll to position [7707, 0]
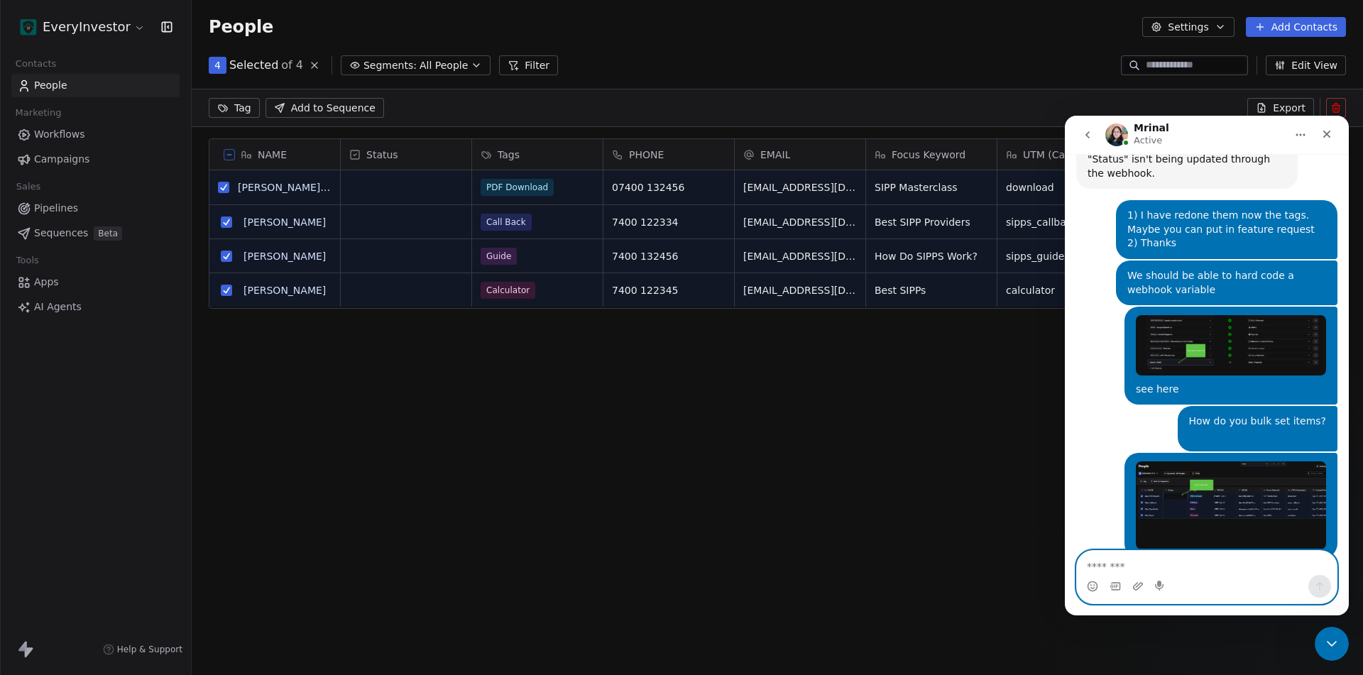
click at [1156, 558] on textarea "Message…" at bounding box center [1207, 563] width 260 height 24
type textarea "**********"
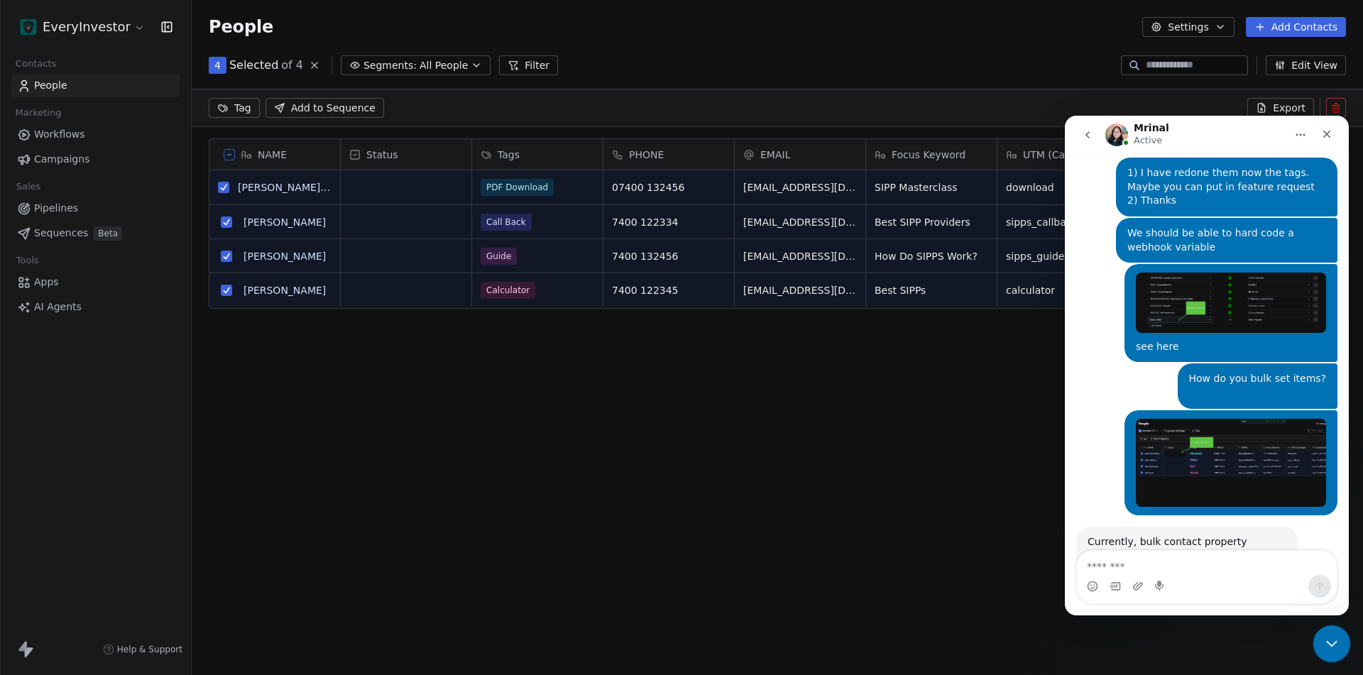
drag, startPoint x: 1332, startPoint y: 644, endPoint x: 2129, endPoint y: 1033, distance: 887.0
click at [1332, 644] on icon "Close Intercom Messenger" at bounding box center [1329, 641] width 17 height 17
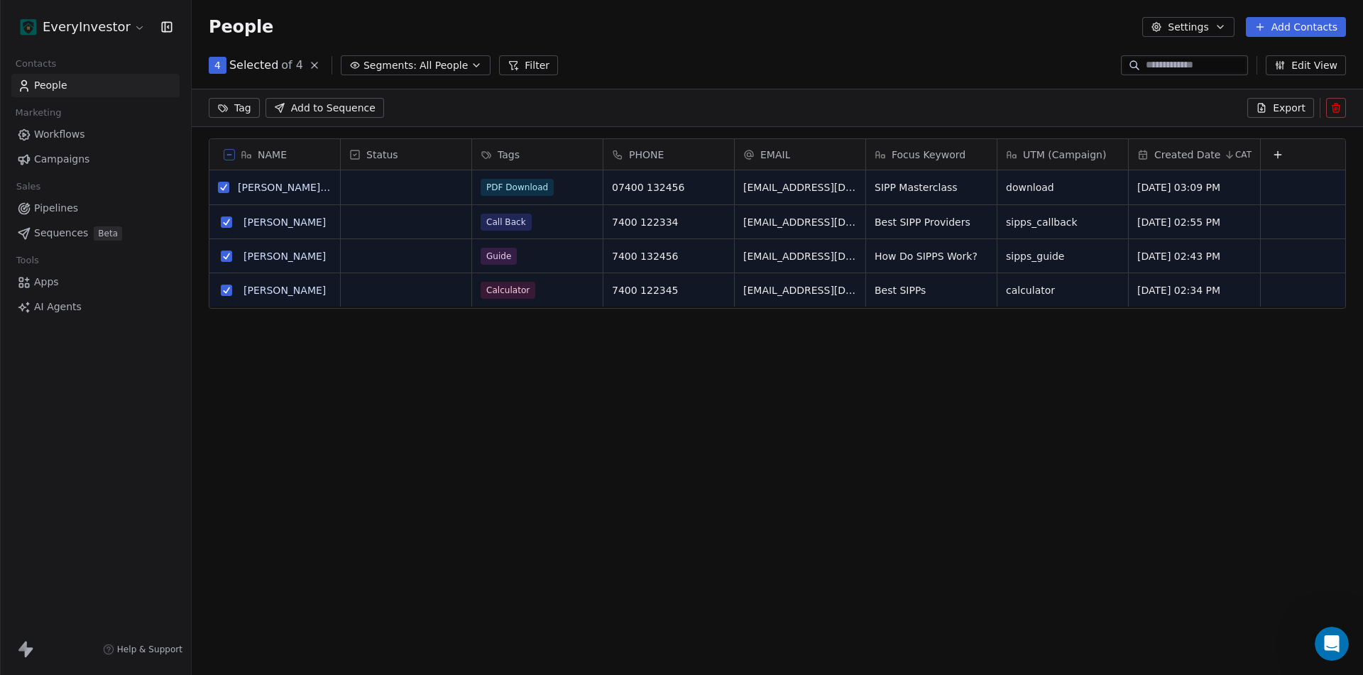
click at [141, 25] on div "EveryInvestor" at bounding box center [95, 27] width 157 height 20
click at [137, 25] on html "EveryInvestor Contacts People Marketing Workflows Campaigns Sales Pipelines Seq…" at bounding box center [681, 337] width 1363 height 675
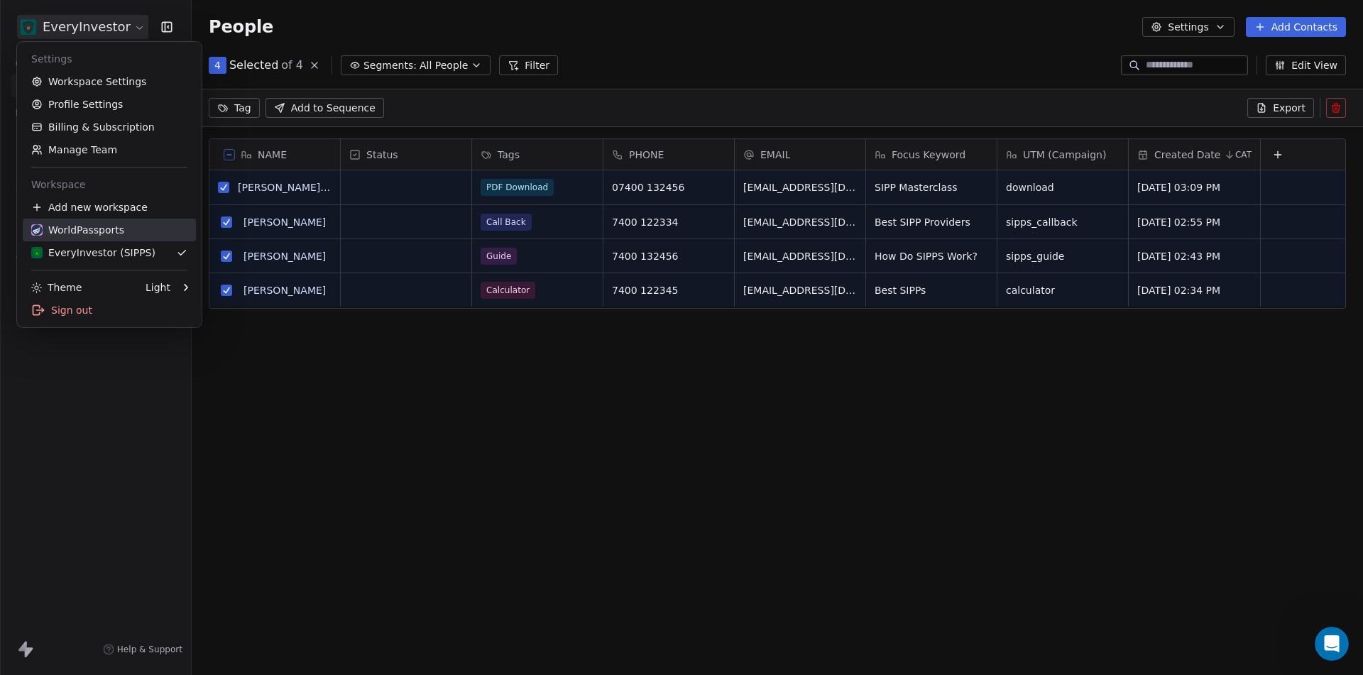
click at [69, 221] on link "WorldPassports" at bounding box center [109, 230] width 173 height 23
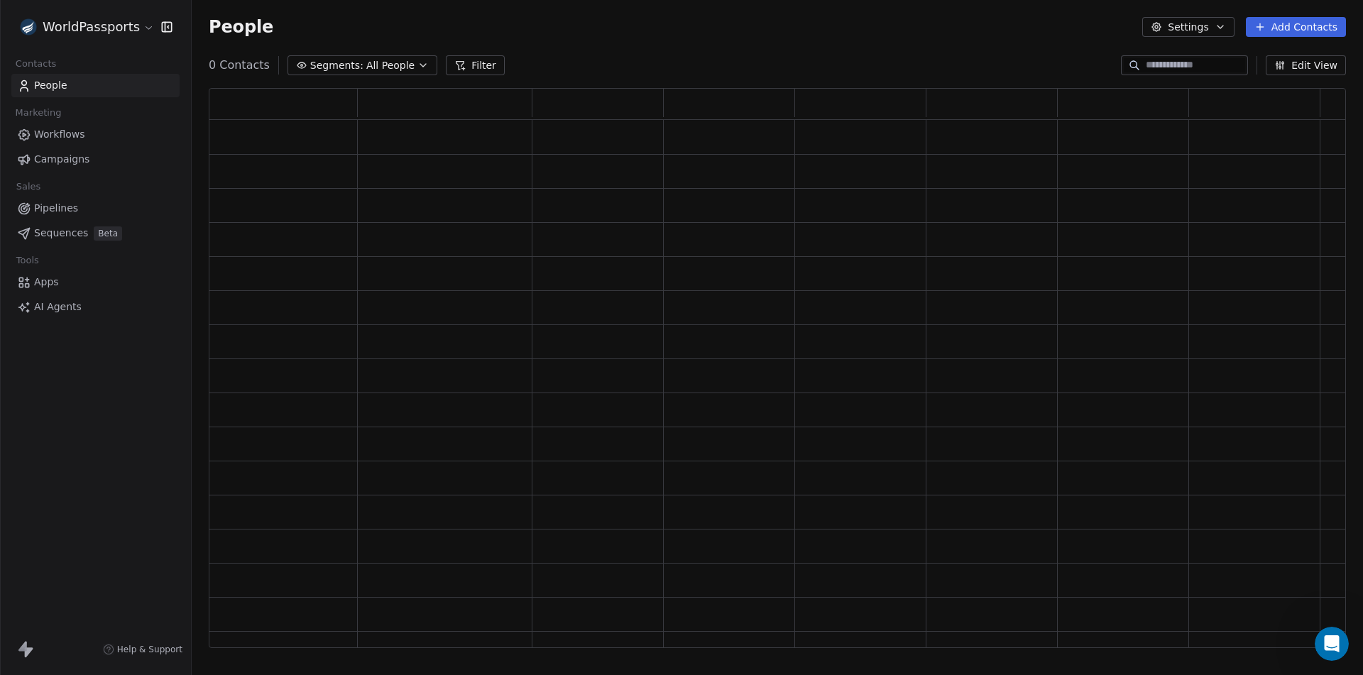
scroll to position [549, 1126]
click at [129, 21] on html "WorldPassports Contacts People Marketing Workflows Campaigns Sales Pipelines Se…" at bounding box center [681, 337] width 1363 height 675
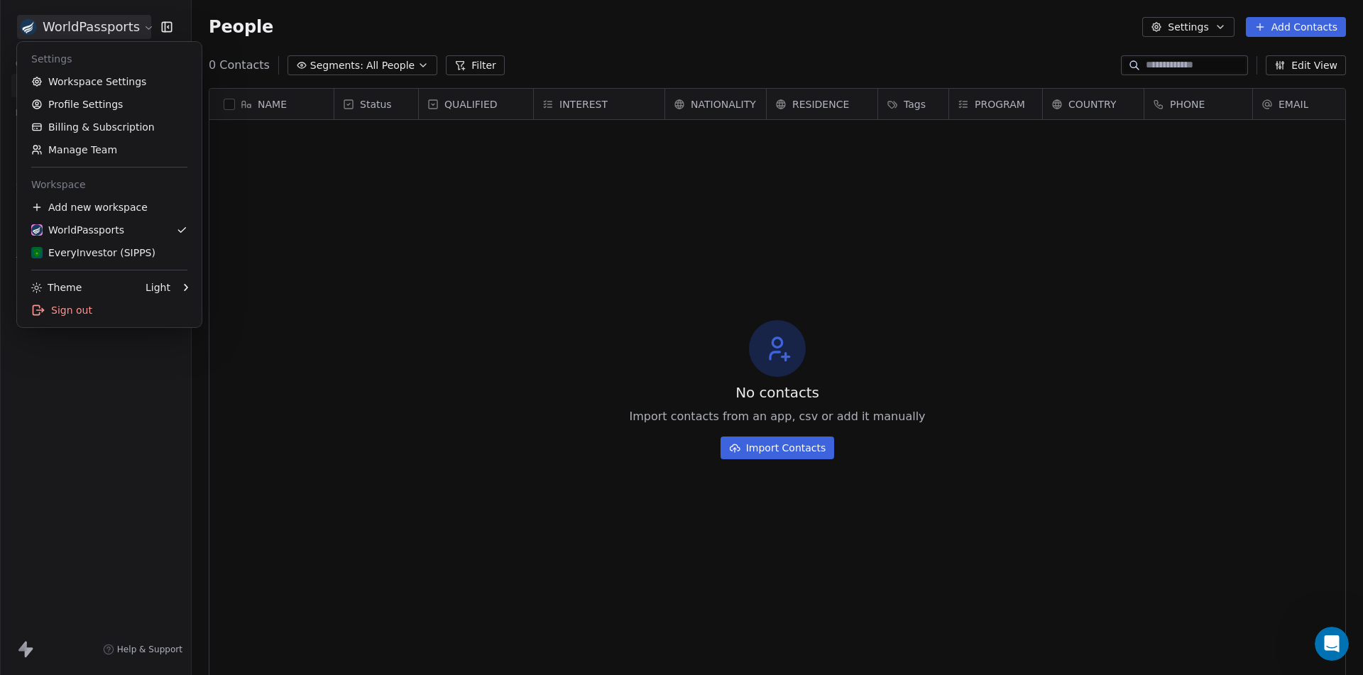
scroll to position [583, 1161]
click at [76, 148] on link "Manage Team" at bounding box center [109, 149] width 173 height 23
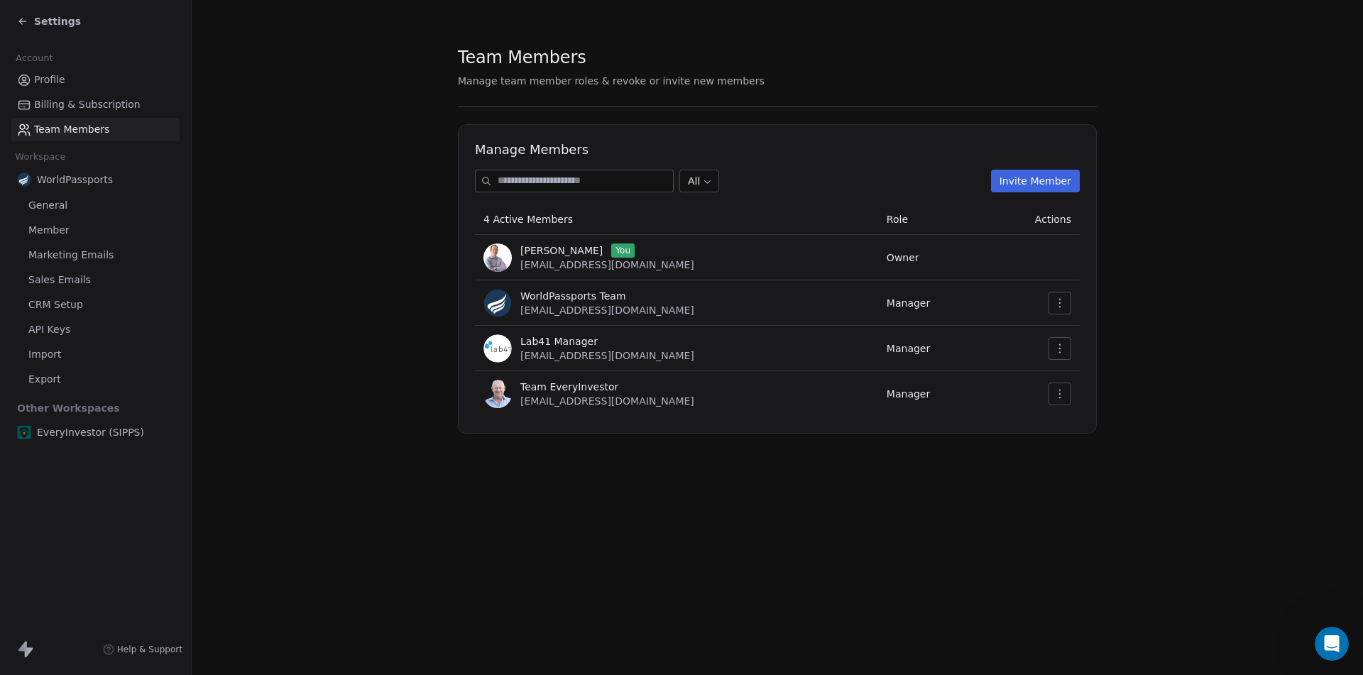
click at [1068, 178] on button "Invite Member" at bounding box center [1035, 181] width 89 height 23
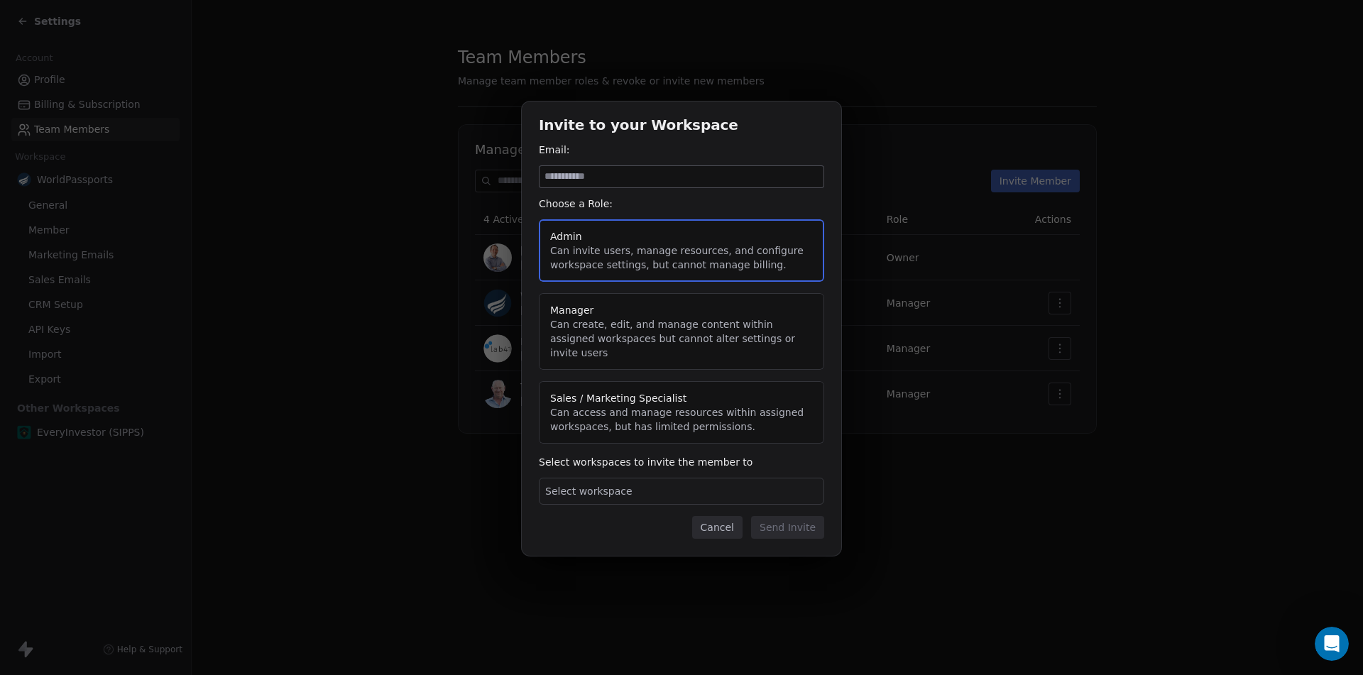
click at [589, 397] on button "Sales / Marketing Specialist Can access and manage resources within assigned wo…" at bounding box center [681, 412] width 285 height 62
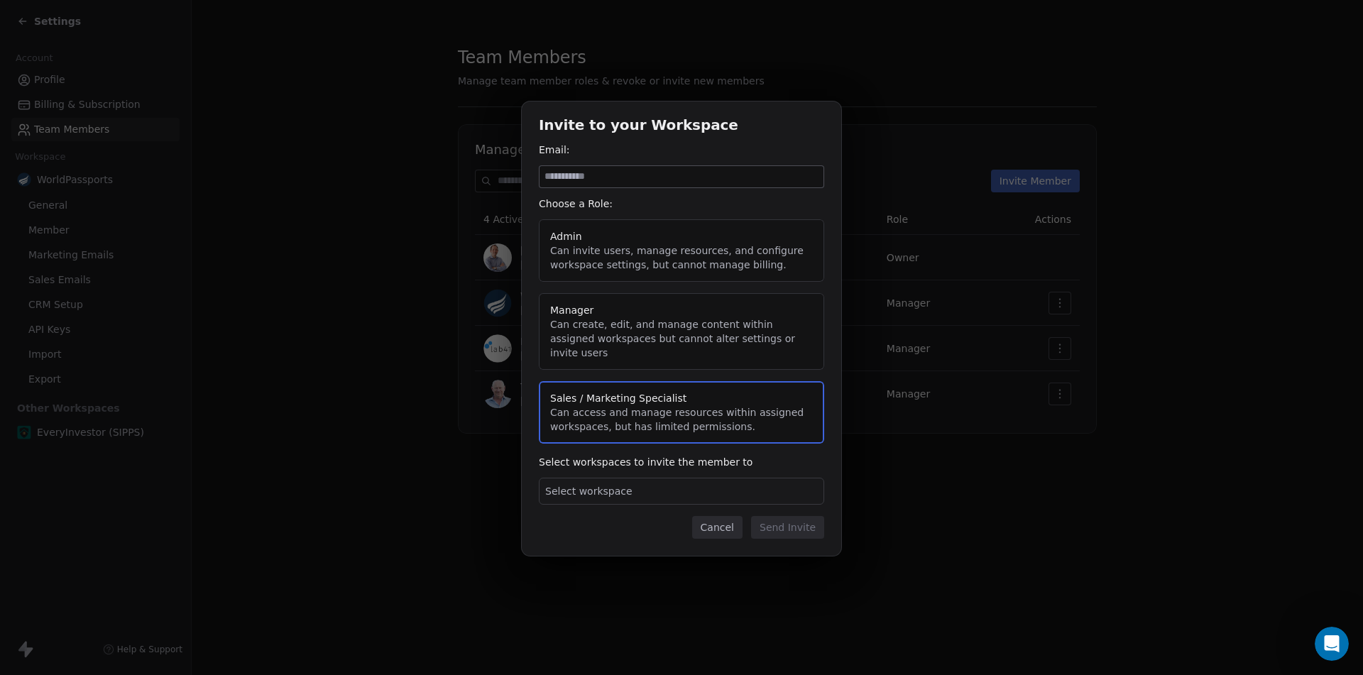
click at [588, 488] on span "Select workspace" at bounding box center [588, 491] width 87 height 14
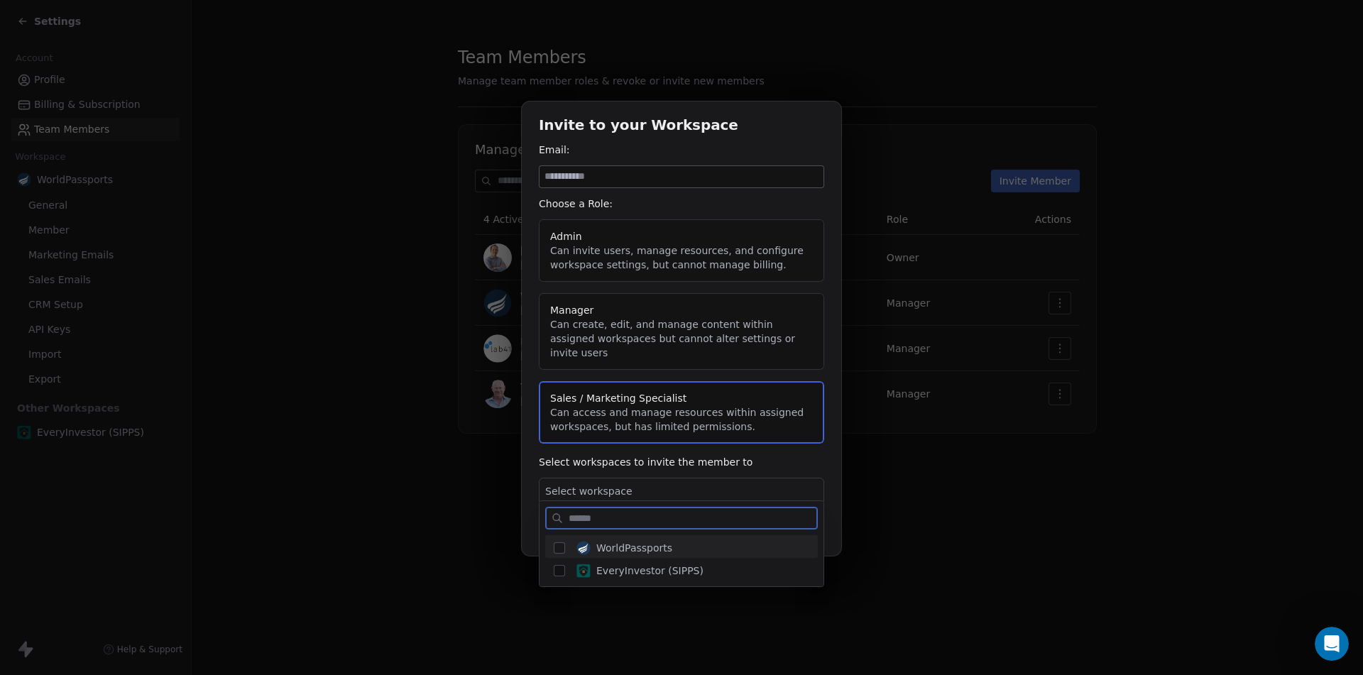
click at [562, 547] on button "Suggestions" at bounding box center [559, 547] width 11 height 11
click at [605, 181] on div "Invite to your Workspace Email: Choose a Role: Admin Can invite users, manage r…" at bounding box center [681, 337] width 1363 height 517
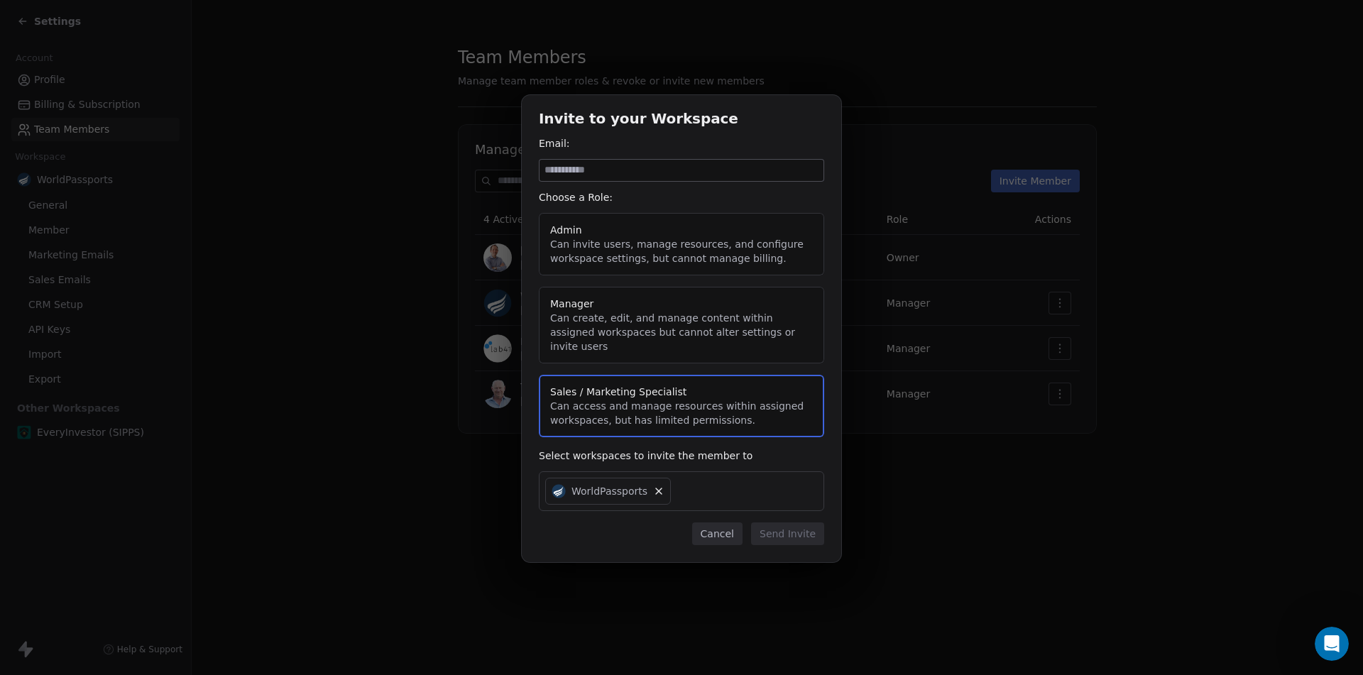
click at [609, 178] on input at bounding box center [681, 170] width 284 height 21
paste input "**********"
type input "**********"
click at [787, 534] on button "Send Invite" at bounding box center [787, 533] width 73 height 23
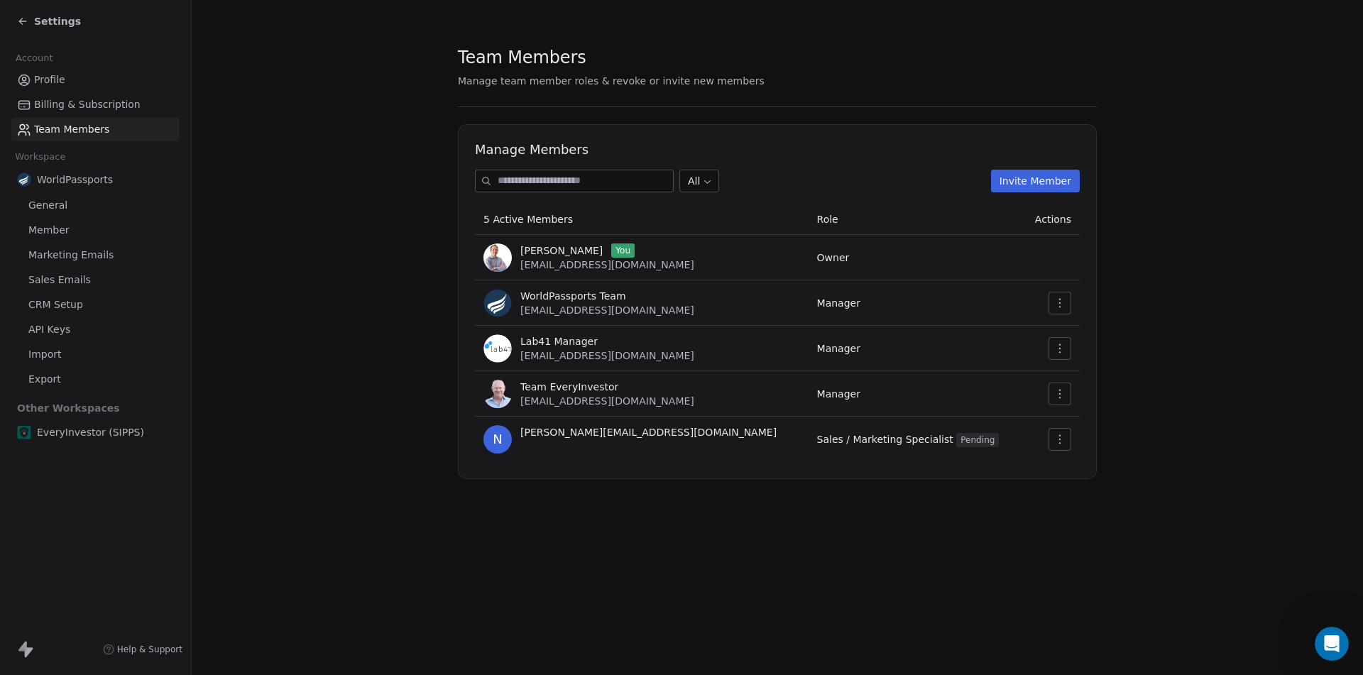
click at [51, 281] on span "Sales Emails" at bounding box center [59, 280] width 62 height 15
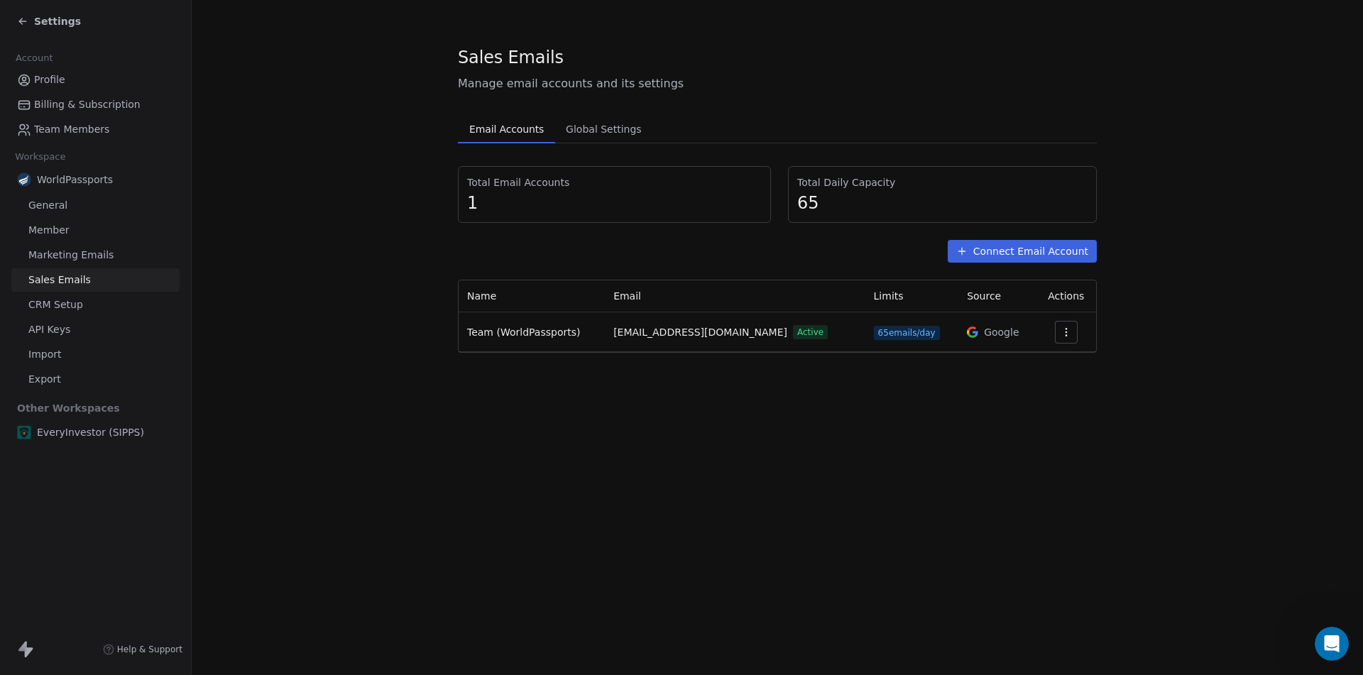
click at [58, 244] on link "Marketing Emails" at bounding box center [95, 254] width 168 height 23
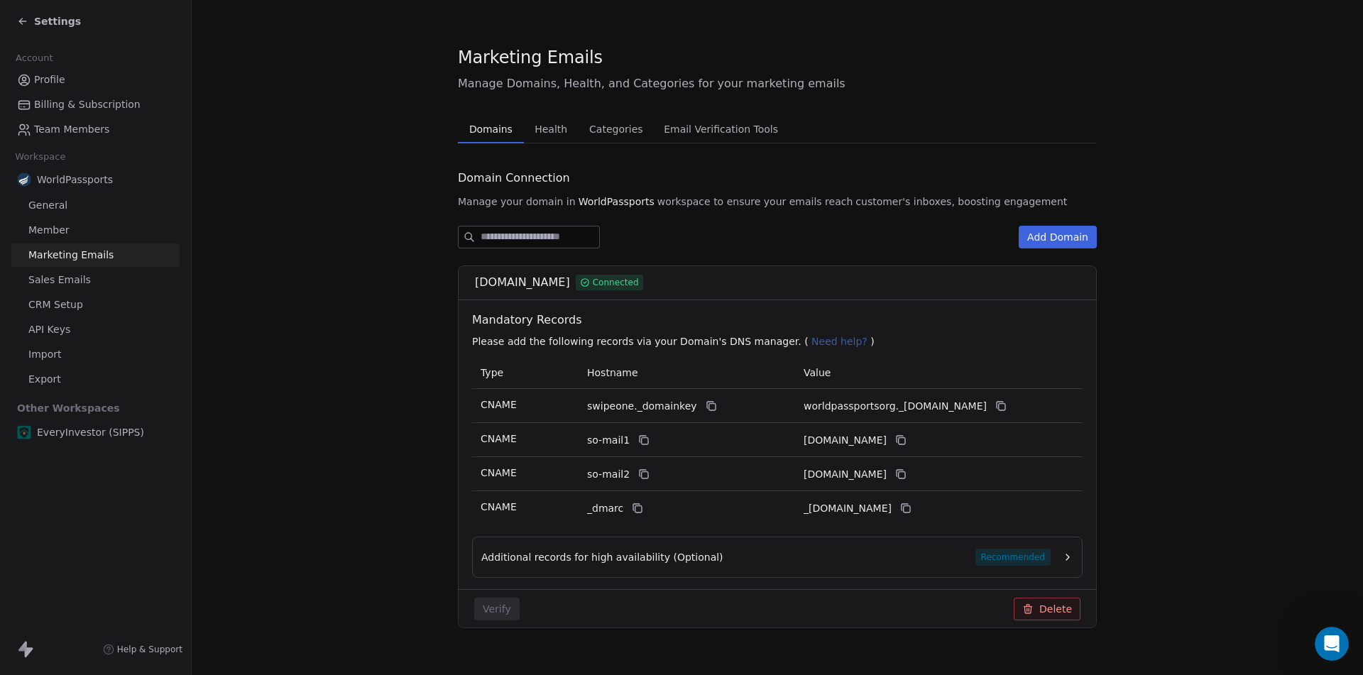
click at [1033, 559] on span "Recommended" at bounding box center [1012, 557] width 75 height 17
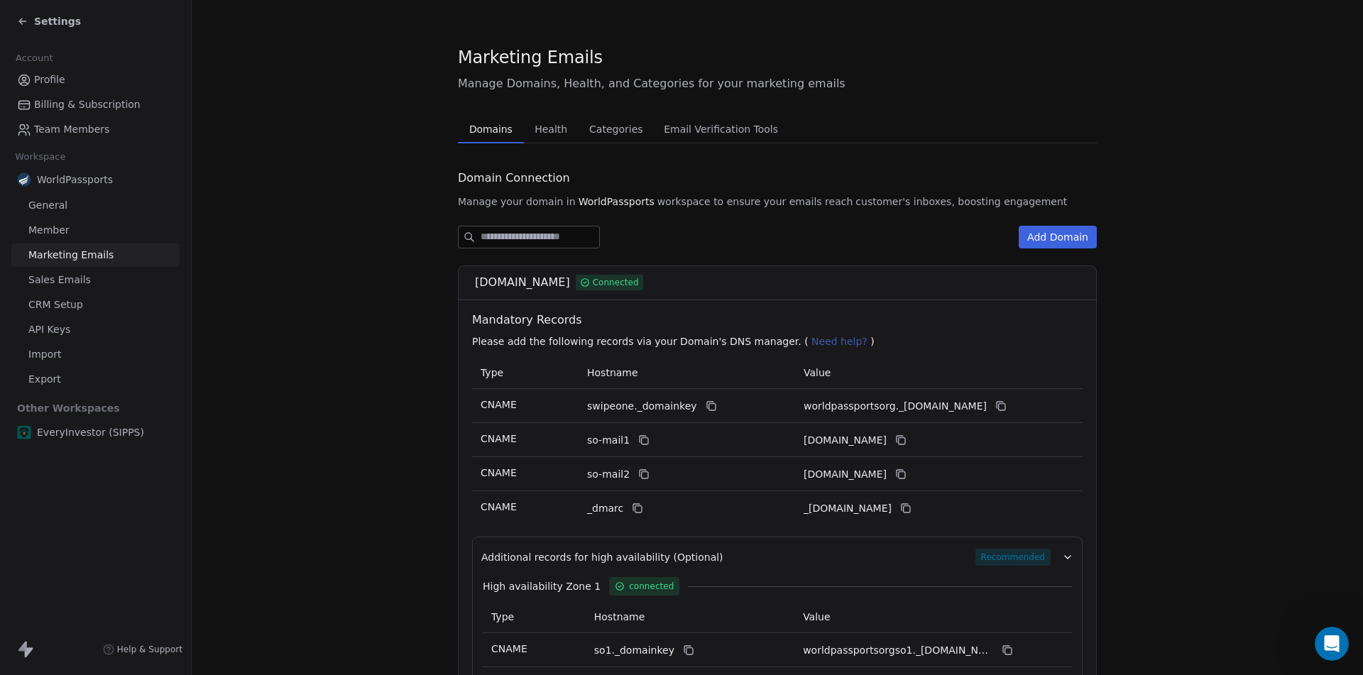
click at [534, 130] on span "Health" at bounding box center [551, 129] width 44 height 20
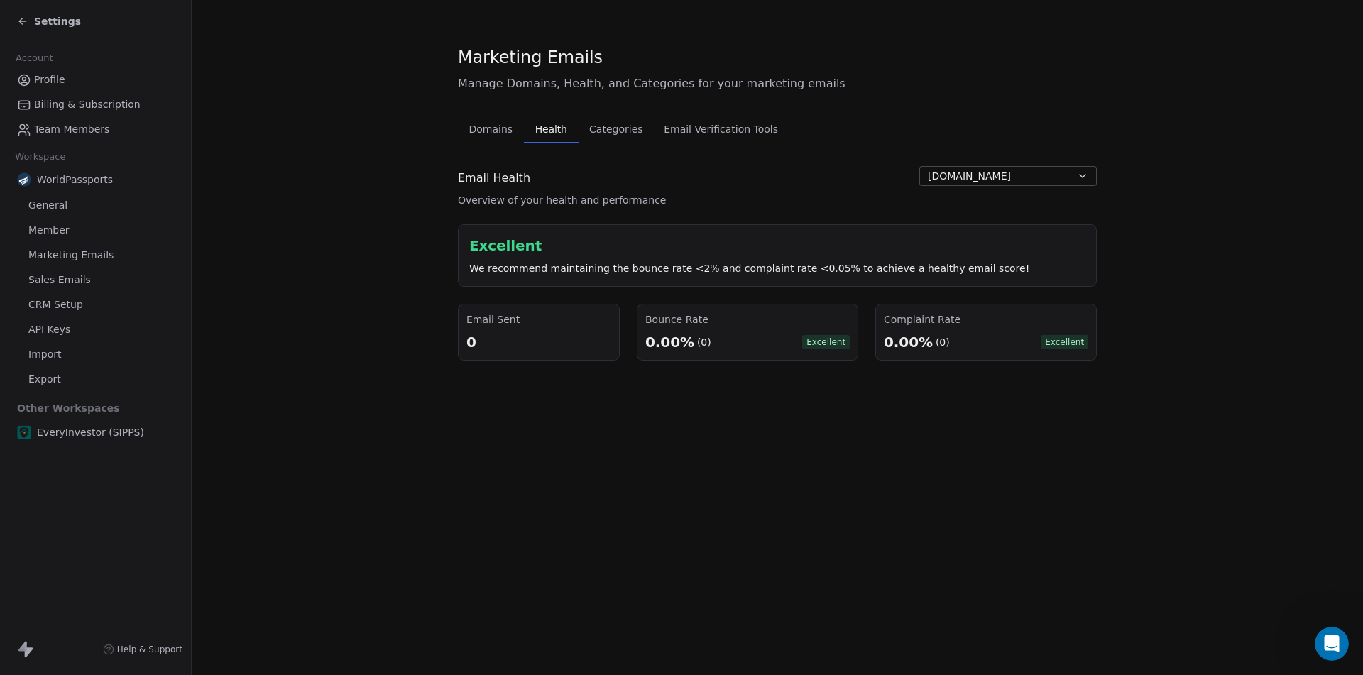
click at [609, 134] on span "Categories" at bounding box center [615, 129] width 65 height 20
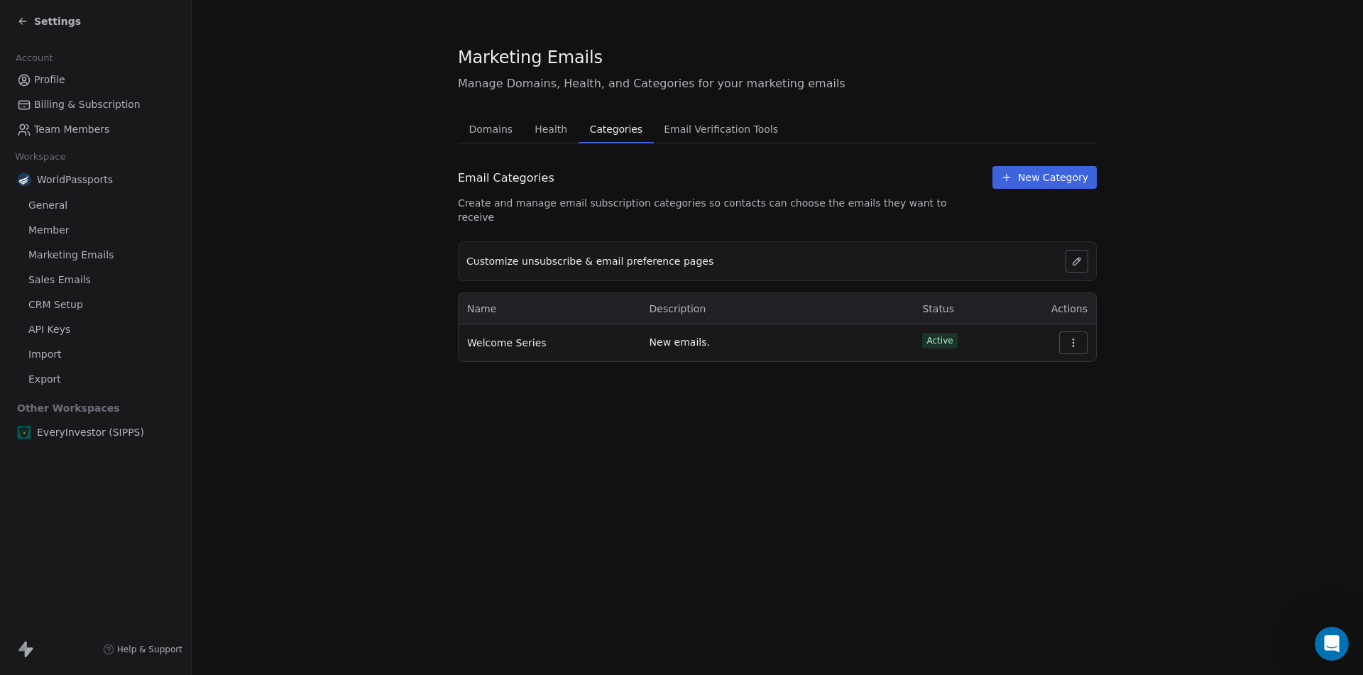
click at [711, 133] on span "Email Verification Tools" at bounding box center [721, 129] width 126 height 20
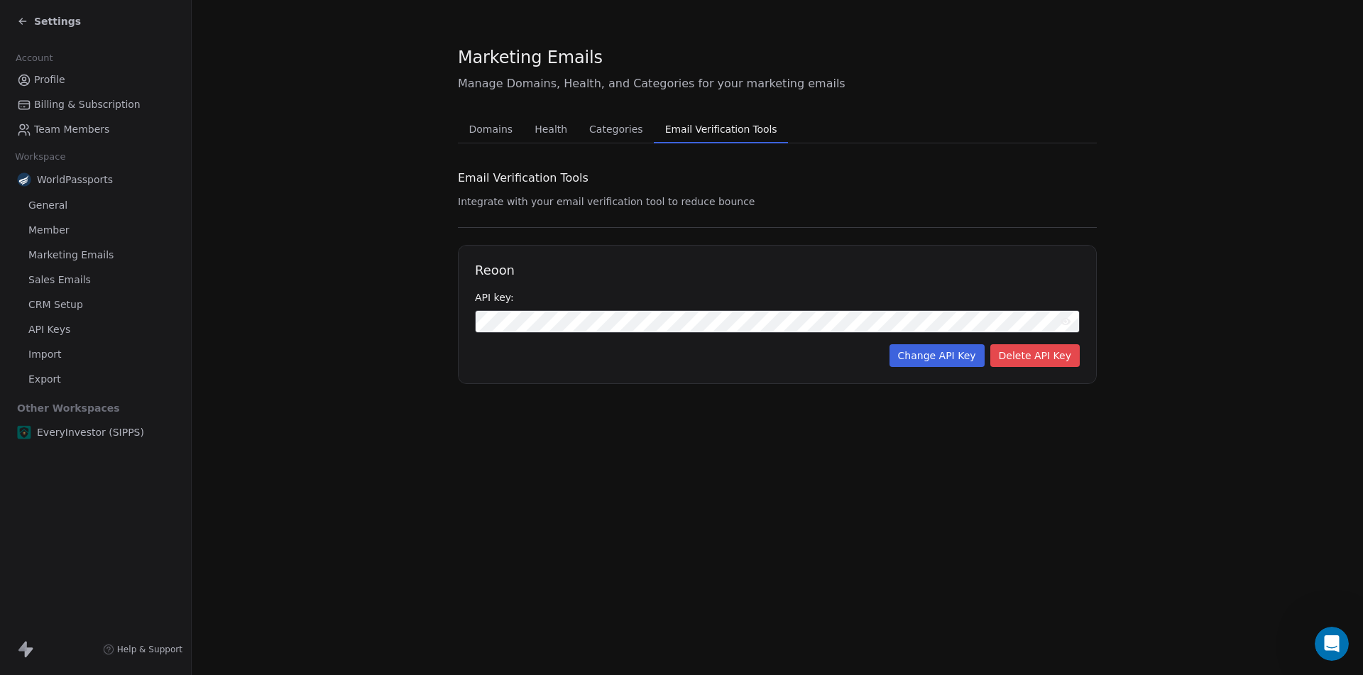
click at [39, 206] on span "General" at bounding box center [47, 205] width 39 height 15
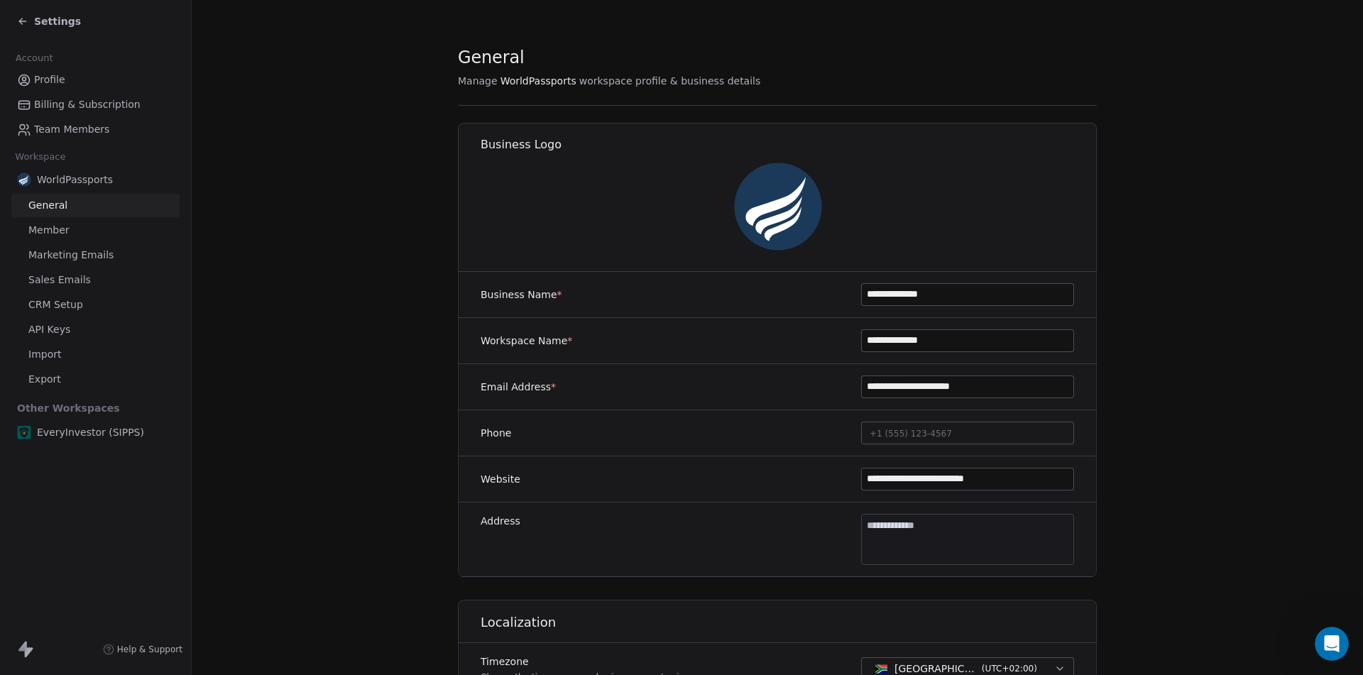
click at [45, 21] on span "Settings" at bounding box center [57, 21] width 47 height 14
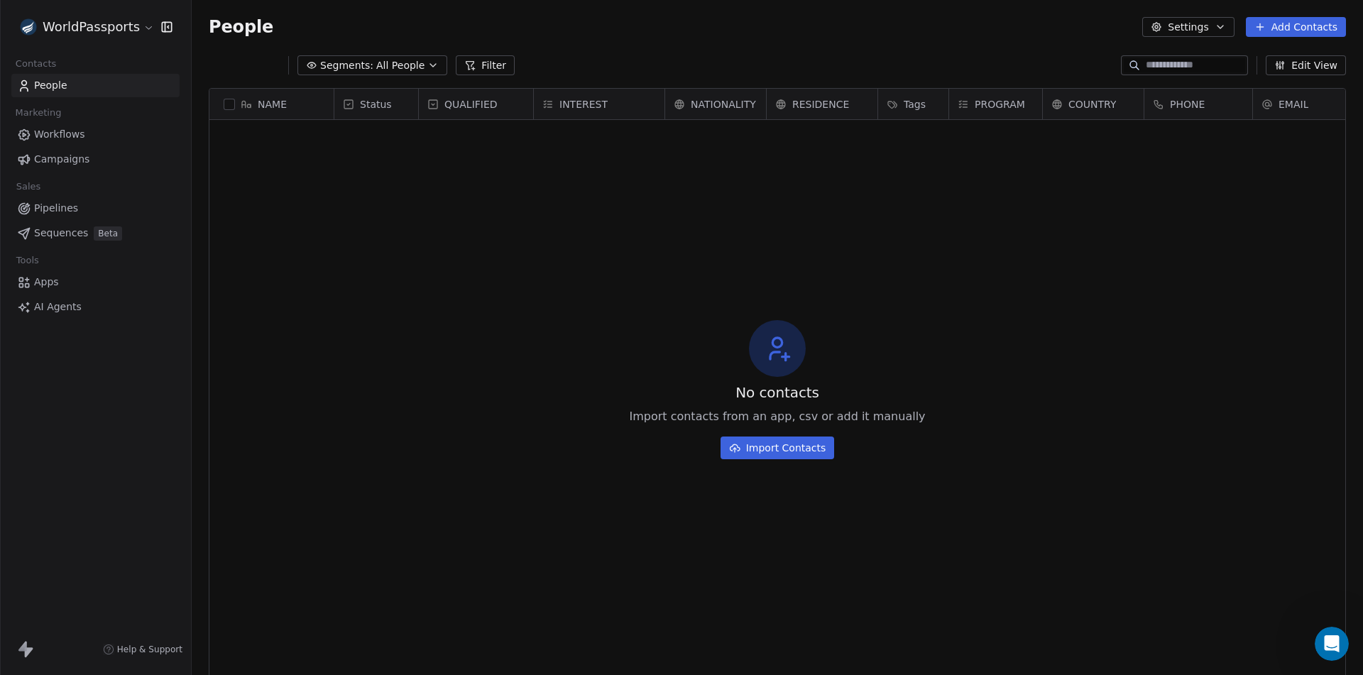
scroll to position [583, 1161]
click at [59, 207] on span "Pipelines" at bounding box center [56, 208] width 44 height 15
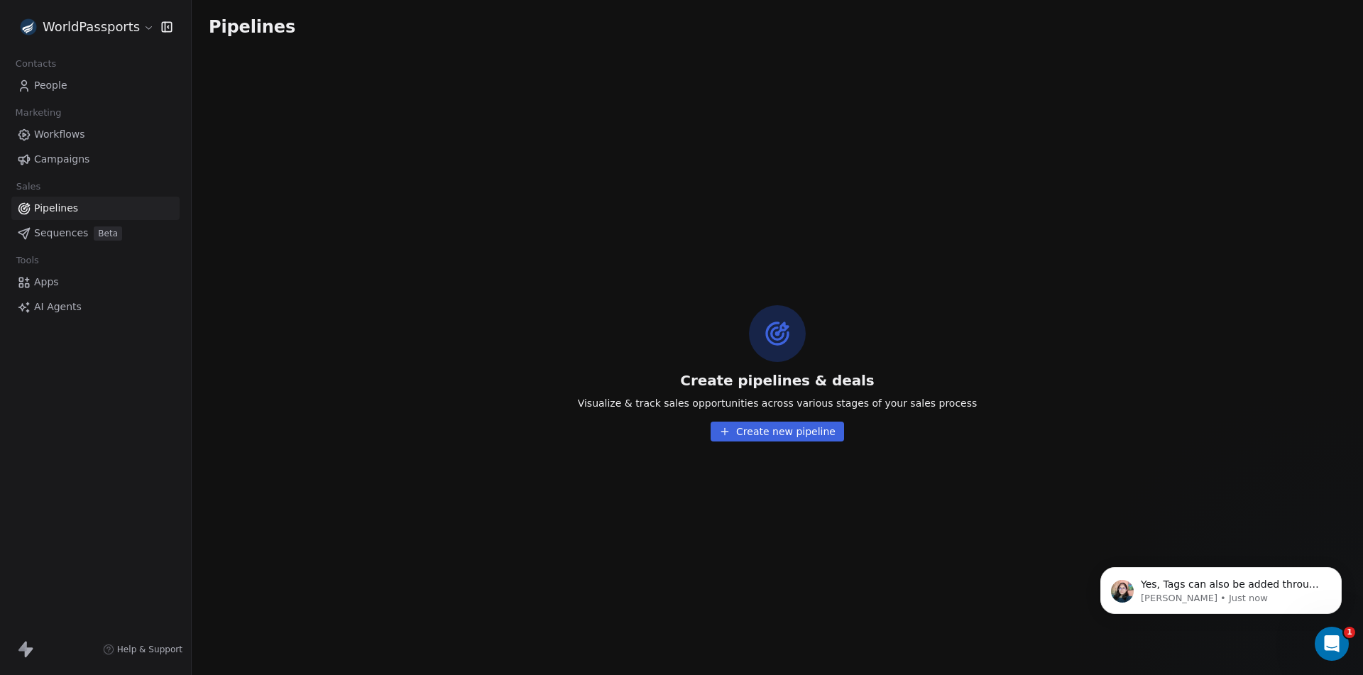
scroll to position [7805, 0]
click at [1212, 593] on p "[PERSON_NAME] • Just now" at bounding box center [1232, 598] width 183 height 13
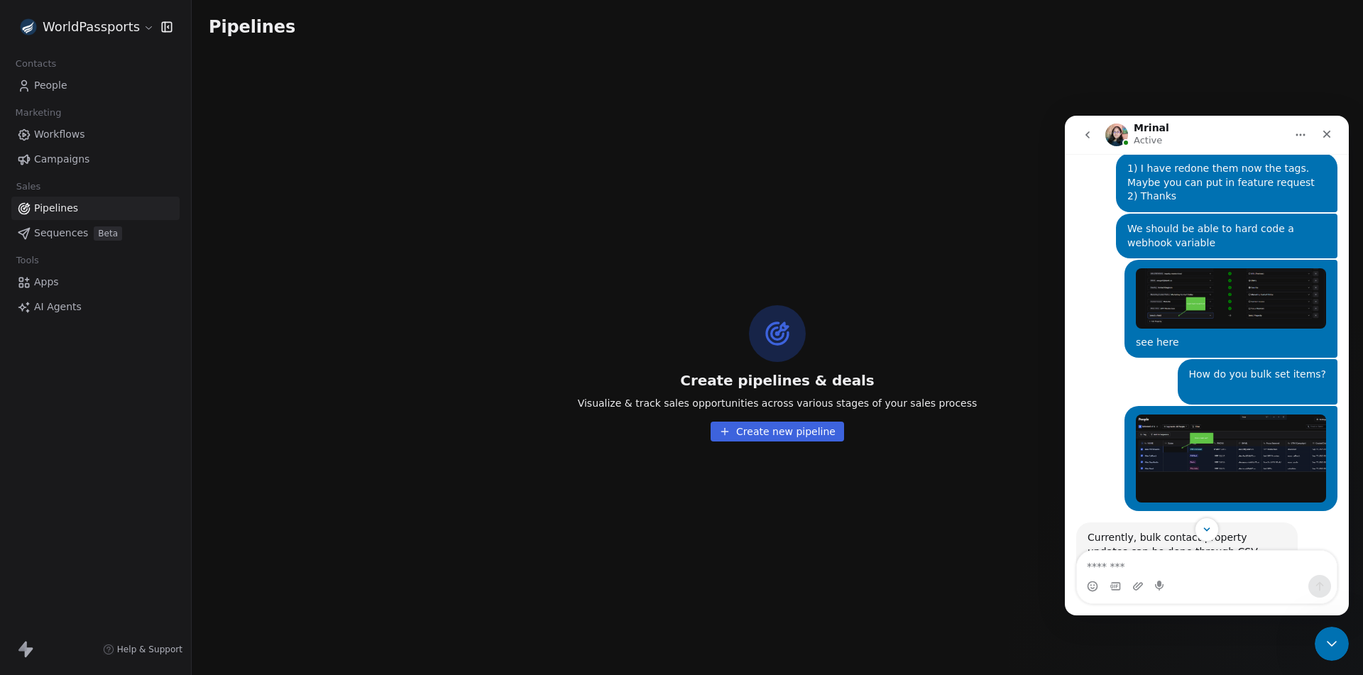
scroll to position [7829, 0]
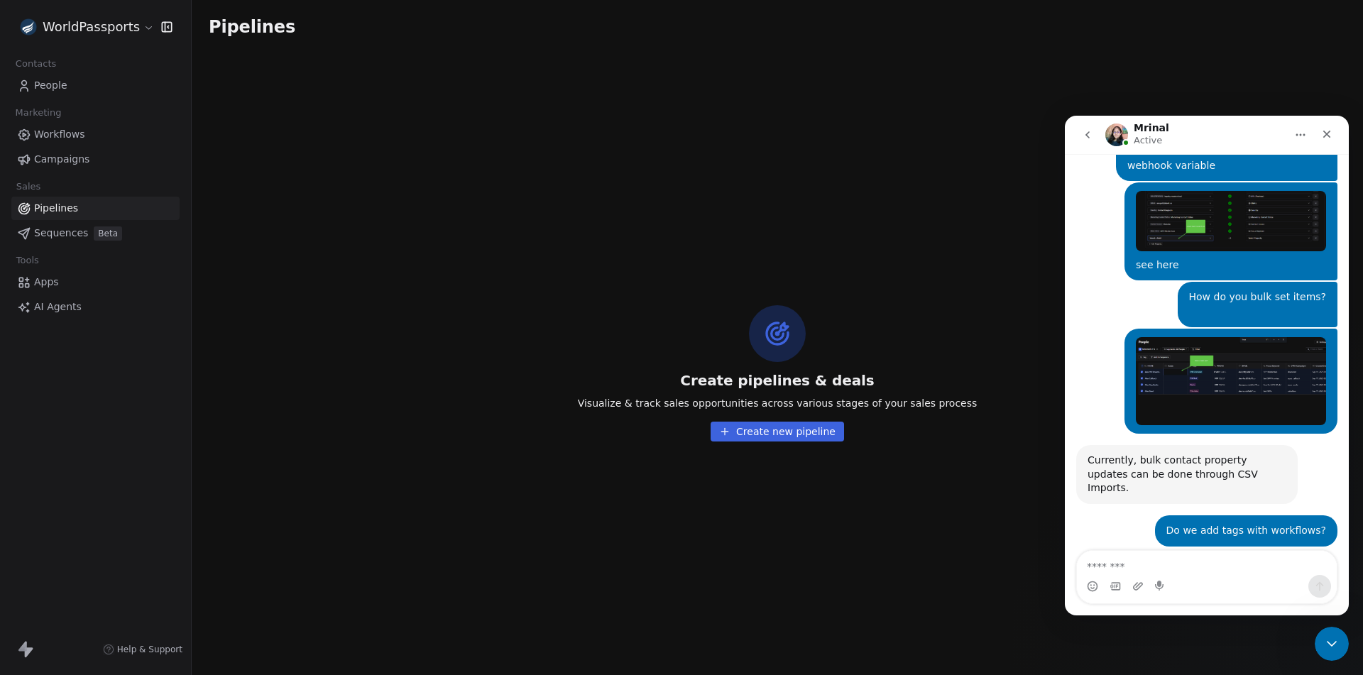
click at [1131, 578] on div "Intercom messenger" at bounding box center [1207, 586] width 260 height 23
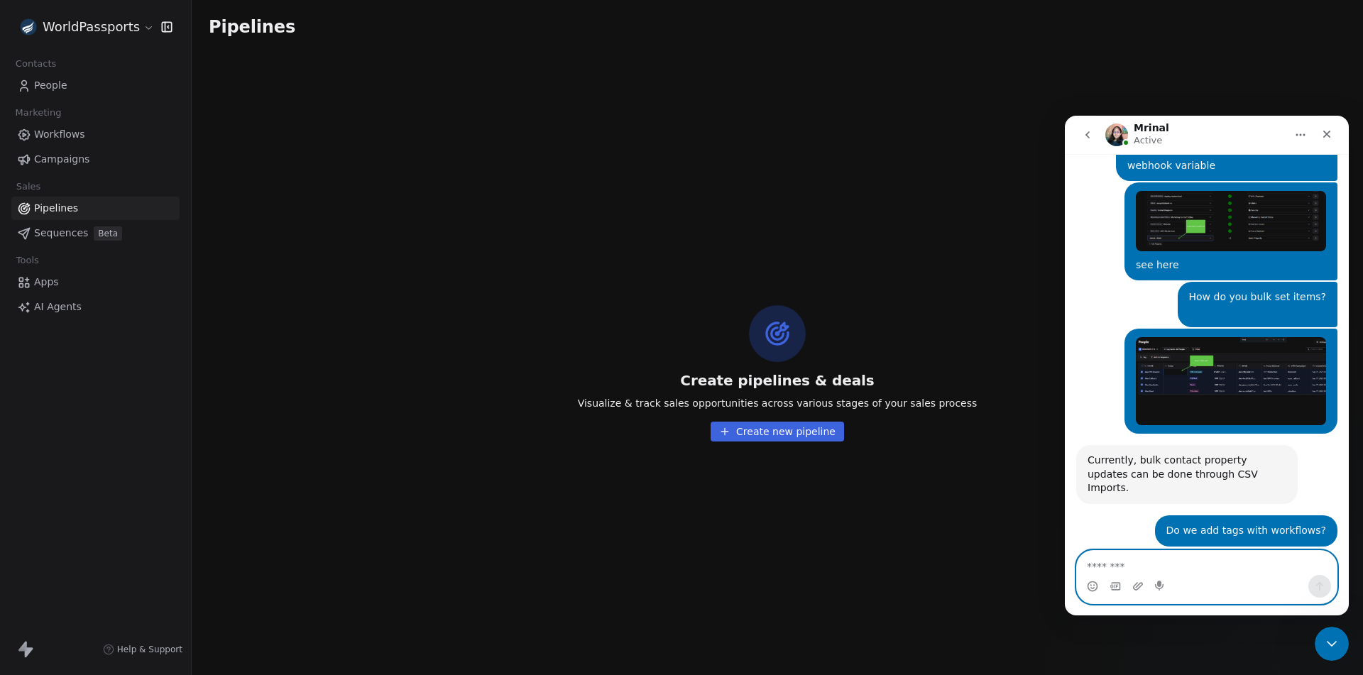
click at [1136, 565] on textarea "Message…" at bounding box center [1207, 563] width 260 height 24
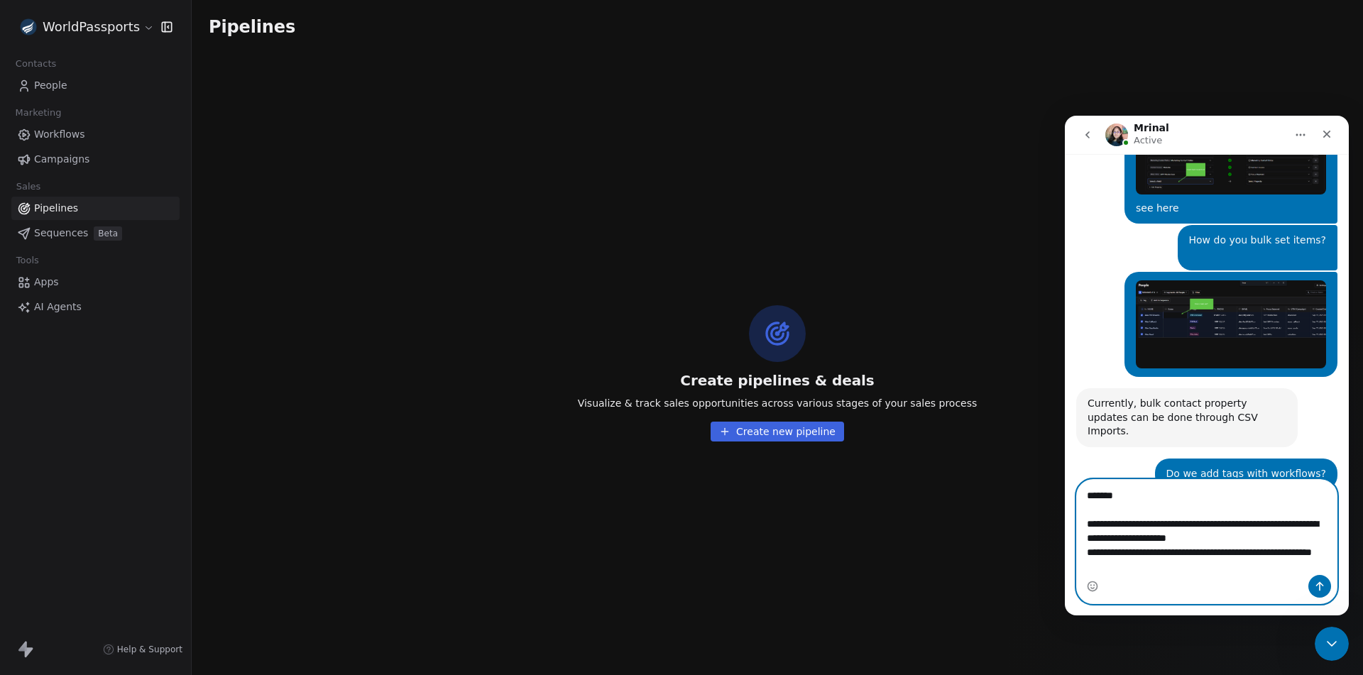
scroll to position [7900, 0]
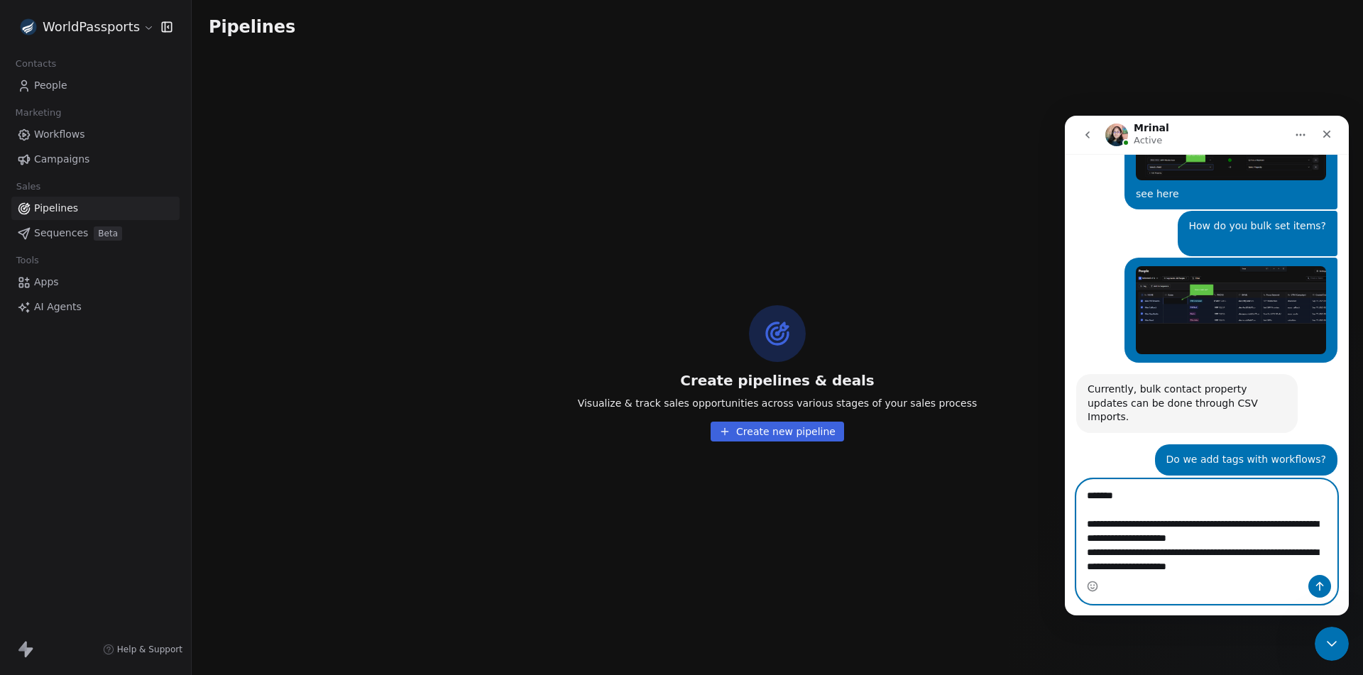
type textarea "**********"
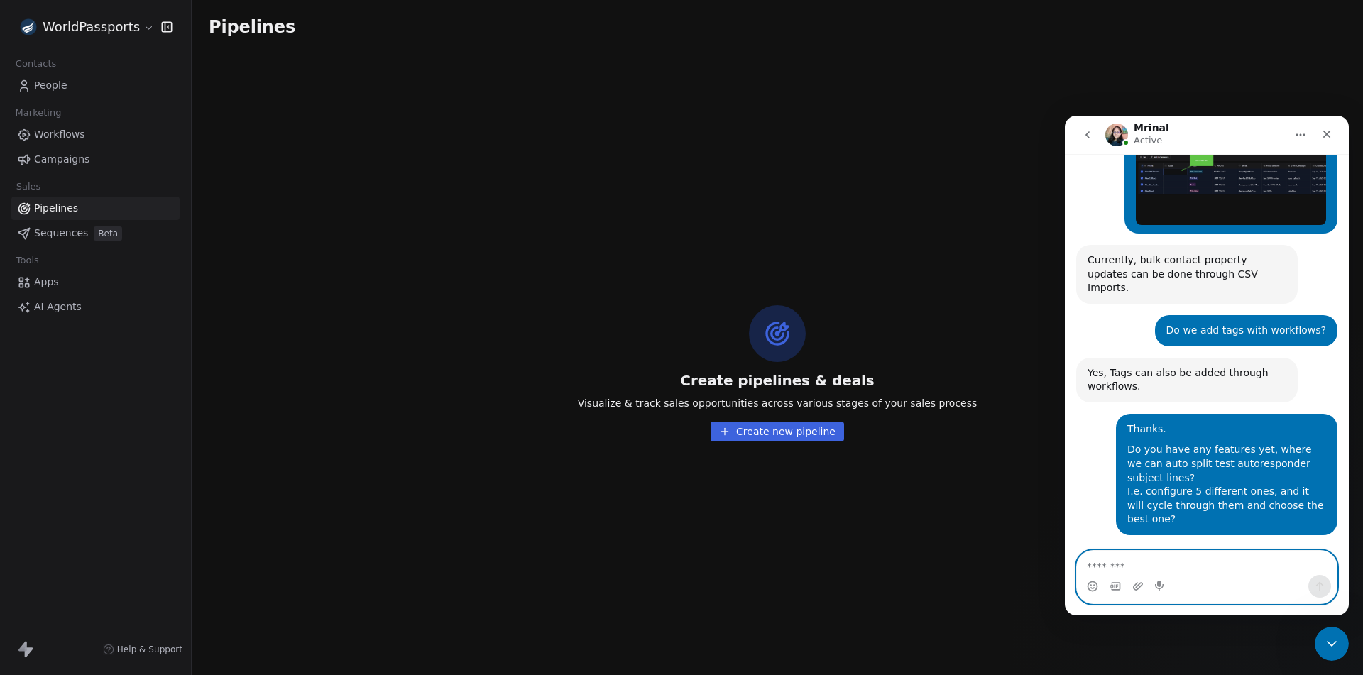
scroll to position [8105, 0]
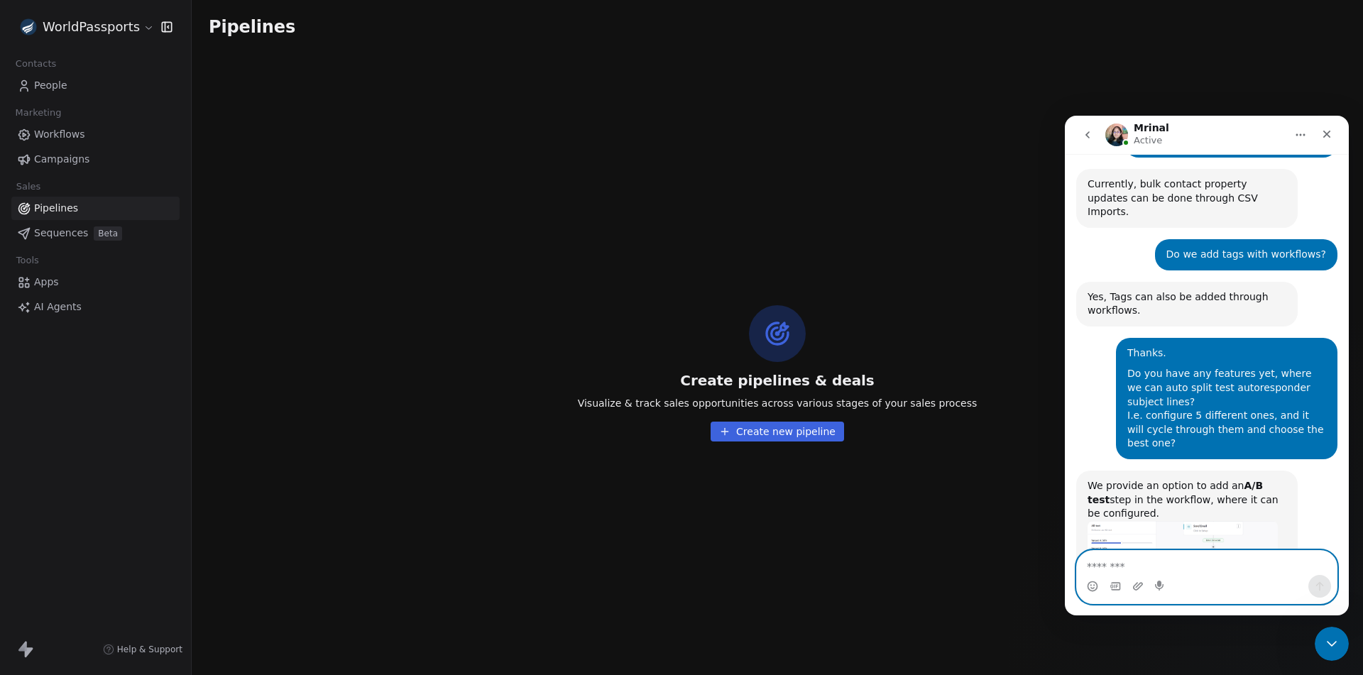
click at [1149, 558] on textarea "Message…" at bounding box center [1207, 563] width 260 height 24
type textarea "**********"
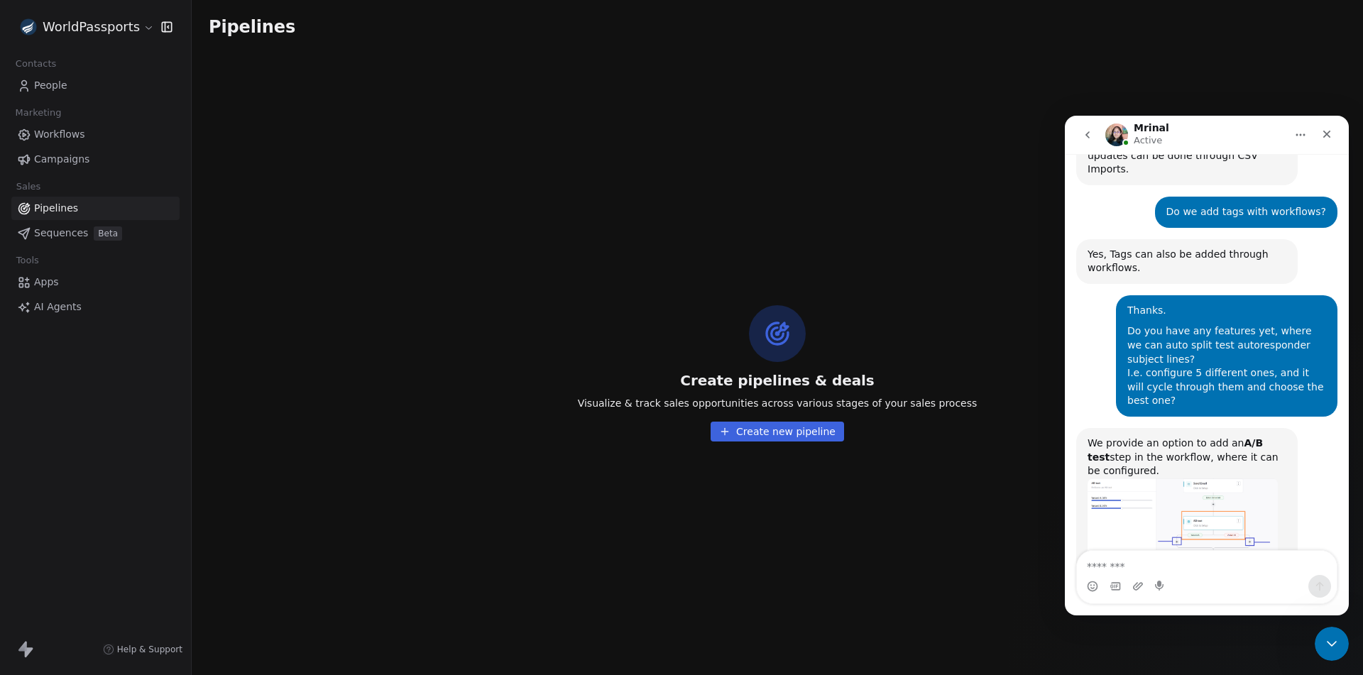
click at [1207, 478] on img "Mrinal says…" at bounding box center [1182, 533] width 190 height 111
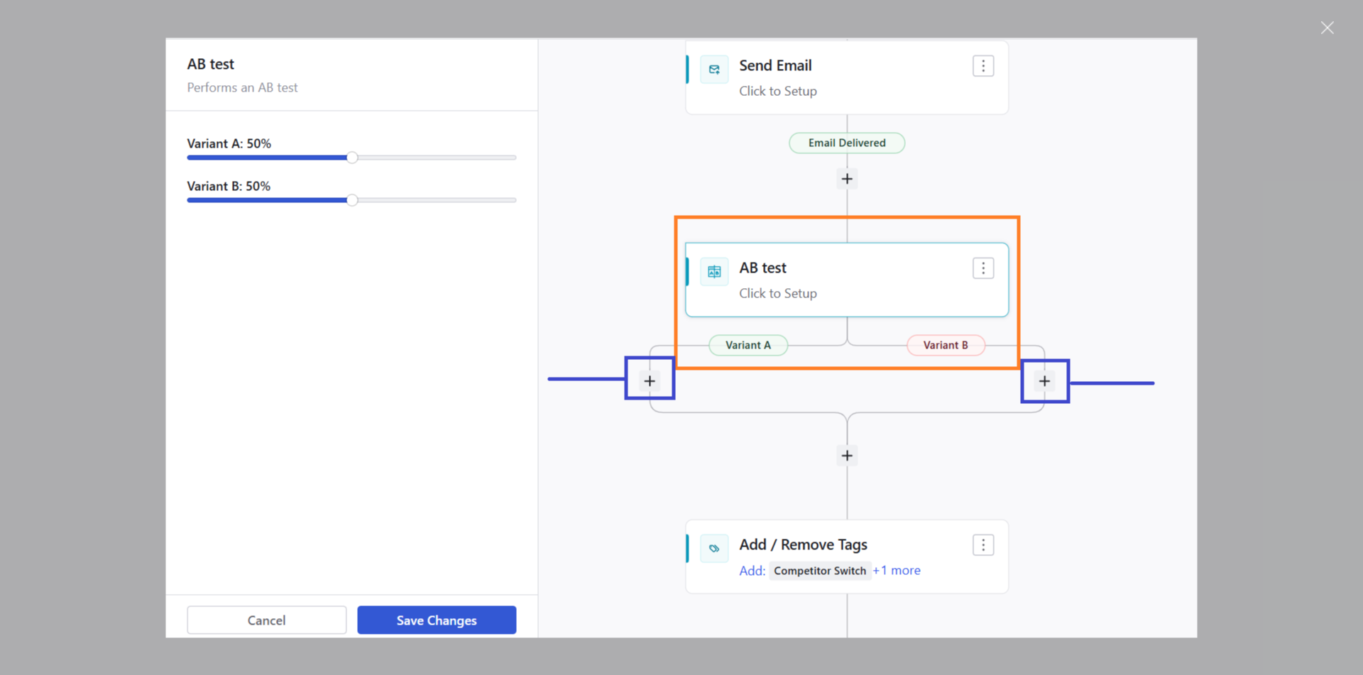
scroll to position [0, 0]
click at [1327, 31] on div "Close" at bounding box center [1327, 27] width 13 height 13
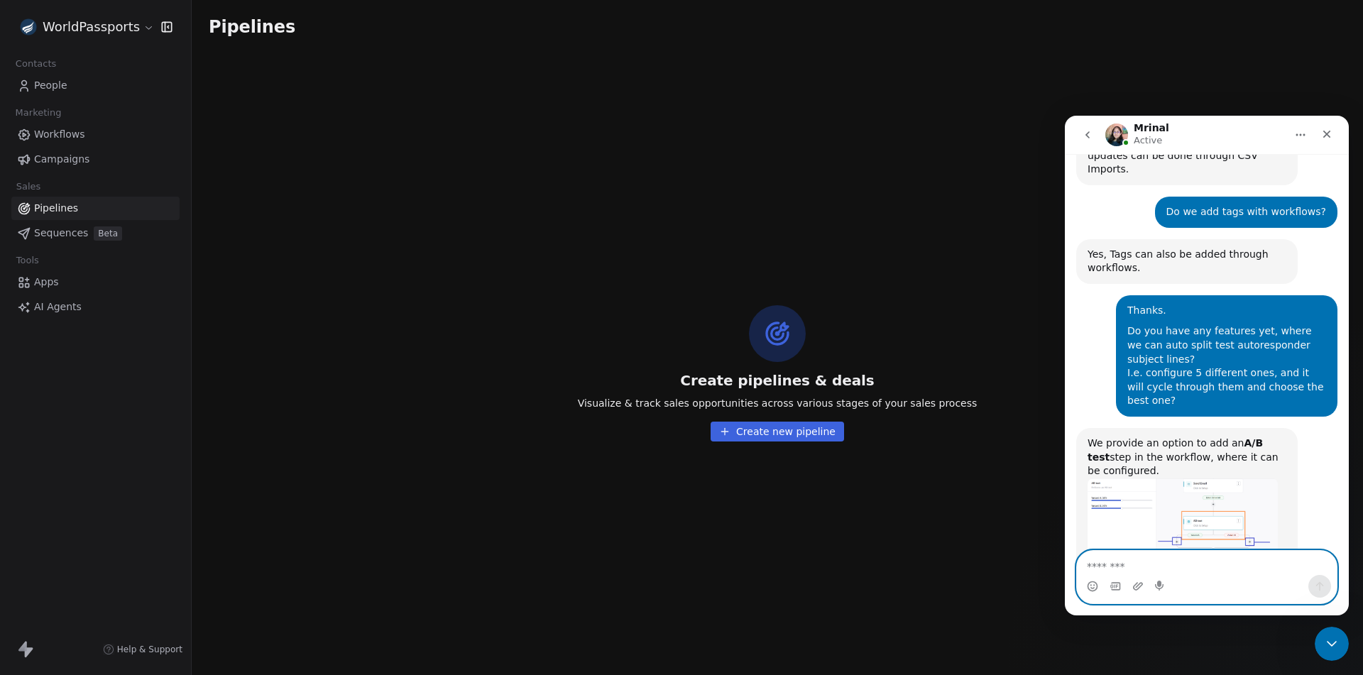
click at [1163, 568] on textarea "Message…" at bounding box center [1207, 563] width 260 height 24
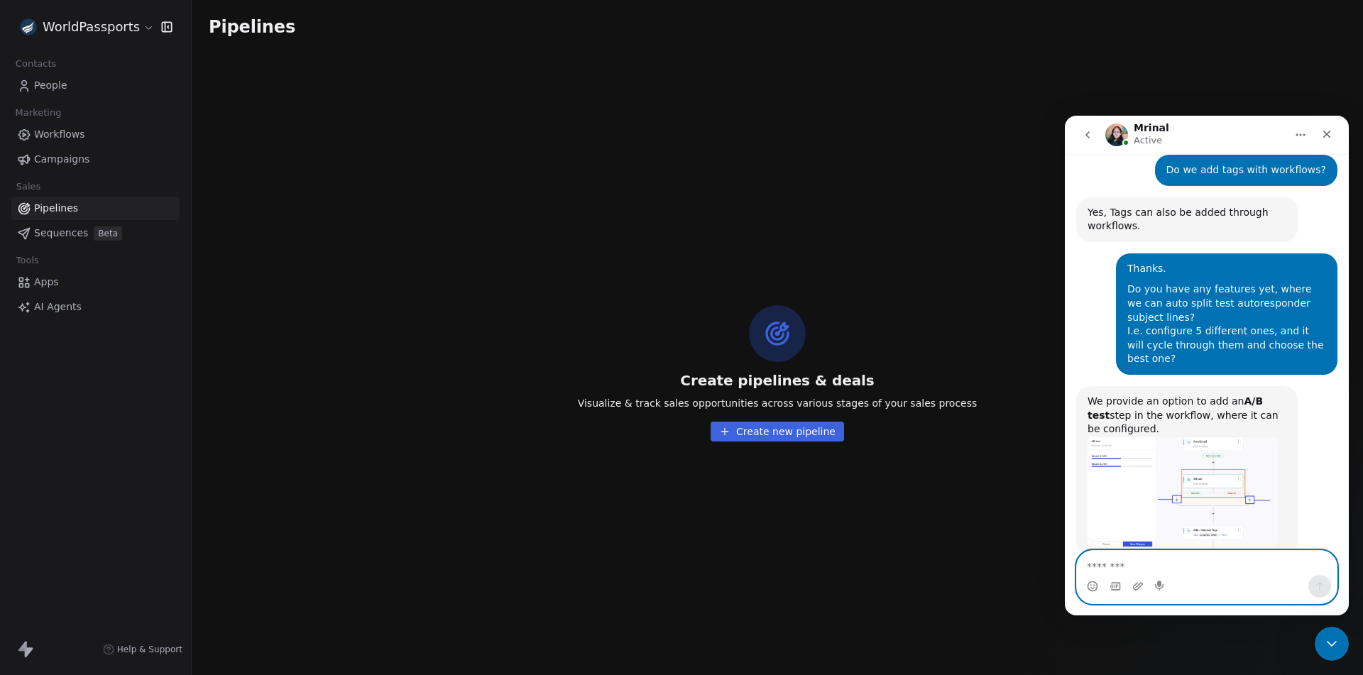
click at [1150, 567] on textarea "Message…" at bounding box center [1207, 563] width 260 height 24
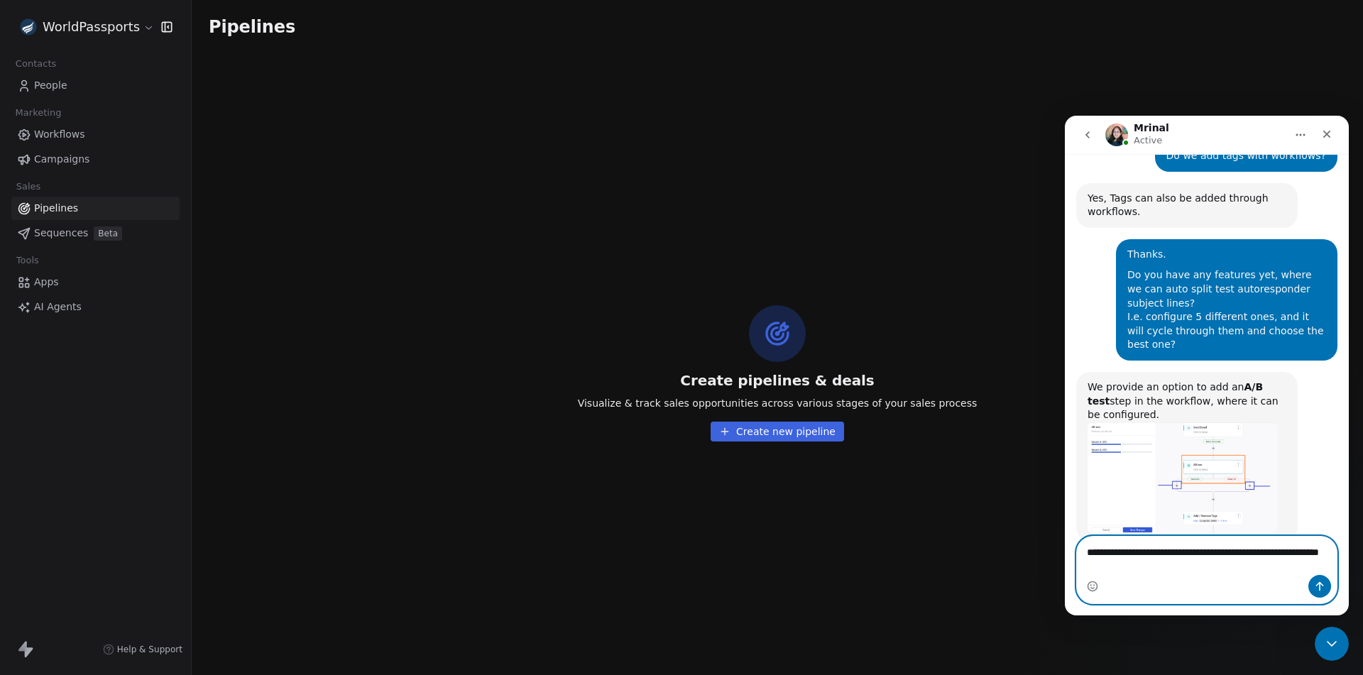
type textarea "**********"
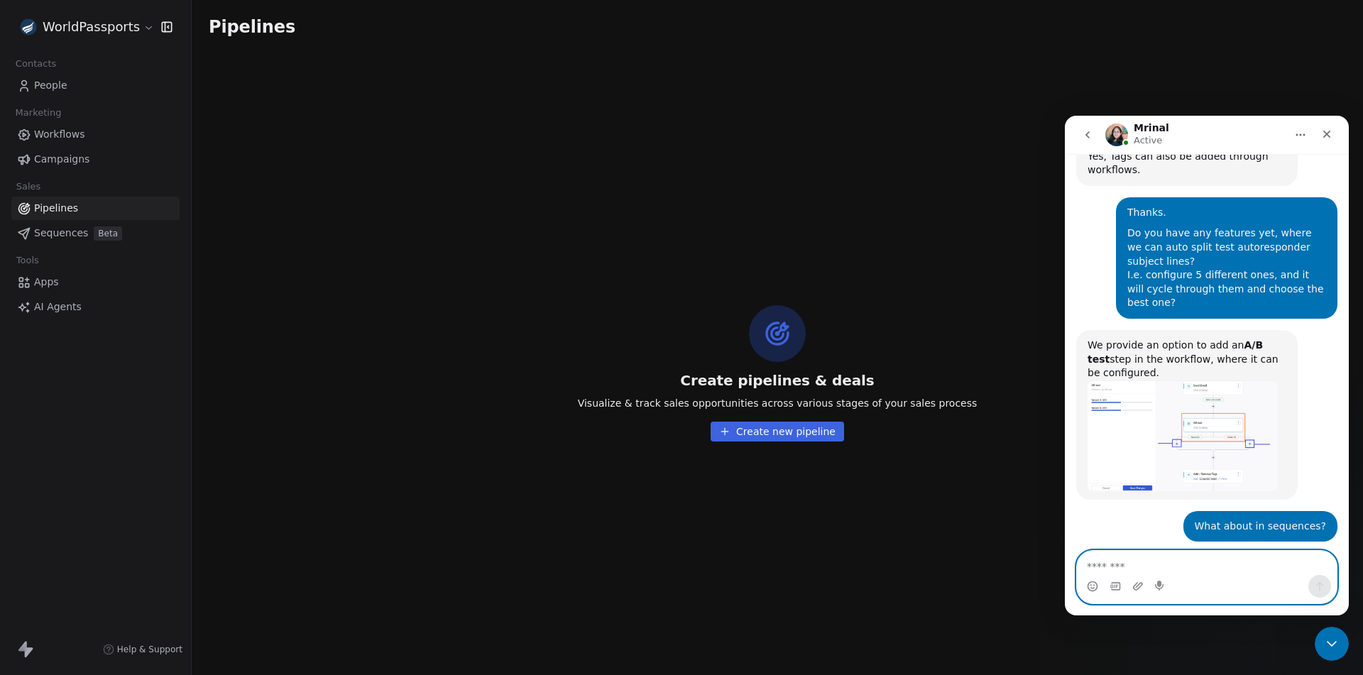
scroll to position [8246, 0]
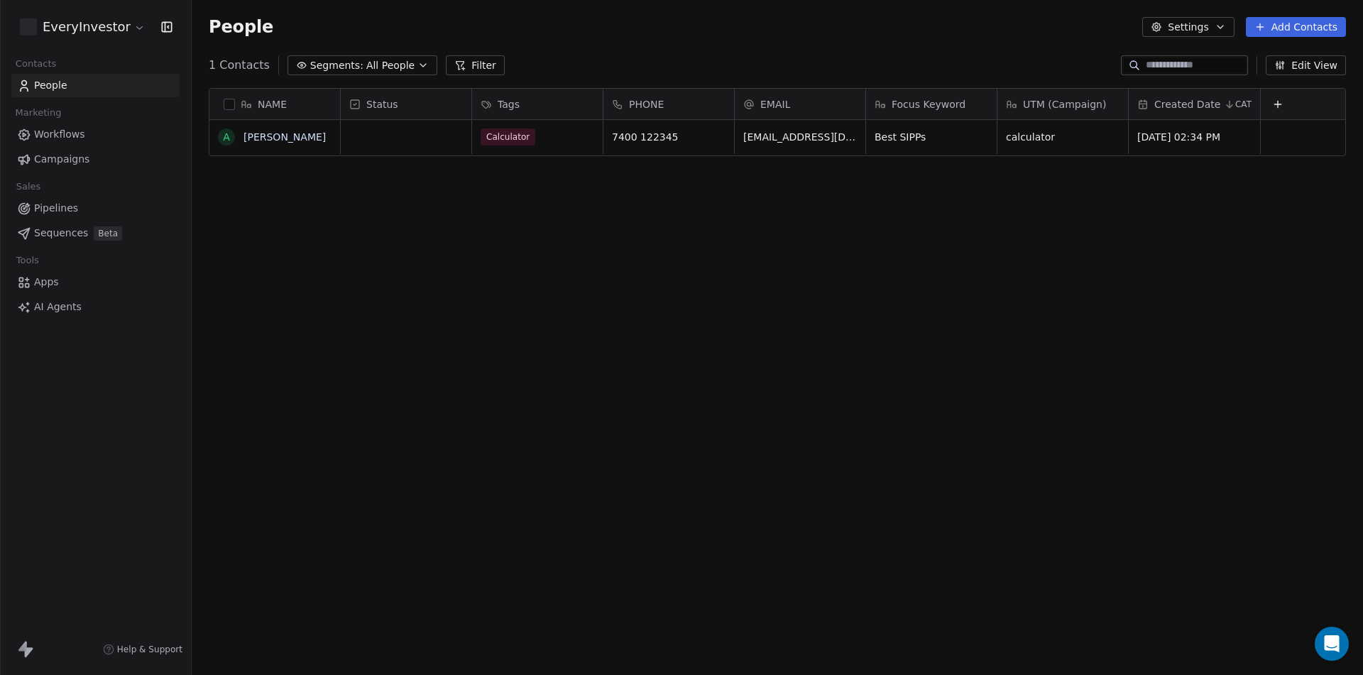
scroll to position [583, 1161]
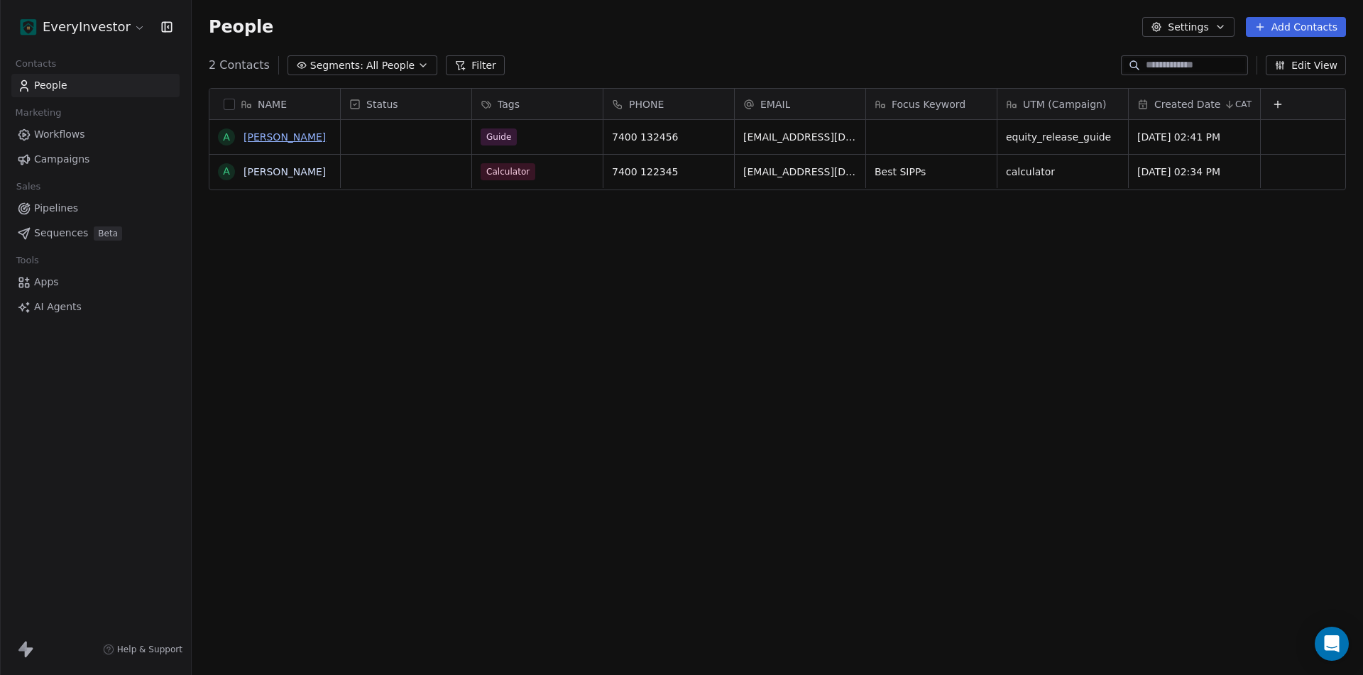
click at [261, 136] on link "[PERSON_NAME]" at bounding box center [284, 136] width 82 height 11
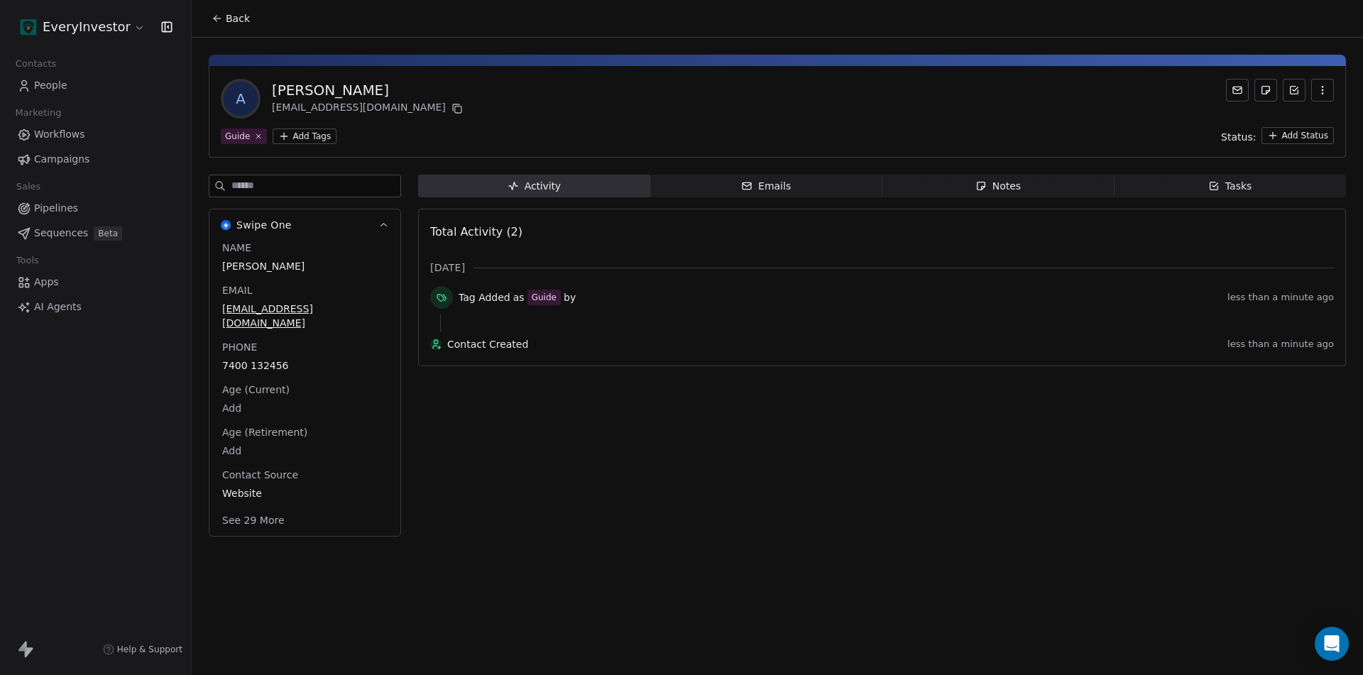
click at [258, 508] on button "See 29 More" at bounding box center [253, 521] width 79 height 26
click at [1322, 90] on icon "button" at bounding box center [1322, 89] width 1 height 1
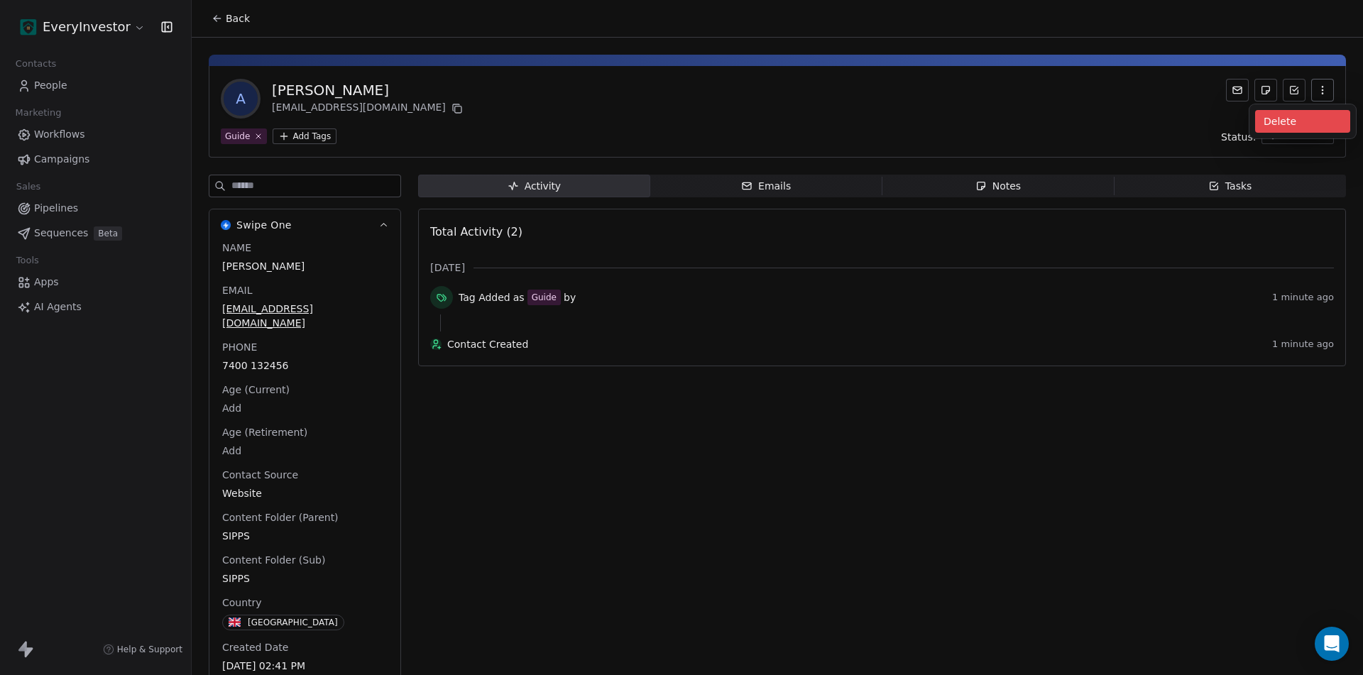
click at [1284, 125] on div "Delete" at bounding box center [1302, 121] width 95 height 23
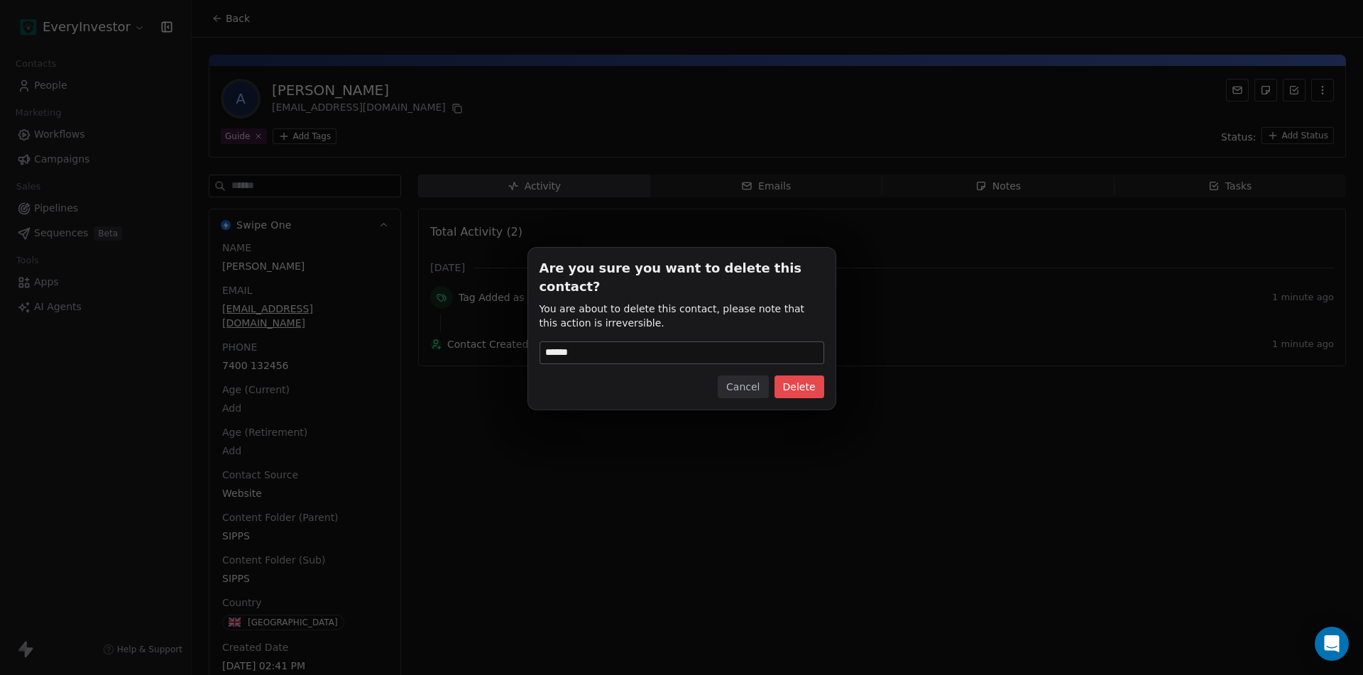
type input "******"
click at [809, 375] on button "Delete" at bounding box center [799, 386] width 50 height 23
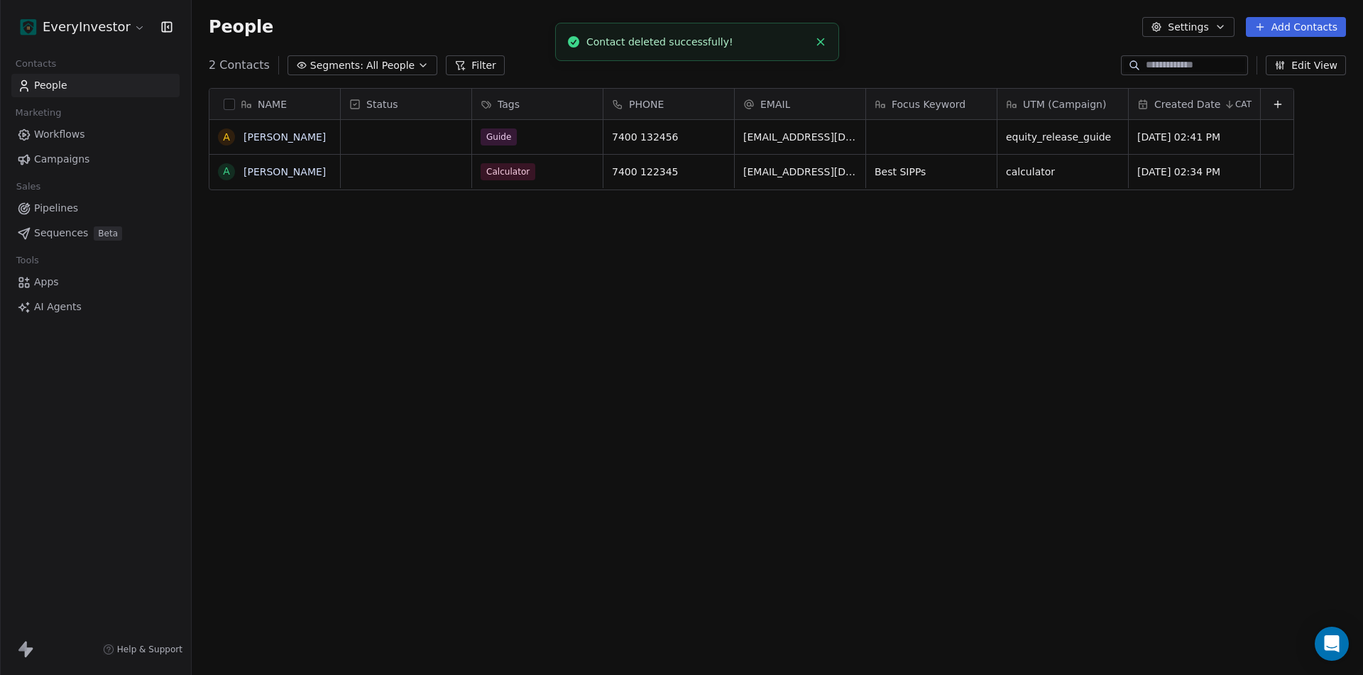
scroll to position [583, 1161]
click at [273, 141] on link "[PERSON_NAME]" at bounding box center [284, 136] width 82 height 11
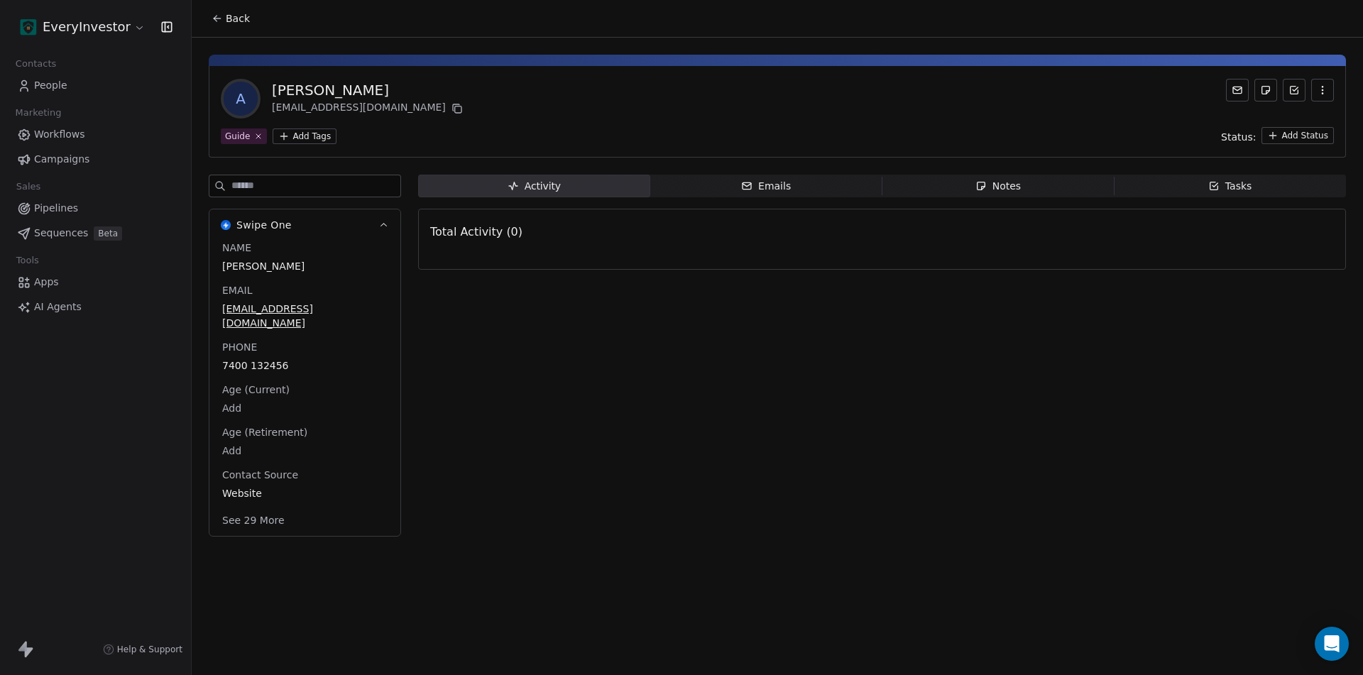
click at [251, 511] on button "See 29 More" at bounding box center [253, 521] width 79 height 26
click at [57, 81] on span "People" at bounding box center [50, 85] width 33 height 15
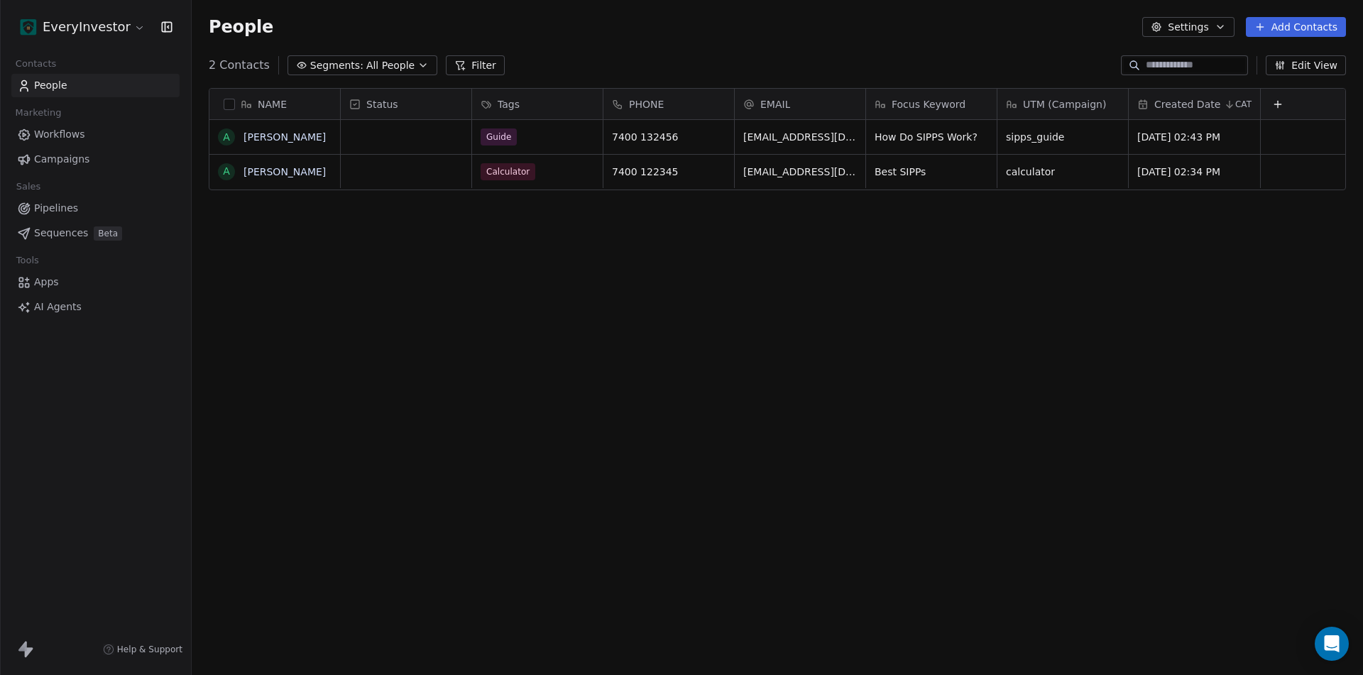
scroll to position [583, 1161]
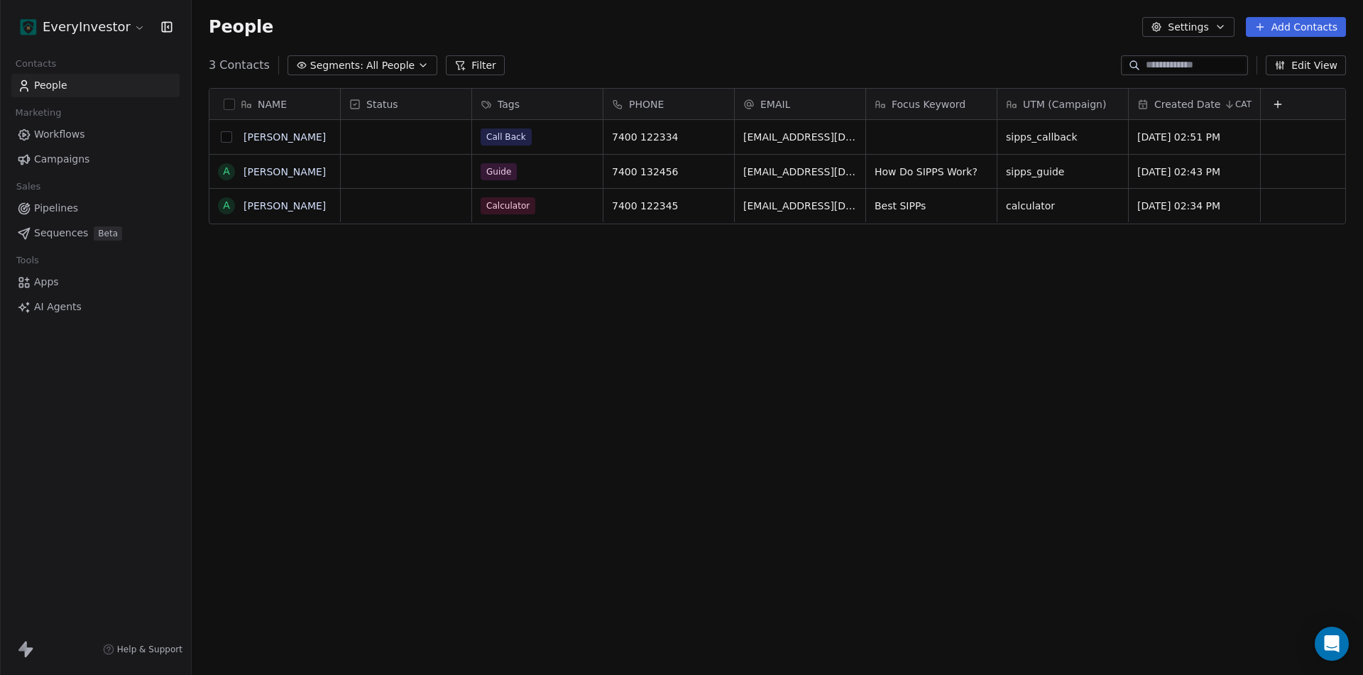
click at [226, 138] on button "grid" at bounding box center [226, 136] width 11 height 11
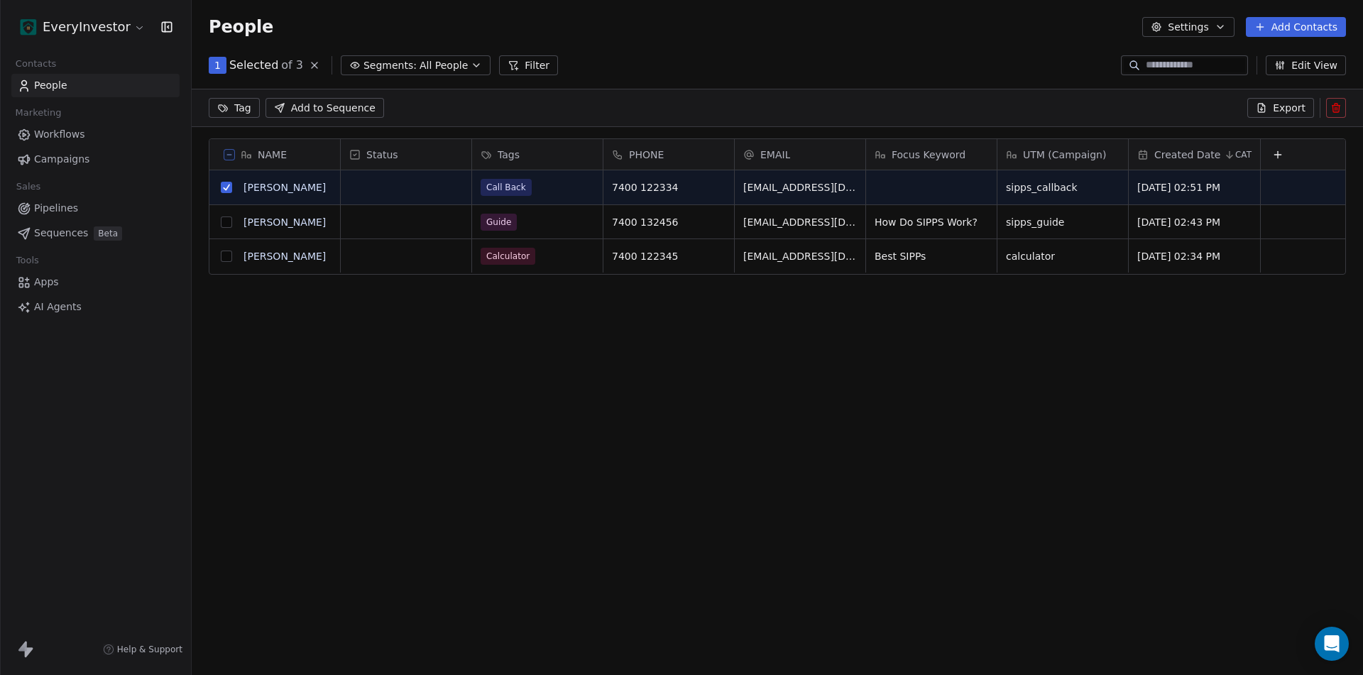
scroll to position [534, 1161]
click at [1330, 106] on icon at bounding box center [1335, 107] width 11 height 11
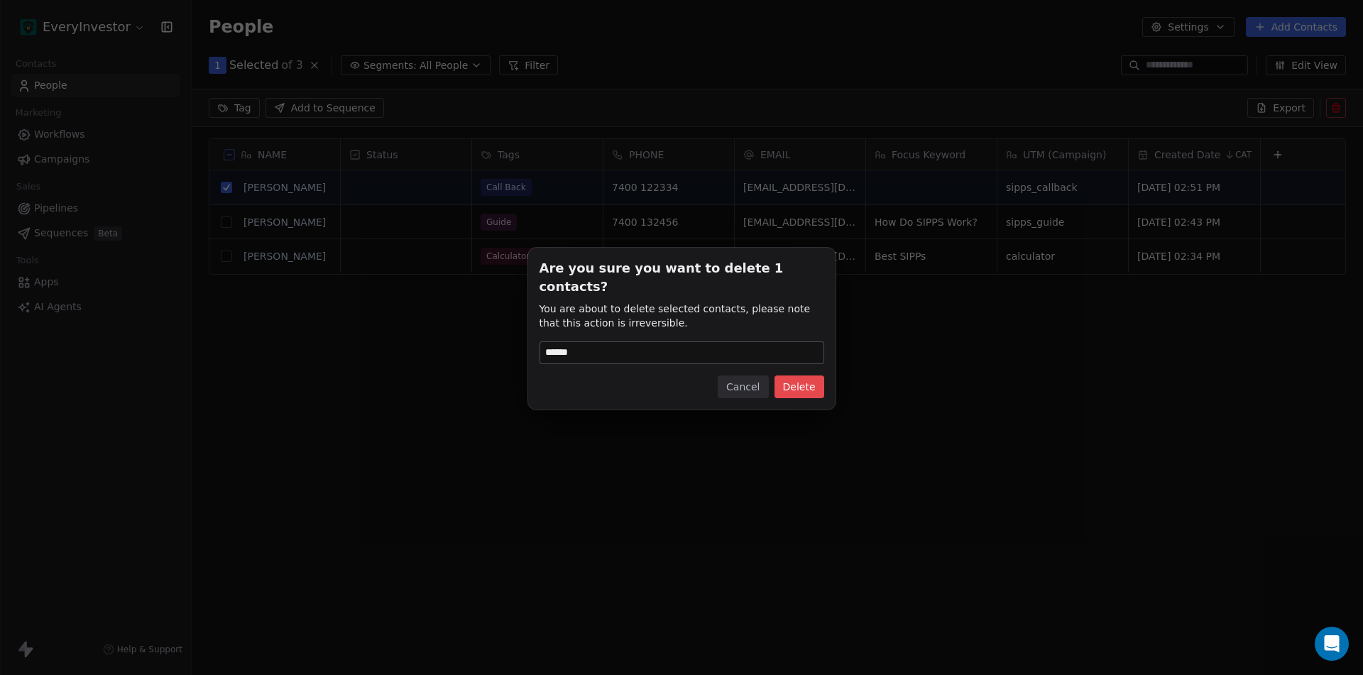
type input "******"
click at [813, 375] on button "Delete" at bounding box center [799, 386] width 50 height 23
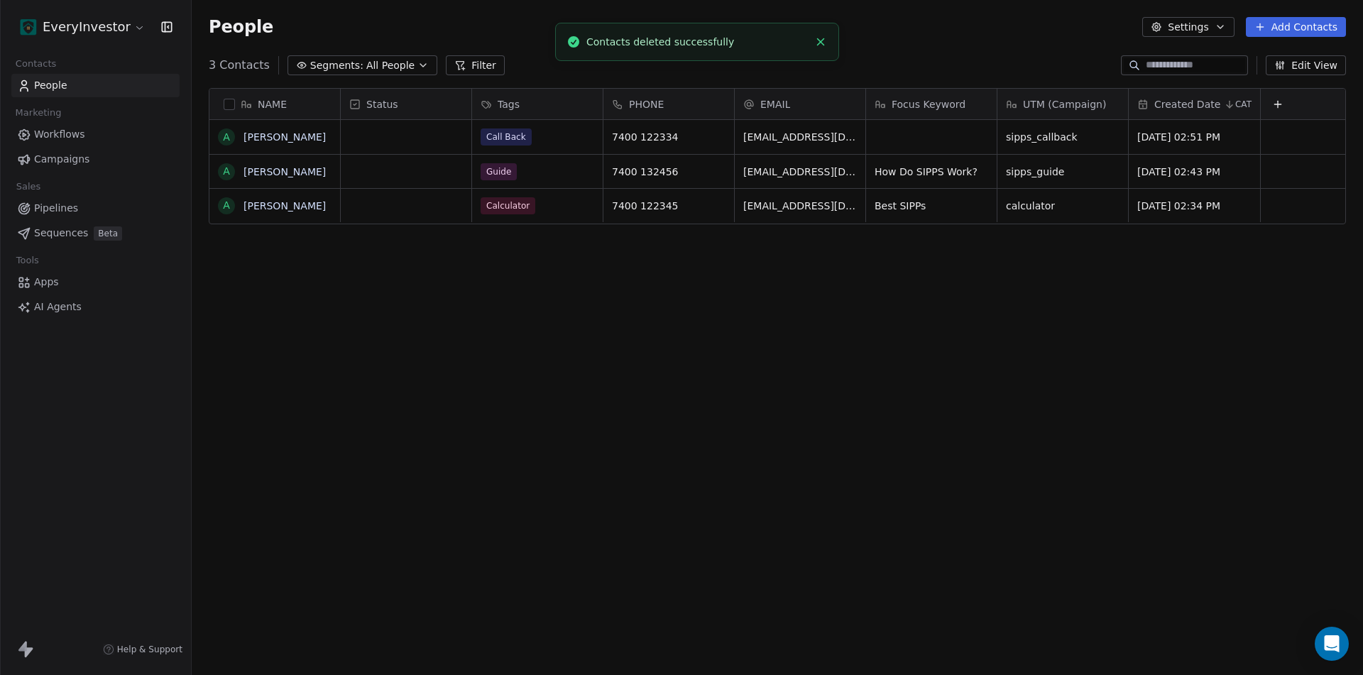
scroll to position [583, 1161]
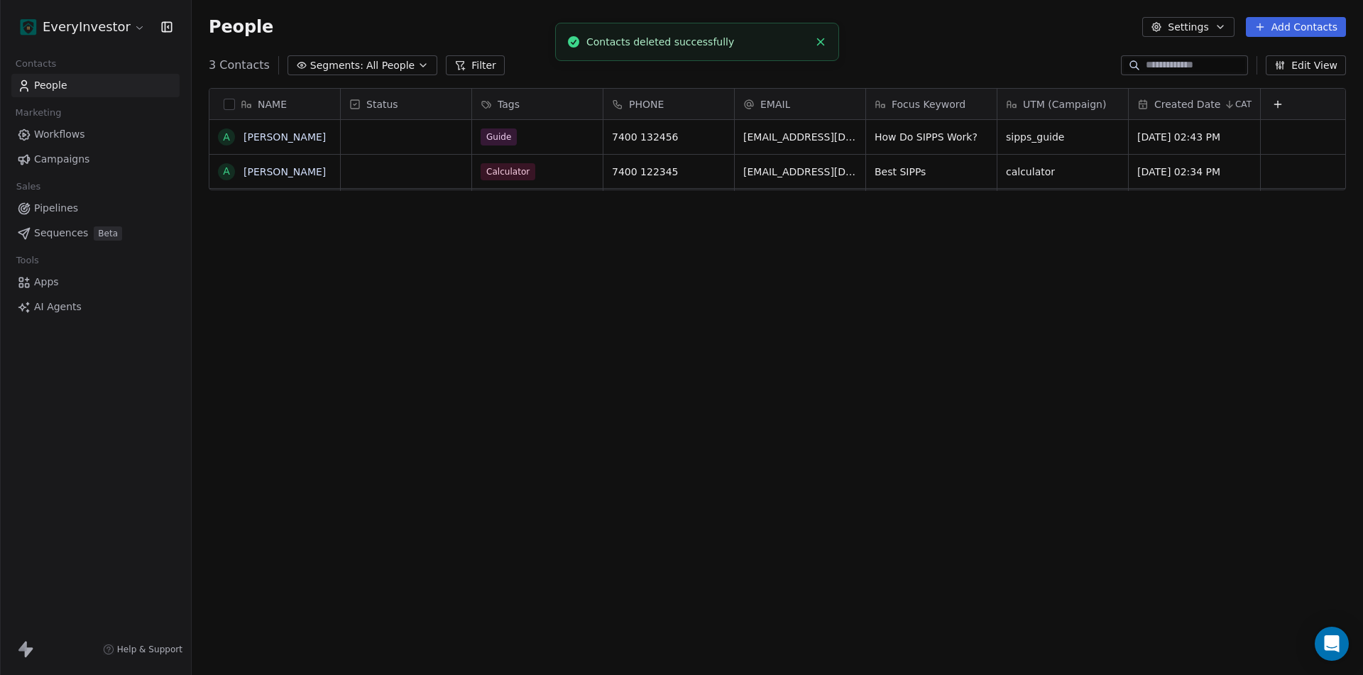
click at [50, 283] on span "Apps" at bounding box center [46, 282] width 25 height 15
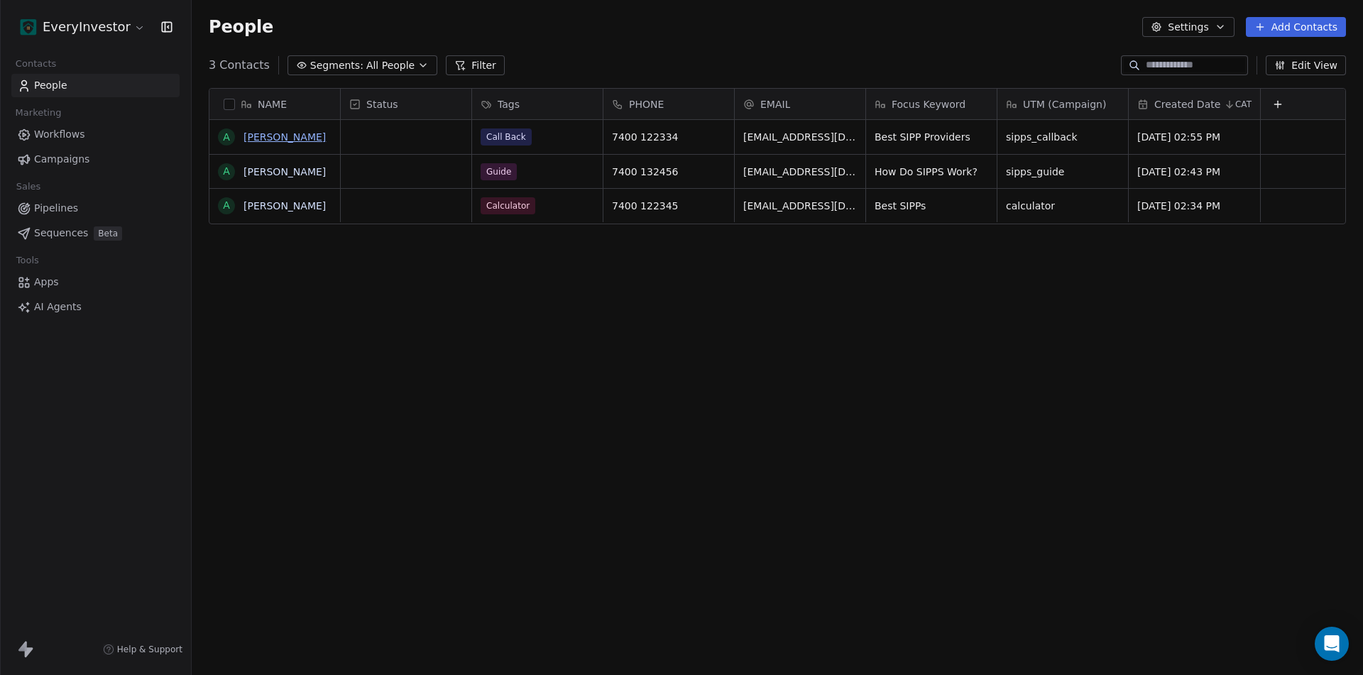
click at [262, 139] on link "[PERSON_NAME]" at bounding box center [284, 136] width 82 height 11
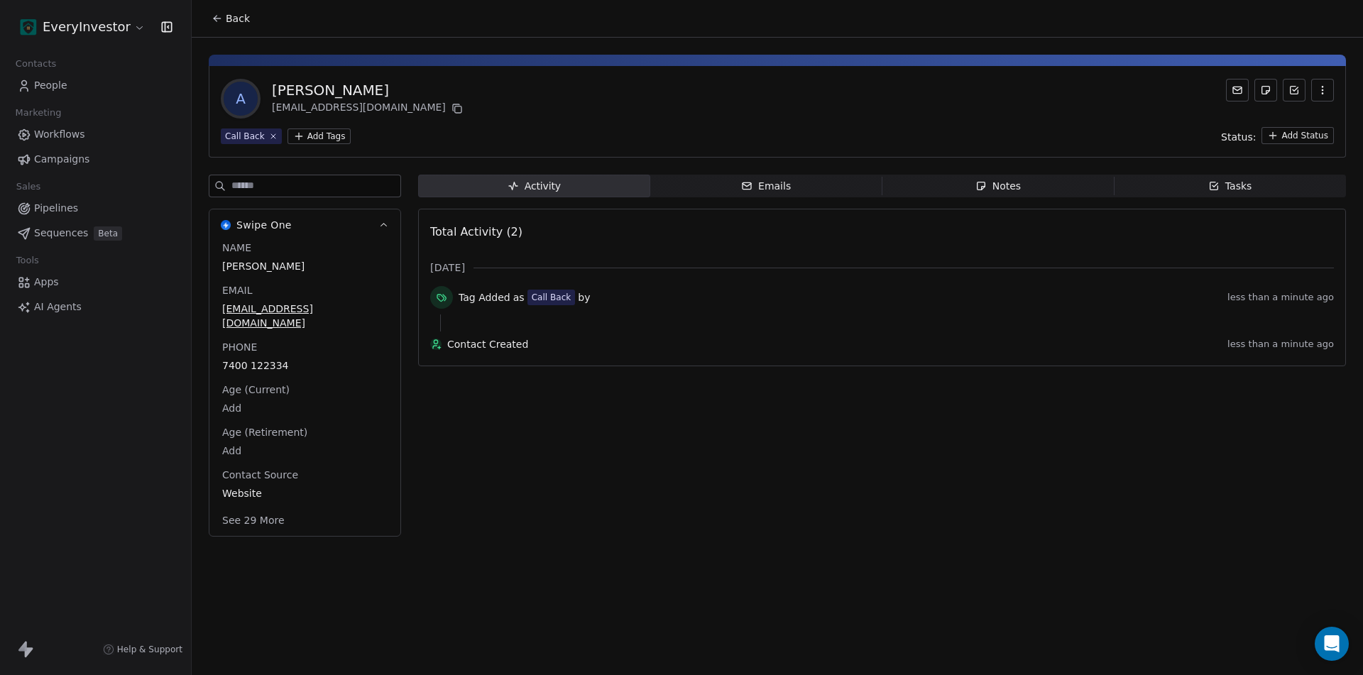
click at [258, 508] on button "See 29 More" at bounding box center [253, 521] width 79 height 26
click at [53, 284] on span "Apps" at bounding box center [46, 282] width 25 height 15
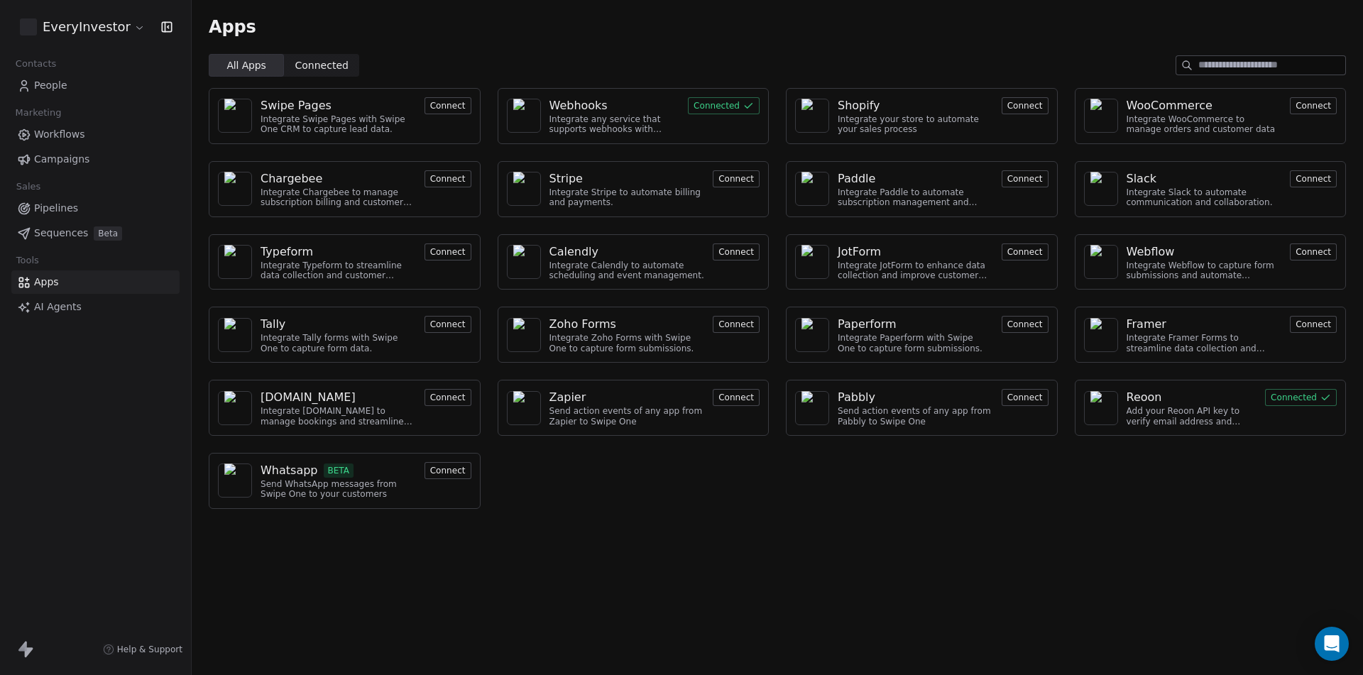
click at [585, 109] on div "Webhooks" at bounding box center [578, 105] width 58 height 17
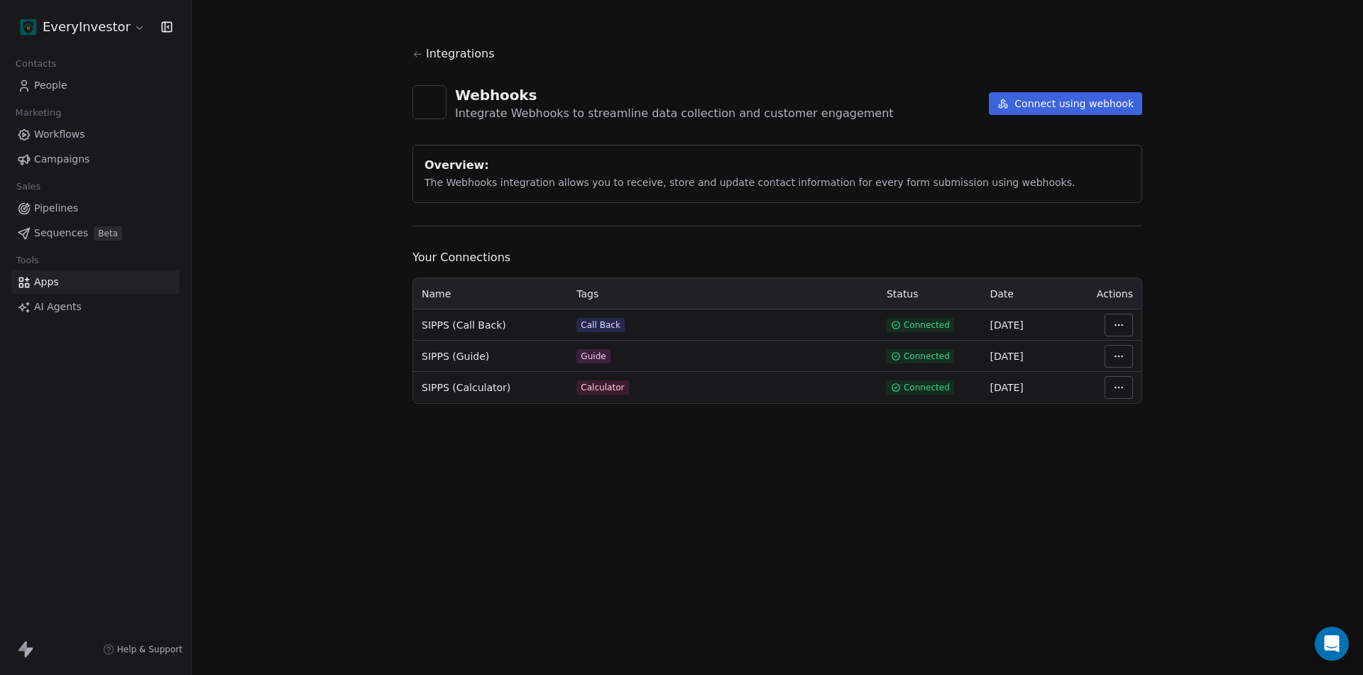
click at [1126, 322] on html "EveryInvestor Contacts People Marketing Workflows Campaigns Sales Pipelines Seq…" at bounding box center [681, 337] width 1363 height 675
click at [1151, 422] on div "Manage Mapping" at bounding box center [1161, 424] width 102 height 23
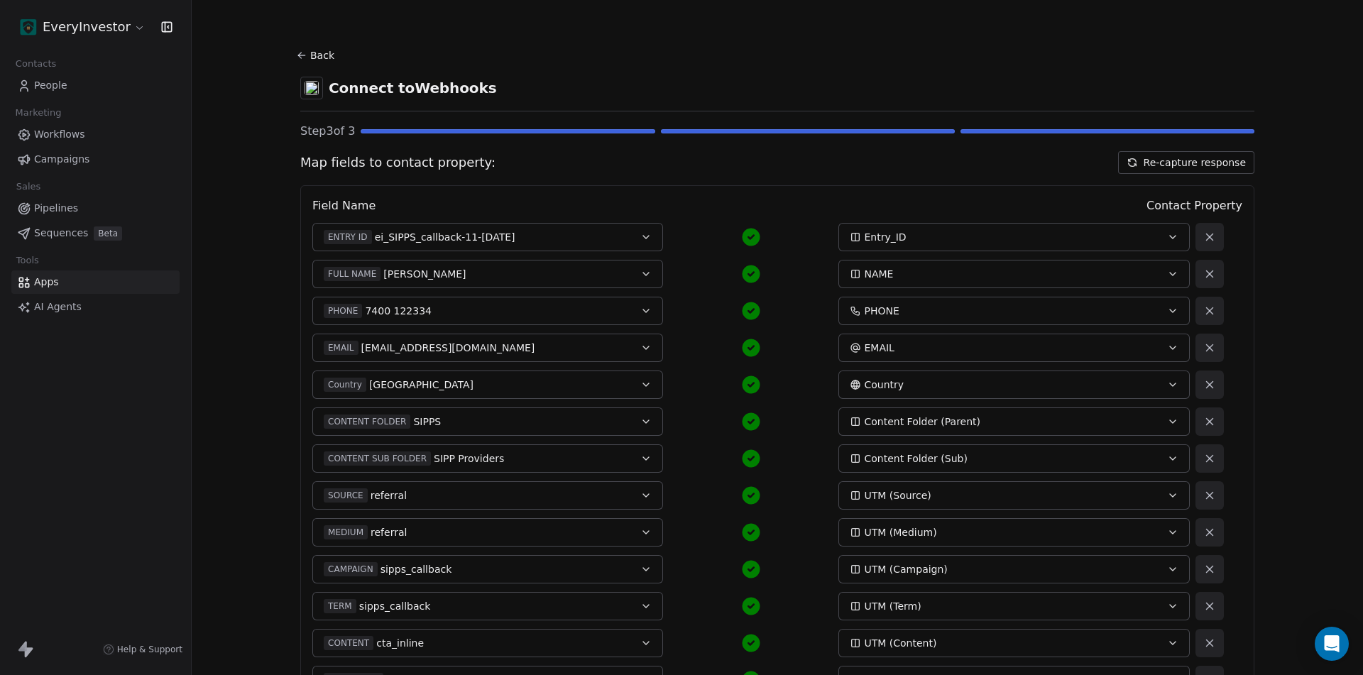
click at [1206, 157] on button "Re-capture response" at bounding box center [1186, 162] width 136 height 23
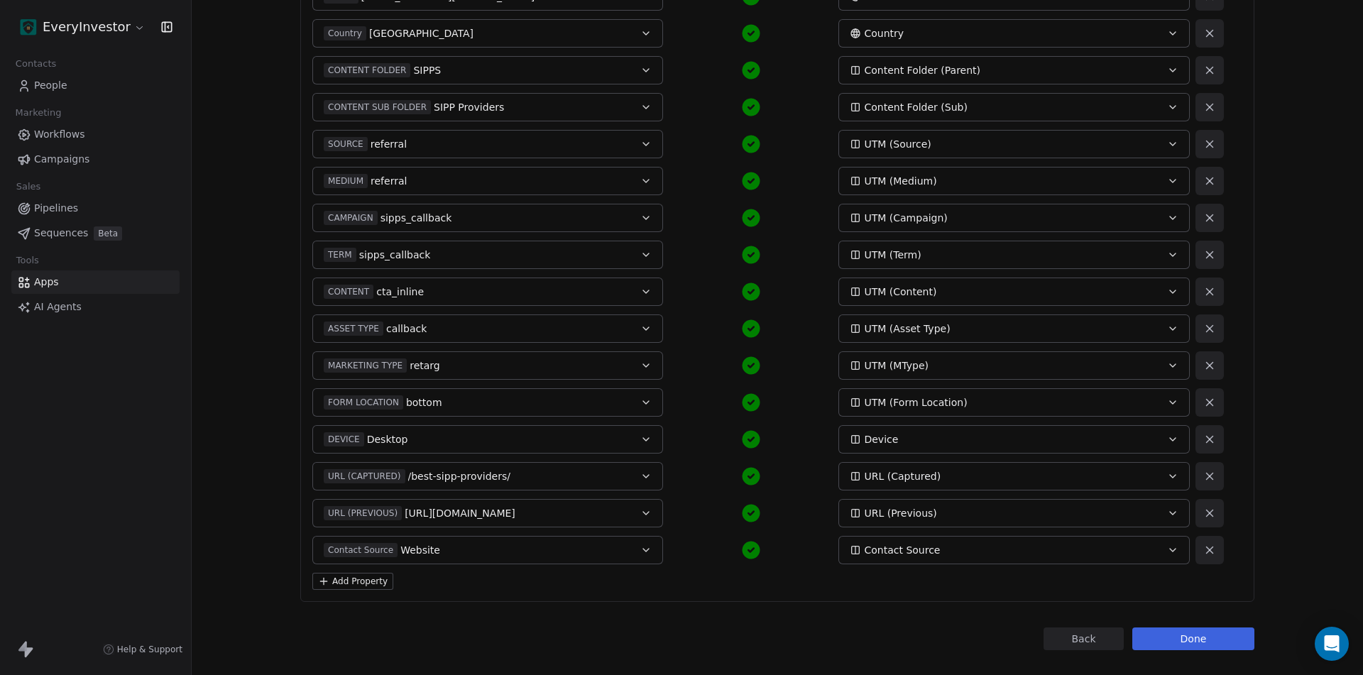
scroll to position [400, 0]
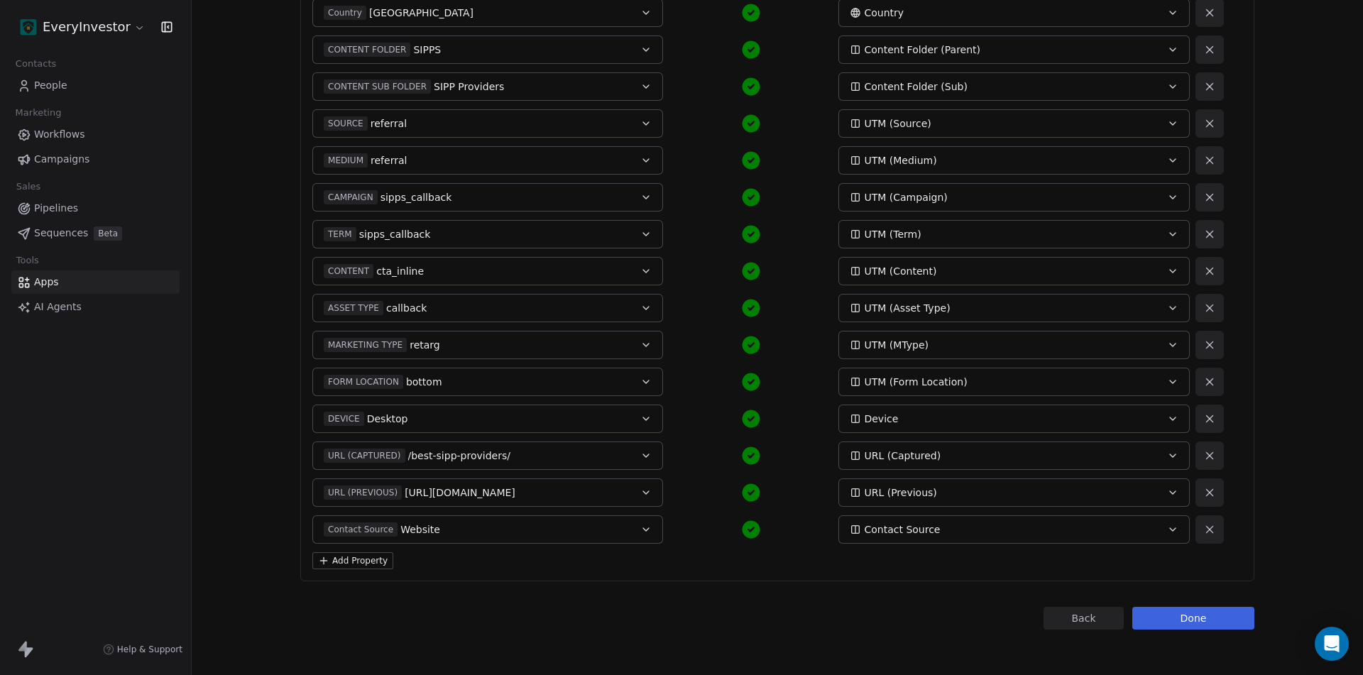
click at [342, 566] on button "Add Property" at bounding box center [352, 560] width 81 height 17
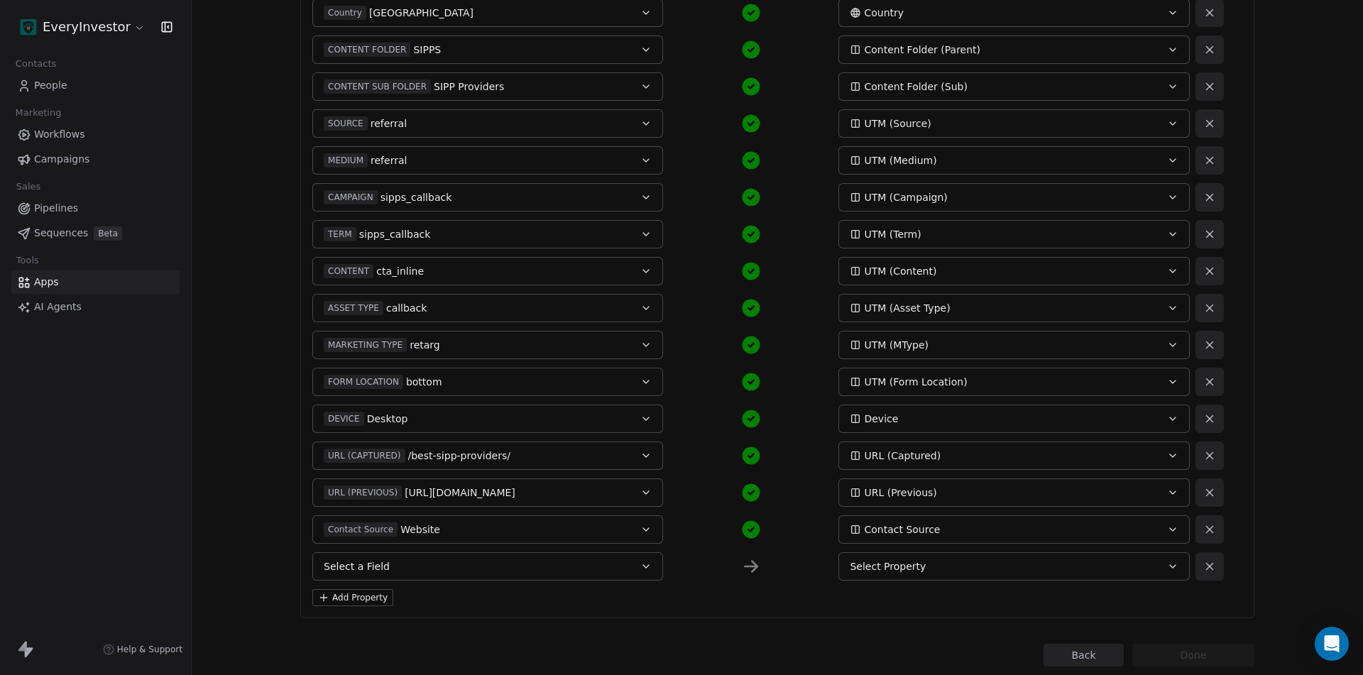
click at [407, 575] on button "Select a Field" at bounding box center [487, 566] width 351 height 28
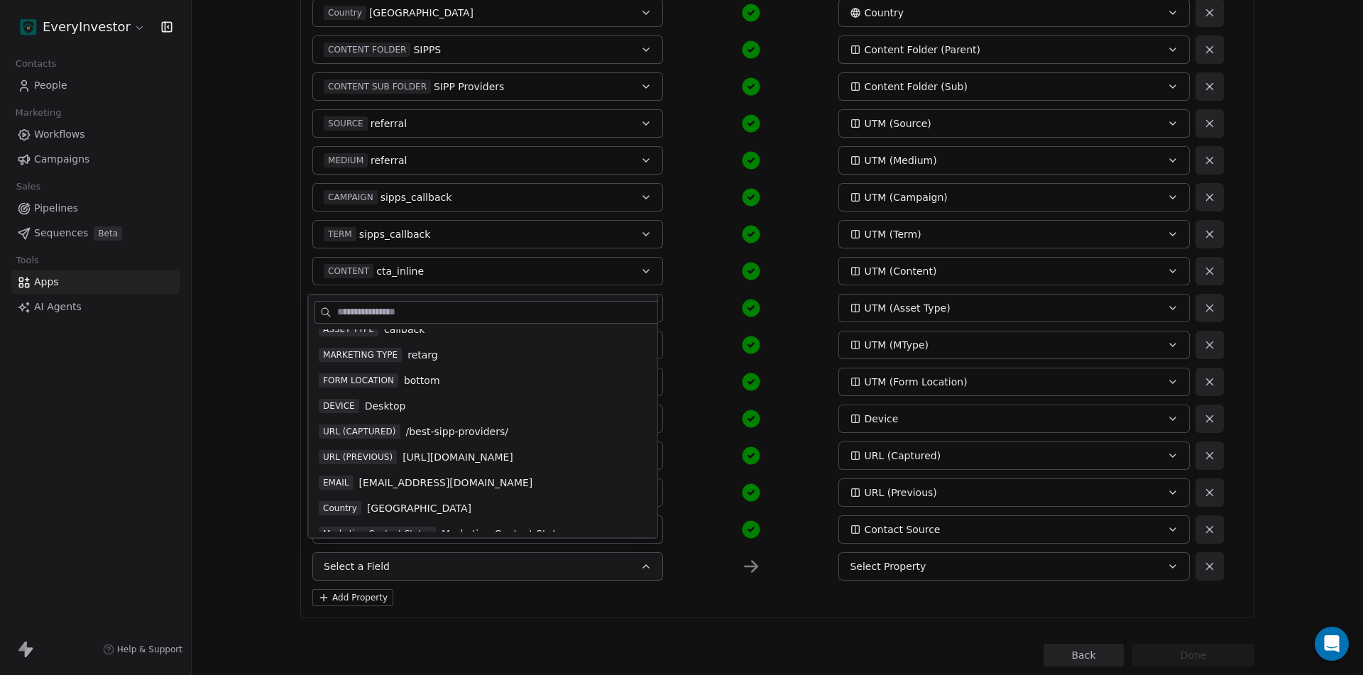
scroll to position [388, 0]
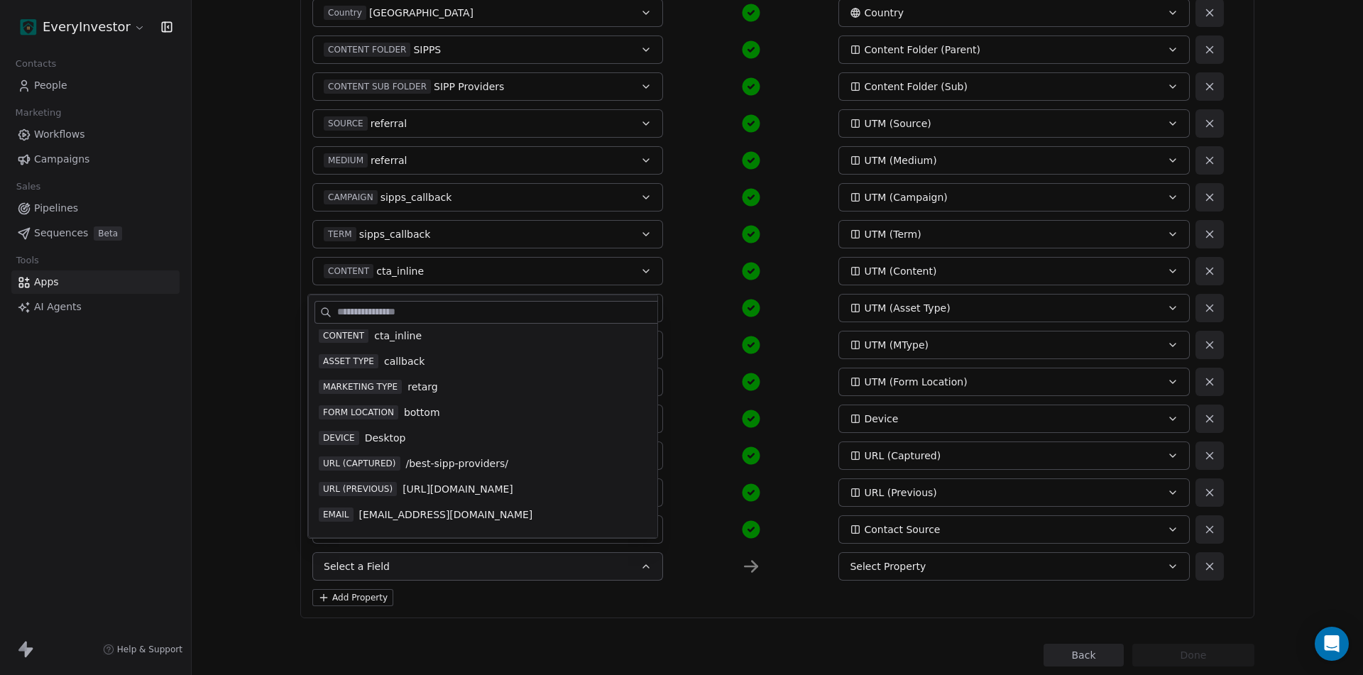
click at [439, 388] on div "MARKETING TYPE retarg" at bounding box center [513, 387] width 388 height 14
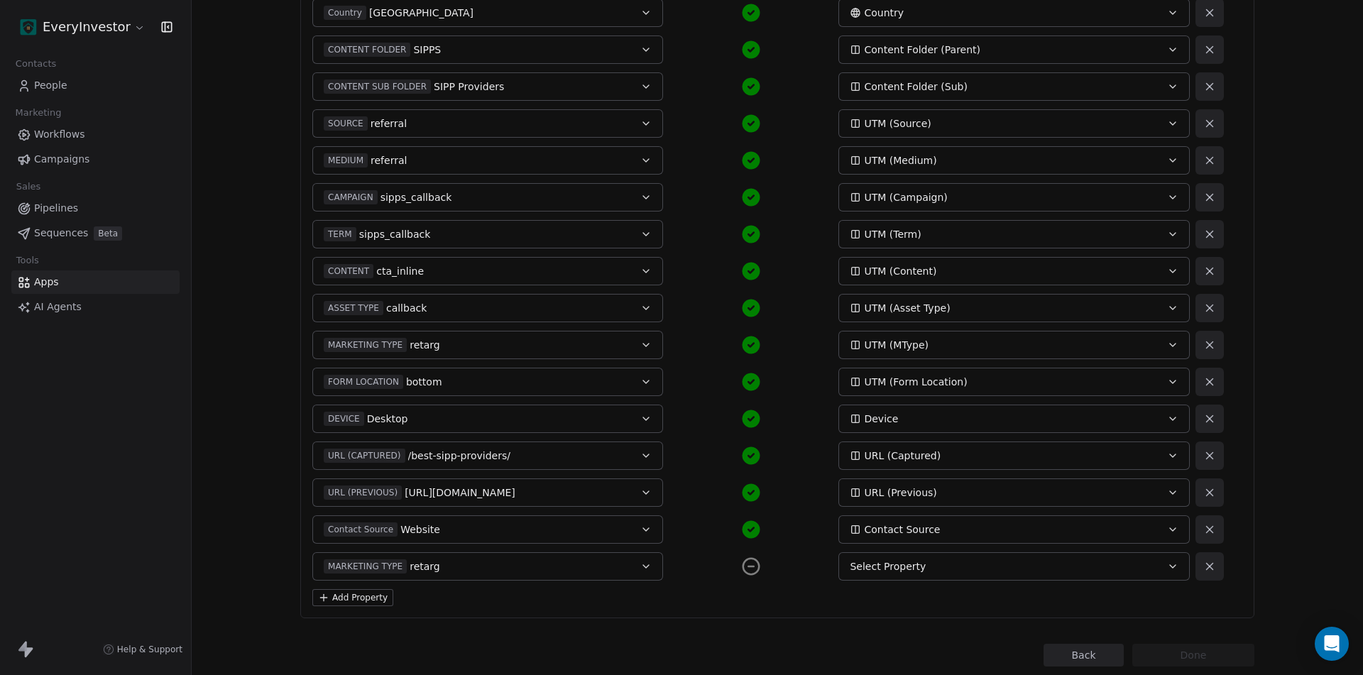
click at [962, 557] on button "Select Property" at bounding box center [1013, 566] width 351 height 28
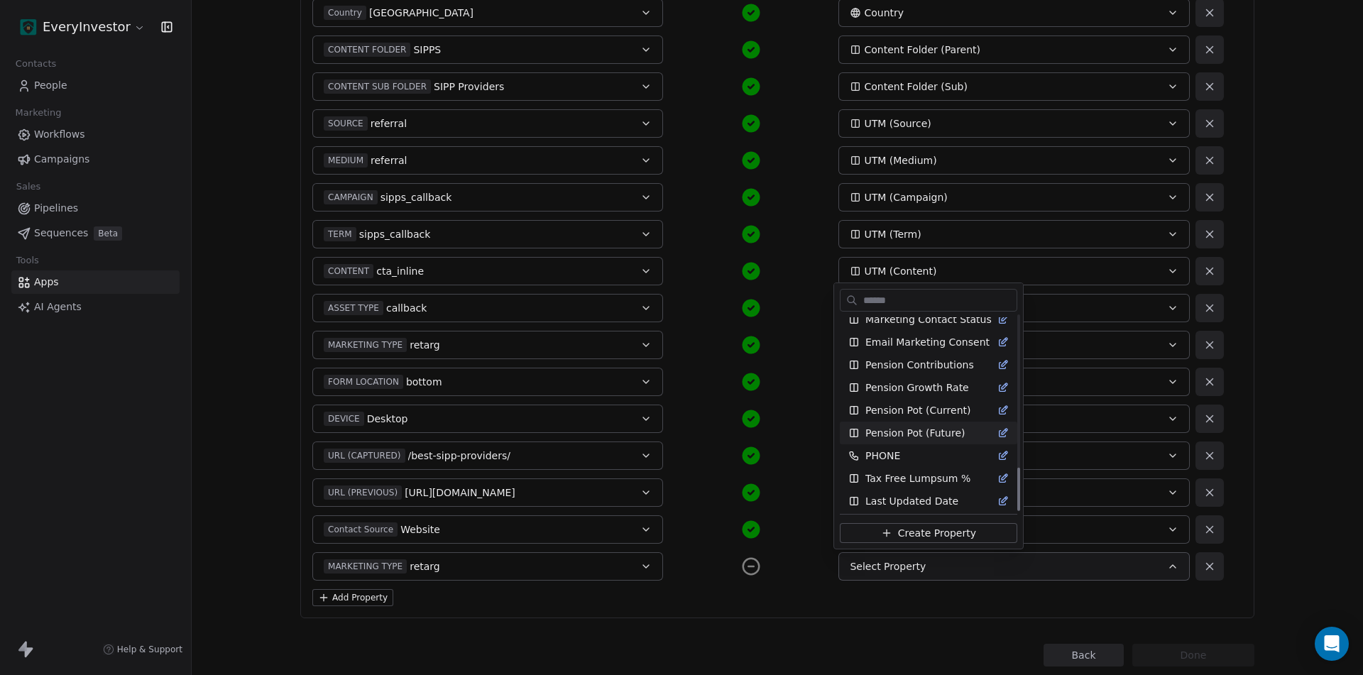
scroll to position [672, 0]
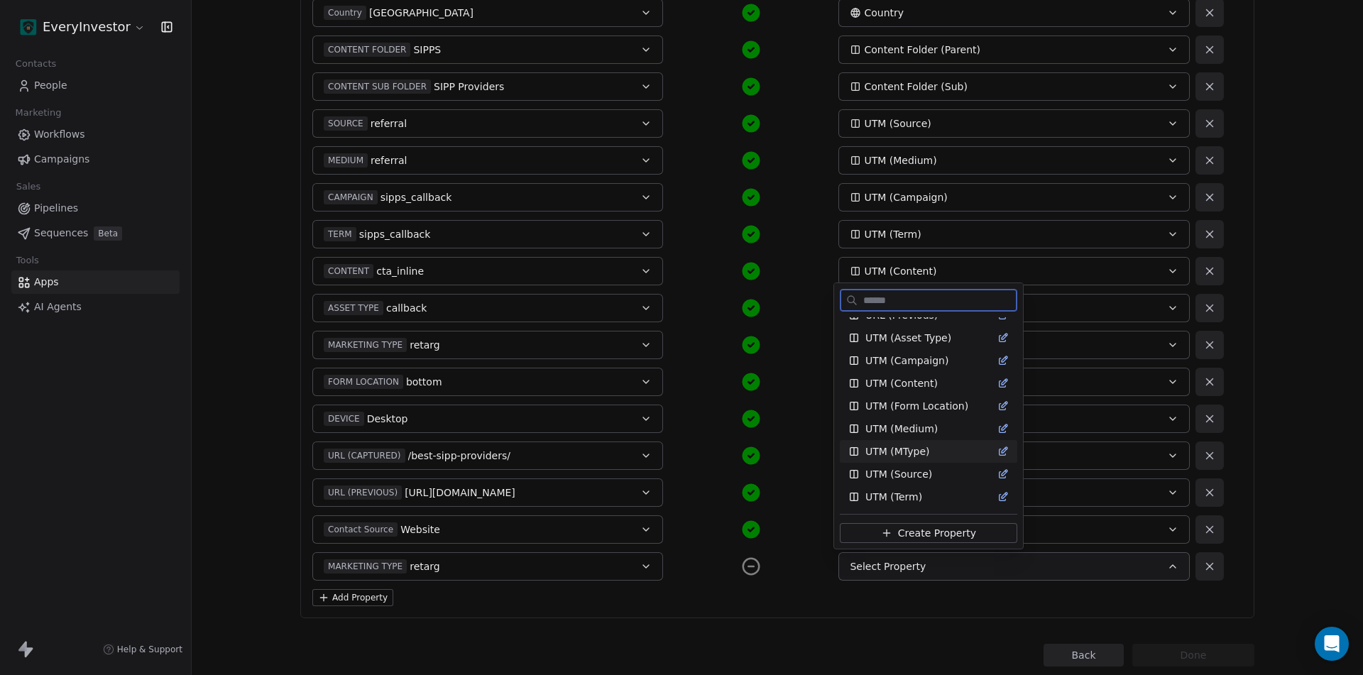
click at [927, 450] on div "UTM (MType)" at bounding box center [928, 451] width 160 height 14
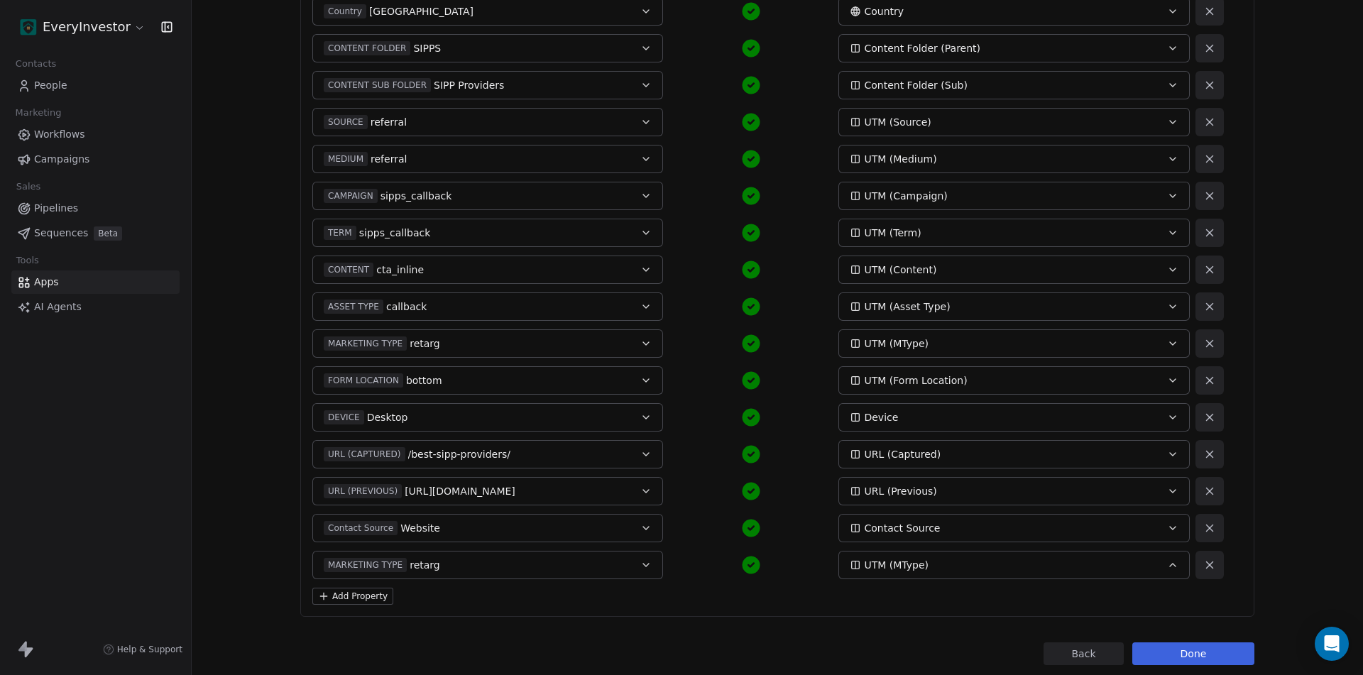
scroll to position [437, 0]
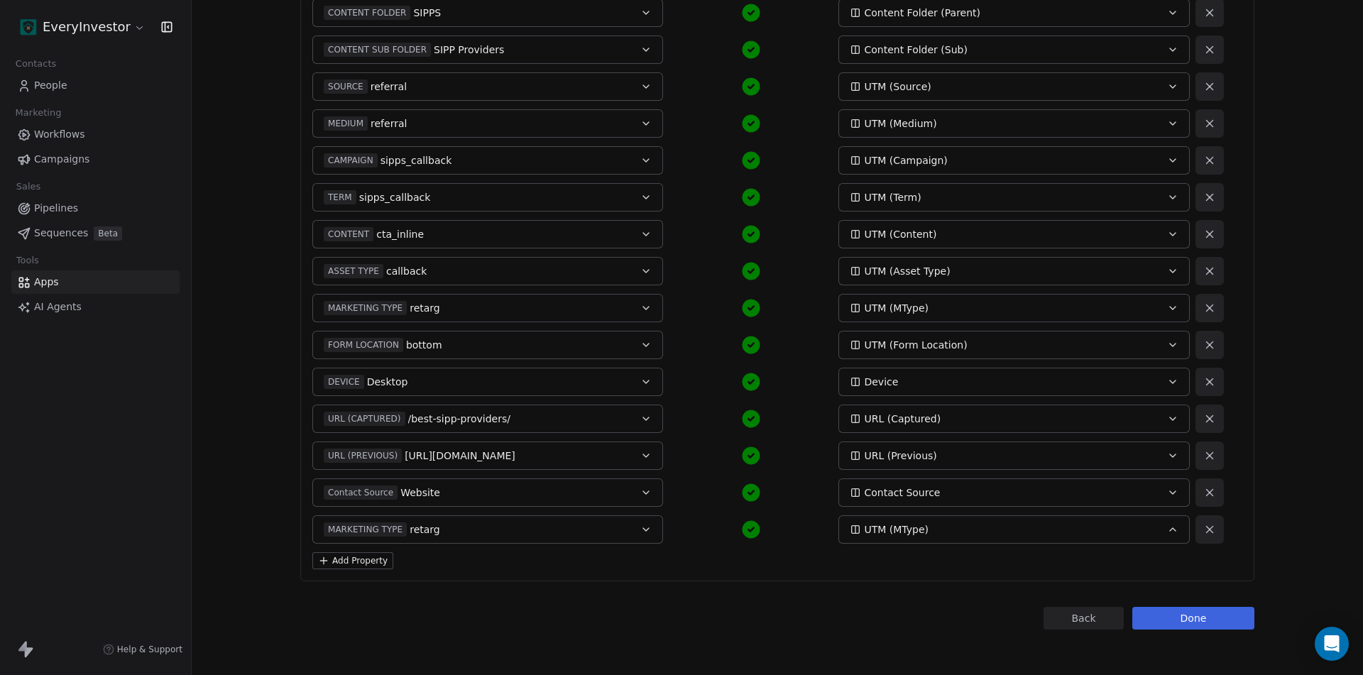
click at [339, 559] on button "Add Property" at bounding box center [352, 560] width 81 height 17
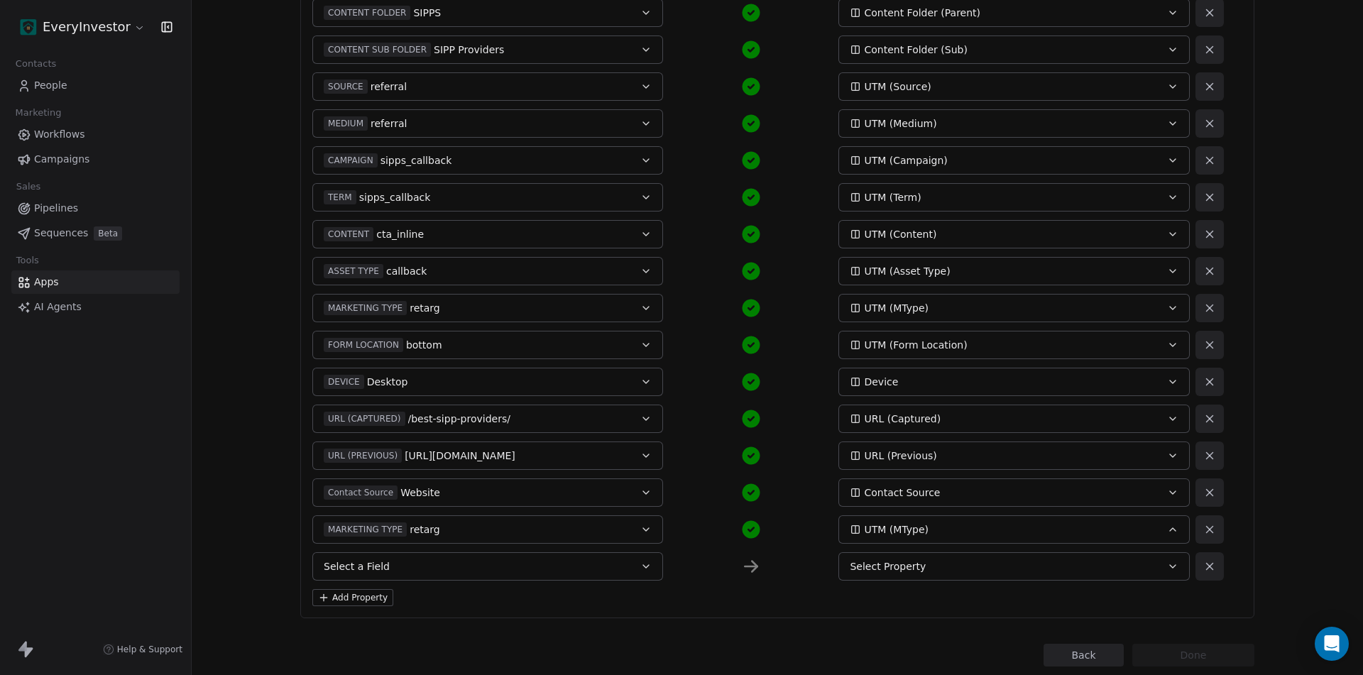
click at [434, 564] on button "Select a Field" at bounding box center [487, 566] width 351 height 28
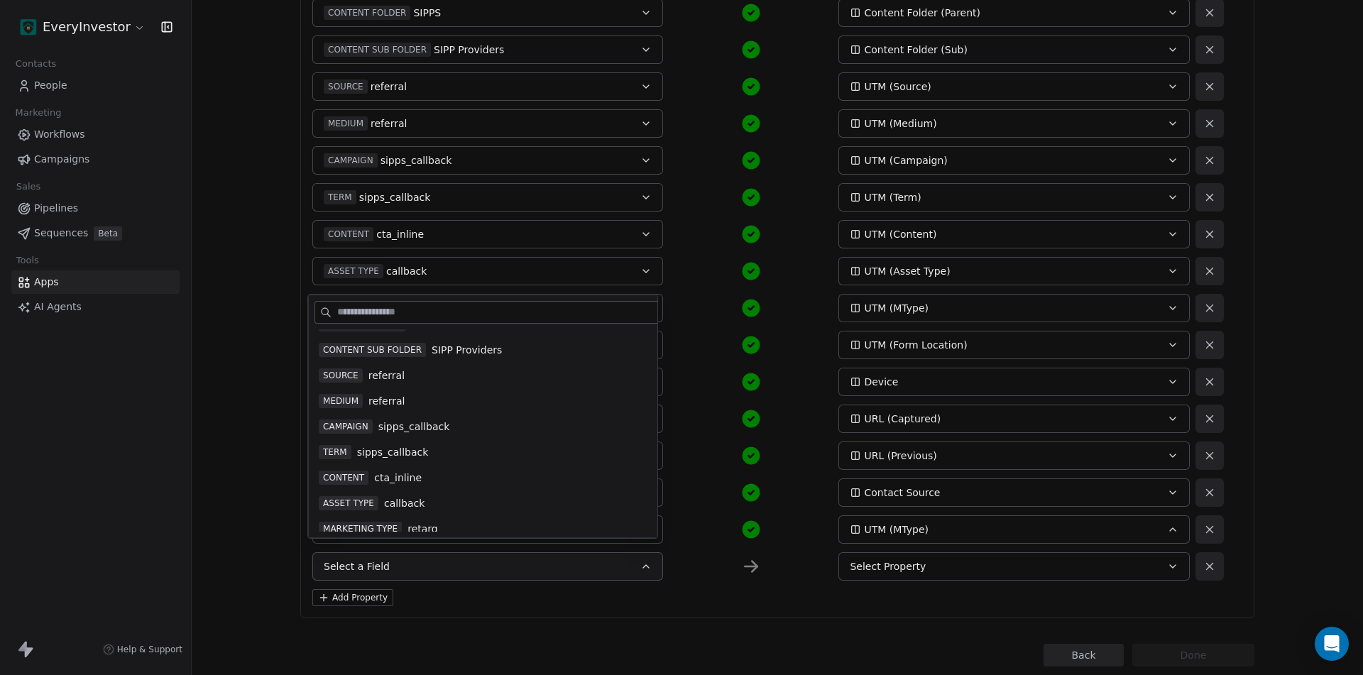
scroll to position [175, 0]
click at [394, 363] on span "Best SIPP Providers" at bounding box center [429, 370] width 96 height 14
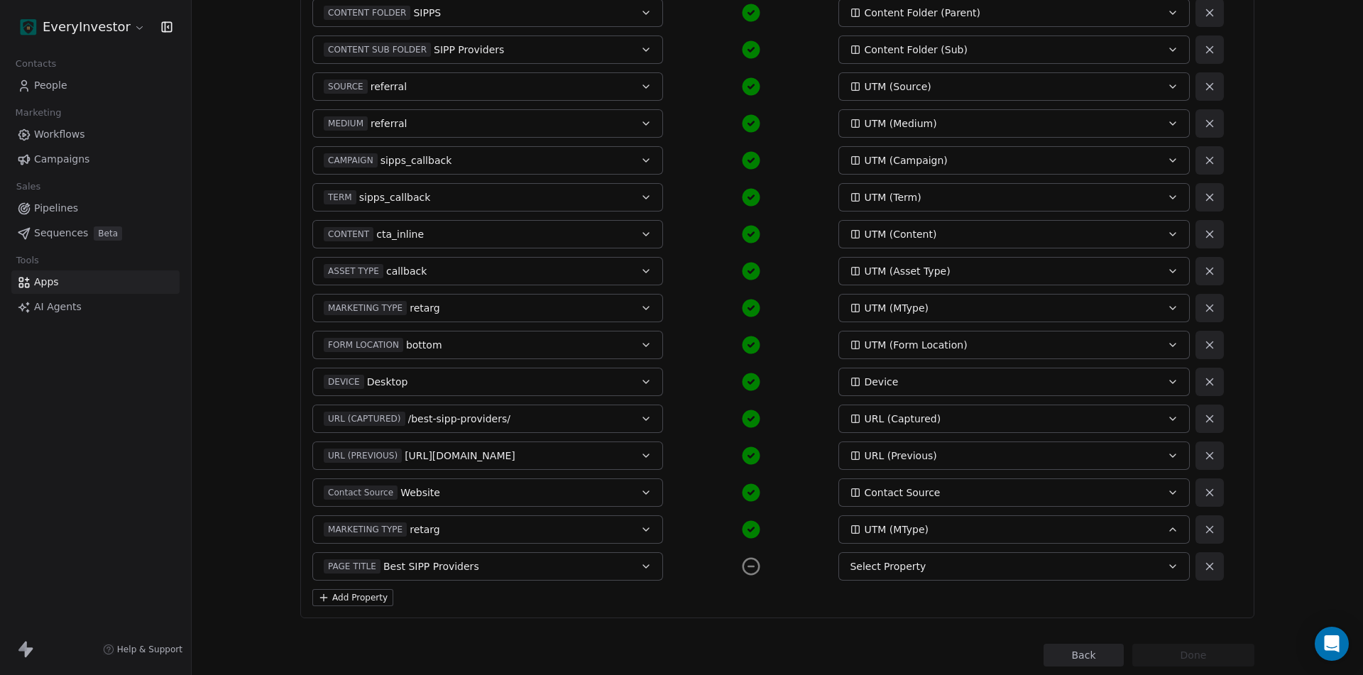
click at [941, 571] on div "Select Property" at bounding box center [997, 566] width 295 height 14
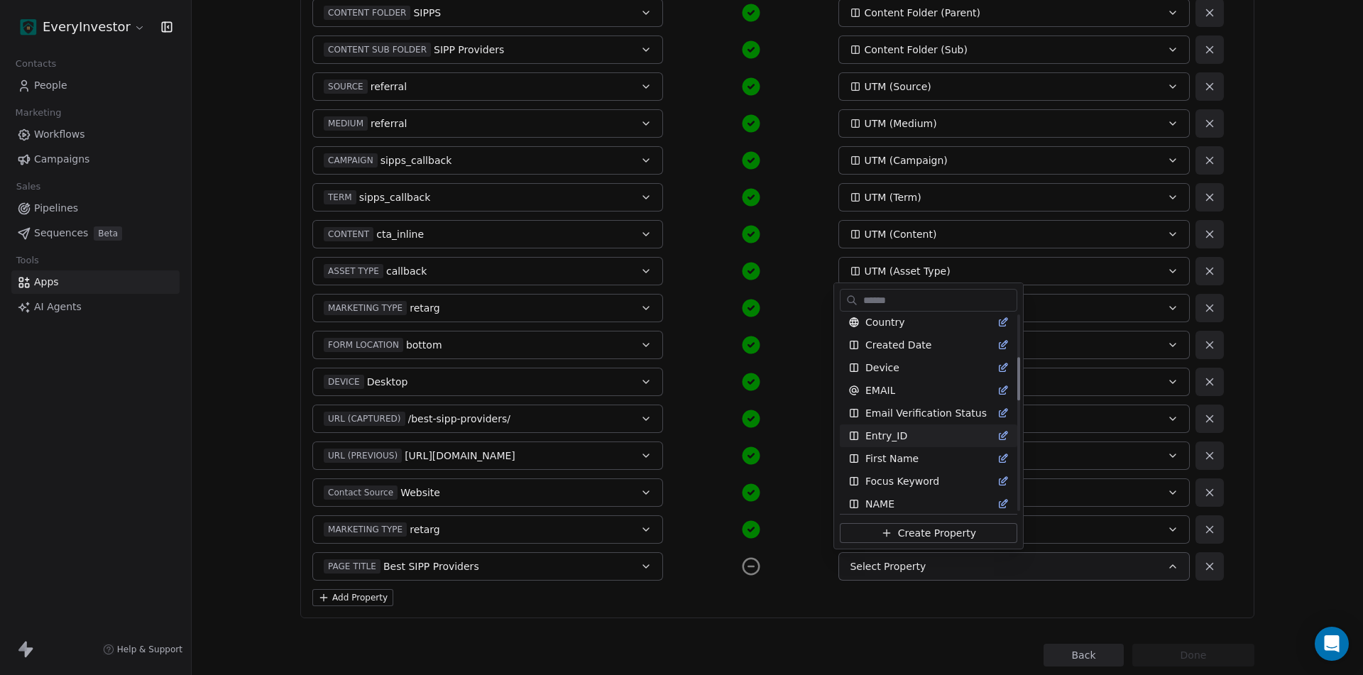
scroll to position [213, 0]
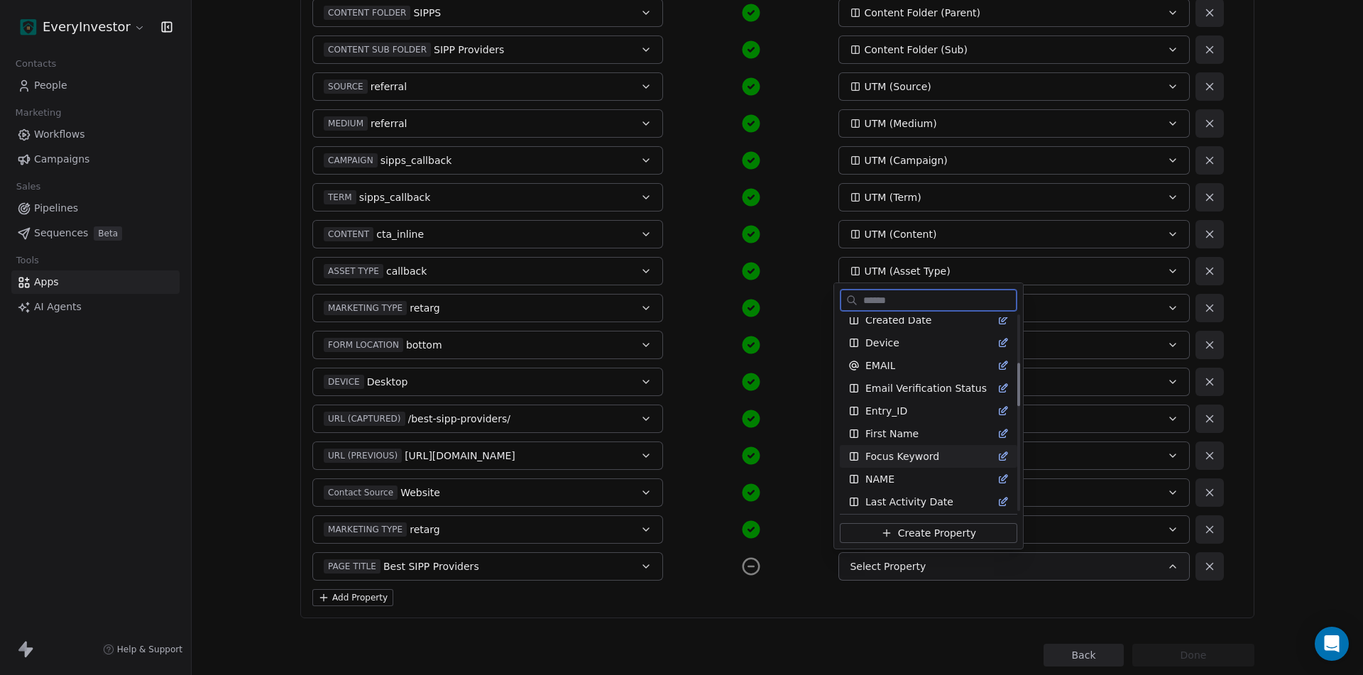
click at [925, 456] on span "Focus Keyword" at bounding box center [902, 456] width 74 height 14
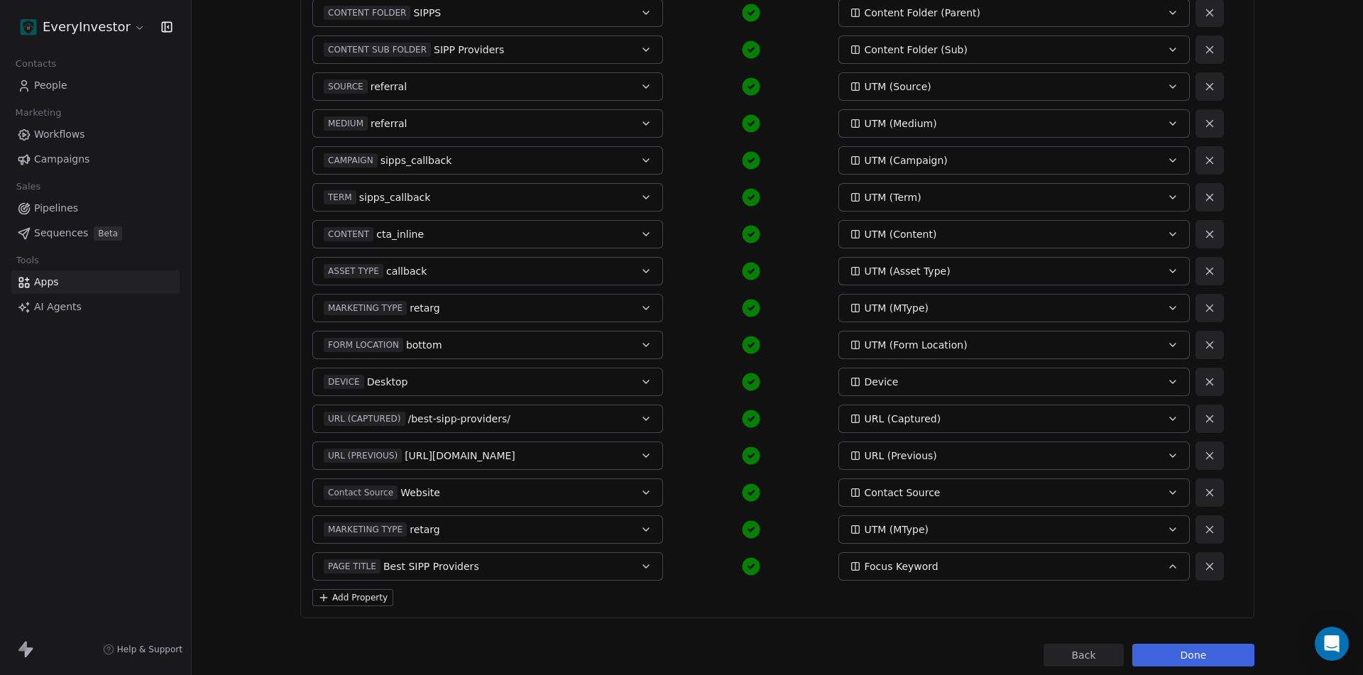
click at [1187, 647] on button "Done" at bounding box center [1193, 655] width 122 height 23
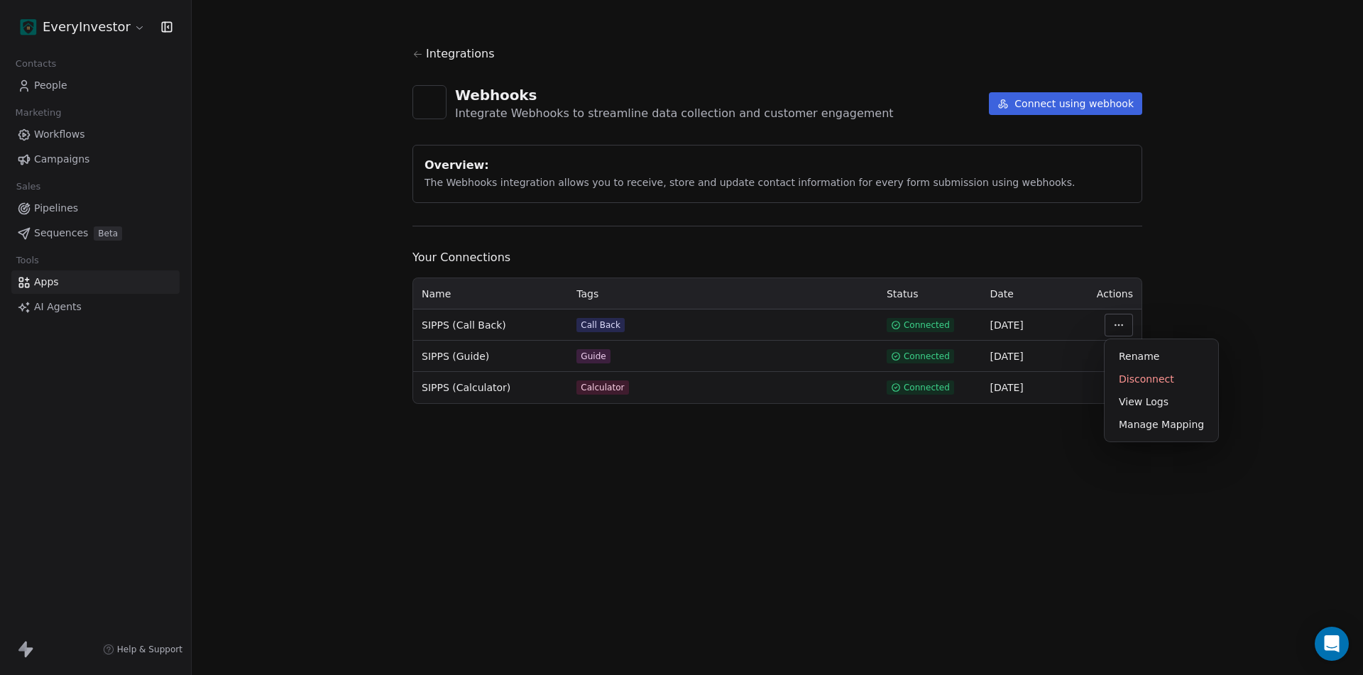
click at [1120, 314] on html "EveryInvestor Contacts People Marketing Workflows Campaigns Sales Pipelines Seq…" at bounding box center [681, 337] width 1363 height 675
click at [1143, 425] on div "Manage Mapping" at bounding box center [1161, 424] width 102 height 23
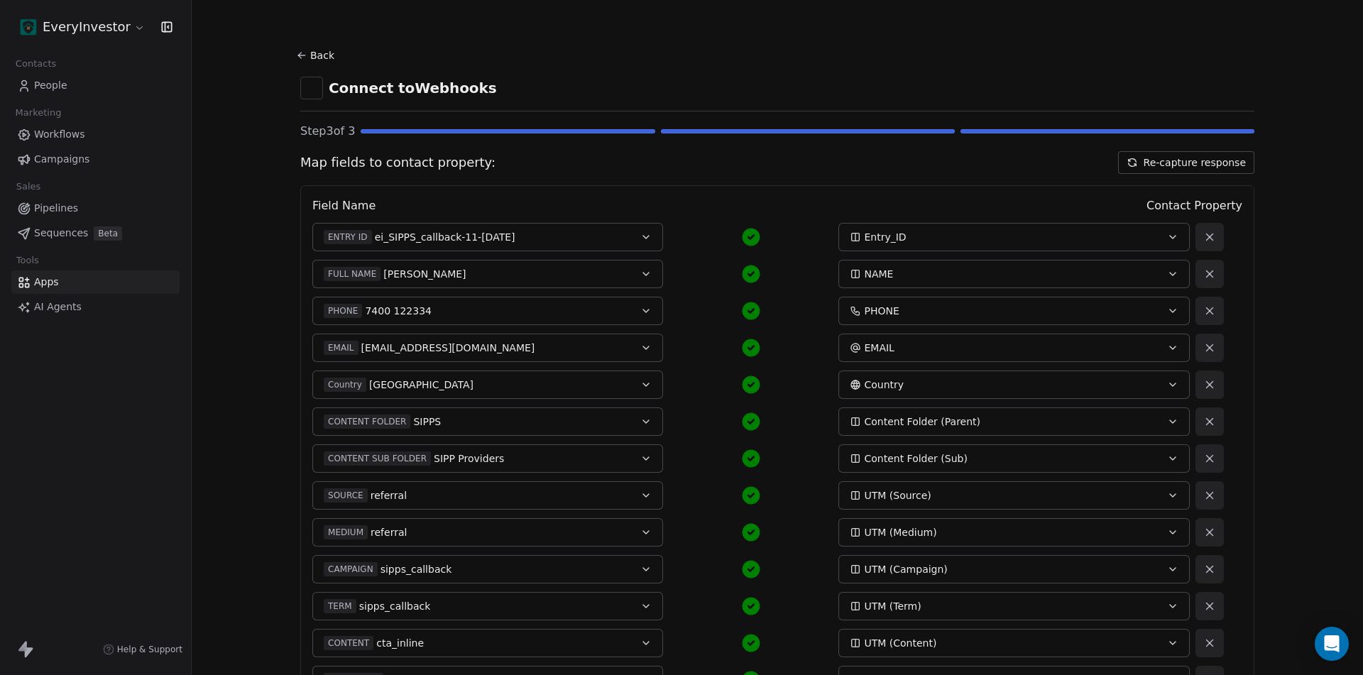
scroll to position [446, 0]
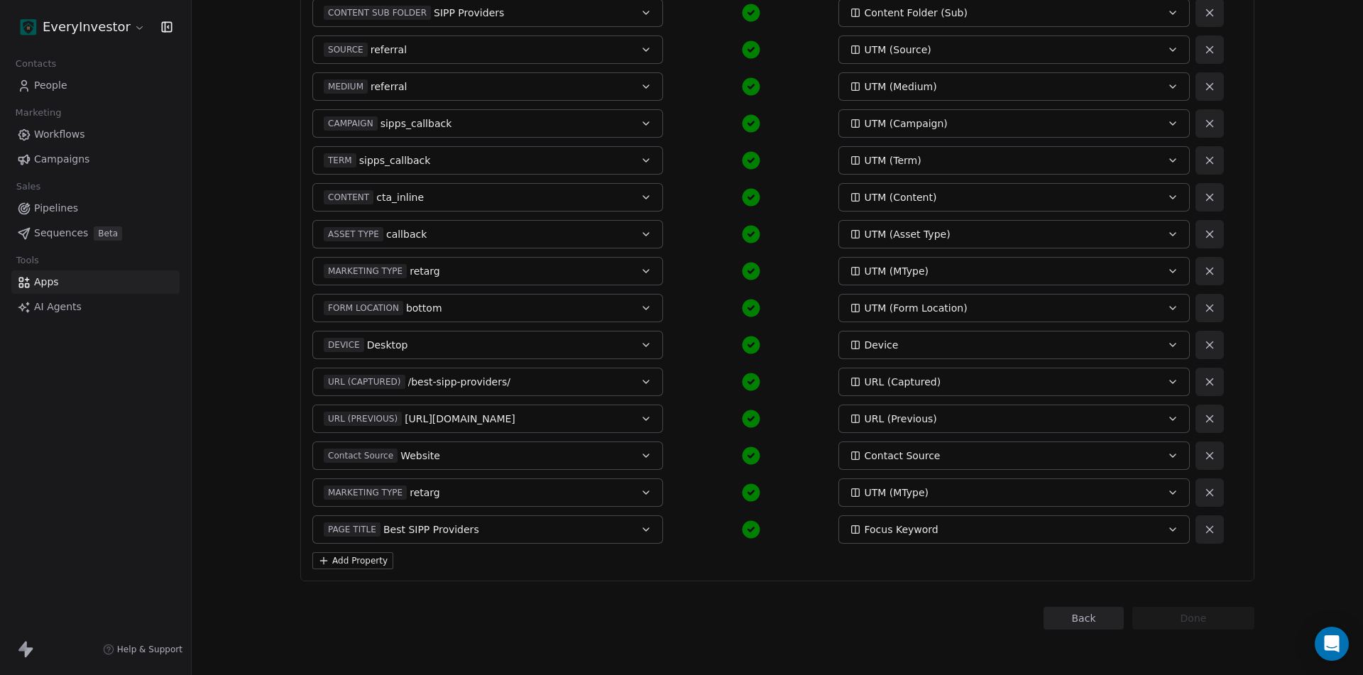
click at [349, 561] on button "Add Property" at bounding box center [352, 560] width 81 height 17
click at [391, 567] on button "Select a Field" at bounding box center [487, 566] width 351 height 28
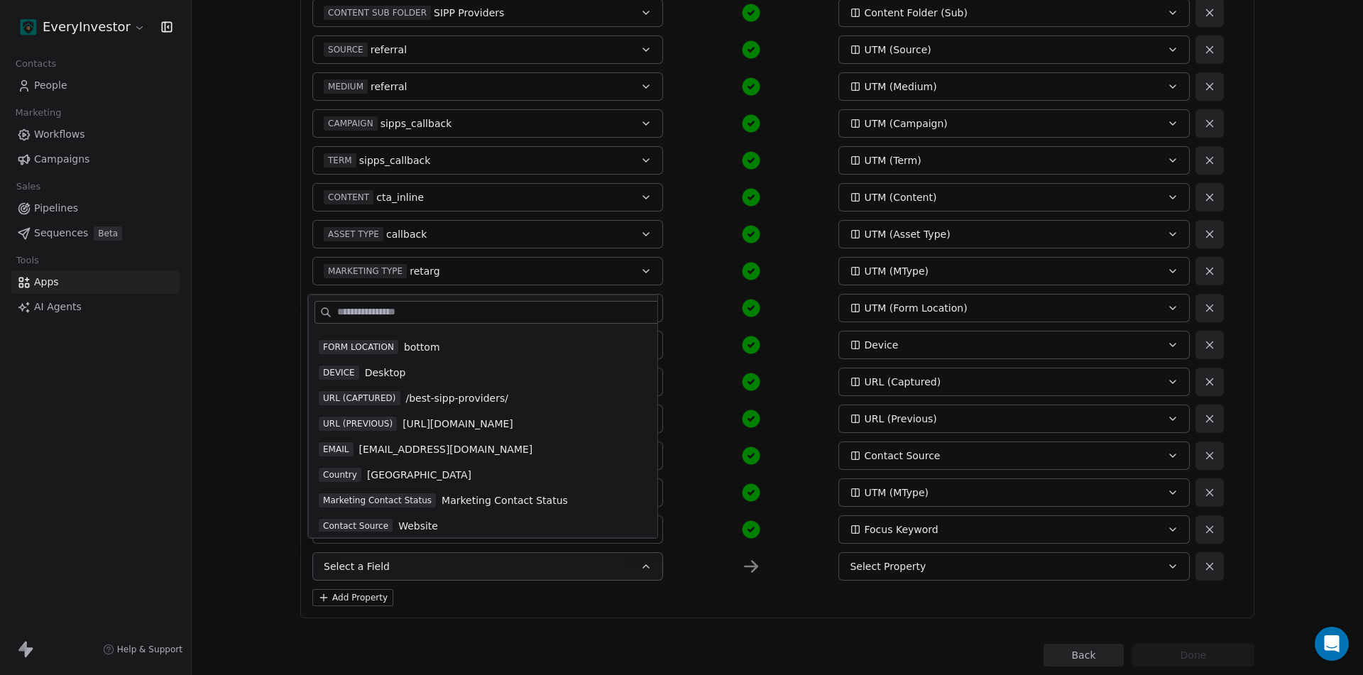
scroll to position [459, 0]
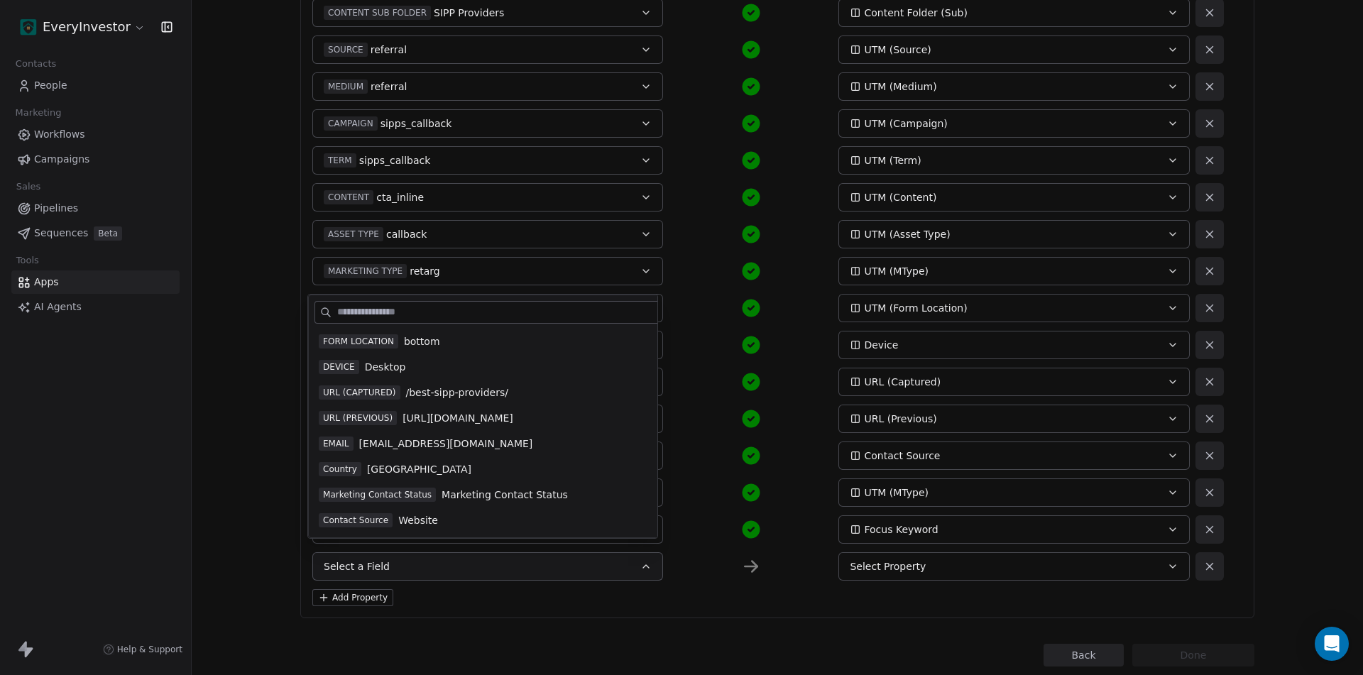
click at [400, 489] on span "Marketing Contact Status" at bounding box center [377, 495] width 117 height 14
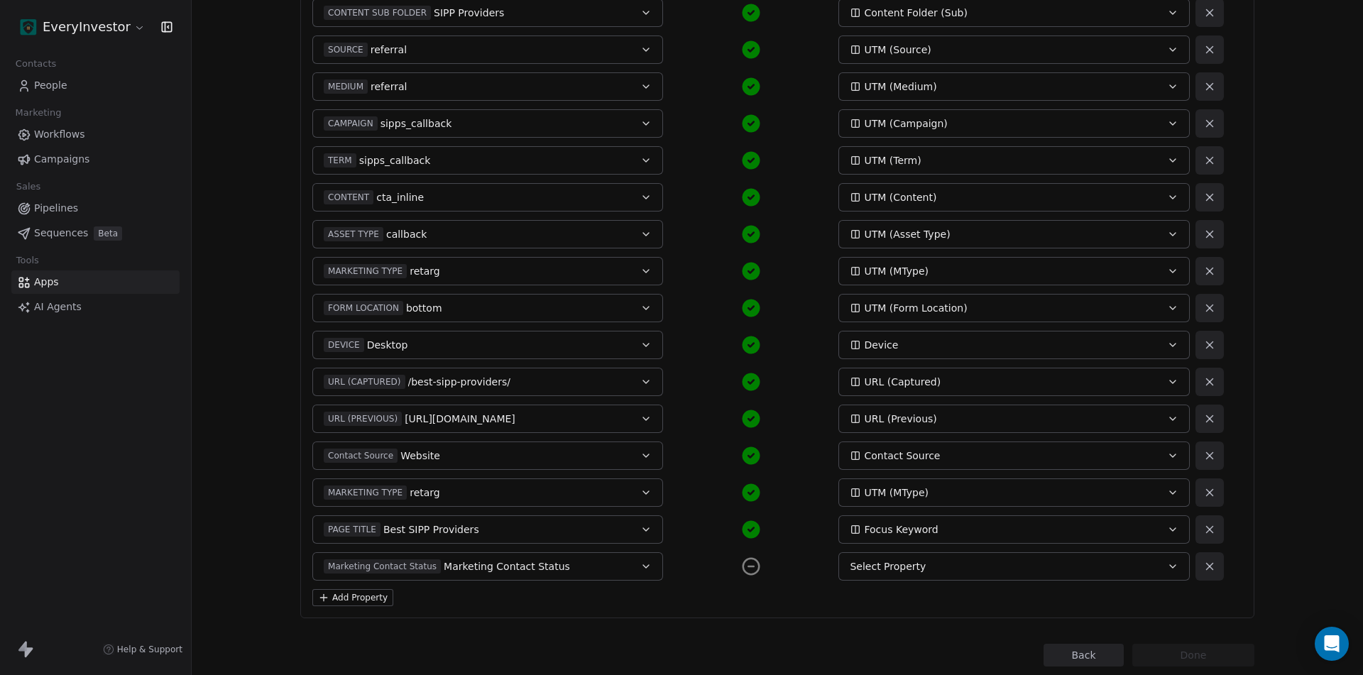
drag, startPoint x: 930, startPoint y: 554, endPoint x: 932, endPoint y: 561, distance: 8.1
click at [931, 554] on button "Select Property" at bounding box center [1013, 566] width 351 height 28
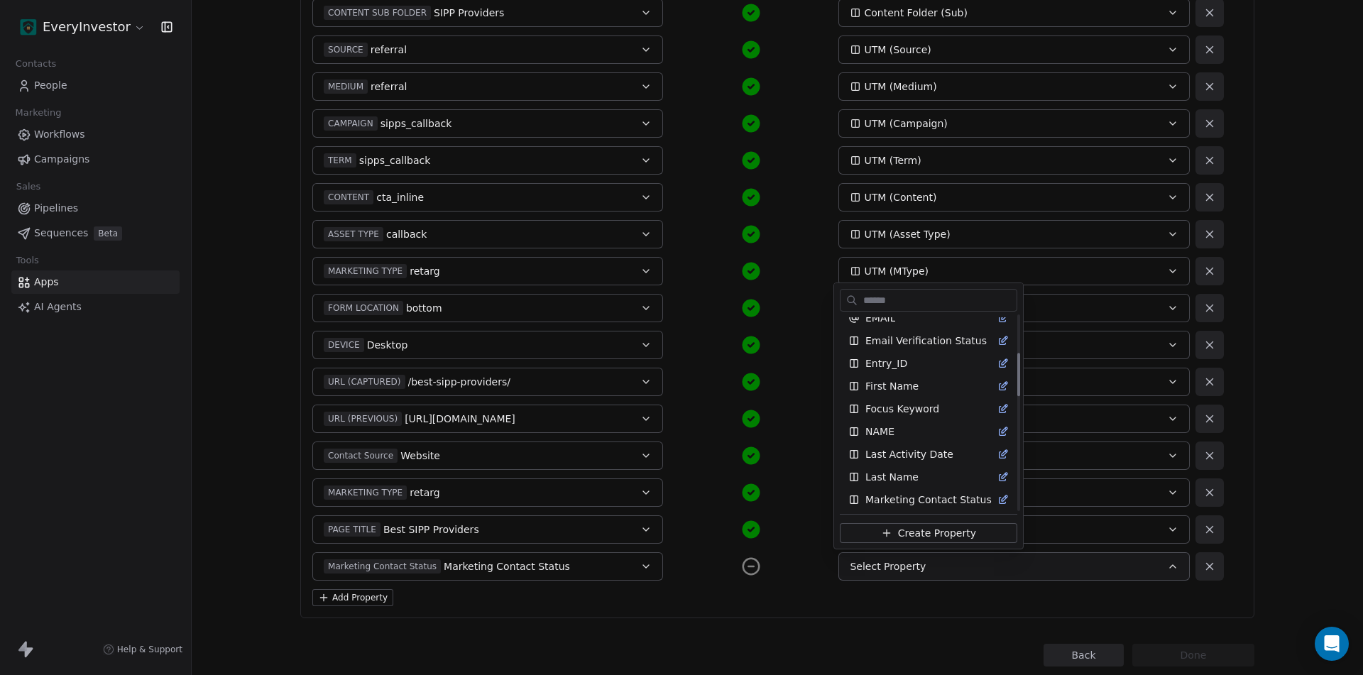
scroll to position [284, 0]
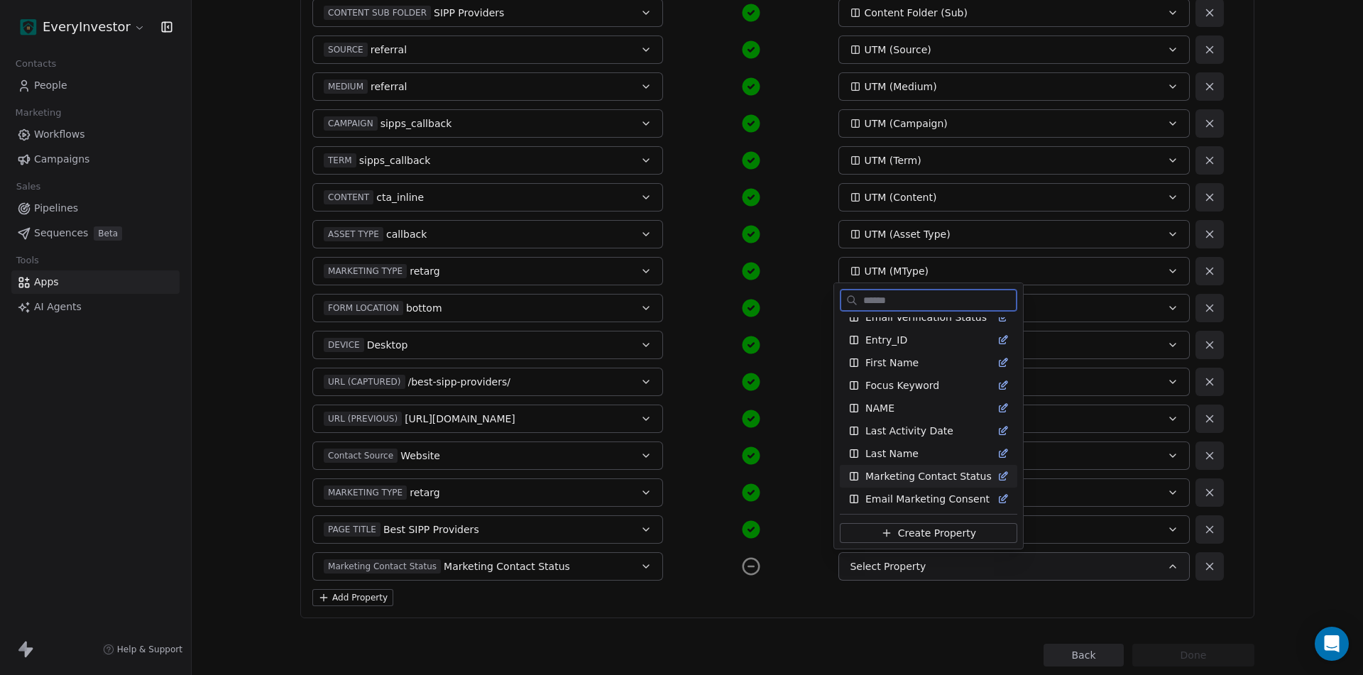
click at [923, 471] on span "Marketing Contact Status" at bounding box center [928, 476] width 126 height 14
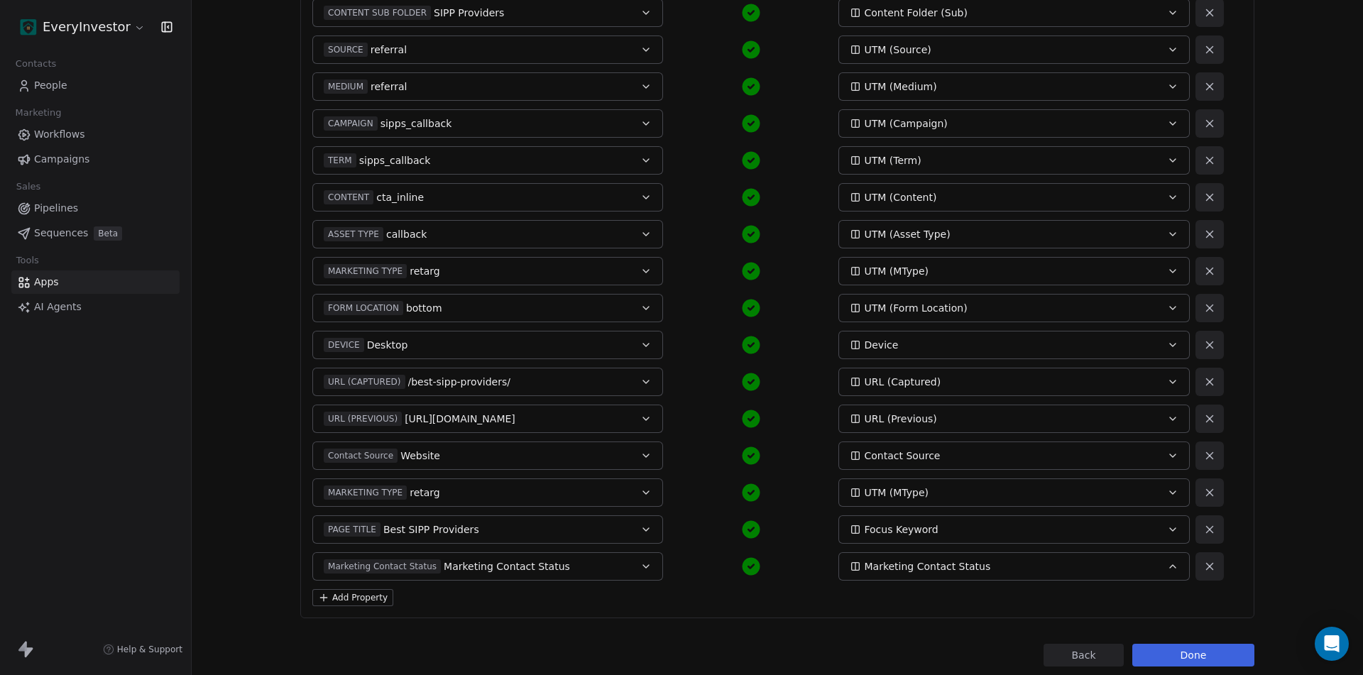
click at [1201, 656] on button "Done" at bounding box center [1193, 655] width 122 height 23
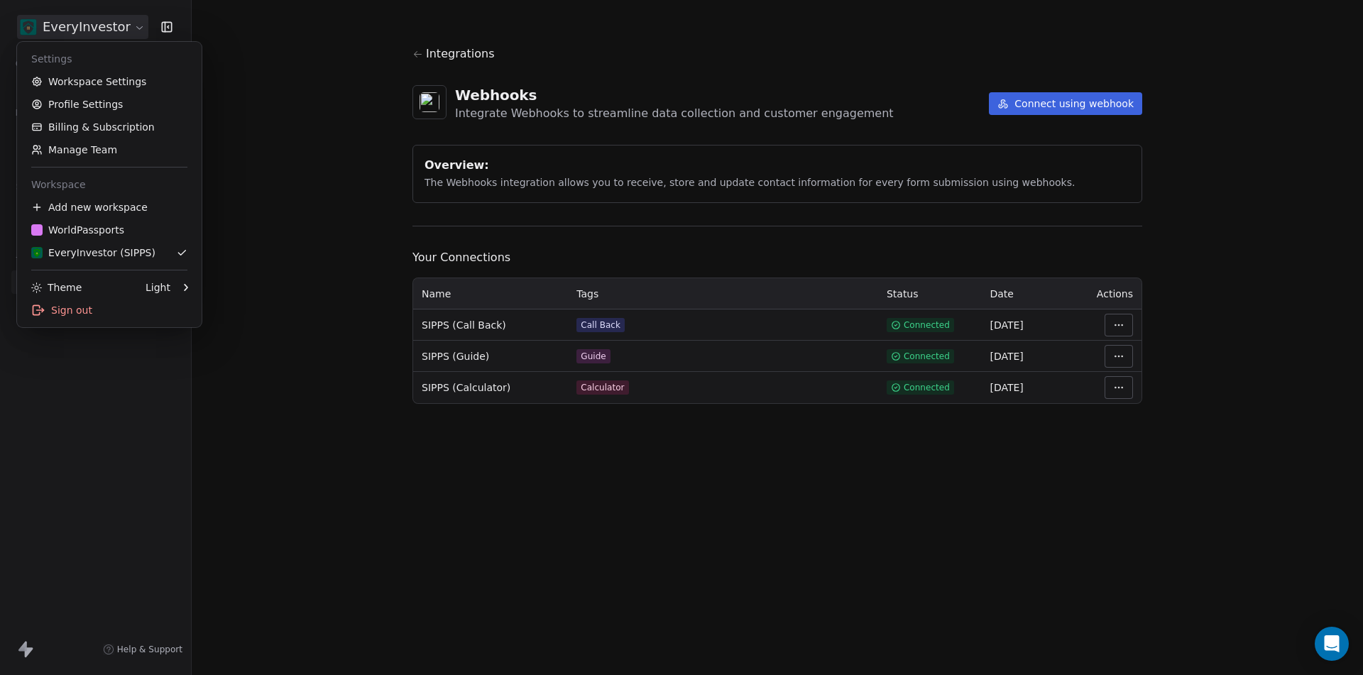
click at [122, 22] on html "EveryInvestor Contacts People Marketing Workflows Campaigns Sales Pipelines Seq…" at bounding box center [681, 337] width 1363 height 675
click at [109, 77] on link "Workspace Settings" at bounding box center [109, 81] width 173 height 23
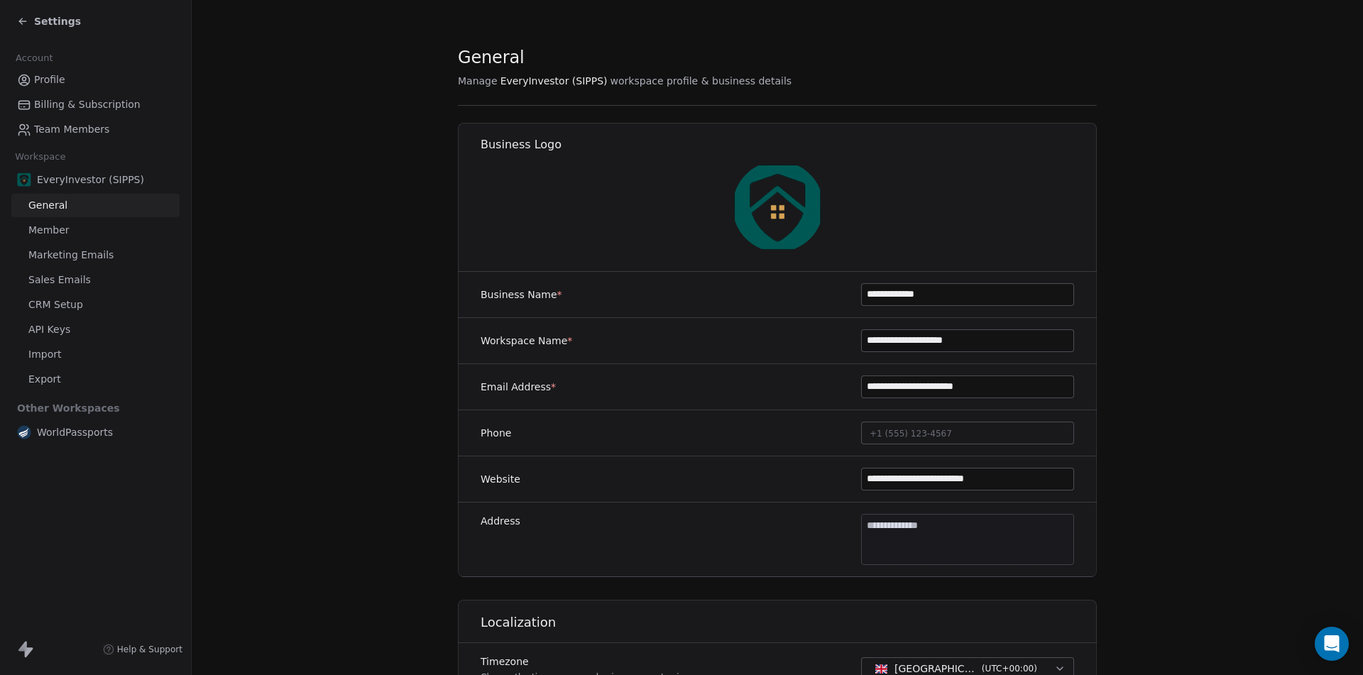
click at [52, 305] on span "CRM Setup" at bounding box center [55, 304] width 55 height 15
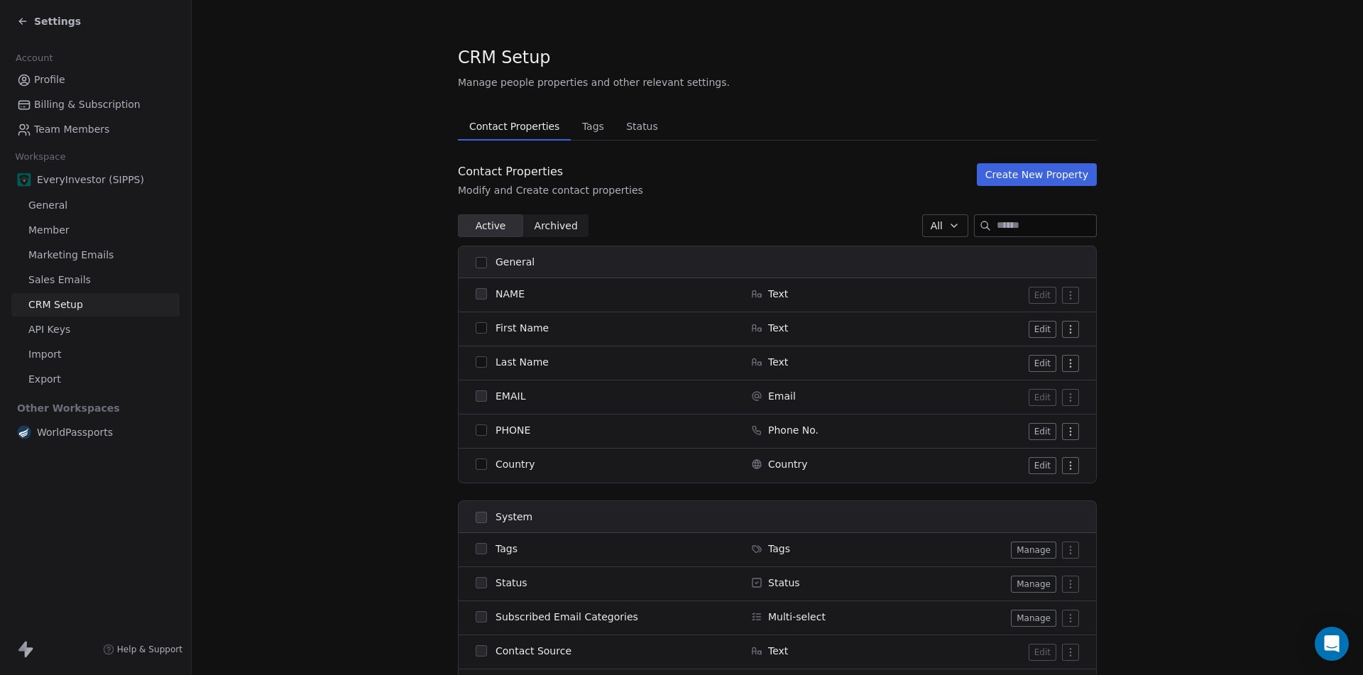
click at [587, 124] on span "Tags" at bounding box center [592, 126] width 33 height 20
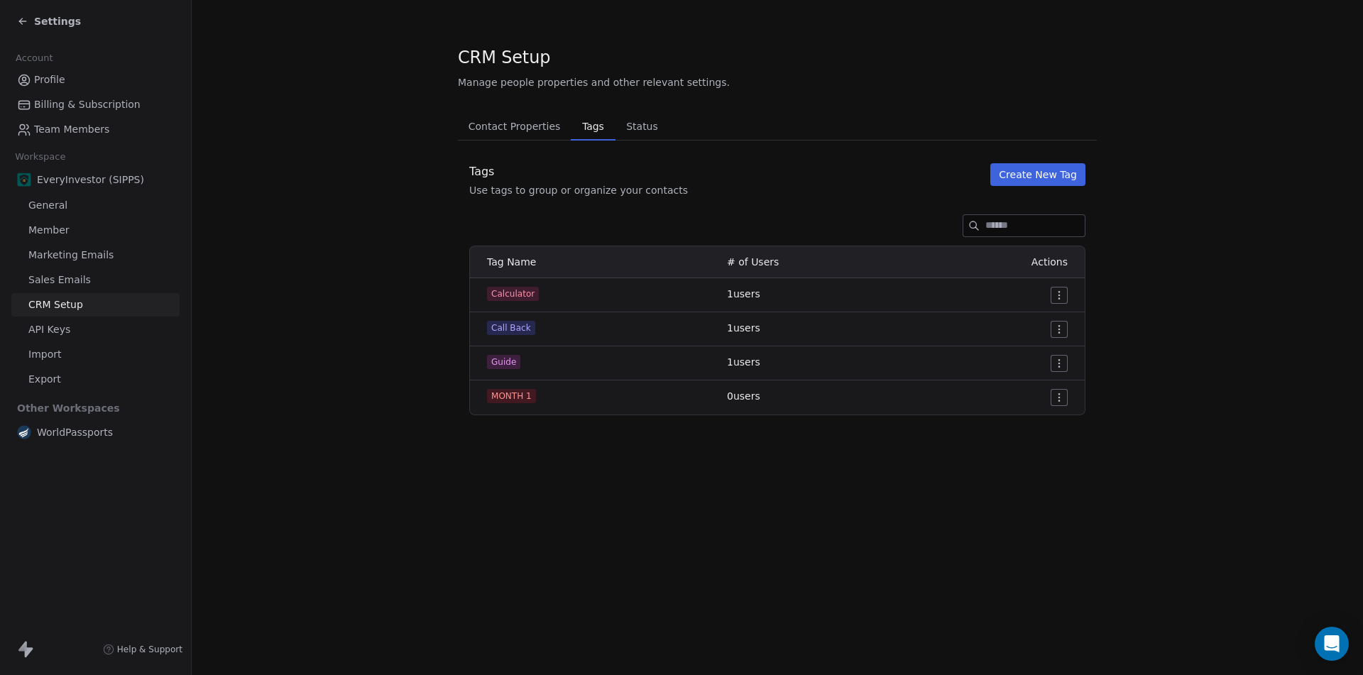
click at [1036, 168] on button "Create New Tag" at bounding box center [1037, 174] width 95 height 23
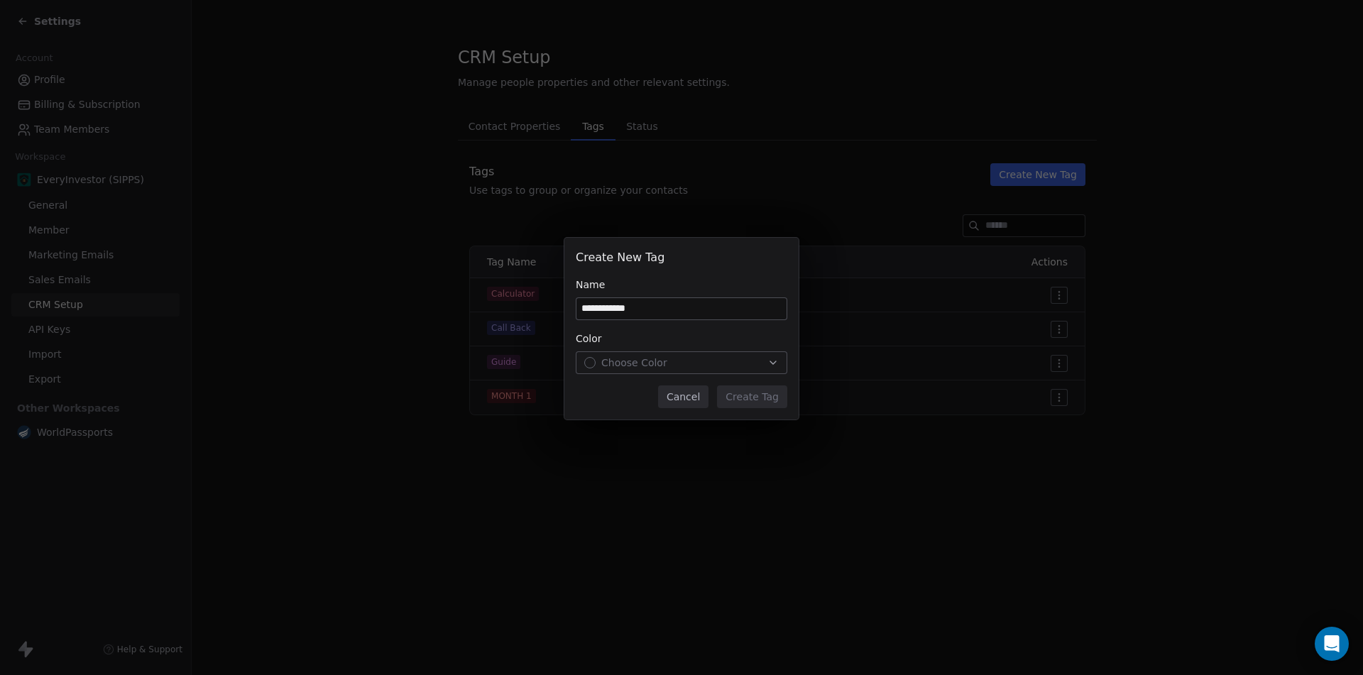
type input "**********"
click at [669, 361] on div "Choose Color" at bounding box center [681, 363] width 194 height 14
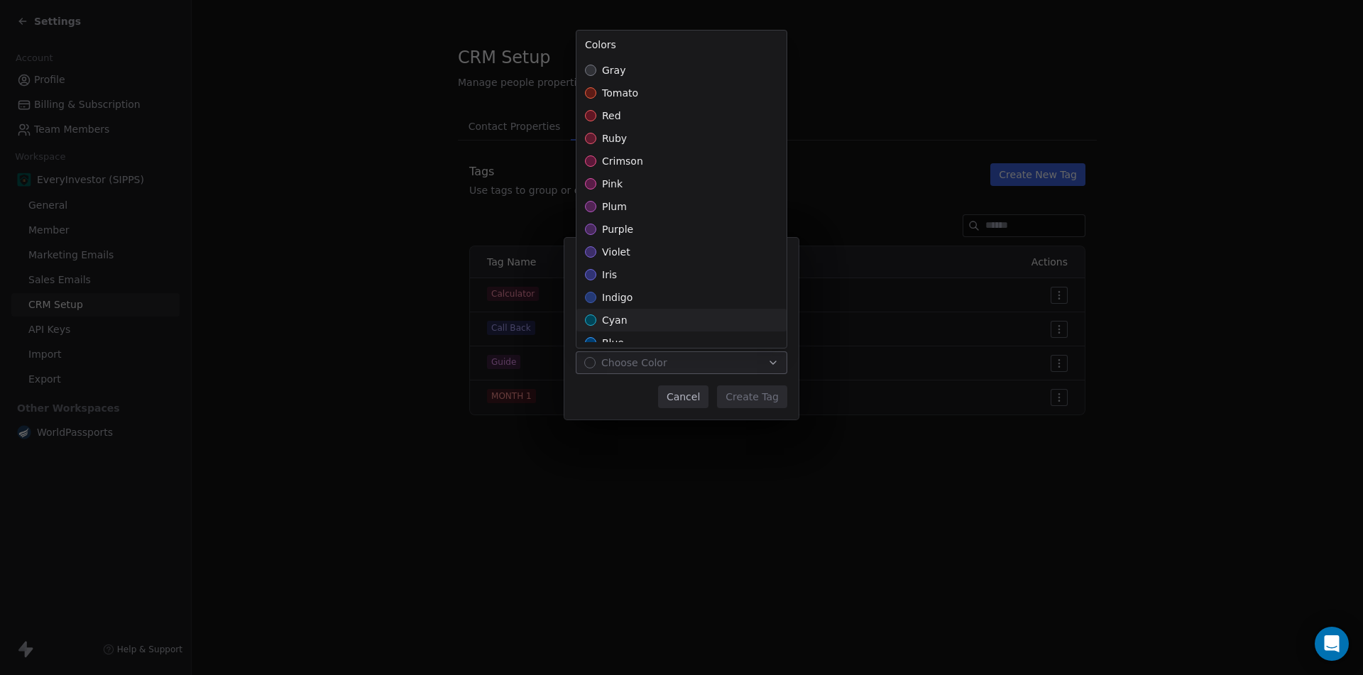
click at [617, 317] on span "cyan" at bounding box center [615, 320] width 26 height 14
click at [755, 397] on div "**********" at bounding box center [681, 337] width 1363 height 245
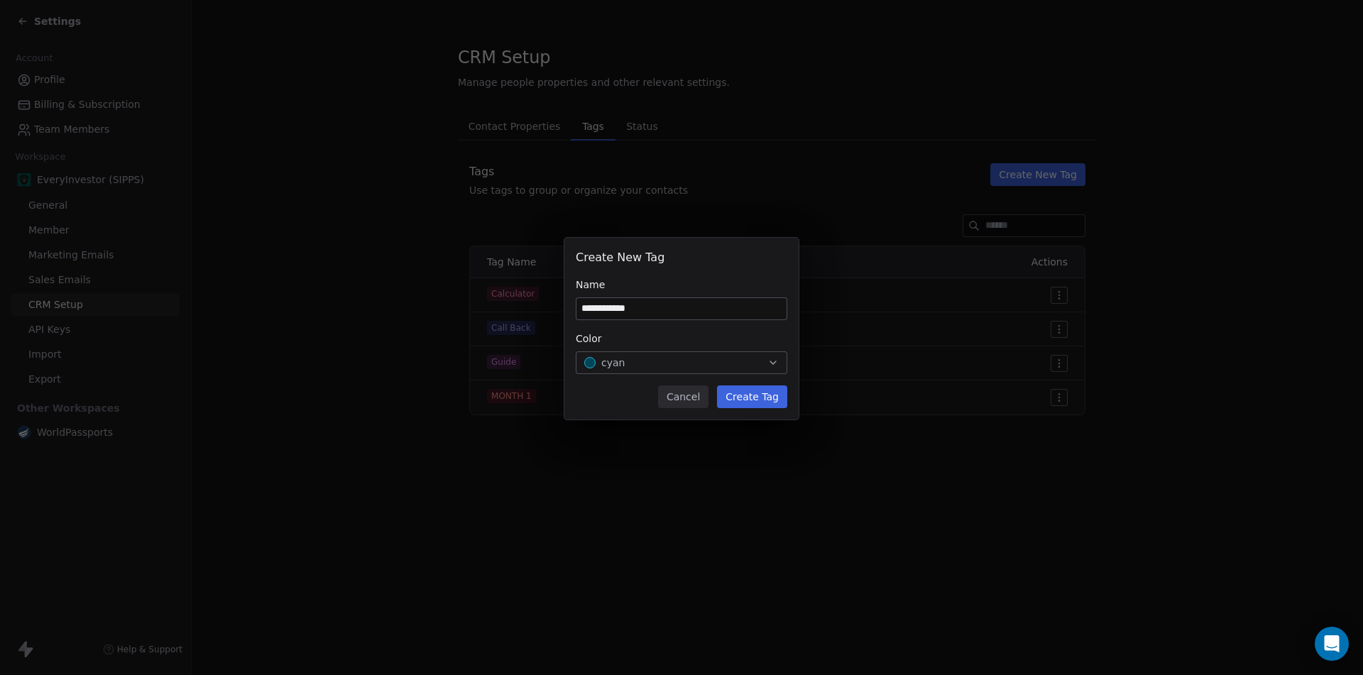
click at [757, 399] on button "Create Tag" at bounding box center [752, 396] width 70 height 23
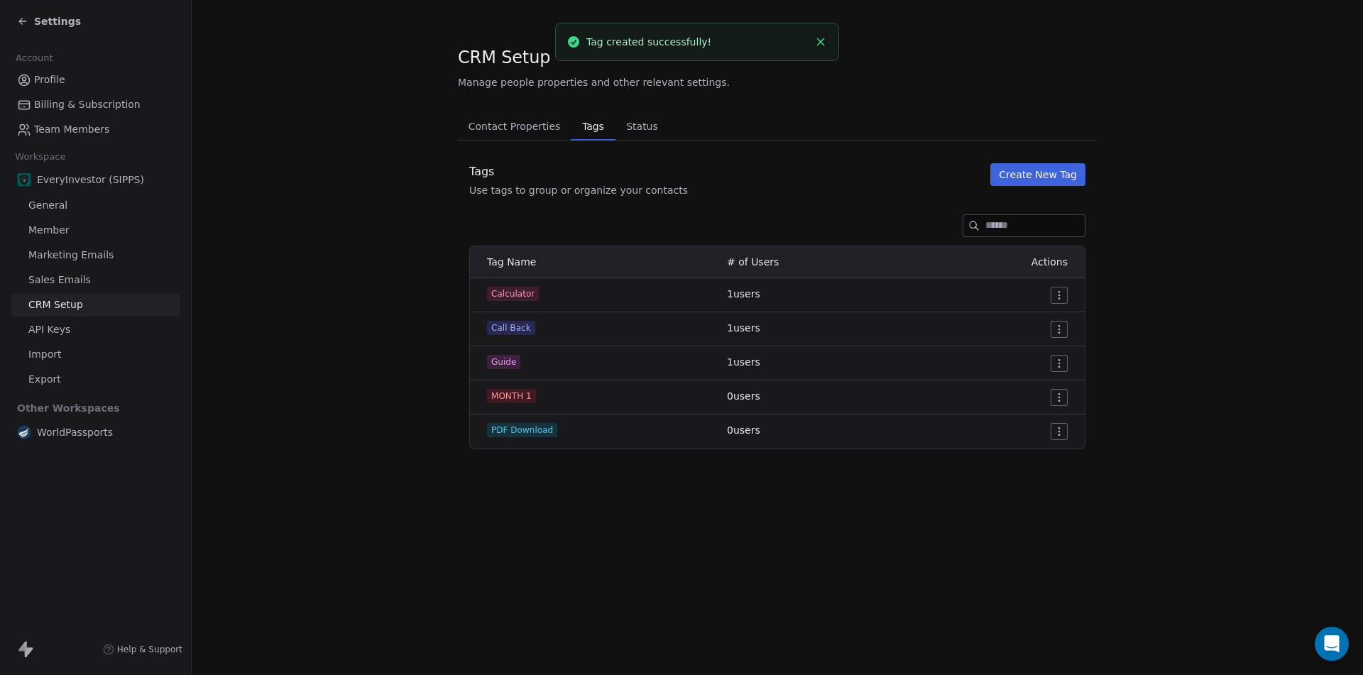
click at [45, 23] on span "Settings" at bounding box center [57, 21] width 47 height 14
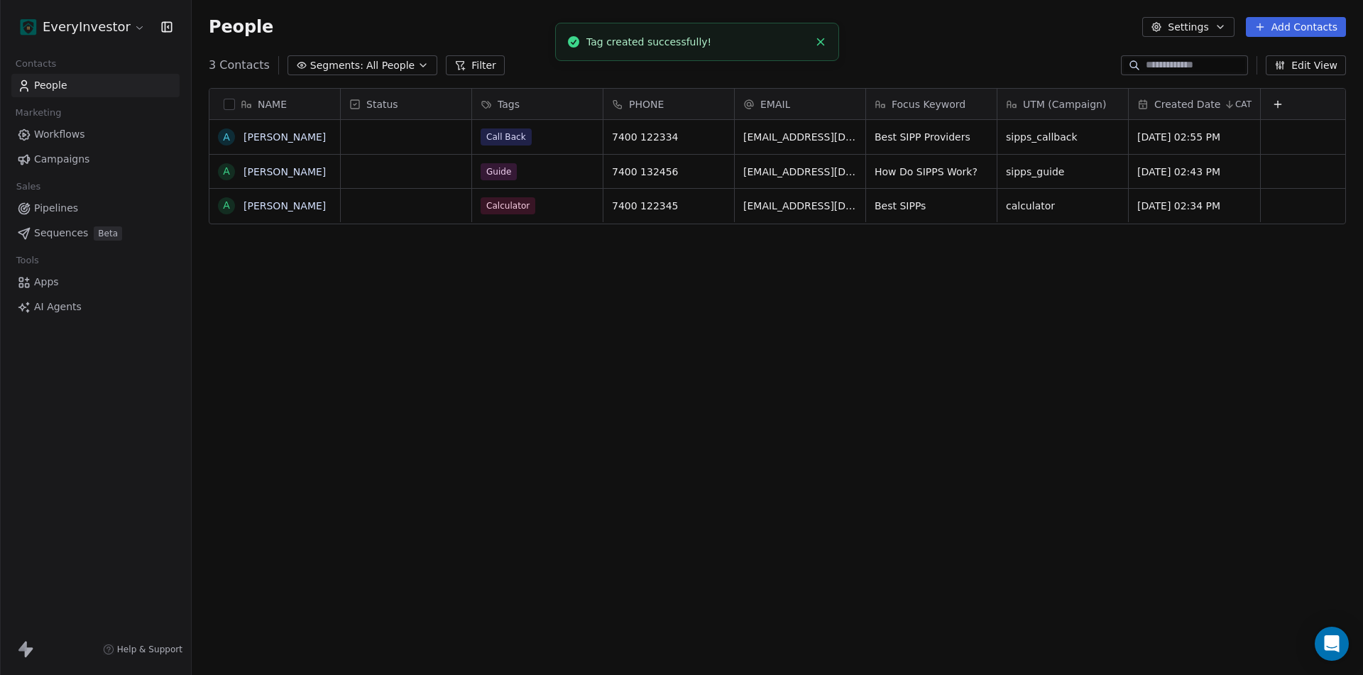
scroll to position [583, 1161]
click at [58, 282] on link "Apps" at bounding box center [95, 281] width 168 height 23
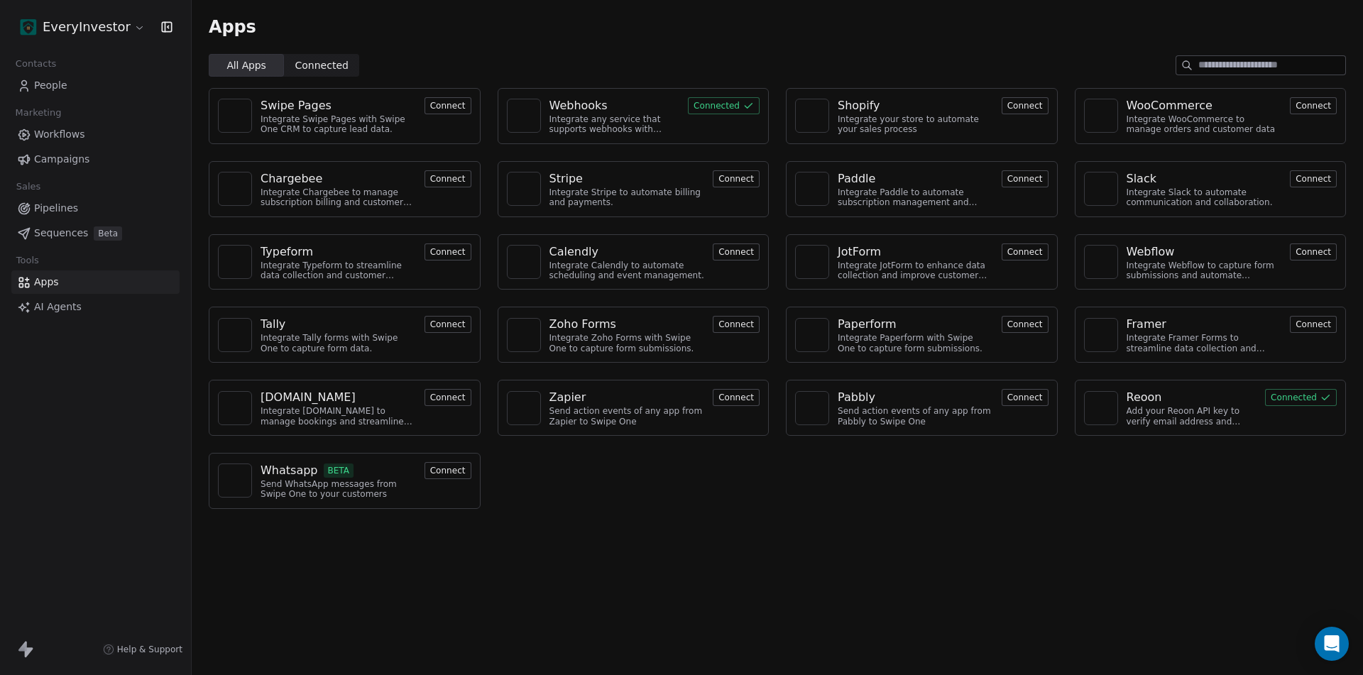
click at [703, 95] on div "Webhooks Integrate any service that supports webhooks with Swipe One to capture…" at bounding box center [634, 116] width 272 height 56
click at [708, 107] on button "Connected" at bounding box center [724, 105] width 72 height 17
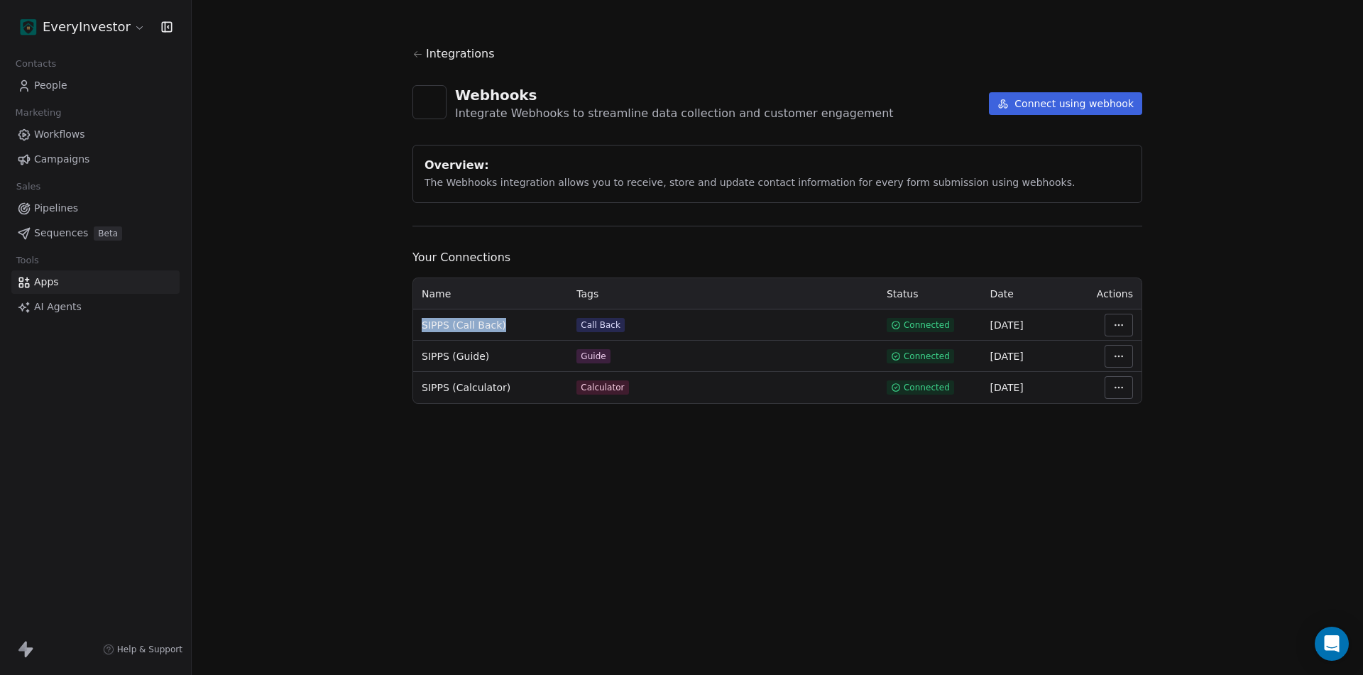
drag, startPoint x: 418, startPoint y: 324, endPoint x: 522, endPoint y: 330, distance: 104.5
click at [522, 330] on td "SIPPS (Call Back)" at bounding box center [490, 324] width 155 height 31
copy span "SIPPS (Call Back)"
click at [1047, 111] on button "Connect using webhook" at bounding box center [1065, 103] width 153 height 23
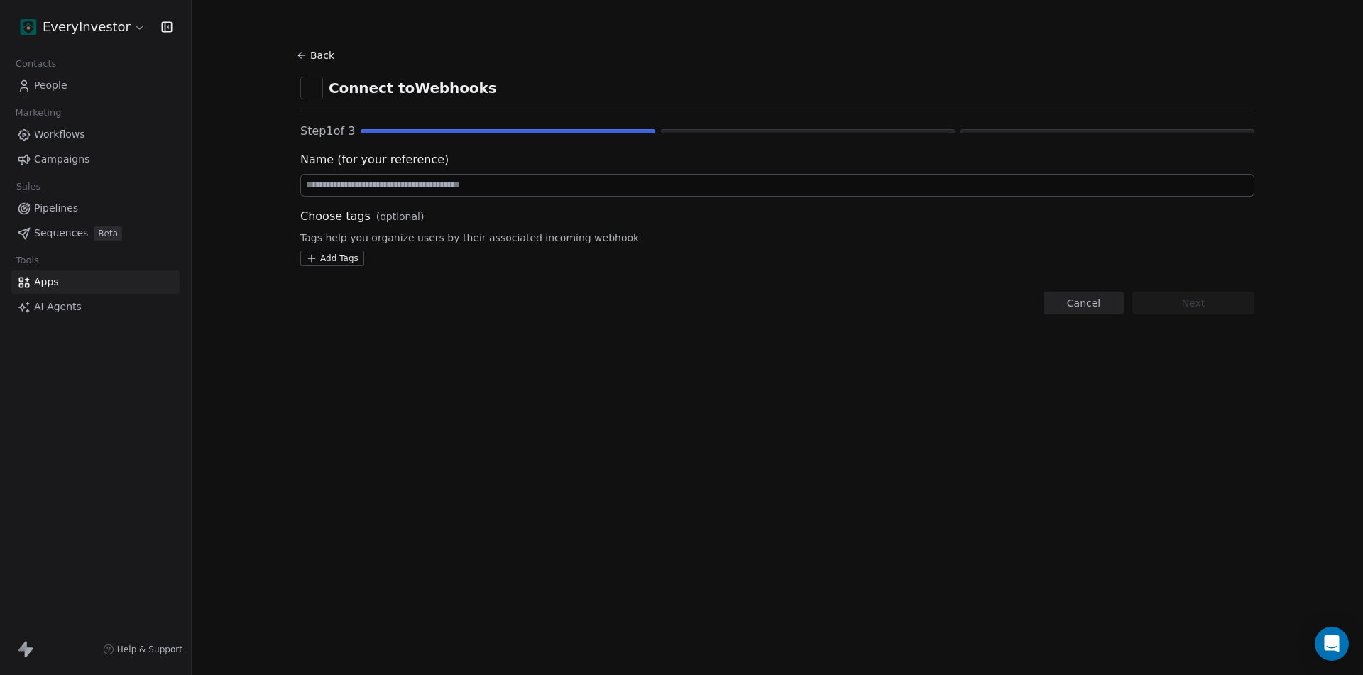
click at [412, 174] on div at bounding box center [777, 185] width 954 height 23
paste input "**********"
drag, startPoint x: 339, startPoint y: 182, endPoint x: 390, endPoint y: 181, distance: 51.1
click at [390, 181] on input "**********" at bounding box center [777, 185] width 953 height 21
type input "**********"
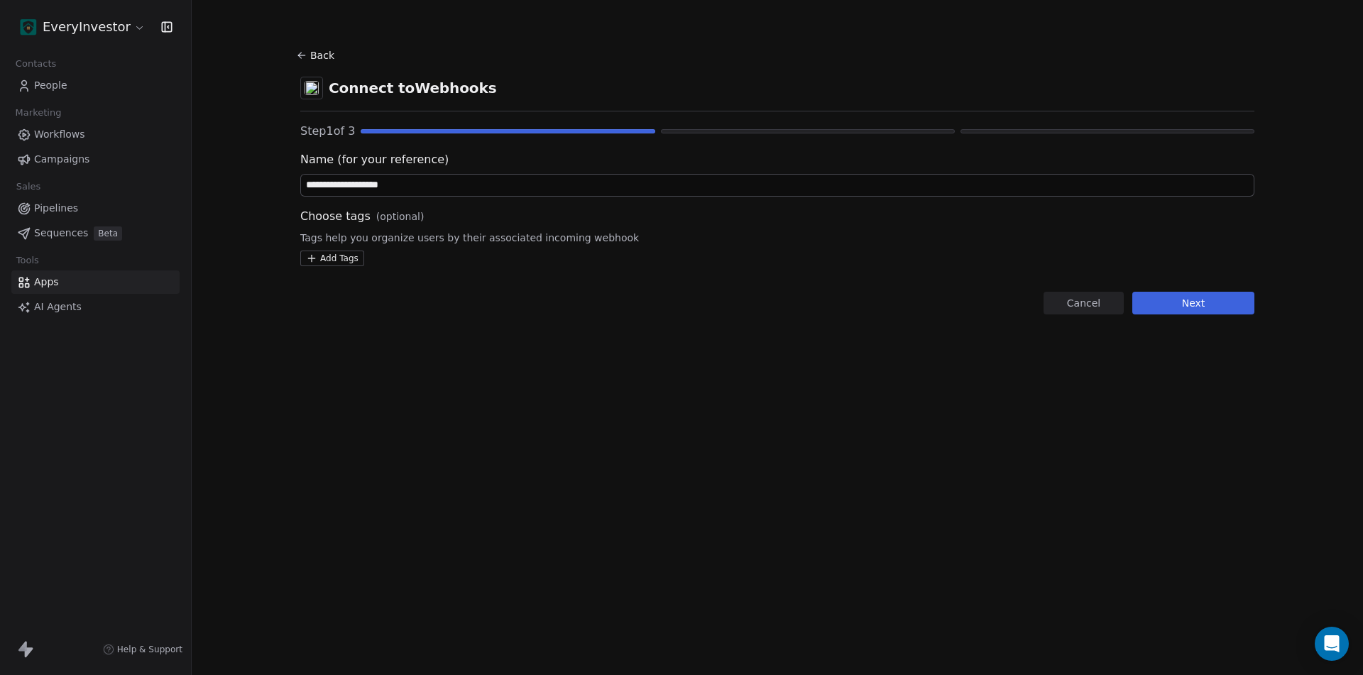
click at [356, 250] on div "Choose tags (optional) Tags help you organize users by their associated incomin…" at bounding box center [777, 237] width 954 height 58
click at [347, 256] on html "**********" at bounding box center [681, 337] width 1363 height 675
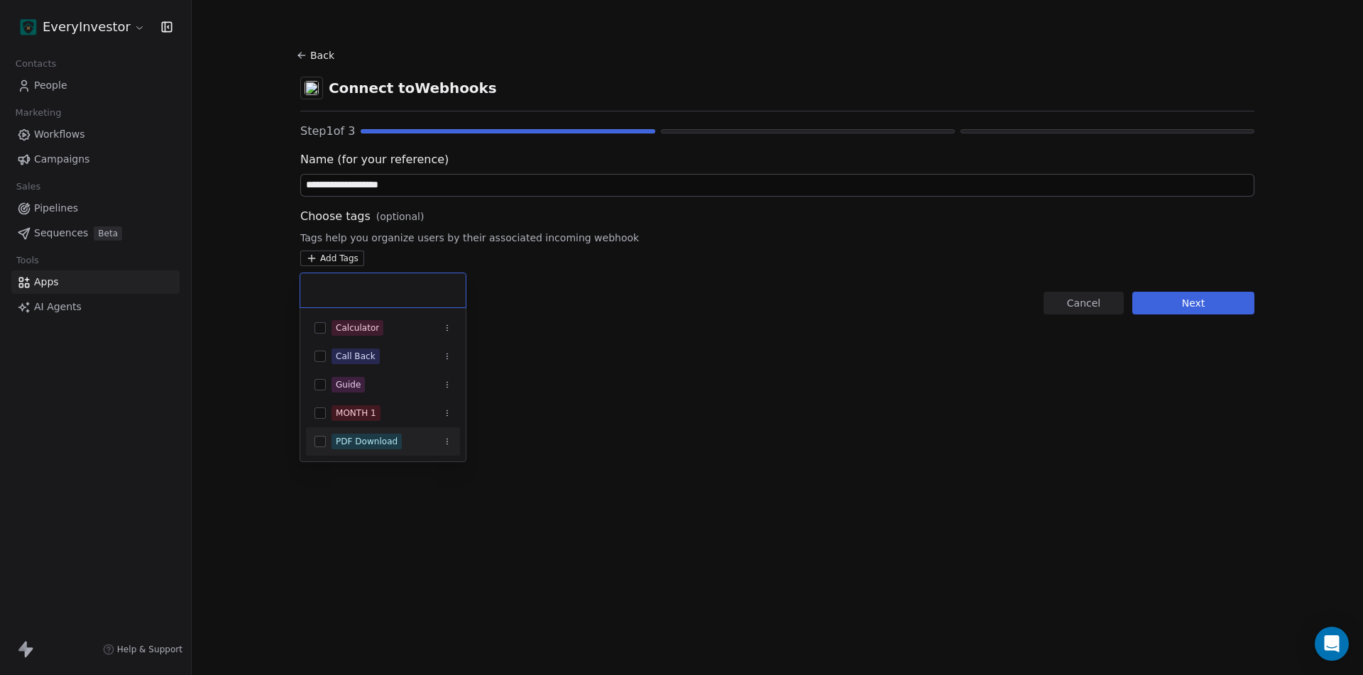
click at [382, 434] on span "PDF Download" at bounding box center [366, 442] width 70 height 16
click at [676, 380] on html "**********" at bounding box center [681, 337] width 1363 height 675
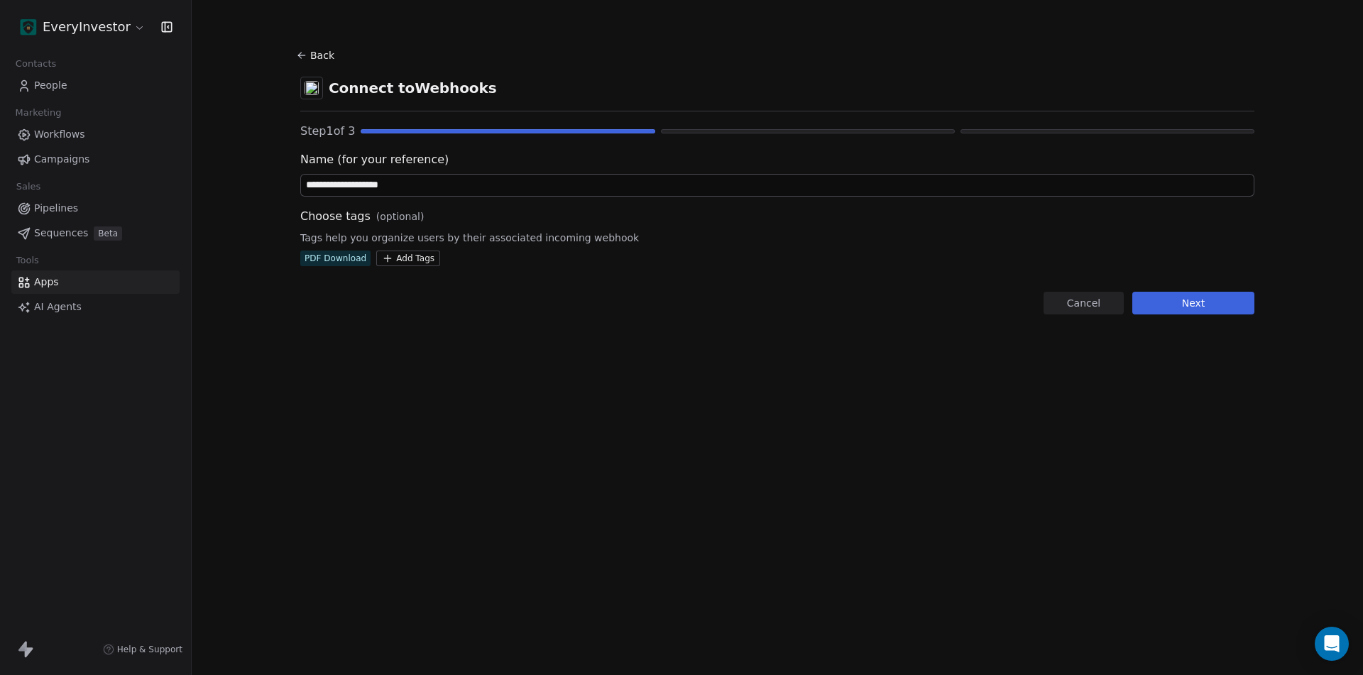
click at [1197, 308] on button "Next" at bounding box center [1193, 303] width 122 height 23
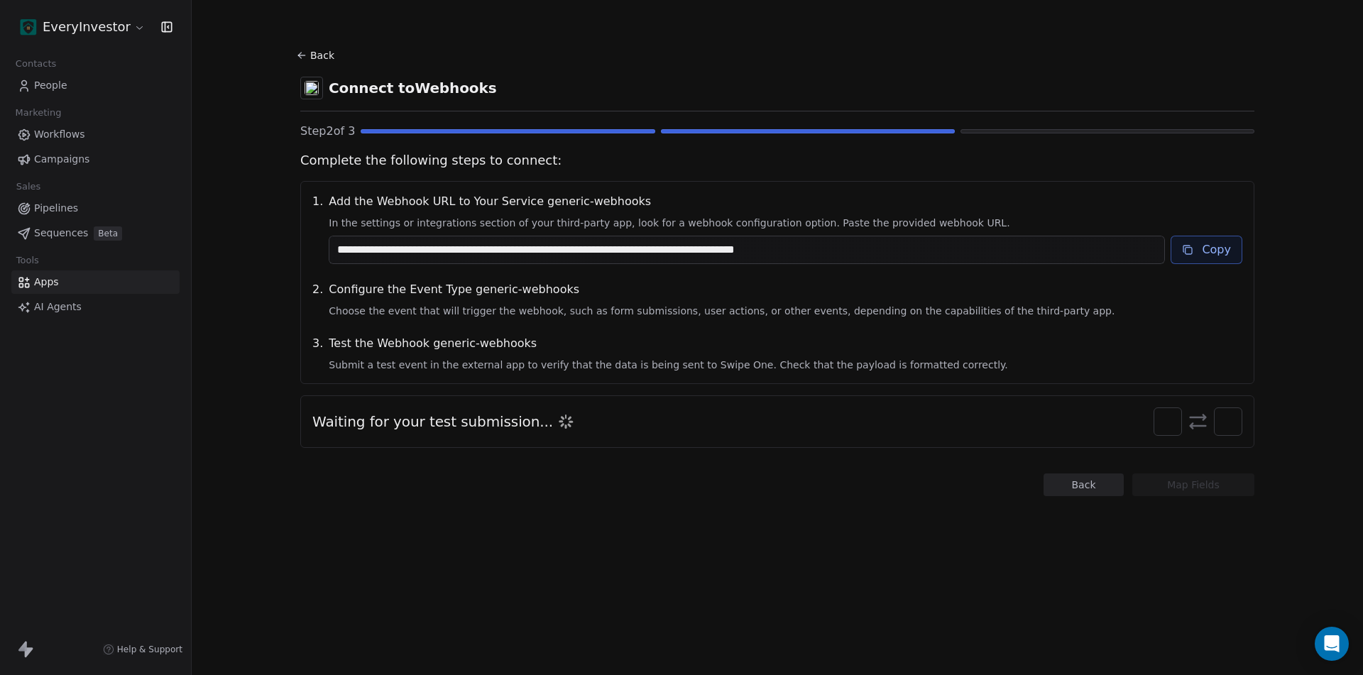
click at [1212, 247] on button "Copy" at bounding box center [1206, 250] width 72 height 28
click at [1224, 246] on button "Copy" at bounding box center [1206, 250] width 72 height 28
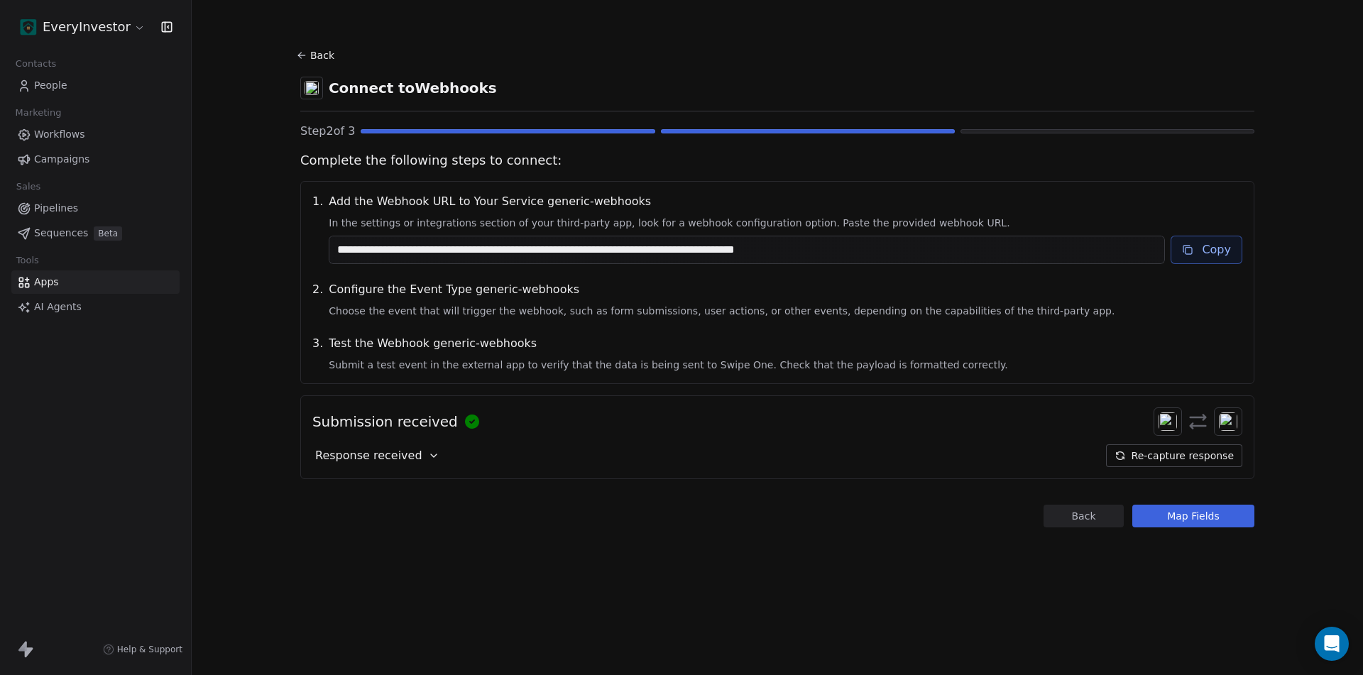
click at [1240, 511] on button "Map Fields" at bounding box center [1193, 516] width 122 height 23
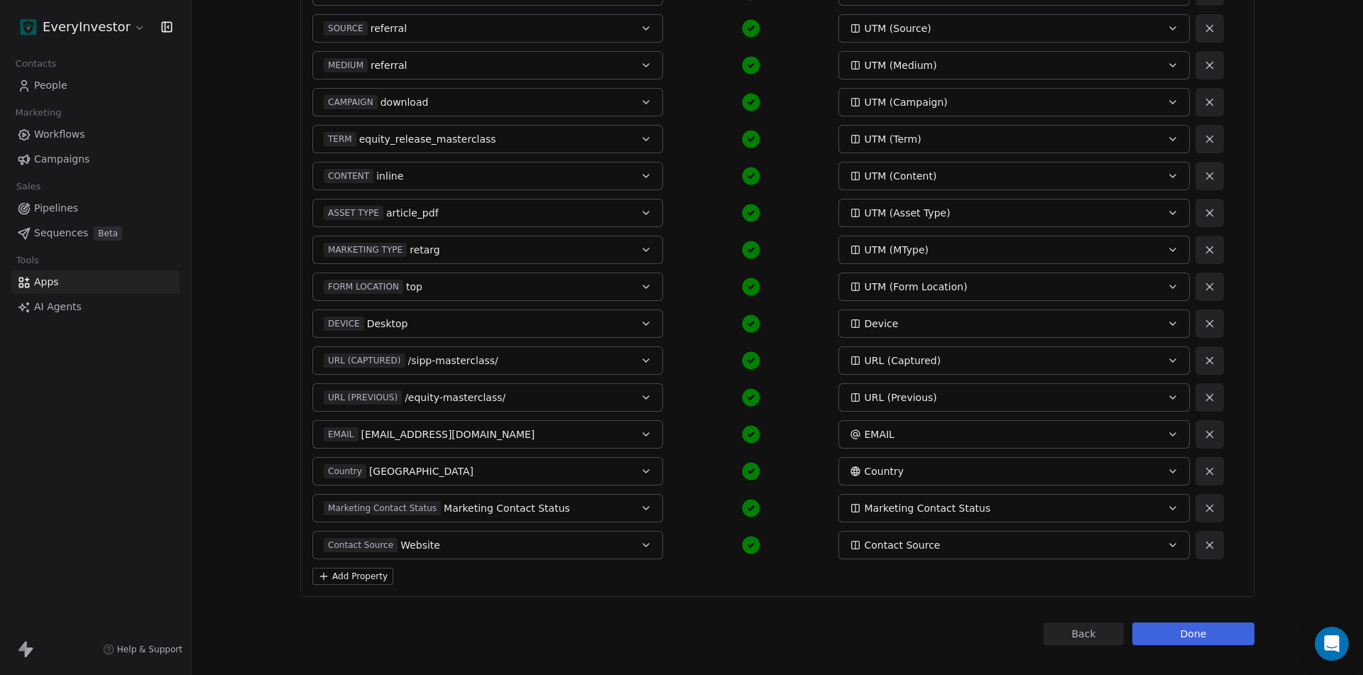
scroll to position [409, 0]
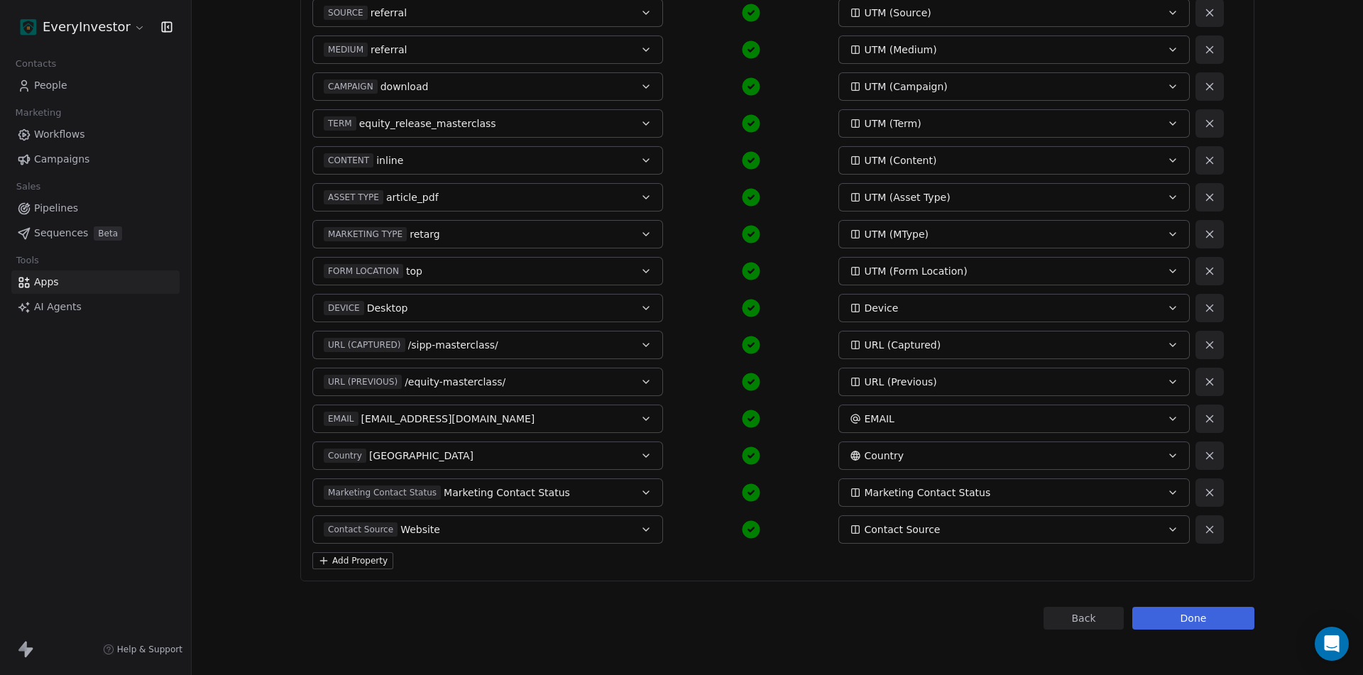
click at [349, 557] on button "Add Property" at bounding box center [352, 560] width 81 height 17
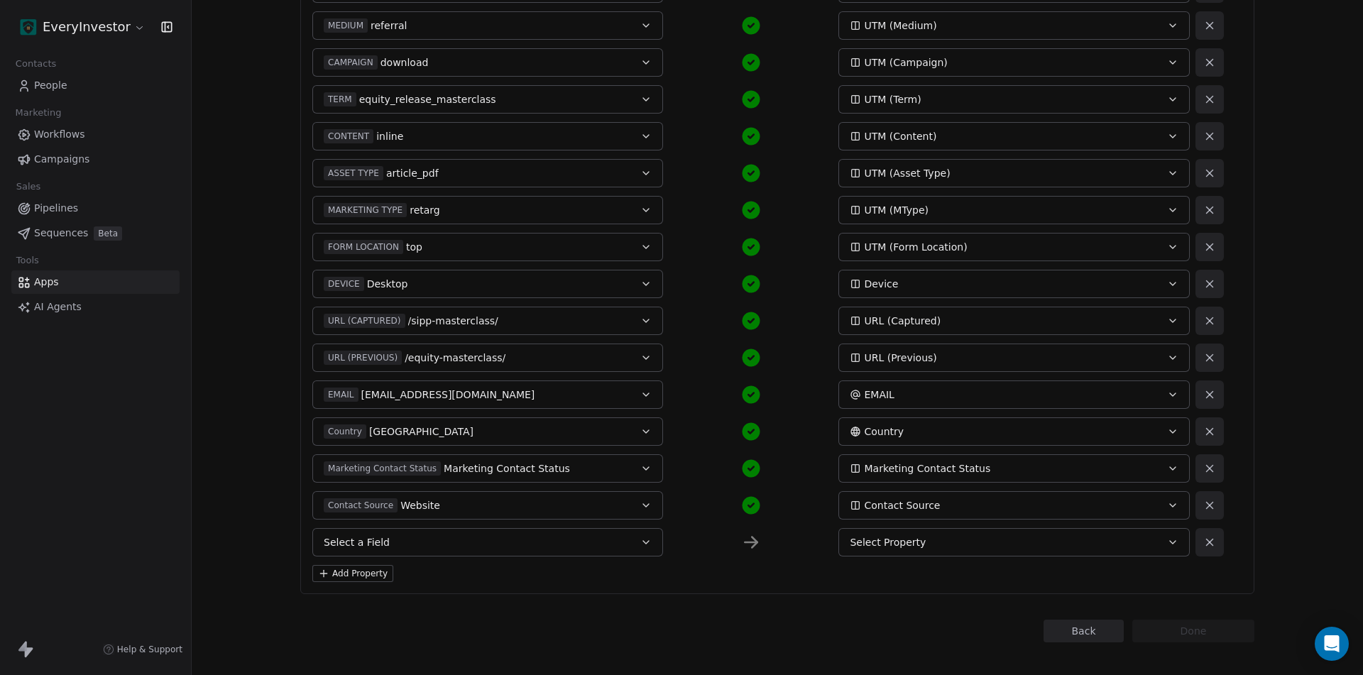
scroll to position [446, 0]
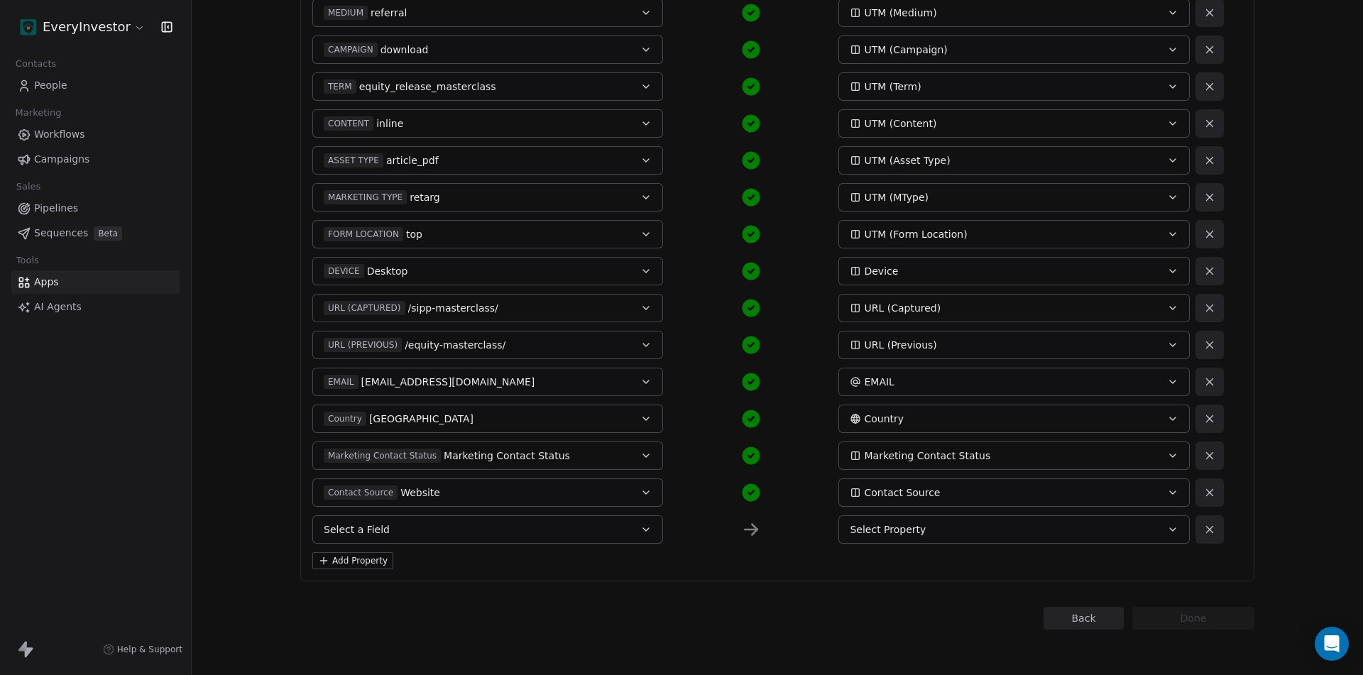
click at [433, 530] on button "Select a Field" at bounding box center [487, 529] width 351 height 28
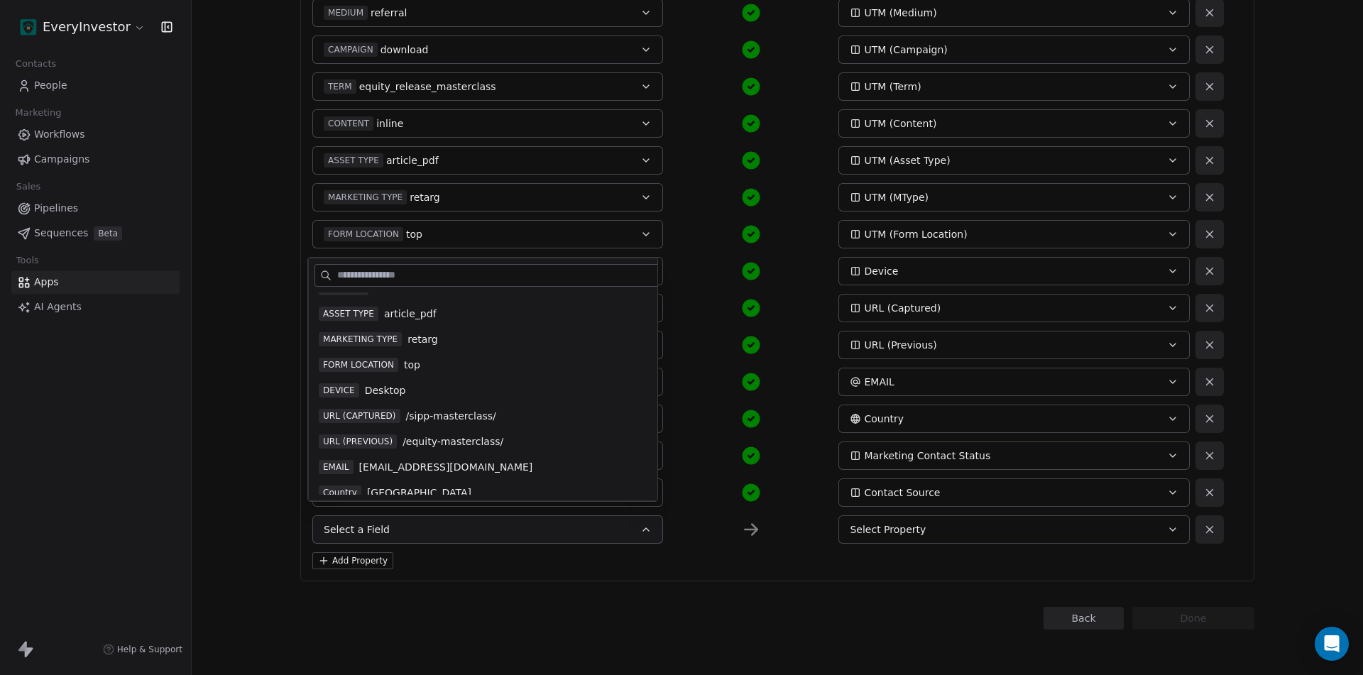
scroll to position [408, 0]
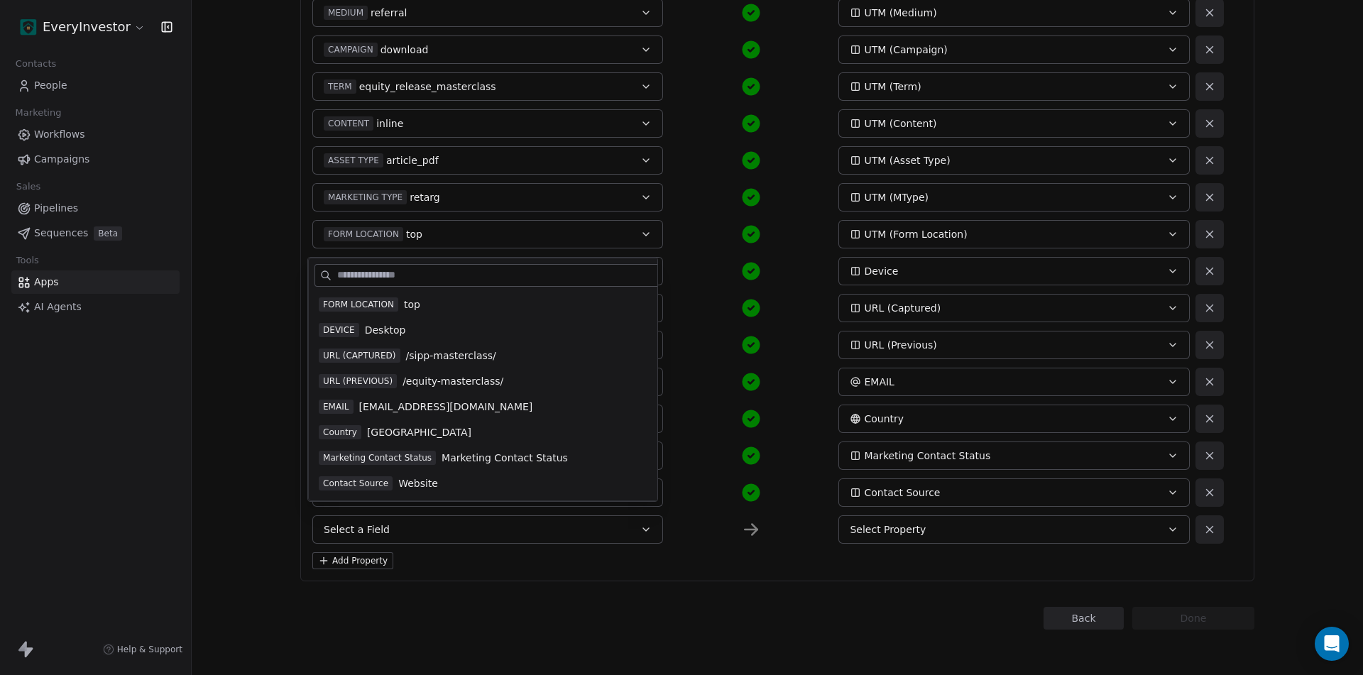
click at [246, 380] on div "Back Connect to Webhooks Step 3 of 3 Map fields to contact property: Re-capture…" at bounding box center [777, 337] width 1171 height 675
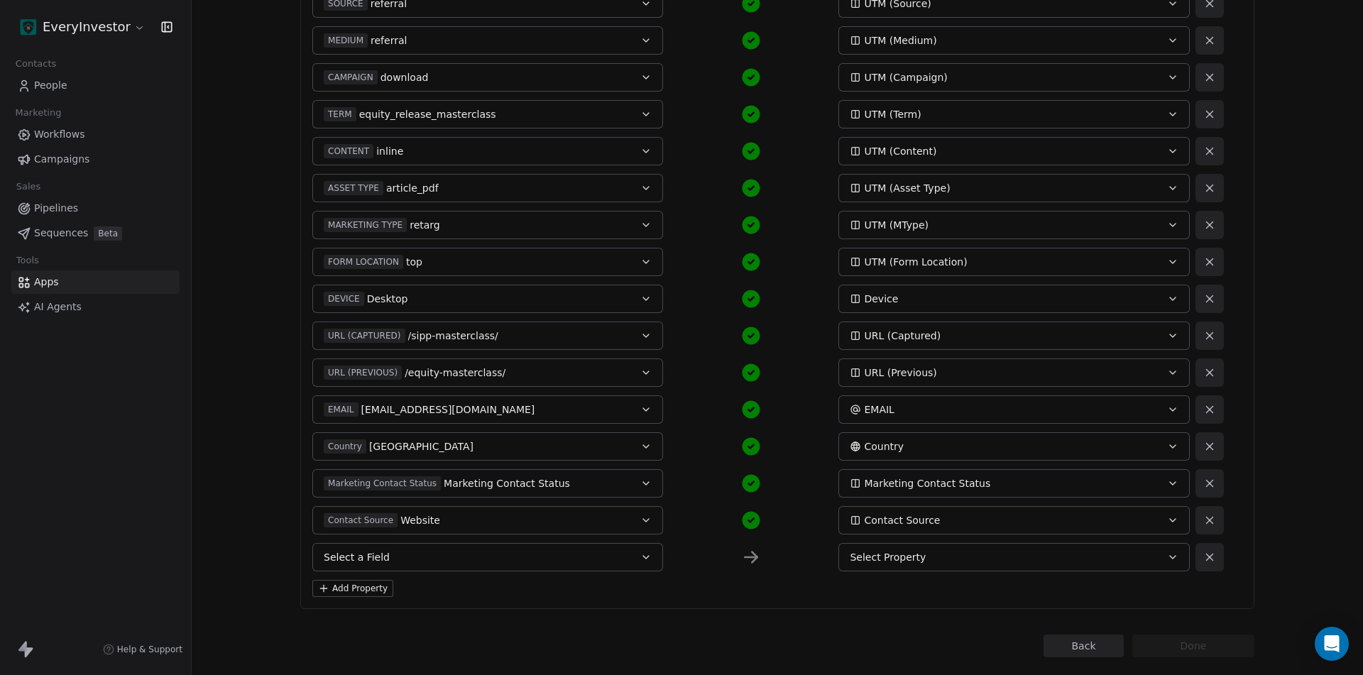
scroll to position [446, 0]
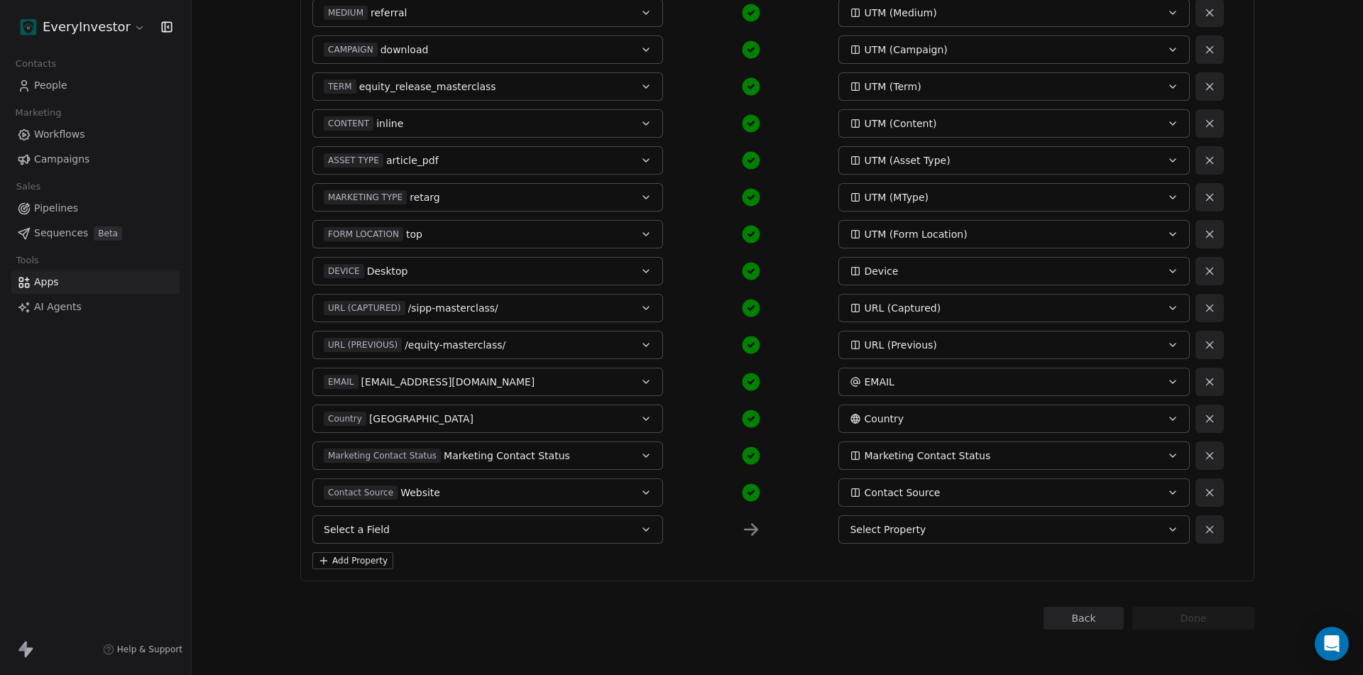
click at [400, 535] on button "Select a Field" at bounding box center [487, 529] width 351 height 28
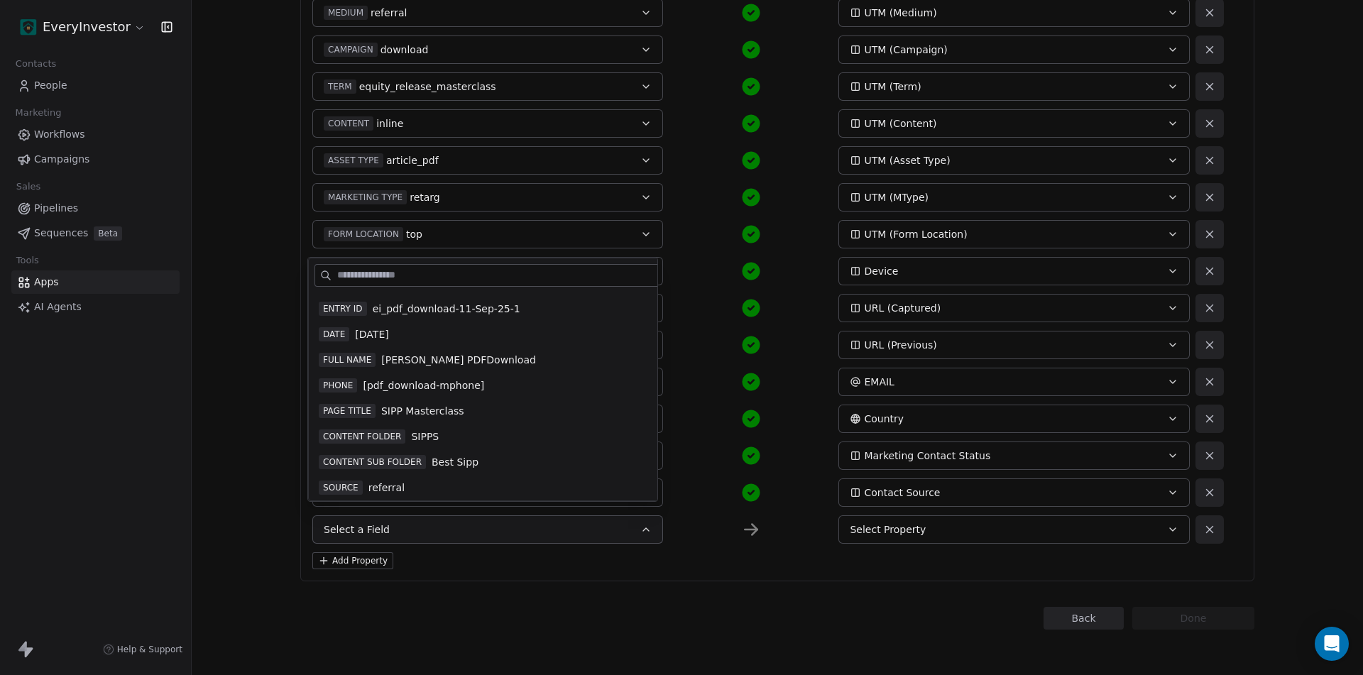
scroll to position [71, 0]
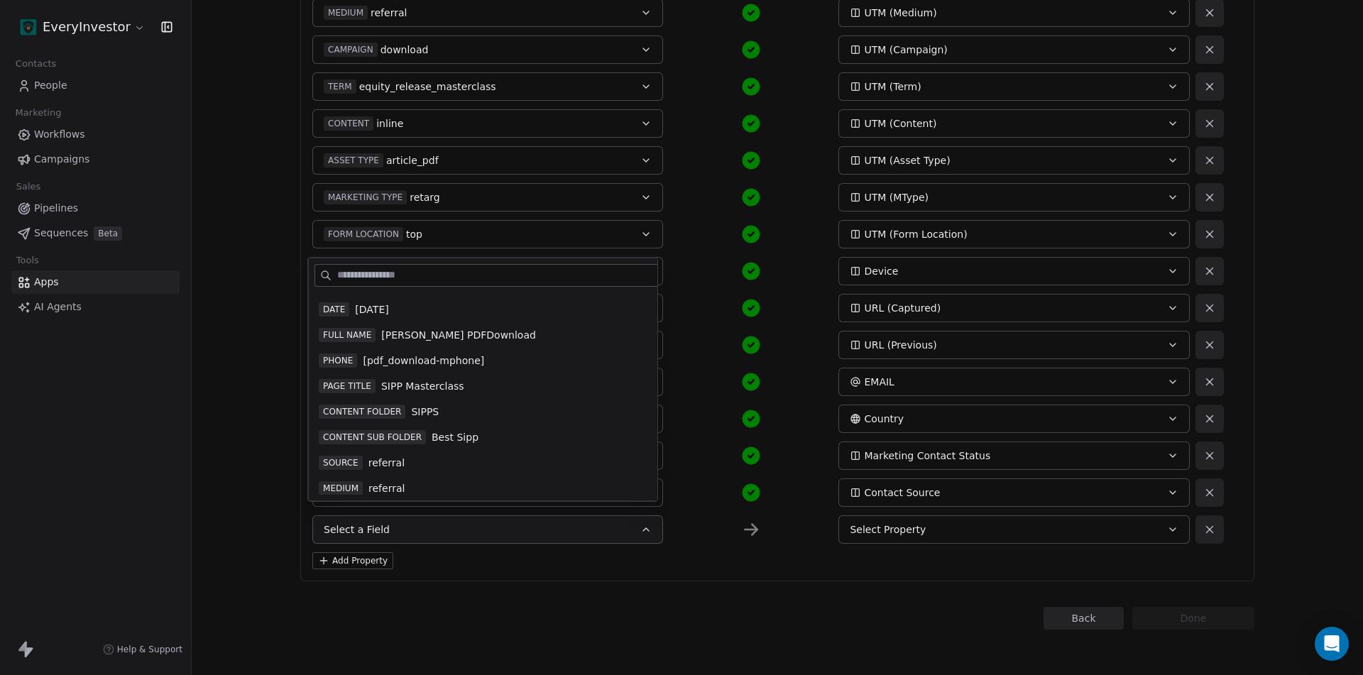
drag, startPoint x: 427, startPoint y: 390, endPoint x: 442, endPoint y: 389, distance: 14.9
click at [430, 390] on span "SIPP Masterclass" at bounding box center [422, 386] width 83 height 14
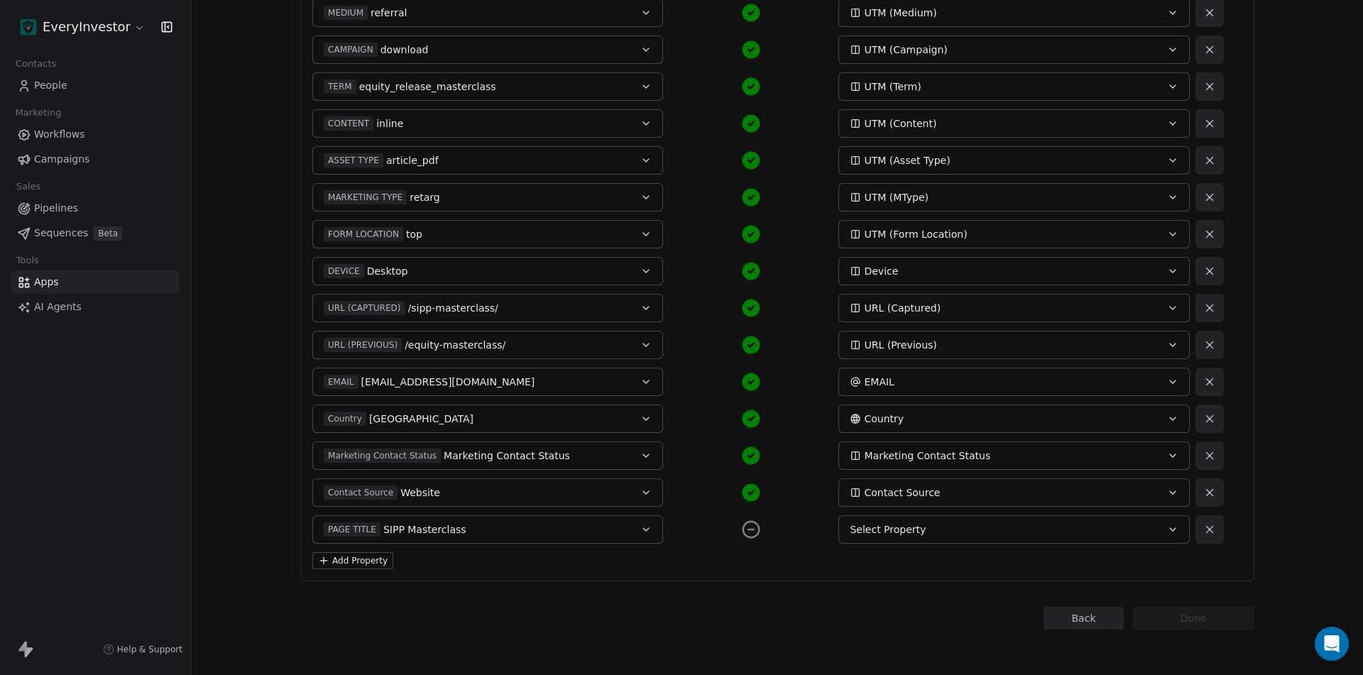
click at [941, 531] on div "Select Property" at bounding box center [997, 529] width 295 height 14
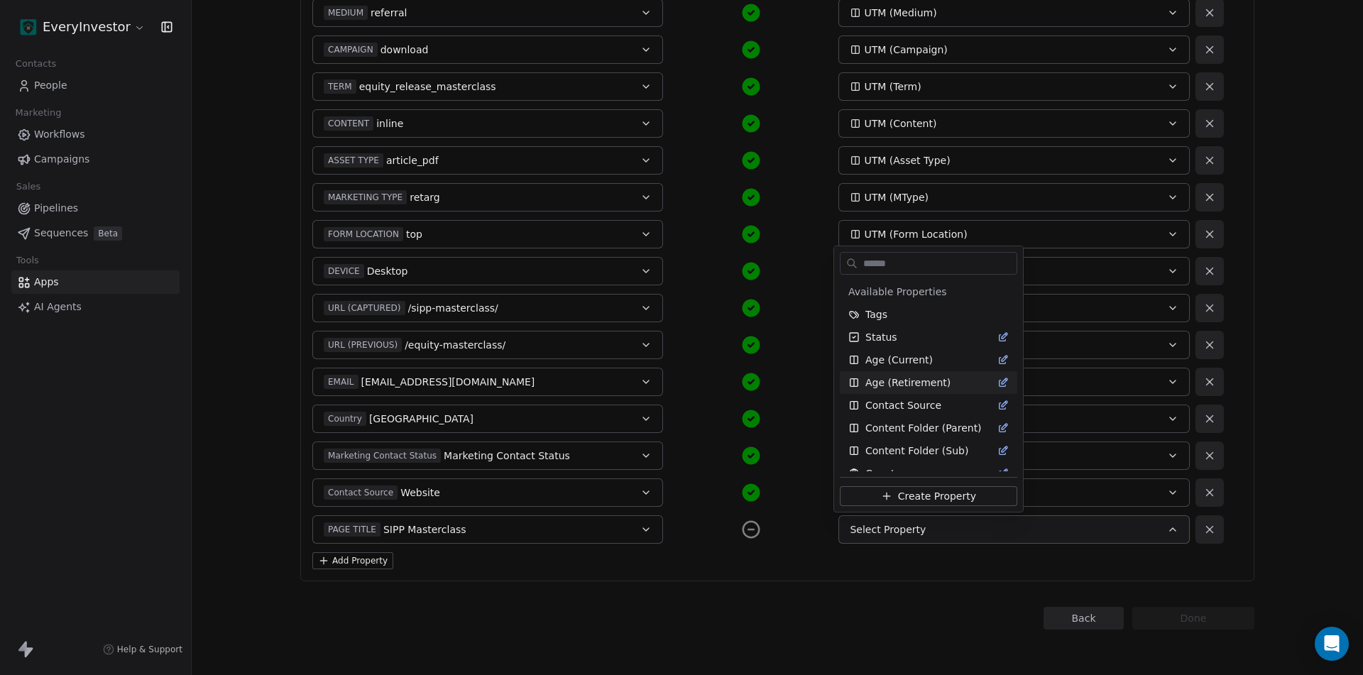
scroll to position [213, 0]
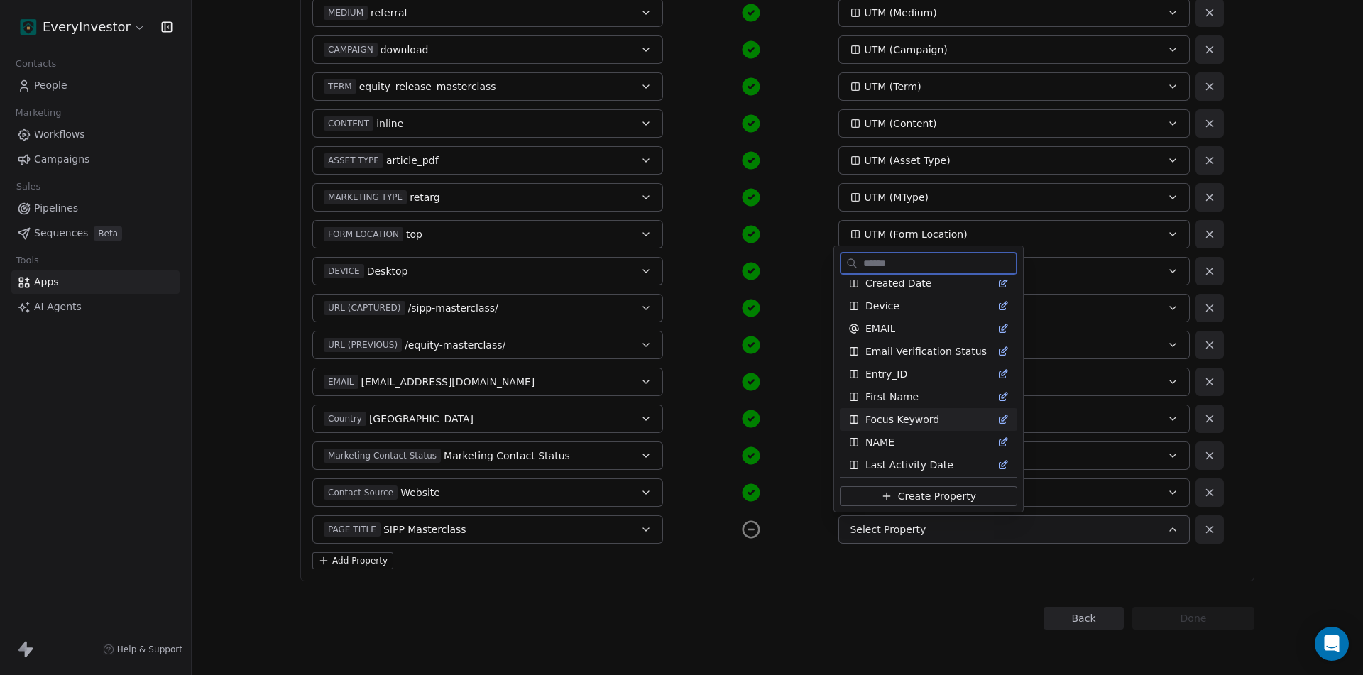
click at [910, 424] on span "Focus Keyword" at bounding box center [902, 419] width 74 height 14
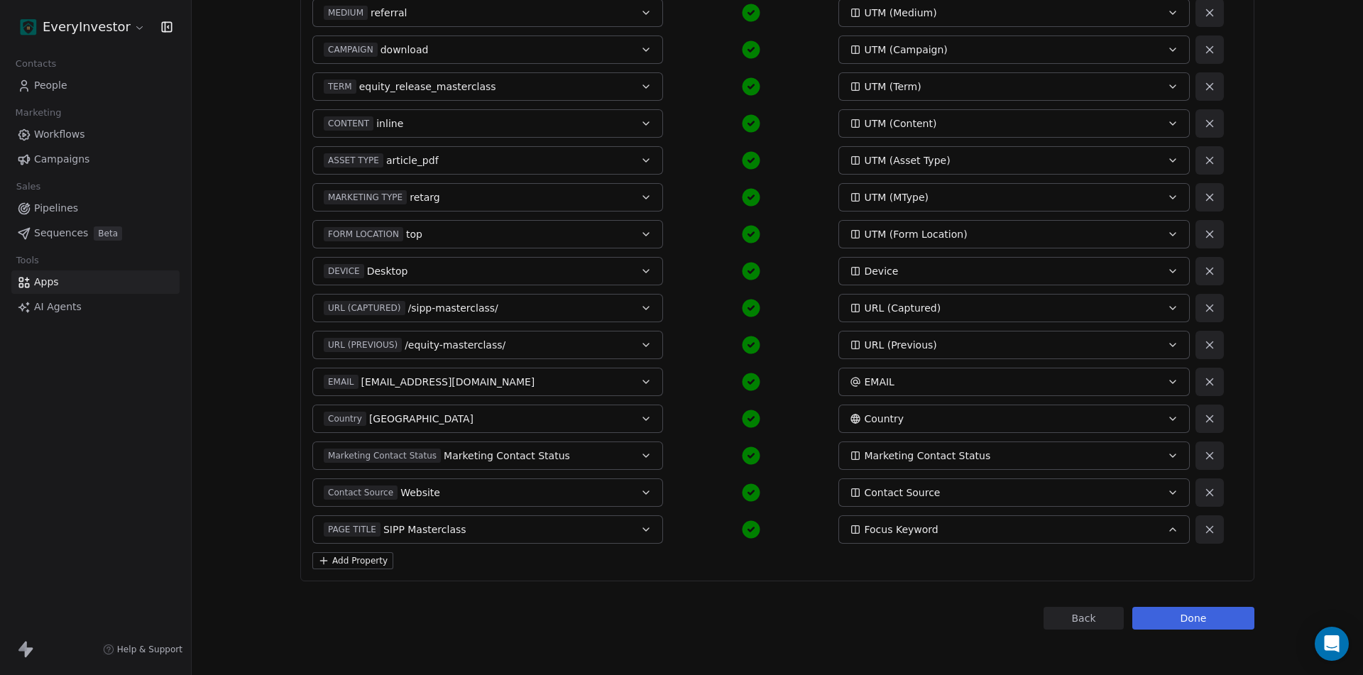
click at [1200, 615] on button "Done" at bounding box center [1193, 618] width 122 height 23
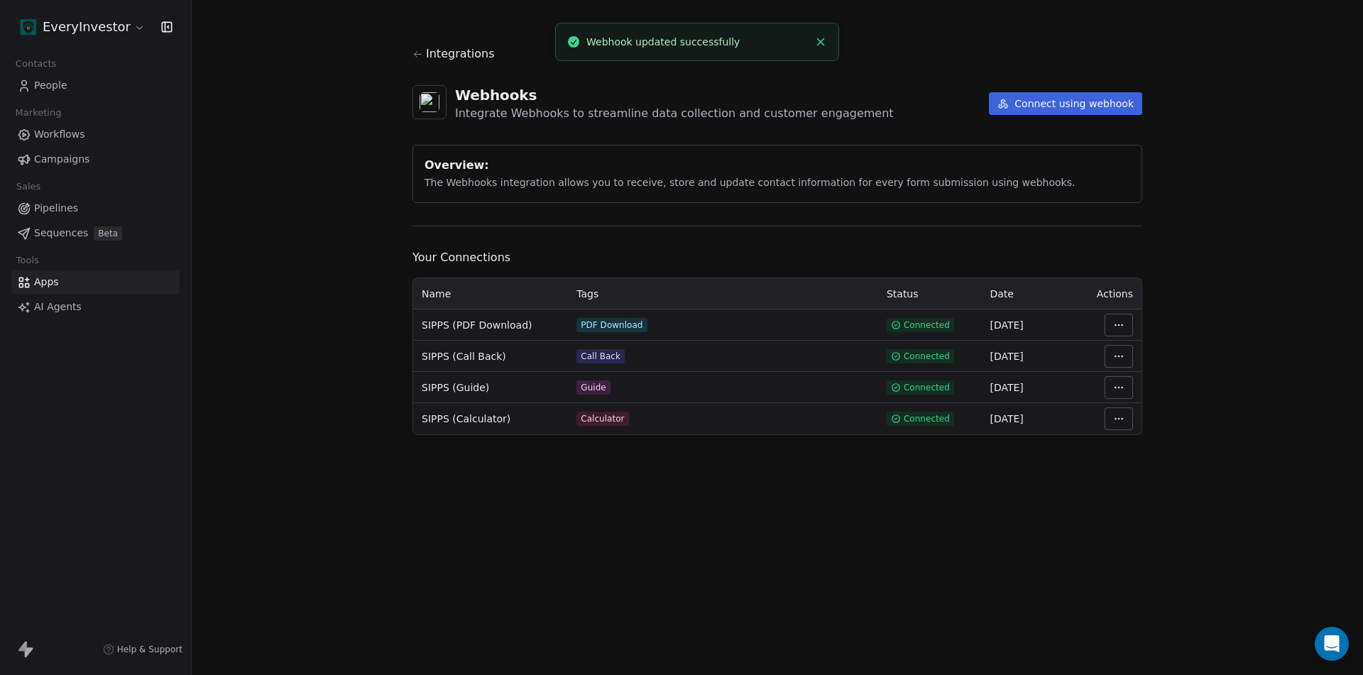
click at [61, 81] on span "People" at bounding box center [50, 85] width 33 height 15
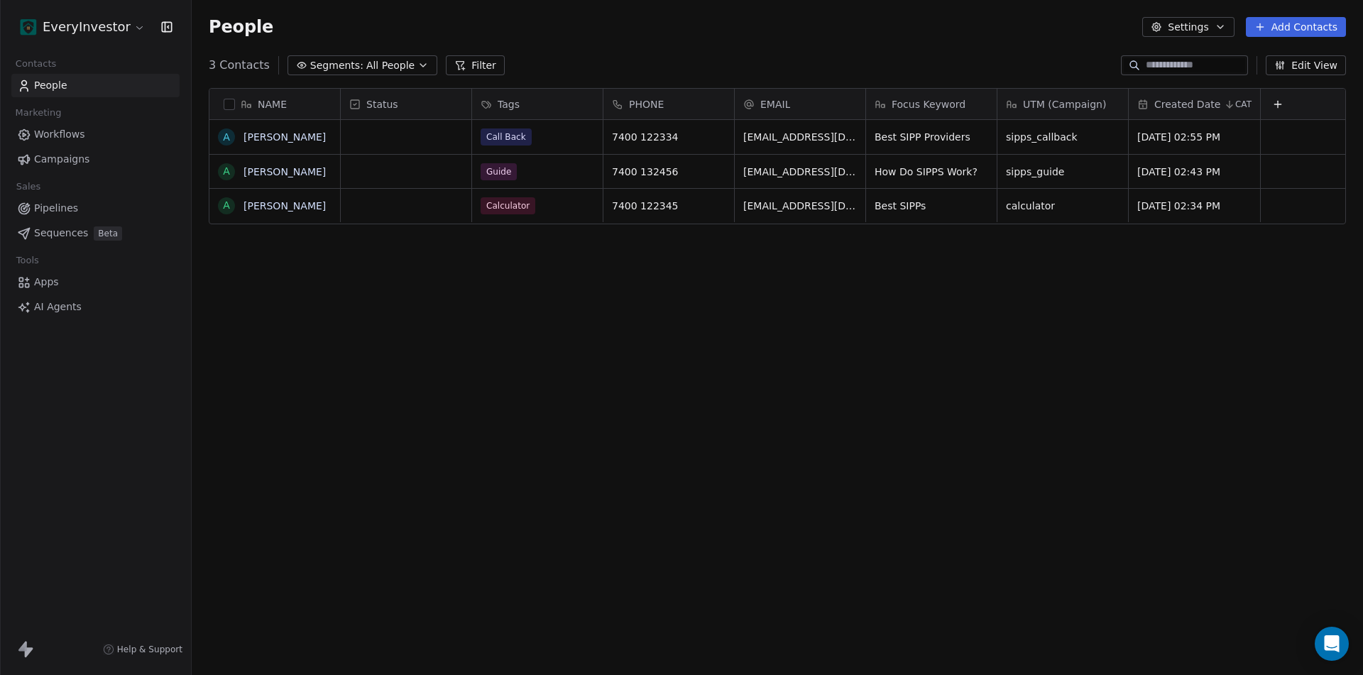
scroll to position [11, 11]
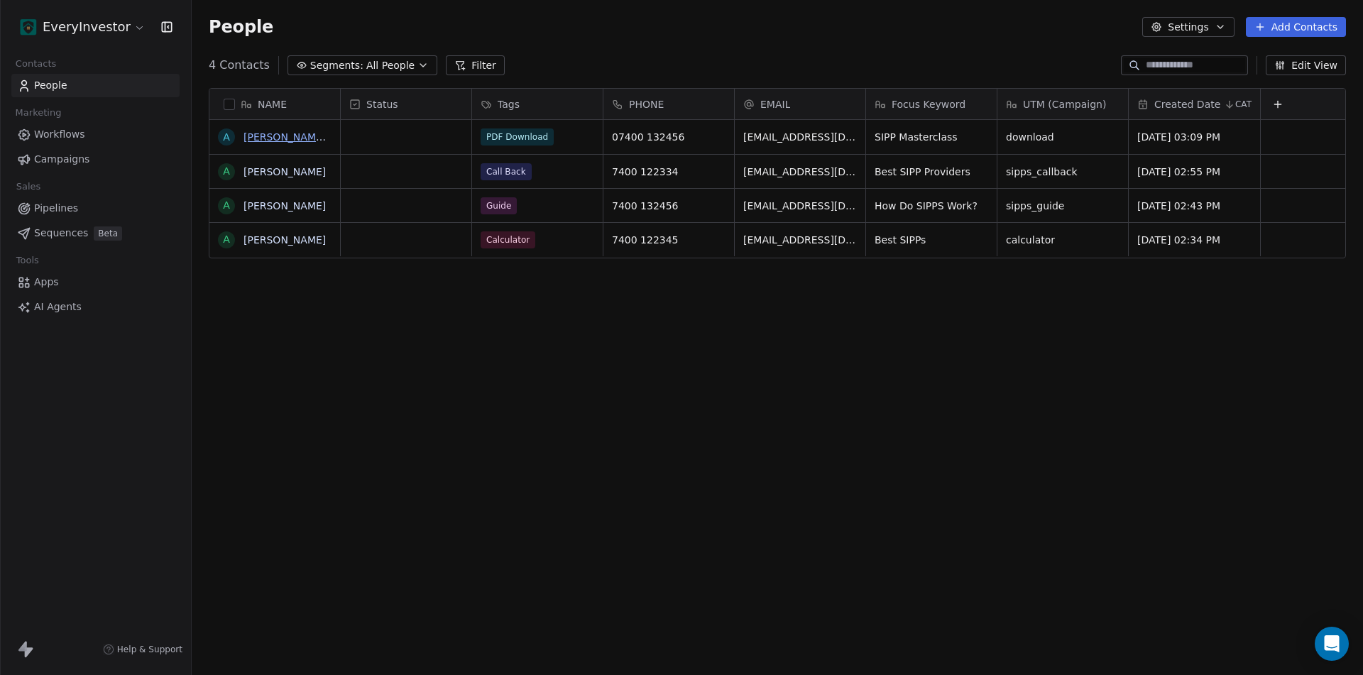
click at [289, 137] on link "[PERSON_NAME] PDFDownload" at bounding box center [320, 136] width 155 height 11
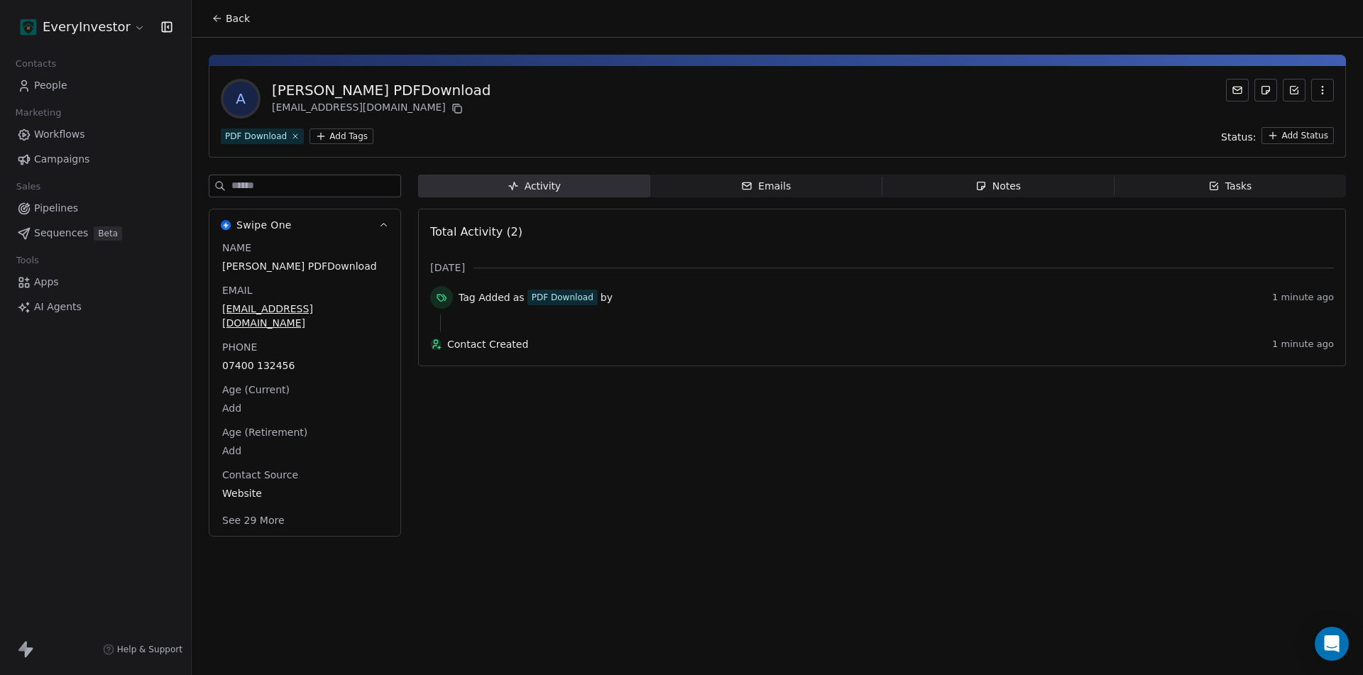
click at [250, 508] on button "See 29 More" at bounding box center [253, 521] width 79 height 26
click at [48, 85] on span "People" at bounding box center [50, 85] width 33 height 15
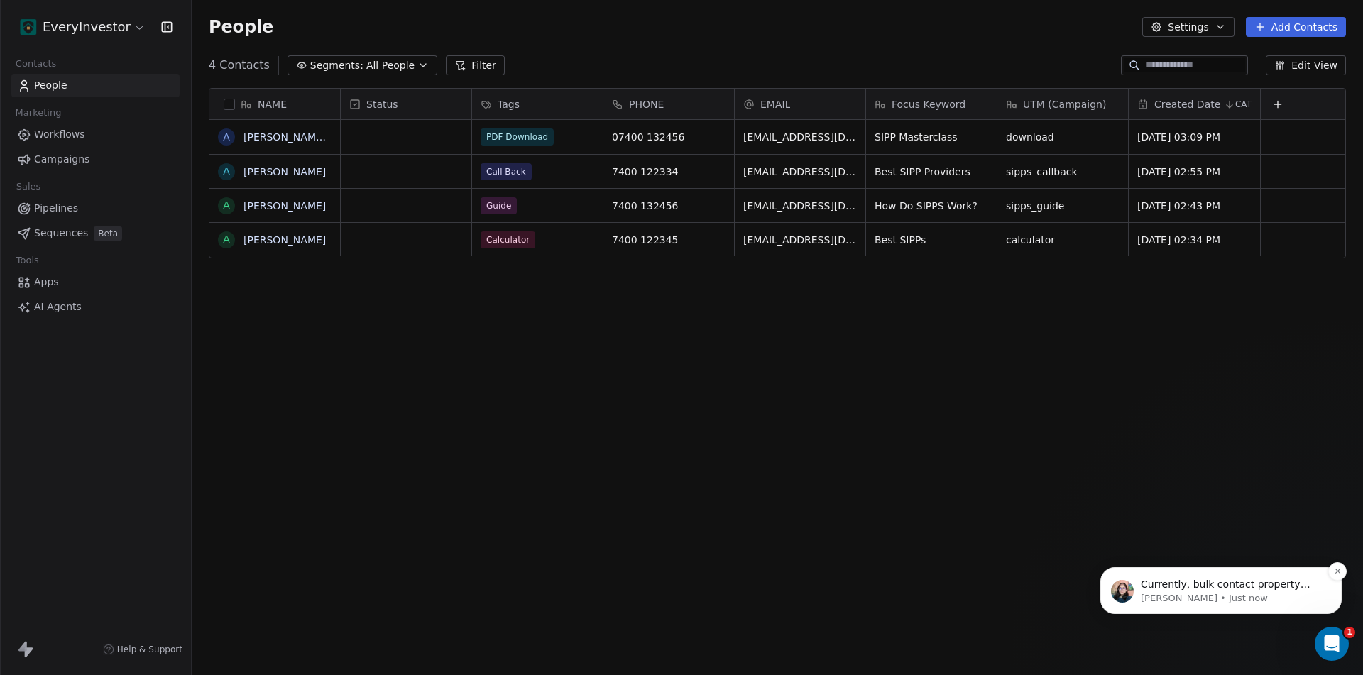
click at [1198, 586] on p "Currently, bulk contact property updates can be done through CSV Imports." at bounding box center [1232, 585] width 183 height 14
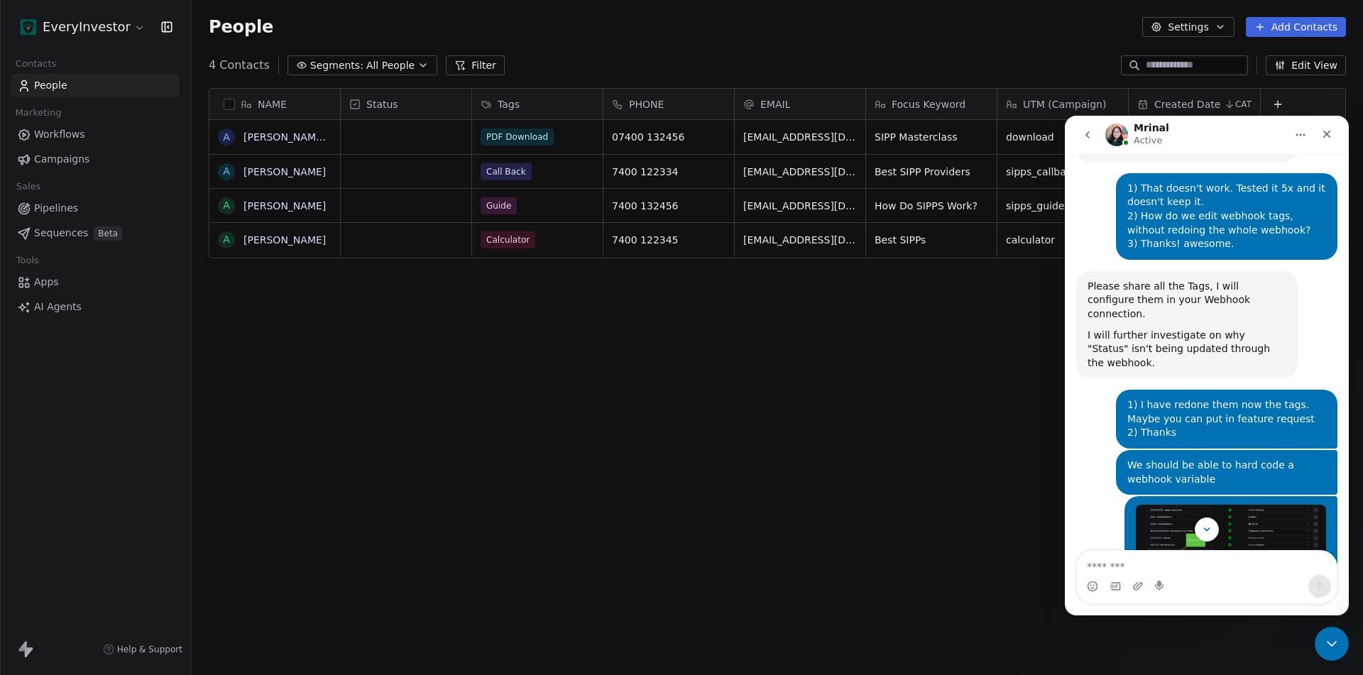
scroll to position [7730, 0]
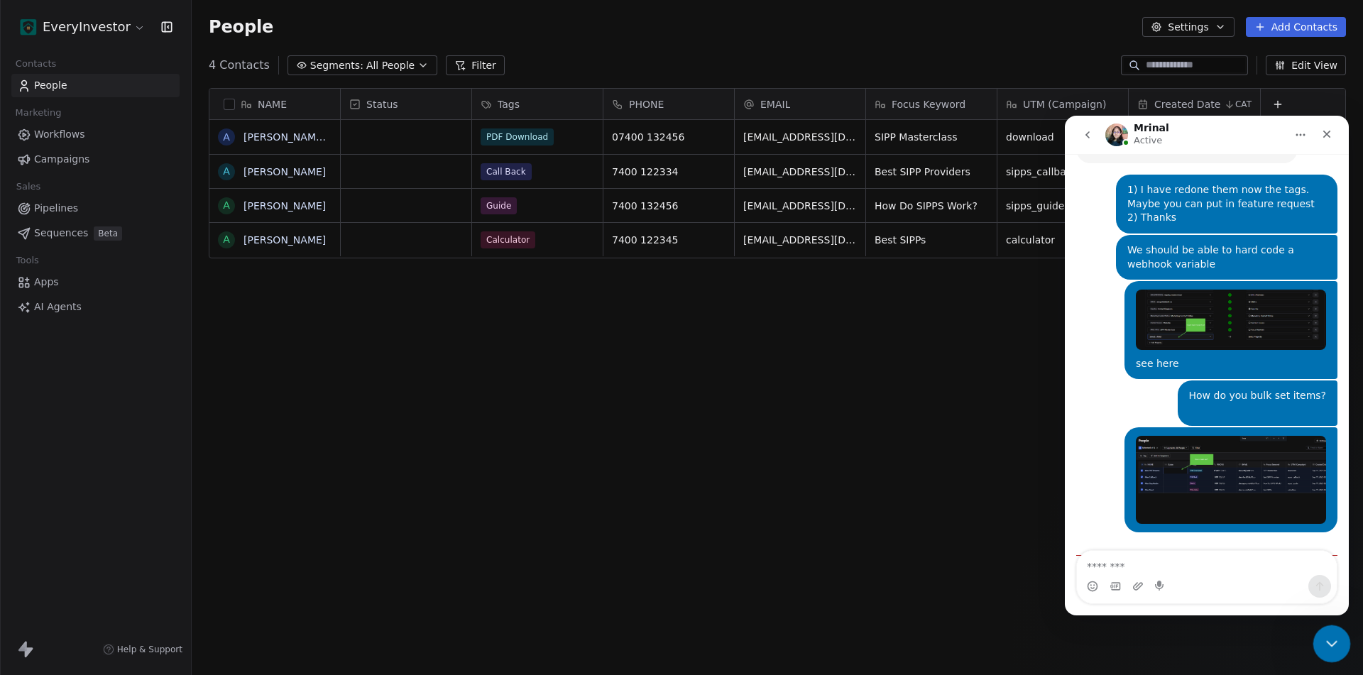
click at [1329, 639] on icon "Close Intercom Messenger" at bounding box center [1329, 641] width 17 height 17
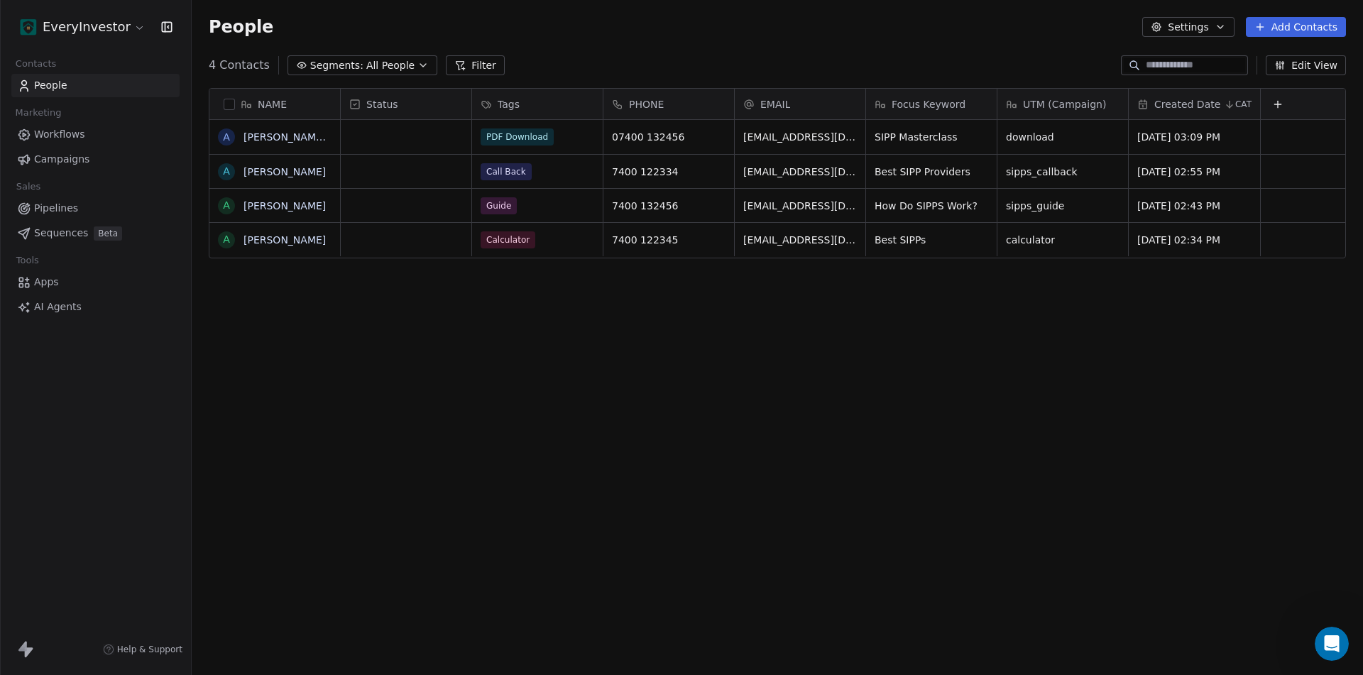
scroll to position [7707, 0]
click at [56, 157] on span "Campaigns" at bounding box center [61, 159] width 55 height 15
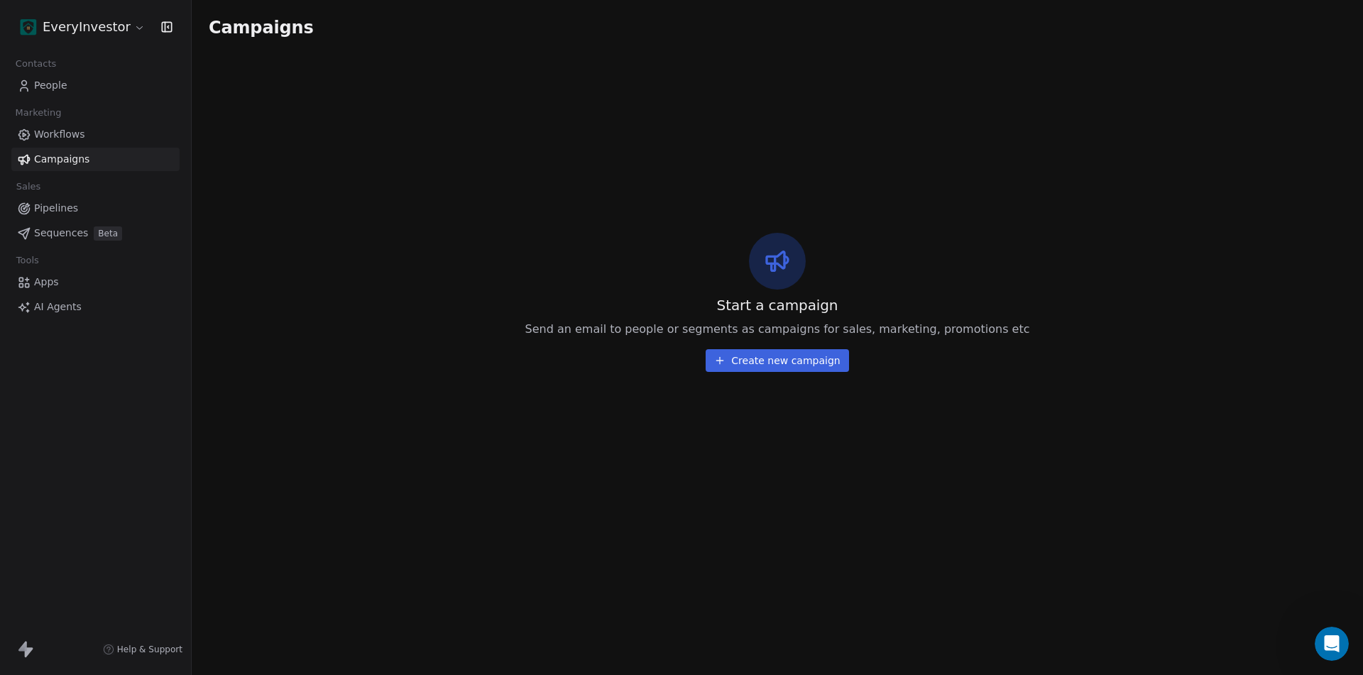
click at [51, 136] on span "Workflows" at bounding box center [59, 134] width 51 height 15
